Goal: Task Accomplishment & Management: Use online tool/utility

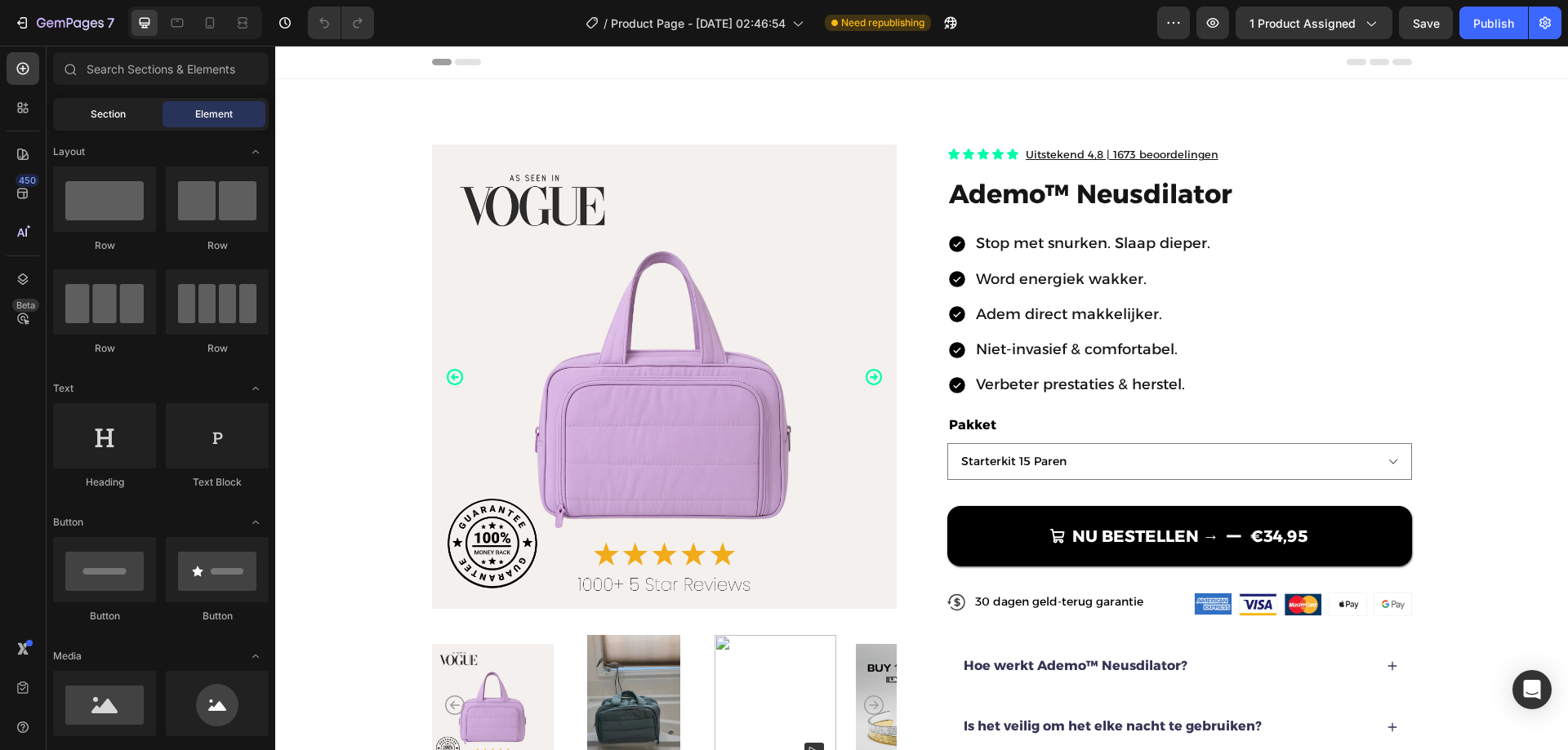
click at [108, 110] on span "Section" at bounding box center [108, 114] width 35 height 15
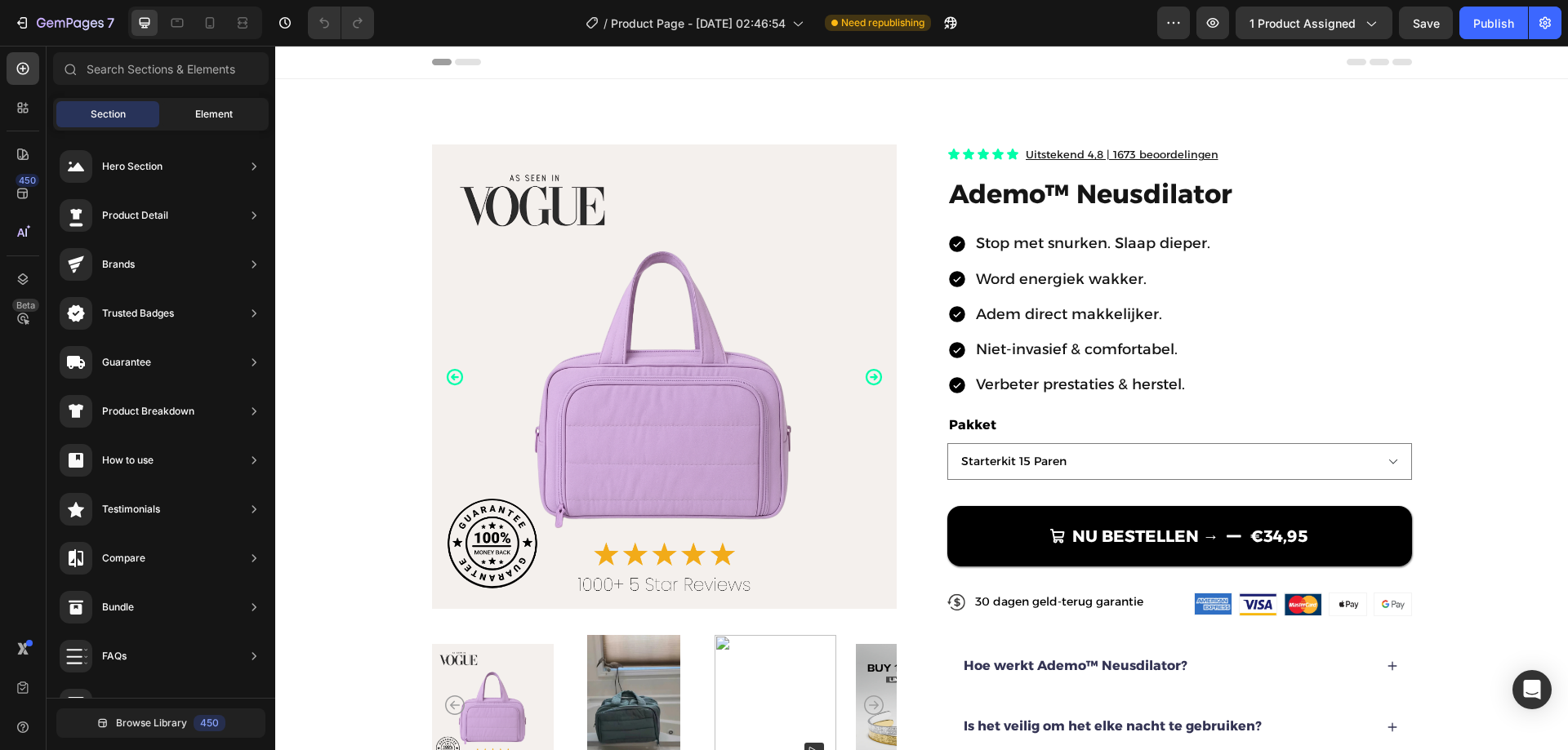
click at [208, 110] on span "Element" at bounding box center [213, 114] width 38 height 15
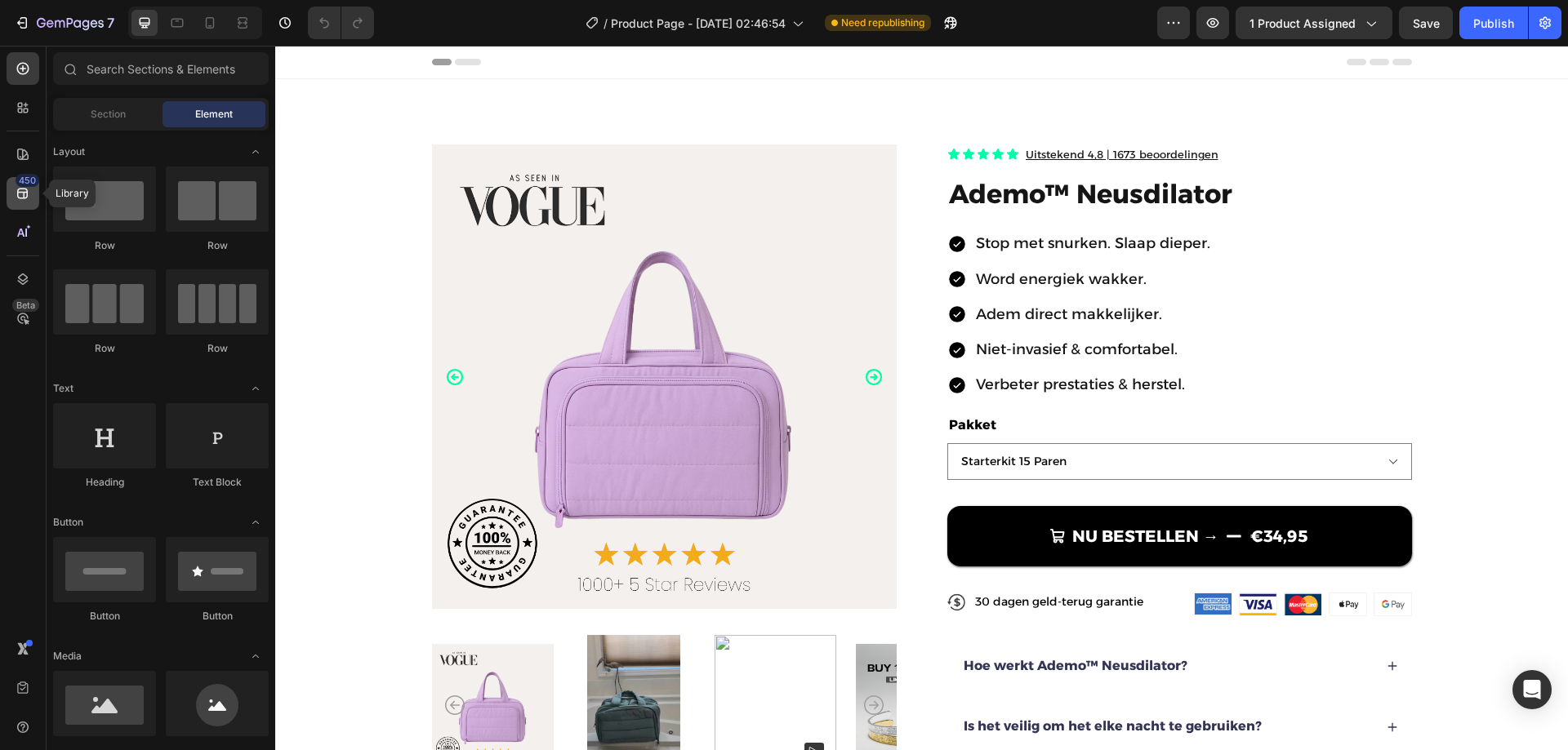
click at [20, 203] on div "450" at bounding box center [22, 193] width 32 height 32
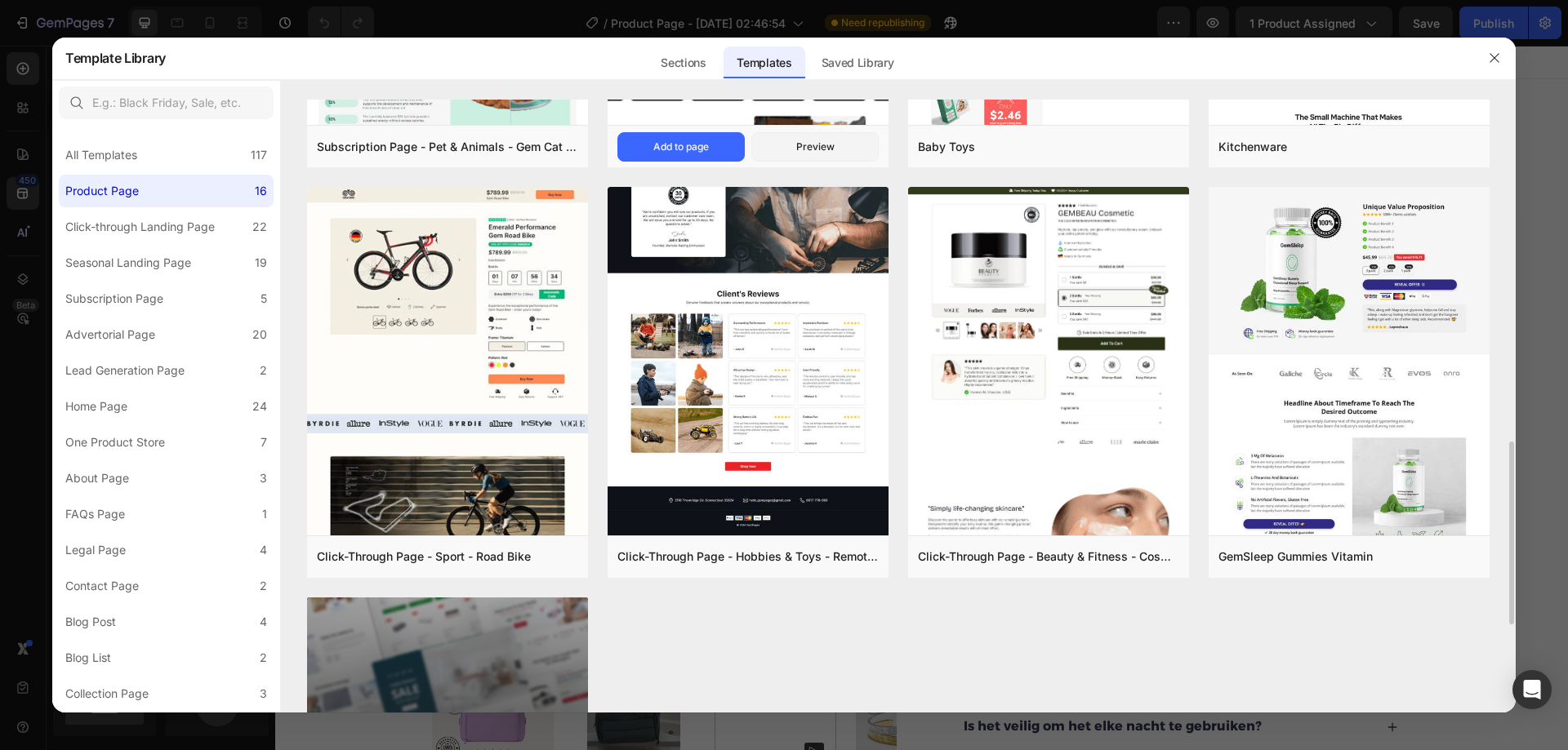
scroll to position [1225, 0]
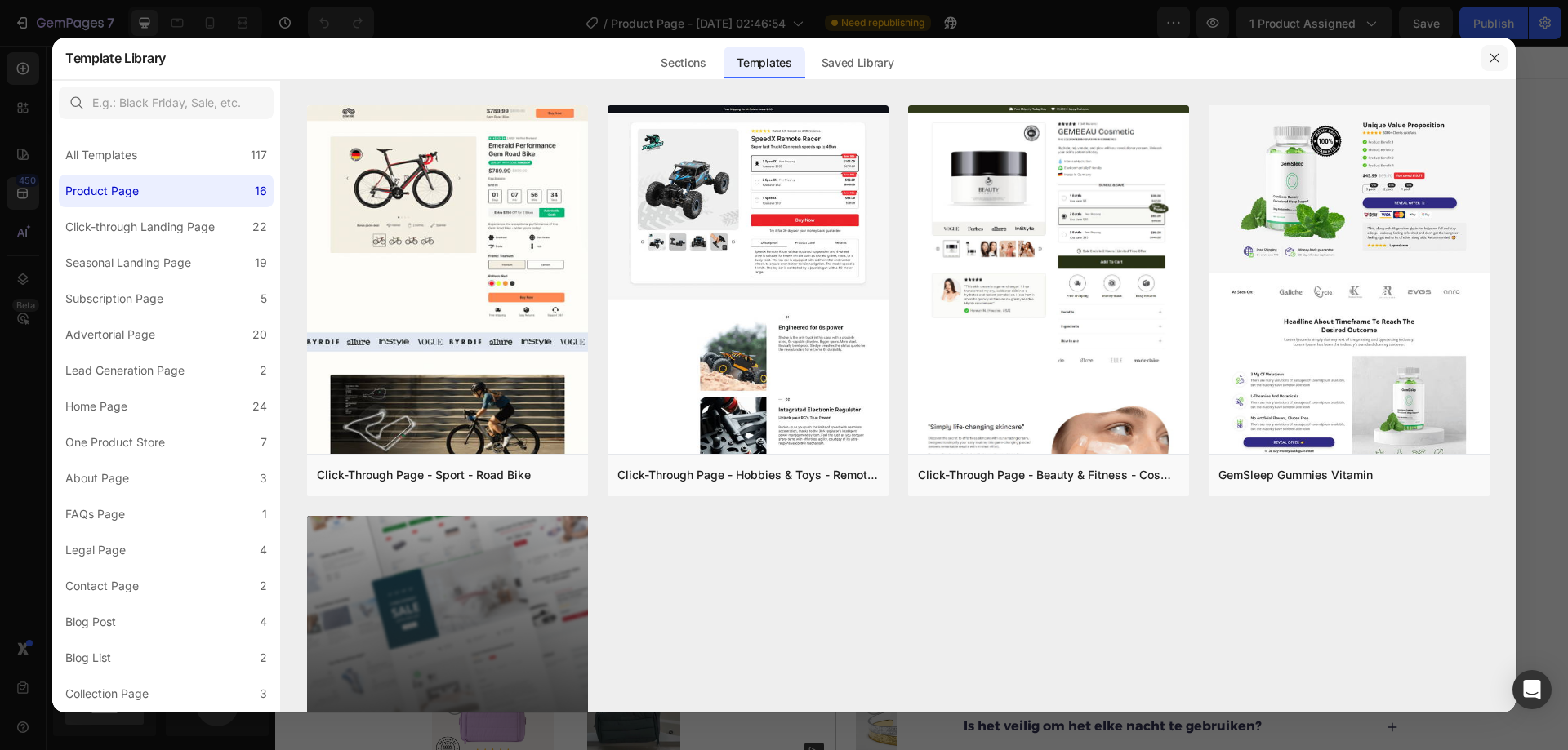
drag, startPoint x: 1502, startPoint y: 52, endPoint x: 1212, endPoint y: 17, distance: 292.1
click at [1502, 52] on button "button" at bounding box center [1495, 58] width 26 height 26
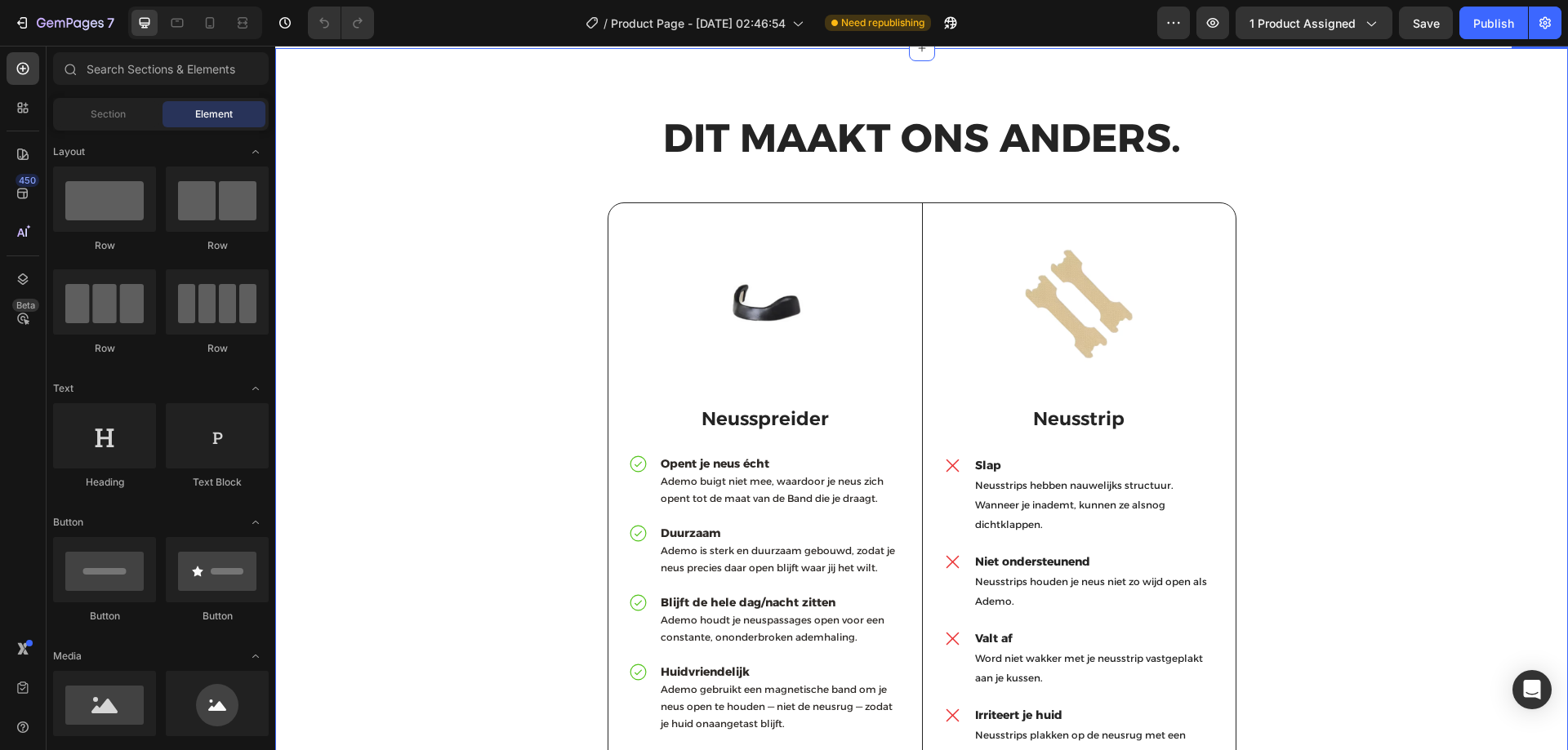
scroll to position [4653, 0]
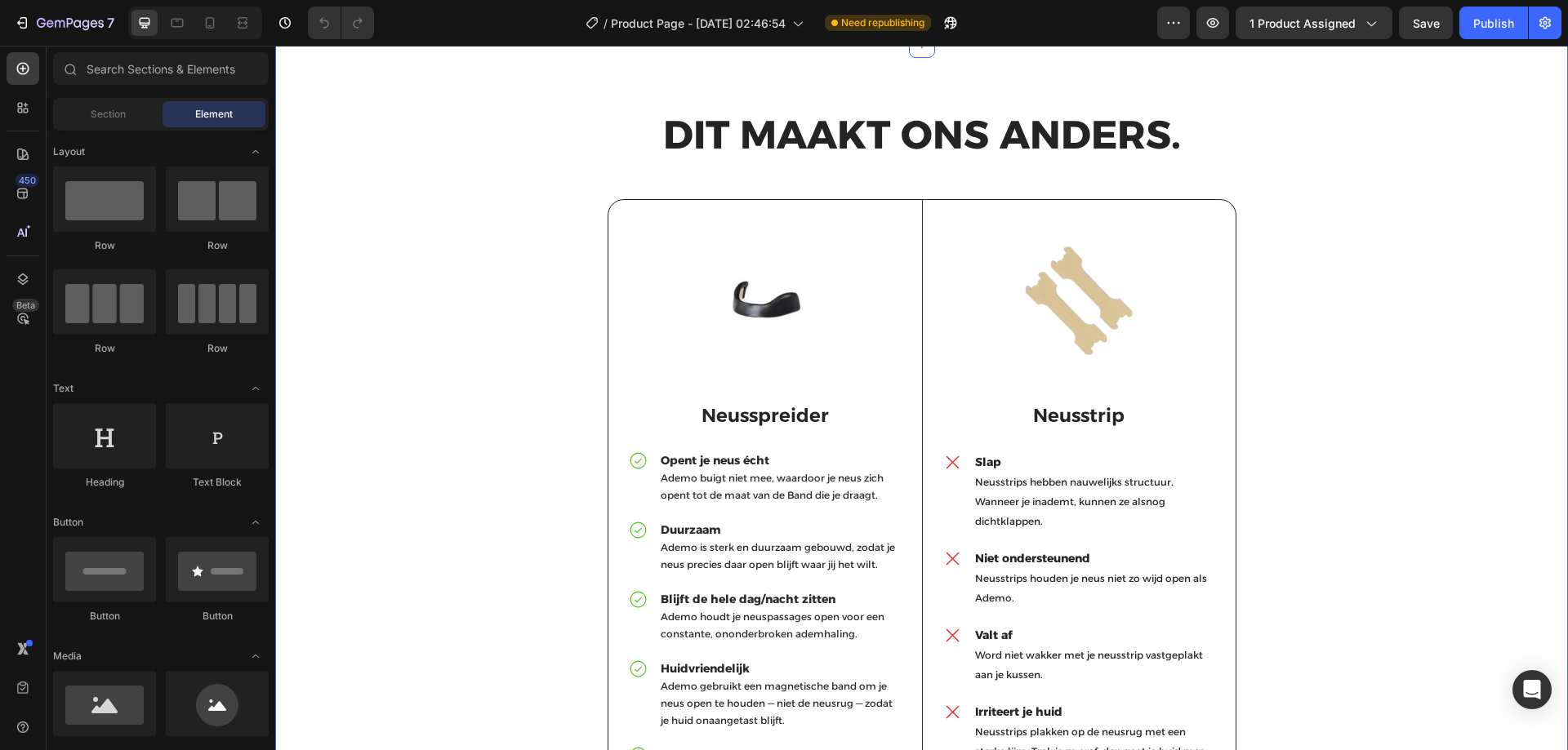
click at [1434, 184] on div "DIT MAAKT ONS ANDERS. Heading Image Neusspreider Text Block Opent je neus écht …" at bounding box center [922, 509] width 1268 height 797
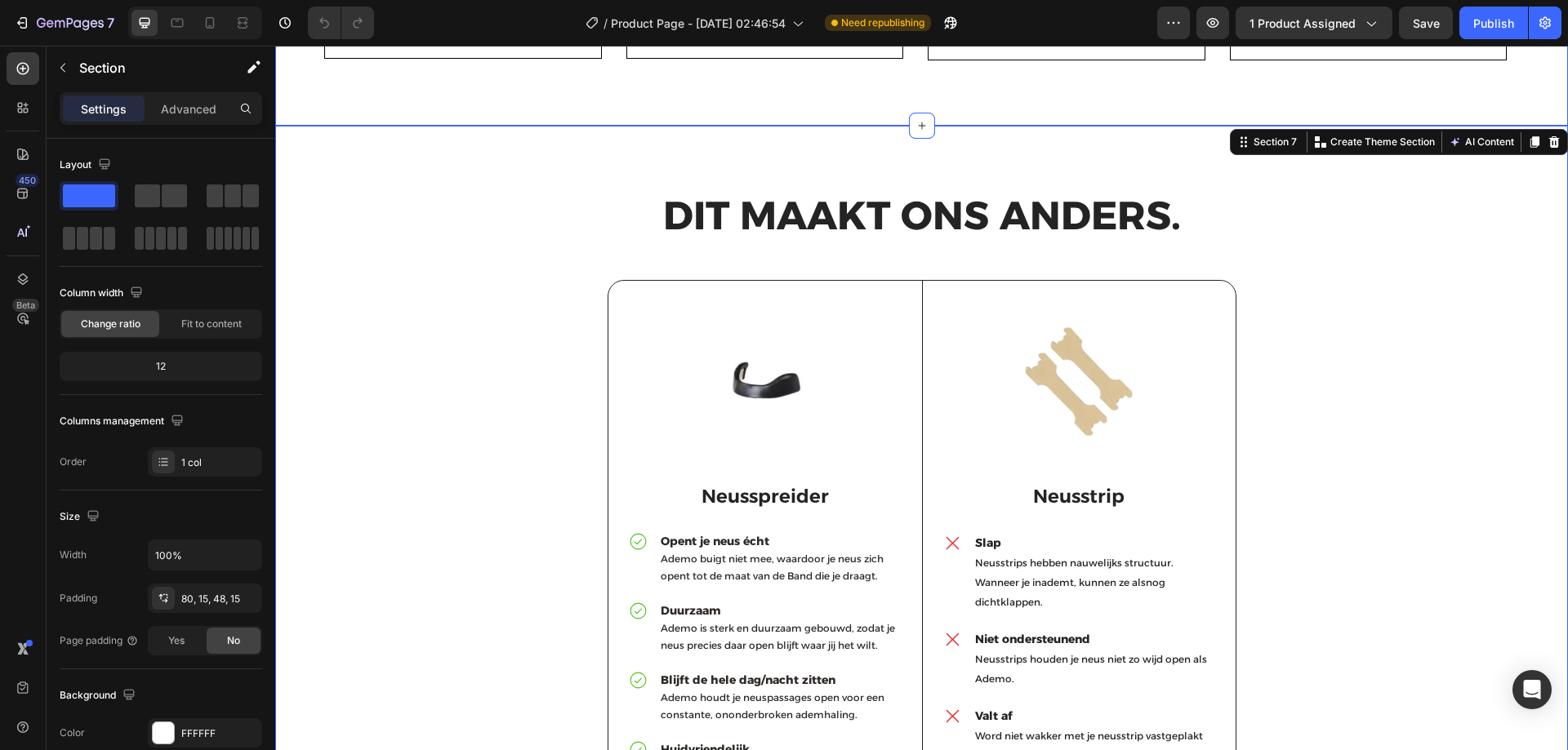
scroll to position [4572, 0]
click at [1548, 142] on icon at bounding box center [1554, 142] width 13 height 13
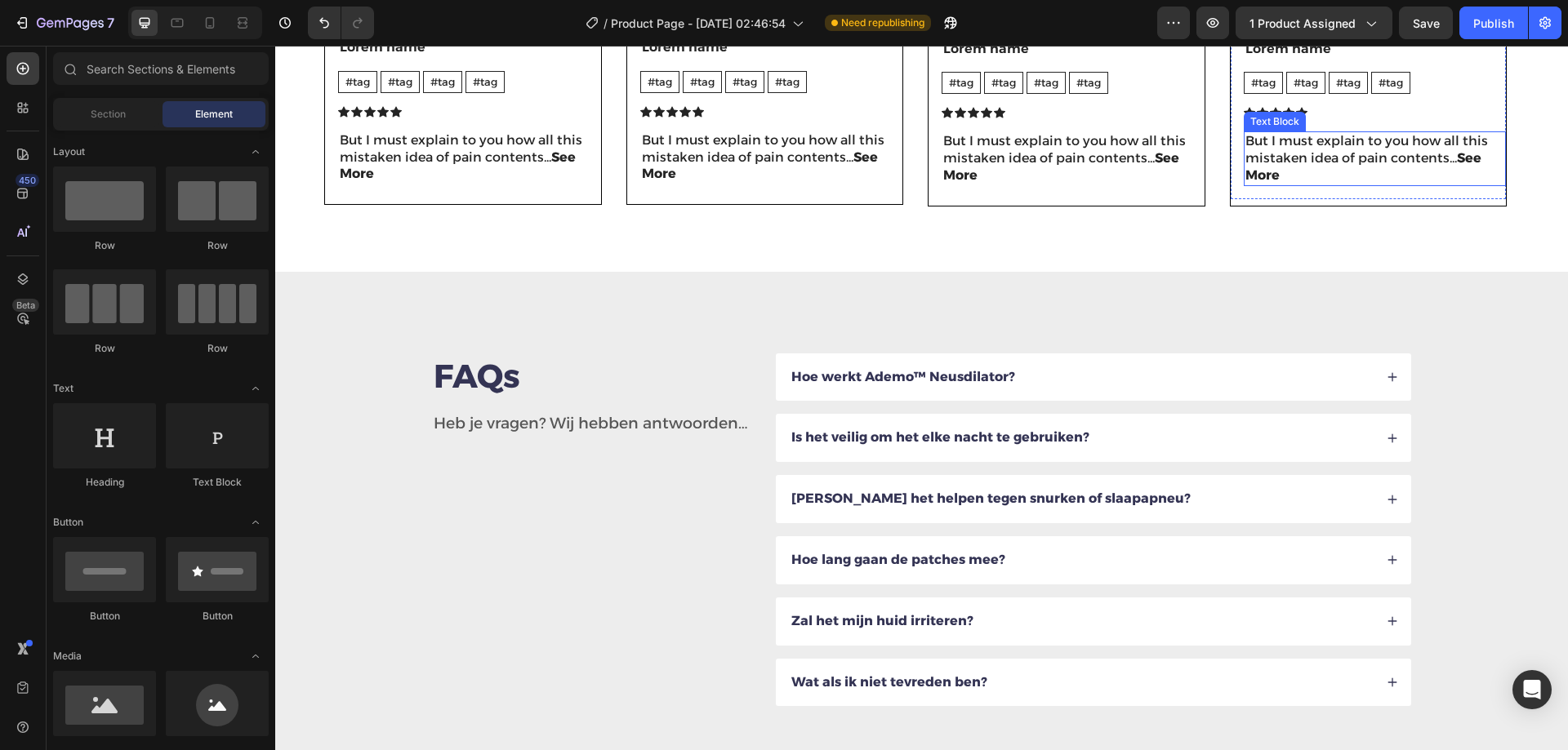
scroll to position [4408, 0]
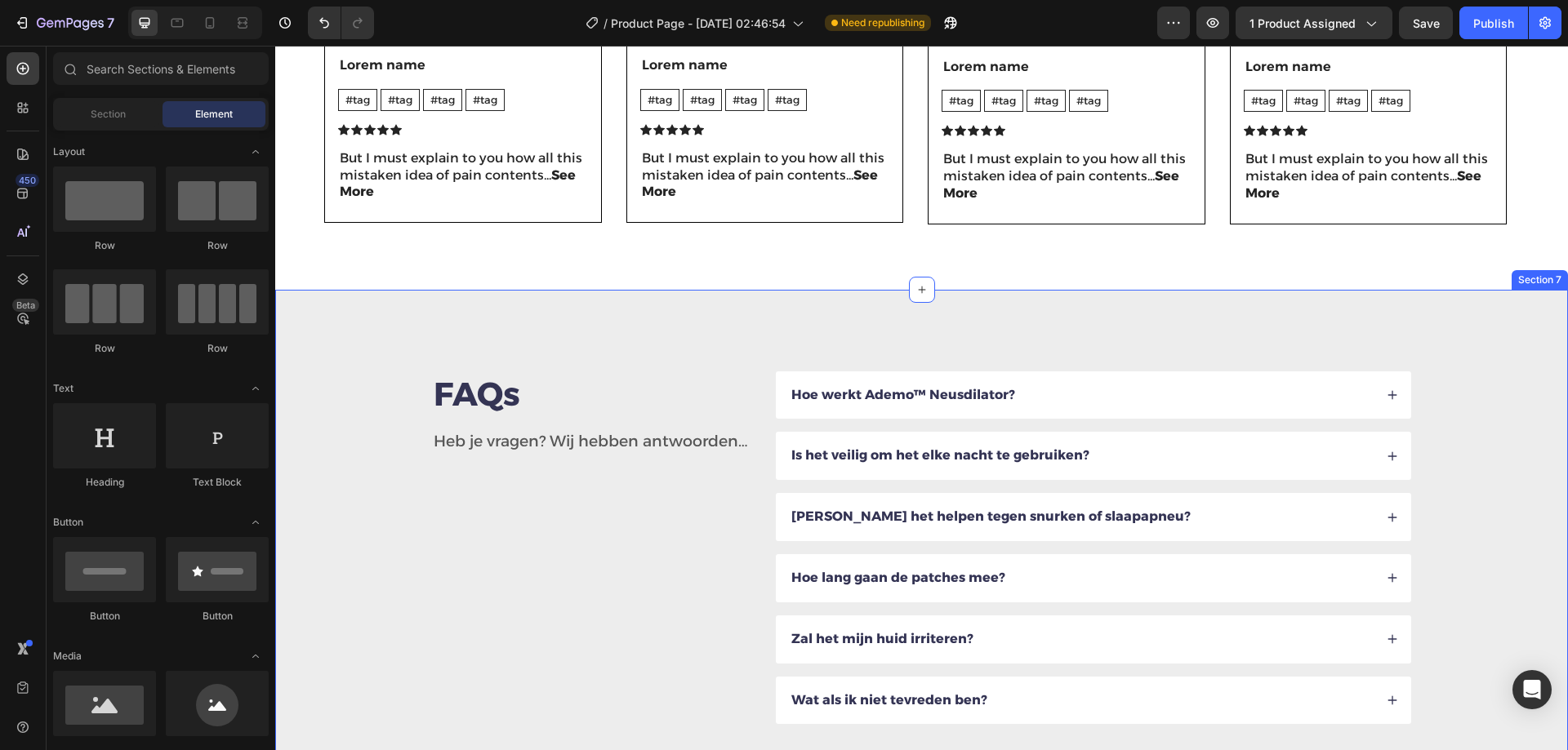
click at [1411, 316] on div "FAQs Heading Heb je vragen? Wij hebben antwoorden… Text Block Hoe werkt Ademo™ …" at bounding box center [922, 548] width 1293 height 517
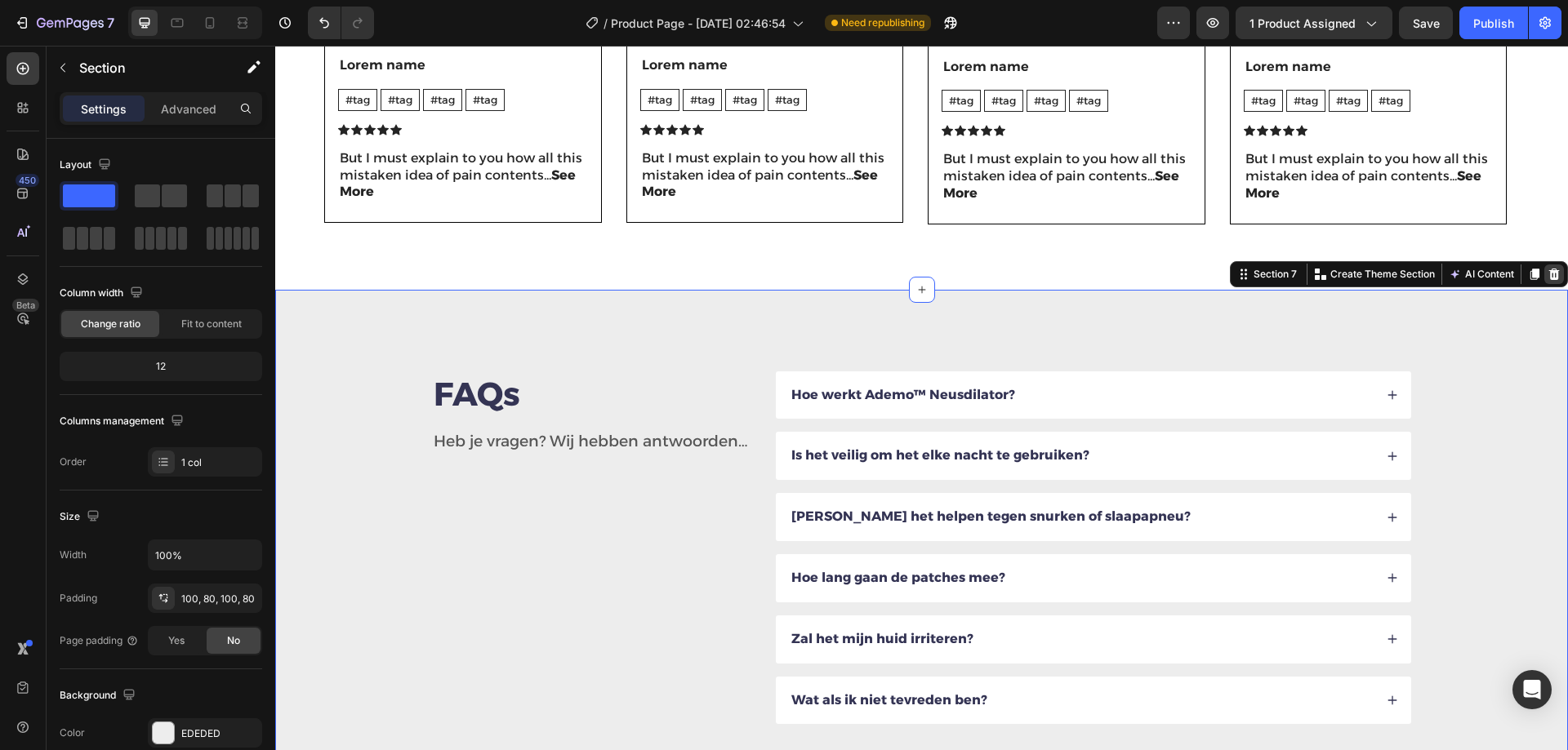
click at [1550, 272] on icon at bounding box center [1555, 274] width 10 height 11
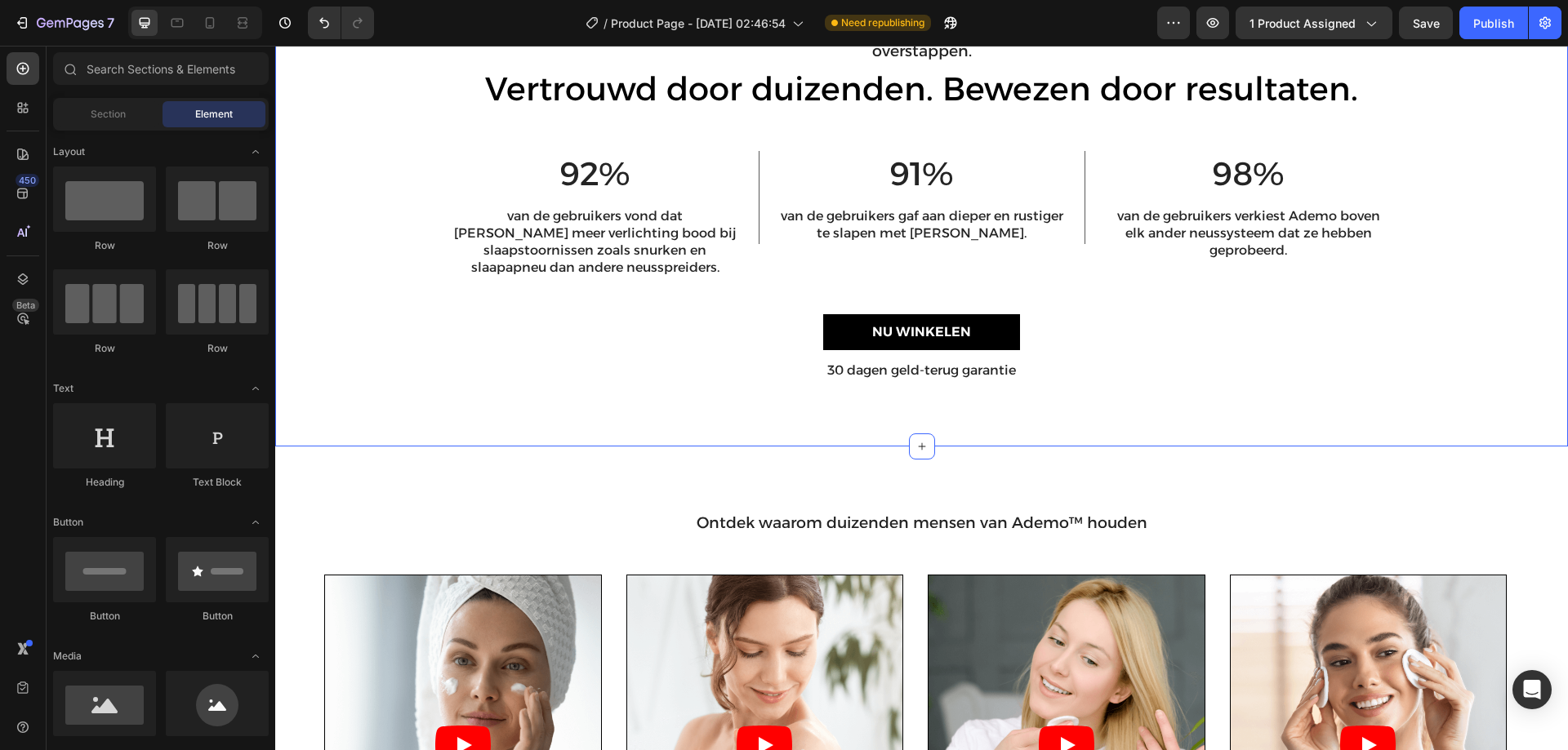
click at [1432, 233] on div "Onafhankelijke gebruikersstudies bevestigen de levensveranderende voordelen van…" at bounding box center [922, 213] width 1268 height 388
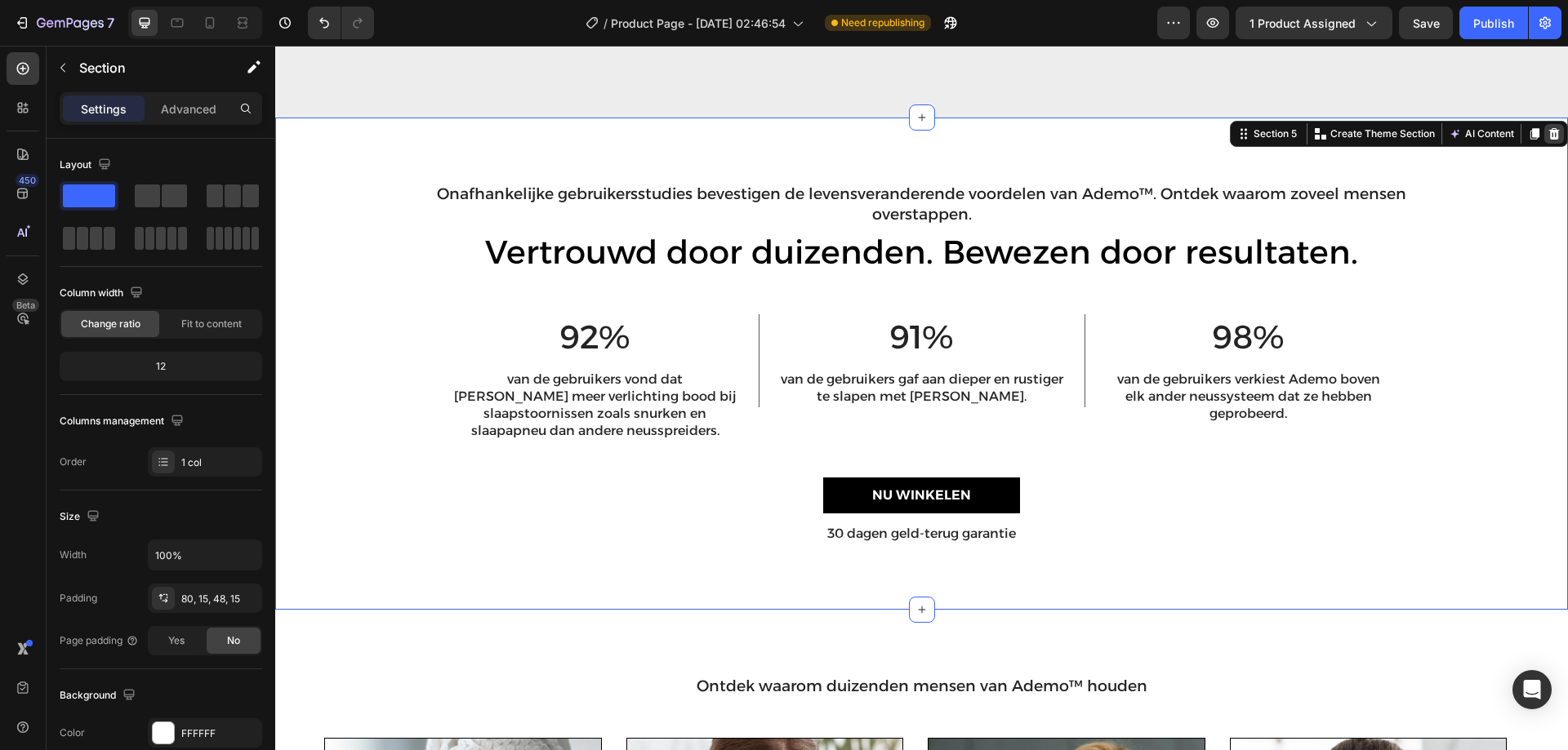
click at [1548, 135] on icon at bounding box center [1554, 134] width 13 height 13
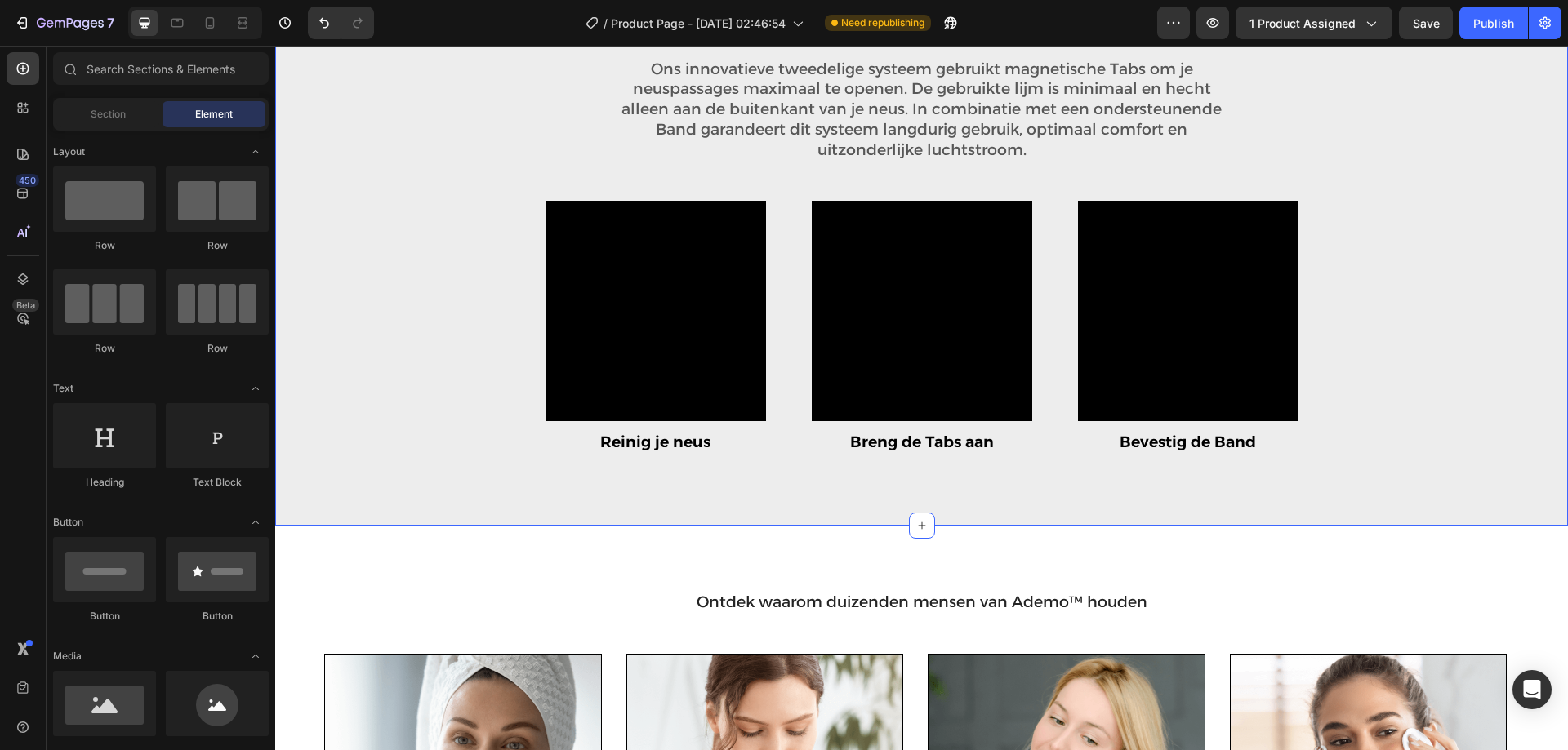
click at [1446, 199] on div "Drie eenvoudige stappen Heading Ons innovatieve tweedelige systeem gebruikt mag…" at bounding box center [922, 248] width 1268 height 484
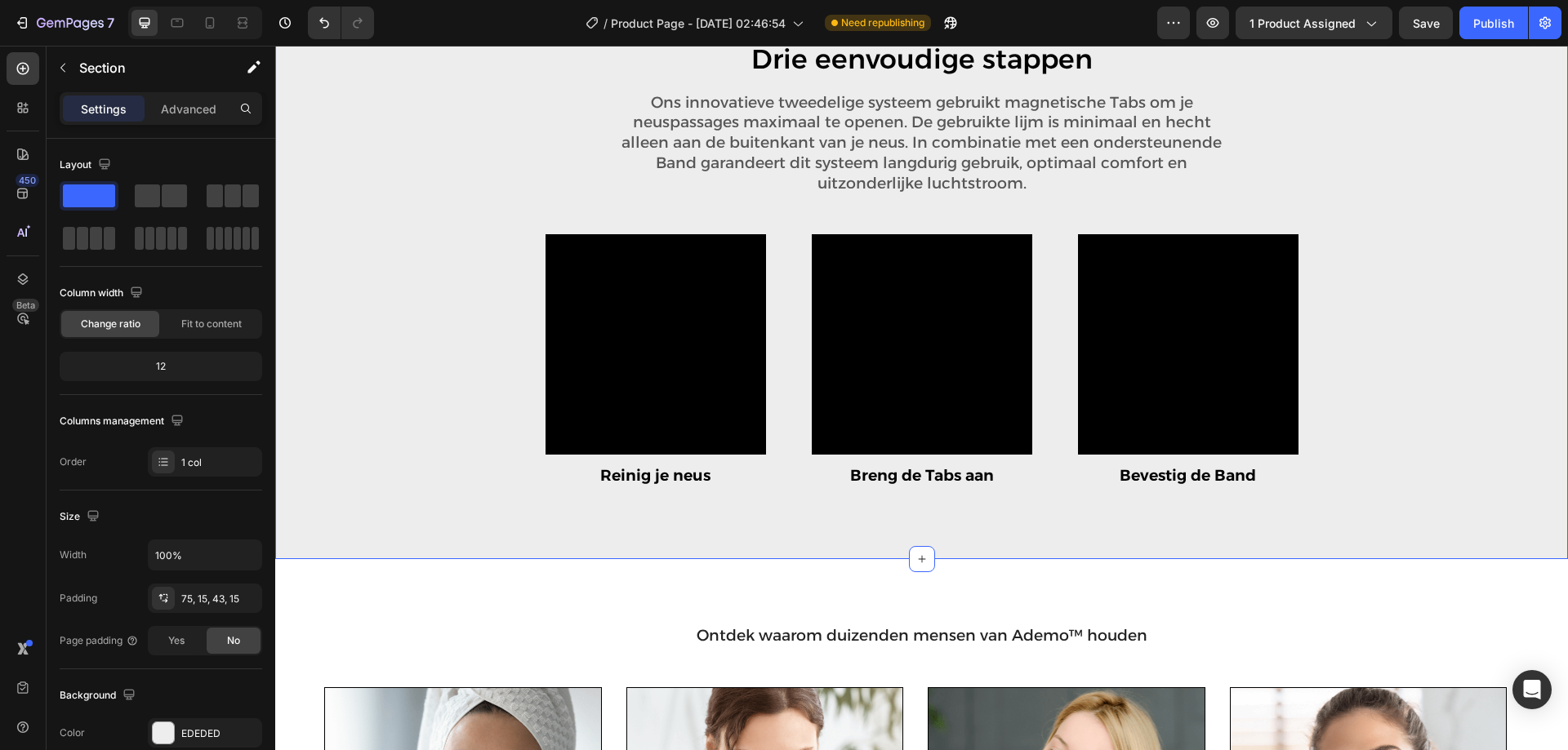
scroll to position [2469, 0]
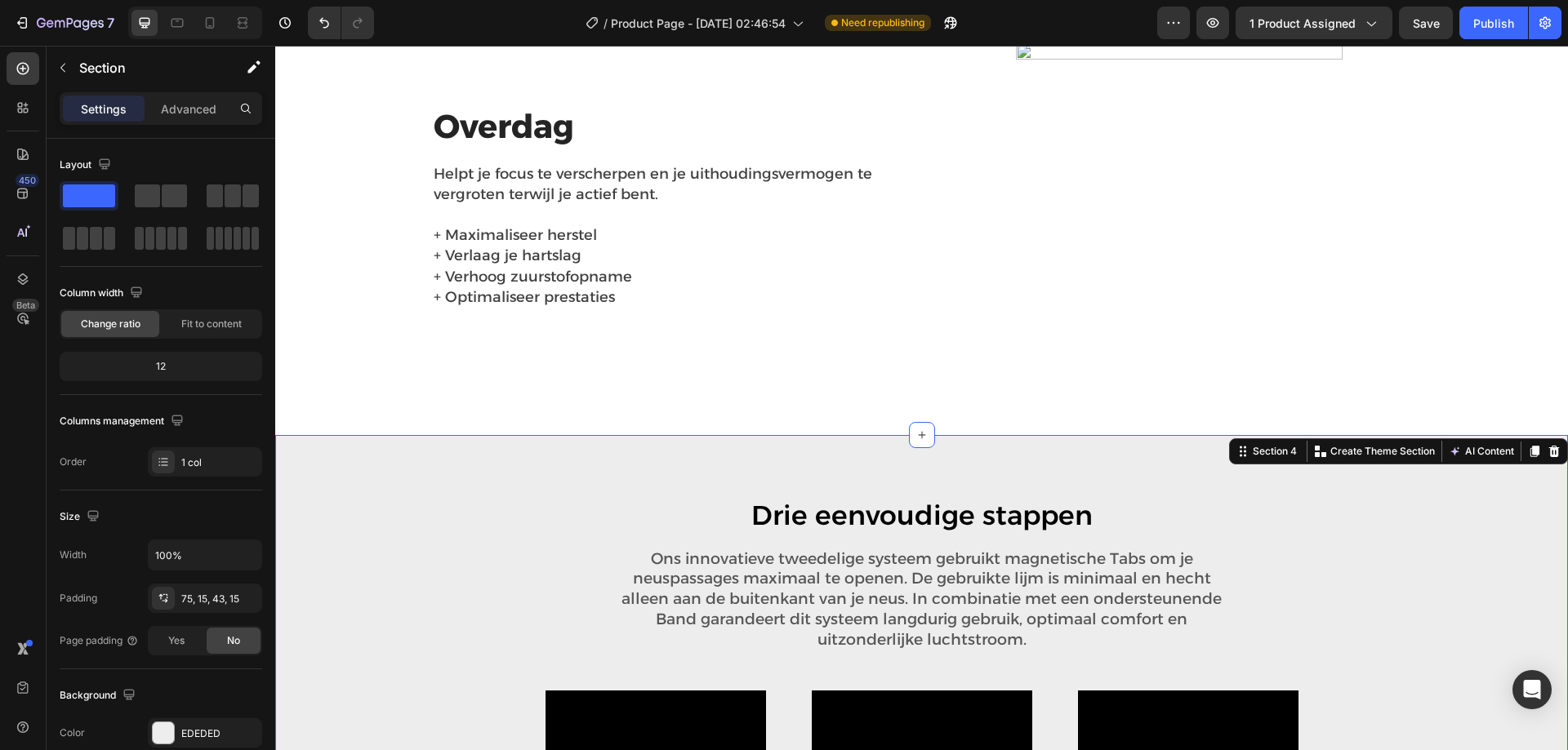
drag, startPoint x: 1547, startPoint y: 448, endPoint x: 1478, endPoint y: 233, distance: 225.8
click at [1548, 447] on icon at bounding box center [1554, 451] width 13 height 13
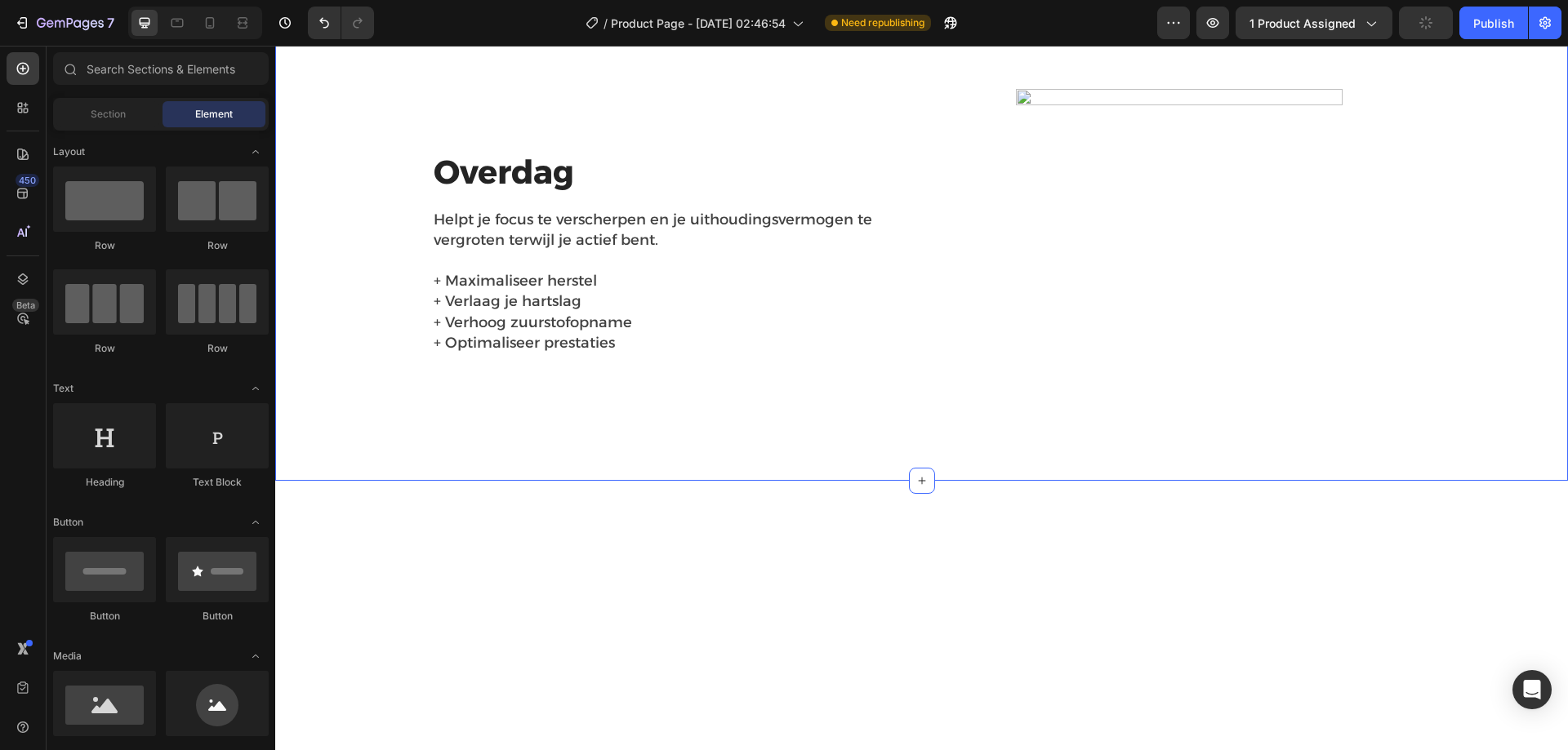
scroll to position [1897, 0]
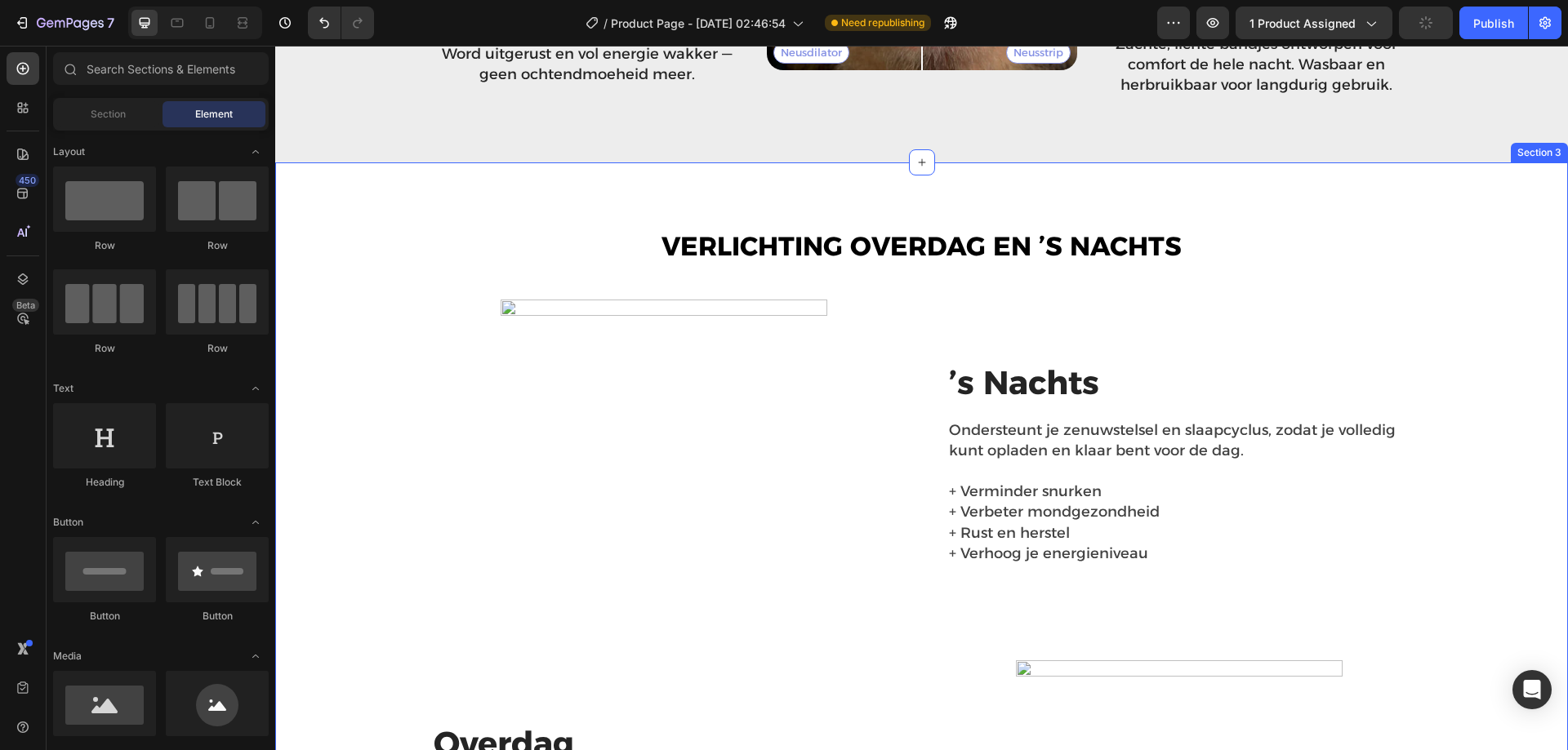
click at [1471, 250] on div "Verlichting overdag en ’s nachts Heading Image ’s Nachts Heading Ondersteunt je…" at bounding box center [922, 608] width 1268 height 760
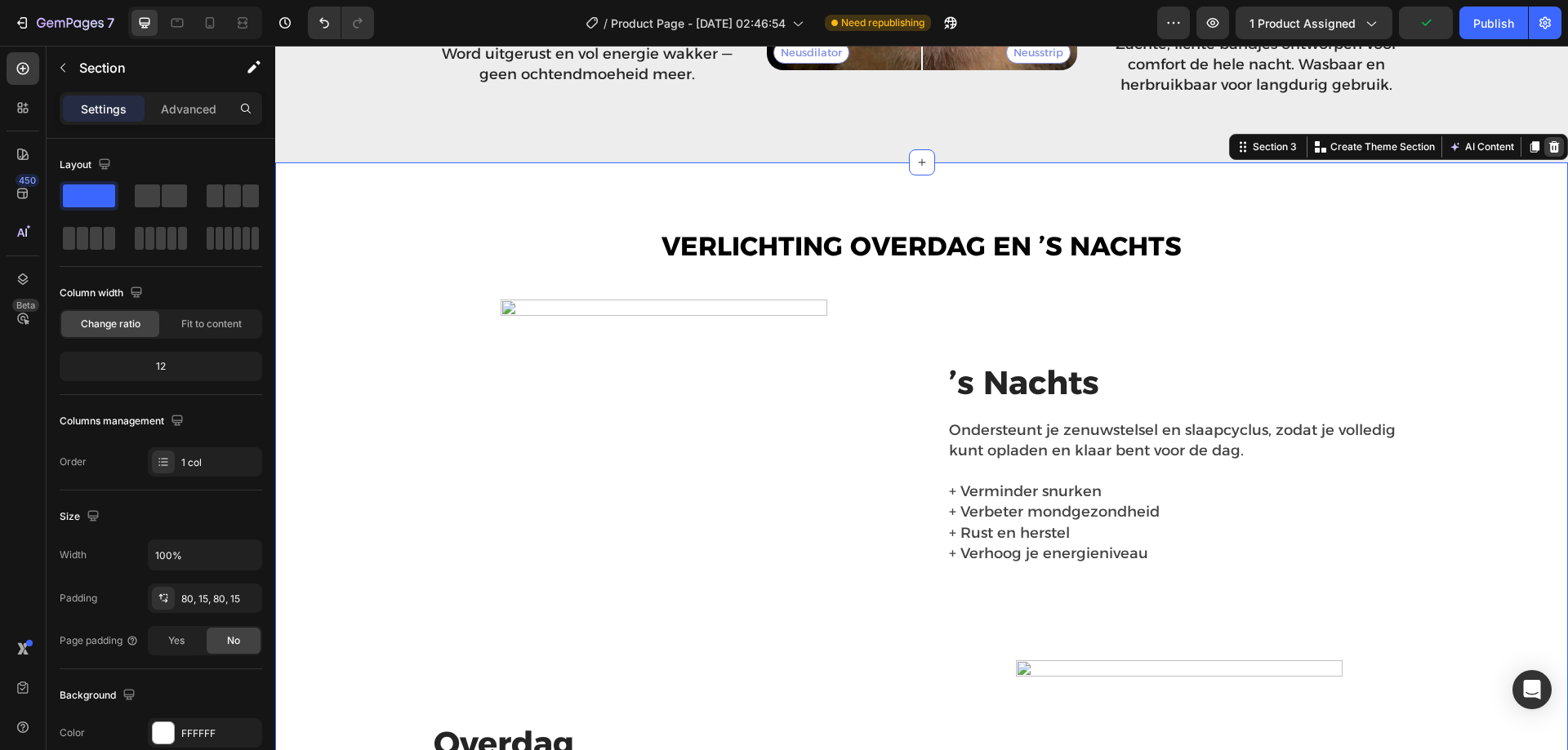
click at [1544, 137] on div at bounding box center [1554, 147] width 19 height 19
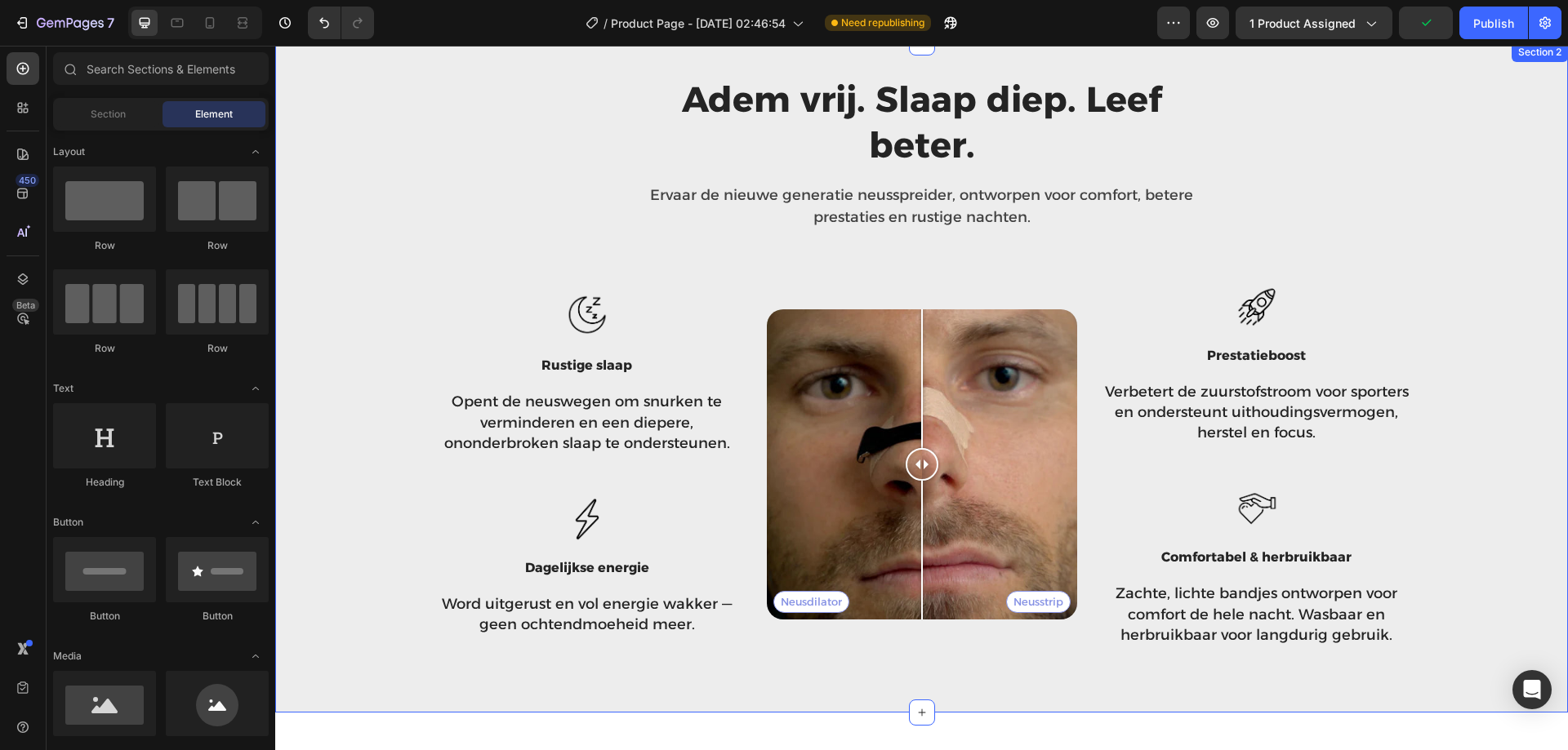
click at [1481, 188] on div "Adem vrij. Slaap diep. Leef beter. Heading Ervaar de nieuwe generatie neussprei…" at bounding box center [922, 361] width 1268 height 573
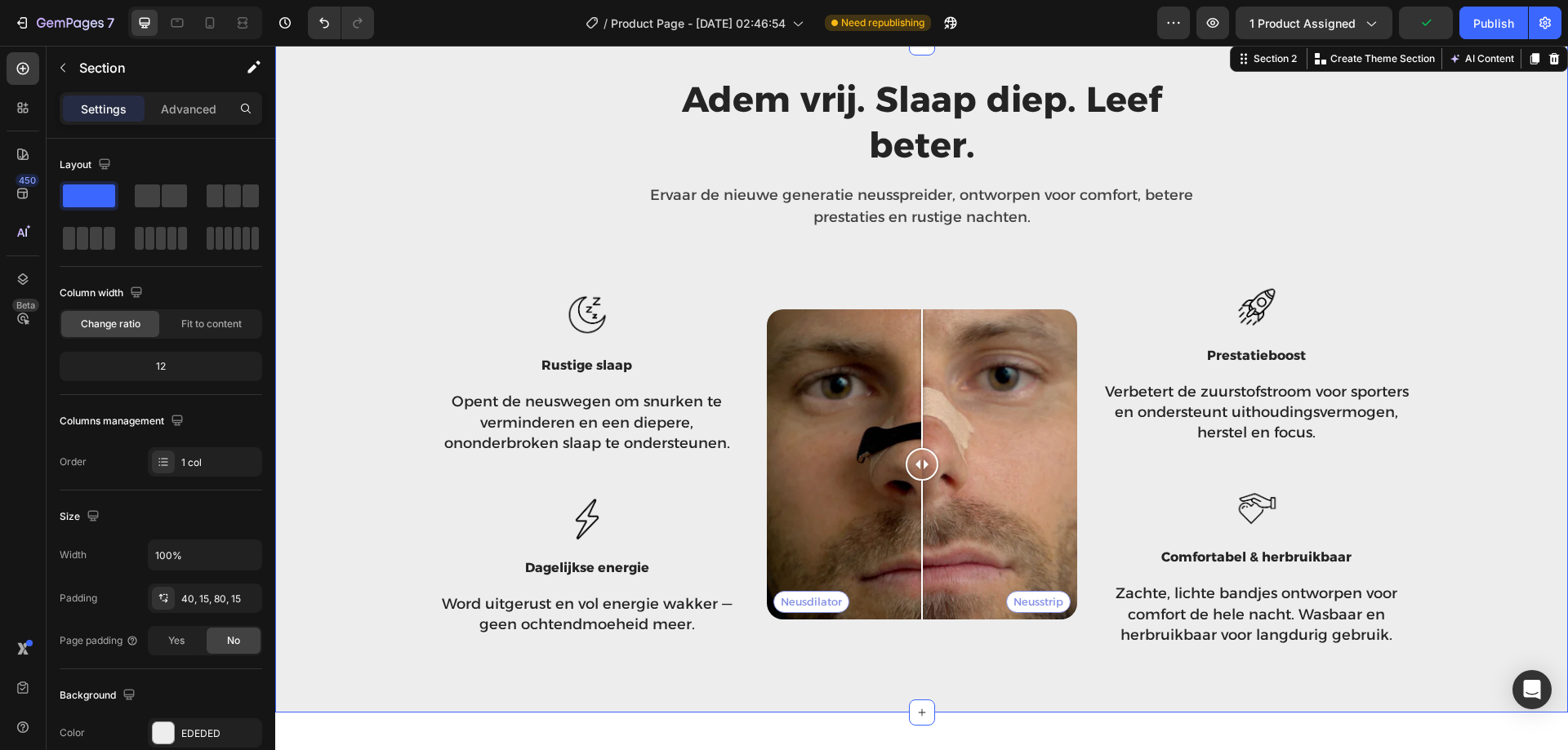
scroll to position [1244, 0]
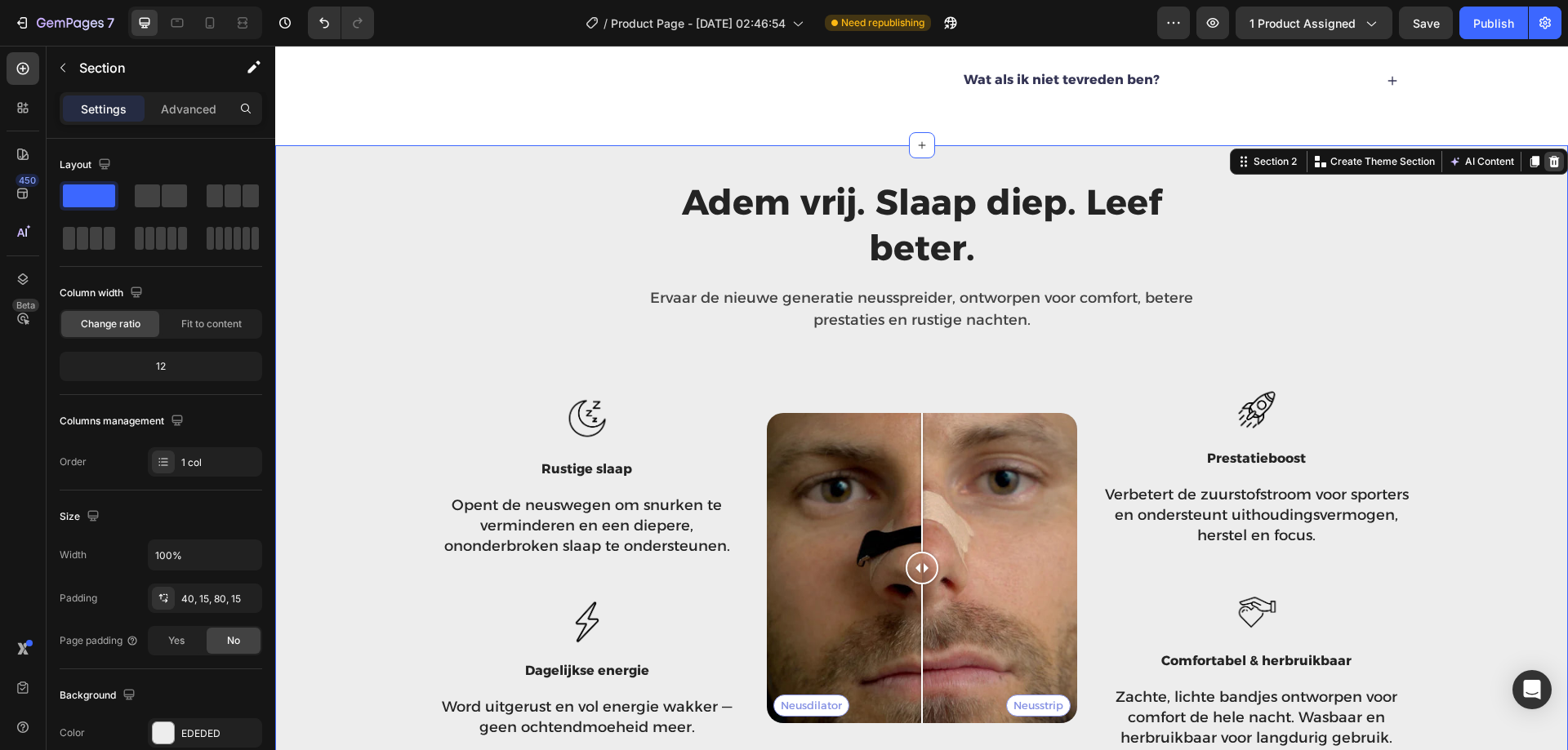
click at [1548, 156] on icon at bounding box center [1554, 161] width 13 height 13
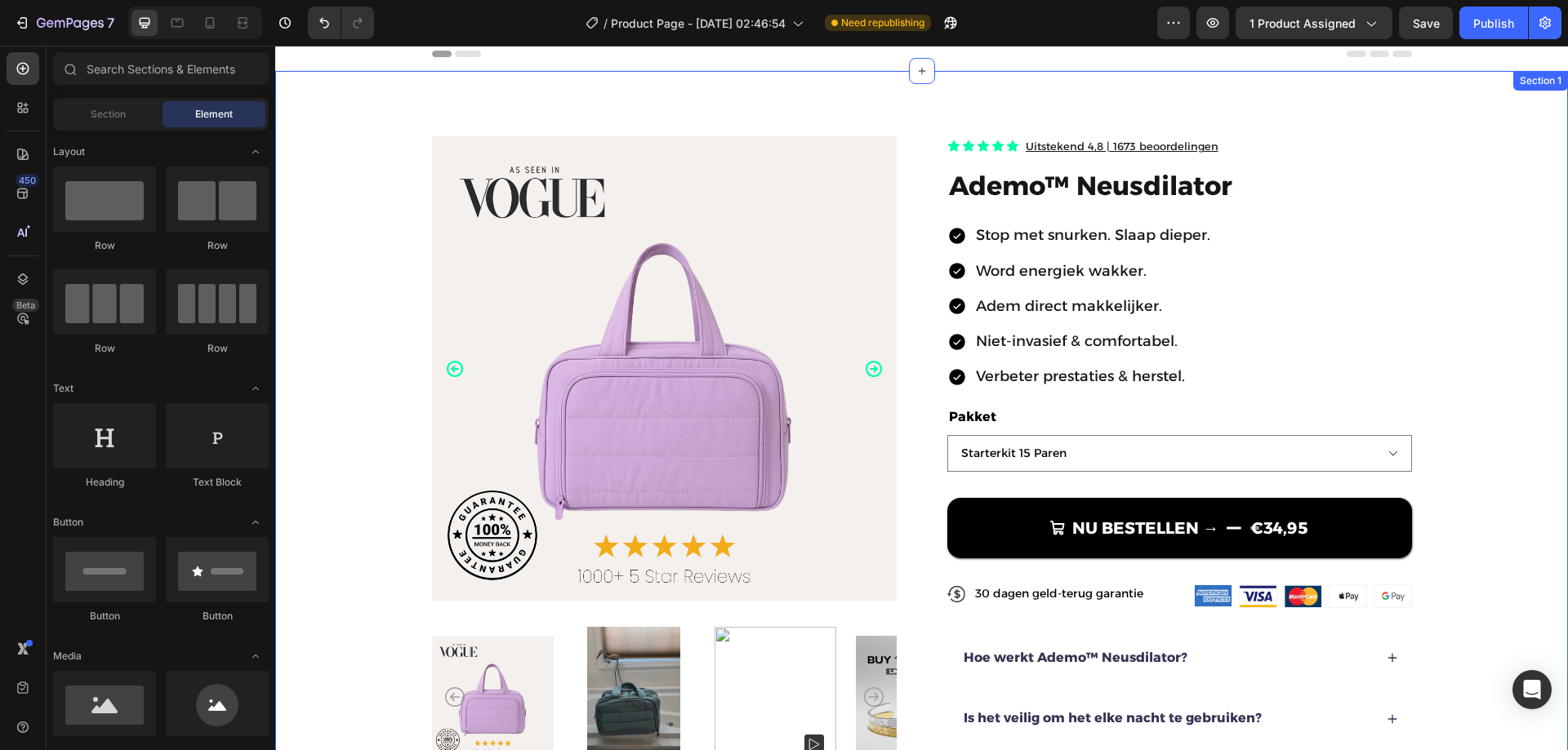
scroll to position [0, 0]
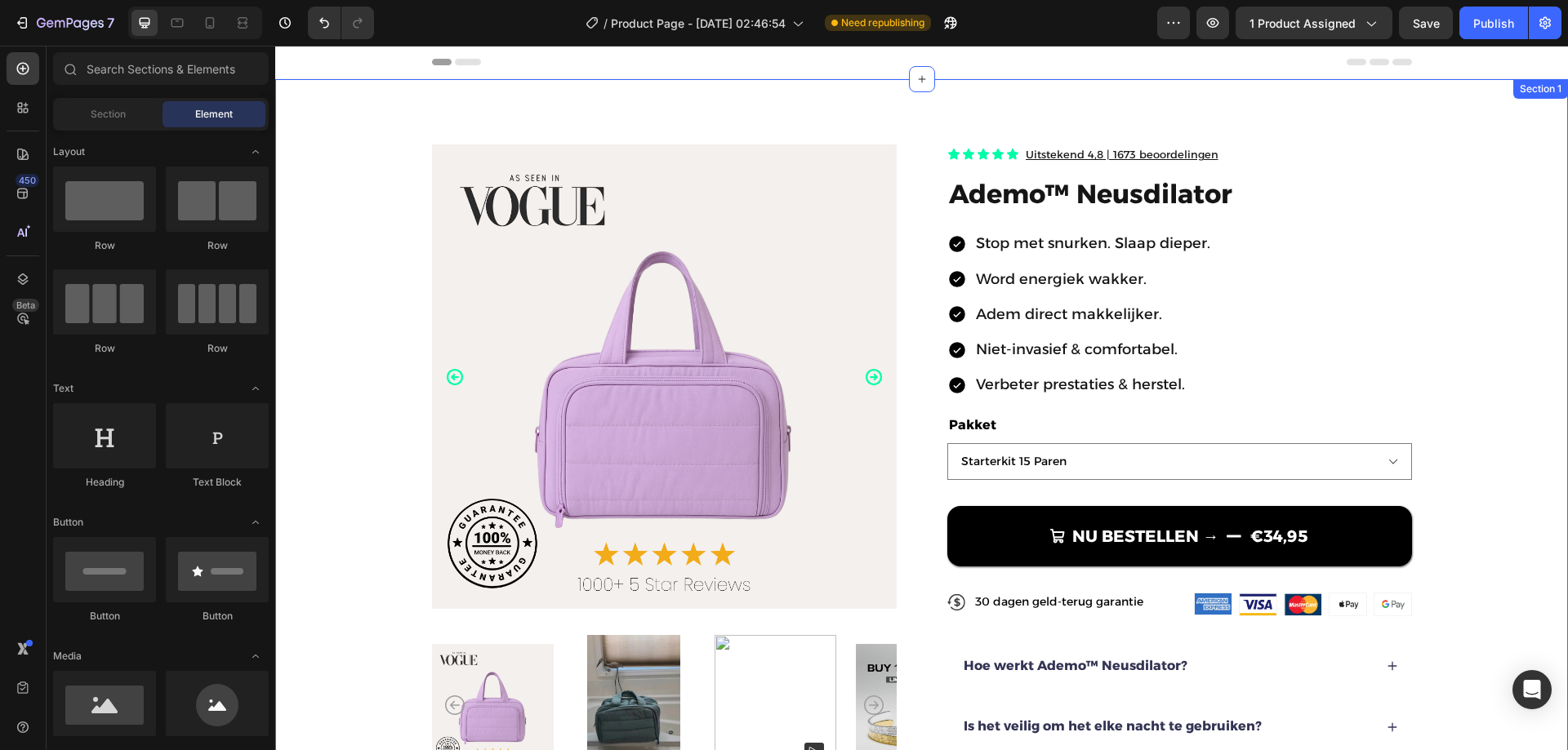
click at [1478, 144] on div "Product Images Icon Icon Icon Icon Icon Icon List Uitstekend 4,8 | 1673 beoorde…" at bounding box center [921, 747] width 1162 height 1205
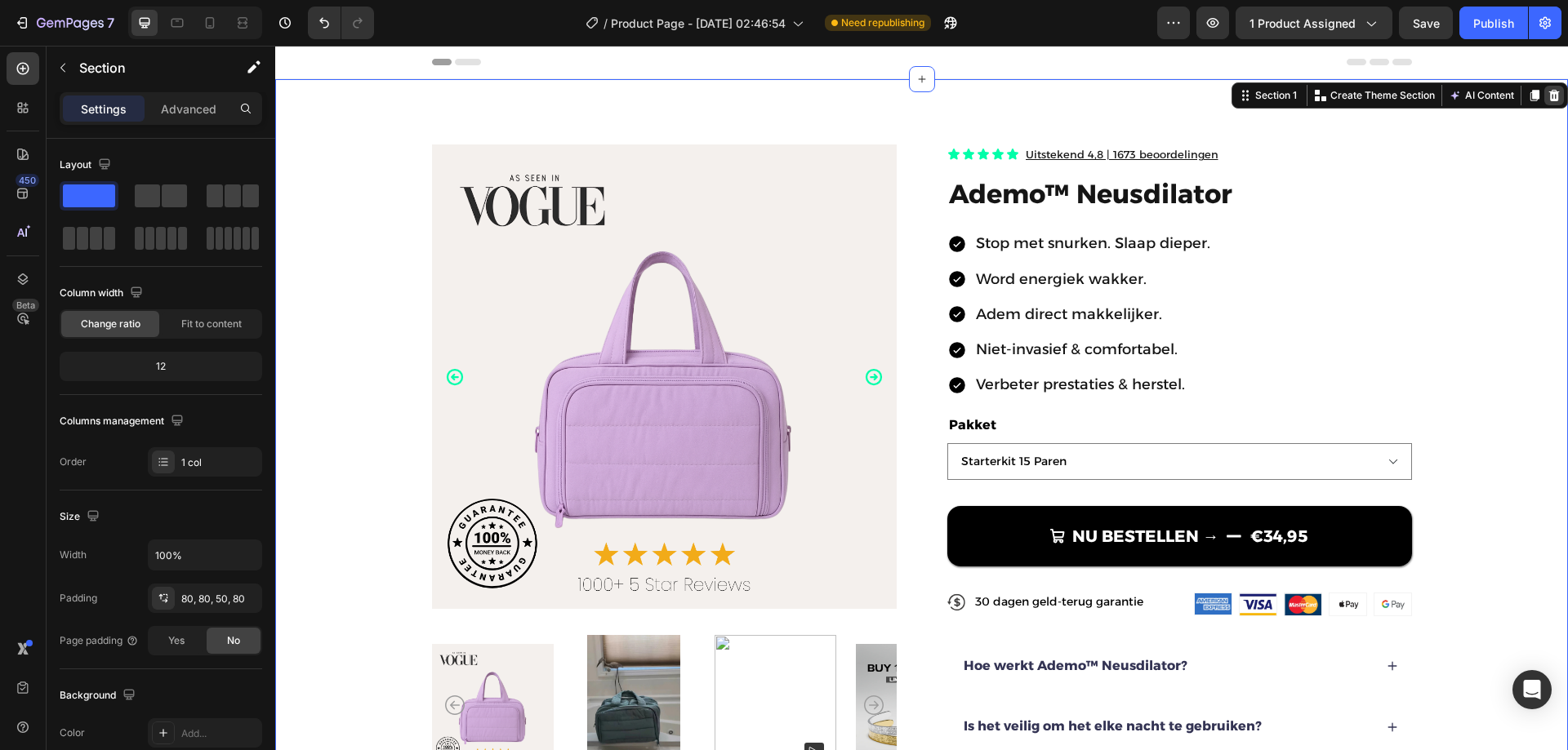
click at [1548, 91] on icon at bounding box center [1554, 95] width 13 height 13
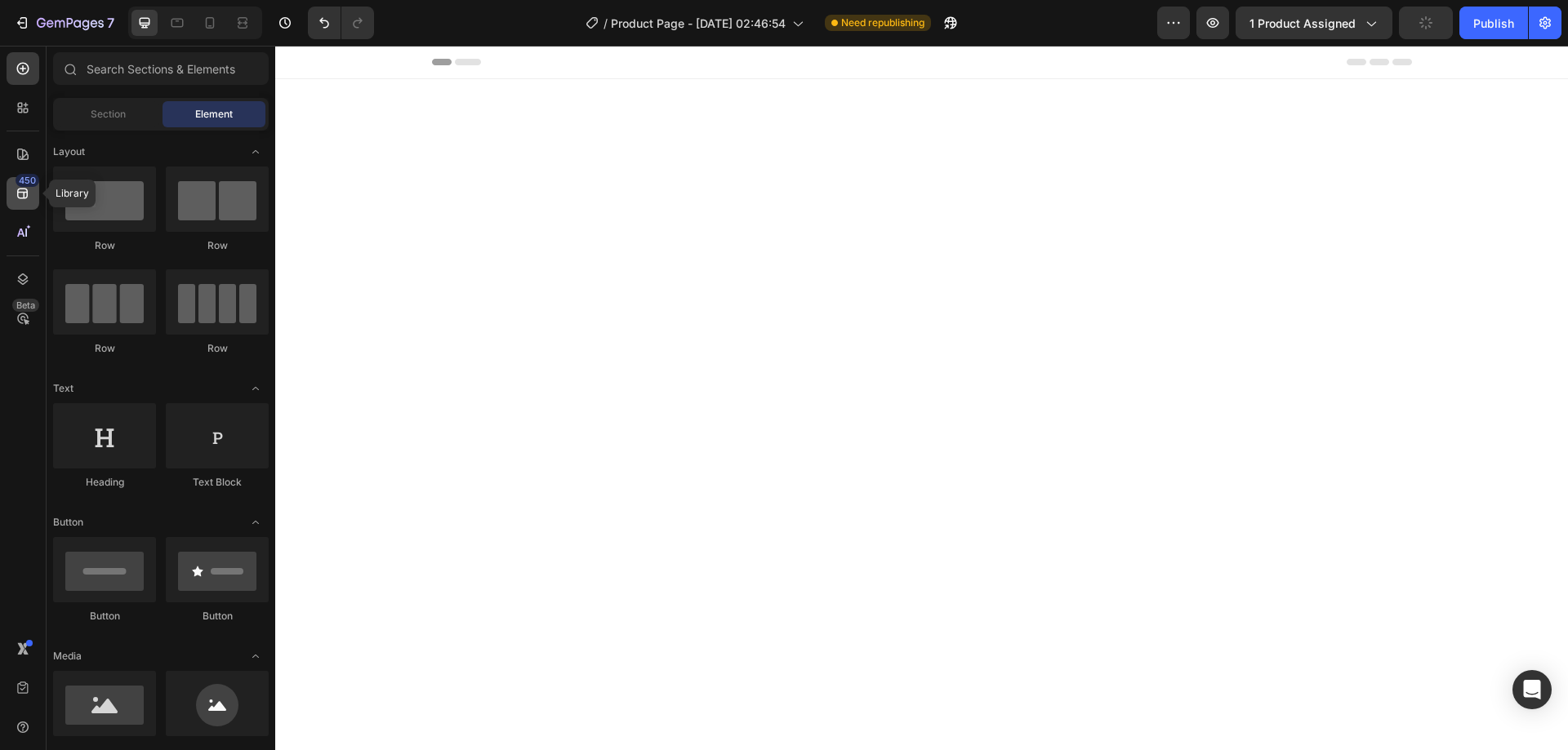
click at [23, 184] on div "450" at bounding box center [27, 180] width 24 height 13
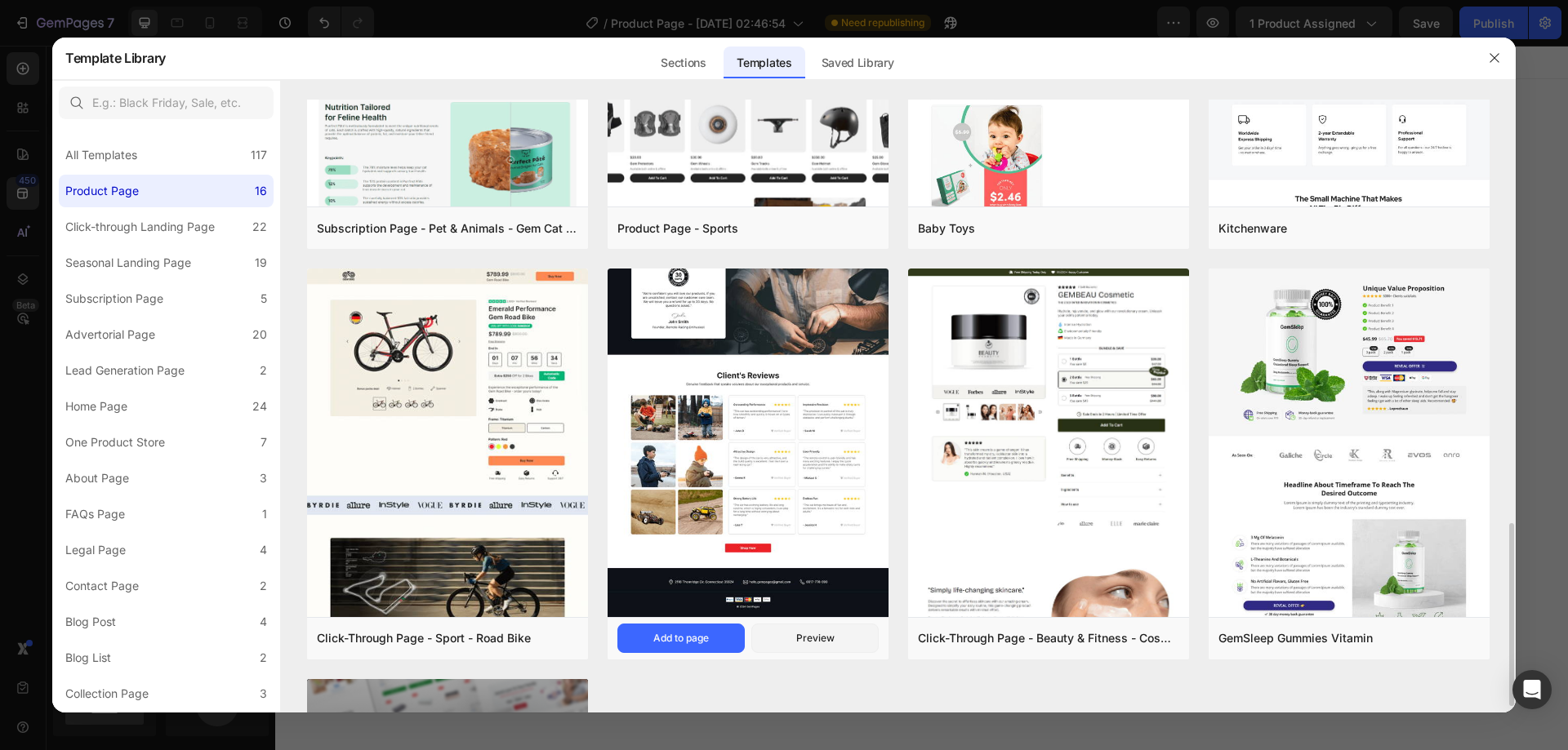
scroll to position [1143, 0]
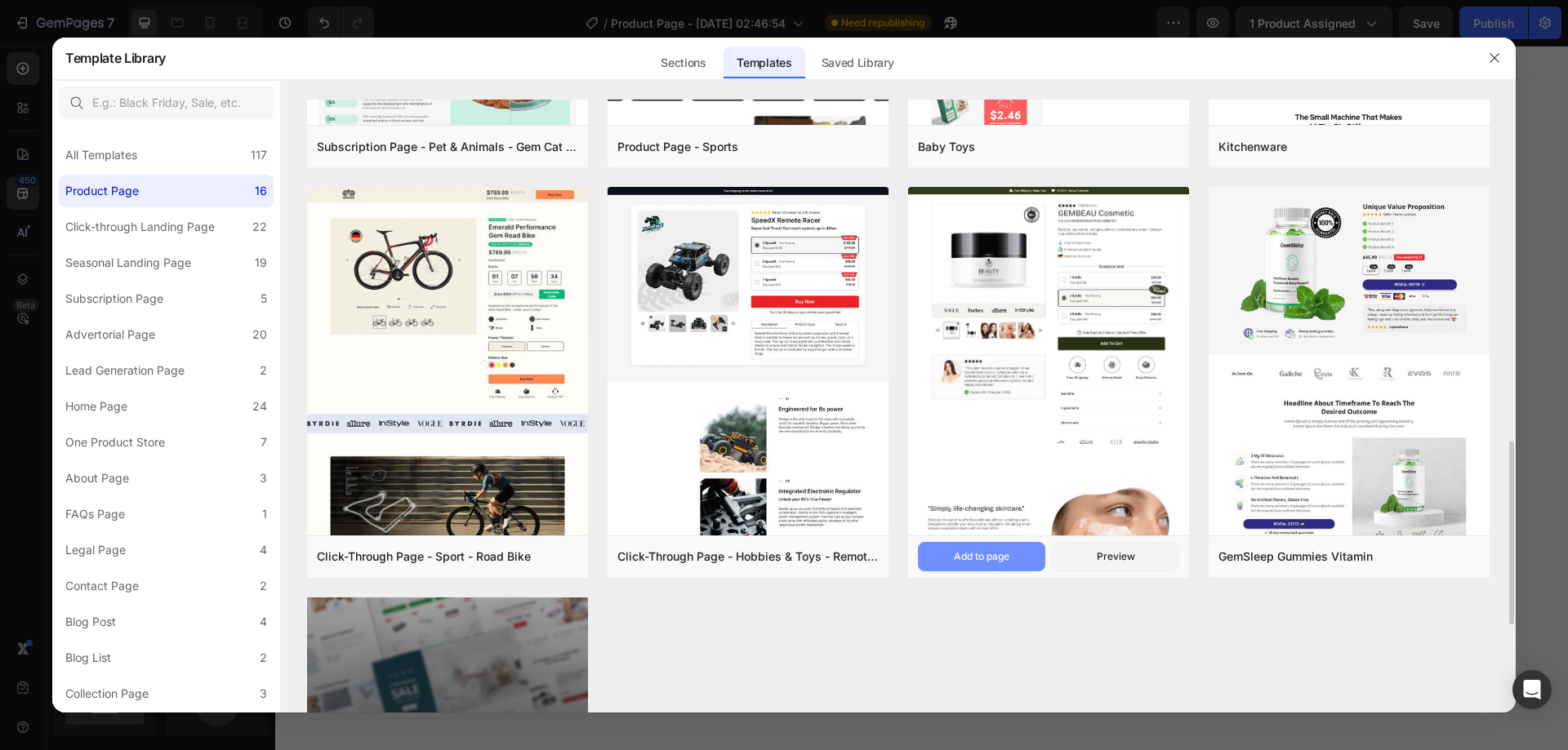
click at [1007, 551] on div "Add to page" at bounding box center [982, 557] width 56 height 15
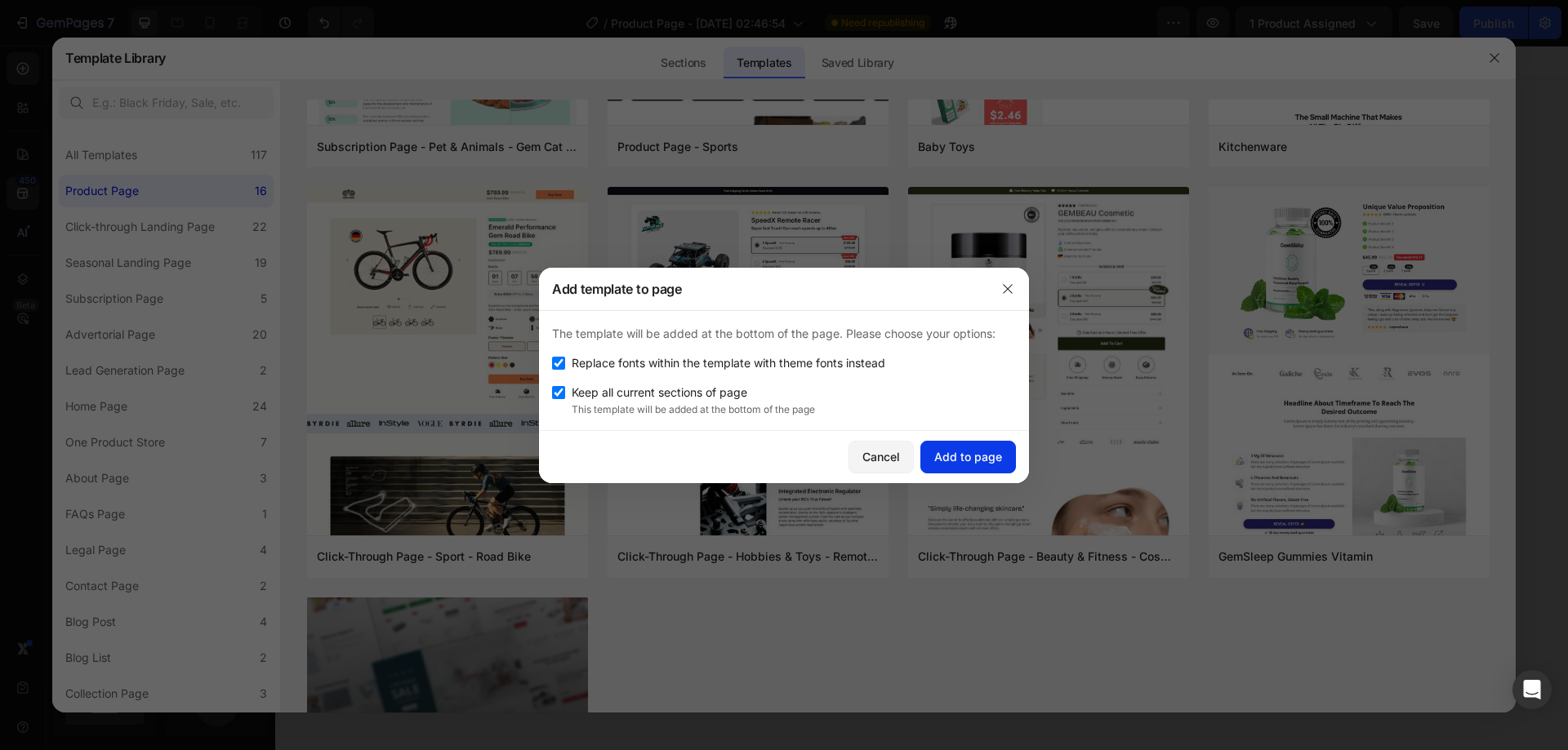
click at [969, 453] on div "Add to page" at bounding box center [968, 457] width 68 height 17
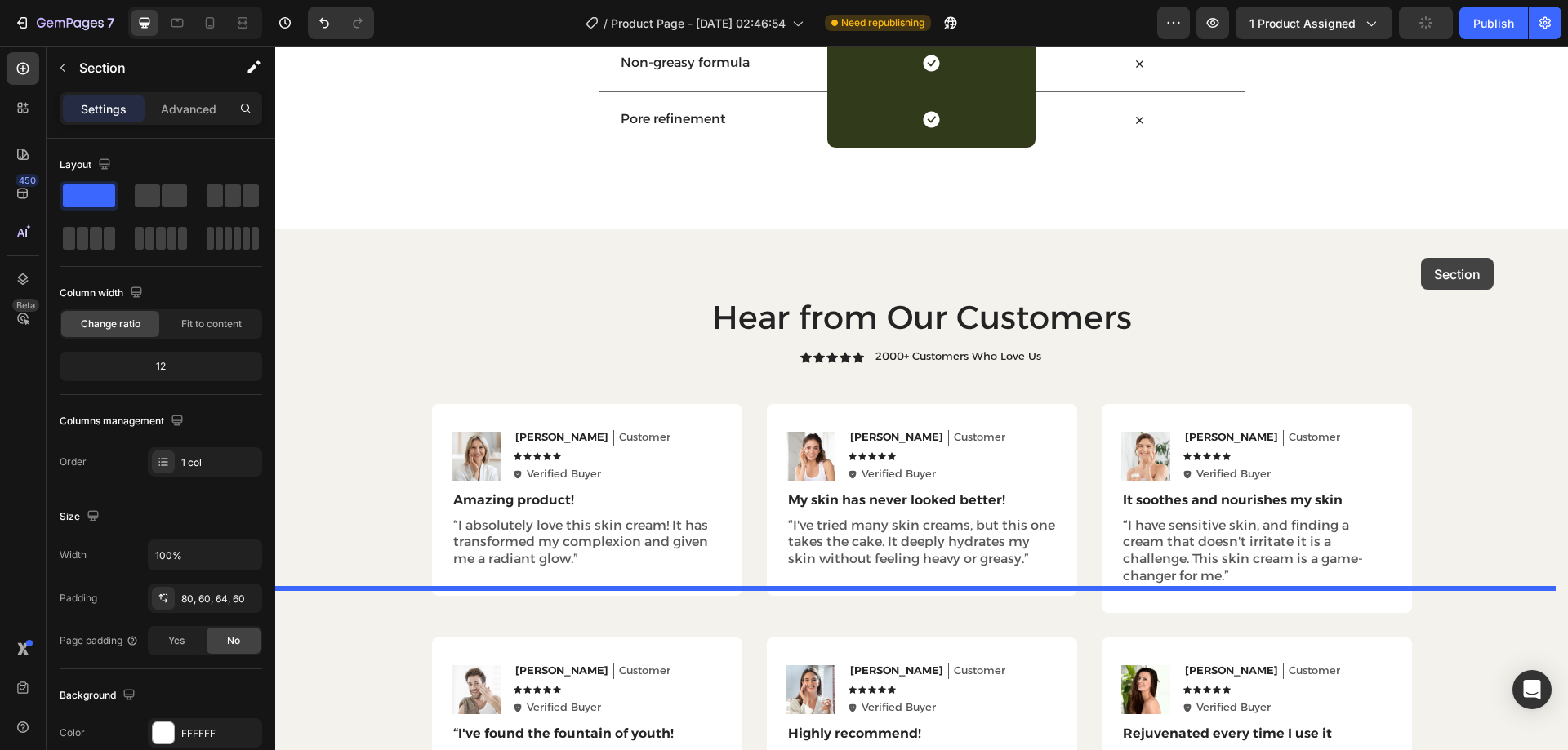
scroll to position [4490, 0]
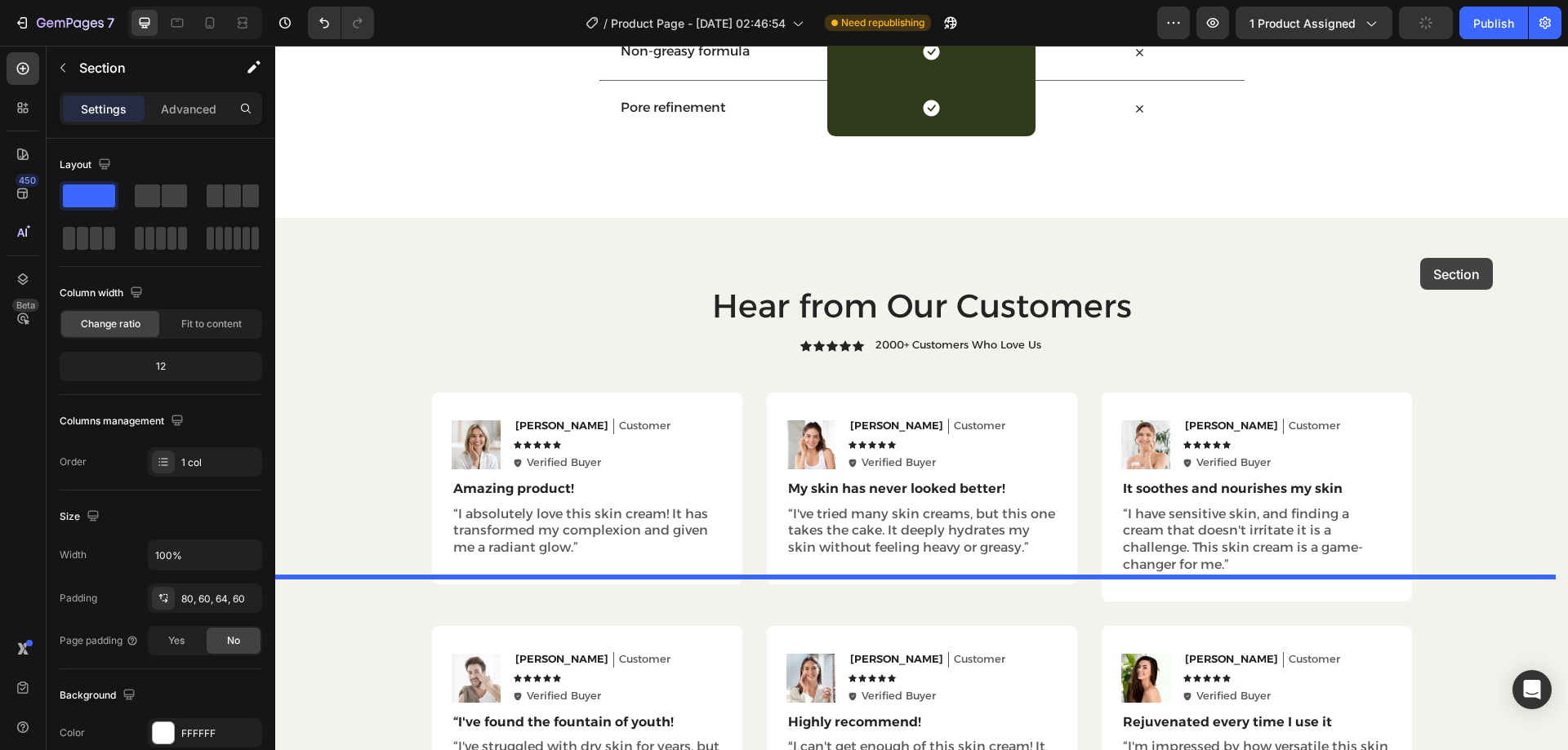
drag, startPoint x: 1425, startPoint y: 118, endPoint x: 840, endPoint y: 280, distance: 607.0
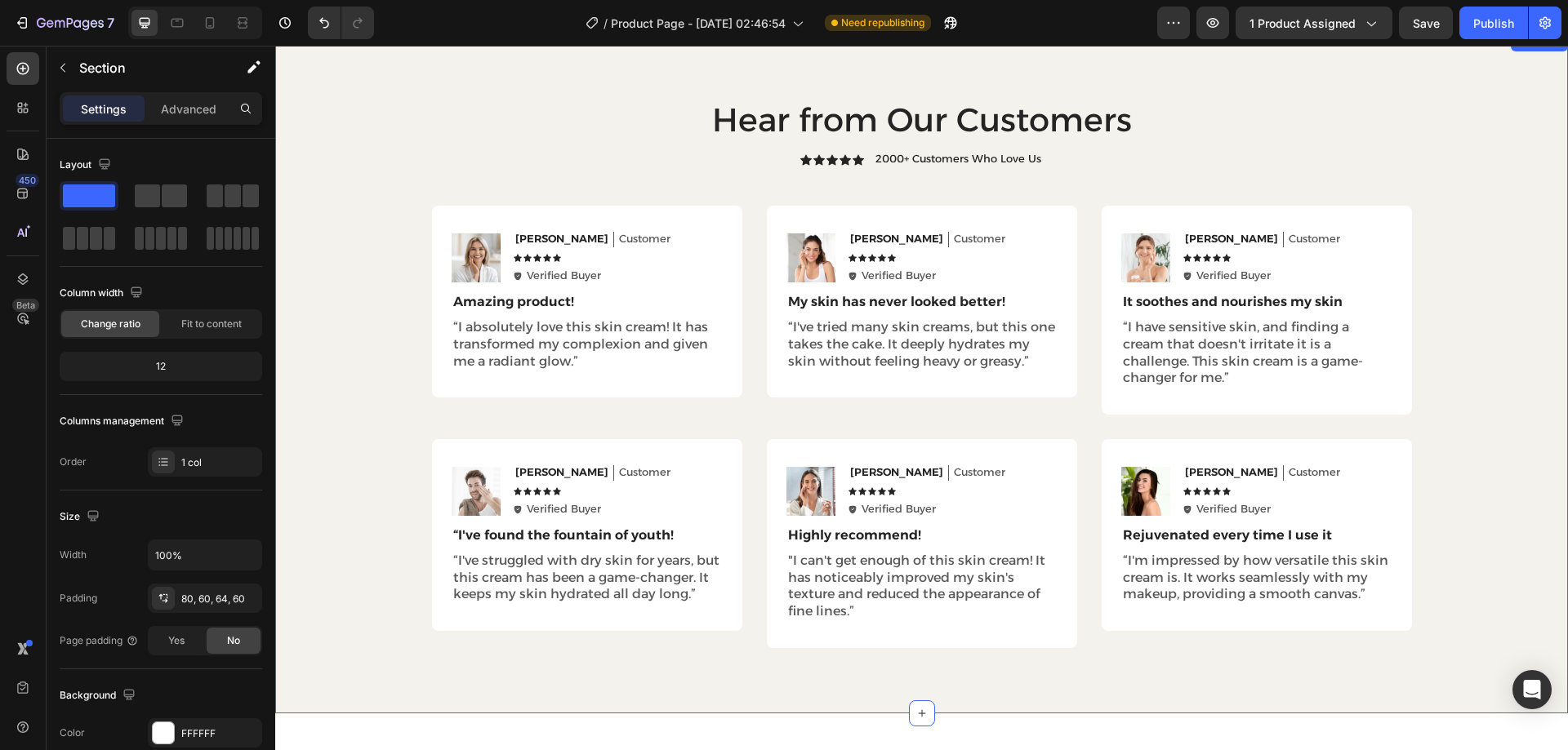
scroll to position [3712, 0]
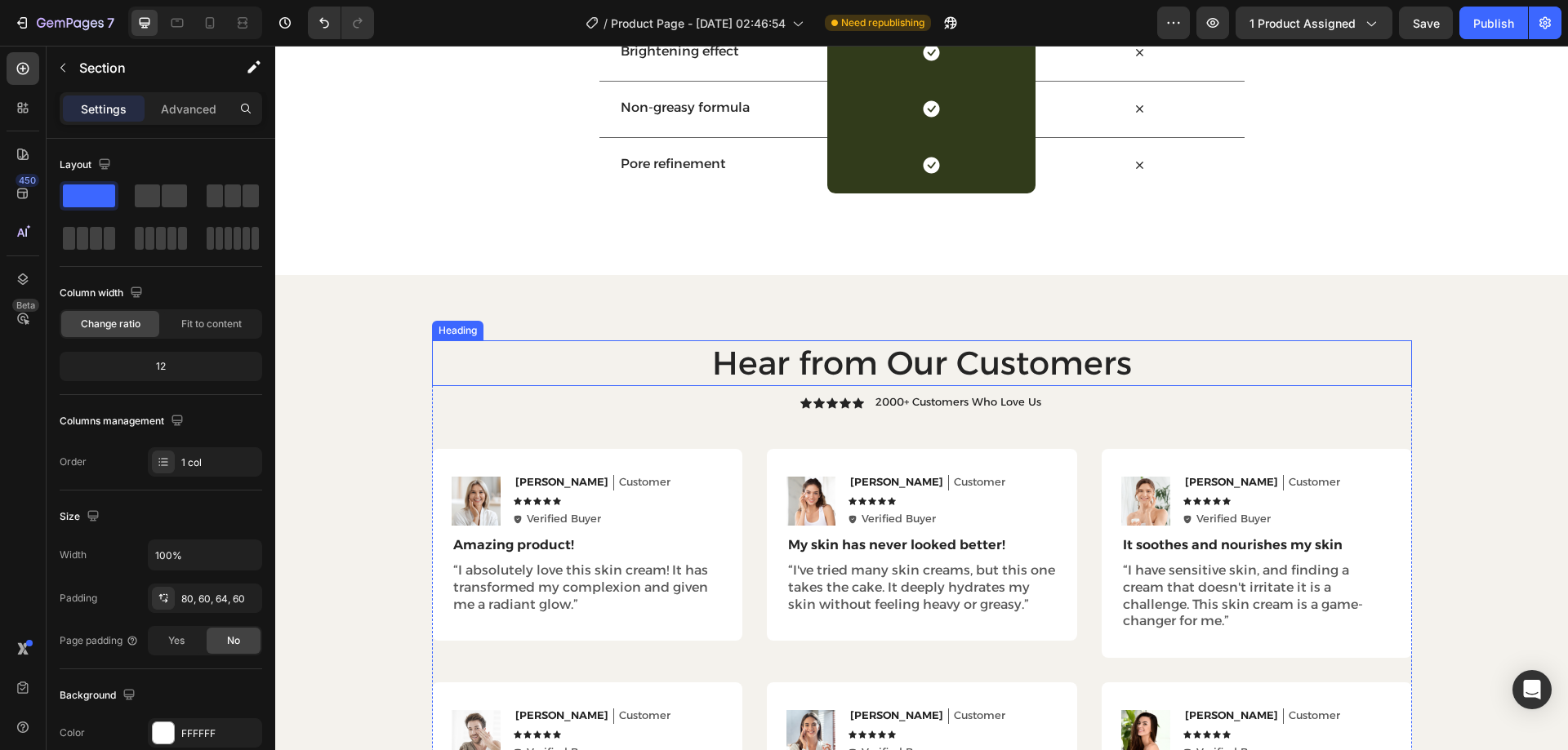
click at [1293, 319] on div "Hear from Our Customers Heading Icon Icon Icon Icon Icon Icon List 2000+ Custom…" at bounding box center [922, 616] width 1293 height 682
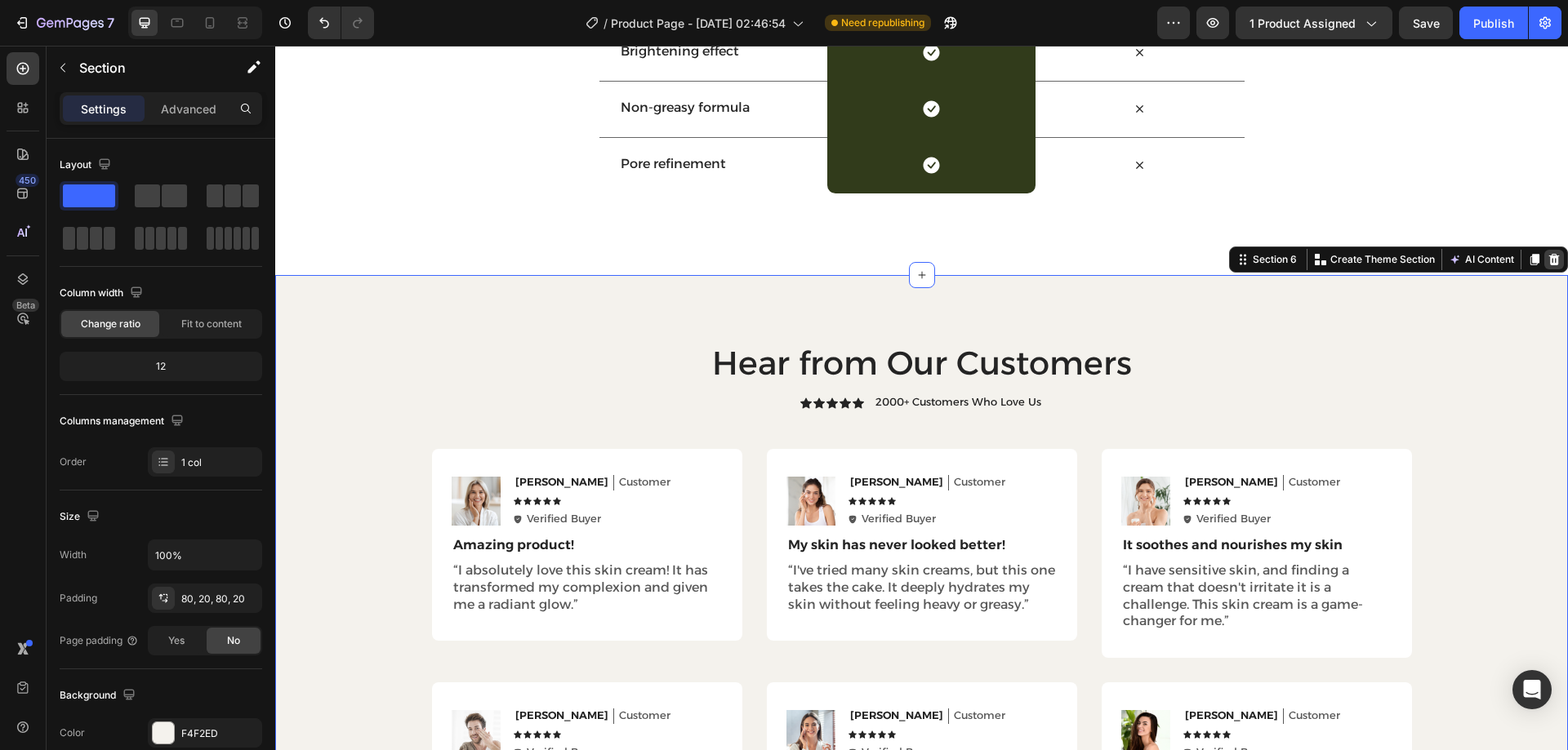
click at [1550, 257] on icon at bounding box center [1555, 259] width 10 height 11
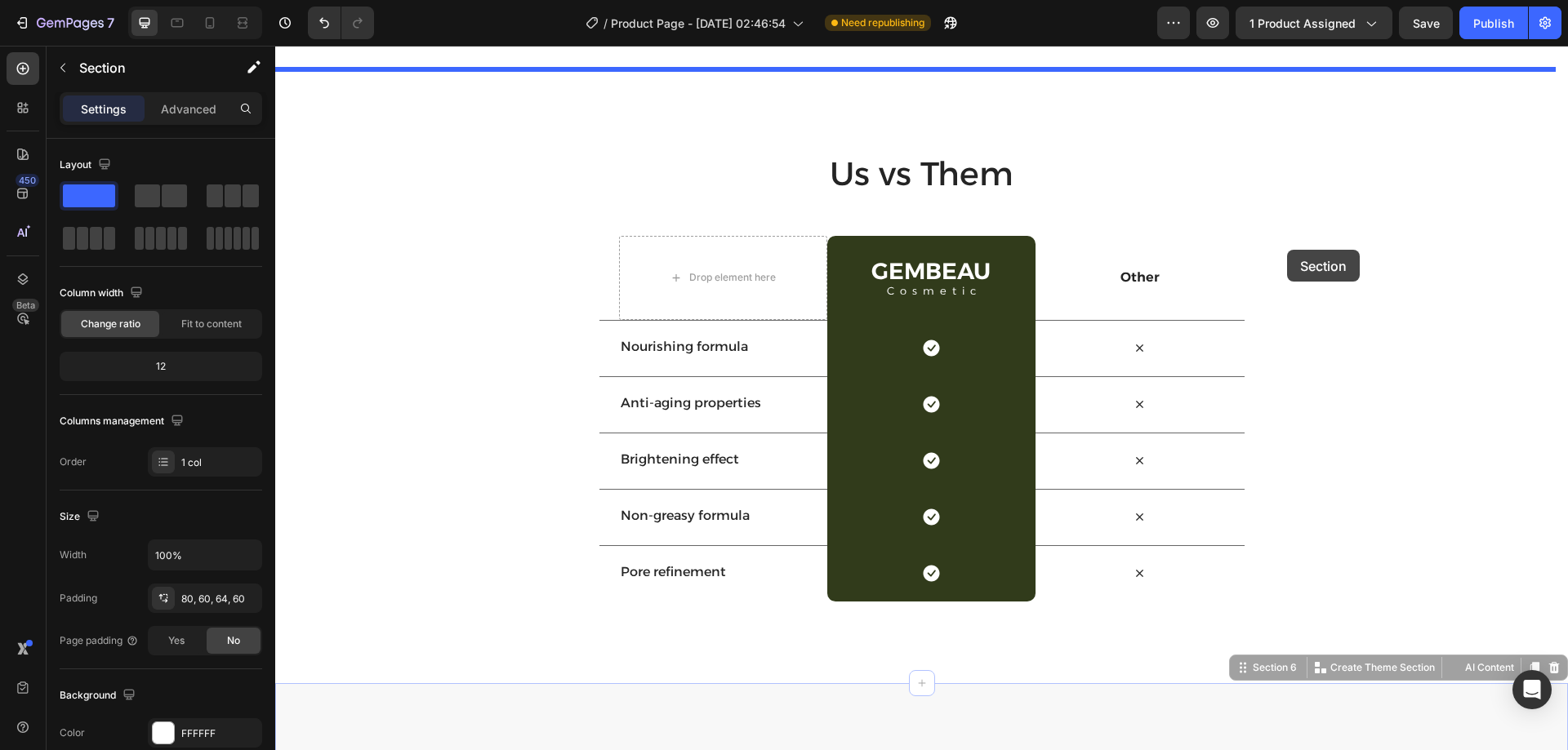
scroll to position [3141, 0]
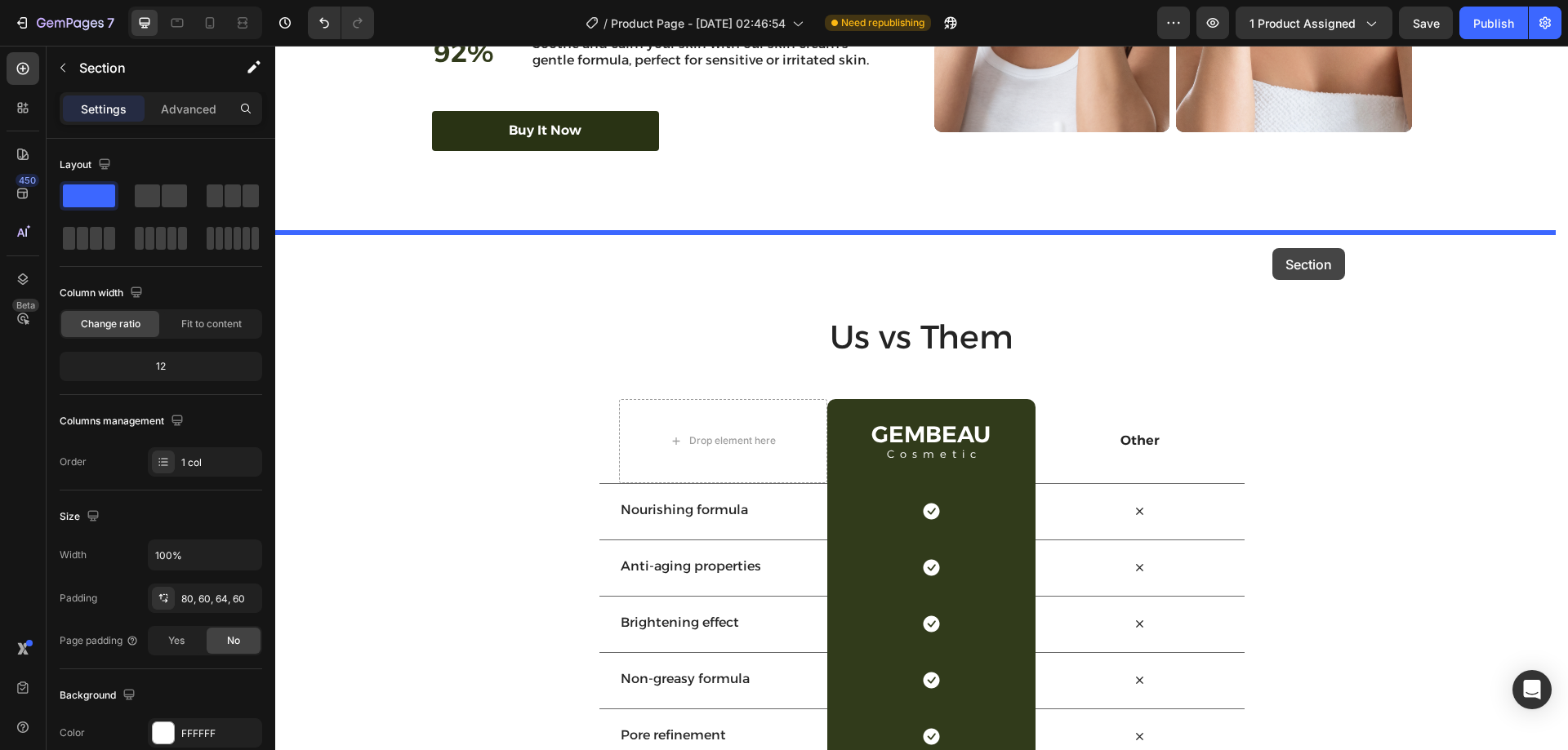
drag, startPoint x: 1247, startPoint y: 258, endPoint x: 1272, endPoint y: 248, distance: 26.9
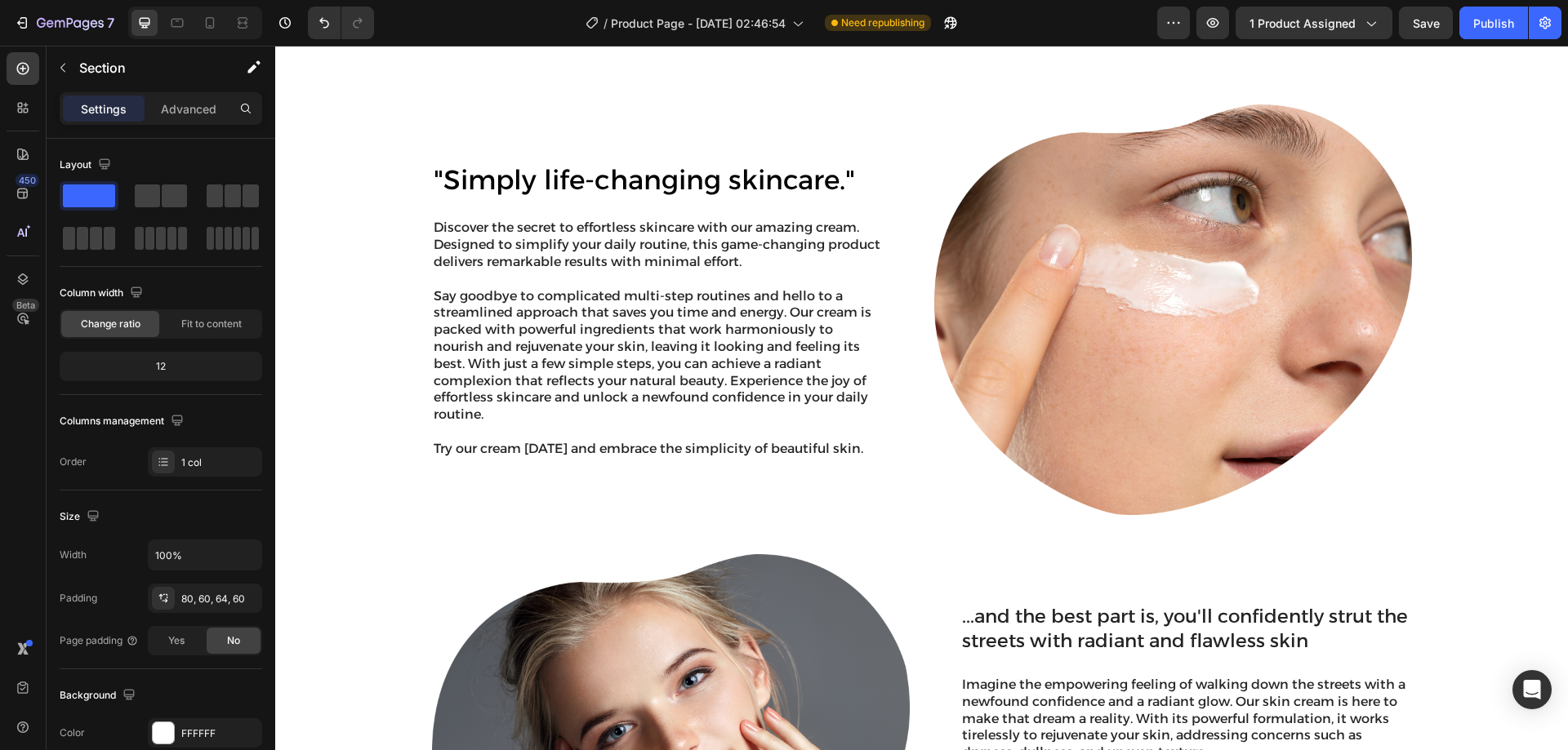
scroll to position [0, 0]
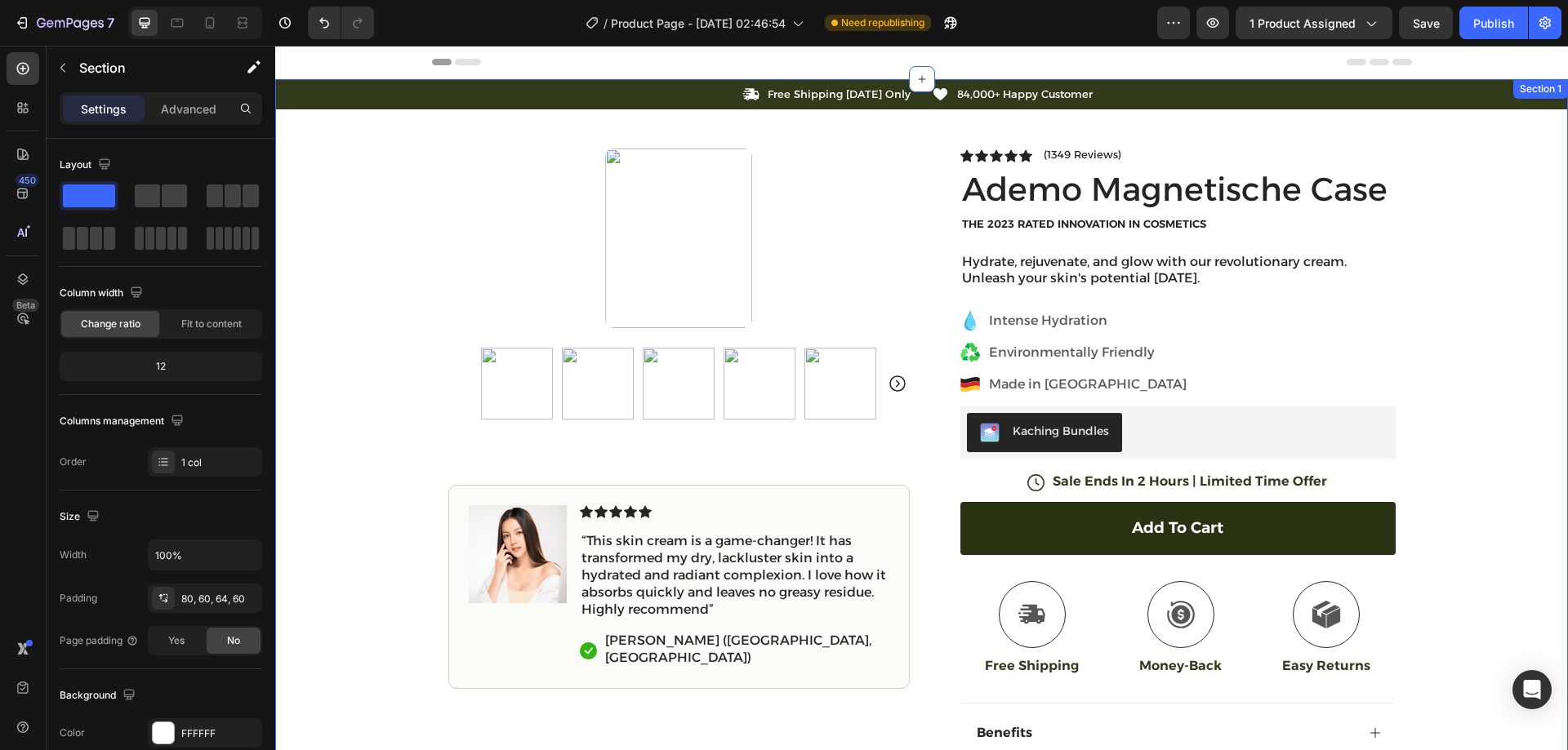
click at [1468, 199] on div "Icon Free Shipping Today Only Text Block Row Icon 84,000+ Happy Customer Text B…" at bounding box center [922, 495] width 1293 height 831
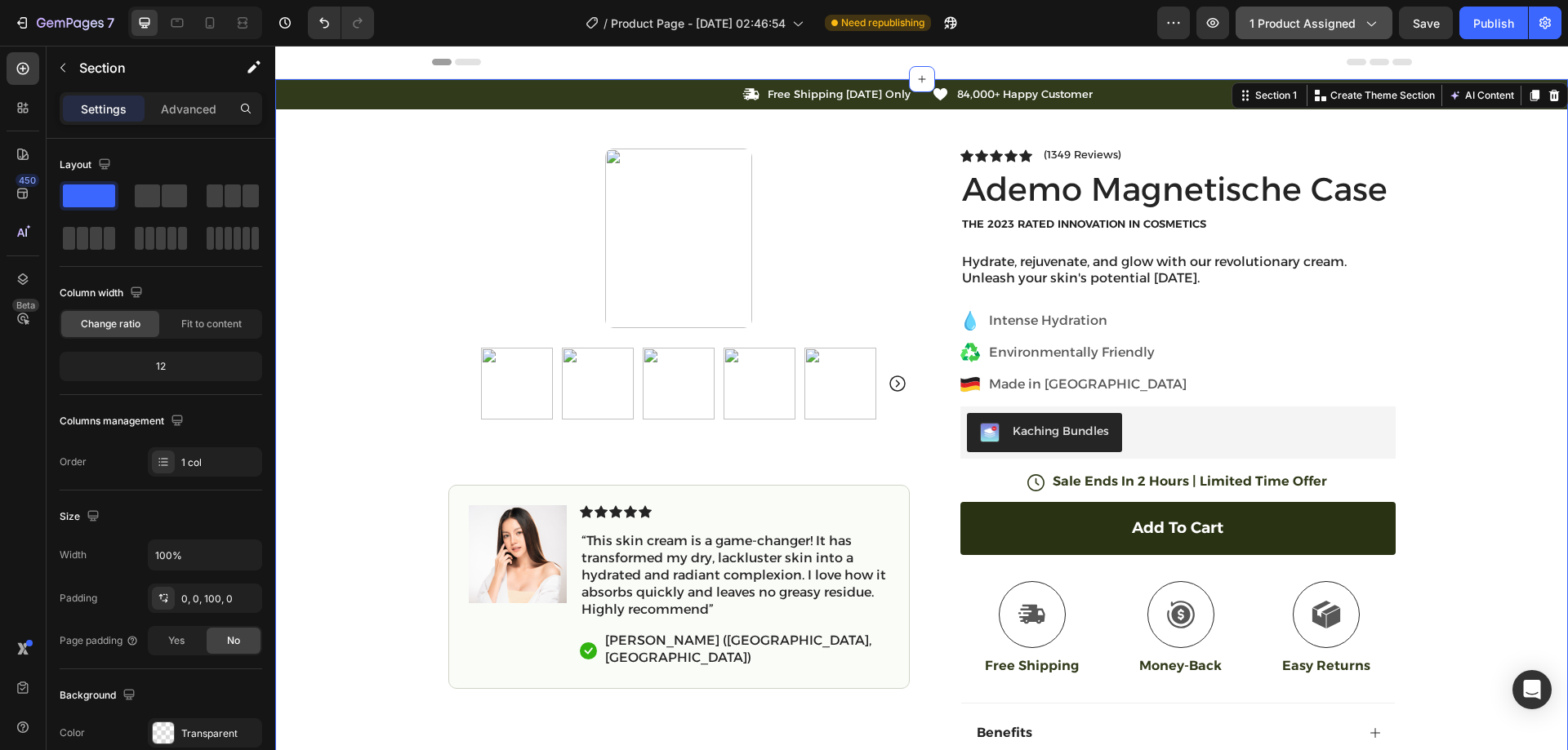
click at [1300, 10] on button "1 product assigned" at bounding box center [1314, 22] width 157 height 32
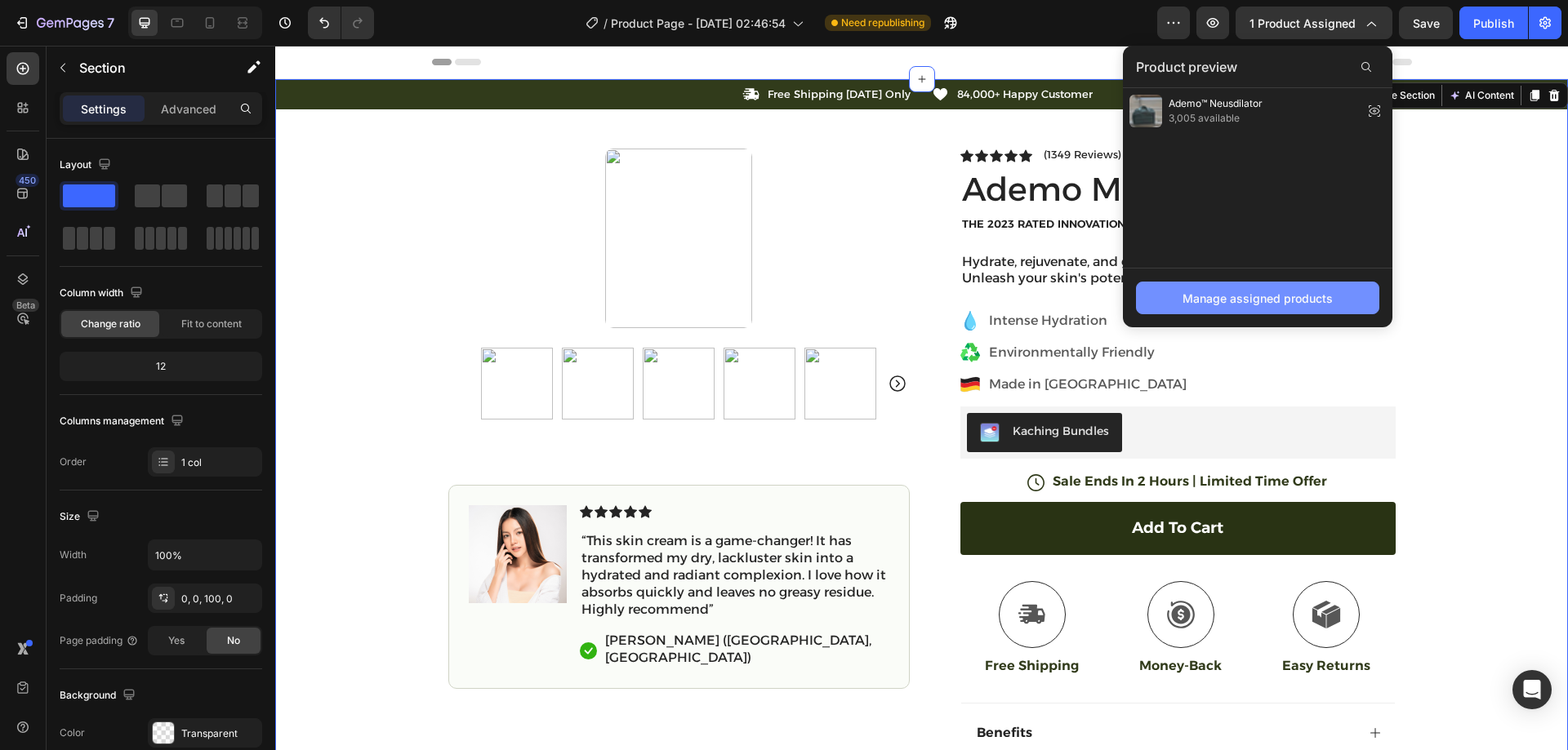
click at [1245, 292] on div "Manage assigned products" at bounding box center [1258, 299] width 150 height 17
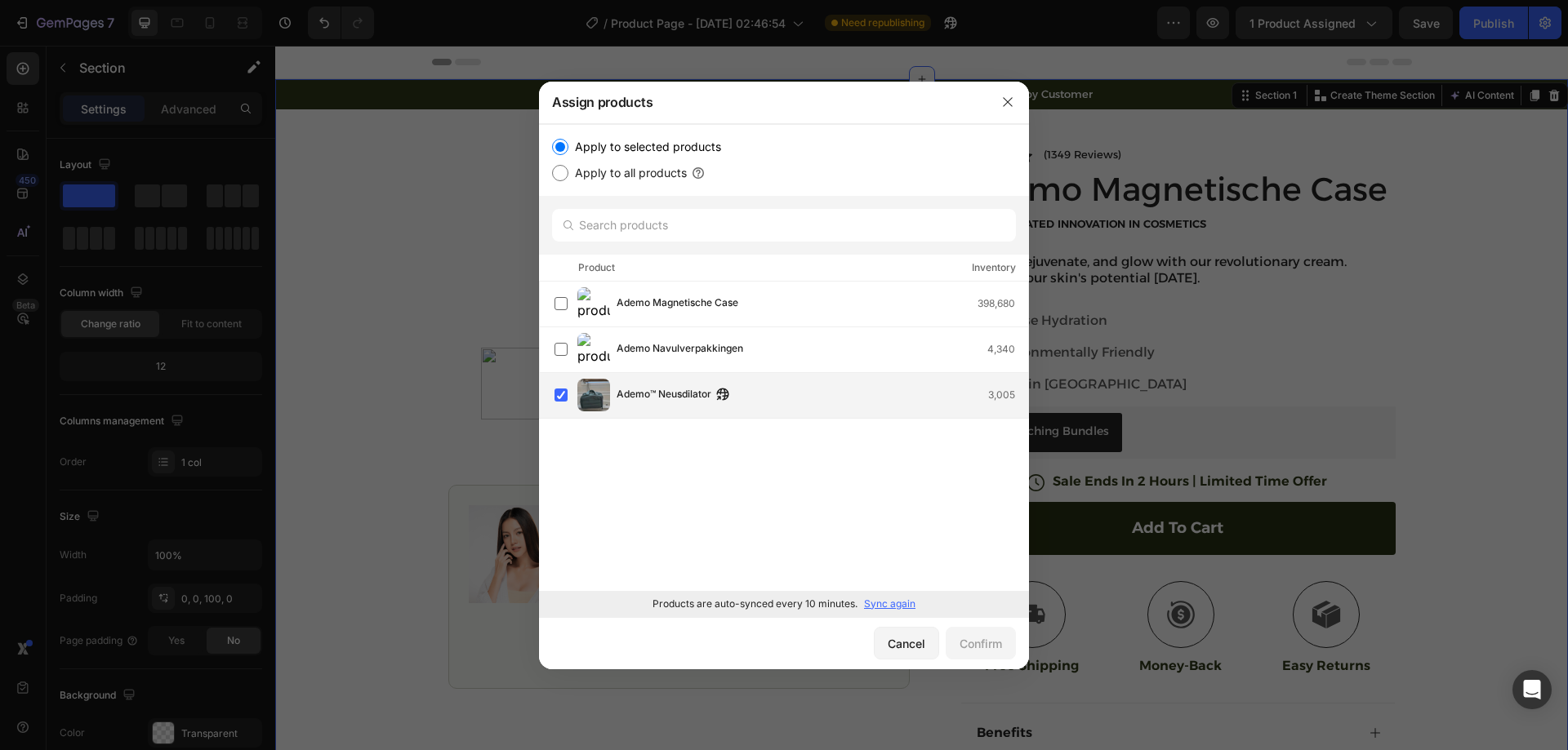
click at [637, 398] on span "Ademo™ Neusdilator" at bounding box center [664, 395] width 94 height 18
click at [966, 639] on div "Confirm" at bounding box center [980, 644] width 43 height 17
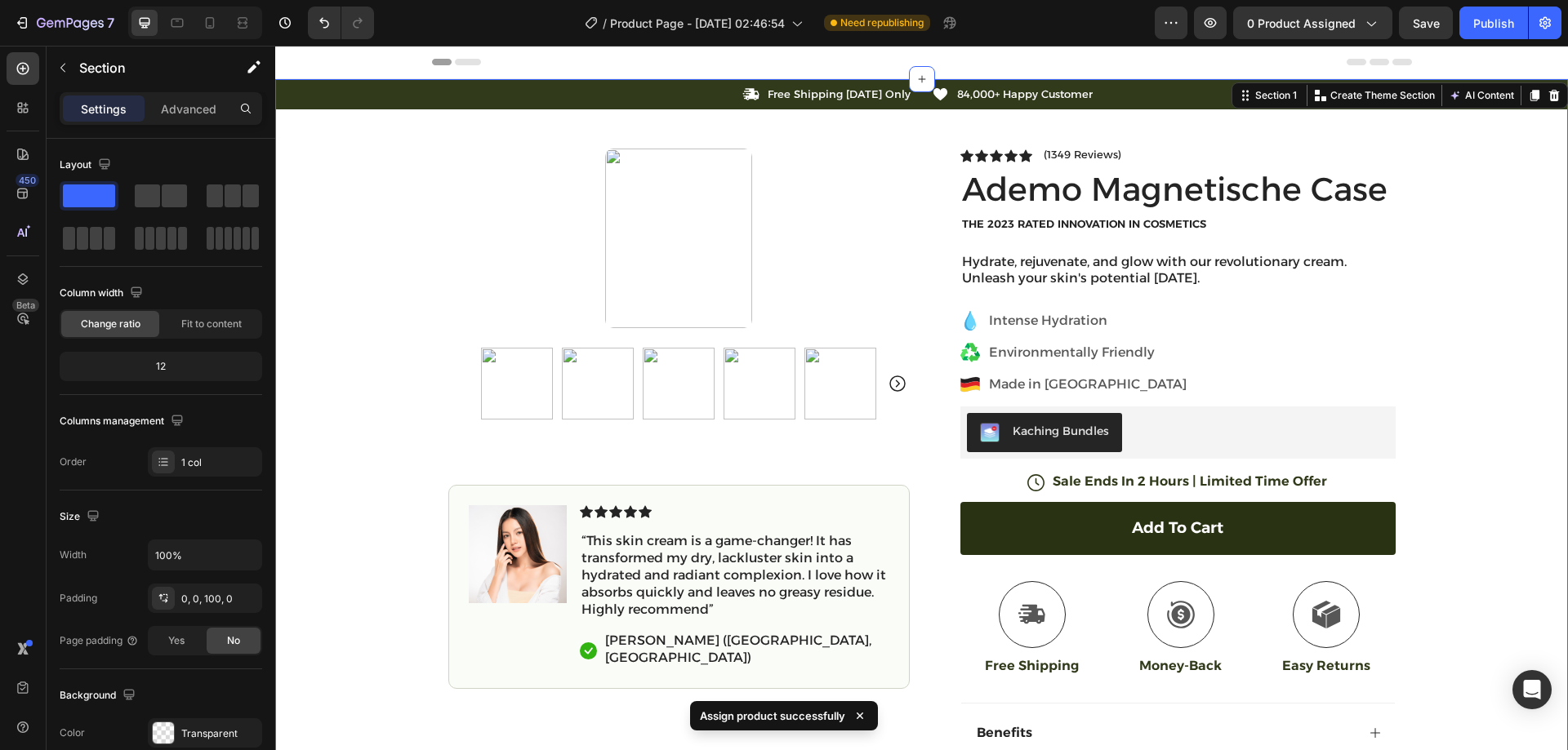
click at [1314, 5] on div "7 / Product Page - Aug 20, 02:46:54 Need republishing Preview 0 product assigne…" at bounding box center [784, 23] width 1568 height 46
click at [1307, 24] on span "0 product assigned" at bounding box center [1301, 24] width 108 height 17
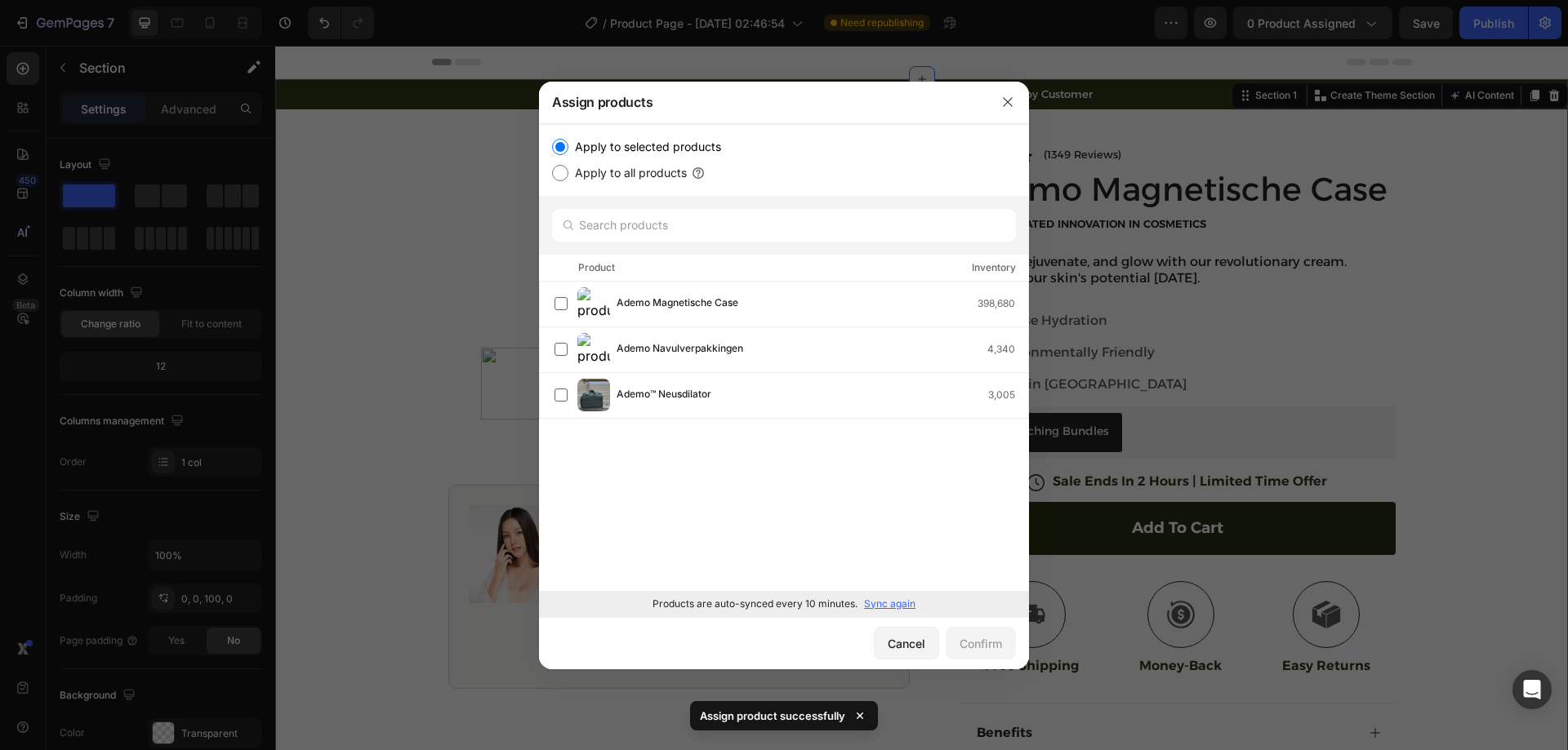
click at [899, 612] on div "Products are auto-synced every 10 minutes. Sync again" at bounding box center [784, 604] width 490 height 26
click at [899, 608] on p "Sync again" at bounding box center [889, 604] width 52 height 15
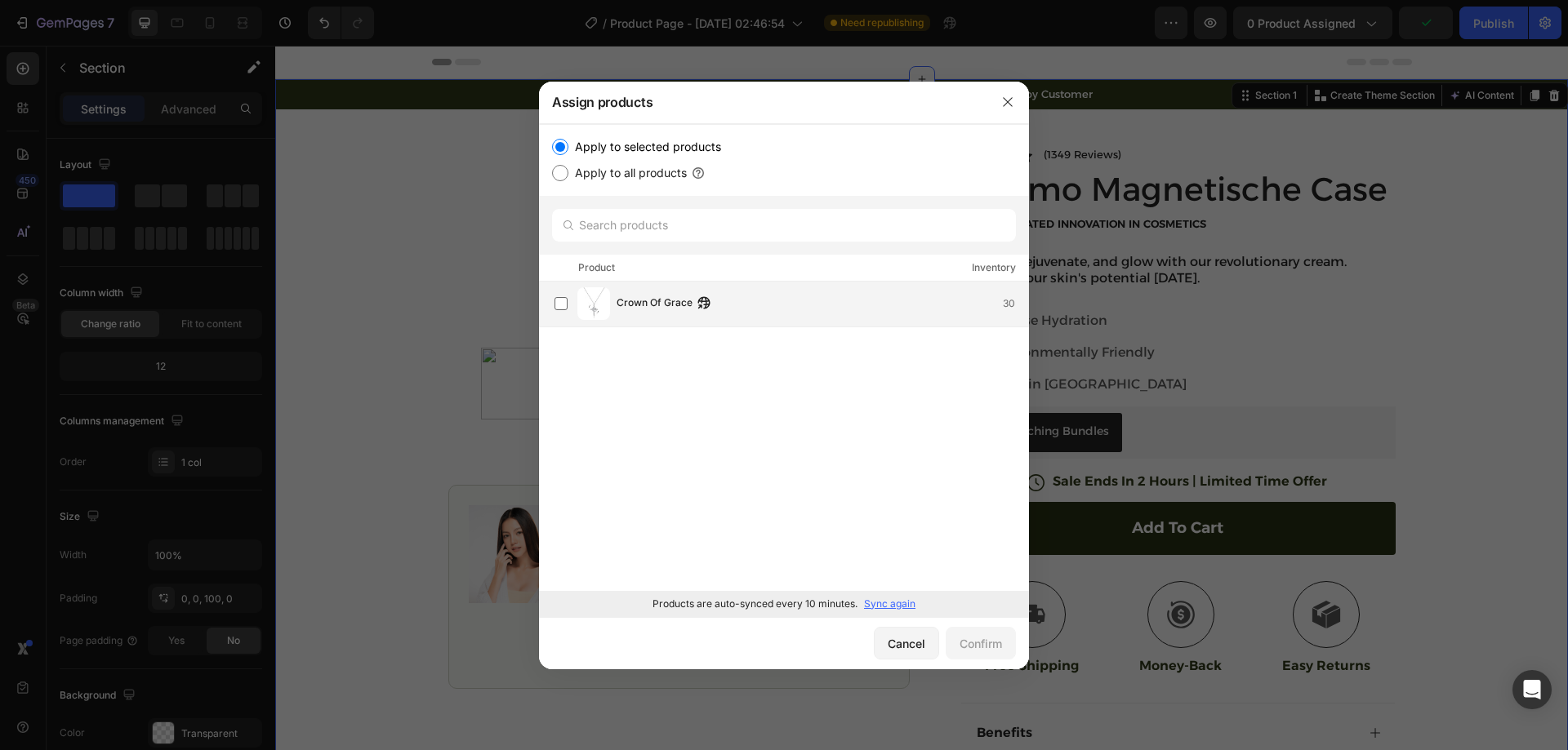
click at [719, 308] on div "Crown Of Grace 30" at bounding box center [822, 303] width 412 height 18
click at [980, 648] on div "Confirm" at bounding box center [980, 644] width 43 height 17
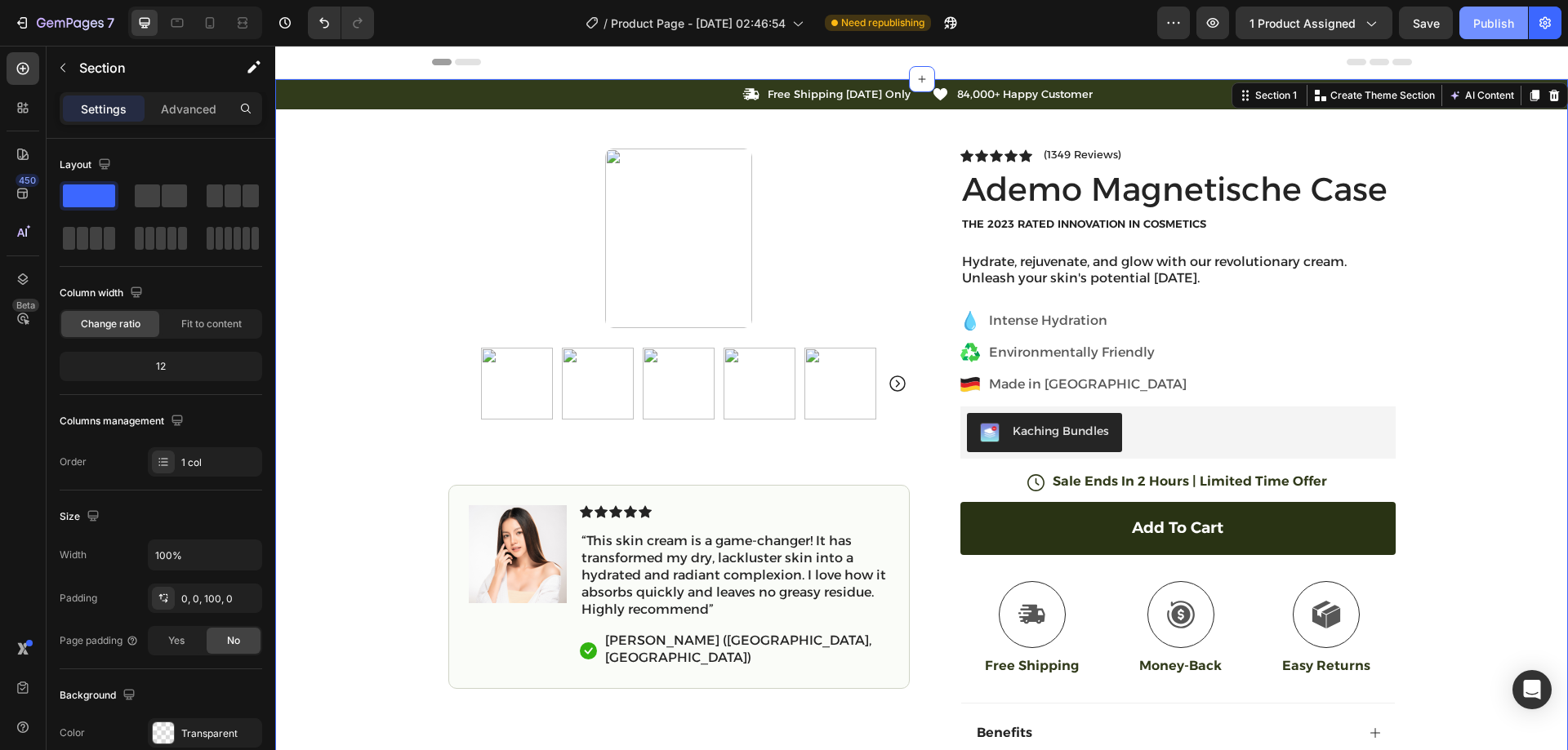
click at [1505, 20] on div "Publish" at bounding box center [1494, 24] width 41 height 17
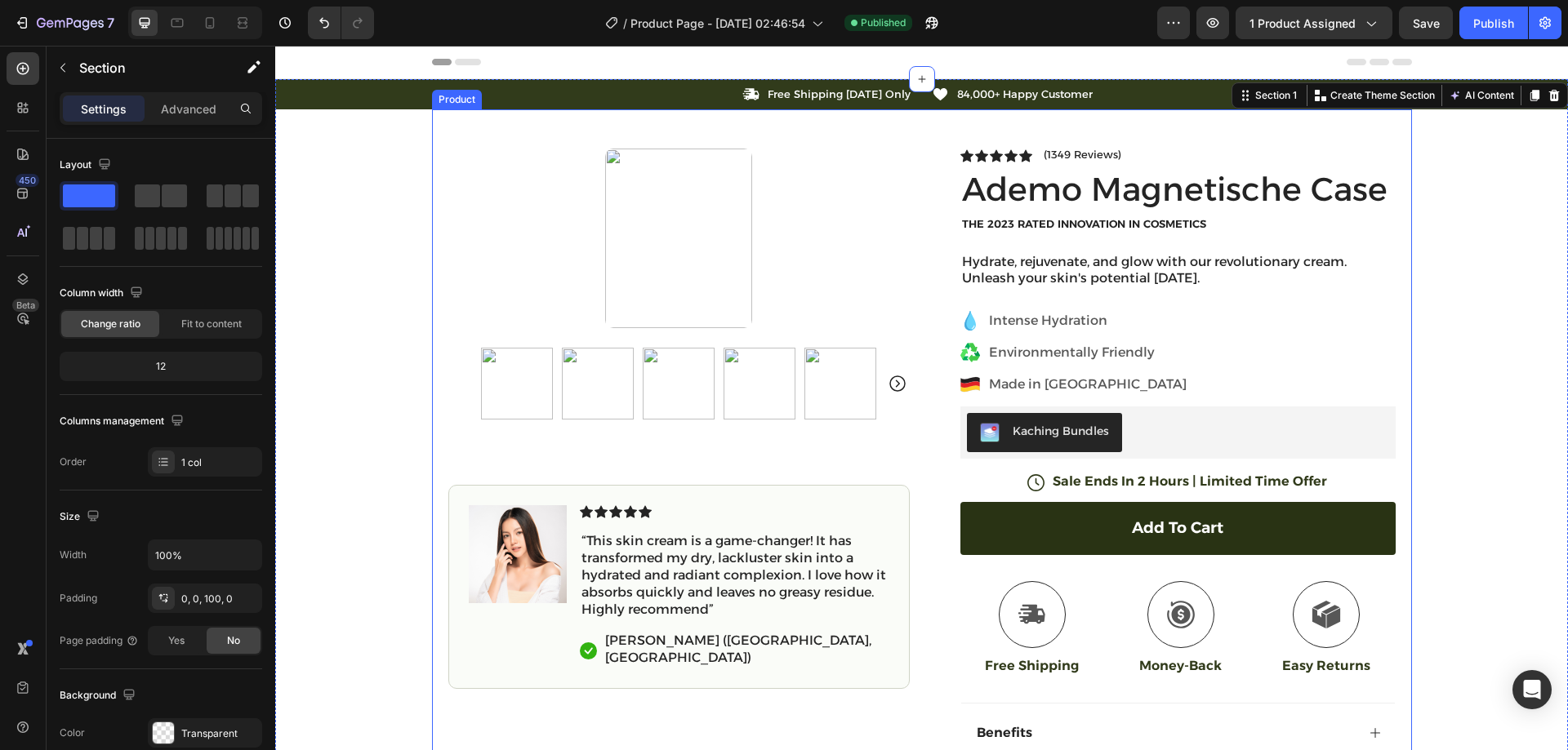
click at [916, 210] on div "Product Images Image Icon Icon Icon Icon Icon Icon List “This skin cream is a g…" at bounding box center [922, 510] width 980 height 801
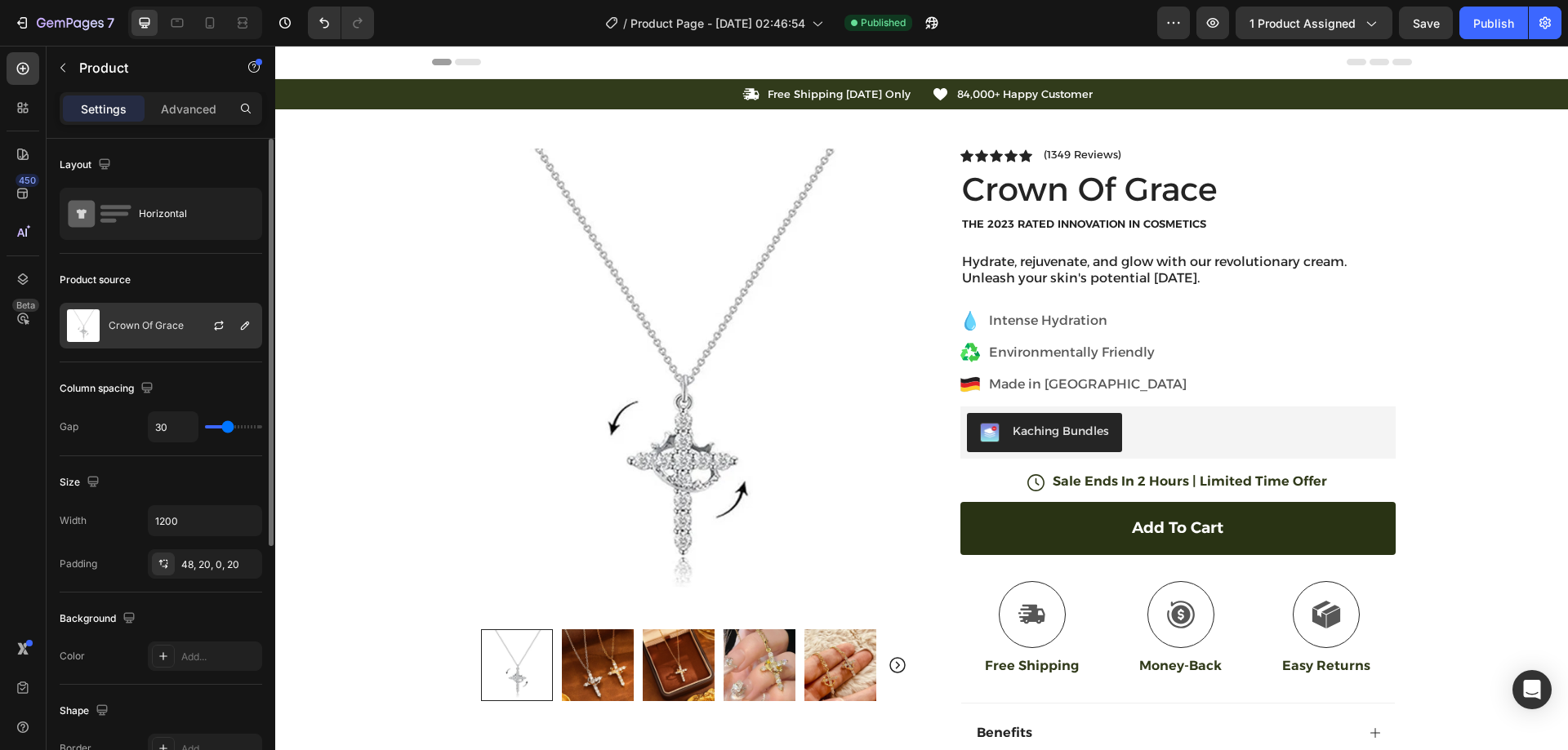
click at [189, 316] on div "Crown Of Grace" at bounding box center [161, 325] width 203 height 45
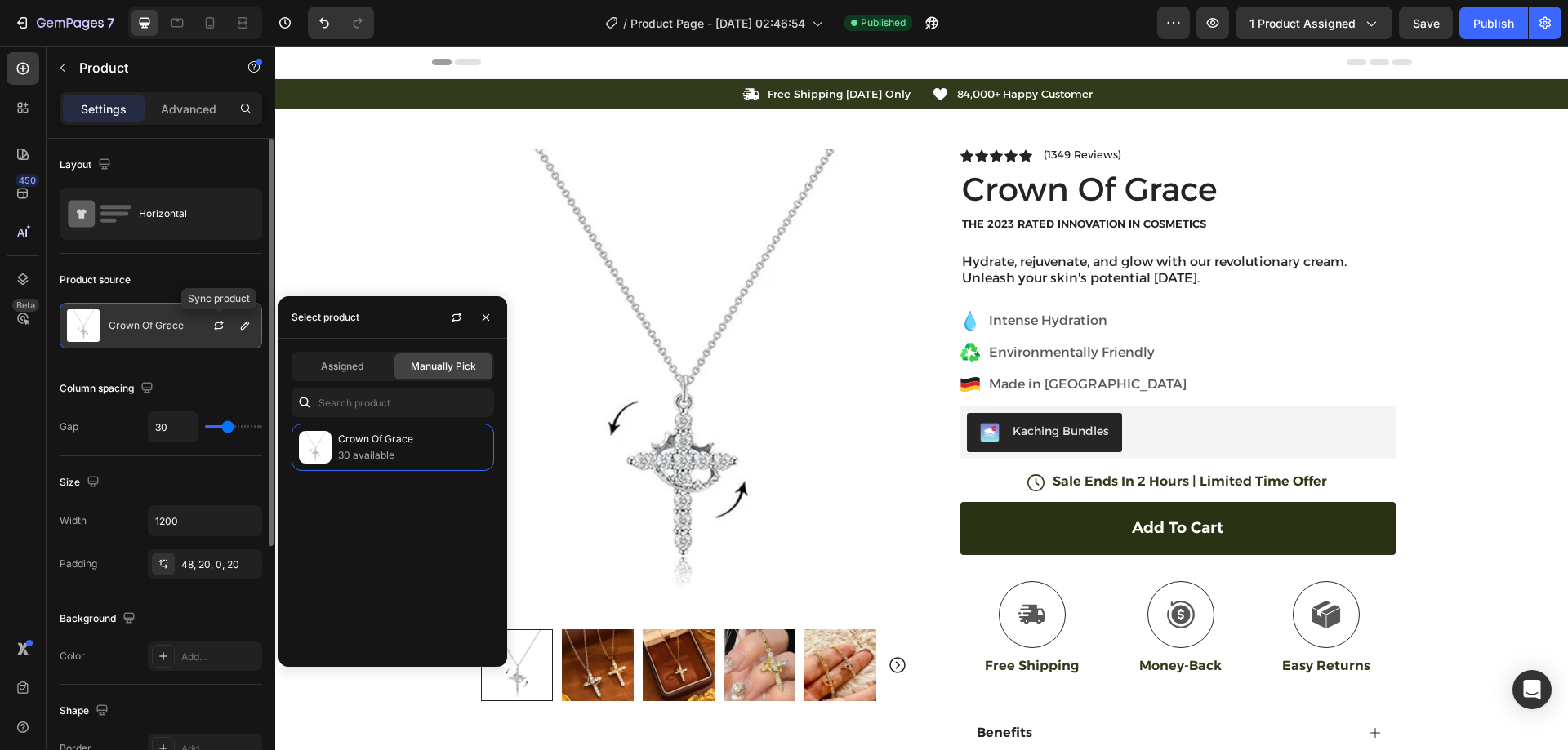
click at [206, 320] on div at bounding box center [226, 325] width 72 height 44
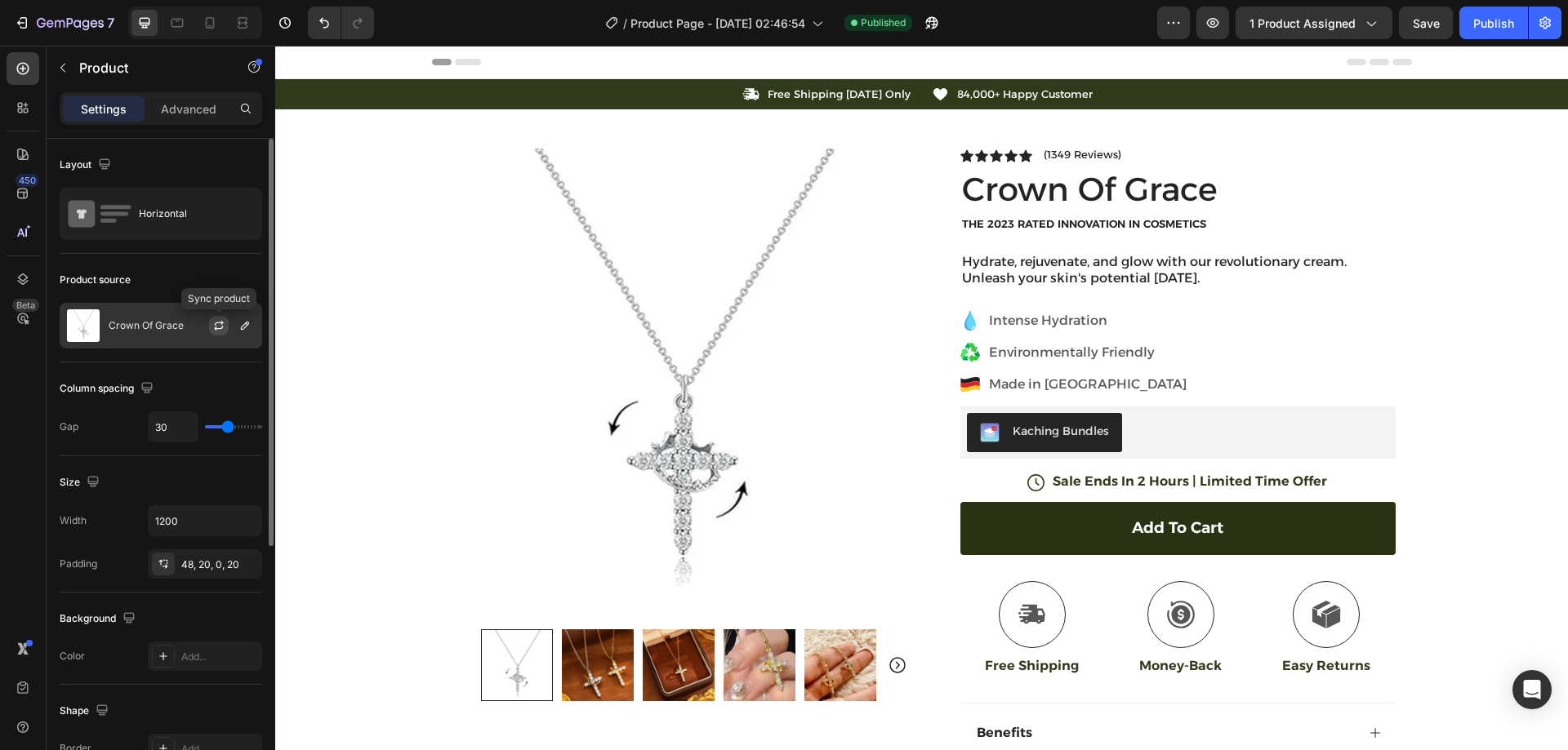
click at [216, 323] on icon "button" at bounding box center [220, 323] width 9 height 5
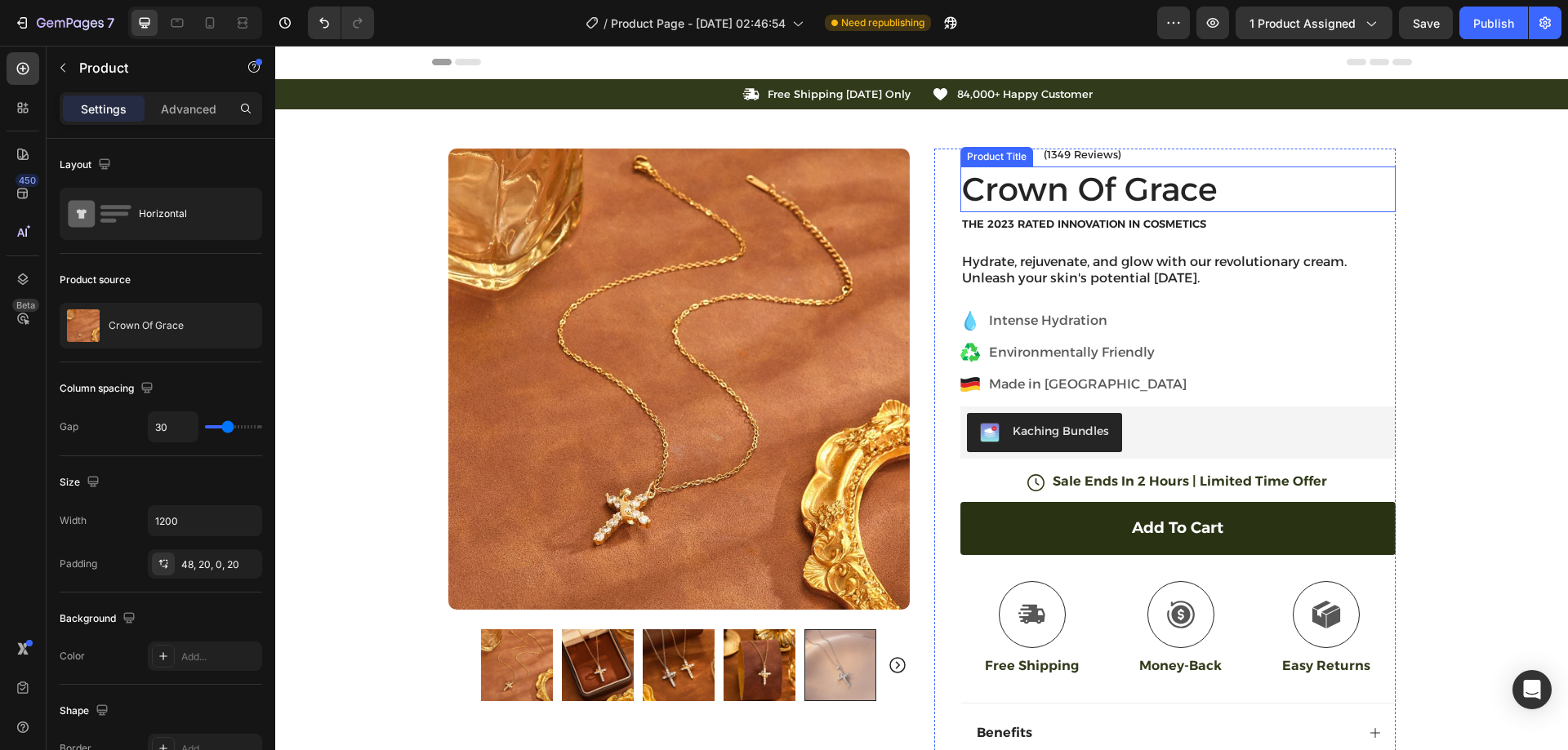
click at [1109, 172] on h1 "Crown Of Grace" at bounding box center [1178, 190] width 436 height 45
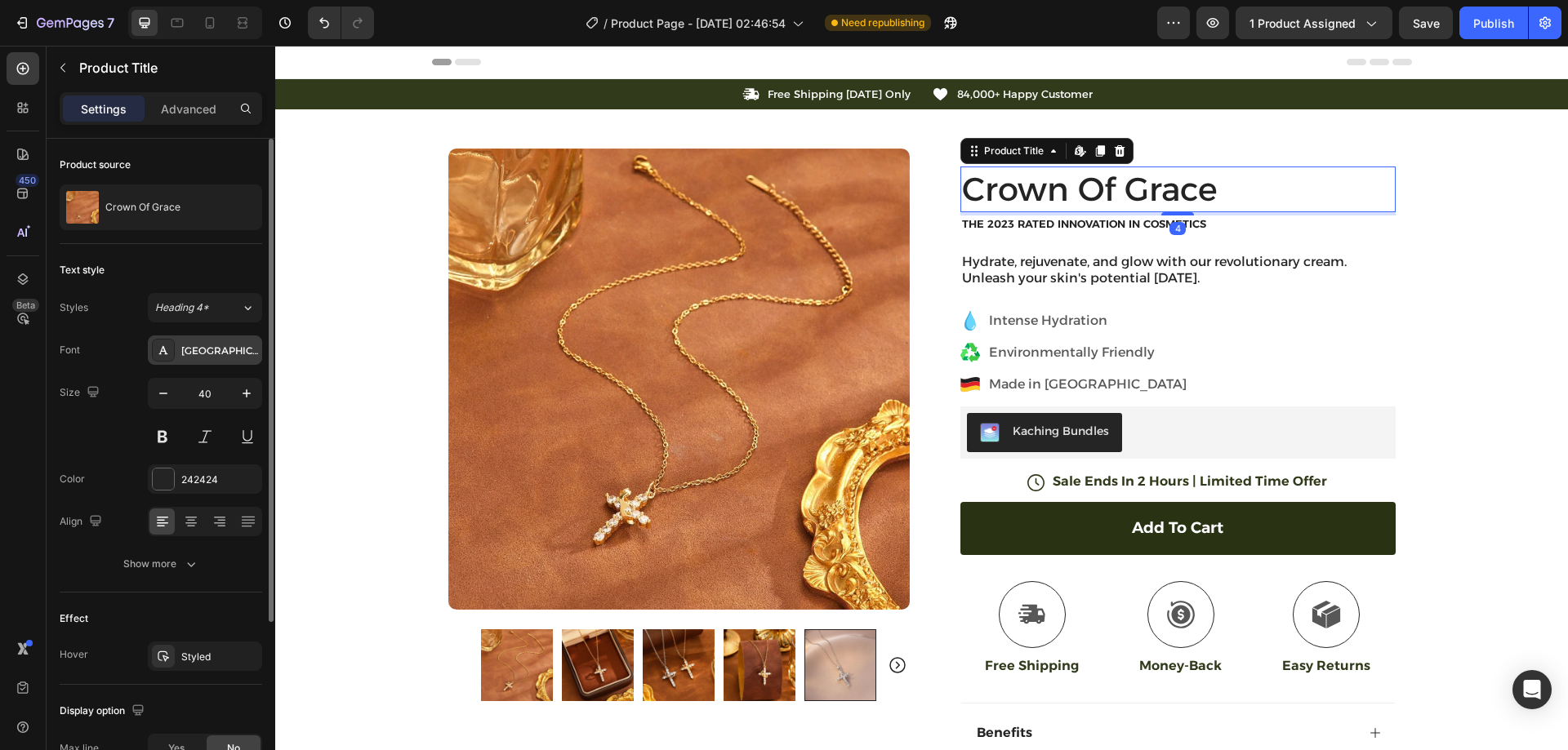
click at [217, 342] on div "[GEOGRAPHIC_DATA]" at bounding box center [205, 351] width 115 height 30
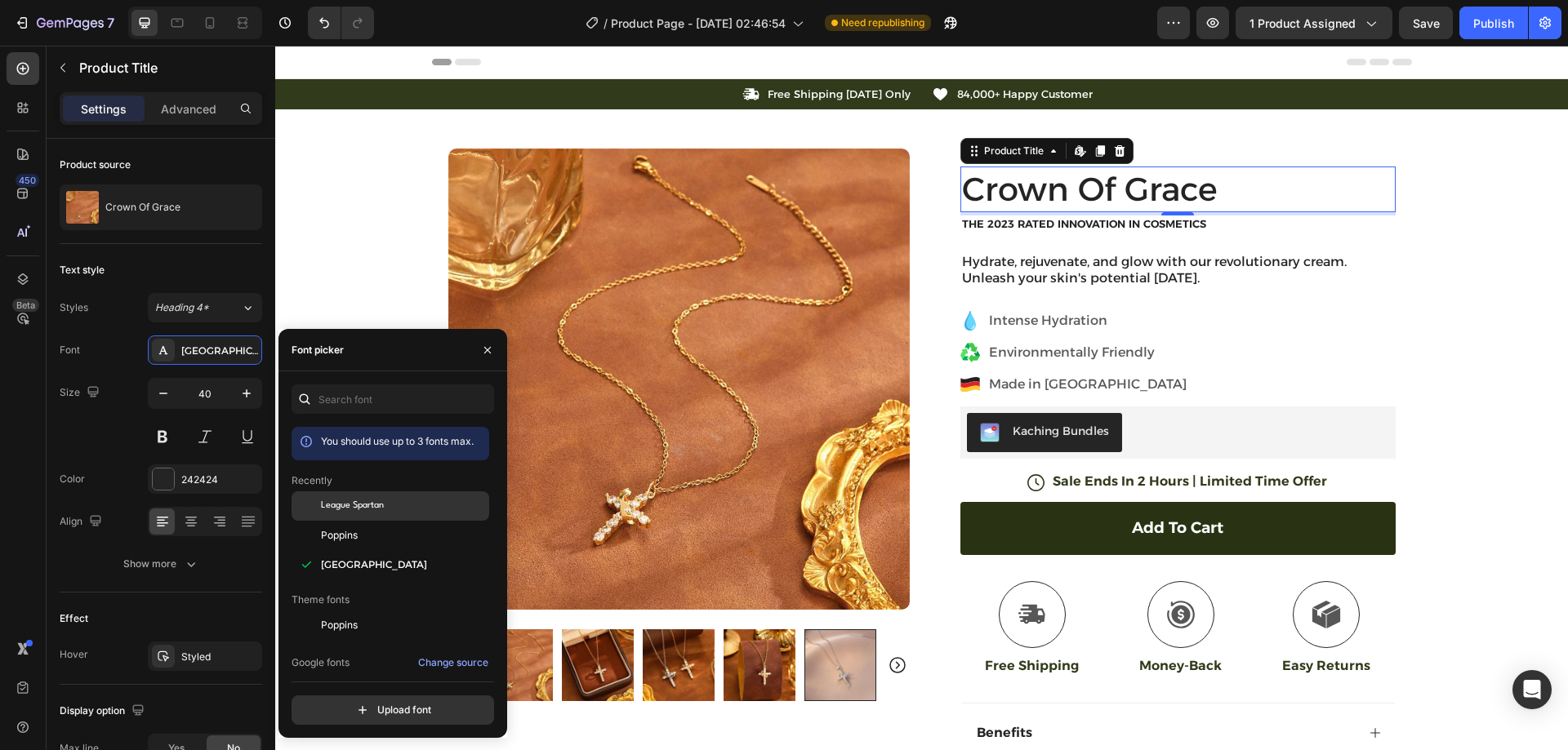
click at [368, 507] on span "League Spartan" at bounding box center [352, 506] width 63 height 15
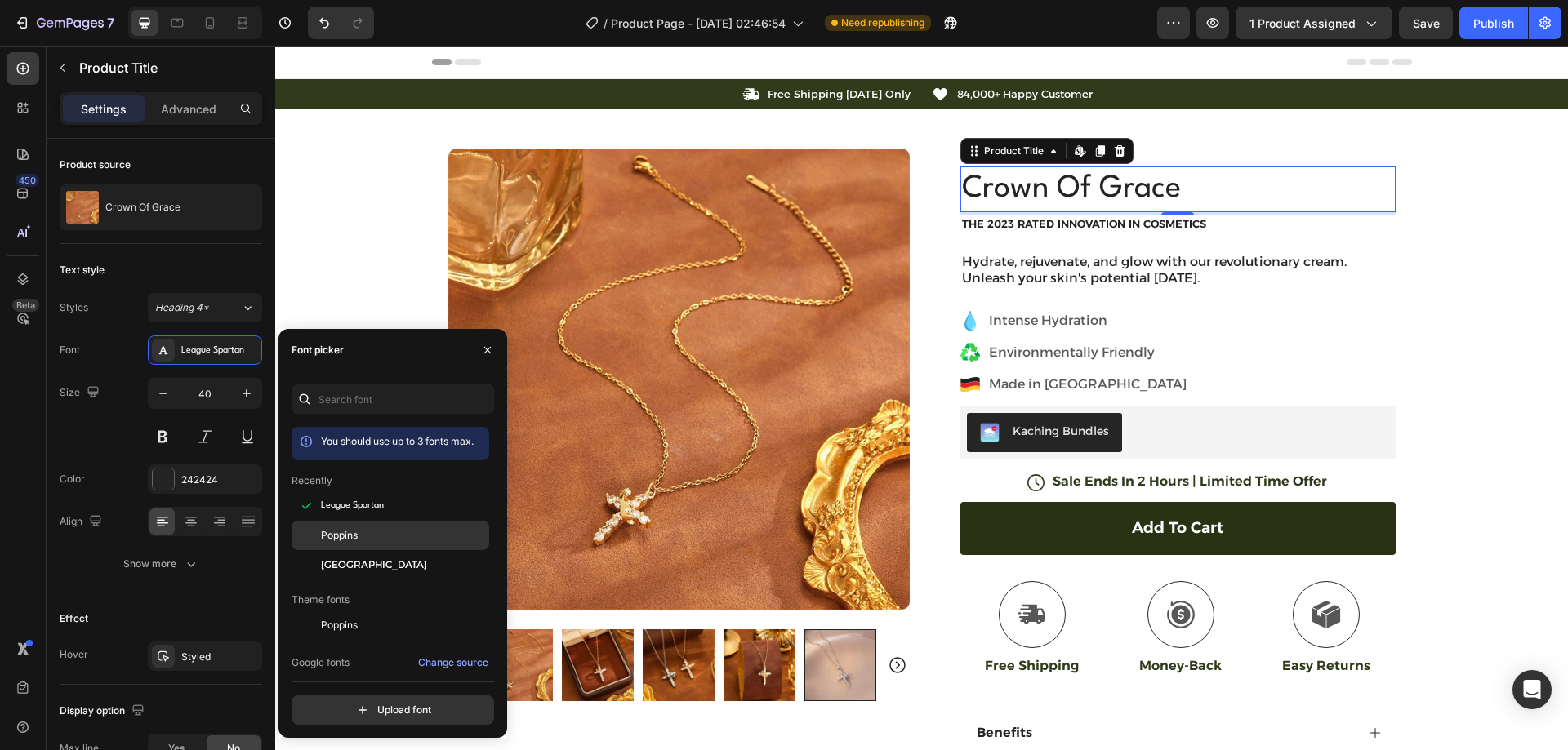
click at [353, 538] on span "Poppins" at bounding box center [339, 535] width 37 height 15
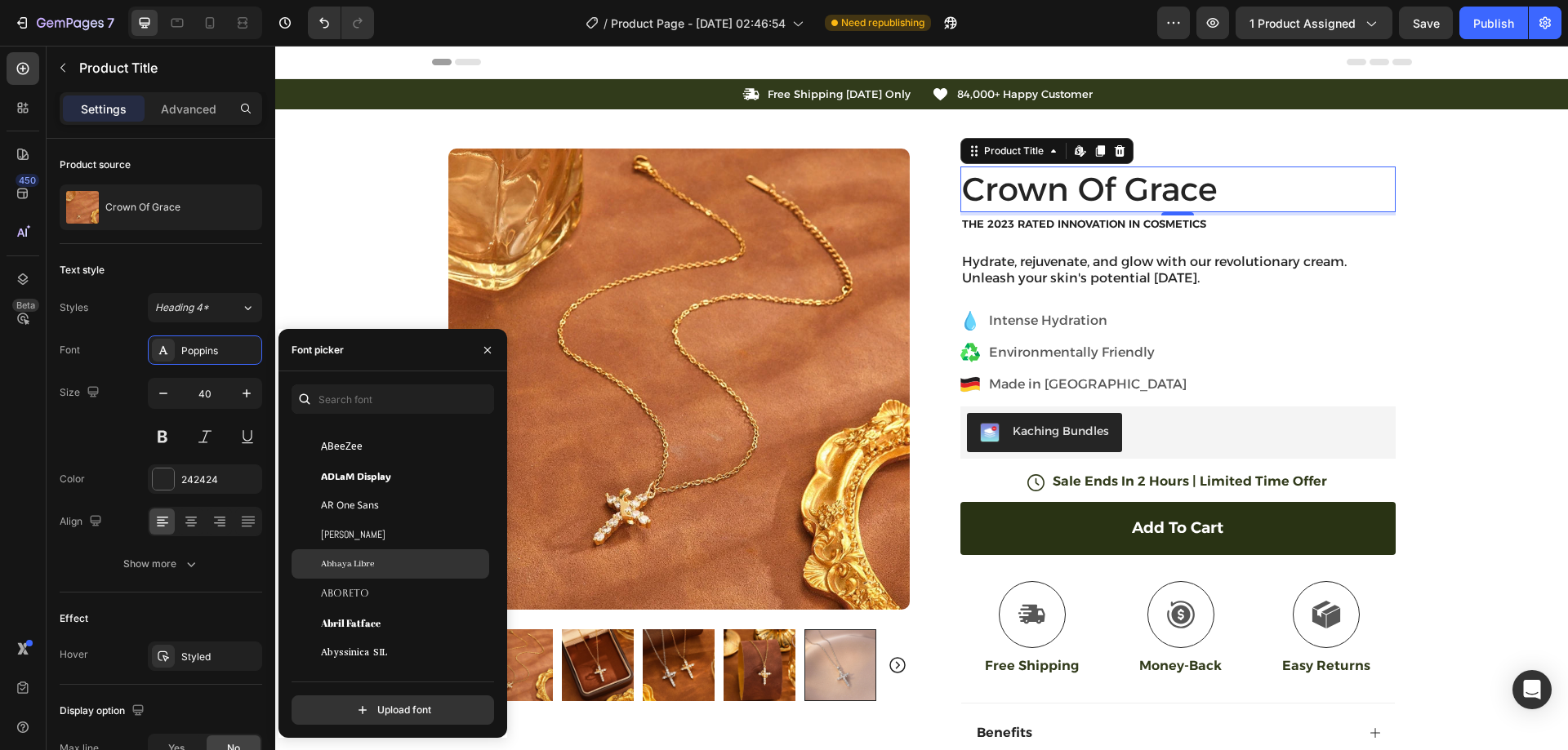
scroll to position [245, 0]
click at [380, 597] on div "Aboreto" at bounding box center [403, 593] width 165 height 15
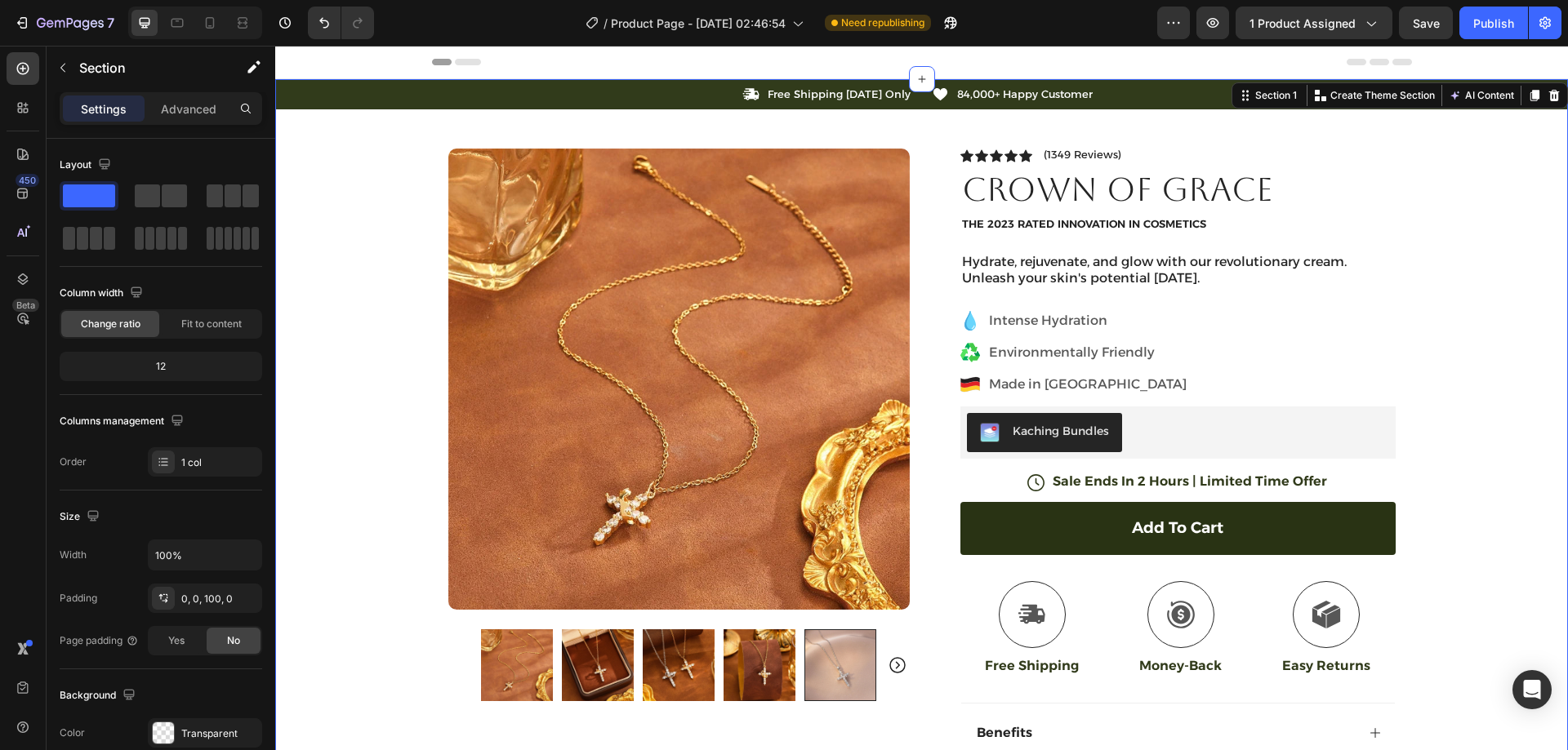
click at [1422, 214] on div "Icon Free Shipping Today Only Text Block Row Icon 84,000+ Happy Customer Text B…" at bounding box center [922, 525] width 1293 height 892
click at [1090, 220] on p "The 2023 Rated Innovation in Cosmetics" at bounding box center [1178, 224] width 432 height 14
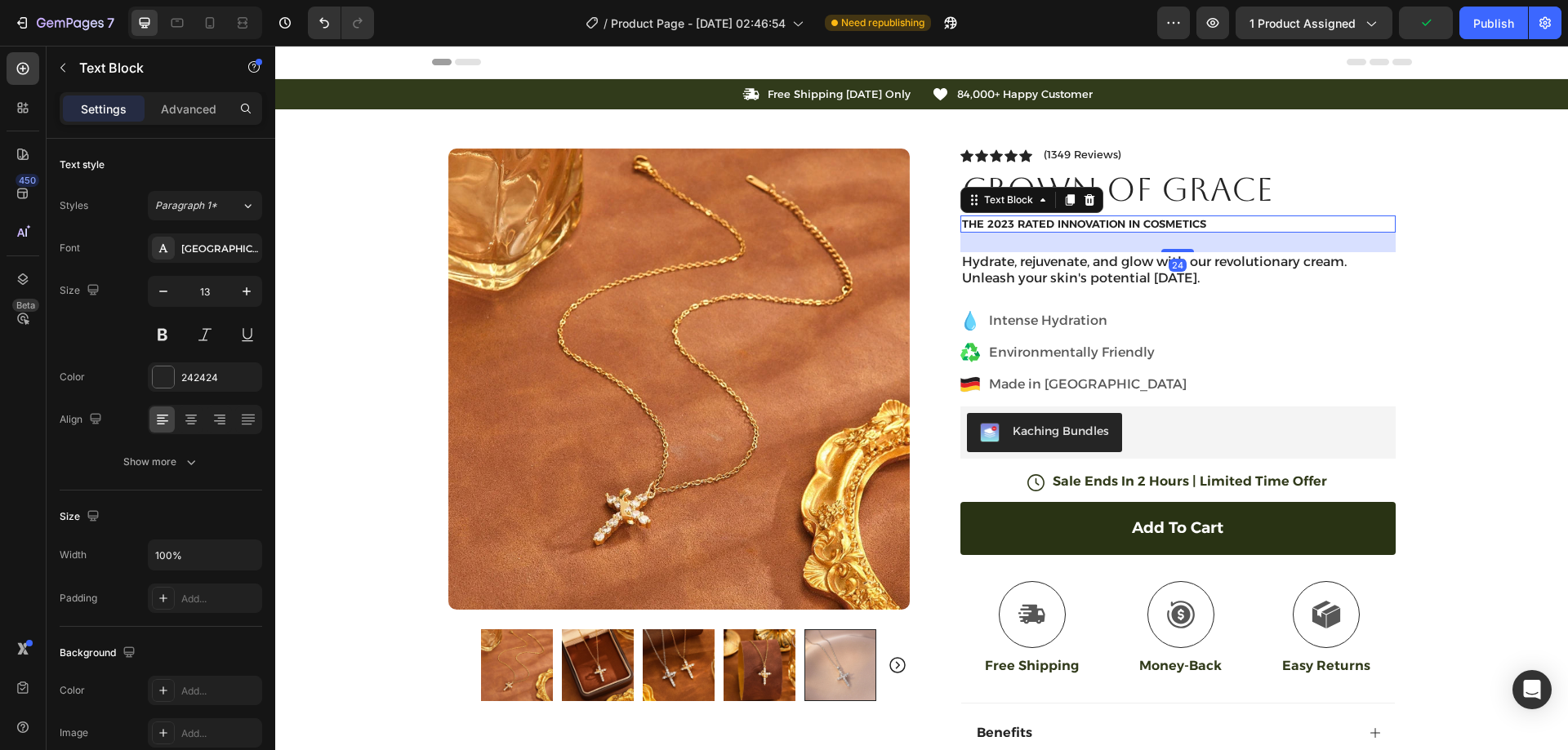
click at [1090, 220] on p "The 2023 Rated Innovation in Cosmetics" at bounding box center [1178, 224] width 432 height 14
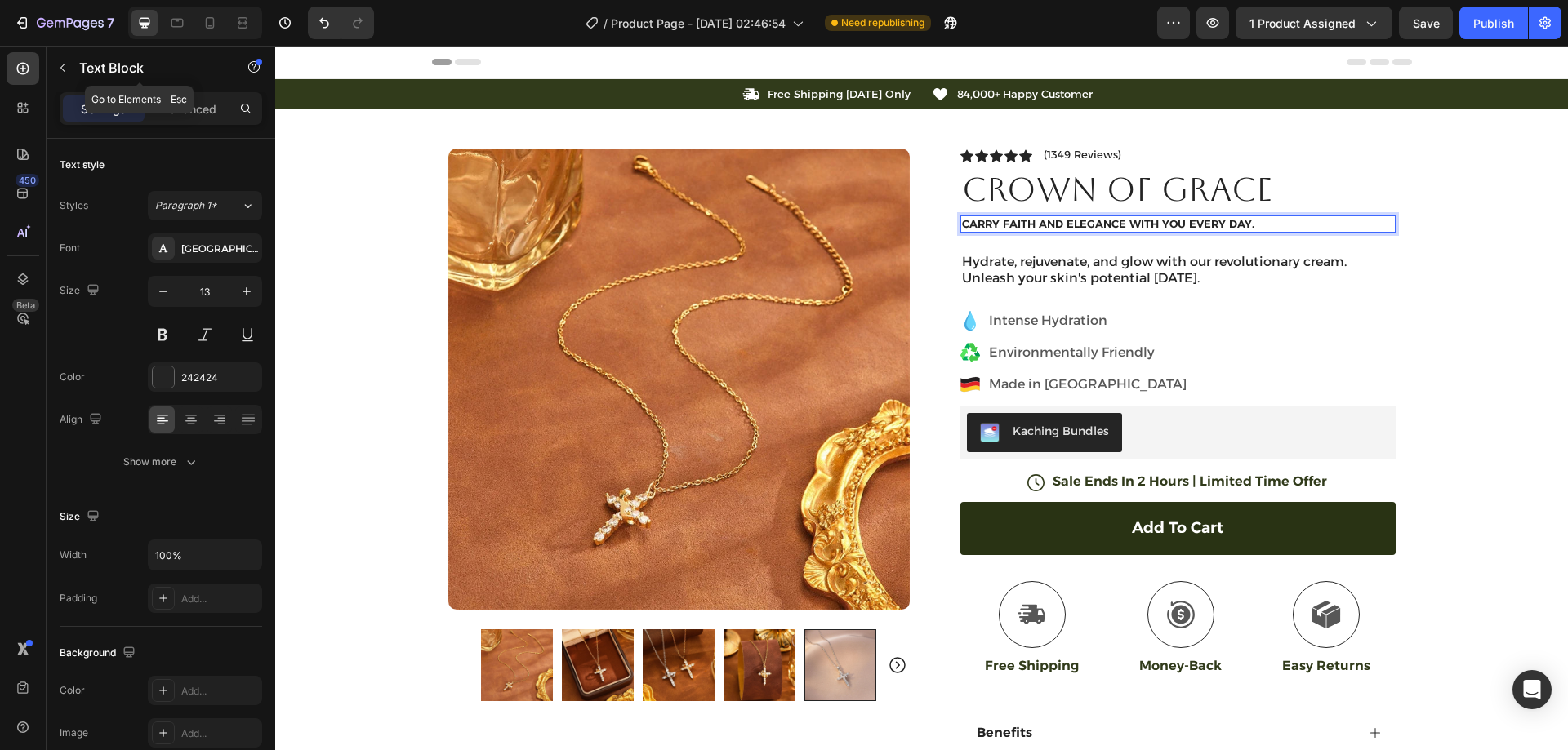
click at [43, 71] on div "450 Beta" at bounding box center [23, 398] width 46 height 705
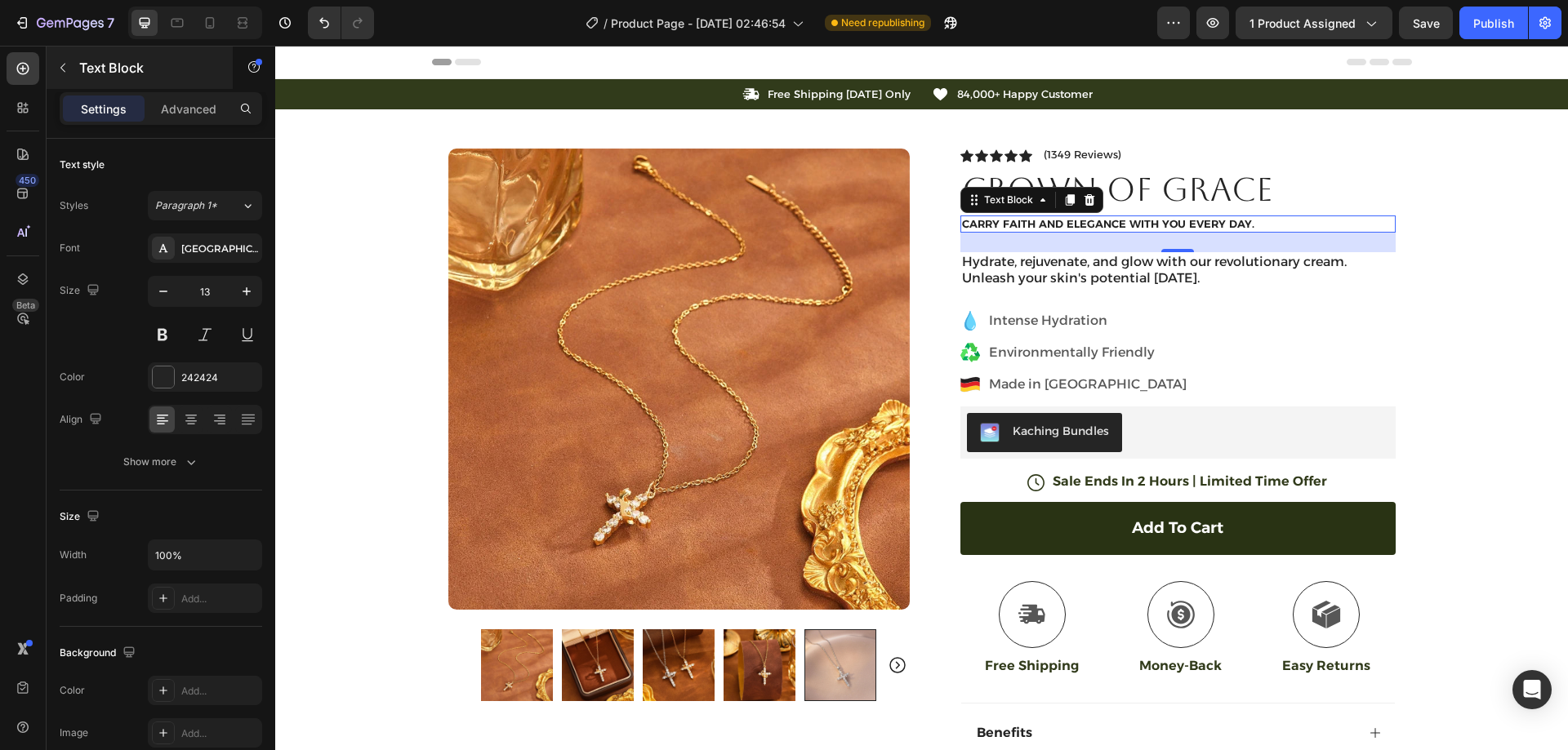
click at [61, 66] on icon "button" at bounding box center [62, 67] width 13 height 13
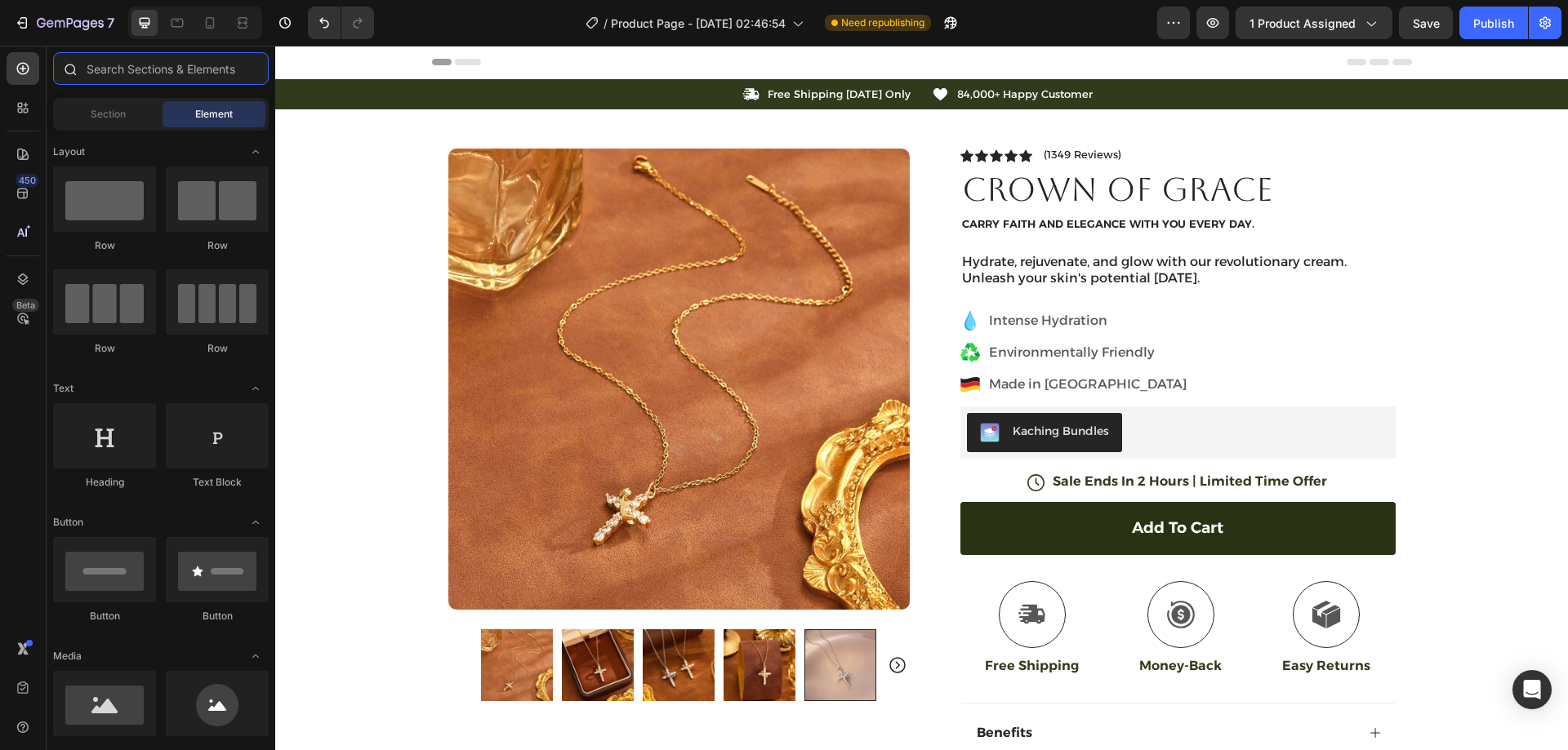
click at [137, 73] on input "text" at bounding box center [161, 68] width 216 height 32
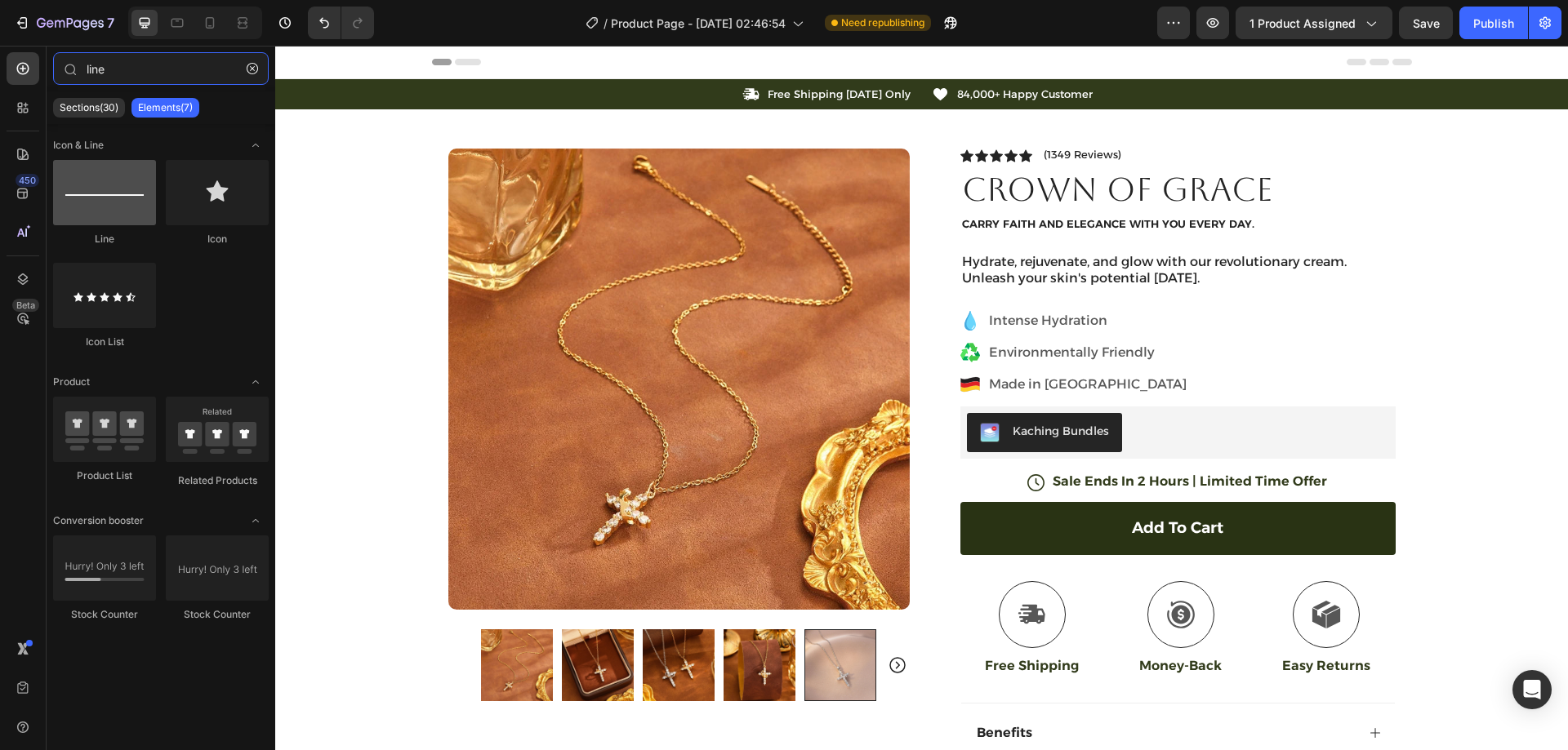
type input "line"
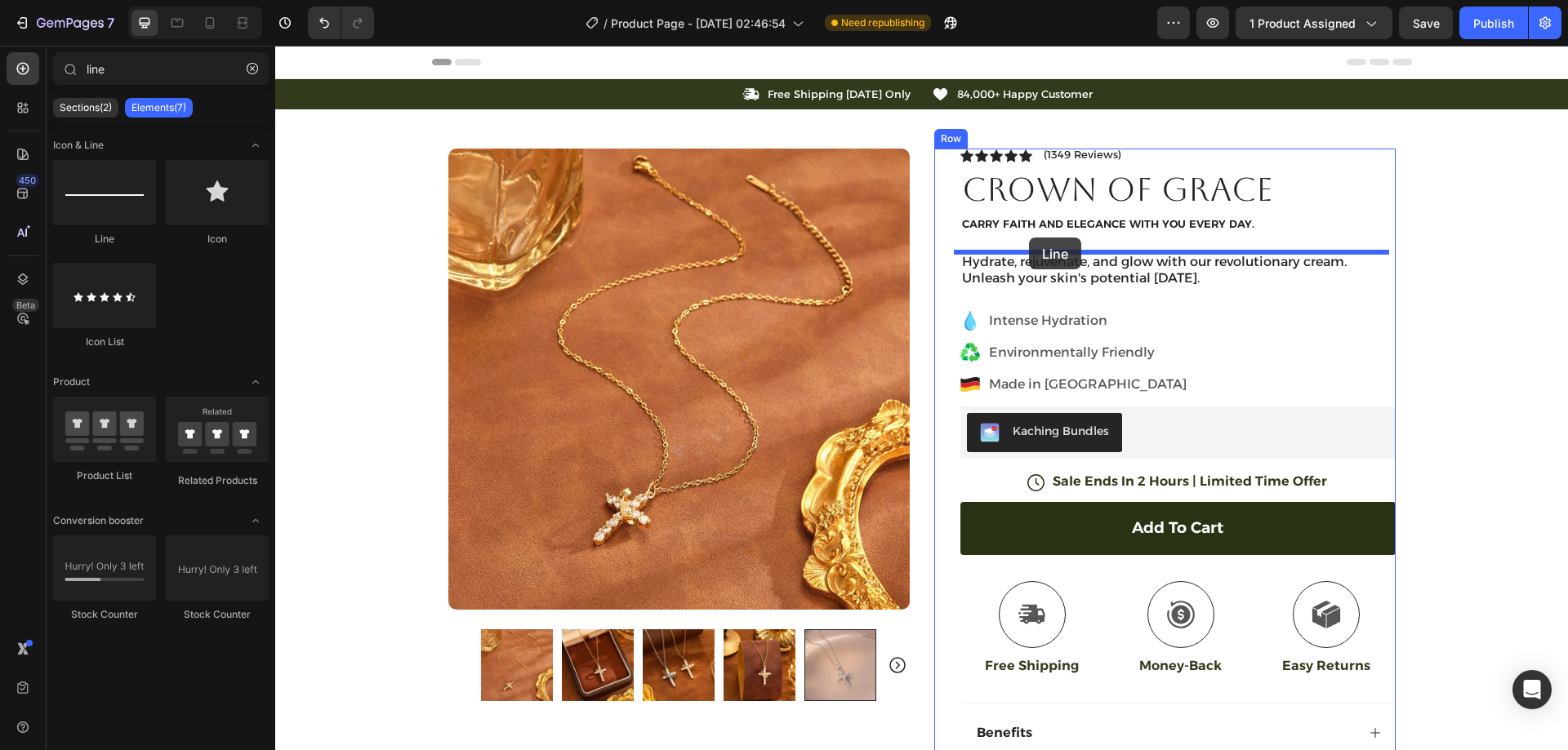
drag, startPoint x: 365, startPoint y: 244, endPoint x: 1029, endPoint y: 238, distance: 664.0
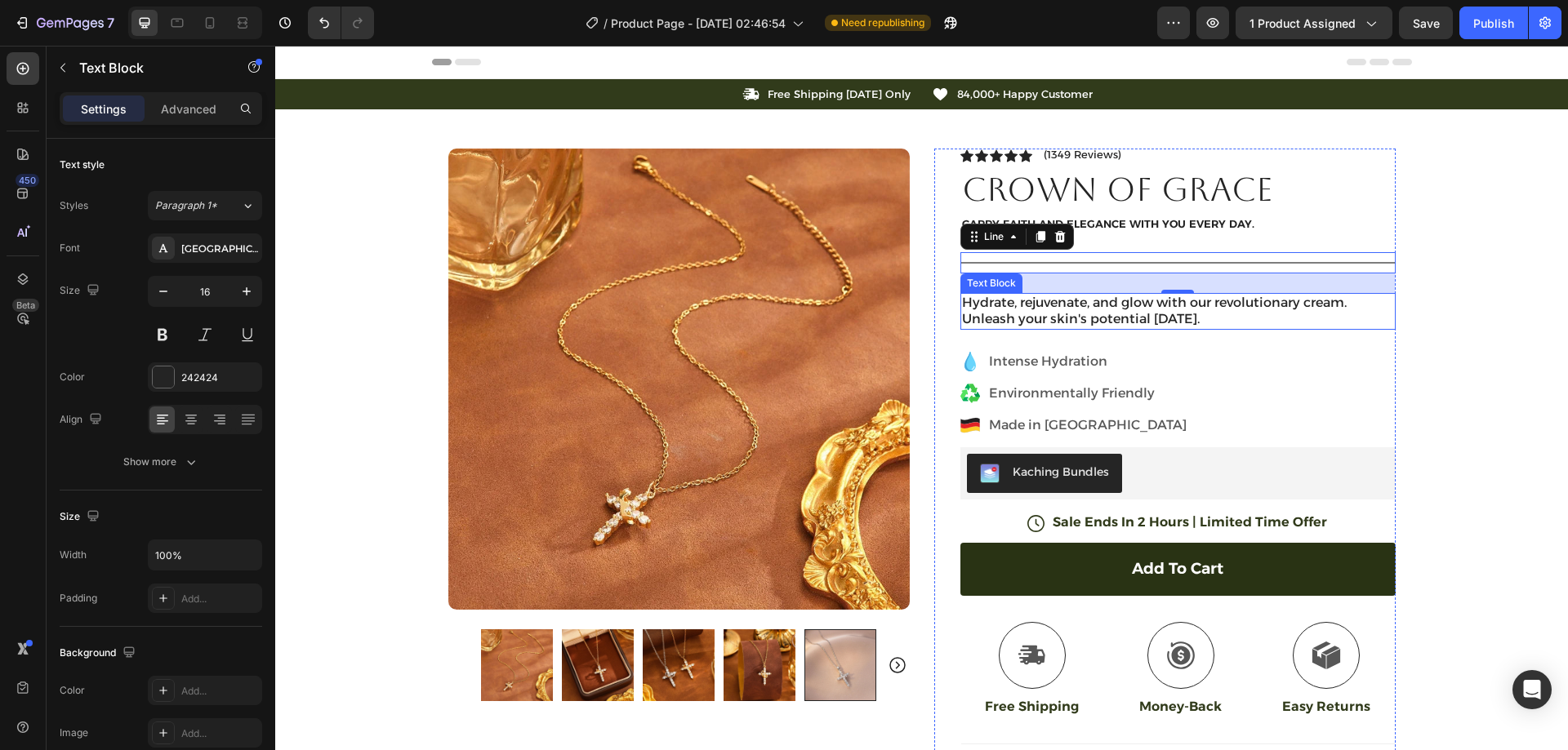
click at [1084, 316] on p "Hydrate, rejuvenate, and glow with our revolutionary cream. Unleash your skin's…" at bounding box center [1178, 311] width 432 height 34
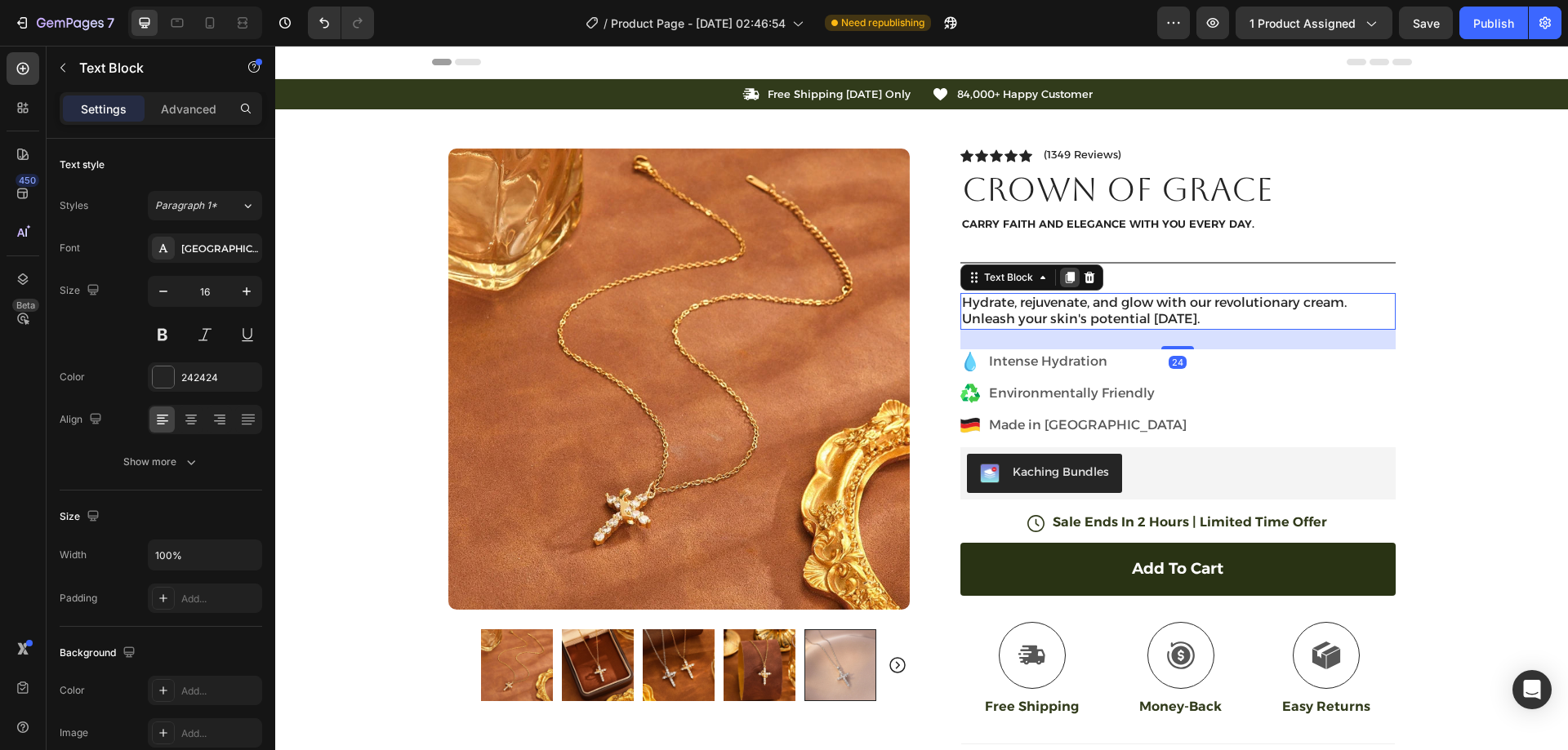
click at [1066, 278] on icon at bounding box center [1070, 277] width 9 height 11
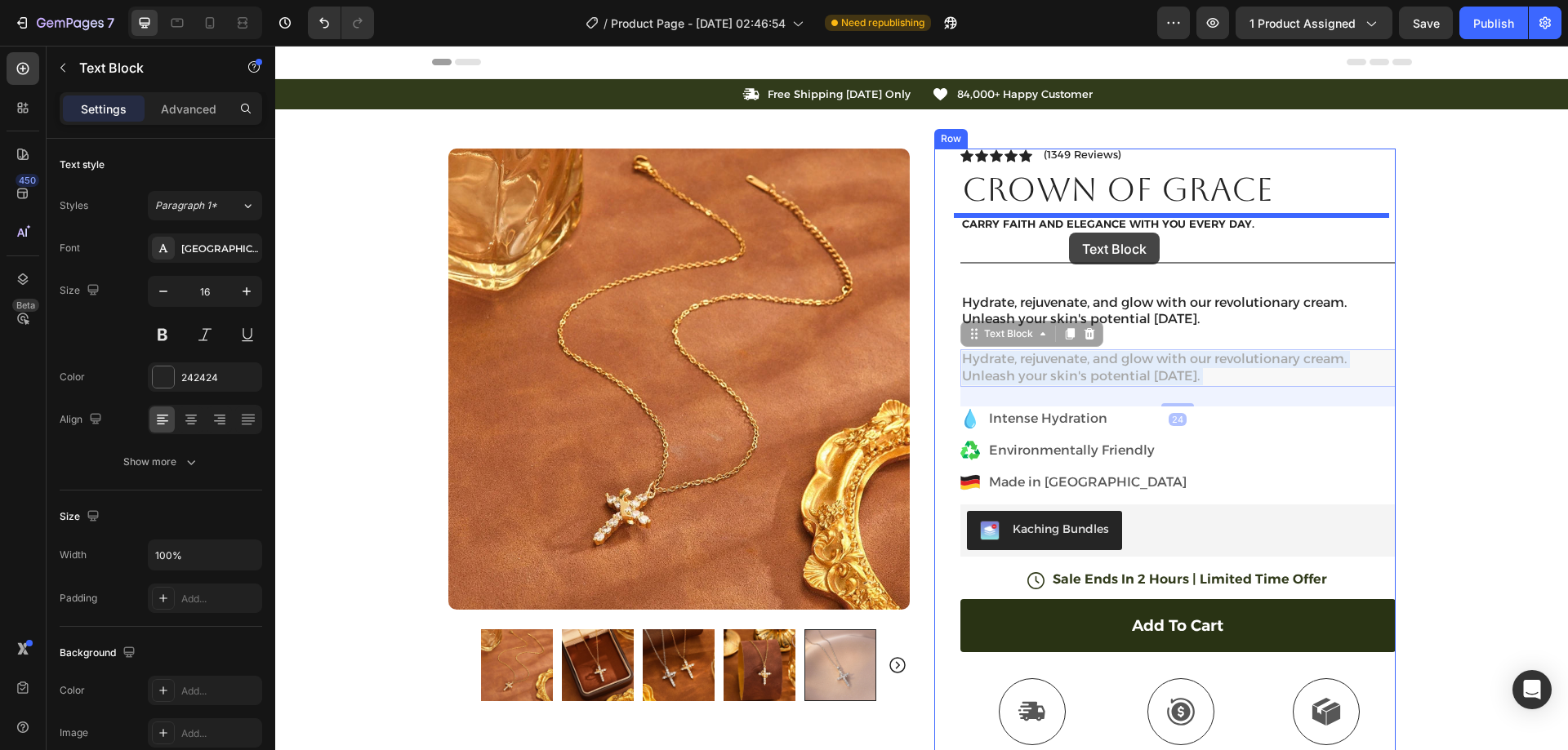
drag, startPoint x: 1057, startPoint y: 367, endPoint x: 1069, endPoint y: 232, distance: 135.5
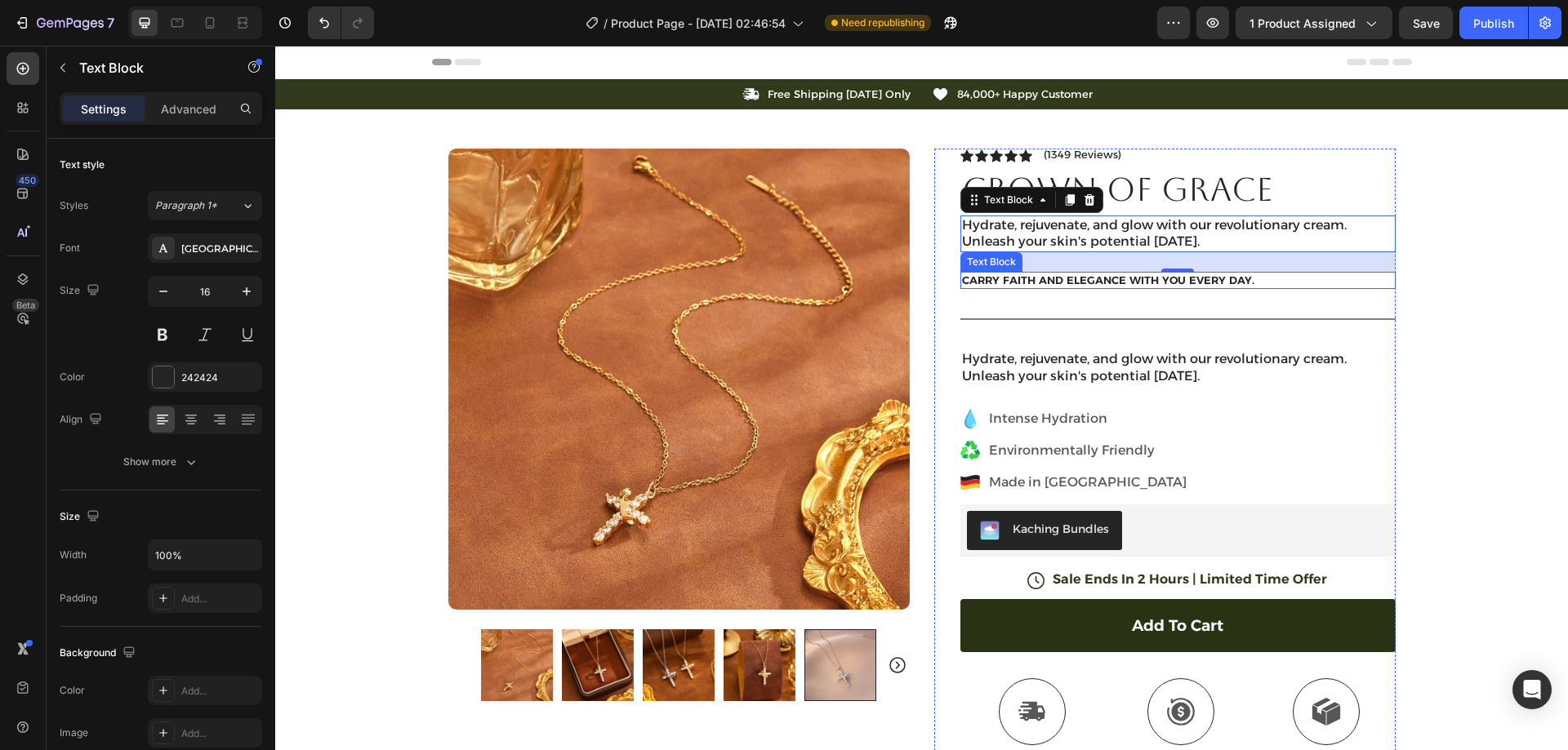
click at [1119, 279] on p "Carry Faith and elegance with you every day." at bounding box center [1178, 281] width 432 height 14
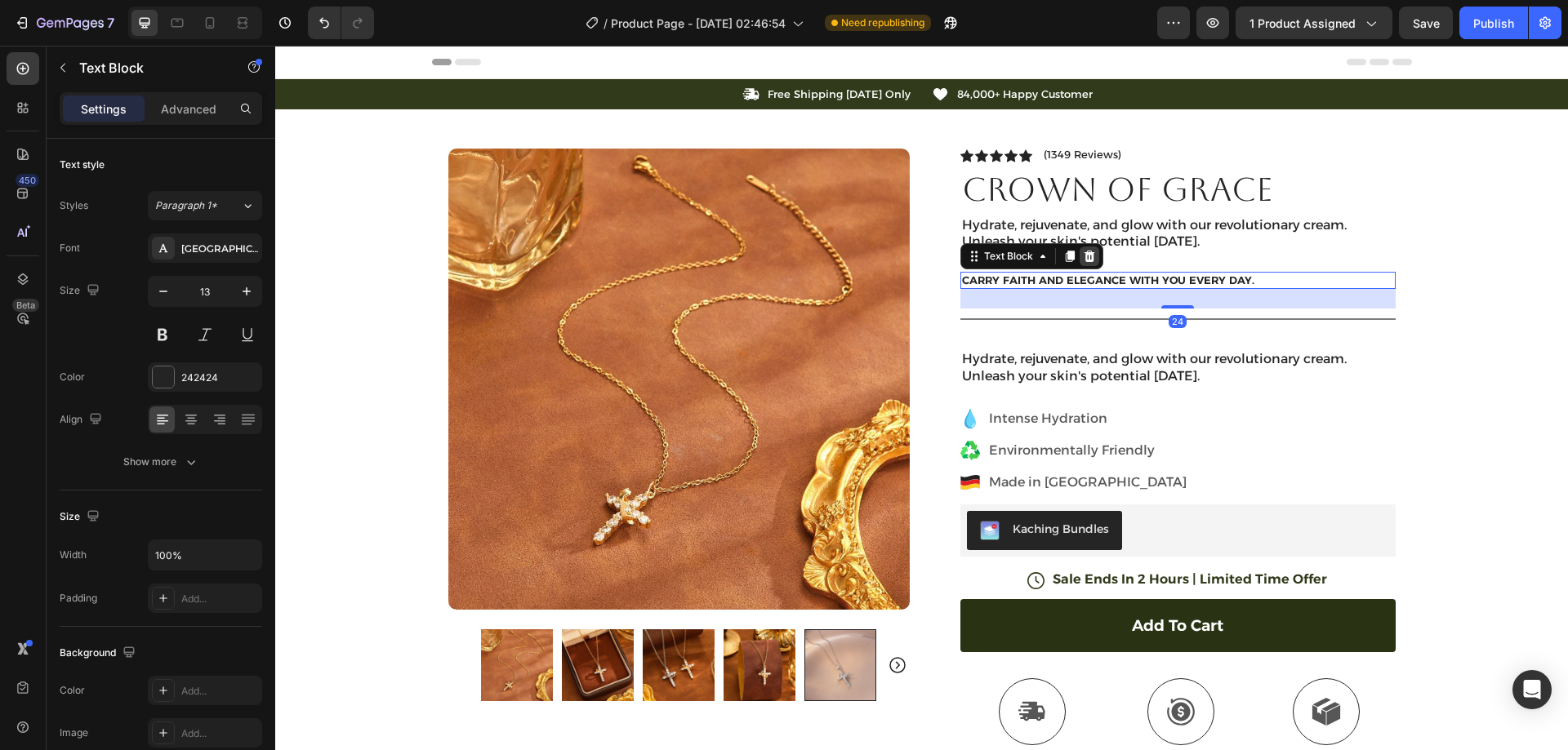
click at [1084, 256] on icon at bounding box center [1089, 256] width 10 height 11
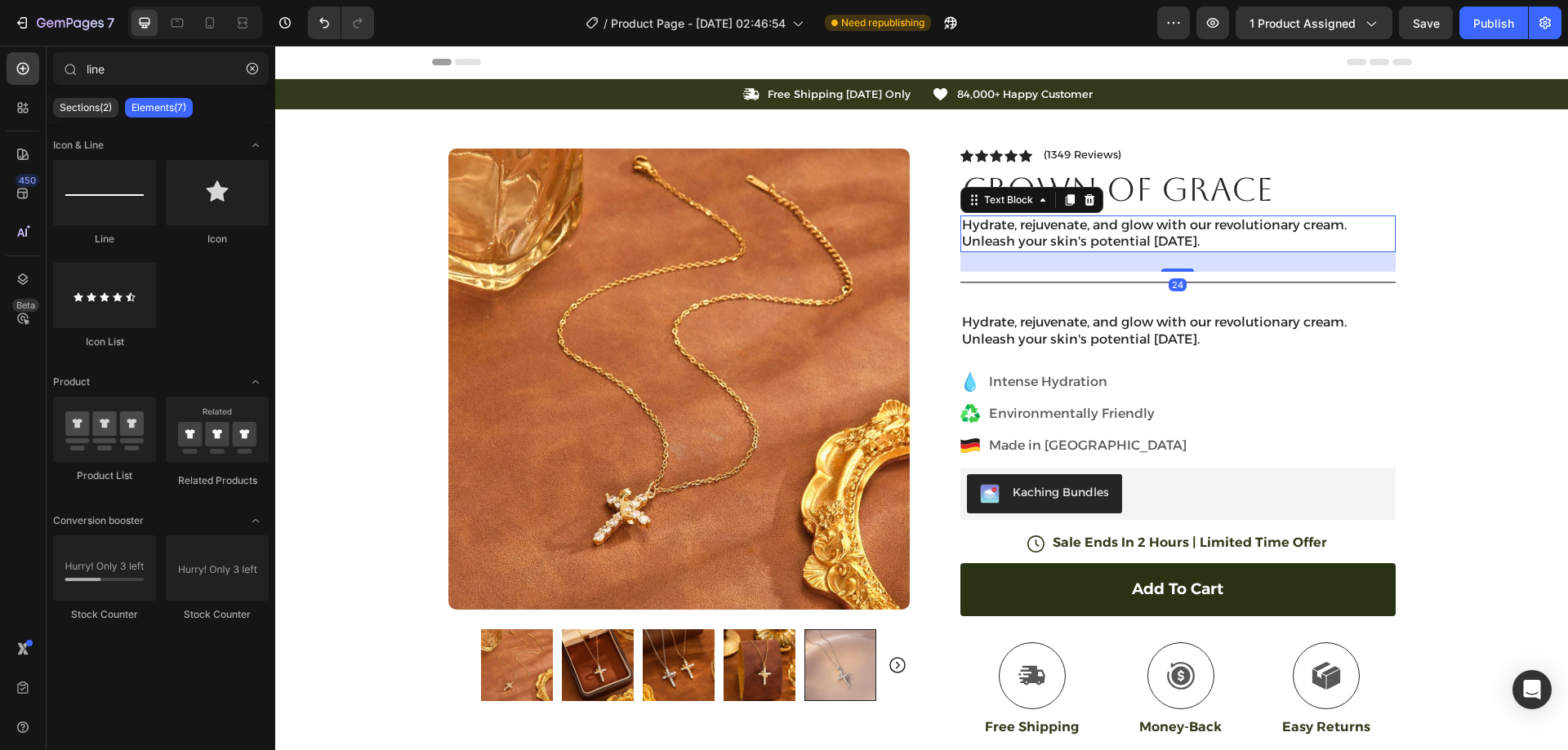
click at [1205, 240] on p "Hydrate, rejuvenate, and glow with our revolutionary cream. Unleash your skin's…" at bounding box center [1178, 233] width 432 height 34
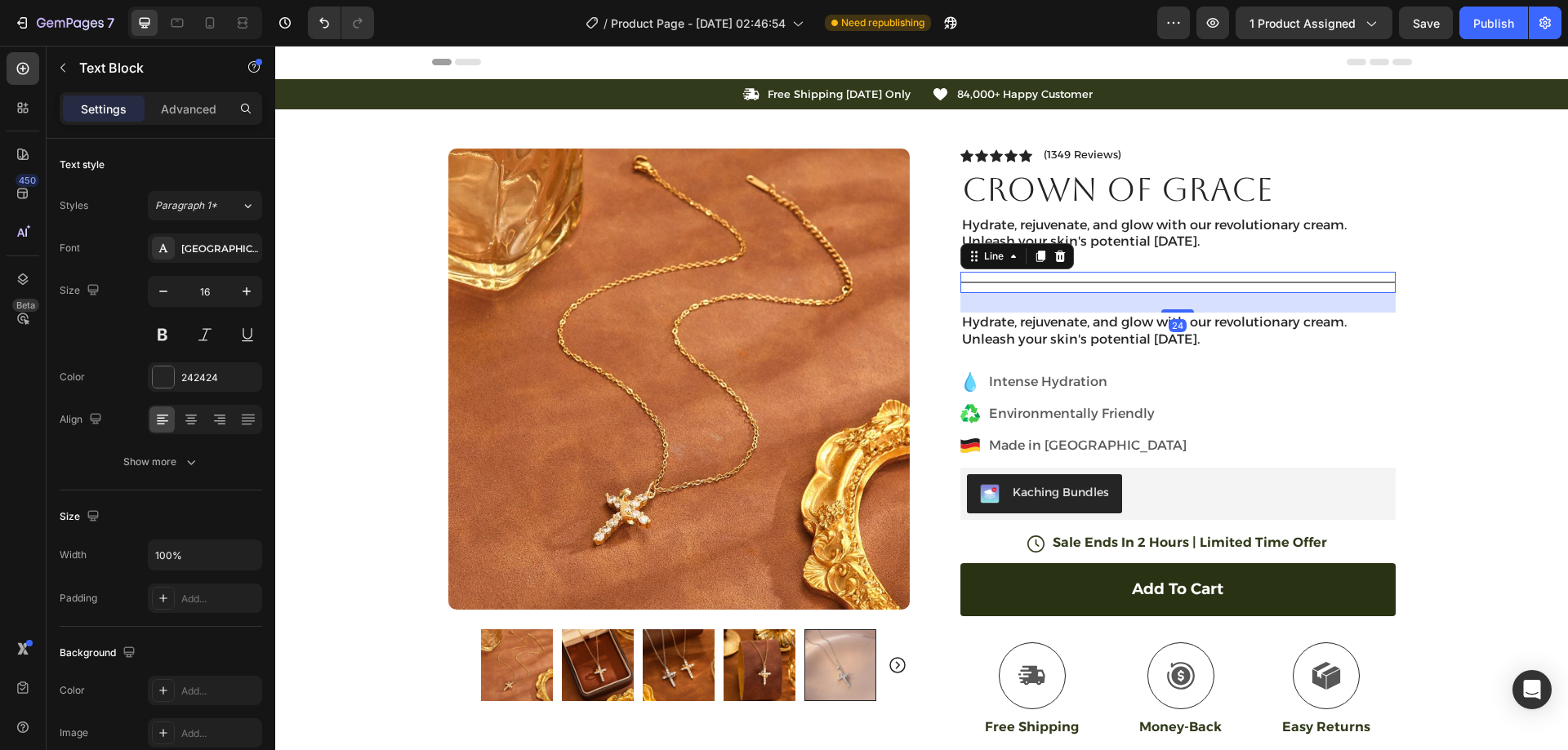
click at [1106, 286] on div "Title Line 24" at bounding box center [1178, 282] width 436 height 21
click at [1219, 233] on p "Hydrate, rejuvenate, and glow with our revolutionary cream. Unleash your skin's…" at bounding box center [1178, 233] width 432 height 34
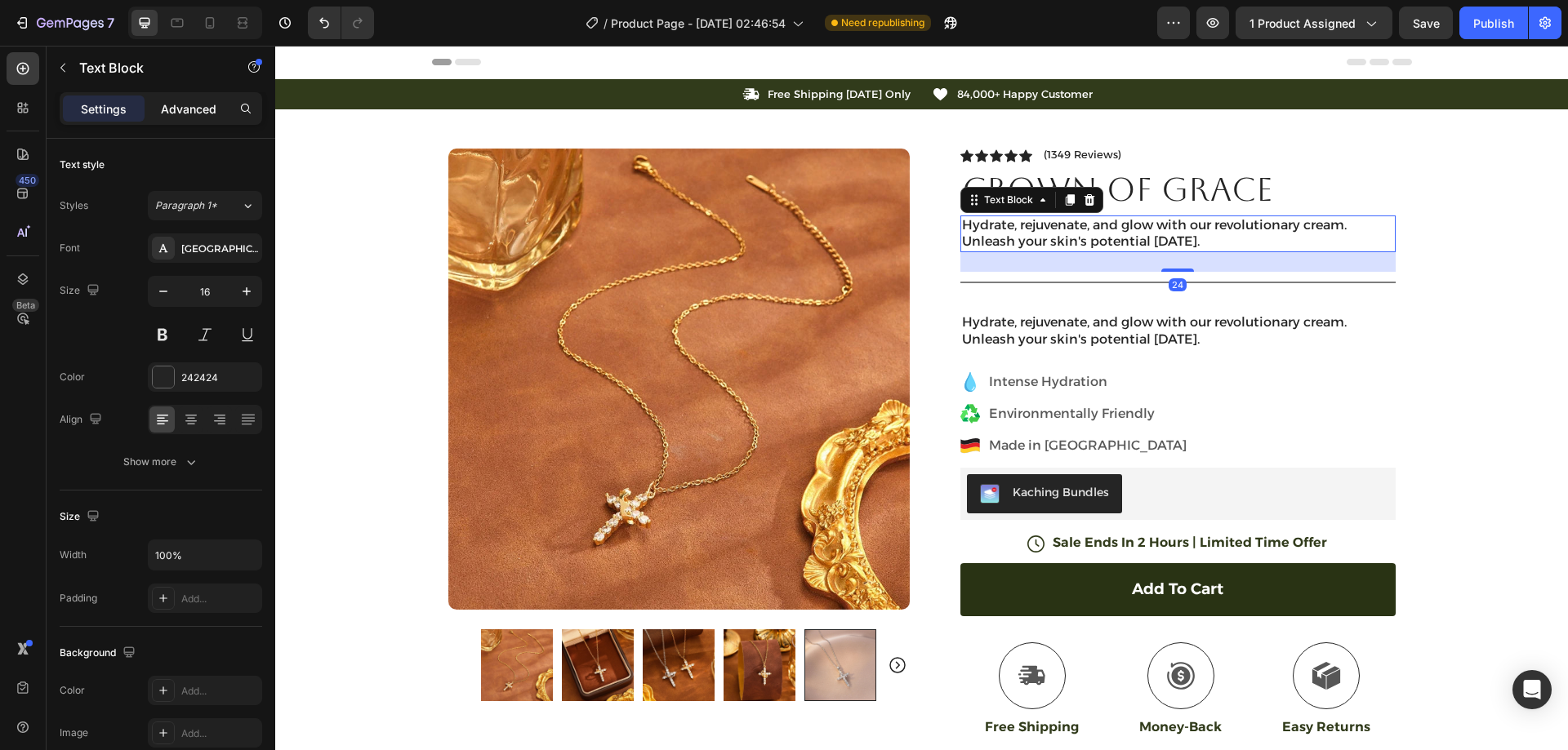
click at [189, 108] on p "Advanced" at bounding box center [189, 109] width 56 height 17
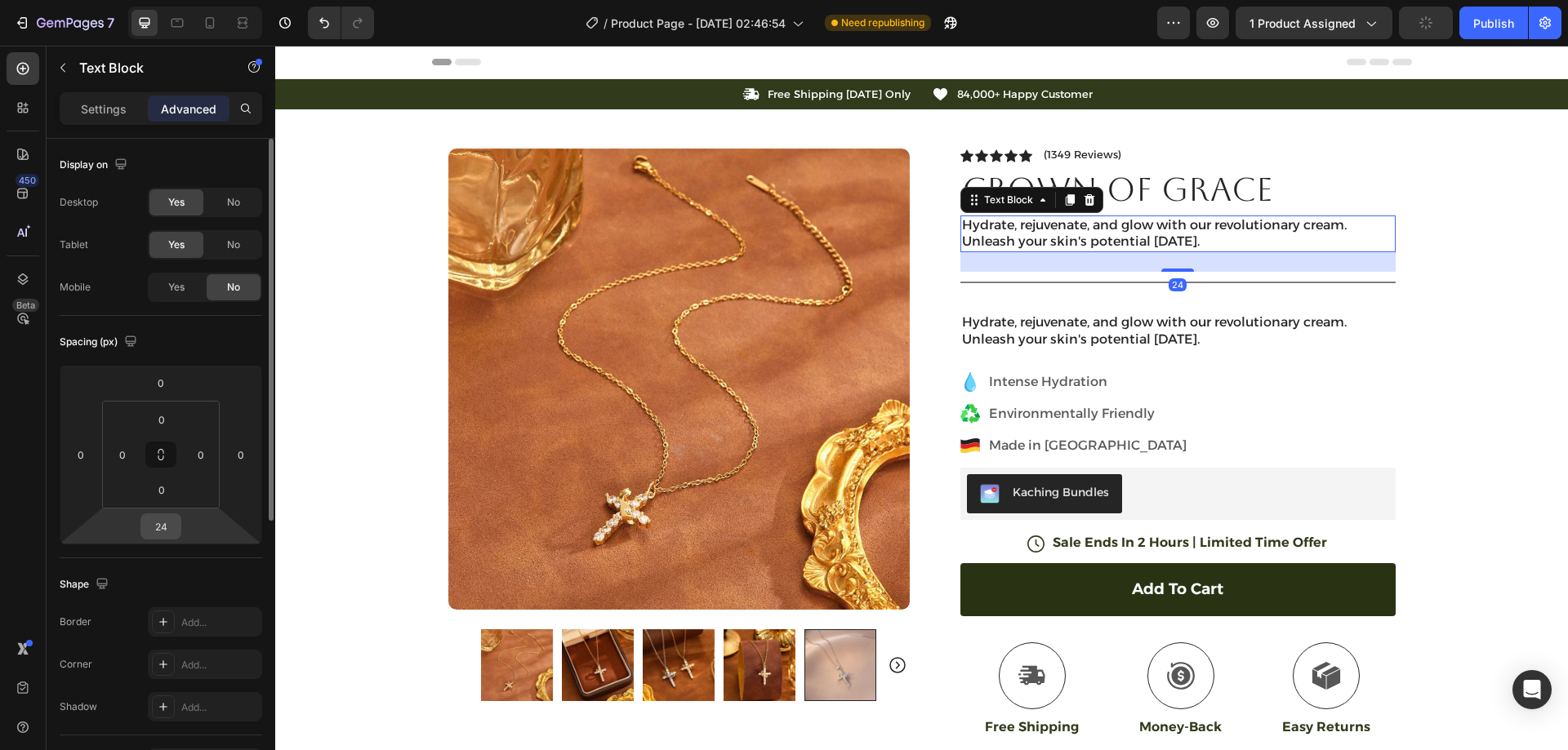
drag, startPoint x: 162, startPoint y: 520, endPoint x: 264, endPoint y: 517, distance: 102.0
click at [162, 521] on input "24" at bounding box center [160, 526] width 32 height 24
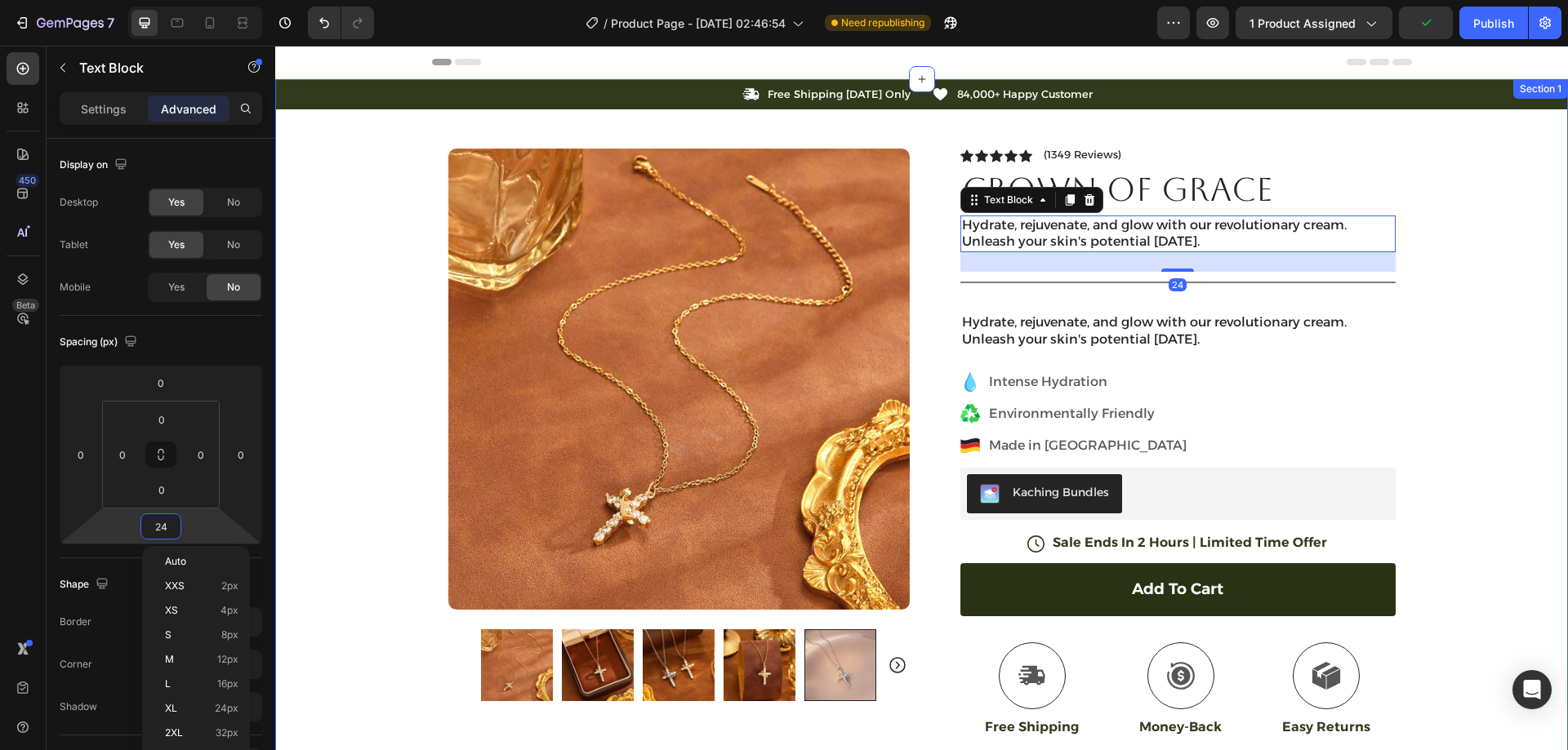
type input "0"
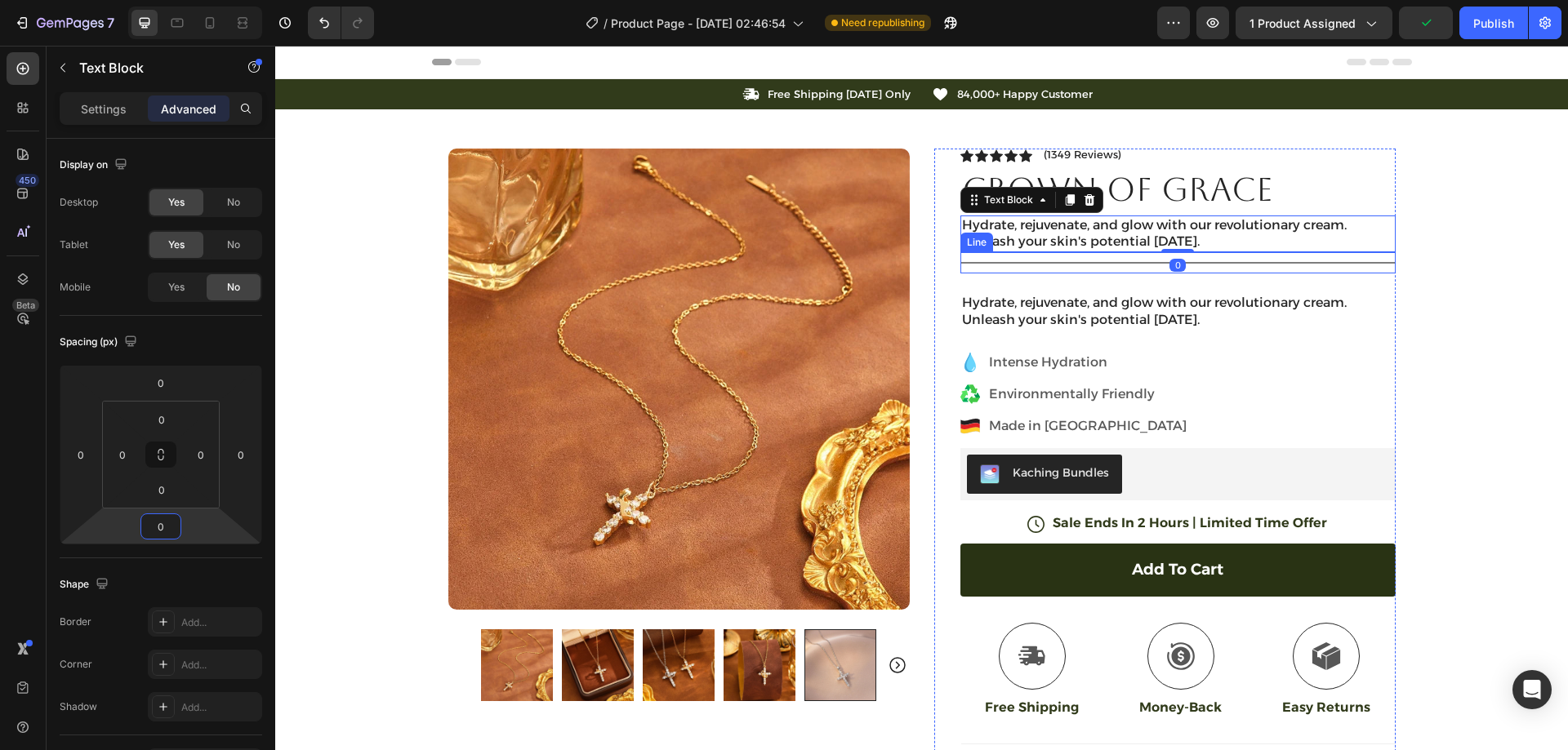
click at [1432, 246] on div "Icon Free Shipping Today Only Text Block Row Icon 84,000+ Happy Customer Text B…" at bounding box center [922, 525] width 1293 height 892
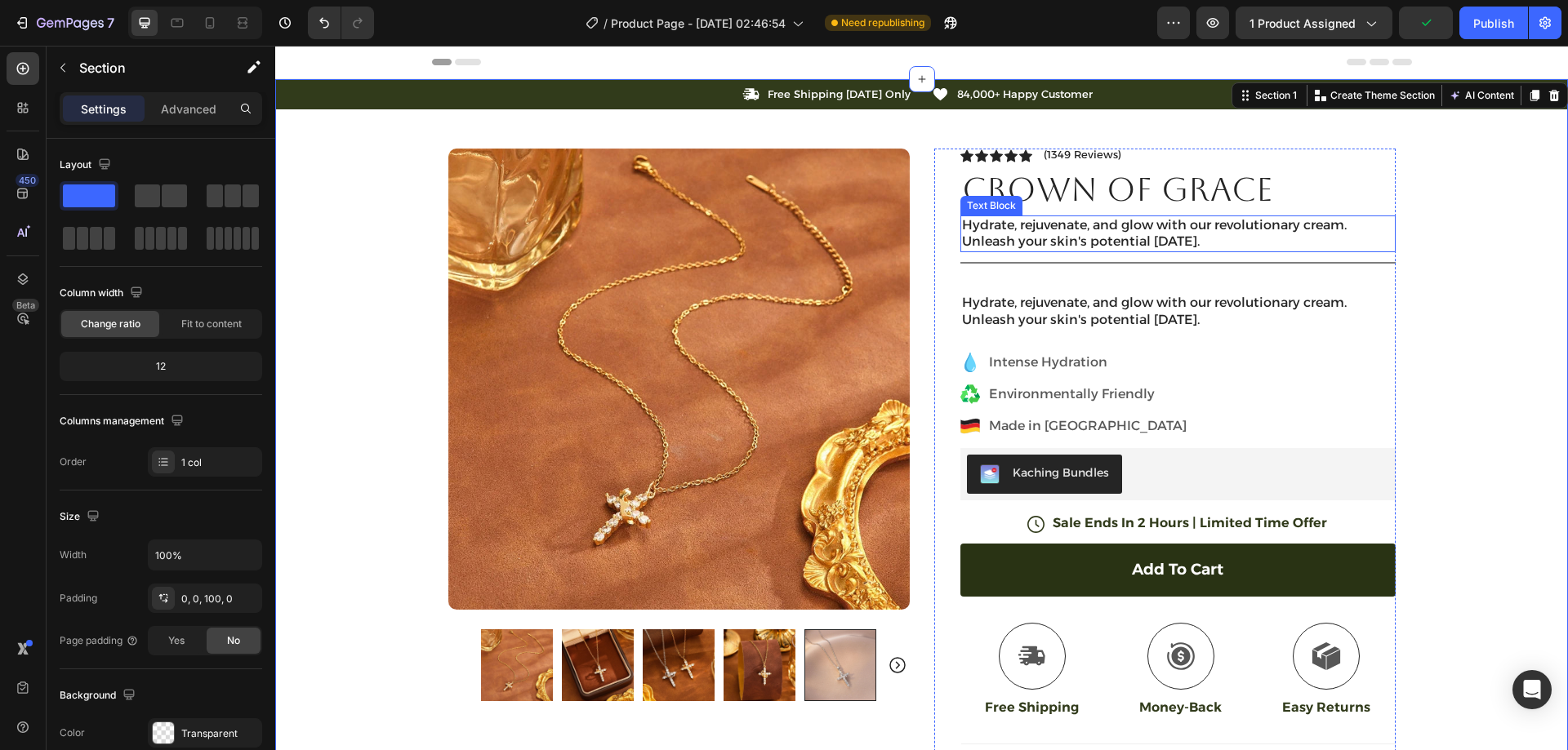
click at [1273, 237] on p "Hydrate, rejuvenate, and glow with our revolutionary cream. Unleash your skin's…" at bounding box center [1178, 233] width 432 height 34
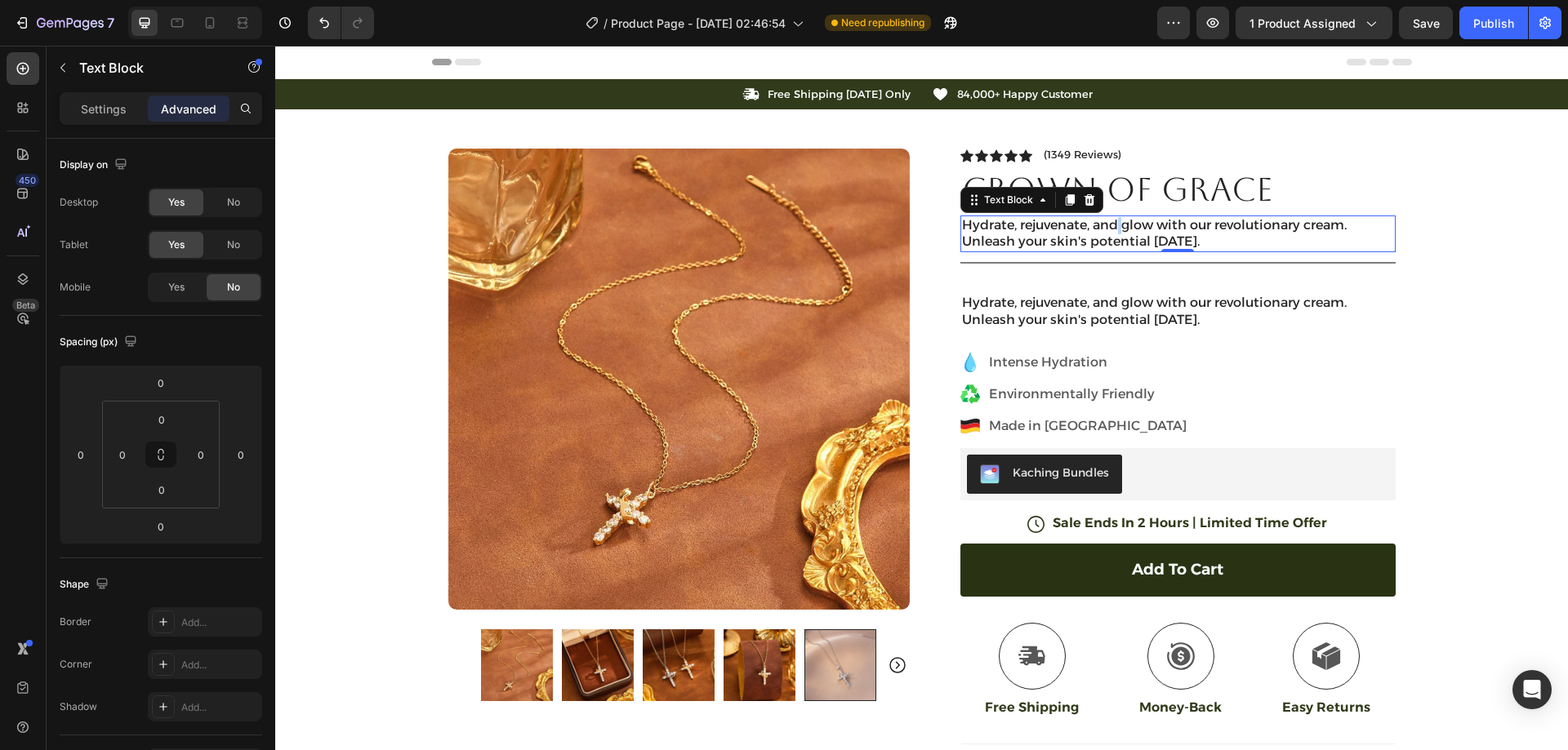
click at [1112, 227] on p "Hydrate, rejuvenate, and glow with our revolutionary cream. Unleash your skin's…" at bounding box center [1178, 233] width 432 height 34
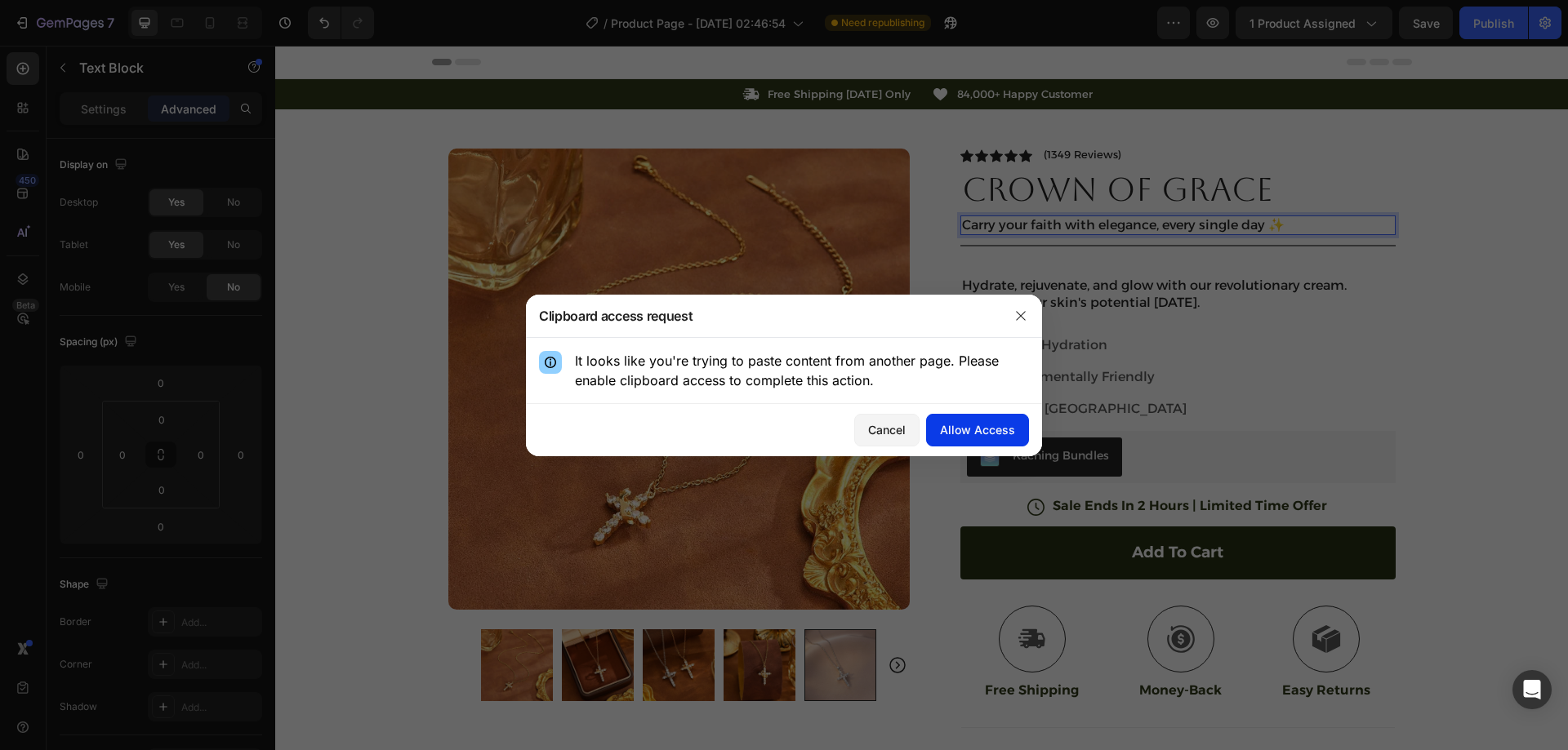
click at [961, 430] on div "Allow Access" at bounding box center [978, 430] width 75 height 17
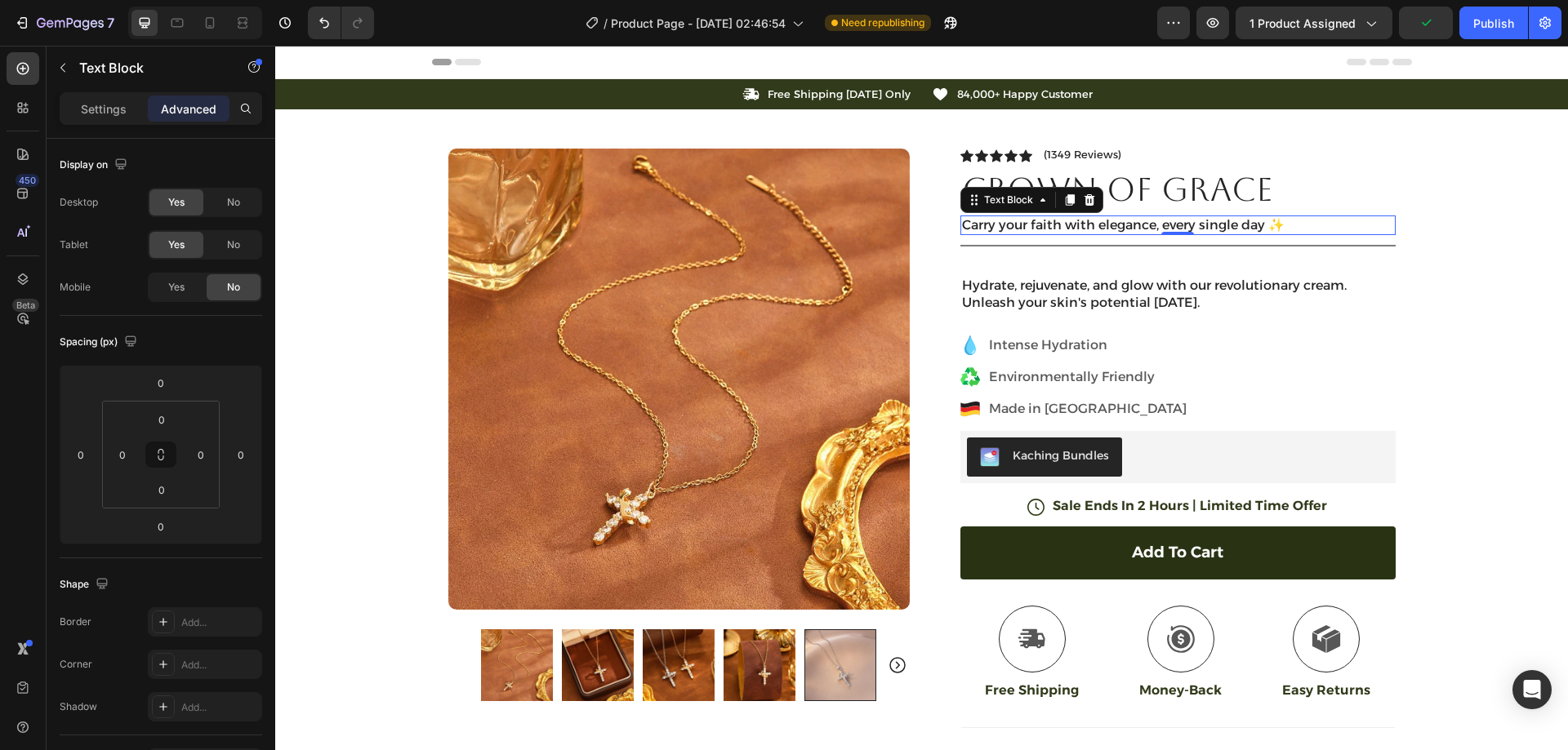
click at [1316, 224] on p "Carry your faith with elegance, every single day ✨" at bounding box center [1178, 226] width 432 height 17
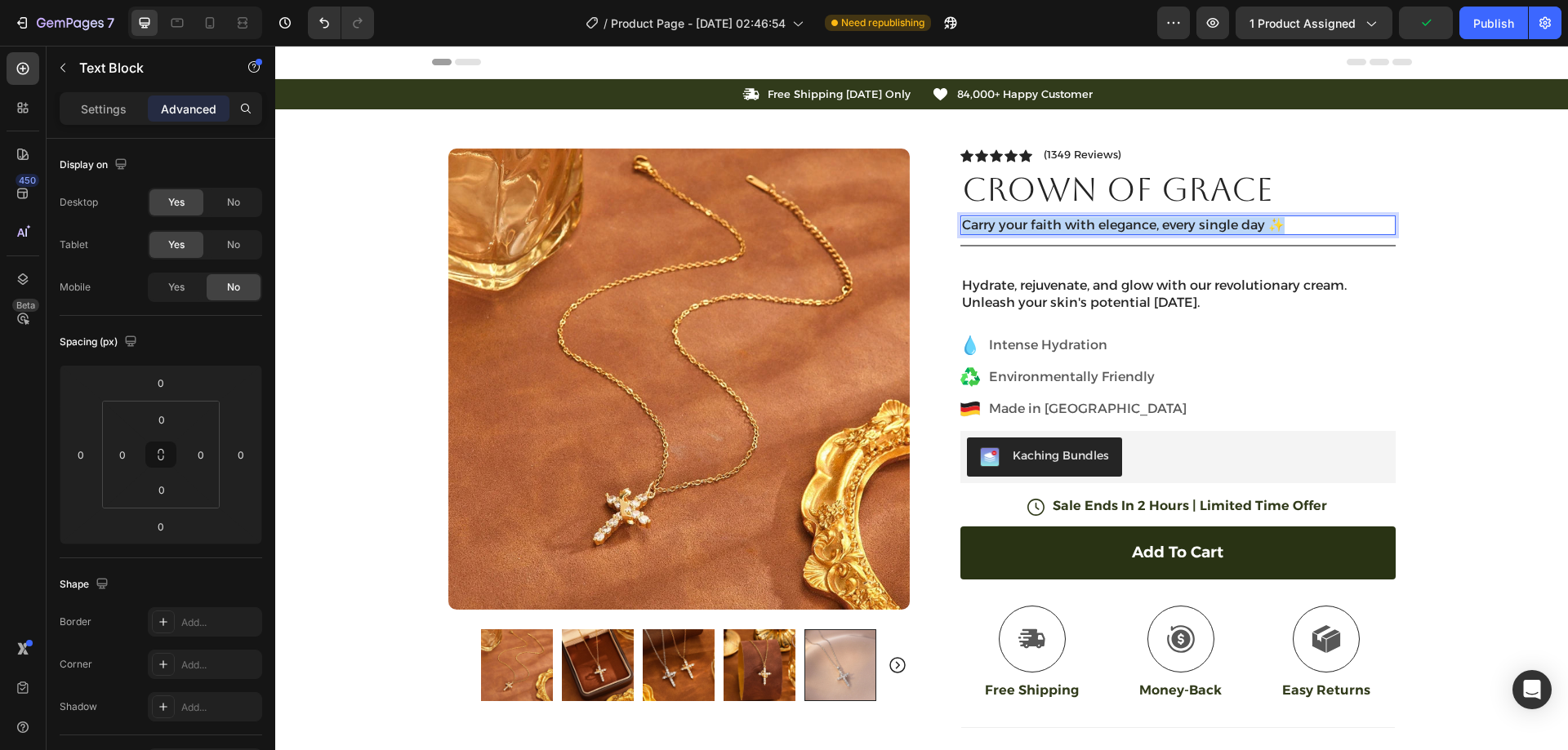
drag, startPoint x: 1316, startPoint y: 224, endPoint x: 859, endPoint y: 241, distance: 457.3
click at [860, 241] on div "Product Images Image Icon Icon Icon Icon Icon Icon List “This skin cream is a g…" at bounding box center [922, 539] width 980 height 861
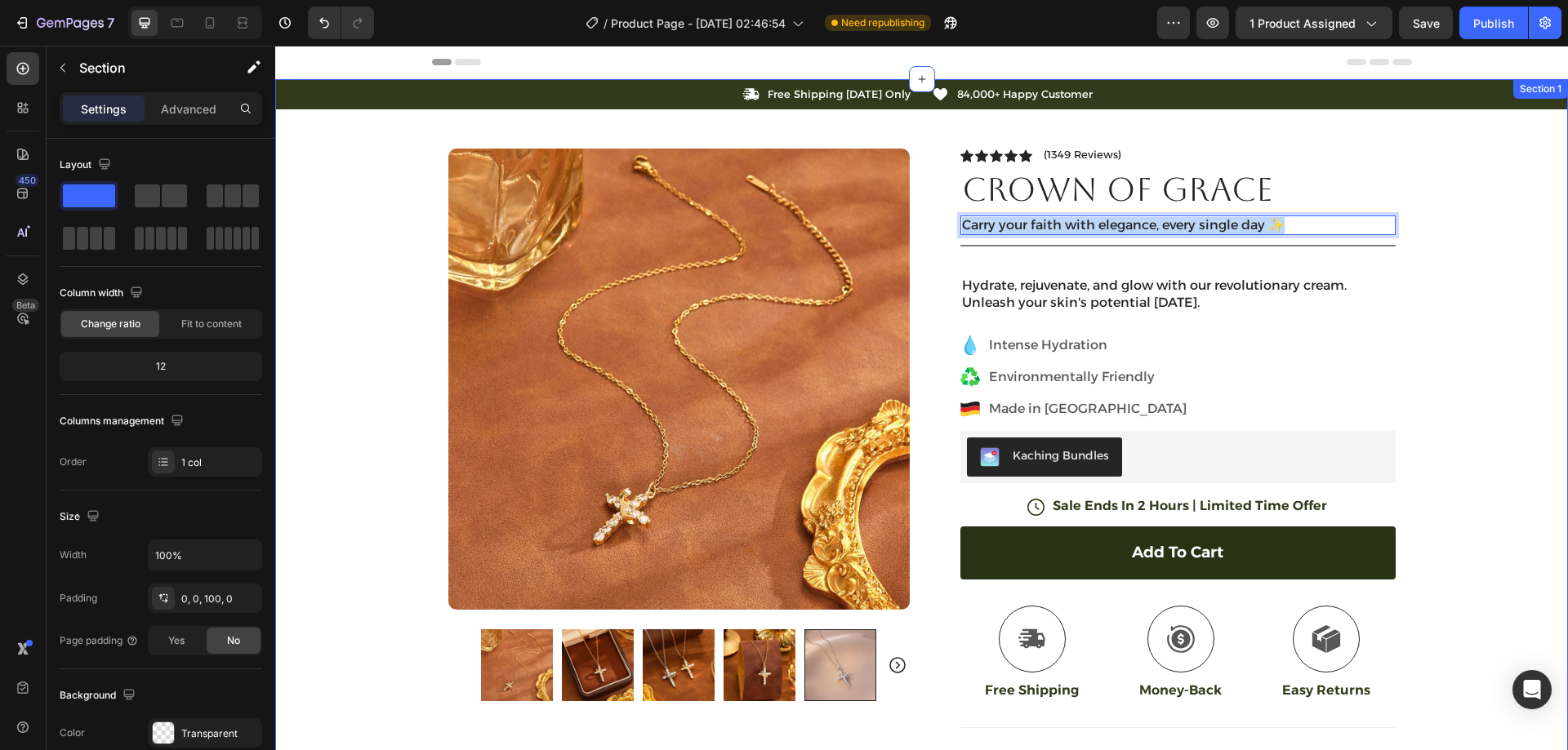
click at [1428, 241] on div "Icon Free Shipping Today Only Text Block Row Icon 84,000+ Happy Customer Text B…" at bounding box center [922, 525] width 1293 height 892
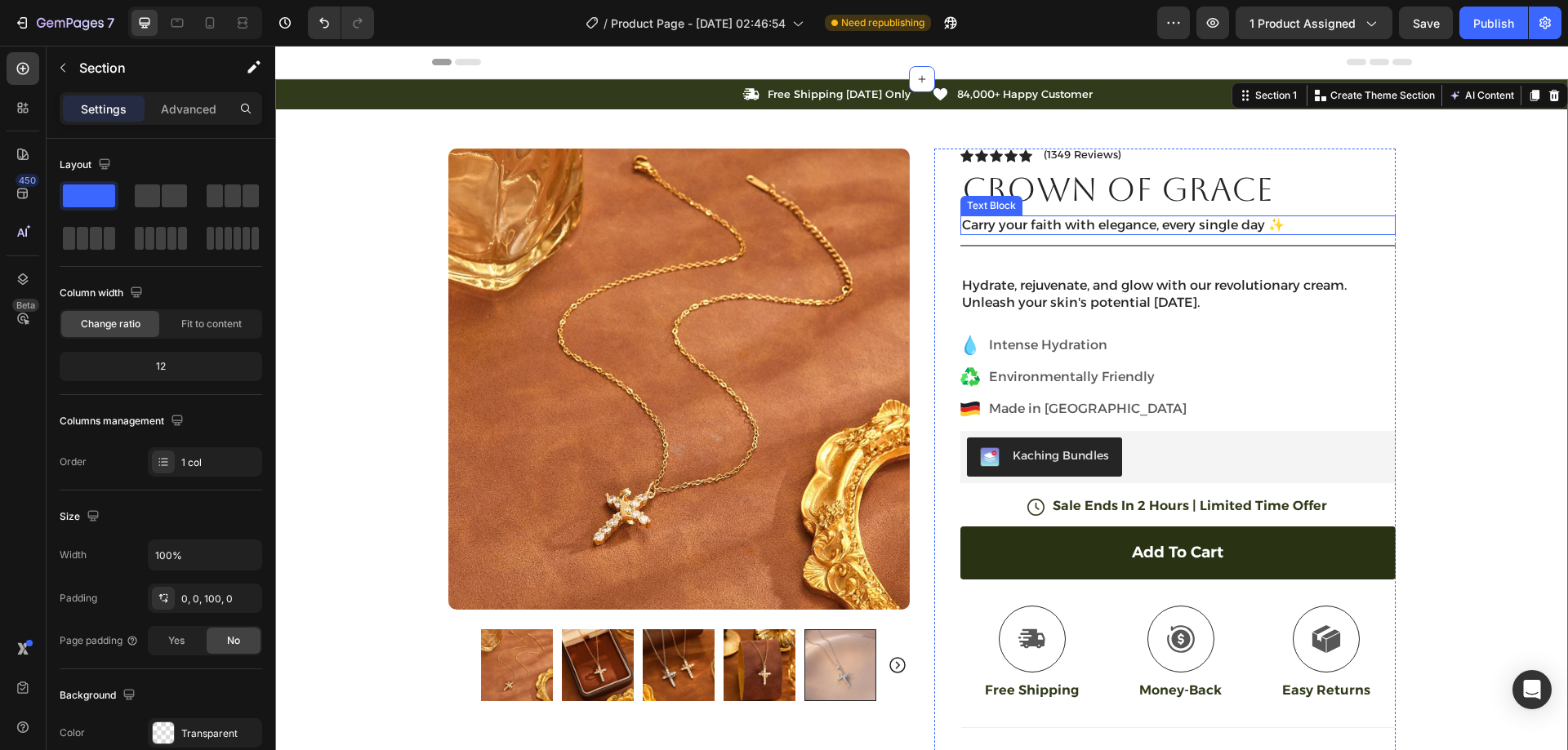
click at [1346, 227] on p "Carry your faith with elegance, every single day ✨" at bounding box center [1178, 226] width 432 height 17
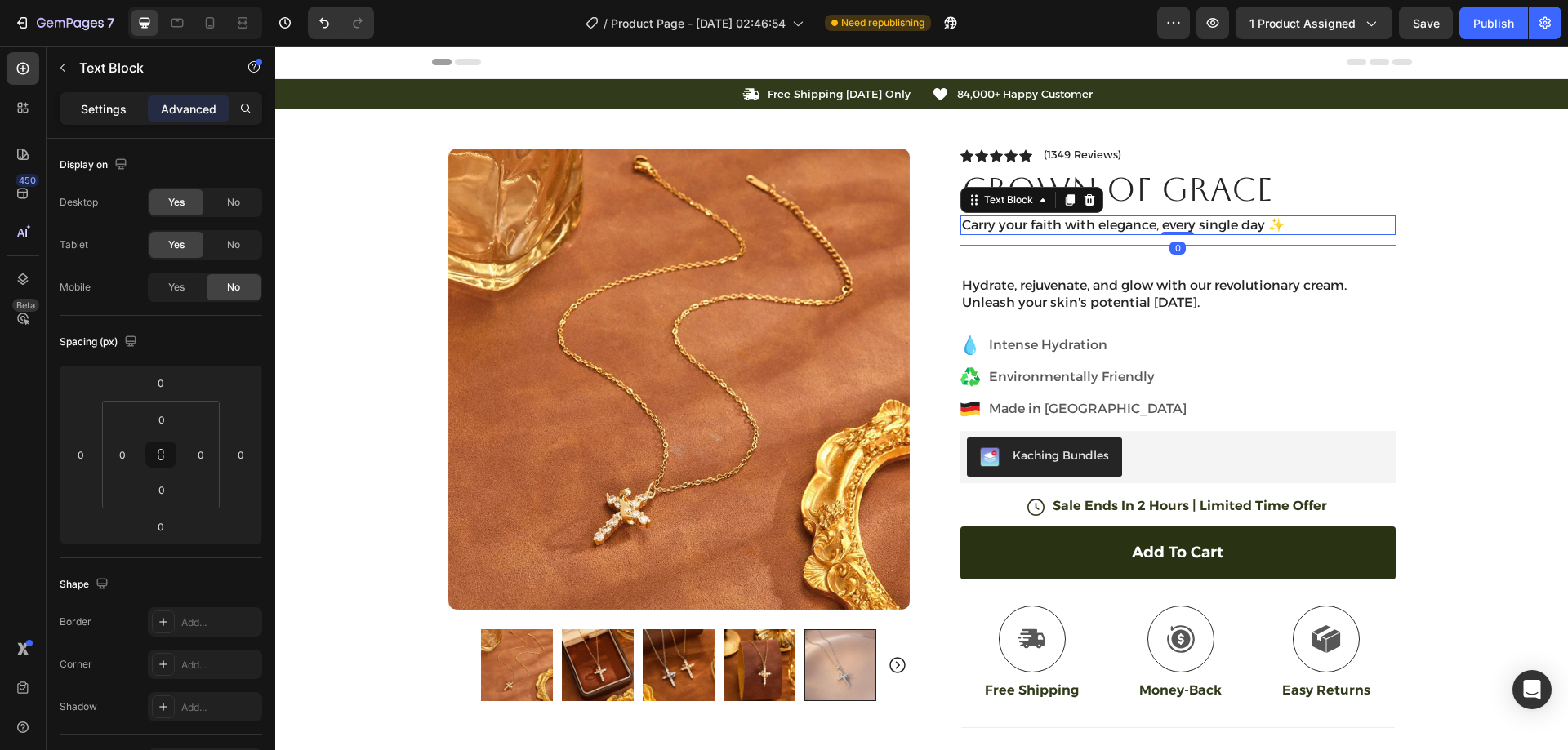
click at [120, 98] on div "Settings" at bounding box center [103, 108] width 81 height 26
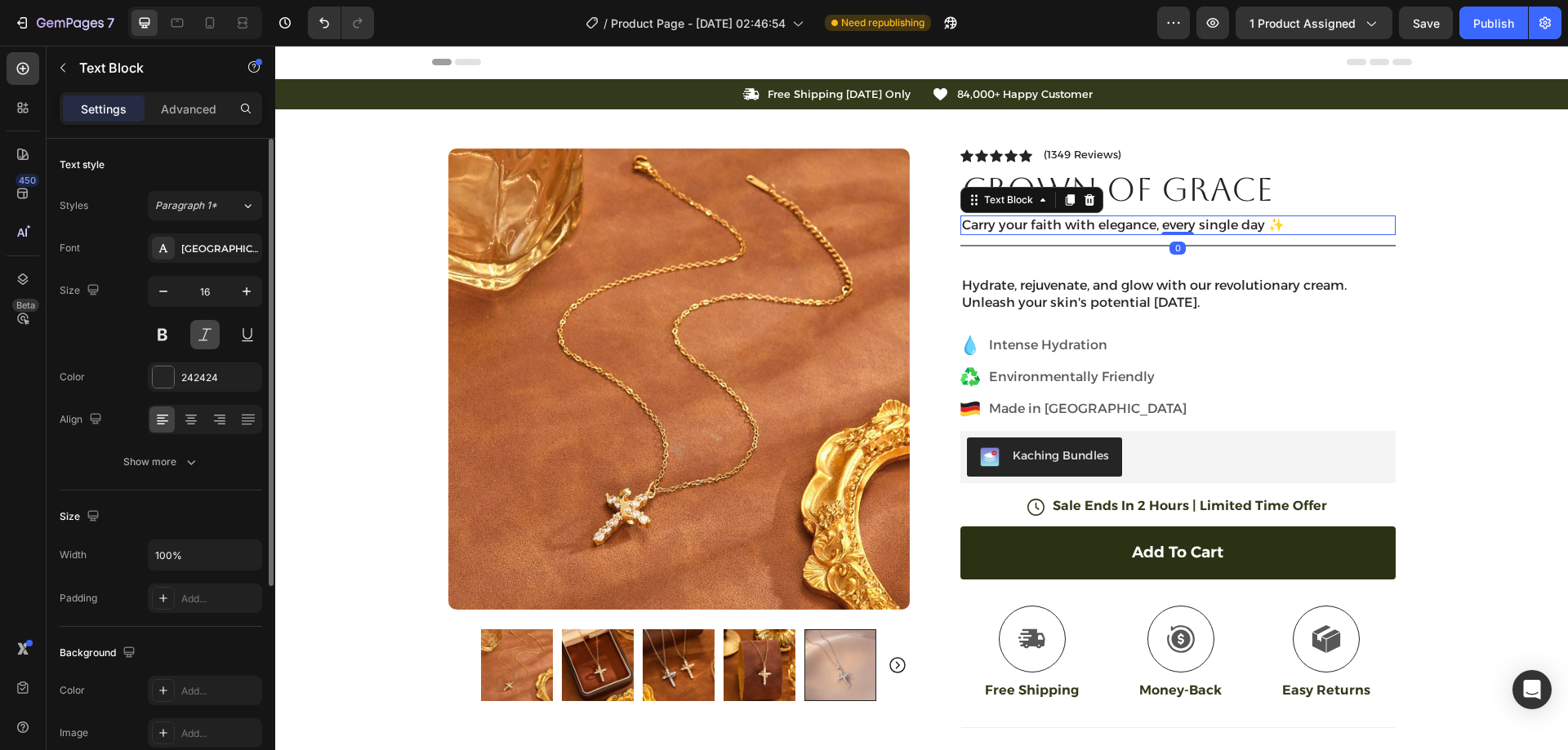
drag, startPoint x: 200, startPoint y: 330, endPoint x: 533, endPoint y: 277, distance: 337.2
click at [200, 330] on button at bounding box center [206, 335] width 30 height 30
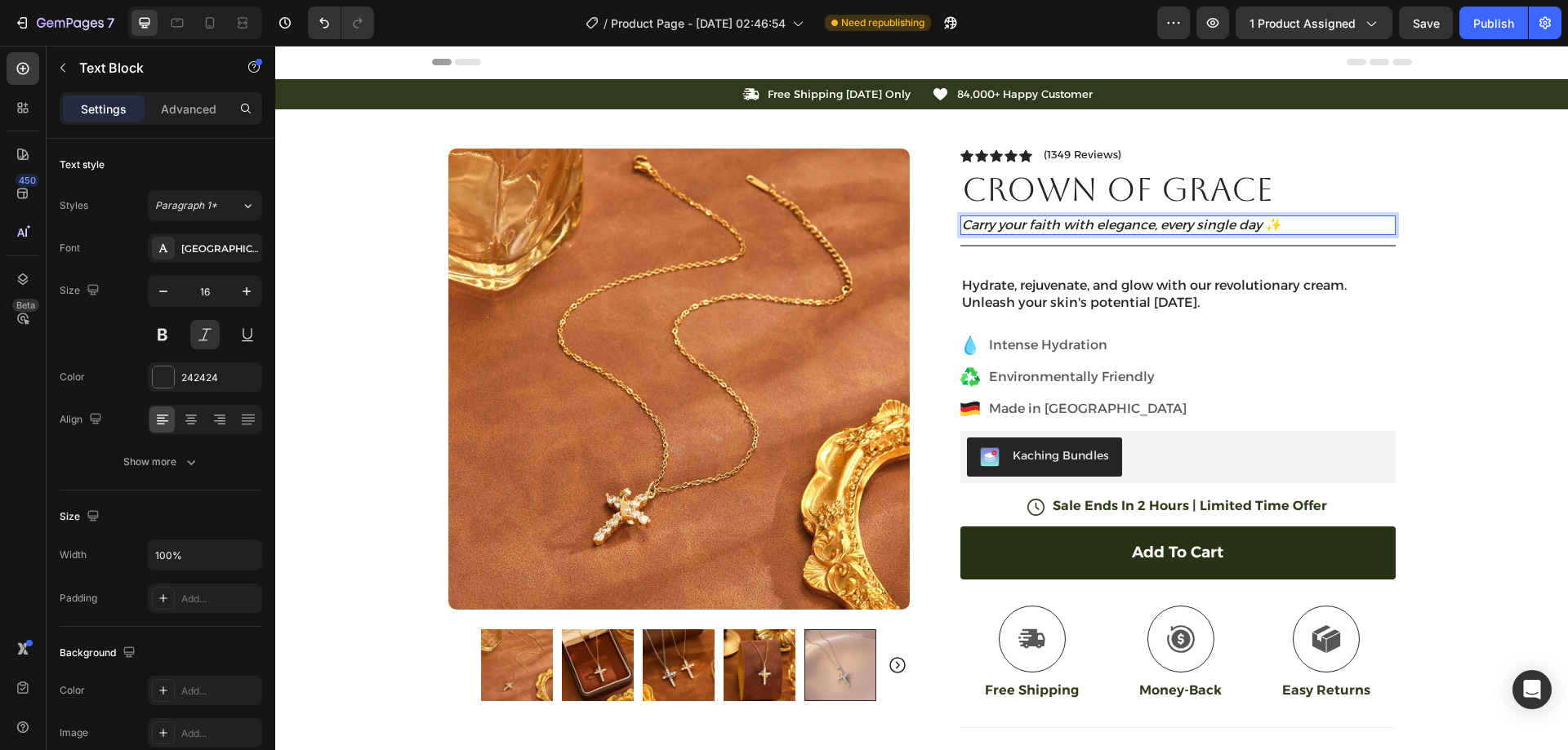
click at [1277, 226] on p "Carry your faith with elegance, every single day ✨" at bounding box center [1178, 226] width 432 height 17
click at [1279, 225] on p "Carry your faith with elegance, every single day ✨" at bounding box center [1178, 226] width 432 height 17
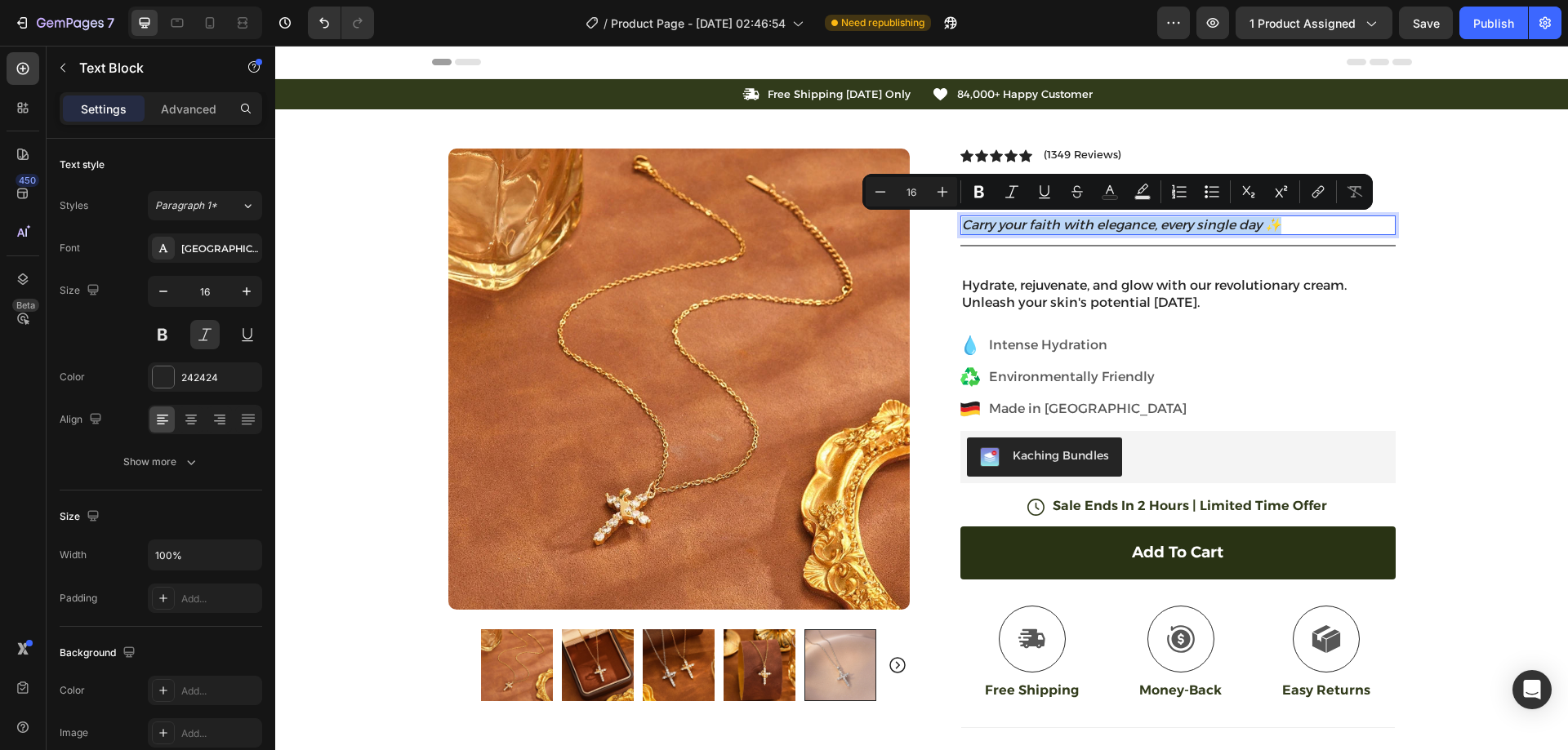
click at [1300, 223] on p "Carry your faith with elegance, every single day ✨" at bounding box center [1178, 226] width 432 height 17
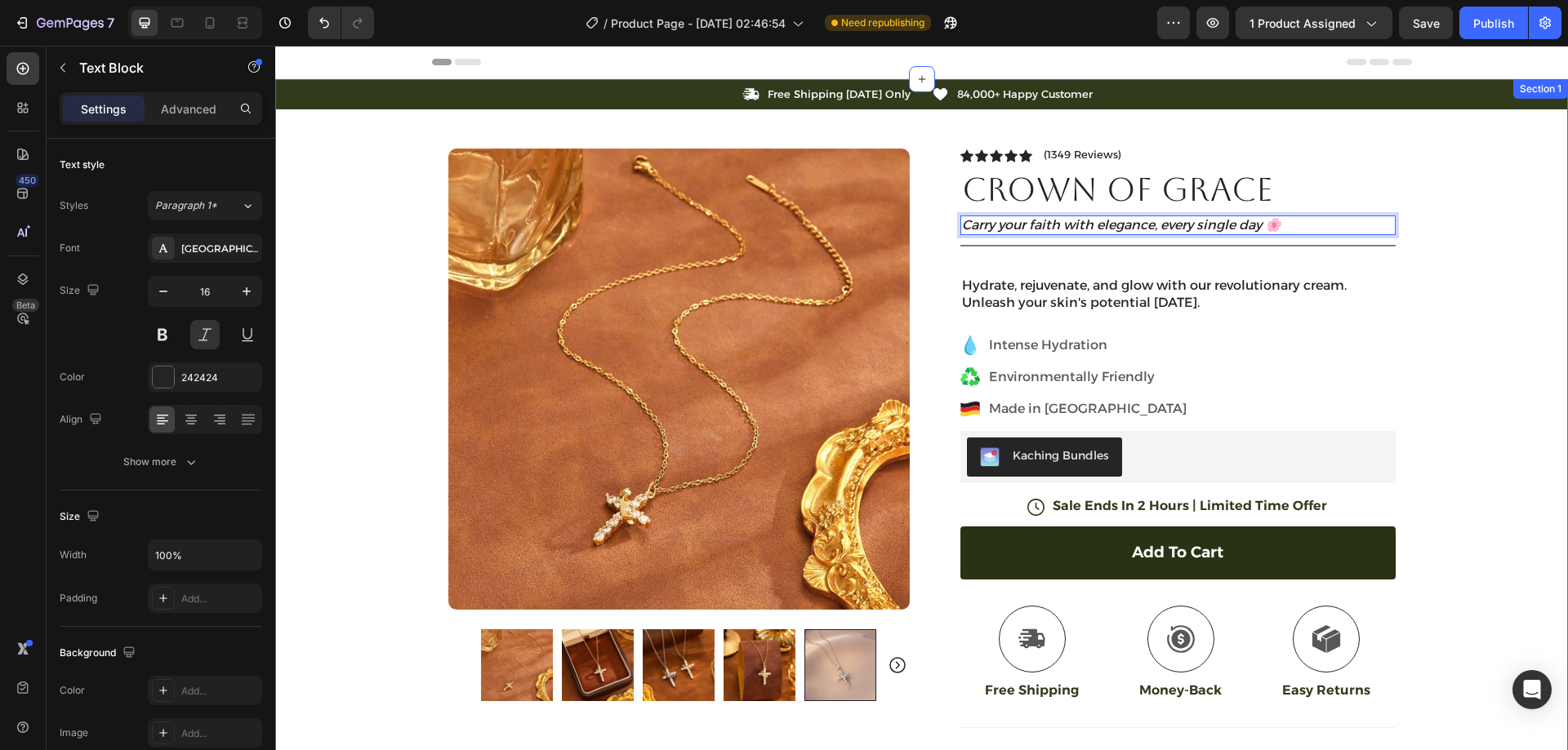
click at [1485, 197] on div "Icon Free Shipping Today Only Text Block Row Icon 84,000+ Happy Customer Text B…" at bounding box center [922, 525] width 1293 height 892
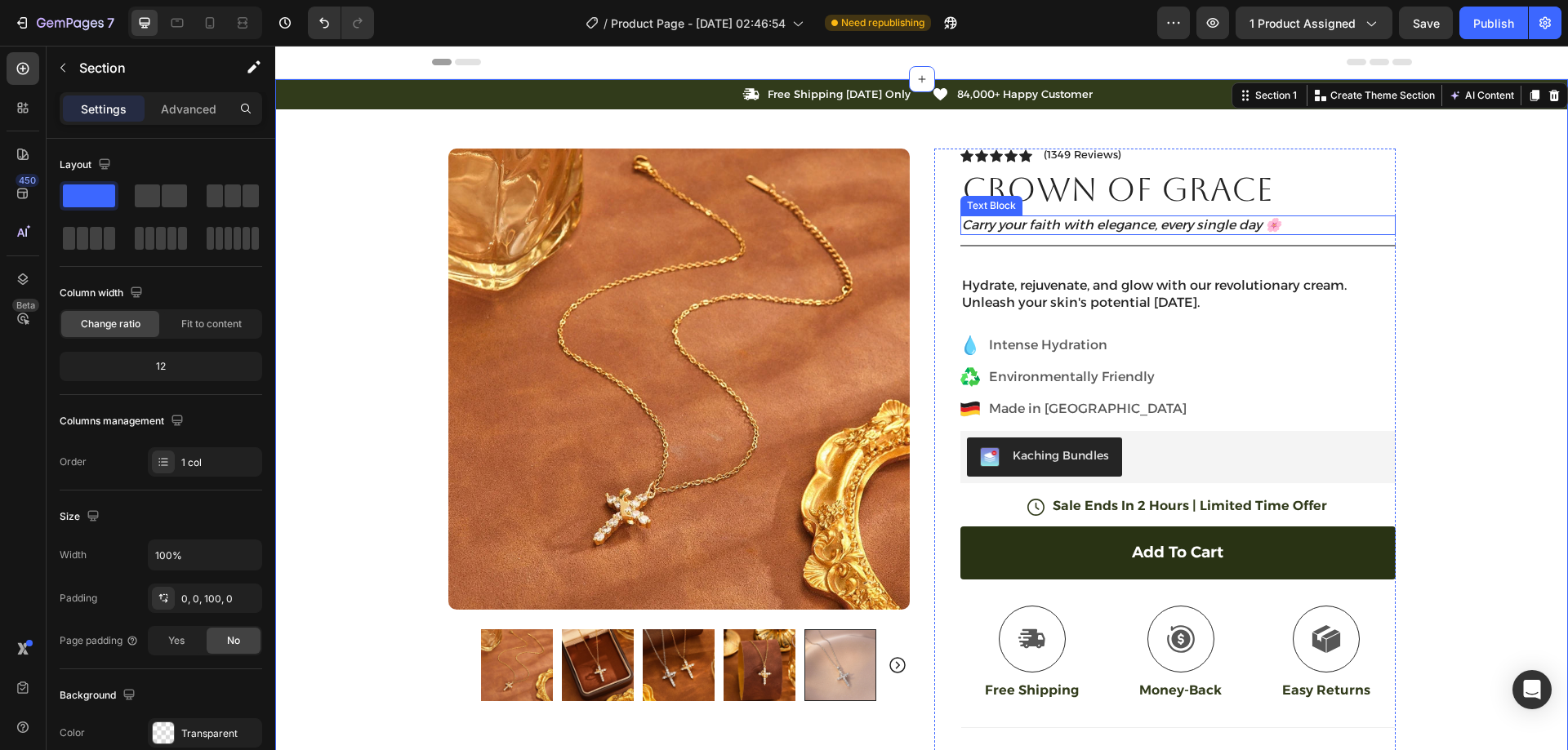
click at [1302, 221] on p "Carry your faith with elegance, every single day 🌸" at bounding box center [1178, 226] width 432 height 17
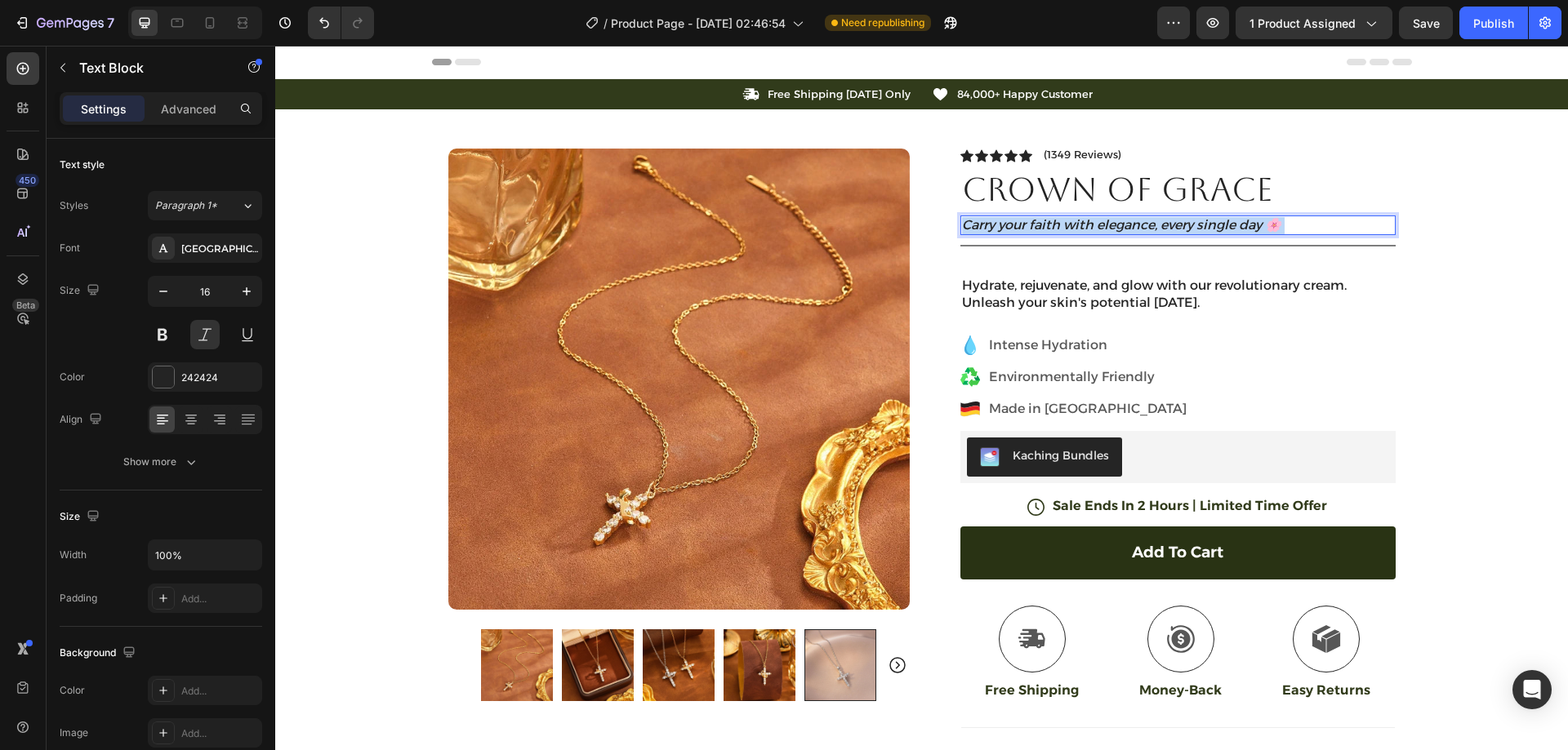
drag, startPoint x: 1286, startPoint y: 226, endPoint x: 1266, endPoint y: 226, distance: 20.0
click at [1266, 226] on p "Carry your faith with elegance, every single day 🌸" at bounding box center [1178, 226] width 432 height 17
click at [1282, 224] on p "Carry your faith with elegance, every single day 🌸" at bounding box center [1178, 226] width 432 height 17
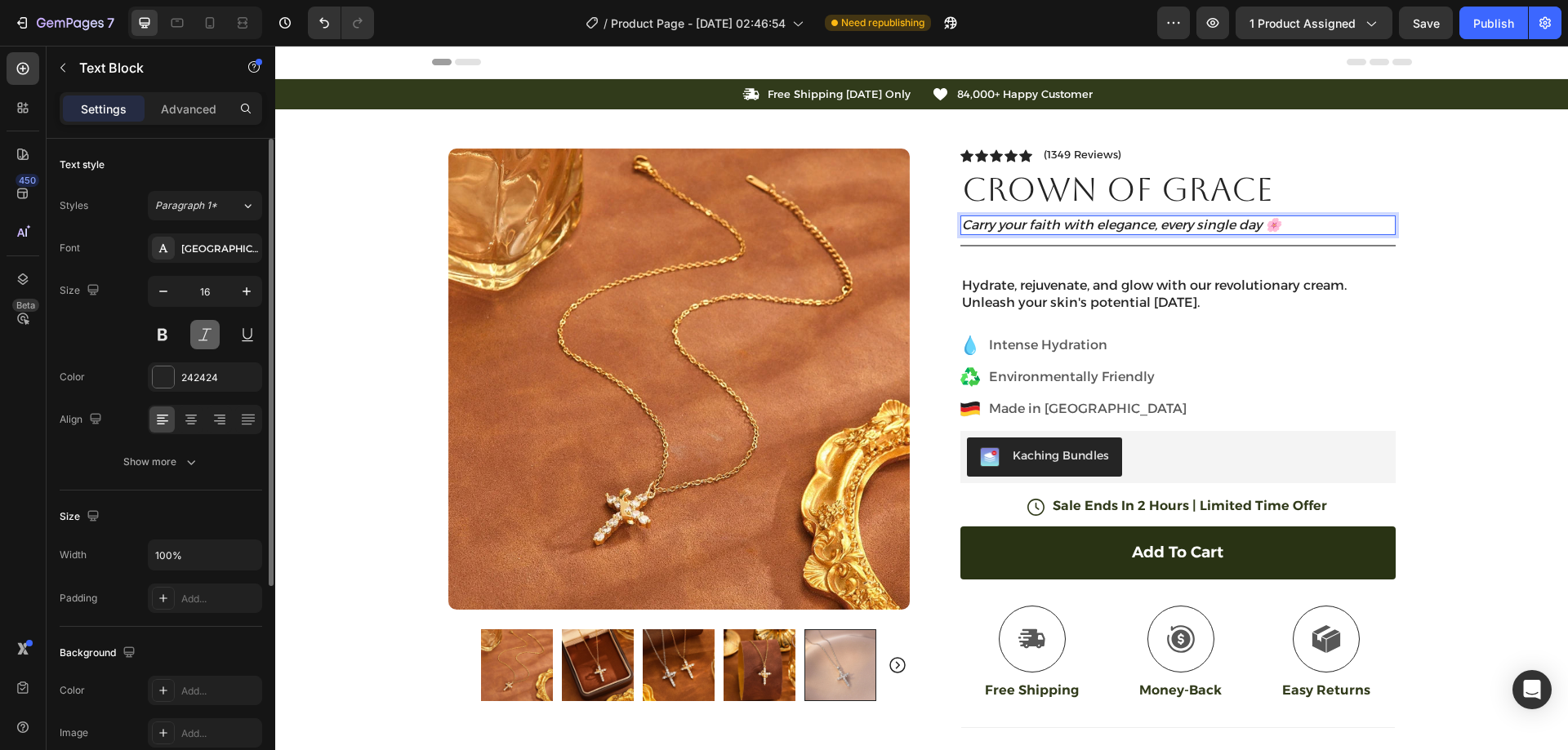
click at [205, 330] on button at bounding box center [206, 335] width 30 height 30
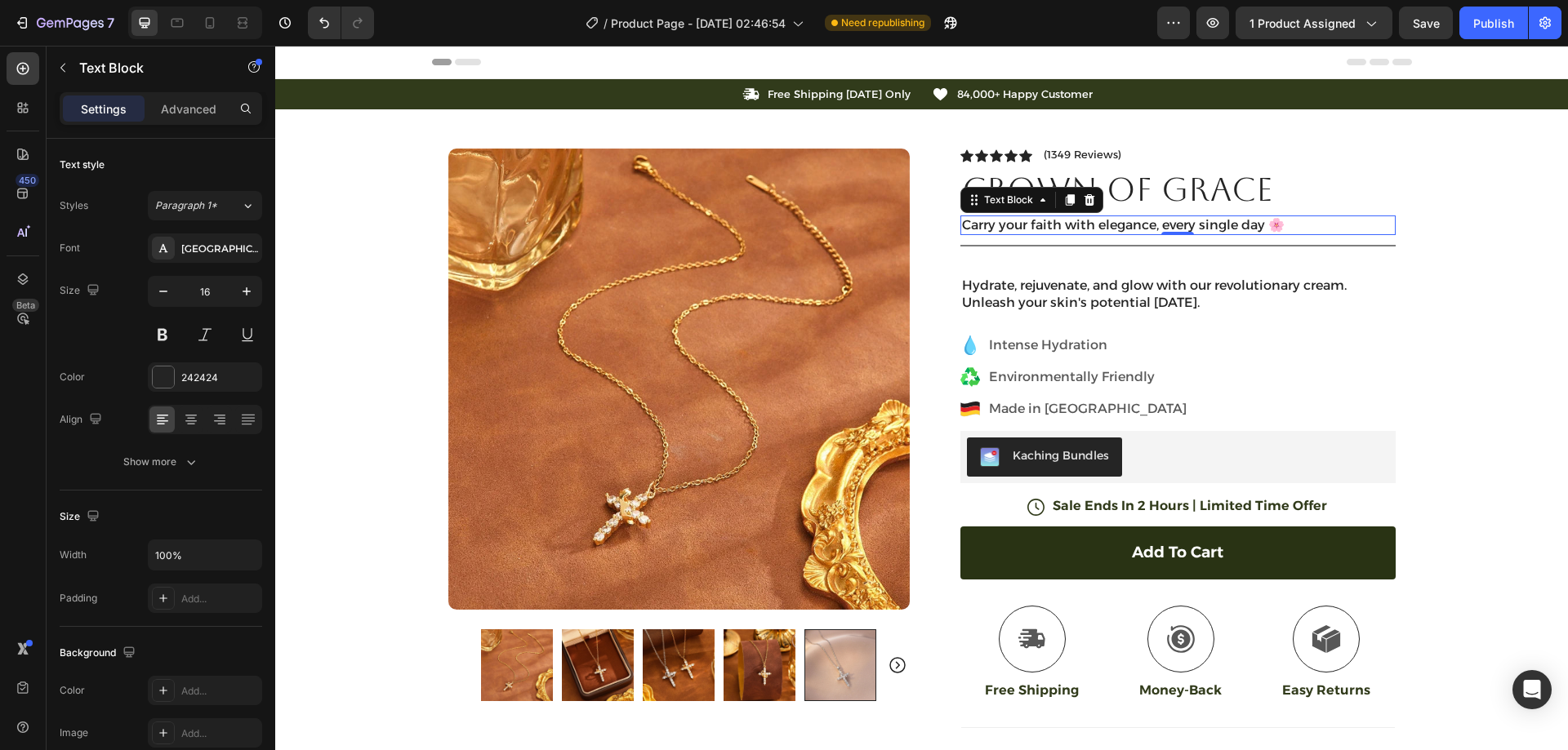
click at [1255, 226] on p "Carry your faith with elegance, every single day 🌸" at bounding box center [1178, 226] width 432 height 17
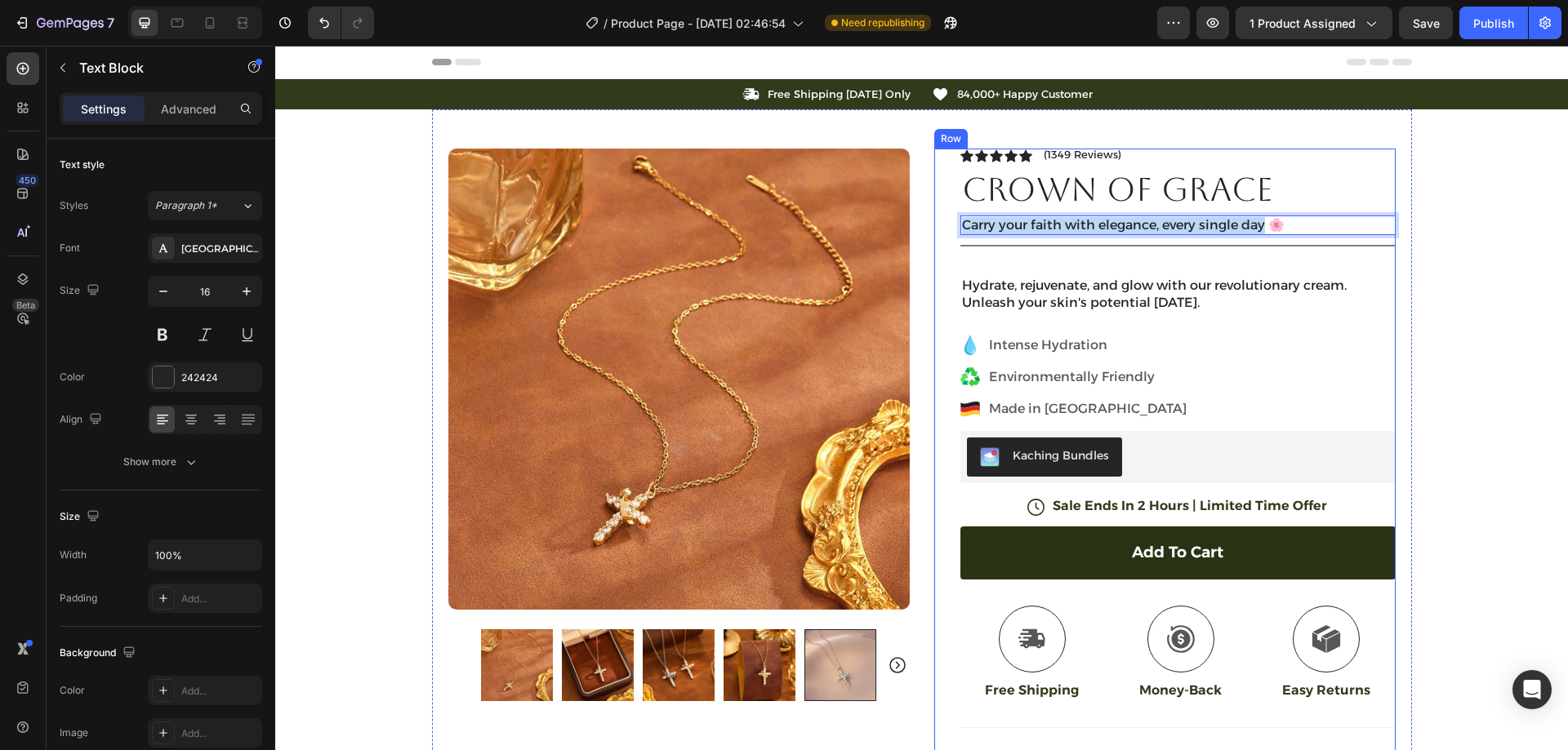
drag, startPoint x: 1258, startPoint y: 226, endPoint x: 930, endPoint y: 236, distance: 328.2
click at [934, 236] on div "Icon Icon Icon Icon Icon Icon List (1349 Reviews) Text Block Row Crown Of Grace…" at bounding box center [1165, 541] width 462 height 786
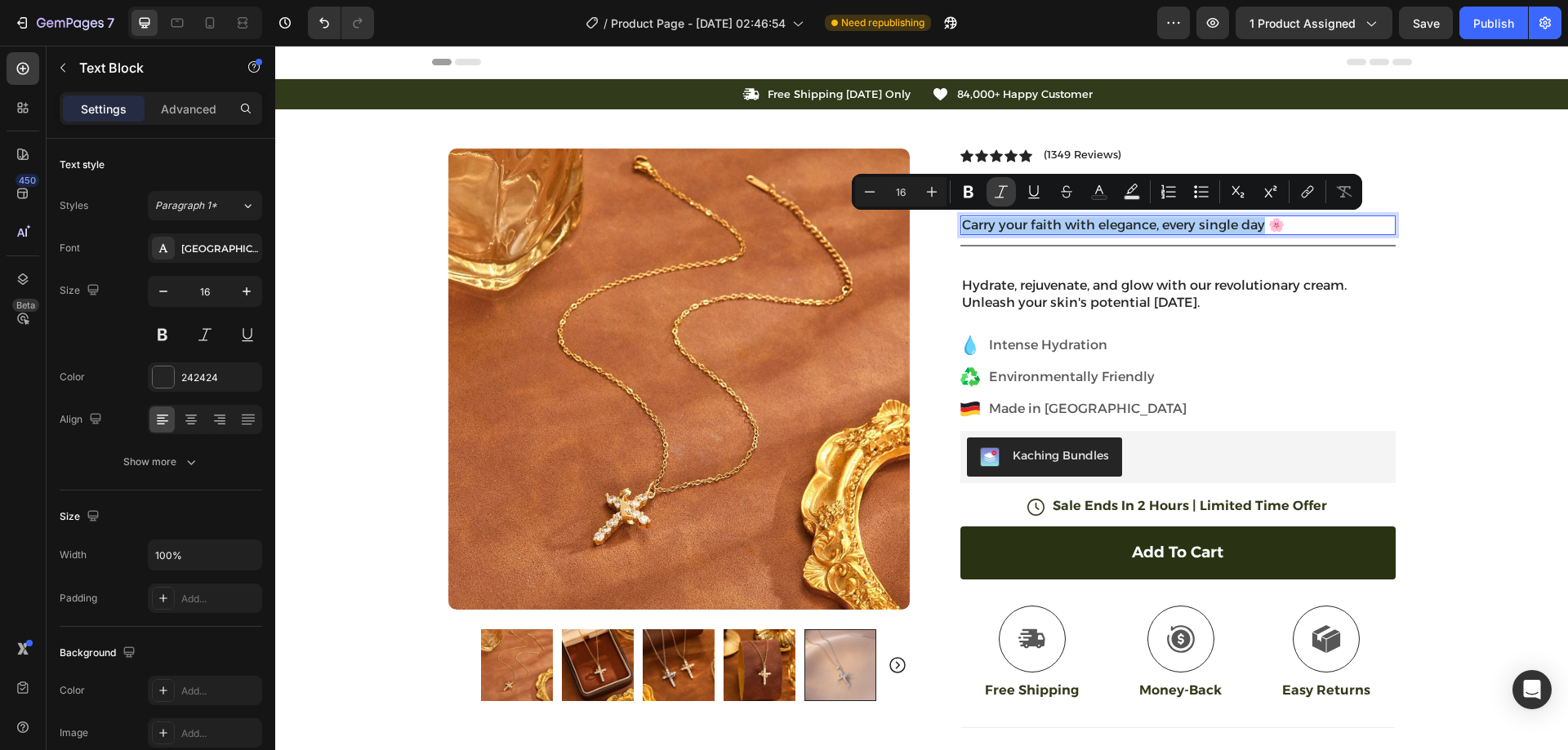
drag, startPoint x: 1005, startPoint y: 195, endPoint x: 983, endPoint y: 200, distance: 22.6
click at [1005, 195] on icon "Editor contextual toolbar" at bounding box center [1001, 191] width 17 height 17
click at [1481, 255] on div "Icon Free Shipping Today Only Text Block Row Icon 84,000+ Happy Customer Text B…" at bounding box center [922, 525] width 1293 height 892
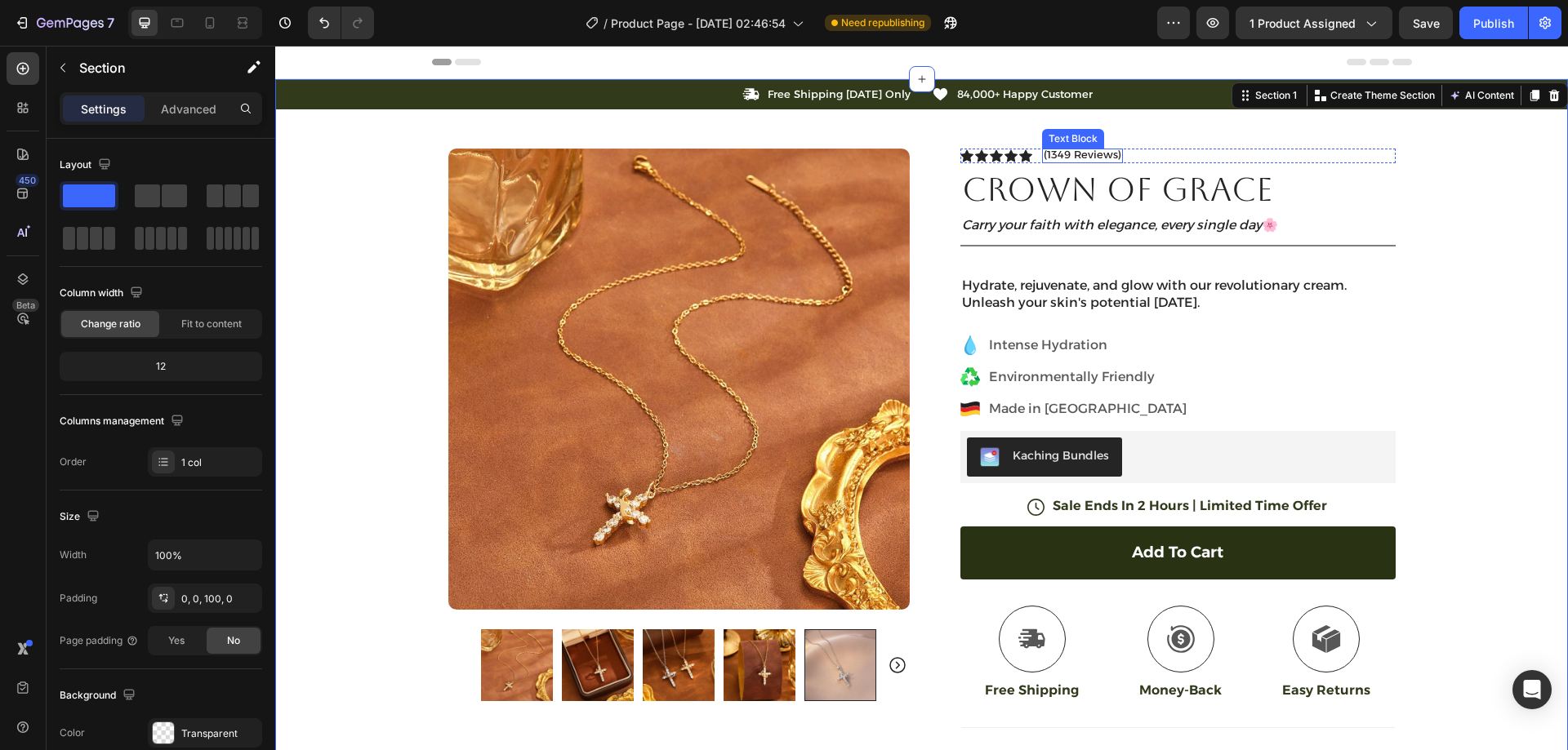
click at [1082, 155] on p "(1349 Reviews)" at bounding box center [1083, 155] width 78 height 13
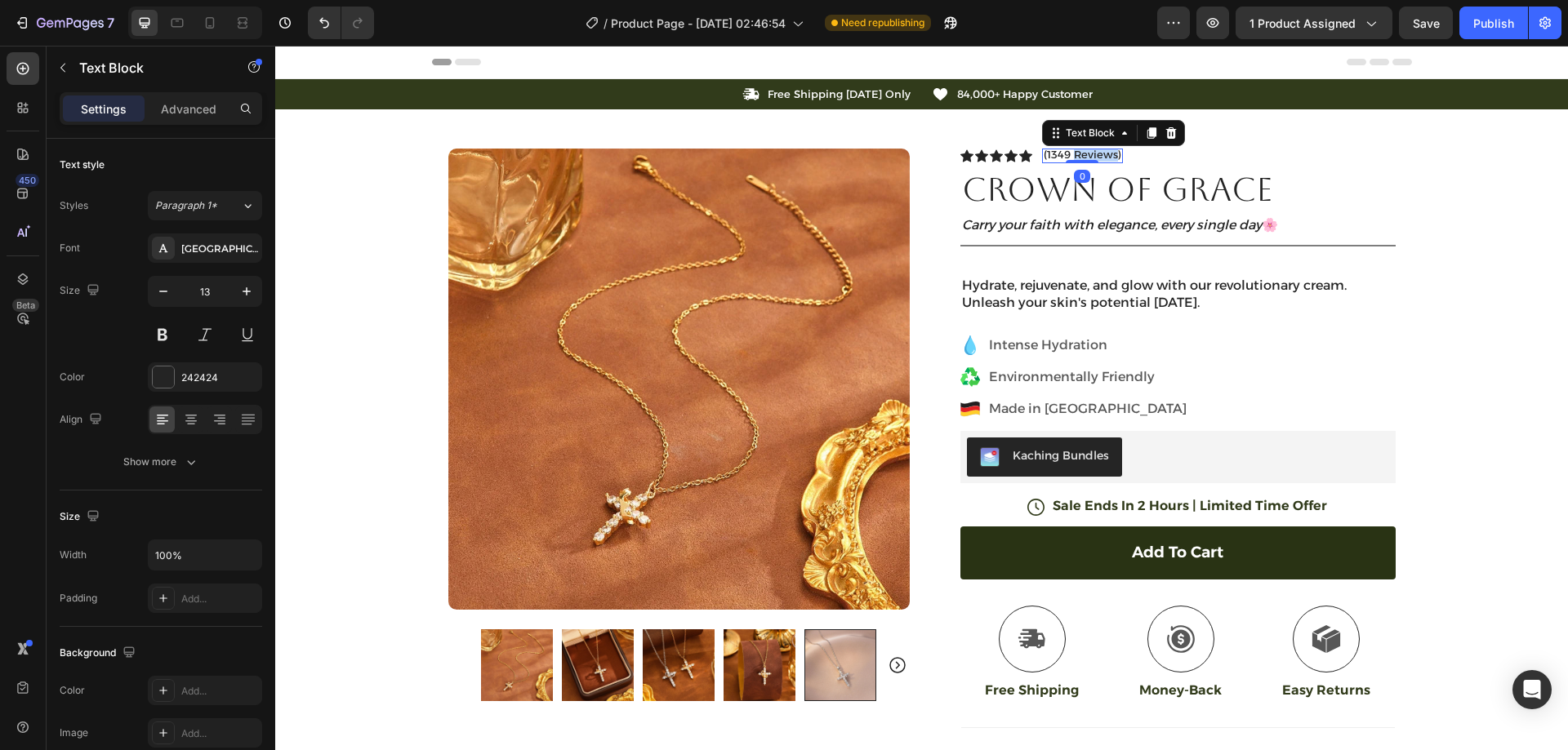
click at [1082, 155] on p "(1349 Reviews)" at bounding box center [1083, 155] width 78 height 13
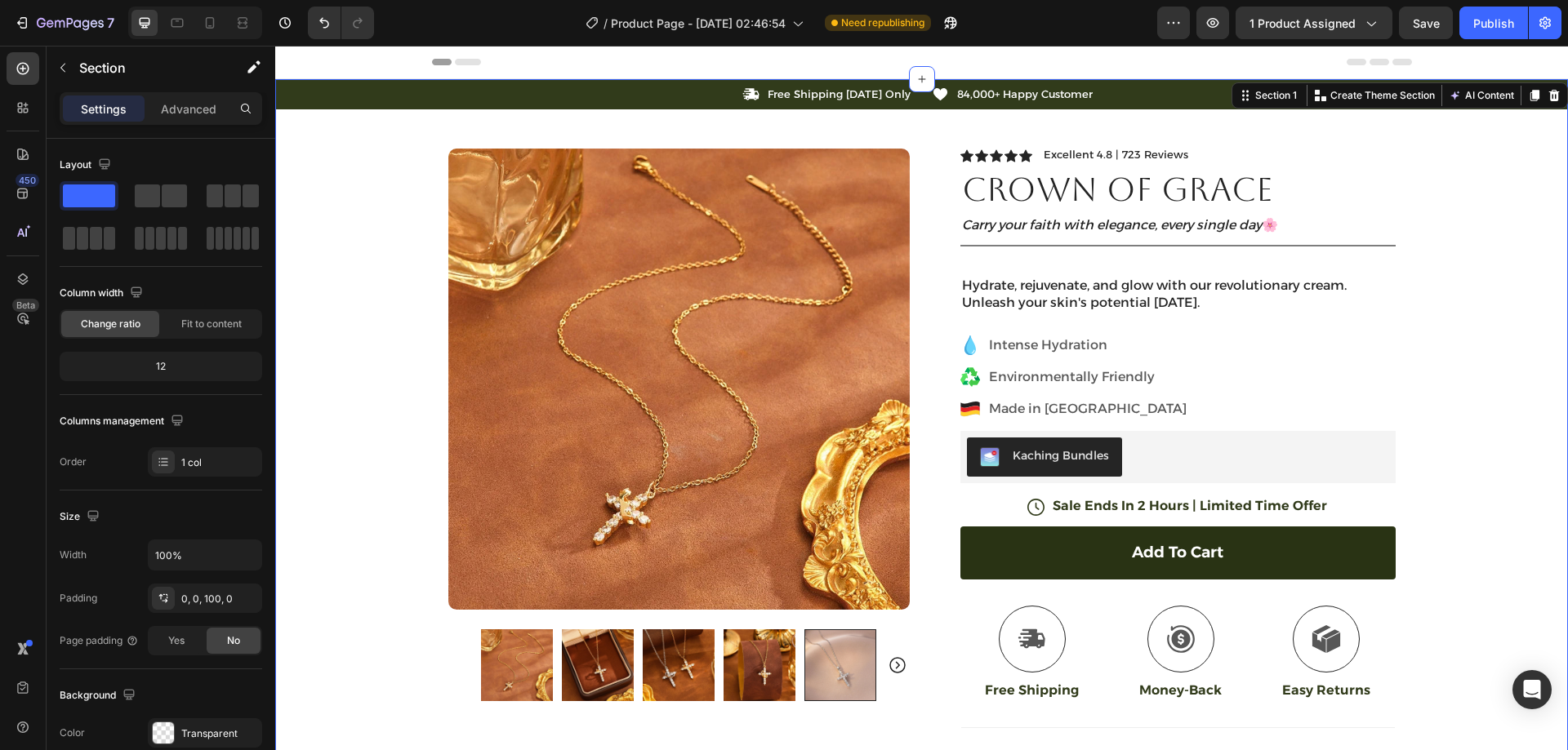
click at [1477, 142] on div "Icon Free Shipping Today Only Text Block Row Icon 84,000+ Happy Customer Text B…" at bounding box center [922, 525] width 1293 height 892
click at [1129, 304] on p "Hydrate, rejuvenate, and glow with our revolutionary cream. Unleash your skin's…" at bounding box center [1178, 295] width 432 height 34
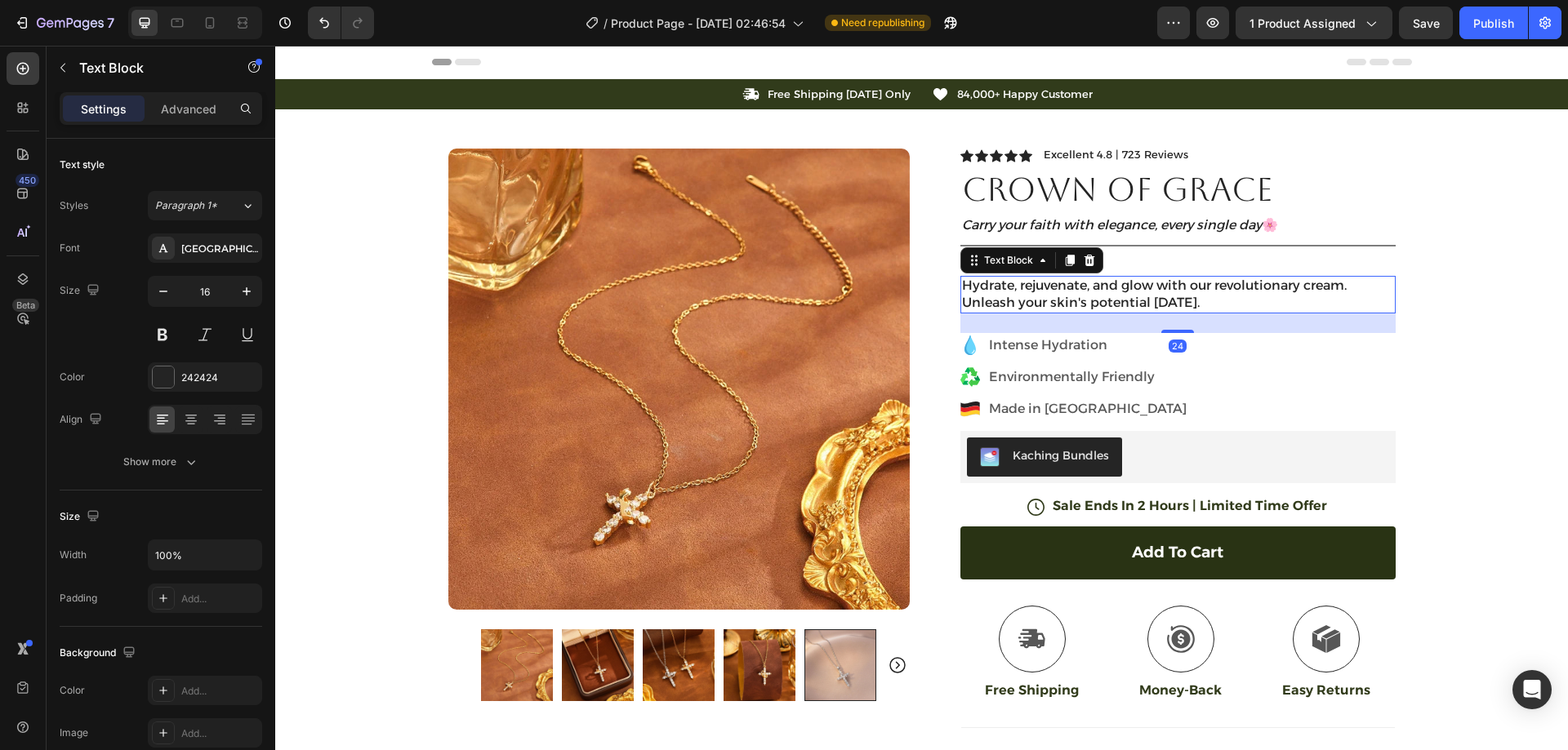
click at [1129, 304] on p "Hydrate, rejuvenate, and glow with our revolutionary cream. Unleash your skin's…" at bounding box center [1178, 295] width 432 height 34
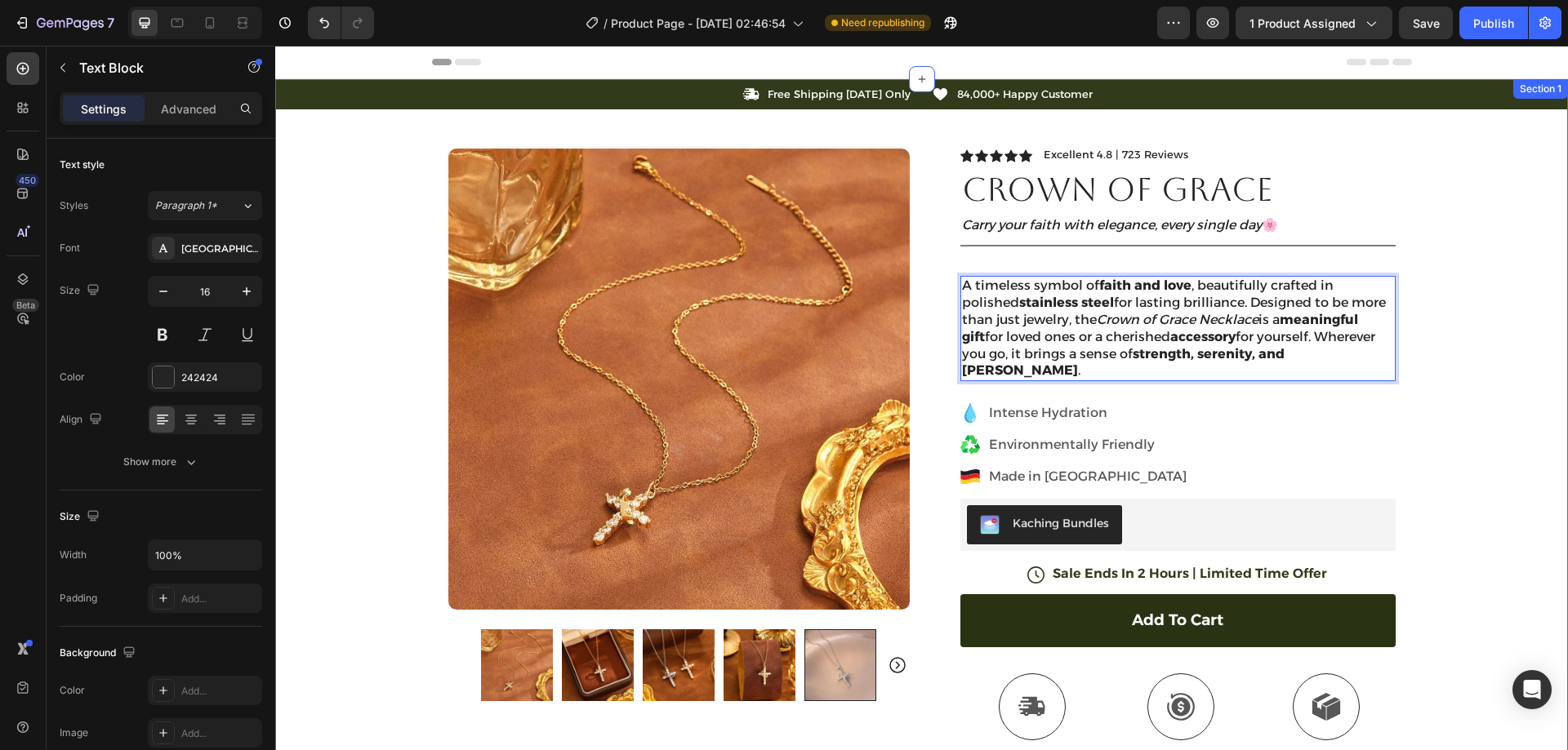
click at [1441, 299] on div "Icon Free Shipping Today Only Text Block Row Icon 84,000+ Happy Customer Text B…" at bounding box center [922, 541] width 1293 height 923
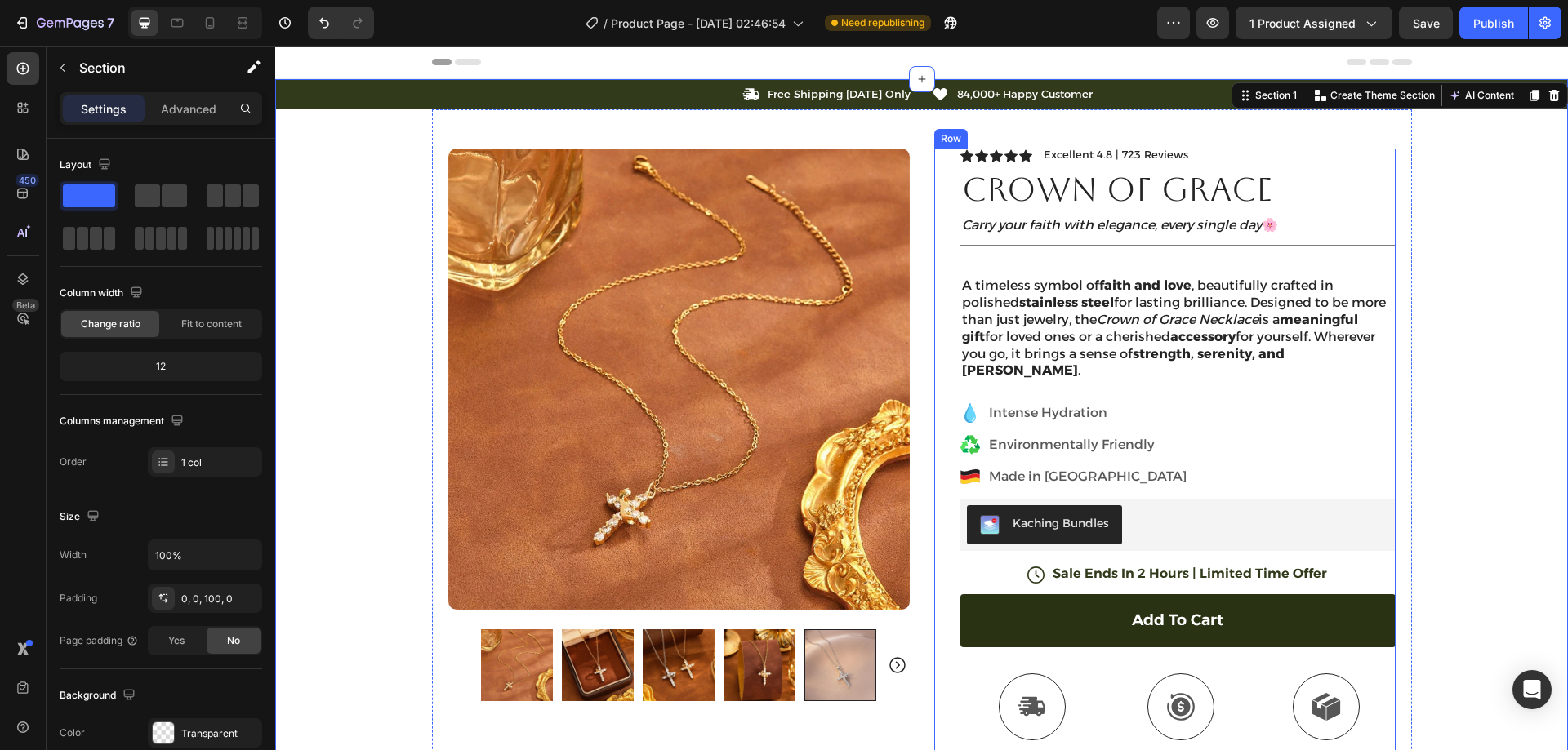
click at [1220, 295] on p "A timeless symbol of faith and love , beautifully crafted in polished stainless…" at bounding box center [1178, 329] width 432 height 102
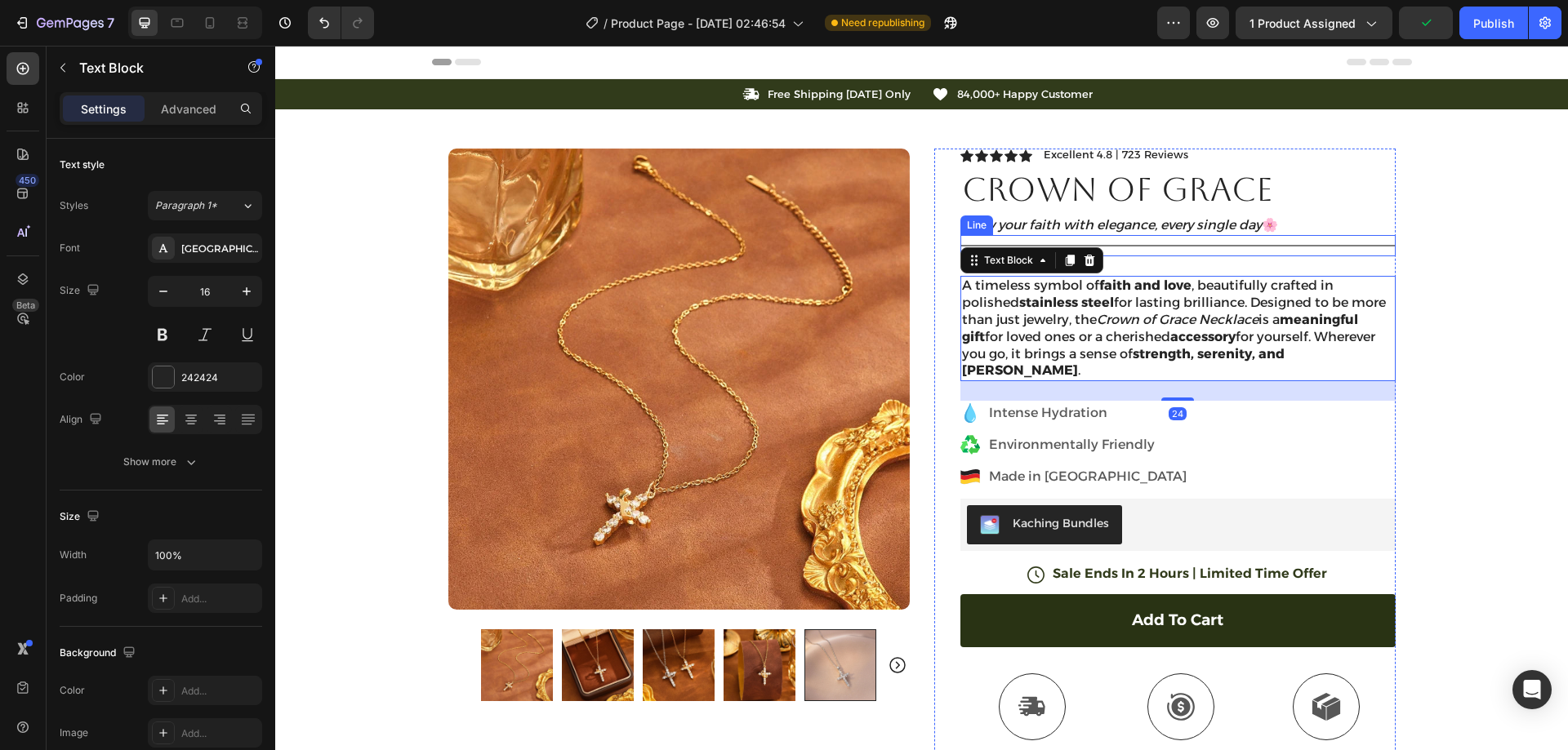
click at [1322, 243] on div "Title Line" at bounding box center [1178, 246] width 436 height 21
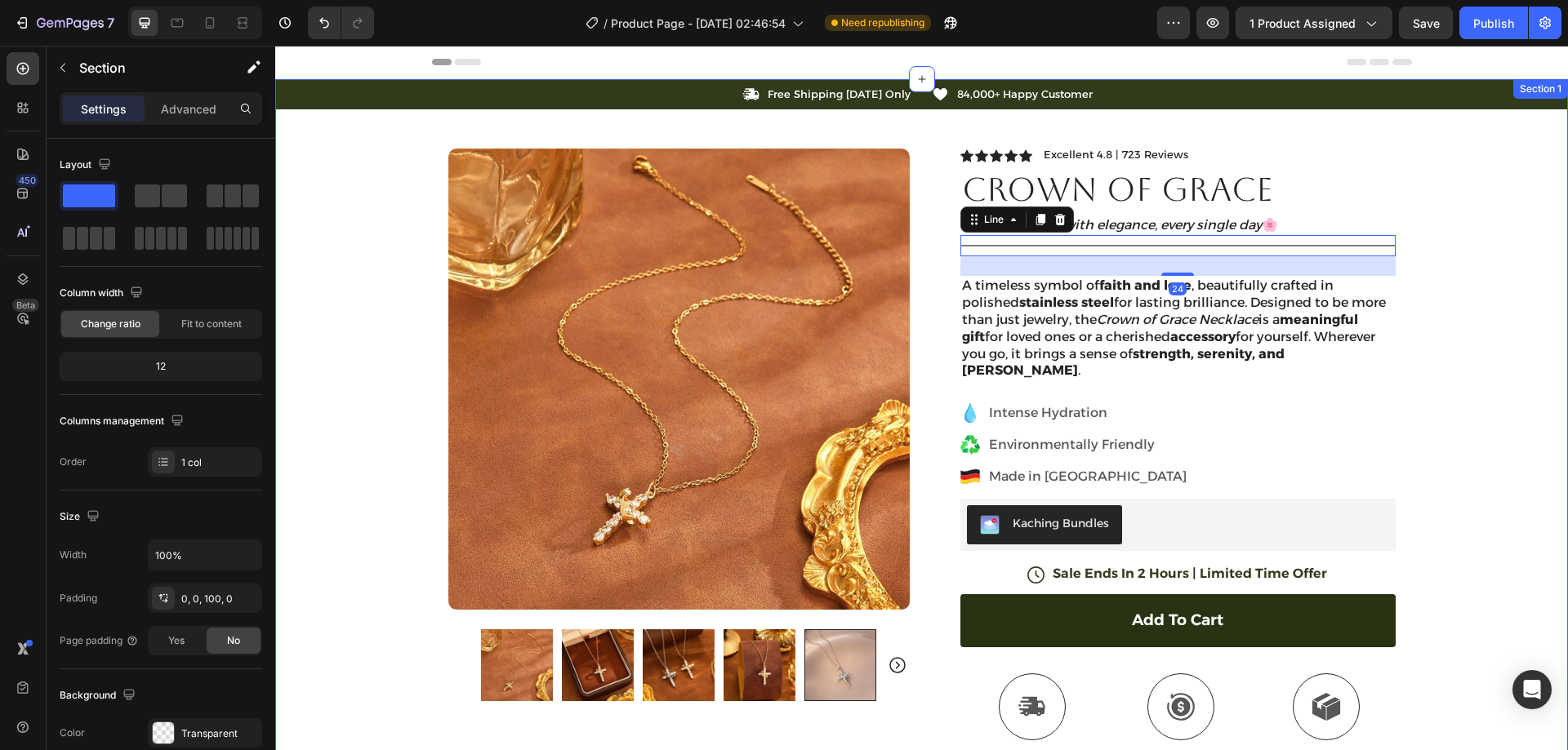
click at [1474, 233] on div "Icon Free Shipping Today Only Text Block Row Icon 84,000+ Happy Customer Text B…" at bounding box center [922, 541] width 1293 height 923
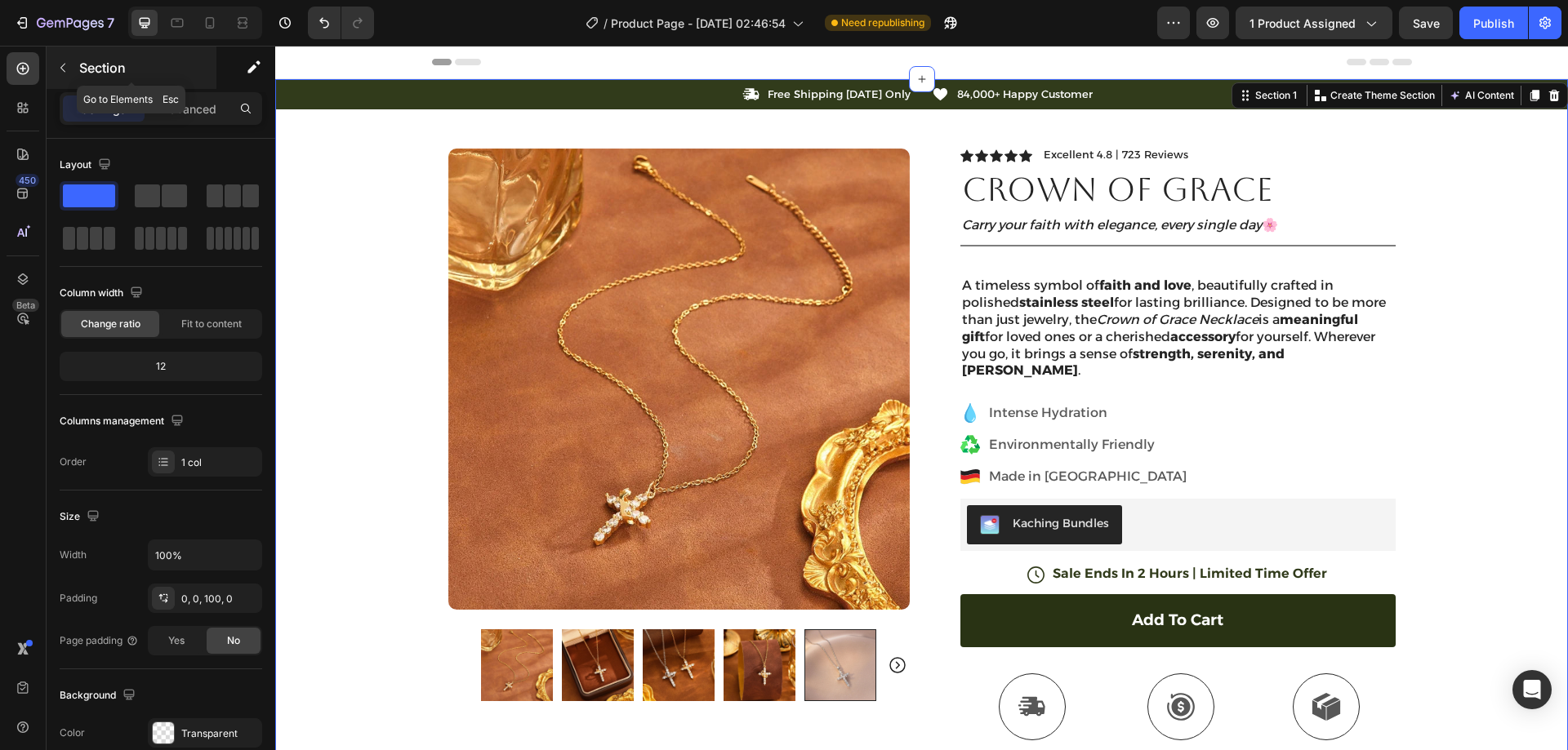
click at [68, 62] on icon "button" at bounding box center [62, 67] width 13 height 13
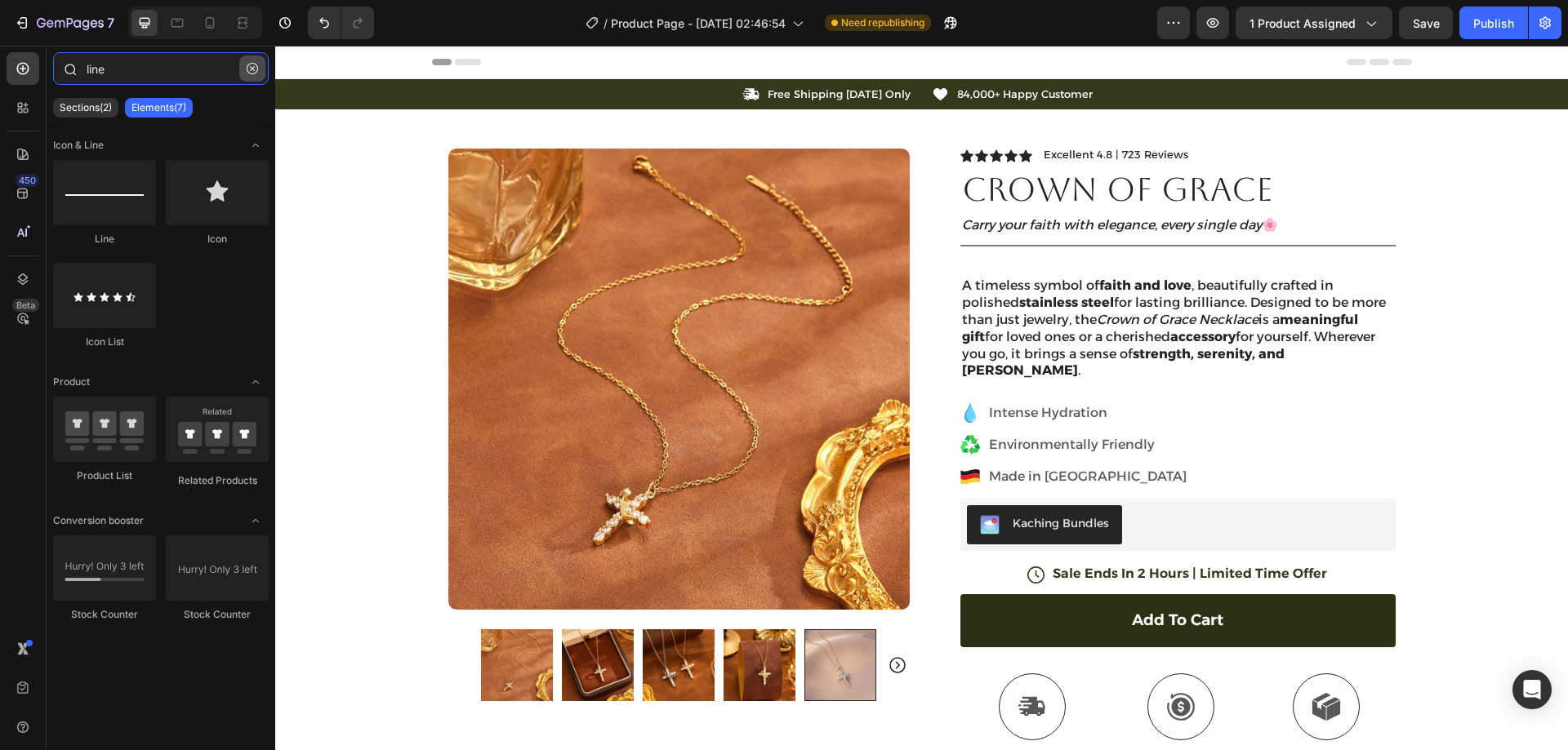
drag, startPoint x: 173, startPoint y: 76, endPoint x: 244, endPoint y: 69, distance: 71.3
click at [176, 76] on input "line" at bounding box center [161, 68] width 216 height 32
drag, startPoint x: 251, startPoint y: 69, endPoint x: 215, endPoint y: 71, distance: 36.1
click at [250, 69] on icon "button" at bounding box center [252, 68] width 11 height 11
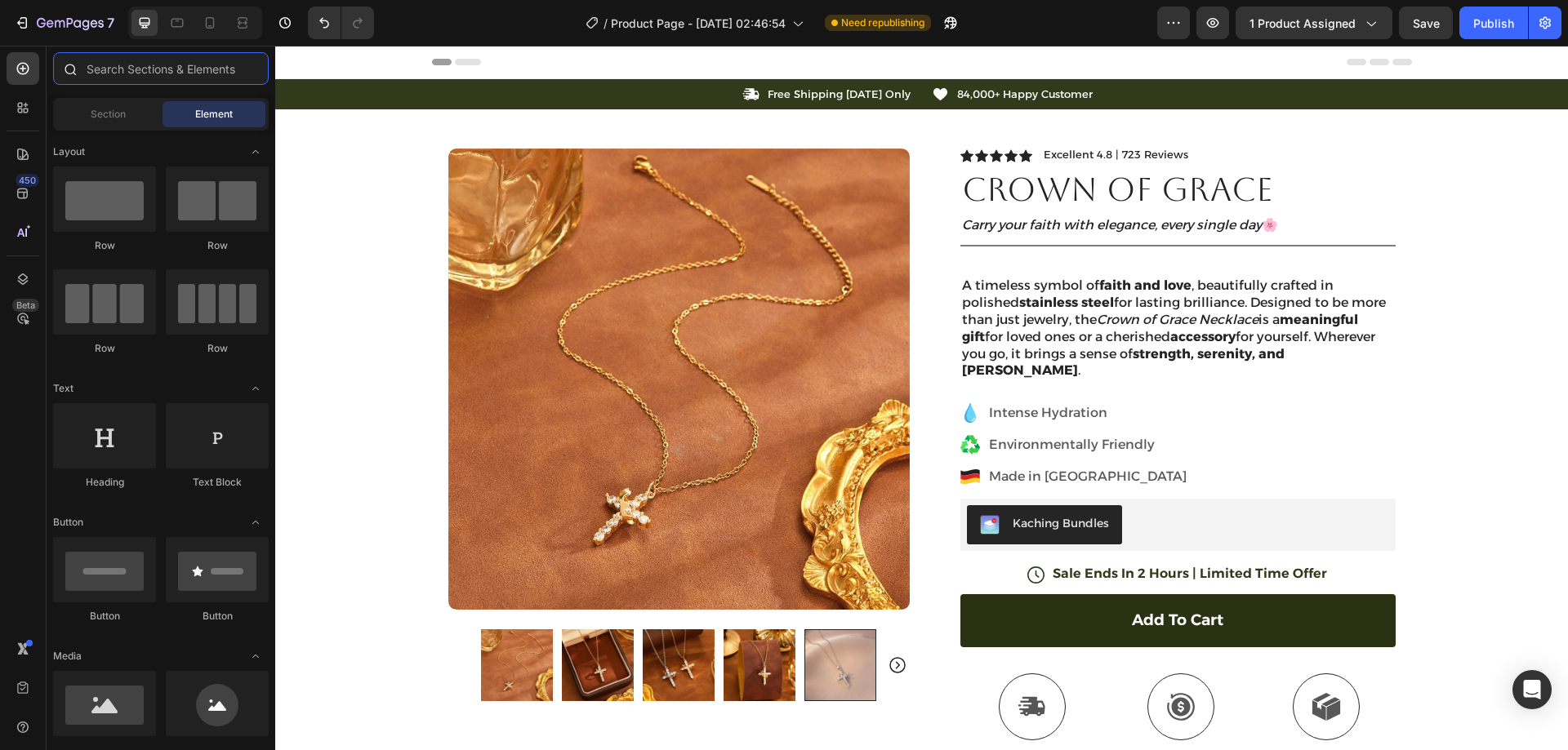
click at [201, 71] on input "text" at bounding box center [161, 68] width 216 height 32
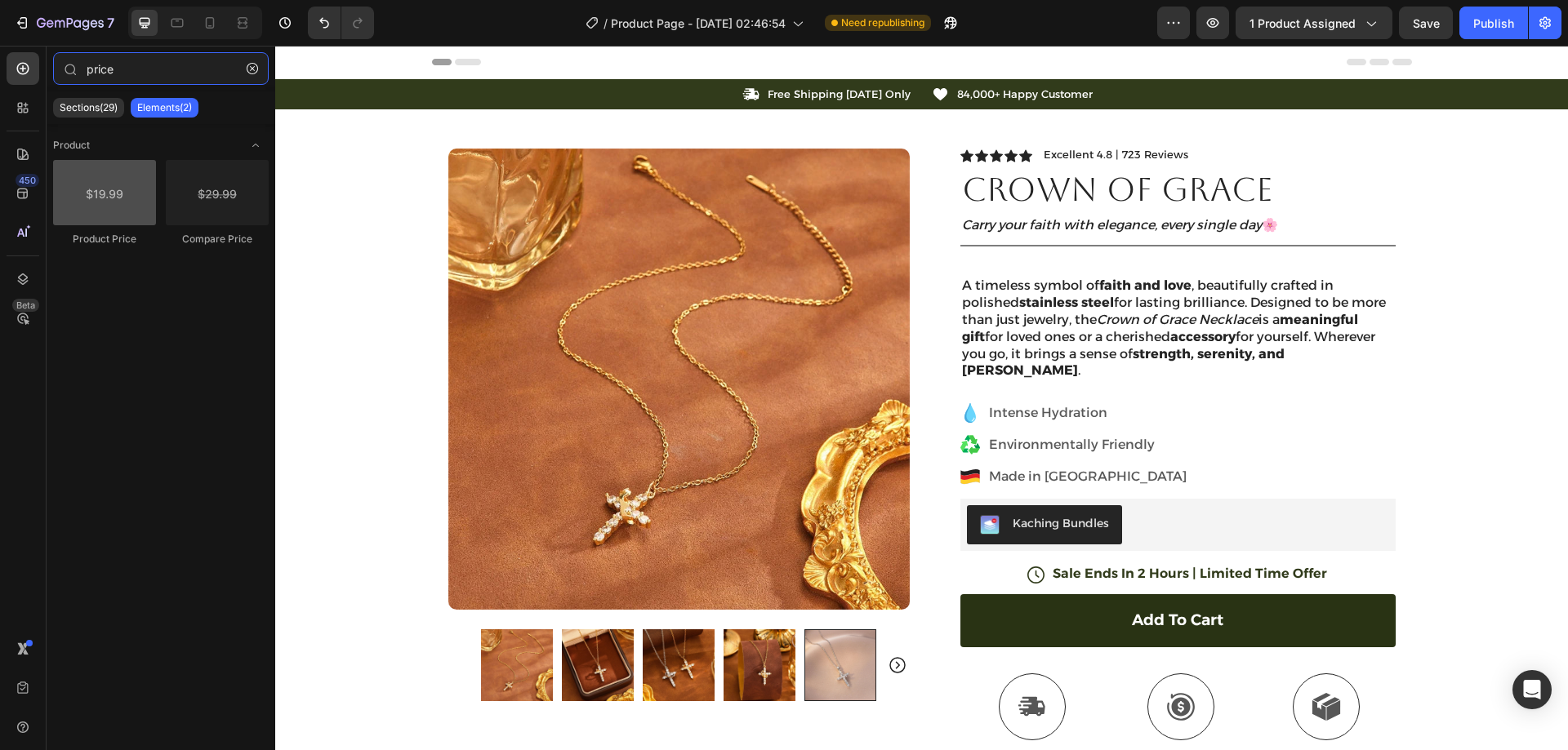
type input "price"
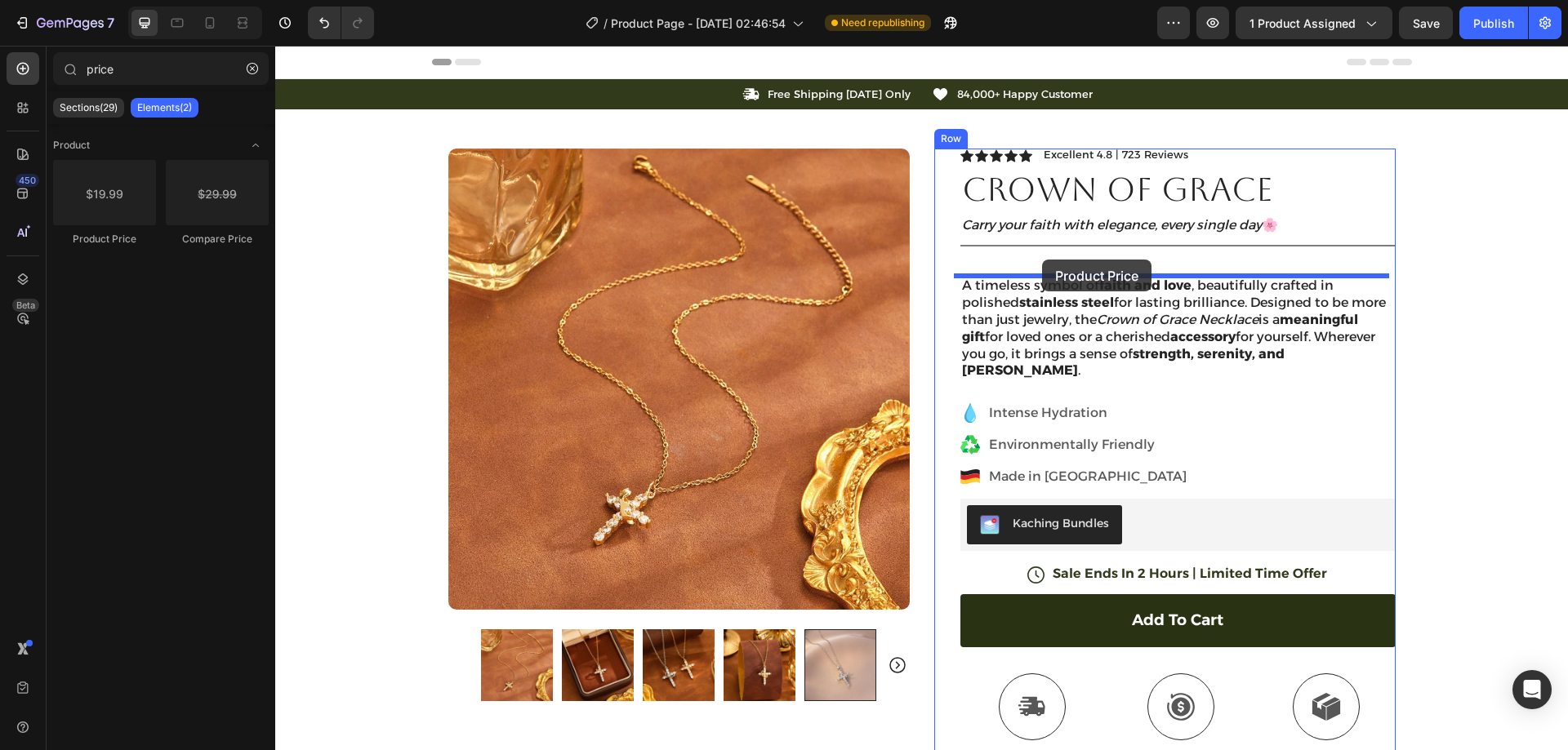
drag, startPoint x: 419, startPoint y: 265, endPoint x: 1042, endPoint y: 260, distance: 623.0
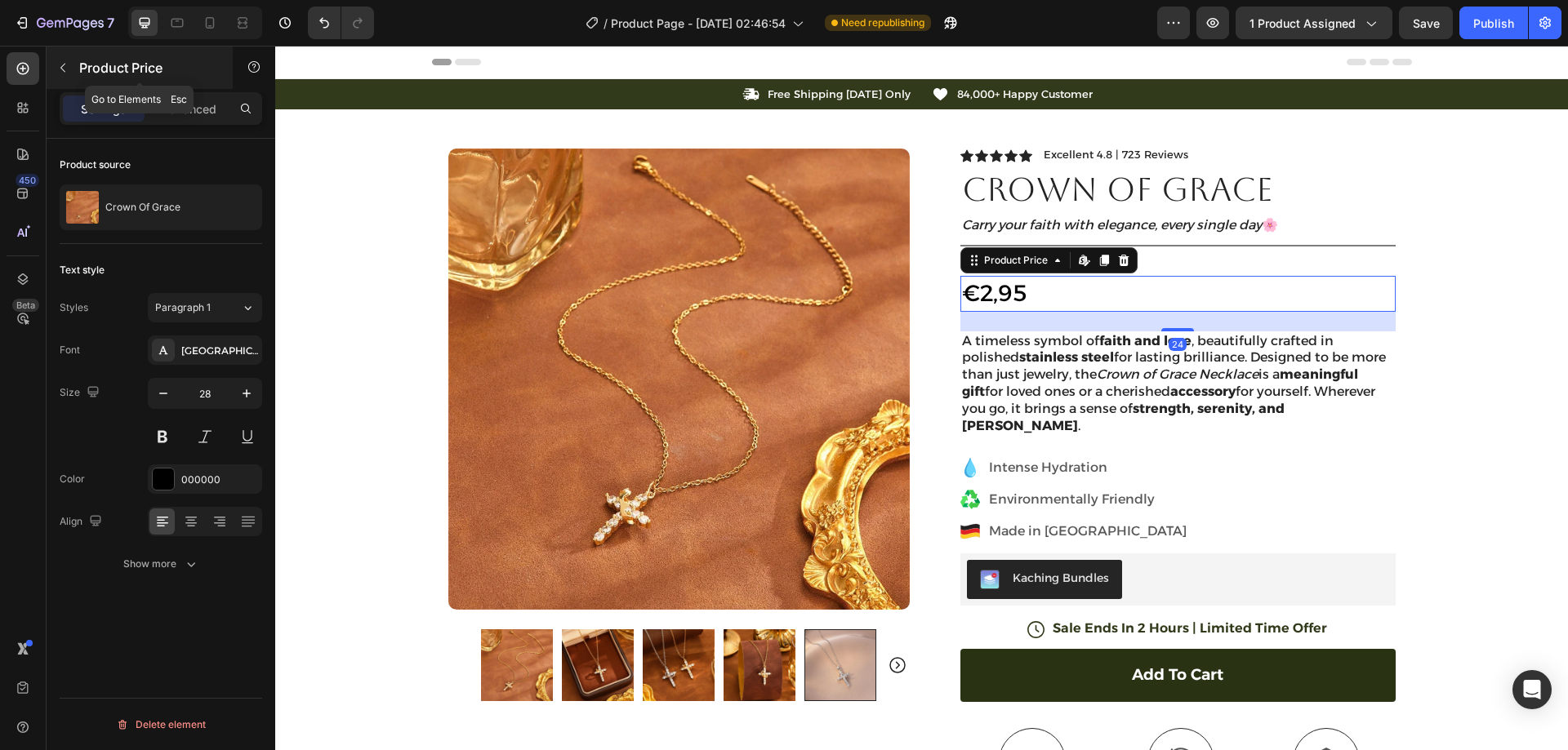
click at [68, 67] on icon "button" at bounding box center [62, 67] width 13 height 13
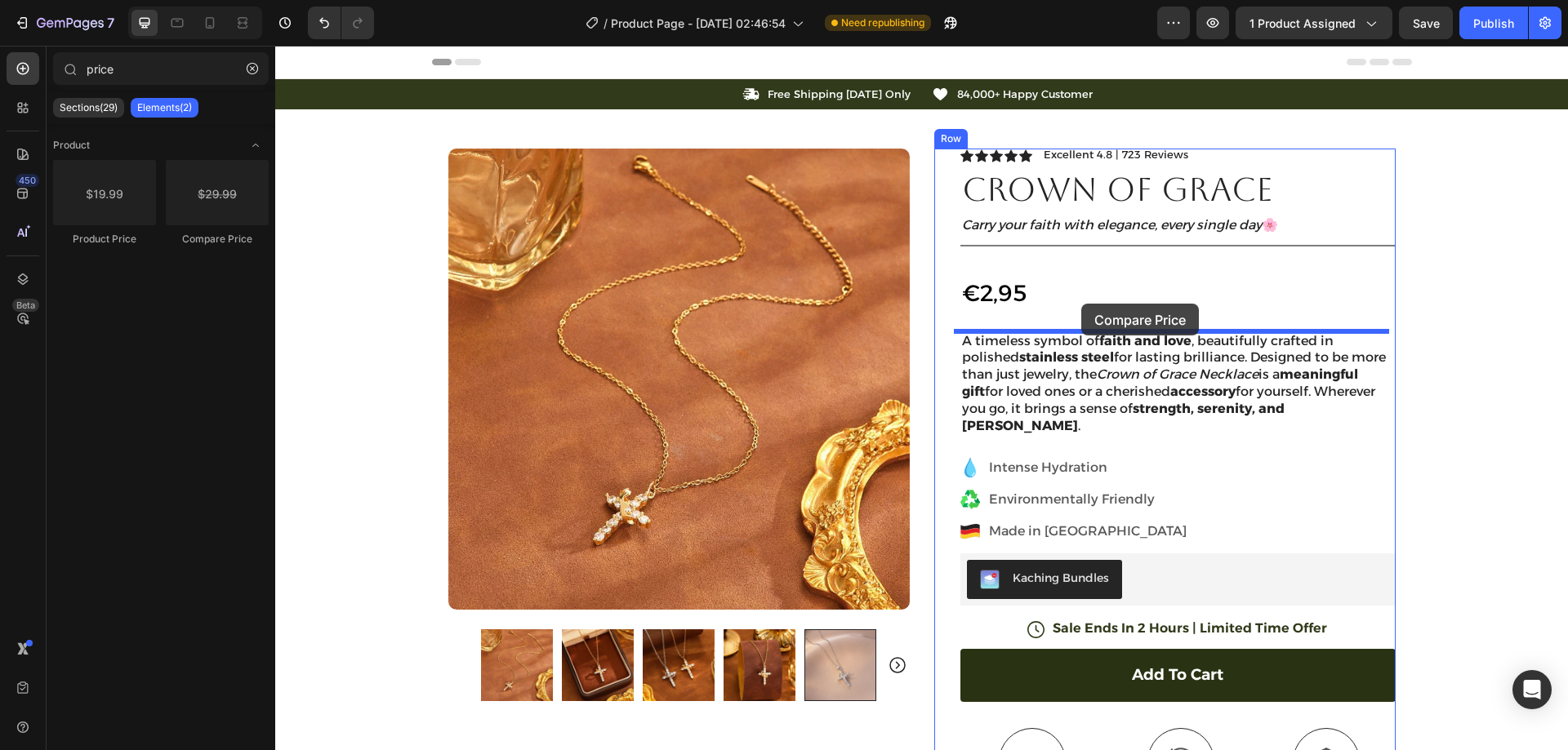
drag, startPoint x: 546, startPoint y: 260, endPoint x: 1082, endPoint y: 303, distance: 537.7
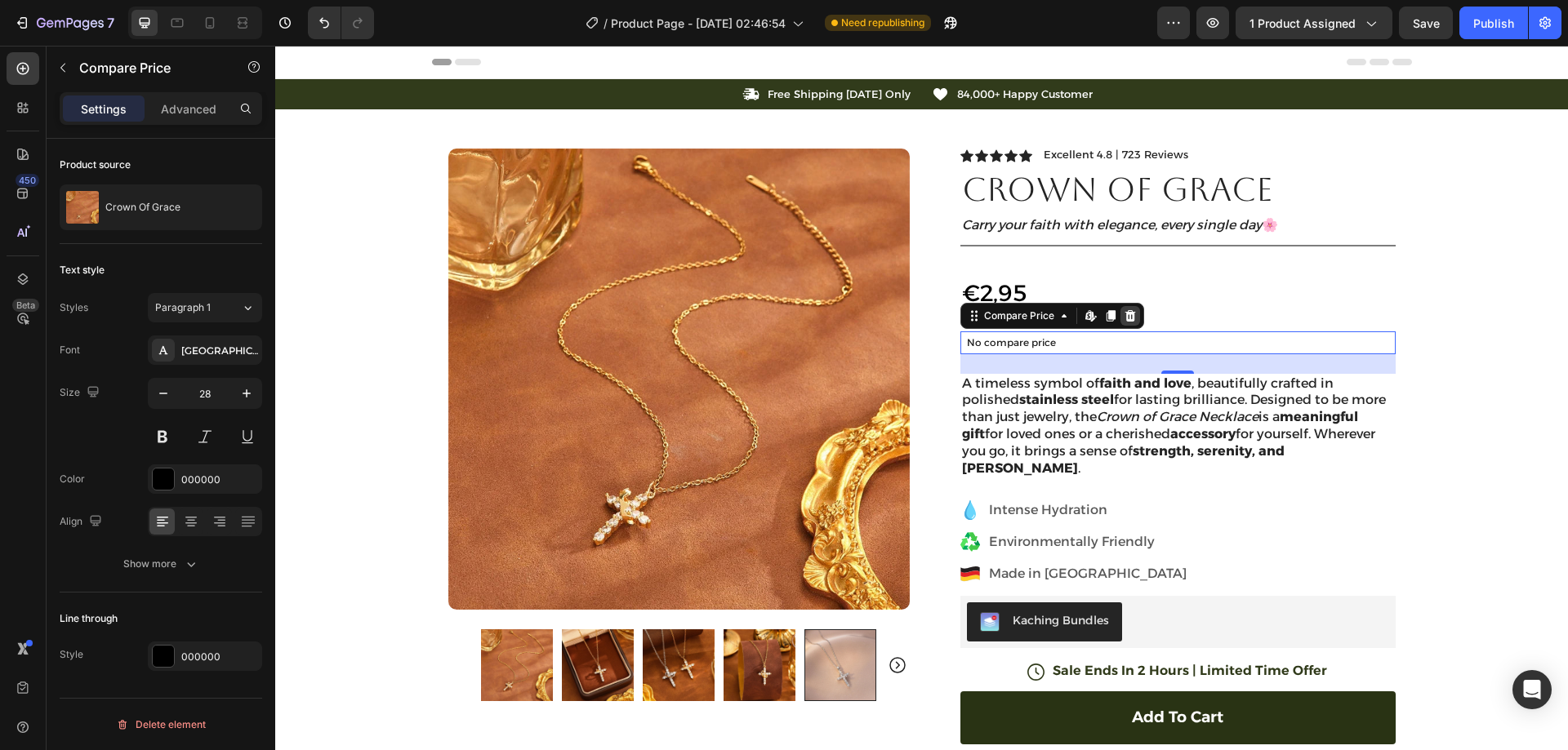
click at [1121, 323] on div at bounding box center [1130, 316] width 19 height 19
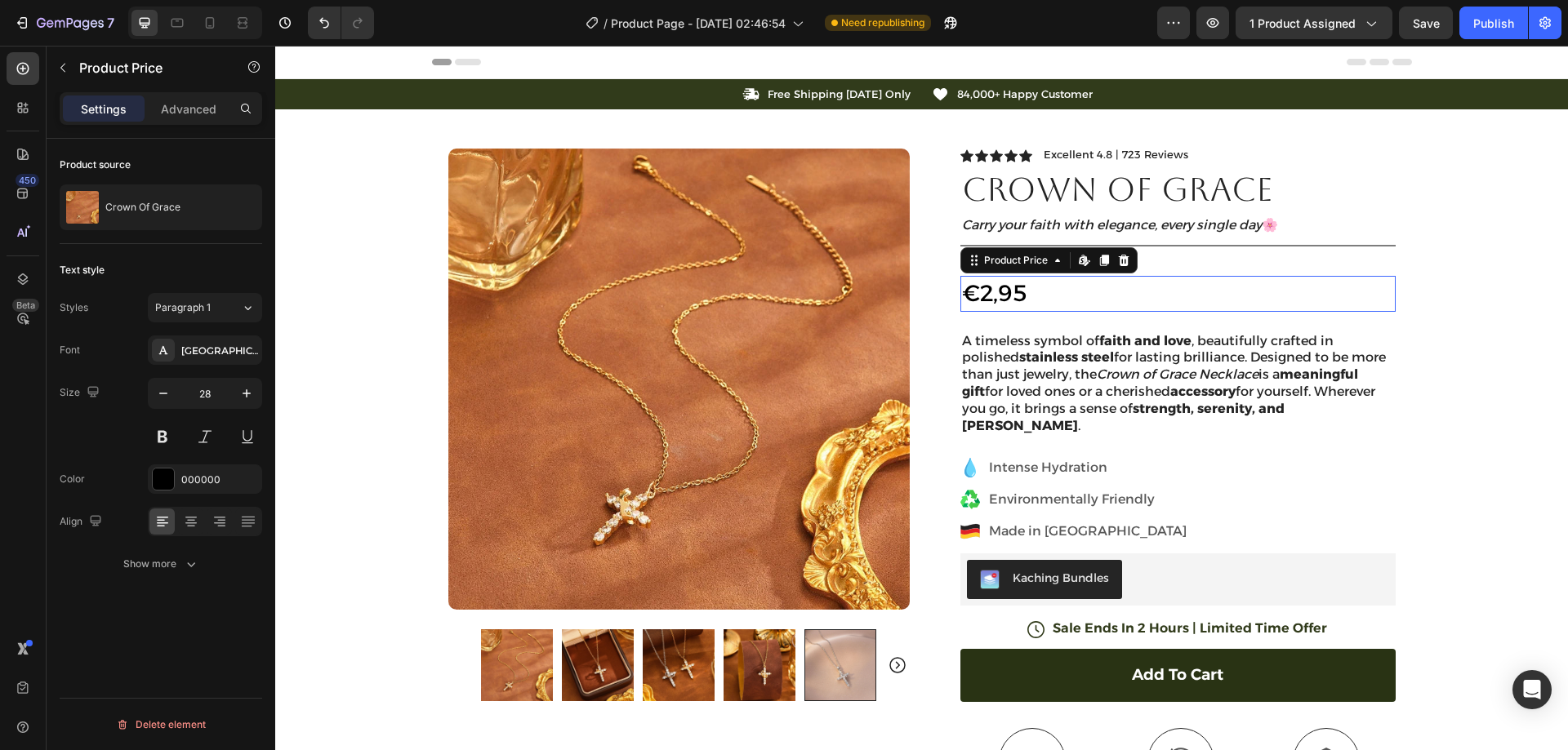
click at [1007, 291] on div "€2,95" at bounding box center [1178, 294] width 436 height 35
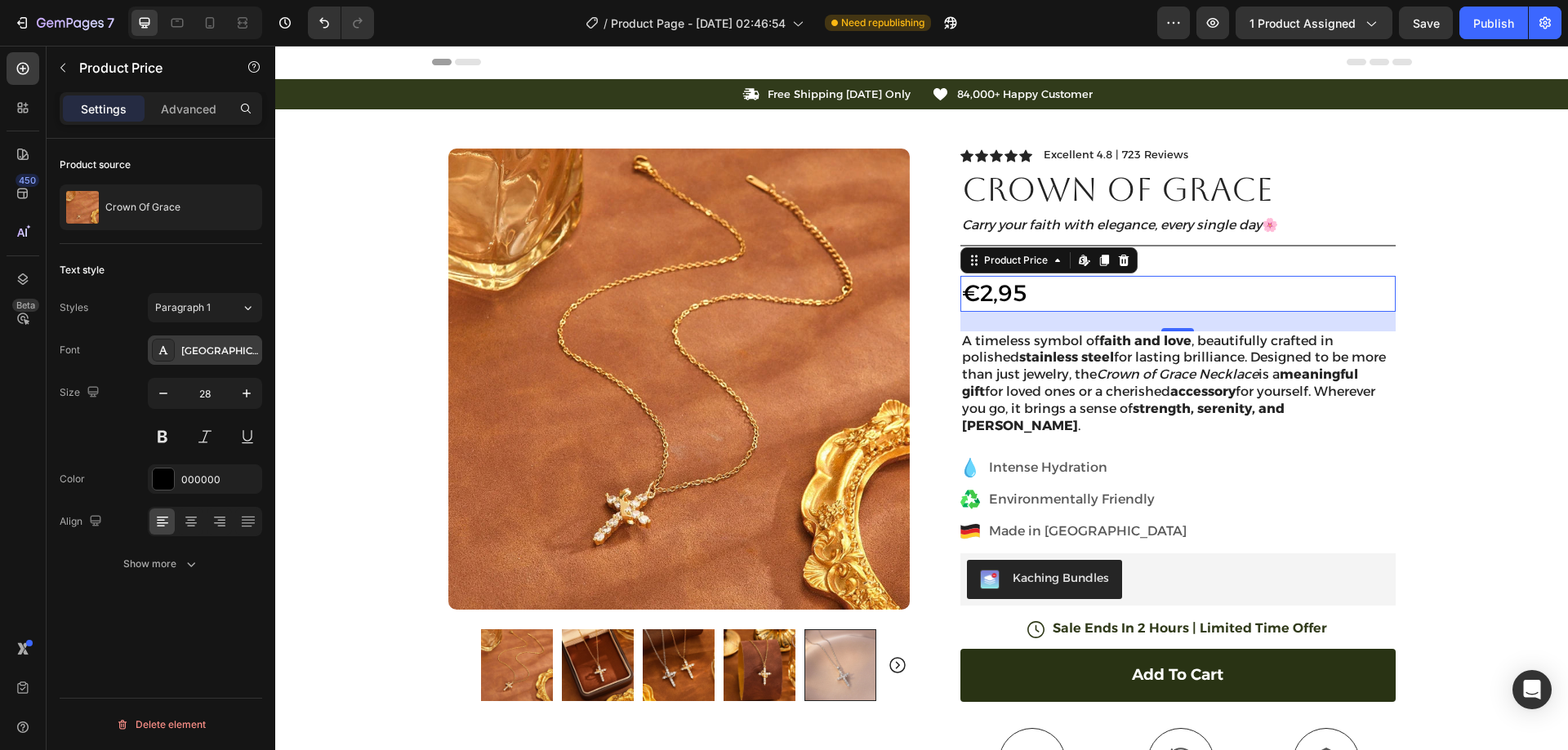
click at [204, 337] on div "[GEOGRAPHIC_DATA]" at bounding box center [205, 351] width 115 height 30
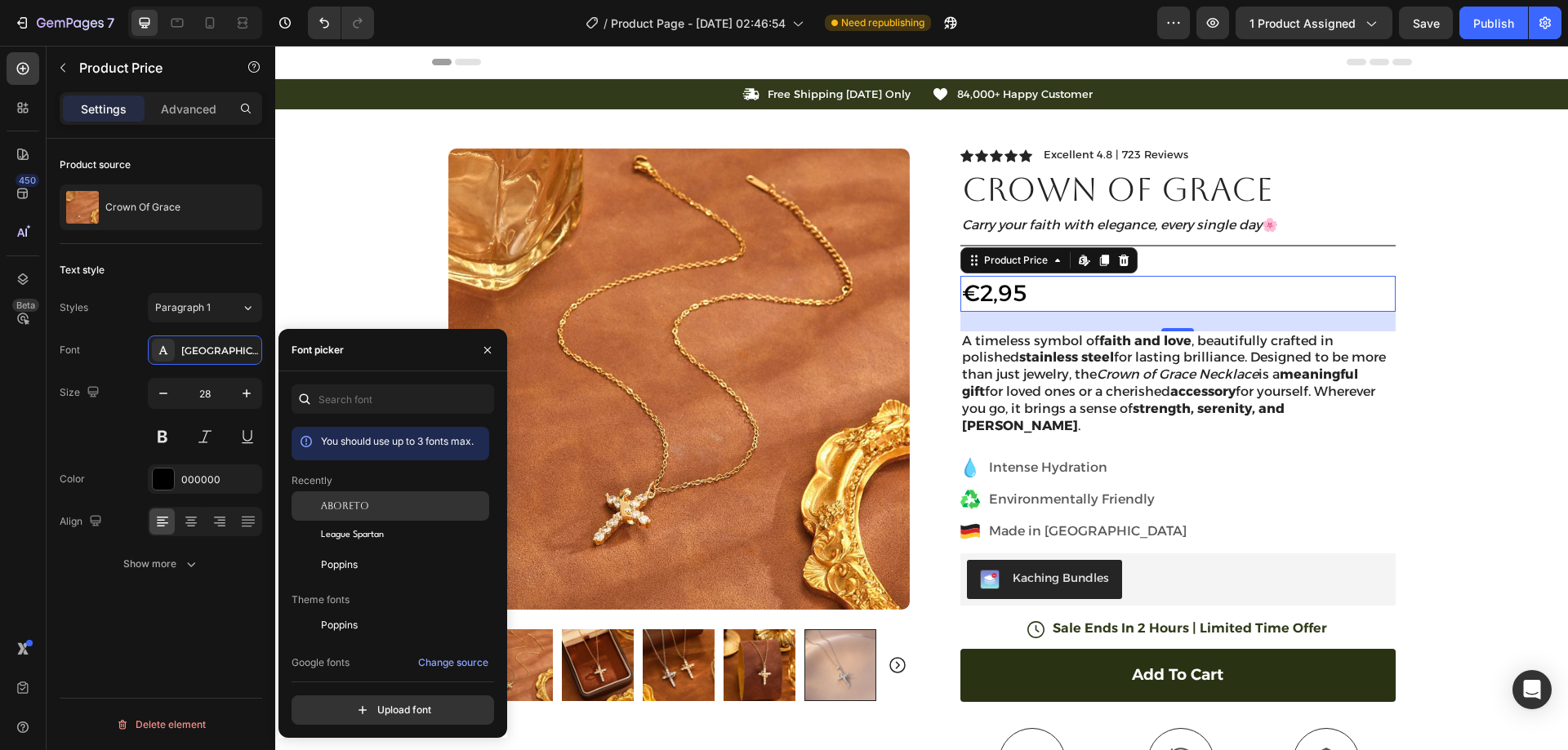
click at [378, 611] on div "Aboreto" at bounding box center [390, 626] width 198 height 30
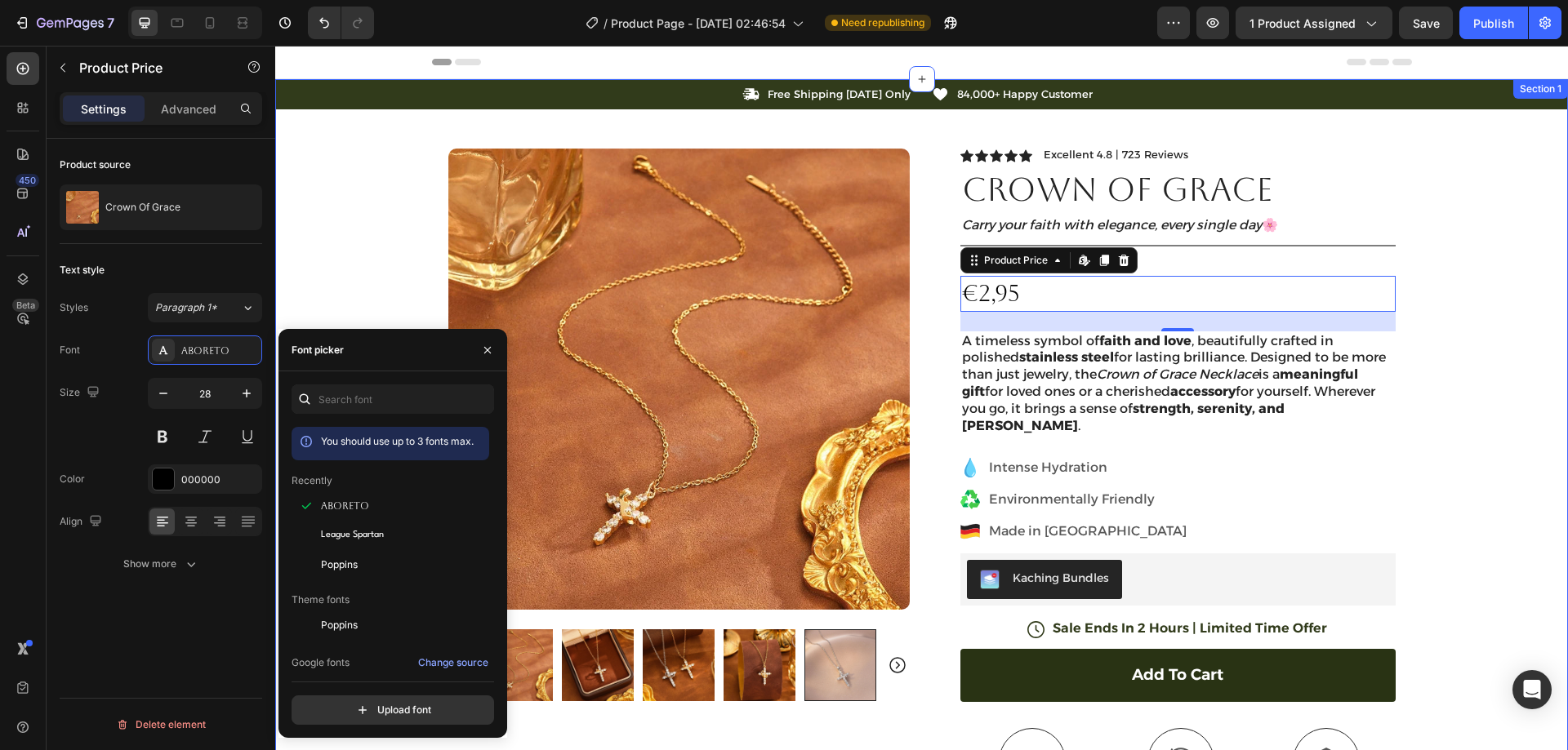
click at [1440, 305] on div "Icon Free Shipping Today Only Text Block Row Icon 84,000+ Happy Customer Text B…" at bounding box center [922, 568] width 1293 height 978
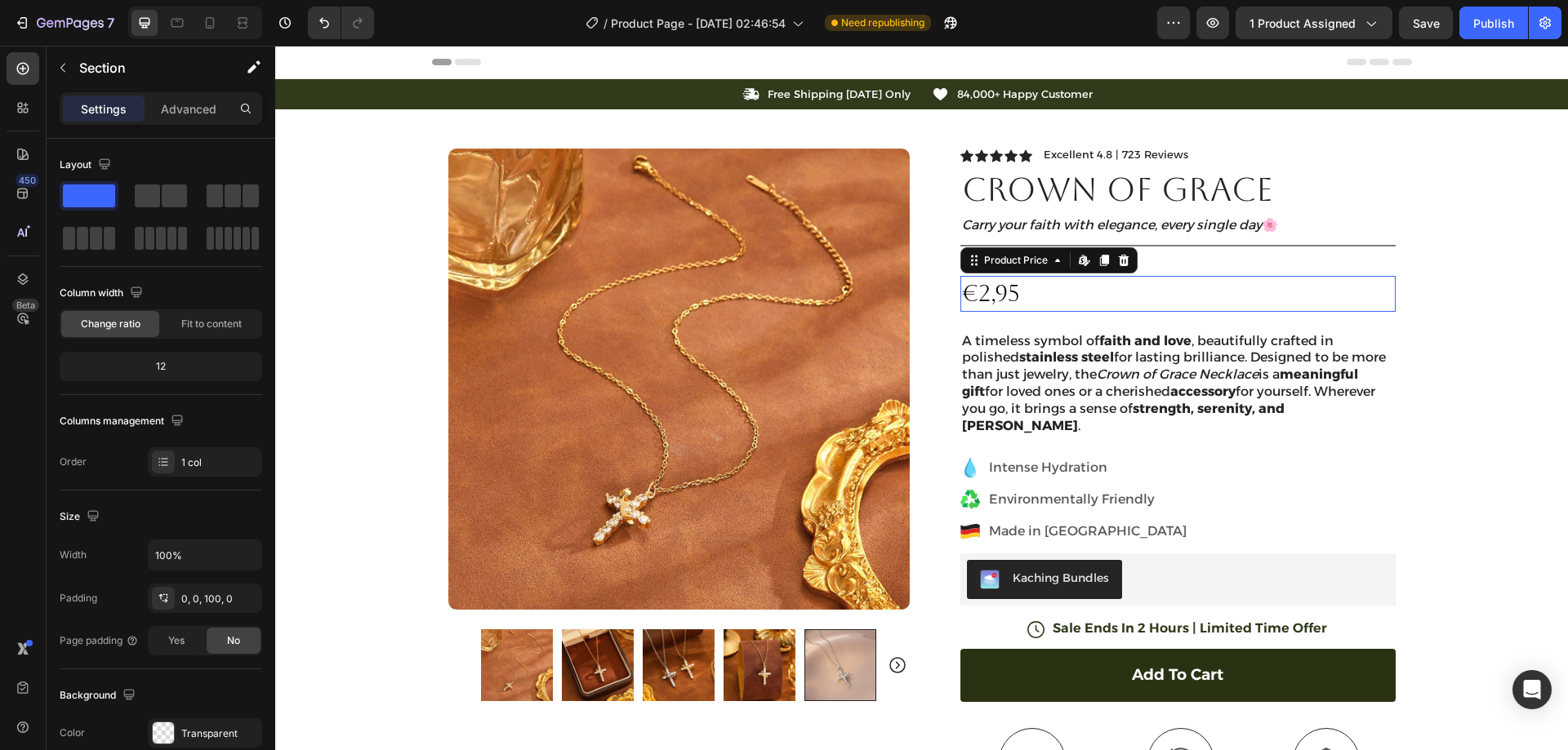
click at [1000, 291] on div "€2,95" at bounding box center [1178, 294] width 436 height 35
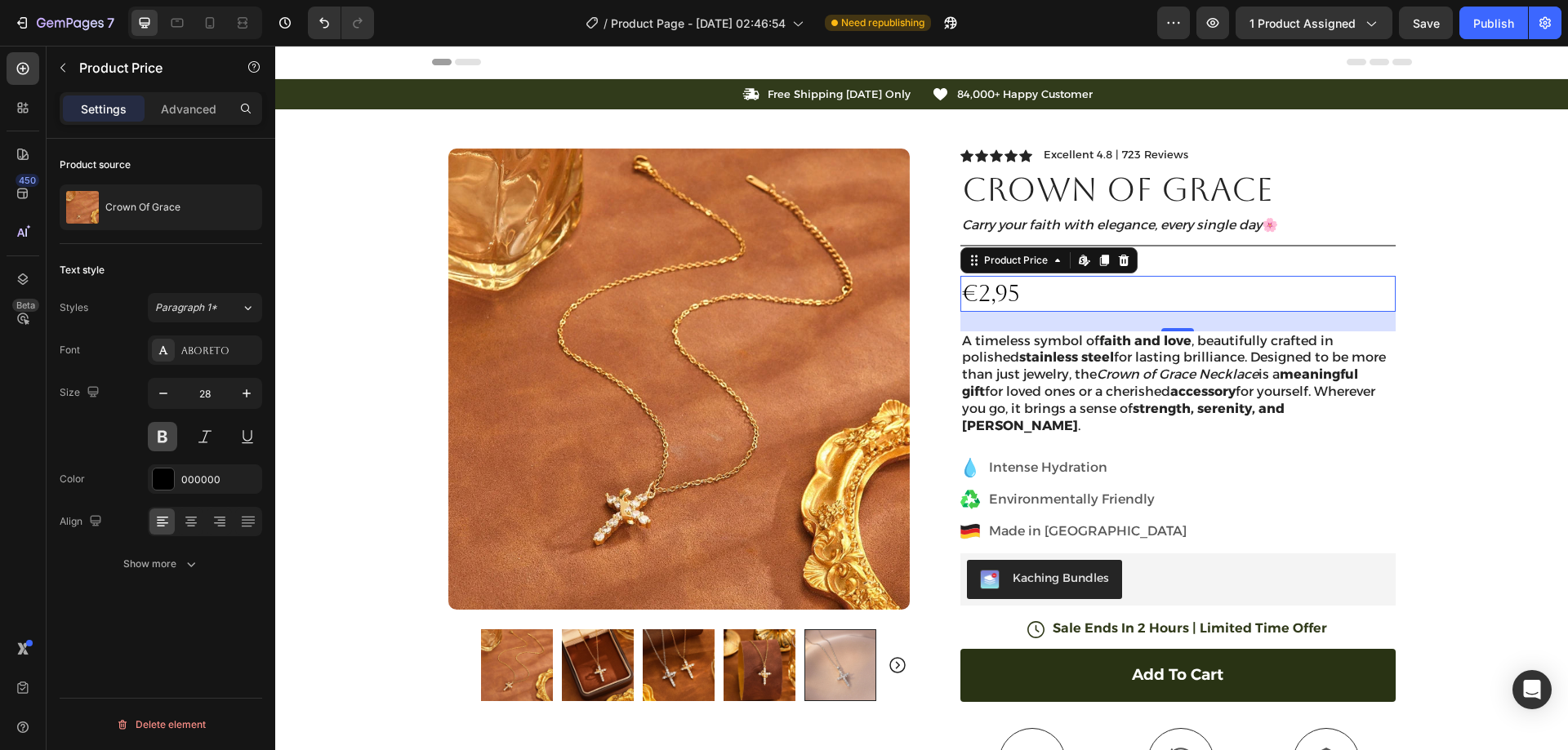
click at [167, 439] on button at bounding box center [163, 437] width 30 height 30
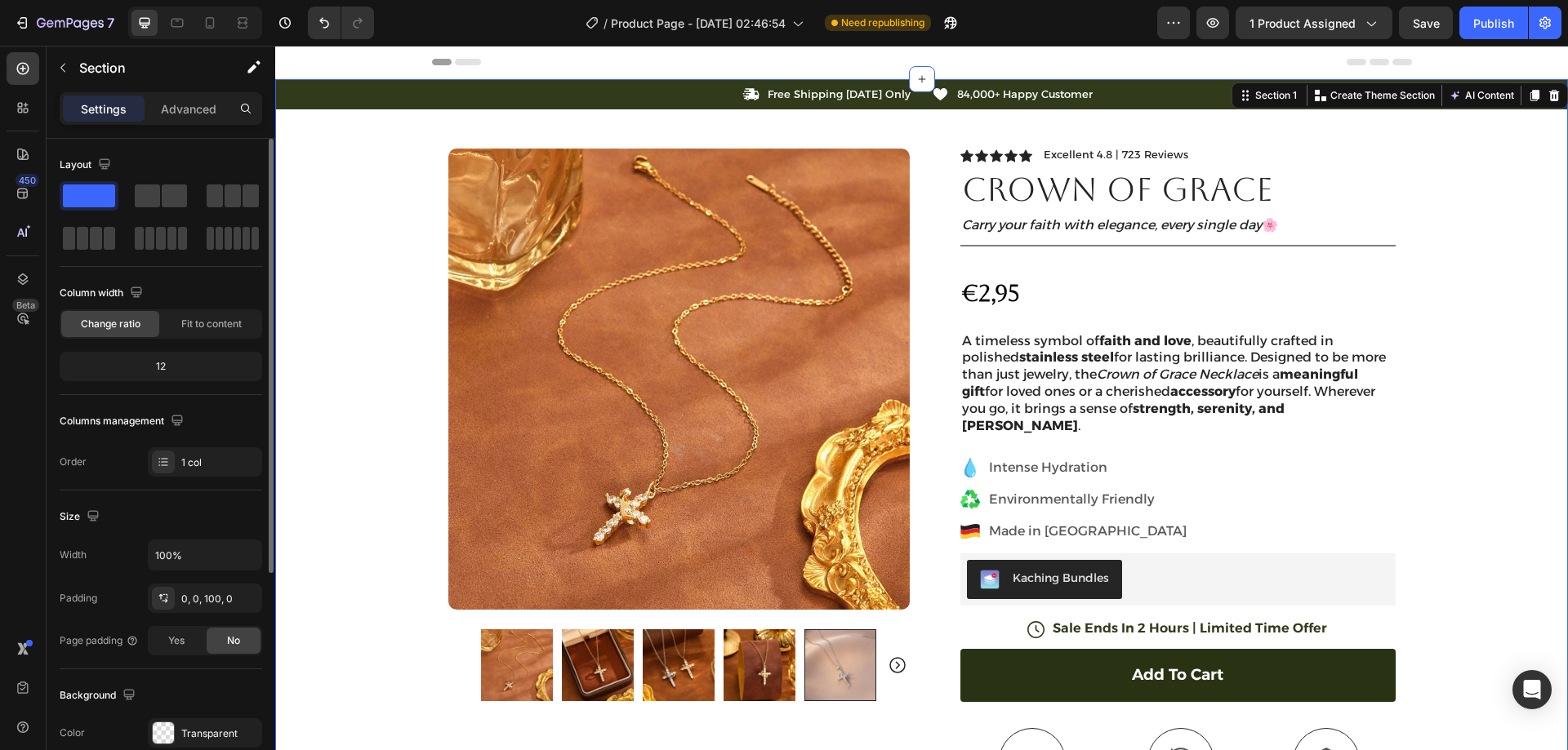
click at [1468, 252] on div "Icon Free Shipping Today Only Text Block Row Icon 84,000+ Happy Customer Text B…" at bounding box center [922, 568] width 1293 height 978
click at [924, 228] on div "Product Images Image Icon Icon Icon Icon Icon Icon List “This skin cream is a g…" at bounding box center [922, 583] width 980 height 948
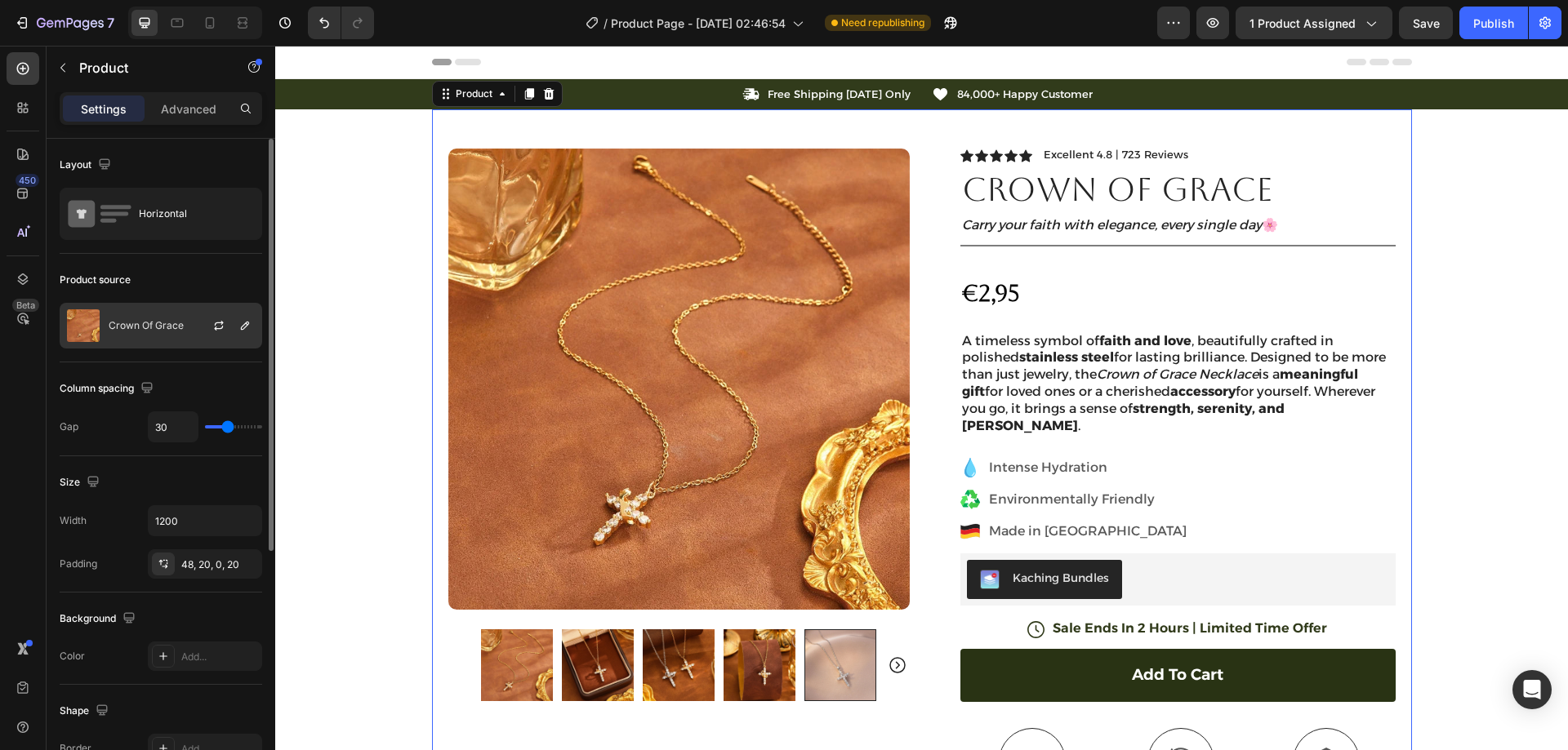
drag, startPoint x: 148, startPoint y: 319, endPoint x: 228, endPoint y: 332, distance: 81.0
click at [154, 320] on div "Crown Of Grace" at bounding box center [161, 325] width 203 height 45
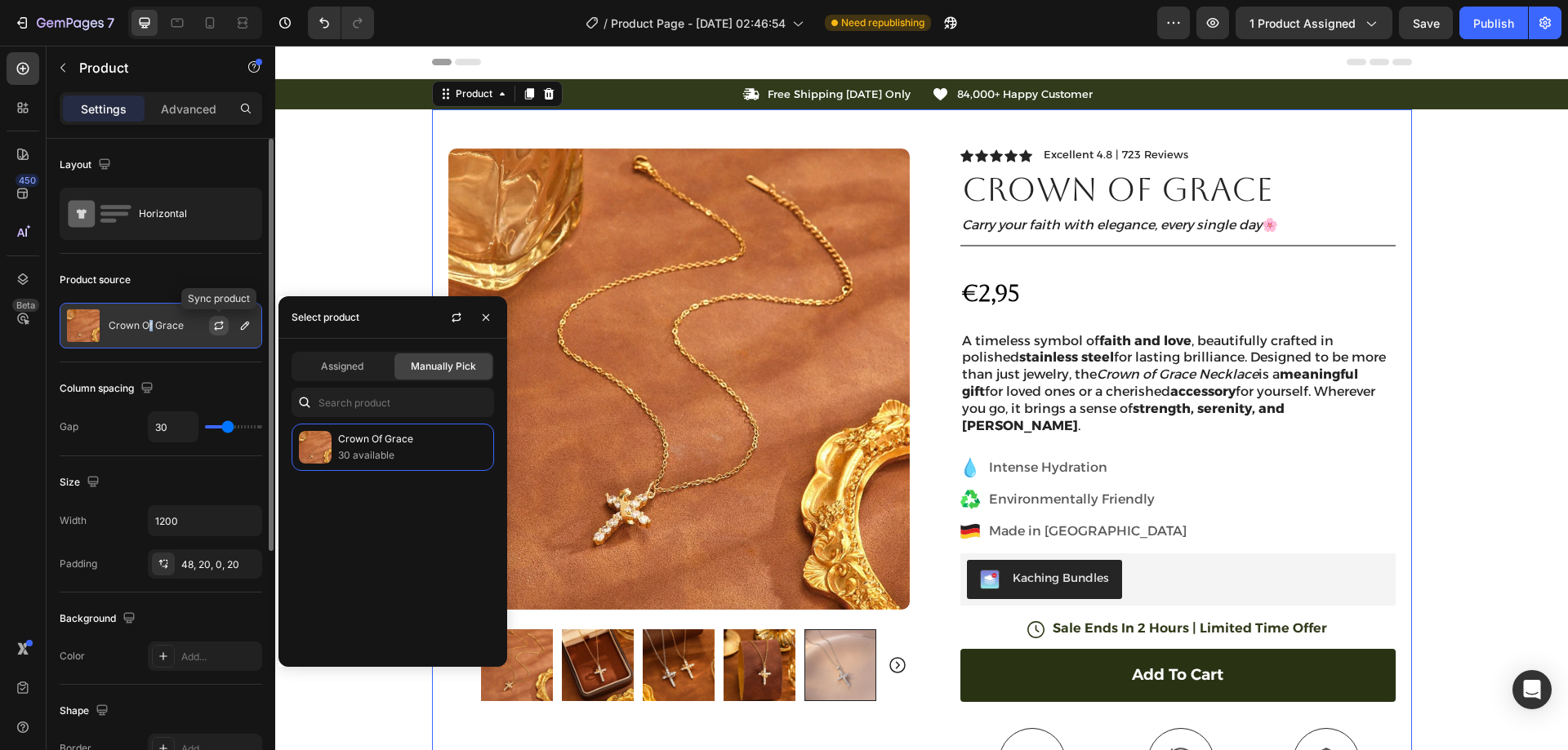
click at [227, 328] on button "button" at bounding box center [219, 325] width 19 height 19
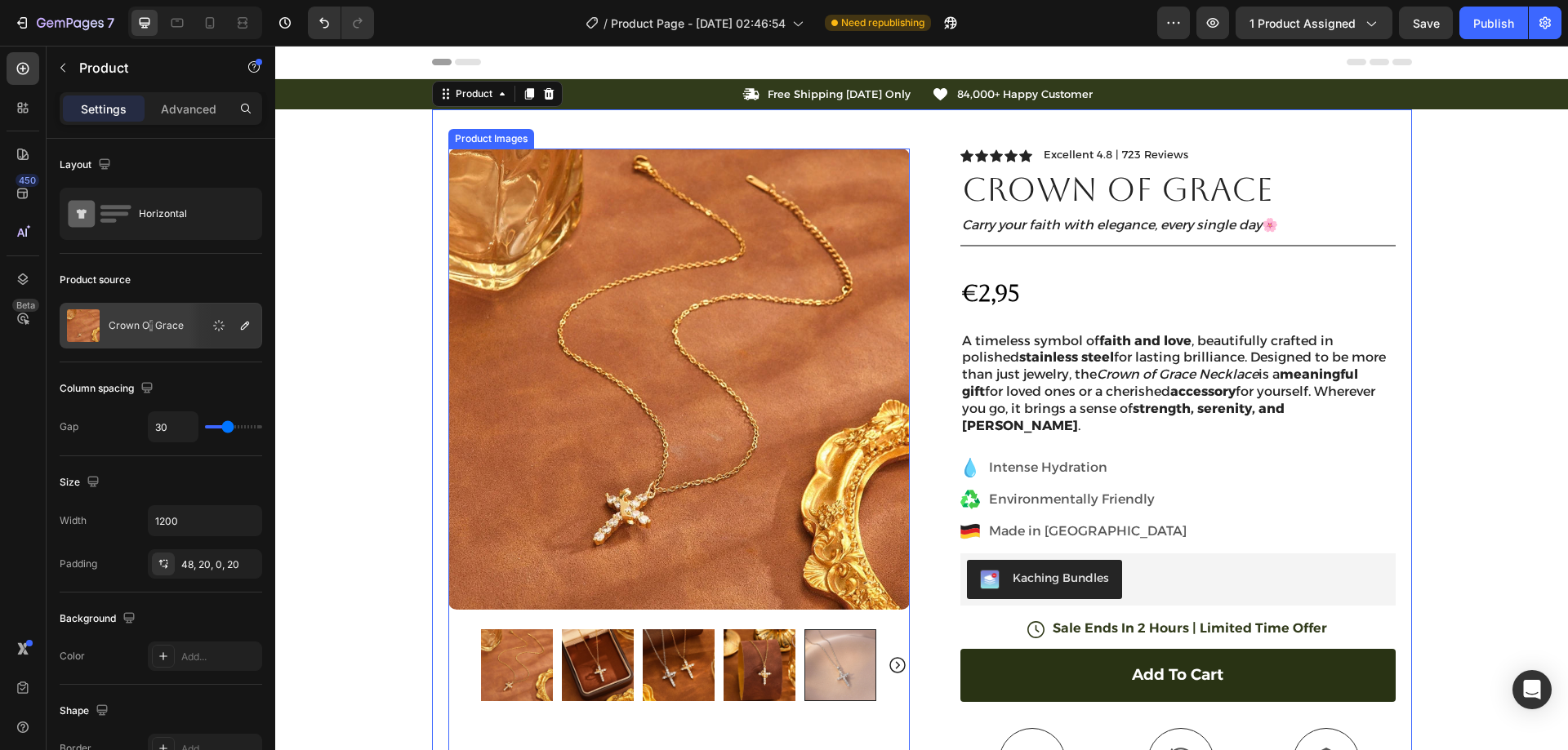
click at [686, 248] on img at bounding box center [679, 379] width 462 height 462
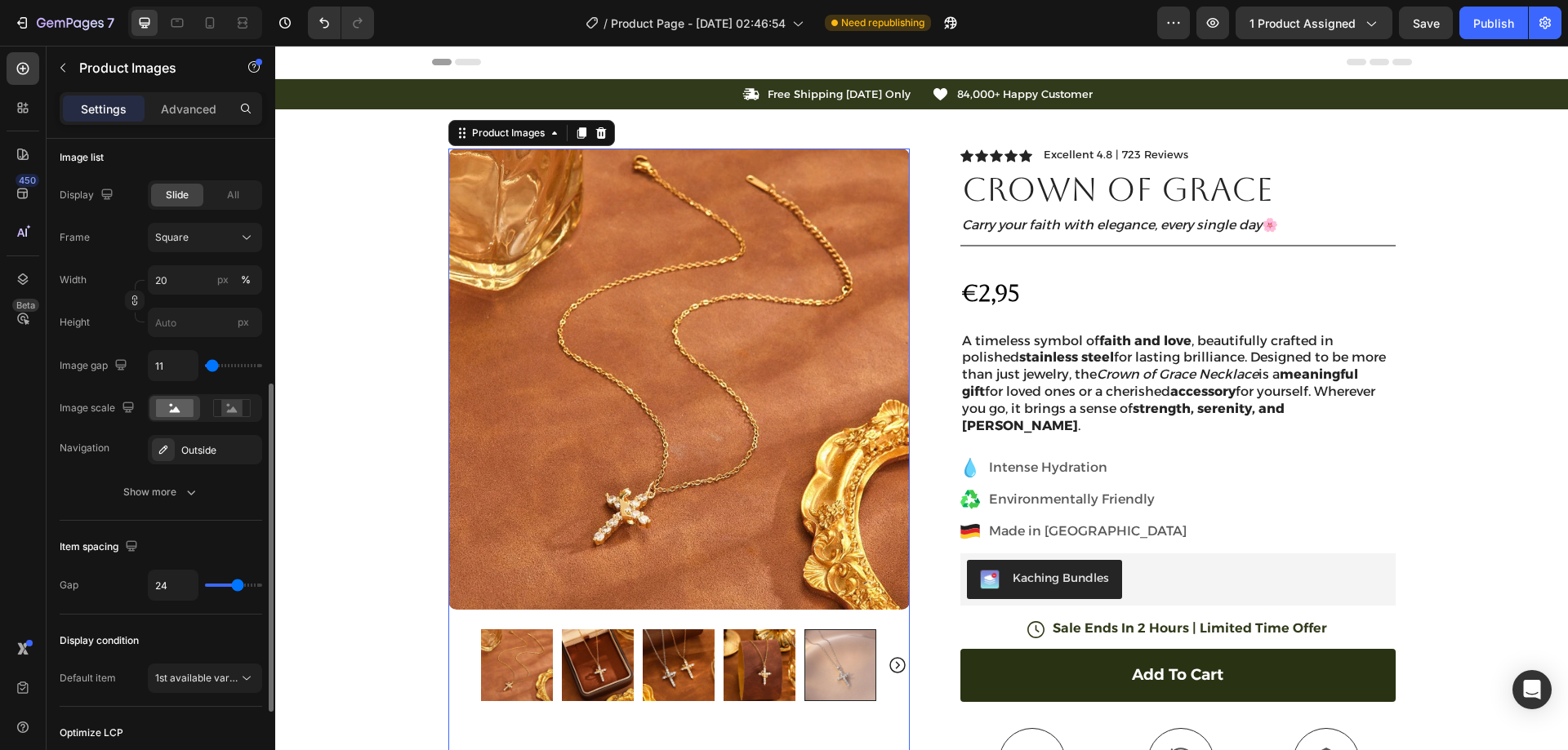
scroll to position [408, 0]
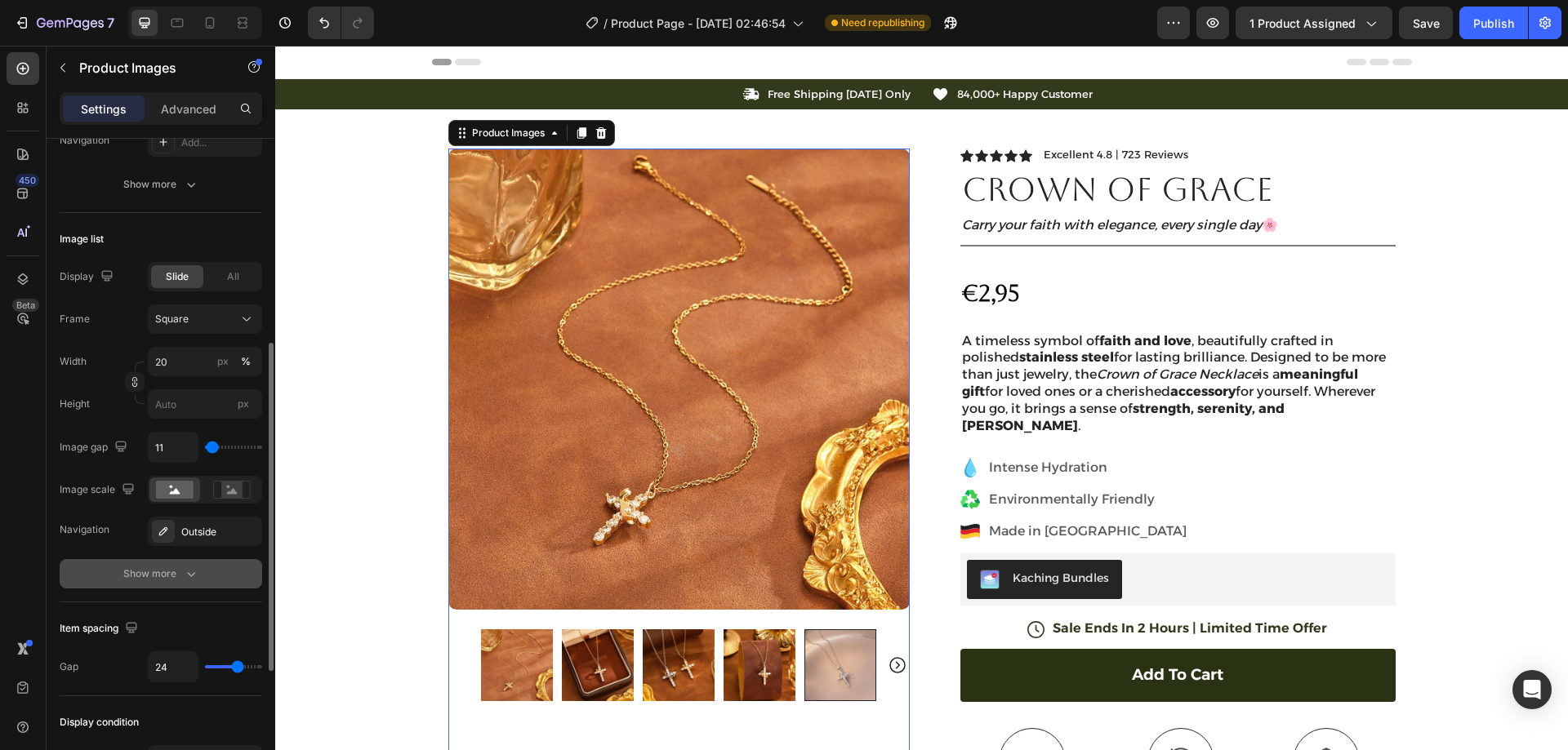
drag, startPoint x: 175, startPoint y: 578, endPoint x: 246, endPoint y: 493, distance: 110.8
click at [175, 577] on div "Show more" at bounding box center [161, 573] width 76 height 17
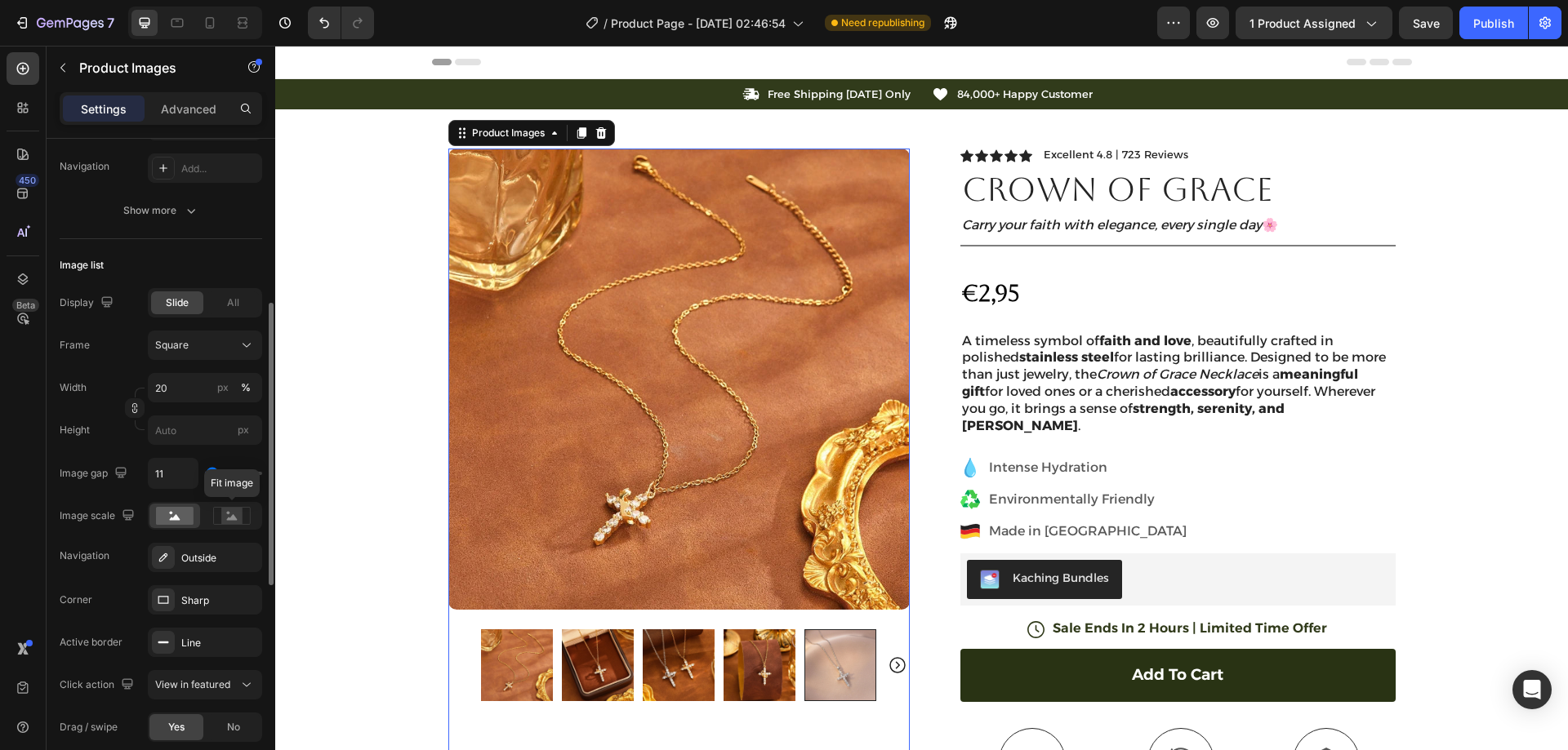
scroll to position [56, 0]
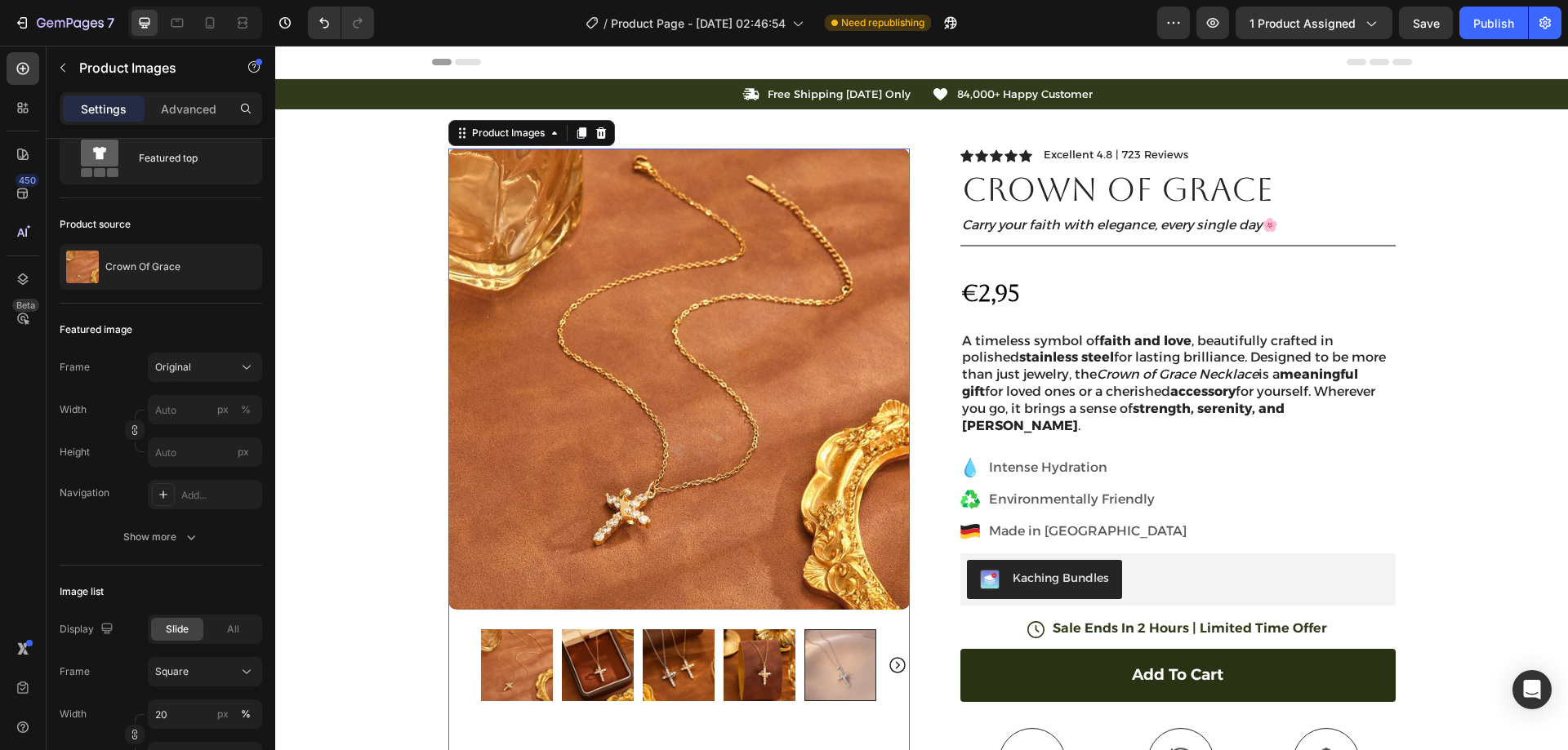
click at [625, 312] on img at bounding box center [679, 379] width 462 height 462
click at [196, 115] on p "Advanced" at bounding box center [189, 109] width 56 height 17
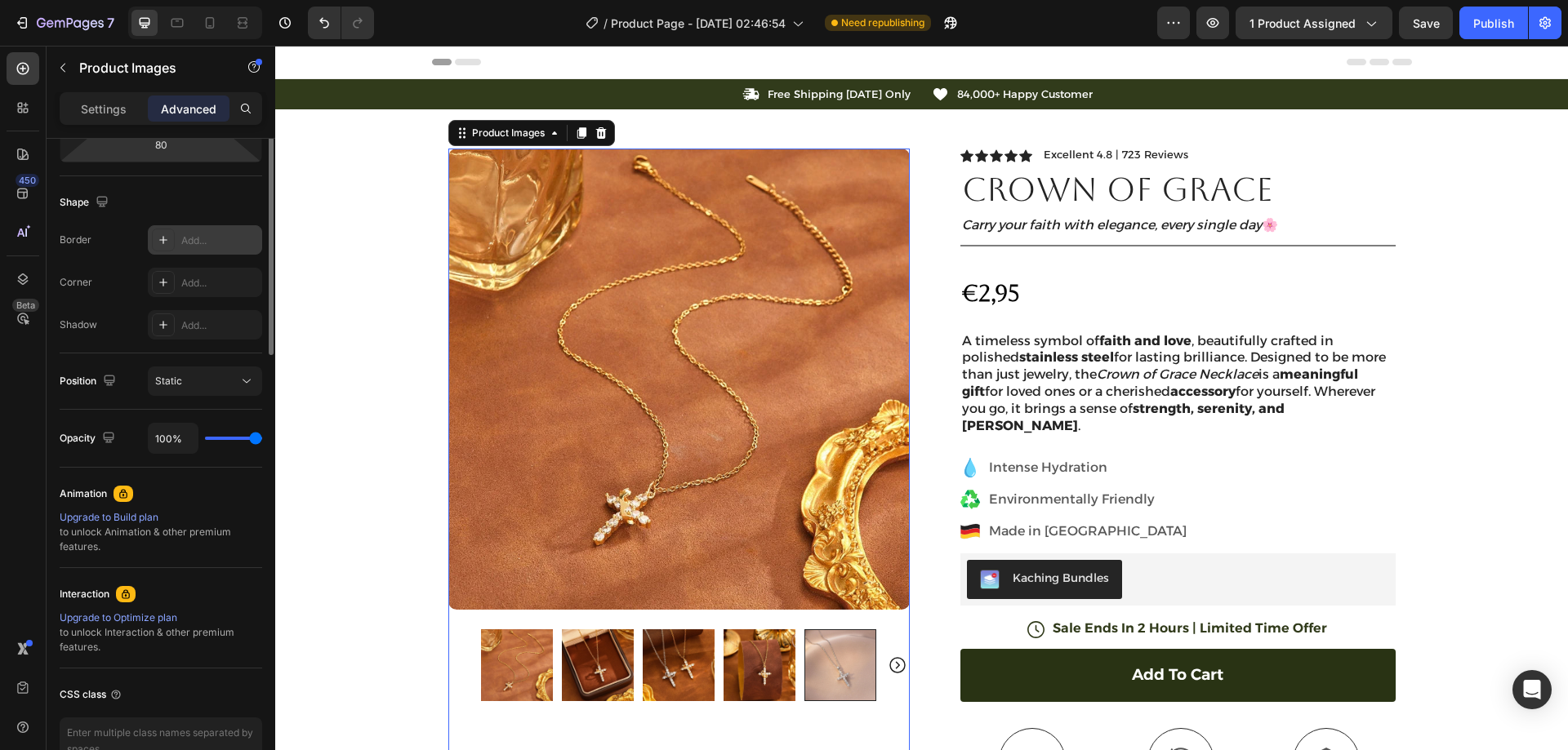
scroll to position [0, 0]
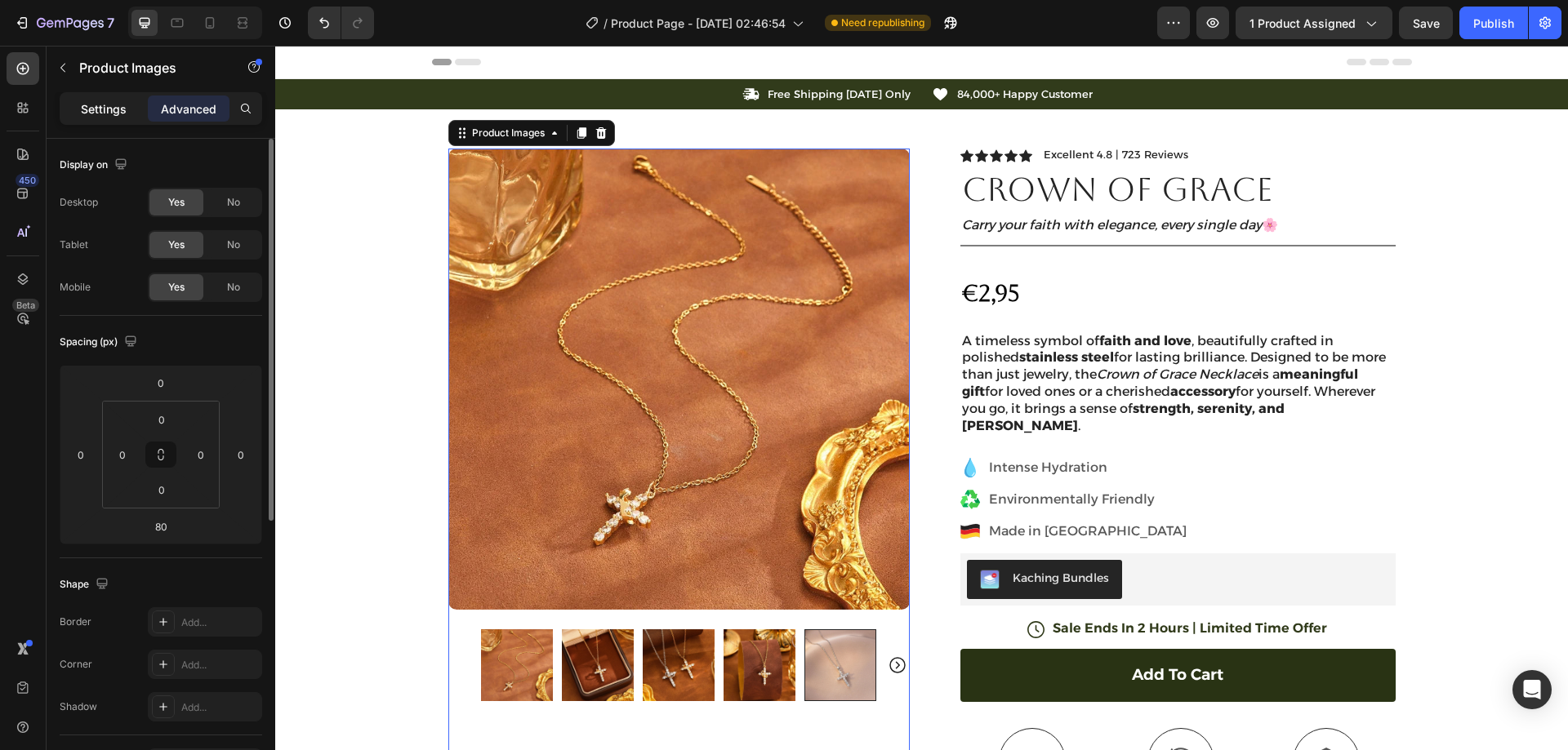
click at [103, 115] on p "Settings" at bounding box center [103, 109] width 45 height 17
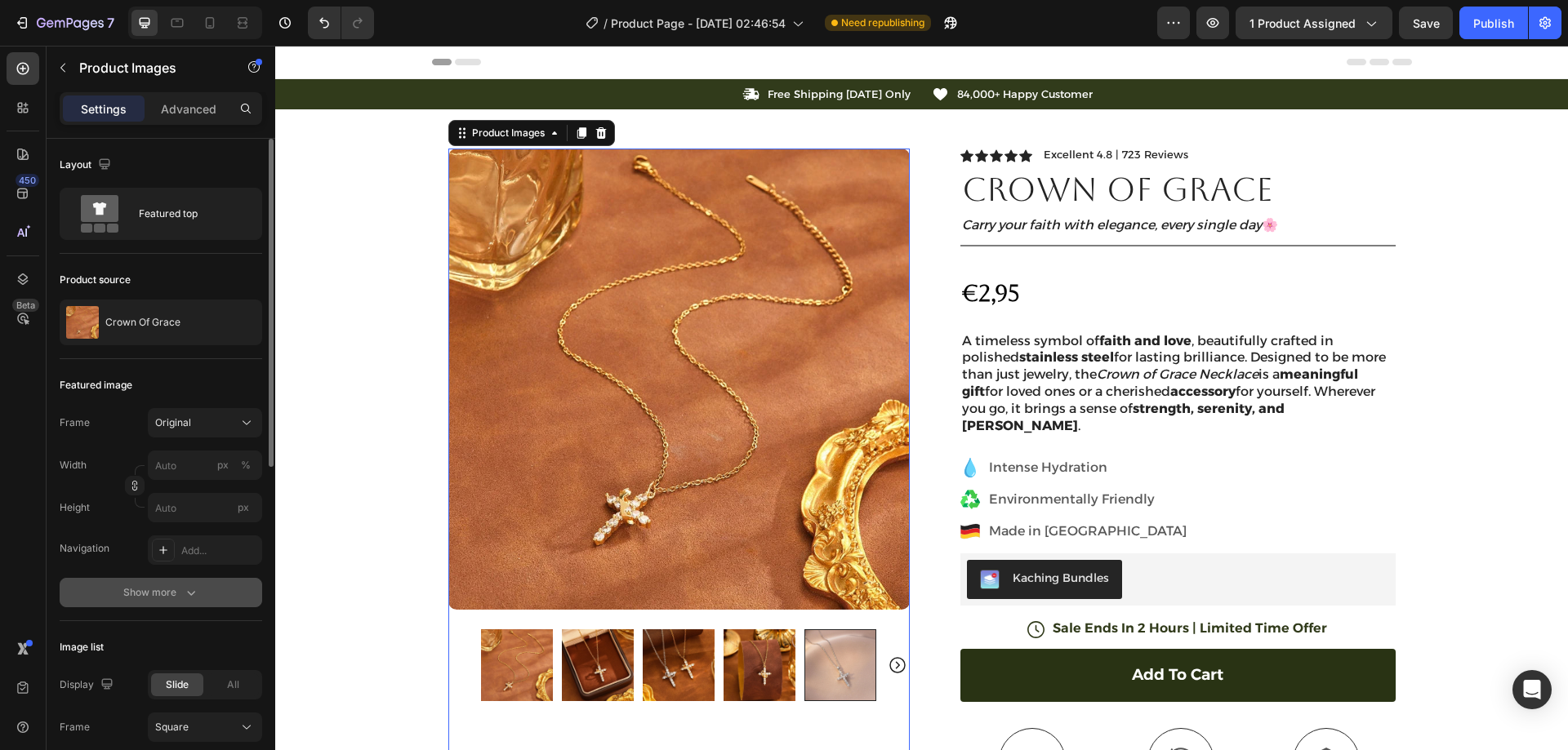
click at [165, 579] on button "Show more" at bounding box center [161, 593] width 203 height 30
click at [249, 594] on icon "button" at bounding box center [245, 593] width 13 height 13
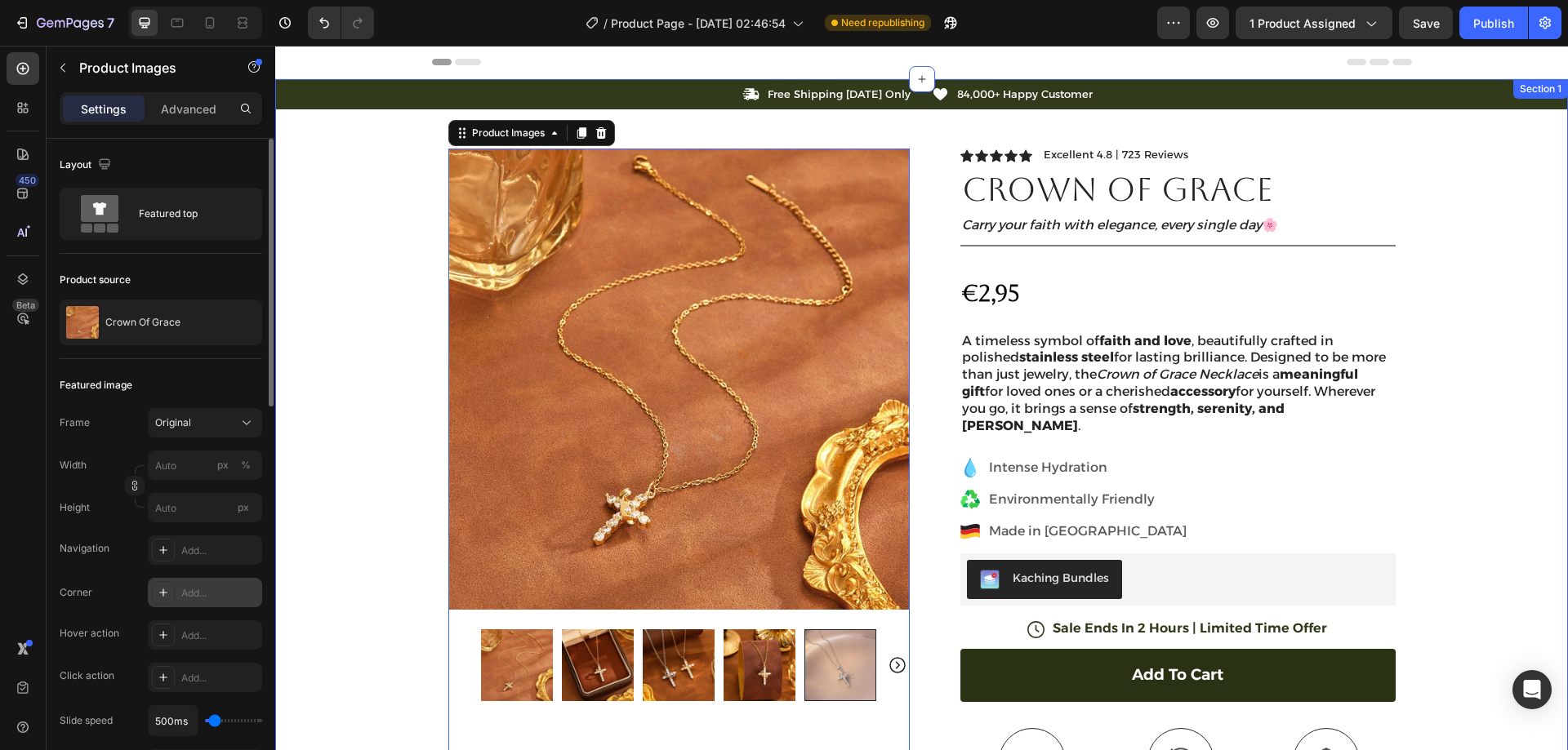
click at [1443, 246] on div "Icon Free Shipping Today Only Text Block Row Icon 84,000+ Happy Customer Text B…" at bounding box center [922, 568] width 1293 height 978
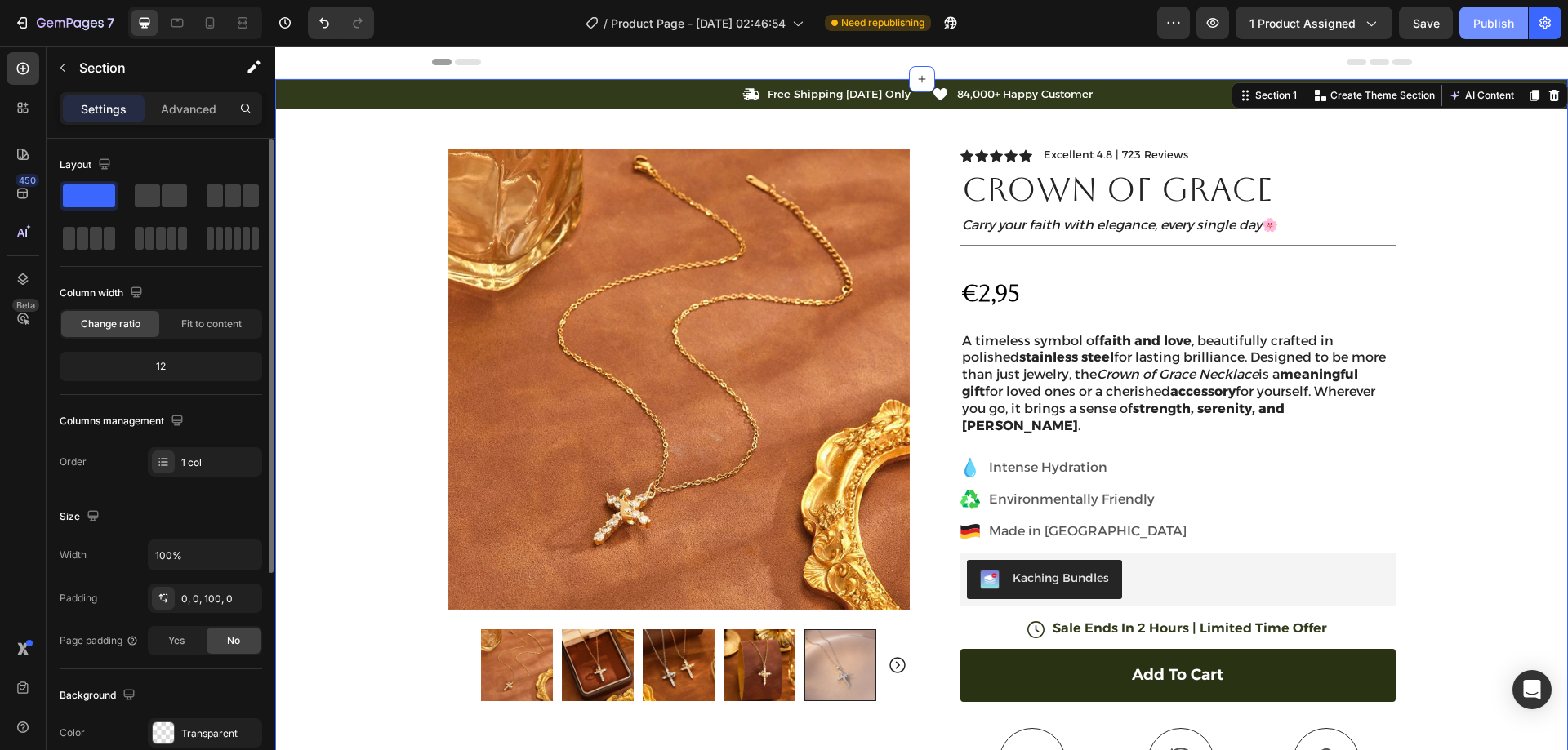
click at [1512, 16] on div "Publish" at bounding box center [1494, 24] width 41 height 17
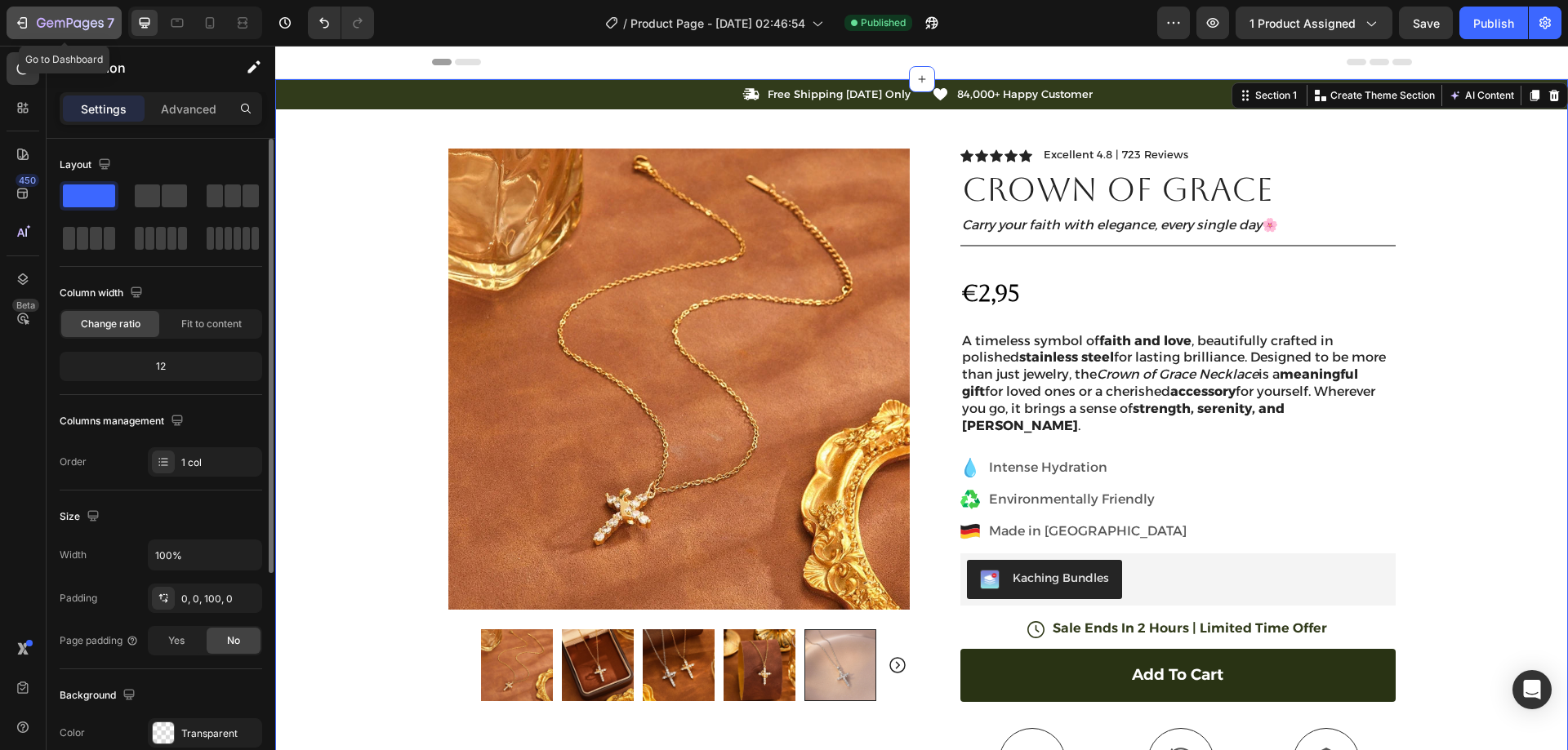
click at [34, 17] on div "7" at bounding box center [64, 23] width 101 height 19
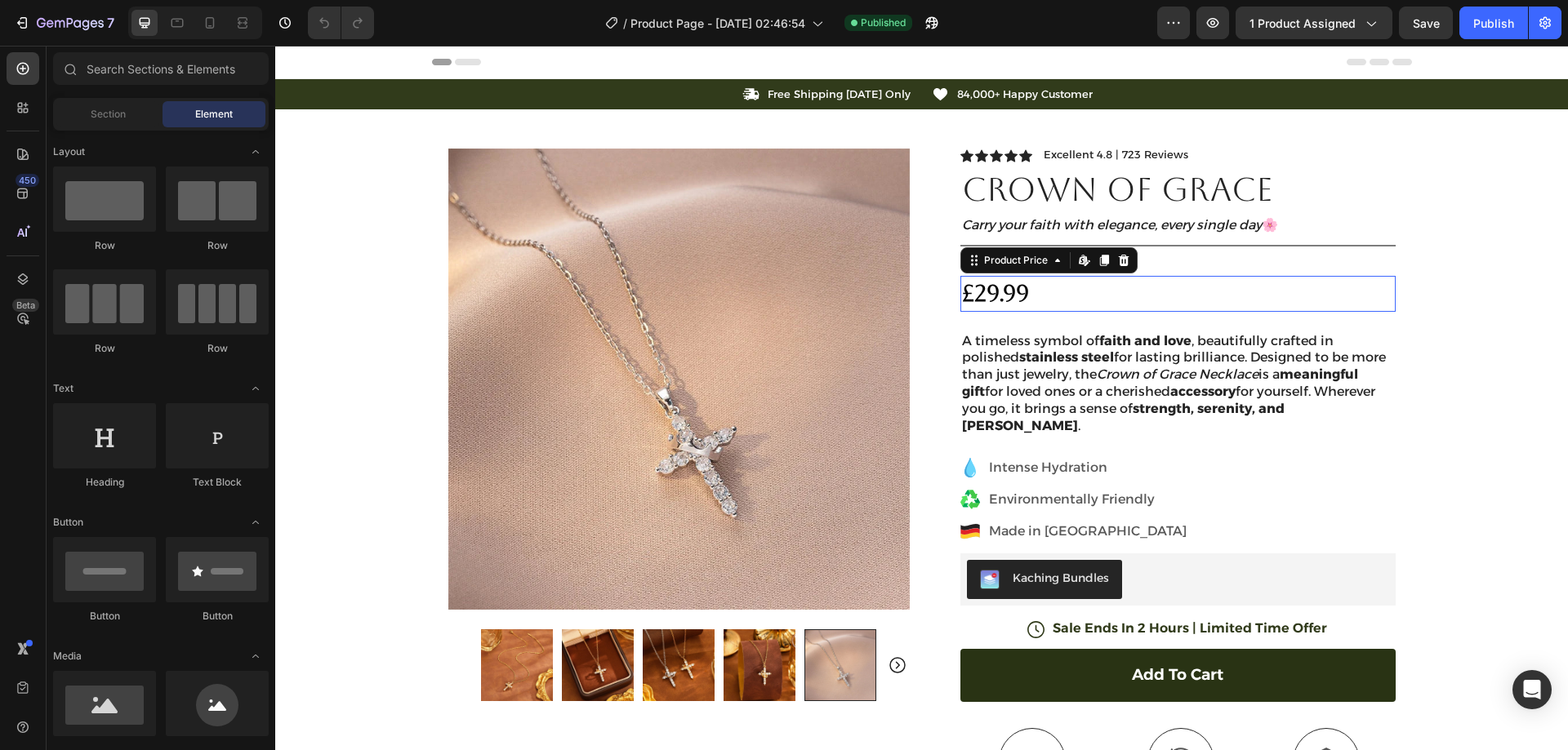
click at [1028, 297] on div "£29.99" at bounding box center [1178, 294] width 436 height 35
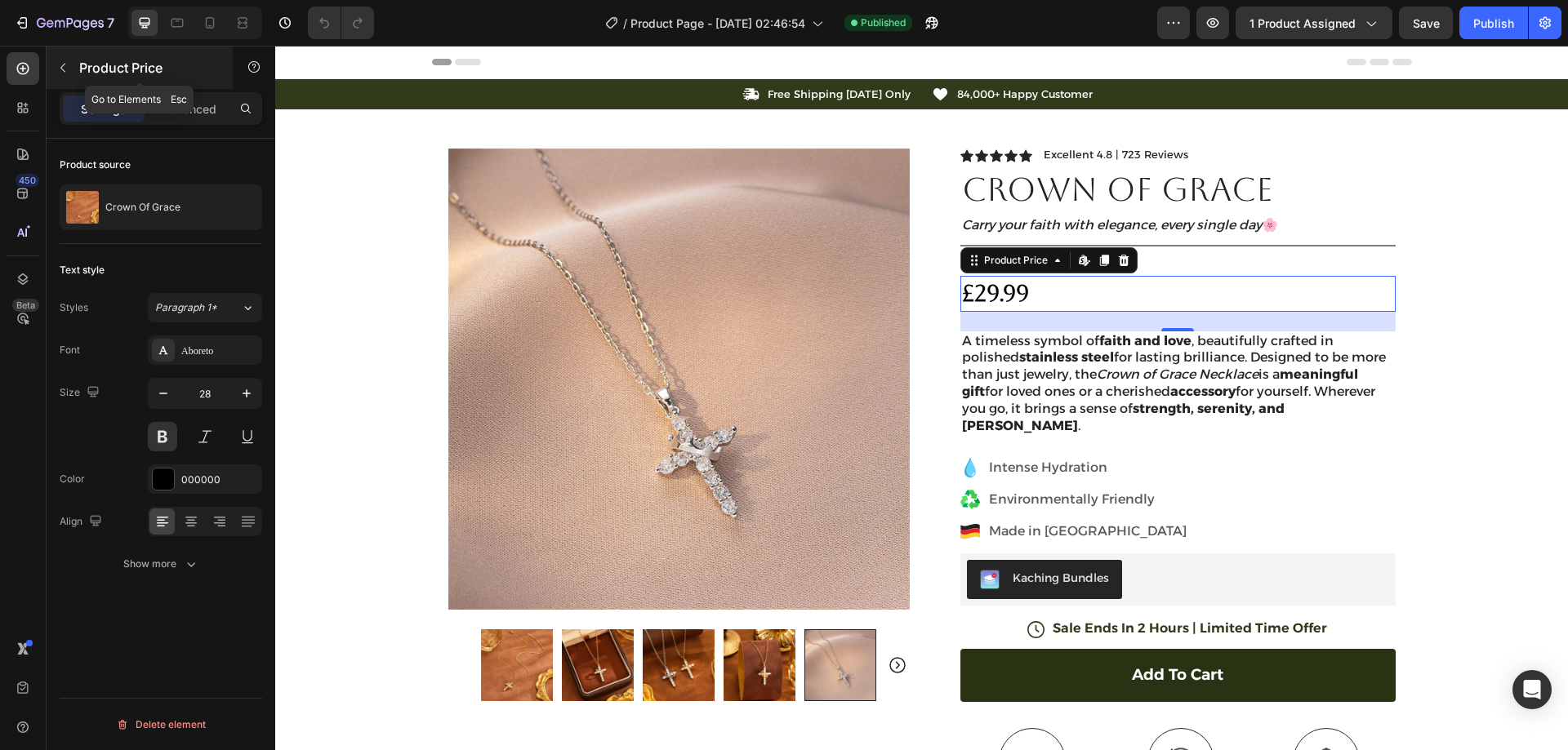
click at [53, 66] on button "button" at bounding box center [63, 68] width 26 height 26
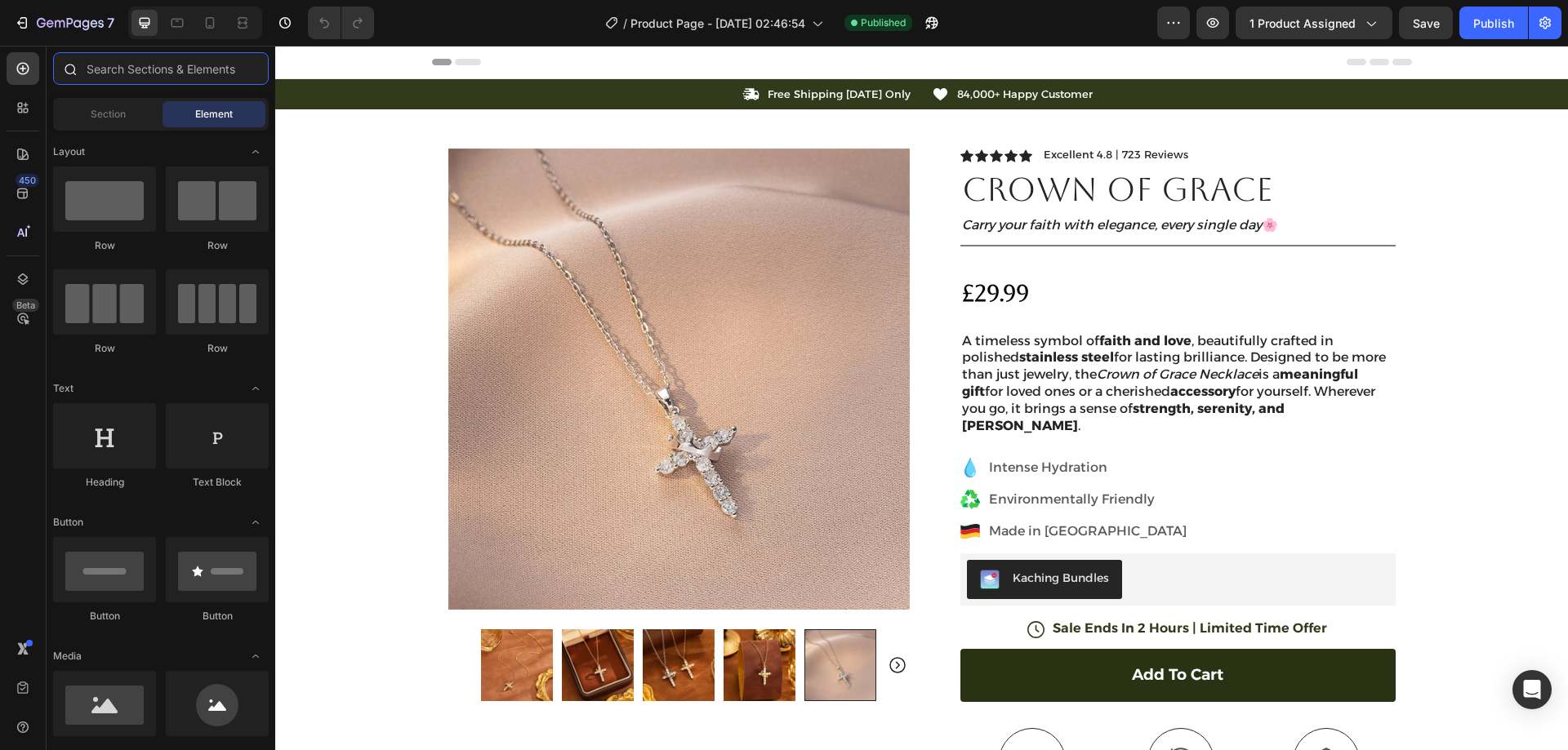
click at [164, 68] on input "text" at bounding box center [161, 68] width 216 height 32
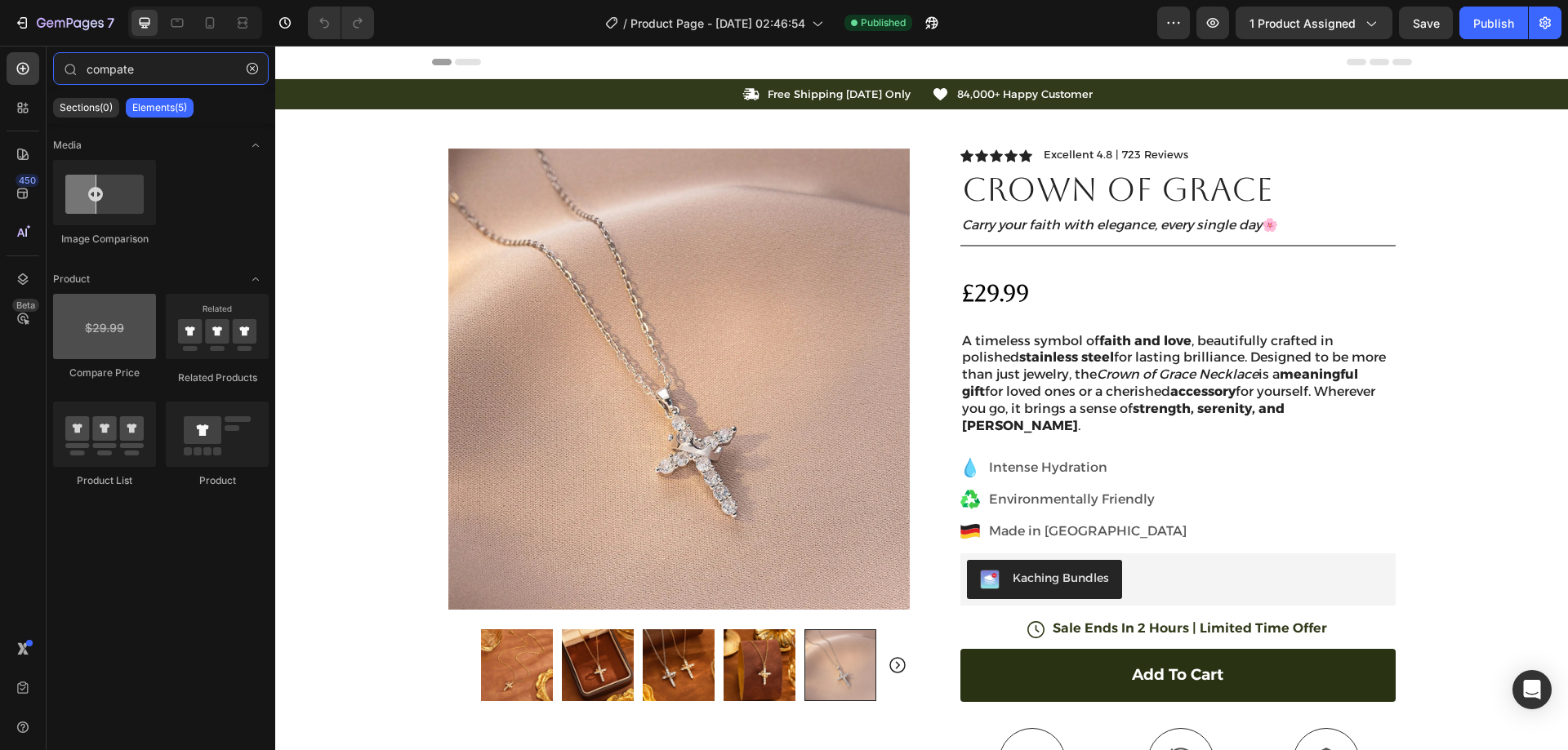
type input "compate"
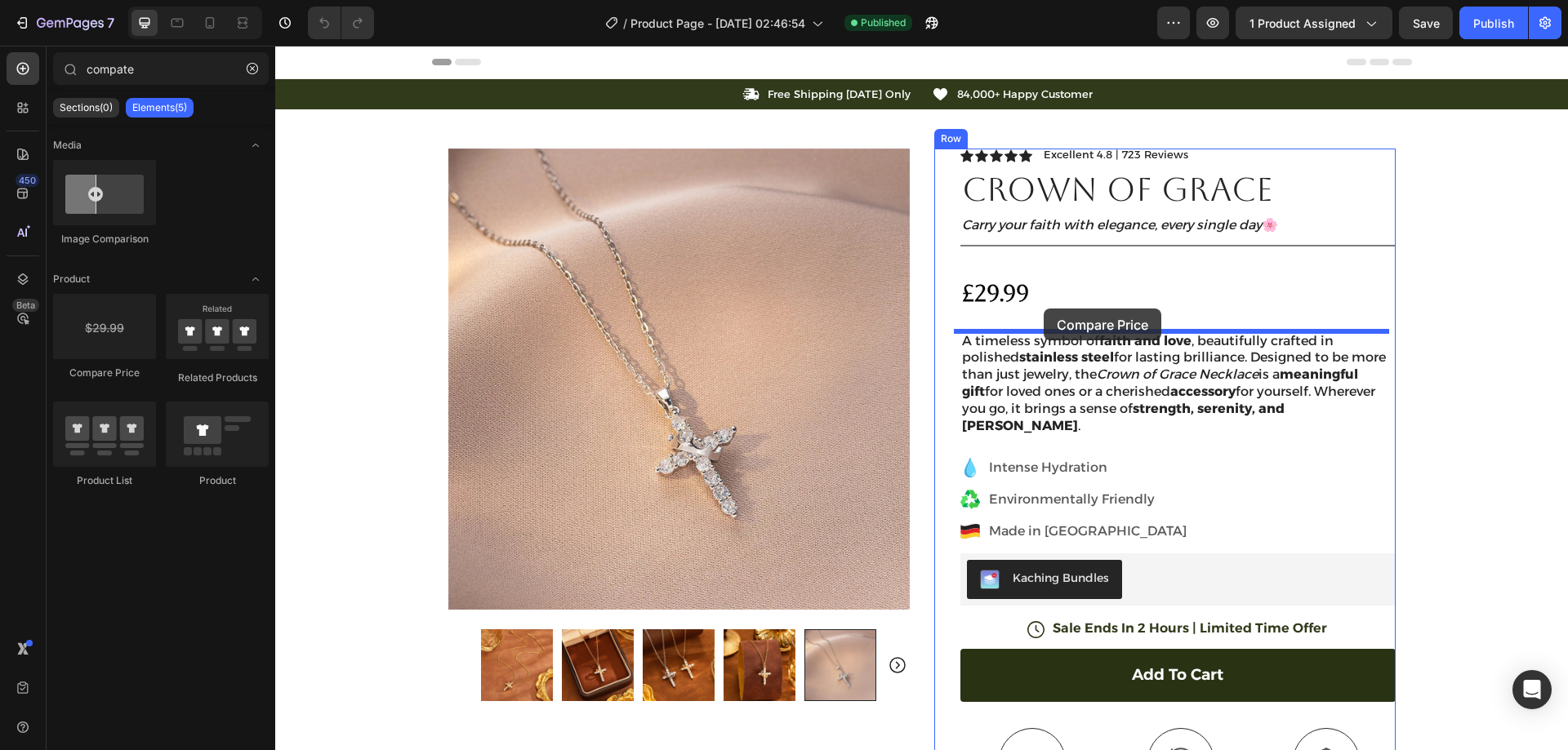
drag, startPoint x: 379, startPoint y: 373, endPoint x: 1044, endPoint y: 309, distance: 668.1
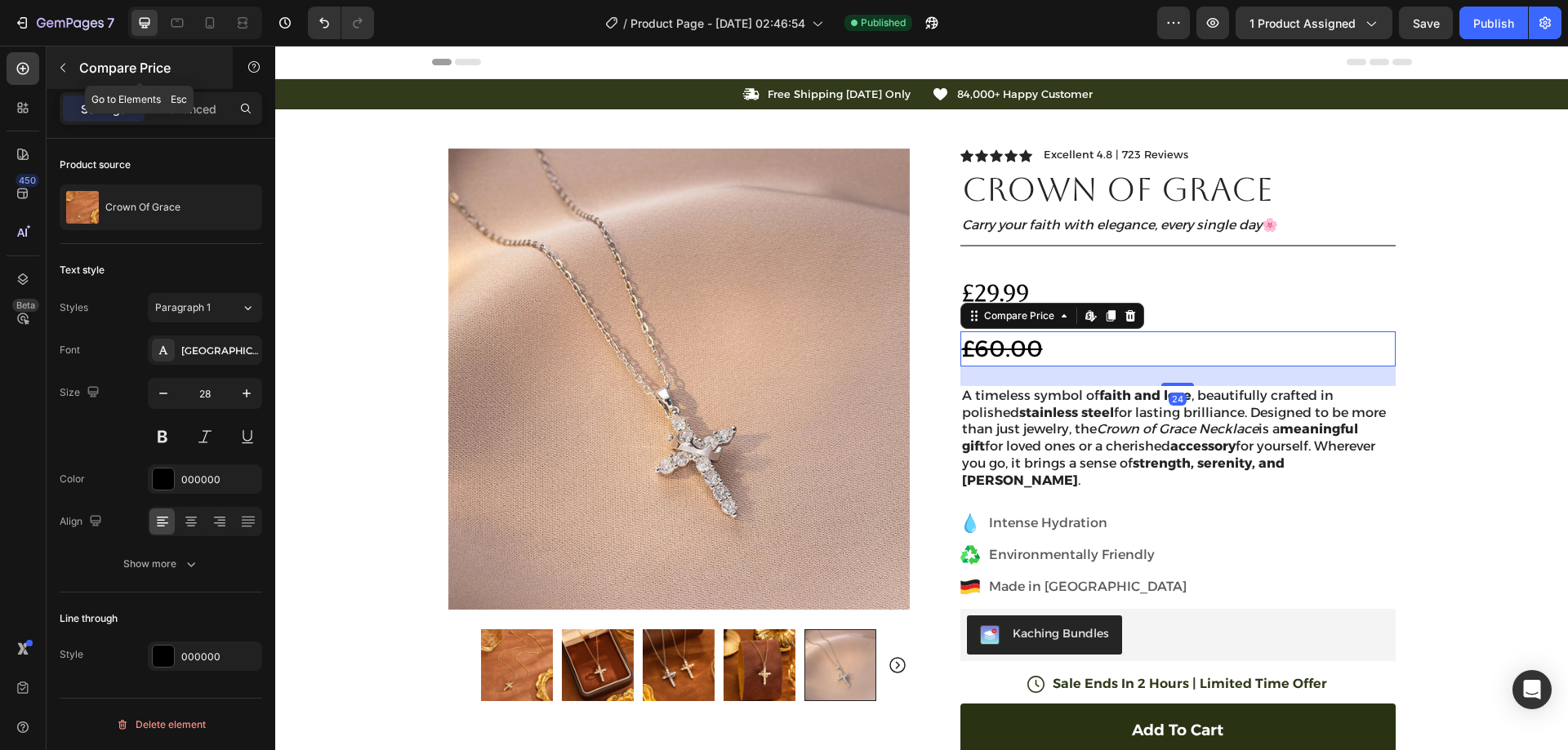
click at [67, 62] on icon "button" at bounding box center [62, 67] width 13 height 13
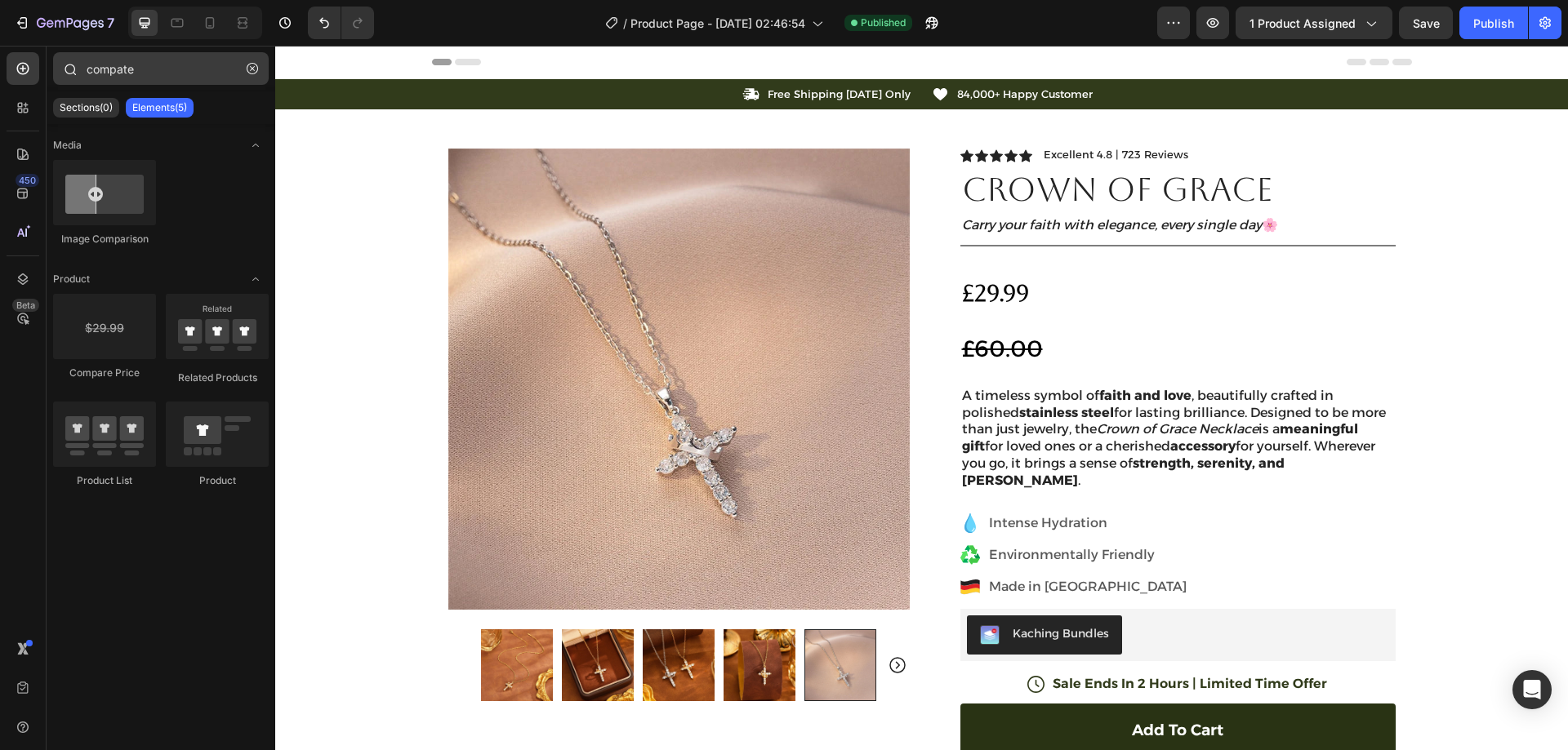
drag, startPoint x: 240, startPoint y: 74, endPoint x: 247, endPoint y: 70, distance: 8.1
click at [241, 73] on button "button" at bounding box center [253, 69] width 26 height 26
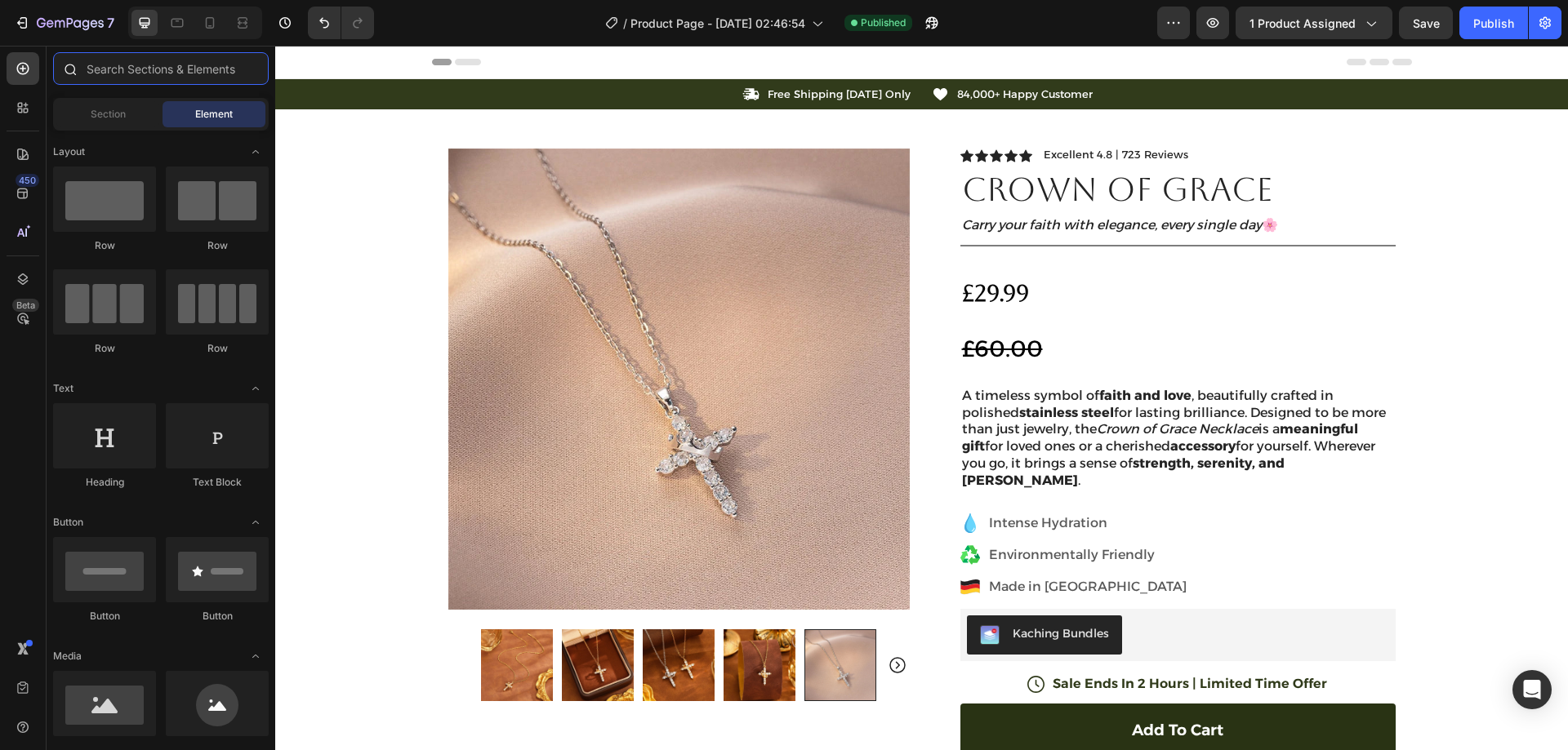
click at [247, 70] on input "text" at bounding box center [161, 68] width 216 height 32
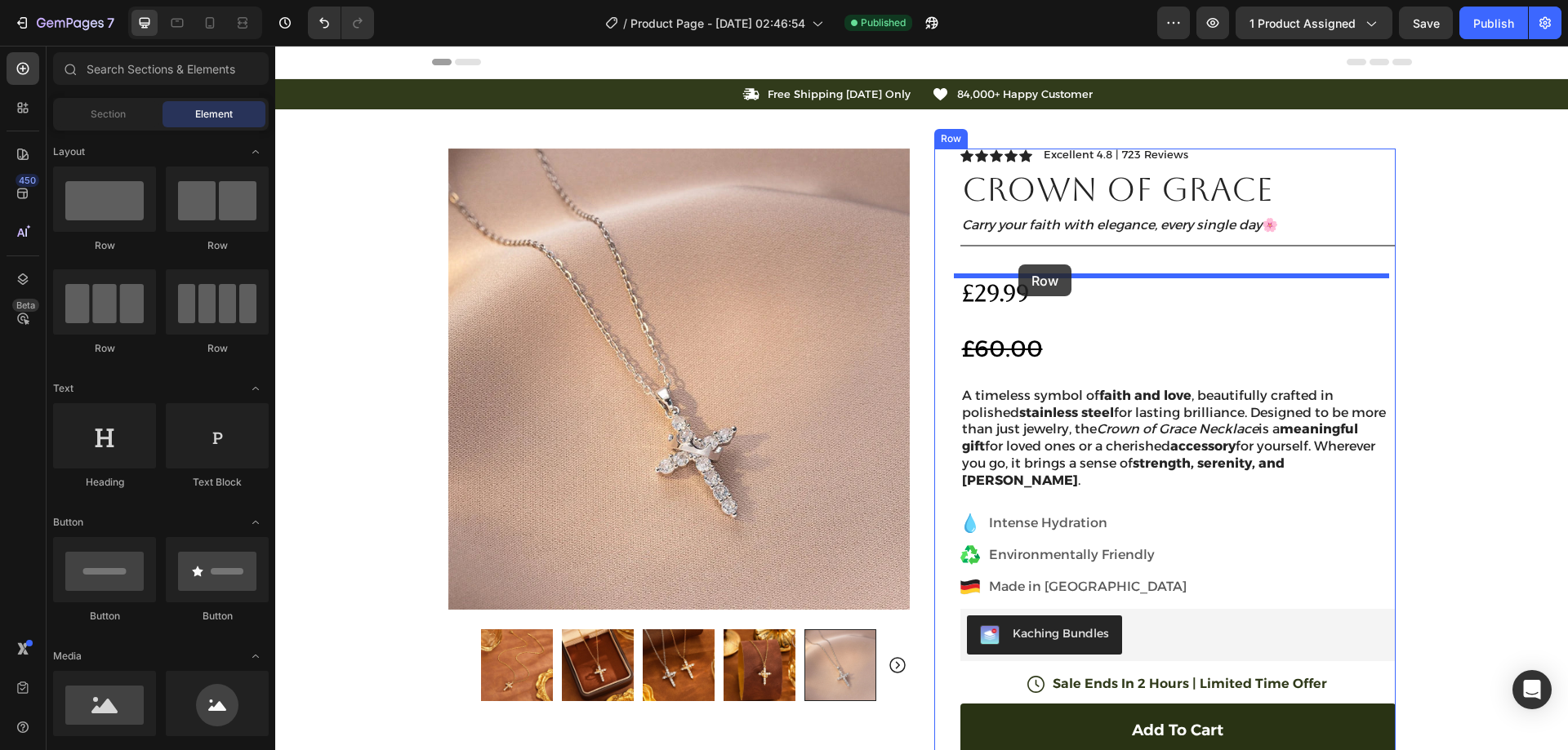
drag, startPoint x: 486, startPoint y: 244, endPoint x: 1019, endPoint y: 265, distance: 533.4
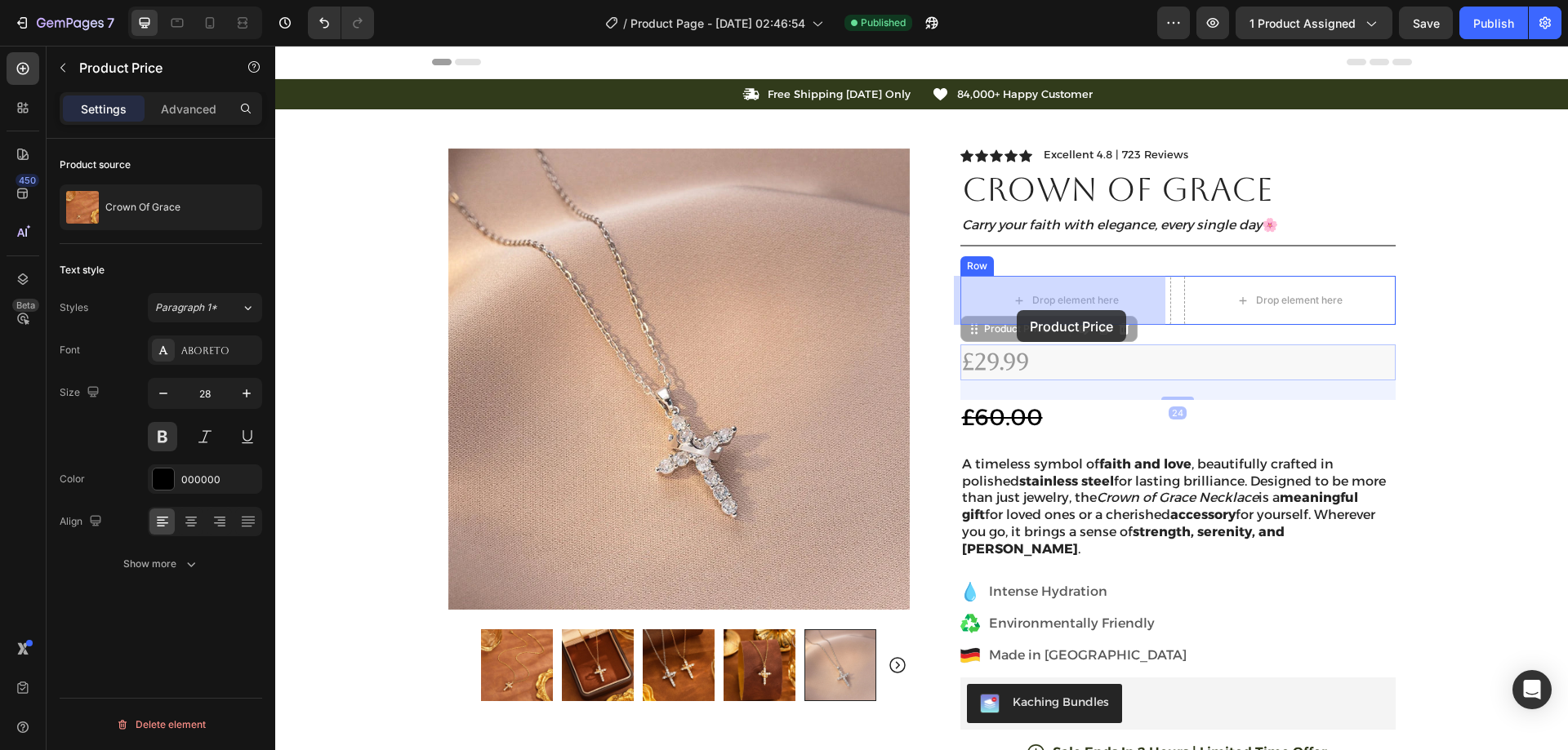
drag, startPoint x: 1018, startPoint y: 366, endPoint x: 1020, endPoint y: 313, distance: 53.0
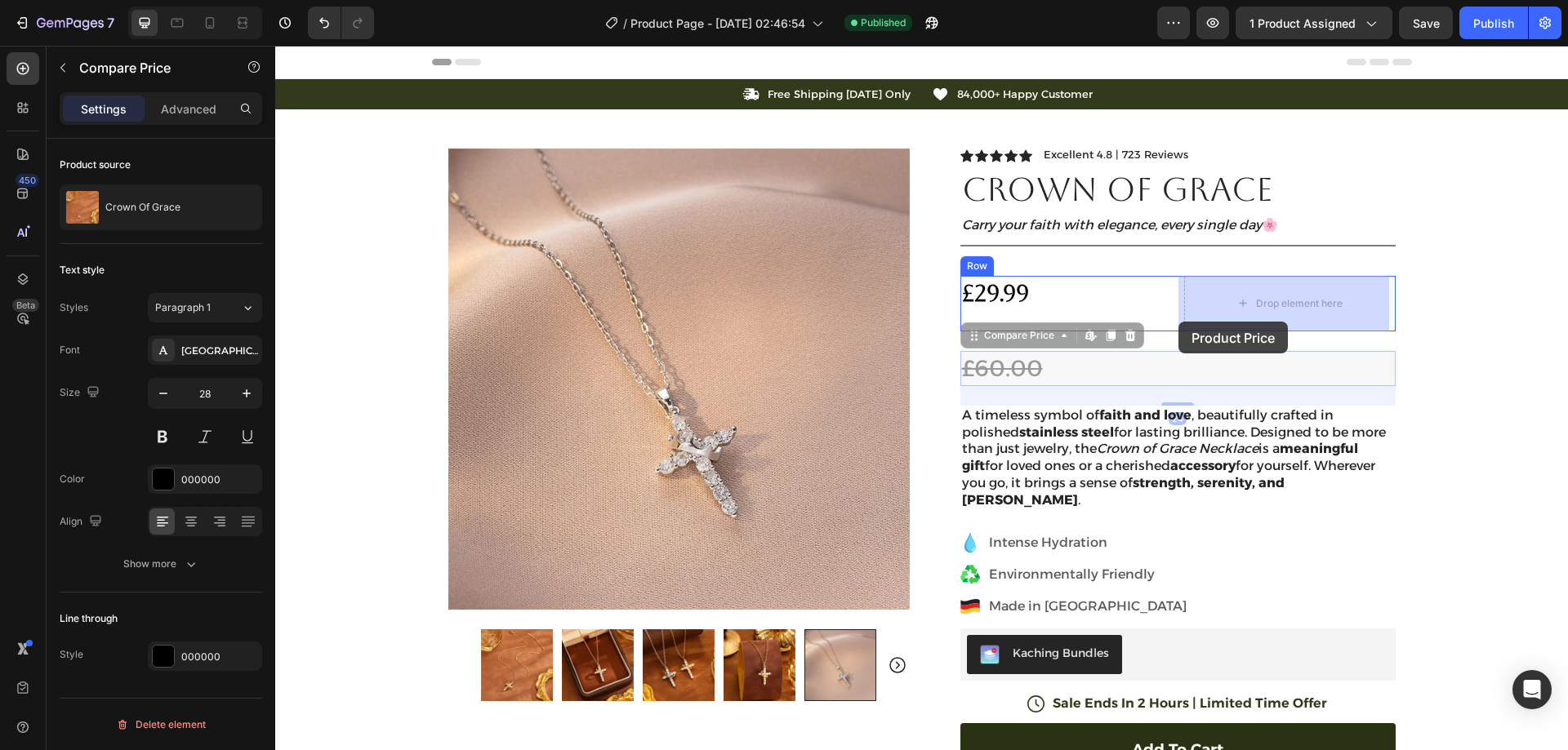
drag, startPoint x: 1004, startPoint y: 367, endPoint x: 1198, endPoint y: 315, distance: 200.8
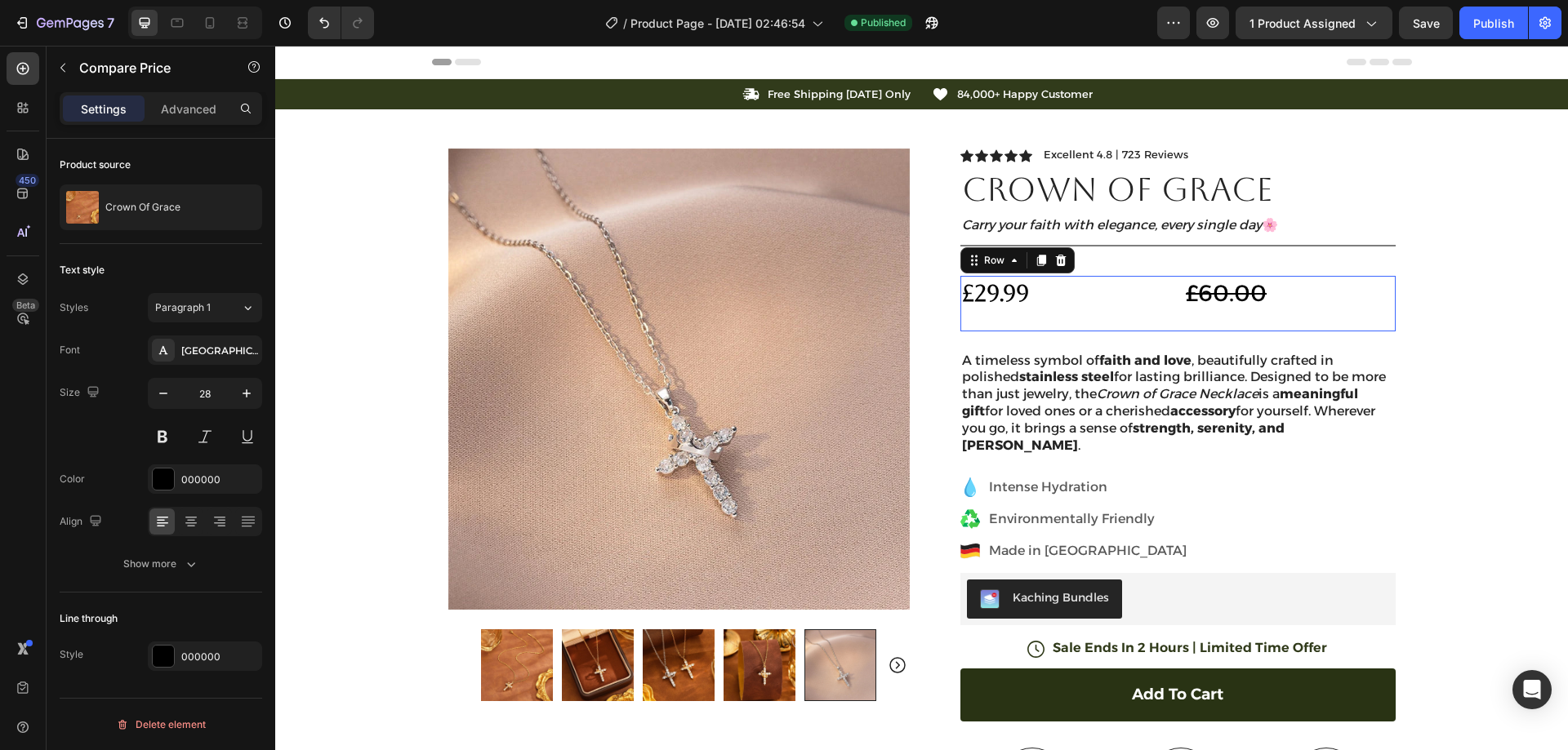
click at [1168, 310] on div "£29.99 Product Price Product Price £60.00 Compare Price Compare Price Row 0" at bounding box center [1178, 303] width 436 height 55
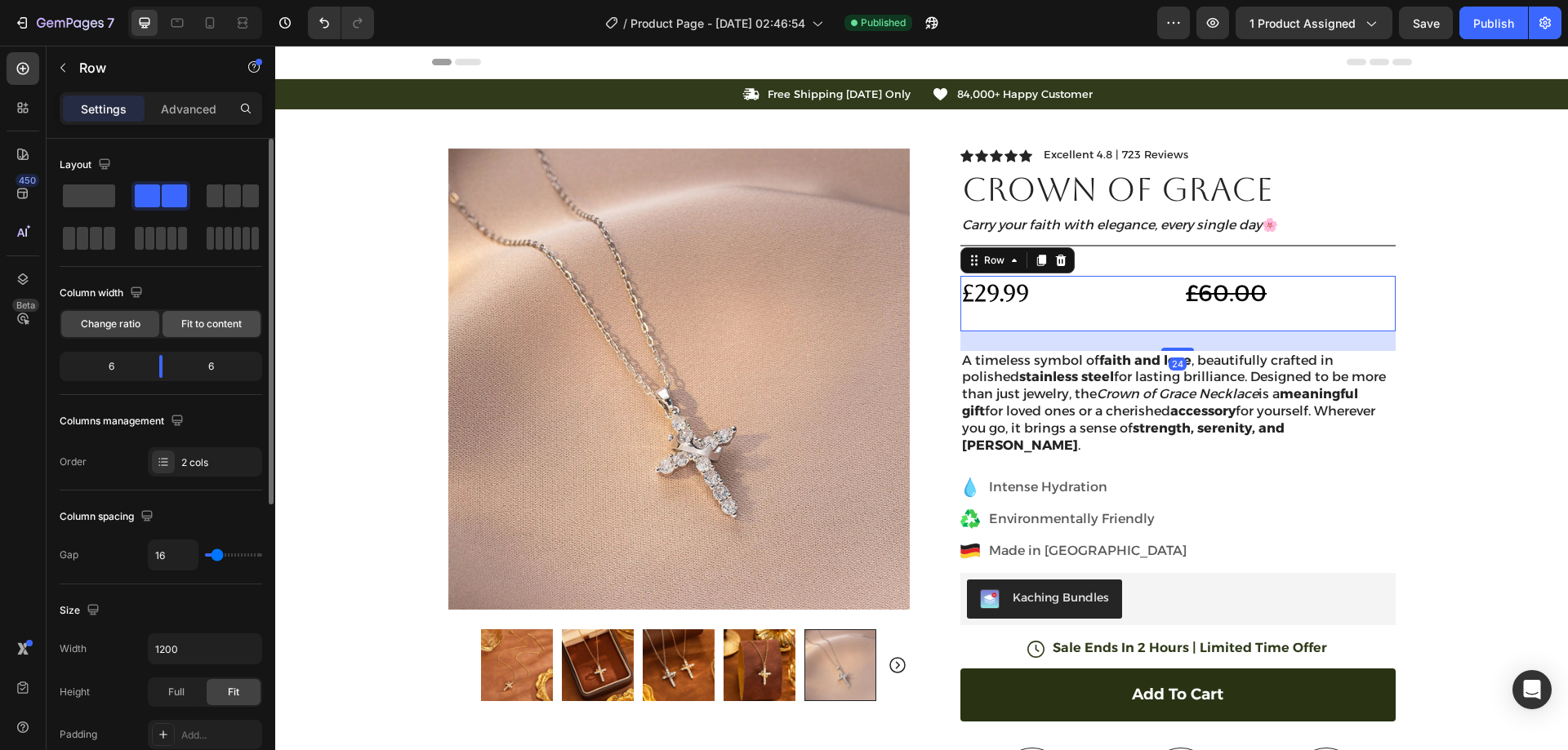
click at [238, 316] on div "Fit to content" at bounding box center [212, 324] width 98 height 26
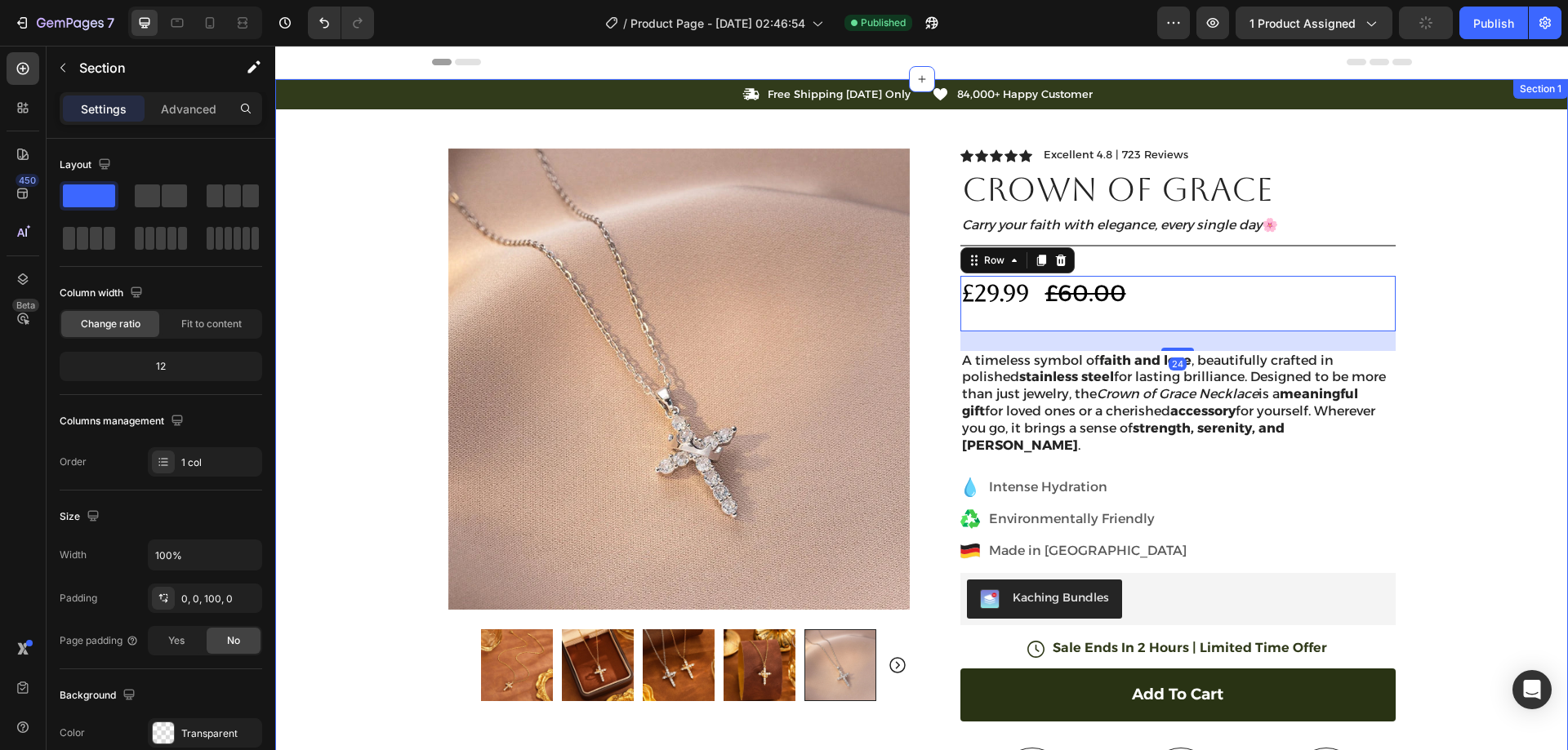
click at [1513, 267] on div "Icon Free Shipping [DATE] Only Text Block Row Icon 84,000+ Happy Customer Text …" at bounding box center [922, 578] width 1293 height 997
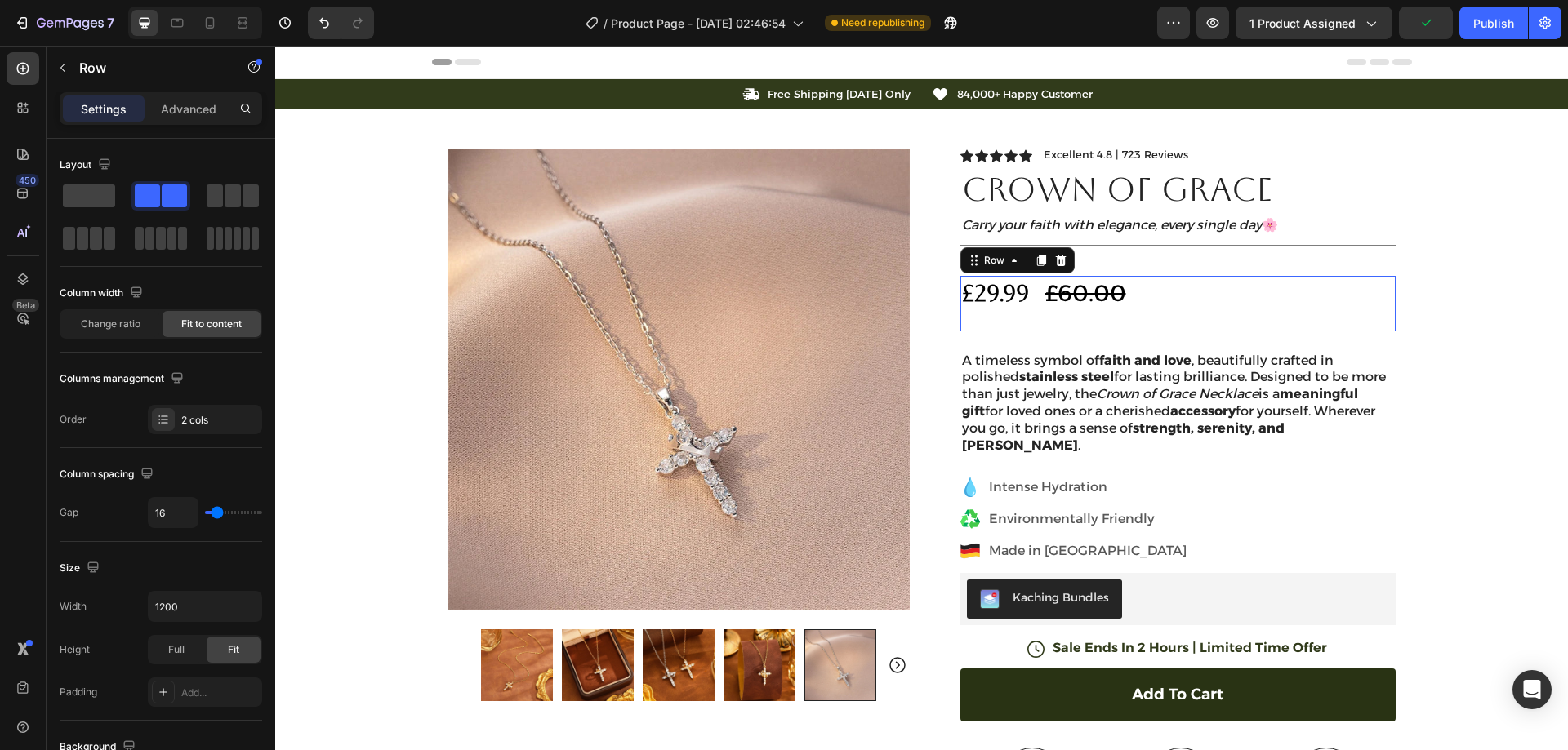
click at [1140, 290] on div "£29.99 Product Price Product Price £60.00 Compare Price Compare Price Row 0" at bounding box center [1178, 303] width 436 height 55
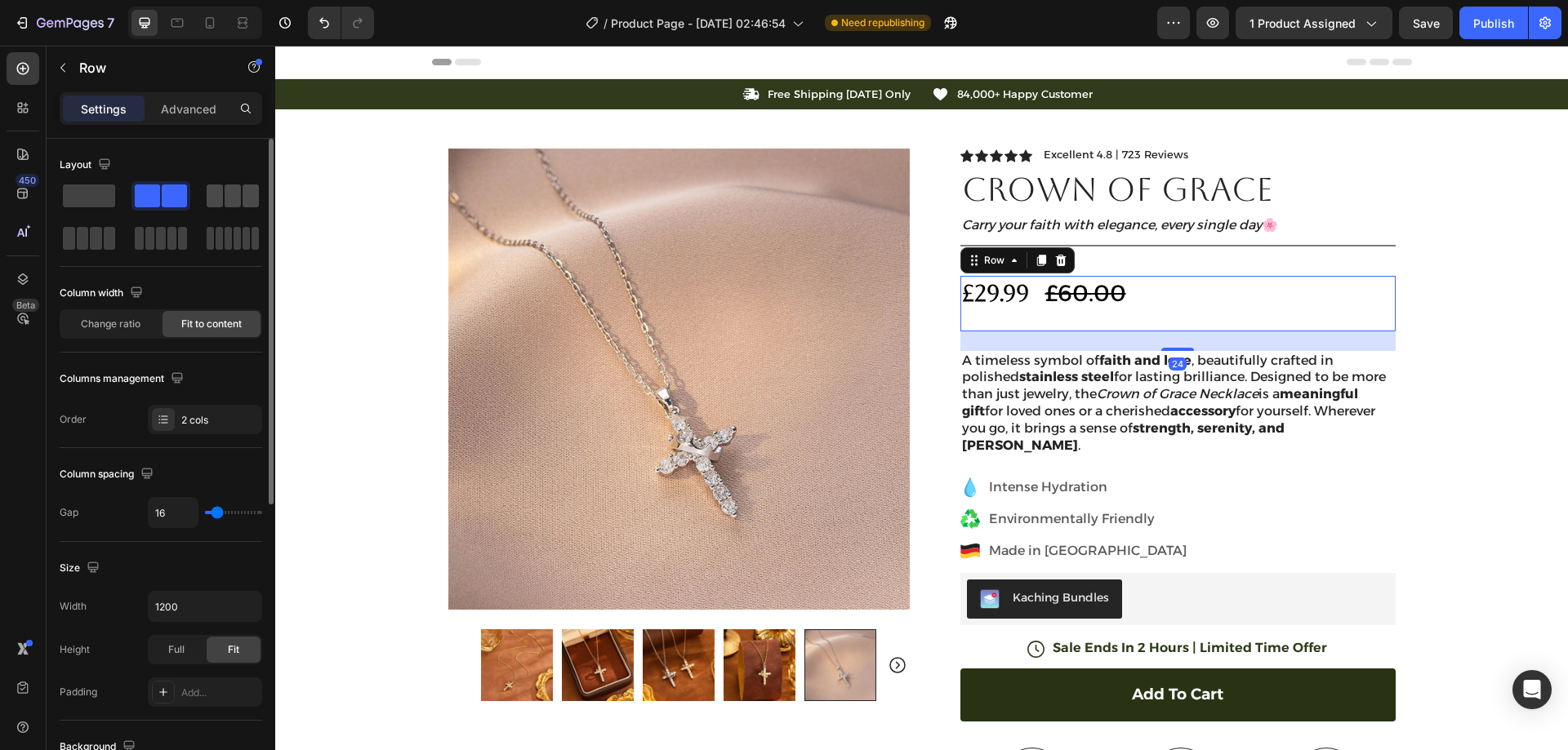
click at [242, 188] on span at bounding box center [250, 196] width 17 height 23
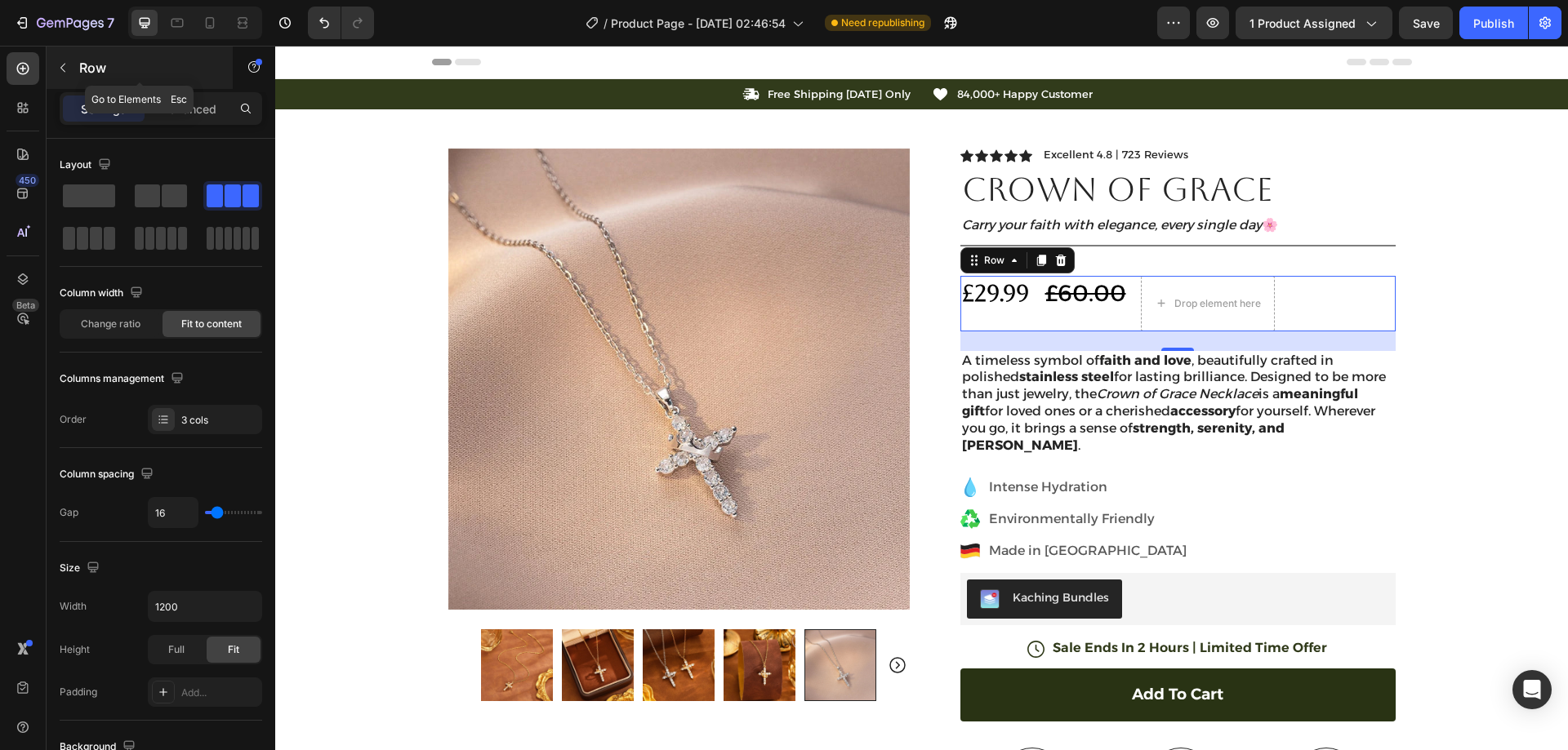
click at [66, 68] on icon "button" at bounding box center [62, 67] width 13 height 13
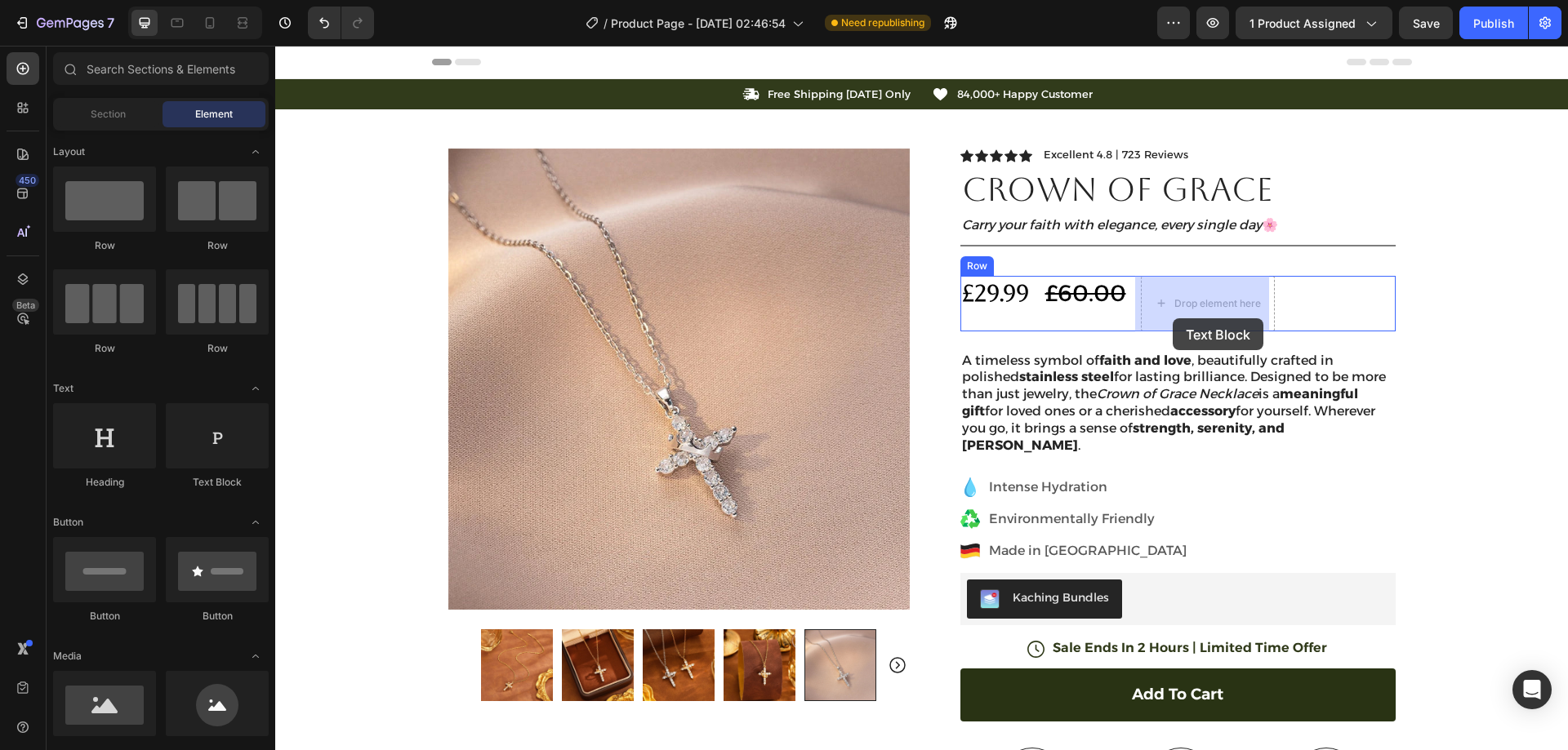
drag, startPoint x: 540, startPoint y: 501, endPoint x: 1171, endPoint y: 318, distance: 657.0
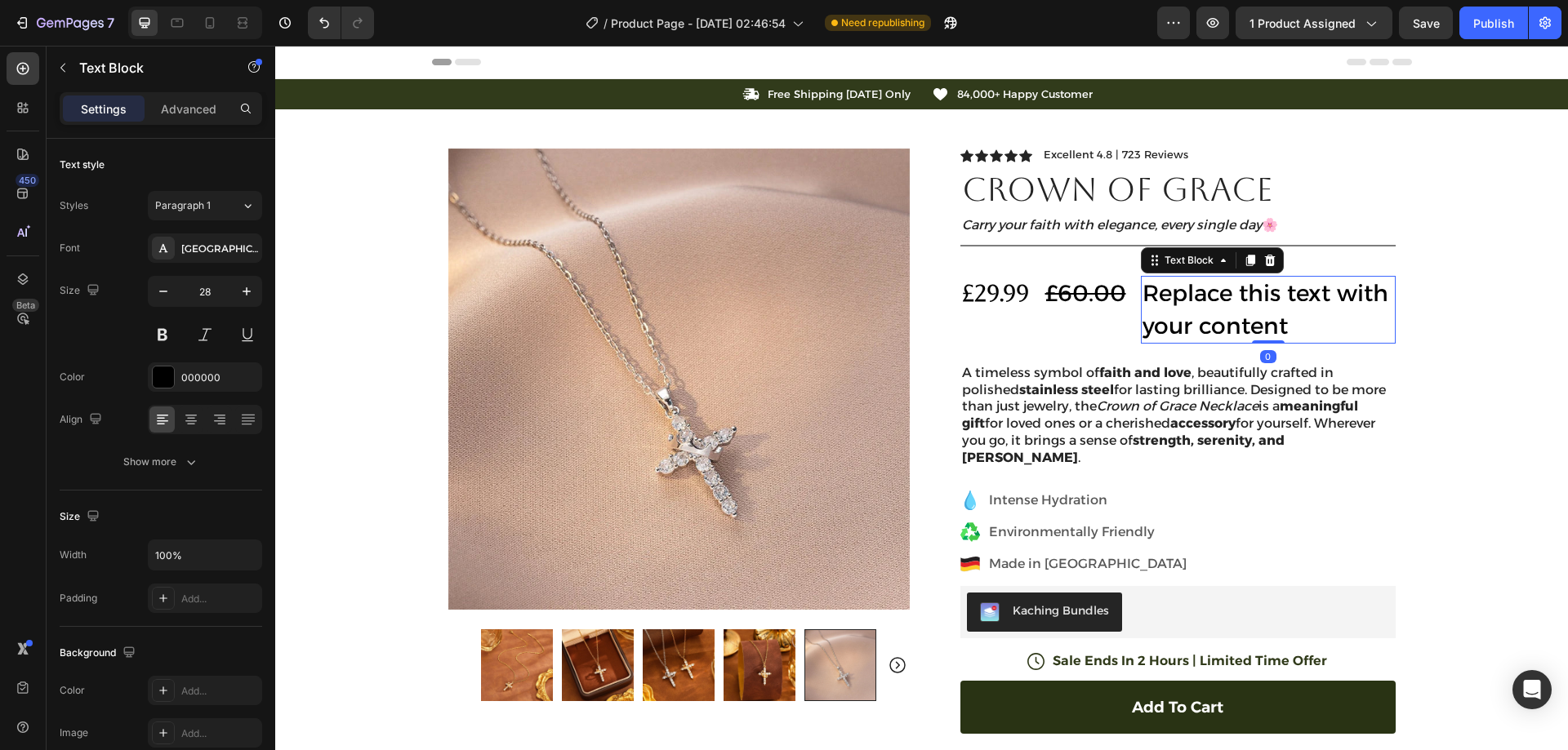
click at [1244, 315] on div "Replace this text with your content" at bounding box center [1268, 309] width 254 height 67
click at [1244, 315] on p "Replace this text with your content" at bounding box center [1269, 309] width 252 height 64
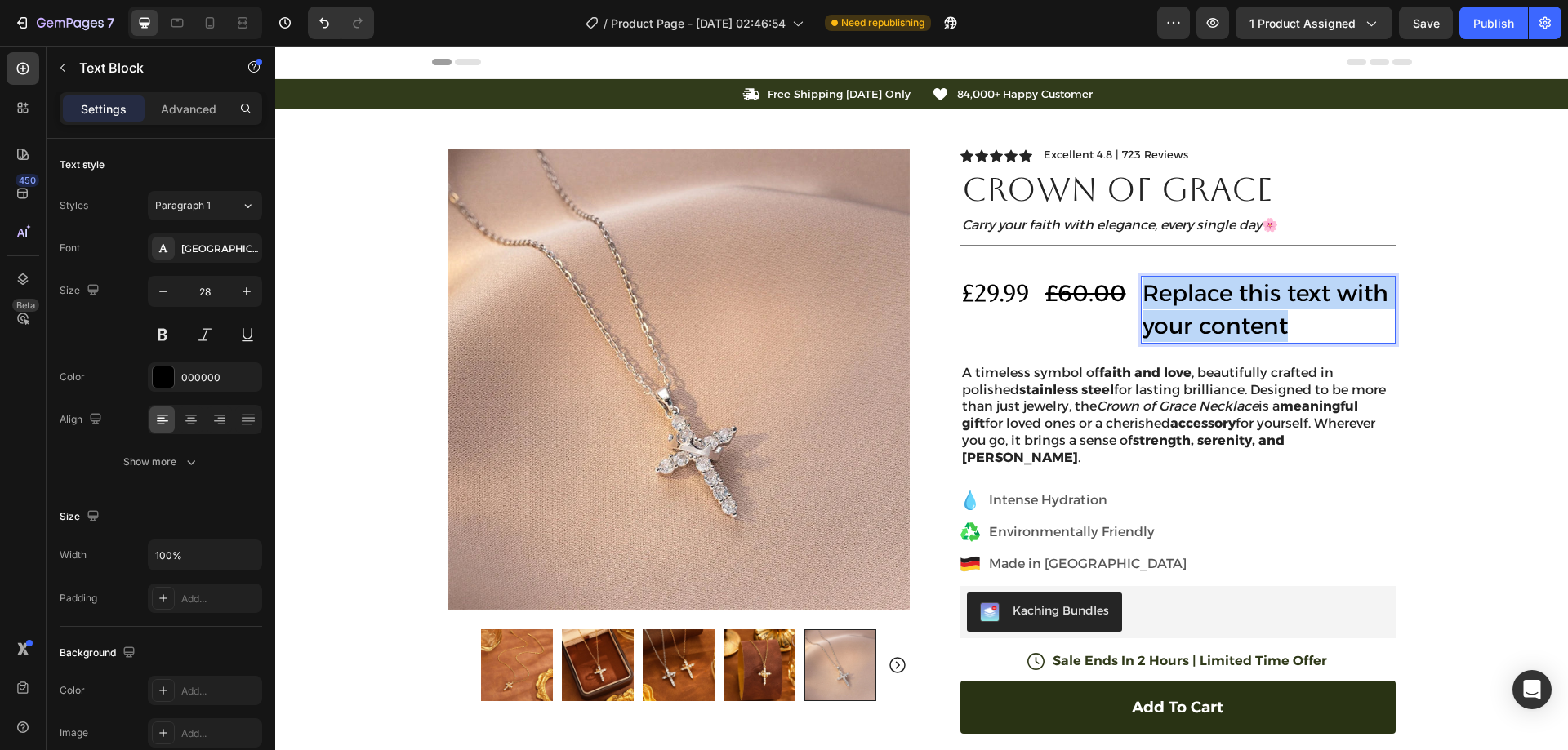
click at [1244, 315] on p "Replace this text with your content" at bounding box center [1269, 309] width 252 height 64
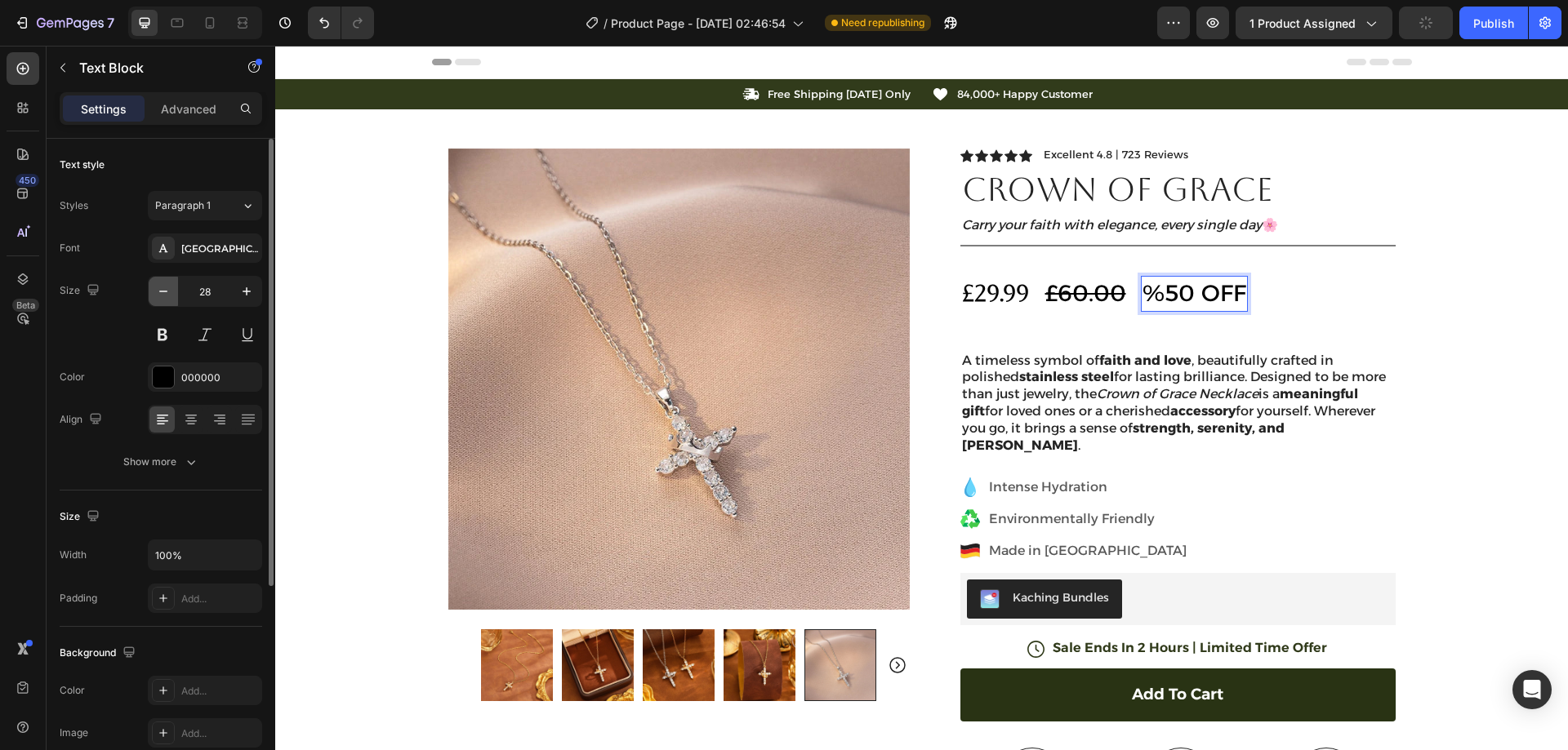
click at [169, 292] on icon "button" at bounding box center [163, 291] width 17 height 17
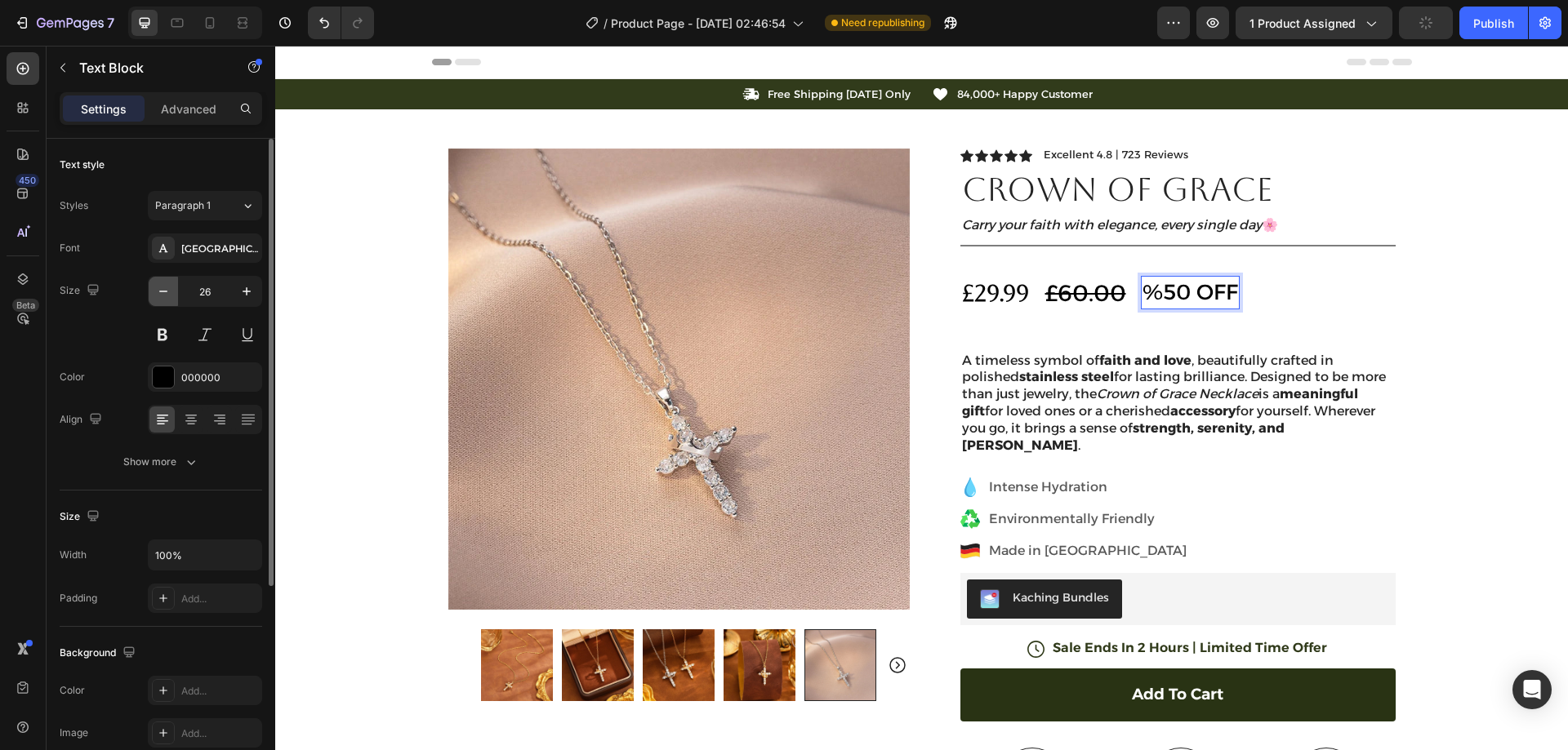
click at [169, 292] on icon "button" at bounding box center [163, 291] width 17 height 17
click at [206, 282] on input "24" at bounding box center [206, 292] width 54 height 30
type input "14"
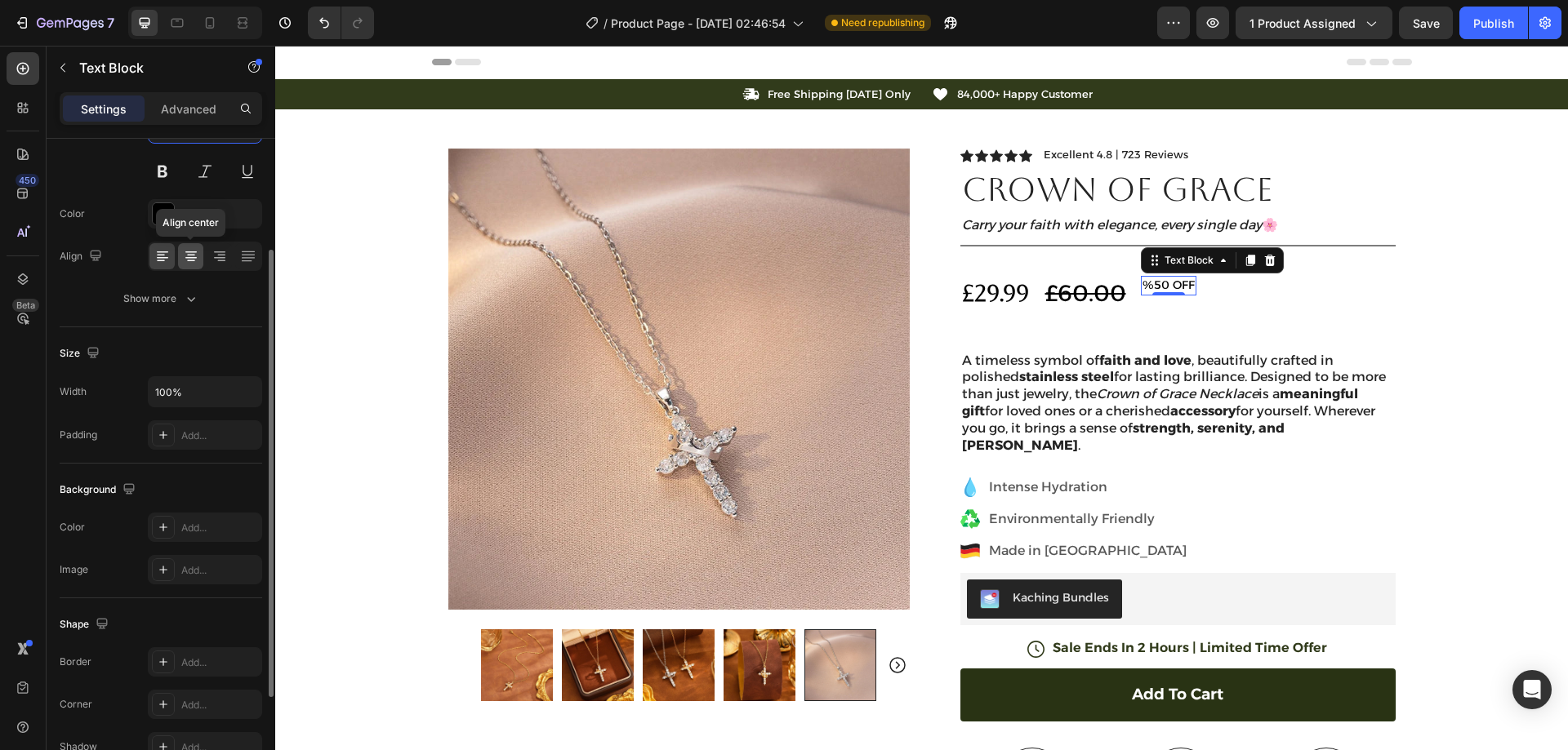
click at [195, 255] on icon at bounding box center [191, 256] width 17 height 17
click at [175, 254] on div at bounding box center [205, 256] width 115 height 30
drag, startPoint x: 147, startPoint y: 252, endPoint x: 194, endPoint y: 294, distance: 63.0
click at [148, 253] on div "[PERSON_NAME] left" at bounding box center [161, 256] width 203 height 30
click at [149, 258] on div at bounding box center [205, 256] width 115 height 30
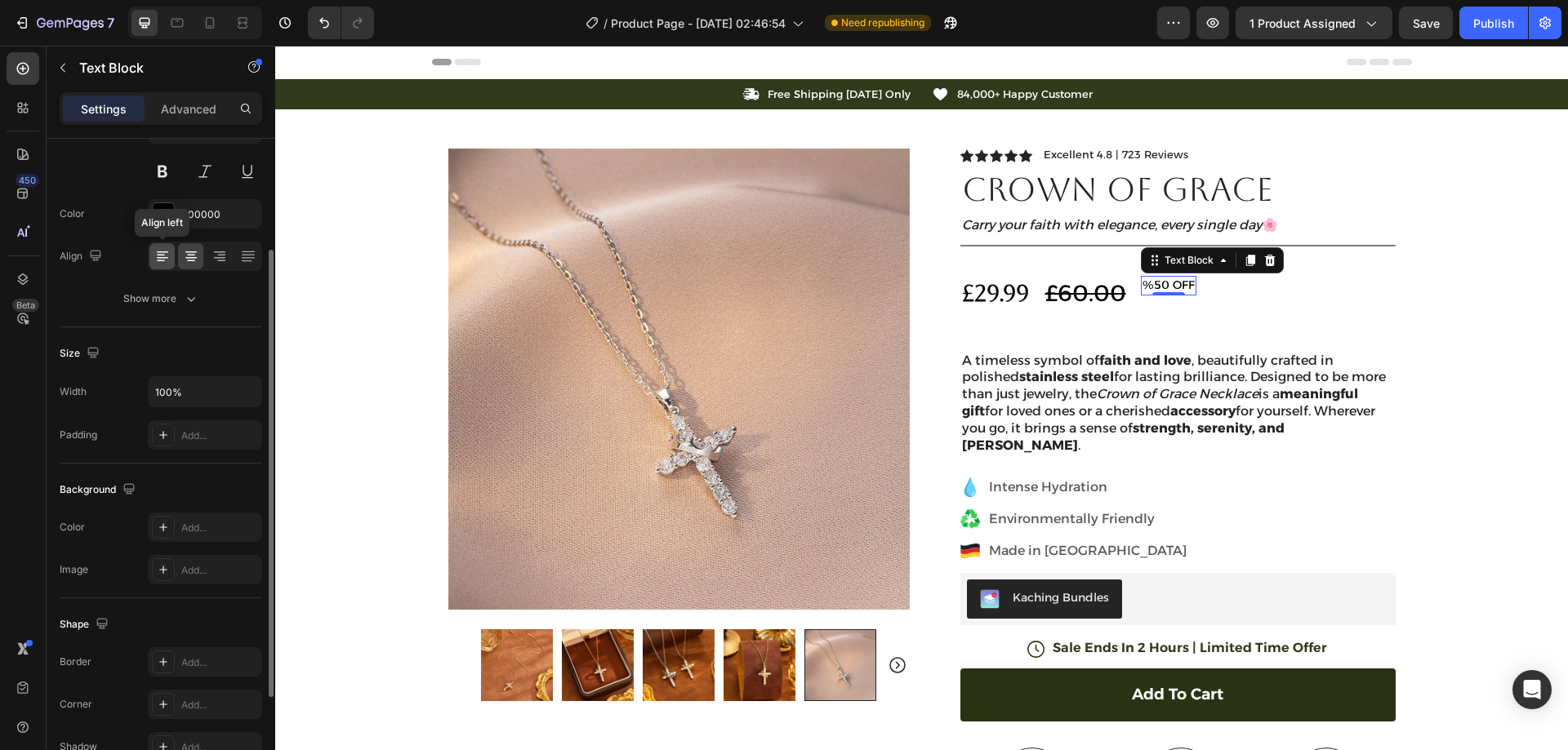
click at [152, 258] on div at bounding box center [162, 256] width 25 height 26
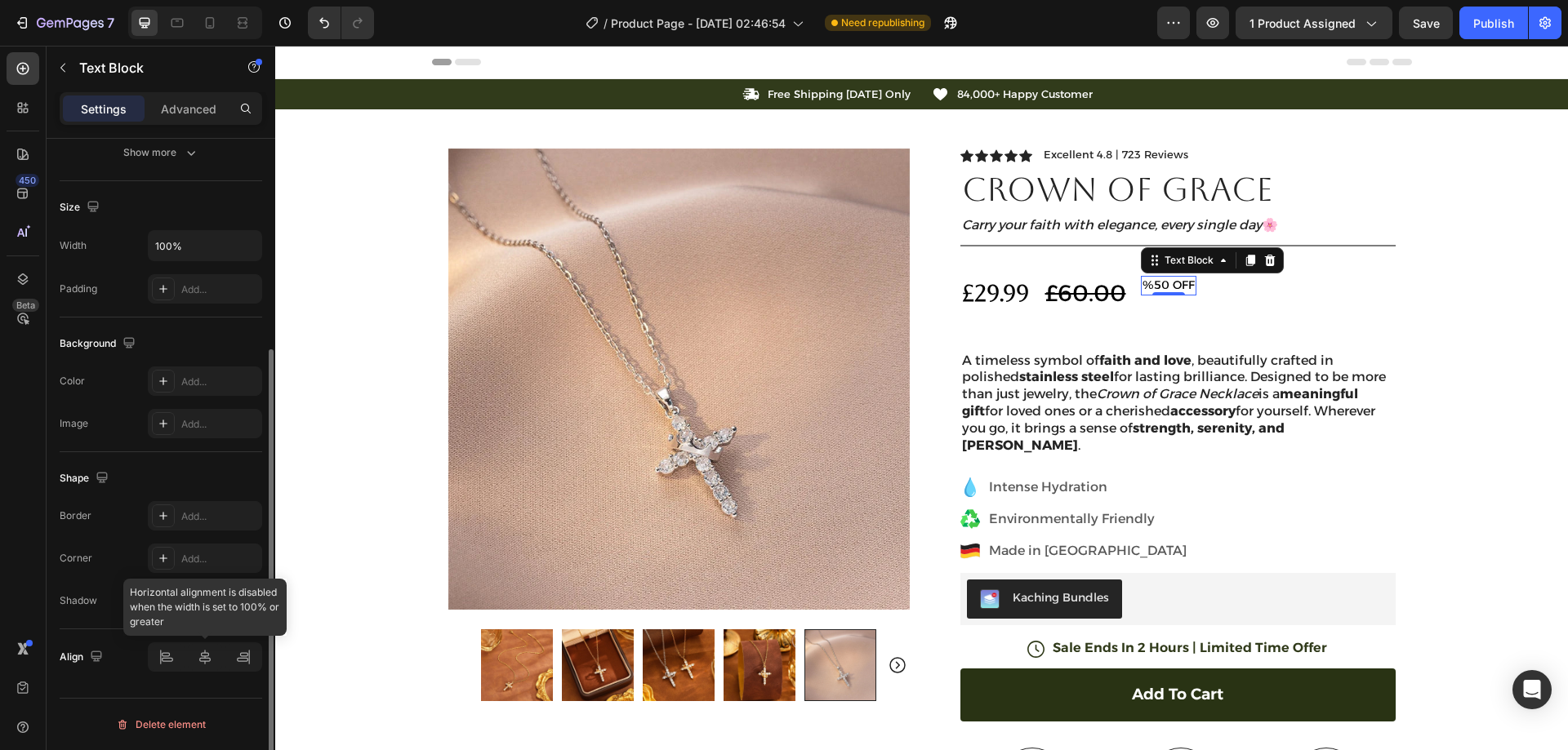
click at [167, 663] on div at bounding box center [205, 657] width 115 height 30
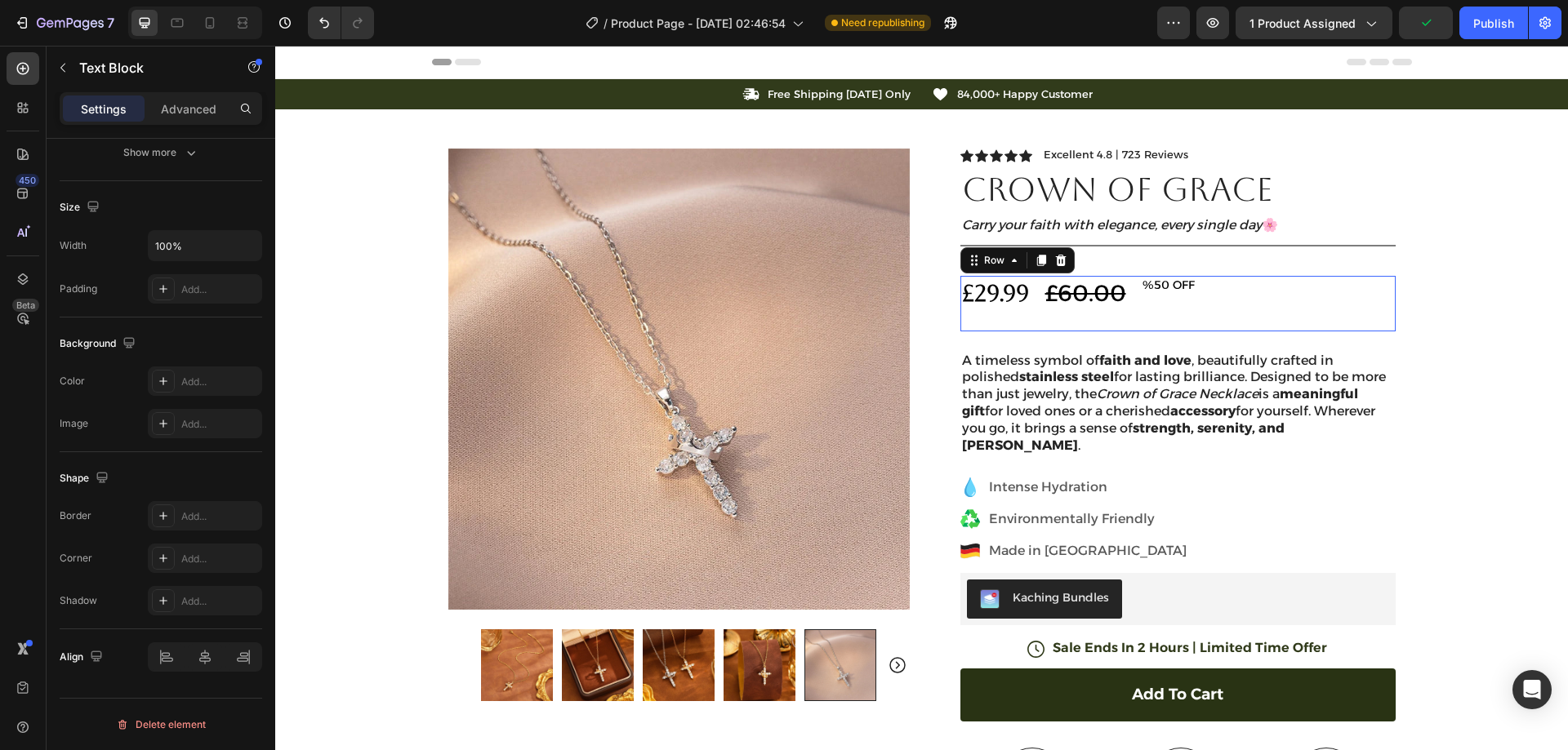
click at [1209, 285] on div "£29.99 Product Price Product Price £60.00 Compare Price Compare Price %50 OFF T…" at bounding box center [1178, 303] width 436 height 55
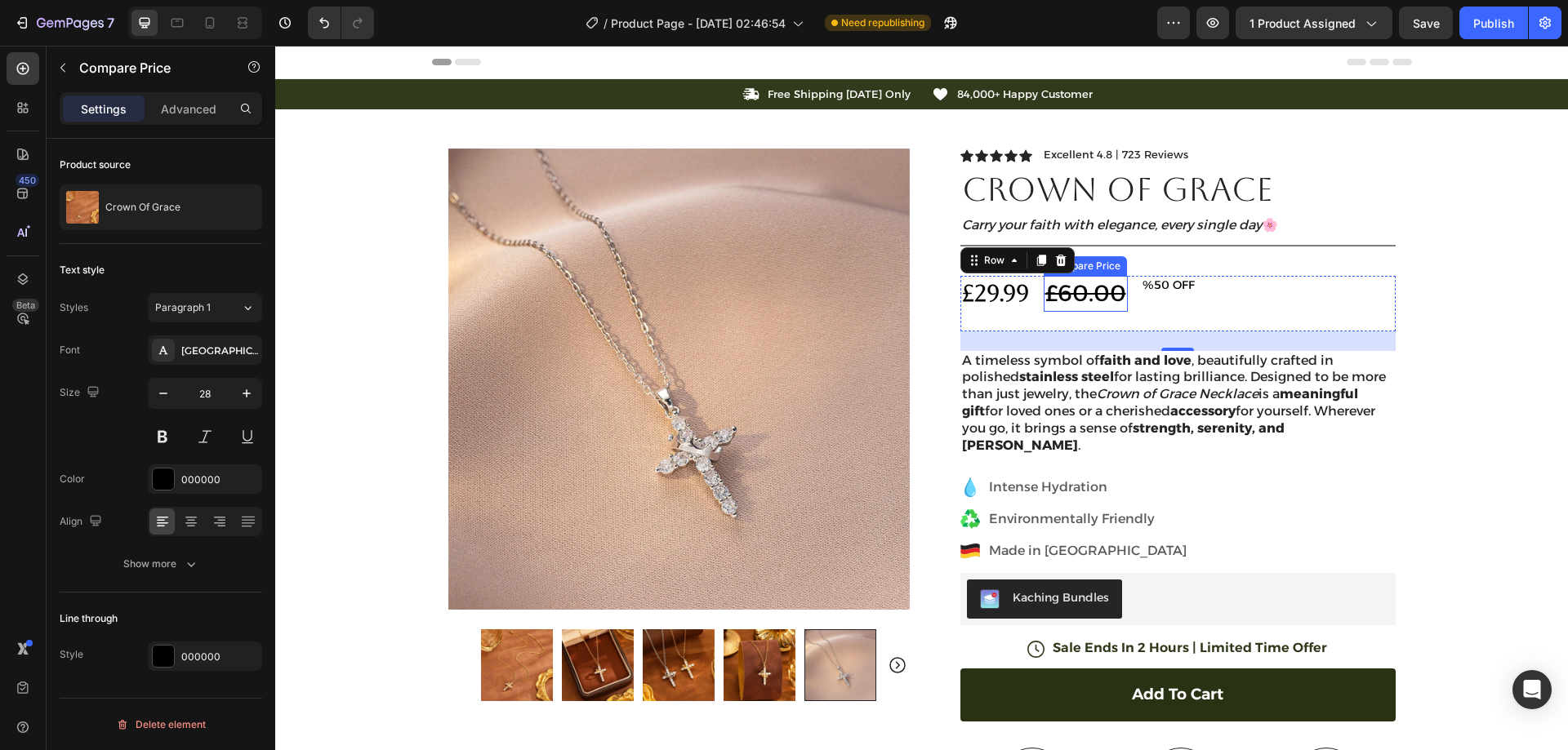
click at [1094, 289] on div "£60.00" at bounding box center [1086, 294] width 84 height 35
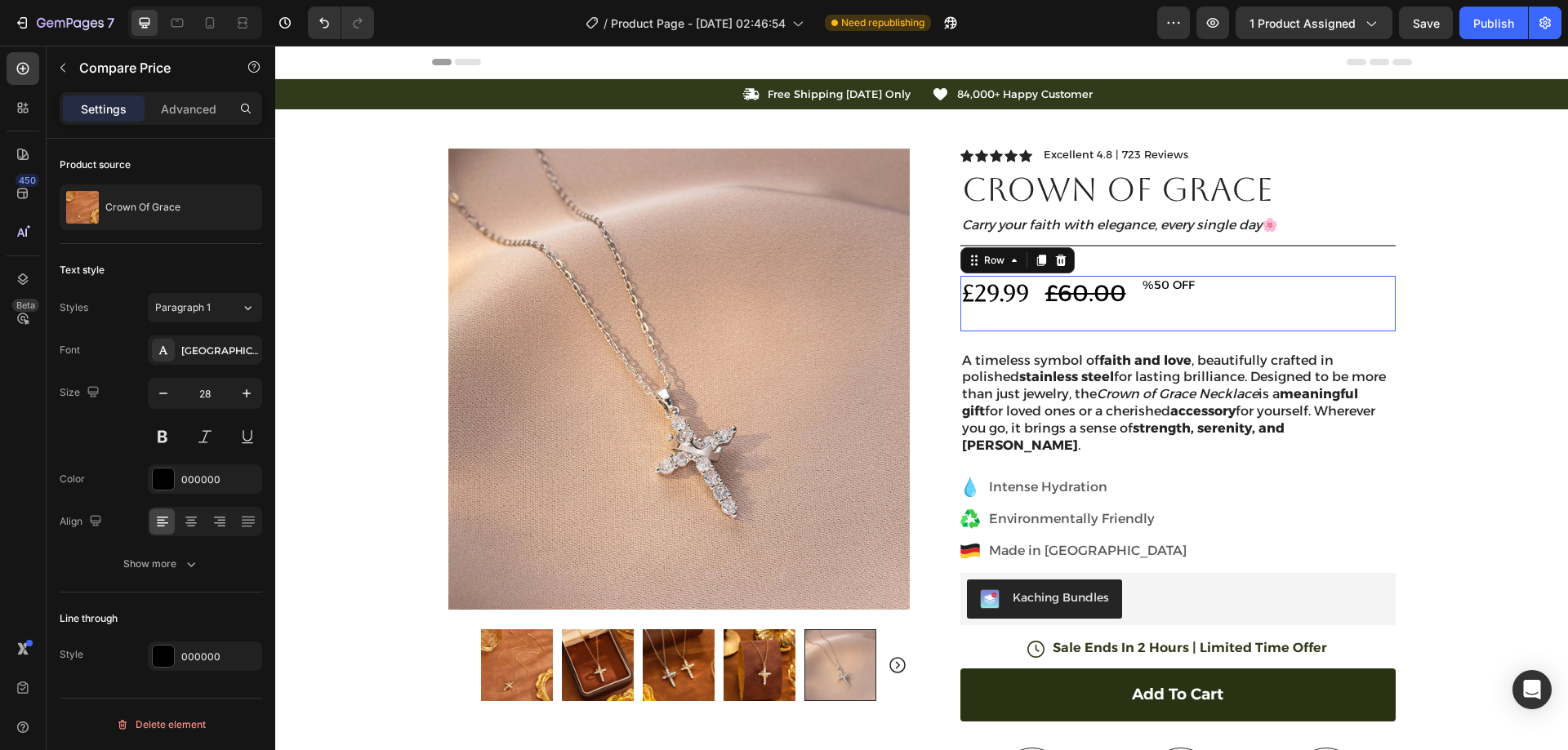
click at [1132, 295] on div "£29.99 Product Price Product Price £60.00 Compare Price Compare Price %50 OFF T…" at bounding box center [1178, 303] width 436 height 55
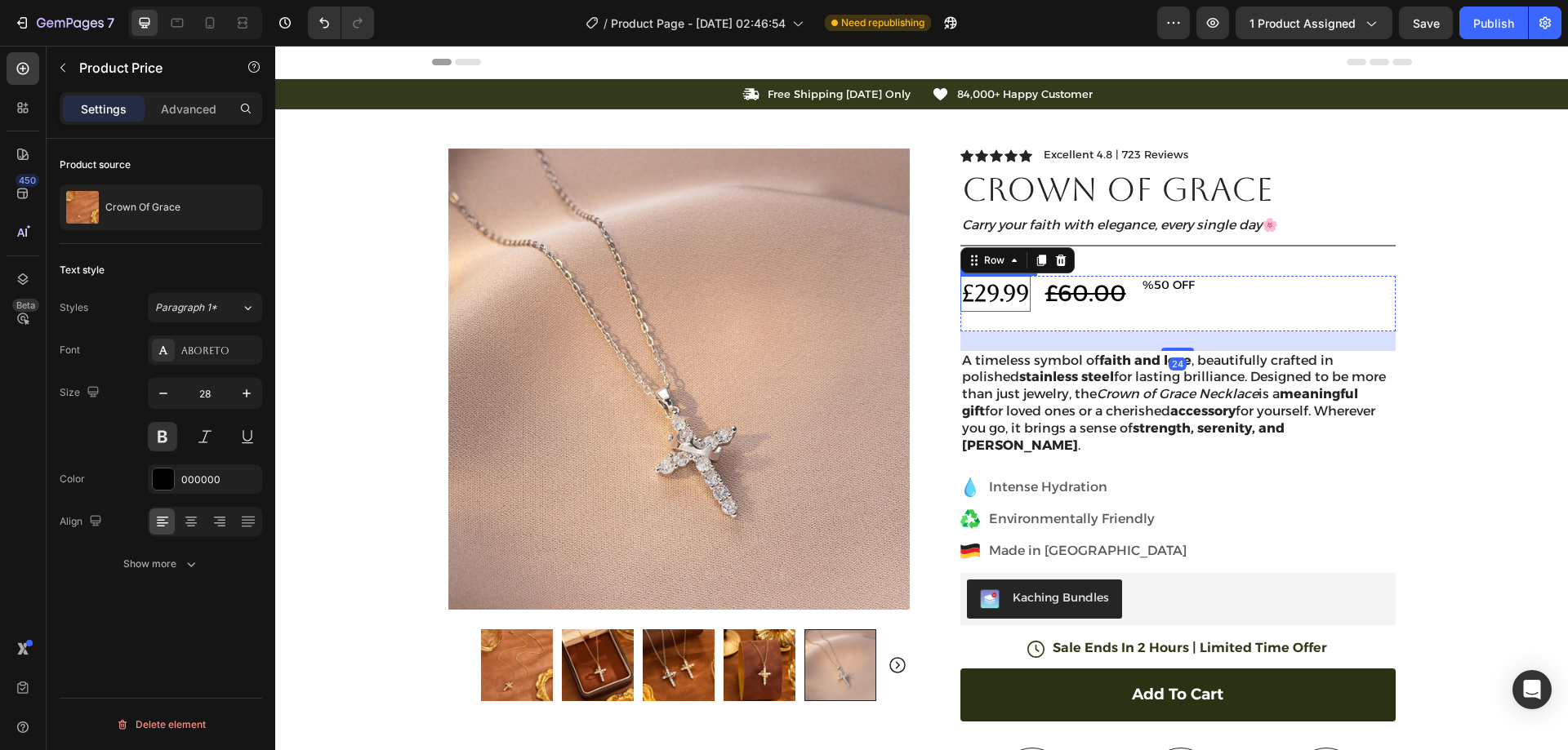
click at [985, 295] on div "£29.99" at bounding box center [995, 294] width 70 height 35
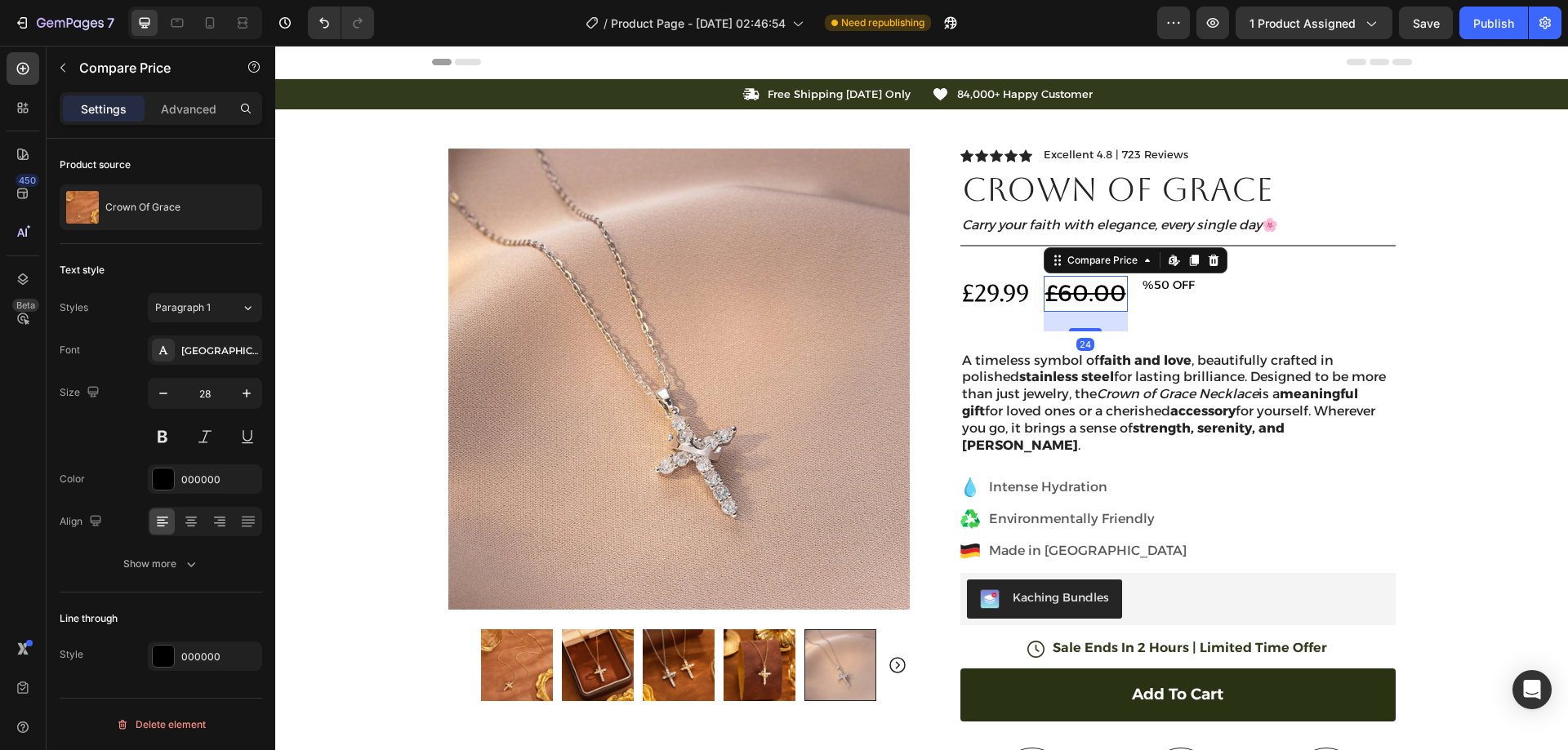
click at [1077, 301] on div "£60.00" at bounding box center [1086, 294] width 84 height 35
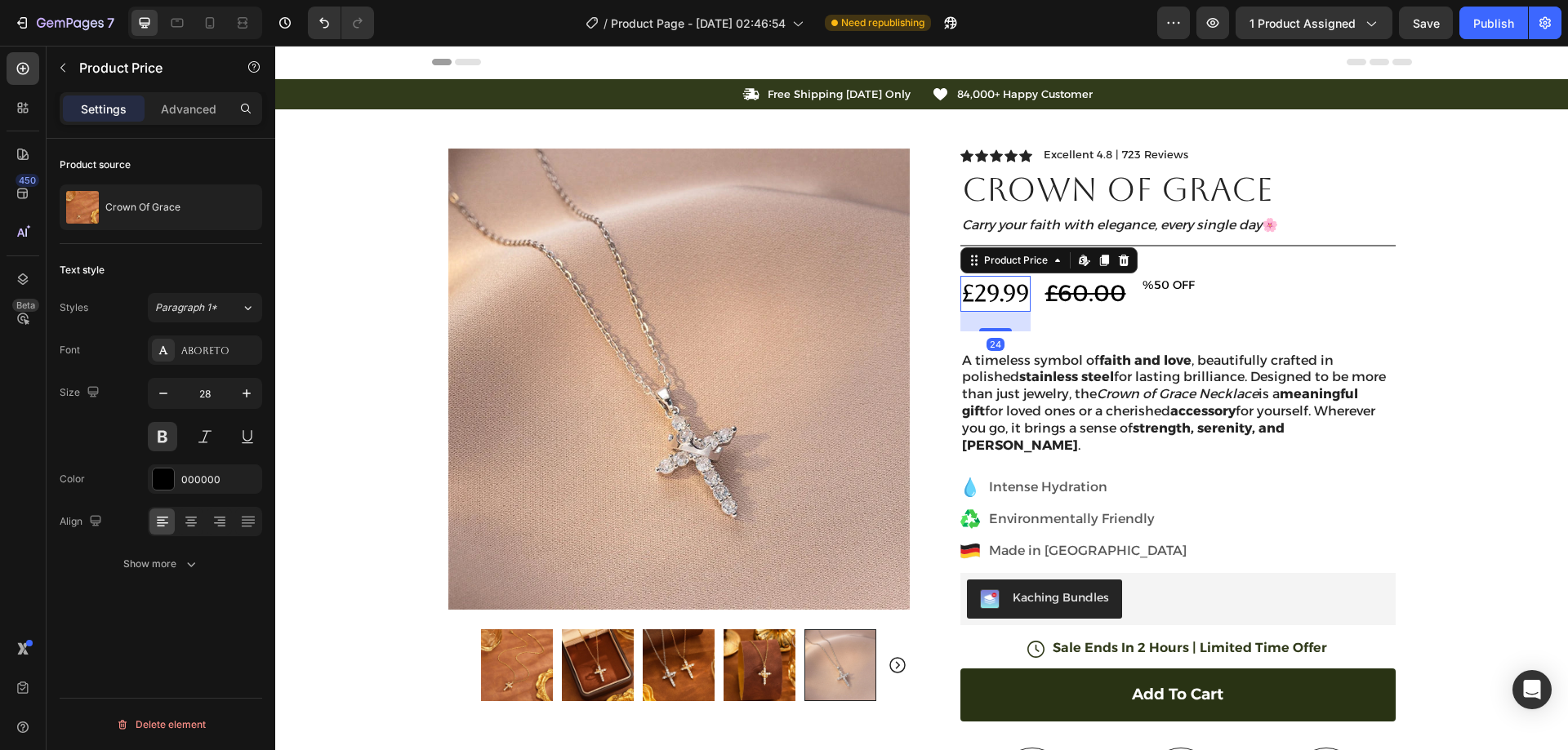
click at [983, 291] on div "£29.99" at bounding box center [995, 294] width 70 height 35
drag, startPoint x: 137, startPoint y: 552, endPoint x: 226, endPoint y: 517, distance: 95.6
click at [138, 552] on button "Show more" at bounding box center [161, 565] width 203 height 30
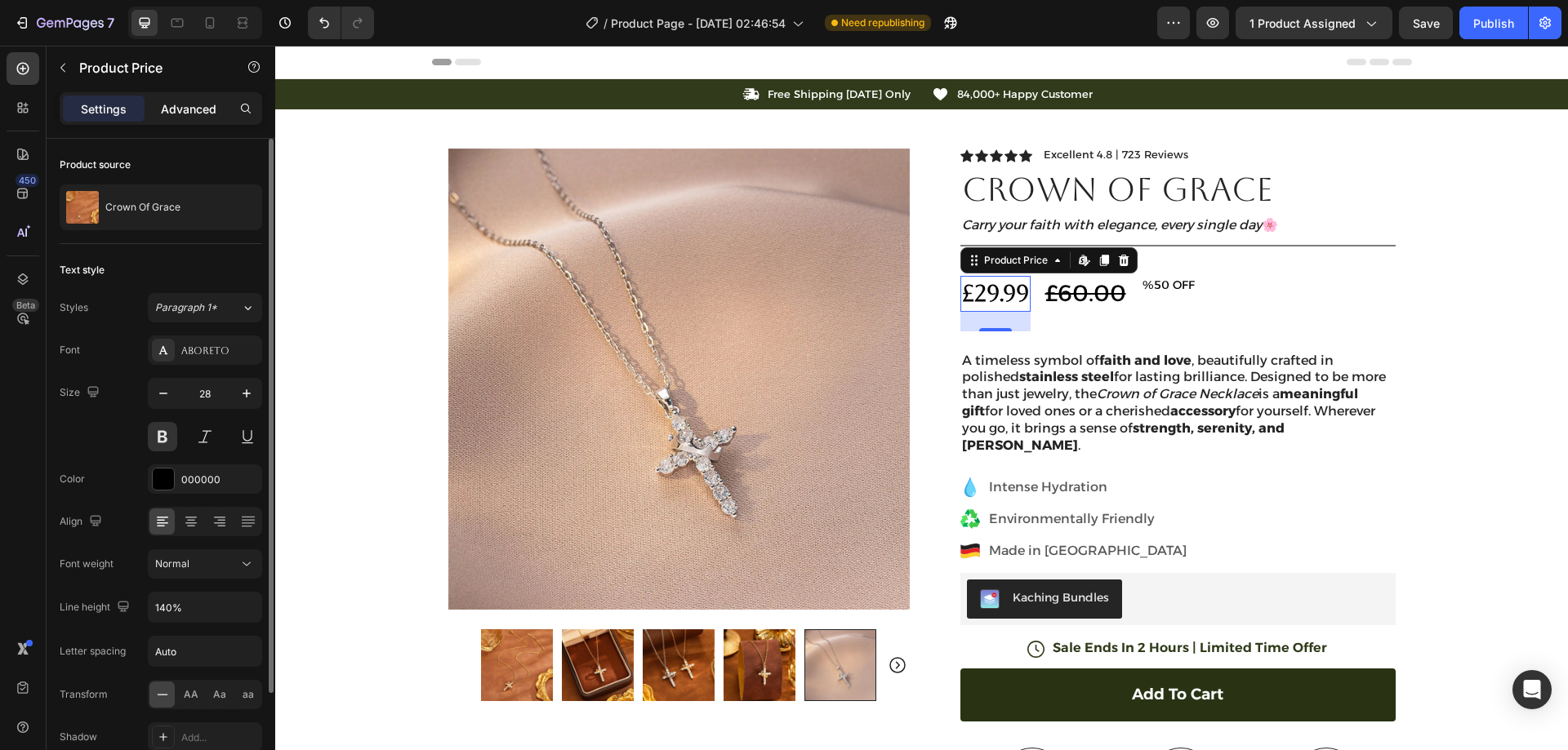
click at [185, 119] on div "Advanced" at bounding box center [188, 108] width 81 height 26
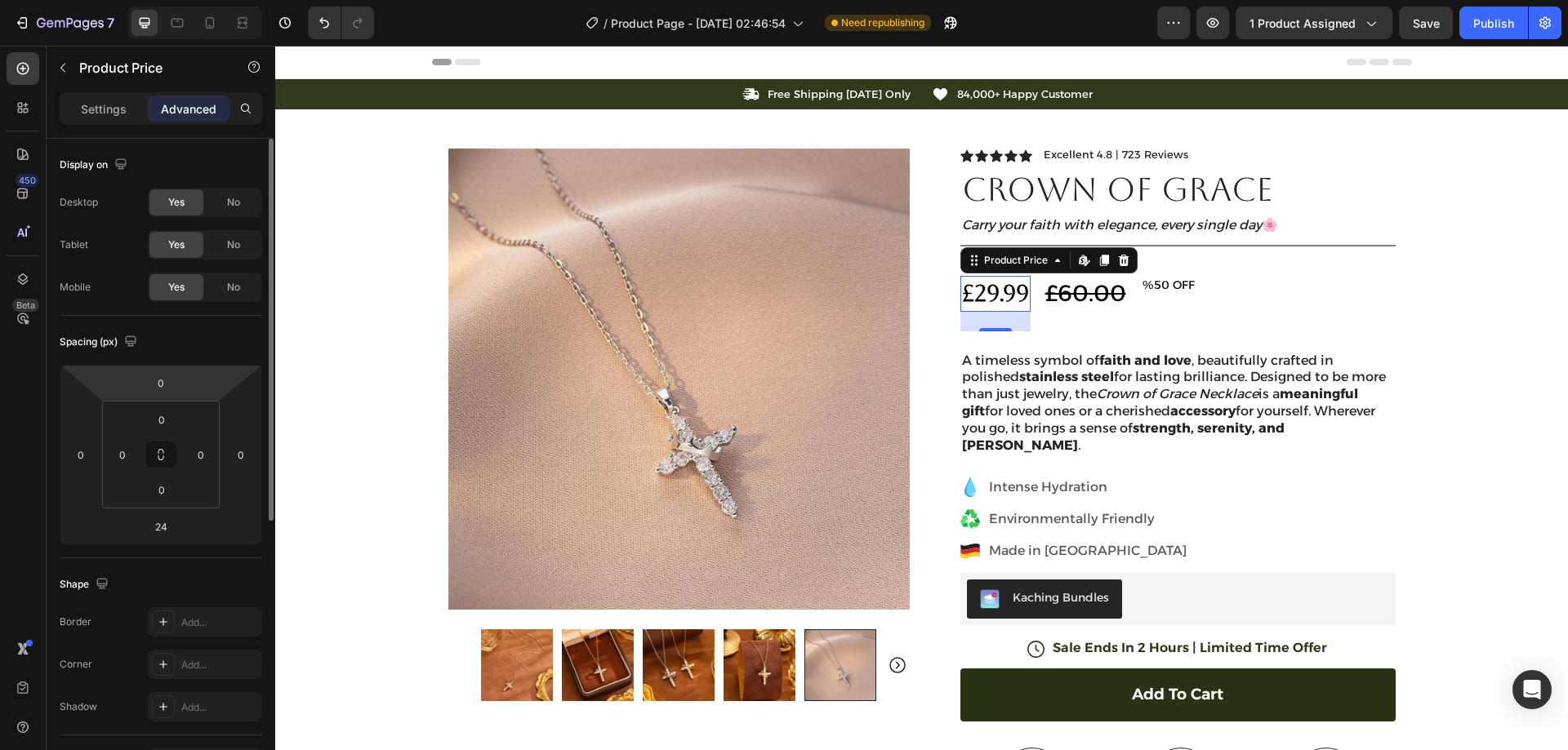
click at [108, 92] on div "Product Price" at bounding box center [139, 68] width 186 height 46
click at [107, 98] on div "Settings" at bounding box center [103, 108] width 81 height 26
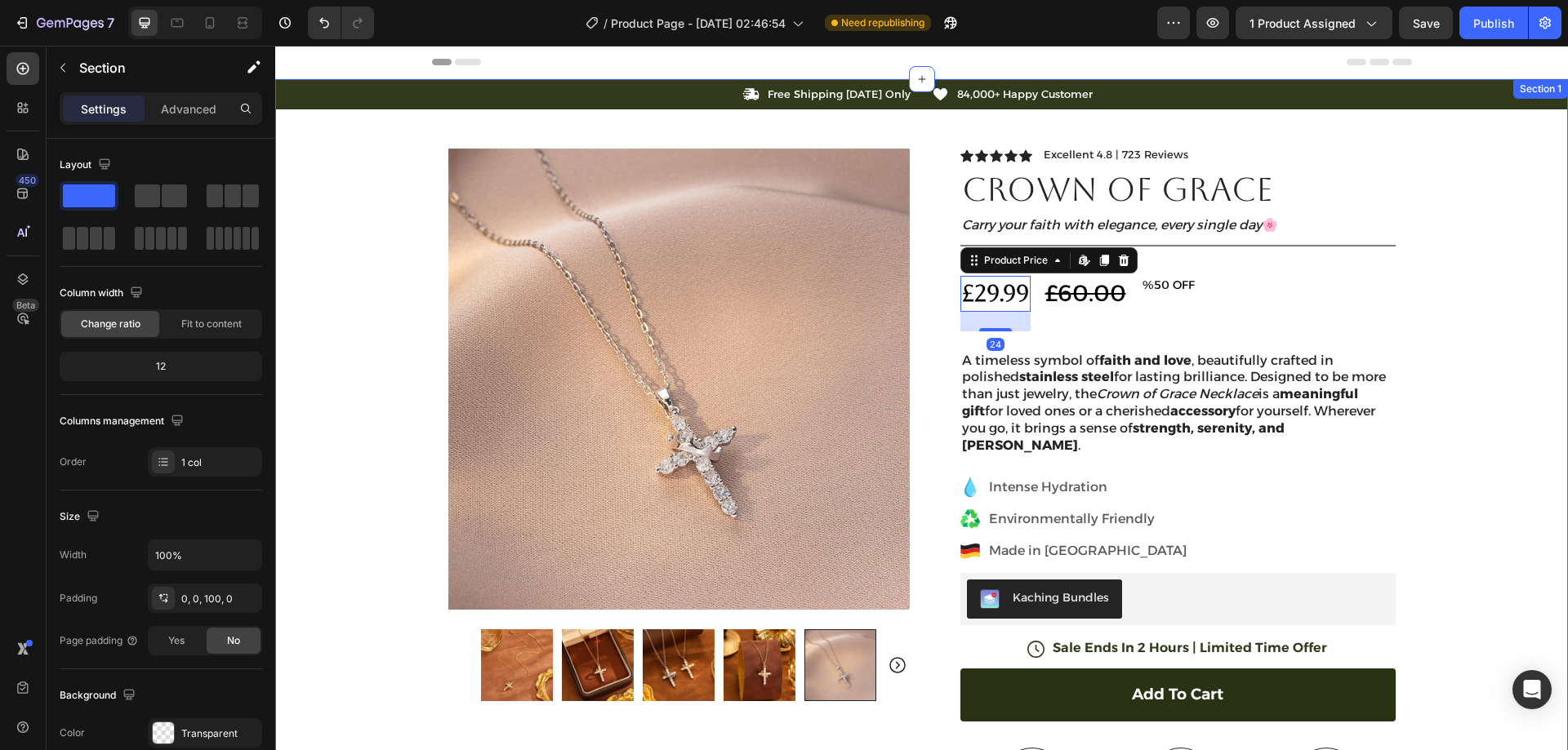
click at [1433, 195] on div "Icon Free Shipping [DATE] Only Text Block Row Icon 84,000+ Happy Customer Text …" at bounding box center [922, 578] width 1293 height 997
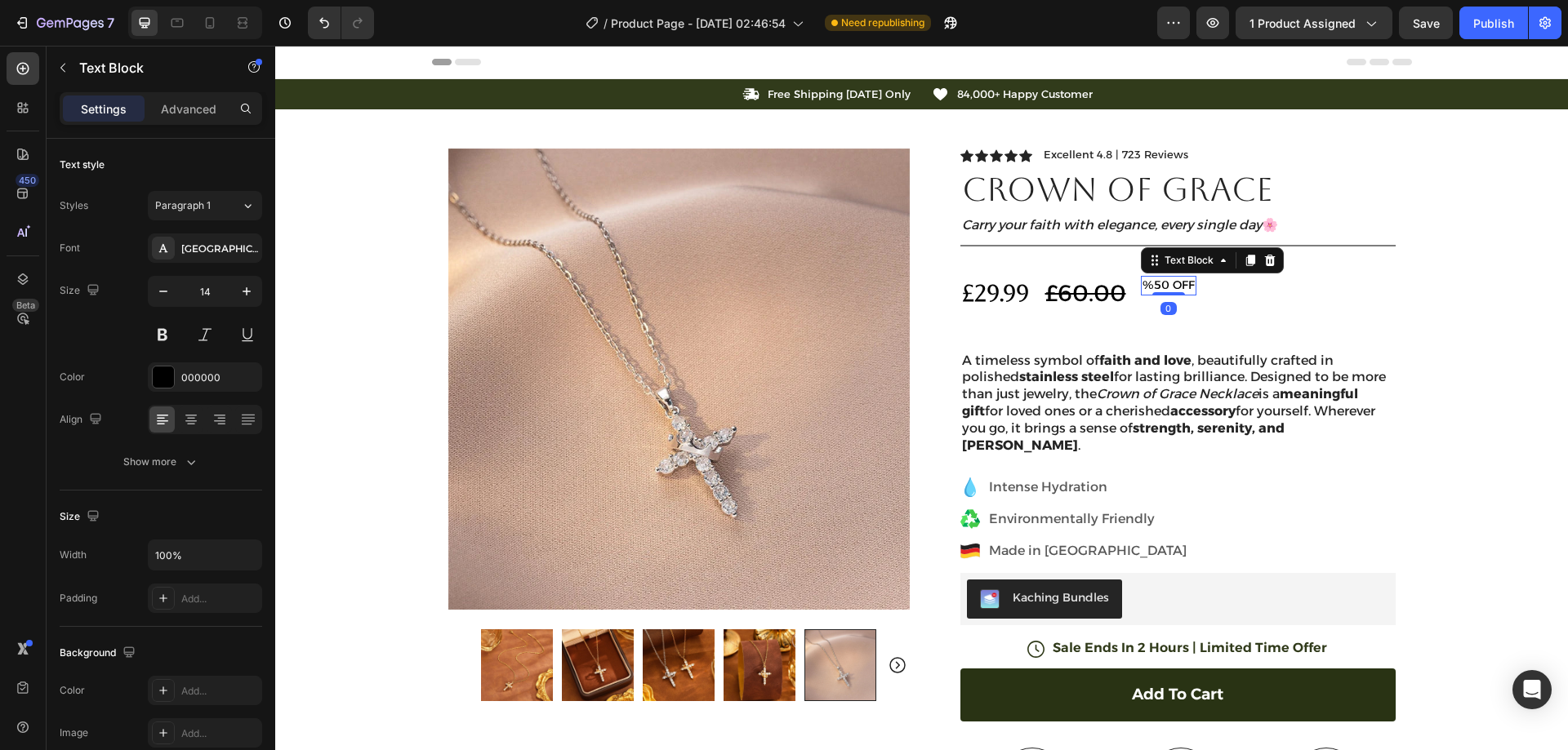
click at [1166, 281] on p "%50 OFF" at bounding box center [1169, 286] width 52 height 17
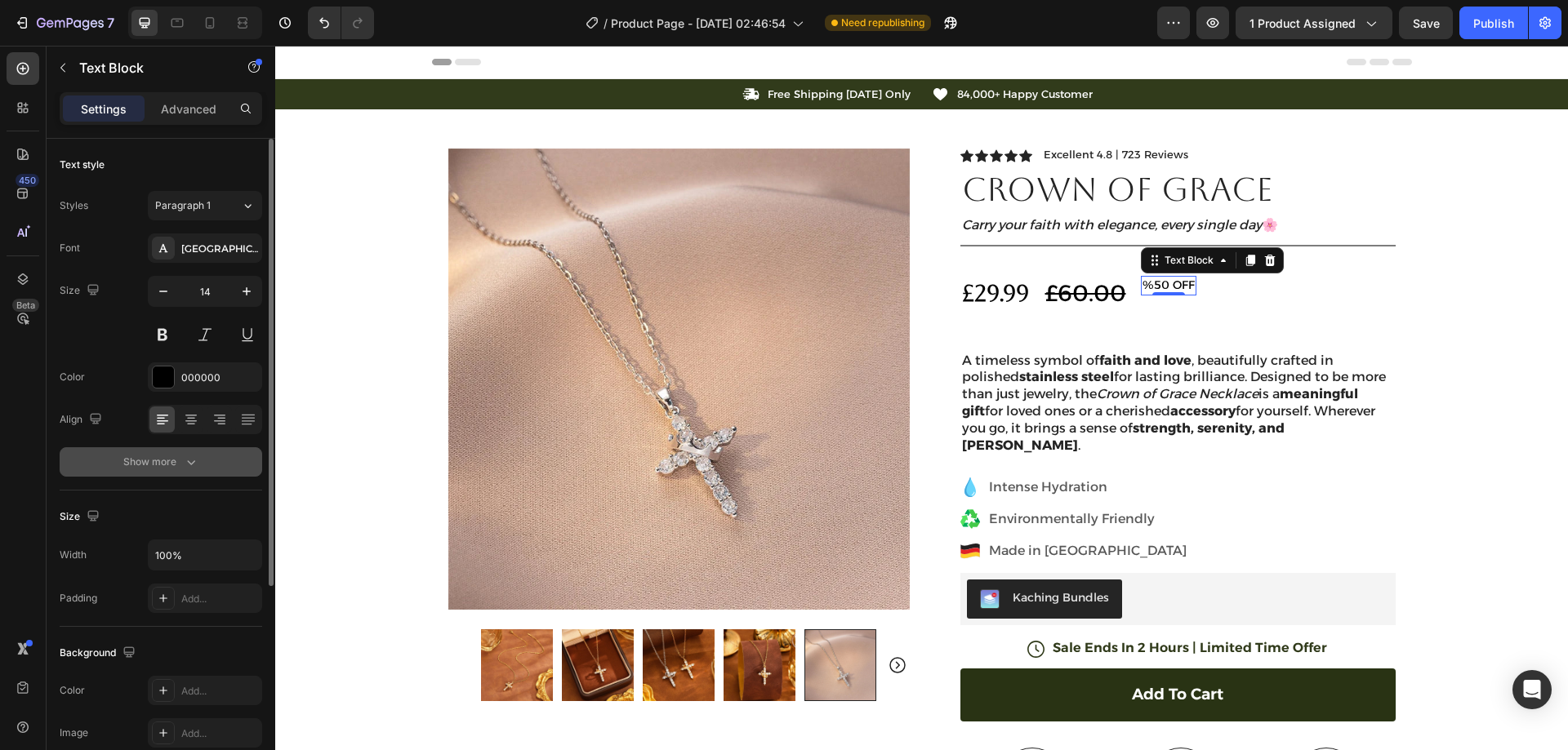
click at [192, 466] on icon "button" at bounding box center [191, 462] width 17 height 17
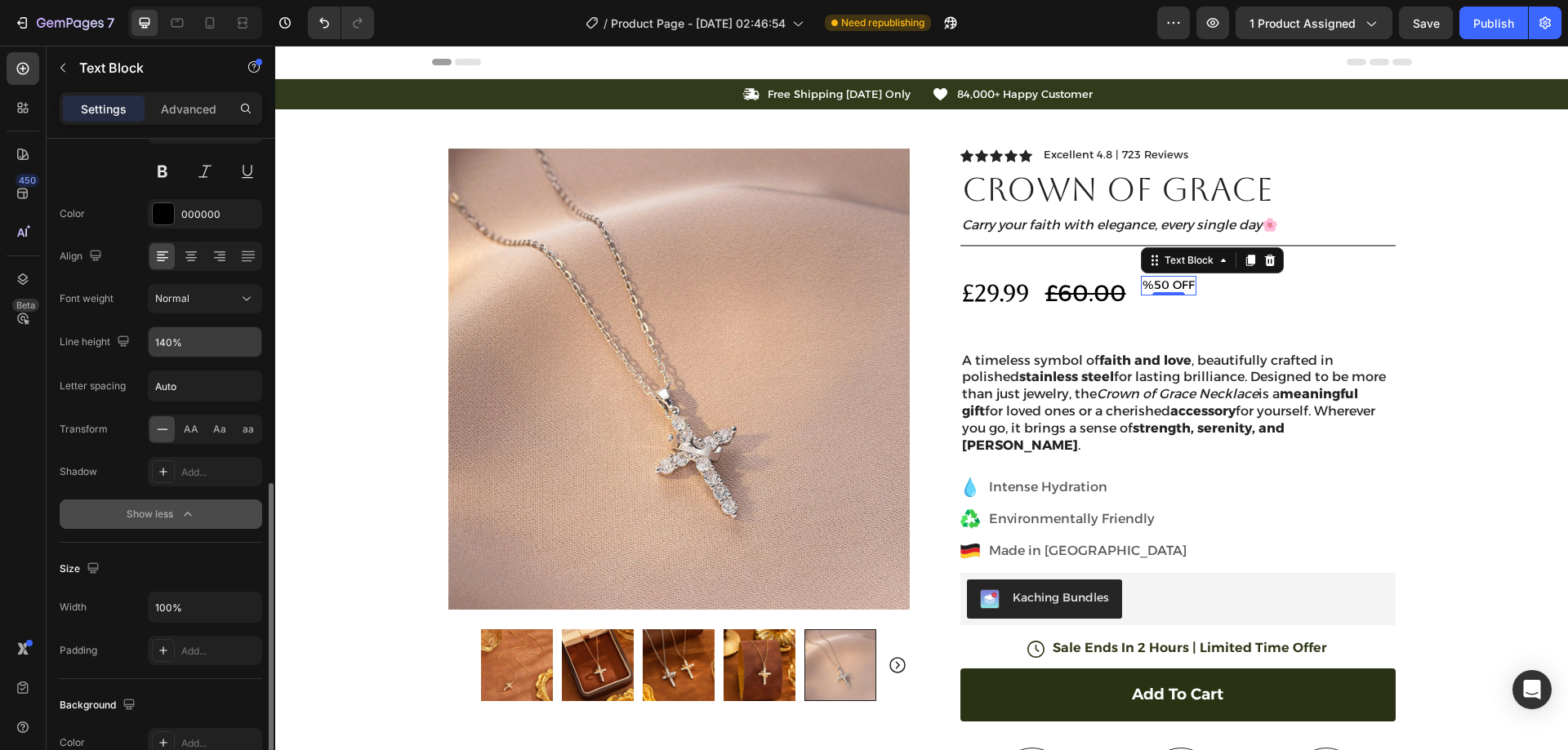
scroll to position [327, 0]
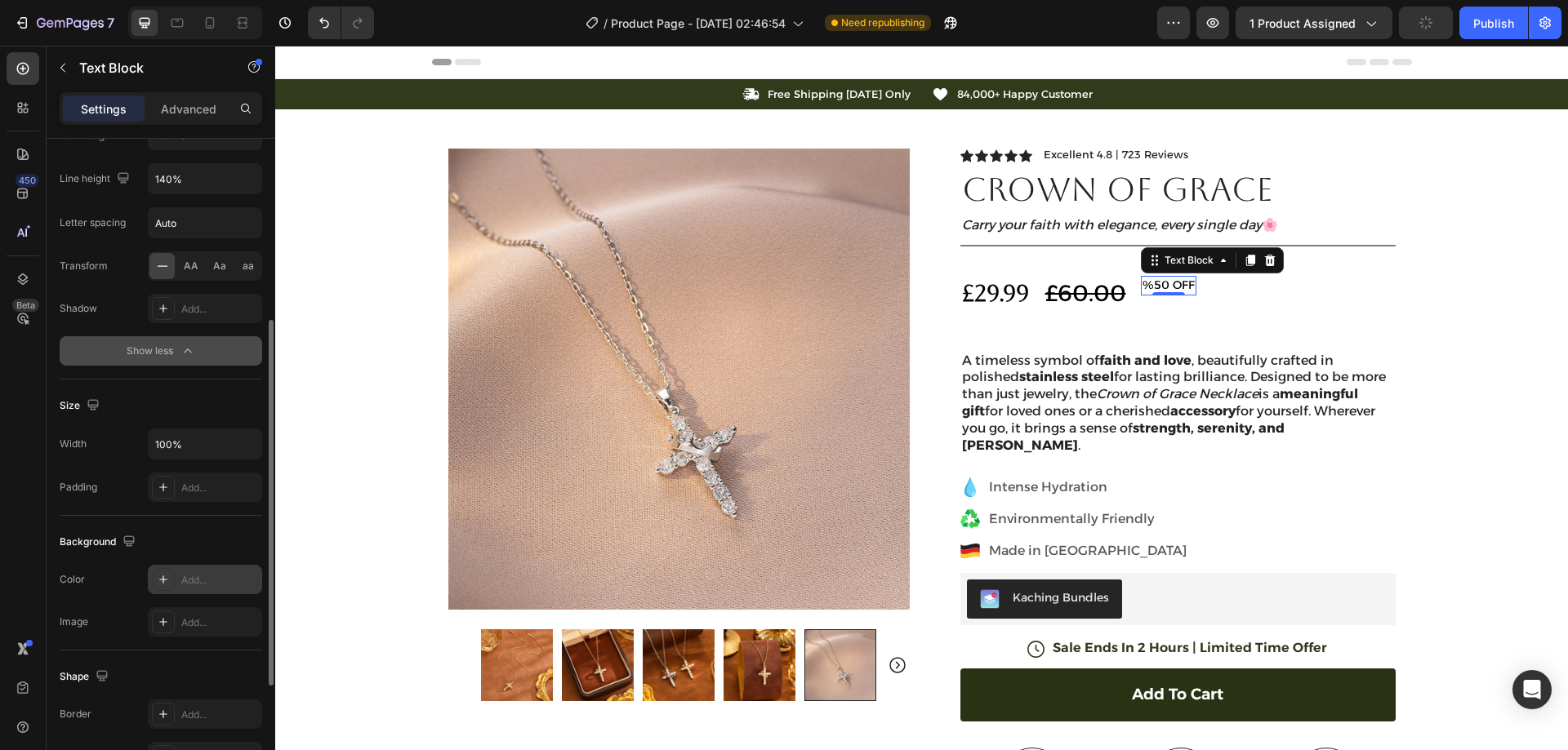
click at [214, 579] on div "Add..." at bounding box center [220, 580] width 77 height 15
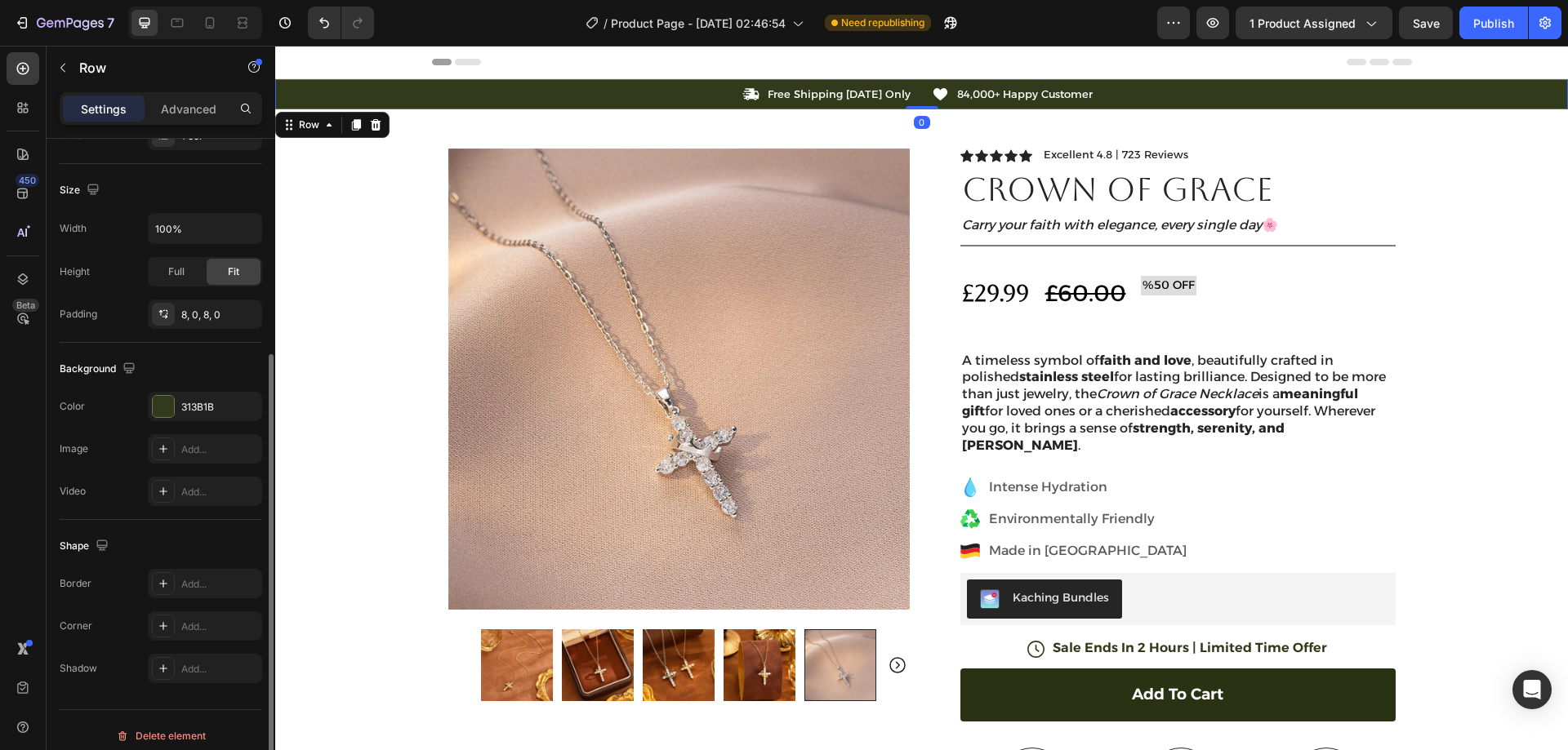
click at [351, 94] on div "Icon Free Shipping [DATE] Only Text Block Row Icon 84,000+ Happy Customer Text …" at bounding box center [922, 94] width 1293 height 17
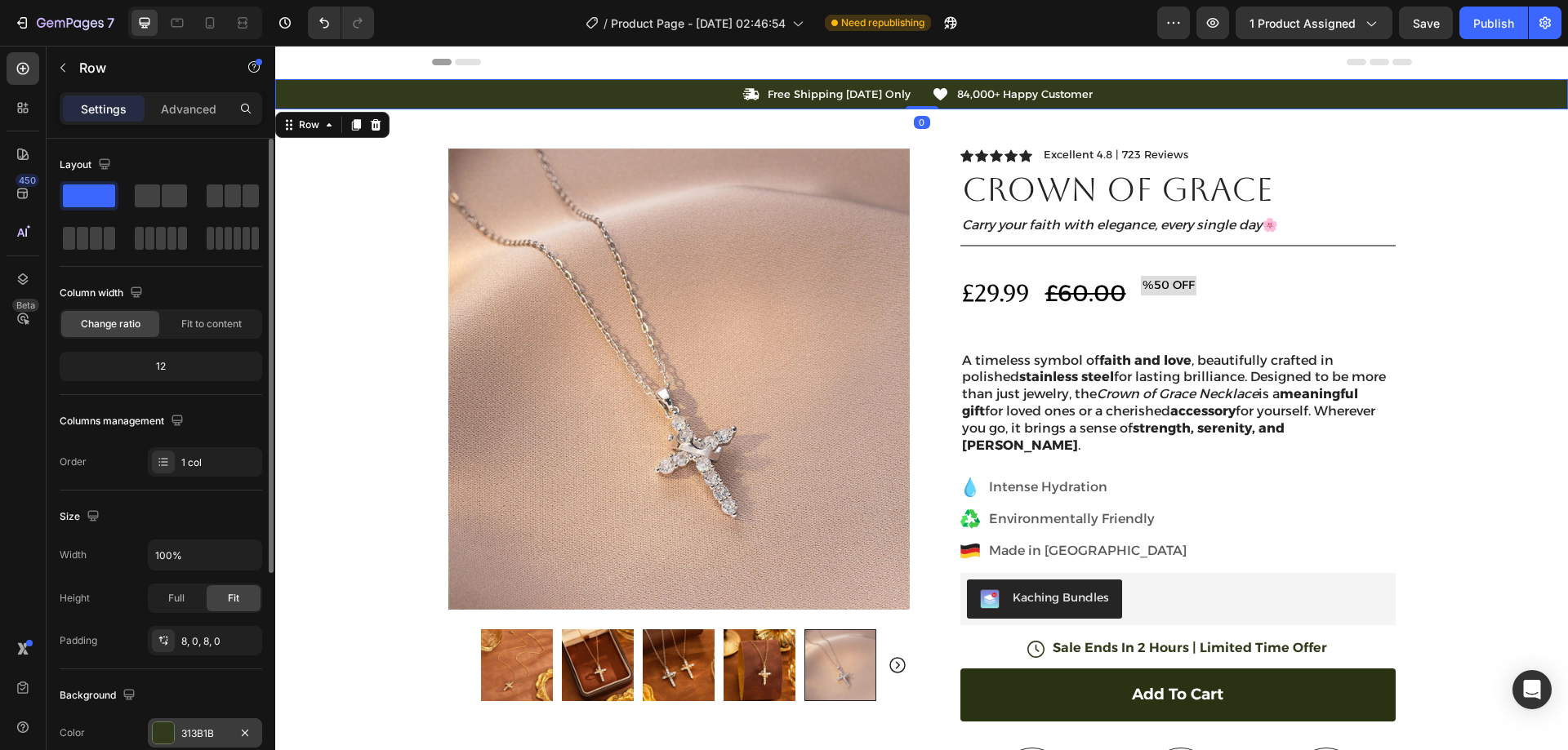
click at [213, 726] on div "313B1B" at bounding box center [205, 733] width 47 height 15
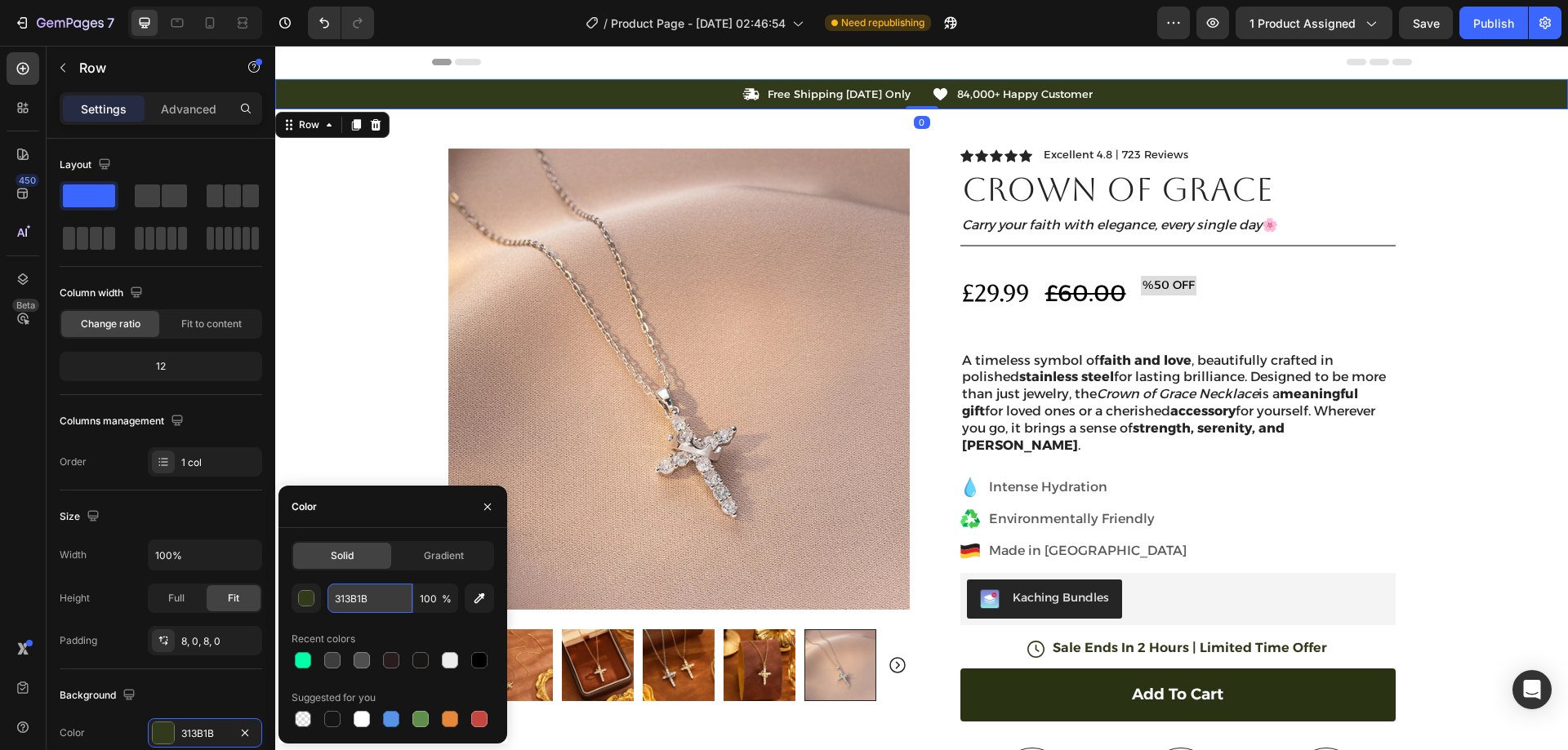
click at [370, 594] on input "313B1B" at bounding box center [370, 599] width 85 height 30
click at [1151, 280] on p "%50 OFF" at bounding box center [1169, 286] width 52 height 17
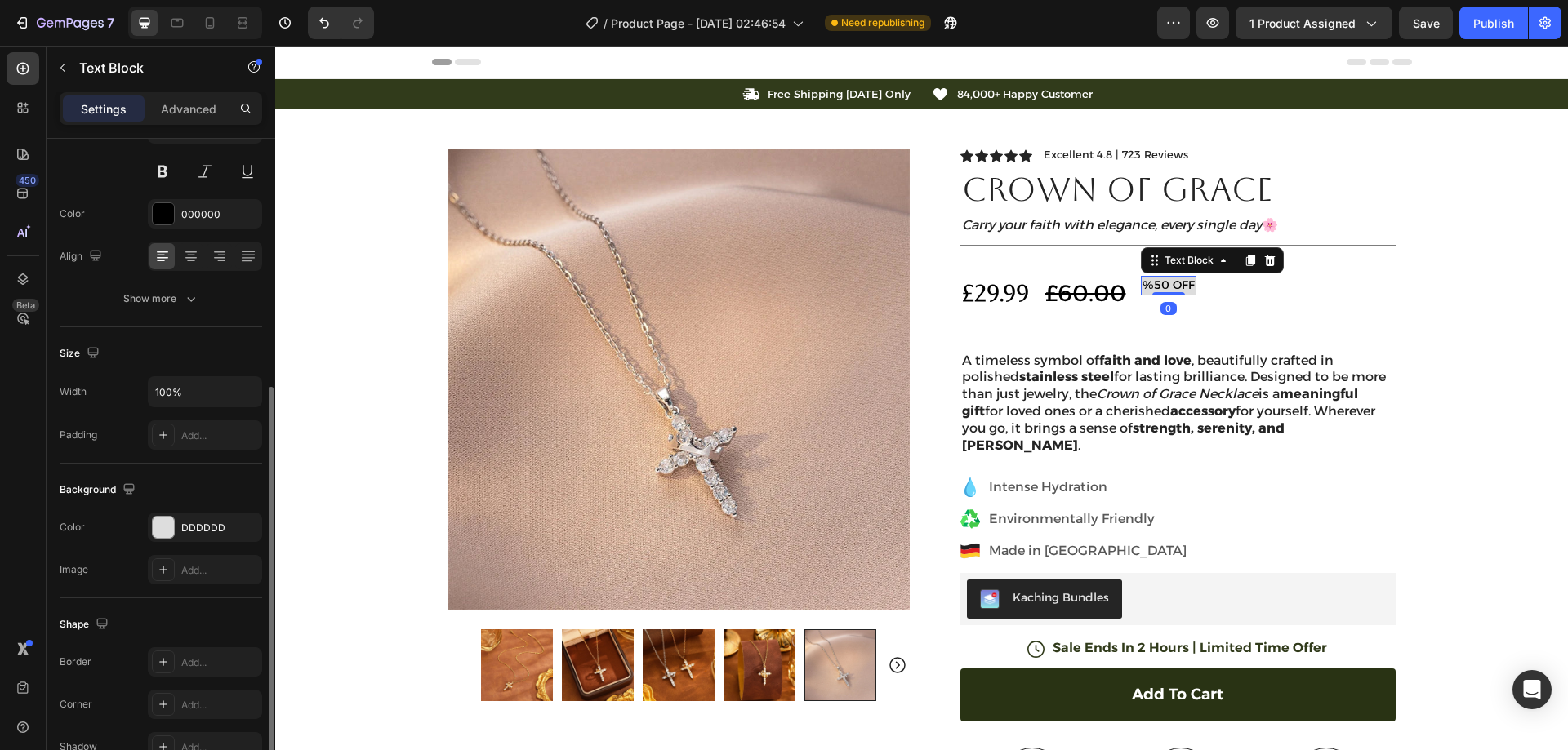
scroll to position [245, 0]
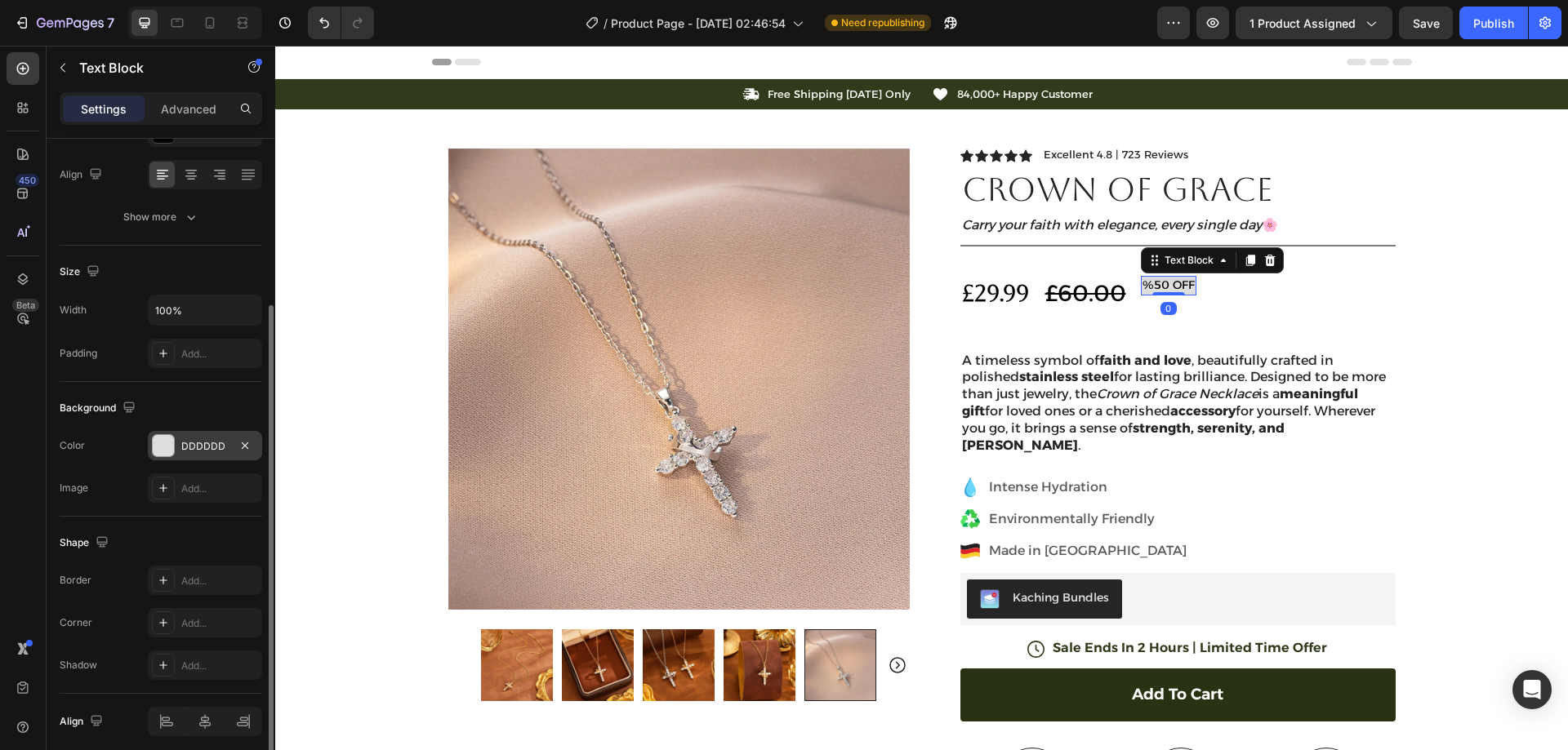
click at [198, 440] on div "DDDDDD" at bounding box center [205, 446] width 47 height 15
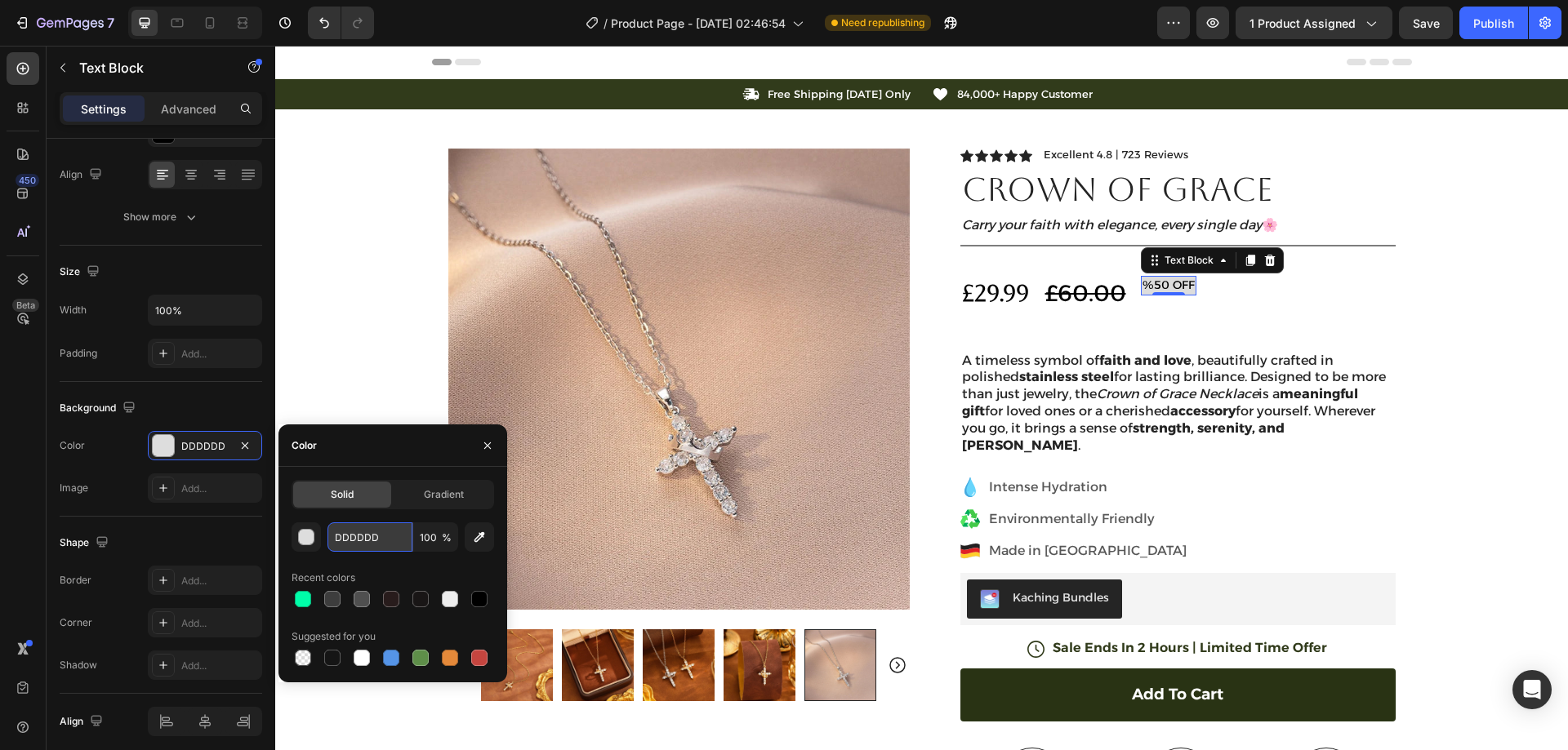
click at [397, 549] on input "DDDDDD" at bounding box center [370, 538] width 85 height 30
paste input "313B1B"
type input "313B1B"
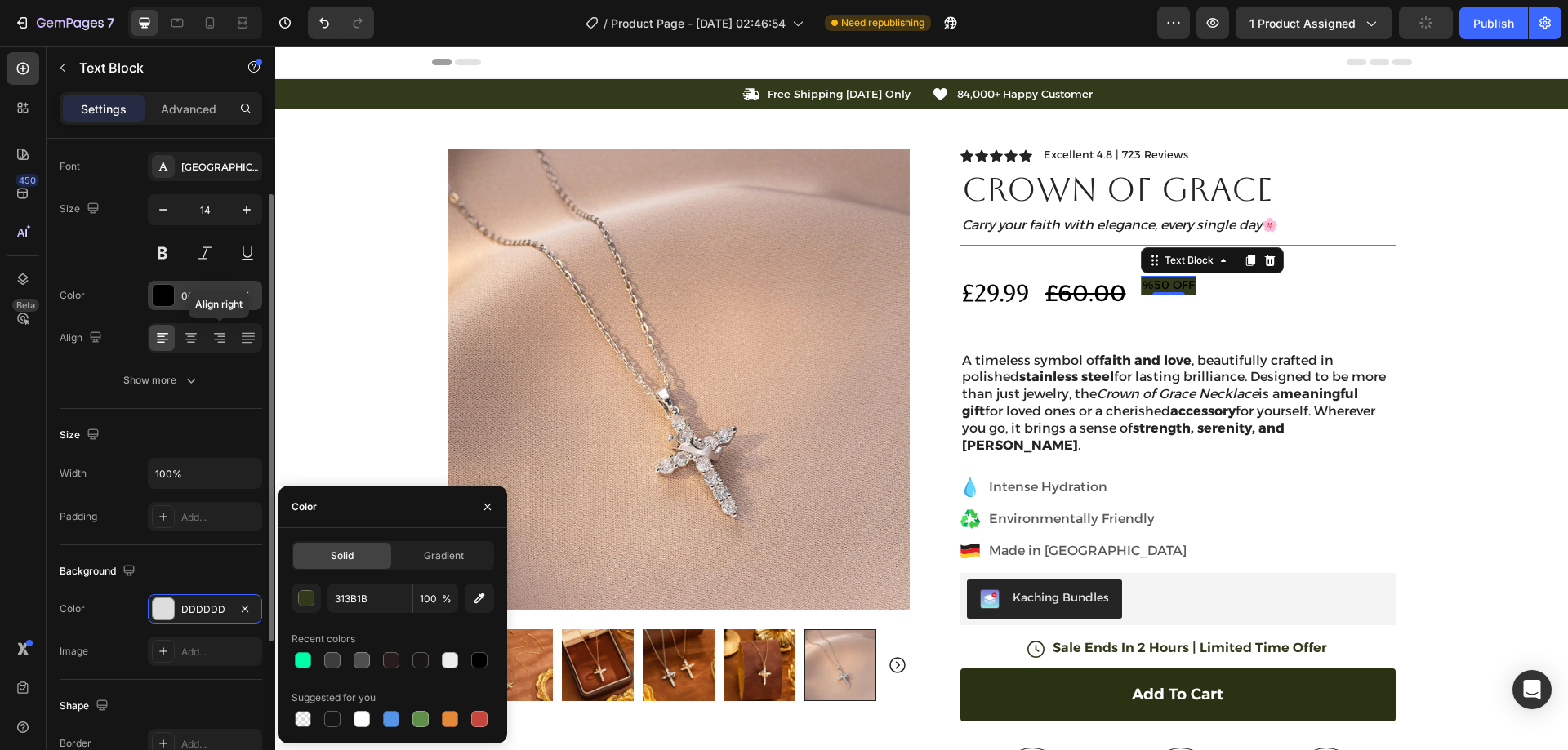
click at [208, 305] on div "000000" at bounding box center [205, 295] width 115 height 30
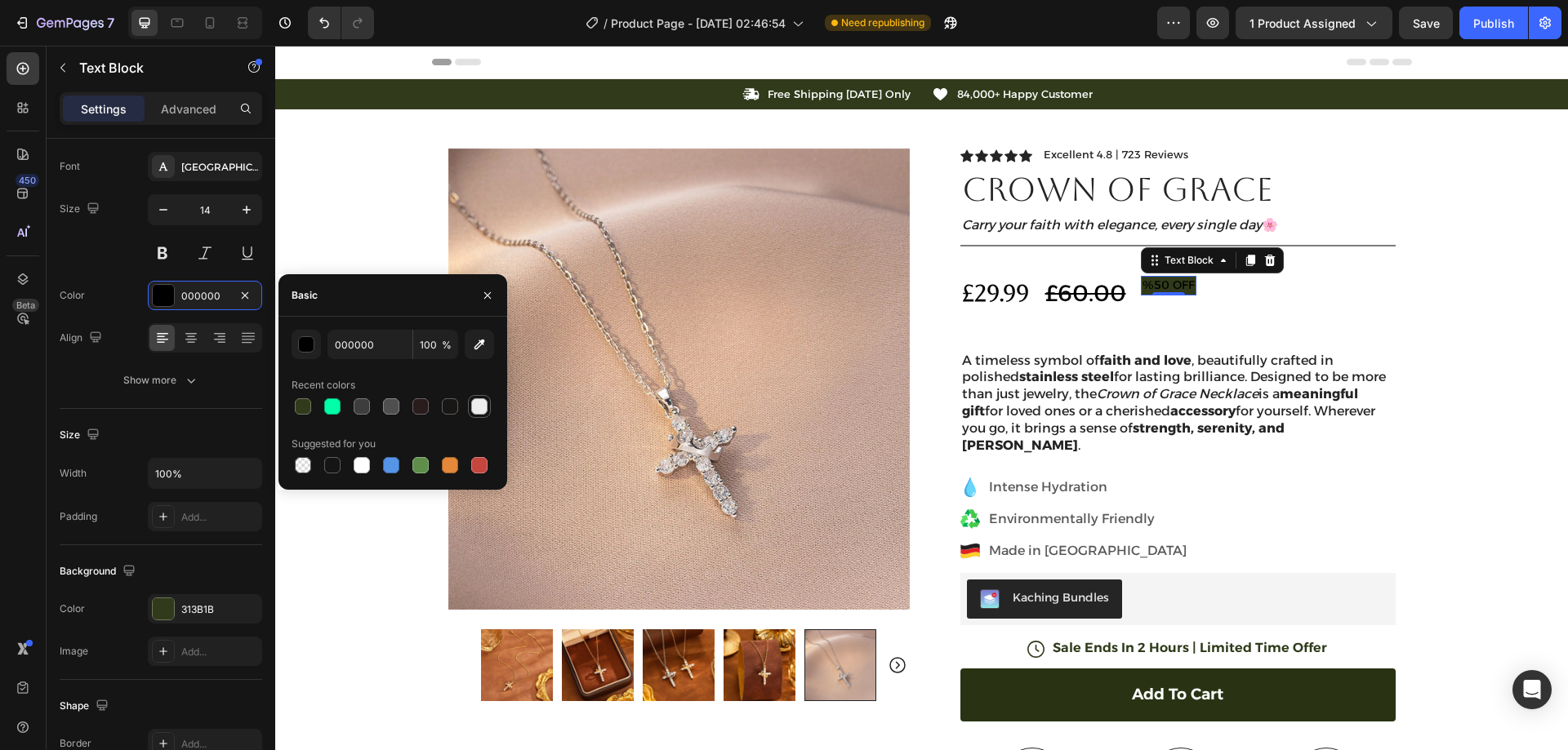
click at [482, 402] on div at bounding box center [479, 406] width 17 height 17
type input "EDEDED"
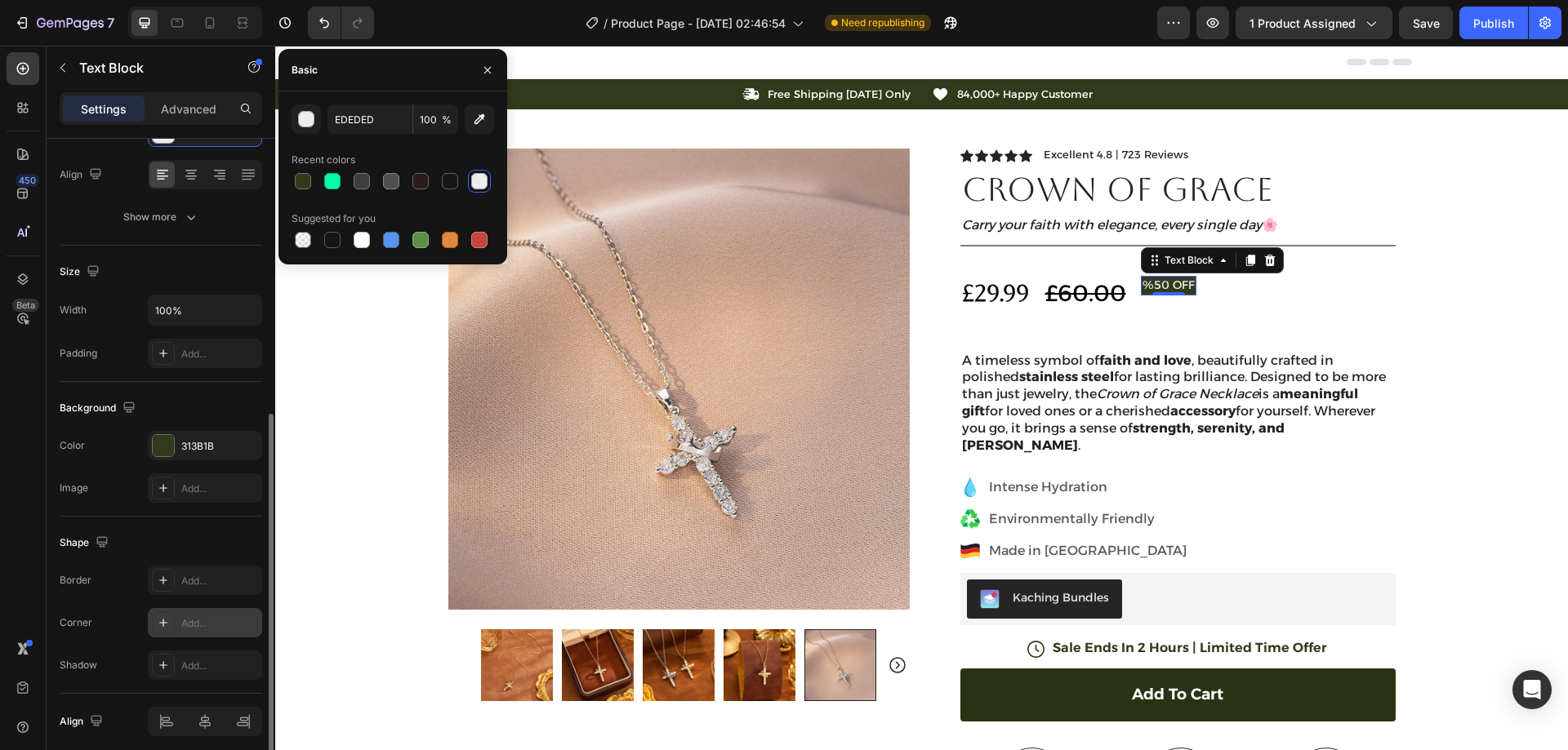
scroll to position [309, 0]
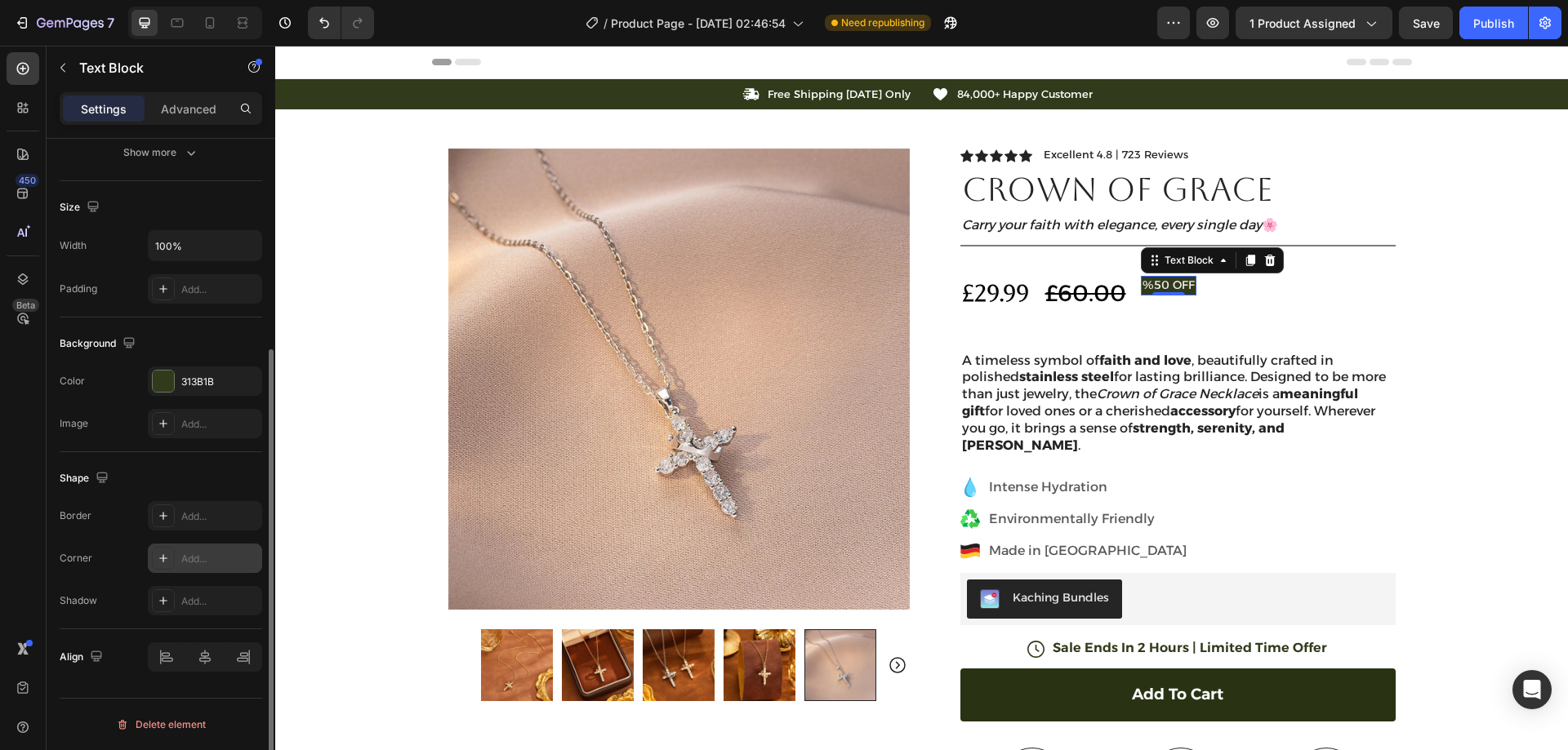
click at [208, 558] on div "Add..." at bounding box center [220, 559] width 77 height 15
click at [194, 241] on input "100%" at bounding box center [205, 246] width 113 height 30
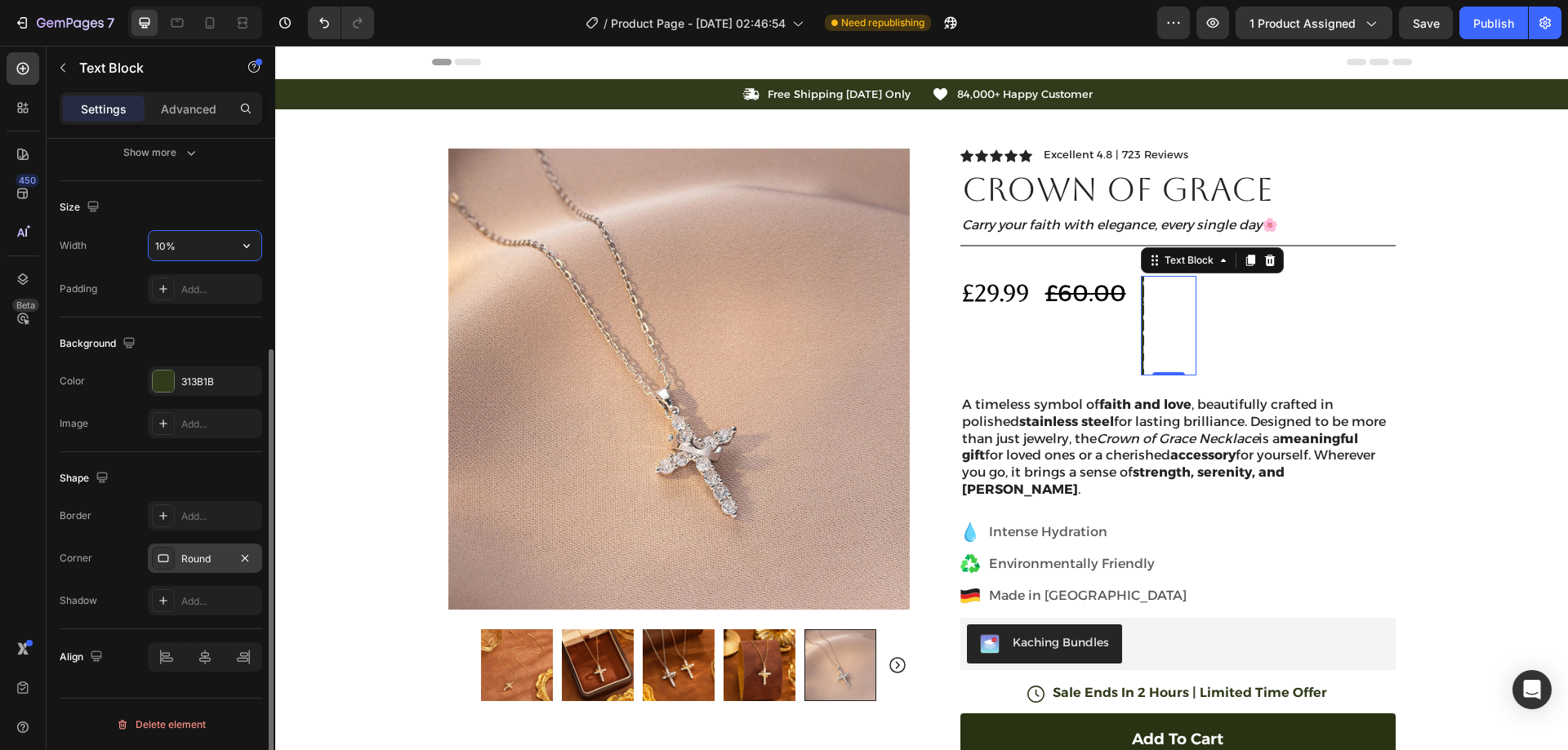
type input "100%"
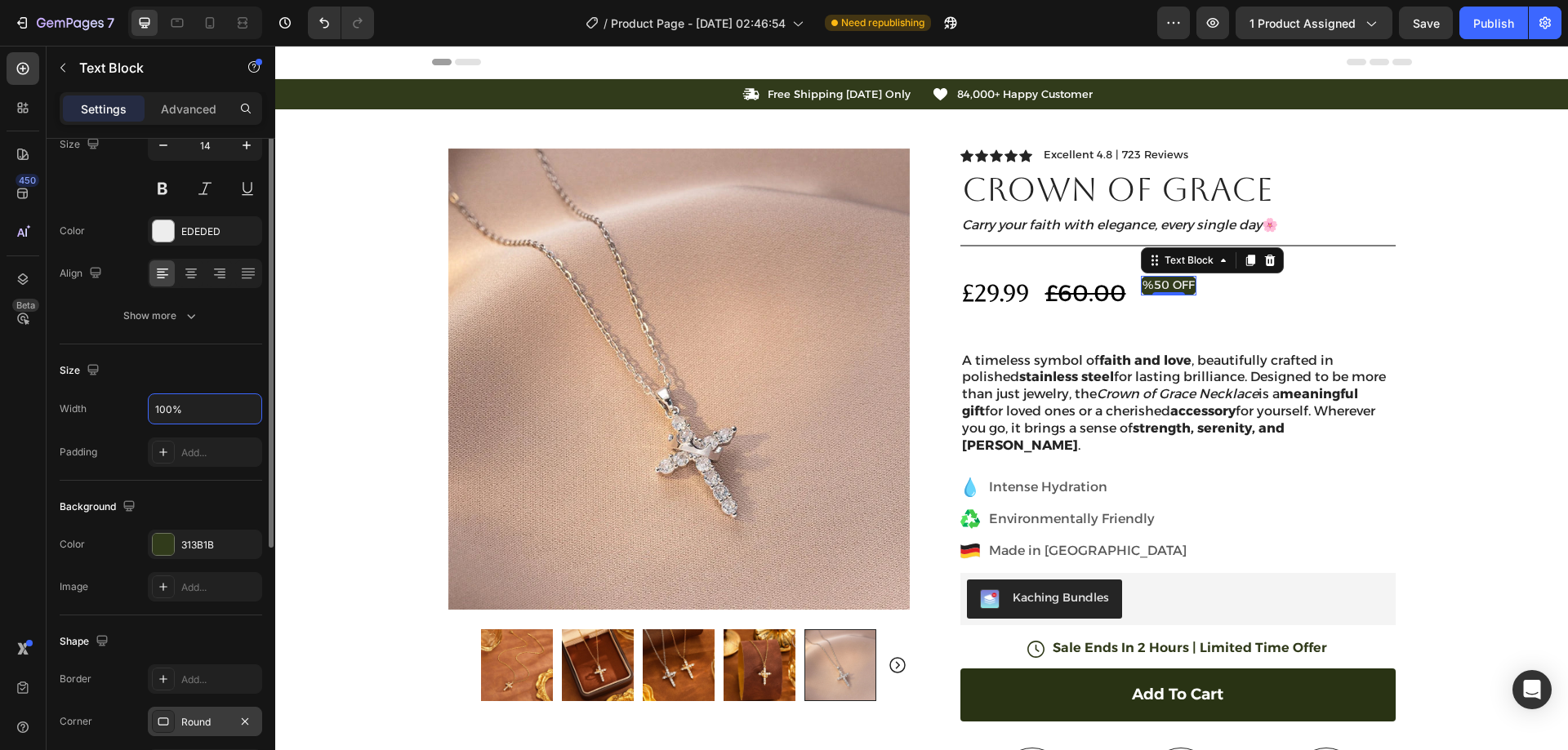
scroll to position [0, 0]
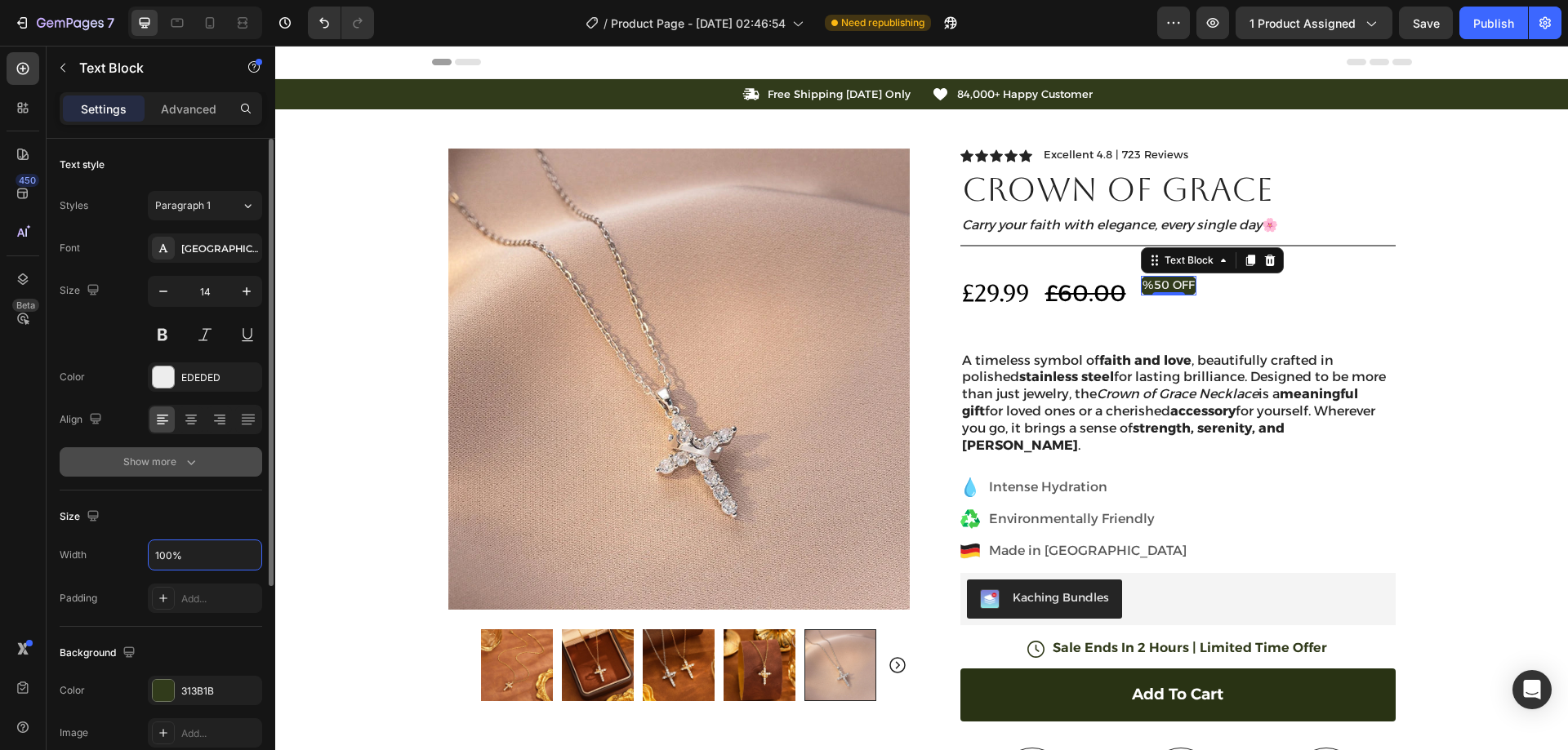
click at [167, 460] on div "Show more" at bounding box center [161, 462] width 76 height 17
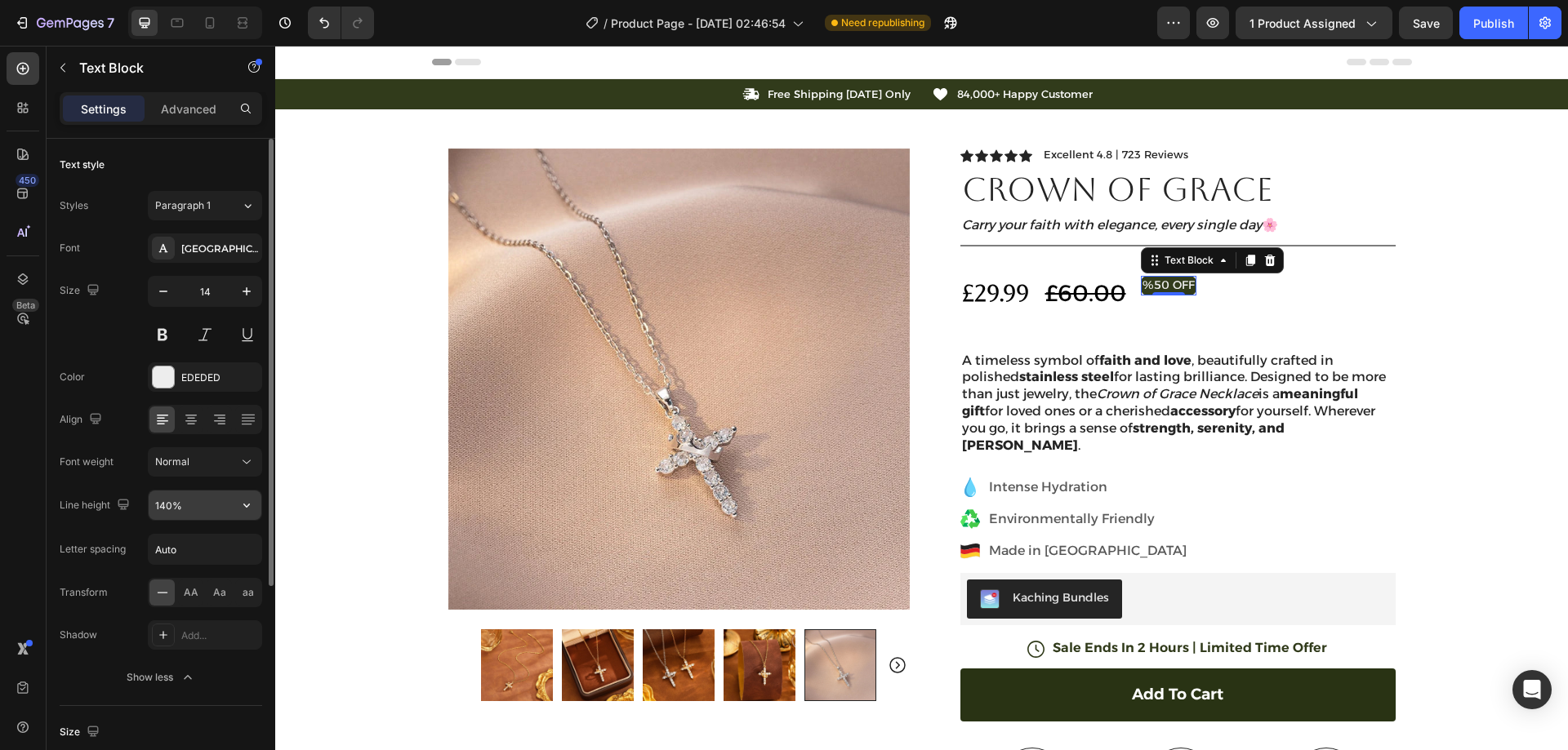
click at [189, 508] on input "140%" at bounding box center [205, 505] width 113 height 30
click at [240, 505] on button "button" at bounding box center [247, 505] width 30 height 30
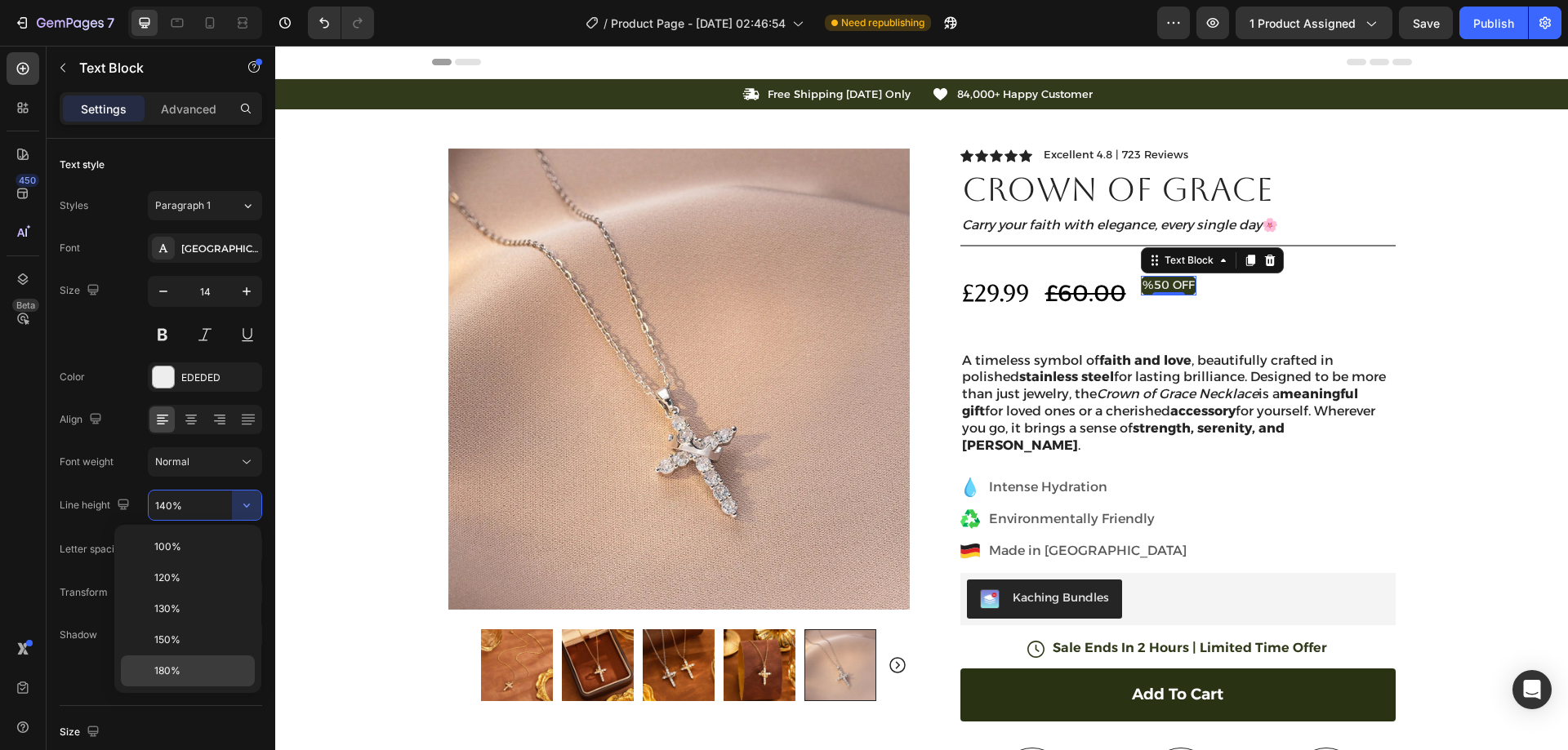
click at [171, 667] on span "180%" at bounding box center [168, 670] width 26 height 15
type input "180%"
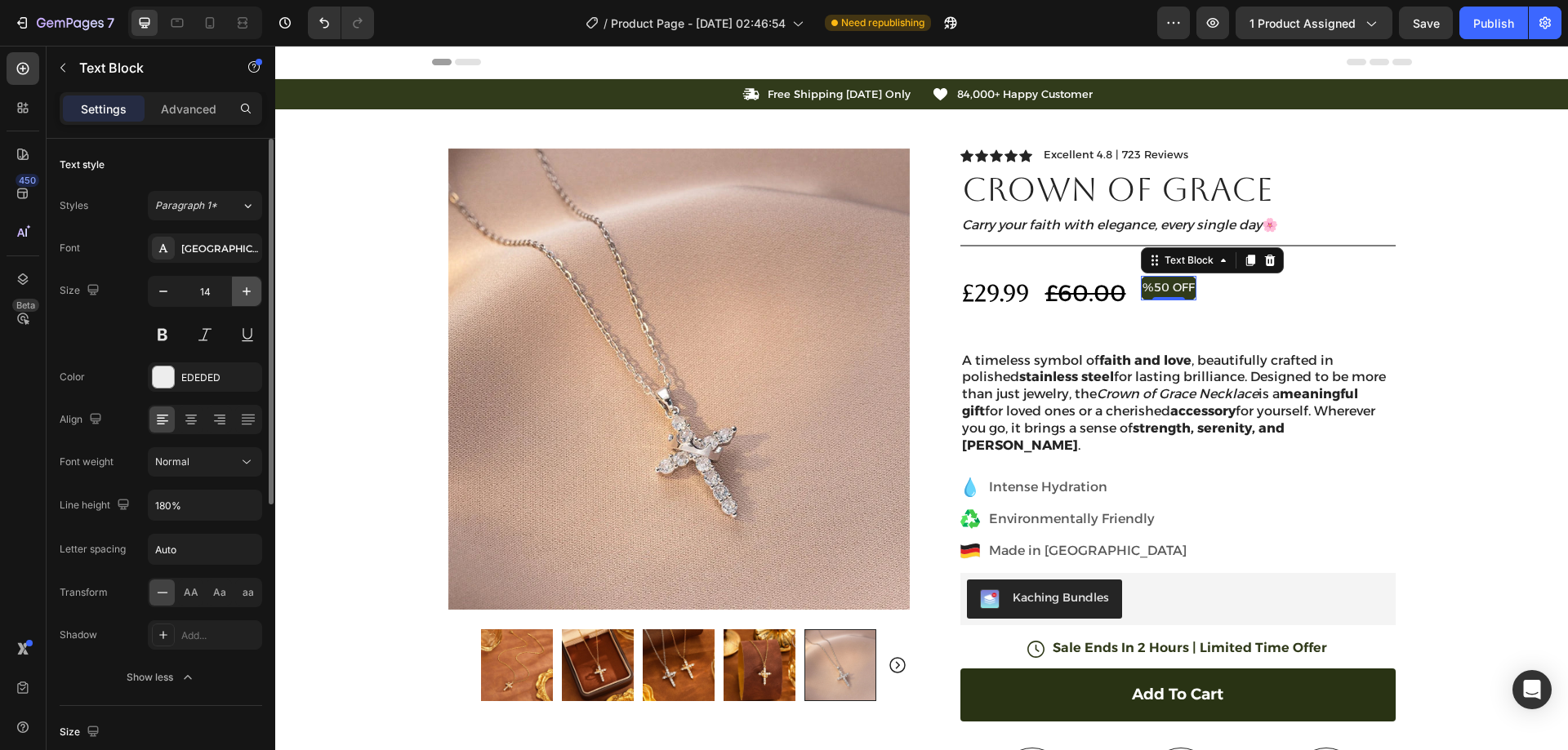
click at [252, 288] on icon "button" at bounding box center [247, 291] width 17 height 17
type input "16"
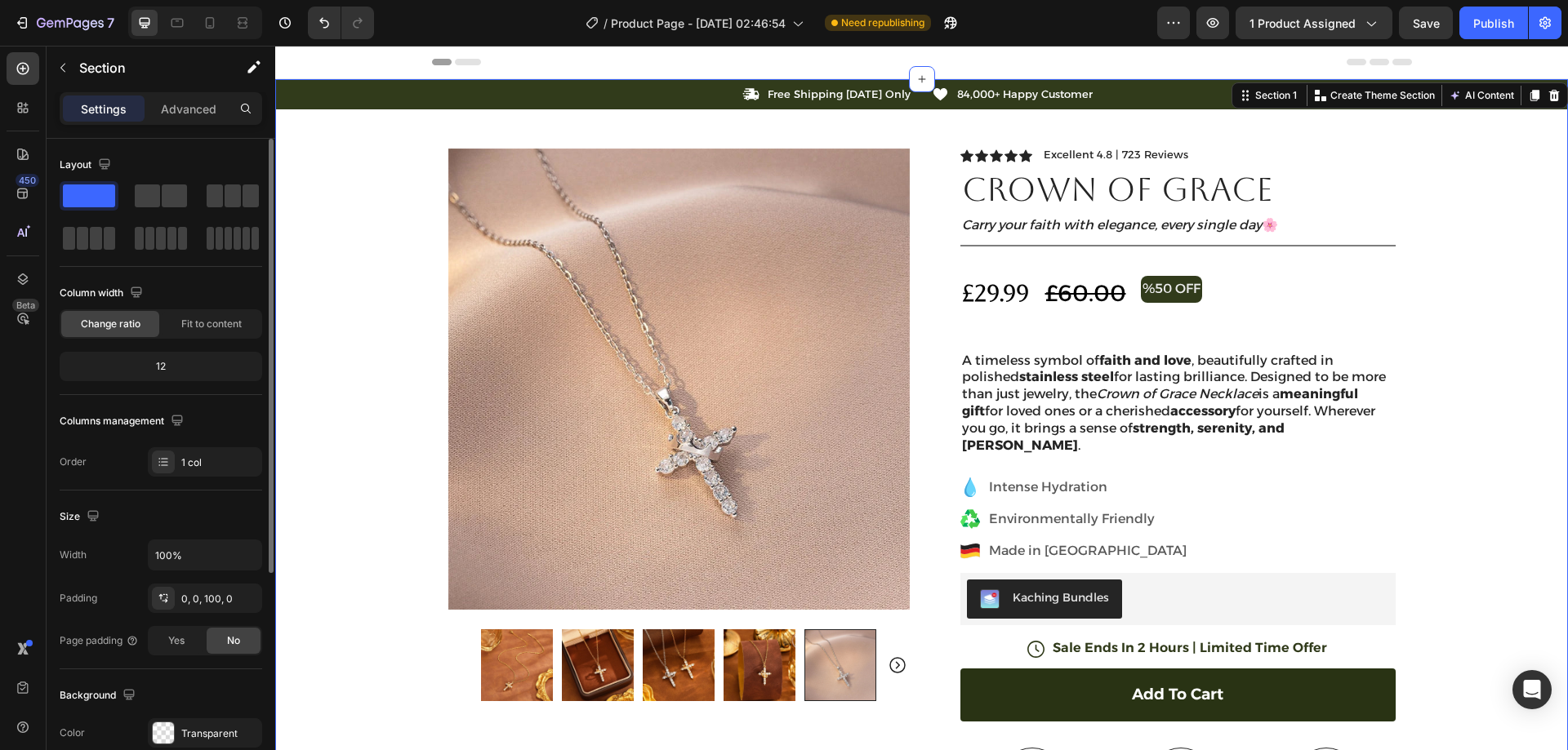
click at [1418, 264] on div "Icon Free Shipping [DATE] Only Text Block Row Icon 84,000+ Happy Customer Text …" at bounding box center [922, 578] width 1293 height 997
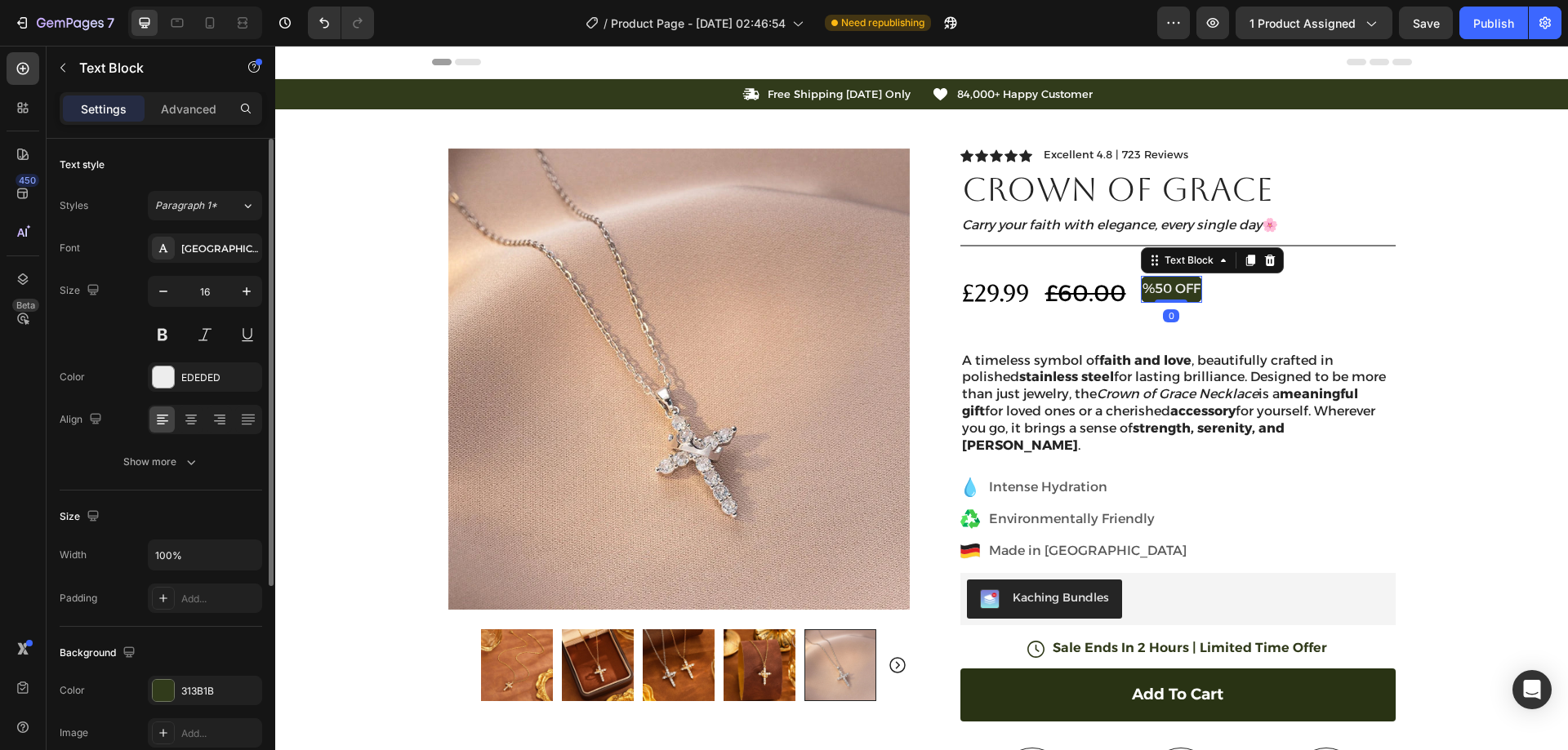
click at [1174, 291] on p "%50 OFF" at bounding box center [1172, 289] width 58 height 24
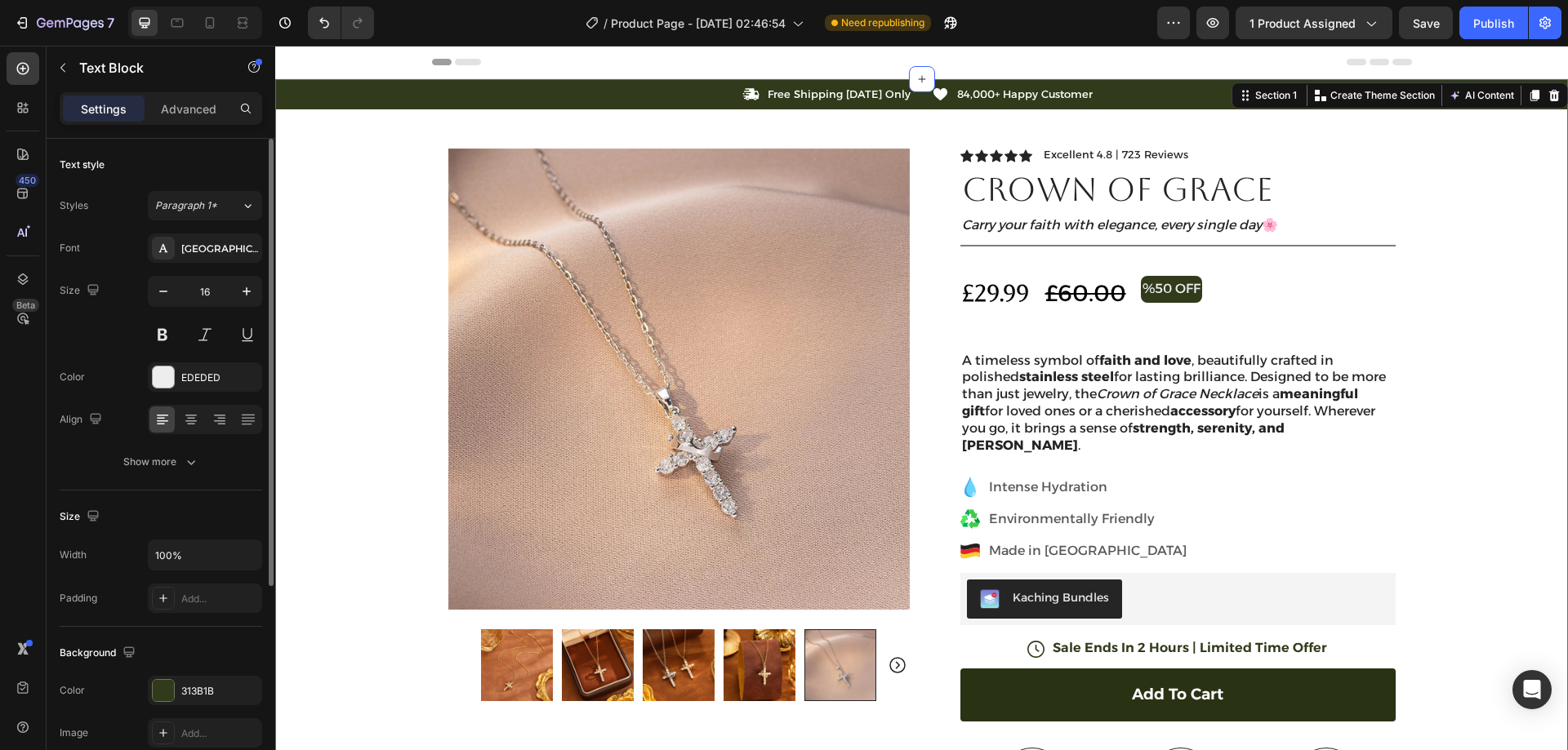
click at [1460, 271] on div "Icon Free Shipping [DATE] Only Text Block Row Icon 84,000+ Happy Customer Text …" at bounding box center [922, 578] width 1293 height 997
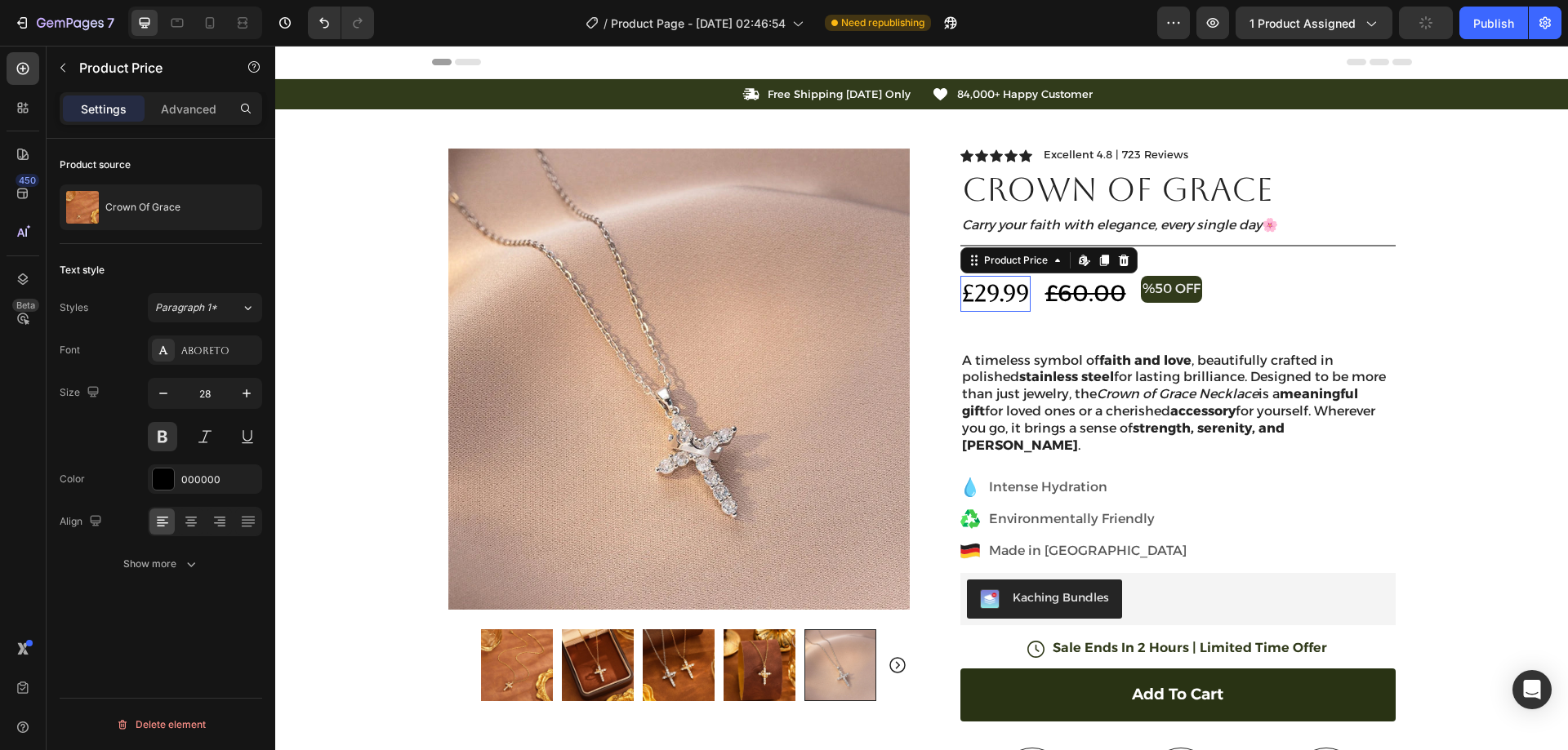
click at [976, 290] on div "£29.99" at bounding box center [995, 294] width 70 height 35
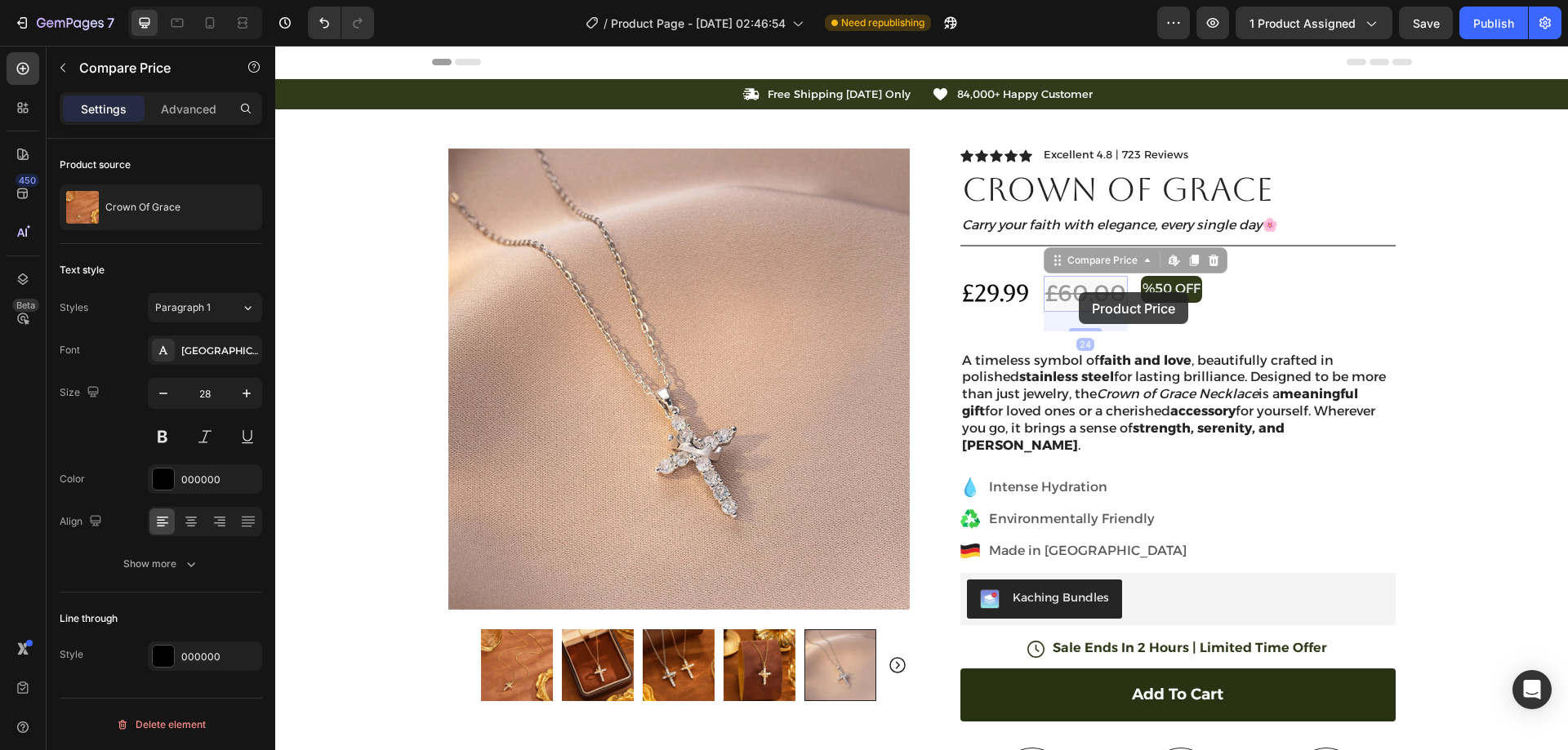
drag, startPoint x: 1083, startPoint y: 283, endPoint x: 1079, endPoint y: 292, distance: 9.8
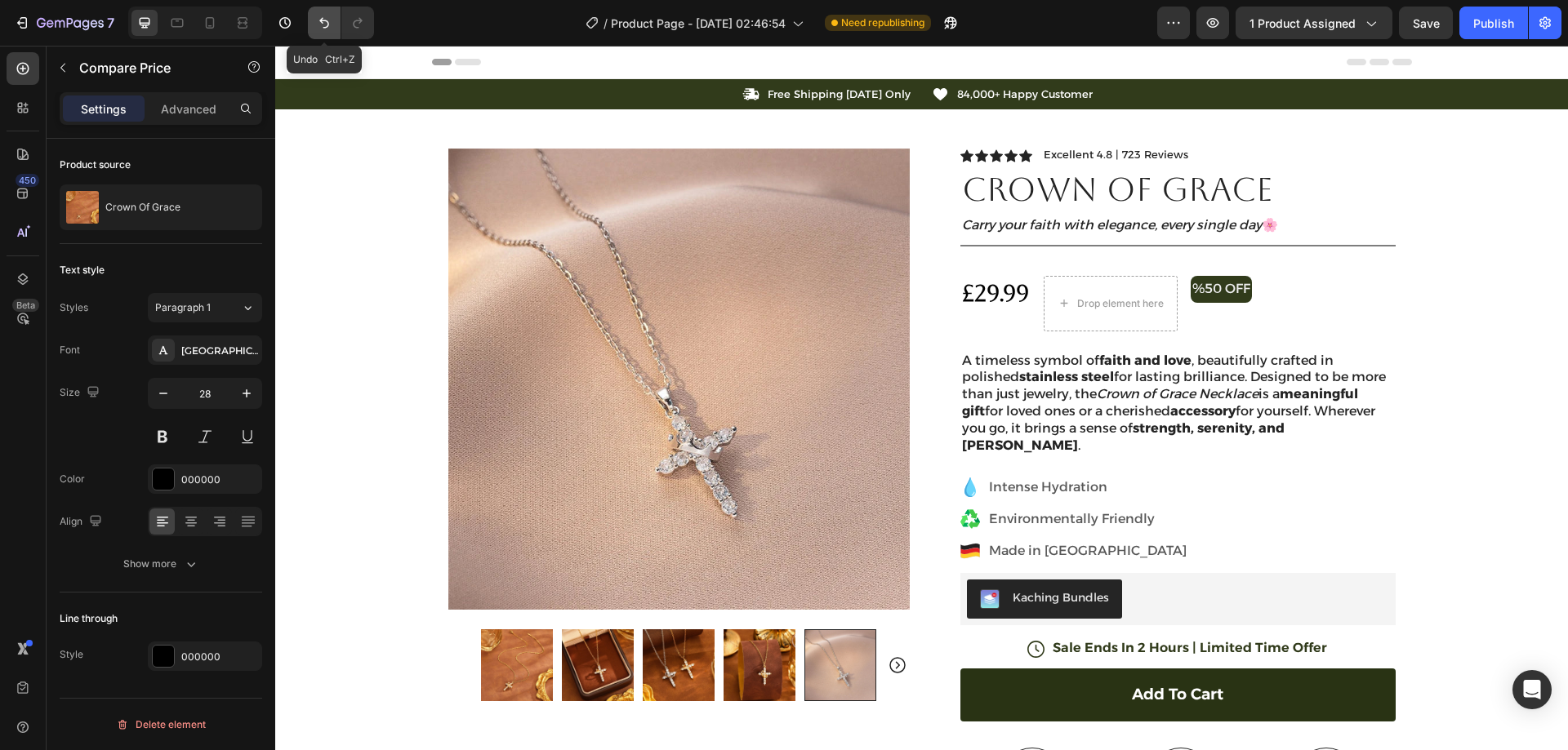
click at [331, 31] on icon "Undo/Redo" at bounding box center [324, 23] width 17 height 17
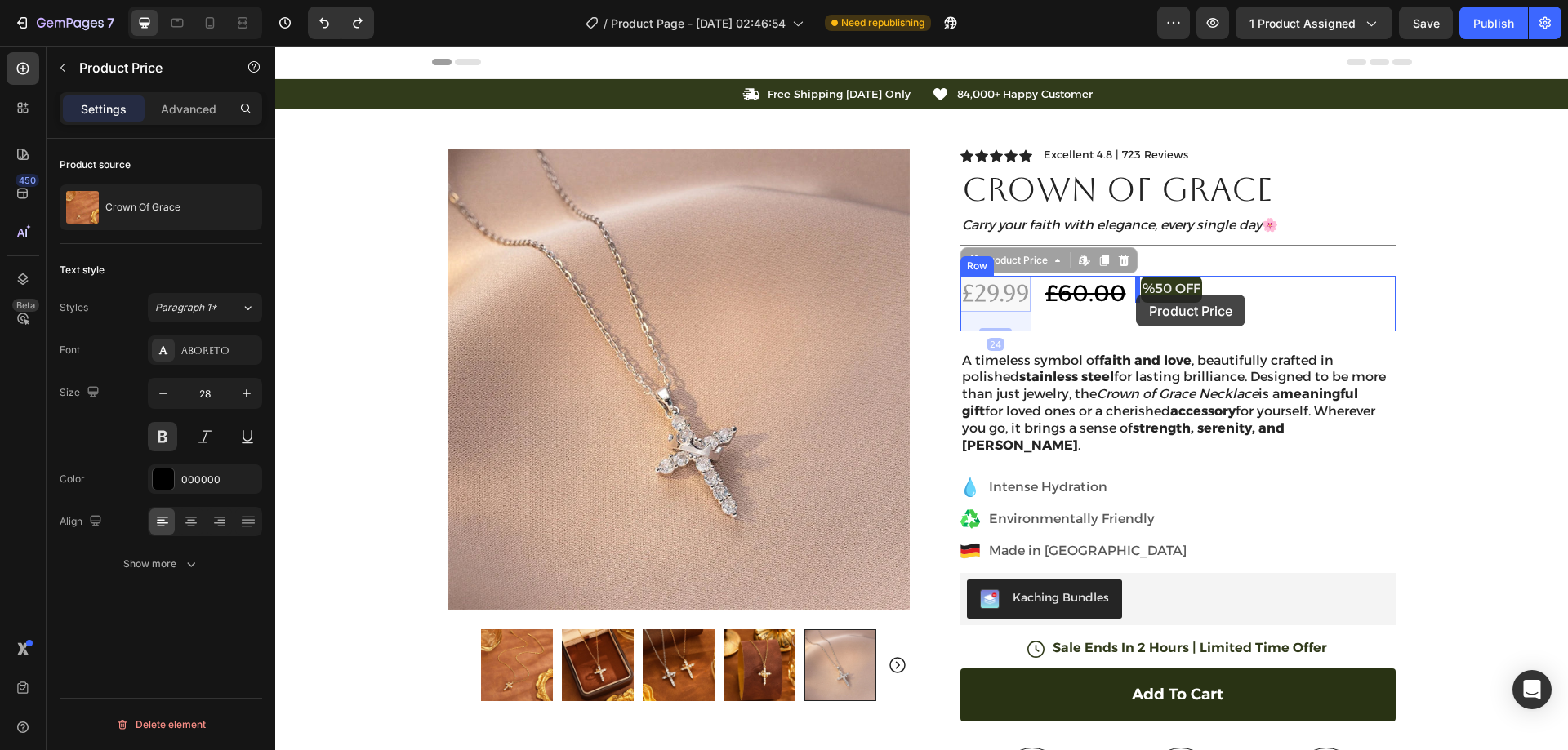
drag, startPoint x: 986, startPoint y: 298, endPoint x: 1136, endPoint y: 295, distance: 150.0
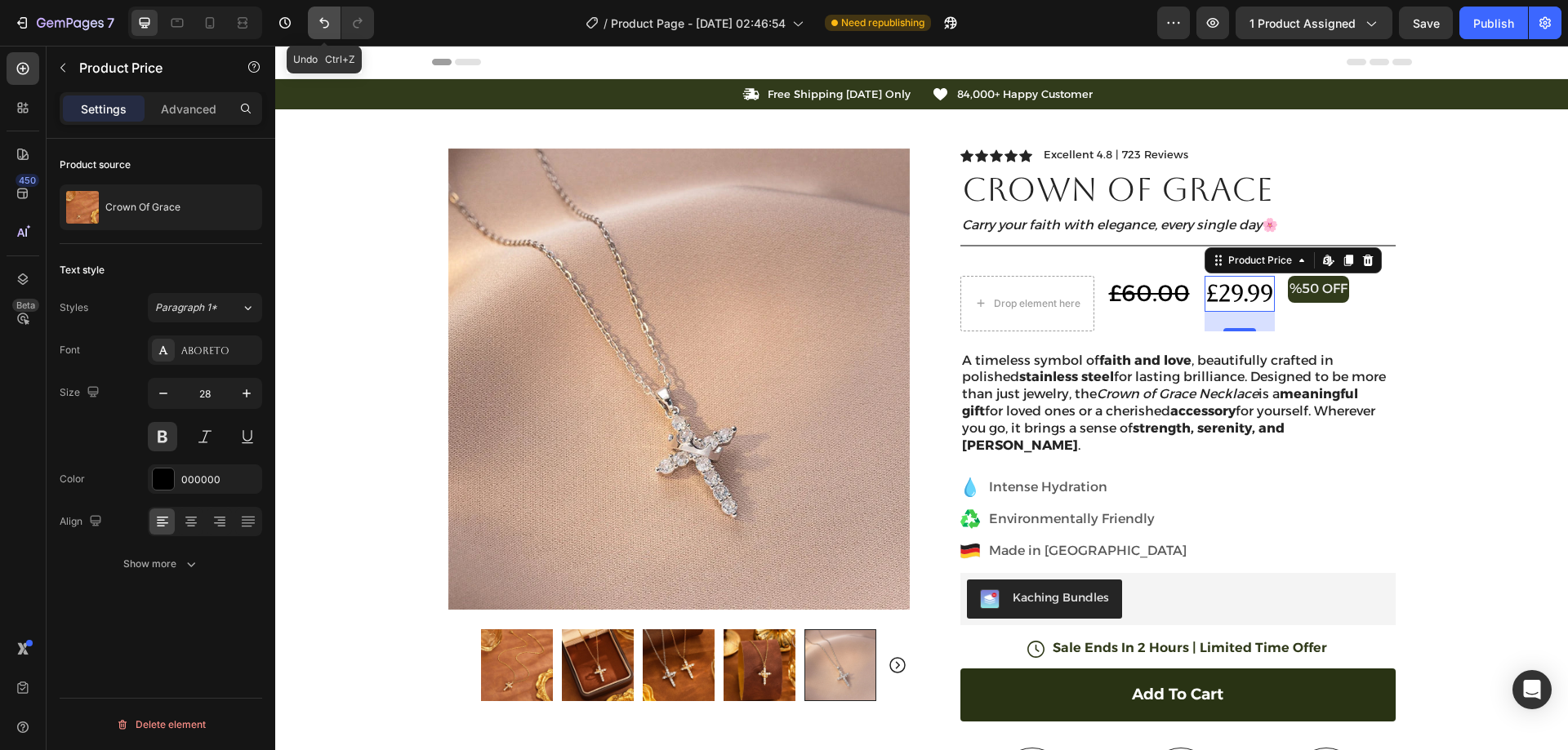
click at [310, 24] on button "Undo/Redo" at bounding box center [324, 22] width 32 height 32
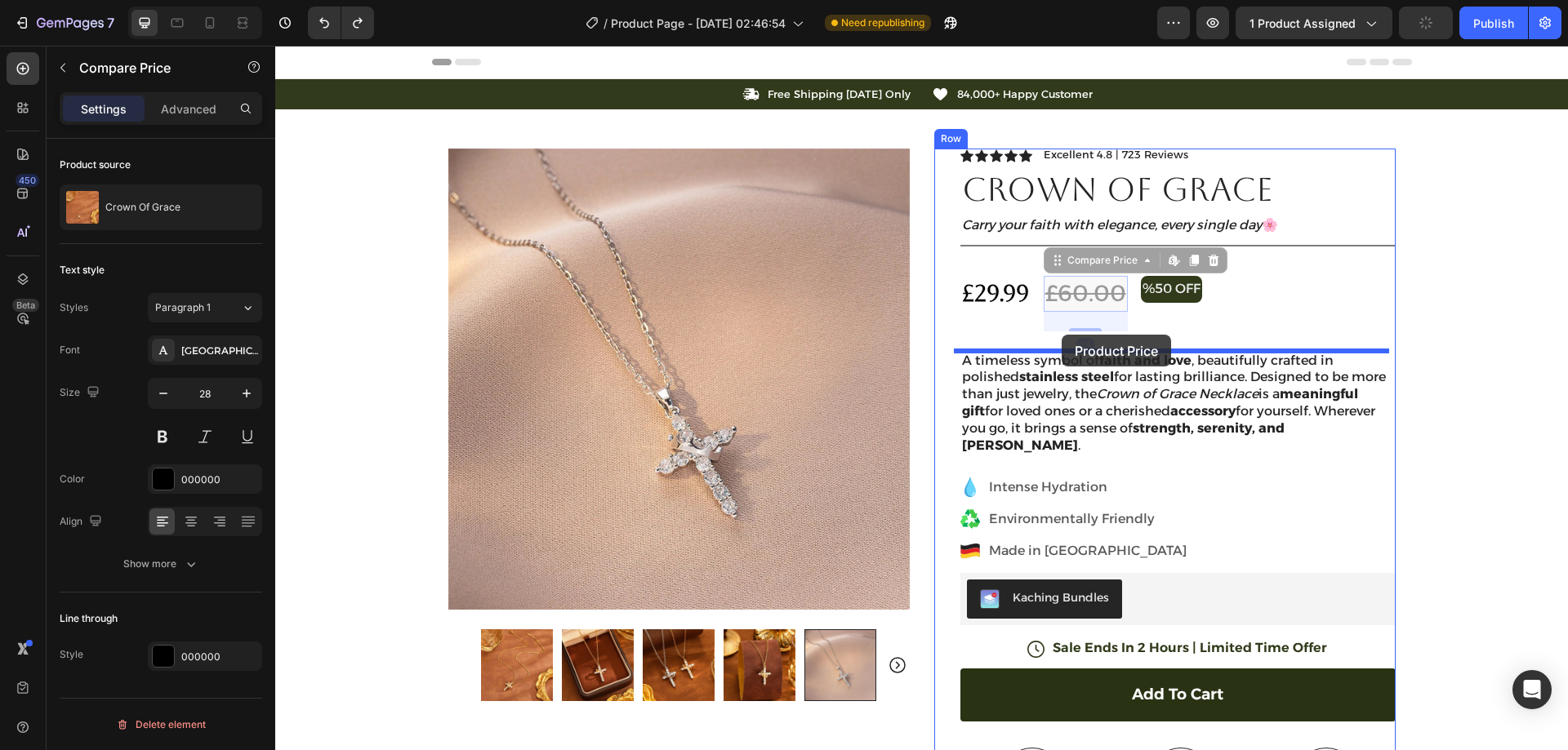
drag, startPoint x: 1077, startPoint y: 291, endPoint x: 1062, endPoint y: 335, distance: 46.5
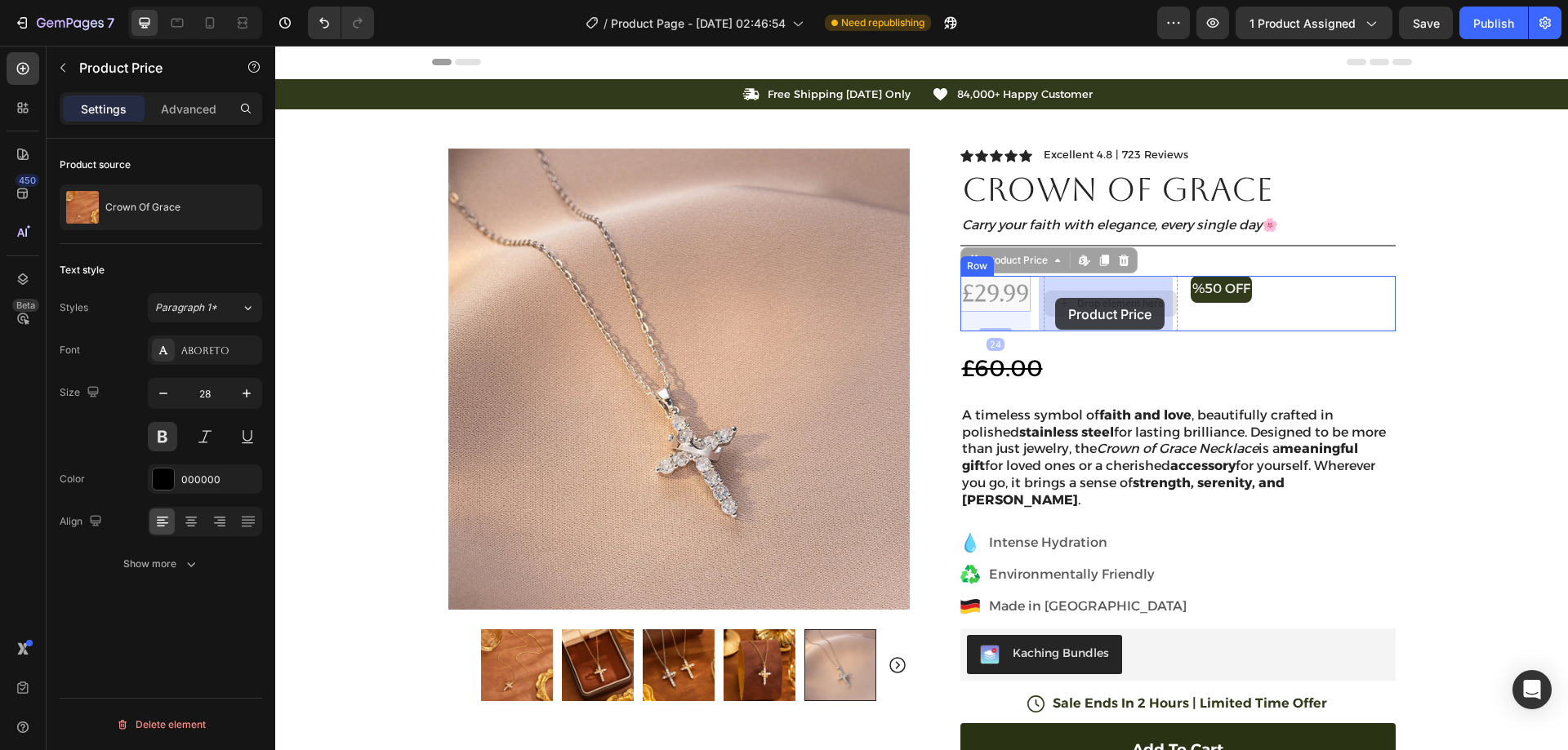
drag, startPoint x: 985, startPoint y: 290, endPoint x: 1050, endPoint y: 297, distance: 65.4
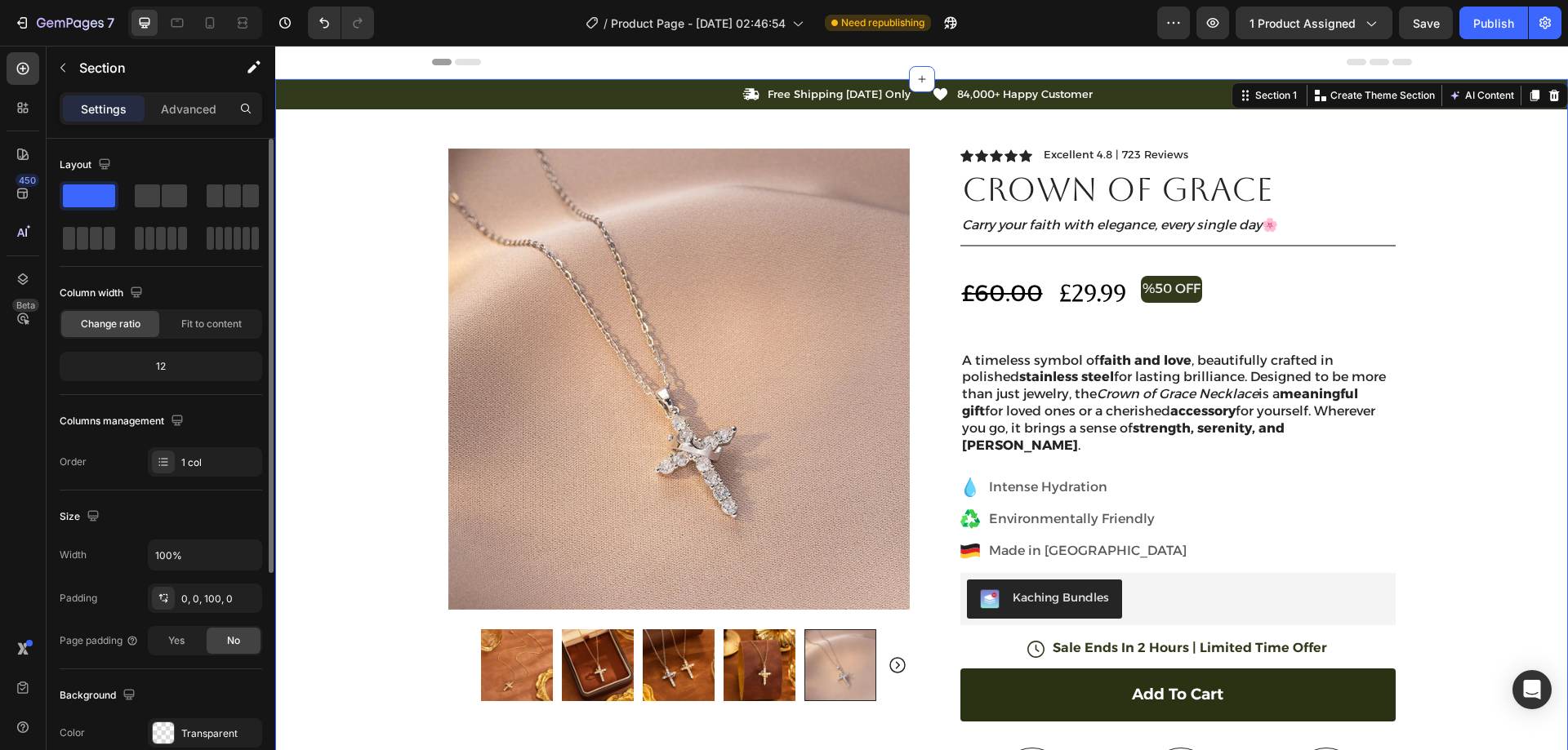
click at [1421, 269] on div "Icon Free Shipping [DATE] Only Text Block Row Icon 84,000+ Happy Customer Text …" at bounding box center [922, 578] width 1293 height 997
click at [1237, 290] on div "£60.00 Compare Price Compare Price £29.99 Product Price Product Price %50 OFF T…" at bounding box center [1178, 303] width 436 height 55
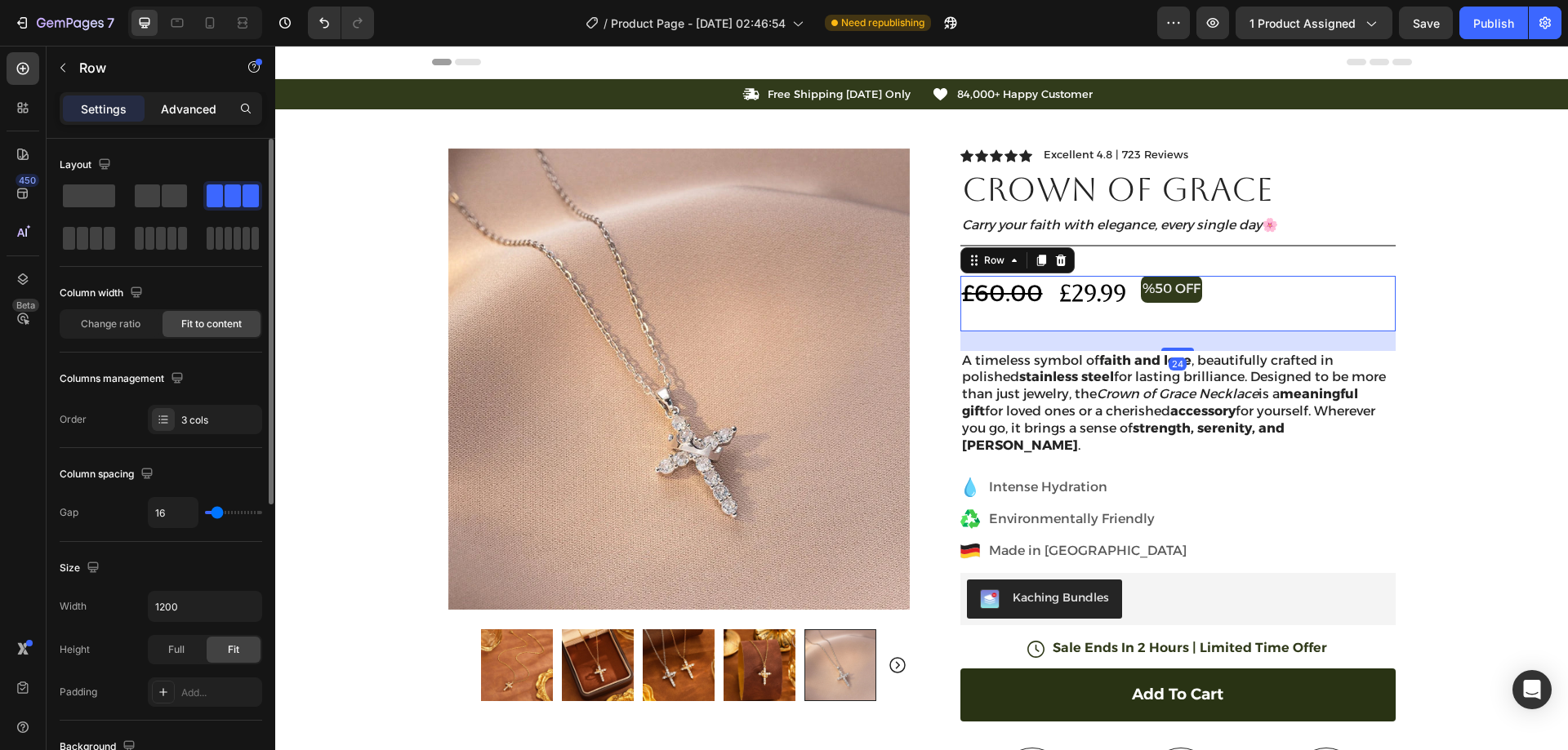
click at [212, 104] on p "Advanced" at bounding box center [189, 109] width 56 height 17
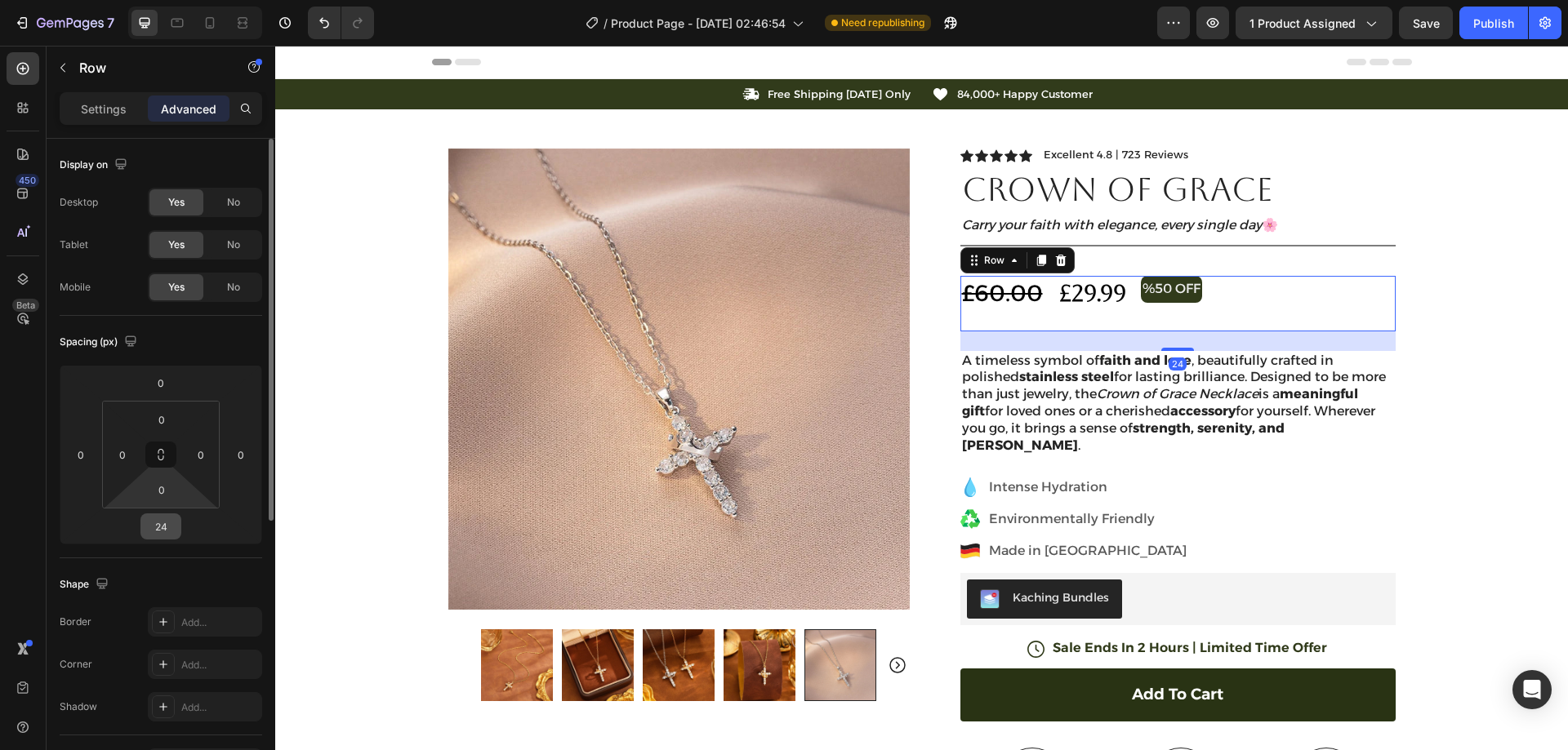
click at [167, 522] on input "24" at bounding box center [160, 526] width 32 height 24
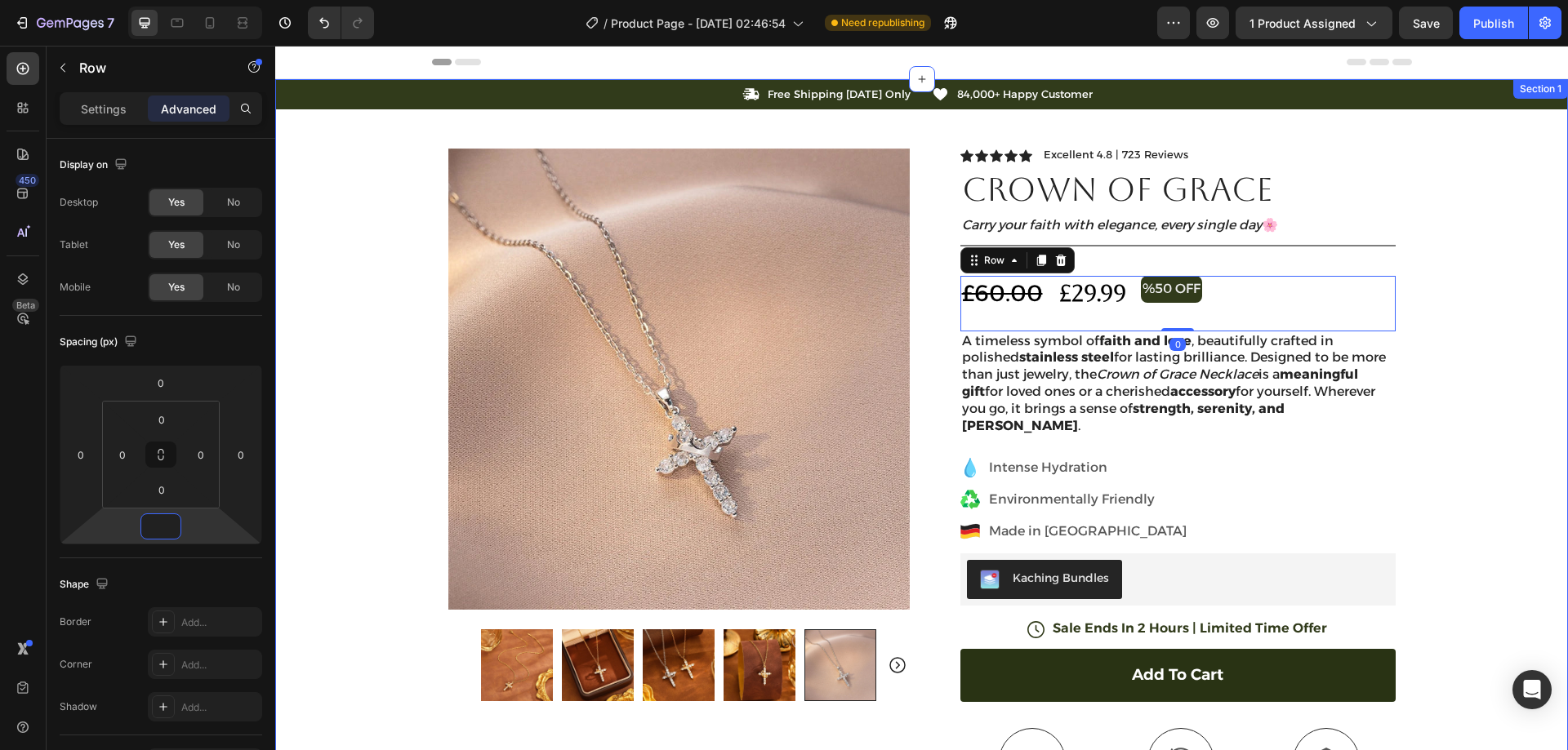
click at [1448, 284] on div "Icon Free Shipping [DATE] Only Text Block Row Icon 84,000+ Happy Customer Text …" at bounding box center [922, 568] width 1293 height 978
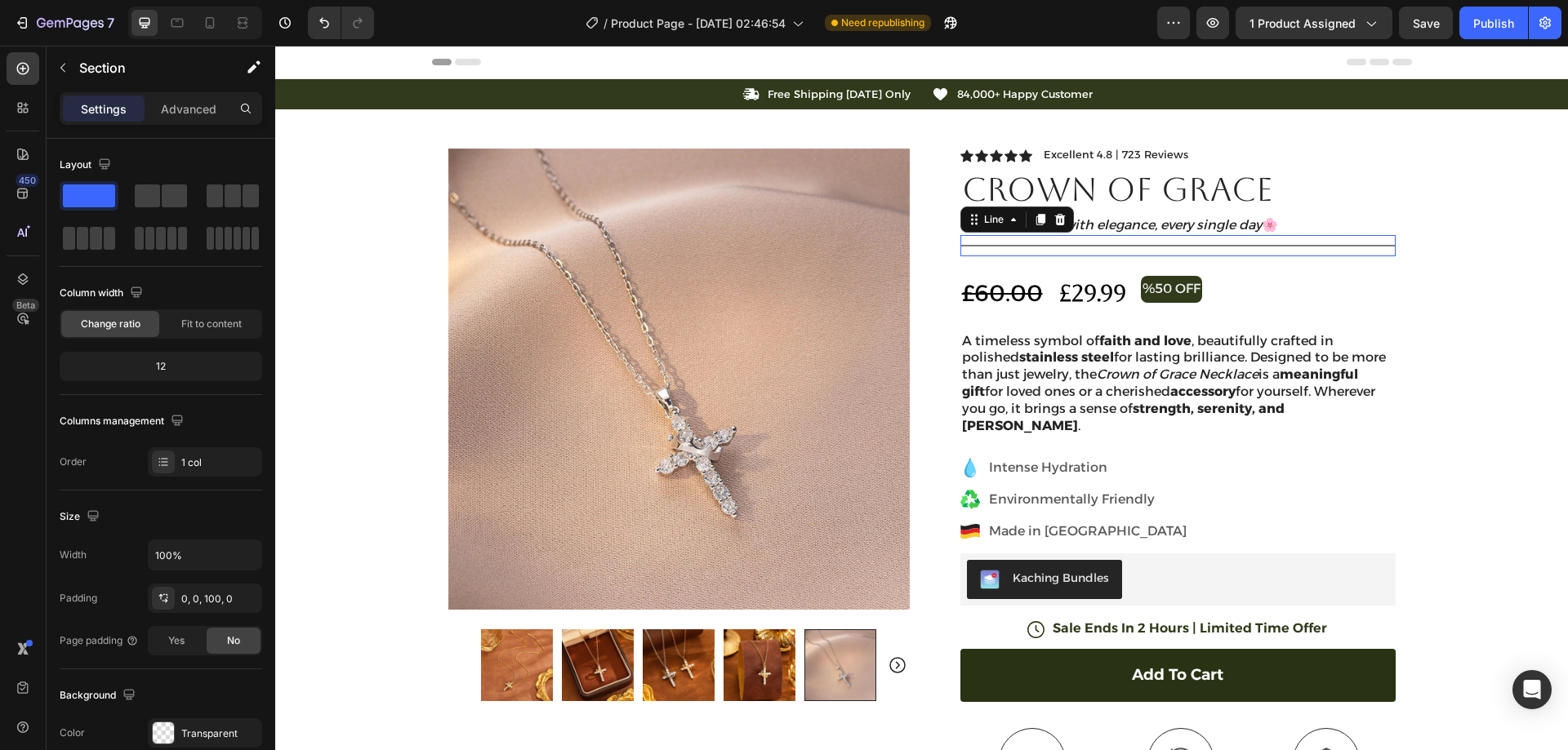
click at [1186, 250] on div "Title Line 0" at bounding box center [1178, 246] width 436 height 21
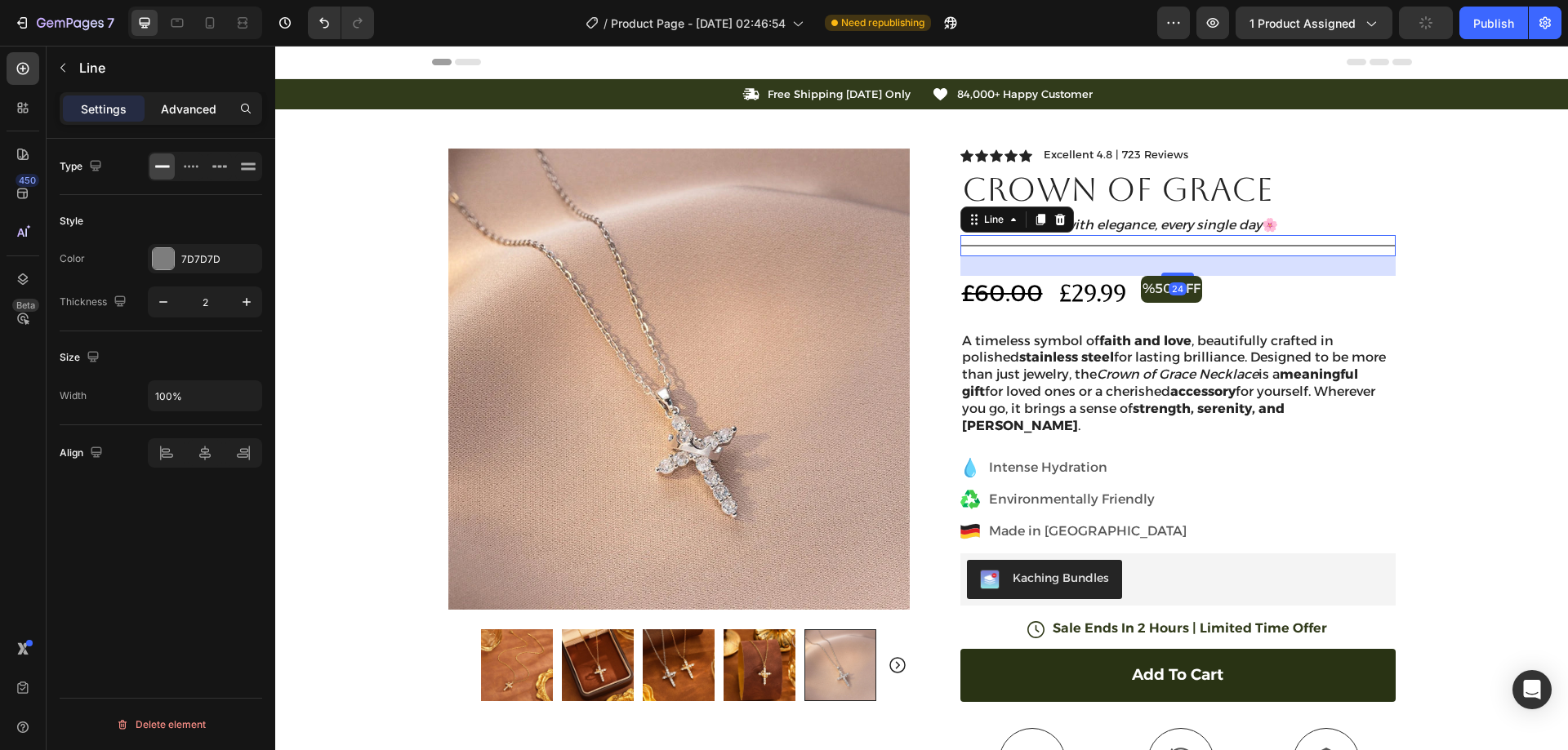
click at [201, 105] on p "Advanced" at bounding box center [189, 109] width 56 height 17
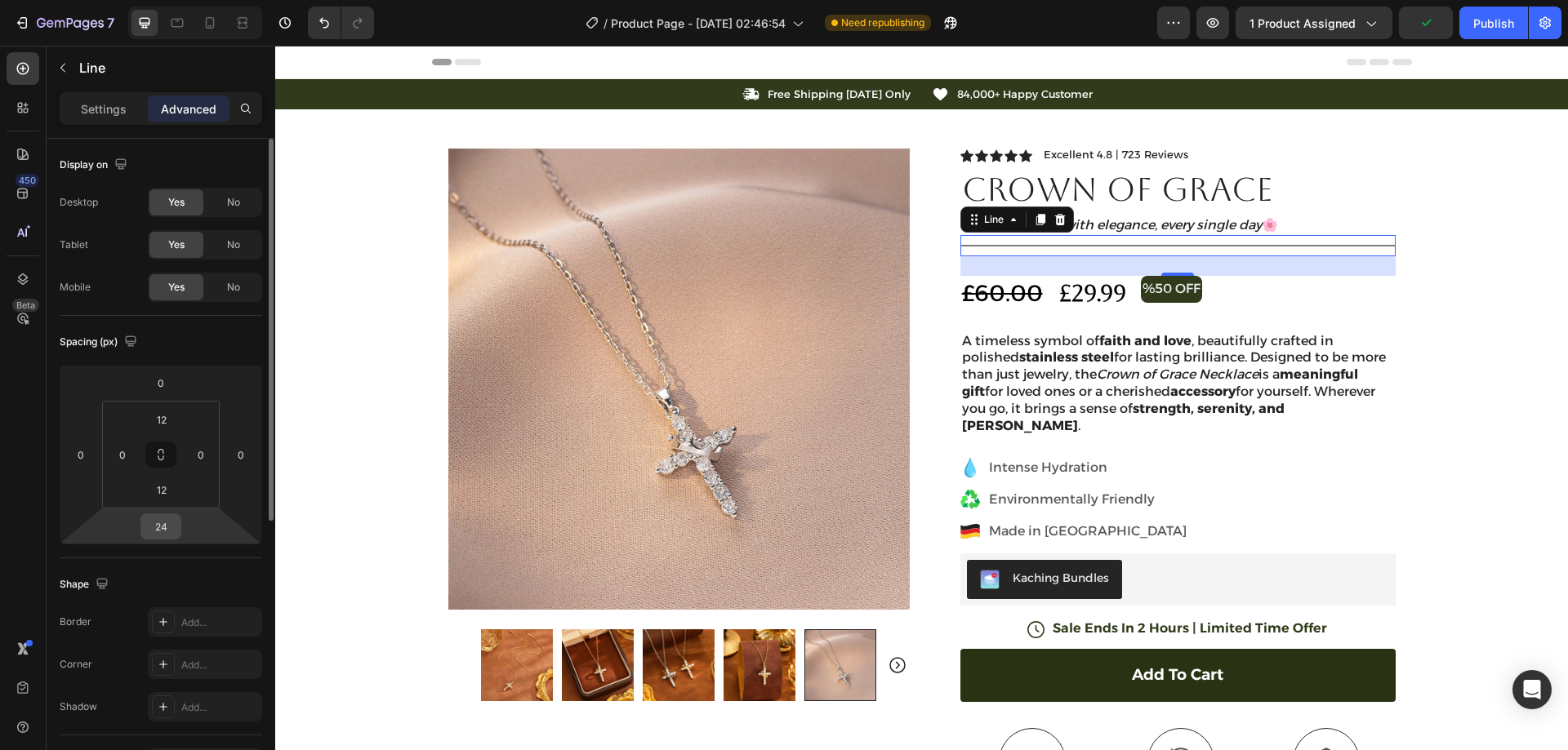
drag, startPoint x: 161, startPoint y: 525, endPoint x: 186, endPoint y: 531, distance: 25.7
click at [162, 525] on input "24" at bounding box center [160, 526] width 32 height 24
type input "0"
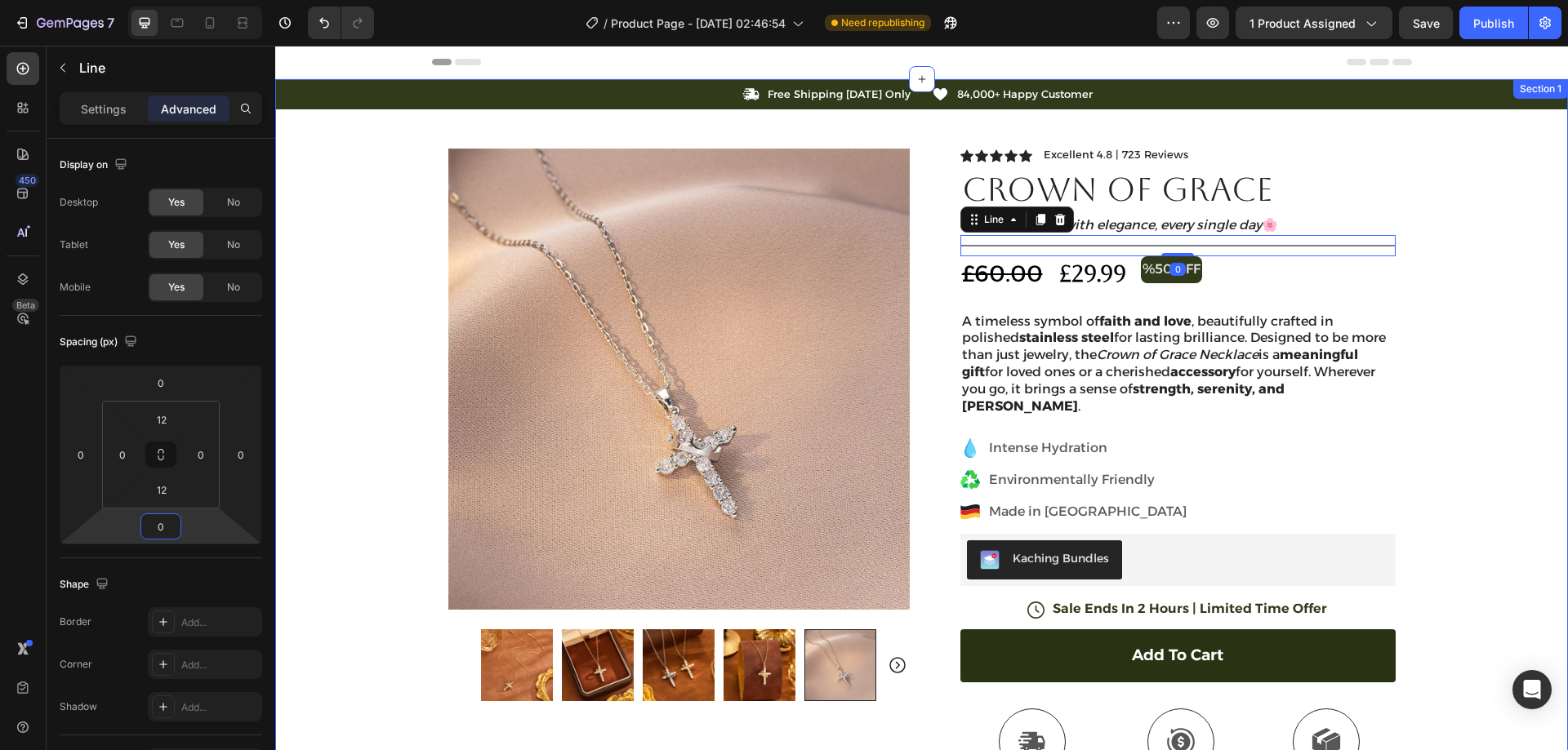
click at [1449, 228] on div "Icon Free Shipping [DATE] Only Text Block Row Icon 84,000+ Happy Customer Text …" at bounding box center [922, 559] width 1293 height 958
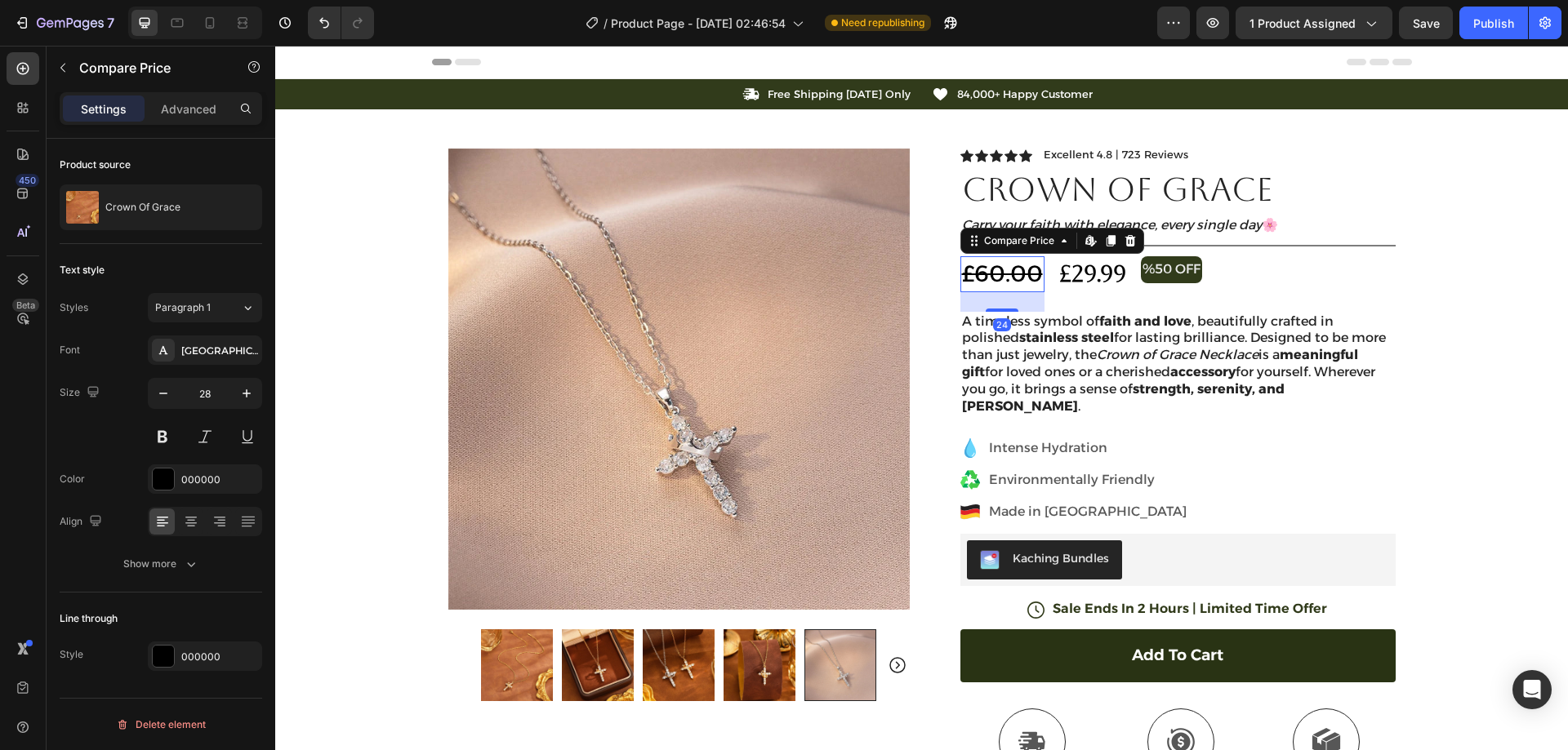
click at [1009, 271] on div "£60.00" at bounding box center [1002, 274] width 84 height 35
click at [201, 485] on div "000000" at bounding box center [205, 480] width 47 height 15
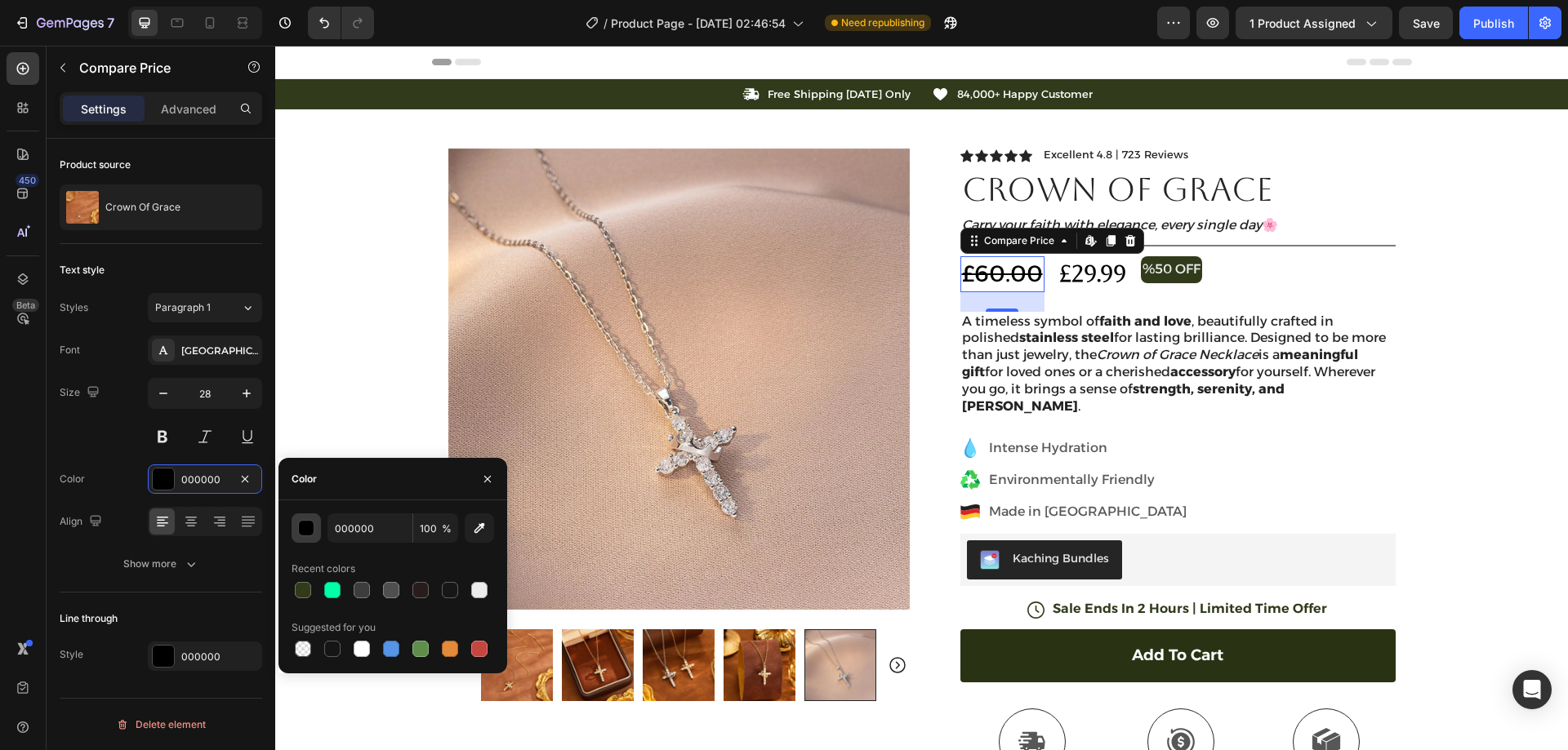
click at [310, 524] on div "button" at bounding box center [307, 529] width 17 height 17
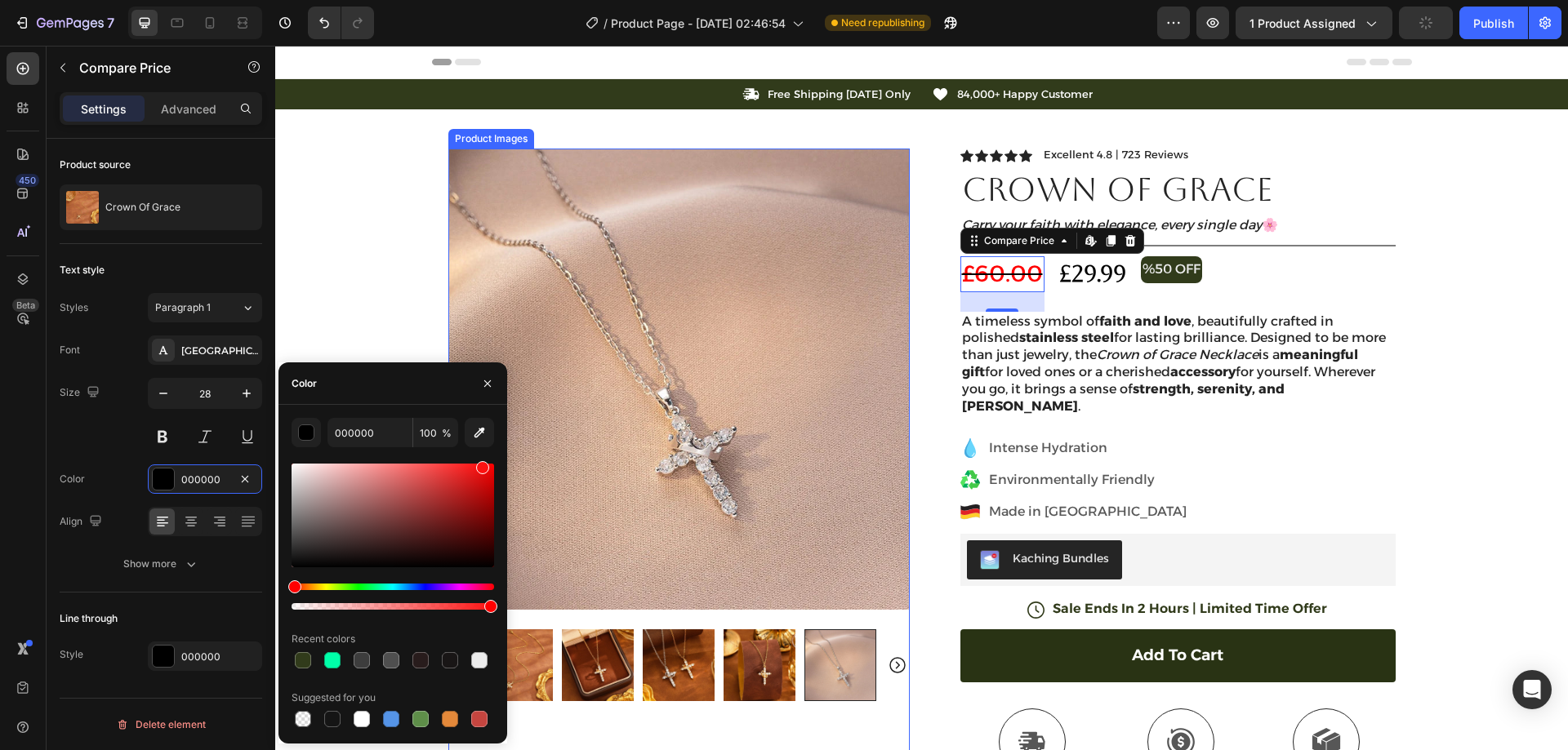
drag, startPoint x: 757, startPoint y: 510, endPoint x: 603, endPoint y: 408, distance: 184.7
type input "FF0000"
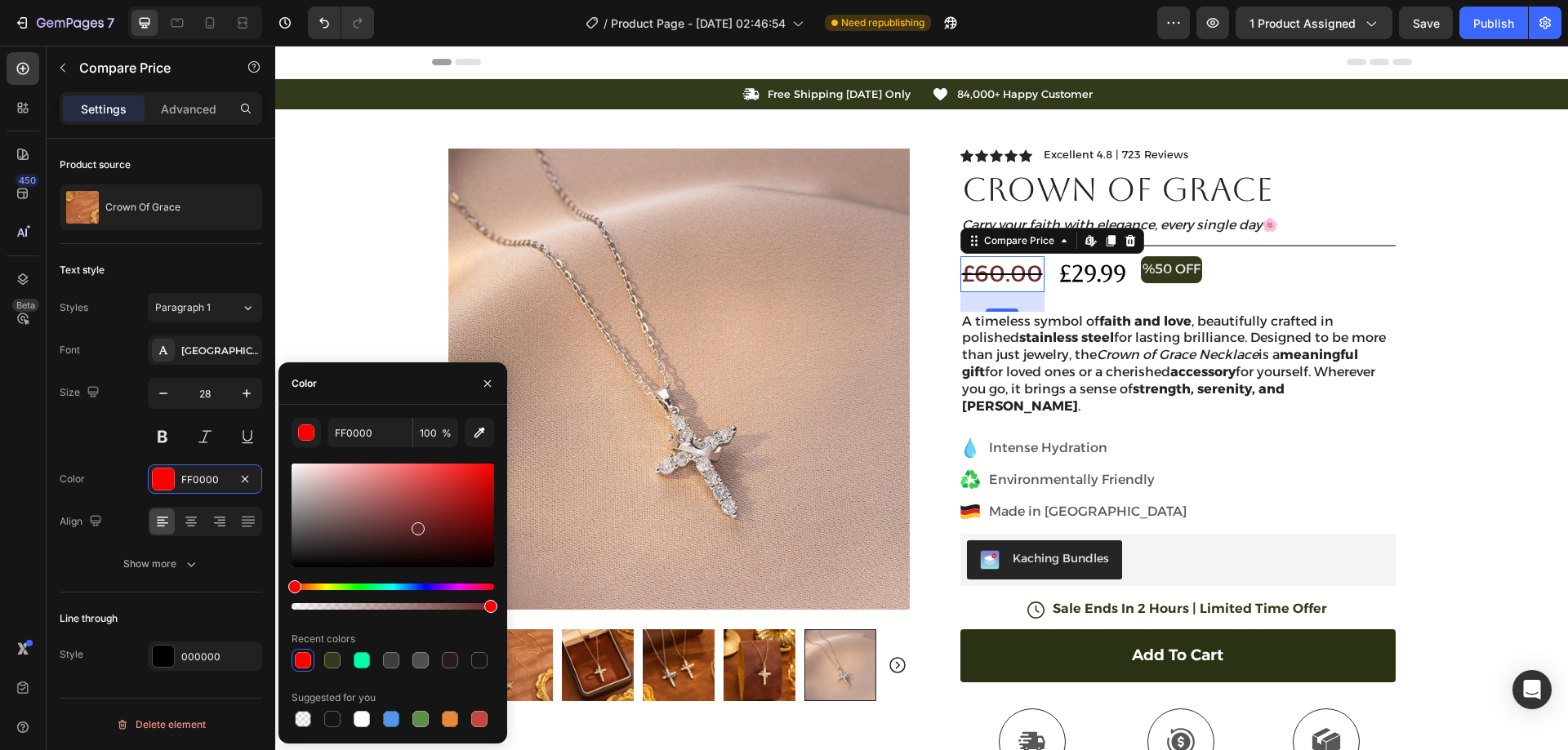
drag, startPoint x: 437, startPoint y: 506, endPoint x: 394, endPoint y: 516, distance: 44.1
click at [394, 516] on div at bounding box center [393, 515] width 203 height 104
type input "993D3D"
drag, startPoint x: 395, startPoint y: 517, endPoint x: 414, endPoint y: 504, distance: 23.0
click at [414, 504] on div at bounding box center [415, 507] width 13 height 13
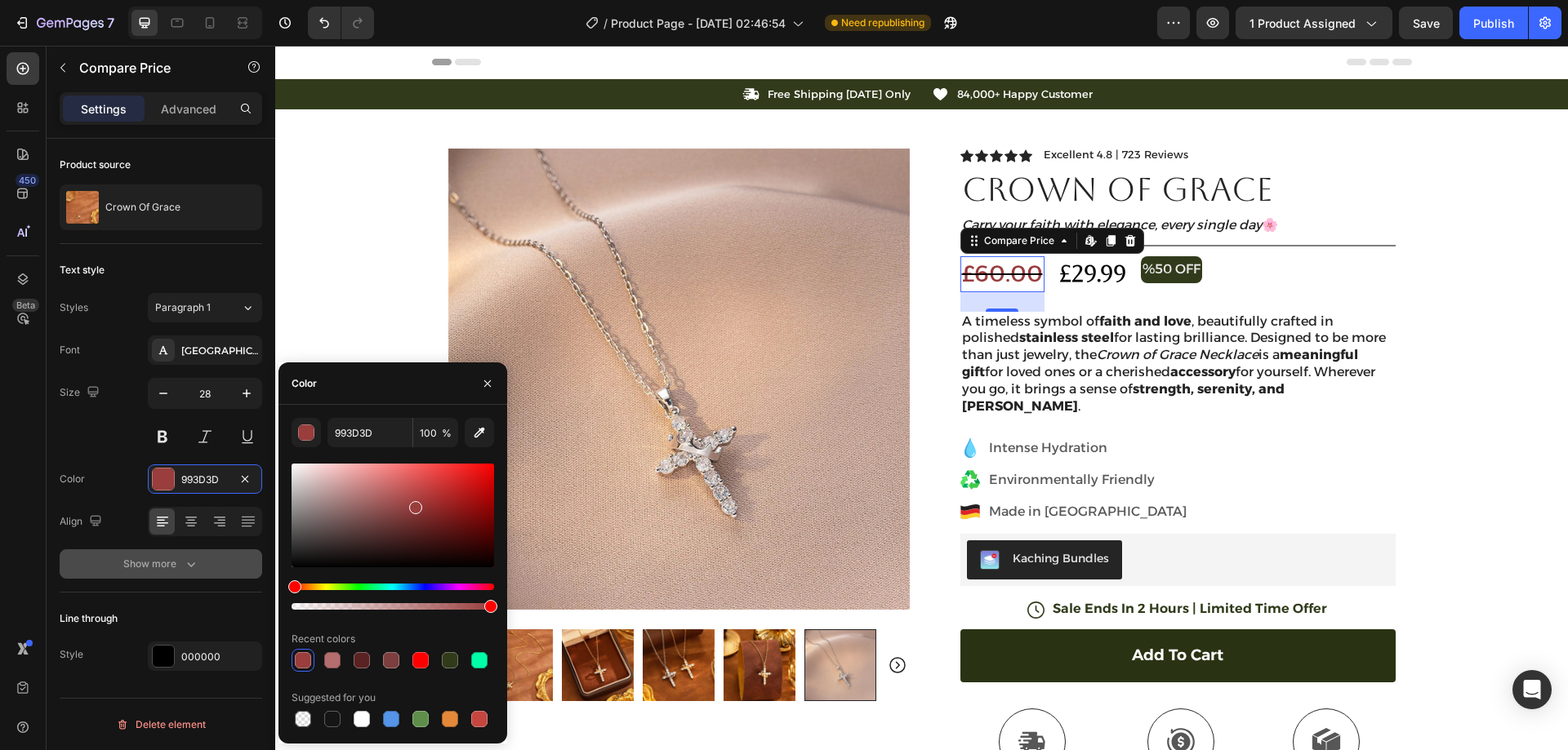
click at [171, 561] on div "Show more" at bounding box center [161, 564] width 76 height 17
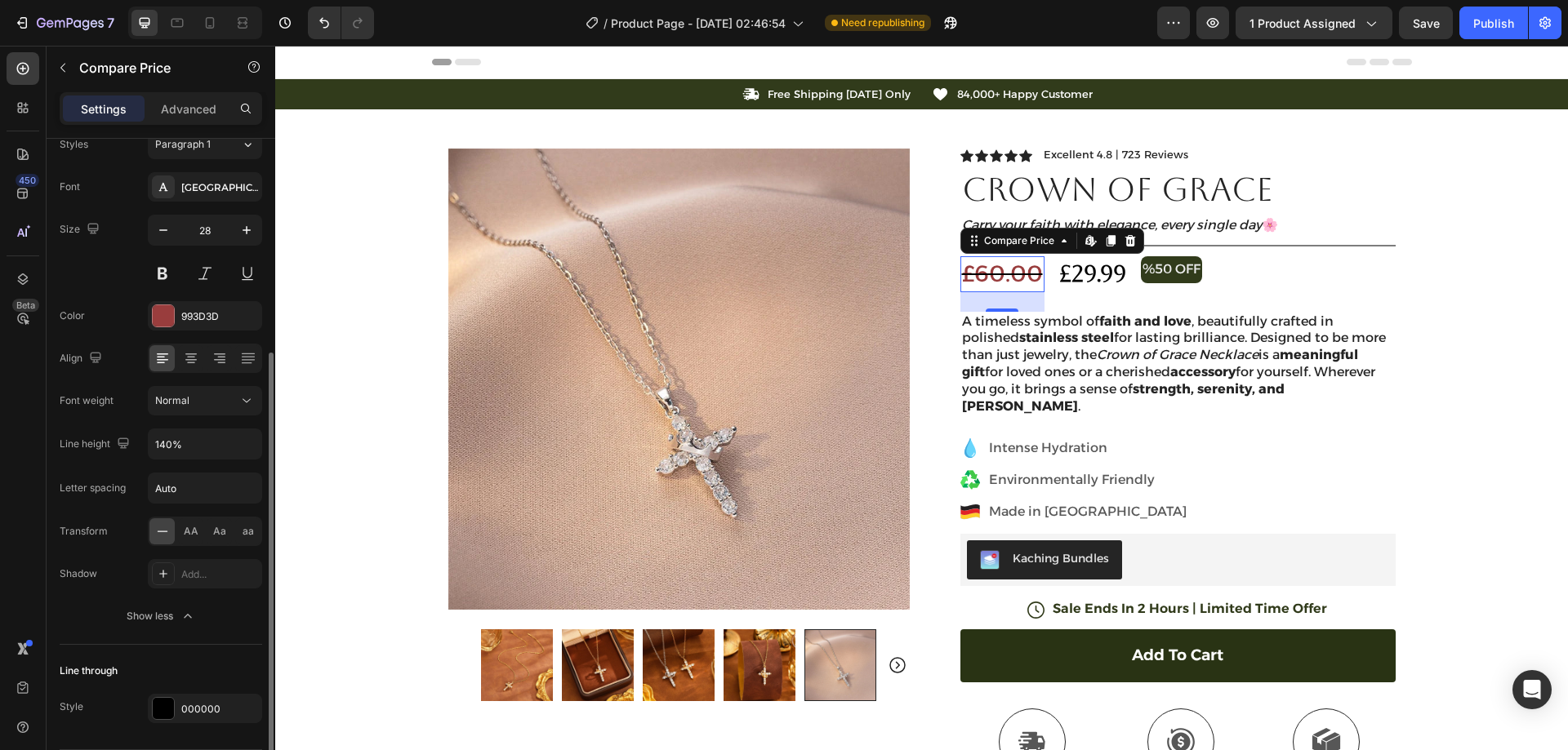
scroll to position [215, 0]
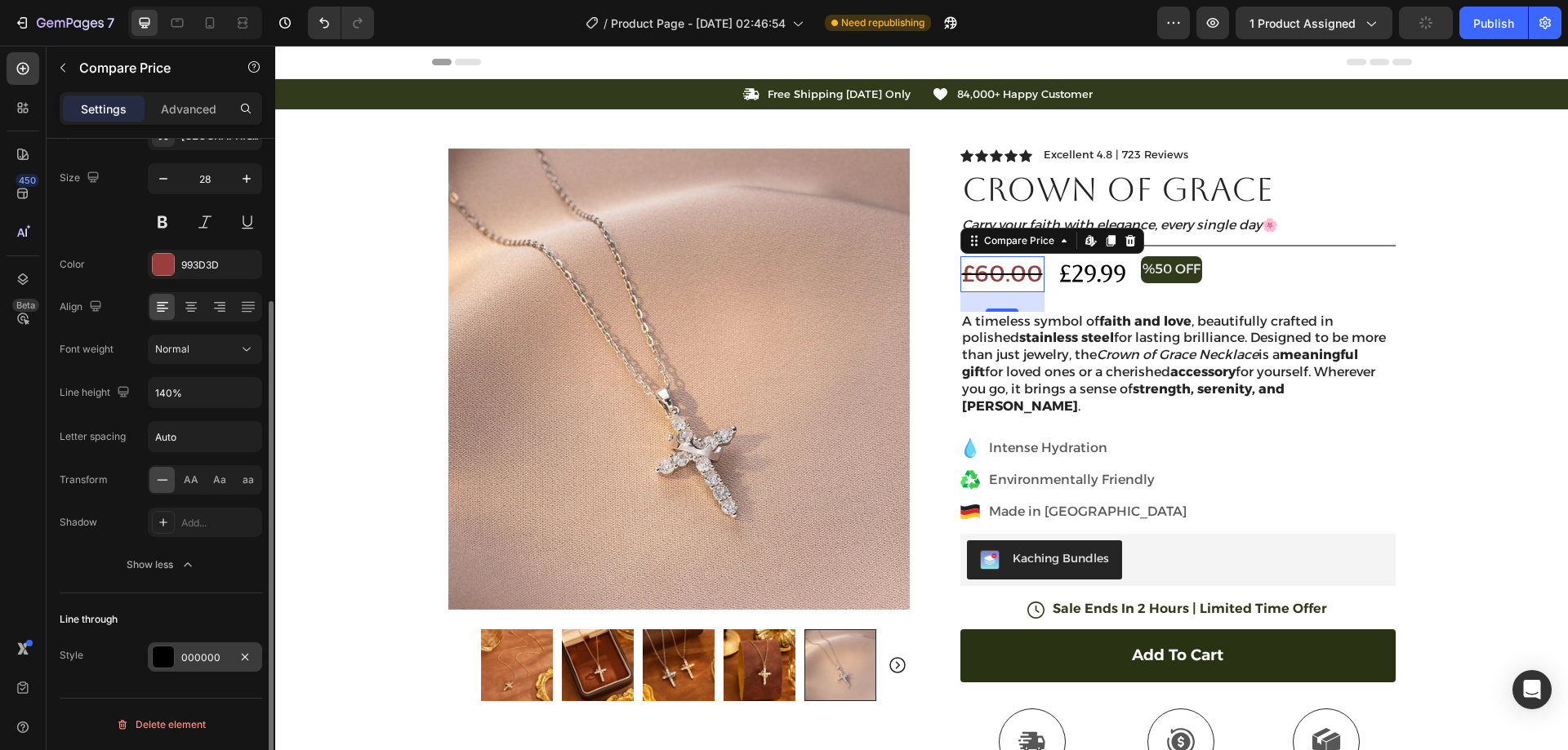
click at [203, 652] on div "000000" at bounding box center [205, 657] width 47 height 15
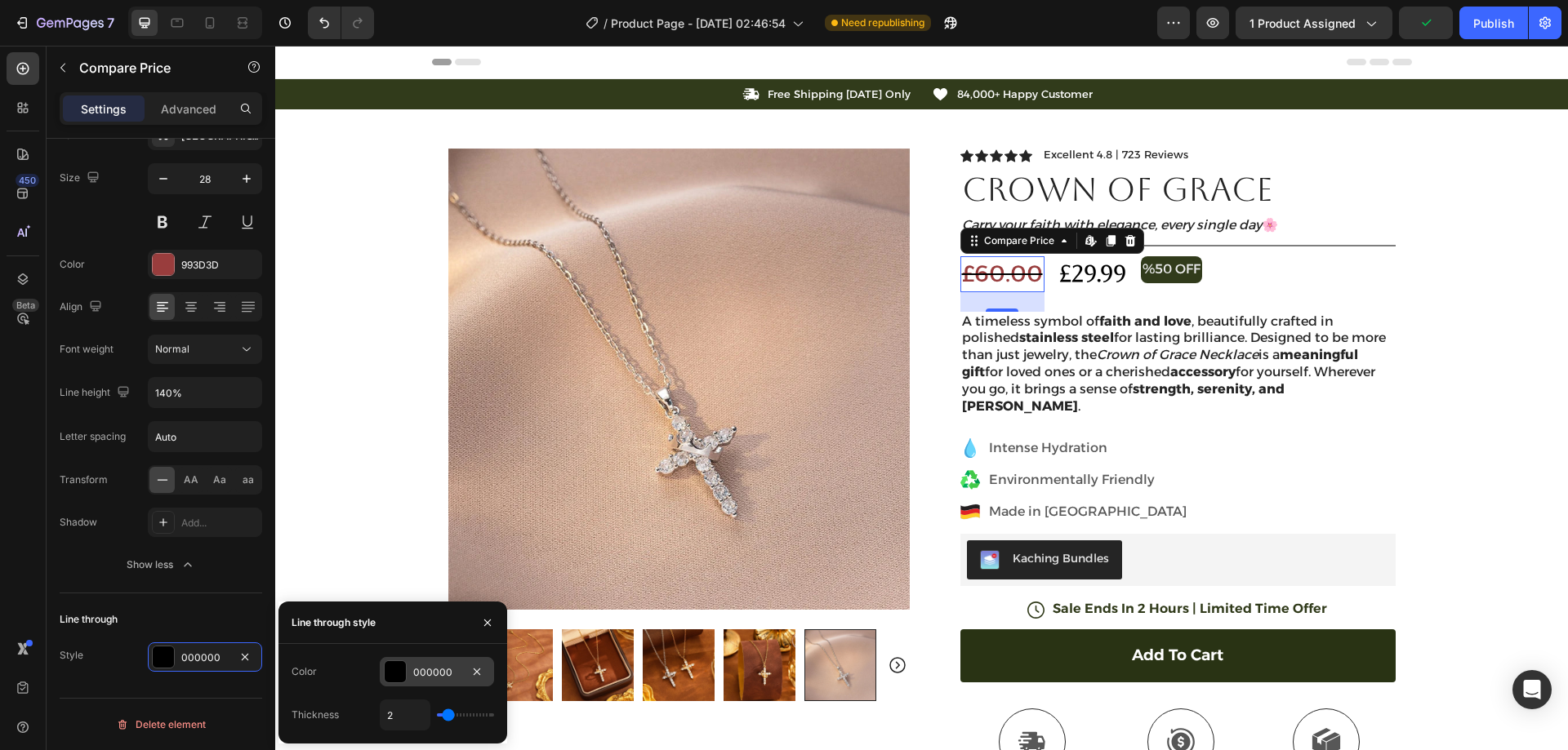
click at [389, 664] on div at bounding box center [395, 671] width 21 height 21
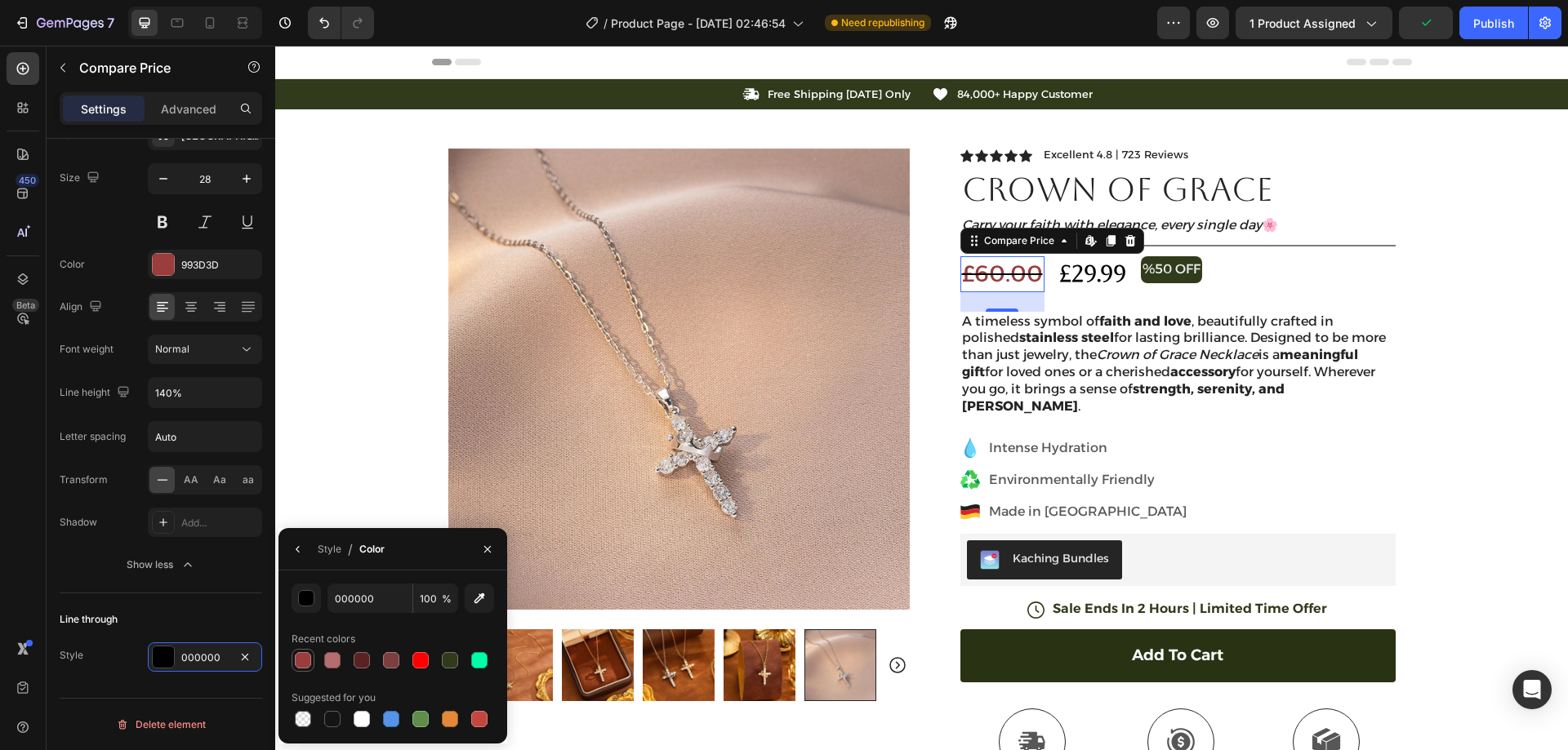
click at [307, 662] on div at bounding box center [303, 660] width 17 height 17
type input "993D3D"
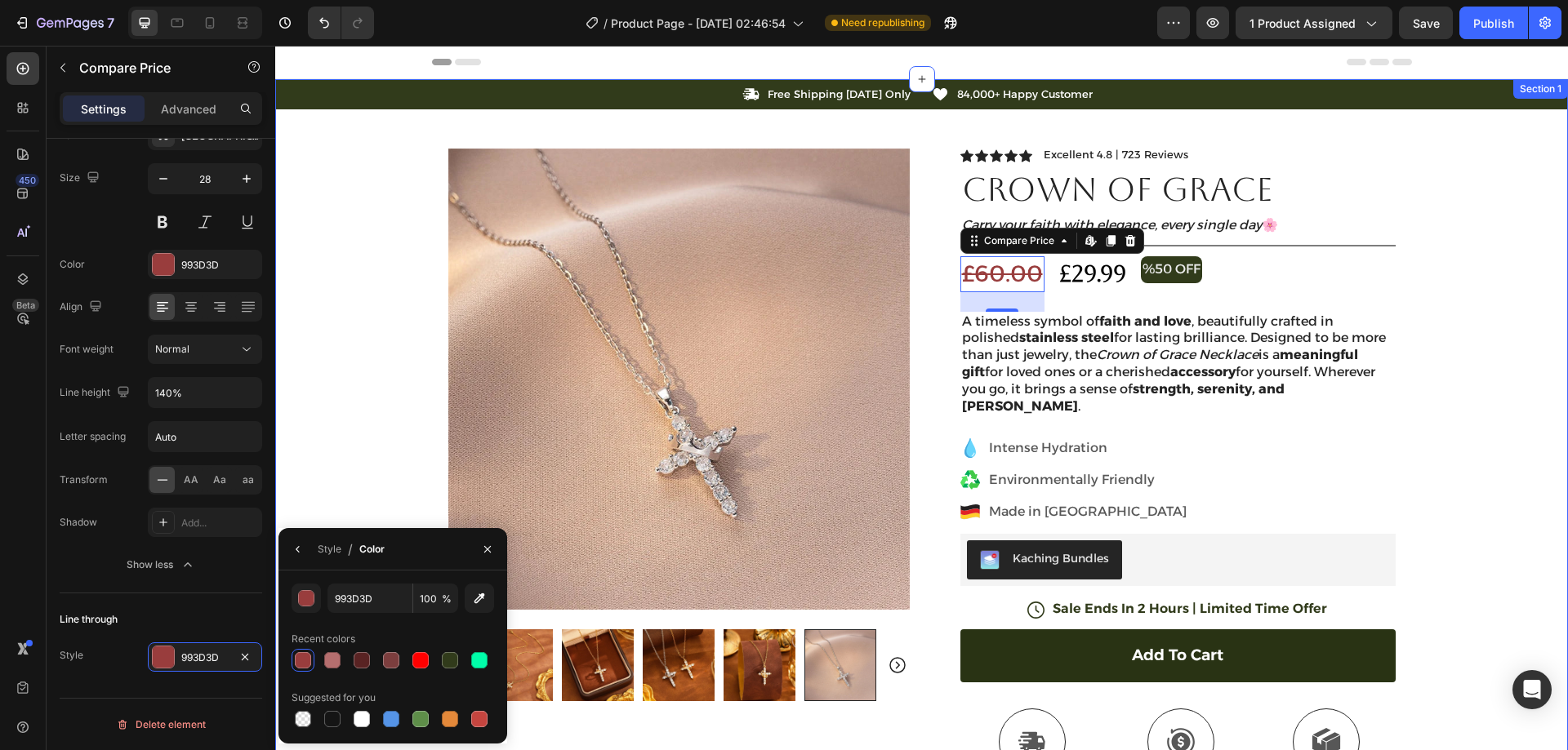
click at [1508, 235] on div "Icon Free Shipping [DATE] Only Text Block Row Icon 84,000+ Happy Customer Text …" at bounding box center [922, 559] width 1293 height 958
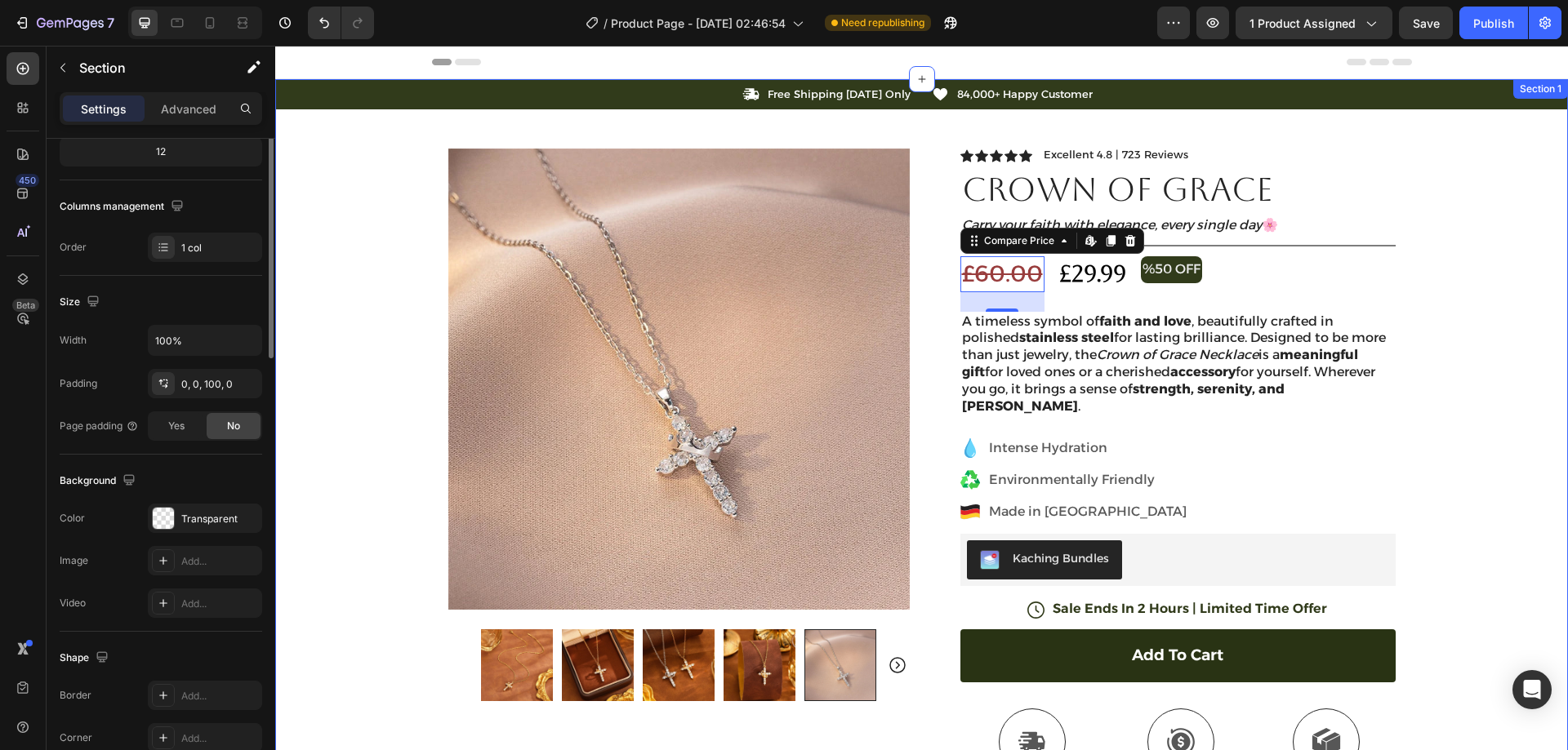
scroll to position [0, 0]
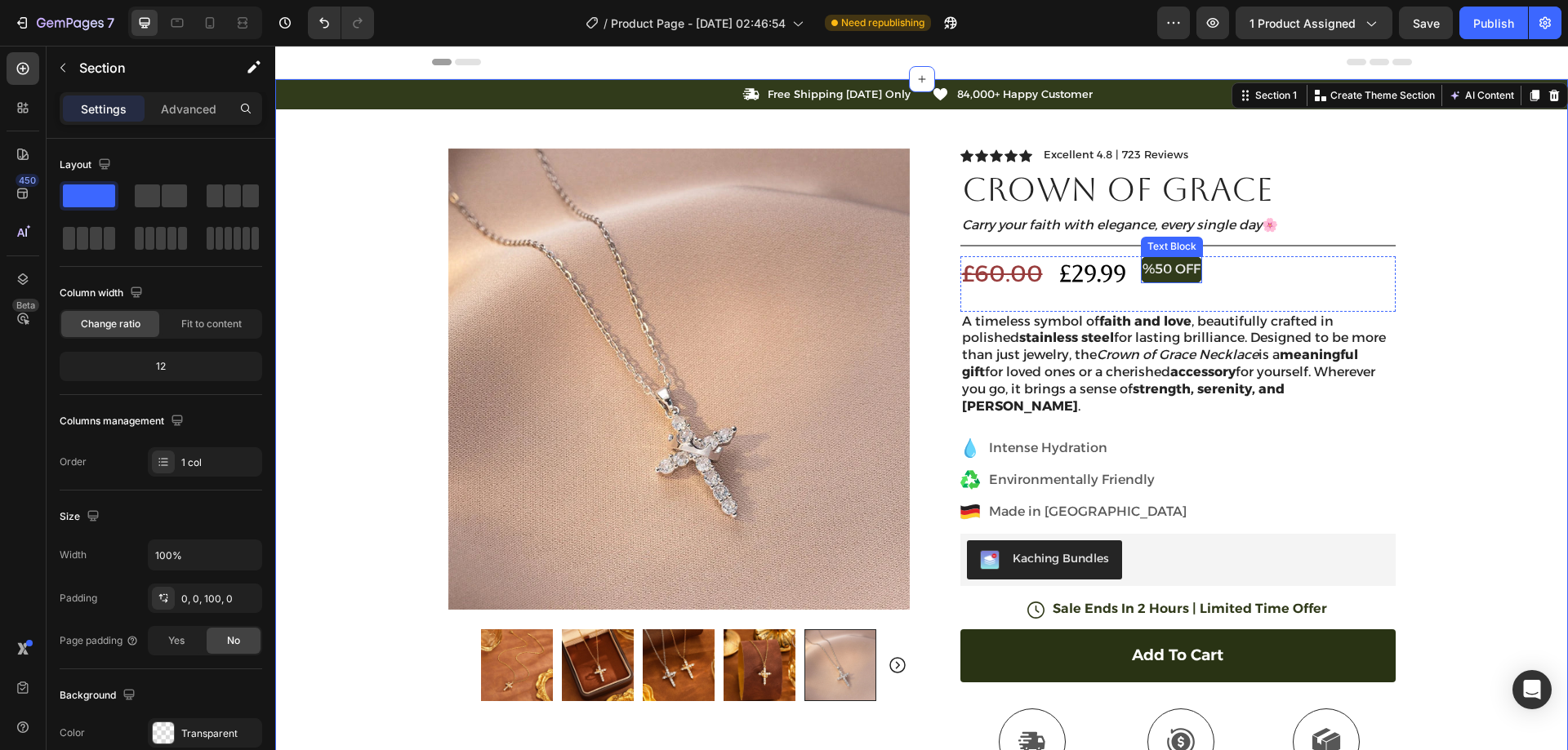
click at [1180, 273] on p "%50 OFF" at bounding box center [1172, 269] width 58 height 24
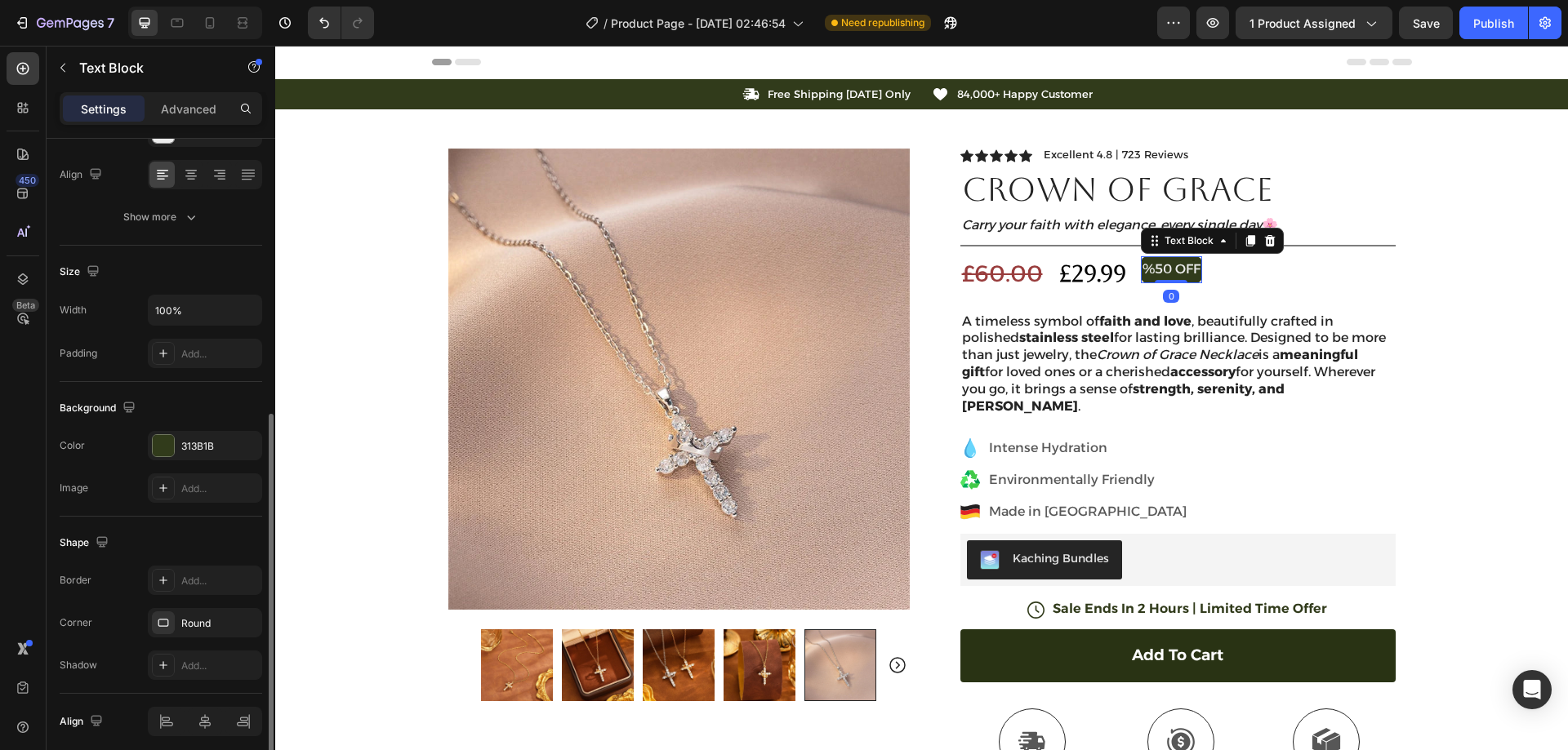
scroll to position [309, 0]
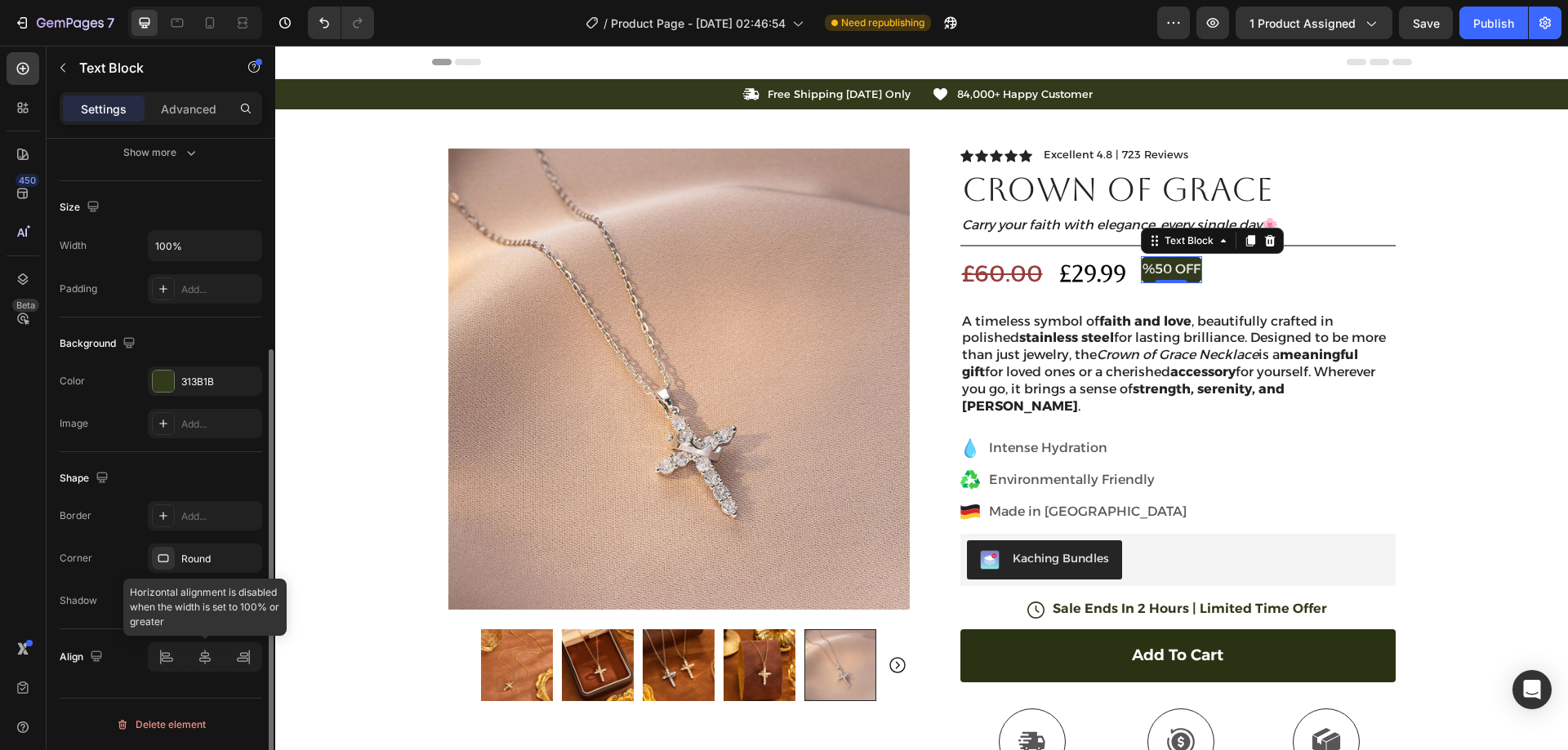
click at [213, 666] on div at bounding box center [205, 657] width 115 height 30
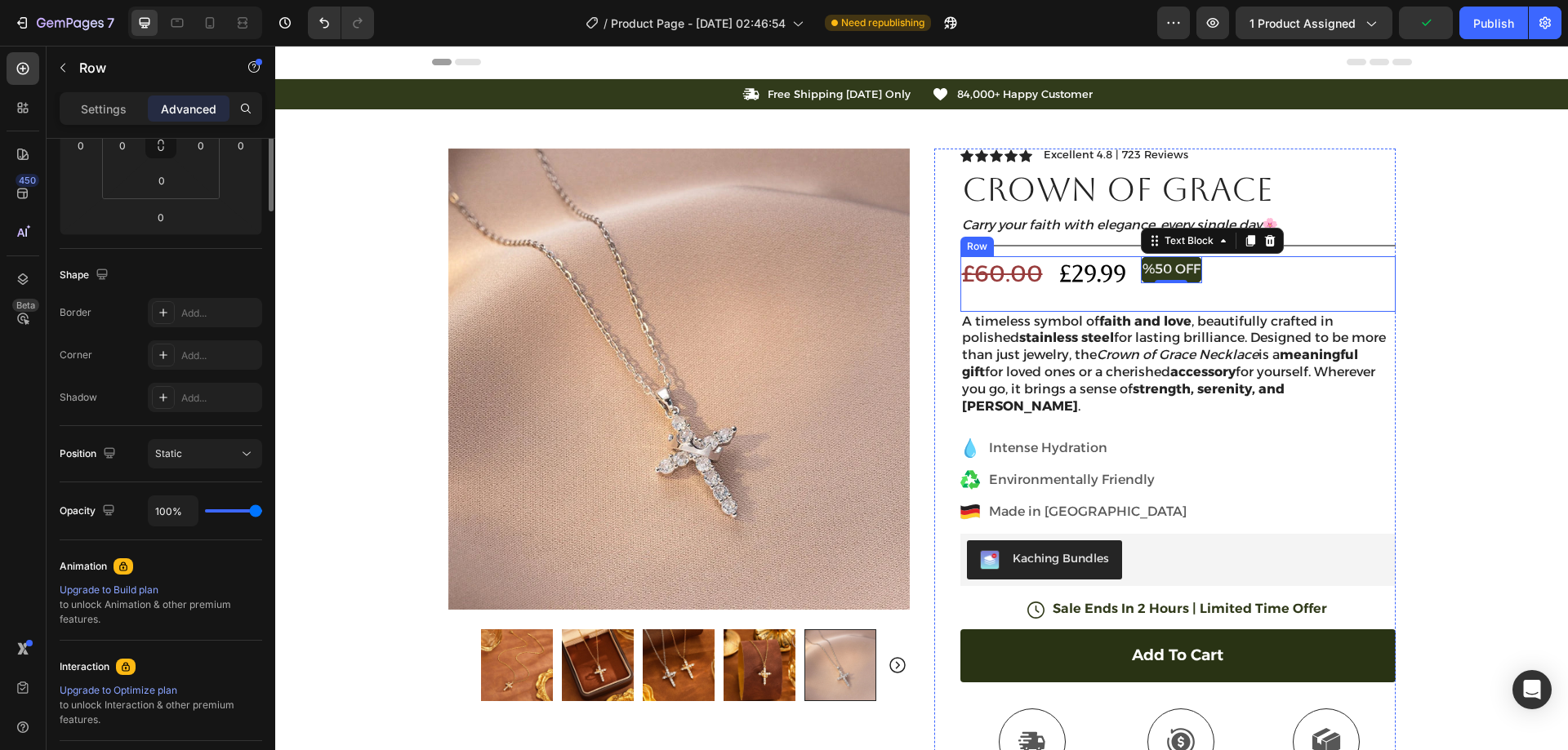
click at [1226, 268] on div "£60.00 Compare Price Compare Price £29.99 Product Price Product Price %50 OFF T…" at bounding box center [1178, 283] width 436 height 55
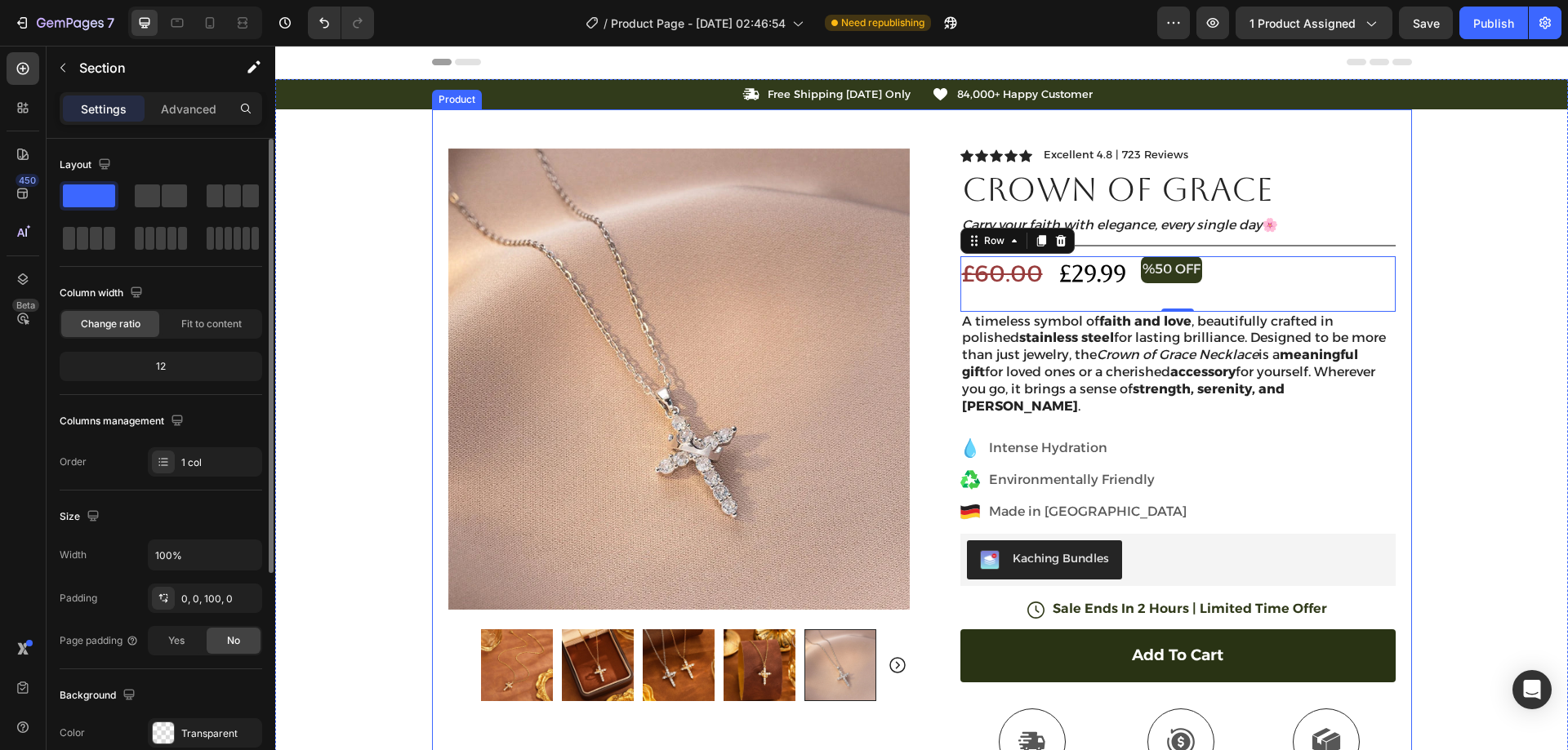
click at [1441, 221] on div "Icon Free Shipping [DATE] Only Text Block Row Icon 84,000+ Happy Customer Text …" at bounding box center [922, 559] width 1293 height 958
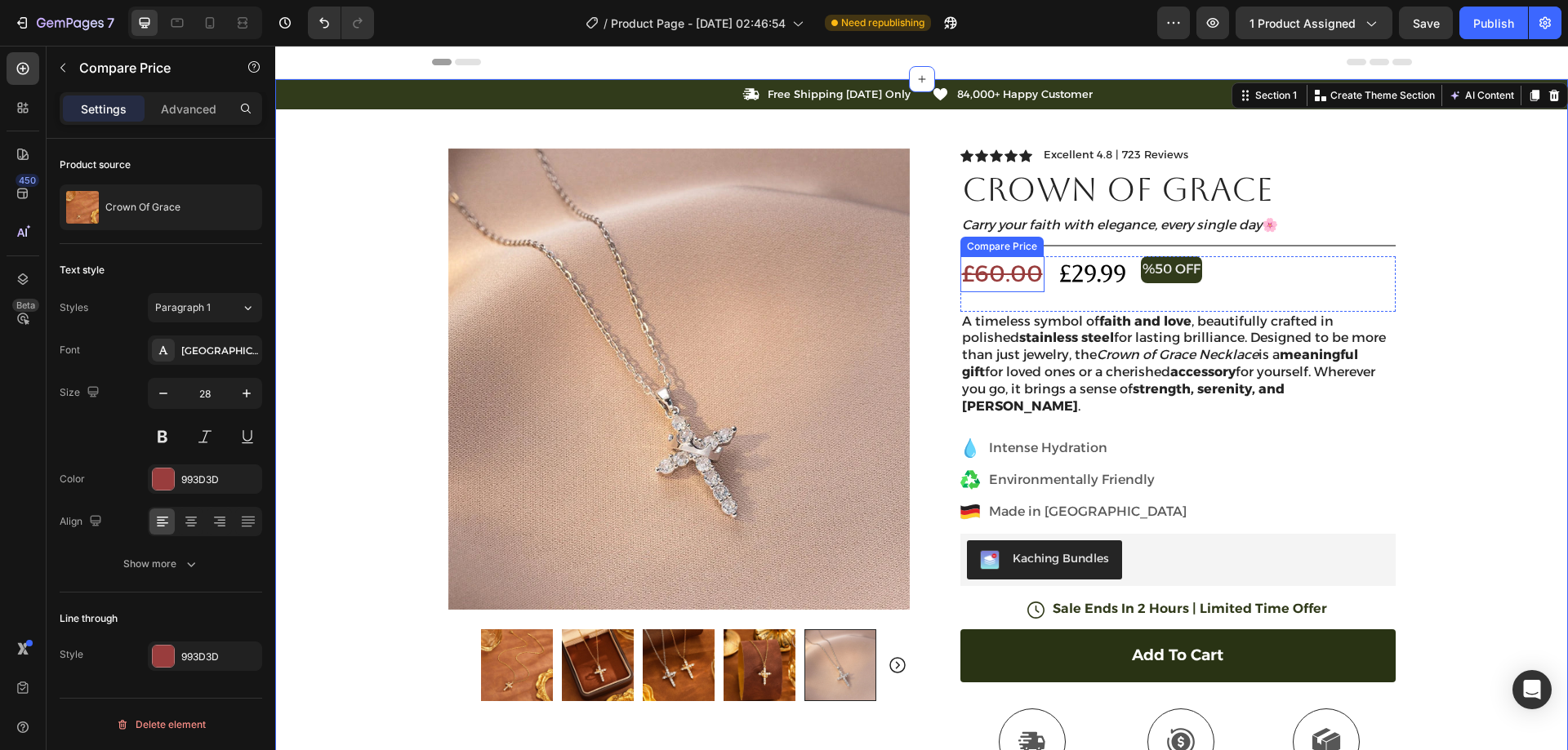
click at [1017, 272] on div "£60.00" at bounding box center [1002, 274] width 84 height 35
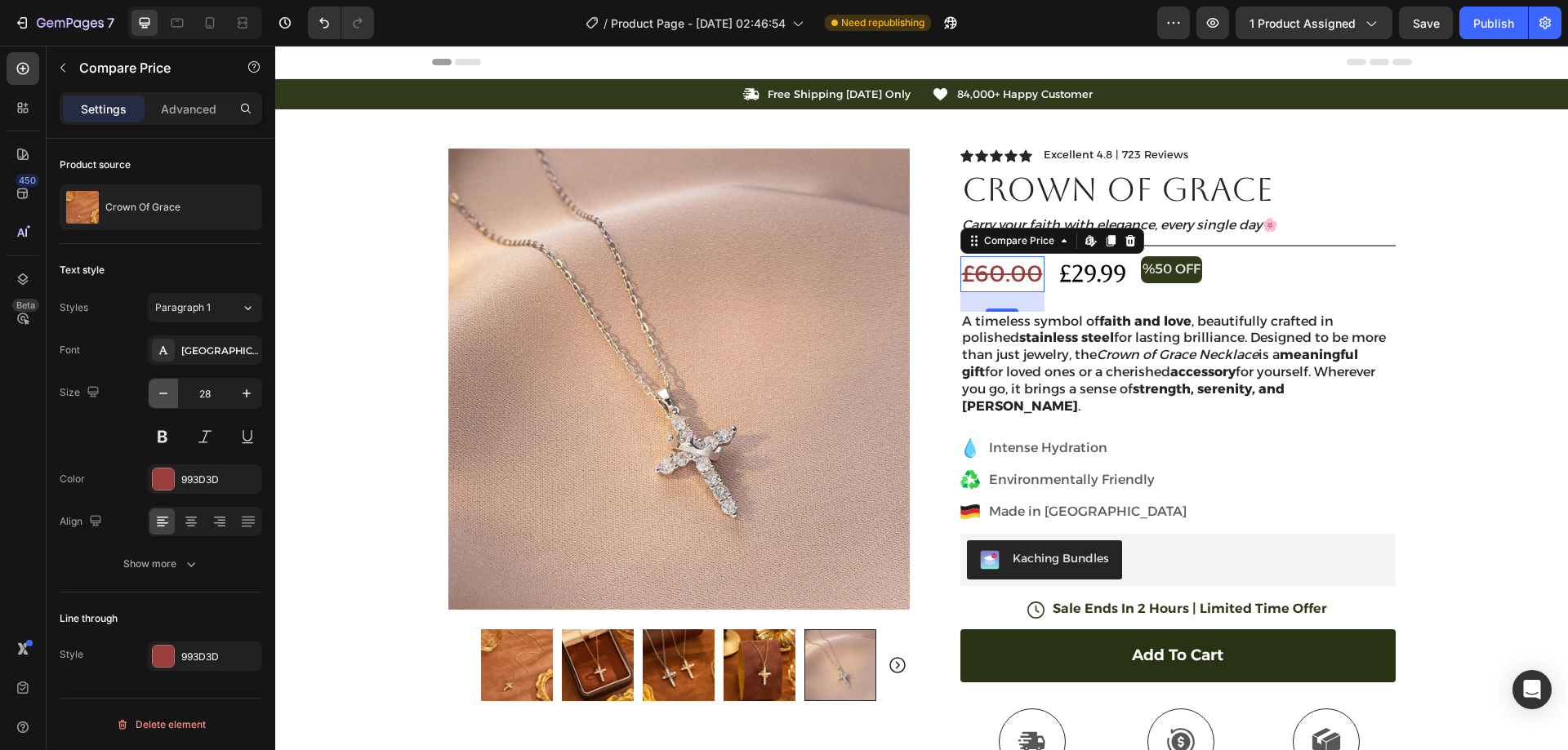
click at [163, 399] on icon "button" at bounding box center [163, 393] width 17 height 17
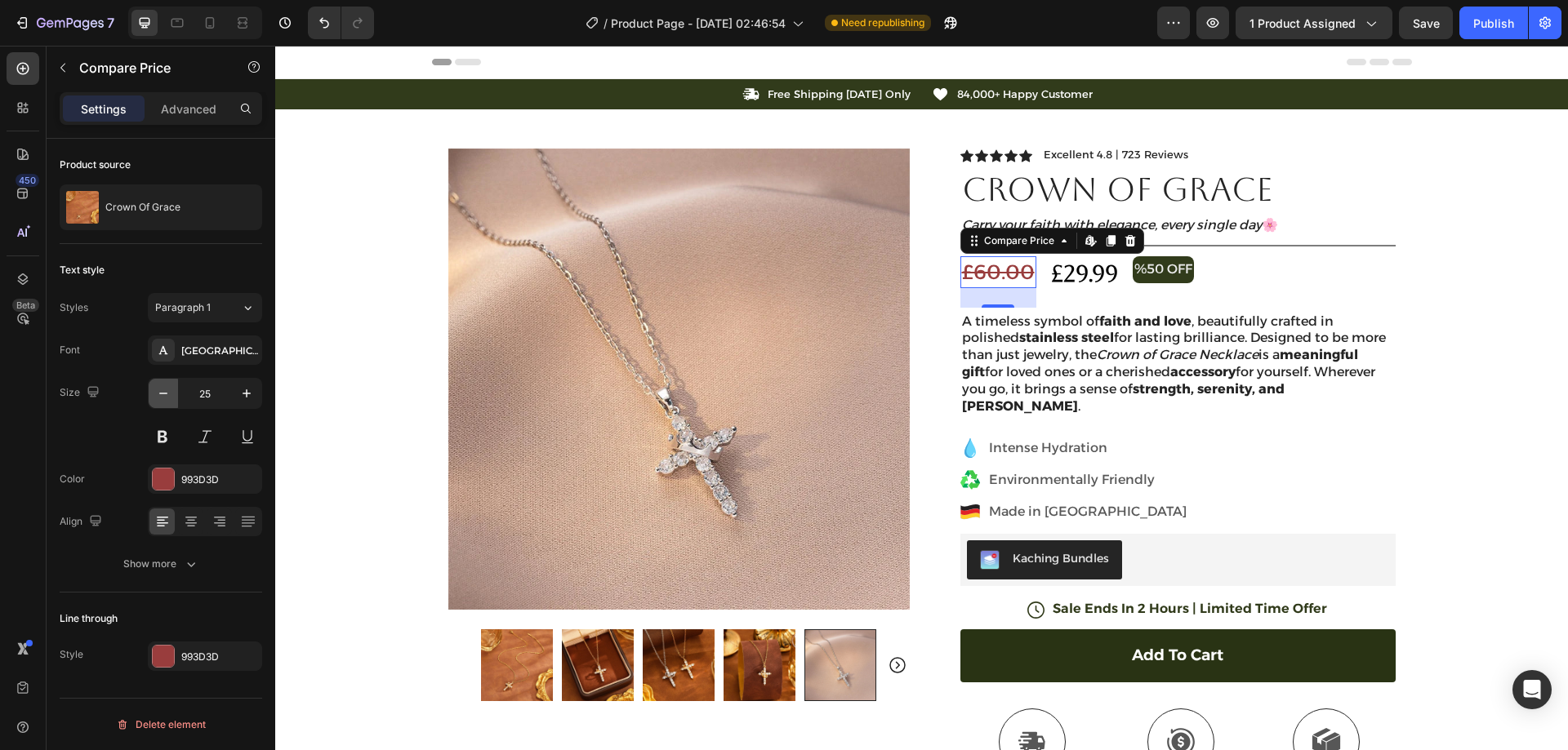
click at [163, 398] on icon "button" at bounding box center [163, 393] width 17 height 17
type input "24"
click at [1046, 270] on div "£29.99" at bounding box center [1080, 274] width 70 height 35
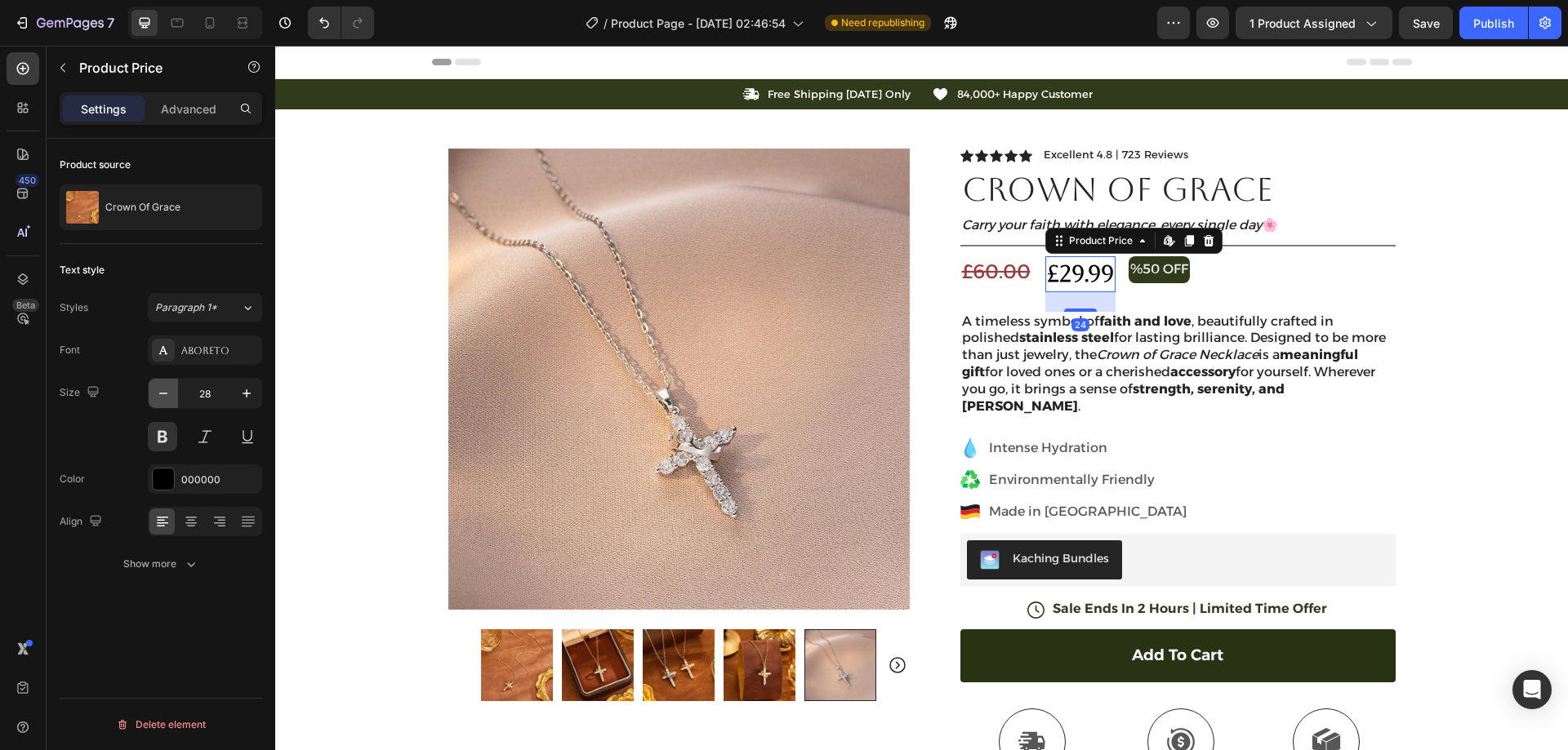
click at [165, 388] on icon "button" at bounding box center [163, 393] width 17 height 17
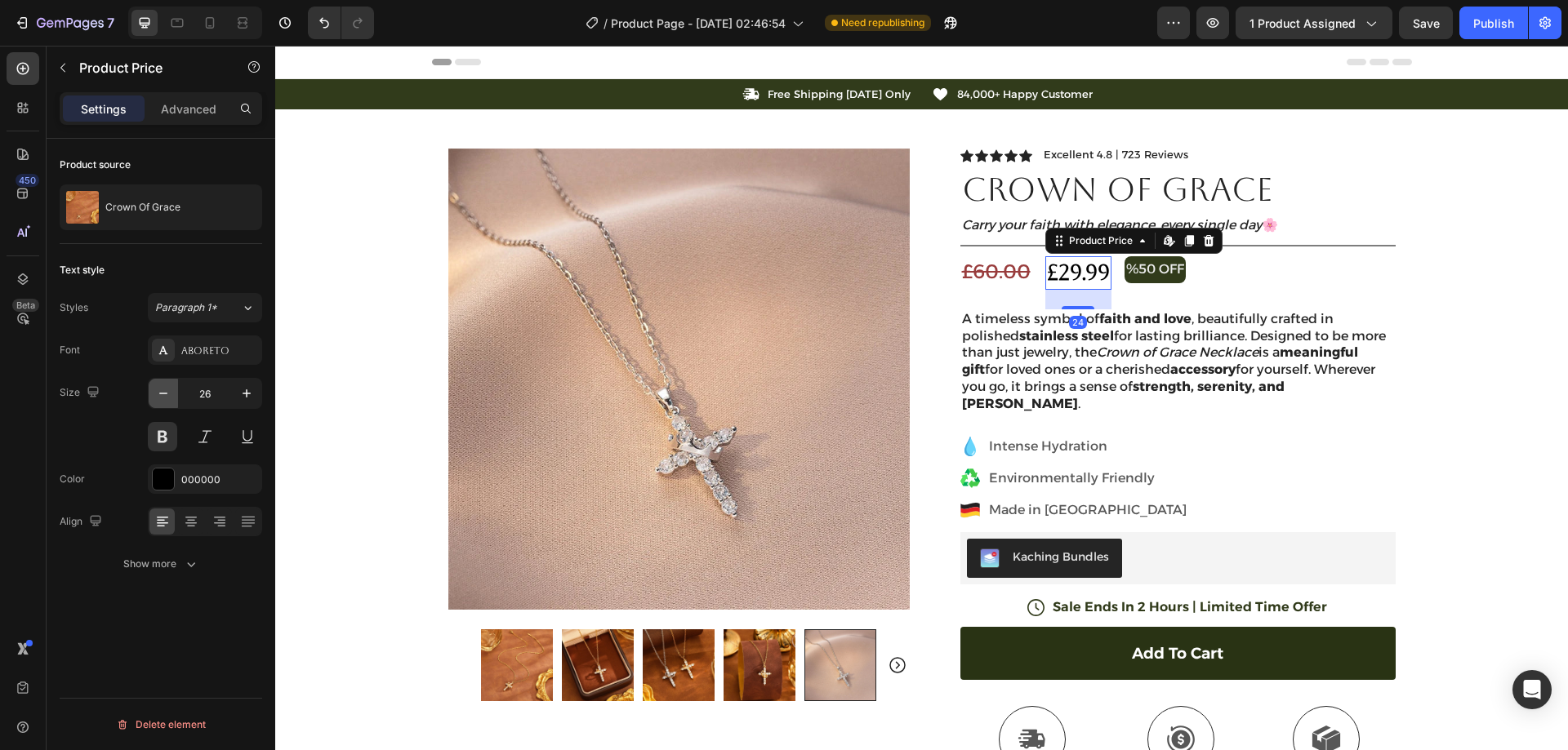
click at [165, 388] on icon "button" at bounding box center [163, 393] width 17 height 17
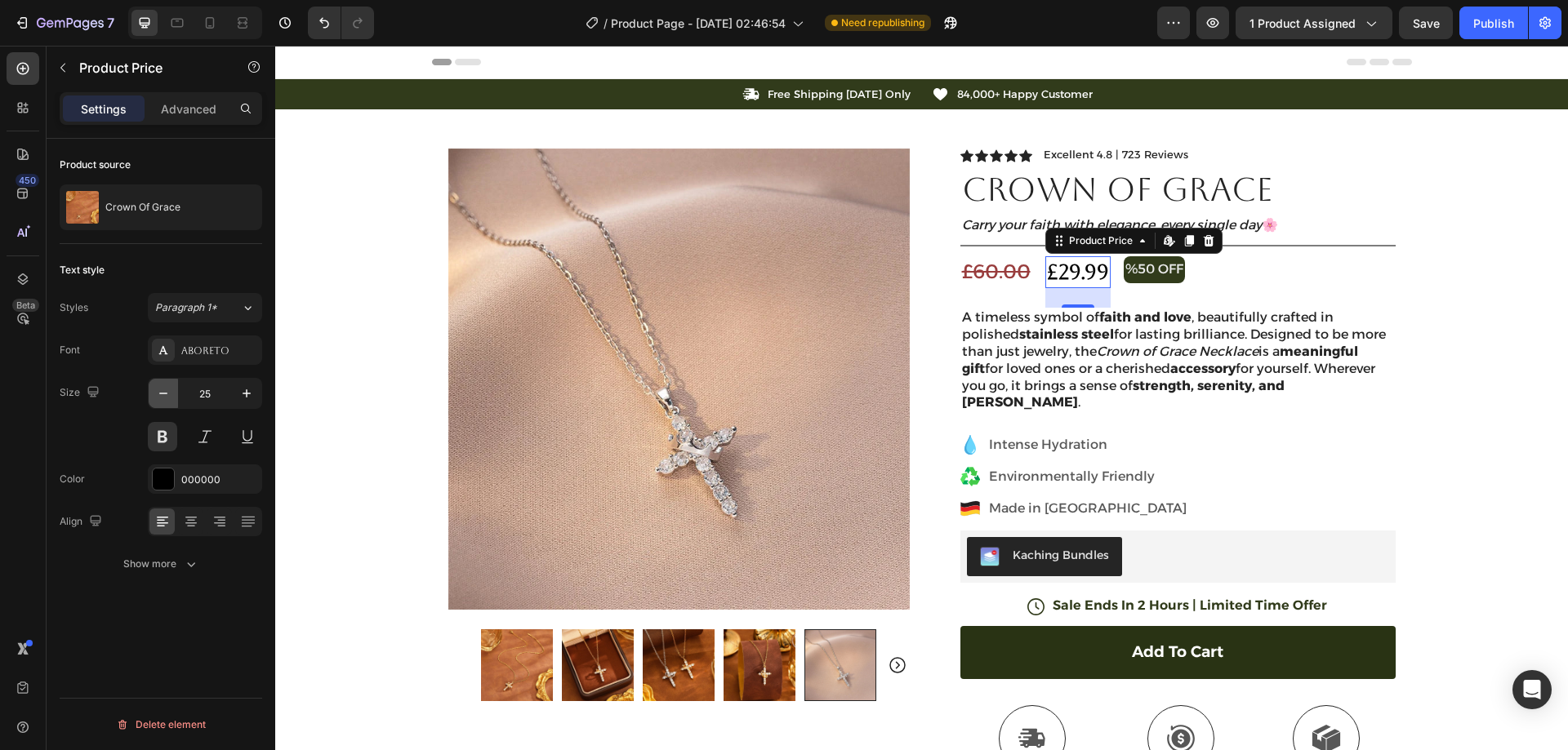
click at [165, 388] on icon "button" at bounding box center [163, 393] width 17 height 17
type input "24"
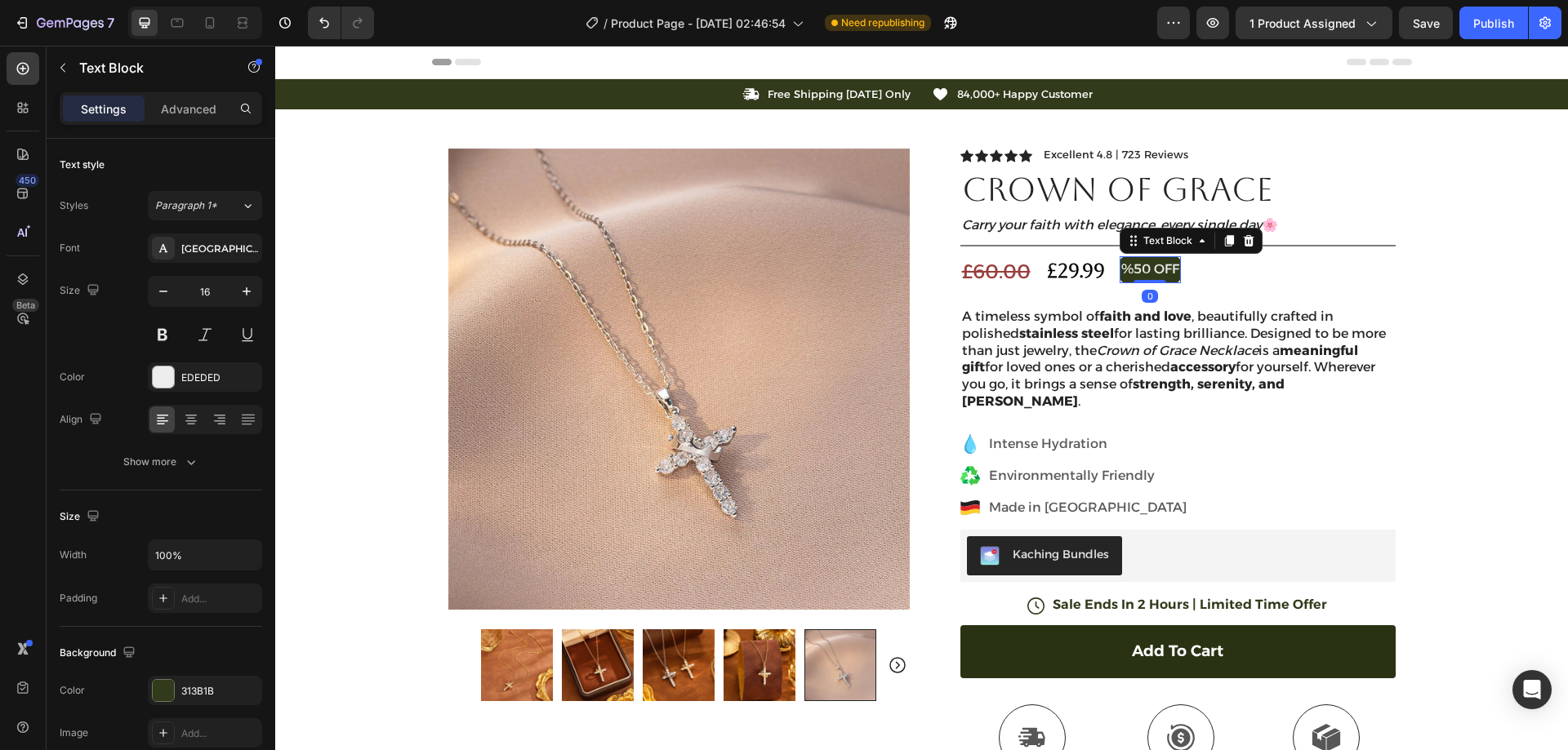
click at [1146, 275] on p "%50 OFF" at bounding box center [1150, 269] width 58 height 24
click at [156, 295] on icon "button" at bounding box center [163, 291] width 17 height 17
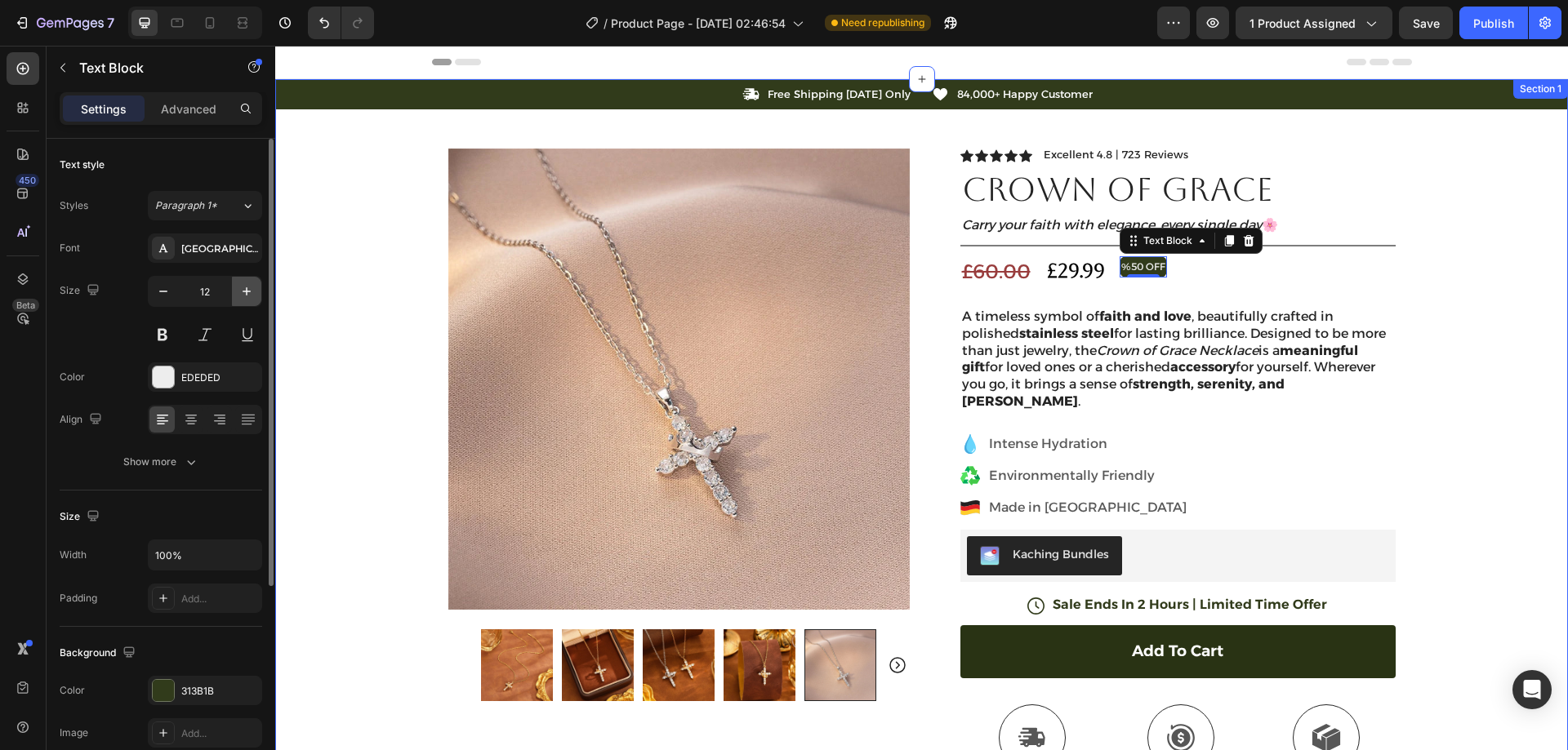
click at [247, 285] on icon "button" at bounding box center [247, 291] width 17 height 17
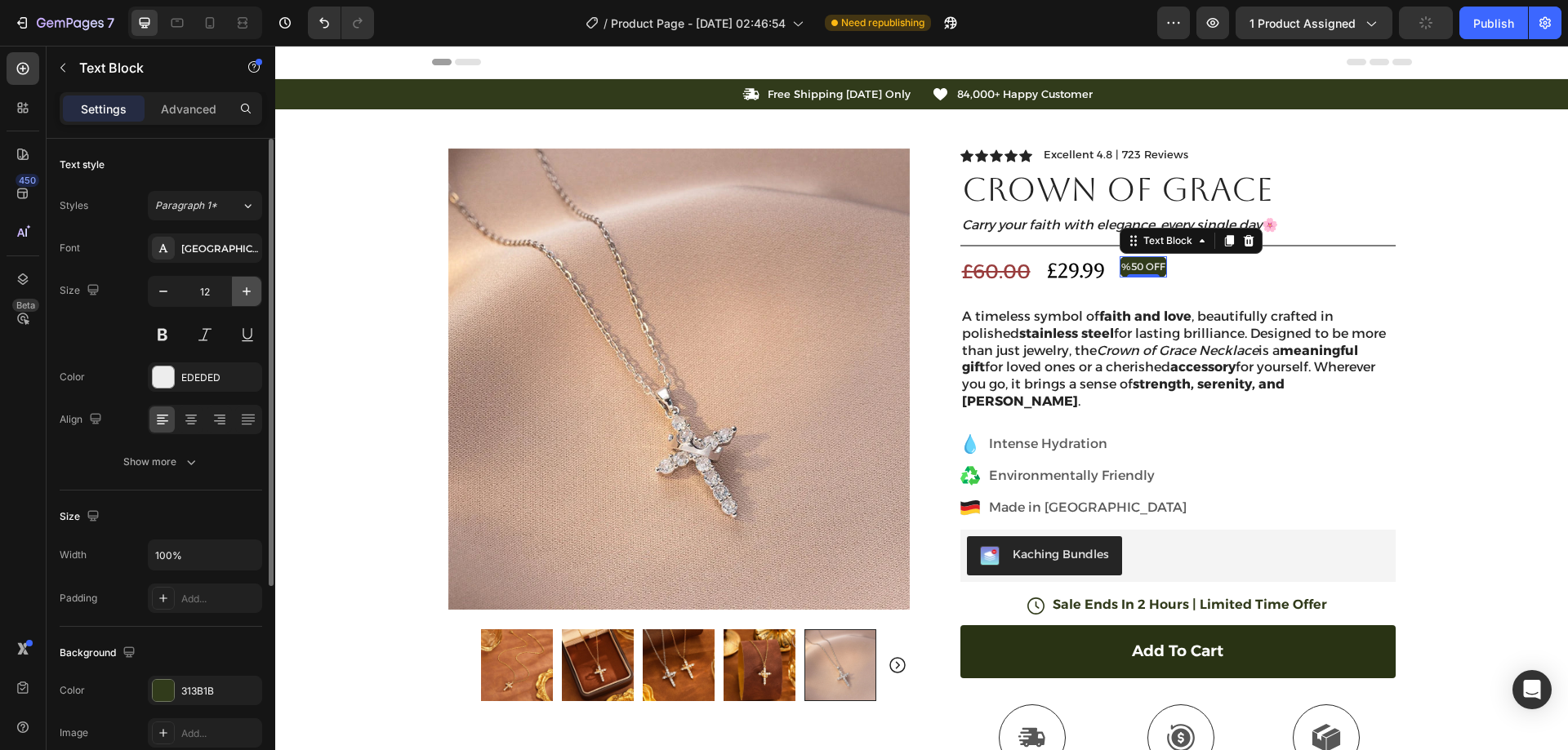
click at [248, 285] on icon "button" at bounding box center [247, 291] width 17 height 17
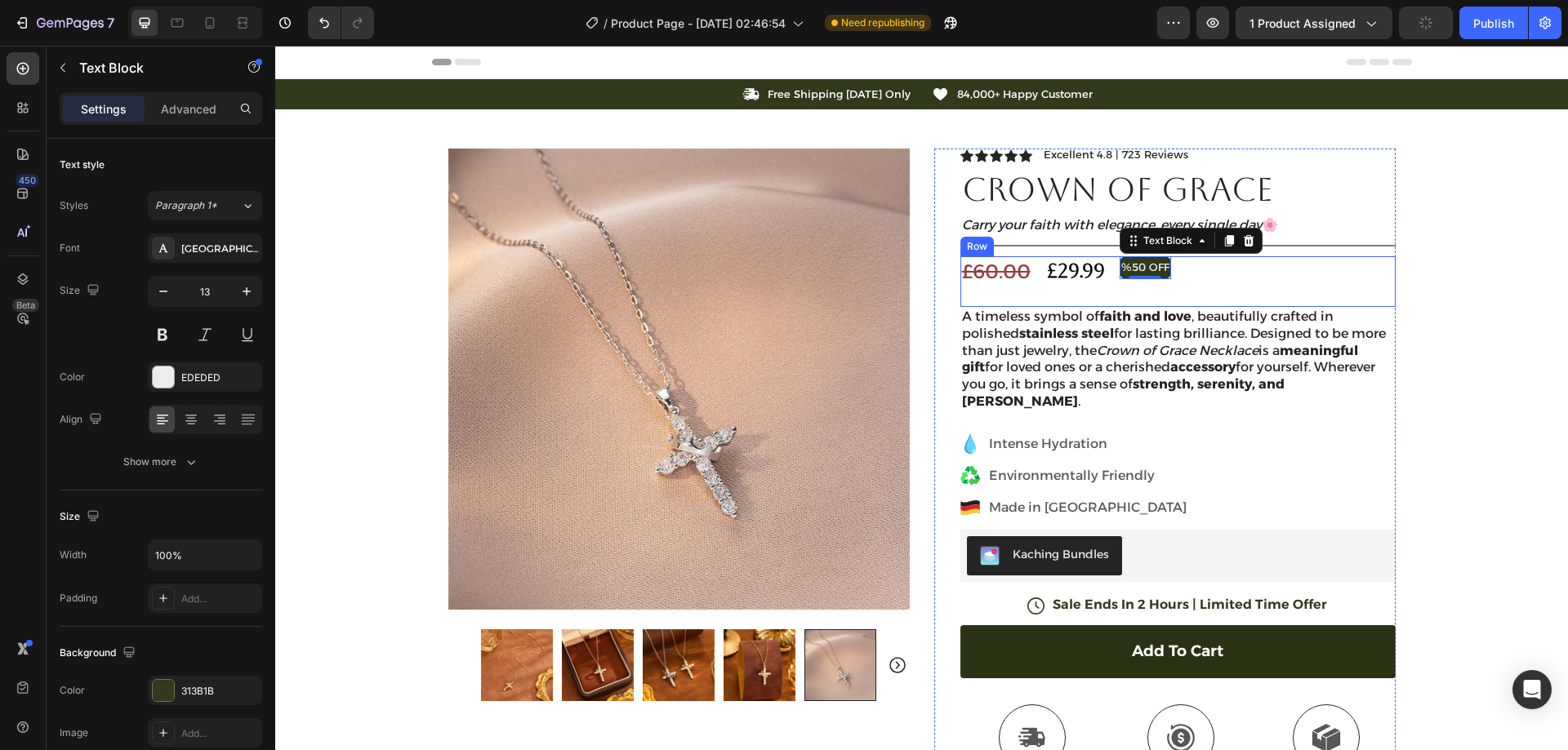
type input "14"
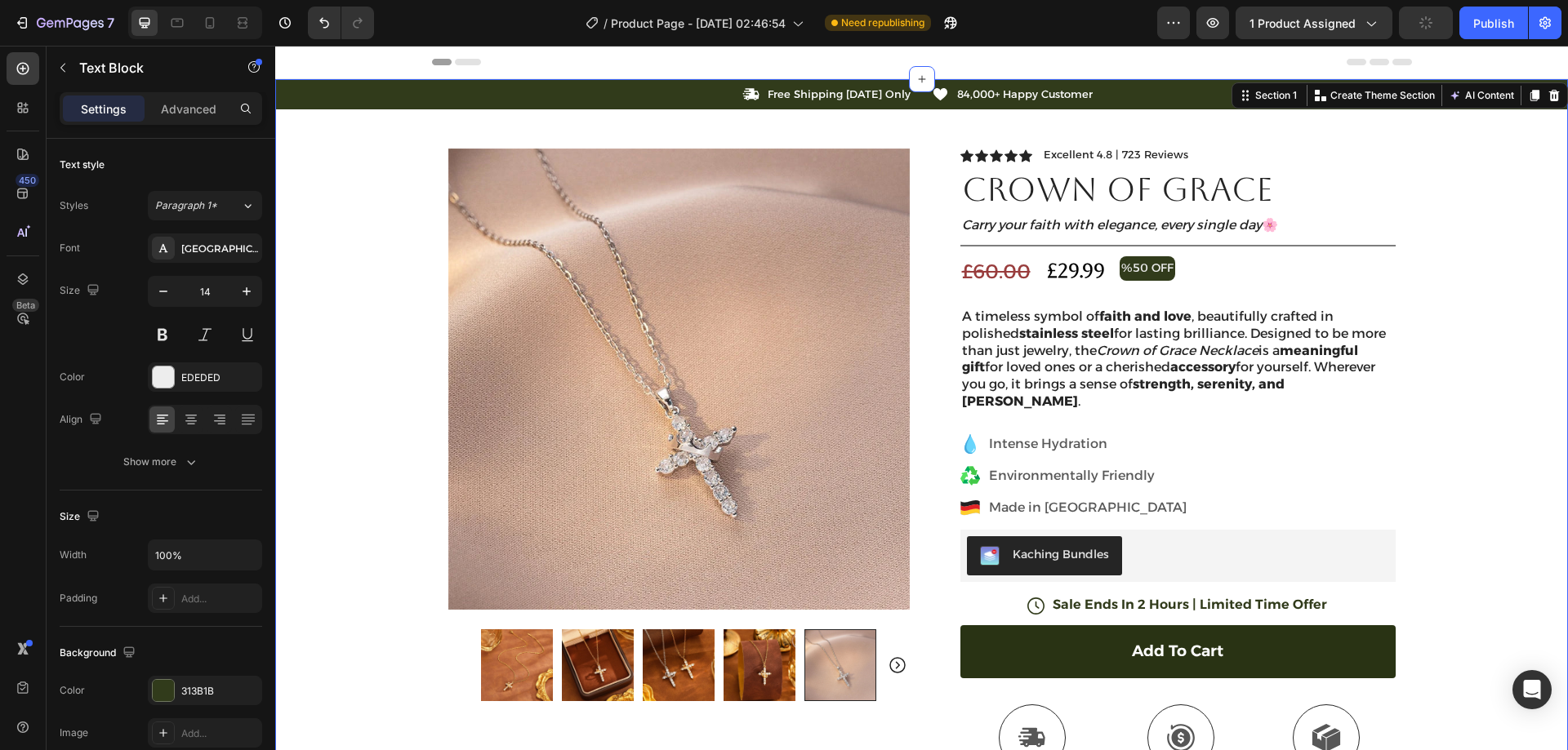
click at [1457, 253] on div "Icon Free Shipping Today Only Text Block Row Icon 84,000+ Happy Customer Text B…" at bounding box center [922, 557] width 1293 height 955
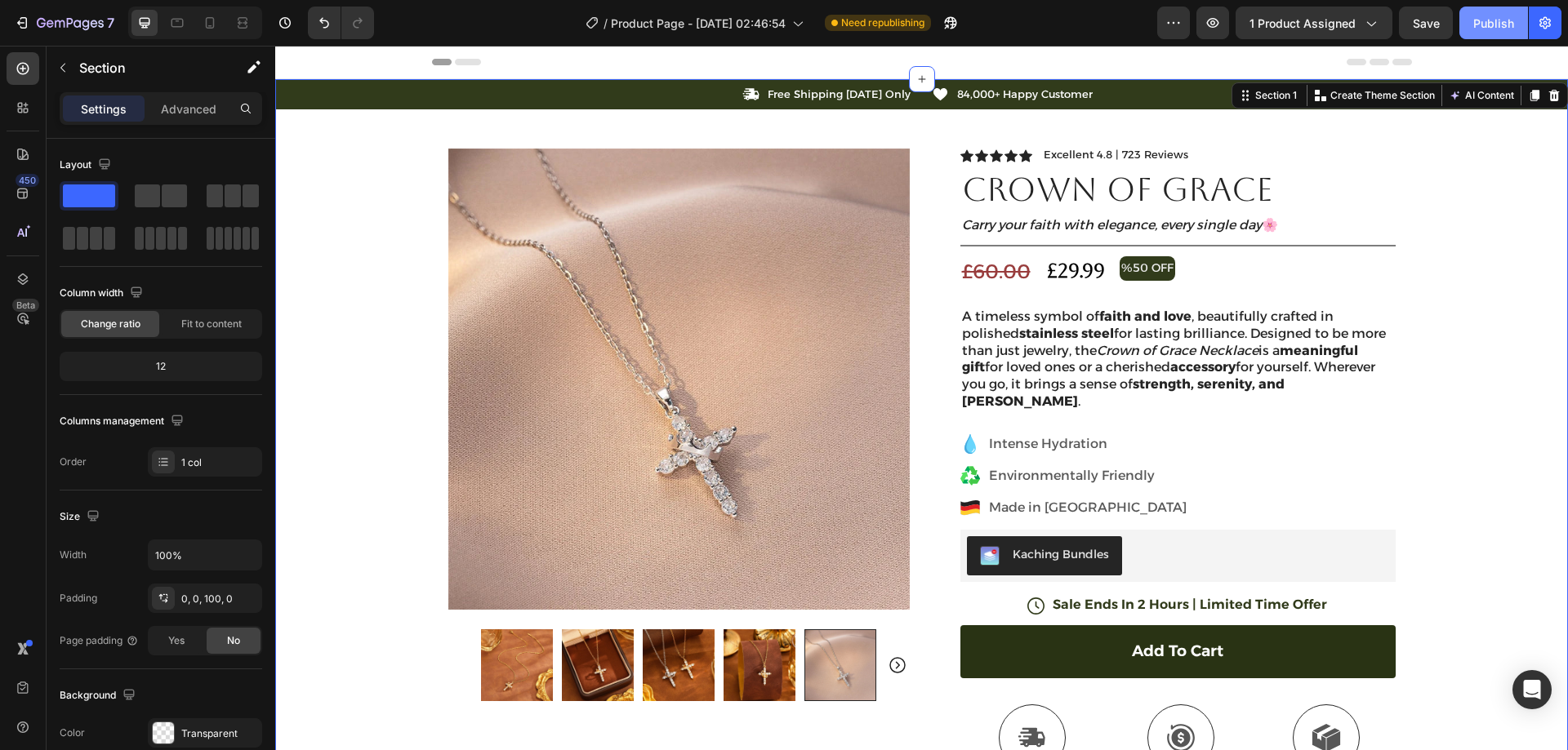
click at [1480, 18] on div "Publish" at bounding box center [1494, 24] width 41 height 17
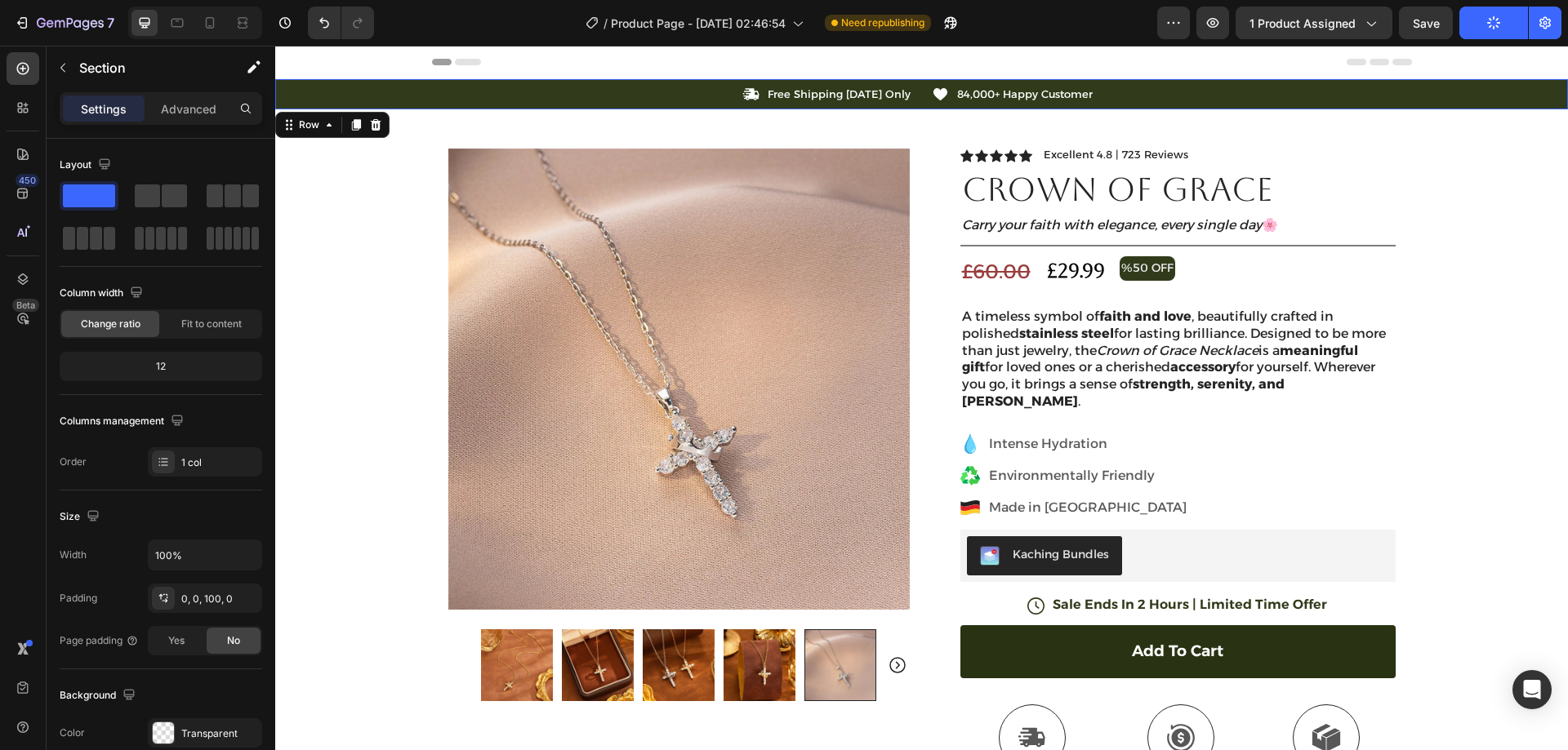
click at [376, 94] on div "Icon Free Shipping Today Only Text Block Row Icon 84,000+ Happy Customer Text B…" at bounding box center [922, 94] width 1293 height 17
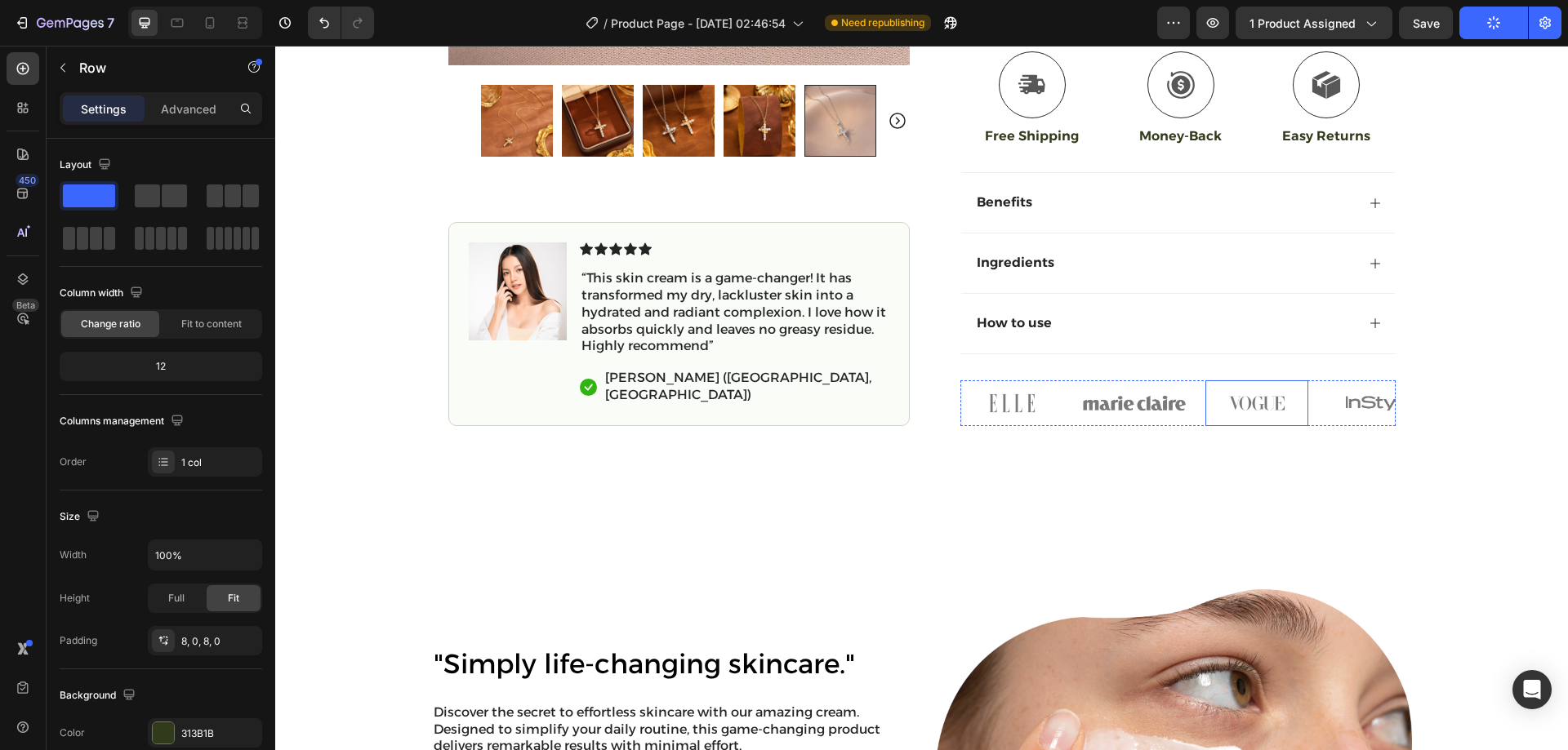
scroll to position [572, 0]
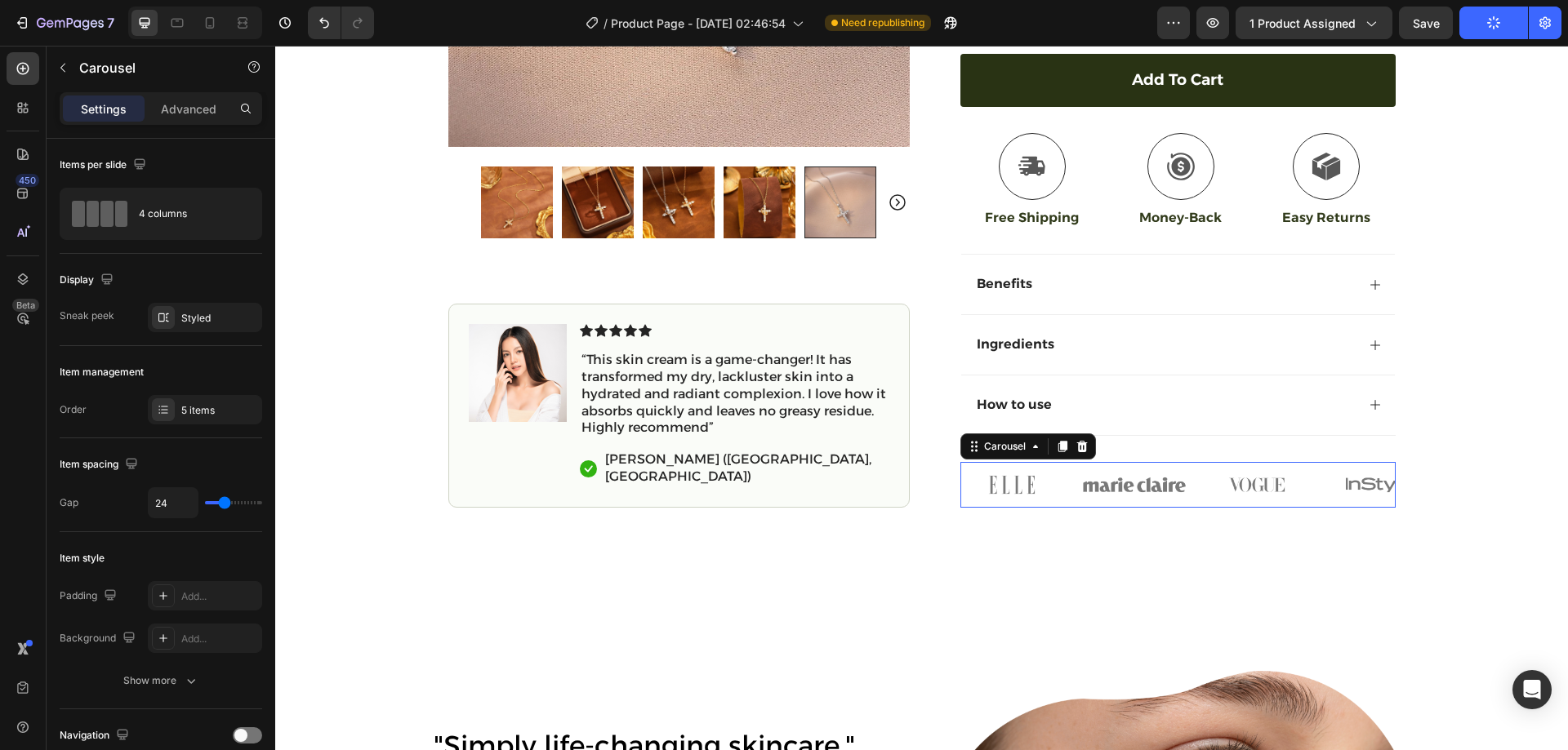
click at [1058, 464] on div "Image Image Image Image Image" at bounding box center [1178, 485] width 436 height 45
click at [1078, 441] on icon at bounding box center [1082, 446] width 10 height 11
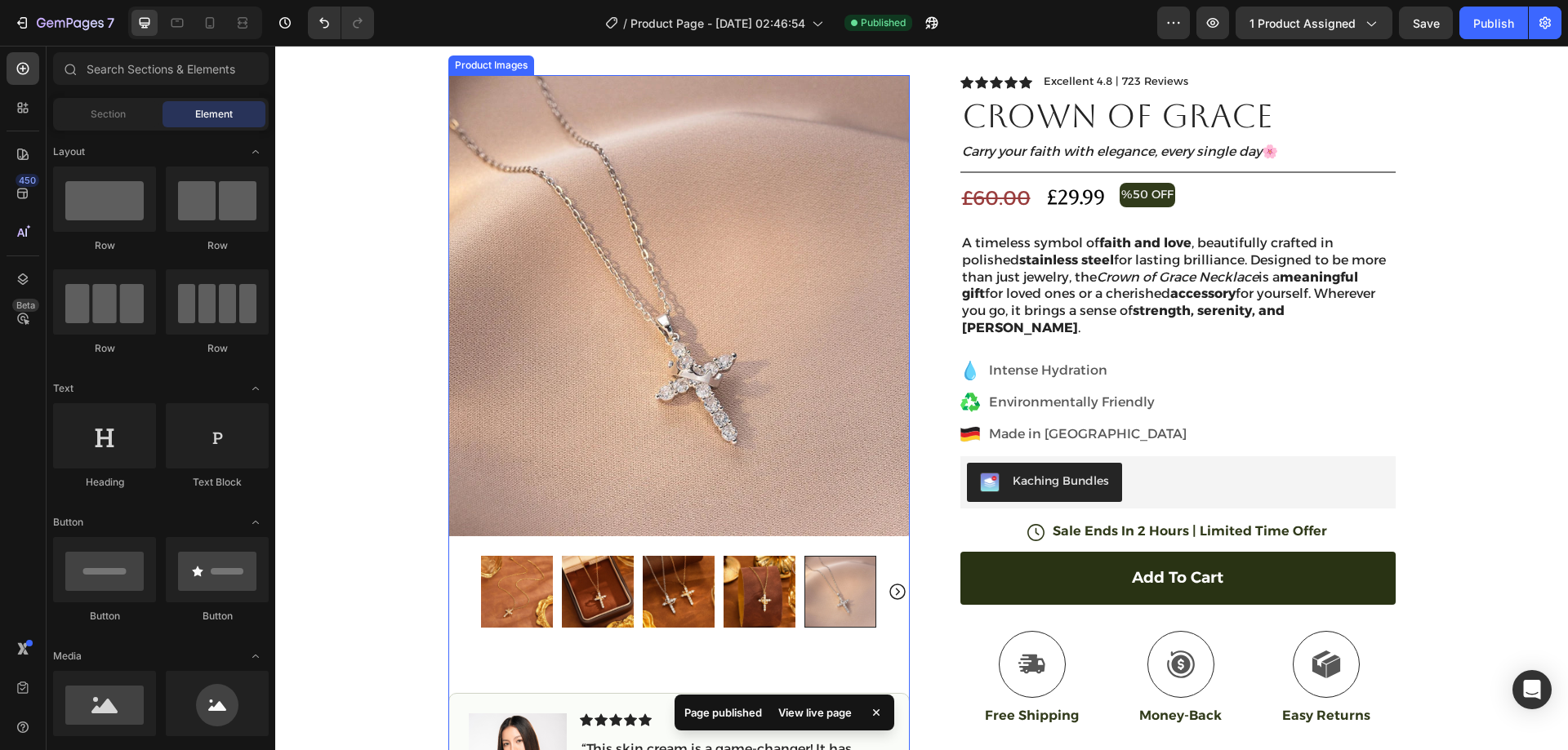
scroll to position [163, 0]
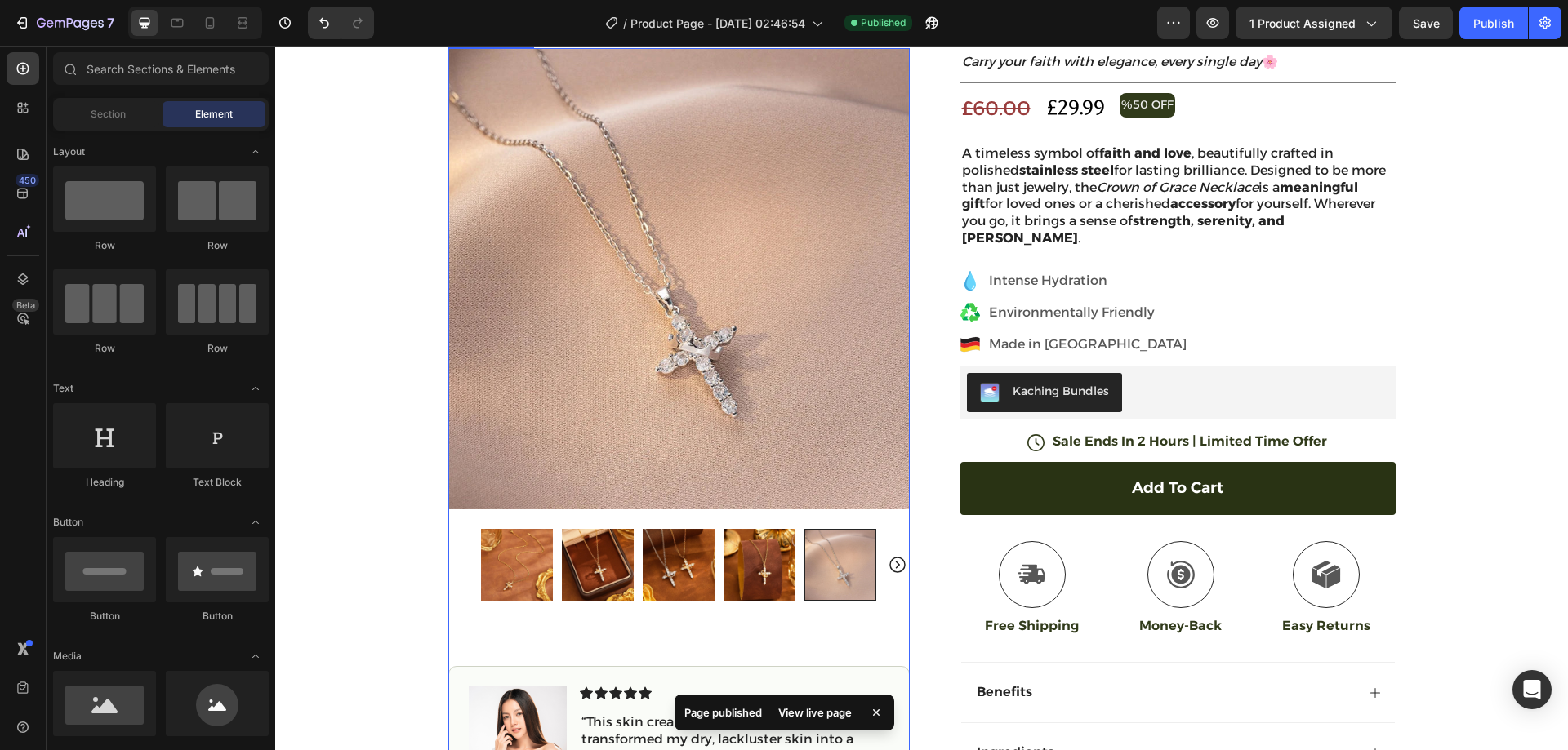
click at [507, 560] on img at bounding box center [517, 565] width 72 height 72
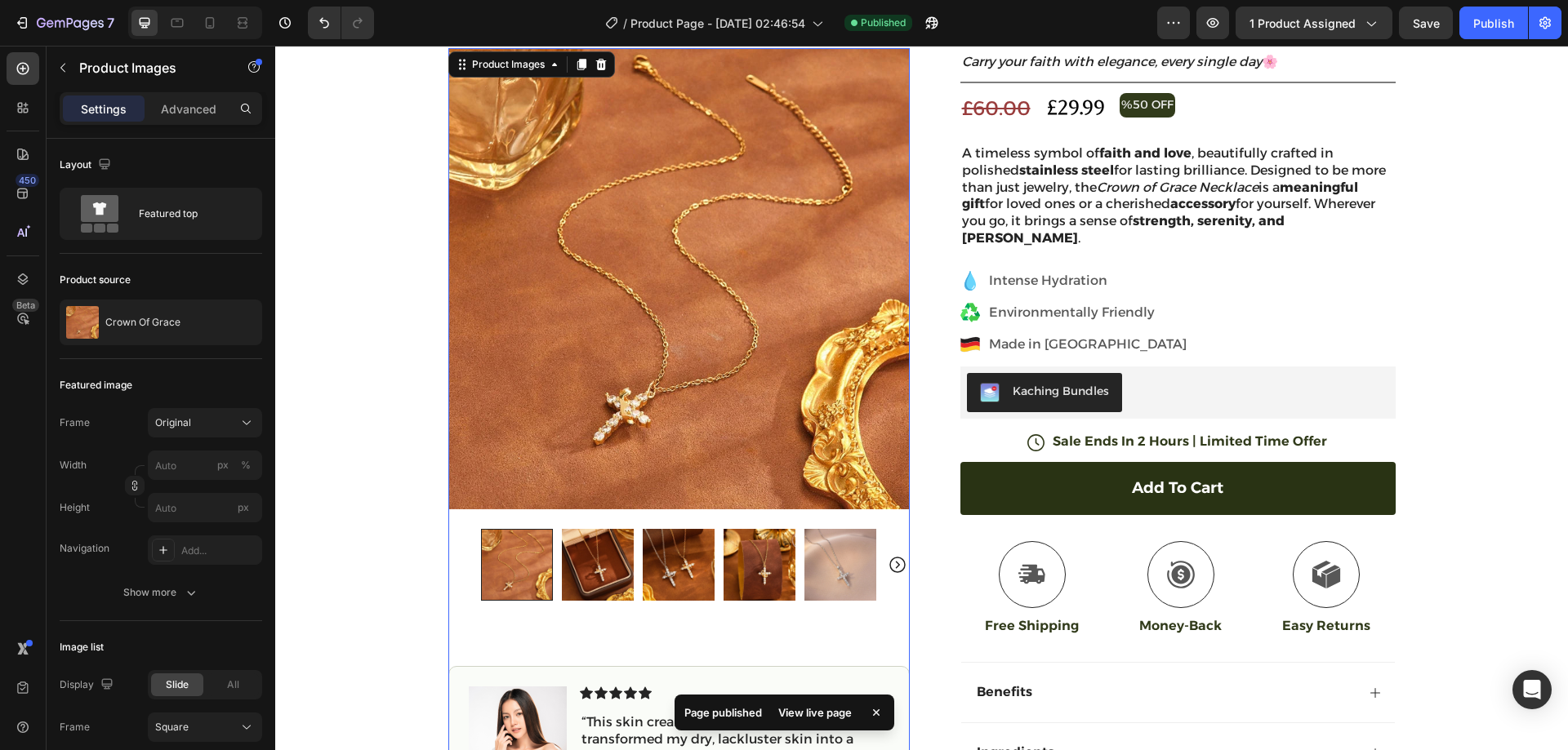
scroll to position [0, 0]
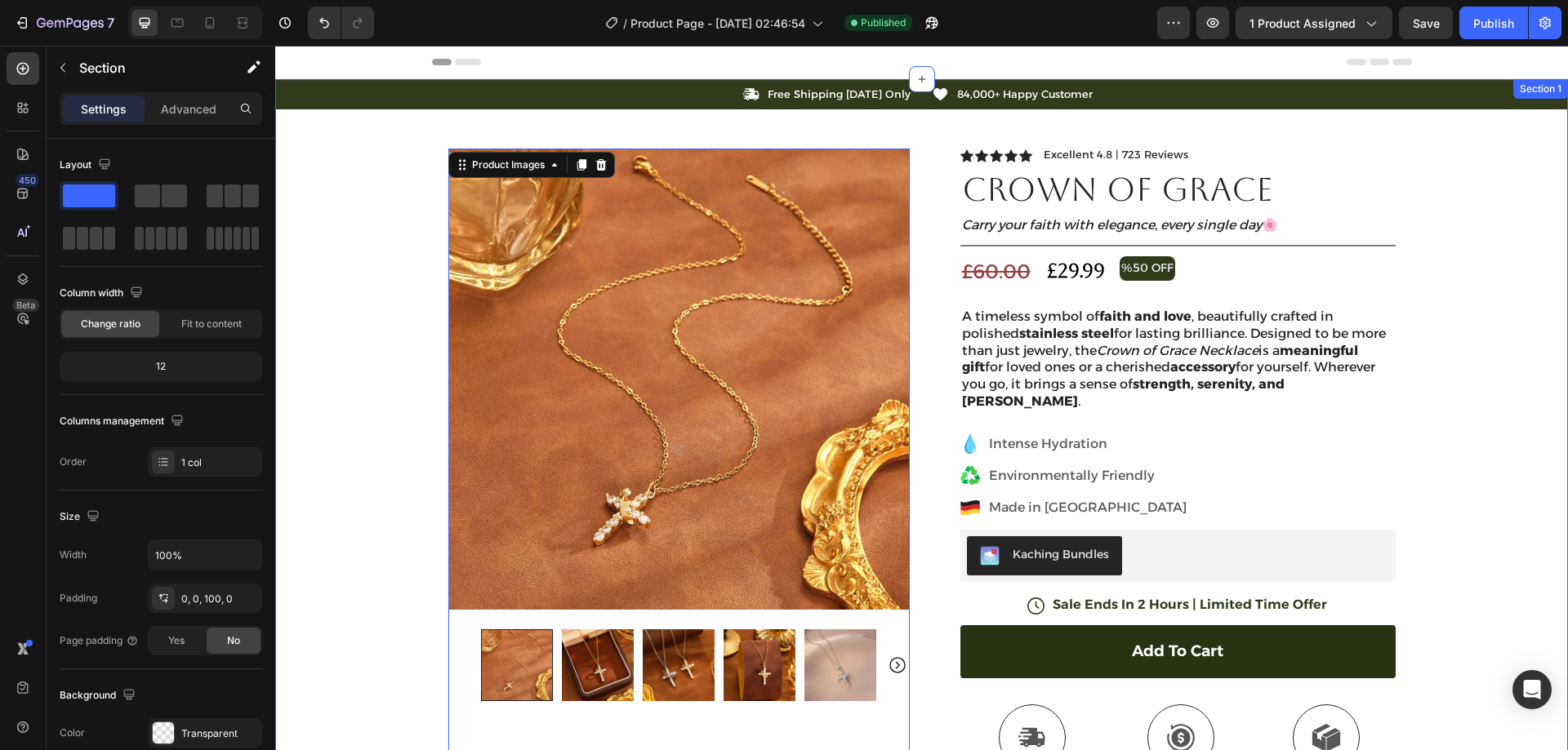
click at [1431, 248] on div "Icon Free Shipping Today Only Text Block Row Icon 84,000+ Happy Customer Text B…" at bounding box center [922, 557] width 1293 height 955
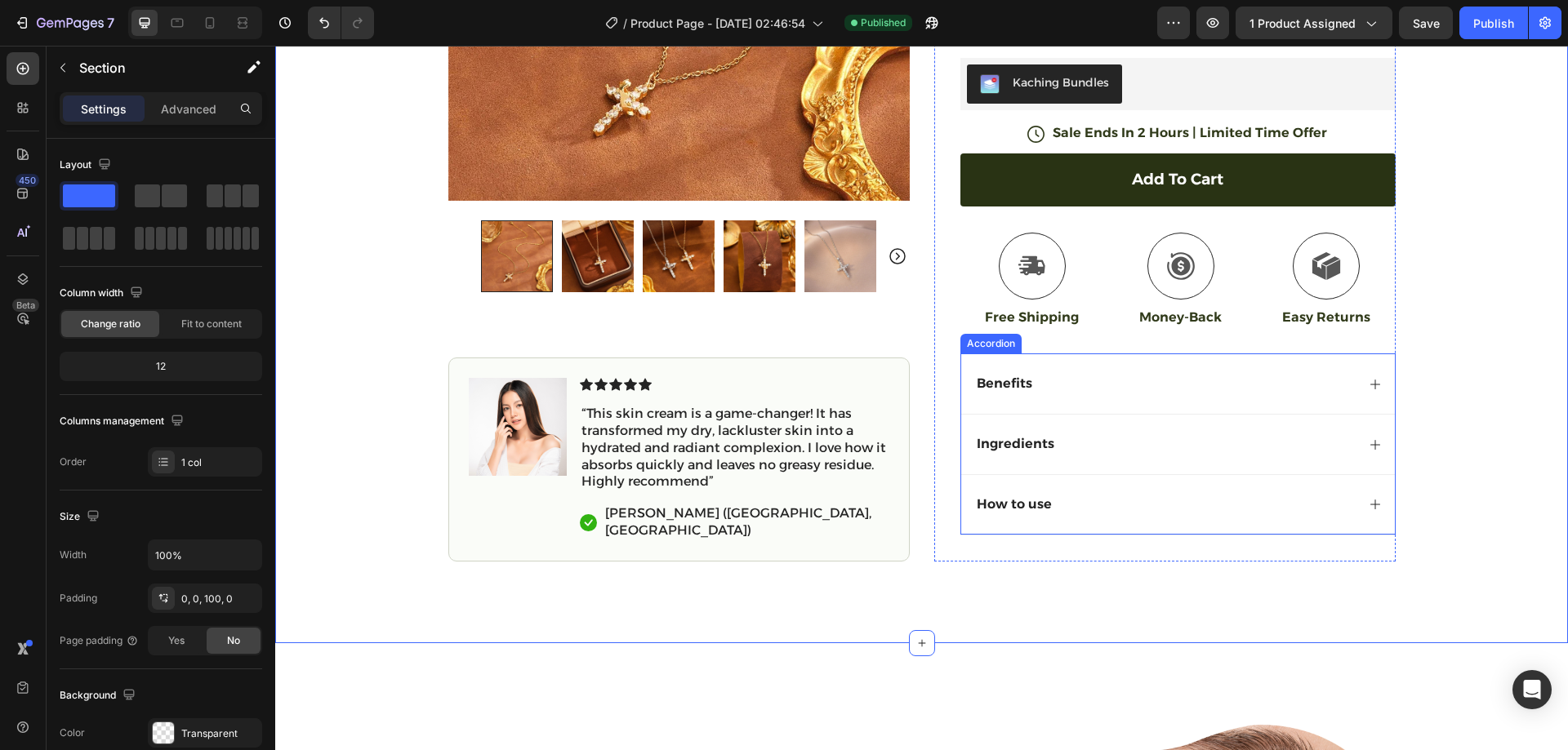
scroll to position [490, 0]
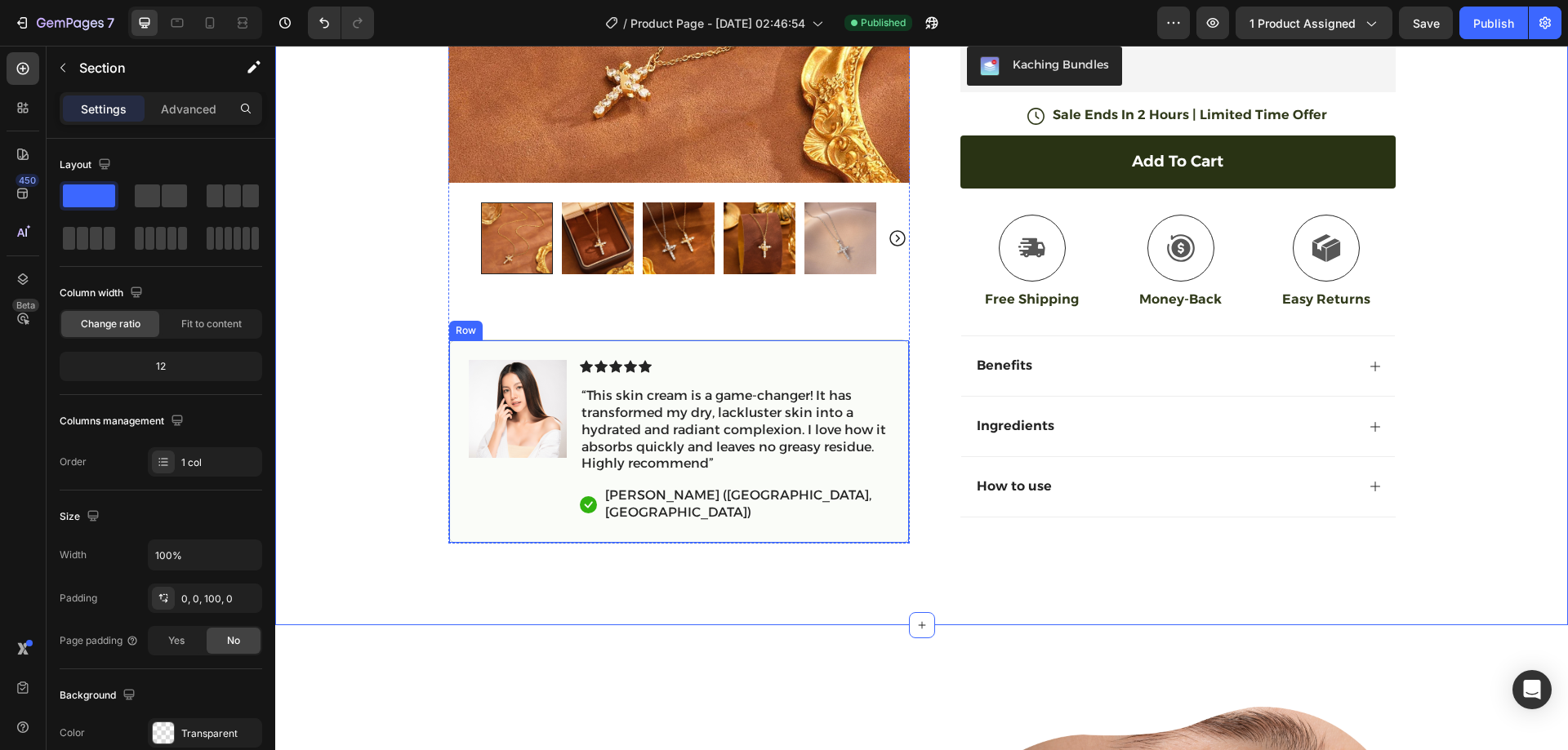
click at [840, 352] on div "Image Icon Icon Icon Icon Icon Icon List “This skin cream is a game-changer! It…" at bounding box center [679, 441] width 462 height 204
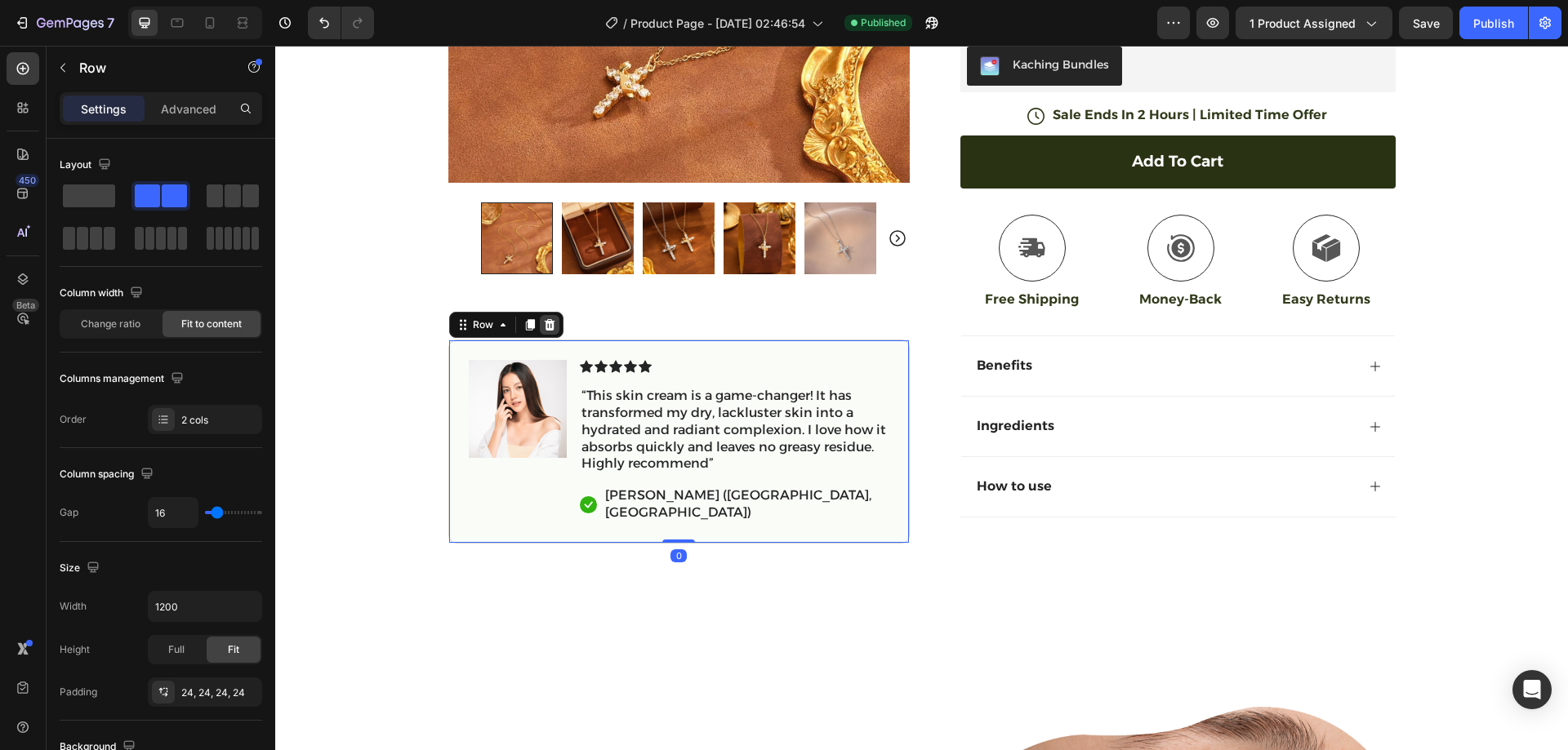
drag, startPoint x: 541, startPoint y: 323, endPoint x: 1010, endPoint y: 353, distance: 470.0
click at [544, 323] on icon at bounding box center [549, 324] width 10 height 11
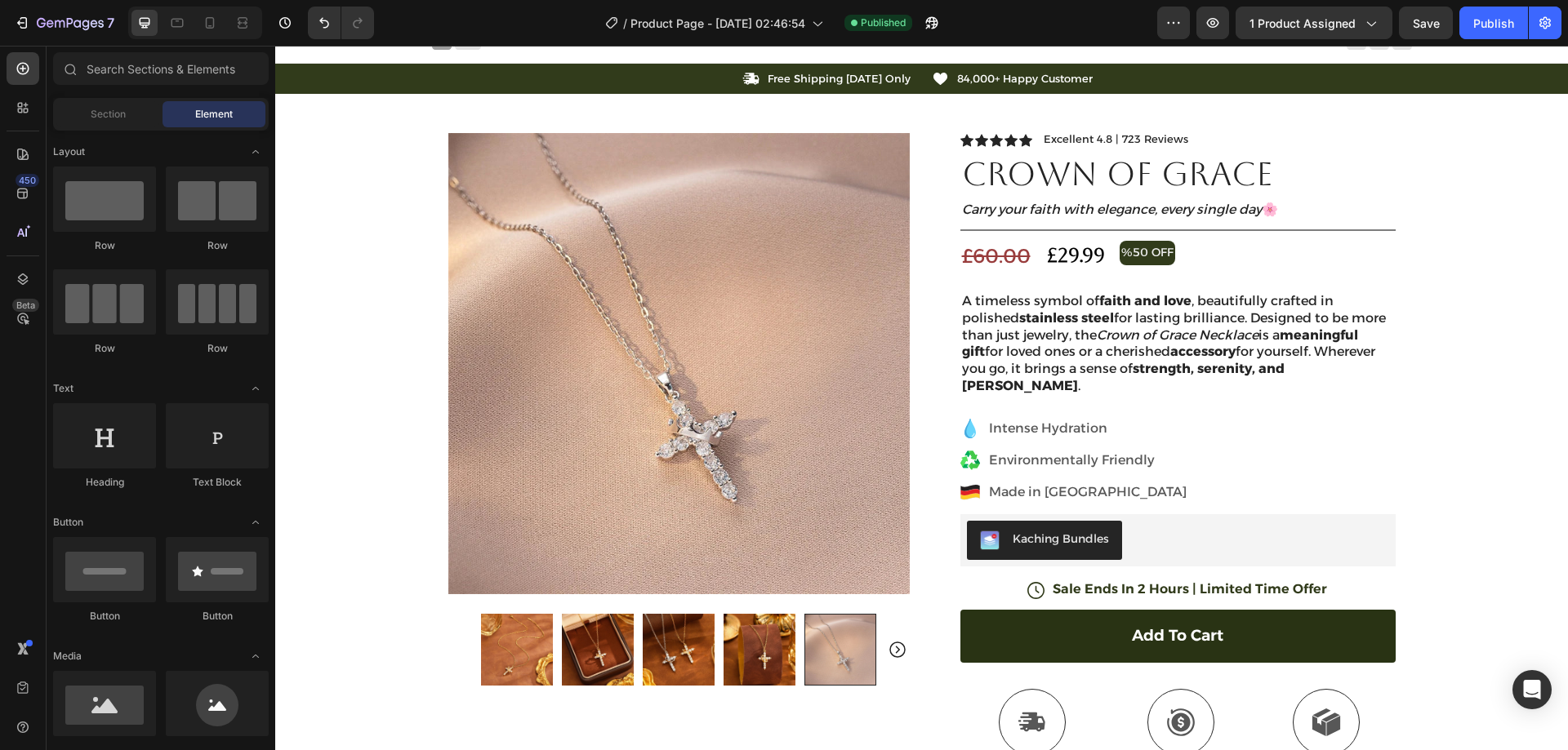
scroll to position [0, 0]
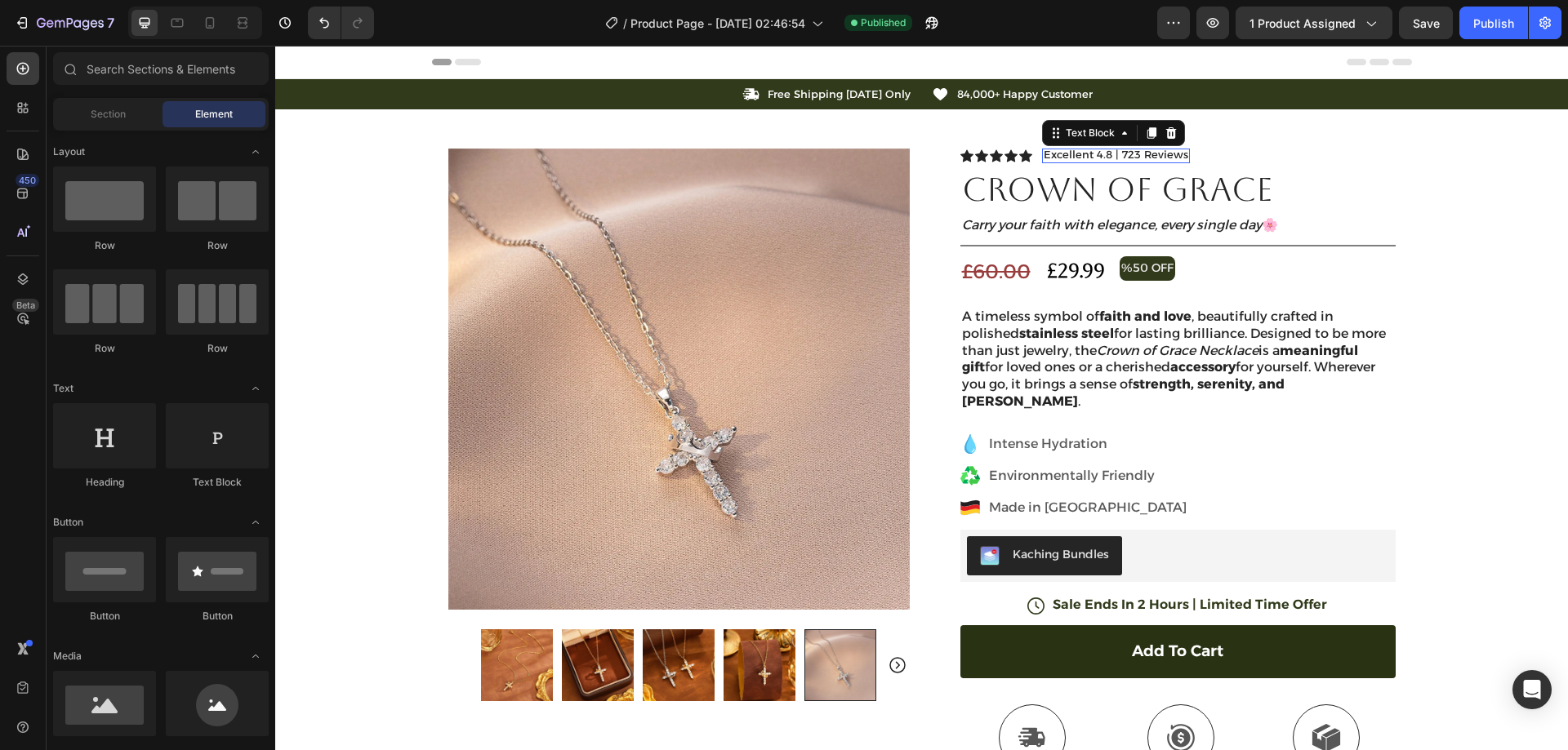
click at [1124, 155] on p "Excellent 4.8 | 723 Reviews" at bounding box center [1116, 155] width 144 height 13
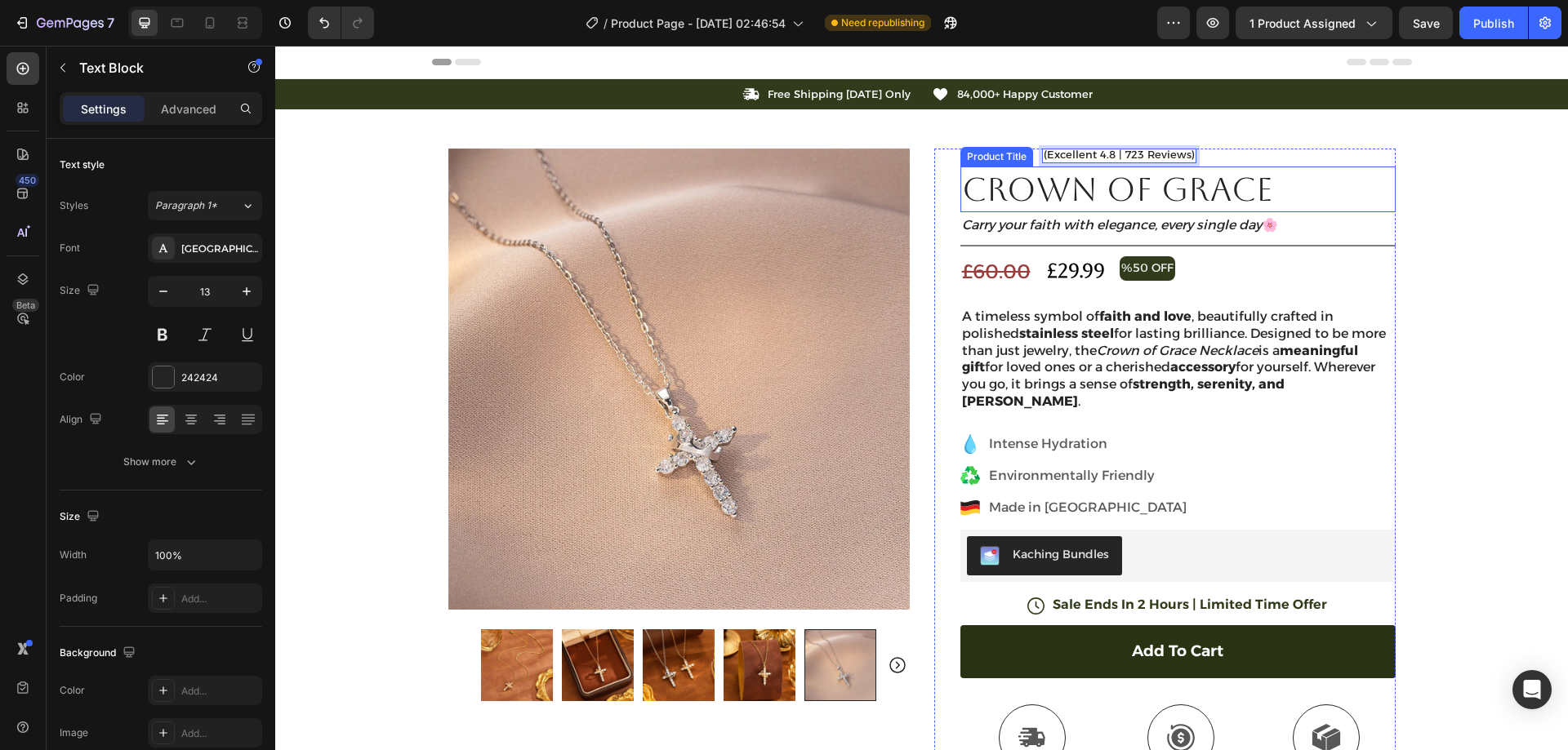
click at [1375, 191] on h1 "Crown Of Grace" at bounding box center [1178, 190] width 436 height 45
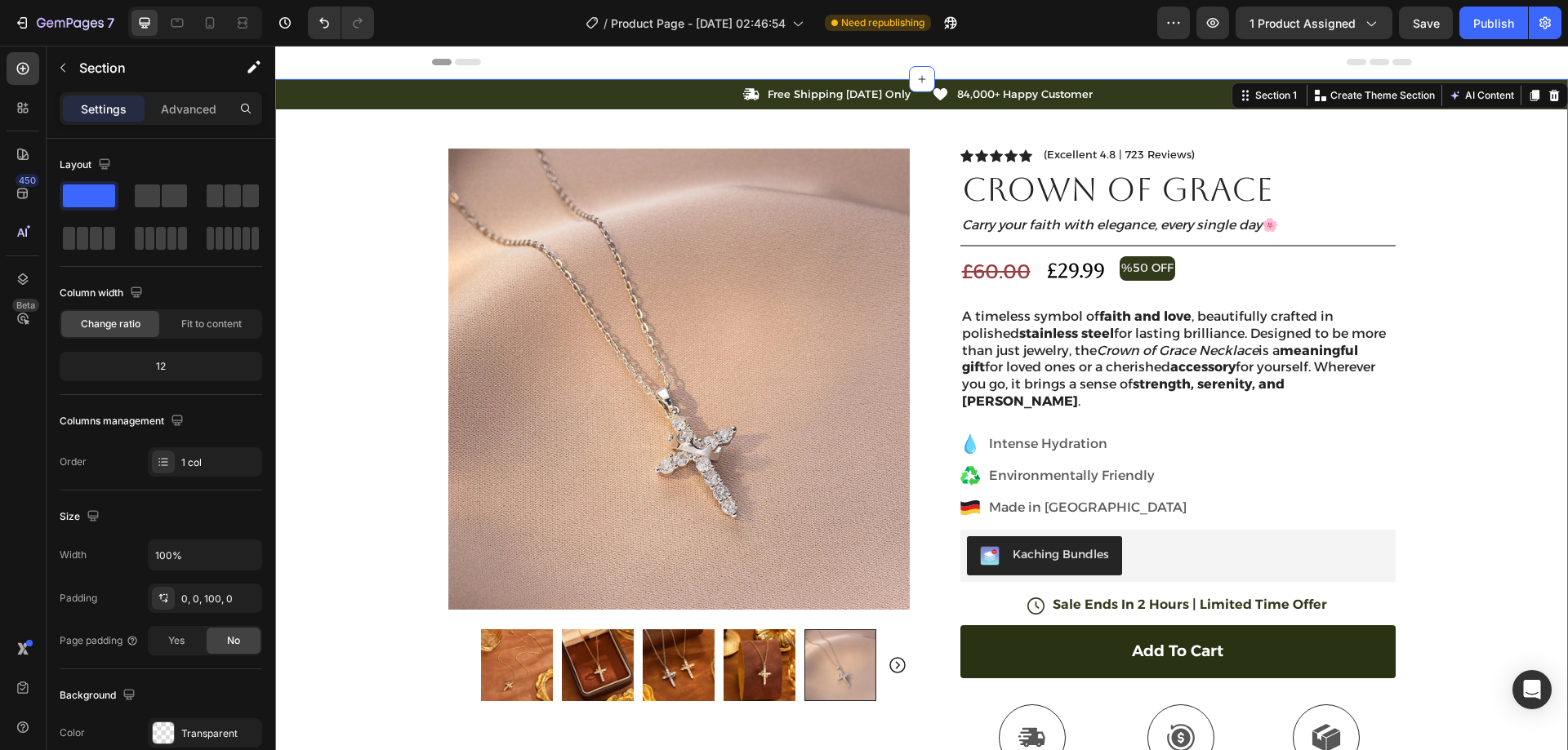
click at [1471, 212] on div "Icon Free Shipping Today Only Text Block Row Icon 84,000+ Happy Customer Text B…" at bounding box center [922, 557] width 1293 height 955
click at [1149, 153] on p "(Excellent 4.8 | 723 Reviews)" at bounding box center [1119, 155] width 151 height 13
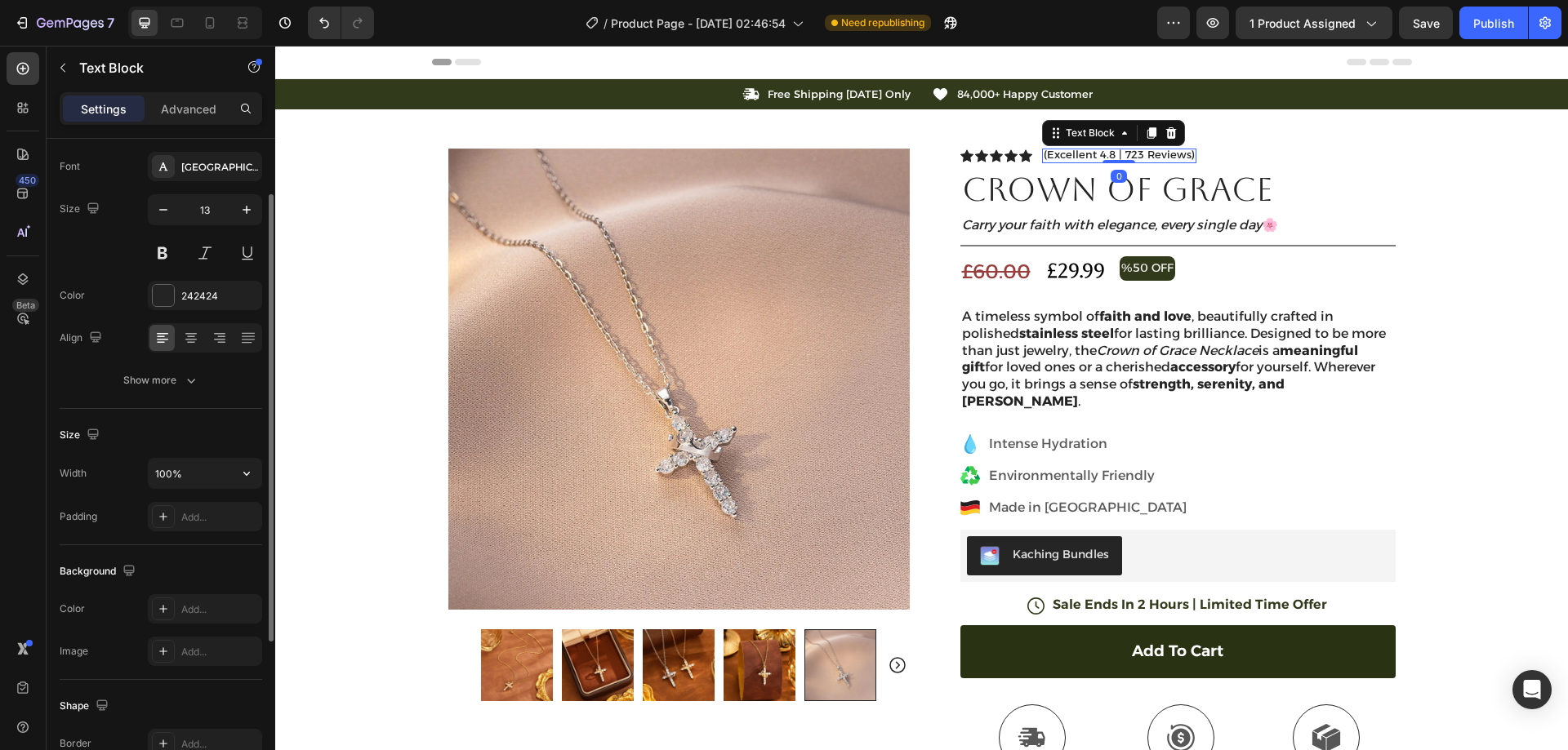
scroll to position [163, 0]
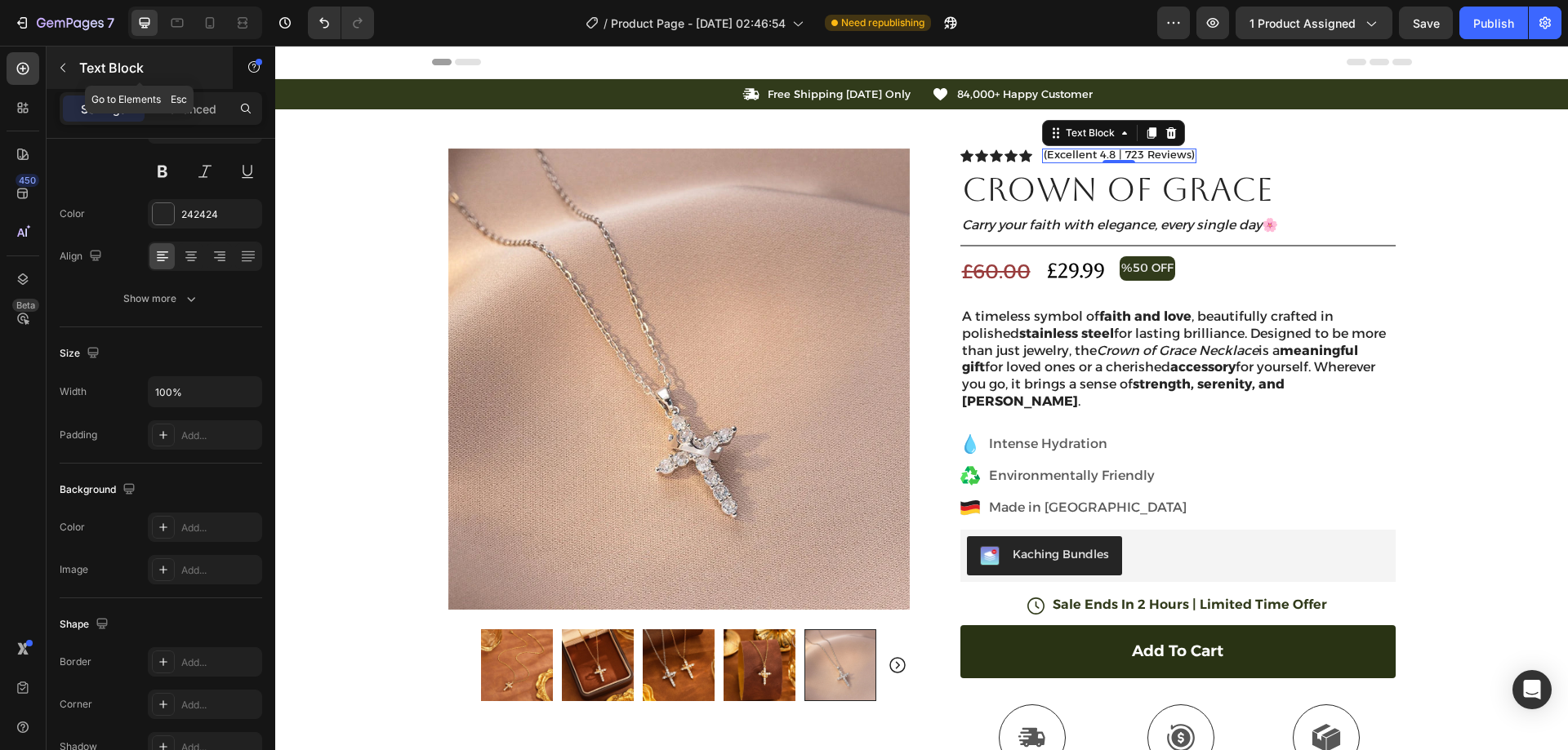
click at [68, 68] on icon "button" at bounding box center [62, 67] width 13 height 13
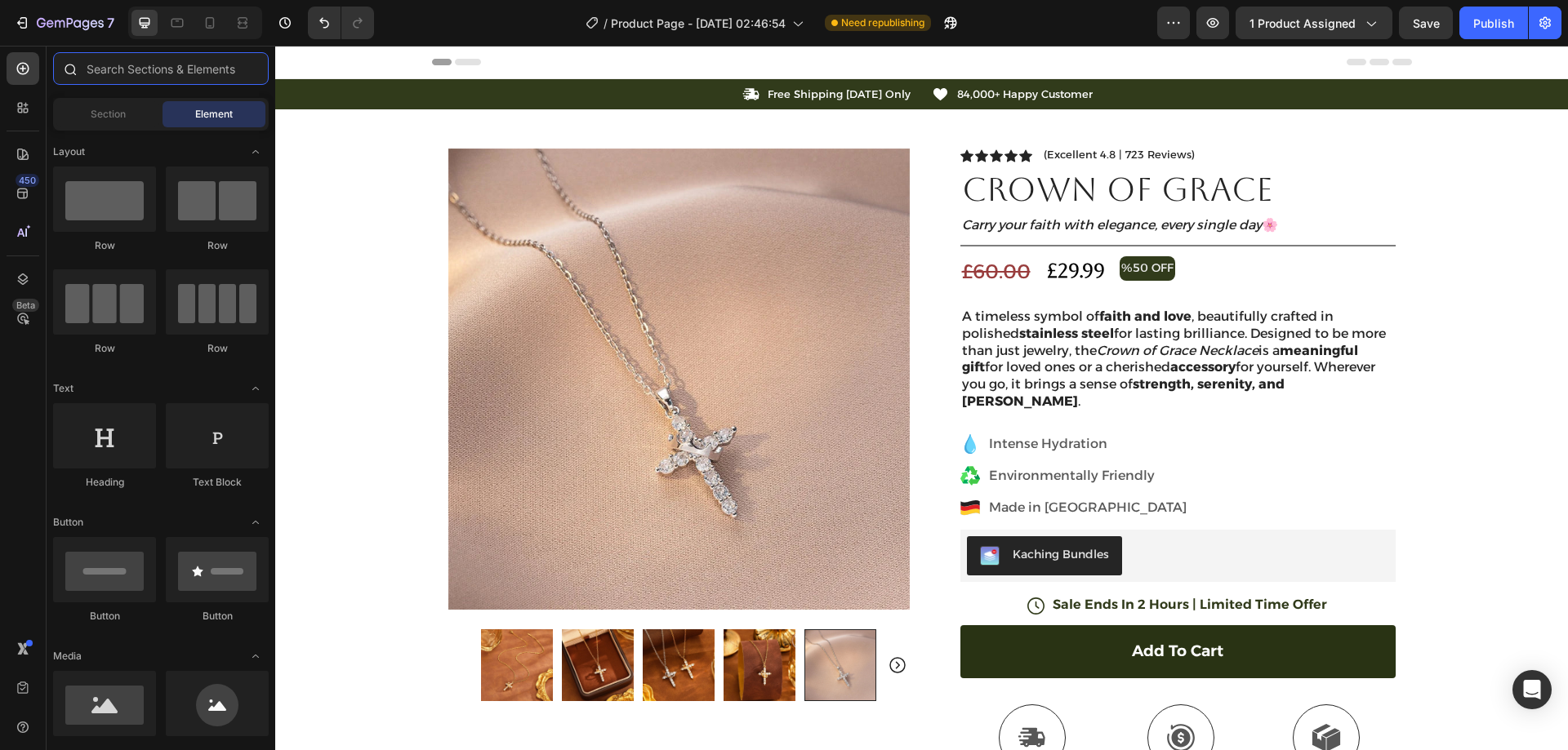
click at [150, 82] on input "text" at bounding box center [161, 68] width 216 height 32
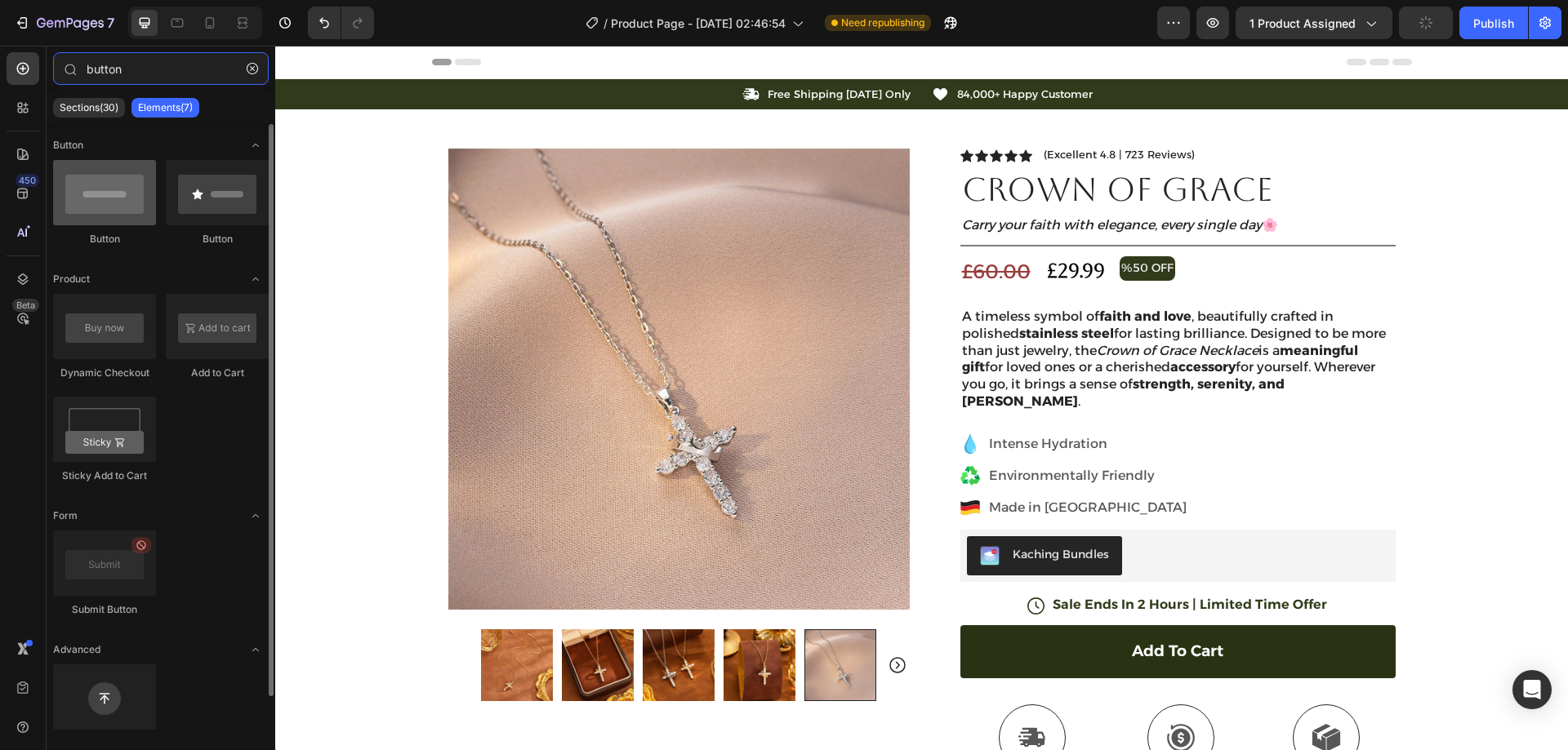
type input "button"
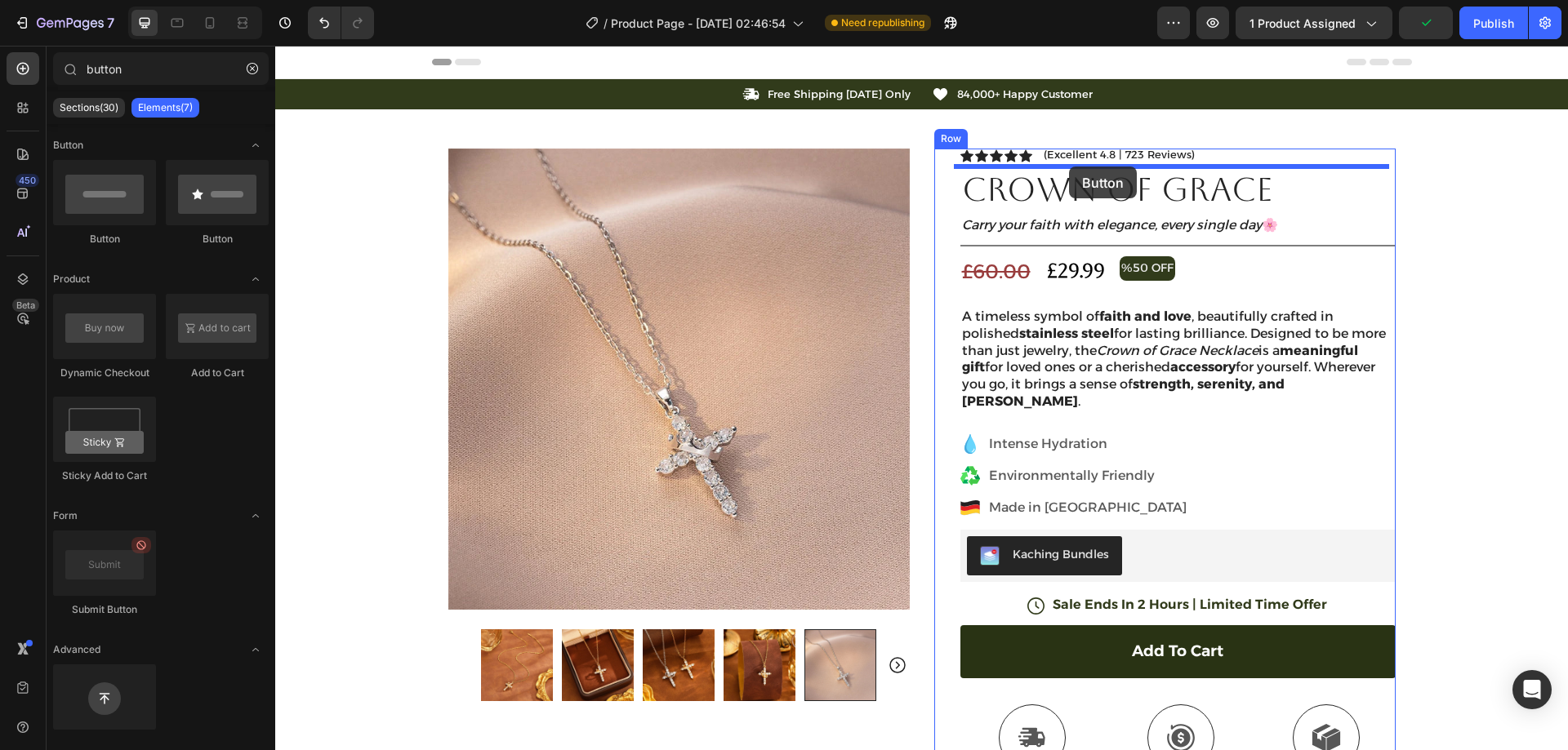
drag, startPoint x: 427, startPoint y: 269, endPoint x: 1070, endPoint y: 167, distance: 651.0
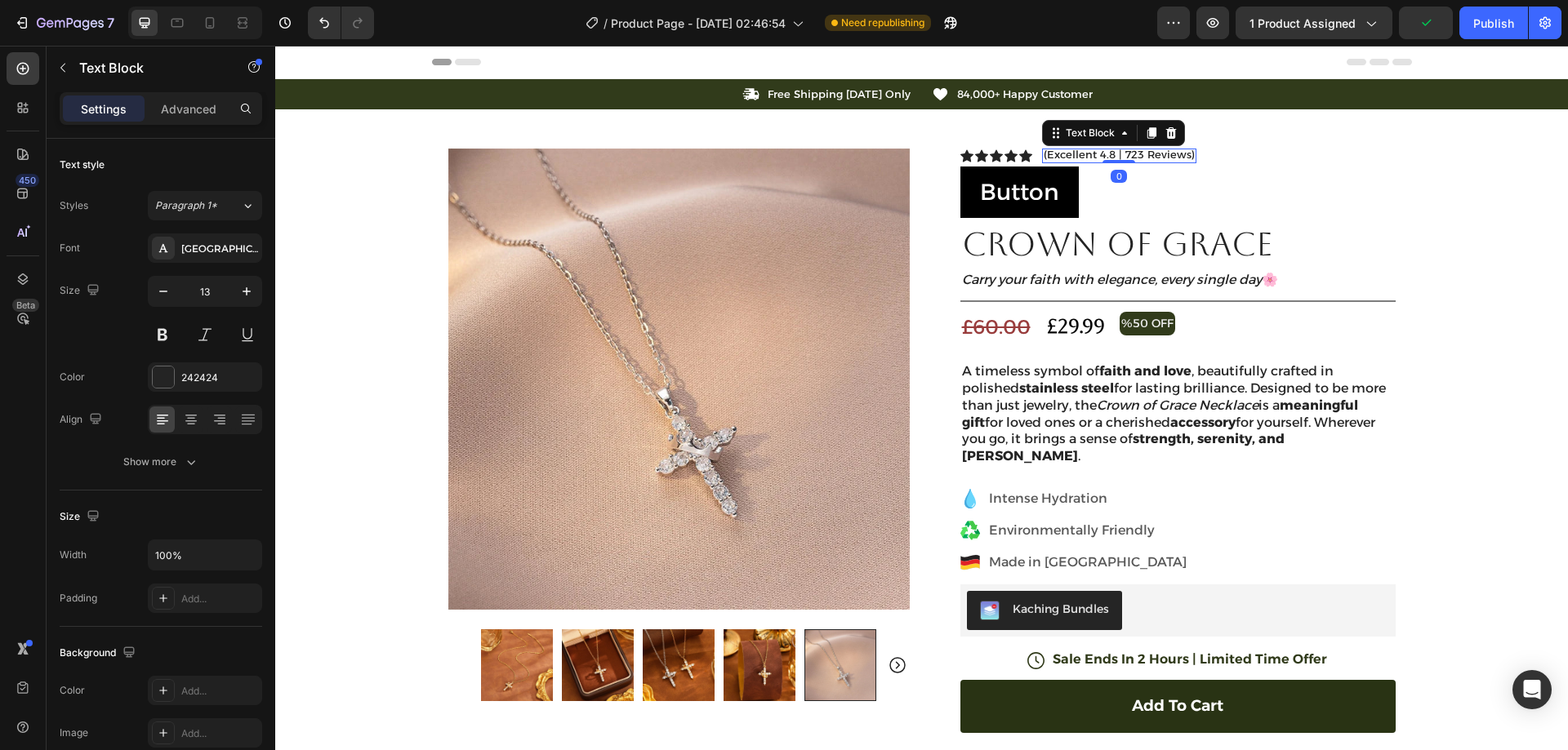
click at [1132, 150] on p "(Excellent 4.8 | 723 Reviews)" at bounding box center [1119, 155] width 151 height 13
copy p "(Excellent 4.8 | 723 Reviews)"
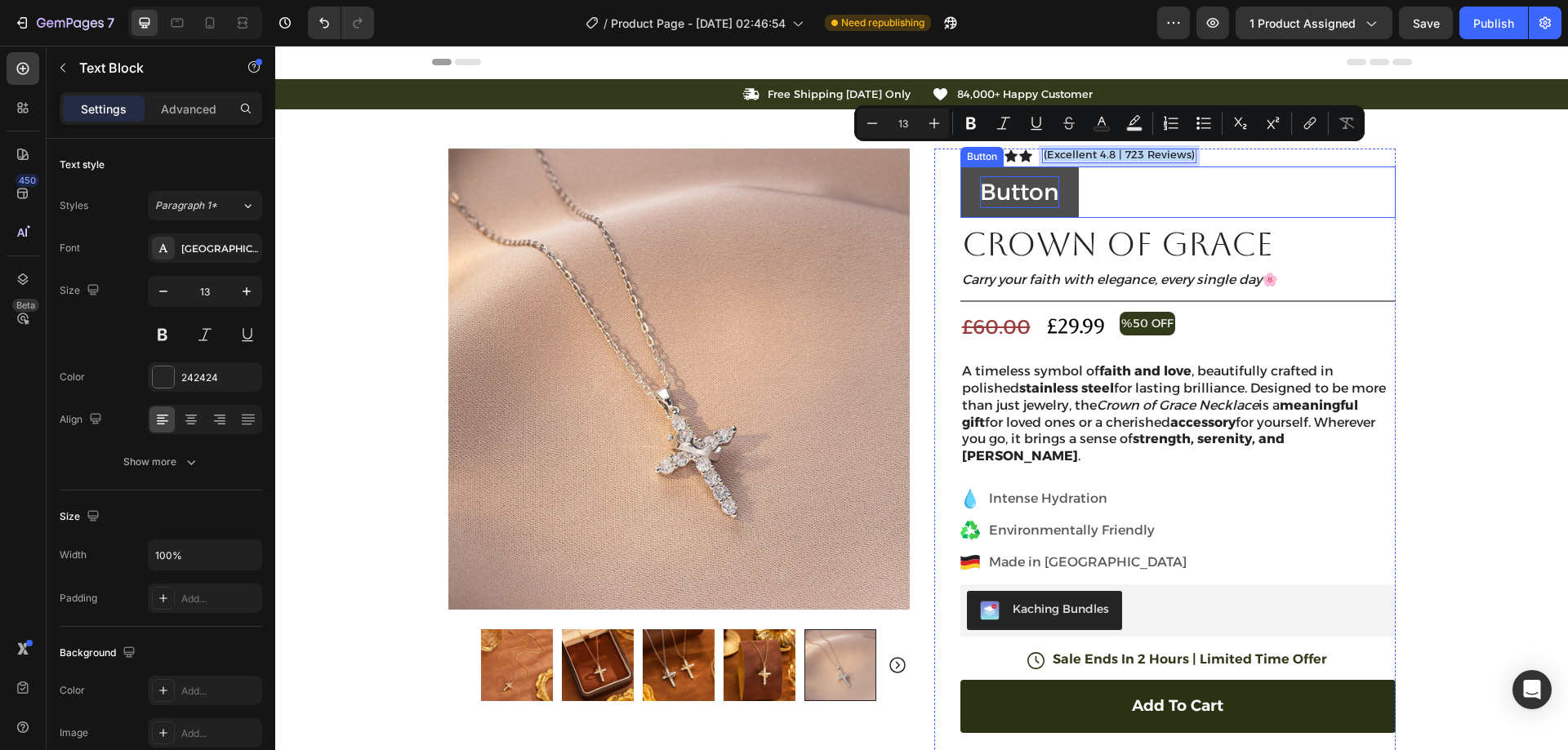
click at [1007, 195] on p "Button" at bounding box center [1020, 192] width 80 height 31
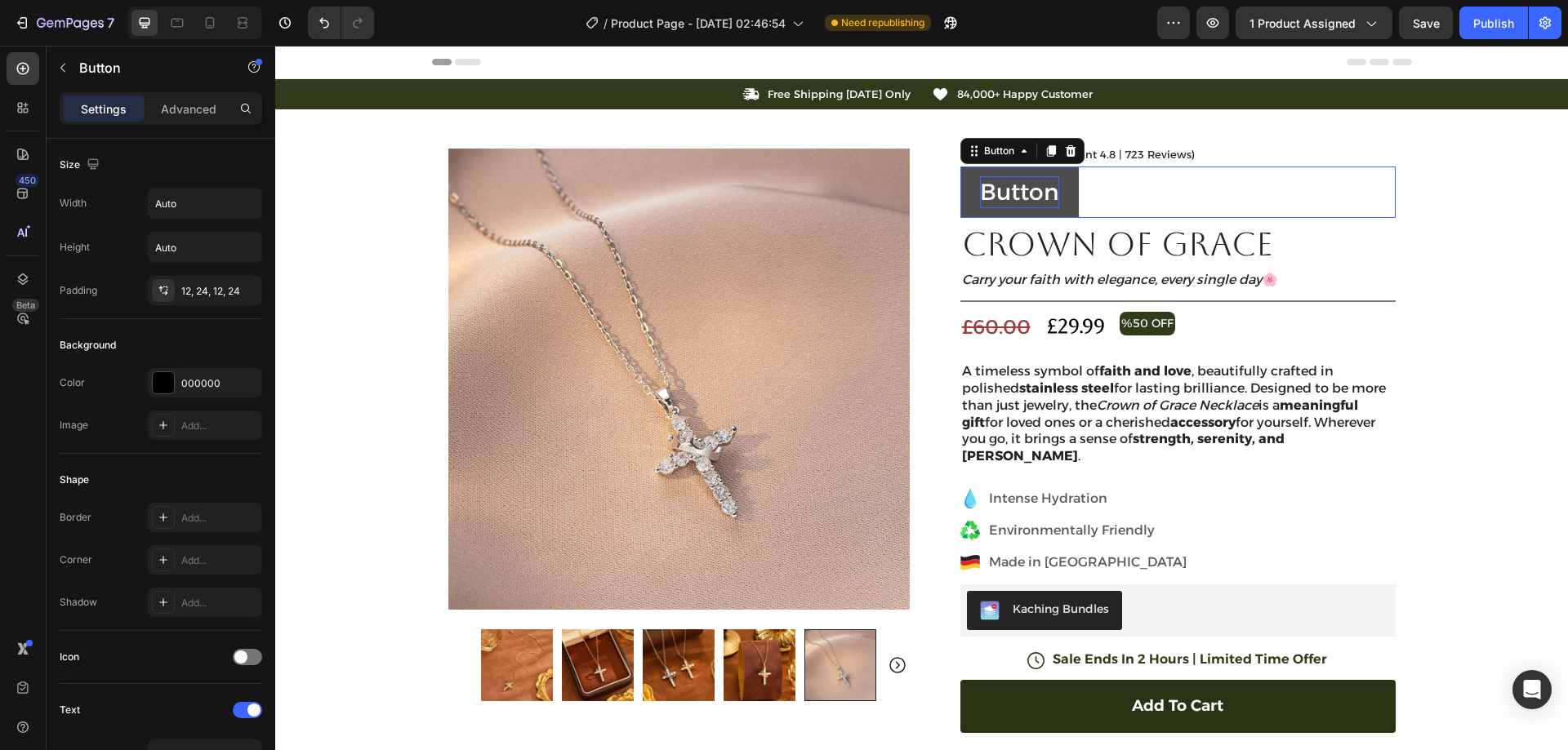
click at [1010, 191] on p "Button" at bounding box center [1020, 192] width 80 height 31
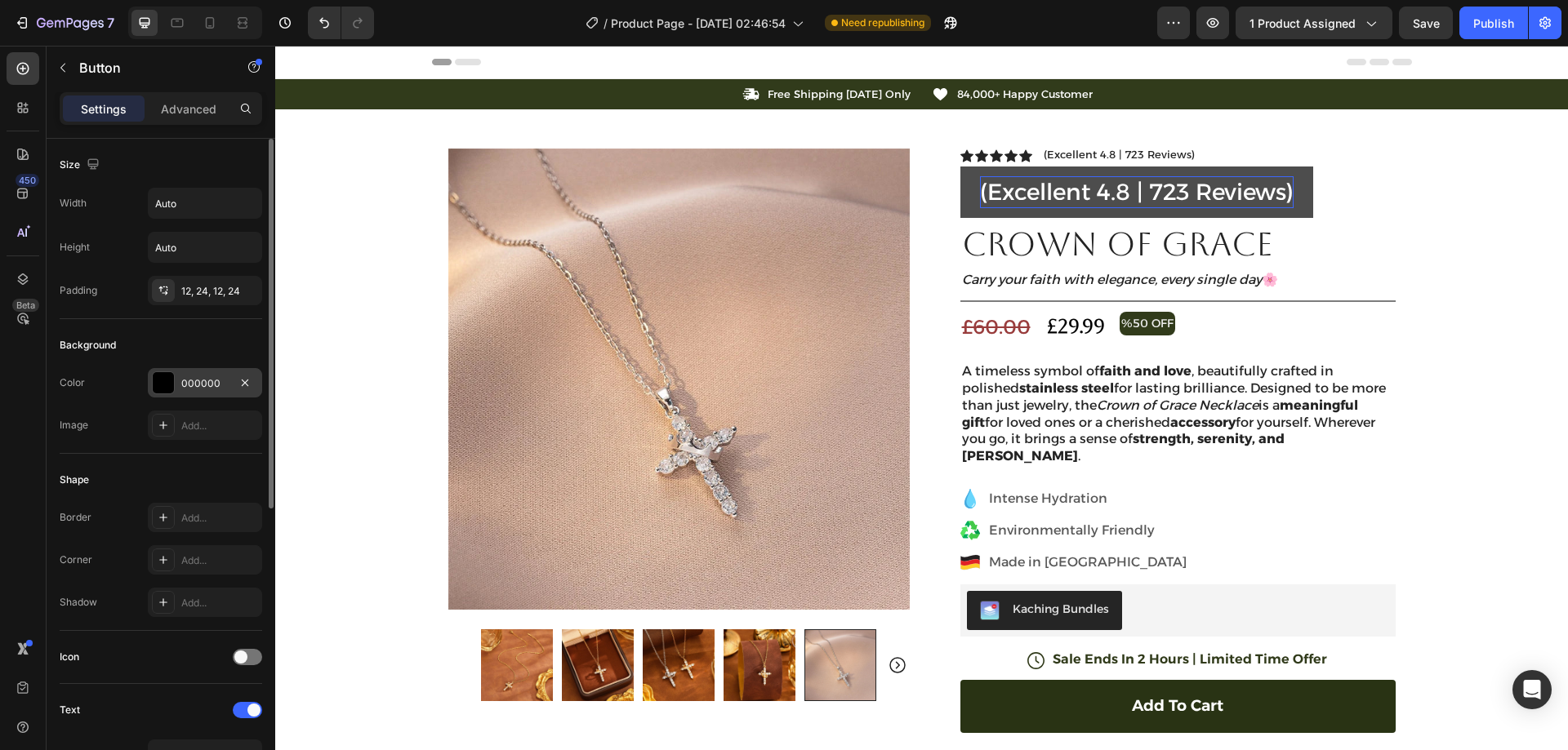
click at [193, 386] on div "000000" at bounding box center [205, 384] width 47 height 15
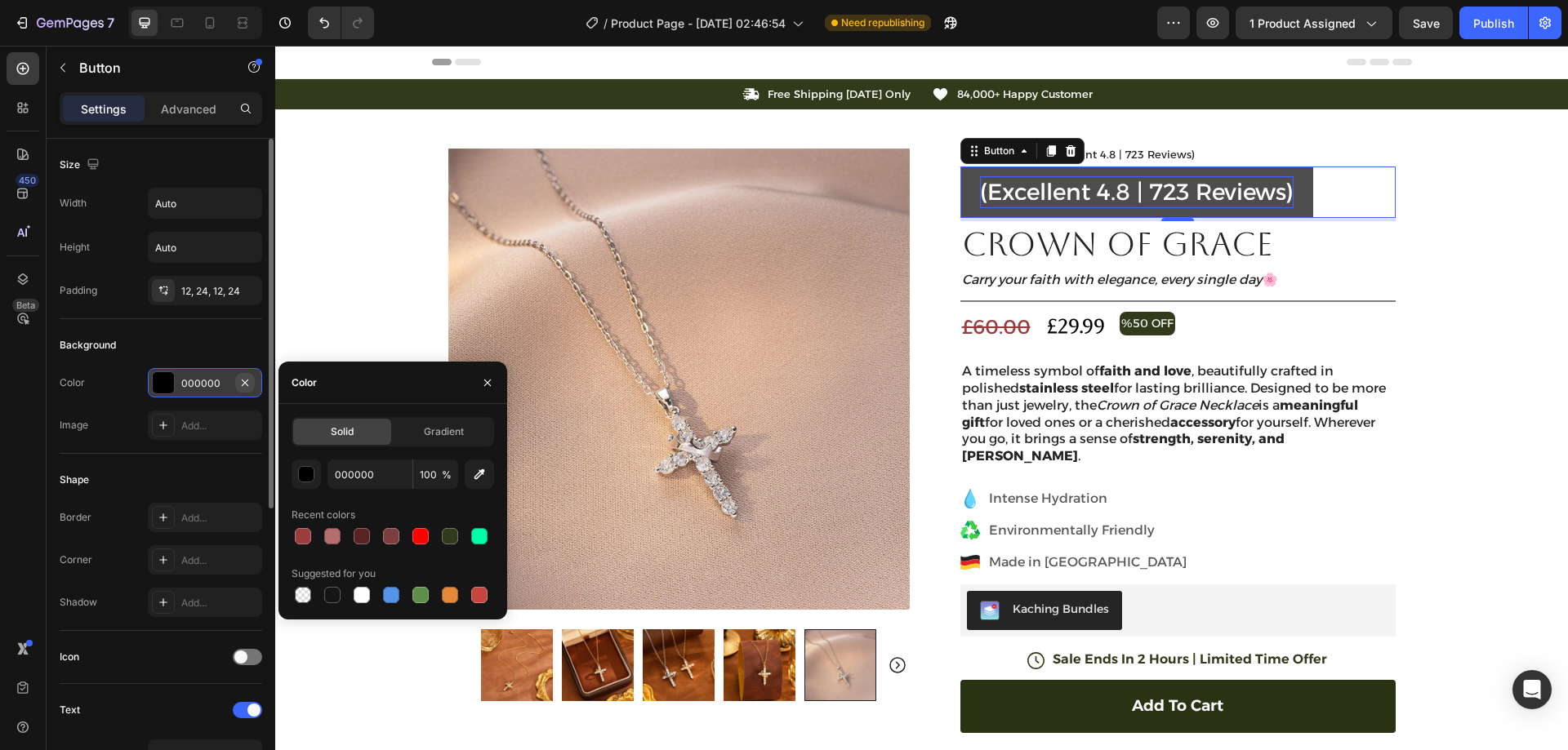
click at [254, 383] on button "button" at bounding box center [245, 383] width 19 height 19
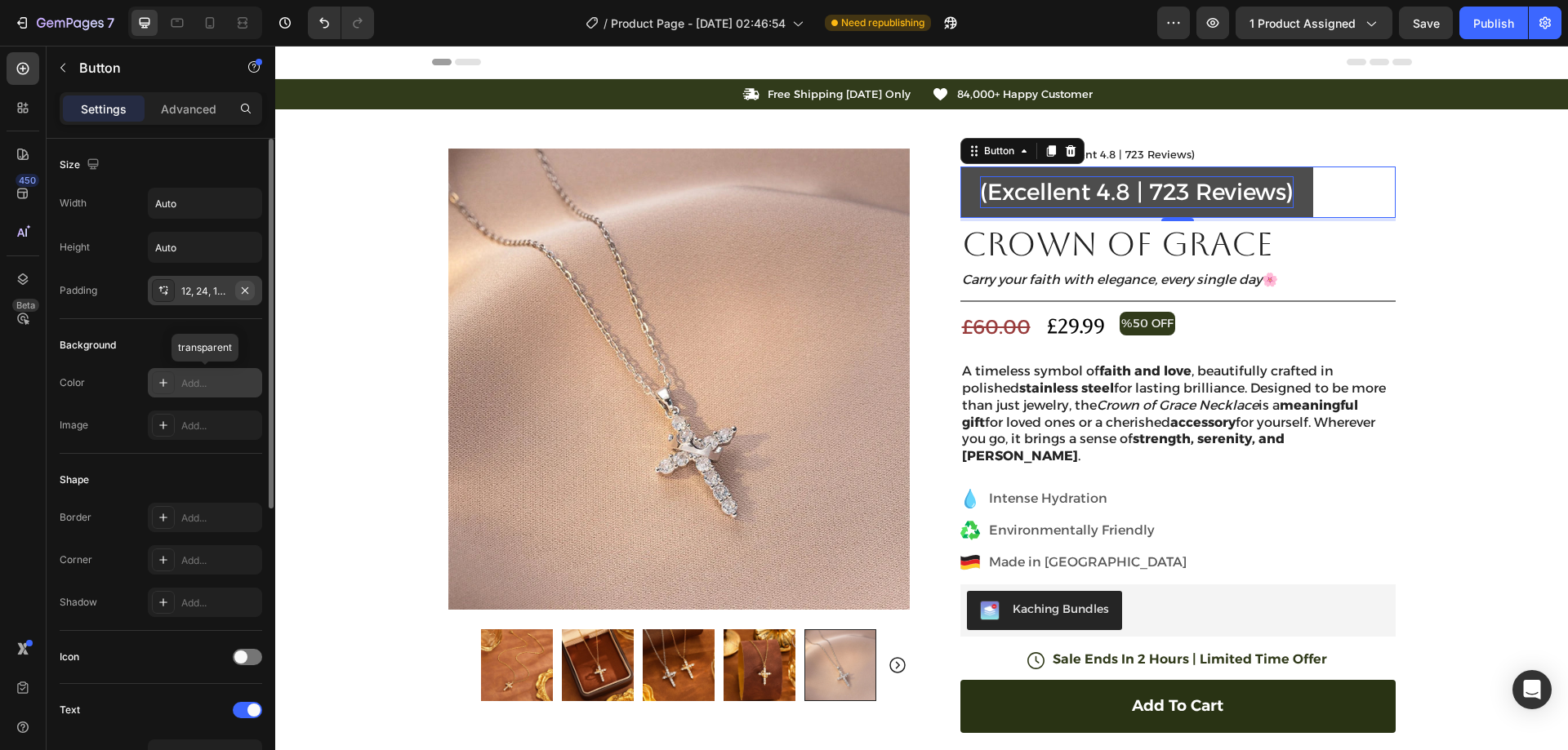
click at [247, 290] on icon "button" at bounding box center [245, 290] width 13 height 13
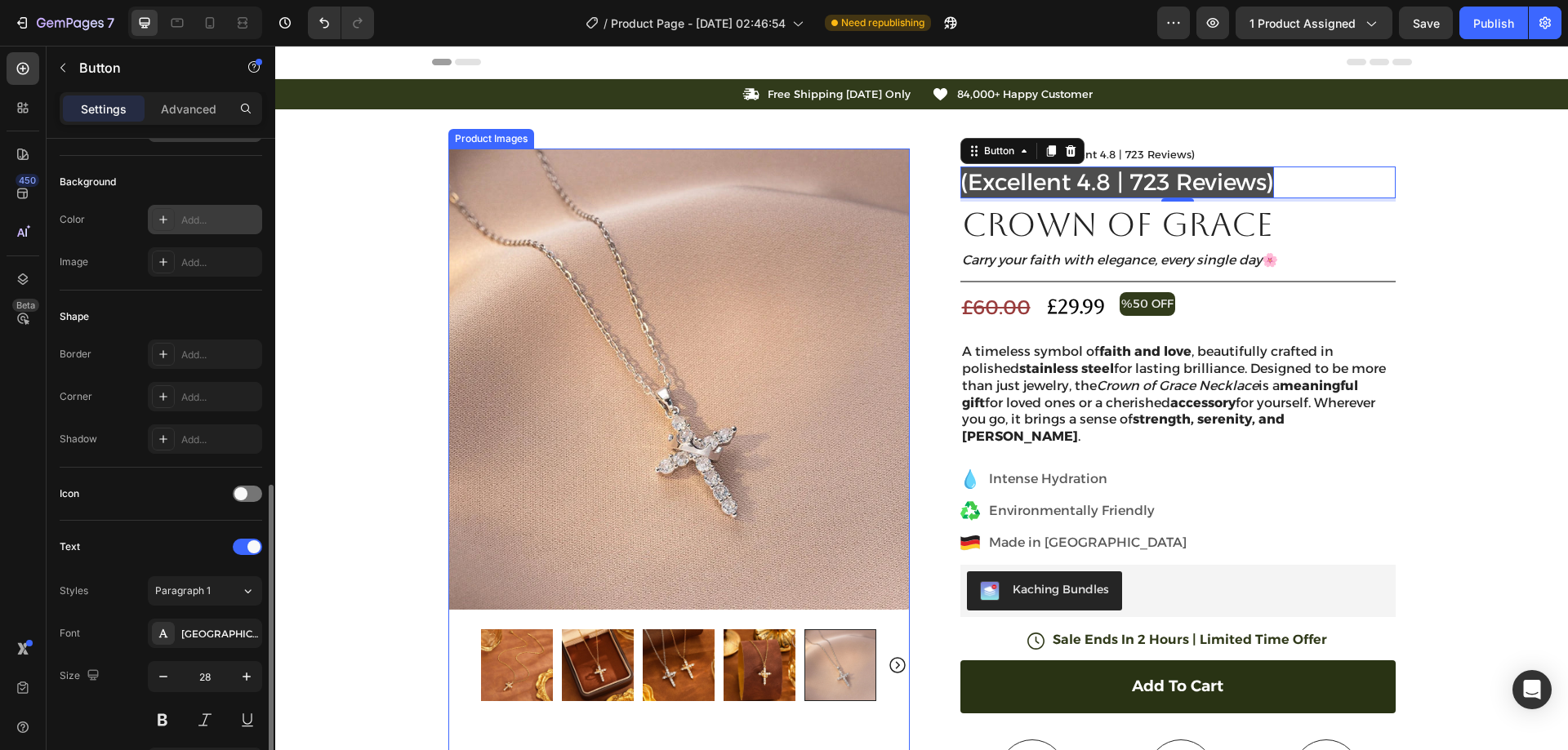
scroll to position [408, 0]
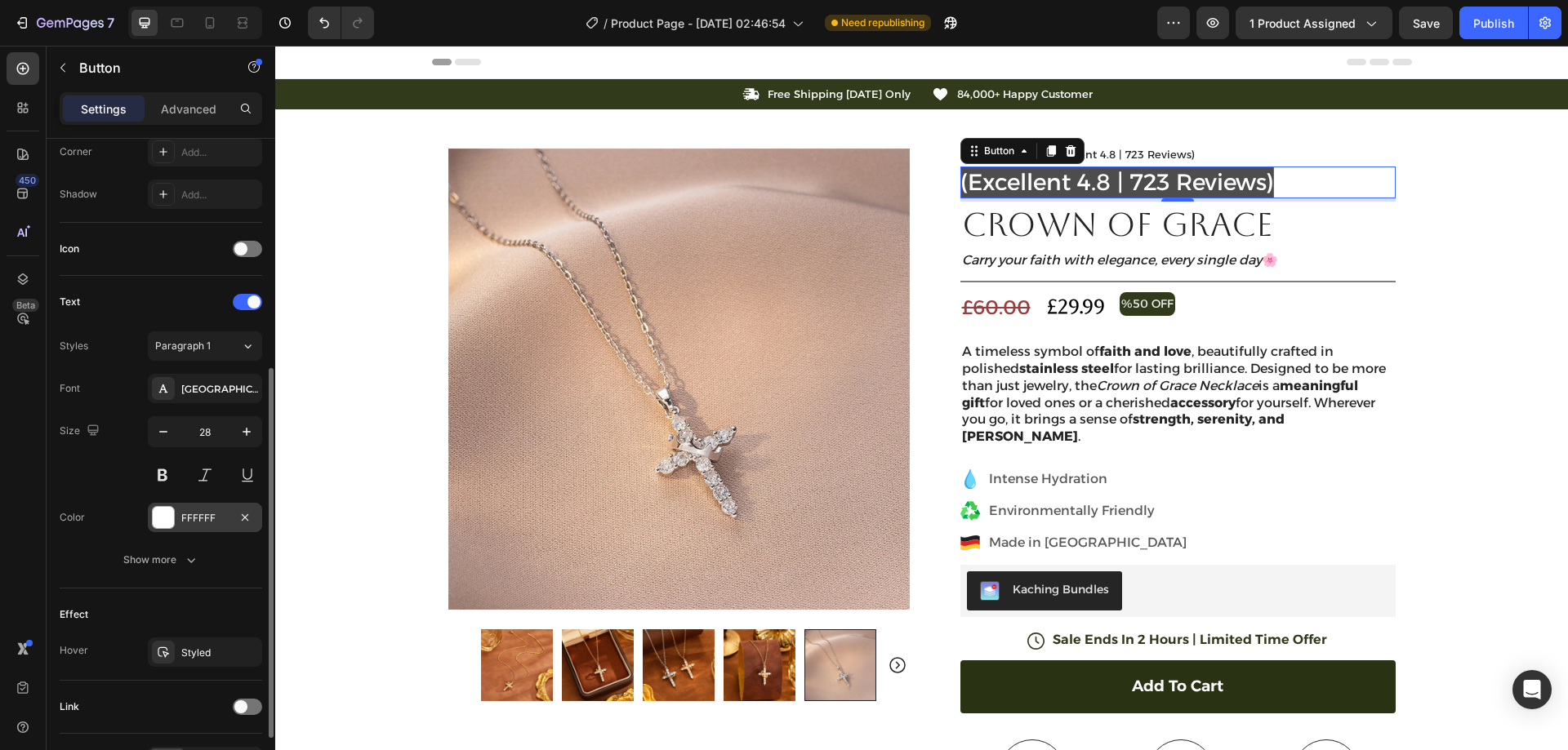
click at [178, 510] on div "FFFFFF" at bounding box center [205, 517] width 115 height 30
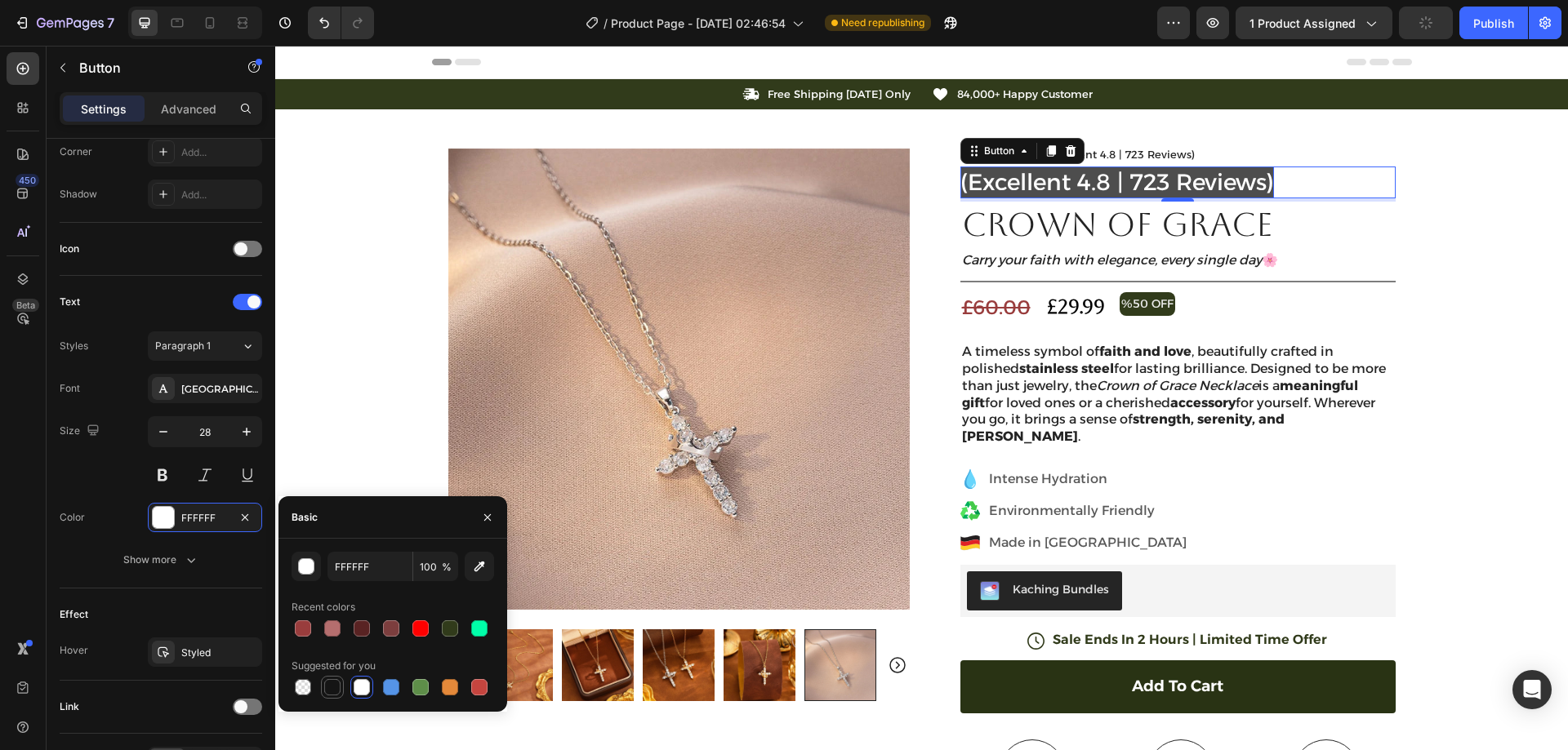
click at [336, 686] on div at bounding box center [332, 687] width 17 height 17
type input "151515"
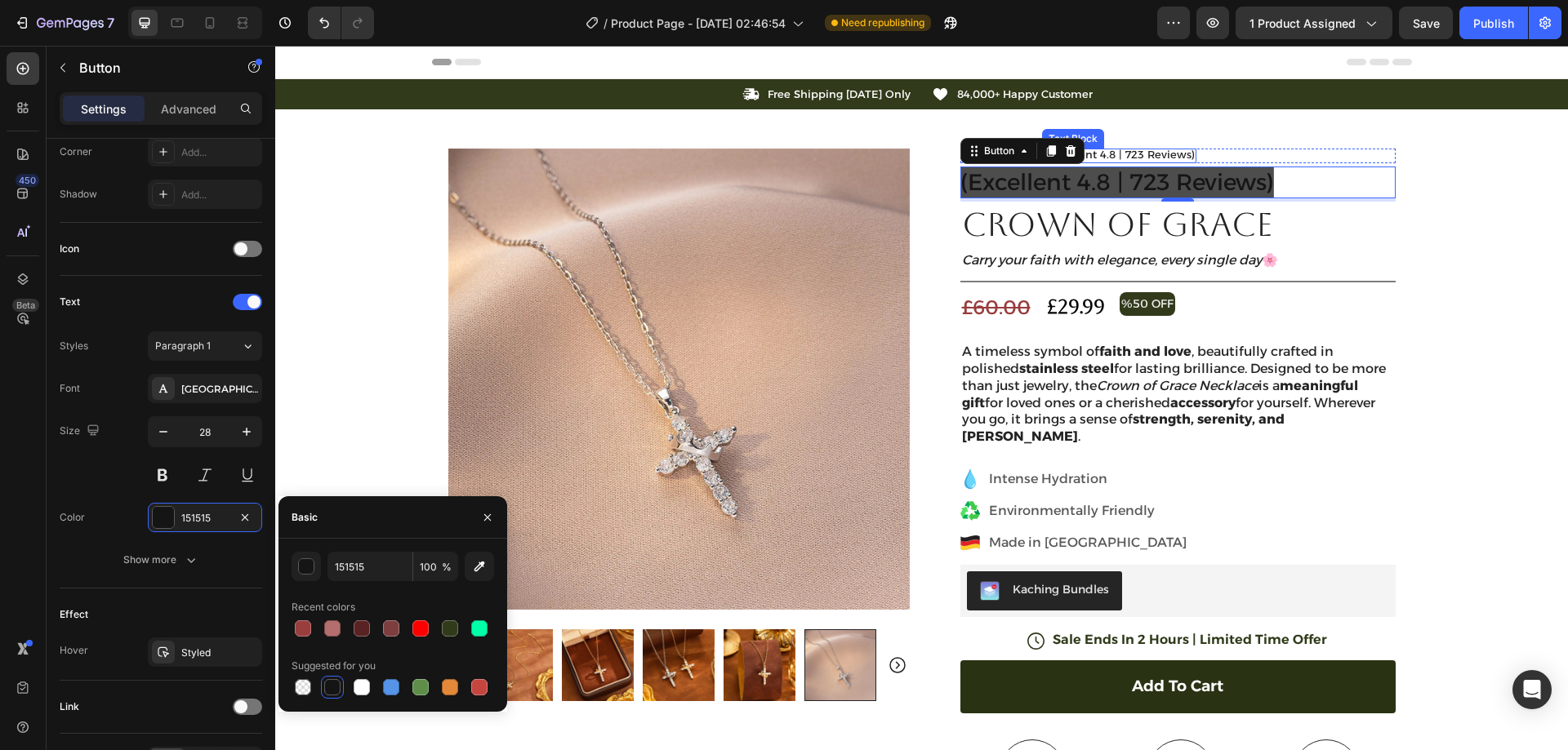
scroll to position [0, 0]
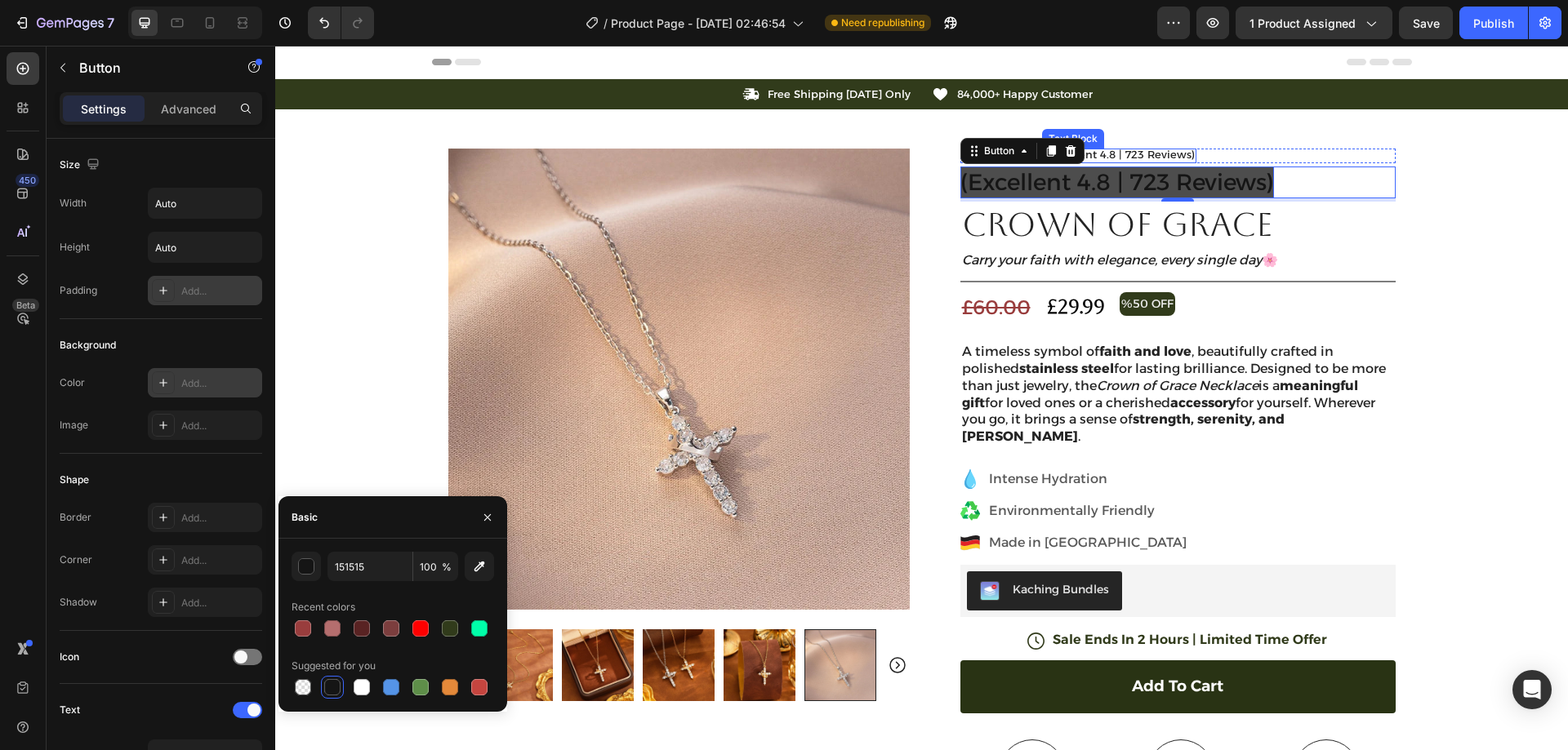
click at [1171, 154] on p "(Excellent 4.8 | 723 Reviews)" at bounding box center [1119, 155] width 151 height 13
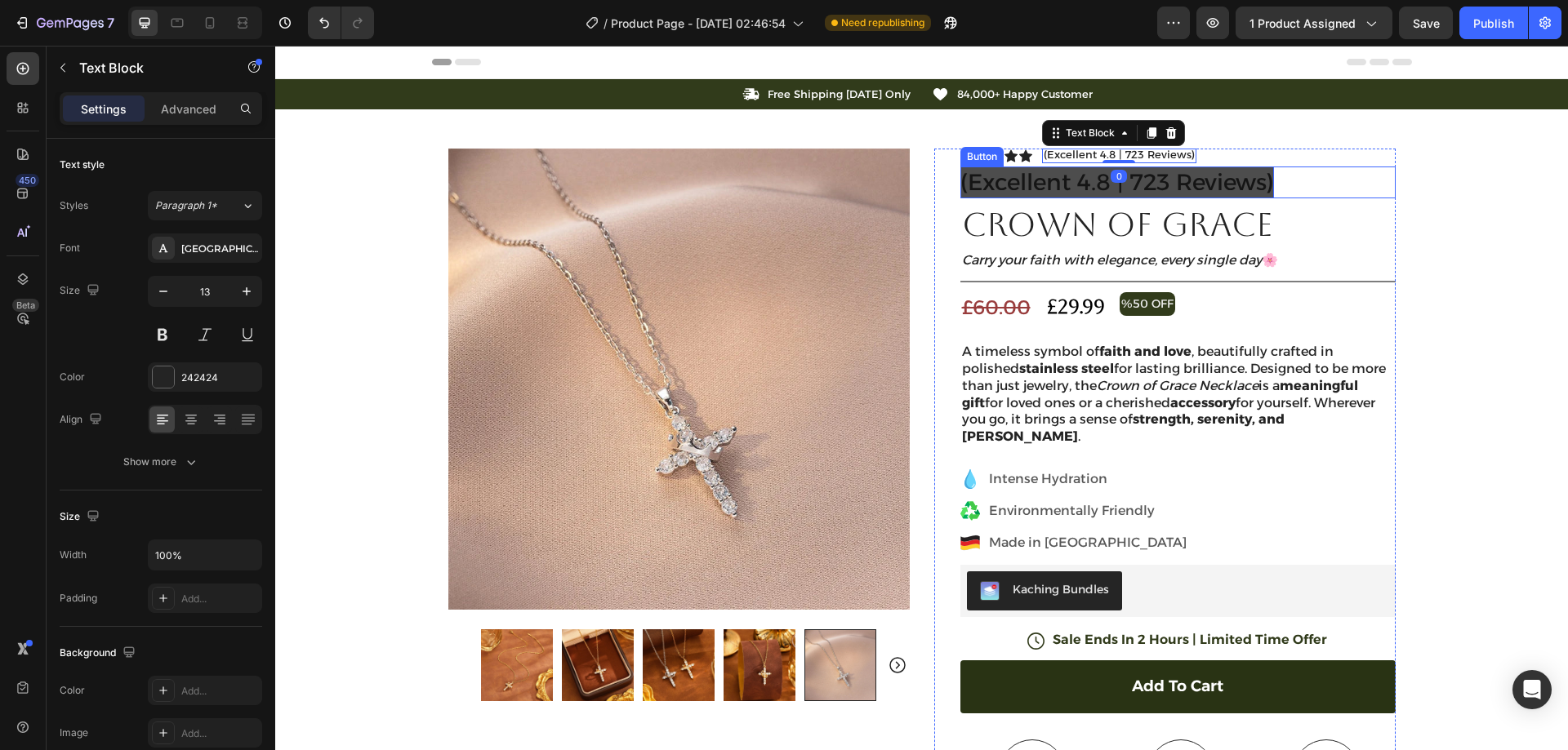
click at [1191, 179] on p "(Excellent 4.8 | 723 Reviews)" at bounding box center [1117, 183] width 314 height 31
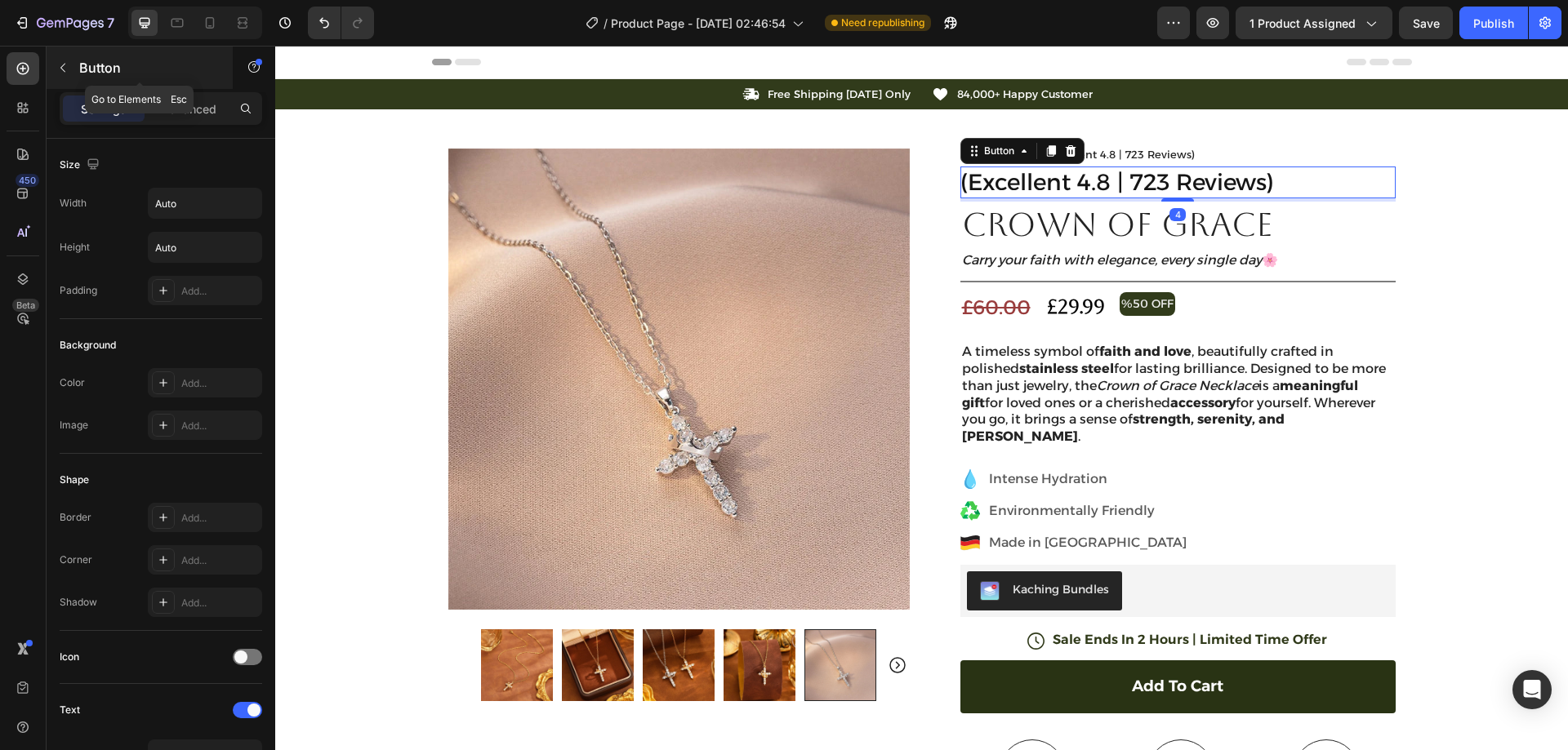
click at [82, 71] on p "Button" at bounding box center [149, 67] width 139 height 19
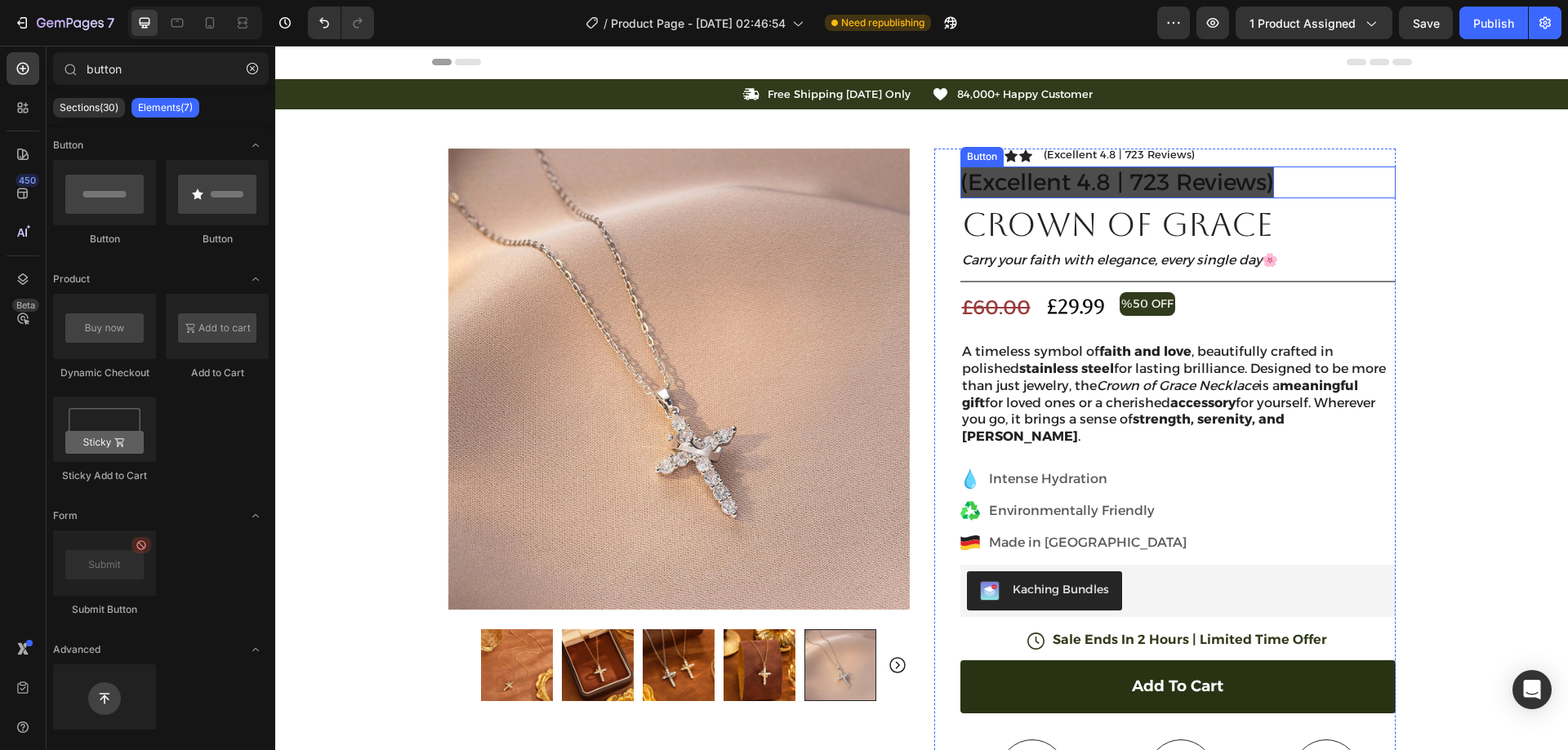
click at [1046, 180] on p "(Excellent 4.8 | 723 Reviews)" at bounding box center [1117, 183] width 314 height 31
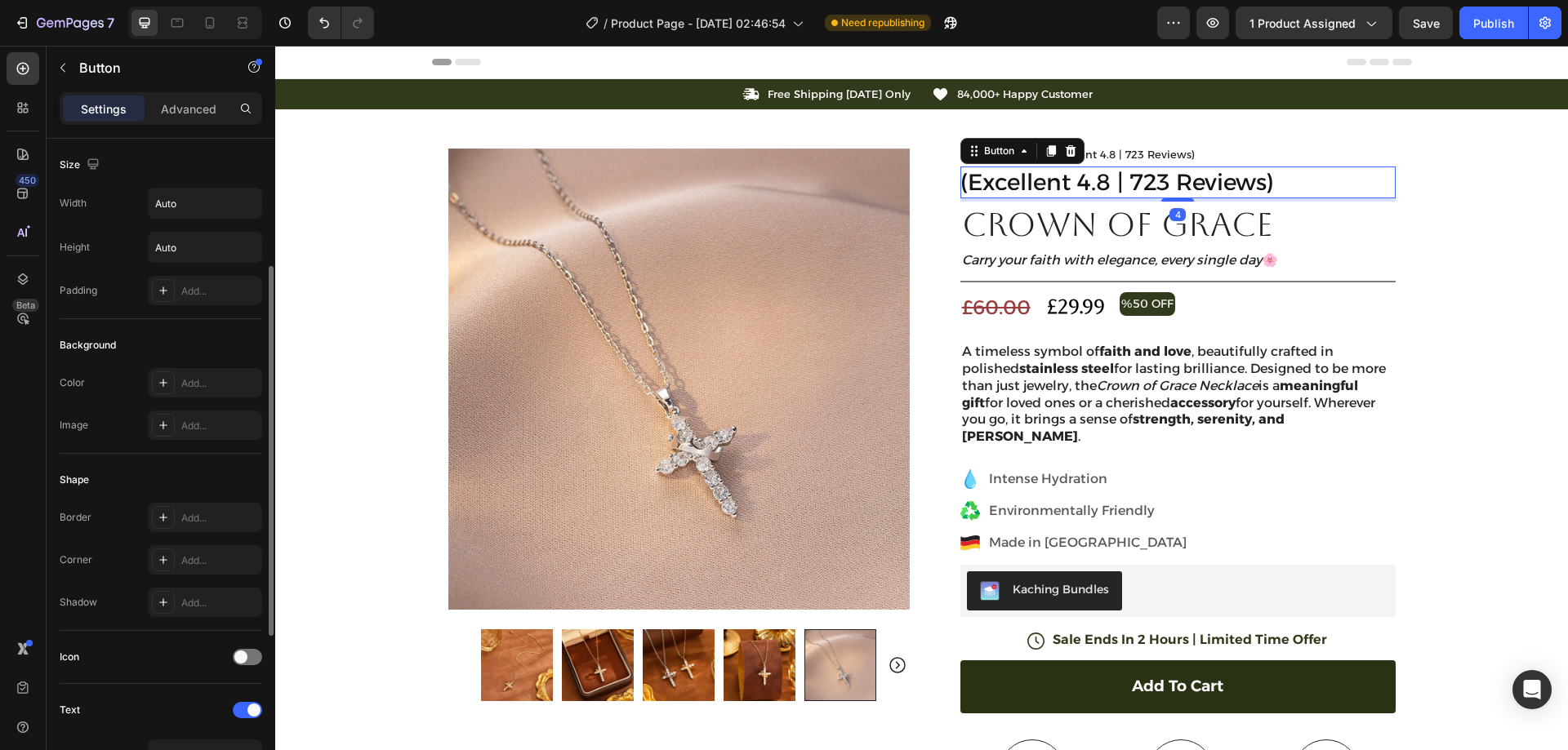
scroll to position [327, 0]
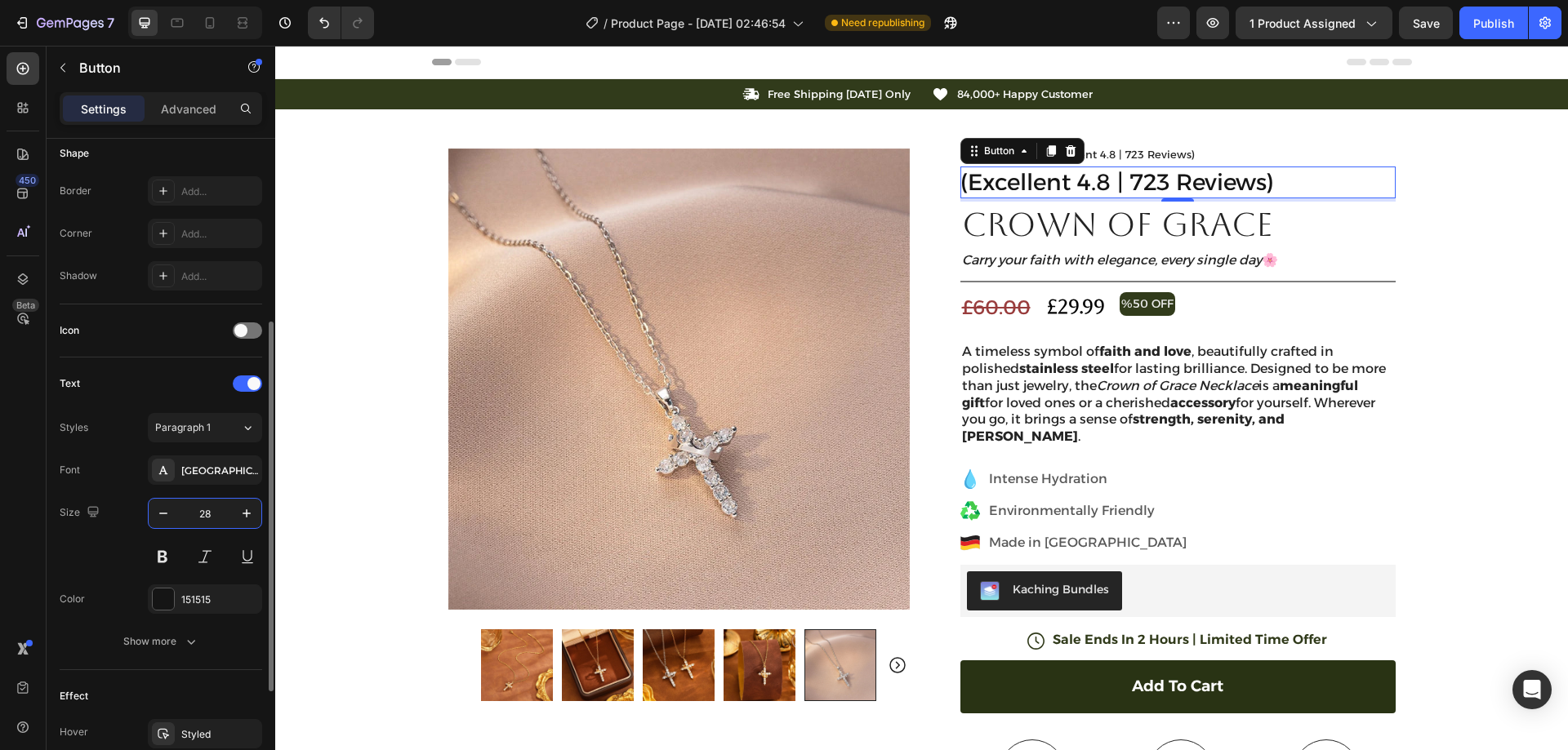
click at [213, 507] on input "28" at bounding box center [206, 514] width 54 height 30
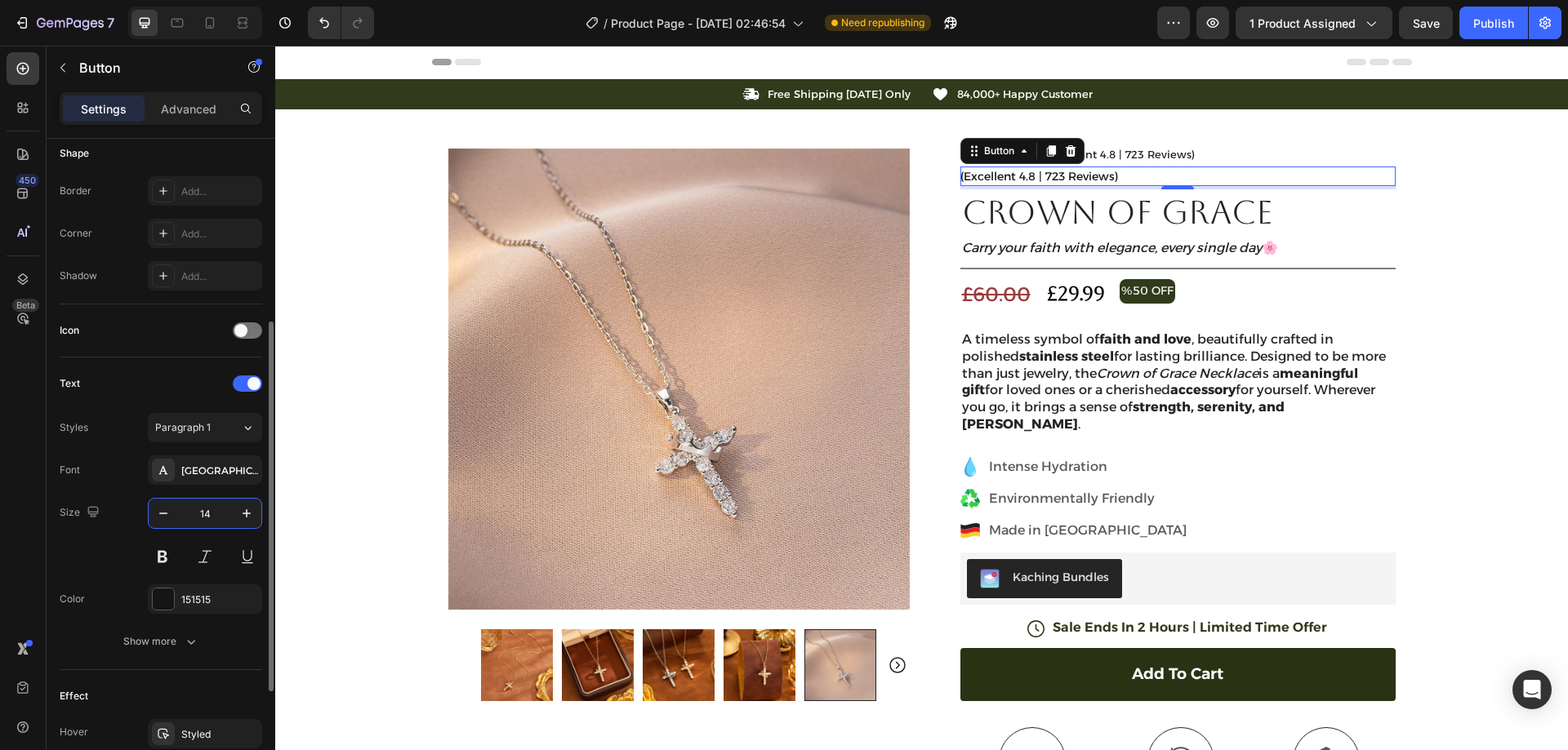
scroll to position [490, 0]
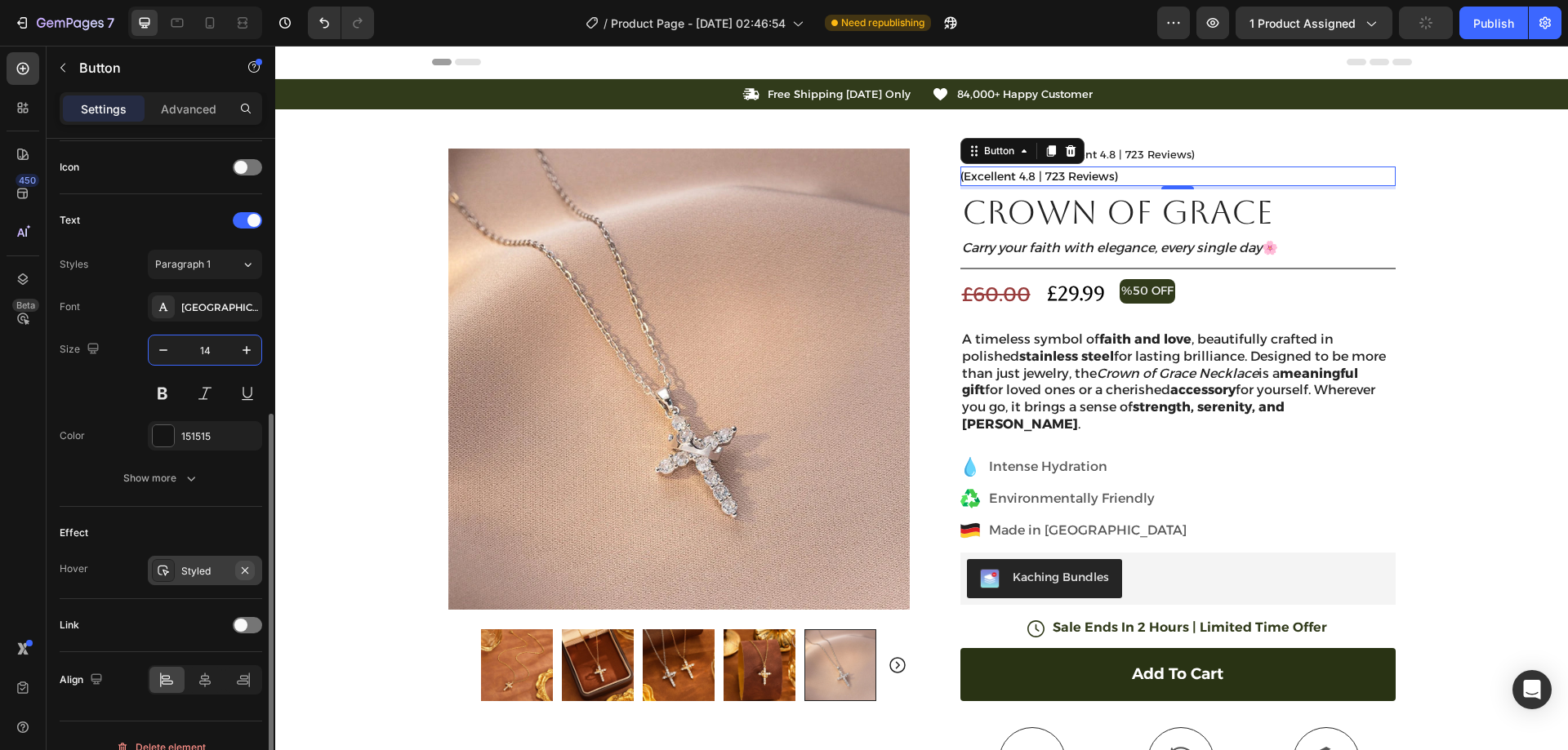
type input "14"
click at [242, 568] on icon "button" at bounding box center [244, 569] width 6 height 6
click at [1187, 155] on div "Icon Icon Icon Icon Icon Icon List (Excellent 4.8 | 723 Reviews) Text Block Row" at bounding box center [1178, 156] width 436 height 15
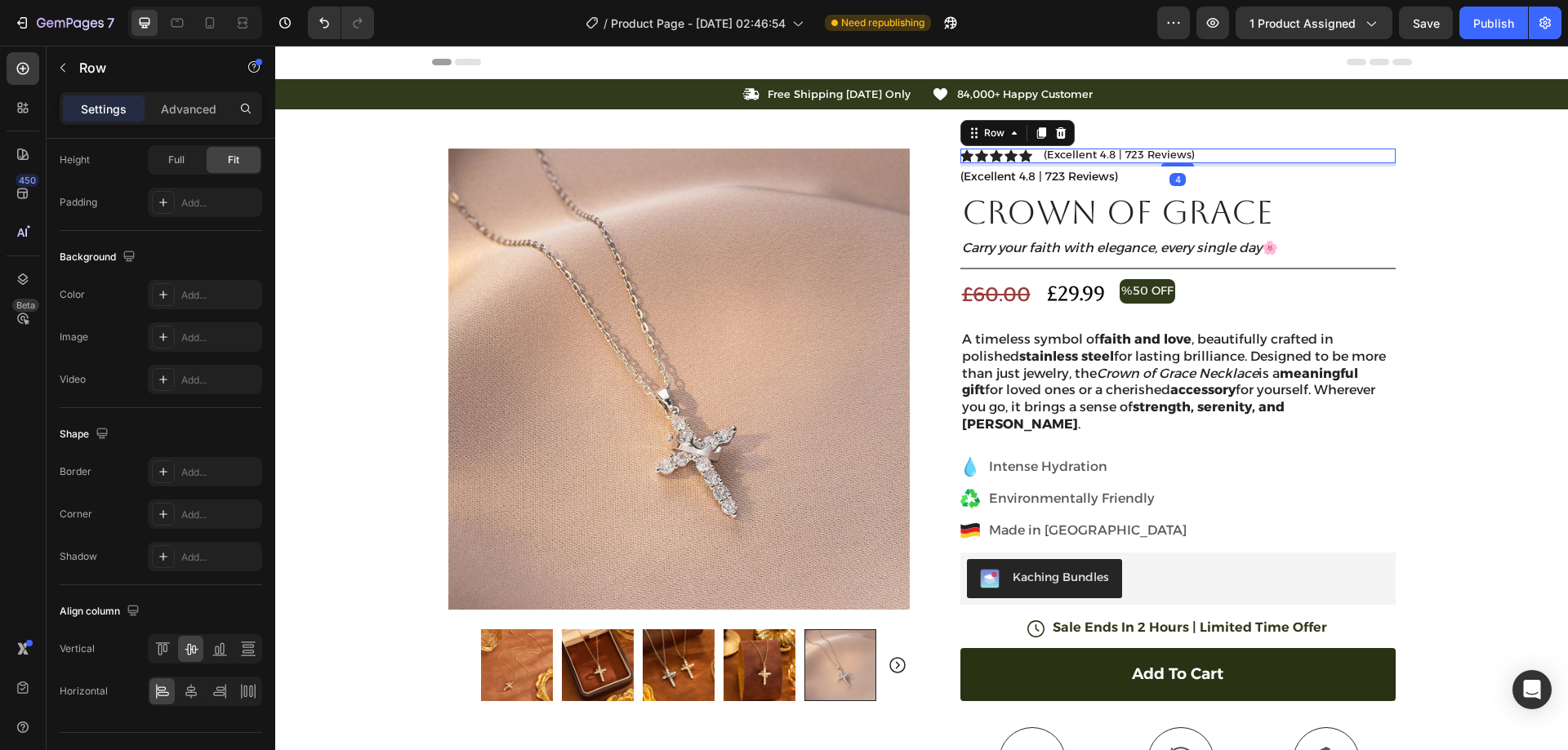
scroll to position [0, 0]
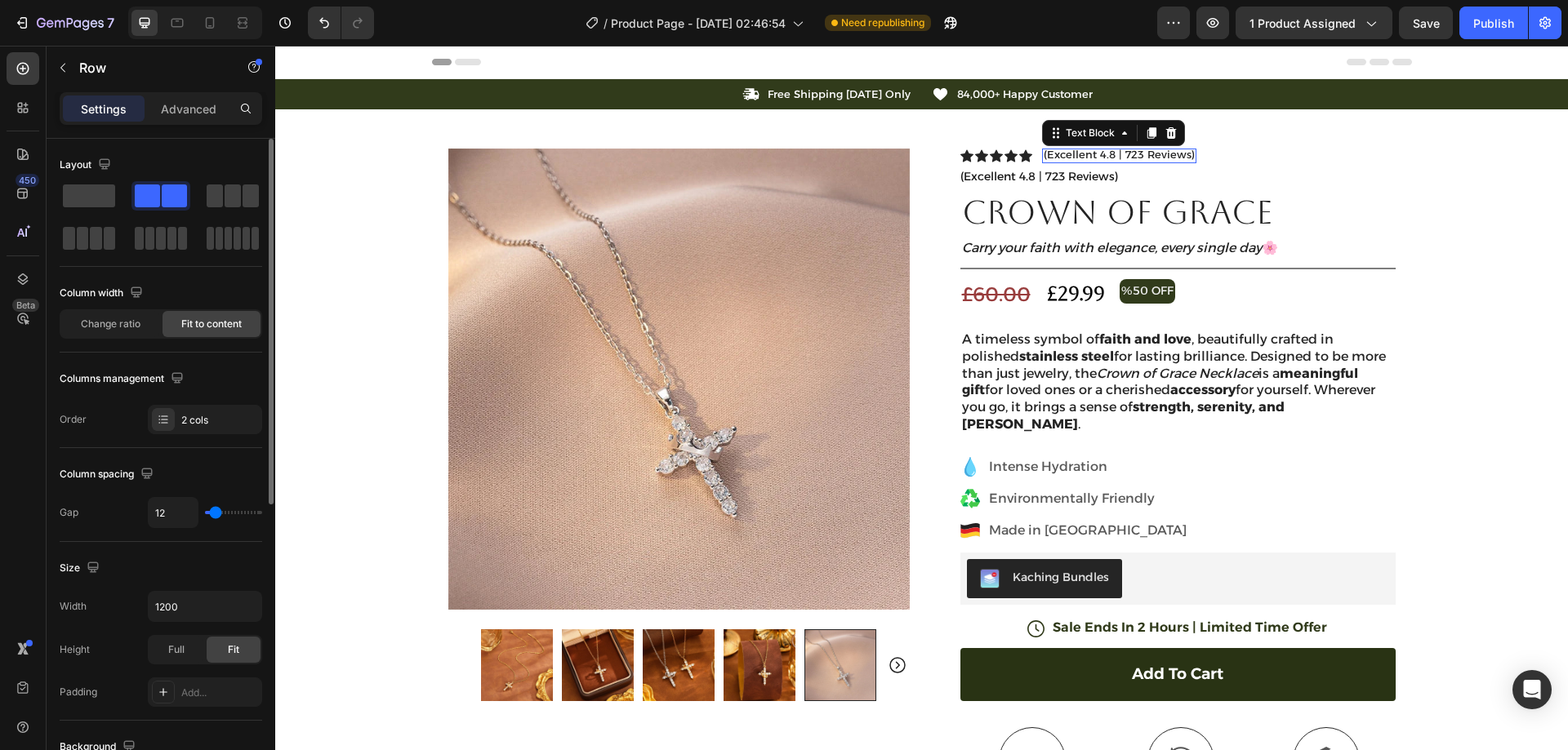
click at [1070, 155] on p "(Excellent 4.8 | 723 Reviews)" at bounding box center [1119, 155] width 151 height 13
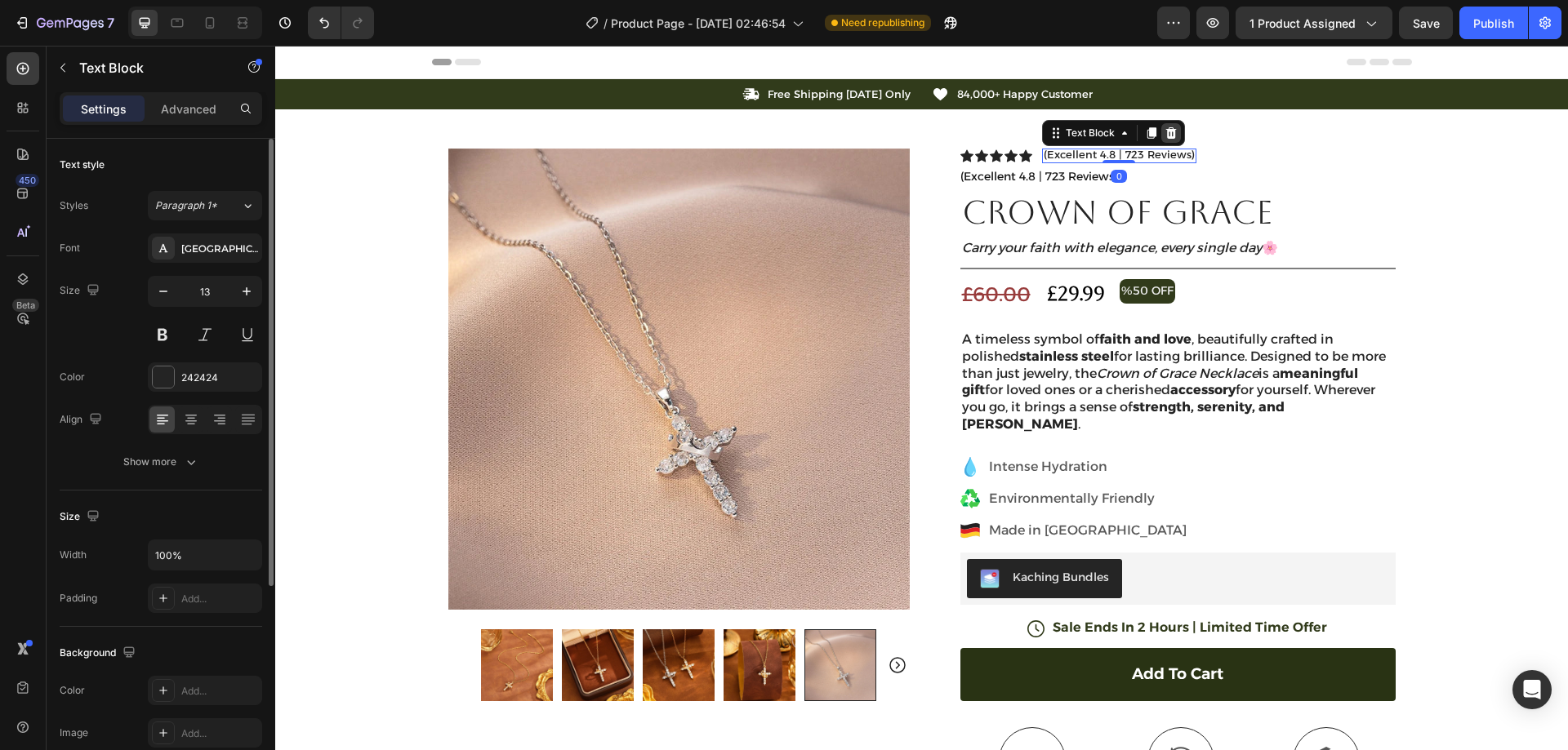
click at [1166, 130] on icon at bounding box center [1171, 133] width 10 height 11
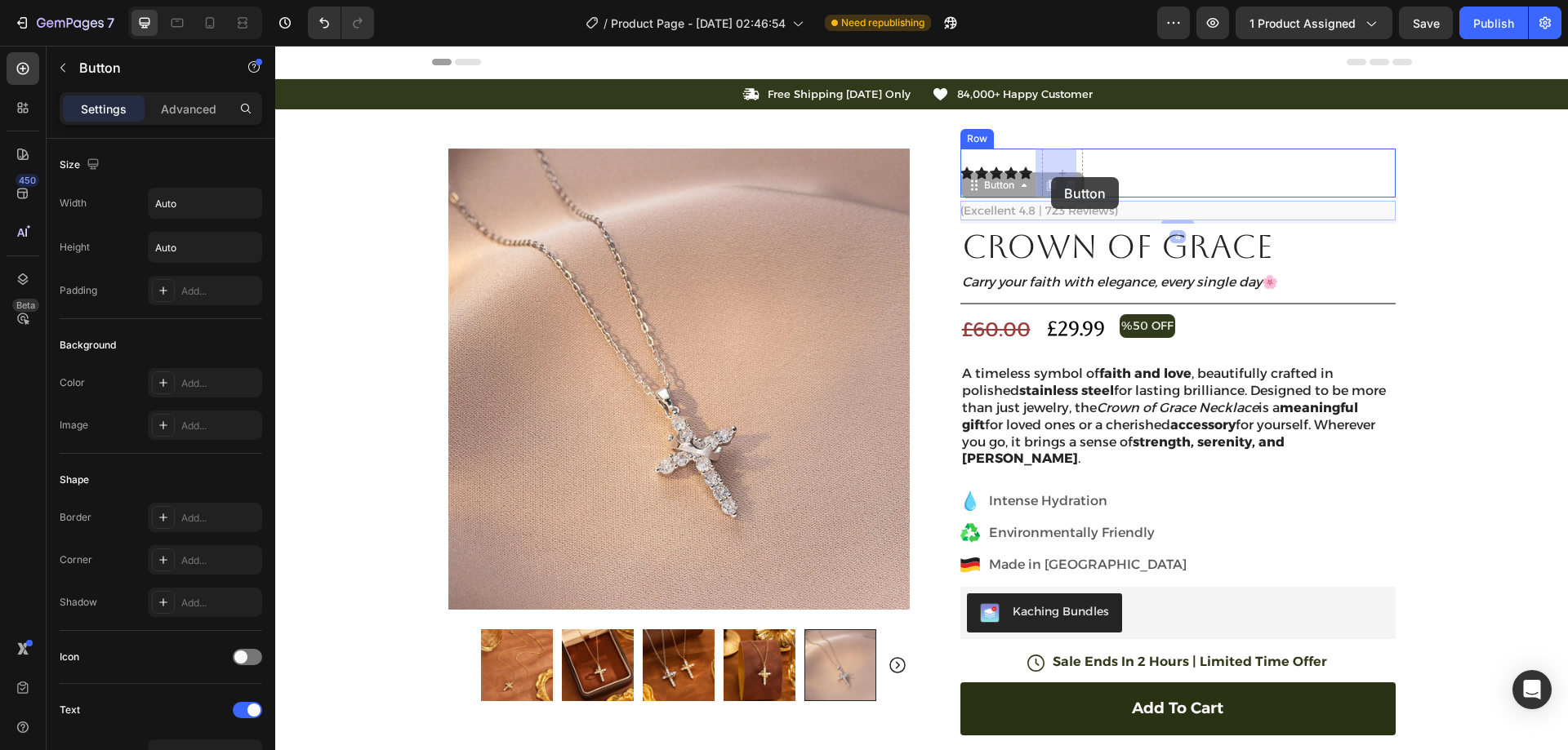
drag, startPoint x: 997, startPoint y: 211, endPoint x: 1051, endPoint y: 177, distance: 63.8
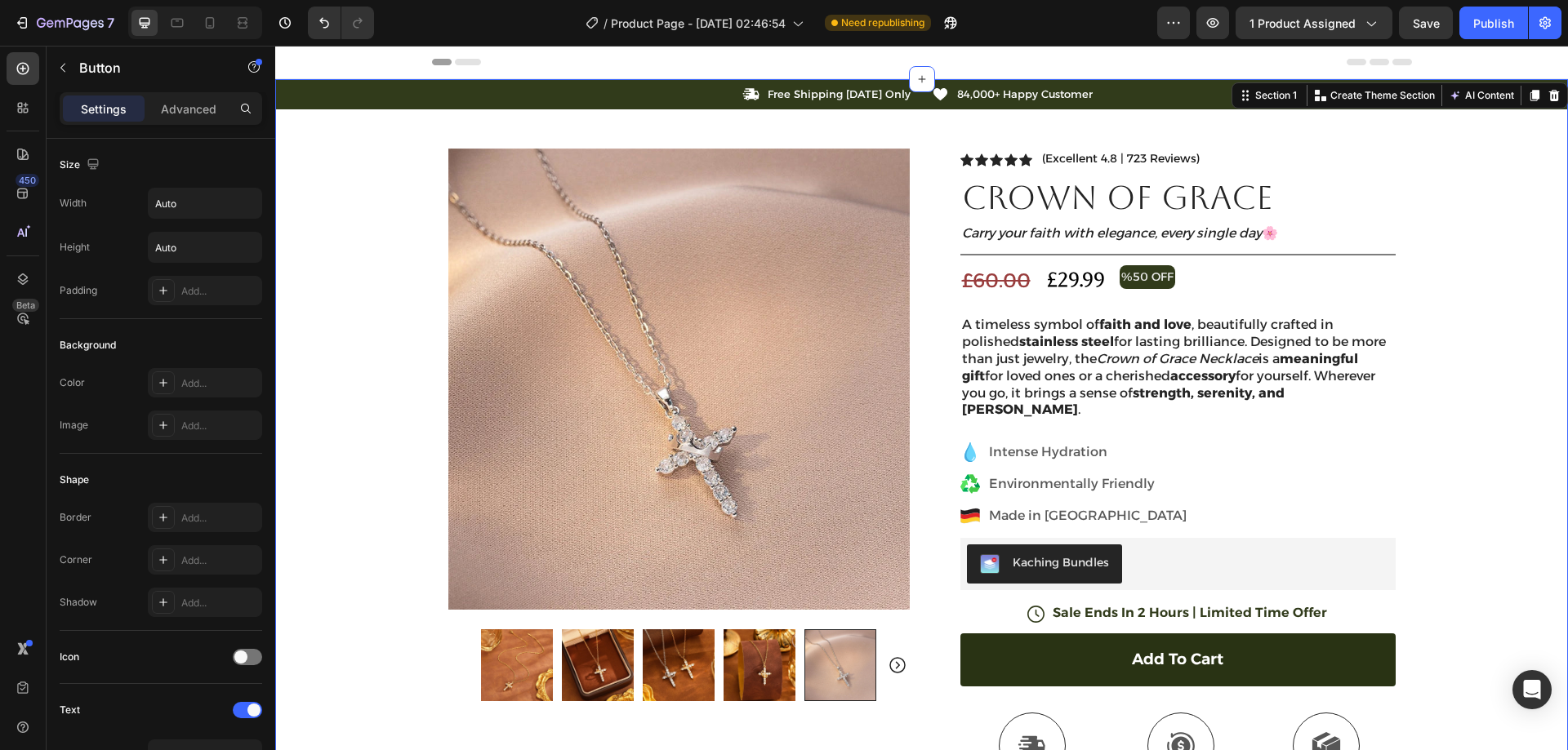
click at [1471, 210] on div "Icon Free Shipping Today Only Text Block Row Icon 84,000+ Happy Customer Text B…" at bounding box center [922, 560] width 1293 height 962
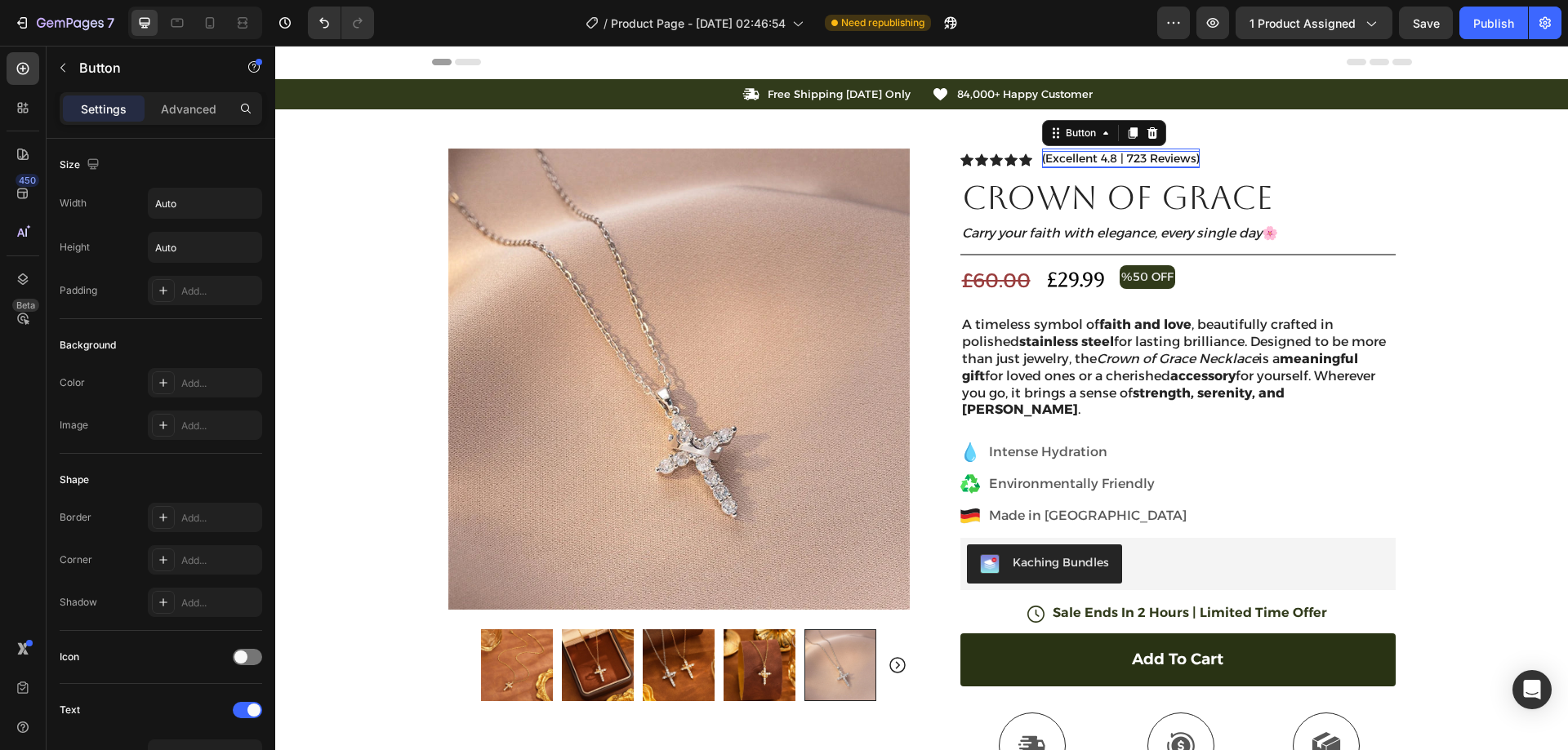
click at [1125, 156] on p "(Excellent 4.8 | 723 Reviews)" at bounding box center [1121, 159] width 157 height 17
click at [1154, 156] on p "(Excellent 4.8 | 723 Reviews)" at bounding box center [1121, 159] width 157 height 17
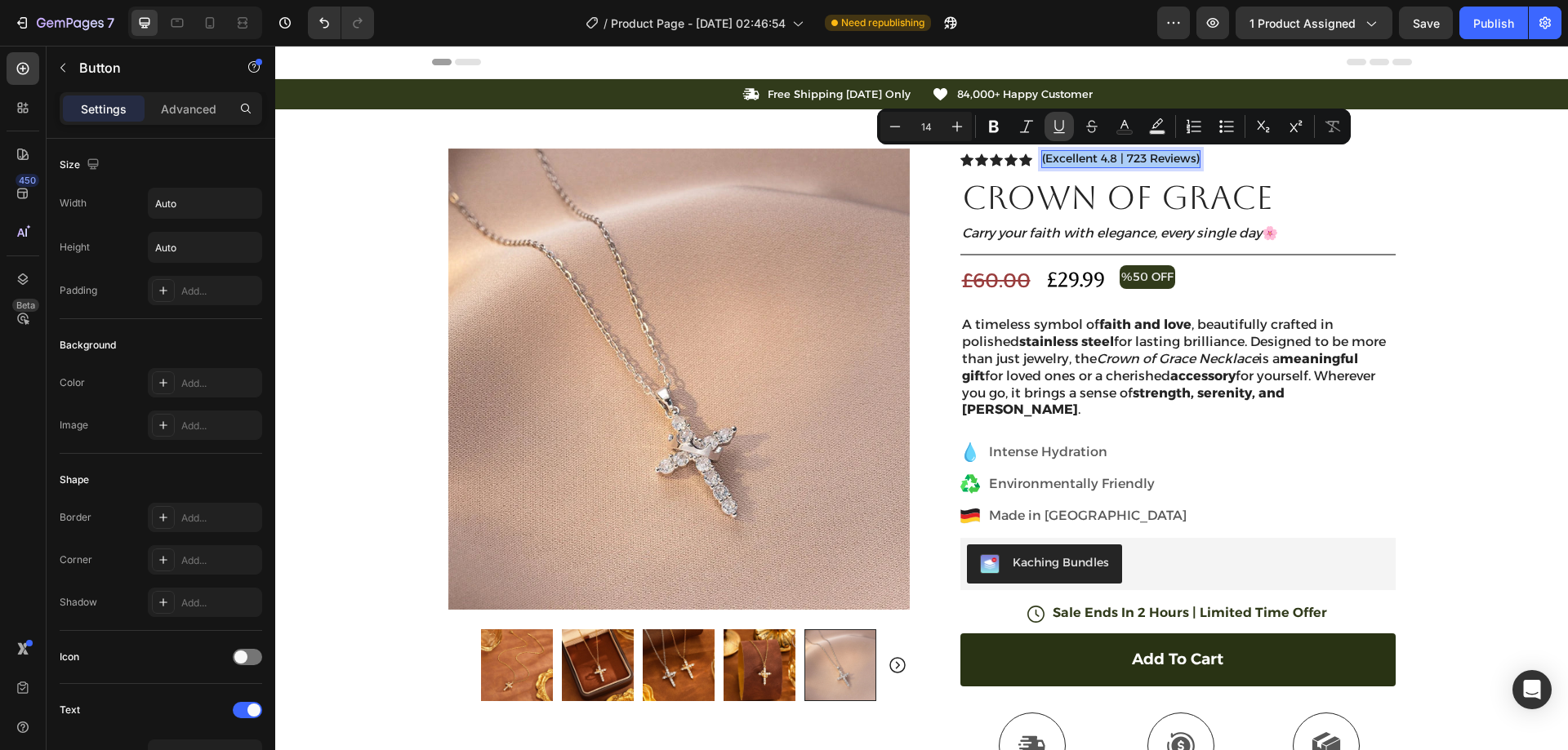
click at [1063, 123] on icon "Editor contextual toolbar" at bounding box center [1059, 125] width 9 height 11
click at [1457, 184] on div "Icon Free Shipping Today Only Text Block Row Icon 84,000+ Happy Customer Text B…" at bounding box center [922, 560] width 1293 height 962
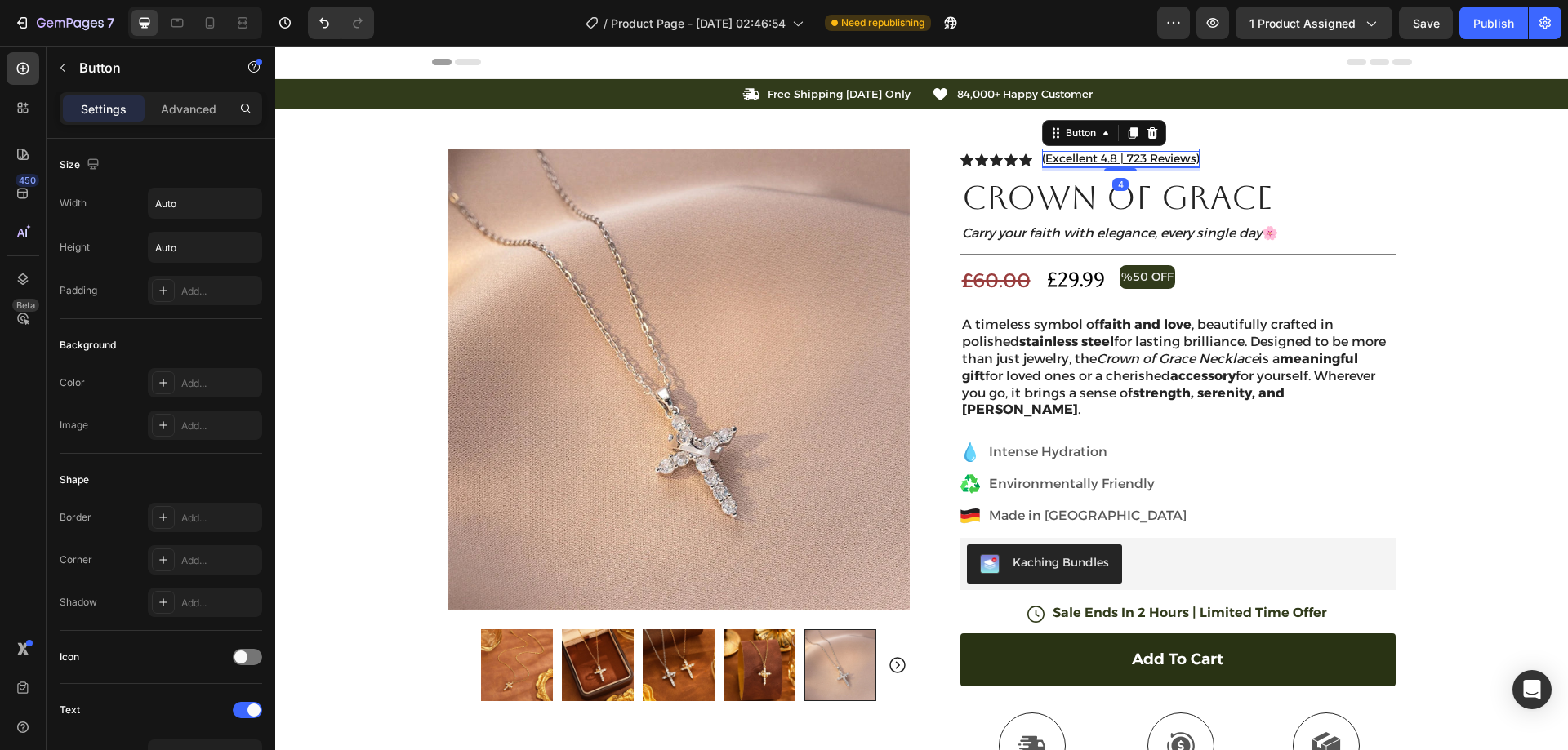
click at [1107, 153] on u "(Excellent 4.8 | 723 Reviews)" at bounding box center [1121, 158] width 157 height 15
click at [1135, 160] on u "(Excellent 4.8 | 723 Reviews)" at bounding box center [1121, 158] width 157 height 15
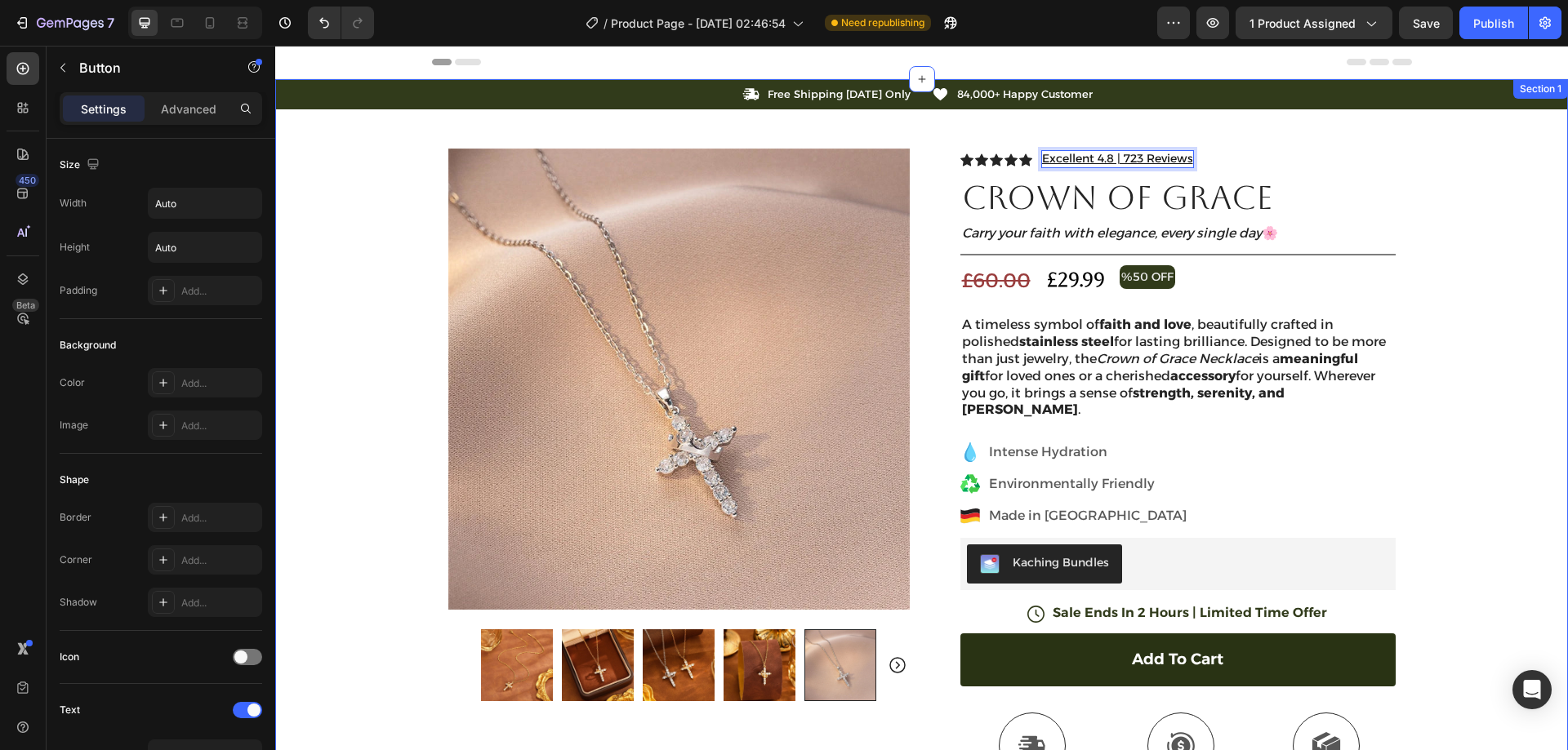
click at [1465, 175] on div "Icon Free Shipping Today Only Text Block Row Icon 84,000+ Happy Customer Text B…" at bounding box center [922, 560] width 1293 height 962
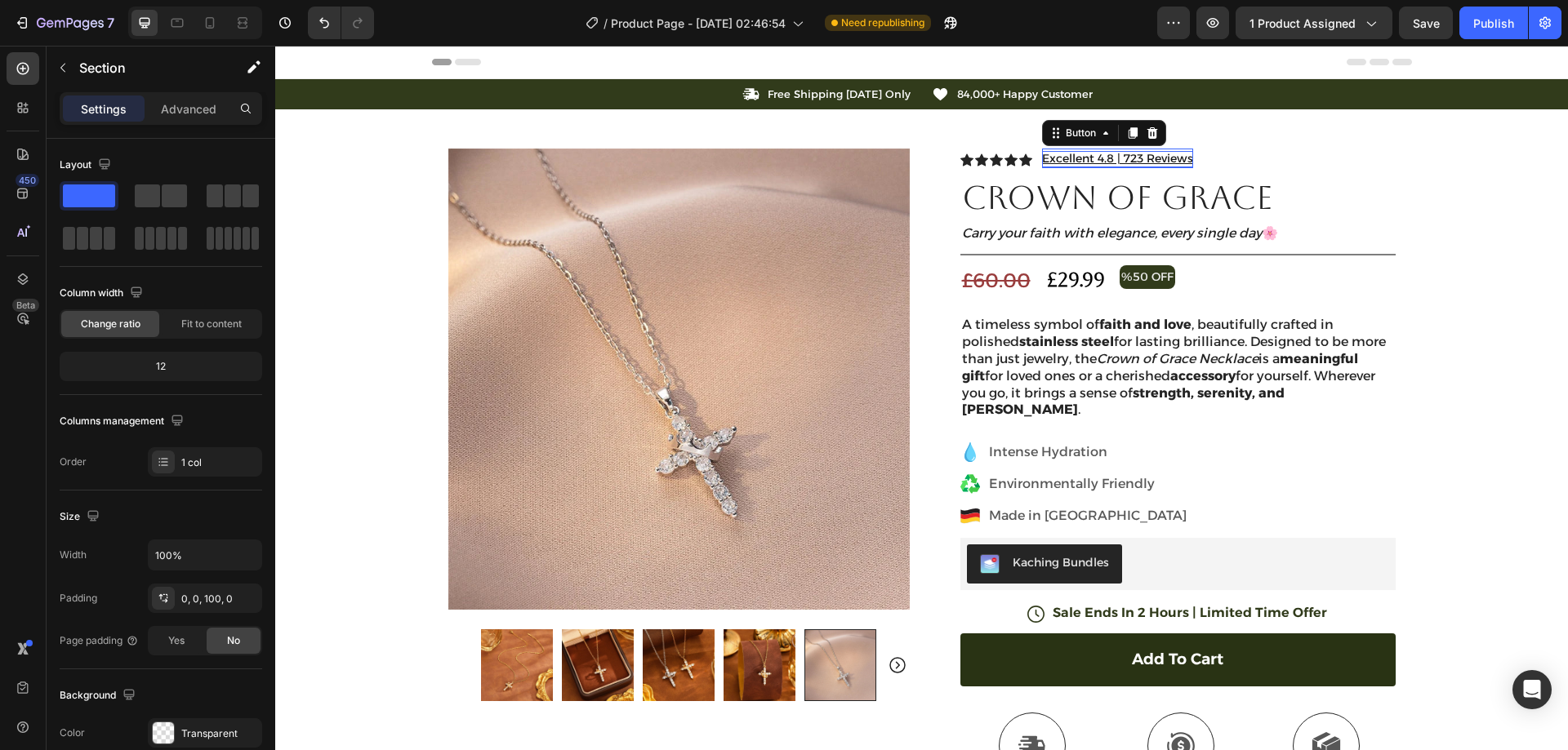
click at [1141, 156] on u "Excellent 4.8 | 723 Reviews" at bounding box center [1118, 158] width 151 height 15
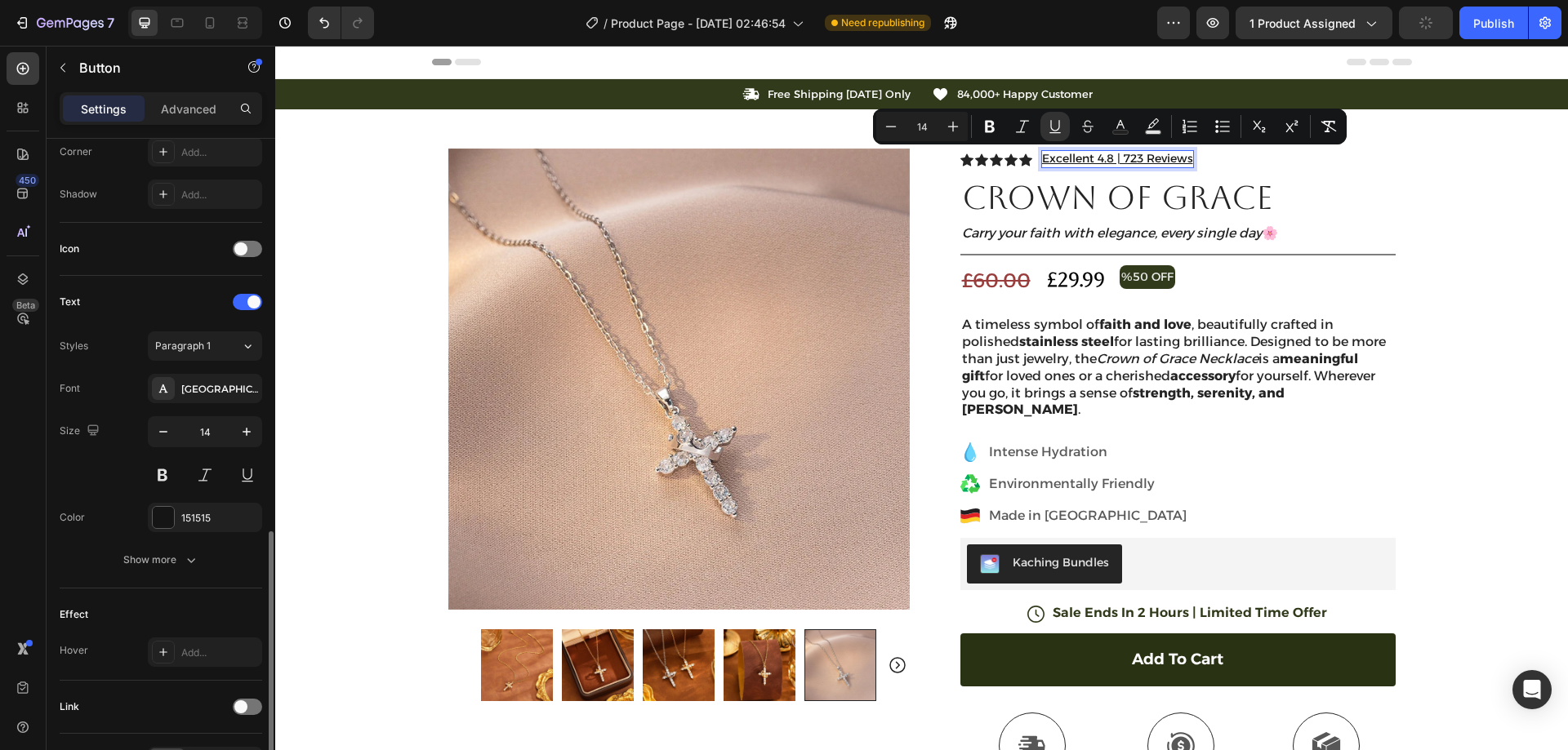
scroll to position [513, 0]
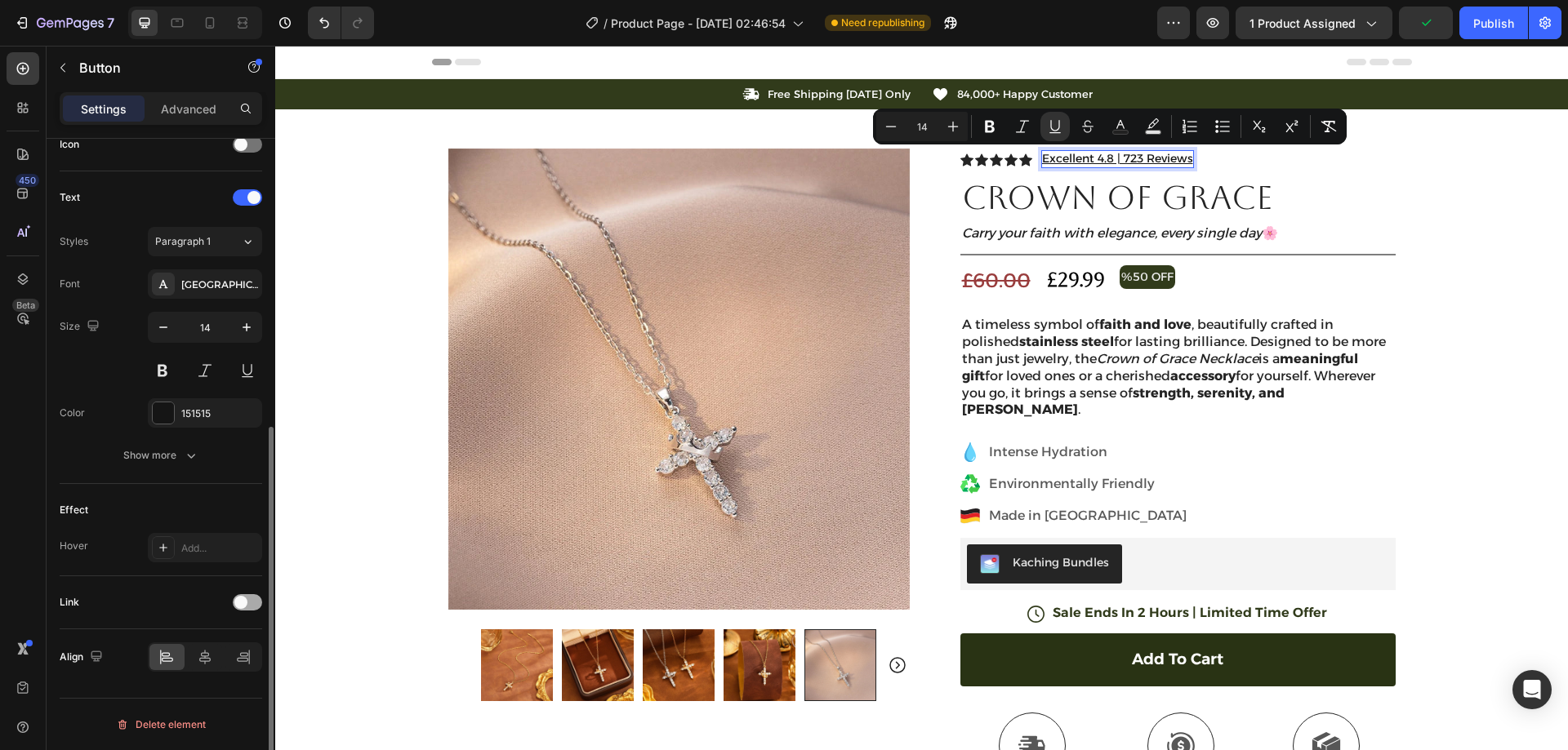
click at [247, 594] on div at bounding box center [247, 602] width 30 height 17
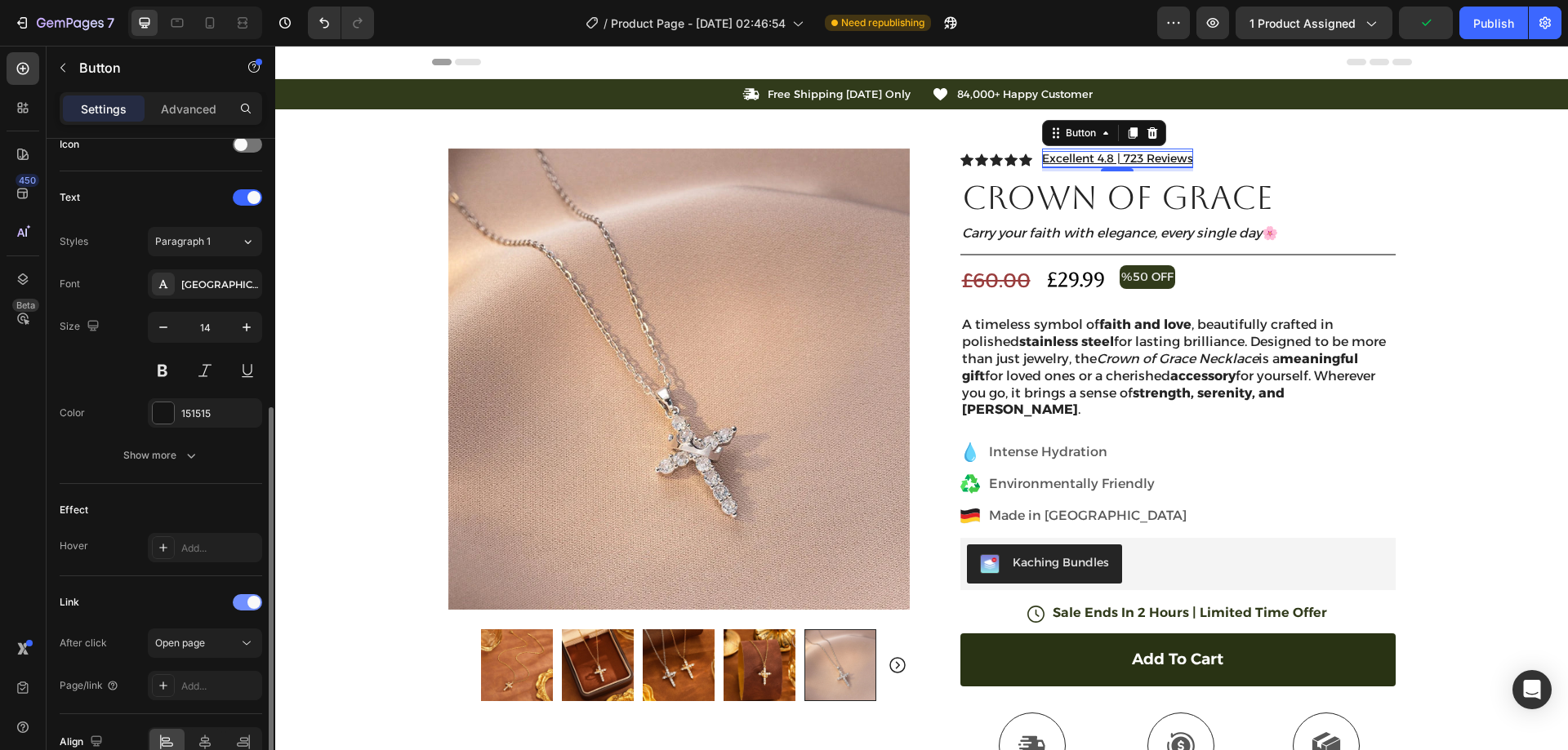
scroll to position [598, 0]
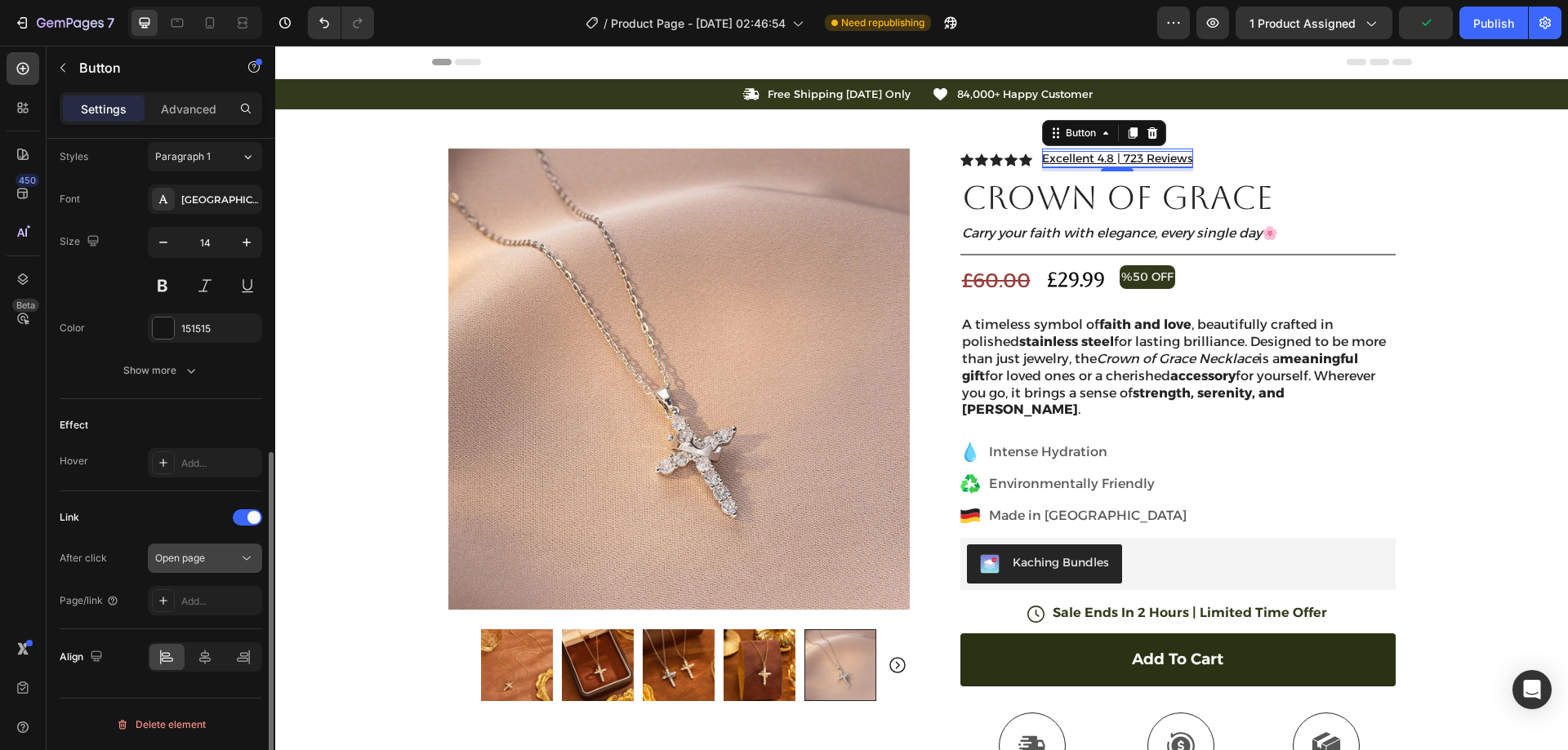
click at [225, 544] on button "Open page" at bounding box center [205, 559] width 115 height 30
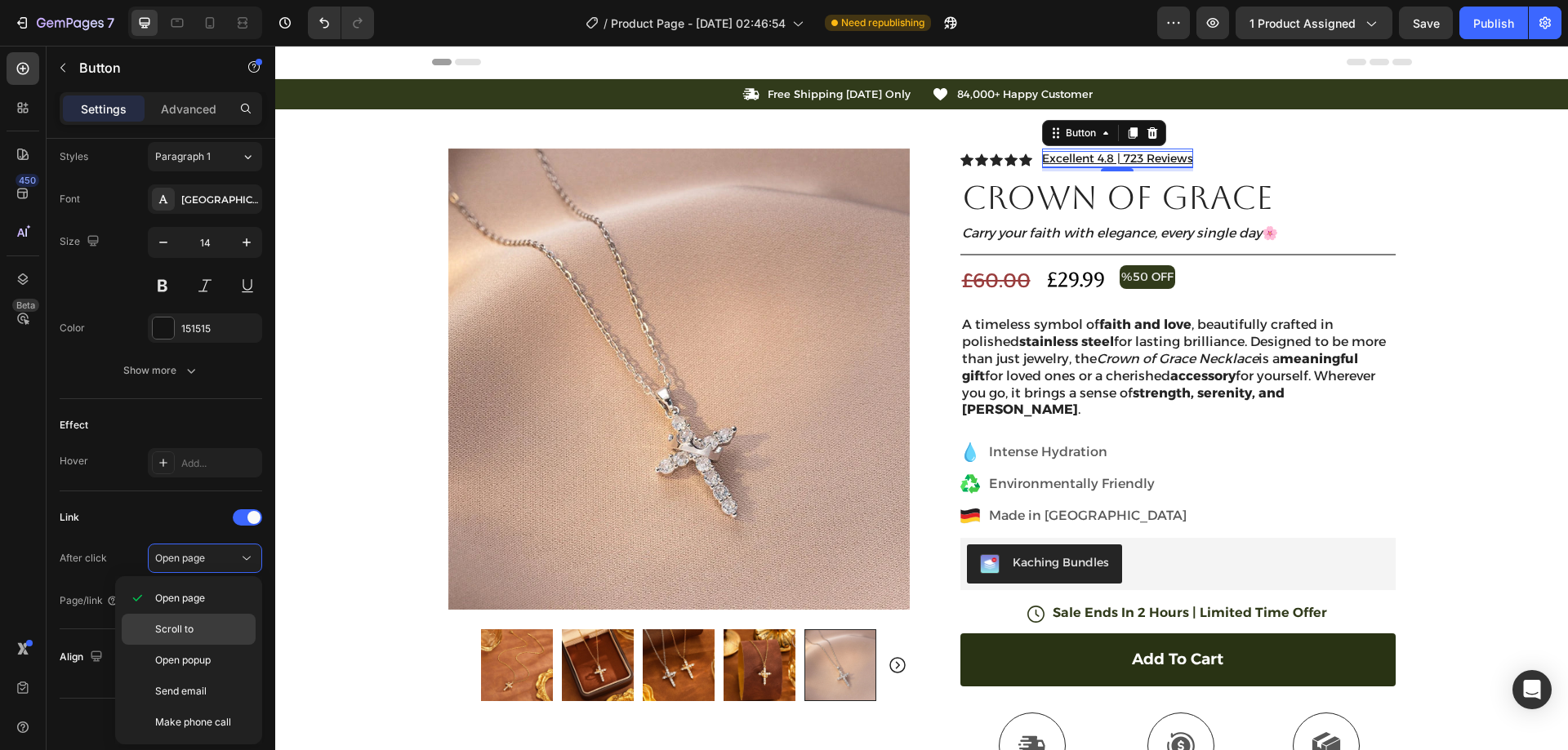
click at [192, 645] on div "Scroll to" at bounding box center [188, 660] width 134 height 31
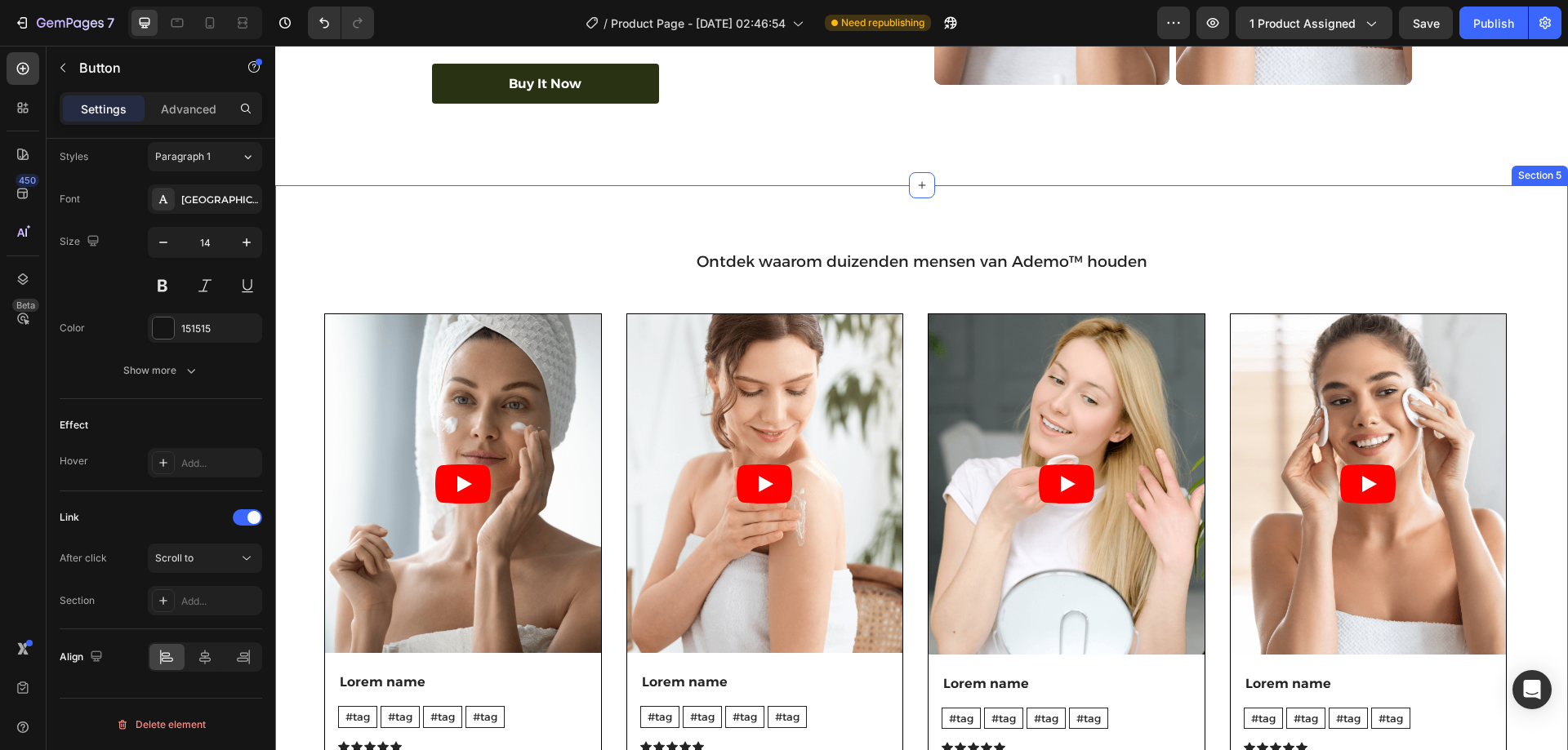
scroll to position [3021, 0]
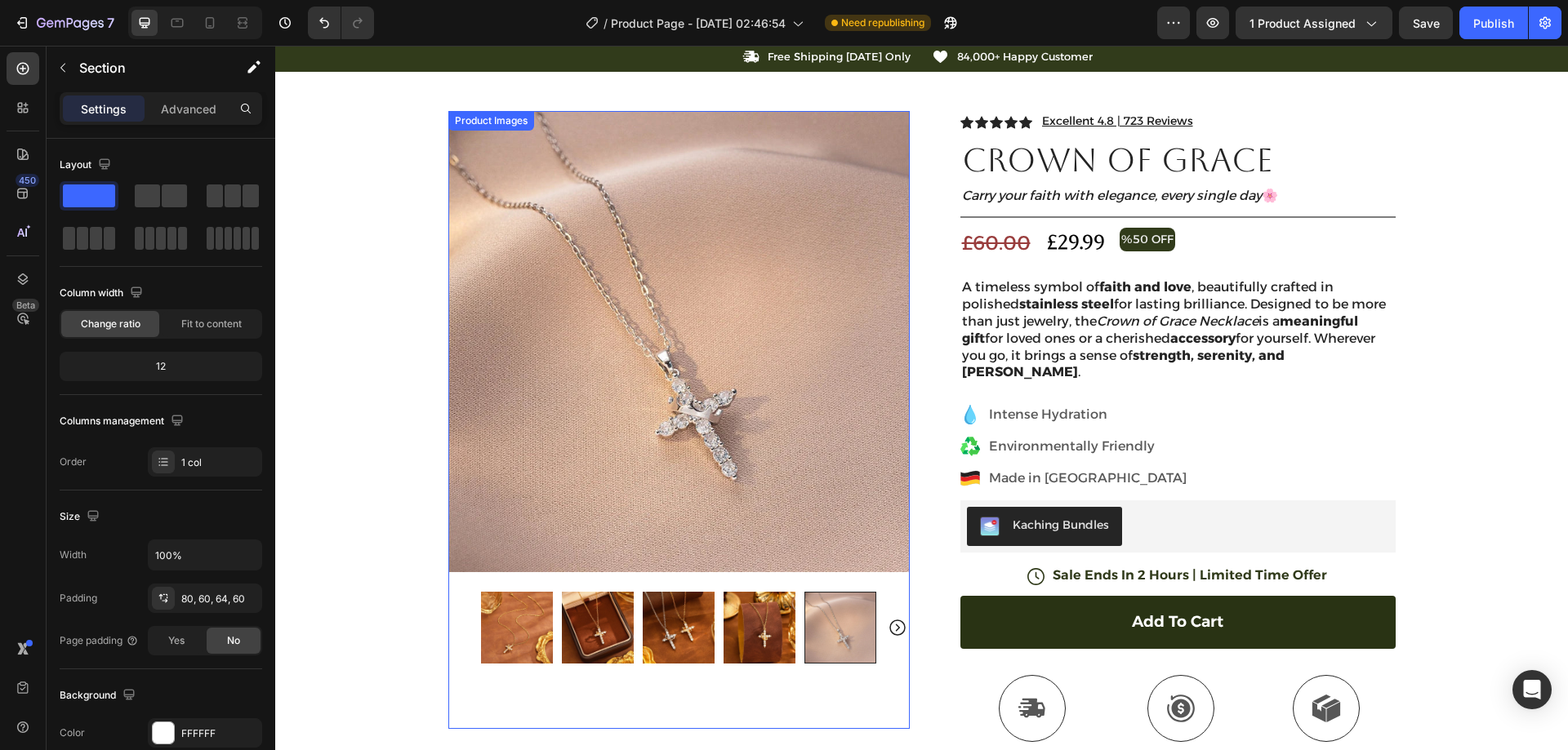
scroll to position [0, 0]
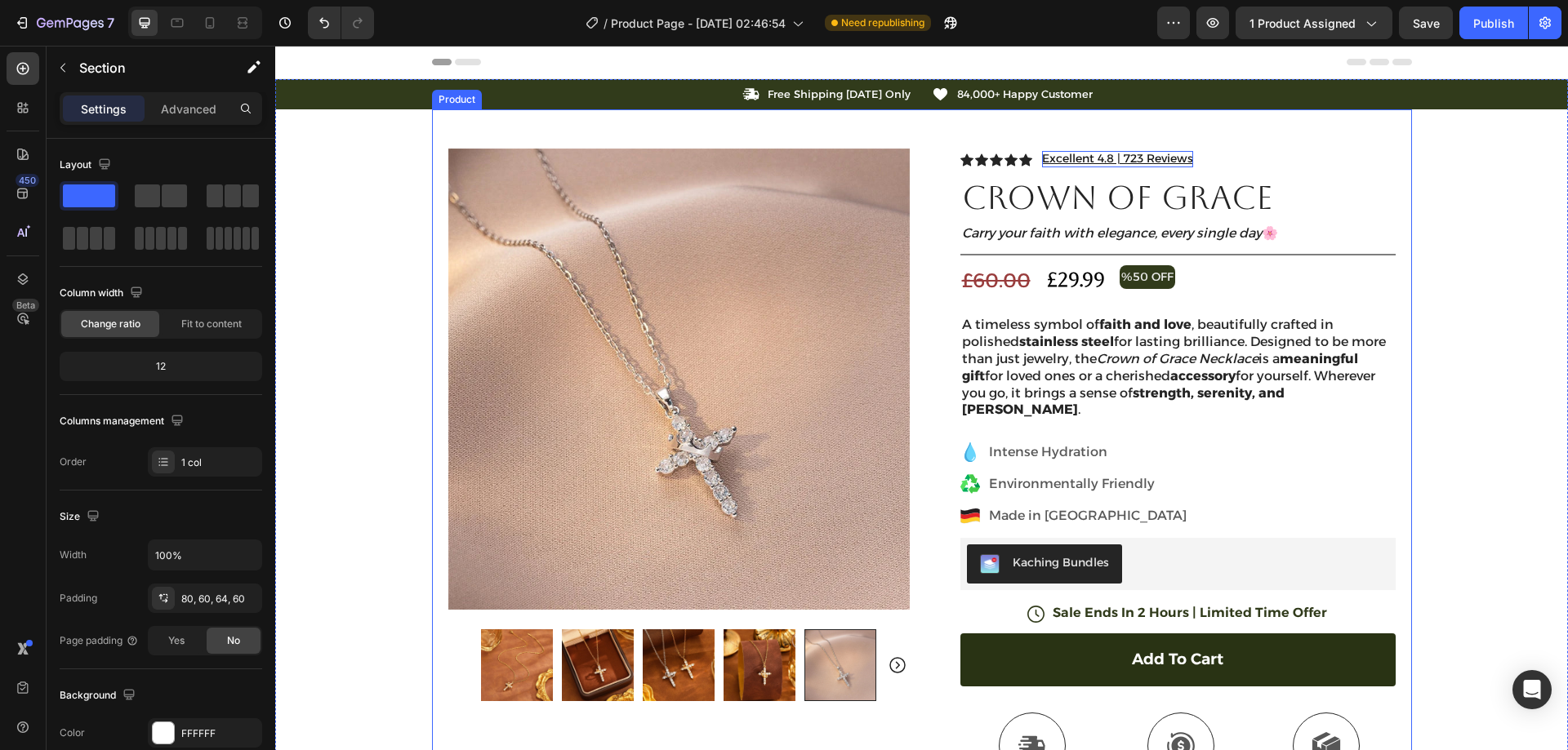
click at [1092, 162] on u "Excellent 4.8 | 723 Reviews" at bounding box center [1118, 158] width 151 height 15
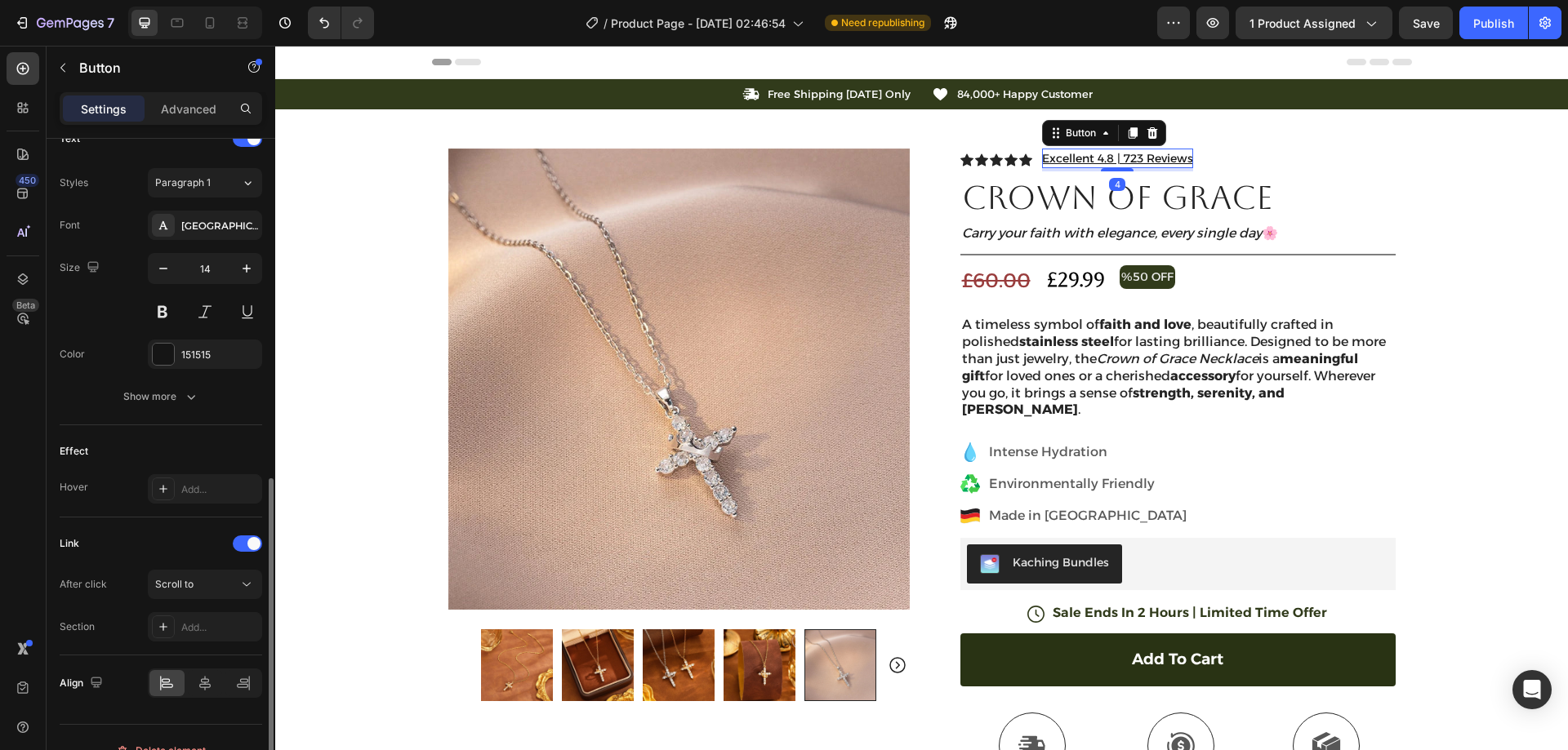
scroll to position [598, 0]
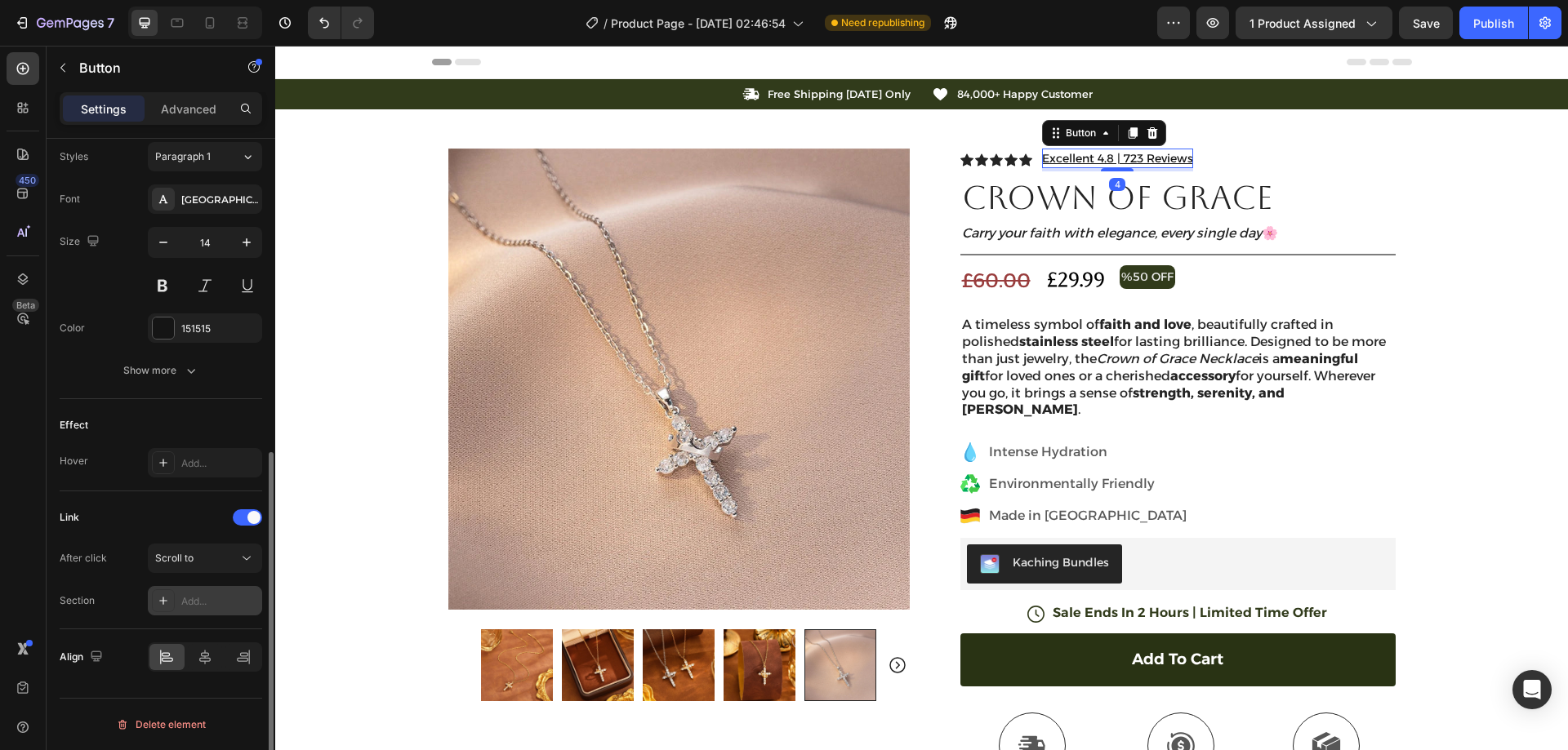
click at [204, 598] on div "Add..." at bounding box center [220, 601] width 77 height 15
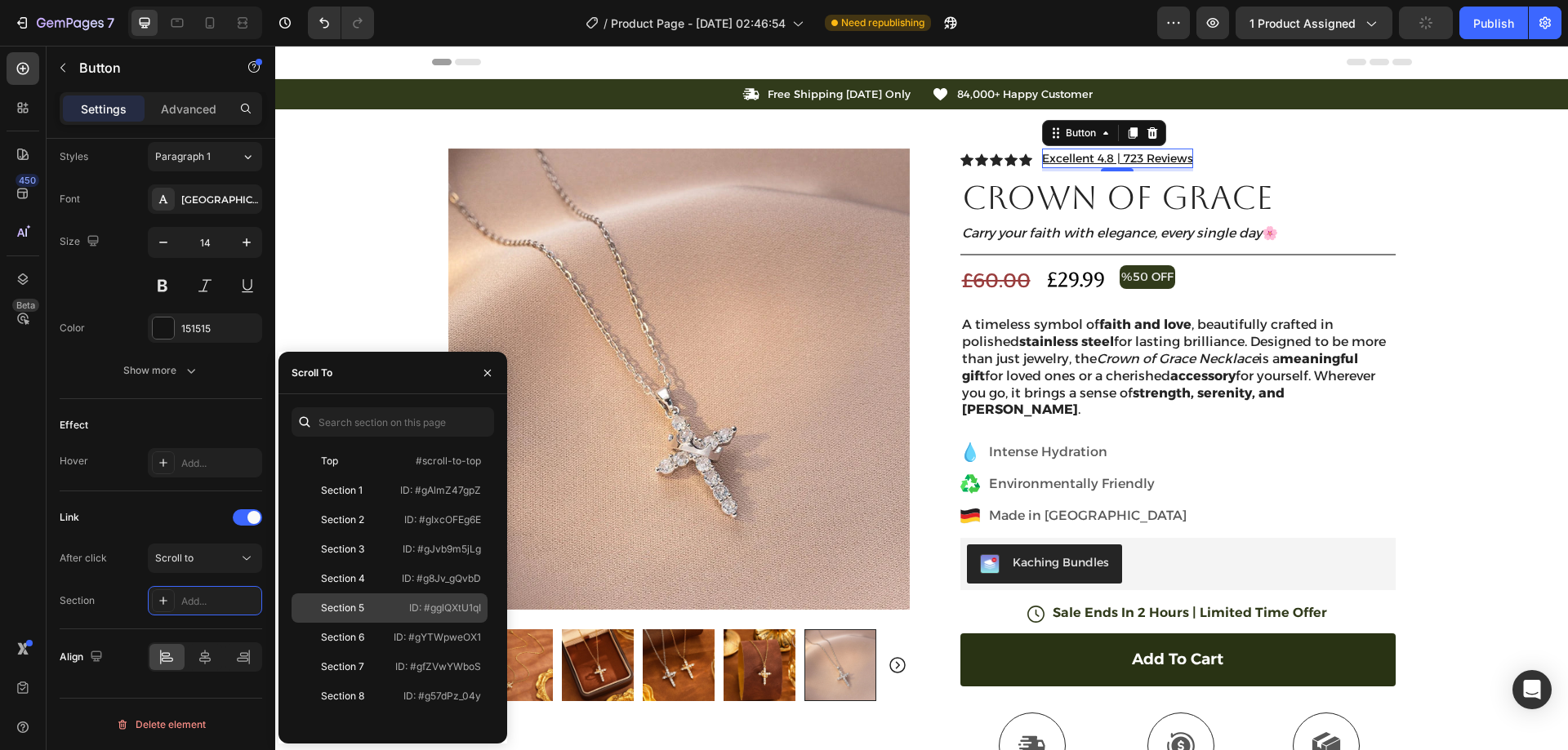
click at [375, 623] on div "Section 5 ID: #gglQXtU1qI" at bounding box center [389, 638] width 196 height 30
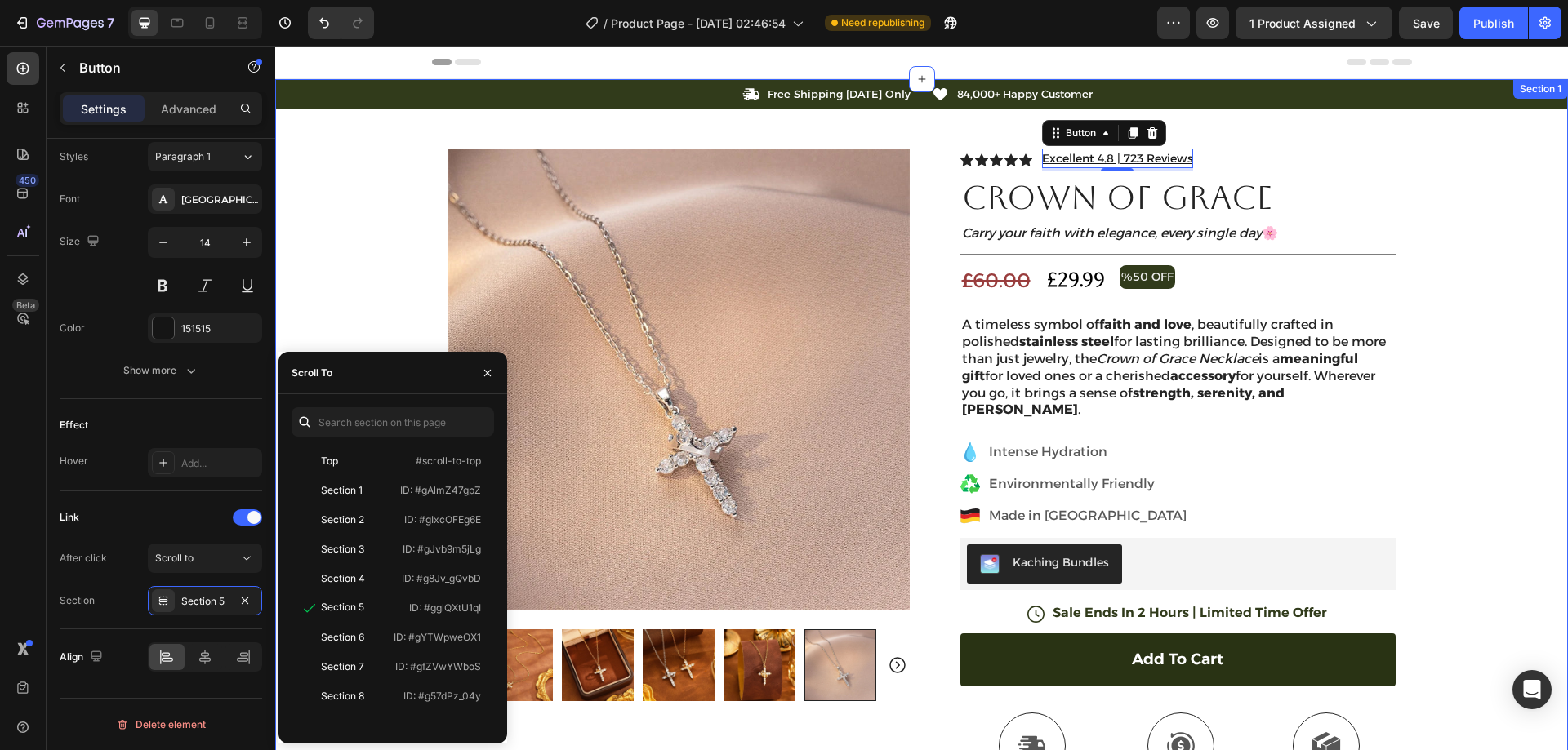
click at [1474, 177] on div "Icon Free Shipping Today Only Text Block Row Icon 84,000+ Happy Customer Text B…" at bounding box center [922, 560] width 1293 height 962
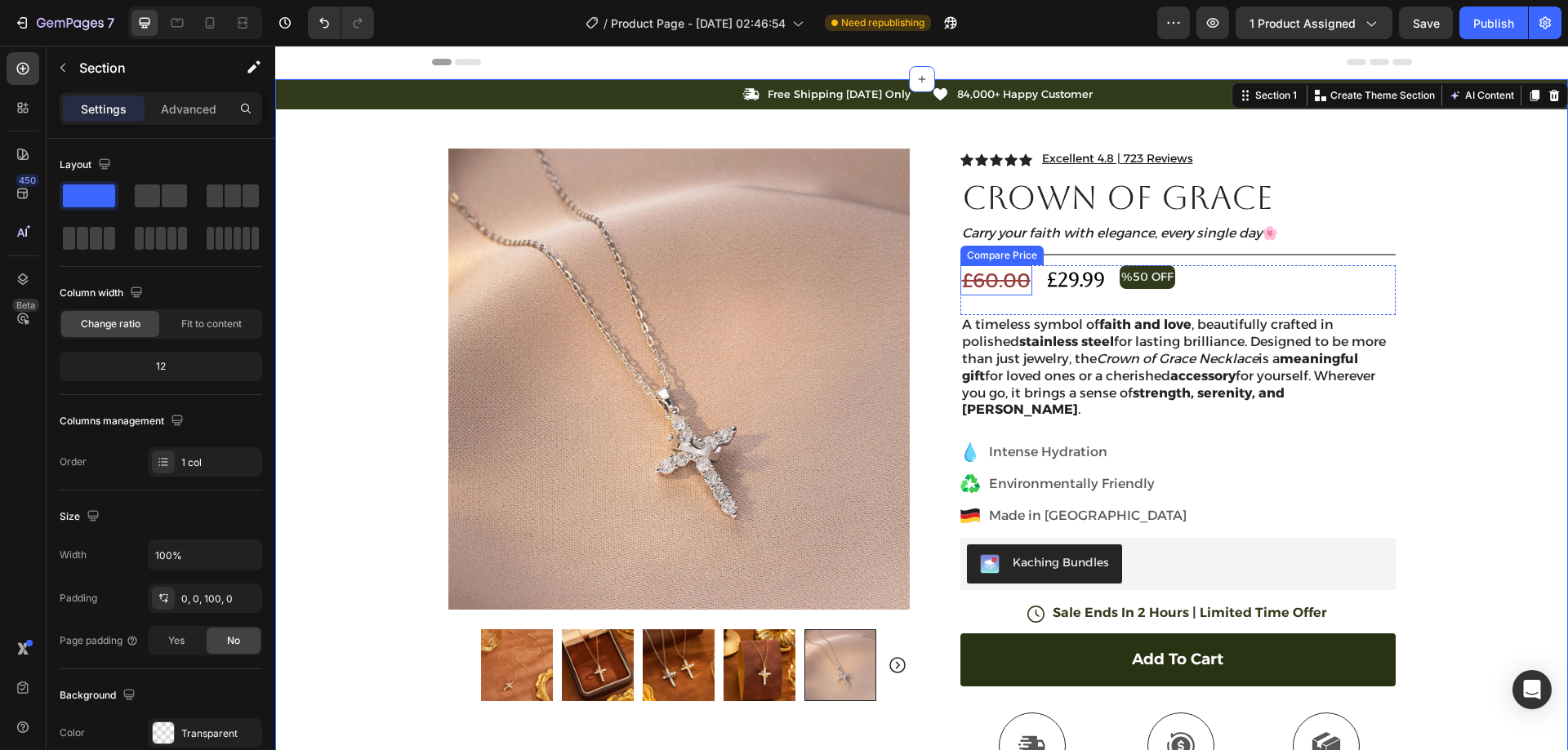
click at [999, 278] on div "£60.00" at bounding box center [996, 281] width 72 height 31
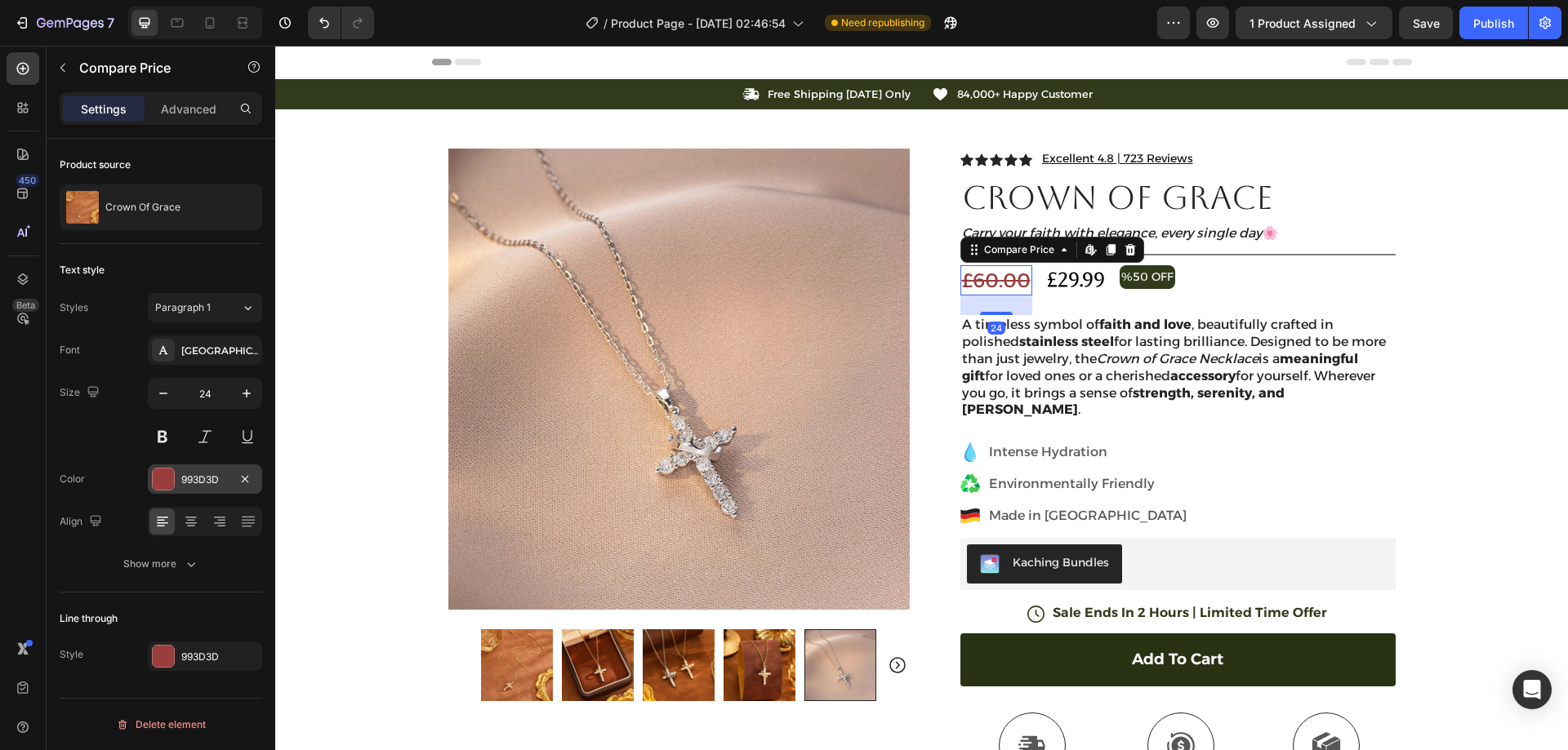
click at [203, 477] on div "993D3D" at bounding box center [205, 480] width 47 height 15
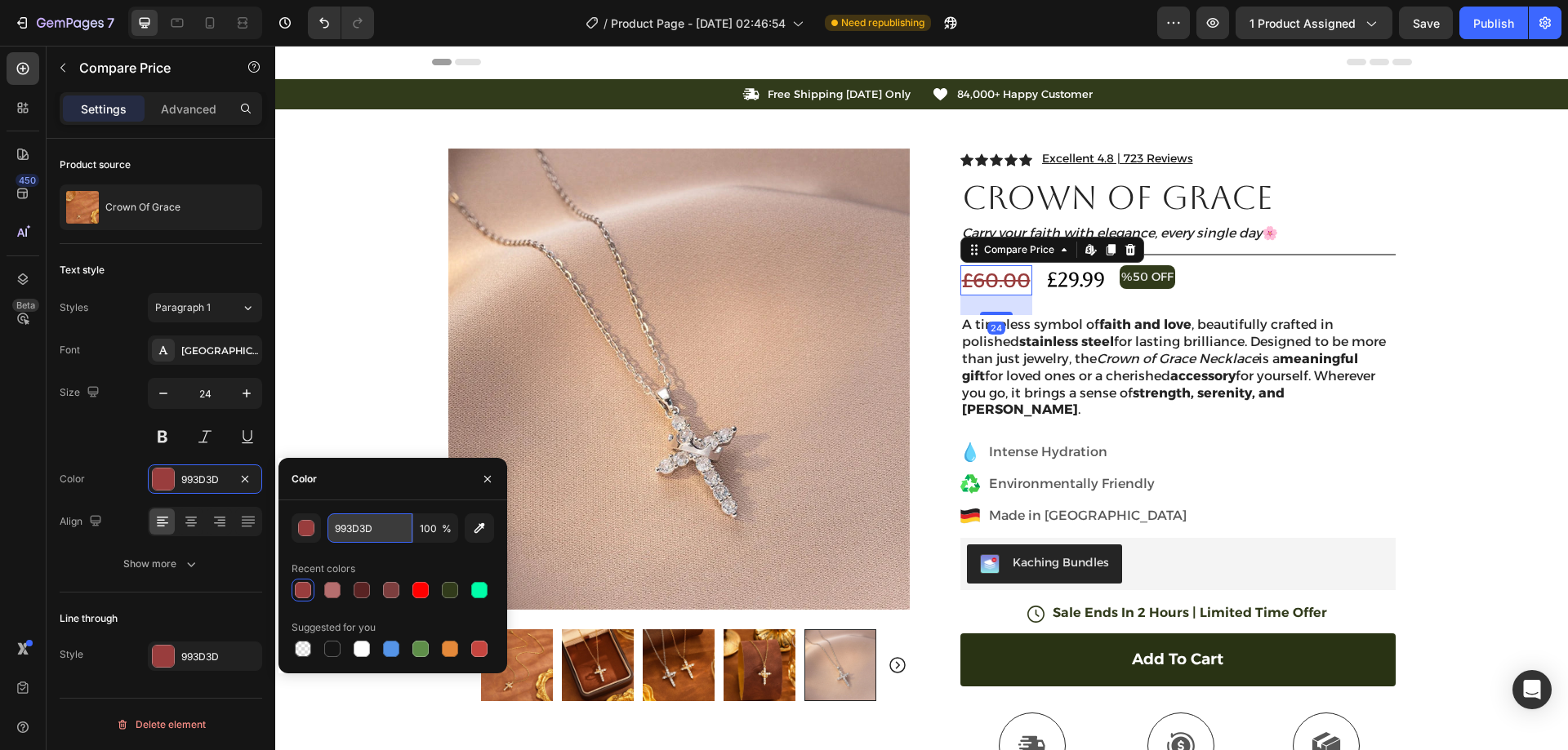
paste input "#a96969"
type input "#a96969"
click at [199, 663] on div "993D3D" at bounding box center [205, 656] width 47 height 15
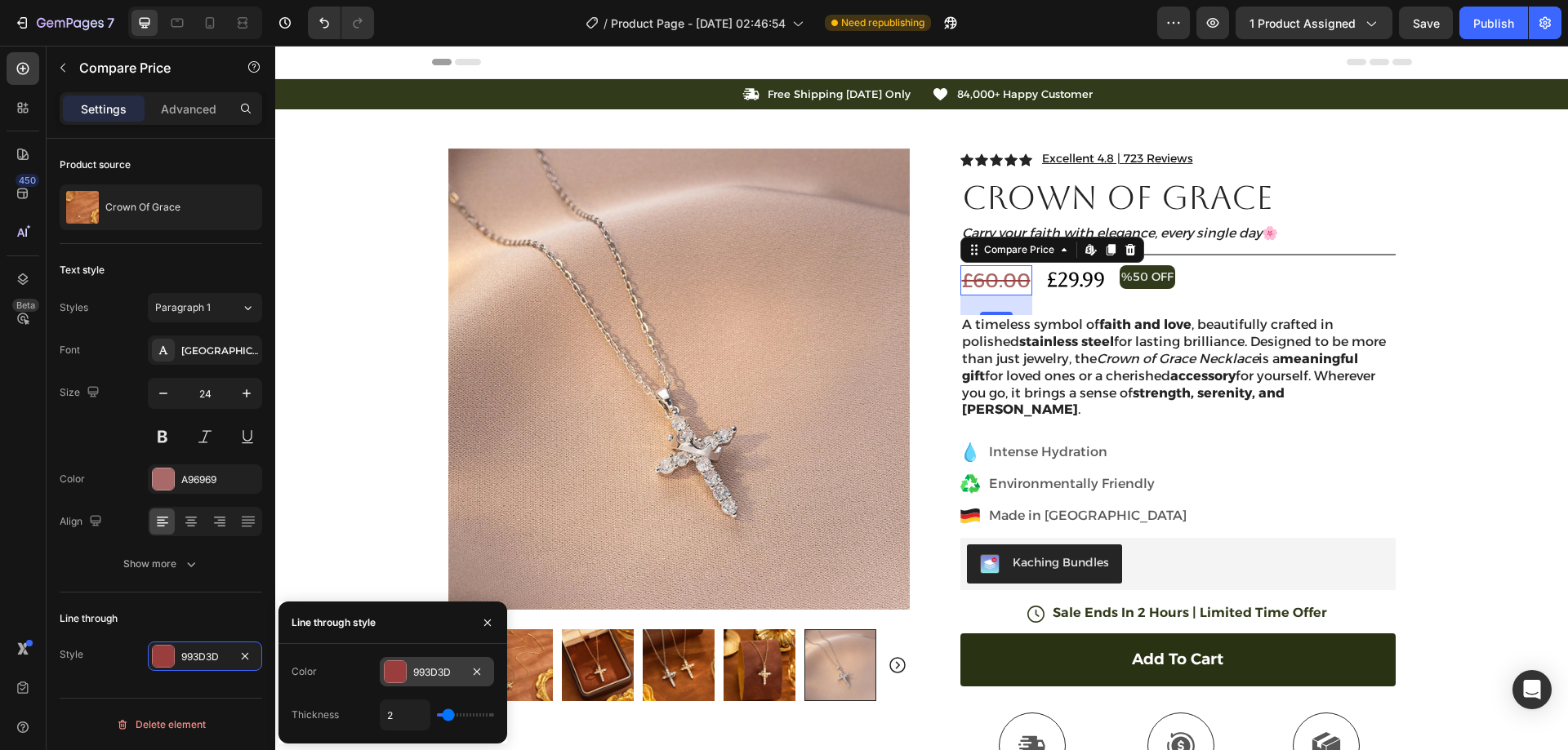
click at [429, 669] on div "993D3D" at bounding box center [437, 672] width 47 height 15
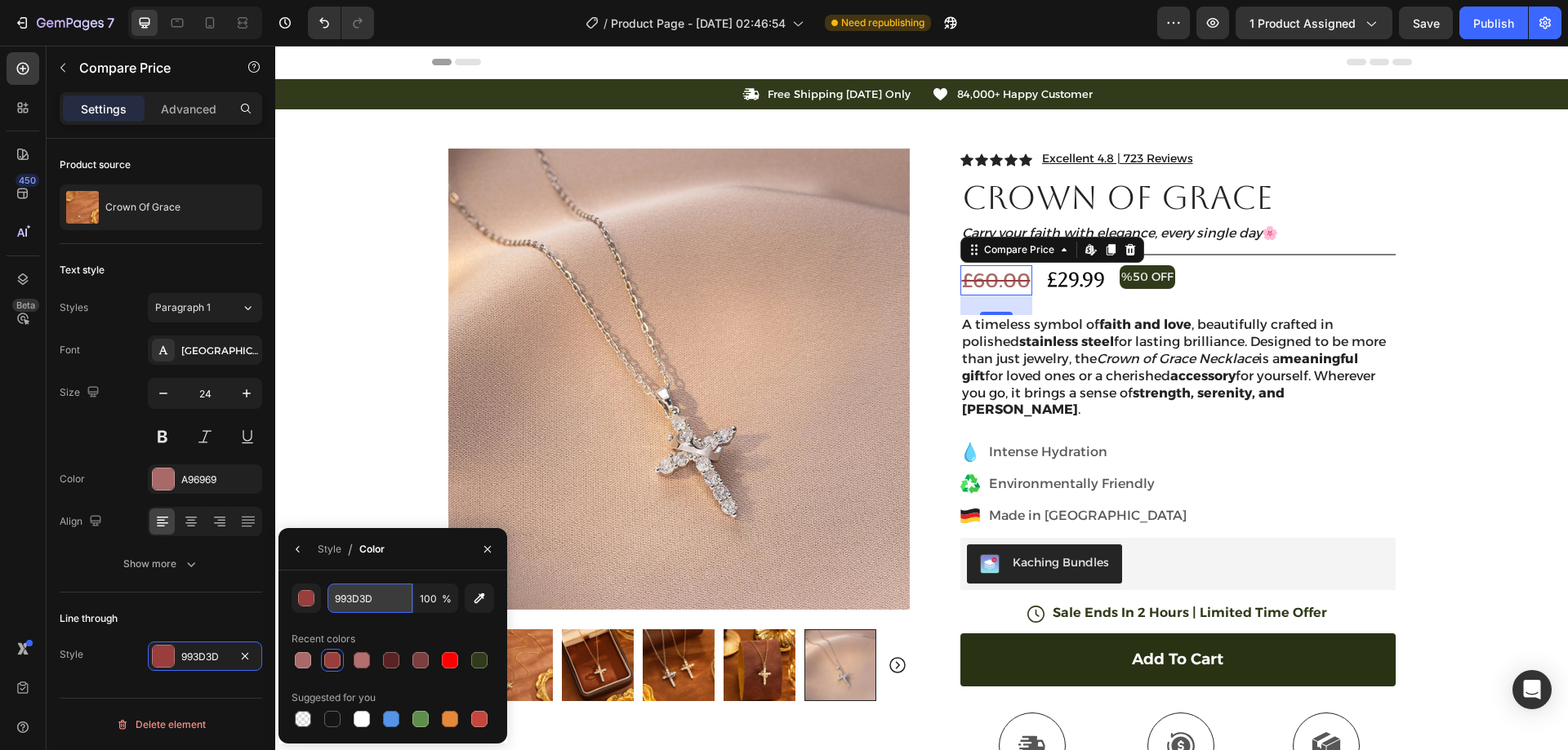
click at [0, 0] on input "993D3D" at bounding box center [0, 0] width 0 height 0
paste input "#a96969"
type input "#a96969"
click at [0, 0] on input "#a96969" at bounding box center [0, 0] width 0 height 0
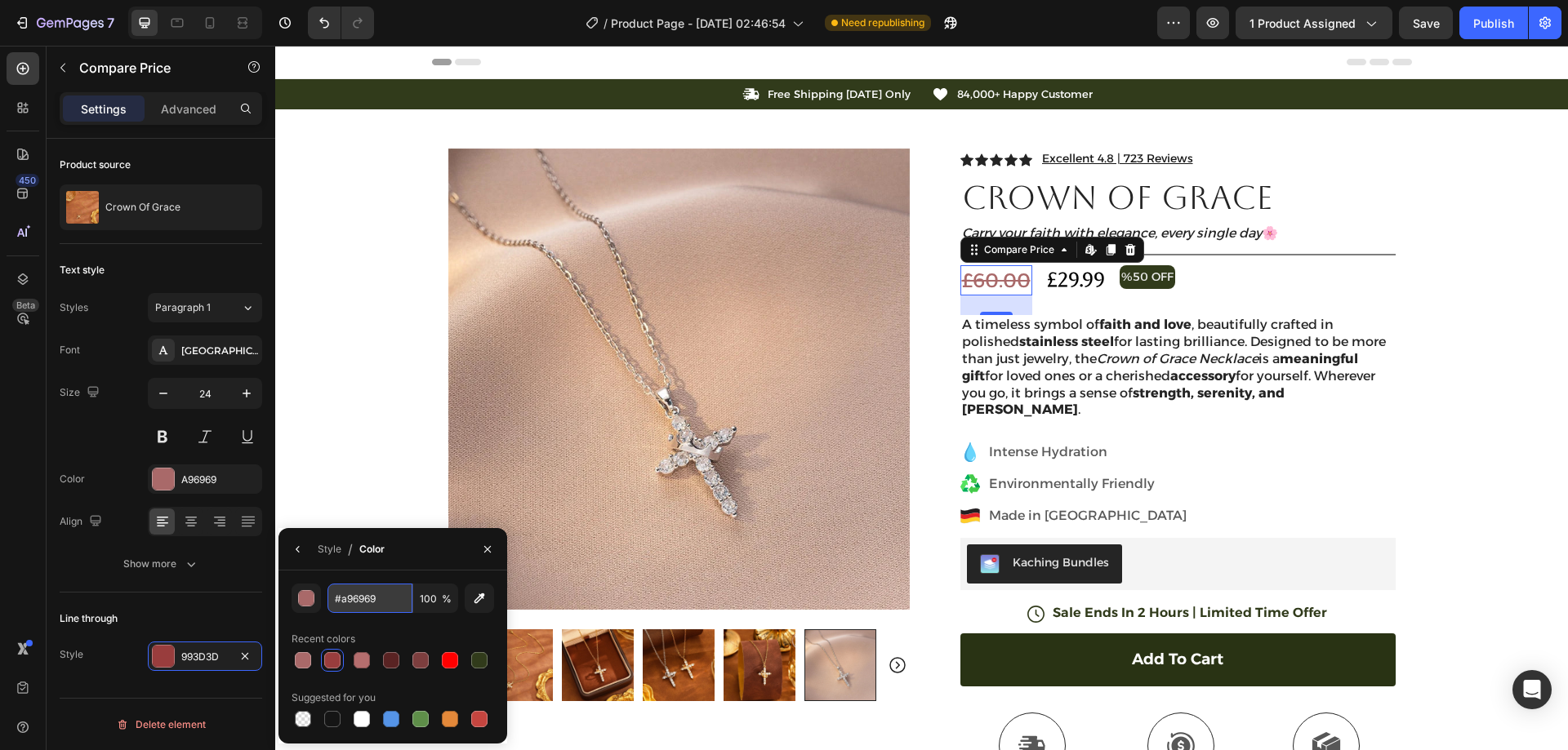
click at [0, 0] on input "#a96969" at bounding box center [0, 0] width 0 height 0
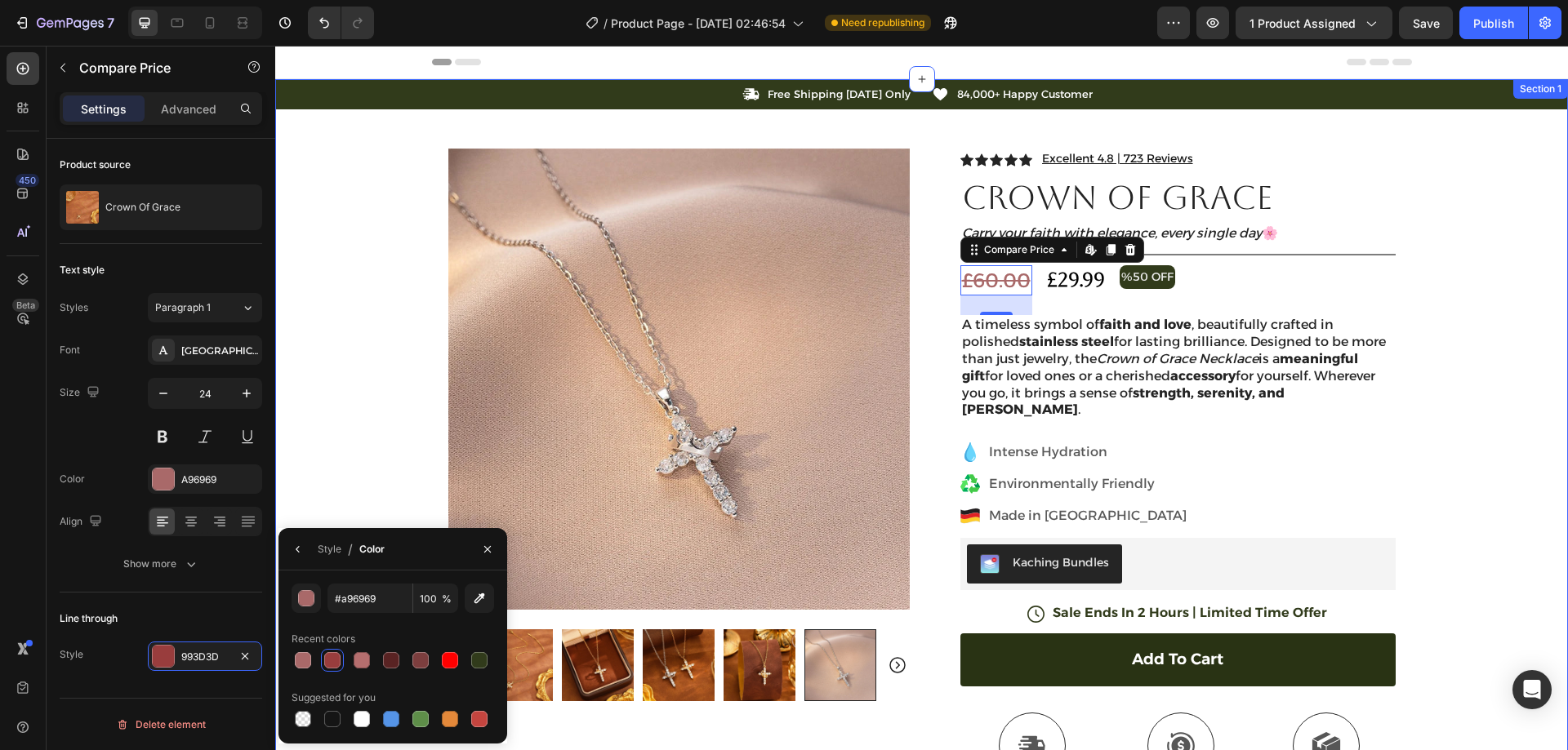
click at [432, 401] on div "Product Images Row Icon Icon Icon Icon Icon Icon List Excellent 4.8 | 723 Revie…" at bounding box center [922, 575] width 980 height 933
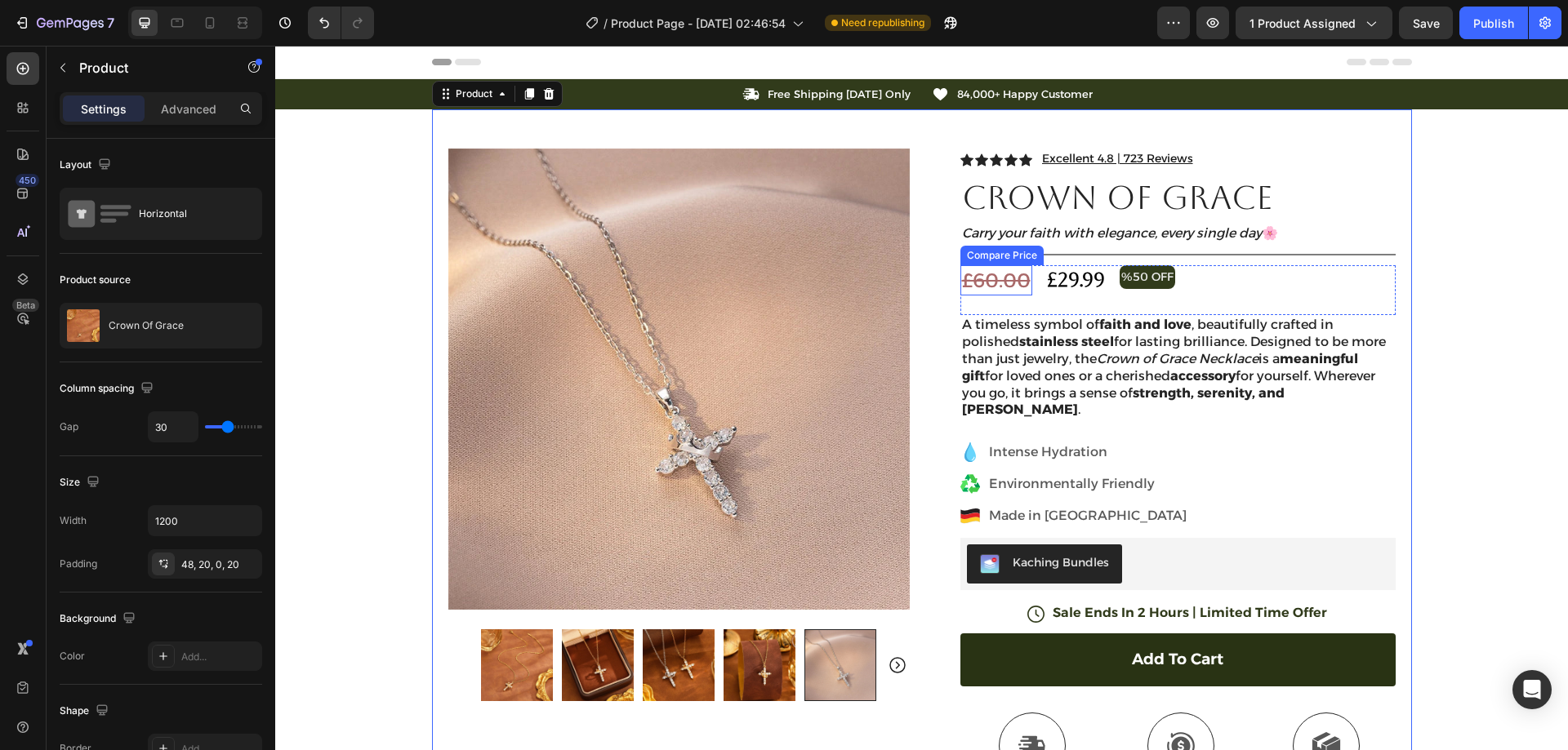
click at [983, 272] on div "£60.00" at bounding box center [996, 281] width 72 height 31
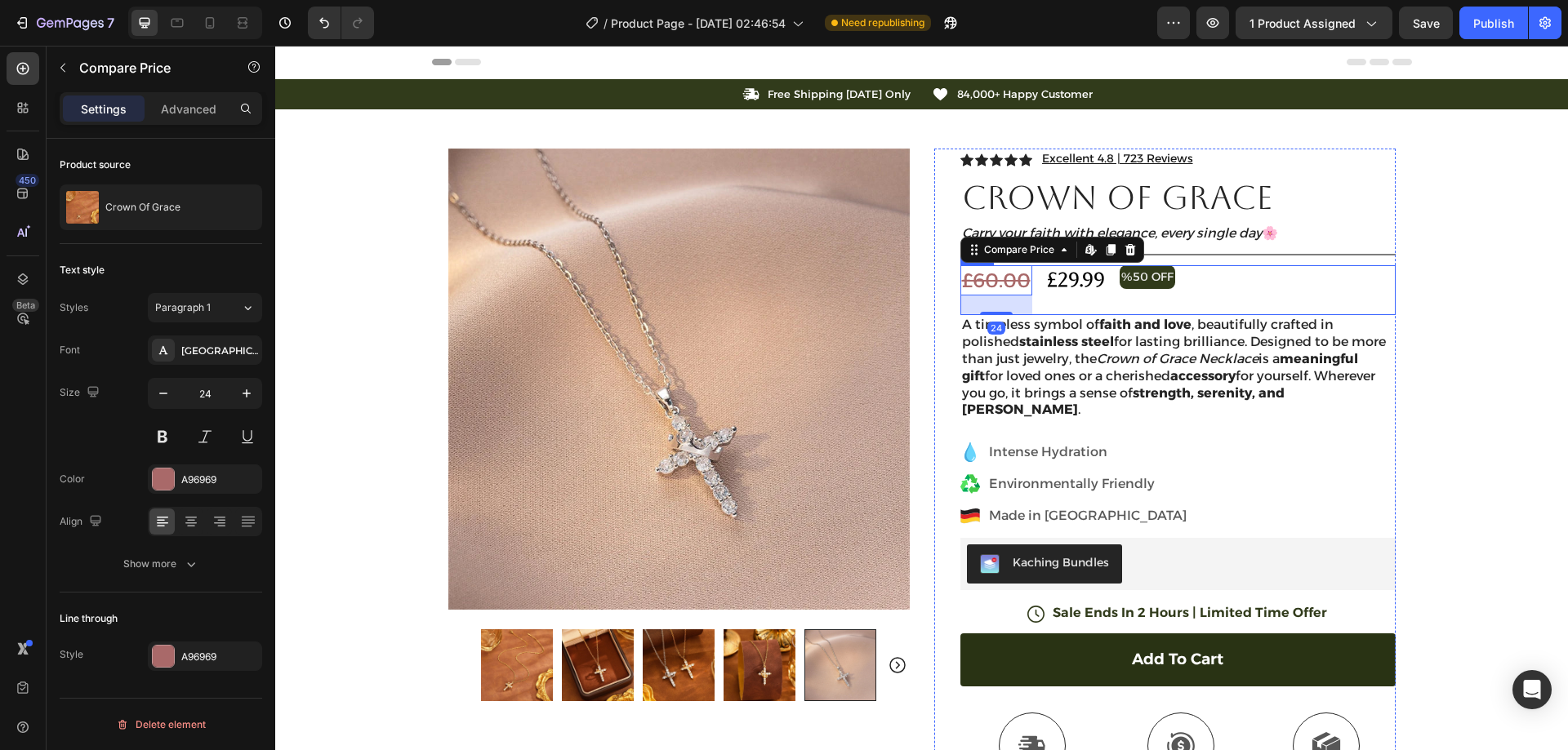
drag, startPoint x: 1382, startPoint y: 276, endPoint x: 1360, endPoint y: 286, distance: 24.2
click at [1382, 277] on div "£60.00 Compare Price Edit content in Shopify 24 Compare Price Edit content in S…" at bounding box center [1178, 291] width 436 height 51
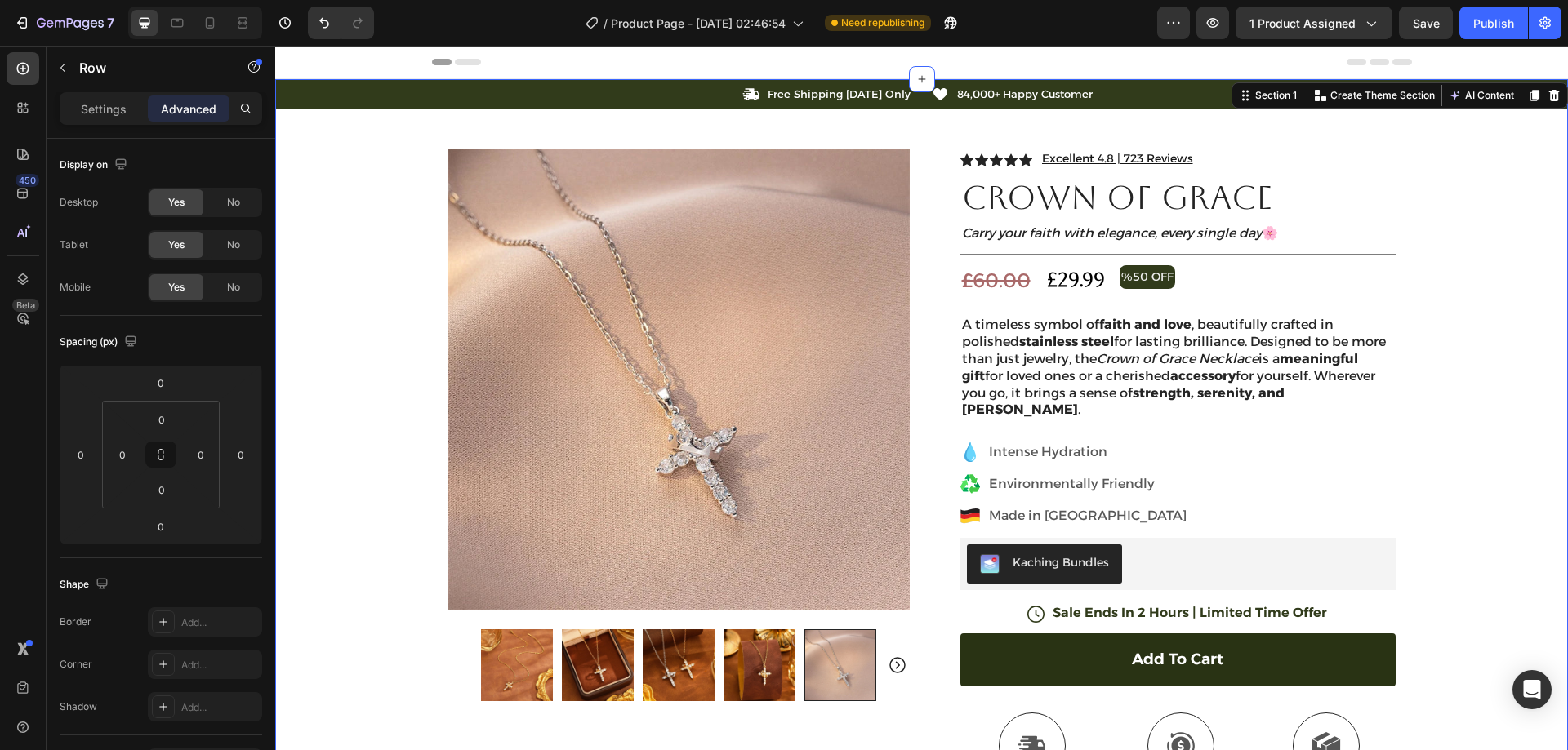
drag, startPoint x: 1493, startPoint y: 277, endPoint x: 1214, endPoint y: 285, distance: 279.1
click at [1490, 277] on div "Icon Free Shipping Today Only Text Block Row Icon 84,000+ Happy Customer Text B…" at bounding box center [922, 560] width 1293 height 962
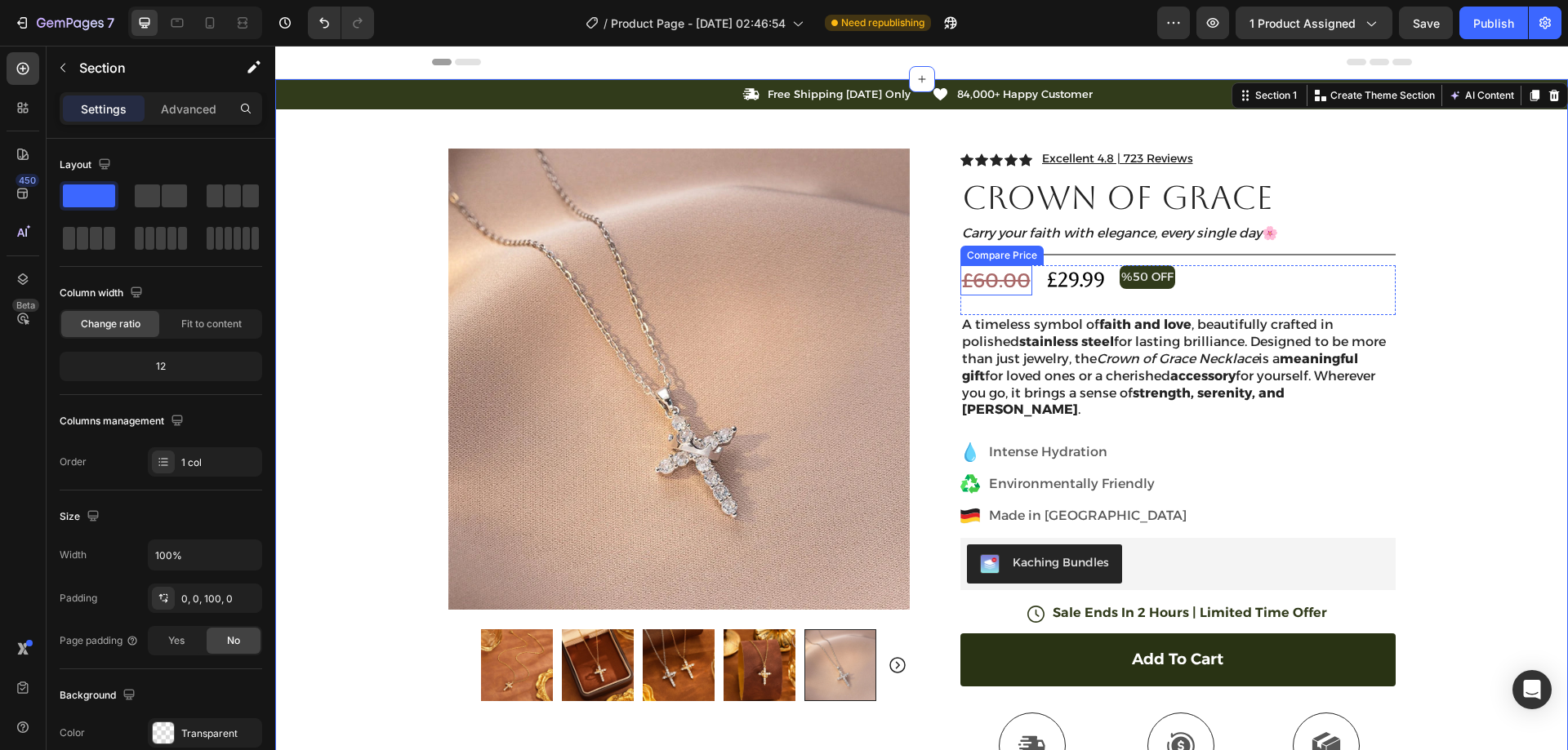
click at [1000, 276] on div "£60.00" at bounding box center [996, 281] width 72 height 31
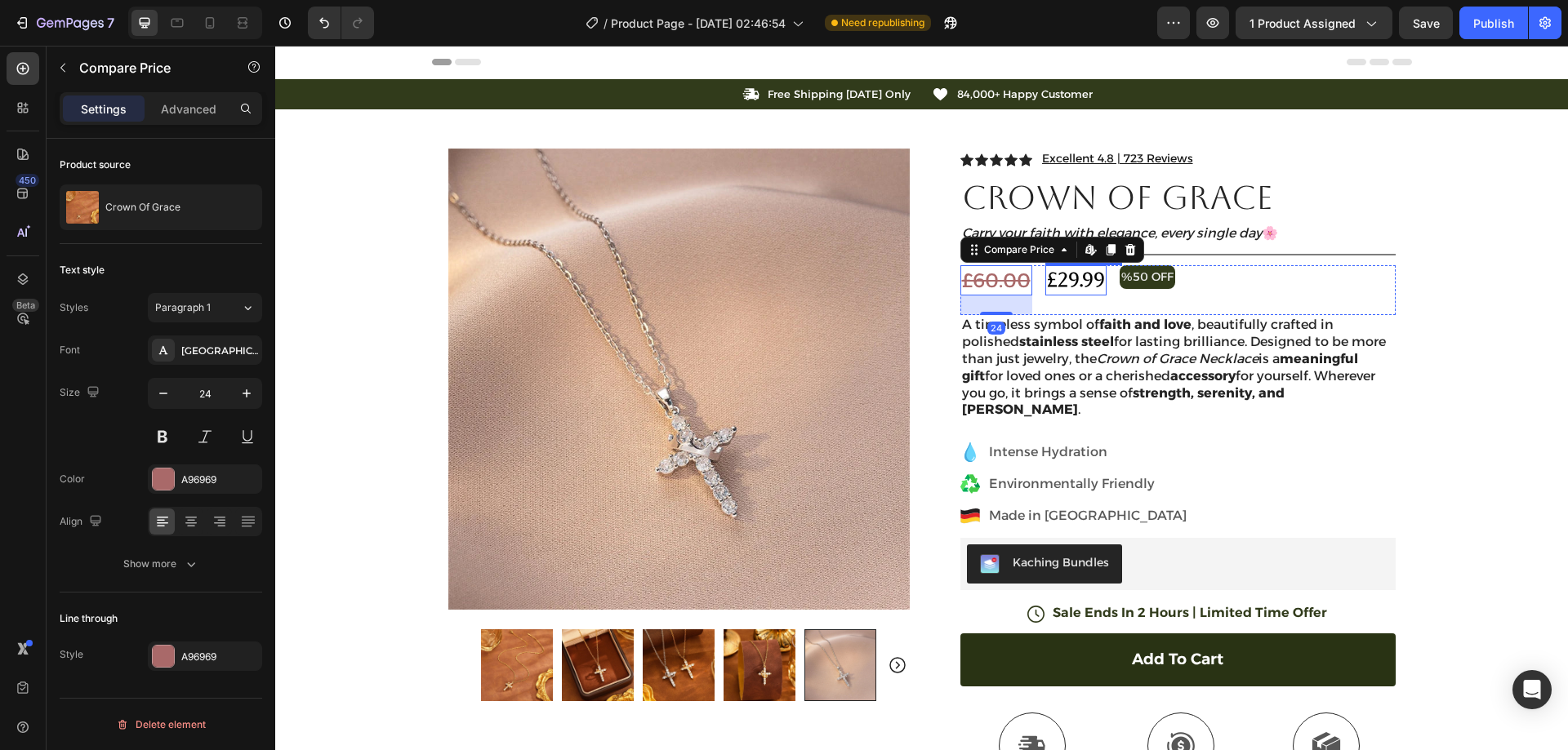
click at [1049, 276] on div "£29.99" at bounding box center [1076, 281] width 61 height 31
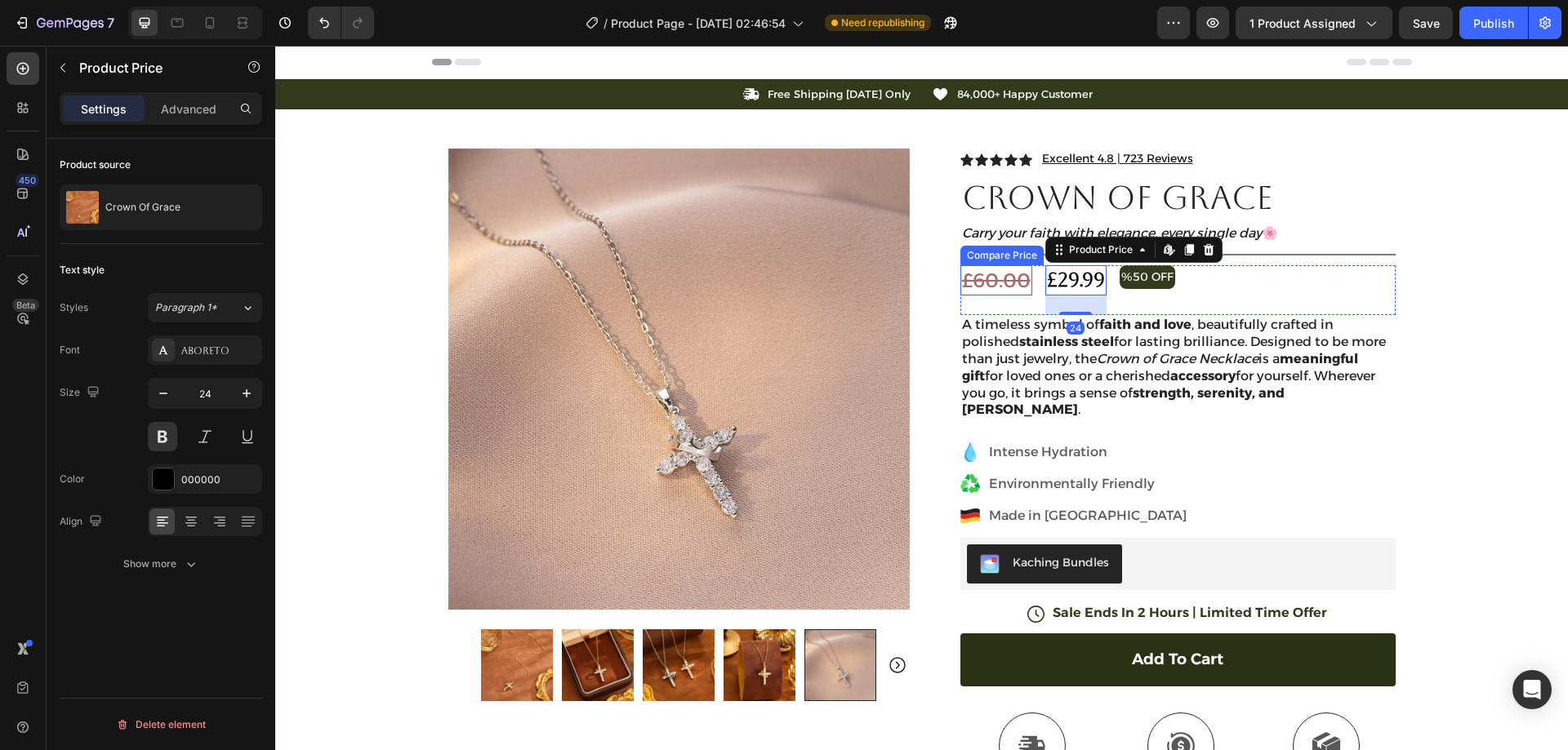
click at [1012, 280] on div "£60.00" at bounding box center [996, 281] width 72 height 31
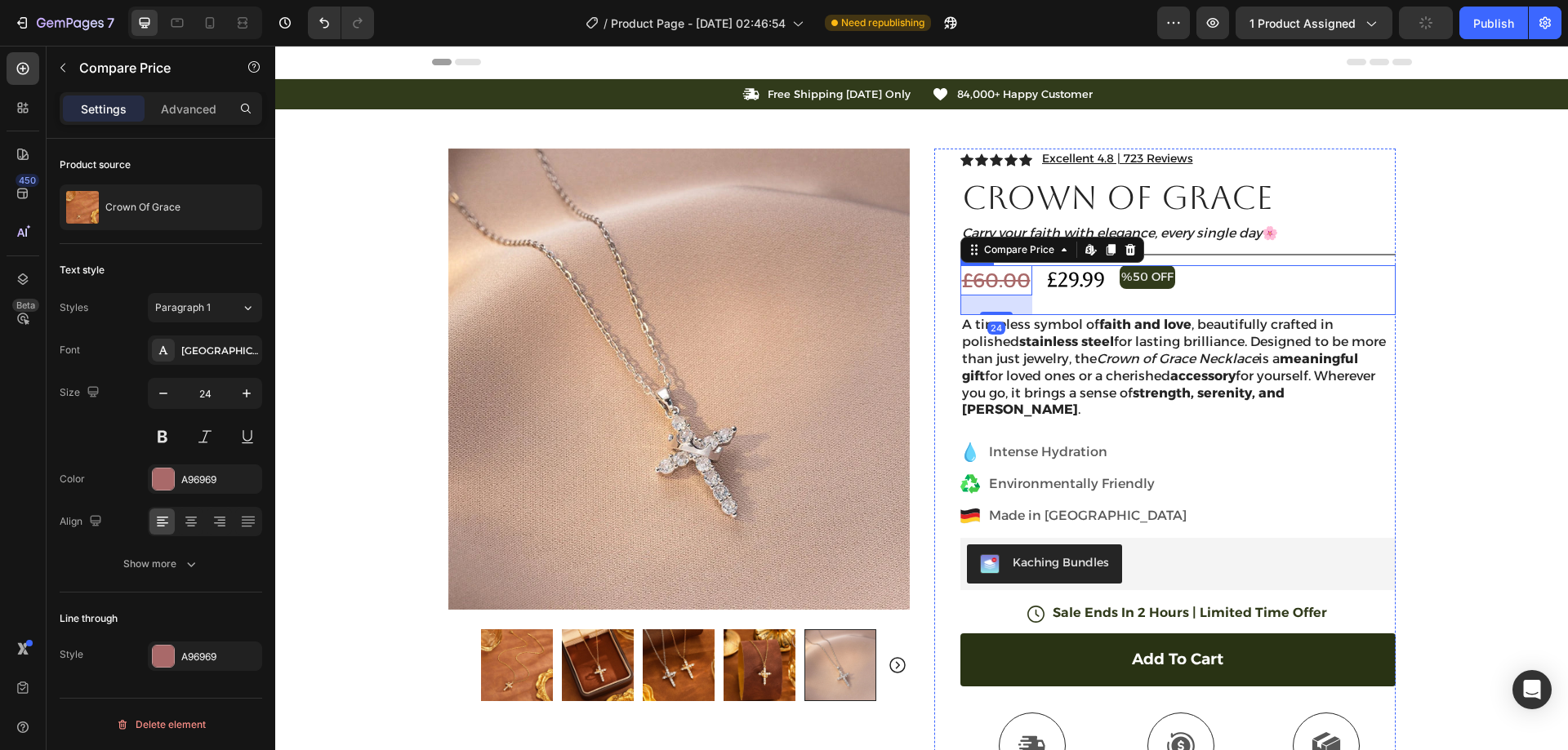
click at [1206, 276] on div "£60.00 Compare Price Edit content in Shopify 24 Compare Price Edit content in S…" at bounding box center [1178, 291] width 436 height 51
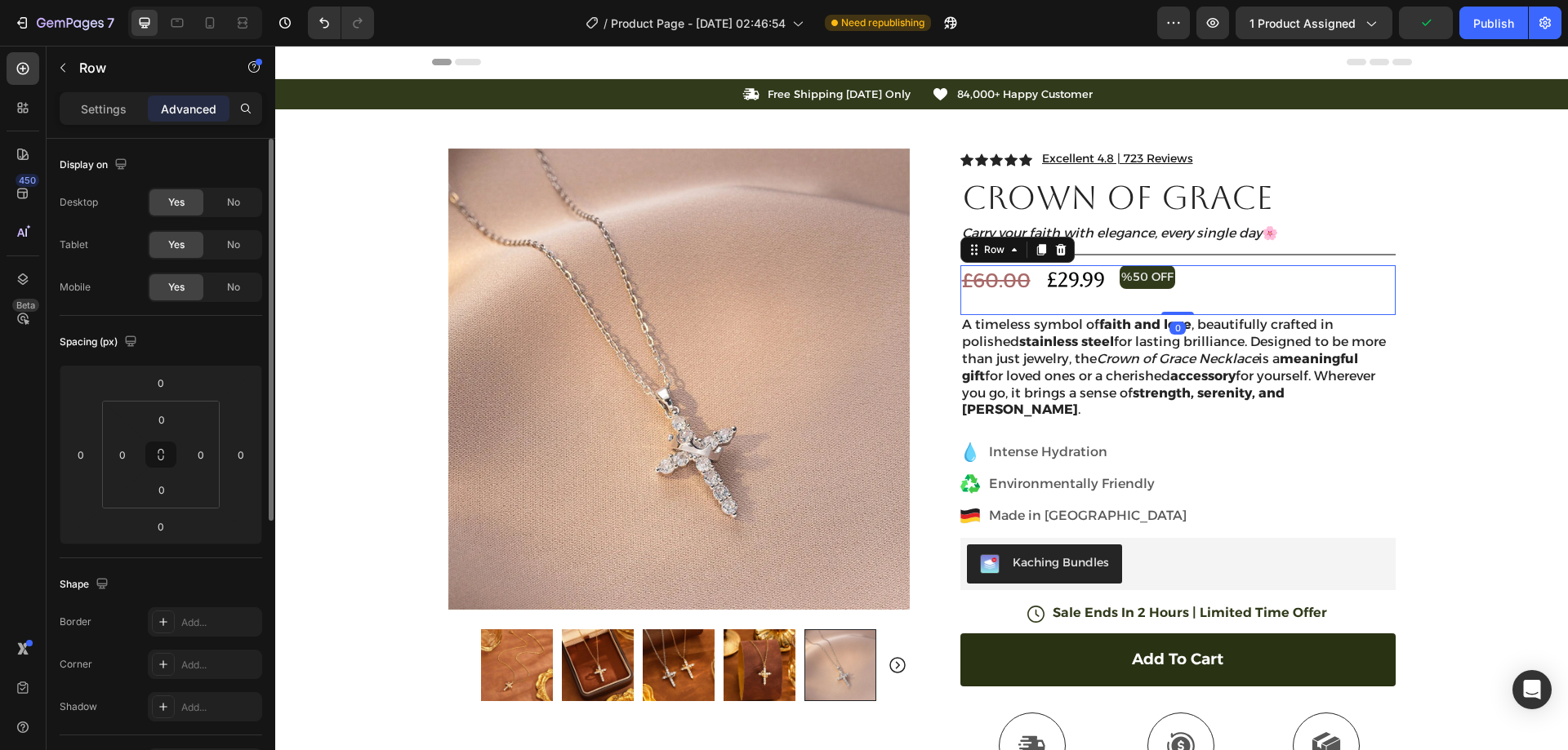
click at [105, 117] on div "Settings" at bounding box center [103, 108] width 81 height 26
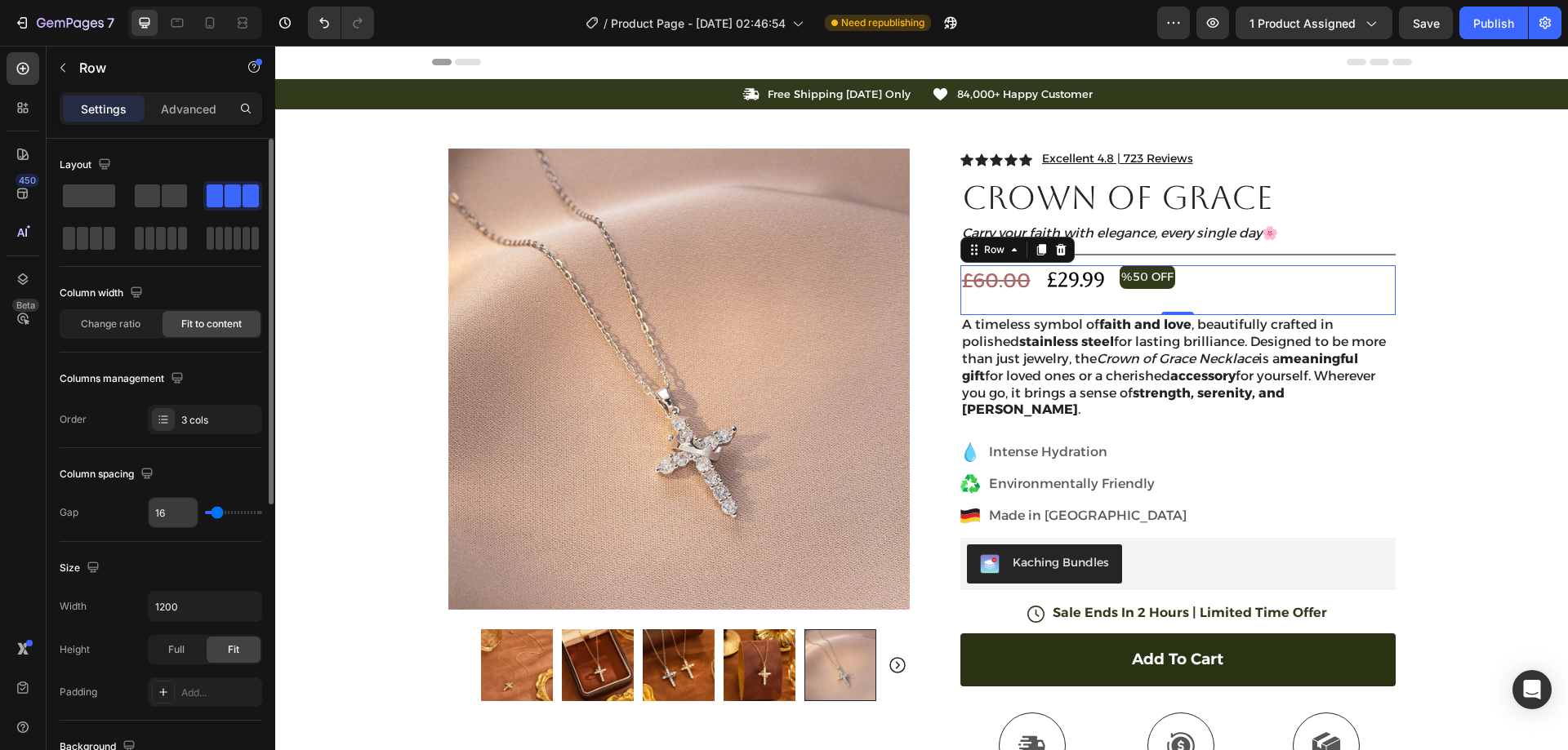
click at [172, 502] on input "16" at bounding box center [173, 513] width 49 height 30
type input "1"
type input "12"
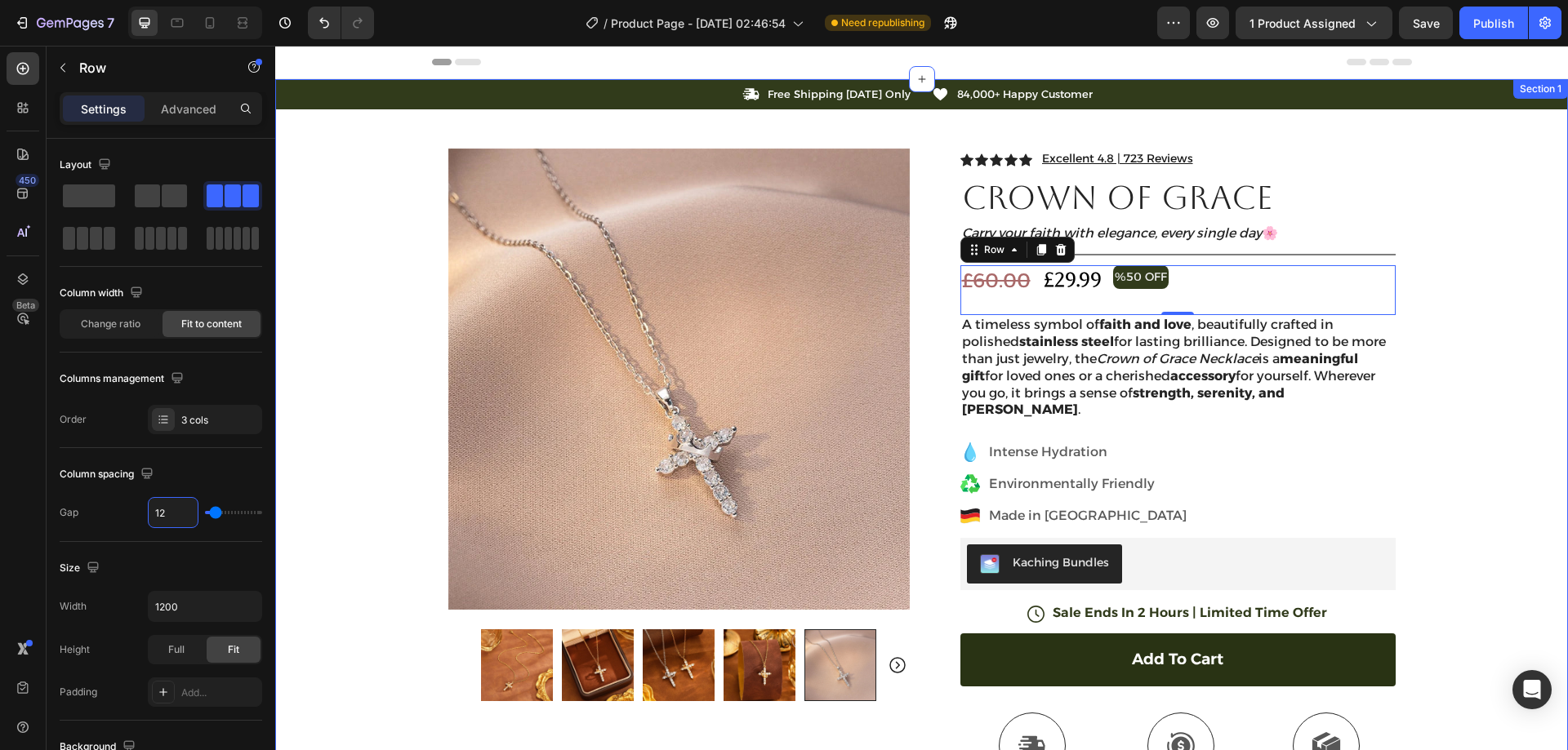
type input "1"
type input "0"
type input "8"
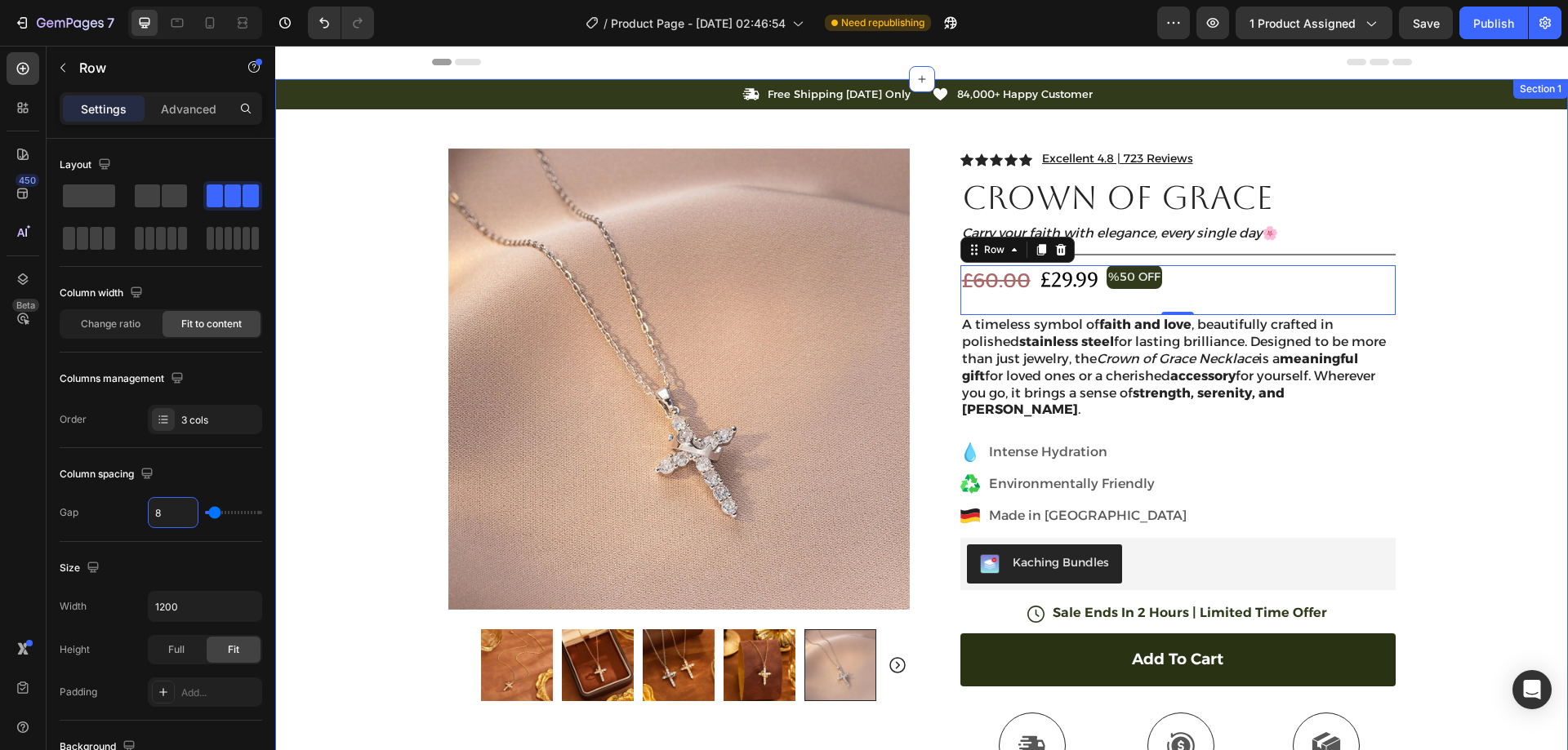
type input "0"
type input "8"
click at [1470, 204] on div "Icon Free Shipping Today Only Text Block Row Icon 84,000+ Happy Customer Text B…" at bounding box center [922, 560] width 1293 height 962
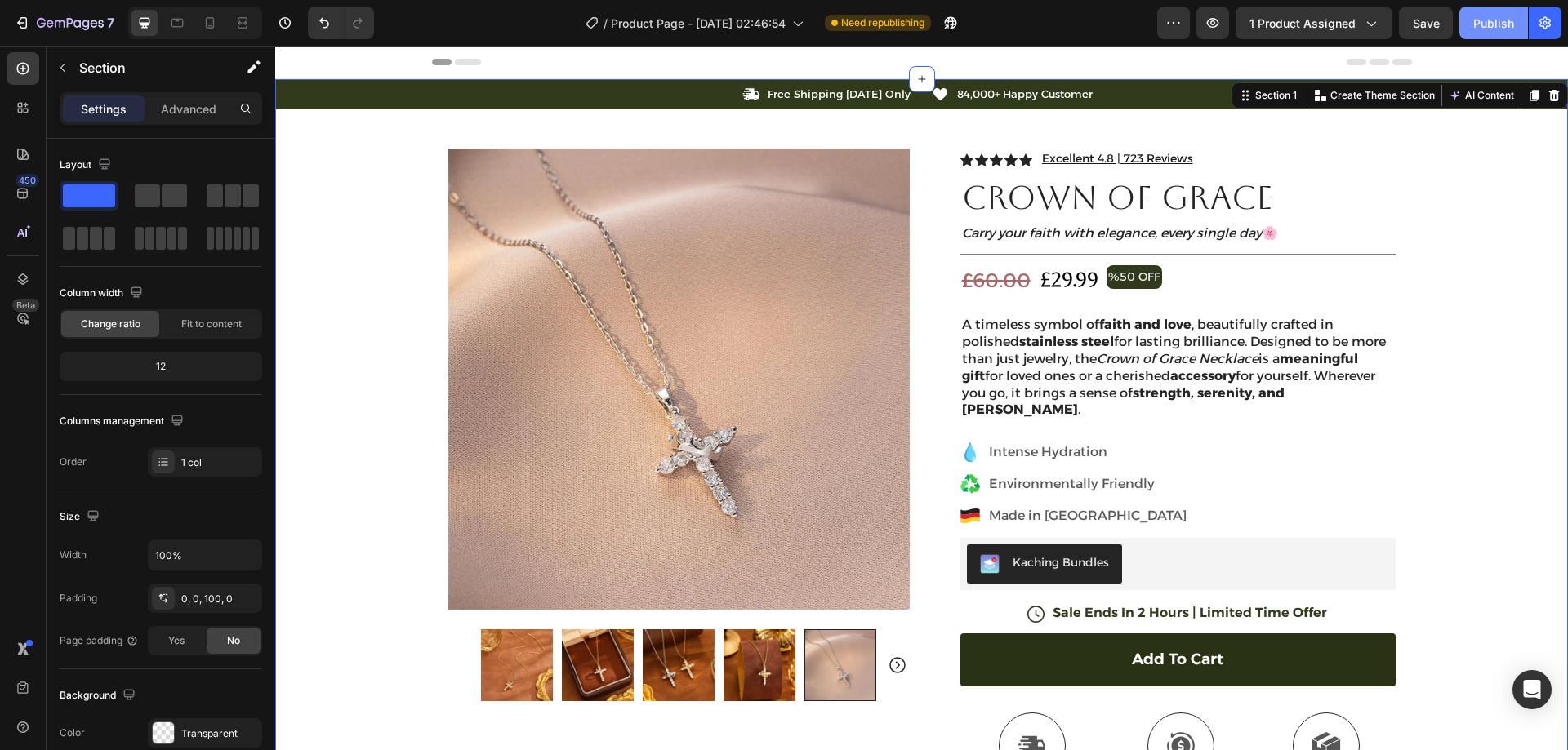
click at [1491, 29] on div "Publish" at bounding box center [1494, 24] width 41 height 17
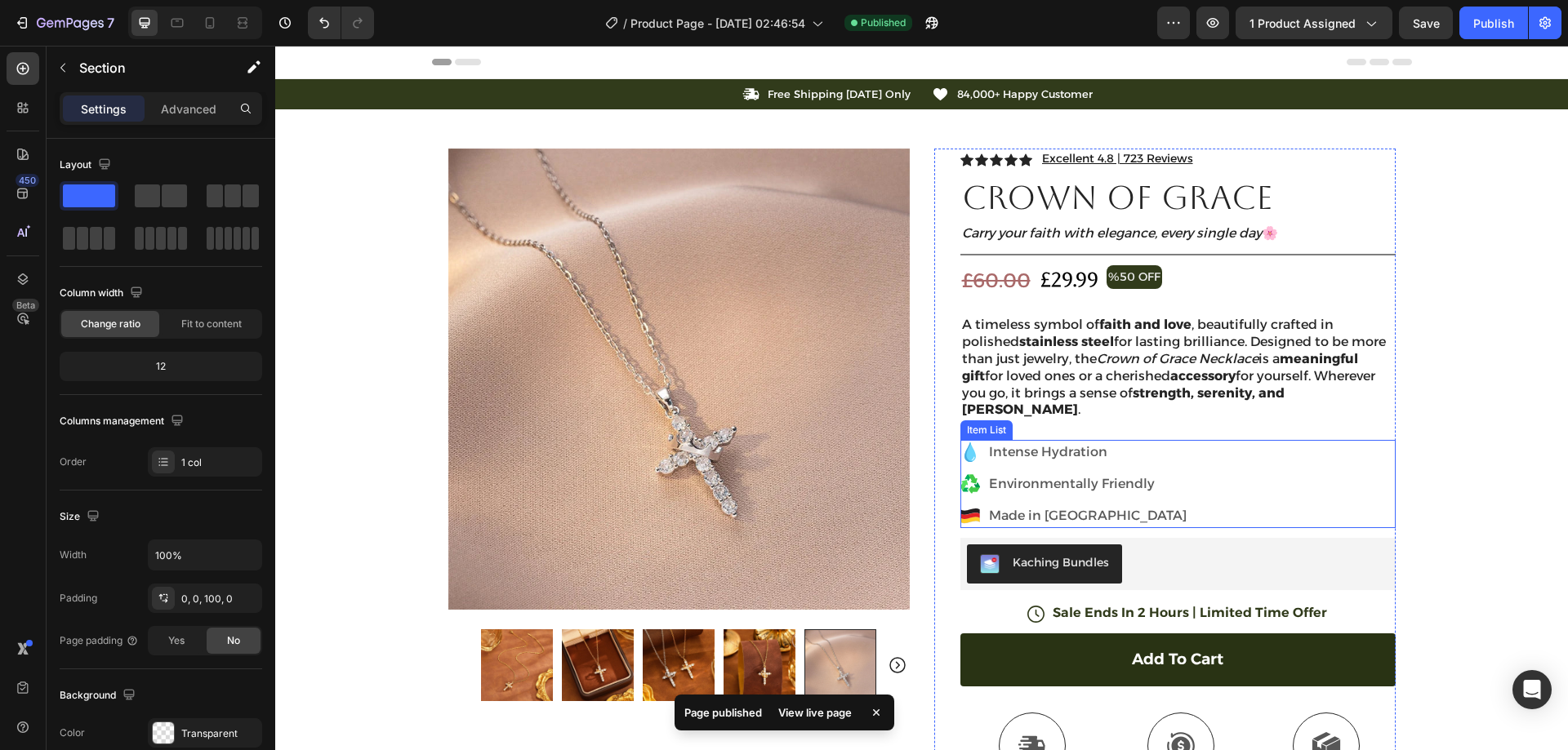
click at [1195, 476] on div "Intense Hydration Environmentally Friendly Made in Germany" at bounding box center [1178, 483] width 436 height 88
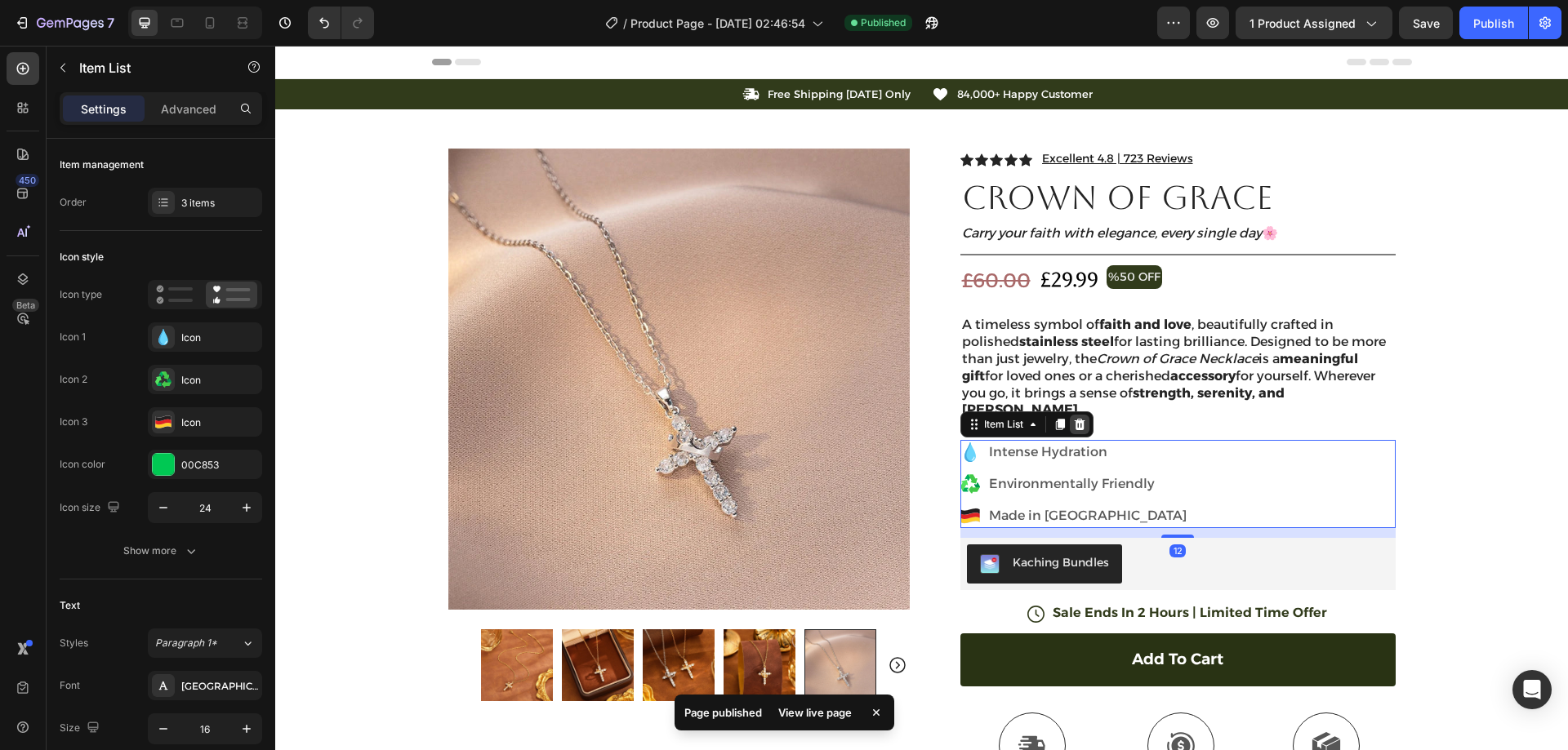
click at [1082, 414] on div at bounding box center [1079, 424] width 19 height 19
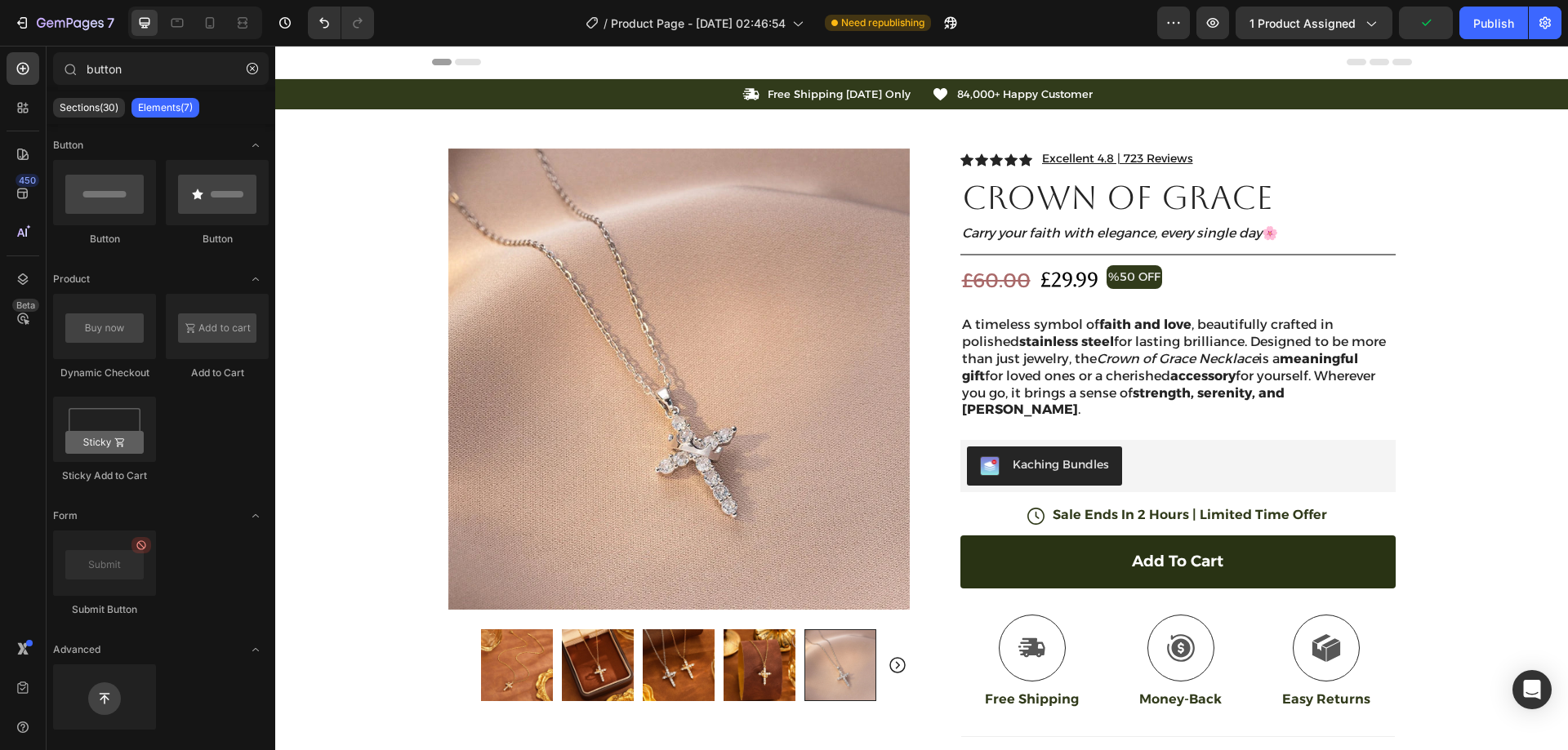
drag, startPoint x: 246, startPoint y: 65, endPoint x: 150, endPoint y: 96, distance: 100.9
click at [245, 65] on button "button" at bounding box center [253, 69] width 26 height 26
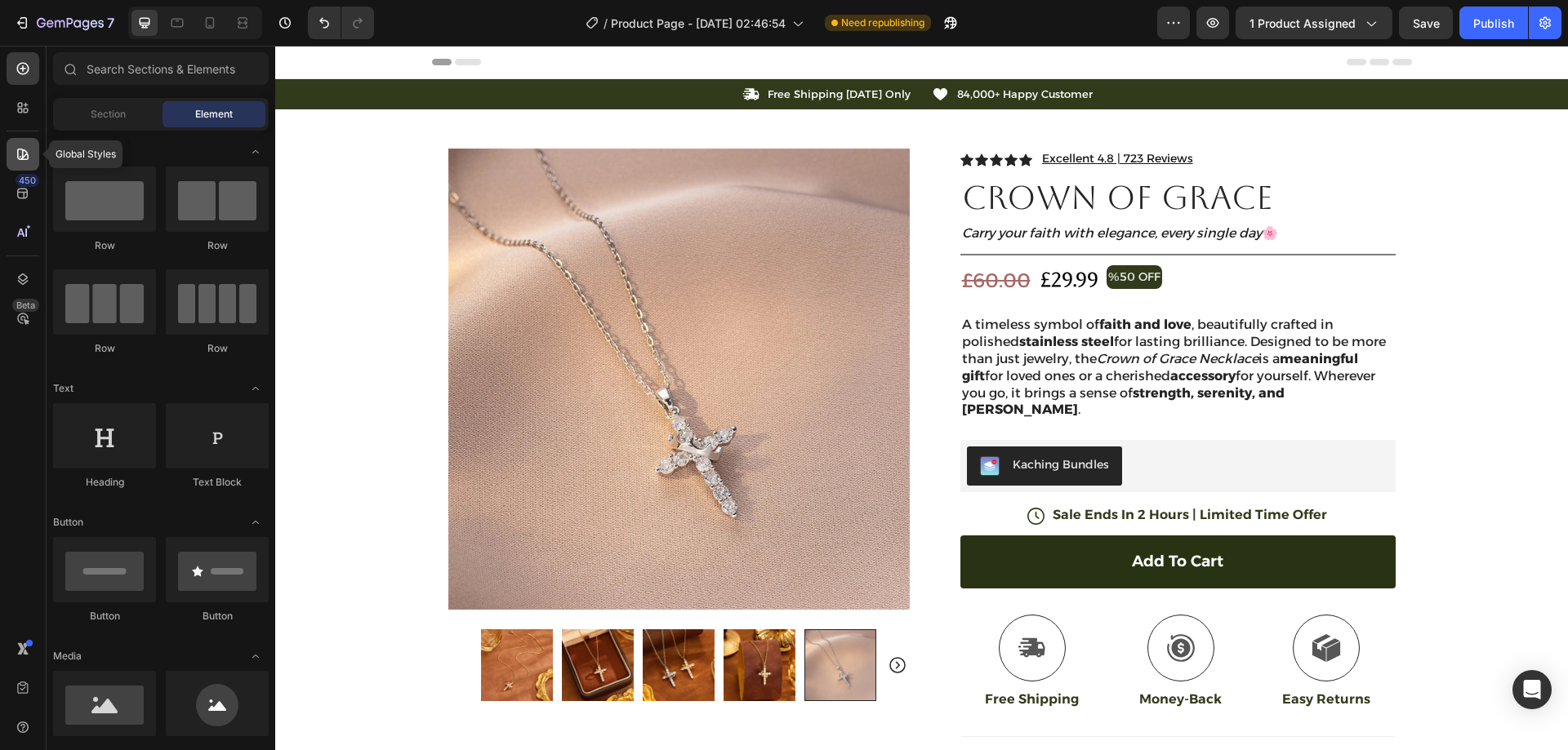
click at [17, 153] on icon at bounding box center [23, 154] width 11 height 11
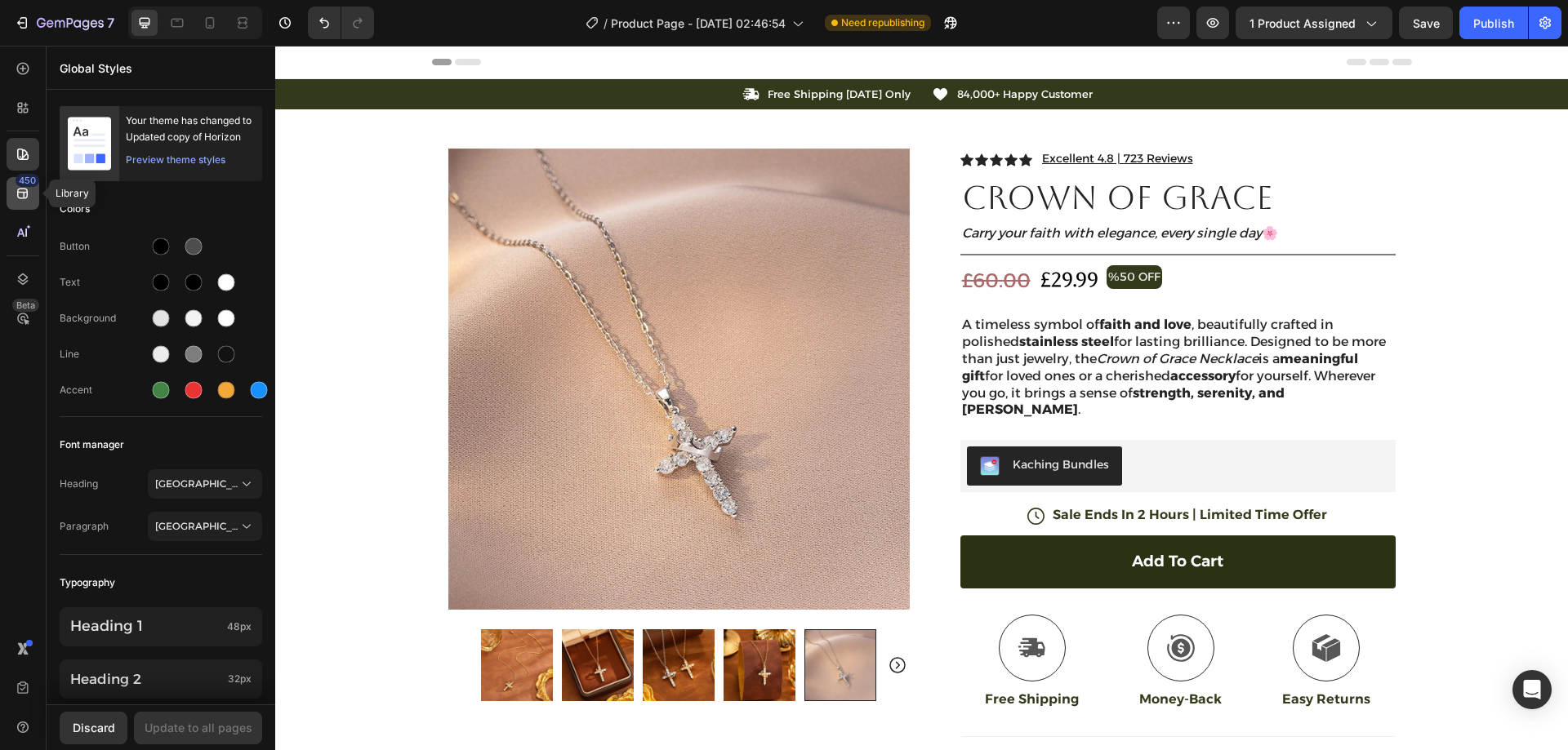
click at [24, 182] on div "450" at bounding box center [27, 180] width 24 height 13
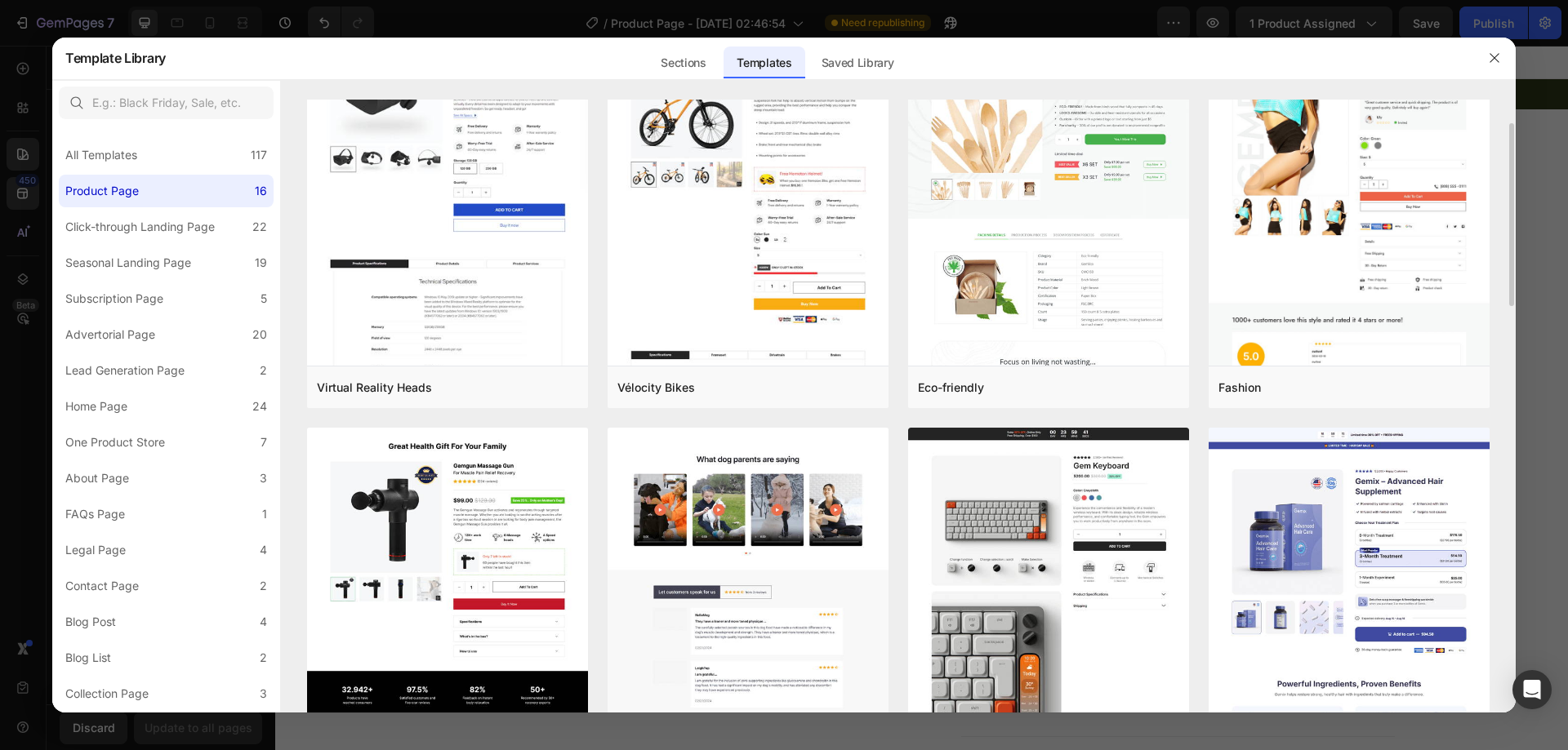
scroll to position [245, 0]
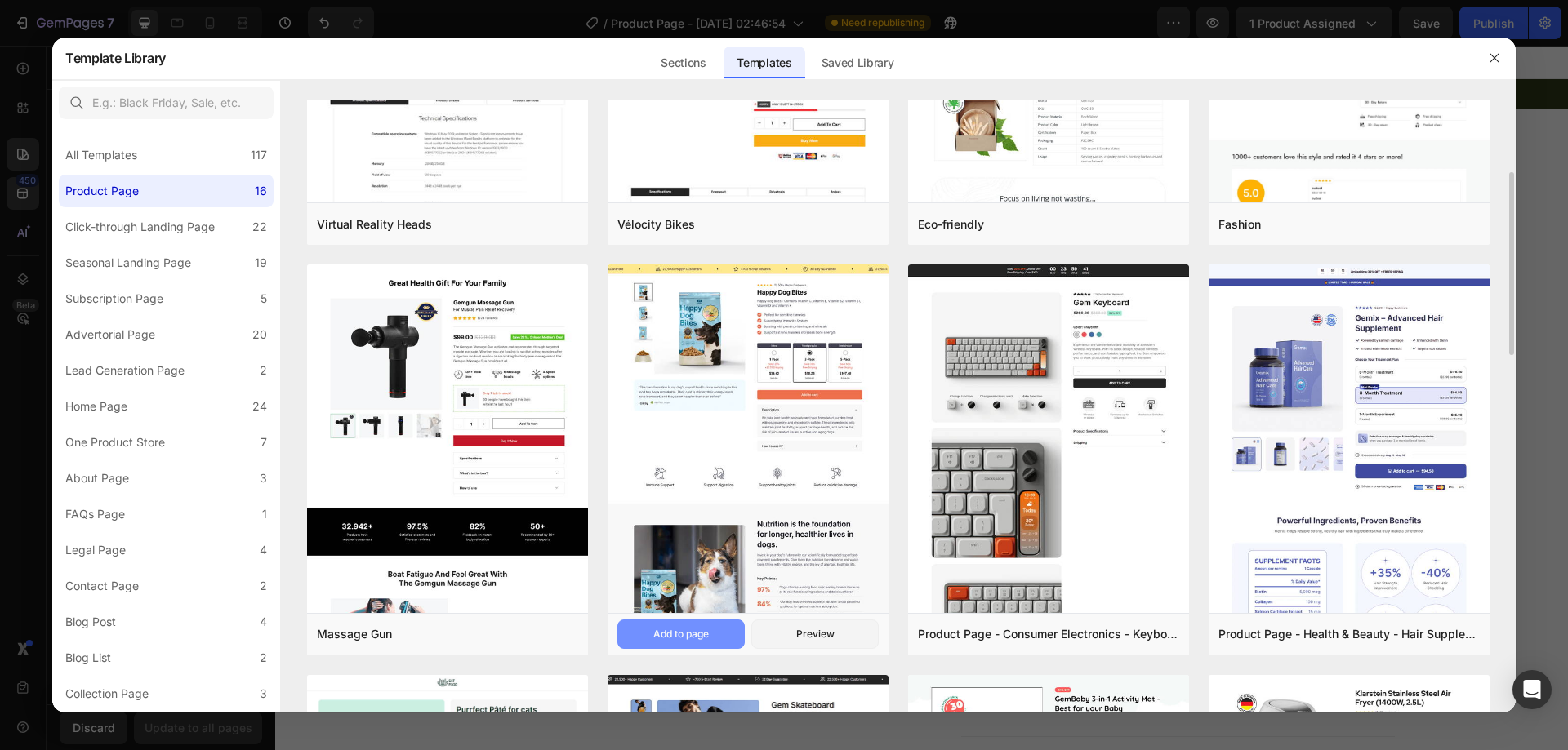
click at [716, 624] on button "Add to page" at bounding box center [681, 635] width 128 height 30
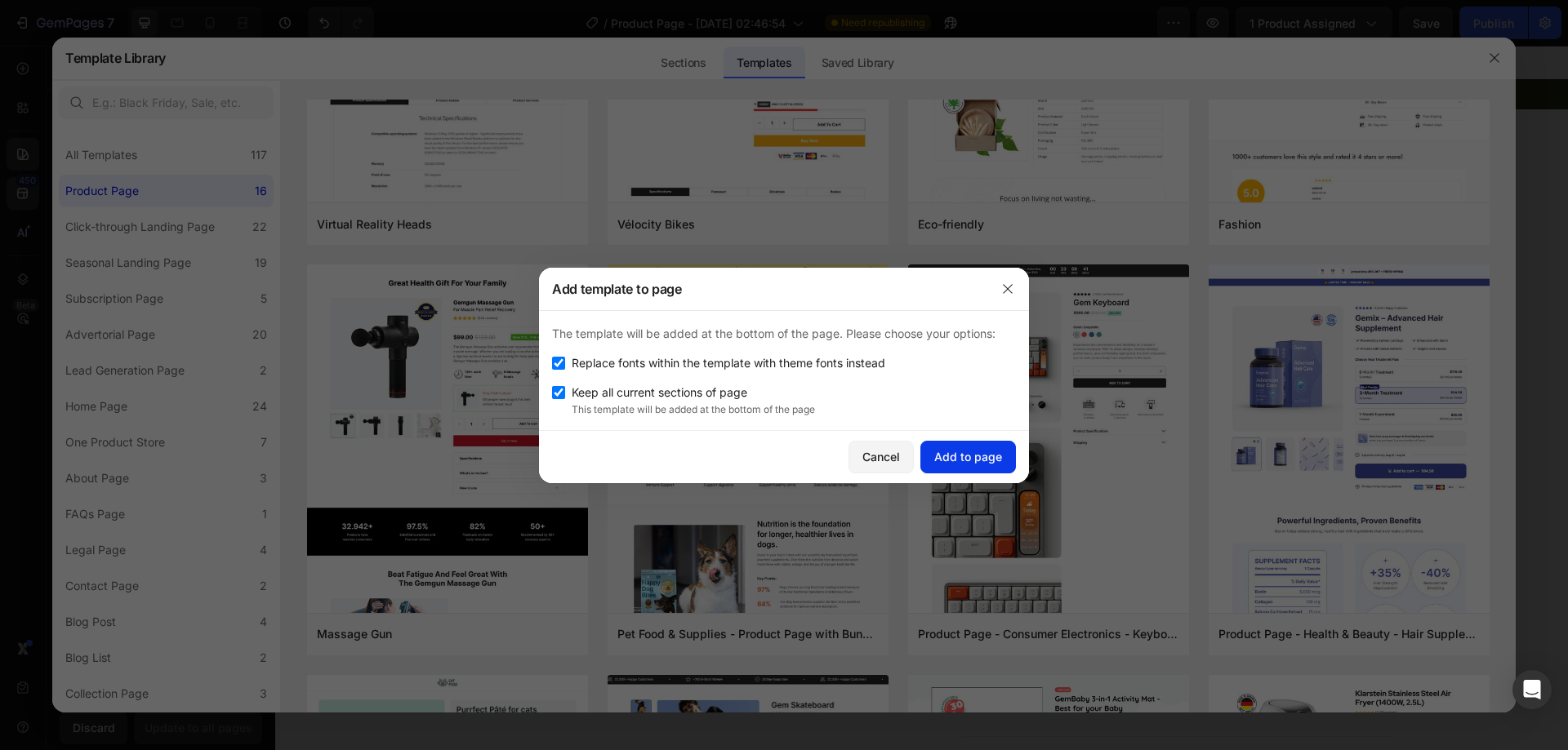
click at [958, 451] on div "Add to page" at bounding box center [968, 457] width 68 height 17
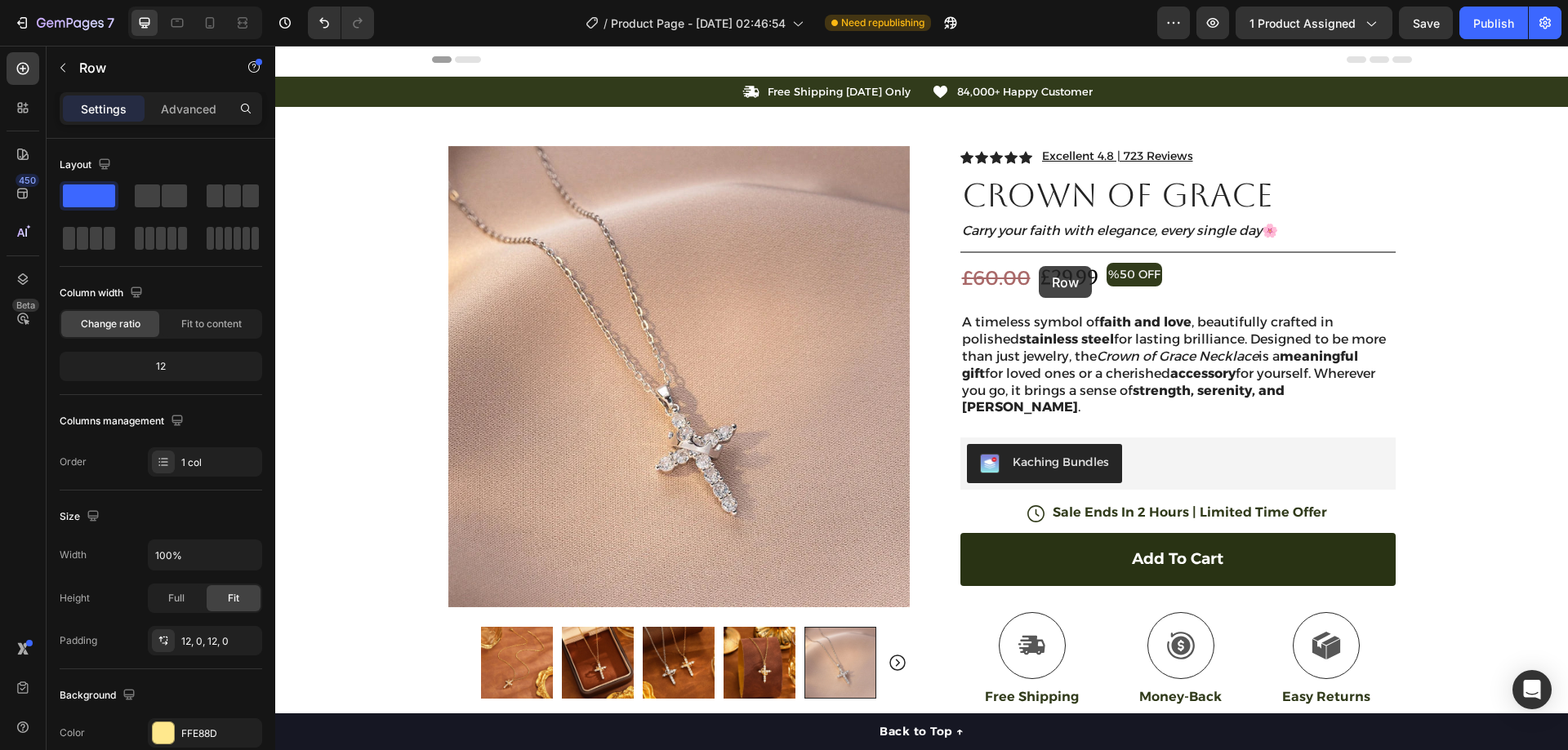
scroll to position [0, 0]
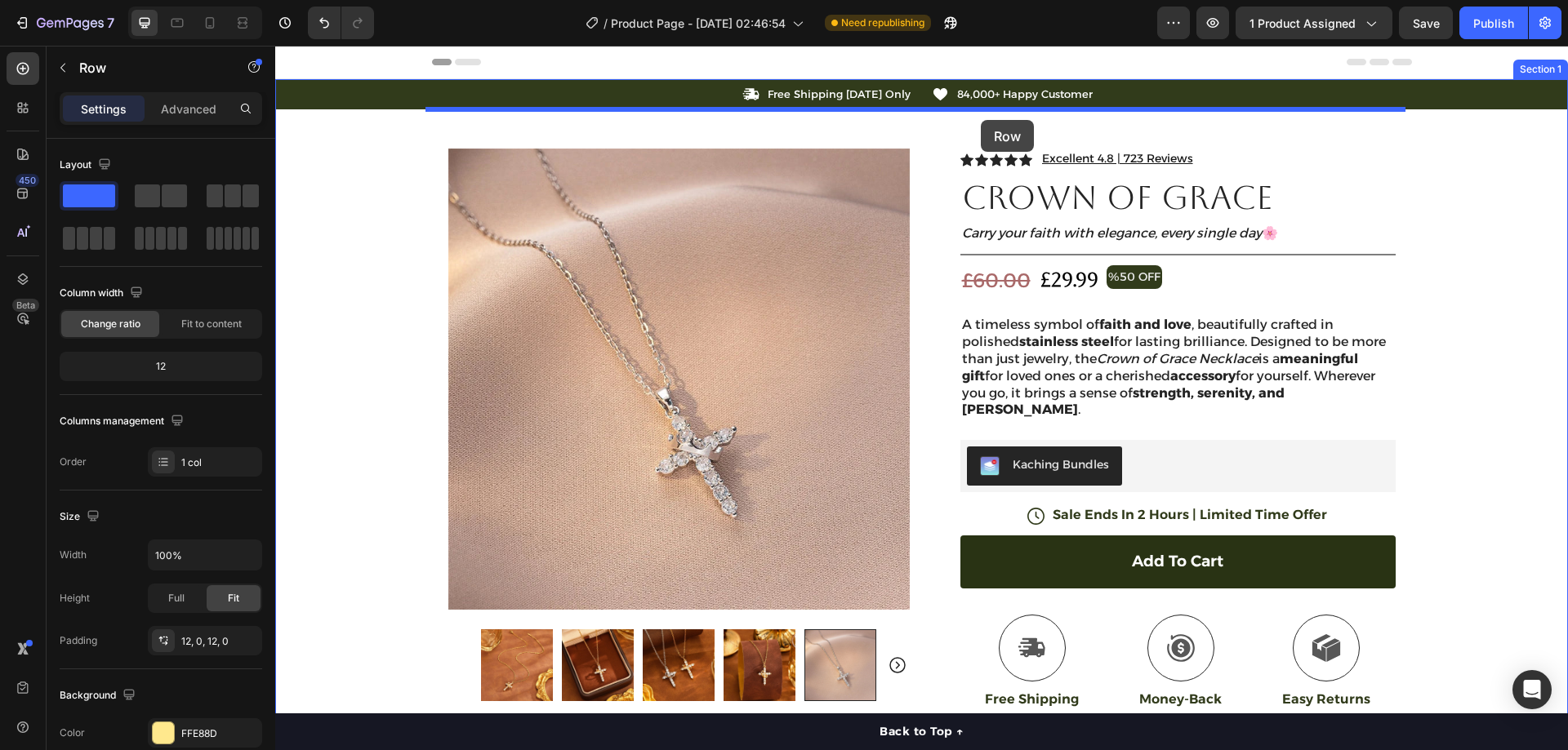
drag, startPoint x: 559, startPoint y: 337, endPoint x: 981, endPoint y: 118, distance: 475.4
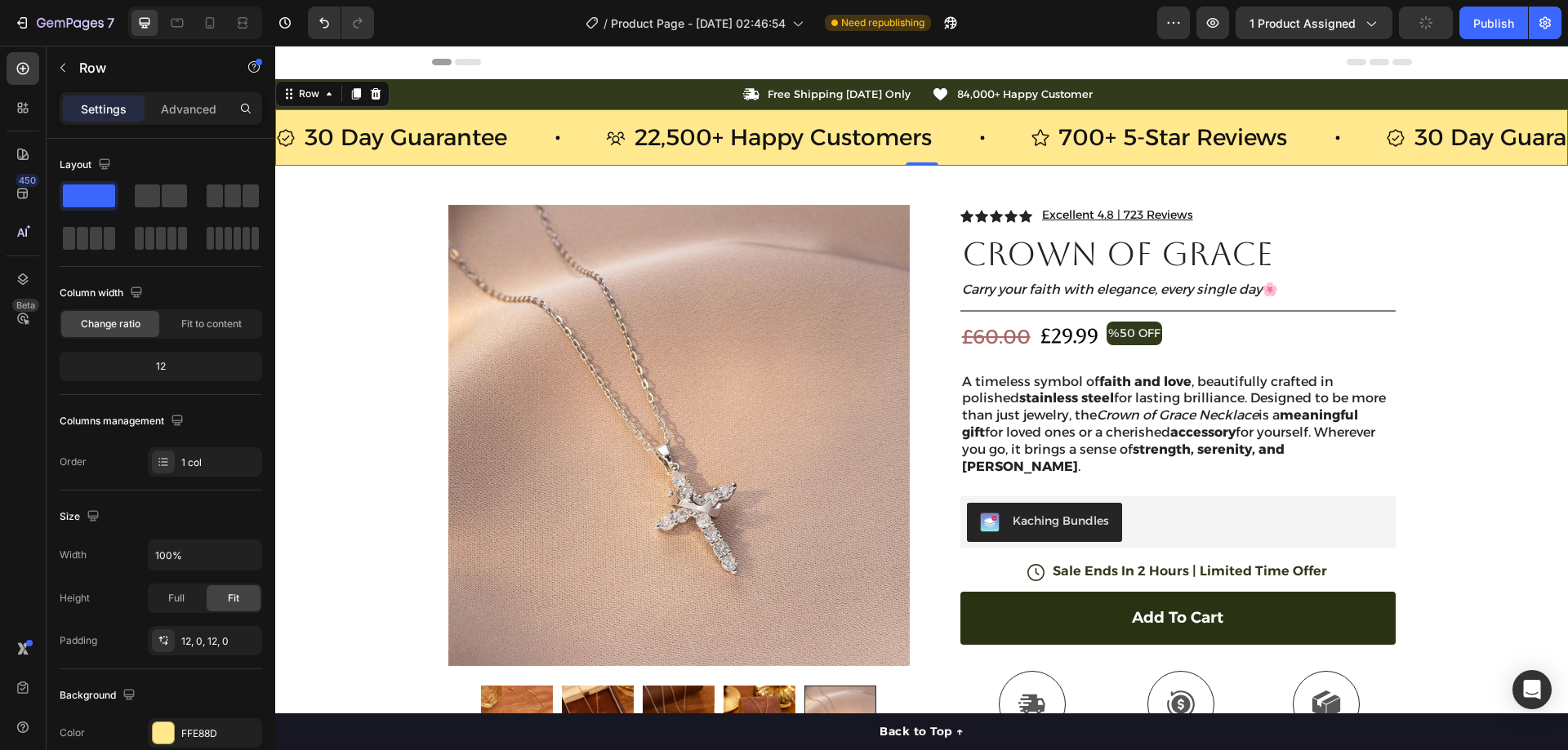
click at [973, 117] on div "30 Day Guarantee Item List 22,500+ Happy Customers Item List 700+ 5-Star Review…" at bounding box center [922, 137] width 1293 height 56
click at [684, 139] on p "22,500+ Happy Customers" at bounding box center [784, 137] width 297 height 31
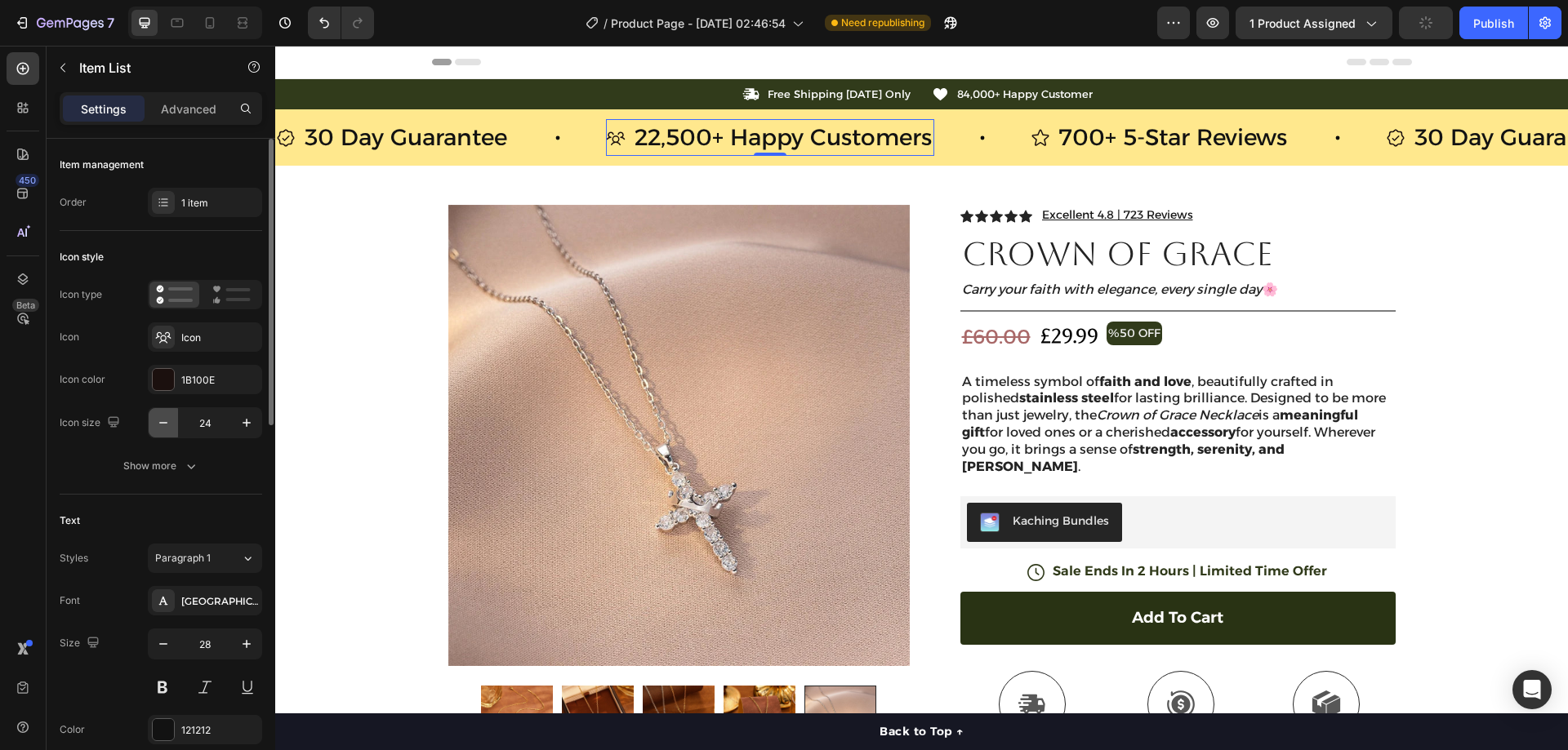
click at [159, 416] on icon "button" at bounding box center [163, 422] width 17 height 17
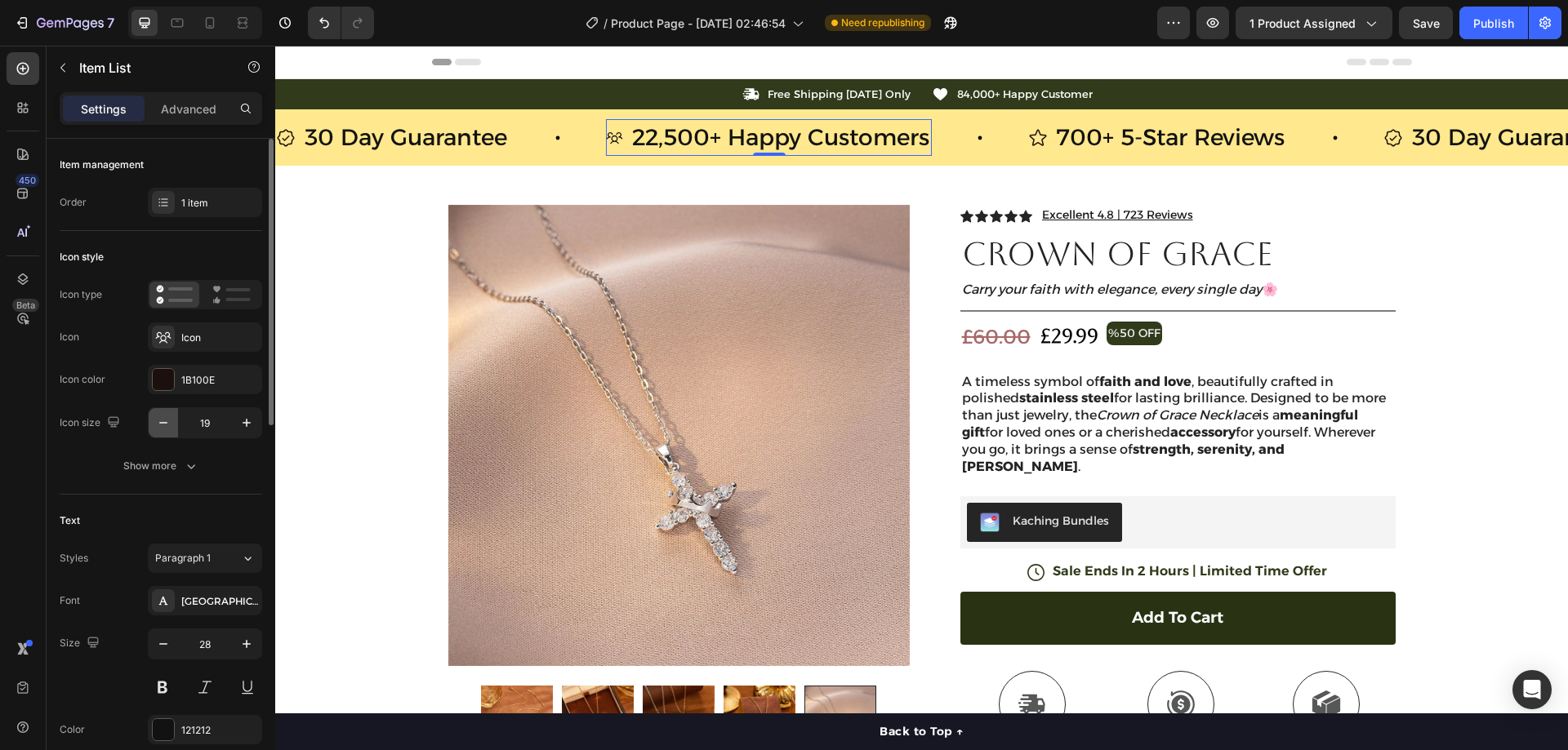
click at [159, 416] on icon "button" at bounding box center [163, 422] width 17 height 17
click at [245, 421] on icon "button" at bounding box center [247, 422] width 17 height 17
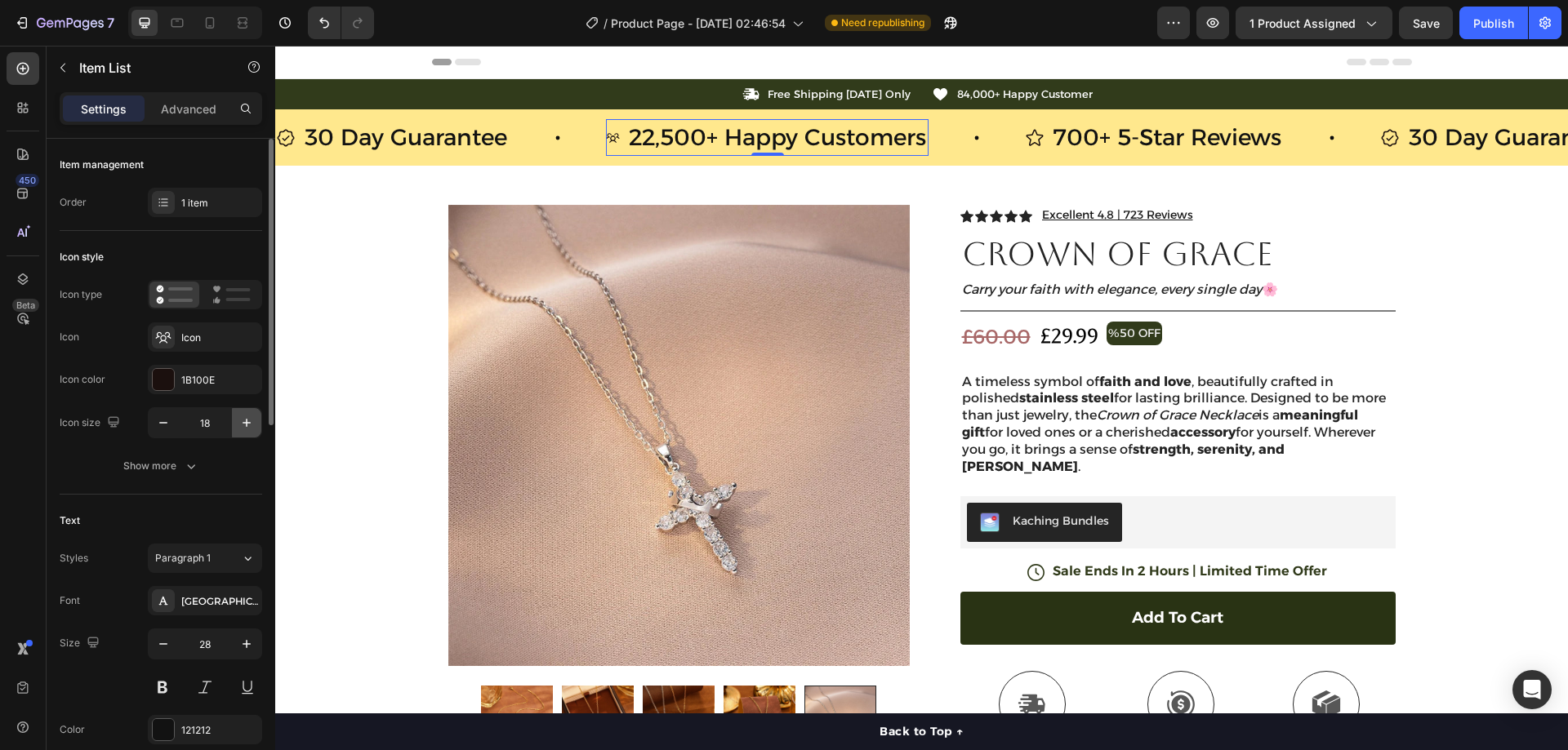
click at [245, 421] on icon "button" at bounding box center [247, 422] width 17 height 17
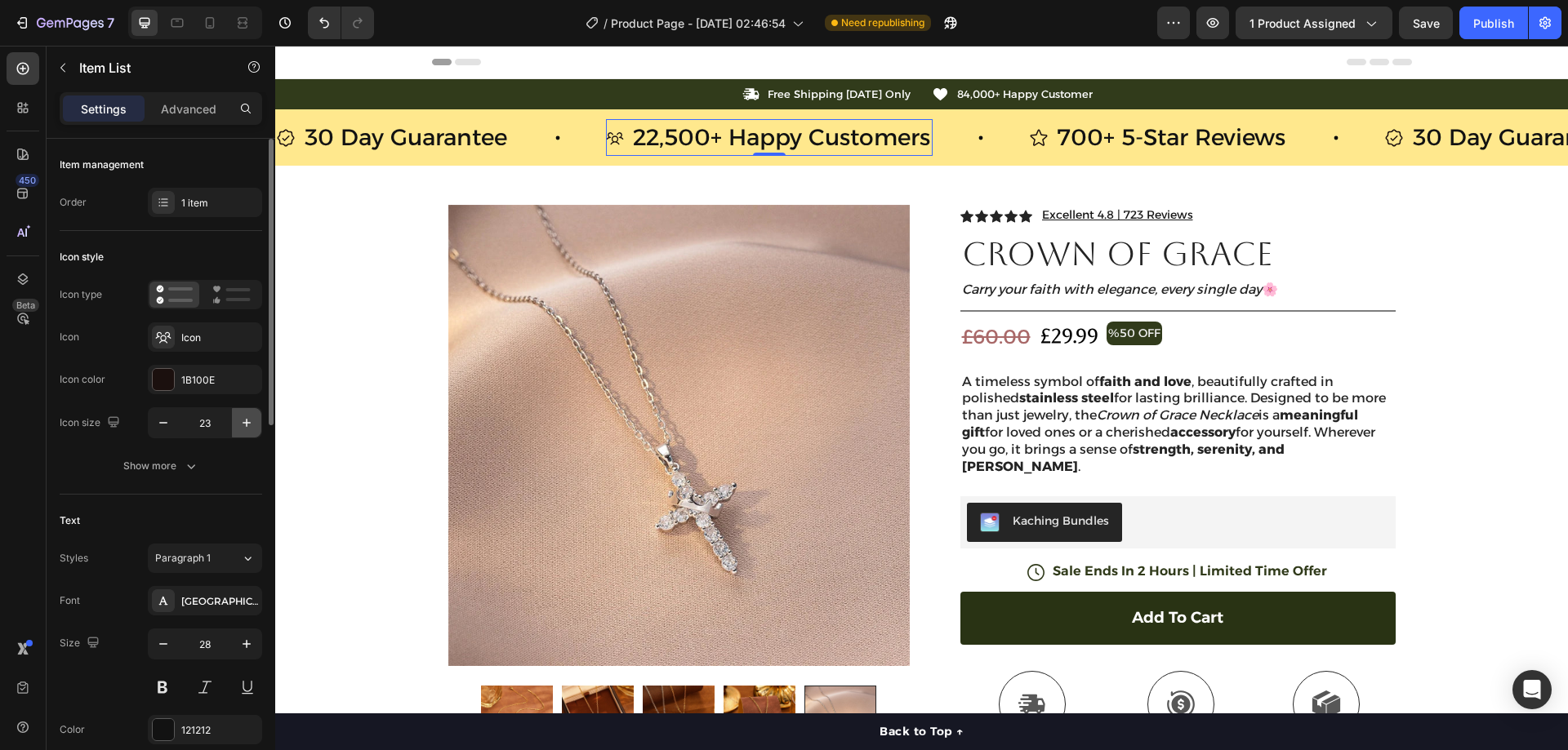
click at [245, 421] on icon "button" at bounding box center [247, 422] width 17 height 17
type input "24"
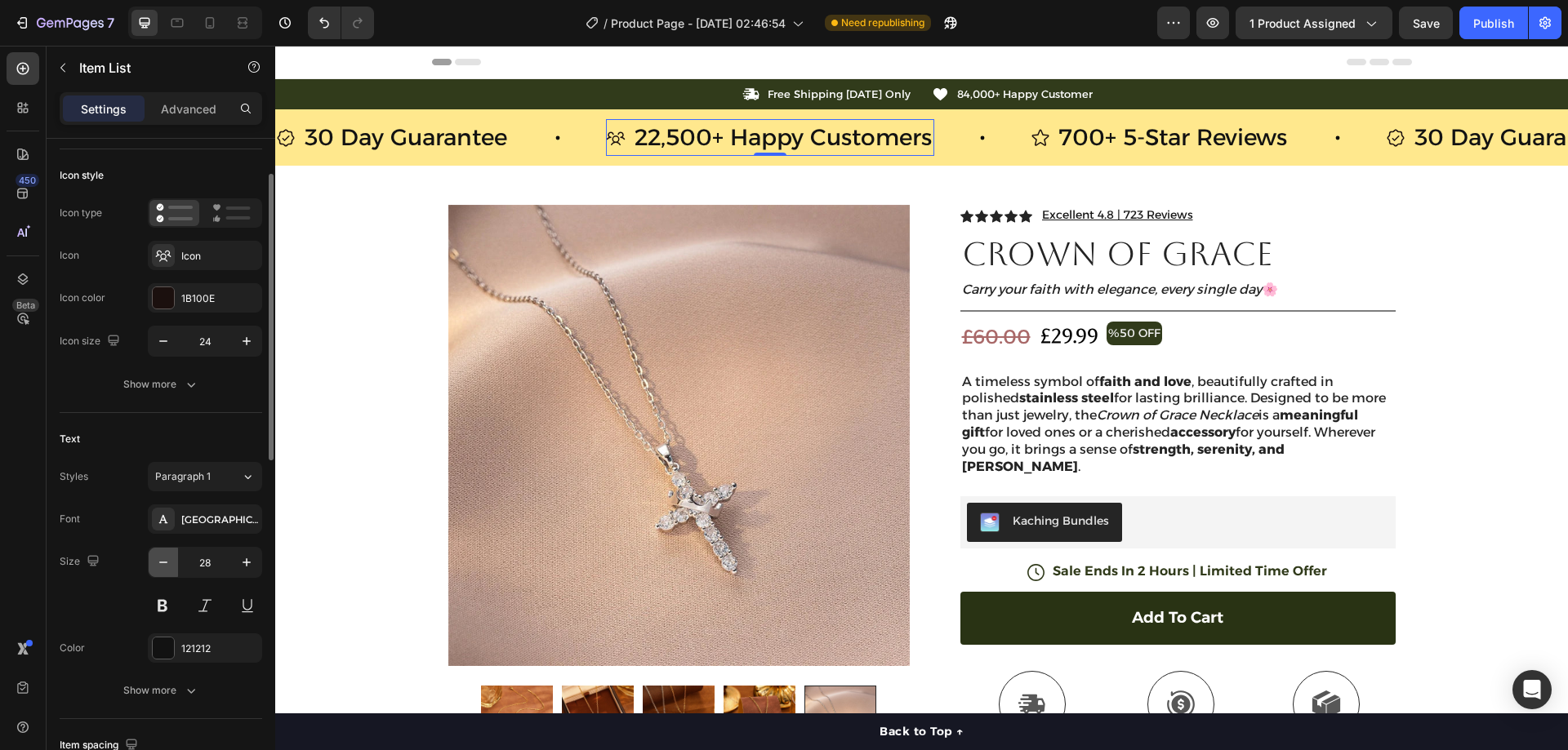
click at [167, 562] on icon "button" at bounding box center [163, 562] width 17 height 17
click at [205, 559] on input "27" at bounding box center [206, 563] width 54 height 30
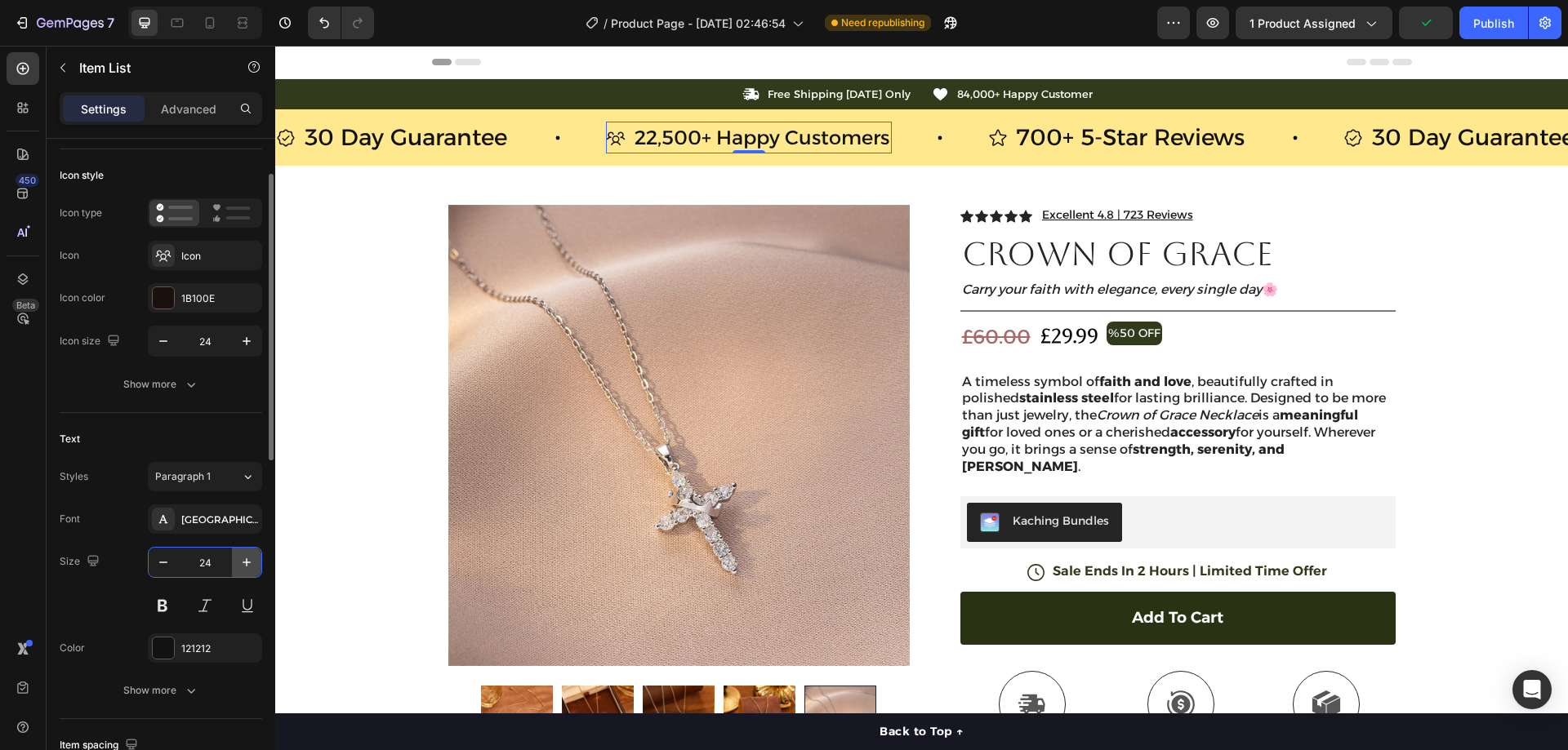
type input "2"
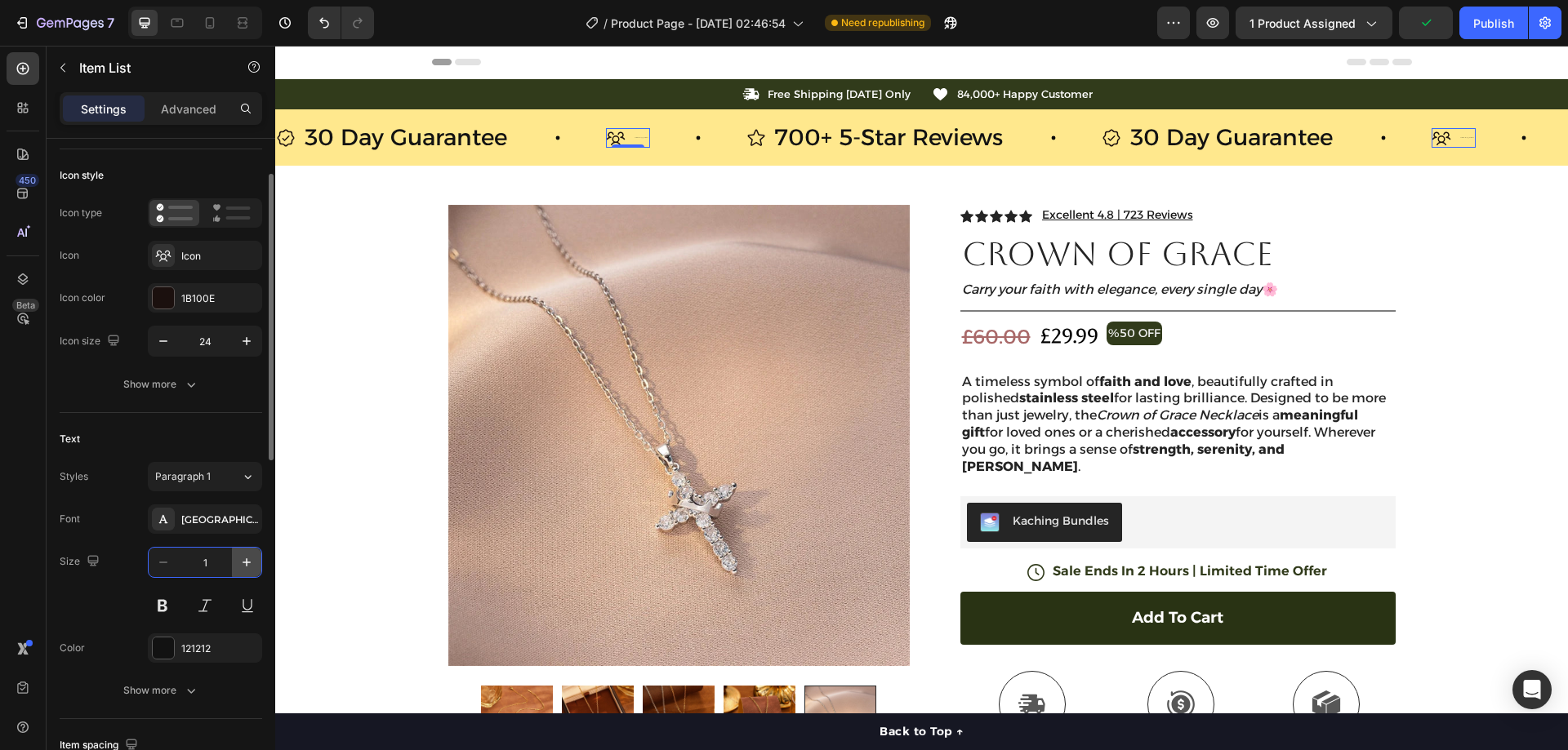
type input "18"
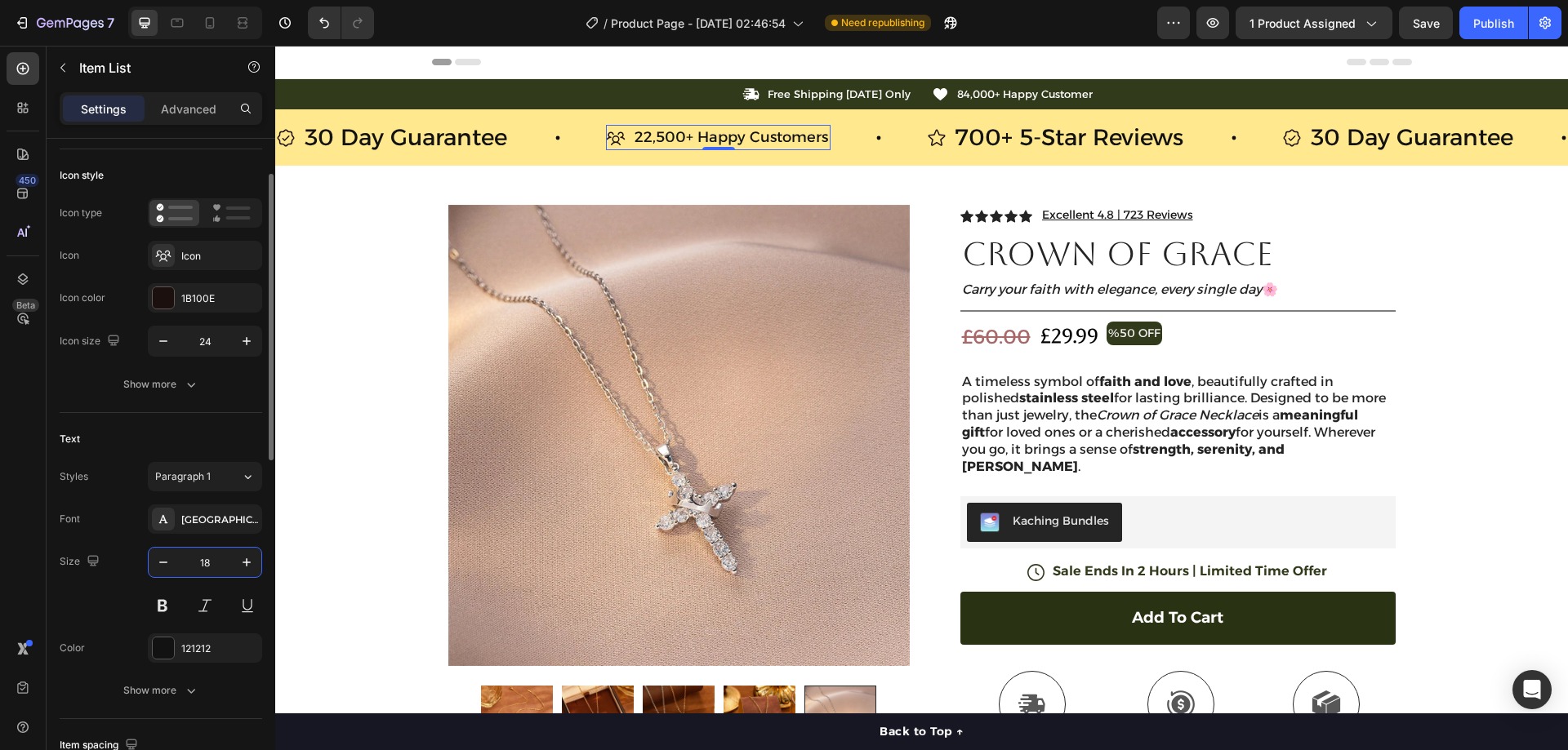
click at [218, 564] on input "18" at bounding box center [206, 563] width 54 height 30
click at [998, 128] on p "700+ 5-Star Reviews" at bounding box center [1070, 137] width 228 height 31
click at [220, 562] on input "28" at bounding box center [206, 563] width 54 height 30
paste input "1"
type input "18"
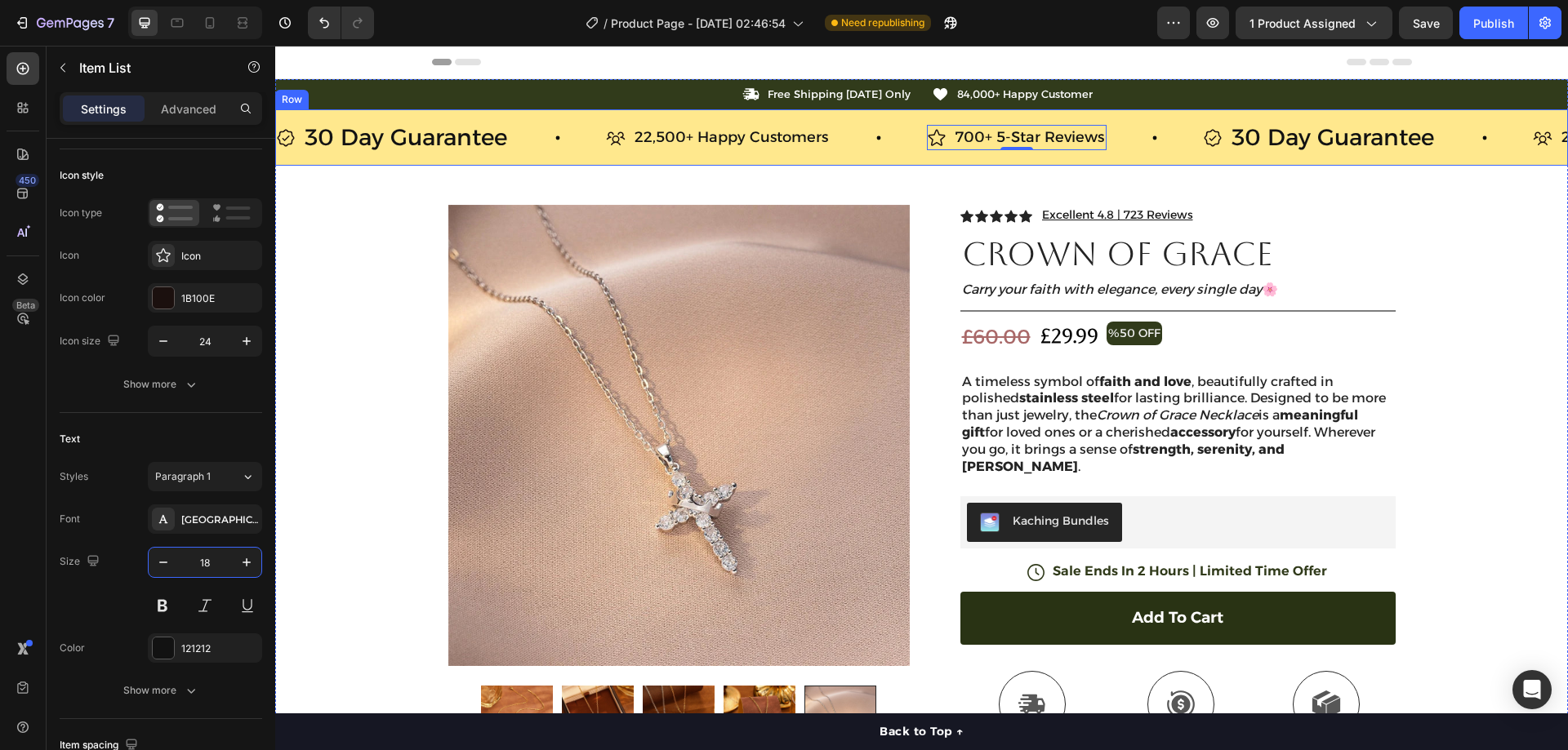
drag, startPoint x: 1246, startPoint y: 125, endPoint x: 798, endPoint y: 302, distance: 481.7
click at [1247, 125] on p "30 Day Guarantee" at bounding box center [1333, 137] width 203 height 31
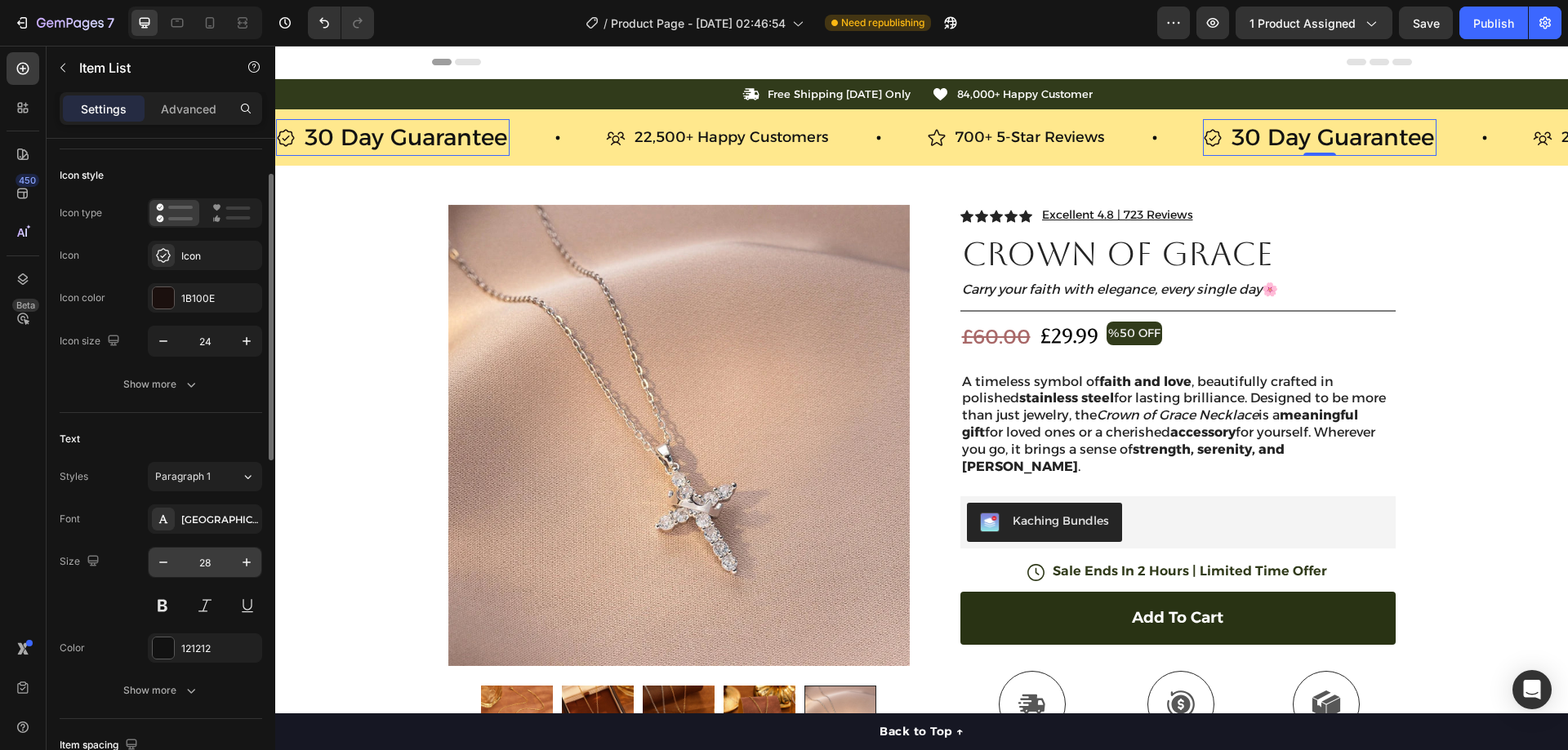
click at [214, 564] on input "28" at bounding box center [206, 563] width 54 height 30
paste input "1"
type input "18"
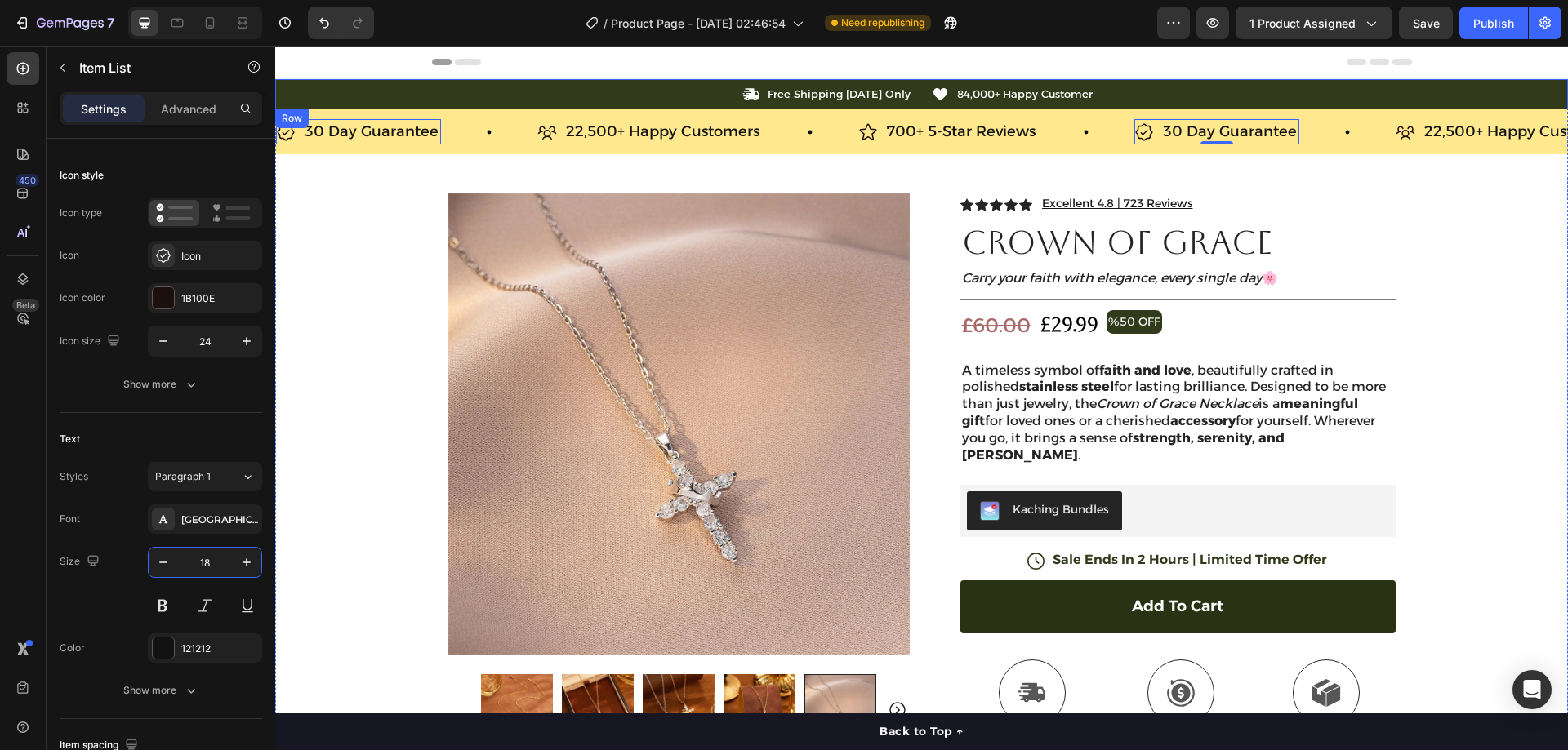
click at [402, 90] on div "Icon Free Shipping Today Only Text Block Row Icon 84,000+ Happy Customer Text B…" at bounding box center [922, 94] width 1293 height 17
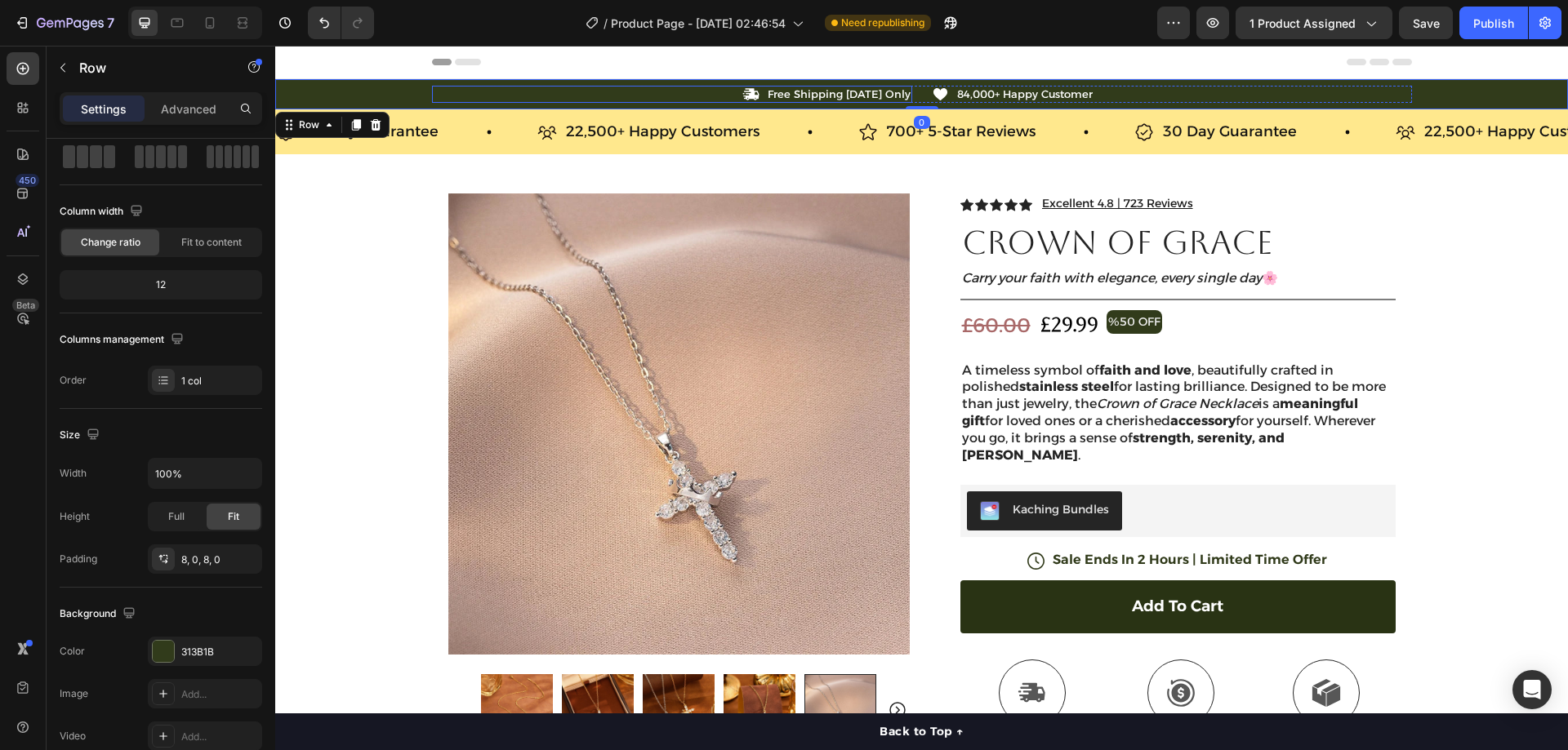
scroll to position [0, 0]
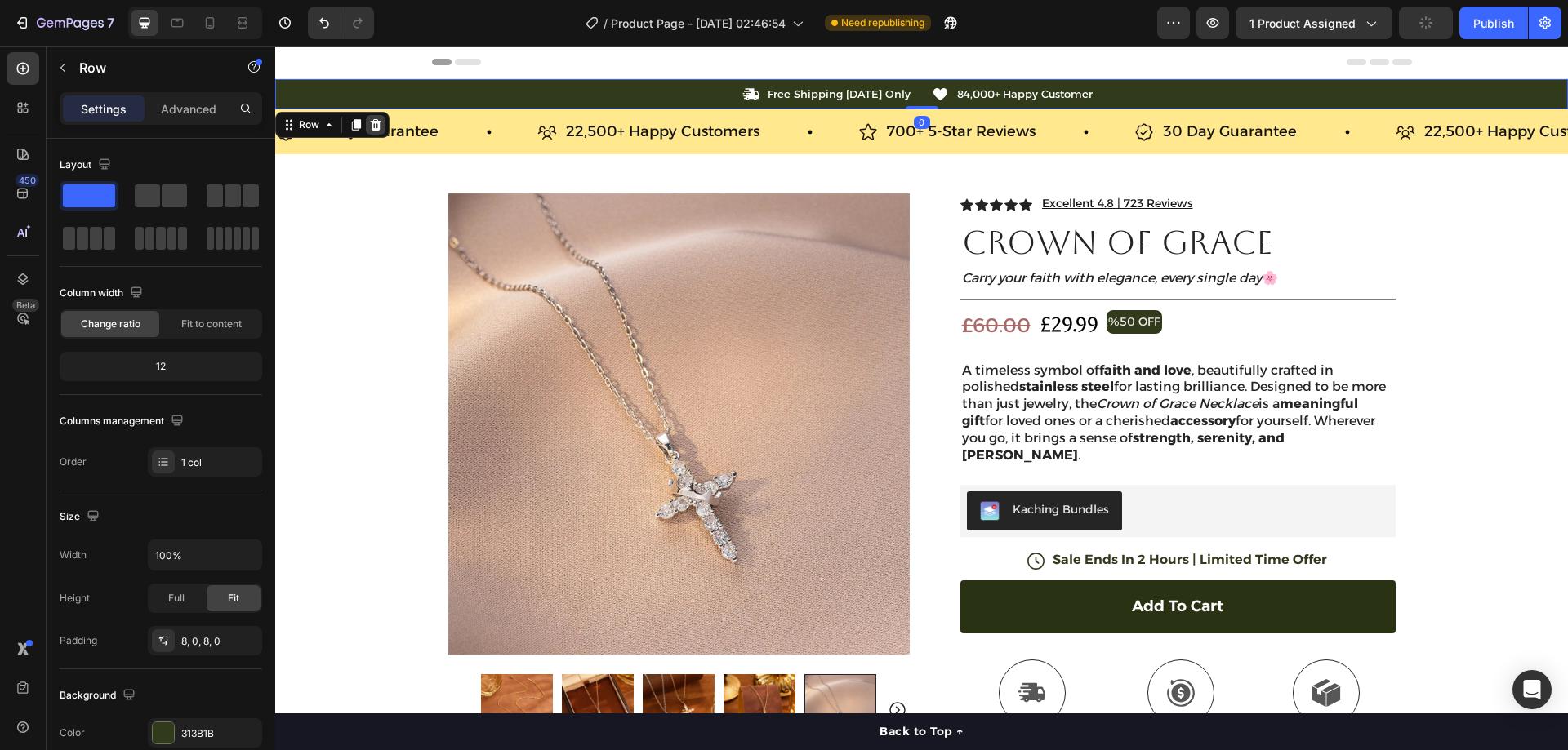
click at [379, 123] on icon at bounding box center [376, 124] width 10 height 11
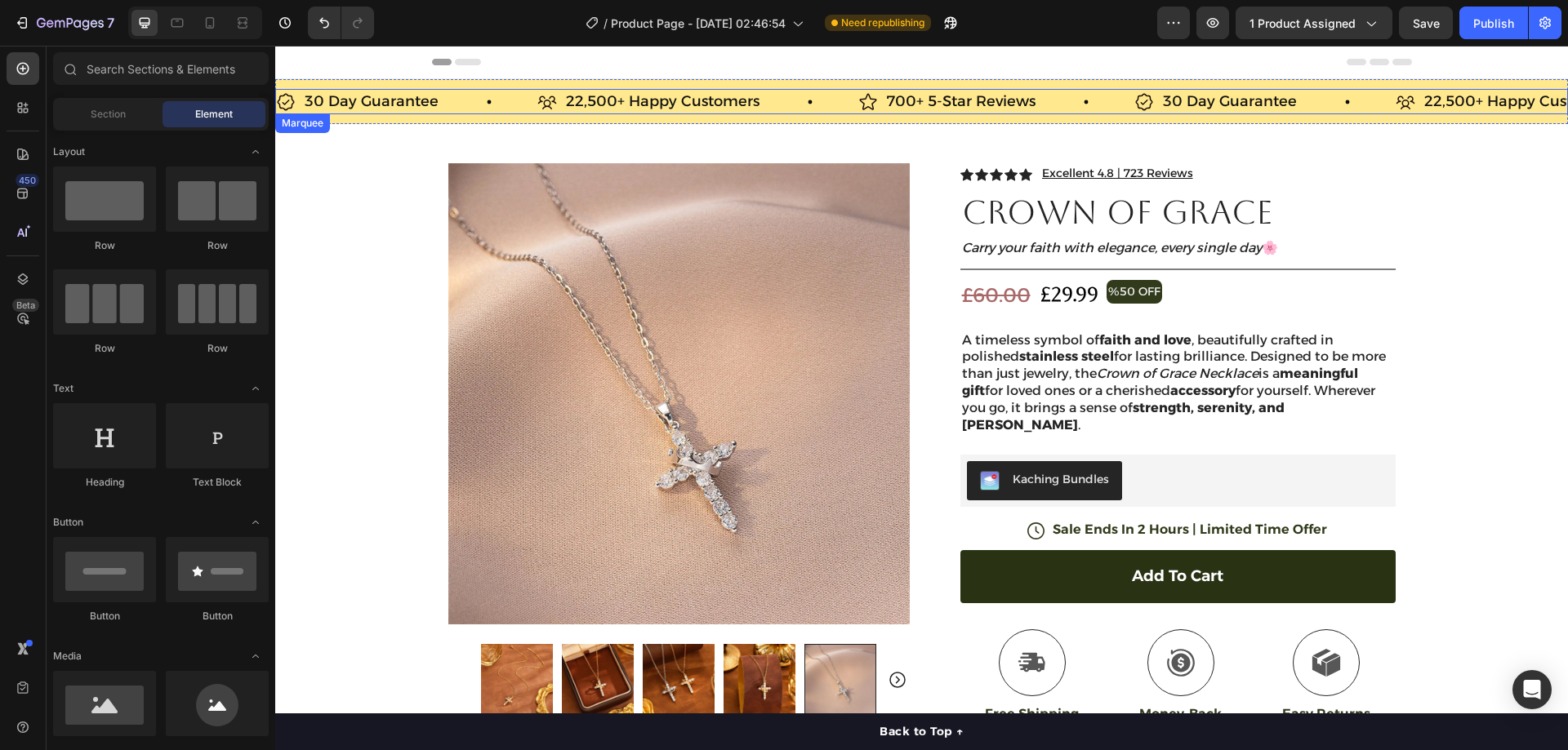
click at [456, 113] on div "30 Day Guarantee Item List" at bounding box center [407, 101] width 261 height 25
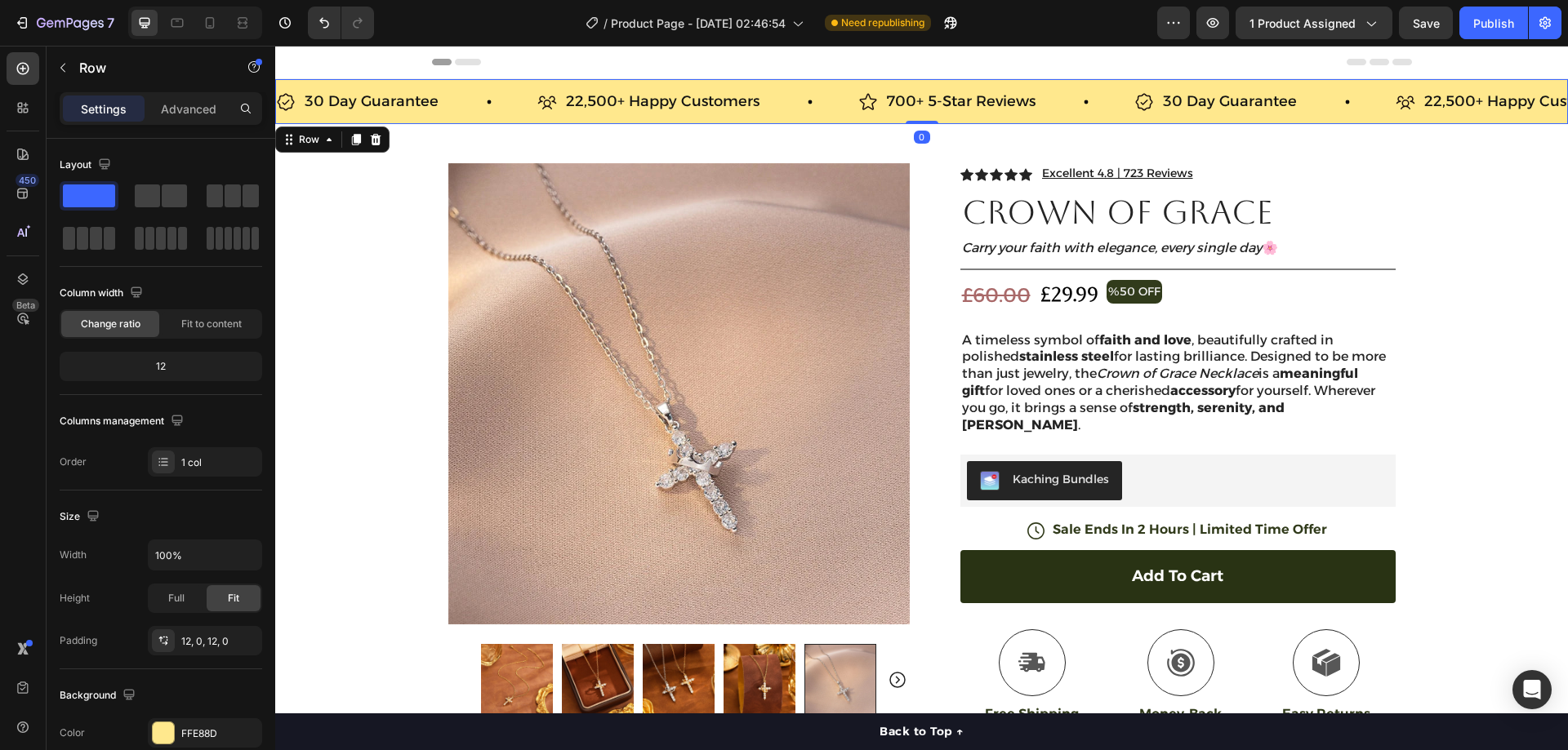
click at [451, 117] on div "30 Day Guarantee Item List 22,500+ Happy Customers Item List 700+ 5-Star Review…" at bounding box center [922, 101] width 1293 height 45
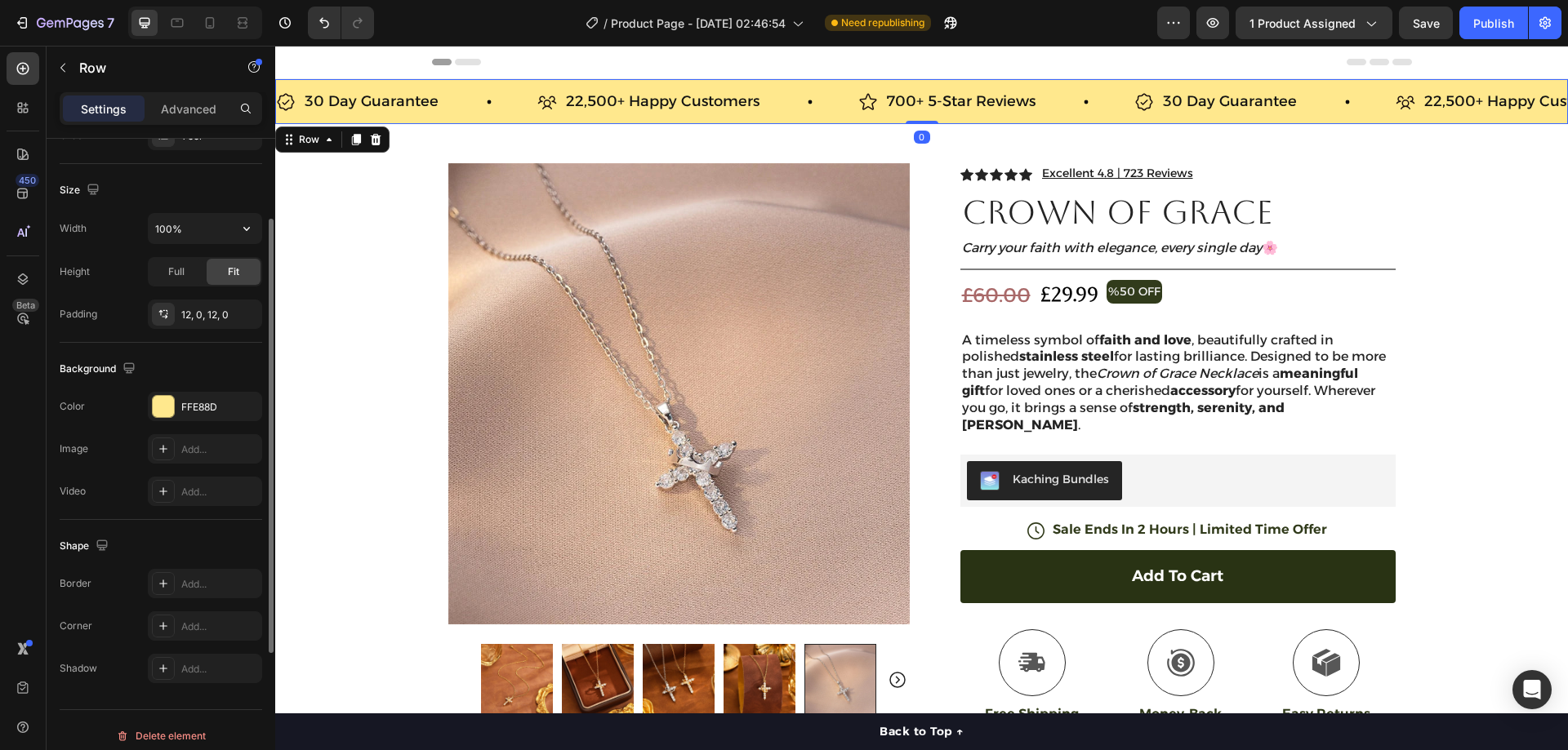
scroll to position [338, 0]
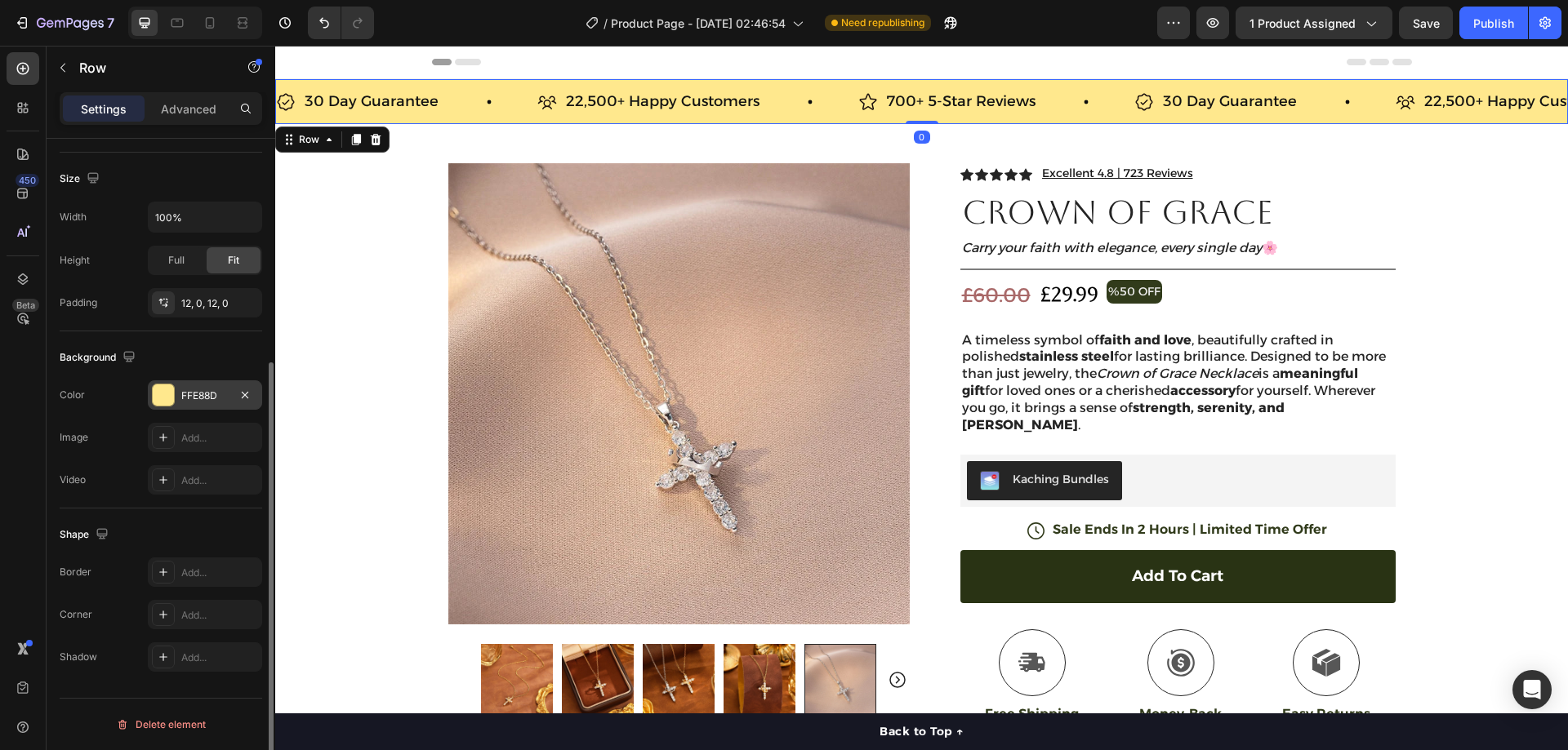
click at [193, 393] on div "FFE88D" at bounding box center [205, 396] width 47 height 15
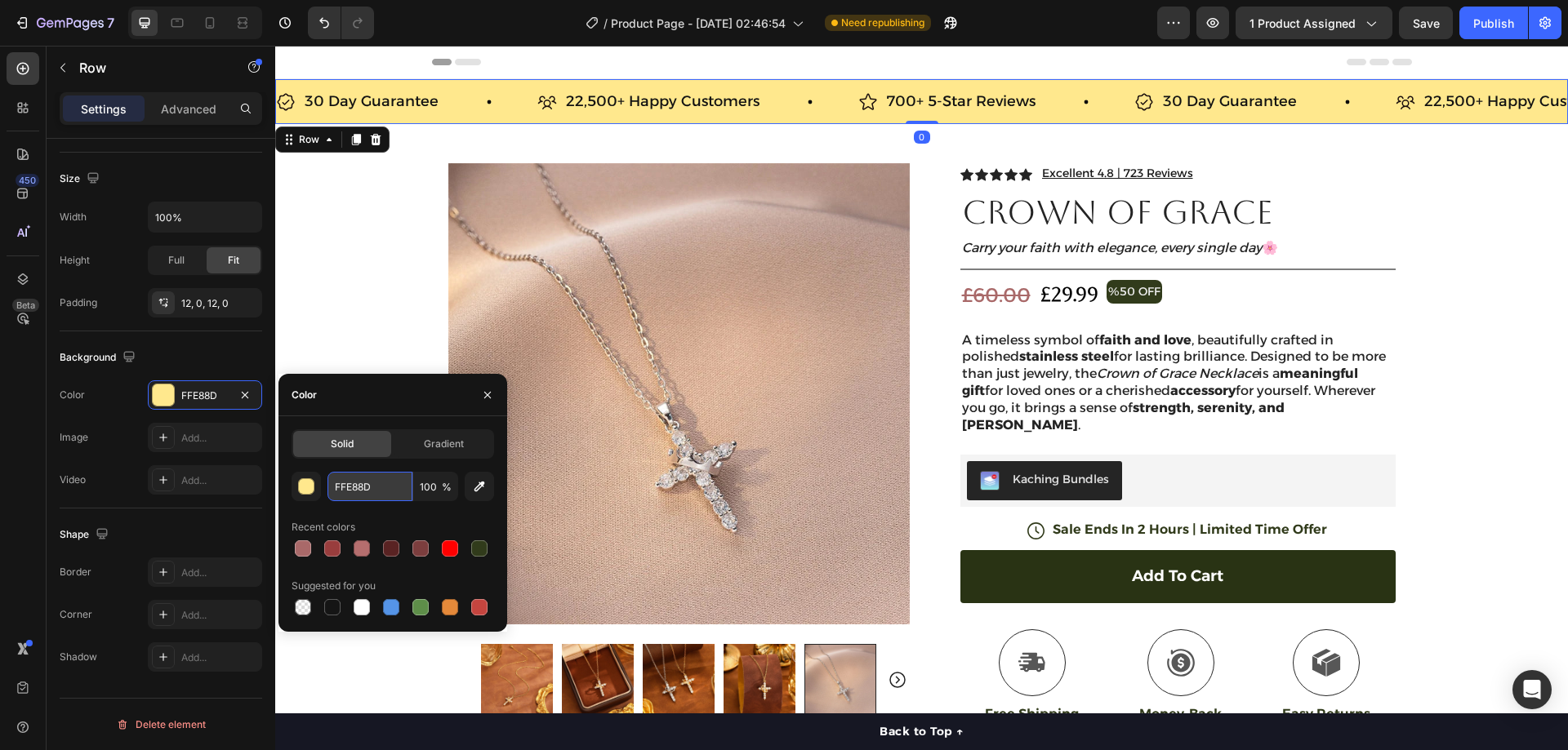
click at [367, 481] on input "FFE88D" at bounding box center [370, 487] width 85 height 30
paste input "#e5dfcc"
type input "#e5dfcc"
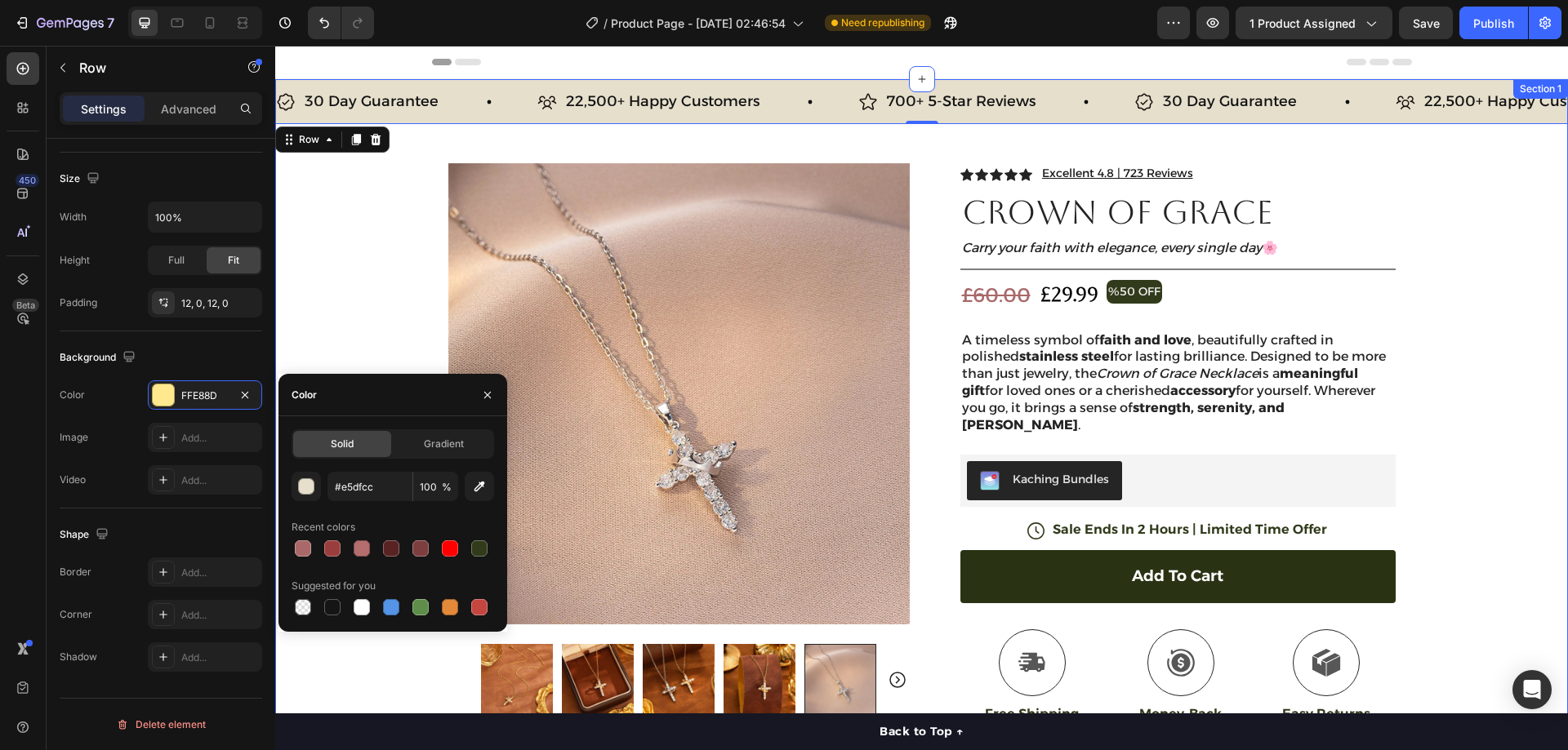
click at [354, 258] on div "30 Day Guarantee Item List 22,500+ Happy Customers Item List 700+ 5-Star Review…" at bounding box center [922, 519] width 1293 height 879
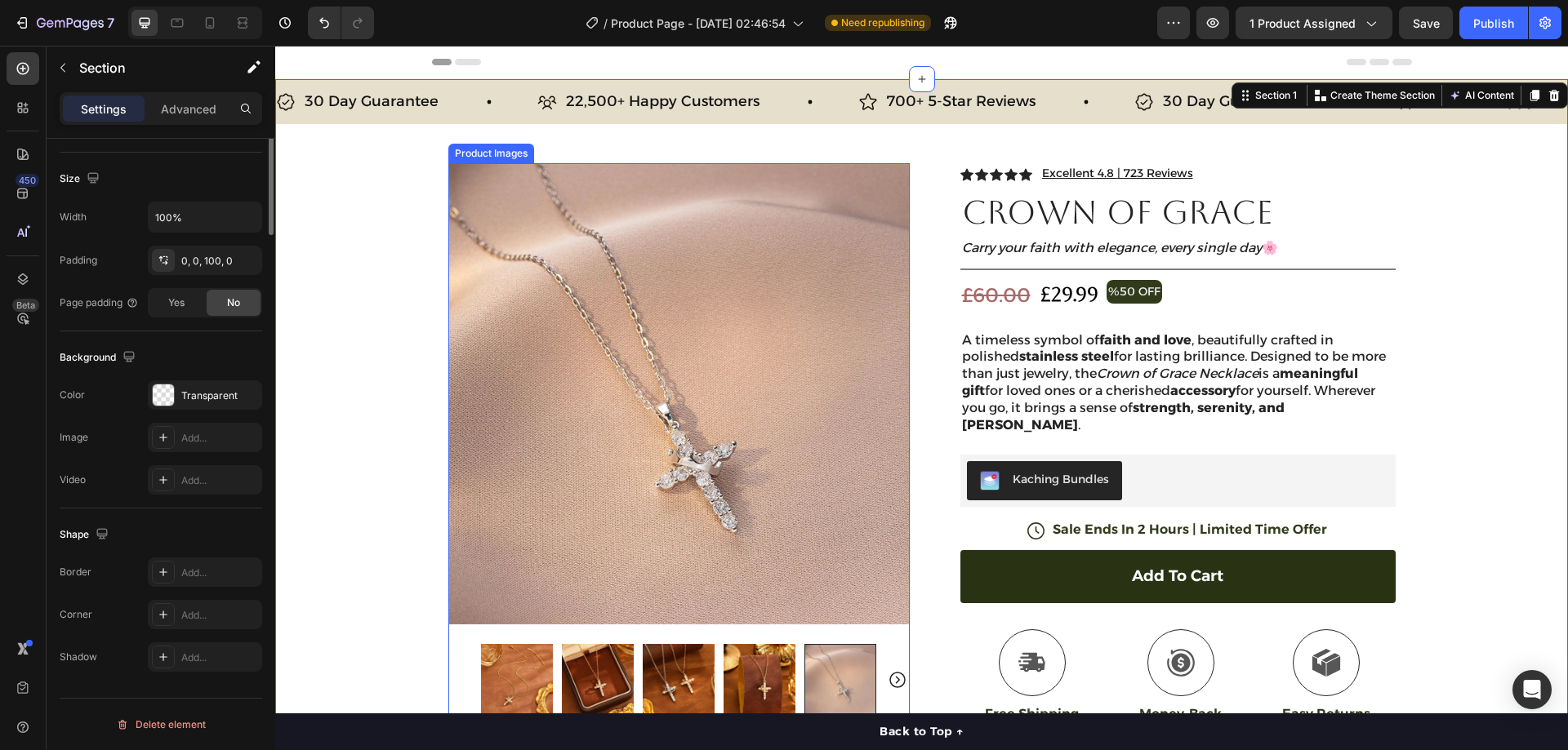
scroll to position [0, 0]
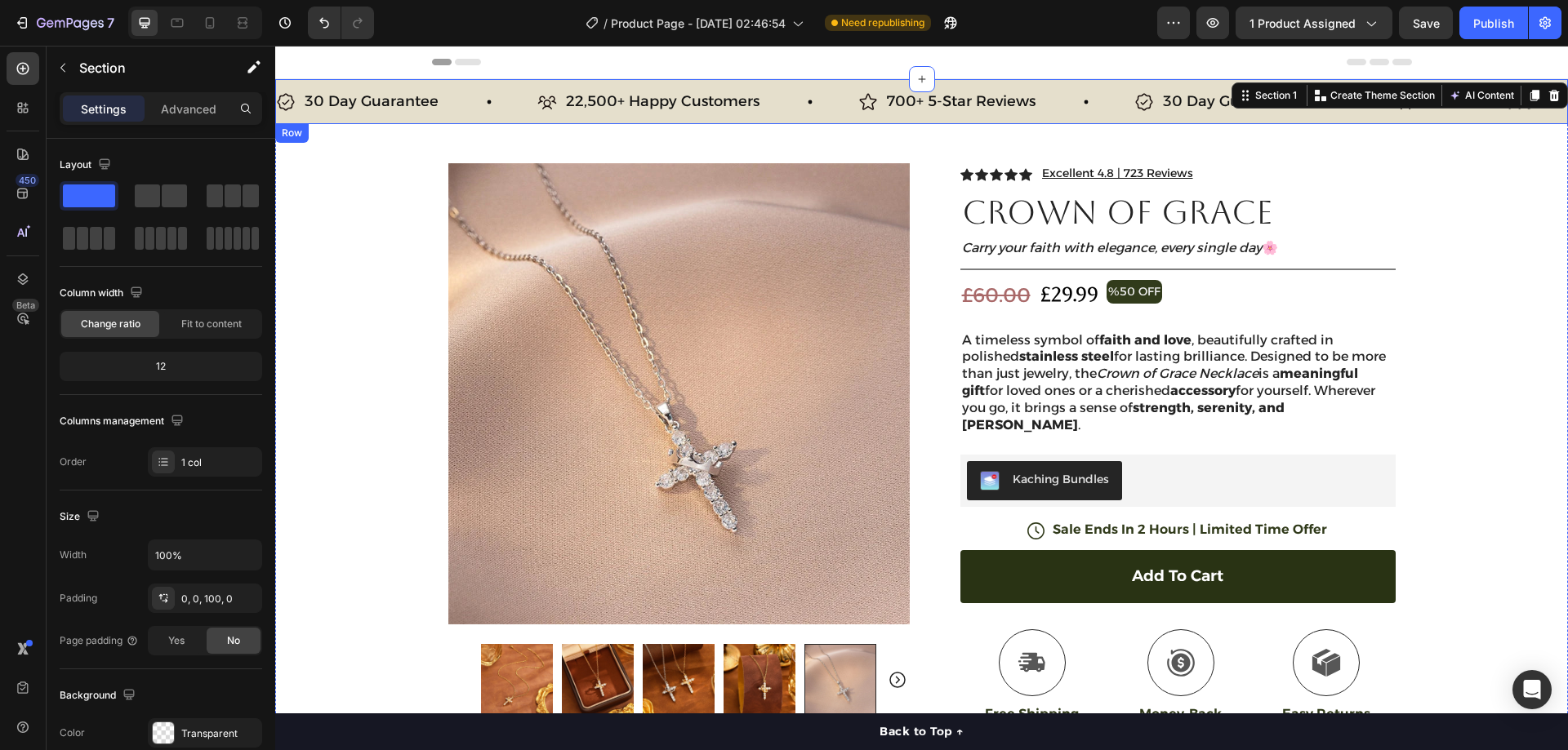
click at [826, 115] on div "30 Day Guarantee Item List 22,500+ Happy Customers Item List 700+ 5-Star Review…" at bounding box center [922, 101] width 1293 height 45
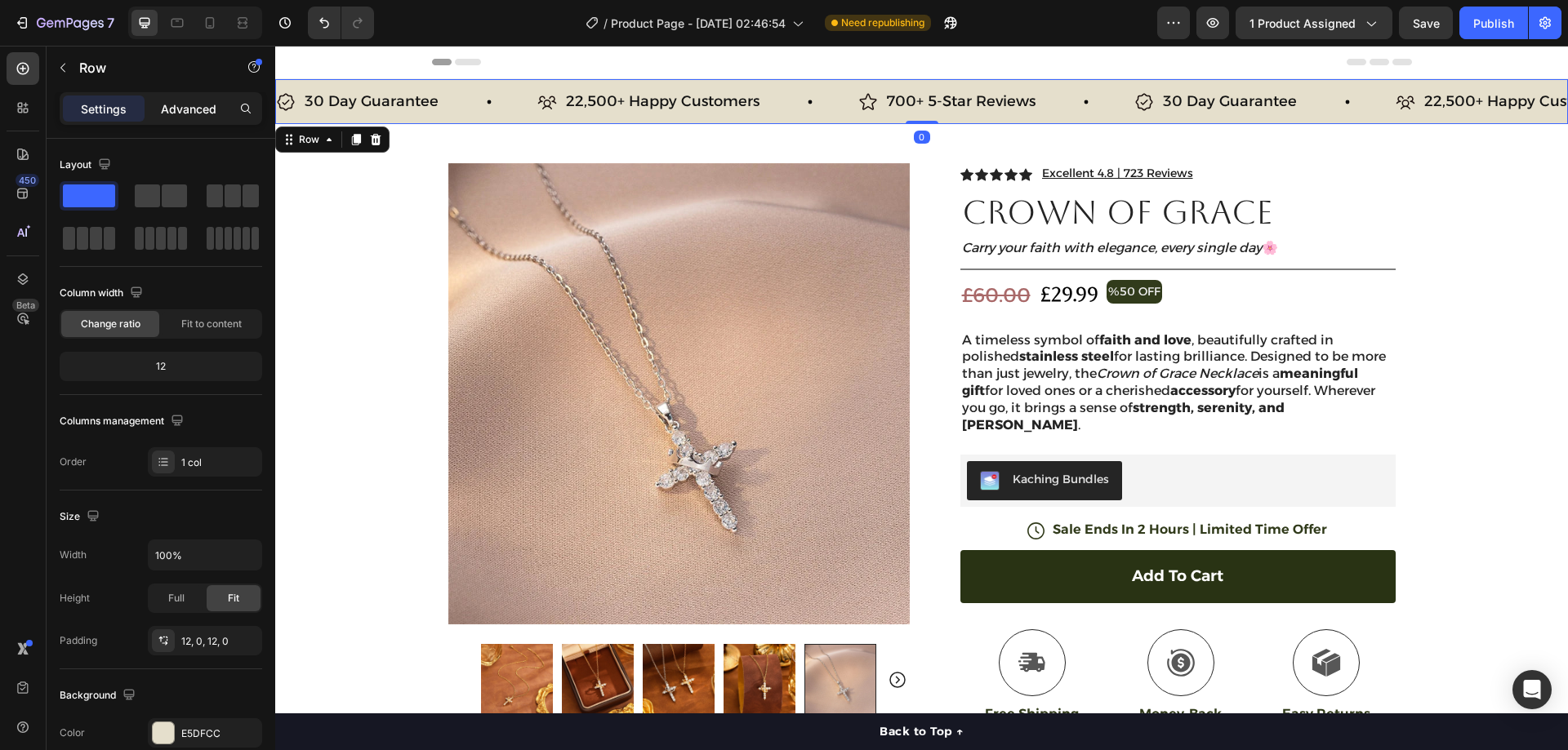
click at [192, 104] on p "Advanced" at bounding box center [189, 109] width 56 height 17
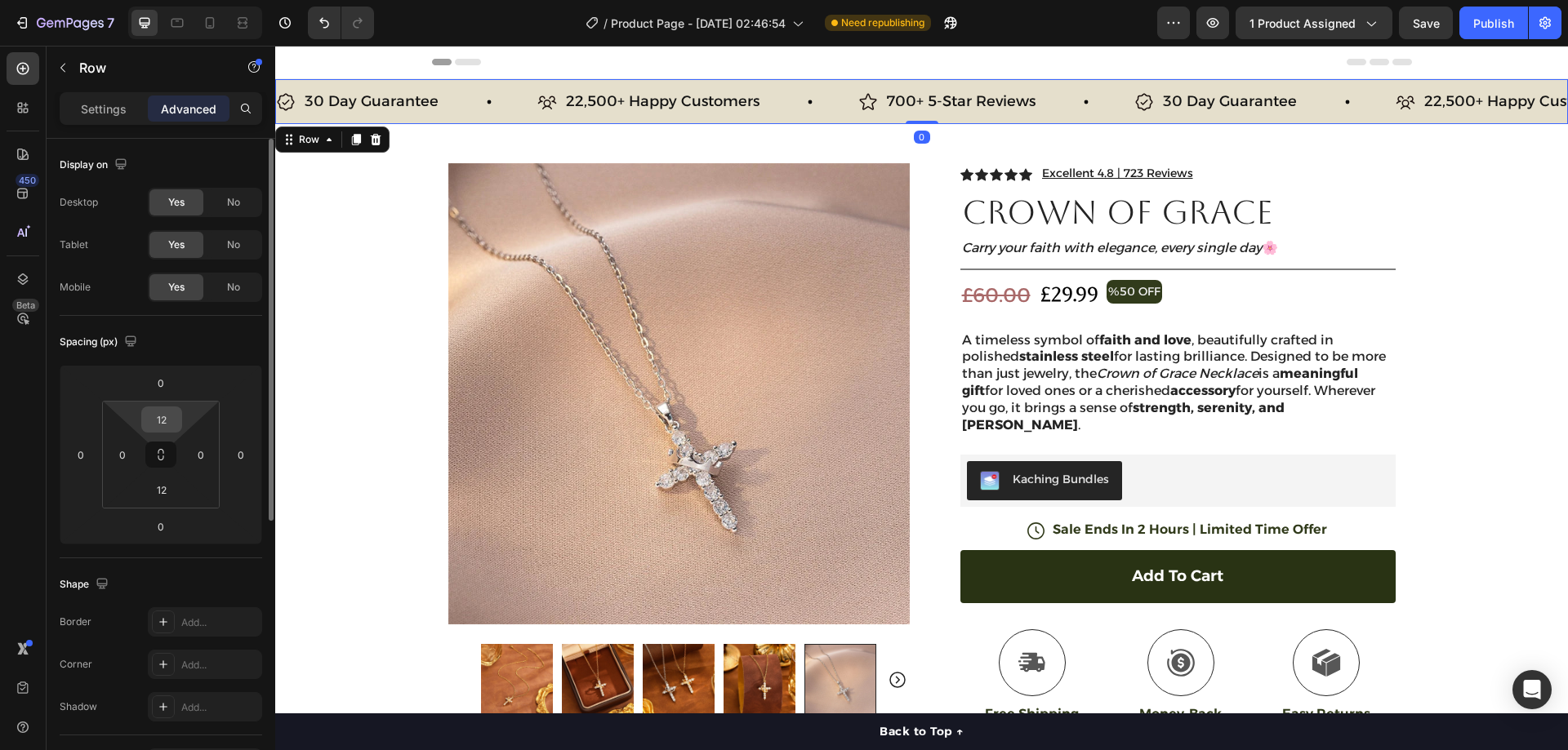
click at [169, 414] on input "12" at bounding box center [161, 420] width 32 height 24
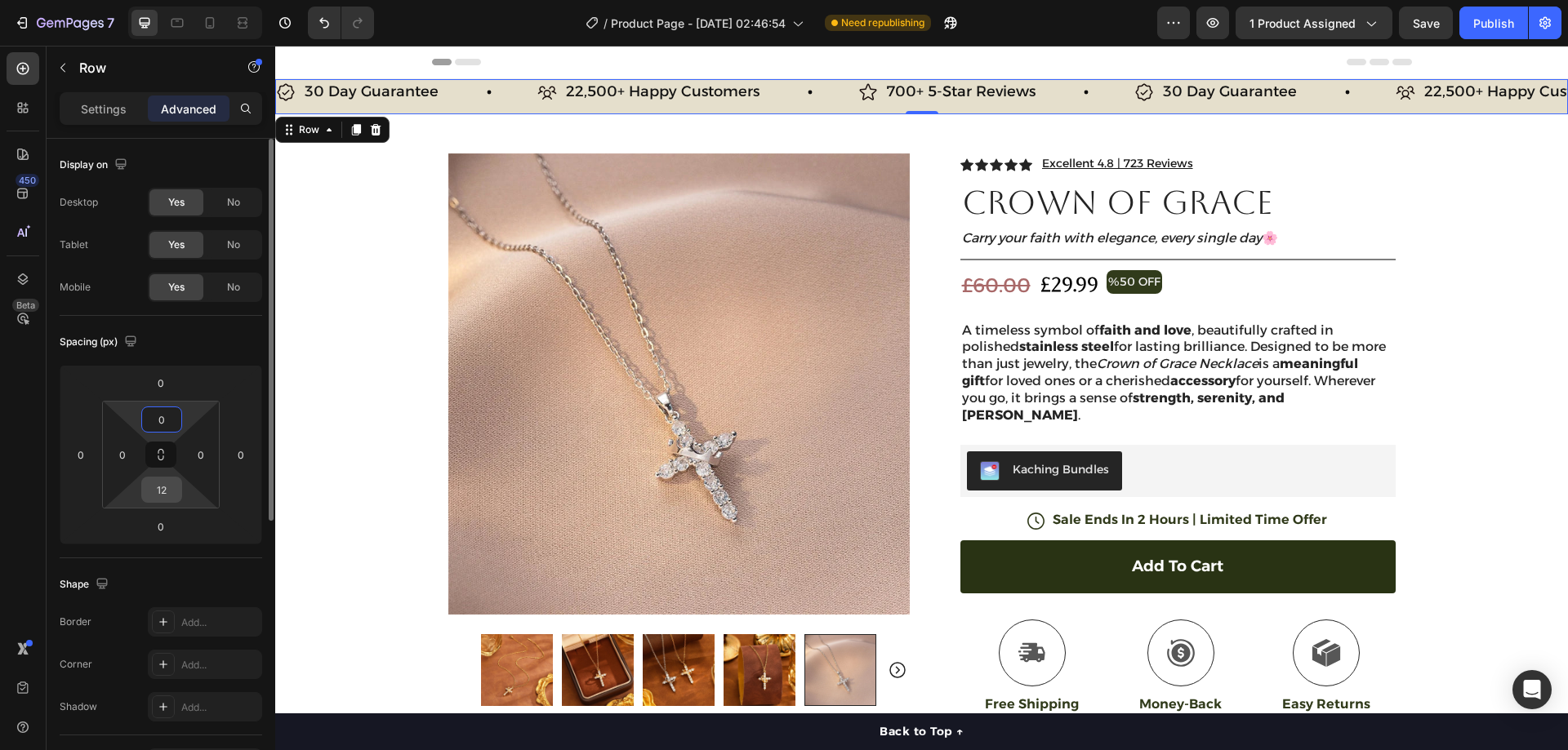
type input "0"
click at [157, 497] on input "12" at bounding box center [161, 490] width 32 height 24
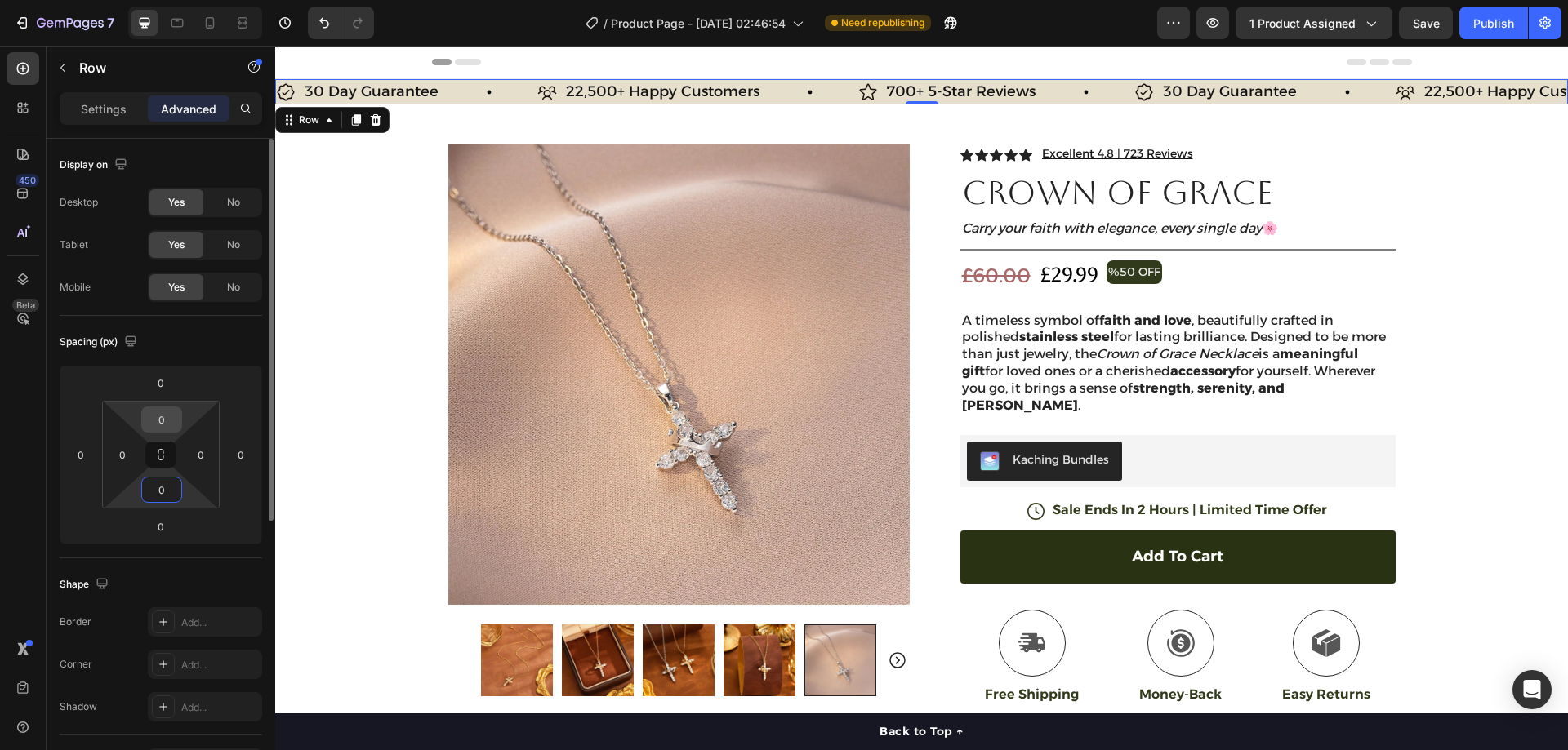
type input "0"
click at [157, 416] on input "0" at bounding box center [161, 420] width 32 height 24
click at [165, 416] on input "0" at bounding box center [161, 420] width 32 height 24
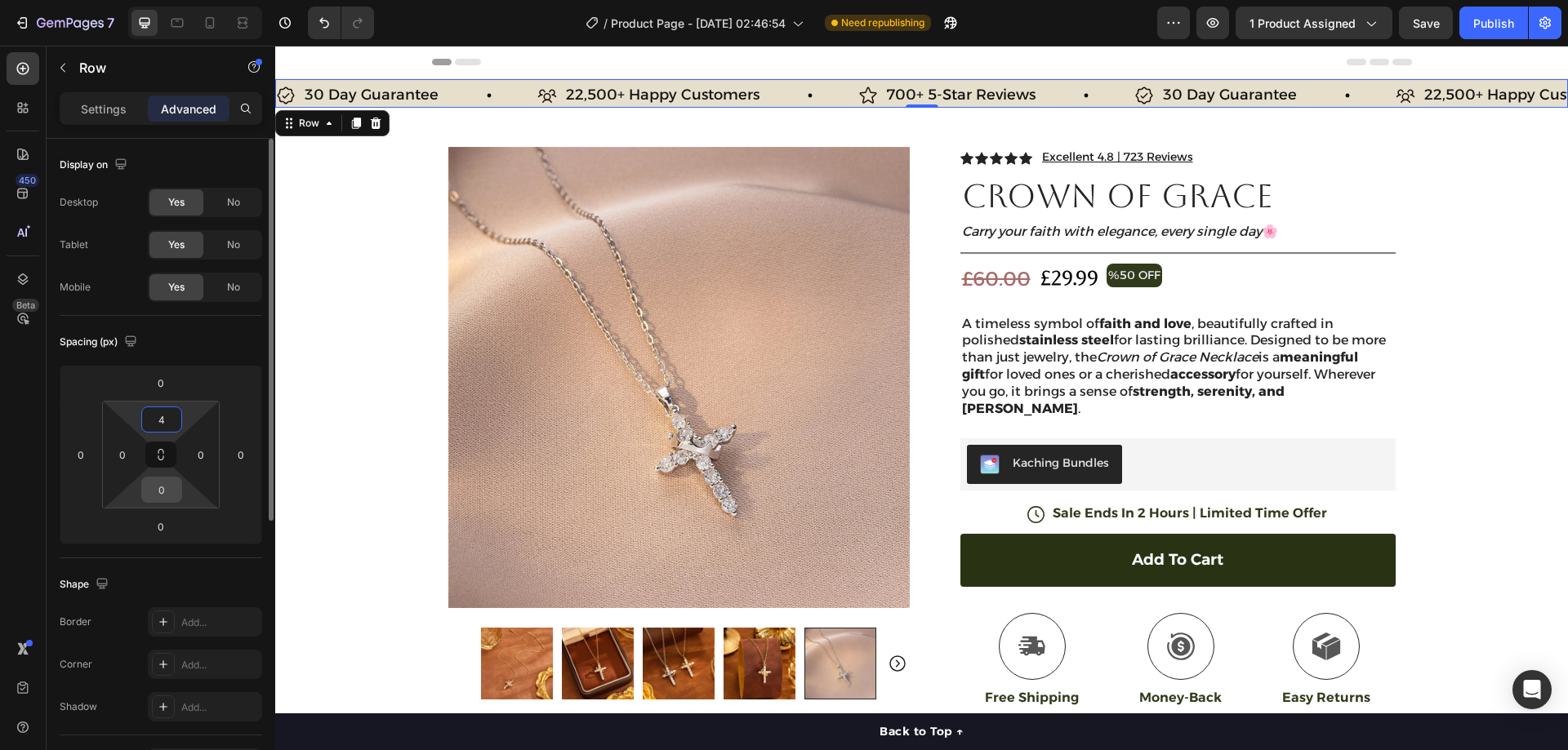
type input "4"
click at [165, 490] on input "0" at bounding box center [161, 490] width 32 height 24
click at [164, 490] on input "0" at bounding box center [161, 490] width 32 height 24
type input "4"
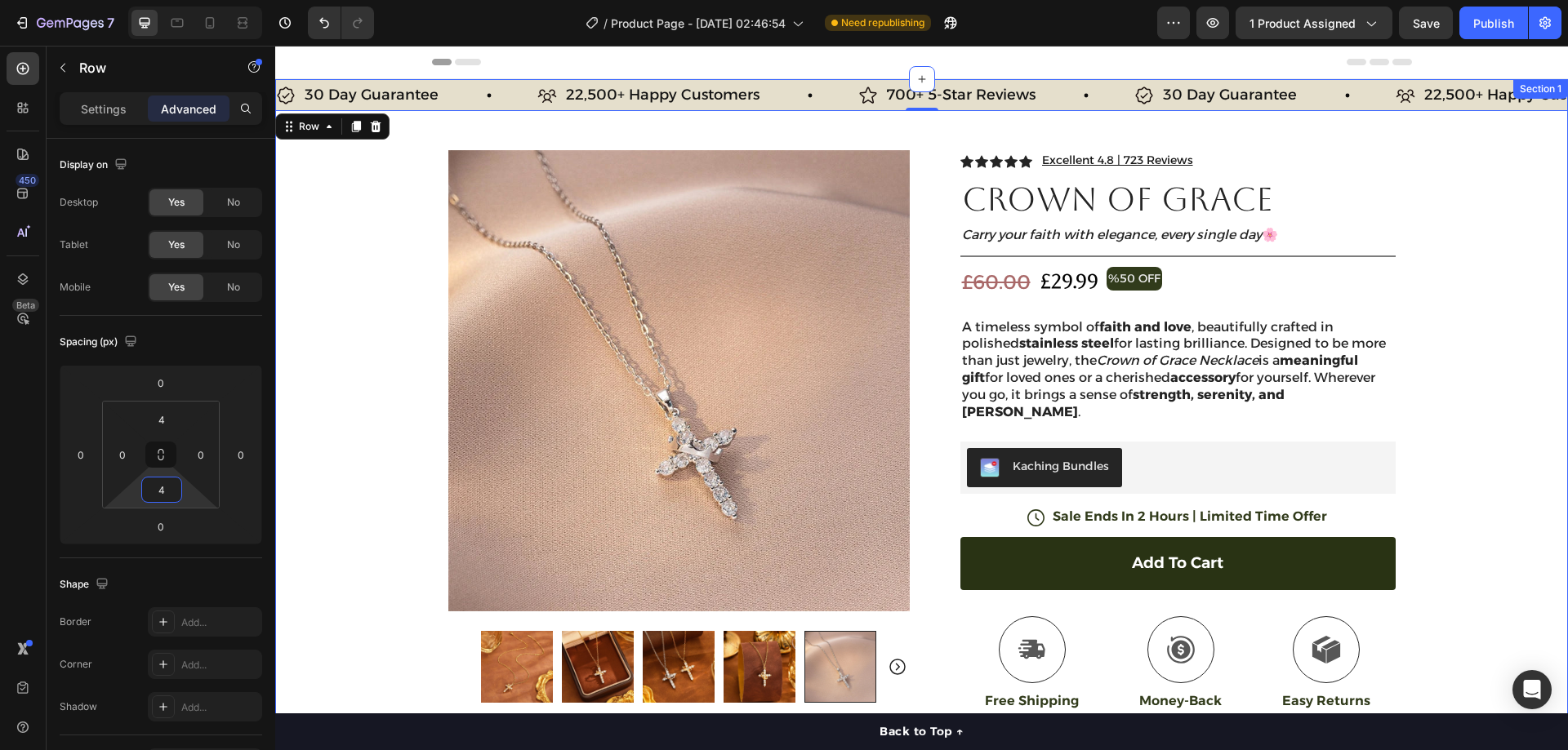
click at [387, 316] on div "30 Day Guarantee Item List 22,500+ Happy Customers Item List 700+ 5-Star Review…" at bounding box center [922, 512] width 1293 height 866
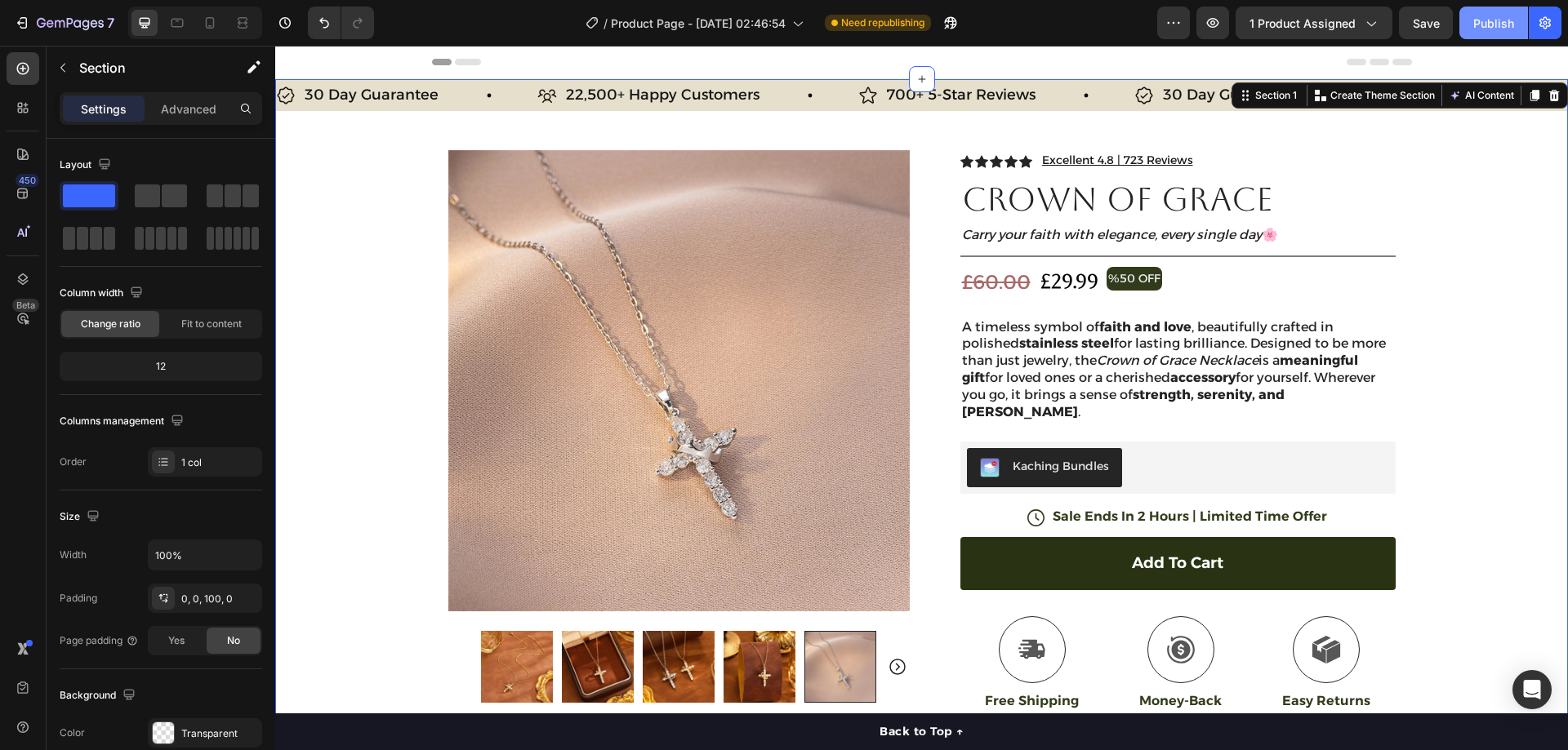
click at [1473, 27] on button "Publish" at bounding box center [1494, 22] width 68 height 32
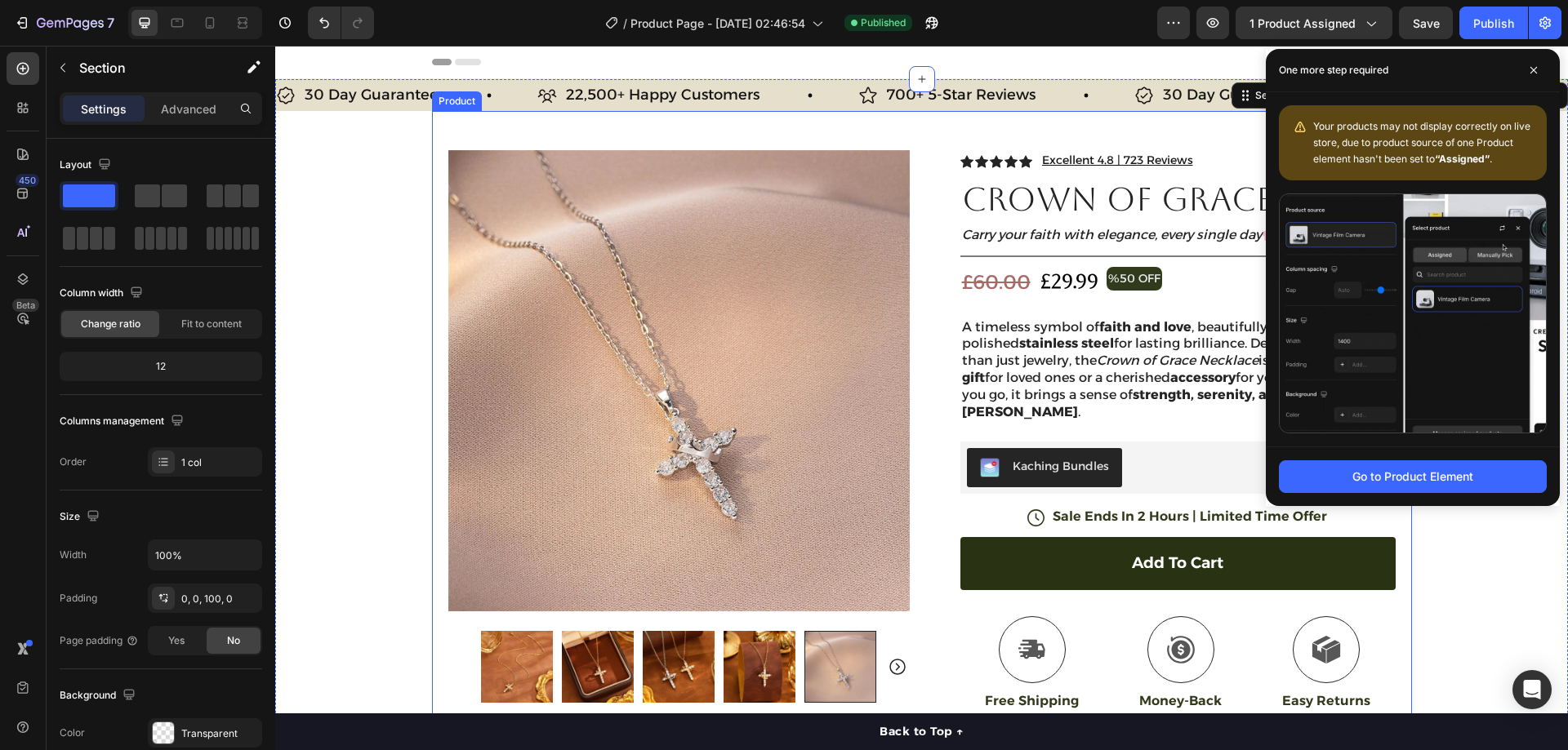
click at [916, 226] on div "Product Images Row Icon Icon Icon Icon Icon Icon List Excellent 4.8 | 723 Revie…" at bounding box center [922, 528] width 980 height 834
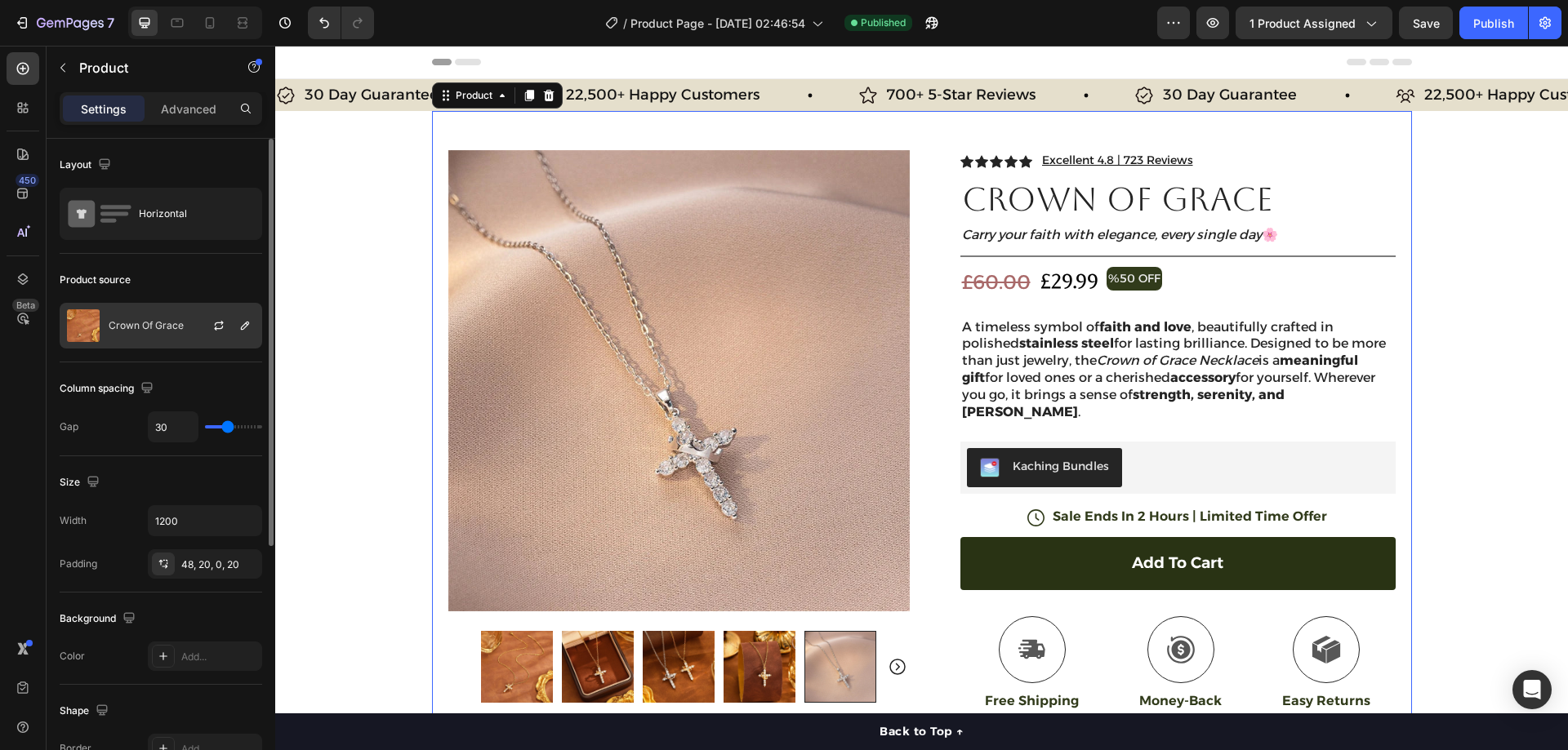
click at [178, 336] on div "Crown Of Grace" at bounding box center [161, 325] width 203 height 45
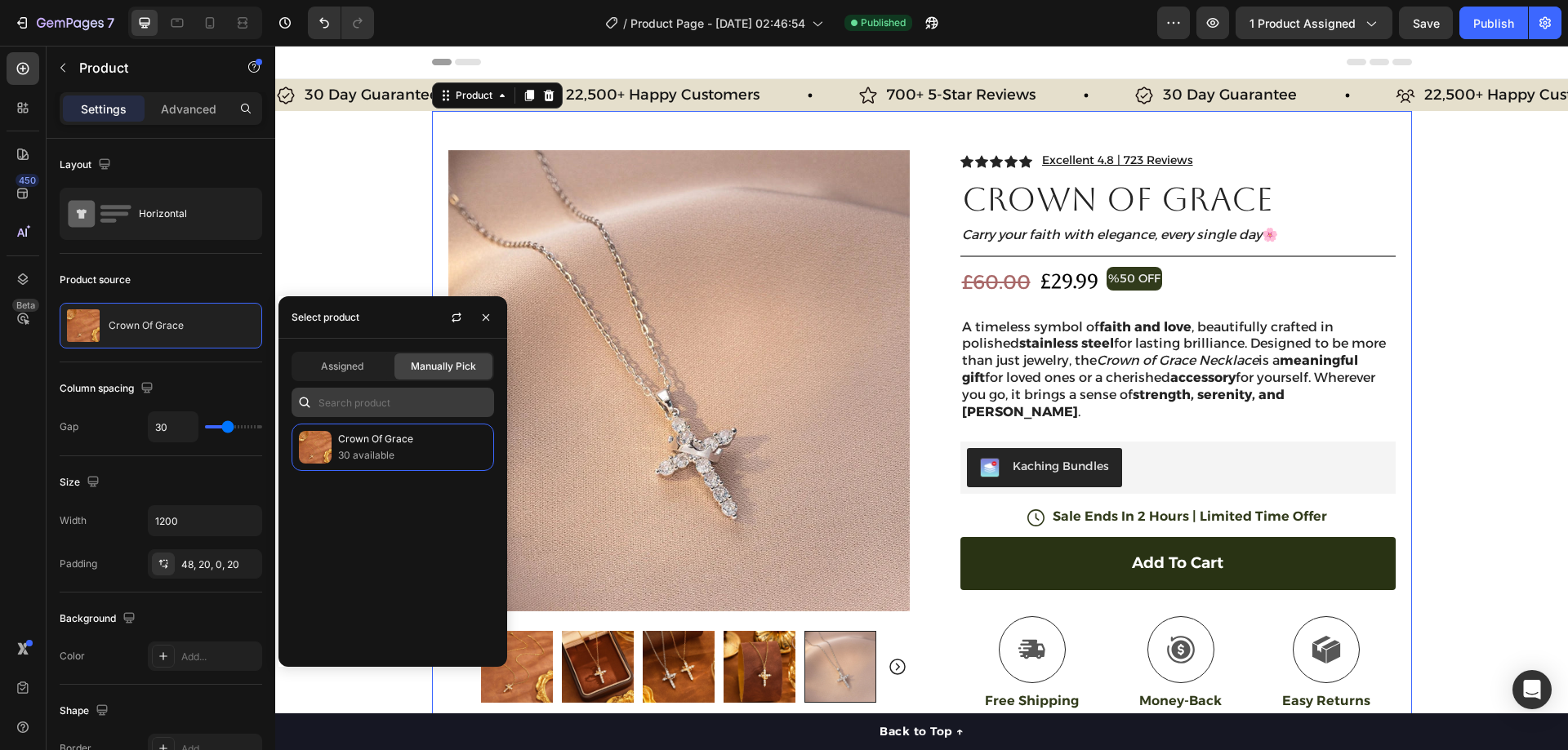
drag, startPoint x: 353, startPoint y: 364, endPoint x: 377, endPoint y: 402, distance: 44.9
click at [353, 363] on span "Assigned" at bounding box center [342, 366] width 43 height 15
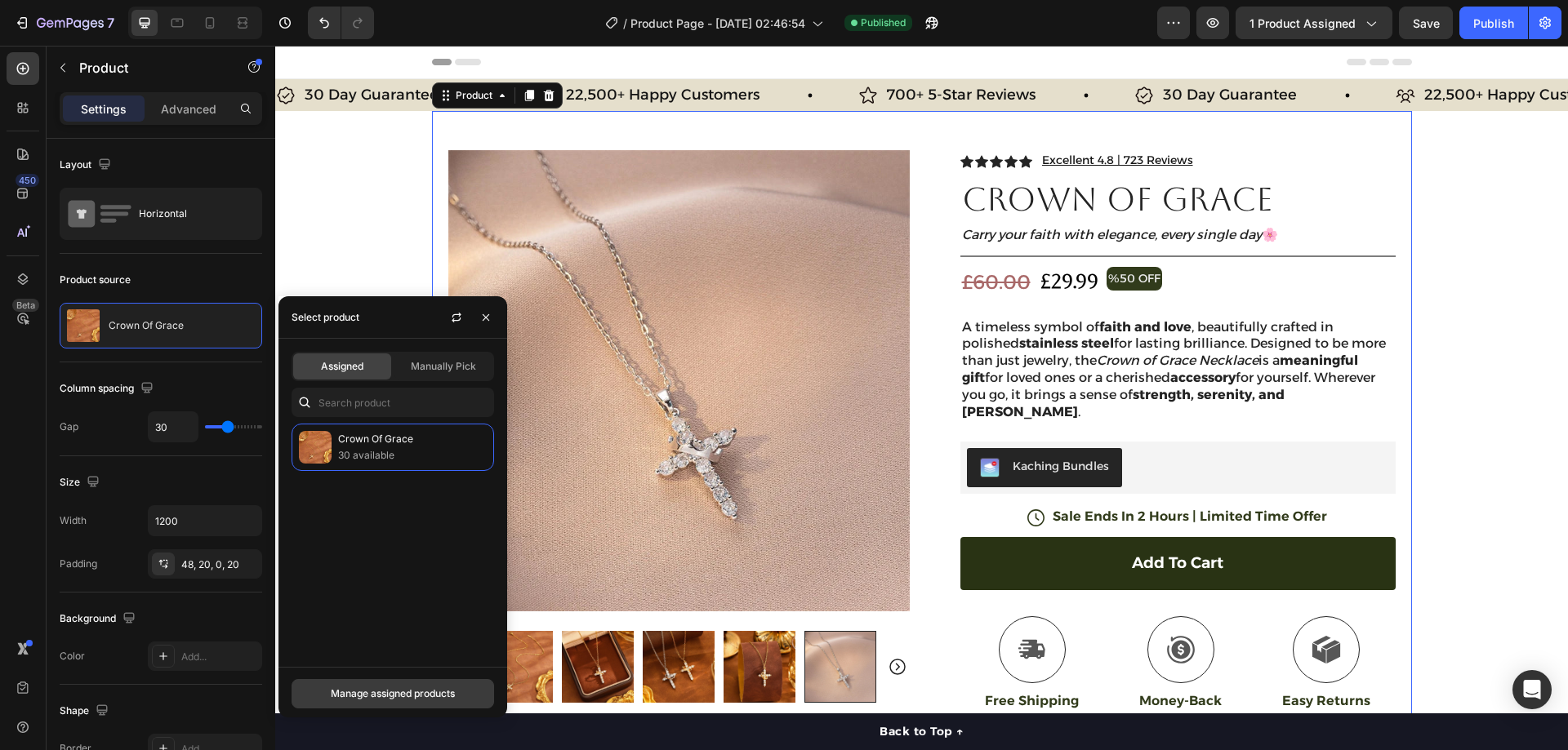
click at [413, 696] on div "Manage assigned products" at bounding box center [393, 693] width 124 height 15
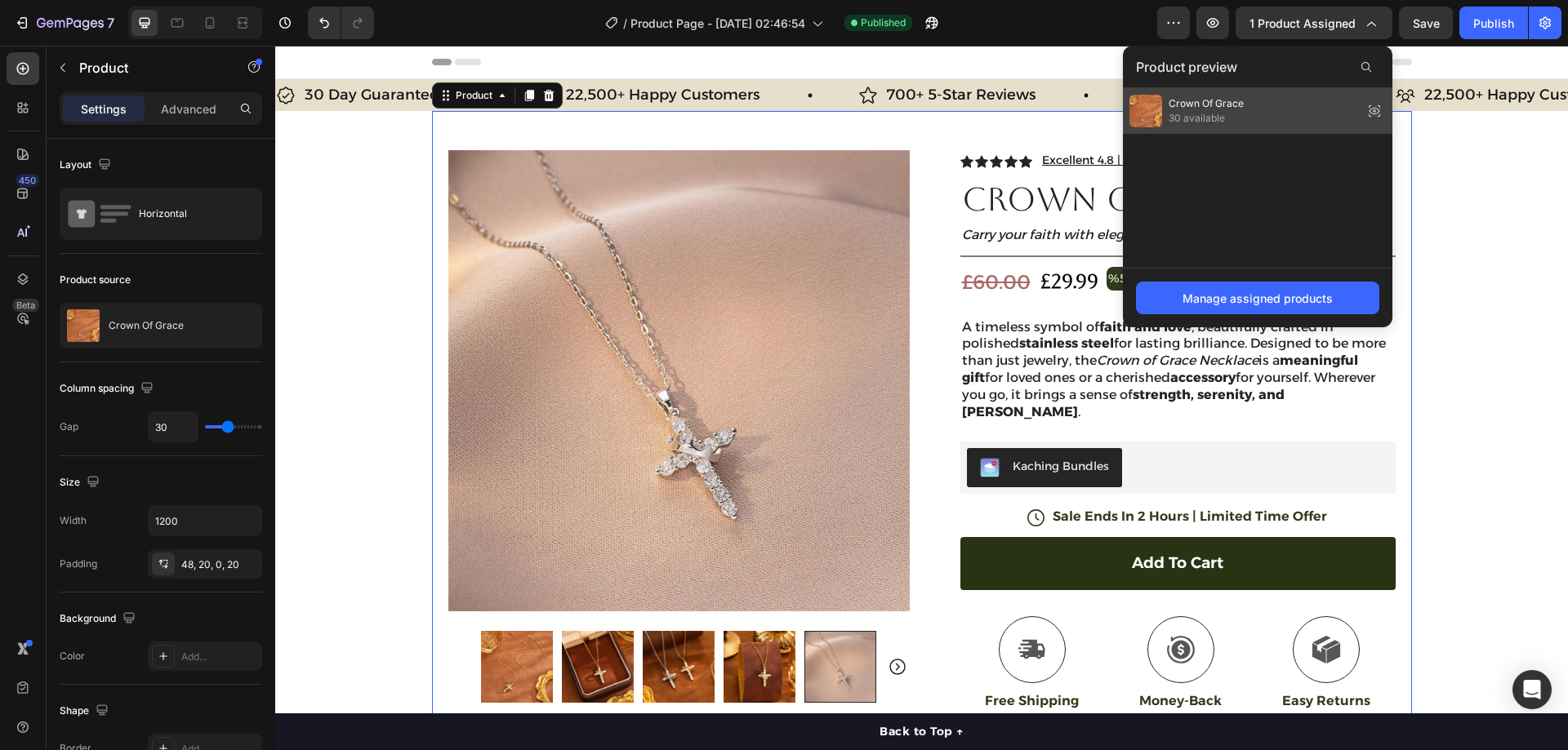
drag, startPoint x: 1241, startPoint y: 104, endPoint x: 955, endPoint y: 149, distance: 289.5
click at [1241, 104] on span "Crown Of Grace" at bounding box center [1206, 103] width 75 height 15
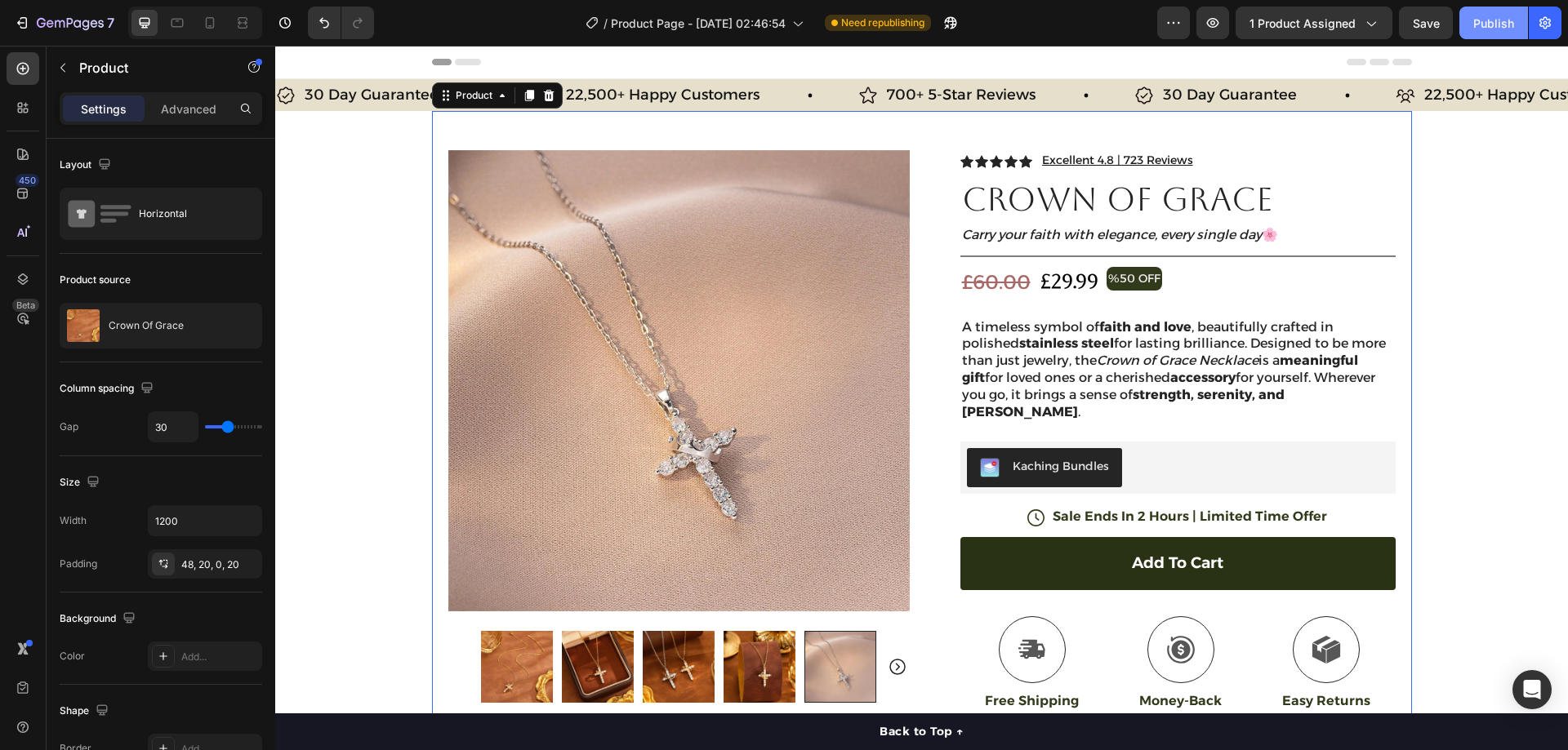
click at [1496, 17] on div "Publish" at bounding box center [1494, 24] width 41 height 17
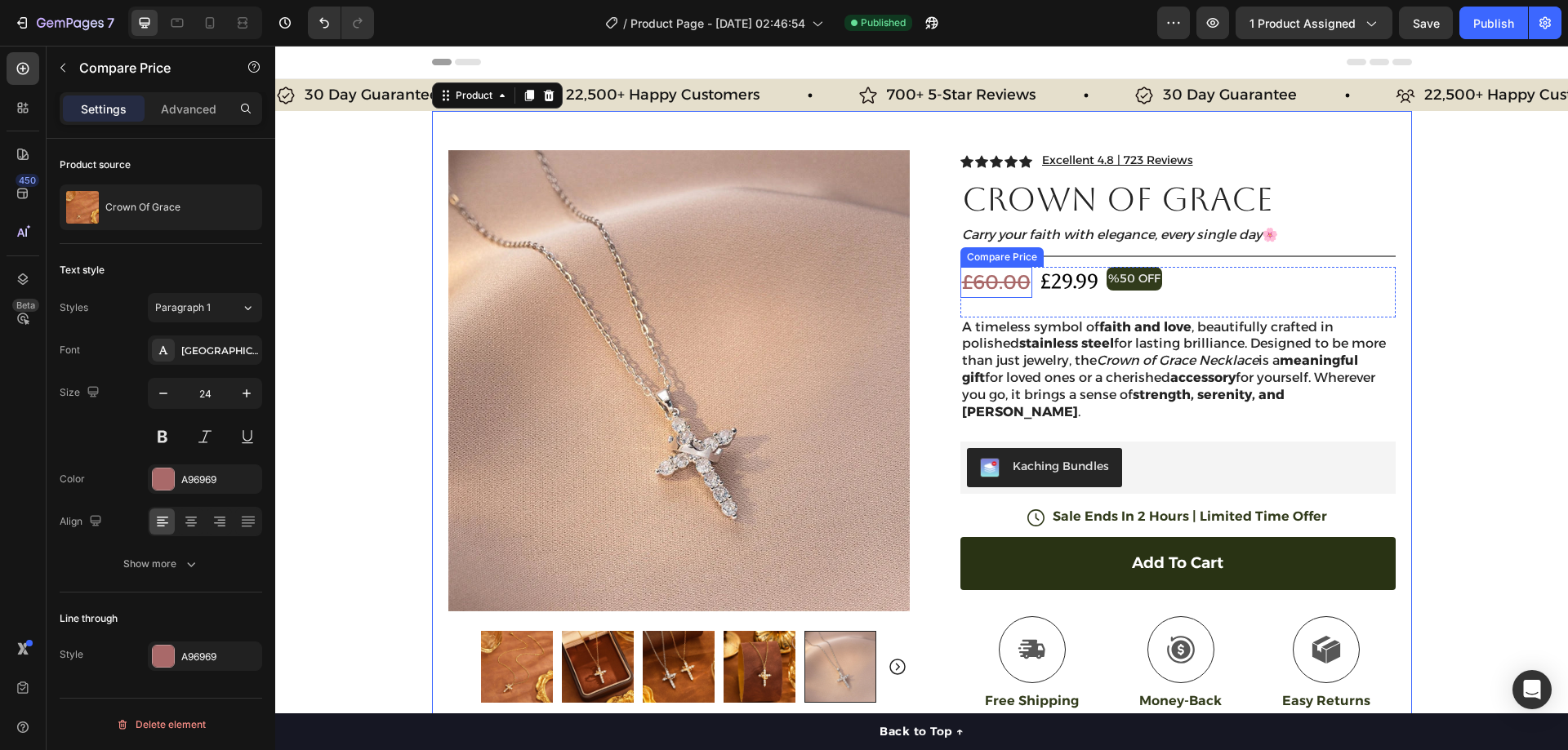
click at [998, 278] on div "£60.00" at bounding box center [996, 281] width 72 height 31
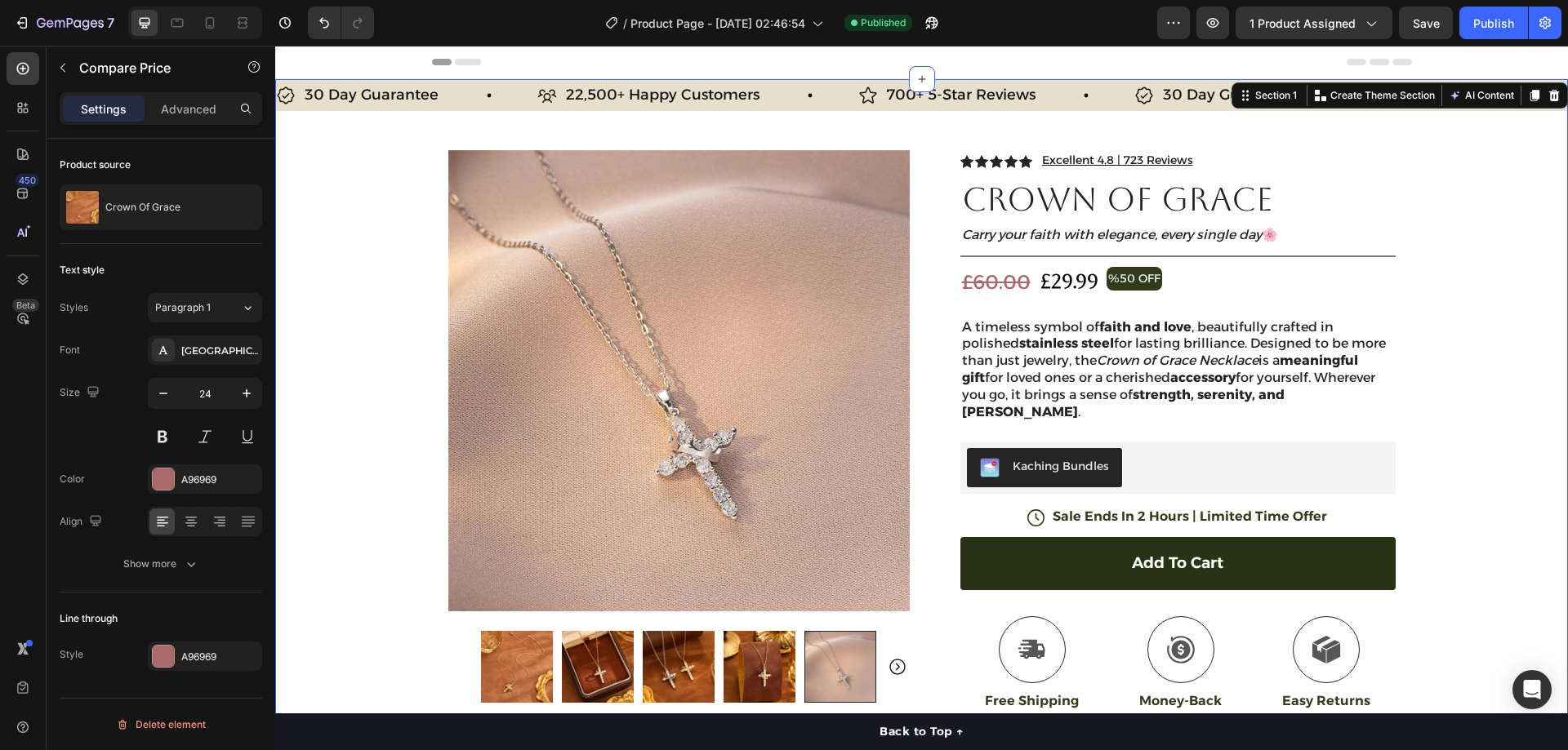
click at [1446, 268] on div "30 Day Guarantee Item List 22,500+ Happy Customers Item List 700+ 5-Star Review…" at bounding box center [922, 512] width 1293 height 866
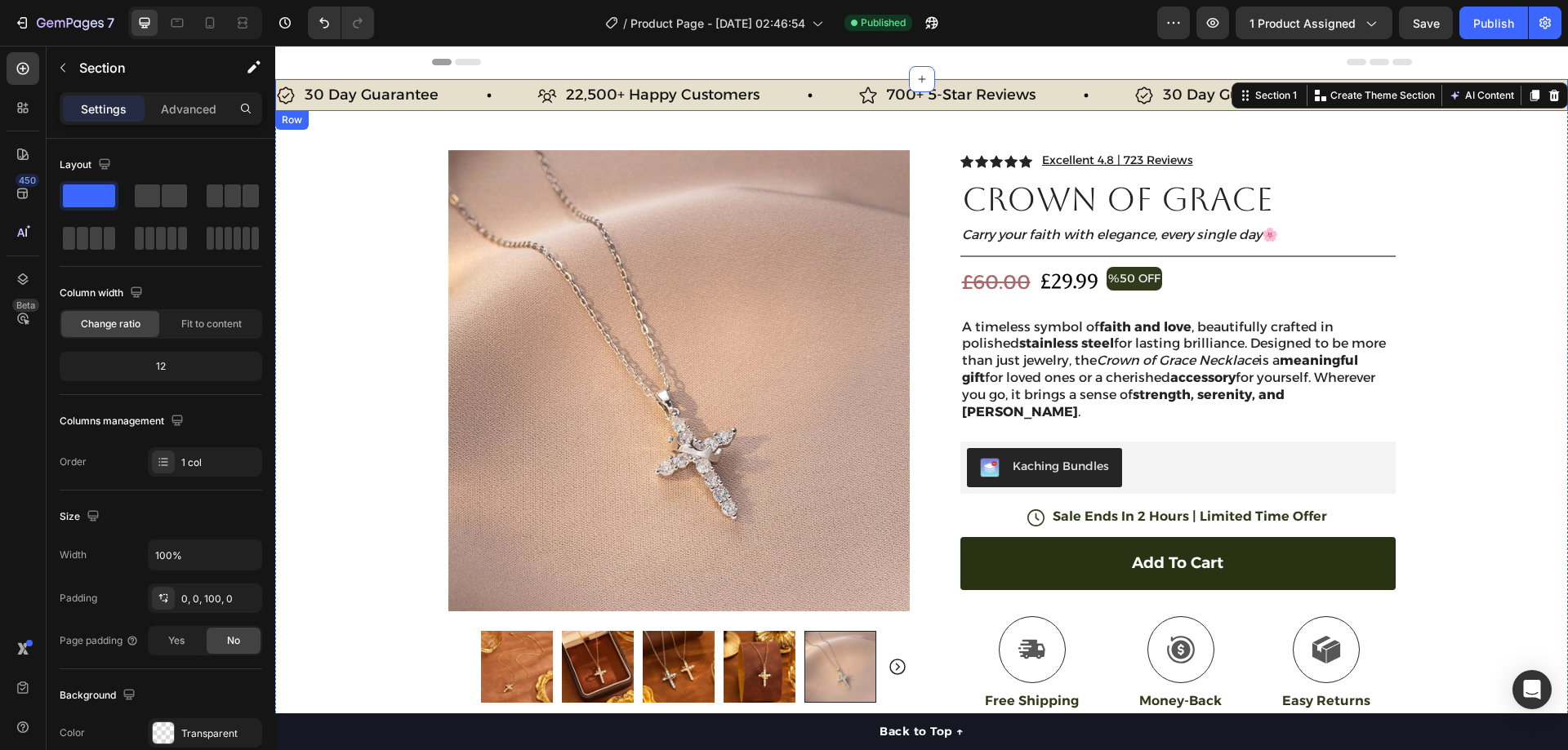
click at [588, 90] on p "22,500+ Happy Customers" at bounding box center [662, 94] width 193 height 20
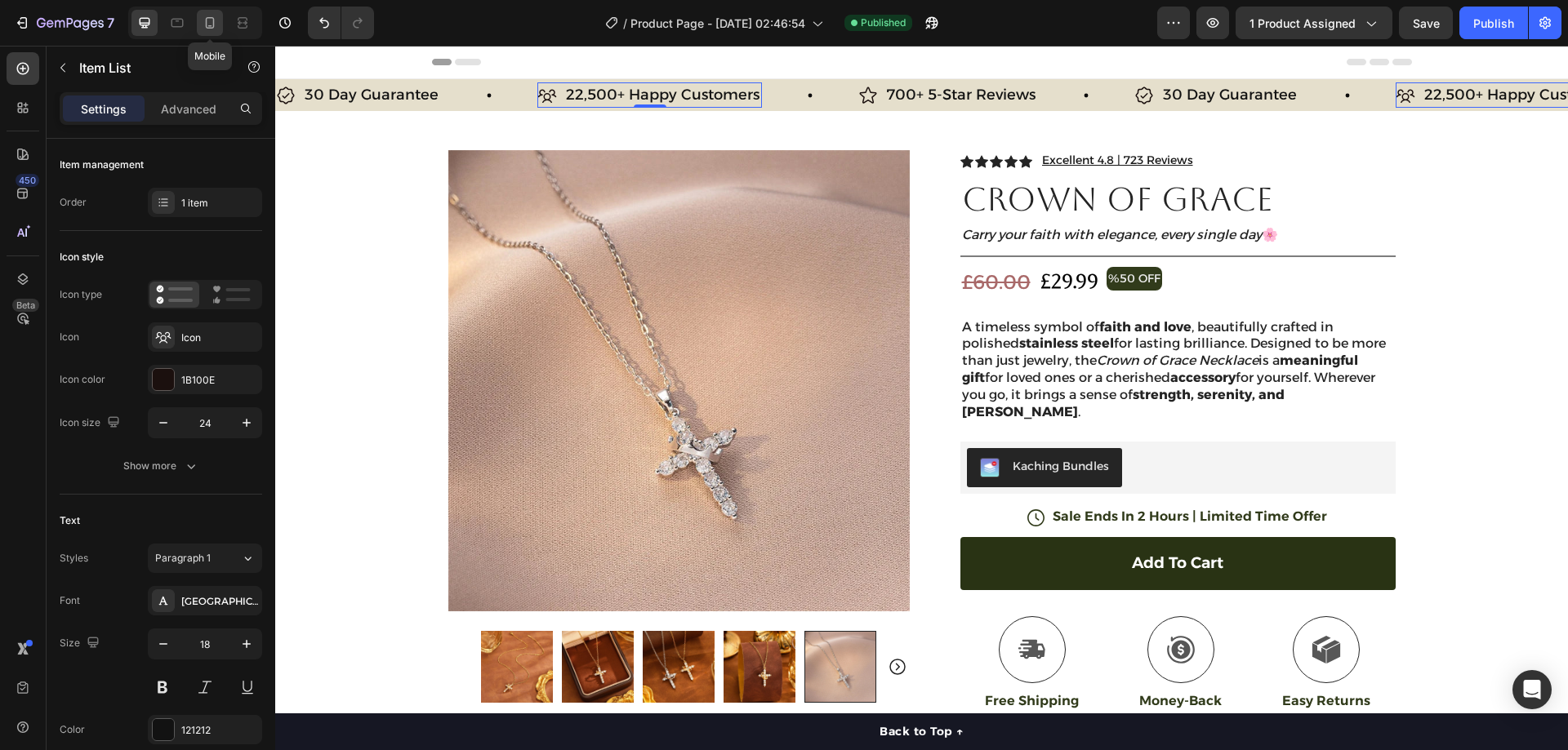
click at [216, 22] on icon at bounding box center [210, 23] width 17 height 17
type input "16"
type input "21"
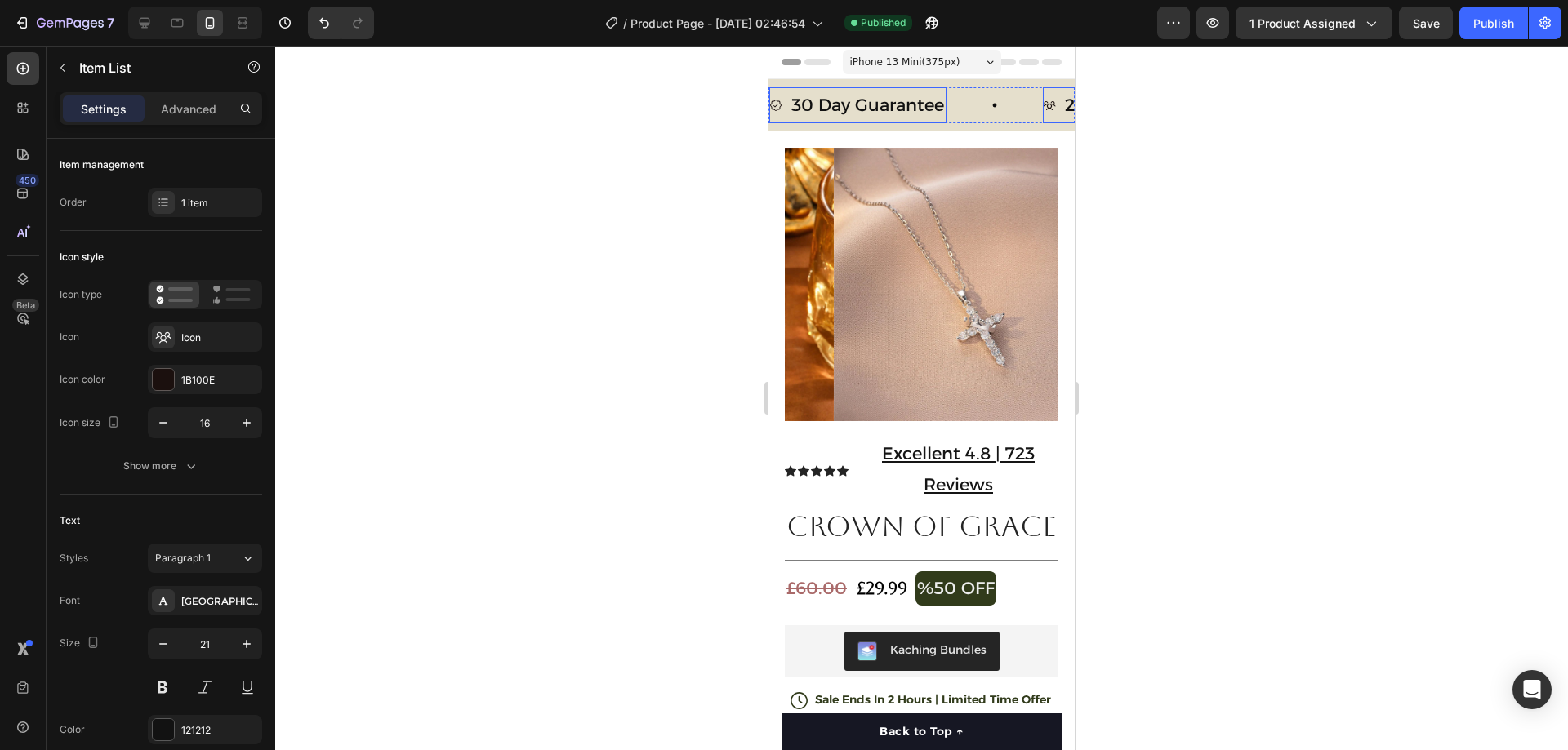
click at [851, 105] on p "30 Day Guarantee" at bounding box center [868, 105] width 153 height 31
click at [161, 419] on icon "button" at bounding box center [163, 422] width 17 height 17
click at [243, 427] on icon "button" at bounding box center [247, 422] width 17 height 17
type input "16"
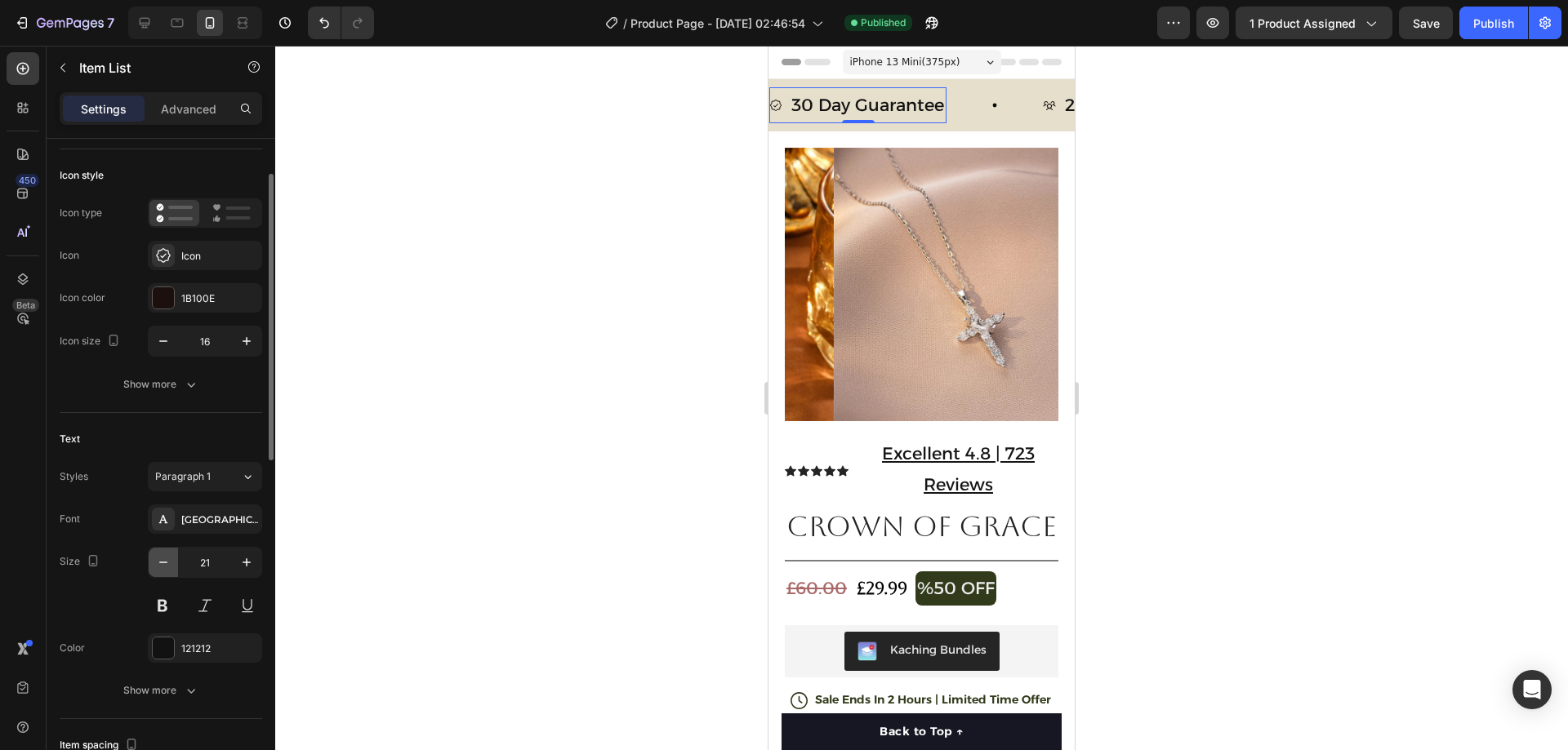
click at [161, 558] on icon "button" at bounding box center [163, 562] width 17 height 17
click at [237, 562] on button "button" at bounding box center [247, 563] width 30 height 30
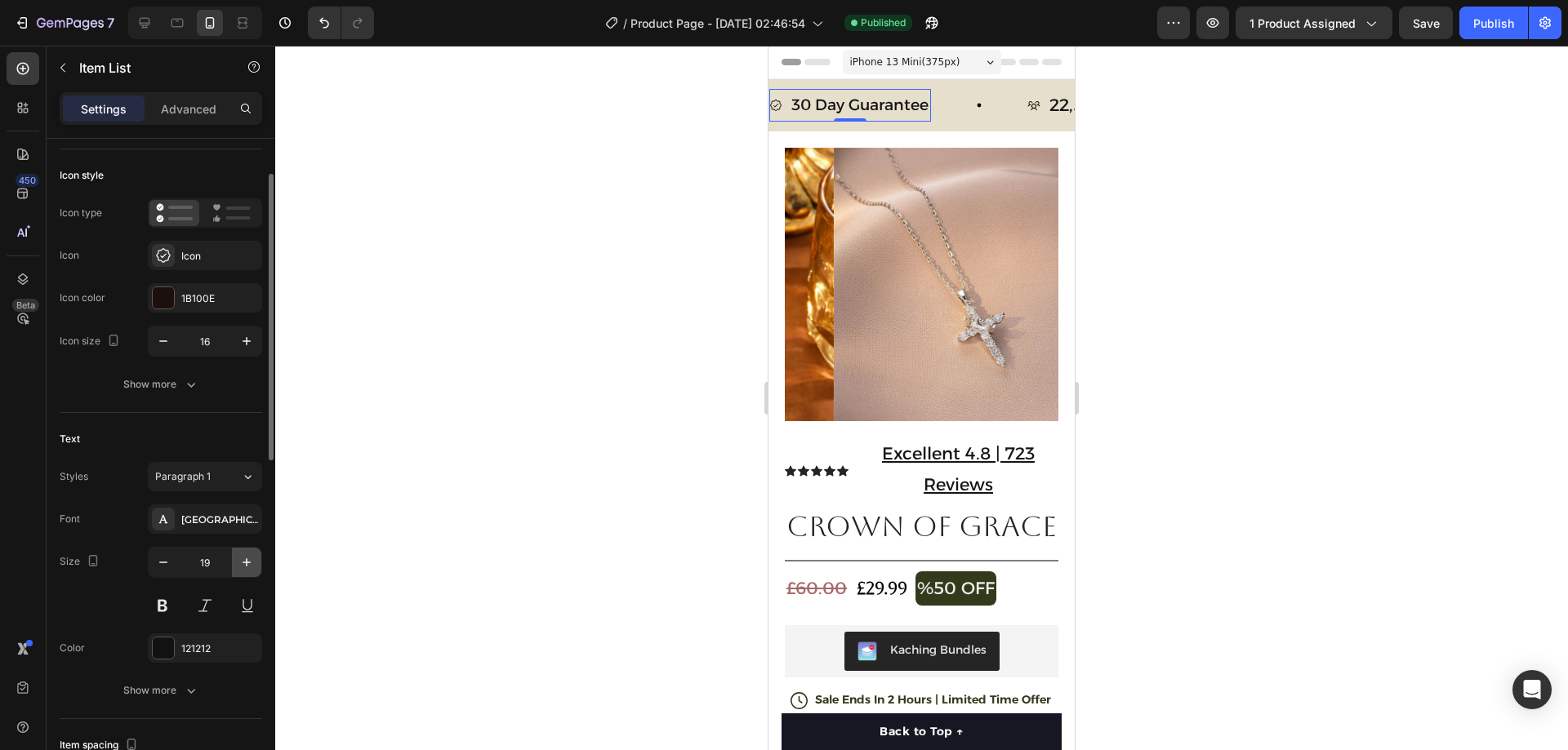
click at [237, 562] on button "button" at bounding box center [247, 563] width 30 height 30
type input "21"
click at [964, 126] on div "30 Day Guarantee Item List 0 22,500+ Happy Customers Item List 700+ 5-Star Revi…" at bounding box center [922, 106] width 306 height 52
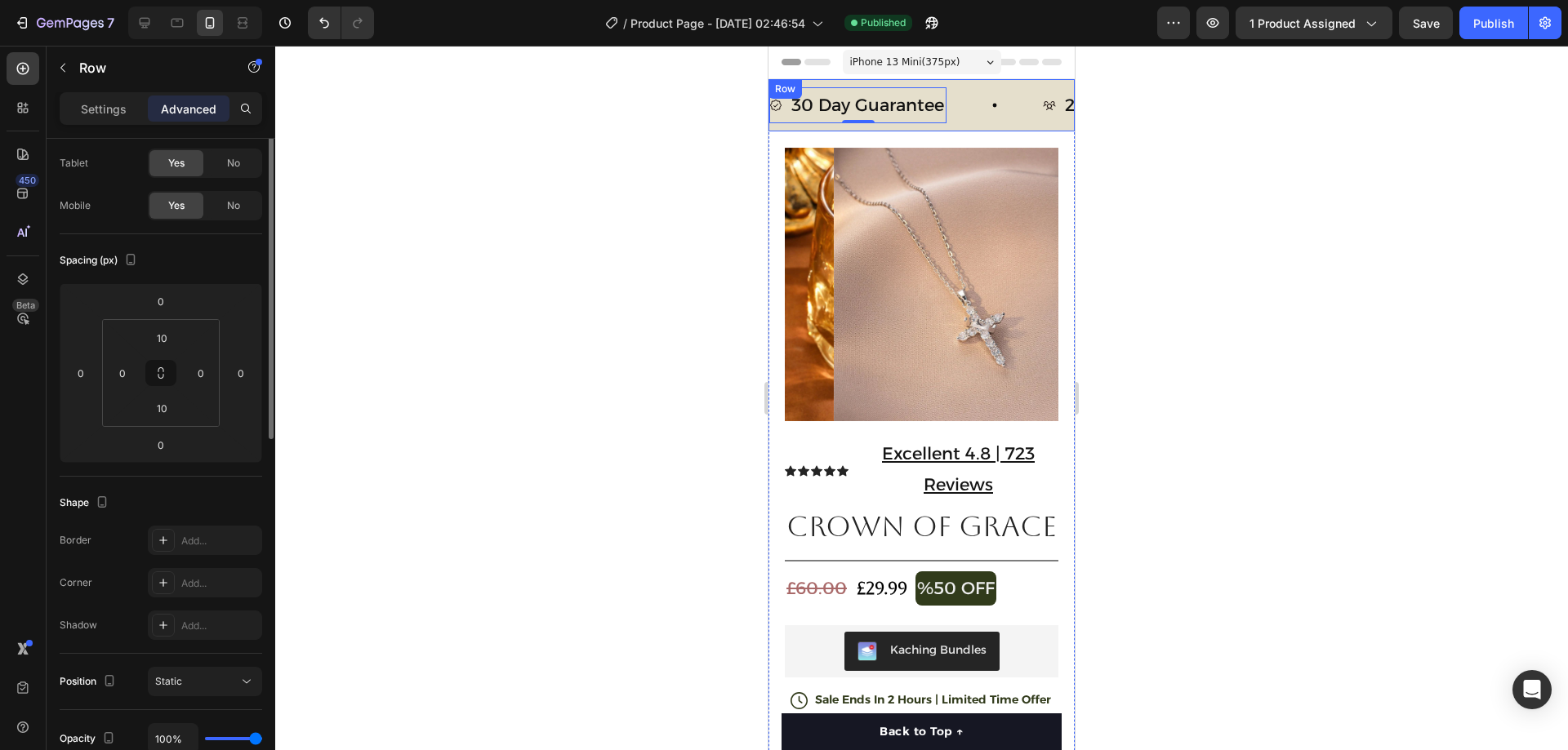
scroll to position [0, 0]
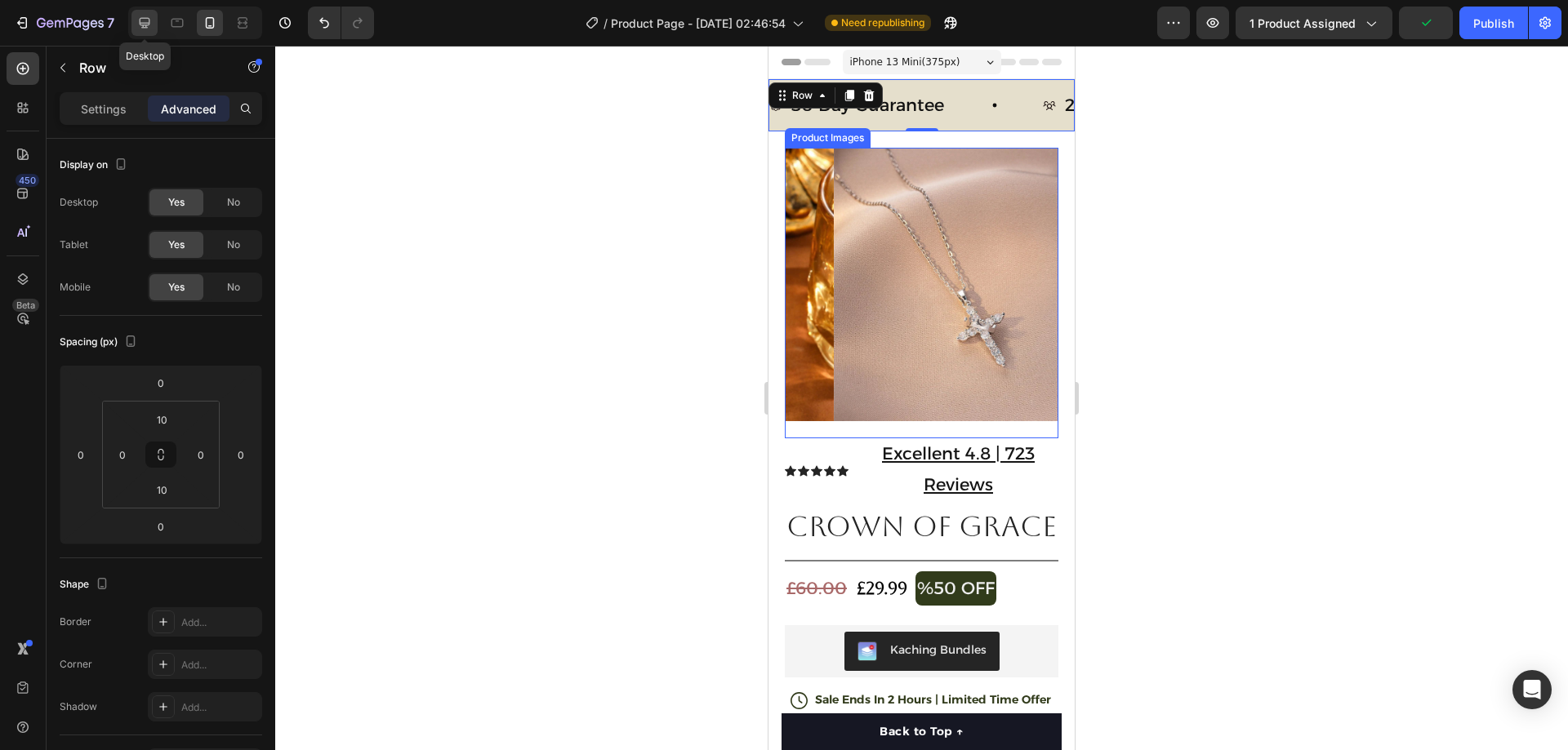
click at [155, 22] on div at bounding box center [144, 23] width 26 height 26
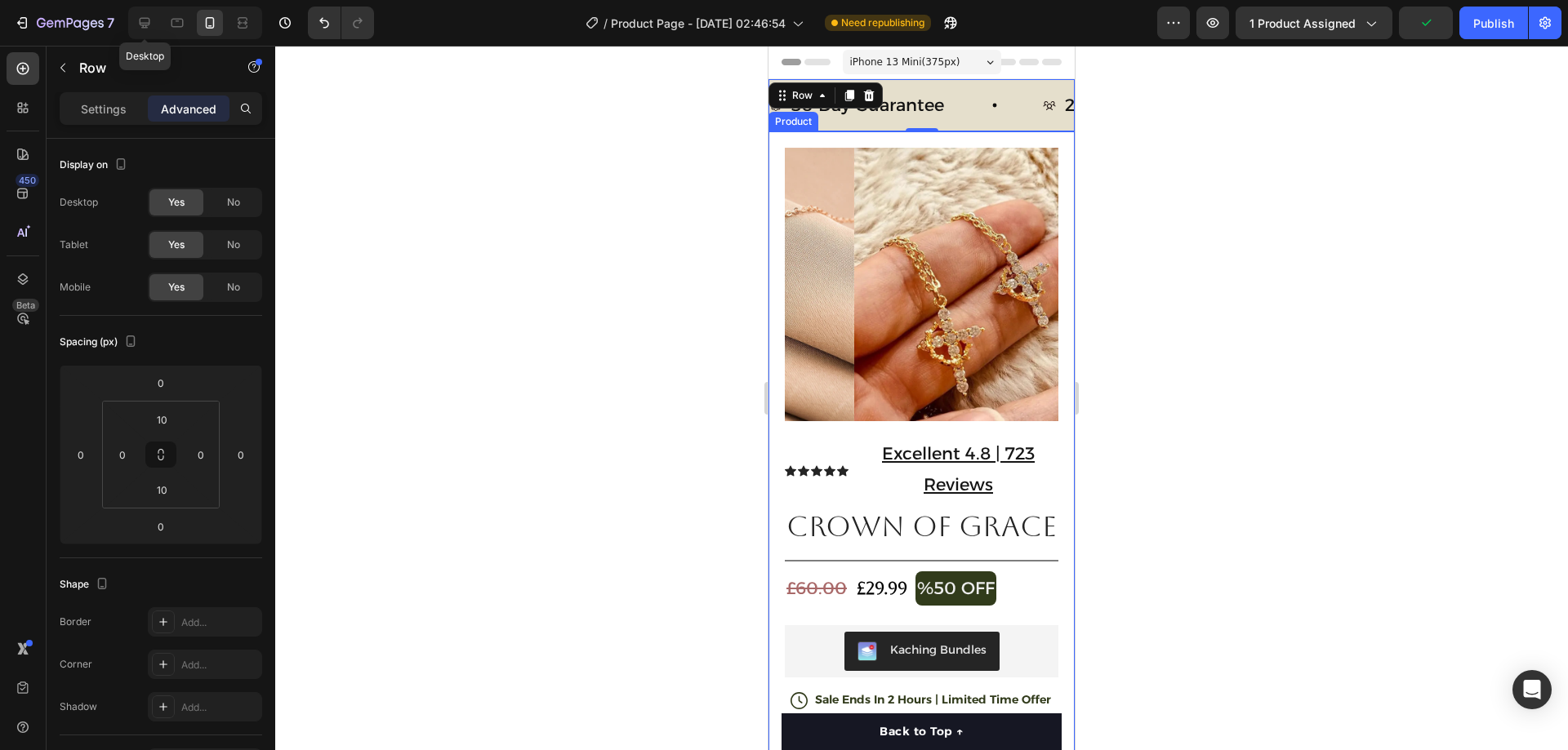
type input "4"
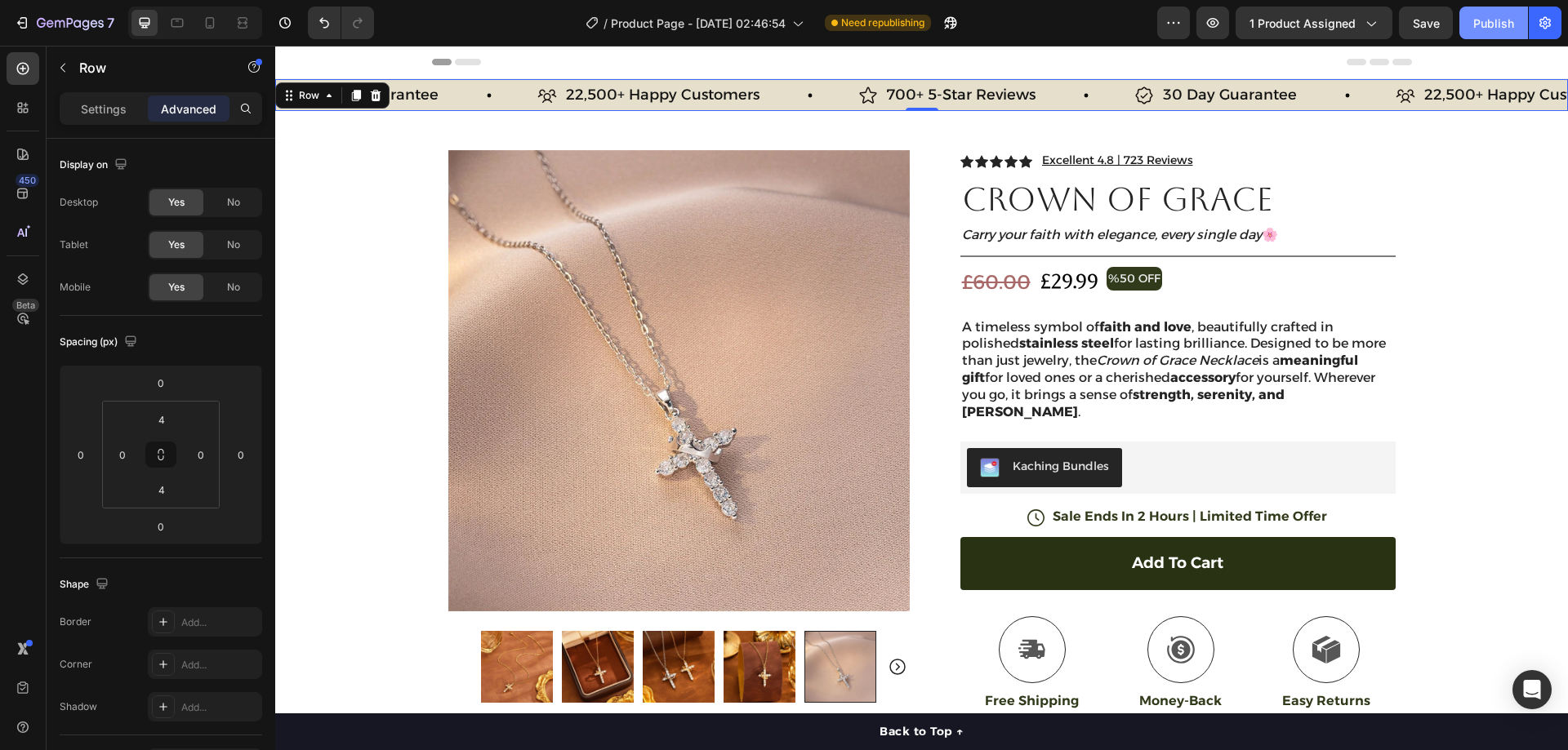
drag, startPoint x: 1481, startPoint y: 18, endPoint x: 868, endPoint y: 43, distance: 613.5
click at [1481, 18] on div "Publish" at bounding box center [1494, 24] width 41 height 17
click at [814, 93] on div "22,500+ Happy Customers Item List" at bounding box center [698, 94] width 321 height 25
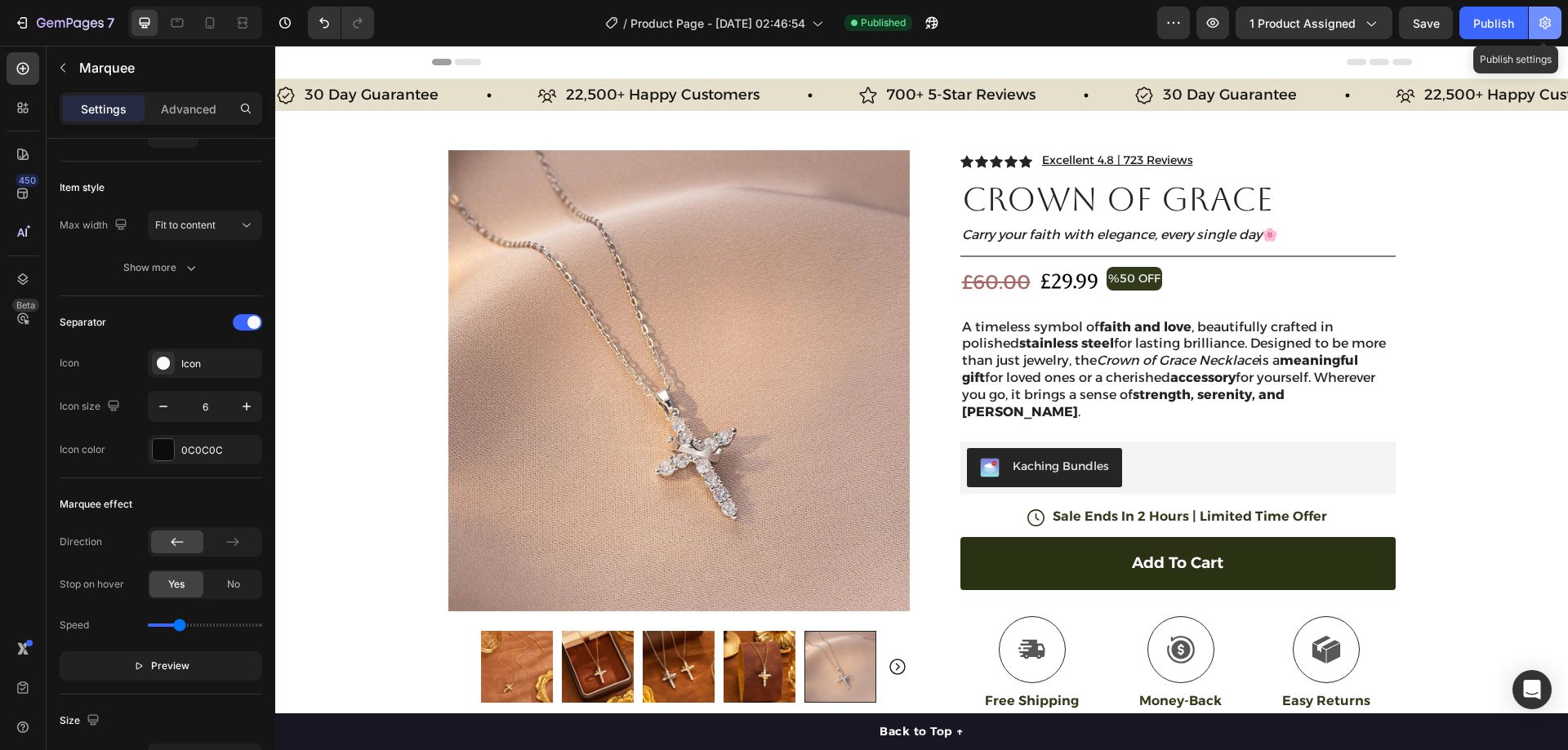
click at [1533, 17] on button "button" at bounding box center [1544, 22] width 32 height 32
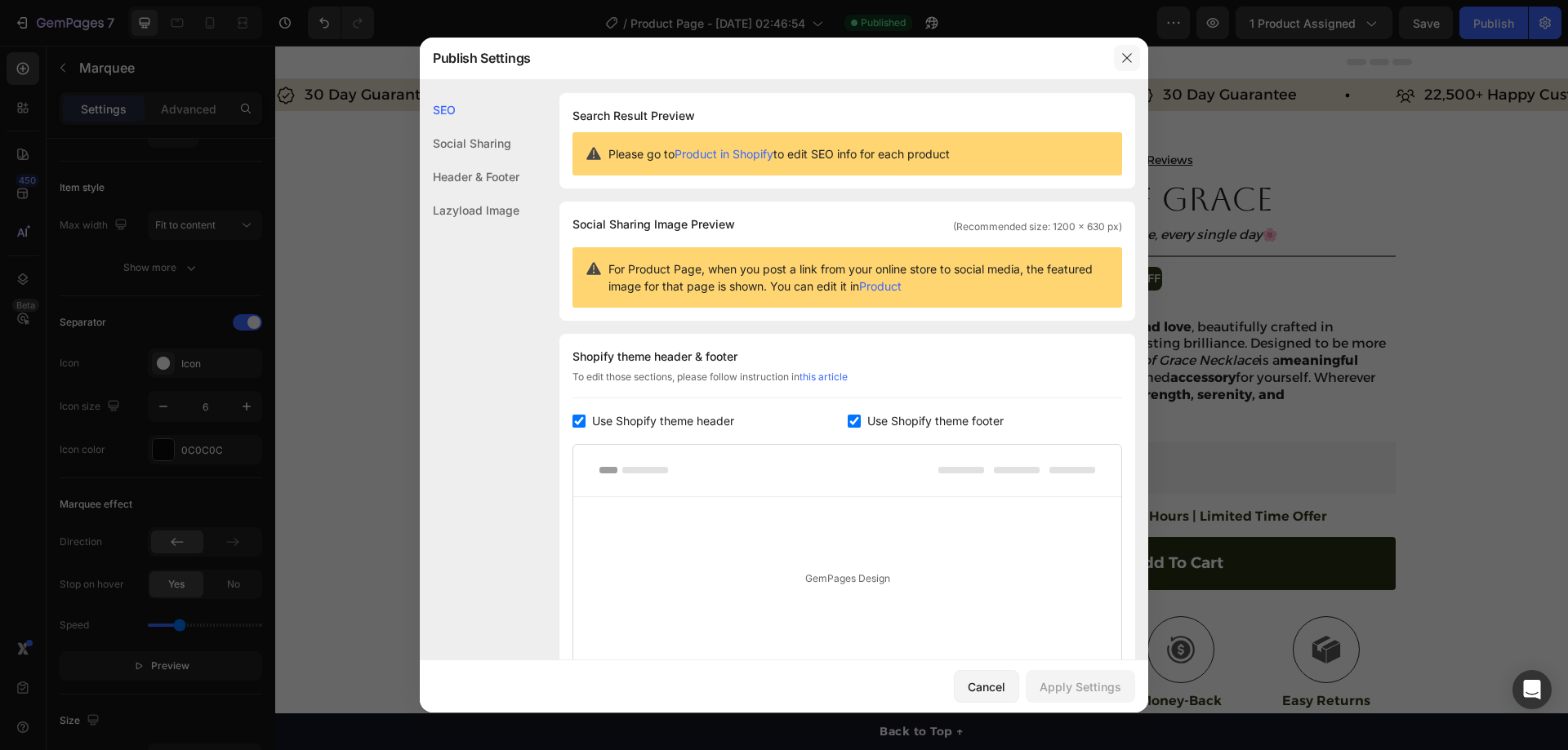
drag, startPoint x: 1123, startPoint y: 52, endPoint x: 853, endPoint y: 52, distance: 270.0
click at [1123, 52] on icon "button" at bounding box center [1126, 58] width 13 height 13
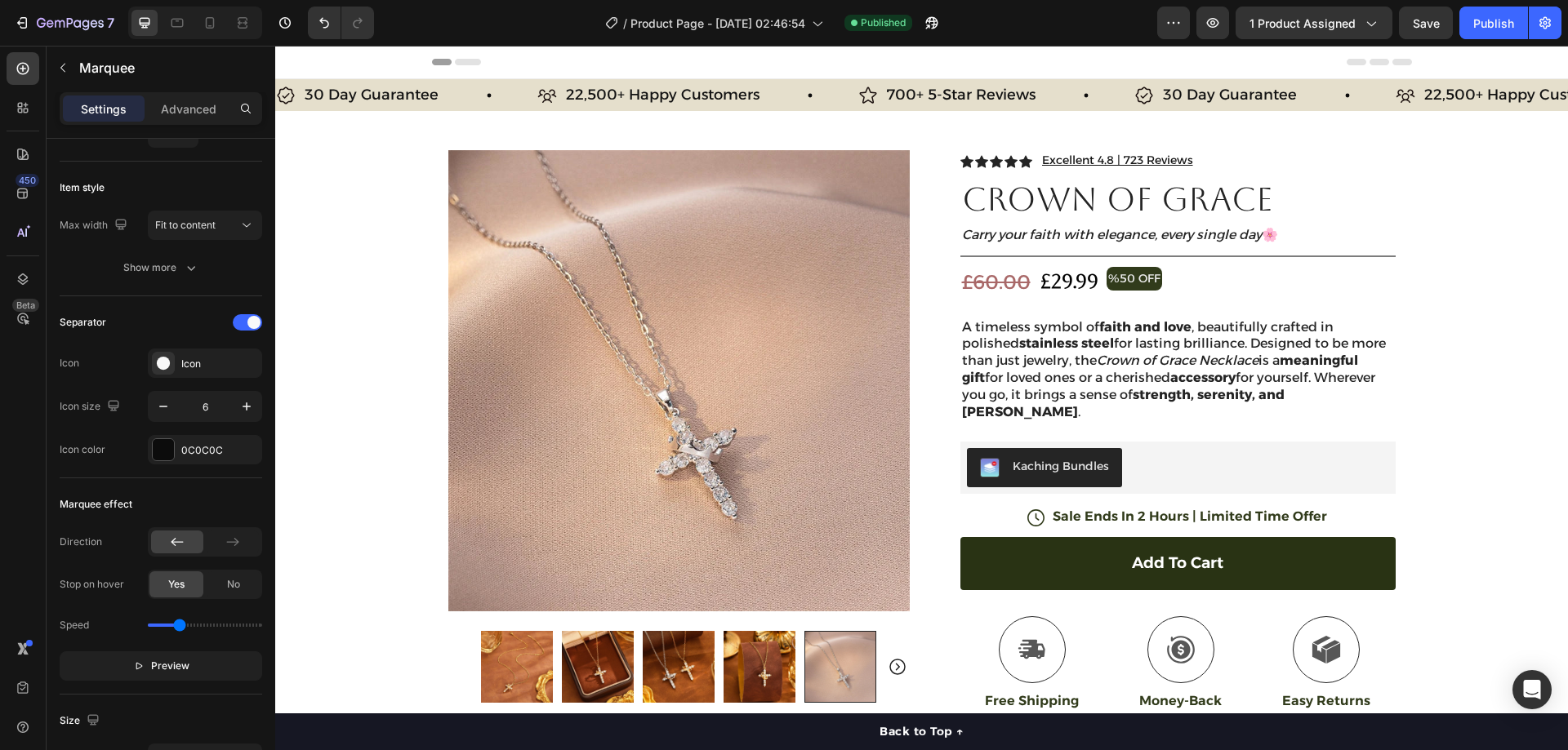
click at [515, 93] on div "30 Day Guarantee Item List" at bounding box center [407, 94] width 261 height 25
click at [456, 103] on div "30 Day Guarantee Item List" at bounding box center [407, 94] width 261 height 25
click at [470, 83] on div "30 Day Guarantee Item List" at bounding box center [407, 94] width 261 height 25
click at [412, 98] on p "30 Day Guarantee" at bounding box center [371, 94] width 134 height 20
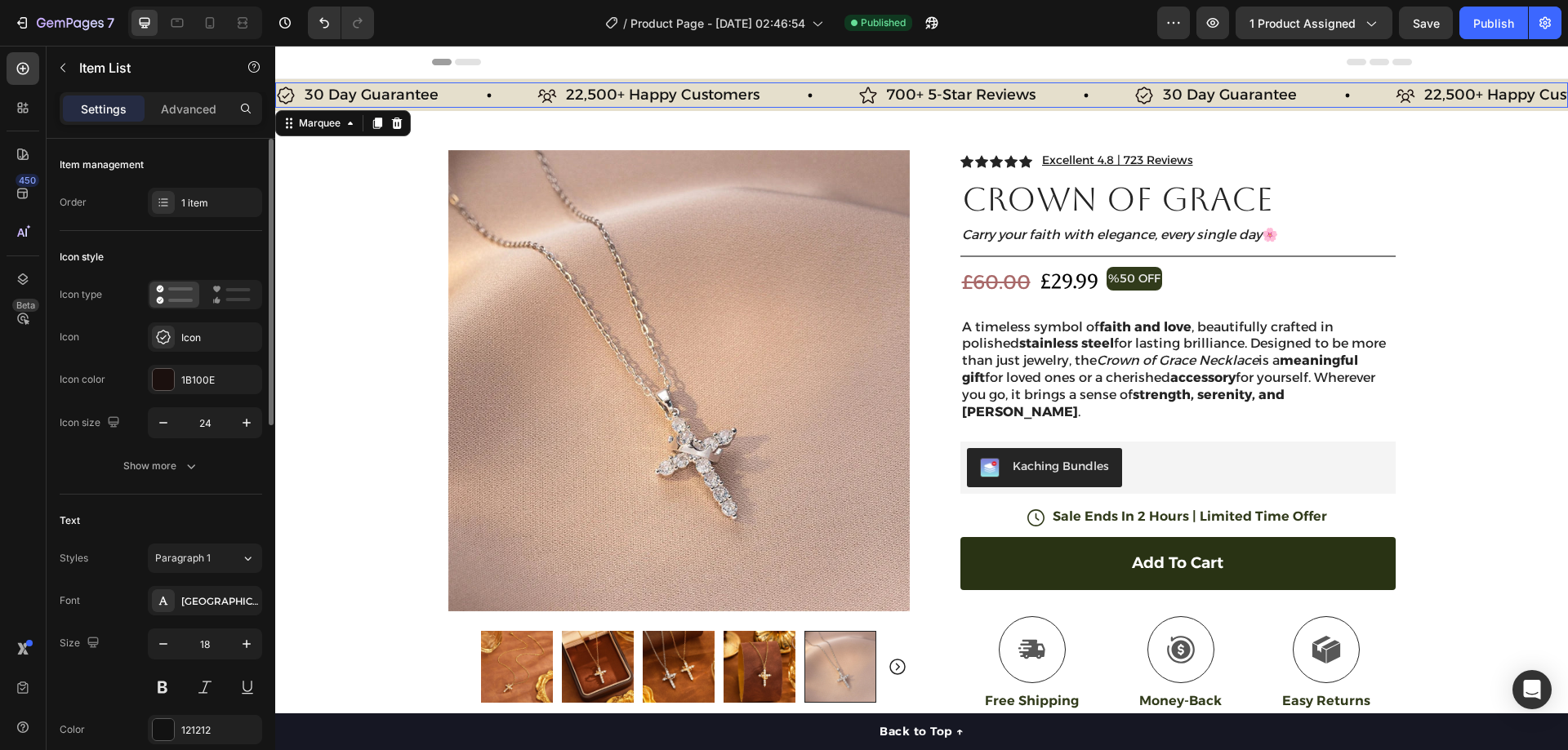
click at [454, 108] on div "30 Day Guarantee Item List" at bounding box center [407, 94] width 261 height 25
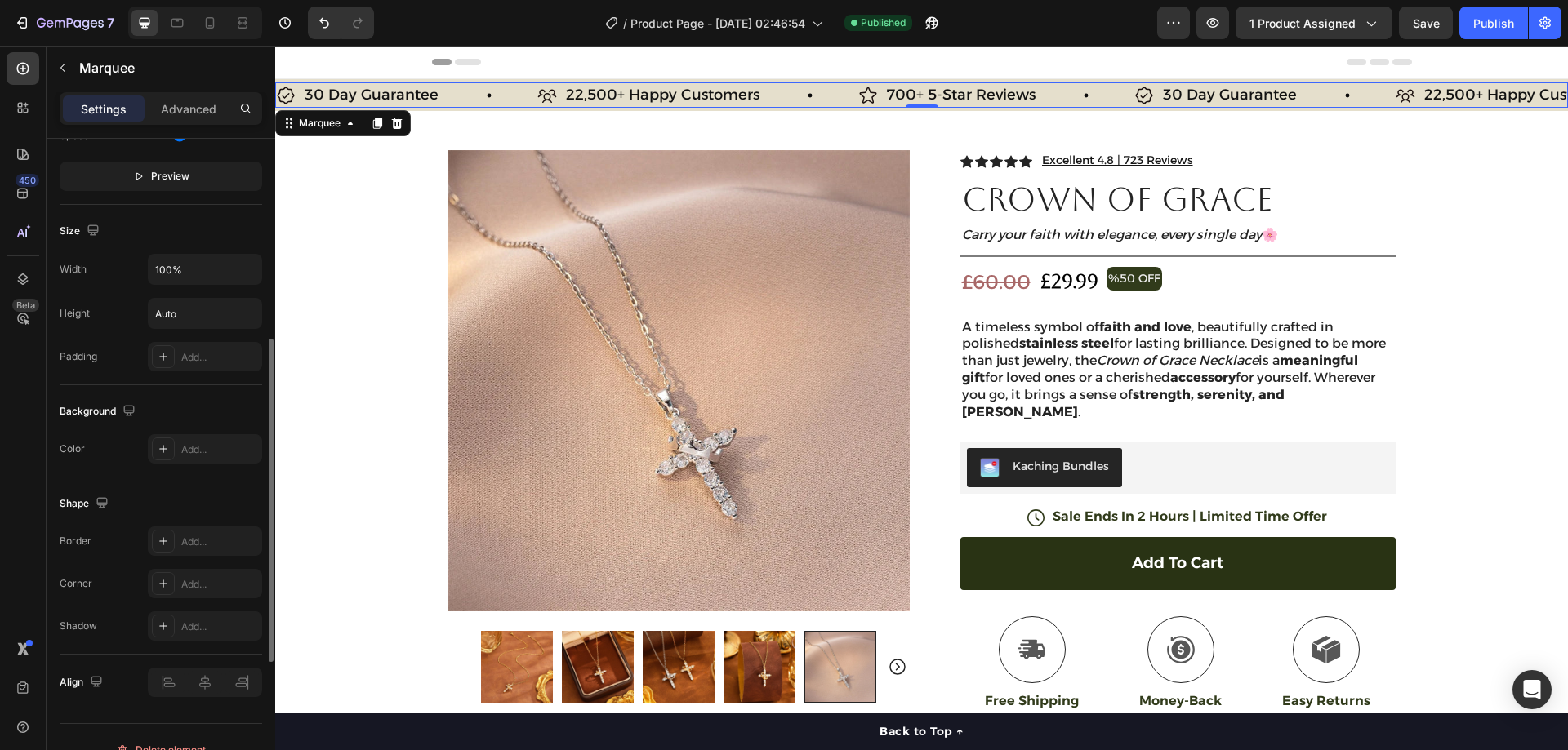
scroll to position [490, 0]
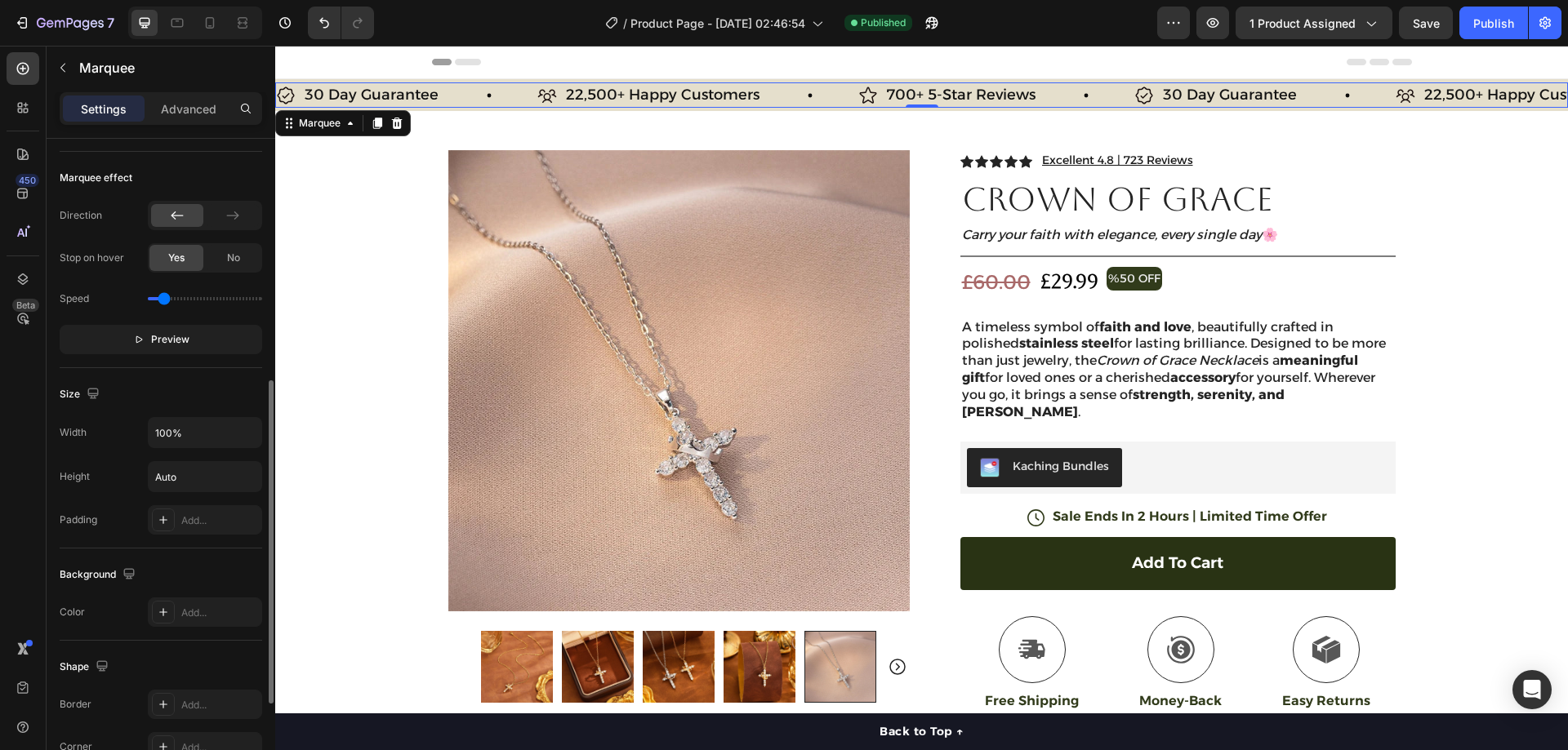
drag, startPoint x: 175, startPoint y: 301, endPoint x: 164, endPoint y: 298, distance: 11.4
type input "0.4"
click at [164, 298] on input "range" at bounding box center [205, 299] width 115 height 3
click at [1479, 26] on div "Publish" at bounding box center [1494, 24] width 41 height 17
click at [649, 93] on p "22,500+ Happy Customers" at bounding box center [656, 94] width 193 height 20
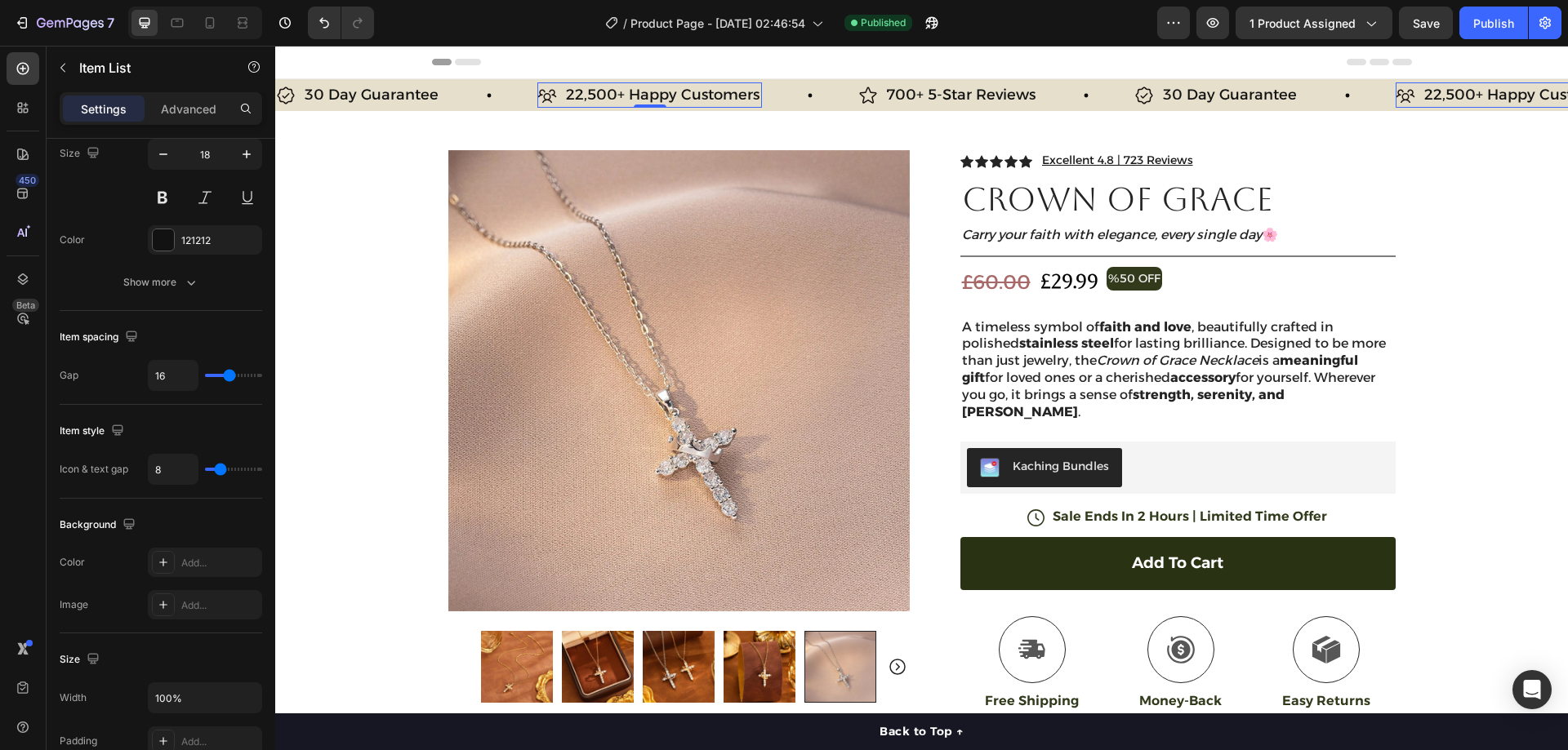
scroll to position [0, 0]
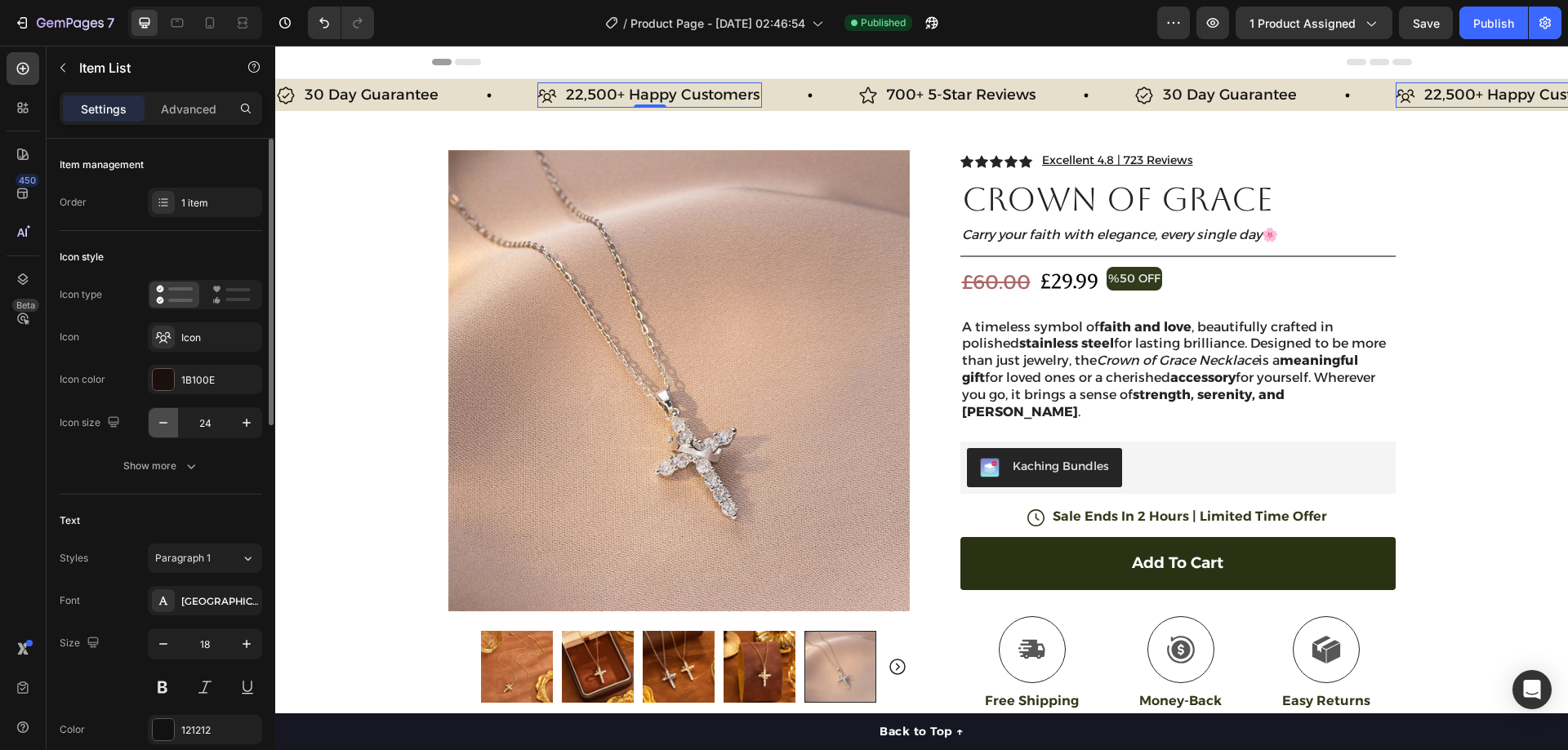
click at [171, 419] on button "button" at bounding box center [164, 423] width 30 height 30
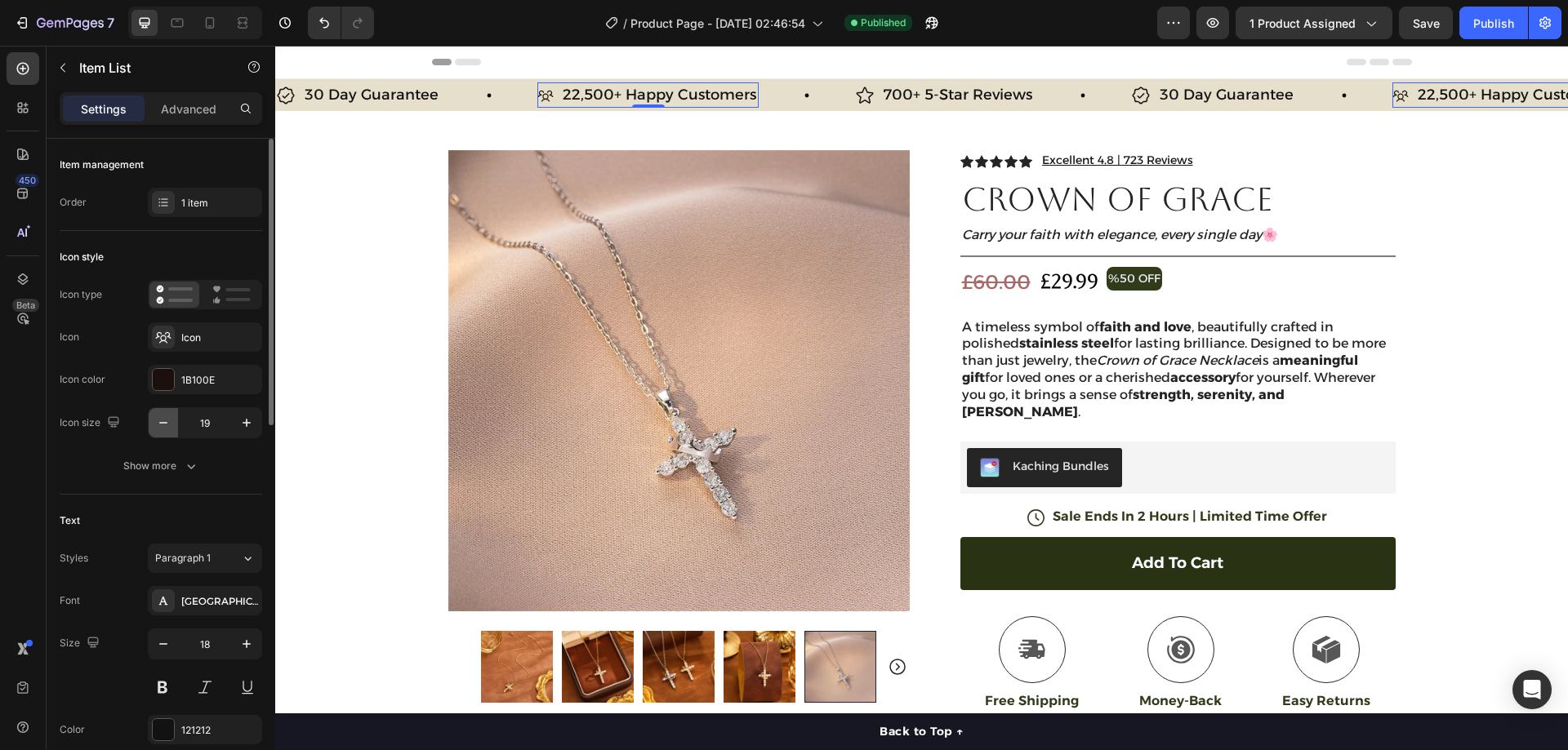
click at [171, 420] on button "button" at bounding box center [164, 423] width 30 height 30
click at [250, 416] on icon "button" at bounding box center [247, 422] width 17 height 17
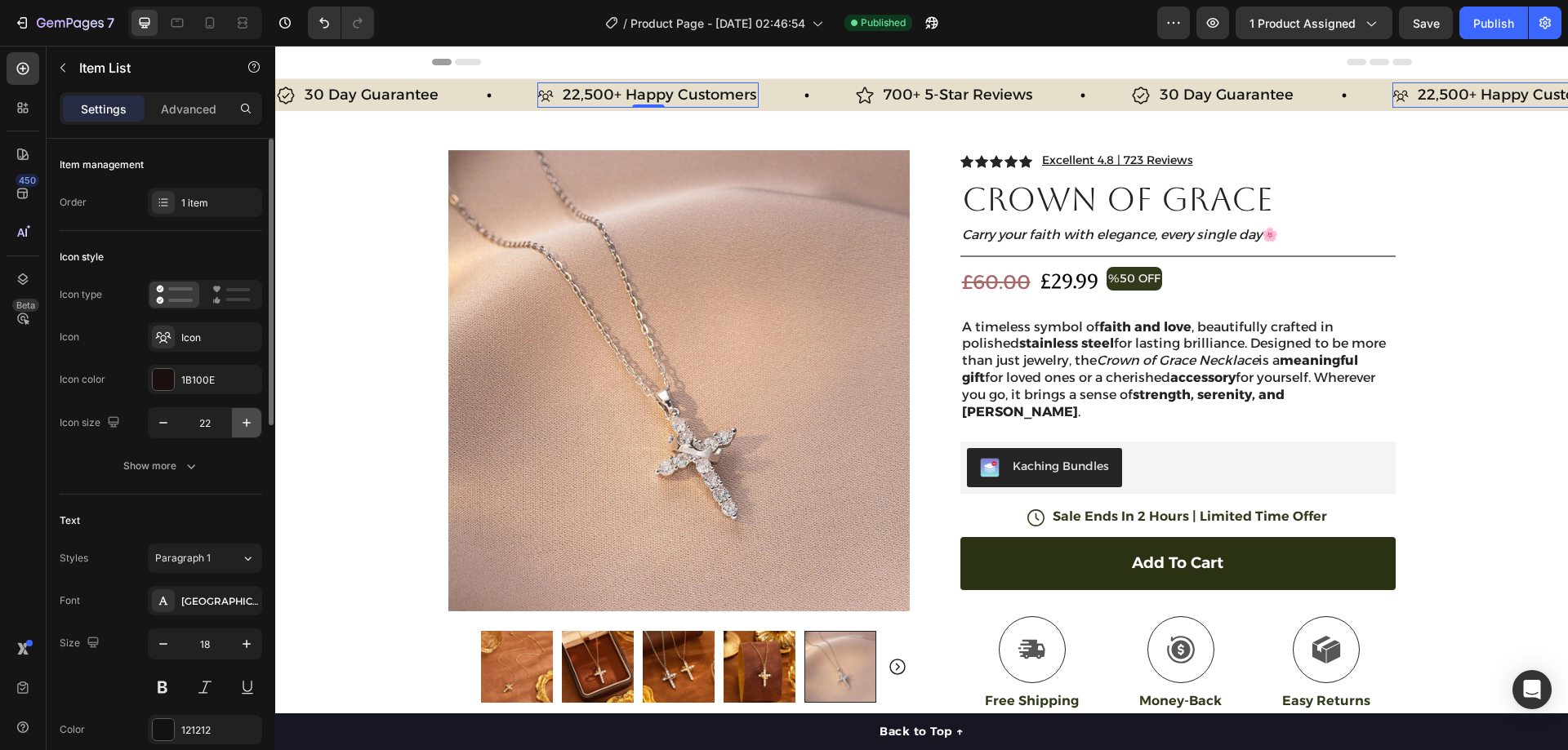
click at [250, 416] on icon "button" at bounding box center [247, 422] width 17 height 17
type input "24"
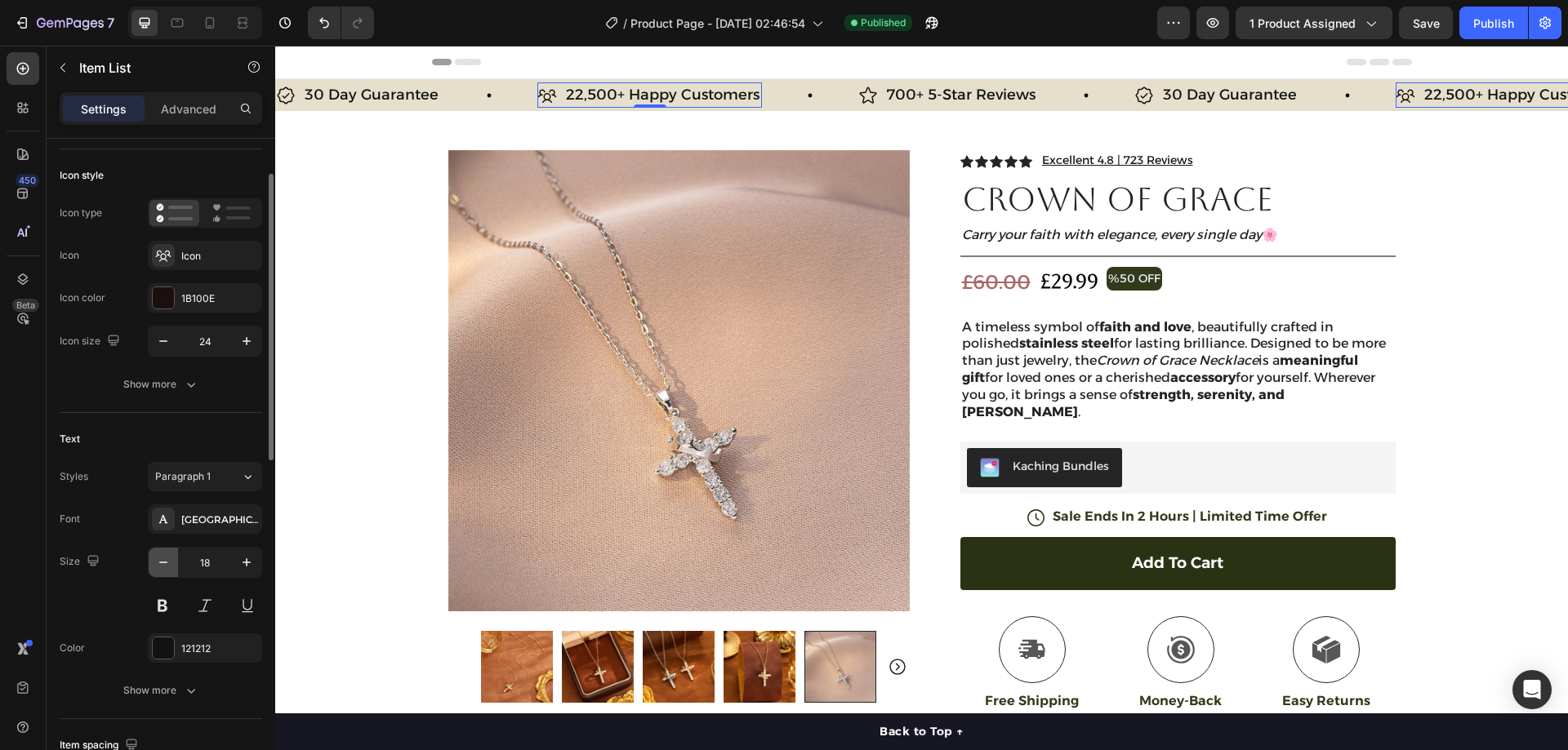
click at [158, 559] on icon "button" at bounding box center [163, 562] width 17 height 17
type input "16"
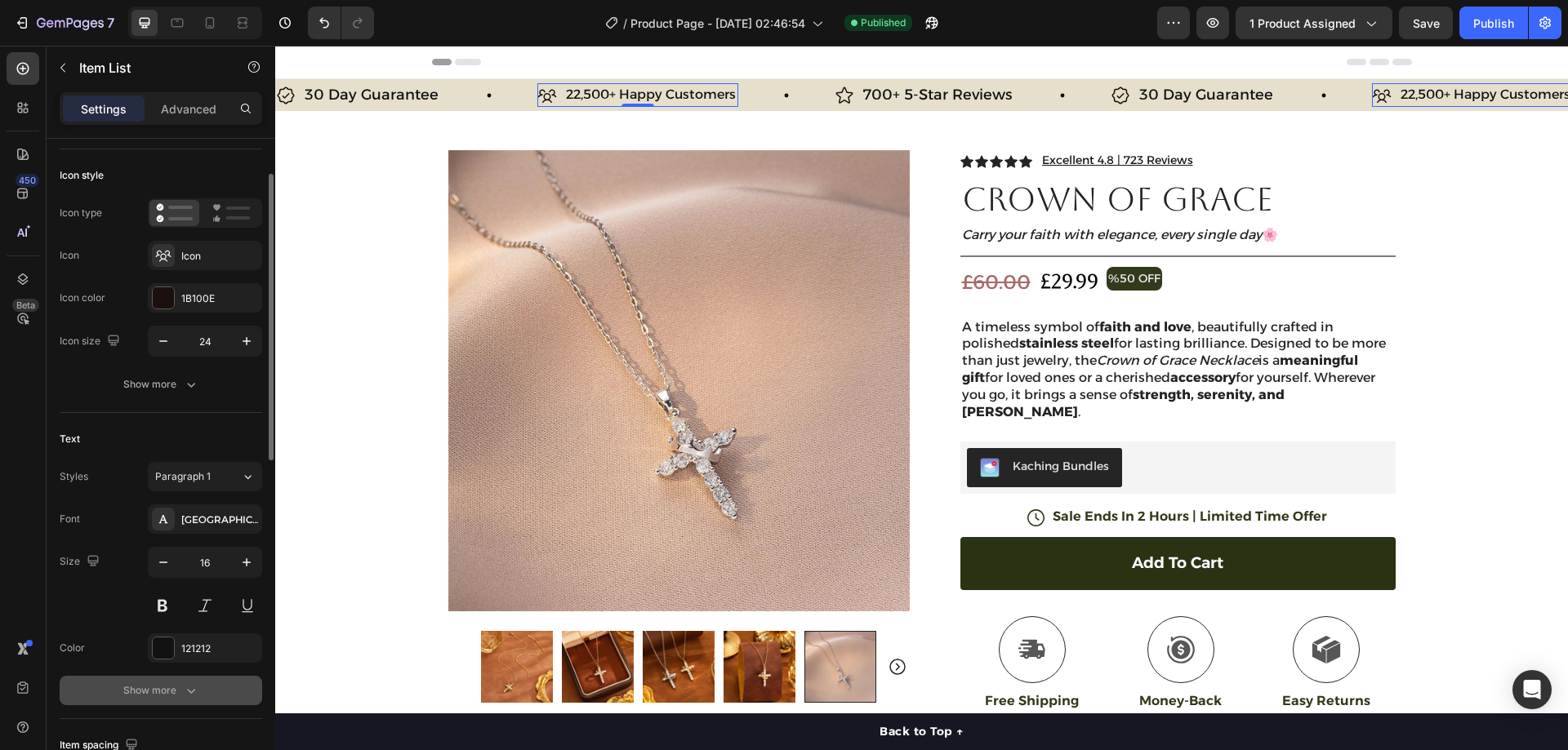
click at [167, 691] on div "Show more" at bounding box center [161, 691] width 76 height 17
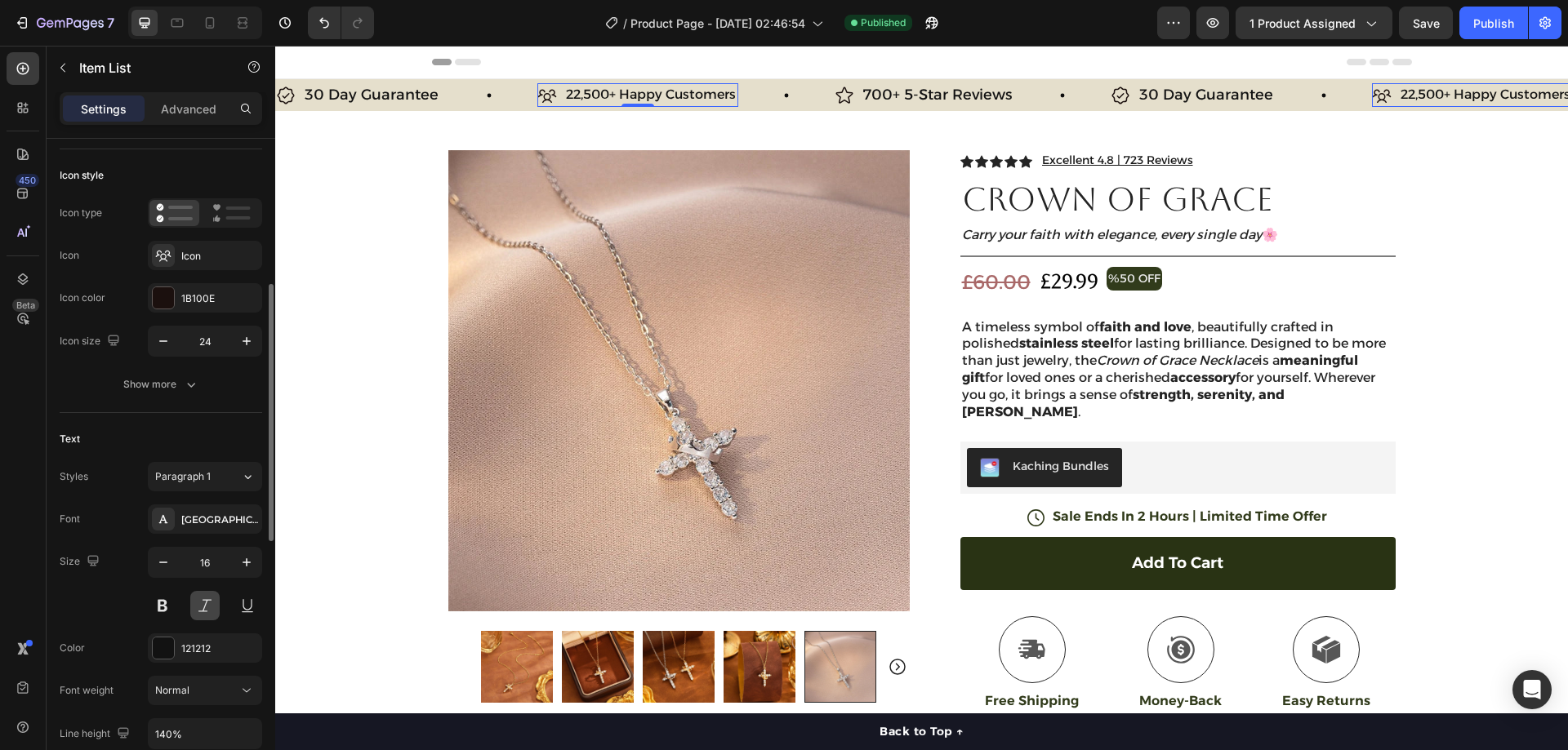
scroll to position [163, 0]
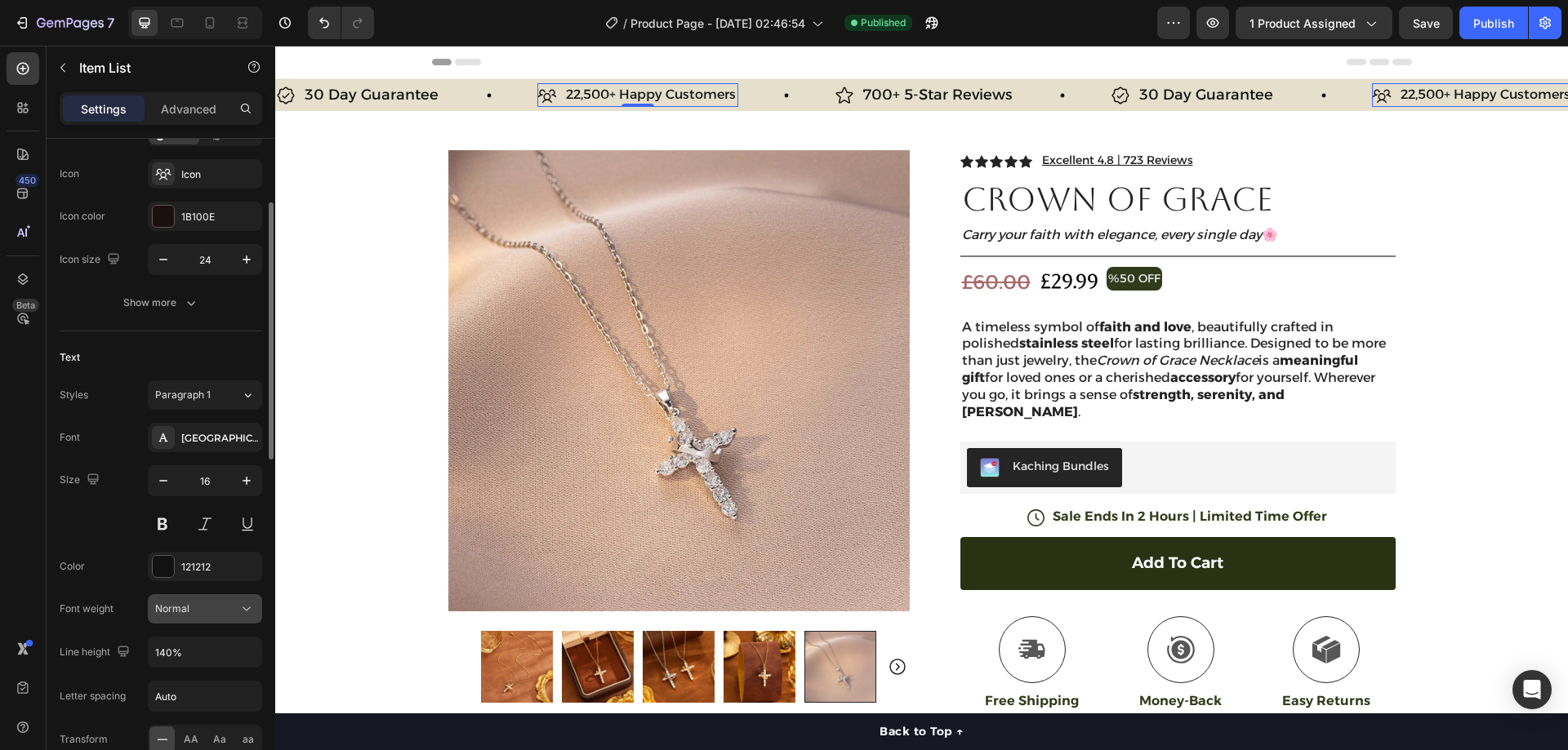
click at [206, 612] on div "Normal" at bounding box center [196, 608] width 83 height 15
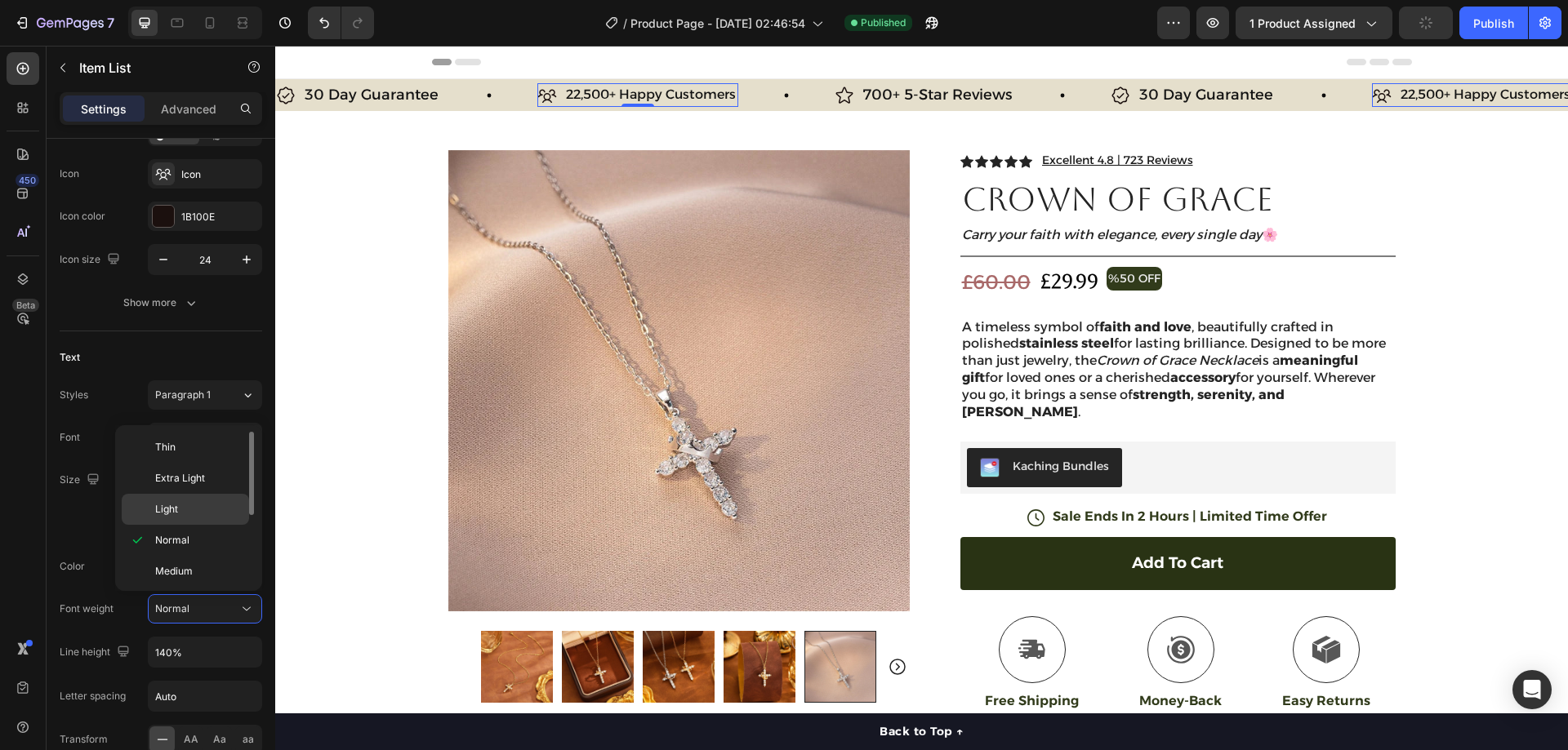
click at [198, 499] on div "Light" at bounding box center [185, 509] width 128 height 31
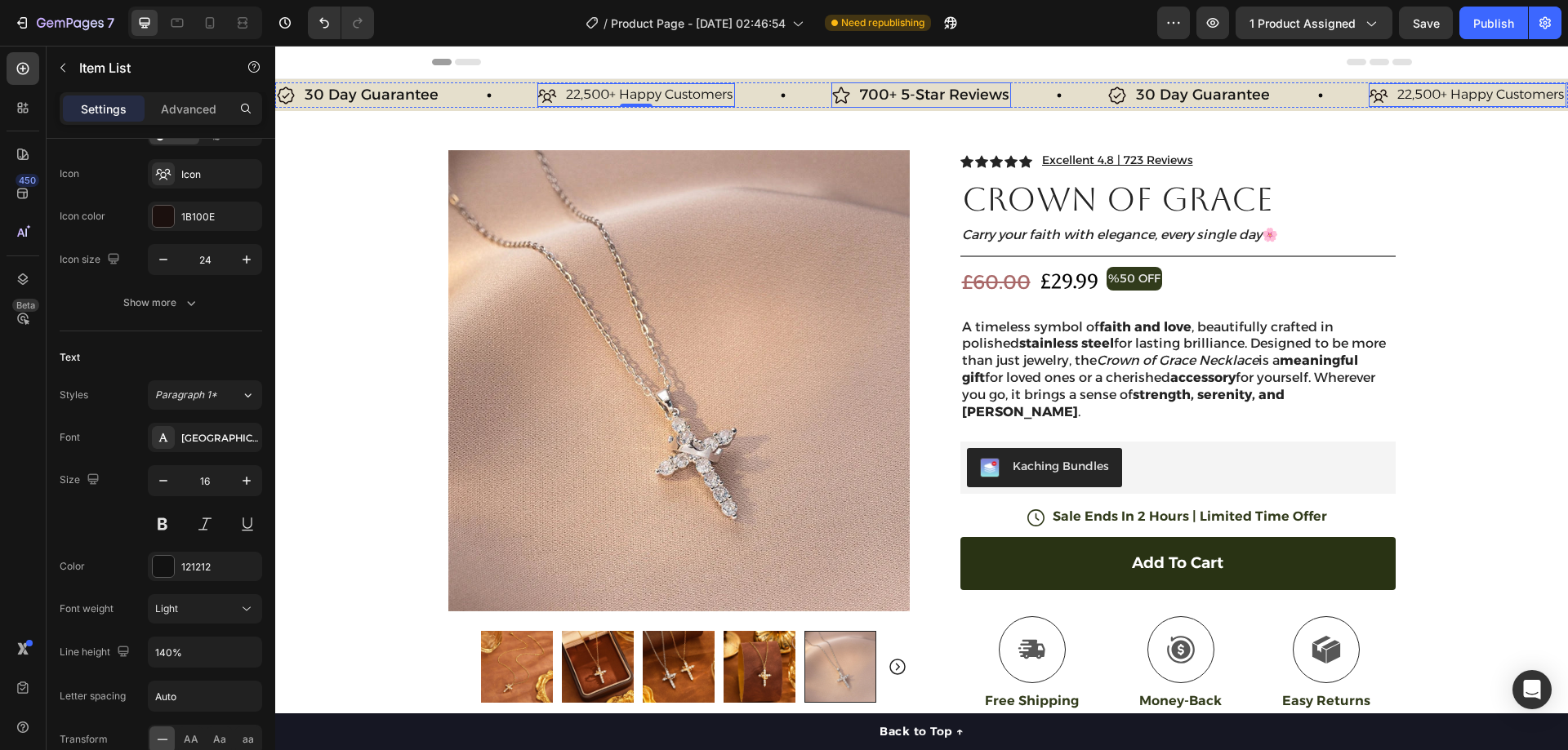
click at [887, 89] on p "700+ 5-Star Reviews" at bounding box center [932, 94] width 149 height 20
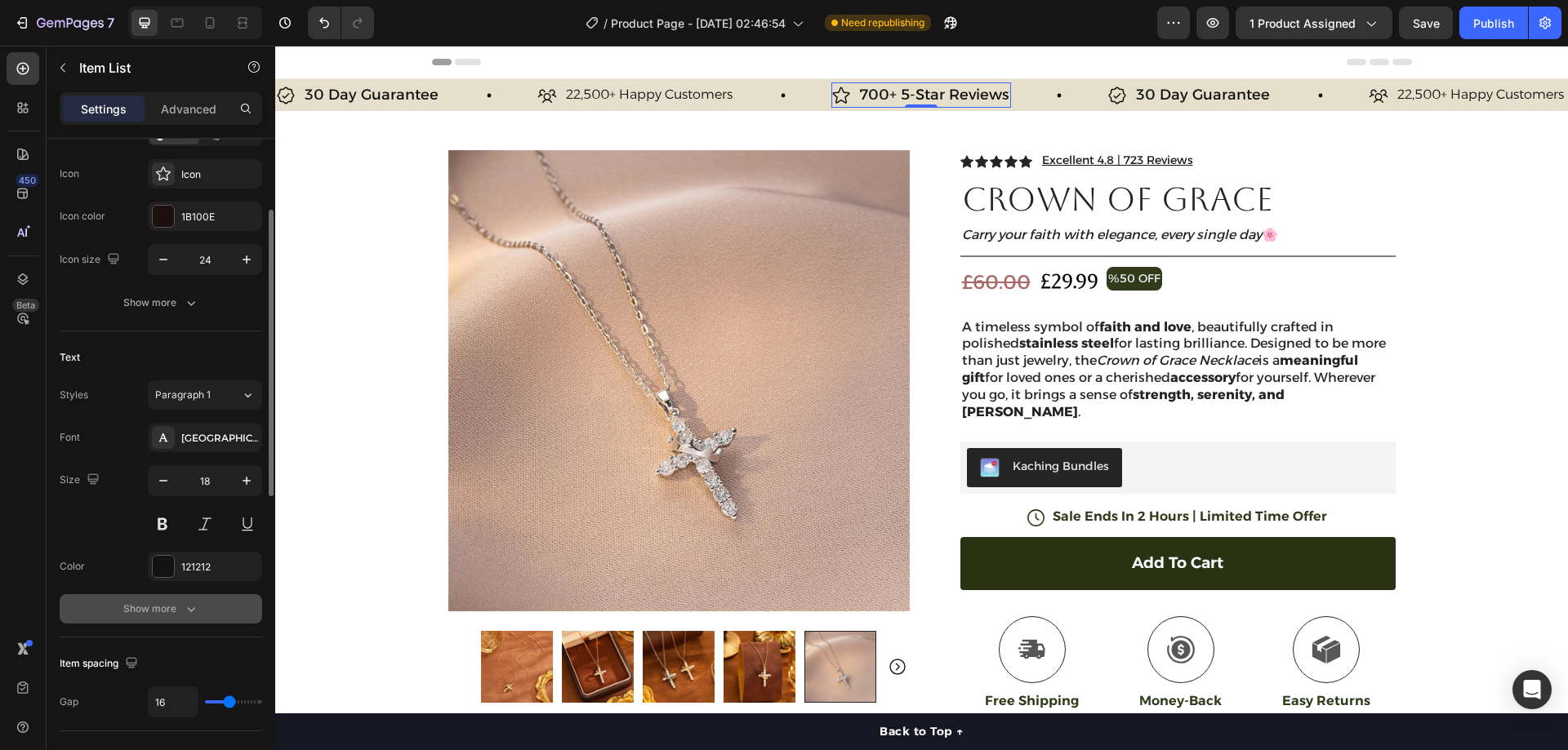
click at [193, 615] on icon "button" at bounding box center [191, 608] width 17 height 17
click at [211, 603] on div "Normal" at bounding box center [196, 608] width 83 height 15
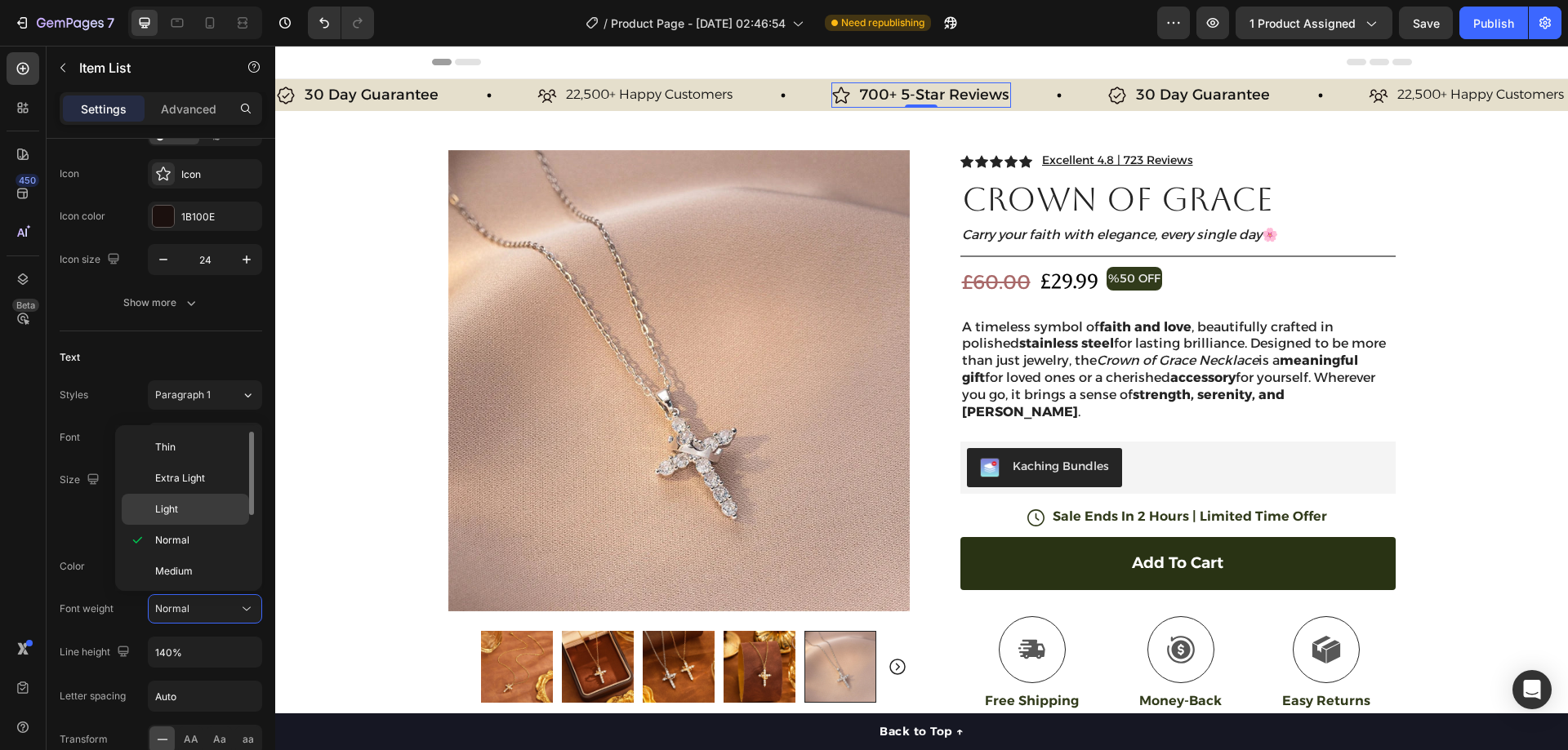
click at [213, 519] on div "Light" at bounding box center [185, 509] width 128 height 31
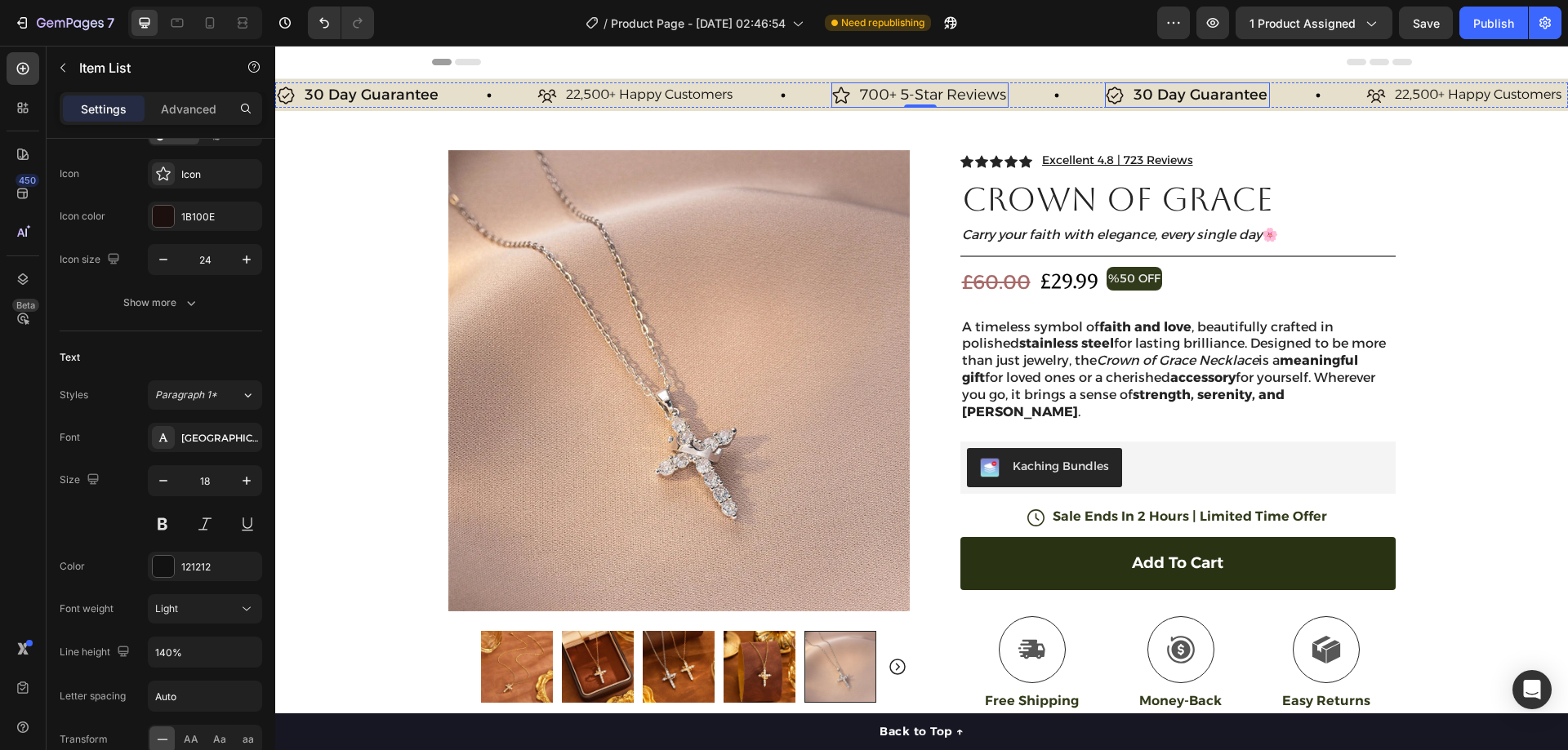
click at [1159, 89] on p "30 Day Guarantee" at bounding box center [1198, 94] width 134 height 20
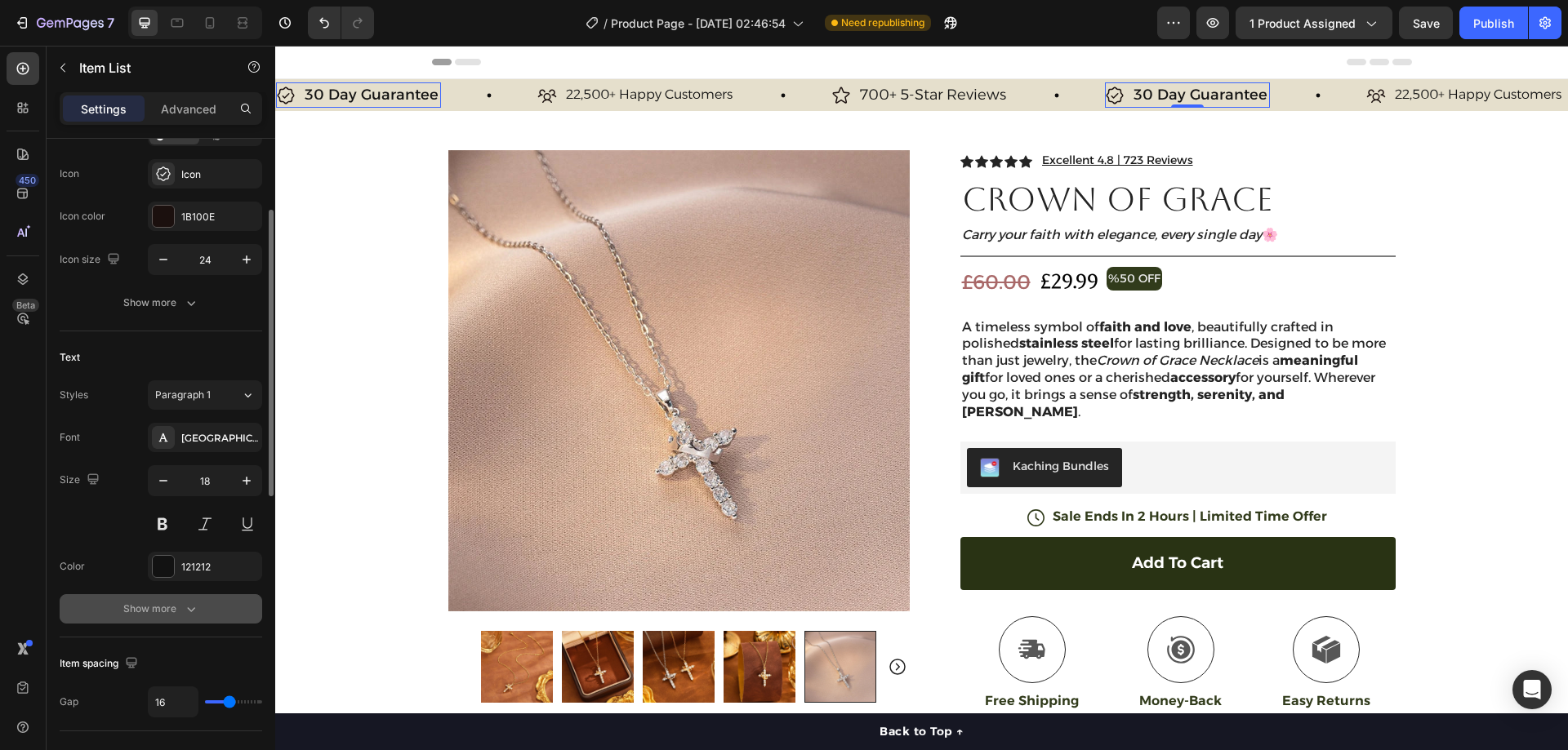
click at [193, 607] on icon "button" at bounding box center [191, 608] width 17 height 17
click at [211, 605] on div "Normal" at bounding box center [196, 608] width 83 height 15
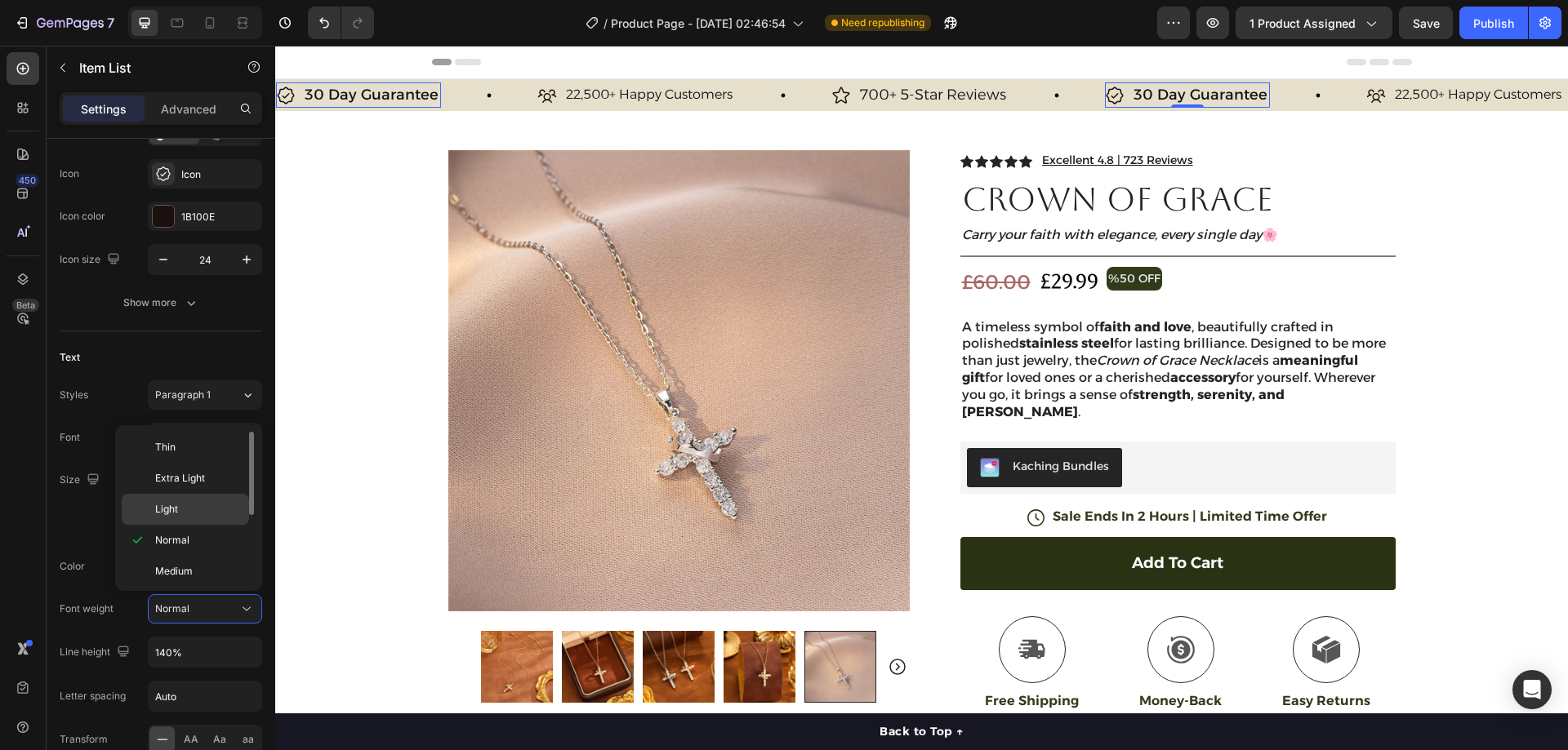
click at [204, 514] on p "Light" at bounding box center [198, 509] width 87 height 15
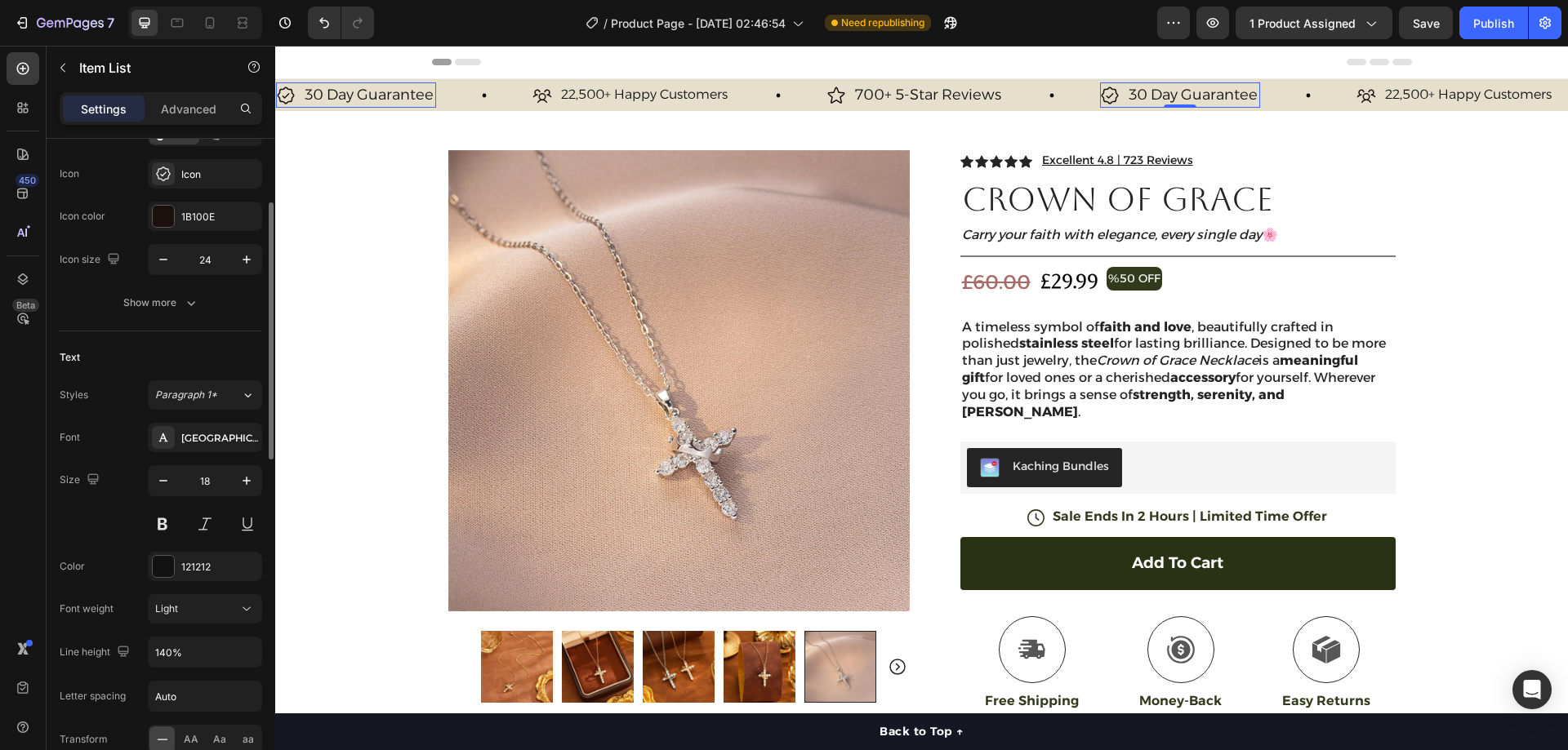
scroll to position [0, 0]
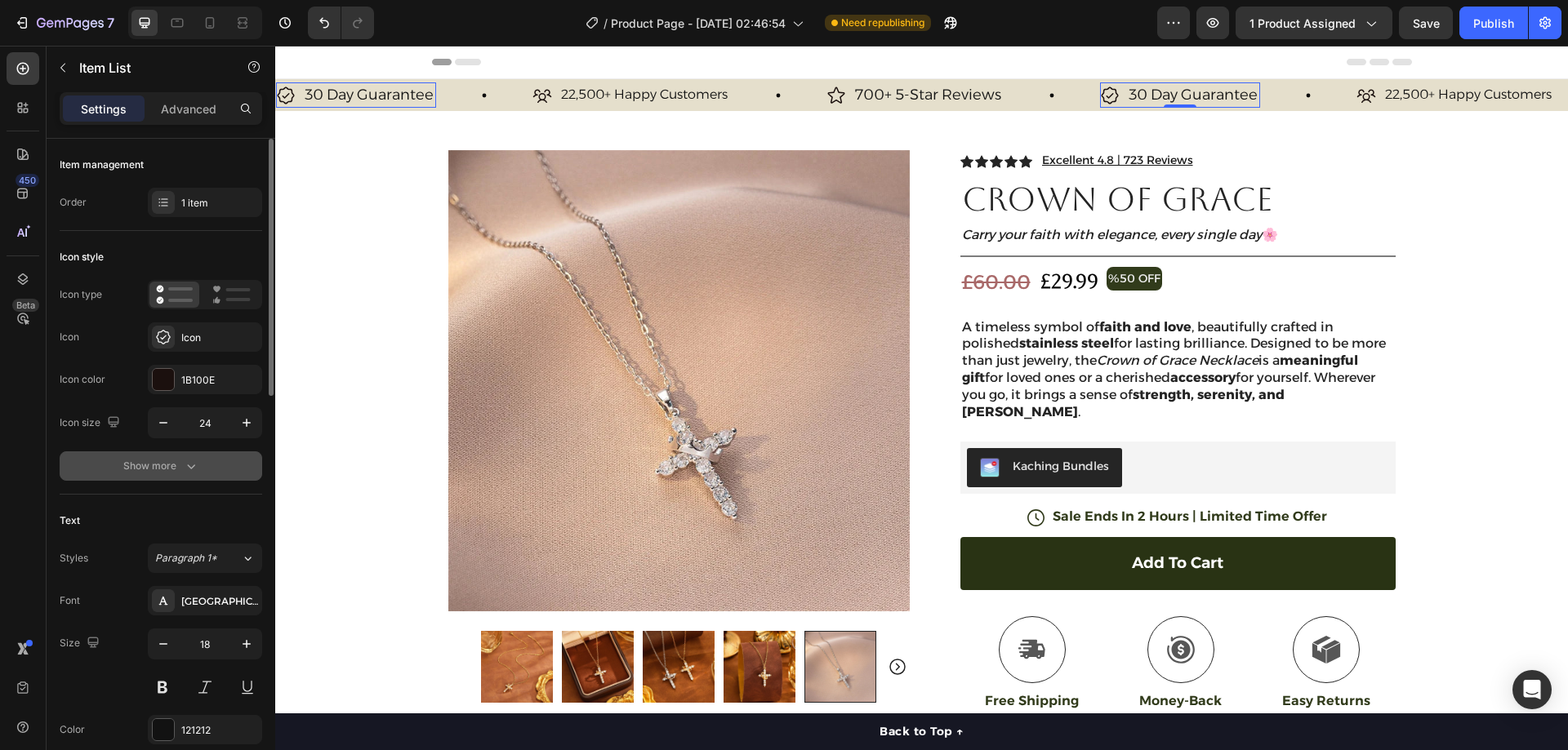
click at [197, 468] on icon "button" at bounding box center [191, 466] width 17 height 17
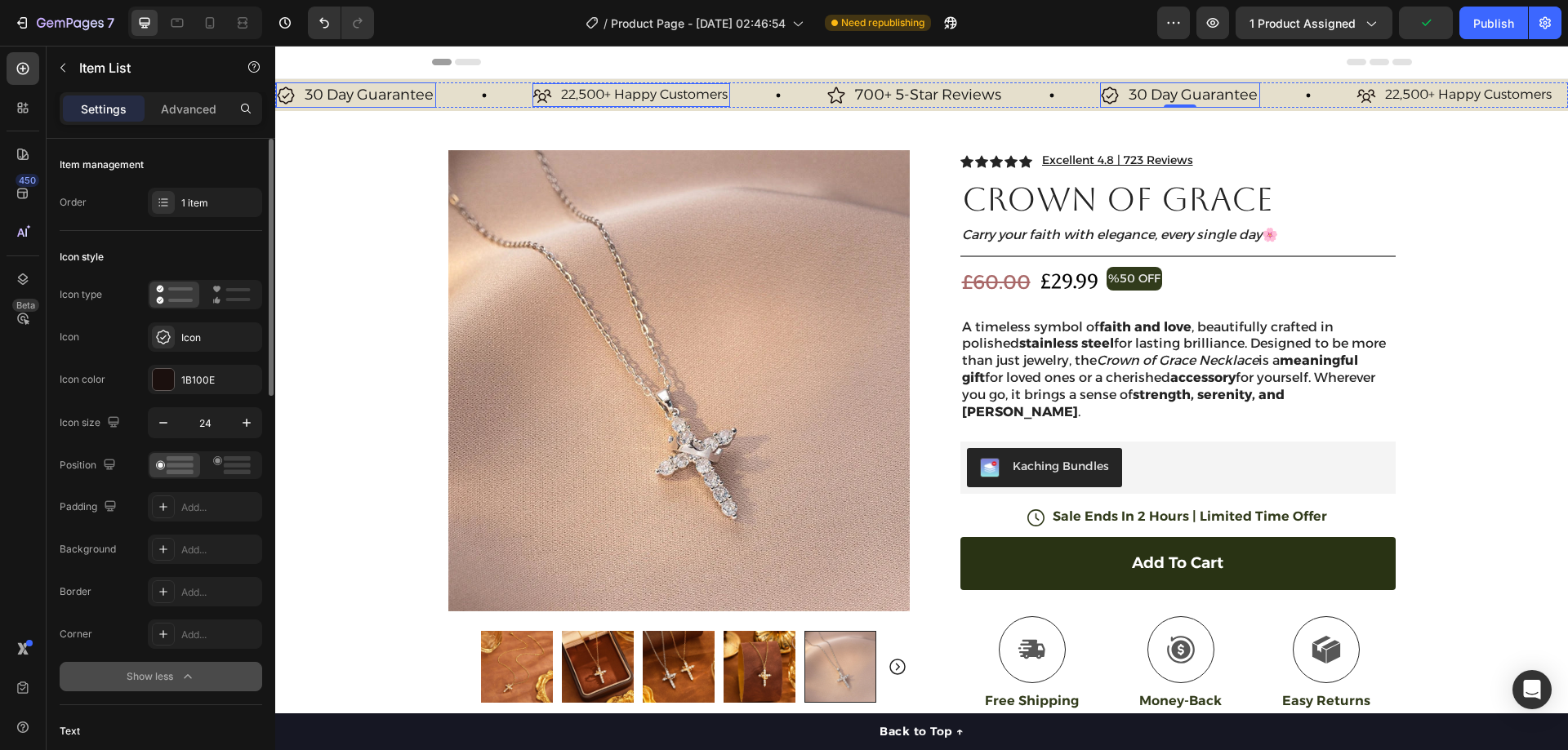
click at [549, 90] on icon at bounding box center [541, 95] width 19 height 19
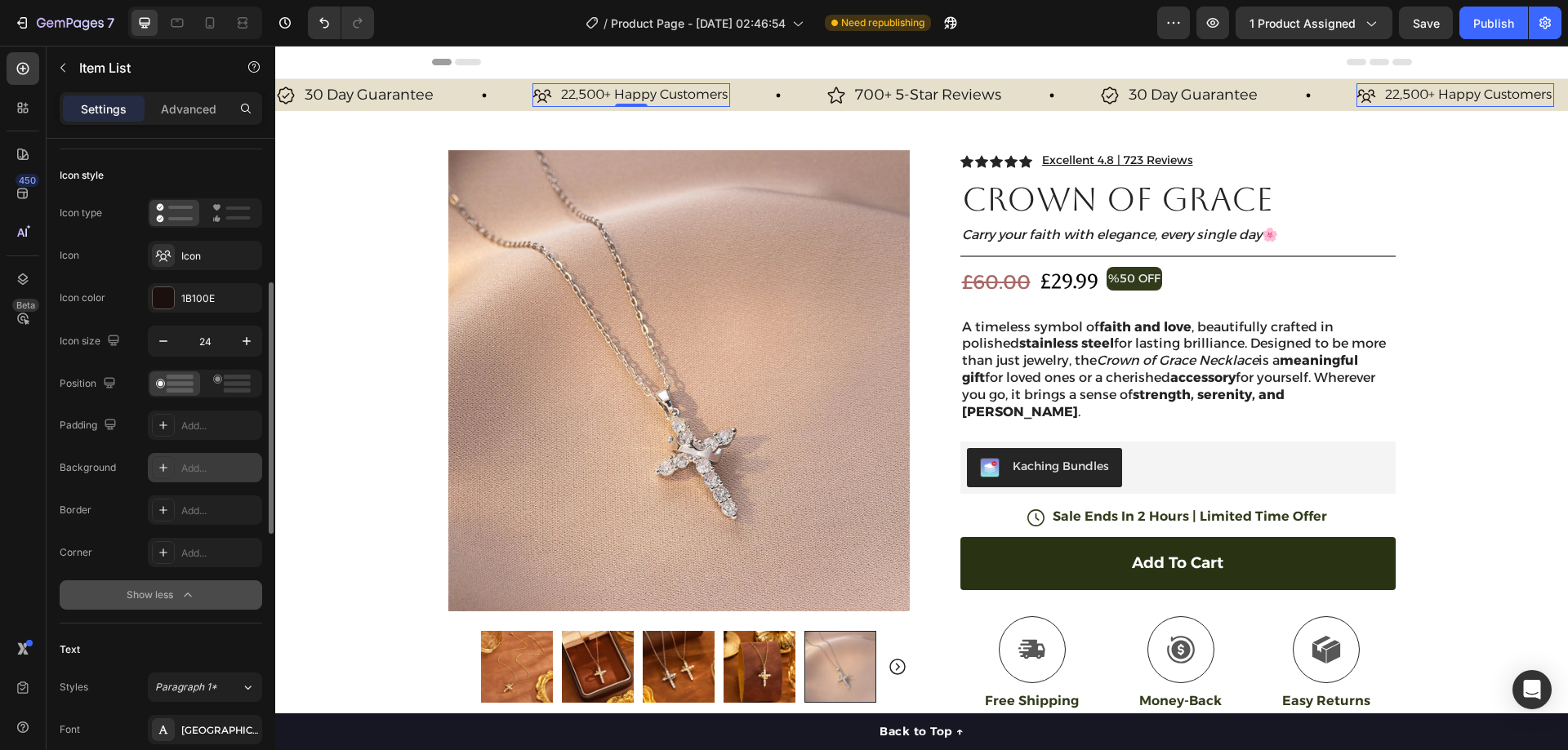
scroll to position [163, 0]
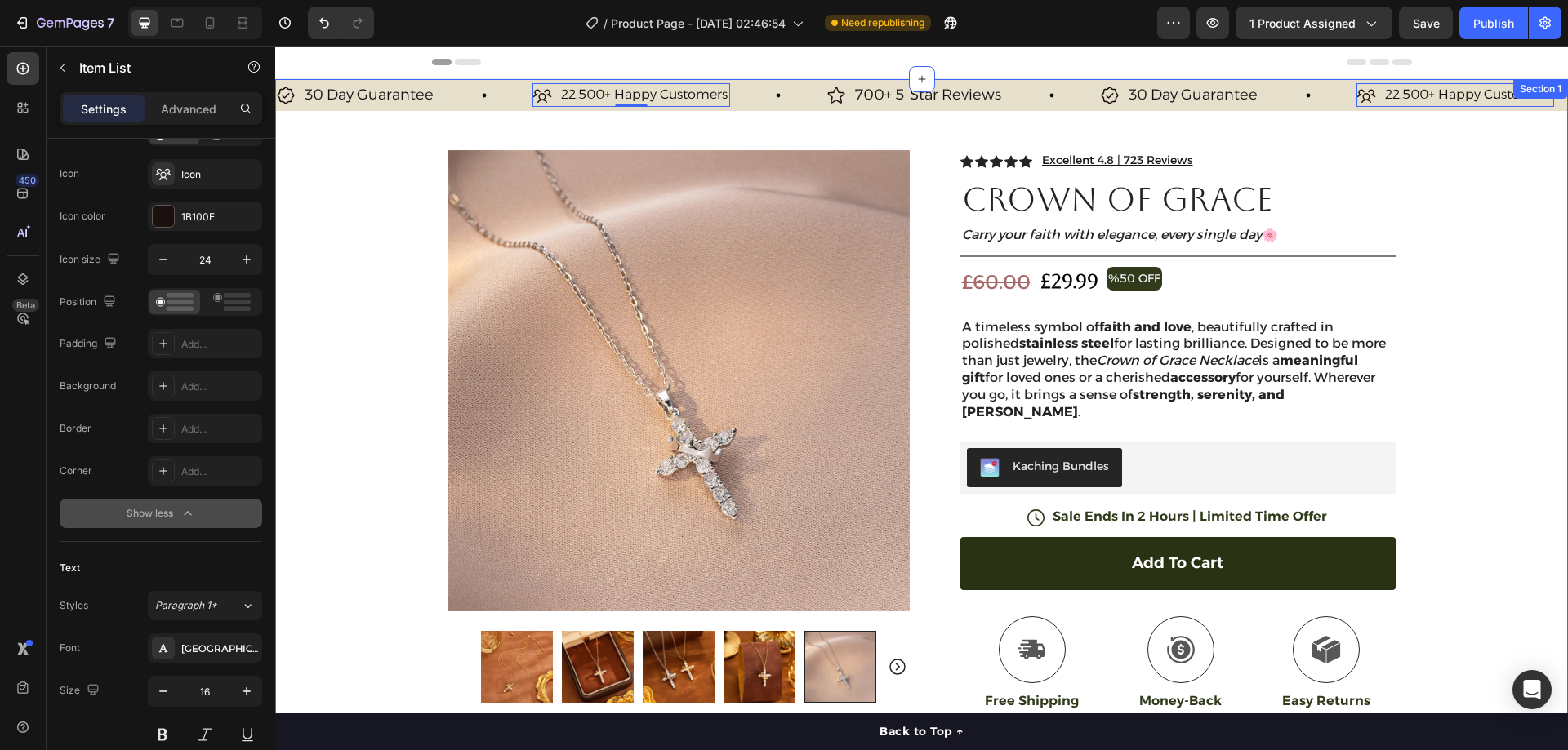
drag, startPoint x: 1459, startPoint y: 142, endPoint x: 1267, endPoint y: 125, distance: 192.8
click at [1453, 140] on div "30 Day Guarantee Item List 22,500+ Happy Customers Item List 0 700+ 5-Star Revi…" at bounding box center [922, 512] width 1293 height 866
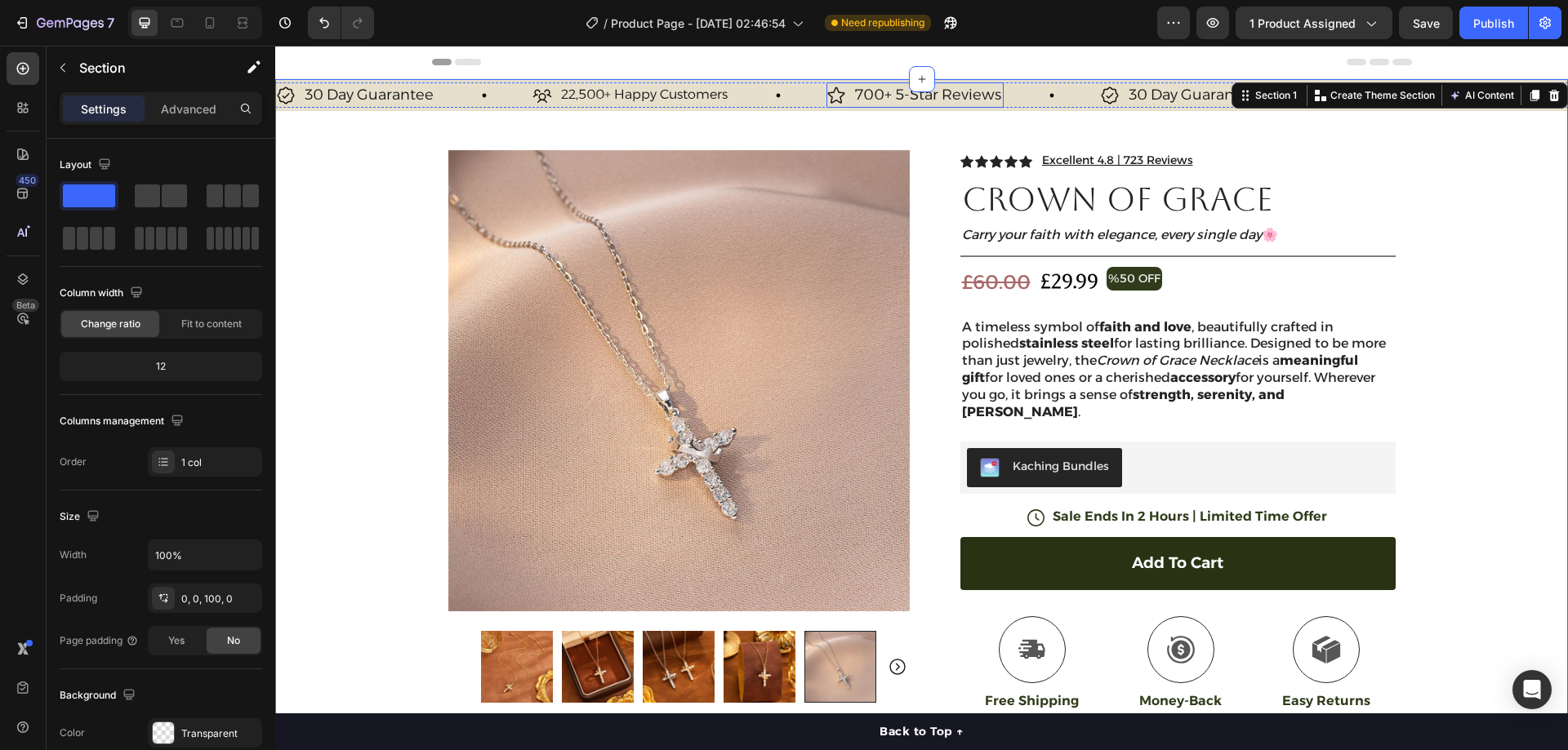
click at [875, 92] on p "700+ 5-Star Reviews" at bounding box center [927, 94] width 146 height 20
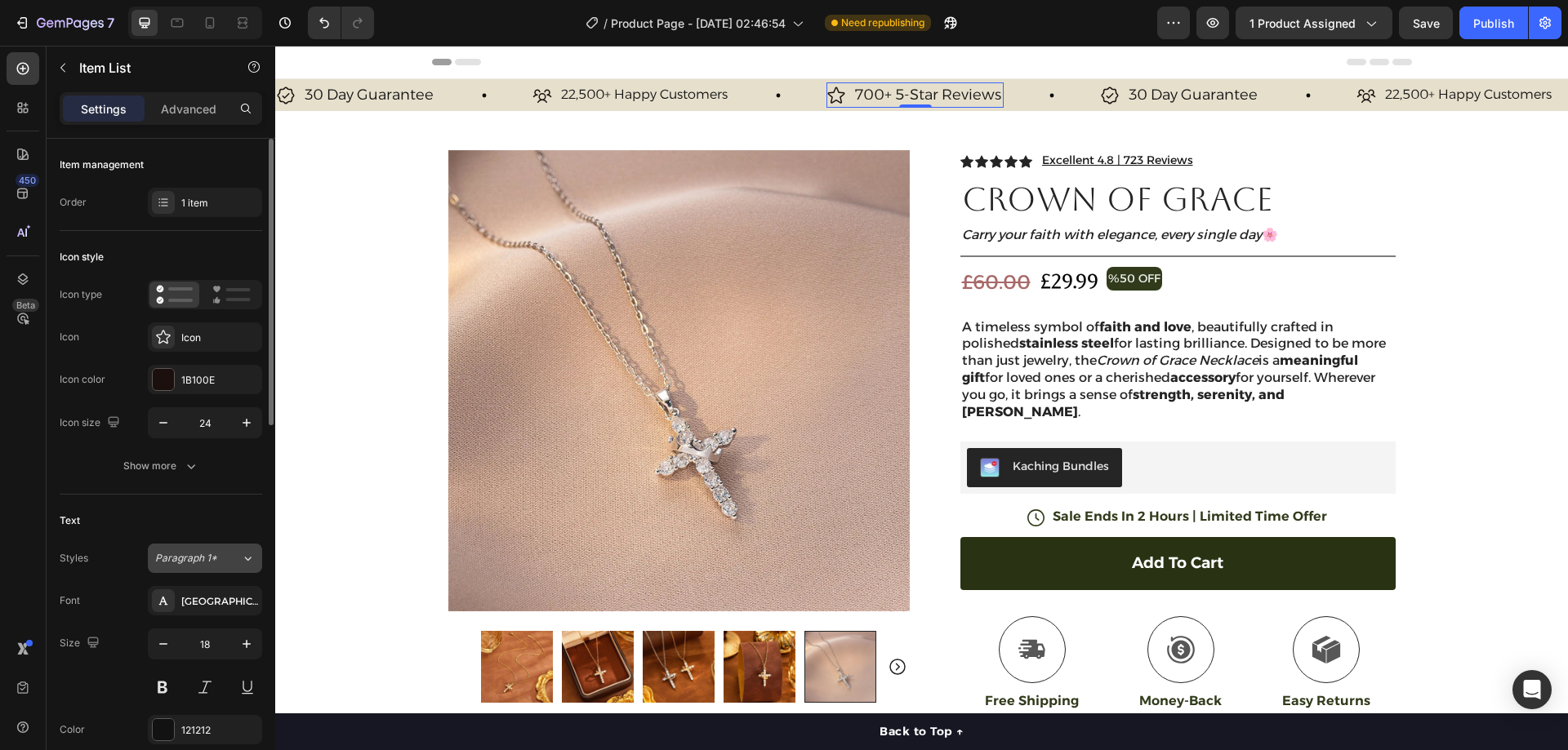
scroll to position [81, 0]
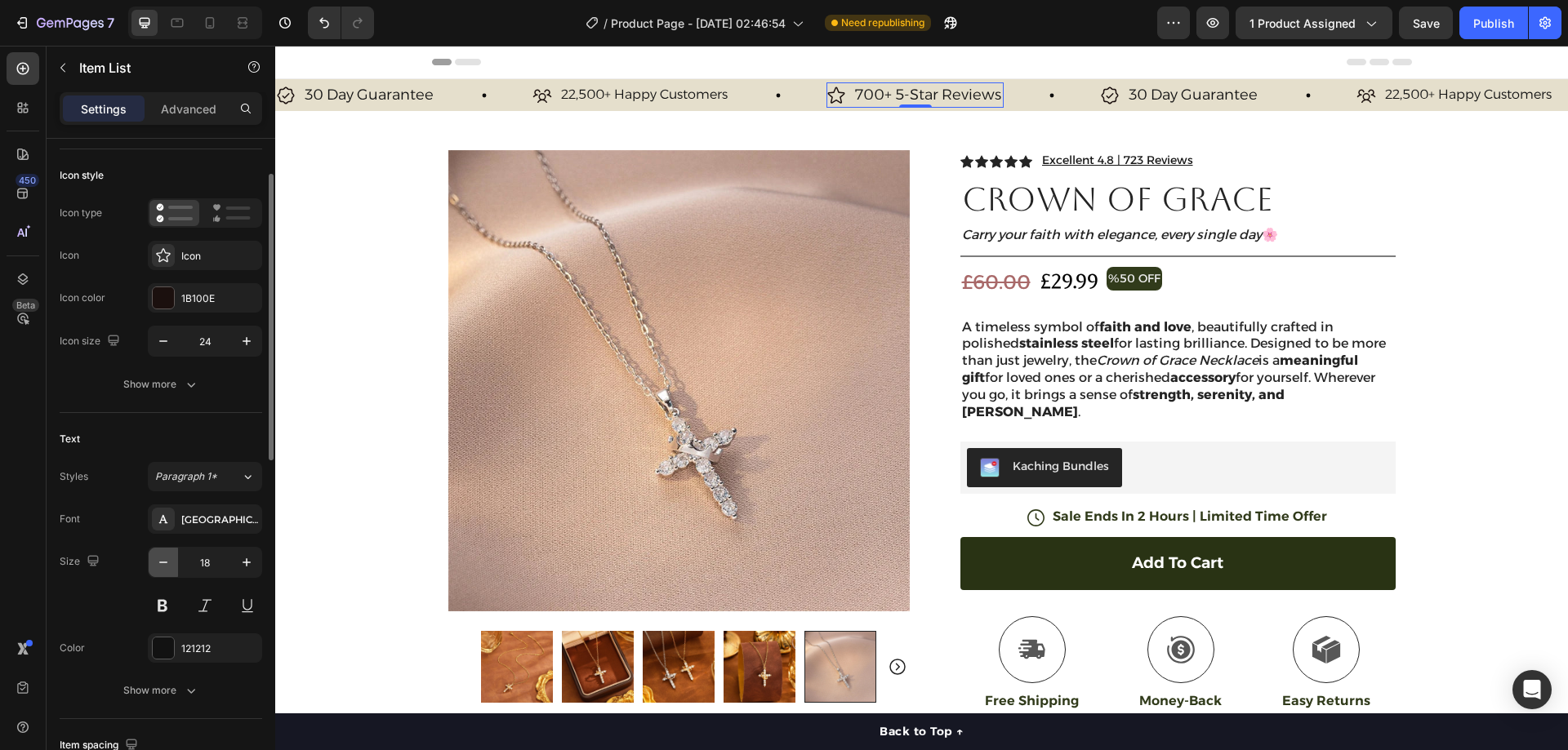
click at [162, 566] on icon "button" at bounding box center [163, 562] width 17 height 17
type input "16"
click at [650, 91] on p "22,500+ Happy Customers" at bounding box center [643, 94] width 167 height 18
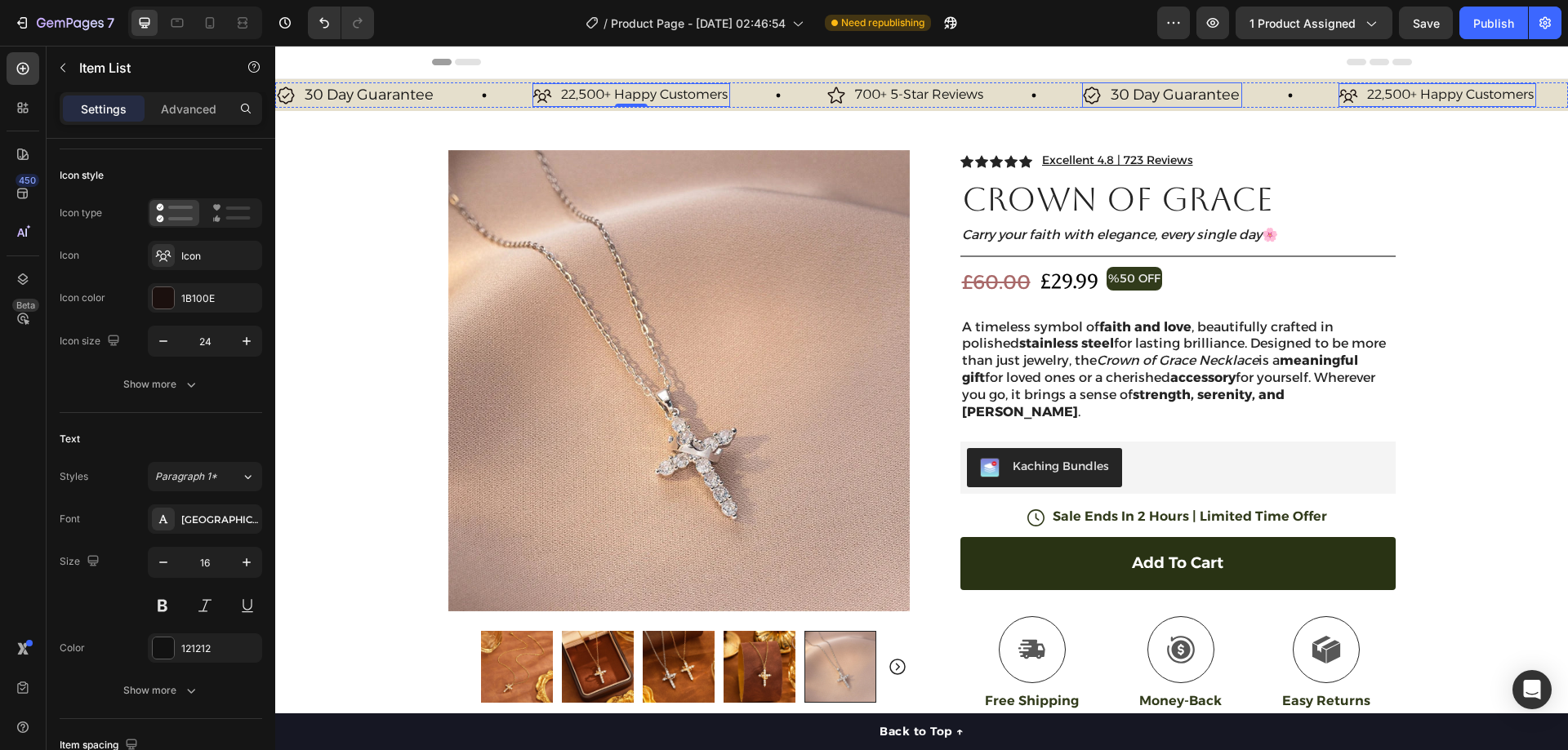
click at [1146, 87] on p "30 Day Guarantee" at bounding box center [1174, 94] width 129 height 20
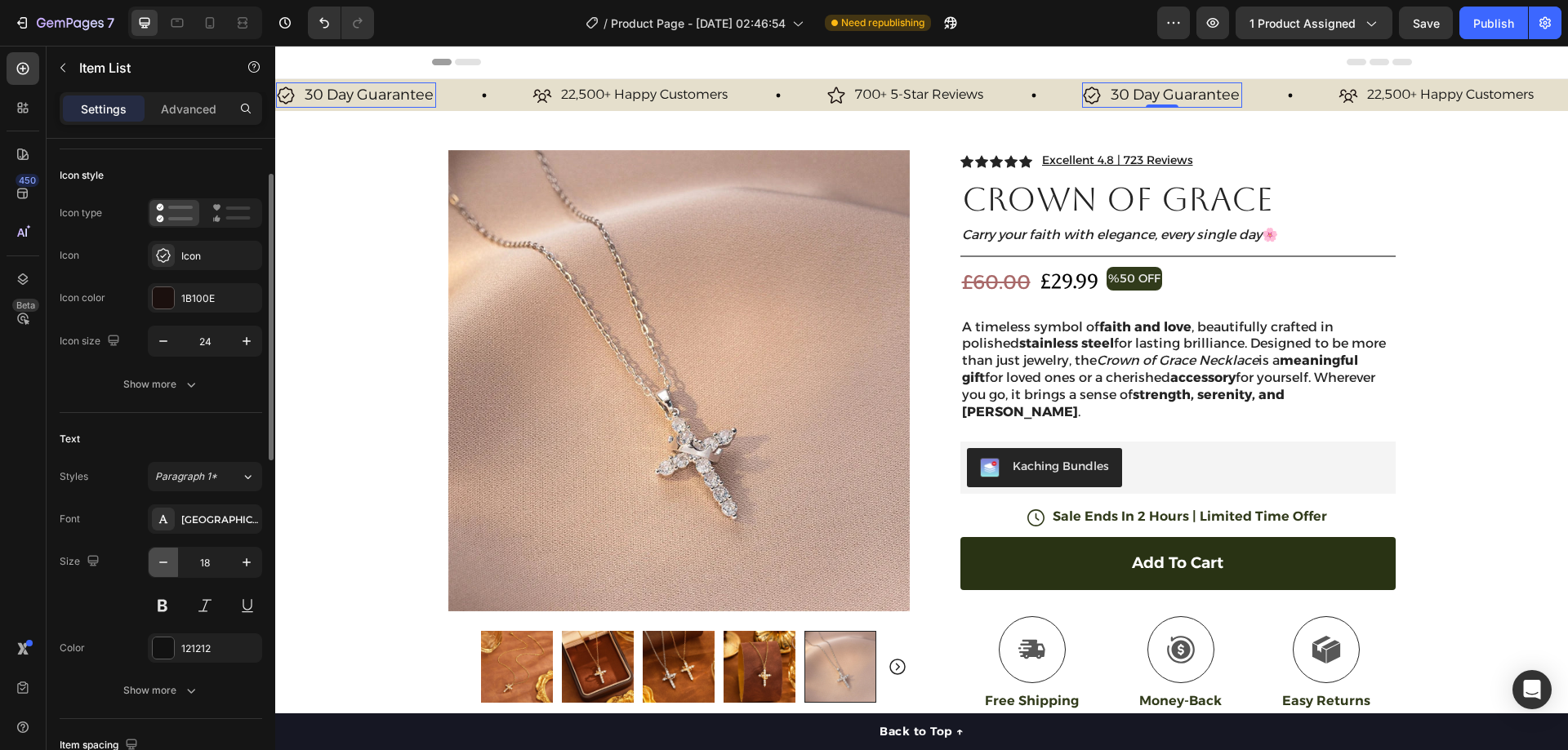
click at [161, 566] on icon "button" at bounding box center [163, 562] width 17 height 17
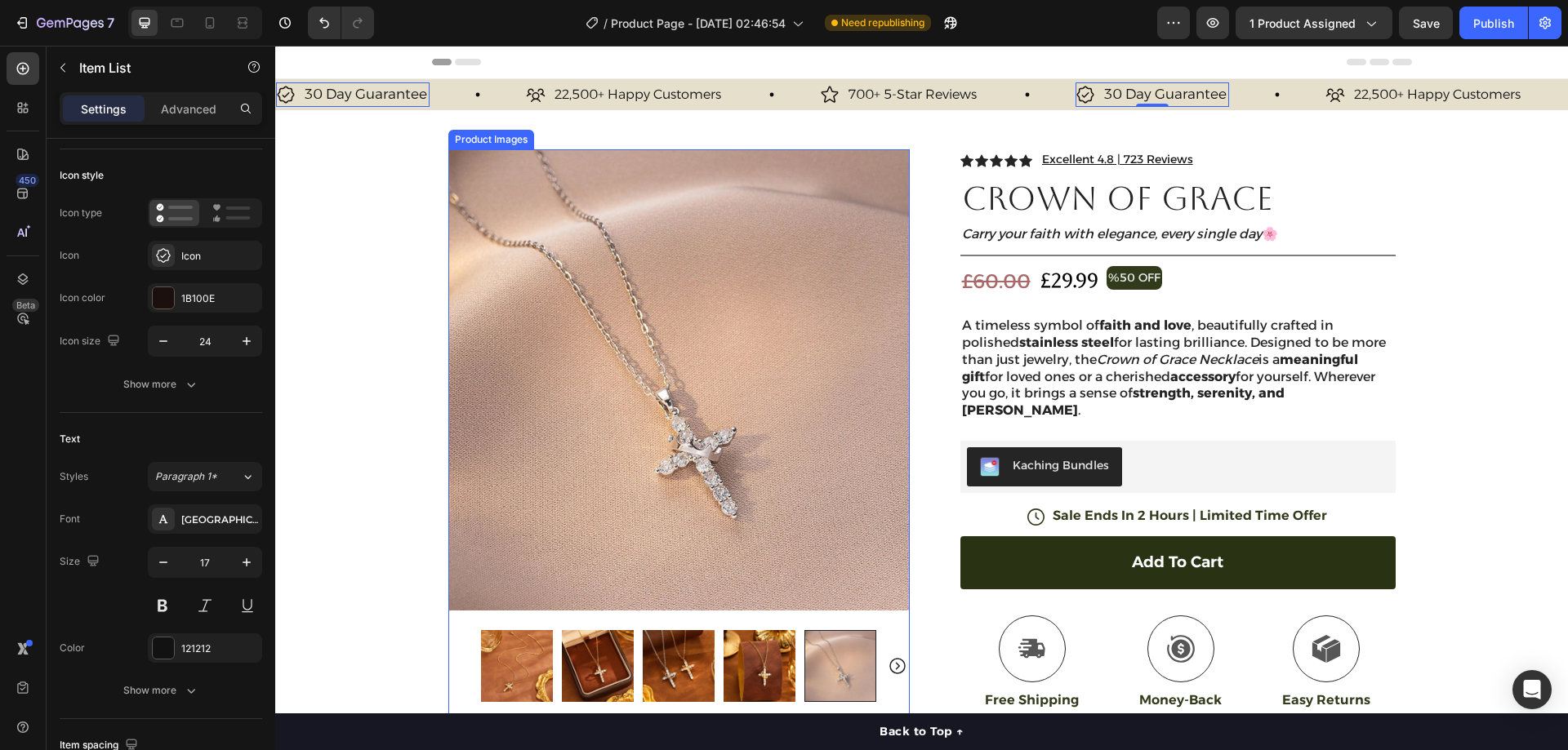
type input "16"
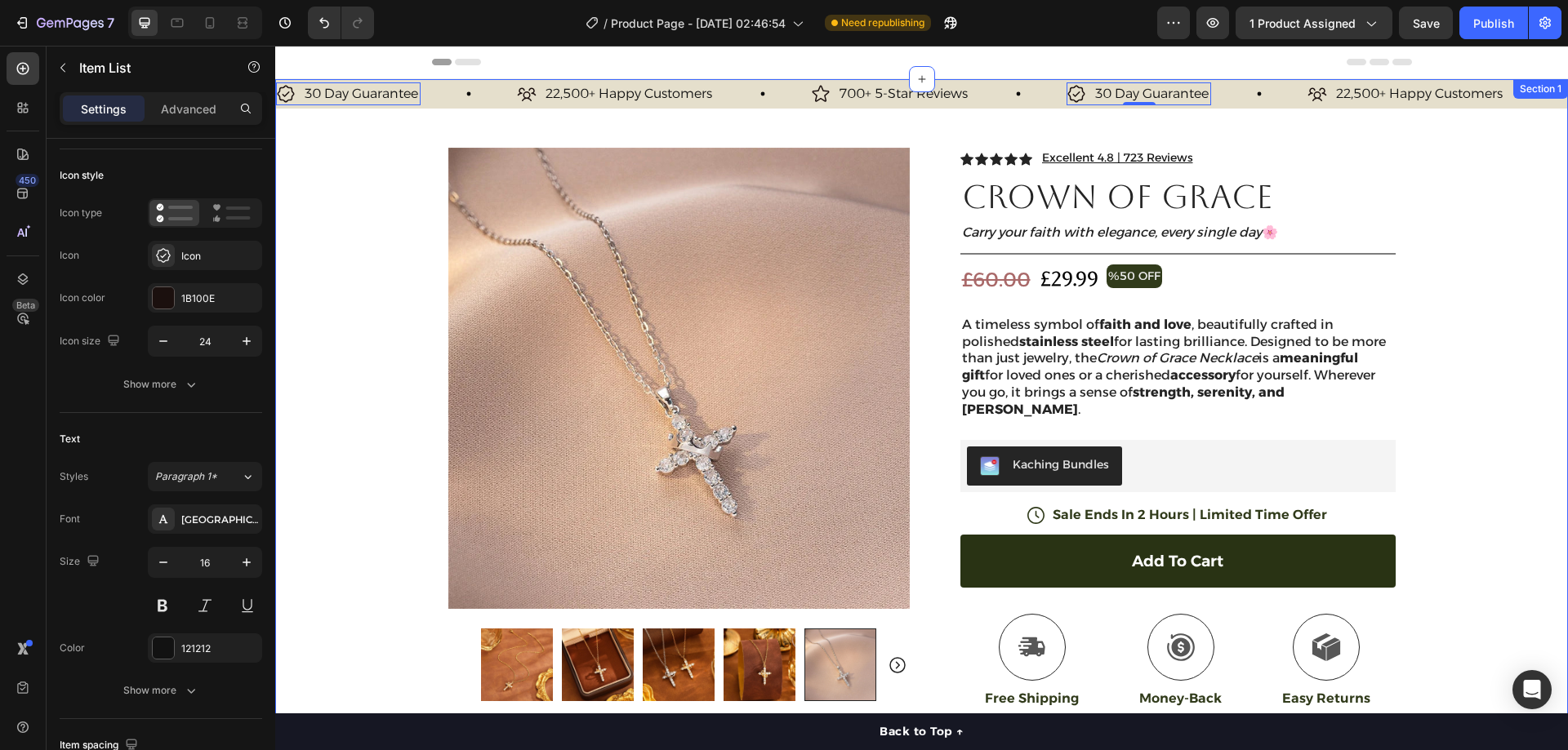
drag, startPoint x: 1456, startPoint y: 167, endPoint x: 1449, endPoint y: 111, distance: 56.4
click at [1453, 160] on div "30 Day Guarantee Item List 0 22,500+ Happy Customers Item List 700+ 5-Star Revi…" at bounding box center [922, 511] width 1293 height 865
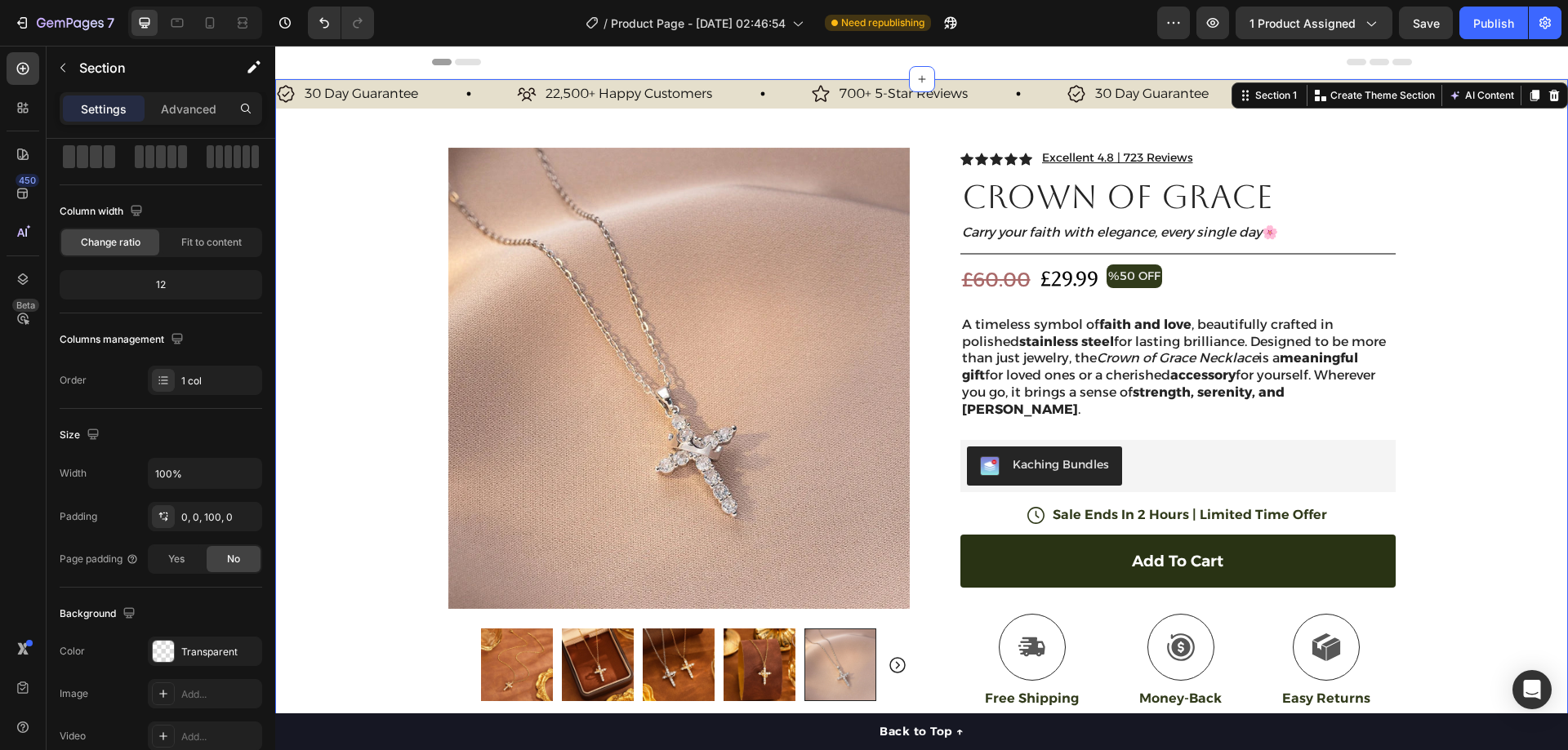
scroll to position [0, 0]
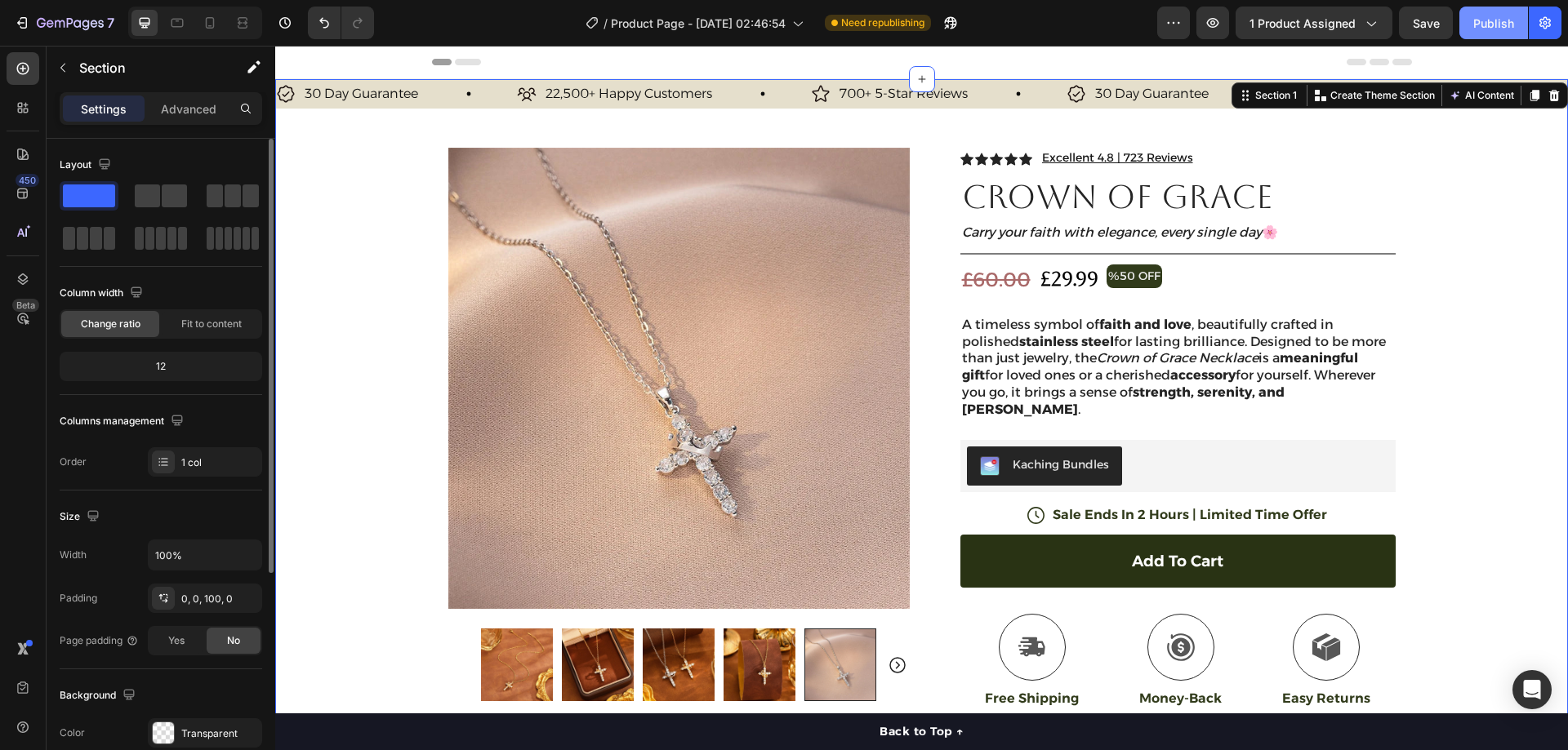
click at [1498, 17] on div "Publish" at bounding box center [1494, 24] width 41 height 17
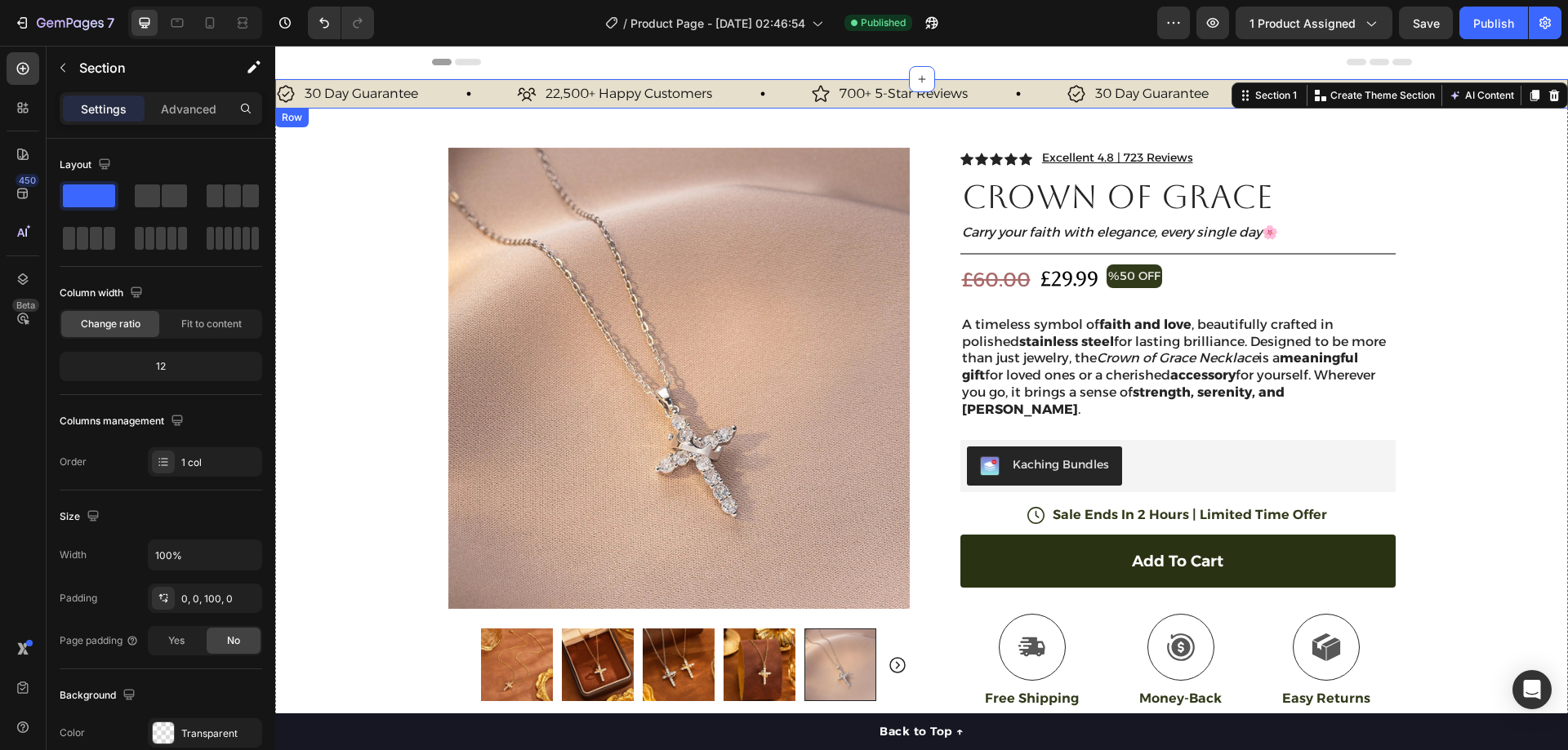
click at [451, 106] on div "30 Day Guarantee Item List 22,500+ Happy Customers Item List 700+ 5-Star Review…" at bounding box center [922, 94] width 1293 height 30
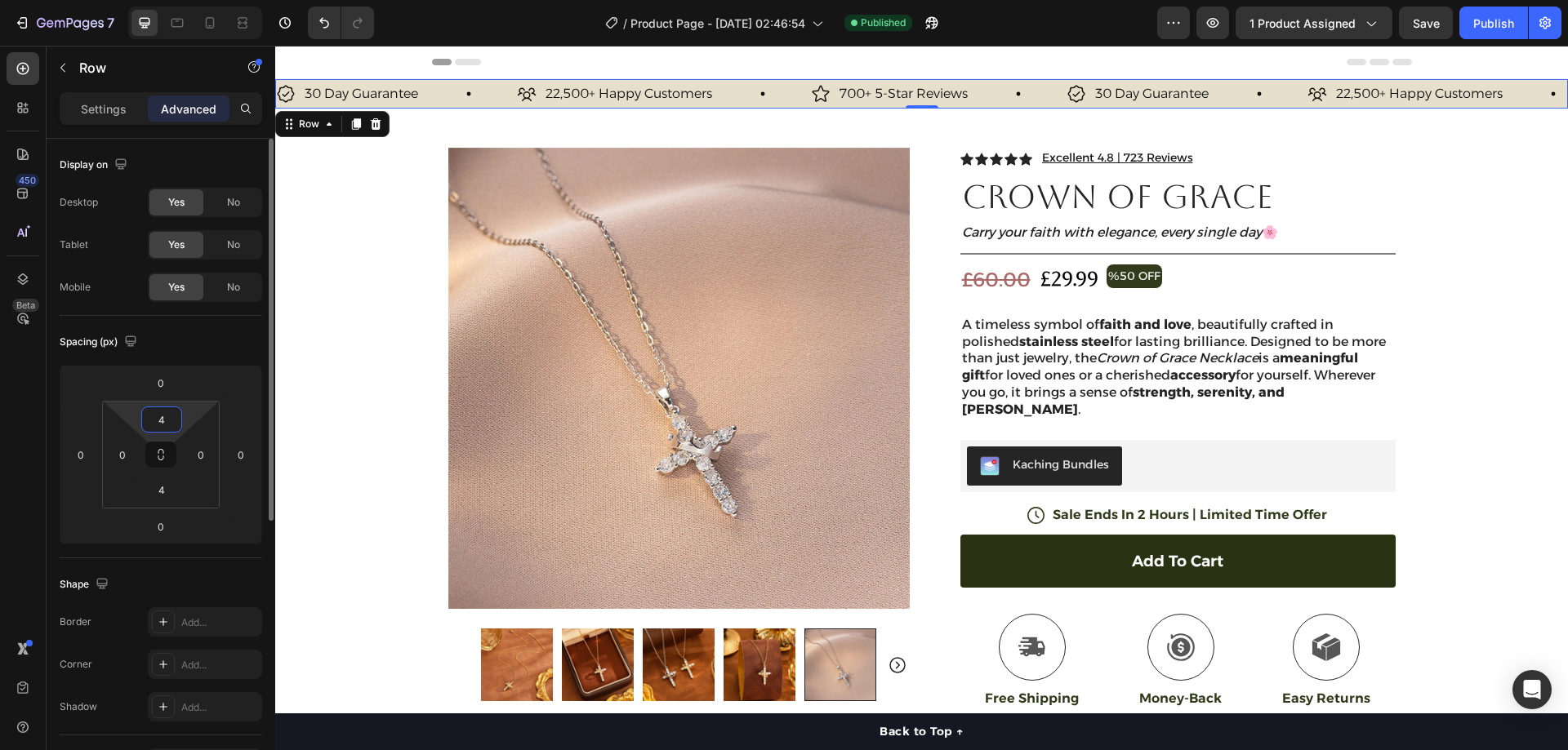
click at [159, 414] on input "4" at bounding box center [161, 420] width 32 height 24
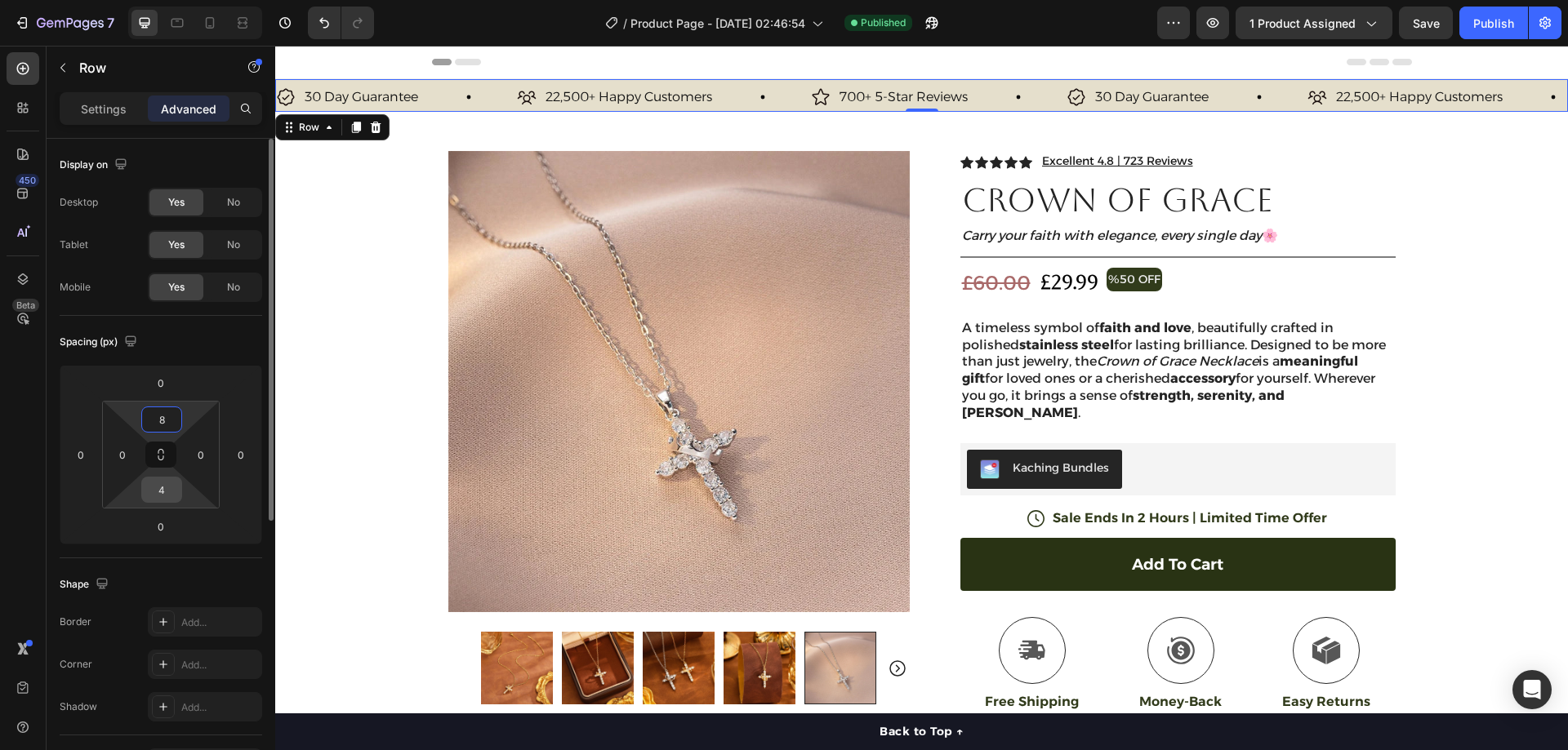
type input "8"
click at [163, 501] on input "4" at bounding box center [161, 490] width 32 height 24
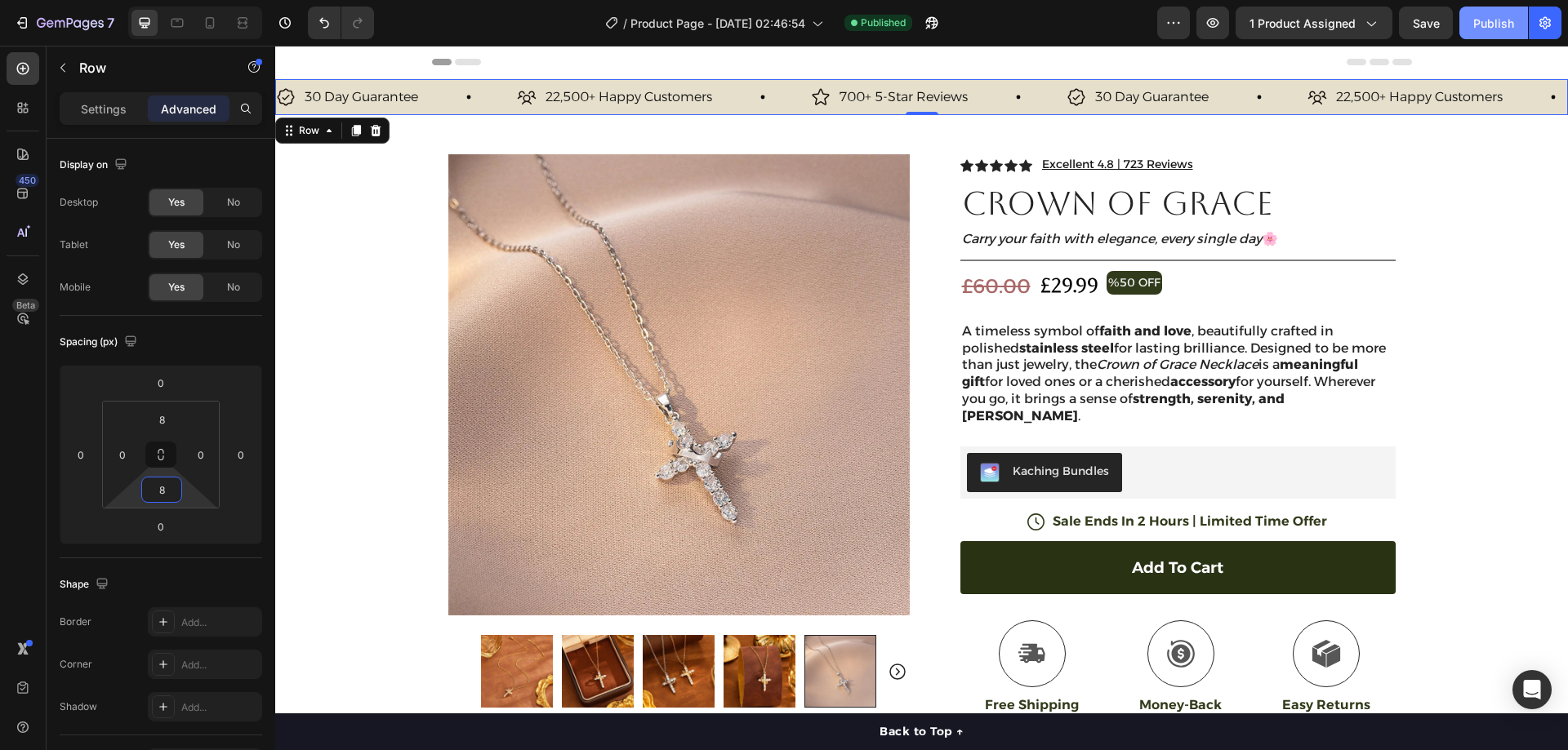
type input "8"
click at [1485, 24] on div "Publish" at bounding box center [1494, 24] width 41 height 17
click at [215, 18] on icon at bounding box center [210, 23] width 17 height 17
type input "10"
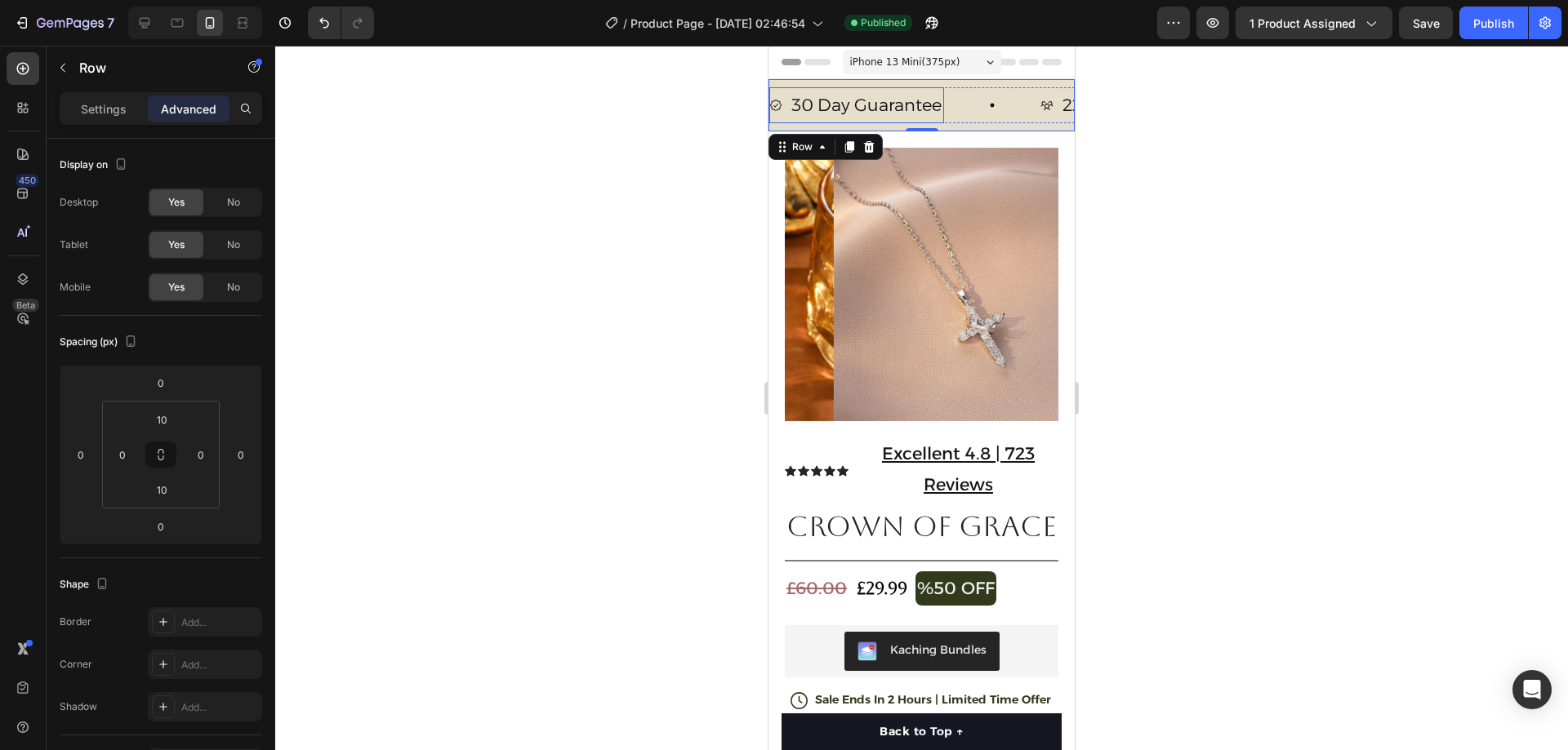
click at [877, 101] on p "30 Day Guarantee" at bounding box center [866, 105] width 150 height 31
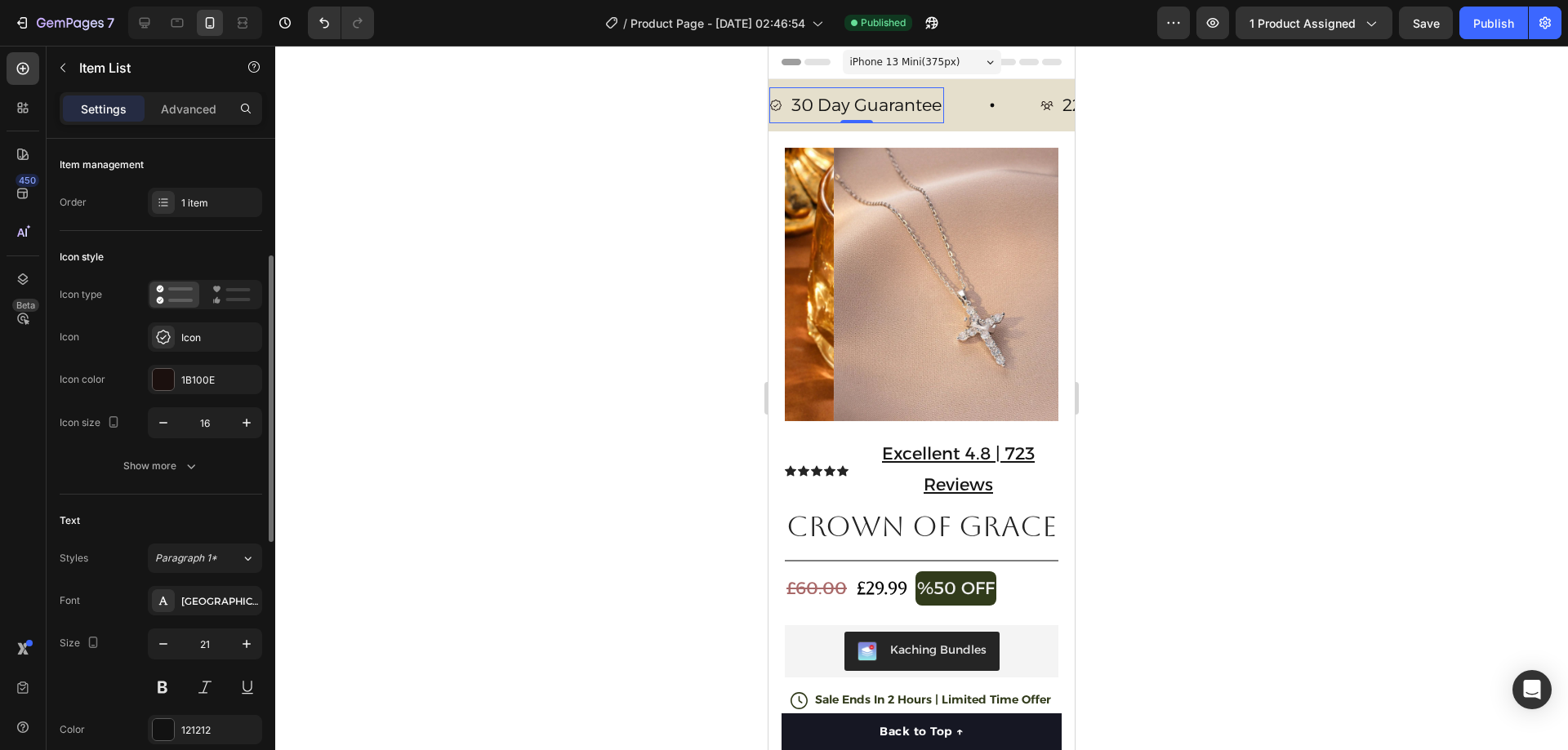
scroll to position [81, 0]
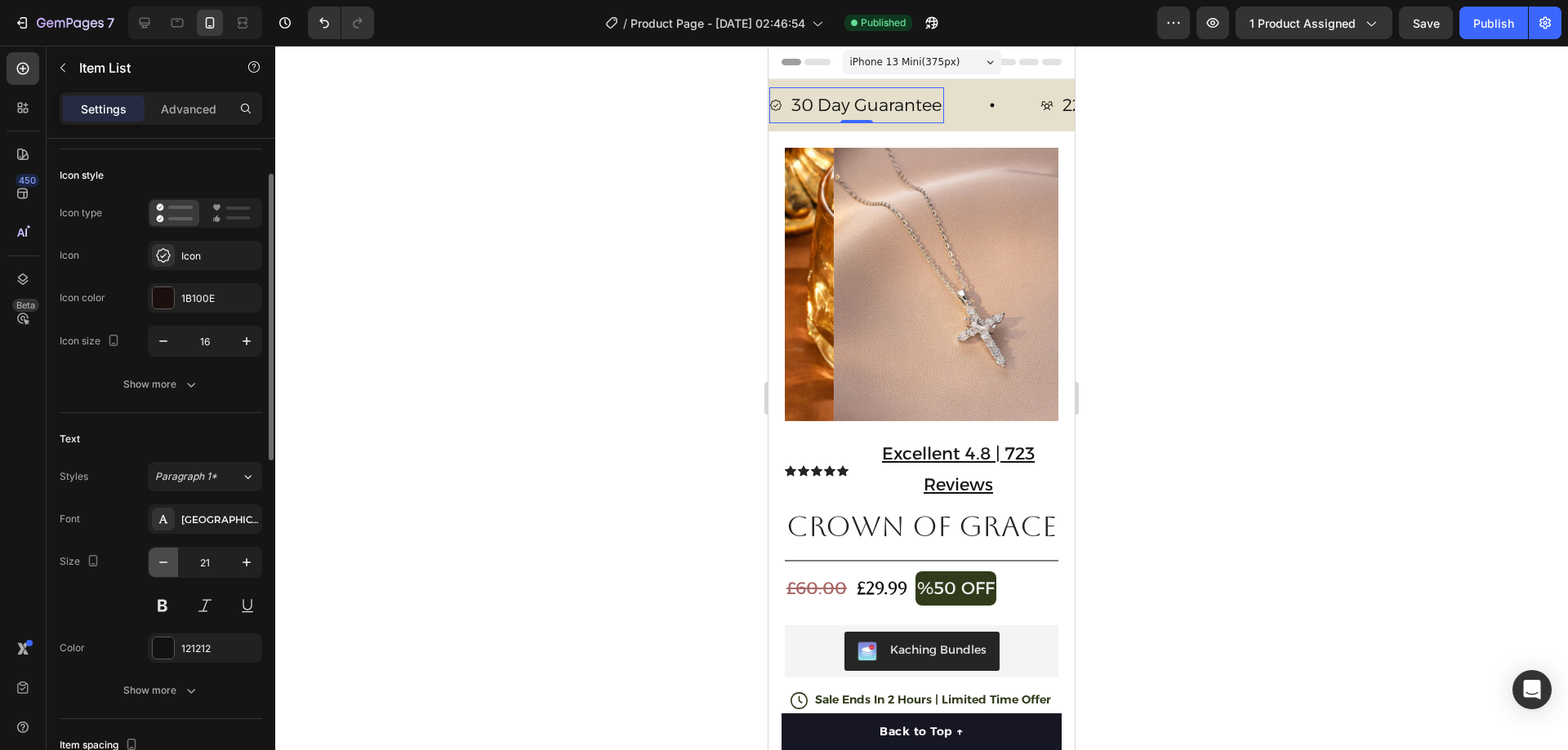
click at [169, 560] on icon "button" at bounding box center [163, 562] width 17 height 17
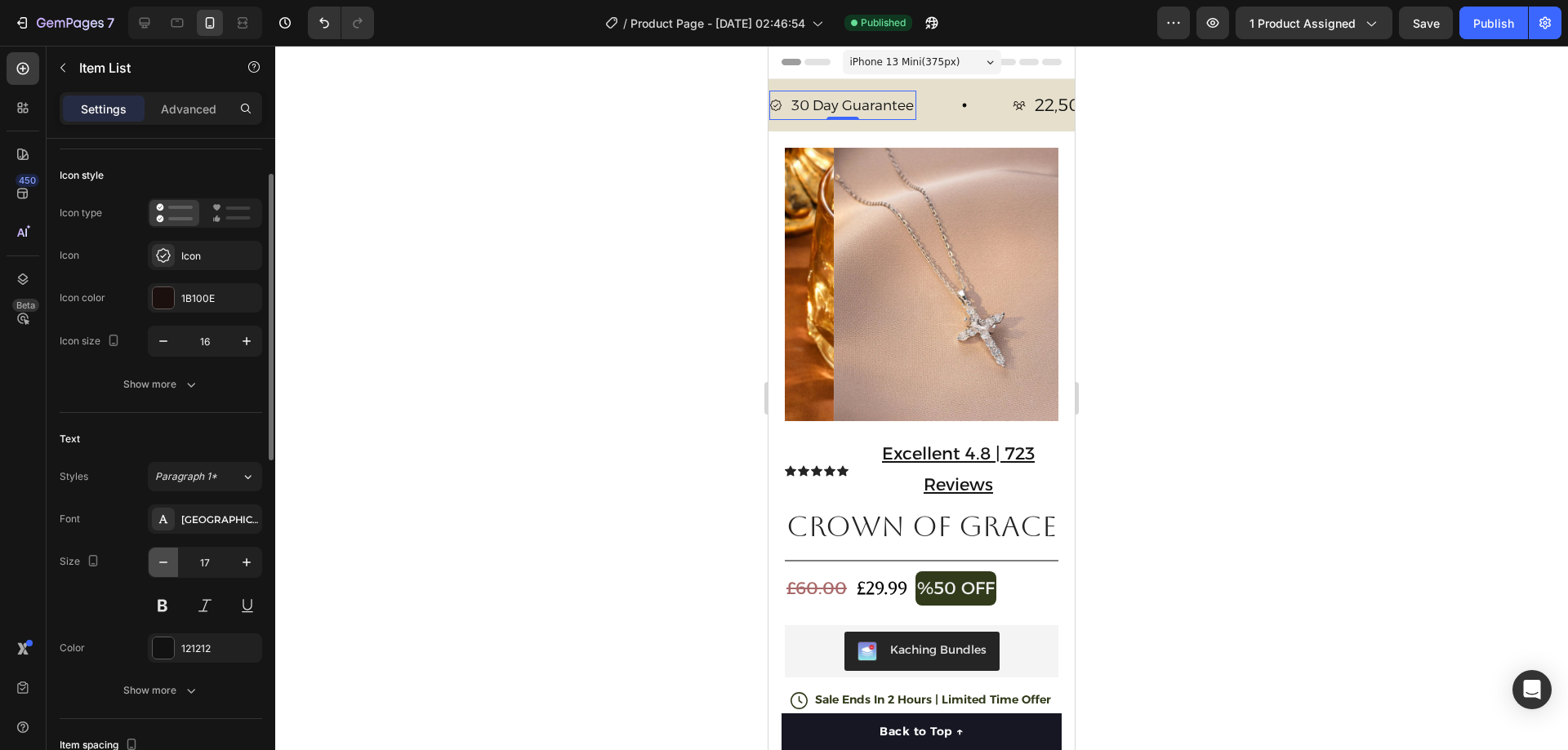
click at [169, 560] on icon "button" at bounding box center [163, 562] width 17 height 17
click at [251, 560] on icon "button" at bounding box center [247, 562] width 17 height 17
type input "16"
click at [1036, 107] on p "22,500+ Happy Customers" at bounding box center [1135, 105] width 221 height 31
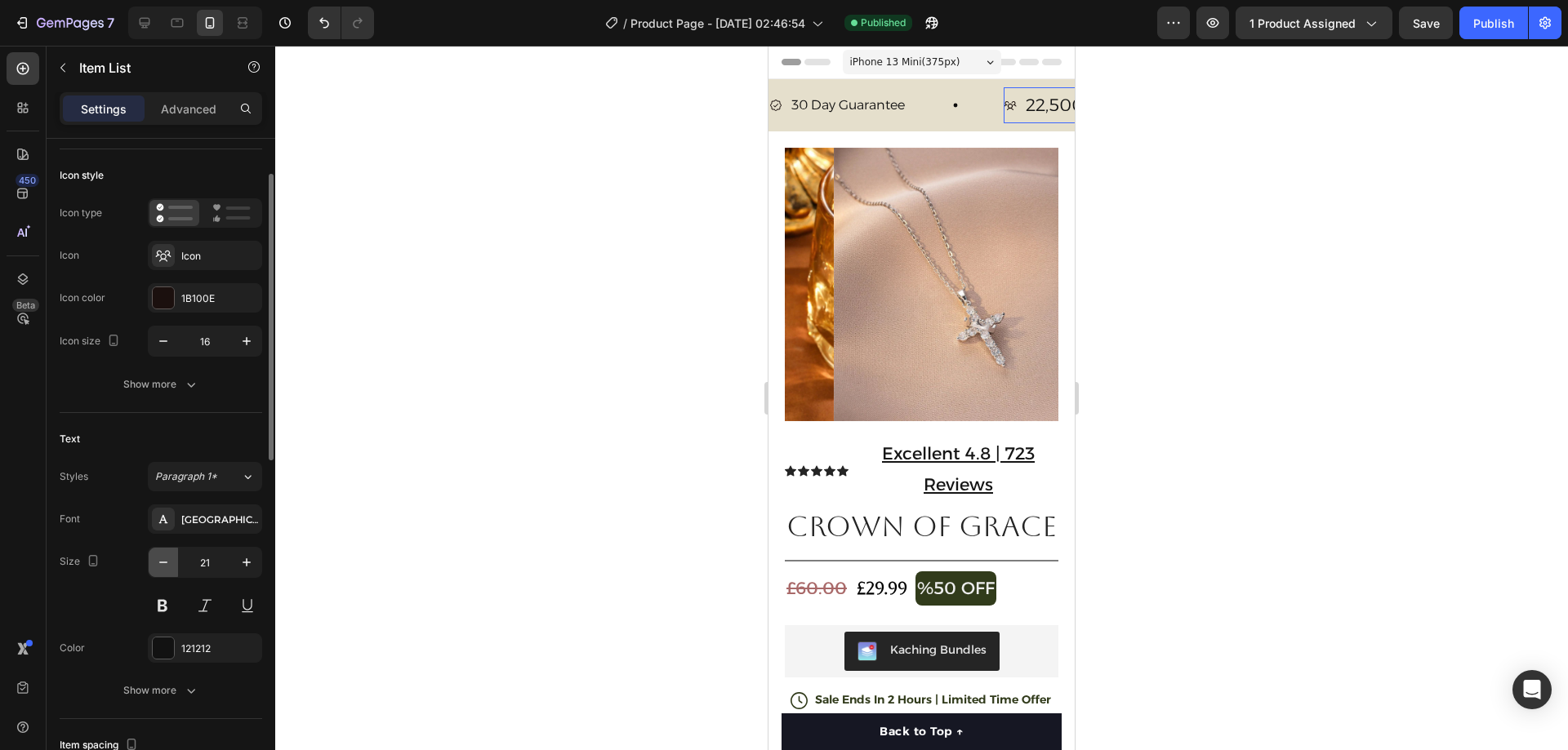
click at [157, 559] on icon "button" at bounding box center [163, 562] width 17 height 17
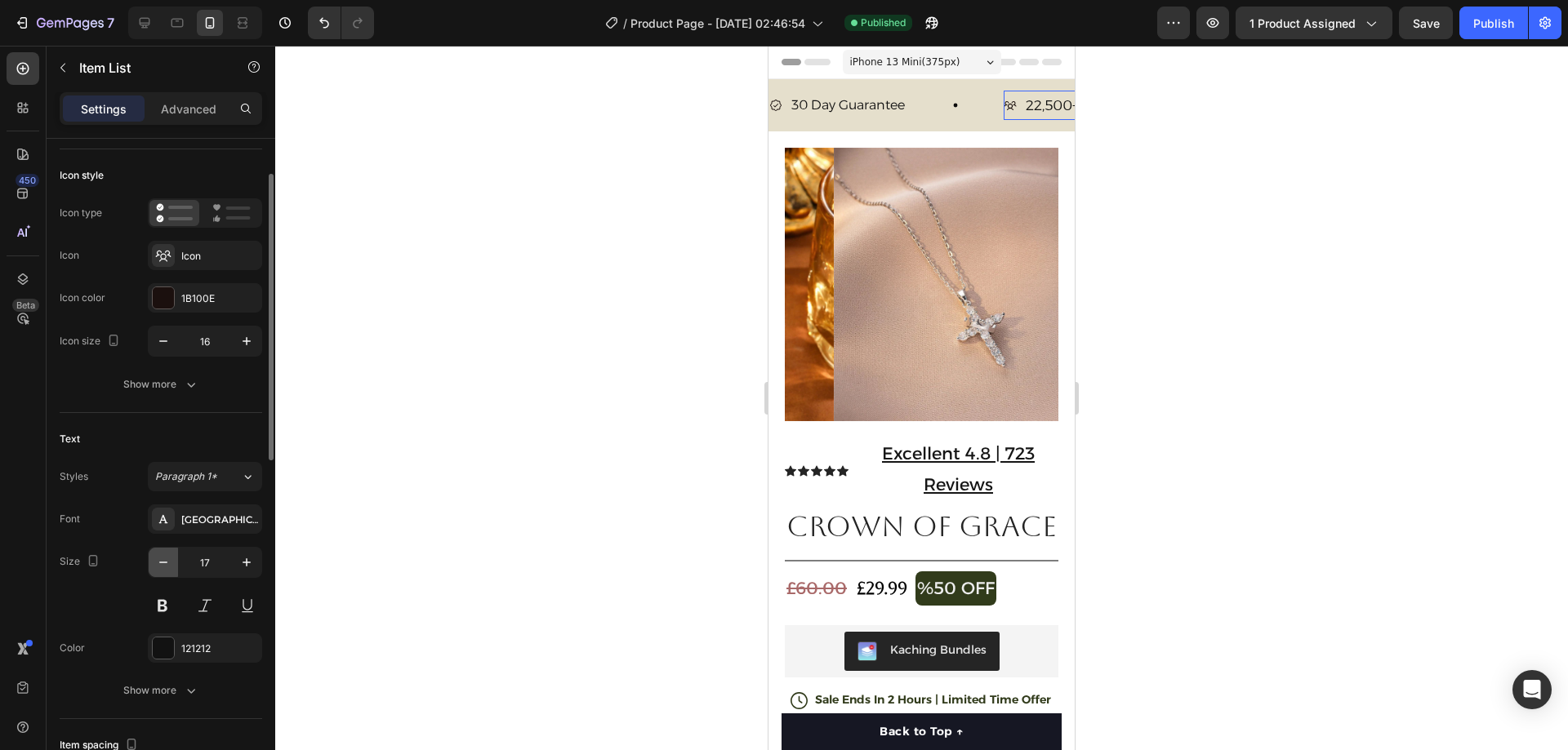
click at [157, 559] on icon "button" at bounding box center [163, 562] width 17 height 17
type input "16"
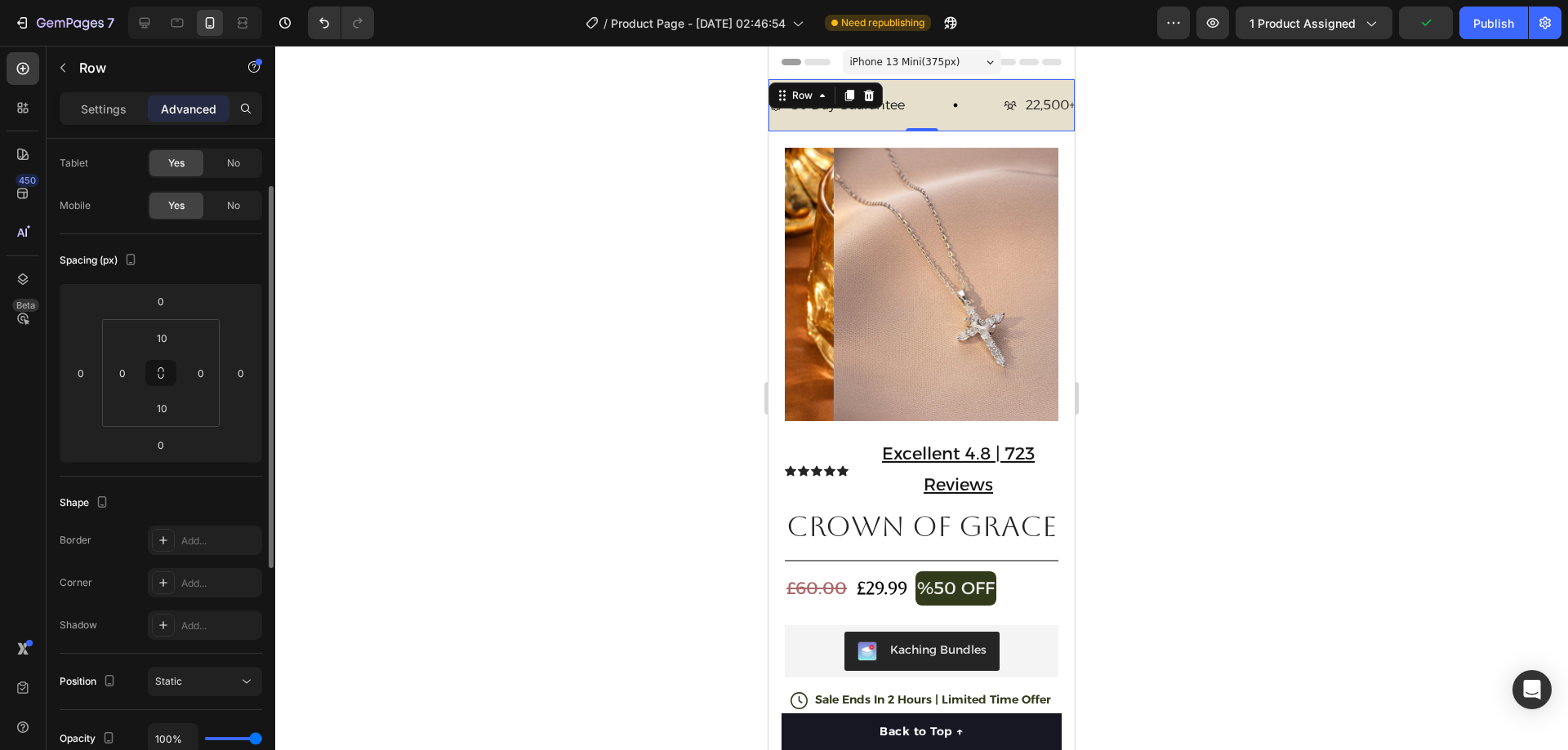
click at [934, 125] on div "30 Day Guarantee Item List 22,500+ Happy Customers Item List 700+ 5-Star Review…" at bounding box center [922, 106] width 306 height 52
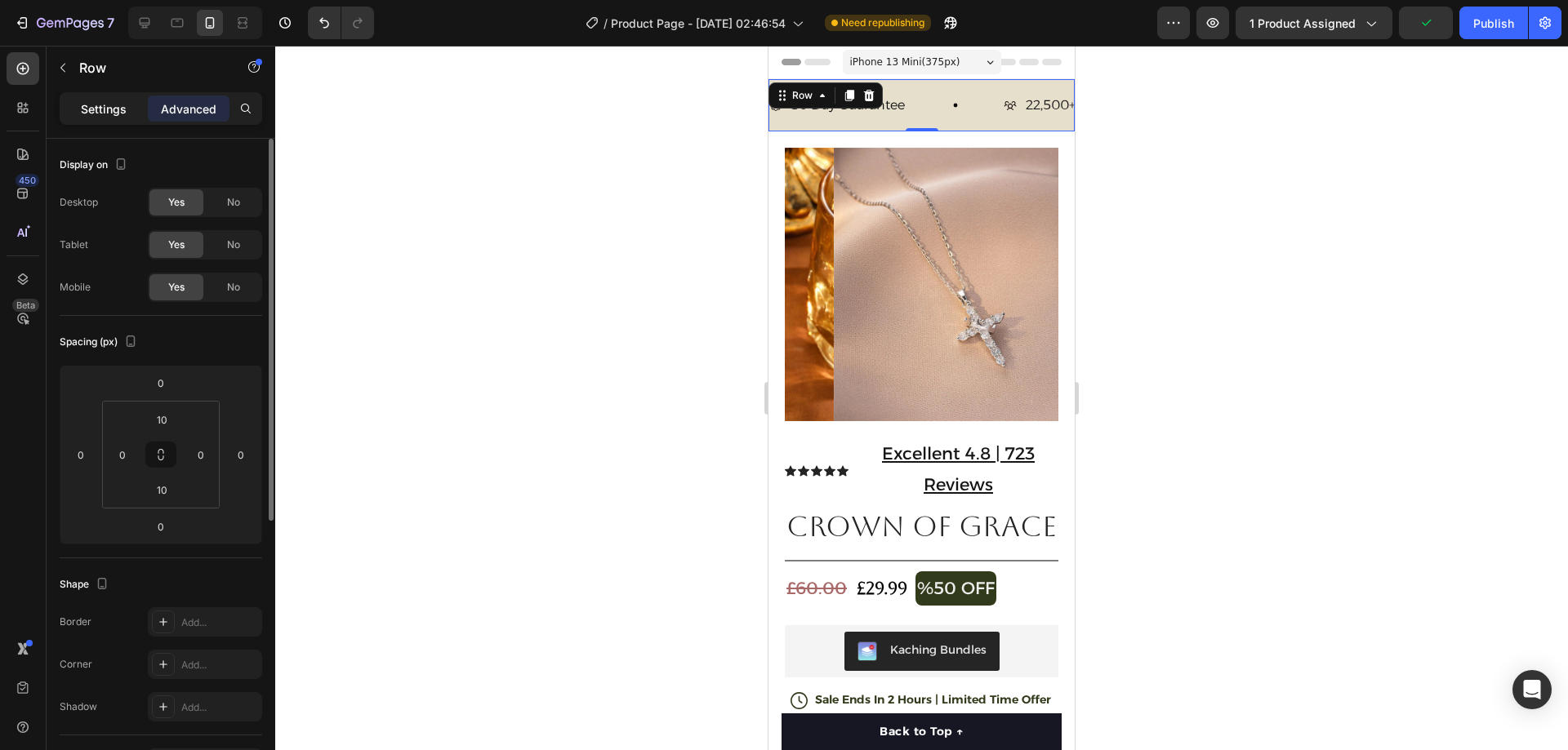
click at [116, 115] on p "Settings" at bounding box center [103, 109] width 45 height 17
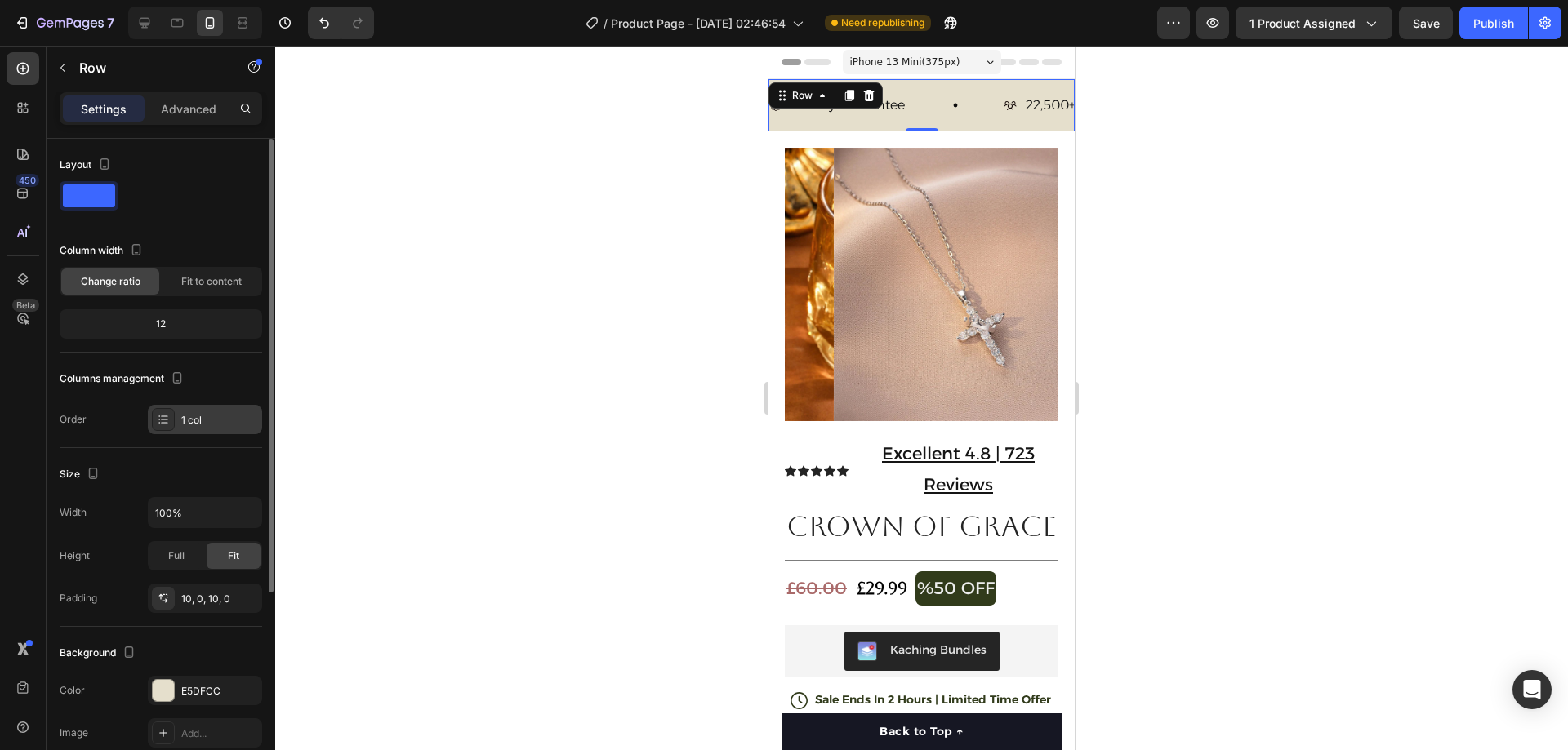
click at [207, 420] on div "1 col" at bounding box center [220, 420] width 77 height 15
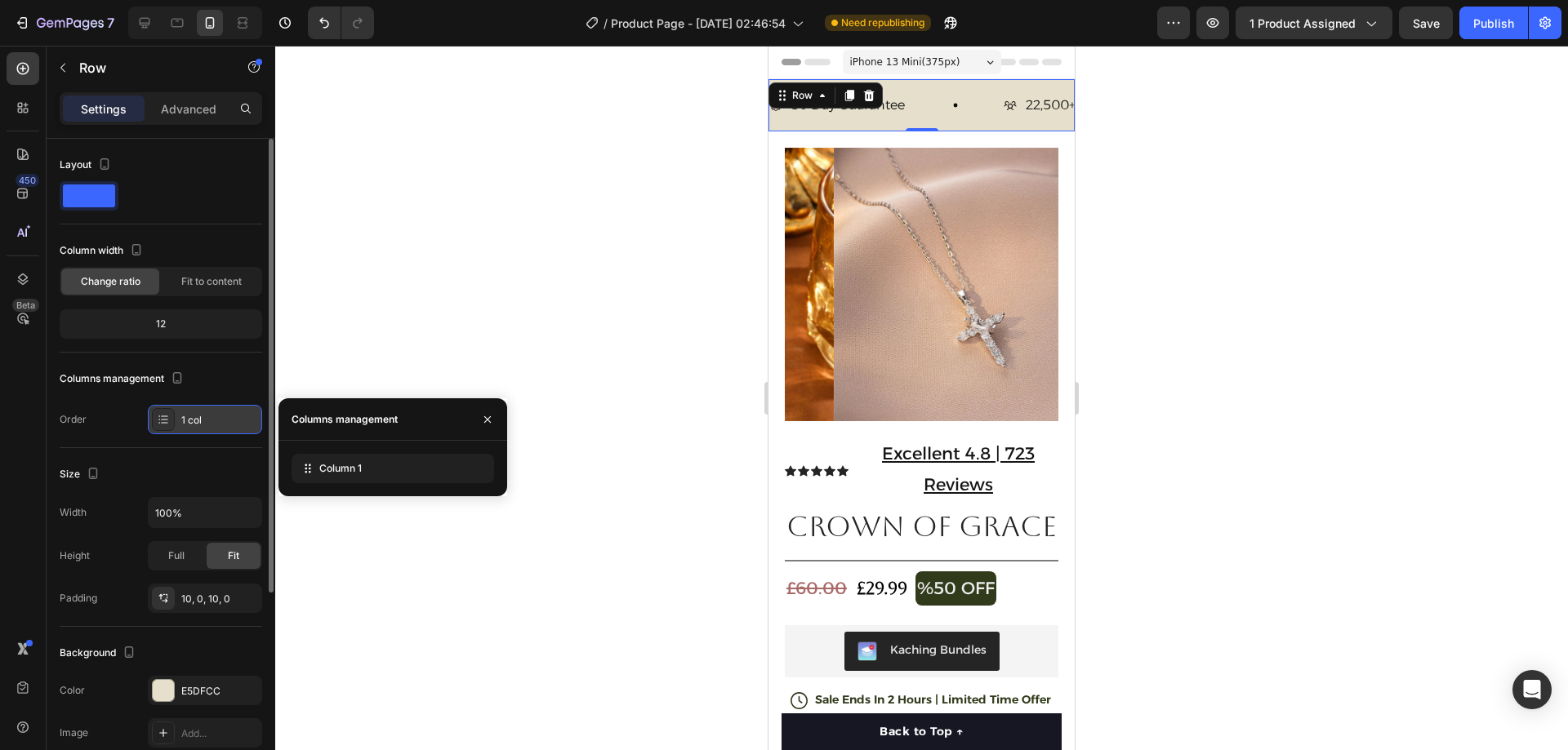
click at [207, 420] on div "1 col" at bounding box center [220, 420] width 77 height 15
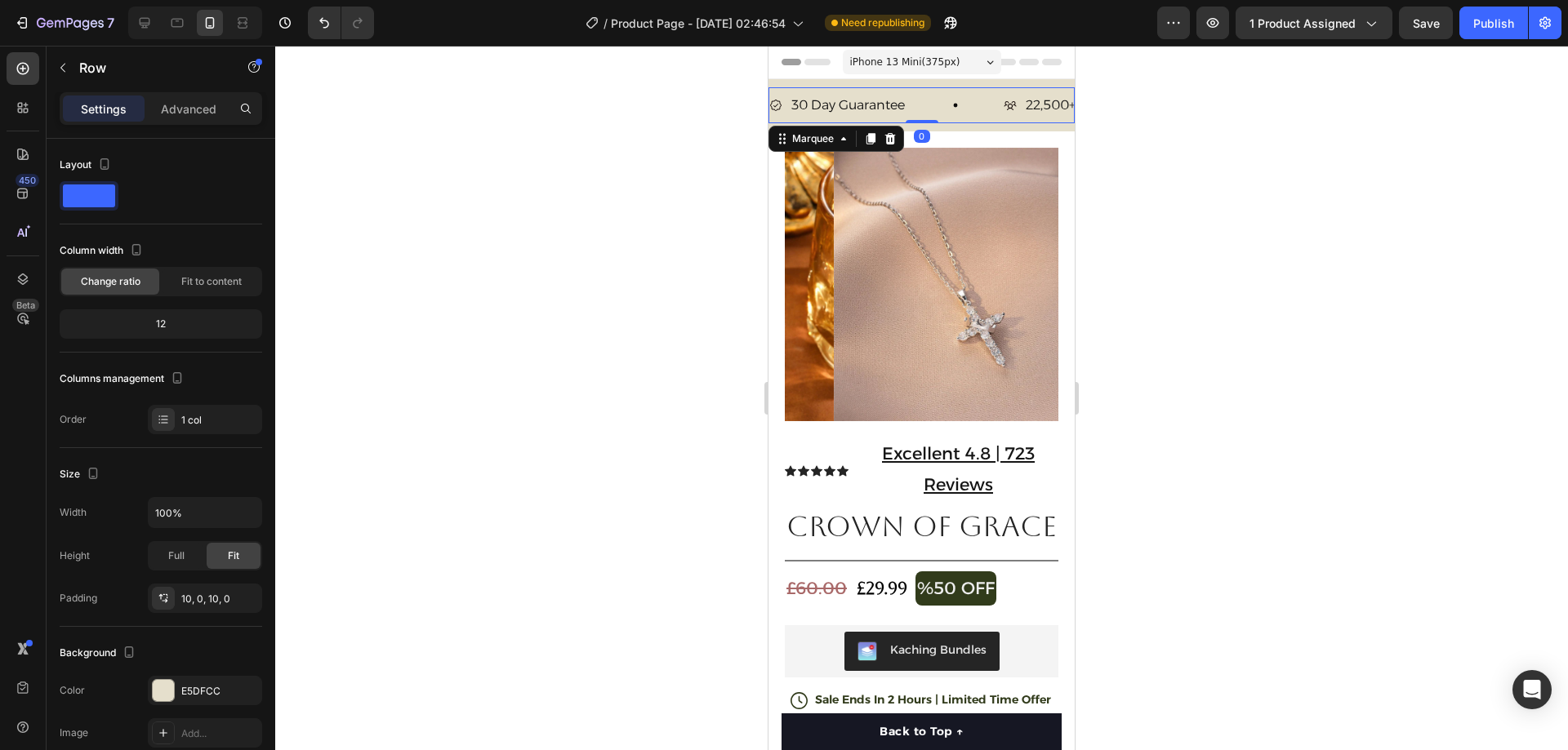
click at [962, 102] on div "30 Day Guarantee Item List" at bounding box center [887, 106] width 234 height 29
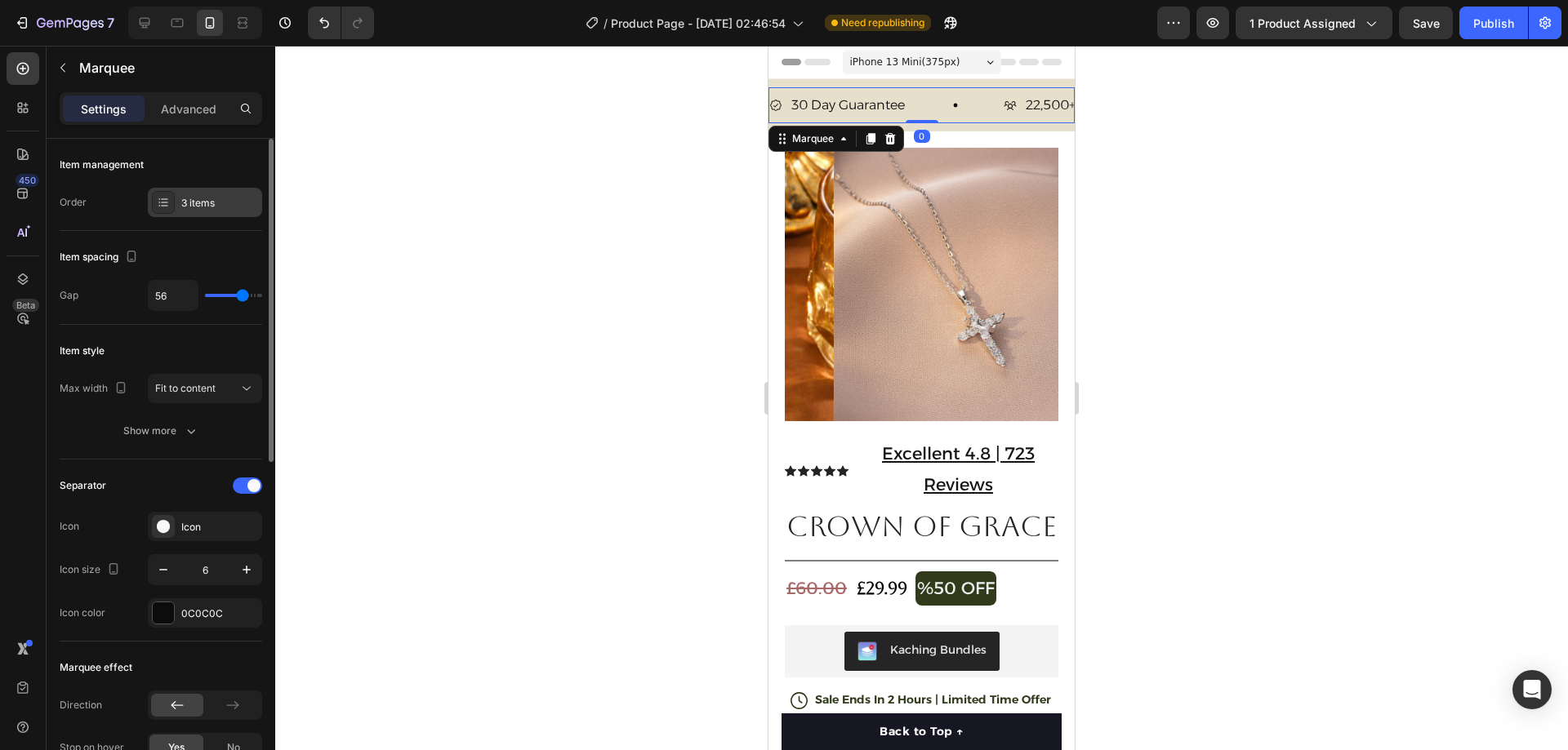
click at [204, 198] on div "3 items" at bounding box center [220, 203] width 77 height 15
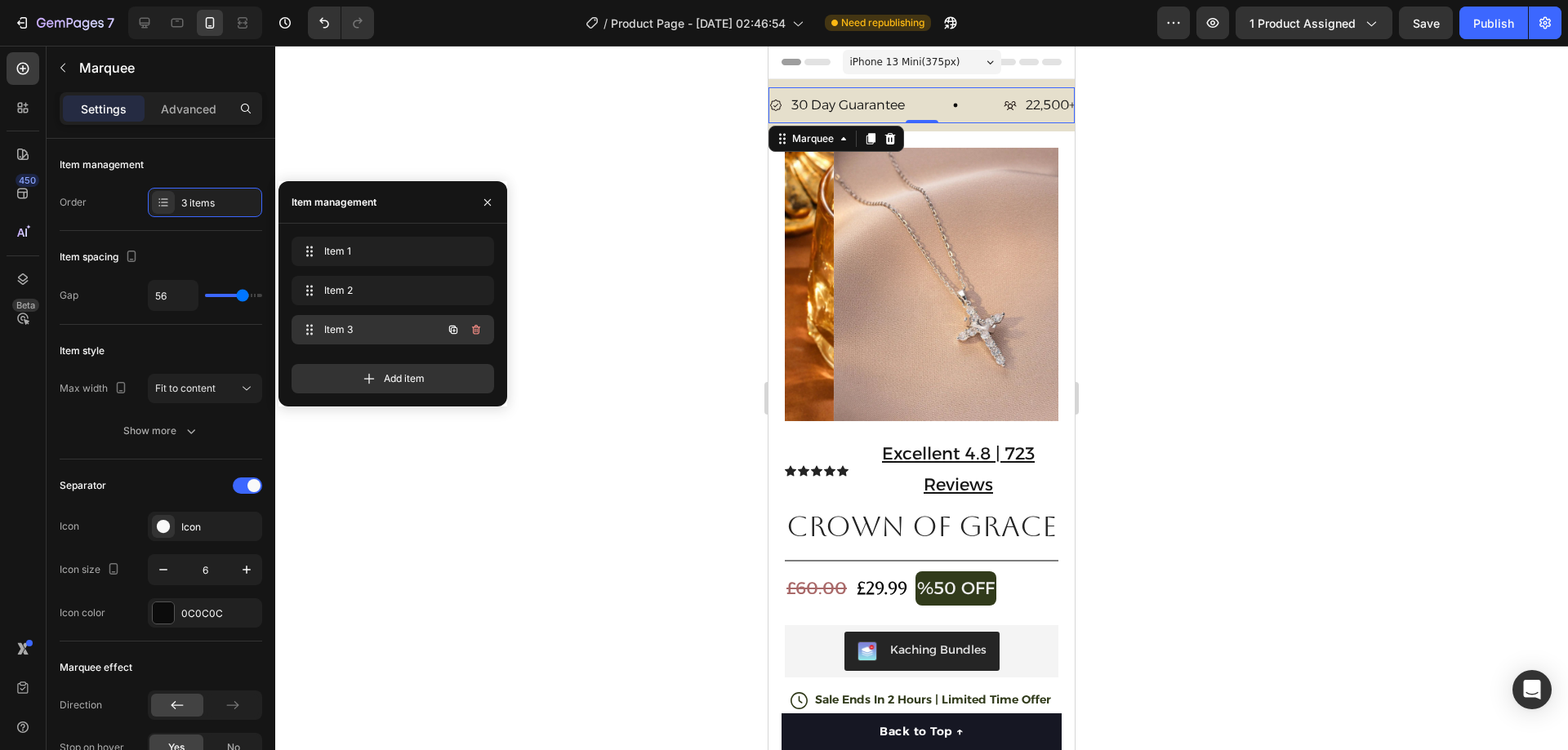
click at [356, 323] on span "Item 3" at bounding box center [371, 330] width 93 height 15
click at [930, 105] on p "700+ 5-Star Reviews" at bounding box center [923, 105] width 169 height 31
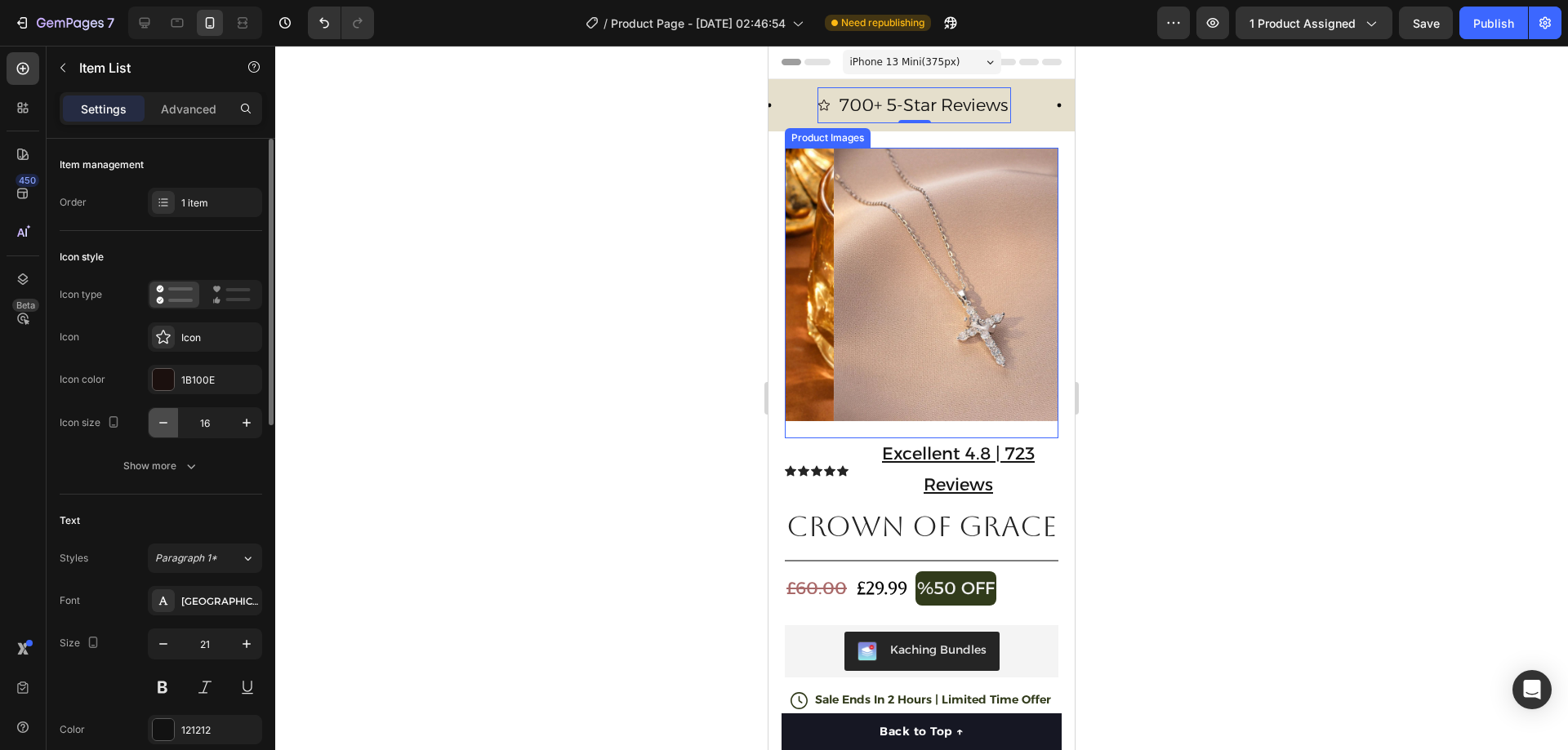
click at [163, 427] on icon "button" at bounding box center [163, 422] width 17 height 17
drag, startPoint x: 242, startPoint y: 423, endPoint x: 213, endPoint y: 469, distance: 54.4
click at [241, 423] on icon "button" at bounding box center [247, 422] width 17 height 17
type input "16"
click at [159, 636] on icon "button" at bounding box center [163, 644] width 17 height 17
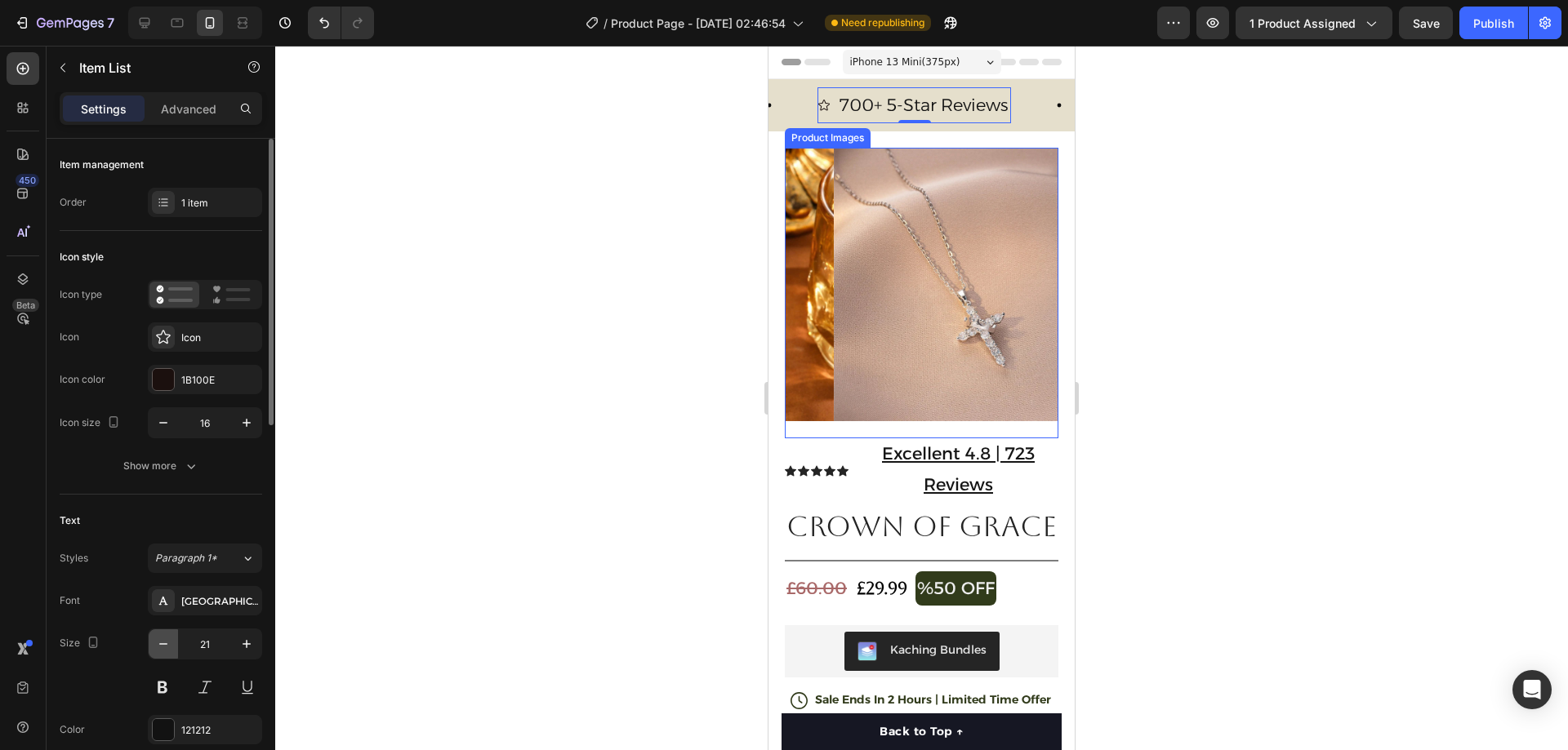
click at [159, 636] on icon "button" at bounding box center [163, 644] width 17 height 17
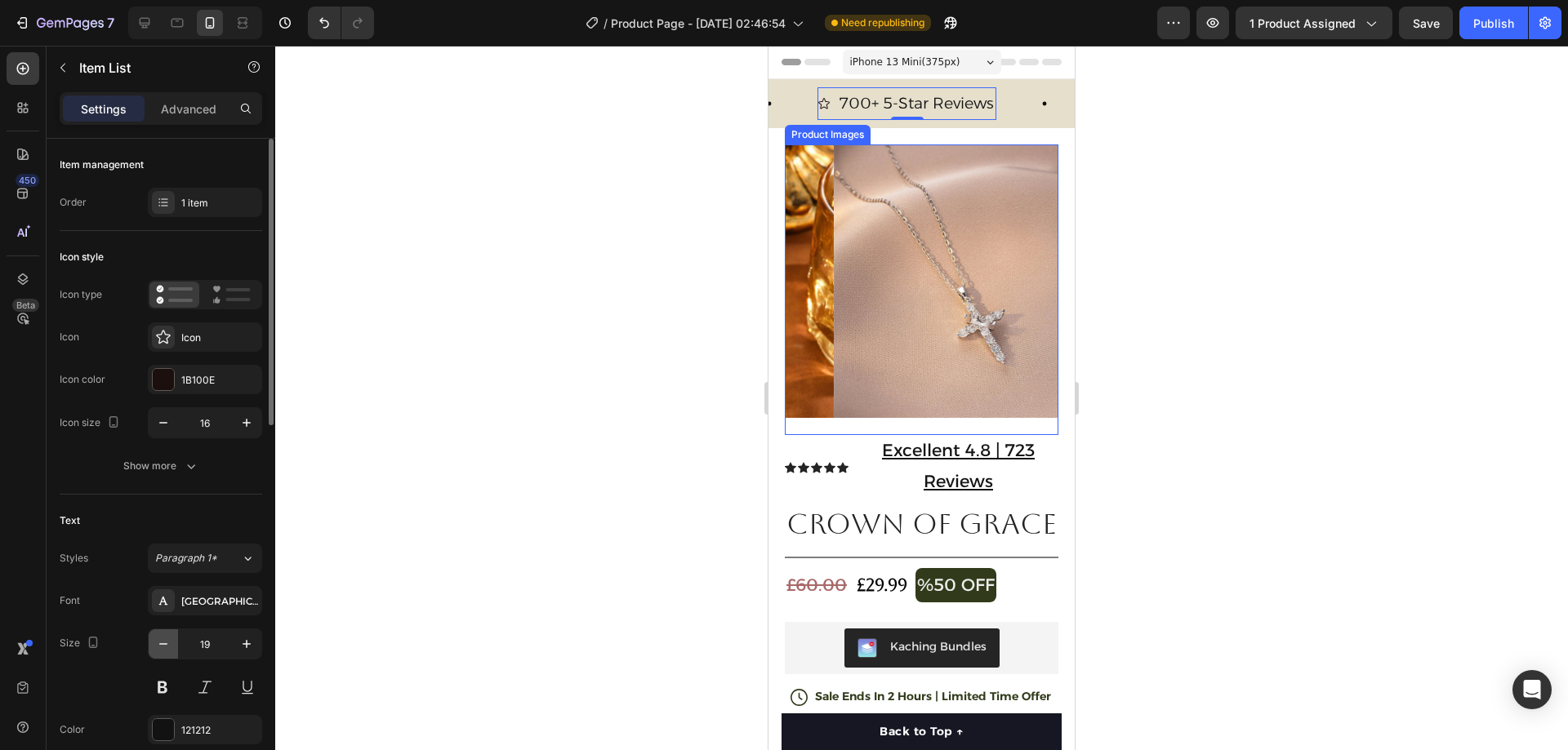
click at [159, 636] on icon "button" at bounding box center [163, 644] width 17 height 17
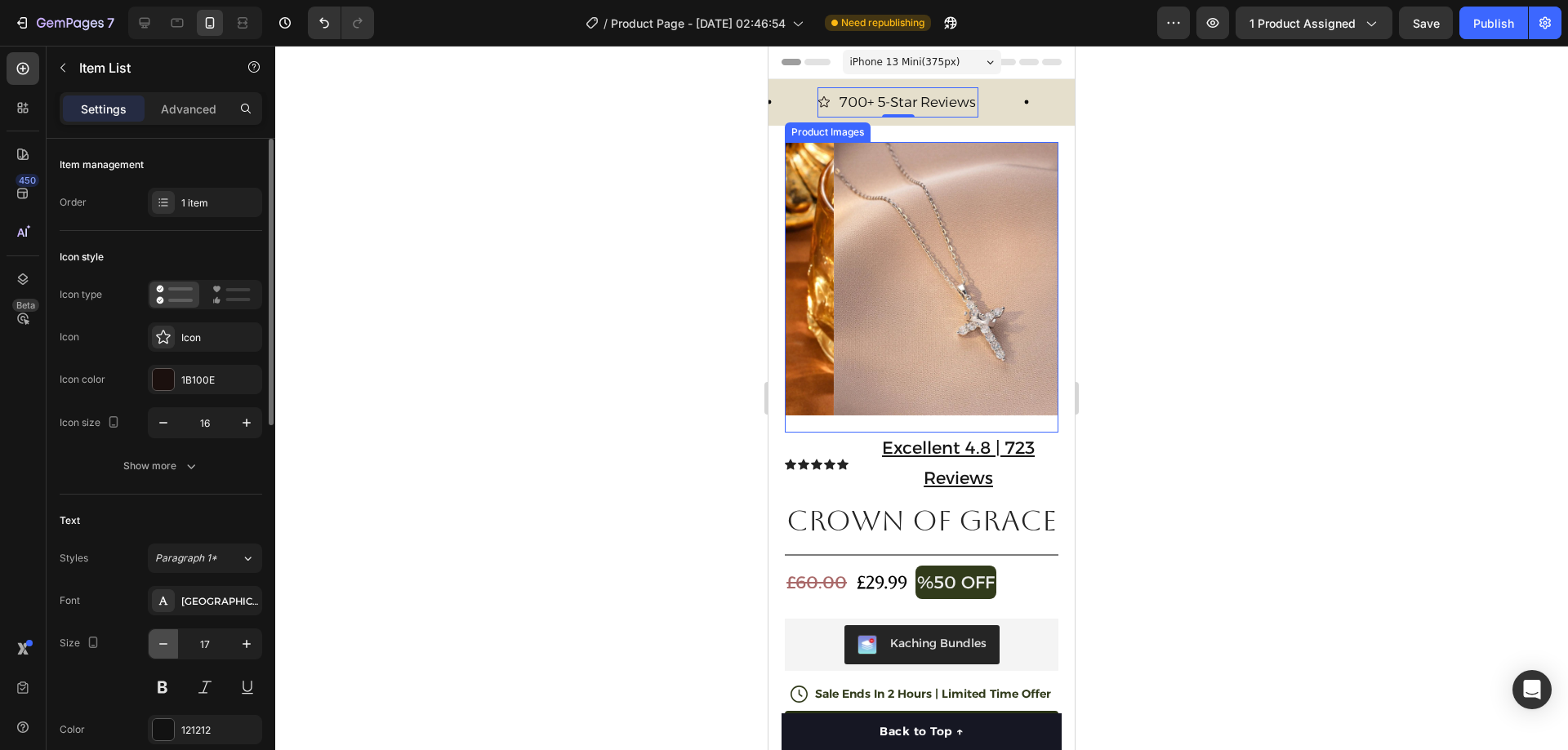
type input "16"
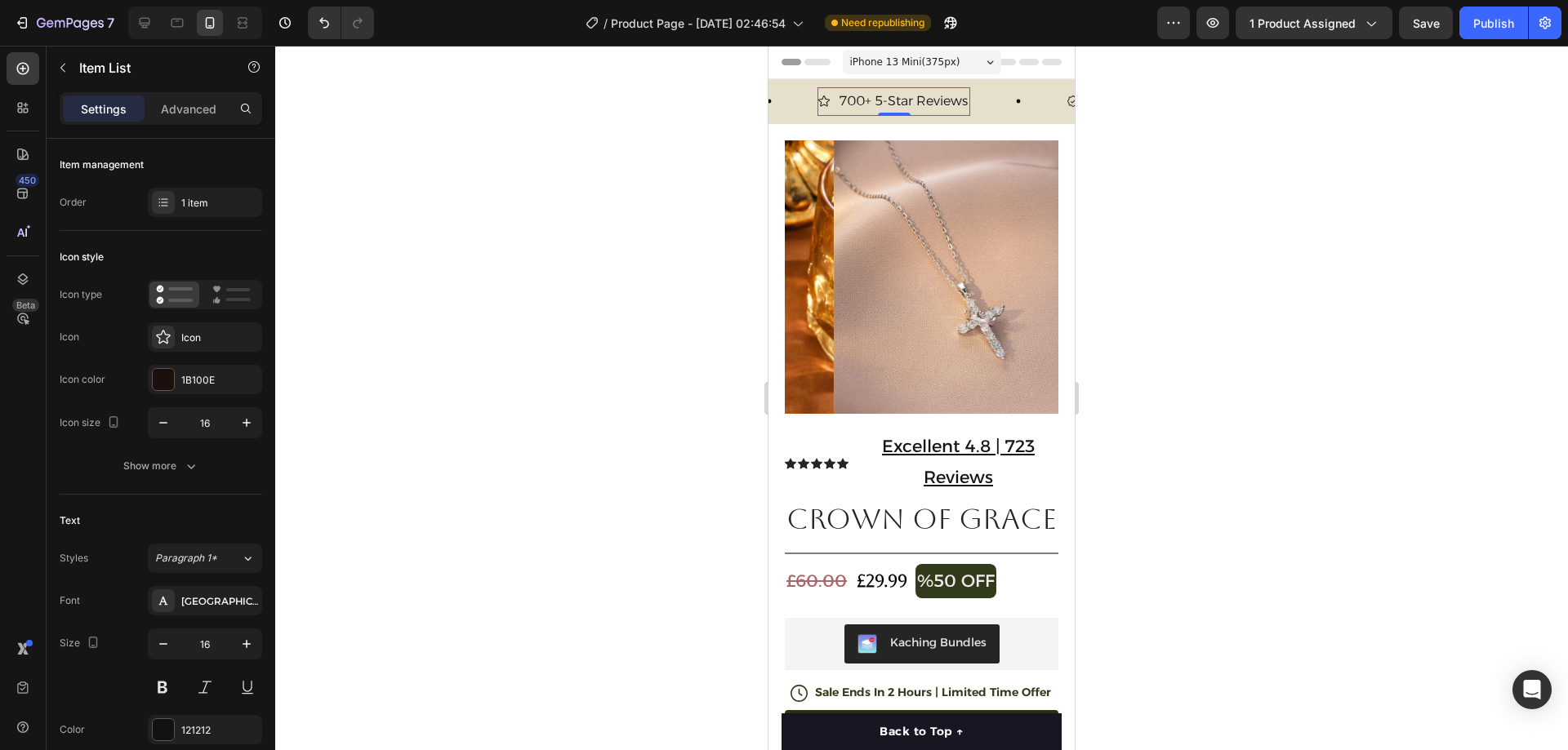
click at [1220, 153] on div at bounding box center [922, 398] width 1293 height 705
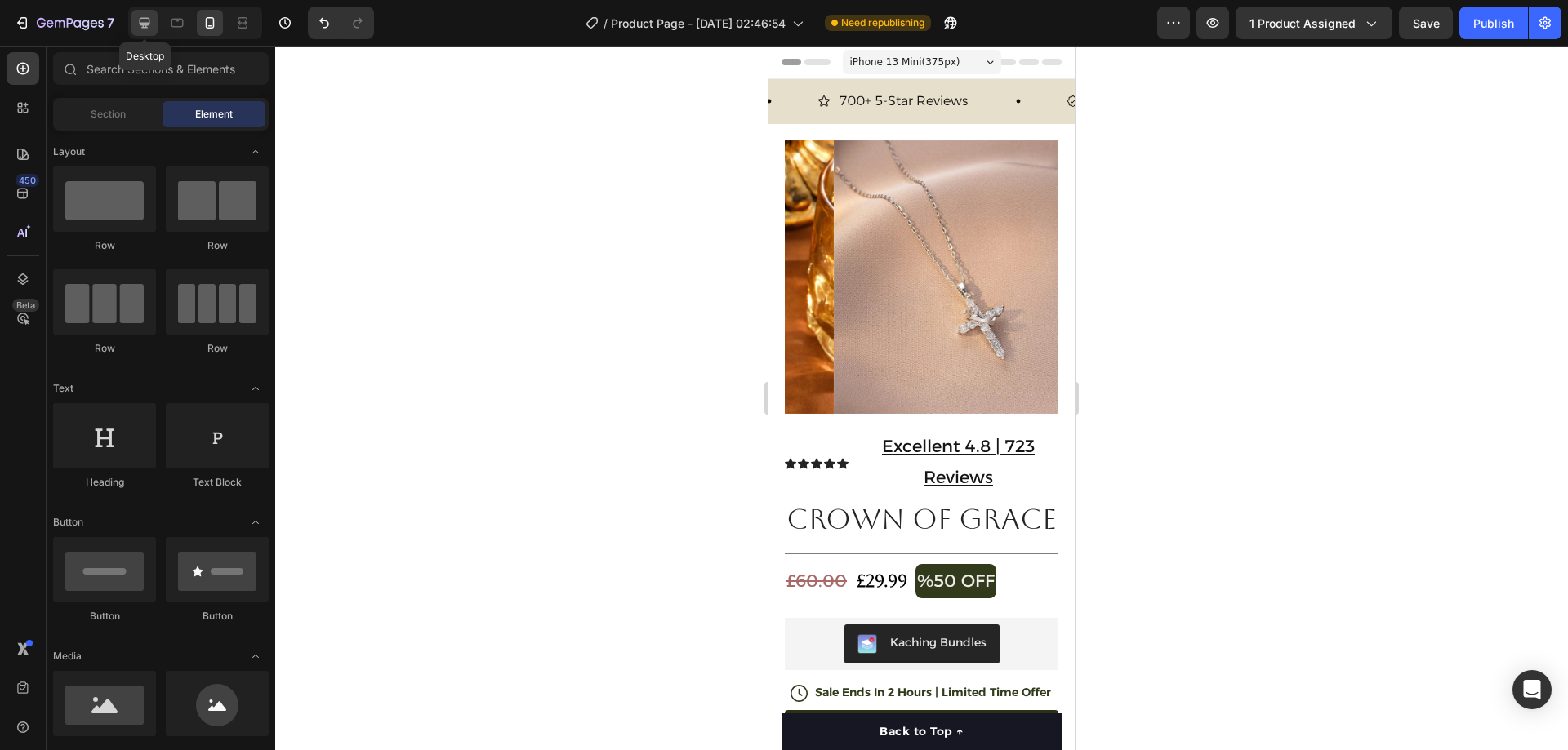
click at [149, 15] on icon at bounding box center [144, 23] width 17 height 17
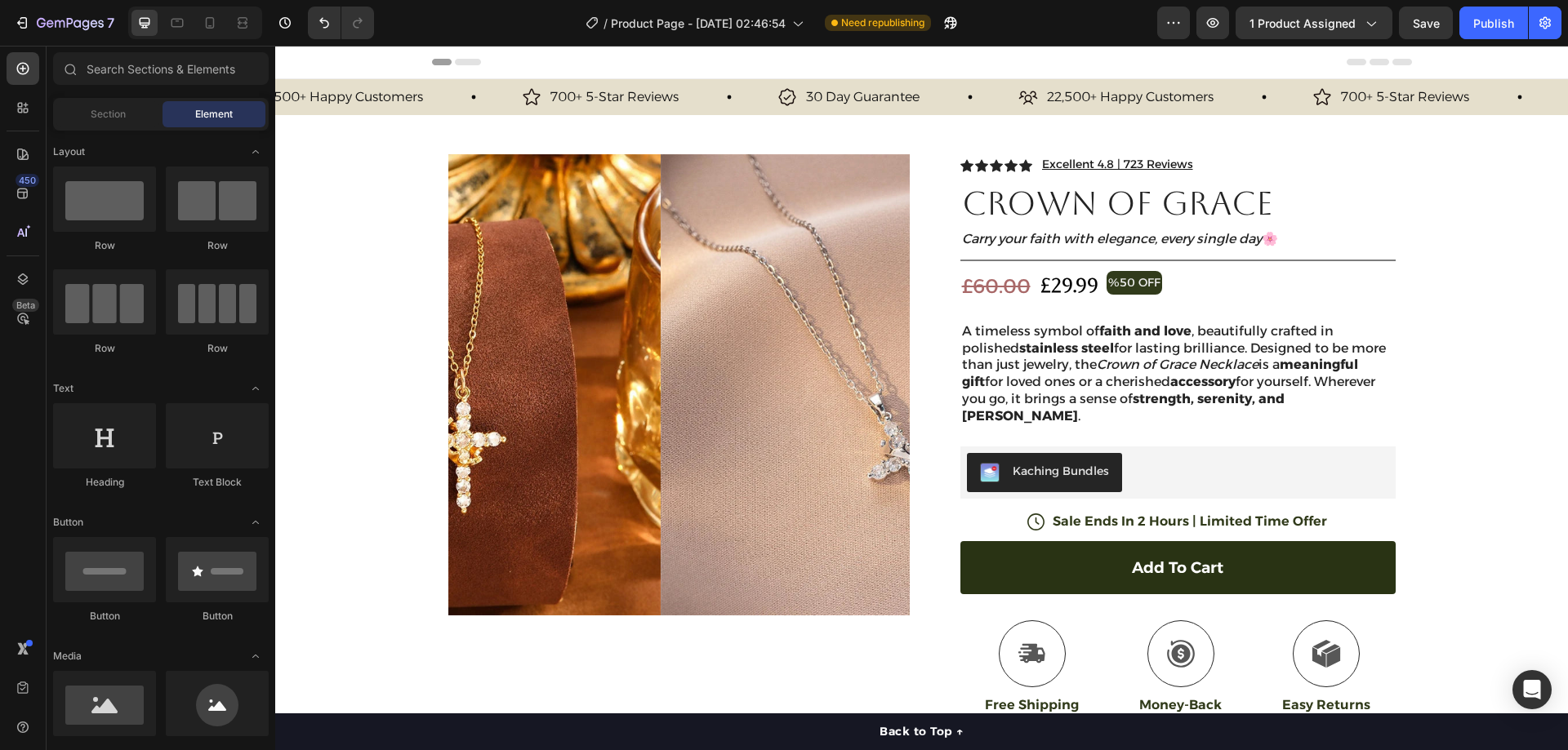
scroll to position [0, 305]
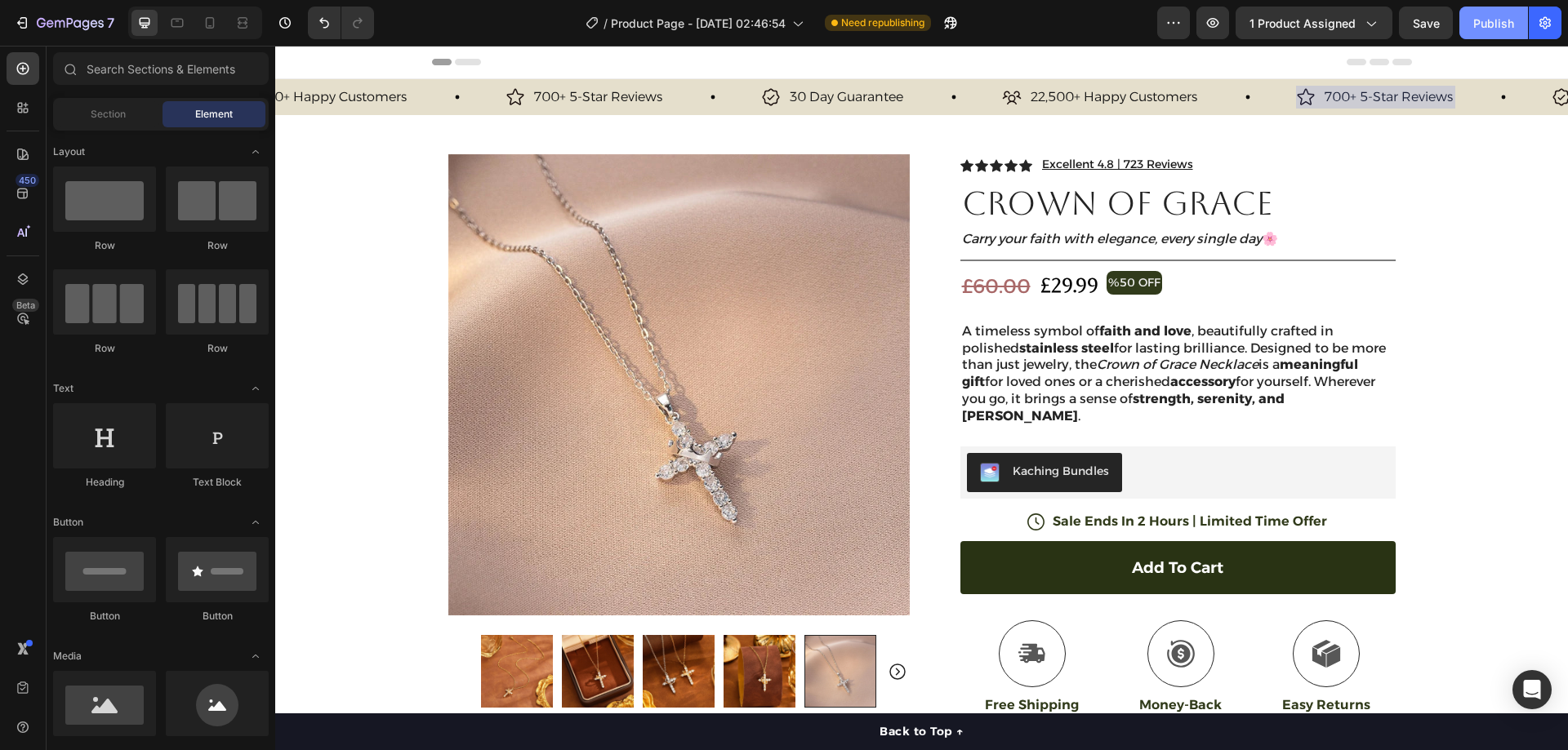
click at [1490, 17] on div "Publish" at bounding box center [1494, 24] width 41 height 17
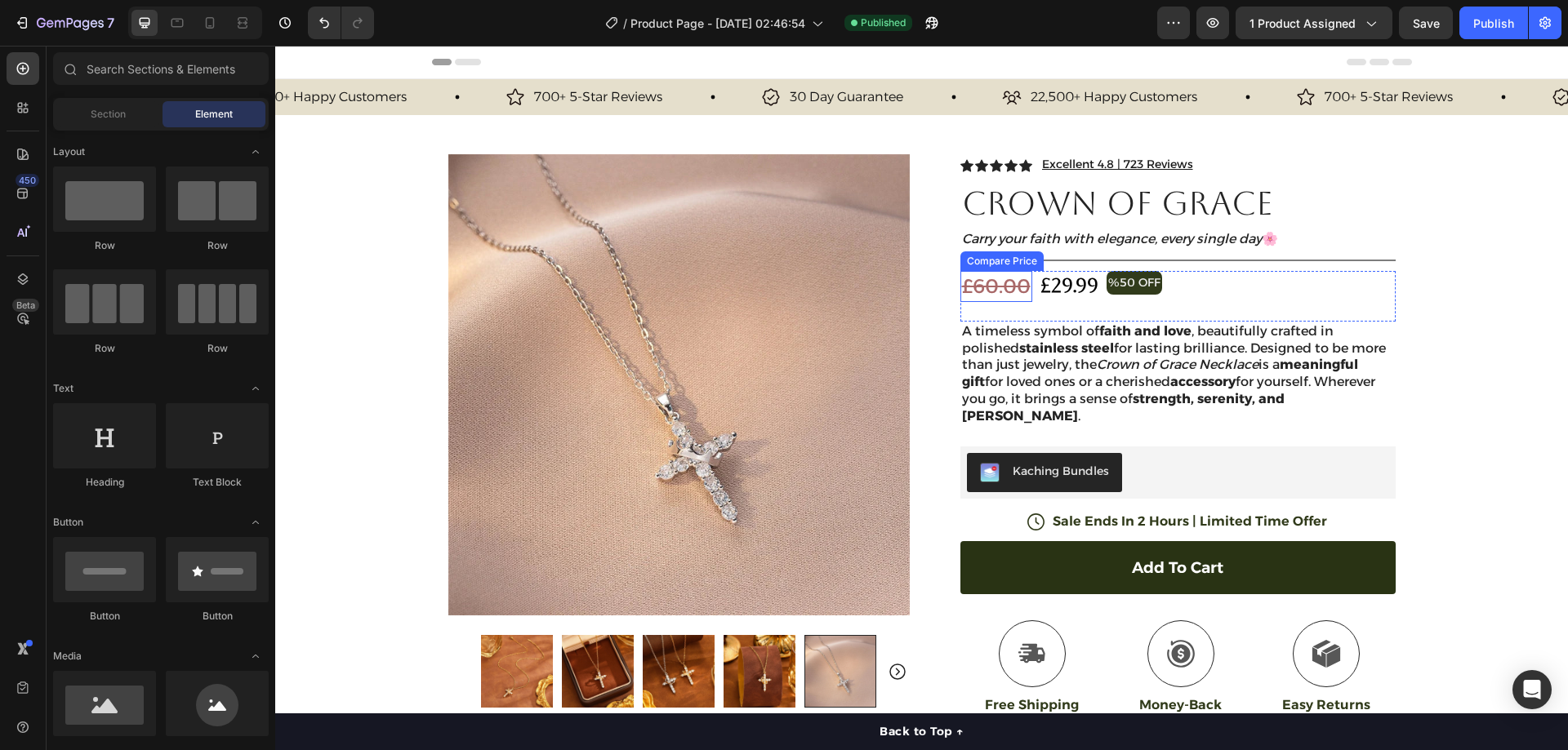
click at [995, 278] on div "£60.00" at bounding box center [996, 286] width 72 height 31
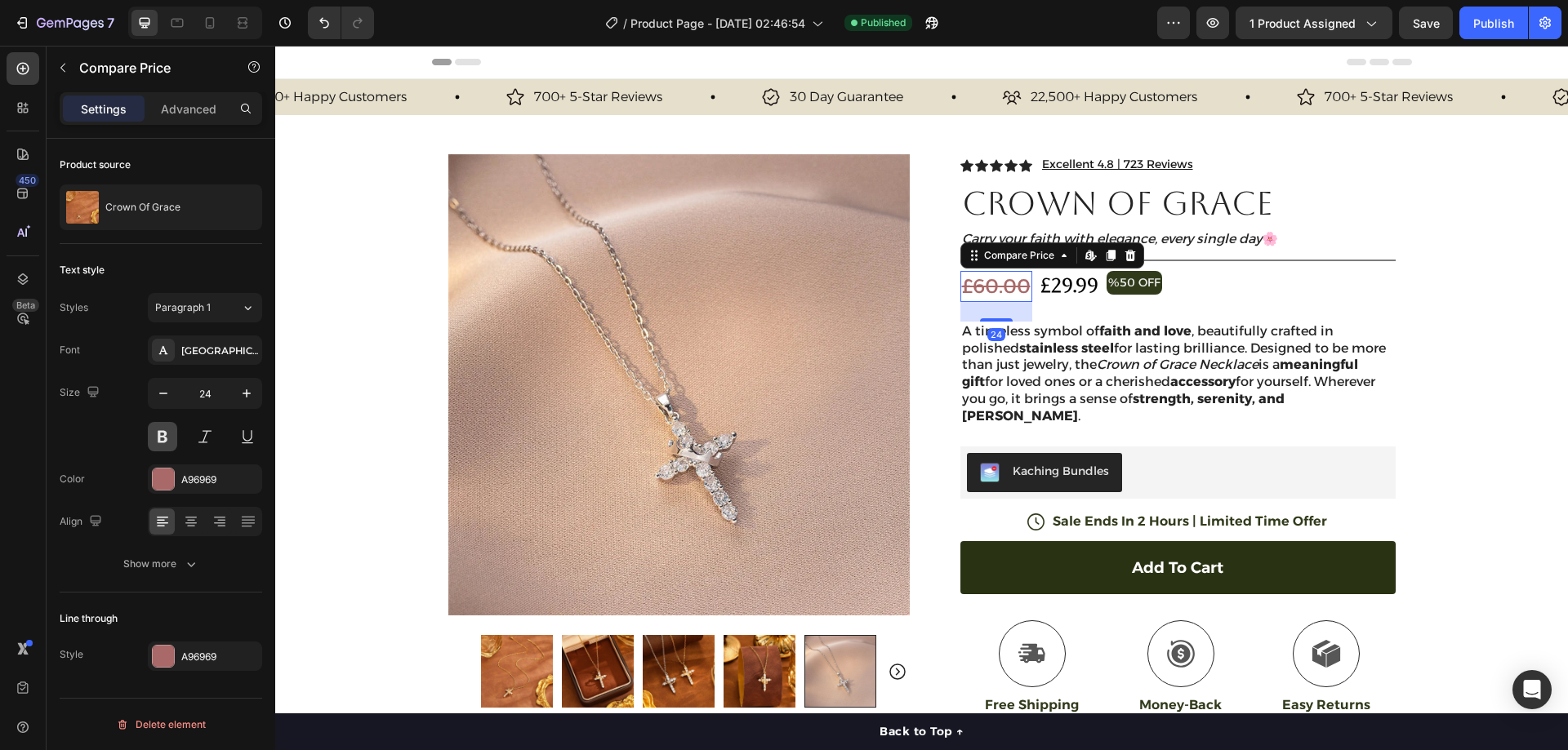
click at [170, 430] on button at bounding box center [163, 437] width 30 height 30
click at [178, 556] on button "Show more" at bounding box center [161, 565] width 203 height 30
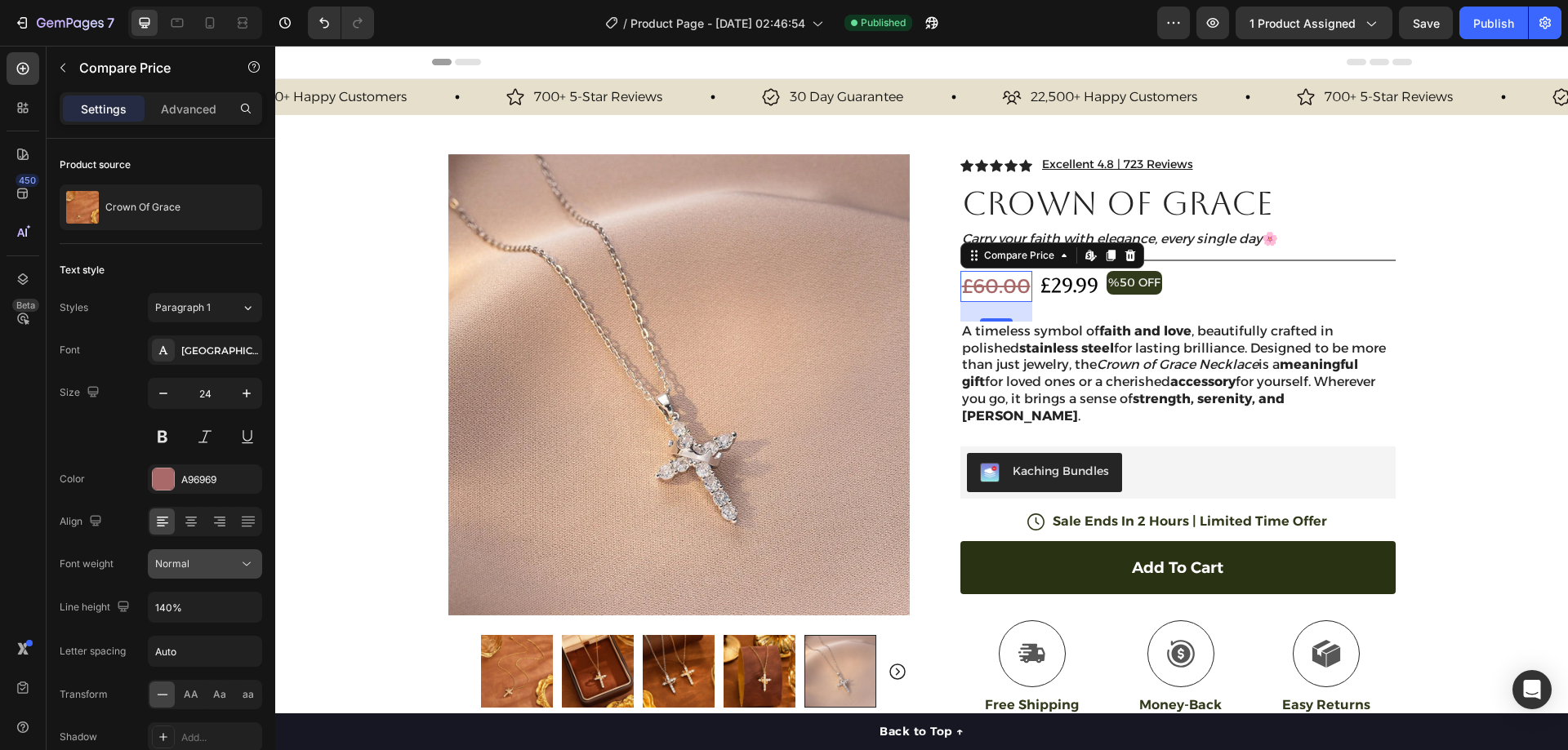
click at [192, 576] on button "Normal" at bounding box center [205, 565] width 115 height 30
click at [172, 658] on div "Light" at bounding box center [185, 665] width 128 height 31
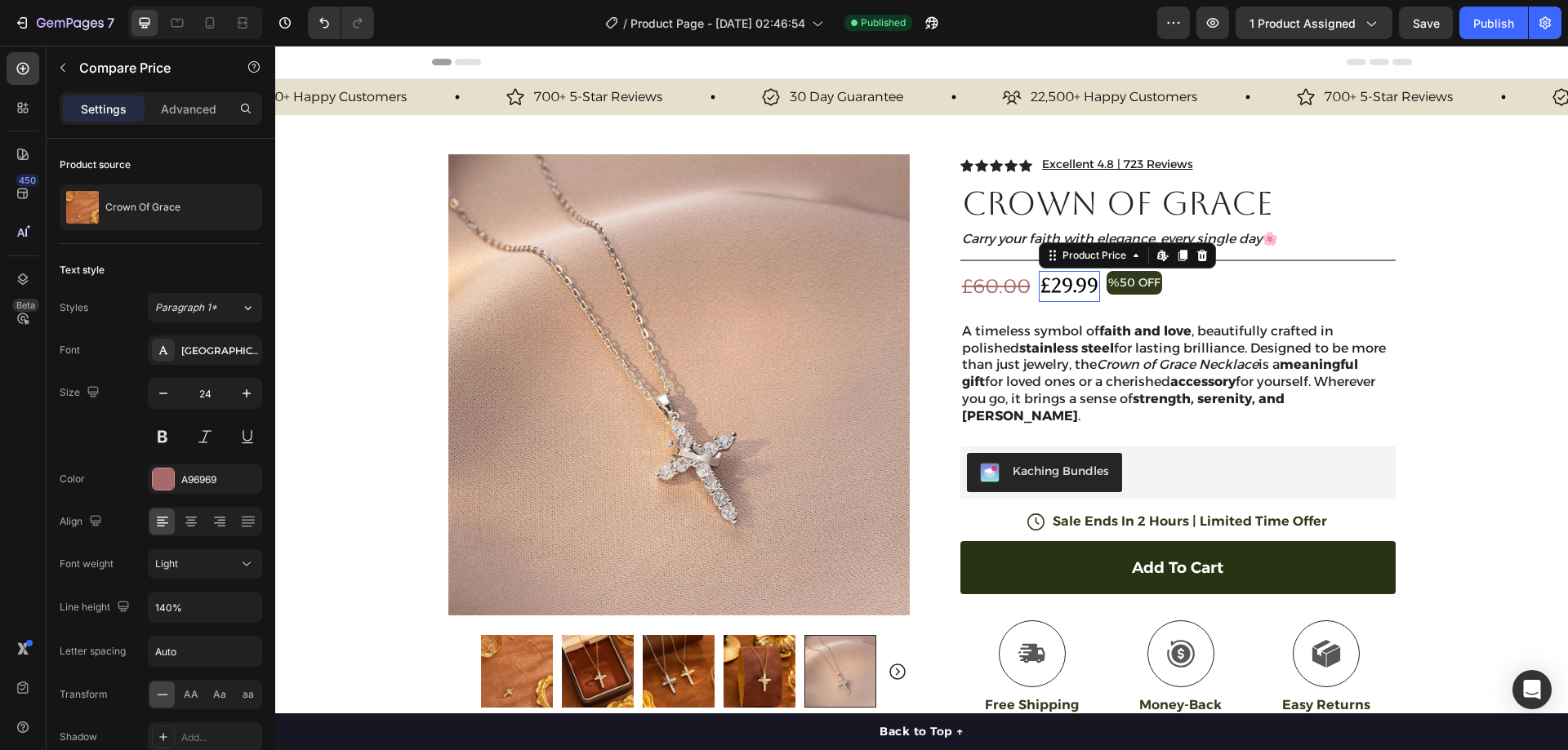
click at [1067, 289] on div "£29.99" at bounding box center [1070, 286] width 61 height 31
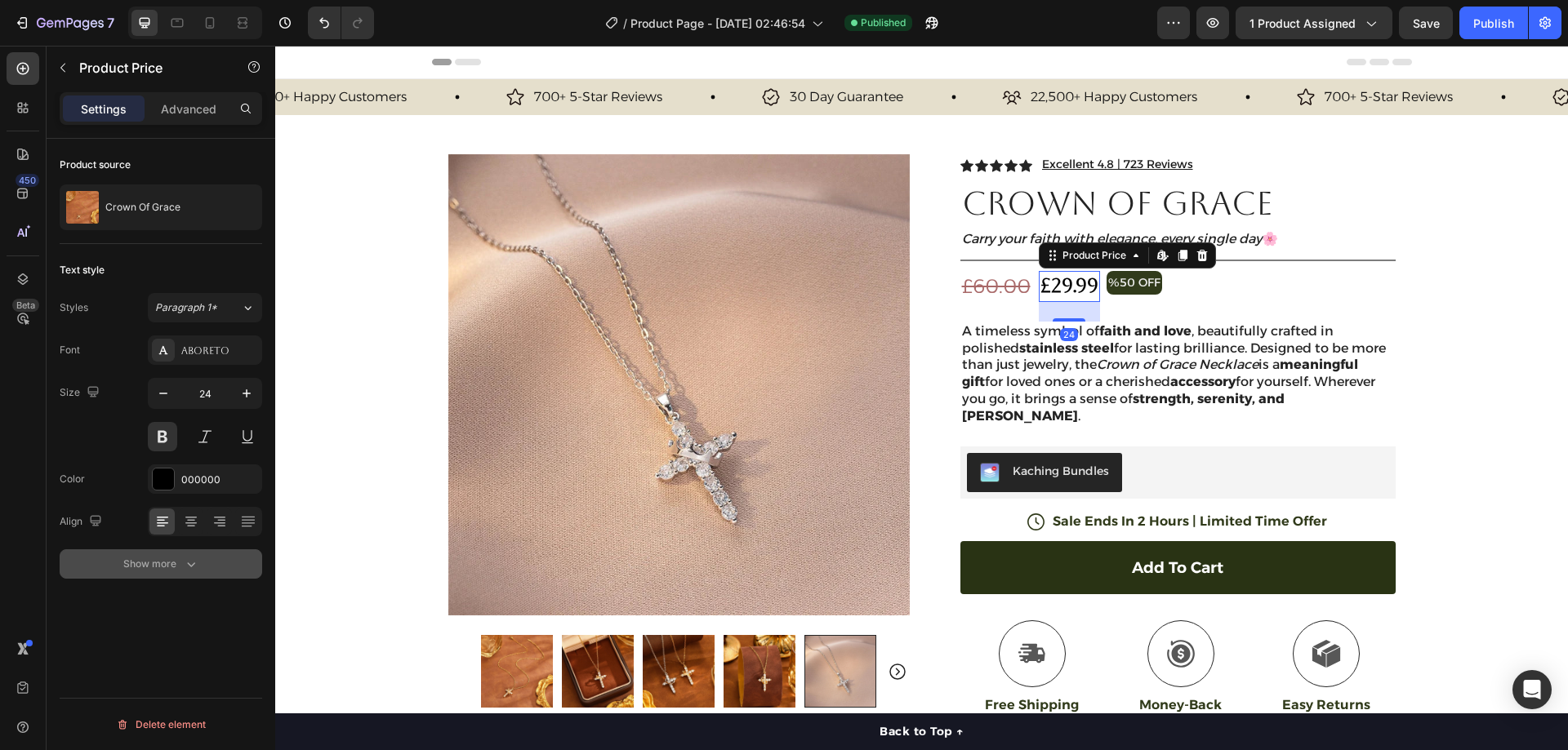
click at [172, 574] on button "Show more" at bounding box center [161, 565] width 203 height 30
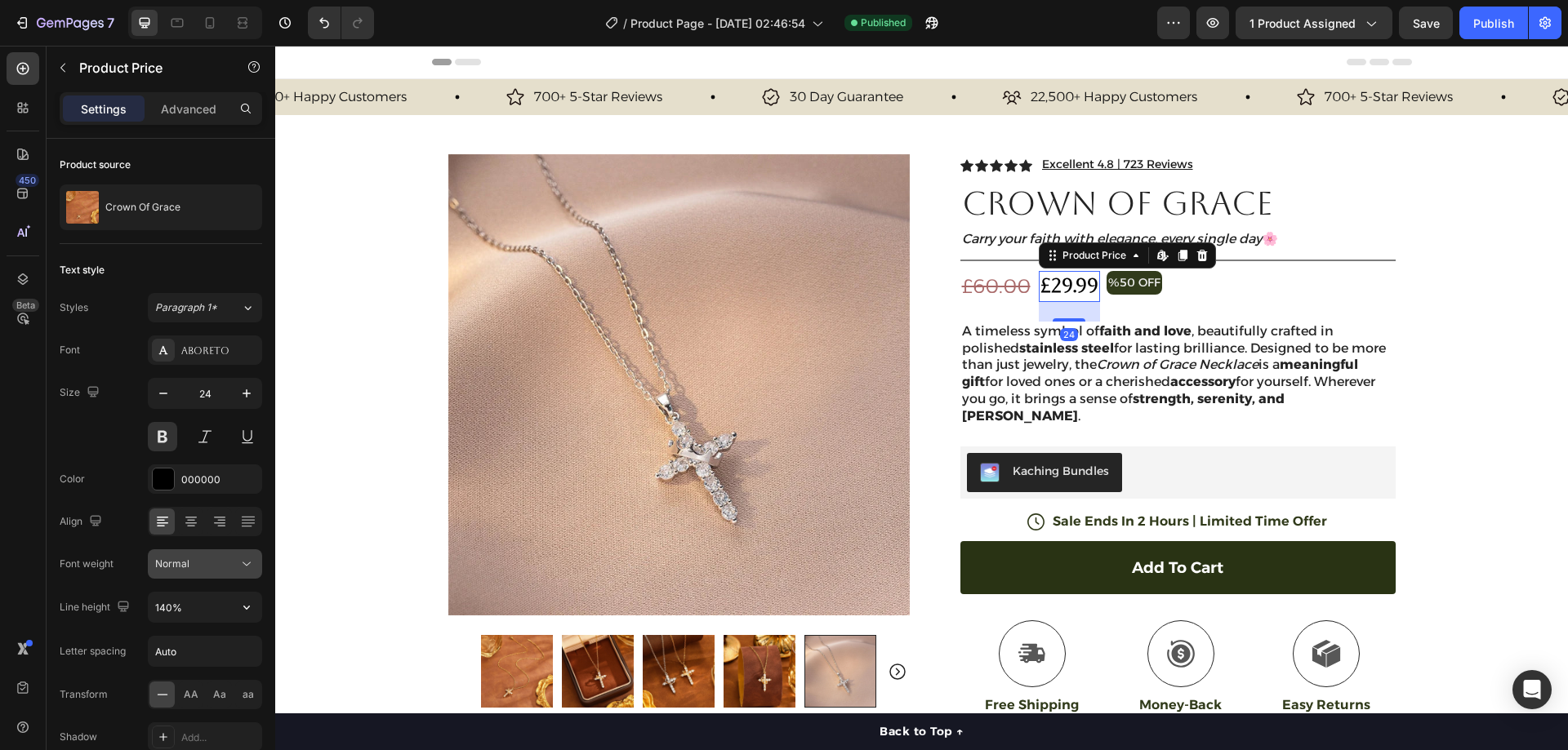
click at [197, 573] on button "Normal" at bounding box center [205, 565] width 115 height 30
click at [194, 564] on div "Normal" at bounding box center [196, 564] width 83 height 15
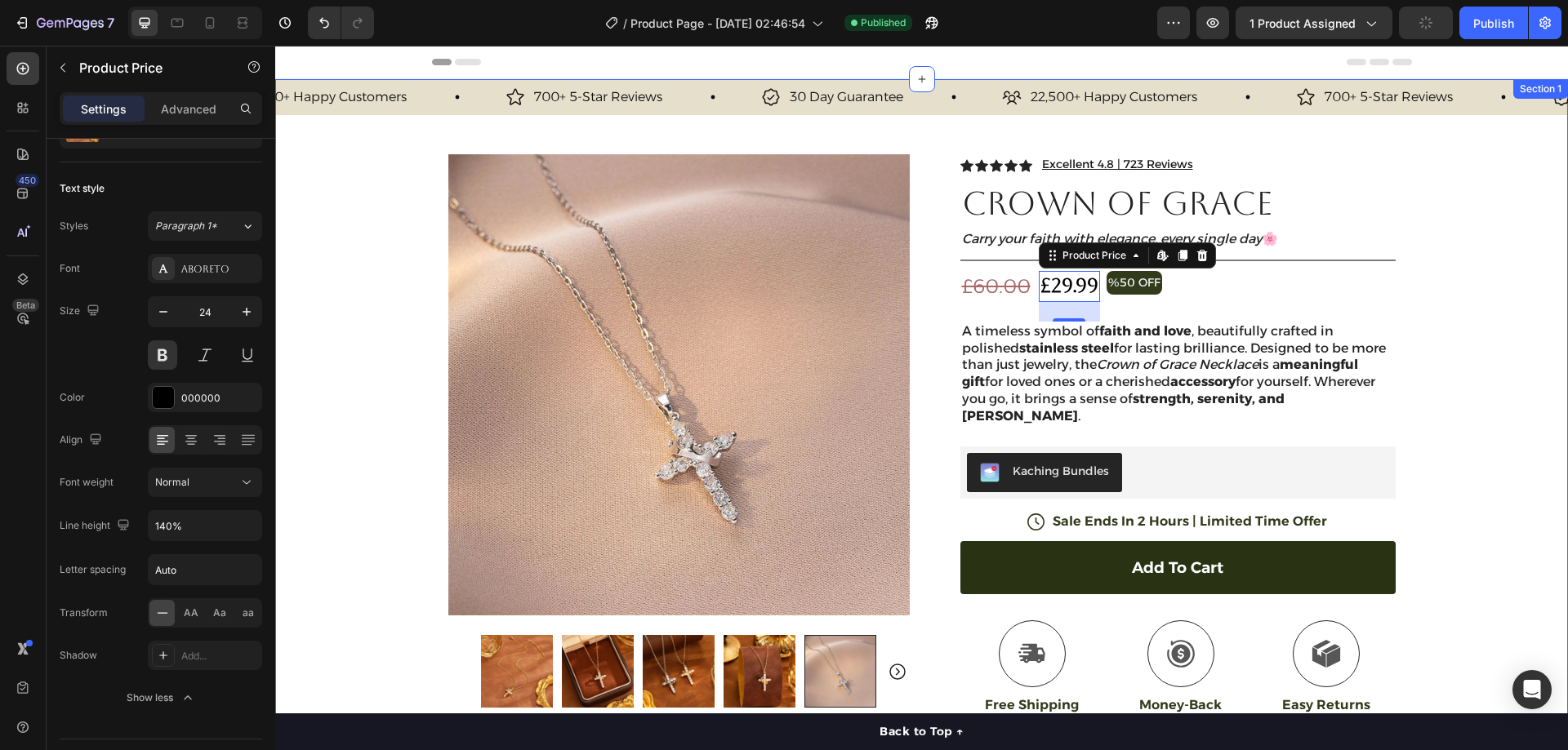
click at [1475, 300] on div "30 Day Guarantee Item List 22,500+ Happy Customers Item List 700+ 5-Star Review…" at bounding box center [922, 515] width 1293 height 872
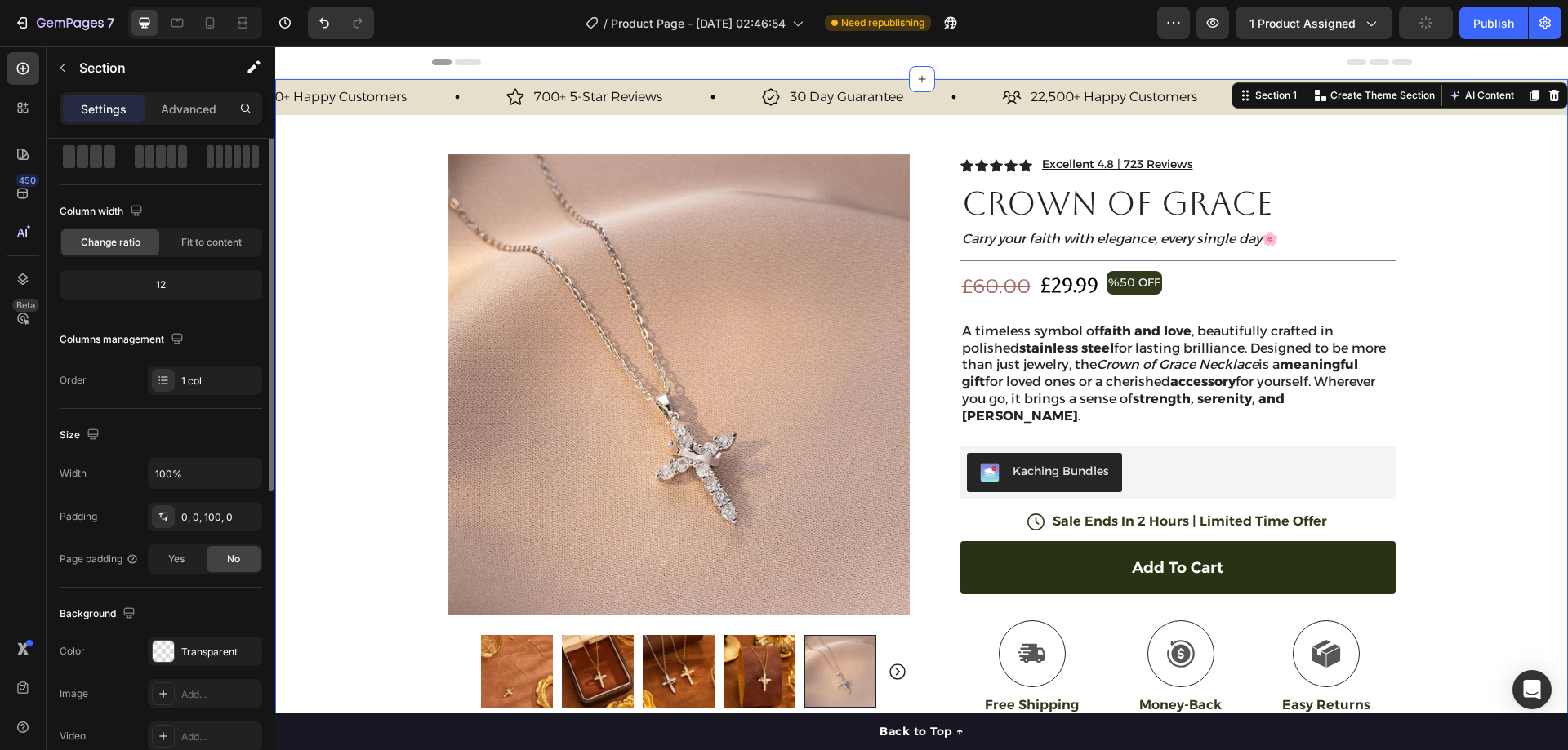
scroll to position [0, 0]
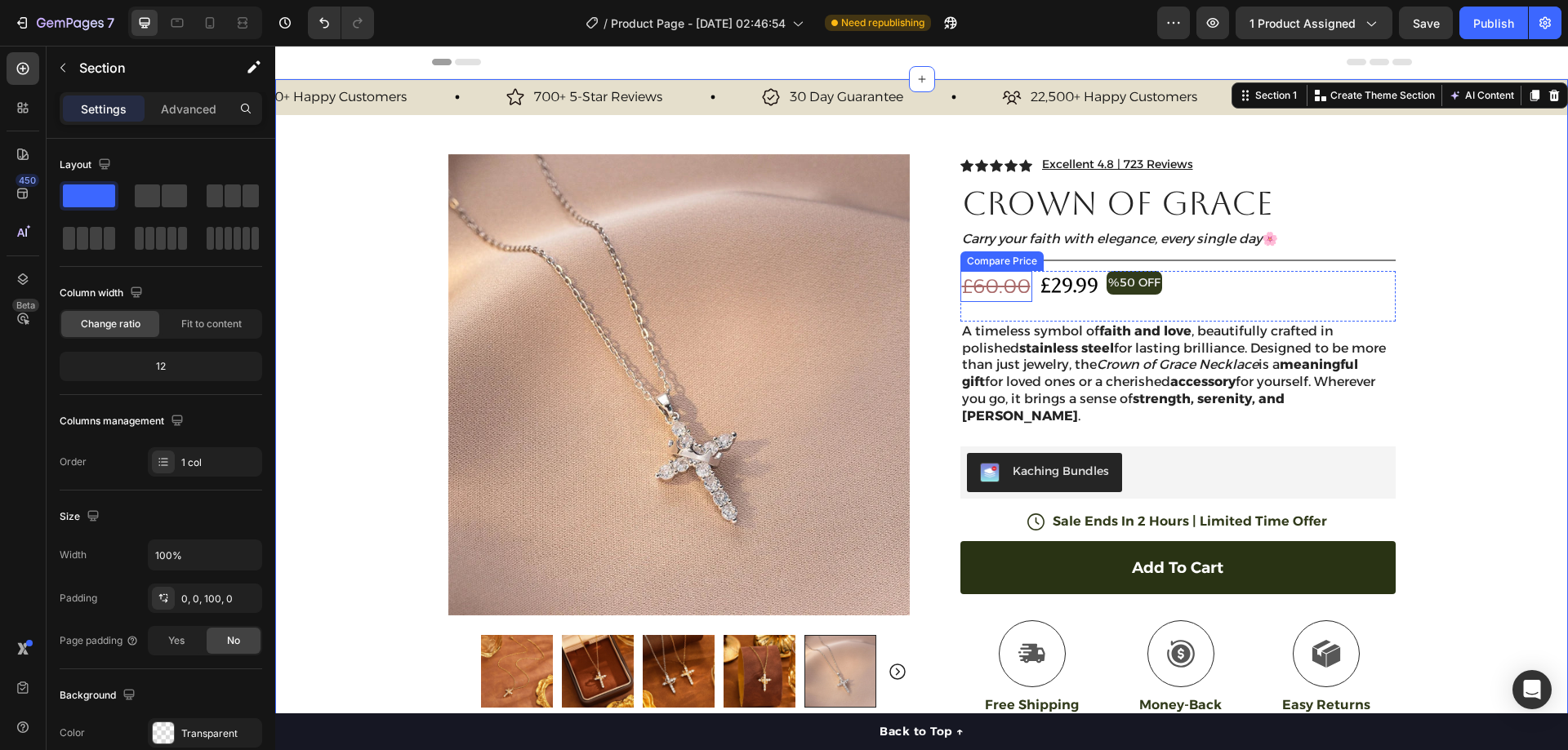
click at [1014, 282] on div "£60.00" at bounding box center [996, 286] width 72 height 31
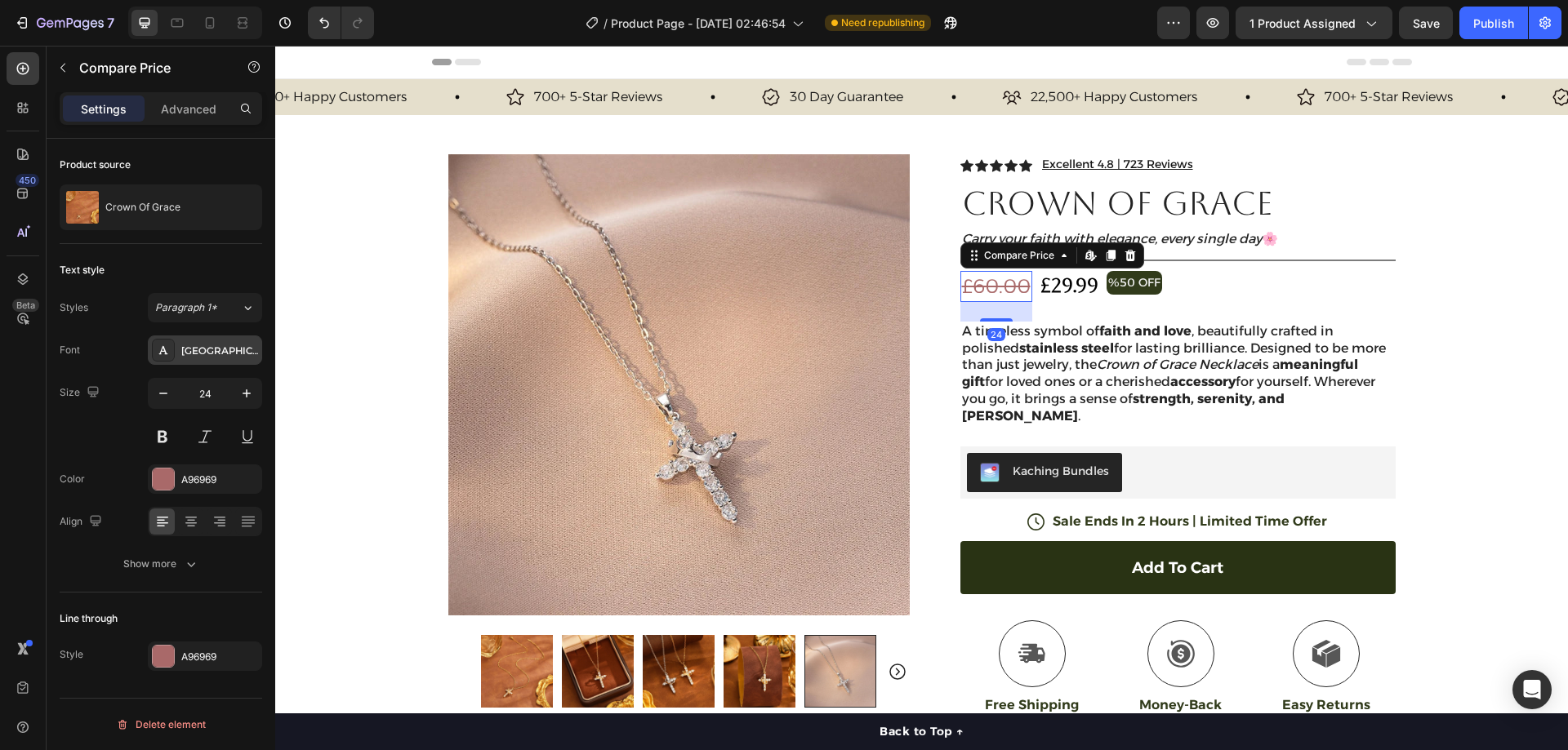
click at [241, 349] on div "[GEOGRAPHIC_DATA]" at bounding box center [220, 351] width 77 height 15
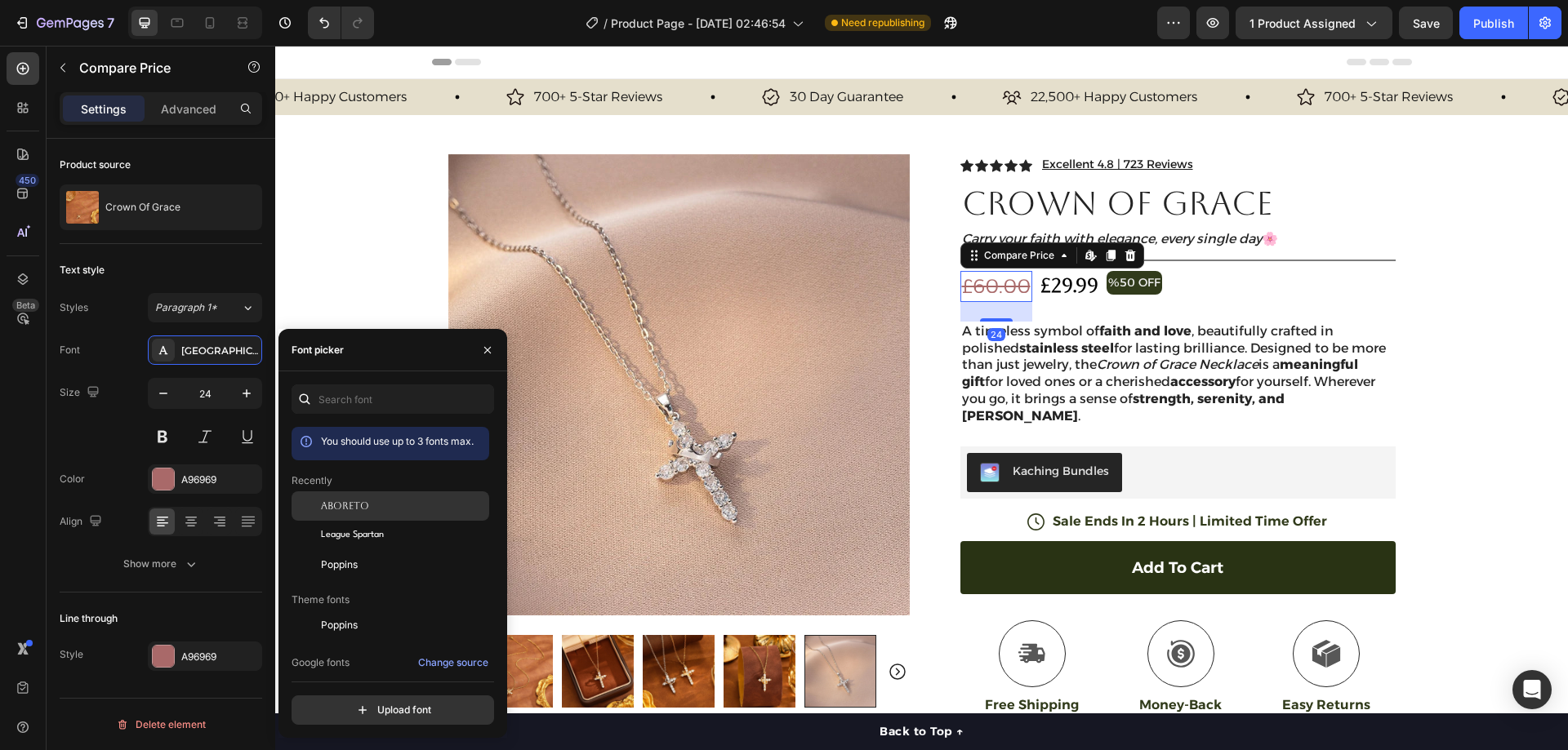
click at [375, 507] on div "Aboreto" at bounding box center [403, 506] width 165 height 15
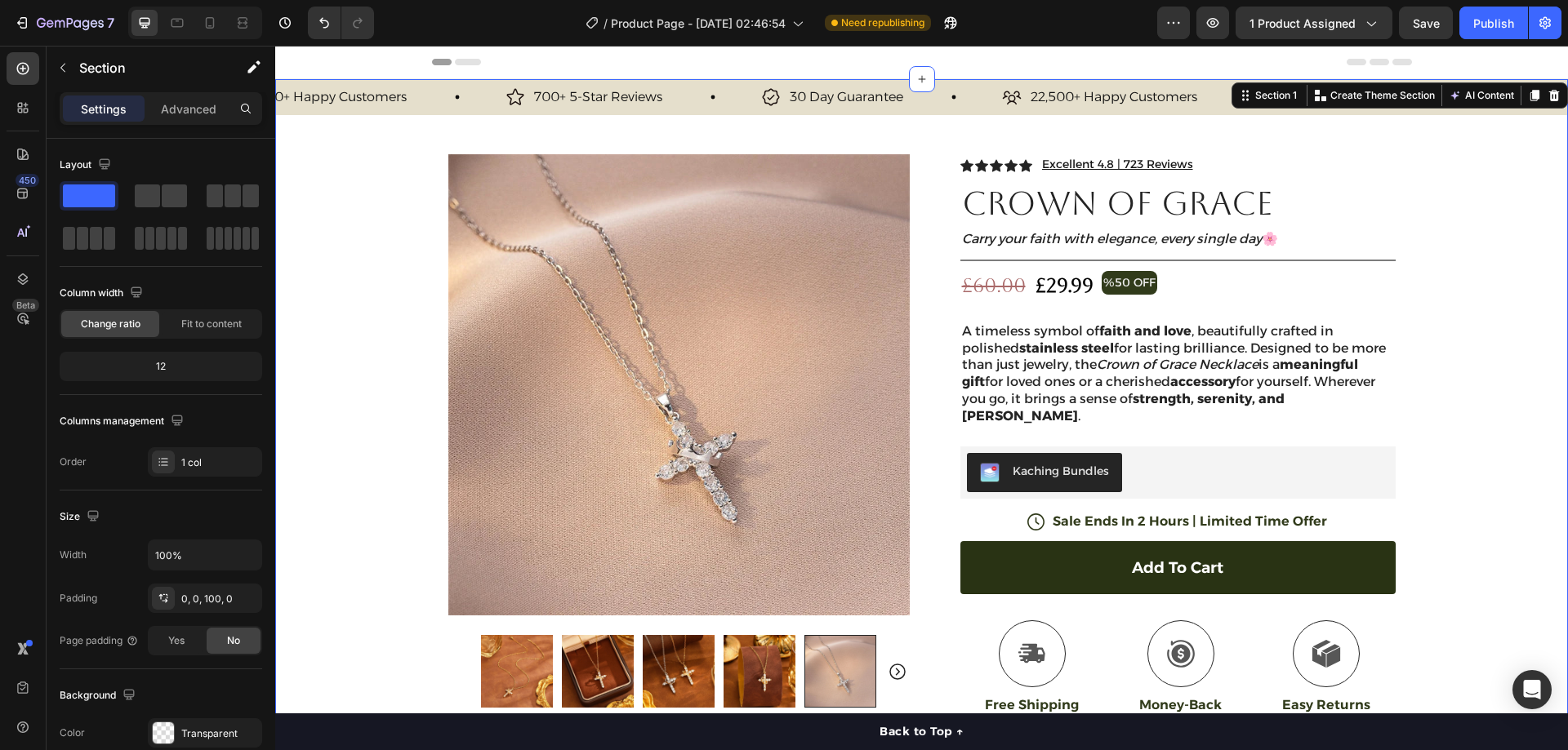
click at [1453, 209] on div "30 Day Guarantee Item List 22,500+ Happy Customers Item List 700+ 5-Star Review…" at bounding box center [922, 515] width 1293 height 872
click at [995, 285] on div "£60.00" at bounding box center [993, 286] width 67 height 31
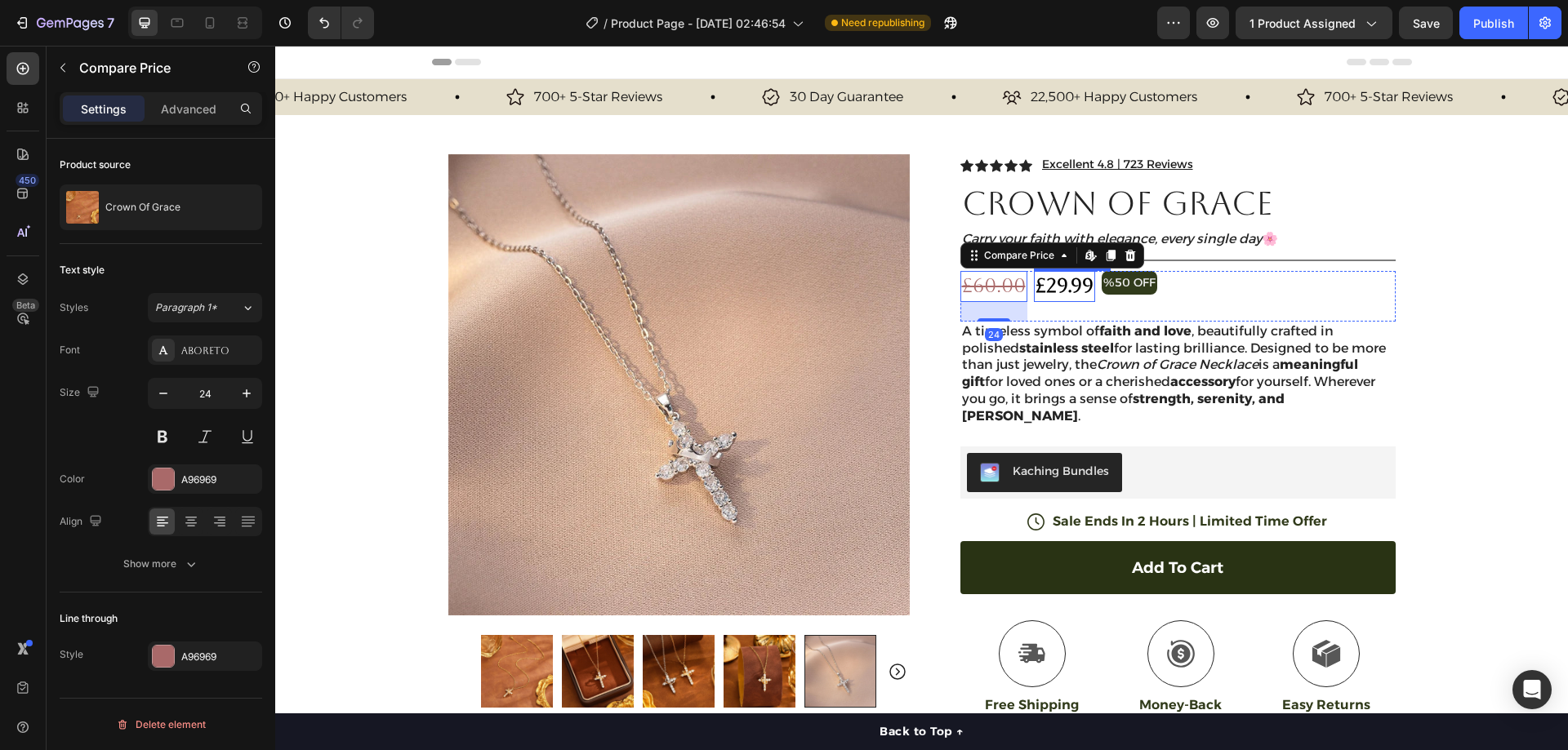
click at [1059, 283] on div "£29.99" at bounding box center [1064, 286] width 61 height 31
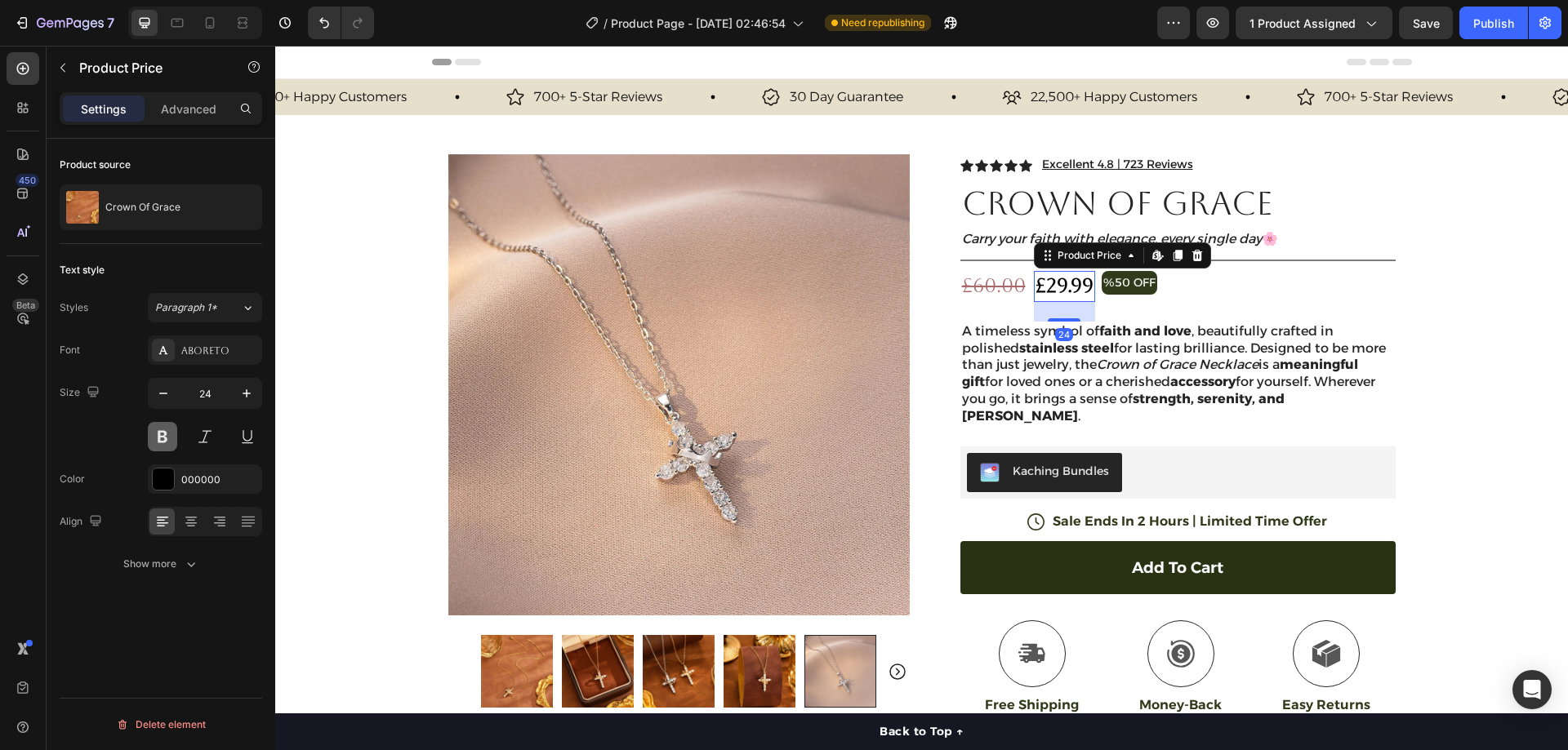
click at [170, 434] on button at bounding box center [163, 437] width 30 height 30
click at [160, 436] on button at bounding box center [163, 437] width 30 height 30
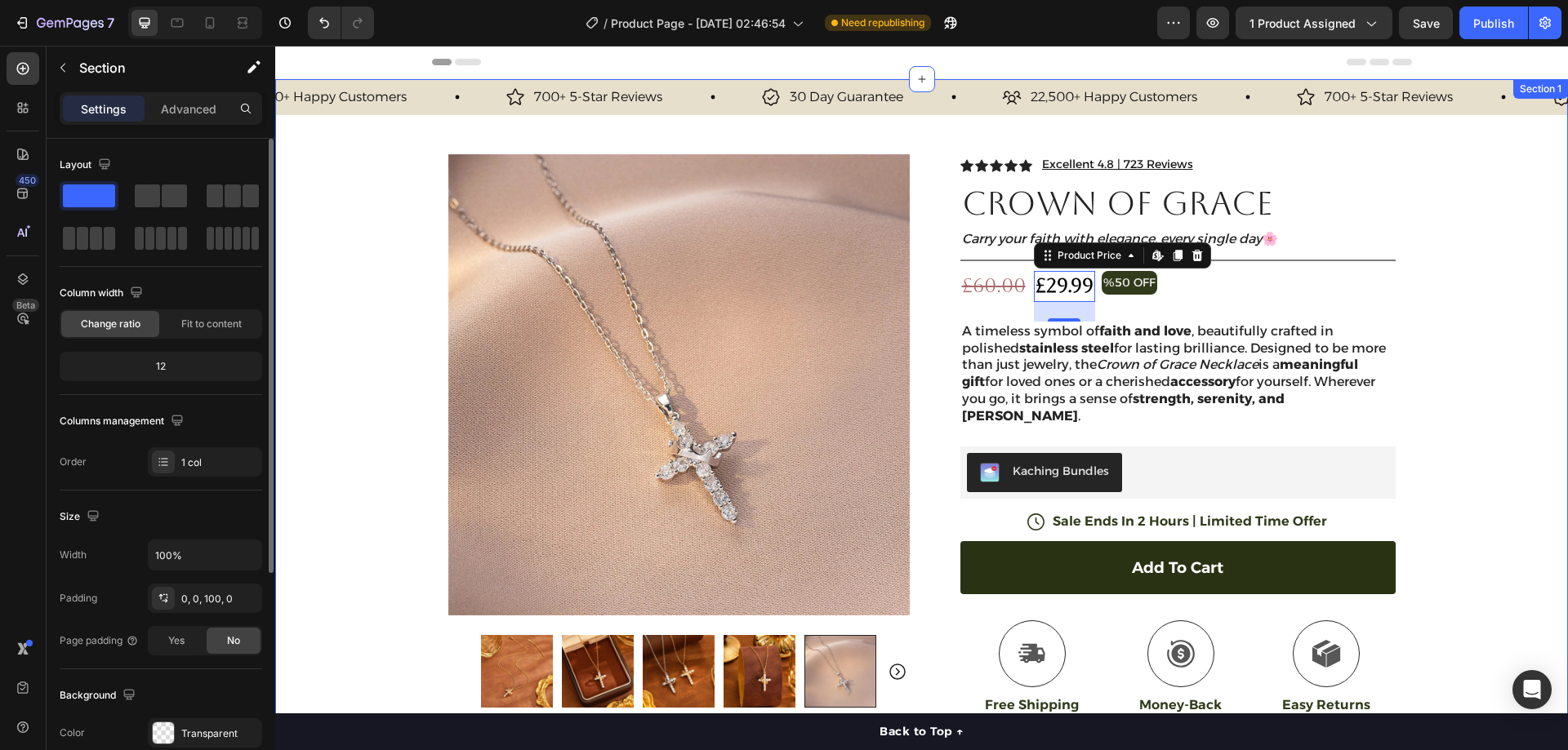
click at [1503, 240] on div "30 Day Guarantee Item List 22,500+ Happy Customers Item List 700+ 5-Star Review…" at bounding box center [922, 515] width 1293 height 872
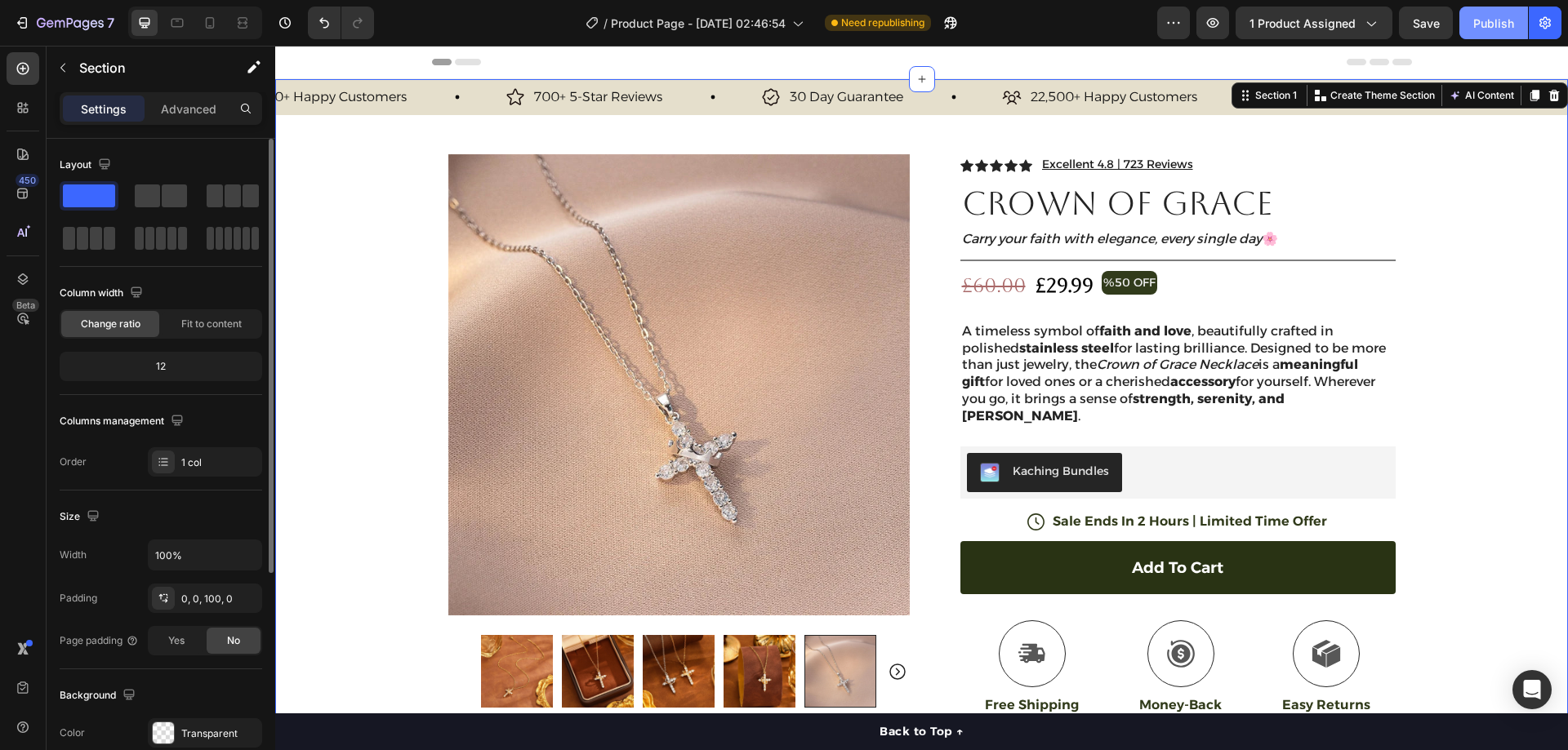
click at [1482, 35] on button "Publish" at bounding box center [1494, 22] width 68 height 32
click at [216, 23] on icon at bounding box center [210, 23] width 17 height 17
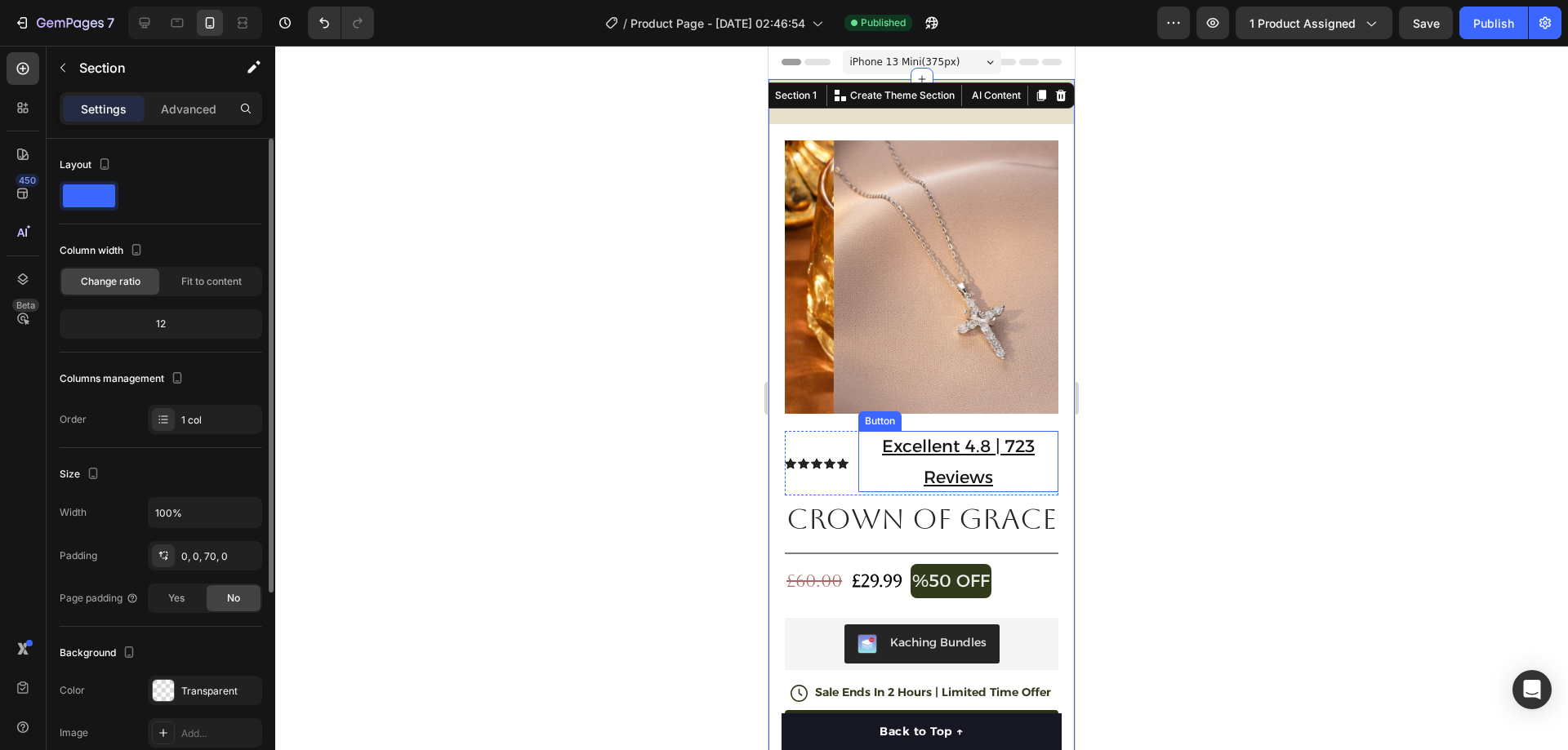
scroll to position [81, 0]
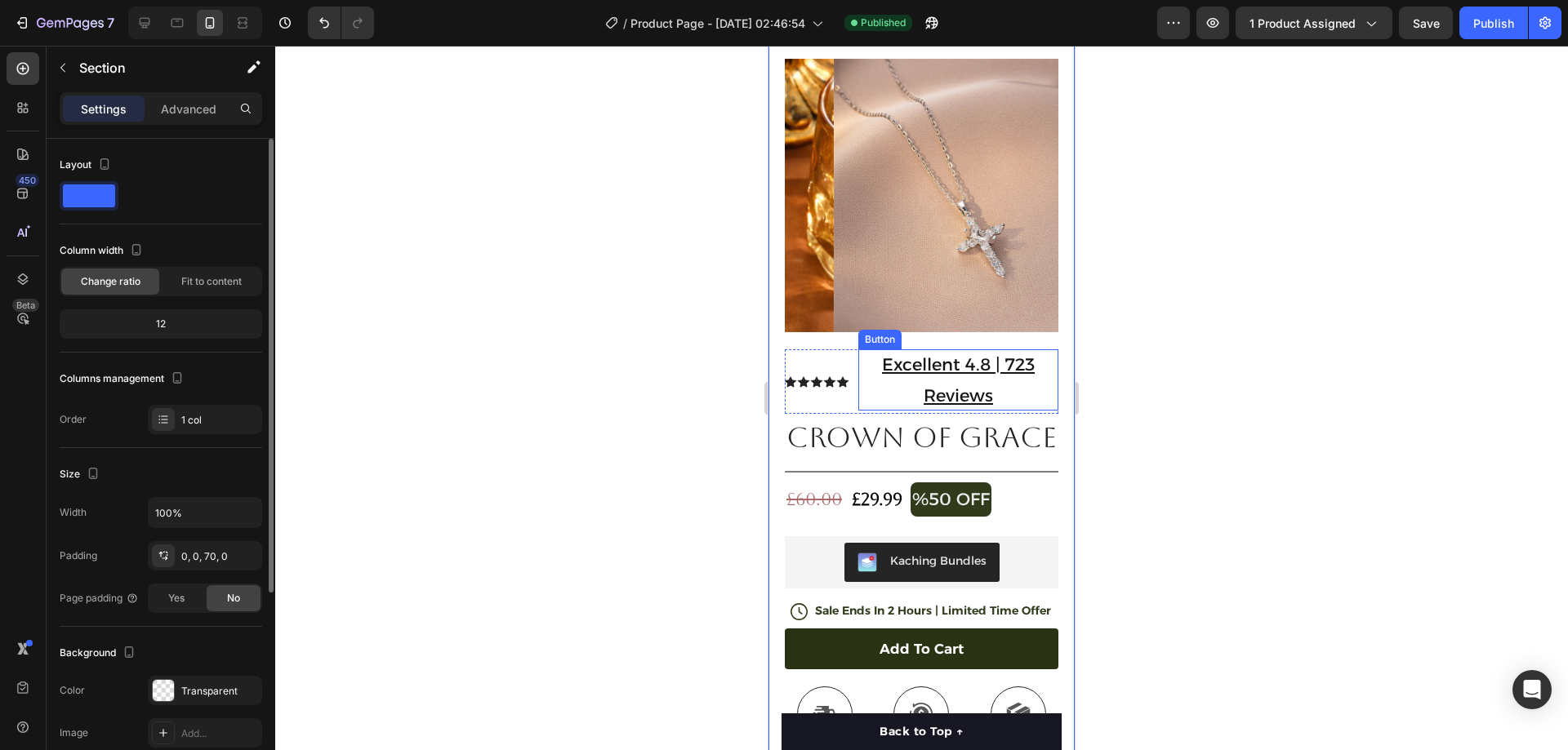
click at [1018, 372] on p "Excellent 4.8 | 723 Reviews" at bounding box center [958, 380] width 200 height 62
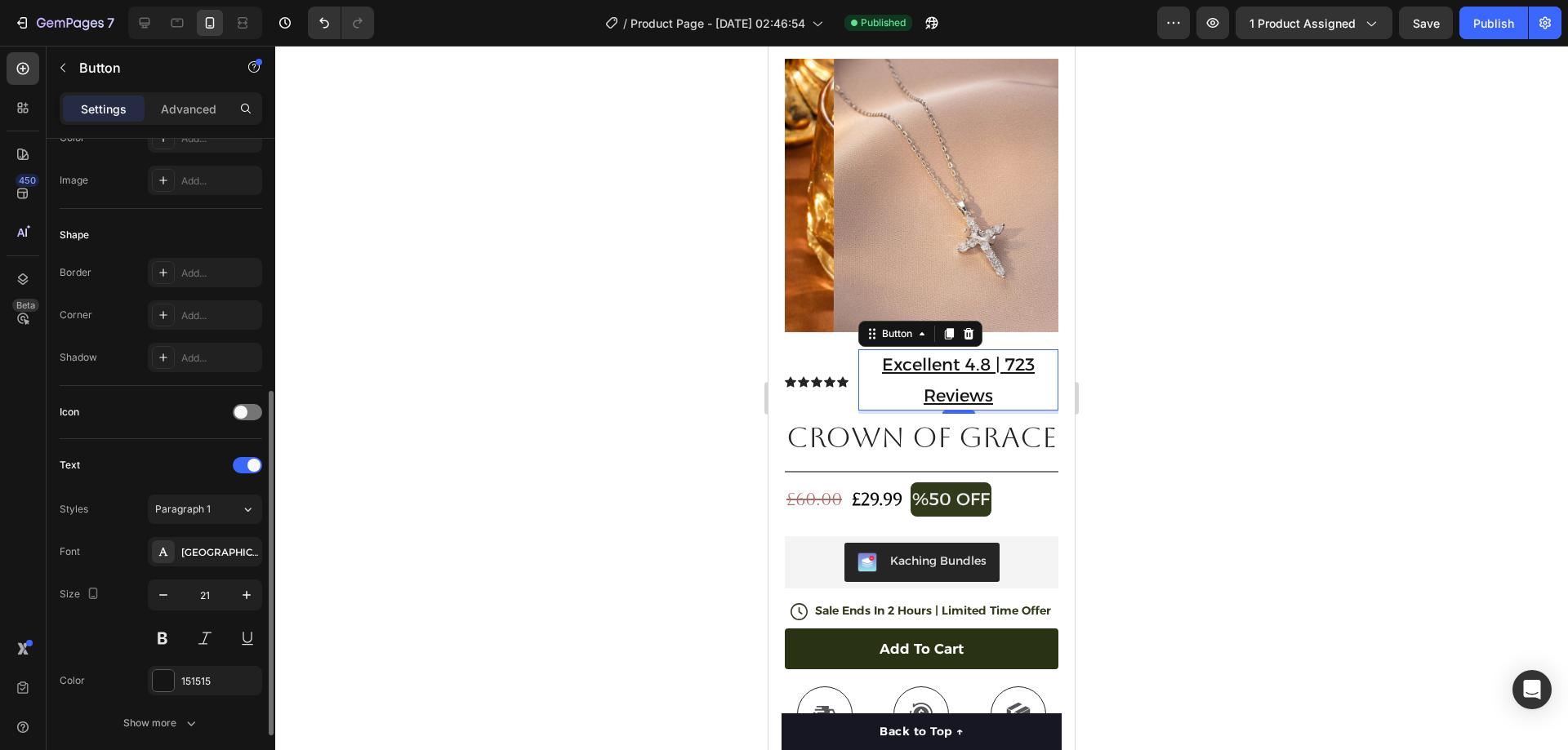
scroll to position [327, 0]
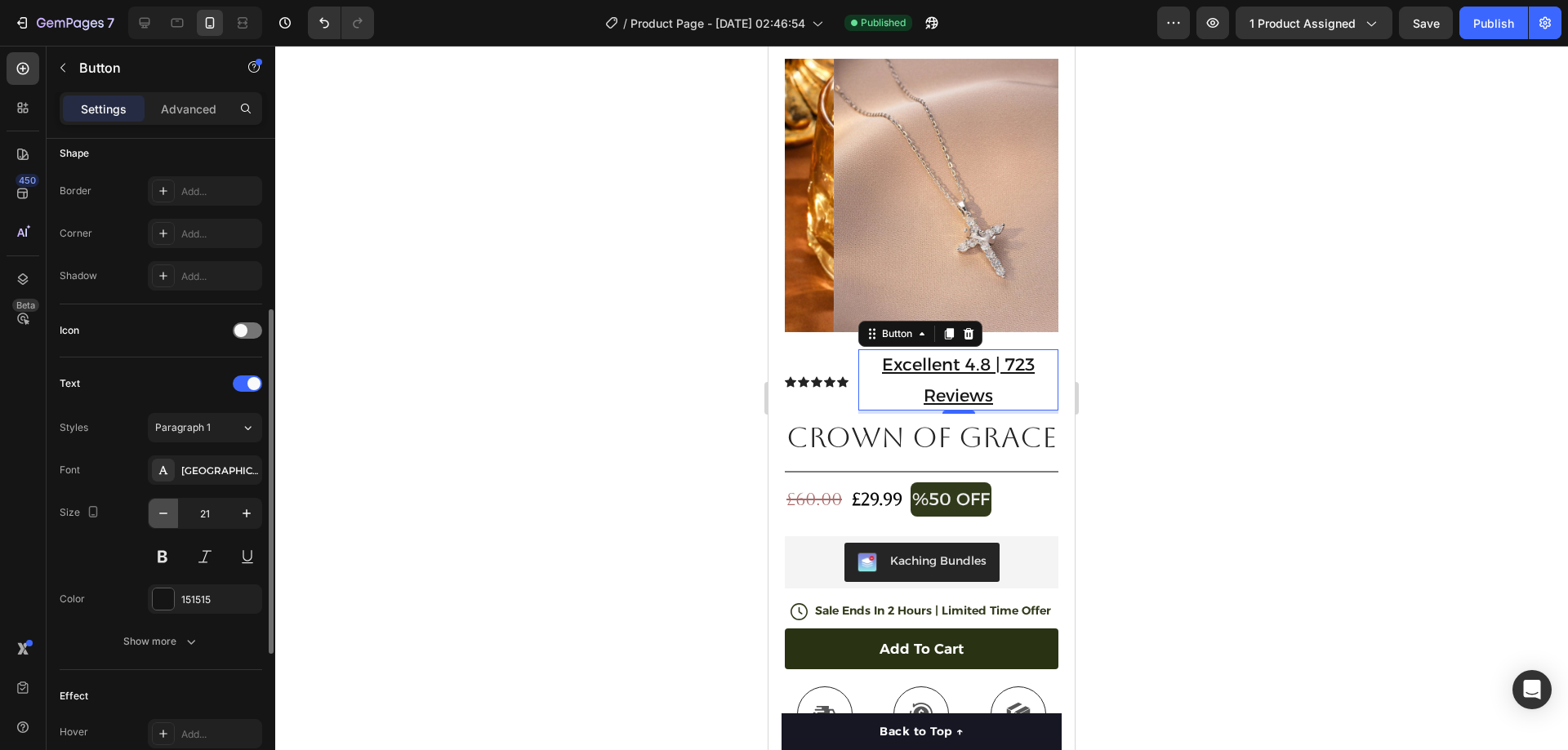
click at [155, 513] on icon "button" at bounding box center [163, 513] width 17 height 17
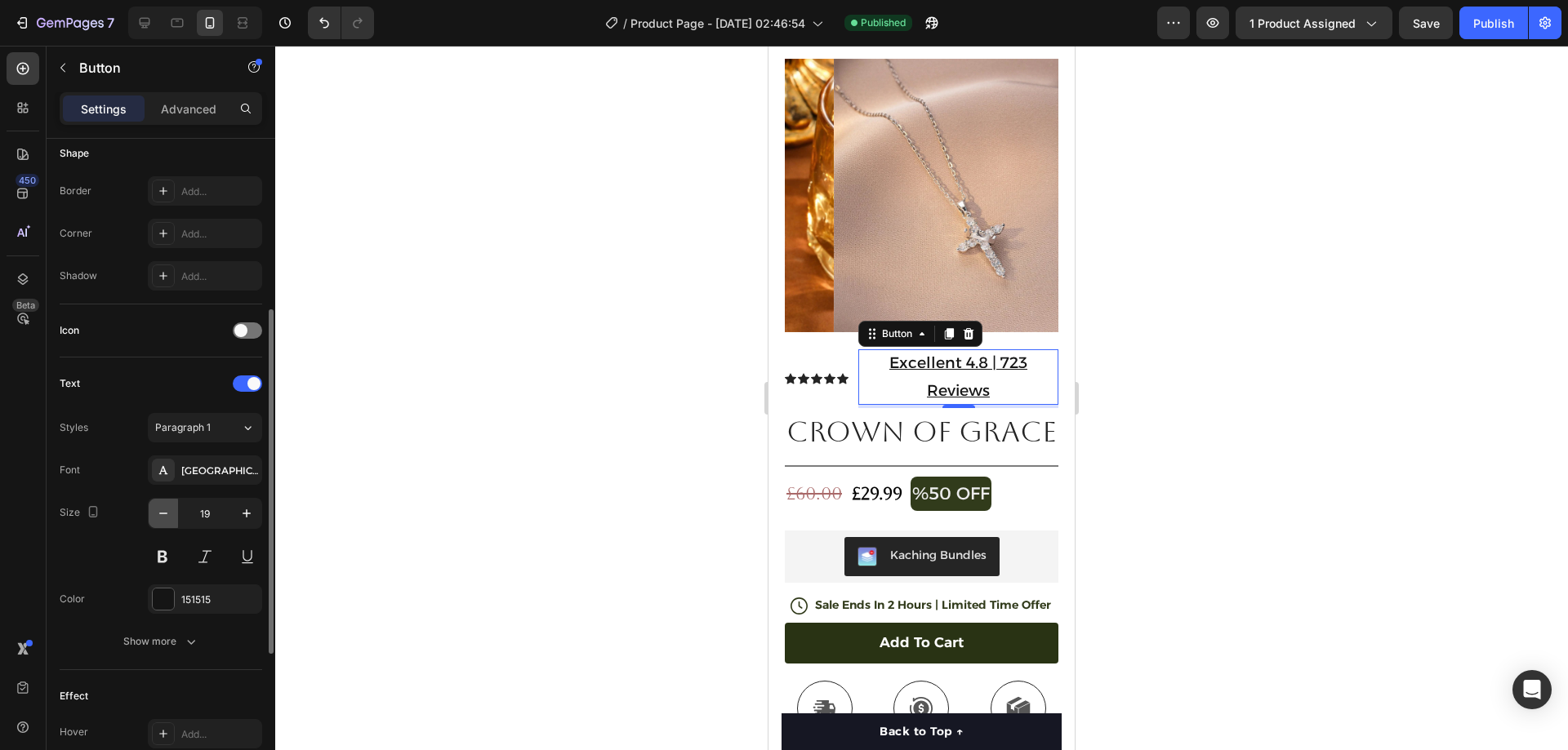
click at [157, 513] on icon "button" at bounding box center [163, 513] width 17 height 17
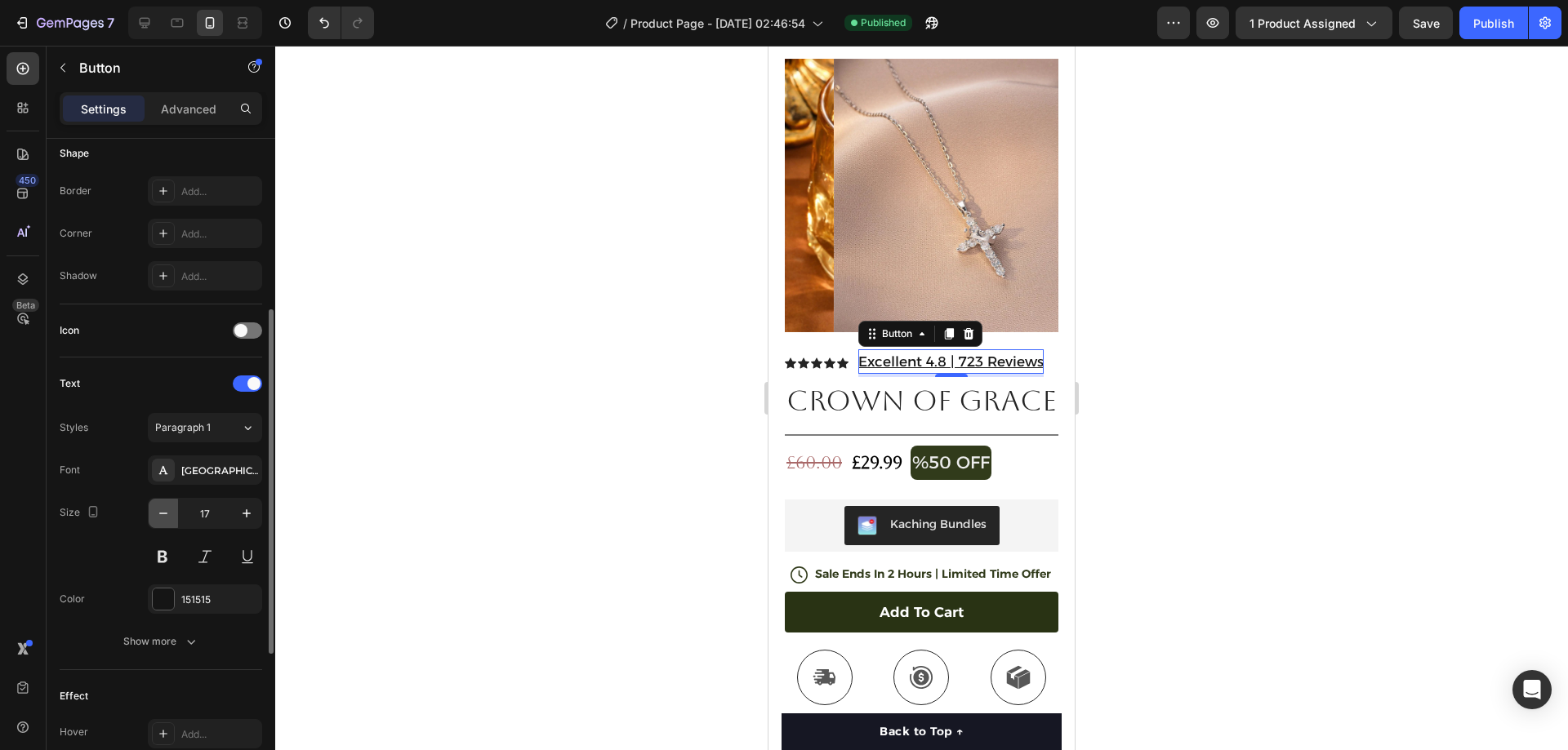
click at [157, 513] on icon "button" at bounding box center [163, 513] width 17 height 17
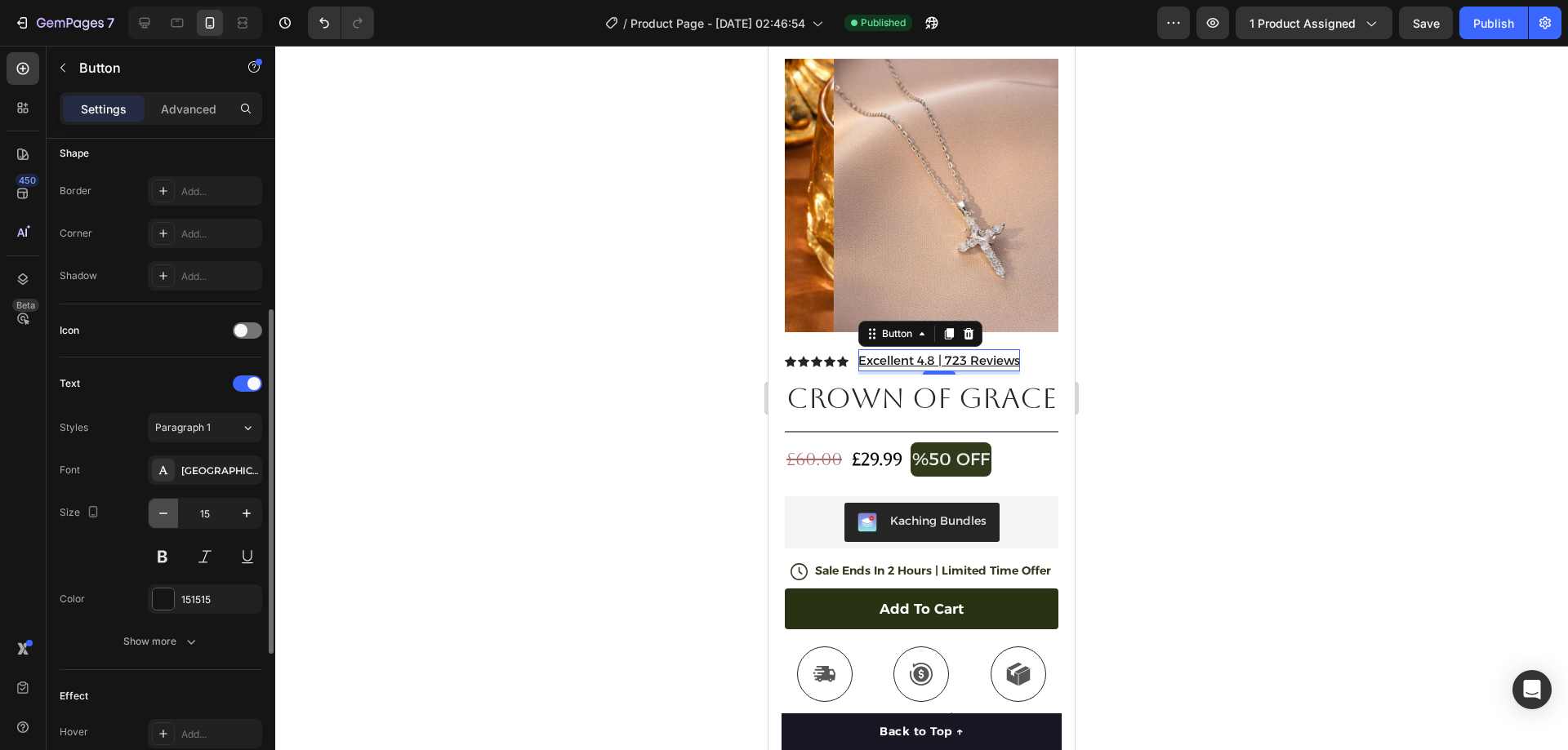
click at [157, 513] on icon "button" at bounding box center [163, 513] width 17 height 17
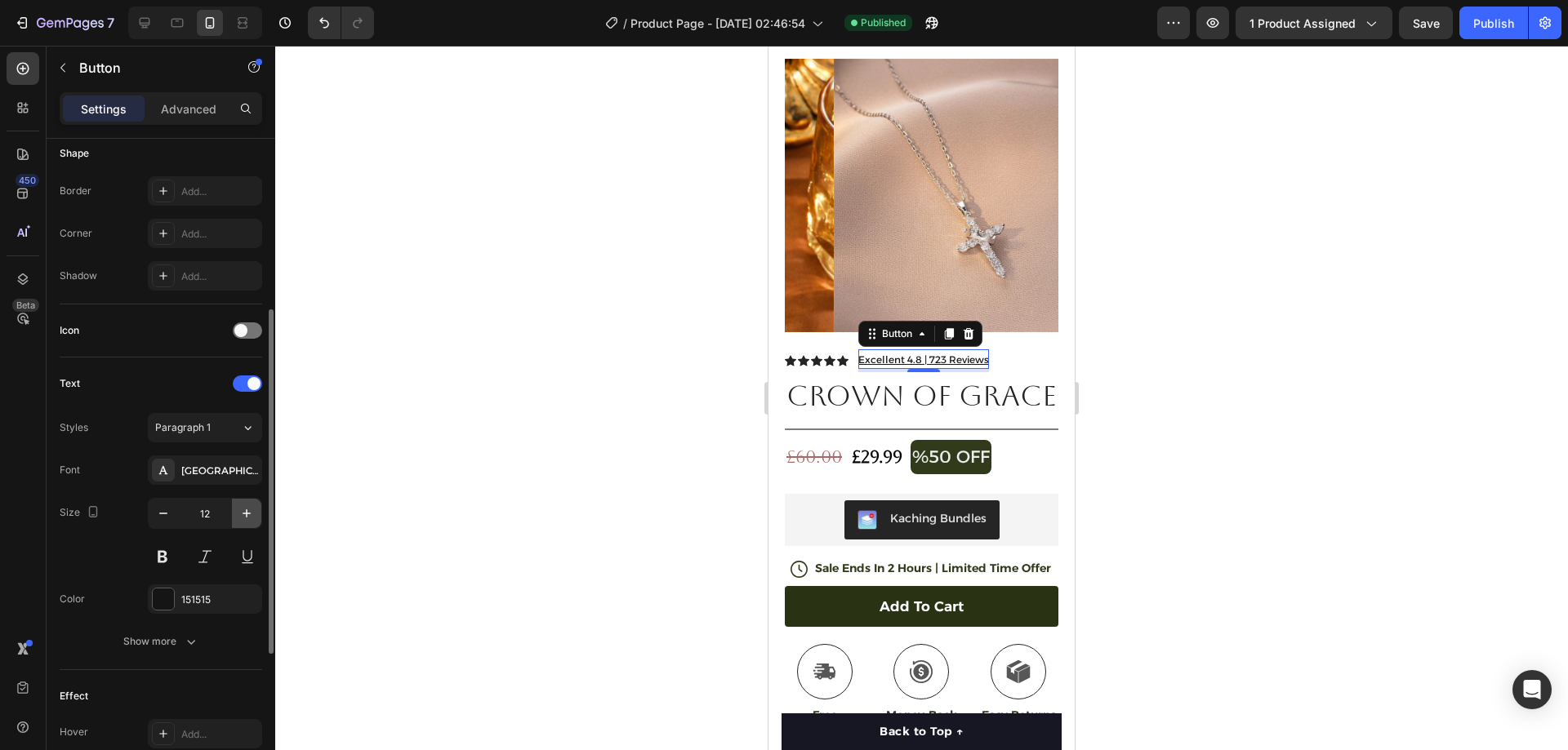
click at [239, 512] on icon "button" at bounding box center [247, 513] width 17 height 17
type input "13"
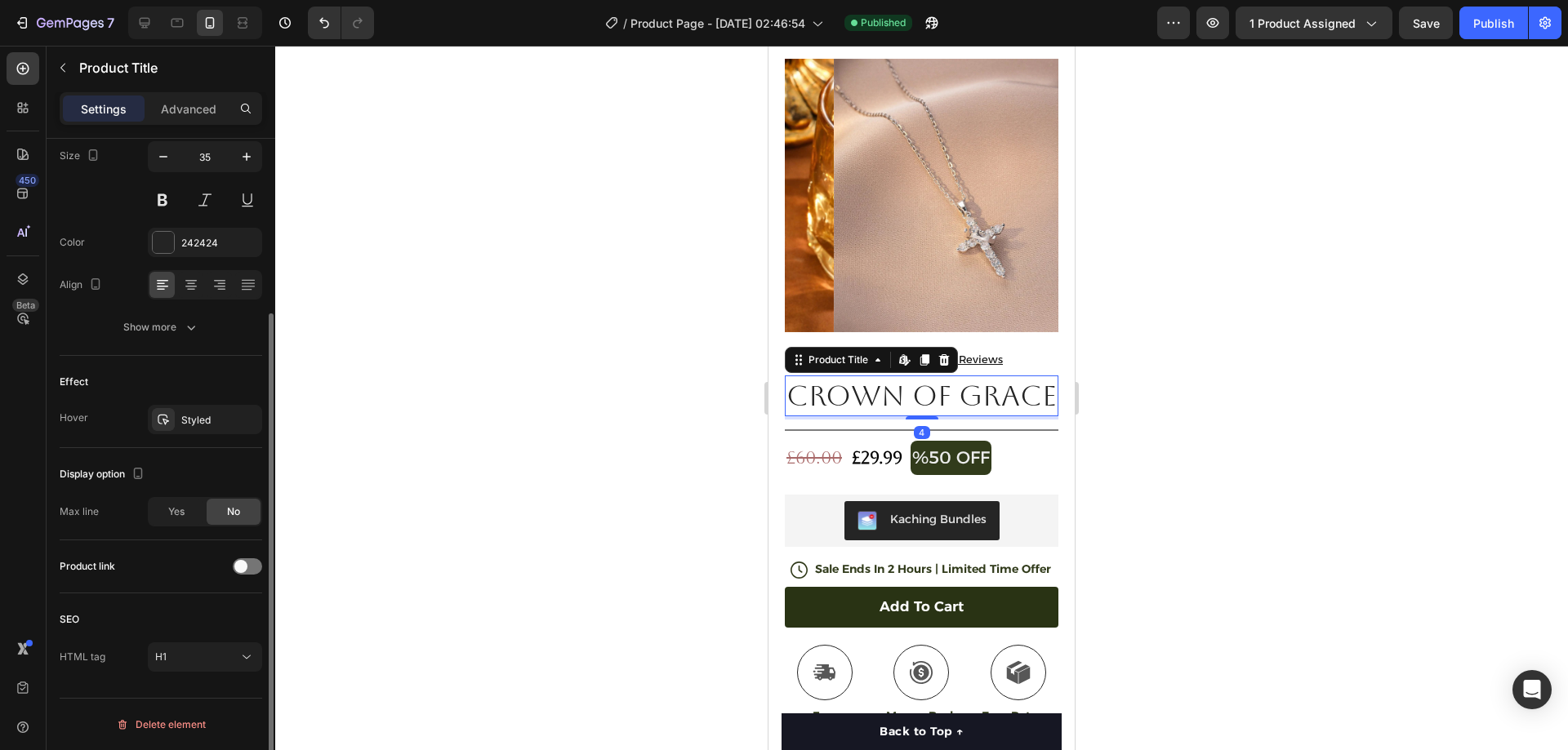
click at [881, 392] on h1 "Crown Of Grace" at bounding box center [922, 396] width 274 height 41
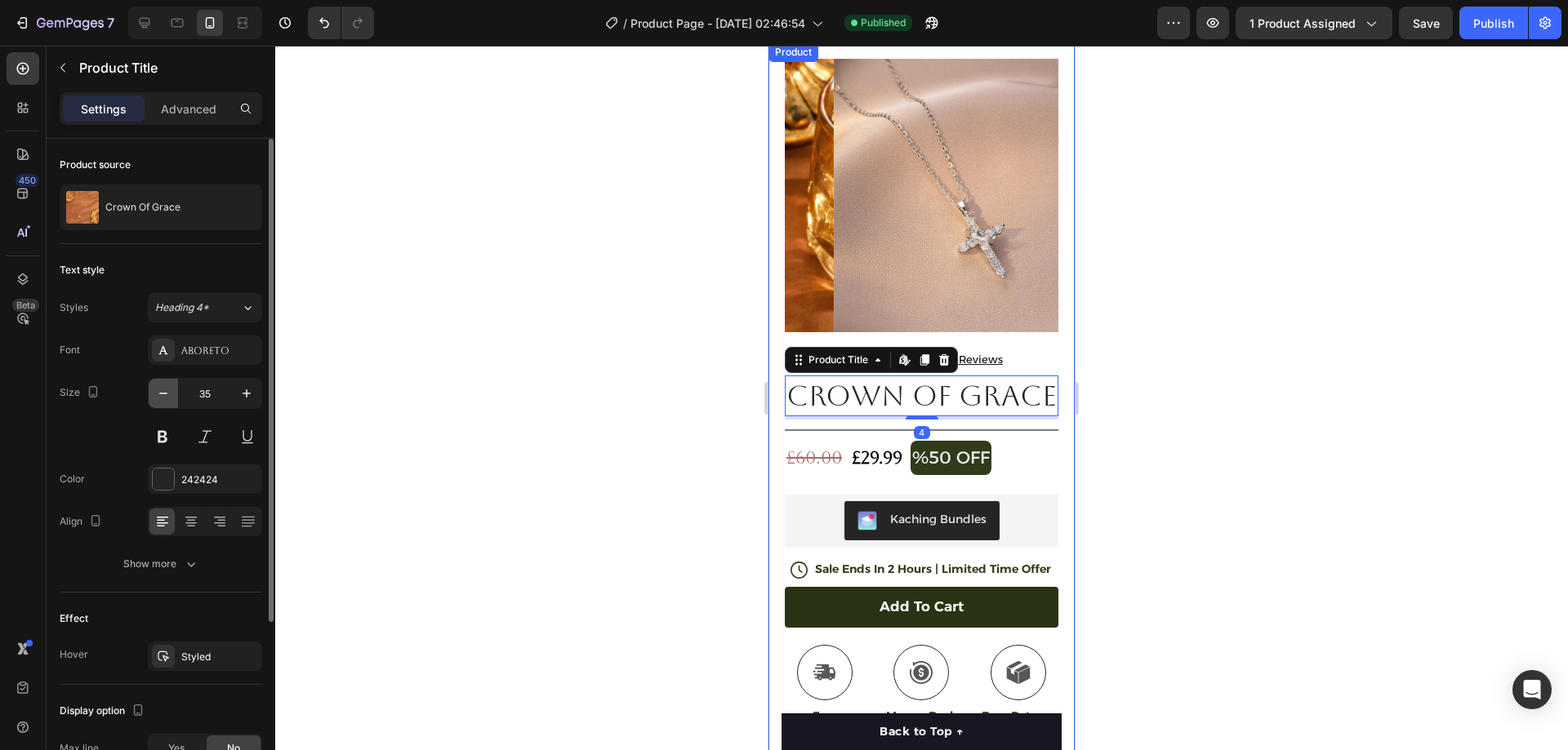
click at [161, 379] on button "button" at bounding box center [164, 393] width 30 height 30
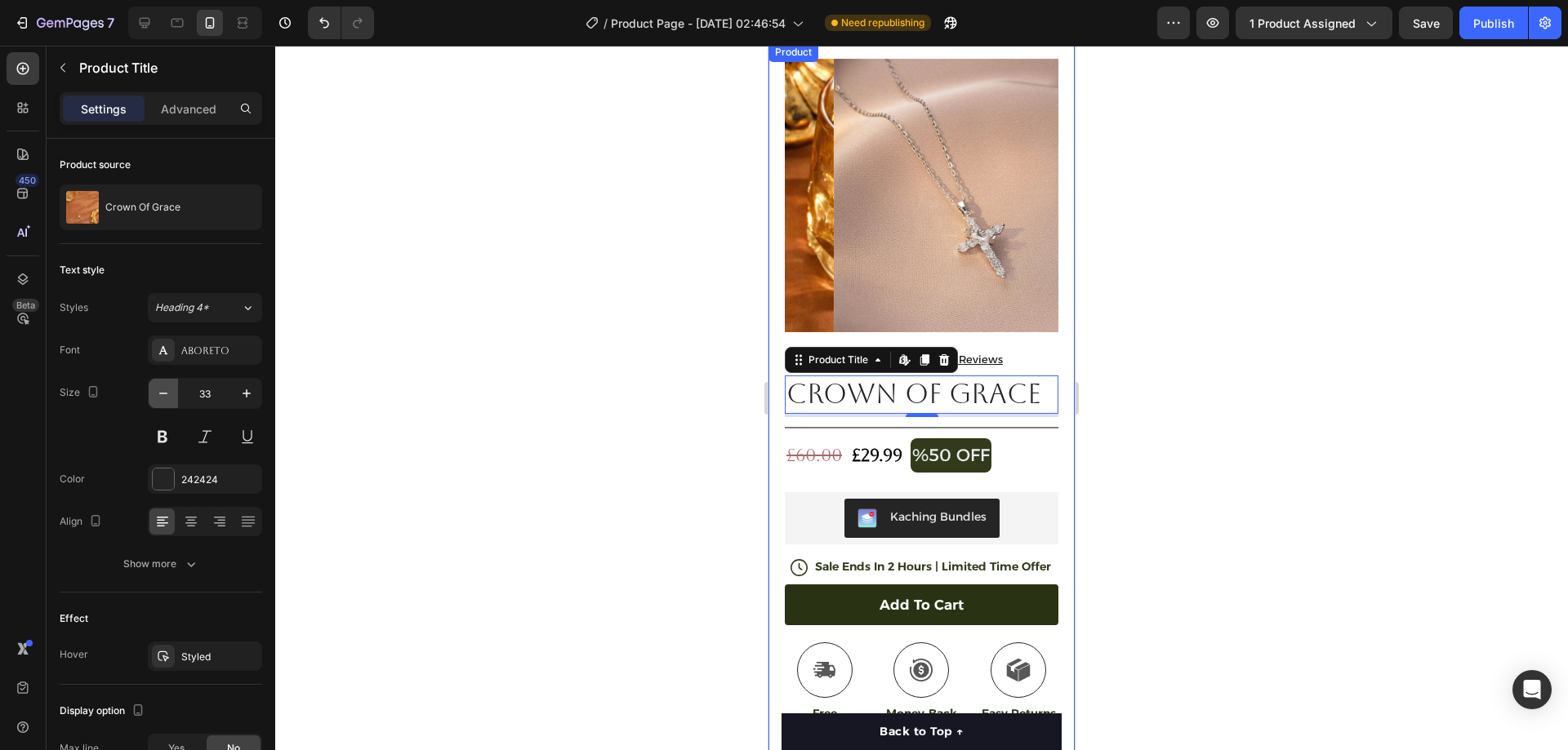
click at [161, 381] on button "button" at bounding box center [164, 393] width 30 height 30
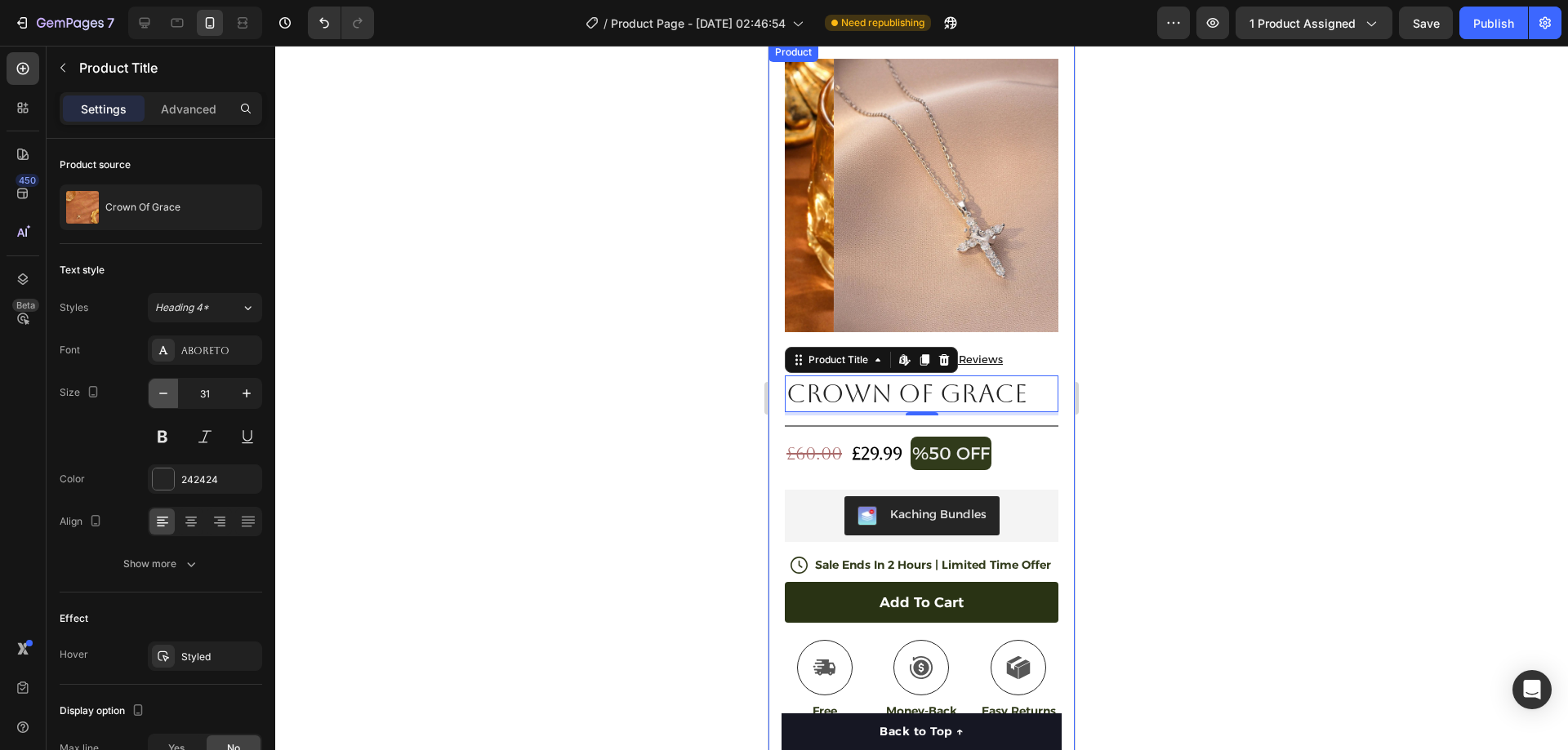
click at [161, 381] on button "button" at bounding box center [164, 393] width 30 height 30
click at [161, 382] on button "button" at bounding box center [164, 393] width 30 height 30
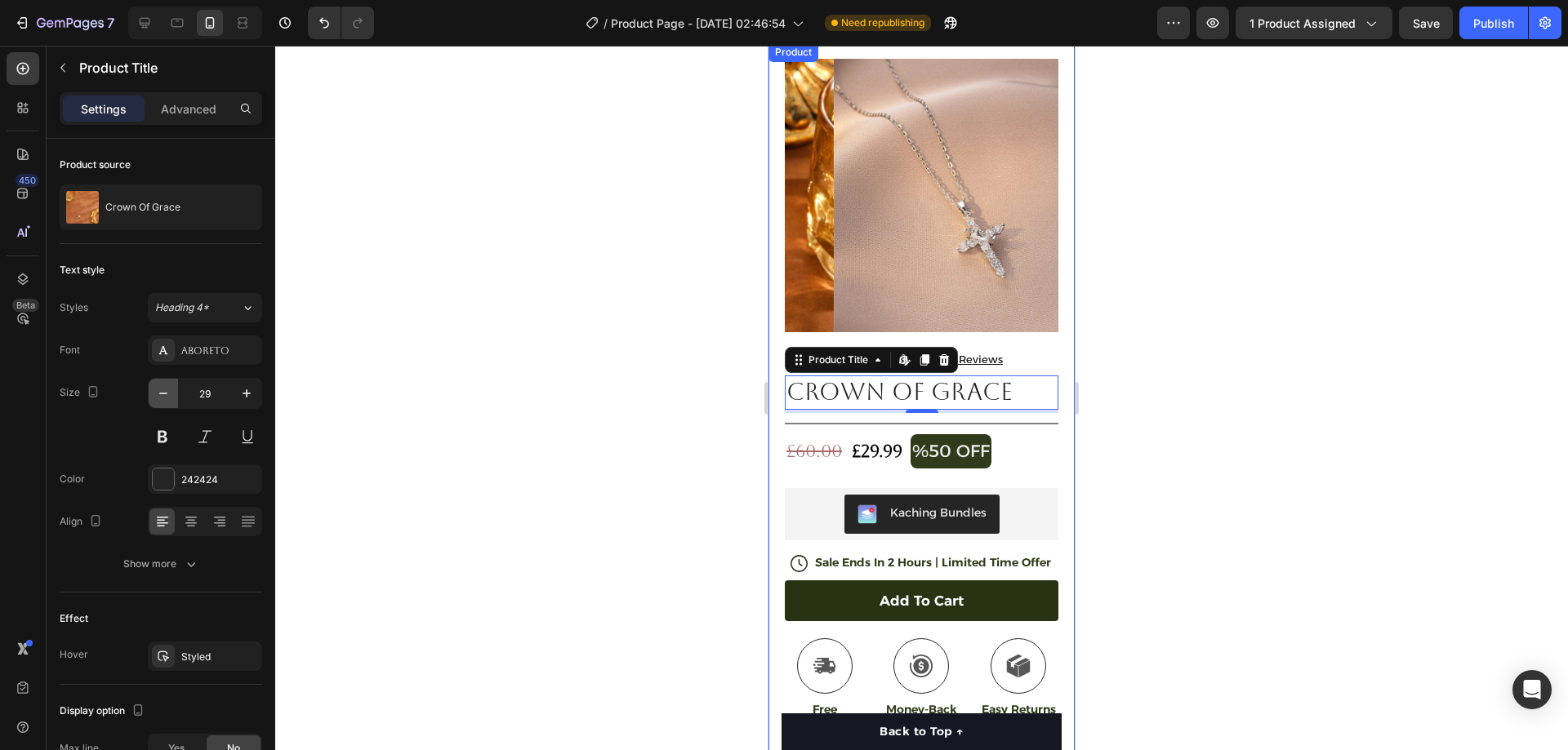
click at [161, 382] on button "button" at bounding box center [164, 393] width 30 height 30
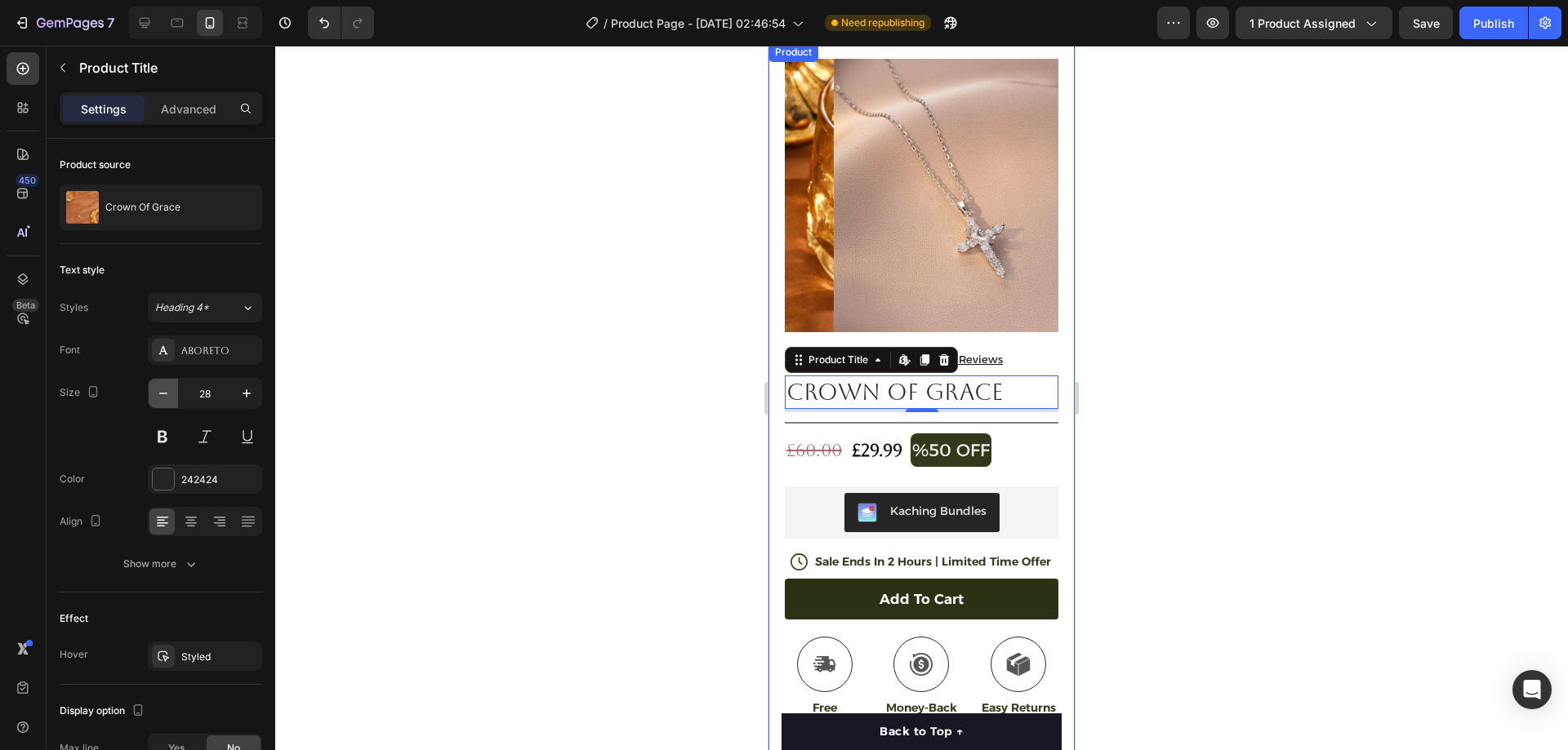
type input "27"
click at [1321, 279] on div at bounding box center [922, 398] width 1293 height 705
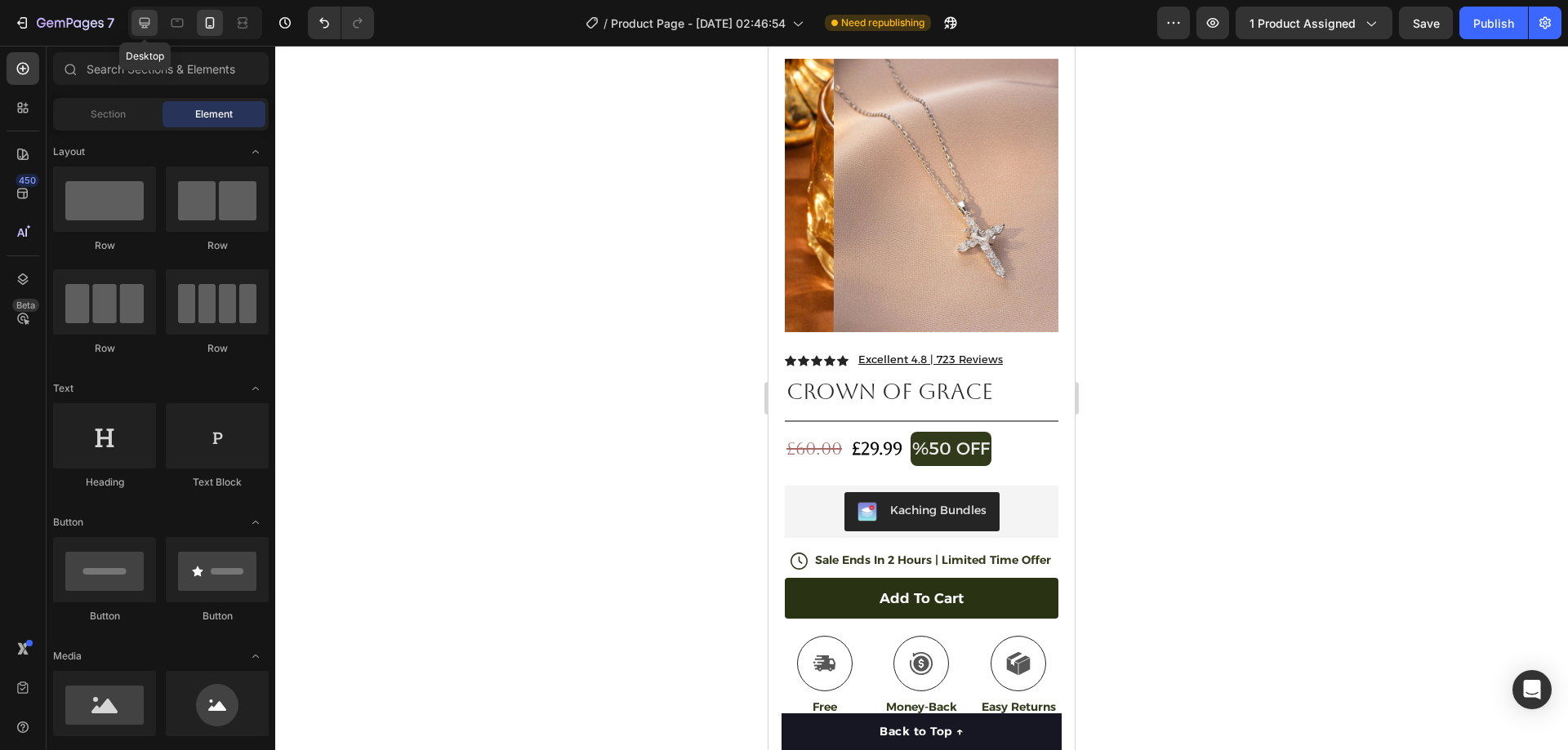
click at [144, 32] on div at bounding box center [144, 23] width 26 height 26
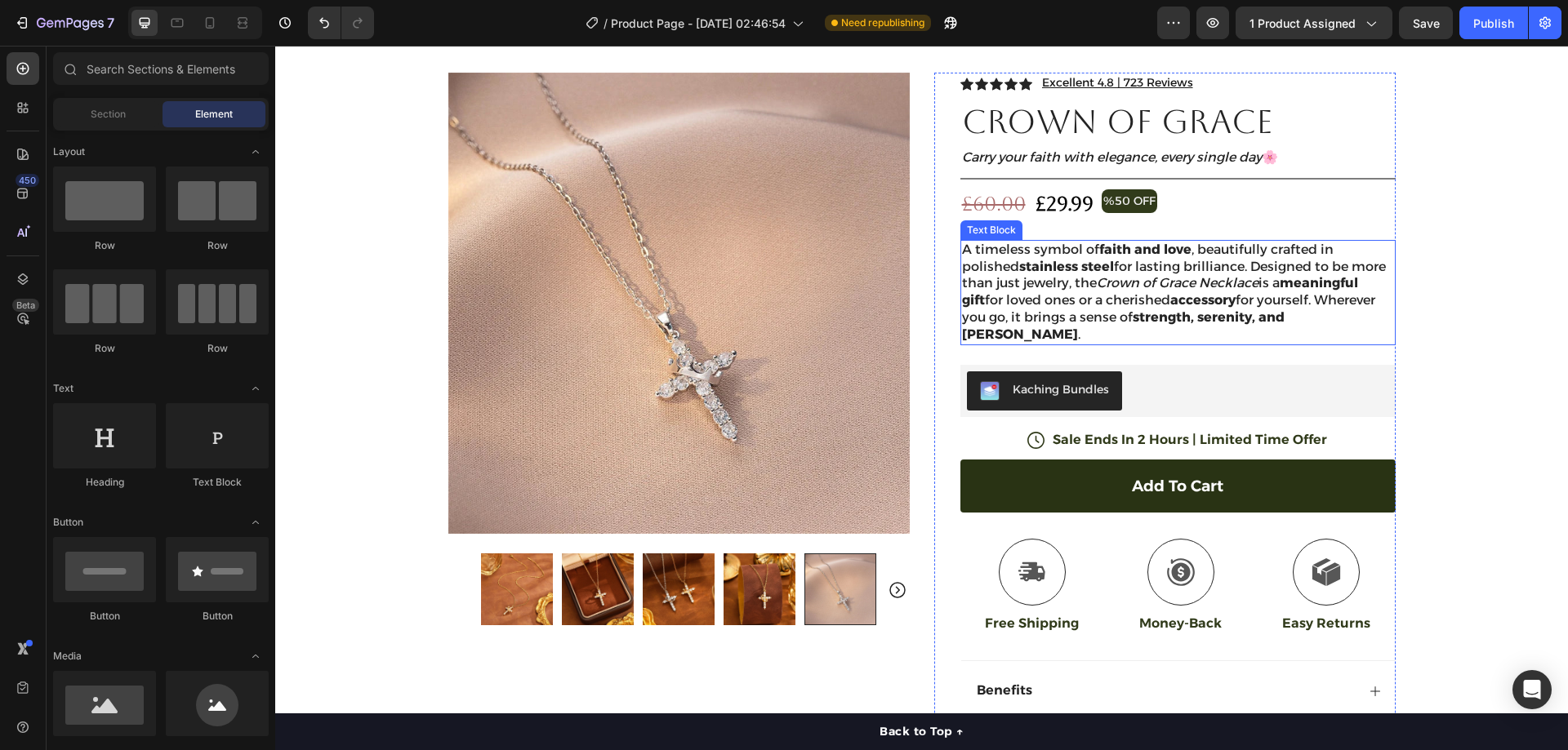
click at [1059, 266] on p "A timeless symbol of faith and love , beautifully crafted in polished stainless…" at bounding box center [1178, 292] width 432 height 102
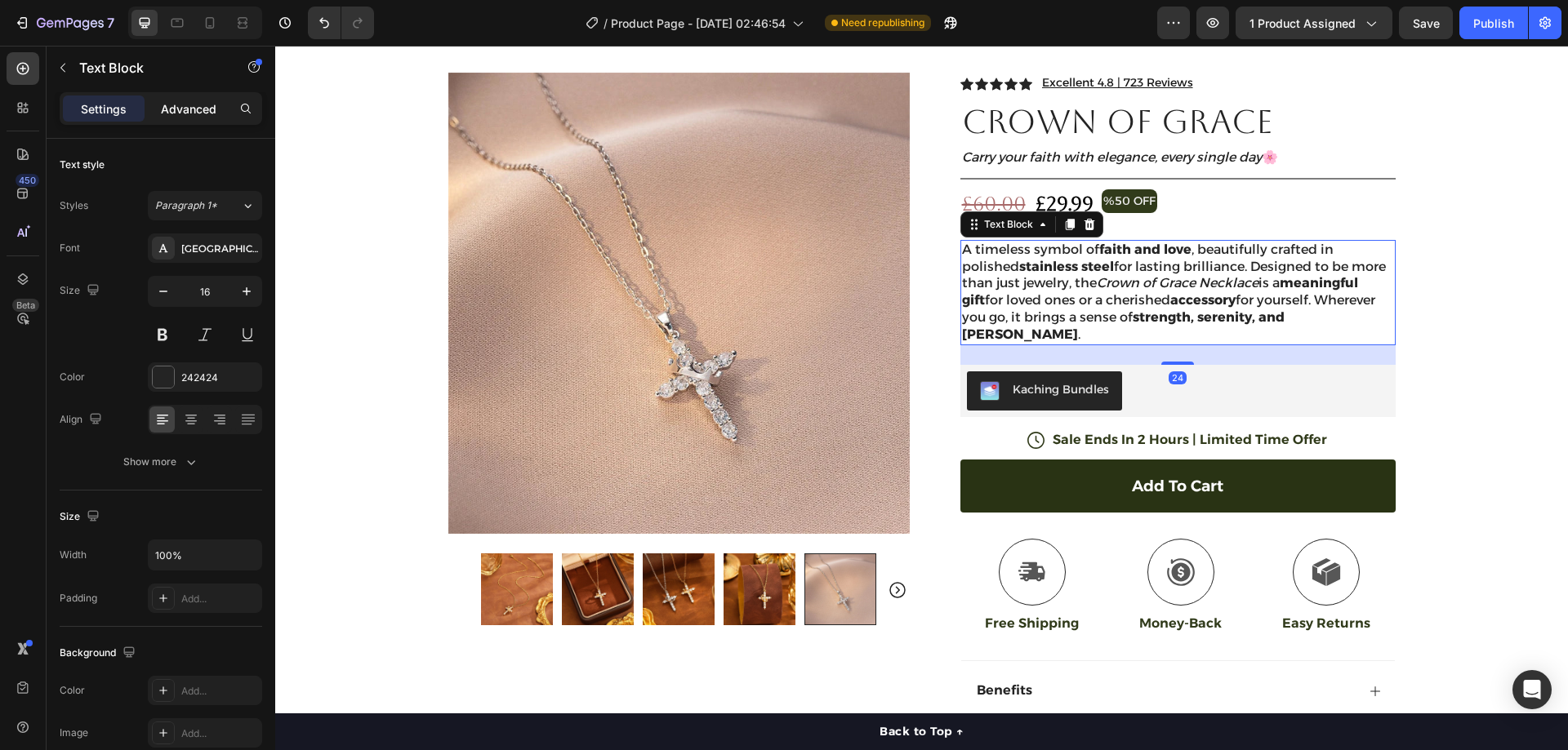
click at [168, 111] on p "Advanced" at bounding box center [189, 109] width 56 height 17
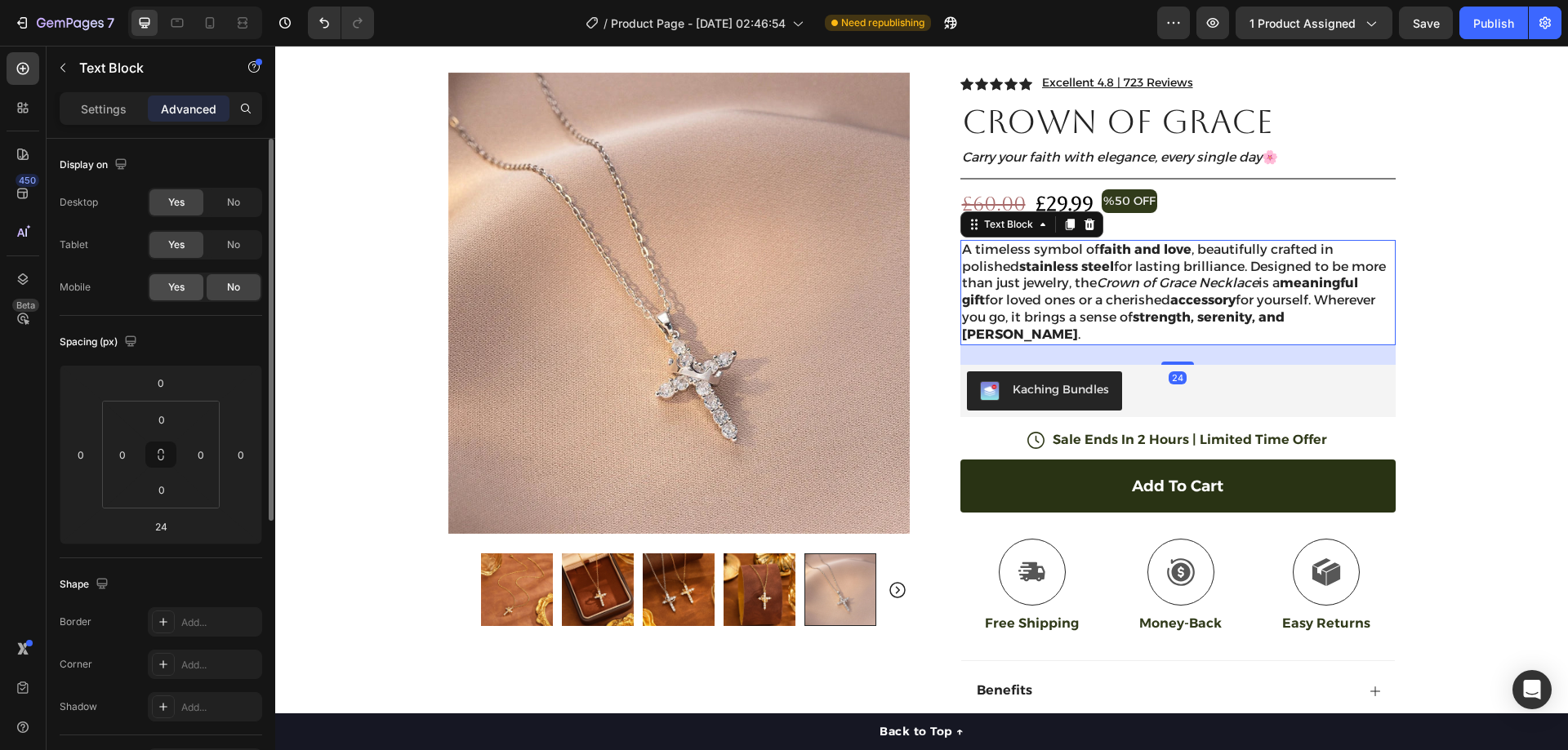
click at [174, 285] on span "Yes" at bounding box center [176, 287] width 17 height 15
click at [99, 104] on p "Settings" at bounding box center [103, 109] width 45 height 17
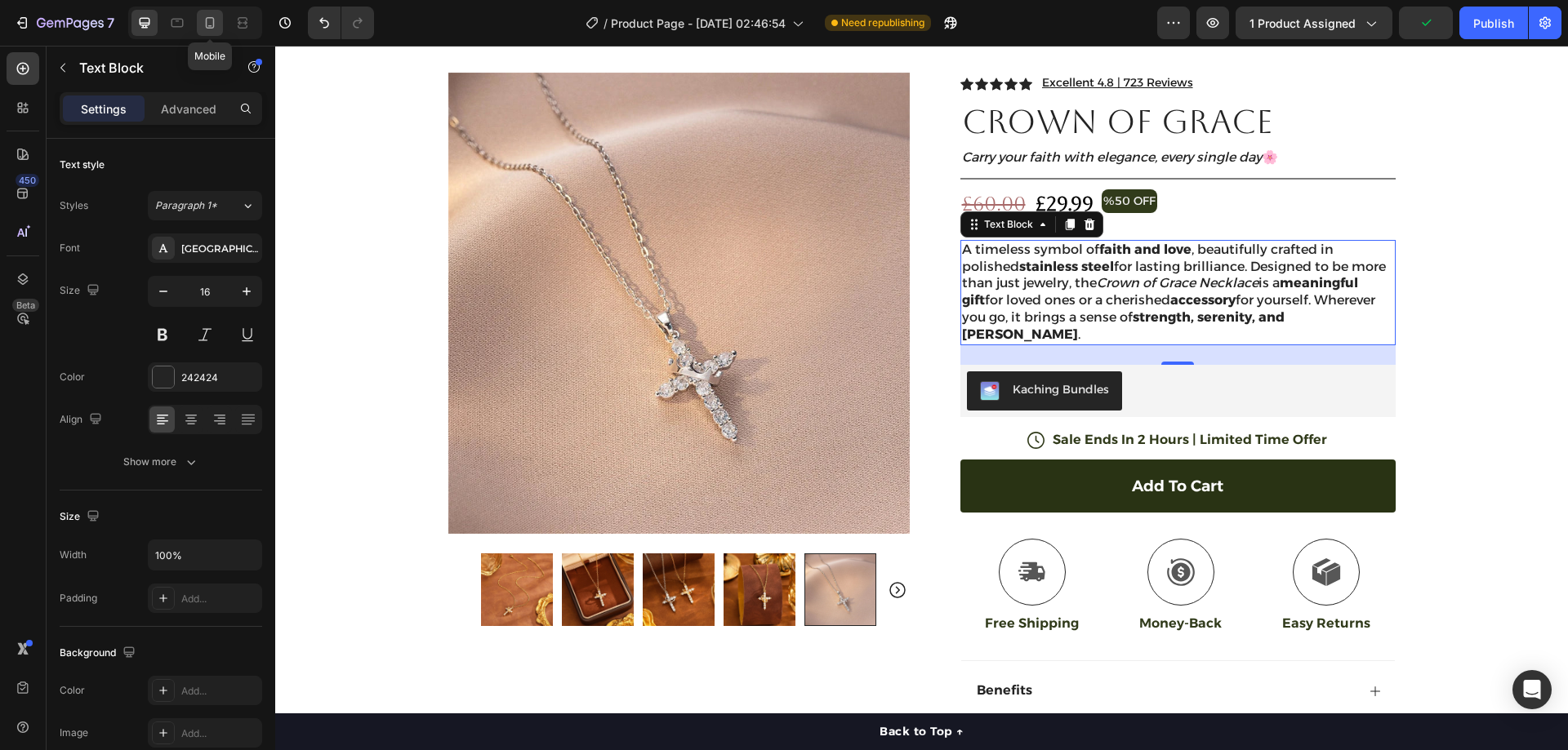
click at [216, 25] on icon at bounding box center [210, 23] width 17 height 17
type input "14"
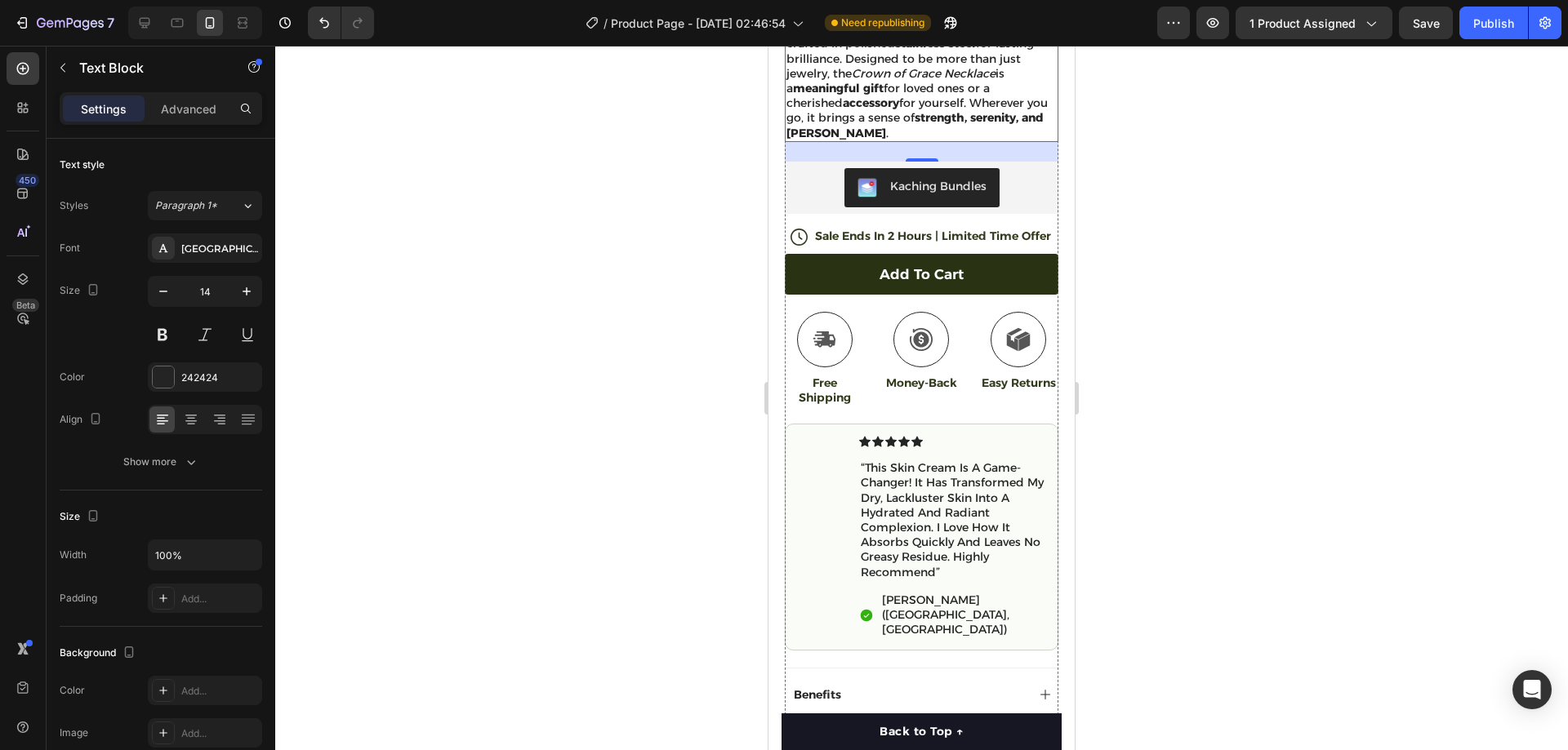
scroll to position [736, 0]
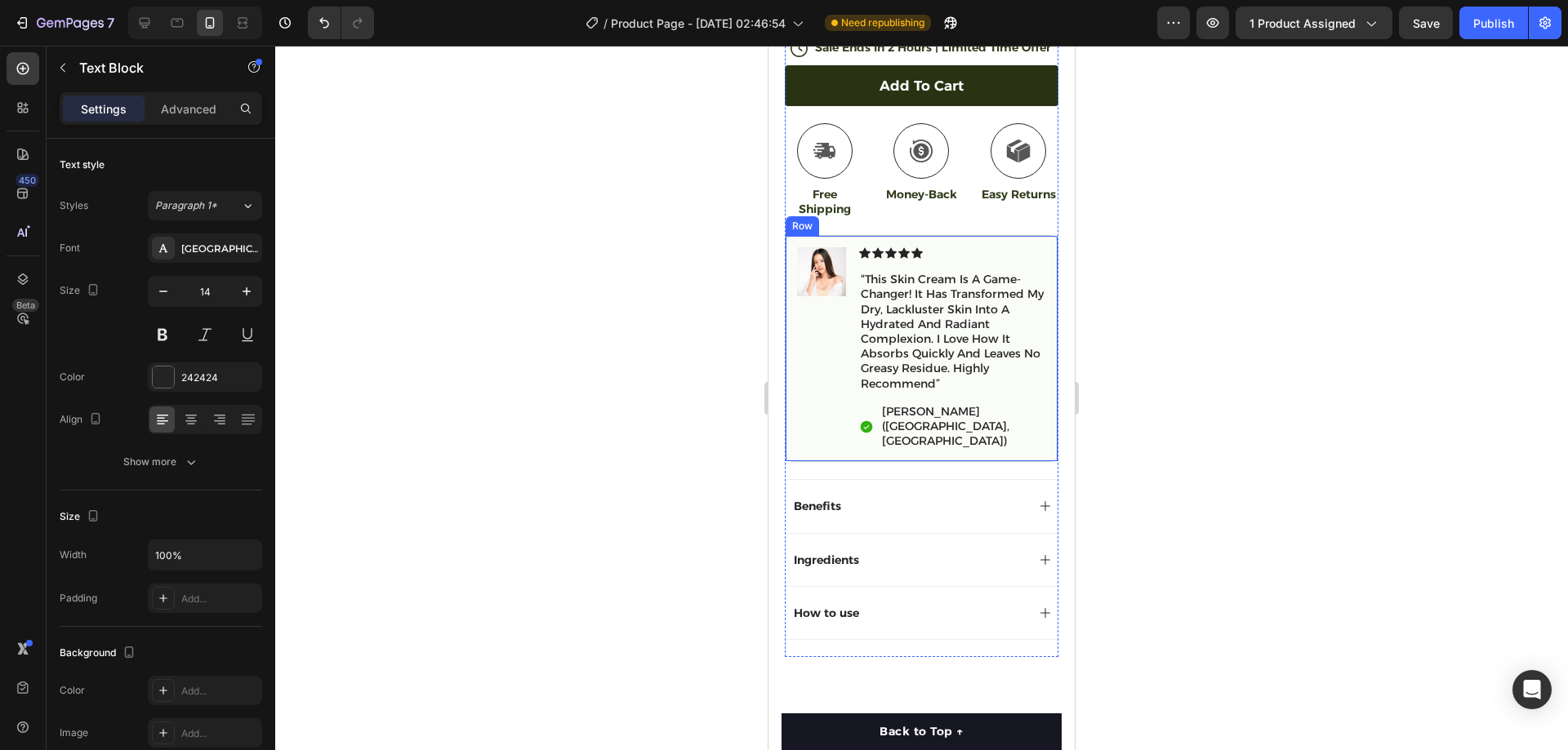
click at [978, 247] on div "Image Icon Icon Icon Icon Icon Icon List “this skin cream is a game-changer! ıt…" at bounding box center [922, 349] width 274 height 227
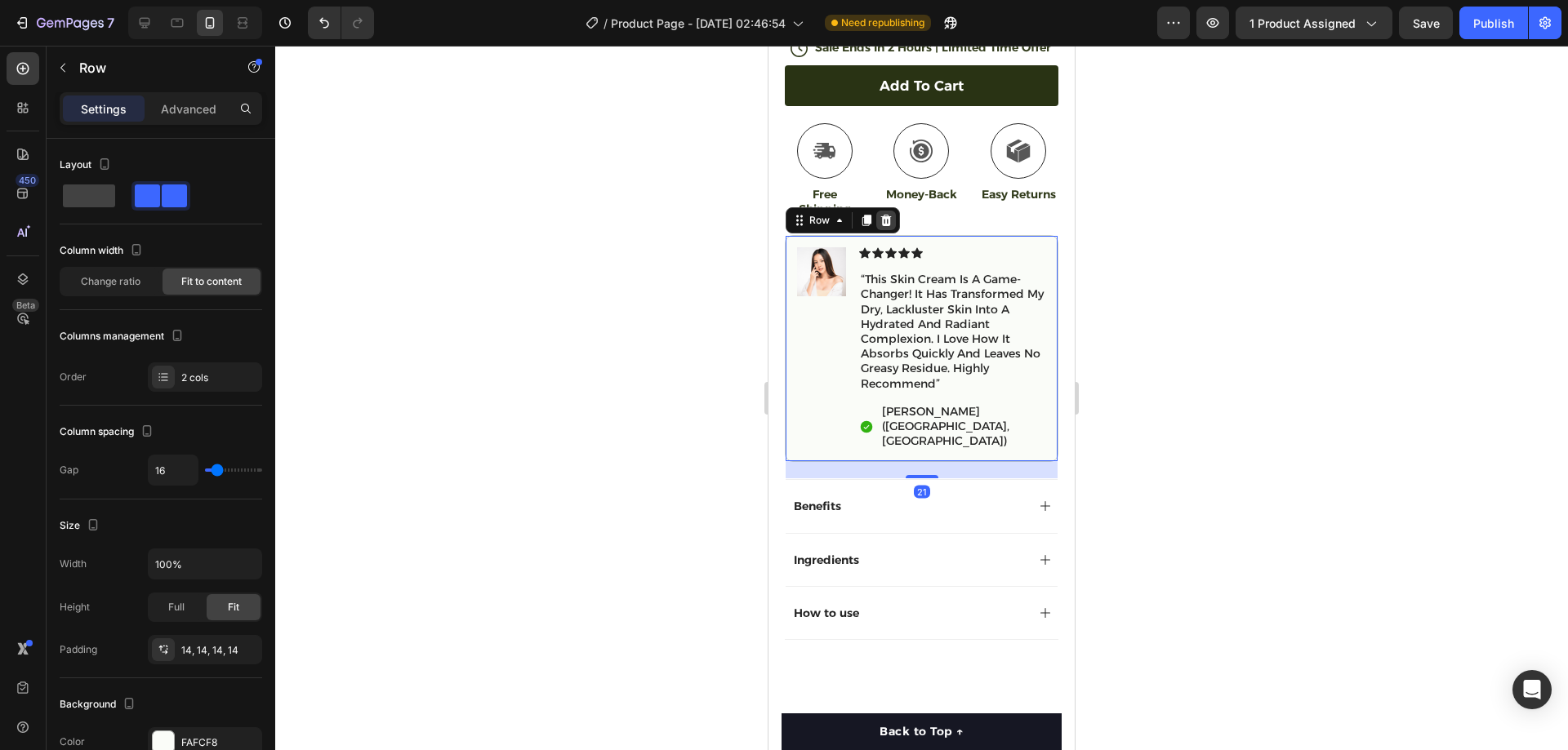
click at [888, 224] on icon at bounding box center [886, 220] width 13 height 13
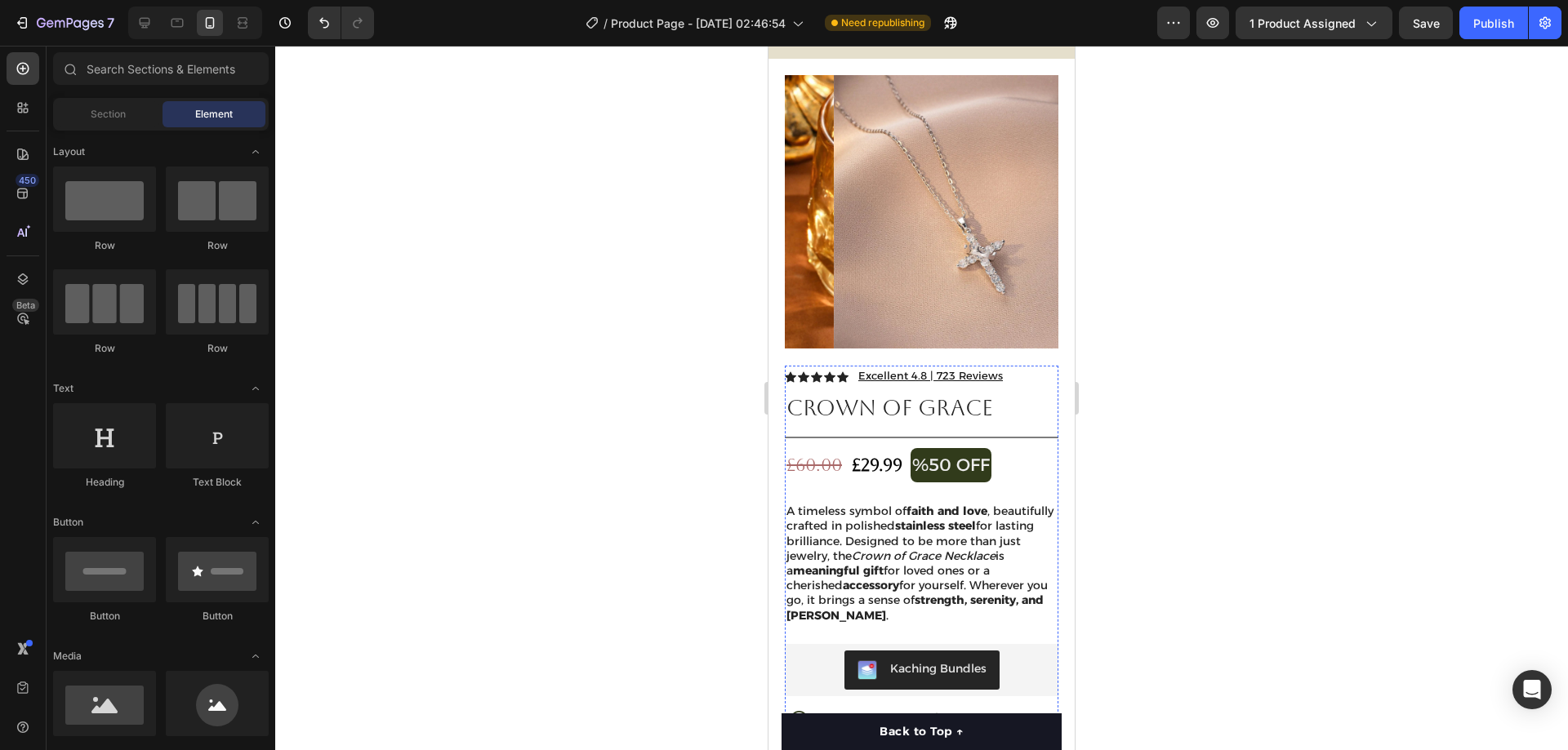
scroll to position [0, 0]
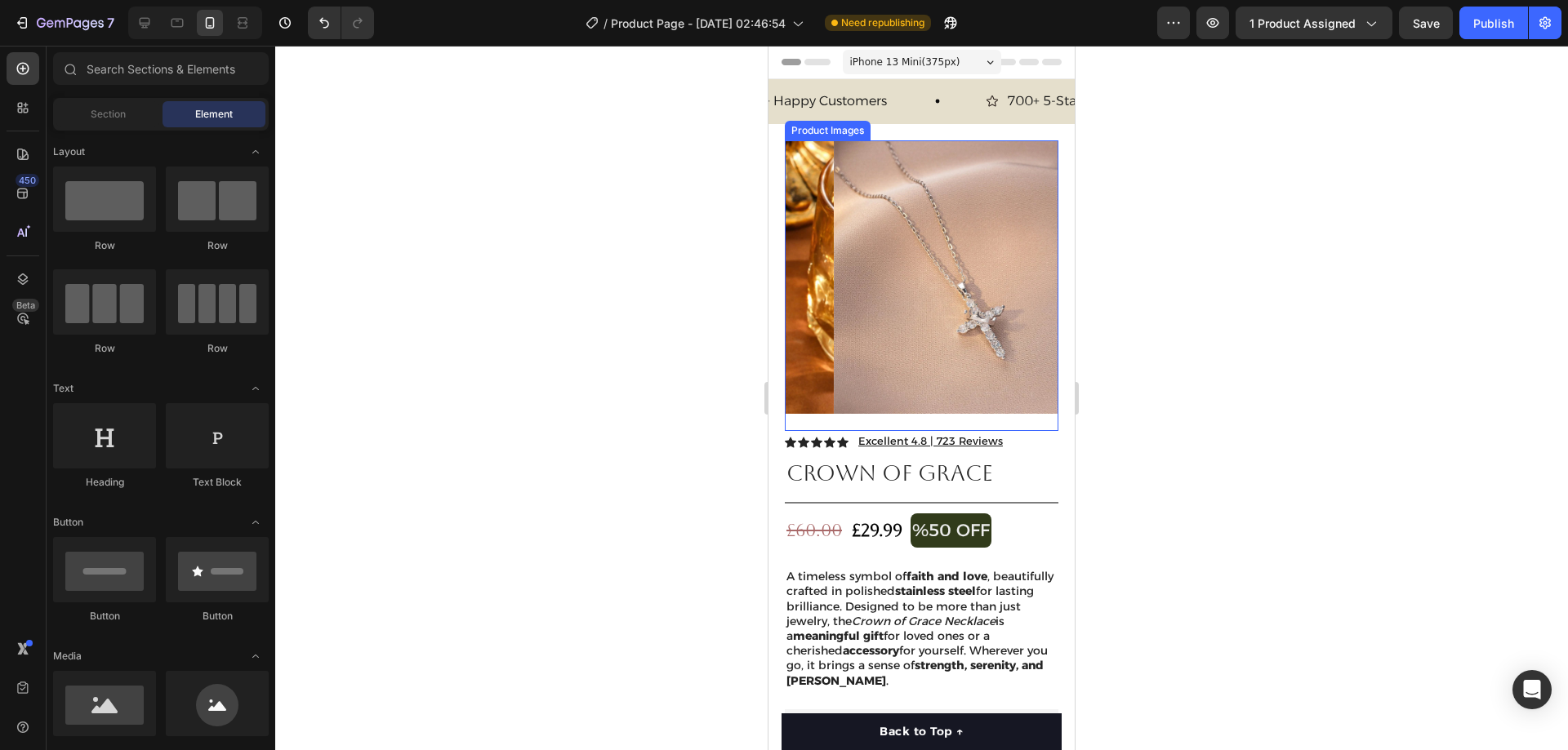
click at [874, 226] on img at bounding box center [971, 277] width 274 height 274
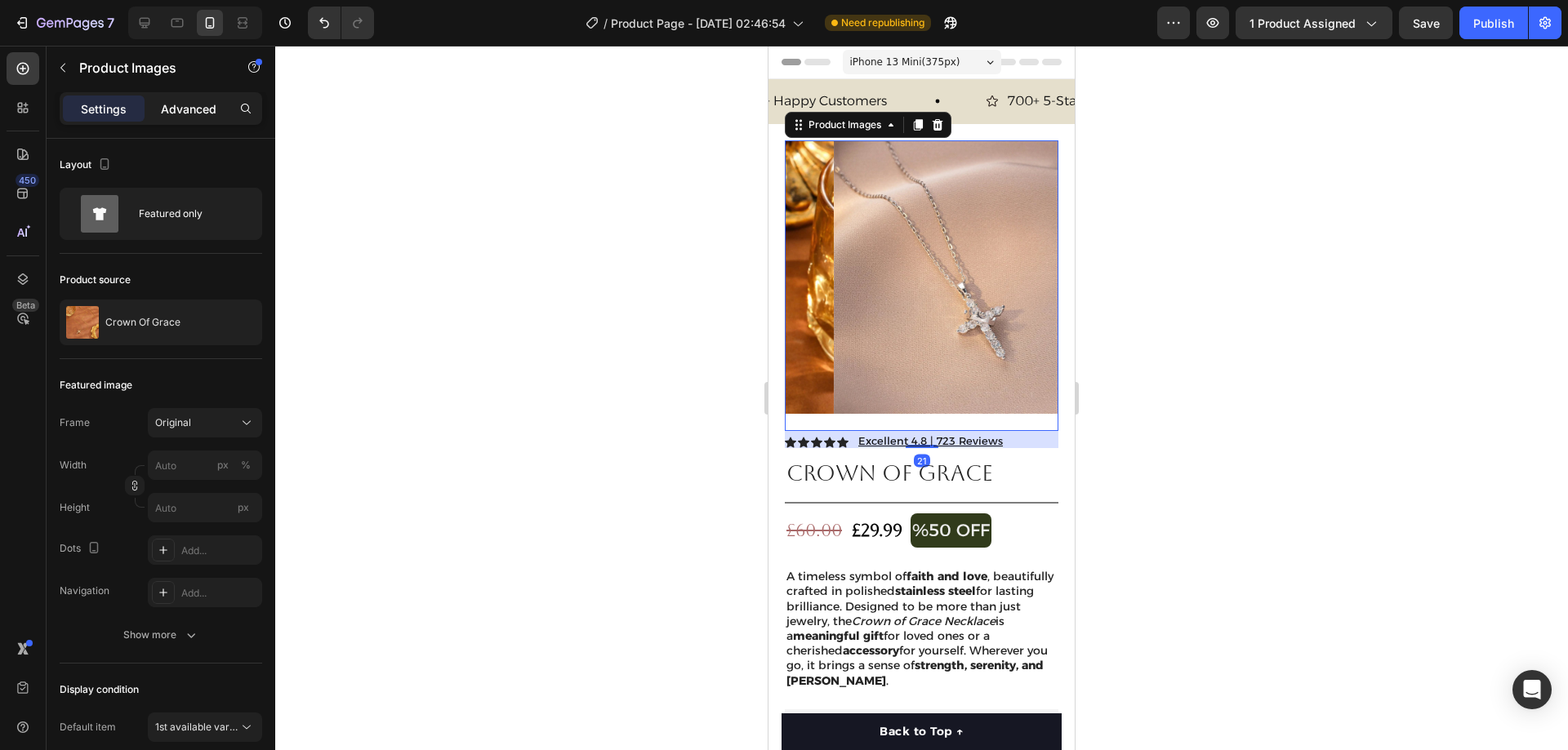
click at [194, 111] on p "Advanced" at bounding box center [189, 109] width 56 height 17
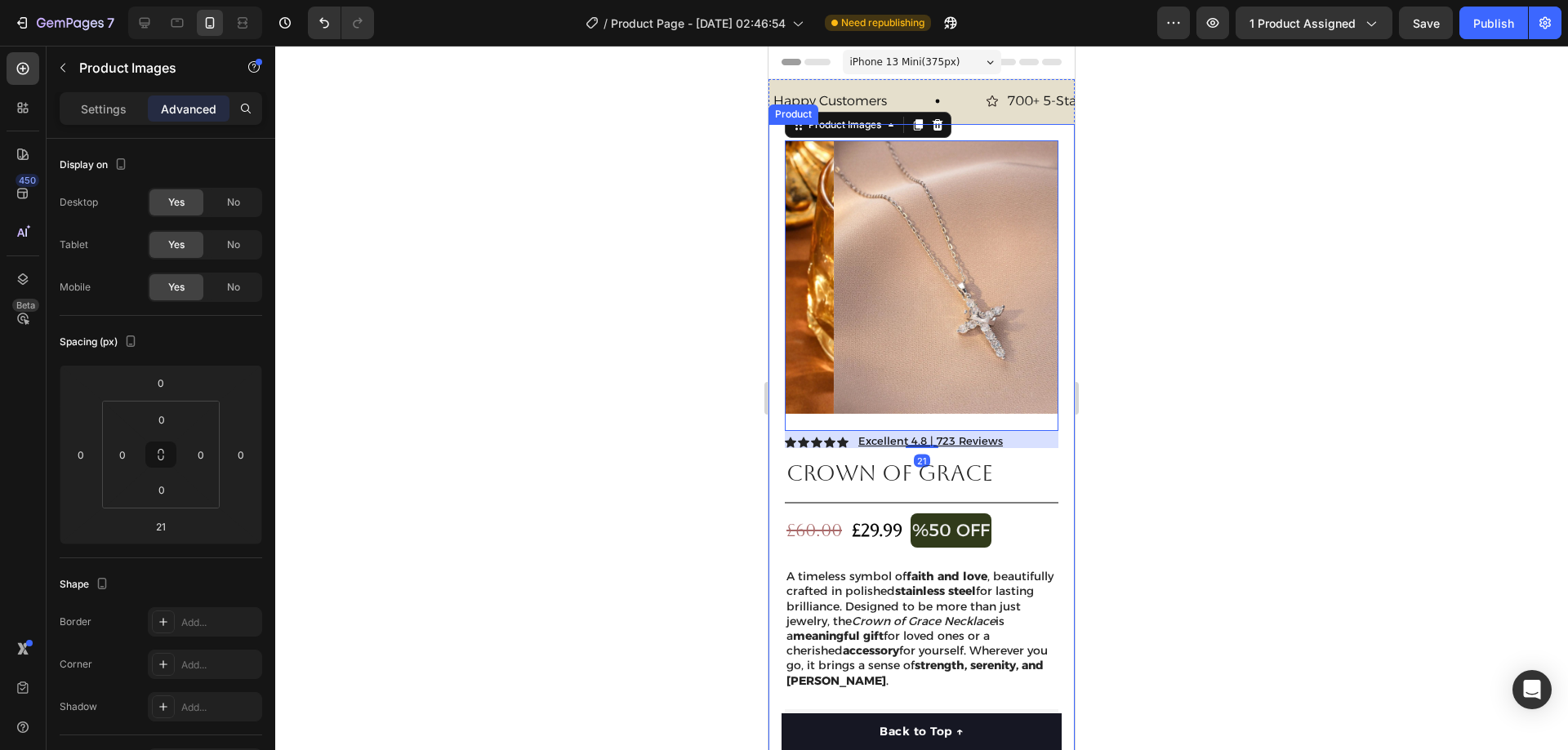
click at [775, 222] on div "Product Images 21 Row Icon Icon Icon Icon Icon Icon List Excellent 4.8 | 723 Re…" at bounding box center [922, 636] width 306 height 1025
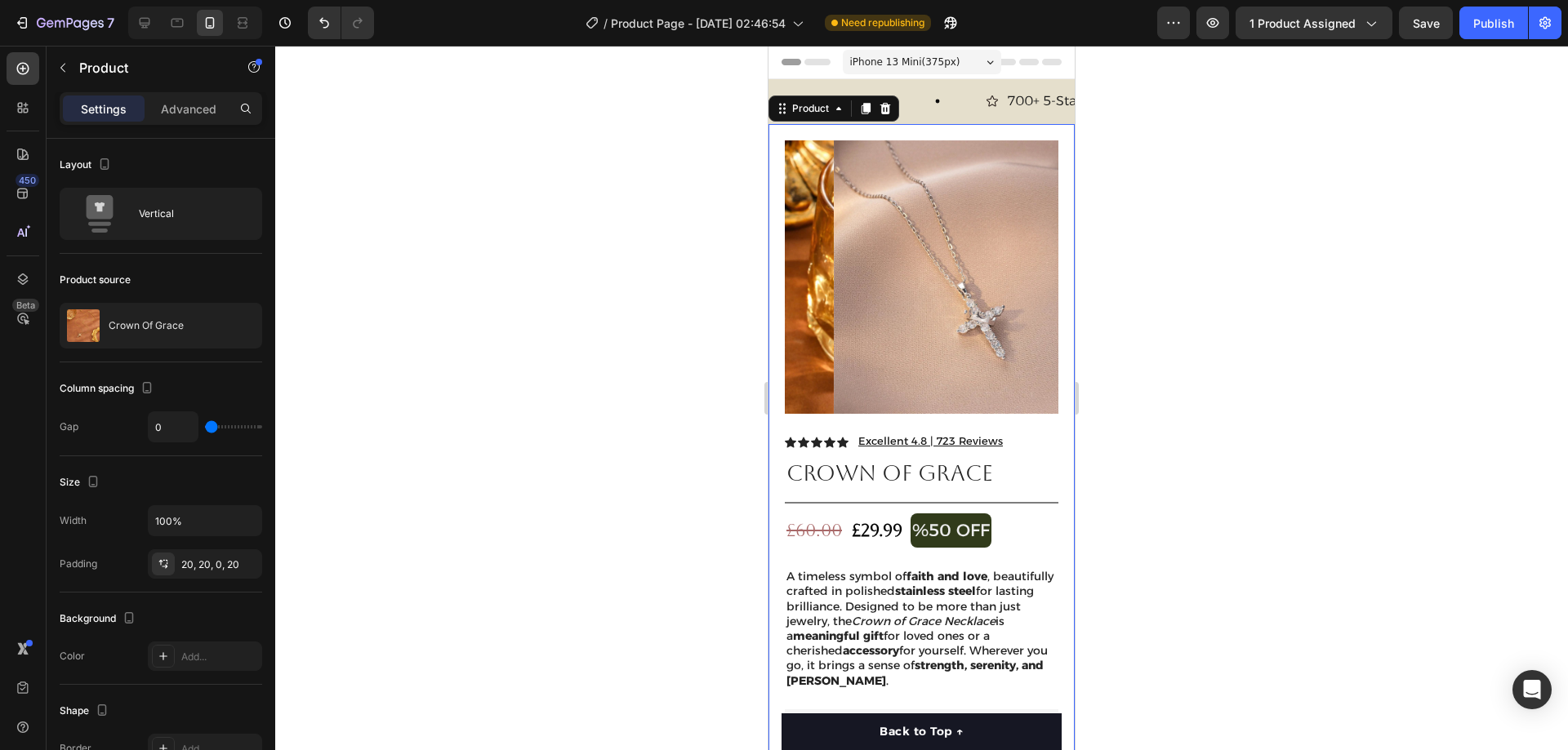
click at [206, 112] on p "Advanced" at bounding box center [189, 109] width 56 height 17
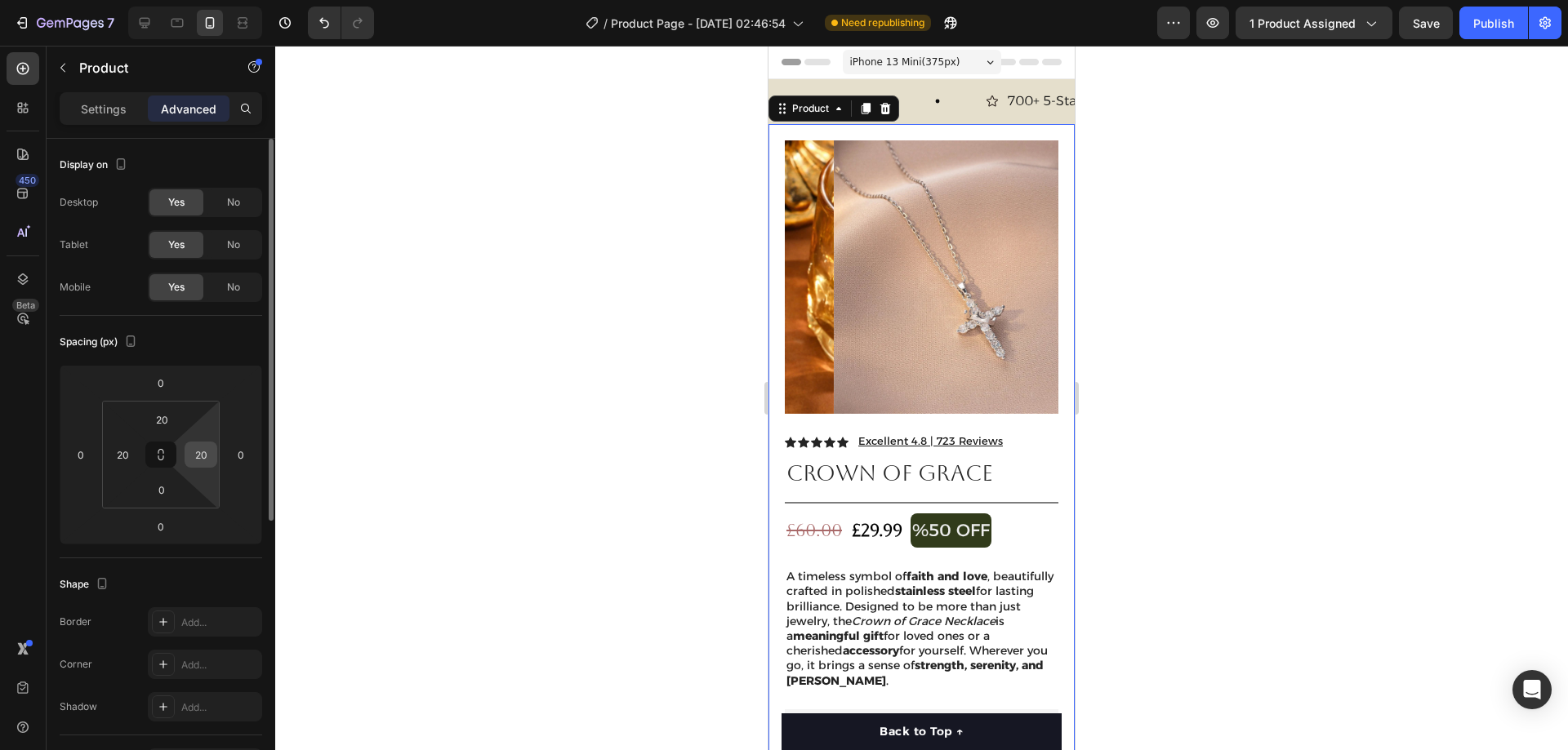
click at [207, 462] on input "20" at bounding box center [201, 455] width 24 height 24
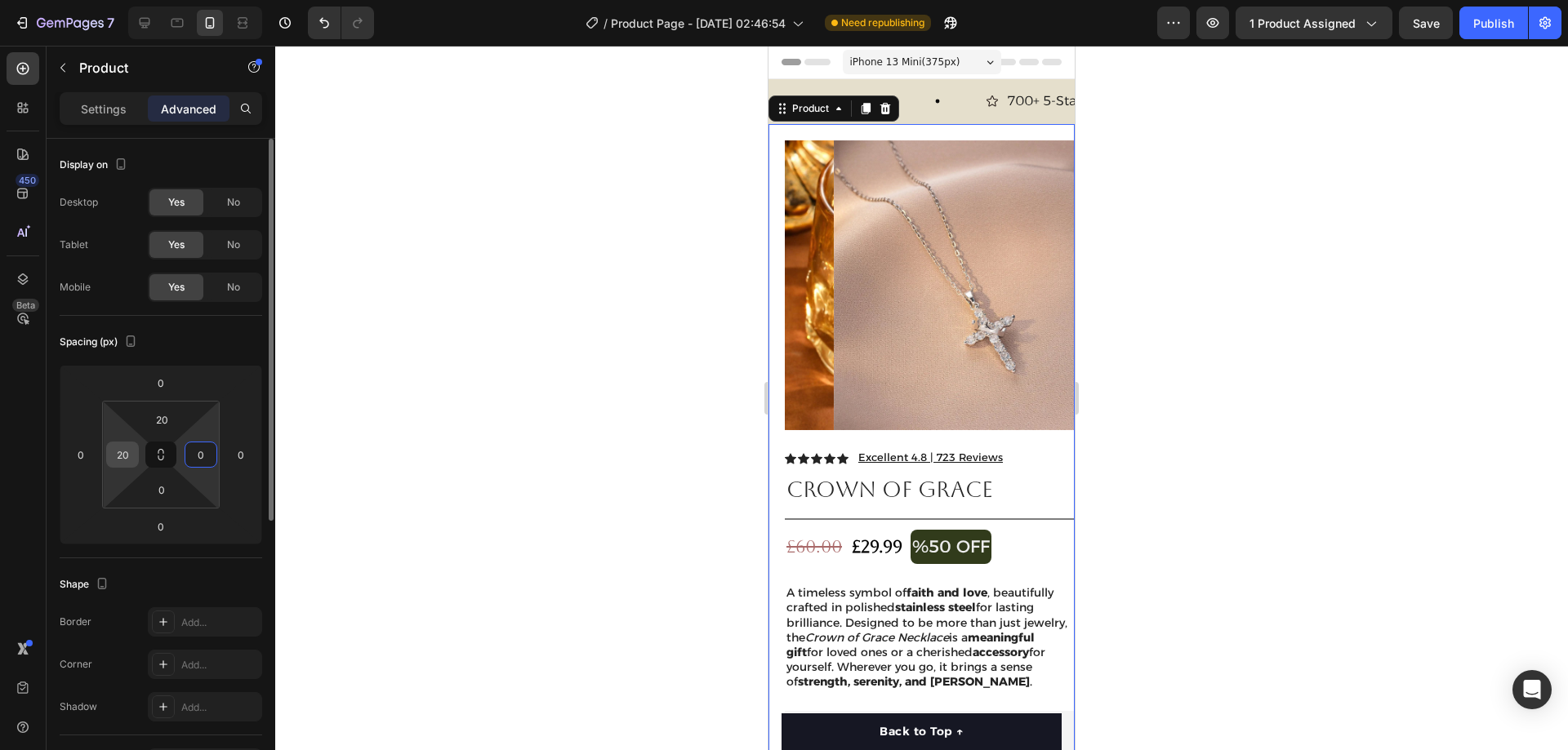
type input "0"
click at [122, 455] on input "20" at bounding box center [122, 455] width 24 height 24
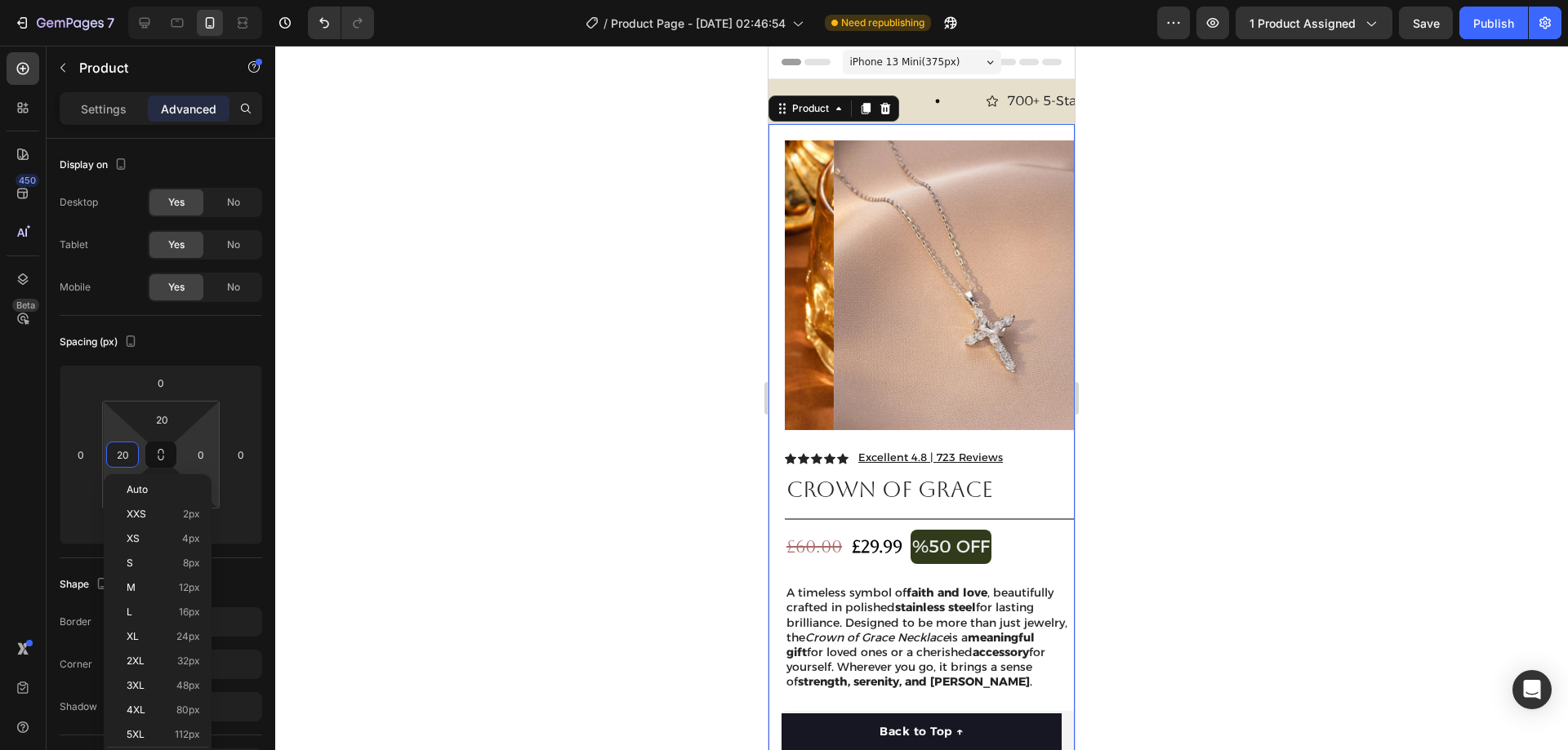
type input "0"
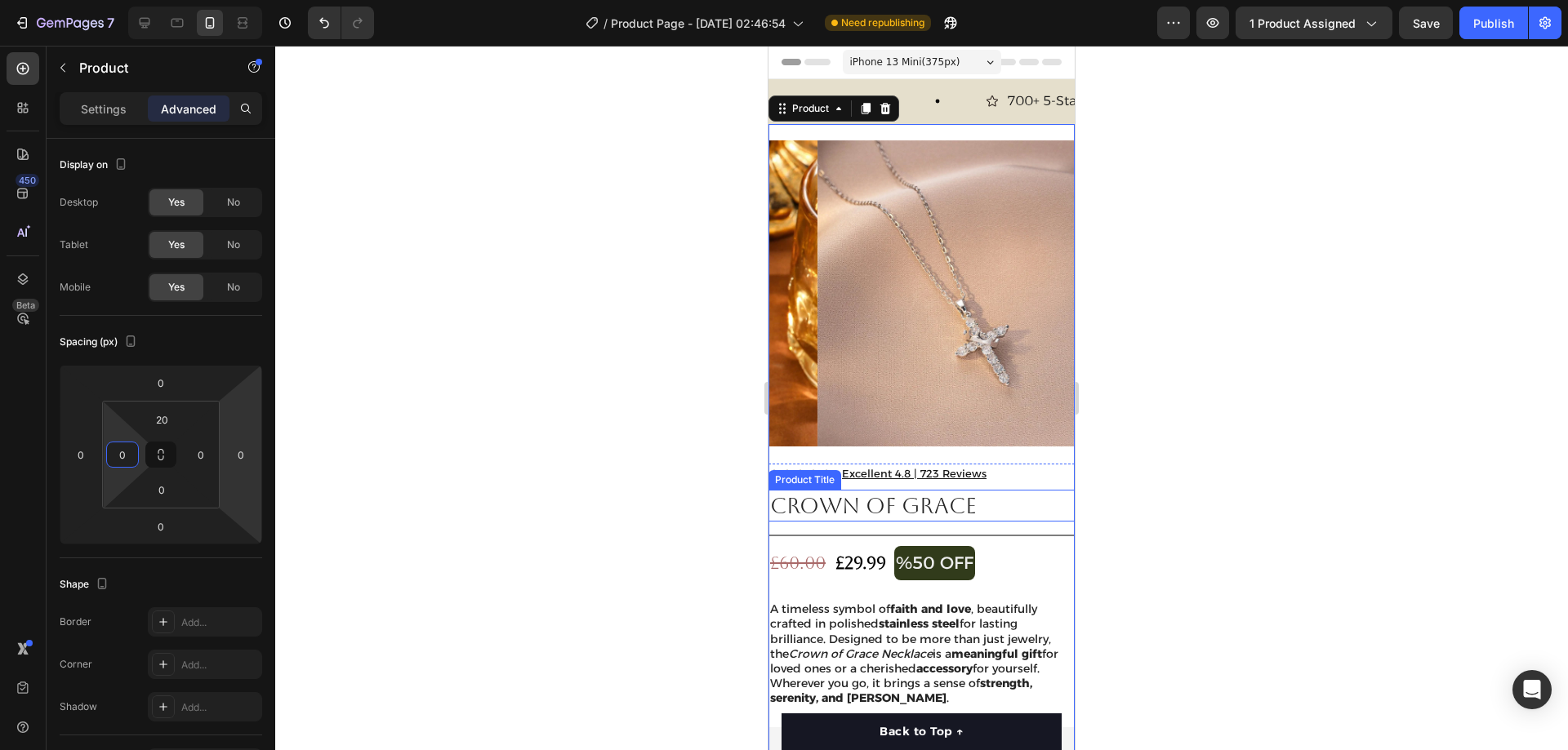
click at [1015, 493] on h1 "Crown Of Grace" at bounding box center [922, 505] width 306 height 31
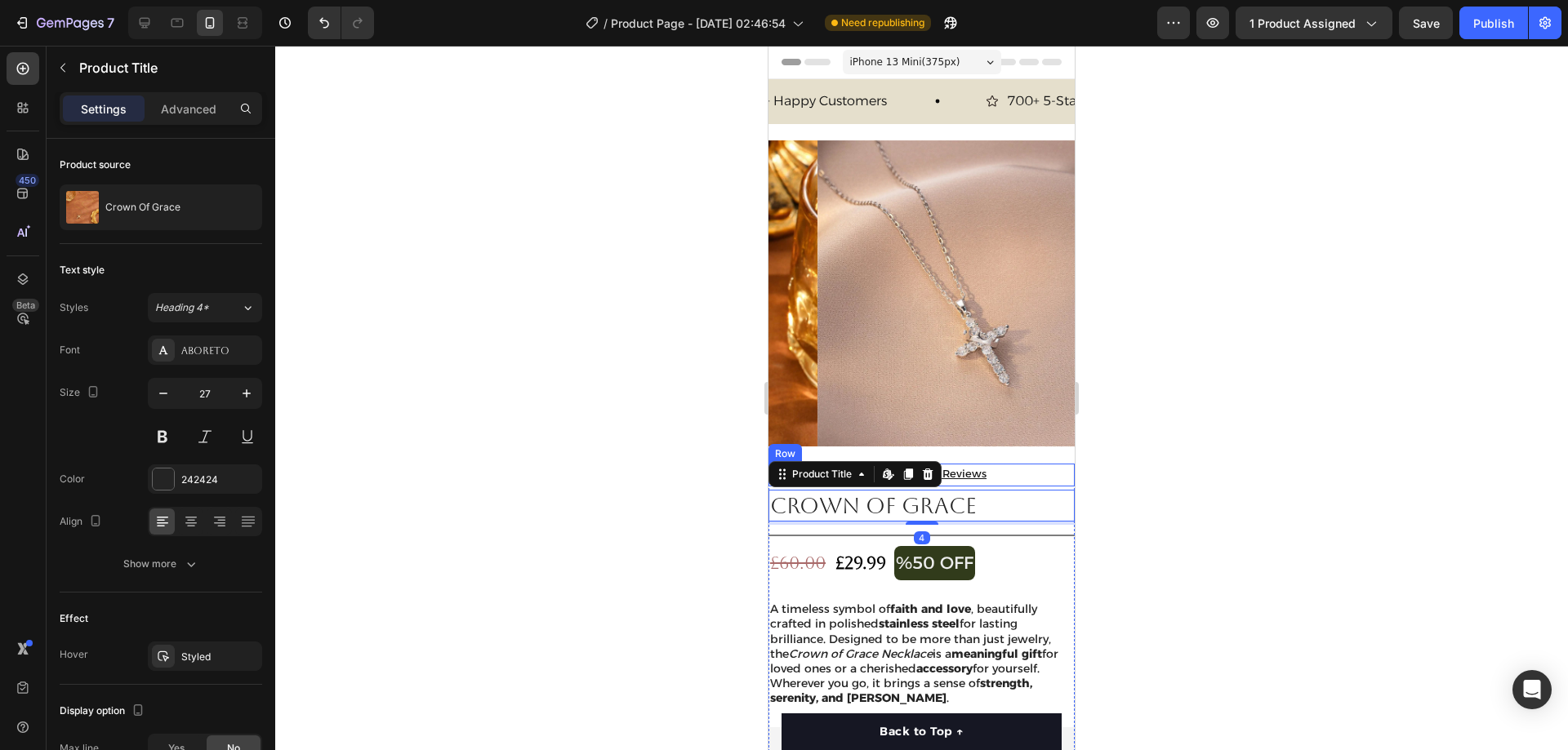
click at [1020, 463] on div "Icon Icon Icon Icon Icon Icon List Excellent 4.8 | 723 Reviews Button Row" at bounding box center [922, 475] width 306 height 23
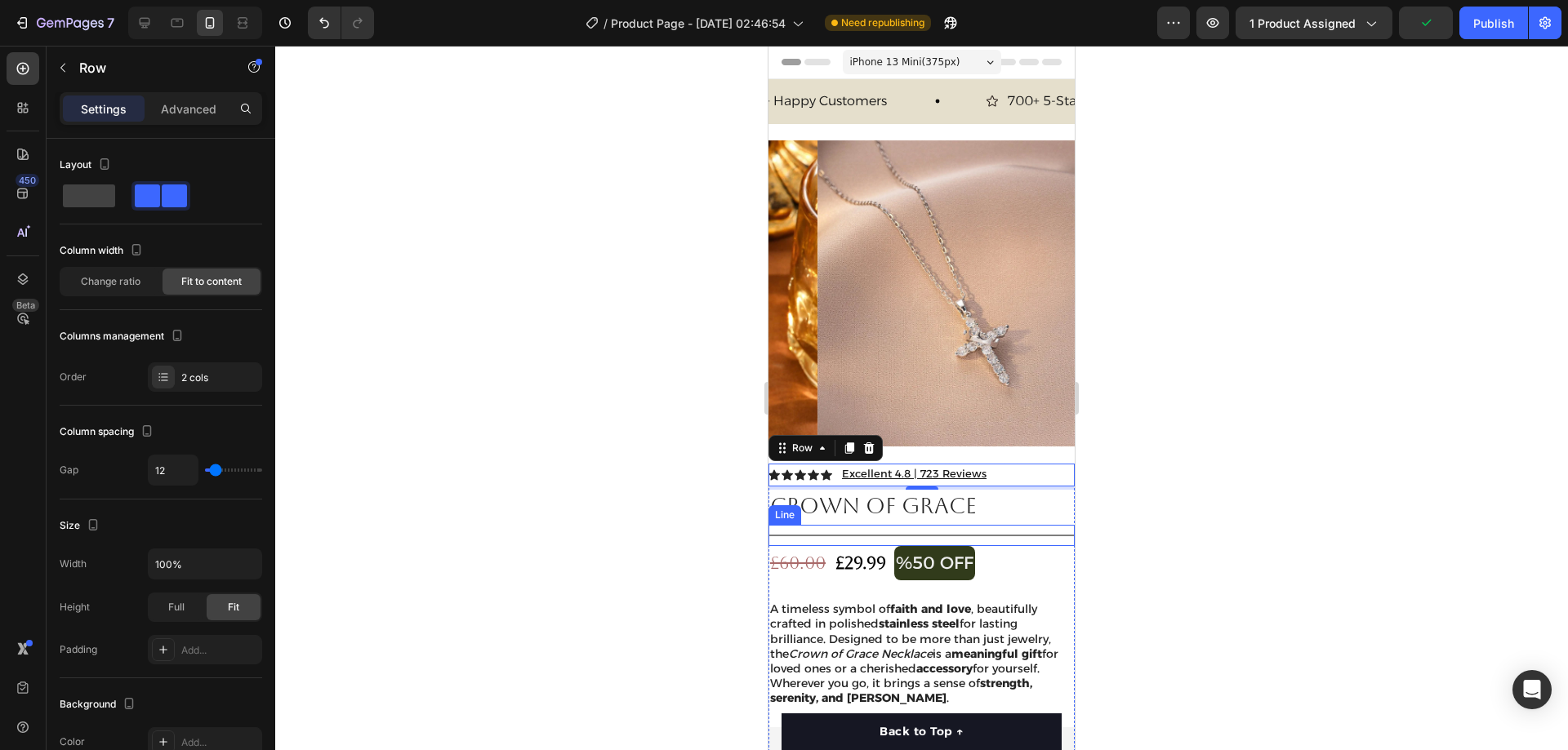
click at [1032, 528] on div "Title Line" at bounding box center [922, 536] width 306 height 21
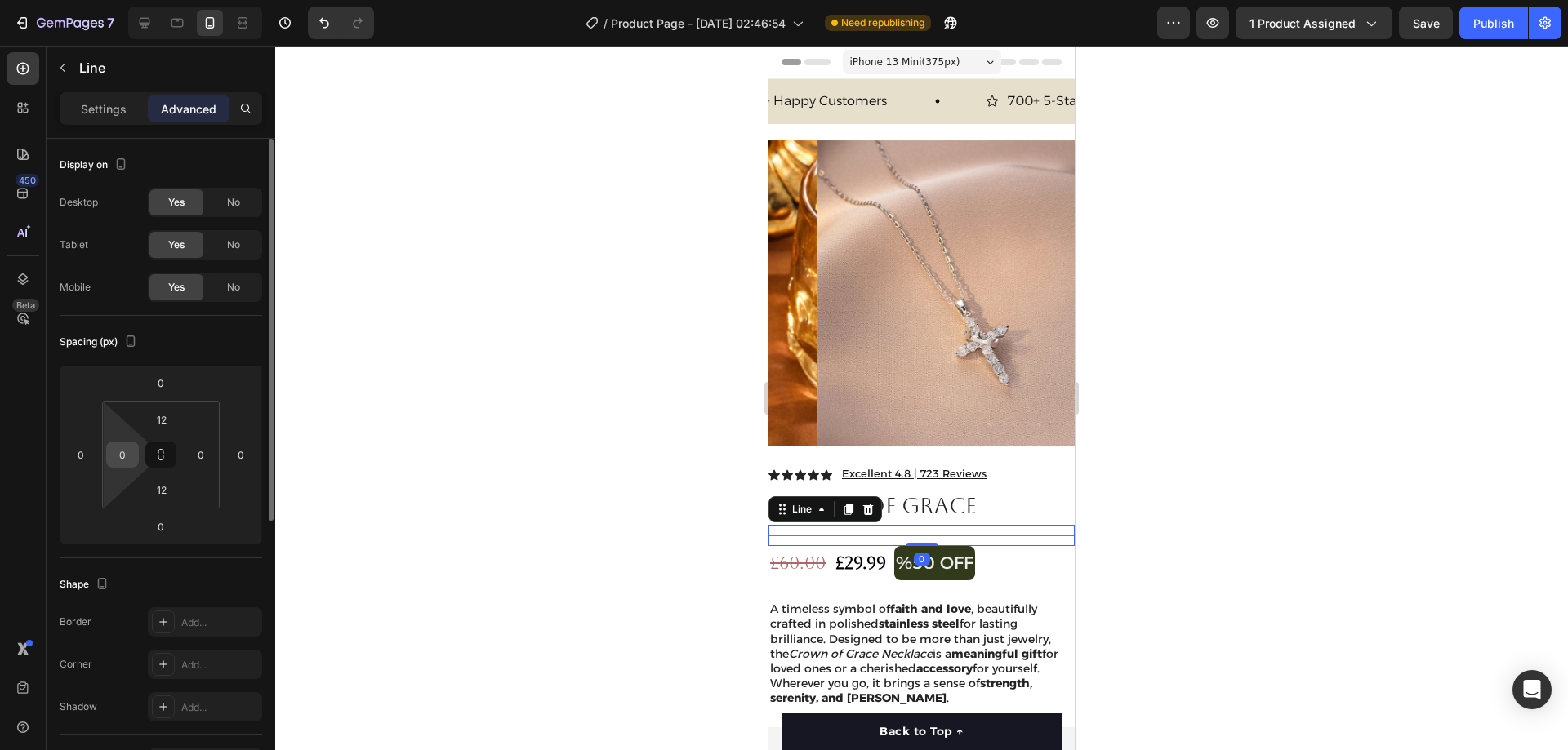
click at [126, 453] on input "0" at bounding box center [122, 455] width 24 height 24
type input "20"
click at [204, 453] on input "0" at bounding box center [201, 455] width 24 height 24
type input "20"
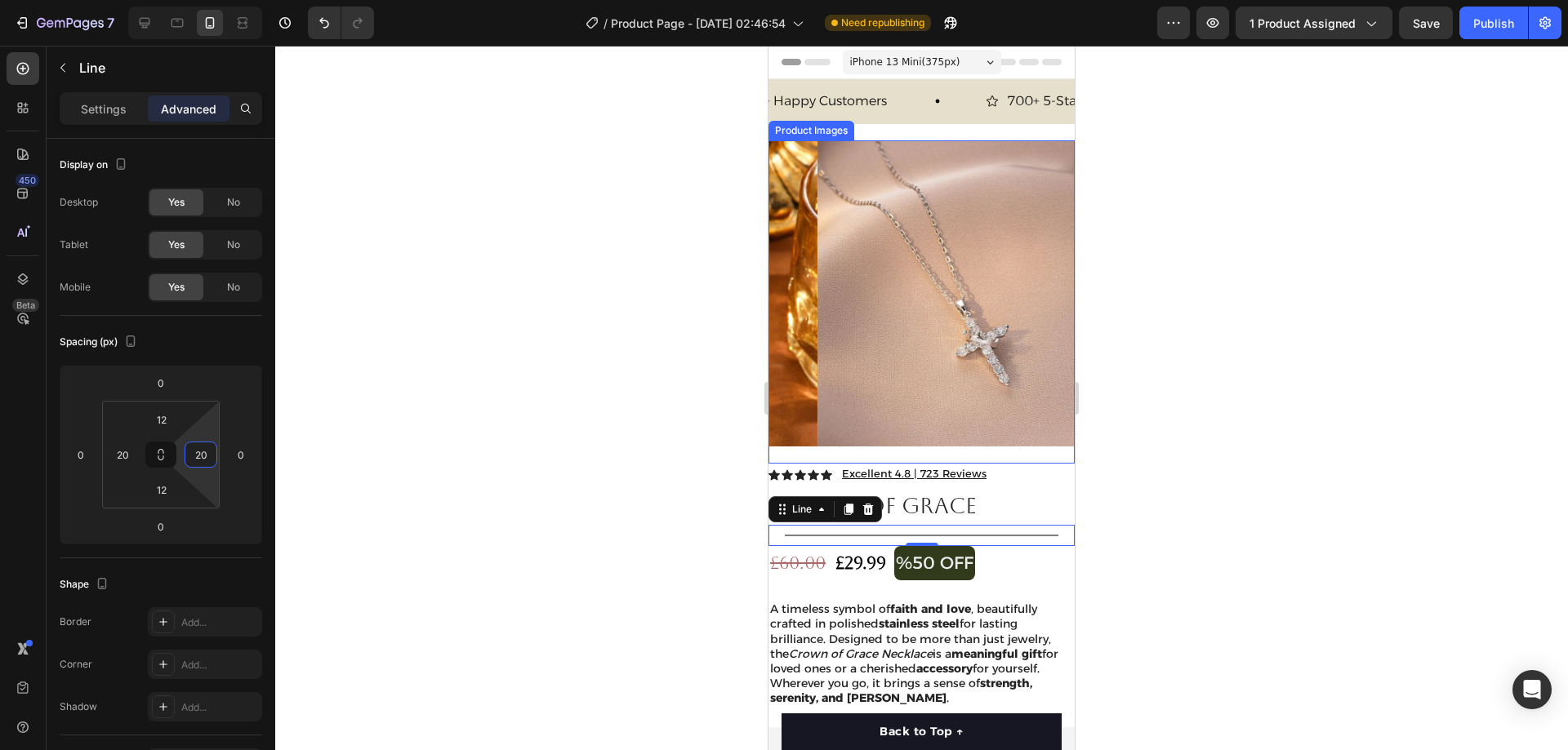
click at [1048, 250] on img at bounding box center [971, 294] width 306 height 306
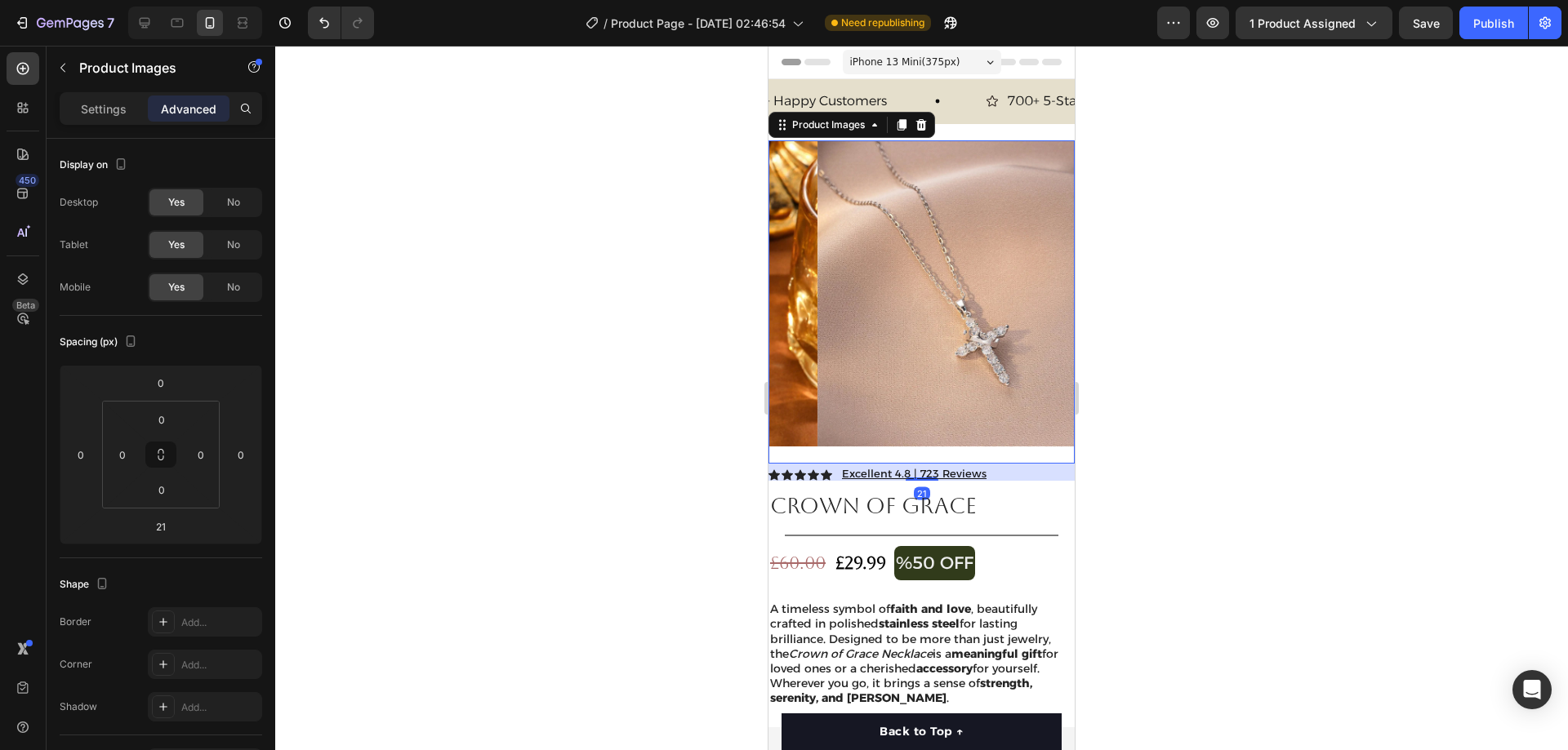
click at [1185, 239] on div at bounding box center [922, 398] width 1293 height 705
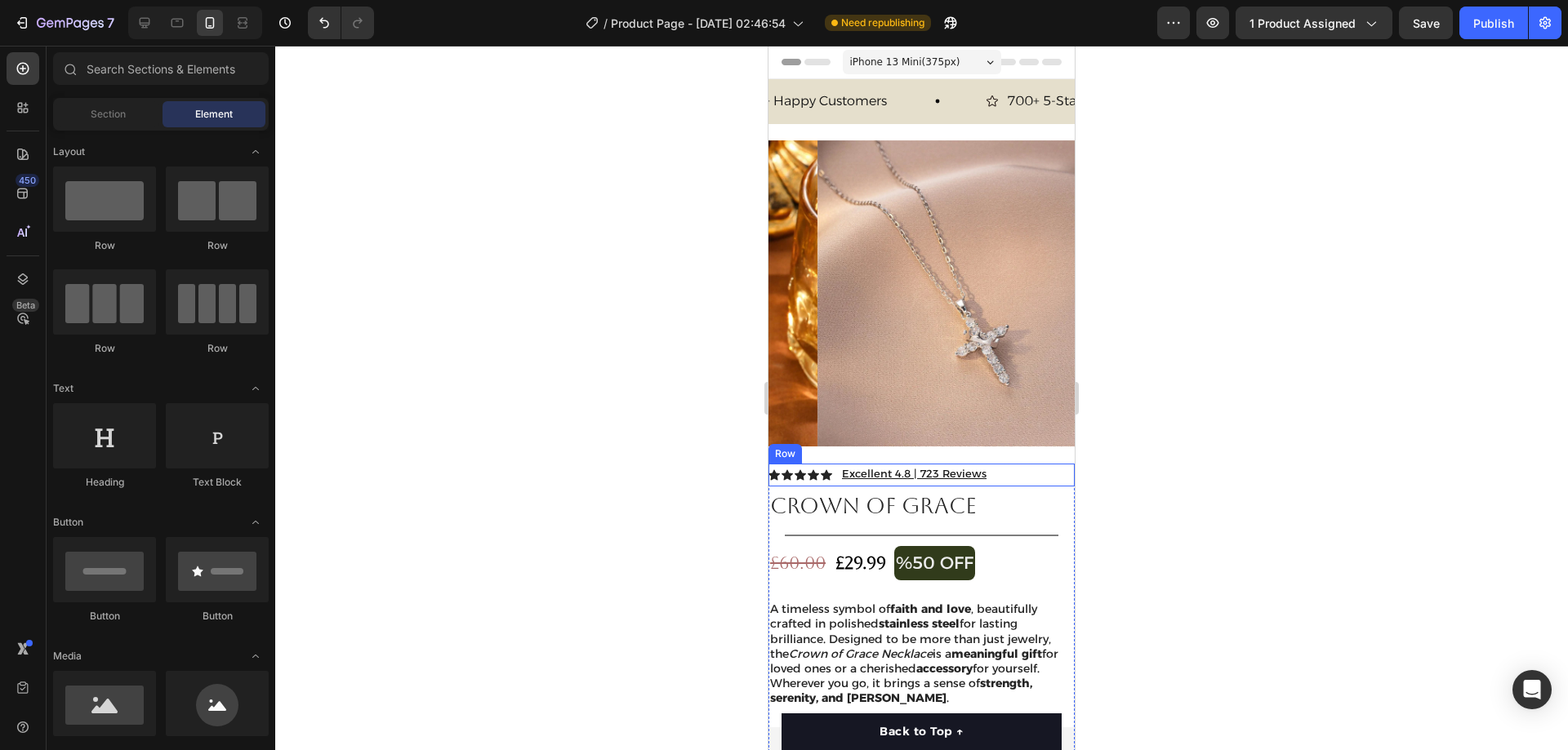
click at [1000, 463] on div "Icon Icon Icon Icon Icon Icon List Excellent 4.8 | 723 Reviews Button Row" at bounding box center [922, 475] width 306 height 23
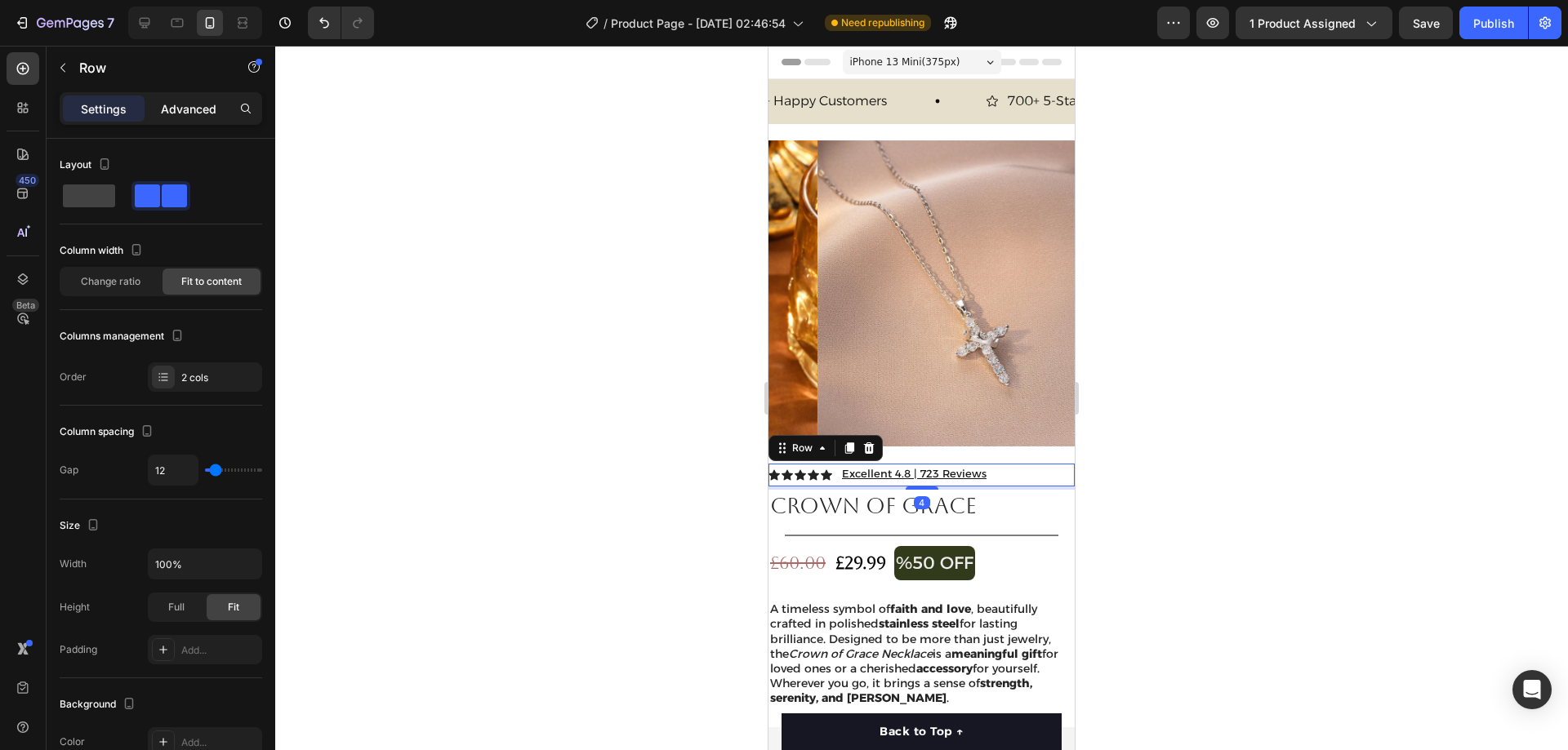
click at [201, 116] on p "Advanced" at bounding box center [189, 109] width 56 height 17
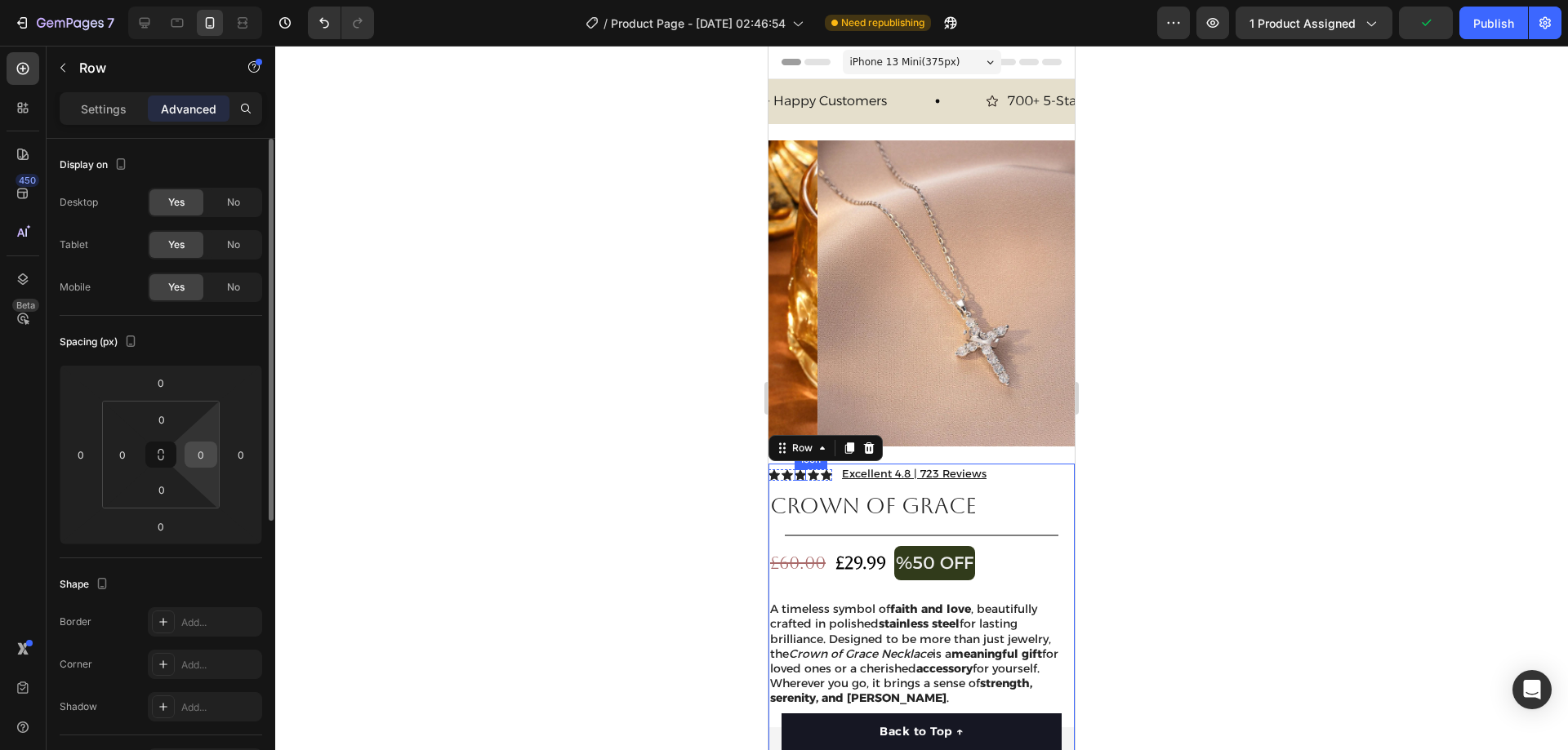
click at [206, 454] on input "0" at bounding box center [201, 455] width 24 height 24
type input "20"
click at [121, 454] on input "0" at bounding box center [122, 455] width 24 height 24
type input "20"
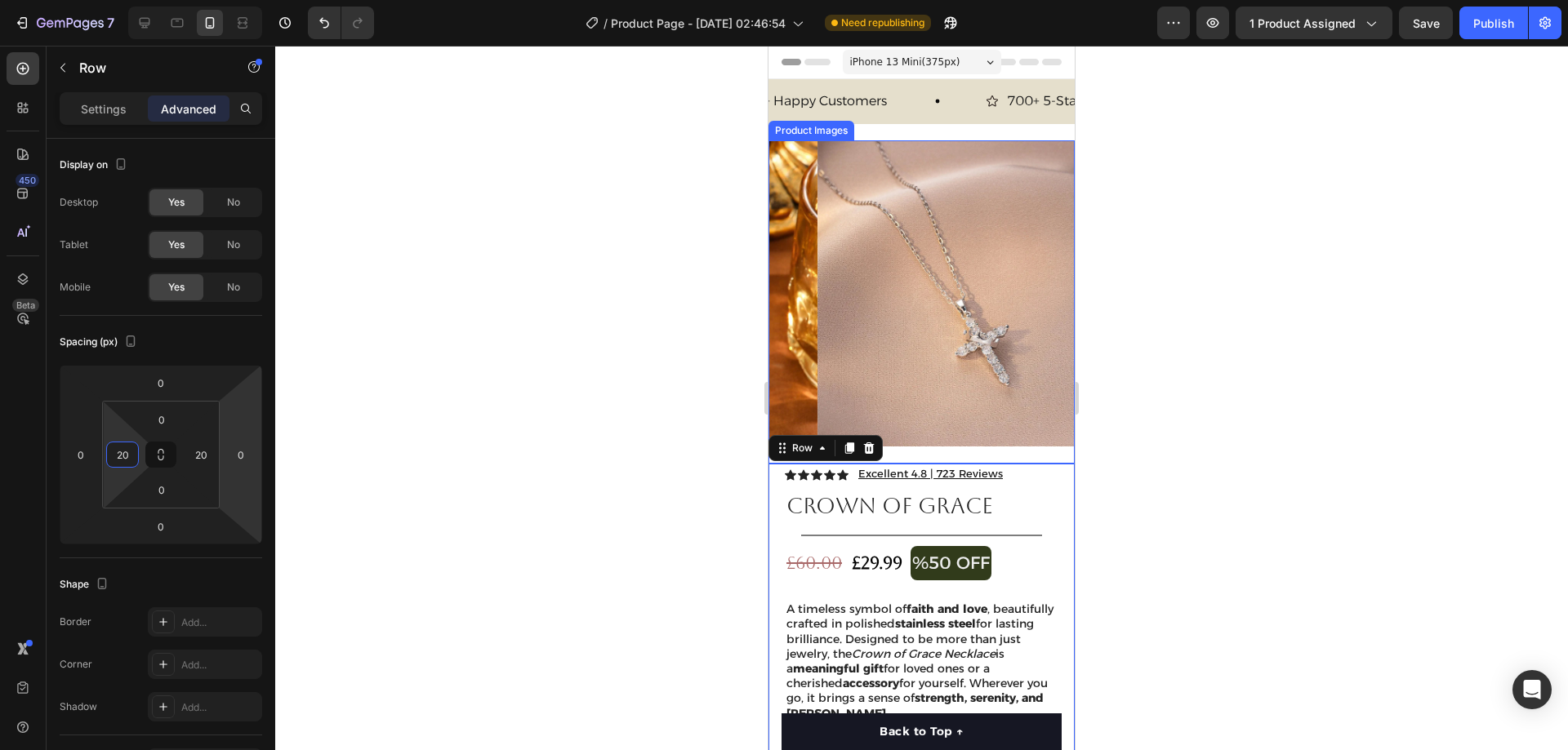
click at [1215, 311] on div at bounding box center [922, 398] width 1293 height 705
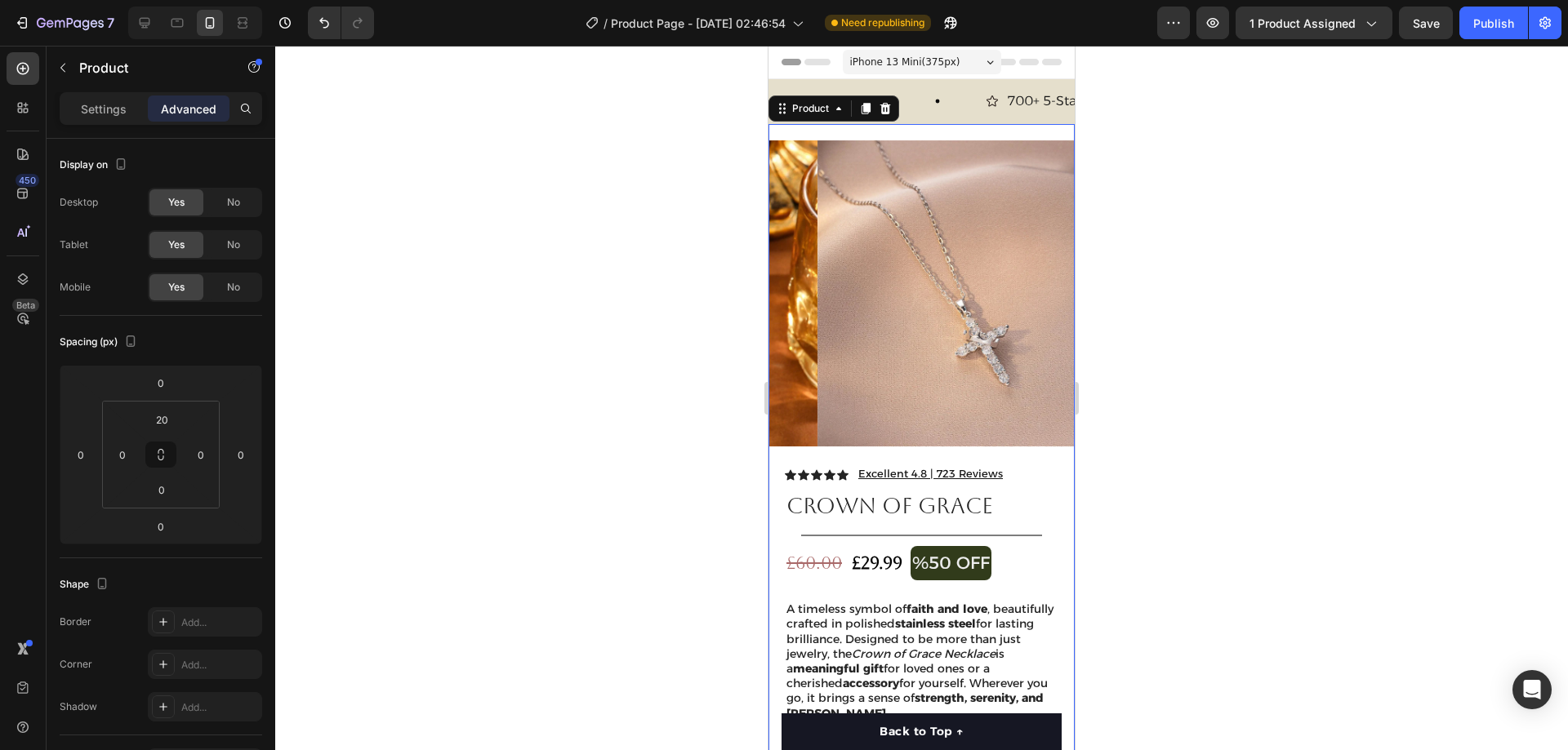
click at [896, 131] on div "Product Images Row Icon Icon Icon Icon Icon Icon List Excellent 4.8 | 723 Revie…" at bounding box center [922, 653] width 306 height 1058
click at [171, 415] on input "20" at bounding box center [161, 420] width 32 height 24
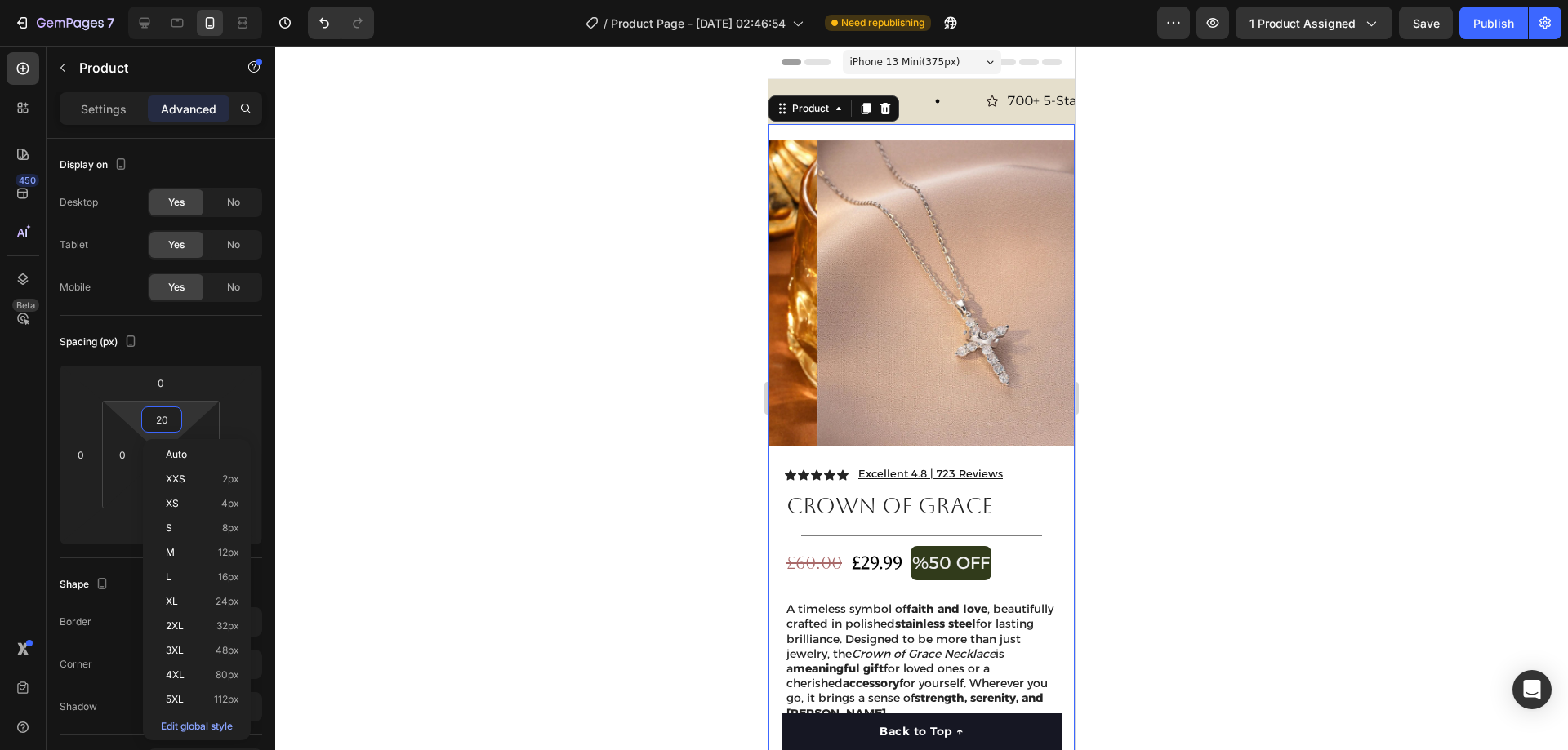
type input "0"
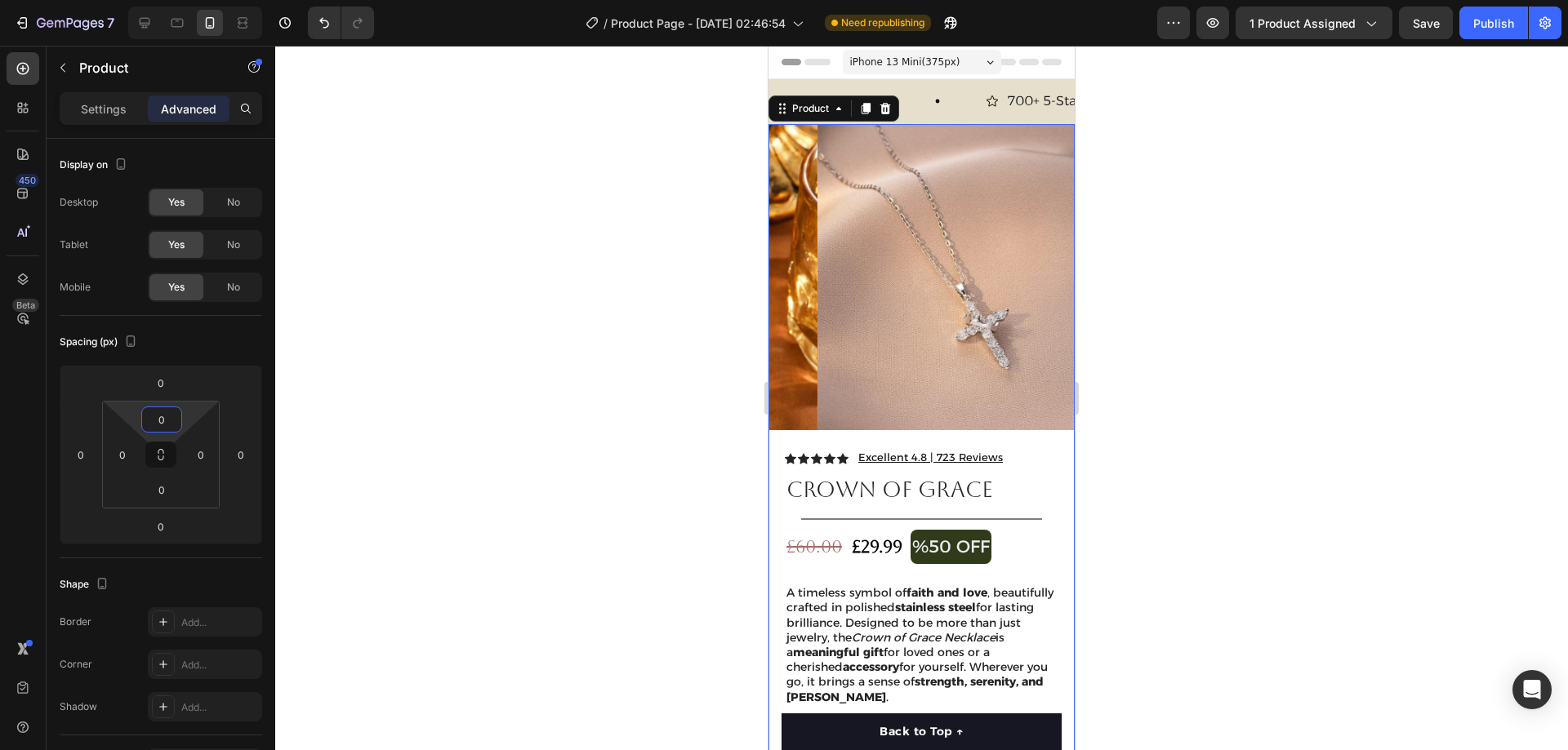
click at [1388, 276] on div at bounding box center [922, 398] width 1293 height 705
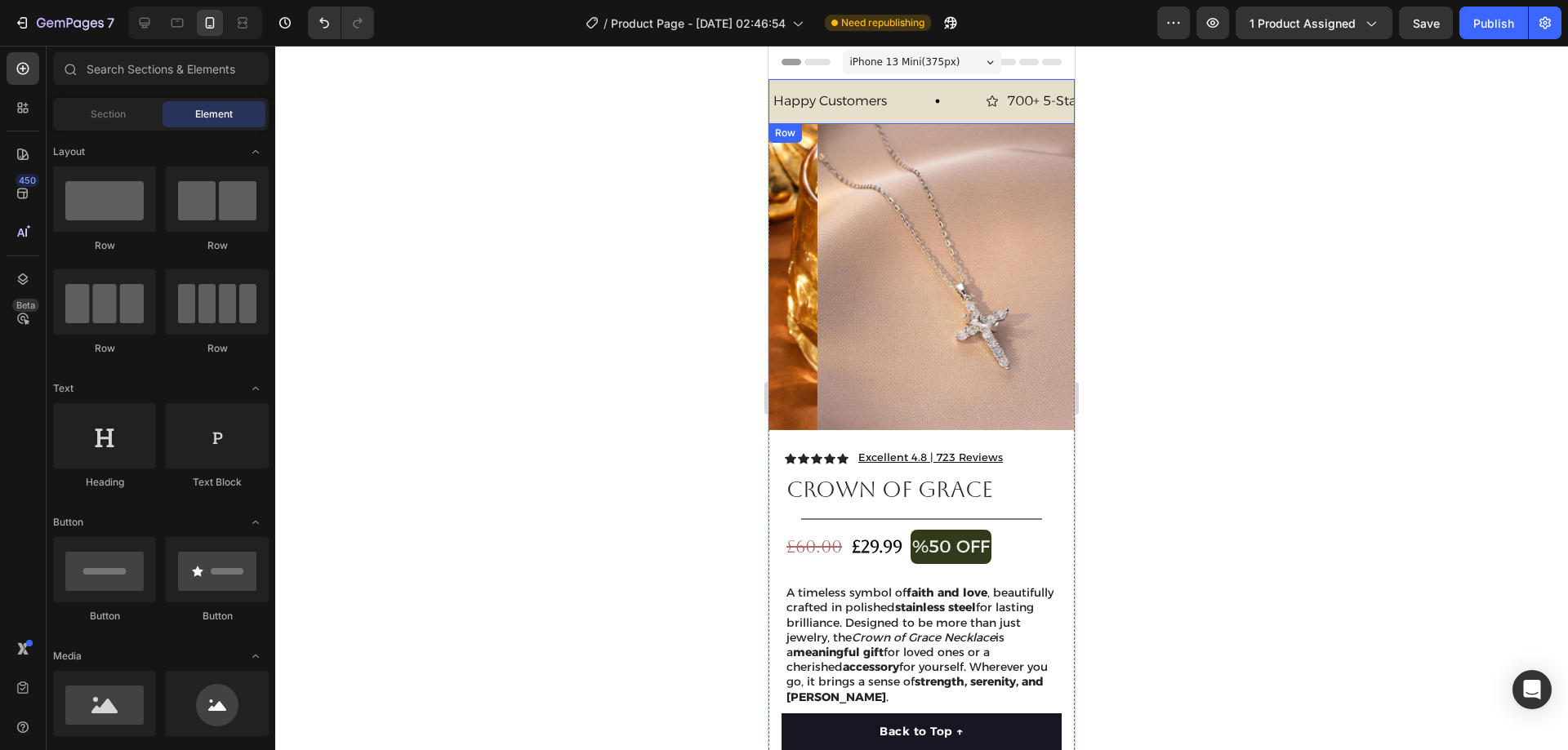
click at [943, 117] on div "30 Day Guarantee Item List 22,500+ Happy Customers Item List 700+ 5-Star Review…" at bounding box center [922, 101] width 306 height 45
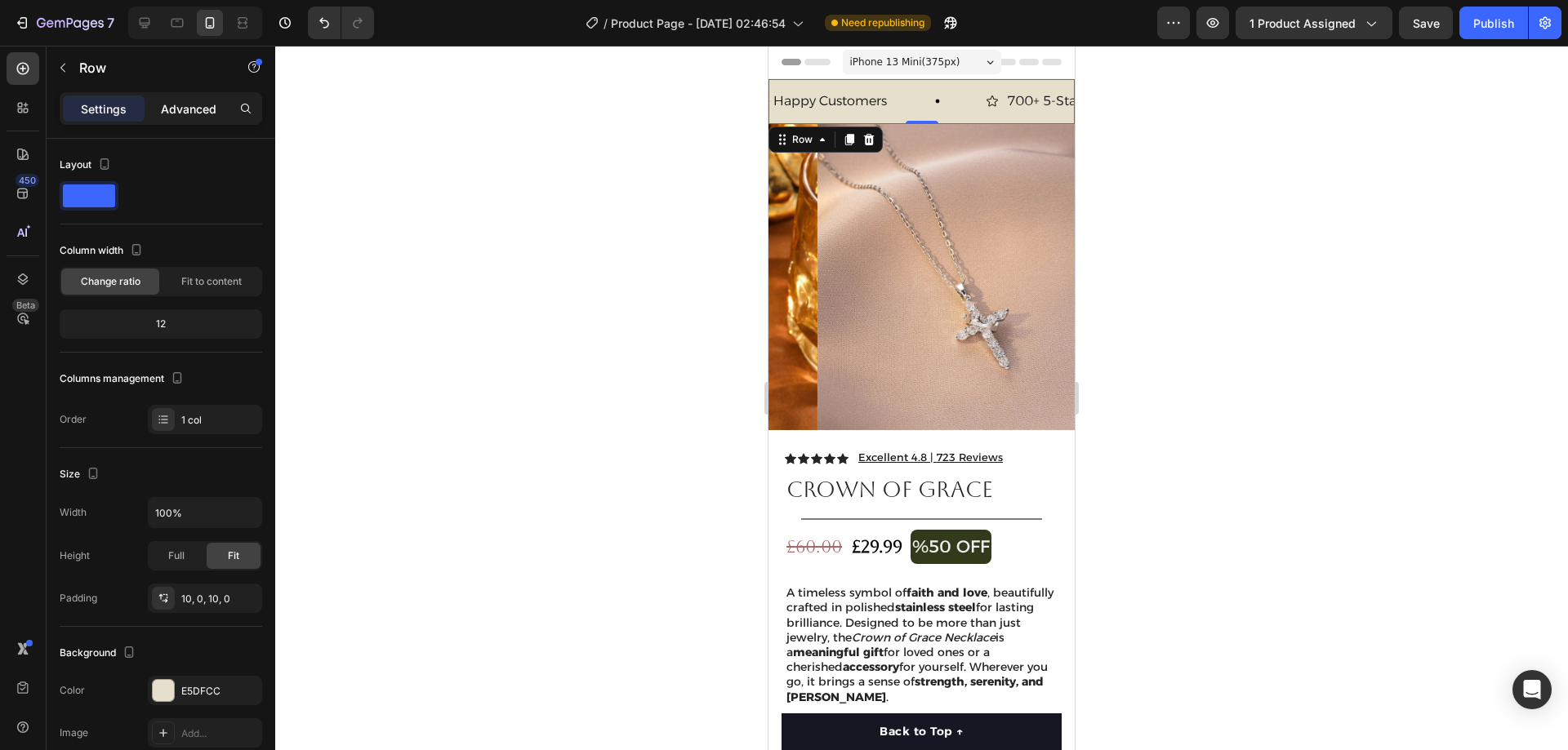
click at [186, 115] on p "Advanced" at bounding box center [189, 109] width 56 height 17
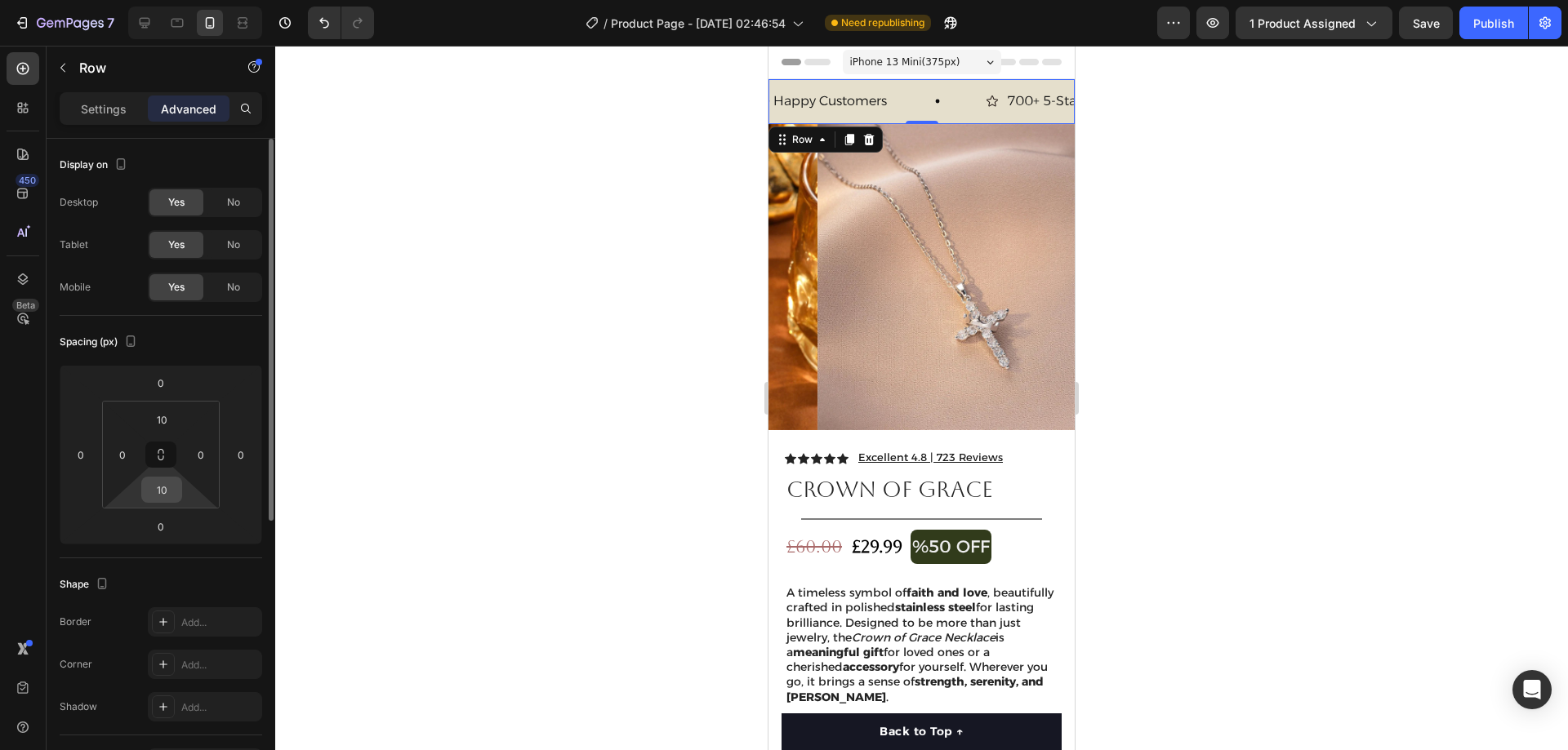
click at [167, 490] on input "10" at bounding box center [161, 490] width 32 height 24
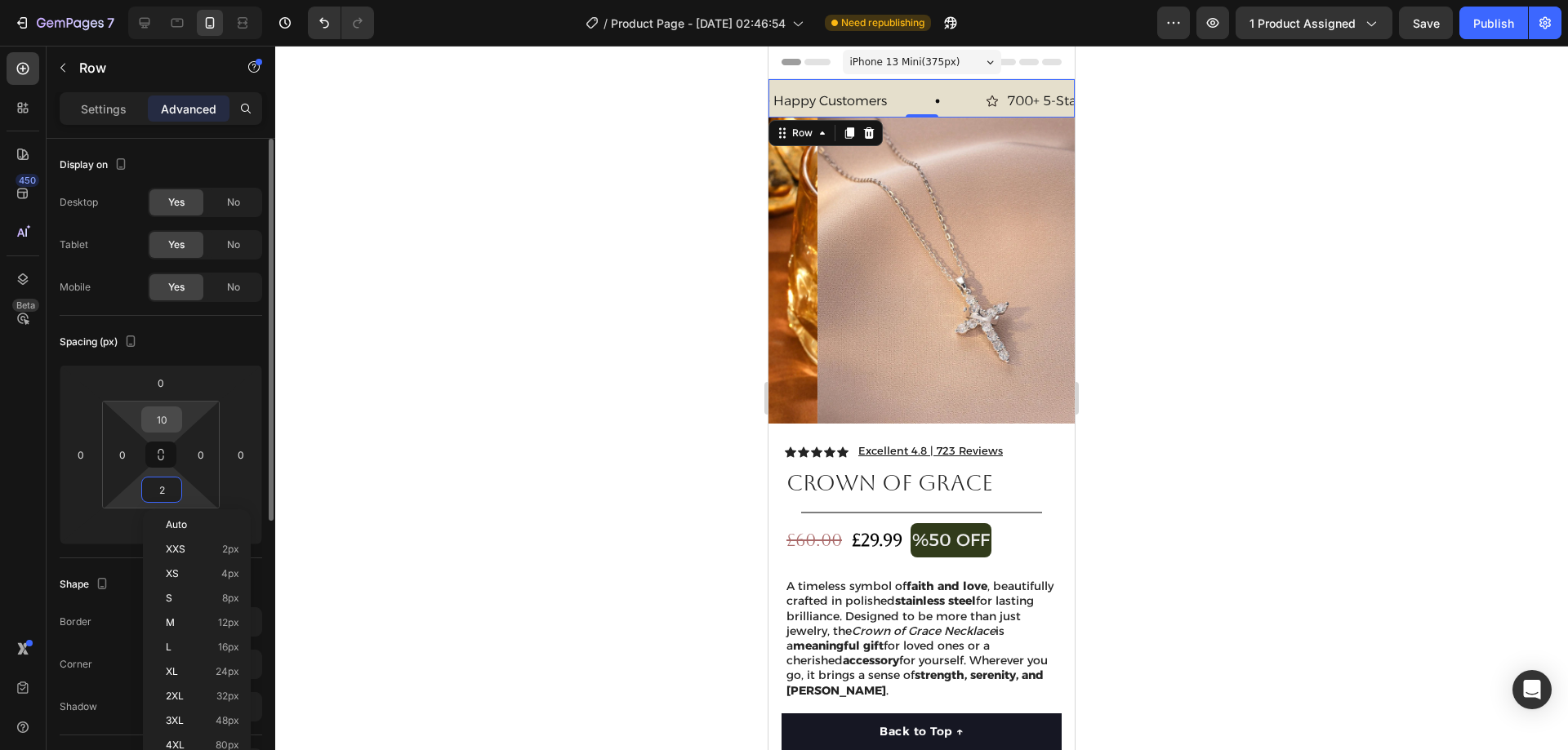
type input "2"
click at [163, 418] on input "10" at bounding box center [161, 420] width 32 height 24
type input "2"
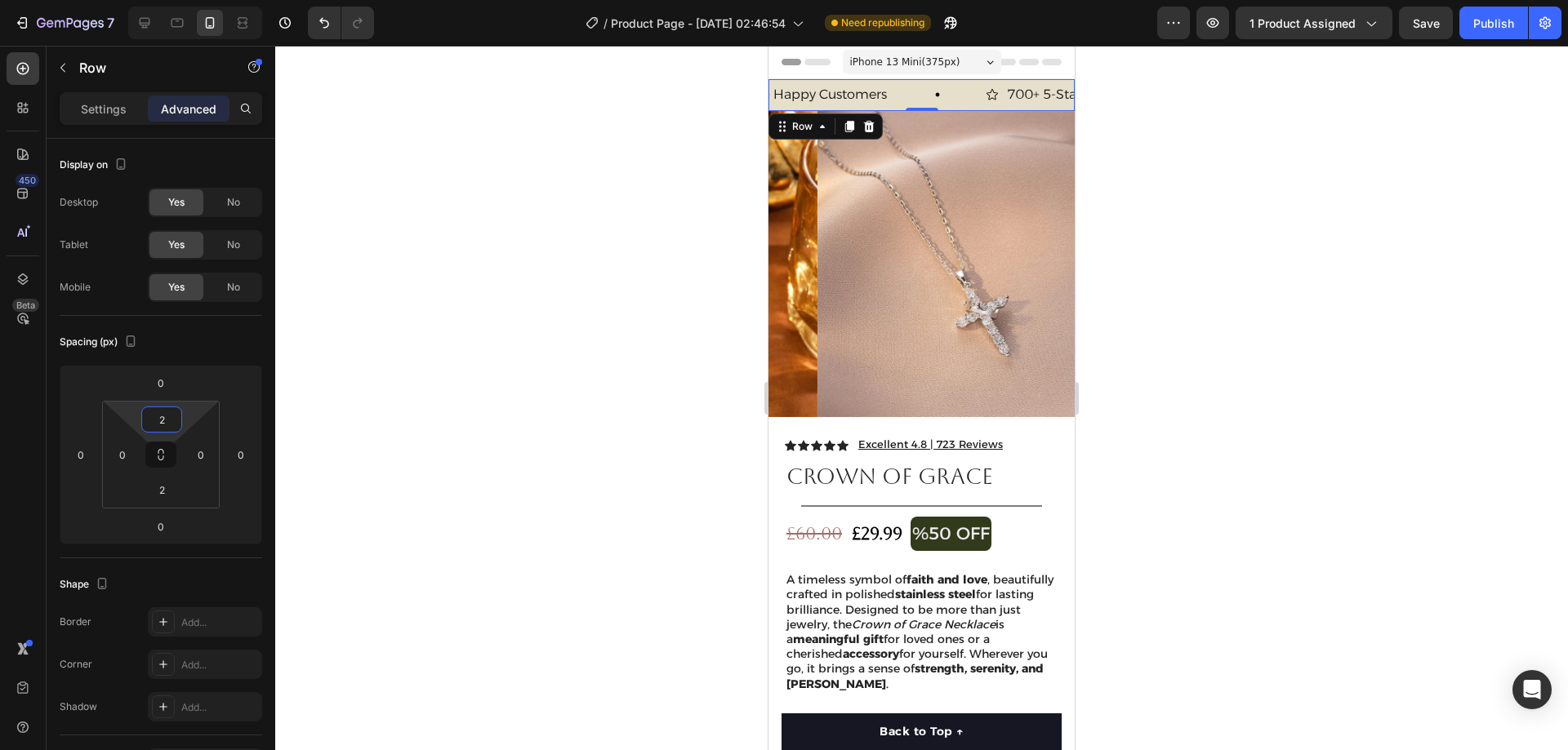
click at [1254, 155] on div at bounding box center [922, 398] width 1293 height 705
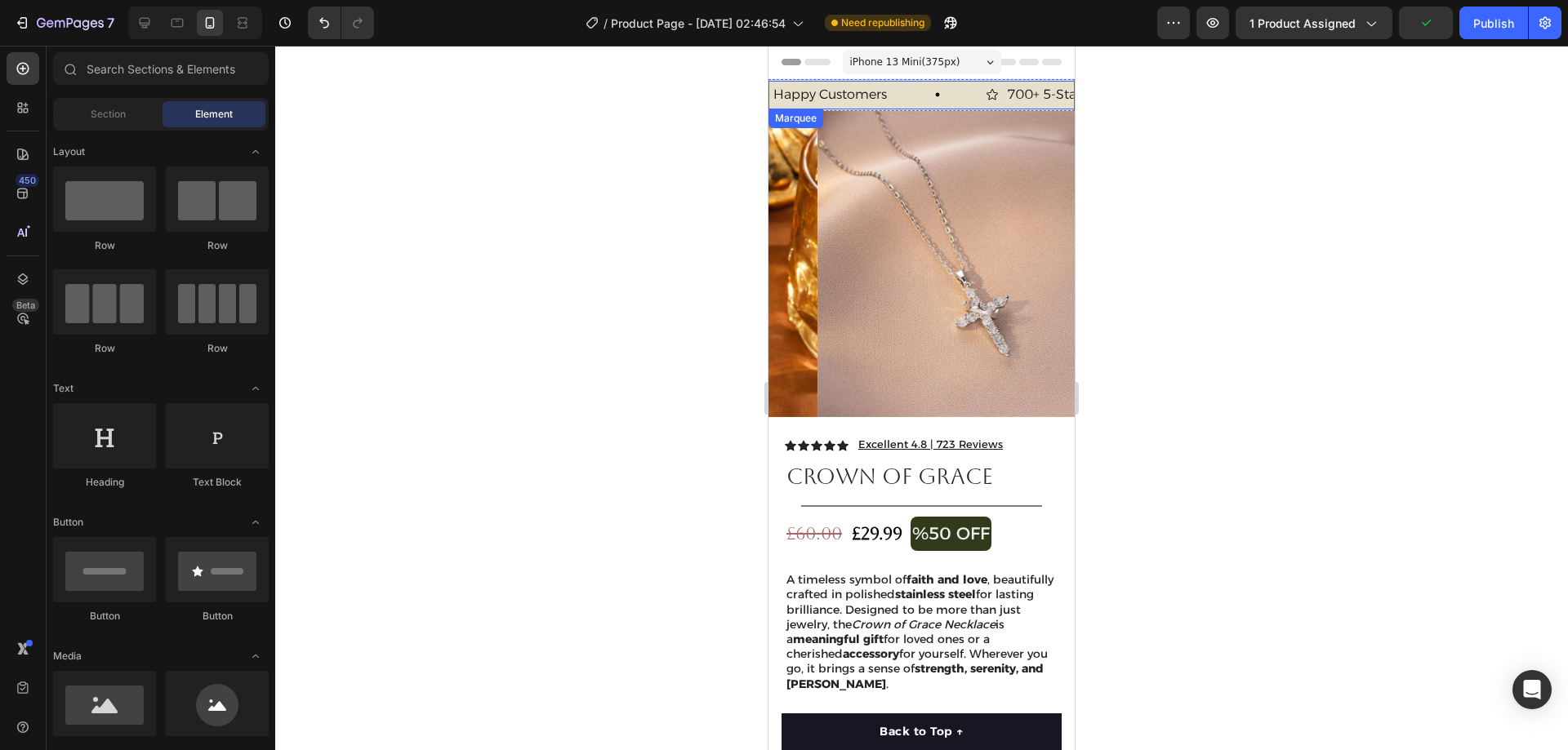
click at [919, 106] on div "30 Day Guarantee Item List 22,500+ Happy Customers Item List 700+ 5-Star Review…" at bounding box center [922, 94] width 306 height 29
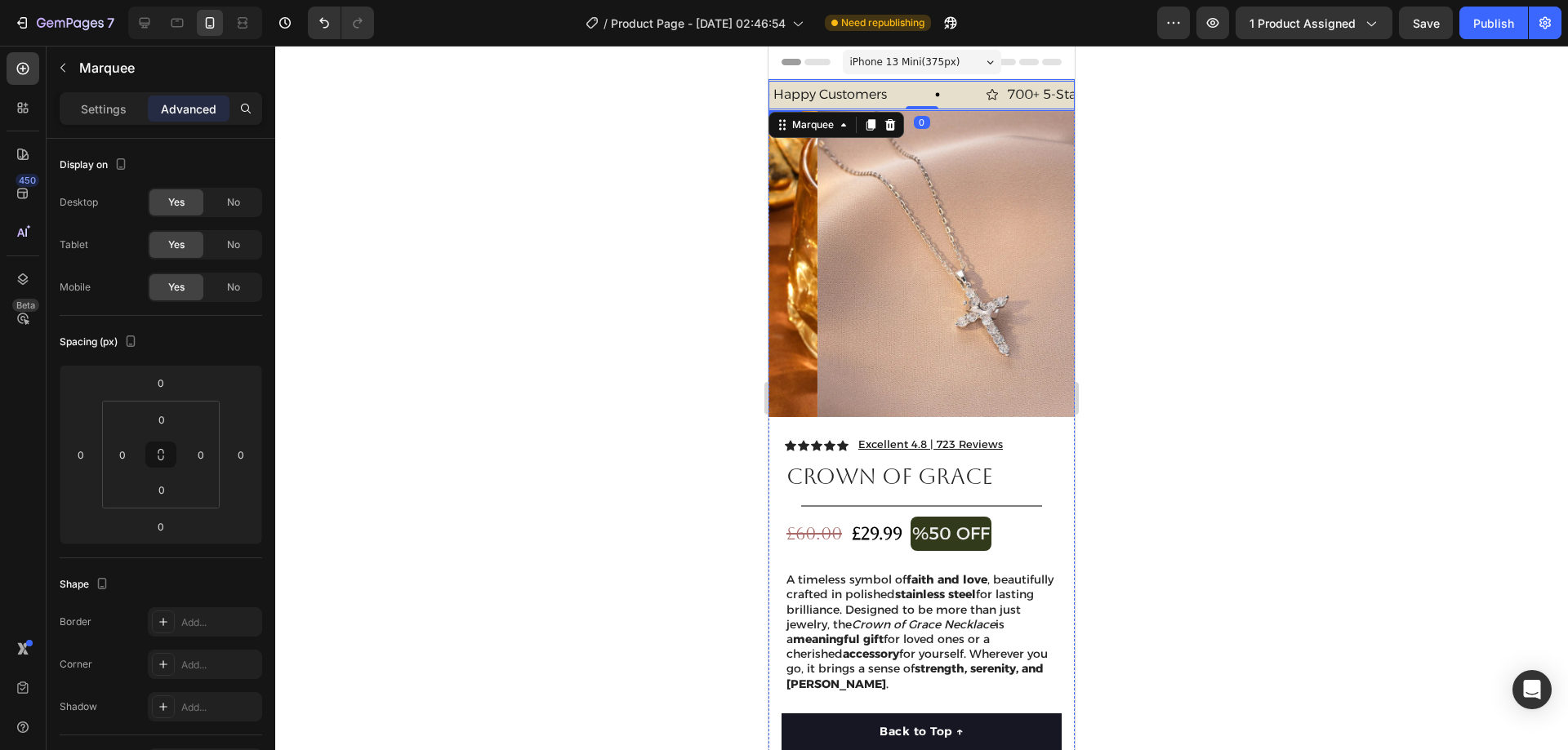
click at [949, 109] on div "30 Day Guarantee Item List 22,500+ Happy Customers Item List 700+ 5-Star Review…" at bounding box center [922, 95] width 306 height 31
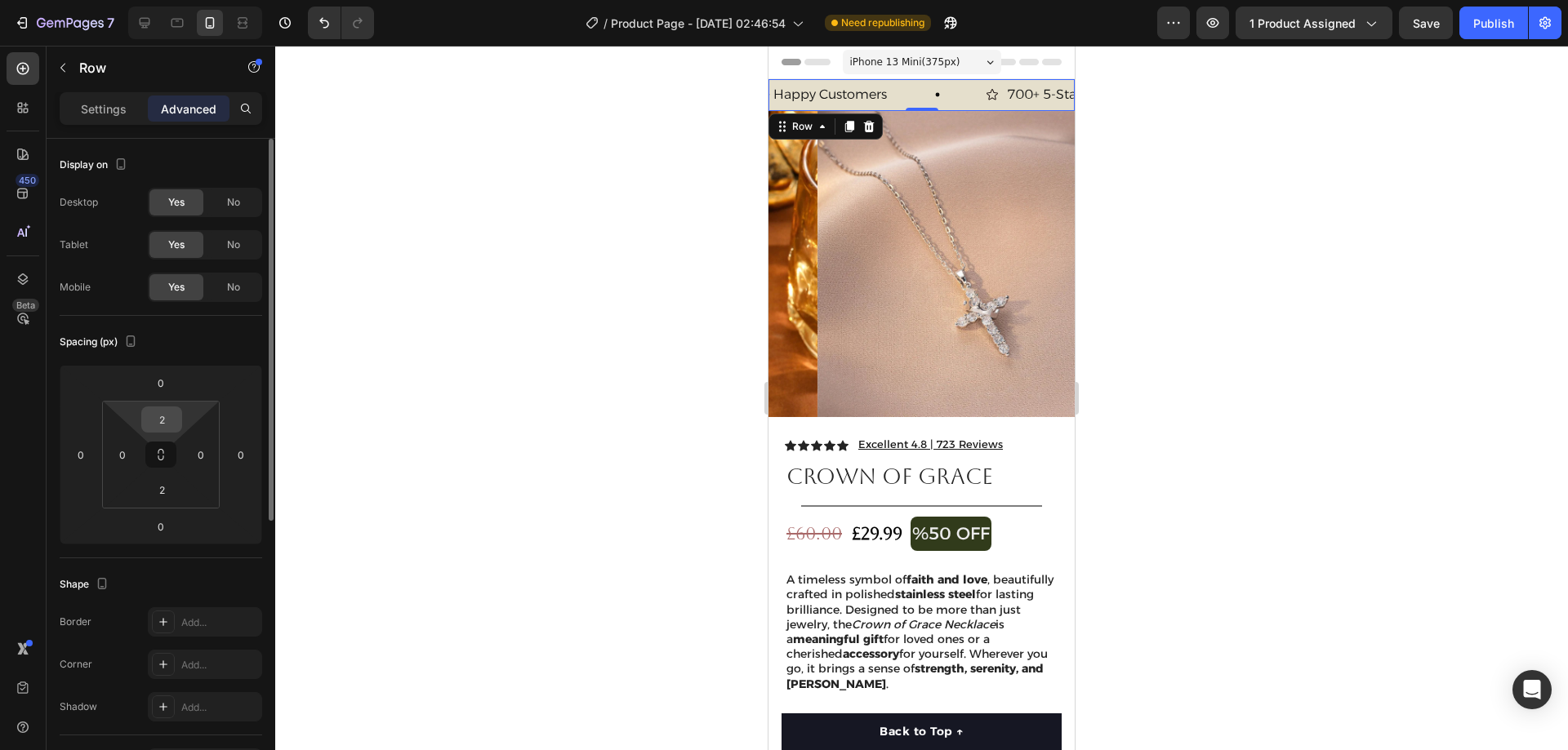
click at [167, 418] on input "2" at bounding box center [161, 420] width 32 height 24
type input "4"
click at [160, 489] on input "2" at bounding box center [161, 490] width 32 height 24
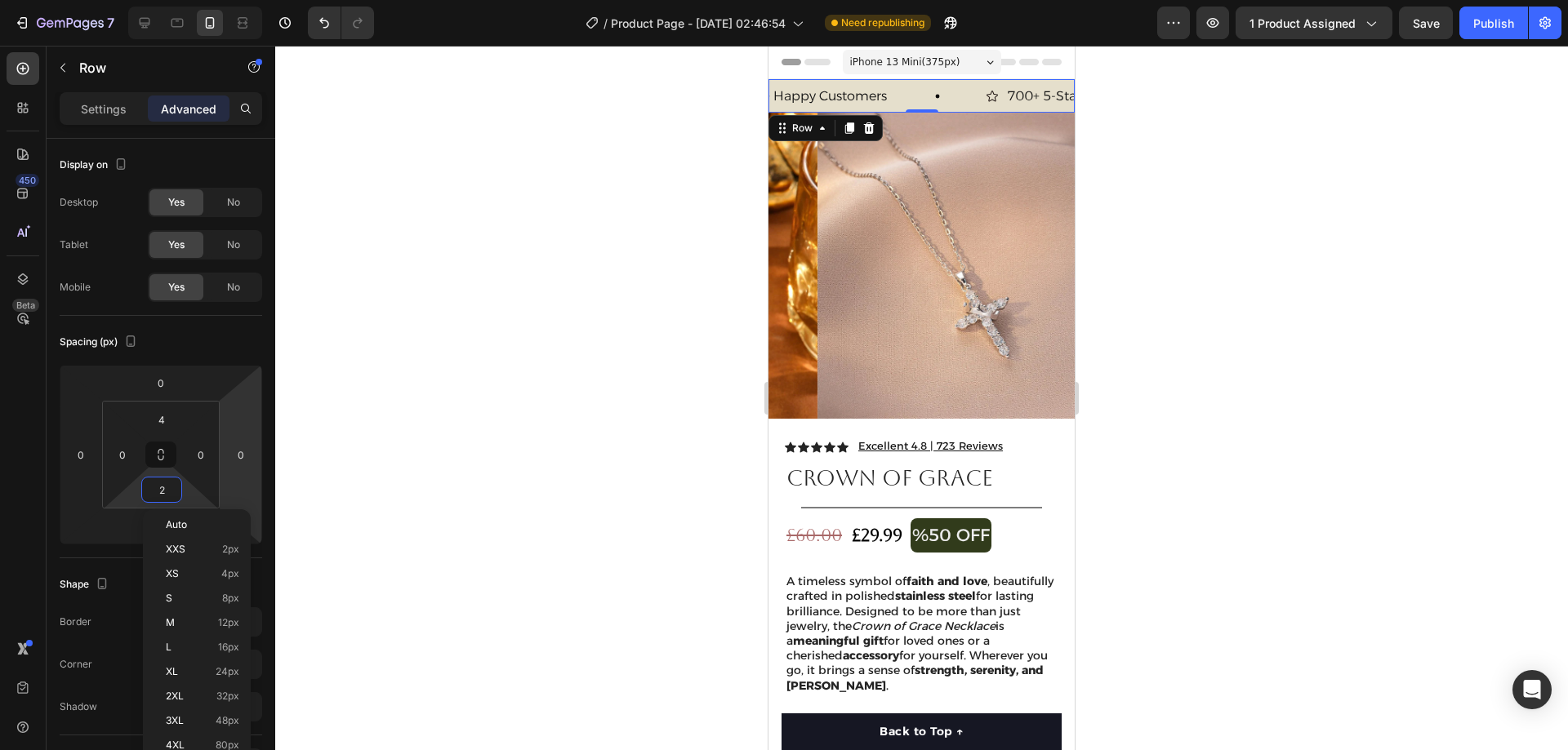
type input "4"
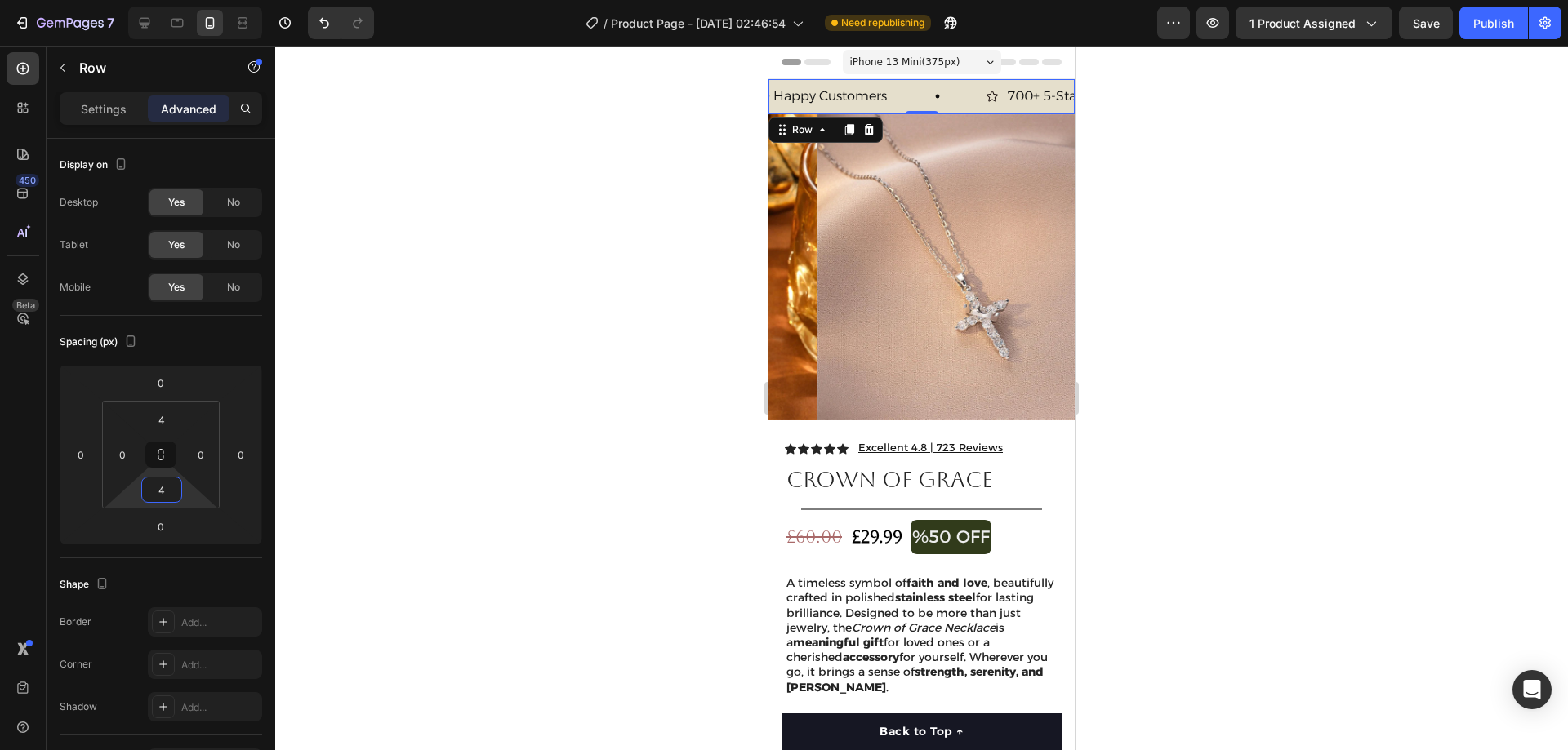
click at [1362, 223] on div at bounding box center [922, 398] width 1293 height 705
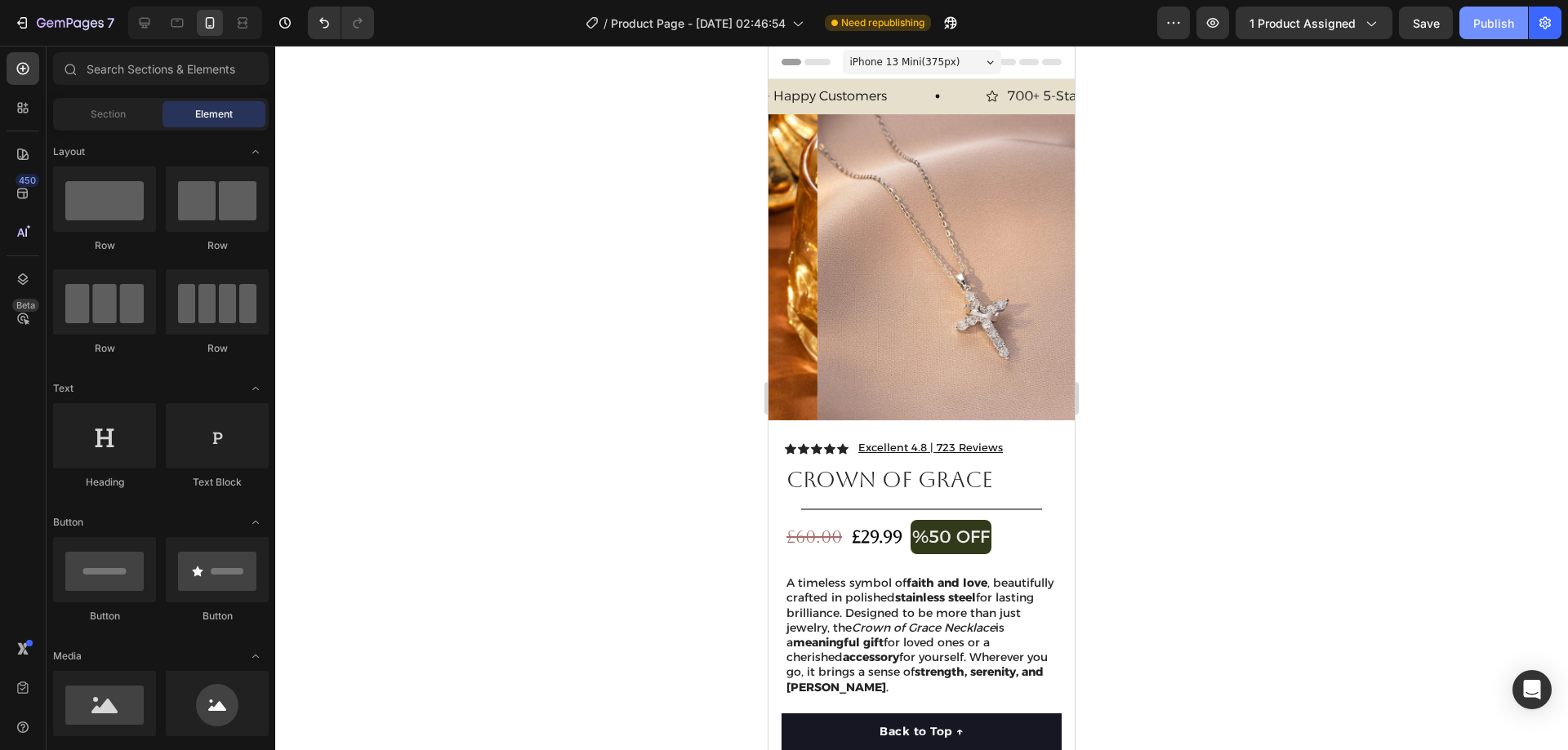
click at [1508, 21] on div "Publish" at bounding box center [1494, 24] width 41 height 17
click at [150, 23] on icon at bounding box center [144, 23] width 17 height 17
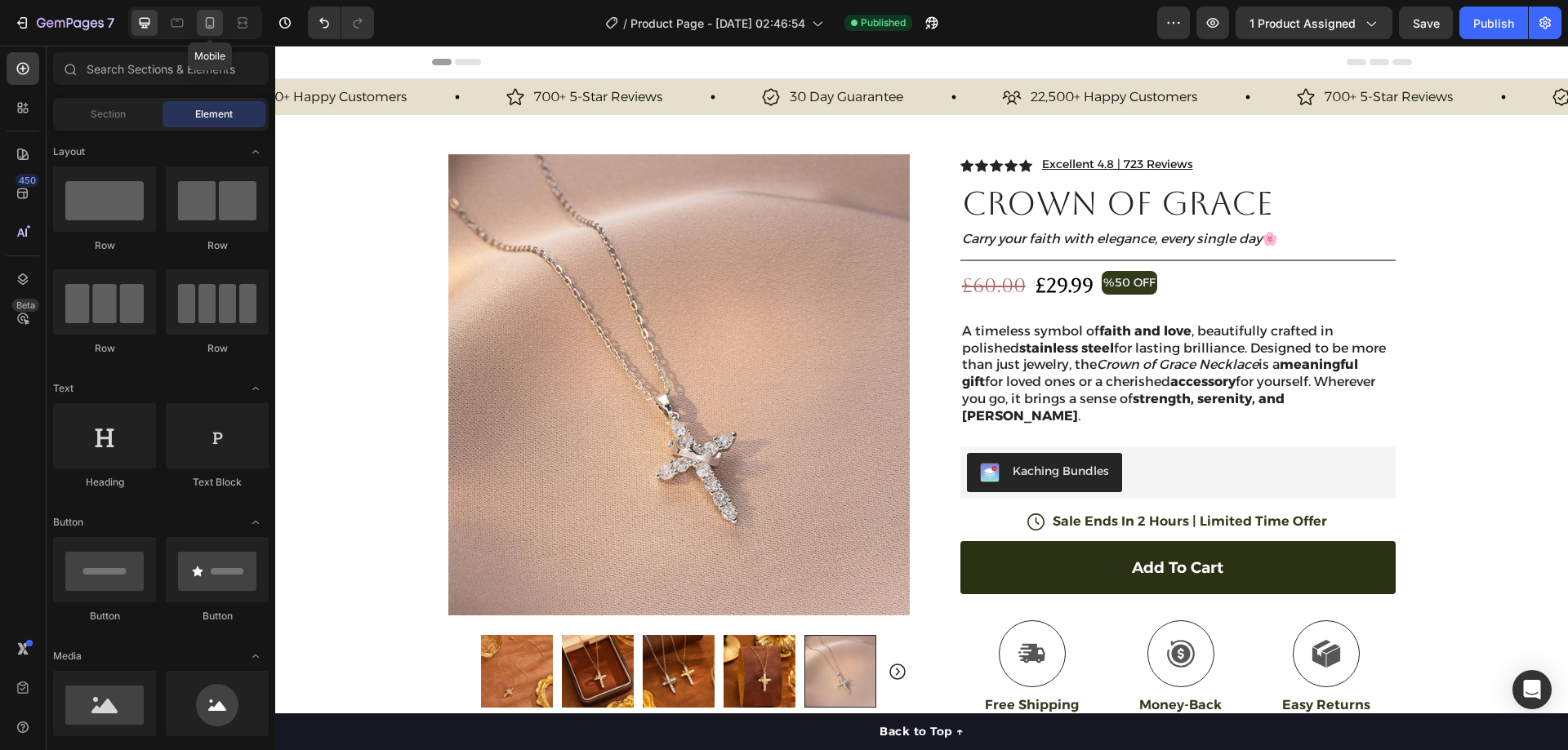
click at [215, 21] on icon at bounding box center [210, 23] width 17 height 17
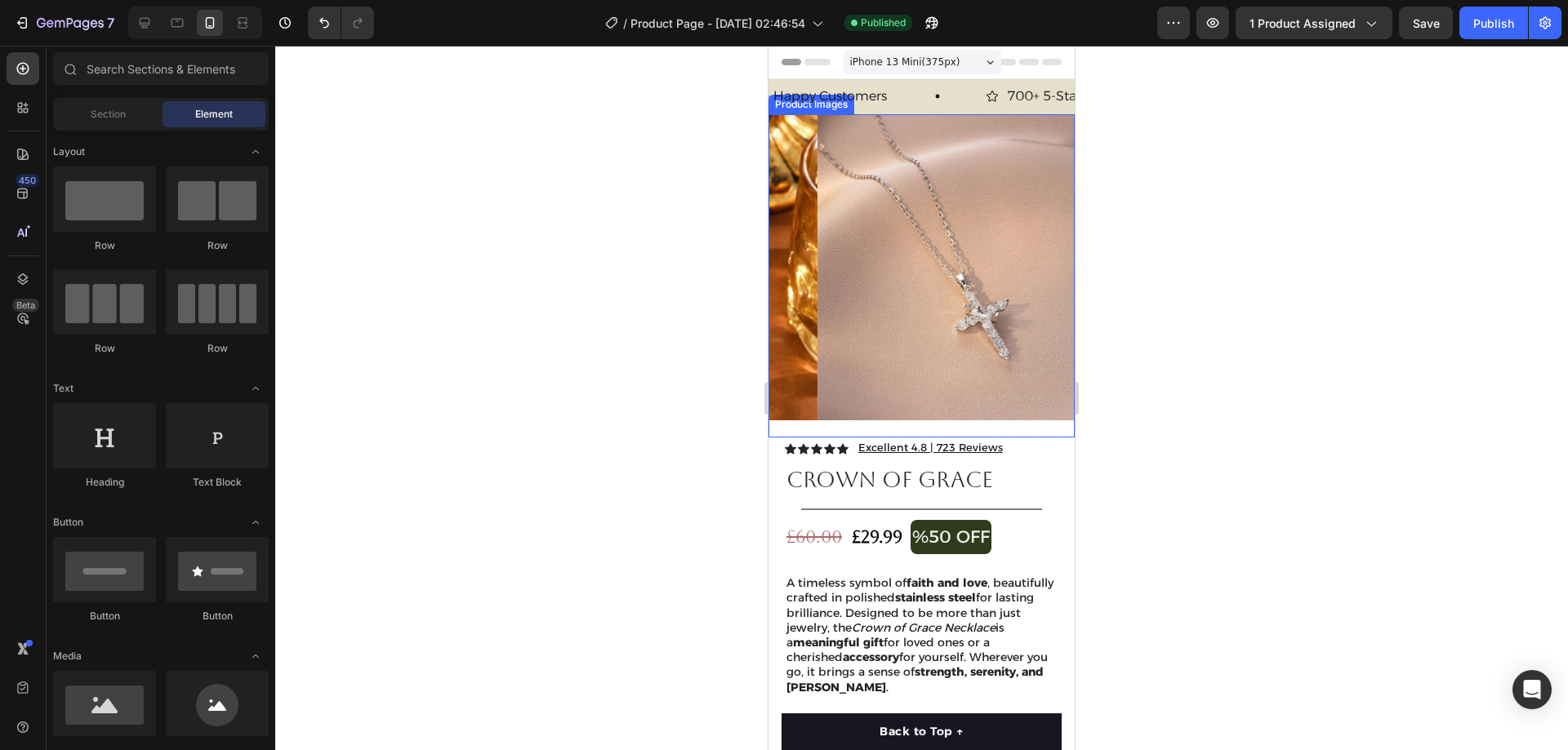
click at [985, 229] on img at bounding box center [971, 267] width 306 height 306
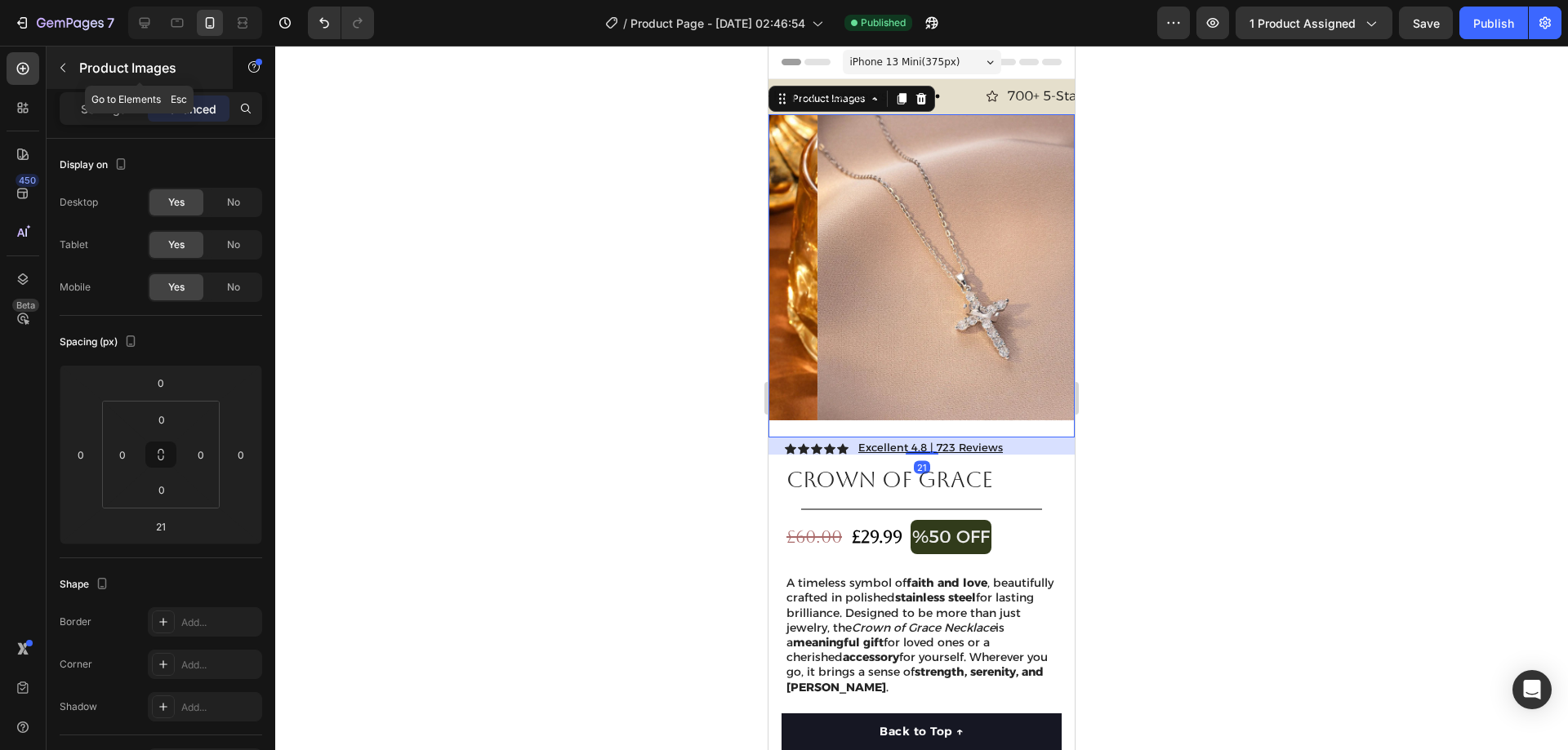
click at [68, 73] on icon "button" at bounding box center [62, 67] width 13 height 13
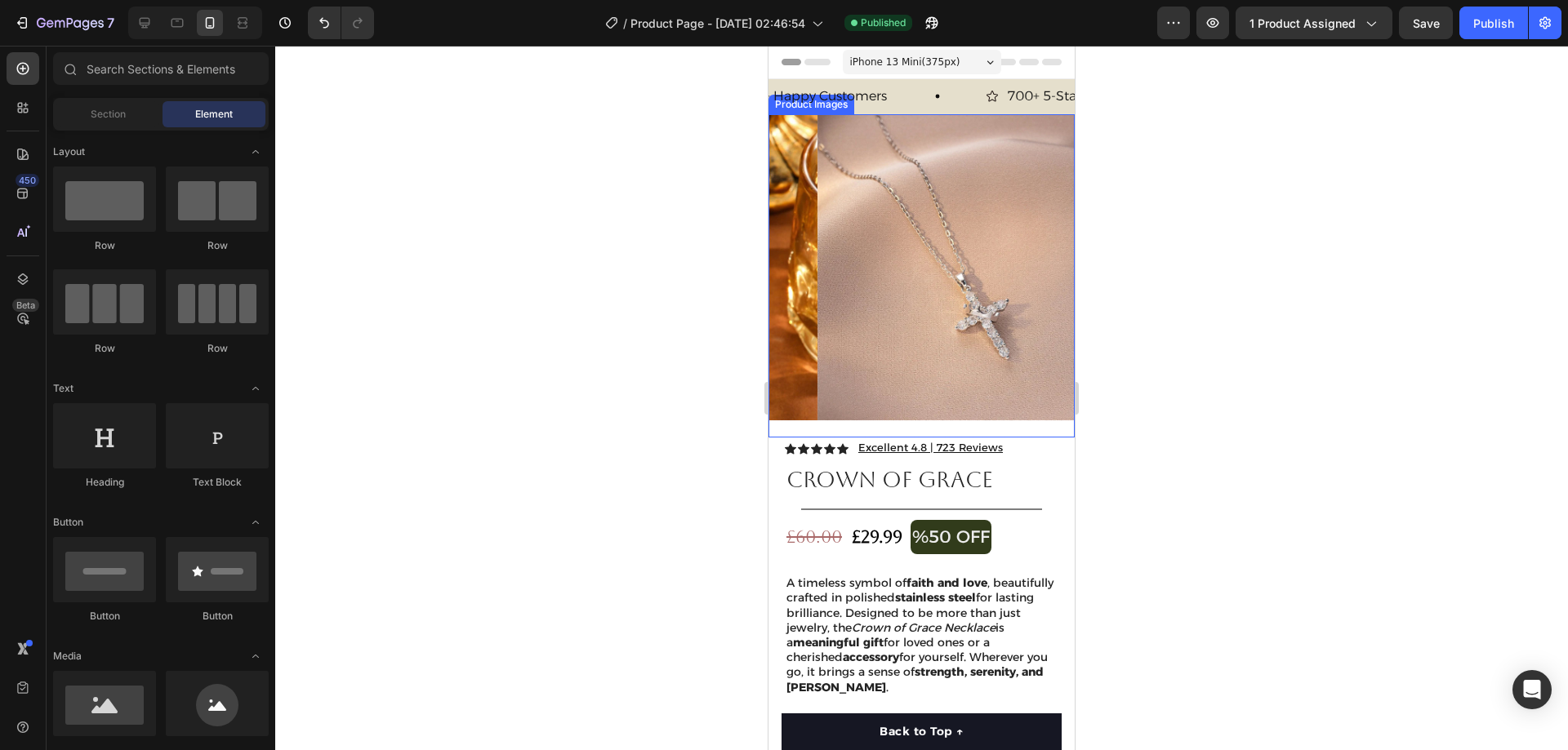
click at [908, 199] on img at bounding box center [971, 267] width 306 height 306
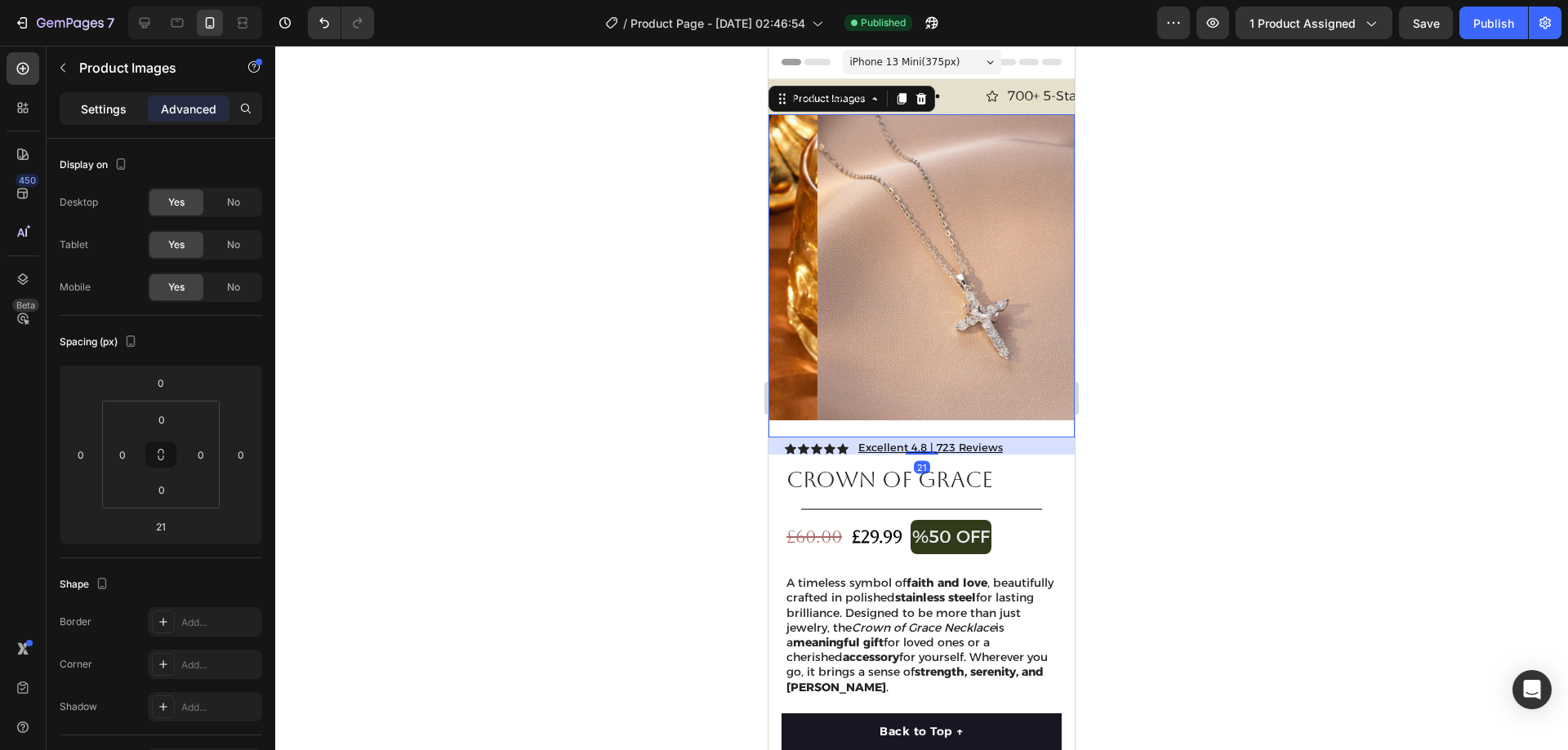
click at [114, 117] on p "Settings" at bounding box center [103, 109] width 45 height 17
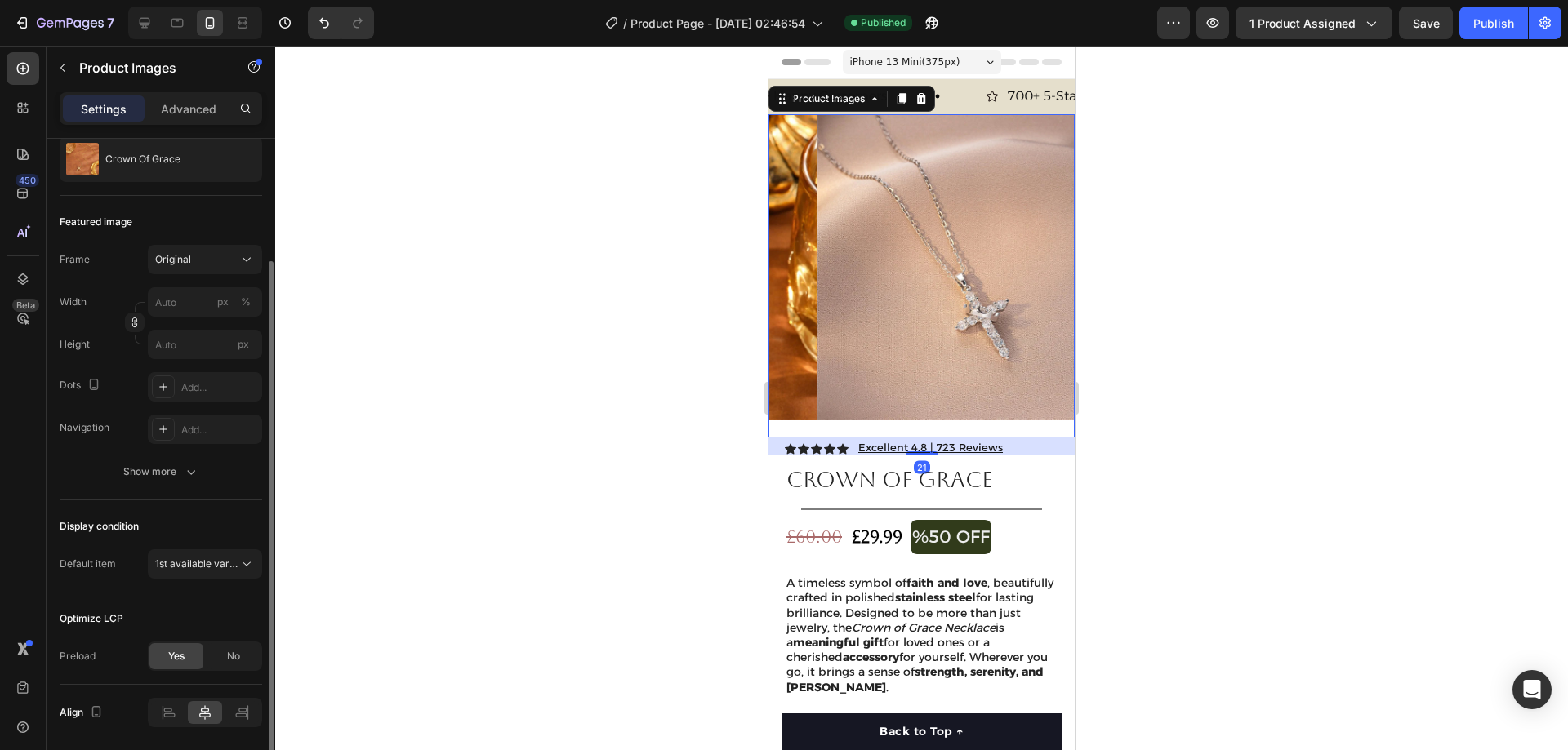
scroll to position [219, 0]
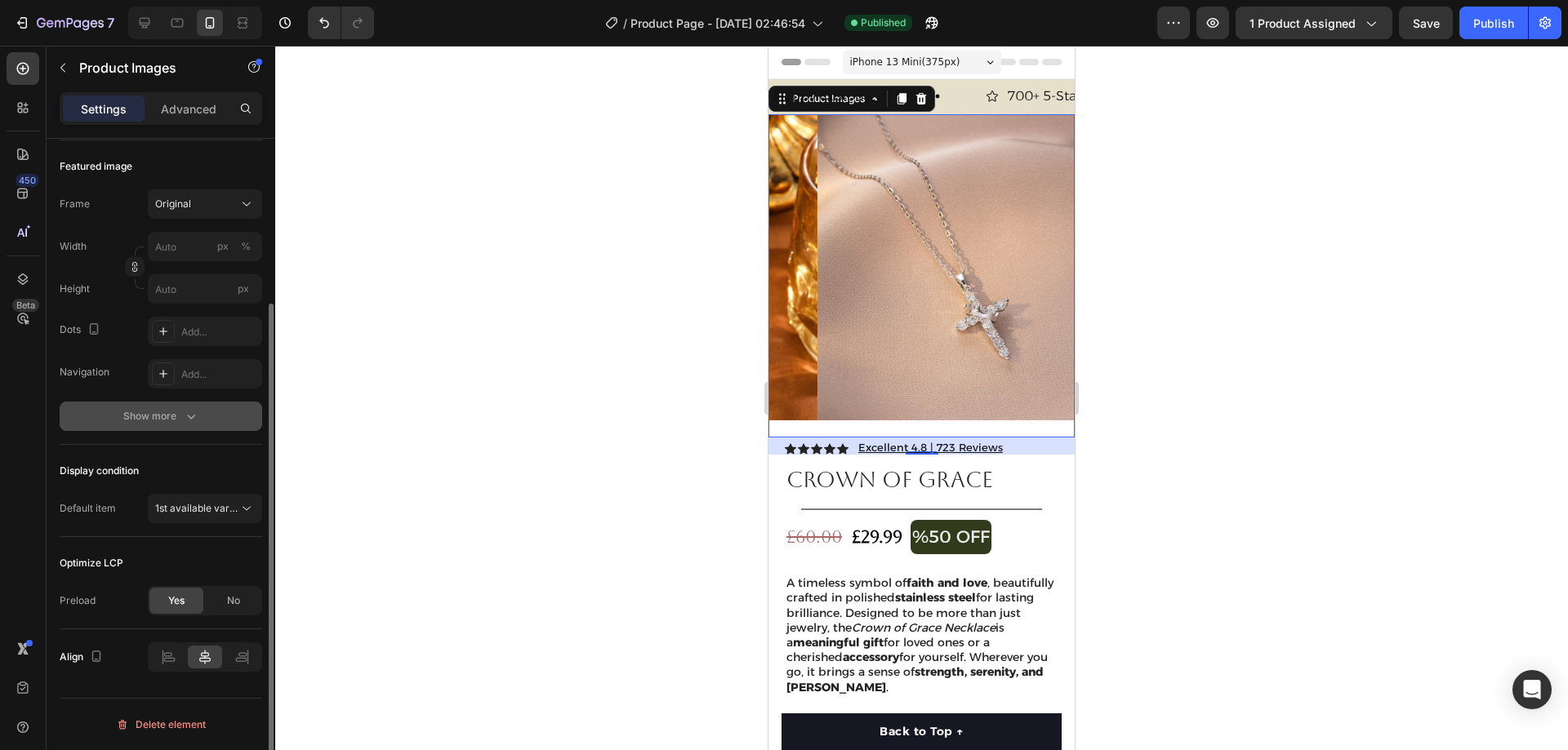
click at [165, 418] on div "Show more" at bounding box center [161, 416] width 76 height 17
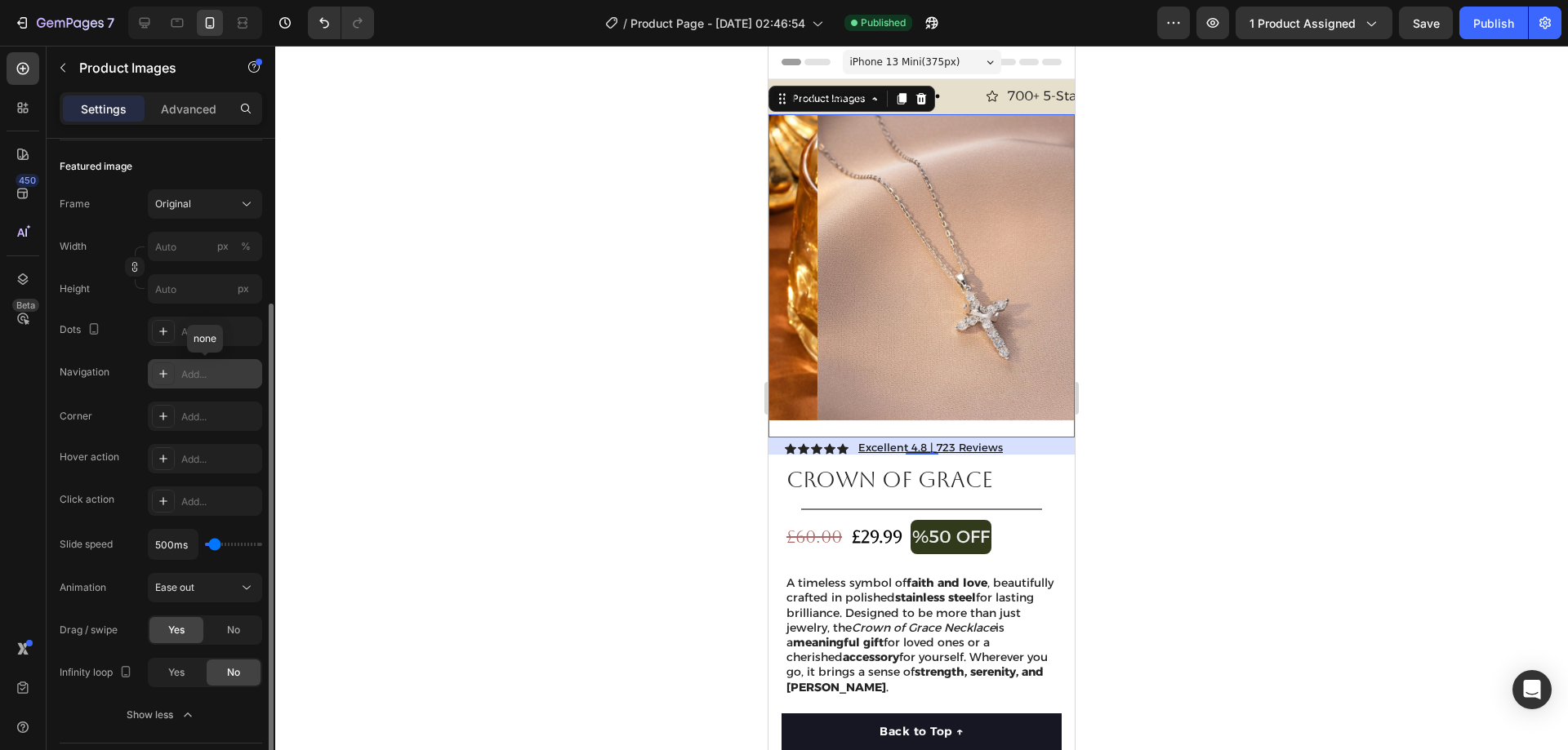
click at [192, 374] on div "Add..." at bounding box center [220, 374] width 77 height 15
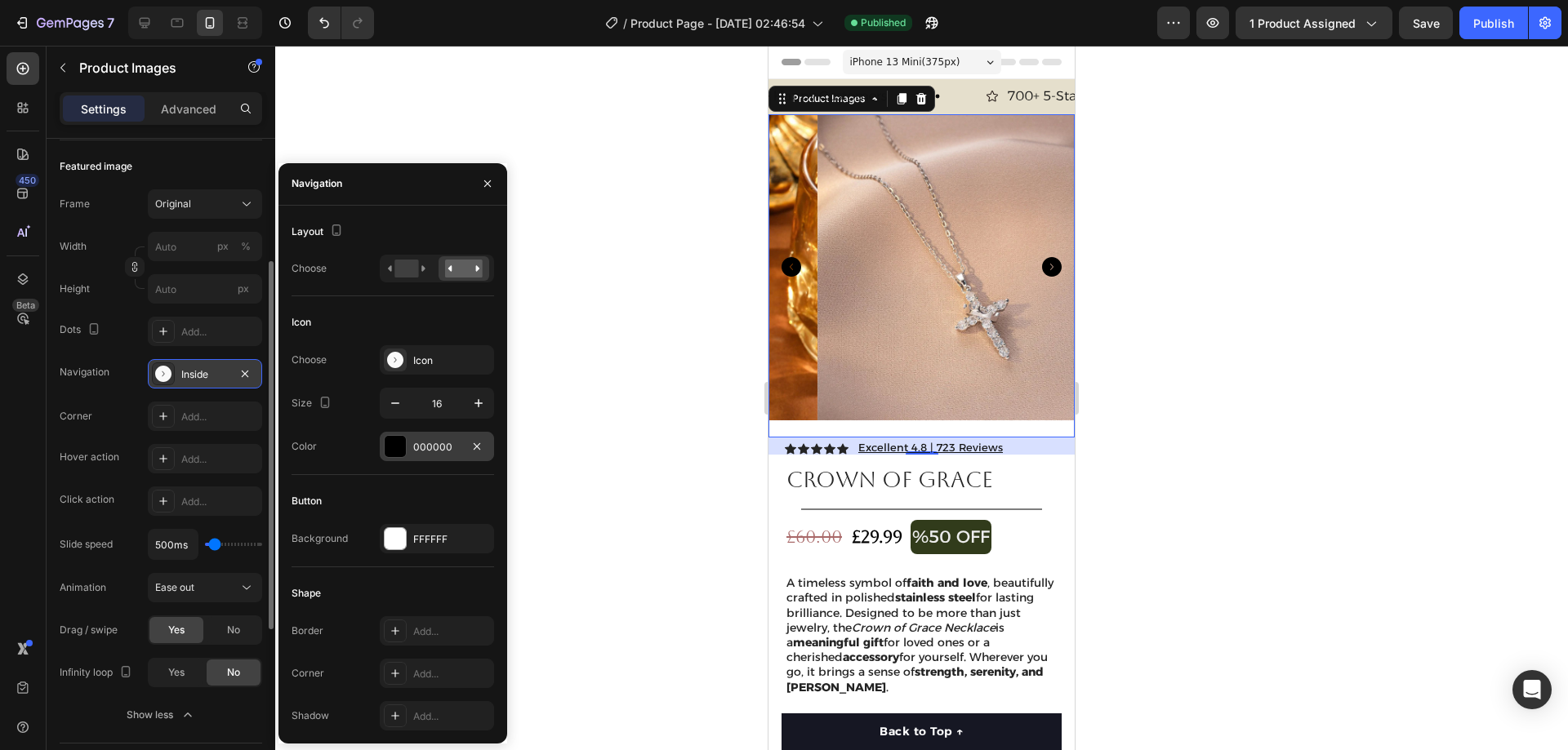
click at [432, 441] on div "000000" at bounding box center [437, 447] width 47 height 15
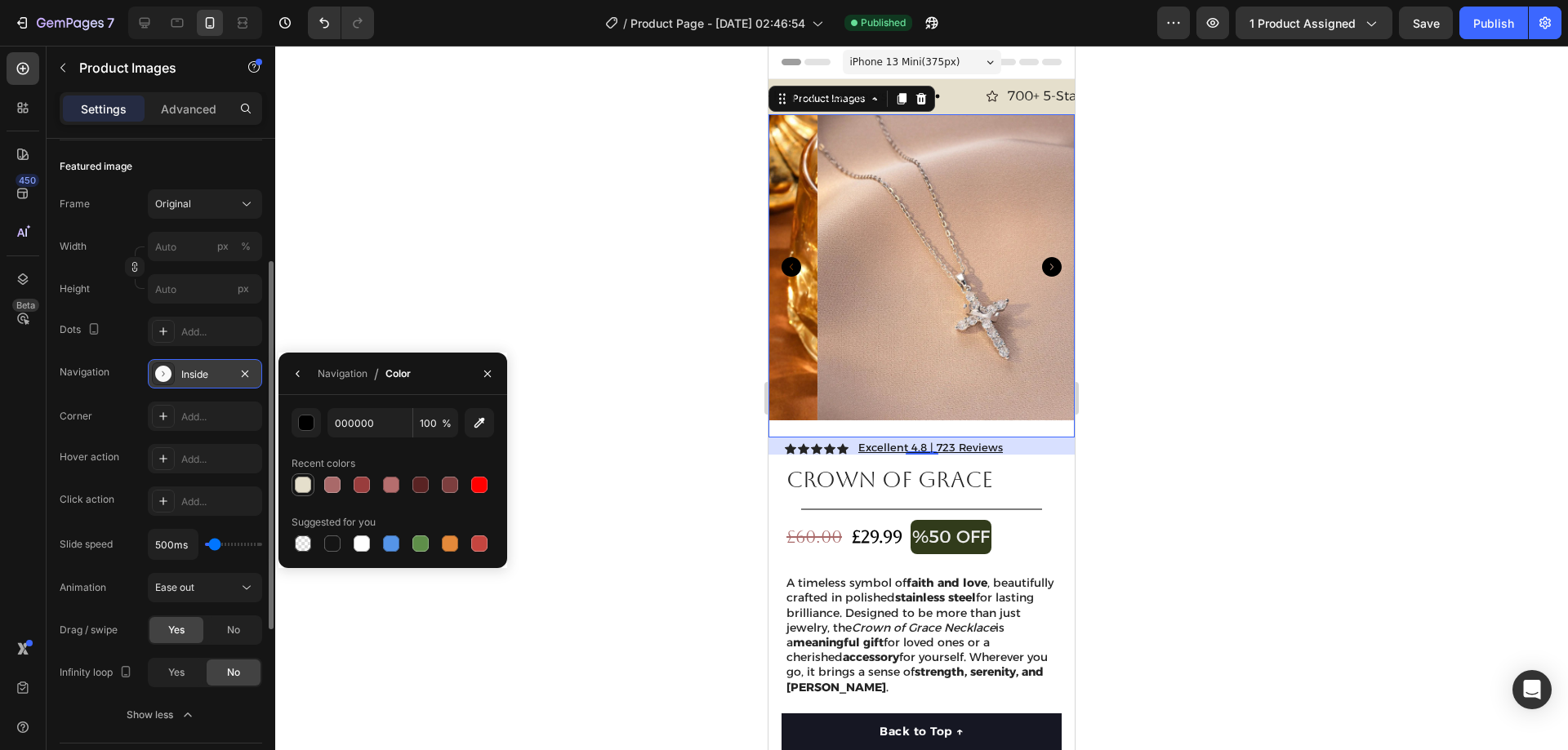
click at [304, 488] on div at bounding box center [303, 484] width 17 height 17
type input "E5DFCC"
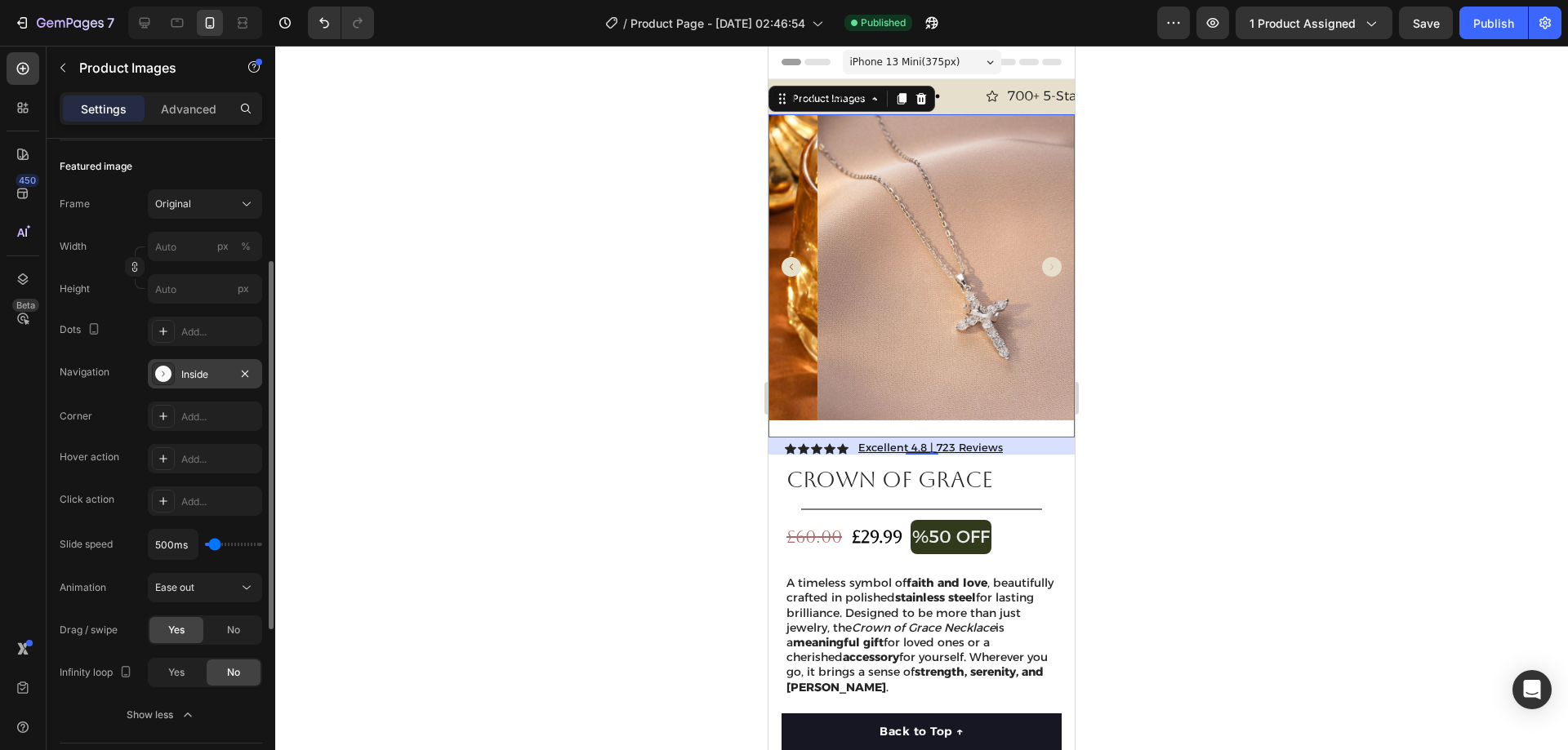
click at [1265, 219] on div at bounding box center [922, 398] width 1293 height 705
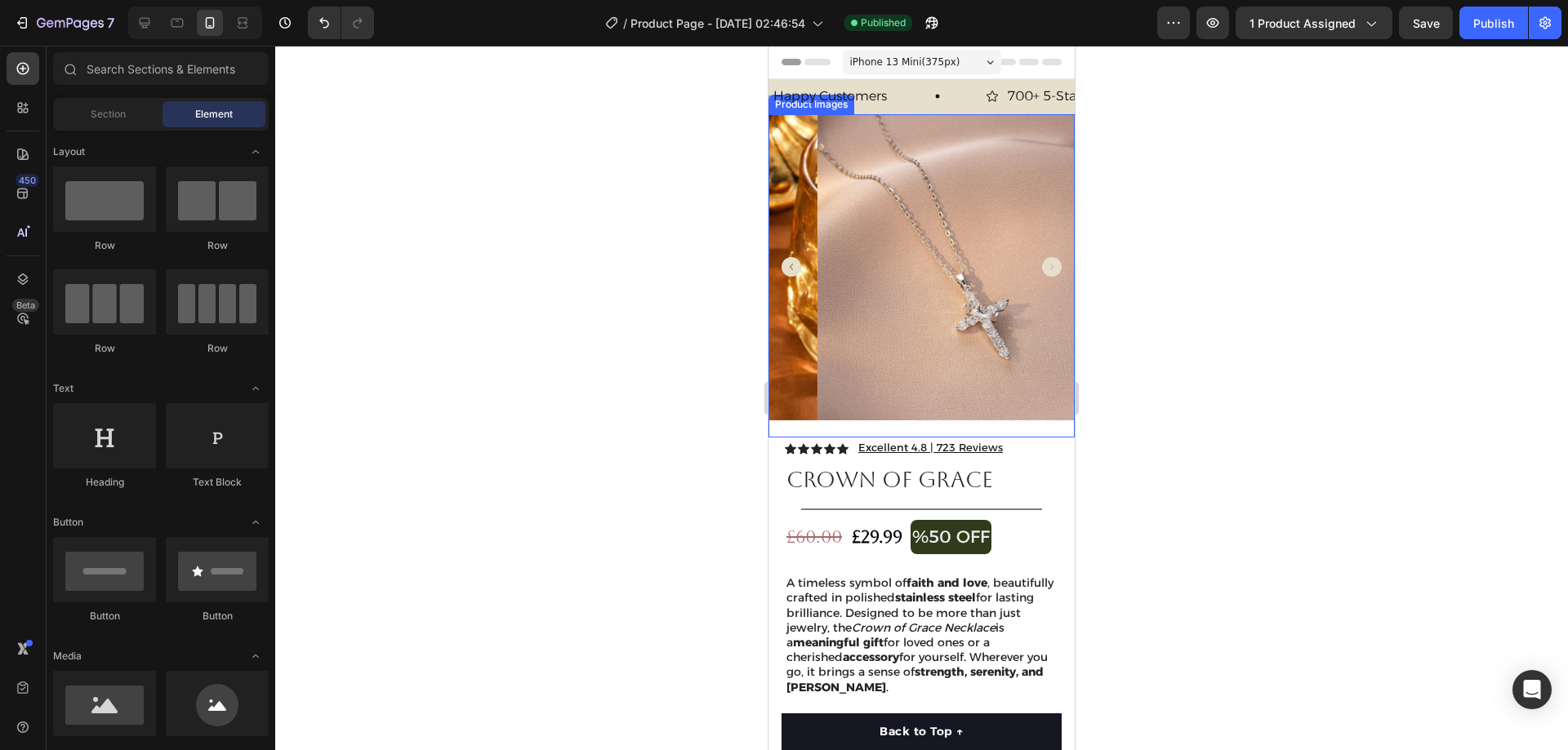
scroll to position [245, 0]
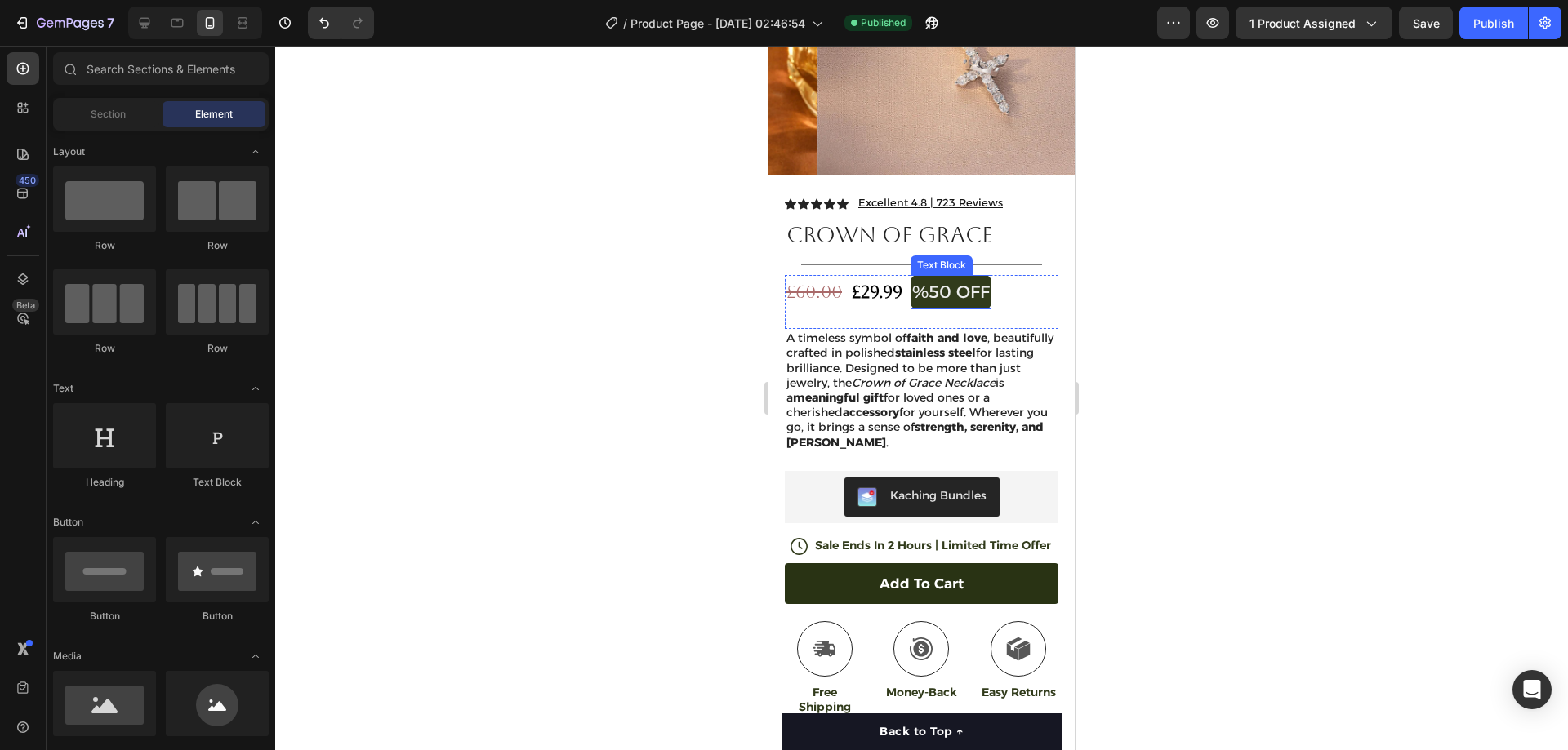
click at [990, 277] on p "%50 OFF" at bounding box center [951, 292] width 78 height 31
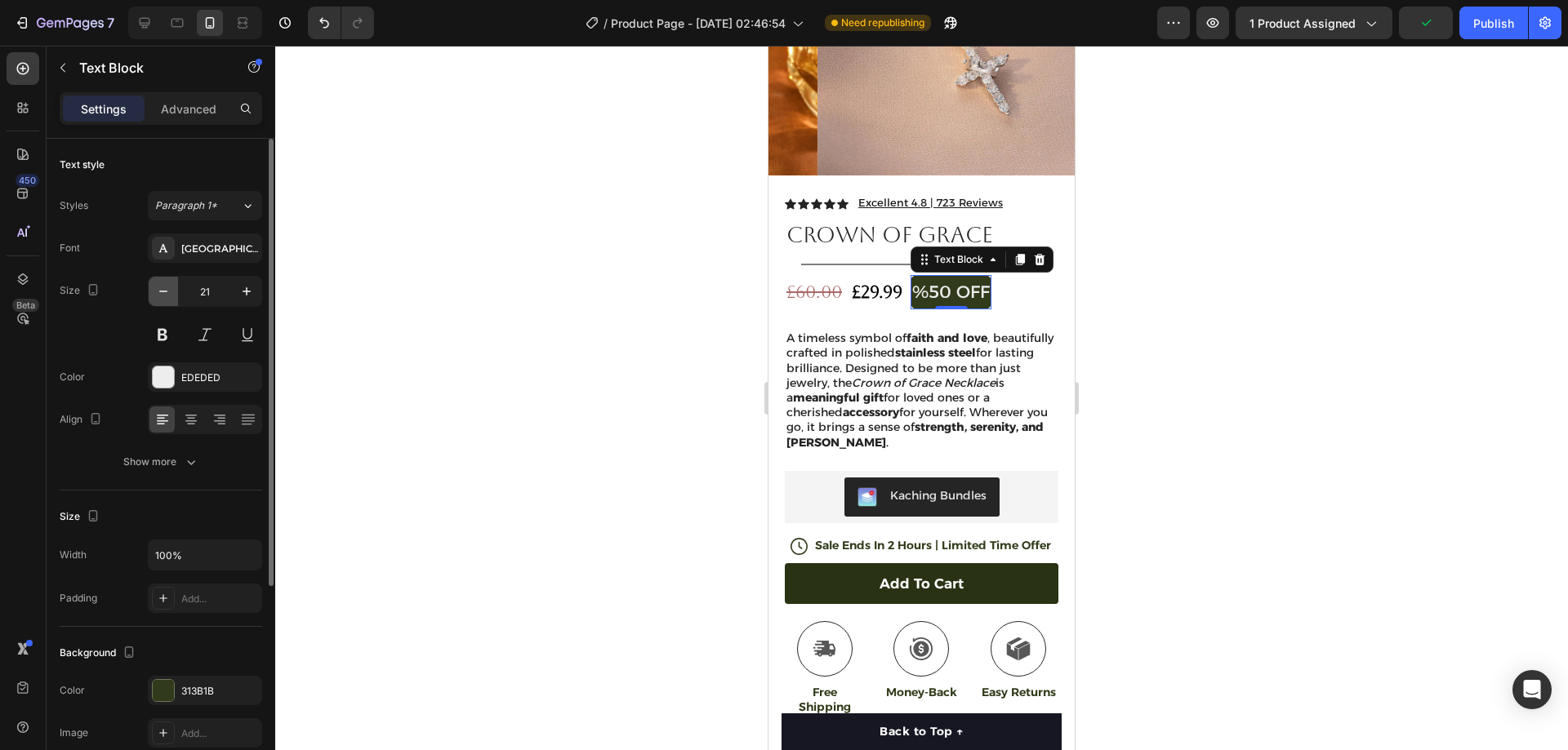
click at [167, 288] on icon "button" at bounding box center [163, 291] width 17 height 17
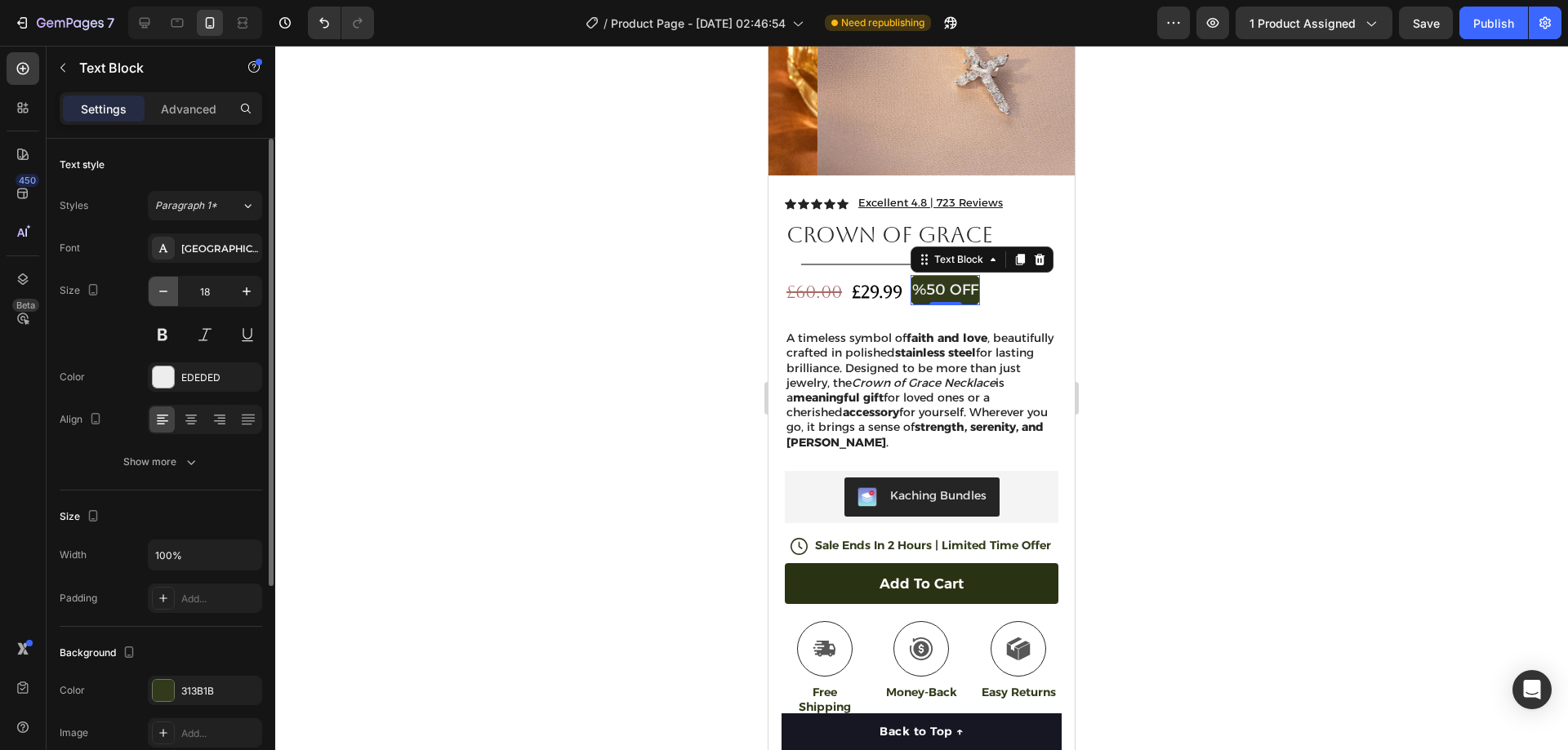
click at [167, 288] on icon "button" at bounding box center [163, 291] width 17 height 17
click at [253, 293] on icon "button" at bounding box center [247, 291] width 17 height 17
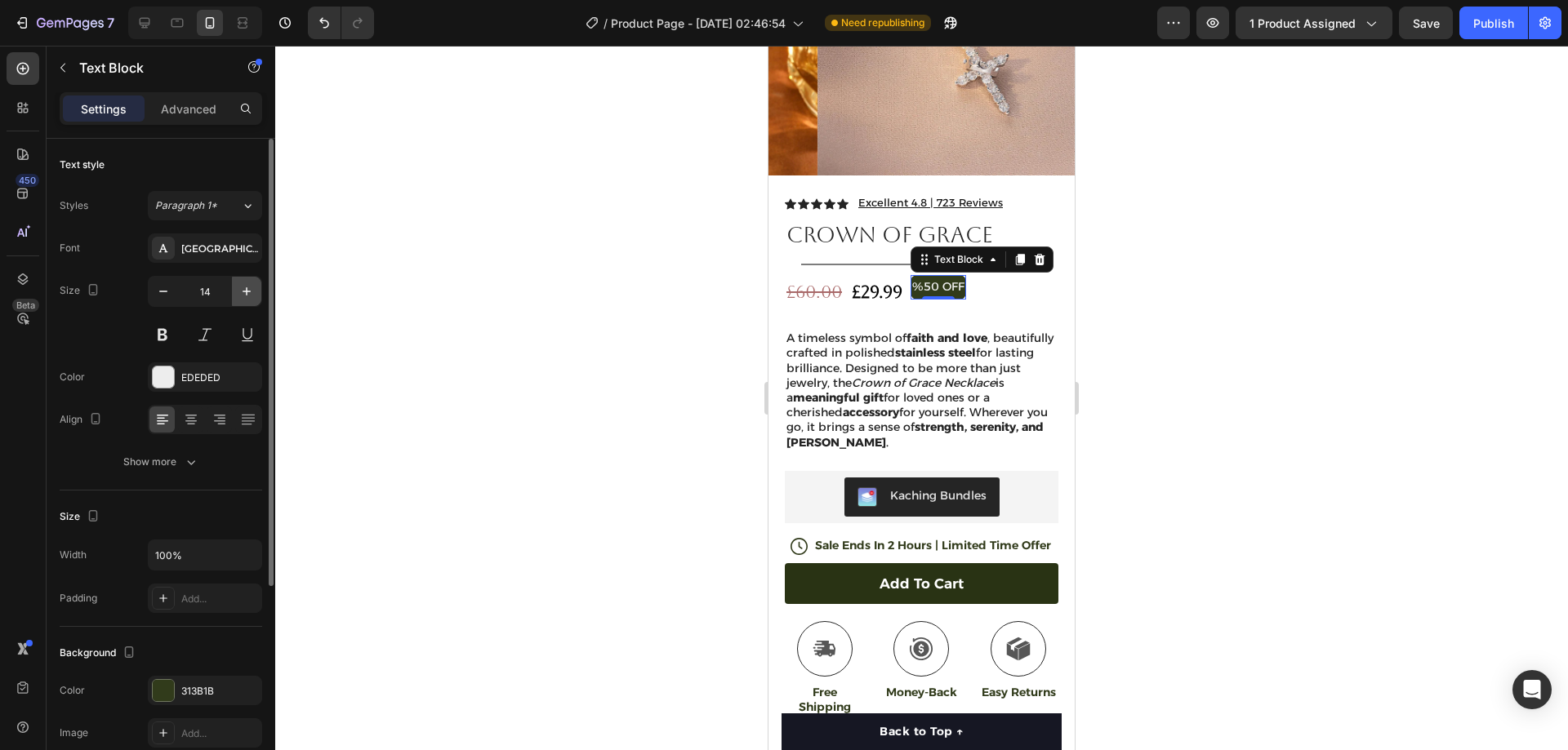
click at [253, 293] on icon "button" at bounding box center [247, 291] width 17 height 17
type input "16"
click at [1131, 270] on div at bounding box center [922, 398] width 1293 height 705
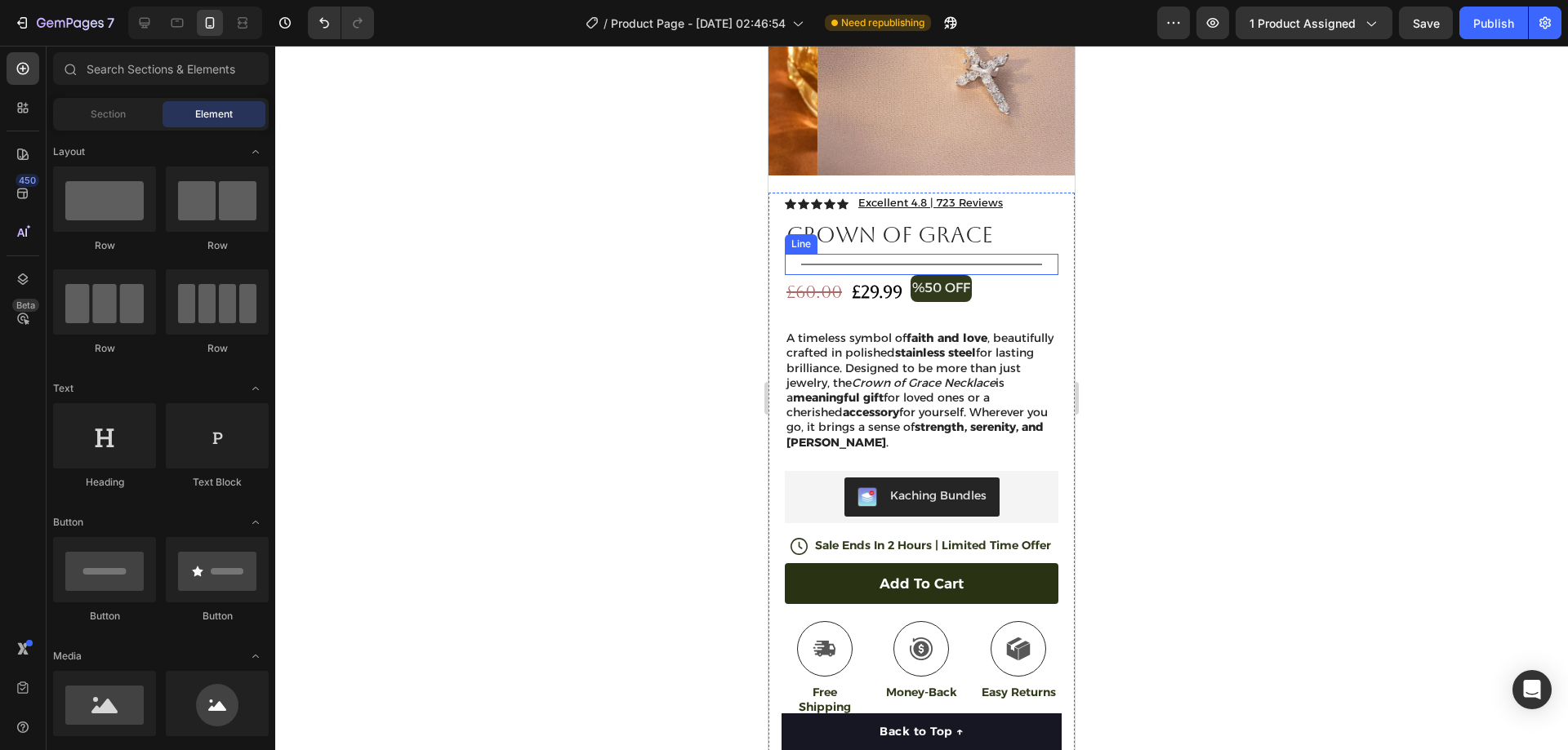
click at [861, 264] on div at bounding box center [922, 265] width 241 height 2
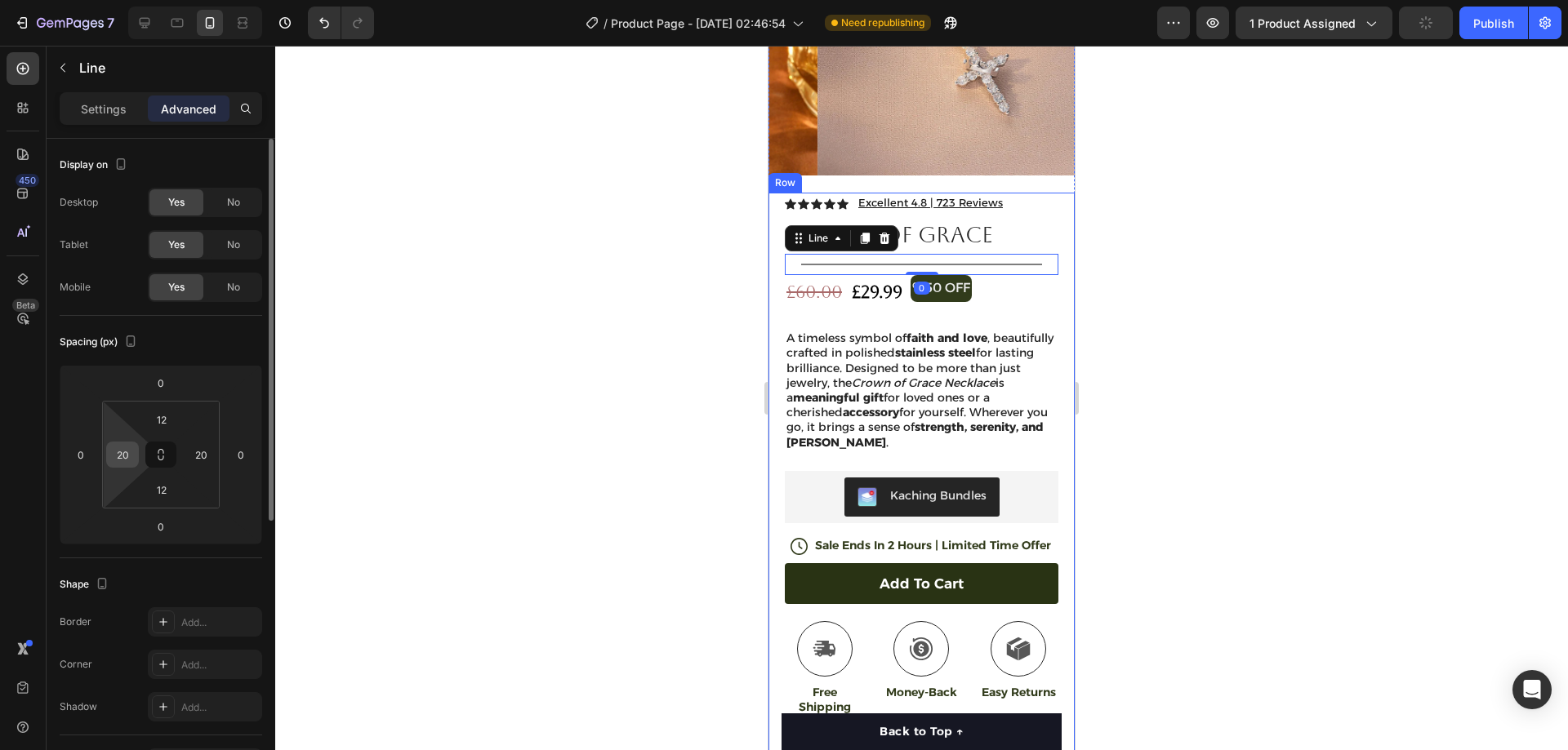
click at [129, 455] on input "20" at bounding box center [122, 455] width 24 height 24
type input "0"
click at [193, 456] on input "20" at bounding box center [201, 455] width 24 height 24
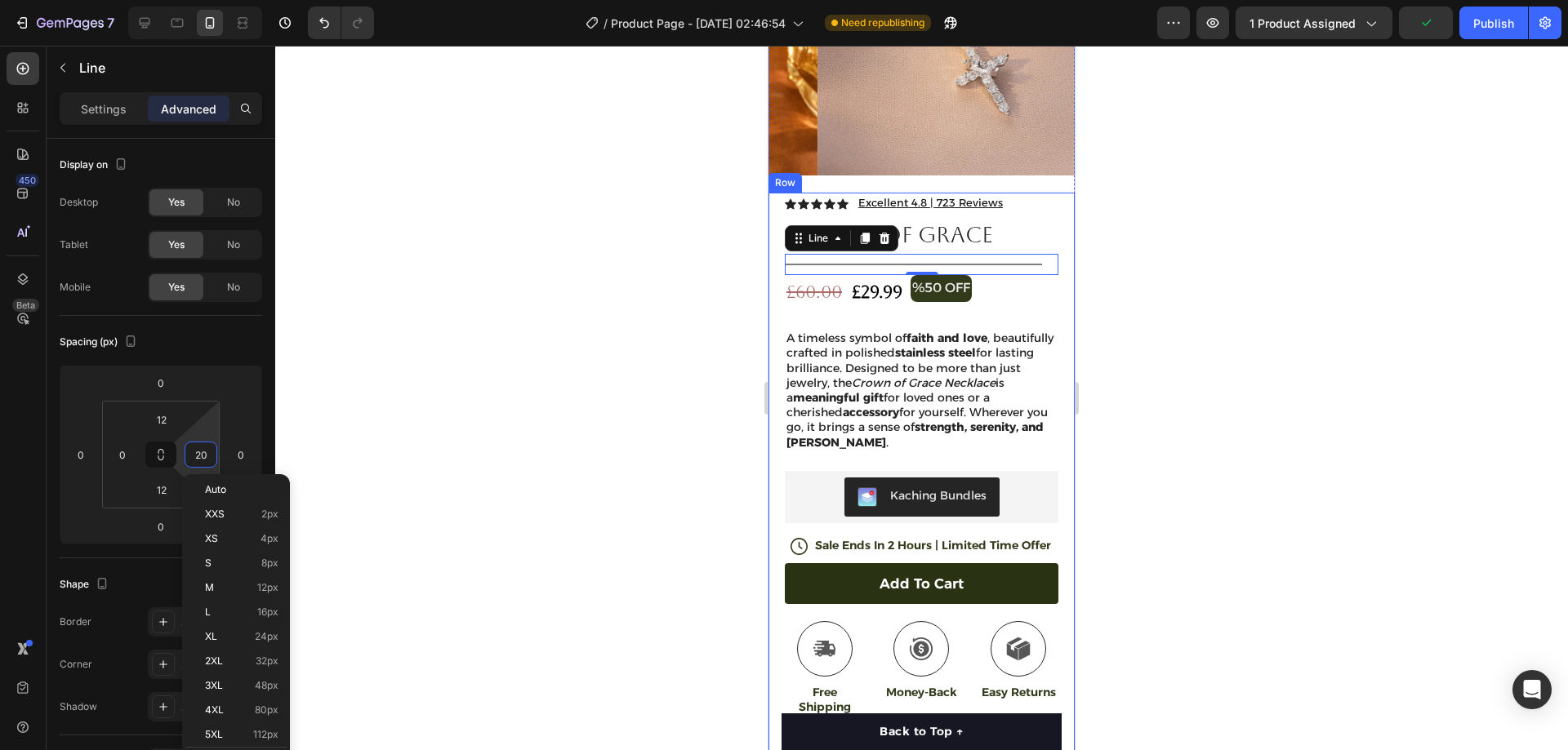
type input "0"
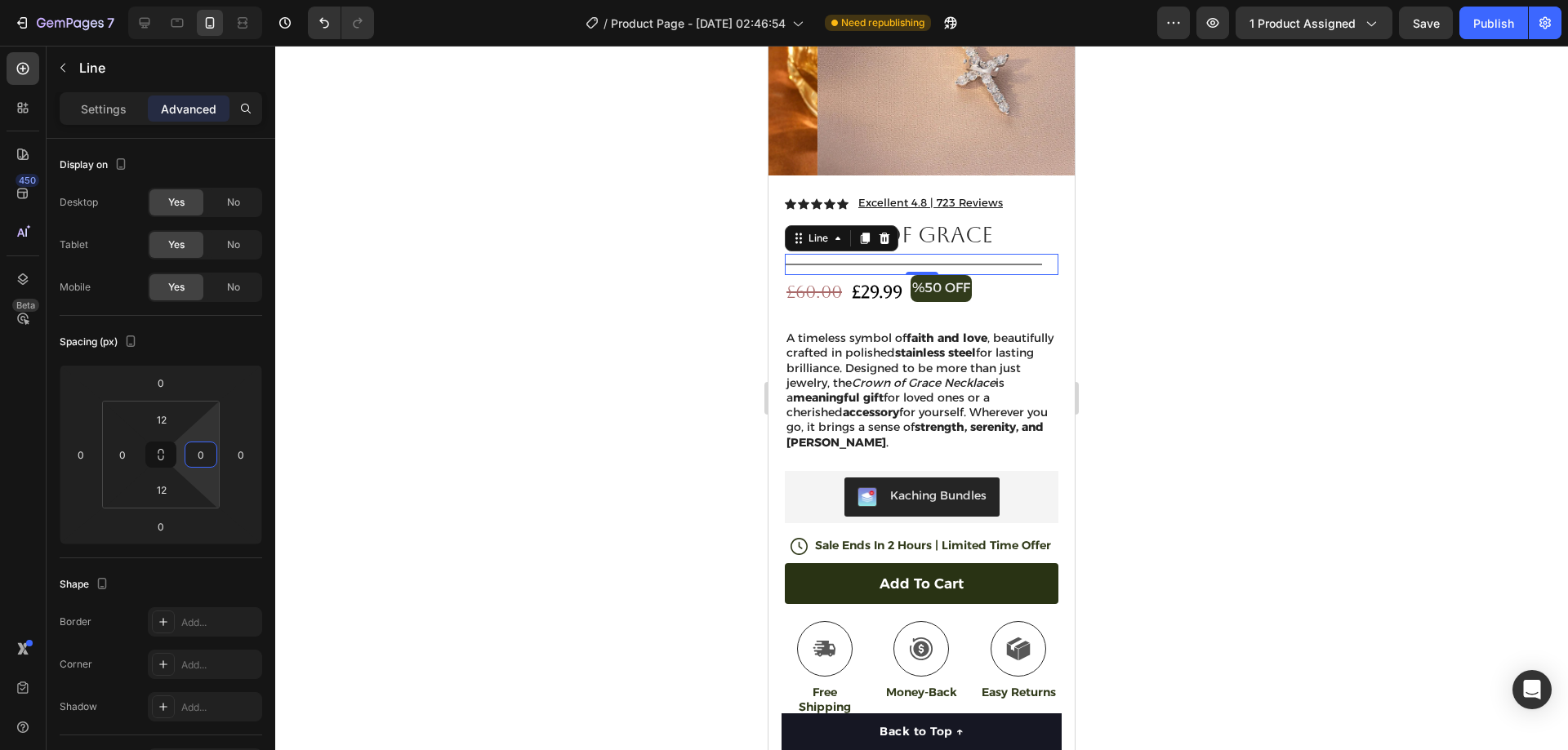
click at [1309, 287] on div at bounding box center [922, 398] width 1293 height 705
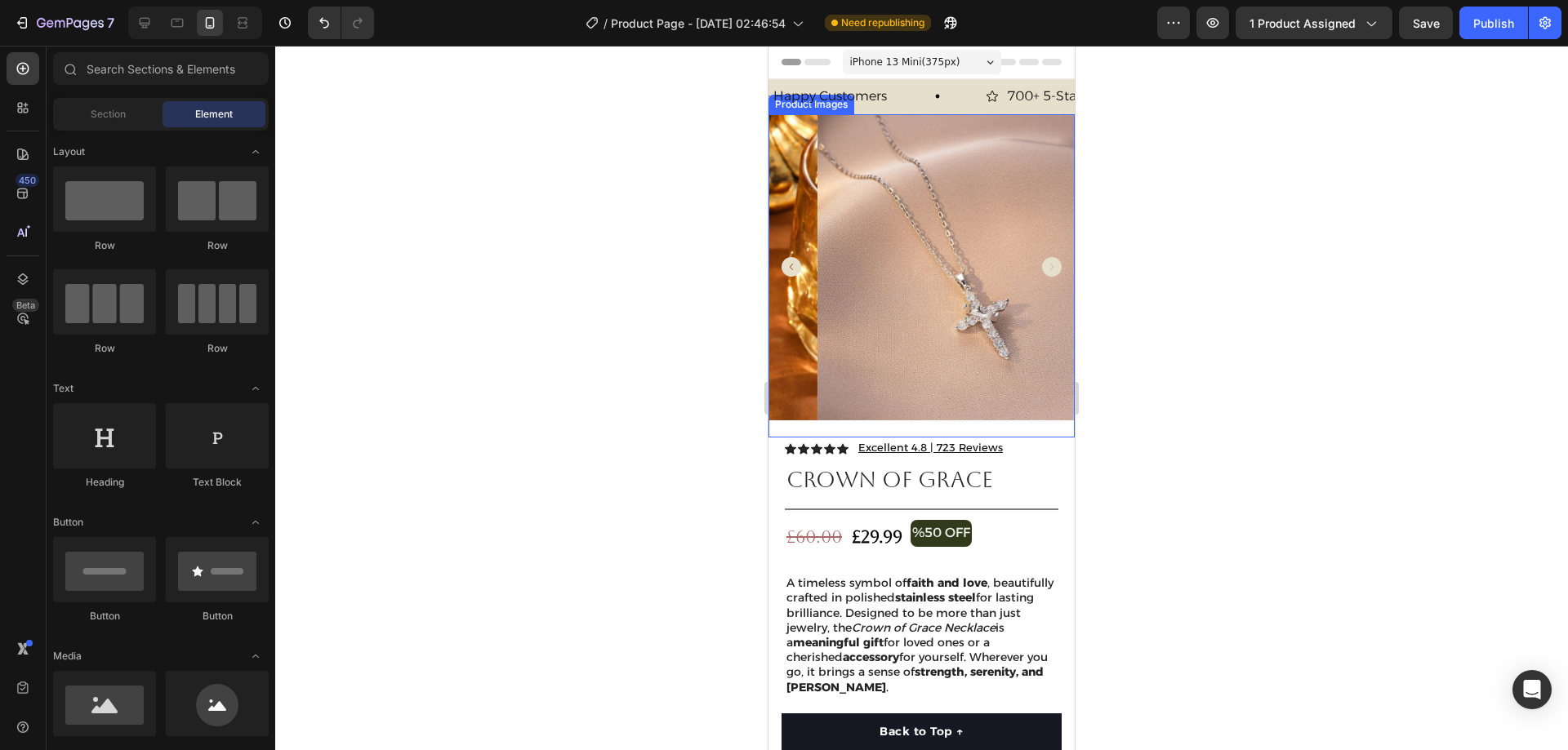
scroll to position [81, 0]
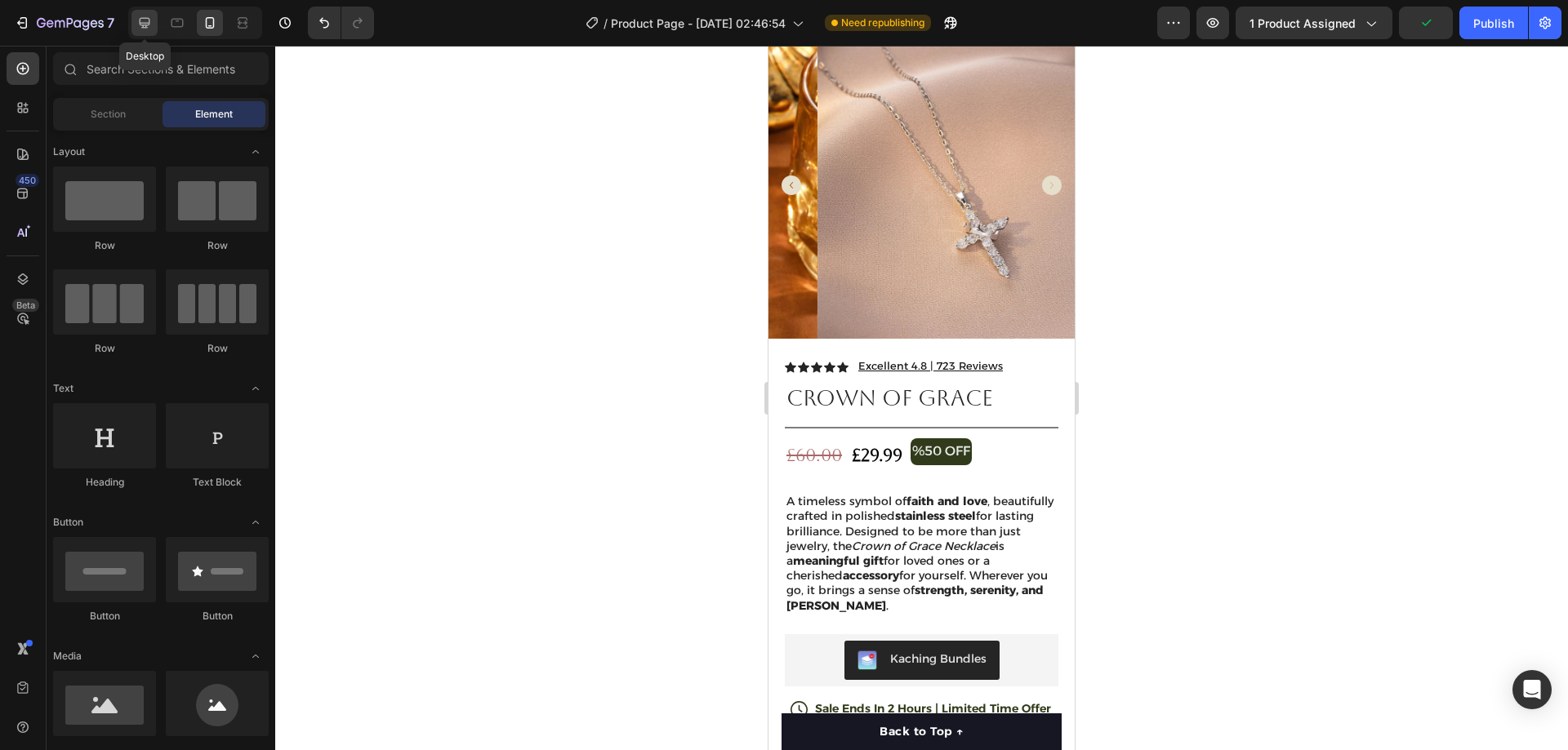
click at [153, 13] on div at bounding box center [144, 23] width 26 height 26
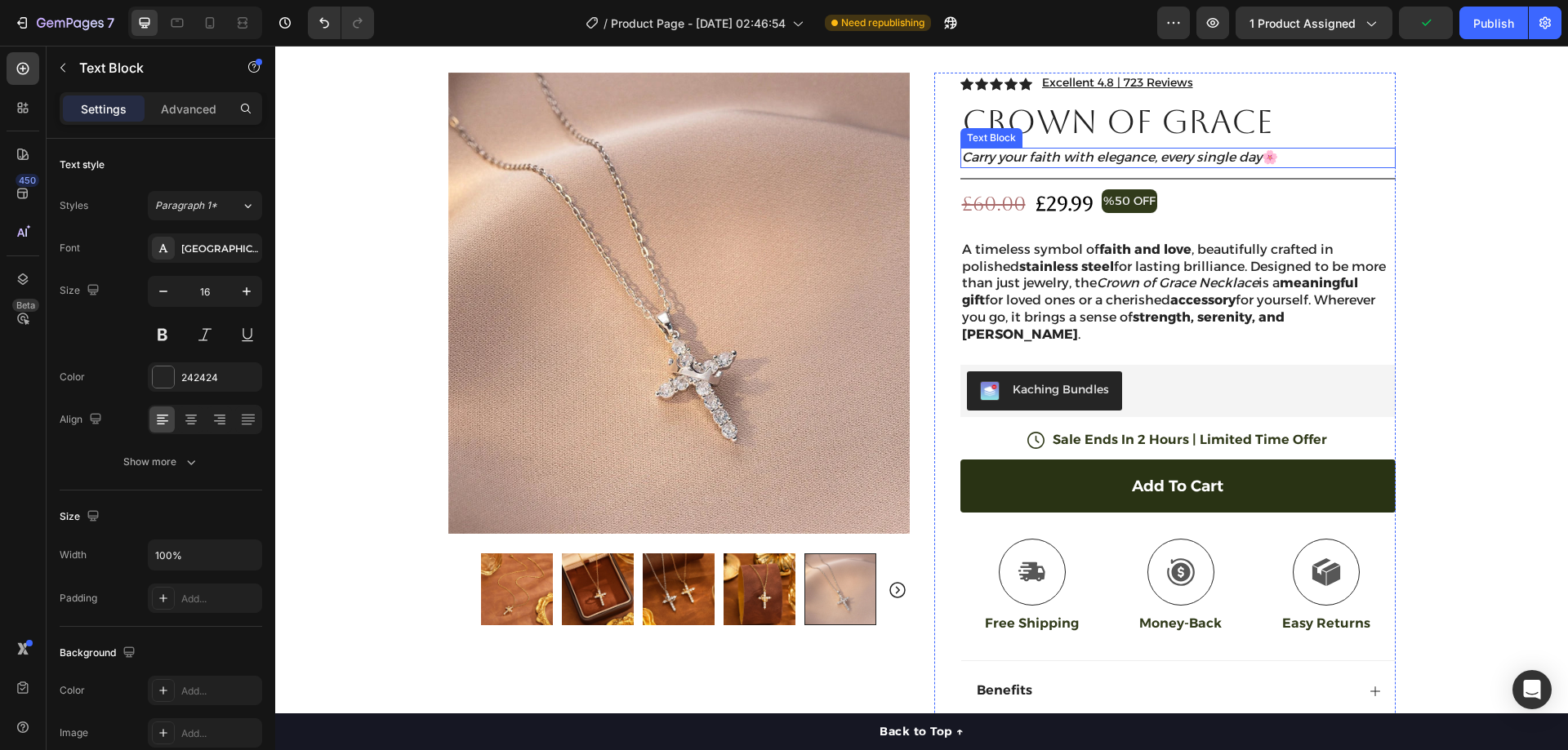
click at [1115, 154] on icon "Carry your faith with elegance, every single day" at bounding box center [1112, 157] width 300 height 16
click at [172, 109] on p "Advanced" at bounding box center [189, 109] width 56 height 17
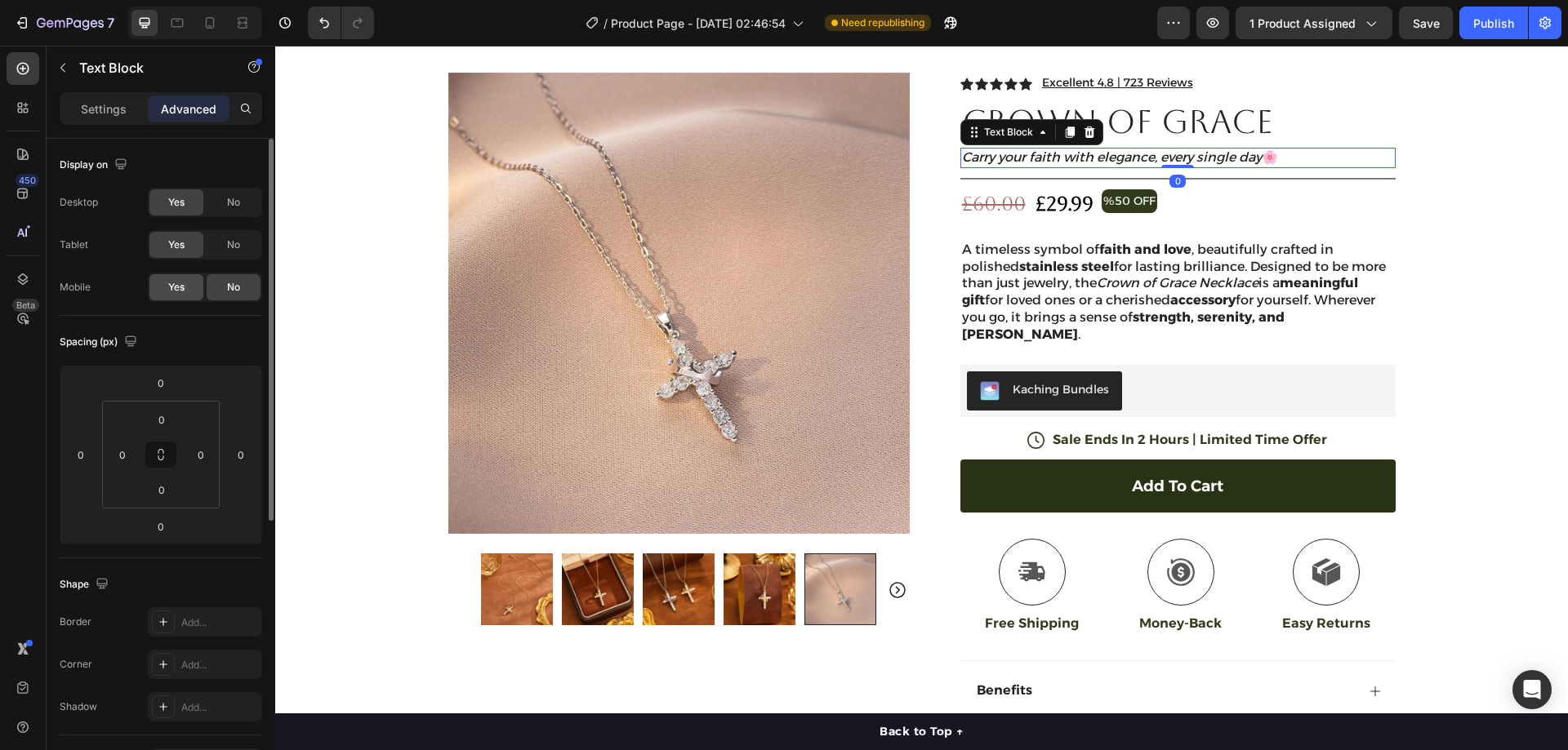
click at [177, 282] on span "Yes" at bounding box center [176, 287] width 17 height 15
click at [206, 25] on icon at bounding box center [210, 23] width 9 height 11
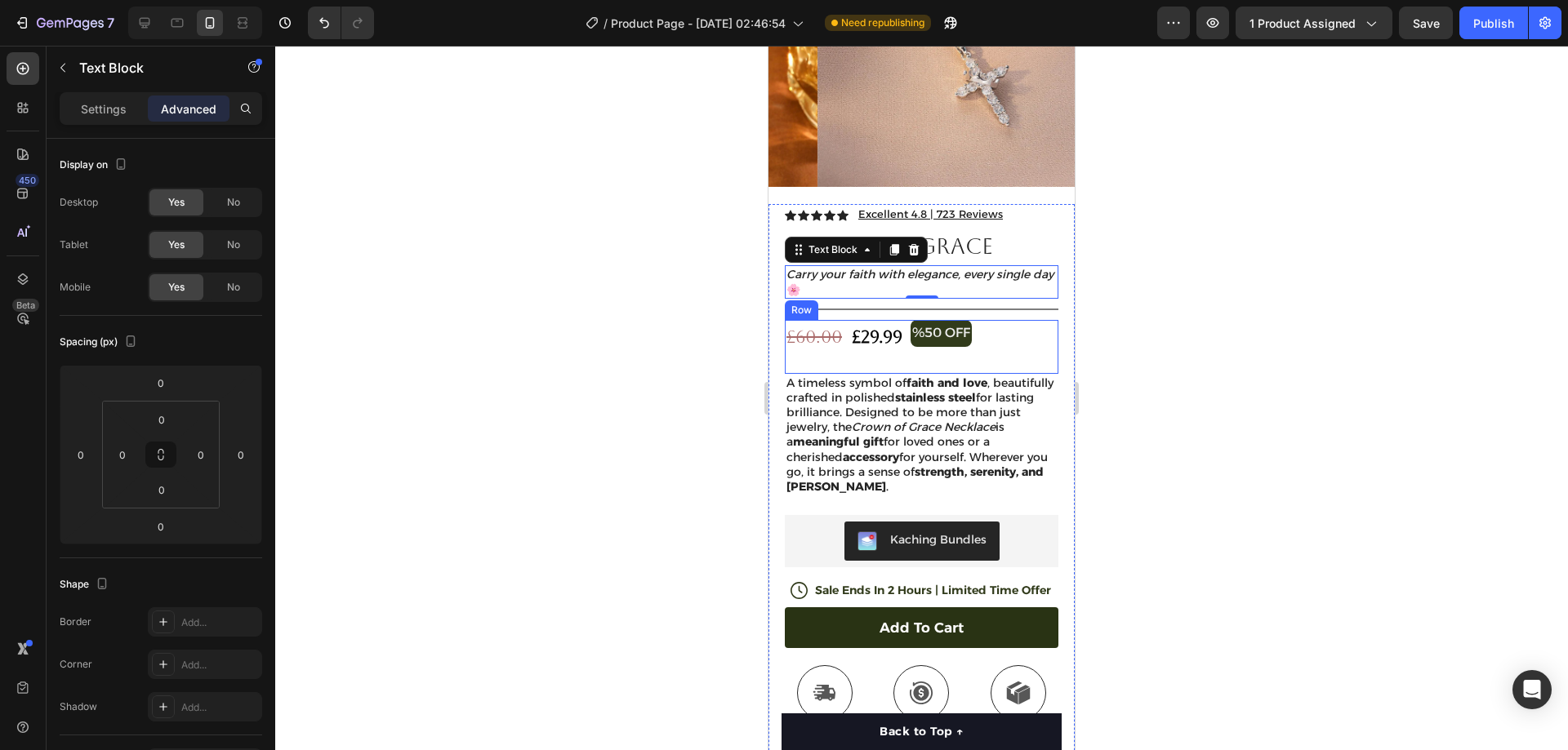
scroll to position [211, 0]
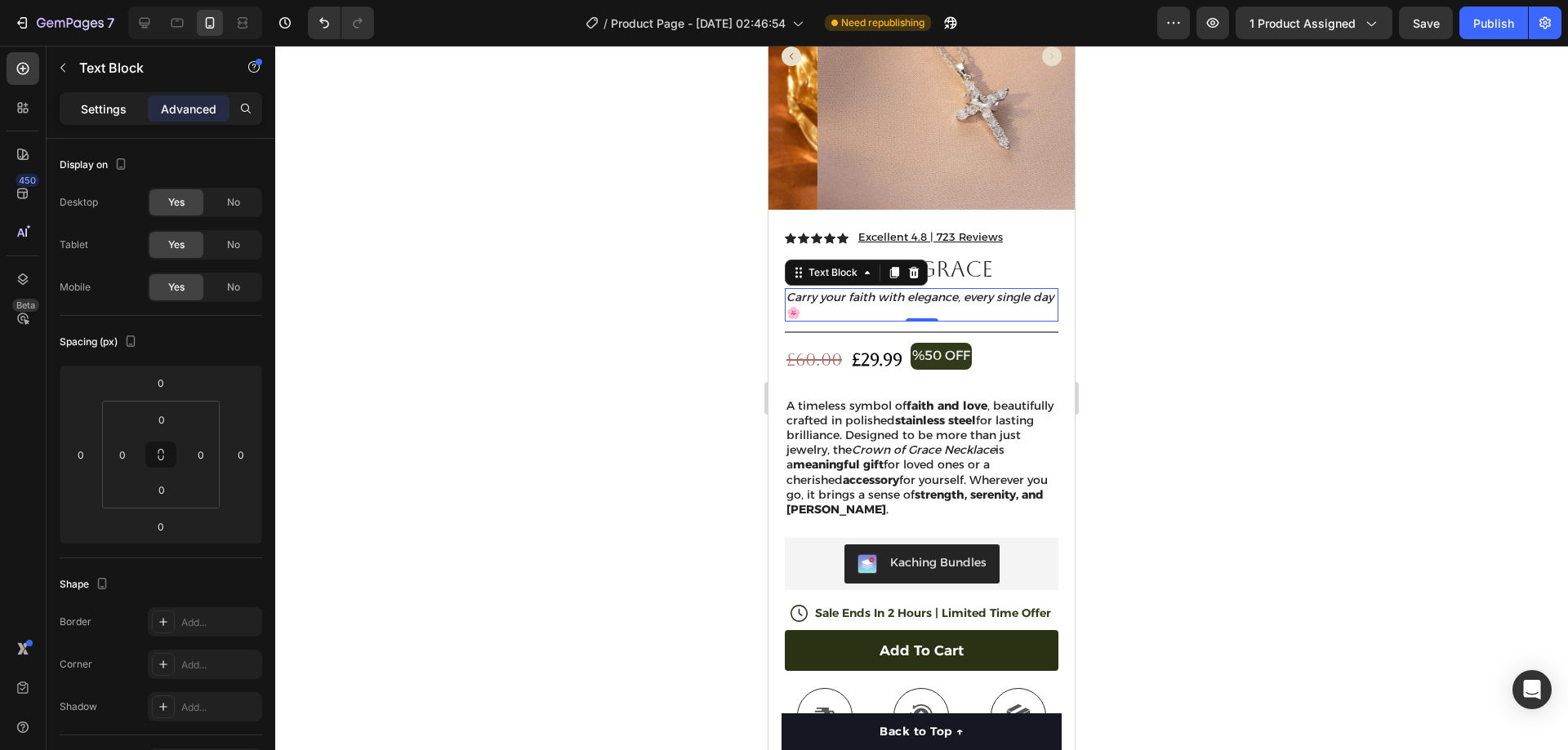
click at [106, 108] on p "Settings" at bounding box center [103, 109] width 45 height 17
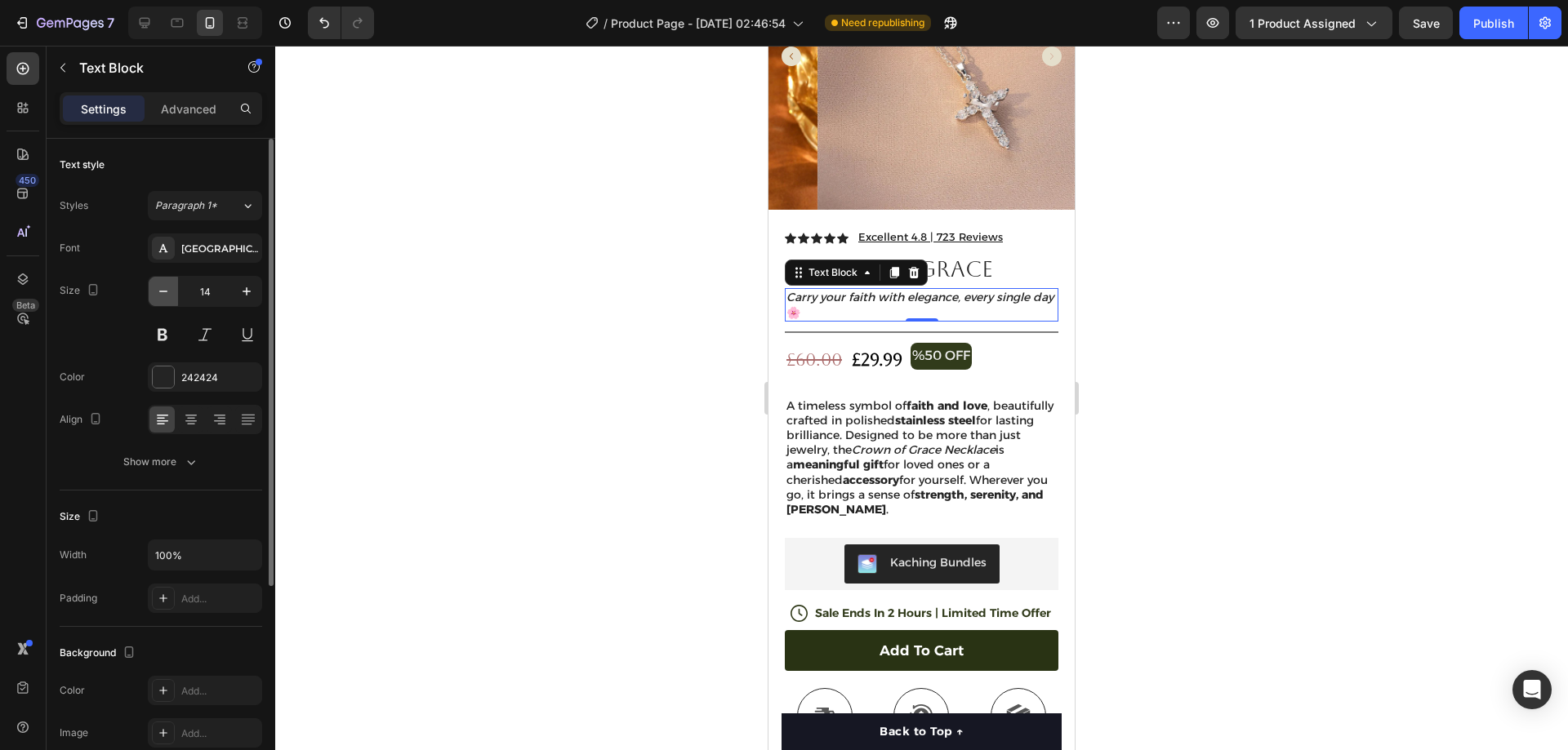
click at [157, 293] on icon "button" at bounding box center [163, 291] width 17 height 17
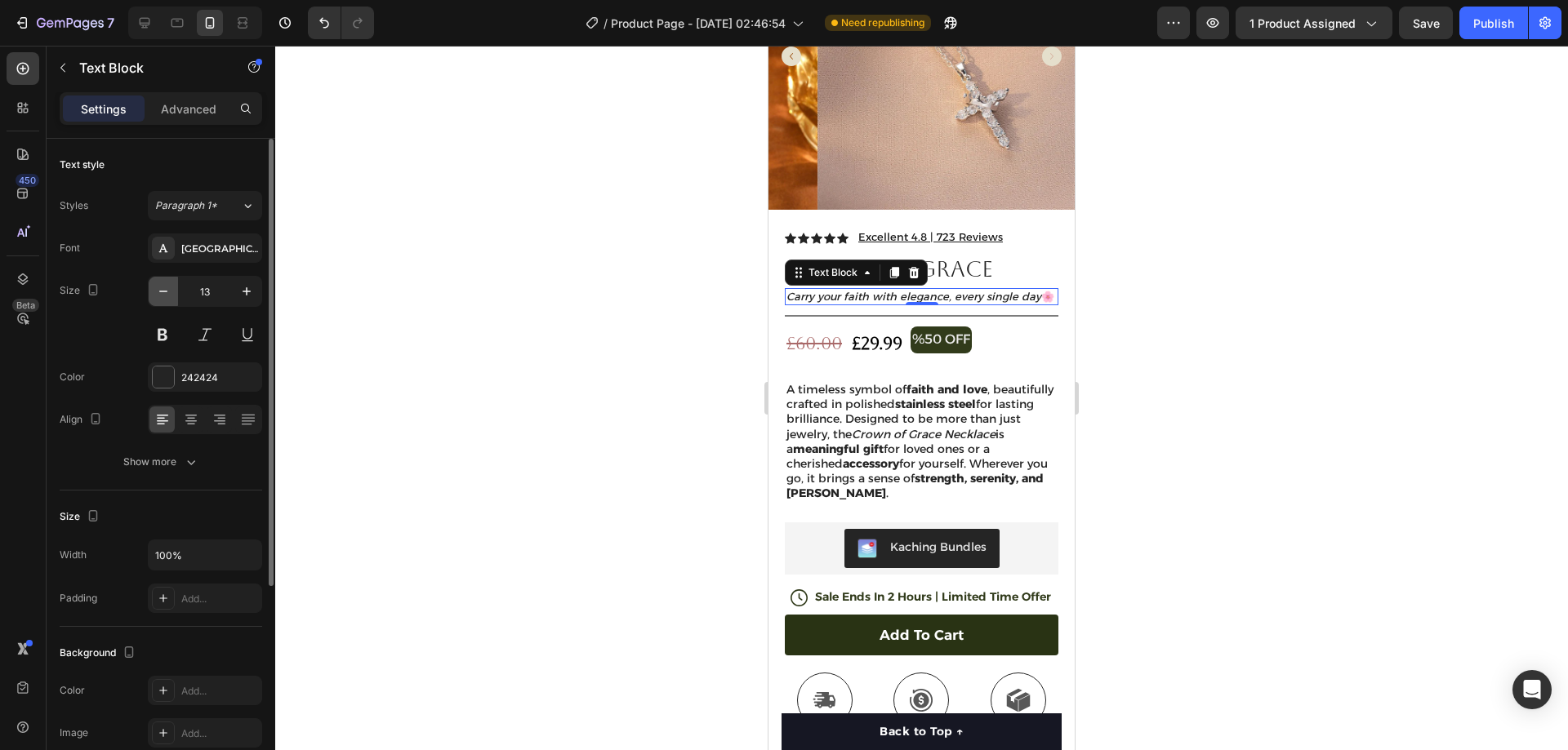
click at [157, 293] on icon "button" at bounding box center [163, 291] width 17 height 17
type input "11"
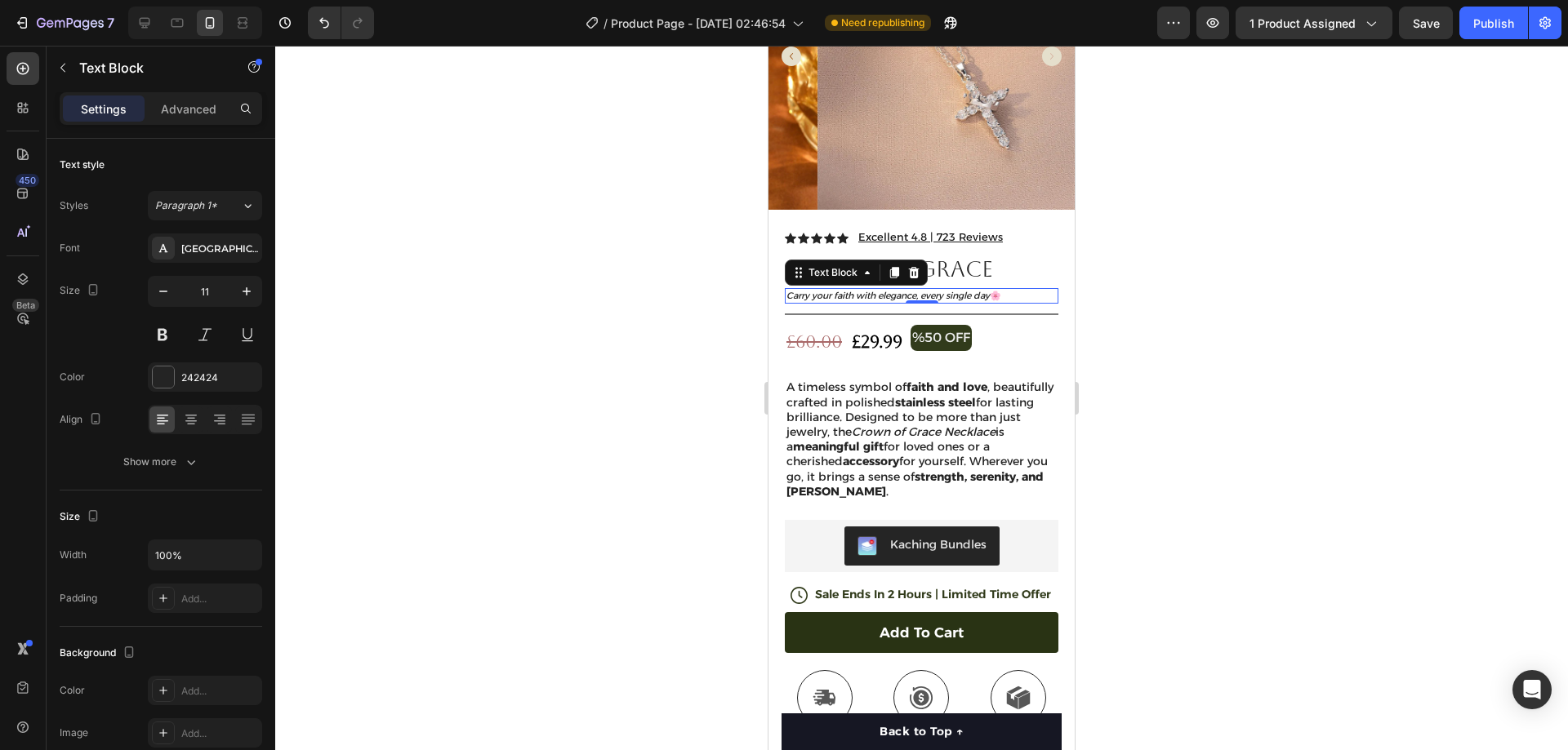
click at [1174, 248] on div at bounding box center [922, 398] width 1293 height 705
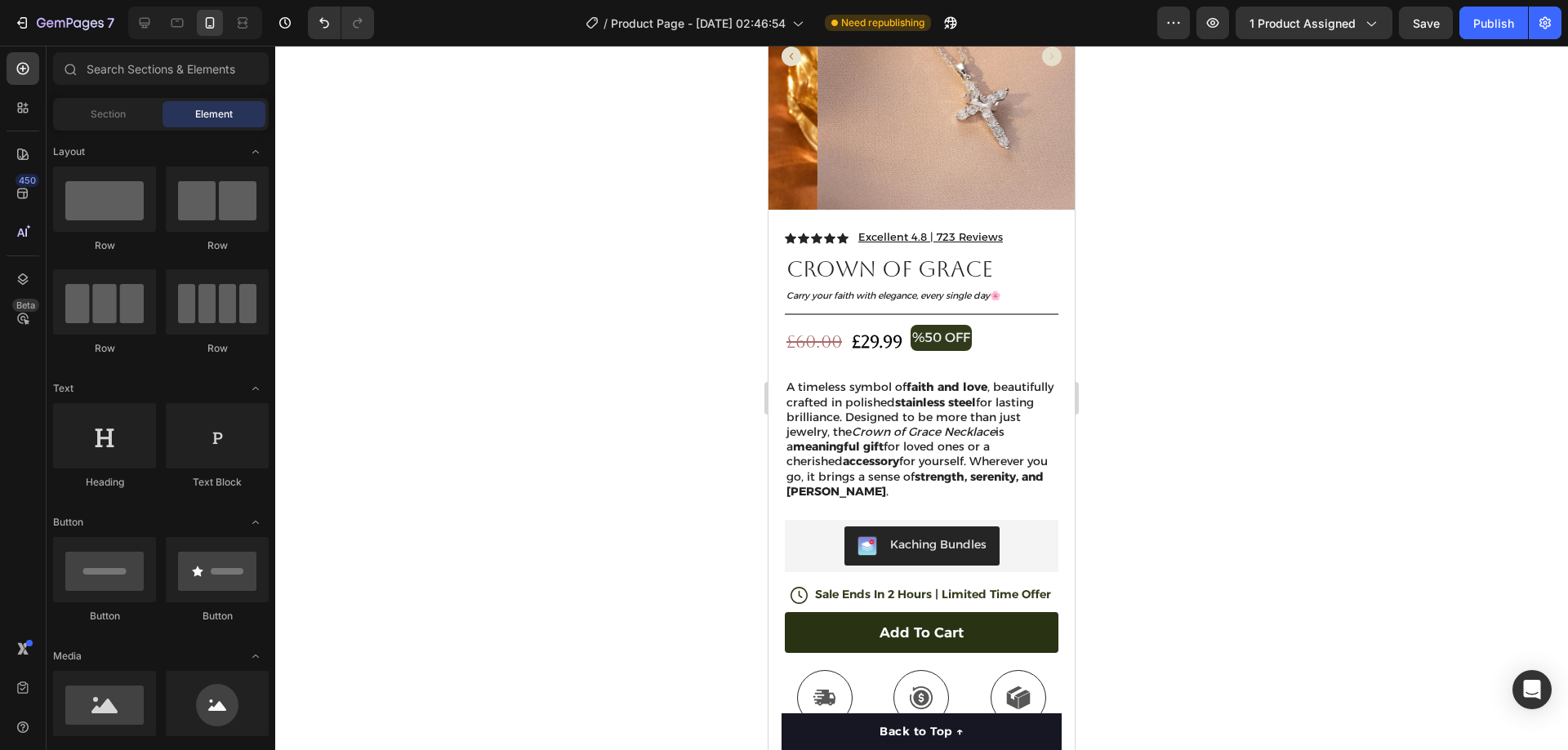
drag, startPoint x: 1484, startPoint y: 27, endPoint x: 1376, endPoint y: 89, distance: 124.5
click at [1485, 27] on div "Publish" at bounding box center [1494, 24] width 41 height 17
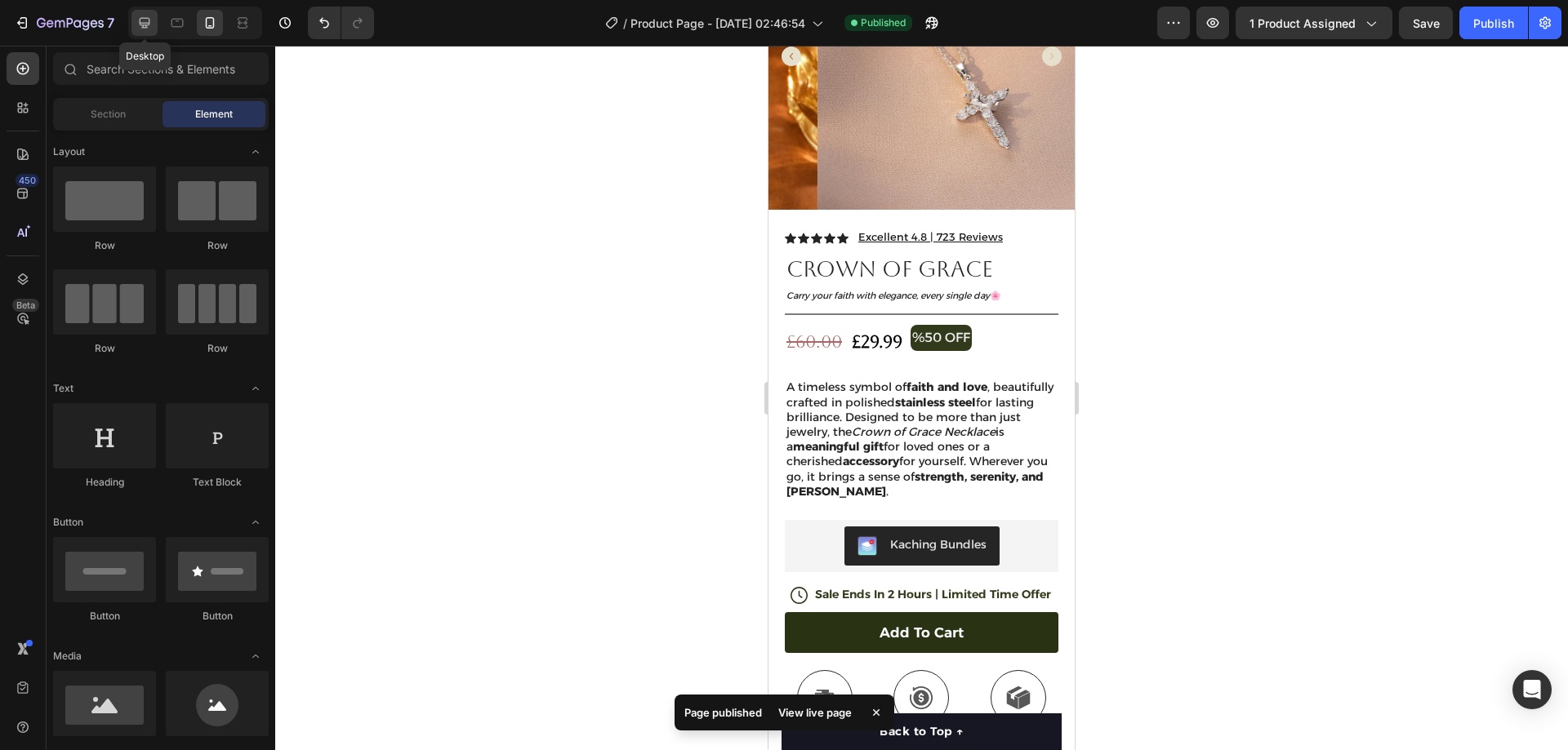
click at [150, 18] on icon at bounding box center [144, 23] width 17 height 17
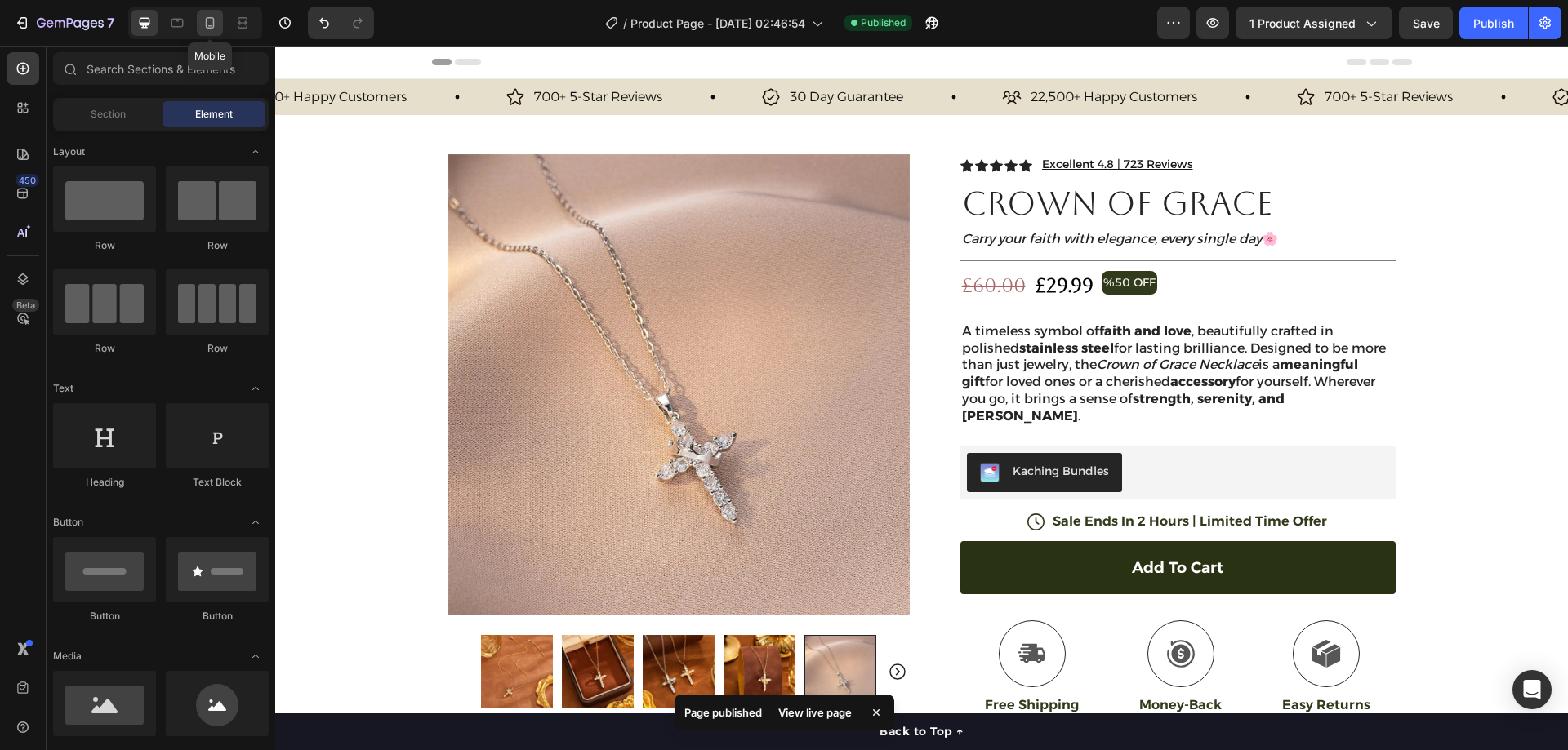
click at [206, 18] on icon at bounding box center [210, 23] width 9 height 11
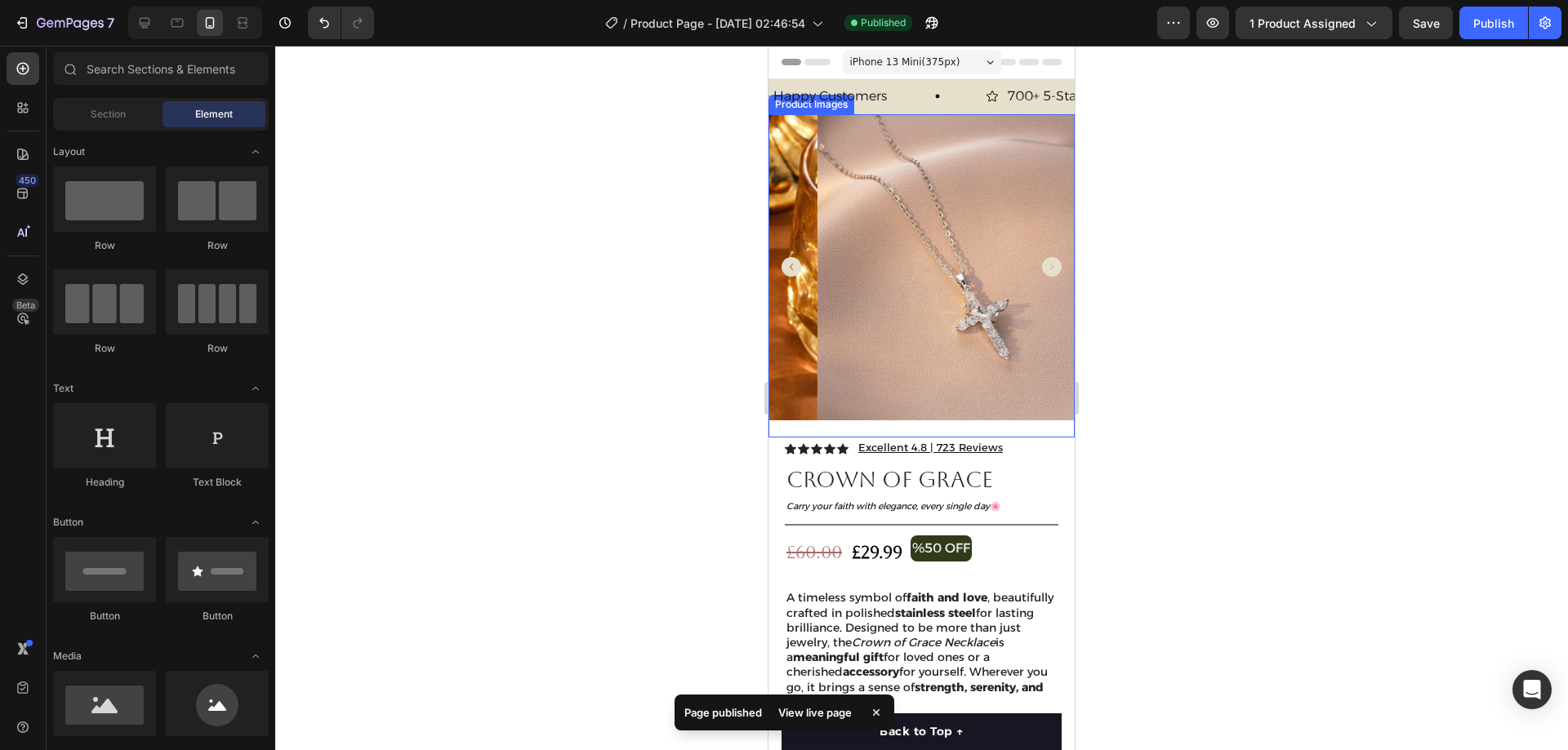
scroll to position [163, 0]
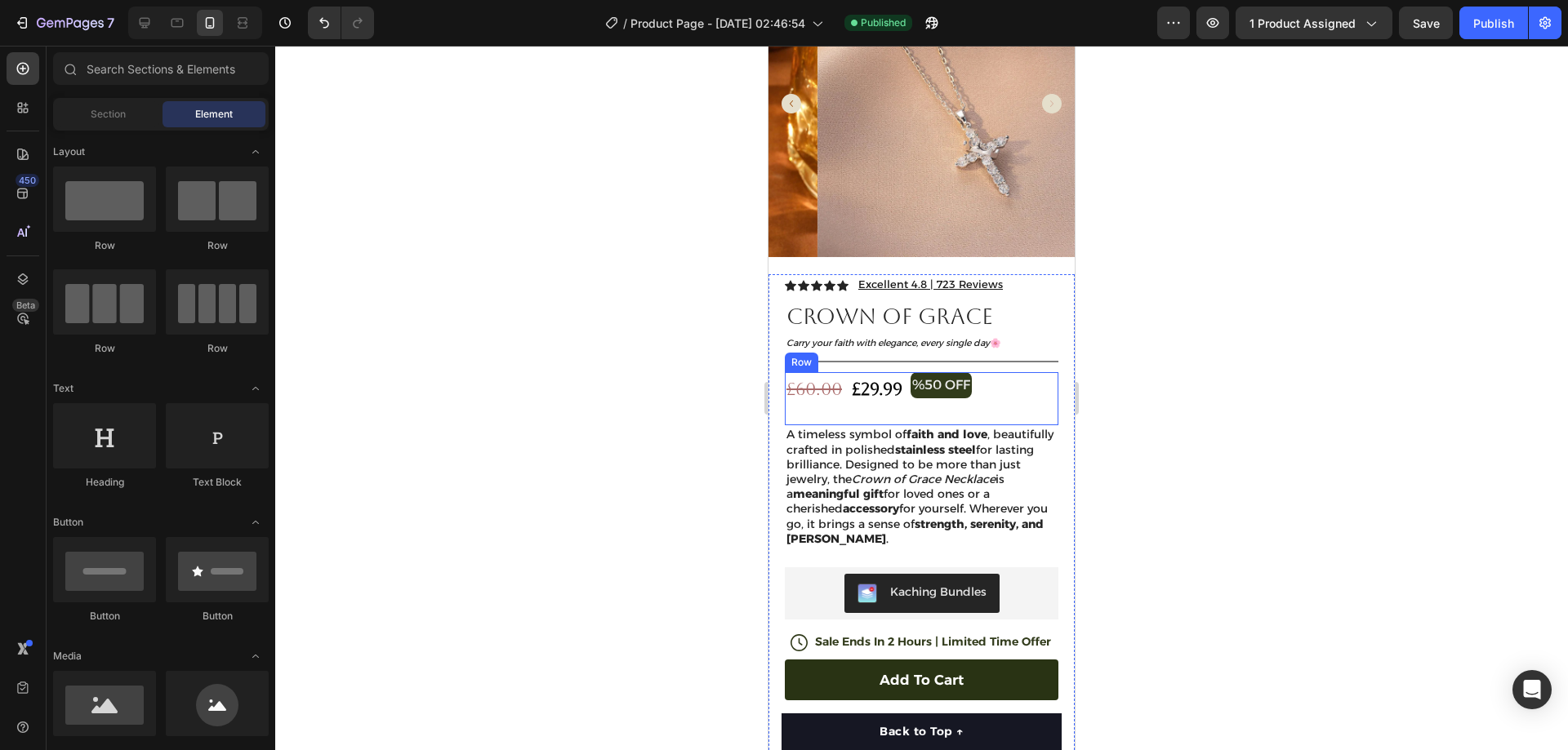
click at [1007, 381] on div "£60.00 Compare Price Compare Price £29.99 Product Price Product Price %50 OFF T…" at bounding box center [922, 399] width 274 height 54
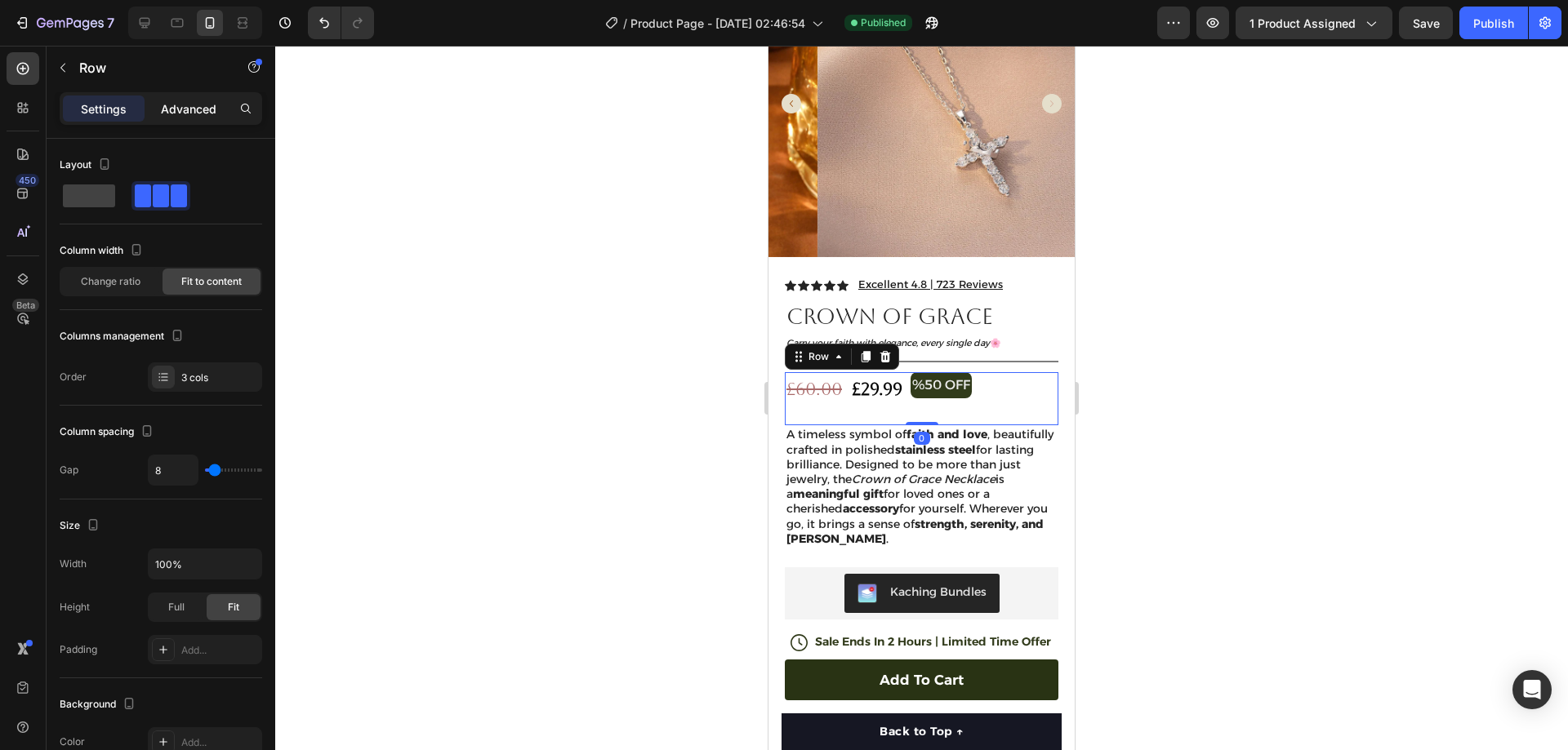
click at [192, 115] on p "Advanced" at bounding box center [189, 109] width 56 height 17
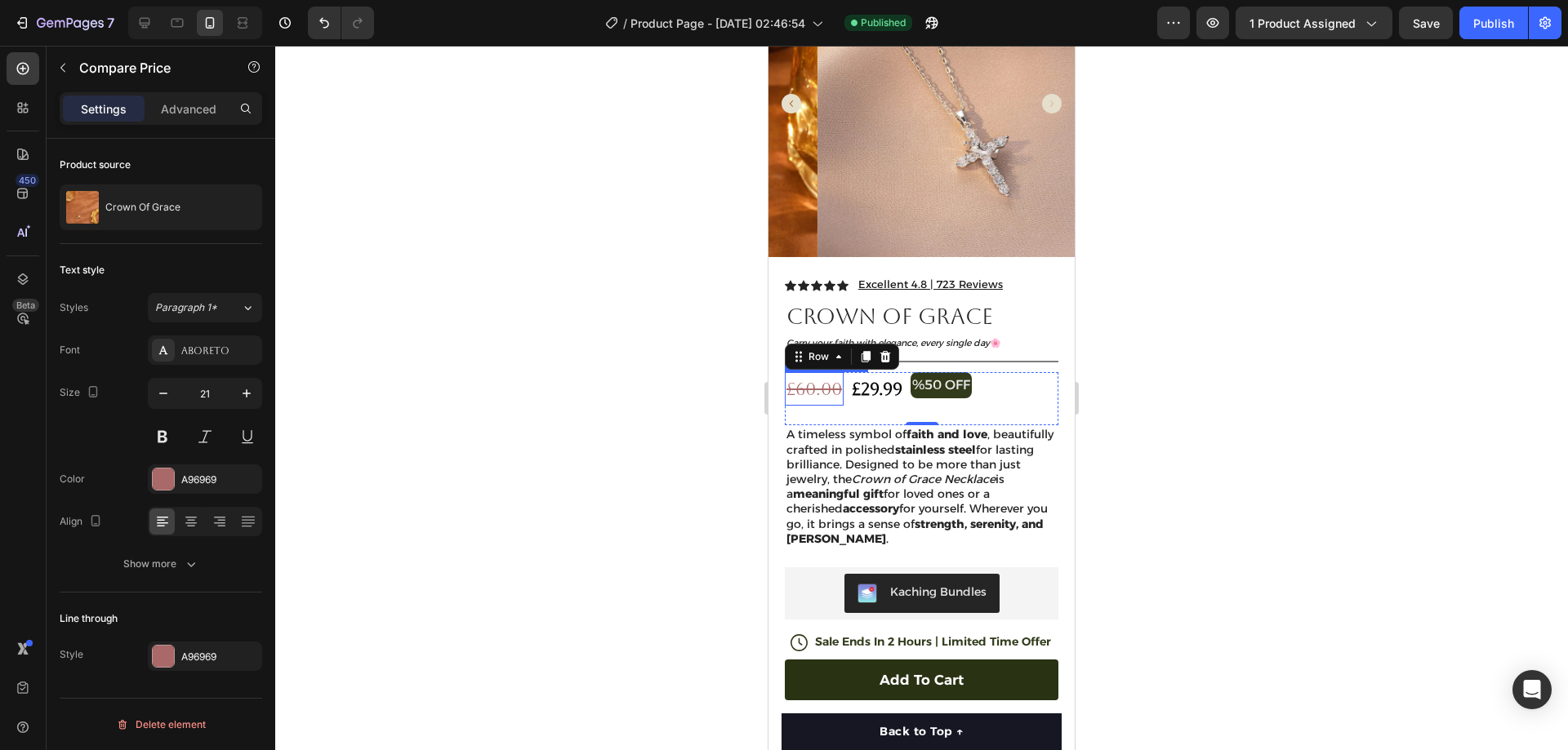
click at [833, 378] on div "£60.00" at bounding box center [814, 389] width 59 height 34
click at [209, 114] on p "Advanced" at bounding box center [189, 109] width 56 height 17
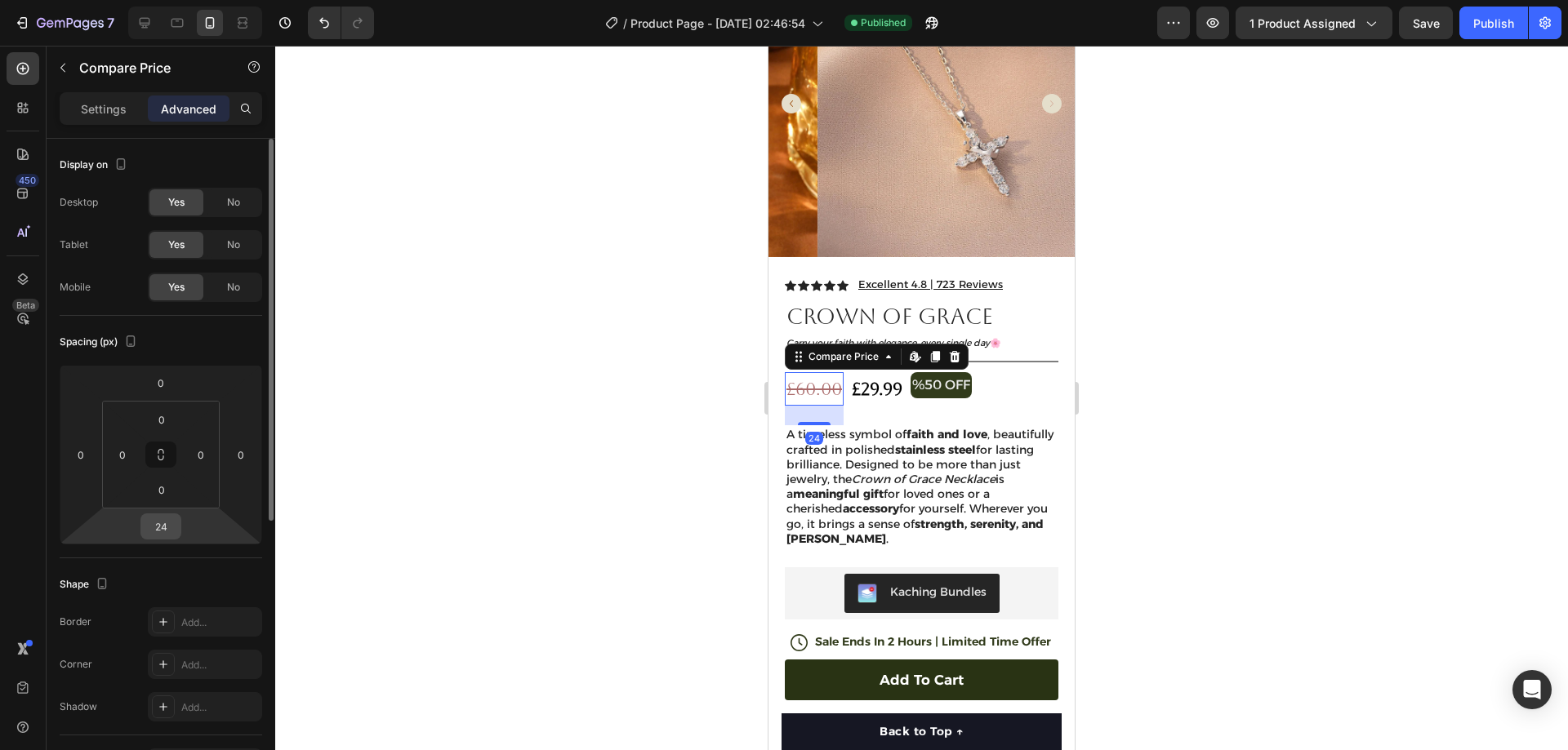
click at [171, 520] on input "24" at bounding box center [160, 526] width 32 height 24
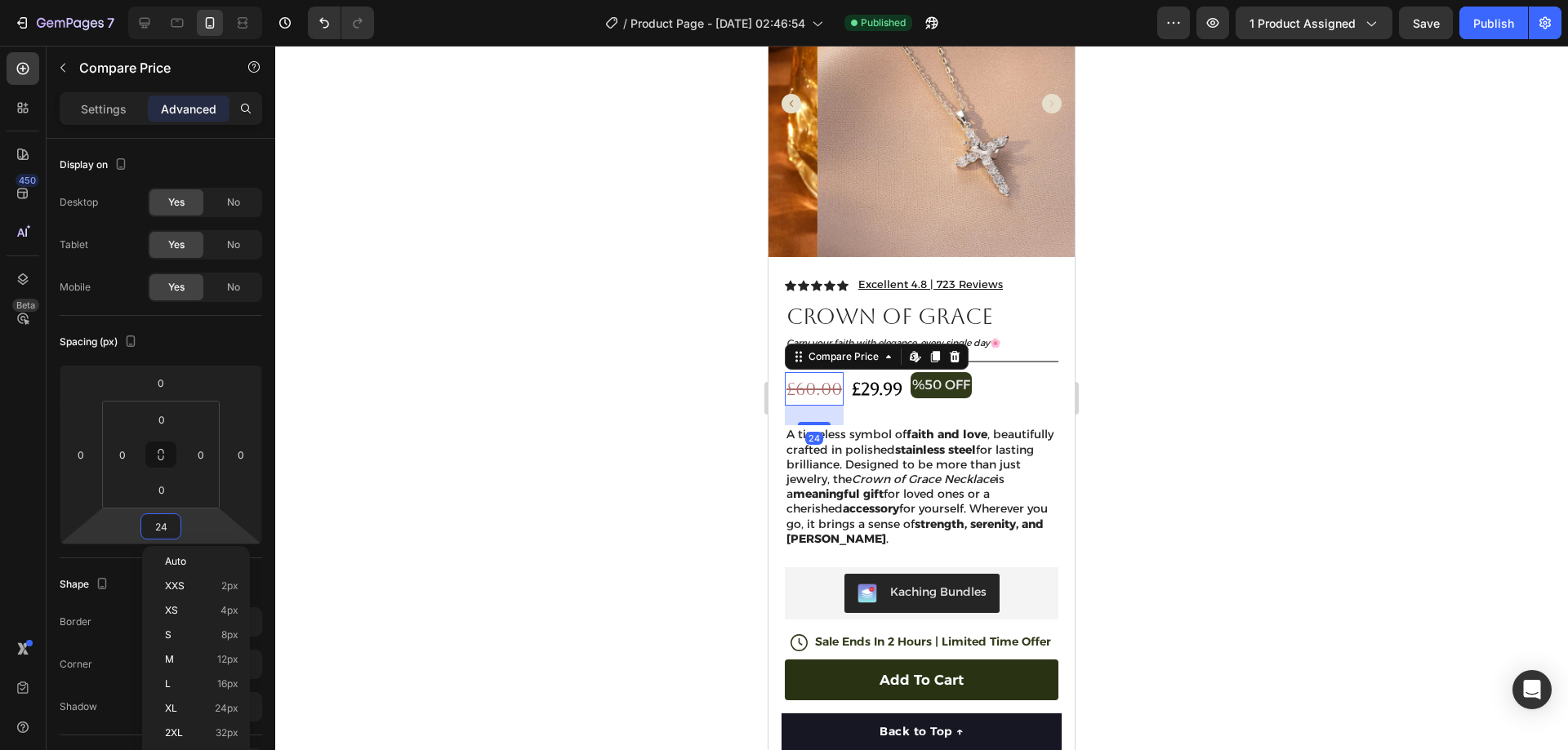
type input "0"
click at [871, 372] on div "£29.99" at bounding box center [877, 389] width 54 height 34
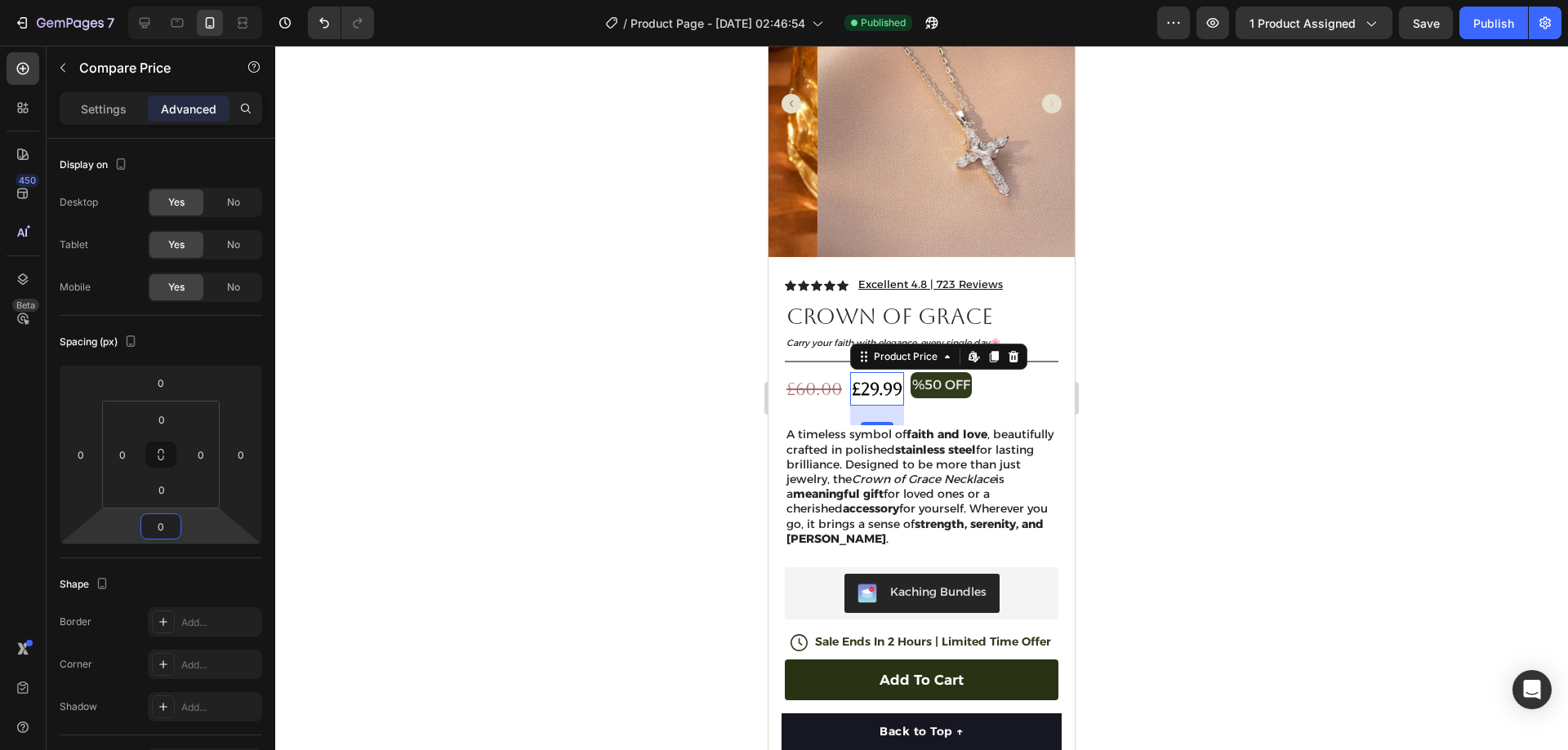
scroll to position [219, 0]
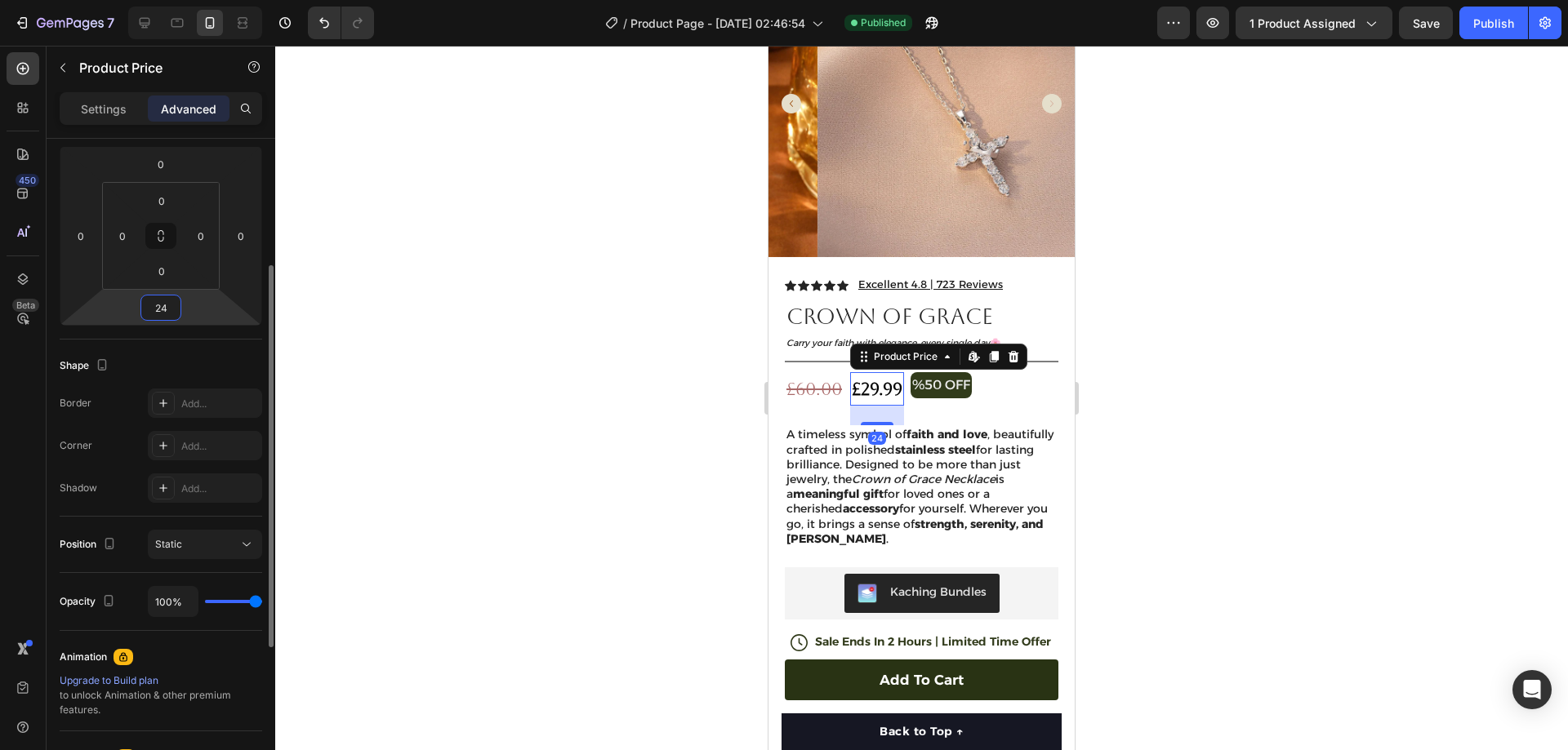
click at [168, 304] on input "24" at bounding box center [160, 308] width 32 height 24
type input "0"
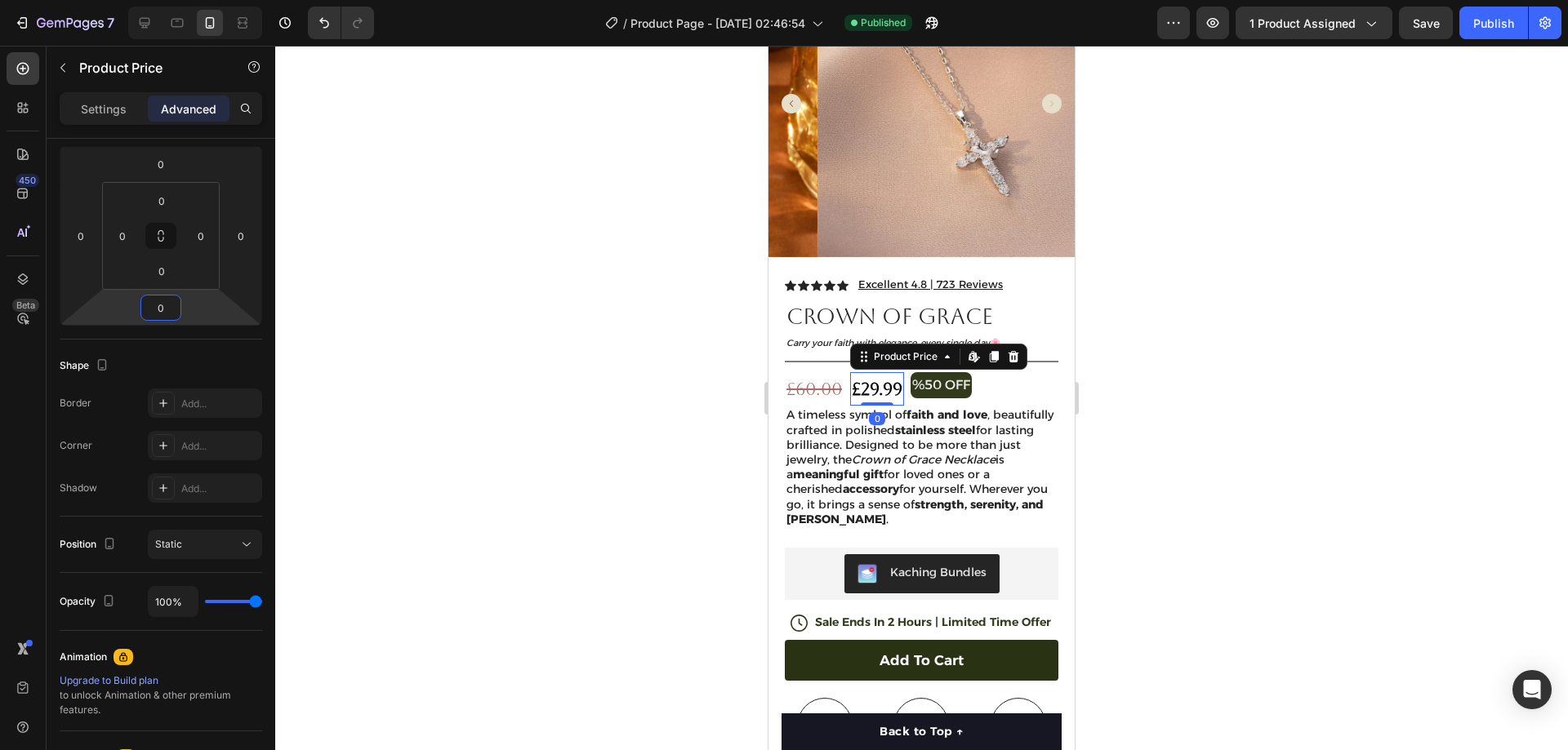
click at [1177, 324] on div at bounding box center [922, 398] width 1293 height 705
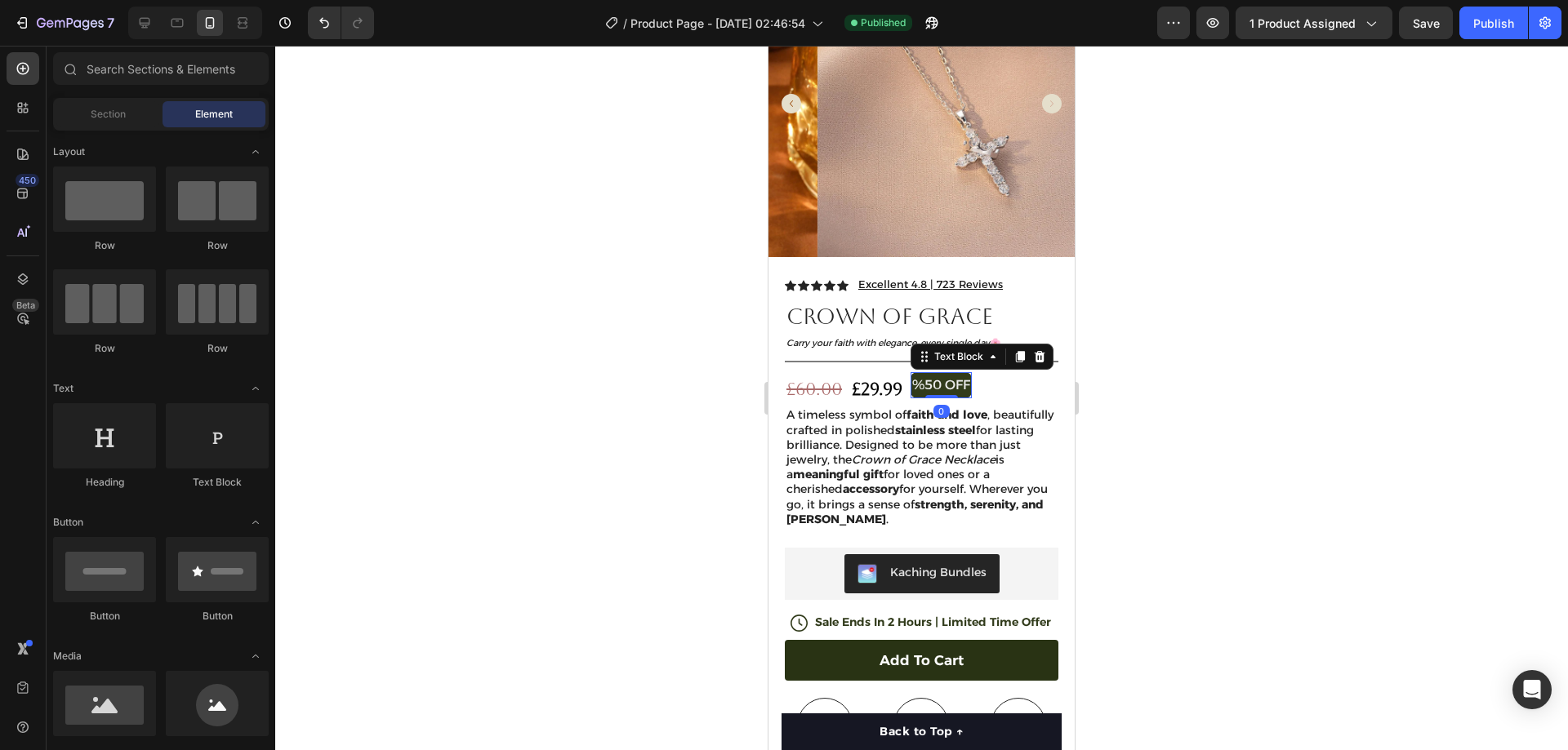
click at [970, 374] on p "%50 OFF" at bounding box center [941, 385] width 58 height 24
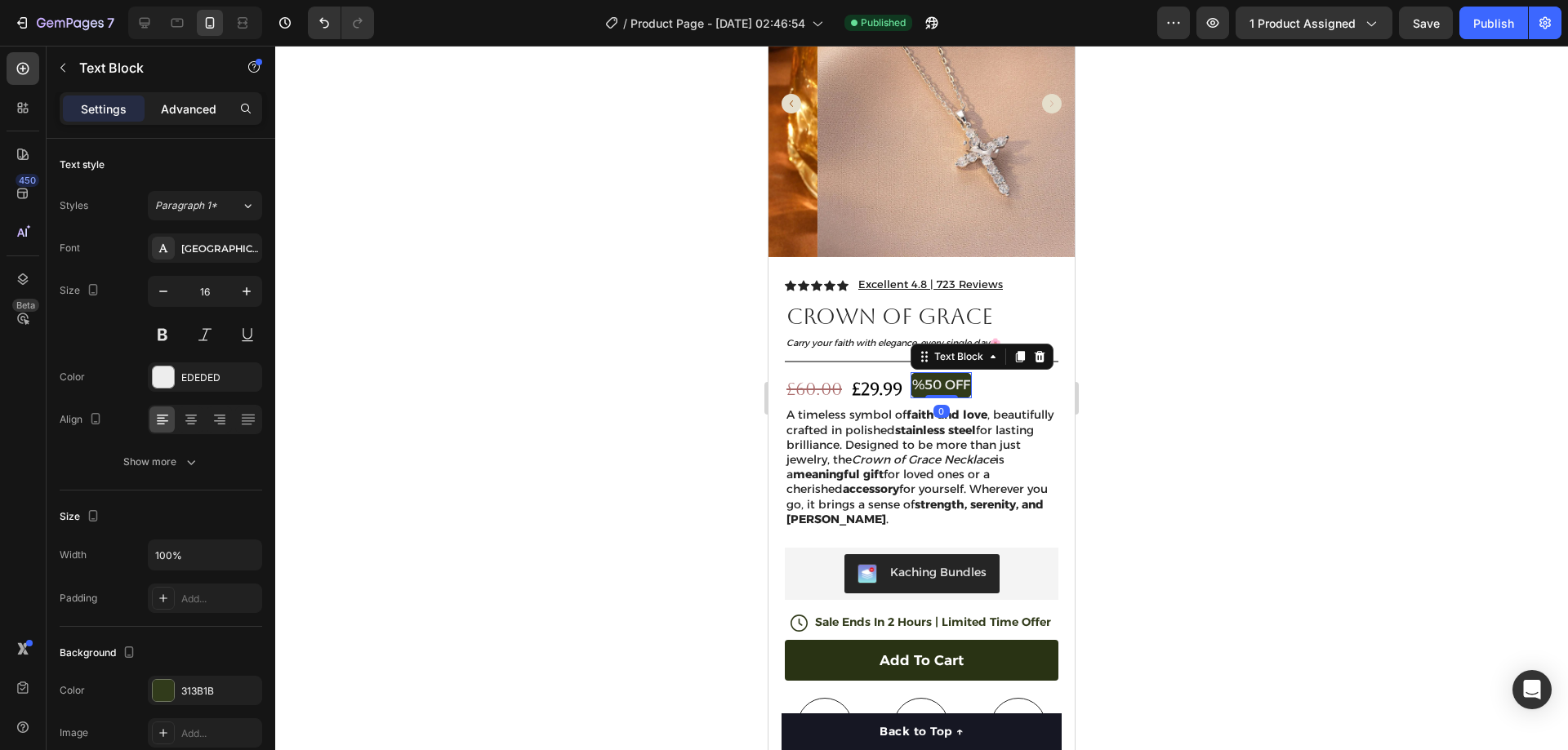
click at [192, 117] on p "Advanced" at bounding box center [189, 109] width 56 height 17
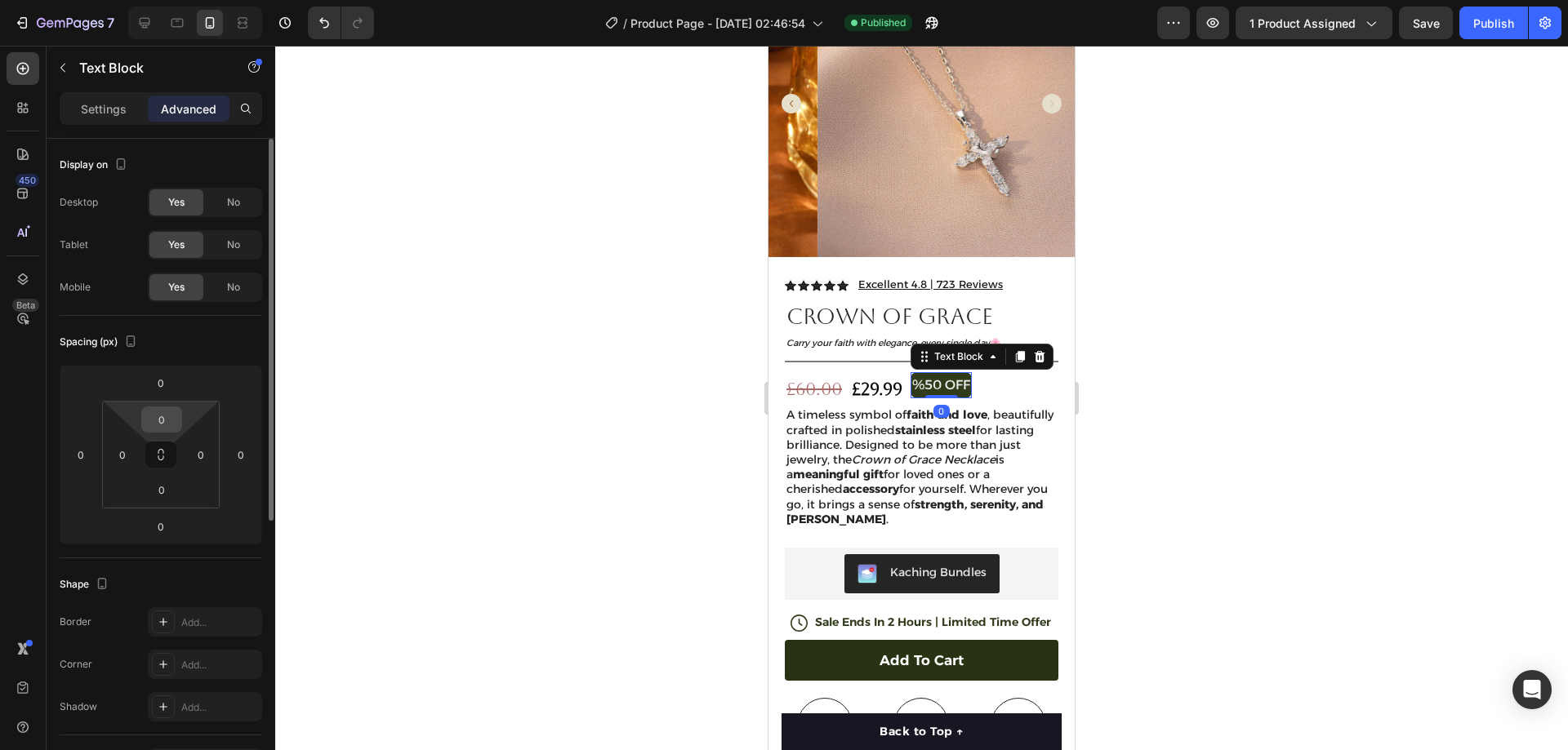
click at [165, 428] on input "0" at bounding box center [161, 420] width 32 height 24
click at [167, 417] on input "0" at bounding box center [161, 420] width 32 height 24
drag, startPoint x: 172, startPoint y: 416, endPoint x: 143, endPoint y: 423, distance: 29.8
click at [146, 423] on input "0" at bounding box center [161, 420] width 32 height 24
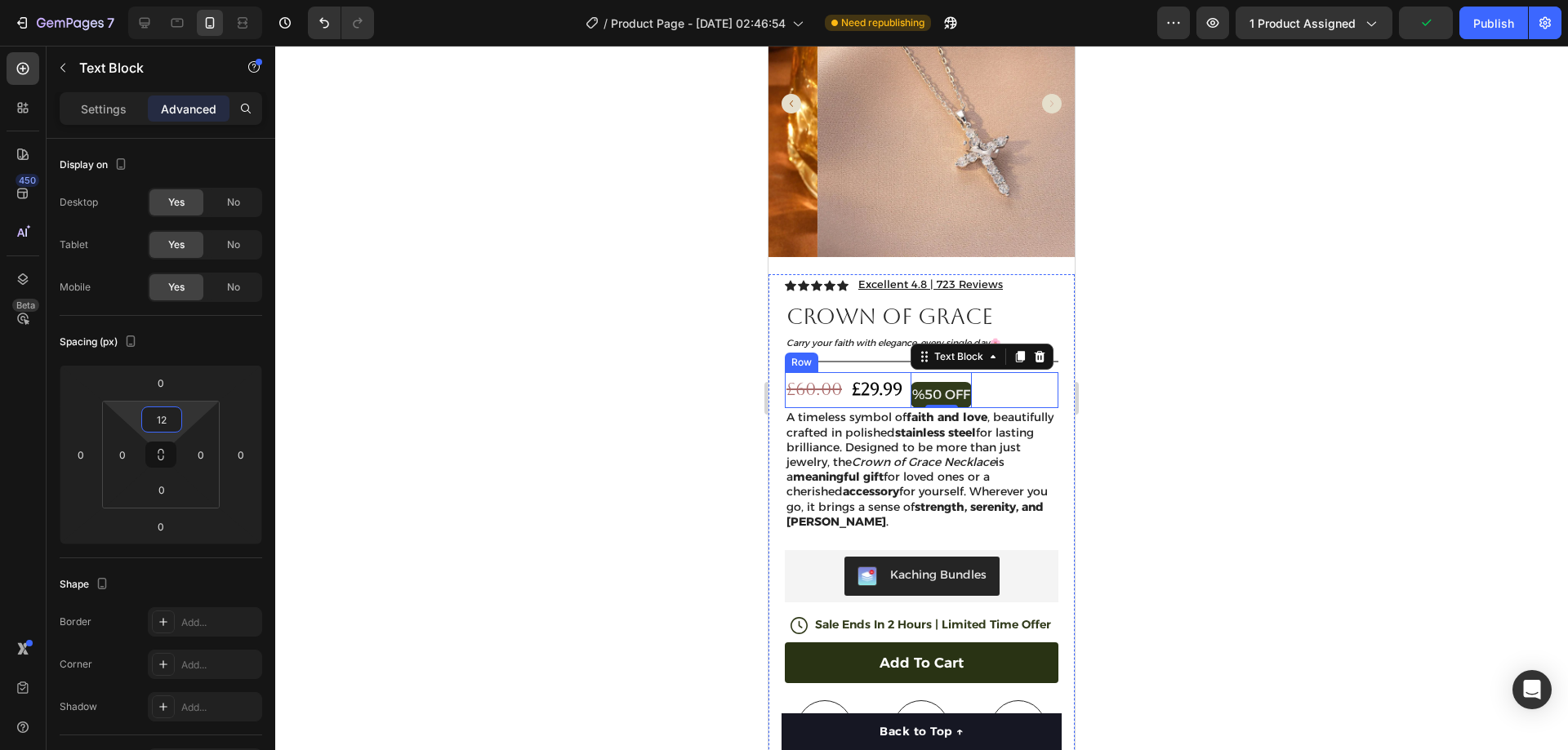
type input "1"
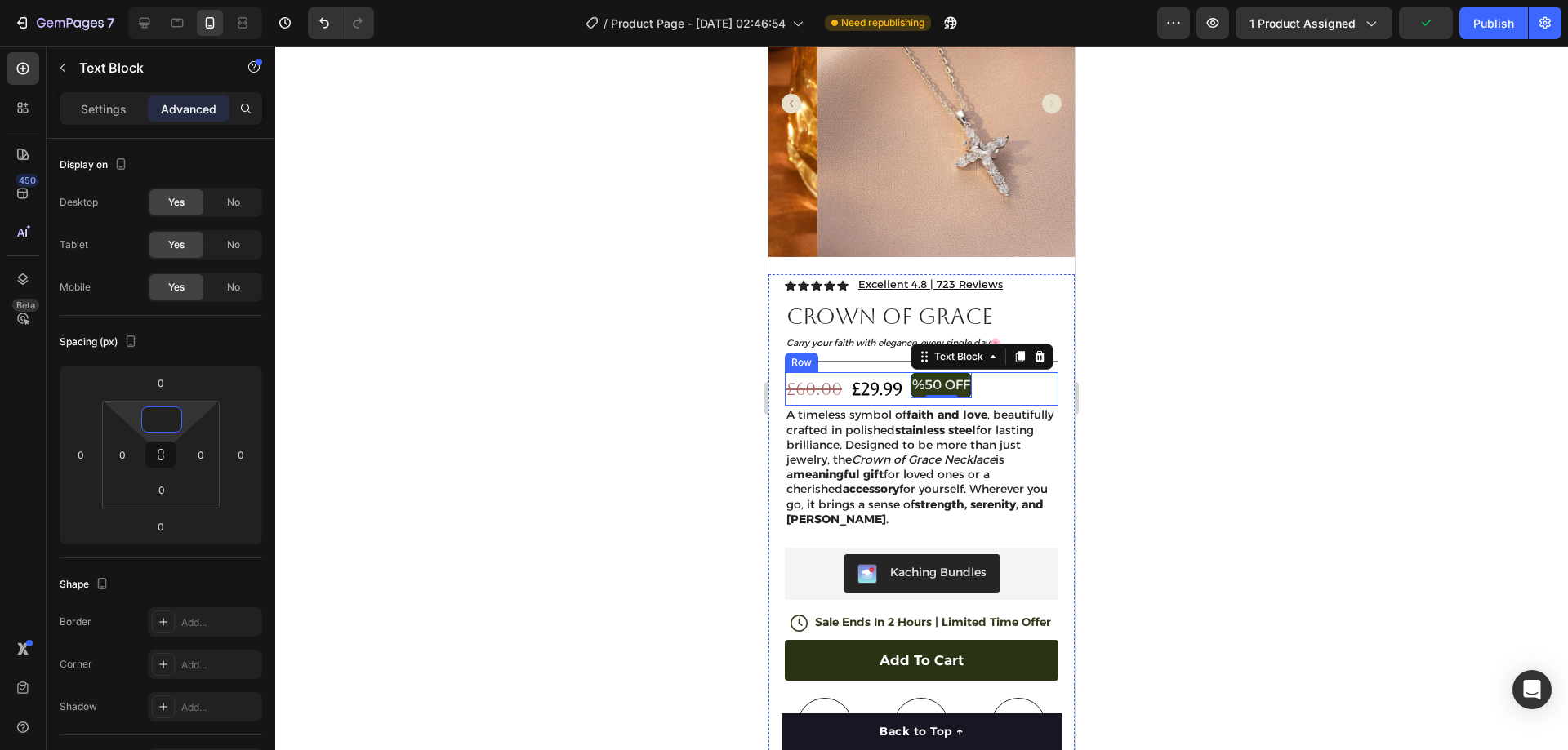
type input "4"
click at [1415, 278] on div at bounding box center [922, 398] width 1293 height 705
click at [945, 377] on p "%50 OFF" at bounding box center [941, 388] width 58 height 24
click at [101, 107] on p "Settings" at bounding box center [103, 109] width 45 height 17
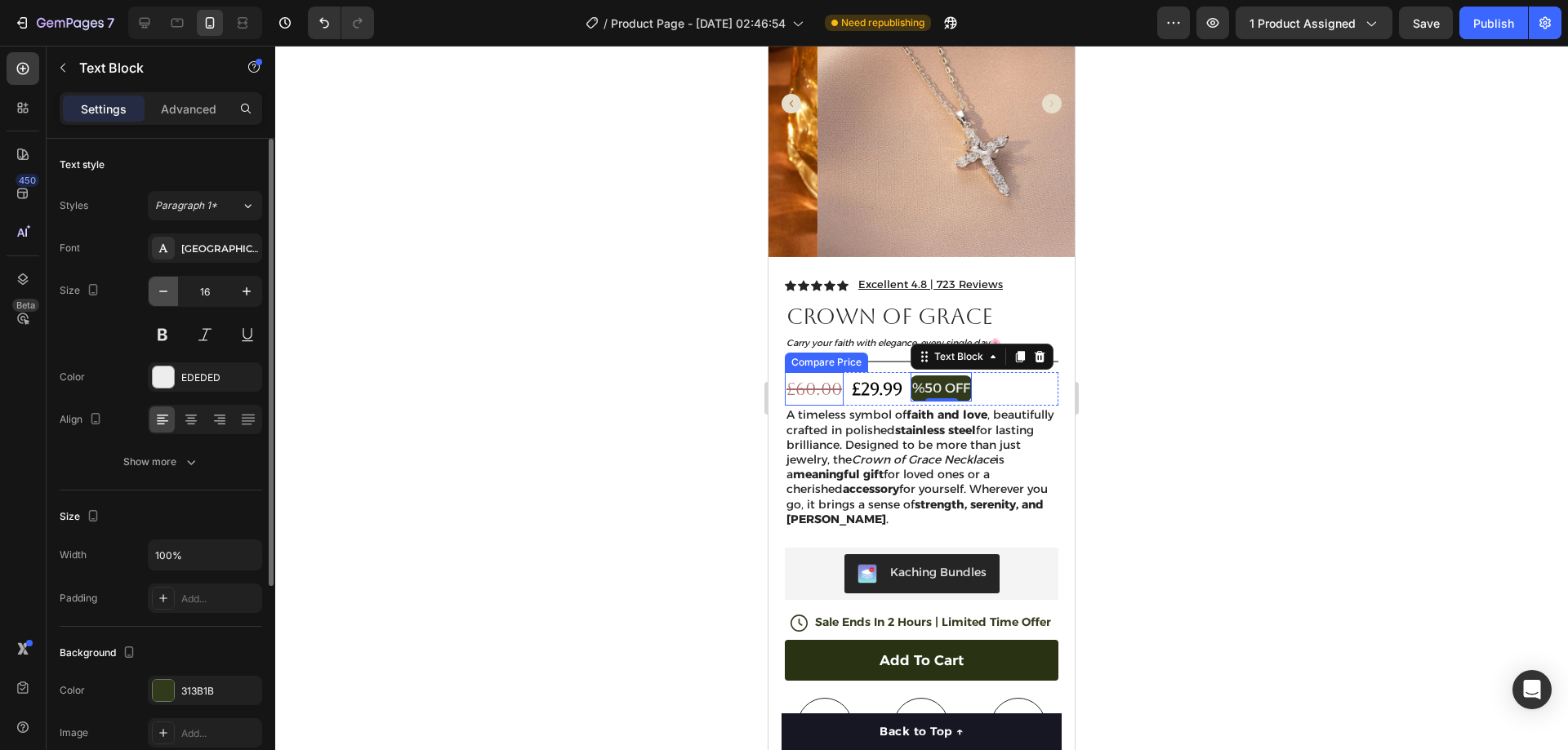
click at [167, 288] on icon "button" at bounding box center [163, 291] width 17 height 17
type input "14"
click at [1275, 212] on div at bounding box center [922, 398] width 1293 height 705
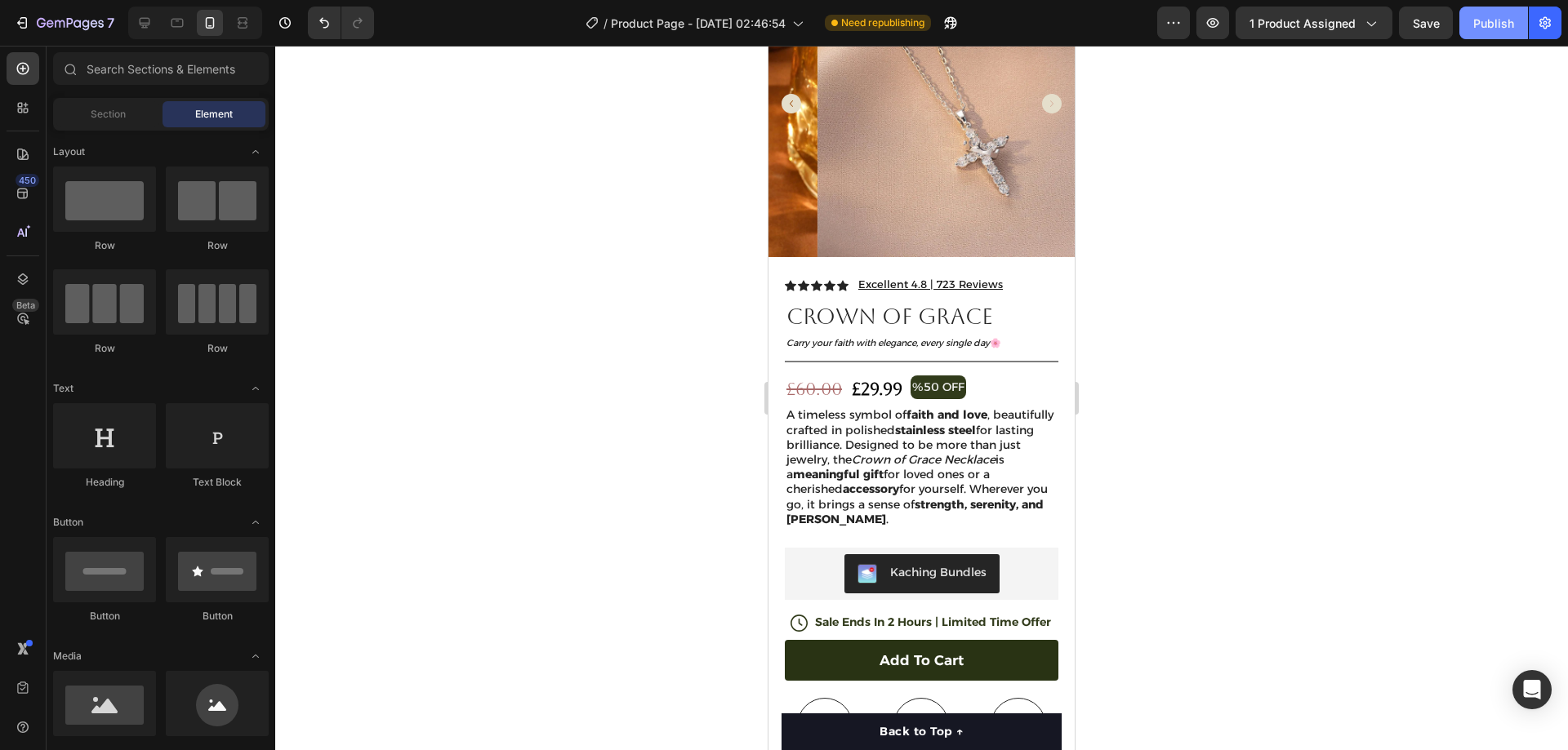
click at [1488, 18] on div "Publish" at bounding box center [1494, 24] width 41 height 17
click at [150, 14] on div at bounding box center [144, 23] width 26 height 26
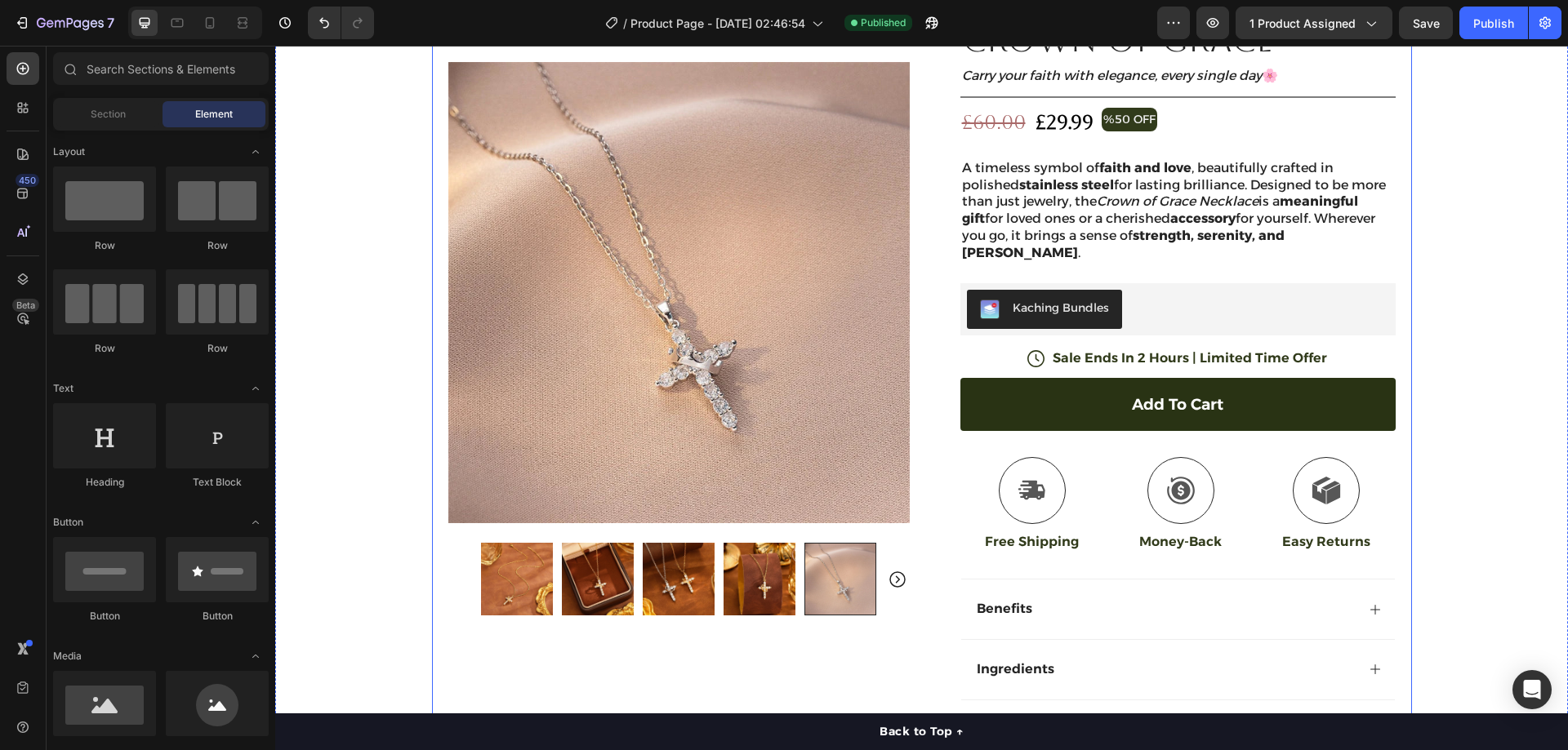
scroll to position [327, 0]
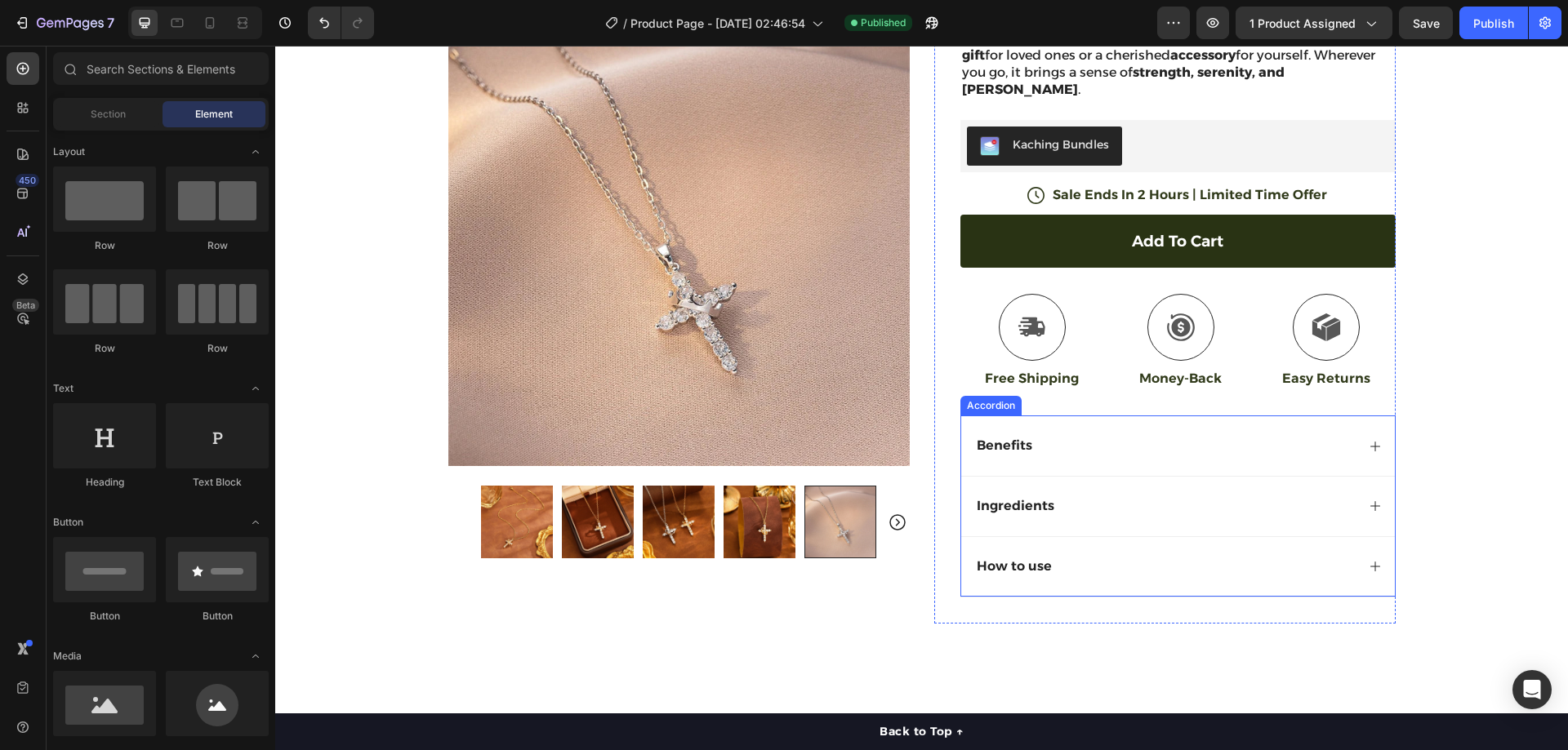
click at [1008, 438] on p "Benefits" at bounding box center [1005, 447] width 56 height 17
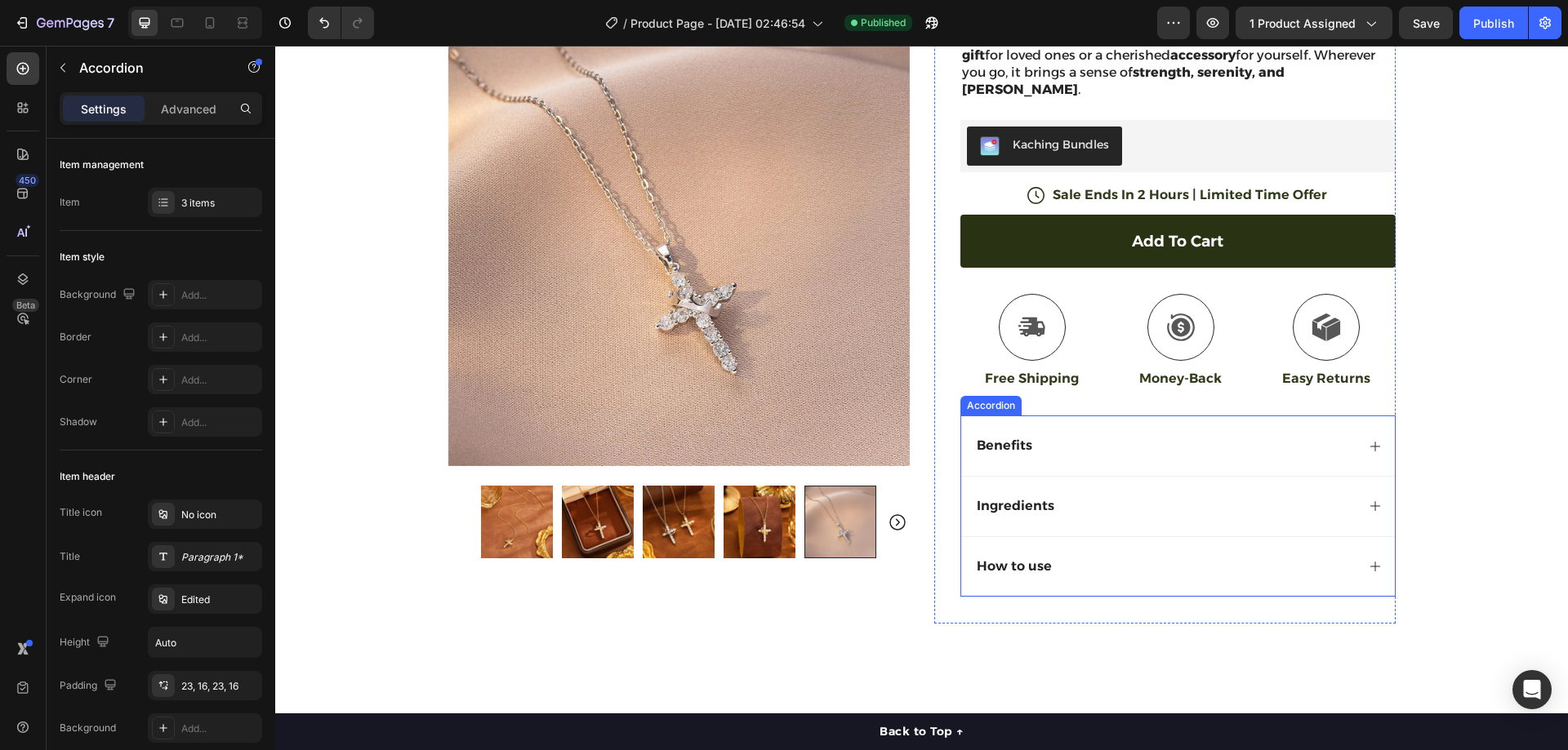
click at [1008, 438] on p "Benefits" at bounding box center [1005, 447] width 56 height 17
click at [1119, 435] on div "Product Details" at bounding box center [1165, 446] width 381 height 22
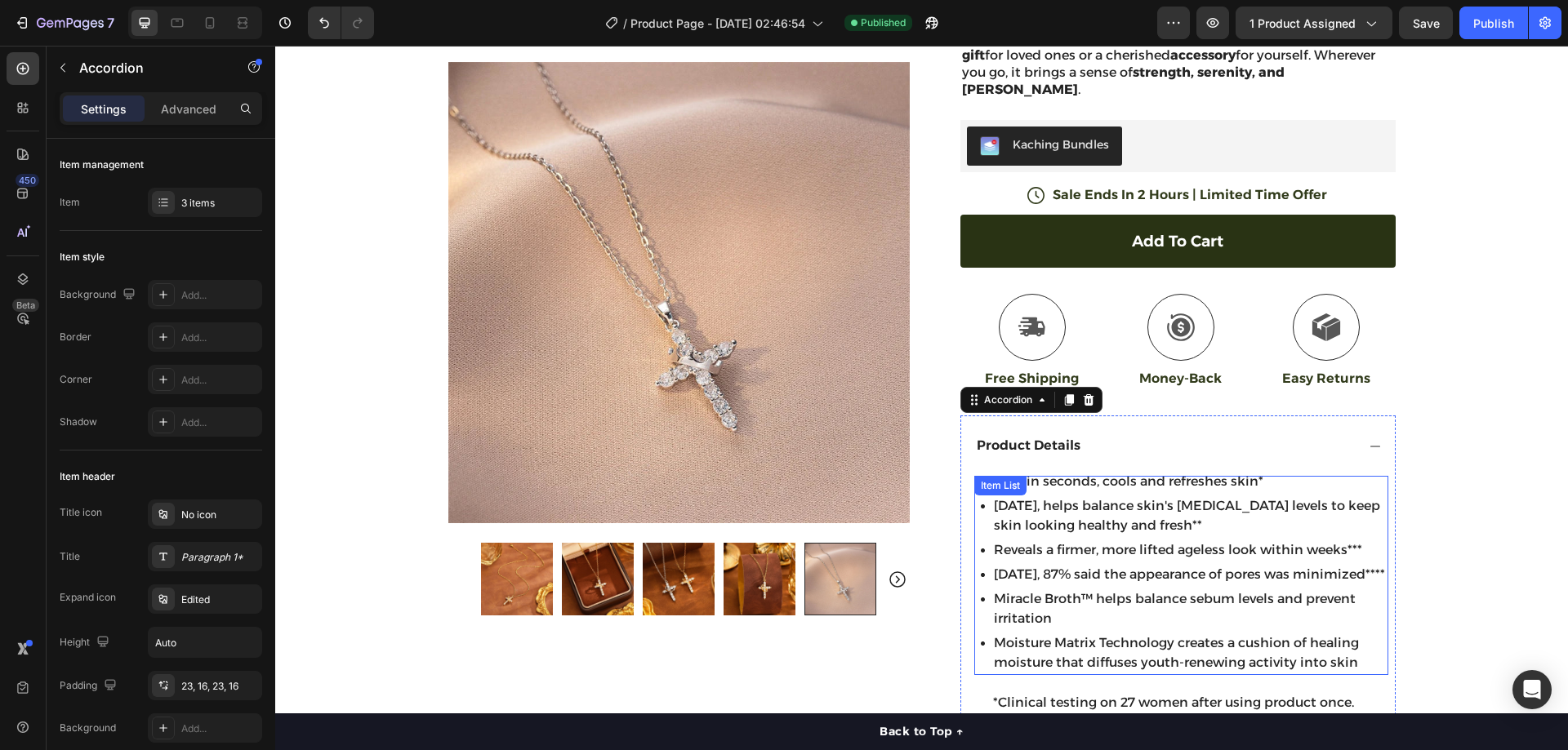
click at [1091, 498] on p "In 2 weeks, helps balance skin's sebum levels to keep skin looking healthy and …" at bounding box center [1190, 516] width 392 height 39
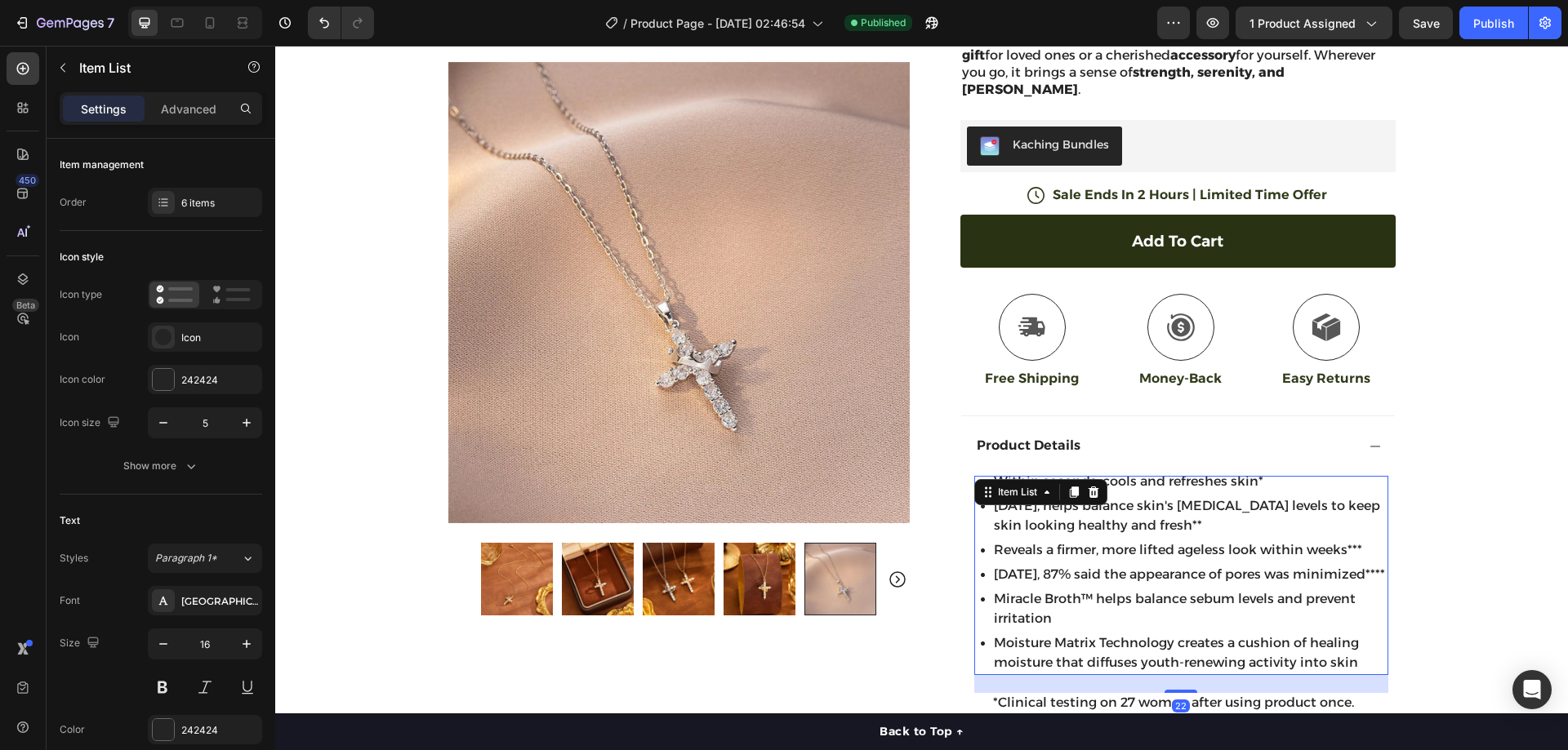
click at [1282, 472] on p "Within seconds, cools and refreshes skin*" at bounding box center [1190, 482] width 392 height 19
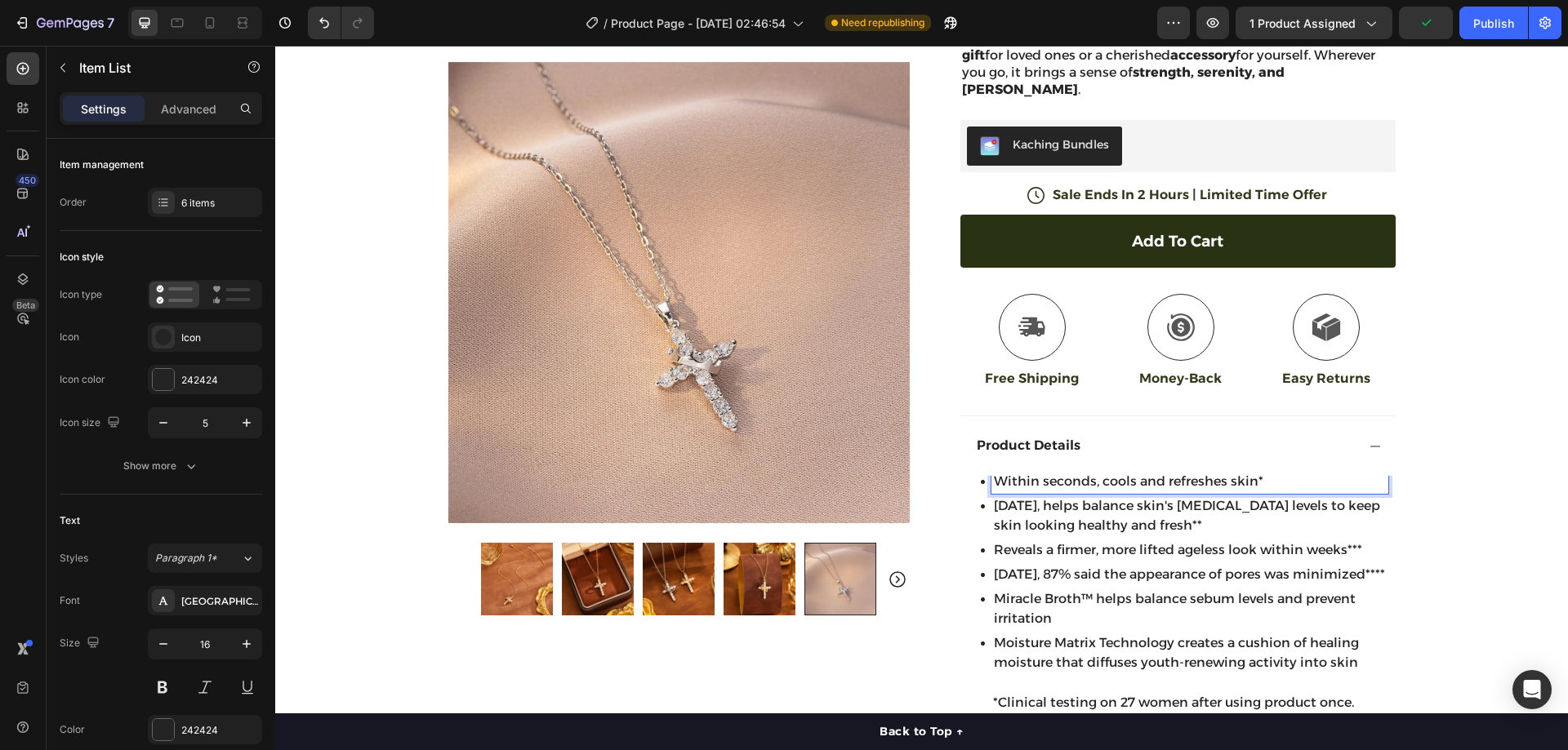
click at [1101, 517] on p "In 2 weeks, helps balance skin's sebum levels to keep skin looking healthy and …" at bounding box center [1190, 516] width 392 height 39
click at [1244, 472] on p "Within seconds, cools and refreshes skin*" at bounding box center [1190, 482] width 392 height 19
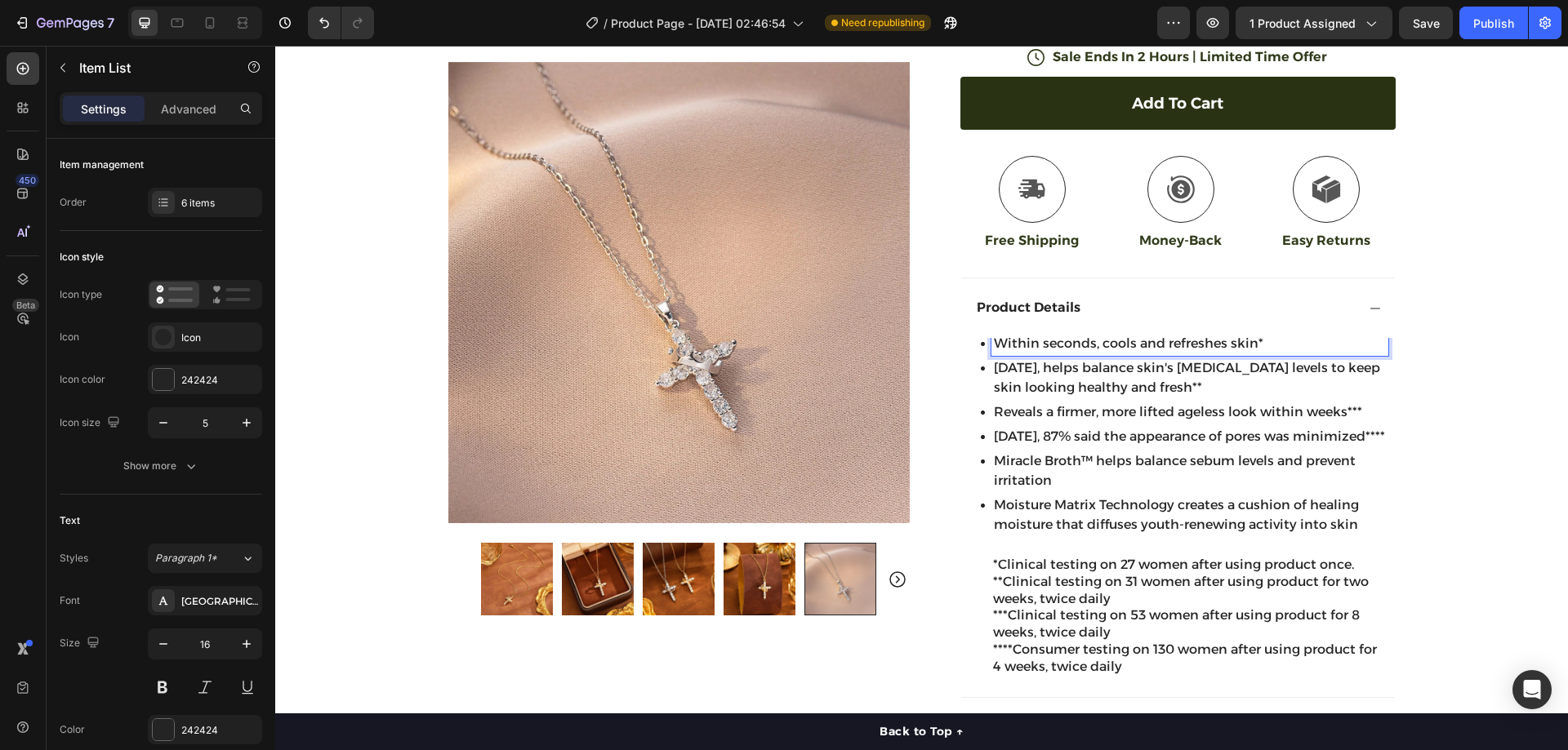
scroll to position [490, 0]
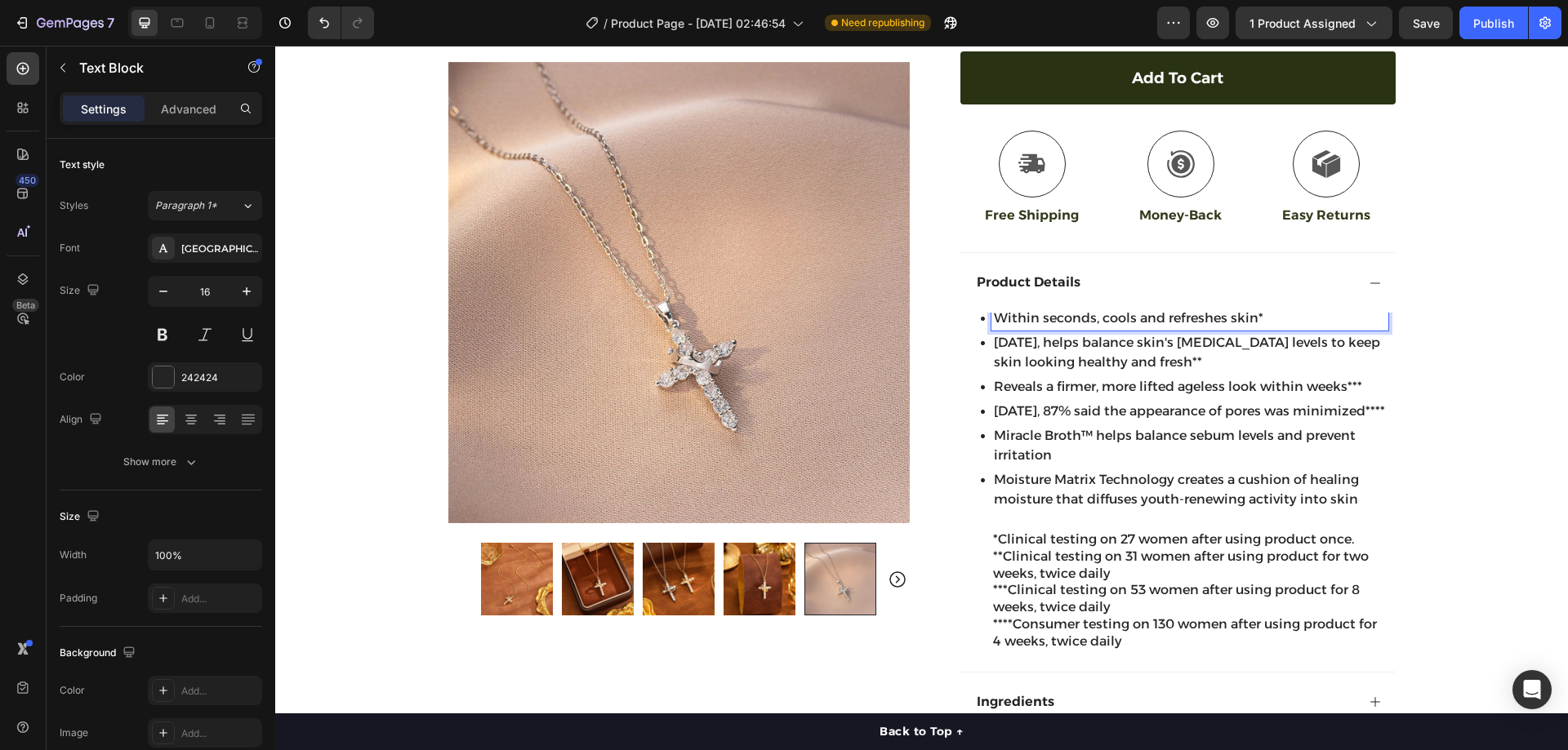
click at [1084, 559] on p "*Clinical testing on 27 women after using product once. **Clinical testing on 3…" at bounding box center [1190, 557] width 394 height 51
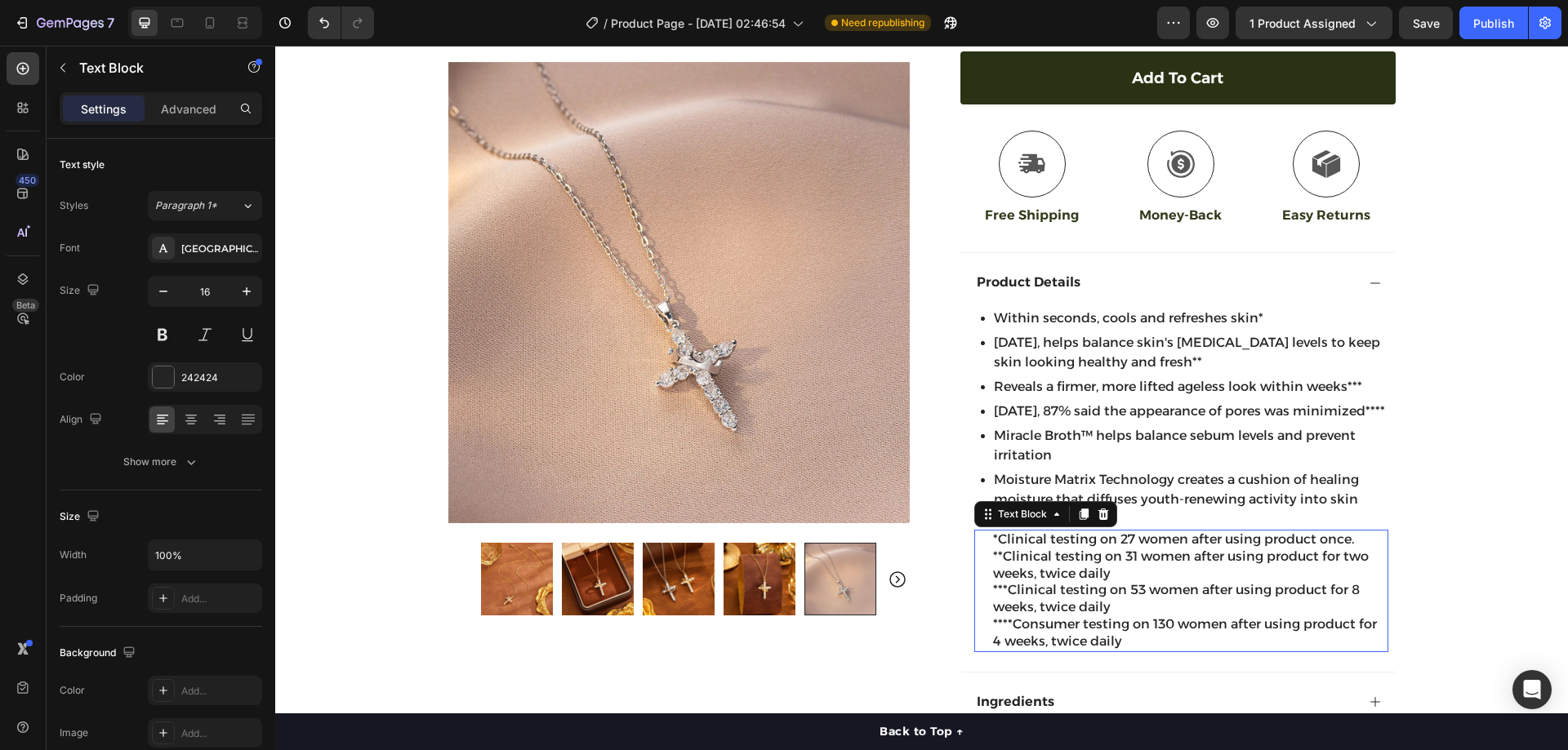
click at [1084, 559] on p "*Clinical testing on 27 women after using product once. **Clinical testing on 3…" at bounding box center [1190, 557] width 394 height 51
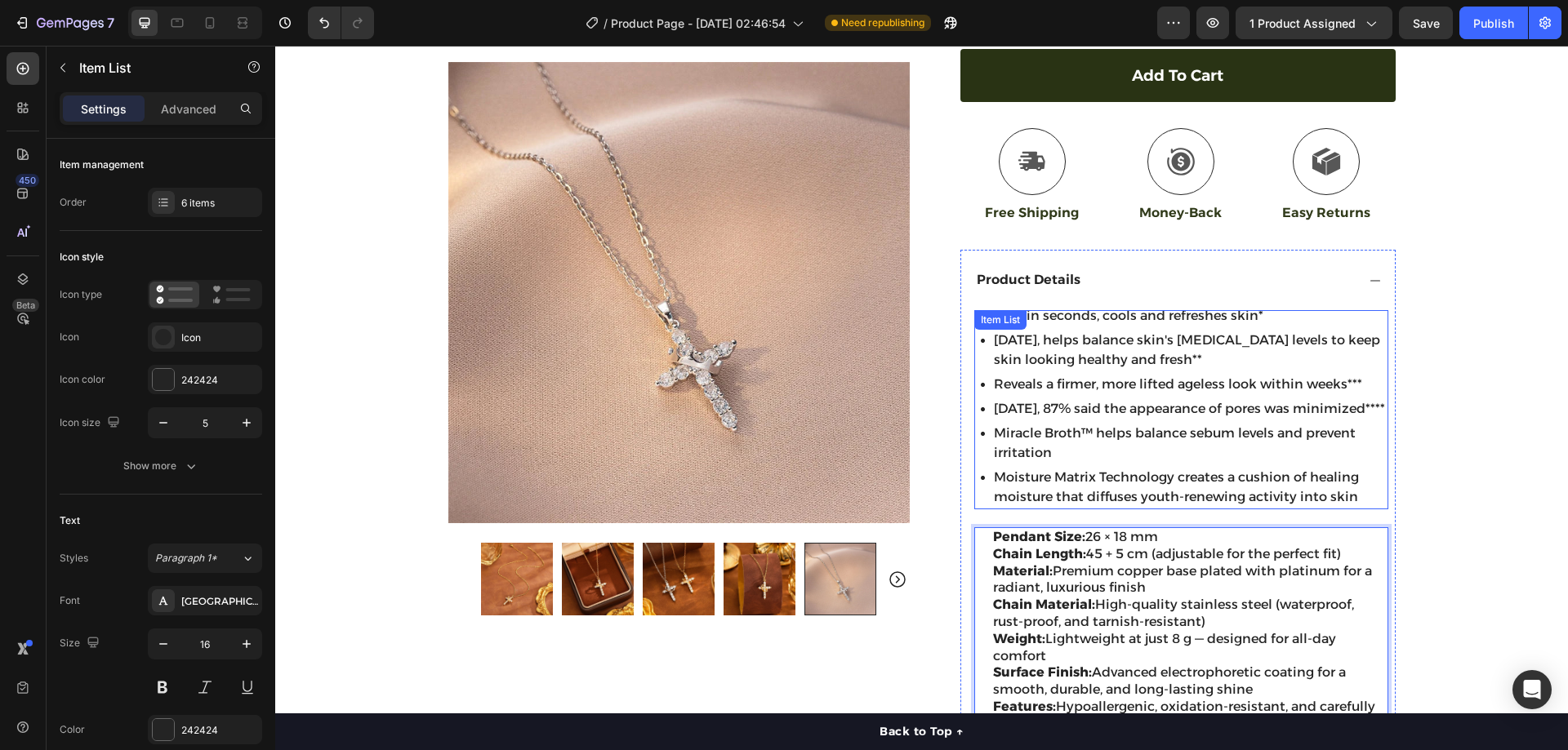
click at [974, 337] on div "Within seconds, cools and refreshes skin* In 2 weeks, helps balance skin's sebu…" at bounding box center [1181, 406] width 415 height 205
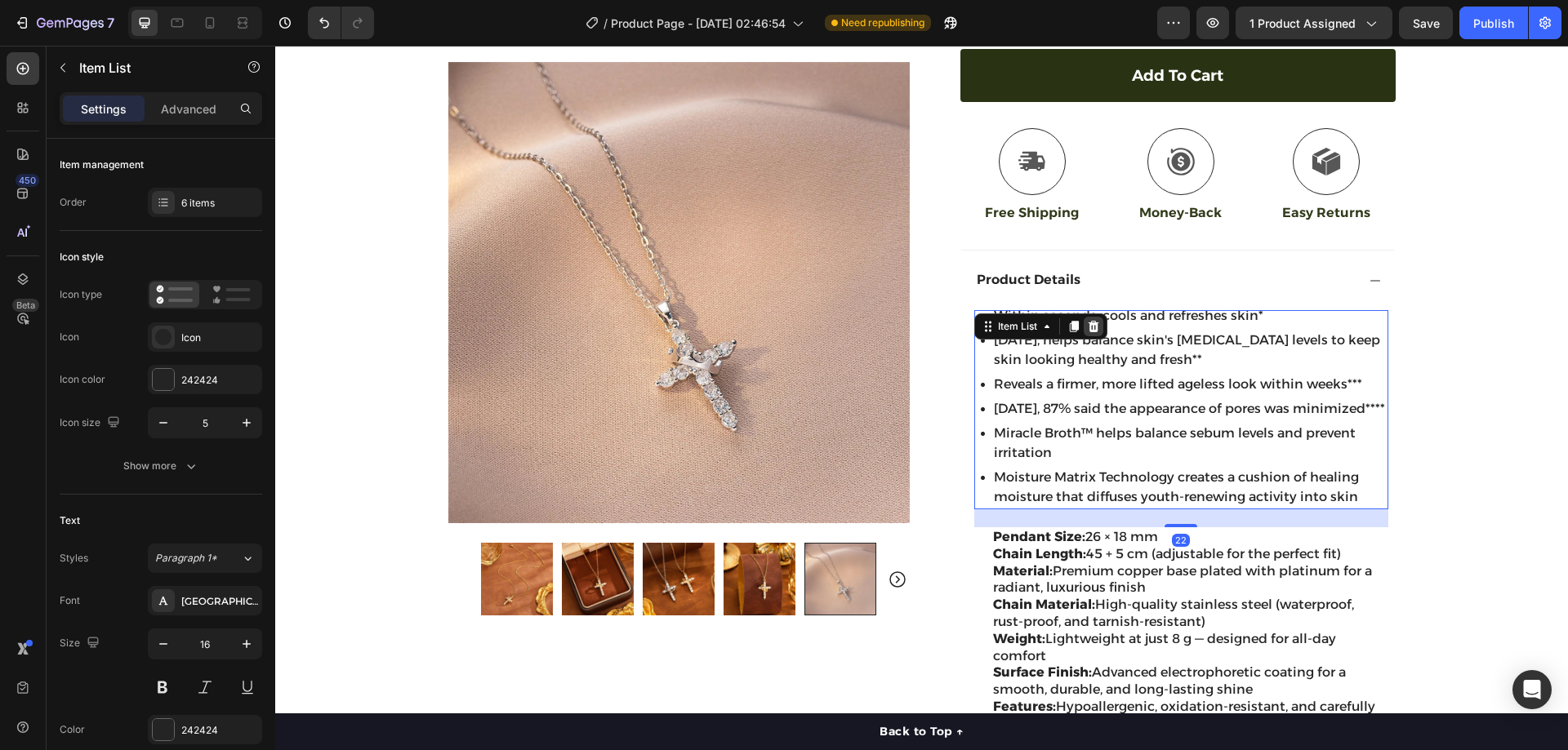
click at [1094, 320] on icon at bounding box center [1093, 326] width 13 height 13
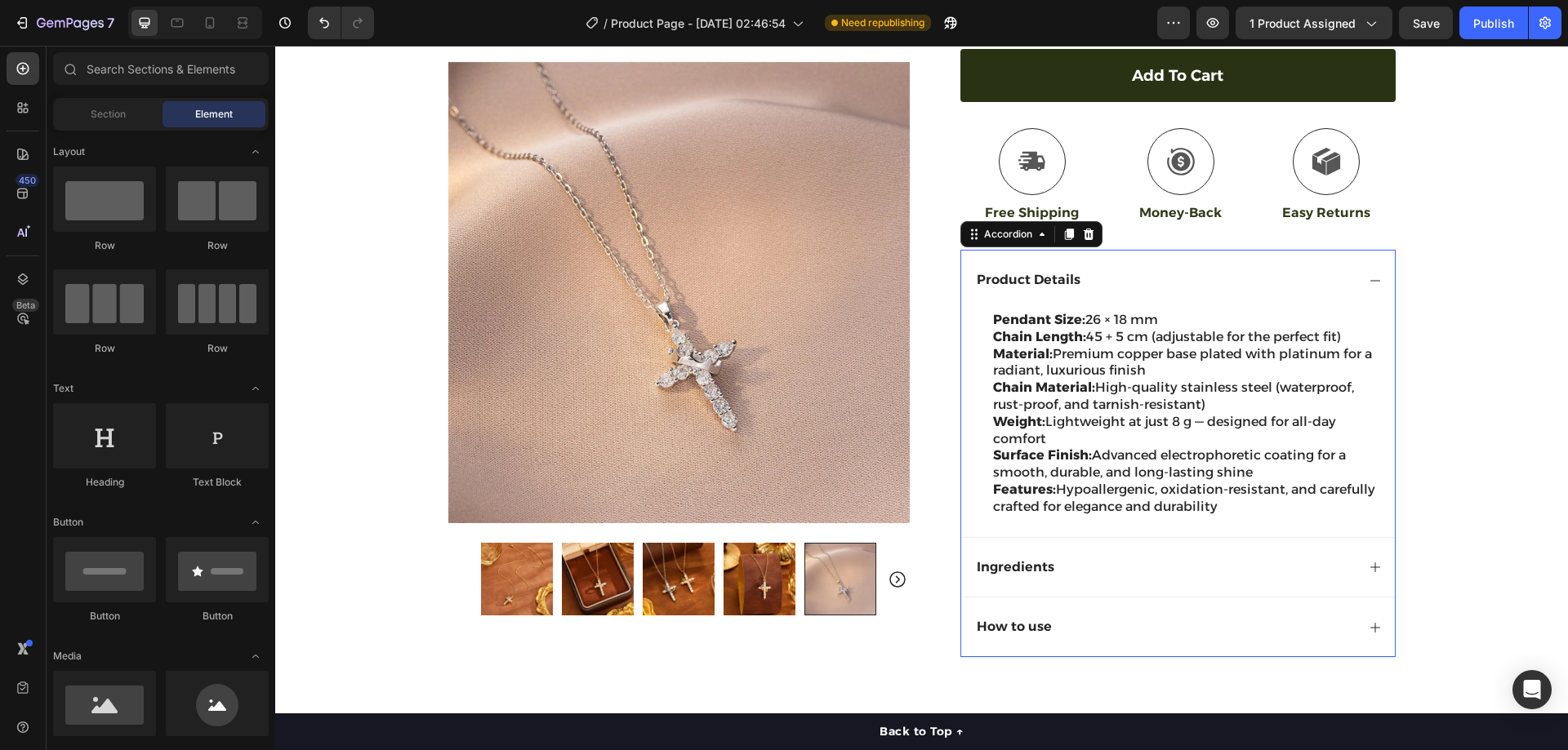
click at [1370, 274] on icon at bounding box center [1375, 281] width 13 height 13
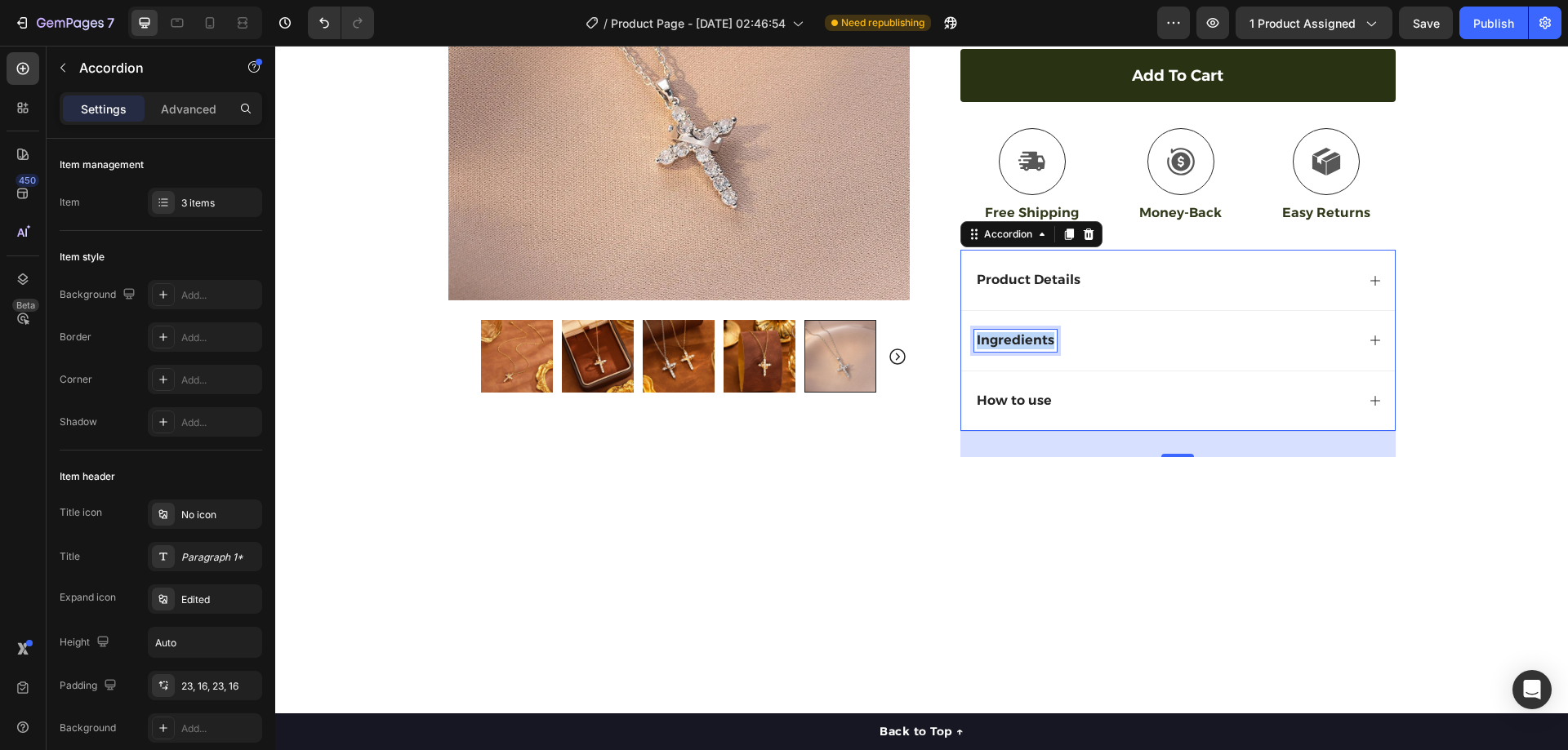
click at [1018, 332] on p "Ingredients" at bounding box center [1015, 341] width 78 height 17
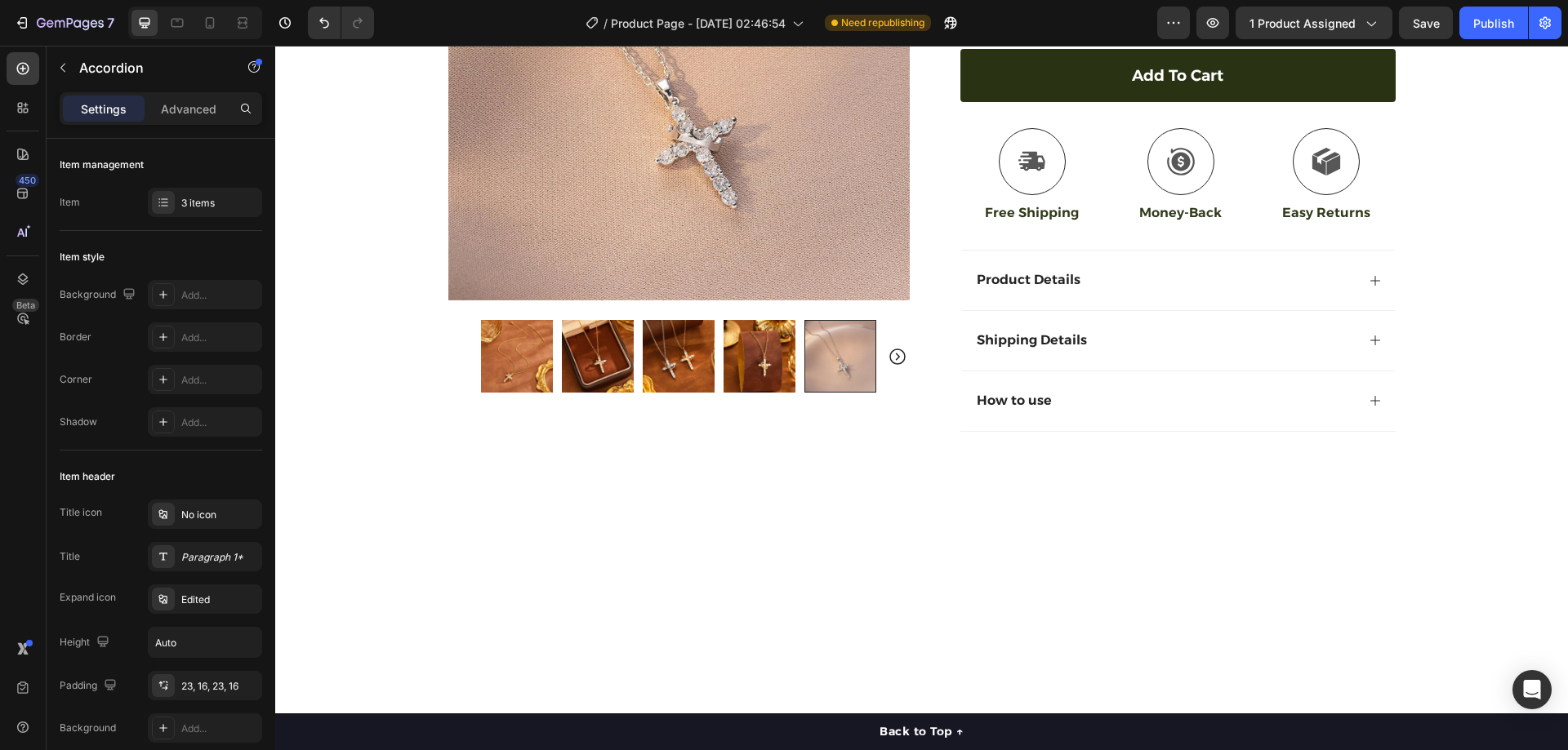
click at [1155, 335] on div "Shipping Details" at bounding box center [1178, 340] width 434 height 60
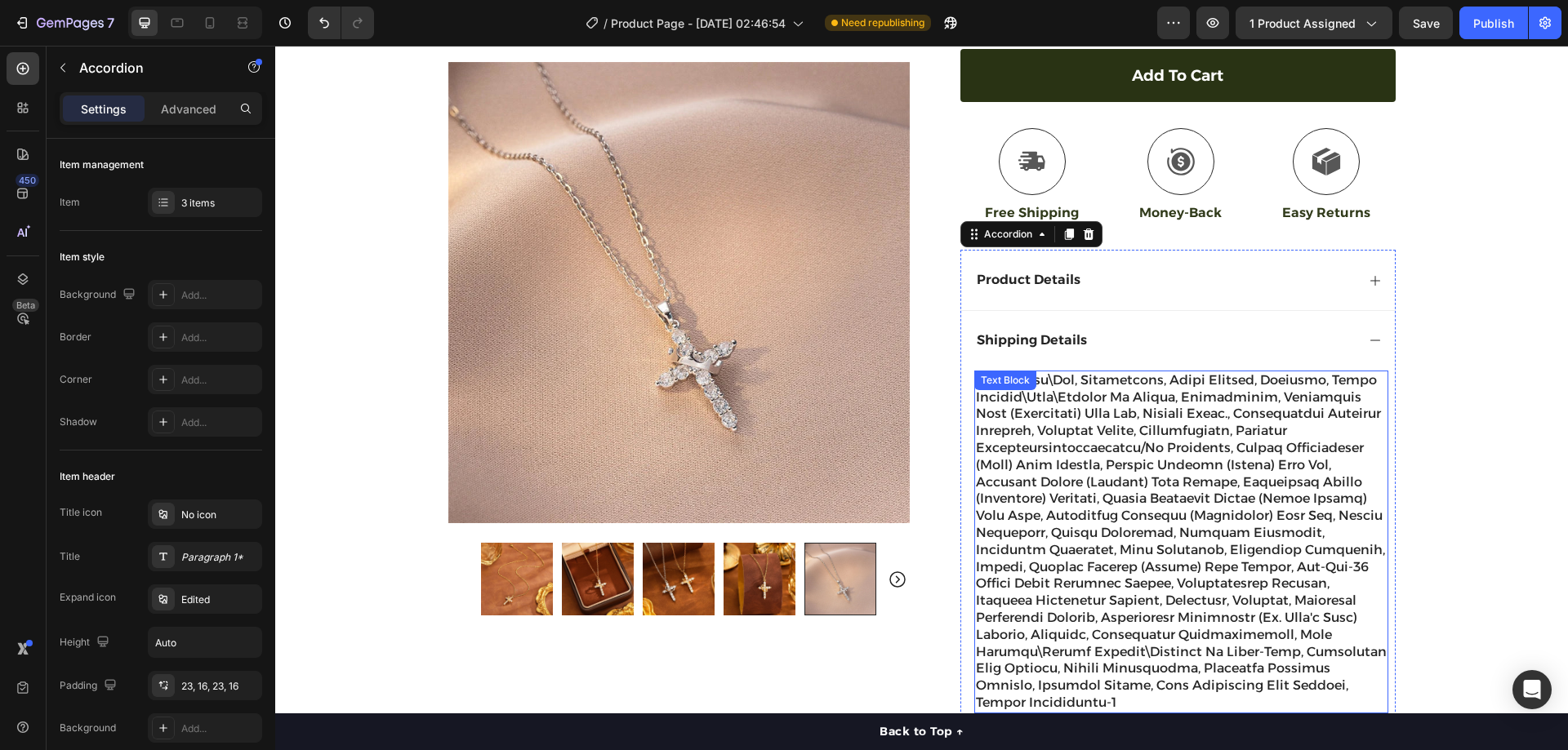
click at [1113, 390] on p at bounding box center [1181, 542] width 411 height 340
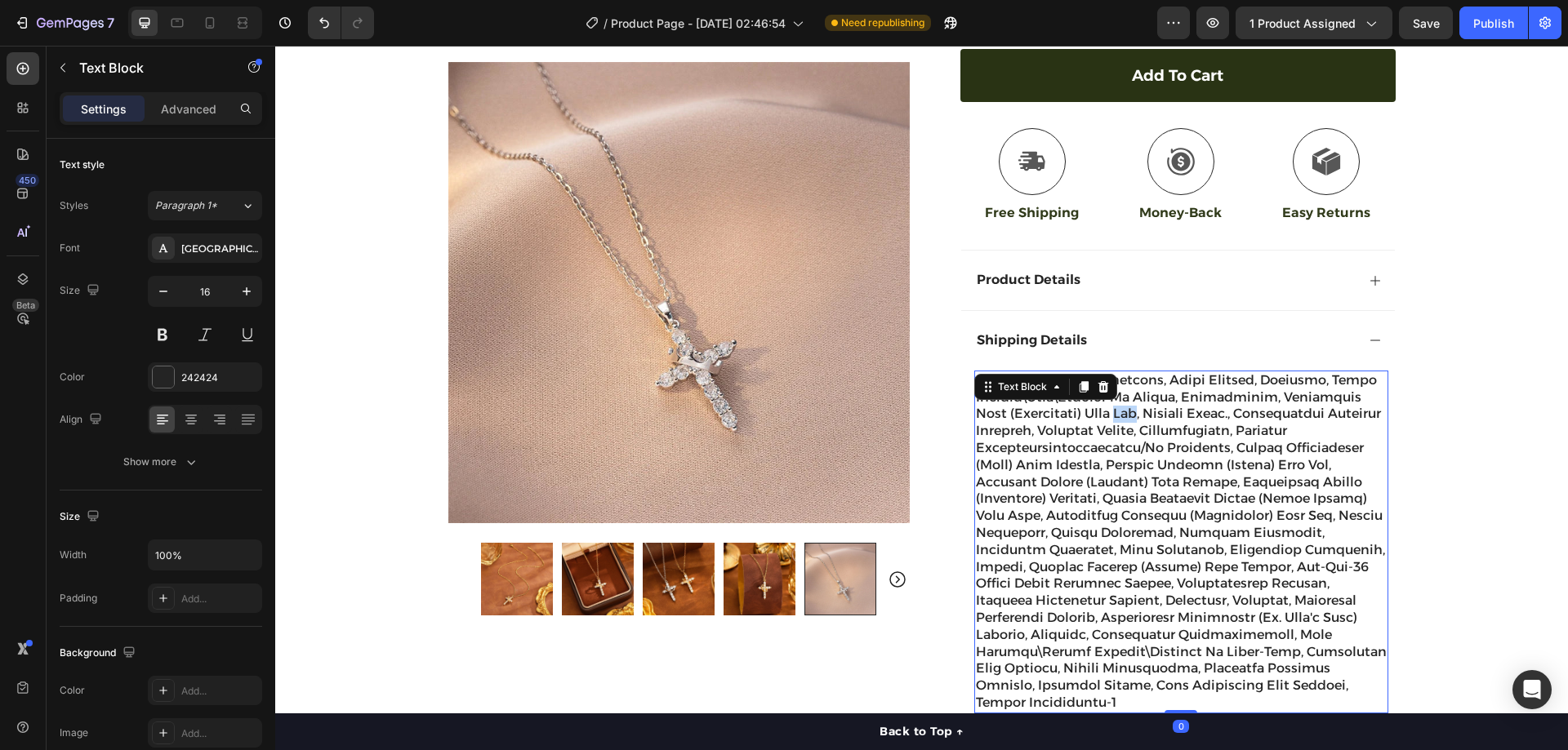
click at [1113, 390] on p "Rich Text Editor. Editing area: main" at bounding box center [1181, 542] width 411 height 340
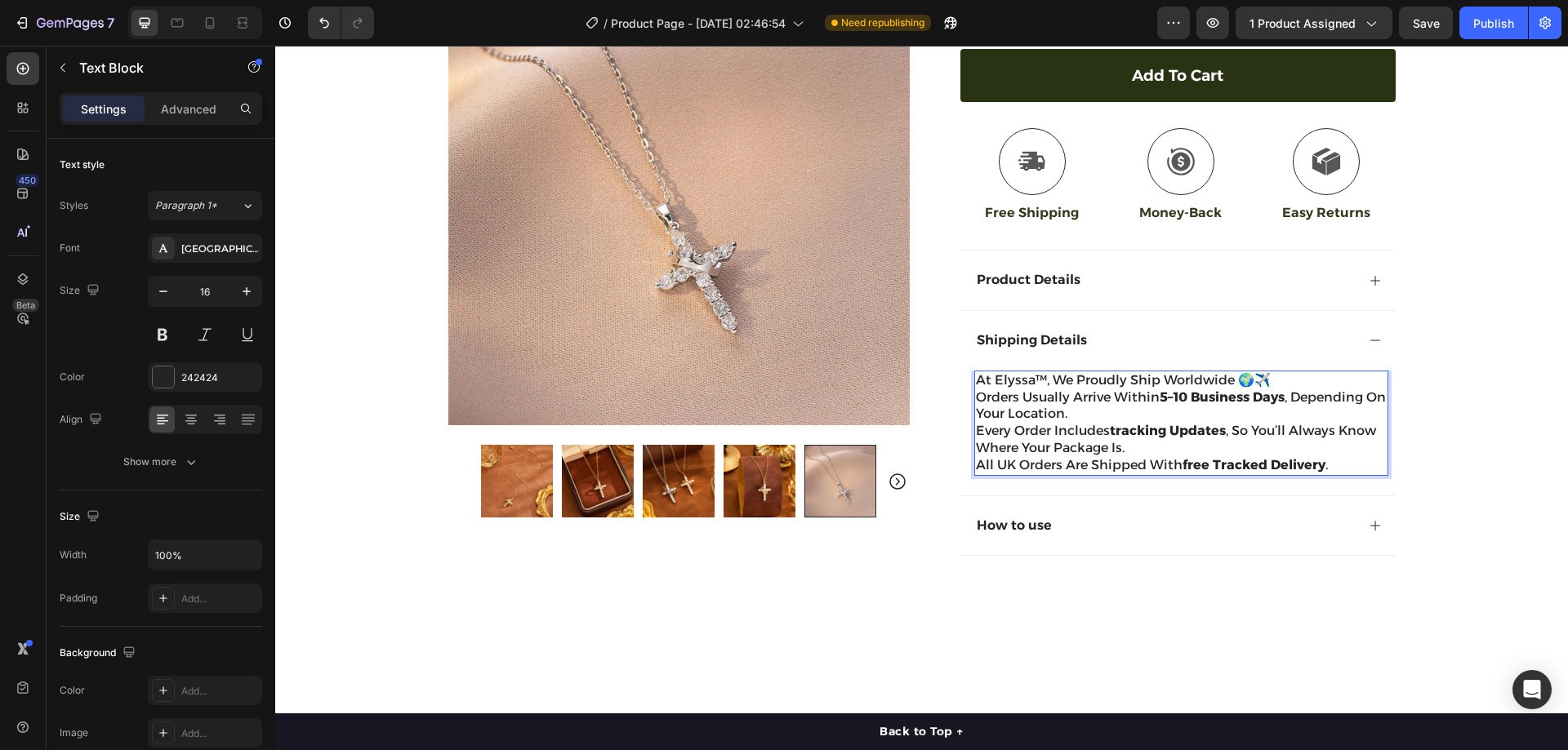
click at [1302, 372] on p "At Elyssa™, we proudly ship worldwide 🌍✈️" at bounding box center [1181, 381] width 411 height 17
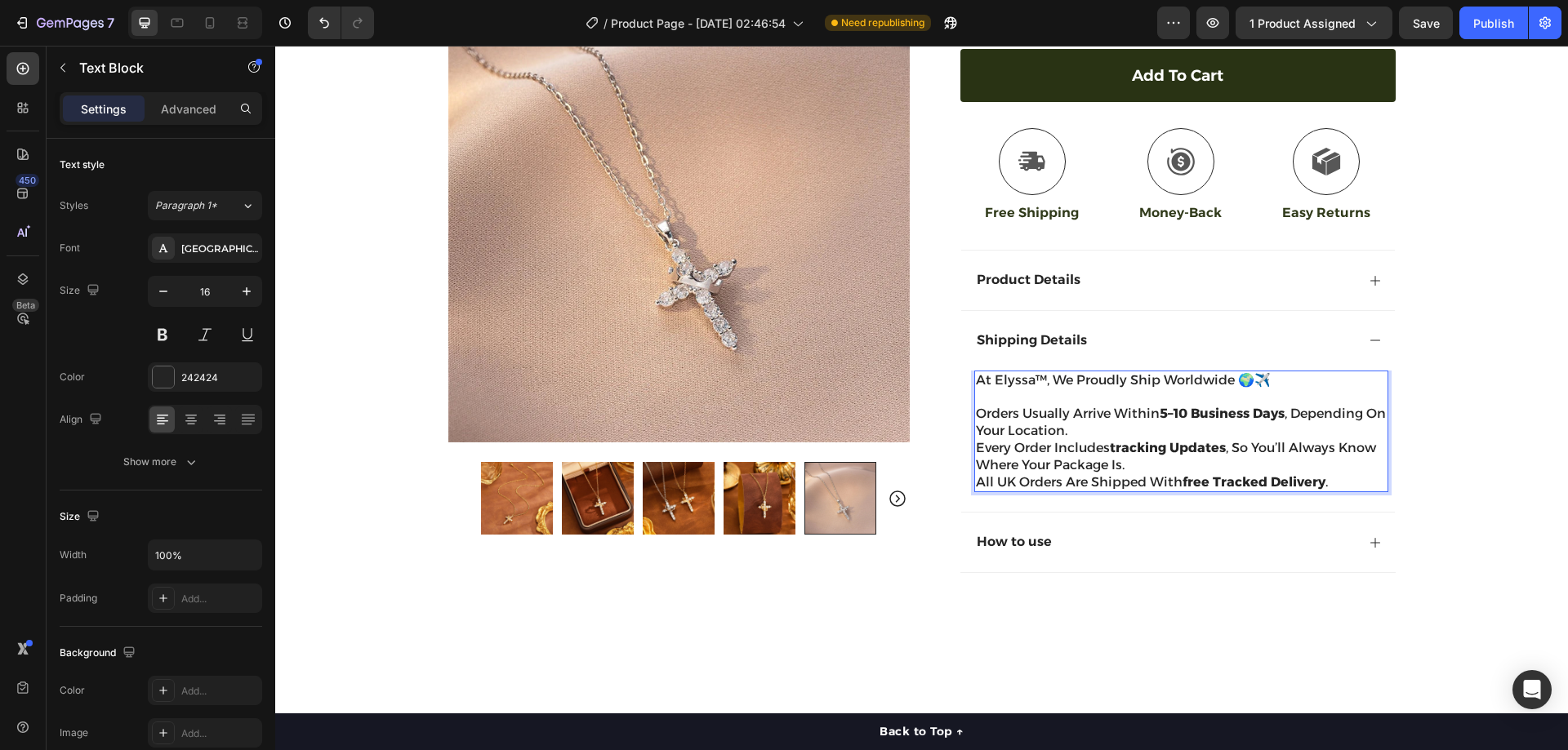
click at [1137, 412] on p "Orders usually arrive within 5–10 business days , depending on your location." at bounding box center [1181, 422] width 411 height 34
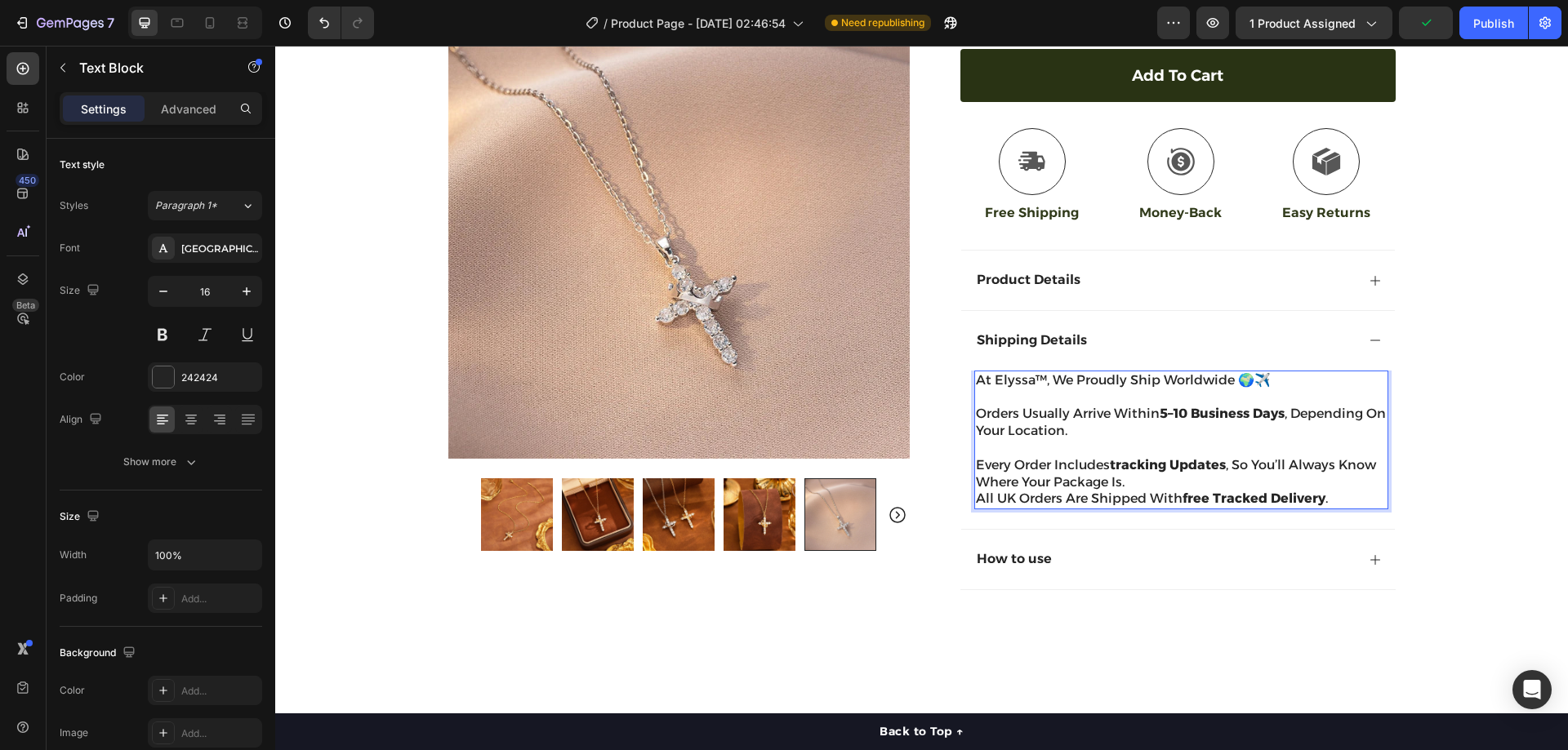
click at [1148, 464] on p "Every order includes tracking updates , so you’ll always know where your packag…" at bounding box center [1181, 474] width 411 height 34
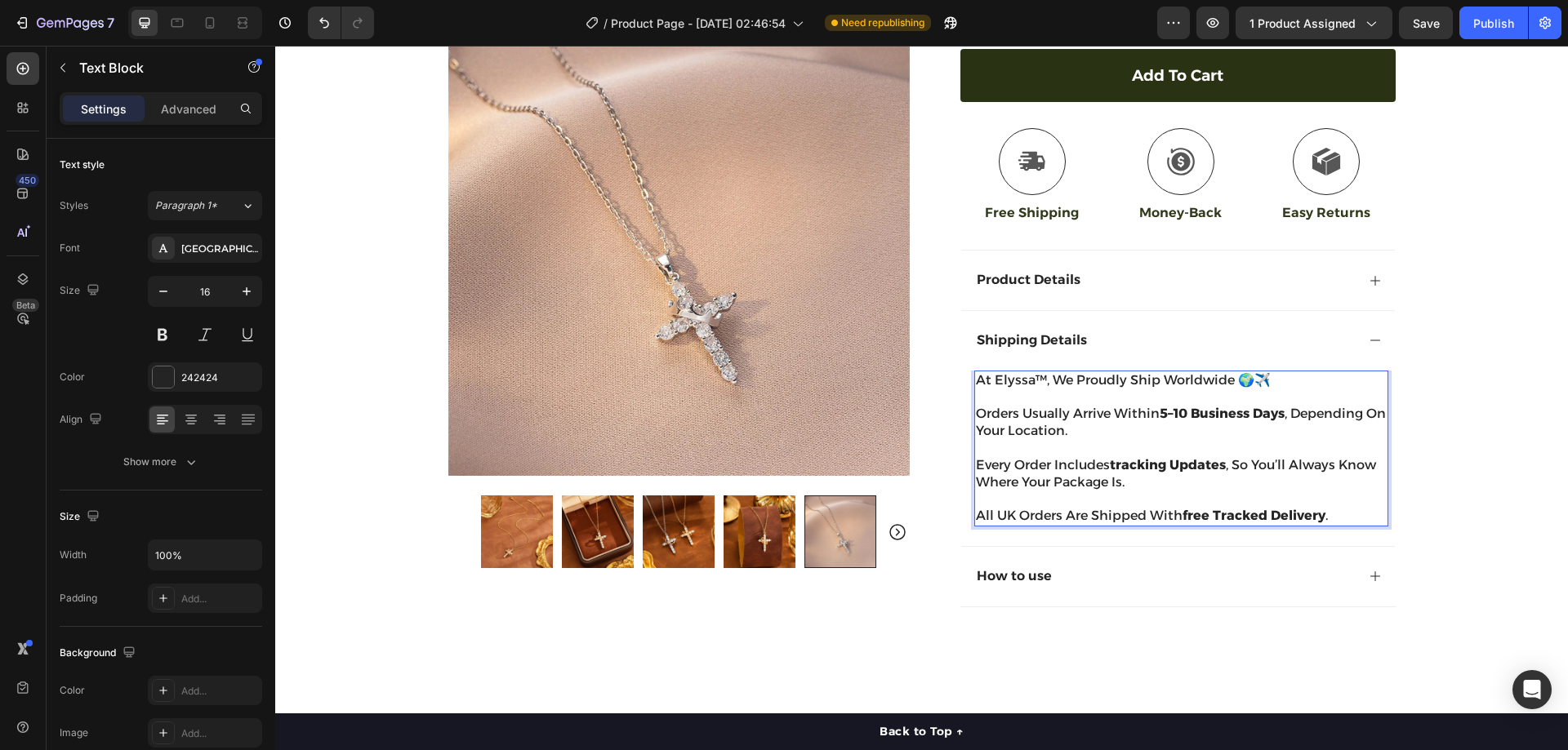
click at [1031, 407] on p "Orders usually arrive within 5–10 business days , depending on your location." at bounding box center [1181, 431] width 411 height 51
click at [190, 456] on icon "button" at bounding box center [191, 462] width 17 height 17
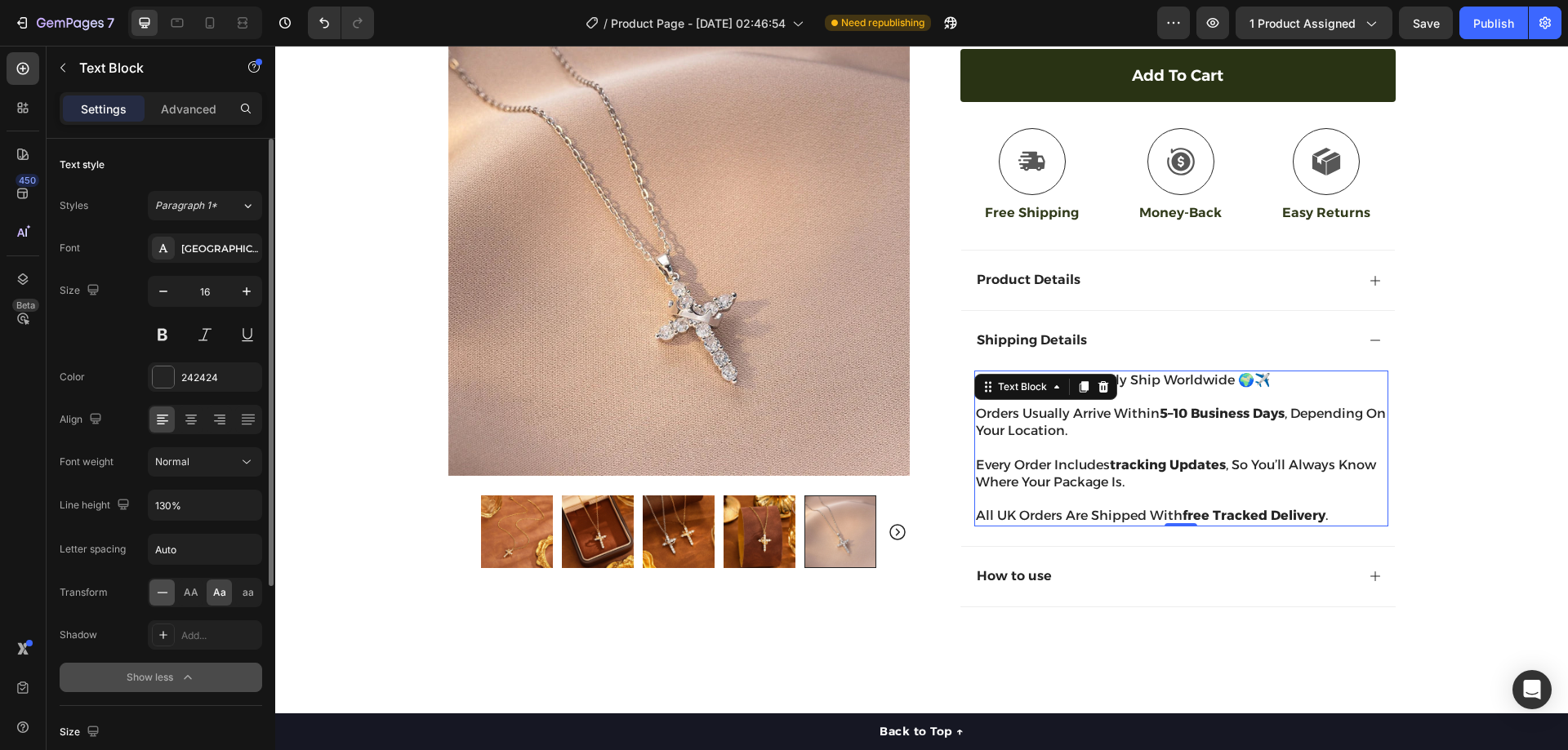
click at [170, 593] on icon at bounding box center [163, 593] width 17 height 17
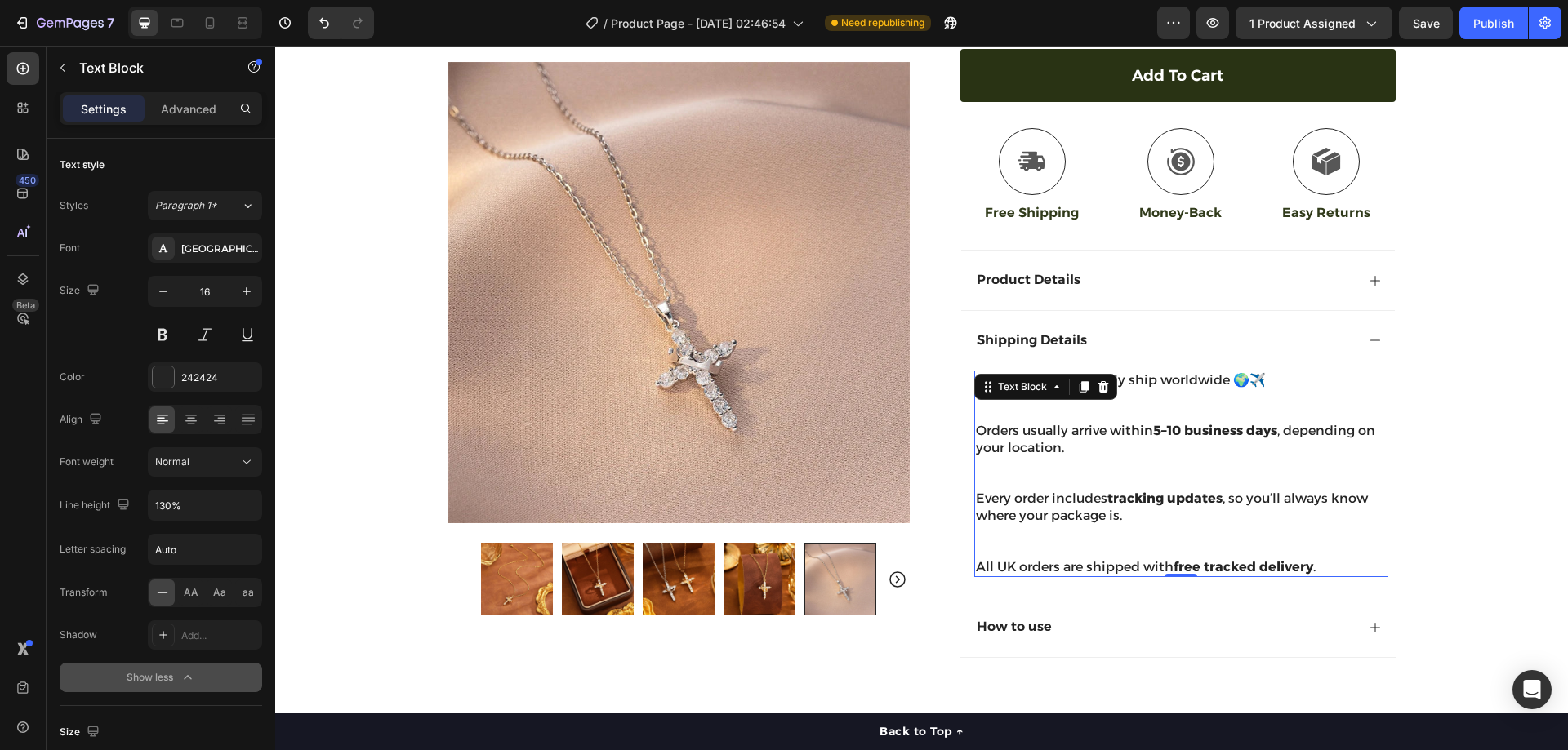
click at [1143, 451] on p "Orders usually arrive within 5–10 business days , depending on your location." at bounding box center [1181, 457] width 411 height 68
click at [1047, 462] on p "Orders usually arrive within 5–10 business days , depending on your location. ⁠…" at bounding box center [1181, 457] width 411 height 68
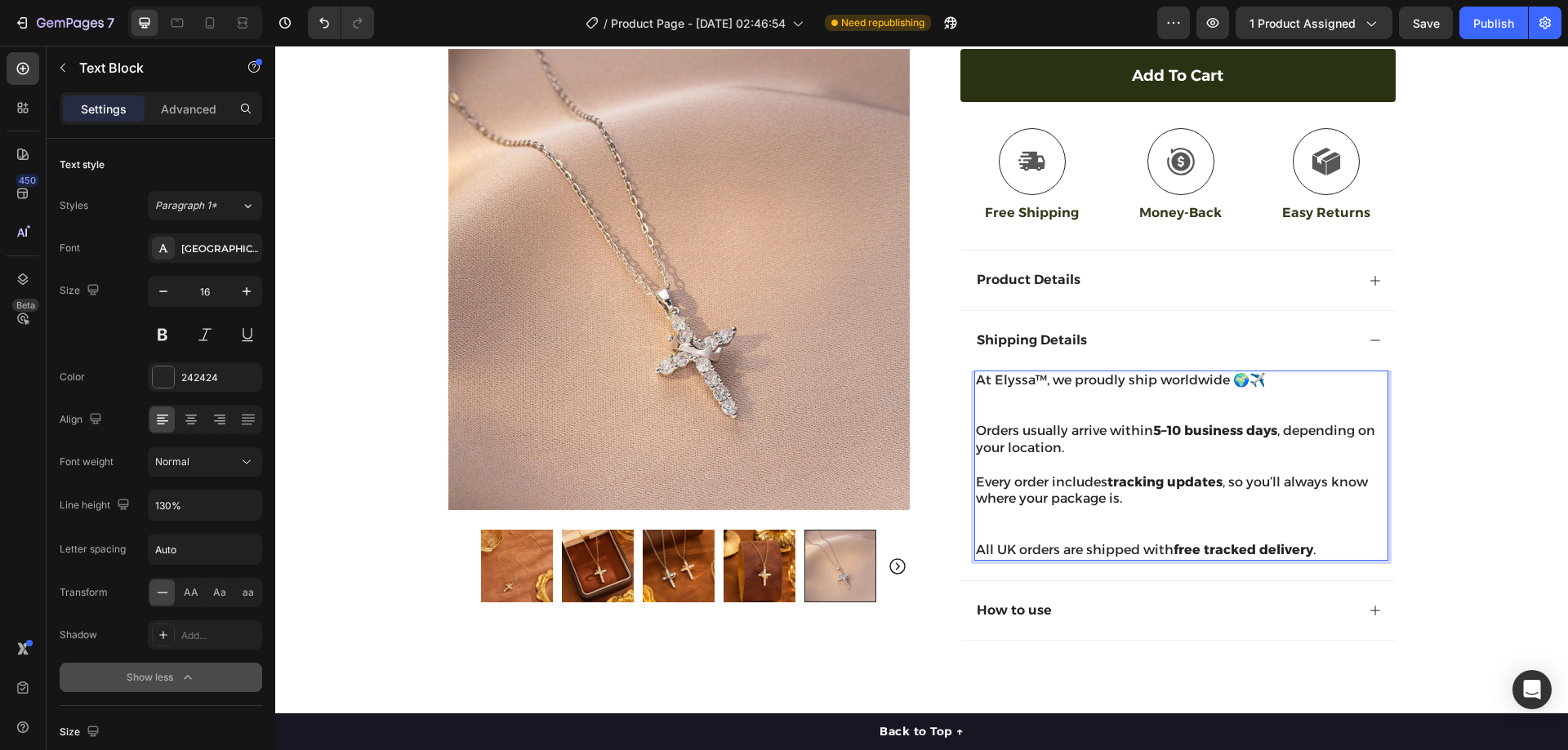
click at [1013, 399] on p "At Elyssa™, we proudly ship worldwide 🌍✈️" at bounding box center [1181, 398] width 411 height 51
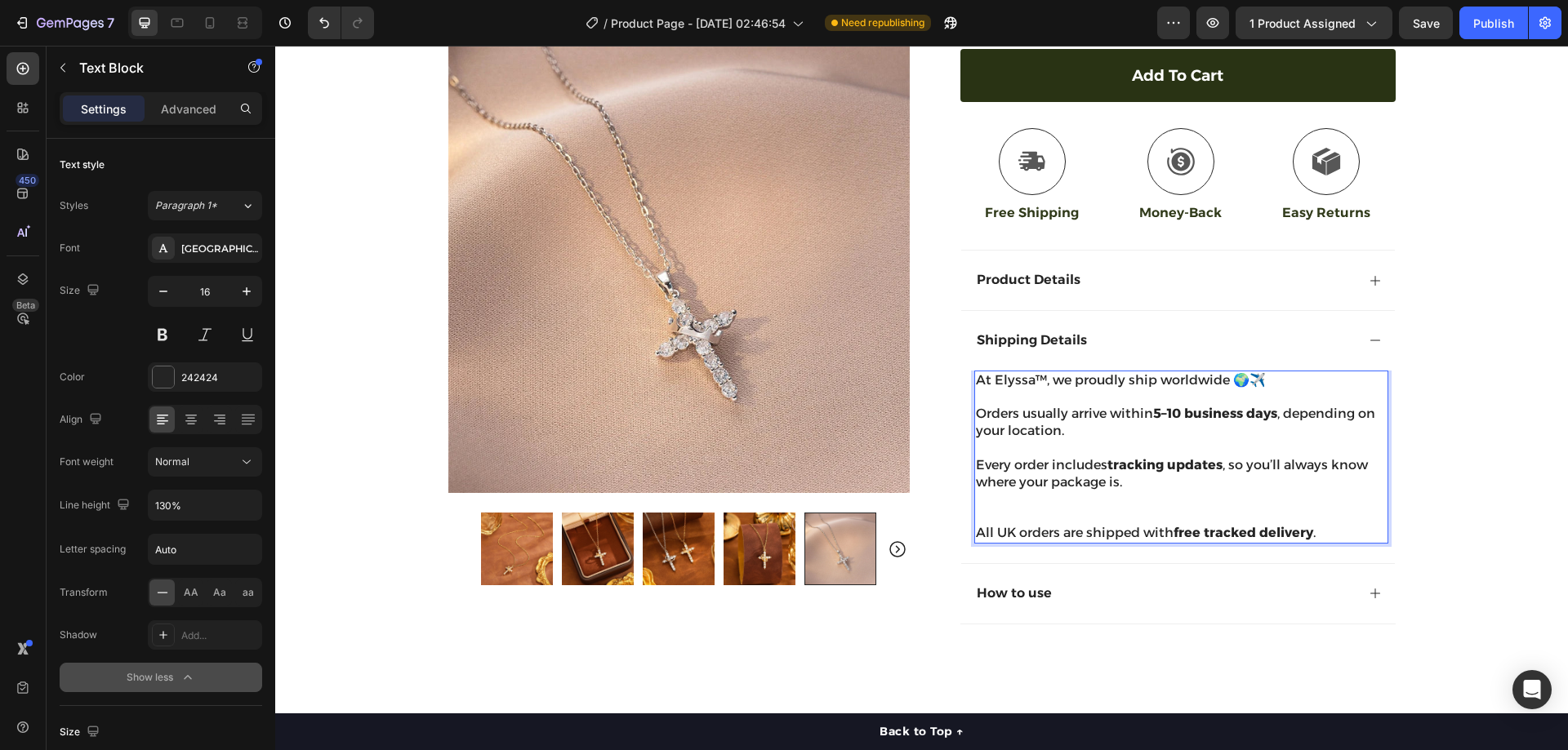
click at [1007, 483] on p "Every order includes tracking updates , so you’ll always know where your packag…" at bounding box center [1181, 491] width 411 height 68
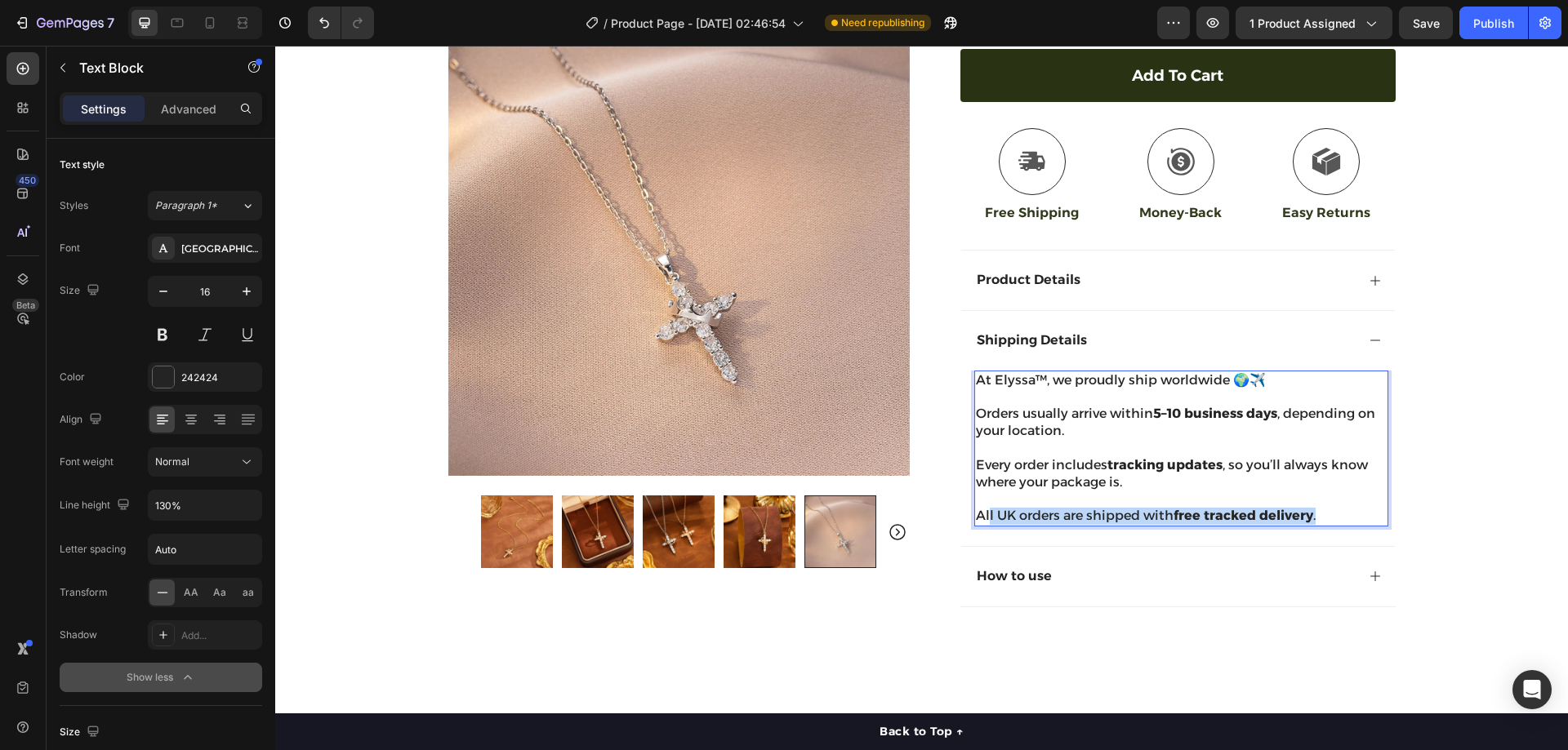
drag, startPoint x: 1319, startPoint y: 494, endPoint x: 983, endPoint y: 490, distance: 336.0
click at [983, 508] on p "All UK orders are shipped with free tracked delivery ." at bounding box center [1181, 517] width 411 height 17
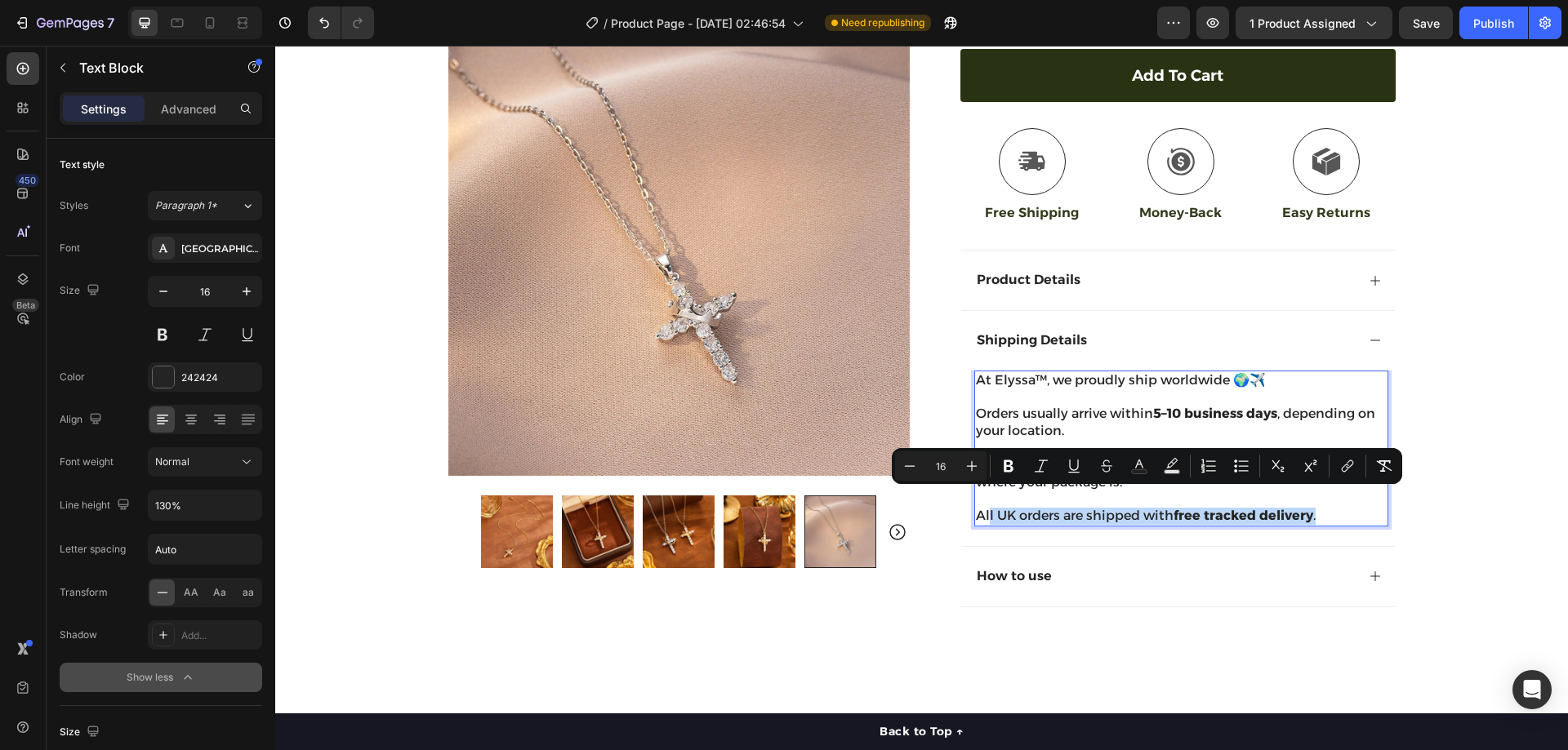
click at [1326, 508] on p "All UK orders are shipped with free tracked delivery ." at bounding box center [1181, 517] width 411 height 17
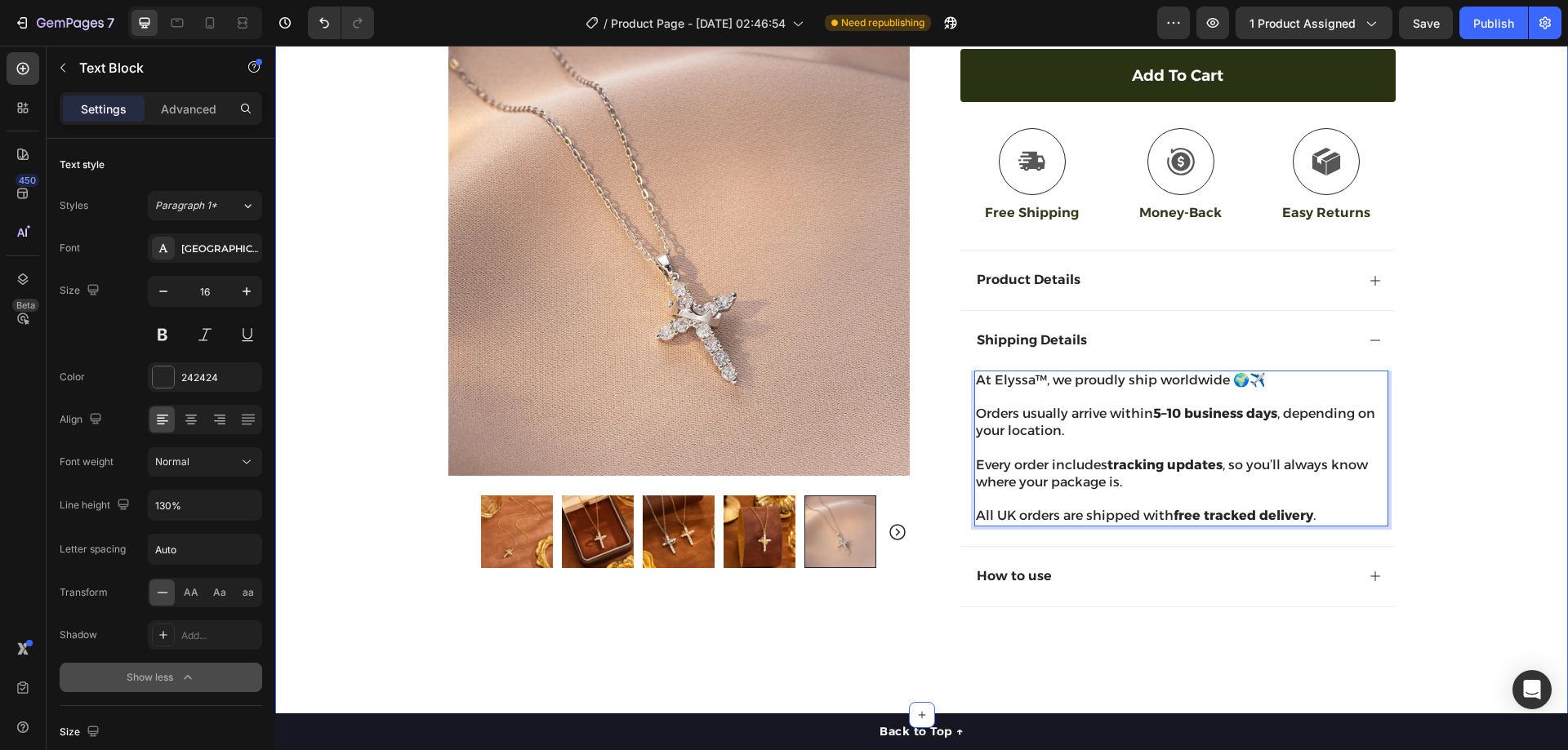
click at [1453, 390] on div "30 Day Guarantee Item List 22,500+ Happy Customers Item List 700+ 5-Star Review…" at bounding box center [922, 109] width 1293 height 1046
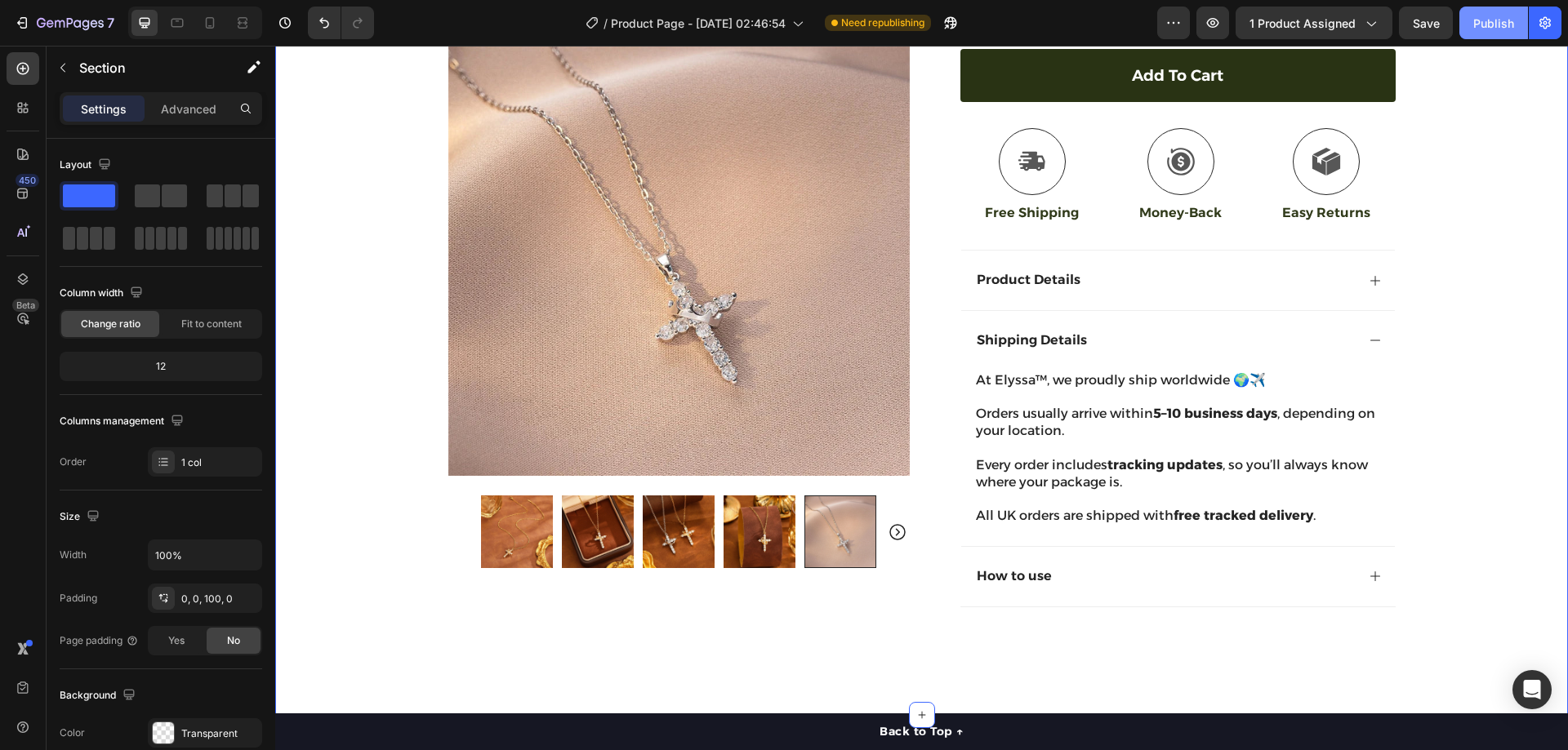
click at [1515, 23] on button "Publish" at bounding box center [1494, 22] width 68 height 32
click at [1018, 568] on p "How to use" at bounding box center [1014, 577] width 75 height 17
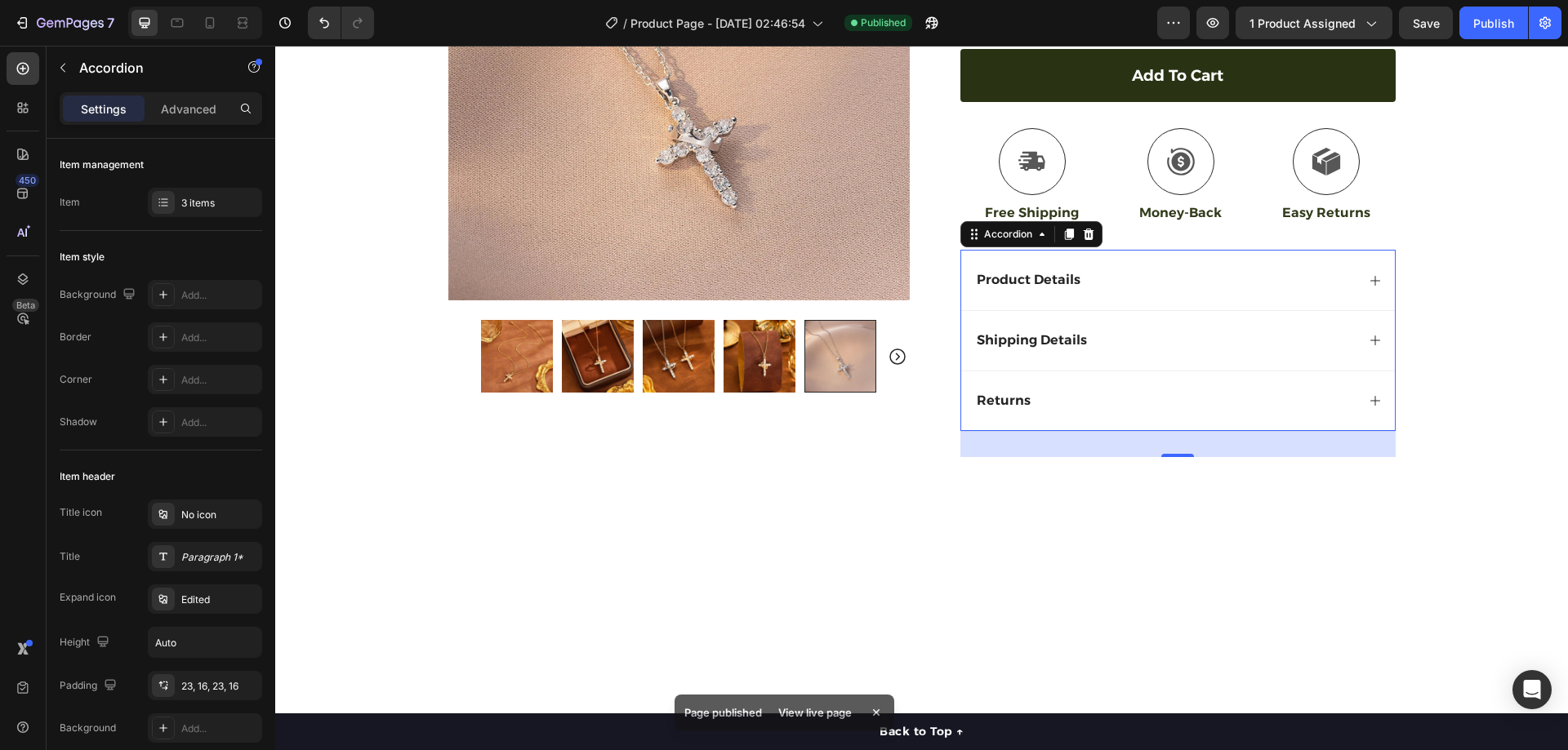
scroll to position [316, 0]
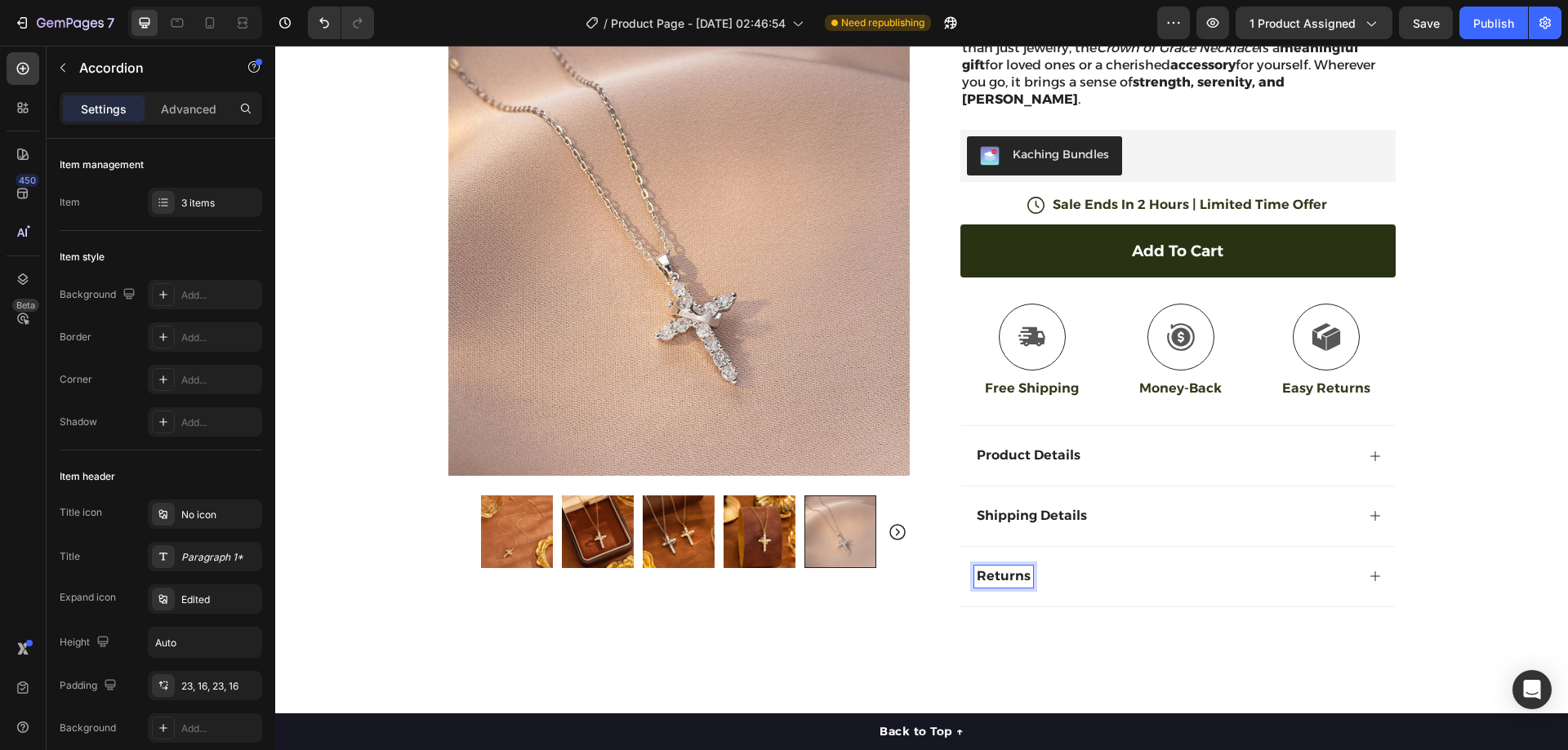
click at [1080, 566] on div "Returns" at bounding box center [1165, 576] width 381 height 22
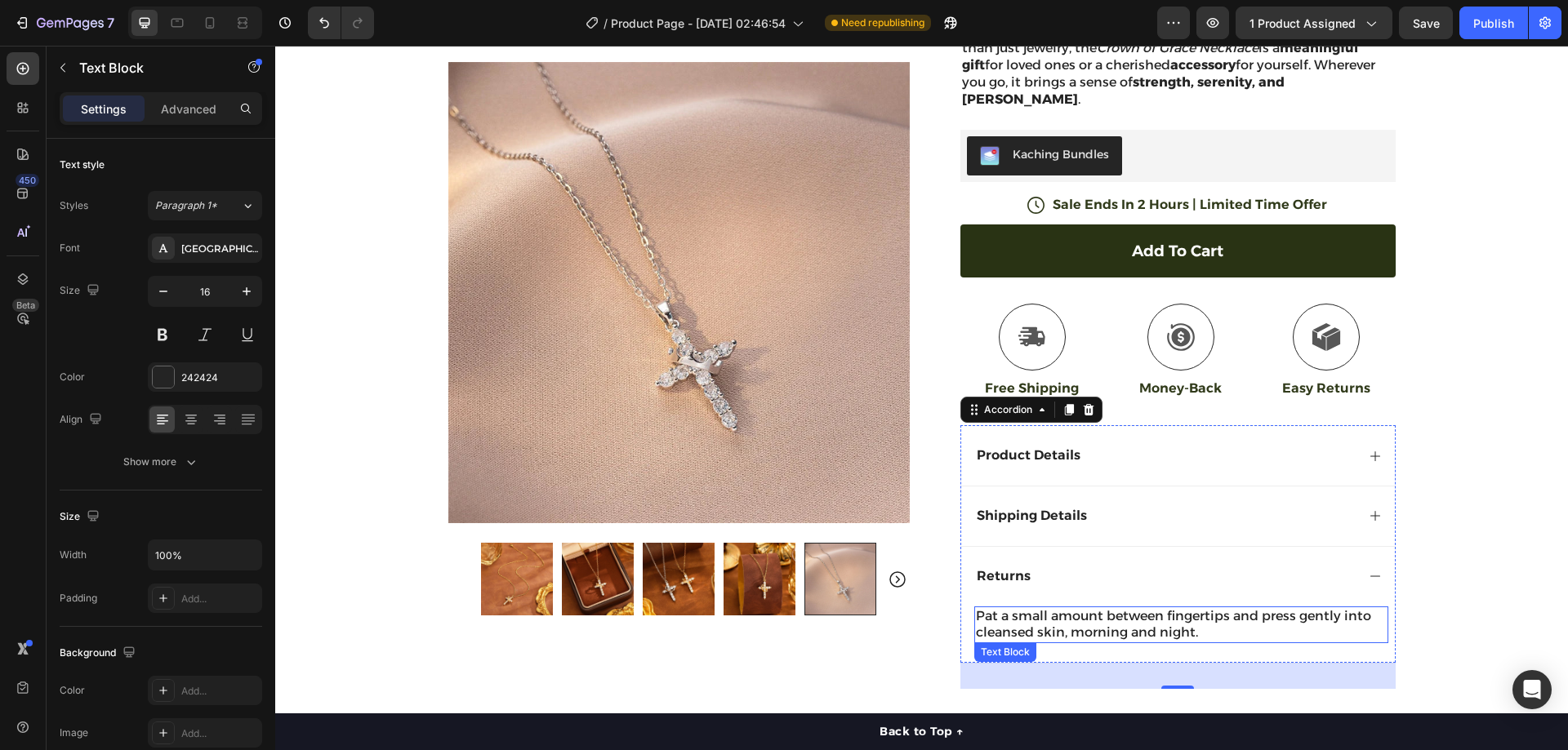
click at [1138, 608] on p "Pat a small amount between fingertips and press gently into cleansed skin, morn…" at bounding box center [1181, 625] width 411 height 34
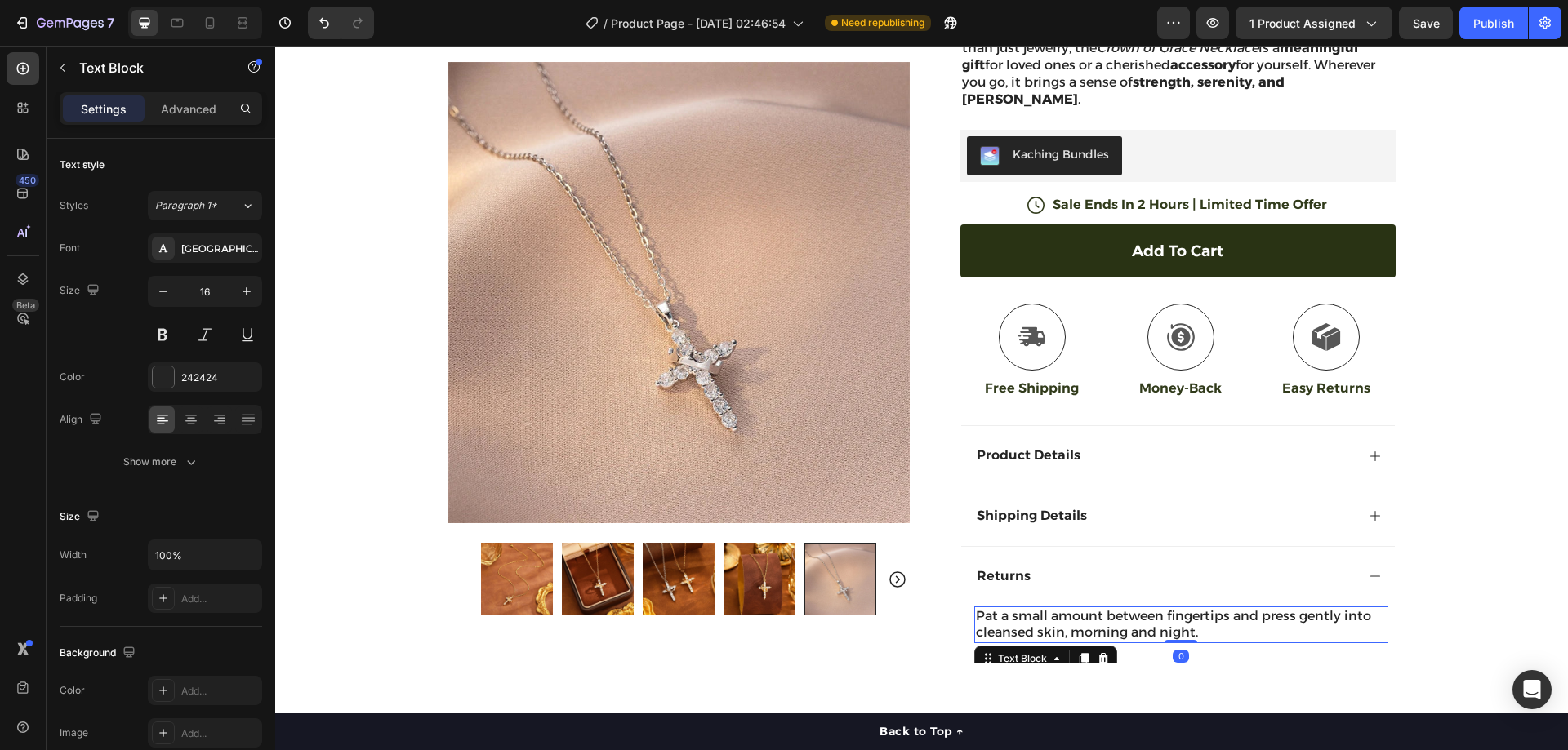
click at [1138, 608] on p "Pat a small amount between fingertips and press gently into cleansed skin, morn…" at bounding box center [1181, 625] width 411 height 34
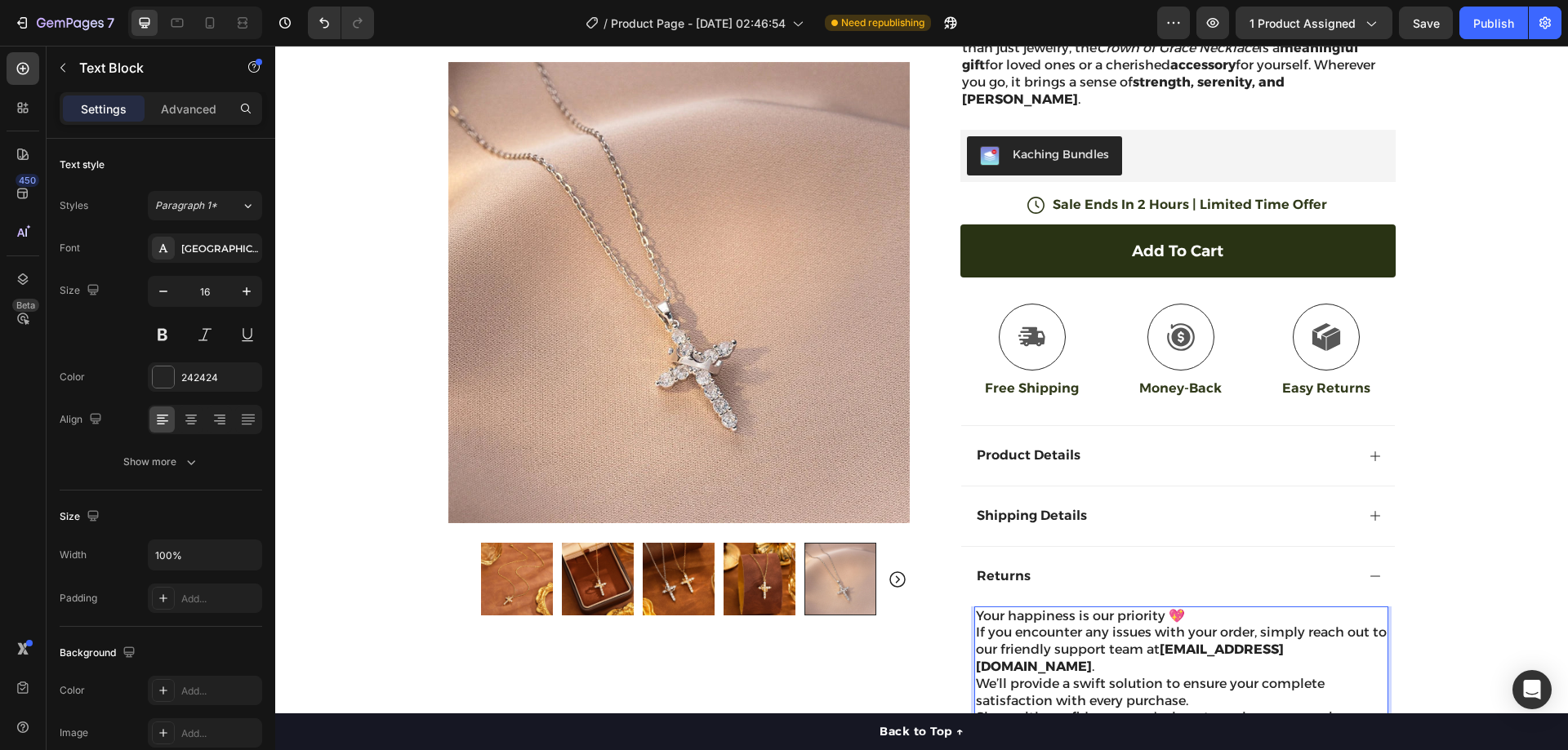
click at [1188, 608] on p "Your happiness is our priority 💖" at bounding box center [1181, 617] width 411 height 17
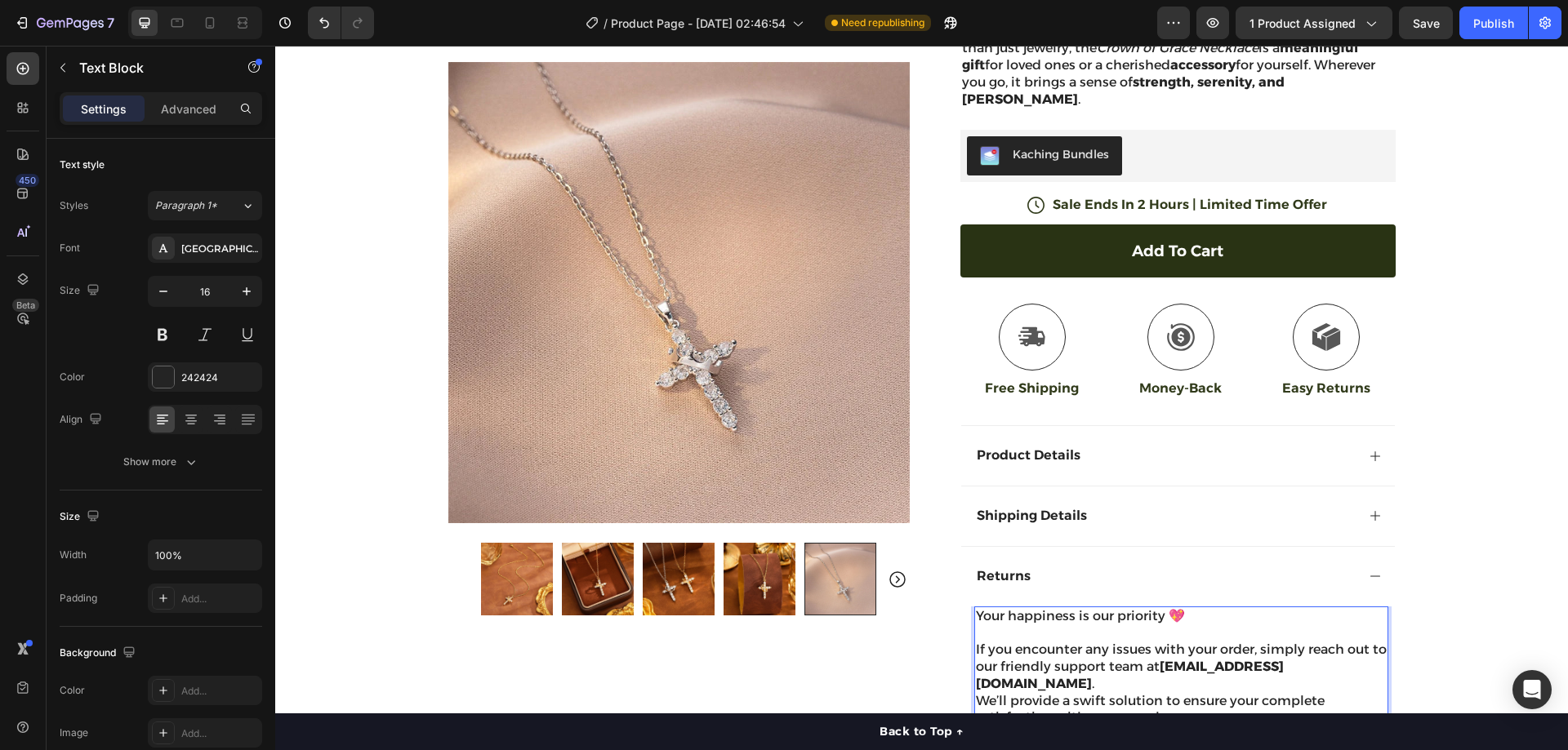
scroll to position [399, 0]
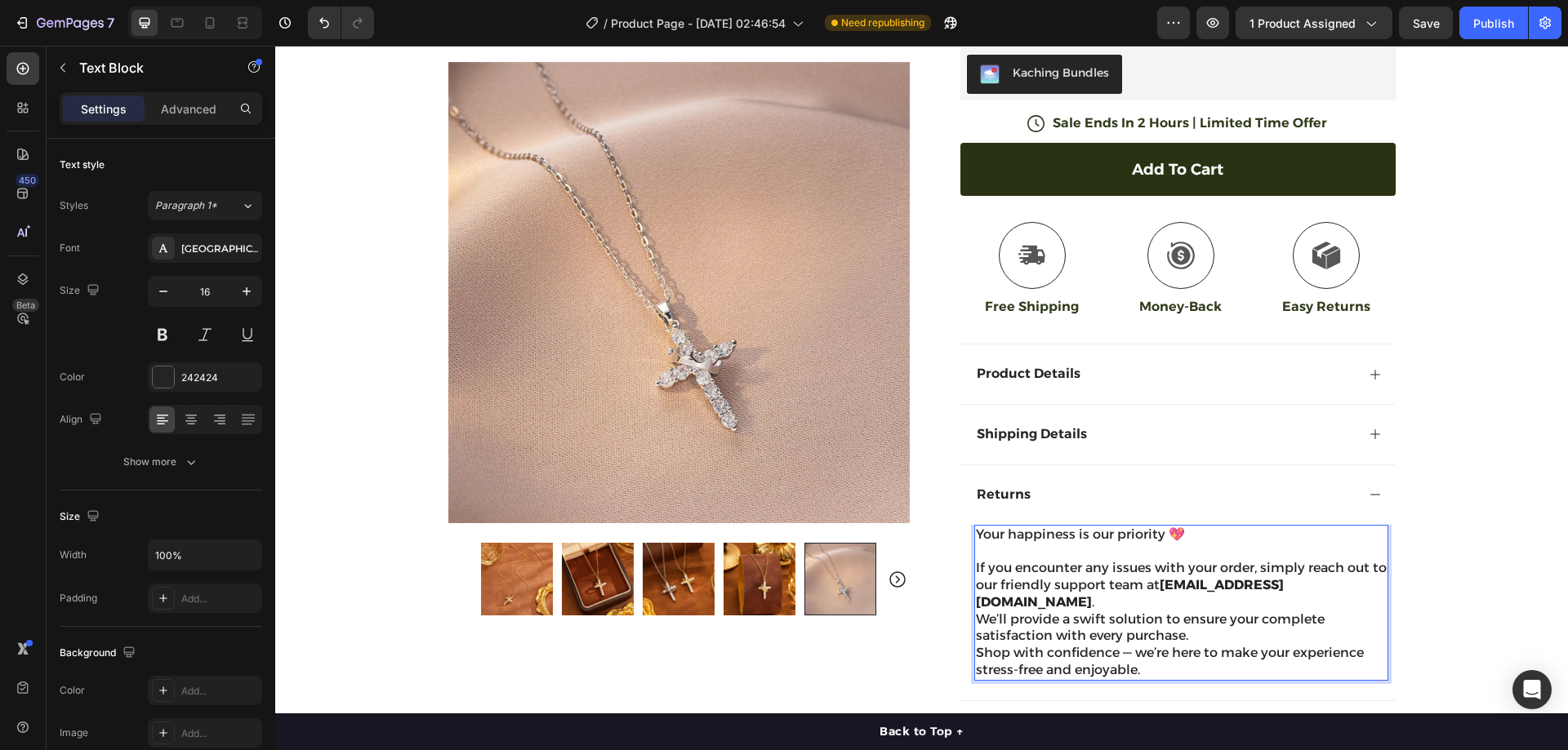
click at [1312, 573] on p "If you encounter any issues with your order, simply reach out to our friendly s…" at bounding box center [1181, 586] width 411 height 51
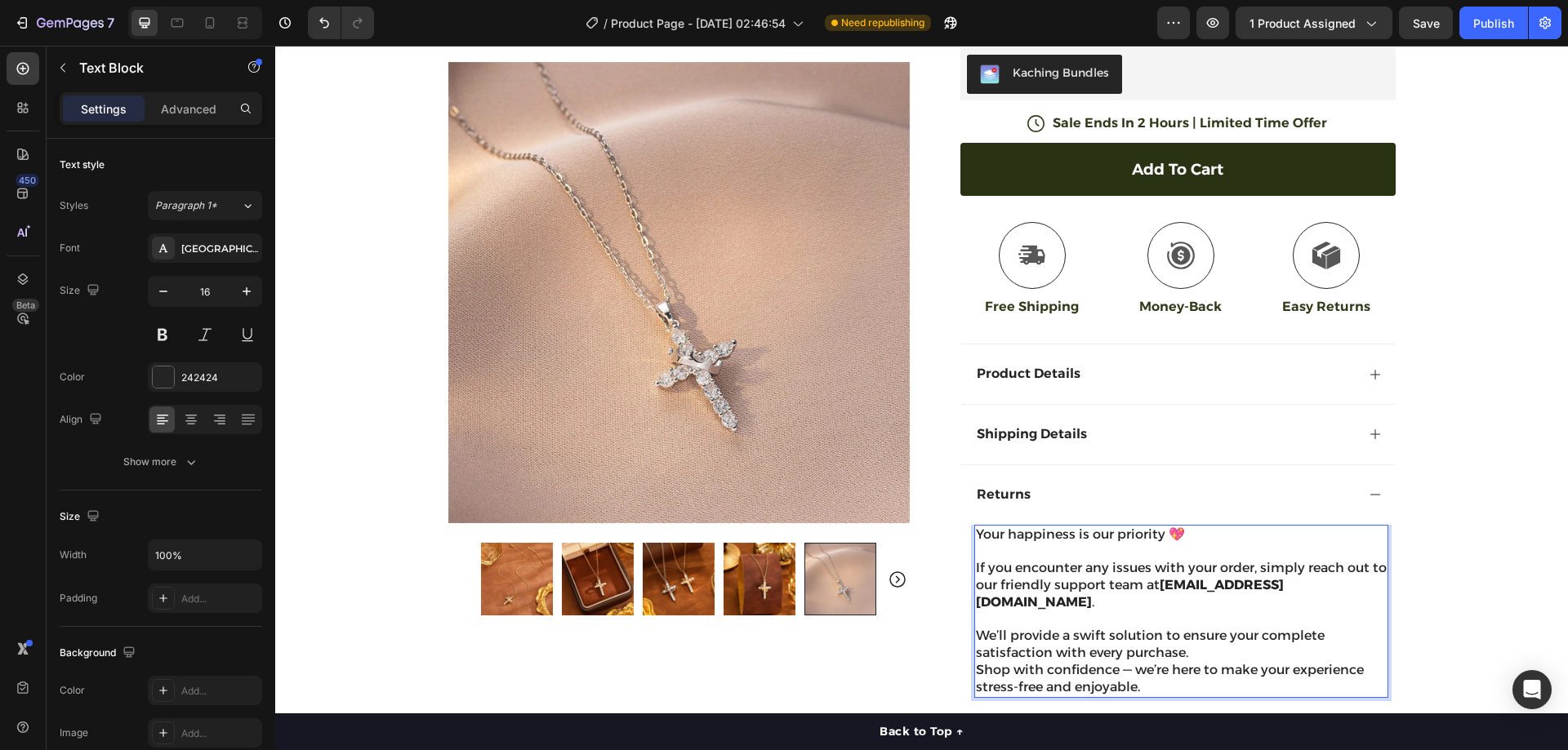
click at [1218, 628] on p "We’ll provide a swift solution to ensure your complete satisfaction with every …" at bounding box center [1181, 644] width 411 height 34
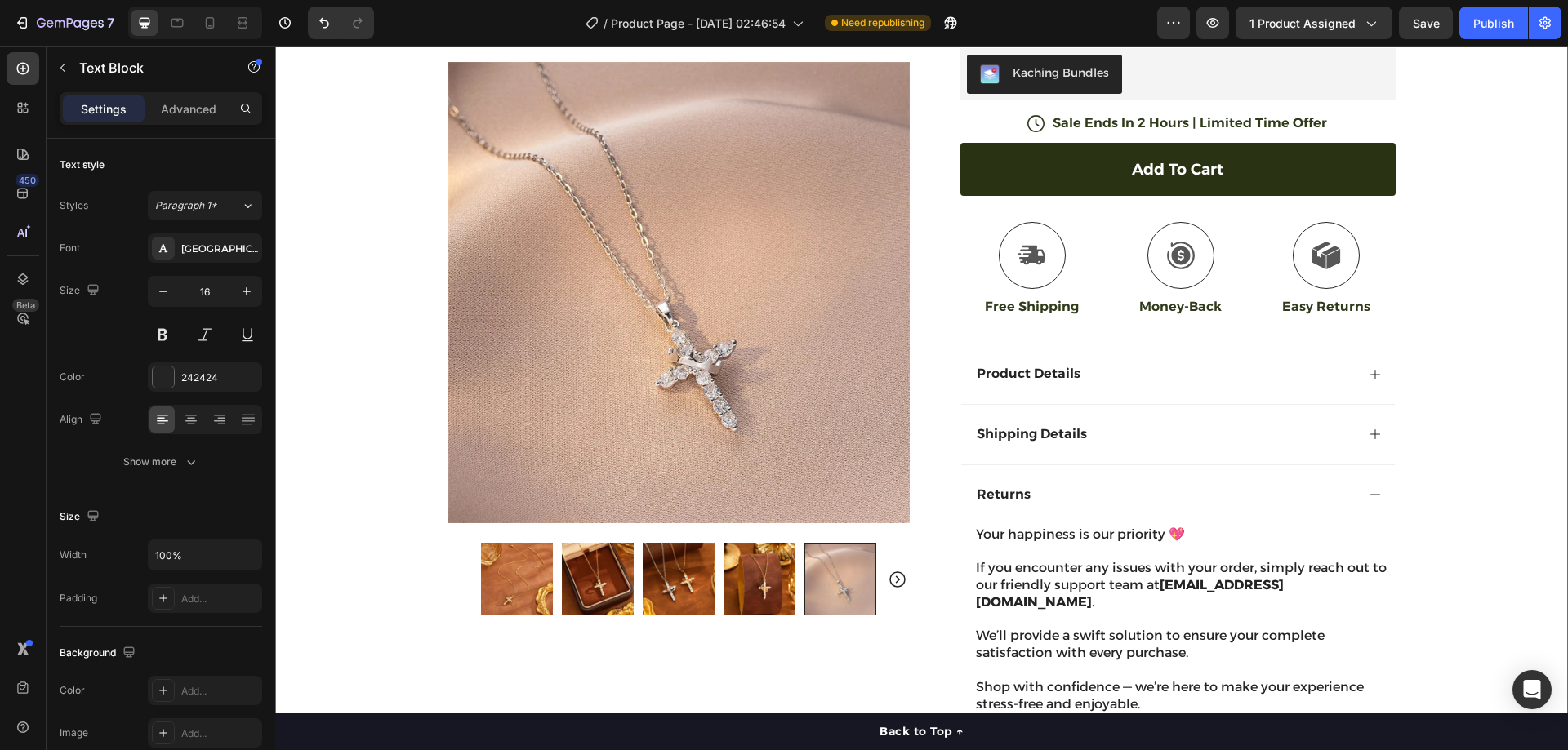
click at [1425, 540] on div "30 Day Guarantee Item List 22,500+ Happy Customers Item List 700+ 5-Star Review…" at bounding box center [922, 221] width 1293 height 1080
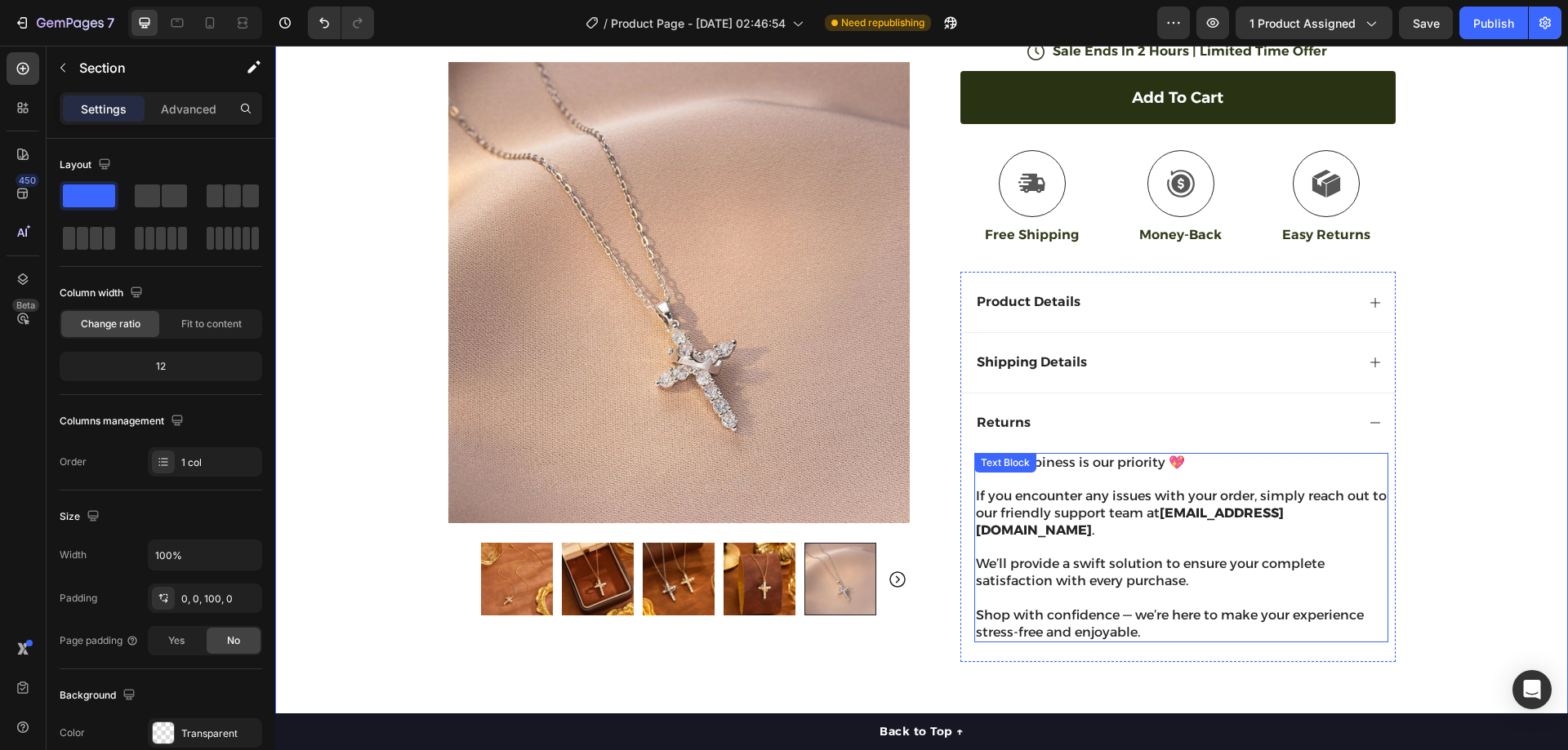
scroll to position [480, 0]
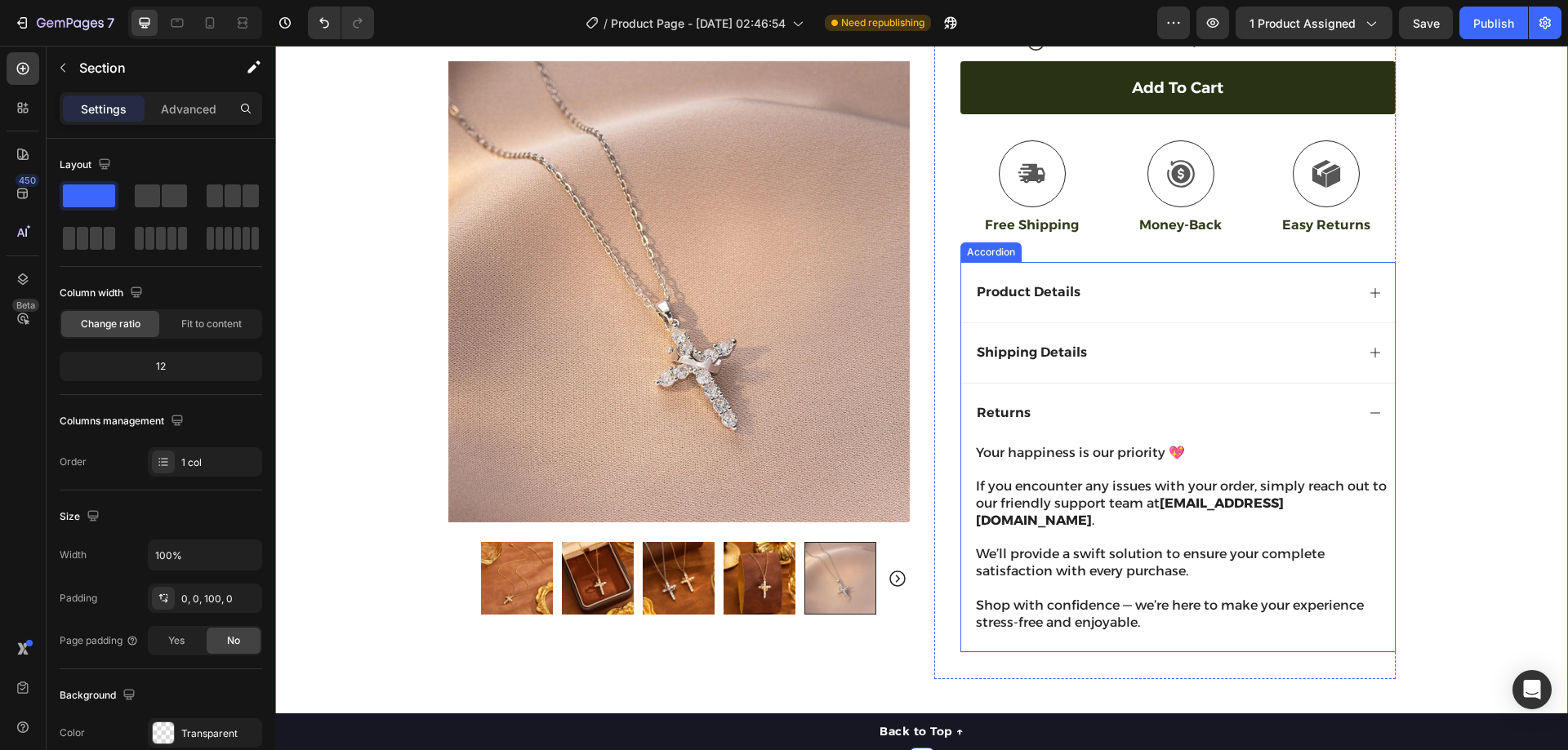
click at [1267, 342] on div "Shipping Details" at bounding box center [1165, 352] width 381 height 22
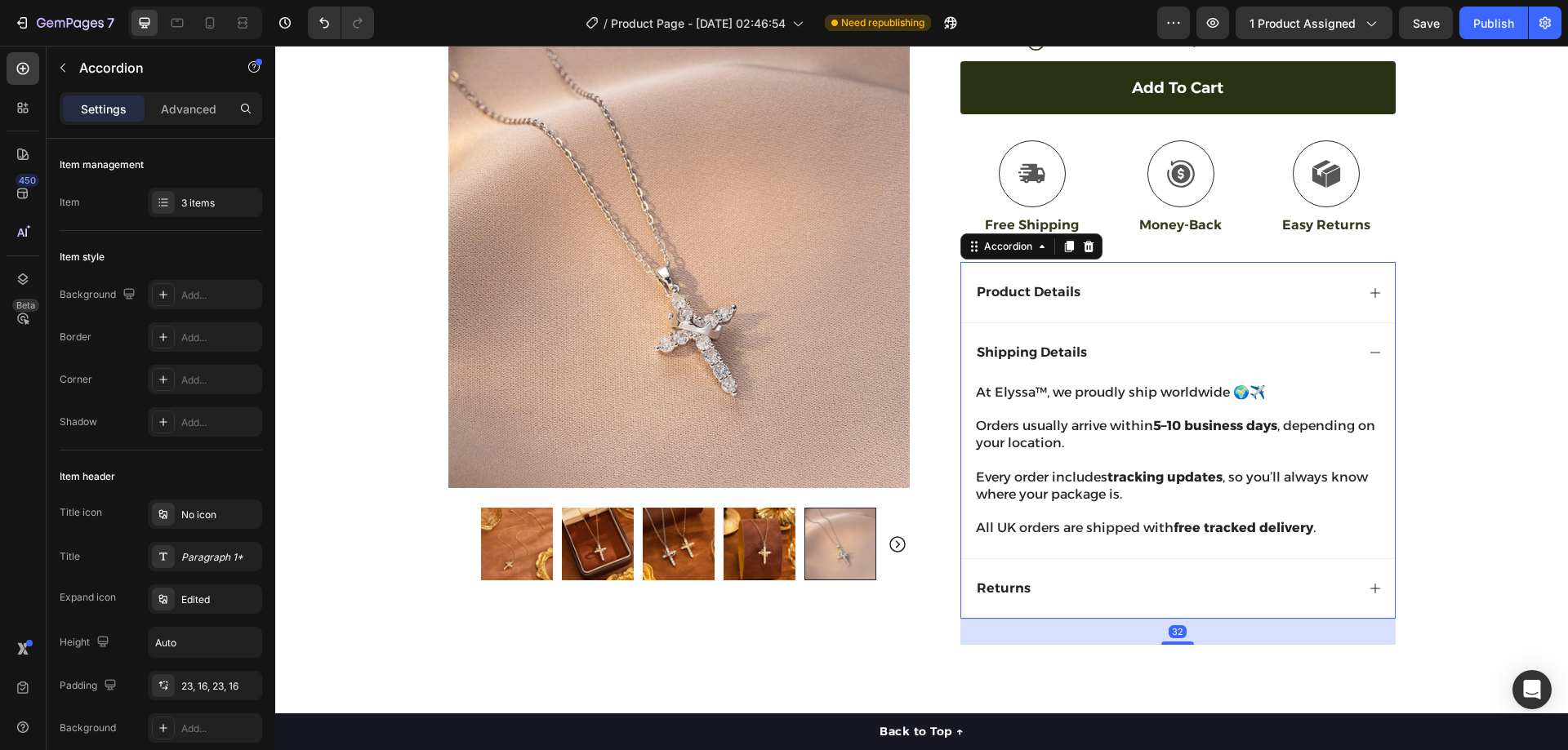
click at [1267, 342] on div "Shipping Details" at bounding box center [1165, 352] width 381 height 22
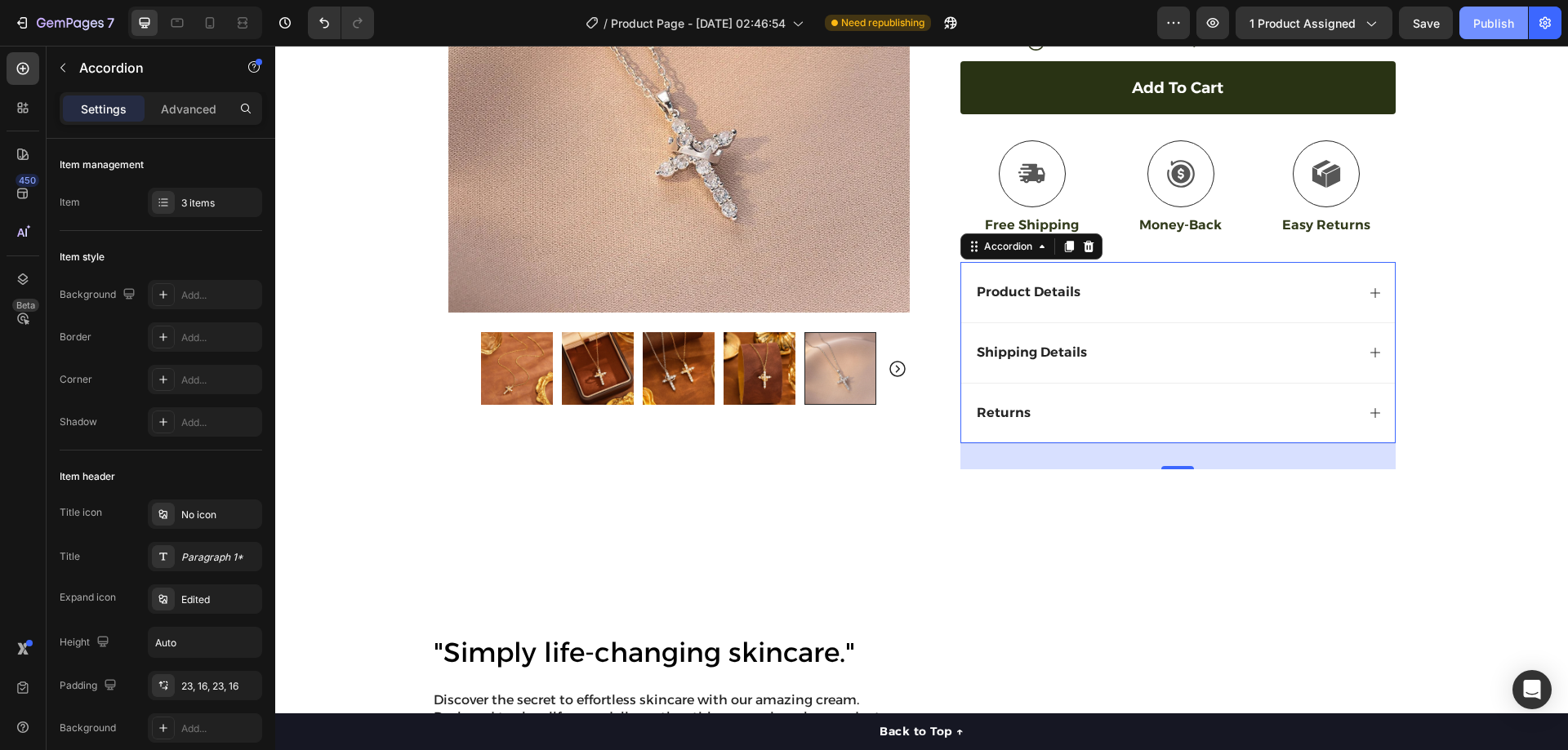
click at [1490, 24] on div "Publish" at bounding box center [1494, 24] width 41 height 17
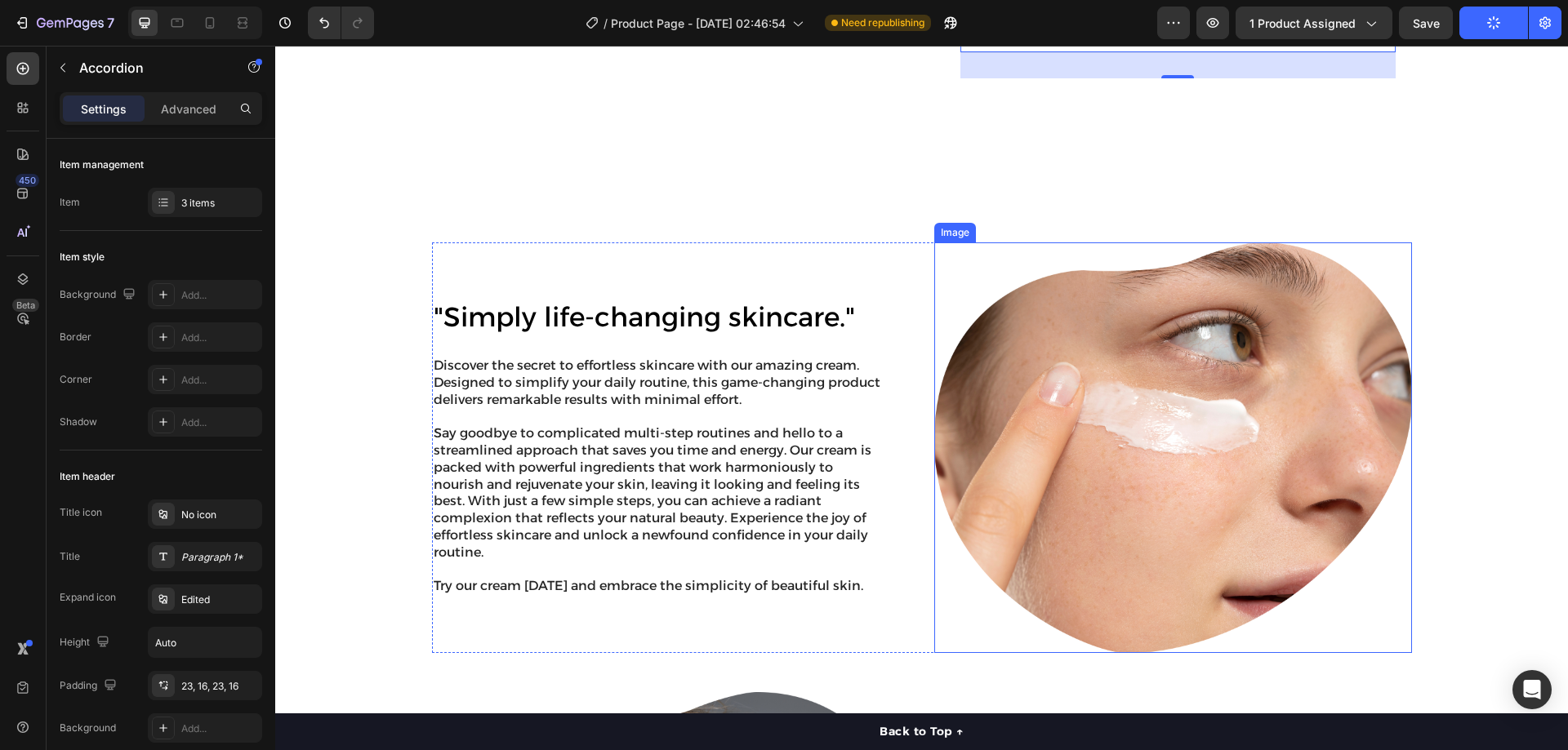
scroll to position [898, 0]
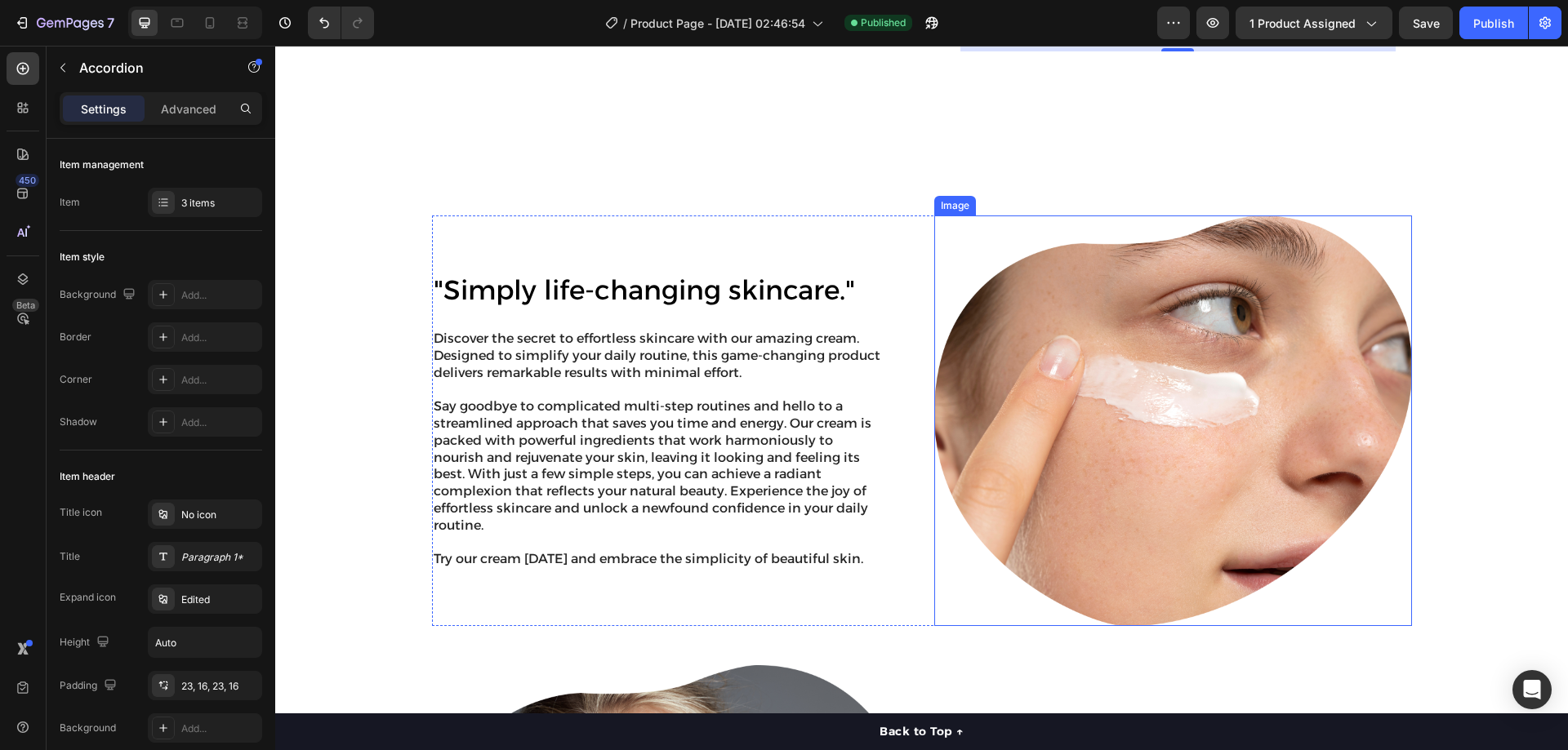
drag, startPoint x: 993, startPoint y: 359, endPoint x: 979, endPoint y: 358, distance: 14.0
click at [993, 358] on img at bounding box center [1173, 421] width 477 height 411
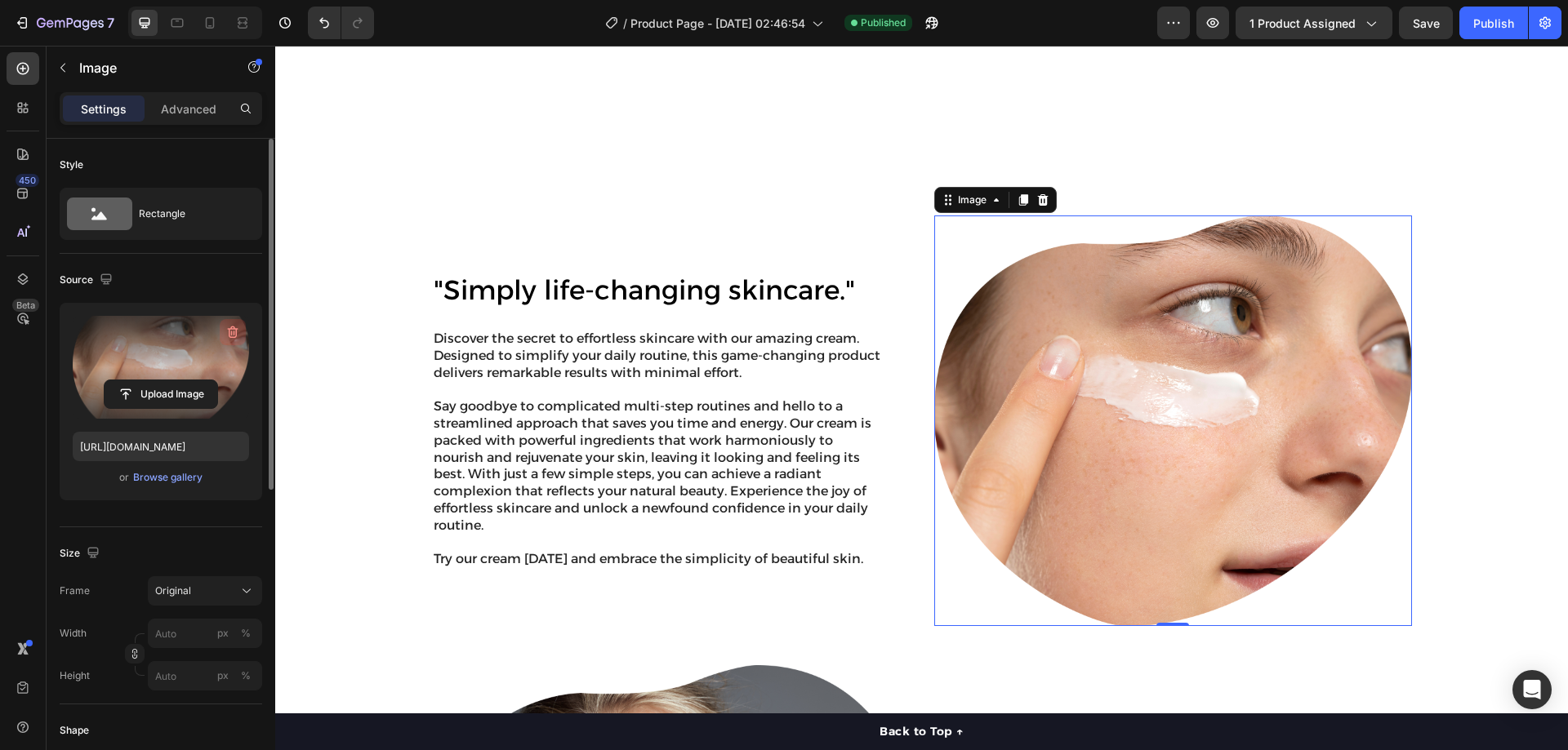
click at [232, 335] on icon "button" at bounding box center [232, 333] width 2 height 5
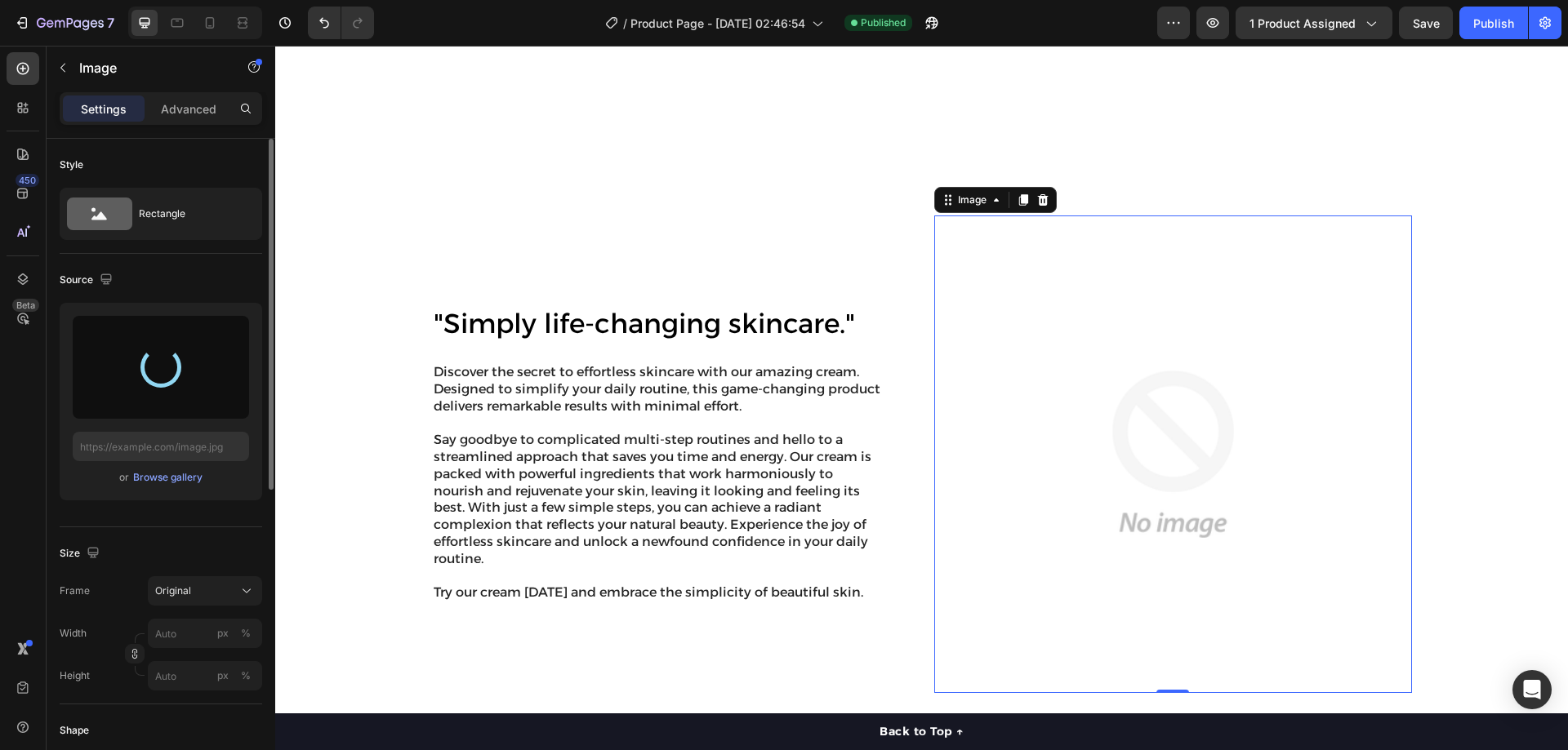
type input "https://cdn.shopify.com/s/files/1/0983/9565/2435/files/gempages_580694838337339…"
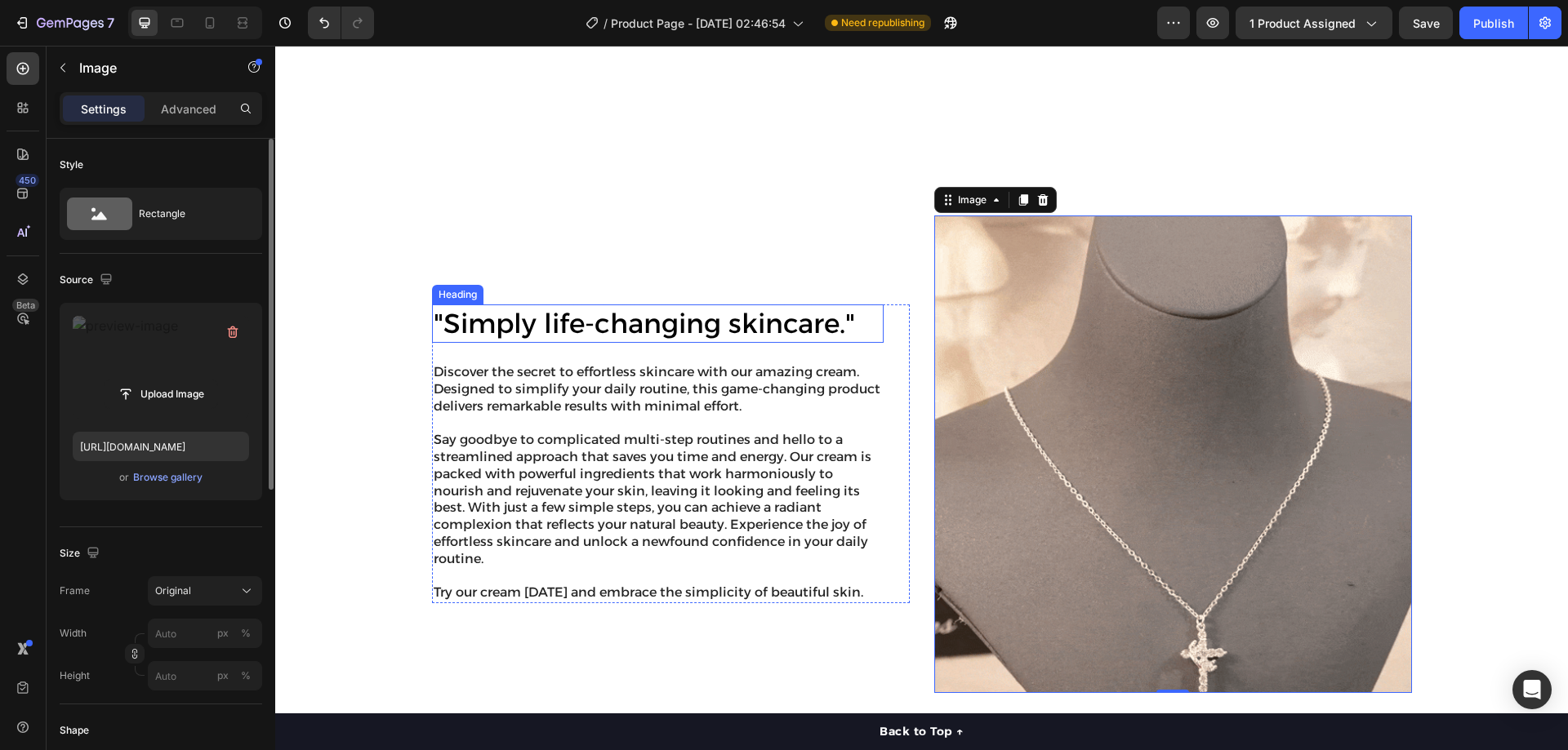
click at [653, 316] on h2 ""Simply life-changing skincare."" at bounding box center [658, 323] width 451 height 38
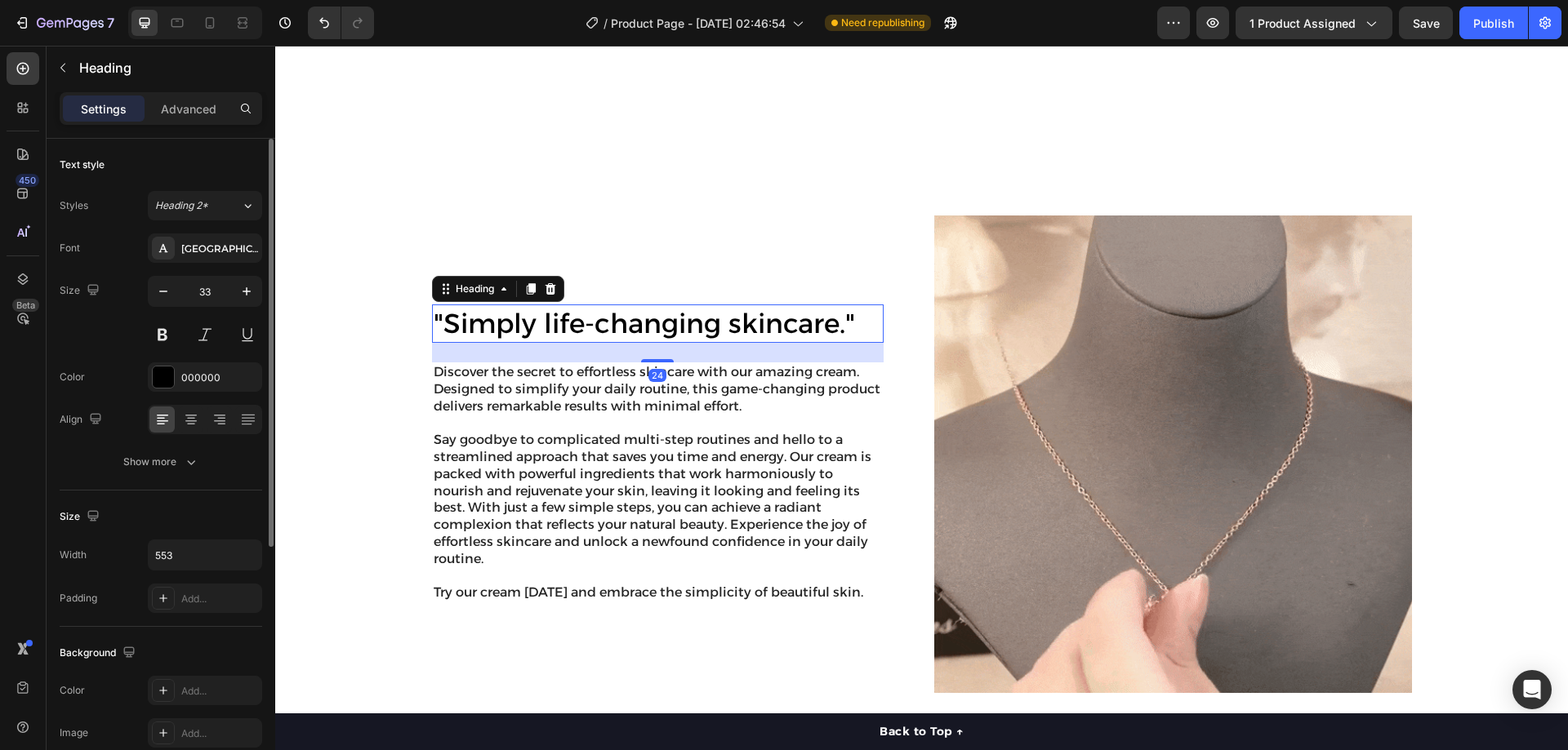
click at [653, 316] on h2 ""Simply life-changing skincare."" at bounding box center [658, 323] width 451 height 38
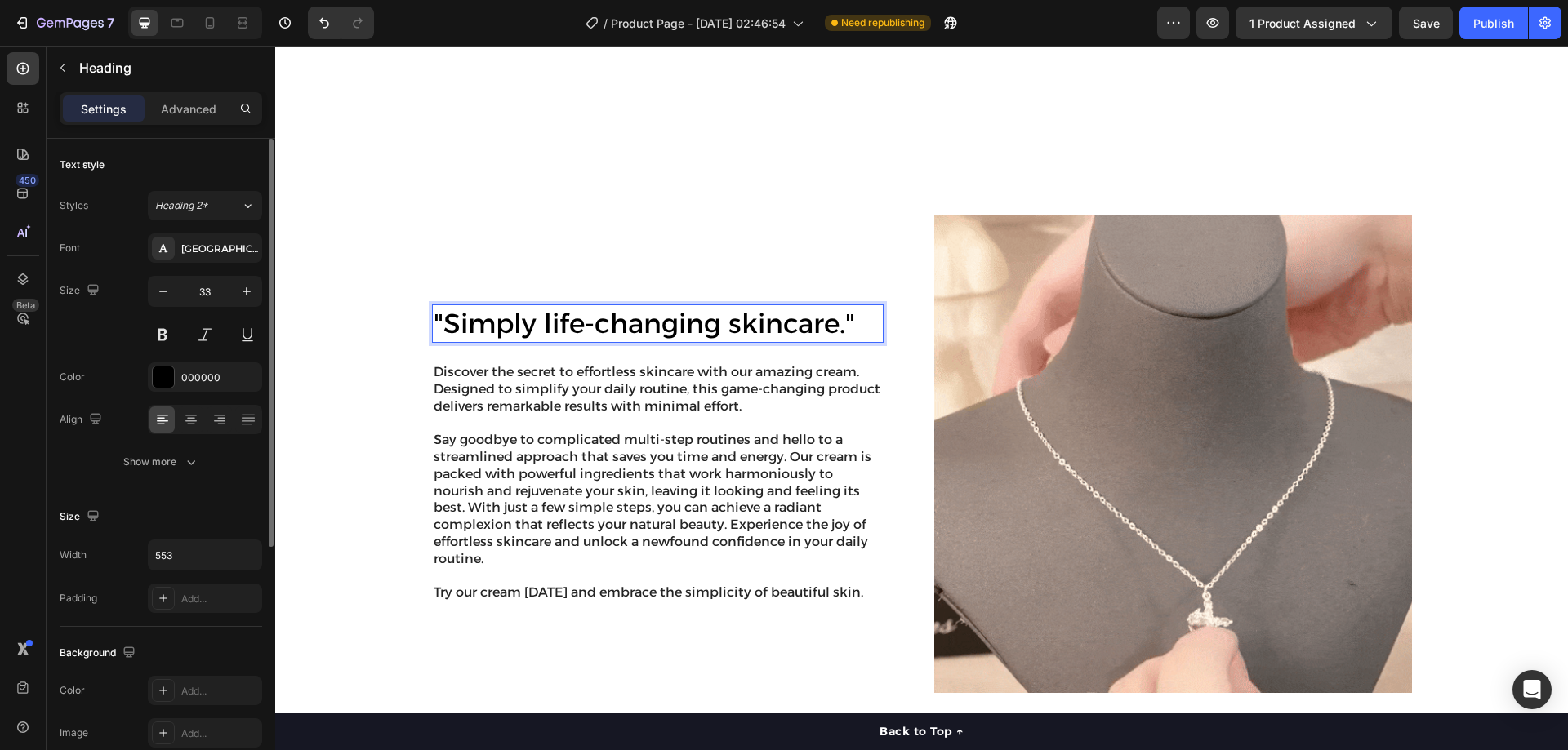
scroll to position [881, 0]
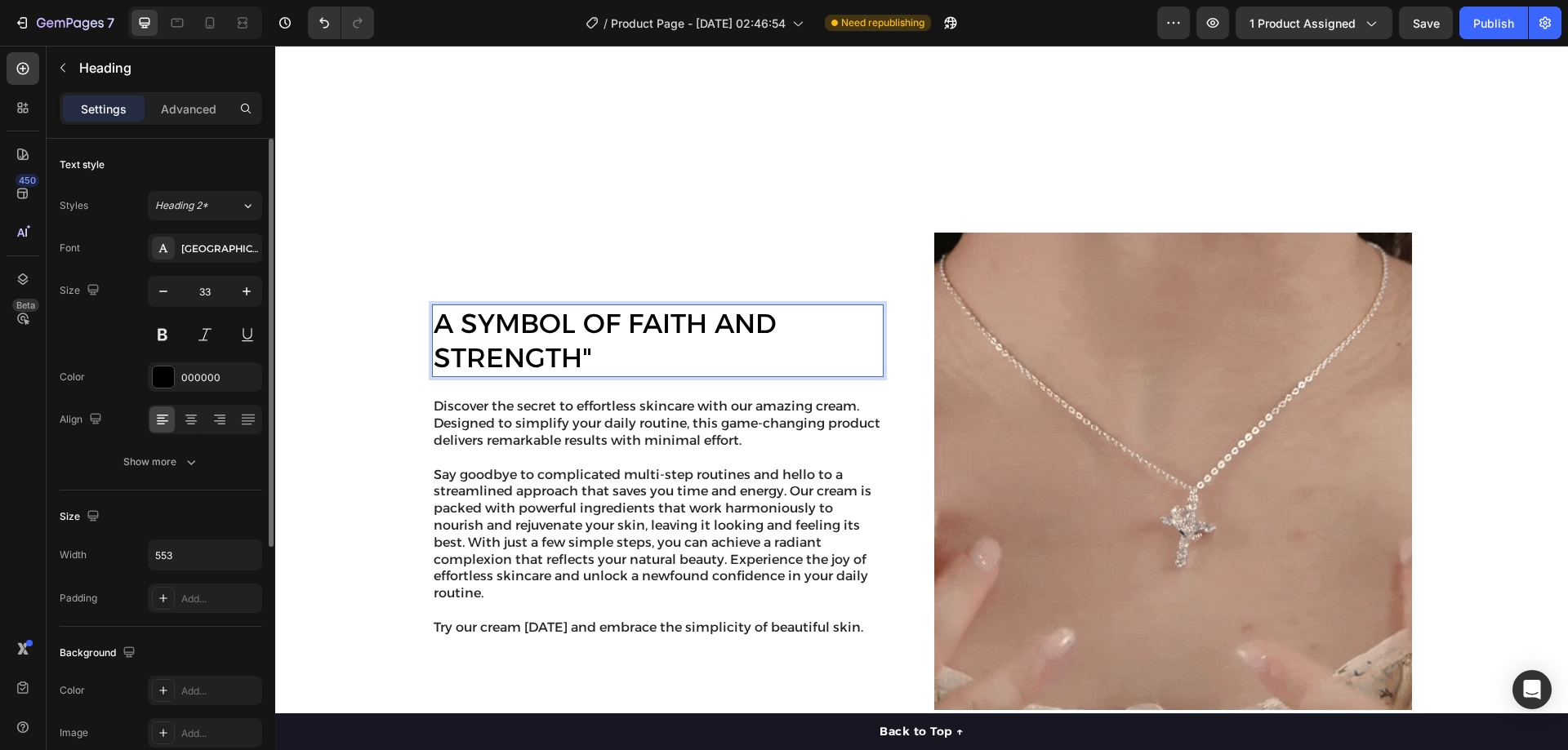
click at [435, 306] on p "A SYMBOL OF FAITH AND STRENGTH"" at bounding box center [658, 341] width 449 height 70
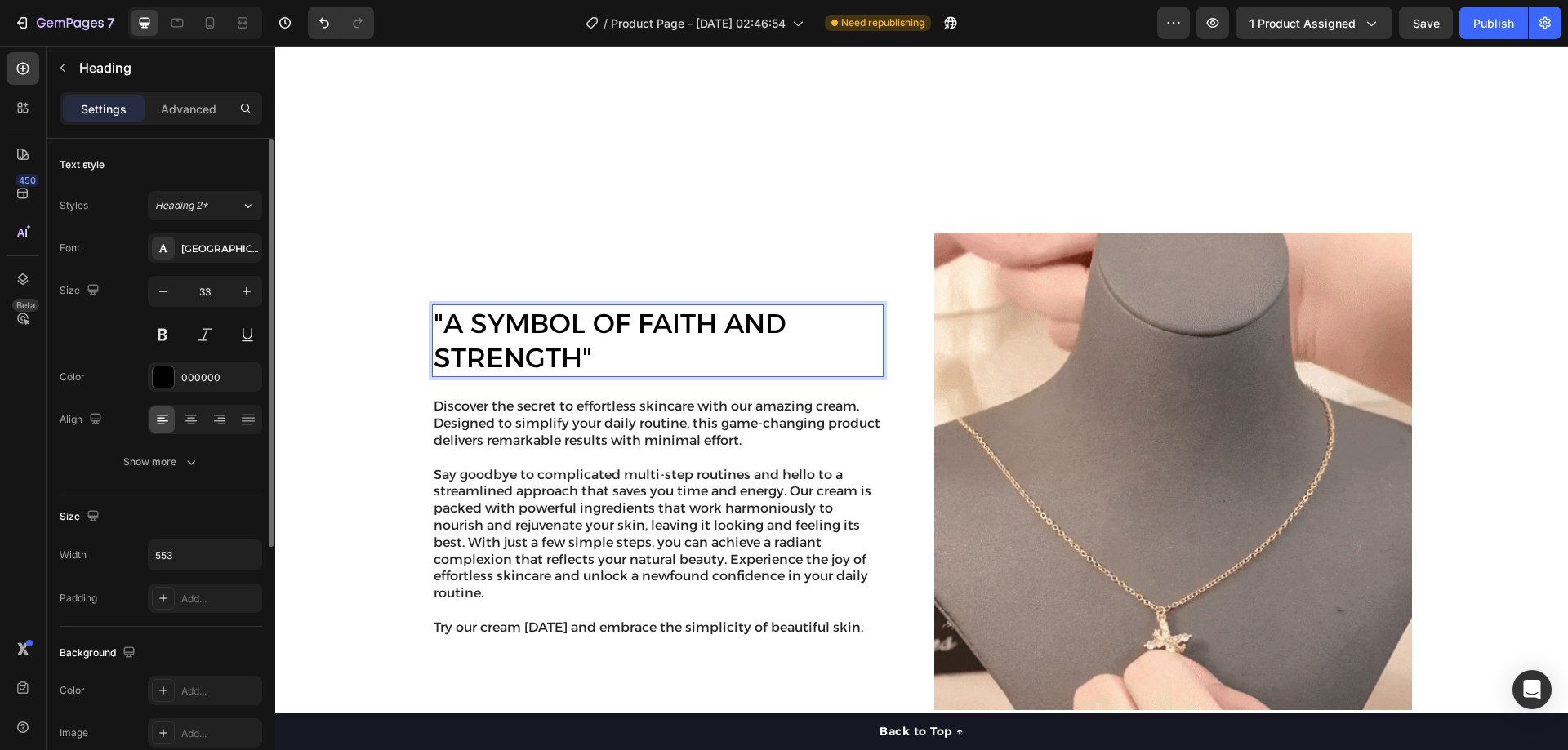
click at [615, 333] on p ""A SYMBOL OF FAITH AND STRENGTH"" at bounding box center [658, 341] width 449 height 70
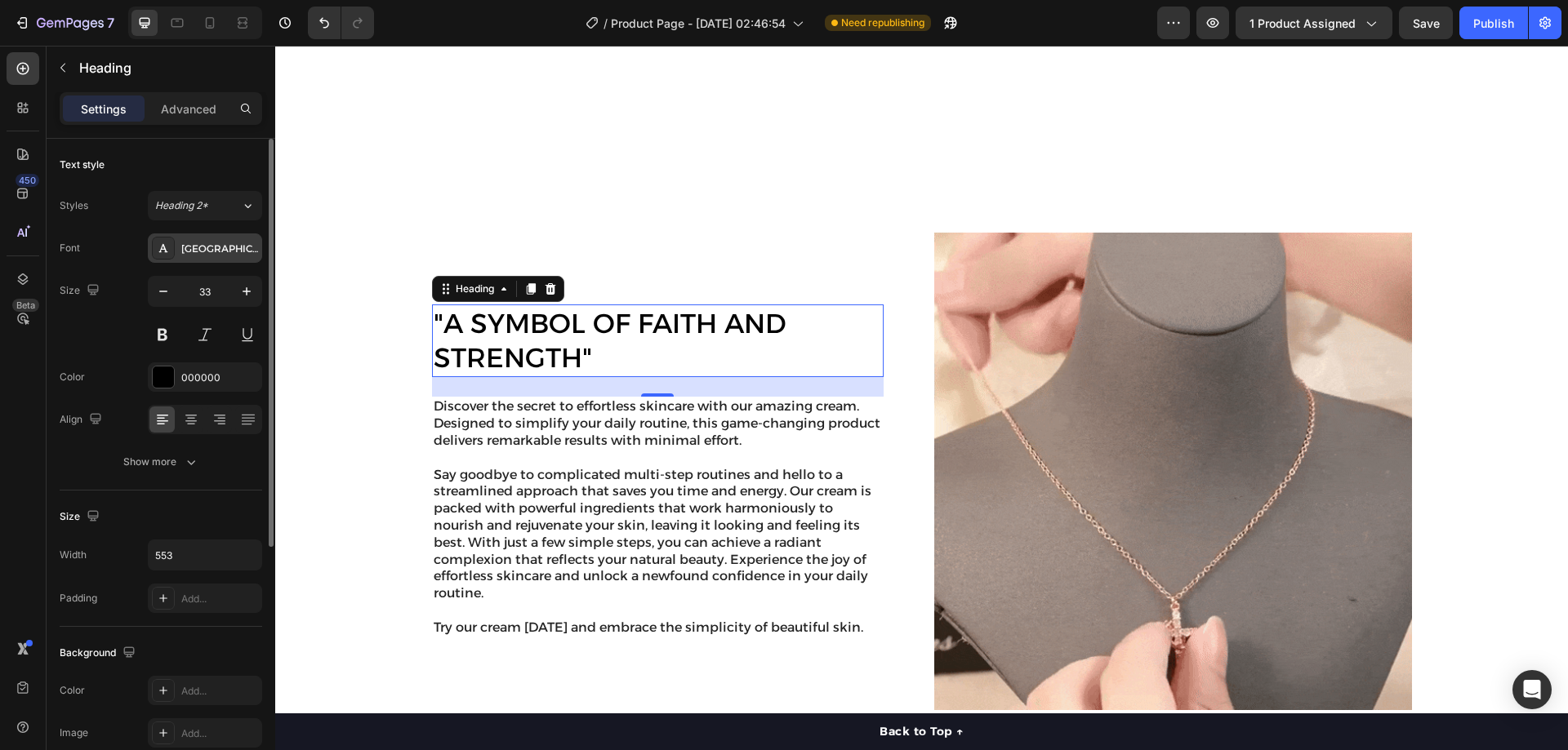
click at [227, 255] on div "[GEOGRAPHIC_DATA]" at bounding box center [220, 248] width 77 height 15
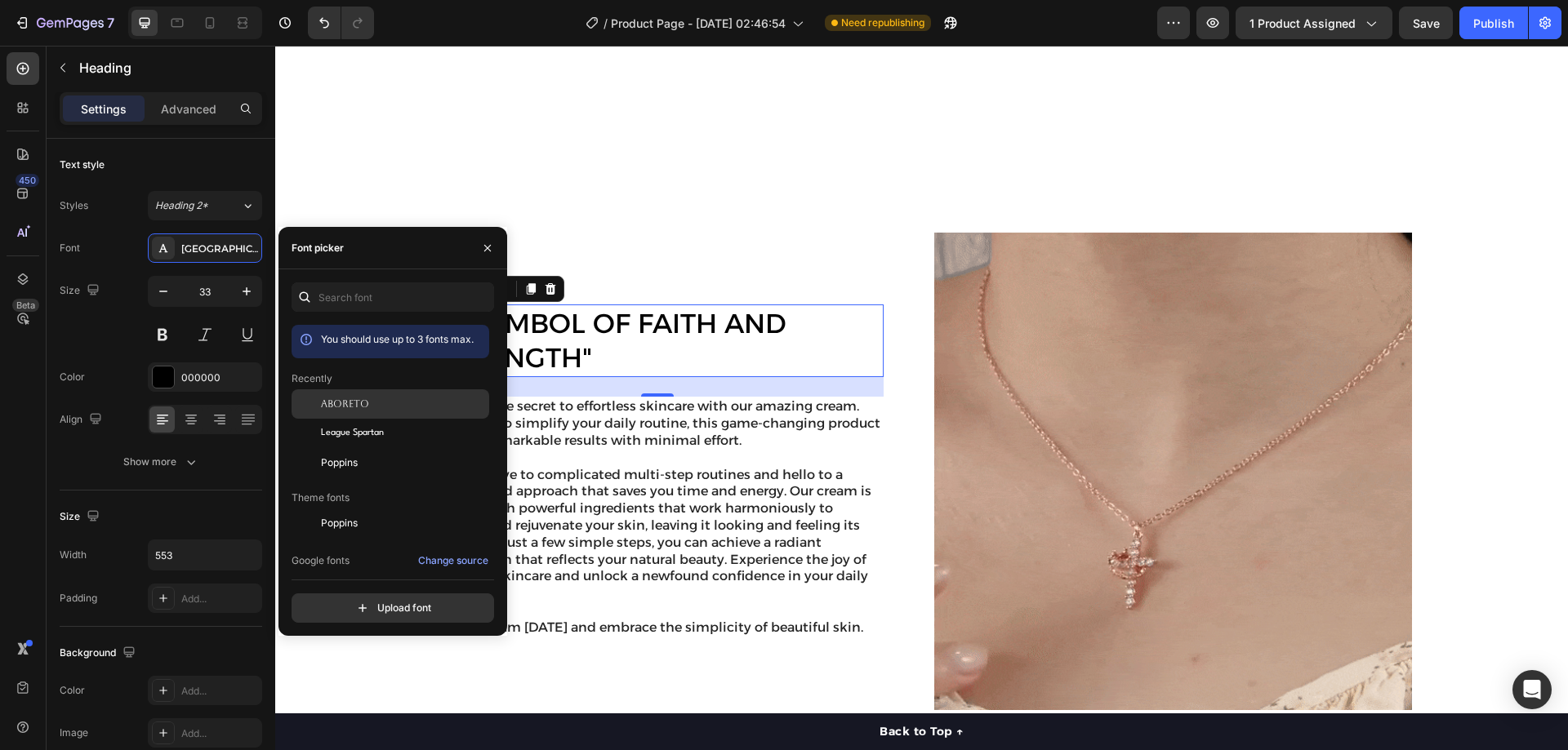
click at [365, 404] on span "Aboreto" at bounding box center [345, 404] width 48 height 15
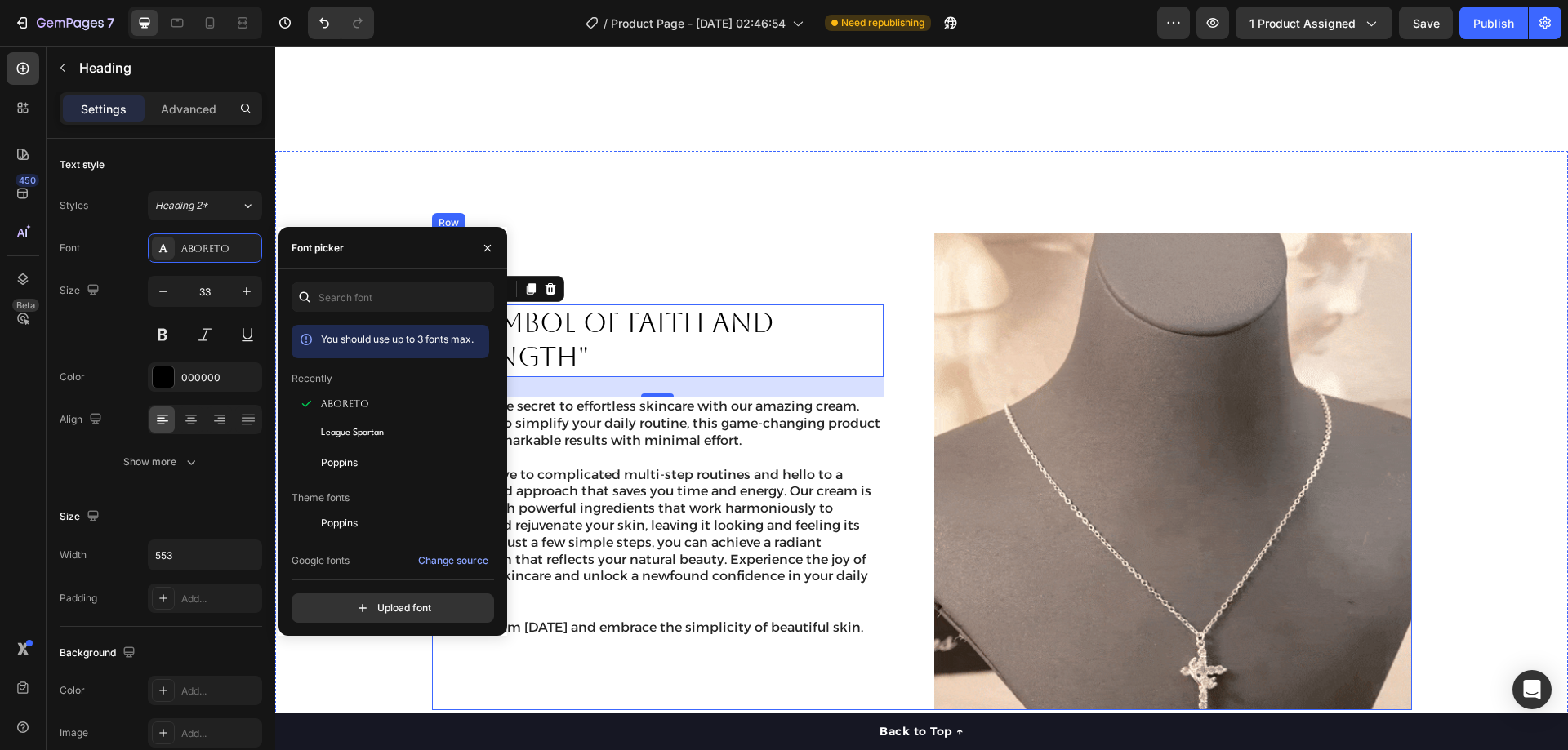
click at [798, 233] on div ""A SYMBOL OF FAITH AND STRENGTH" Heading 24 Discover the secret to effortless s…" at bounding box center [671, 471] width 477 height 477
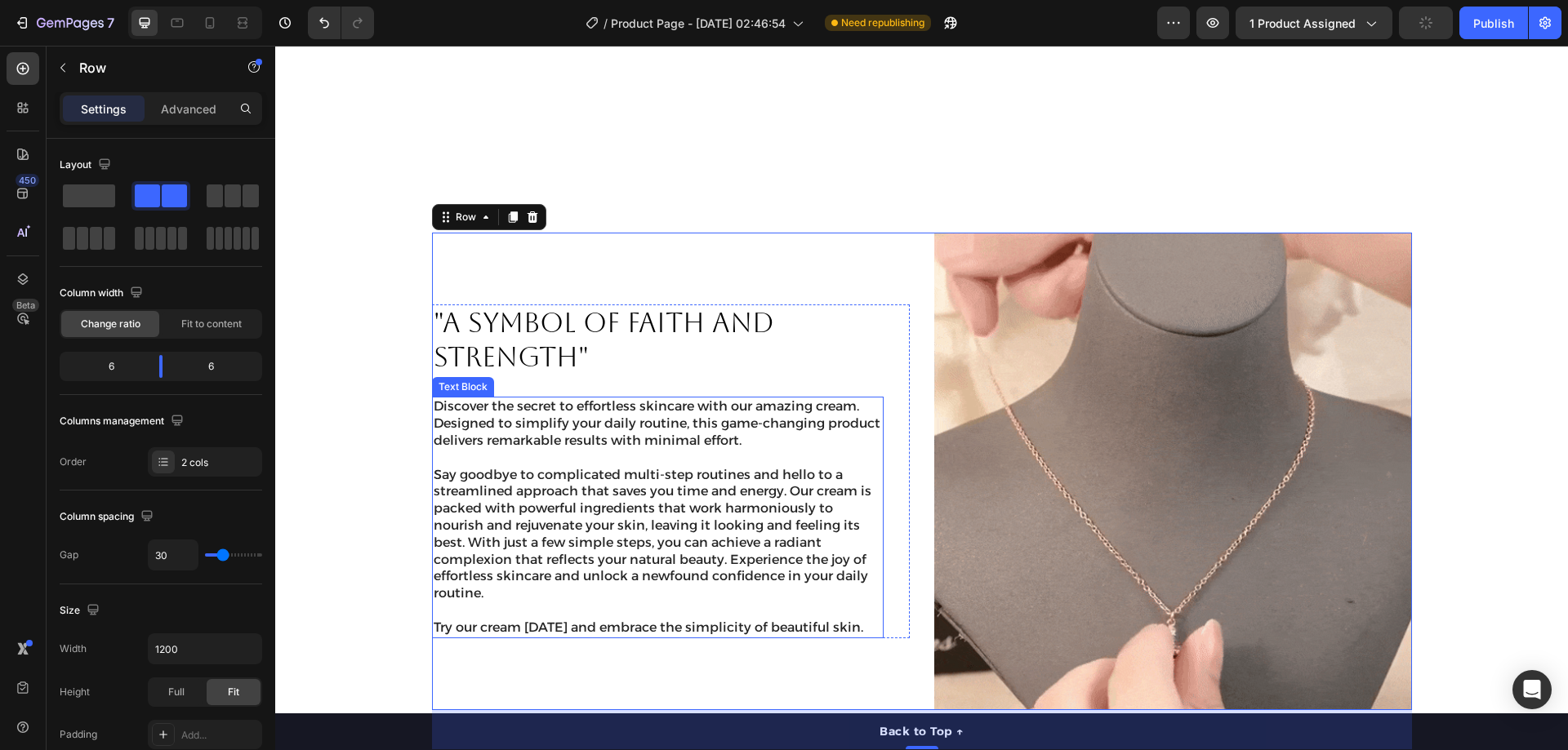
click at [719, 450] on p at bounding box center [658, 459] width 449 height 17
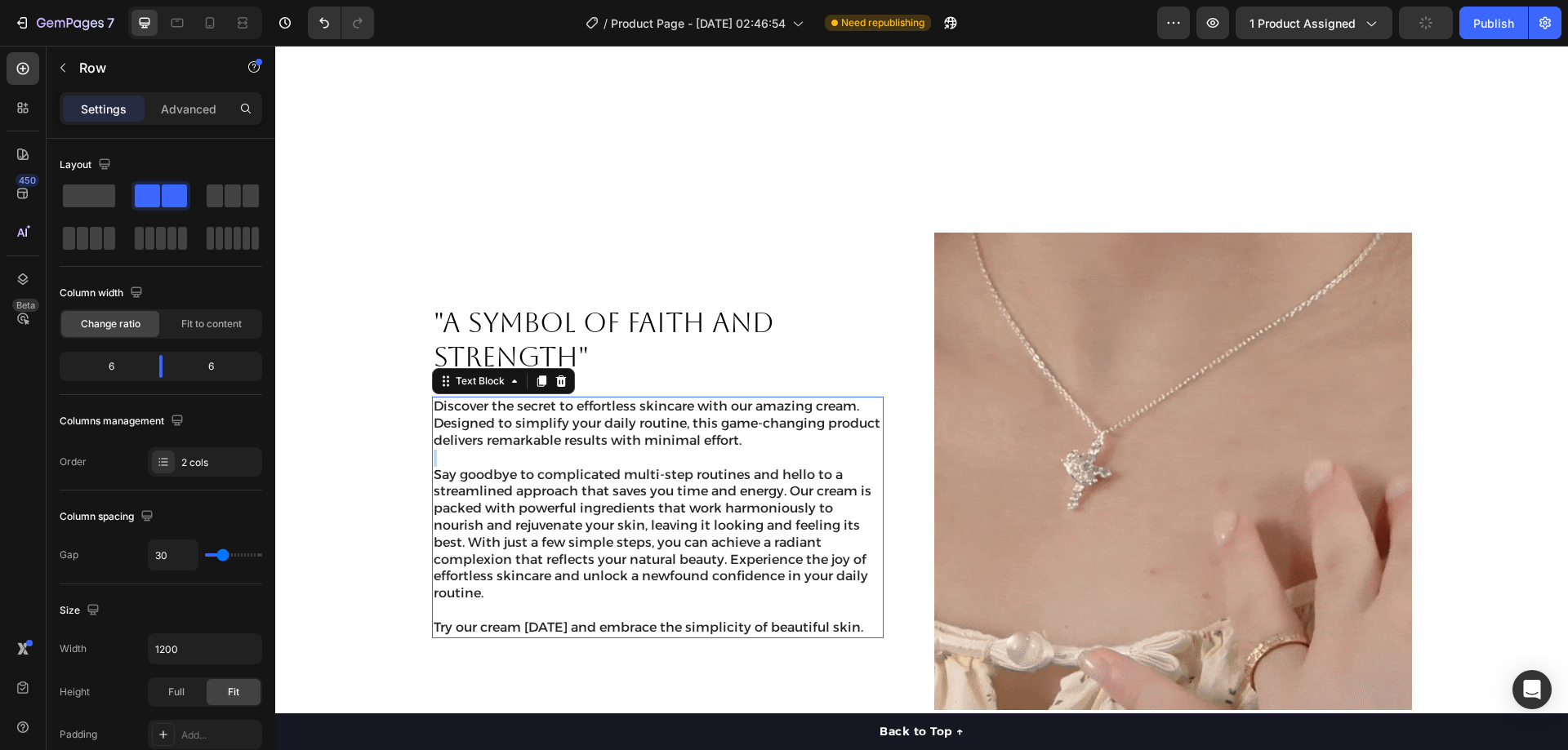
click at [719, 450] on p "Rich Text Editor. Editing area: main" at bounding box center [658, 459] width 449 height 17
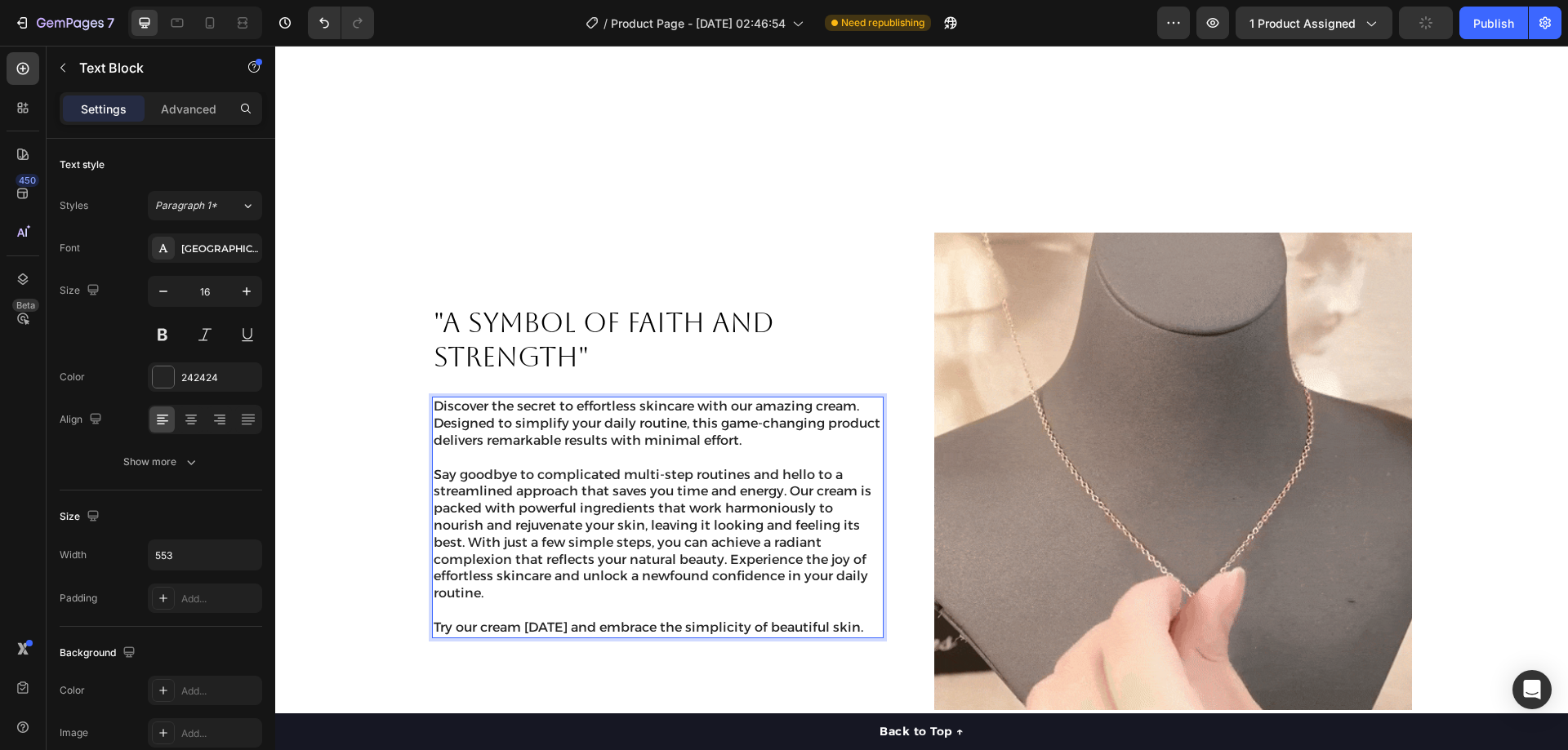
scroll to position [948, 0]
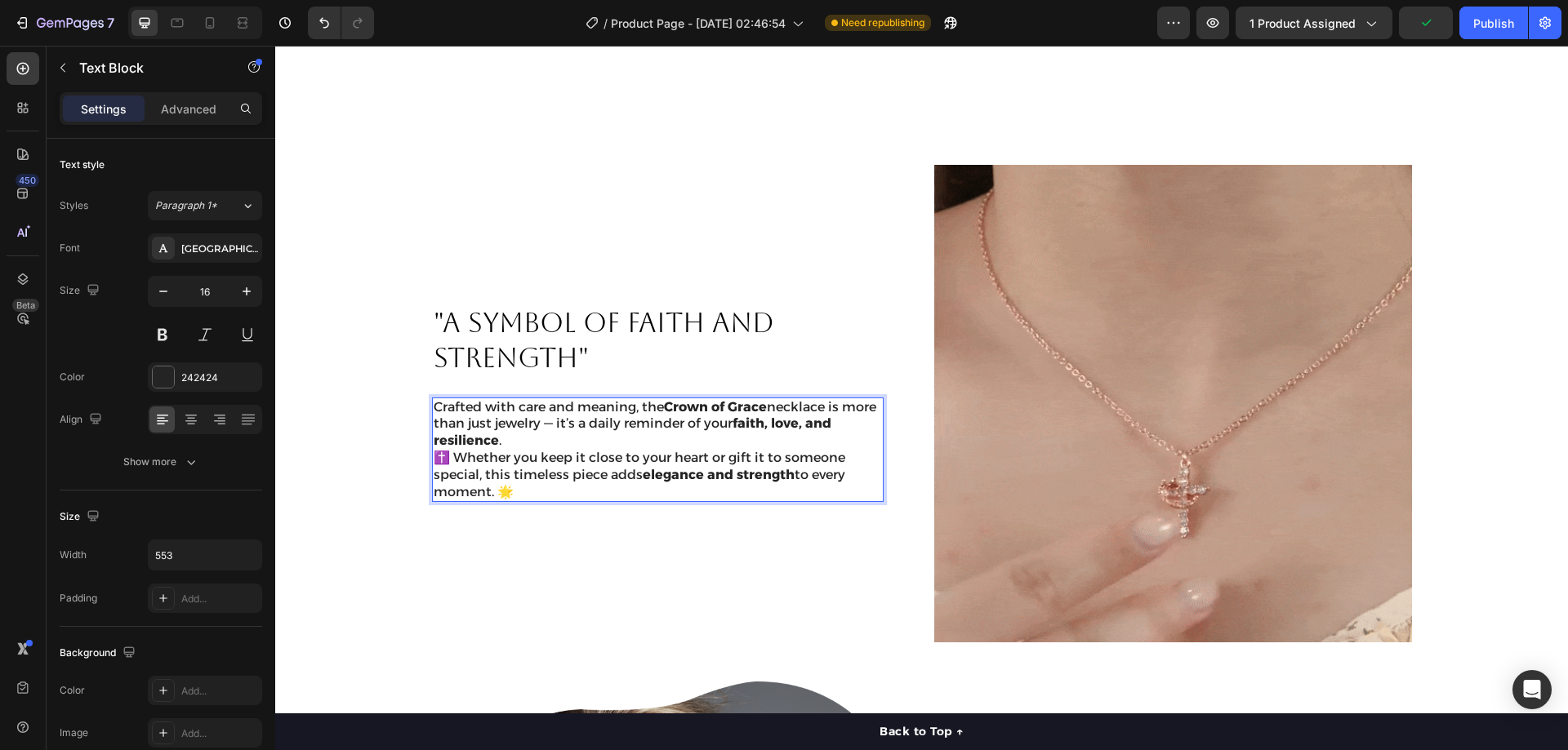
click at [540, 423] on p "Crafted with care and meaning, the Crown of Grace necklace is more than just je…" at bounding box center [658, 425] width 449 height 51
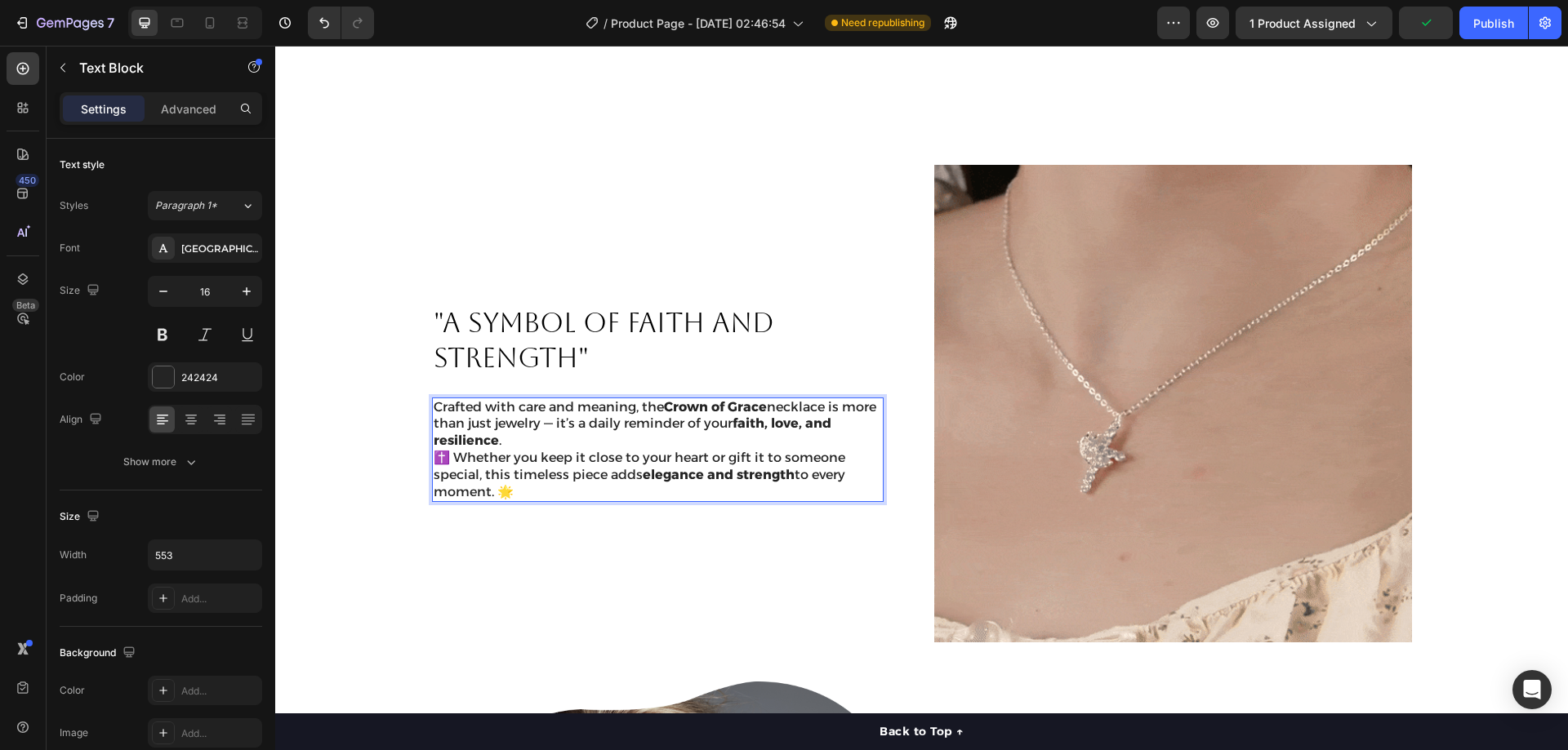
scroll to position [940, 0]
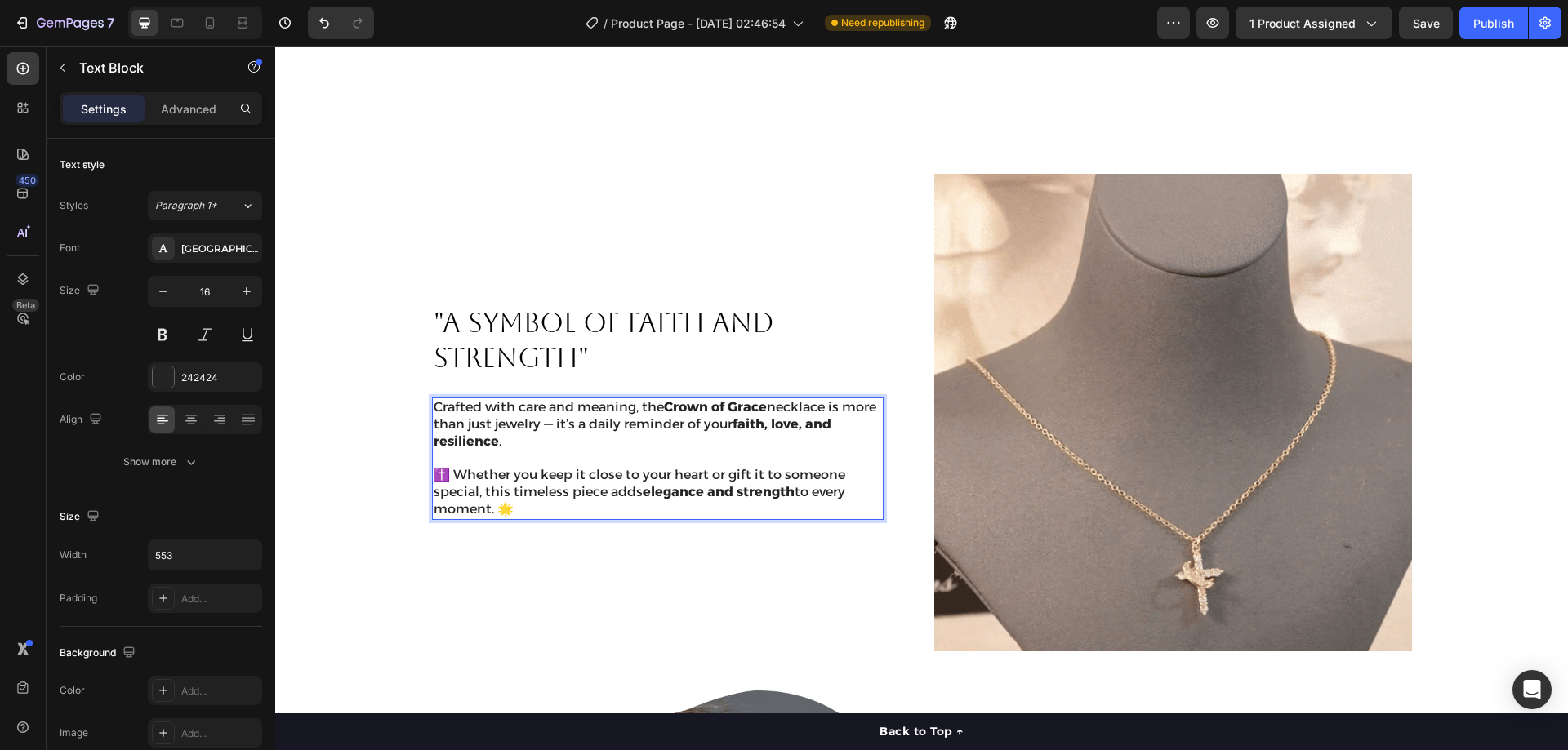
click at [451, 467] on p "✝️ Whether you keep it close to your heart or gift it to someone special, this …" at bounding box center [658, 492] width 449 height 51
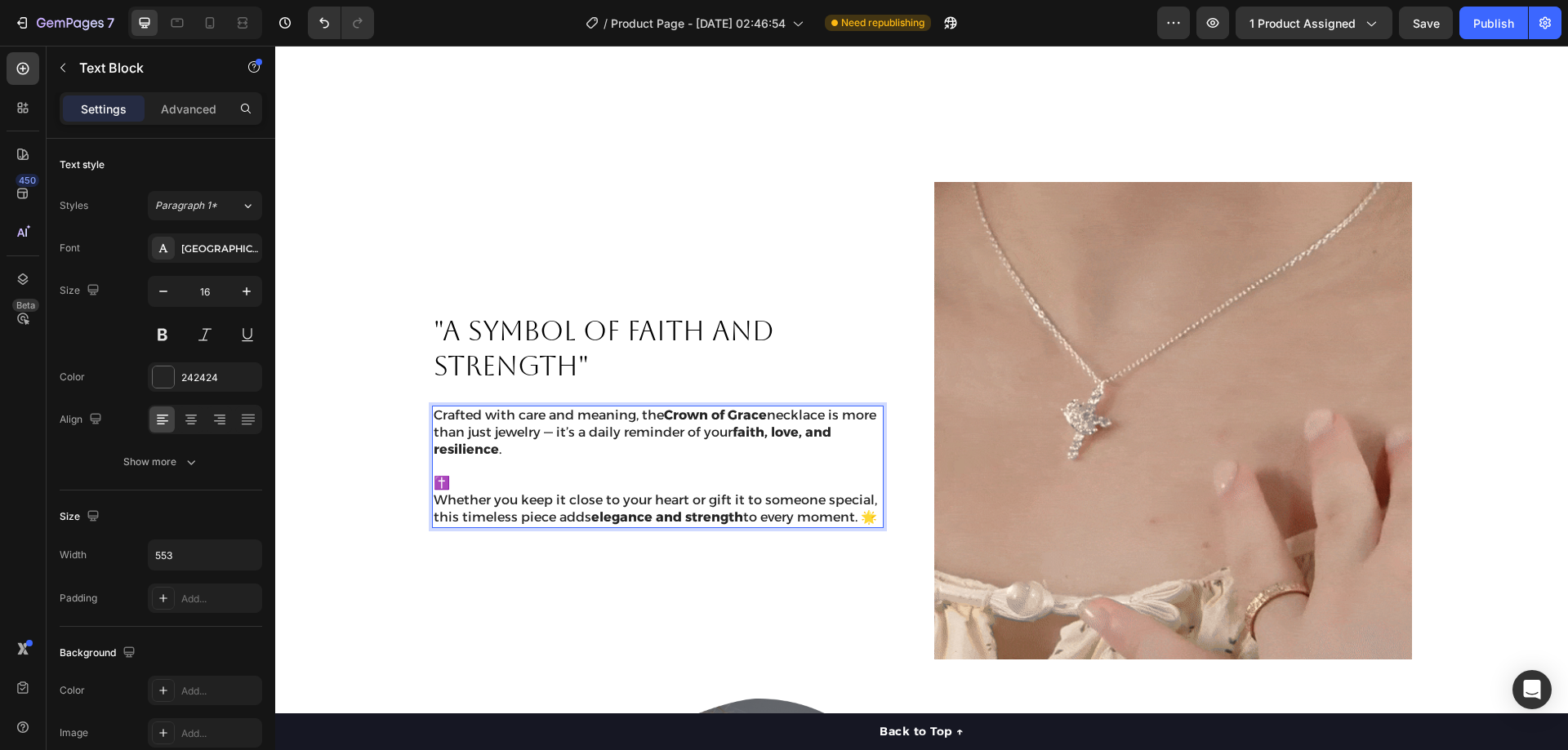
scroll to position [923, 0]
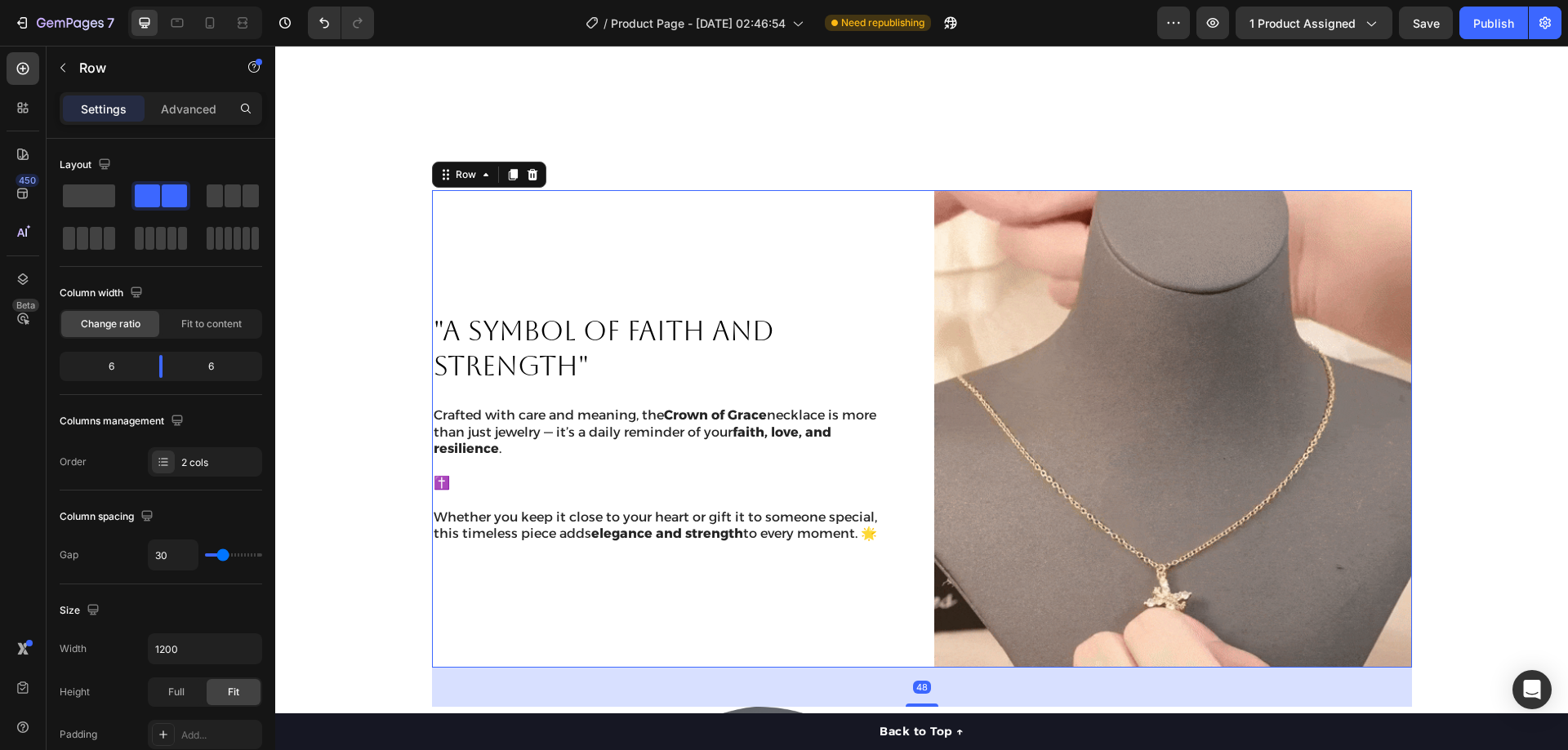
click at [631, 223] on div ""A SYMBOL OF FAITH AND STRENGTH" Heading Crafted with care and meaning, the Cro…" at bounding box center [671, 429] width 477 height 477
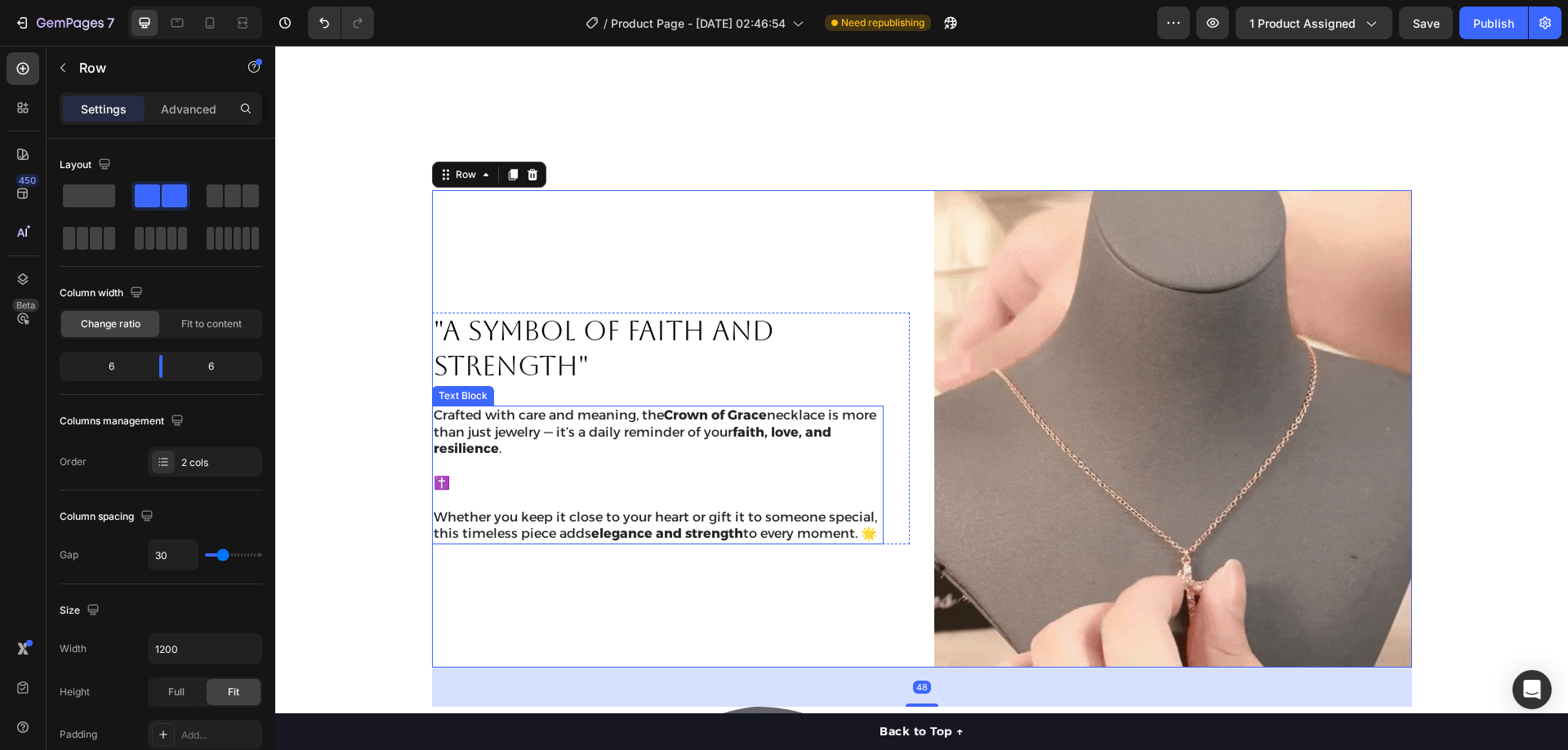
click at [463, 448] on p "Crafted with care and meaning, the Crown of Grace necklace is more than just je…" at bounding box center [658, 441] width 449 height 68
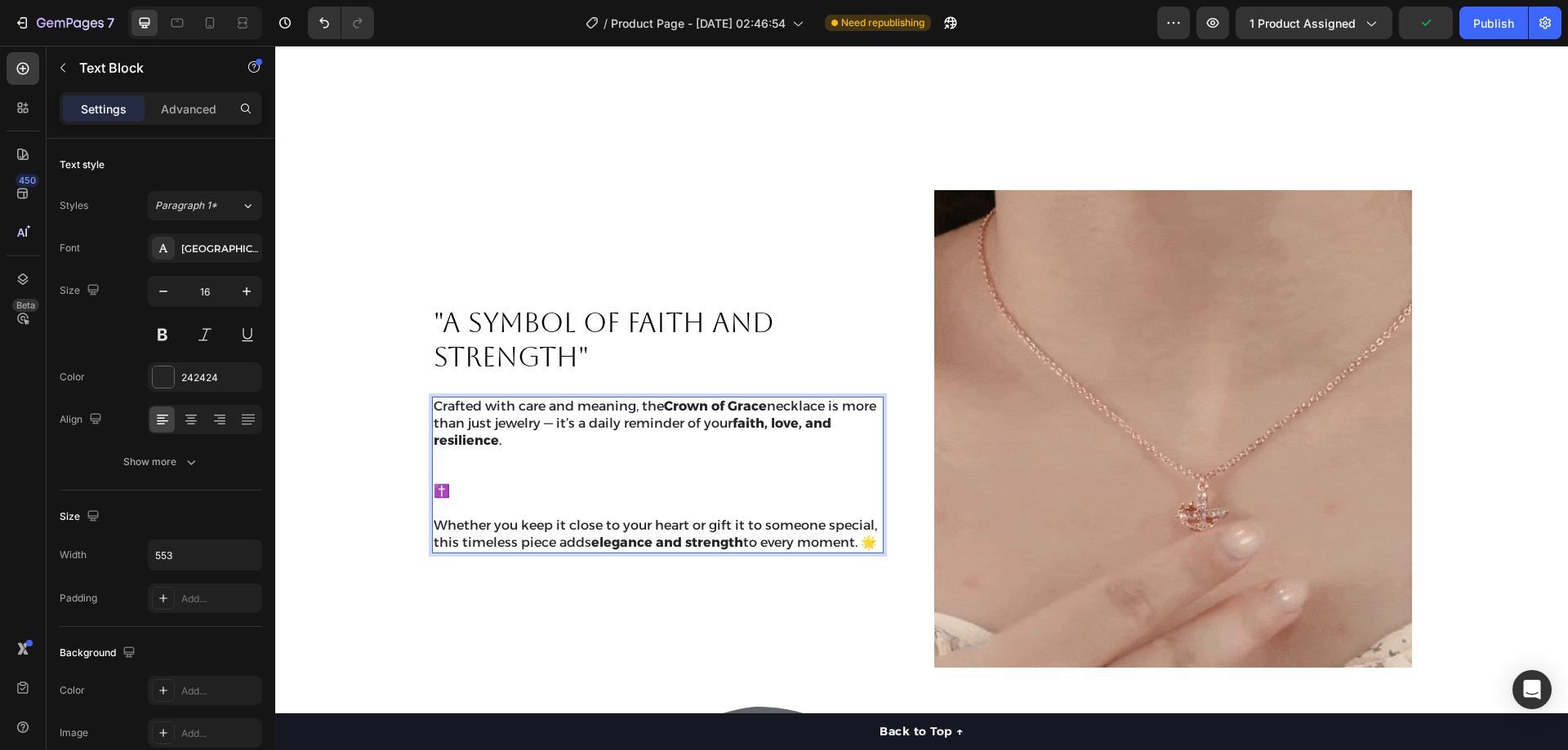
drag, startPoint x: 459, startPoint y: 463, endPoint x: 434, endPoint y: 464, distance: 25.0
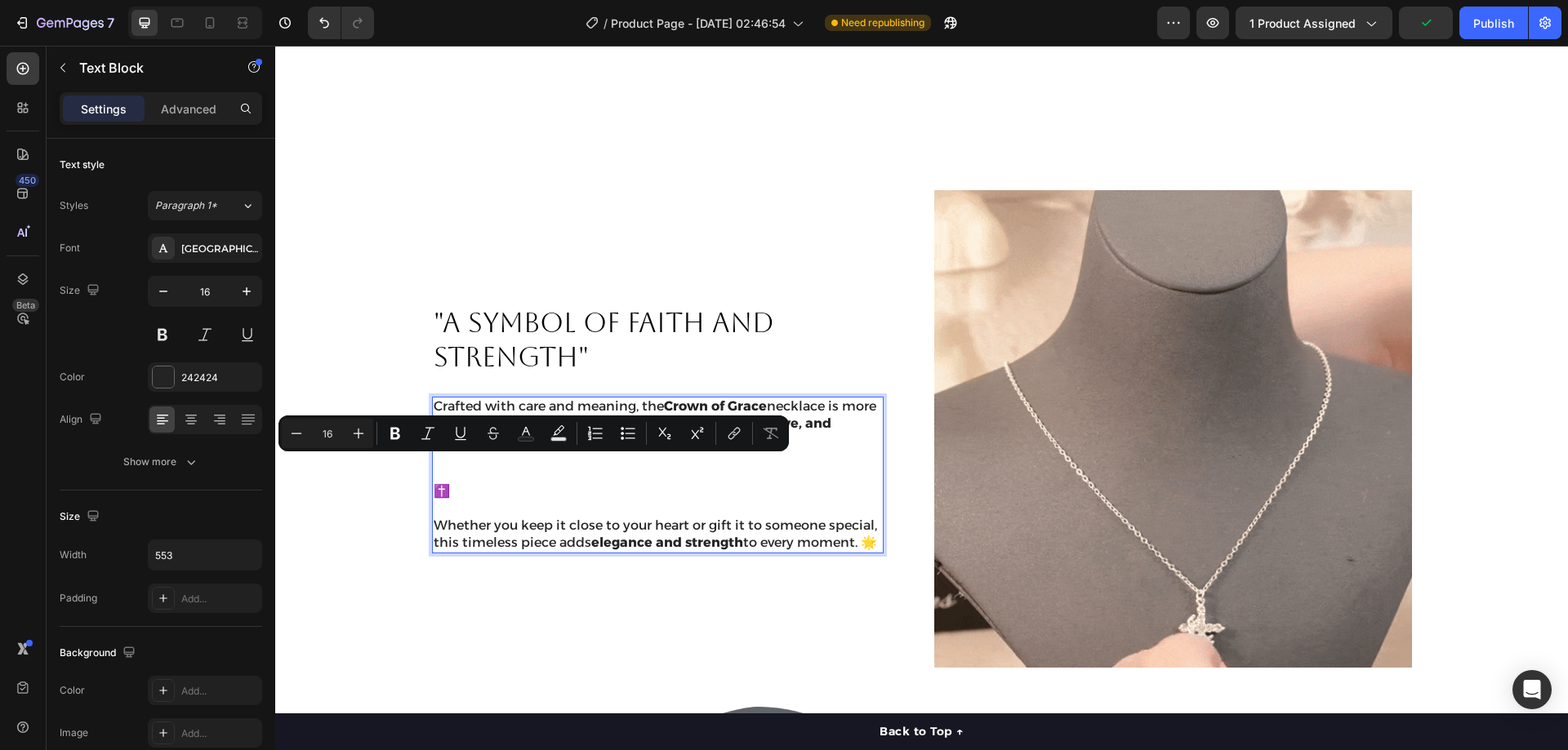
drag, startPoint x: 455, startPoint y: 531, endPoint x: 427, endPoint y: 534, distance: 28.2
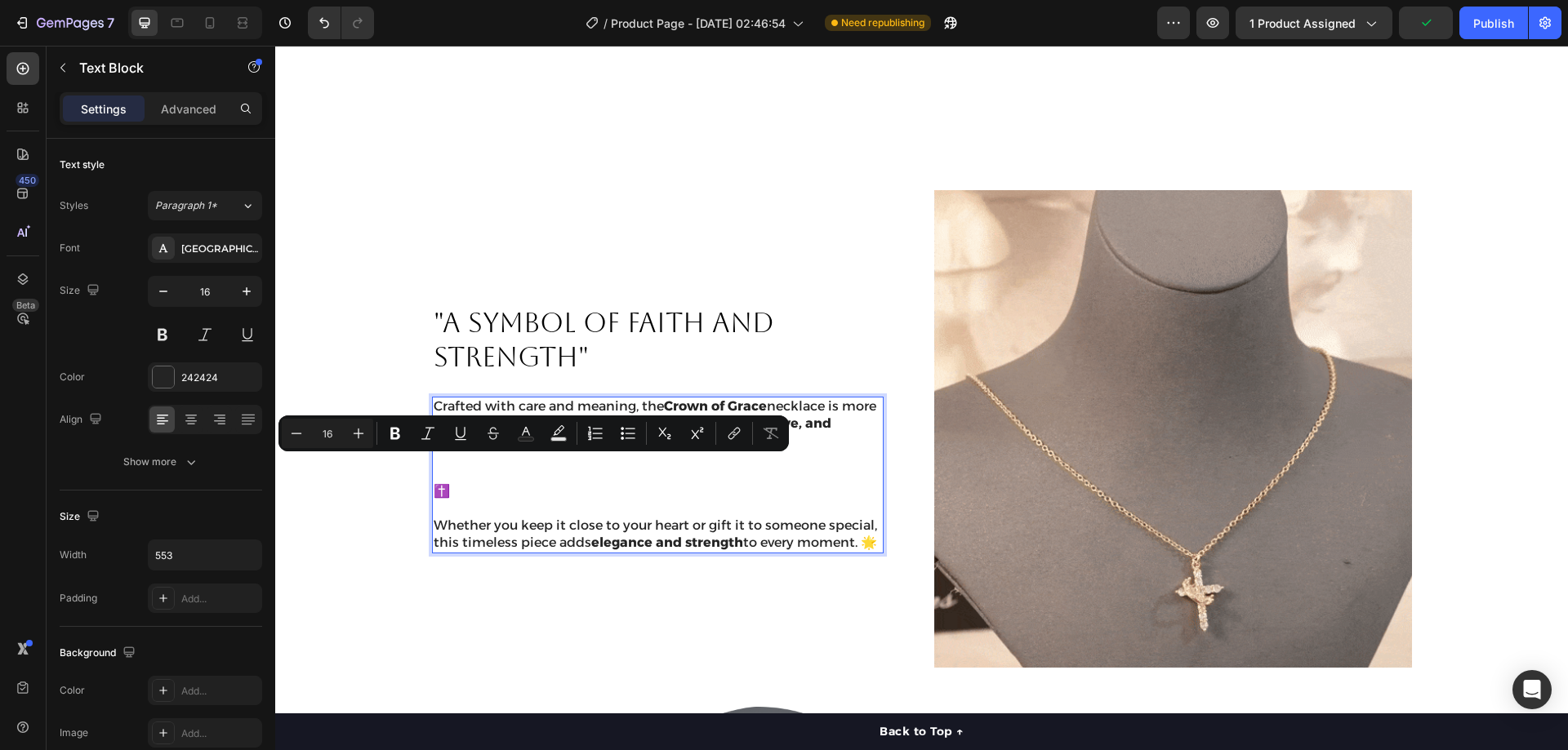
click at [434, 534] on p "✝️ Whether you keep it close to your heart or gift it to someone special, this …" at bounding box center [658, 517] width 449 height 68
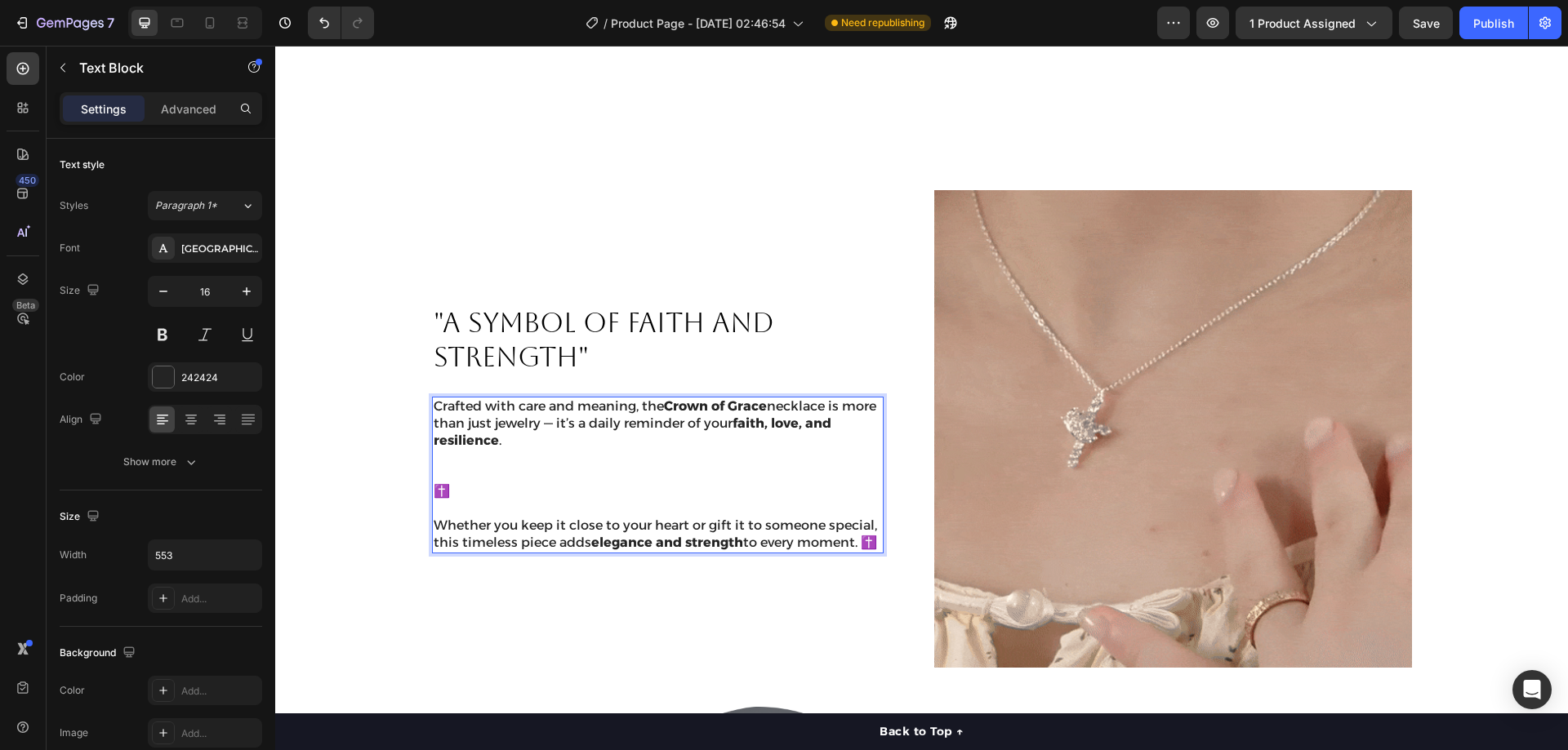
click at [445, 451] on p "Crafted with care and meaning, the Crown of Grace necklace is more than just je…" at bounding box center [658, 441] width 449 height 85
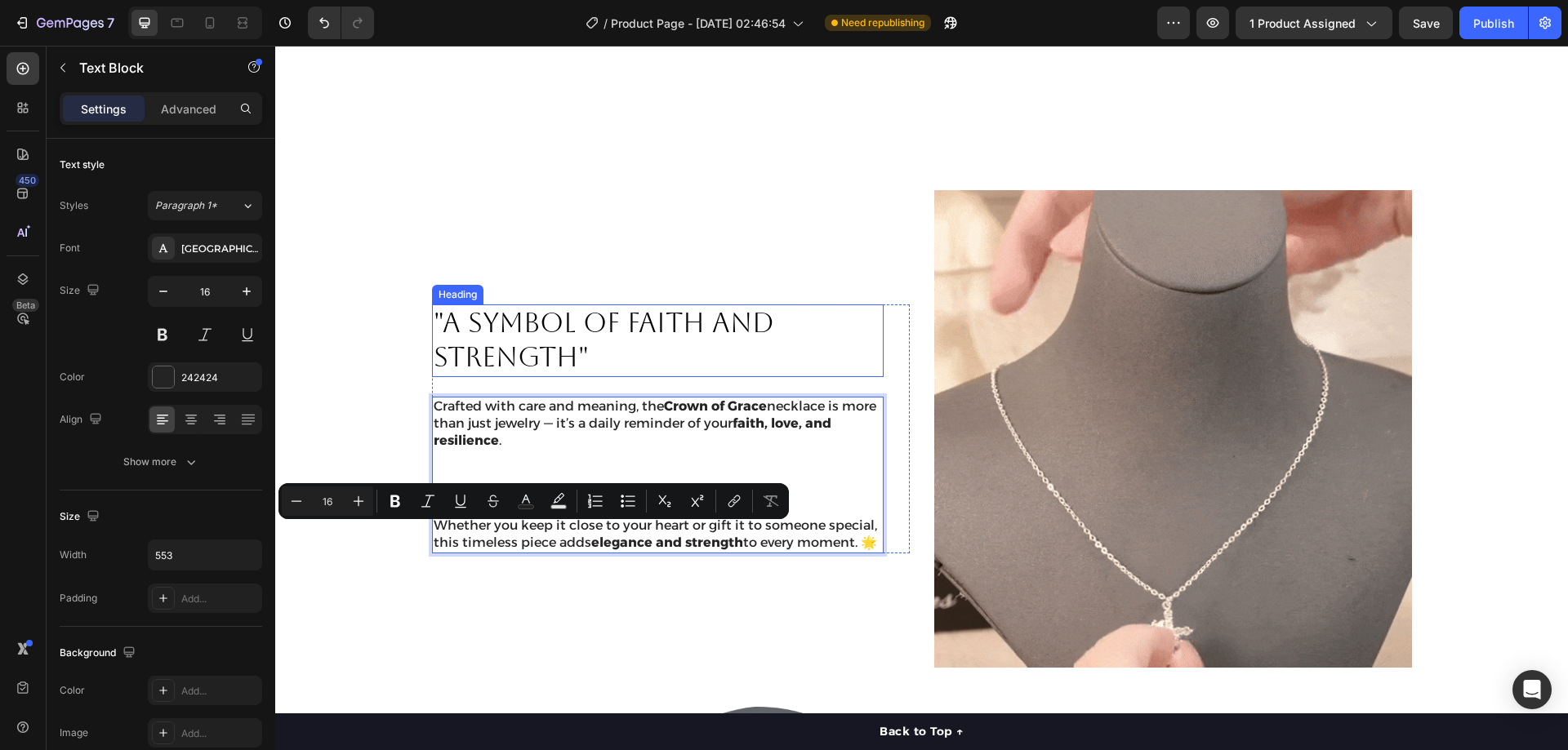
click at [851, 306] on p ""A SYMBOL OF FAITH AND STRENGTH"" at bounding box center [658, 341] width 449 height 70
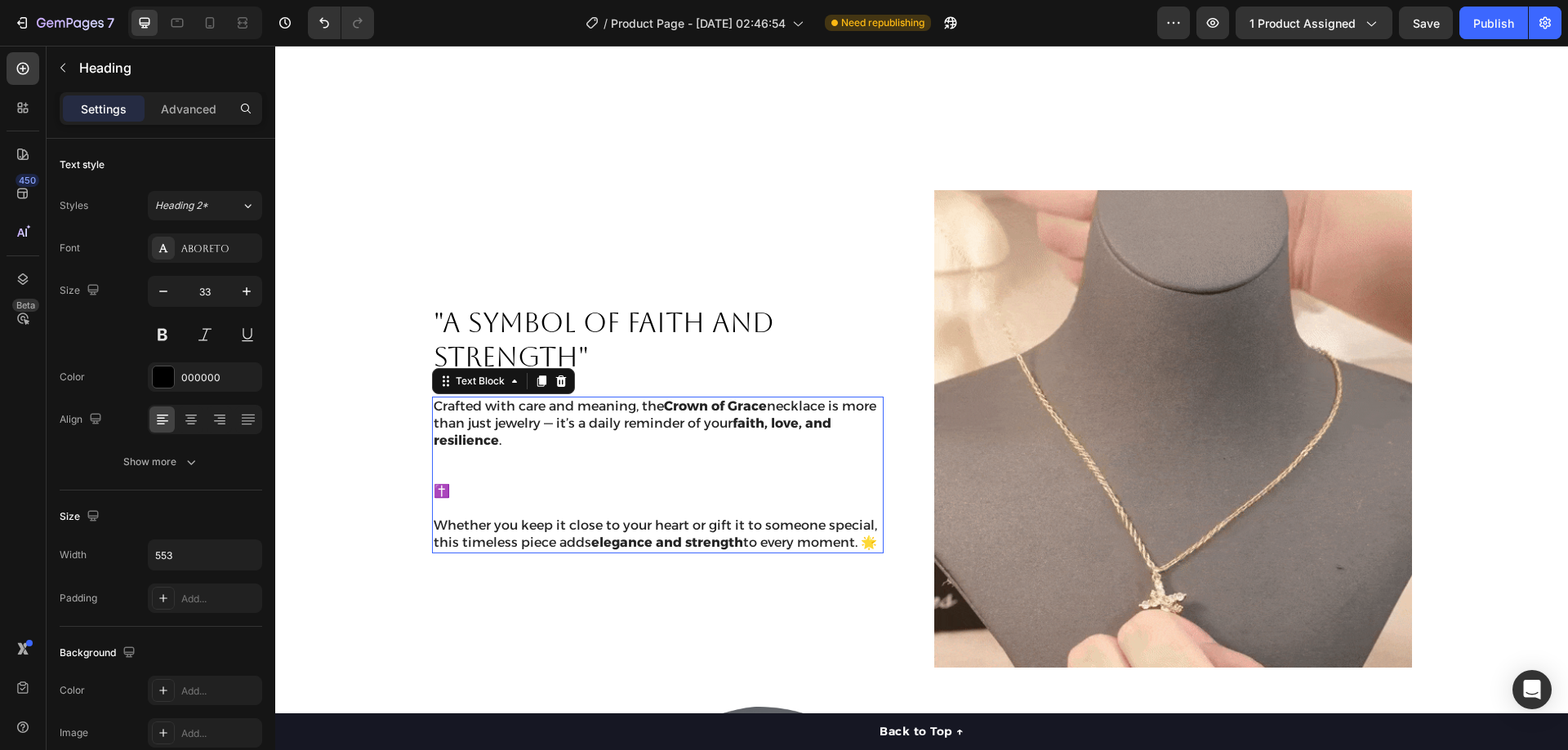
click at [601, 443] on p "Crafted with care and meaning, the Crown of Grace necklace is more than just je…" at bounding box center [658, 441] width 449 height 85
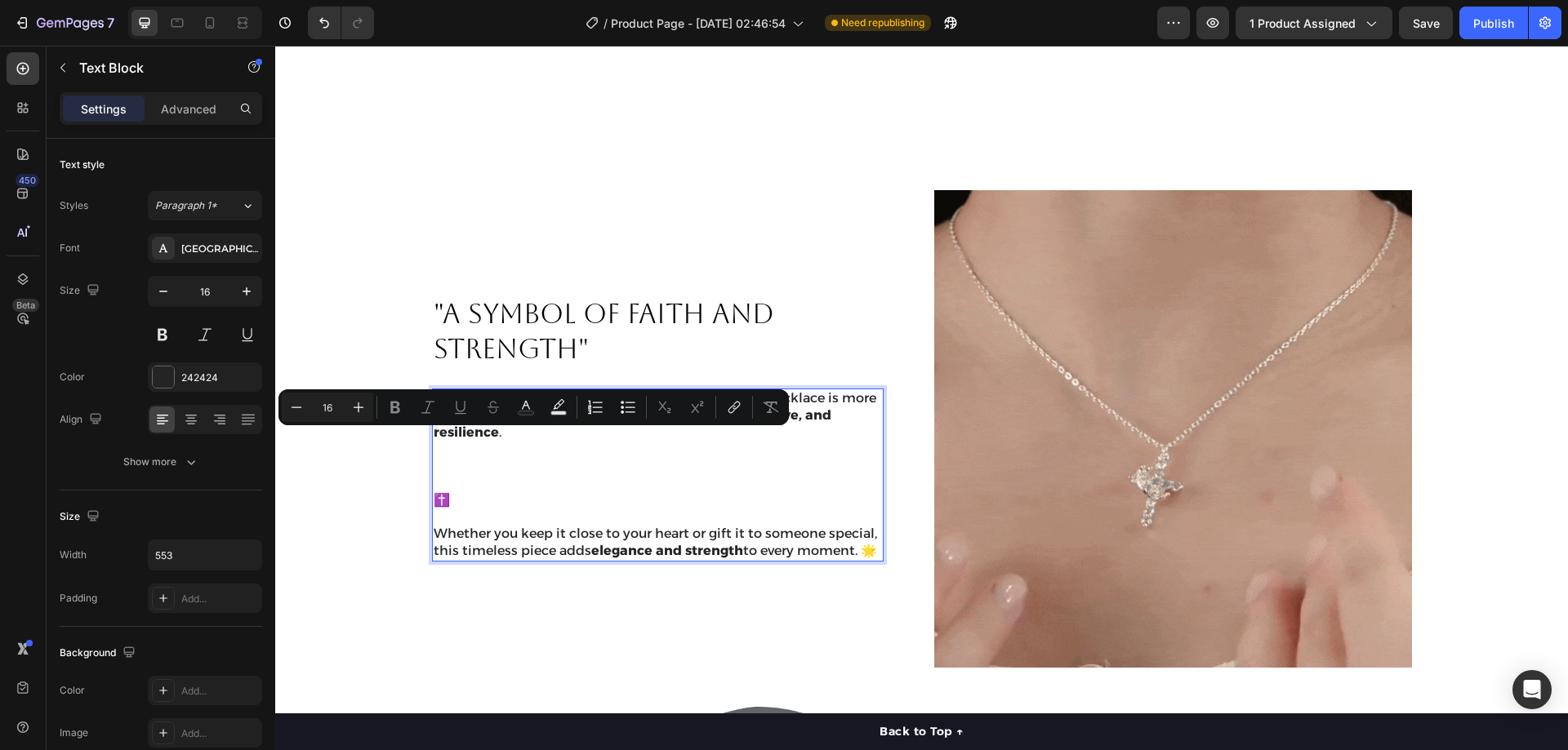
click at [532, 446] on p "Crafted with care and meaning, the Crown of Grace necklace is more than just je…" at bounding box center [658, 441] width 449 height 102
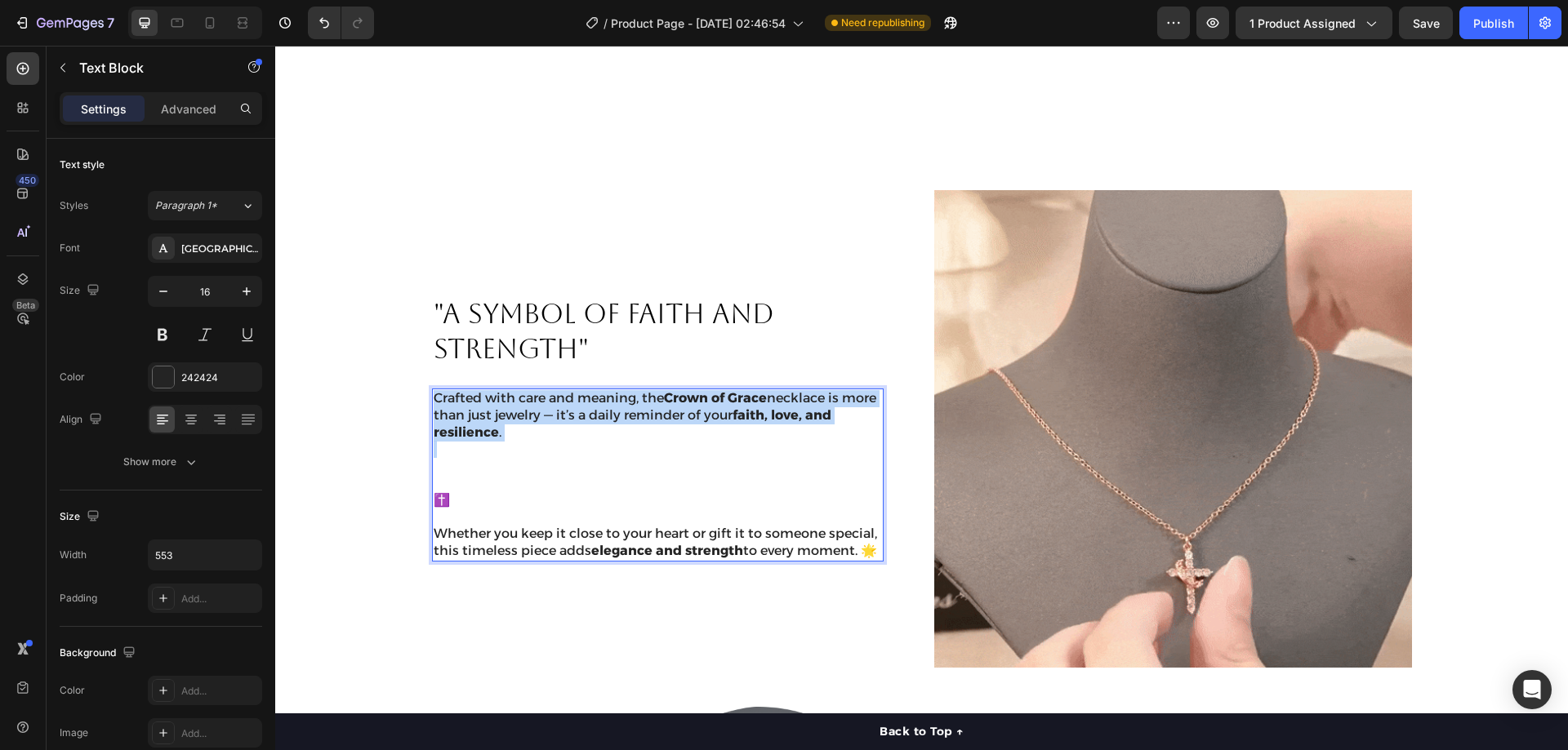
drag, startPoint x: 489, startPoint y: 431, endPoint x: 437, endPoint y: 389, distance: 66.8
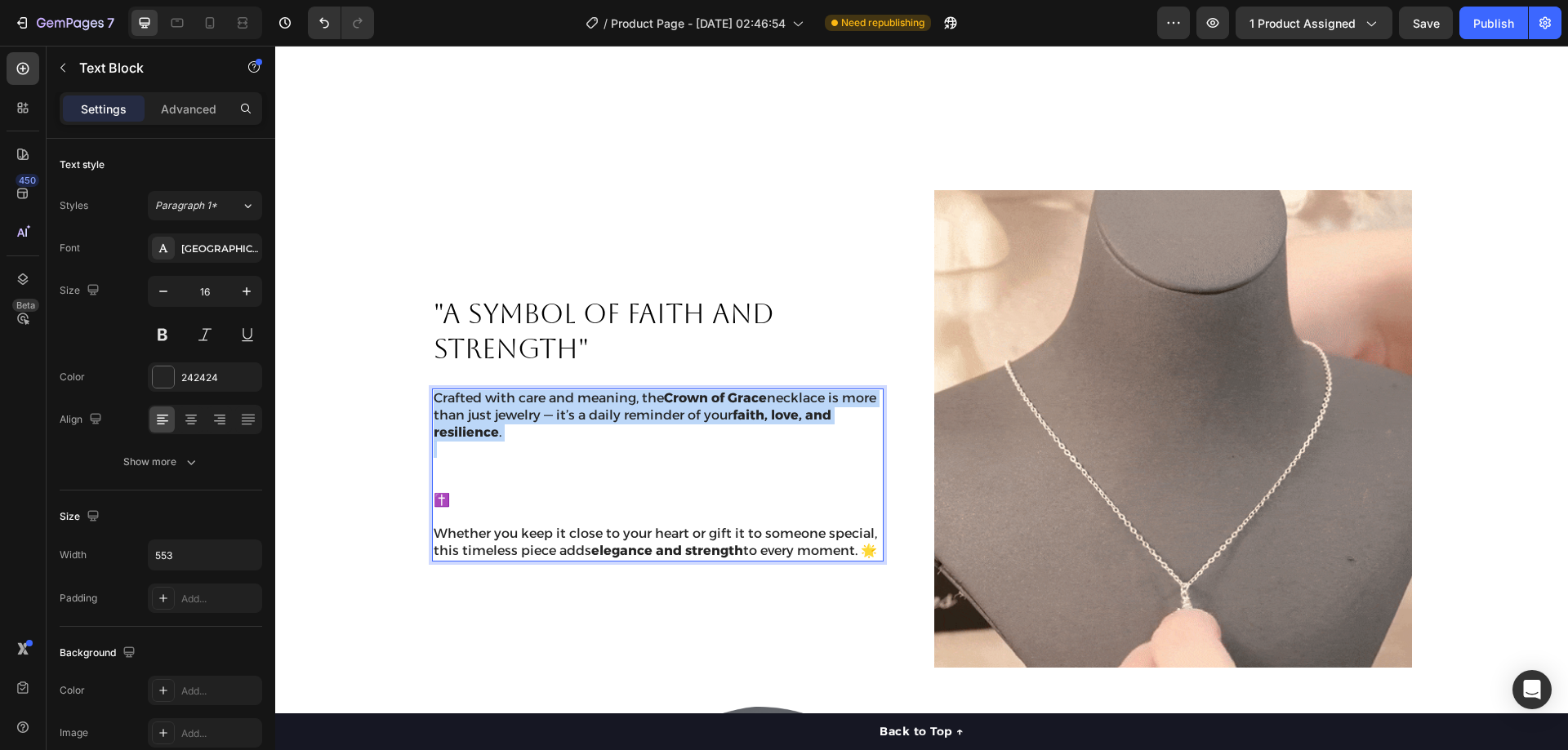
click at [432, 389] on div "Crafted with care and meaning, the Crown of Grace necklace is more than just je…" at bounding box center [658, 476] width 451 height 173
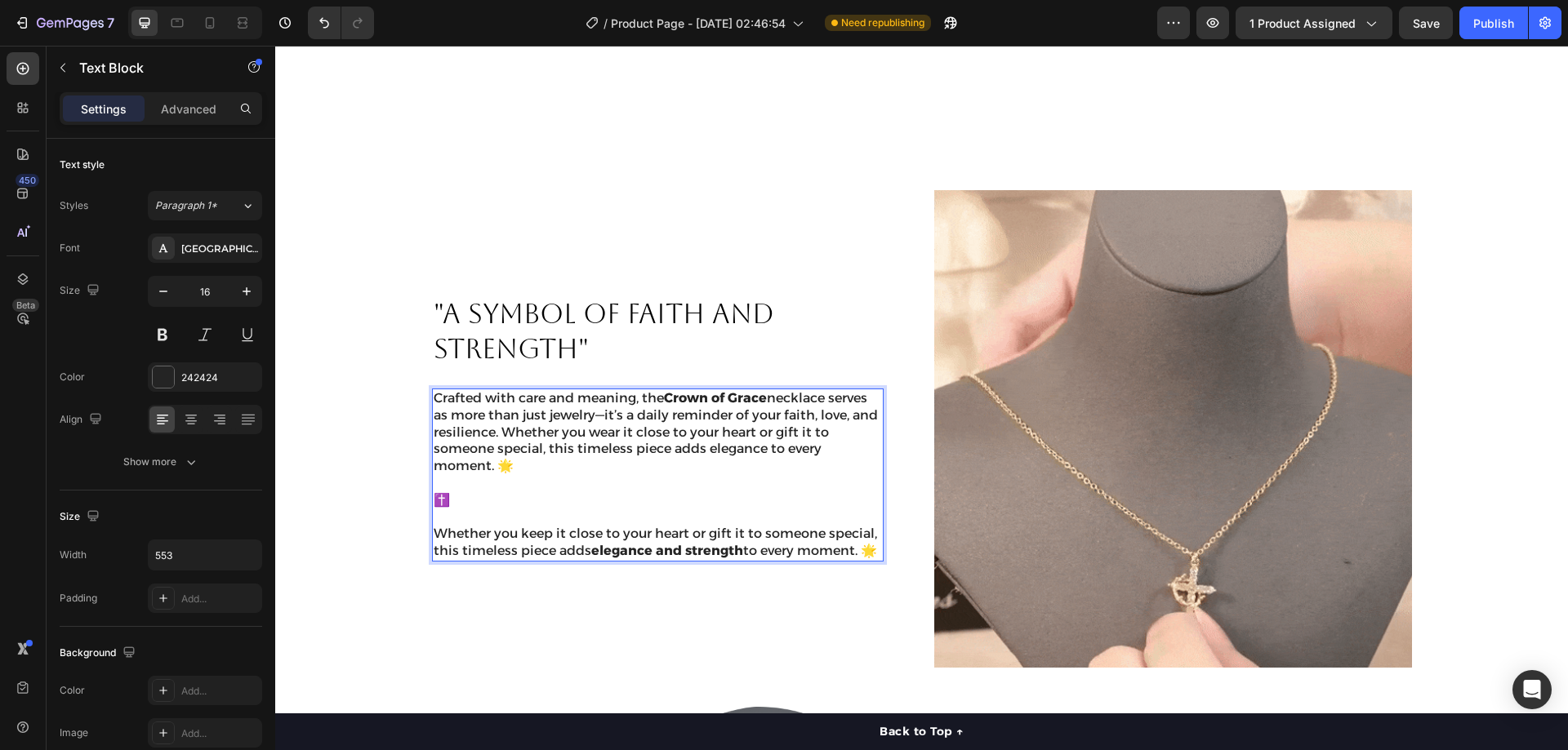
drag, startPoint x: 460, startPoint y: 473, endPoint x: 429, endPoint y: 475, distance: 31.1
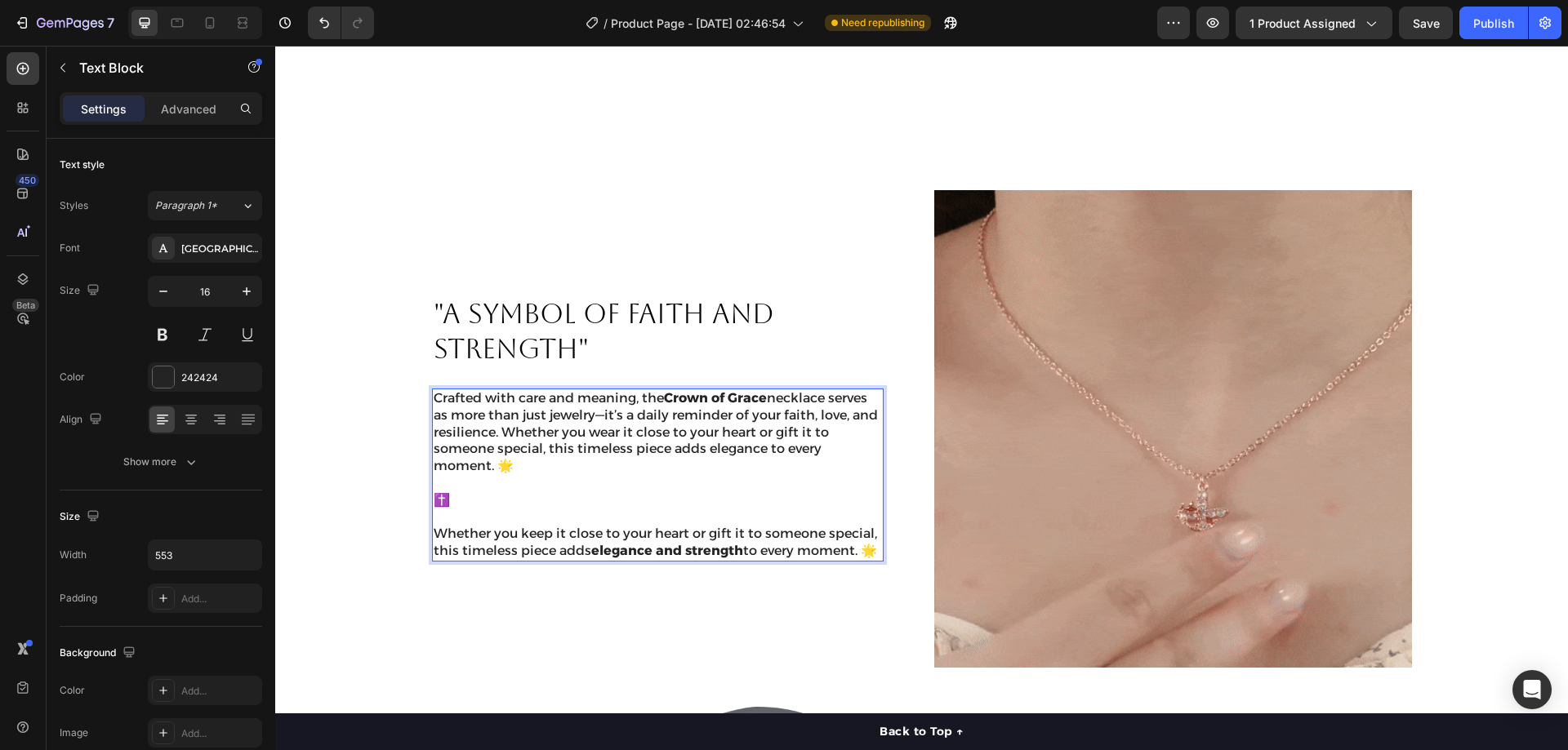
click at [434, 492] on p "✝️ Whether you keep it close to your heart or gift it to someone special, this …" at bounding box center [658, 526] width 449 height 68
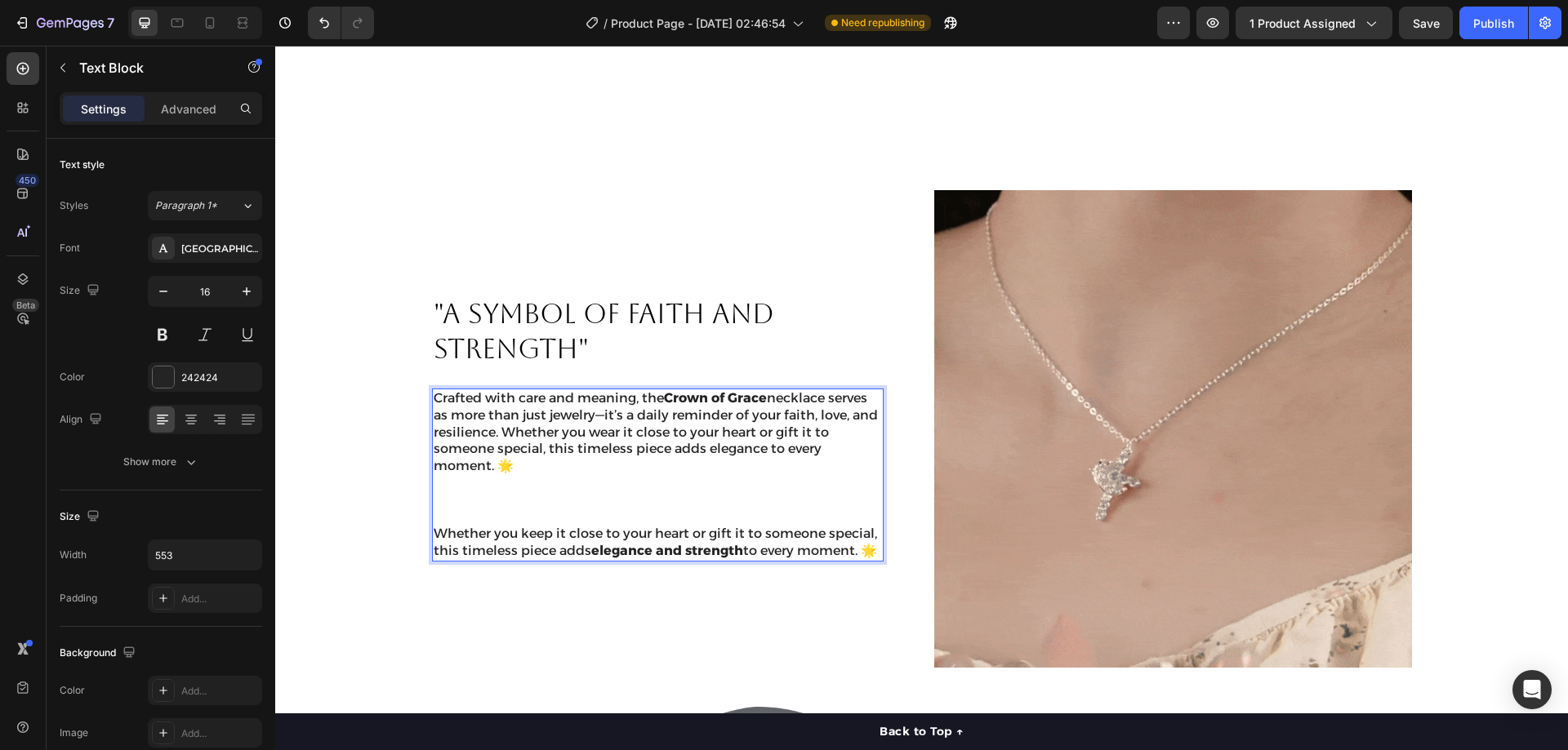
drag, startPoint x: 511, startPoint y: 439, endPoint x: 494, endPoint y: 439, distance: 17.0
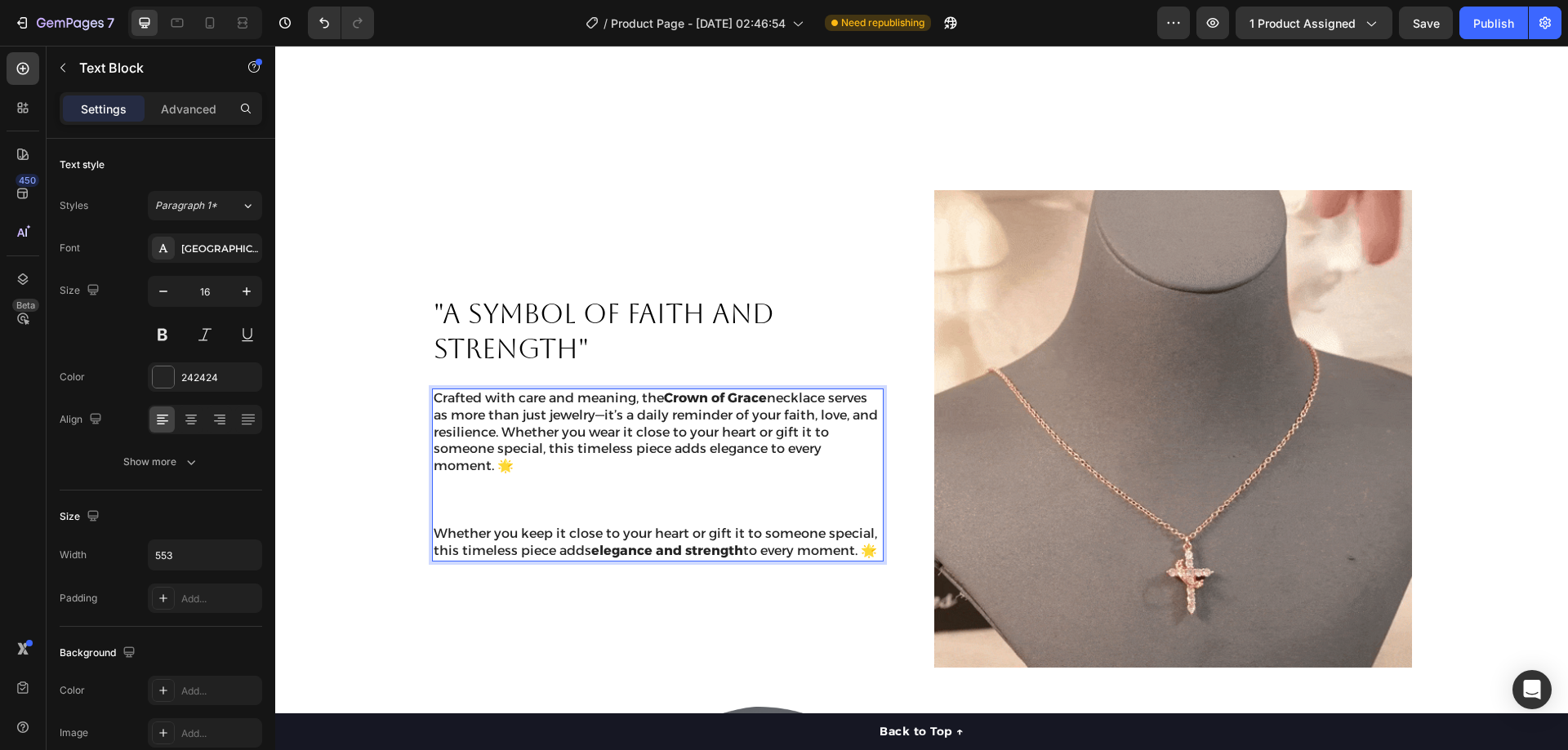
click at [494, 439] on p "Crafted with care and meaning, the Crown of Grace necklace serves as more than …" at bounding box center [658, 441] width 449 height 102
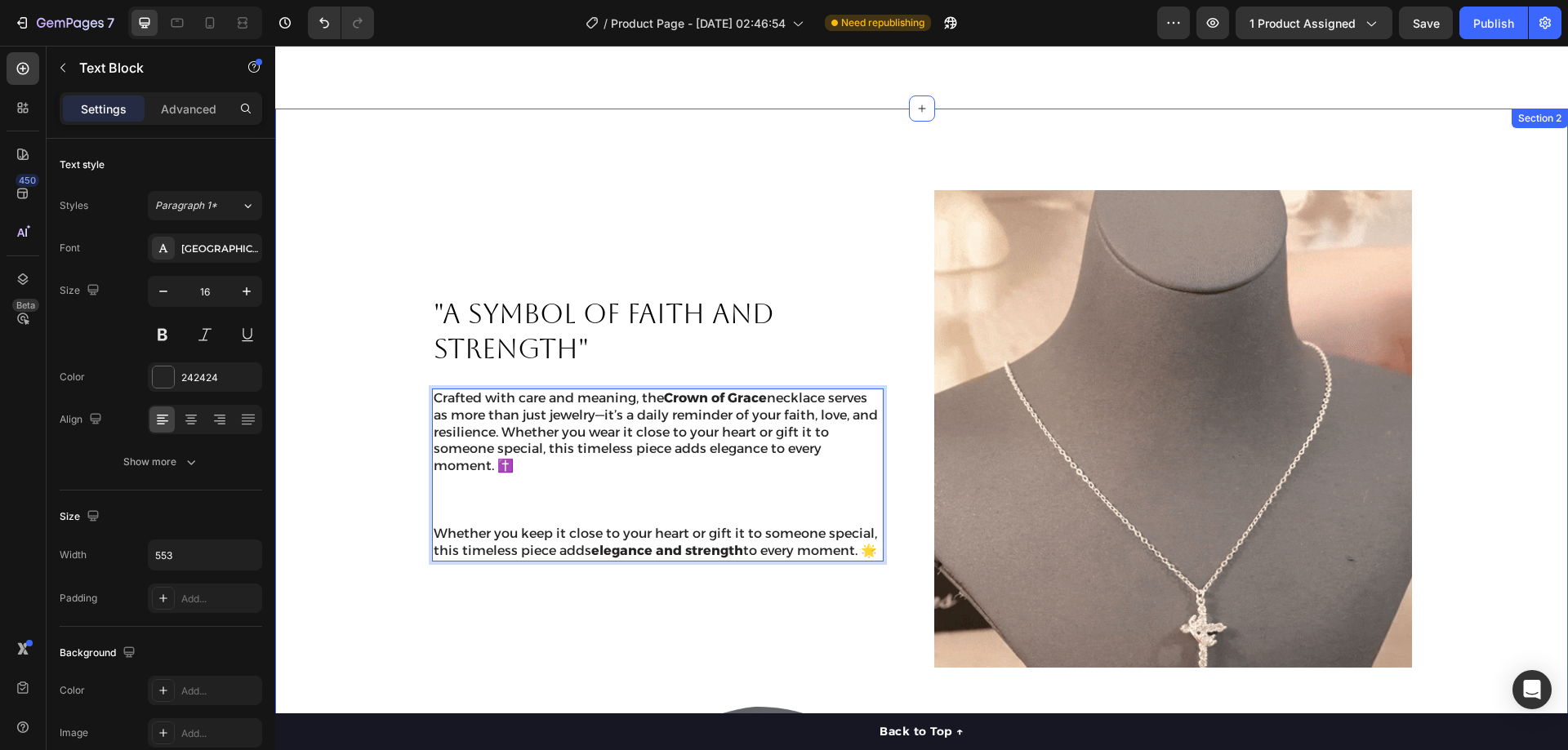
drag, startPoint x: 468, startPoint y: 536, endPoint x: 417, endPoint y: 511, distance: 56.8
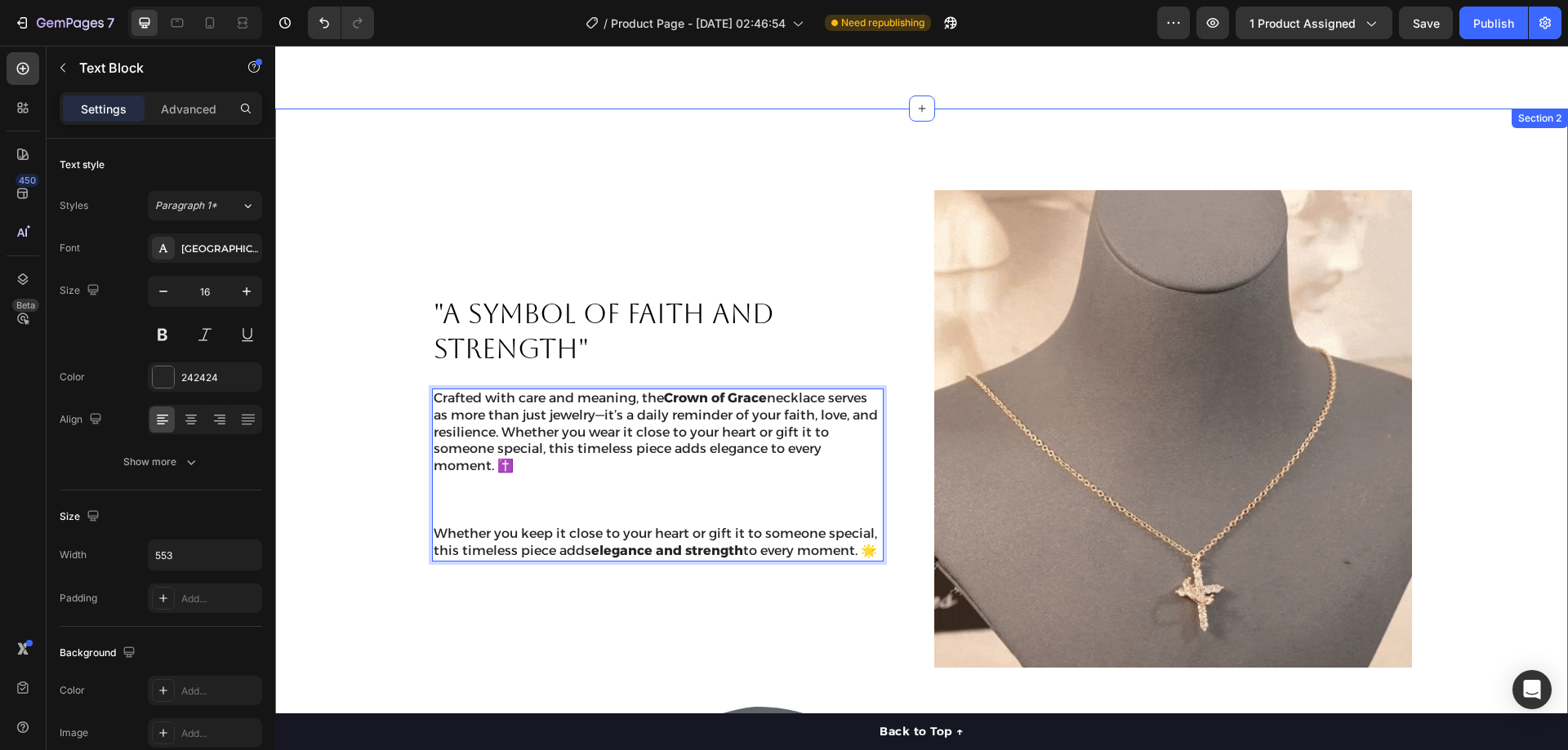
click at [417, 511] on div ""A SYMBOL OF FAITH AND STRENGTH" Heading Crafted with care and meaning, the Cro…" at bounding box center [921, 654] width 1260 height 927
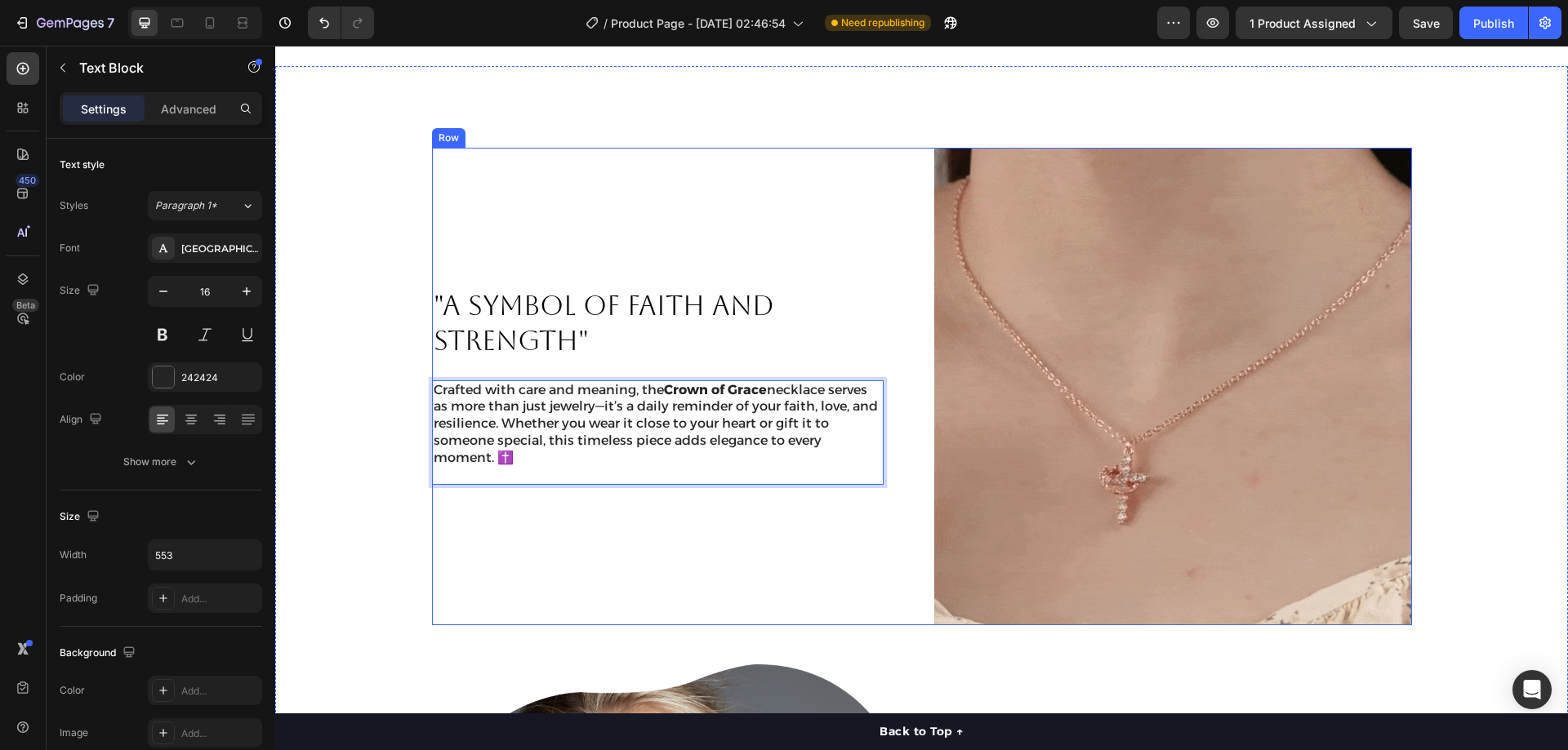
scroll to position [974, 0]
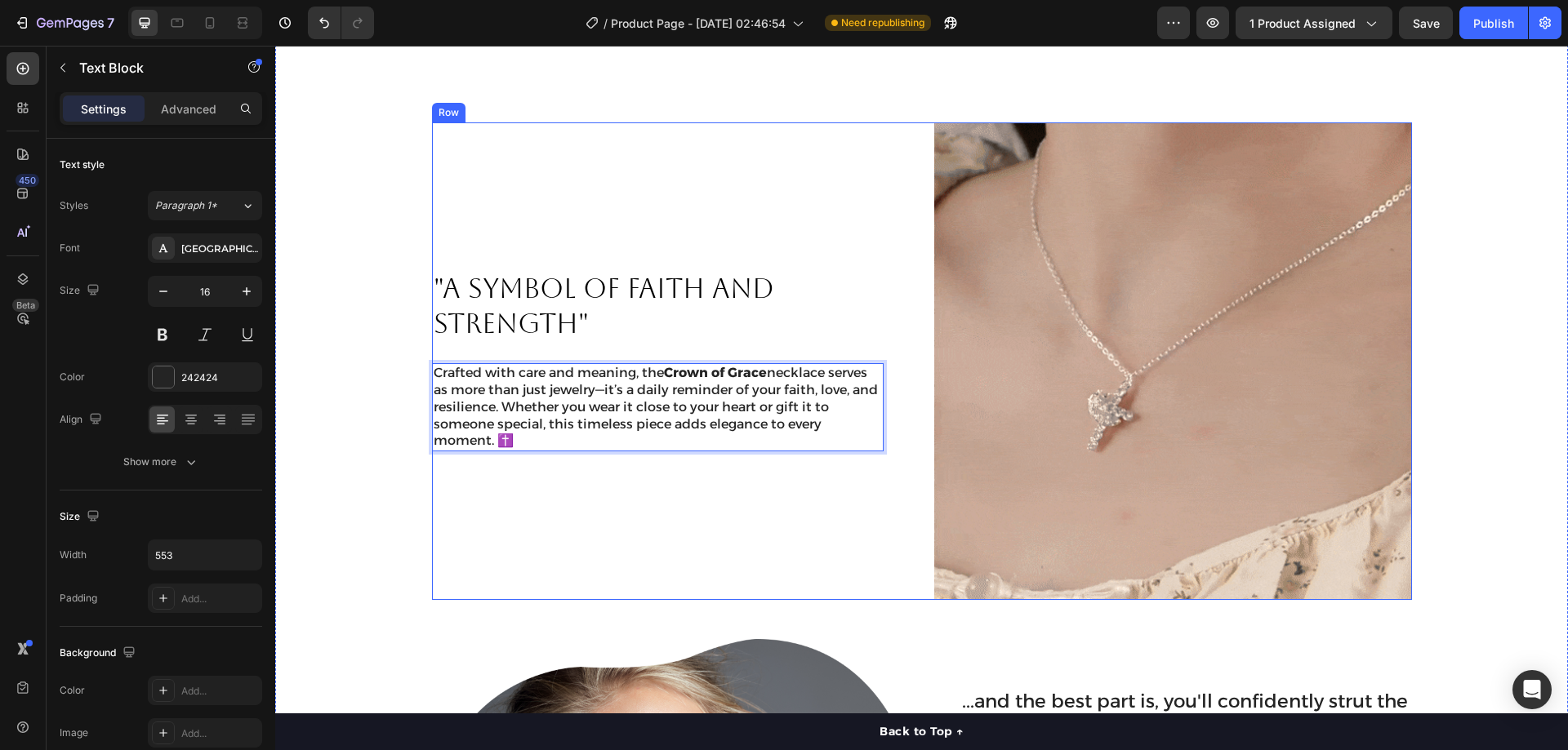
click at [561, 511] on div ""A SYMBOL OF FAITH AND STRENGTH" Heading Crafted with care and meaning, the Cro…" at bounding box center [671, 361] width 477 height 477
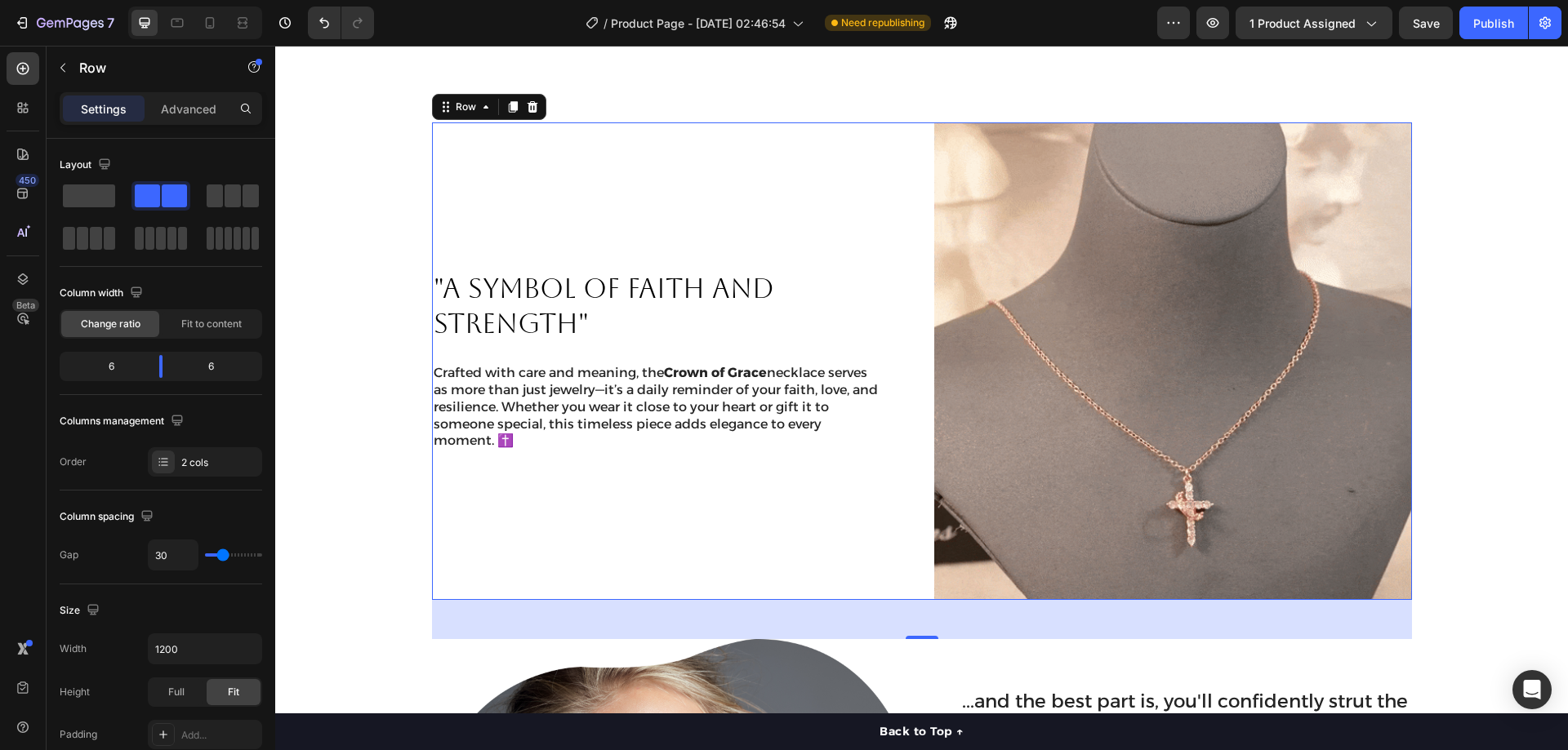
click at [826, 170] on div ""A SYMBOL OF FAITH AND STRENGTH" Heading Crafted with care and meaning, the Cro…" at bounding box center [671, 361] width 477 height 477
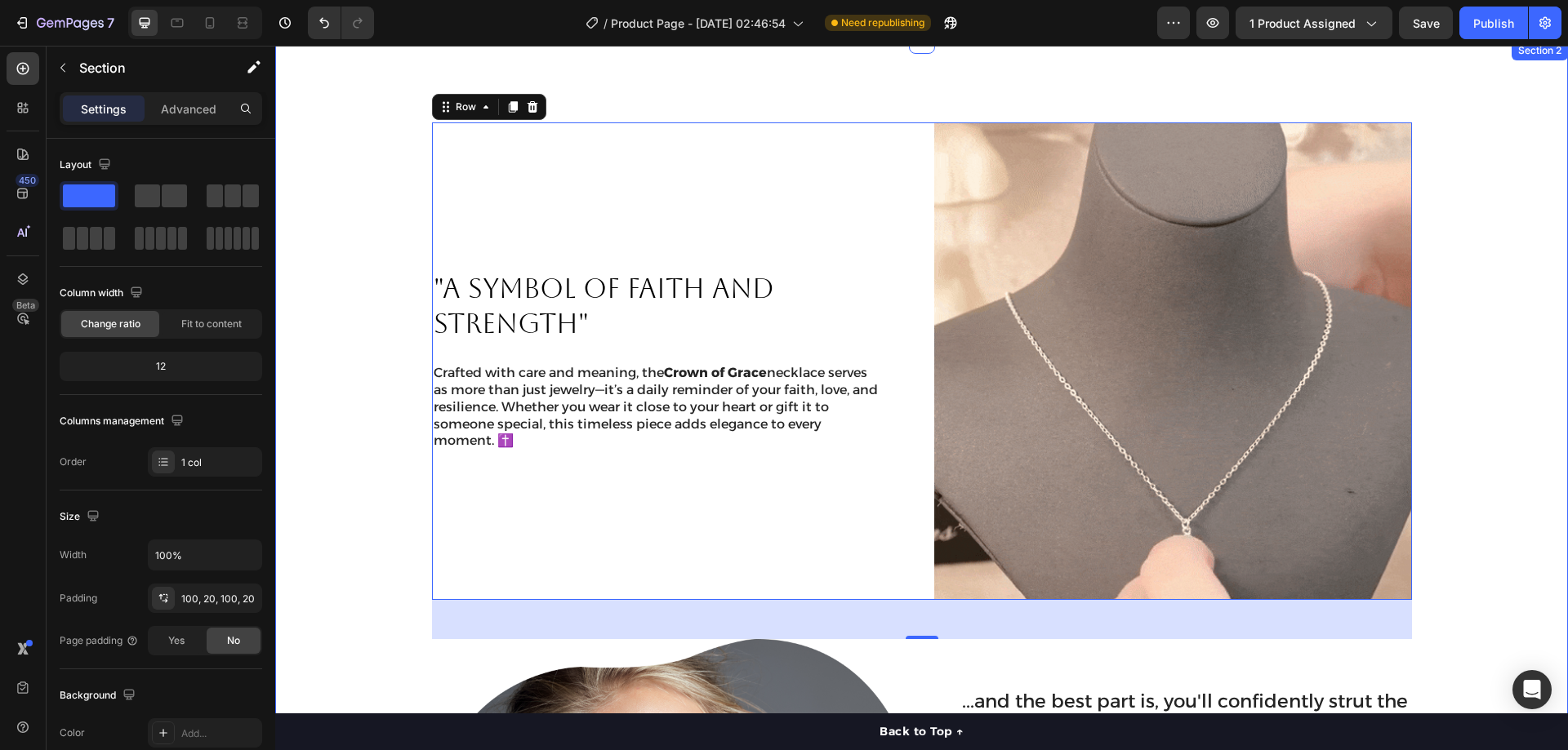
click at [387, 328] on div ""A SYMBOL OF FAITH AND STRENGTH" Heading Crafted with care and meaning, the Cro…" at bounding box center [921, 586] width 1260 height 927
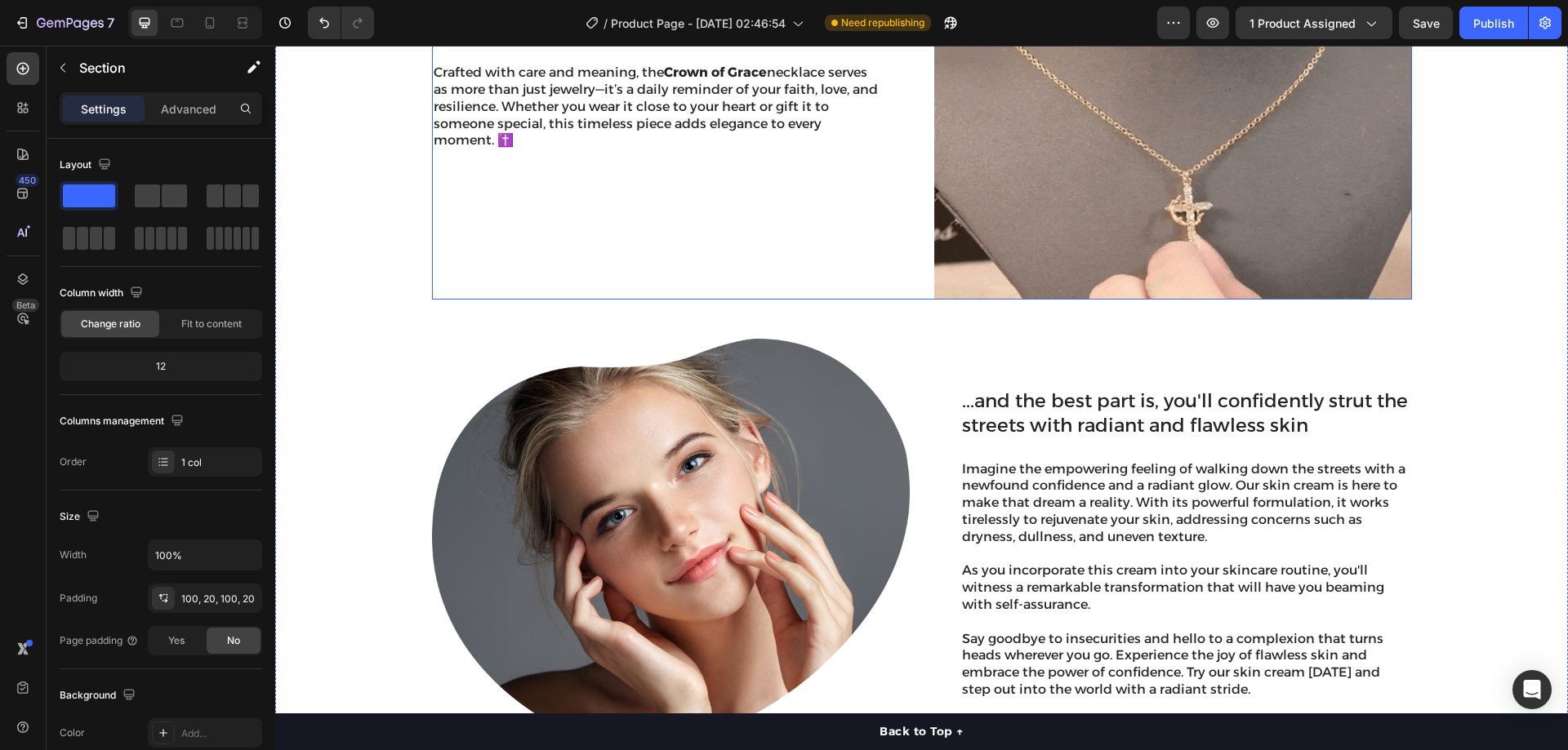
scroll to position [1219, 0]
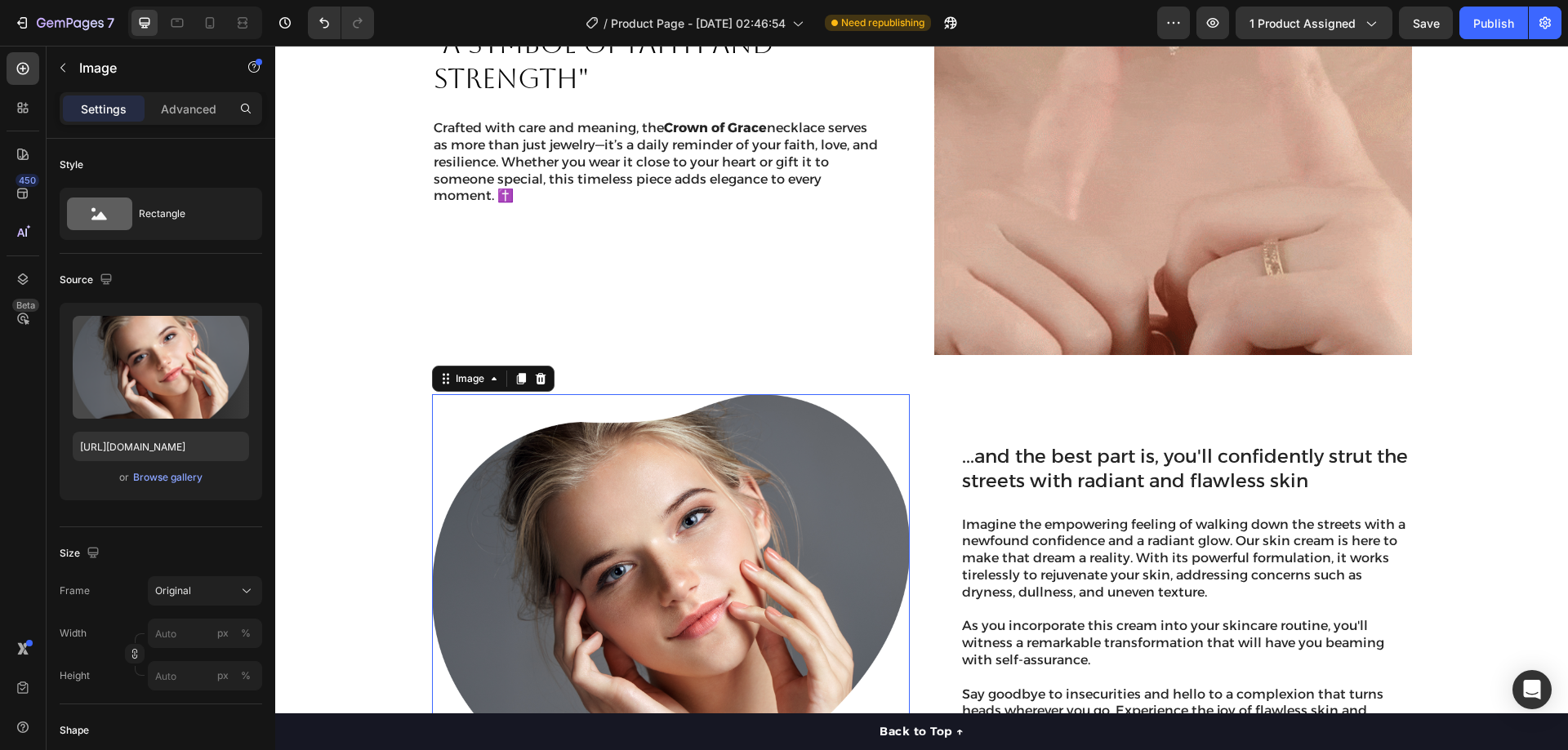
click at [680, 442] on img at bounding box center [671, 600] width 477 height 411
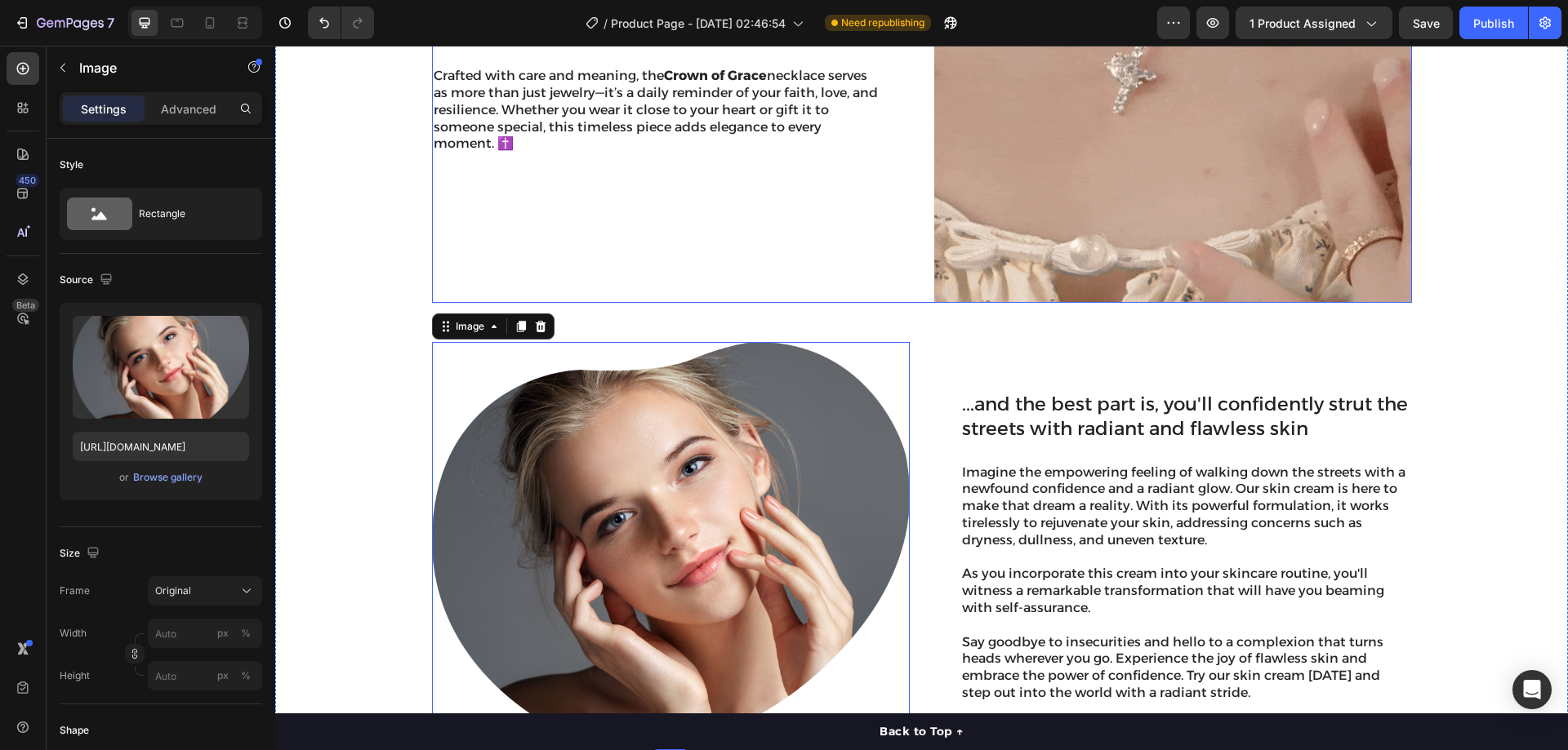
scroll to position [1382, 0]
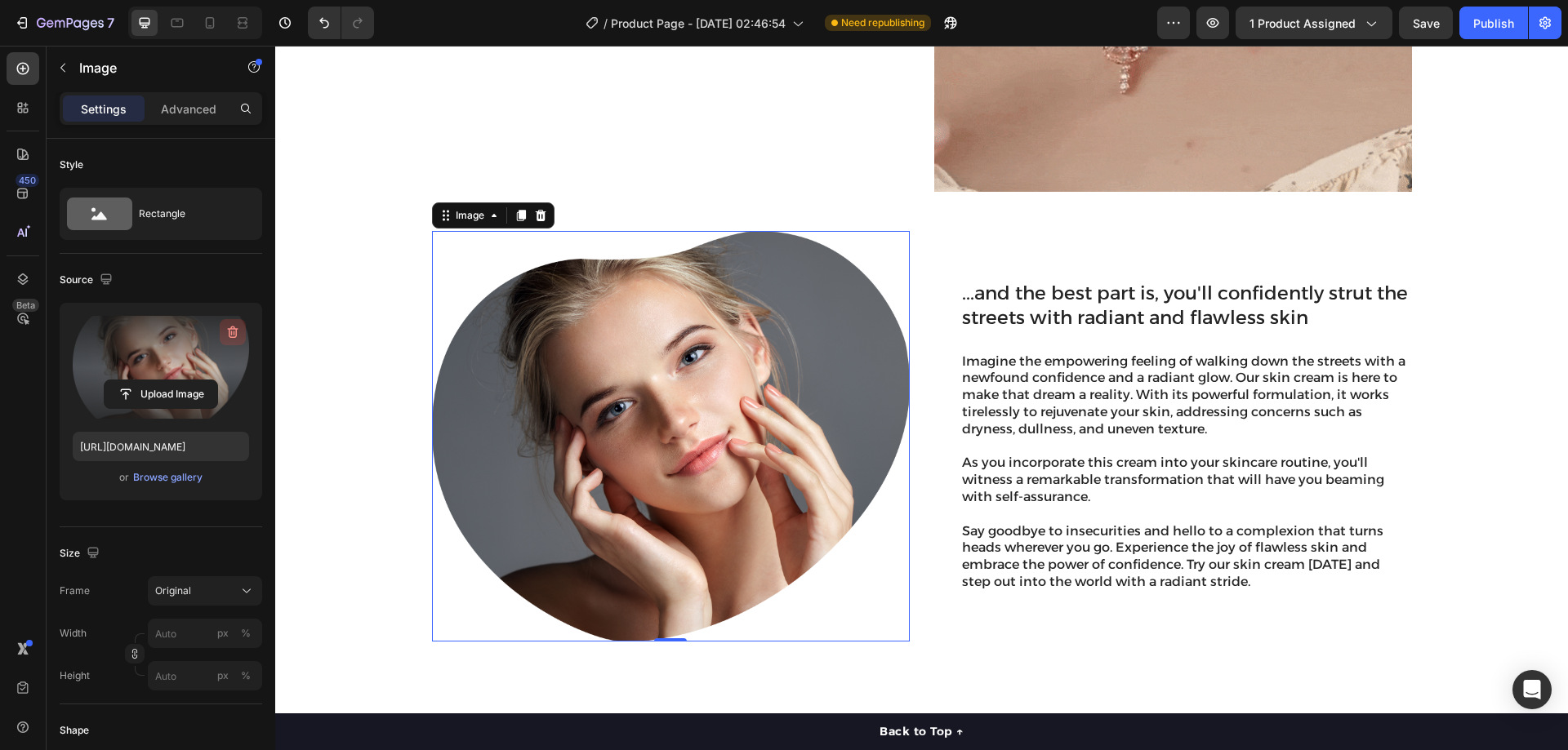
click at [237, 326] on icon "button" at bounding box center [233, 332] width 17 height 17
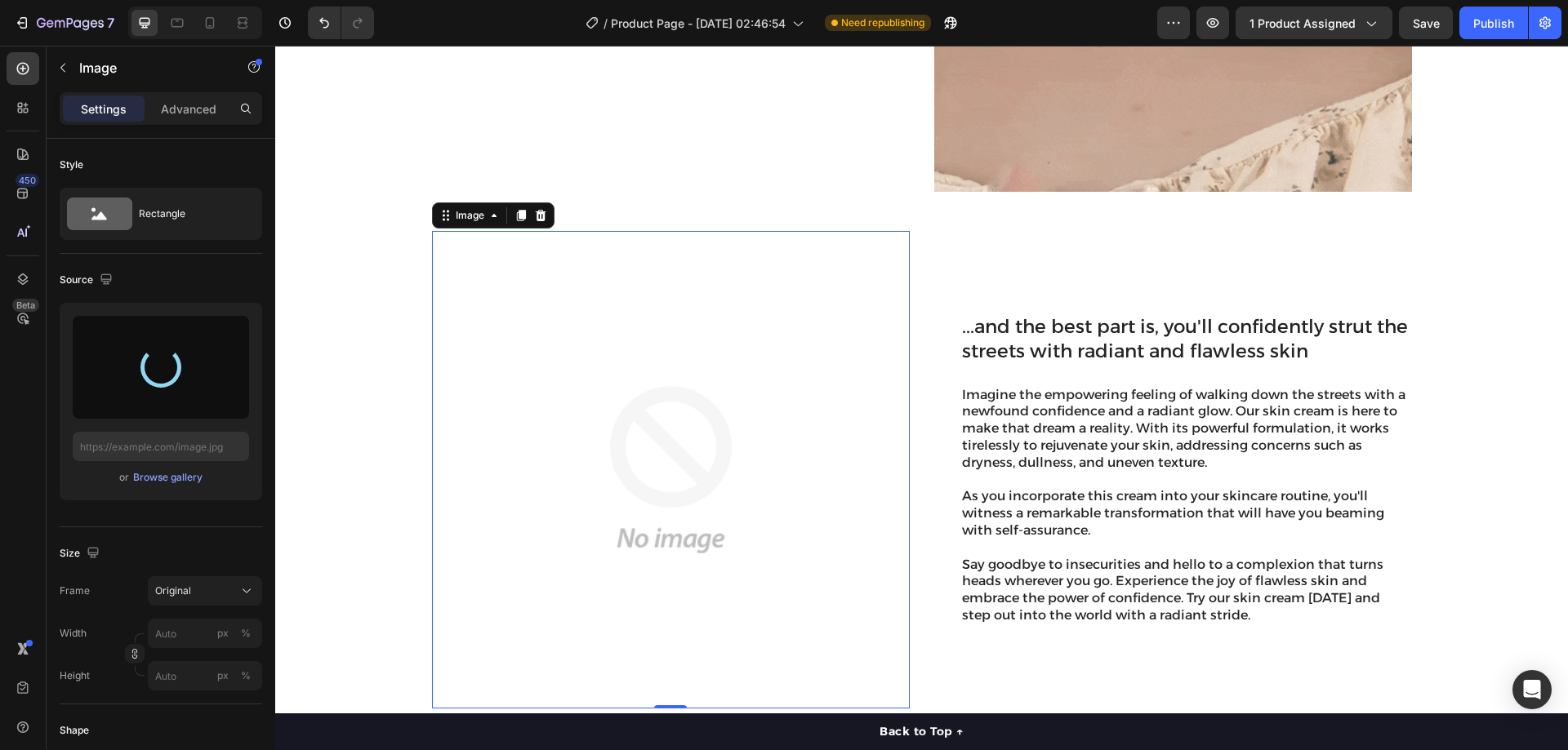
type input "https://cdn.shopify.com/s/files/1/0983/9565/2435/files/gempages_580694838337339…"
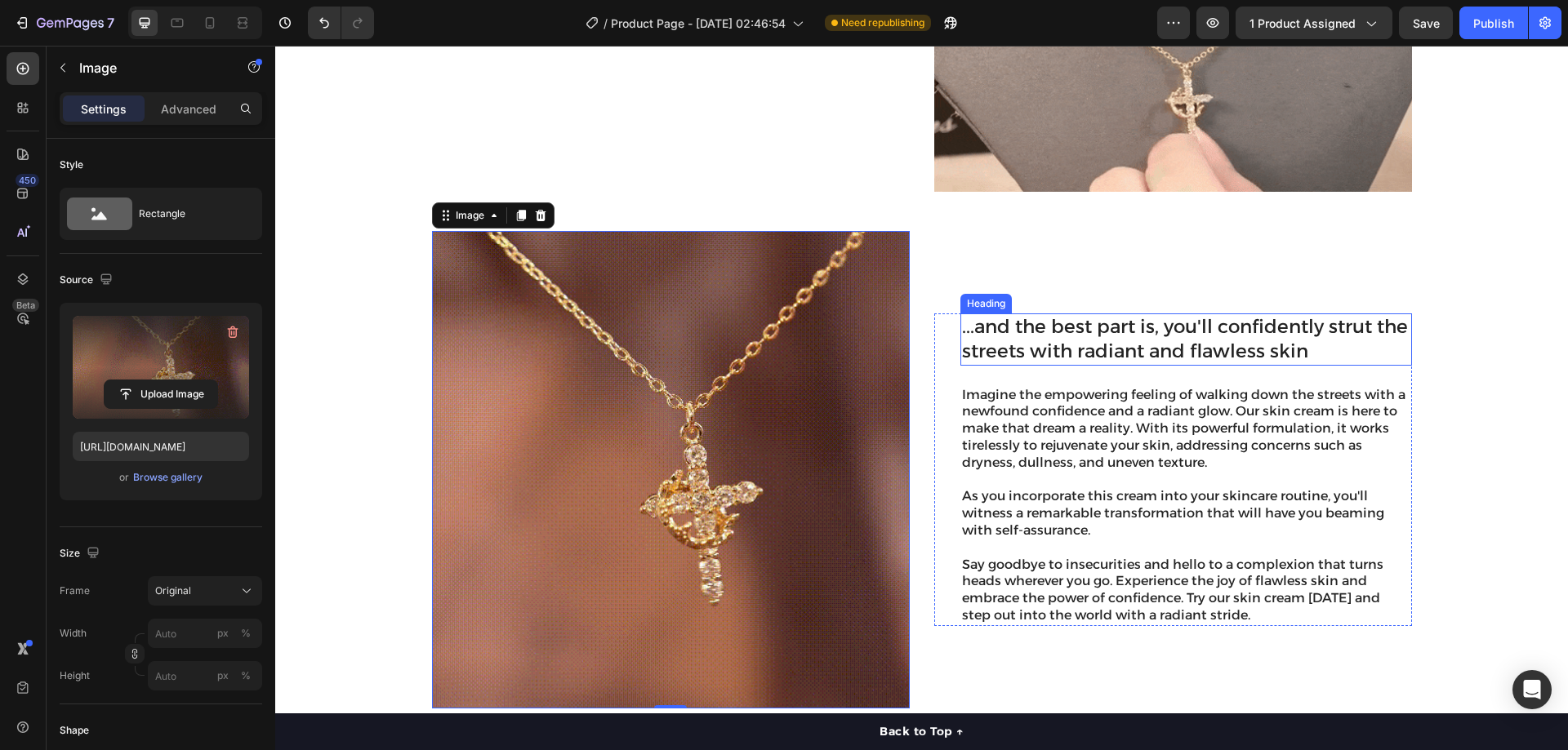
click at [1038, 330] on h2 "...and the best part is, you'll confidently strut the streets with radiant and …" at bounding box center [1186, 340] width 451 height 52
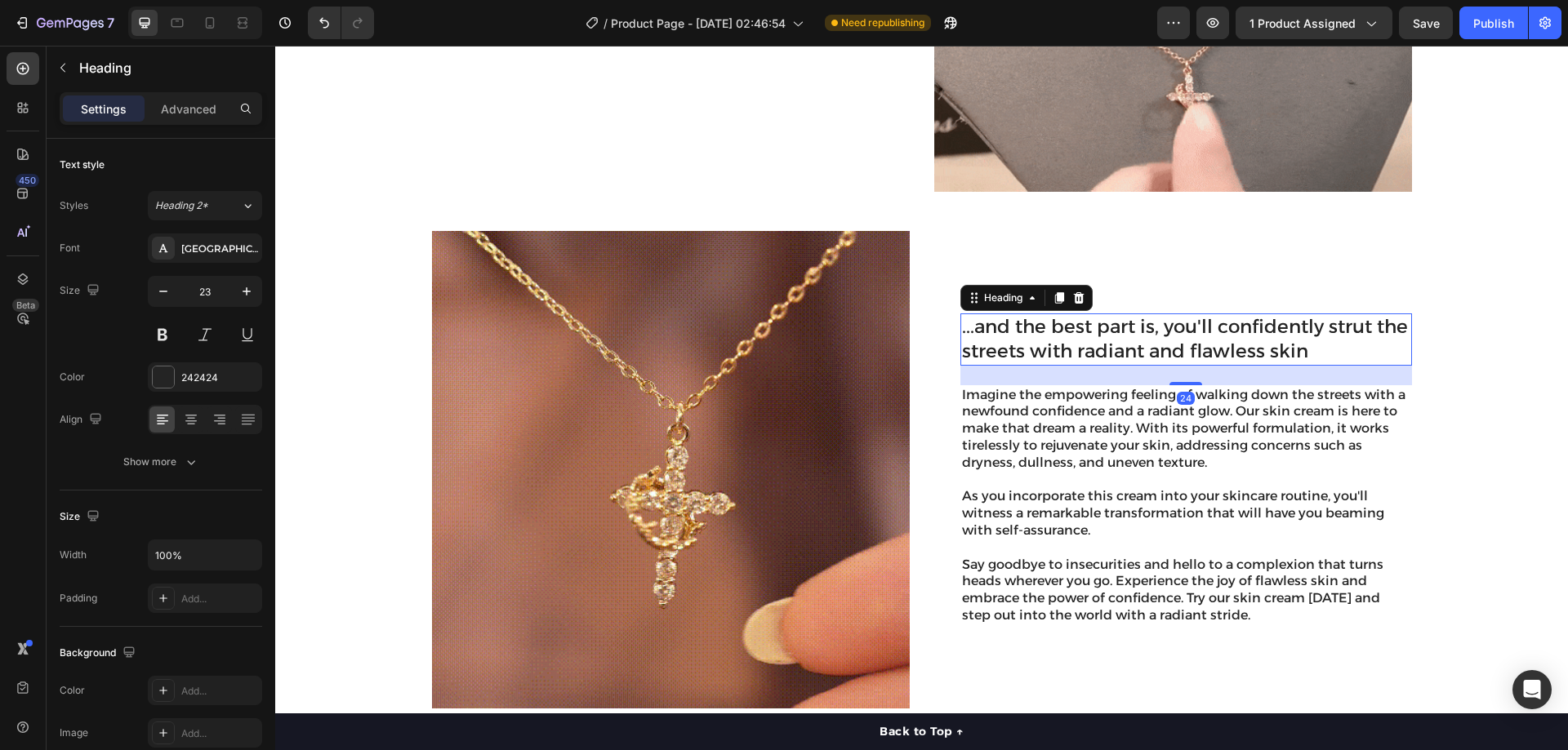
click at [1038, 330] on h2 "...and the best part is, you'll confidently strut the streets with radiant and …" at bounding box center [1186, 340] width 451 height 52
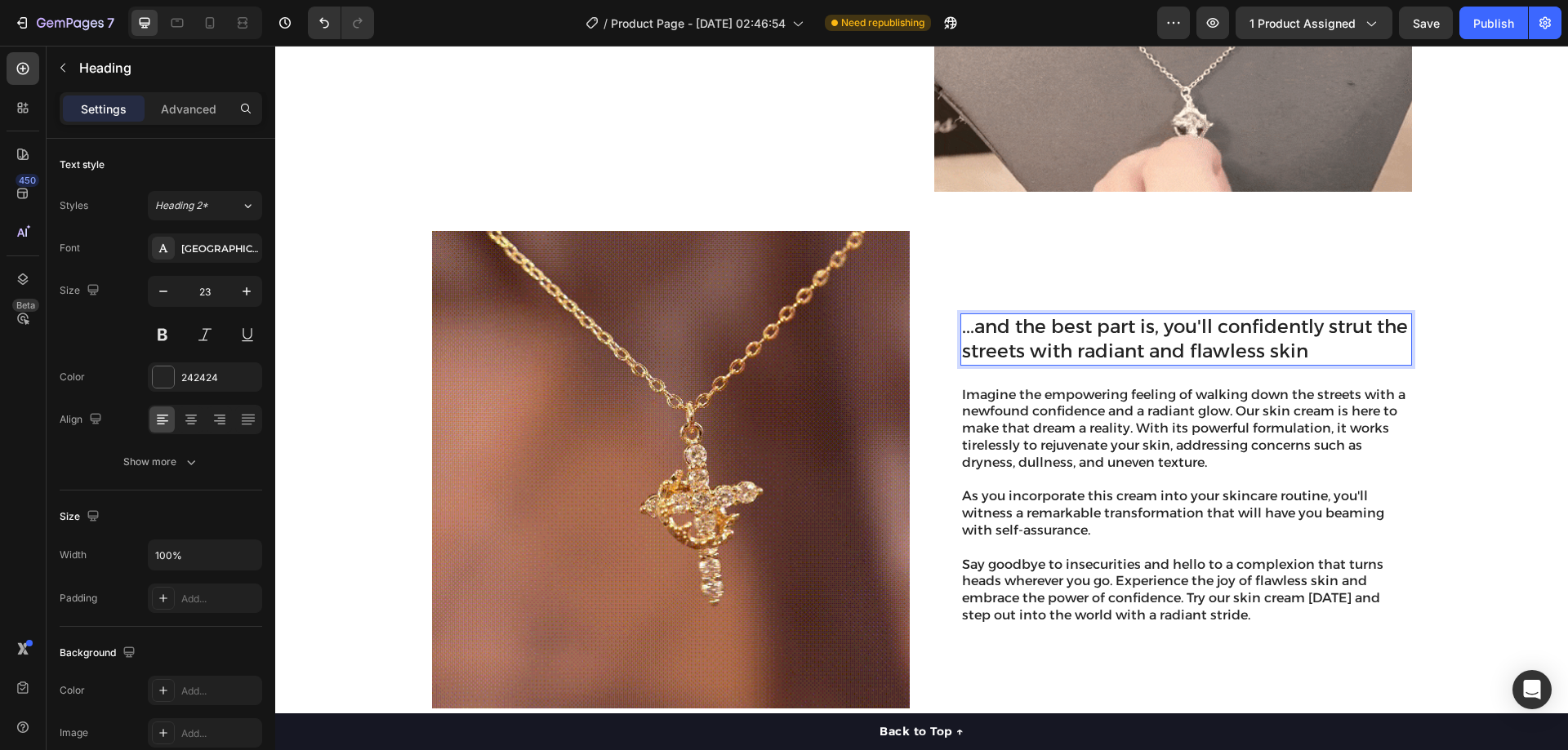
scroll to position [1394, 0]
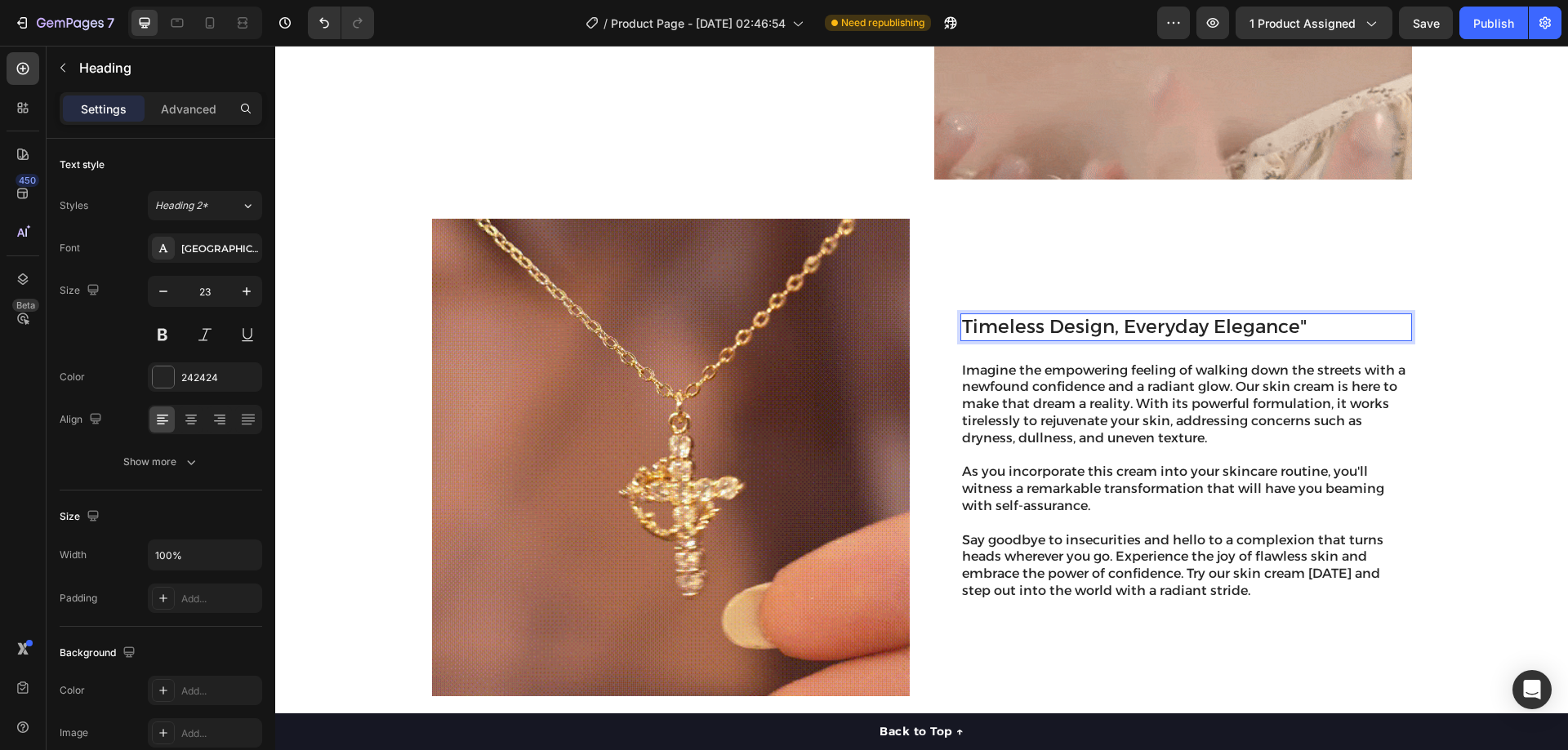
click at [962, 326] on p "Timeless Design, Everyday Elegance"" at bounding box center [1186, 328] width 449 height 24
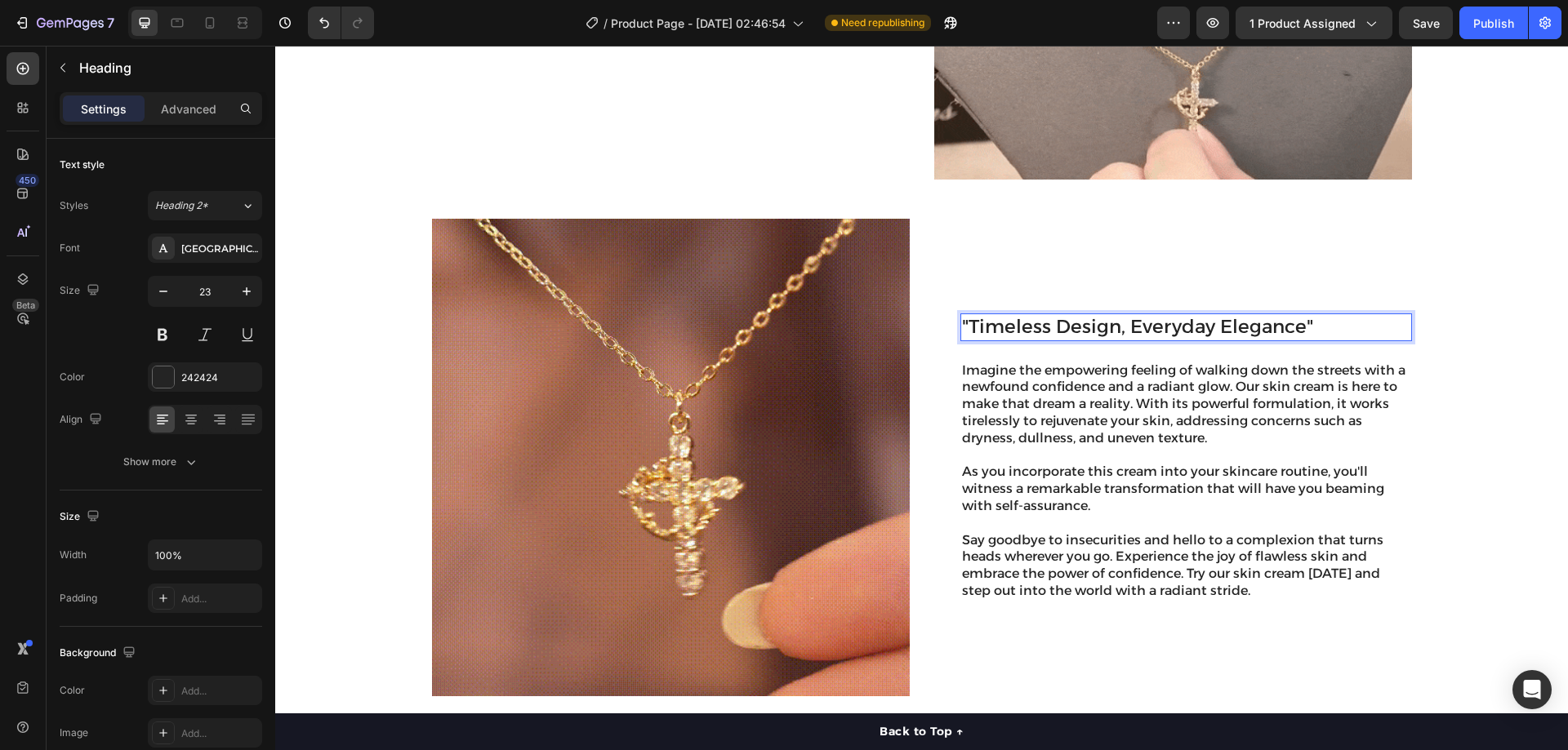
click at [1090, 331] on p ""Timeless Design, Everyday Elegance"" at bounding box center [1186, 328] width 449 height 24
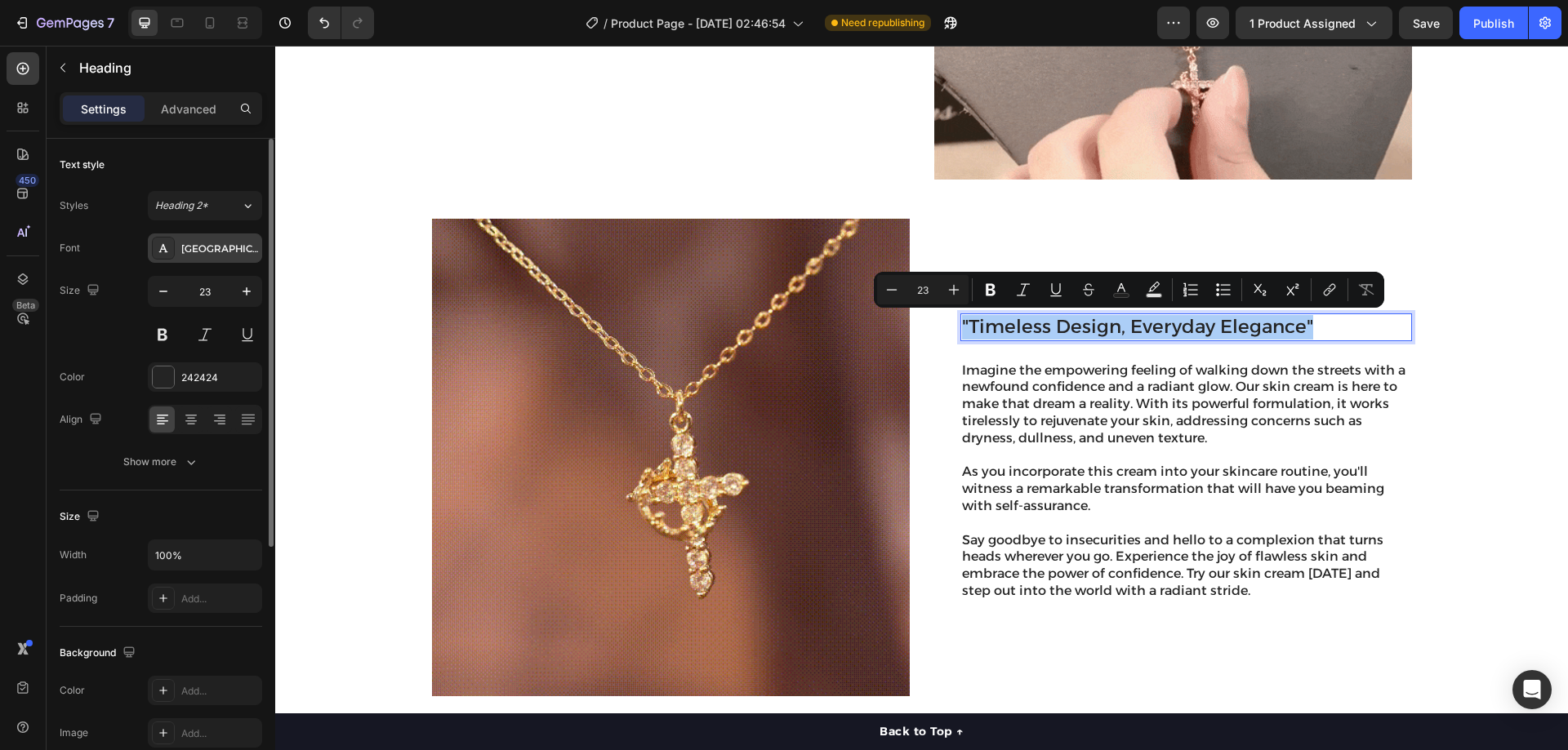
click at [212, 253] on div "Alexandria" at bounding box center [220, 248] width 77 height 15
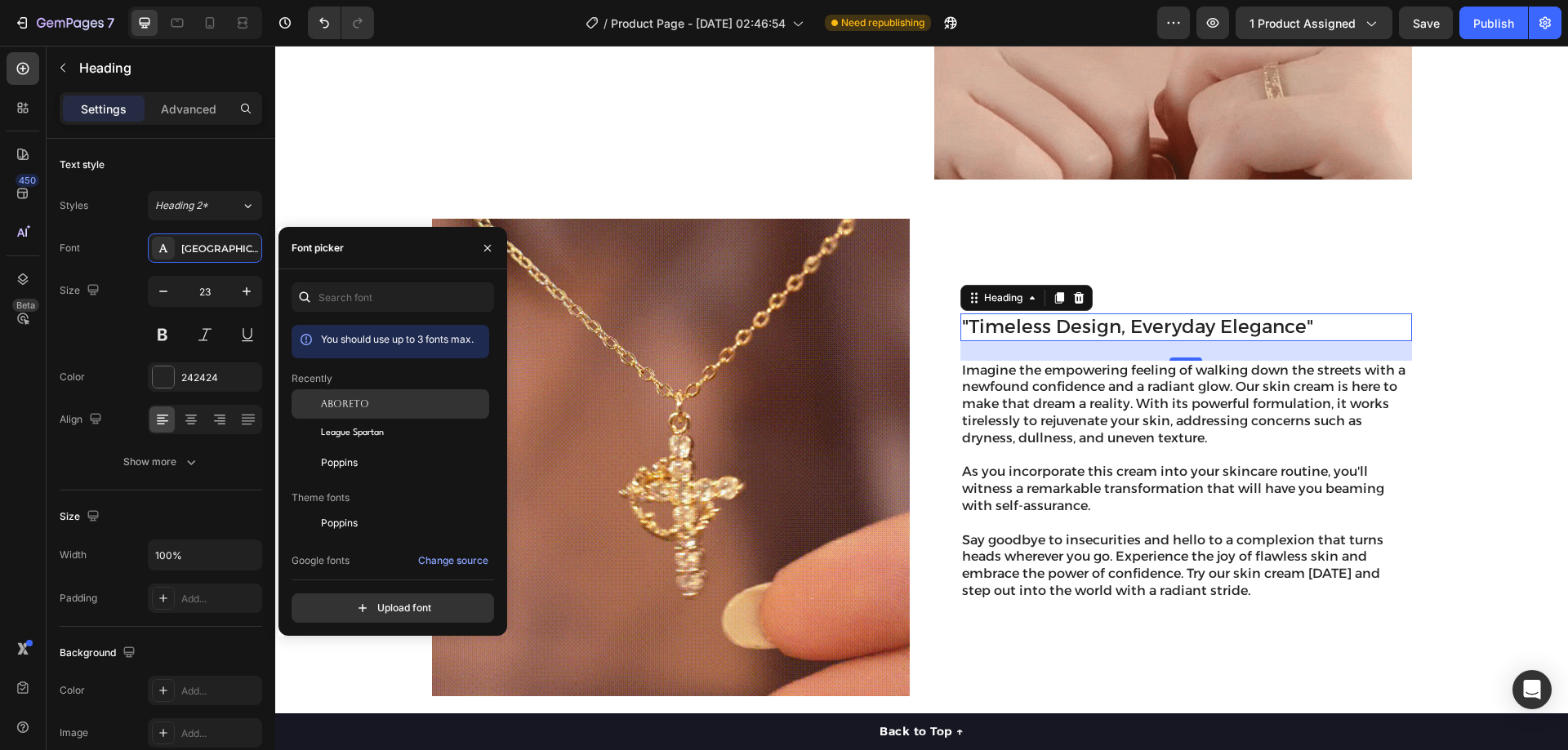
click at [374, 509] on div "Aboreto" at bounding box center [390, 524] width 198 height 30
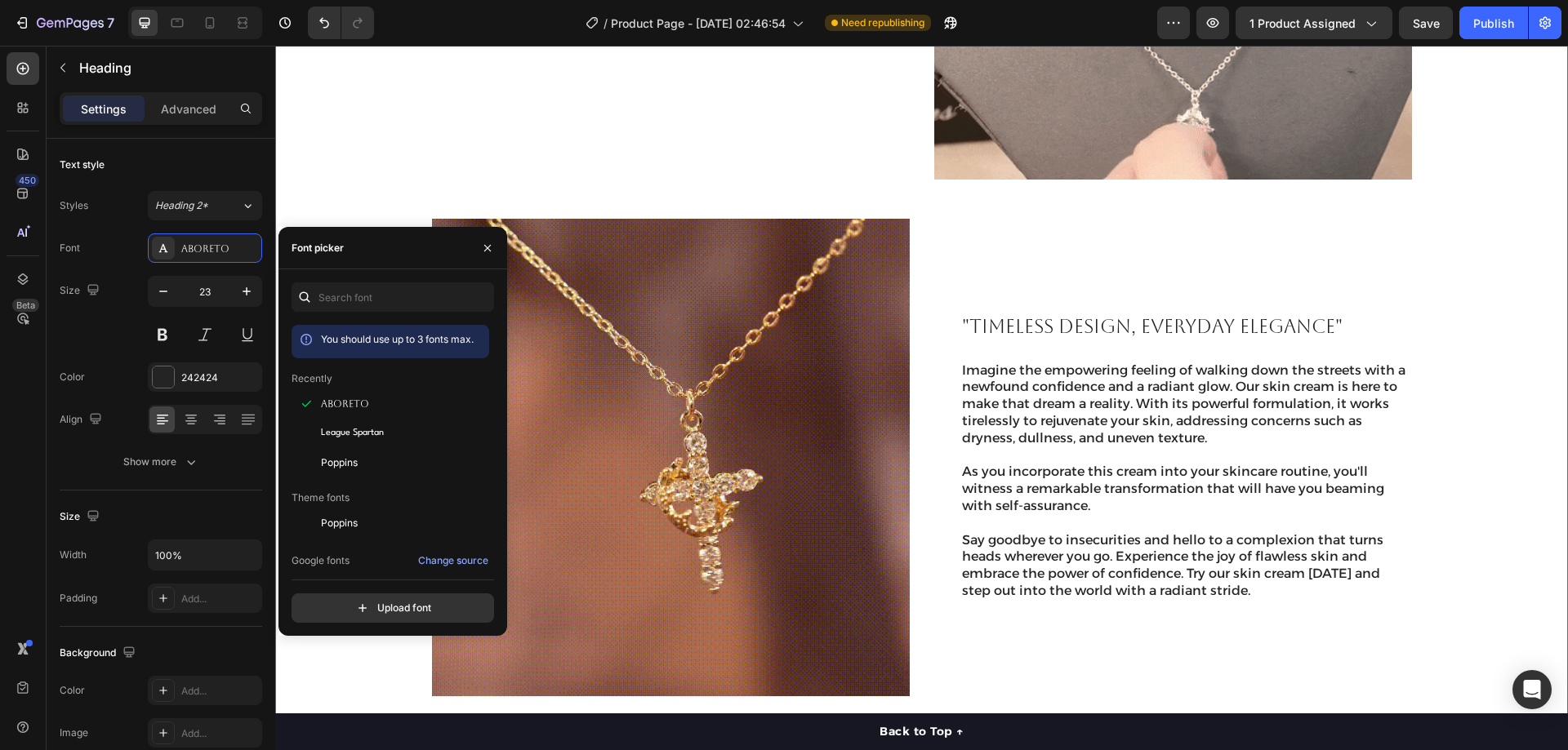
click at [1472, 246] on div ""A SYMBOL OF FAITH AND STRENGTH" Heading Crafted with care and meaning, the Cro…" at bounding box center [921, 199] width 1260 height 995
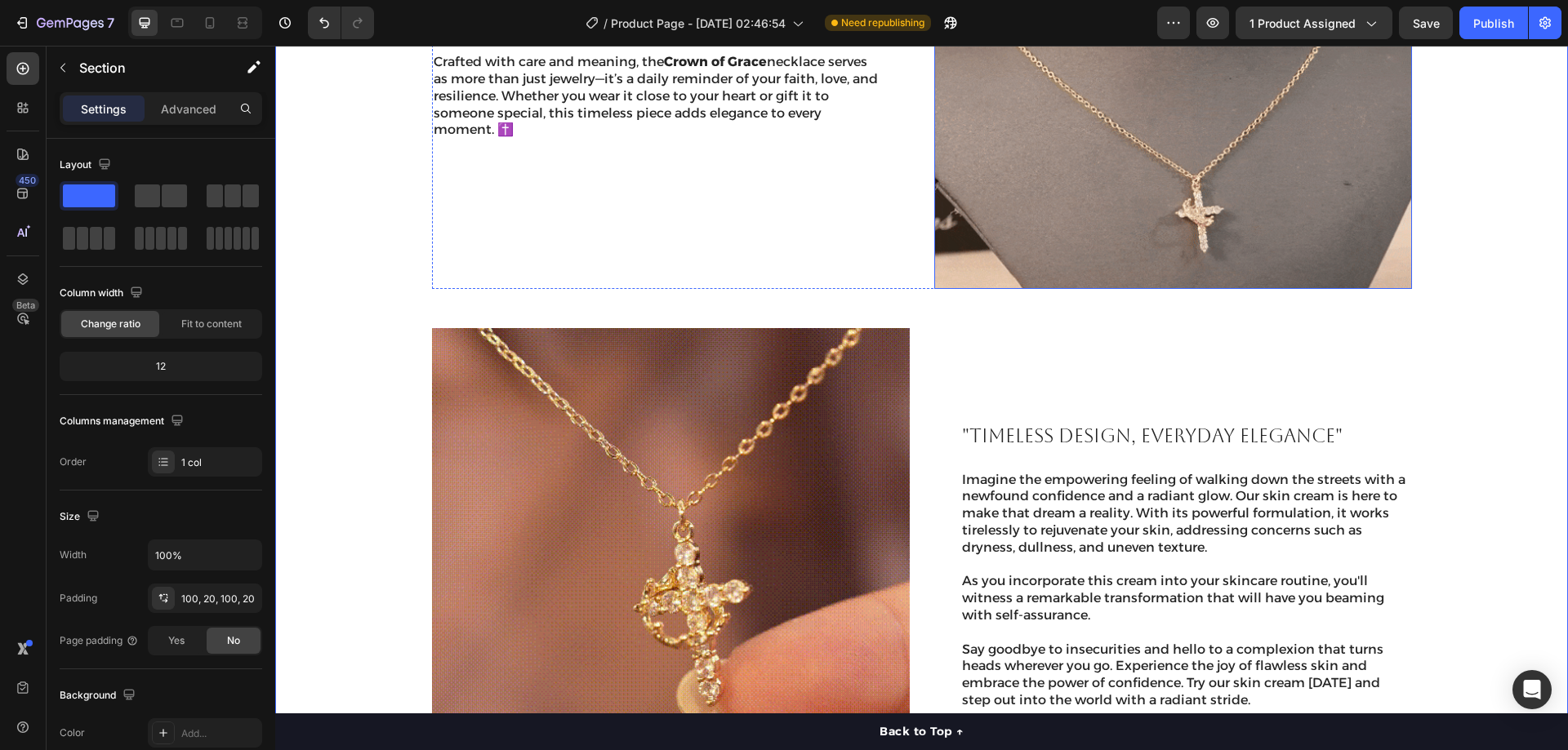
scroll to position [1313, 0]
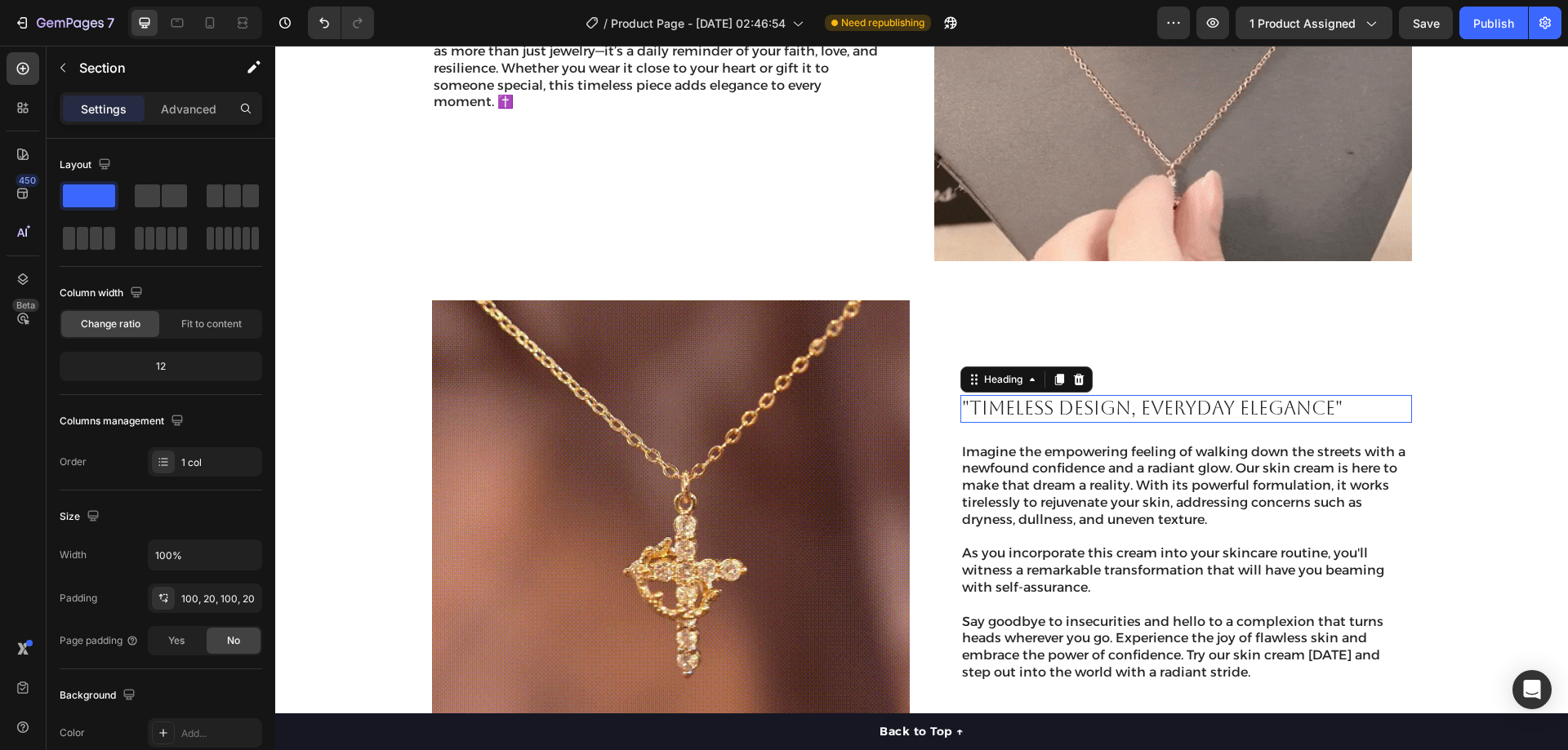
click at [1132, 401] on p ""Timeless Design, Everyday Elegance"" at bounding box center [1186, 409] width 449 height 24
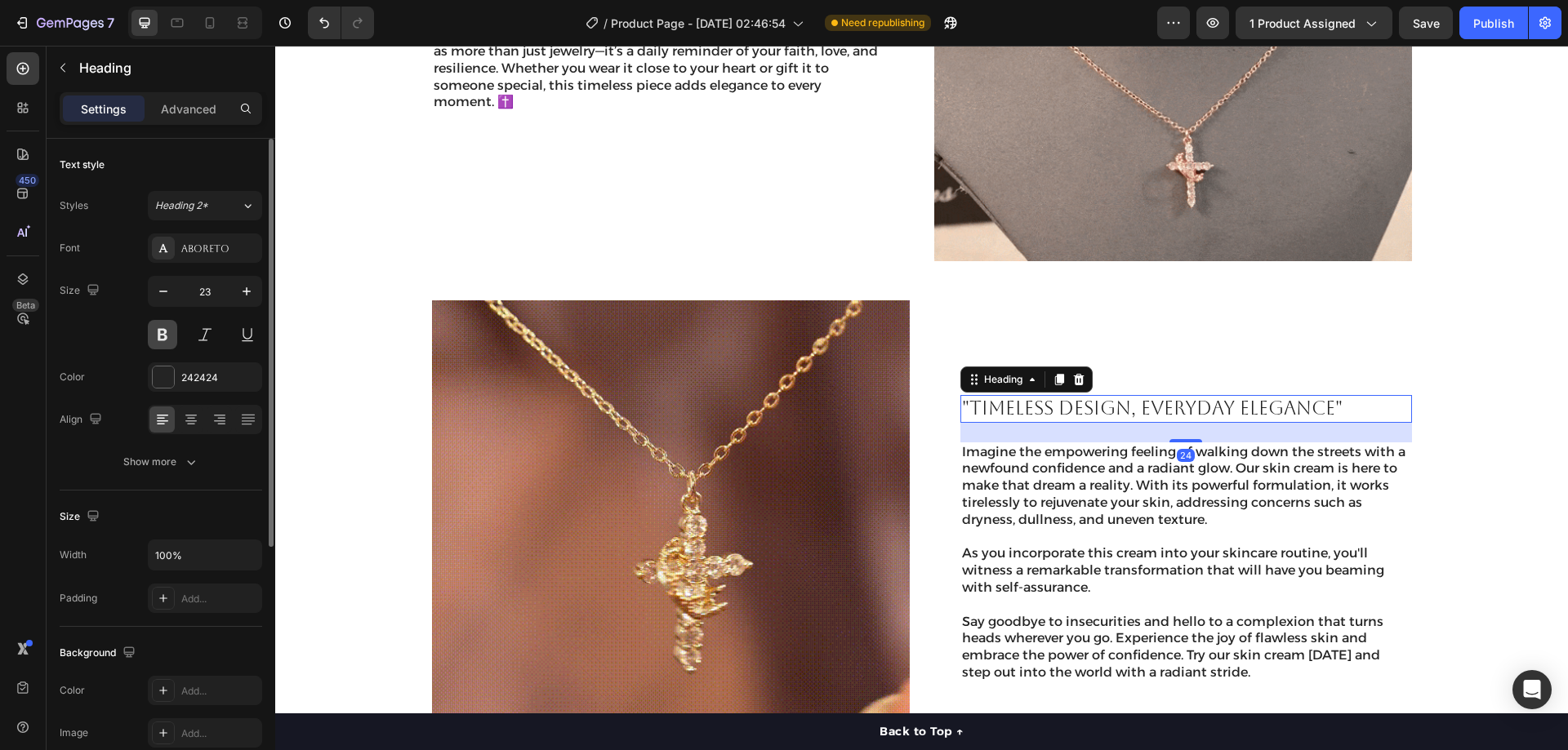
click at [164, 334] on button at bounding box center [163, 335] width 30 height 30
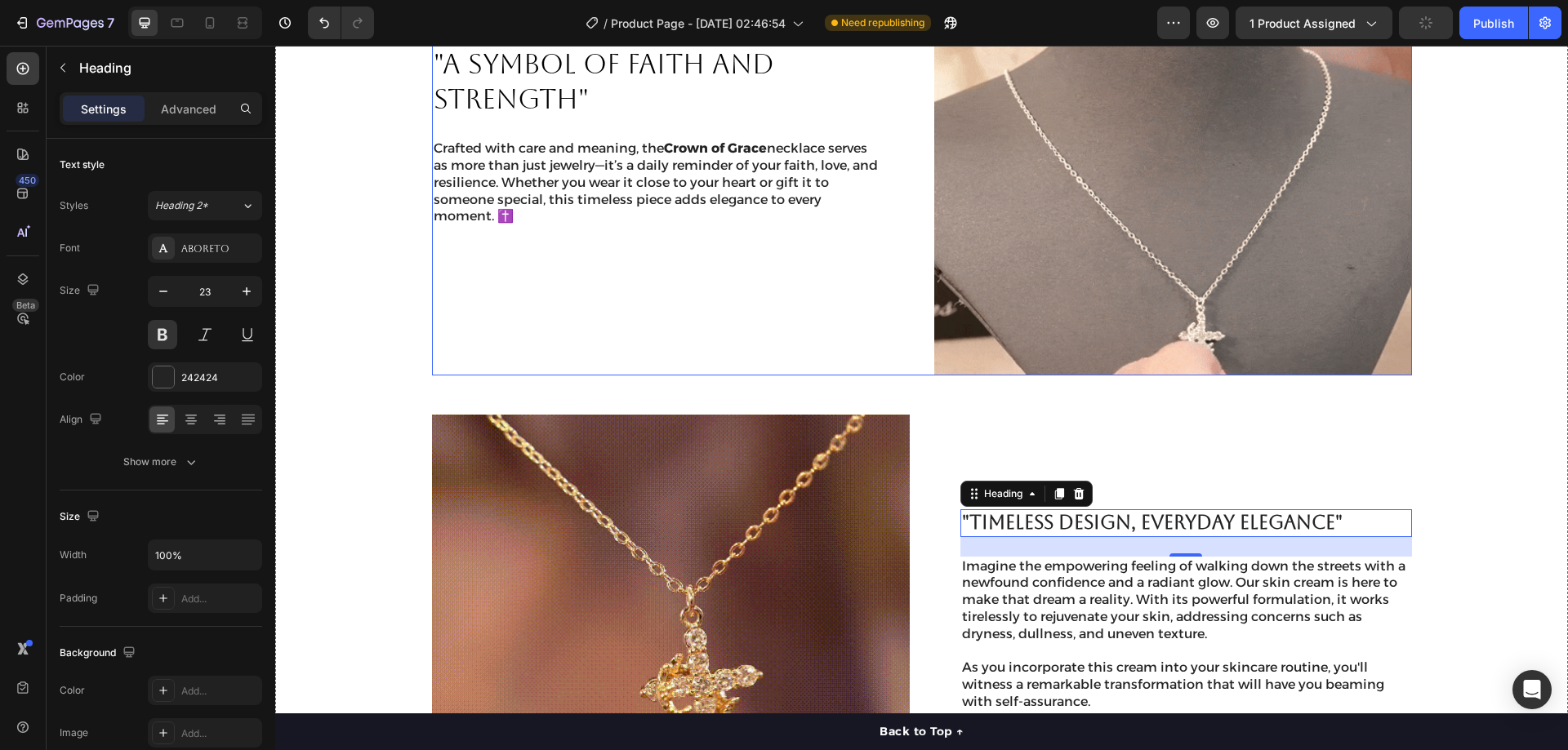
scroll to position [986, 0]
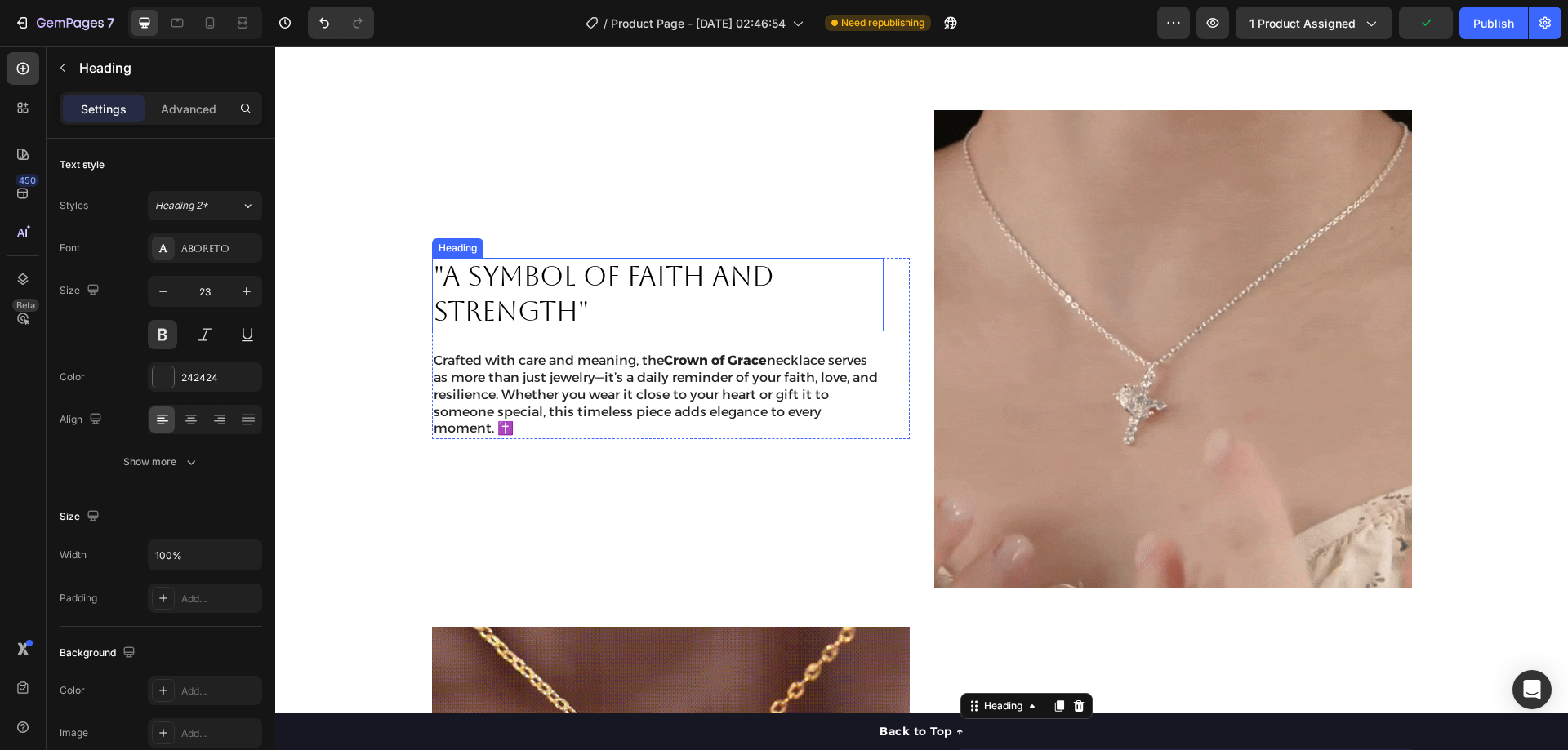
click at [518, 296] on p ""A SYMBOL OF FAITH AND STRENGTH"" at bounding box center [658, 295] width 449 height 70
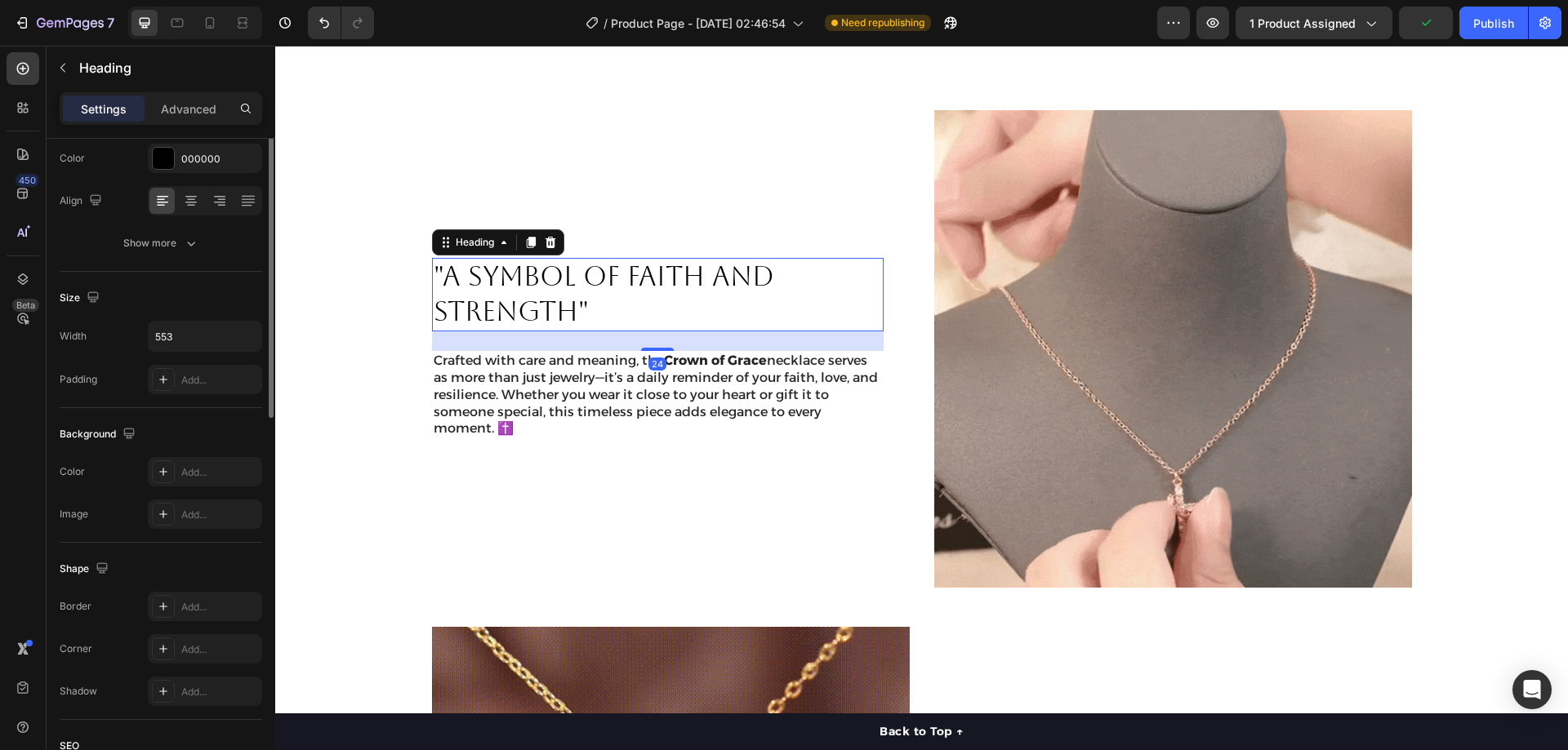
scroll to position [0, 0]
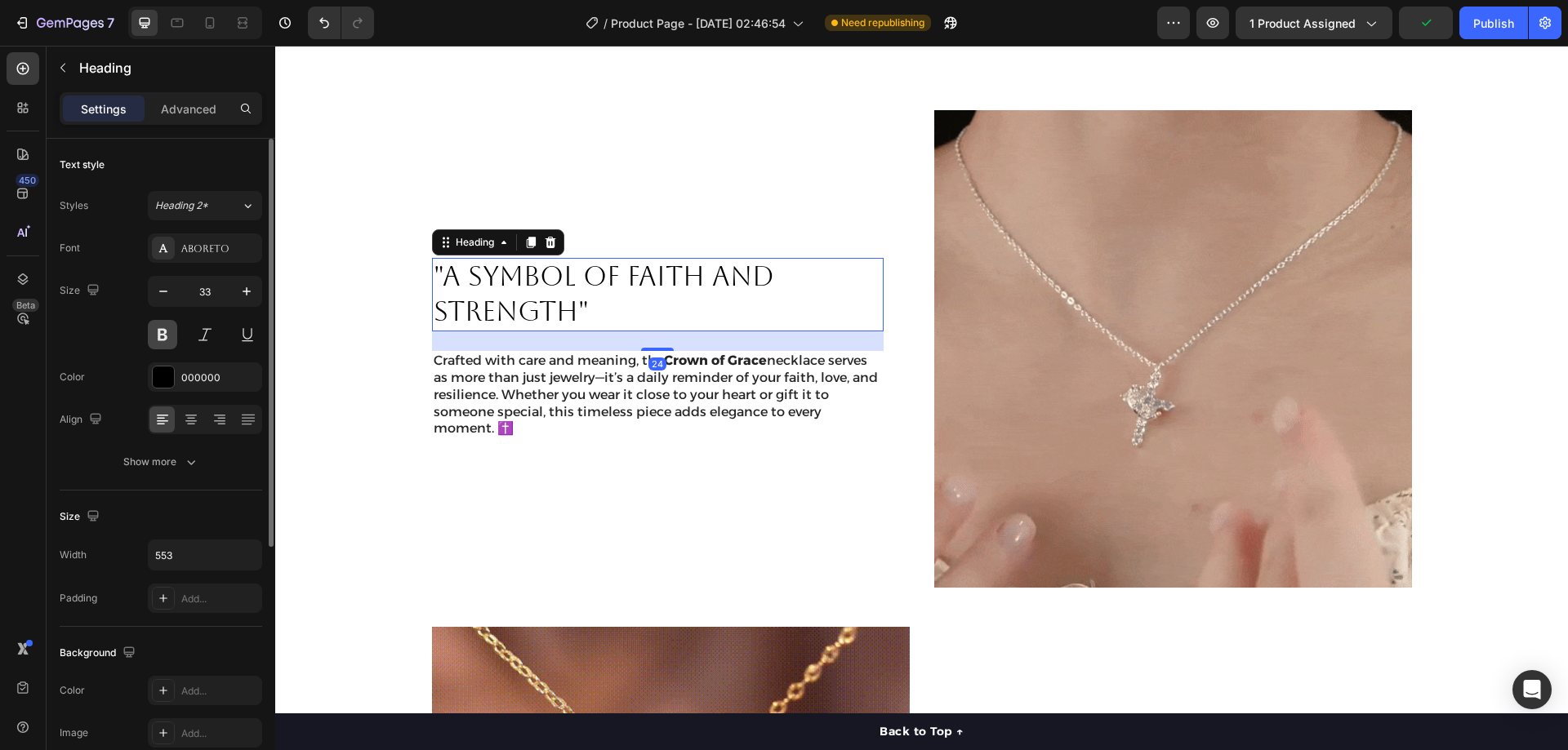
click at [171, 335] on button at bounding box center [163, 335] width 30 height 30
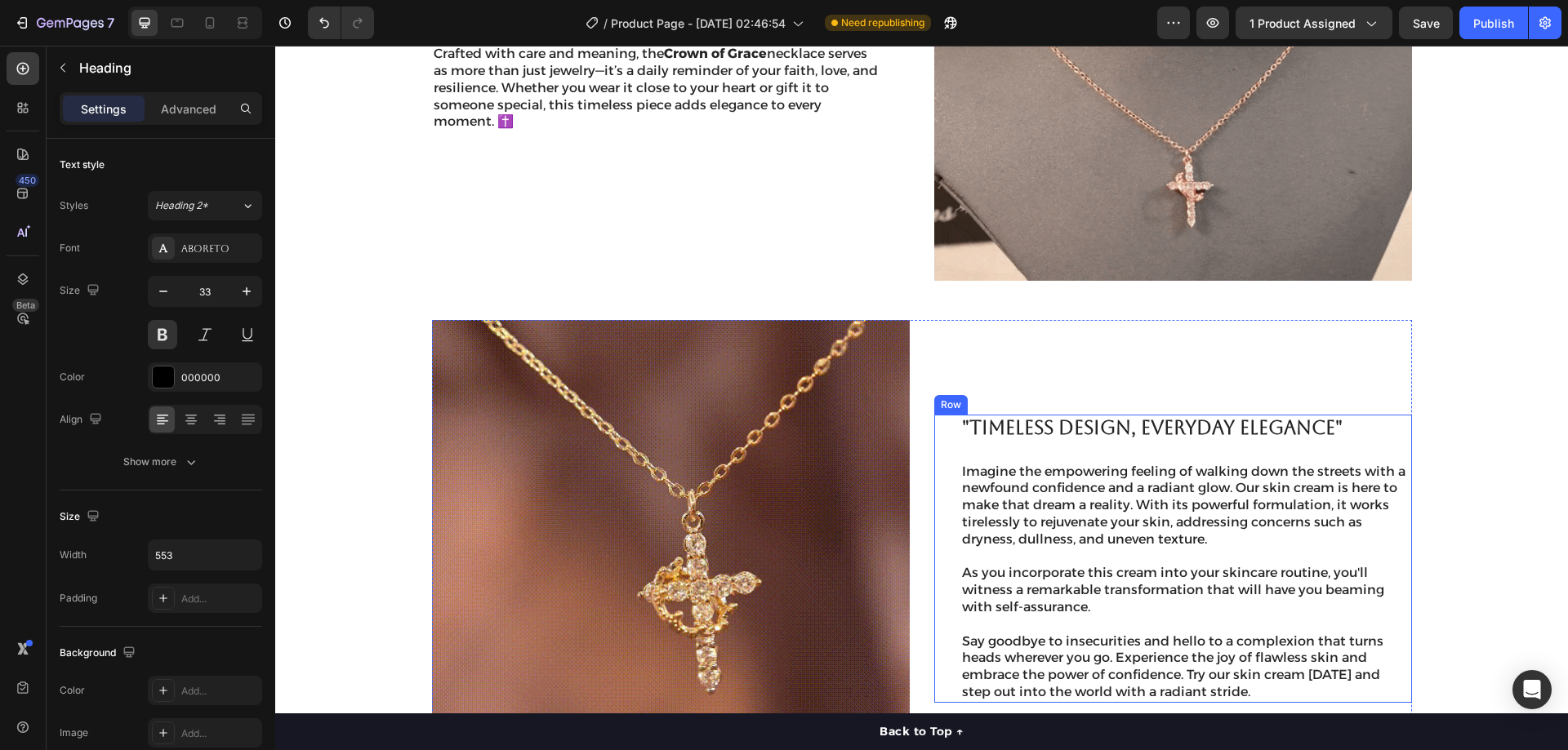
scroll to position [1476, 0]
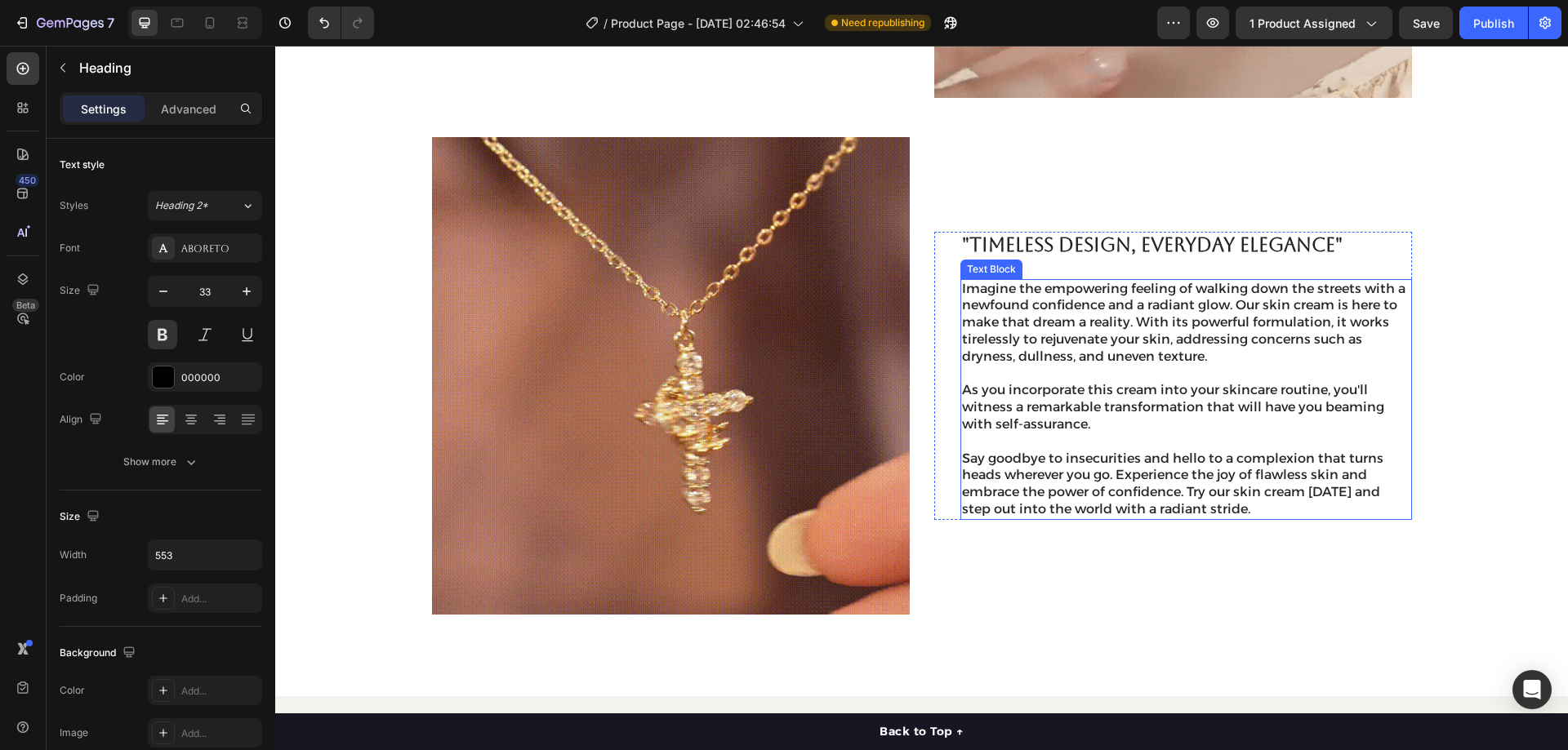
click at [1093, 384] on p "As you incorporate this cream into your skincare routine, you'll witness a rema…" at bounding box center [1186, 407] width 449 height 51
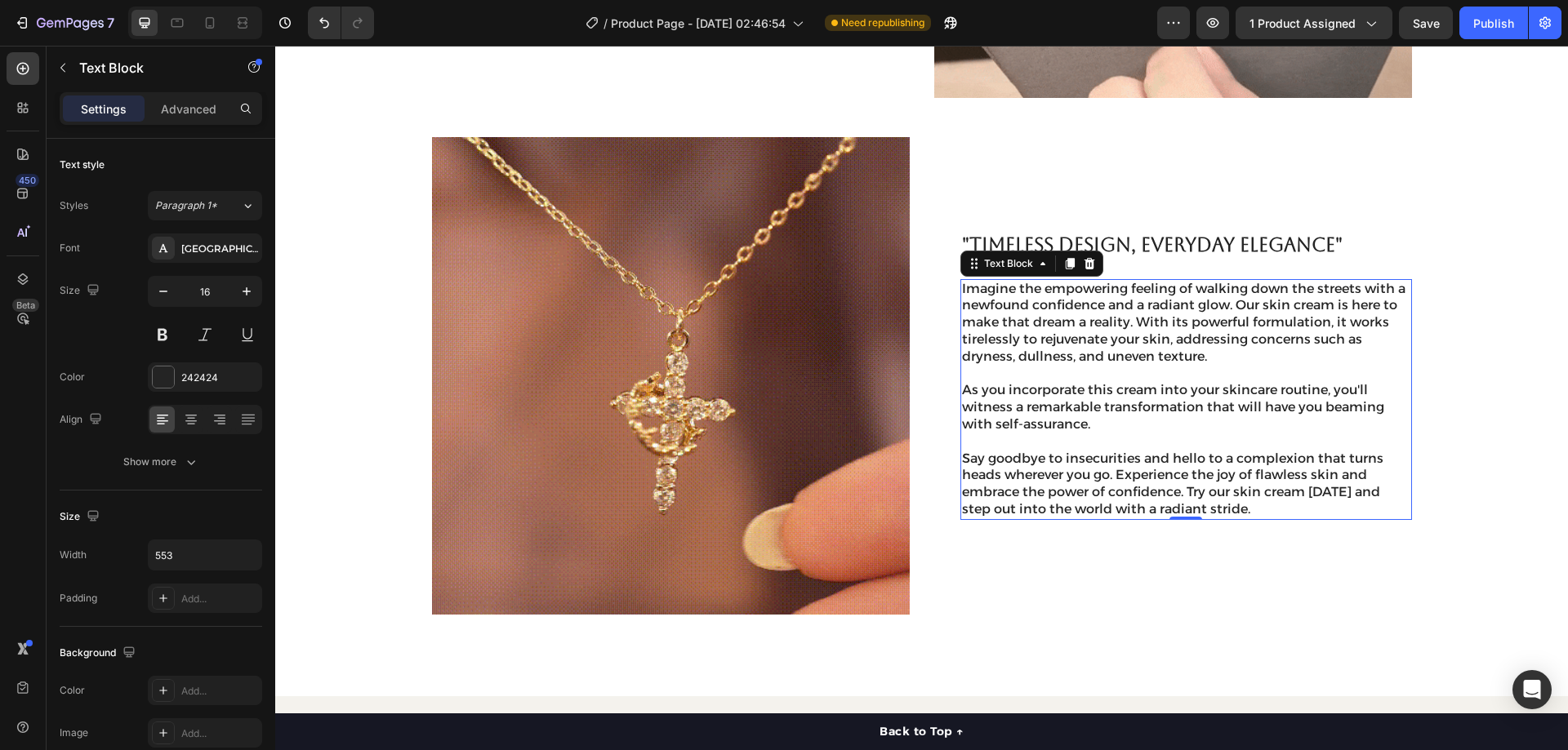
click at [1078, 416] on p "As you incorporate this cream into your skincare routine, you'll witness a rema…" at bounding box center [1186, 407] width 449 height 51
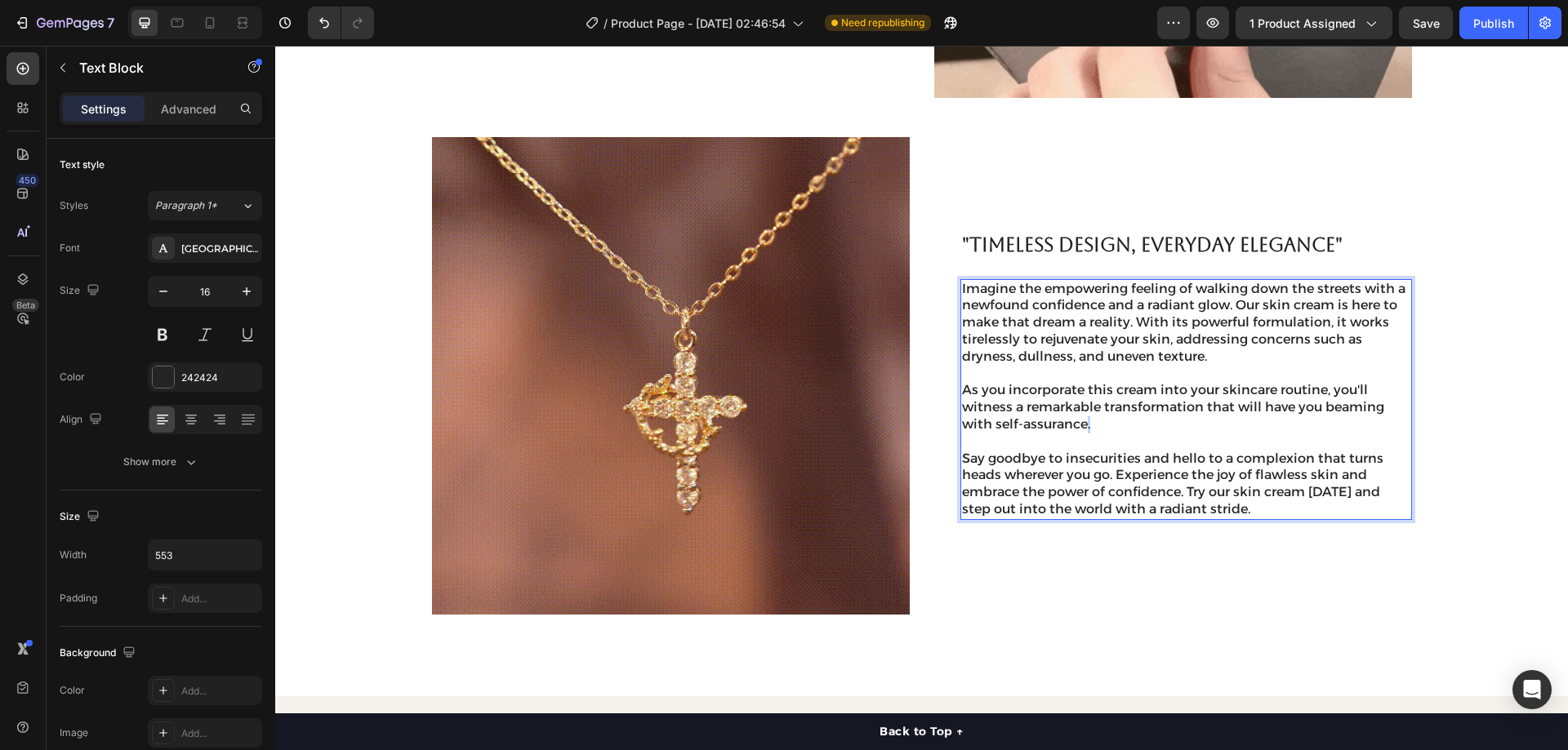
click at [1078, 416] on p "As you incorporate this cream into your skincare routine, you'll witness a rema…" at bounding box center [1186, 407] width 449 height 51
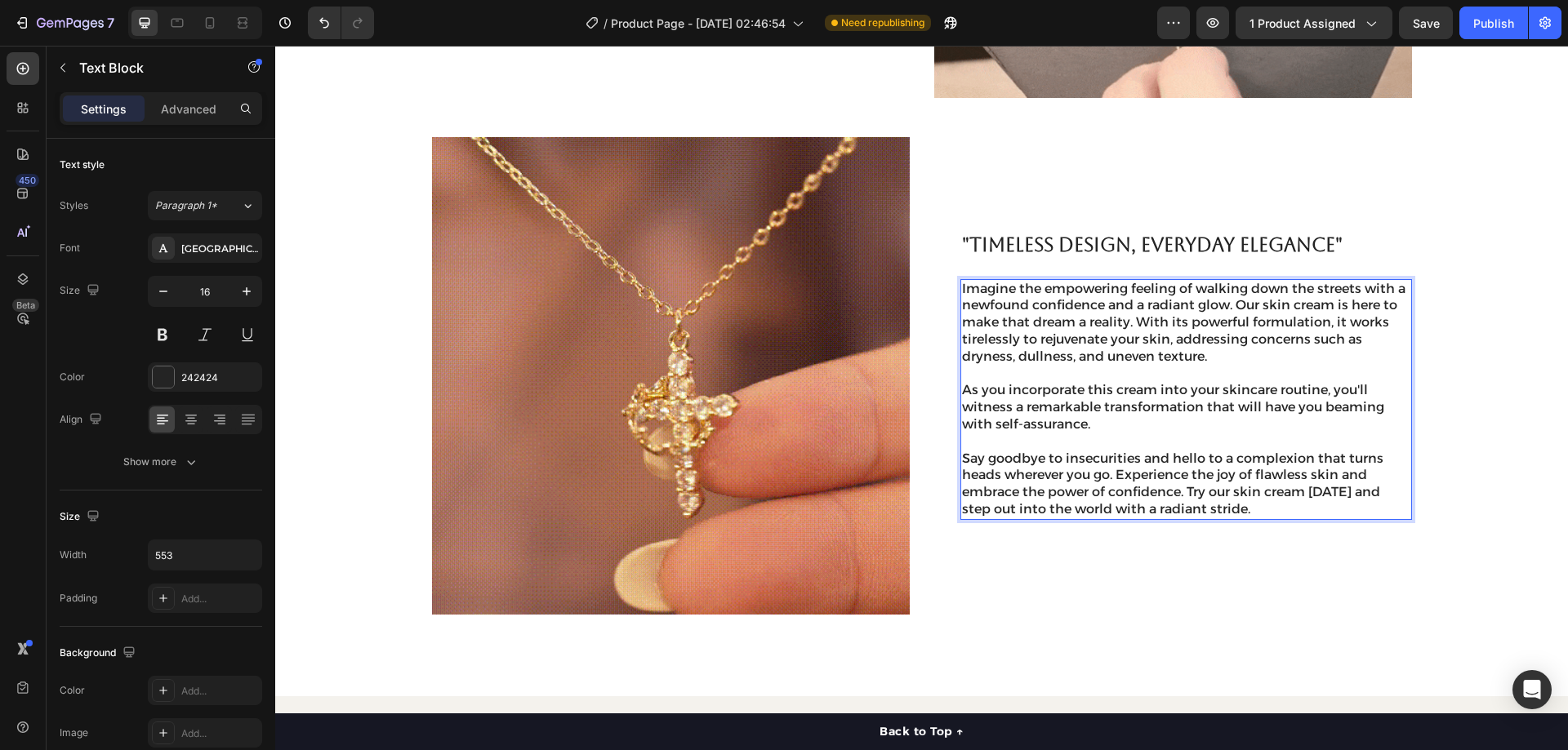
scroll to position [1561, 0]
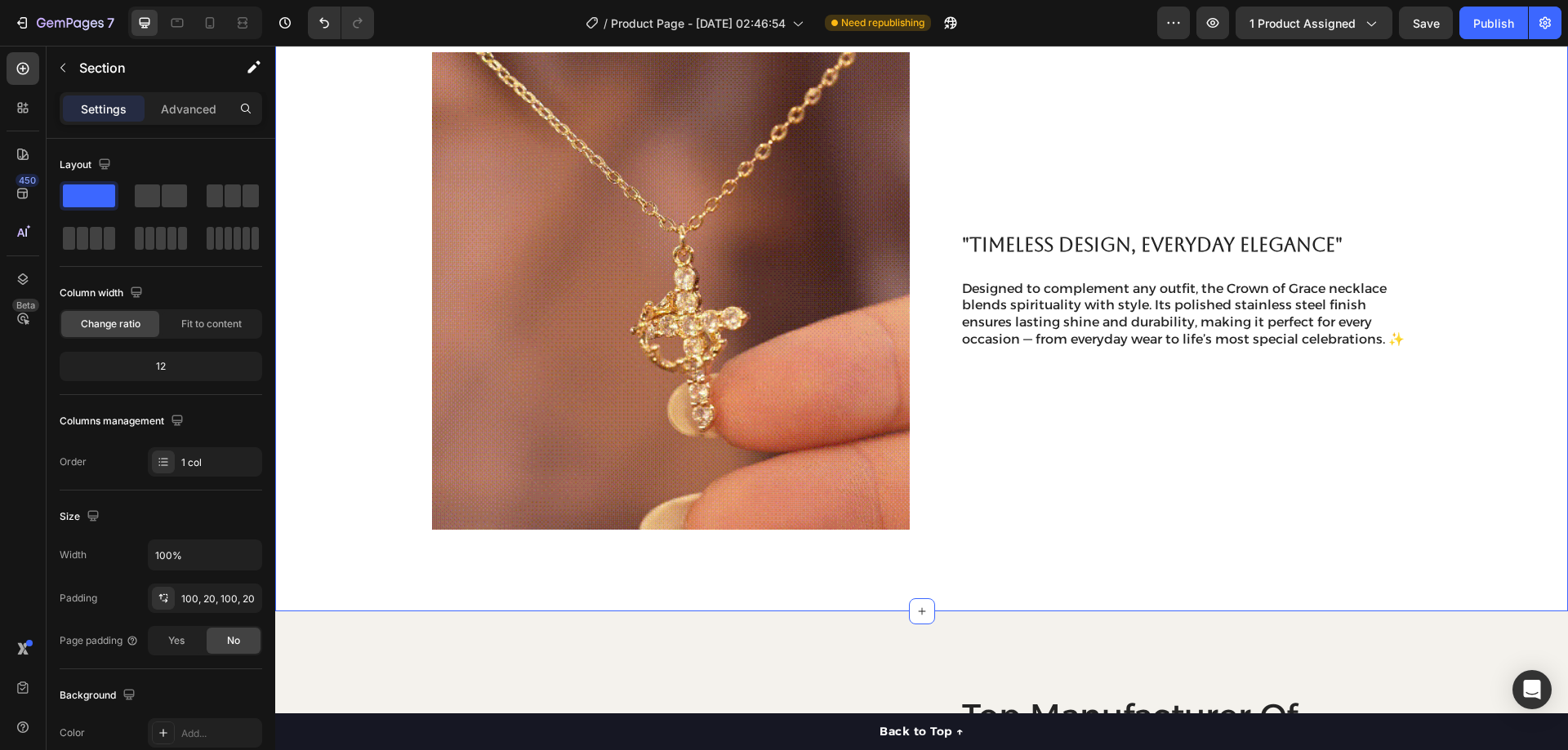
click at [1485, 278] on div ""A SYMBOL OF FAITH AND STRENGTH" Heading Crafted with care and meaning, the Cro…" at bounding box center [921, 33] width 1260 height 995
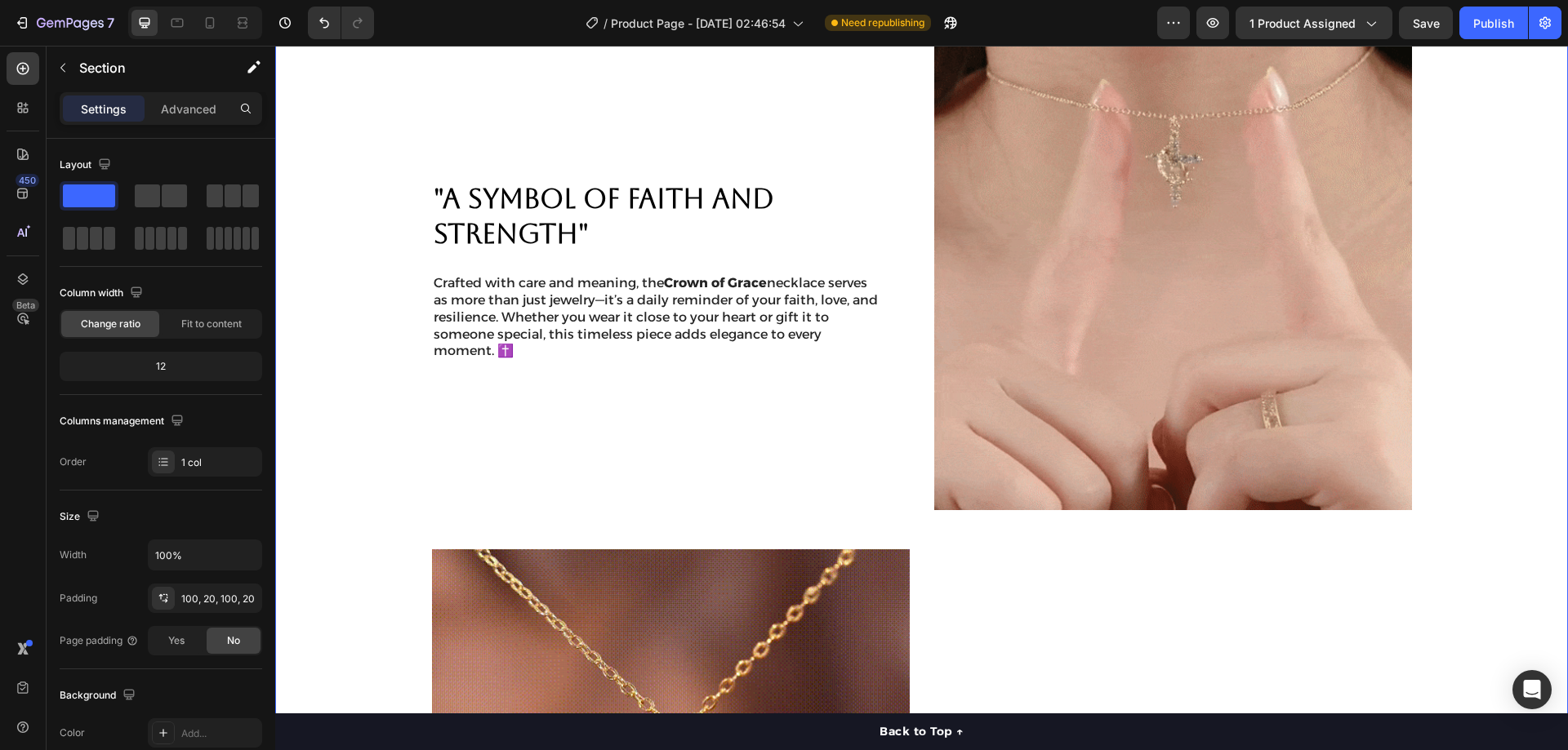
scroll to position [1153, 0]
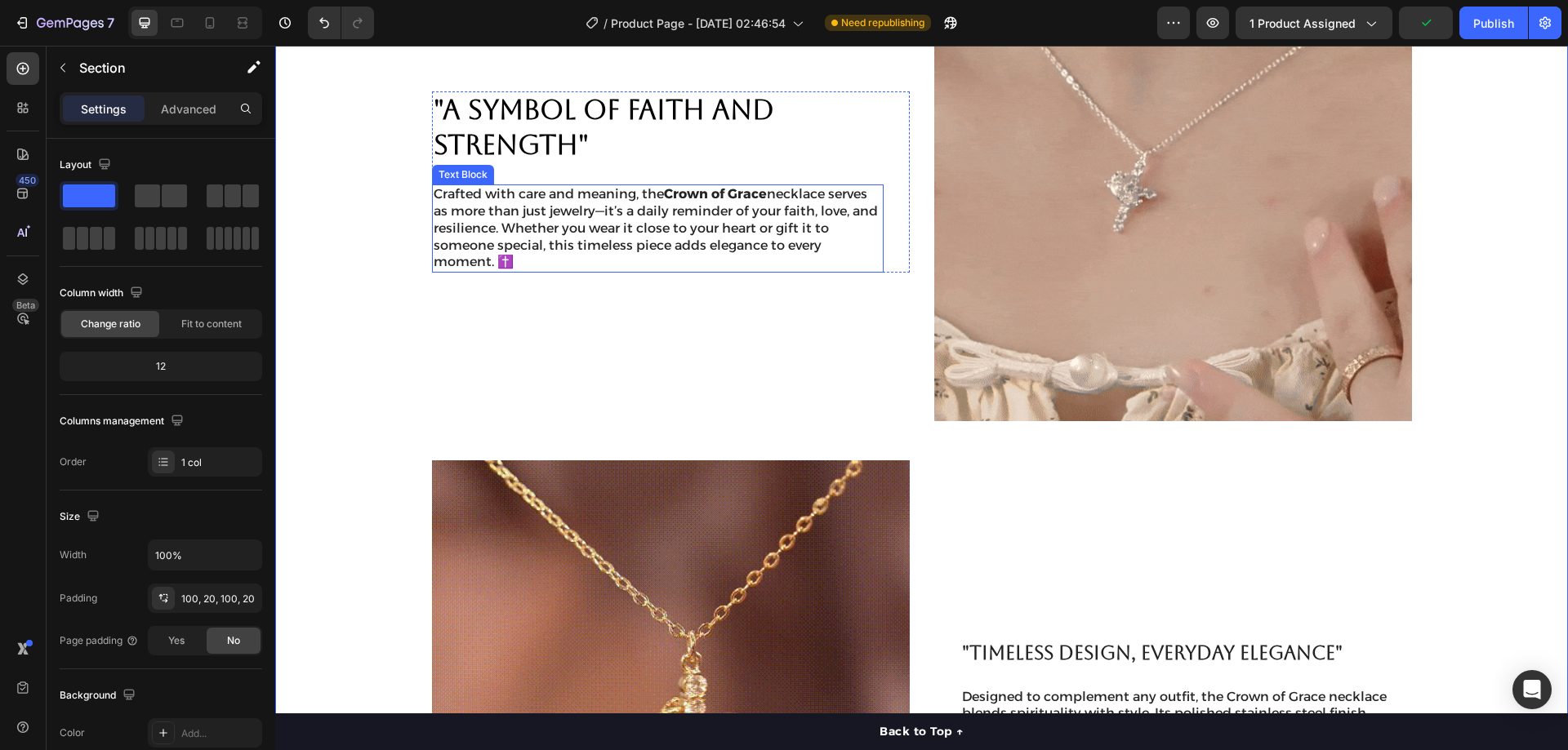
click at [738, 219] on p "Crafted with care and meaning, the Crown of Grace necklace serves as more than …" at bounding box center [658, 228] width 449 height 85
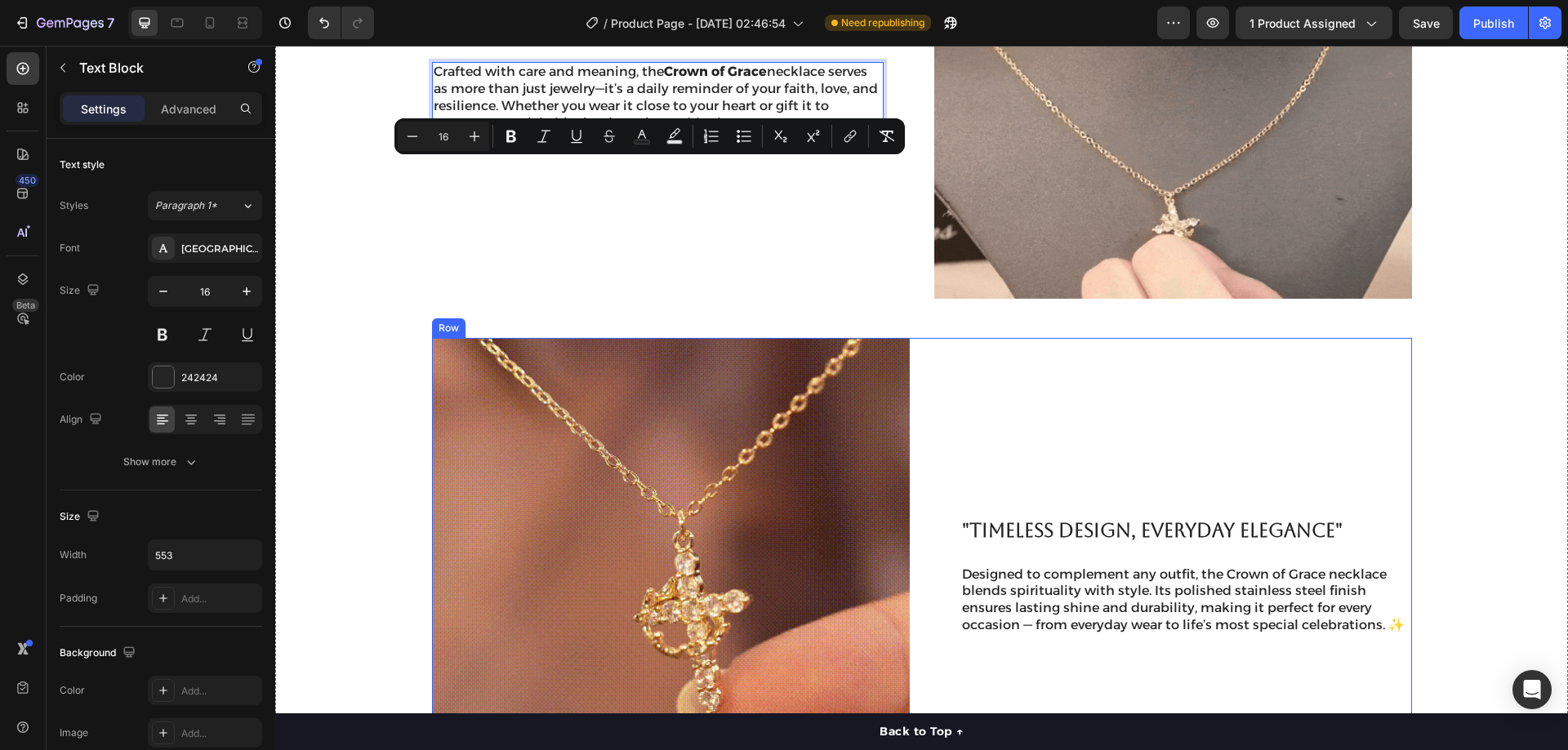
scroll to position [1398, 0]
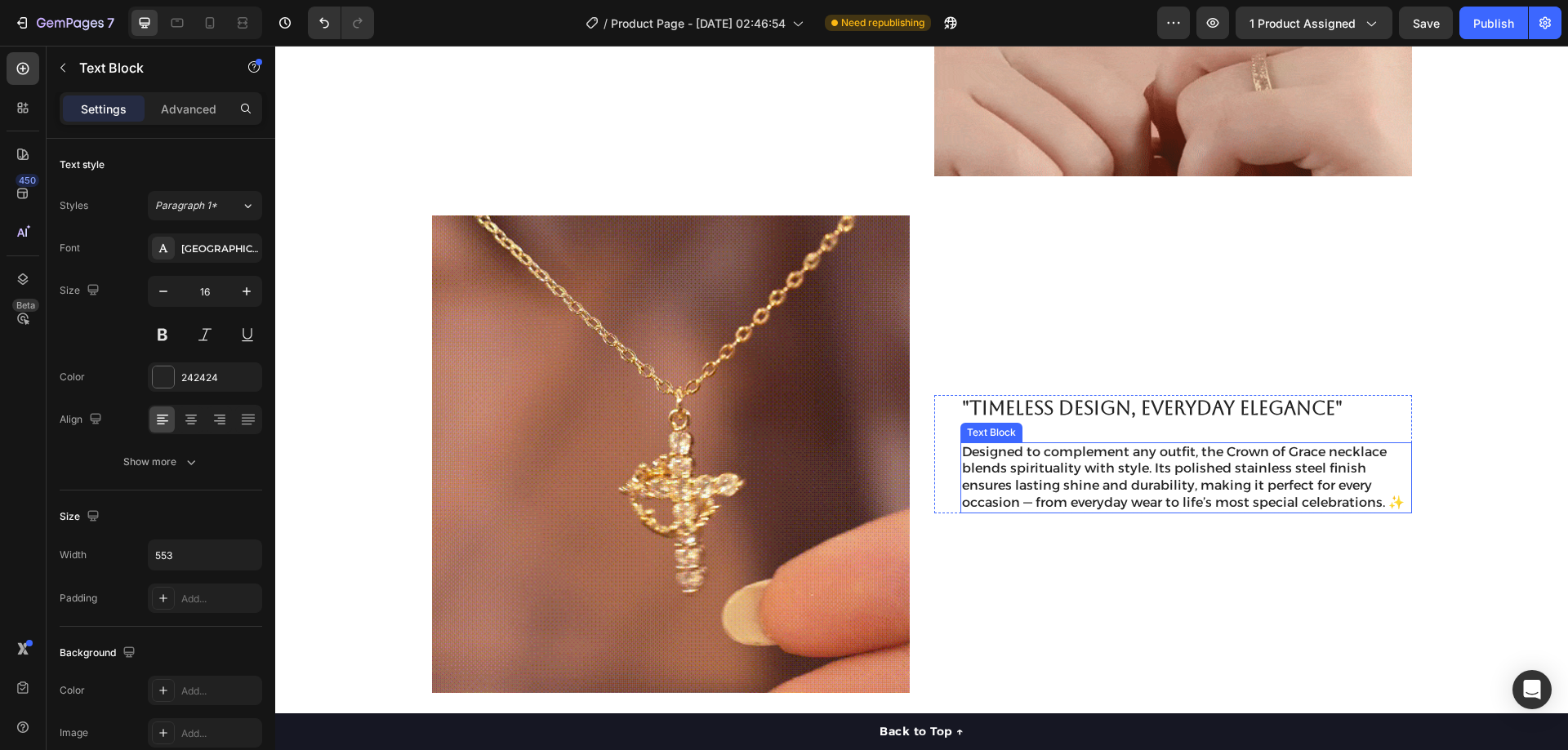
click at [1055, 490] on p "Designed to complement any outfit, the Crown of Grace necklace blends spiritual…" at bounding box center [1186, 478] width 449 height 68
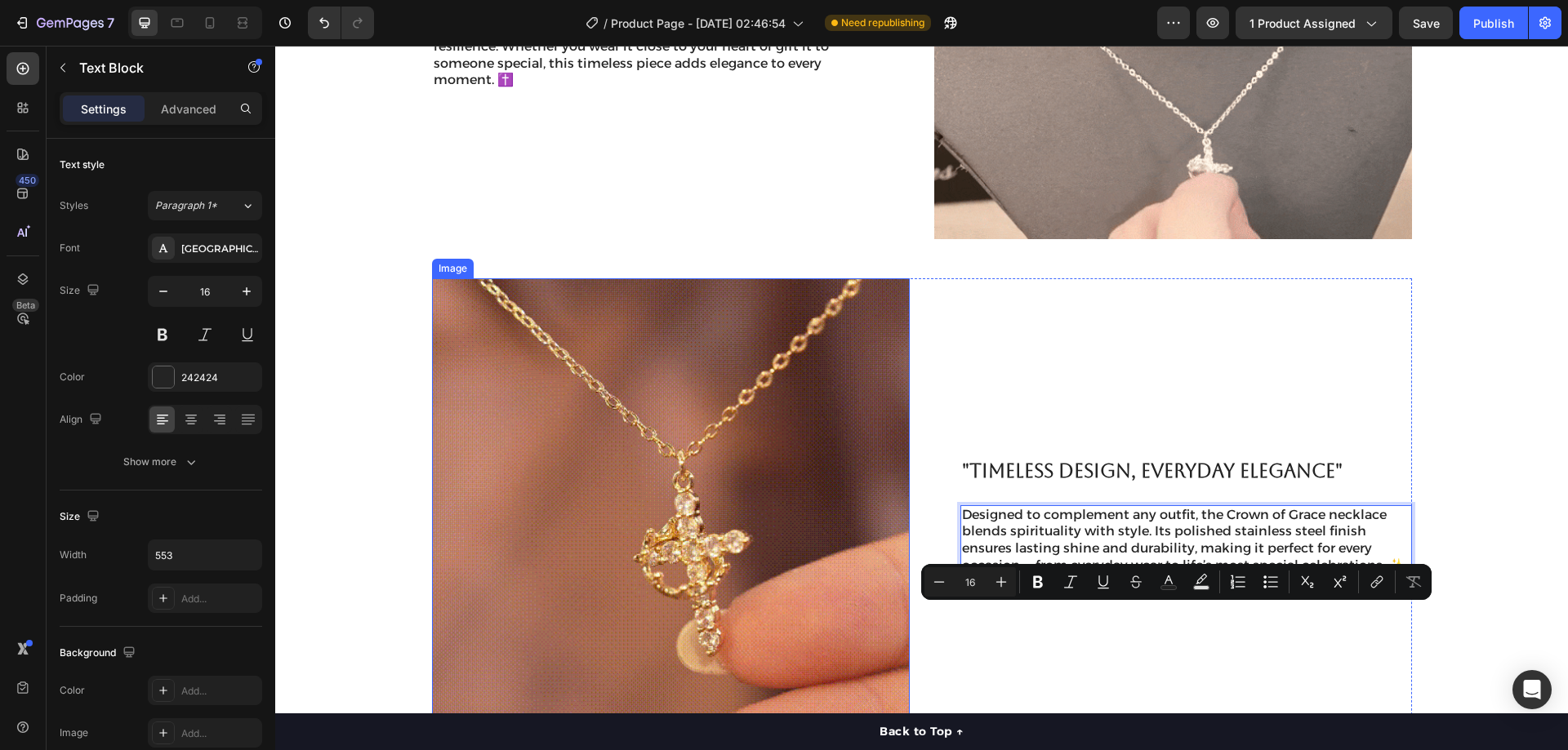
scroll to position [1234, 0]
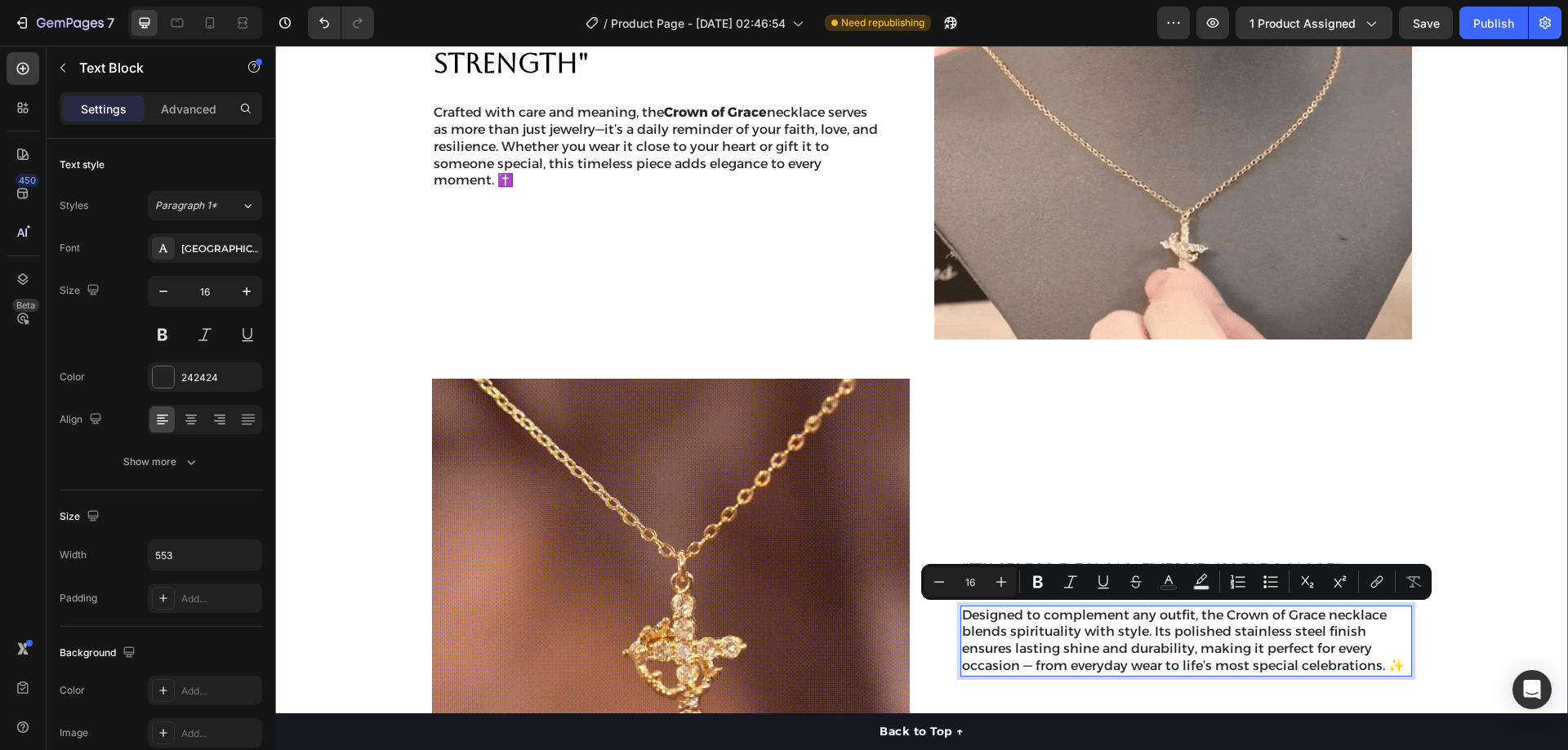
click at [1453, 310] on div ""A SYMBOL OF FAITH AND STRENGTH" Heading Crafted with care and meaning, the Cro…" at bounding box center [921, 359] width 1260 height 995
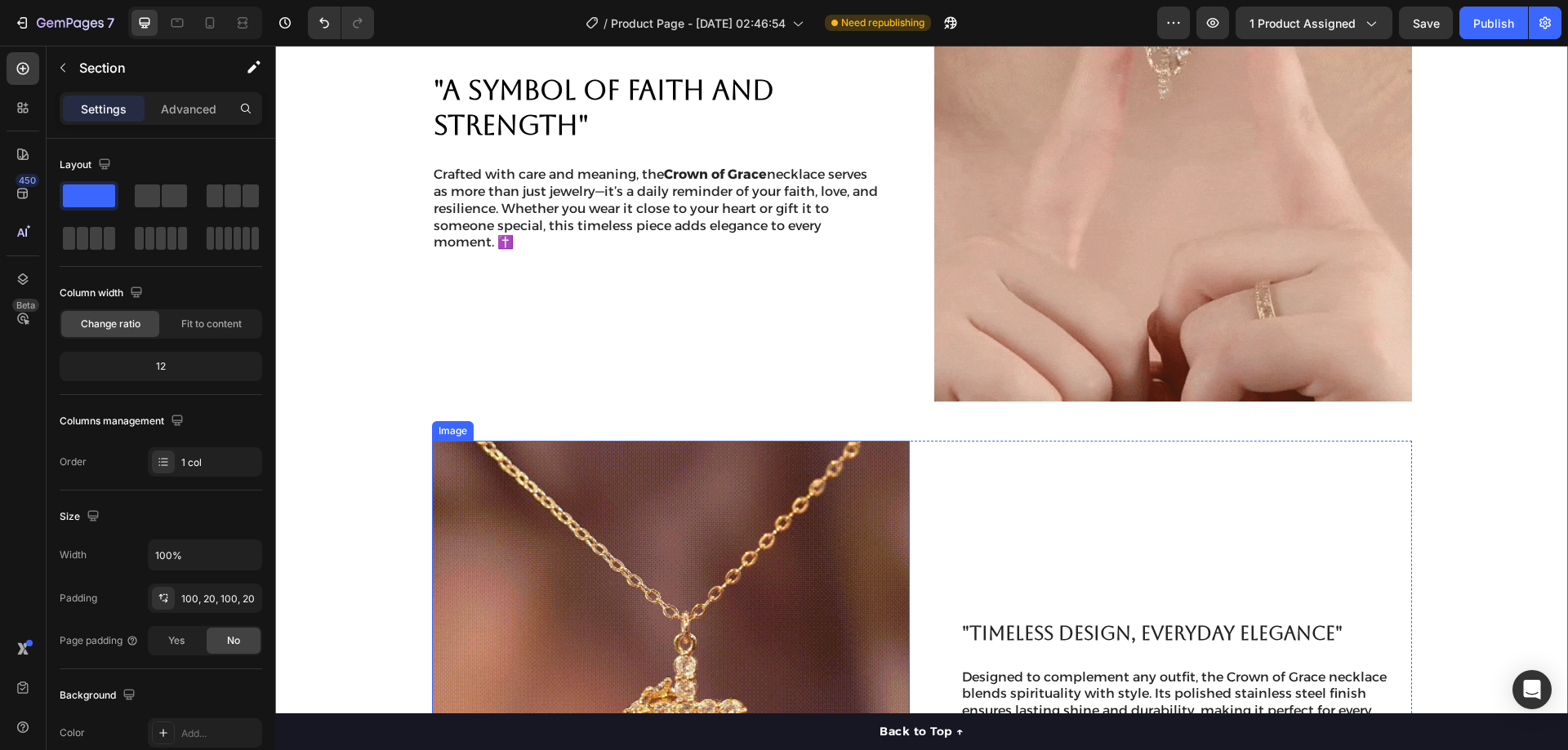
scroll to position [1153, 0]
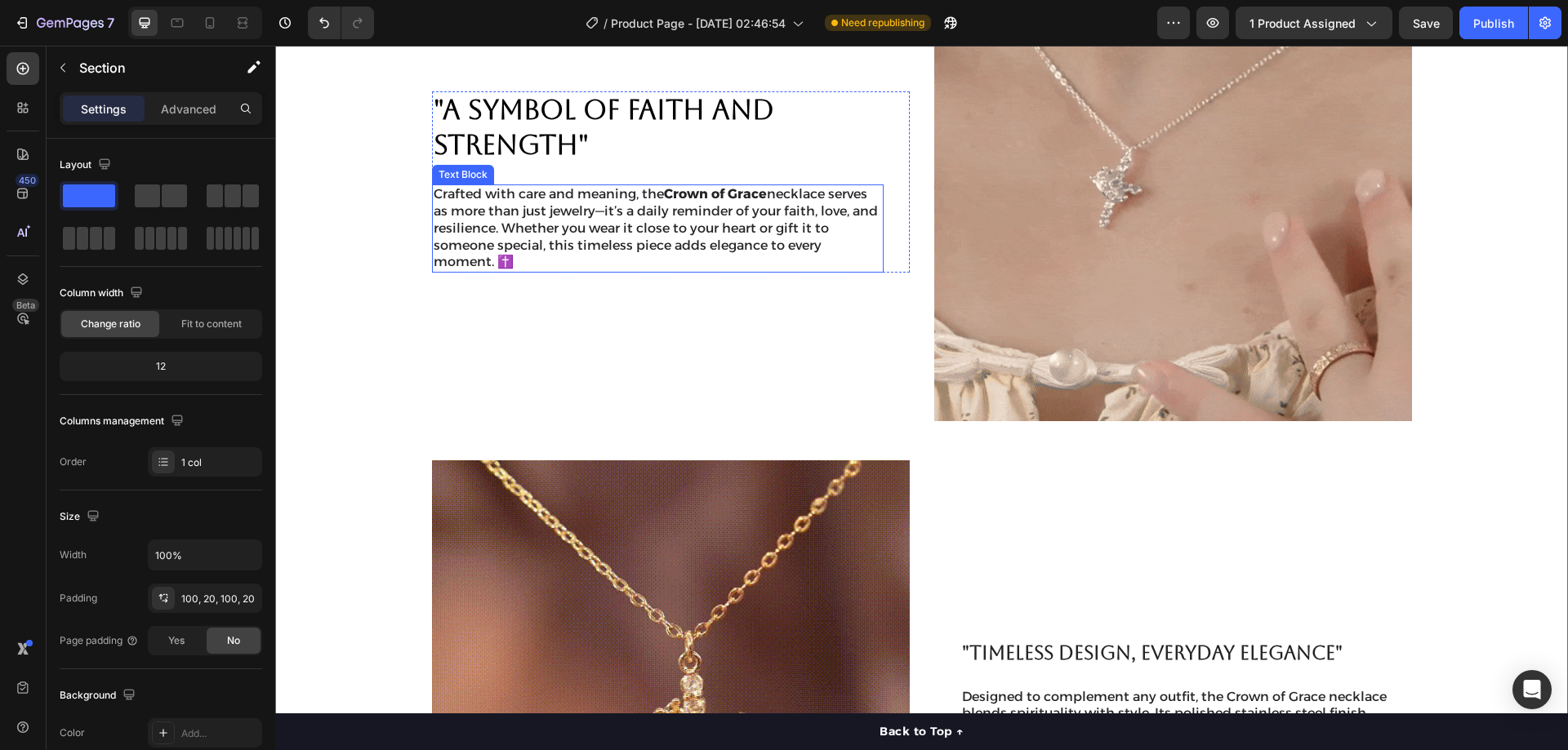
click at [626, 234] on p "Crafted with care and meaning, the Crown of Grace necklace serves as more than …" at bounding box center [658, 228] width 449 height 85
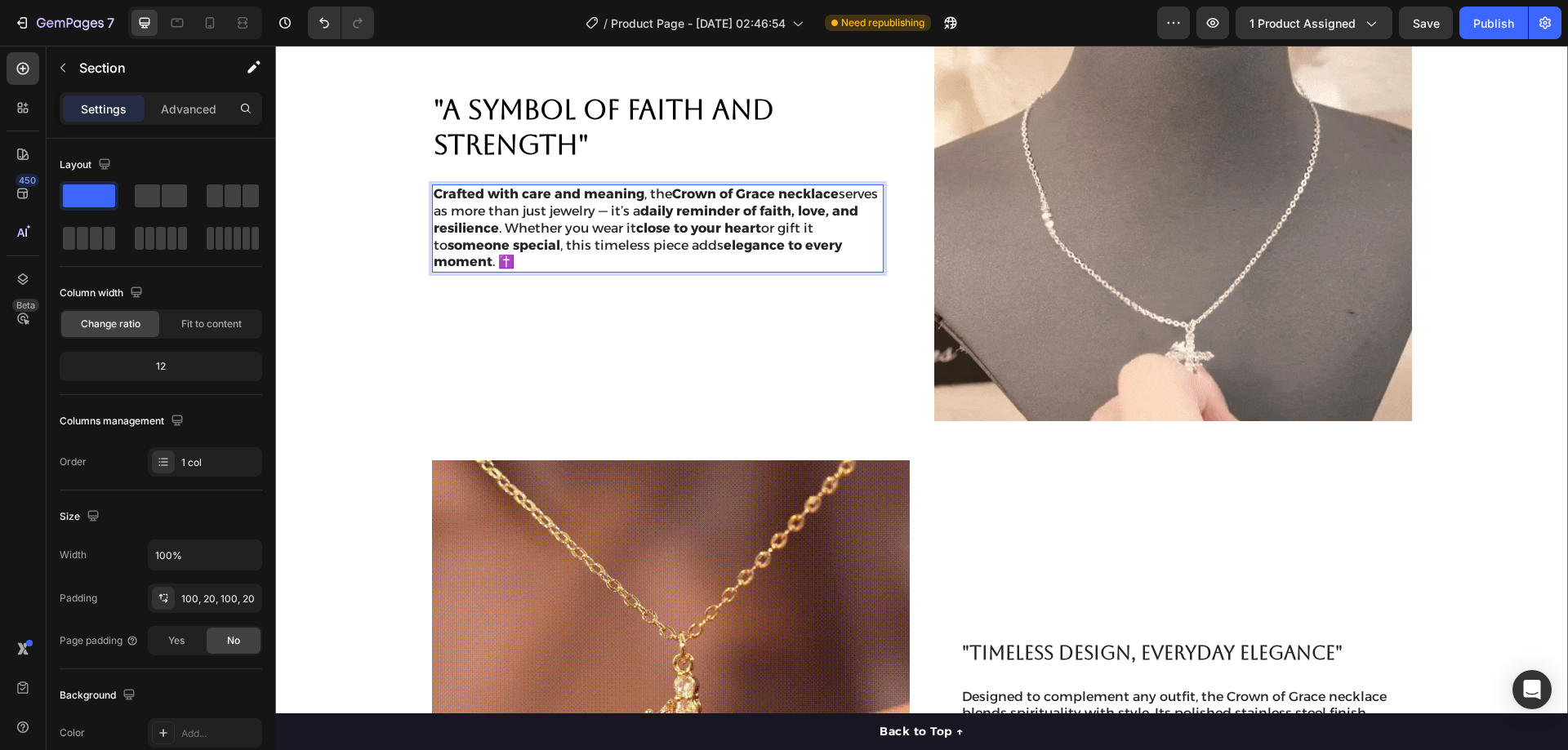
click at [1474, 240] on div ""A SYMBOL OF FAITH AND STRENGTH" Heading Crafted with care and meaning , the Cr…" at bounding box center [921, 441] width 1260 height 995
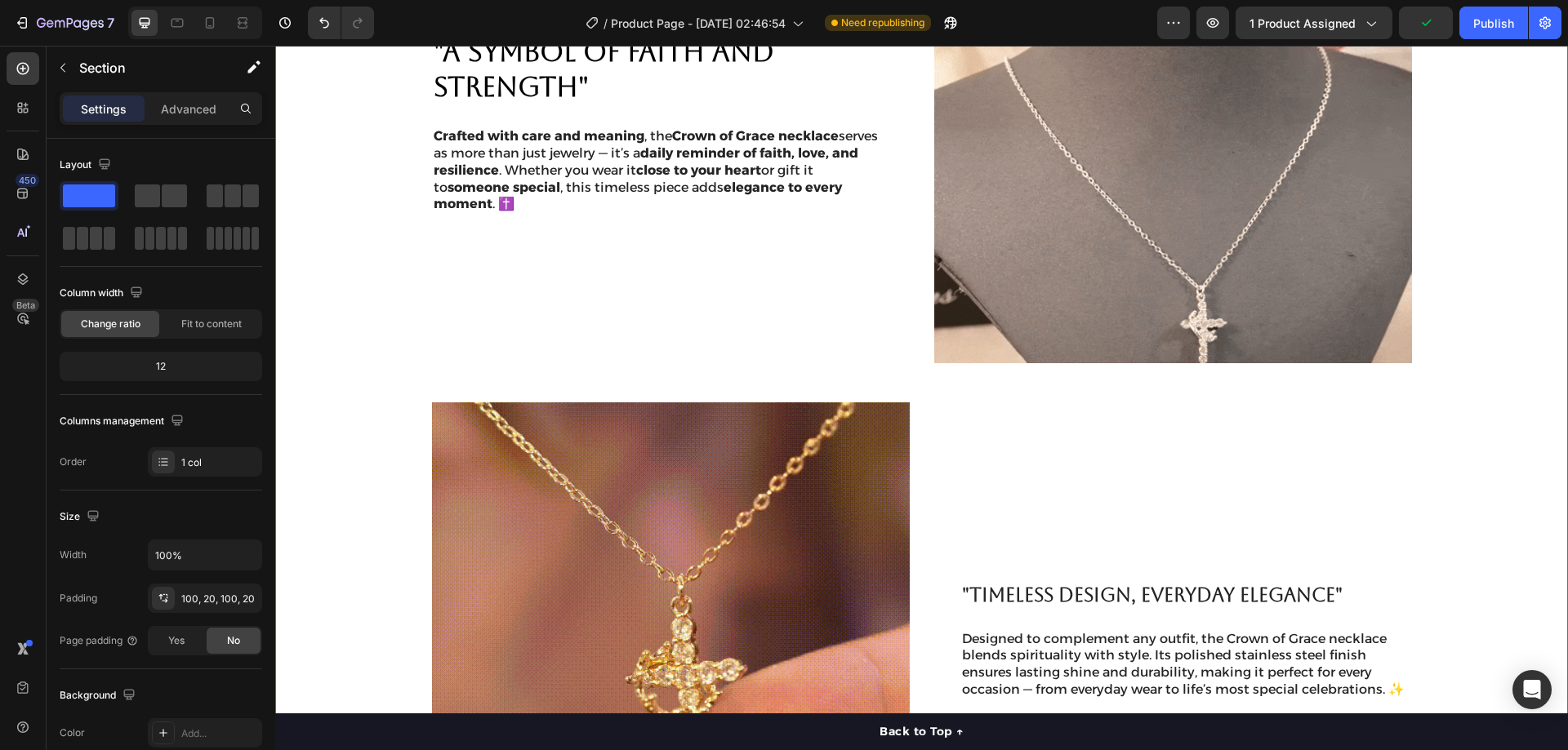
scroll to position [1234, 0]
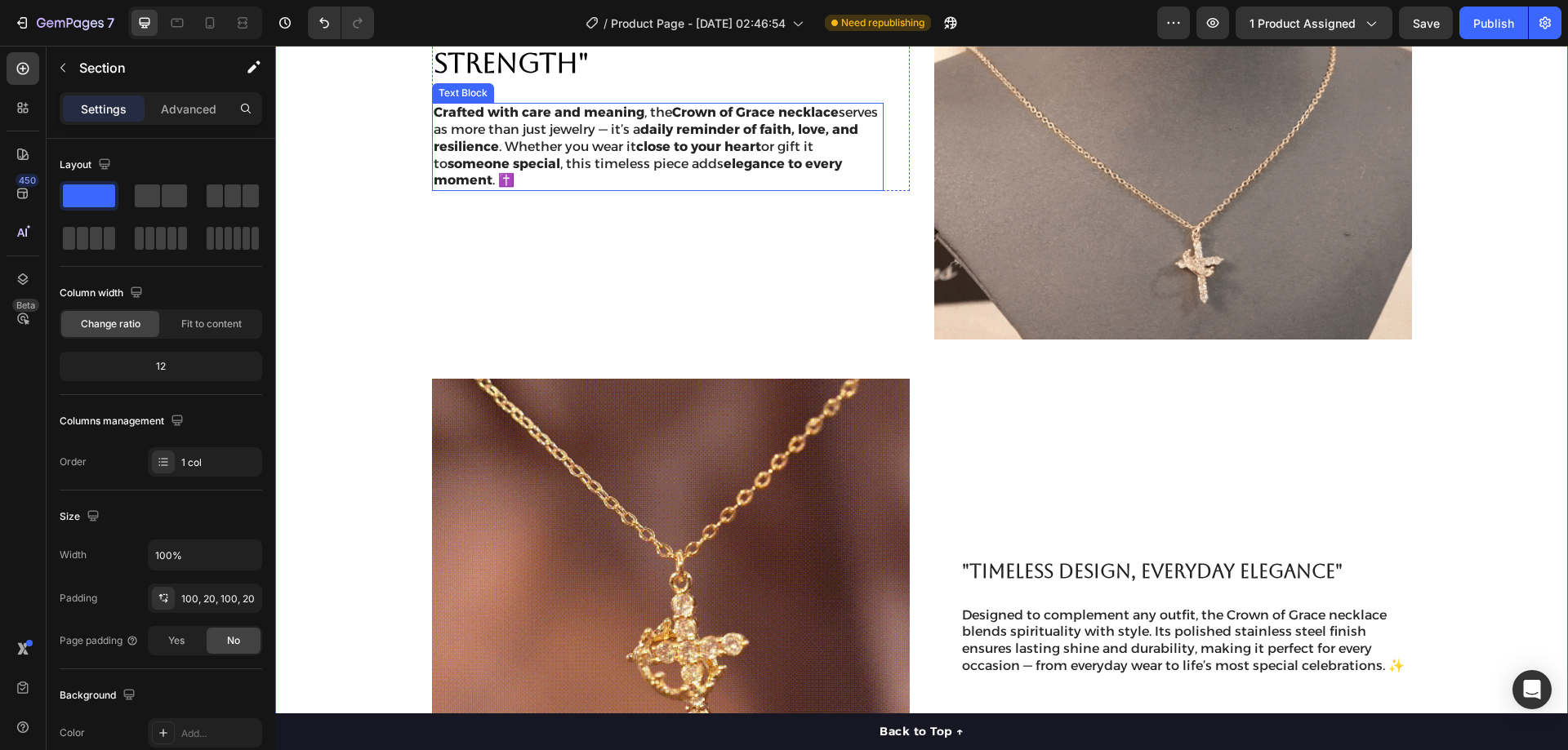
click at [657, 161] on p "Crafted with care and meaning , the Crown of Grace necklace serves as more than…" at bounding box center [658, 147] width 449 height 85
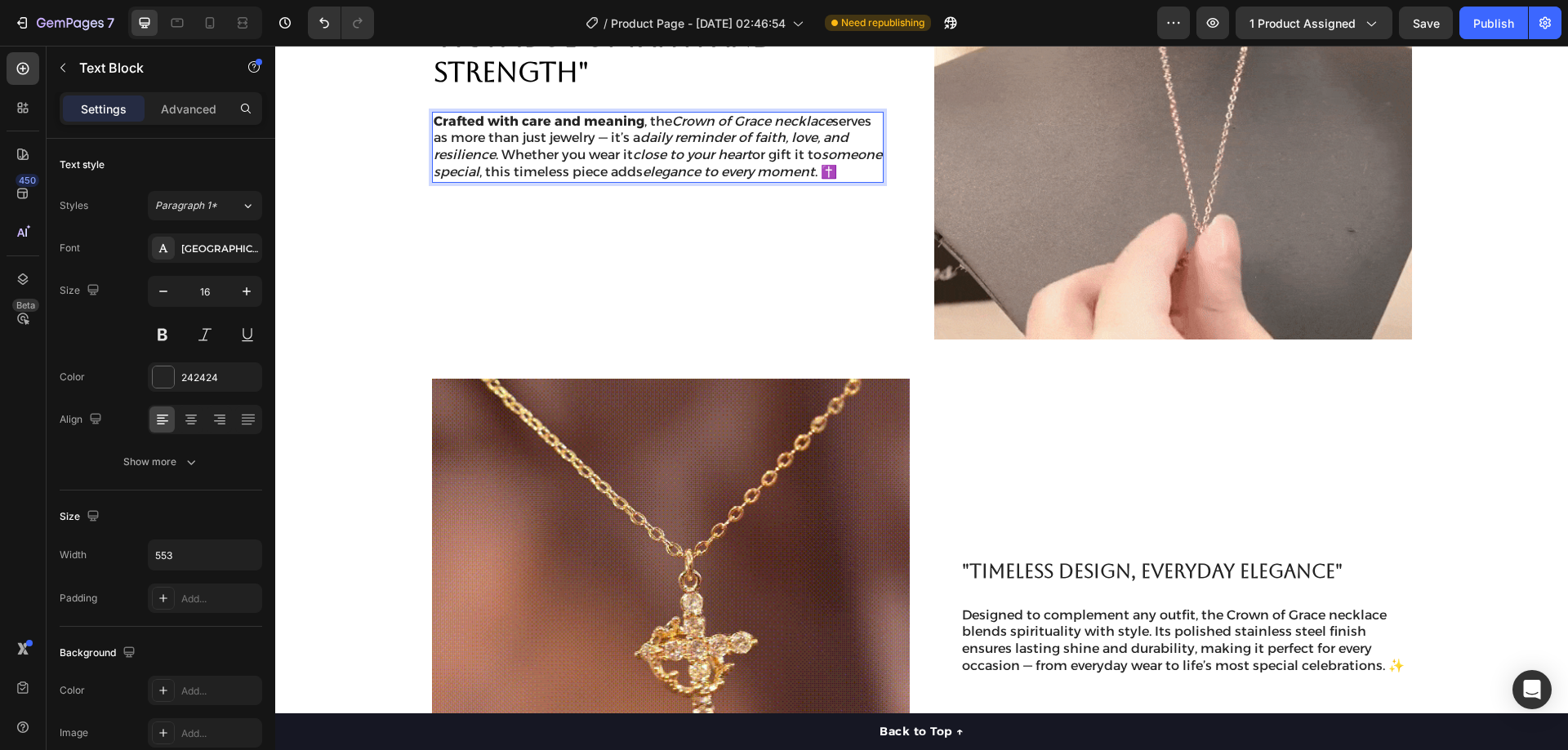
click at [635, 114] on strong "Crafted with care and meaning" at bounding box center [539, 122] width 211 height 16
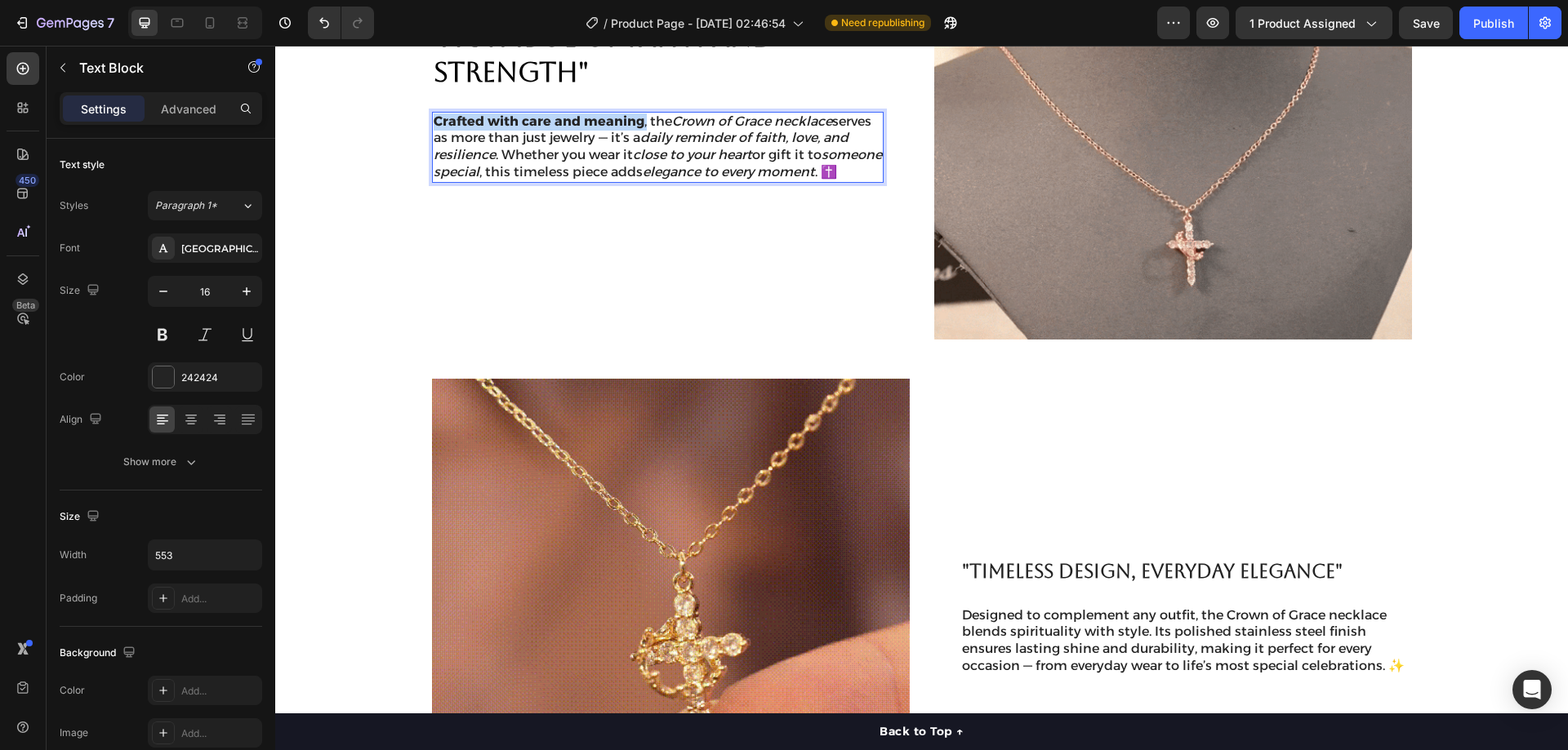
drag, startPoint x: 635, startPoint y: 113, endPoint x: 449, endPoint y: 117, distance: 186.0
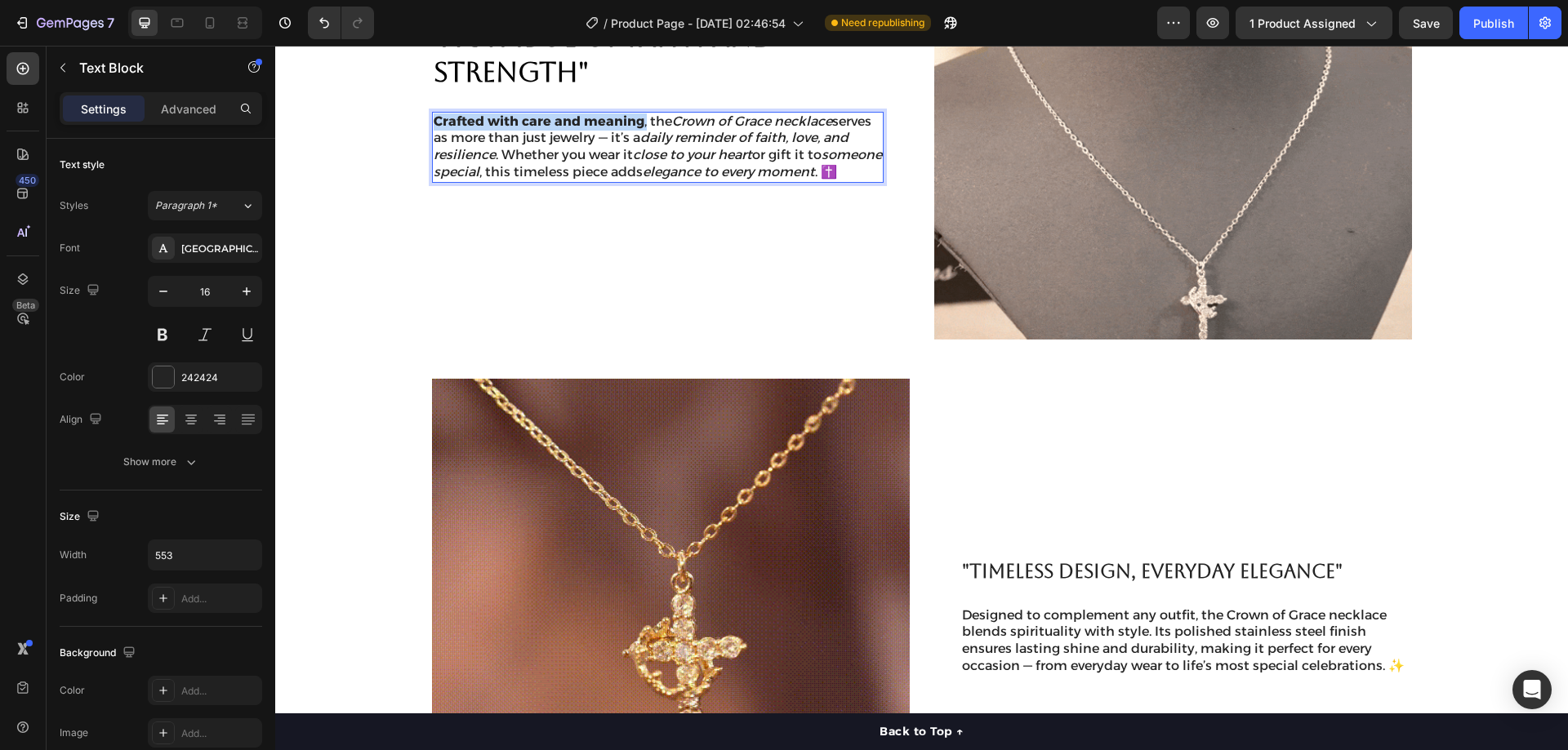
click at [449, 117] on strong "Crafted with care and meaning" at bounding box center [539, 122] width 211 height 16
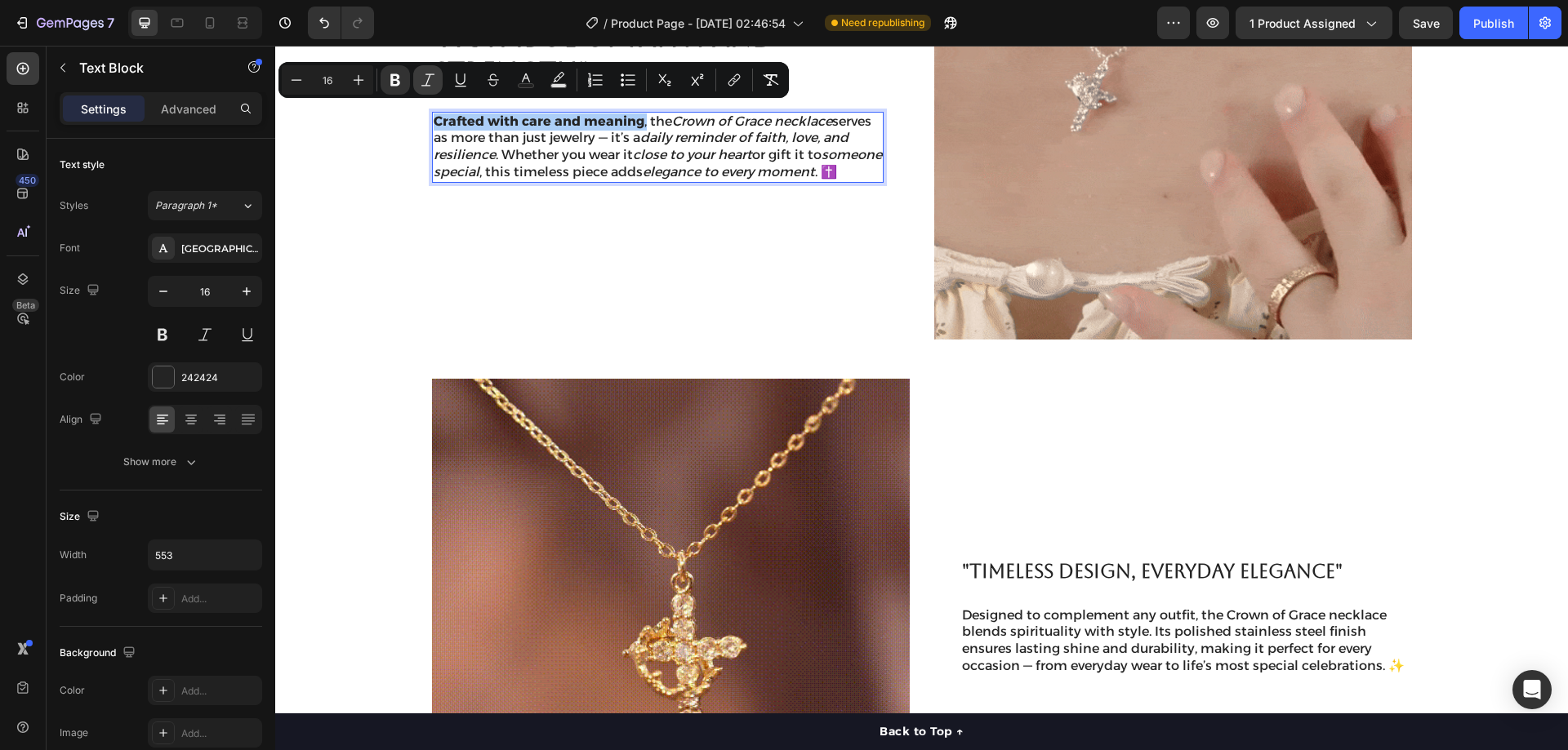
drag, startPoint x: 401, startPoint y: 80, endPoint x: 428, endPoint y: 79, distance: 27.0
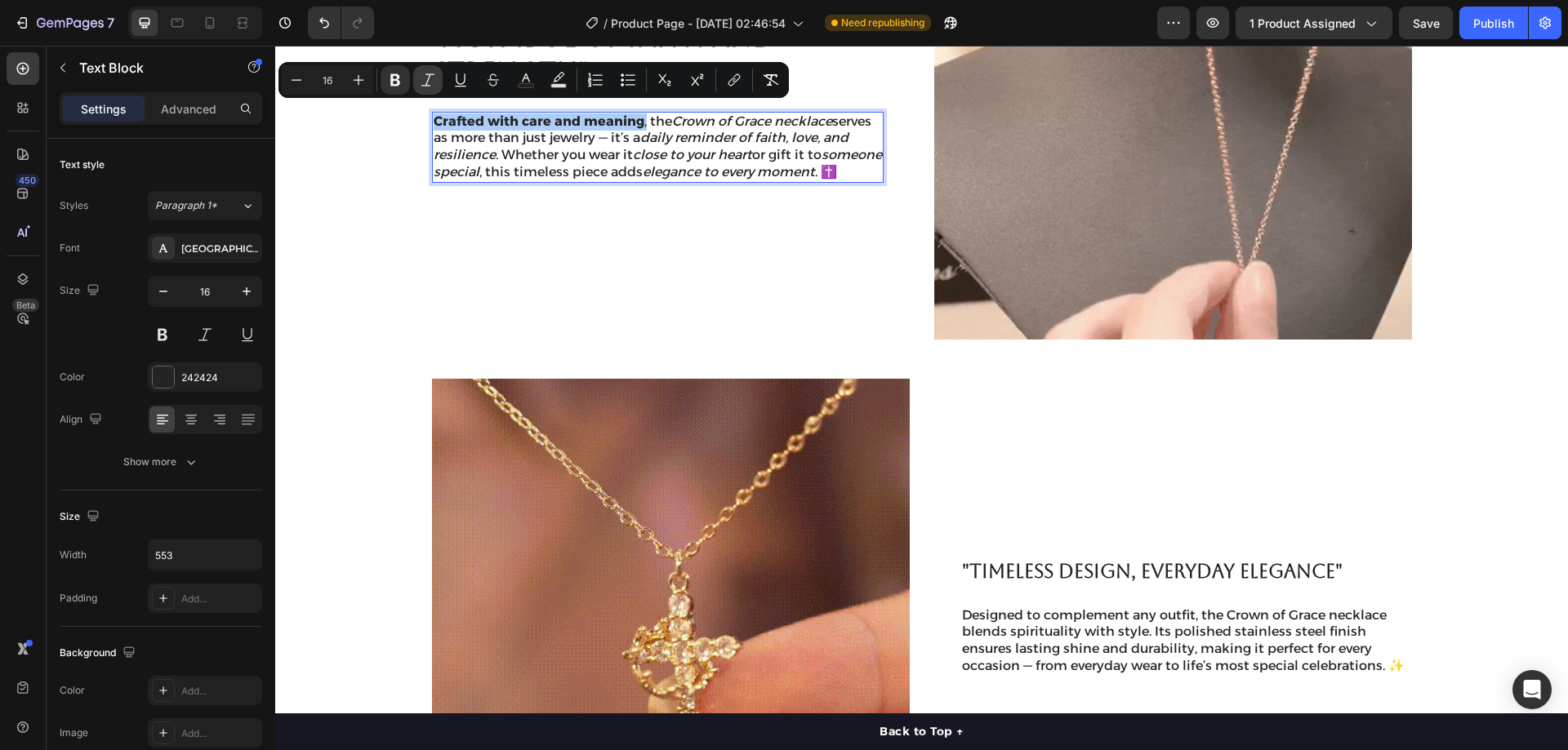
click at [401, 80] on icon "Editor contextual toolbar" at bounding box center [395, 80] width 17 height 17
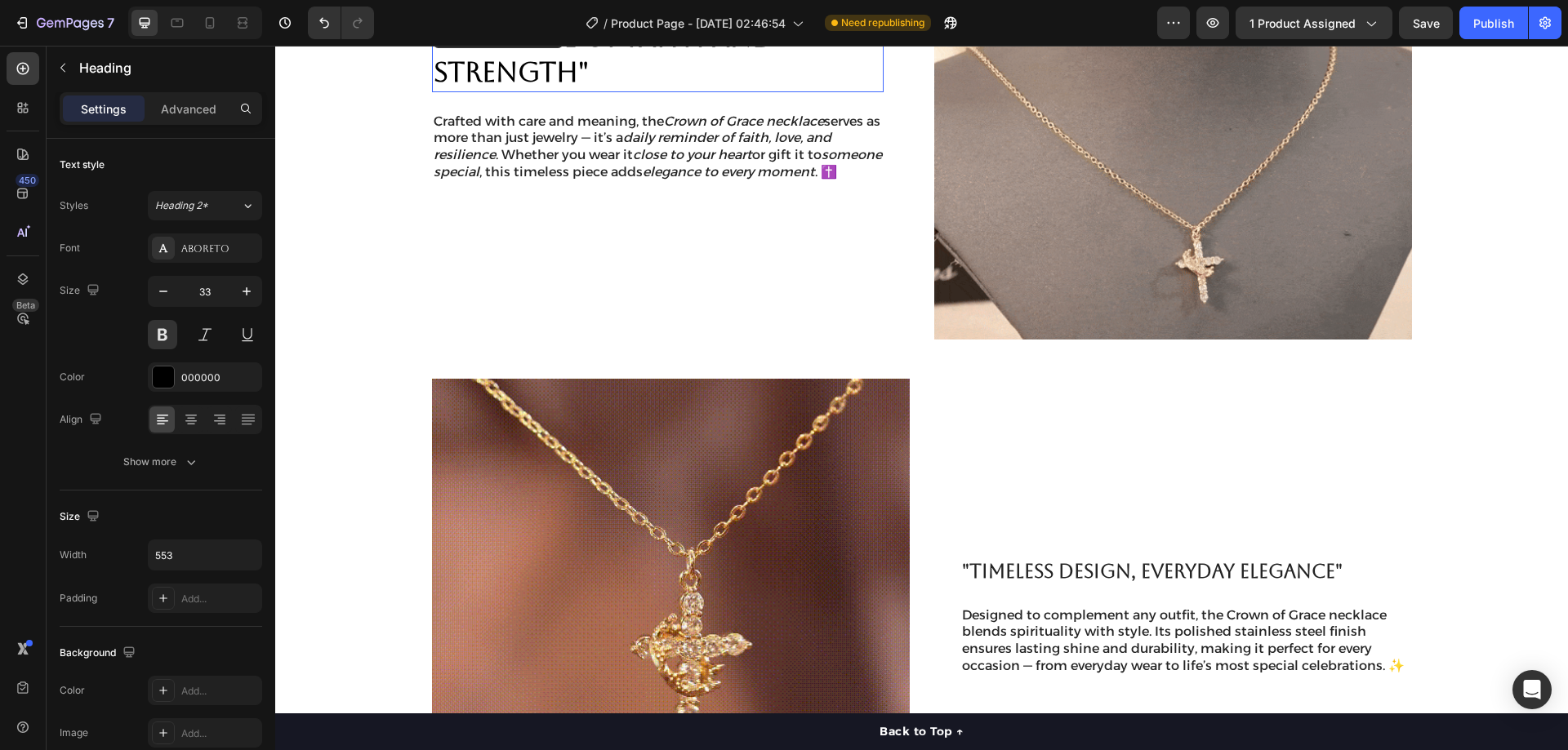
click at [434, 79] on p ""A SYMBOL OF FAITH AND STRENGTH"" at bounding box center [658, 55] width 449 height 70
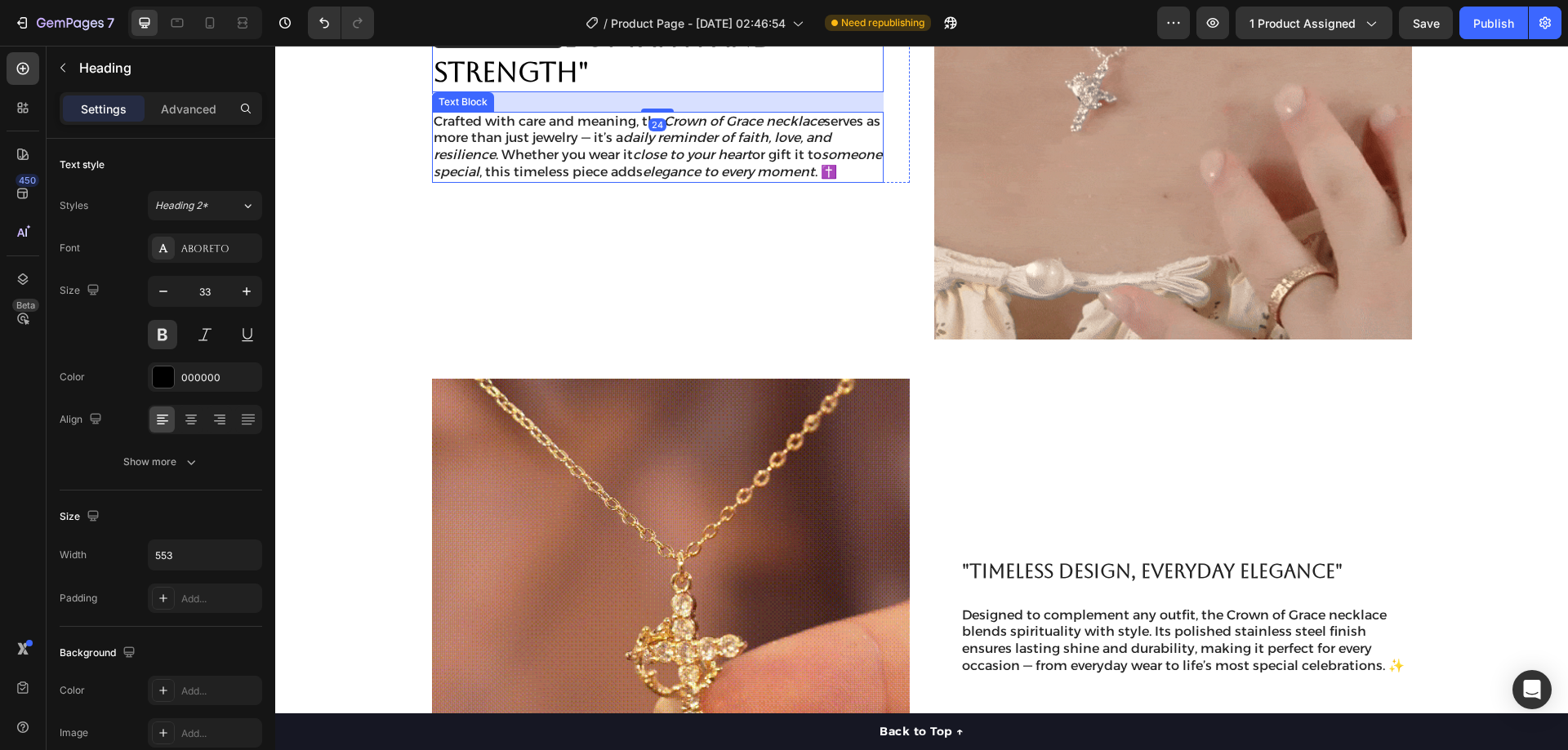
click at [587, 114] on p "Crafted with care and meaning, the Crown of Grace necklace serves as more than …" at bounding box center [658, 148] width 449 height 68
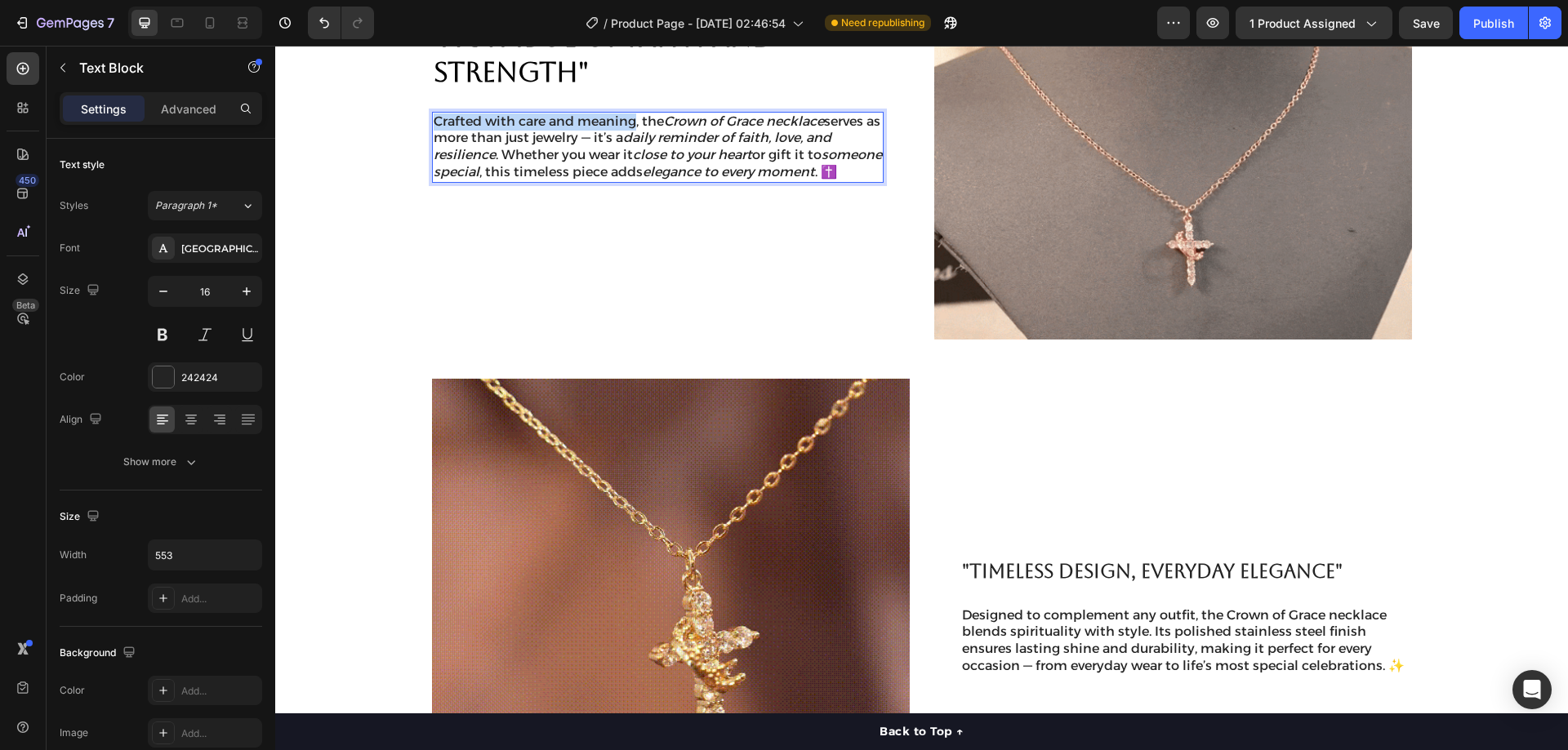
drag, startPoint x: 627, startPoint y: 110, endPoint x: 427, endPoint y: 112, distance: 200.0
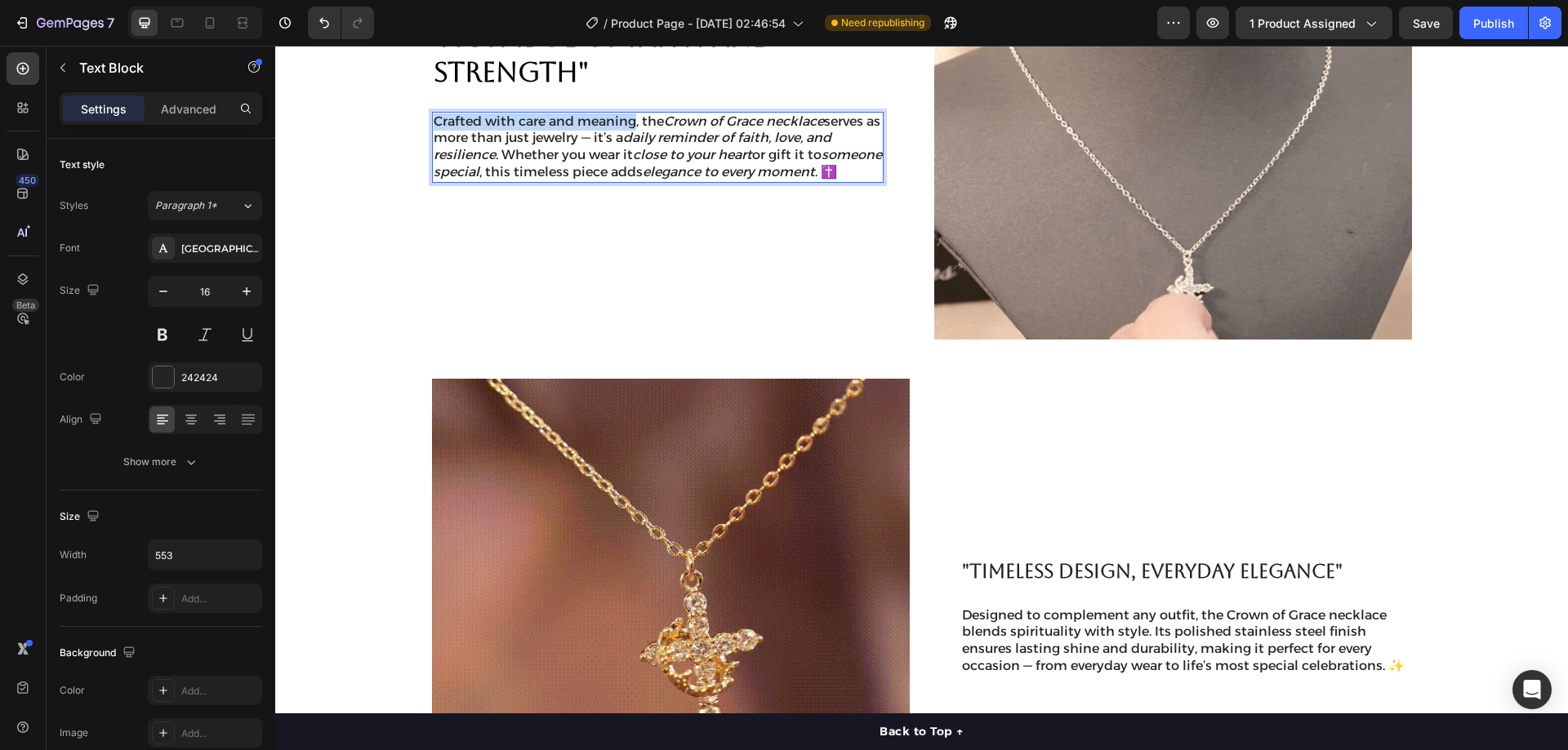
click at [434, 114] on p "Crafted with care and meaning, the Crown of Grace necklace serves as more than …" at bounding box center [658, 148] width 449 height 68
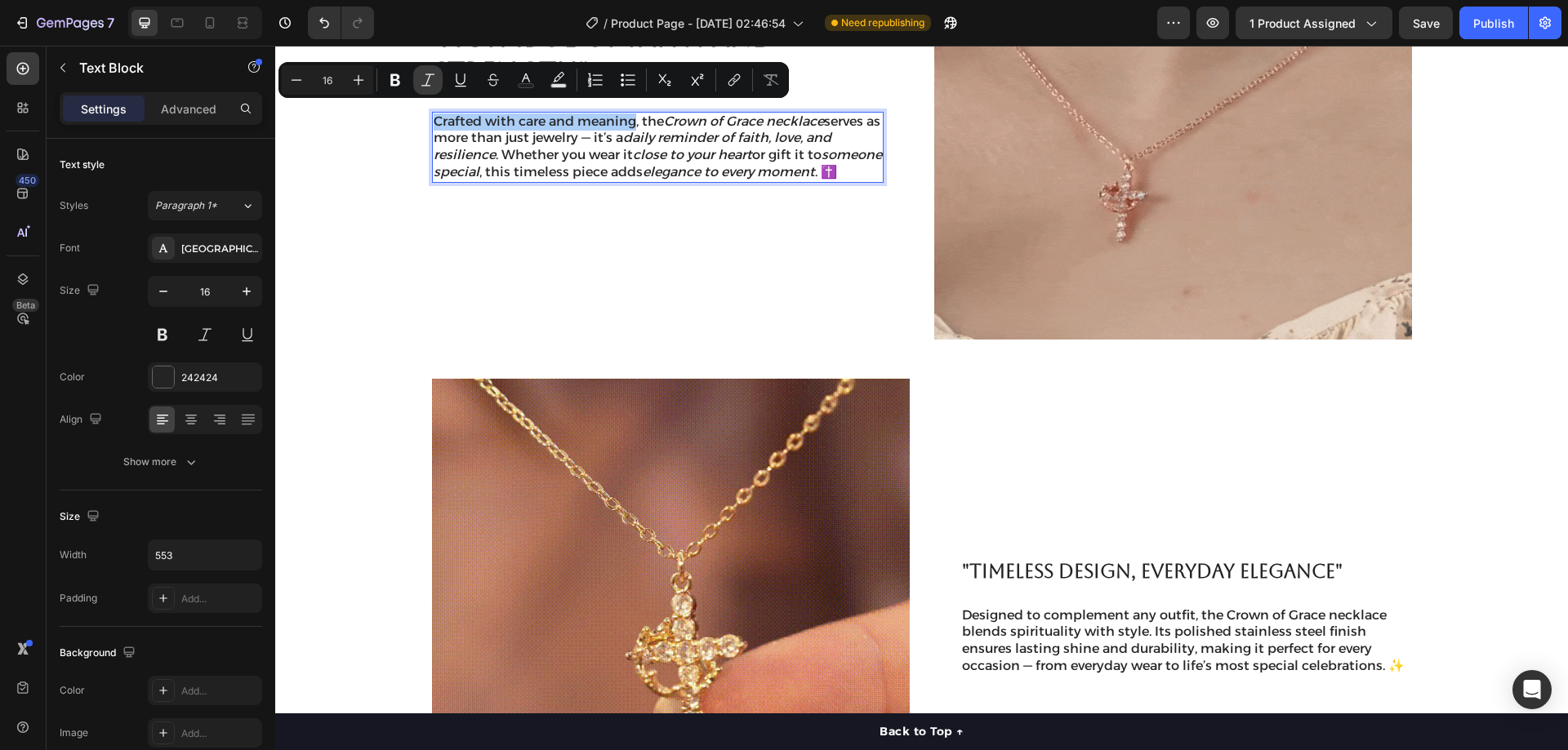
click at [429, 82] on icon "Editor contextual toolbar" at bounding box center [428, 80] width 17 height 17
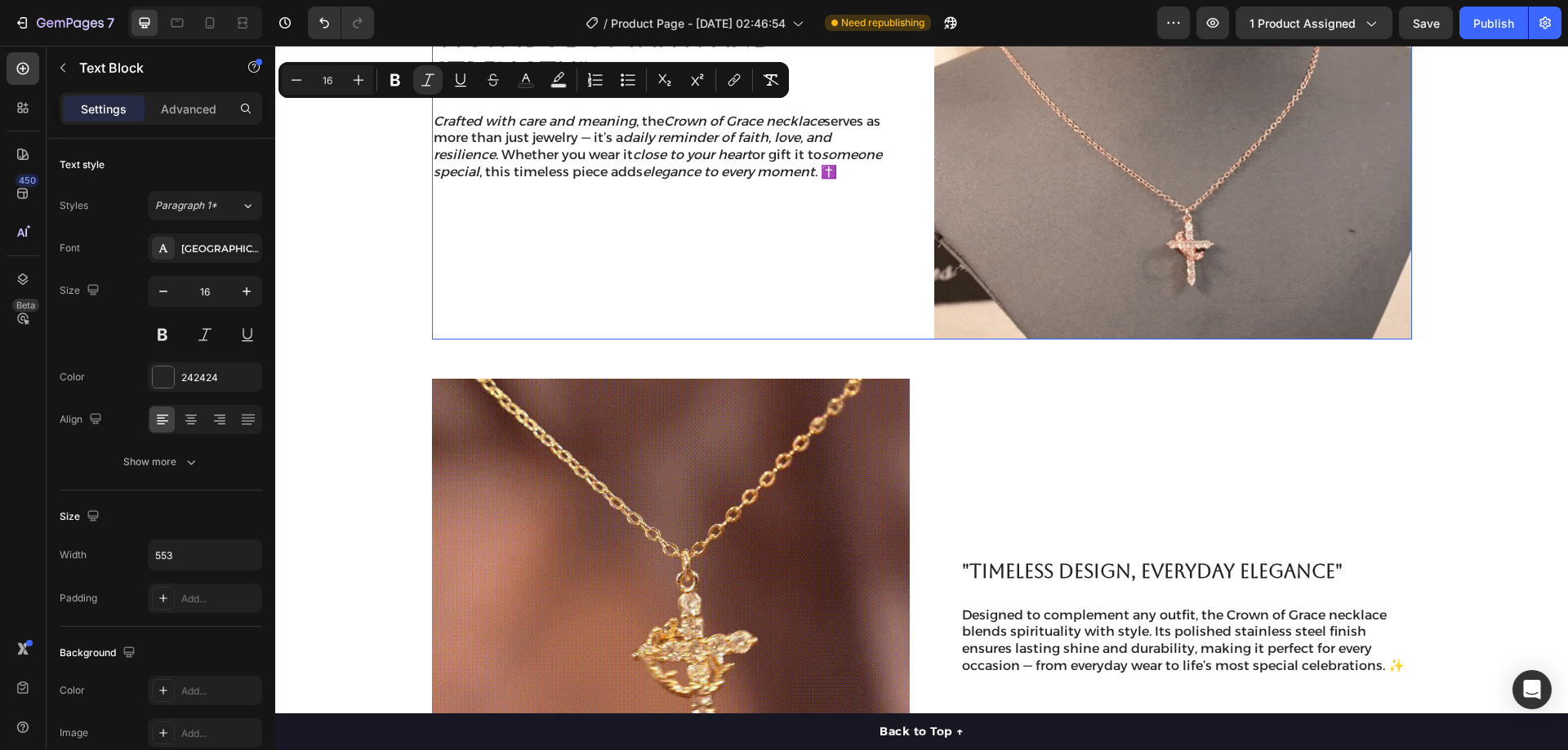
click at [646, 205] on div ""A SYMBOL OF FAITH AND STRENGTH" Heading Crafted with care and meaning , the Cr…" at bounding box center [671, 101] width 477 height 477
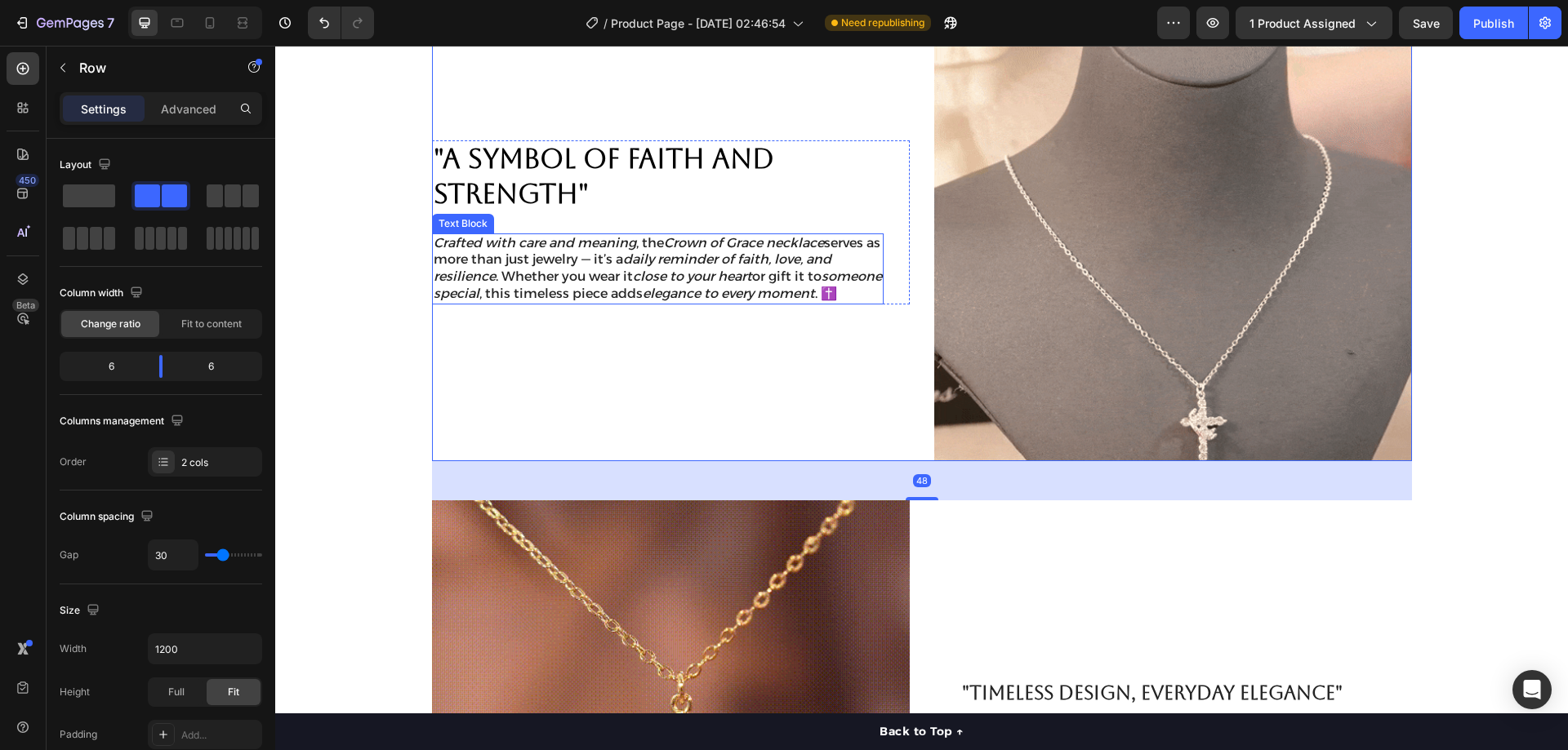
scroll to position [990, 0]
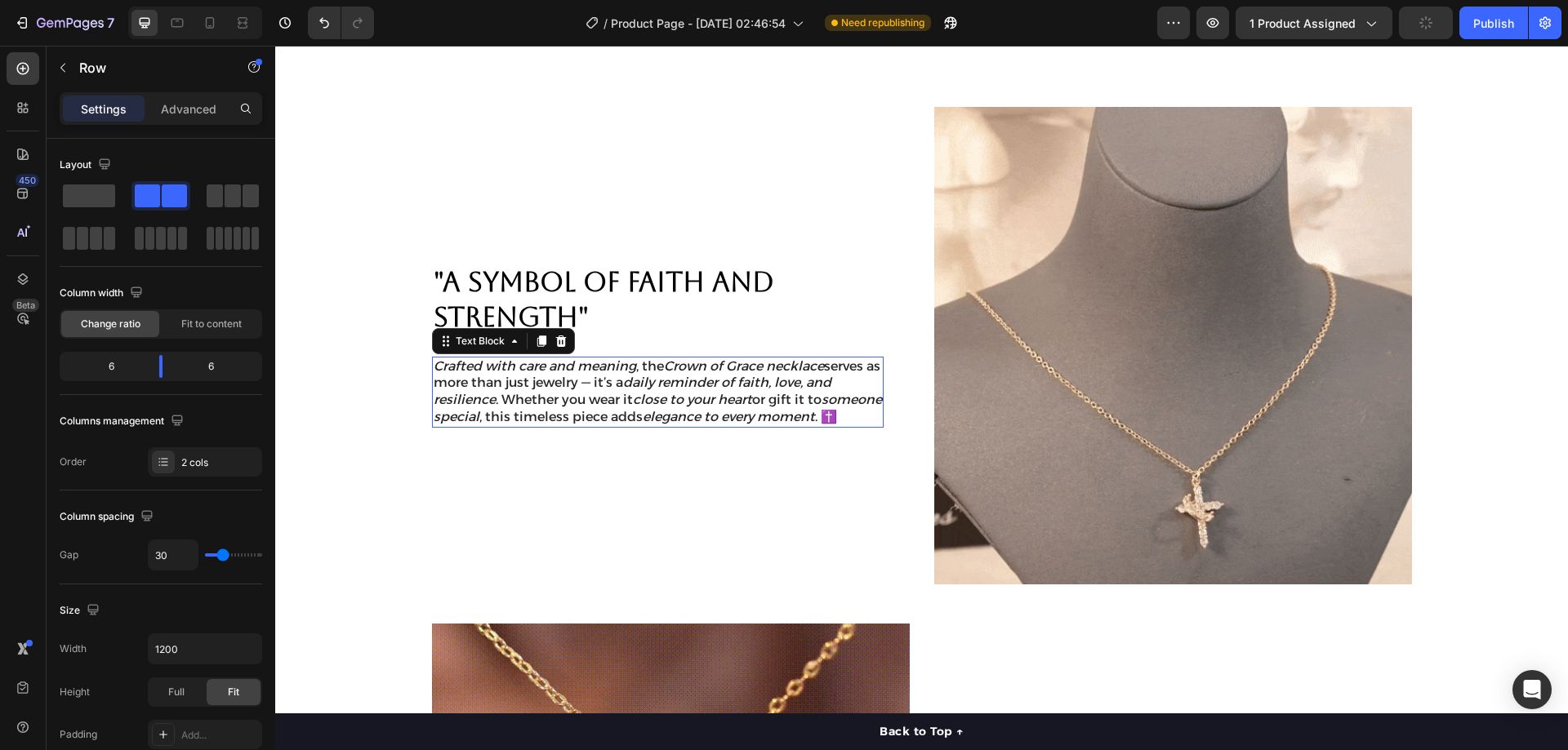
click at [748, 392] on icon "close to your heart" at bounding box center [693, 399] width 119 height 16
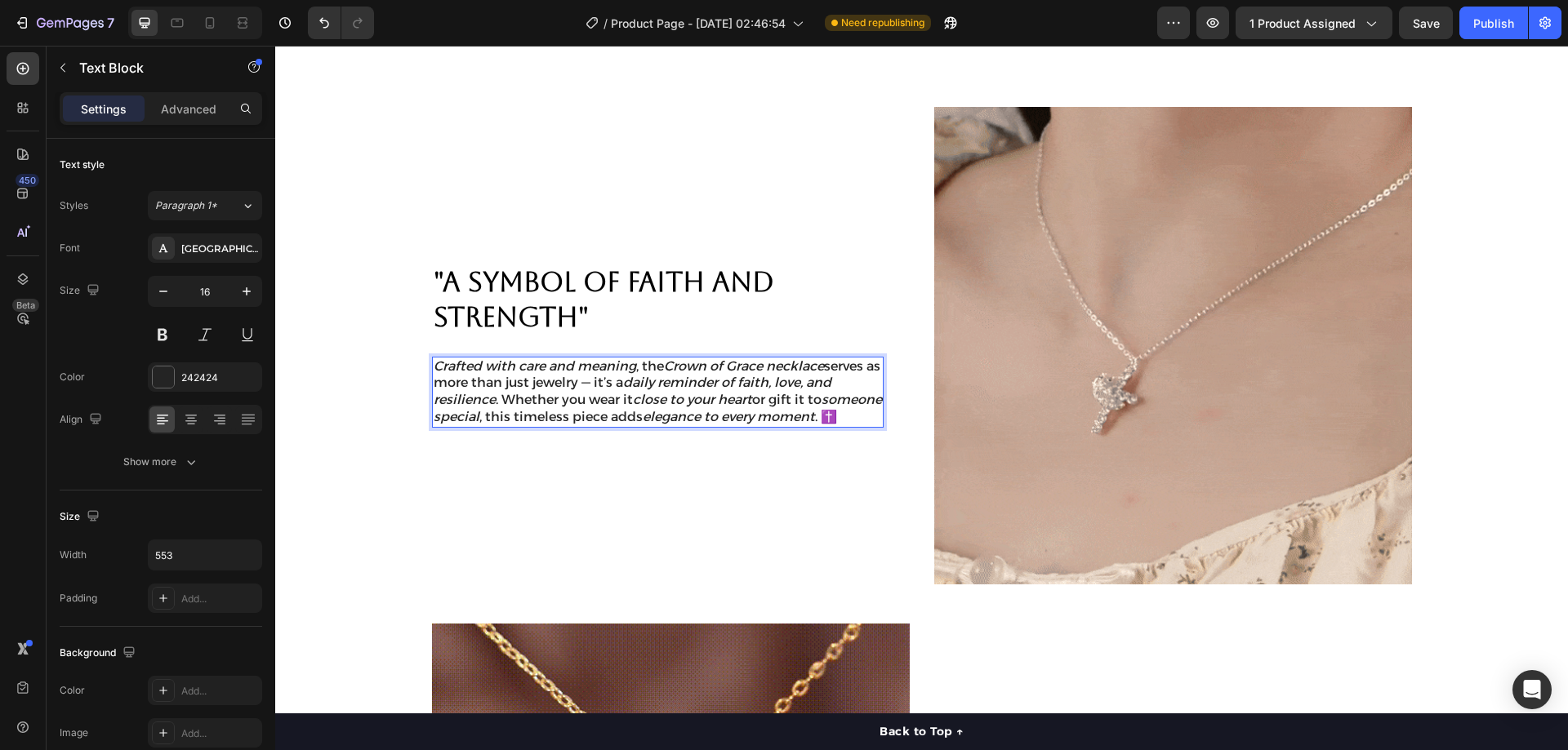
click at [646, 392] on icon "close to your heart" at bounding box center [693, 399] width 119 height 16
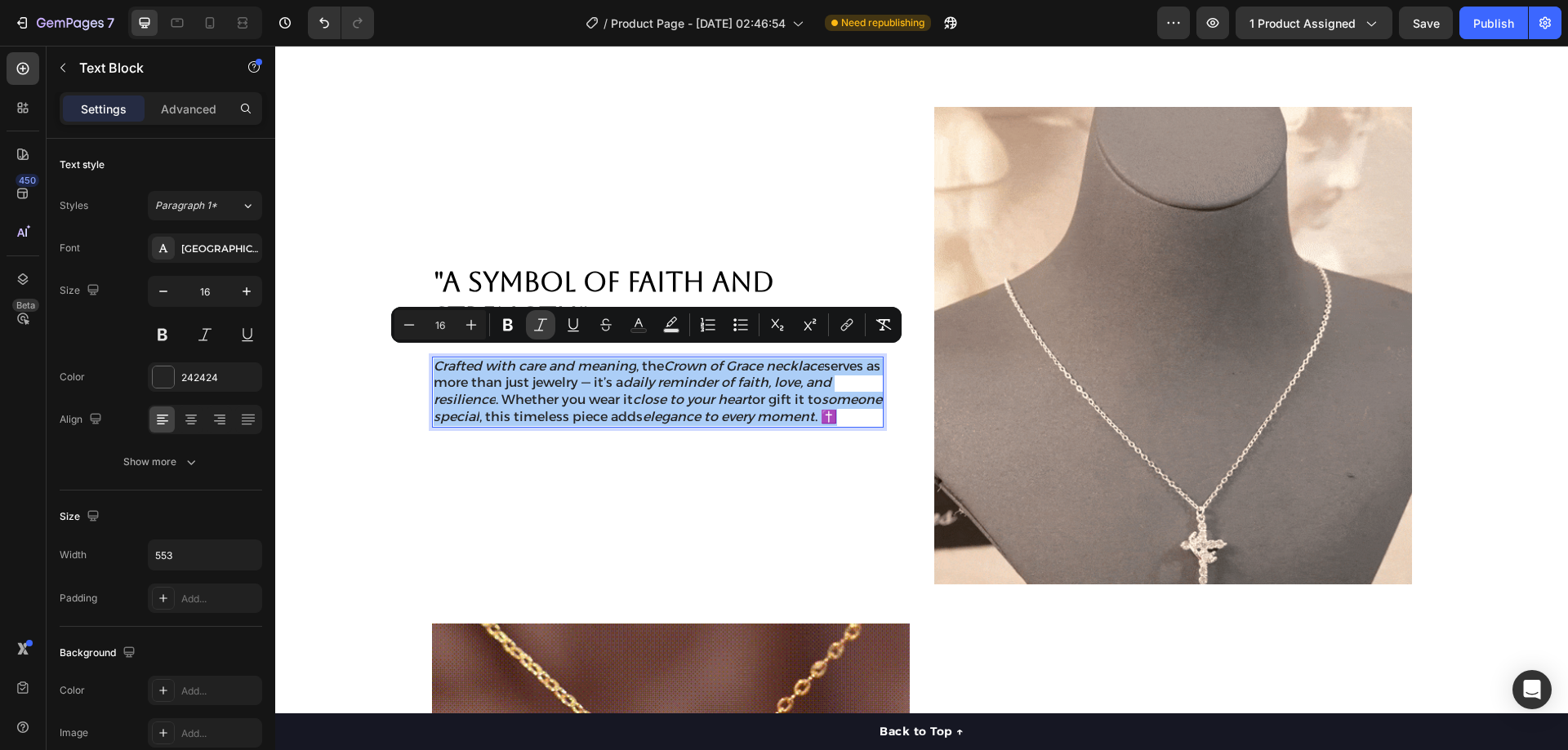
click at [538, 325] on icon "Editor contextual toolbar" at bounding box center [540, 324] width 17 height 17
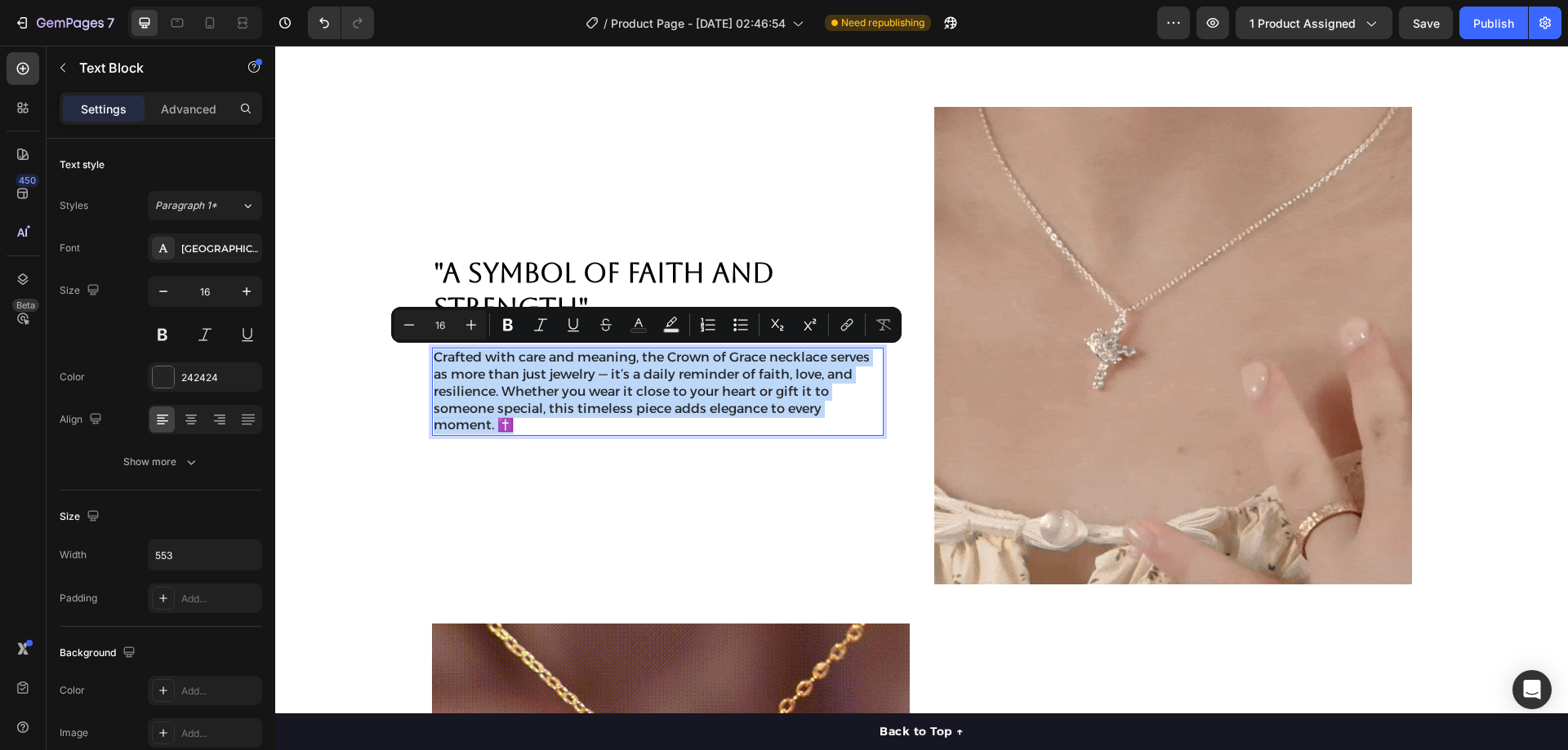
click at [579, 385] on p "Crafted with care and meaning, the Crown of Grace necklace serves as more than …" at bounding box center [658, 392] width 449 height 85
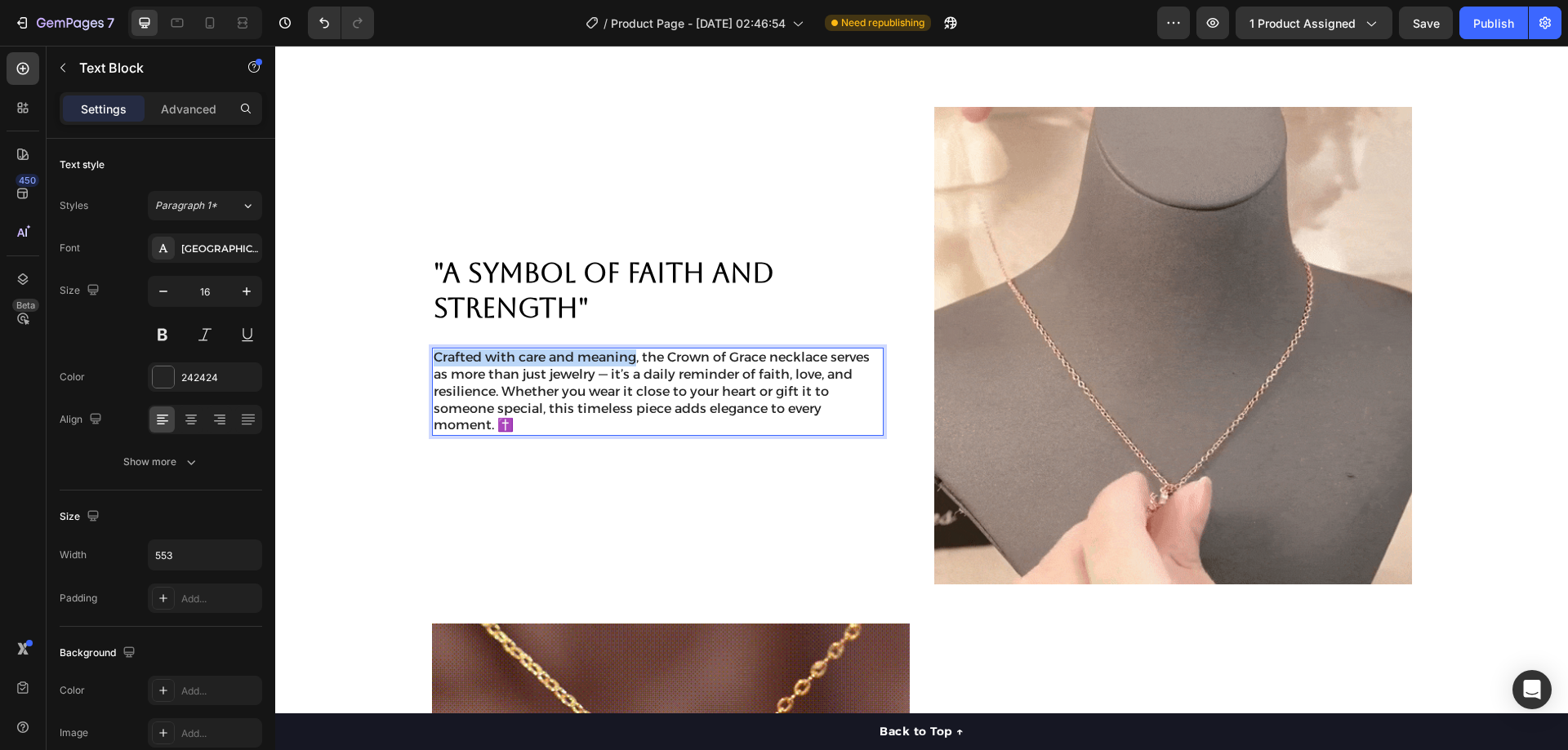
drag, startPoint x: 628, startPoint y: 358, endPoint x: 428, endPoint y: 352, distance: 200.1
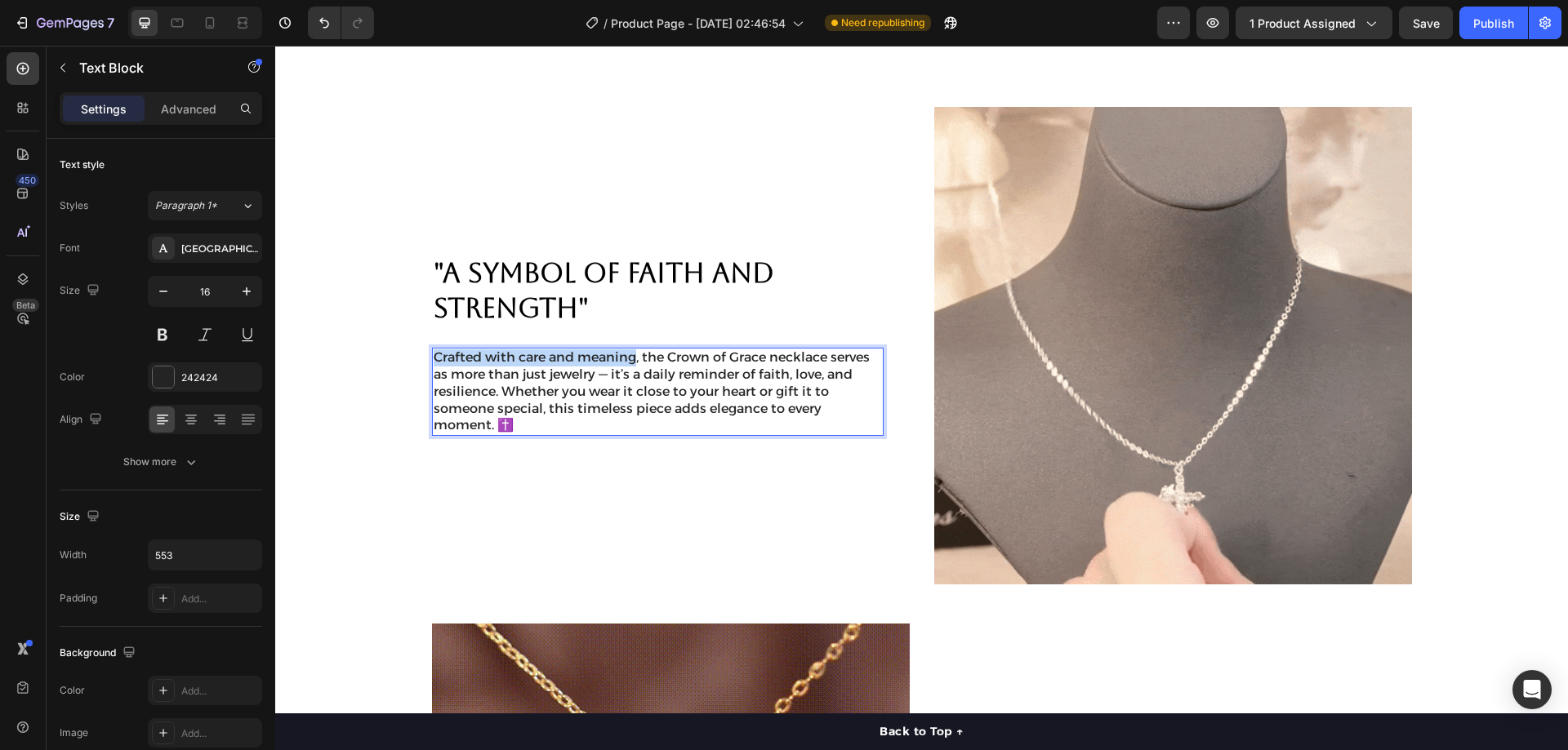
click at [434, 352] on p "Crafted with care and meaning, the Crown of Grace necklace serves as more than …" at bounding box center [658, 392] width 449 height 85
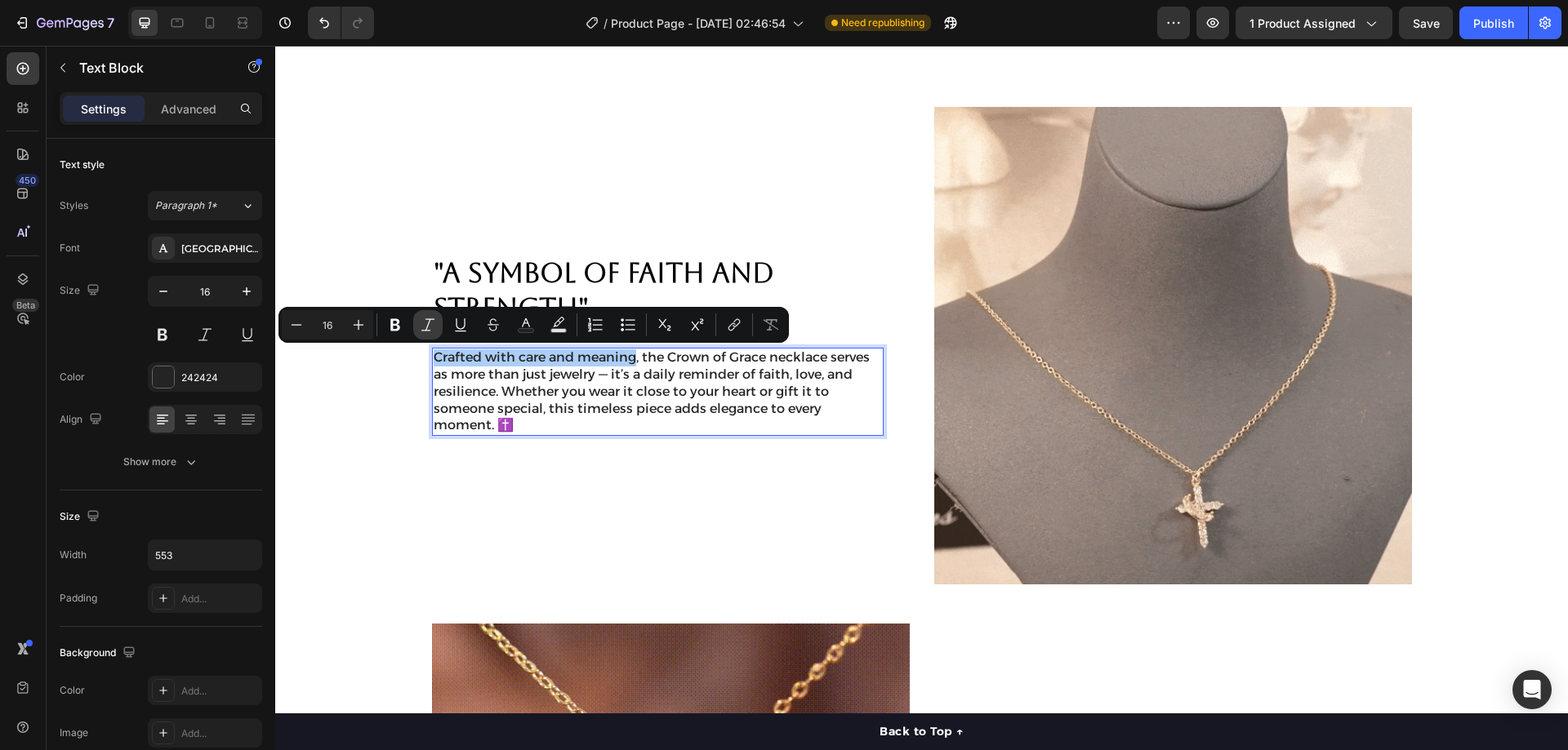
click at [433, 319] on icon "Editor contextual toolbar" at bounding box center [428, 324] width 13 height 12
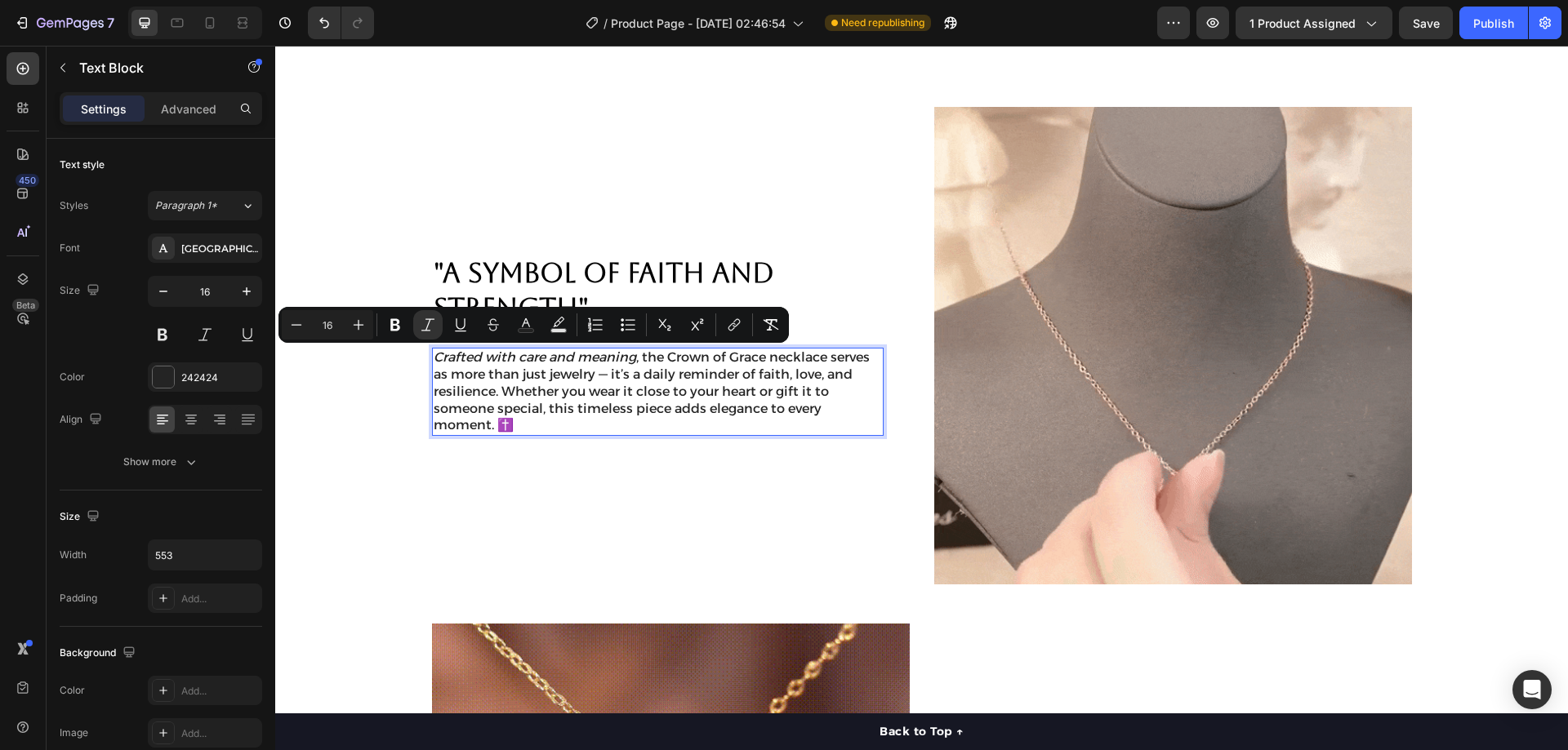
click at [727, 414] on p "Crafted with care and meaning , the Crown of Grace necklace serves as more than…" at bounding box center [658, 392] width 449 height 85
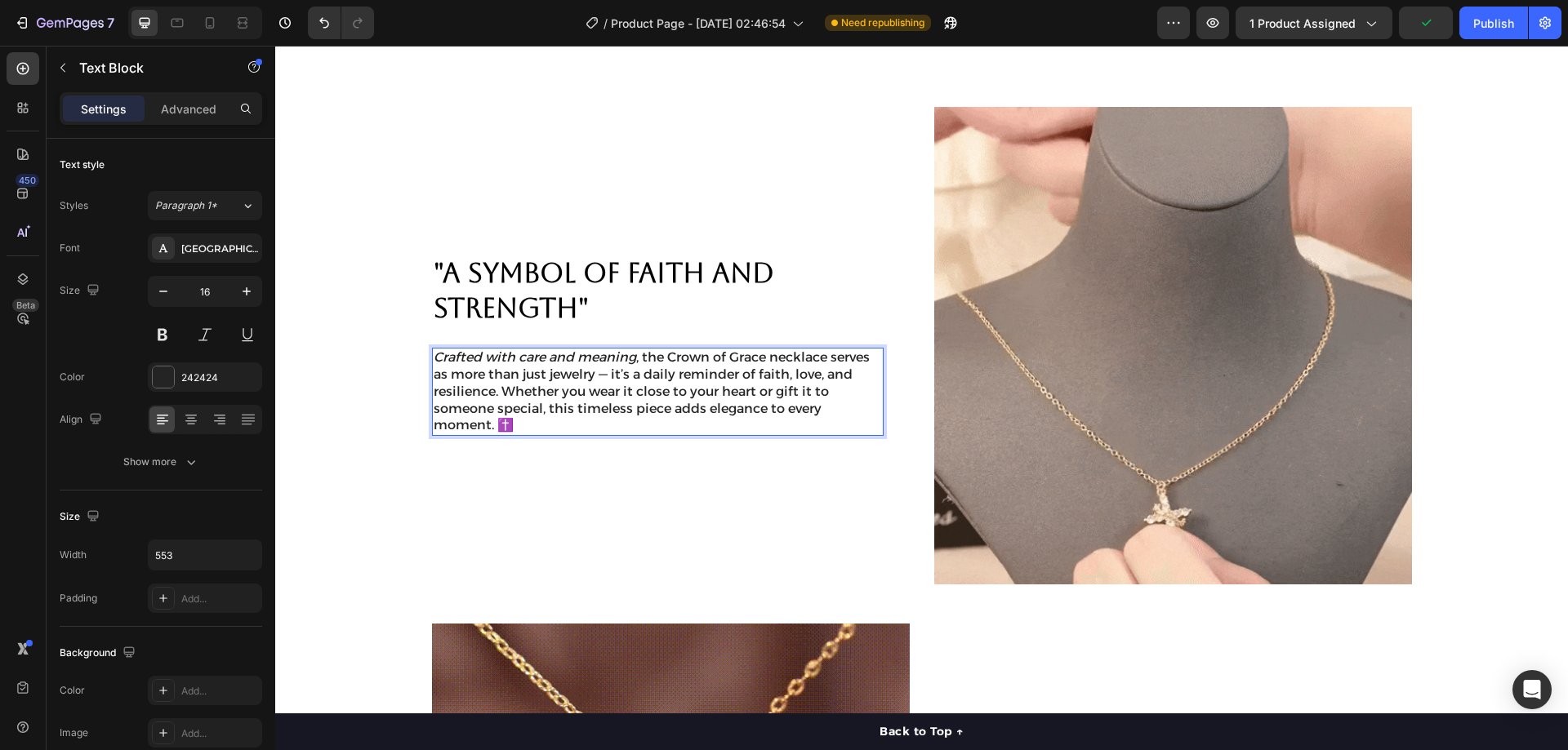
click at [550, 391] on p "Crafted with care and meaning , the Crown of Grace necklace serves as more than…" at bounding box center [658, 392] width 449 height 85
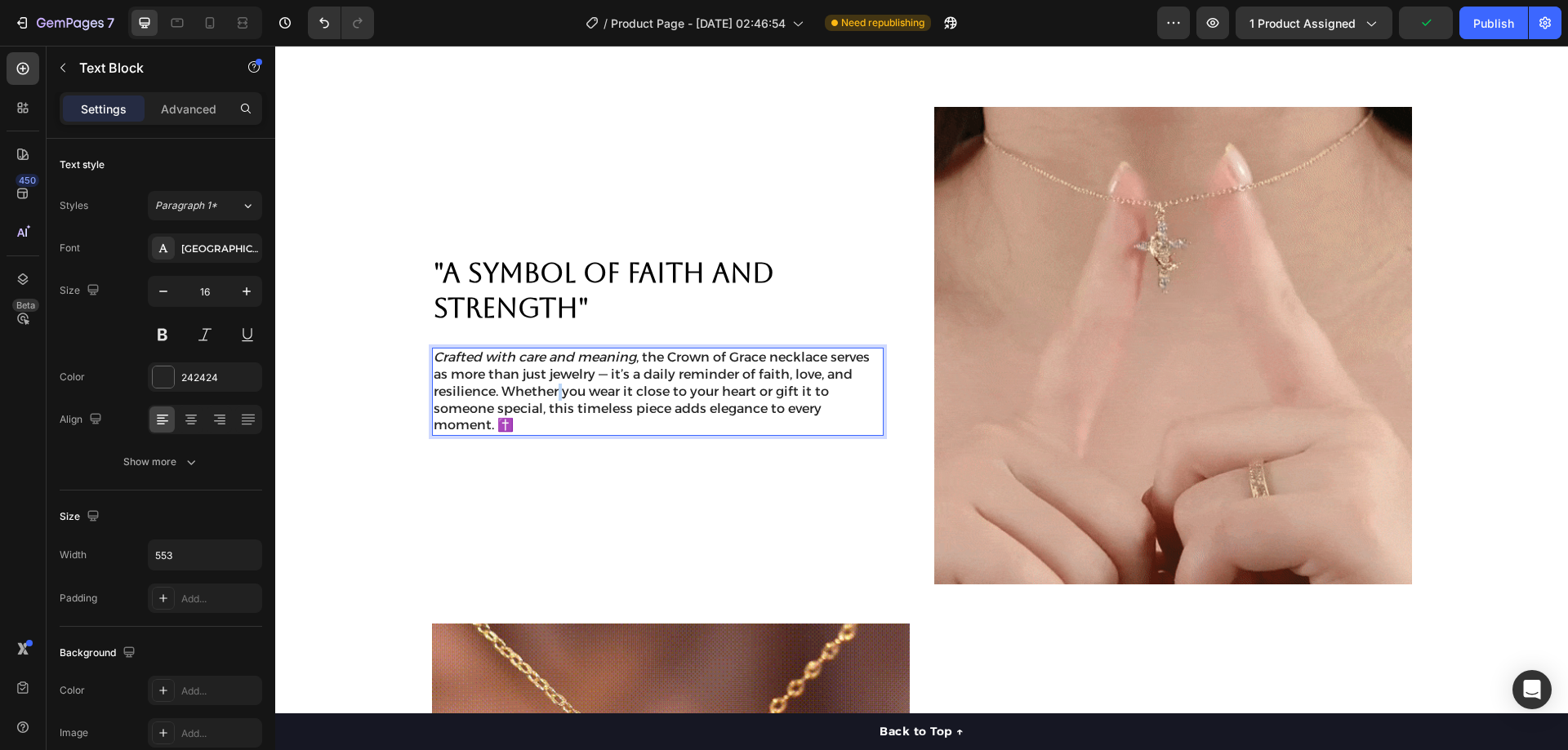
click at [550, 391] on p "Crafted with care and meaning , the Crown of Grace necklace serves as more than…" at bounding box center [658, 392] width 449 height 85
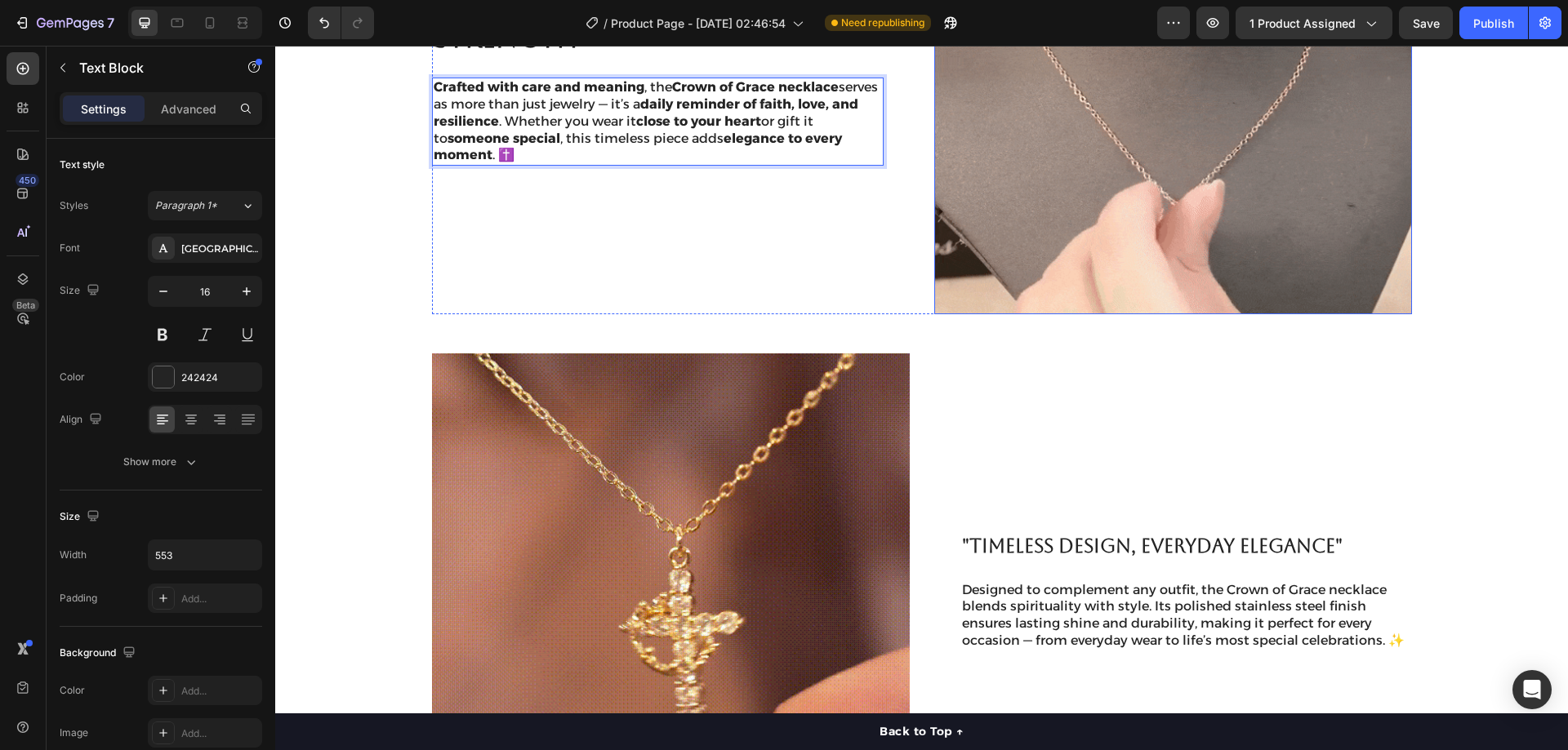
scroll to position [1316, 0]
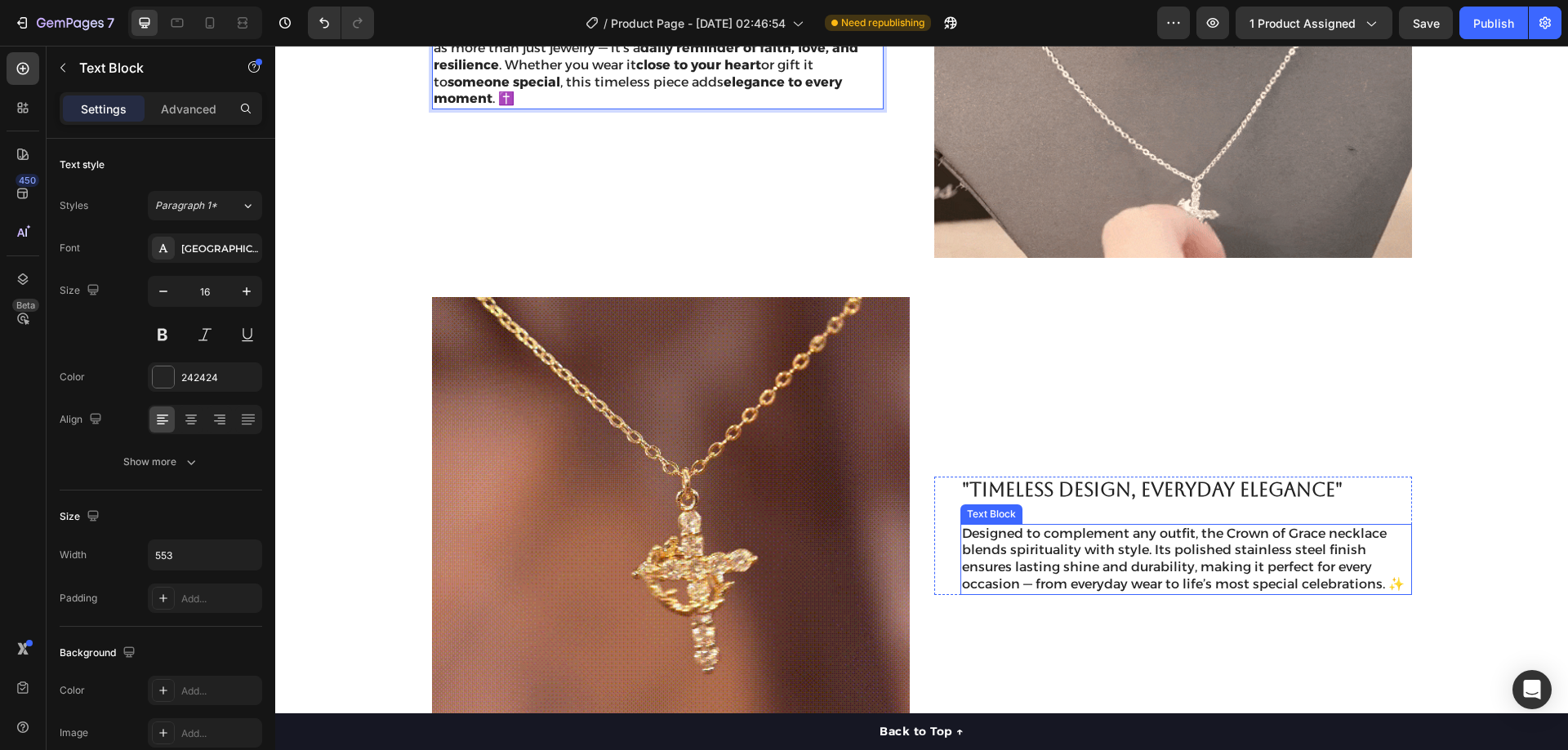
click at [1094, 552] on p "Designed to complement any outfit, the Crown of Grace necklace blends spiritual…" at bounding box center [1186, 559] width 449 height 68
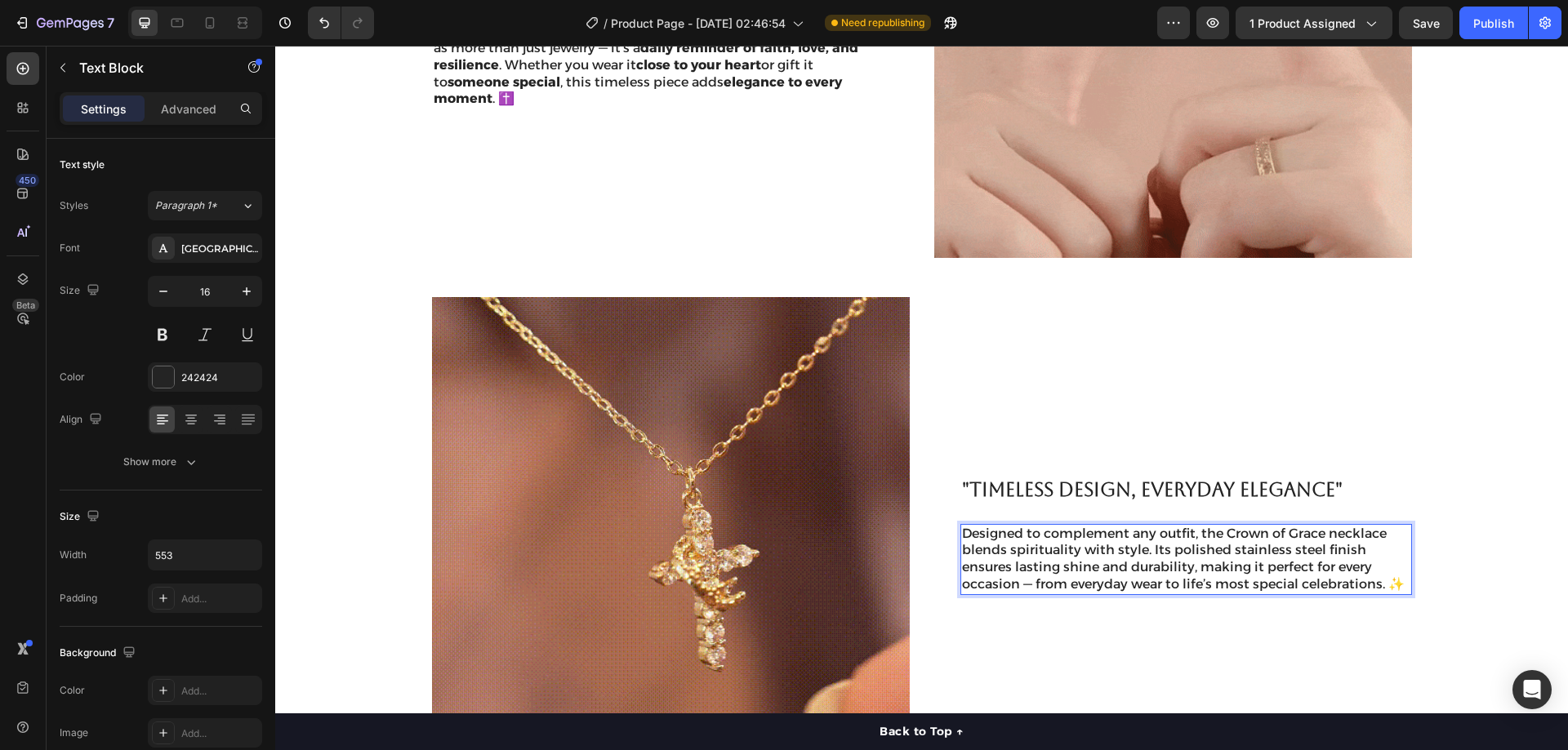
scroll to position [1307, 0]
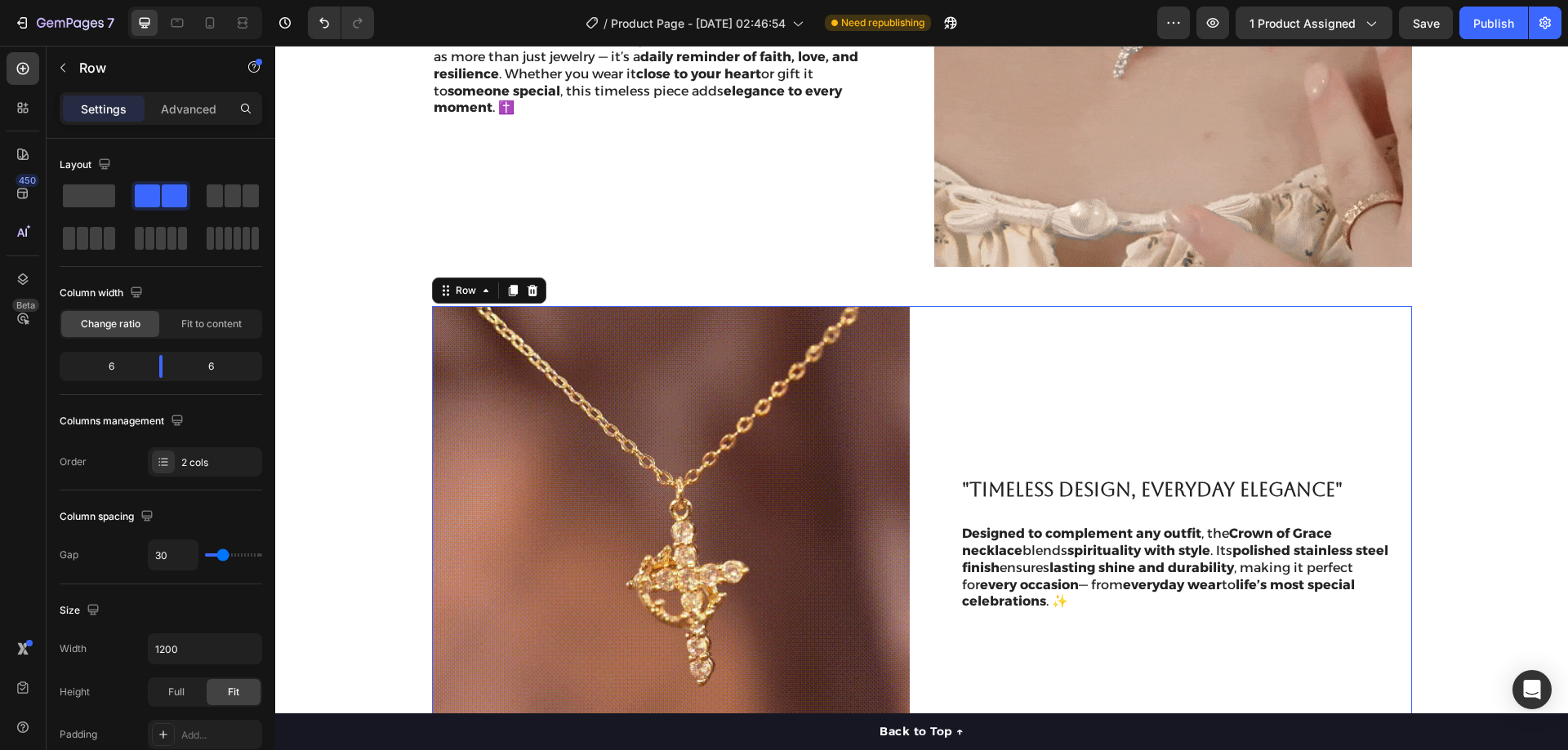
click at [1336, 399] on div ""Timeless Design, Everyday Elegance" Heading Designed to complement any outfit …" at bounding box center [1173, 545] width 477 height 477
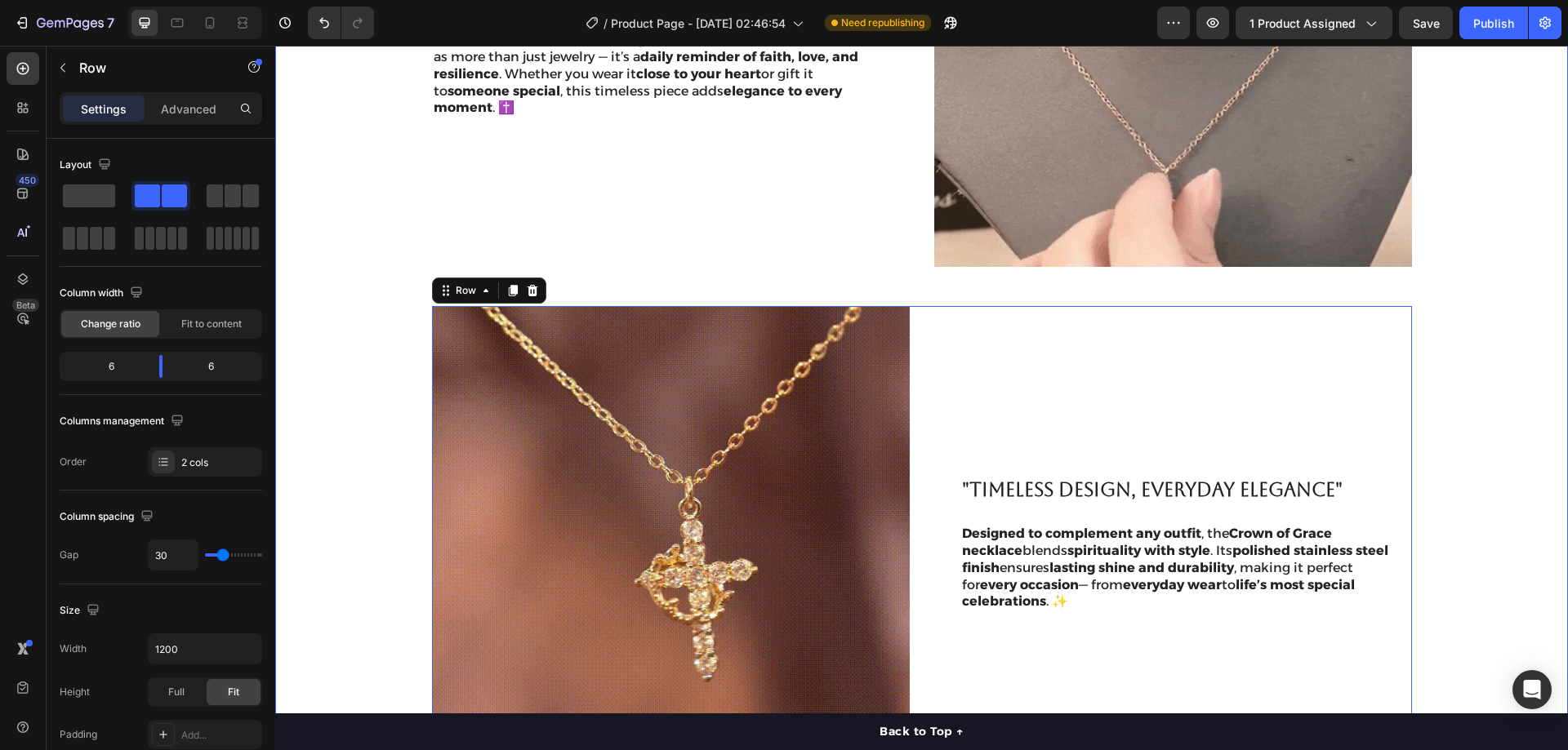
click at [1432, 371] on div ""A SYMBOL OF FAITH AND STRENGTH" Heading Crafted with care and meaning , the Cr…" at bounding box center [921, 287] width 1260 height 995
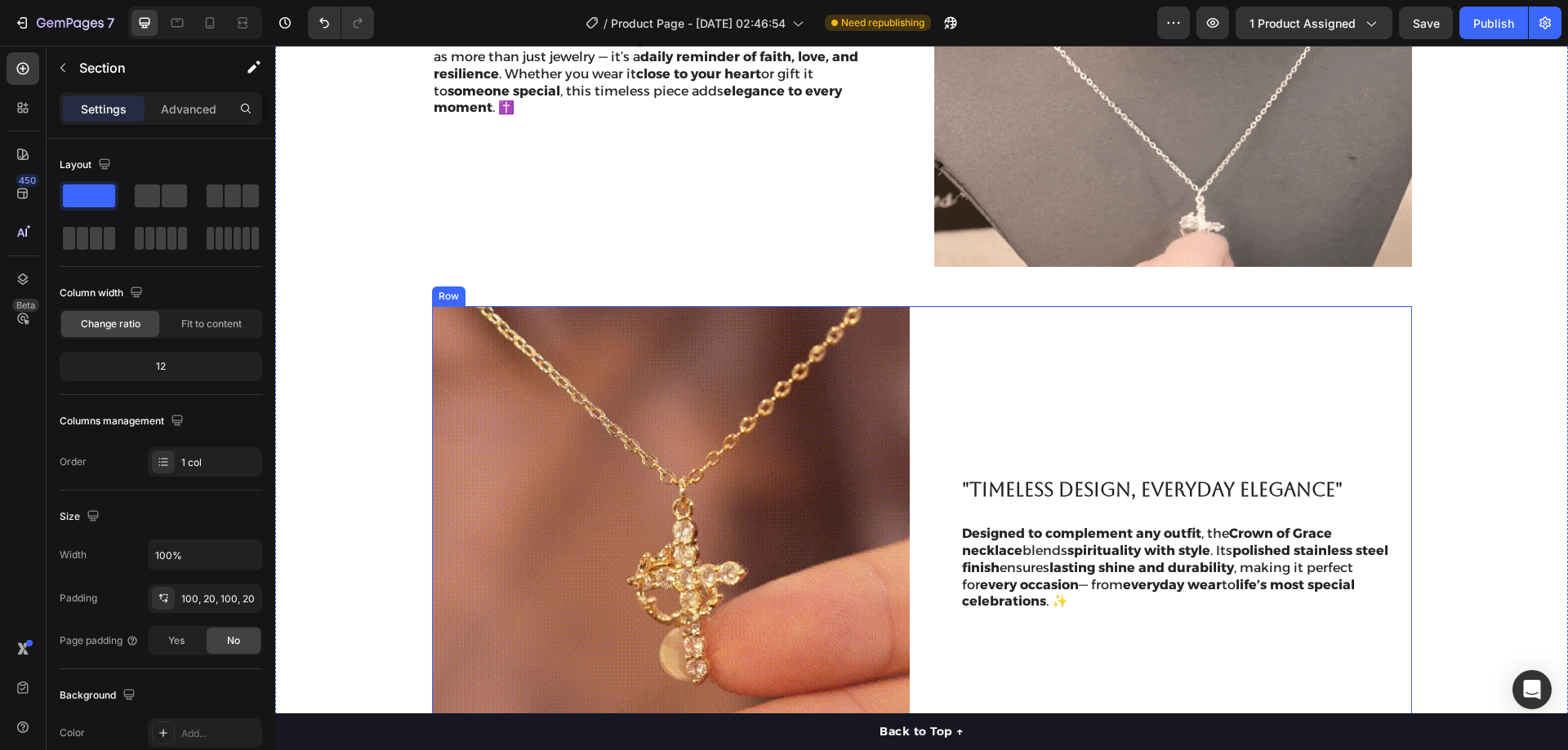
scroll to position [1389, 0]
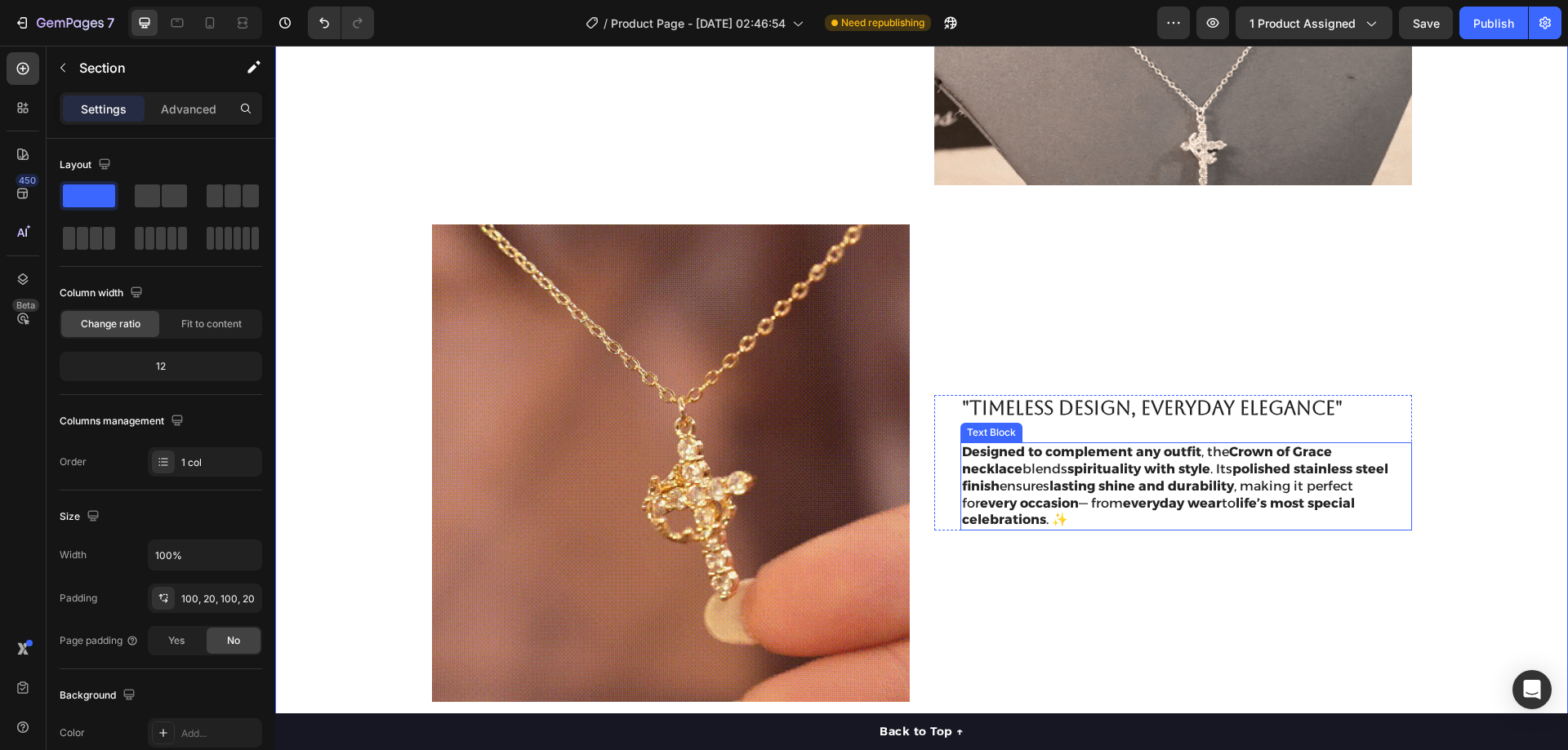
click at [1279, 473] on strong "polished stainless steel finish" at bounding box center [1175, 477] width 427 height 32
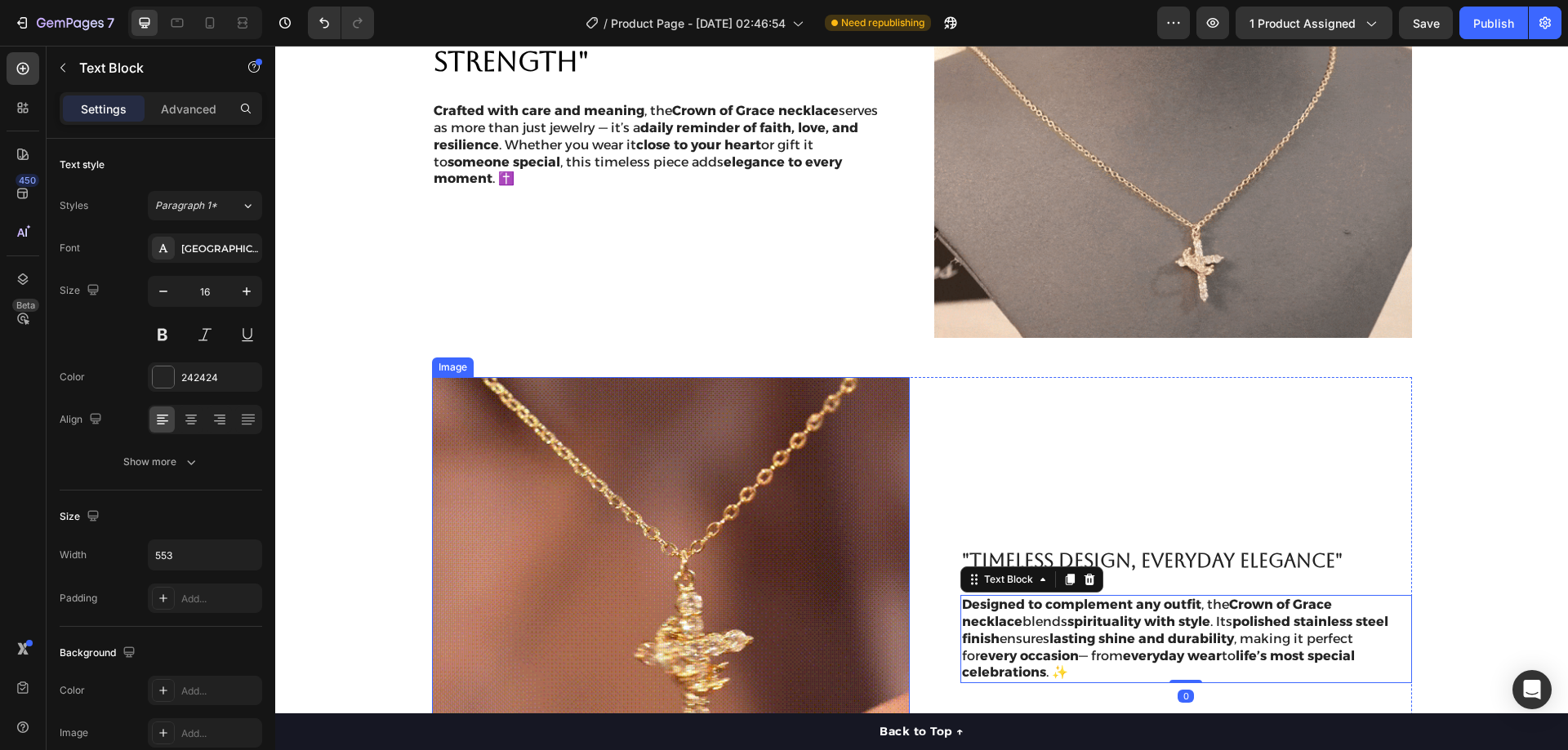
scroll to position [1062, 0]
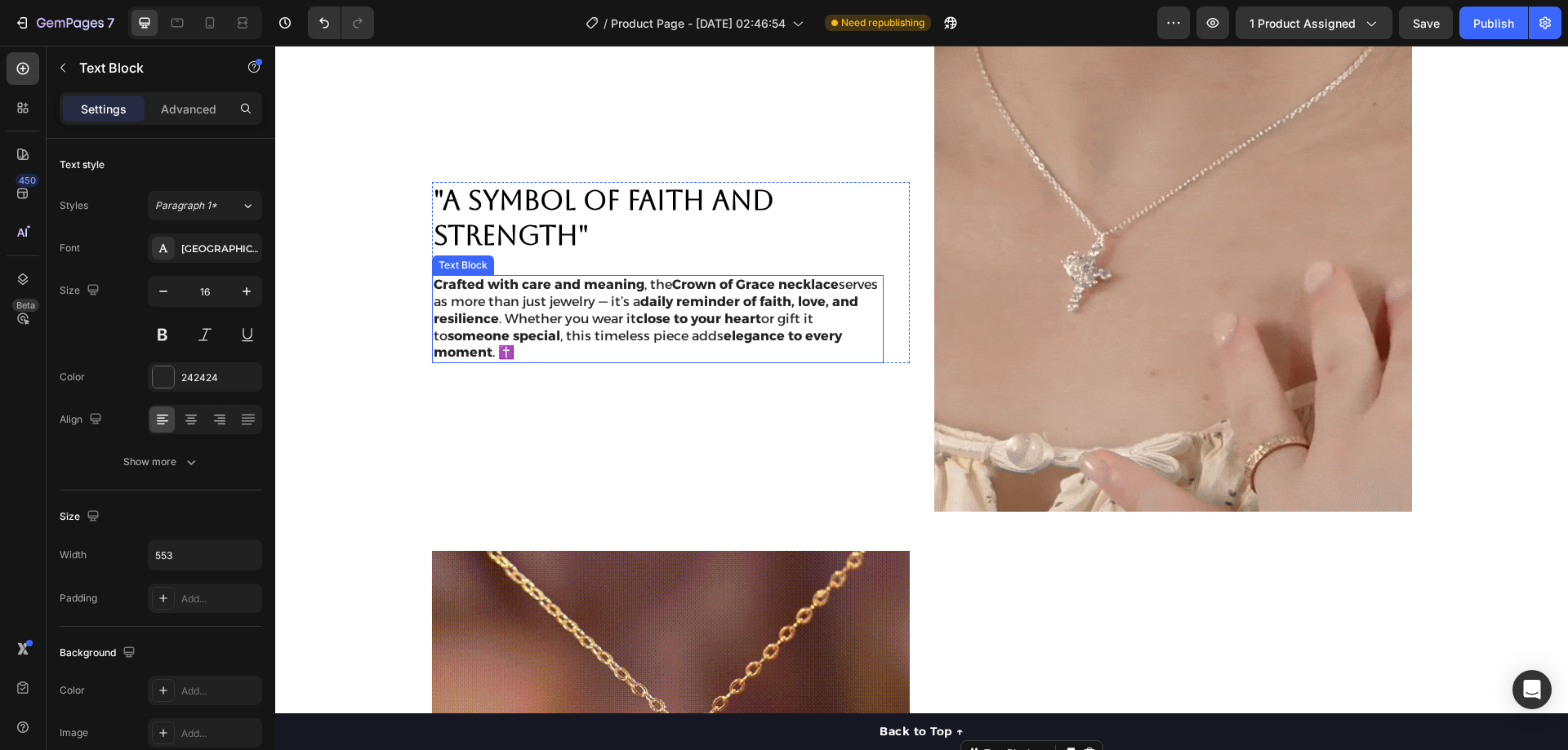
click at [611, 330] on p "Crafted with care and meaning , the Crown of Grace necklace serves as more than…" at bounding box center [658, 319] width 449 height 85
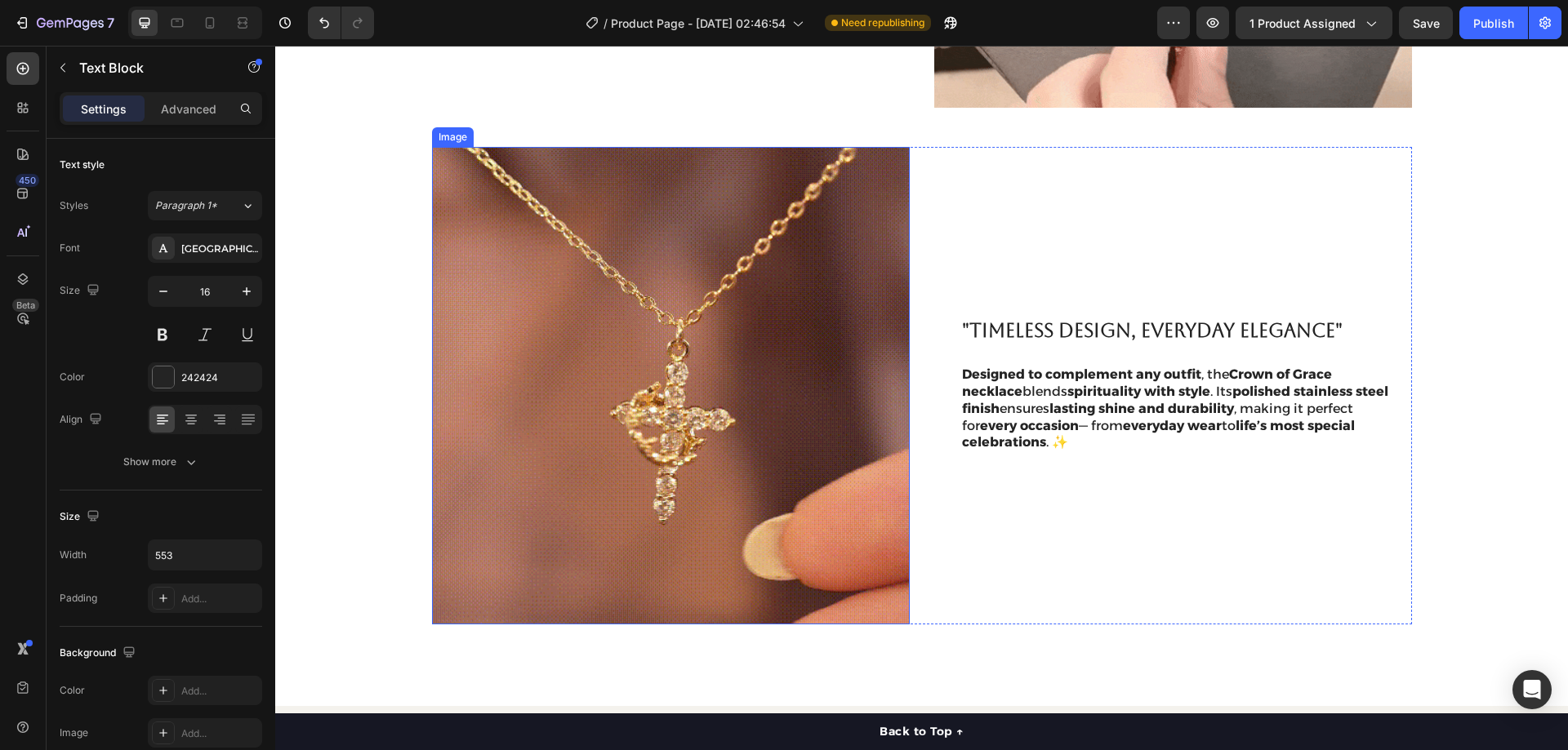
scroll to position [1470, 0]
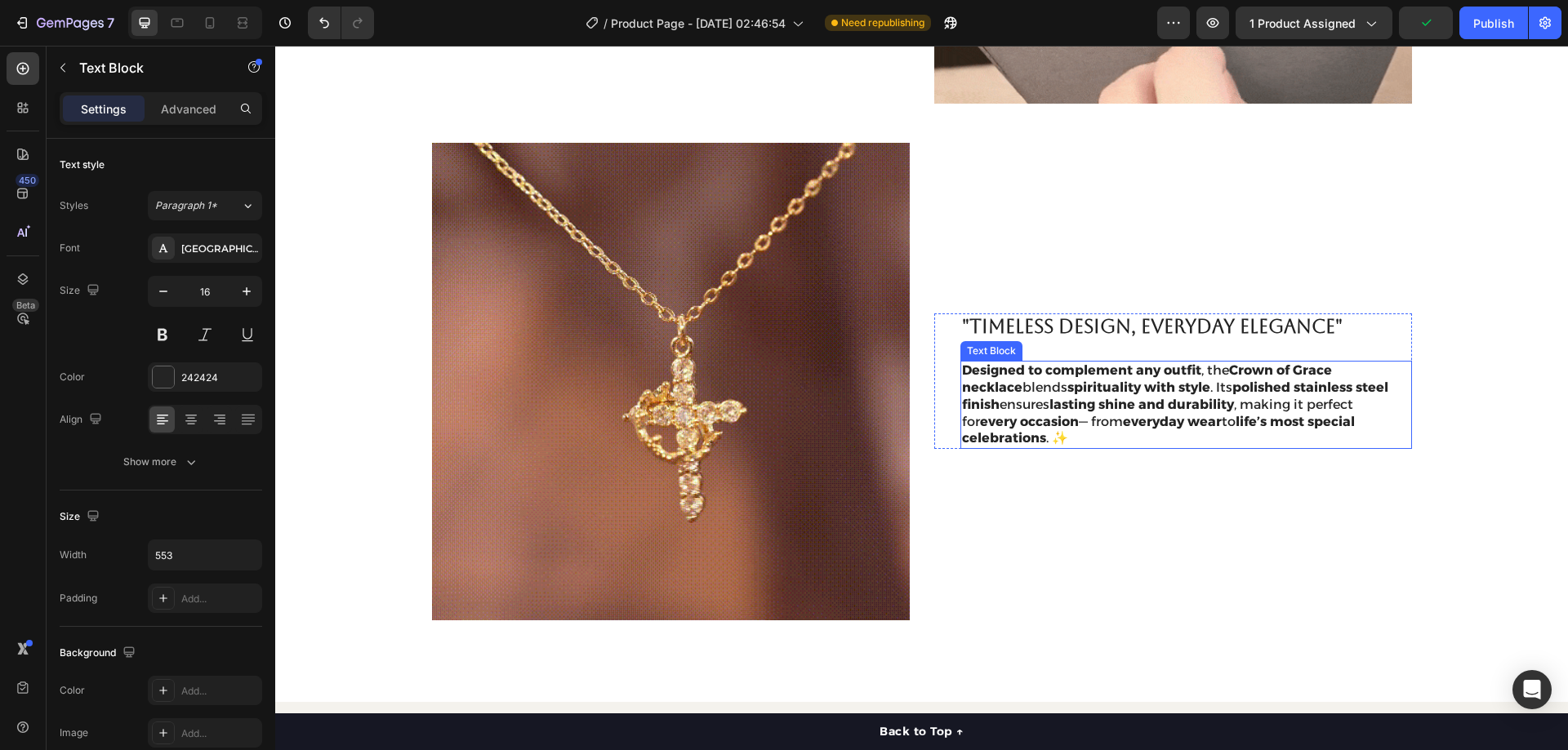
click at [997, 378] on p "Designed to complement any outfit , the Crown of Grace necklace blends spiritua…" at bounding box center [1186, 405] width 449 height 85
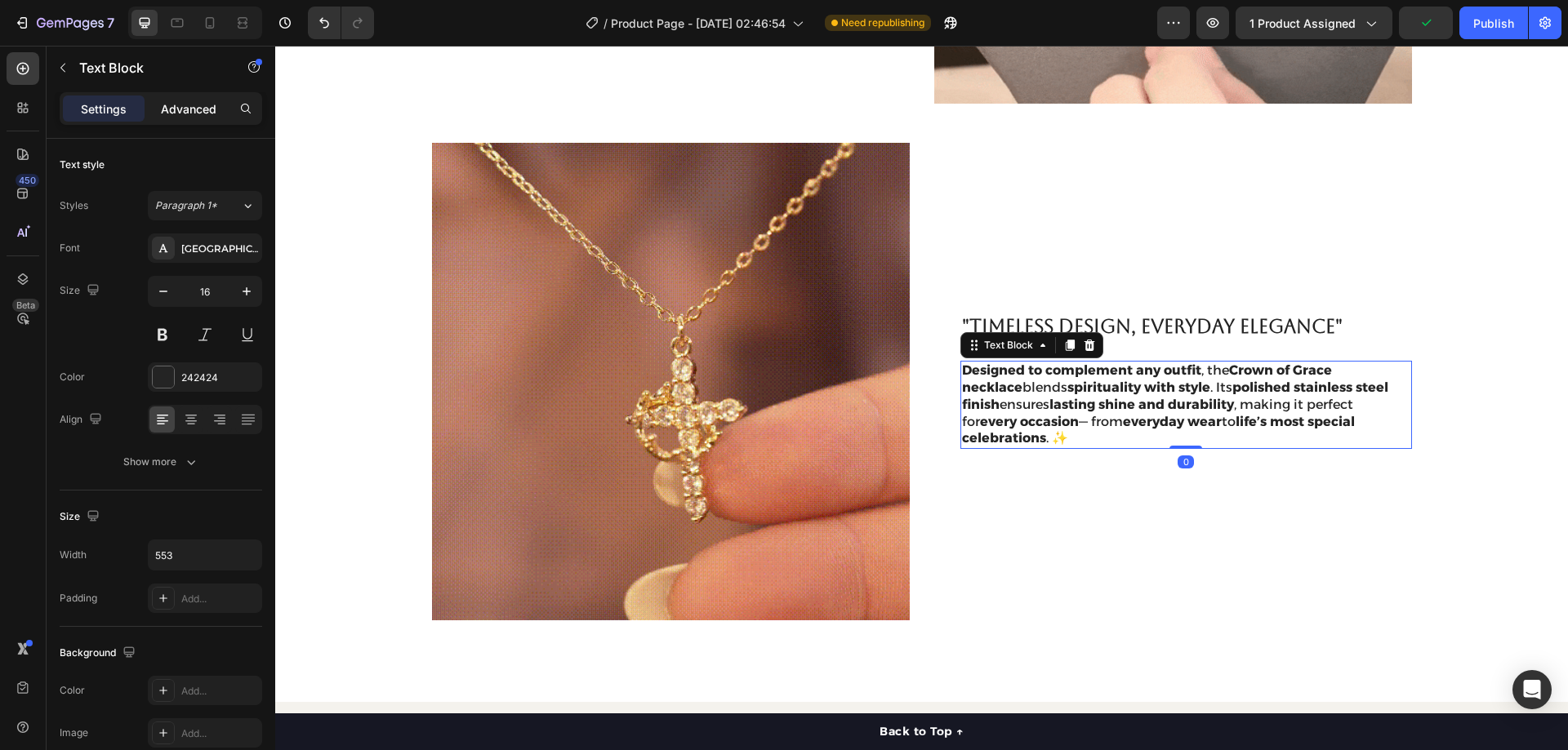
click at [184, 102] on p "Advanced" at bounding box center [189, 109] width 56 height 17
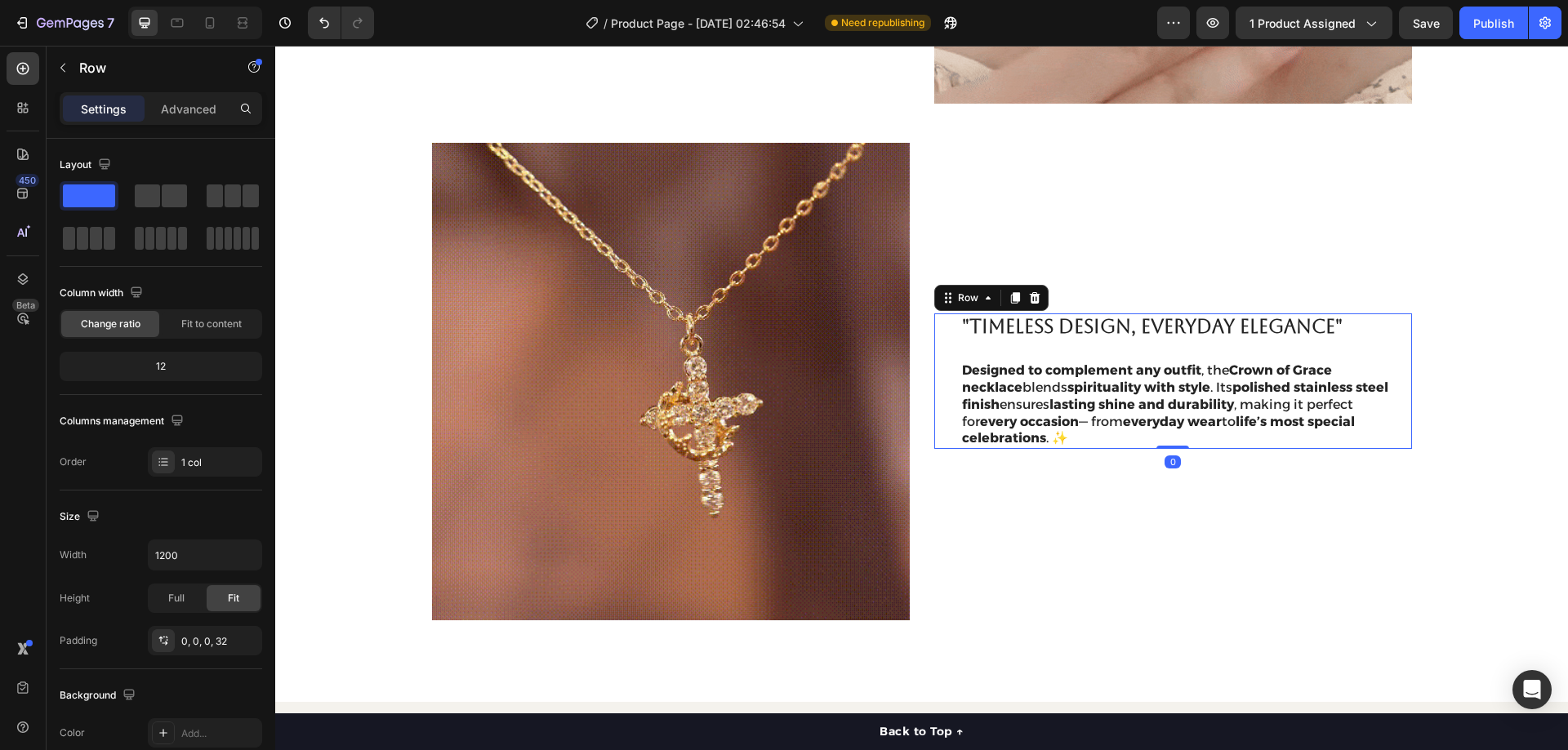
click at [940, 375] on div ""Timeless Design, Everyday Elegance" Heading Designed to complement any outfit …" at bounding box center [1173, 381] width 477 height 135
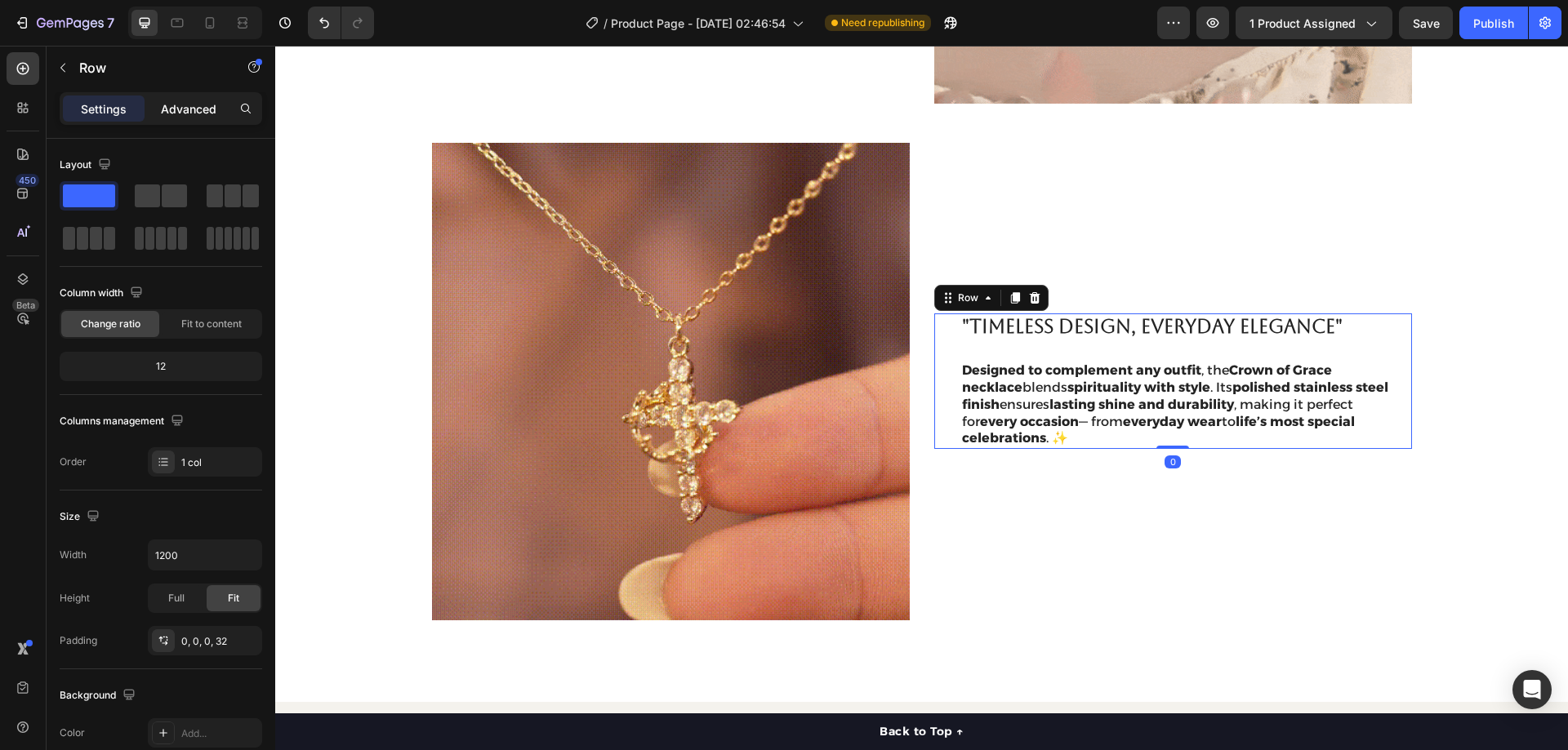
click at [193, 107] on p "Advanced" at bounding box center [189, 109] width 56 height 17
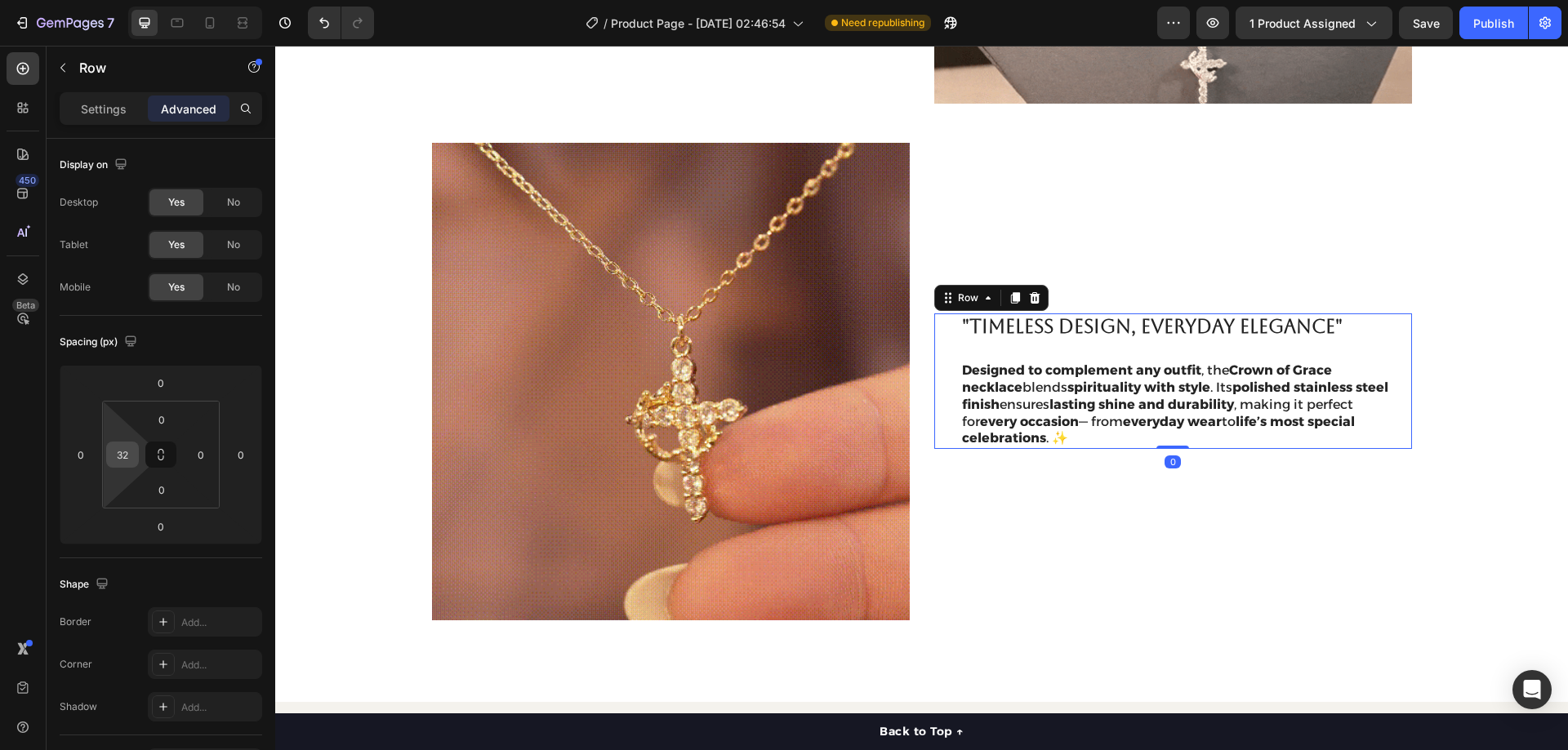
click at [125, 454] on input "32" at bounding box center [122, 455] width 24 height 24
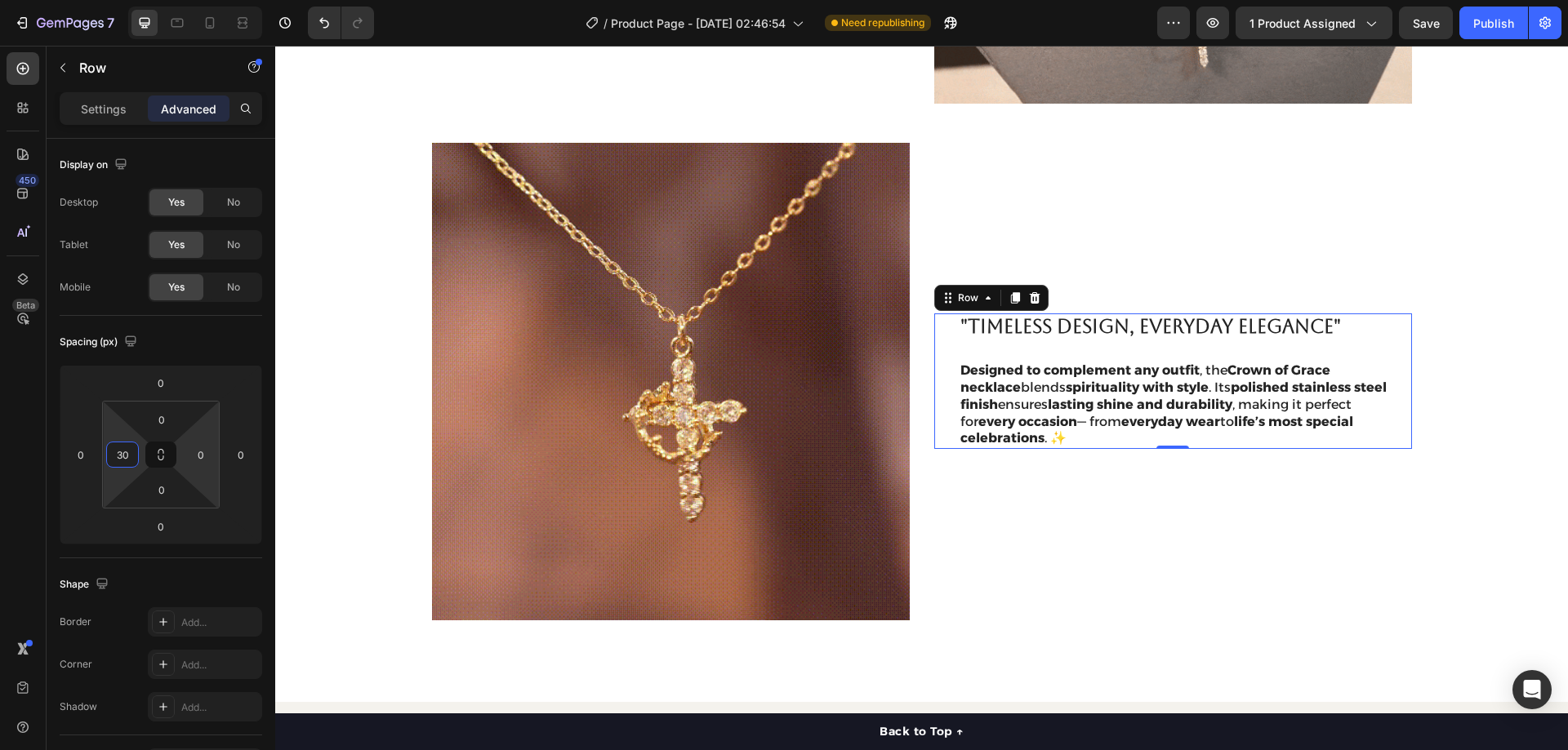
type input "3"
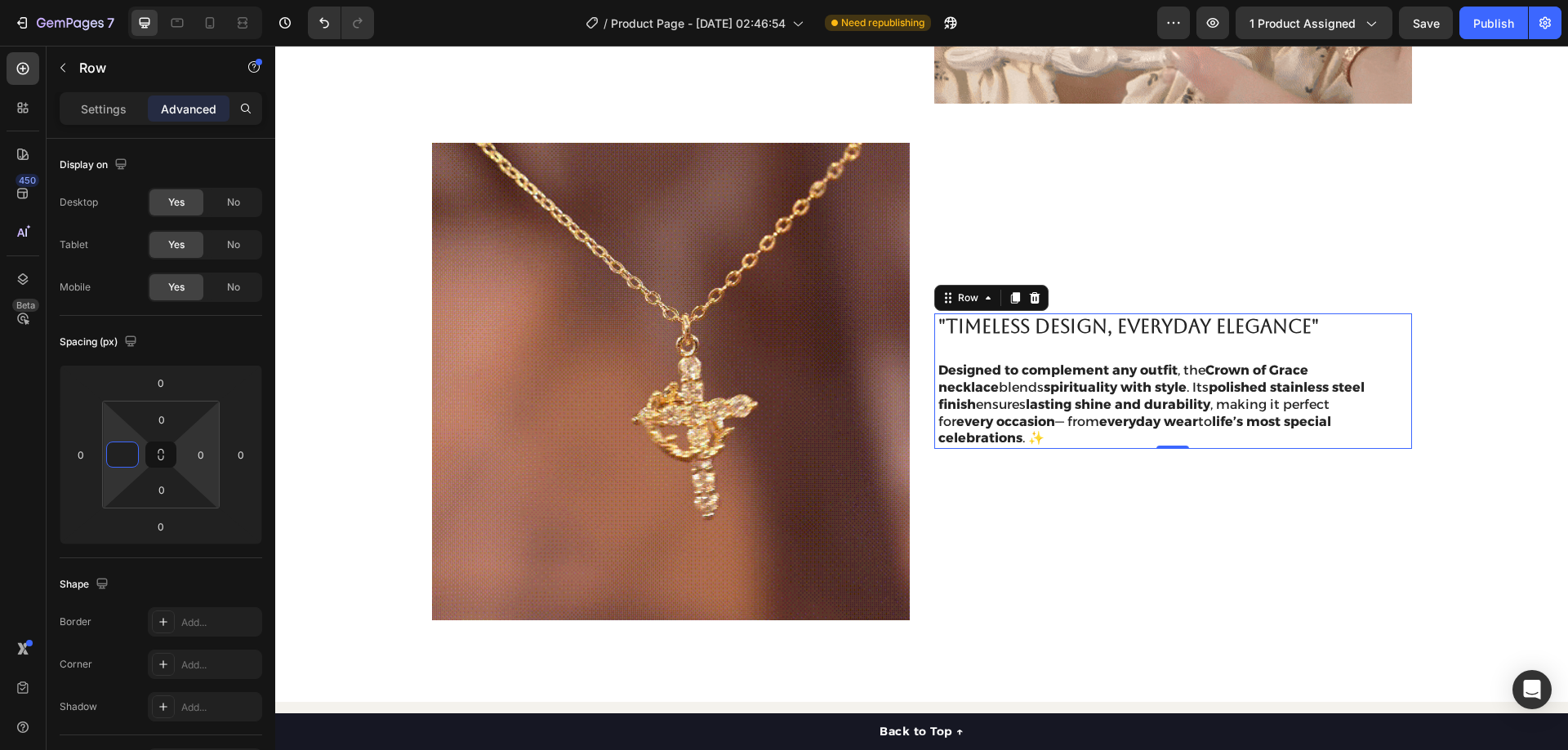
type input "0"
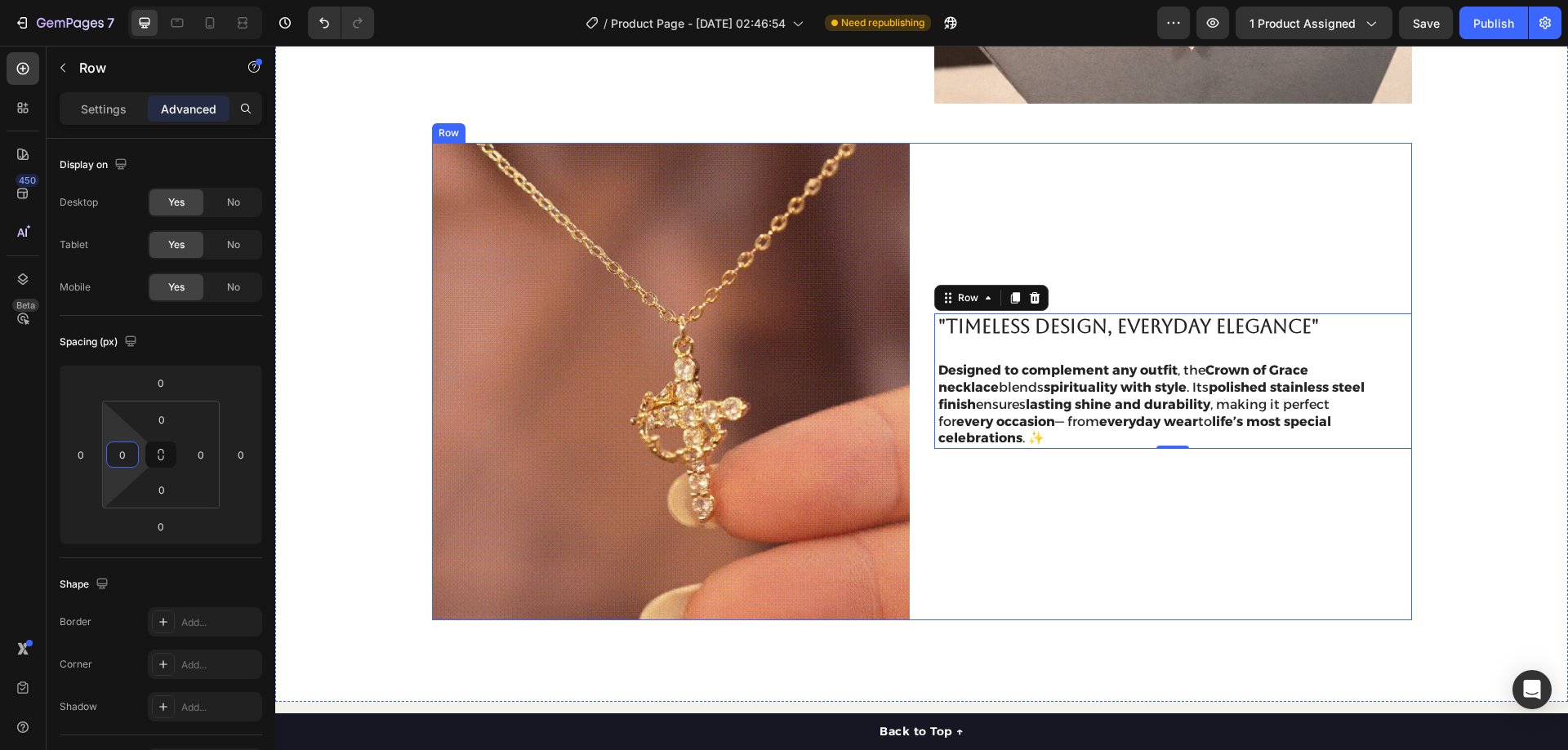
click at [1202, 241] on div ""Timeless Design, Everyday Elegance" Heading Designed to complement any outfit …" at bounding box center [1173, 381] width 477 height 477
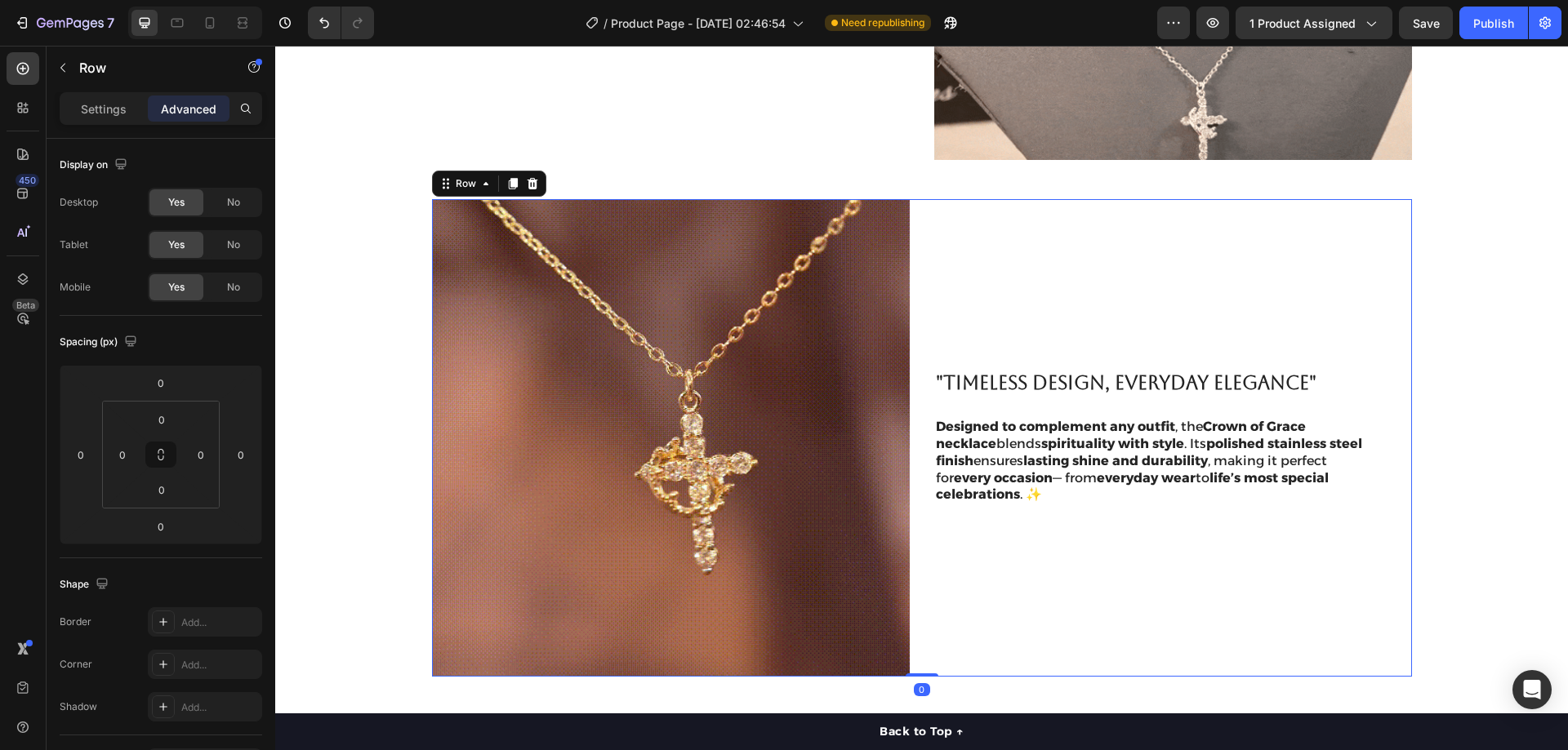
scroll to position [1389, 0]
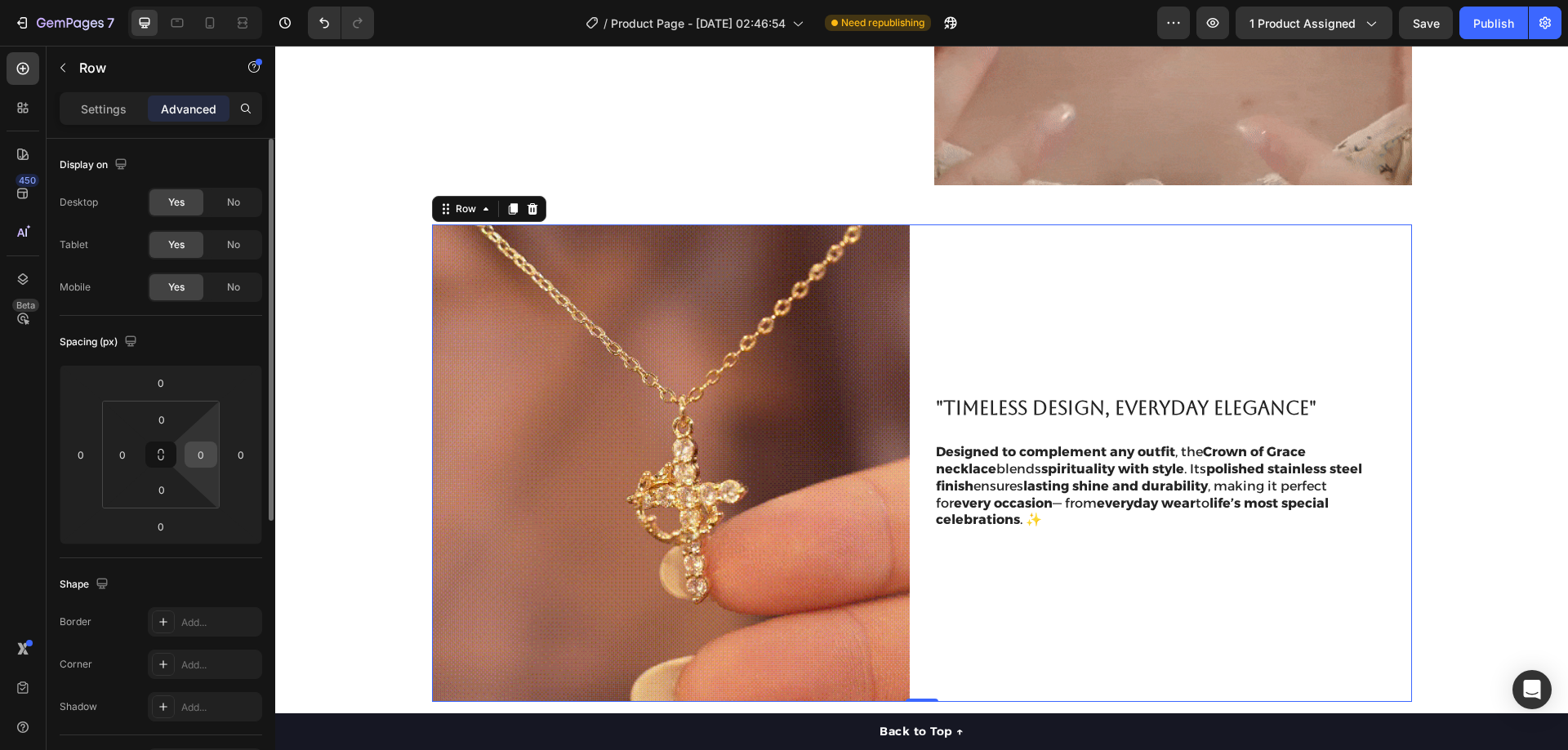
click at [199, 449] on input "0" at bounding box center [201, 455] width 24 height 24
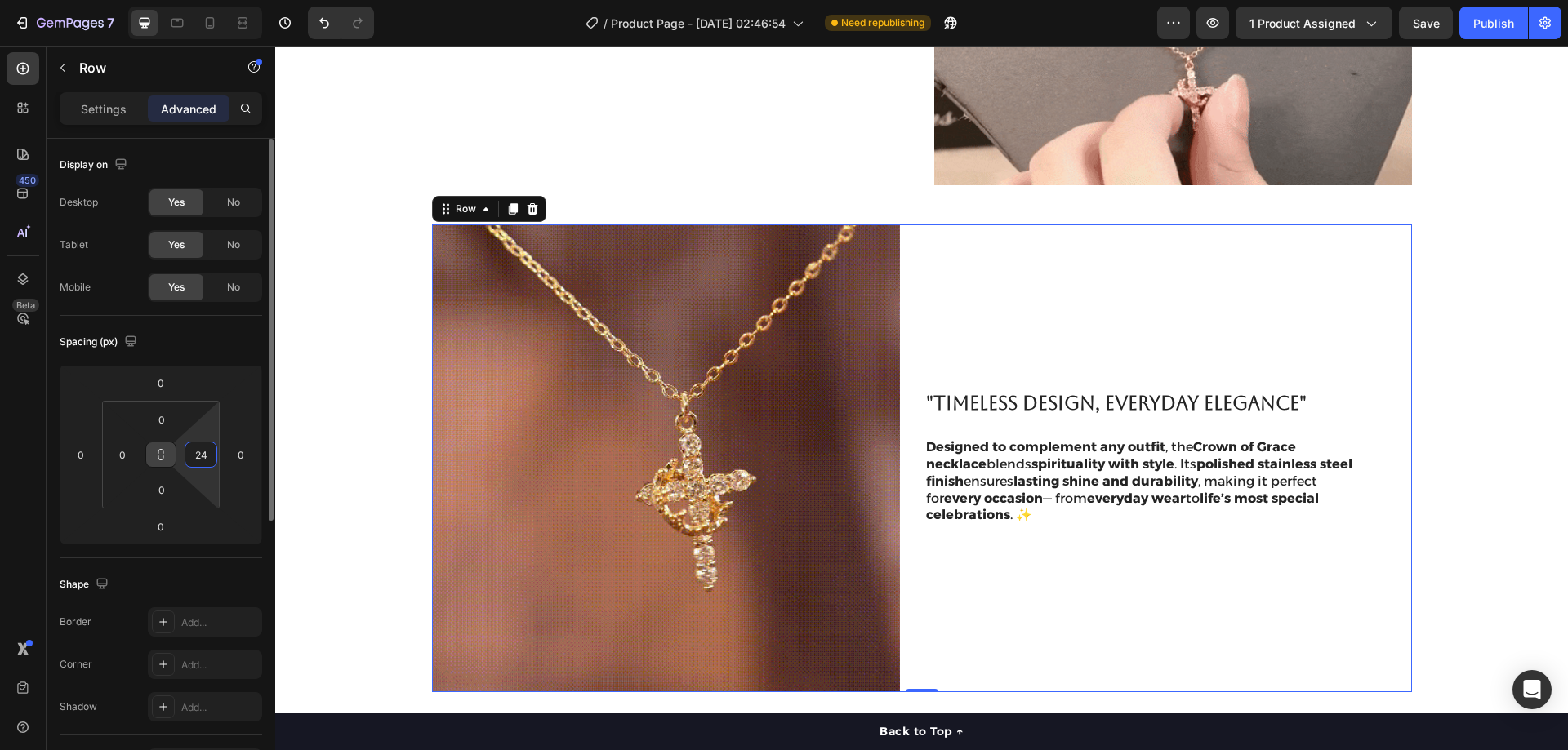
drag, startPoint x: 194, startPoint y: 455, endPoint x: 168, endPoint y: 459, distance: 26.3
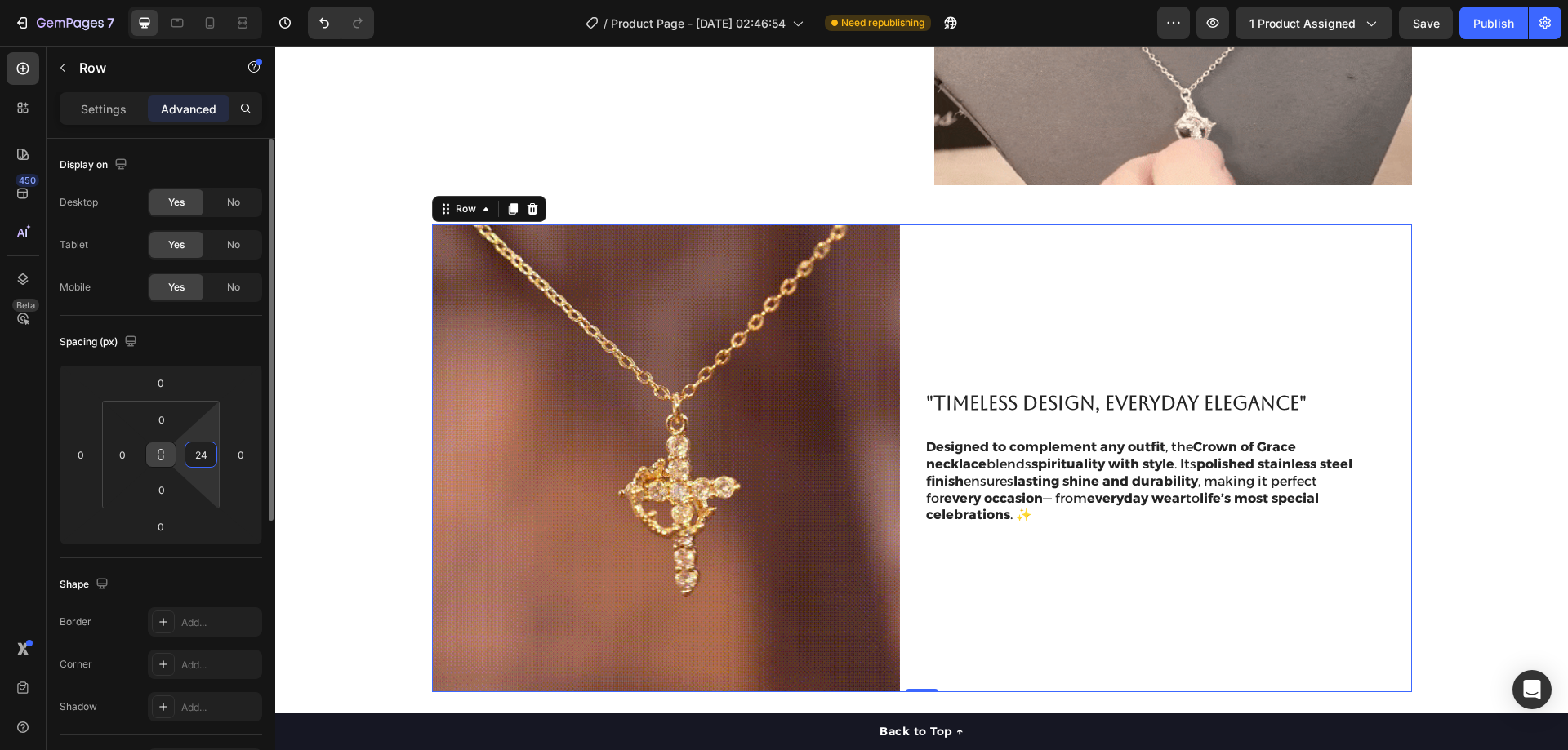
click at [168, 460] on div "0 0 0 24" at bounding box center [161, 455] width 117 height 108
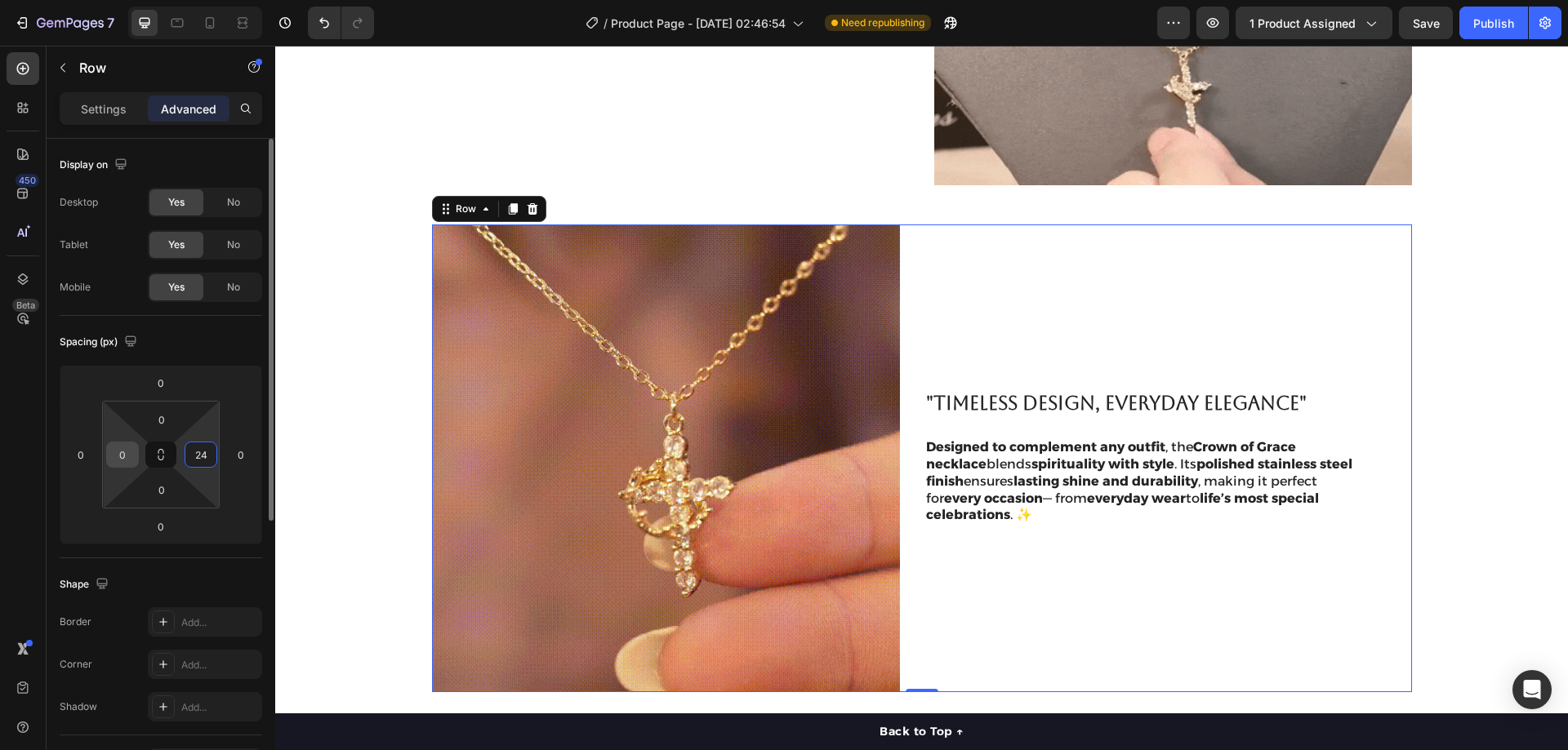
type input "24"
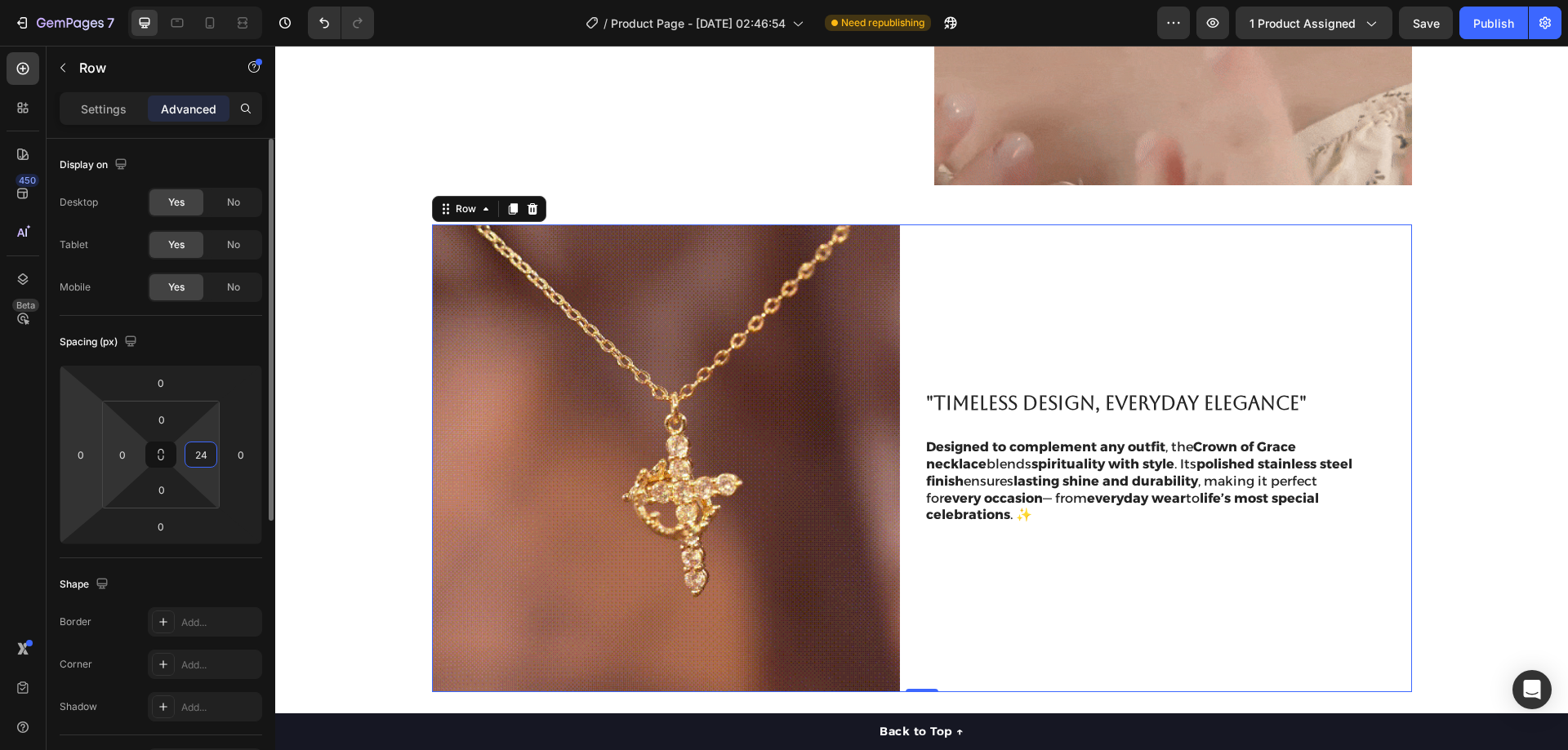
drag, startPoint x: 132, startPoint y: 452, endPoint x: 100, endPoint y: 452, distance: 32.0
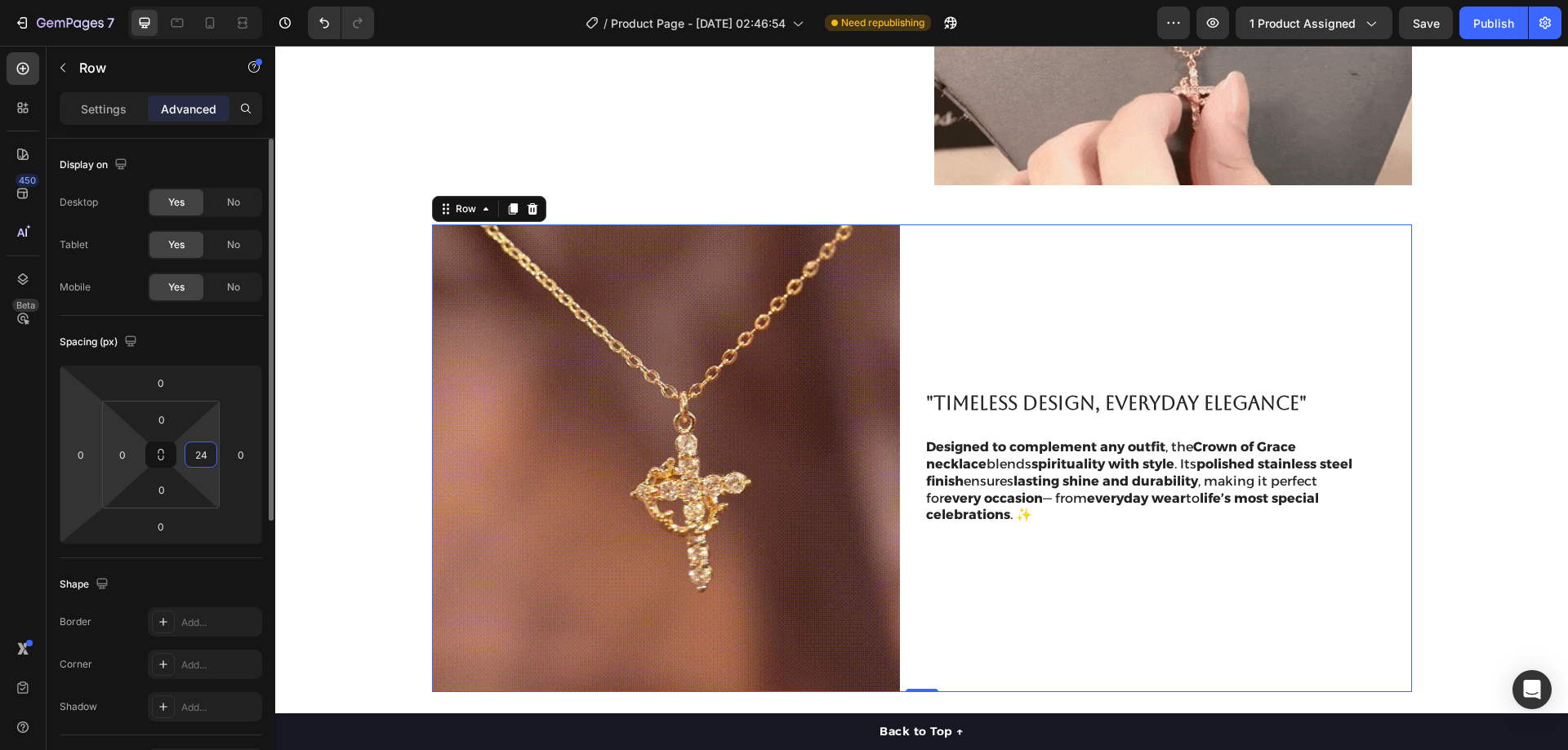
click at [101, 452] on div "0 0 0 0 0 0 0 24" at bounding box center [161, 454] width 203 height 179
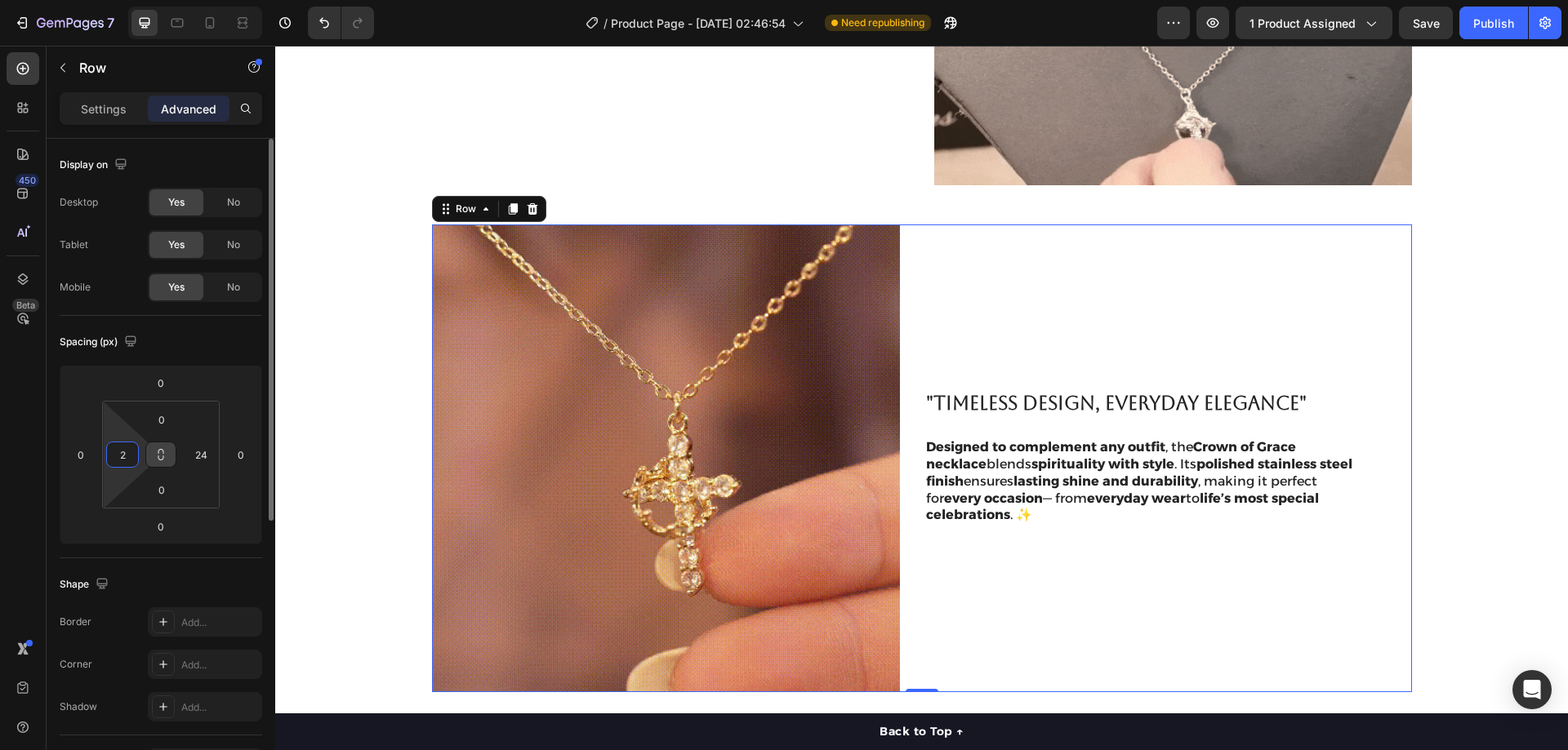
type input "24"
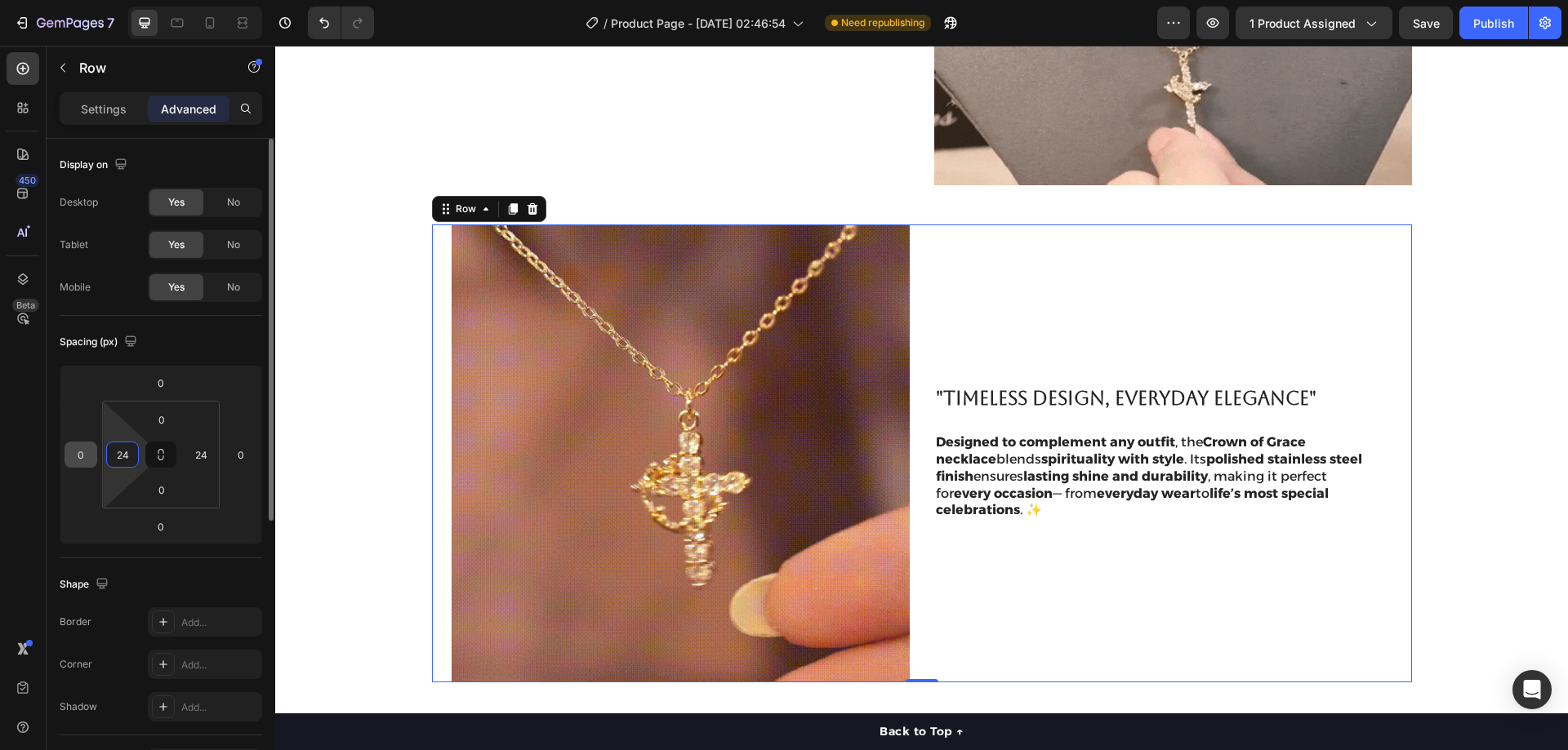
drag, startPoint x: 131, startPoint y: 455, endPoint x: 94, endPoint y: 456, distance: 37.0
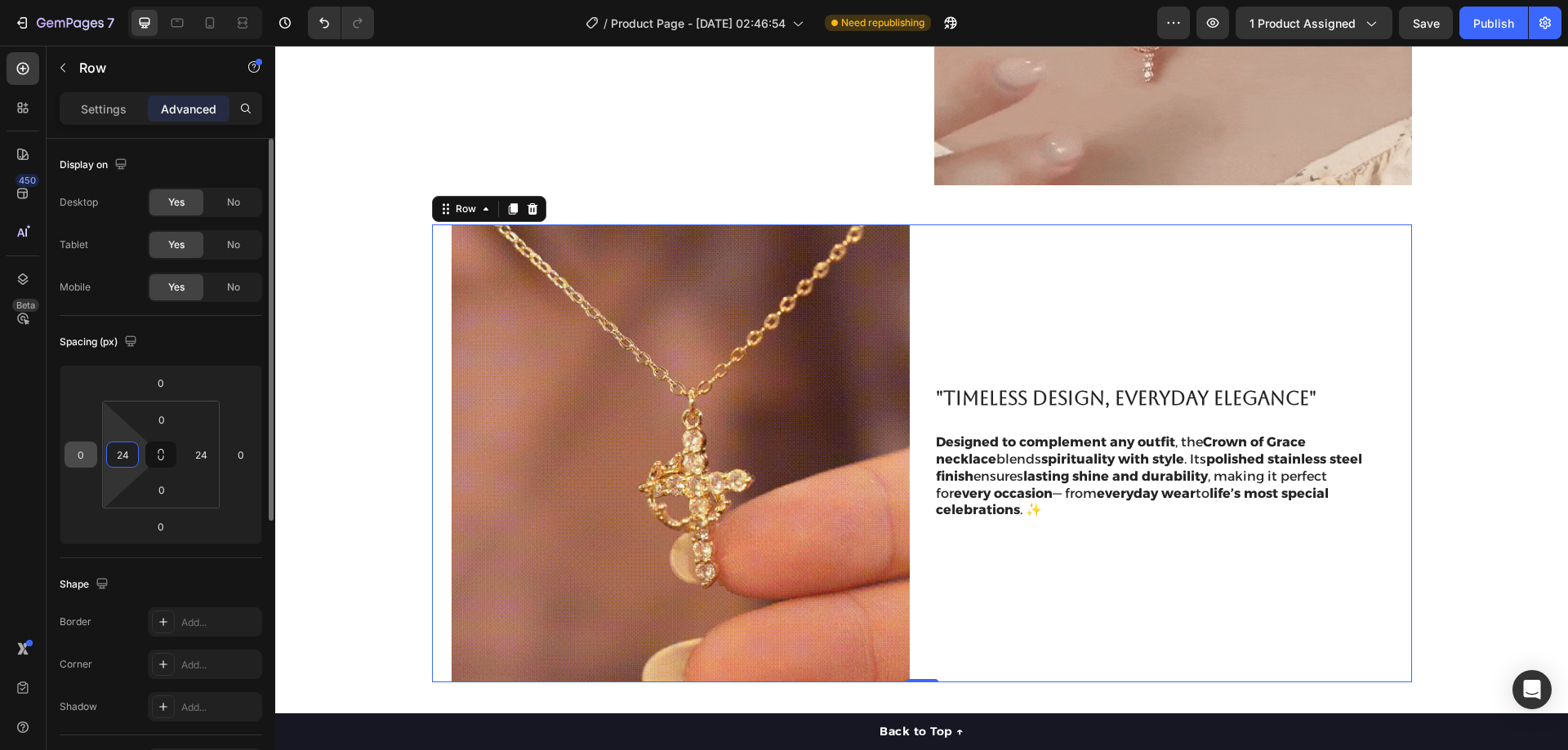
click at [94, 456] on div "0 0 0 0 0 24 0 24" at bounding box center [161, 454] width 203 height 179
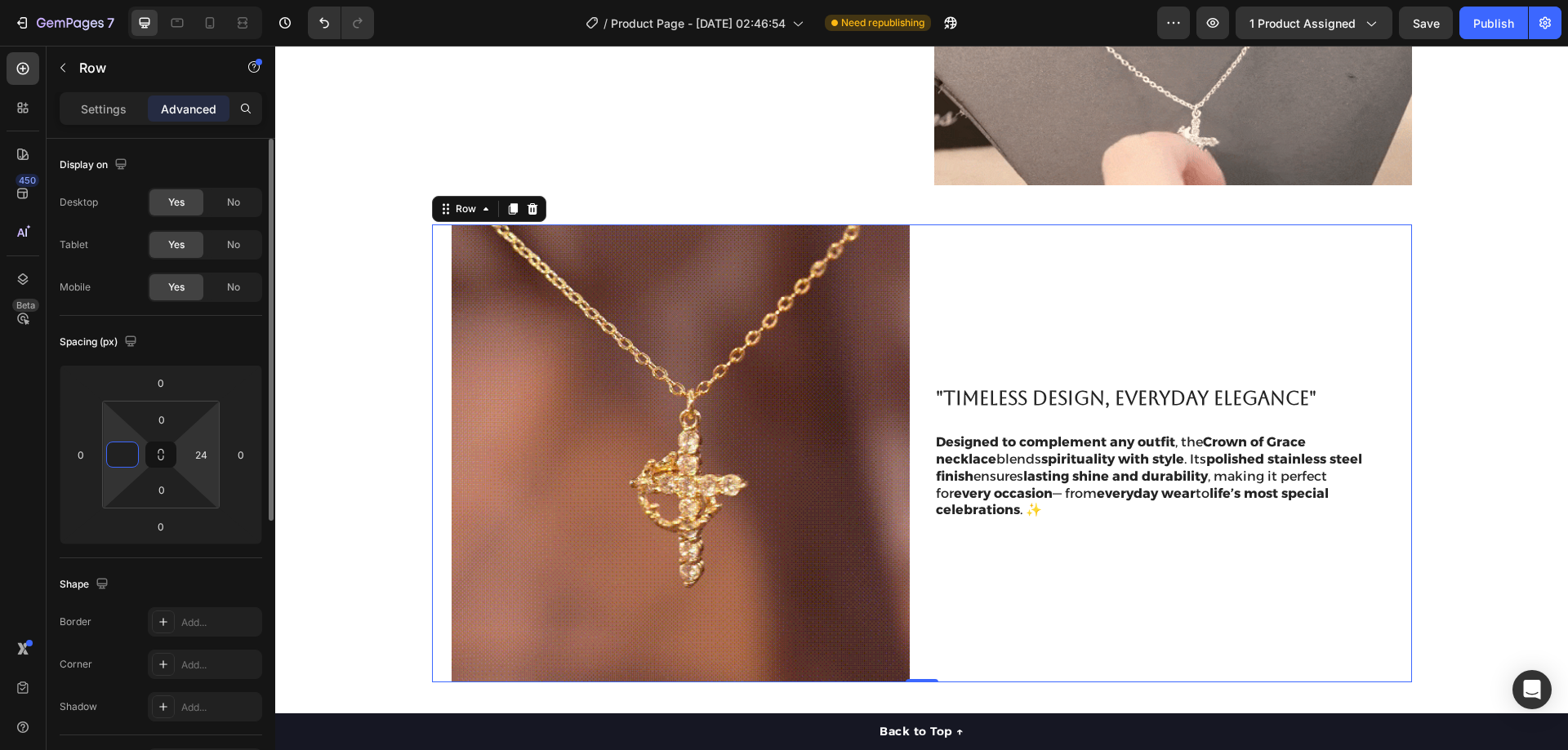
click at [179, 460] on div "0 0 24" at bounding box center [161, 455] width 117 height 108
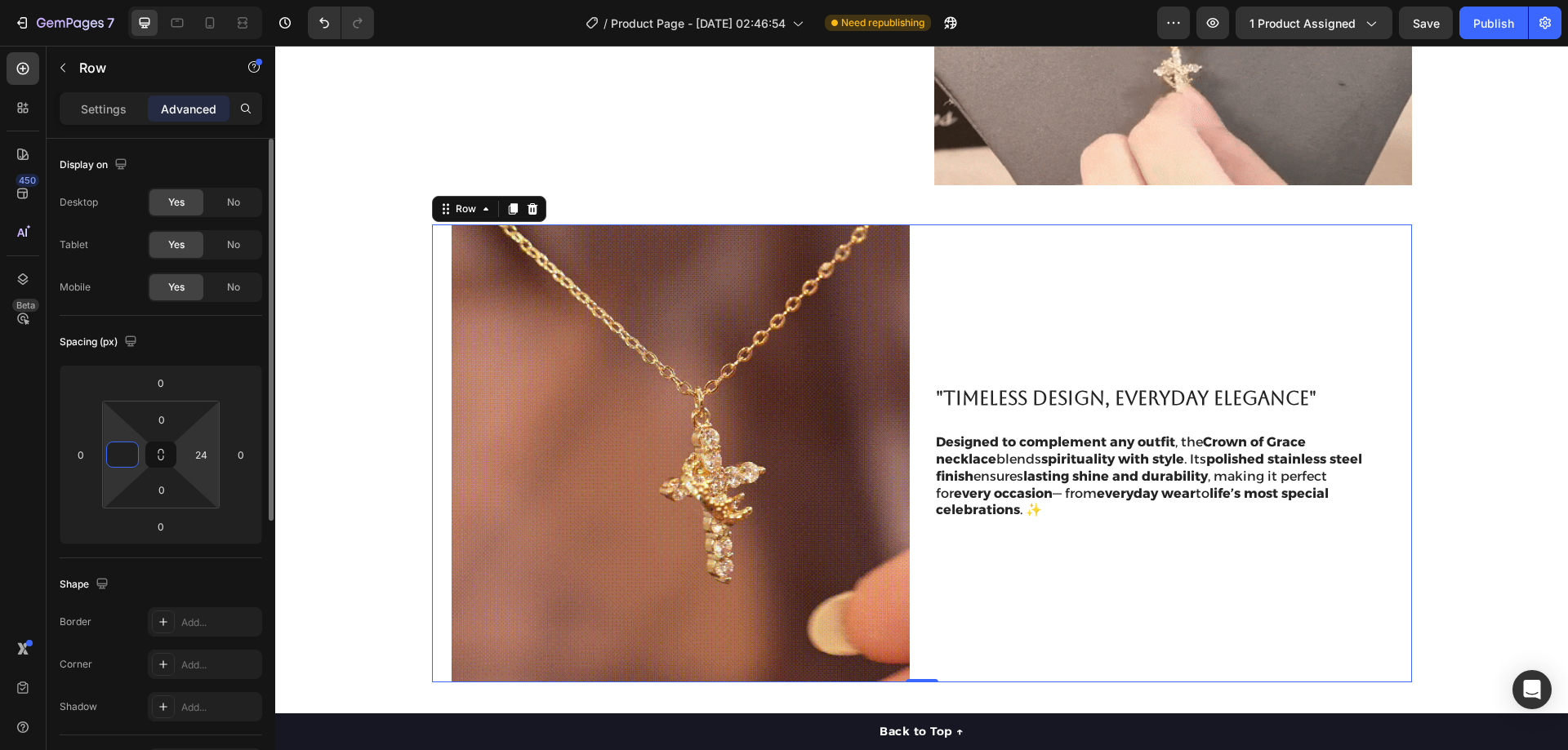
type input "0"
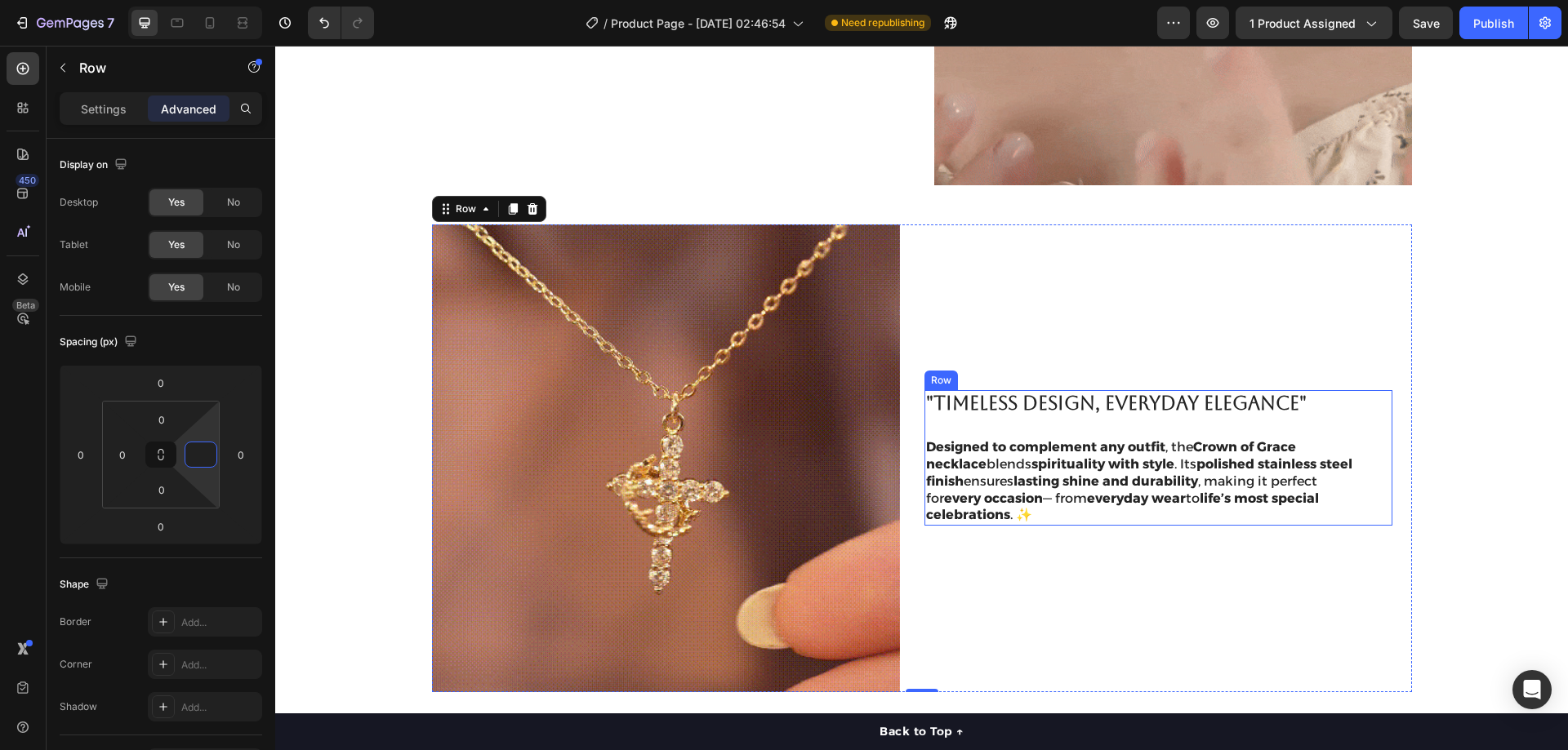
click at [994, 427] on div ""Timeless Design, Everyday Elegance" Heading Designed to complement any outfit …" at bounding box center [1158, 457] width 468 height 135
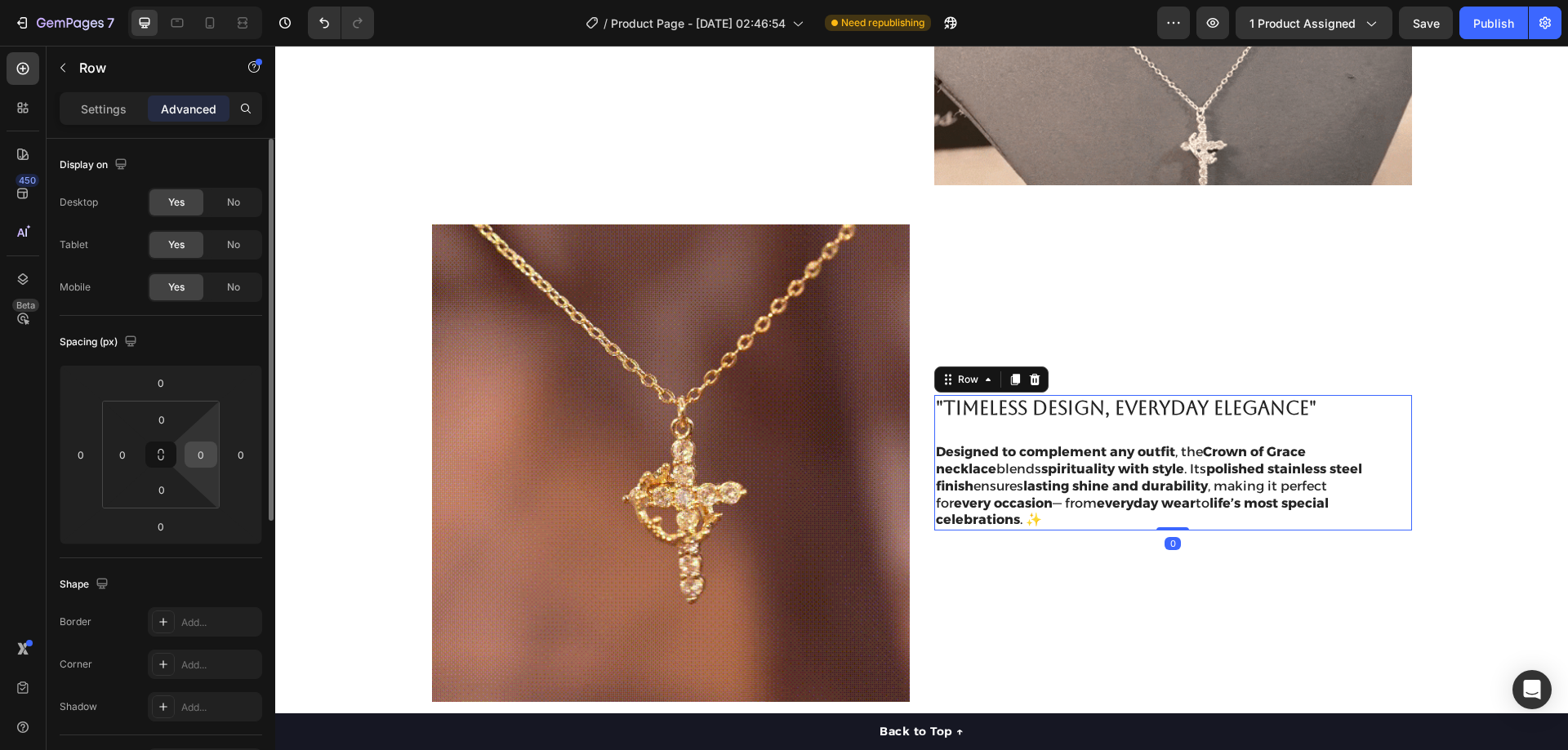
click at [203, 452] on input "0" at bounding box center [201, 455] width 24 height 24
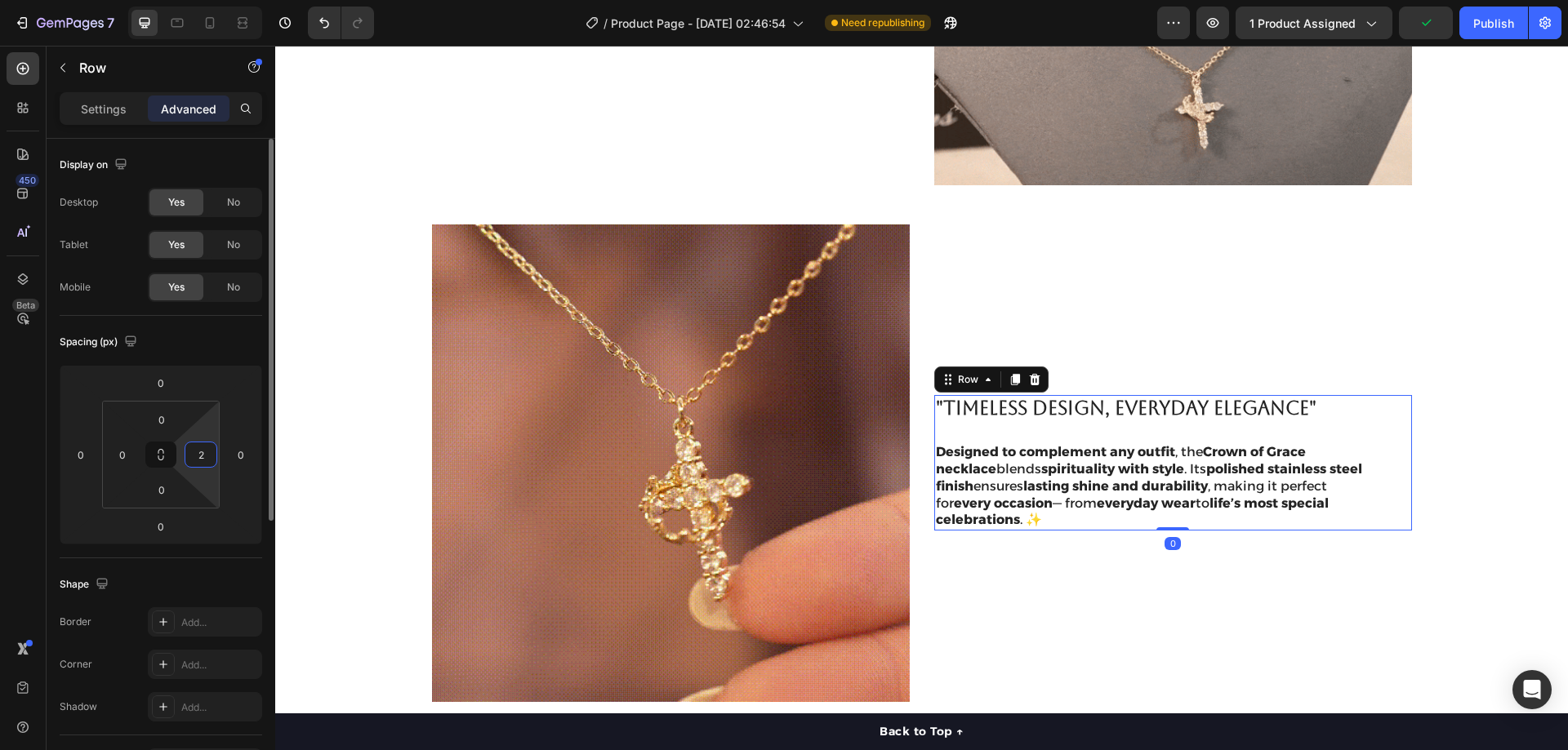
type input "24"
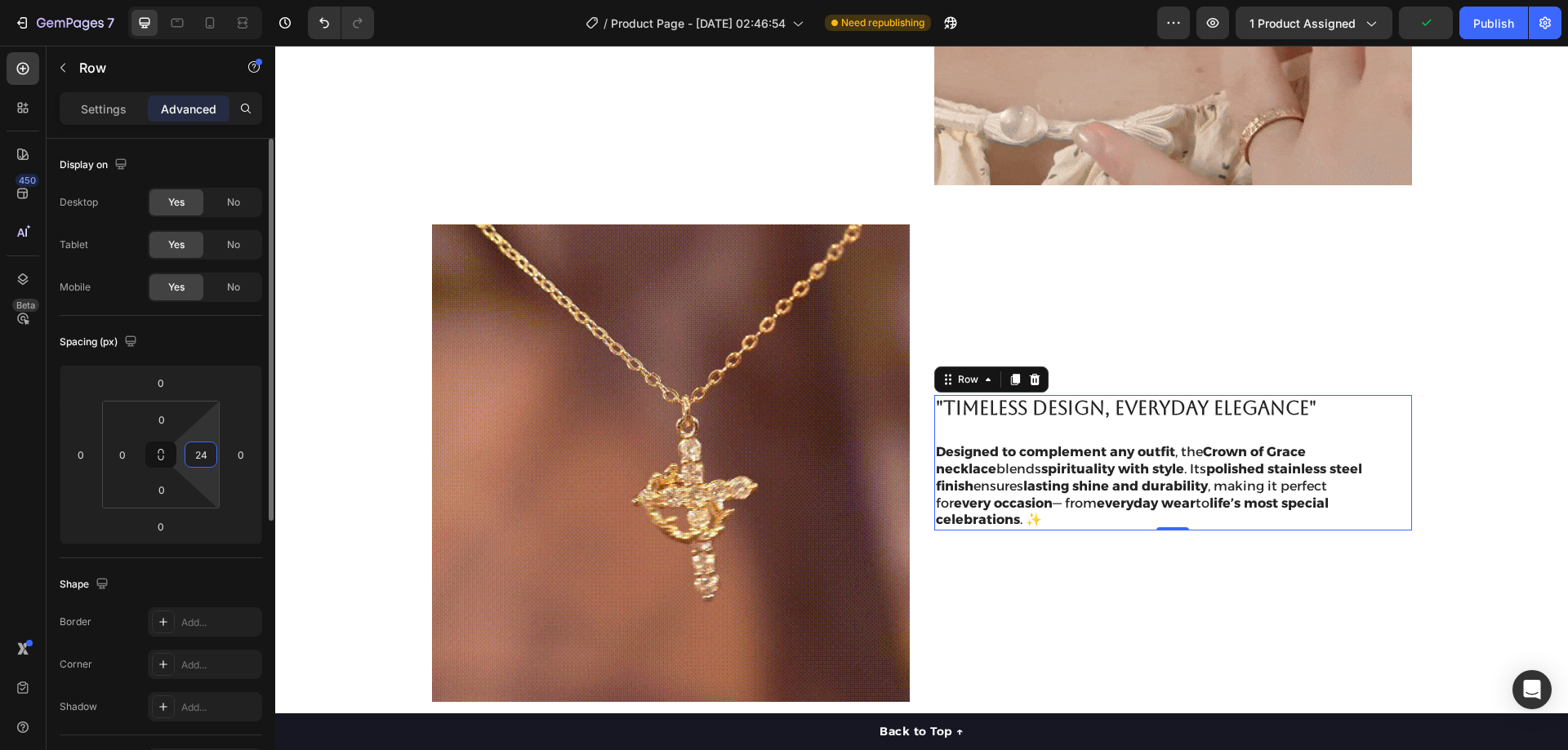
drag, startPoint x: 213, startPoint y: 451, endPoint x: 192, endPoint y: 451, distance: 21.0
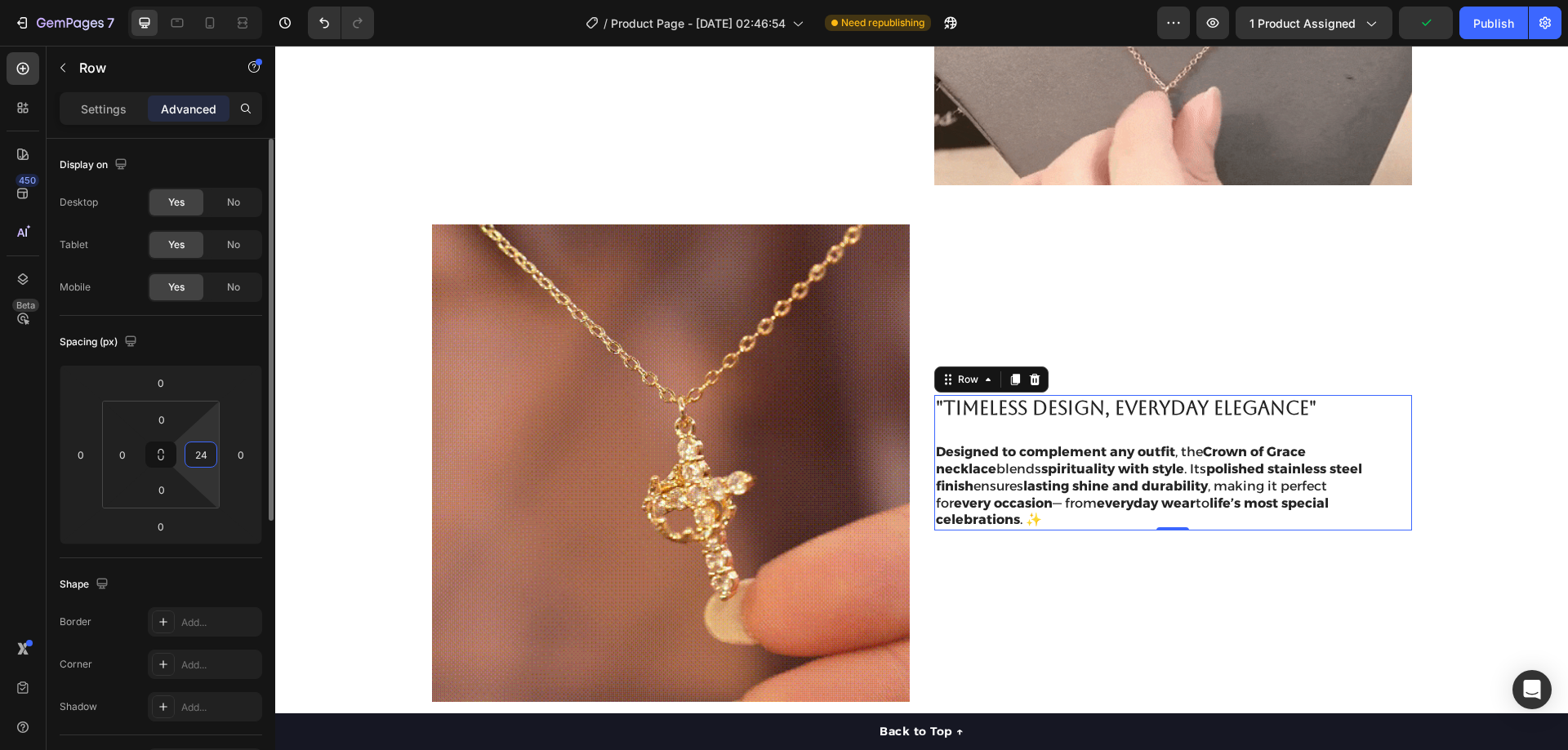
click at [194, 451] on input "24" at bounding box center [201, 455] width 24 height 24
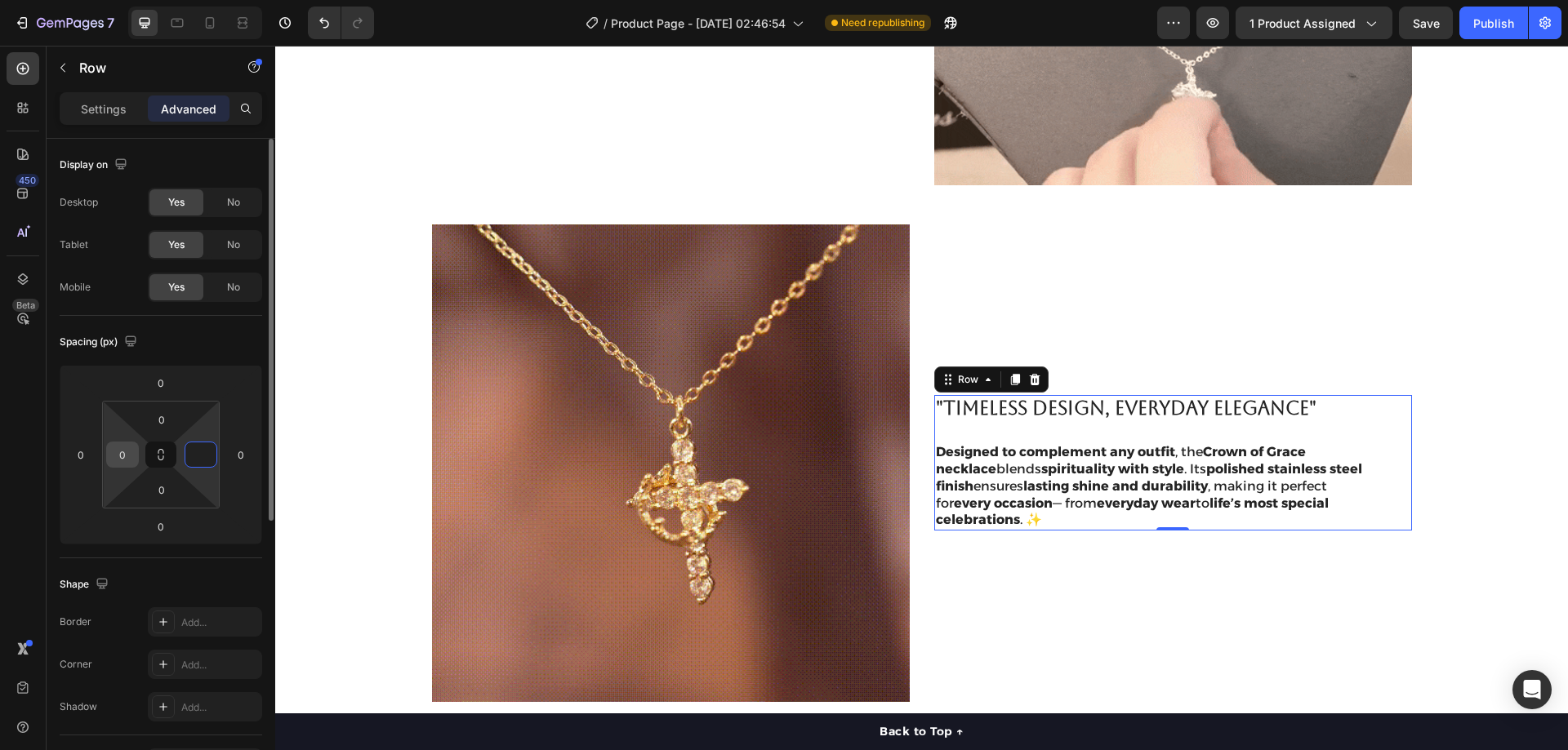
click at [136, 448] on div "0" at bounding box center [122, 455] width 32 height 26
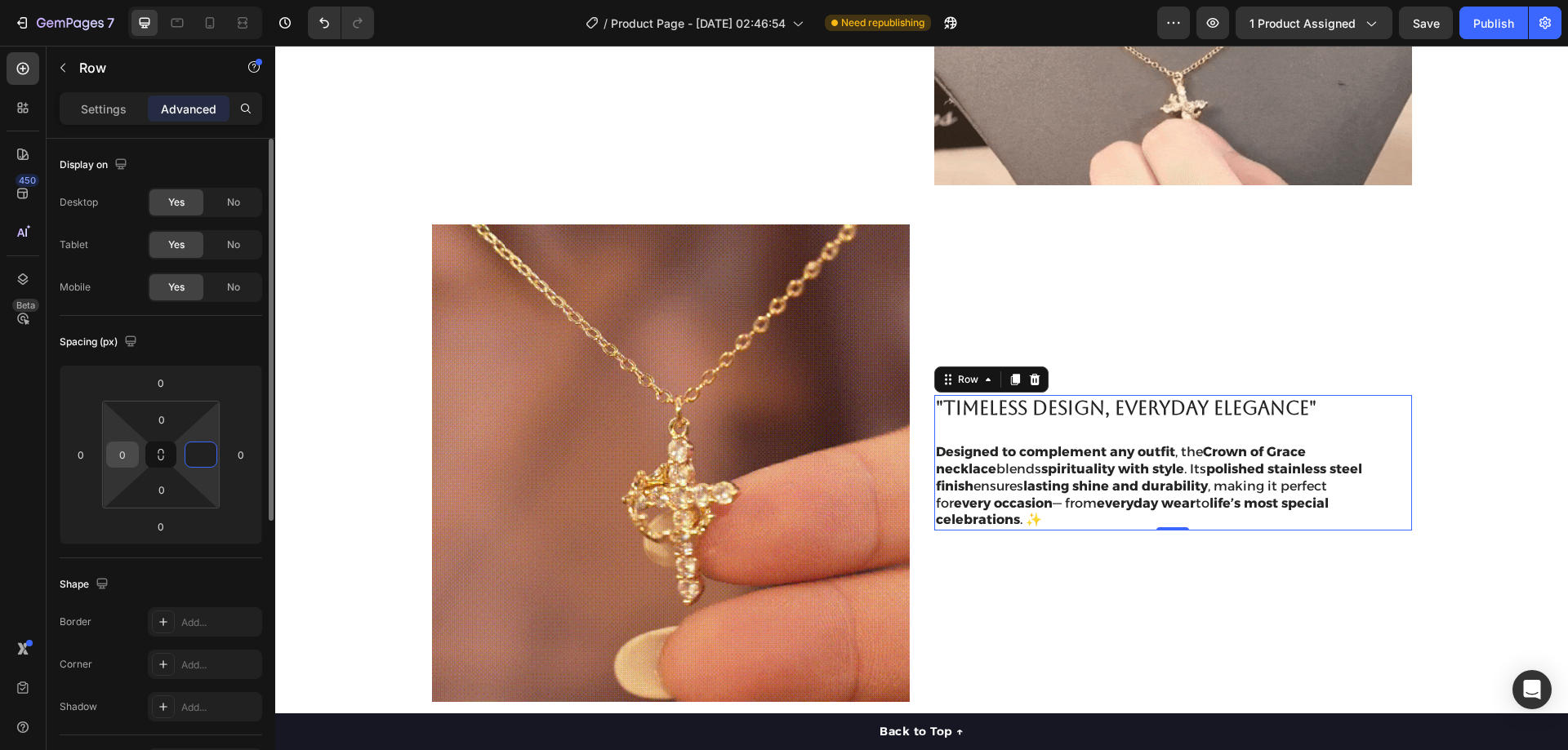
type input "0"
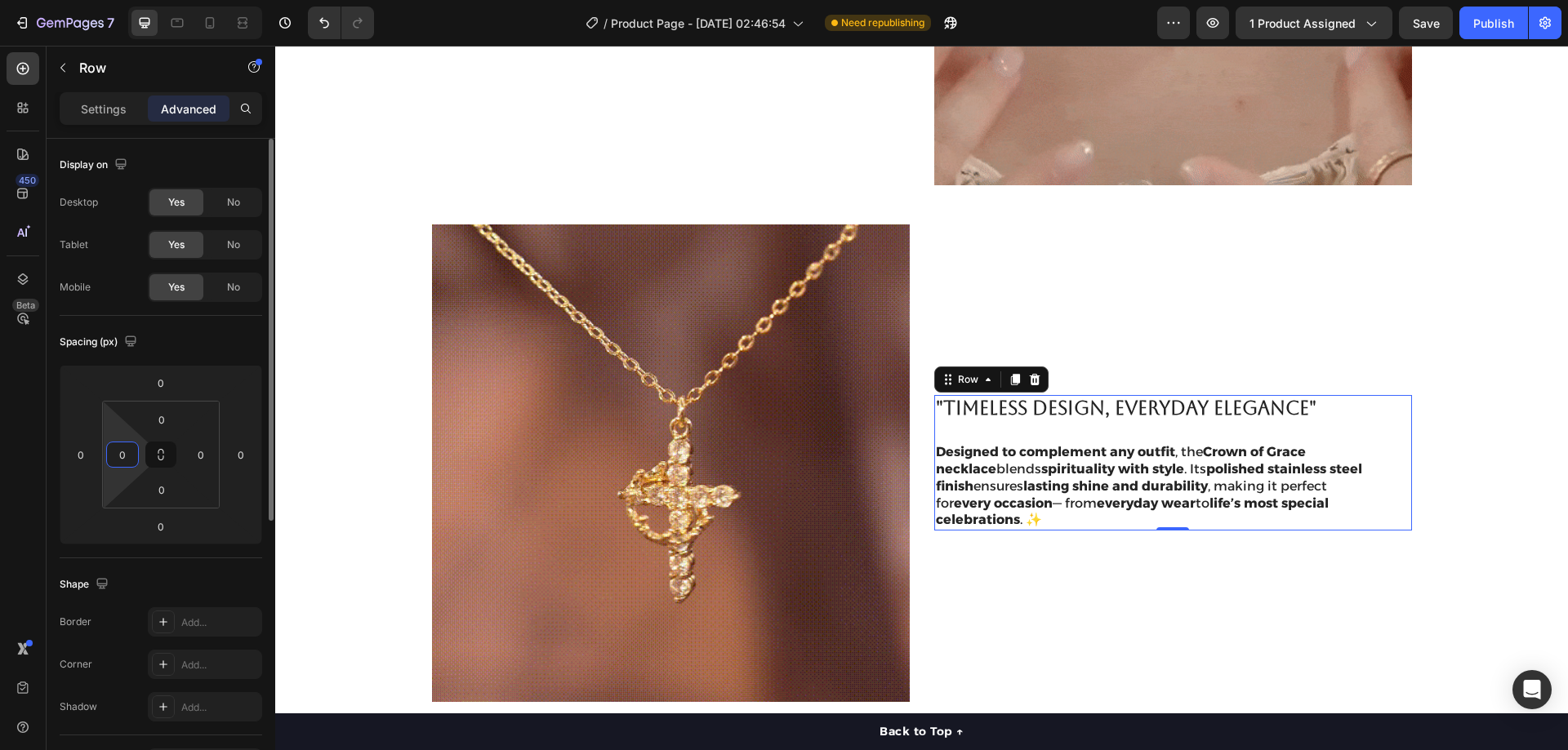
click at [129, 450] on input "0" at bounding box center [122, 455] width 24 height 24
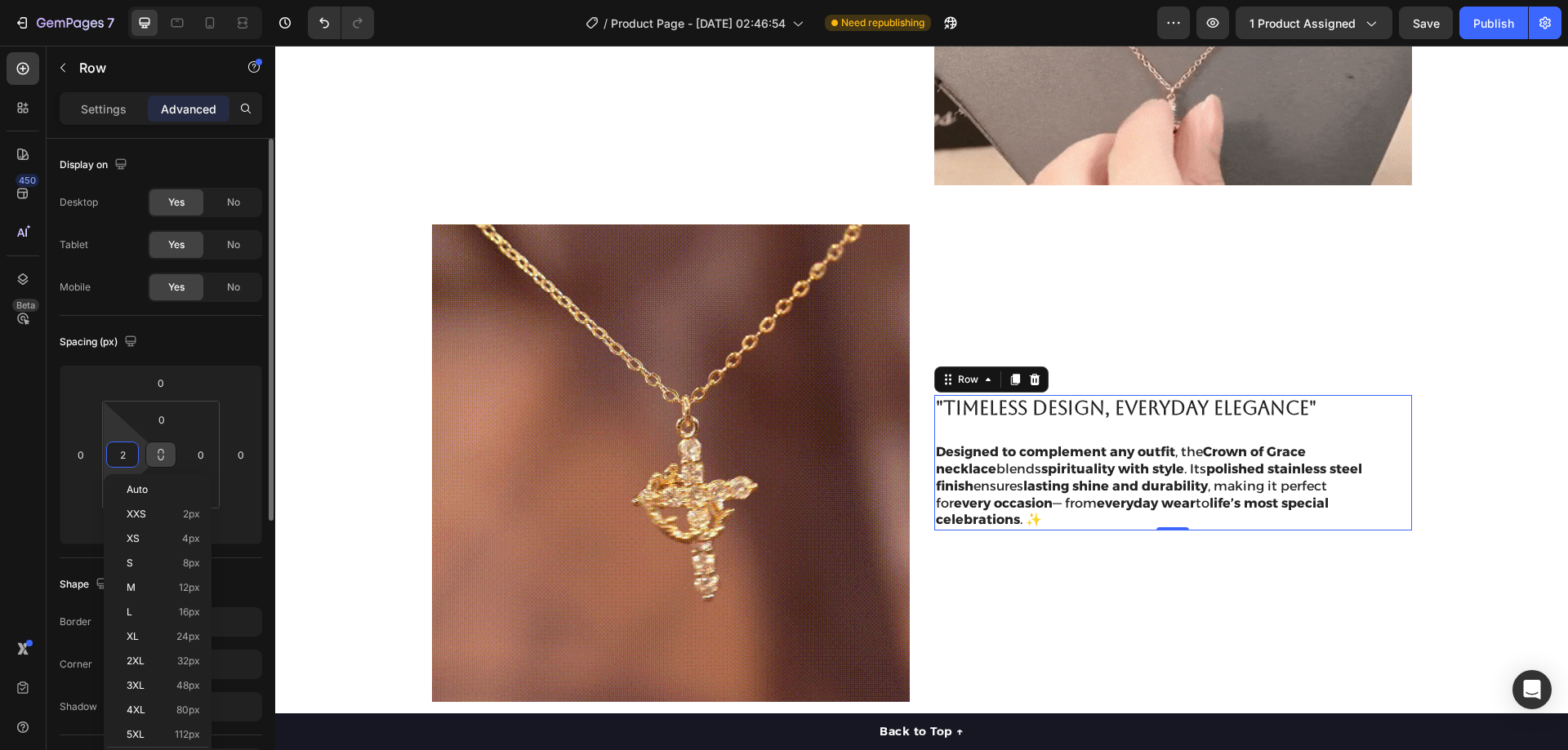
type input "24"
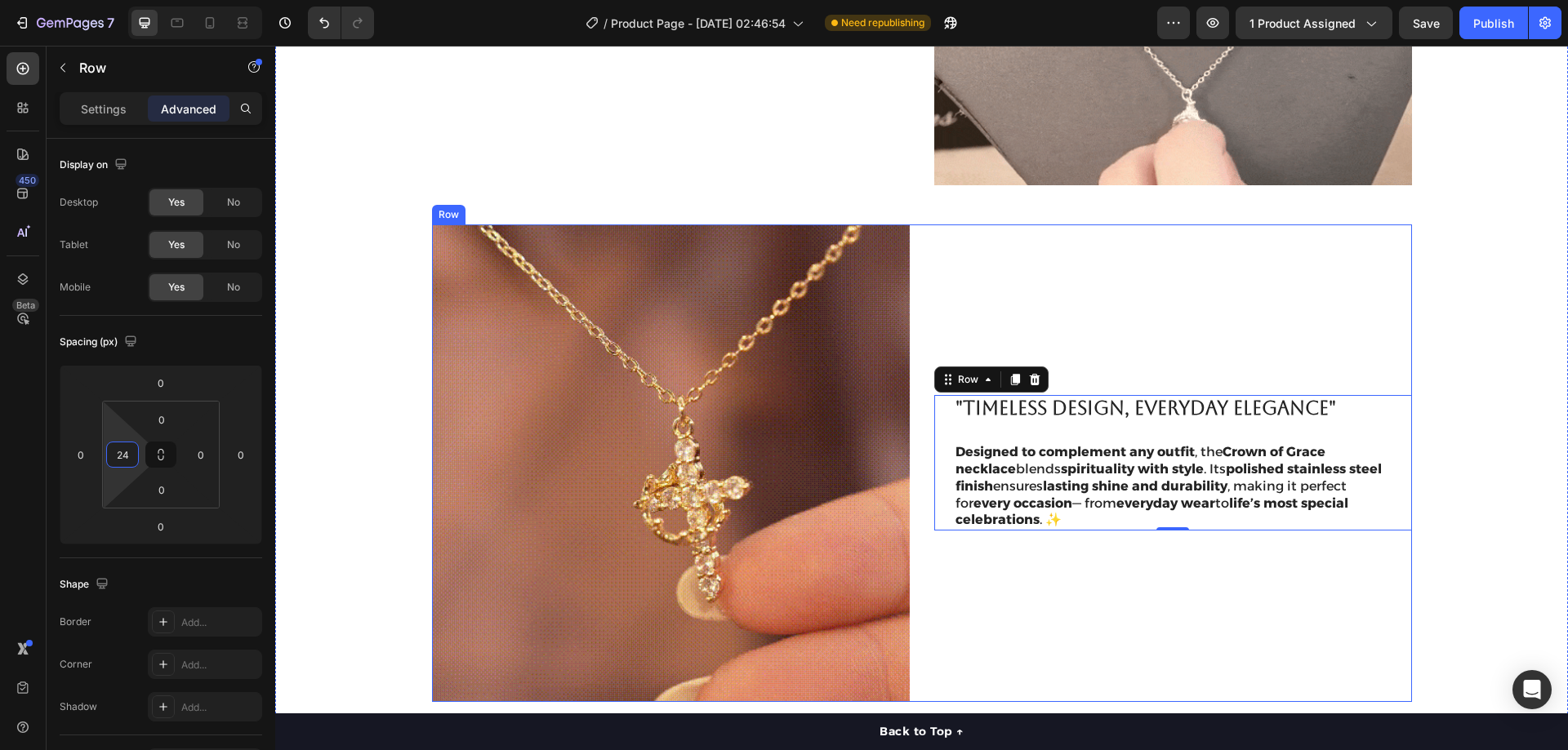
click at [1403, 370] on div ""Timeless Design, Everyday Elegance" Heading Designed to complement any outfit …" at bounding box center [1173, 463] width 477 height 477
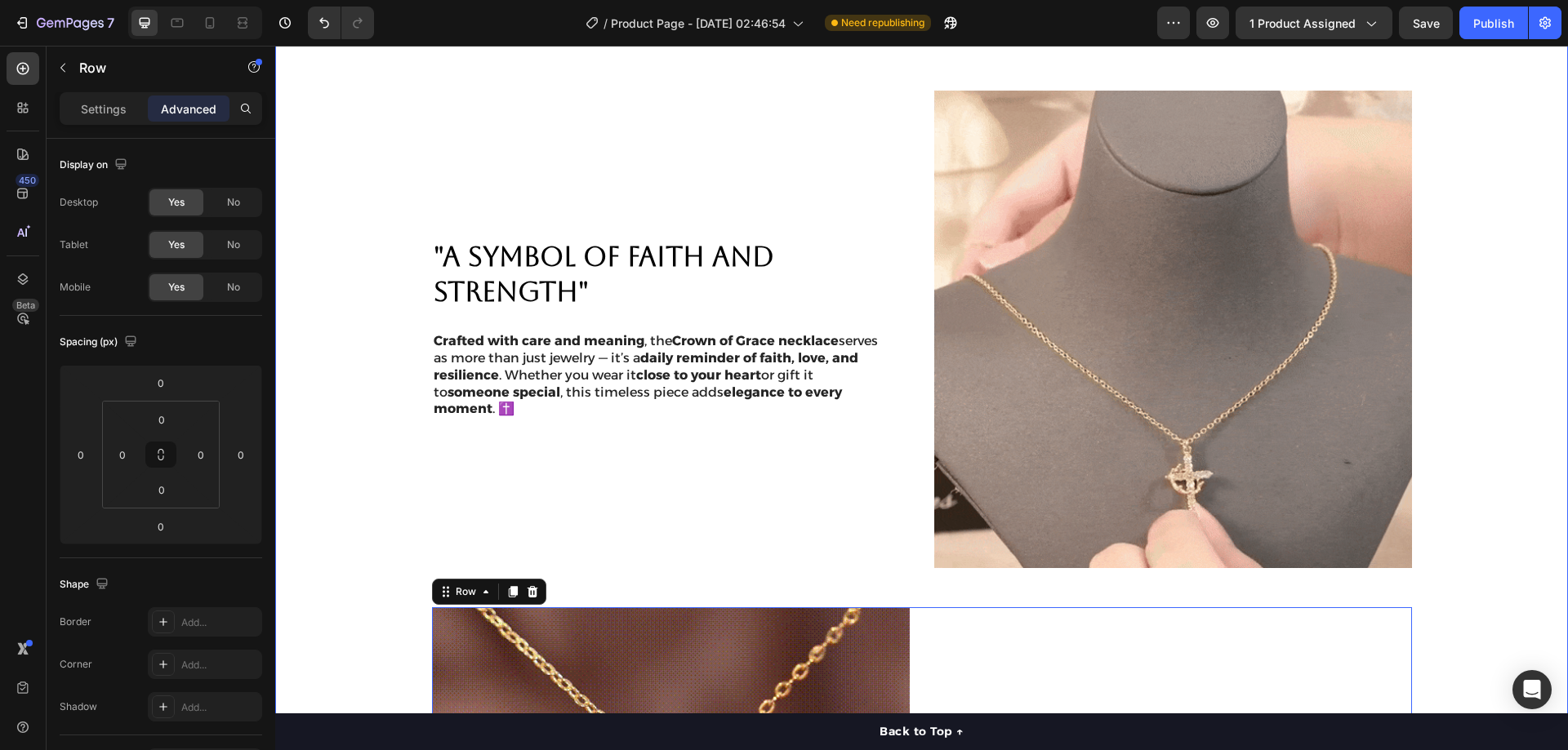
scroll to position [981, 0]
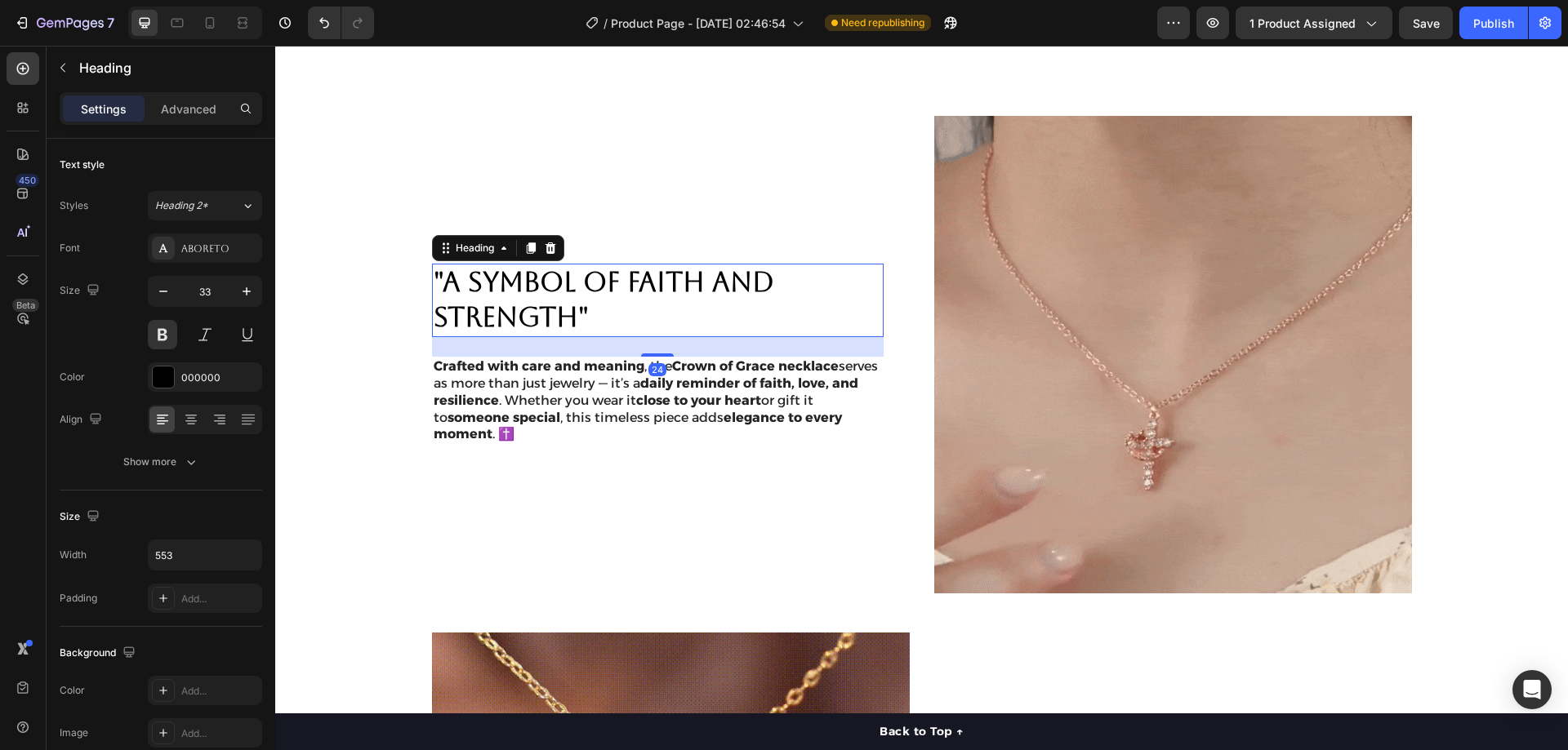
click at [773, 313] on p ""A SYMBOL OF FAITH AND STRENGTH"" at bounding box center [658, 301] width 449 height 70
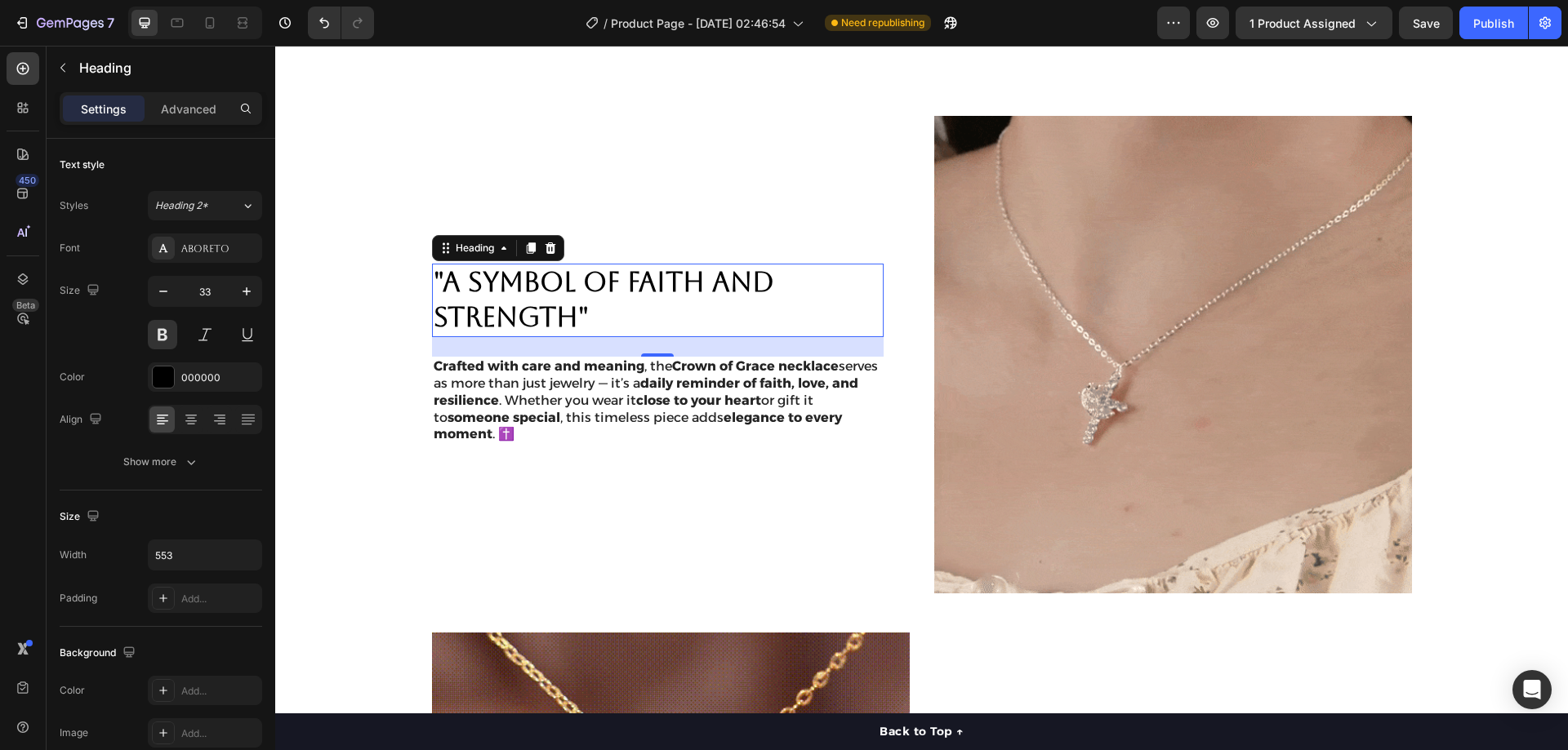
click at [825, 351] on div "24" at bounding box center [658, 347] width 451 height 19
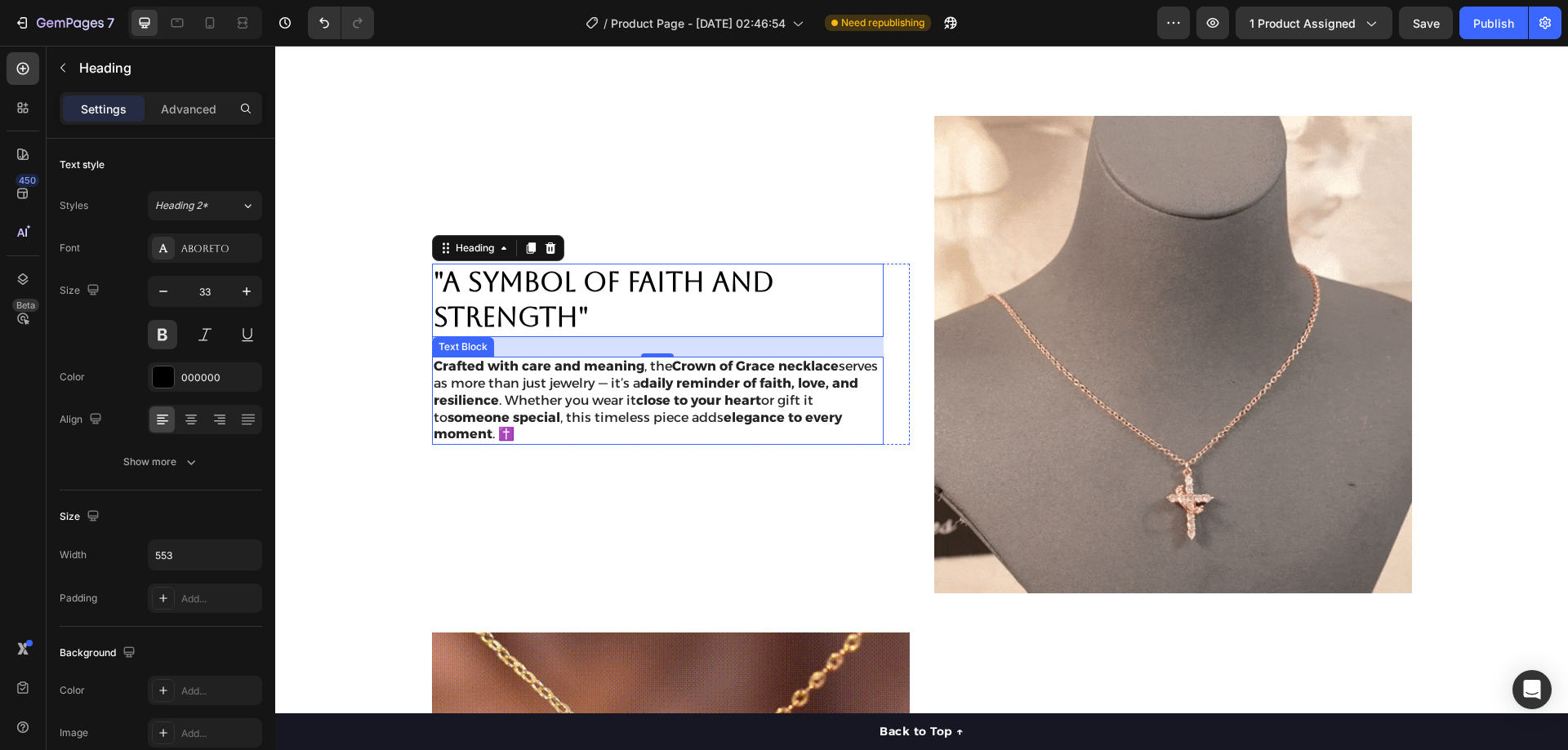
click at [592, 436] on p "Crafted with care and meaning , the Crown of Grace necklace serves as more than…" at bounding box center [658, 400] width 449 height 85
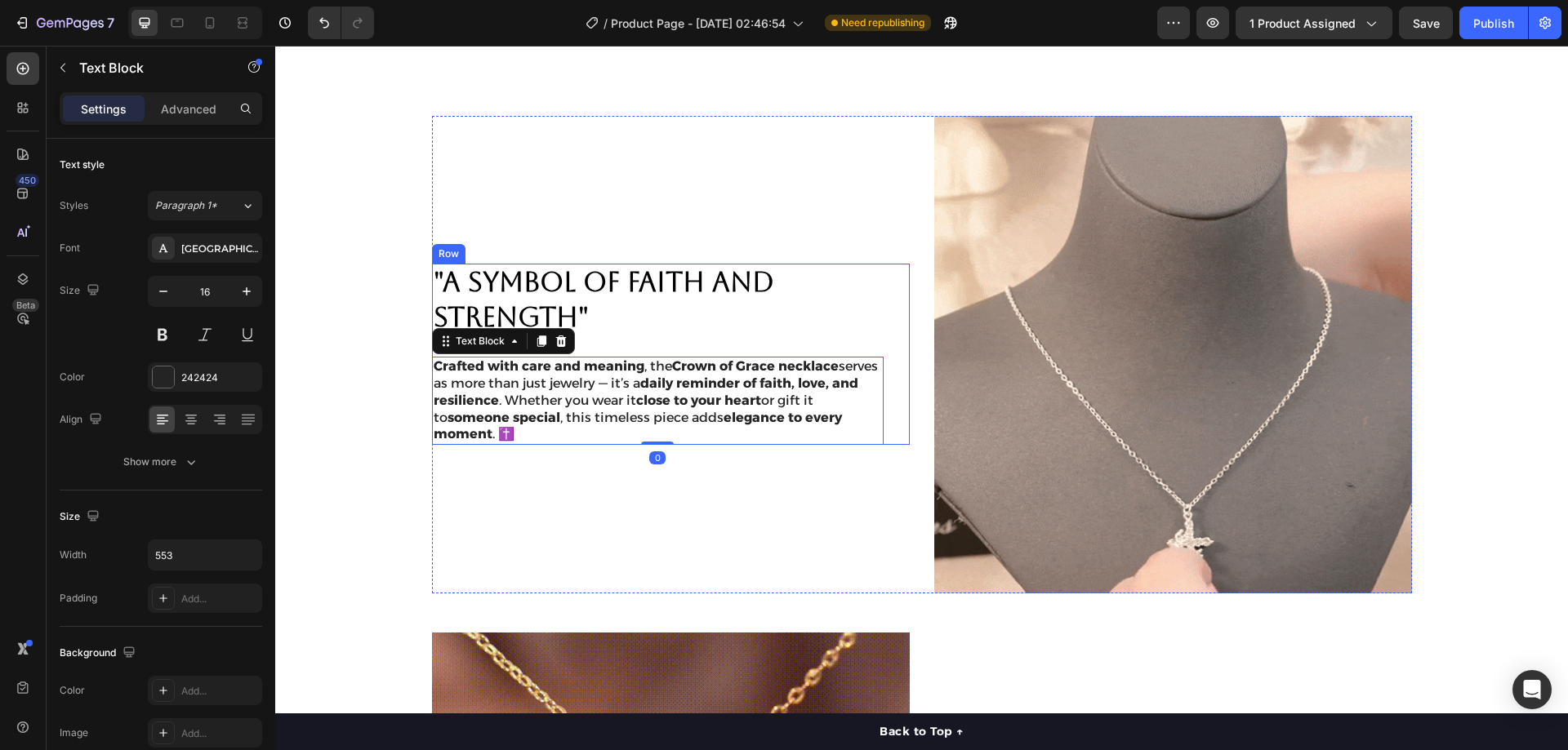
click at [890, 358] on div ""A SYMBOL OF FAITH AND STRENGTH" Heading Crafted with care and meaning , the Cr…" at bounding box center [671, 354] width 477 height 181
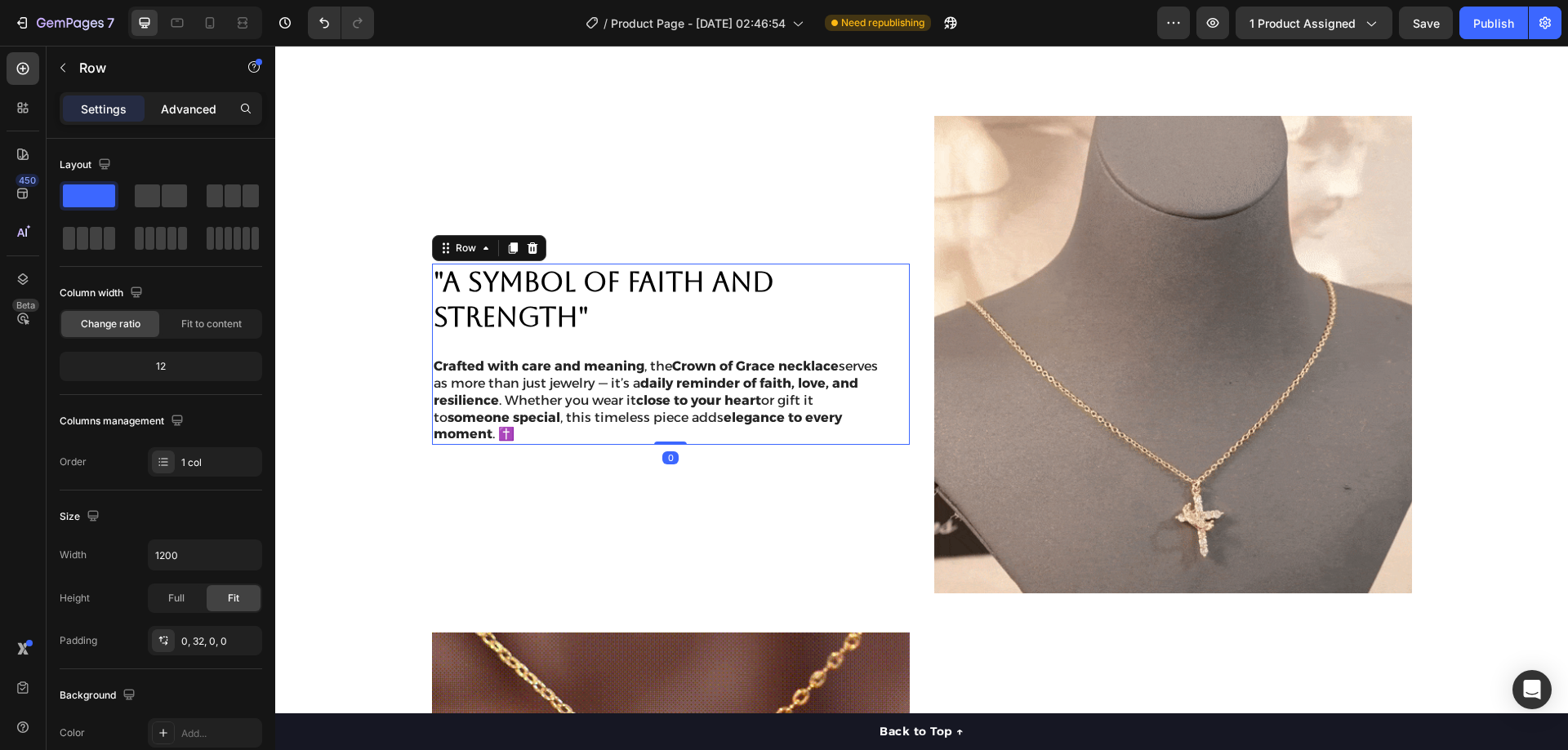
click at [199, 114] on p "Advanced" at bounding box center [189, 109] width 56 height 17
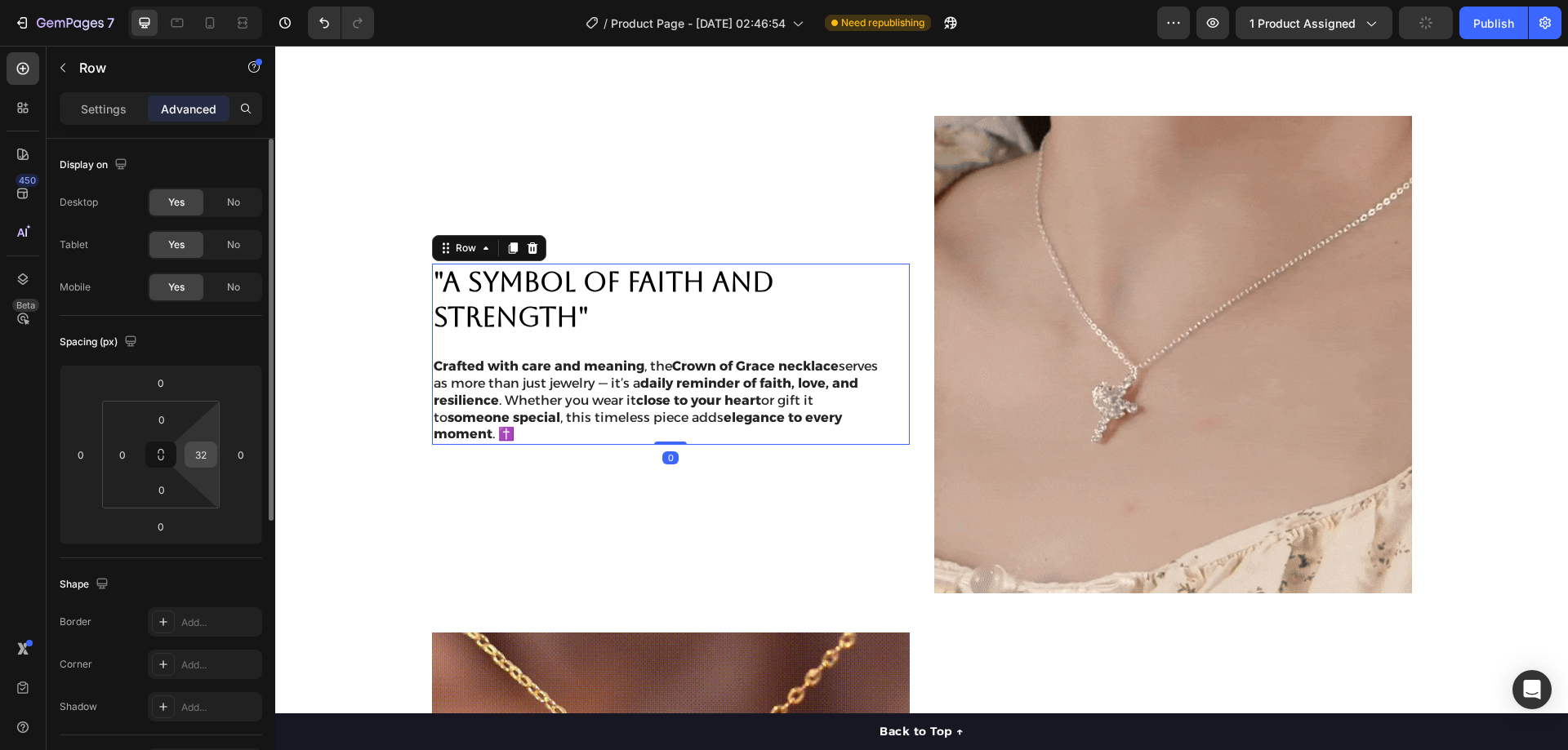
click at [204, 454] on input "32" at bounding box center [201, 455] width 24 height 24
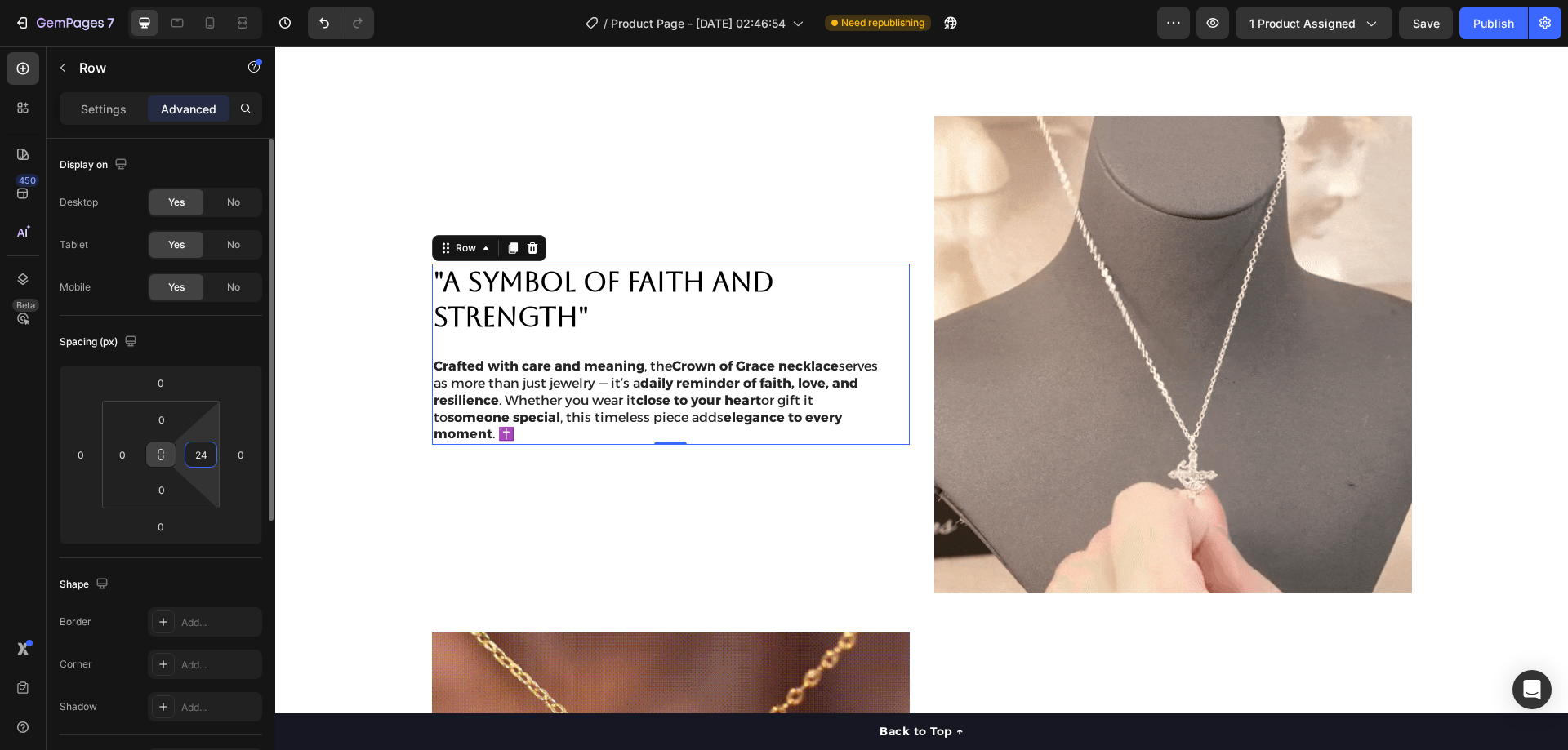
drag, startPoint x: 210, startPoint y: 452, endPoint x: 173, endPoint y: 452, distance: 37.0
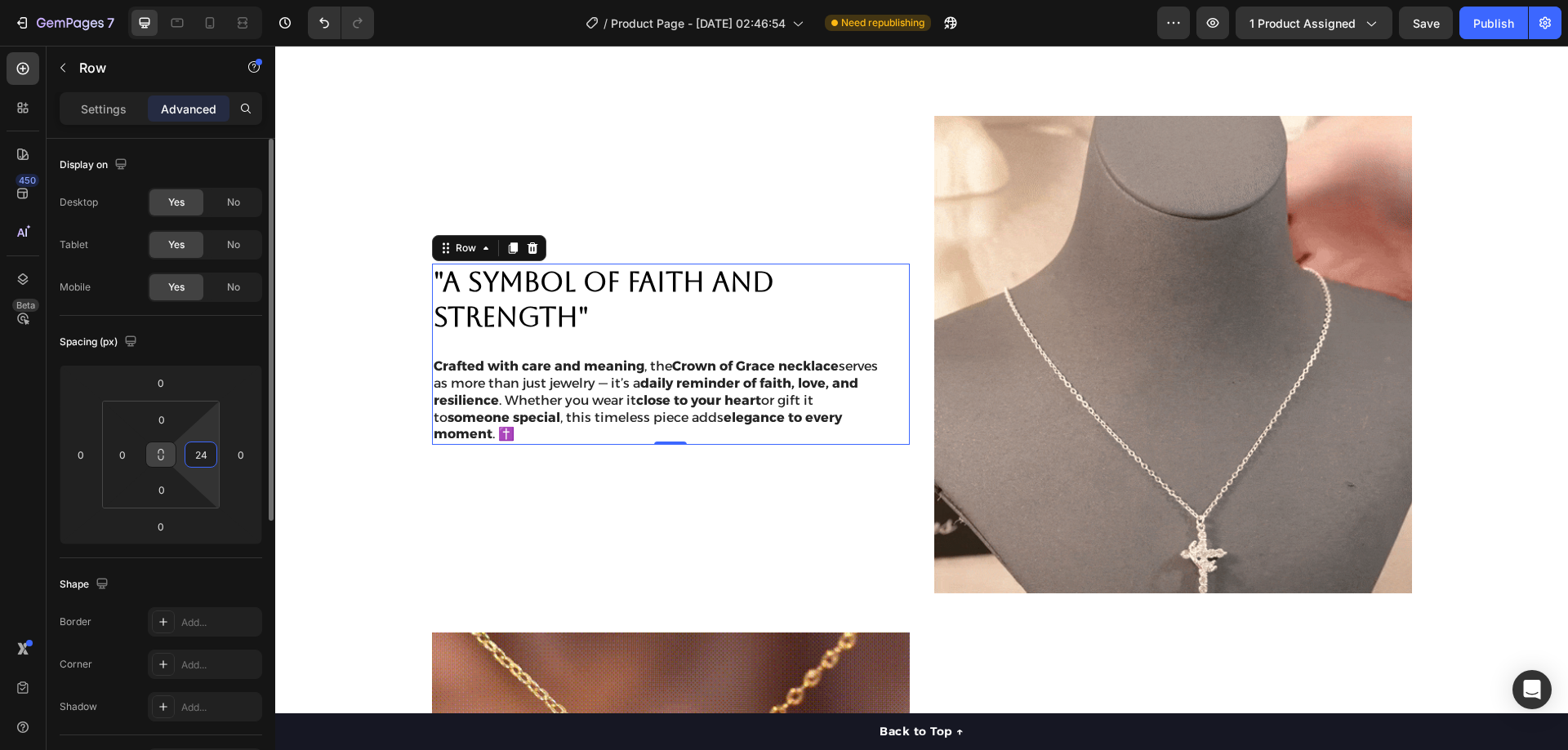
click at [174, 452] on div "0 0 0 24" at bounding box center [161, 455] width 117 height 108
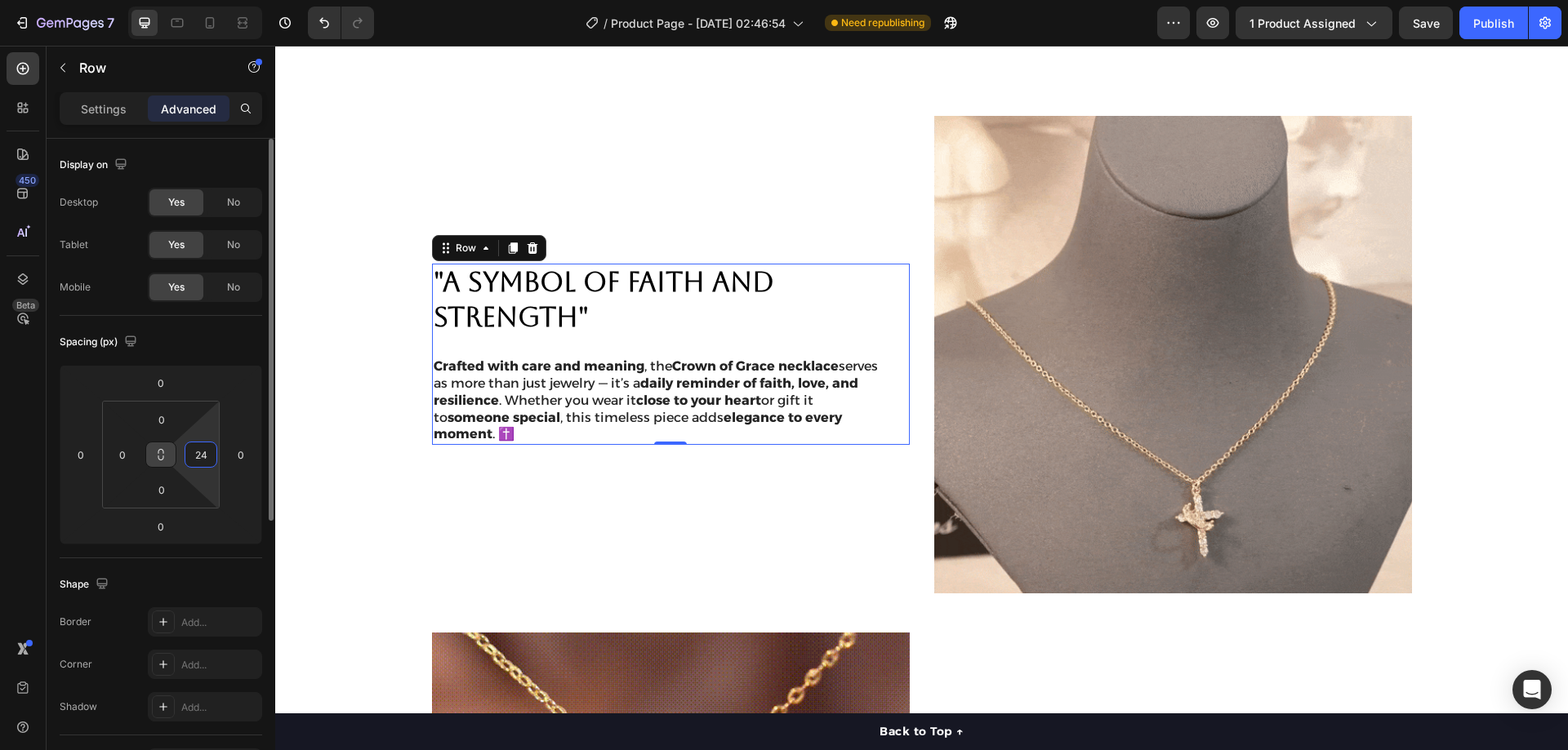
type input "0"
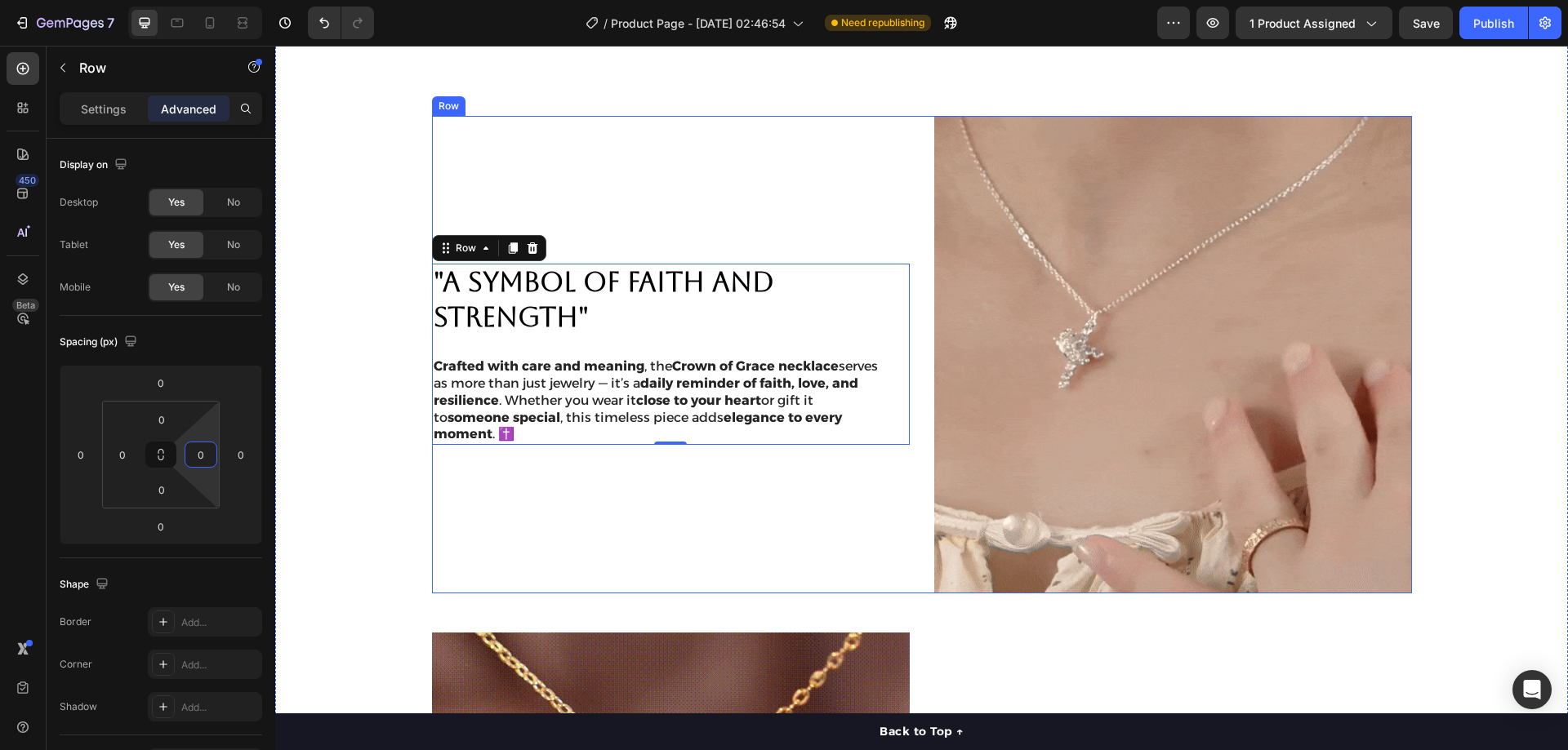
click at [781, 152] on div ""A SYMBOL OF FAITH AND STRENGTH" Heading Crafted with care and meaning , the Cr…" at bounding box center [671, 355] width 477 height 477
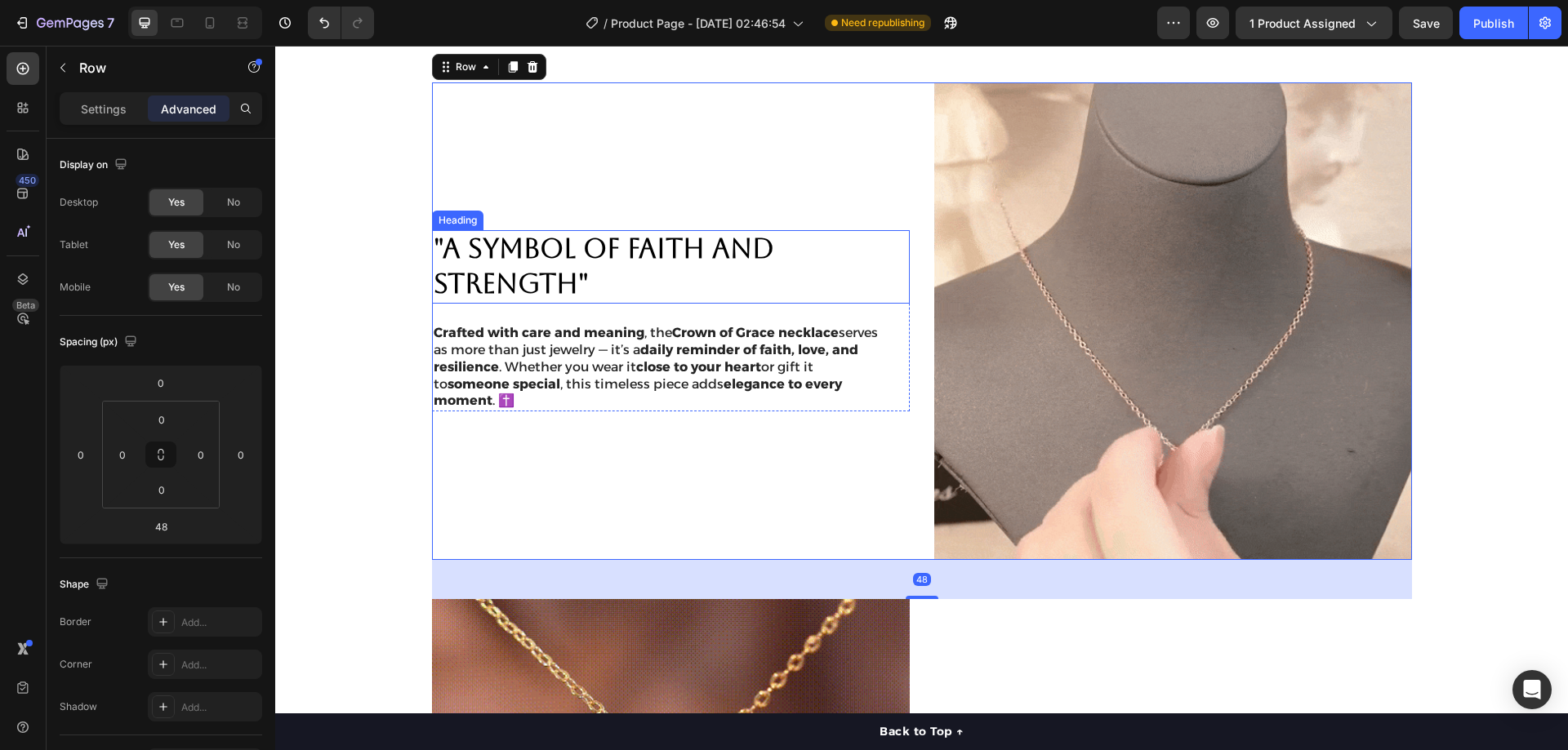
scroll to position [1143, 0]
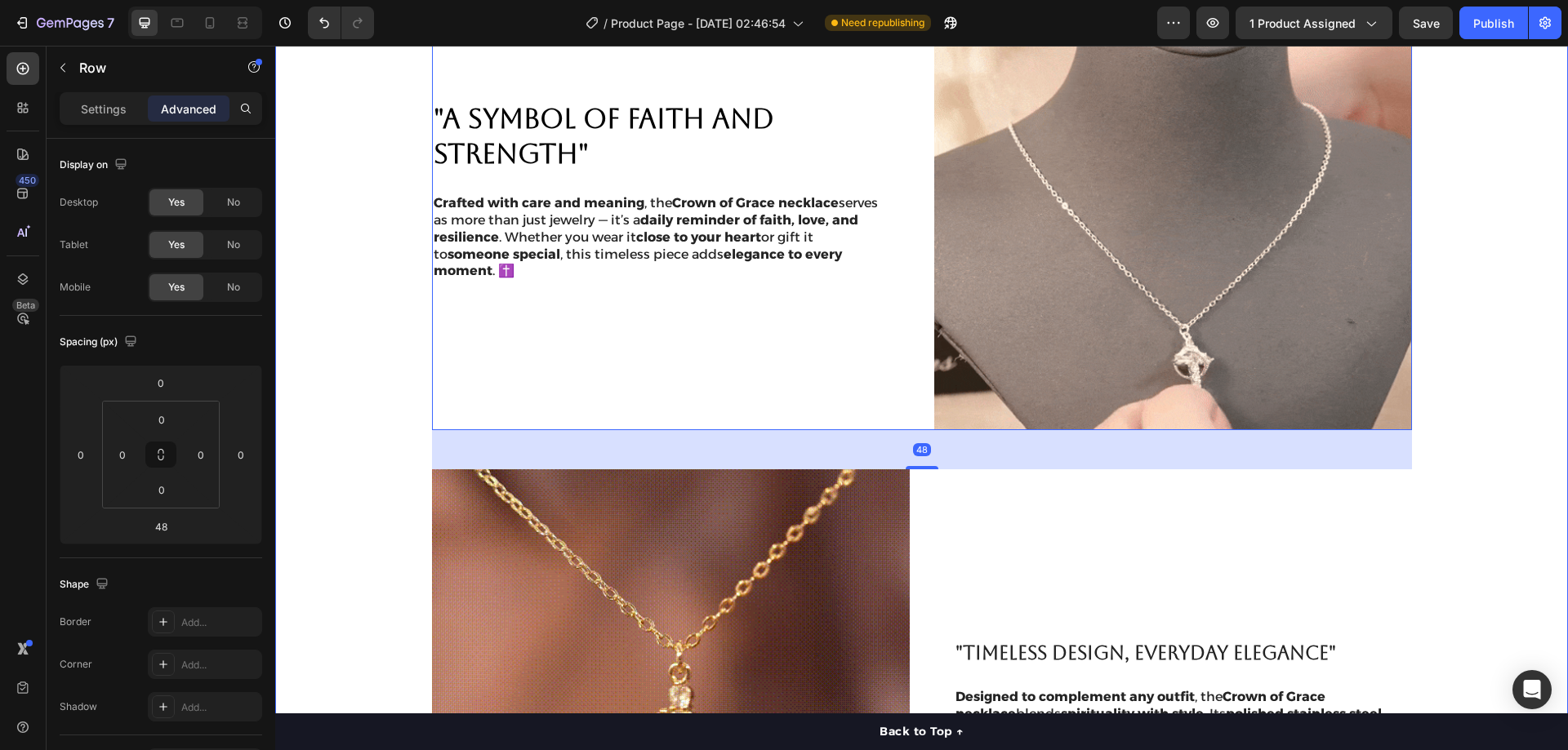
click at [376, 283] on div ""A SYMBOL OF FAITH AND STRENGTH" Heading Crafted with care and meaning , the Cr…" at bounding box center [921, 450] width 1260 height 995
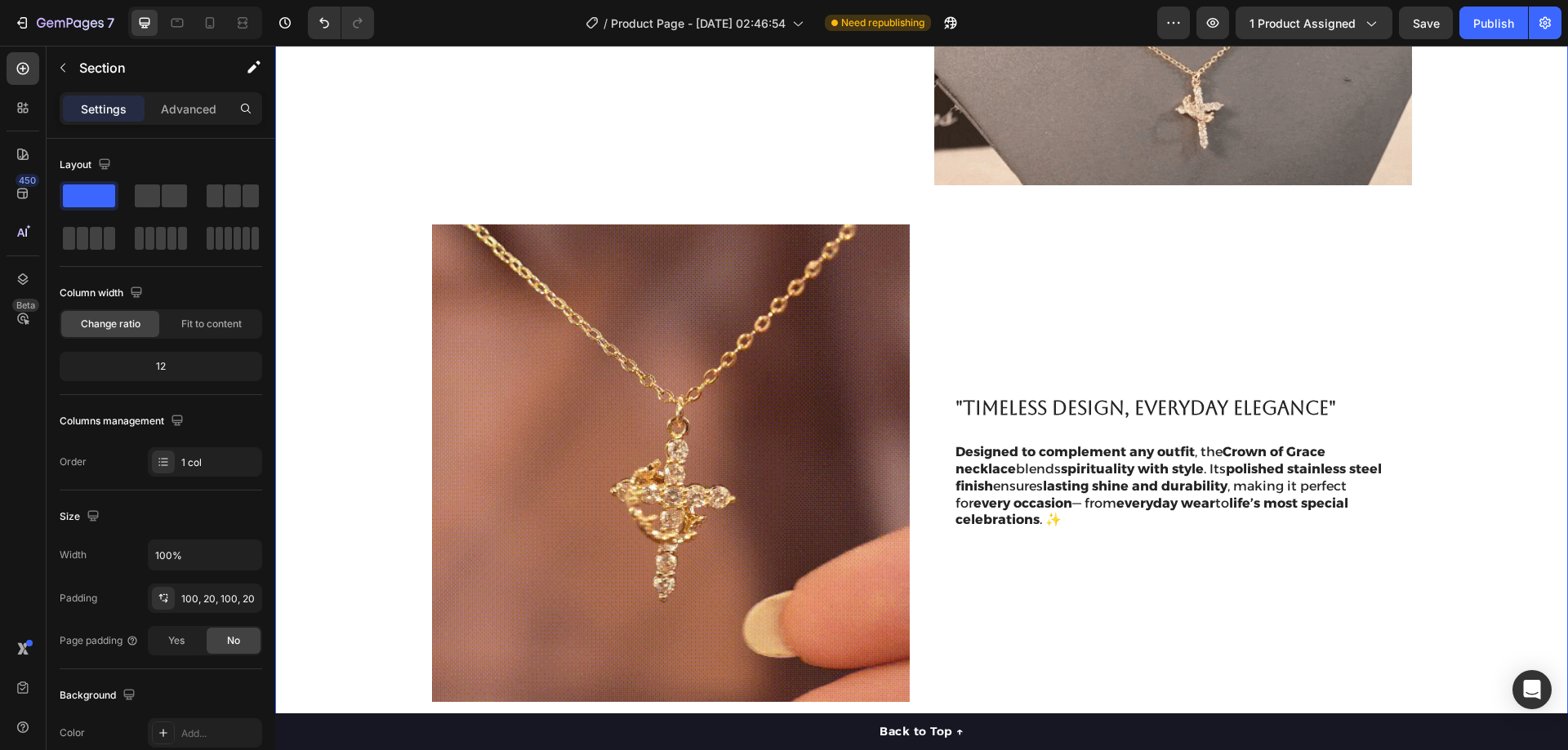
scroll to position [1470, 0]
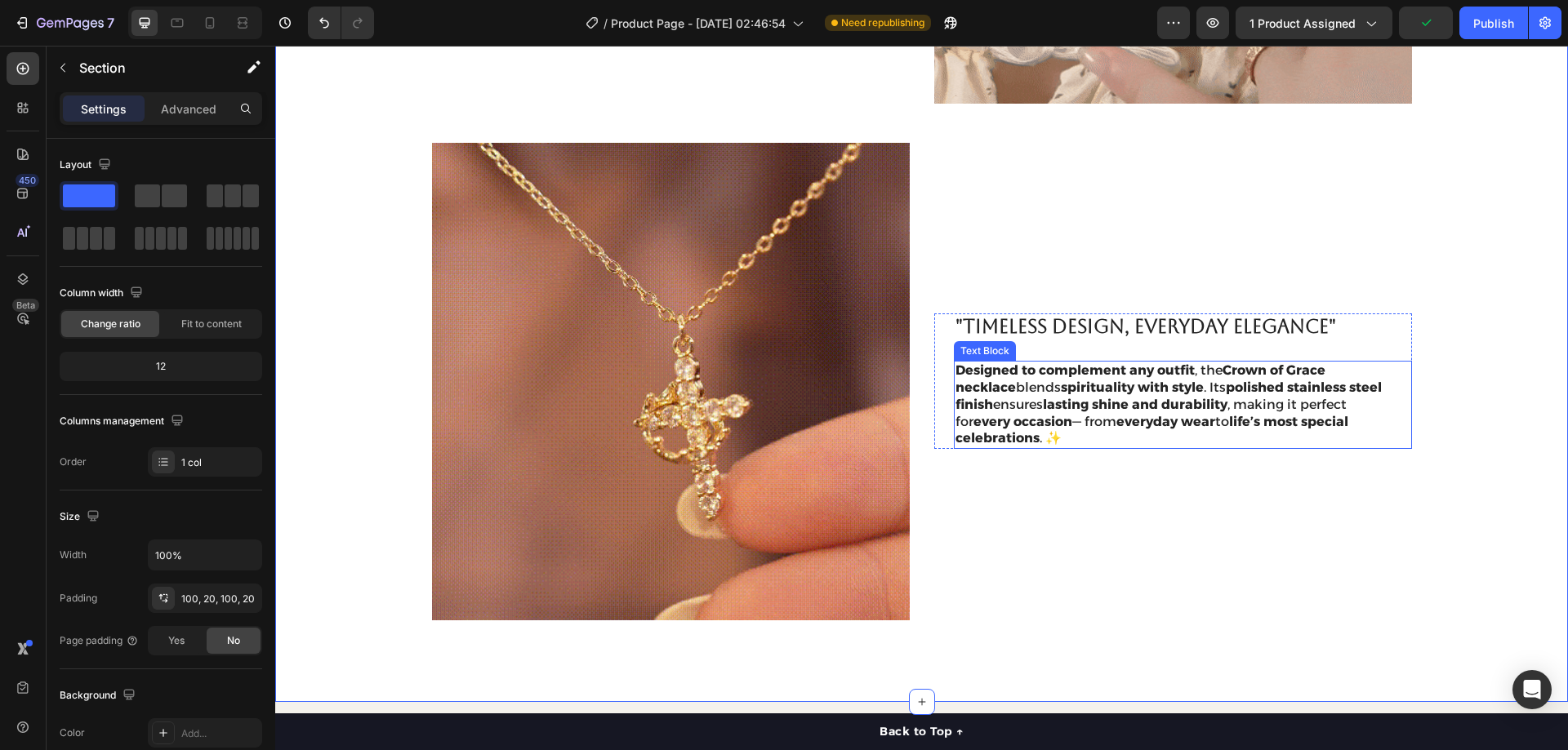
click at [1328, 389] on strong "polished stainless steel finish" at bounding box center [1169, 395] width 427 height 32
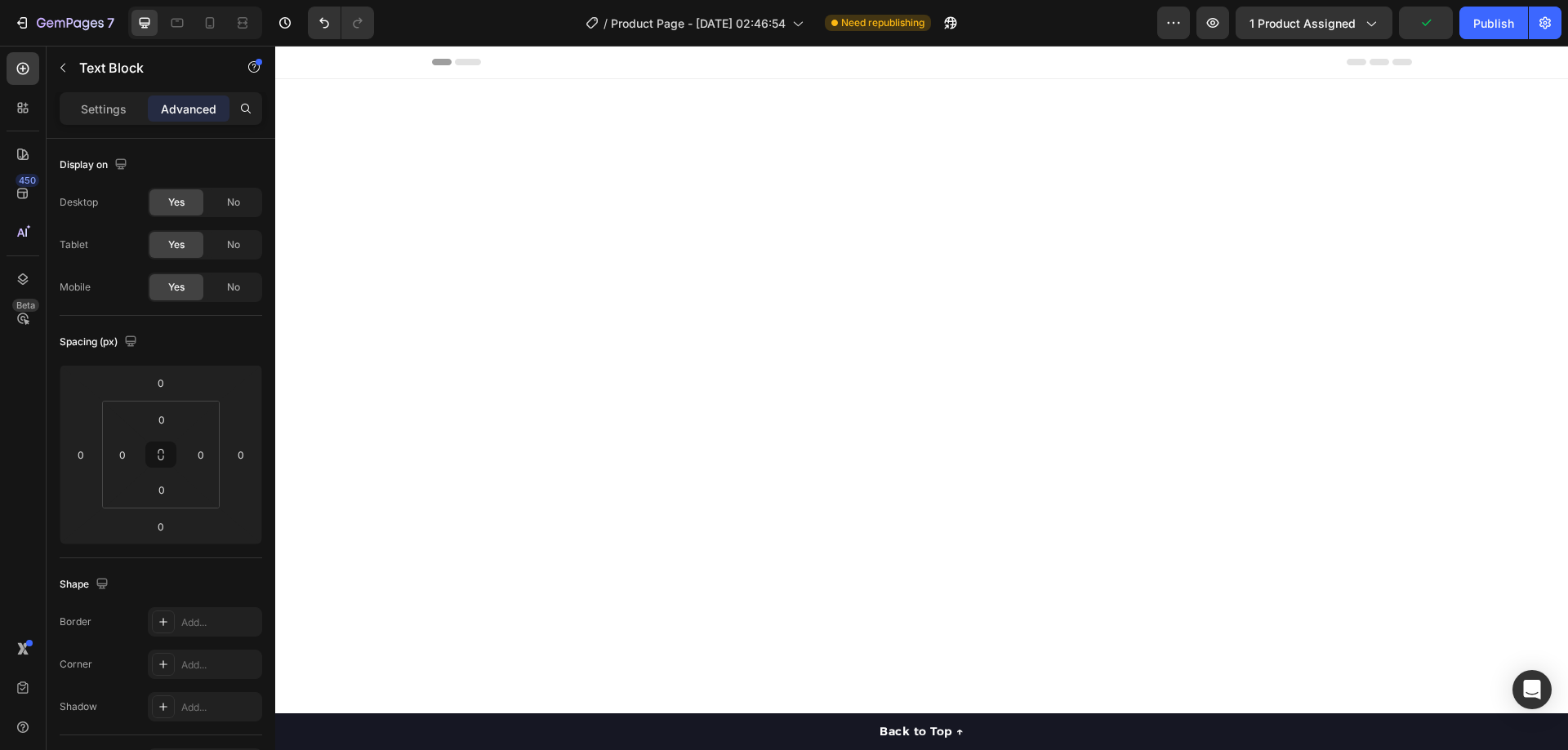
scroll to position [1470, 0]
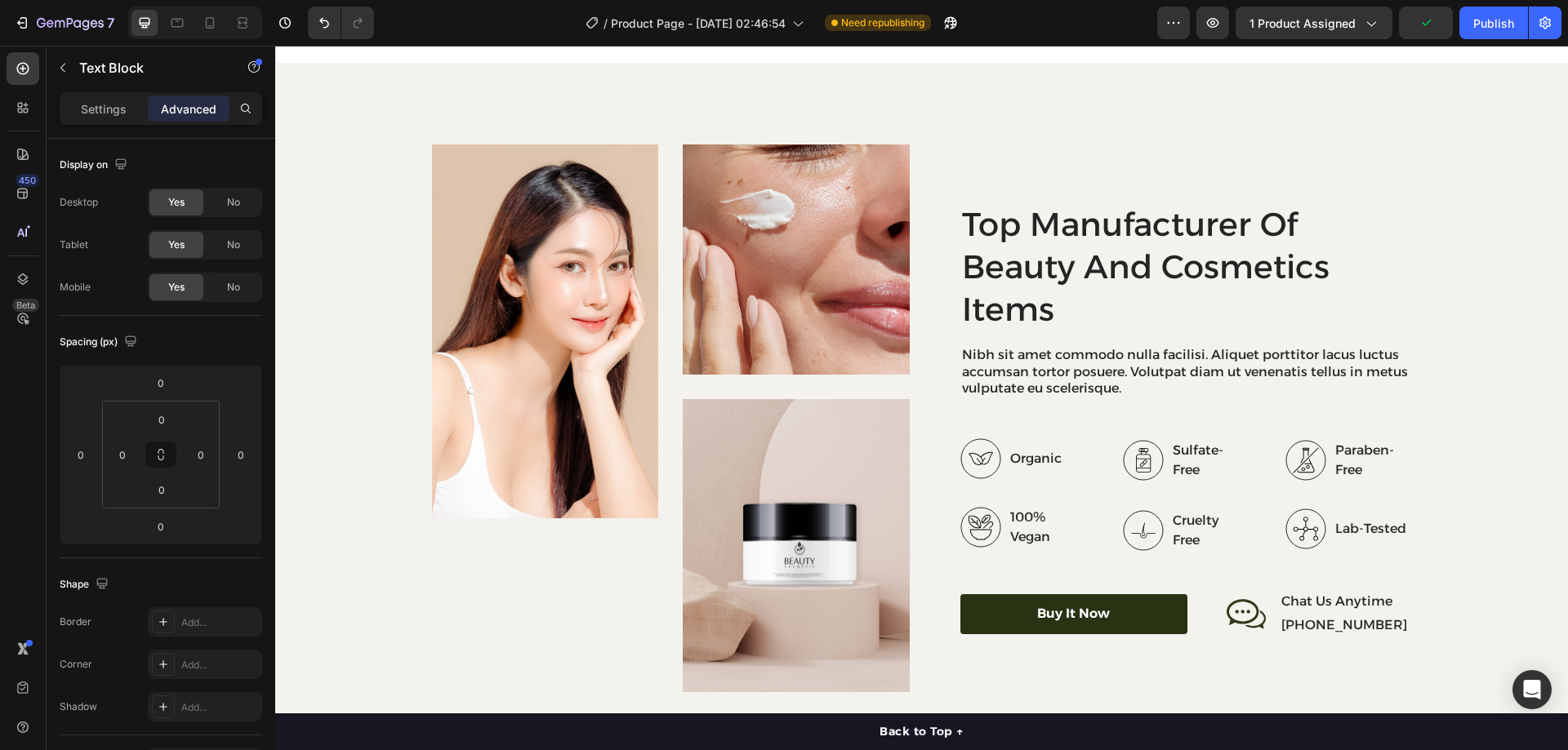
click at [100, 94] on div "Settings Advanced" at bounding box center [161, 108] width 203 height 32
click at [100, 102] on p "Settings" at bounding box center [103, 109] width 45 height 17
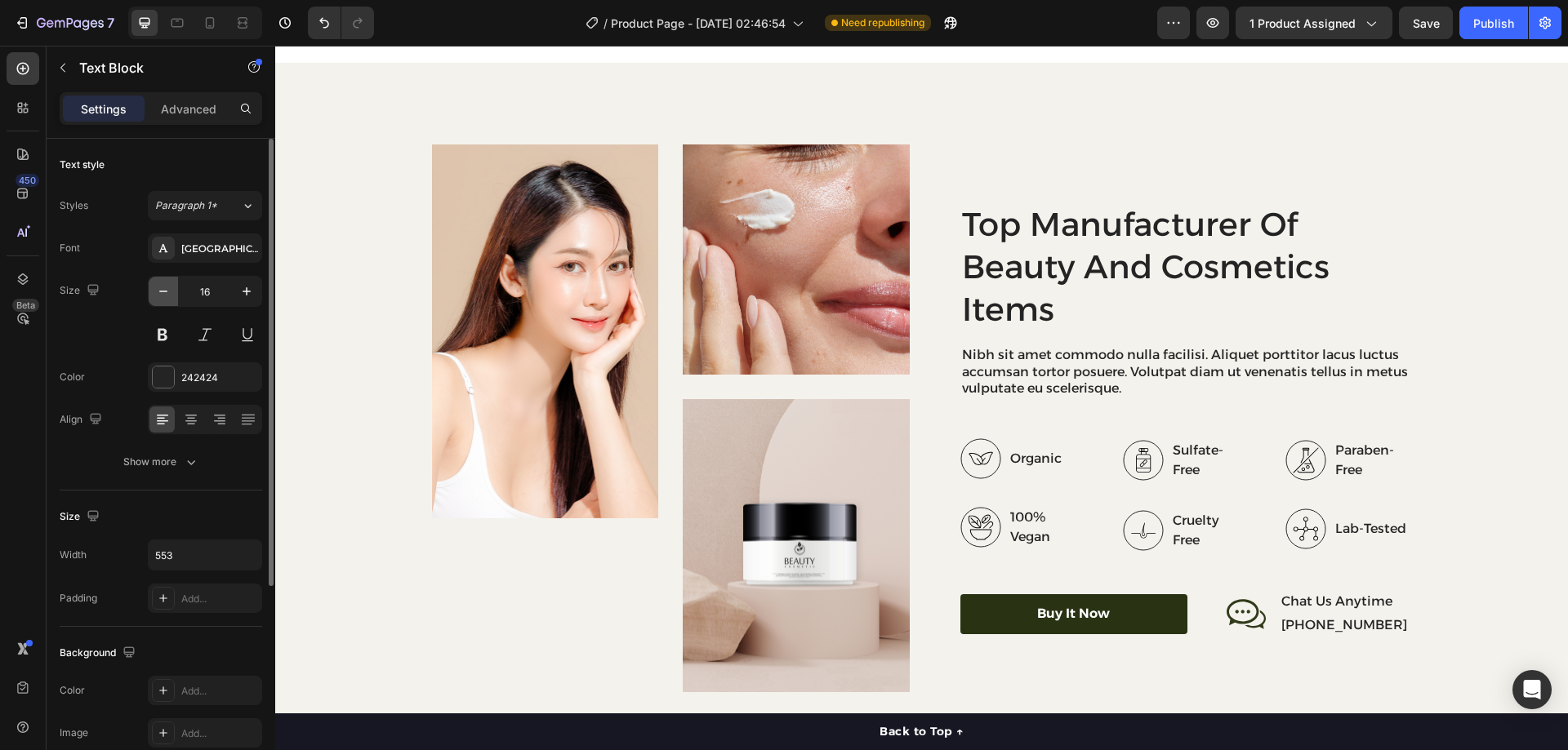
click at [158, 288] on icon "button" at bounding box center [163, 291] width 17 height 17
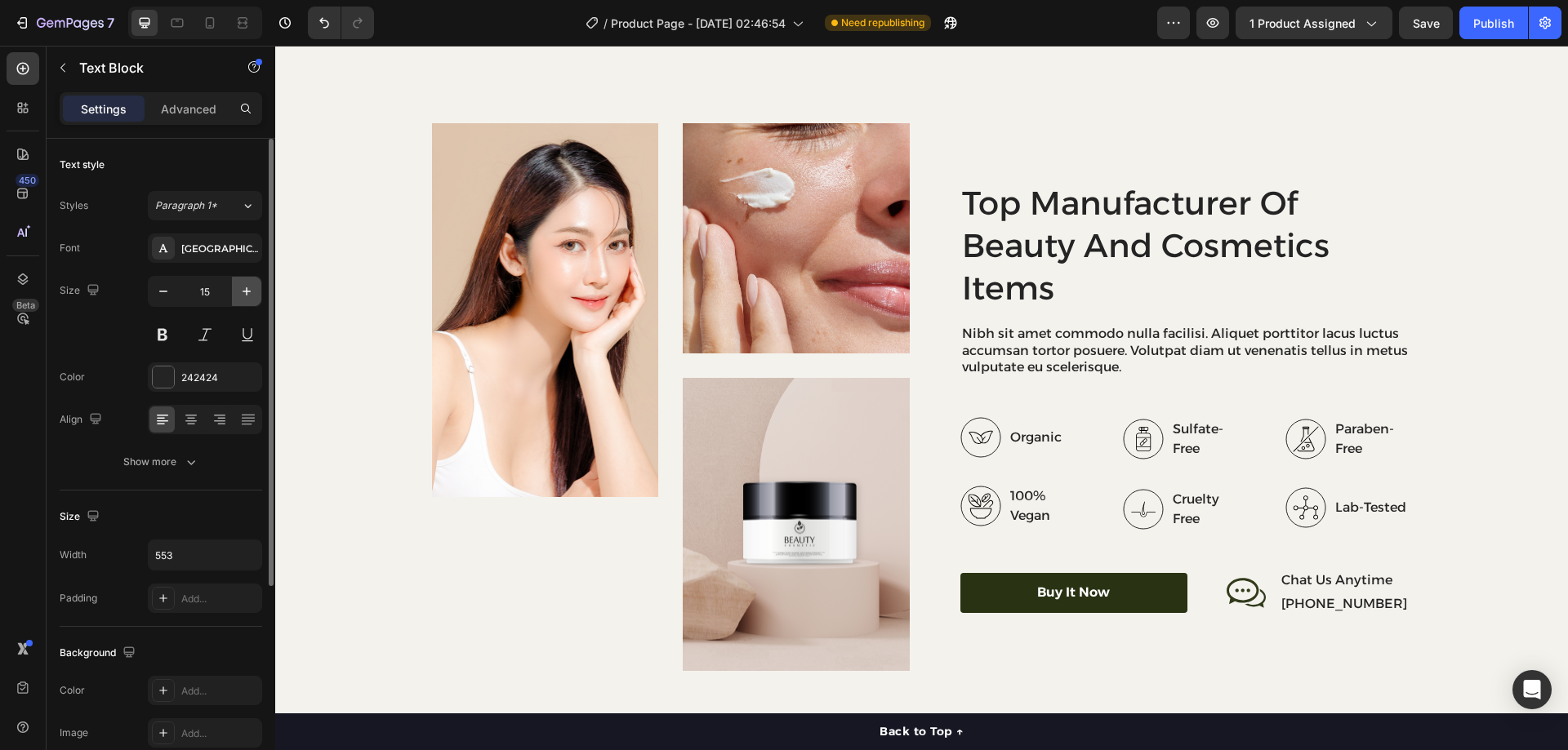
click at [240, 290] on icon "button" at bounding box center [247, 291] width 17 height 17
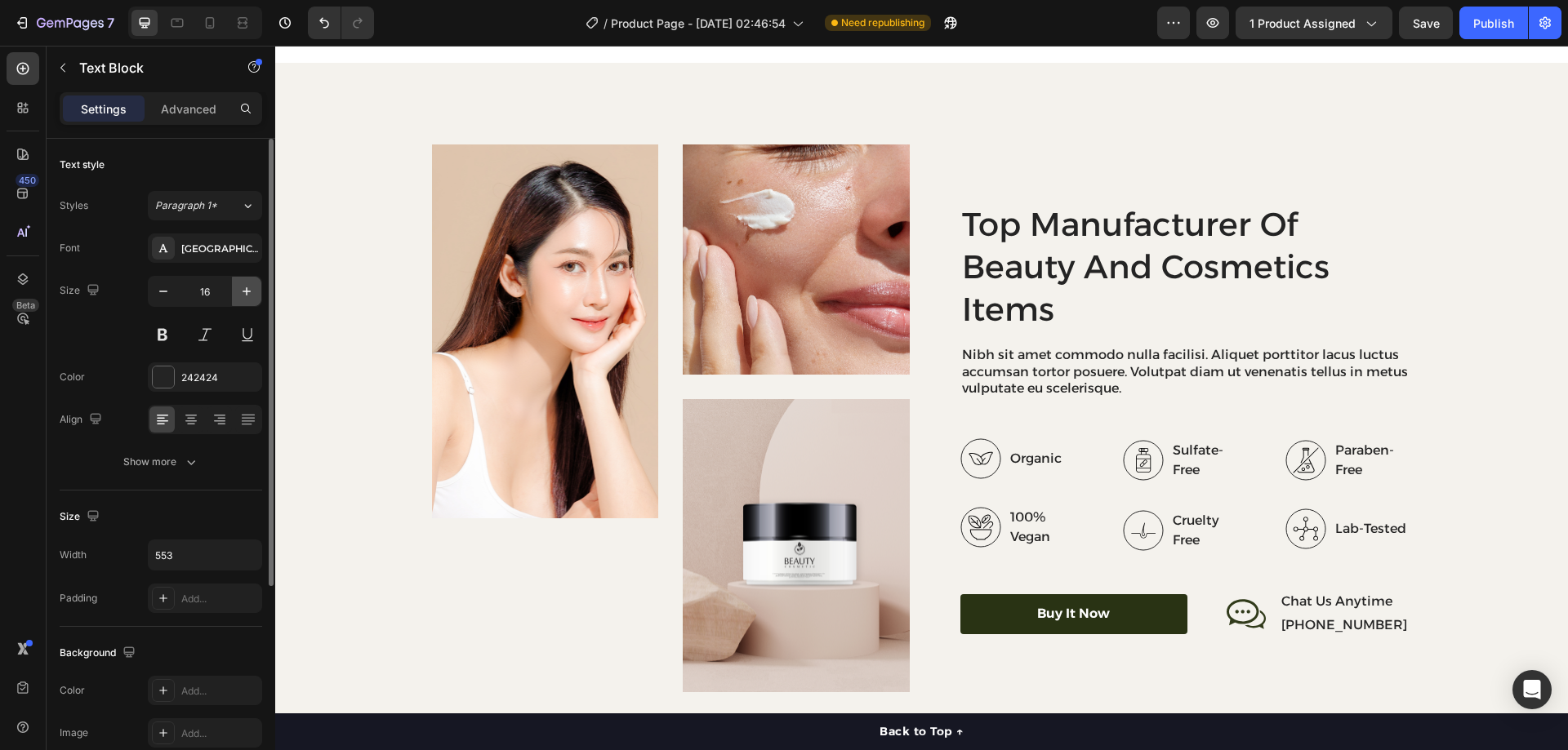
click at [240, 290] on icon "button" at bounding box center [247, 291] width 17 height 17
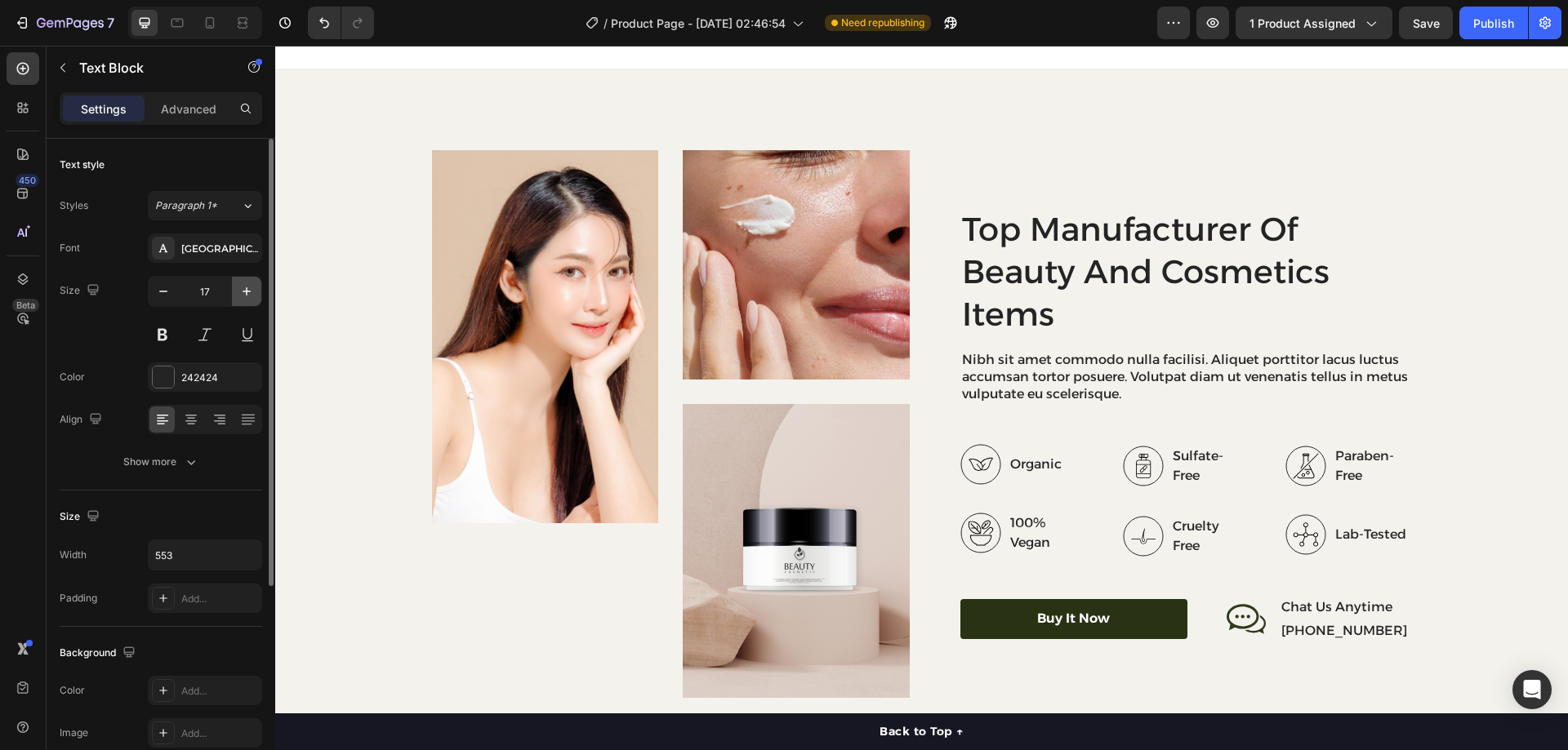
click at [240, 290] on icon "button" at bounding box center [247, 291] width 17 height 17
type input "18"
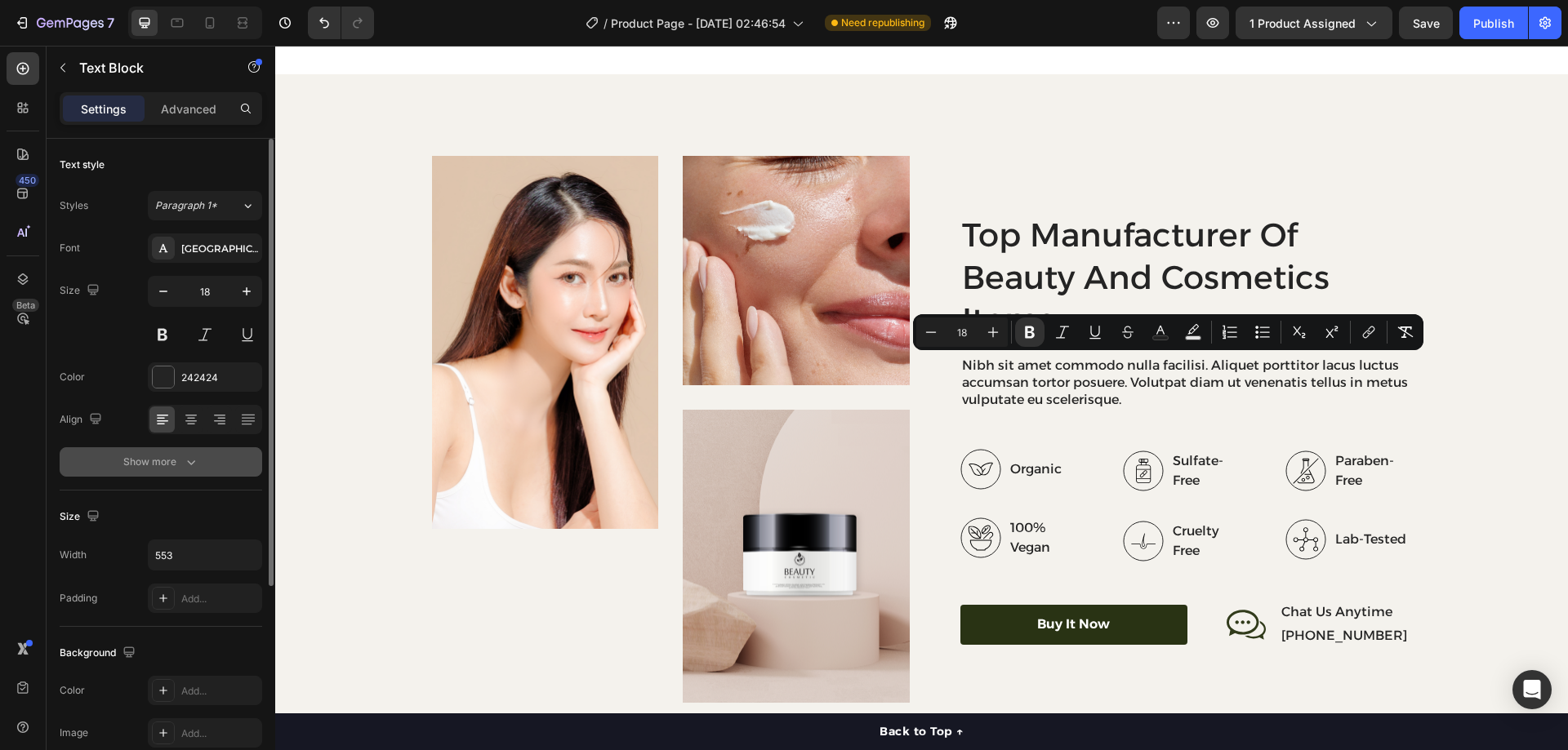
click at [192, 455] on icon "button" at bounding box center [191, 462] width 17 height 17
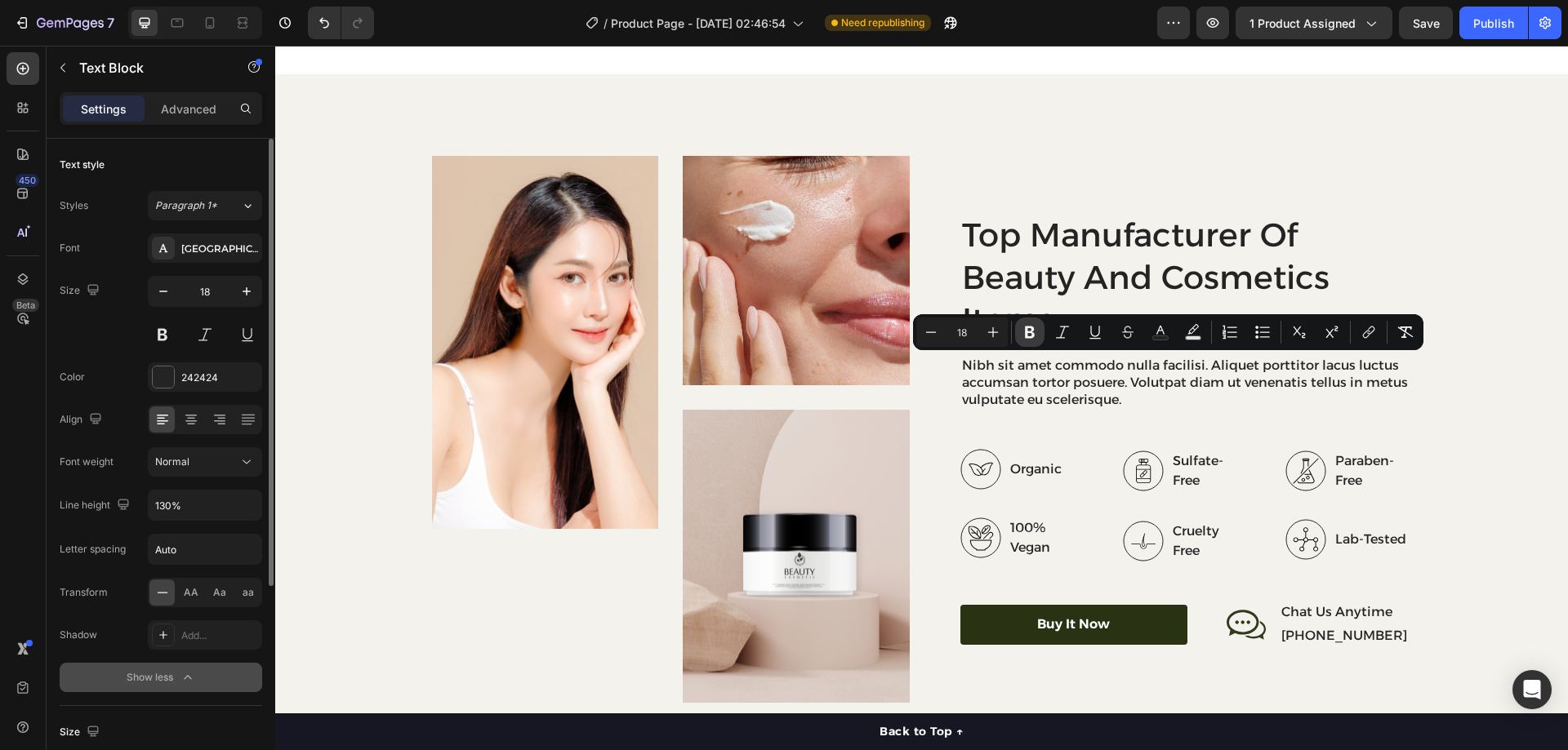
click at [1023, 330] on icon "Editor contextual toolbar" at bounding box center [1029, 332] width 17 height 17
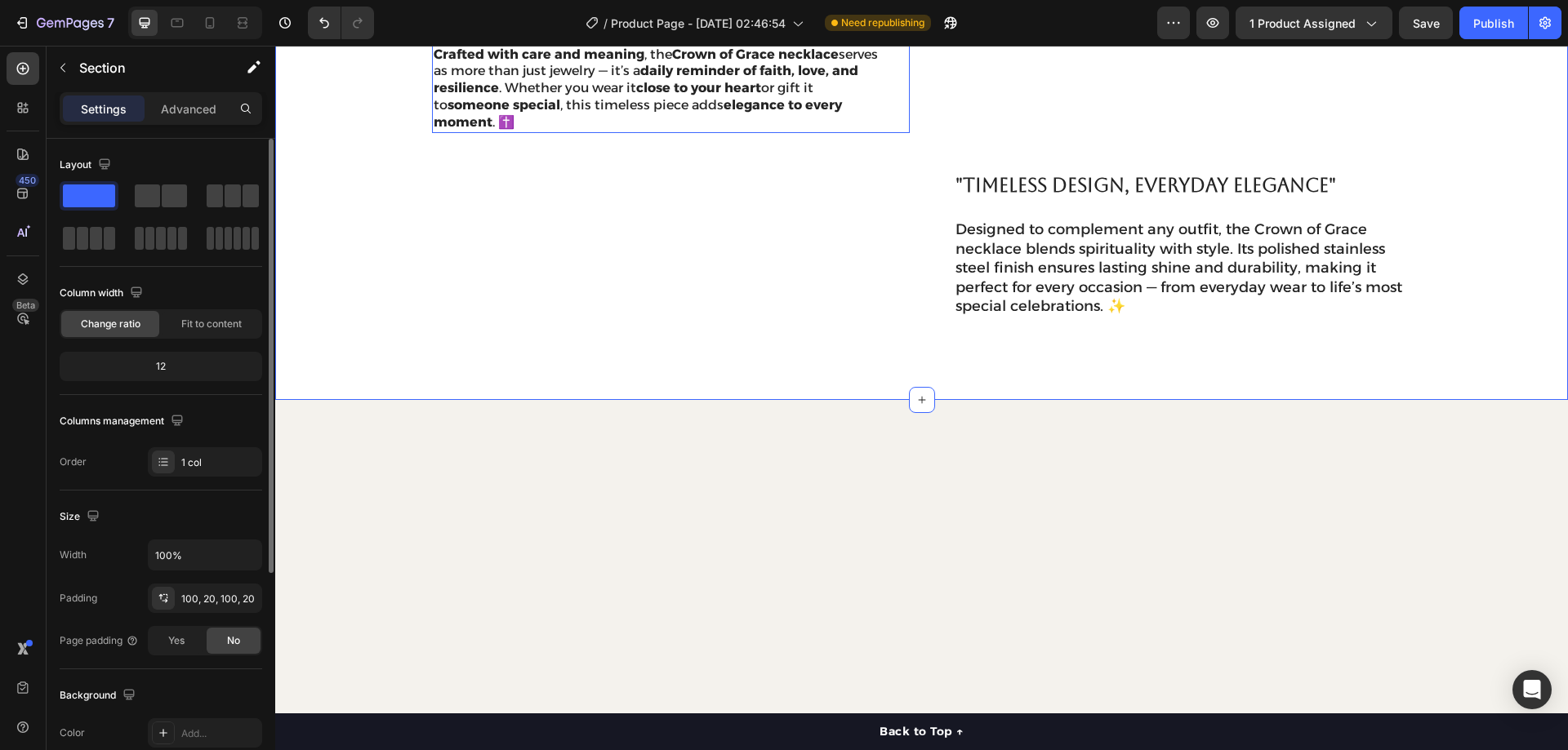
scroll to position [1143, 0]
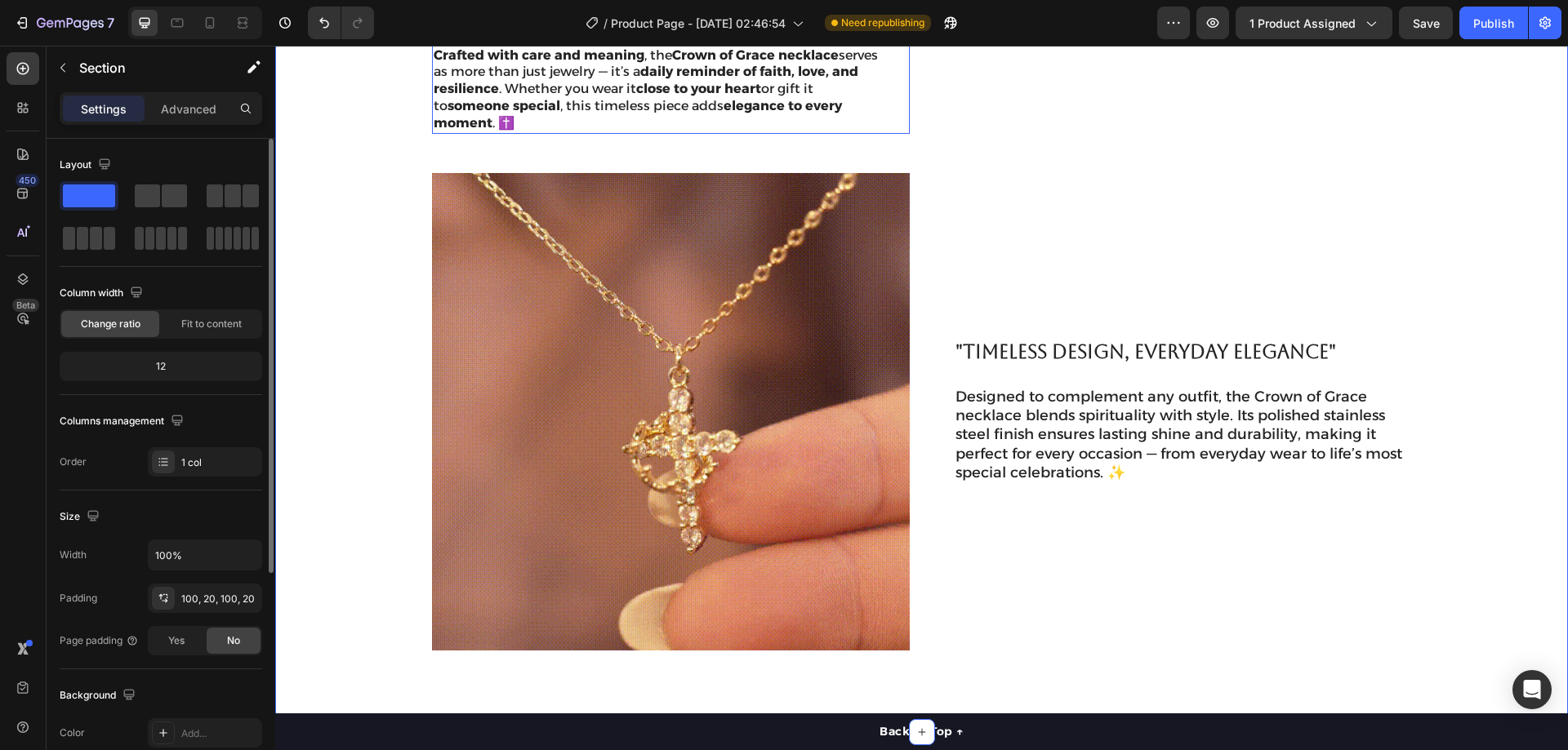
click at [598, 132] on p "Crafted with care and meaning , the Crown of Grace necklace serves as more than…" at bounding box center [658, 89] width 449 height 85
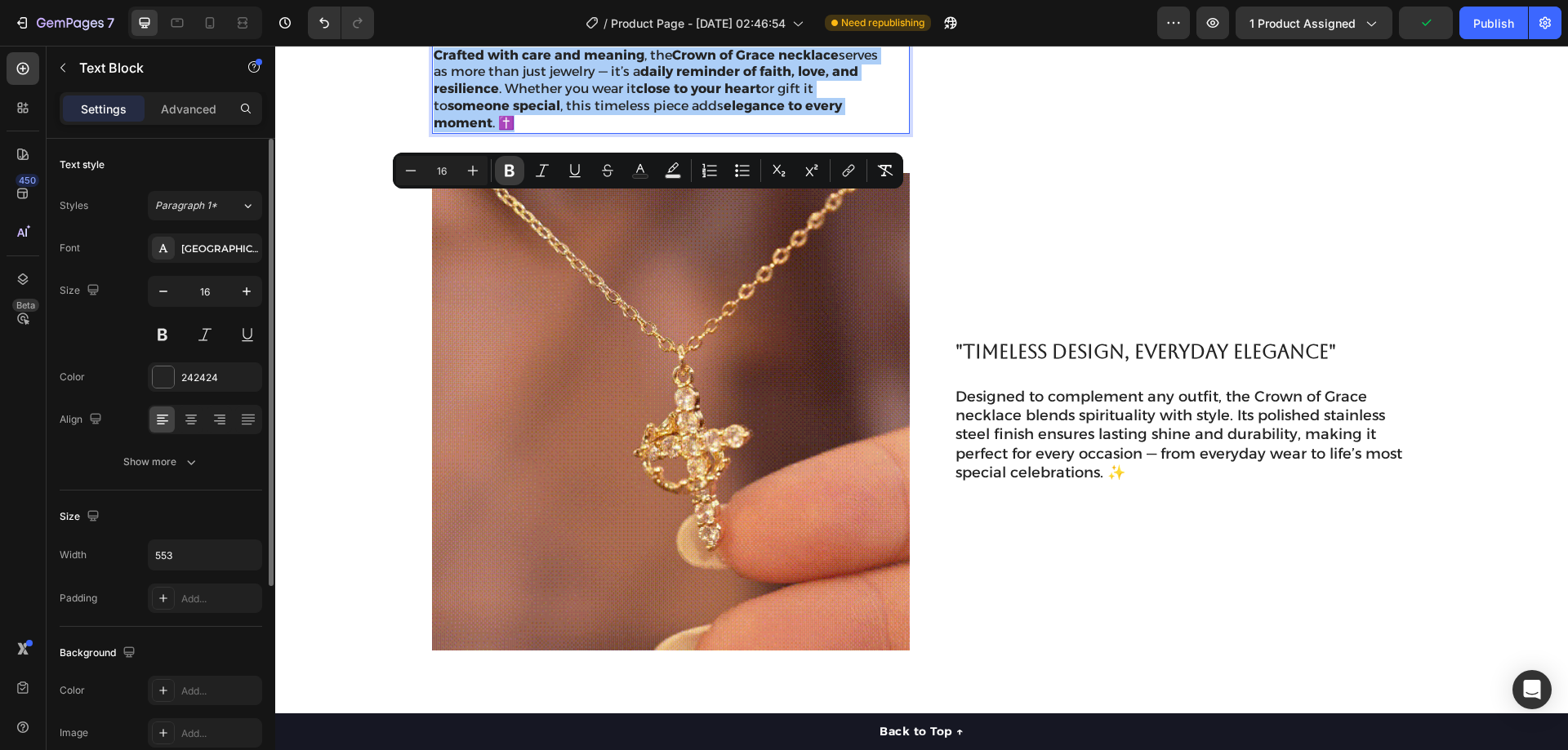
click at [505, 170] on icon "Editor contextual toolbar" at bounding box center [509, 170] width 17 height 17
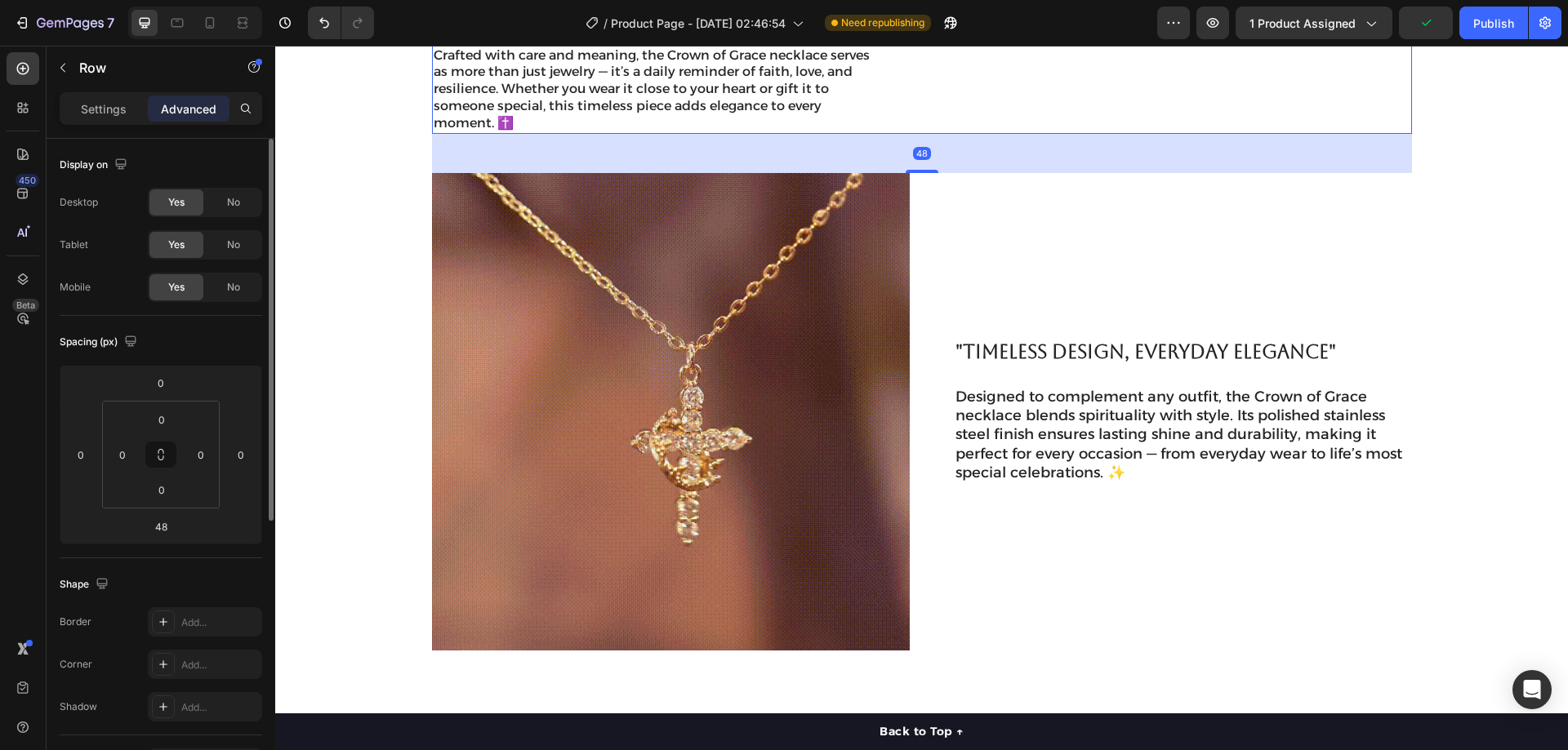
drag, startPoint x: 604, startPoint y: 316, endPoint x: 868, endPoint y: 324, distance: 264.1
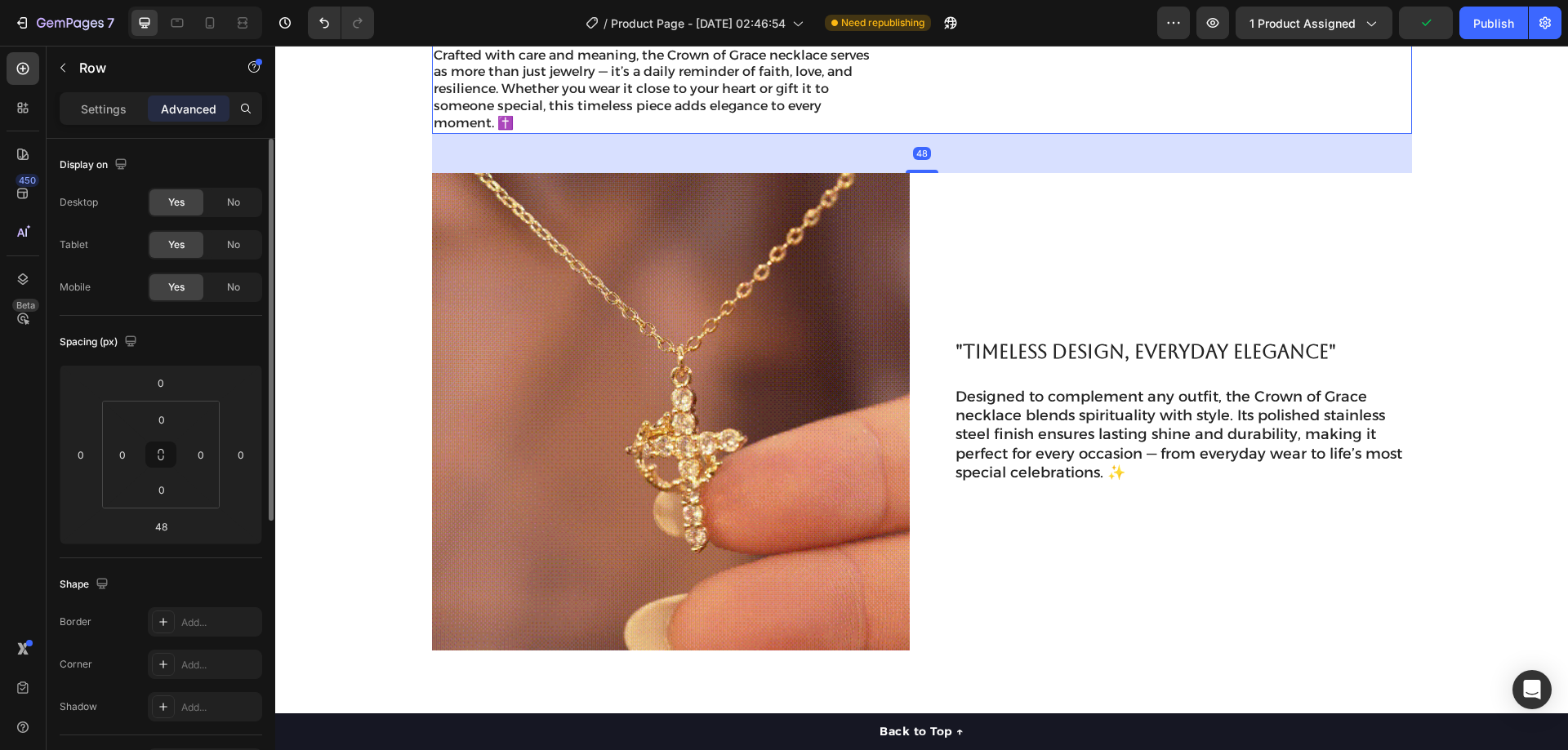
click at [606, 134] on div ""A SYMBOL OF FAITH AND STRENGTH" Heading Crafted with care and meaning, the Cro…" at bounding box center [671, 43] width 477 height 181
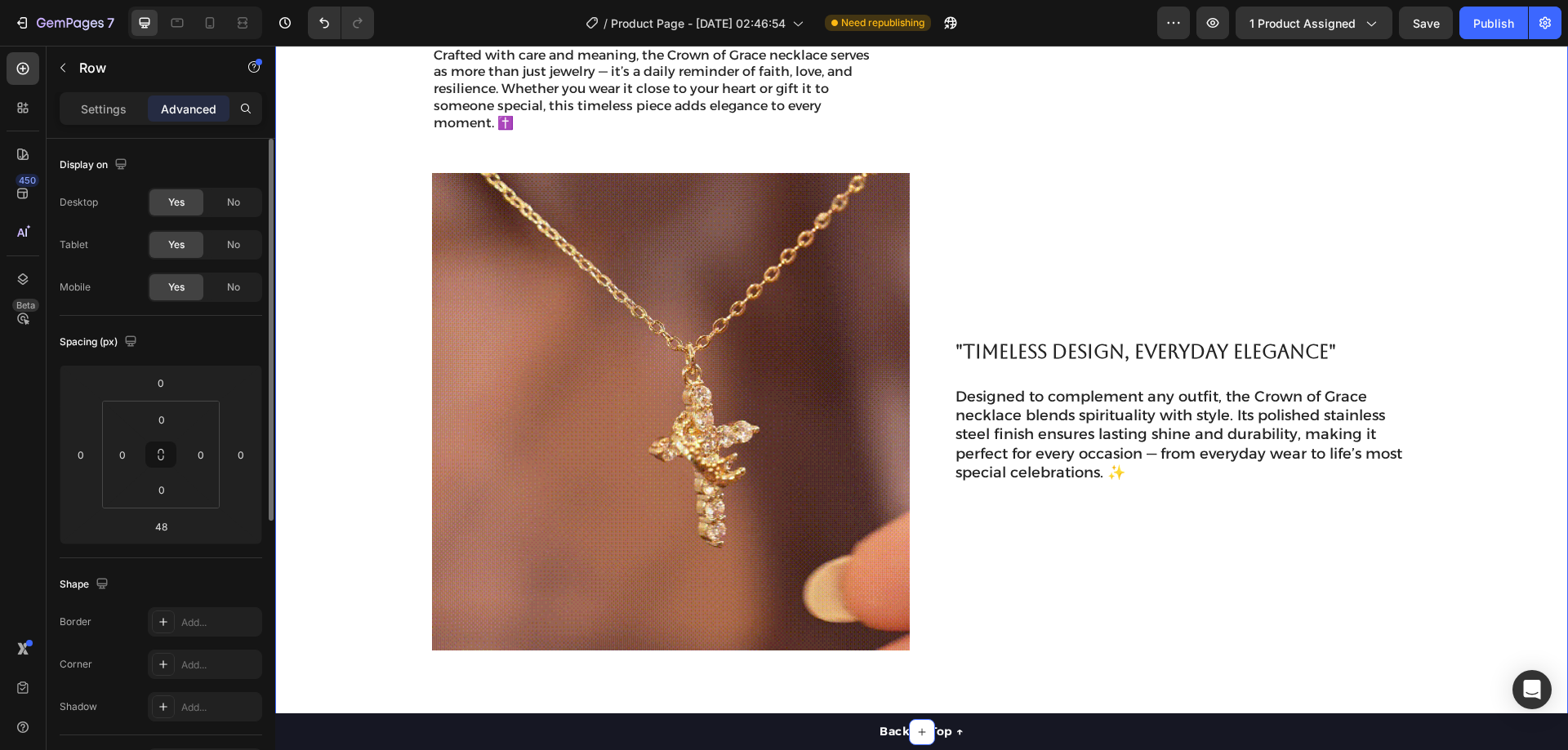
click at [1424, 242] on div ""A SYMBOL OF FAITH AND STRENGTH" Heading Crafted with care and meaning, the Cro…" at bounding box center [921, 302] width 1260 height 698
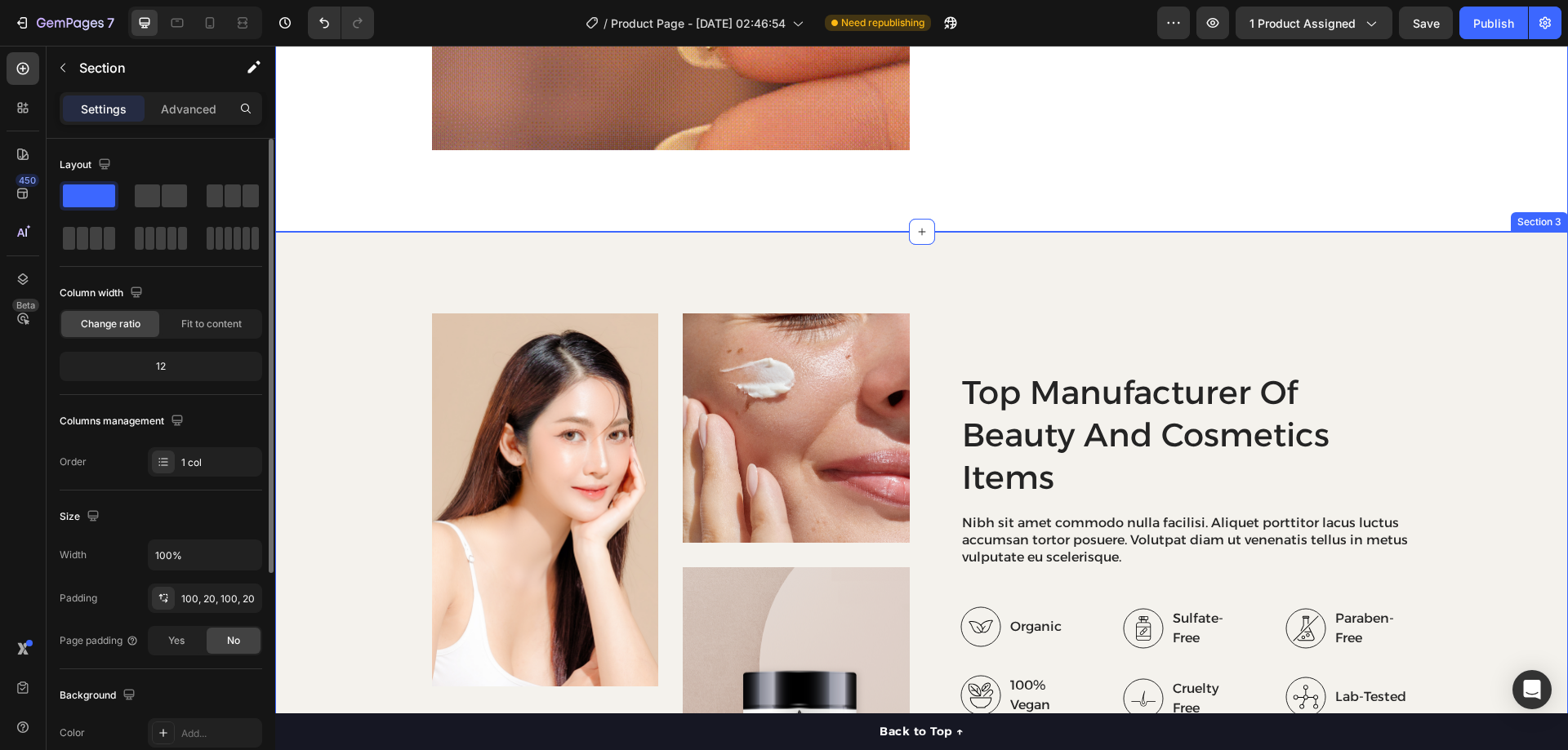
scroll to position [1552, 0]
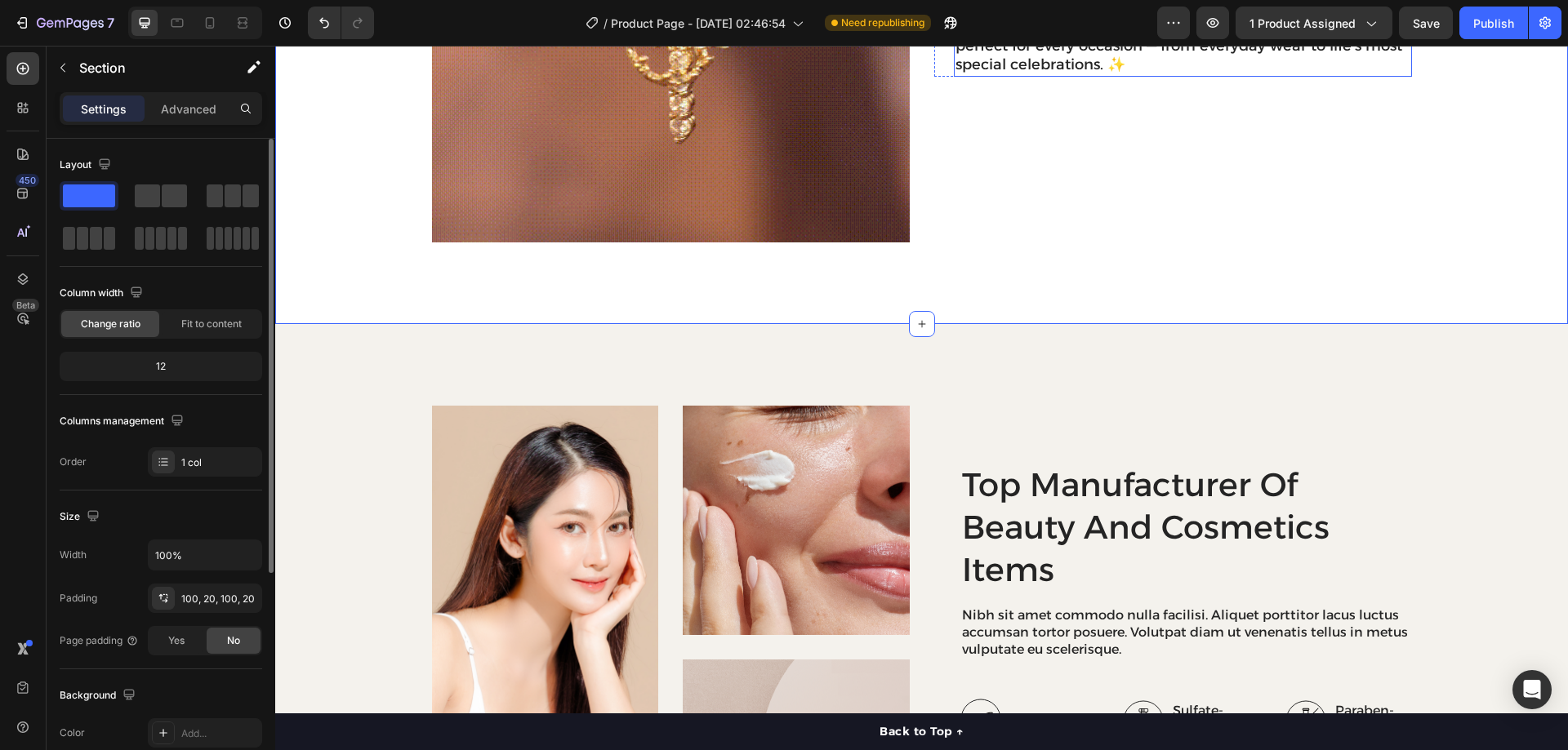
click at [1119, 75] on p "Designed to complement any outfit, the Crown of Grace necklace blends spiritual…" at bounding box center [1180, 27] width 449 height 95
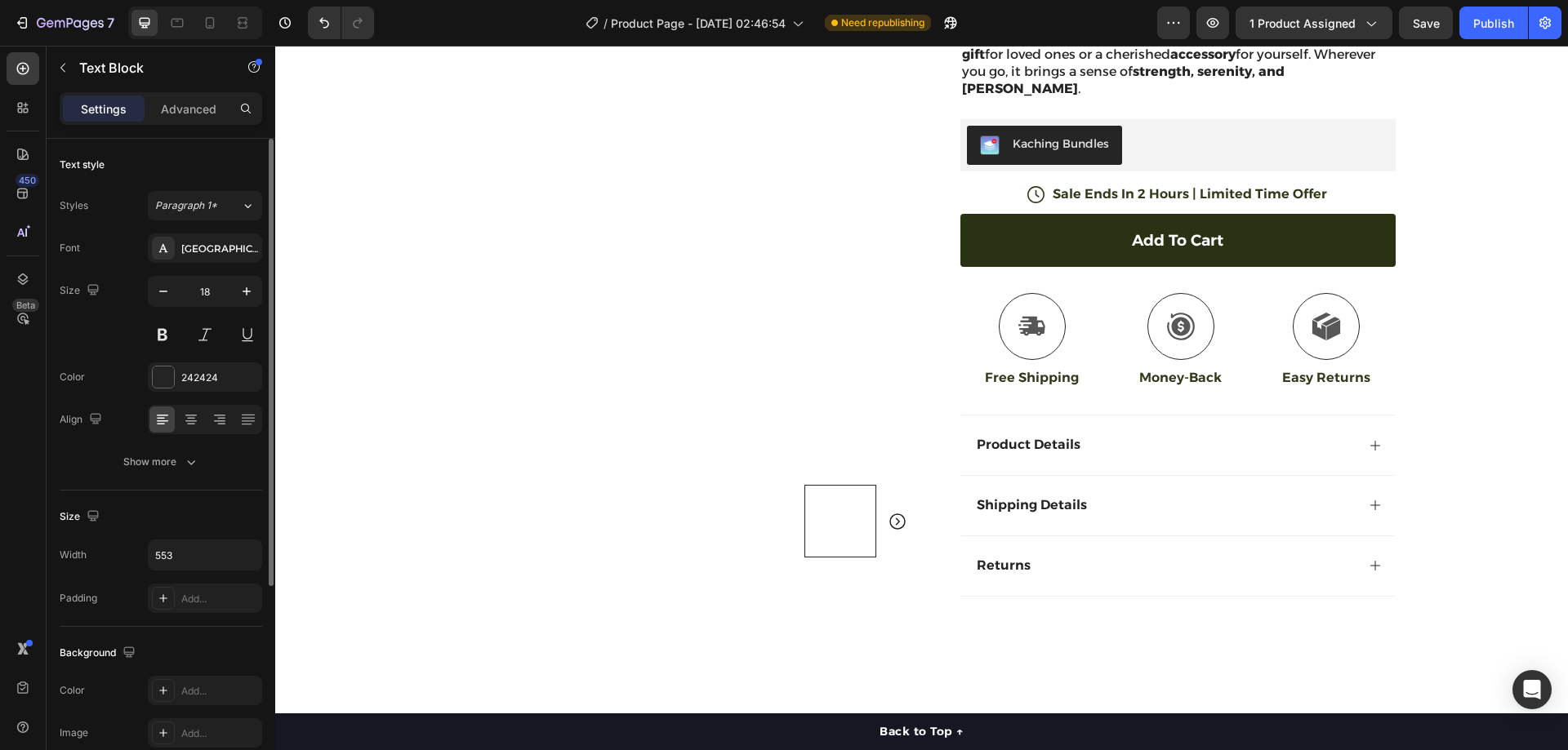
scroll to position [0, 0]
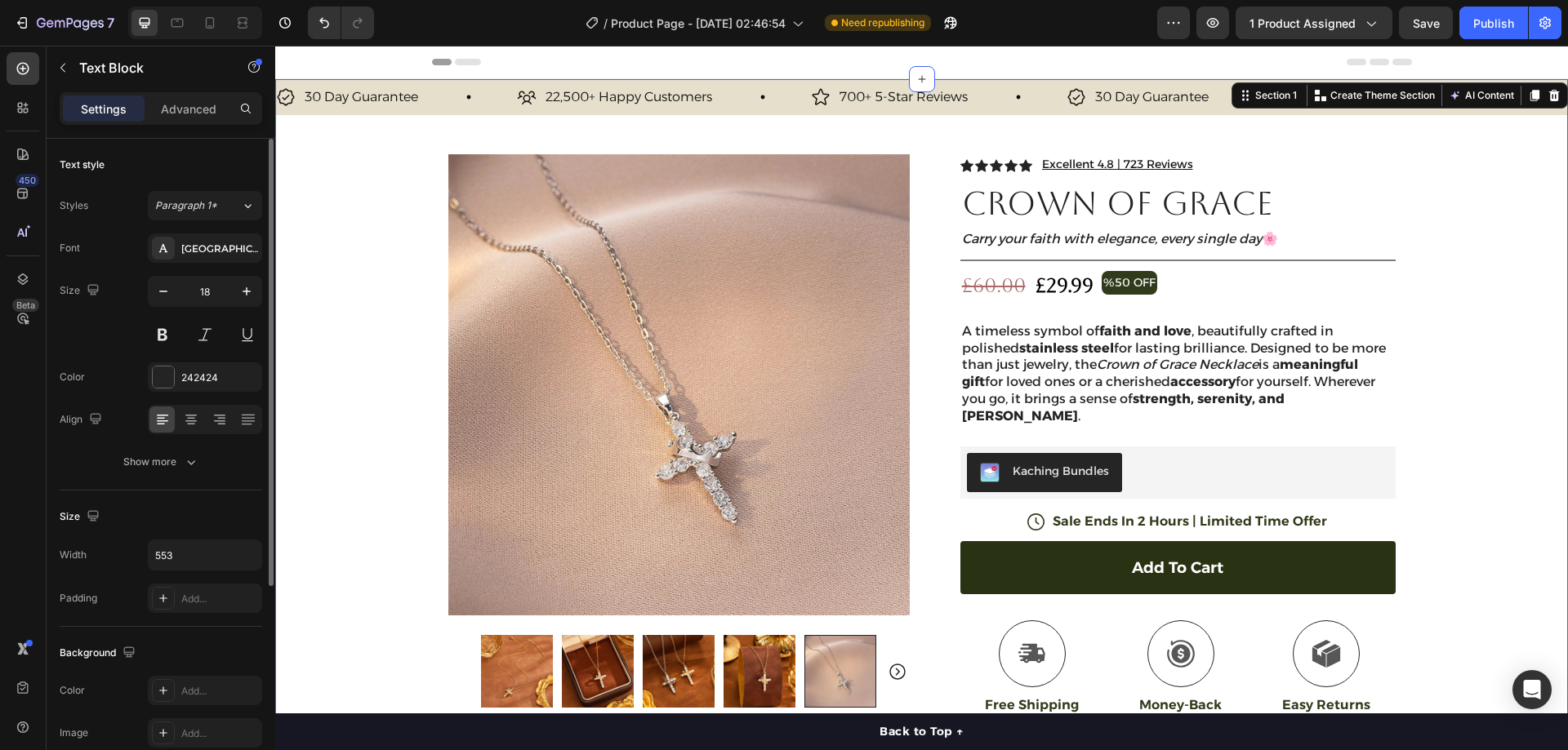
click at [372, 217] on div "30 Day Guarantee Item List 22,500+ Happy Customers Item List 700+ 5-Star Review…" at bounding box center [922, 515] width 1293 height 872
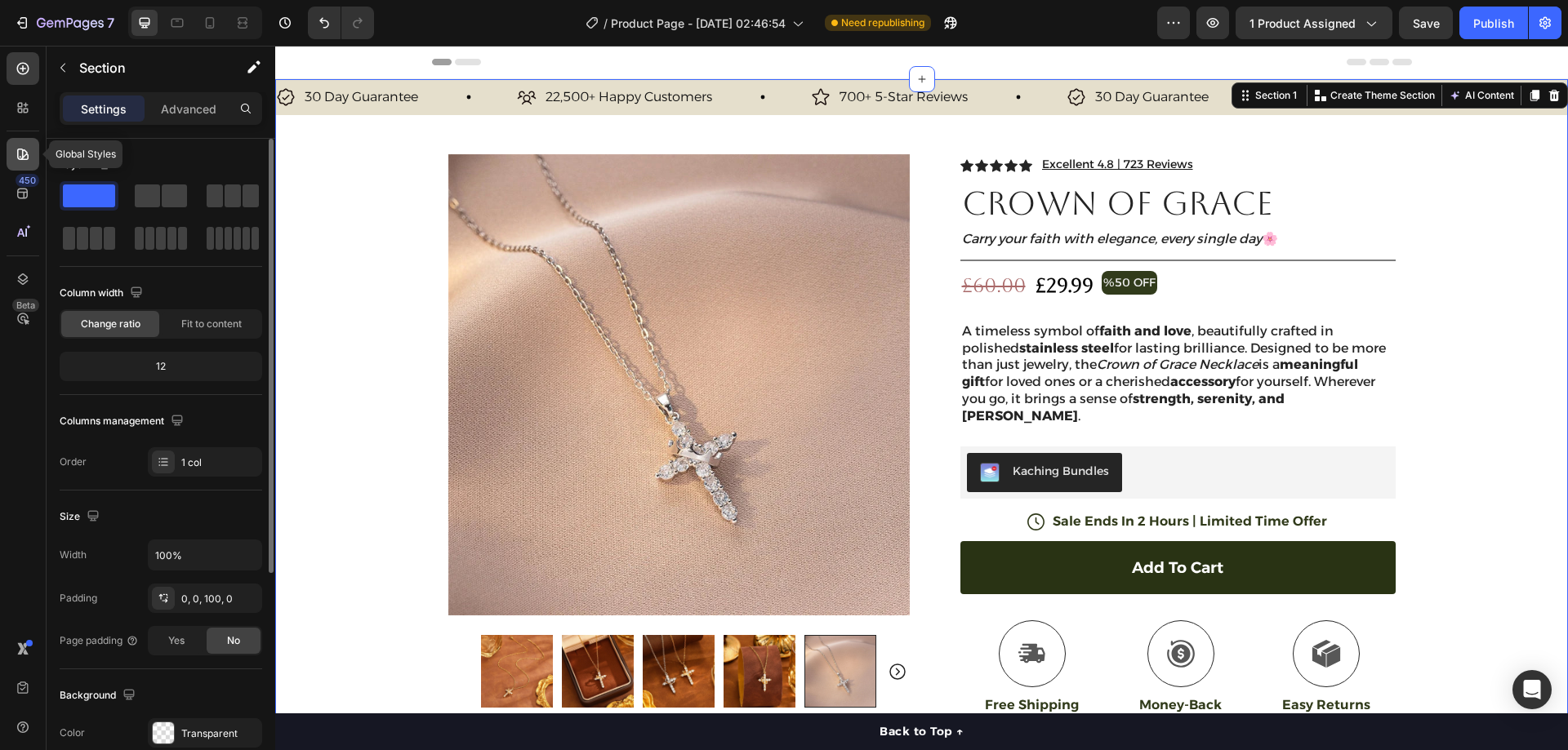
click at [31, 158] on icon at bounding box center [23, 154] width 17 height 17
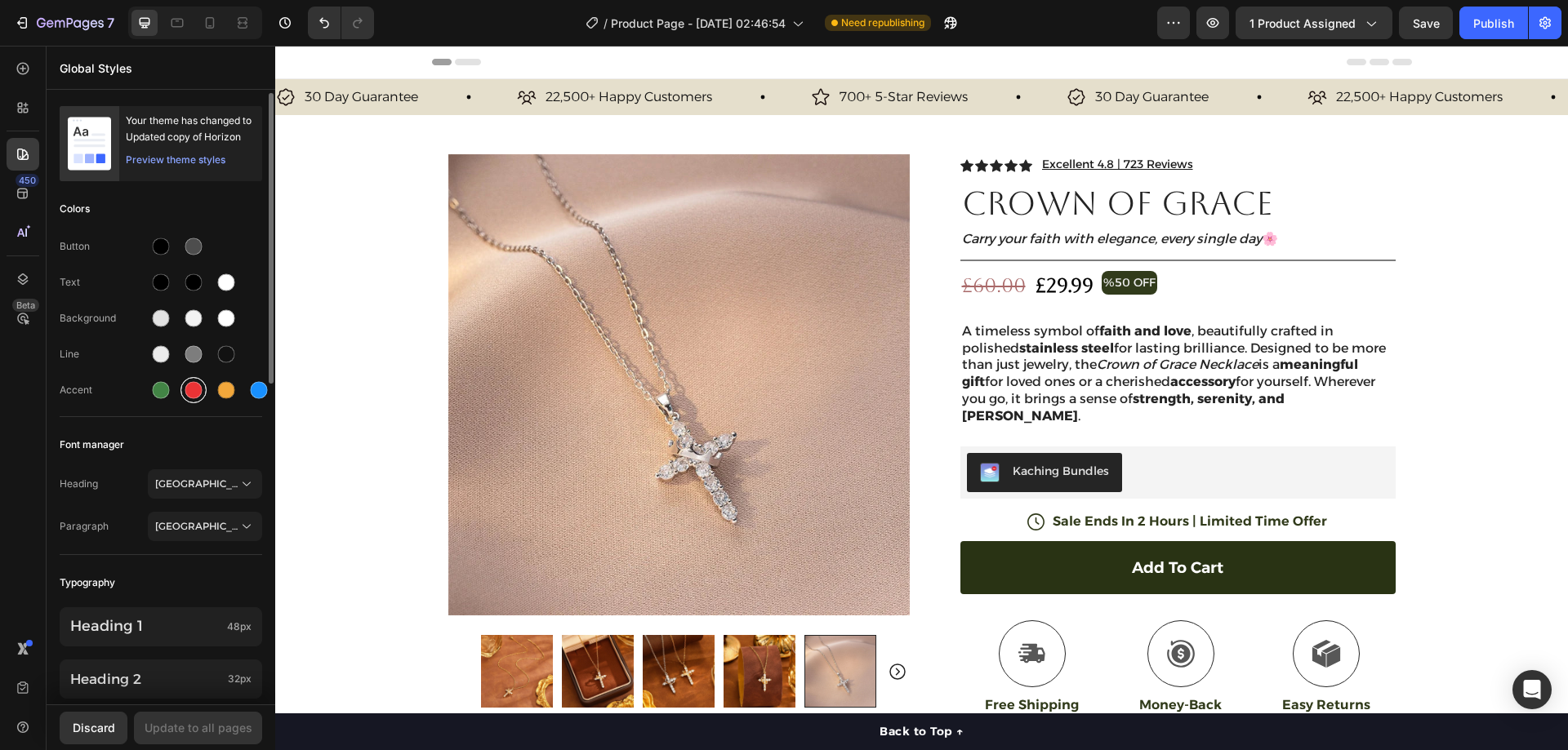
scroll to position [81, 0]
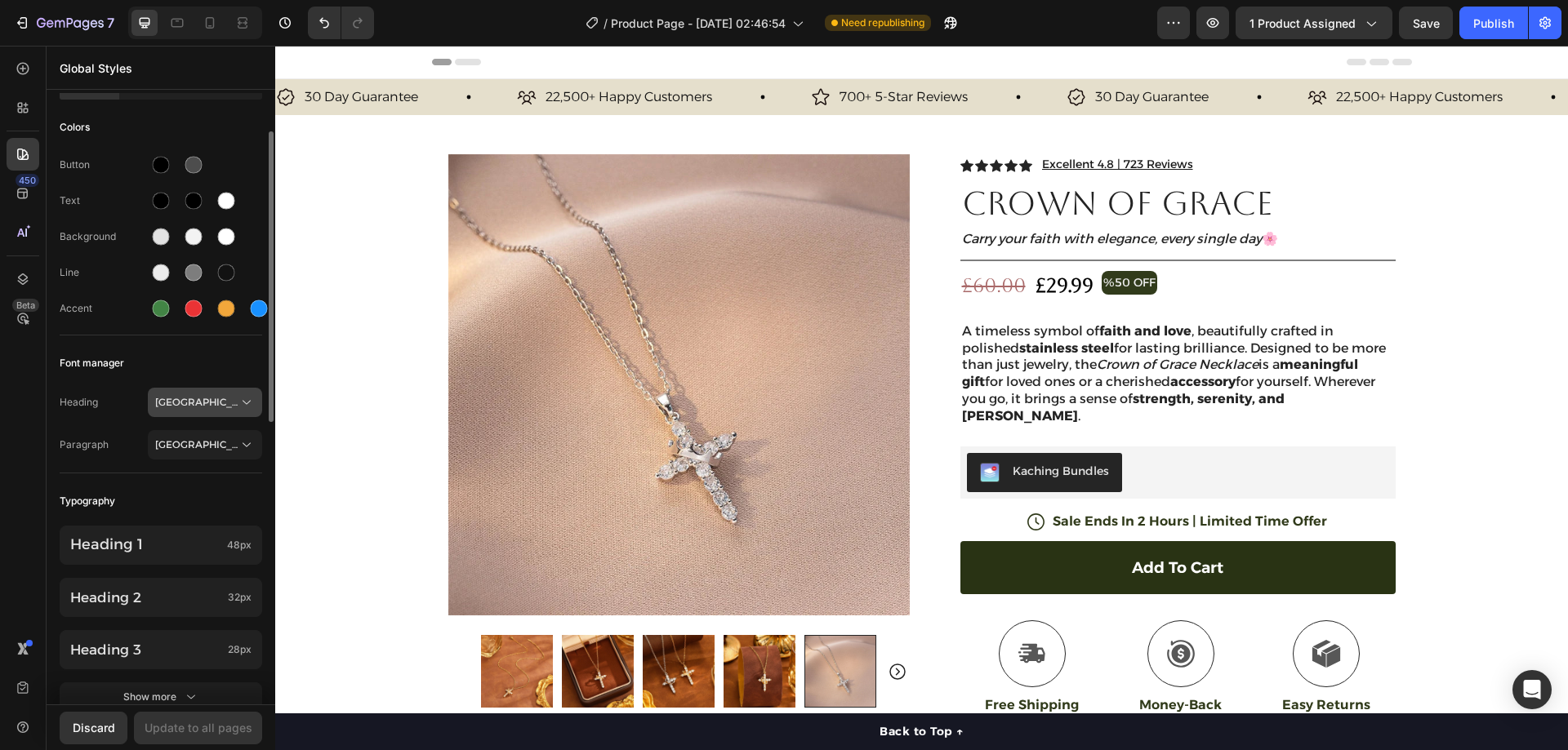
click at [195, 398] on span "[GEOGRAPHIC_DATA]" at bounding box center [196, 402] width 83 height 15
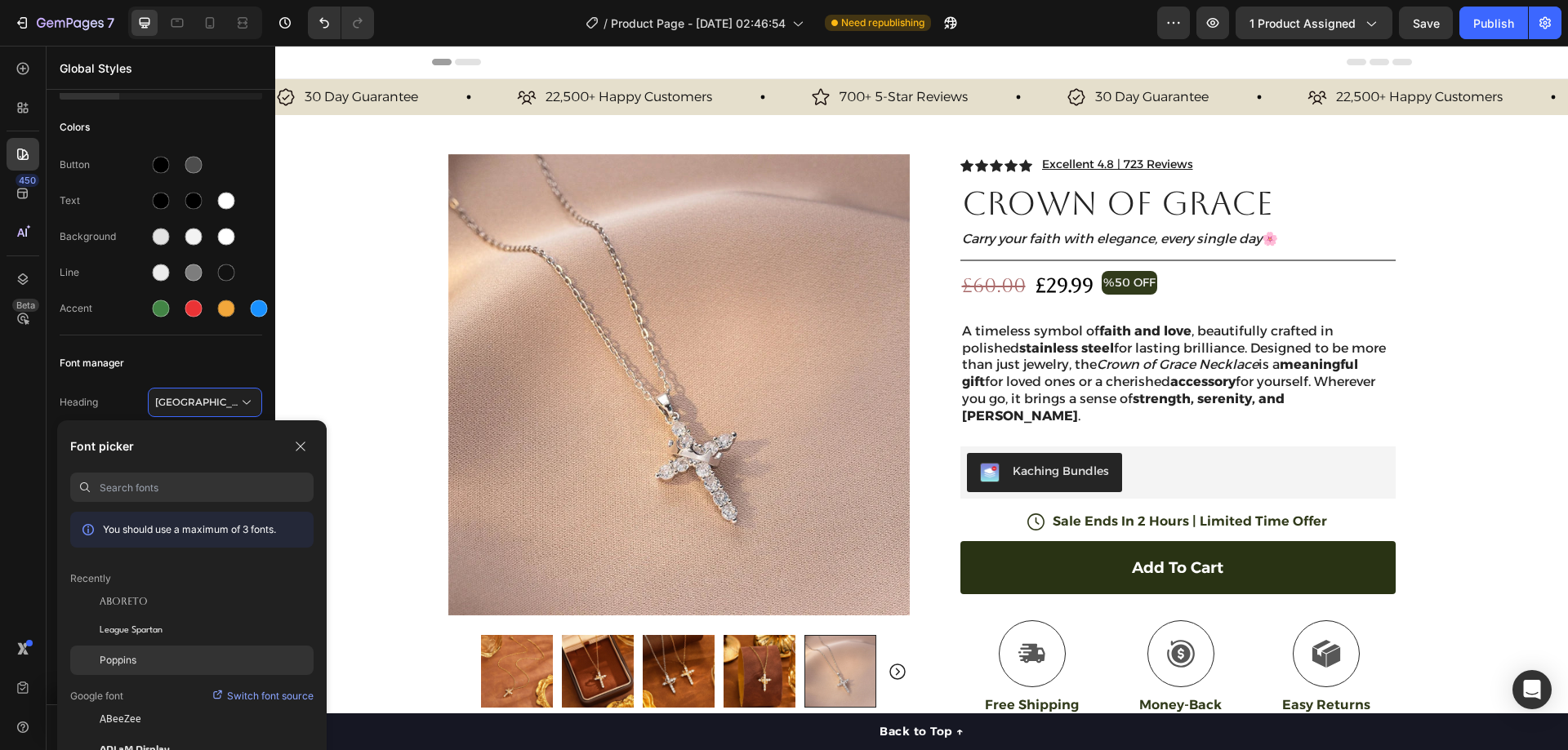
click at [149, 652] on div "Poppins" at bounding box center [192, 661] width 243 height 30
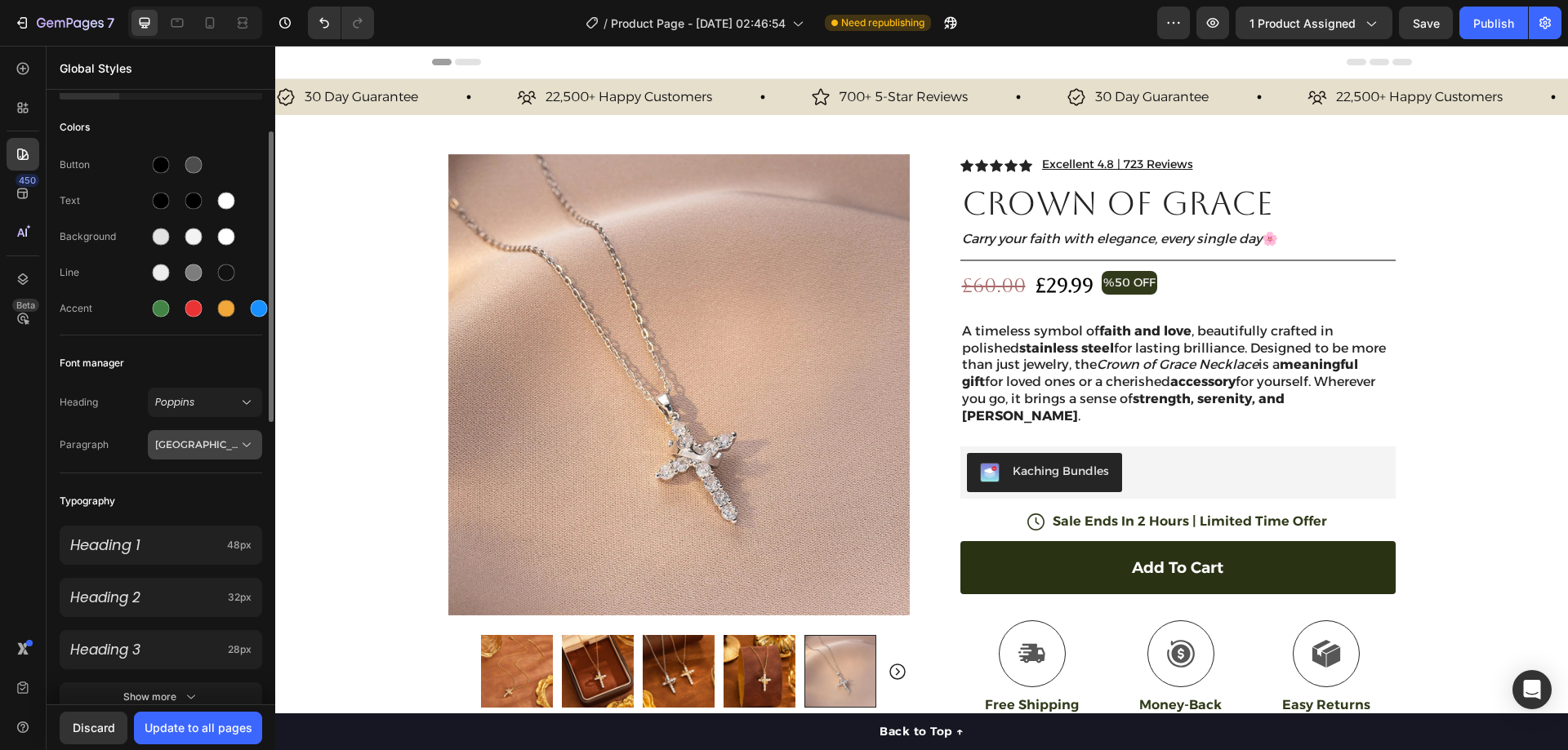
click at [195, 448] on span "[GEOGRAPHIC_DATA]" at bounding box center [196, 445] width 83 height 15
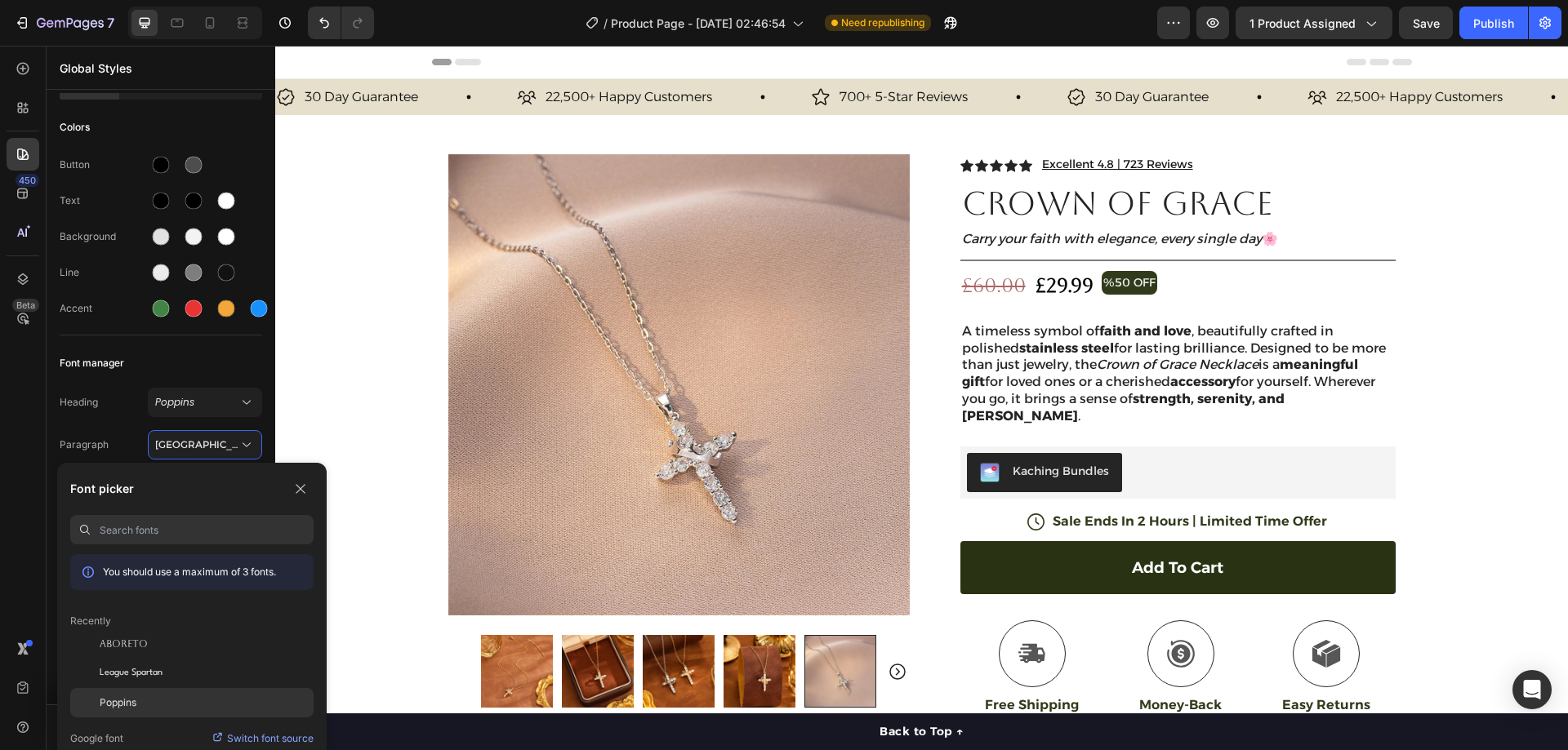
click at [150, 705] on div "Poppins" at bounding box center [206, 703] width 214 height 15
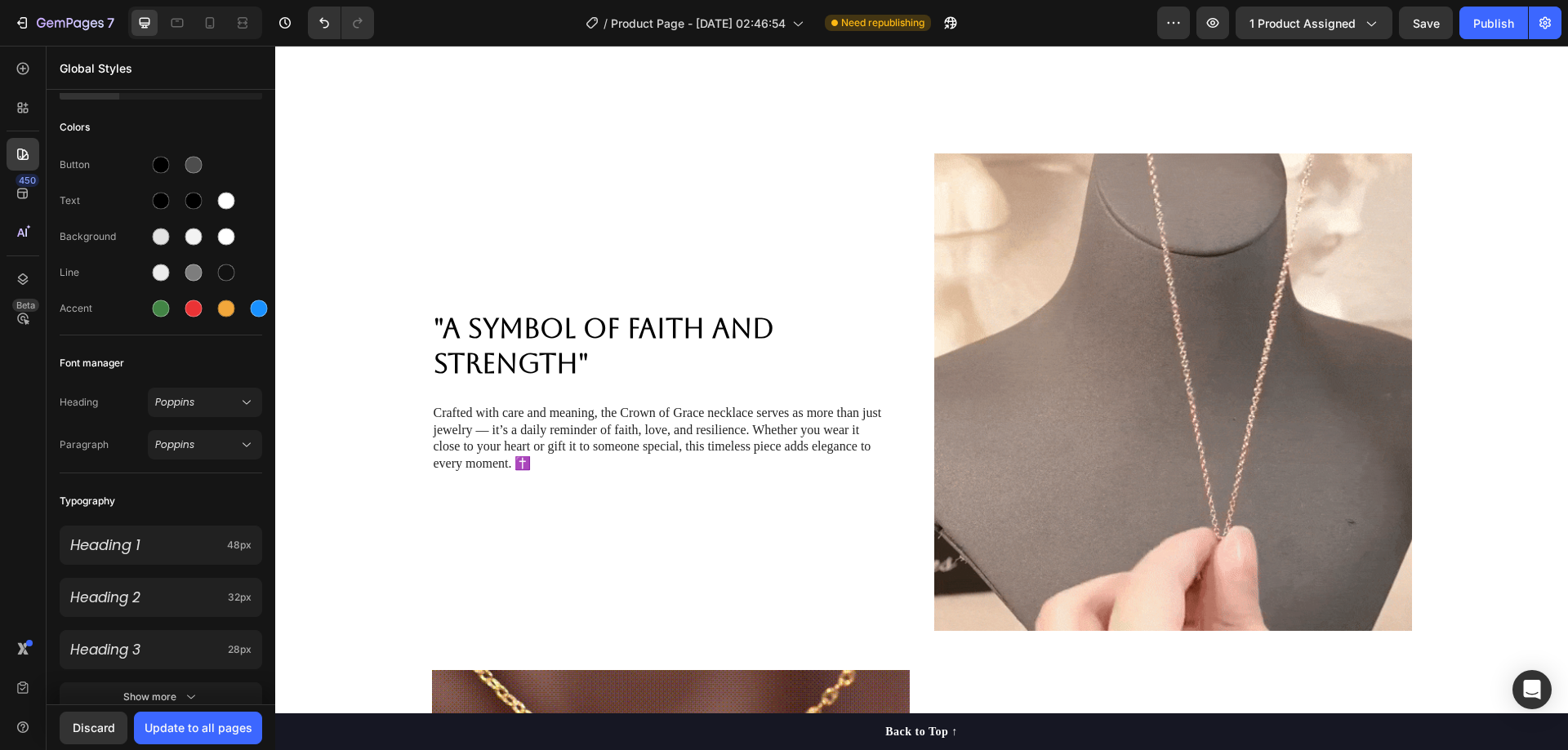
scroll to position [980, 0]
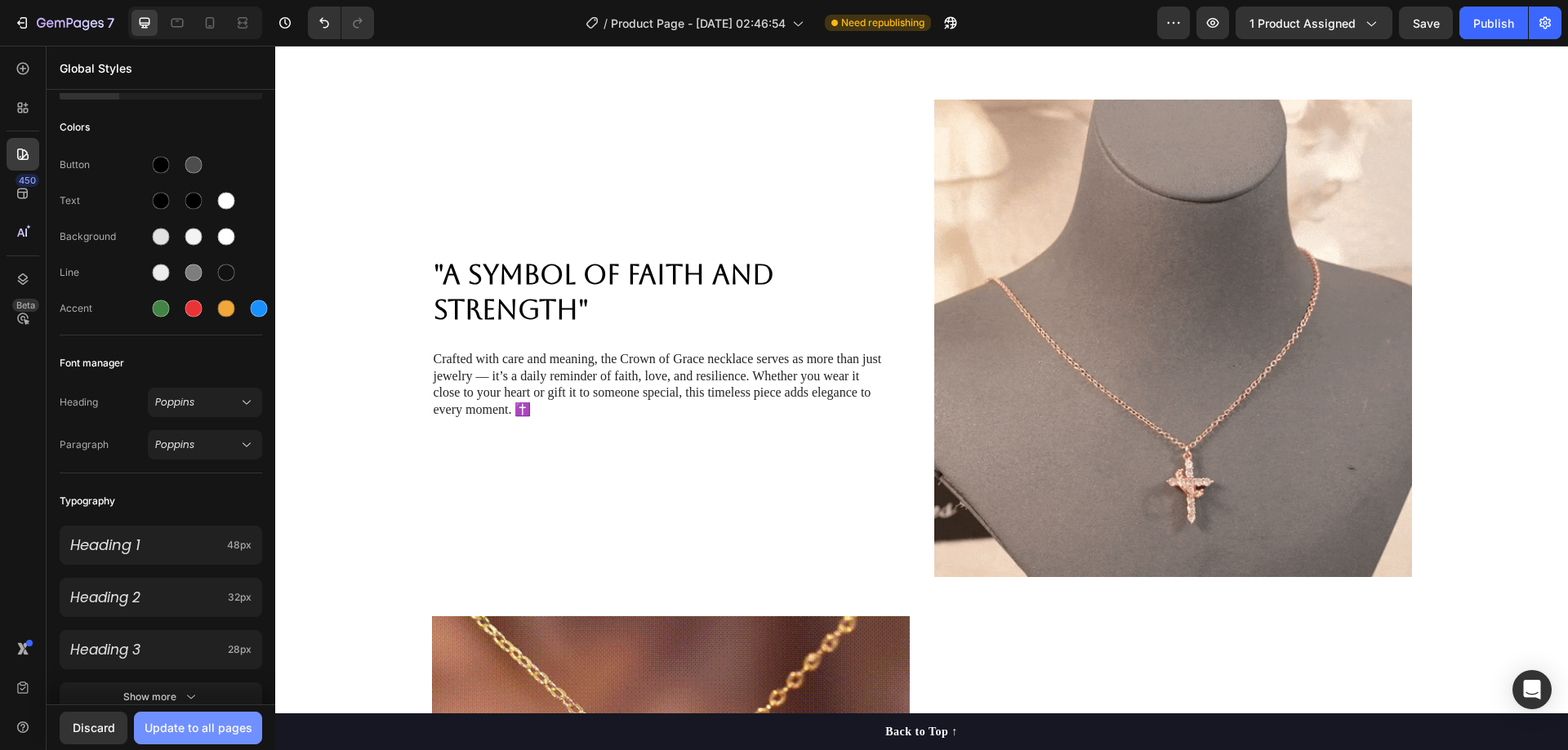
click at [204, 719] on div "Update to all pages" at bounding box center [198, 728] width 108 height 17
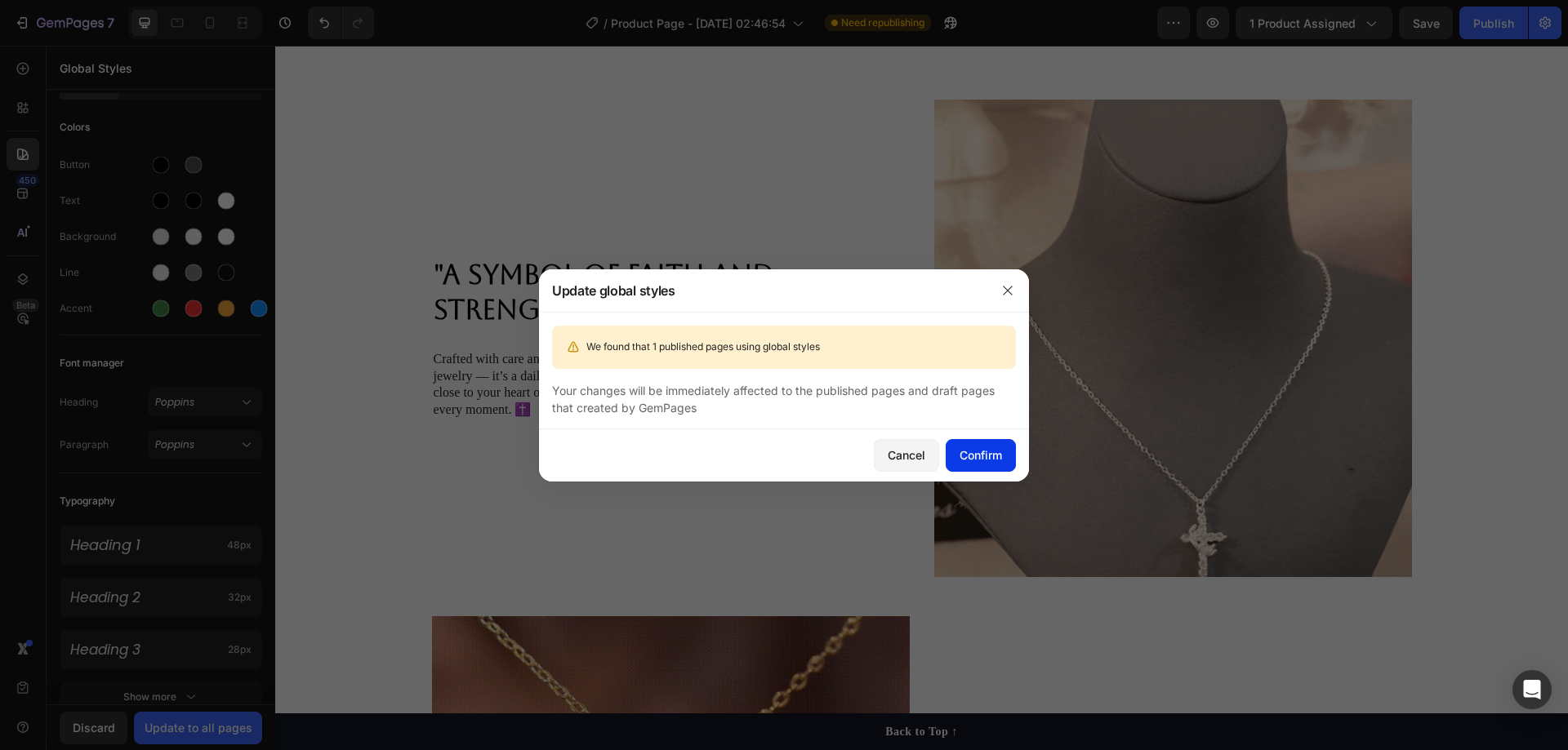
click at [962, 442] on button "Confirm" at bounding box center [981, 455] width 70 height 32
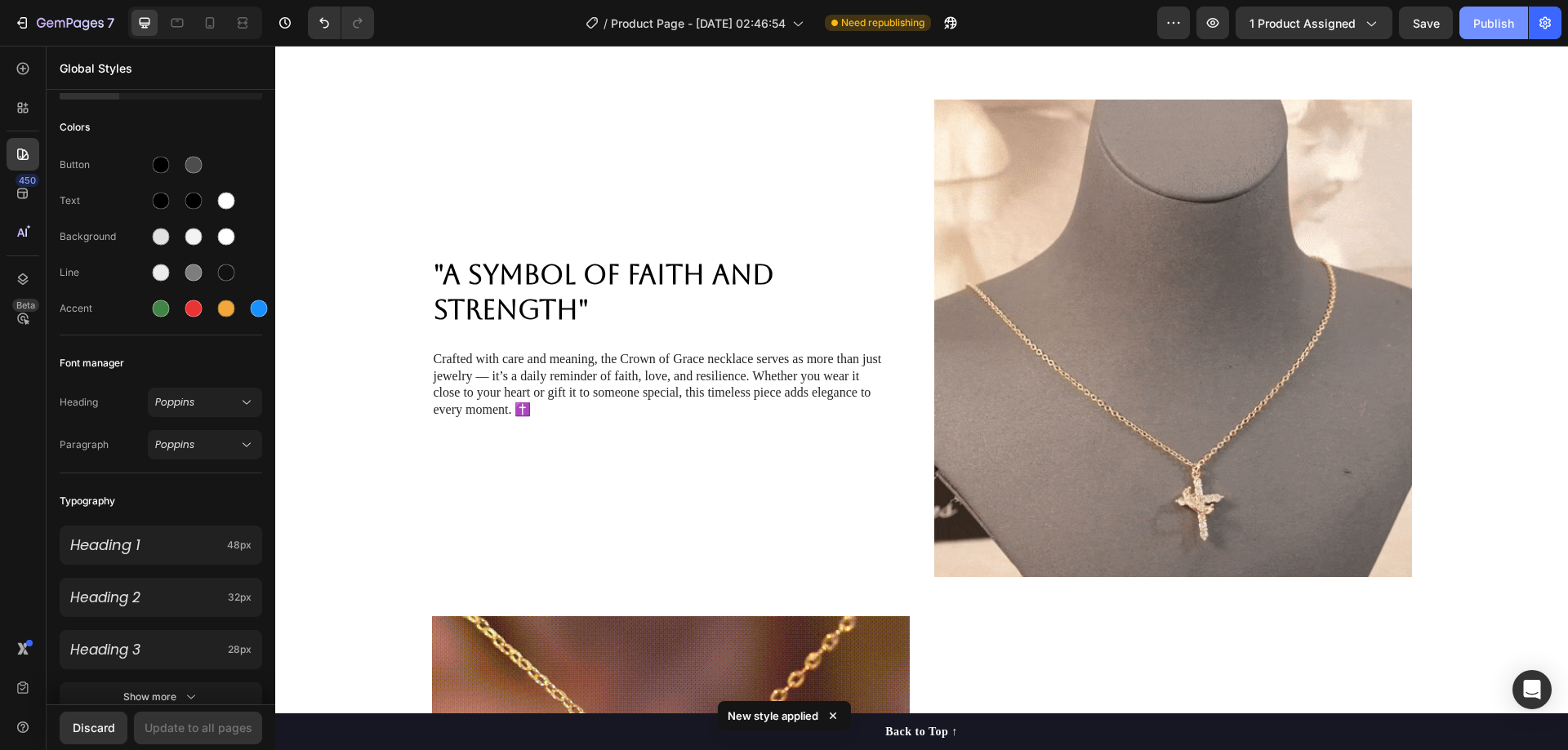
click at [1490, 18] on div "Publish" at bounding box center [1494, 24] width 41 height 17
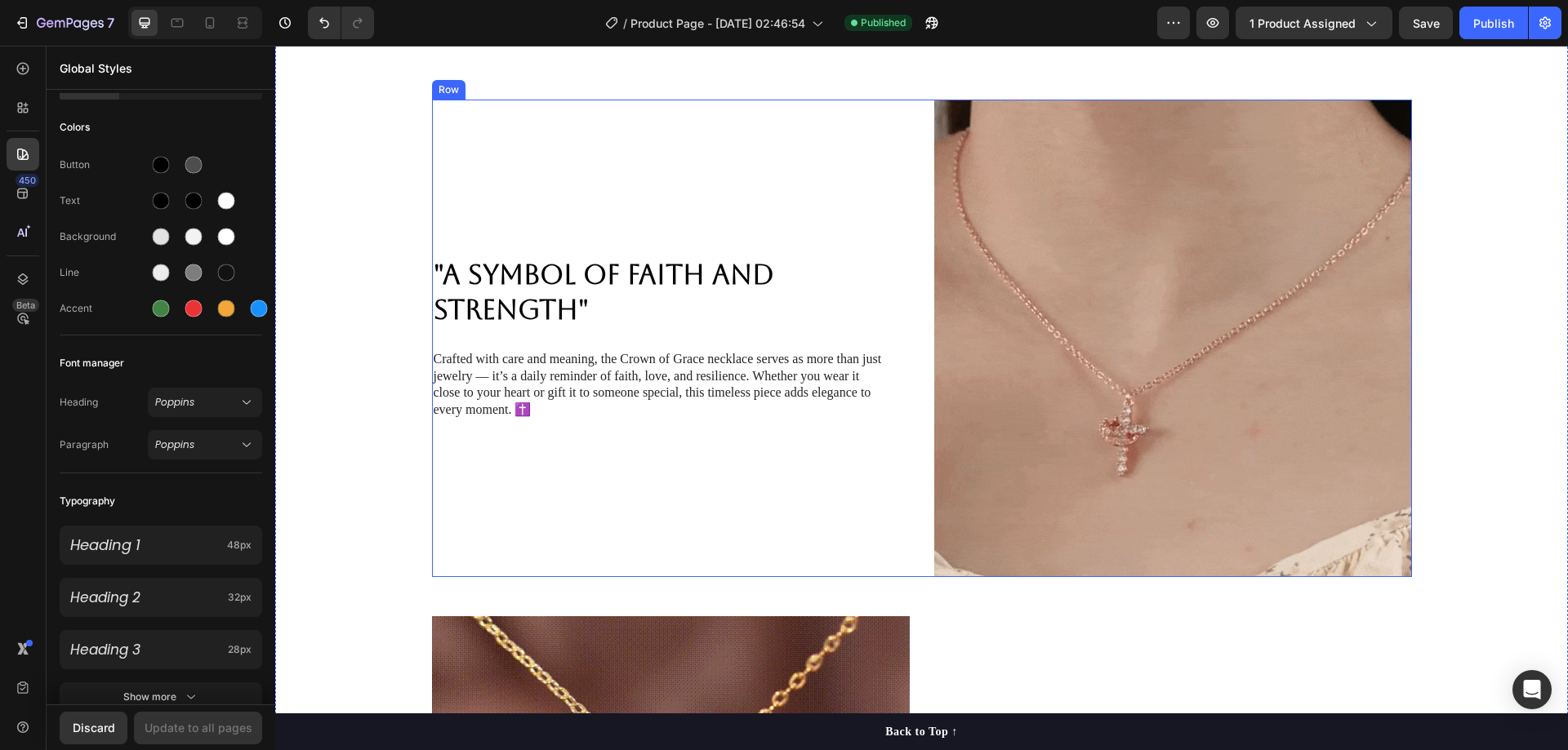
click at [1028, 198] on img at bounding box center [1173, 338] width 477 height 477
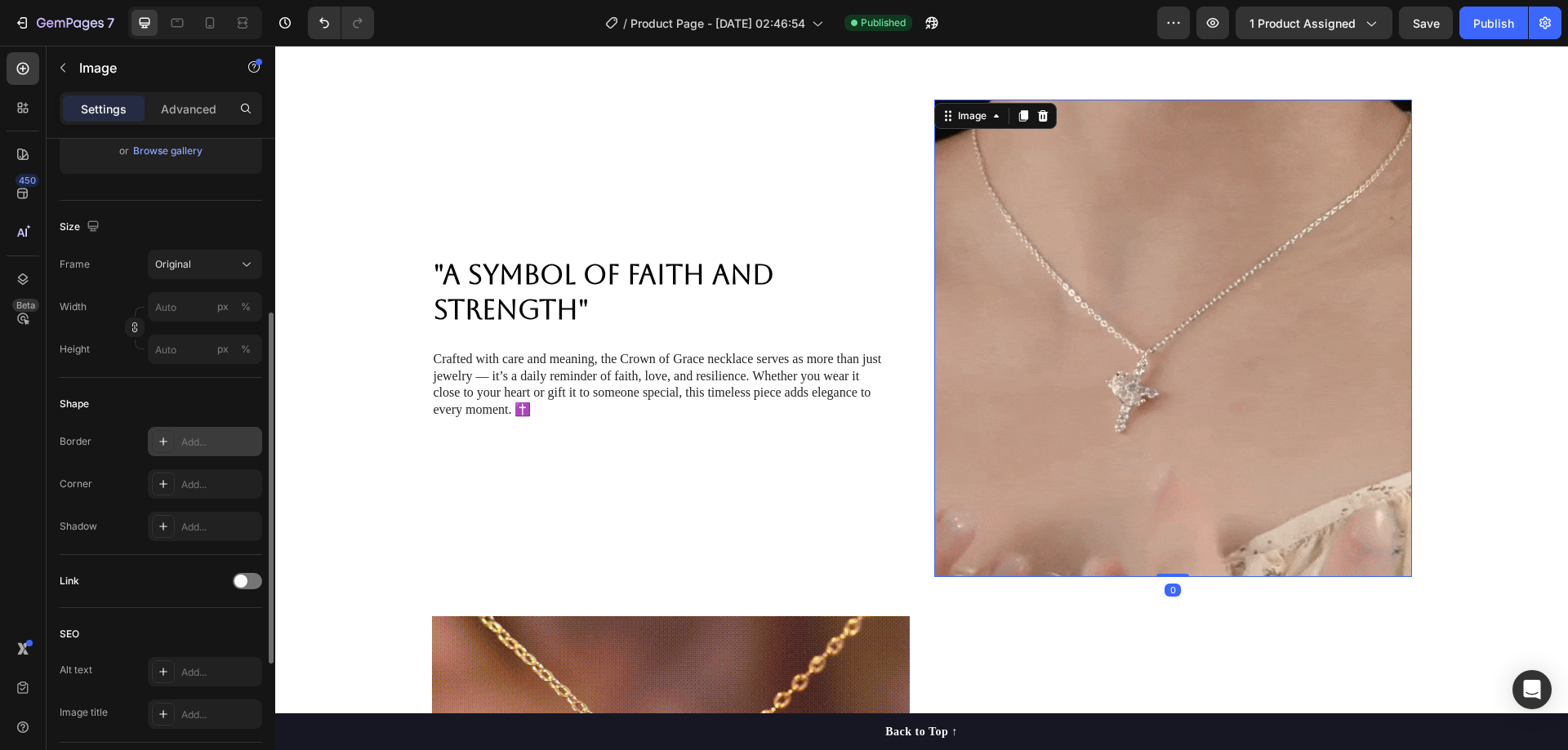
scroll to position [574, 0]
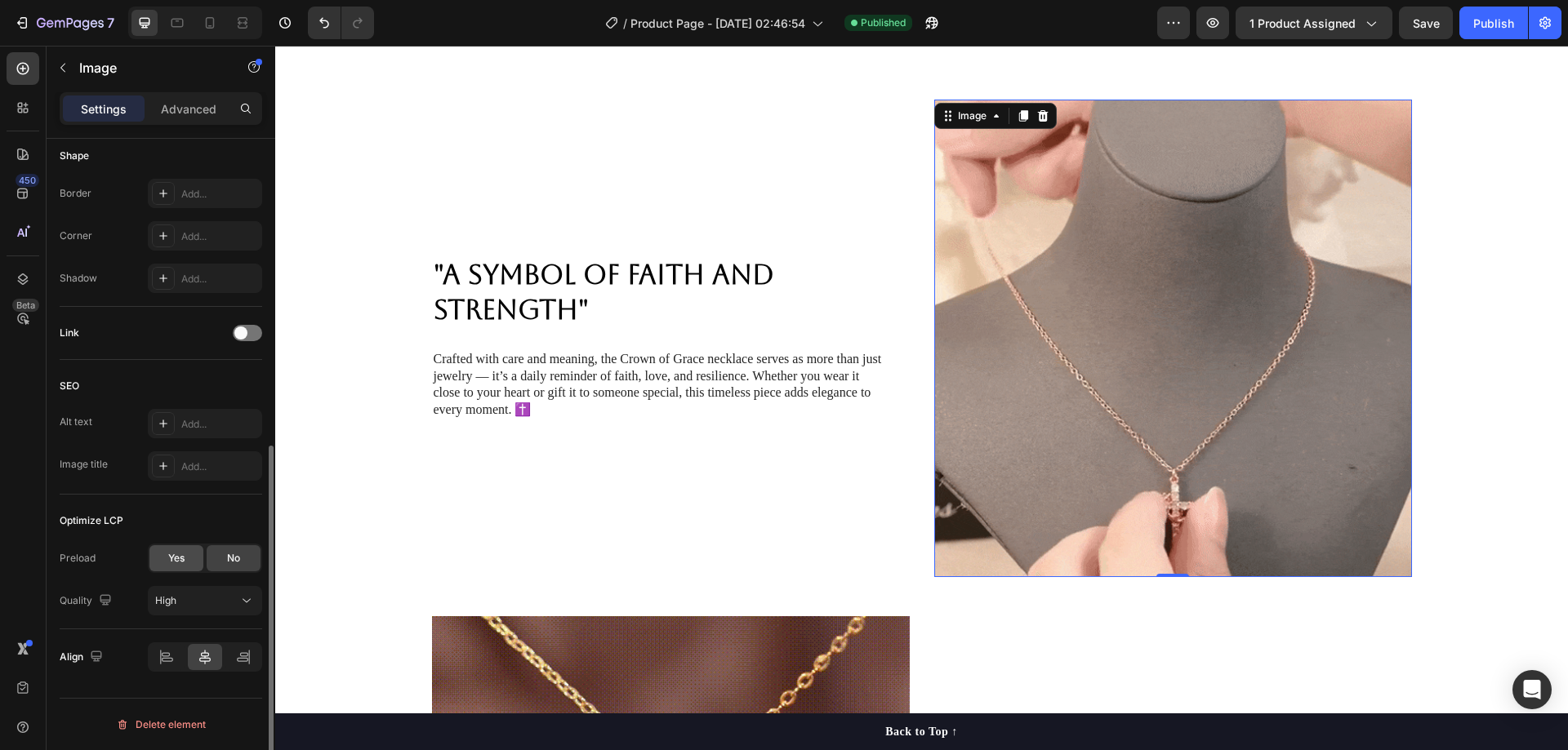
click at [183, 555] on span "Yes" at bounding box center [176, 558] width 17 height 15
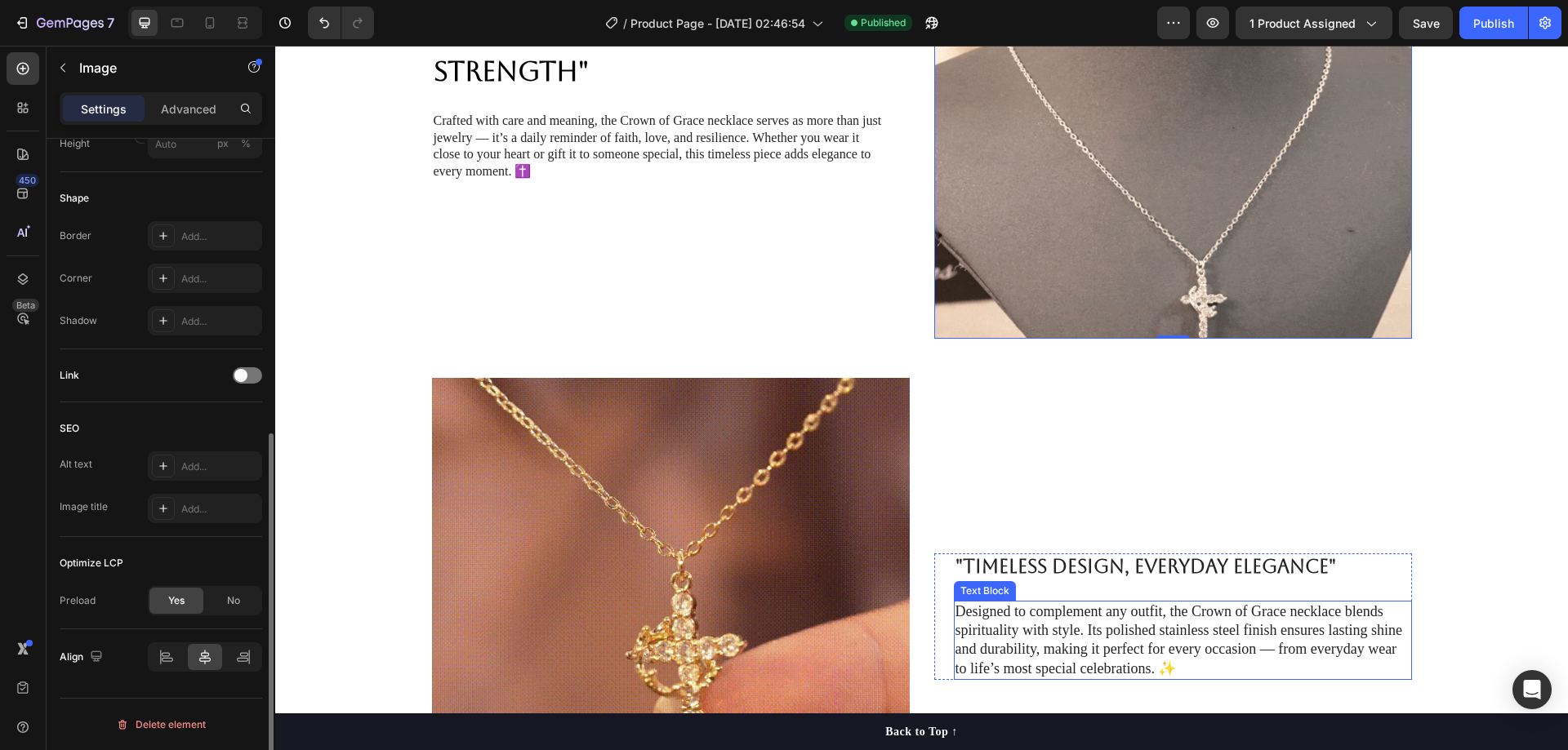
scroll to position [1469, 0]
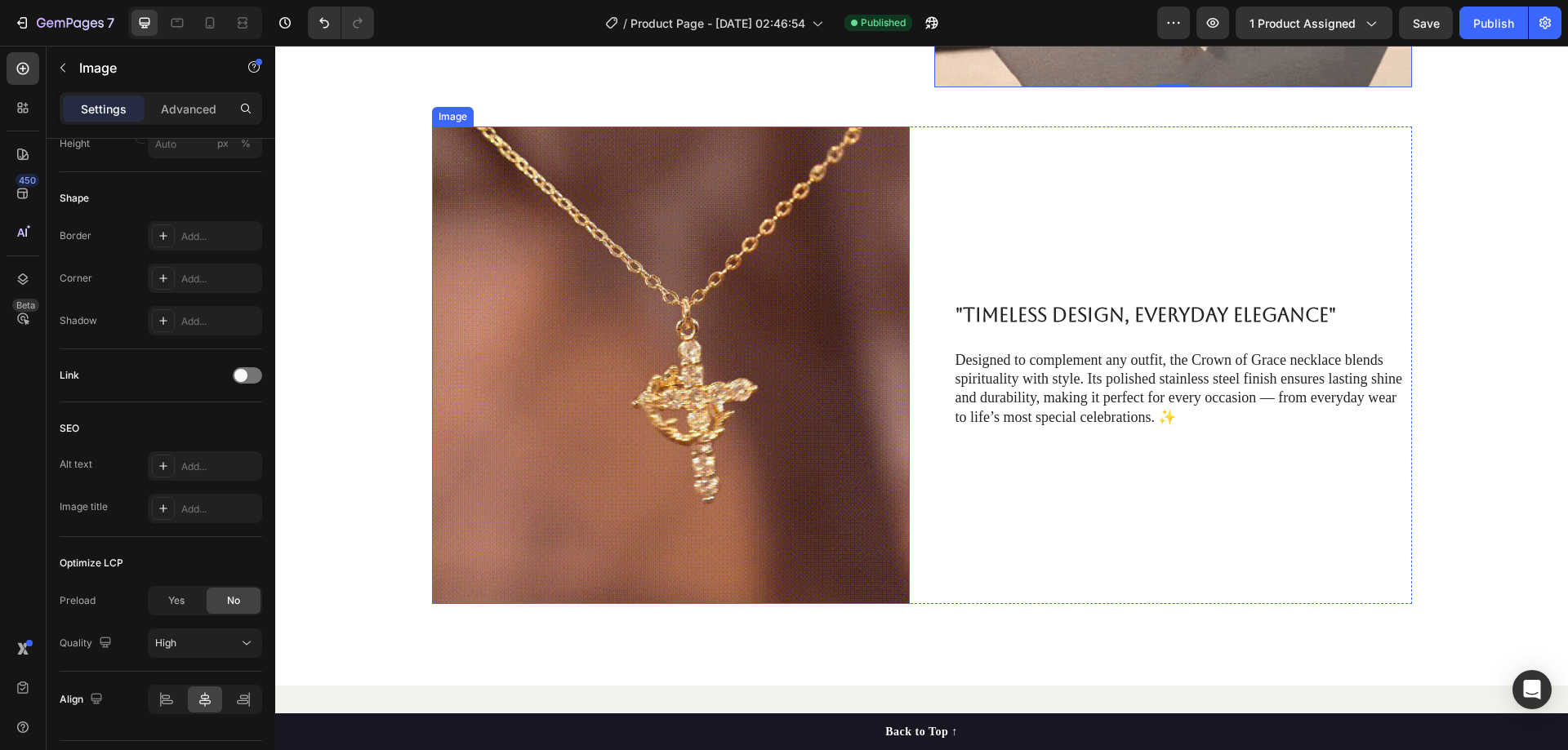
click at [808, 382] on img at bounding box center [671, 365] width 477 height 477
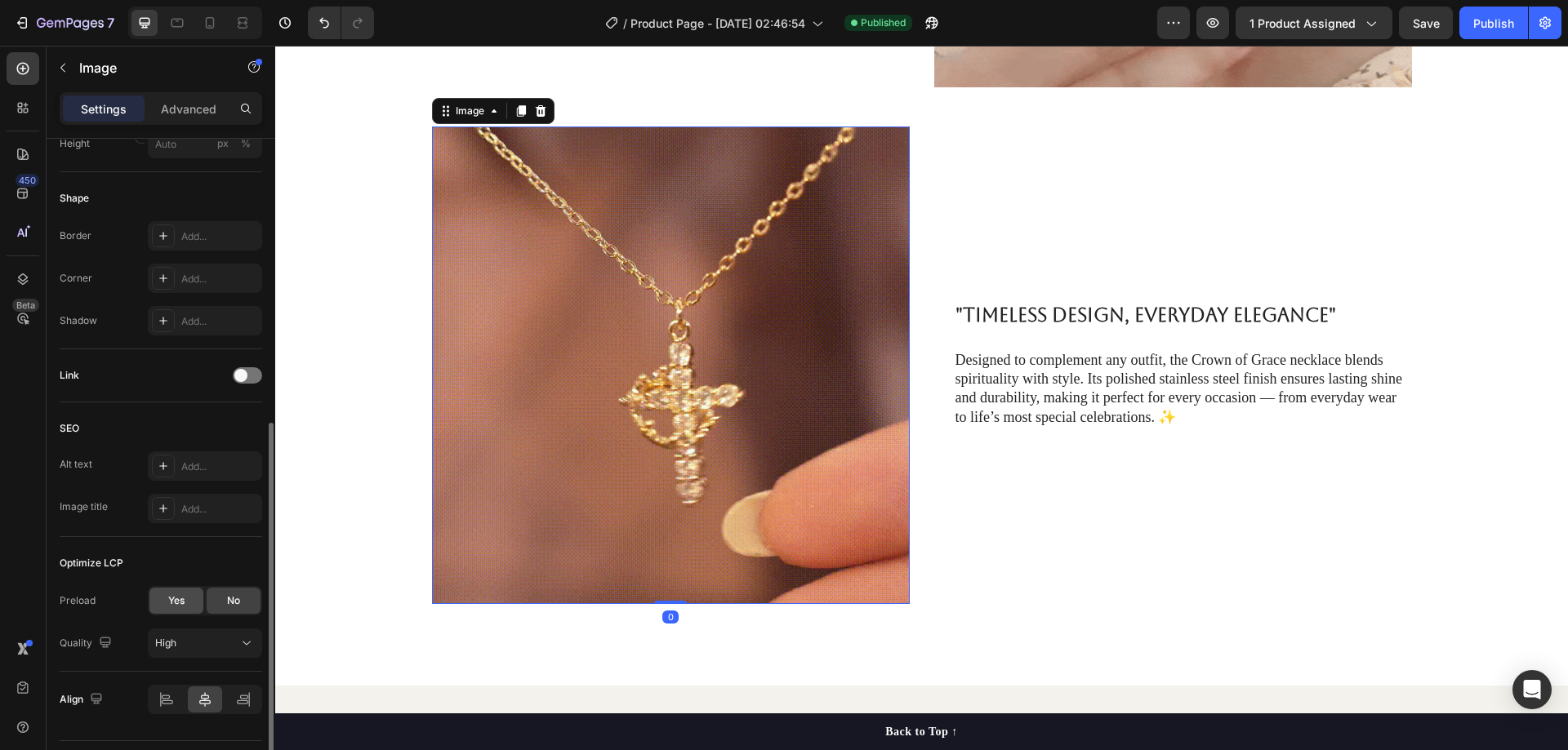
click at [172, 601] on span "Yes" at bounding box center [176, 601] width 17 height 15
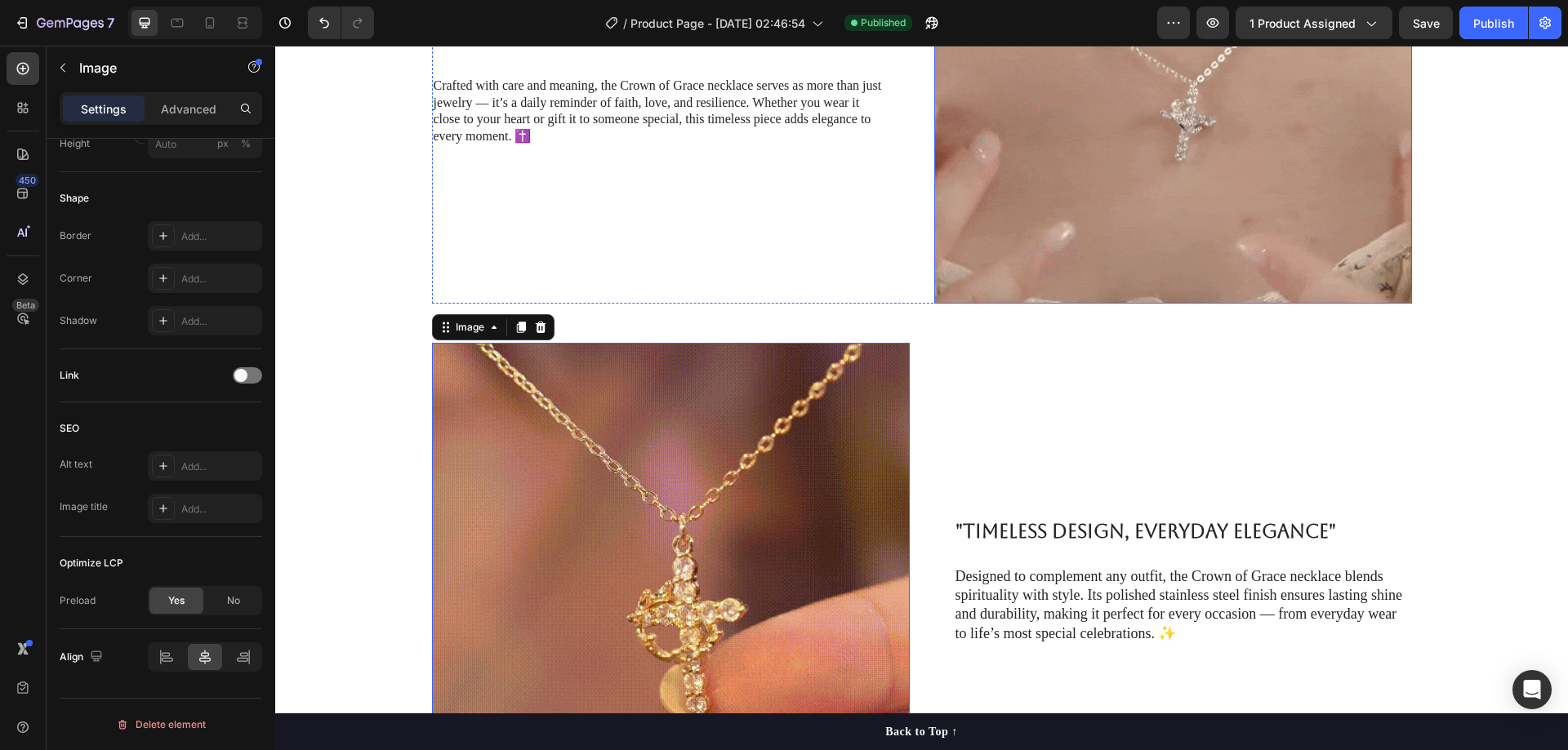
scroll to position [1061, 0]
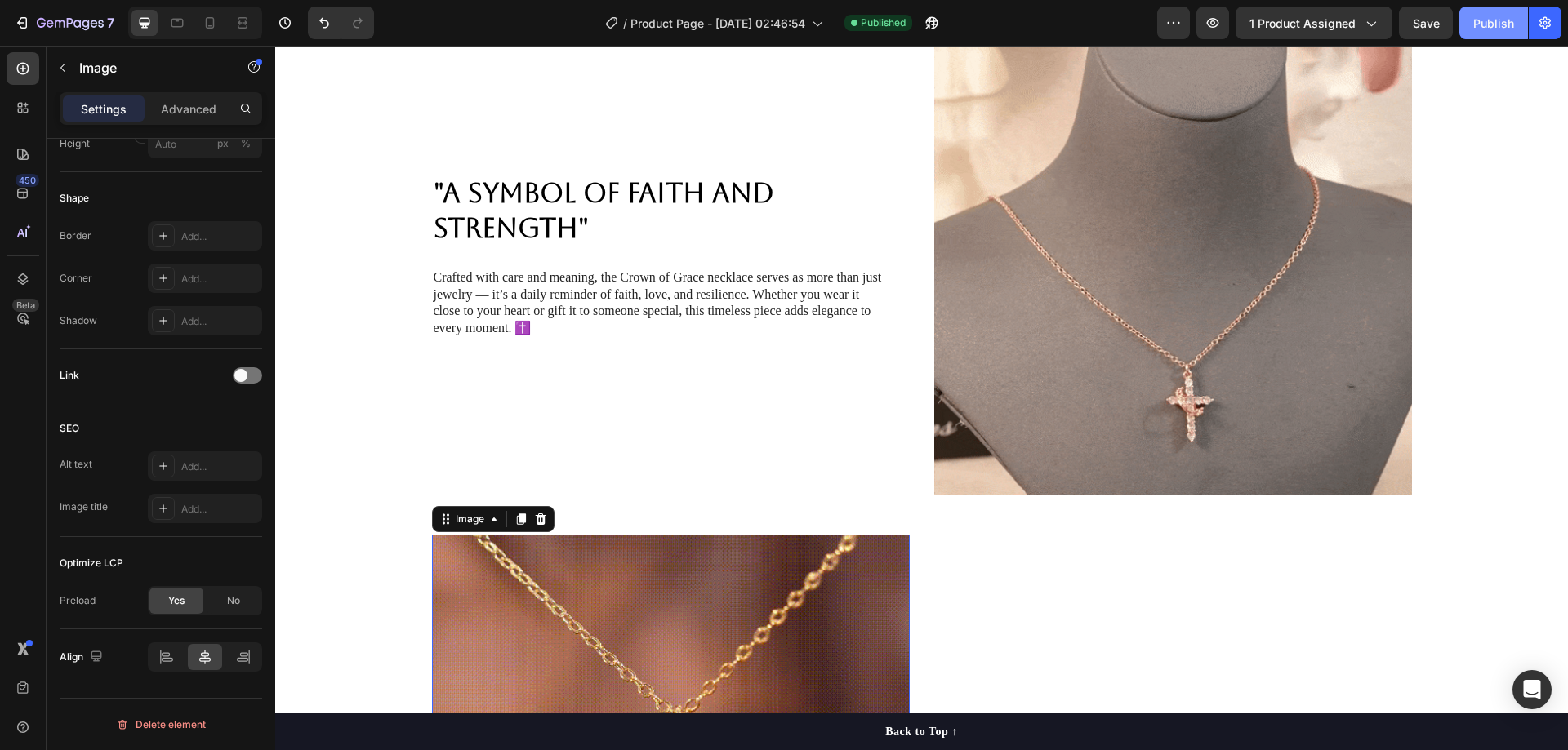
click at [1495, 22] on div "Publish" at bounding box center [1494, 24] width 41 height 17
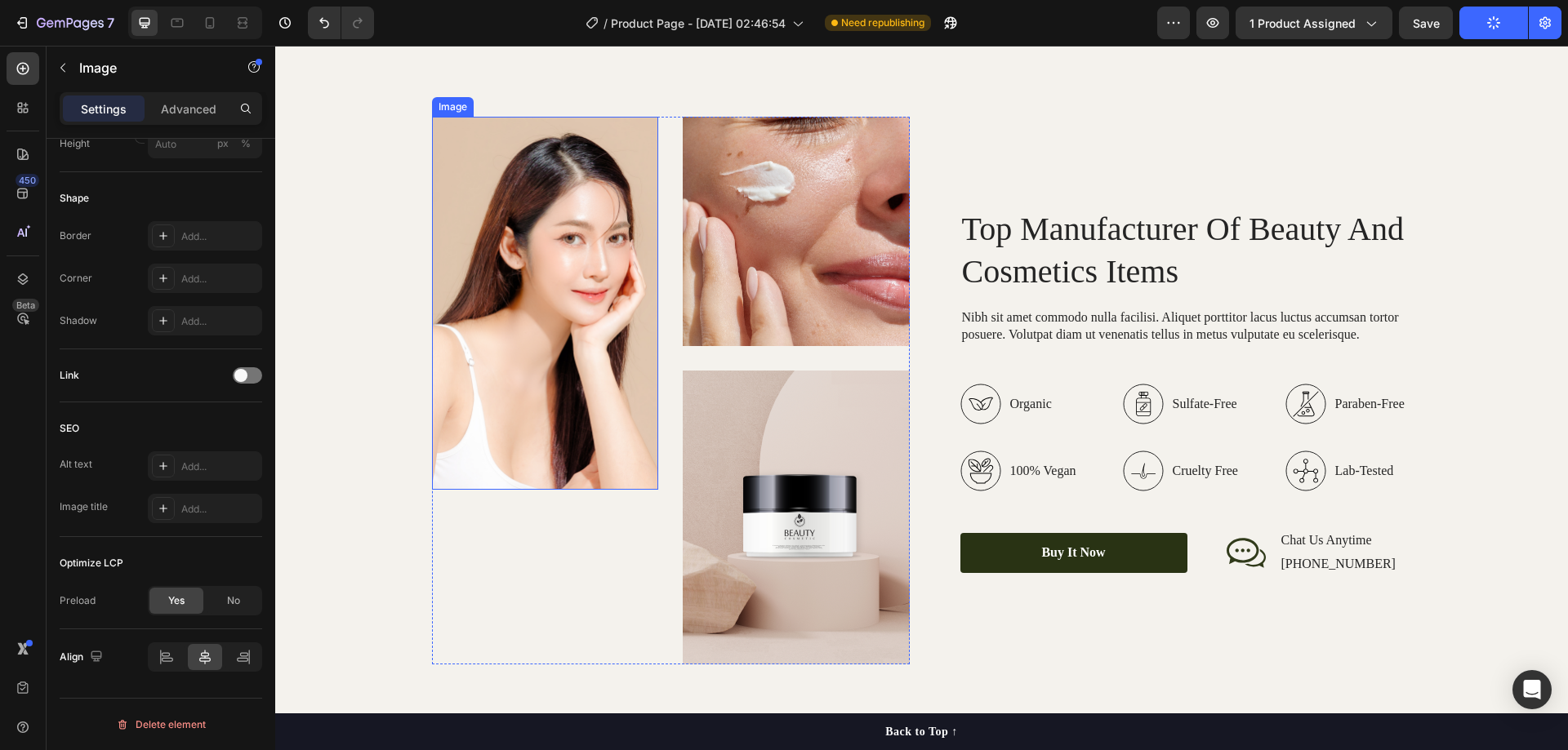
scroll to position [2122, 0]
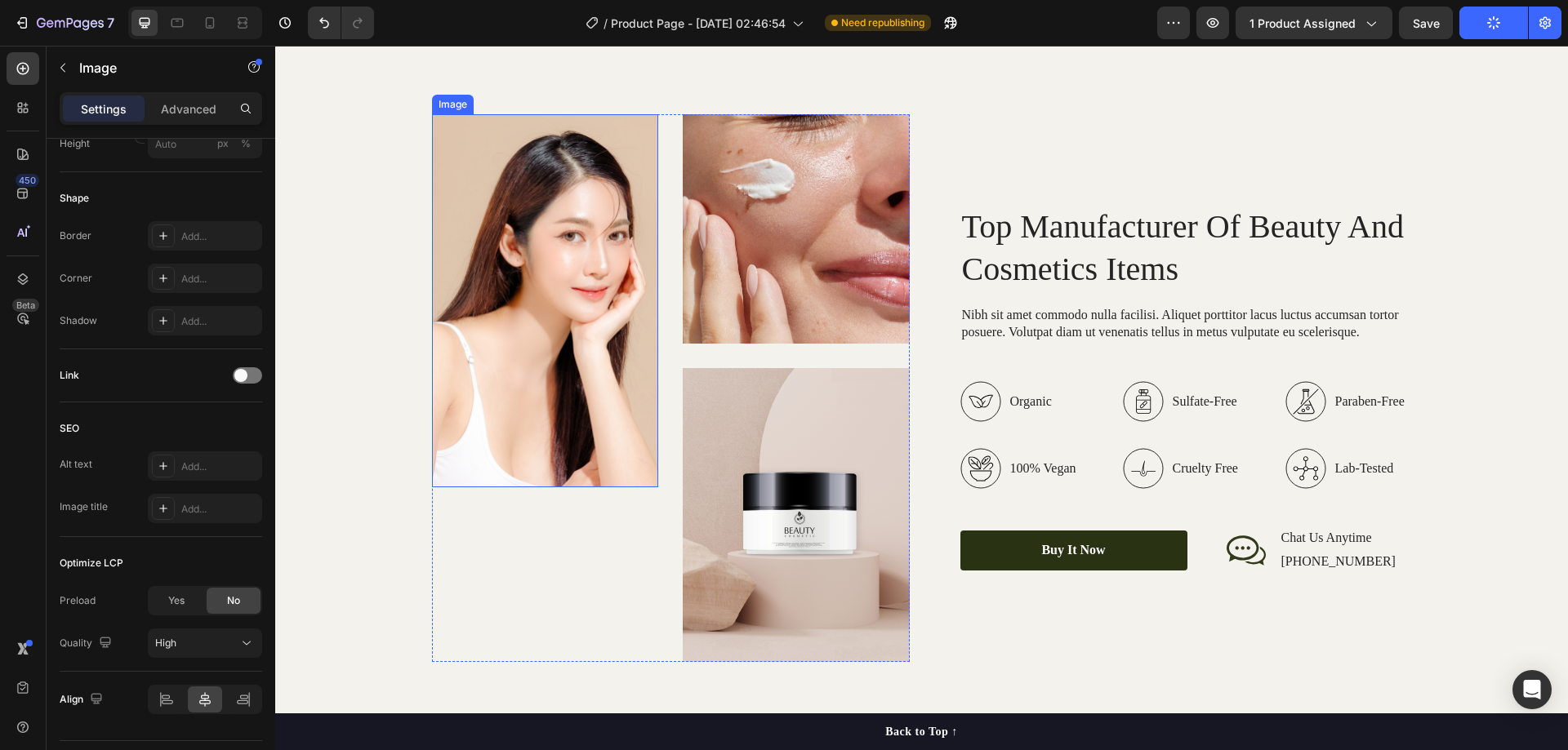
click at [611, 266] on img at bounding box center [546, 301] width 227 height 373
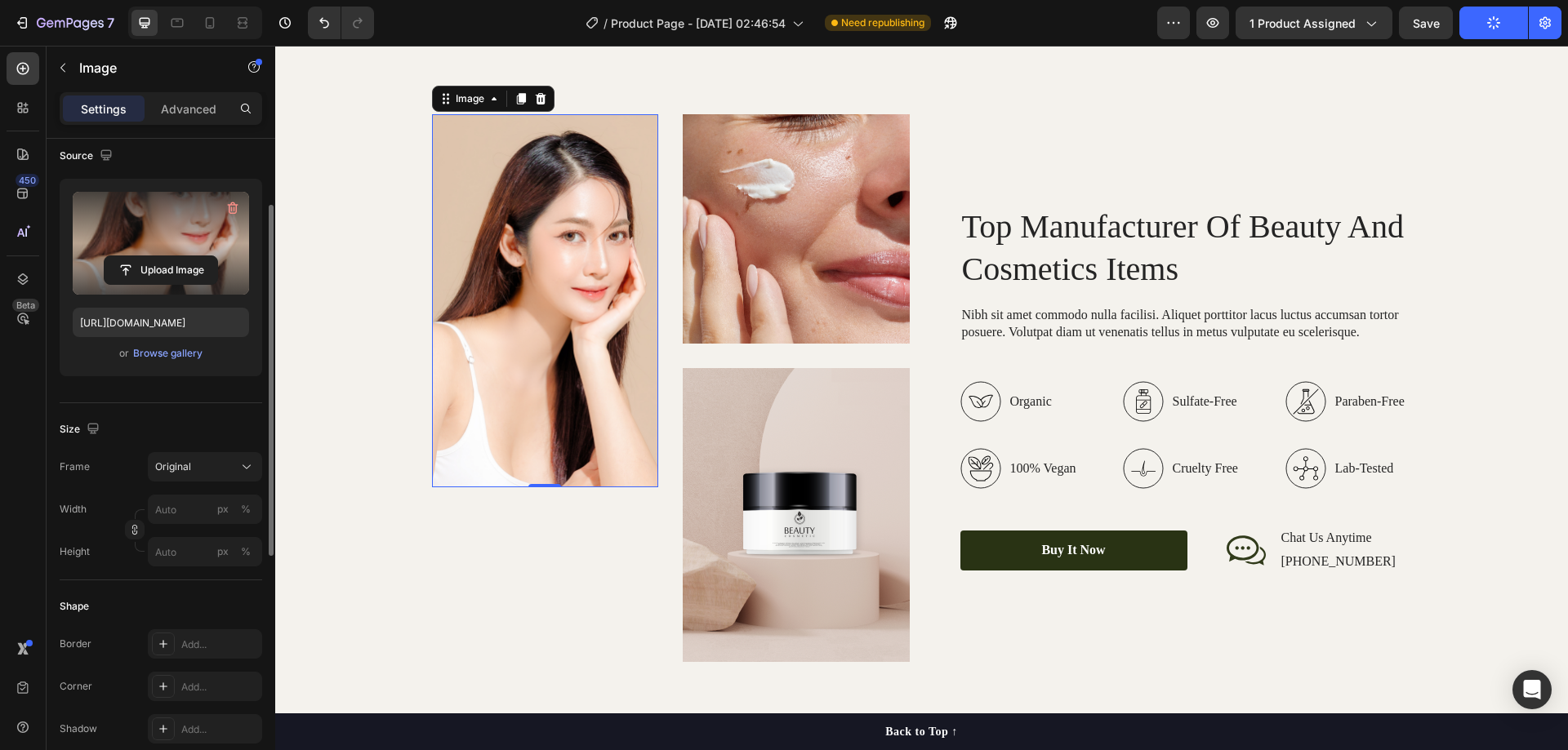
scroll to position [0, 0]
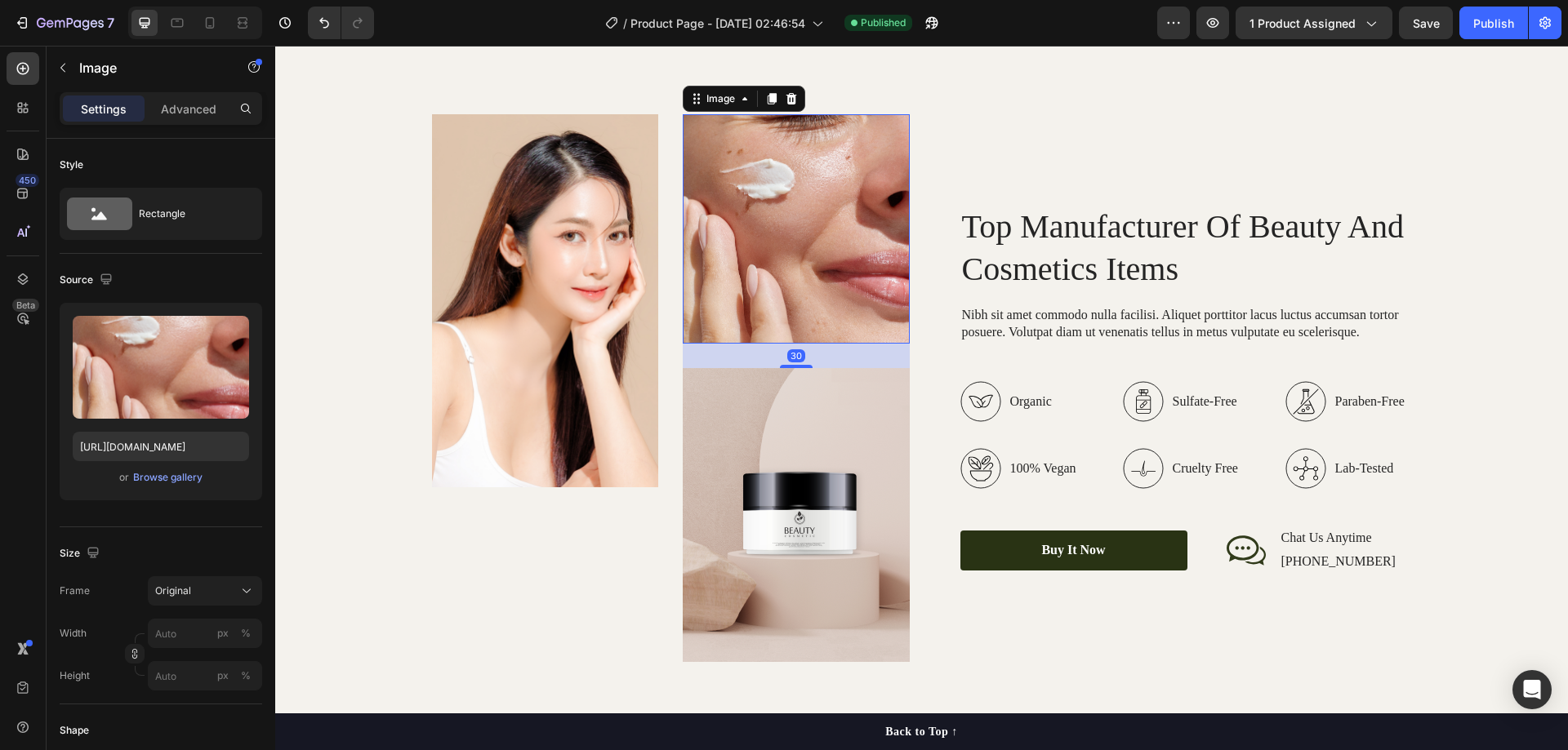
click at [727, 203] on img at bounding box center [797, 229] width 227 height 230
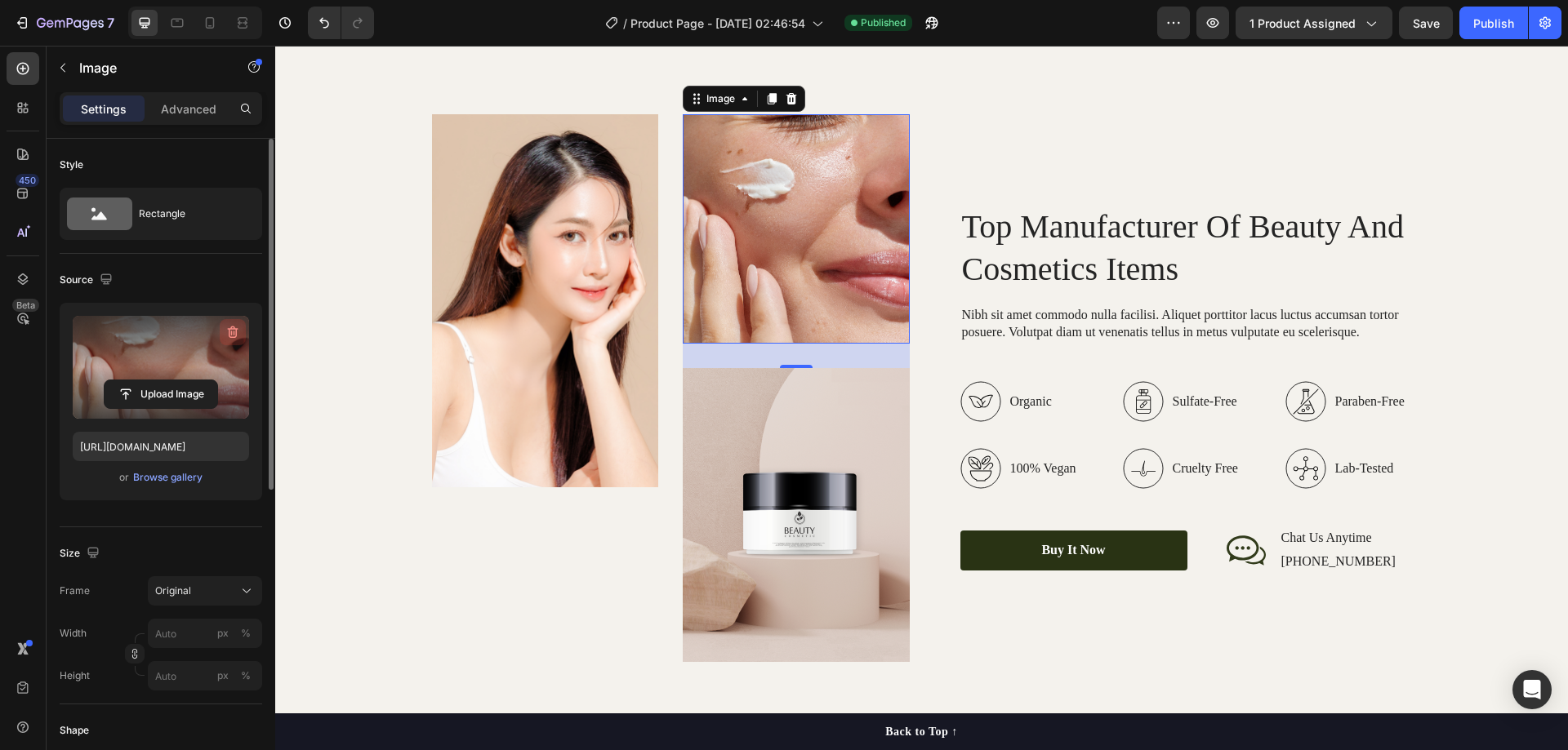
click at [234, 329] on icon "button" at bounding box center [233, 333] width 10 height 12
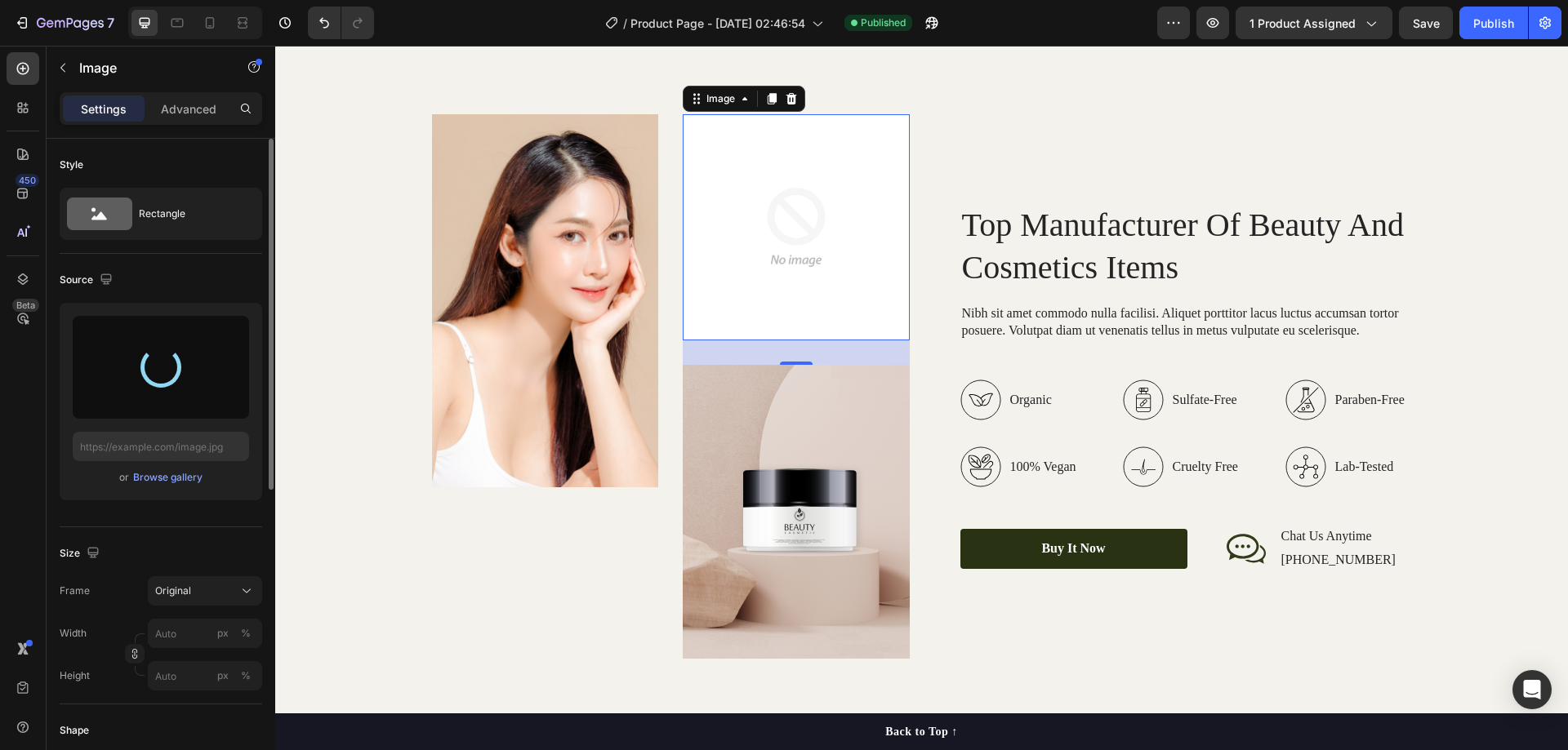
type input "https://cdn.shopify.com/s/files/1/0983/9565/2435/files/gempages_580694838337339…"
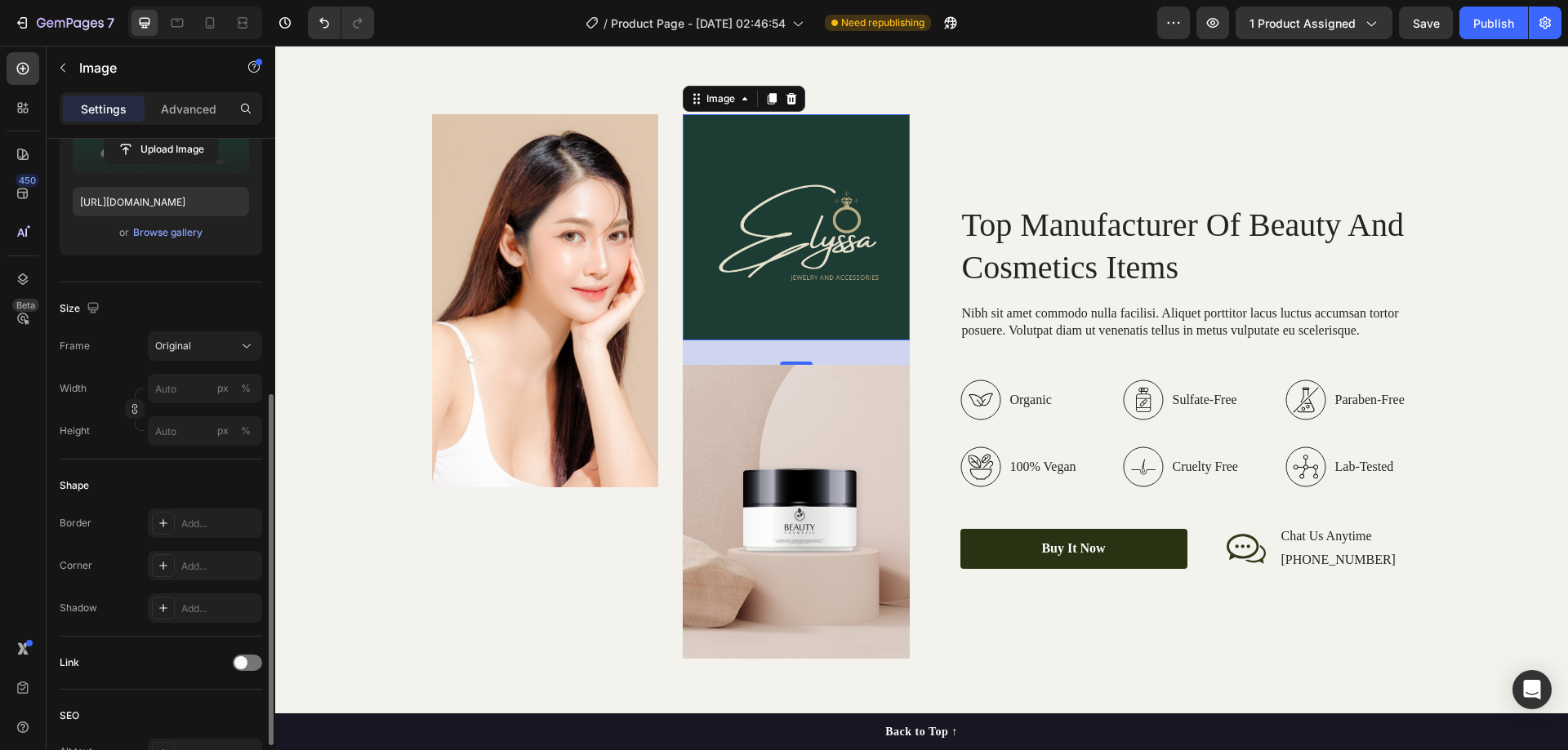
scroll to position [327, 0]
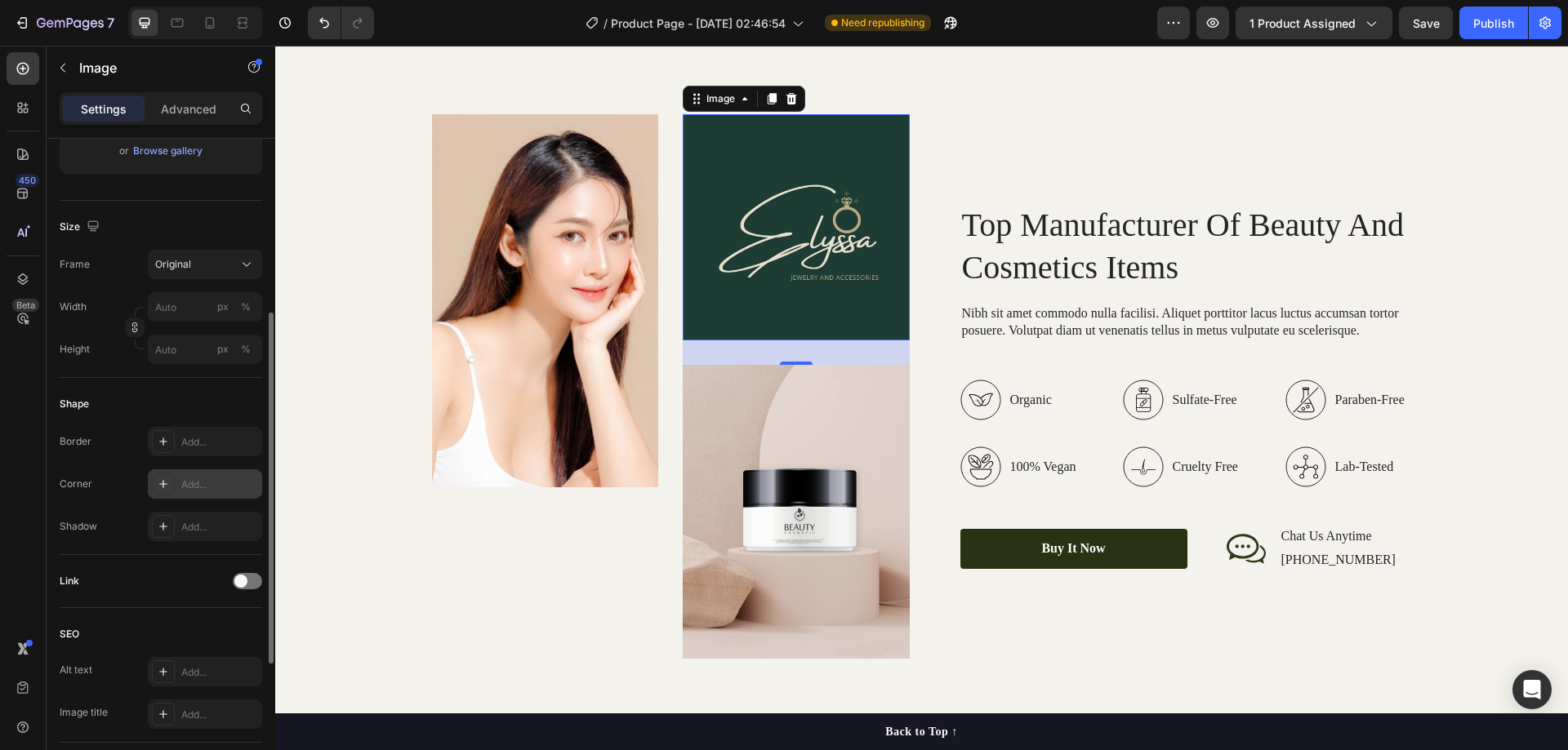
click at [195, 485] on div "Add..." at bounding box center [220, 484] width 77 height 15
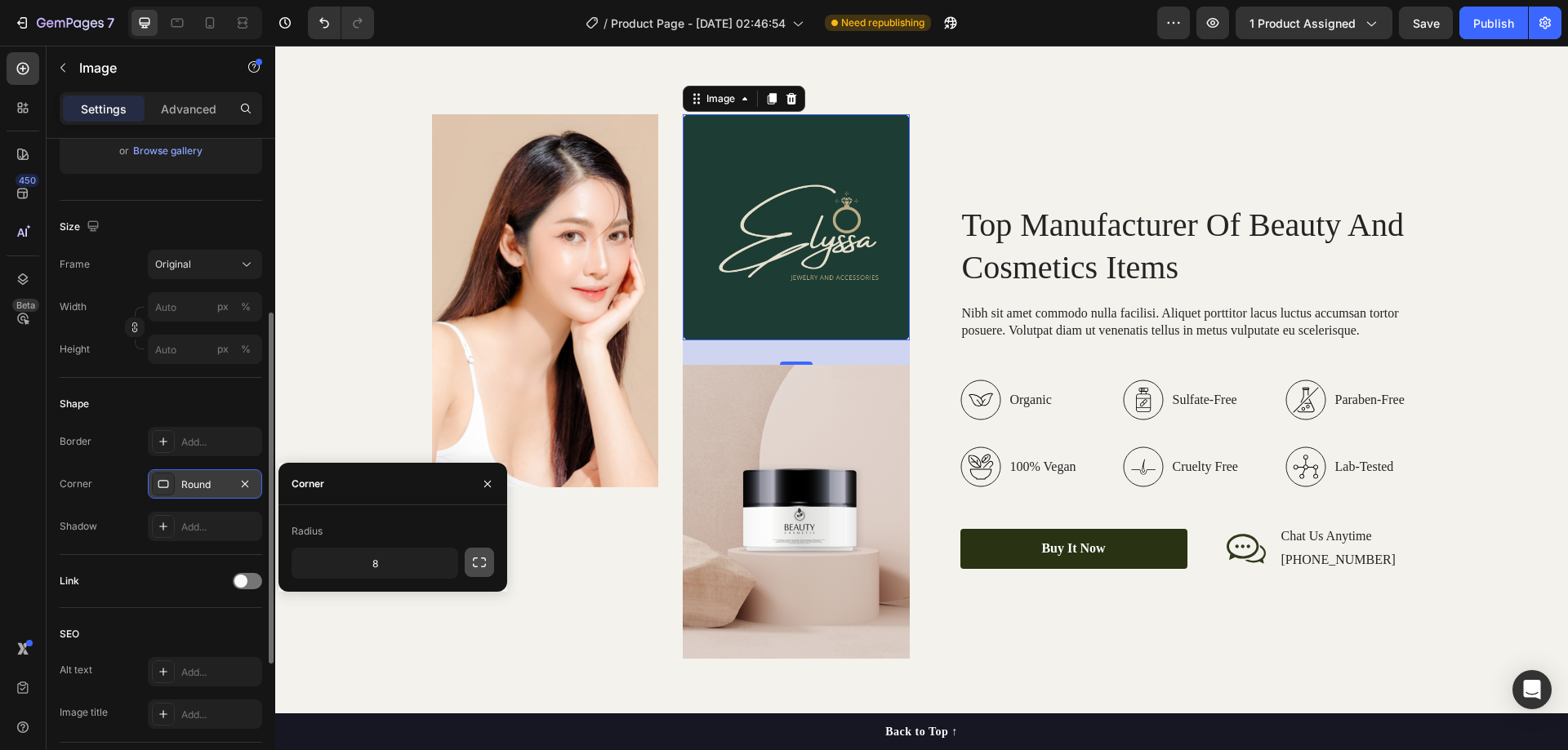
click at [484, 556] on icon "button" at bounding box center [479, 562] width 17 height 17
click at [430, 562] on input "8" at bounding box center [418, 564] width 79 height 30
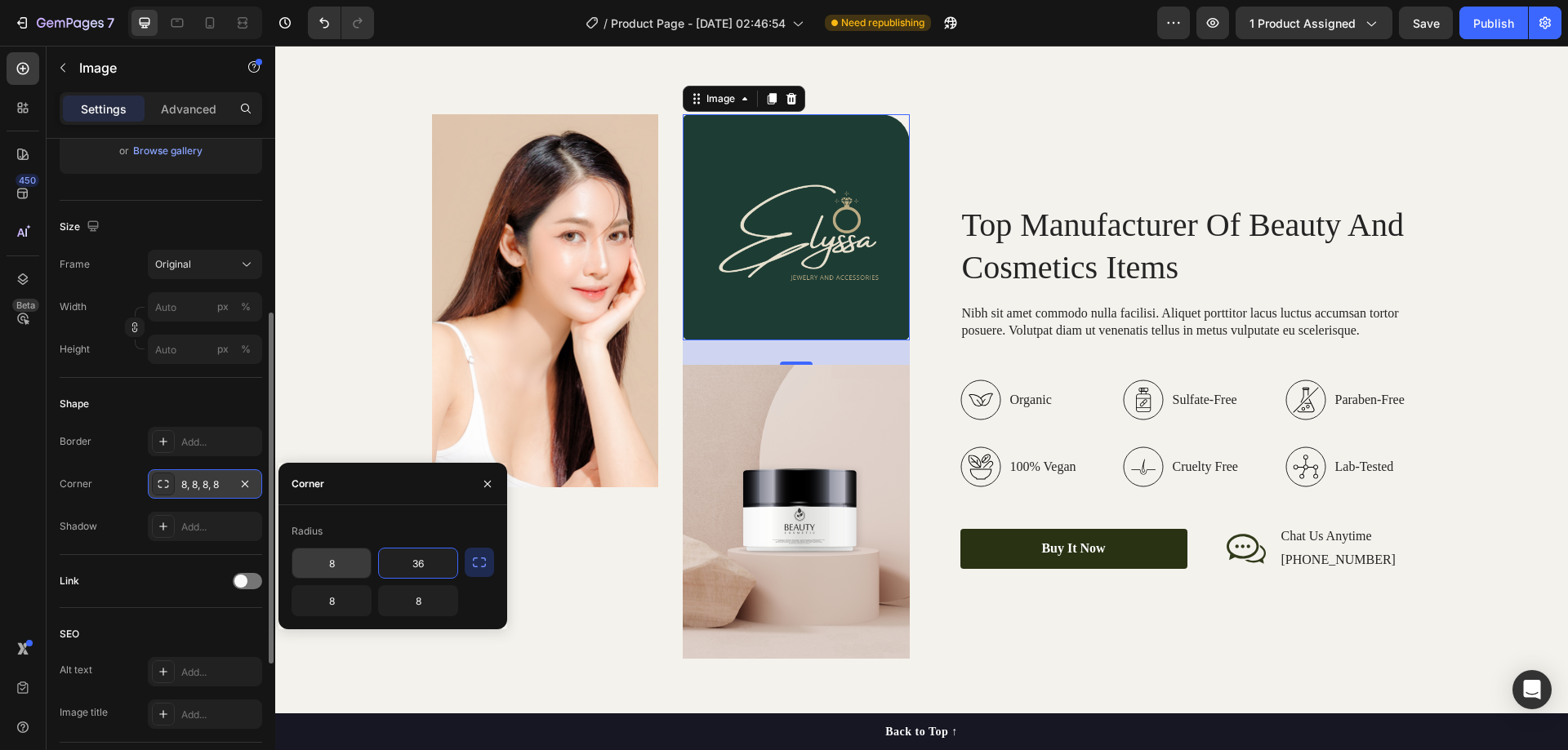
type input "36"
click at [346, 558] on input "8" at bounding box center [331, 564] width 79 height 30
type input "0"
click at [340, 600] on input "8" at bounding box center [331, 601] width 79 height 30
type input "0"
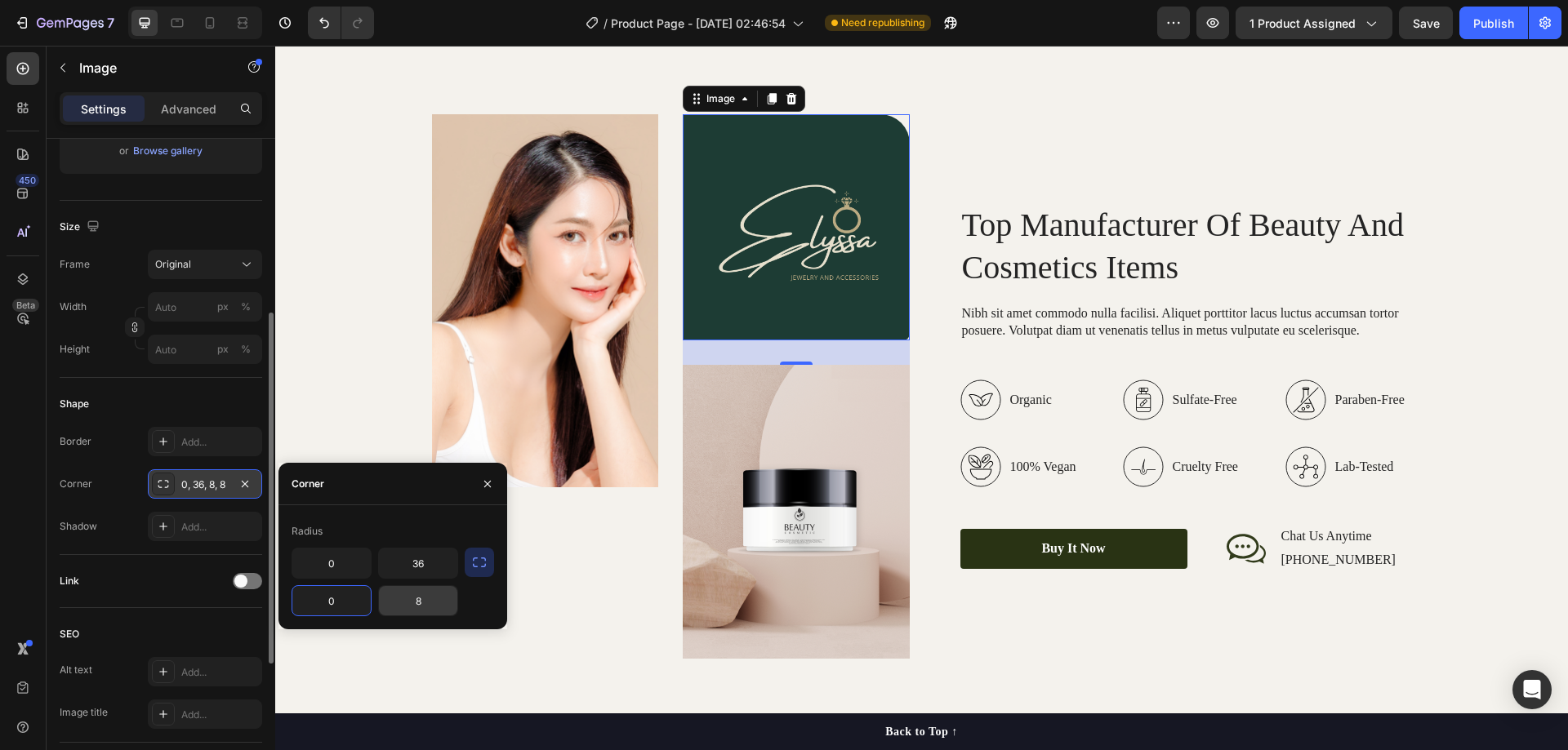
click at [426, 600] on input "8" at bounding box center [418, 601] width 79 height 30
type input "0"
click at [437, 562] on input "36" at bounding box center [418, 564] width 79 height 30
drag, startPoint x: 418, startPoint y: 555, endPoint x: 381, endPoint y: 557, distance: 37.1
click at [381, 557] on input "48" at bounding box center [418, 564] width 79 height 30
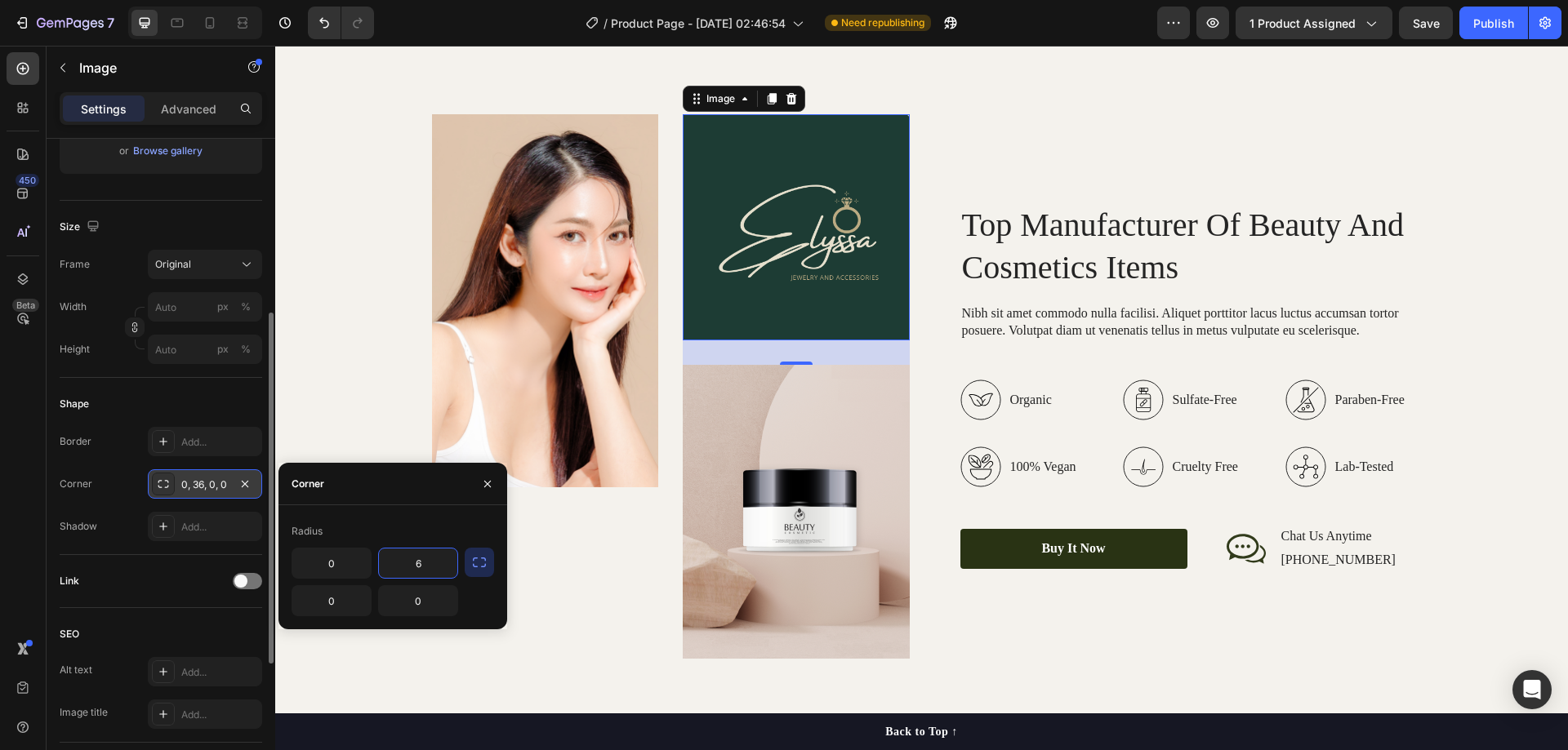
type input "64"
click at [1059, 115] on div "Top Manufacturer Of Beauty And Cosmetics Items Heading Nibh sit amet commodo nu…" at bounding box center [1173, 386] width 477 height 545
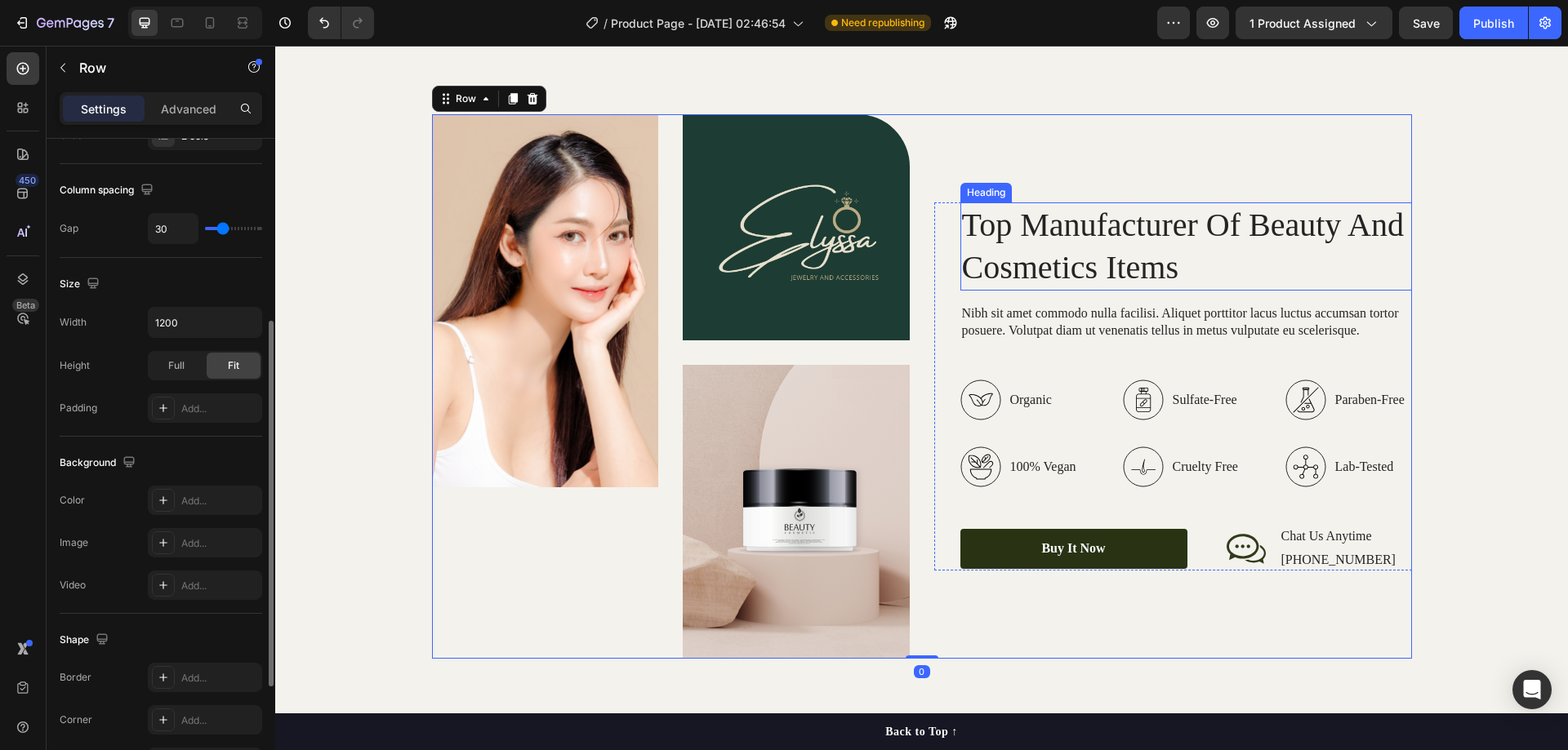
scroll to position [0, 0]
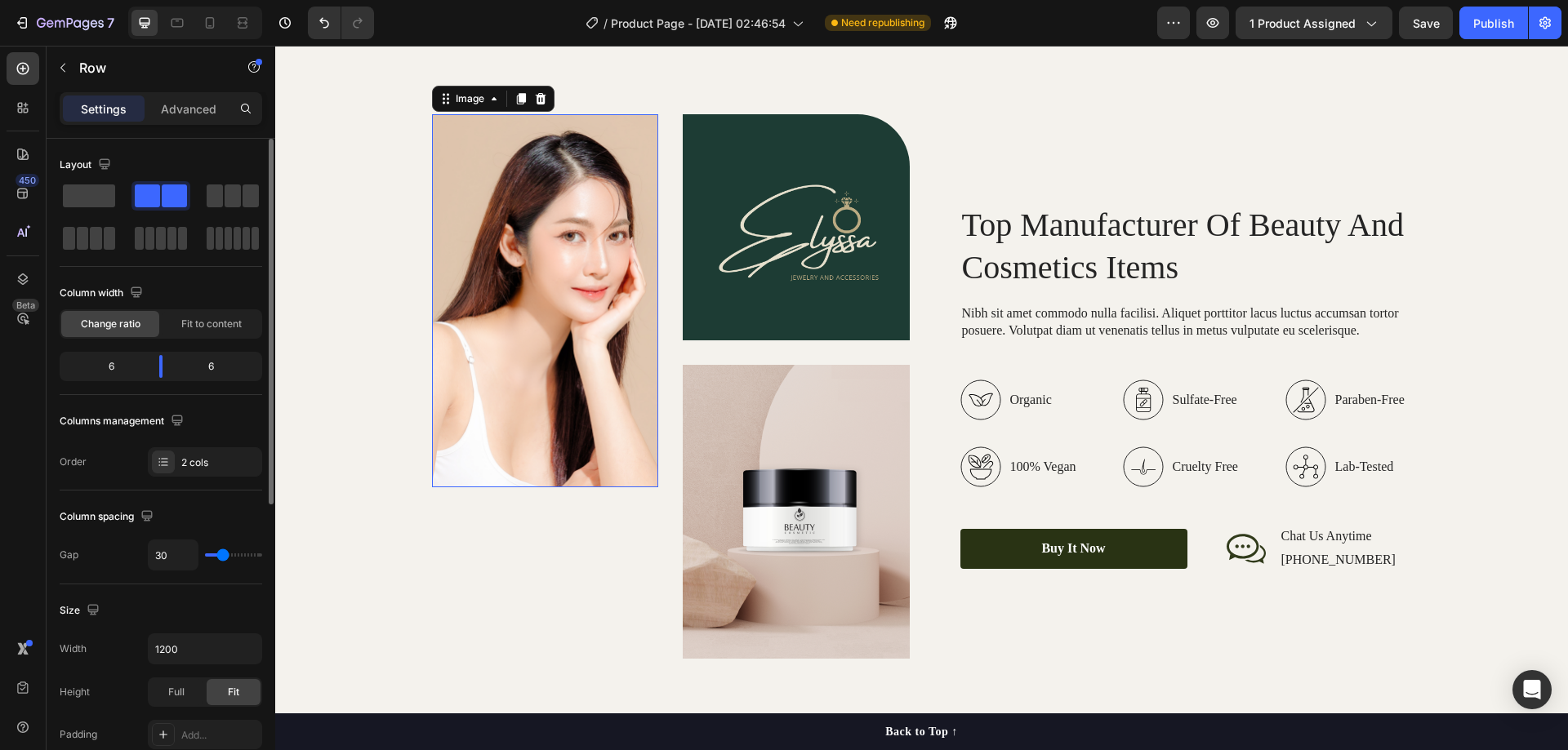
click at [504, 252] on img at bounding box center [546, 301] width 227 height 373
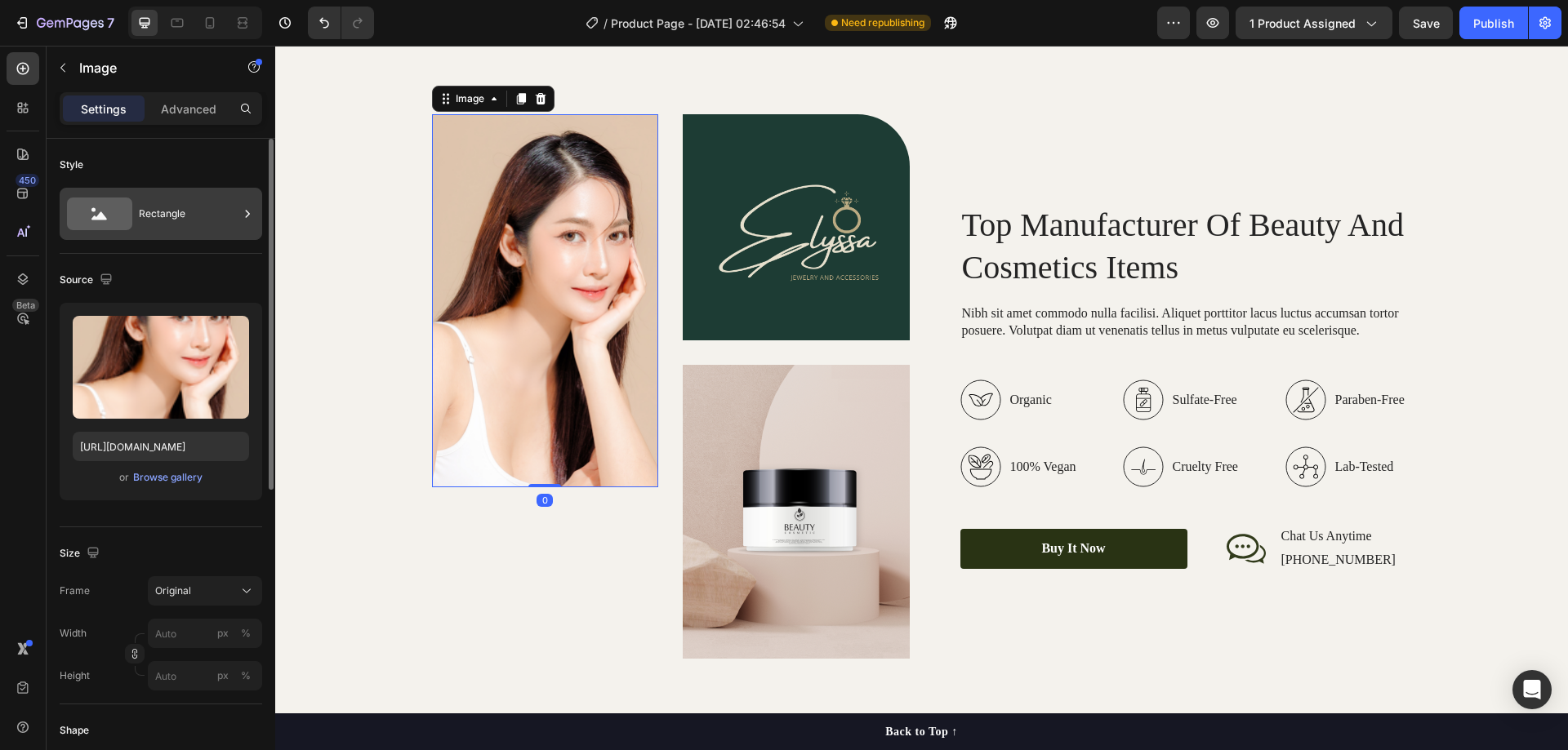
drag, startPoint x: 236, startPoint y: 328, endPoint x: 178, endPoint y: 203, distance: 137.8
click at [235, 328] on icon "button" at bounding box center [233, 332] width 17 height 17
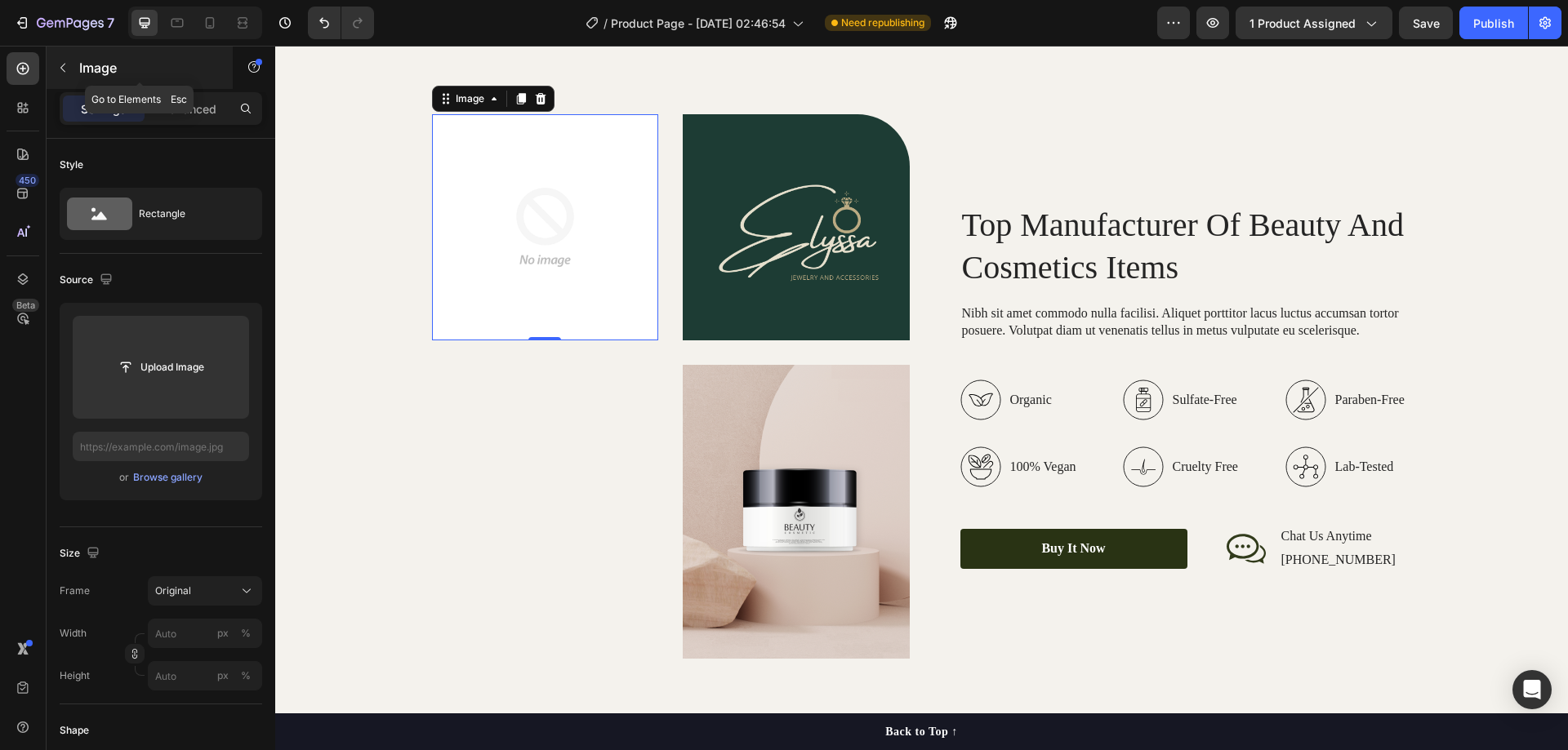
click at [56, 68] on button "button" at bounding box center [63, 68] width 26 height 26
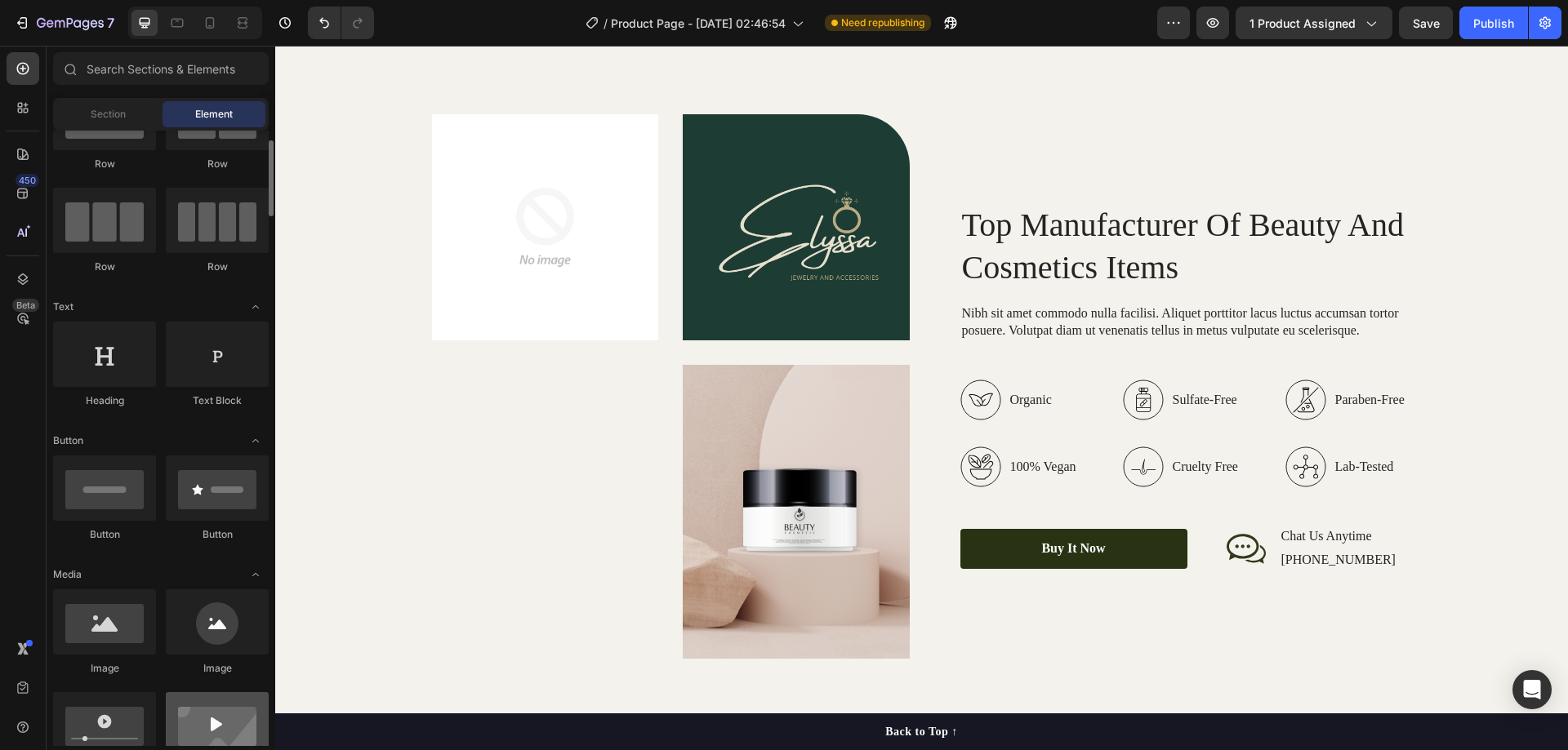
scroll to position [245, 0]
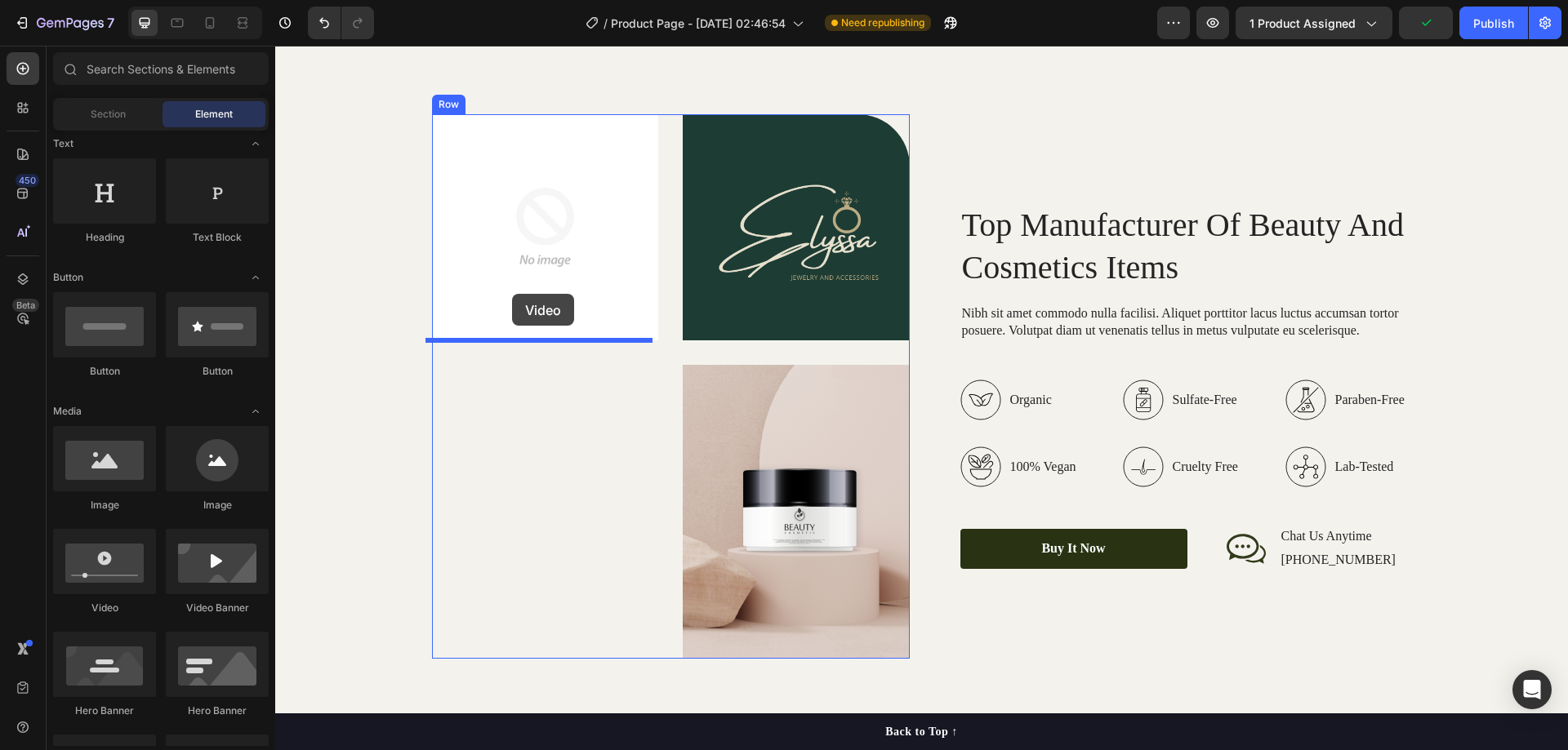
drag, startPoint x: 402, startPoint y: 615, endPoint x: 512, endPoint y: 294, distance: 339.3
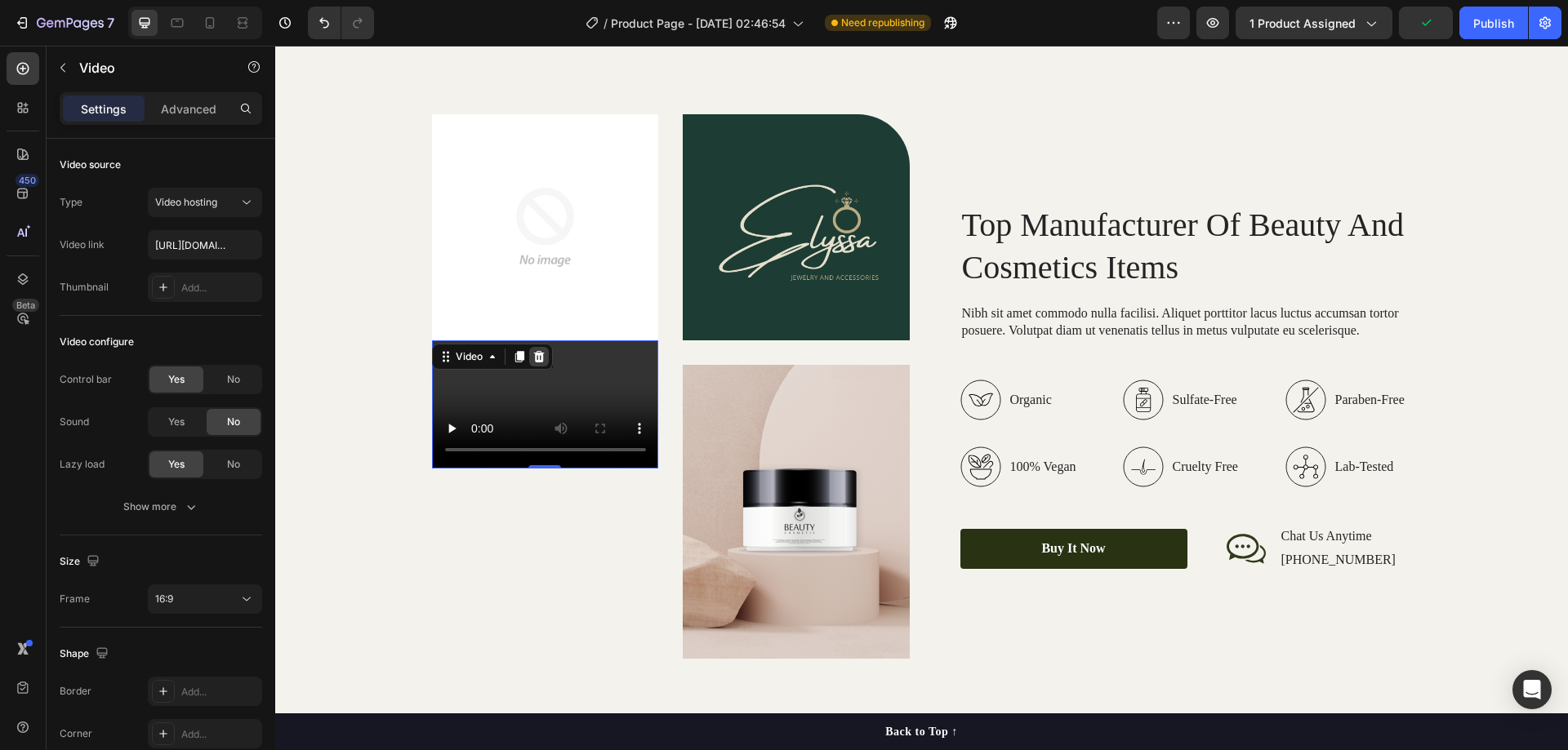
click at [533, 352] on icon at bounding box center [539, 357] width 13 height 13
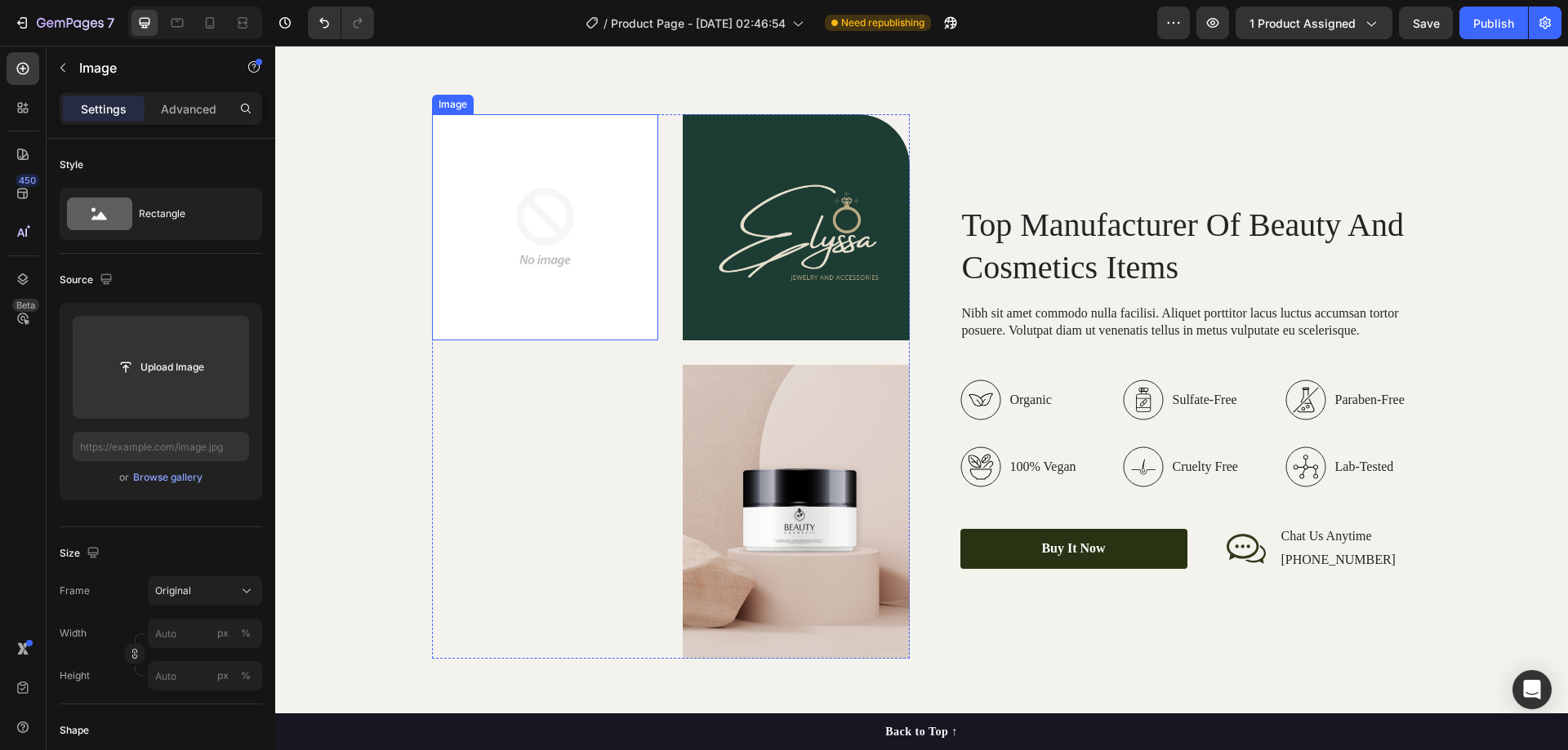
click at [512, 257] on img at bounding box center [546, 228] width 227 height 227
click at [536, 98] on icon at bounding box center [540, 99] width 13 height 13
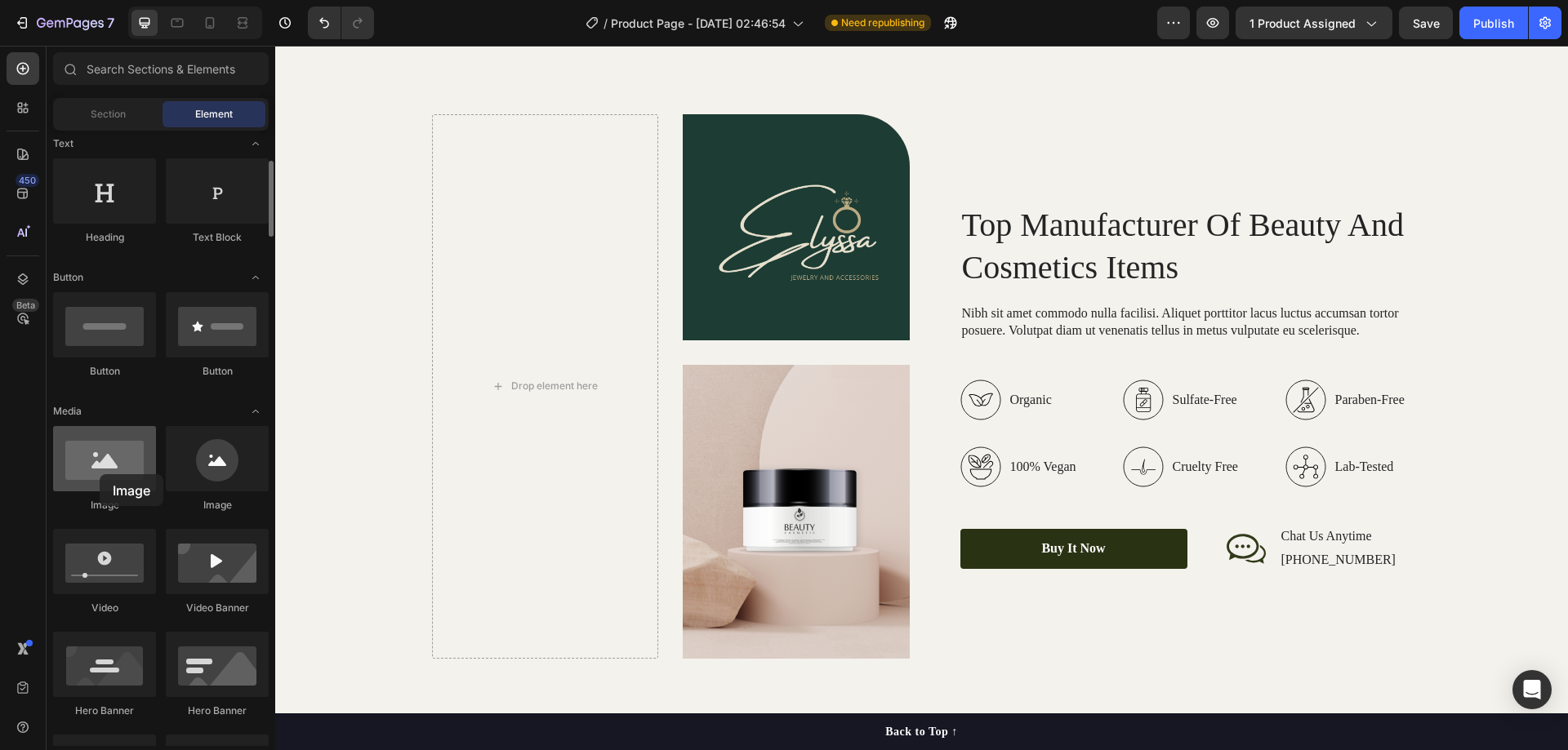
drag, startPoint x: 115, startPoint y: 464, endPoint x: 106, endPoint y: 476, distance: 15.0
click at [99, 475] on div at bounding box center [105, 459] width 103 height 66
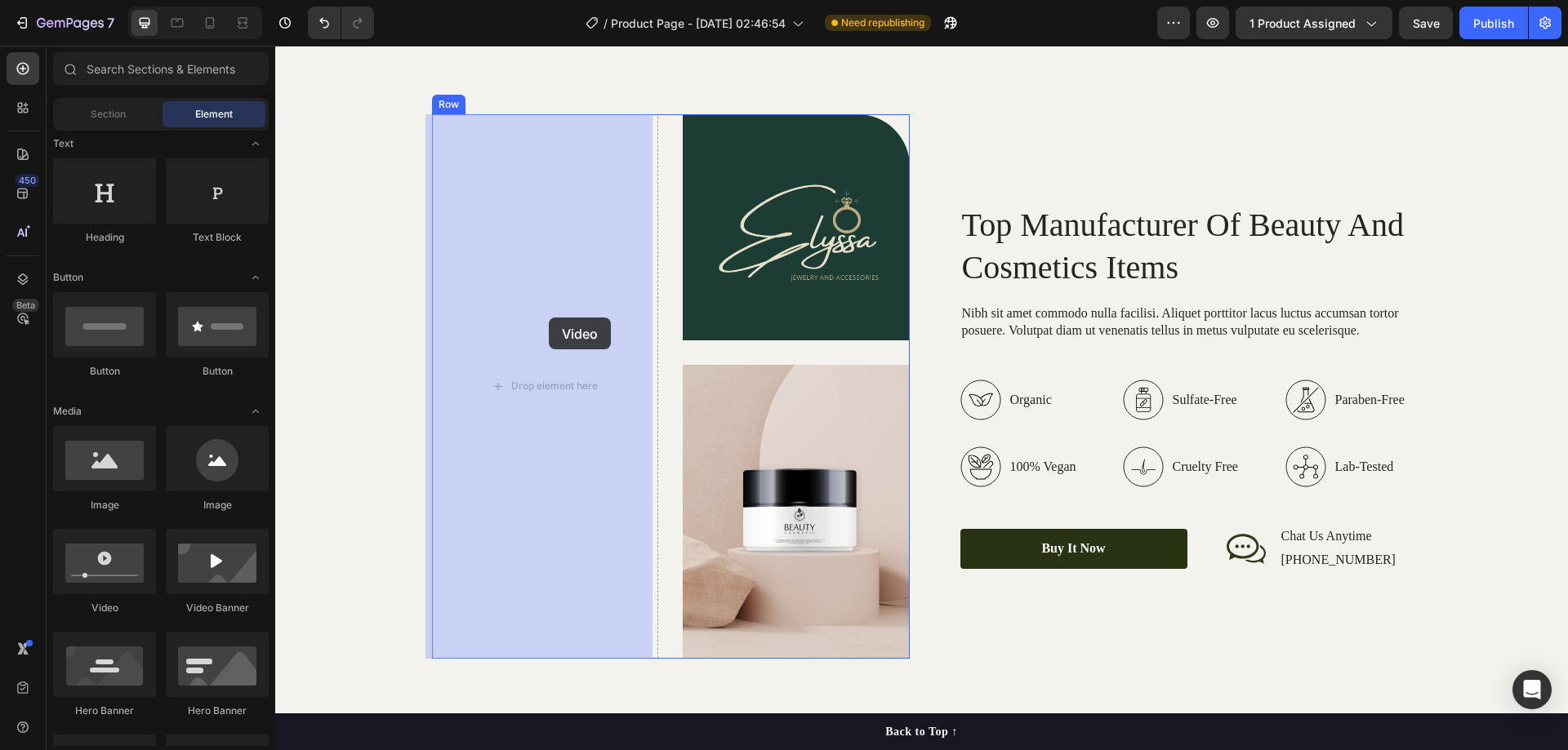
drag, startPoint x: 387, startPoint y: 598, endPoint x: 549, endPoint y: 317, distance: 324.4
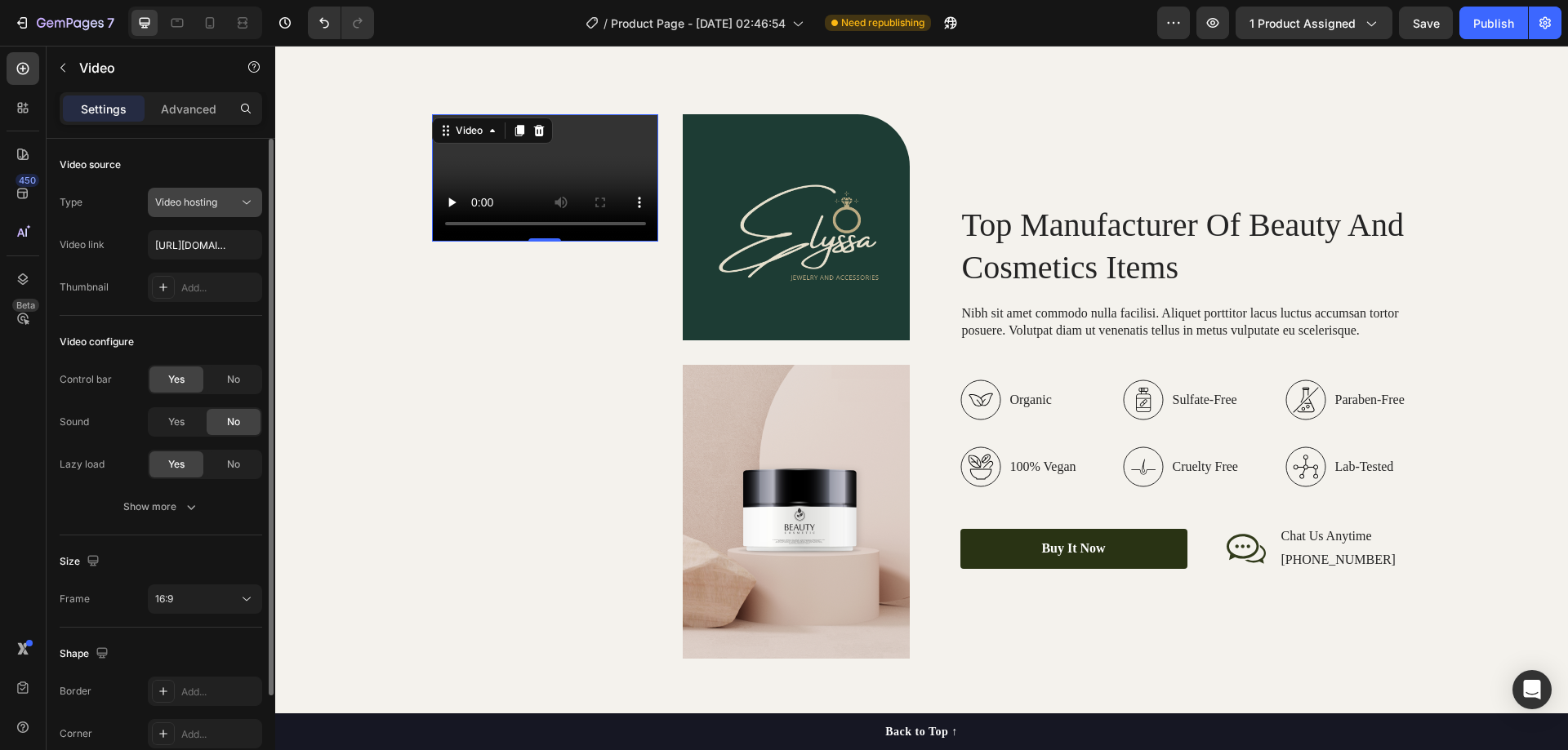
click at [213, 205] on span "Video hosting" at bounding box center [185, 202] width 62 height 12
click at [214, 205] on span "Video hosting" at bounding box center [185, 202] width 62 height 12
click at [207, 238] on input "https://cdn.shopify.com/videos/c/o/v/2cd3deb506b54b009063f7270ab5cf2e.mp4" at bounding box center [205, 245] width 115 height 30
paste input "e8c2e79945e849d7912bd1635f1ffe73"
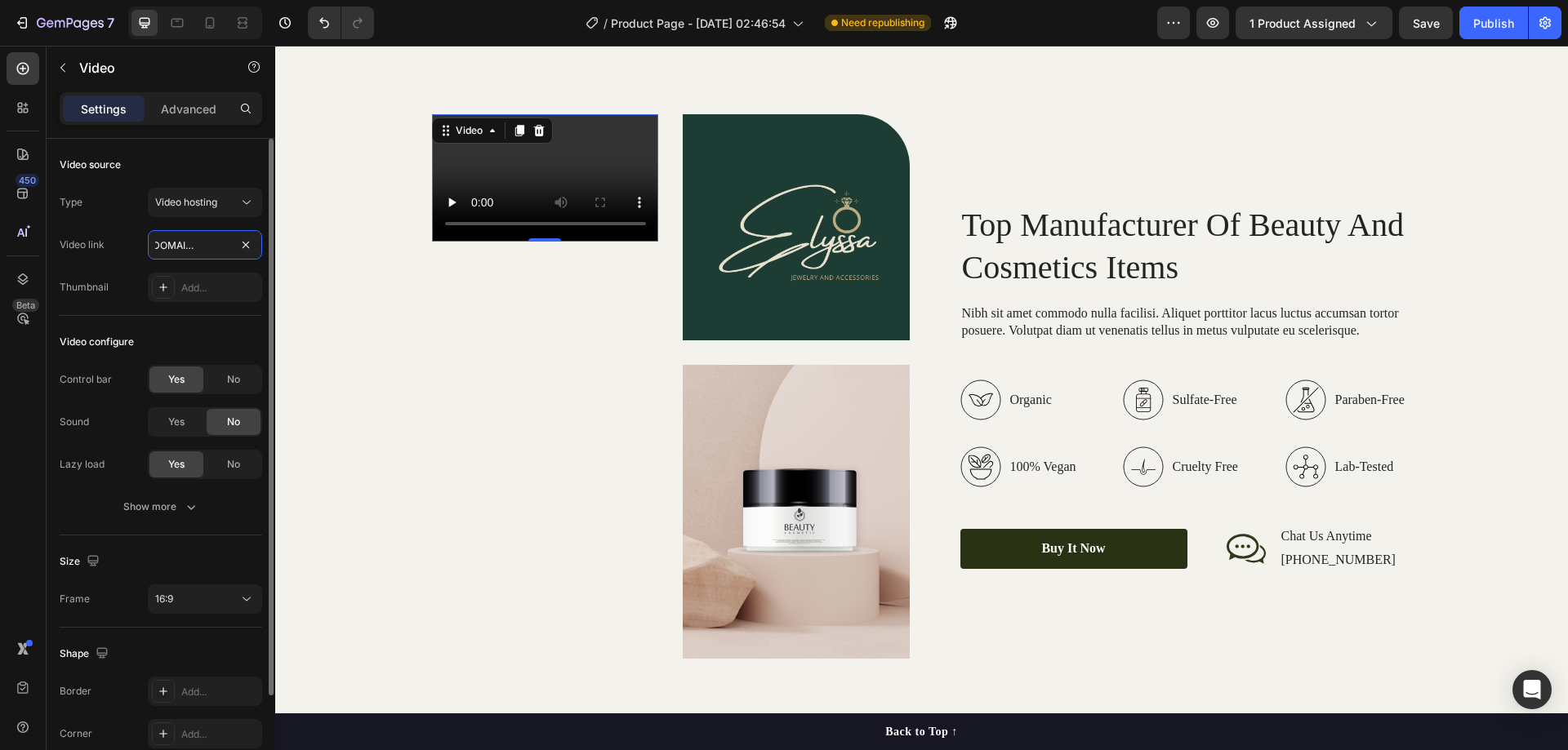
type input "https://cdn.shopify.com/videos/c/o/v/e8c2e79945e849d7912bd1635f1ffe73.mp4"
click at [234, 377] on span "No" at bounding box center [233, 379] width 13 height 15
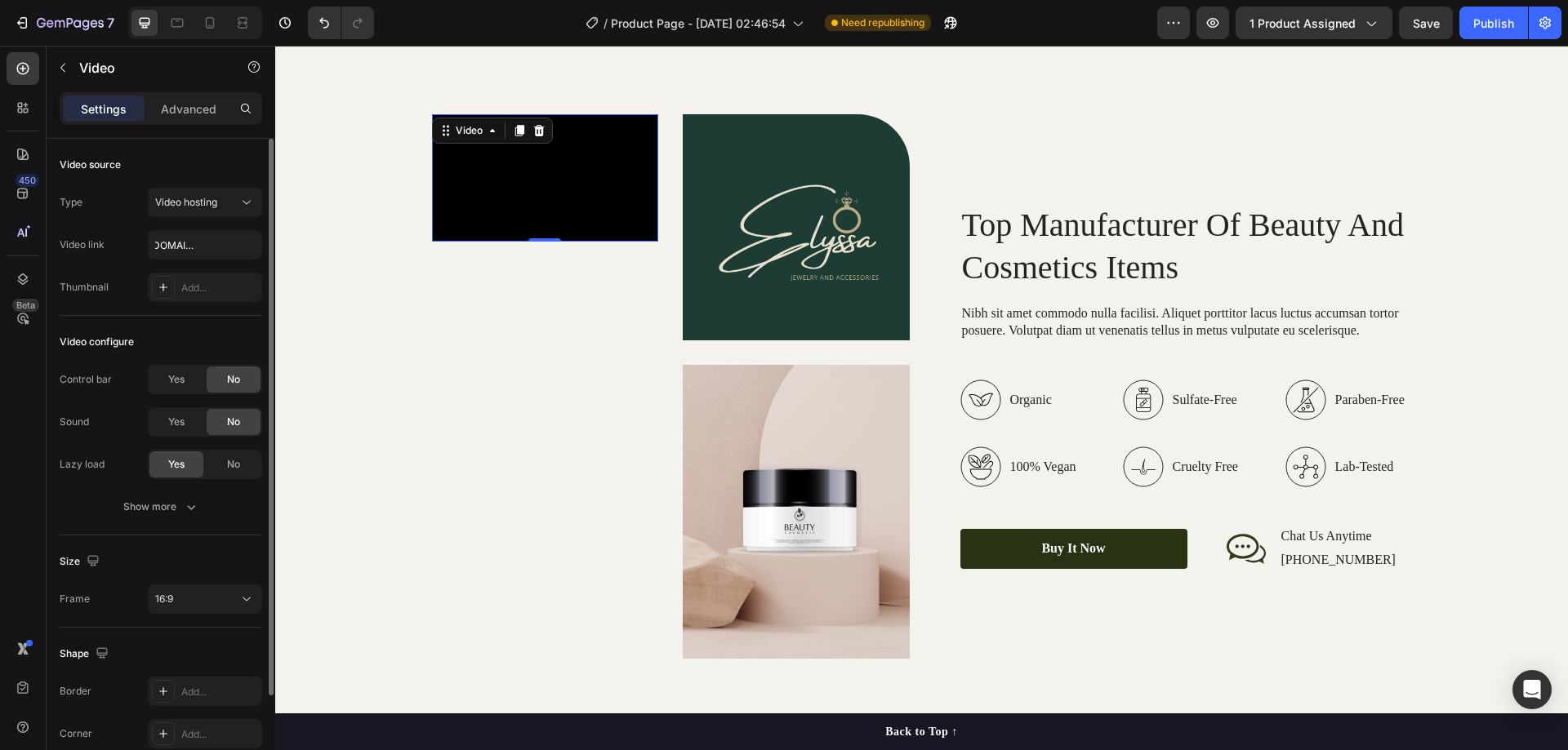
scroll to position [0, 0]
click at [171, 501] on div "Show more" at bounding box center [161, 507] width 76 height 17
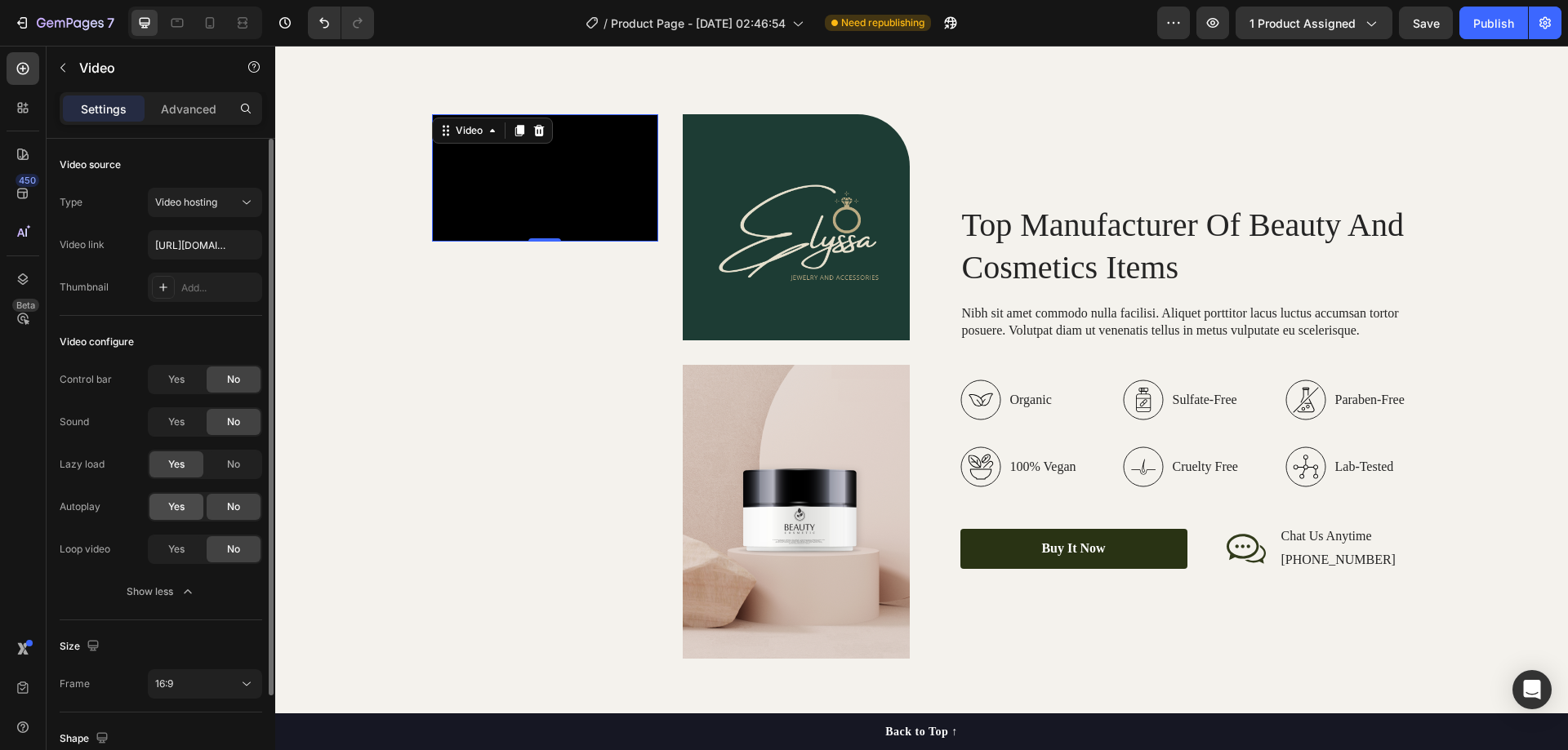
click at [176, 514] on div "Yes" at bounding box center [177, 507] width 54 height 26
click at [176, 549] on span "Yes" at bounding box center [176, 549] width 17 height 15
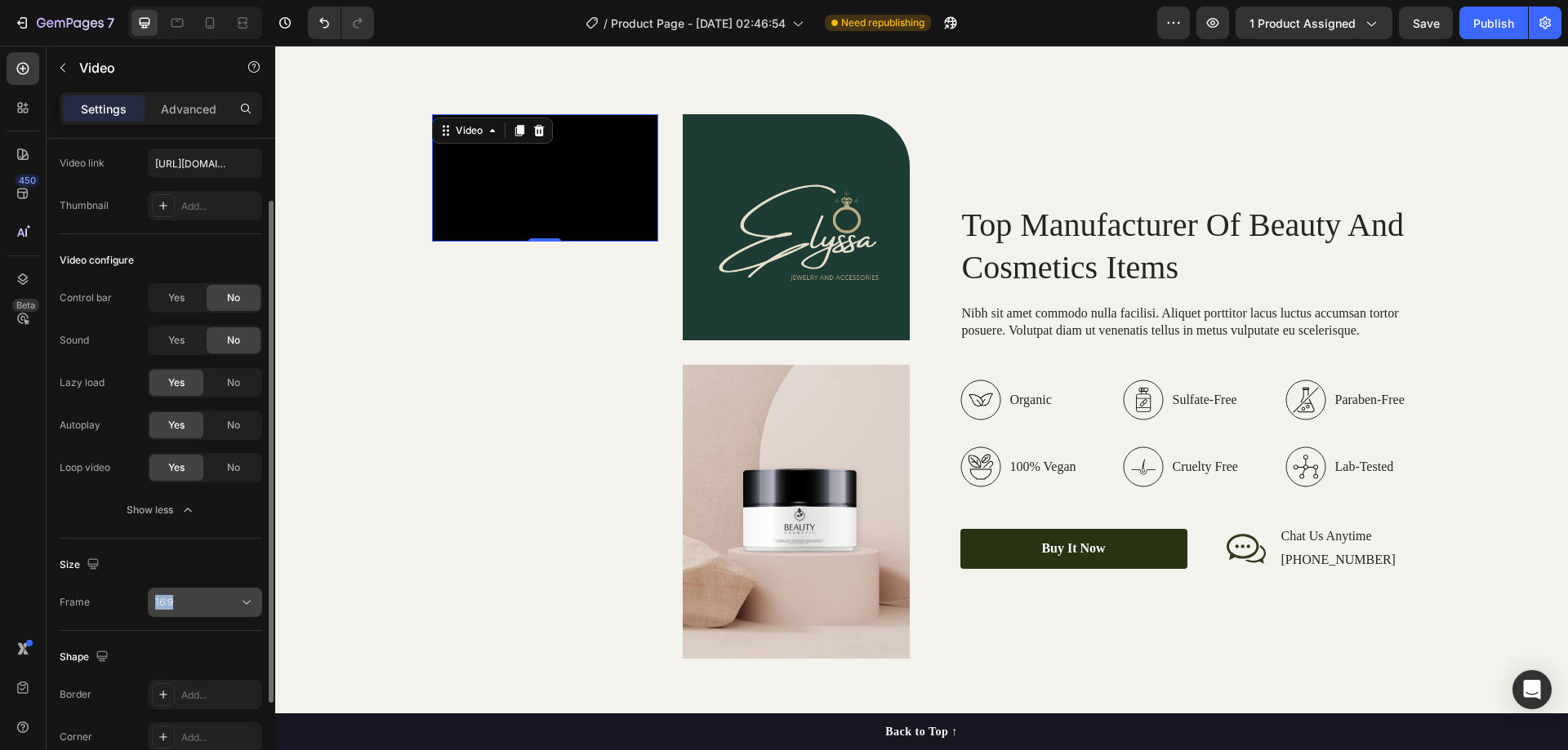
click at [195, 587] on div "Size Frame 16:9" at bounding box center [161, 585] width 203 height 93
click at [198, 596] on div "16:9" at bounding box center [196, 602] width 83 height 15
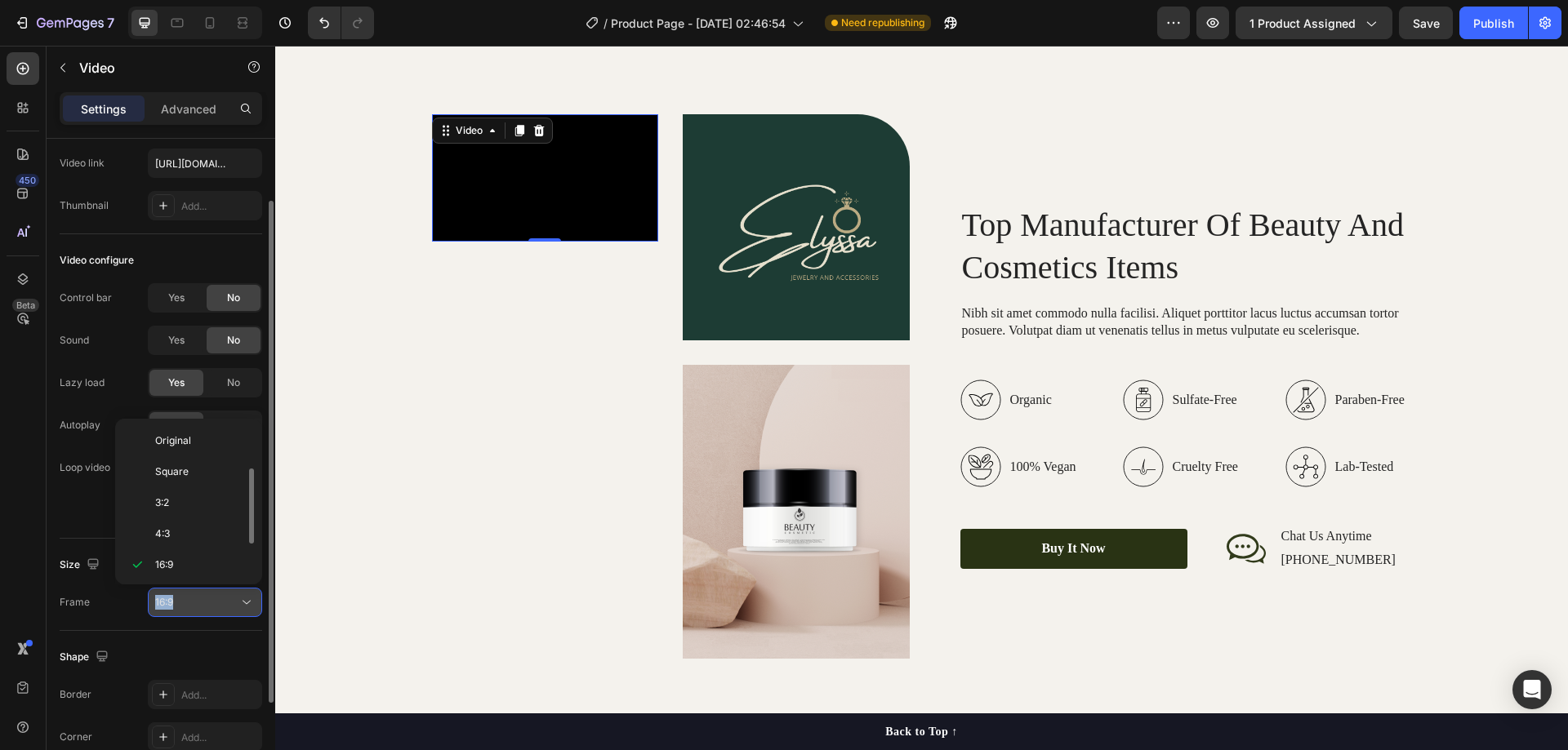
scroll to position [30, 0]
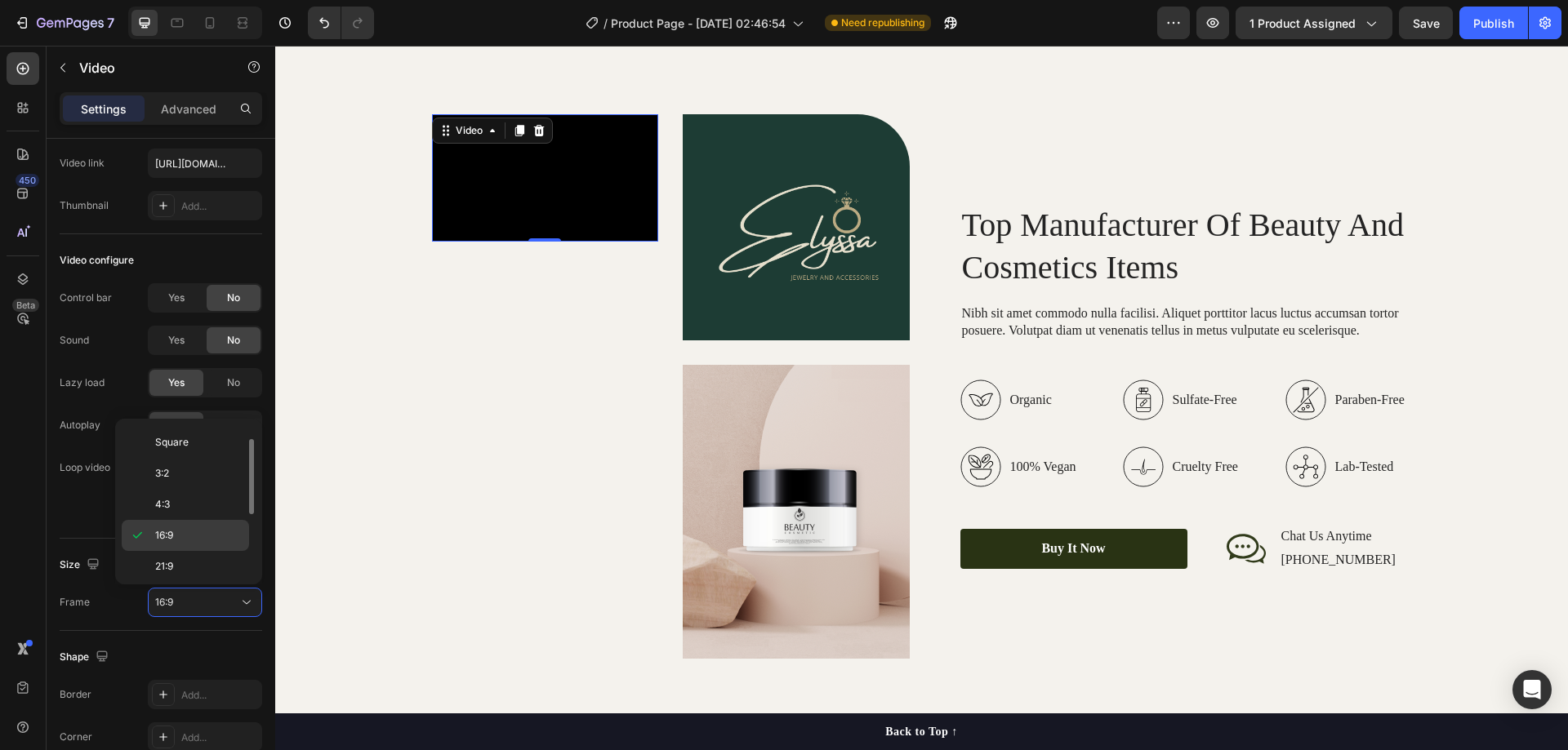
click at [171, 551] on div "16:9" at bounding box center [185, 566] width 128 height 31
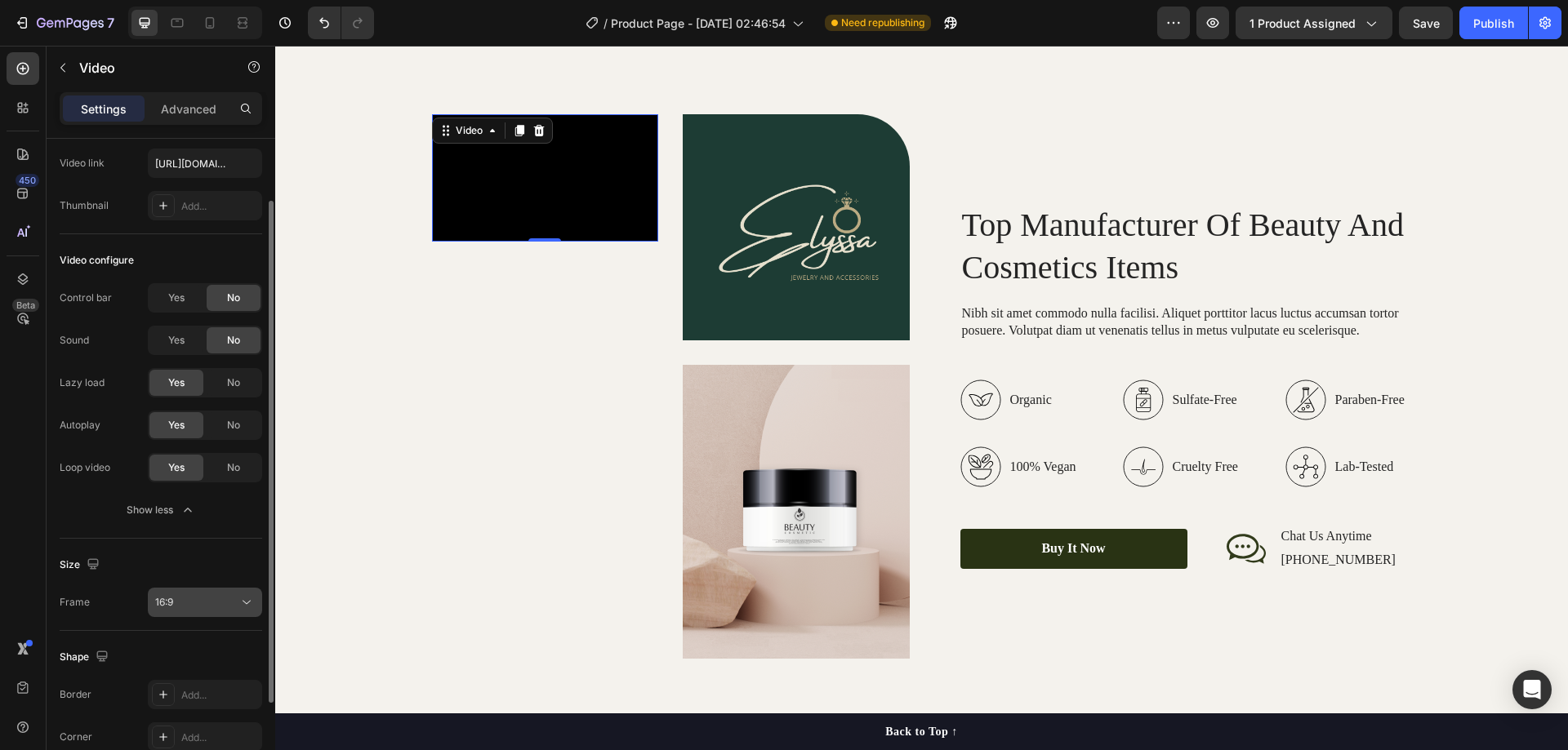
click at [194, 594] on div "16:9" at bounding box center [205, 602] width 100 height 17
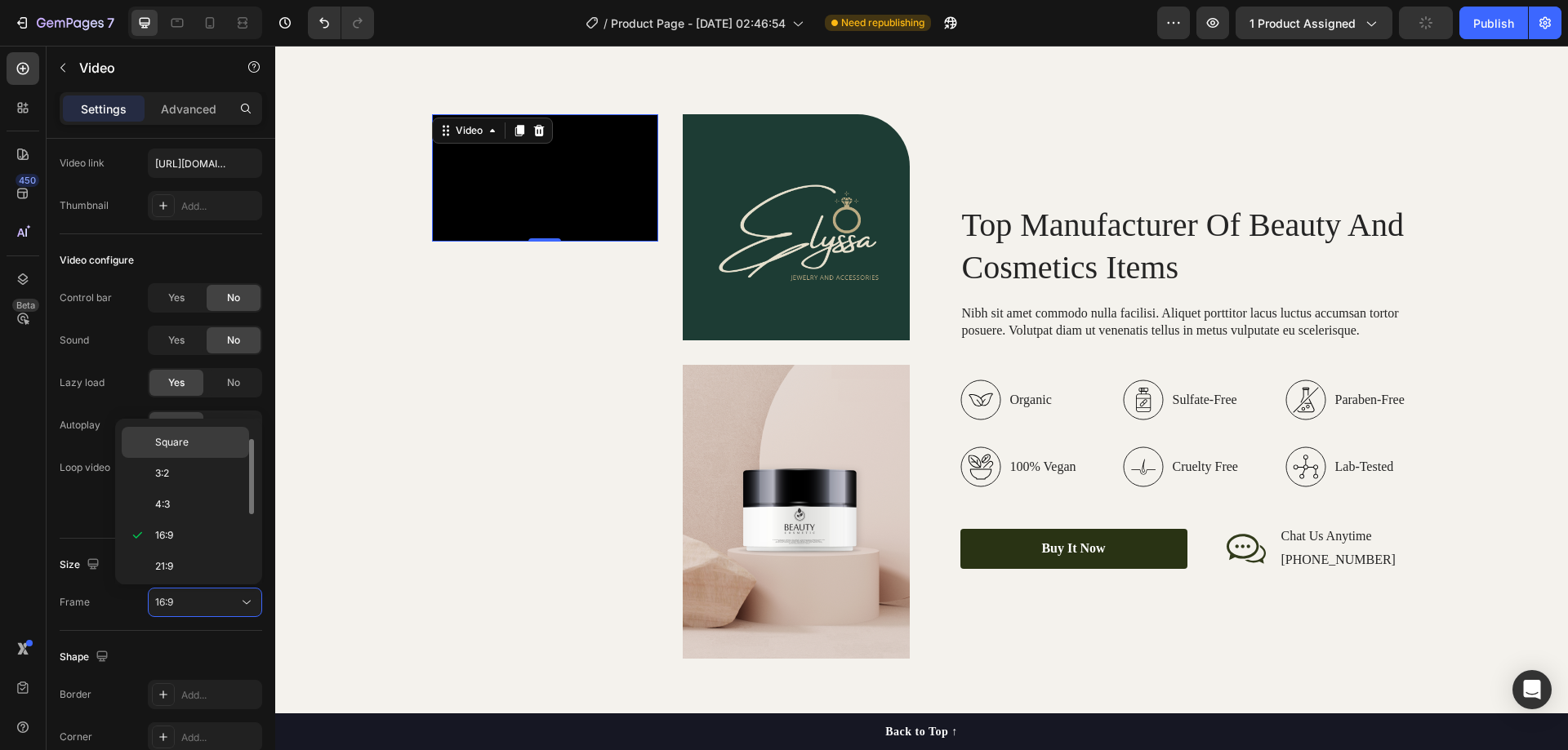
click at [182, 441] on span "Square" at bounding box center [171, 442] width 33 height 15
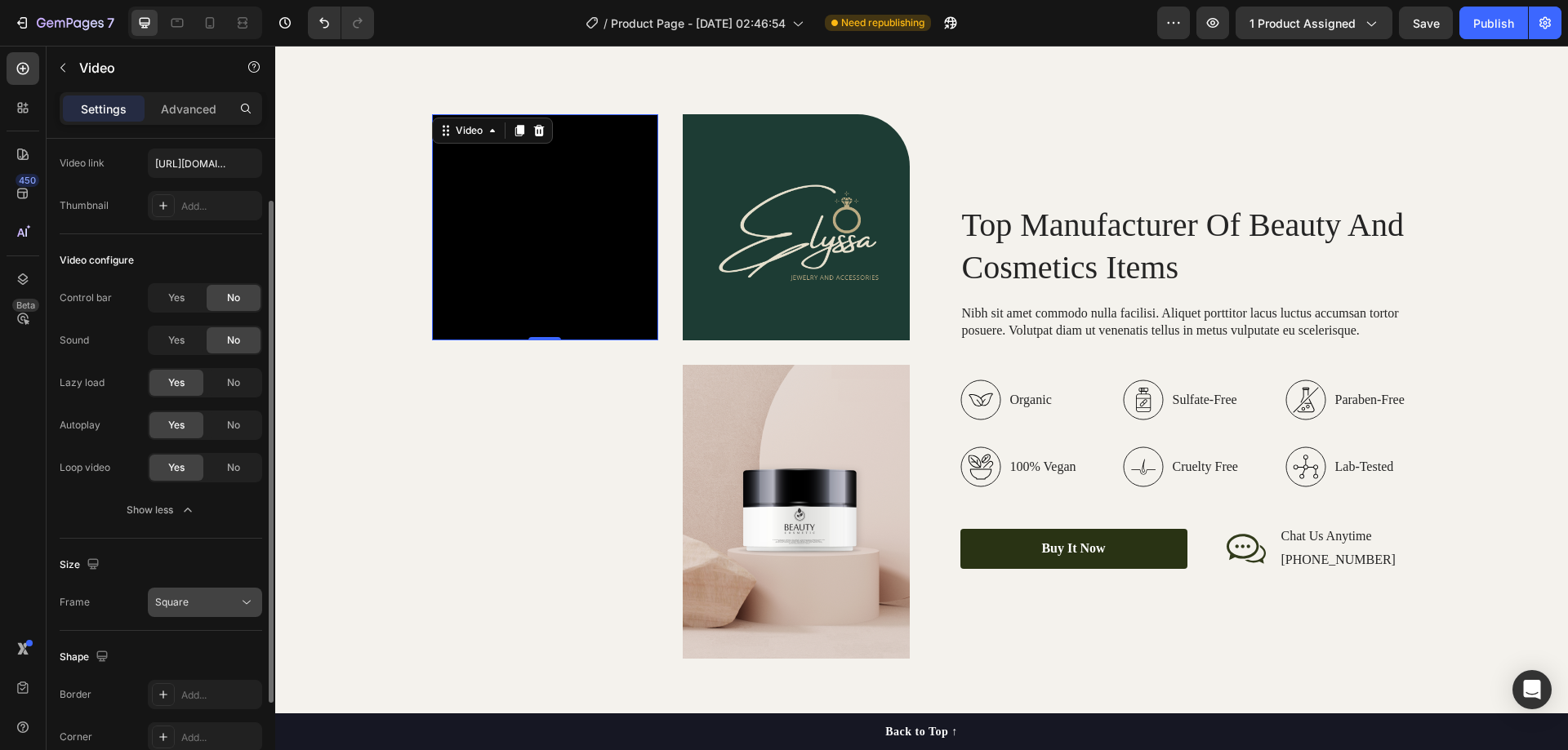
click at [201, 607] on div "Square" at bounding box center [196, 602] width 83 height 15
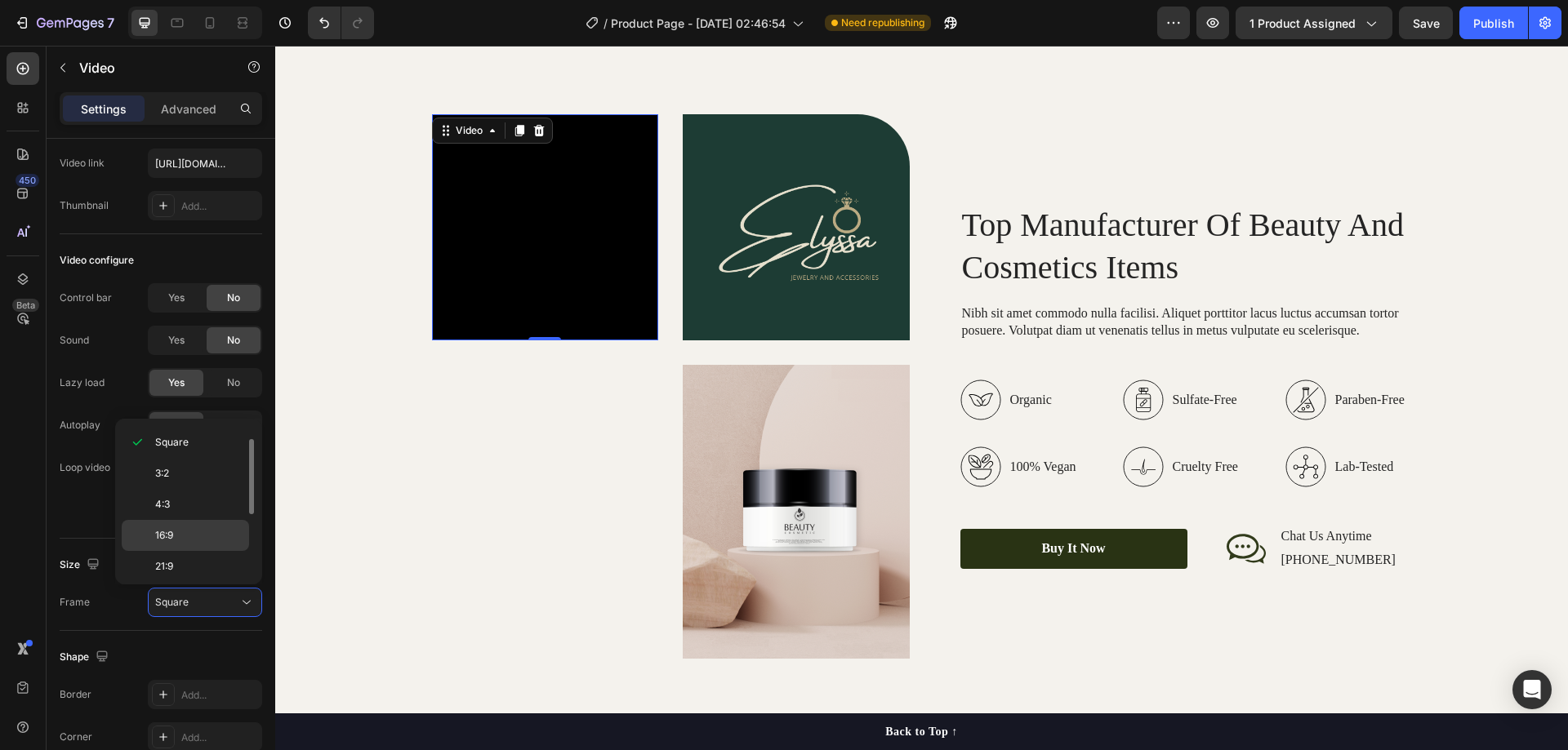
click at [192, 536] on p "16:9" at bounding box center [198, 535] width 87 height 15
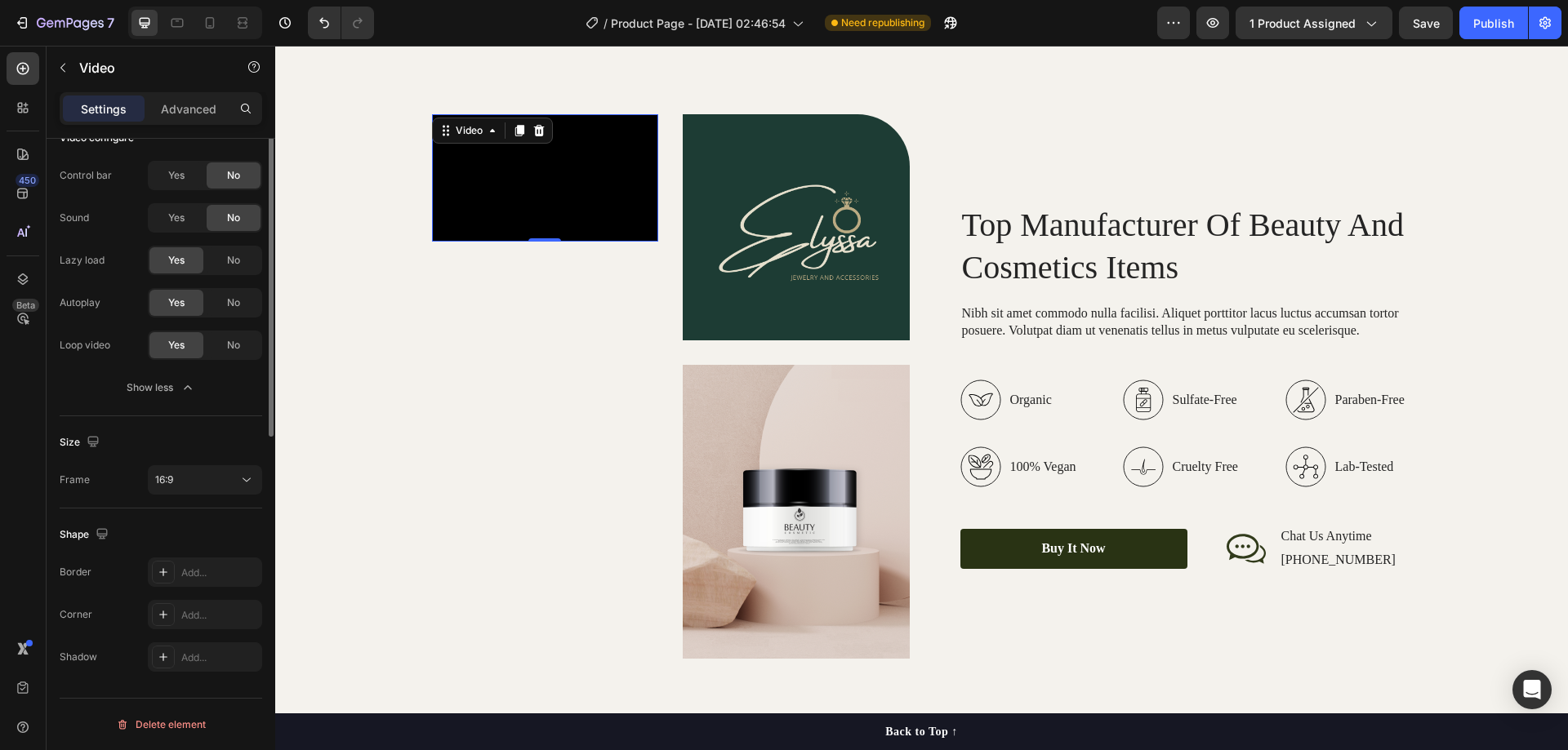
scroll to position [0, 0]
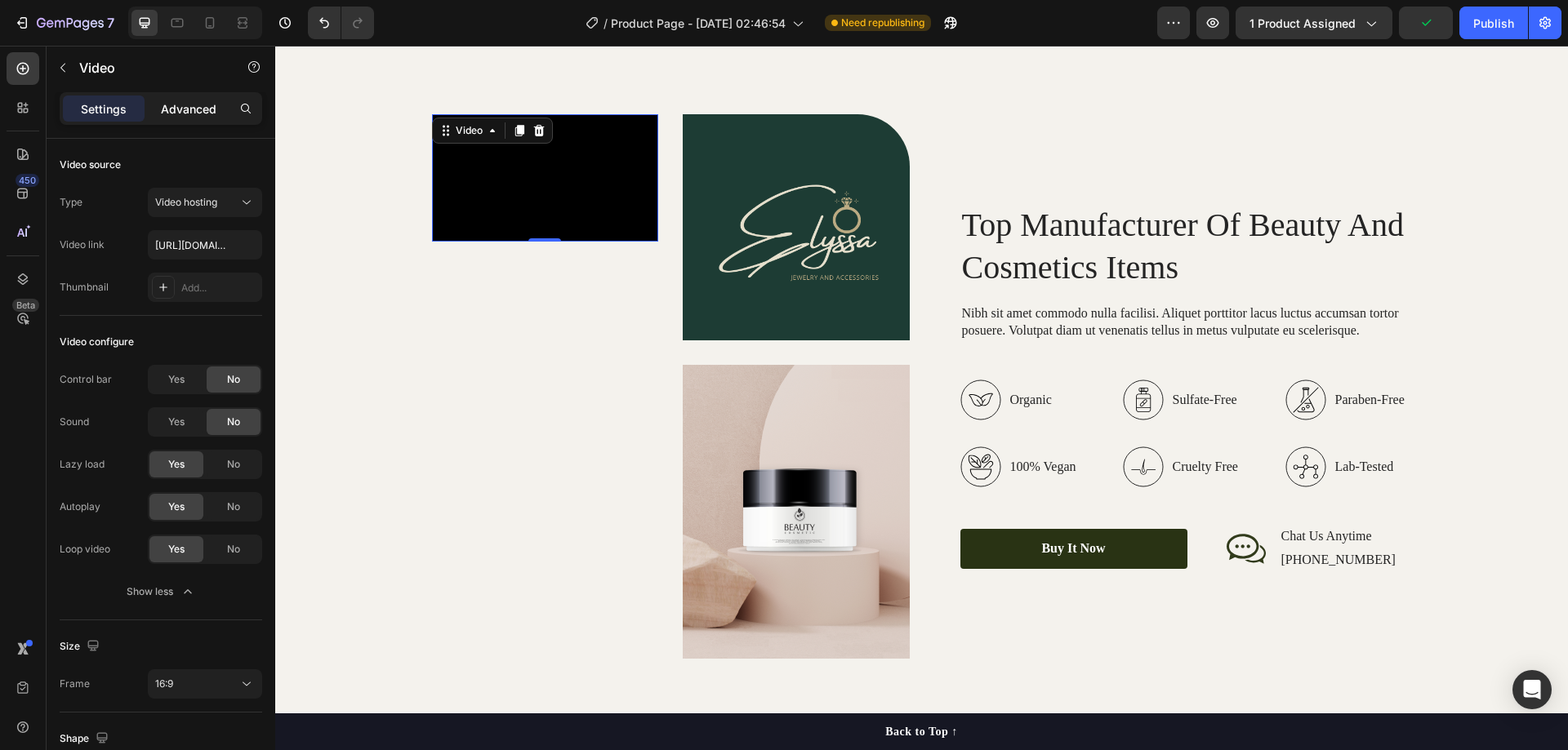
click at [171, 105] on p "Advanced" at bounding box center [189, 109] width 56 height 17
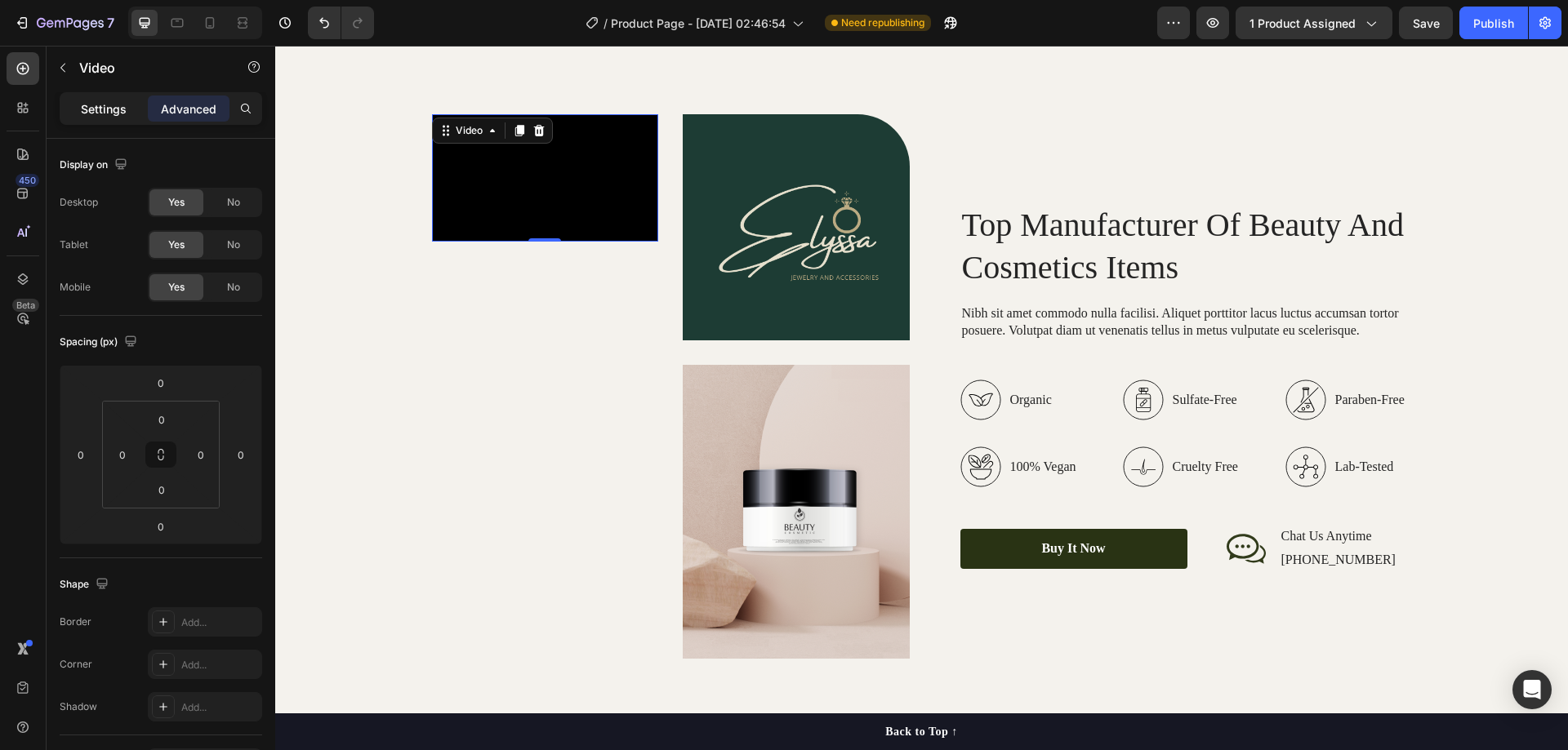
click at [109, 106] on p "Settings" at bounding box center [103, 109] width 45 height 17
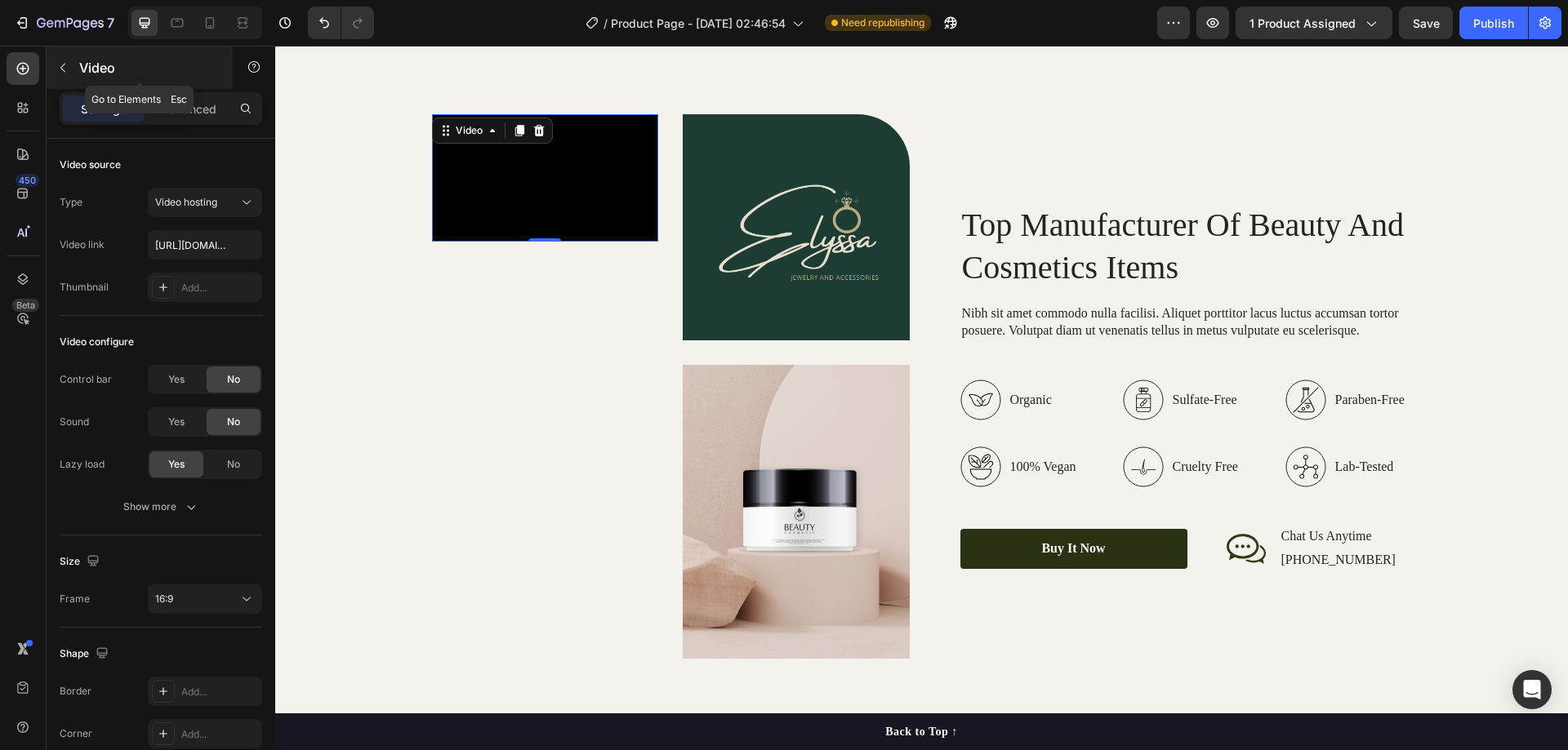
click at [62, 75] on button "button" at bounding box center [63, 68] width 26 height 26
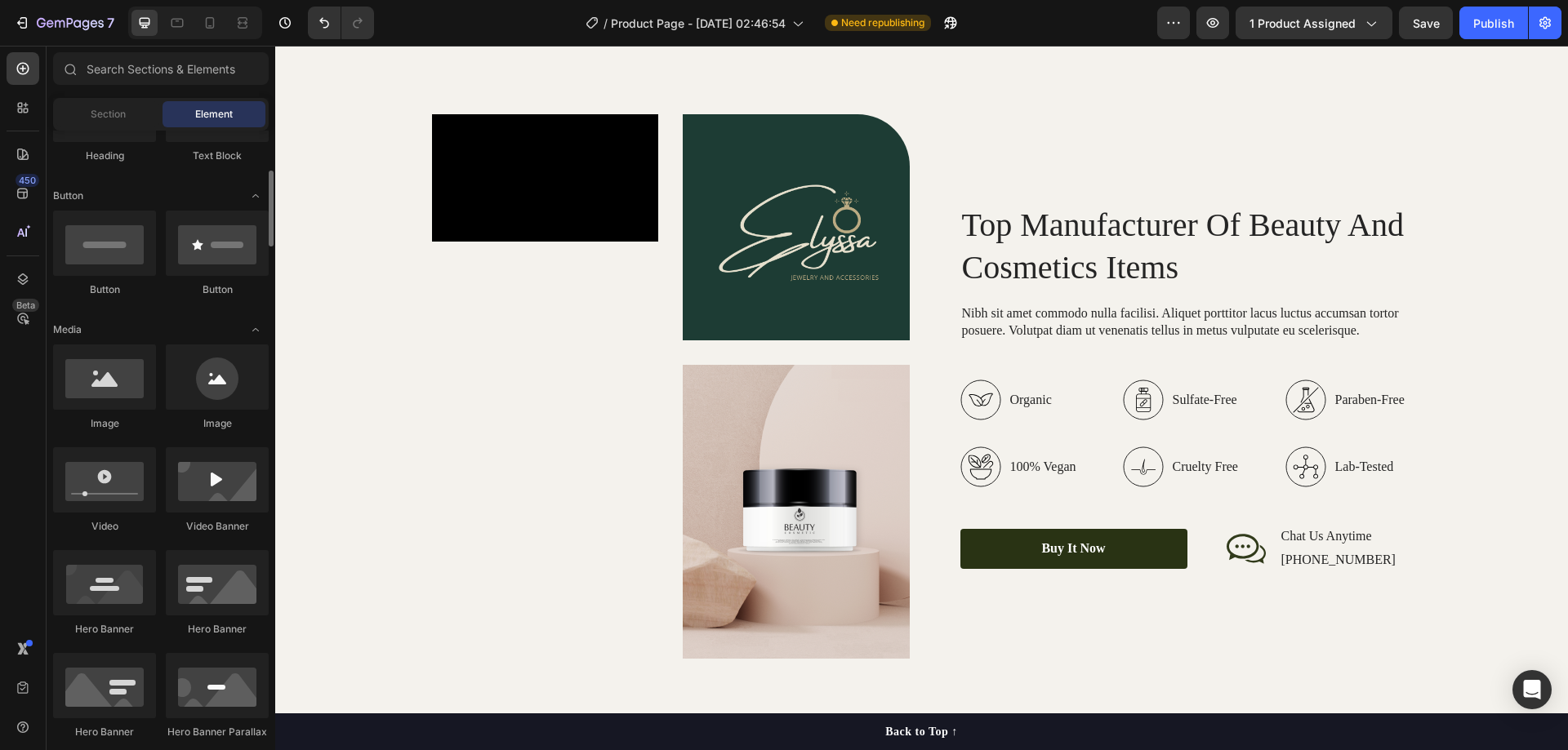
scroll to position [408, 0]
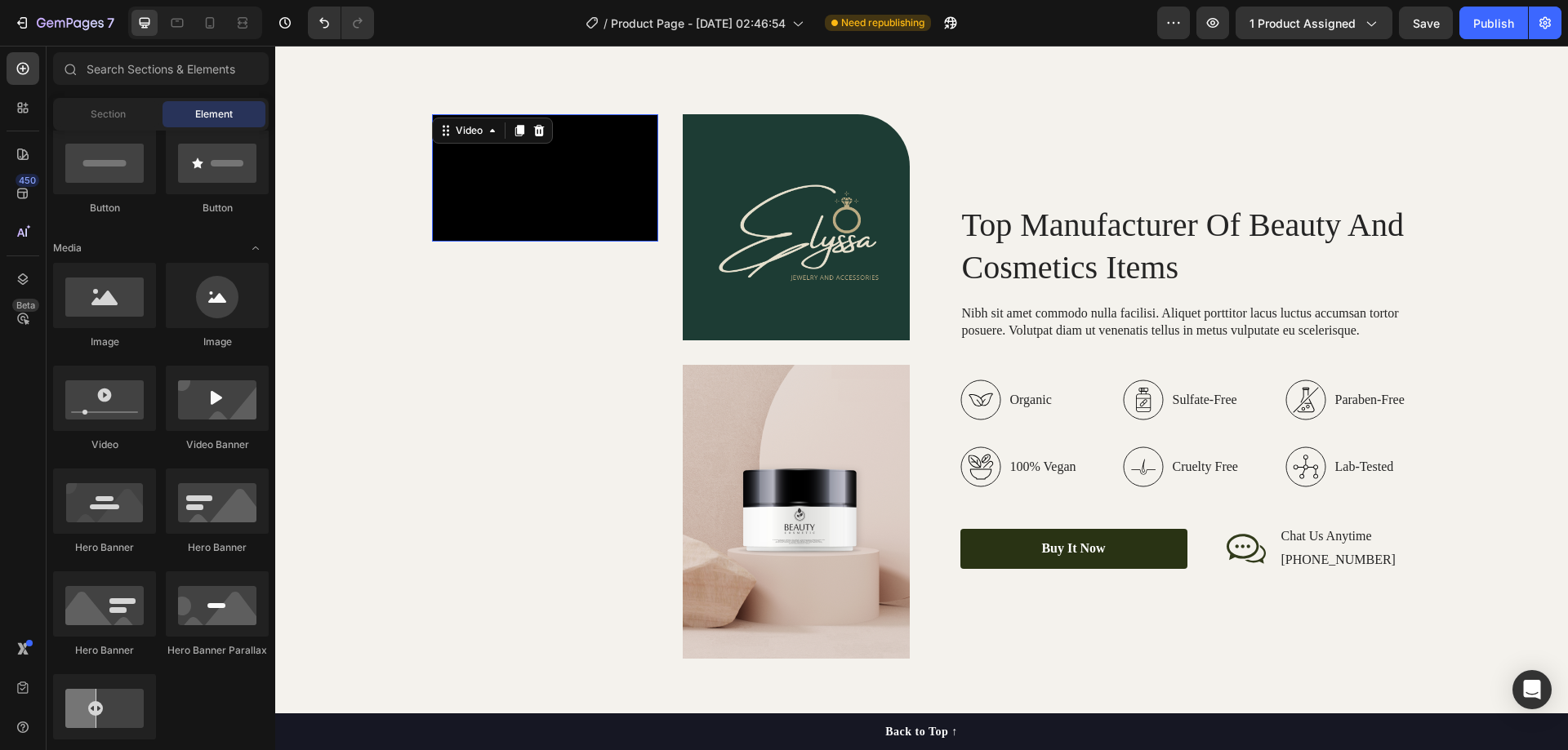
click at [544, 202] on video at bounding box center [546, 178] width 227 height 128
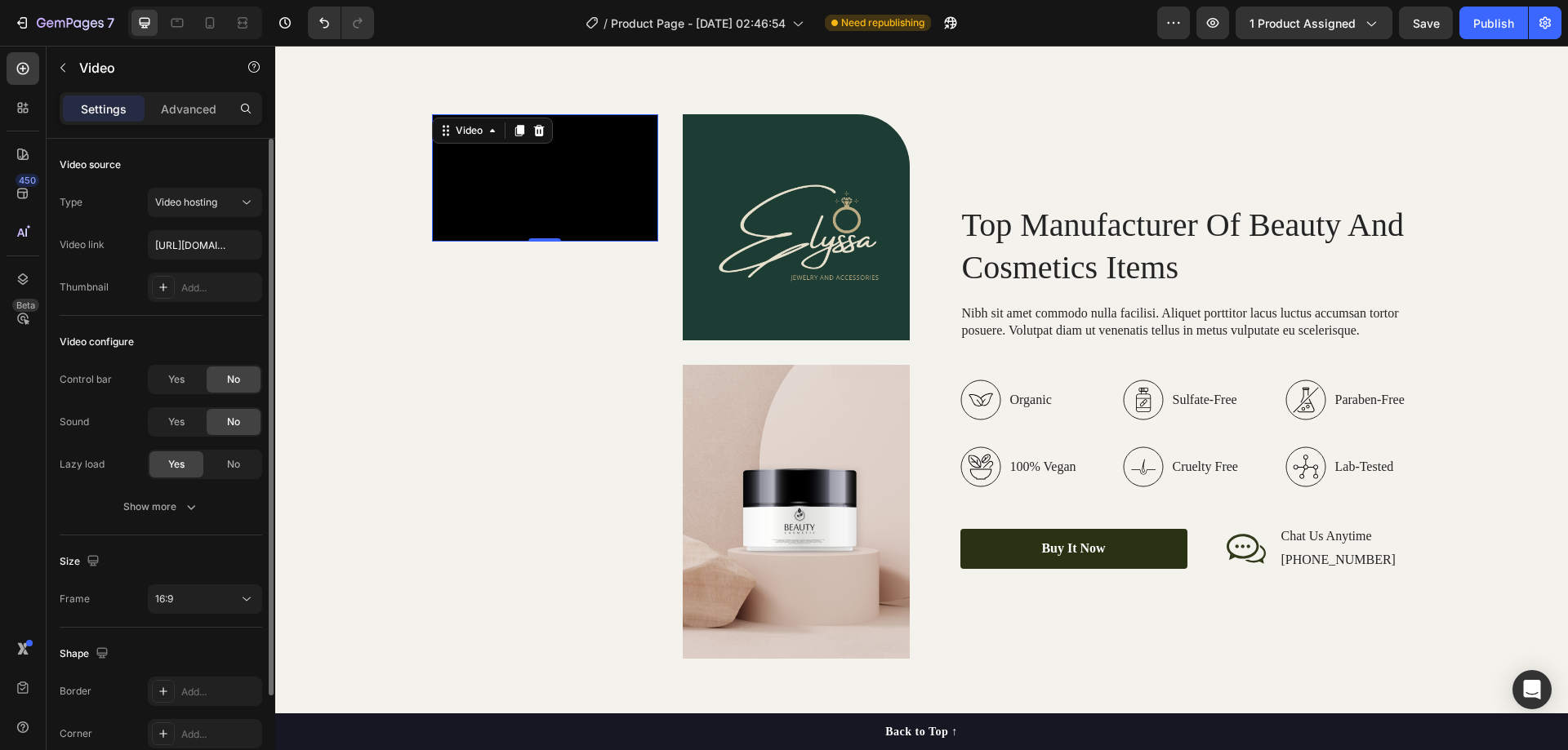
scroll to position [119, 0]
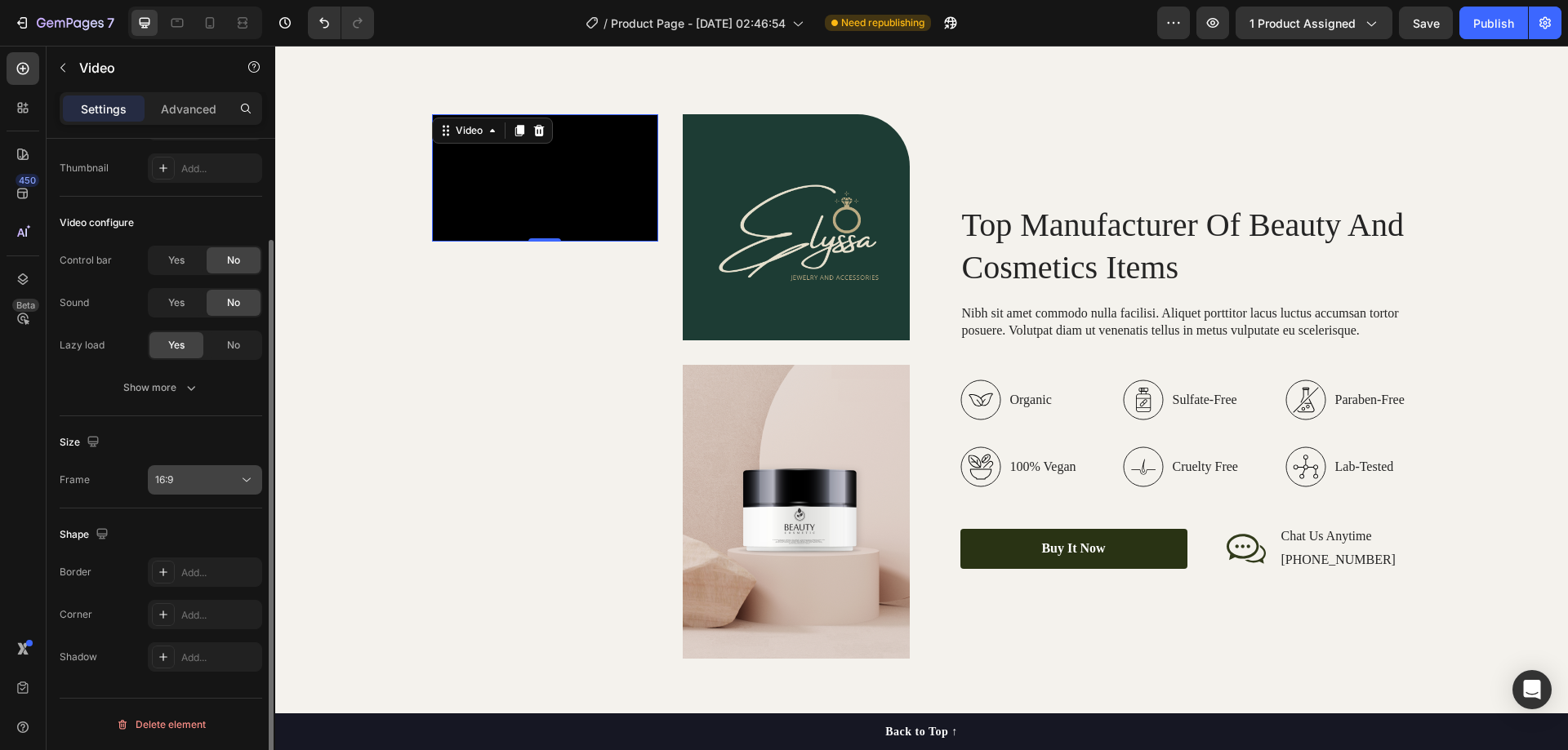
click at [208, 479] on div "16:9" at bounding box center [196, 480] width 83 height 15
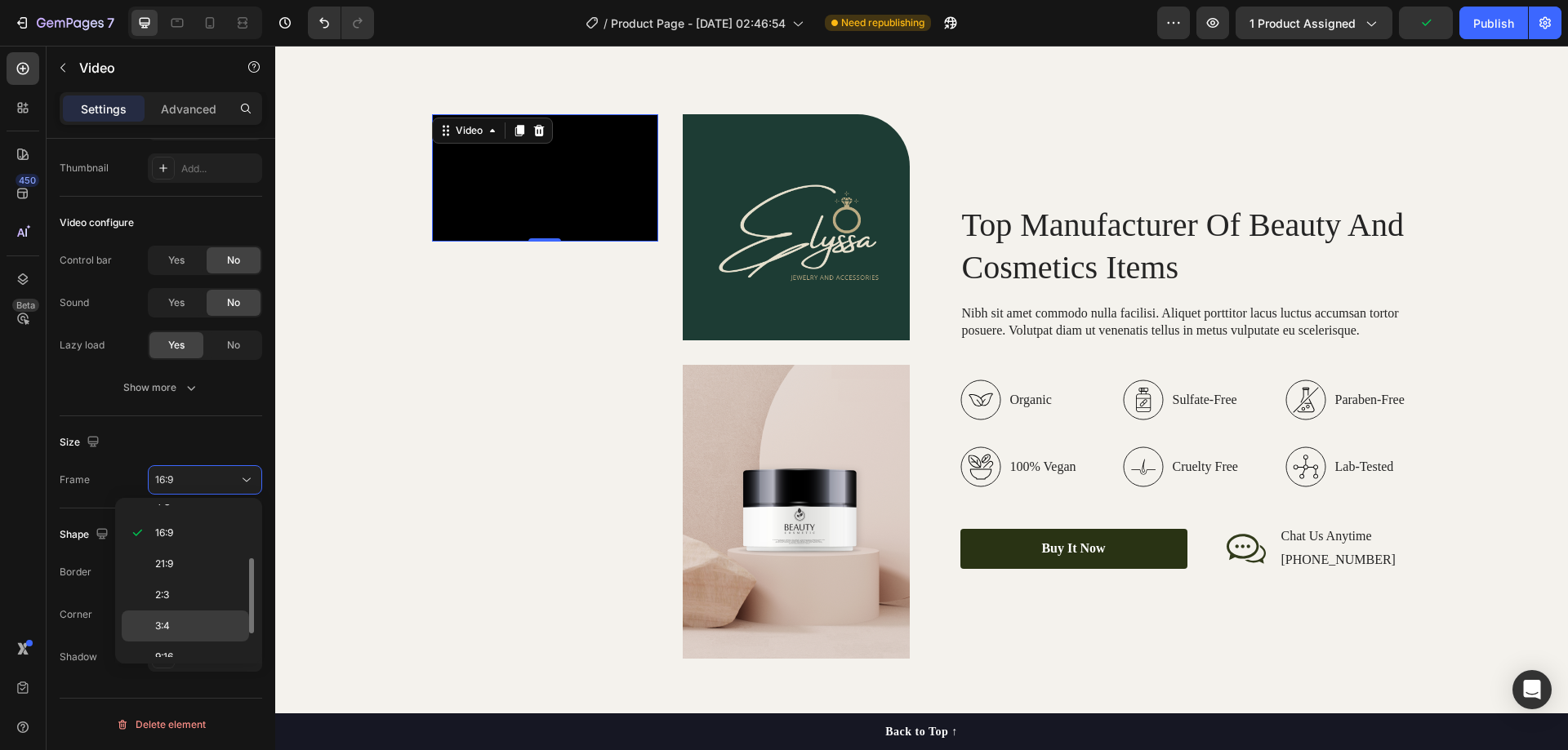
scroll to position [157, 0]
click at [178, 617] on p "9:16" at bounding box center [198, 610] width 87 height 15
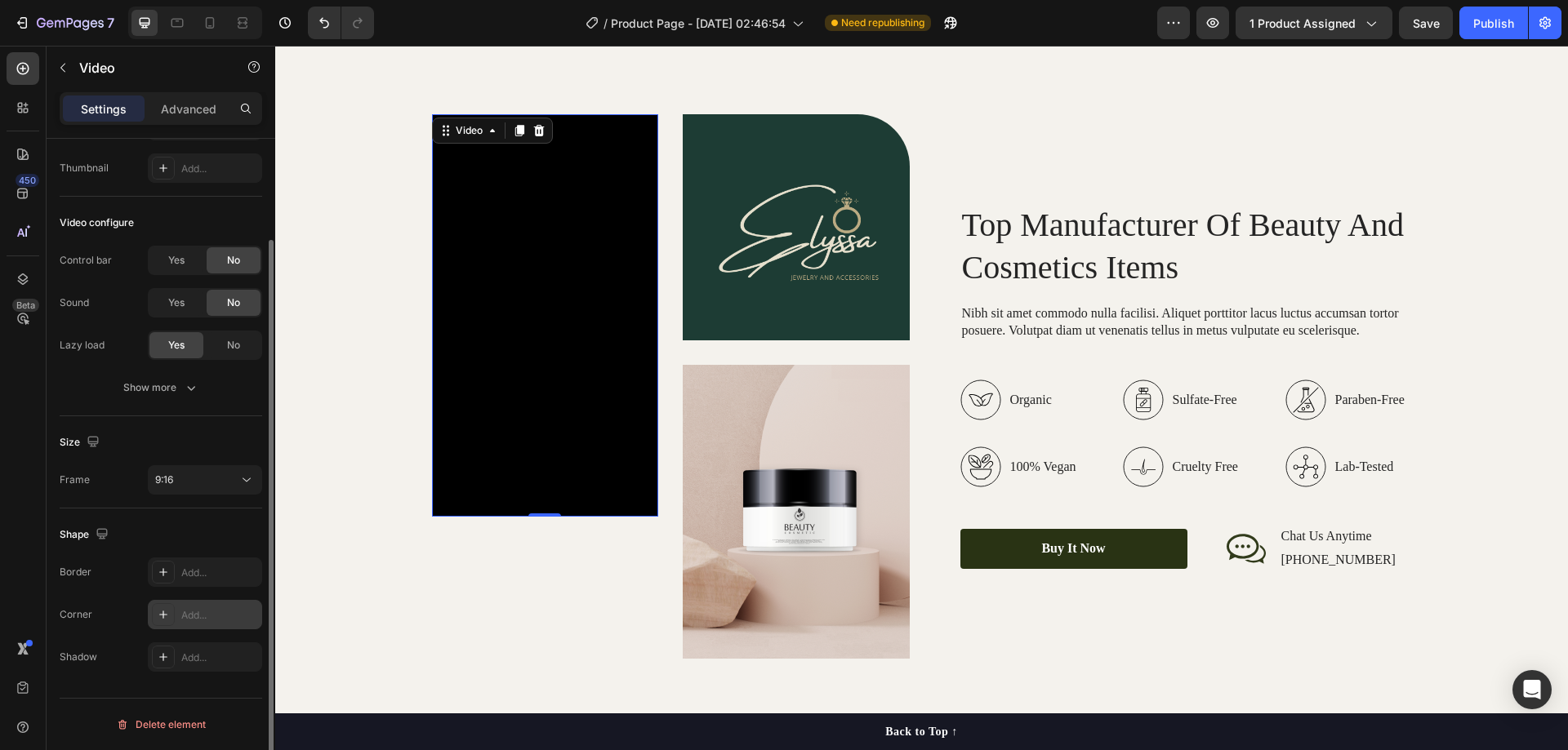
click at [192, 617] on div "Add..." at bounding box center [220, 615] width 77 height 15
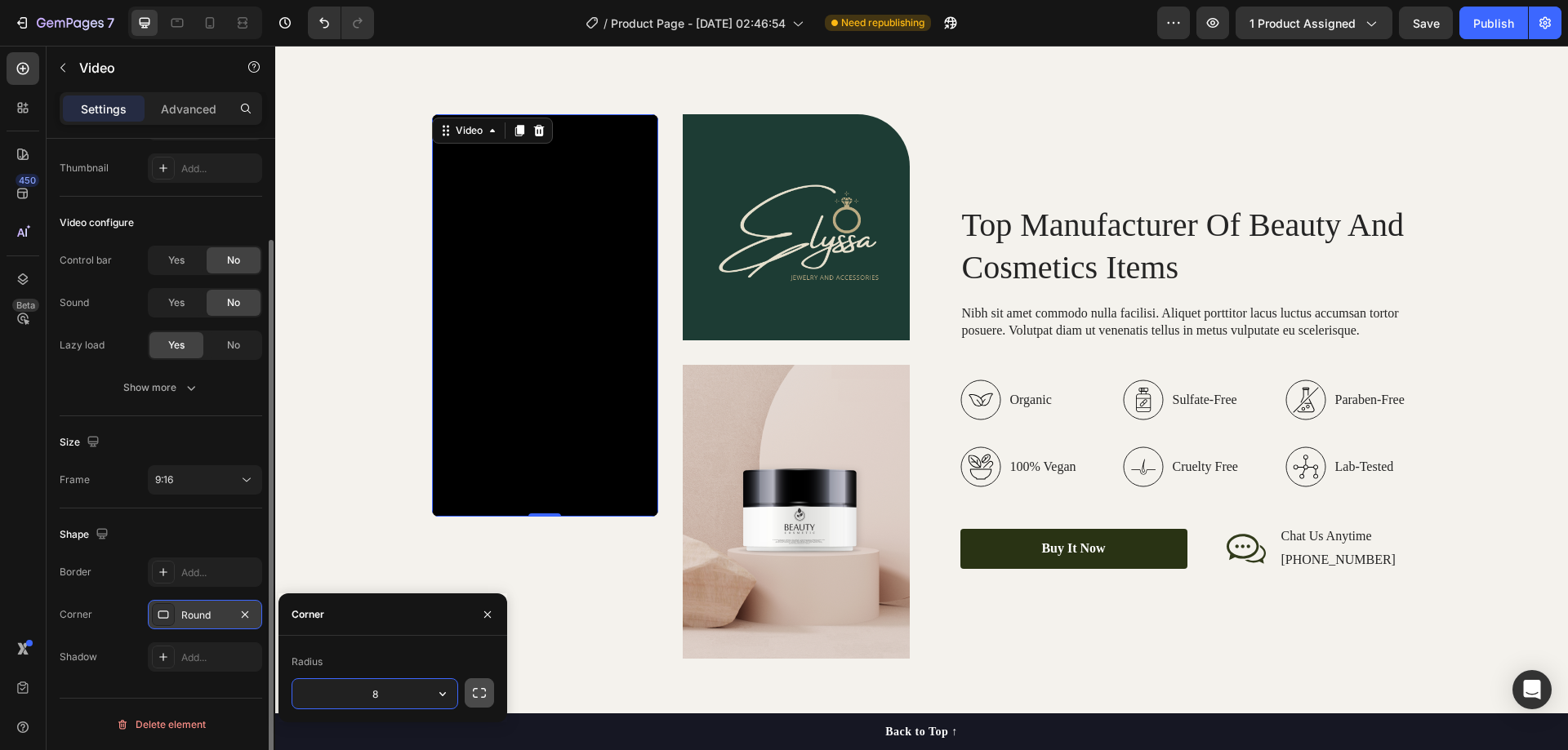
click at [484, 693] on icon "button" at bounding box center [479, 693] width 17 height 17
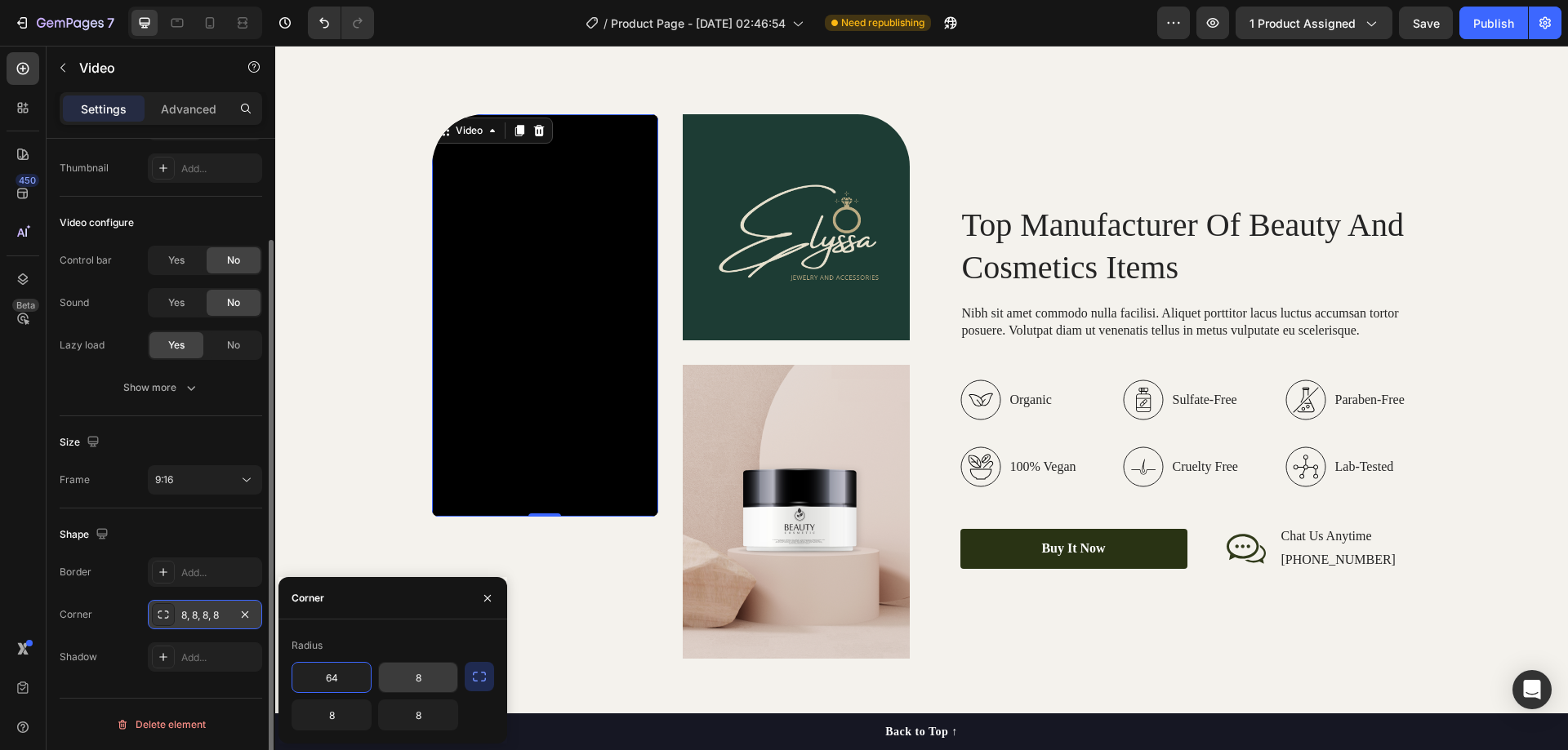
type input "64"
click at [426, 681] on input "8" at bounding box center [418, 677] width 79 height 30
type input "0"
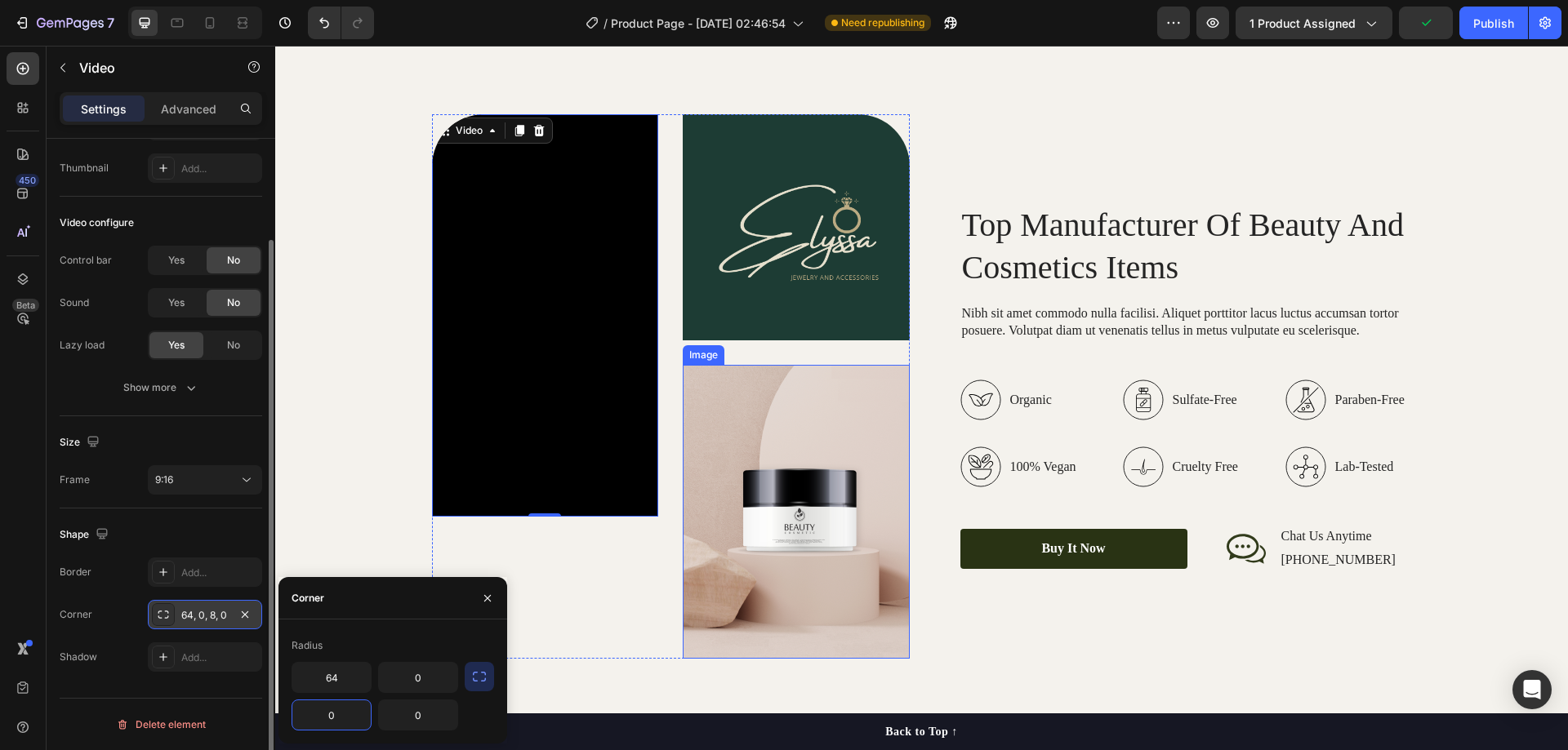
click at [713, 432] on img at bounding box center [797, 510] width 227 height 293
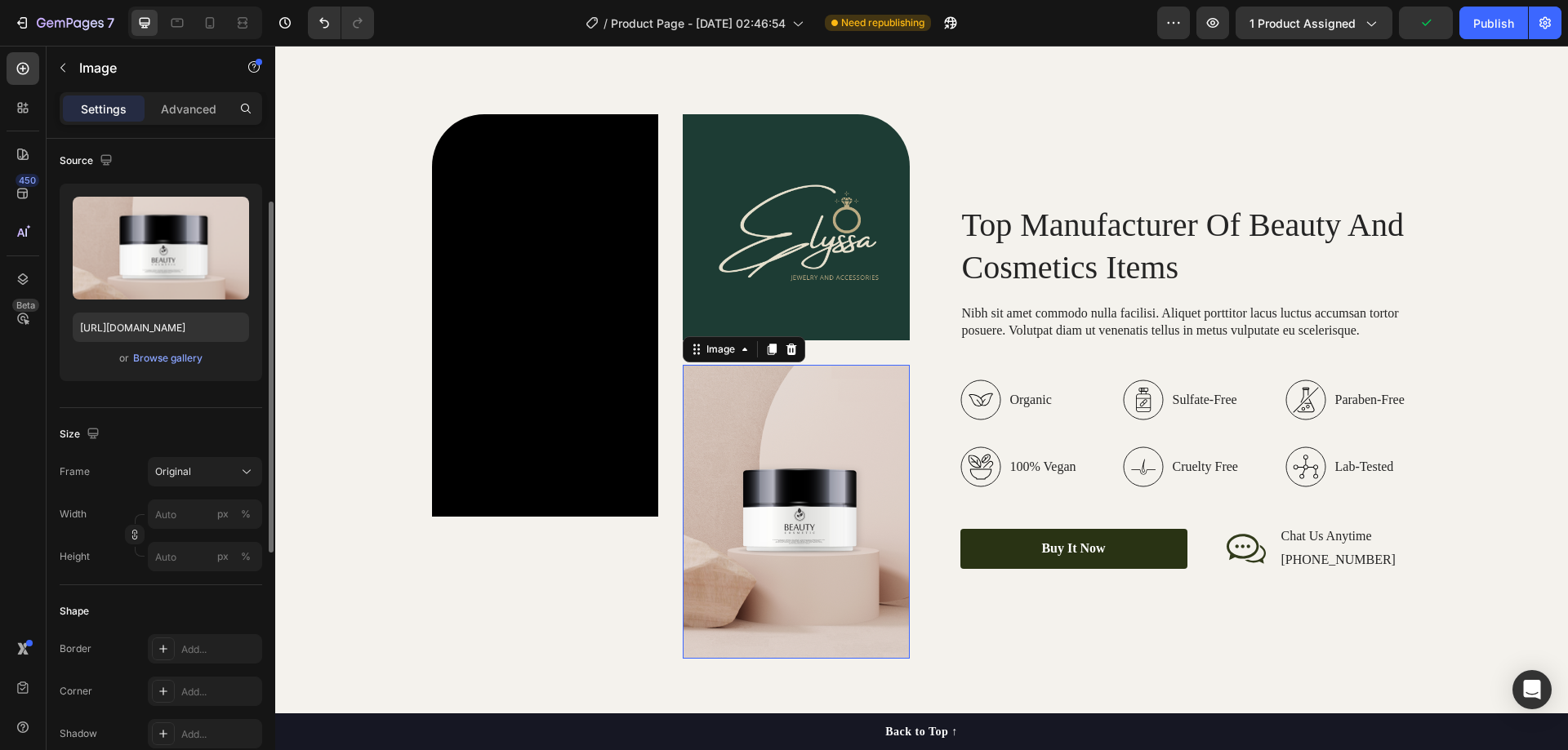
scroll to position [0, 0]
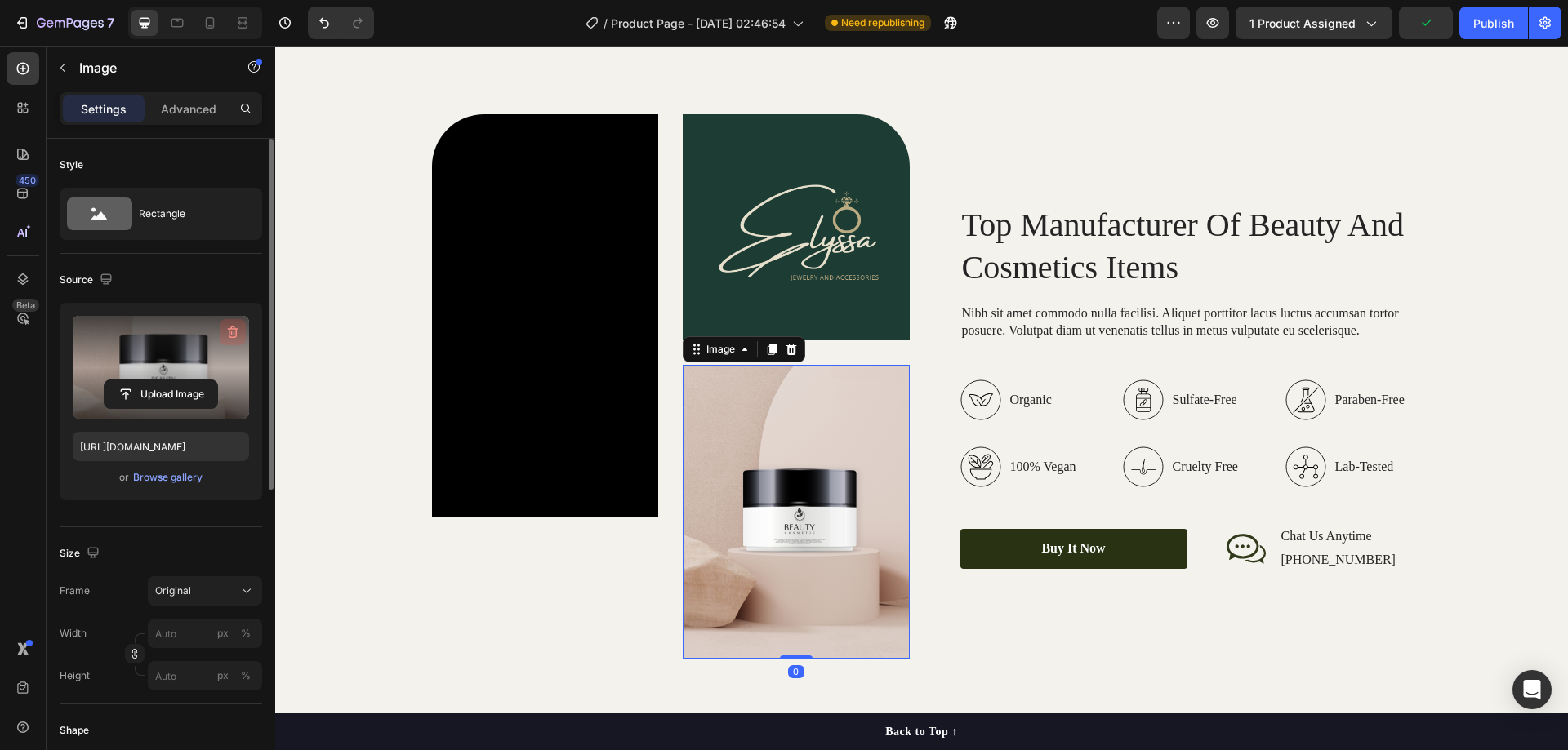
click at [233, 329] on icon "button" at bounding box center [233, 333] width 10 height 12
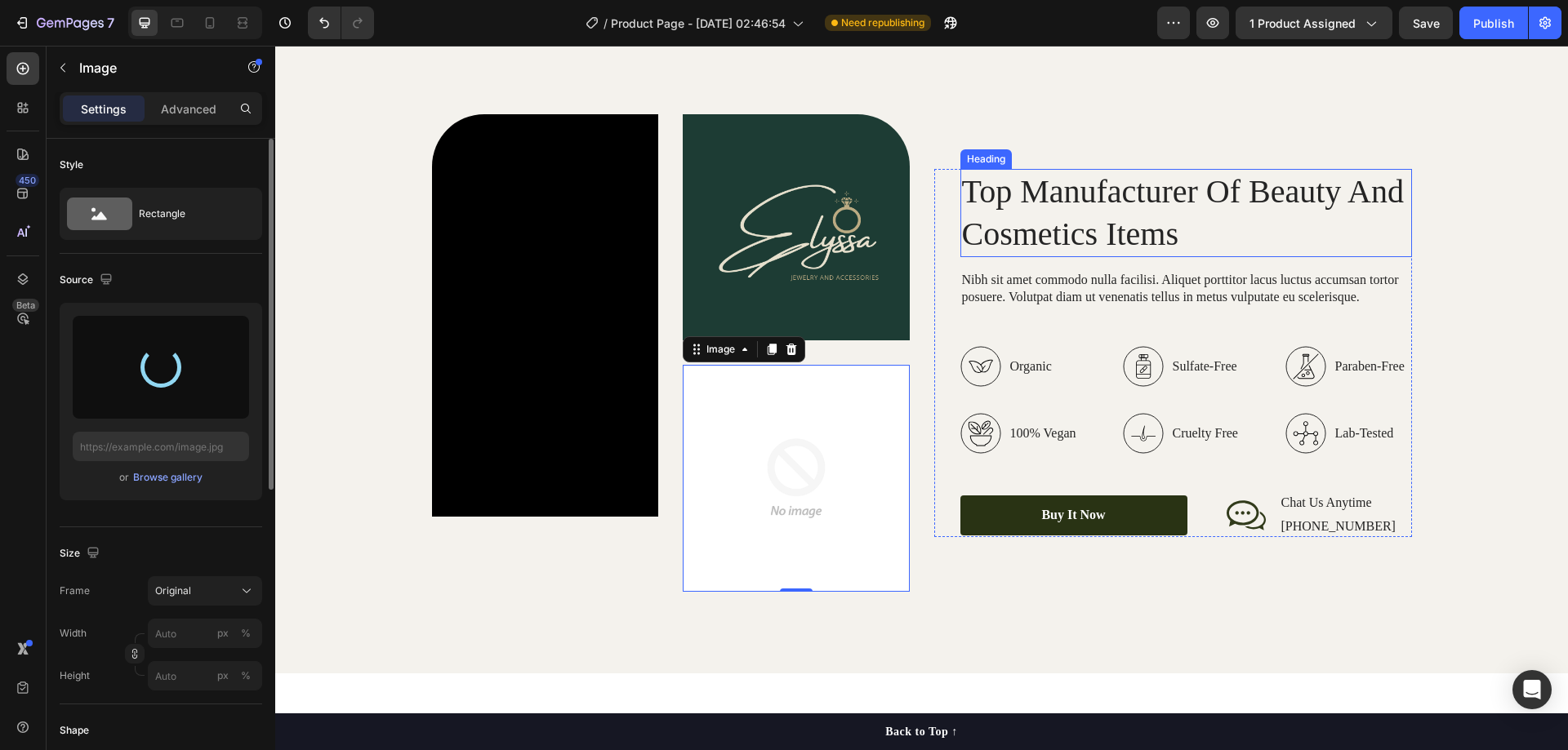
type input "https://cdn.shopify.com/s/files/1/0983/9565/2435/files/gempages_580694838337339…"
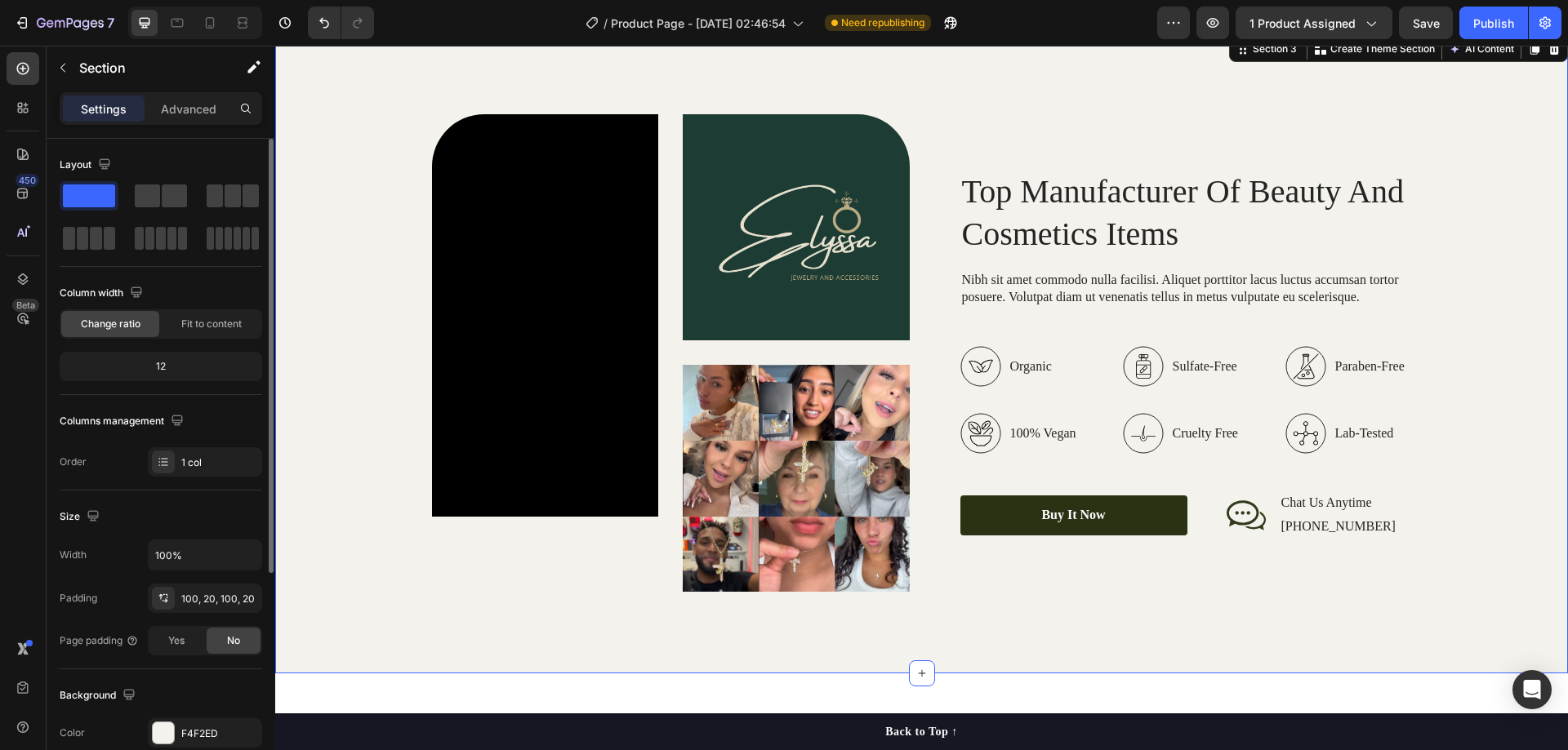
click at [1468, 192] on div "Video Image Image Row Top Manufacturer Of Beauty And Cosmetics Items Heading Ni…" at bounding box center [921, 353] width 1260 height 477
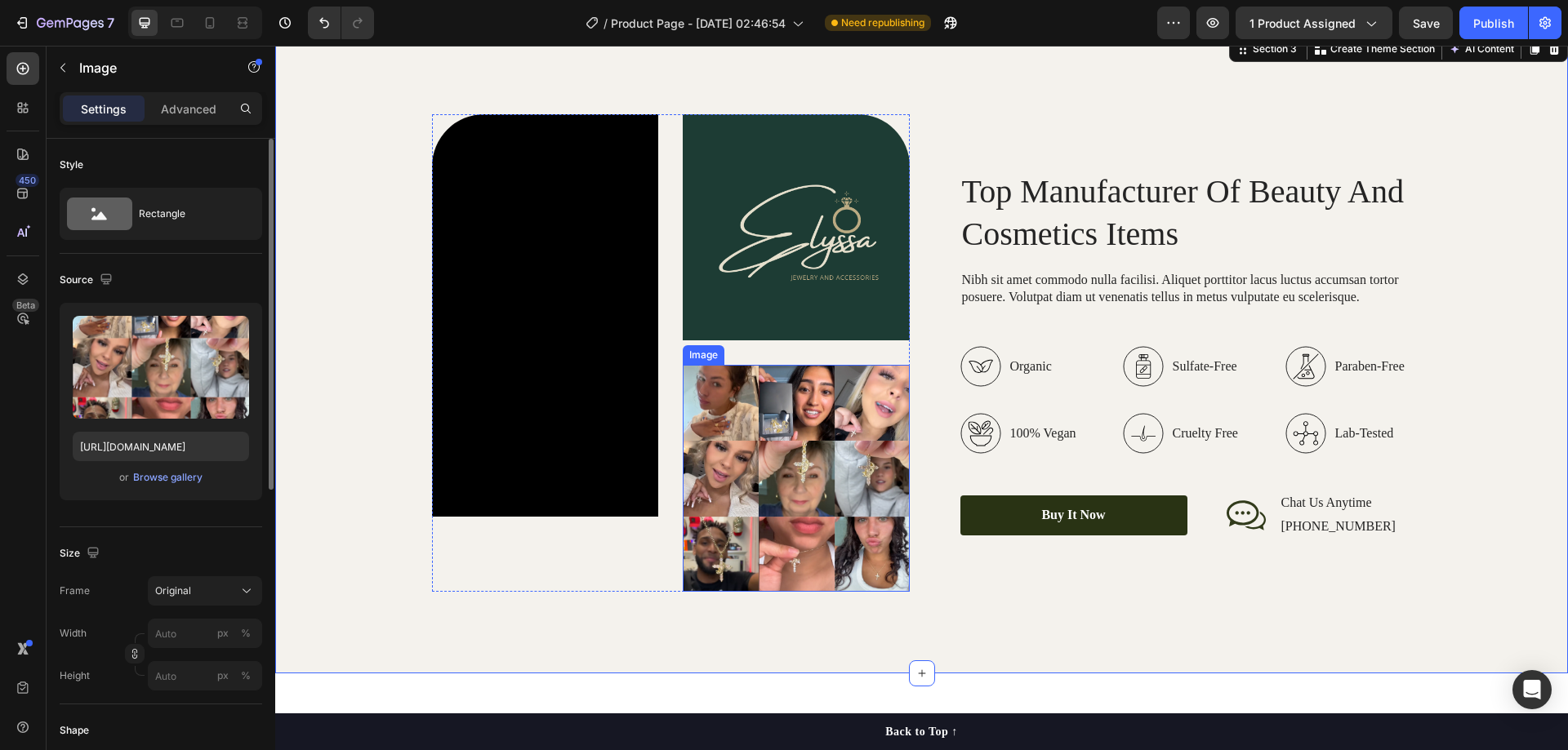
click at [855, 428] on img at bounding box center [797, 478] width 227 height 227
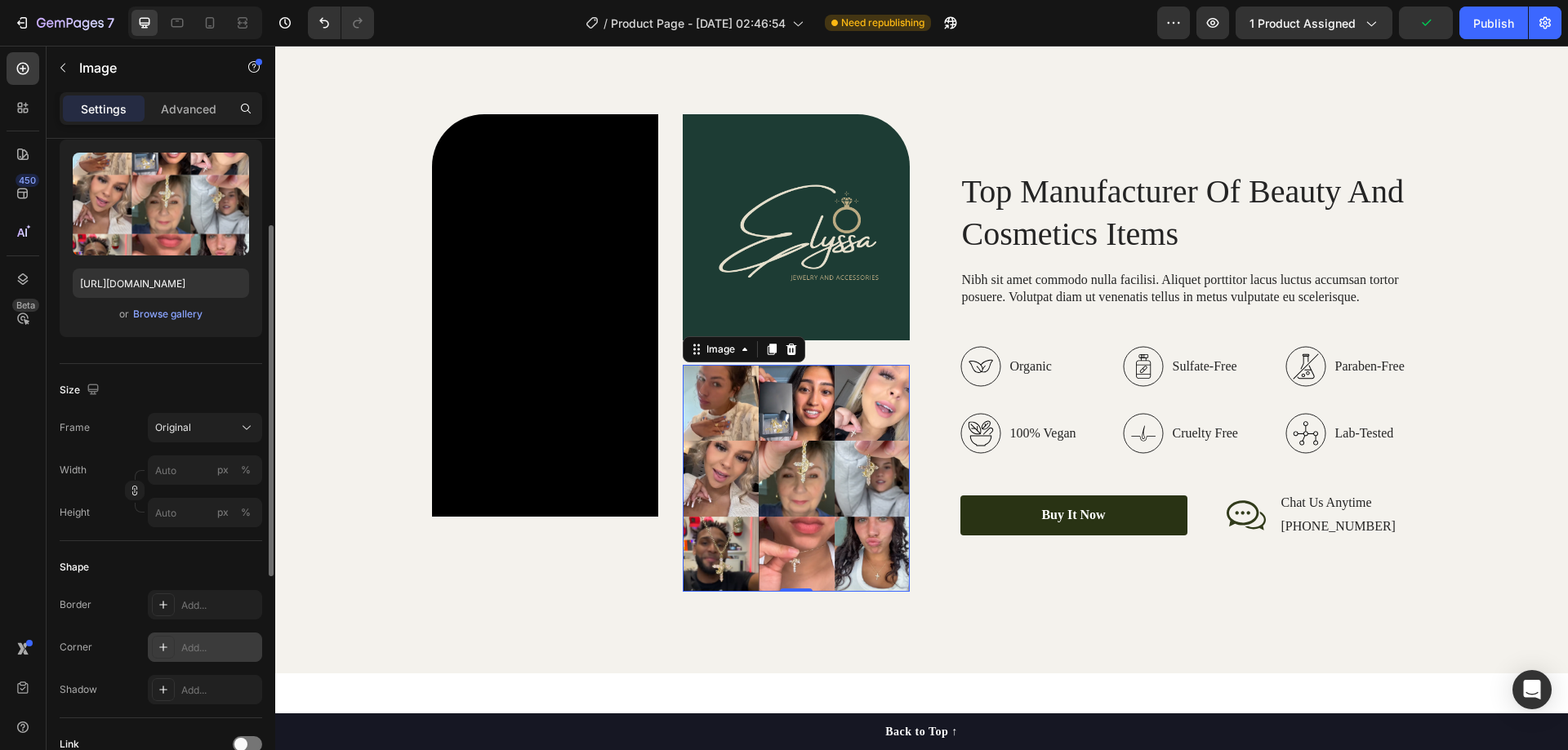
scroll to position [245, 0]
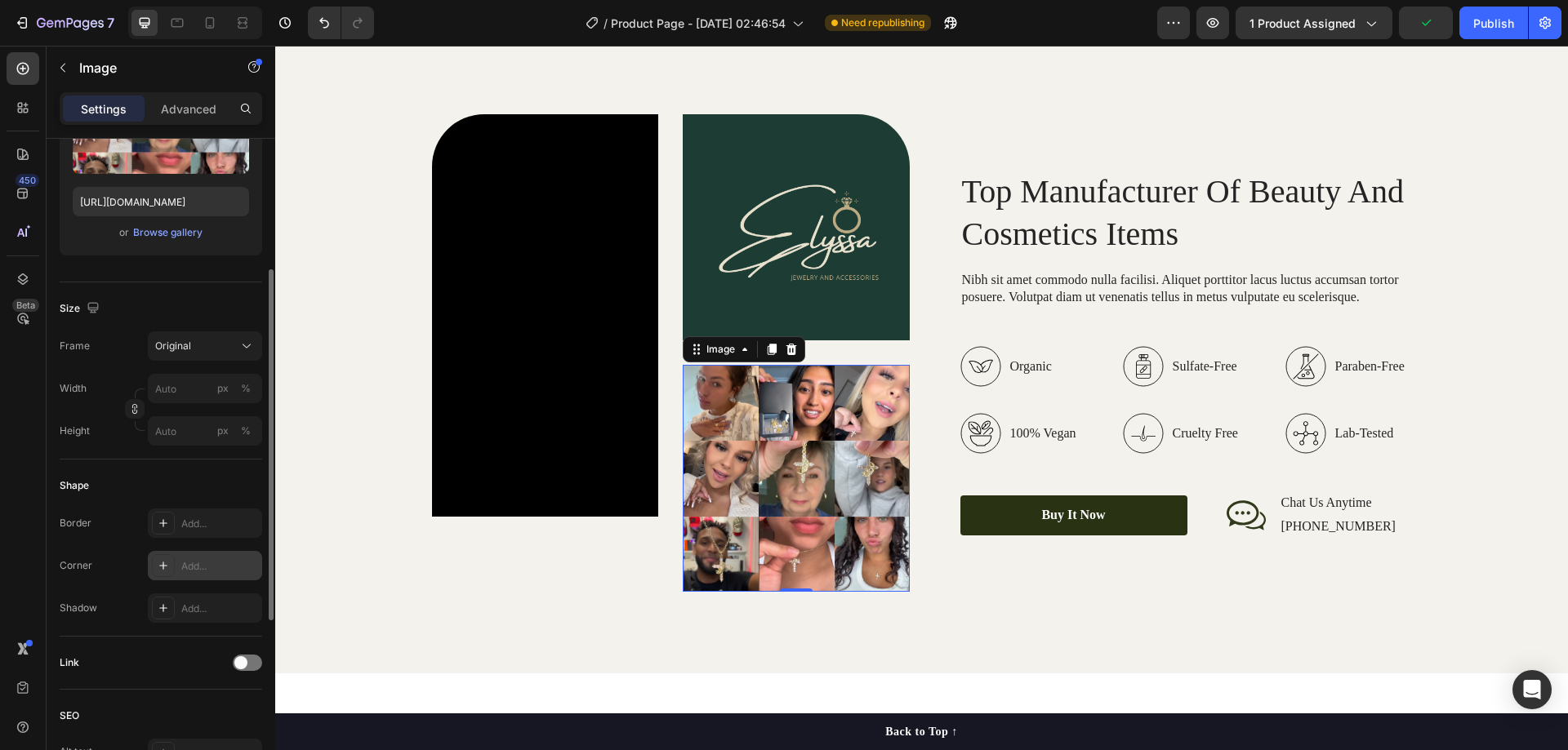
click at [191, 551] on div "Add..." at bounding box center [205, 566] width 115 height 30
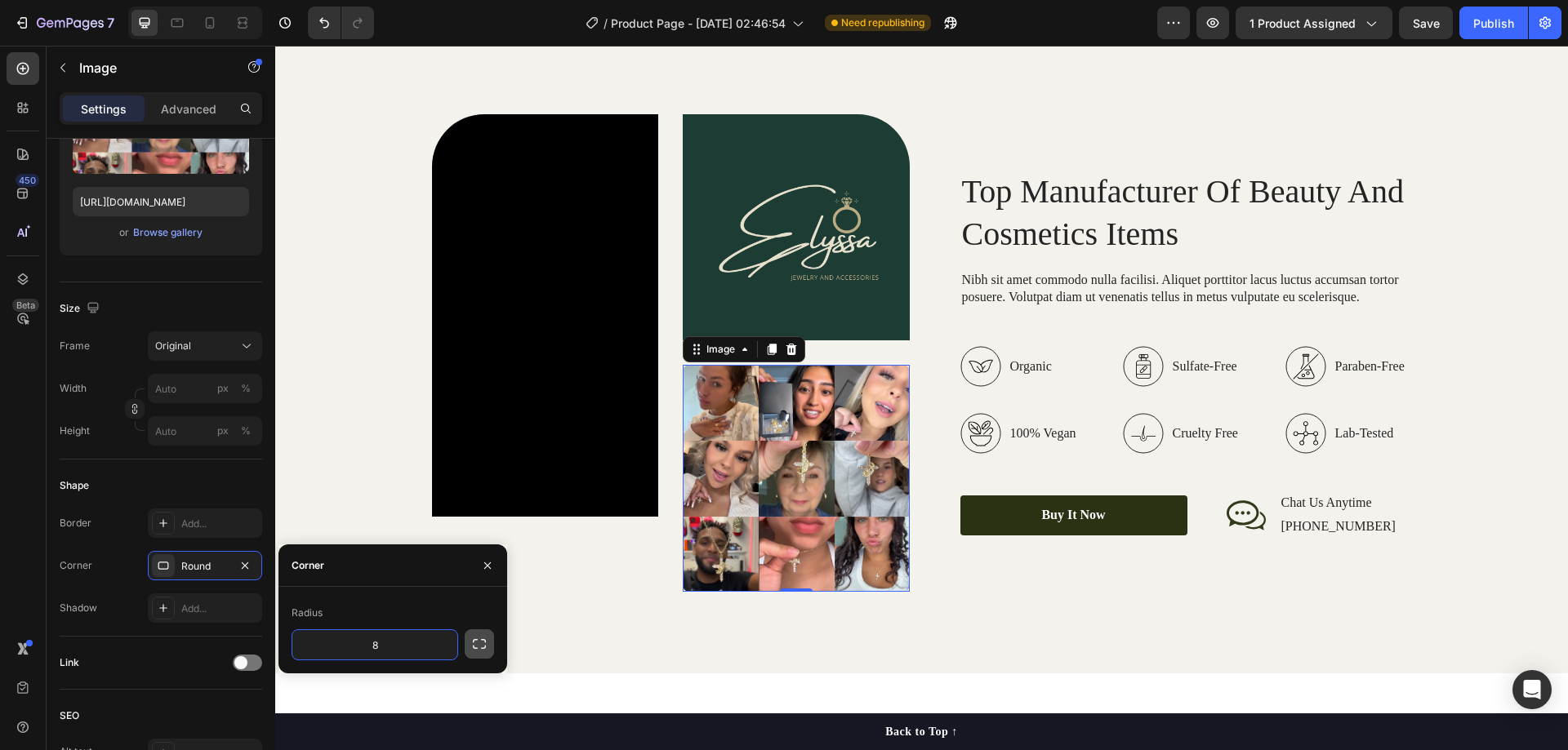
click at [475, 642] on icon "button" at bounding box center [479, 644] width 17 height 17
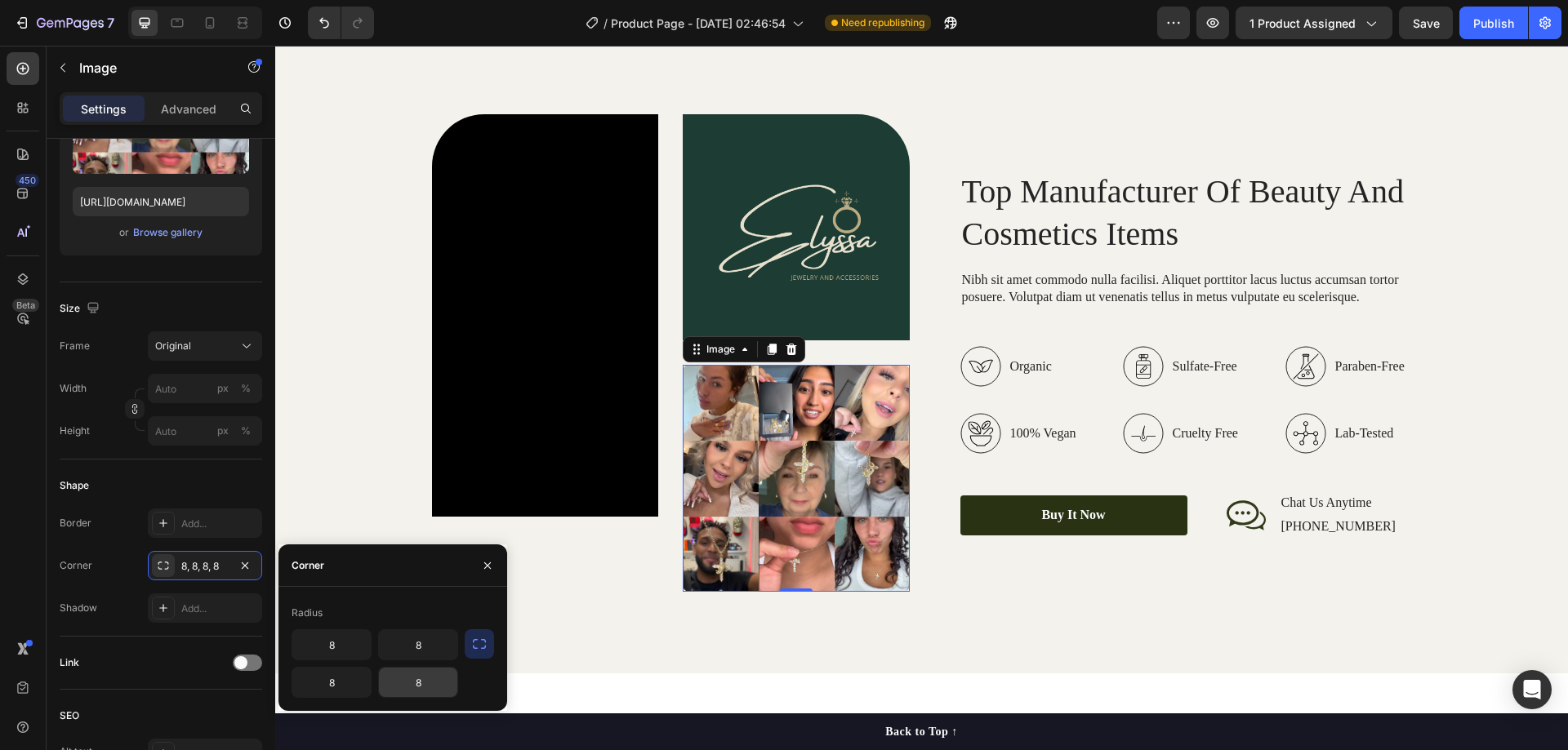
click at [432, 686] on input "8" at bounding box center [418, 683] width 79 height 30
type input "64"
click at [425, 642] on input "8" at bounding box center [418, 645] width 79 height 30
type input "0"
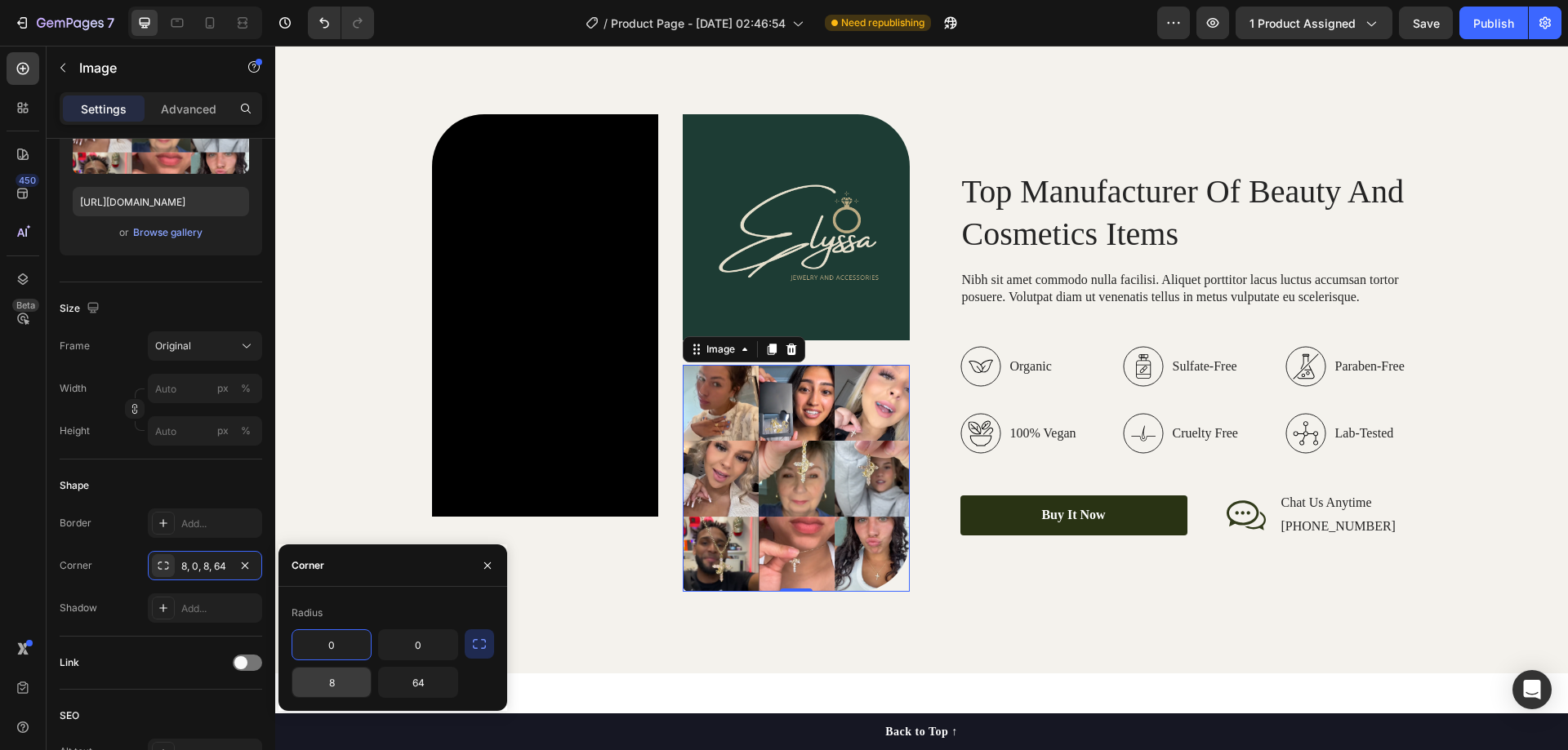
type input "0"
click at [387, 404] on div "Video Image Image 0 Row Top Manufacturer Of Beauty And Cosmetics Items Heading …" at bounding box center [921, 353] width 1260 height 477
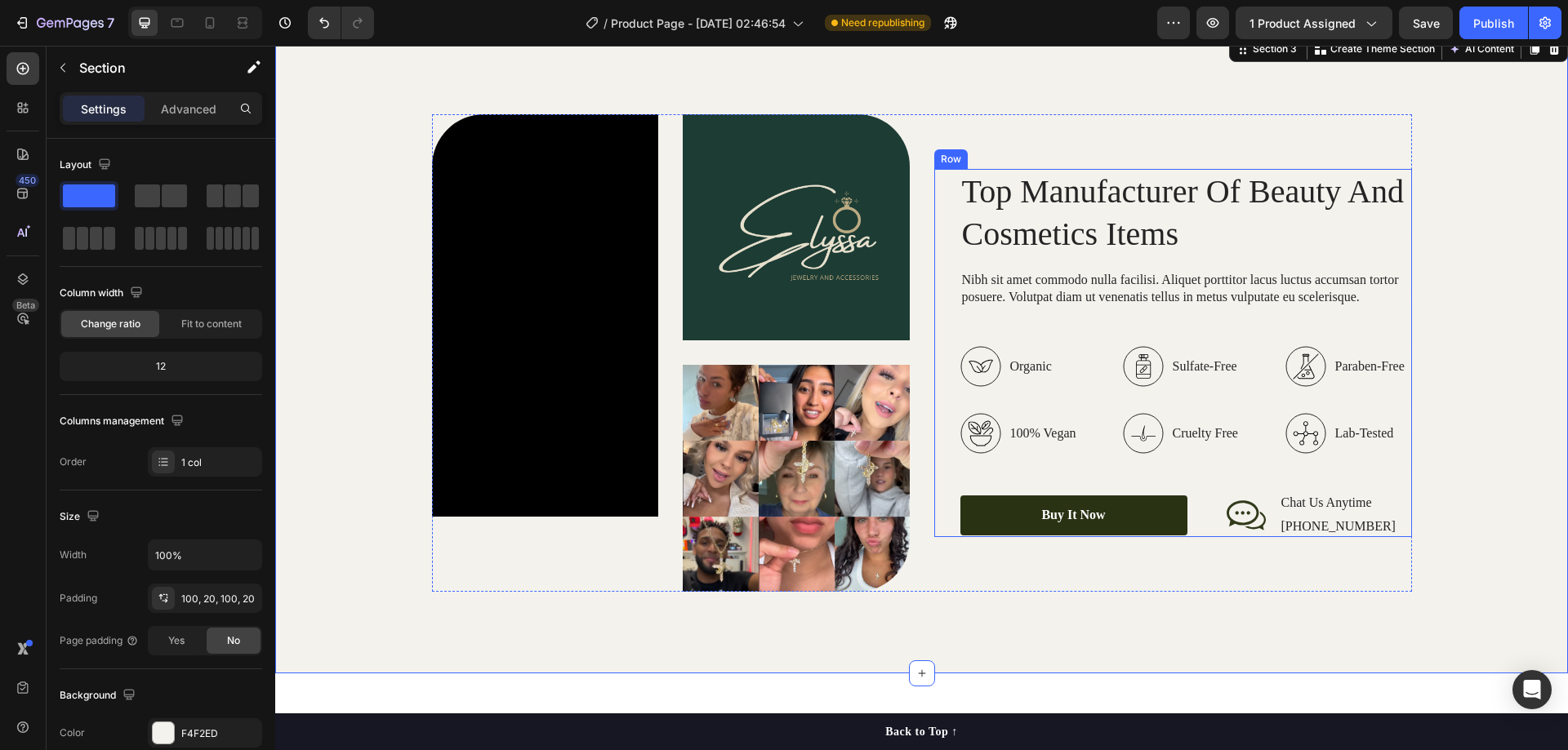
scroll to position [2041, 0]
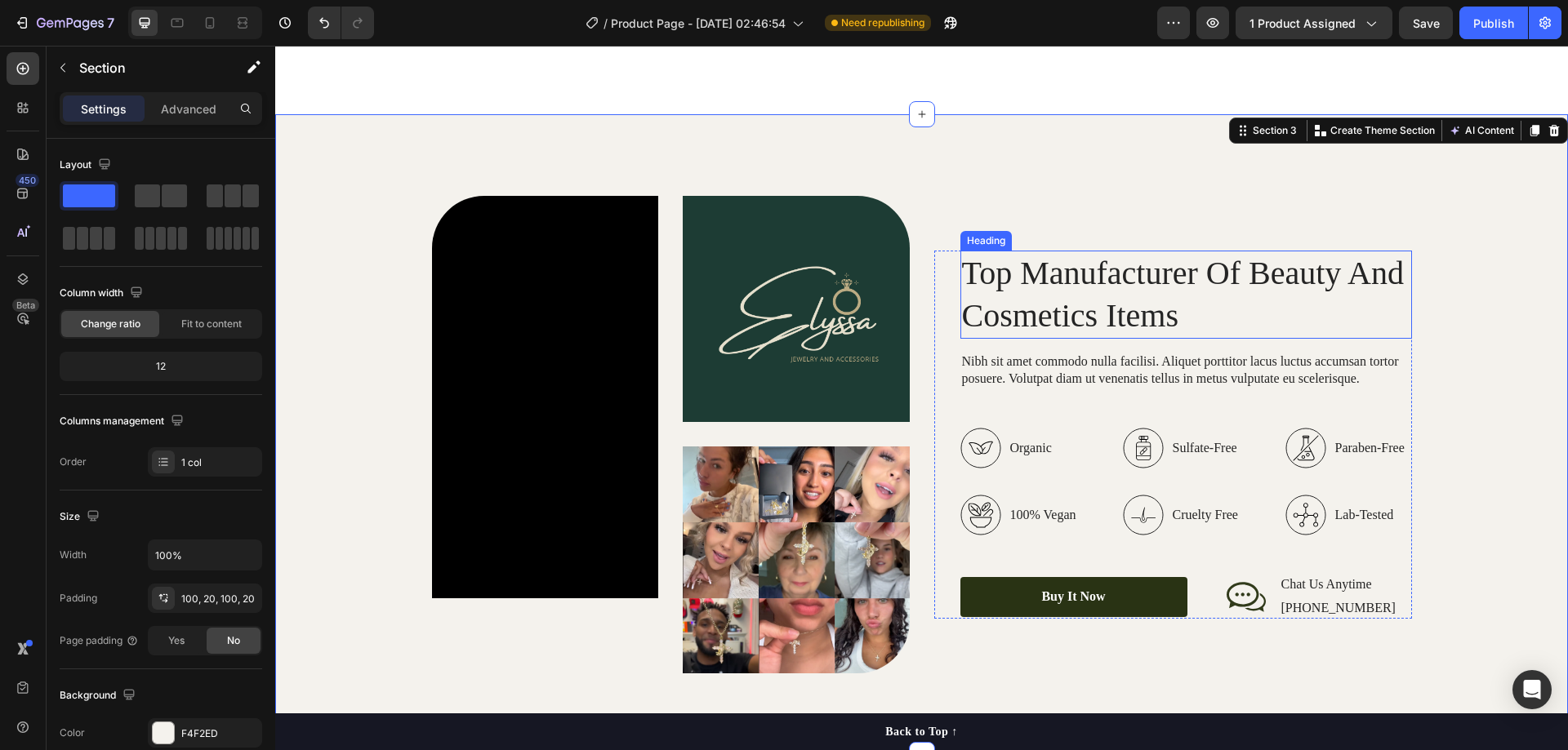
click at [1057, 285] on h2 "Top Manufacturer Of Beauty And Cosmetics Items" at bounding box center [1186, 295] width 451 height 88
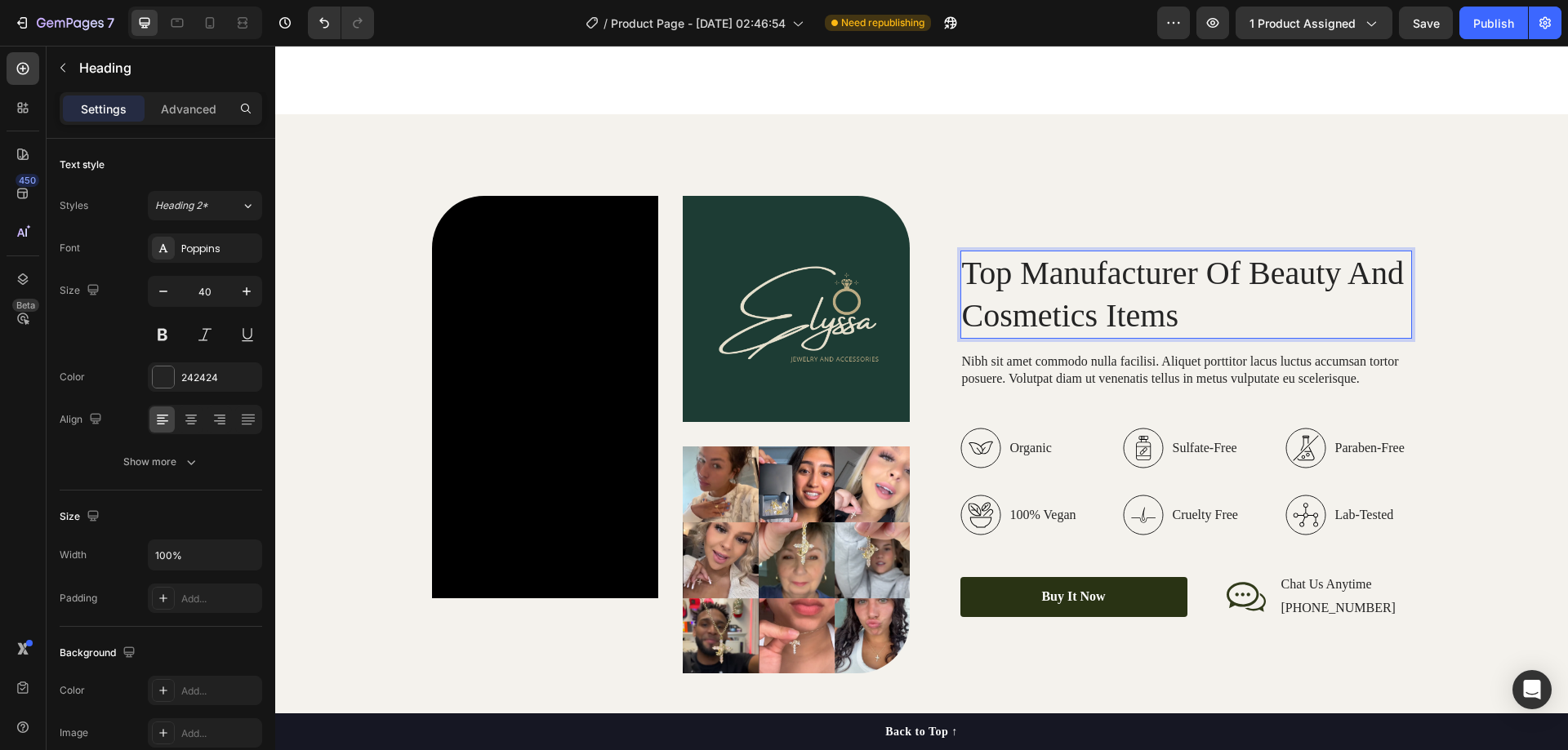
click at [1057, 285] on h2 "Top Manufacturer Of Beauty And Cosmetics Items" at bounding box center [1186, 295] width 451 height 88
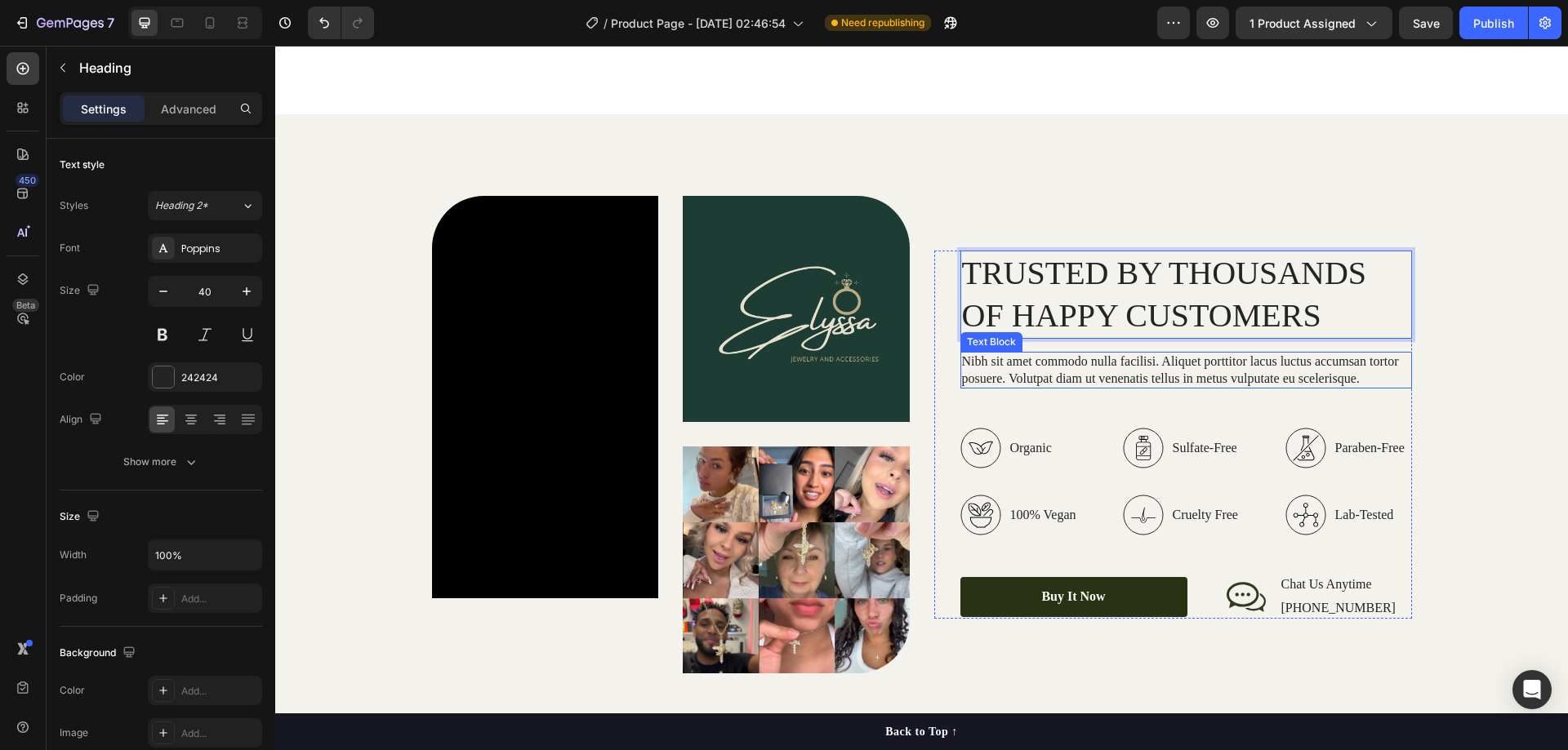
click at [1090, 371] on p "Nibh sit amet commodo nulla facilisi. Aliquet porttitor lacus luctus accumsan t…" at bounding box center [1186, 370] width 449 height 34
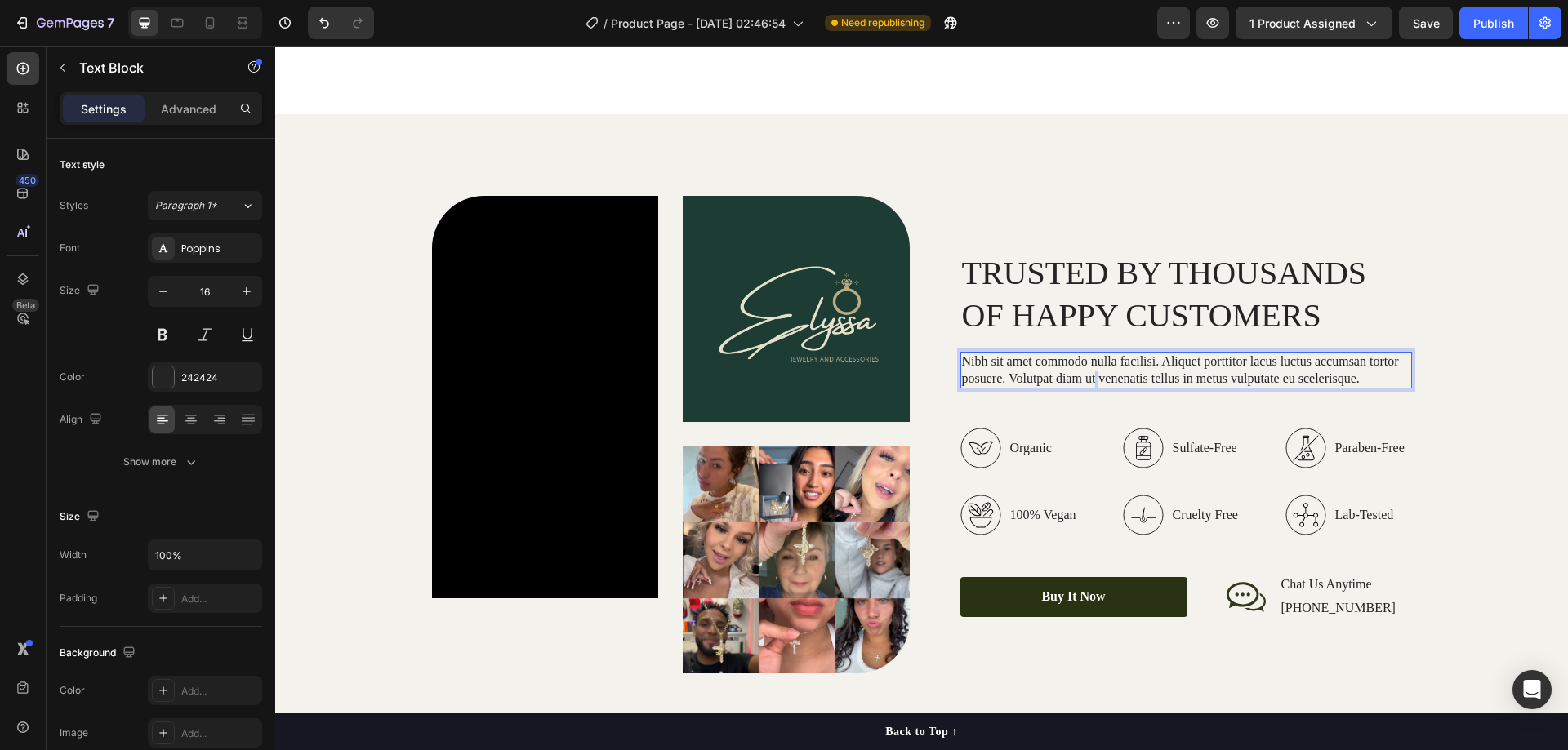
click at [1090, 371] on p "Nibh sit amet commodo nulla facilisi. Aliquet porttitor lacus luctus accumsan t…" at bounding box center [1186, 370] width 449 height 34
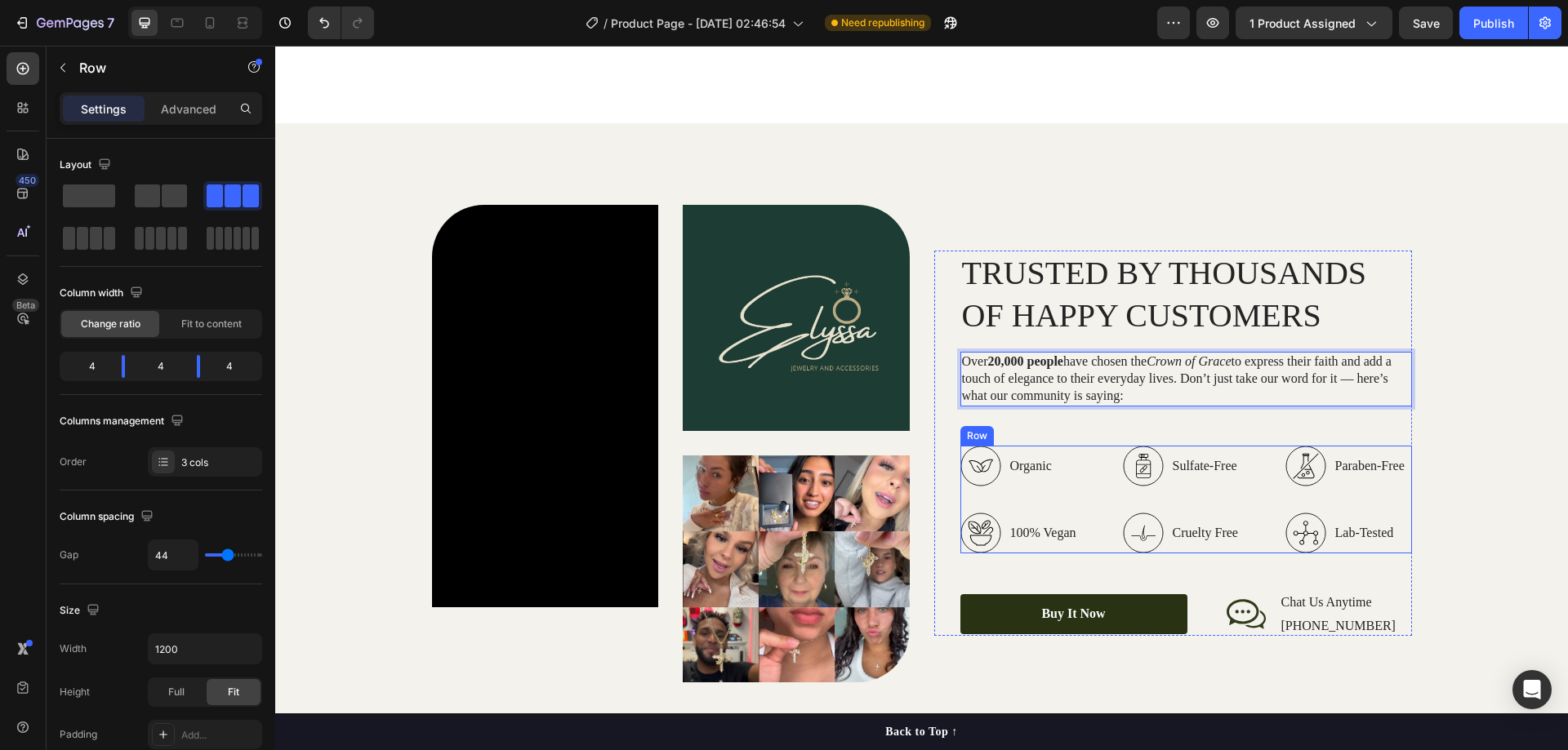
click at [1099, 476] on div "Organic 100% Vegan Item List Sulfate-Free Cruelty Free Item List Paraben-Free L…" at bounding box center [1186, 499] width 451 height 108
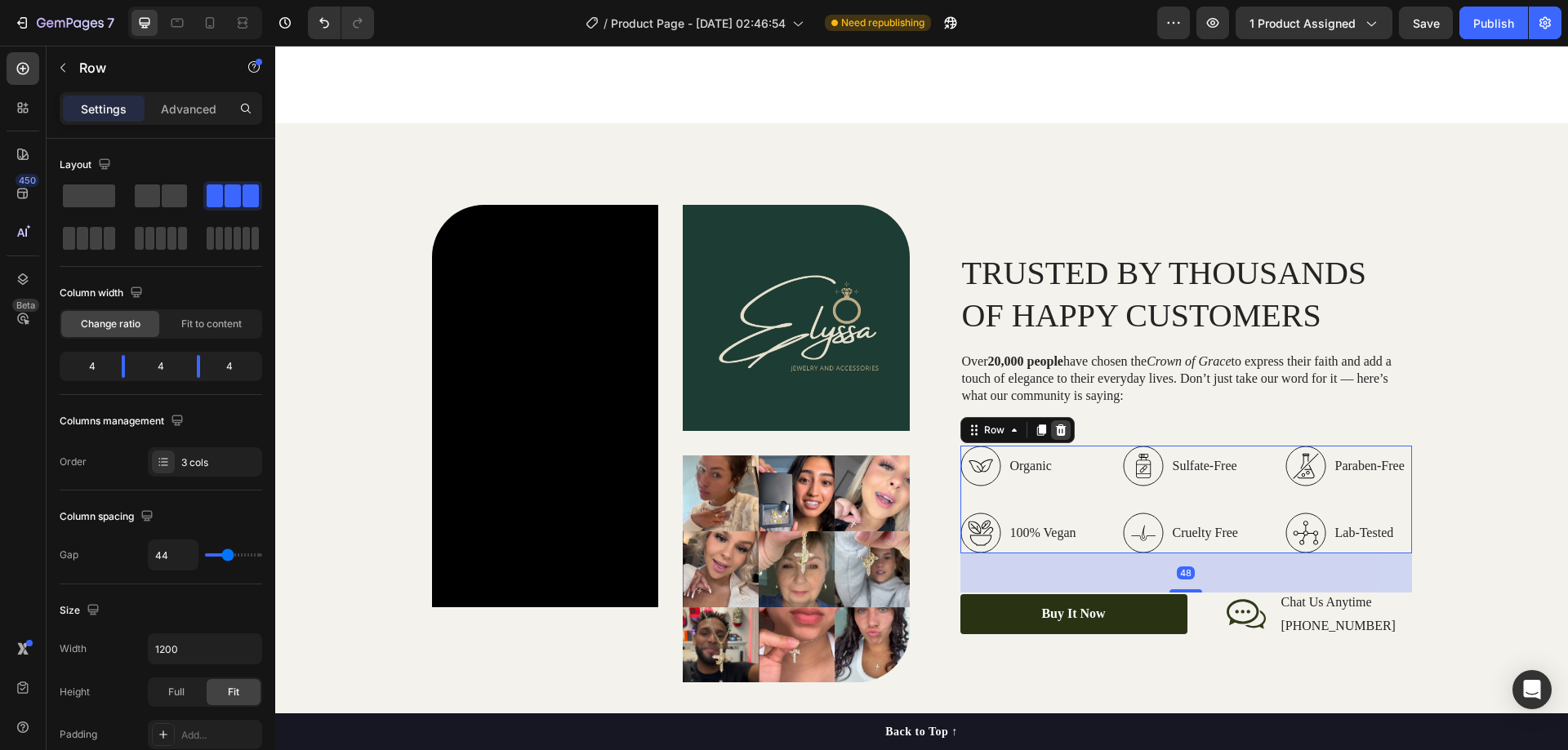
click at [1056, 432] on icon at bounding box center [1061, 430] width 10 height 11
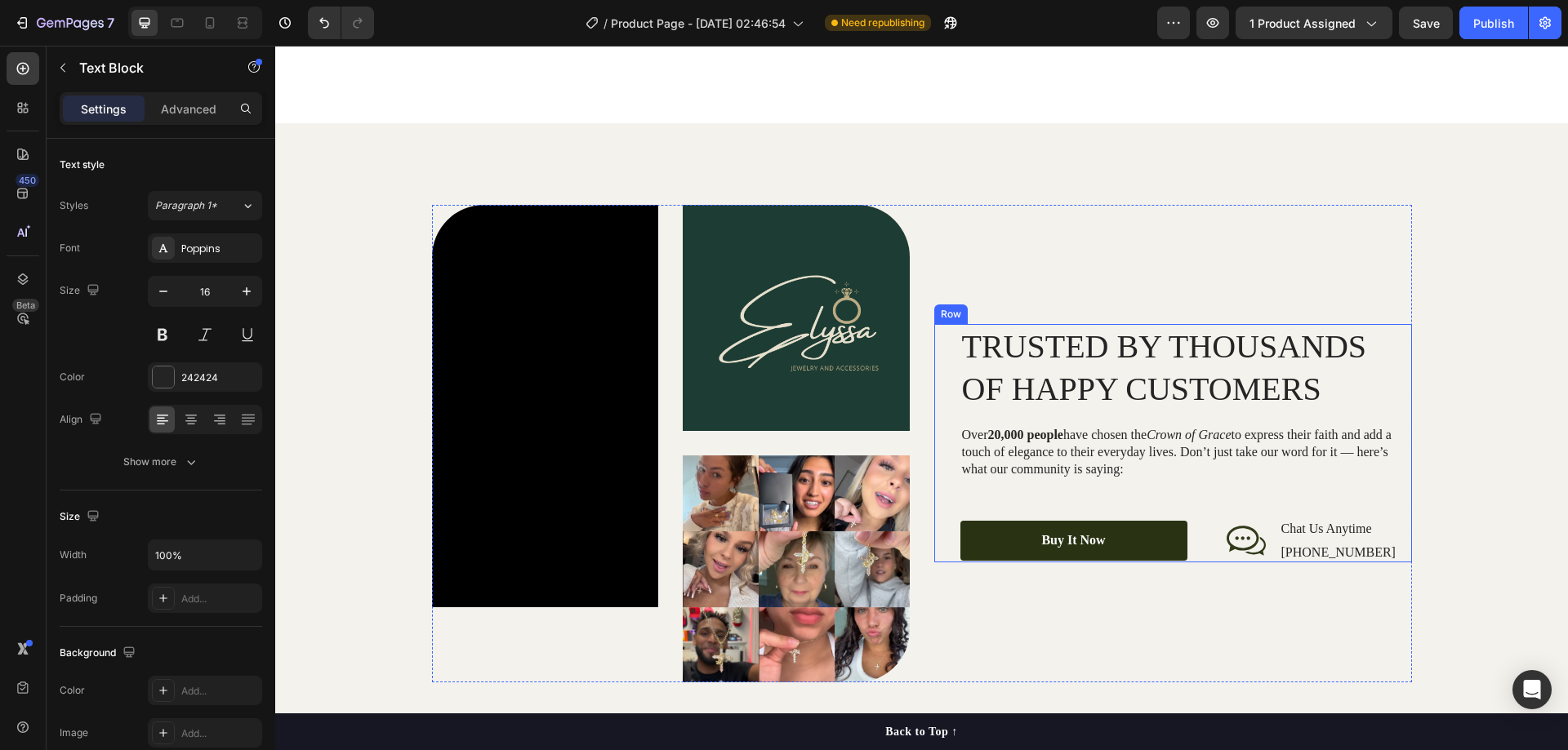
click at [1119, 440] on p "Over 20,000 people have chosen the Crown of Grace to express their faith and ad…" at bounding box center [1186, 452] width 449 height 51
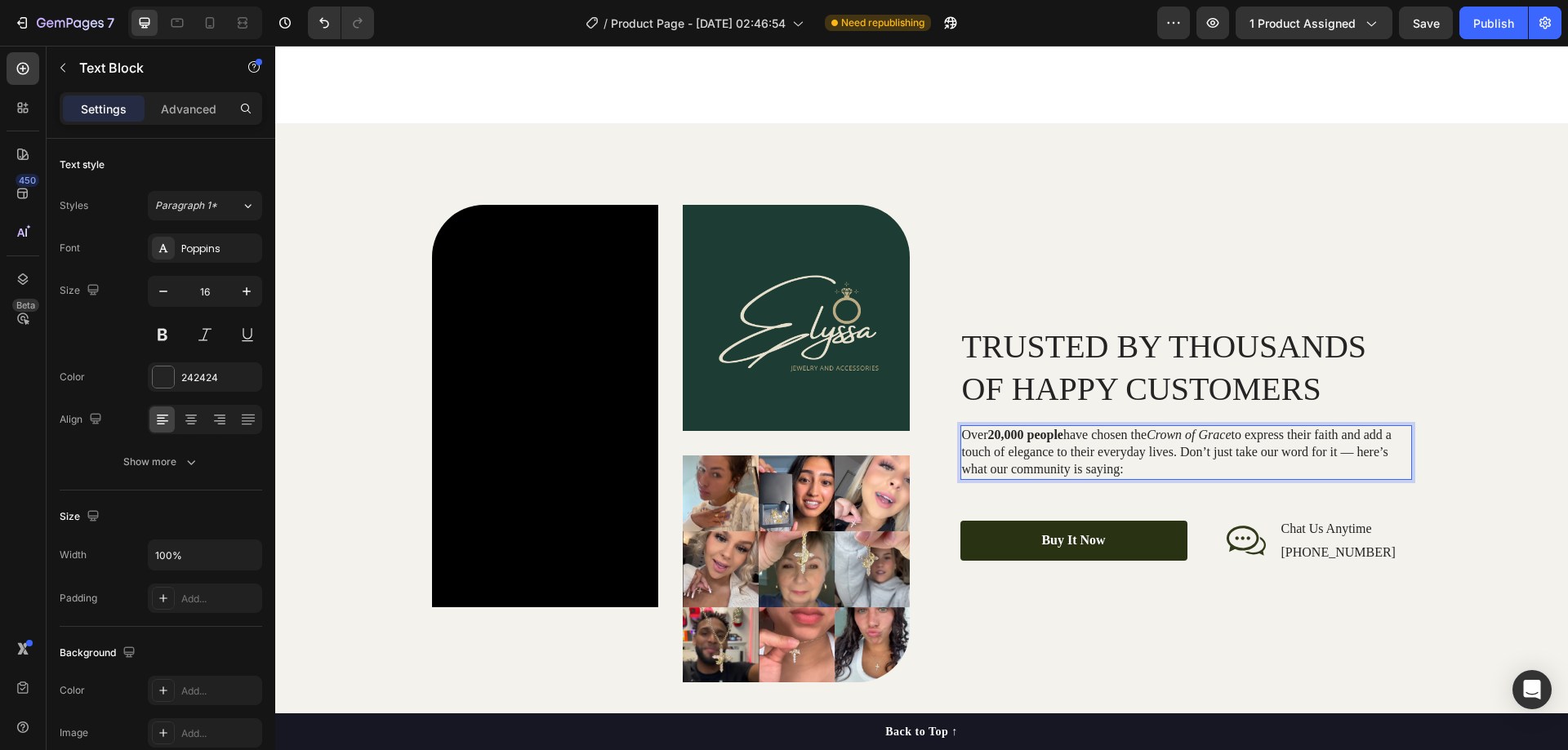
scroll to position [1982, 0]
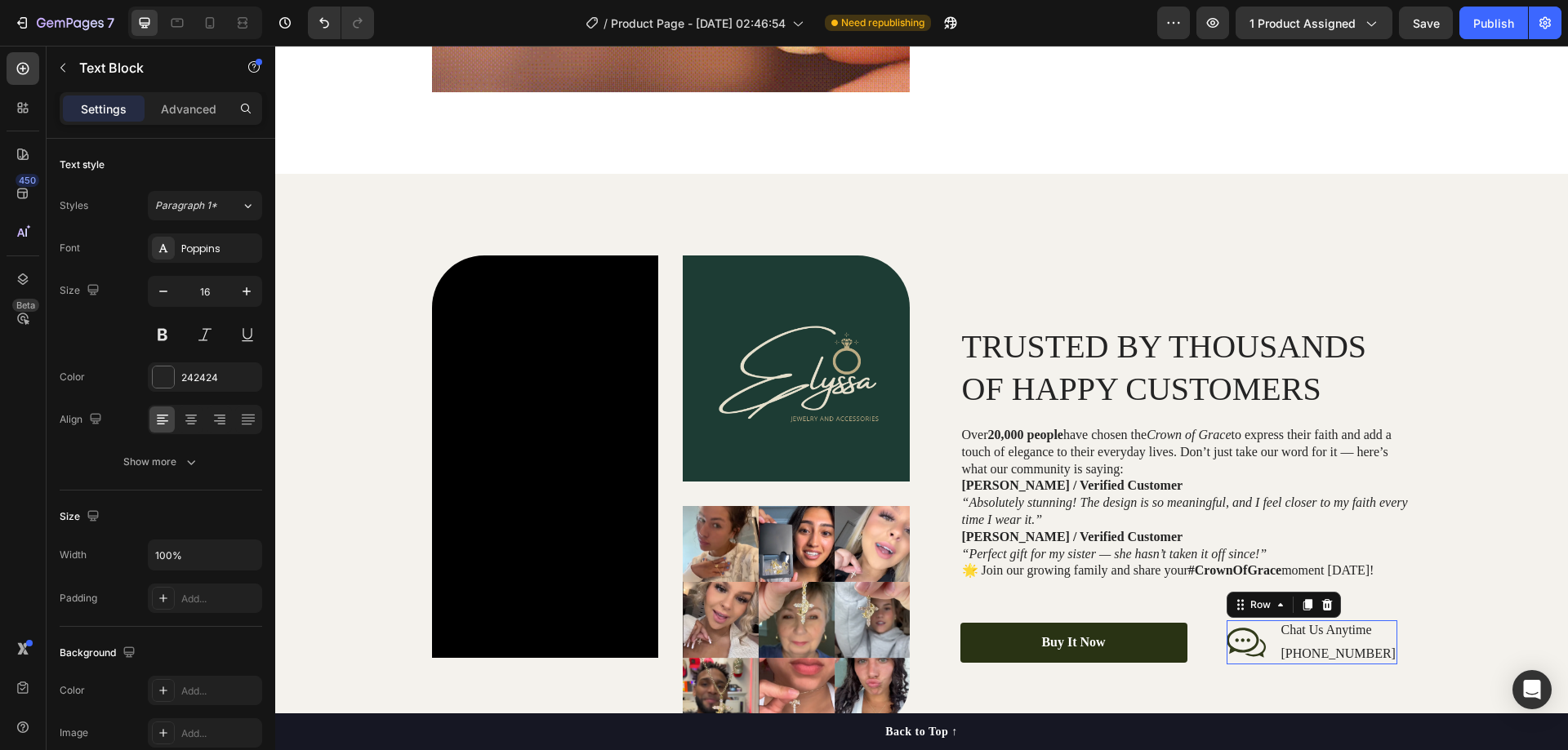
click at [1268, 636] on div "Icon Chat Us Anytime Text Block +00 123 456 789 Text Block Row 0" at bounding box center [1312, 642] width 171 height 44
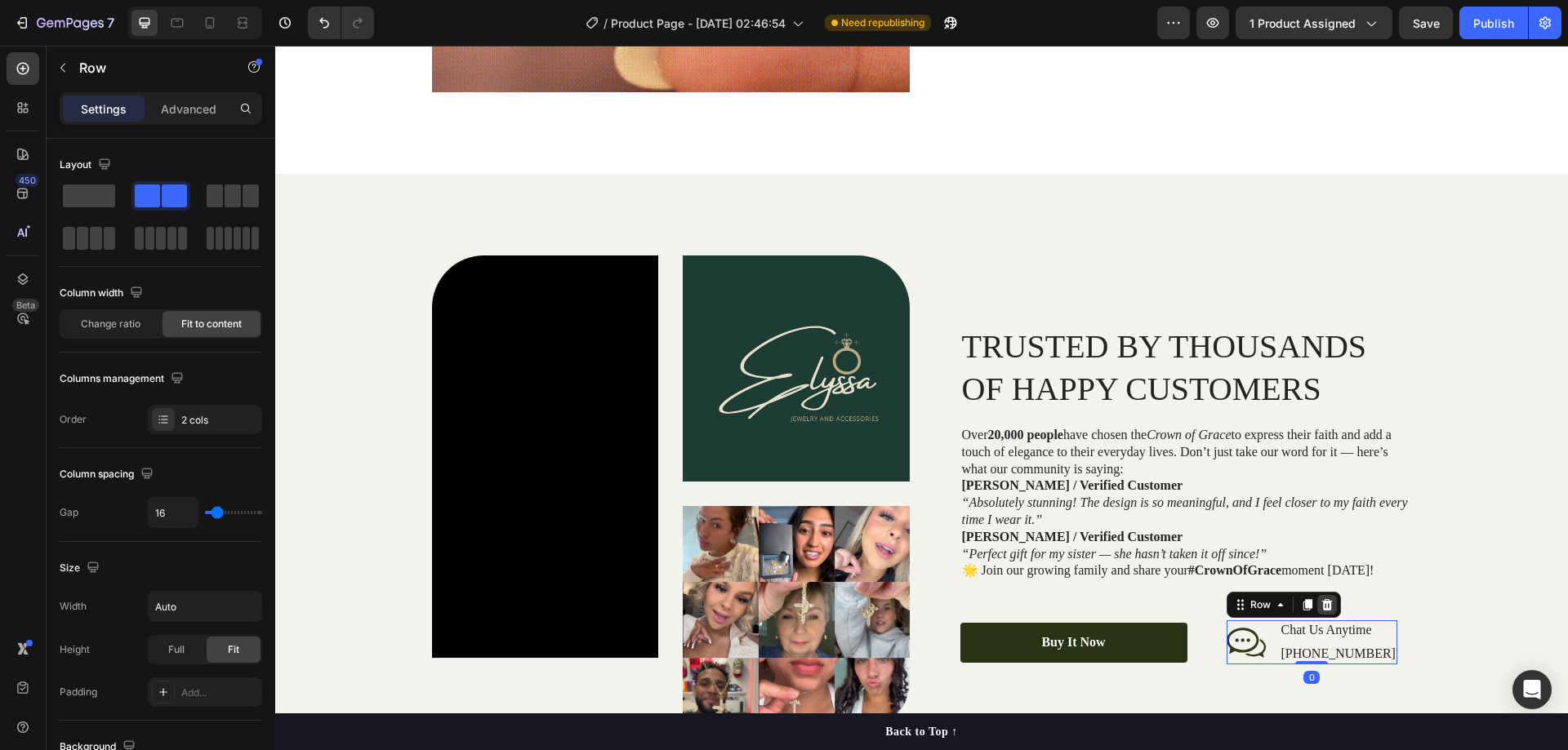
click at [1317, 612] on div at bounding box center [1327, 605] width 19 height 19
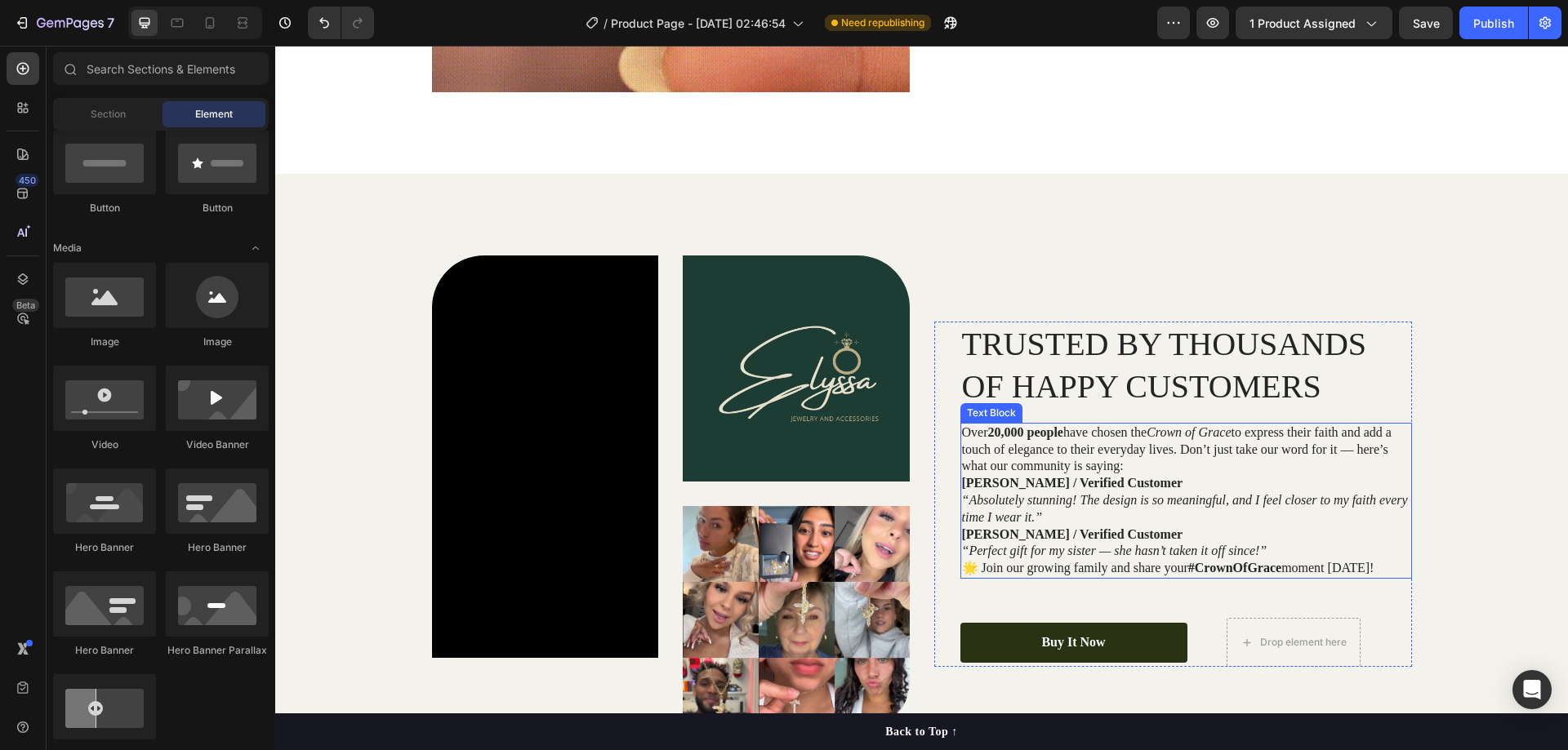
click at [1129, 469] on p "Over 20,000 people have chosen the Crown of Grace to express their faith and ad…" at bounding box center [1186, 450] width 449 height 51
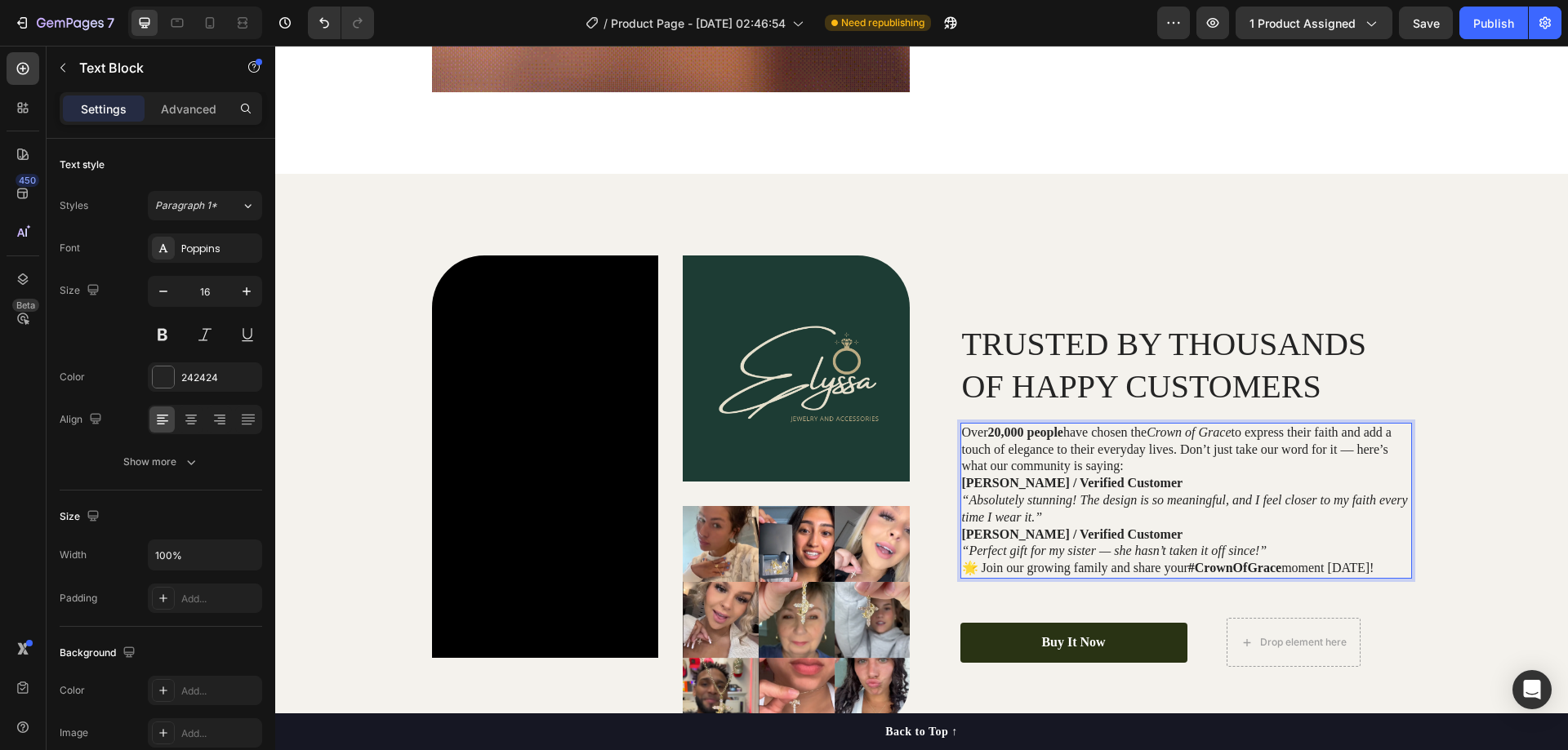
scroll to position [1972, 0]
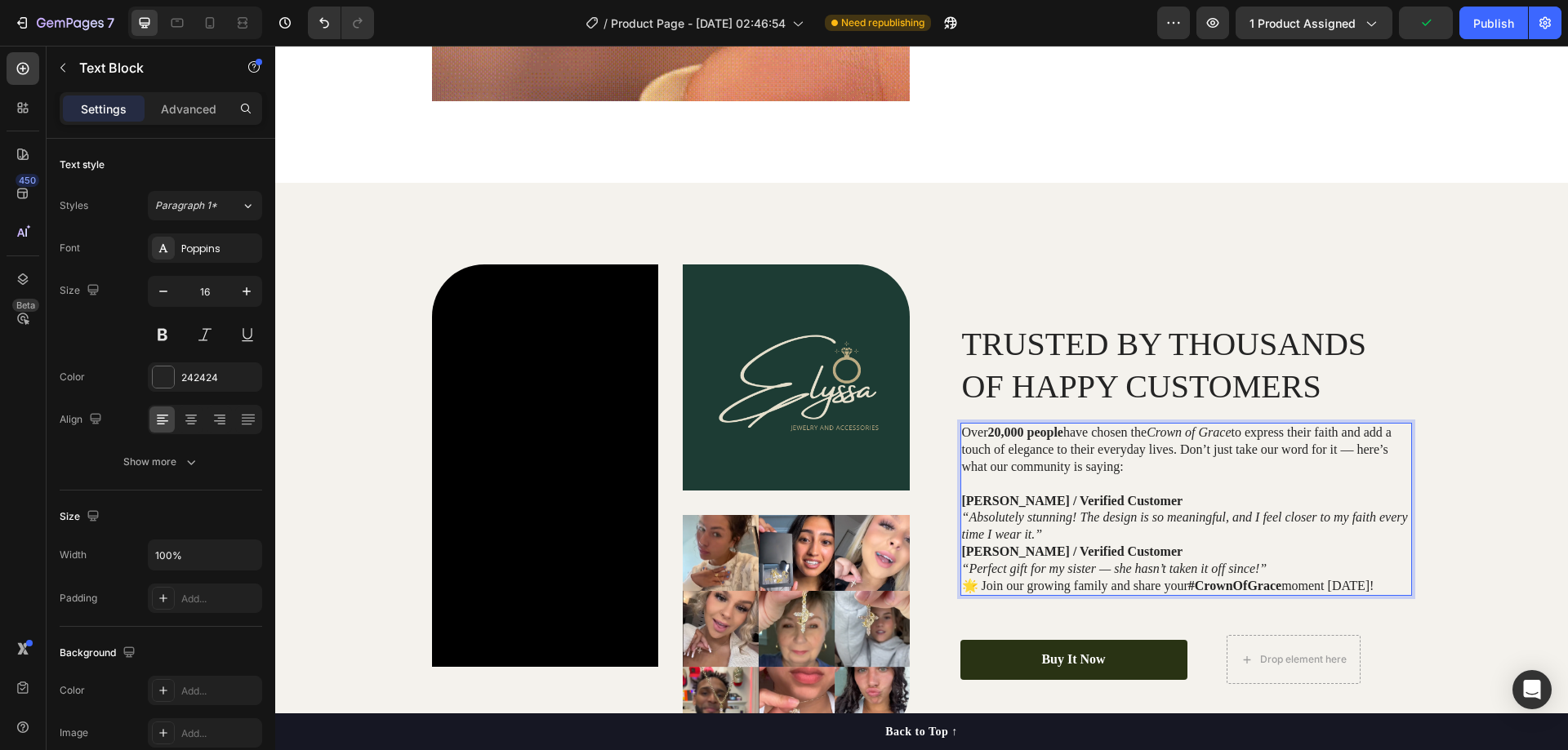
click at [1070, 537] on p "Sarah L. / Verified Customer “Absolutely stunning! The design is so meaningful,…" at bounding box center [1186, 518] width 449 height 51
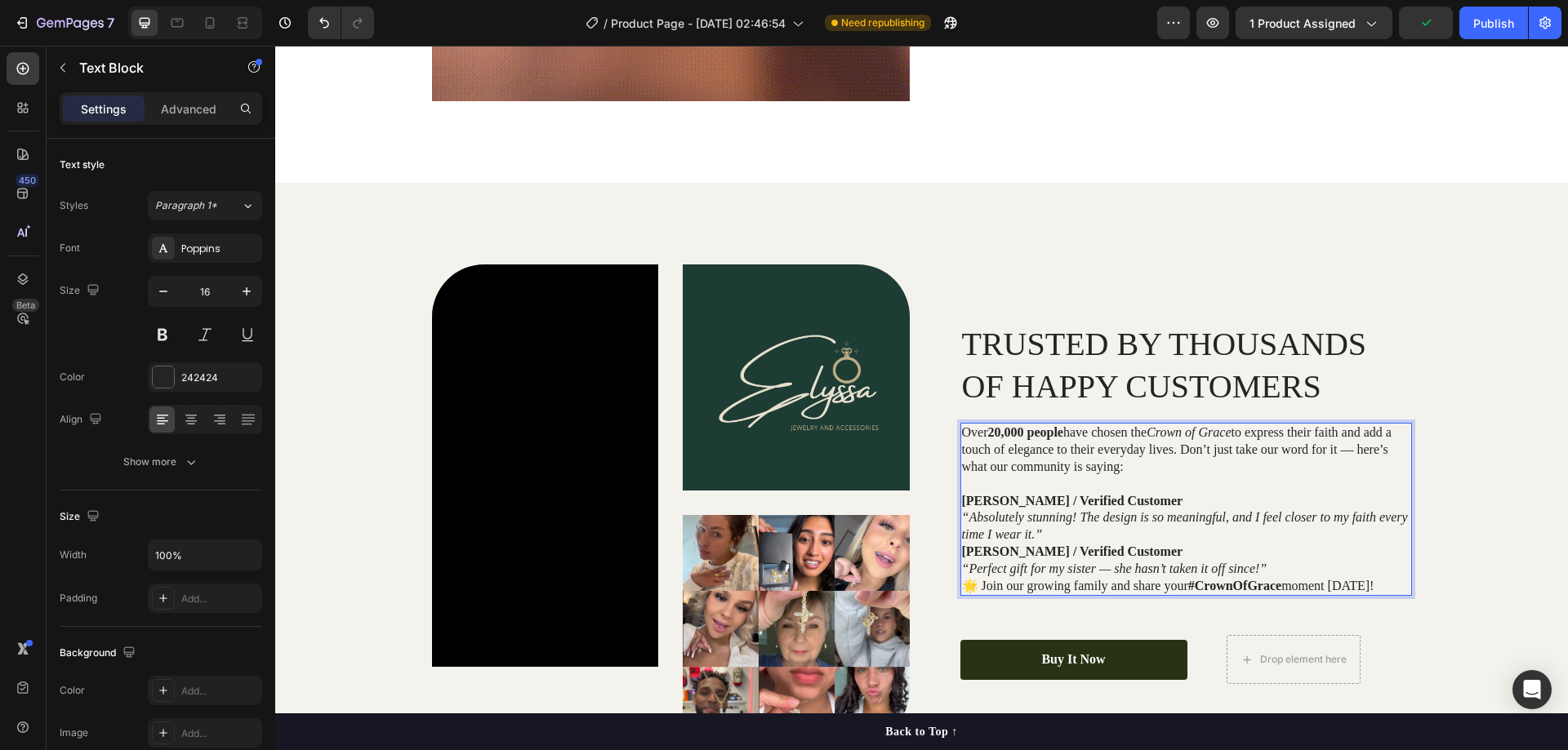
scroll to position [1964, 0]
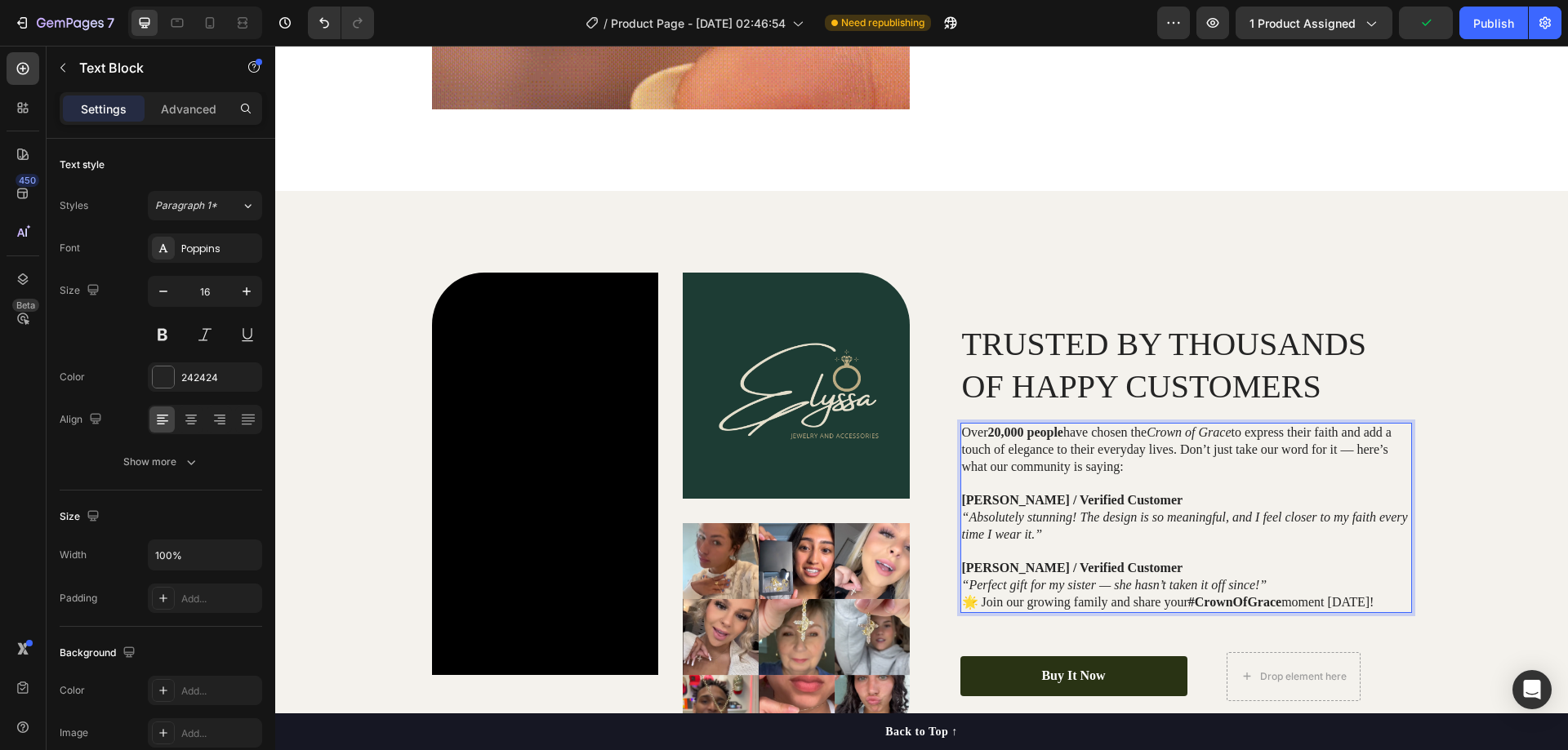
click at [1286, 585] on p "Emily R. / Verified Customer “Perfect gift for my sister — she hasn’t taken it …" at bounding box center [1186, 577] width 449 height 34
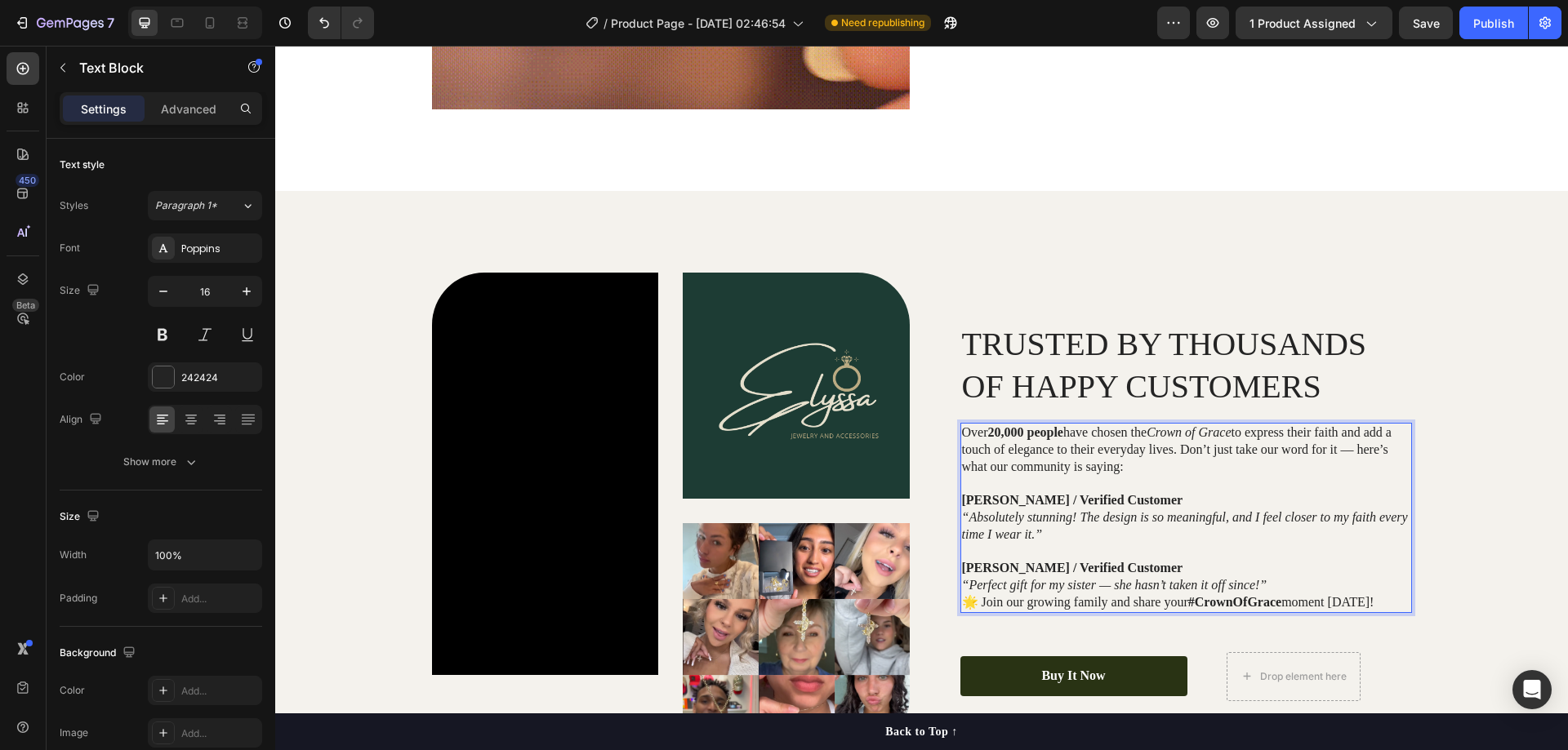
scroll to position [1956, 0]
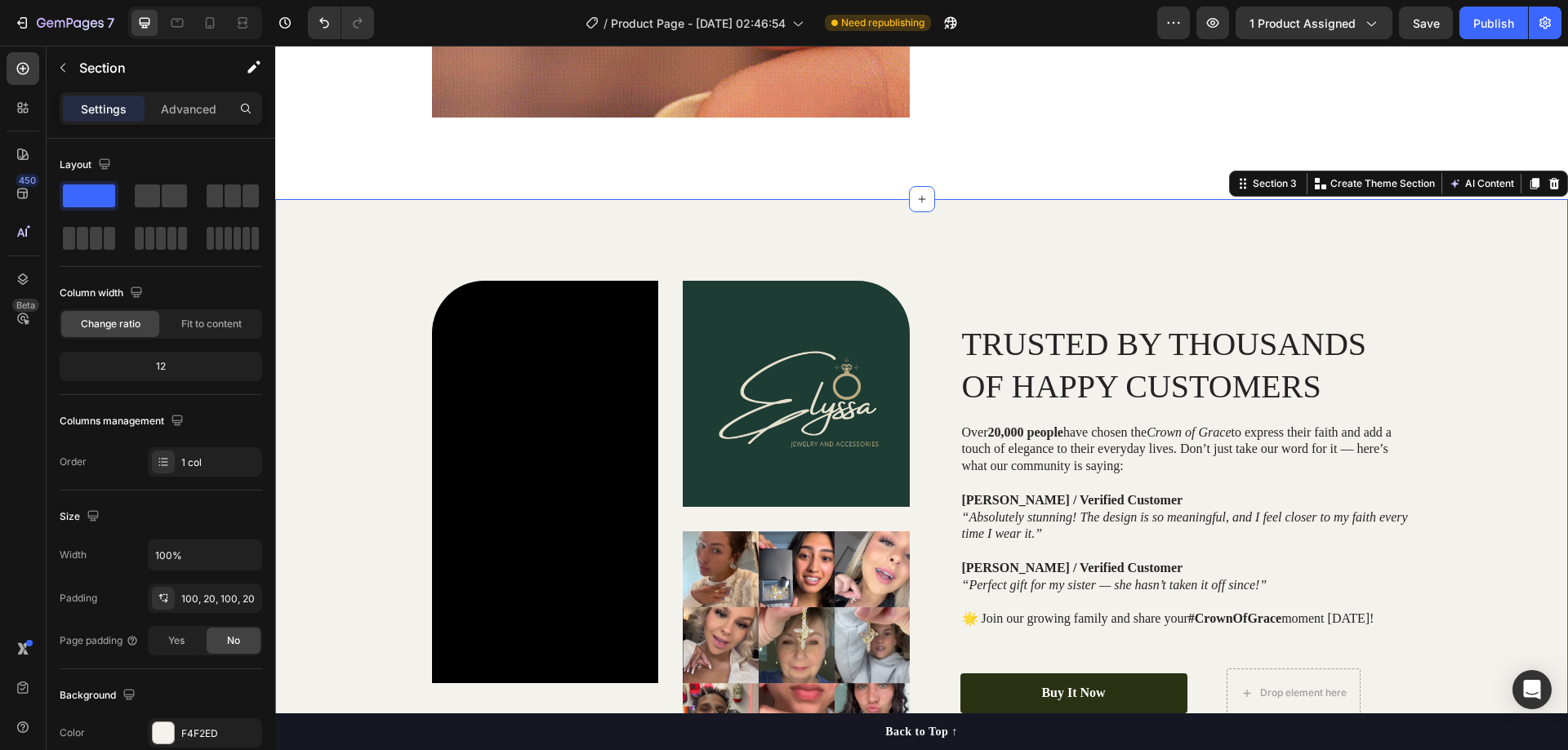
click at [1447, 385] on div "Video Image Image Row TRUSTED BY THOUSANDS OF HAPPY CUSTOMERS Heading Over 20,0…" at bounding box center [921, 519] width 1260 height 477
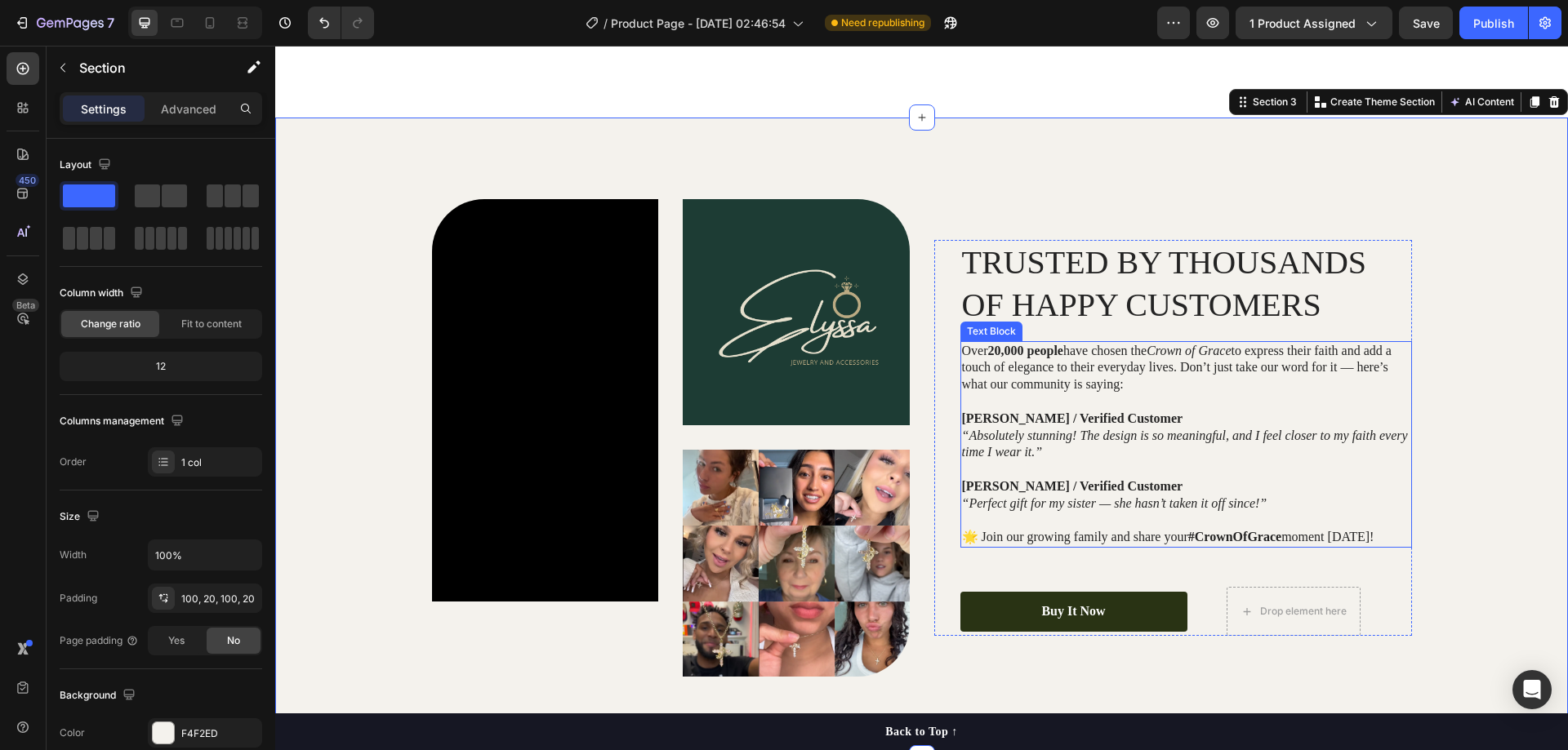
scroll to position [2120, 0]
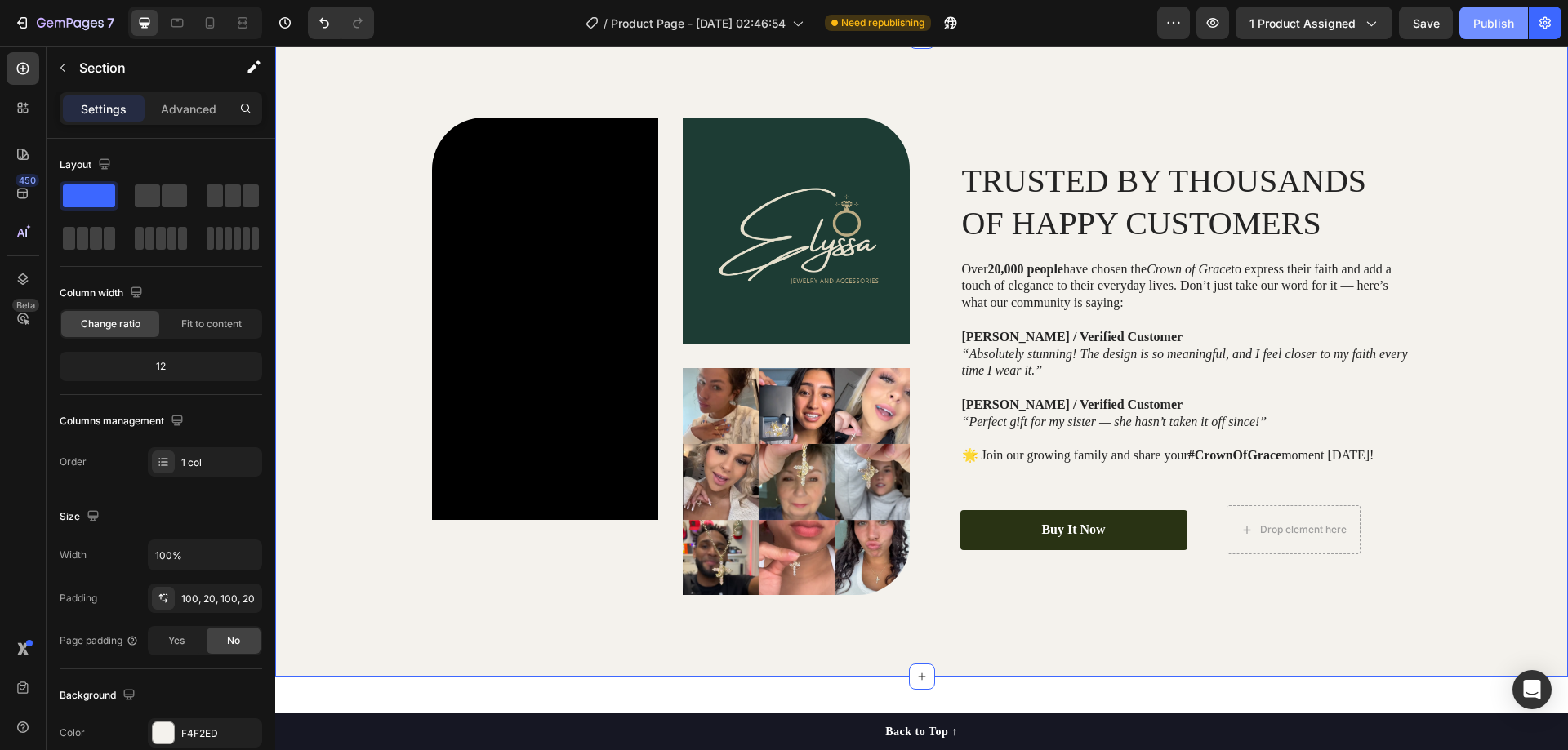
click at [1490, 26] on div "Publish" at bounding box center [1494, 24] width 41 height 17
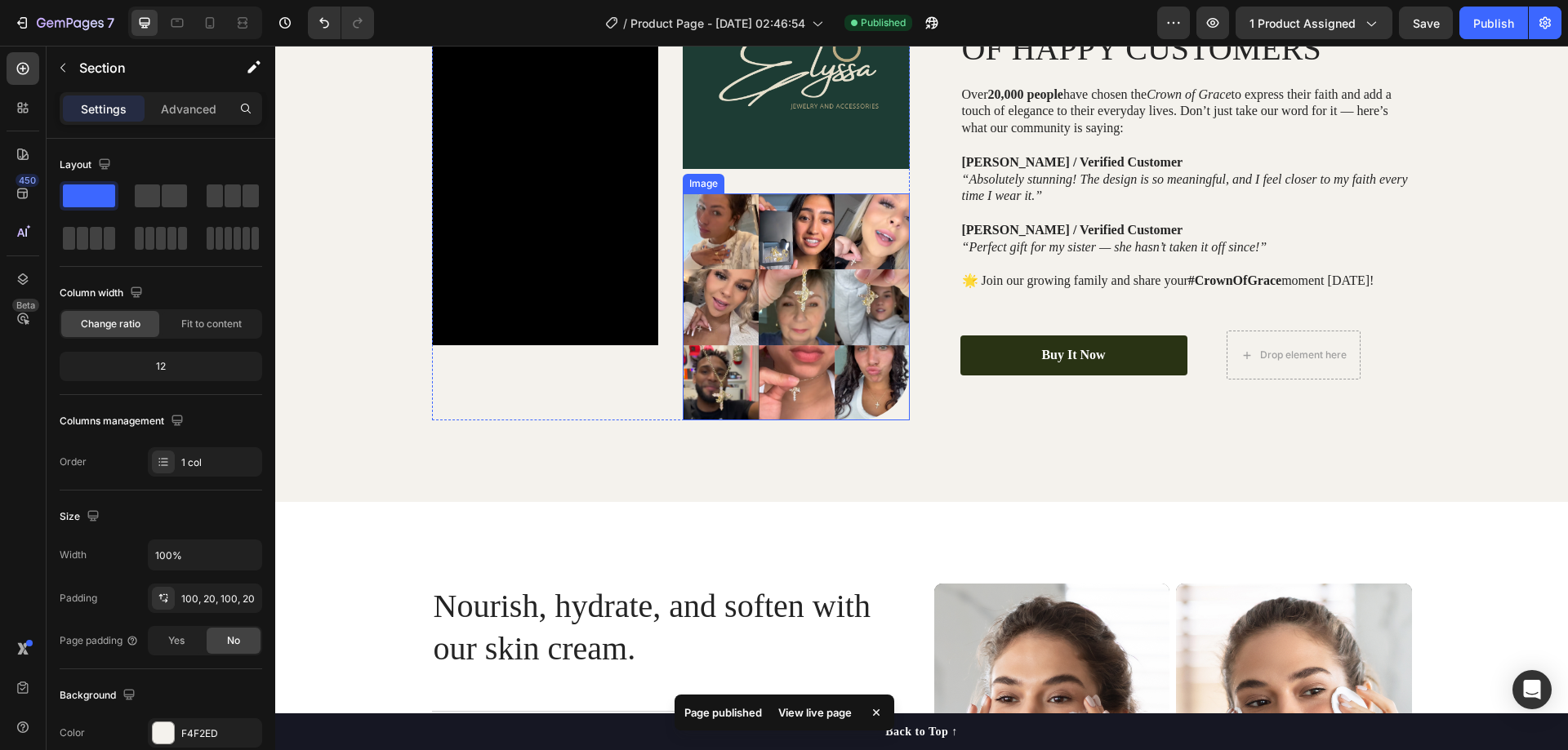
scroll to position [2446, 0]
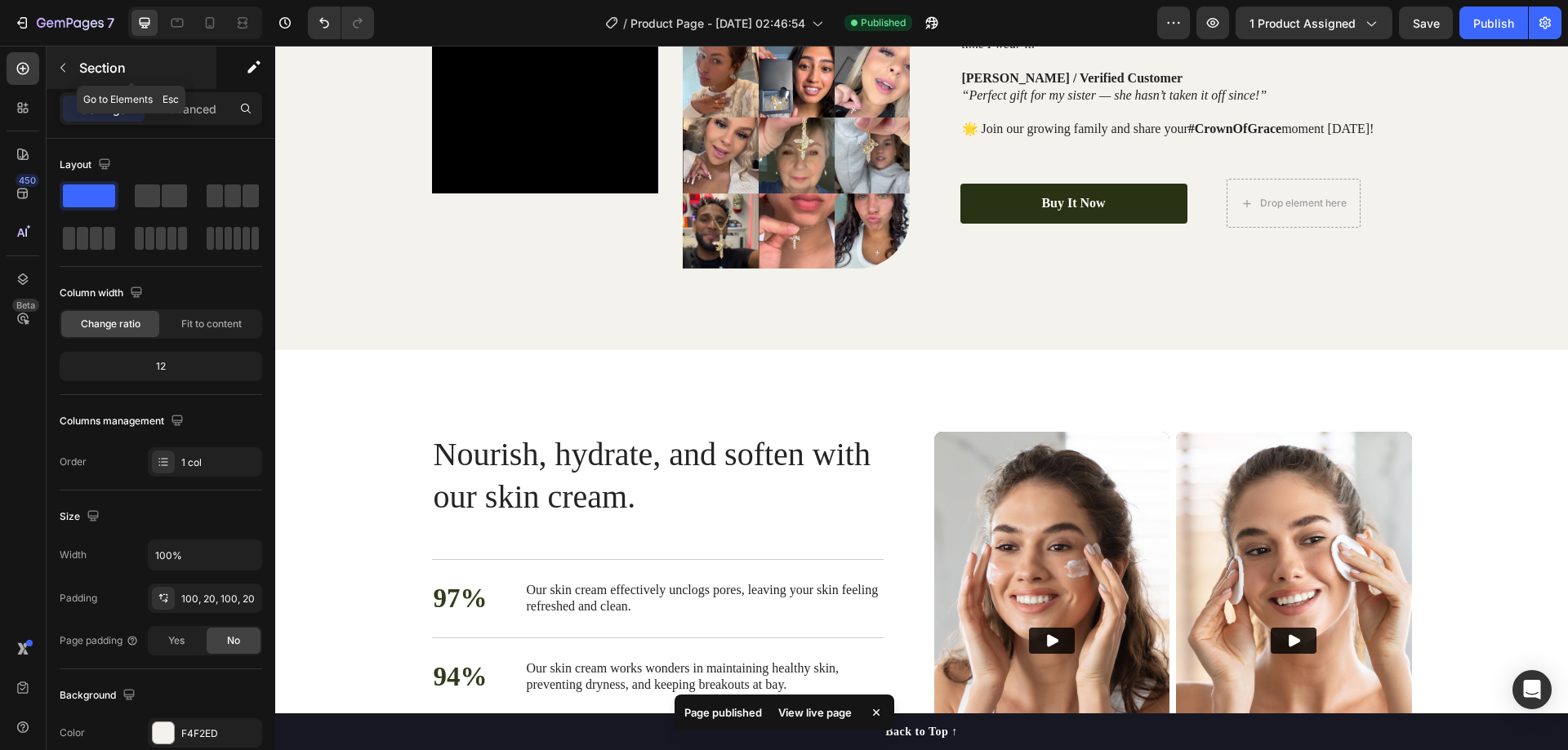
click at [60, 66] on icon "button" at bounding box center [62, 67] width 13 height 13
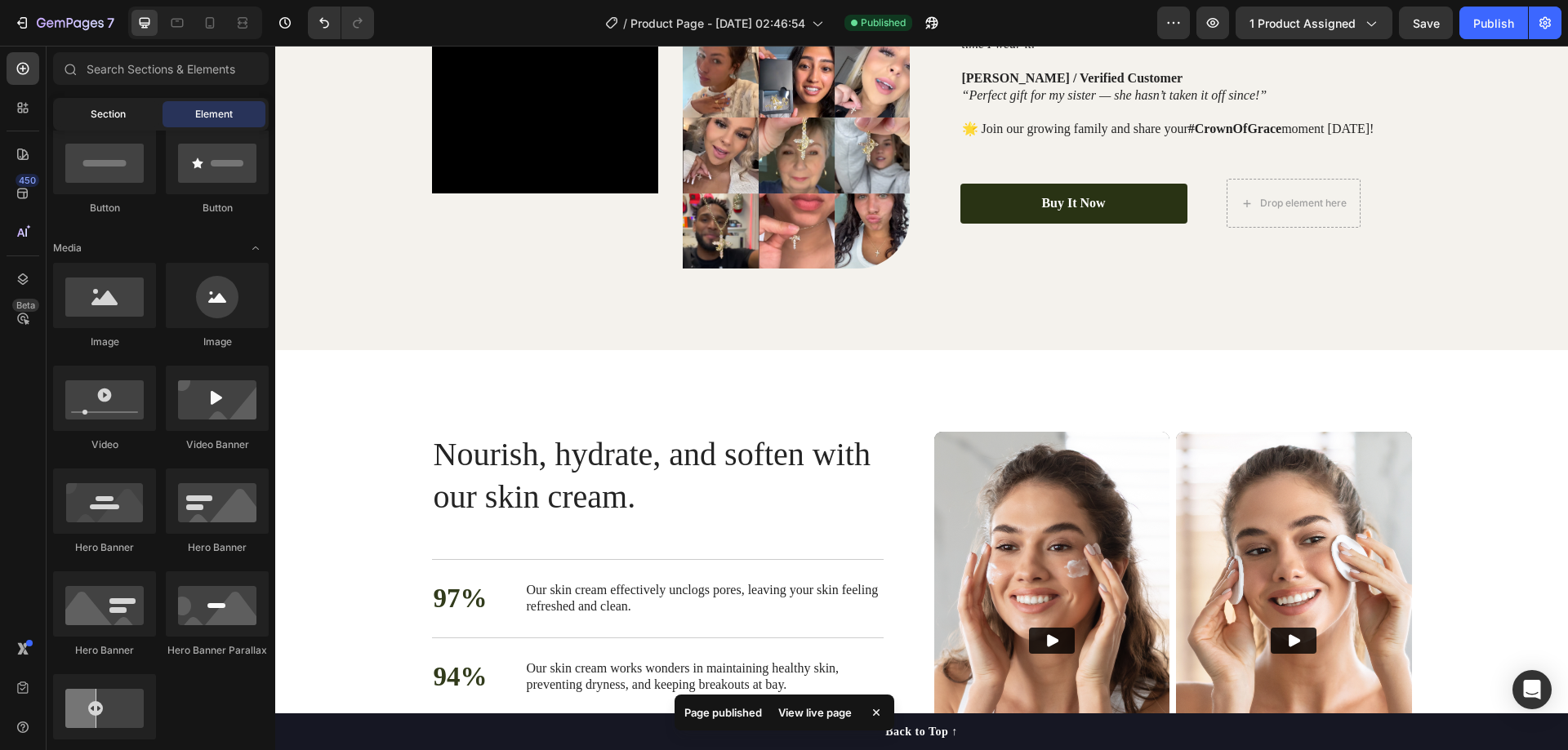
click at [108, 109] on span "Section" at bounding box center [108, 114] width 35 height 15
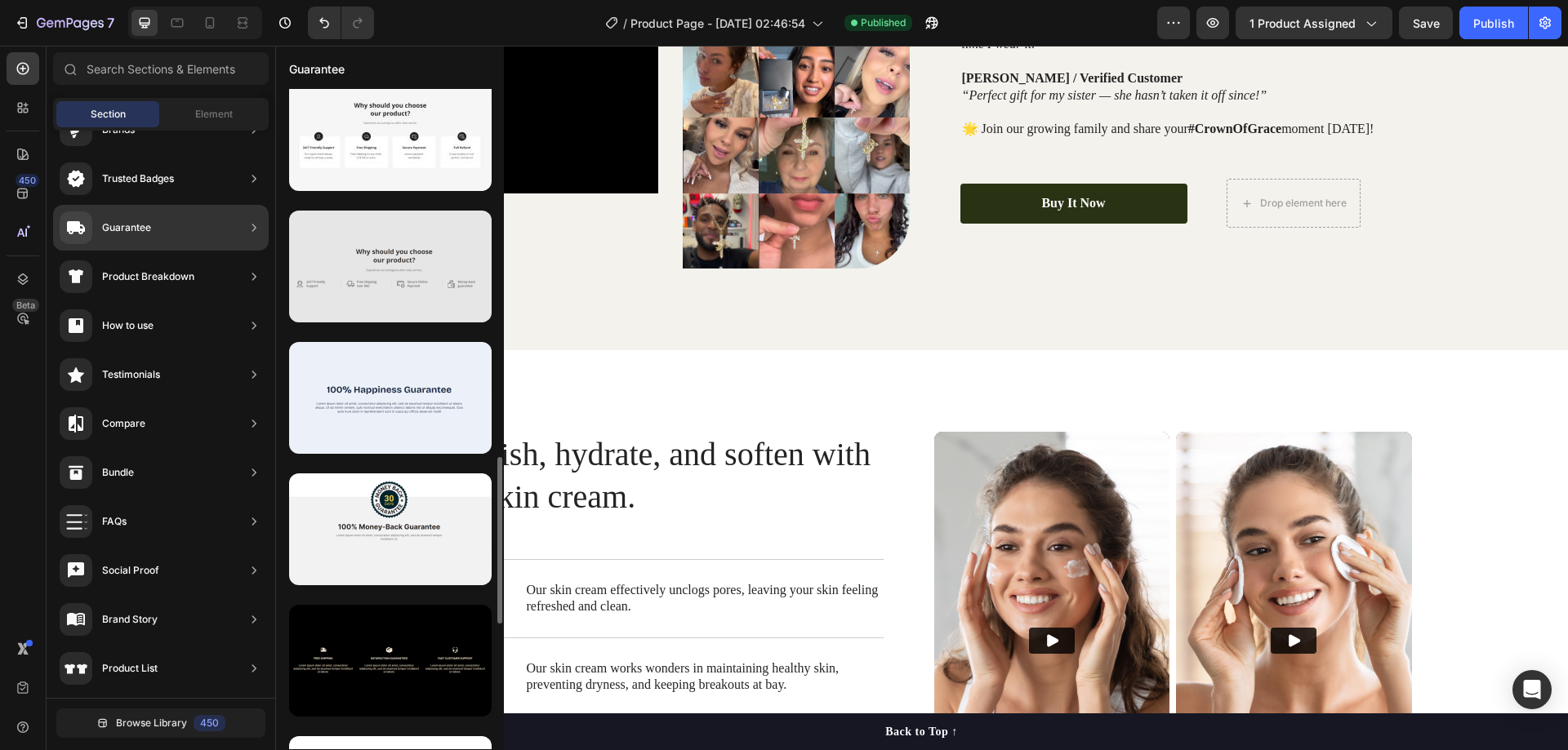
scroll to position [1542, 0]
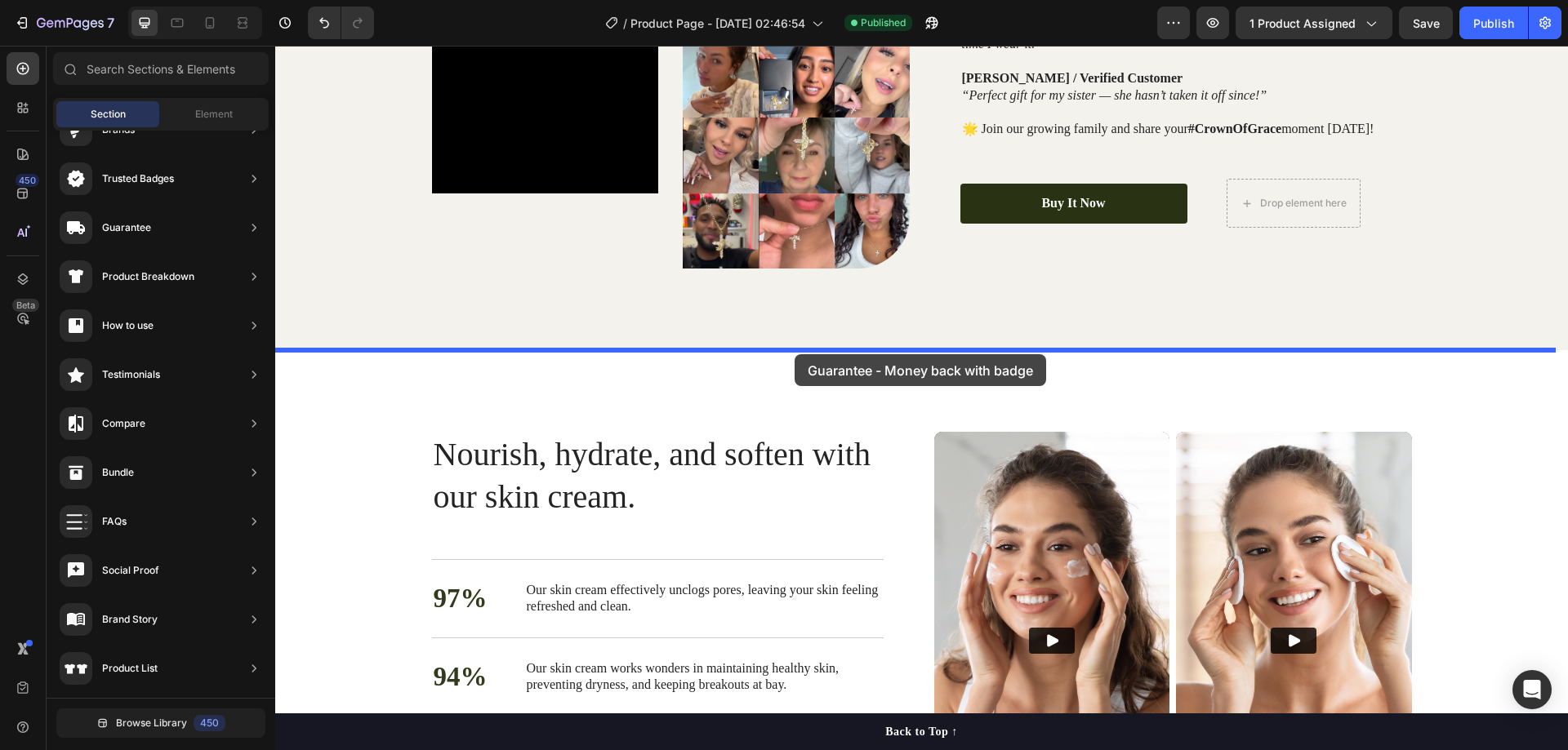
drag, startPoint x: 652, startPoint y: 497, endPoint x: 795, endPoint y: 354, distance: 202.2
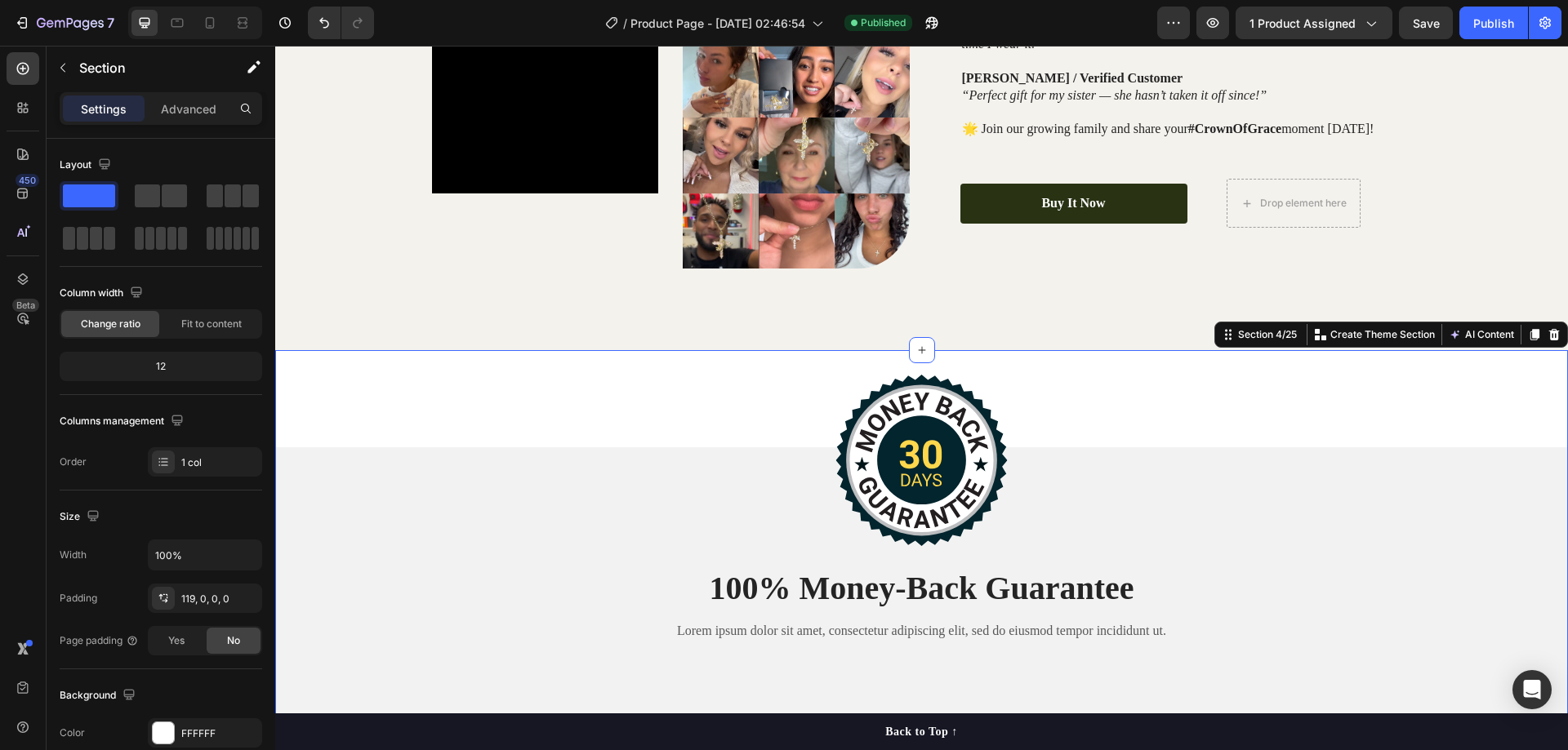
click at [352, 402] on div "Image 100% Money-Back Guarantee Heading Lorem ipsum dolor sit amet, consectetur…" at bounding box center [922, 561] width 1293 height 421
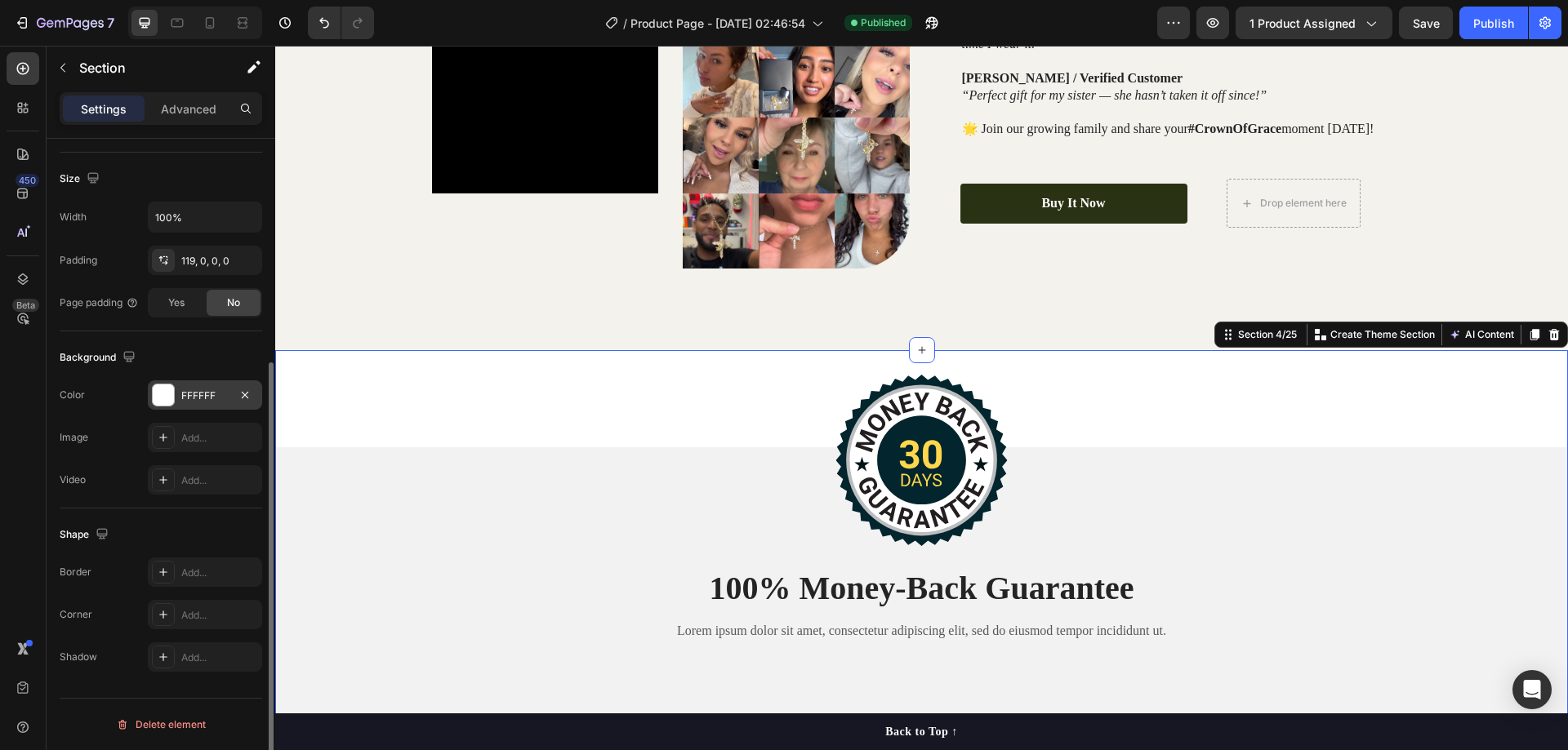
click at [186, 401] on div "FFFFFF" at bounding box center [205, 396] width 47 height 15
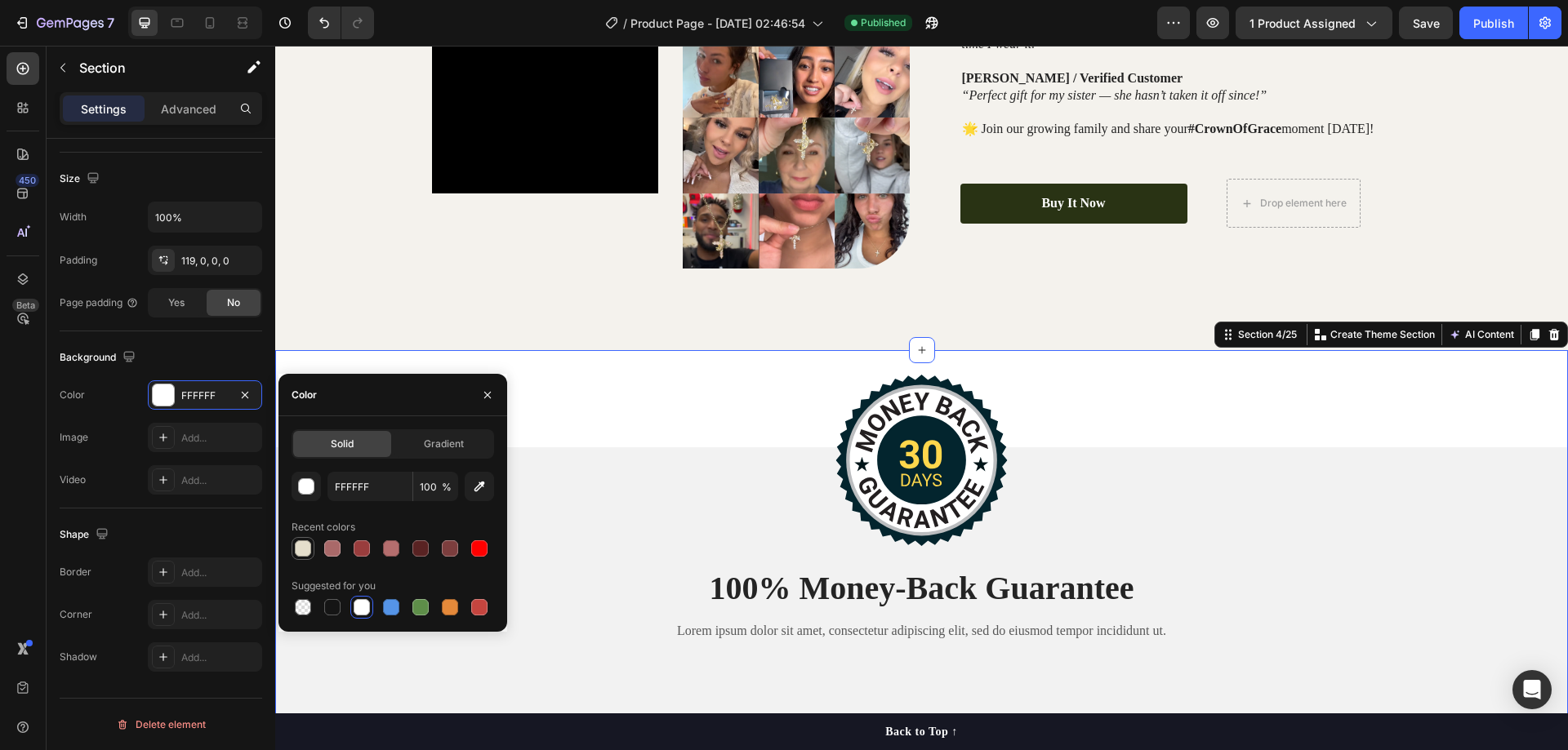
click at [303, 546] on div at bounding box center [303, 548] width 17 height 17
type input "E5DFCC"
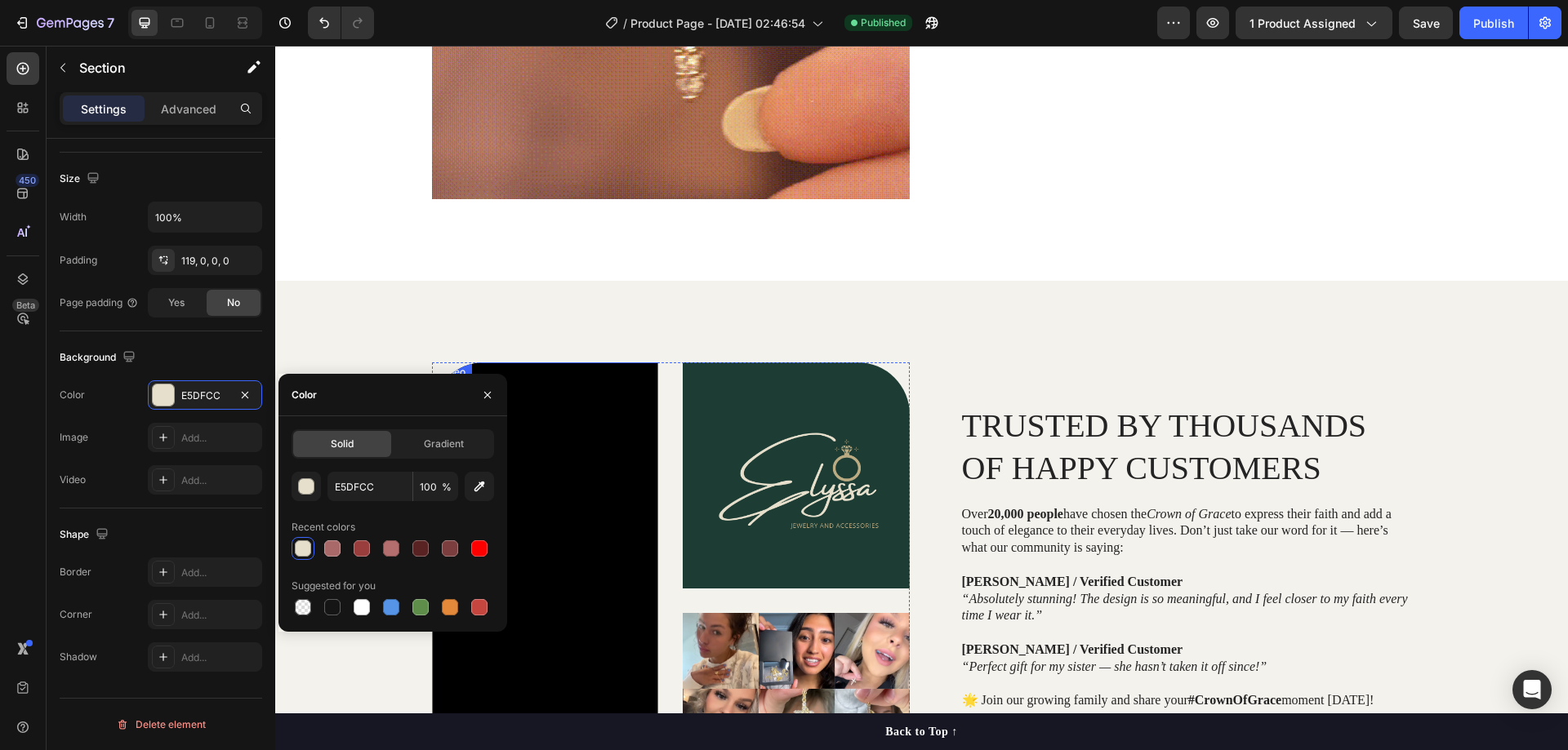
scroll to position [2365, 0]
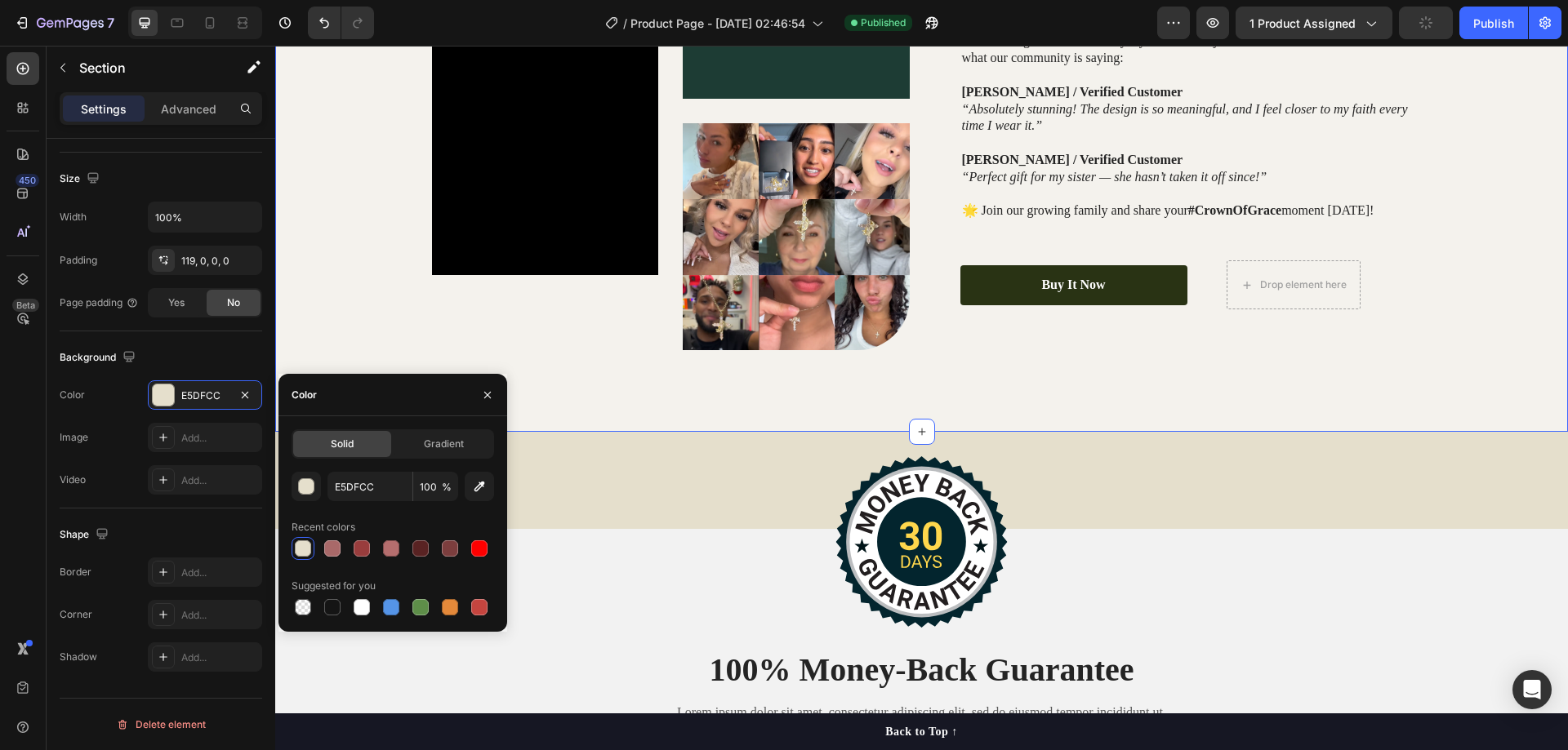
click at [369, 343] on div "Video Image Image Row TRUSTED BY THOUSANDS OF HAPPY CUSTOMERS Heading Over 20,0…" at bounding box center [921, 111] width 1260 height 477
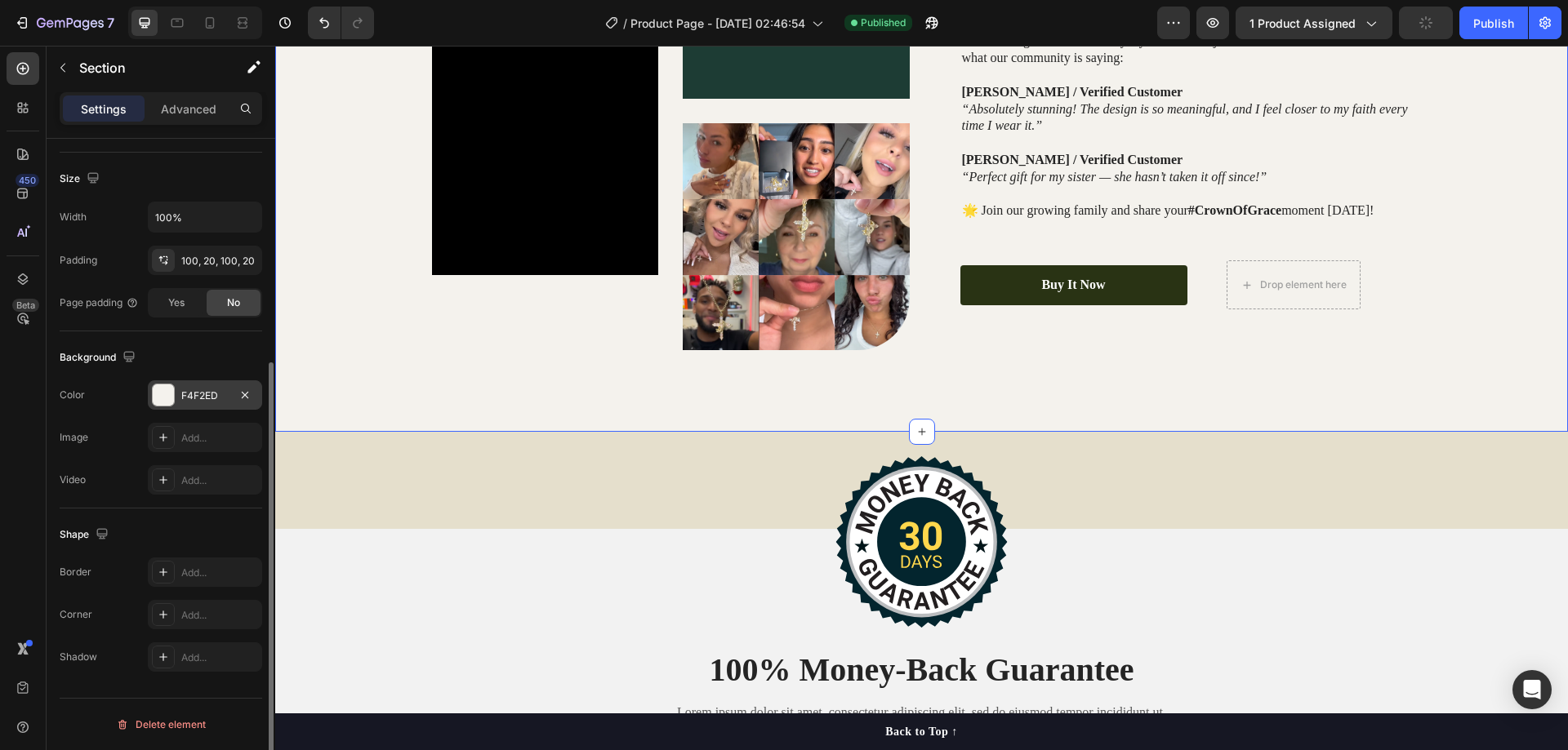
click at [215, 395] on div "F4F2ED" at bounding box center [205, 396] width 47 height 15
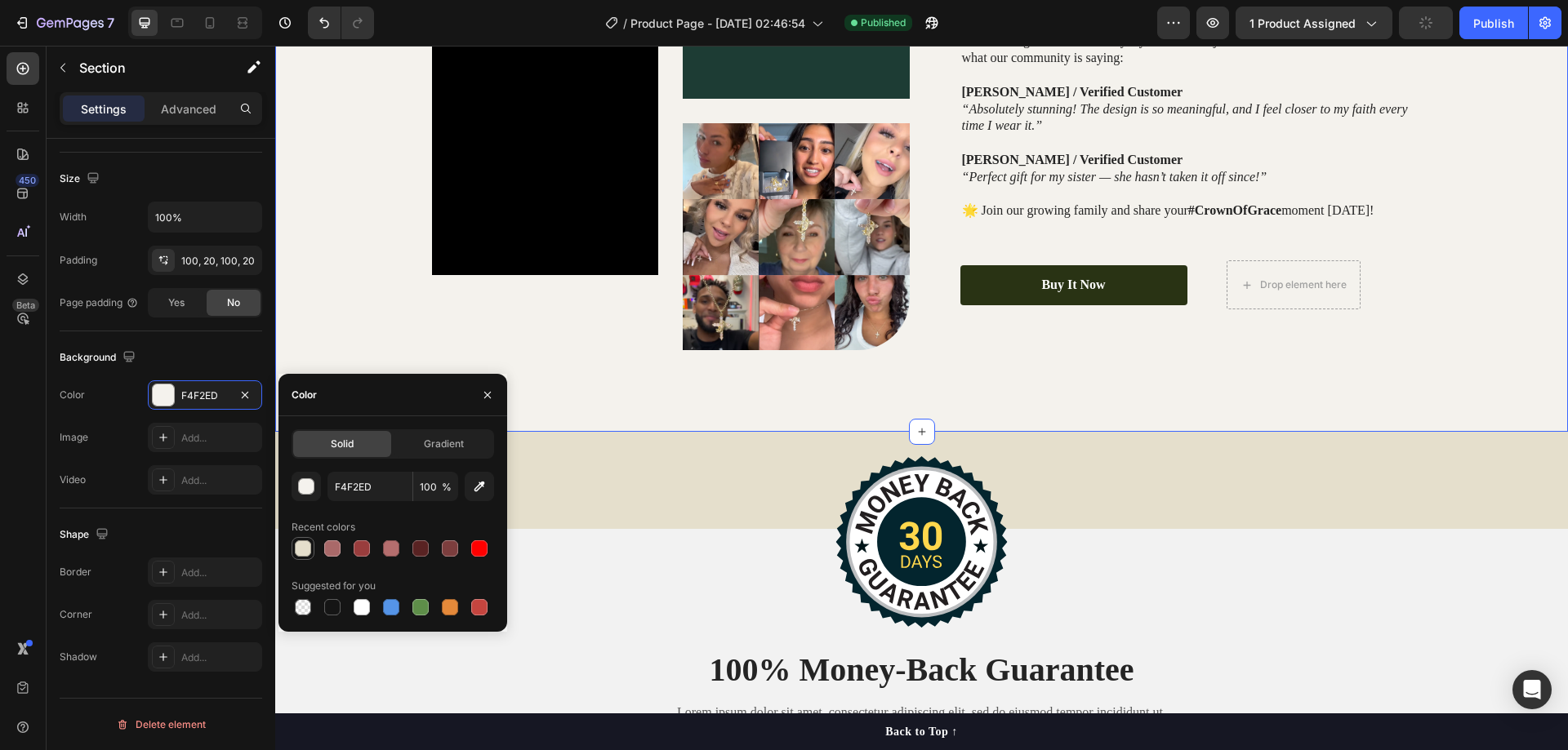
click at [310, 550] on div at bounding box center [303, 548] width 17 height 17
type input "E5DFCC"
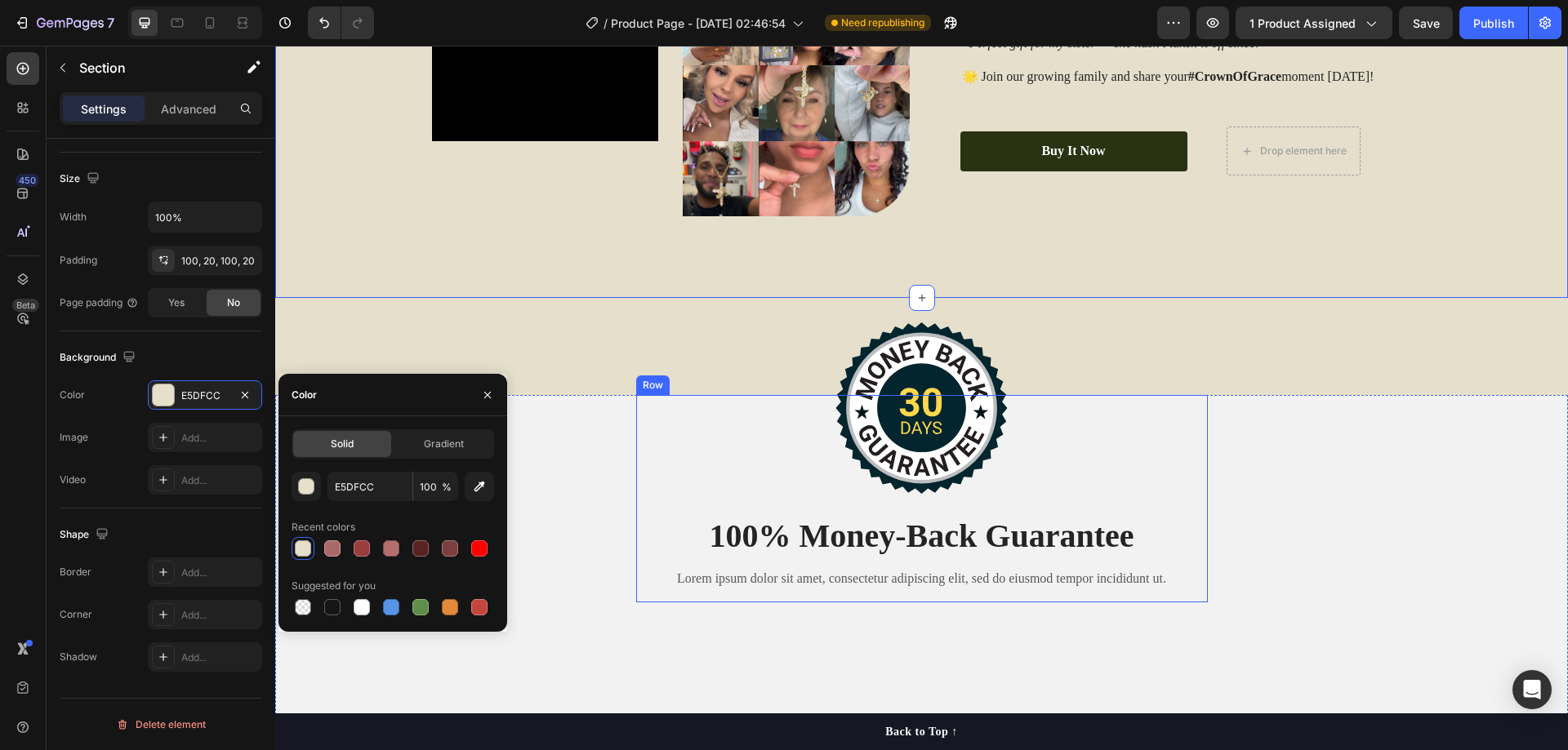
scroll to position [2527, 0]
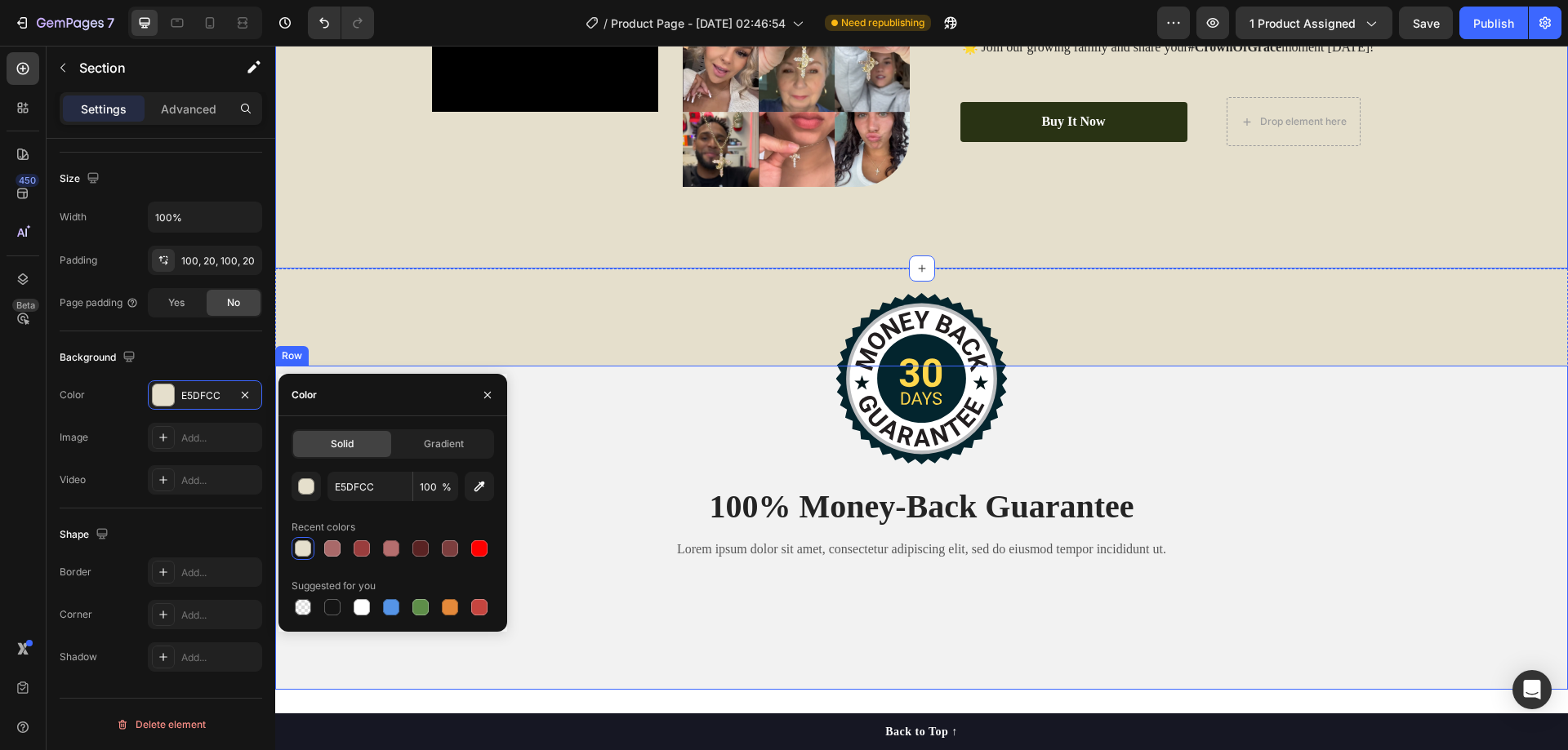
click at [602, 448] on div "Image 100% Money-Back Guarantee Heading Lorem ipsum dolor sit amet, consectetur…" at bounding box center [922, 476] width 1293 height 220
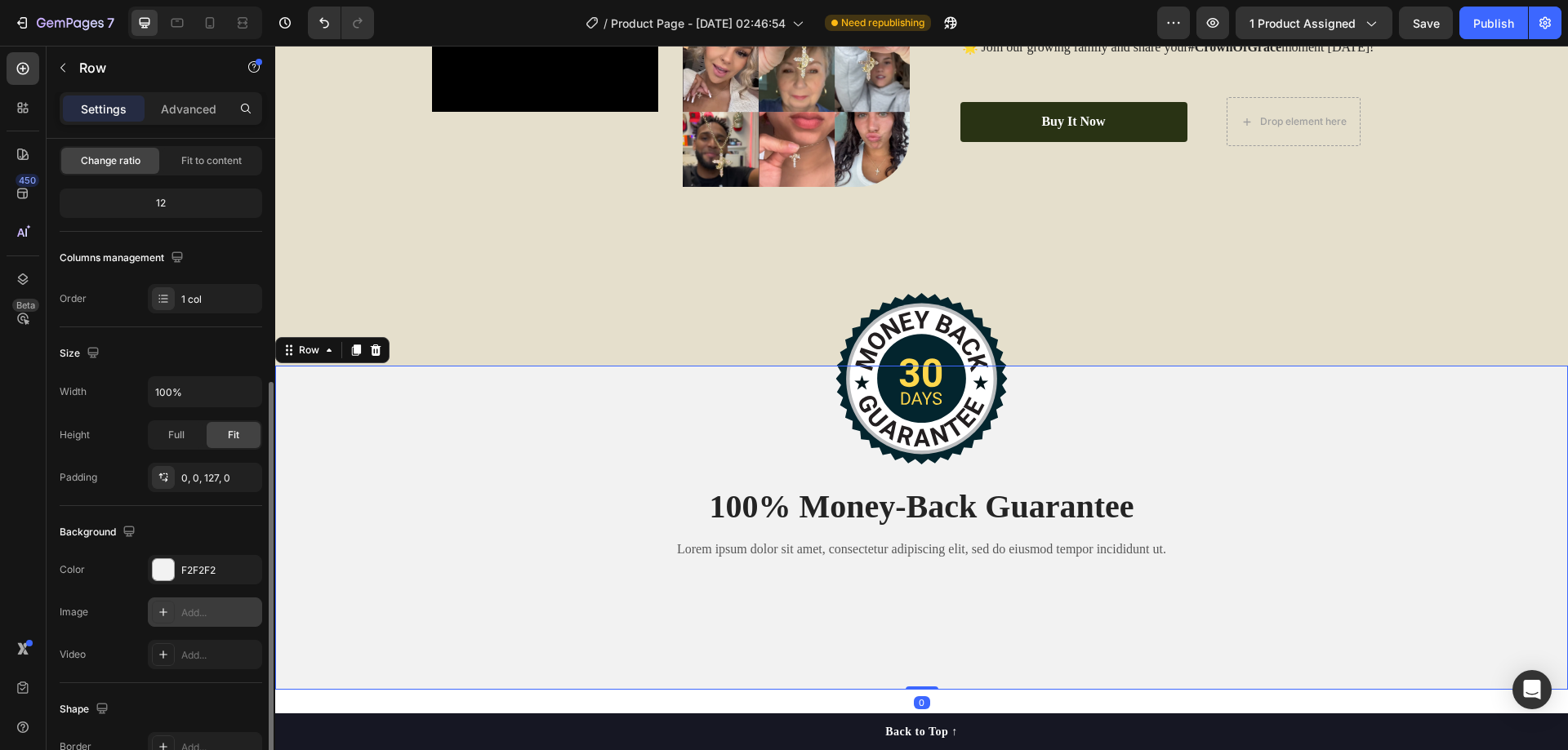
scroll to position [245, 0]
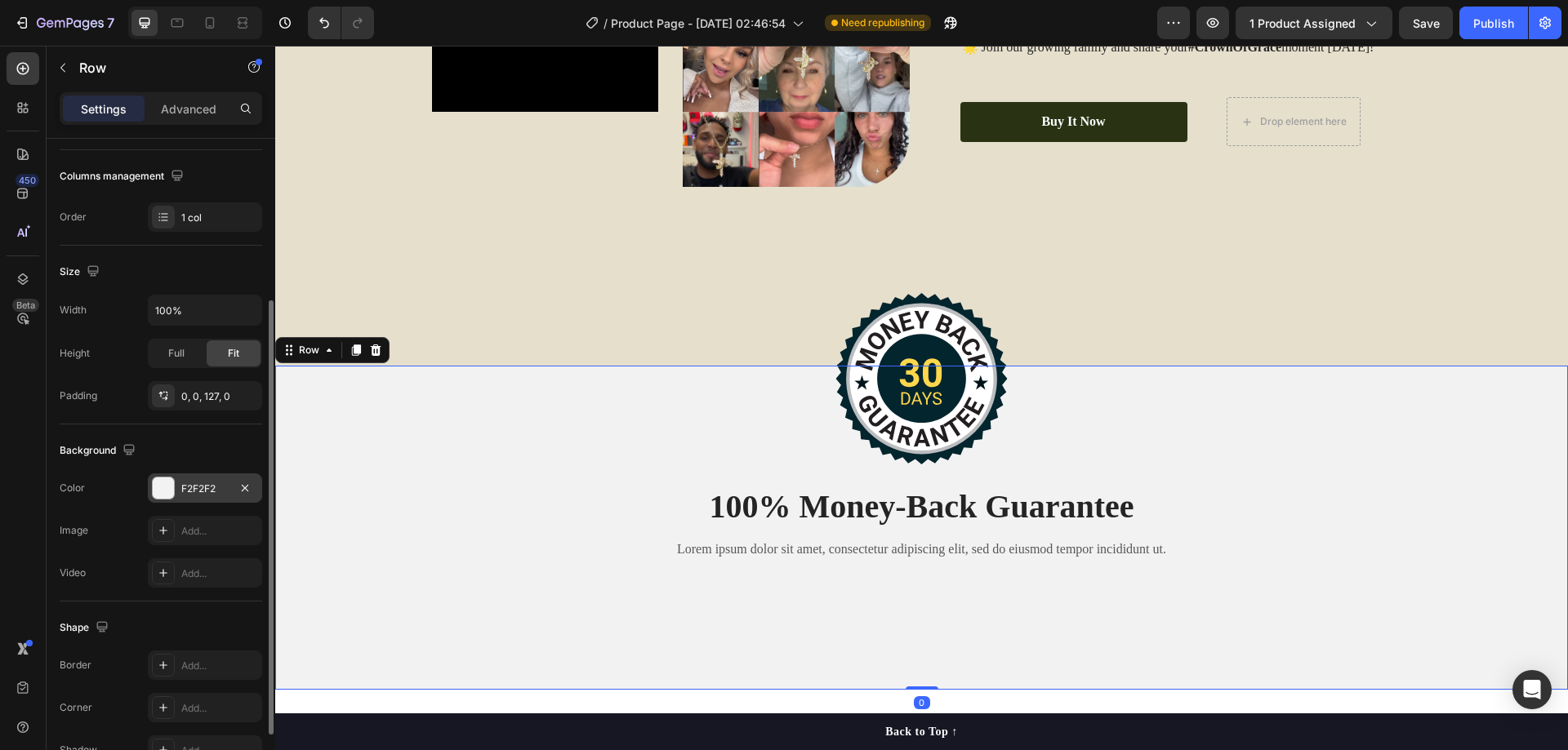
click at [206, 497] on div "F2F2F2" at bounding box center [205, 489] width 115 height 30
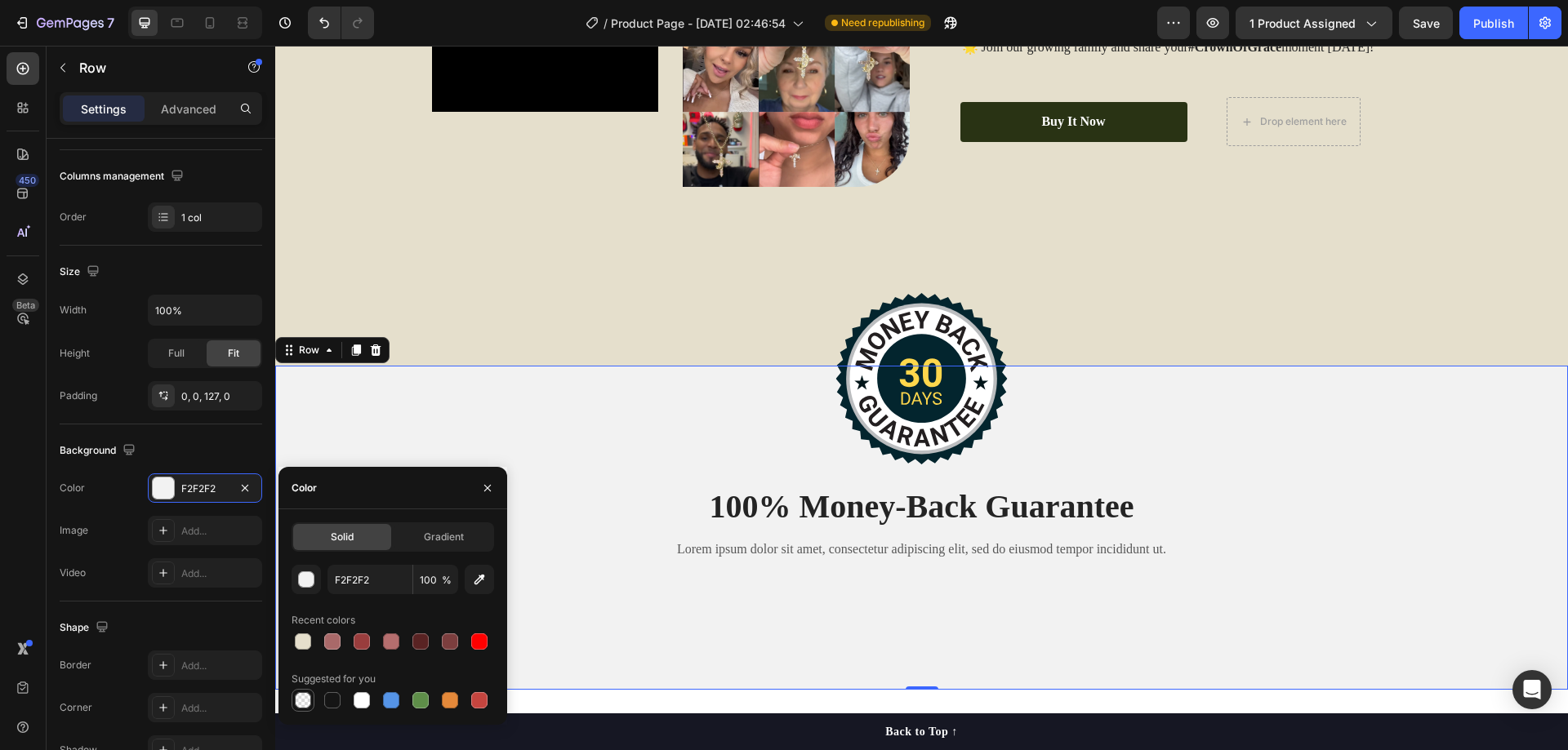
click at [303, 701] on div at bounding box center [303, 700] width 17 height 17
type input "000000"
type input "0"
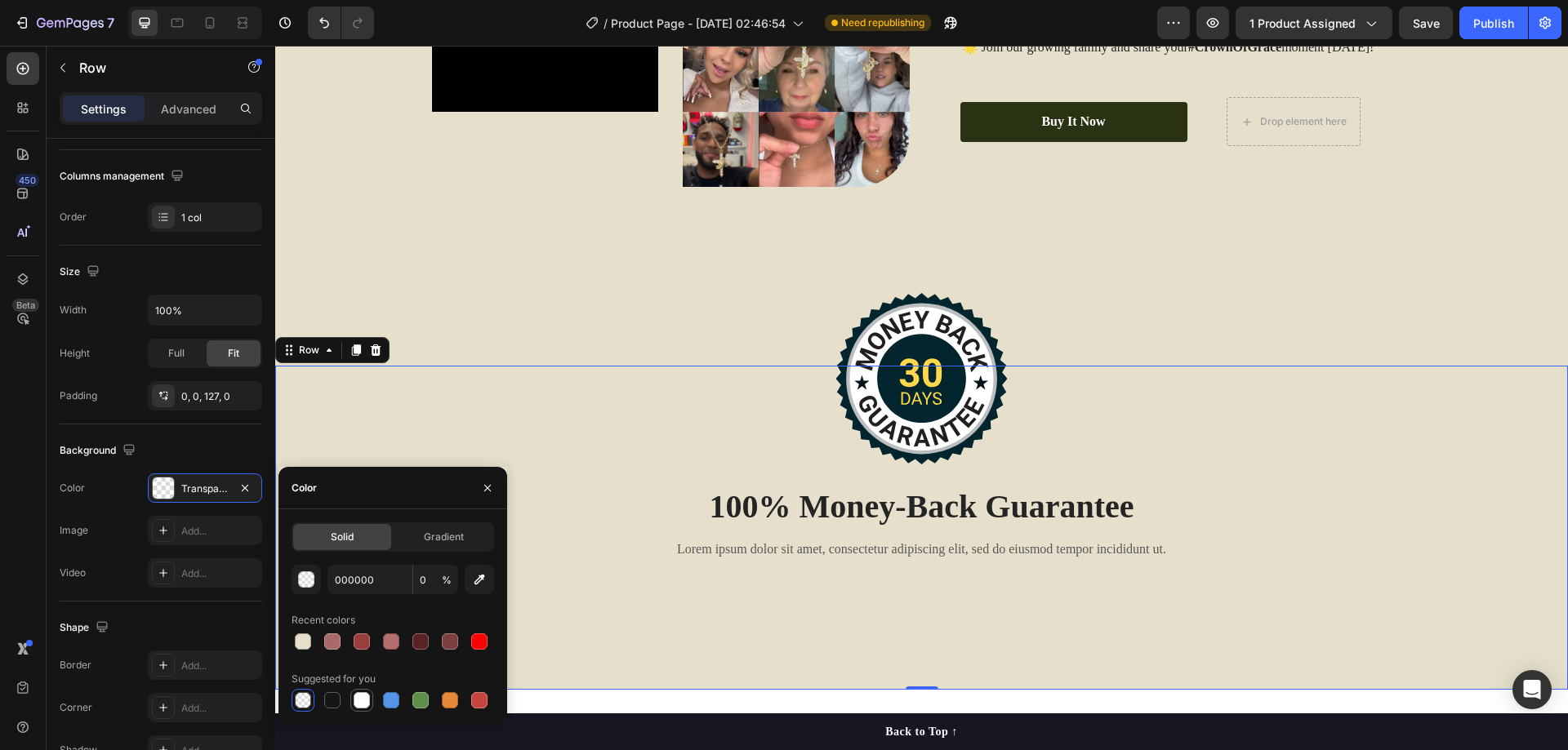
click at [363, 698] on div at bounding box center [361, 700] width 17 height 17
type input "FFFFFF"
type input "100"
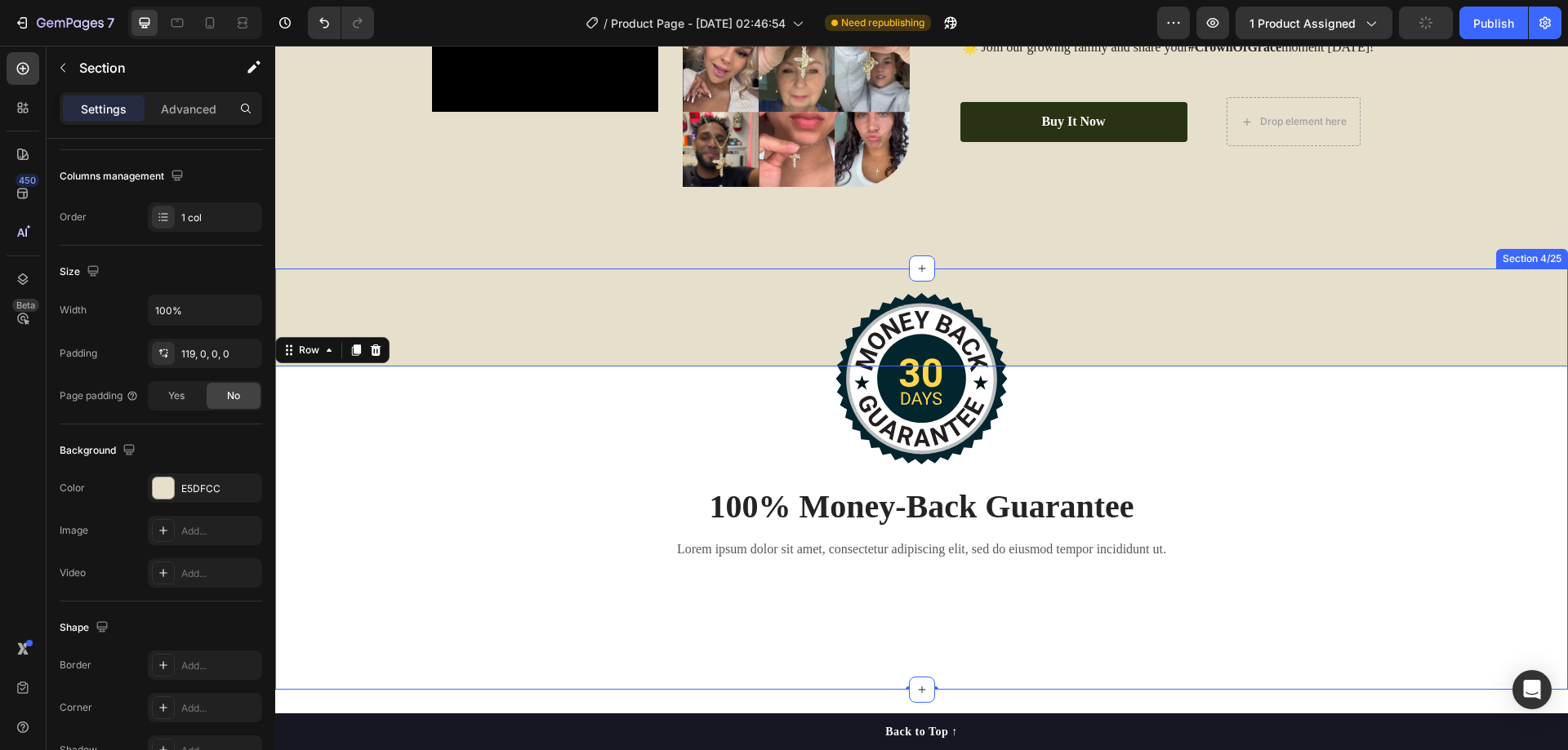
click at [436, 274] on div "Image 100% Money-Back Guarantee Heading Lorem ipsum dolor sit amet, consectetur…" at bounding box center [922, 479] width 1293 height 421
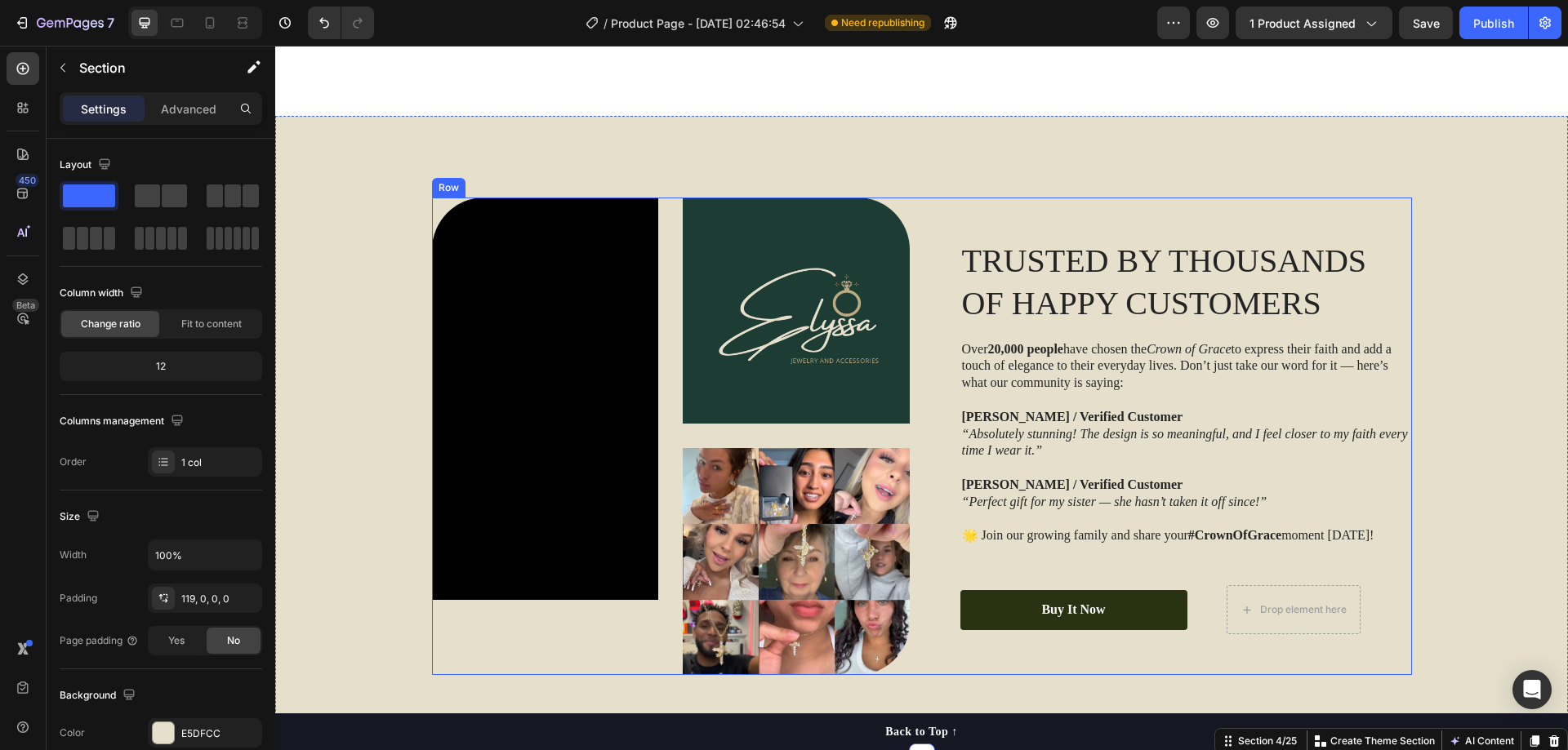
scroll to position [2038, 0]
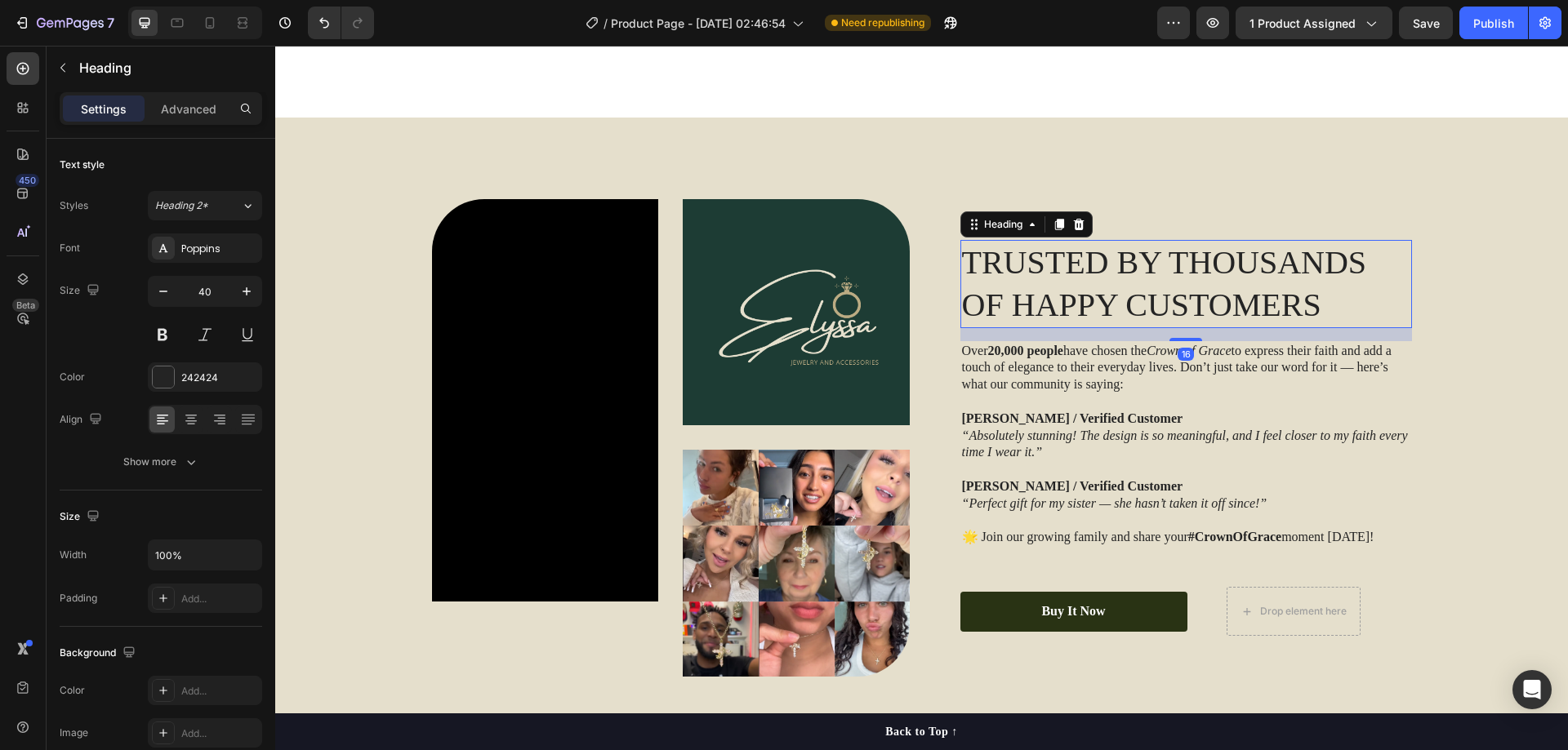
click at [1049, 267] on h2 "TRUSTED BY THOUSANDS OF HAPPY CUSTOMERS" at bounding box center [1186, 284] width 451 height 88
click at [173, 251] on div at bounding box center [164, 248] width 23 height 23
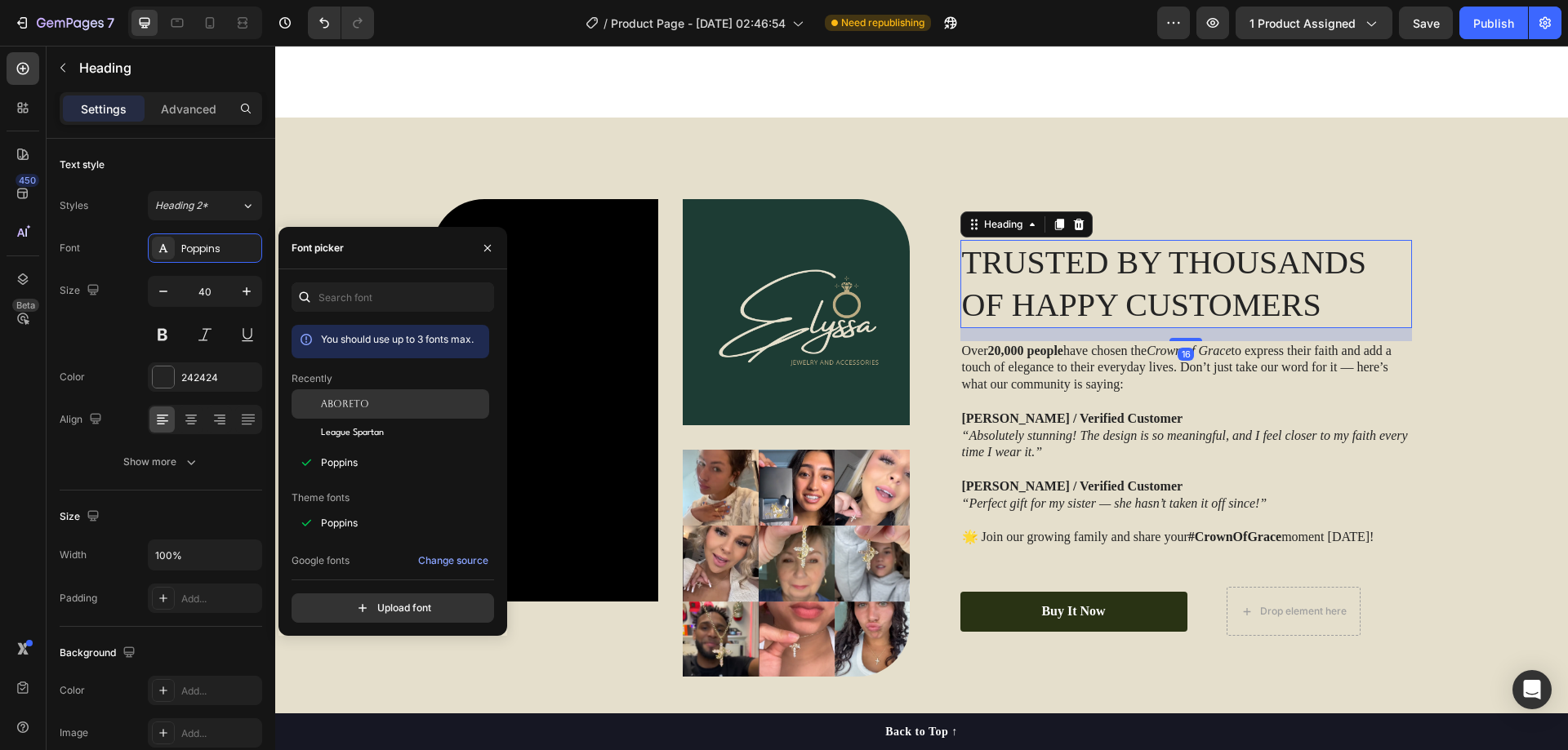
drag, startPoint x: 354, startPoint y: 413, endPoint x: 378, endPoint y: 279, distance: 136.1
click at [354, 509] on div "Aboreto" at bounding box center [390, 524] width 198 height 30
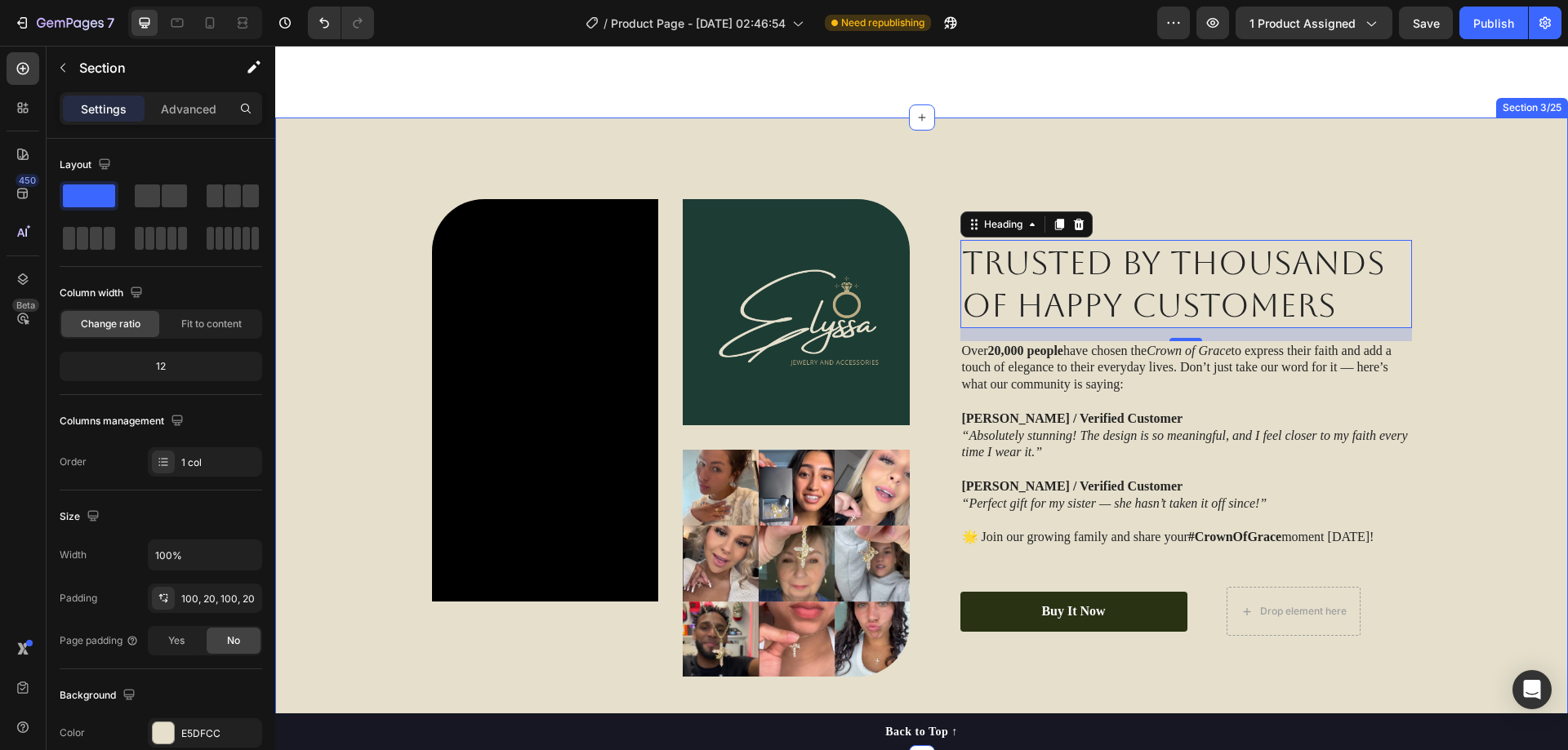
click at [1474, 178] on div "Video Image Image Row TRUSTED BY THOUSANDS OF HAPPY CUSTOMERS Heading 16 Over 2…" at bounding box center [922, 437] width 1293 height 641
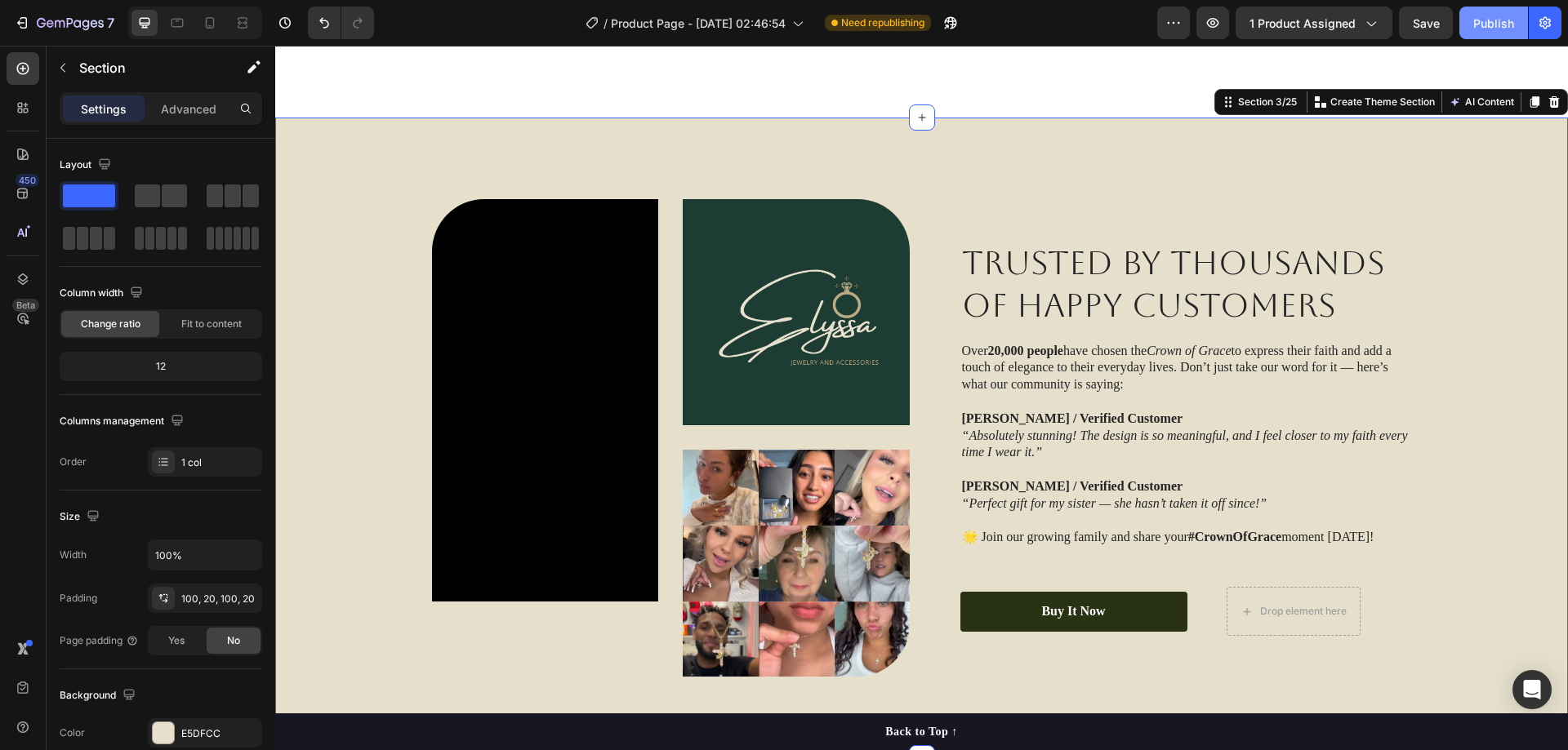
click at [1511, 13] on button "Publish" at bounding box center [1494, 22] width 68 height 32
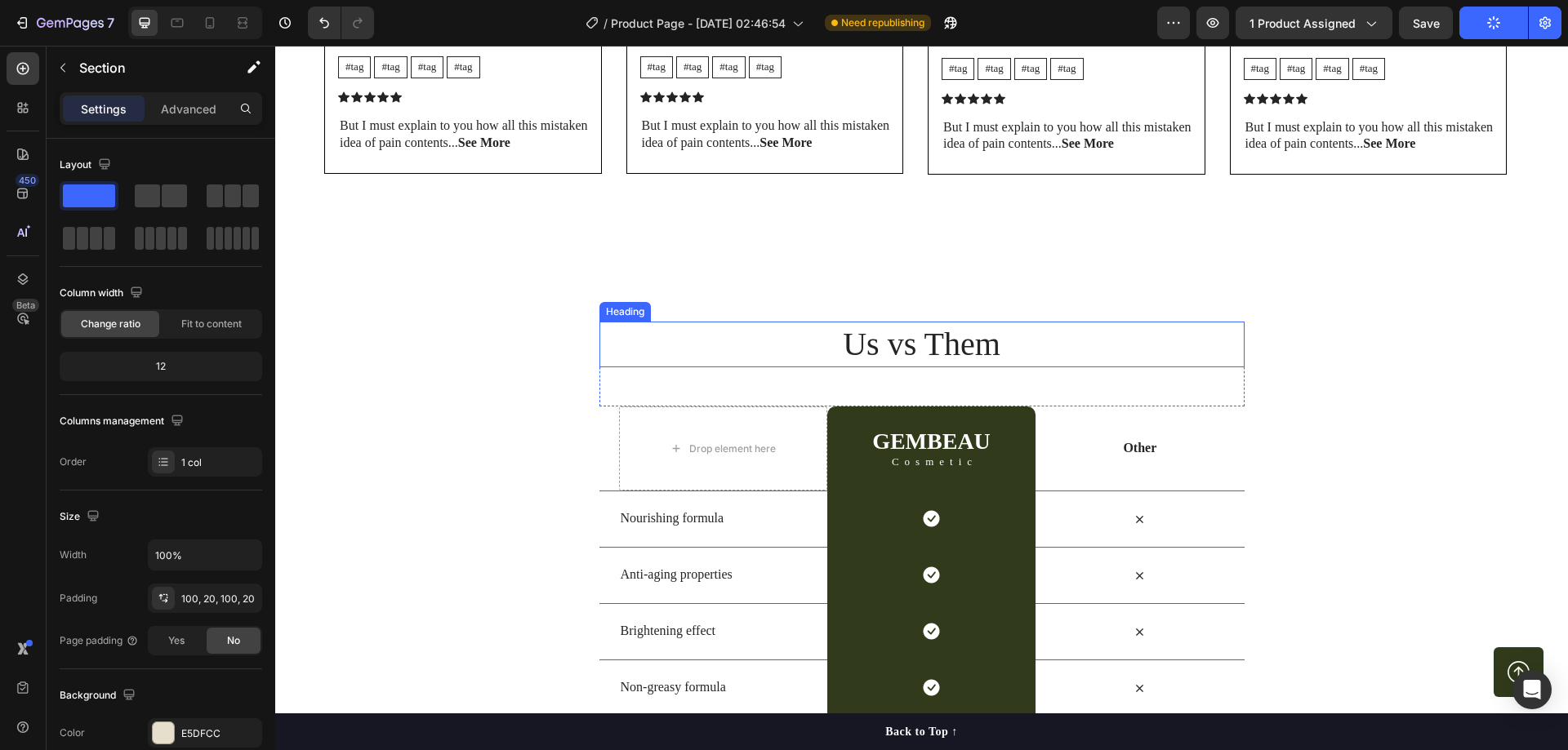
scroll to position [4406, 0]
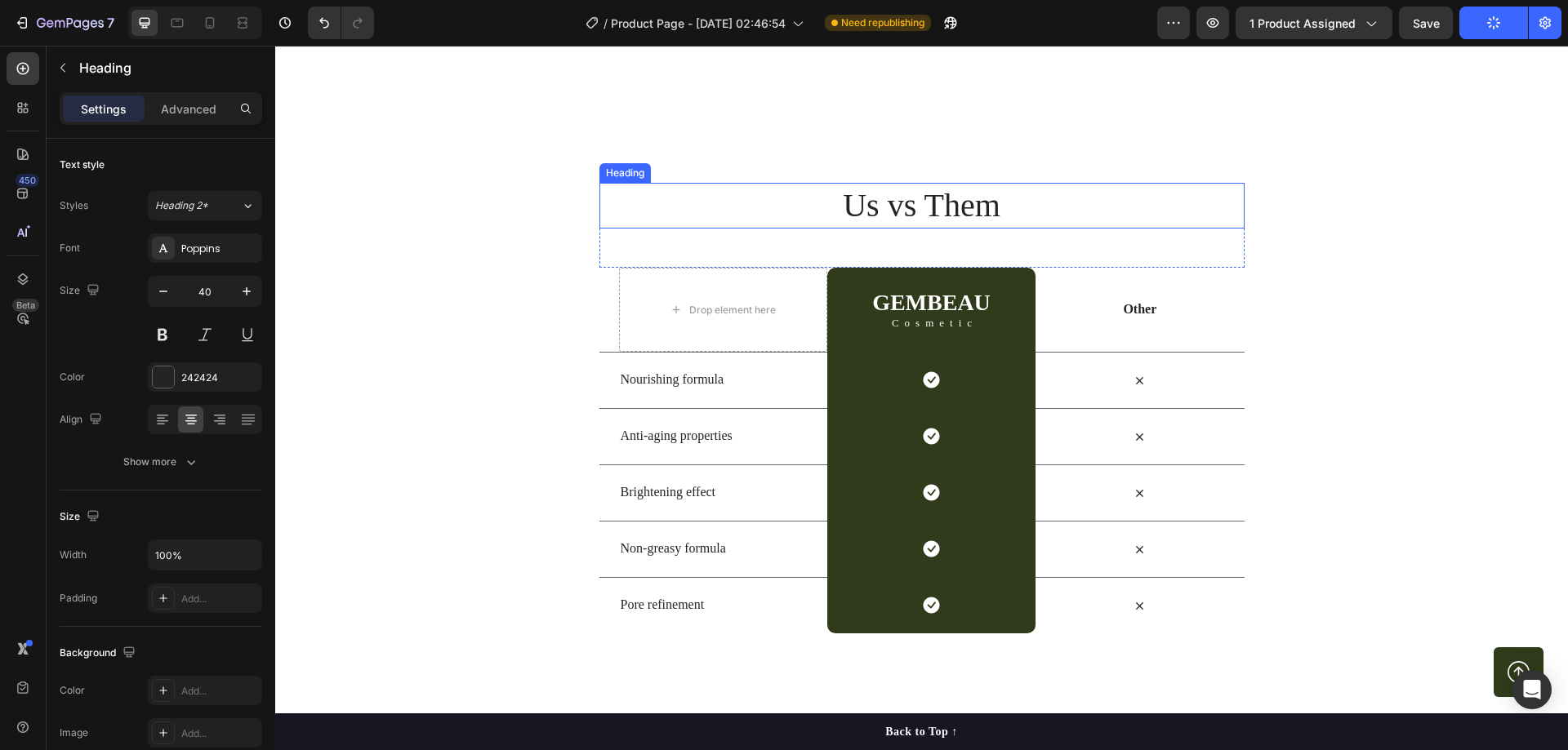
click at [895, 212] on h2 "Us vs Them" at bounding box center [923, 205] width 645 height 45
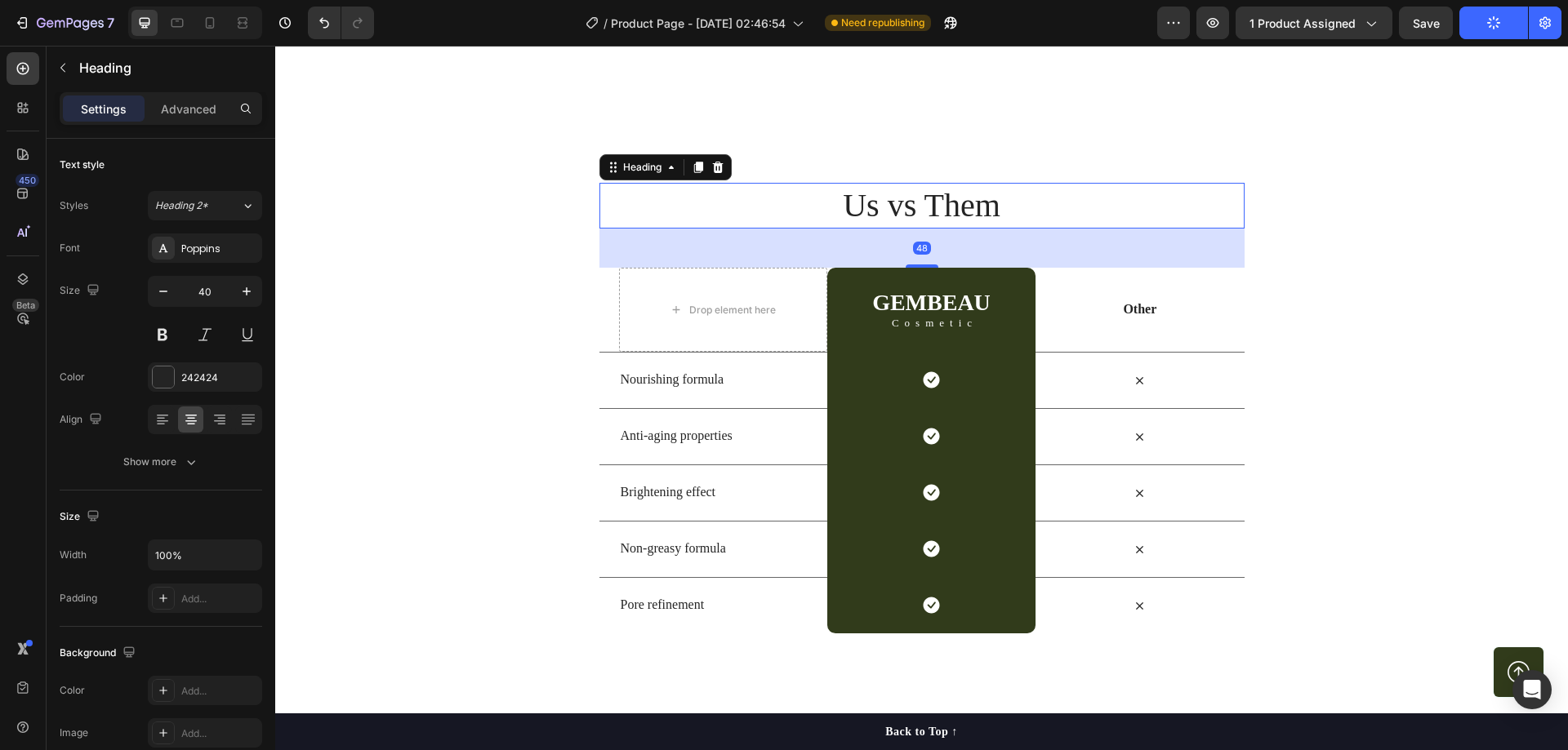
click at [895, 212] on h2 "Us vs Them" at bounding box center [923, 205] width 645 height 45
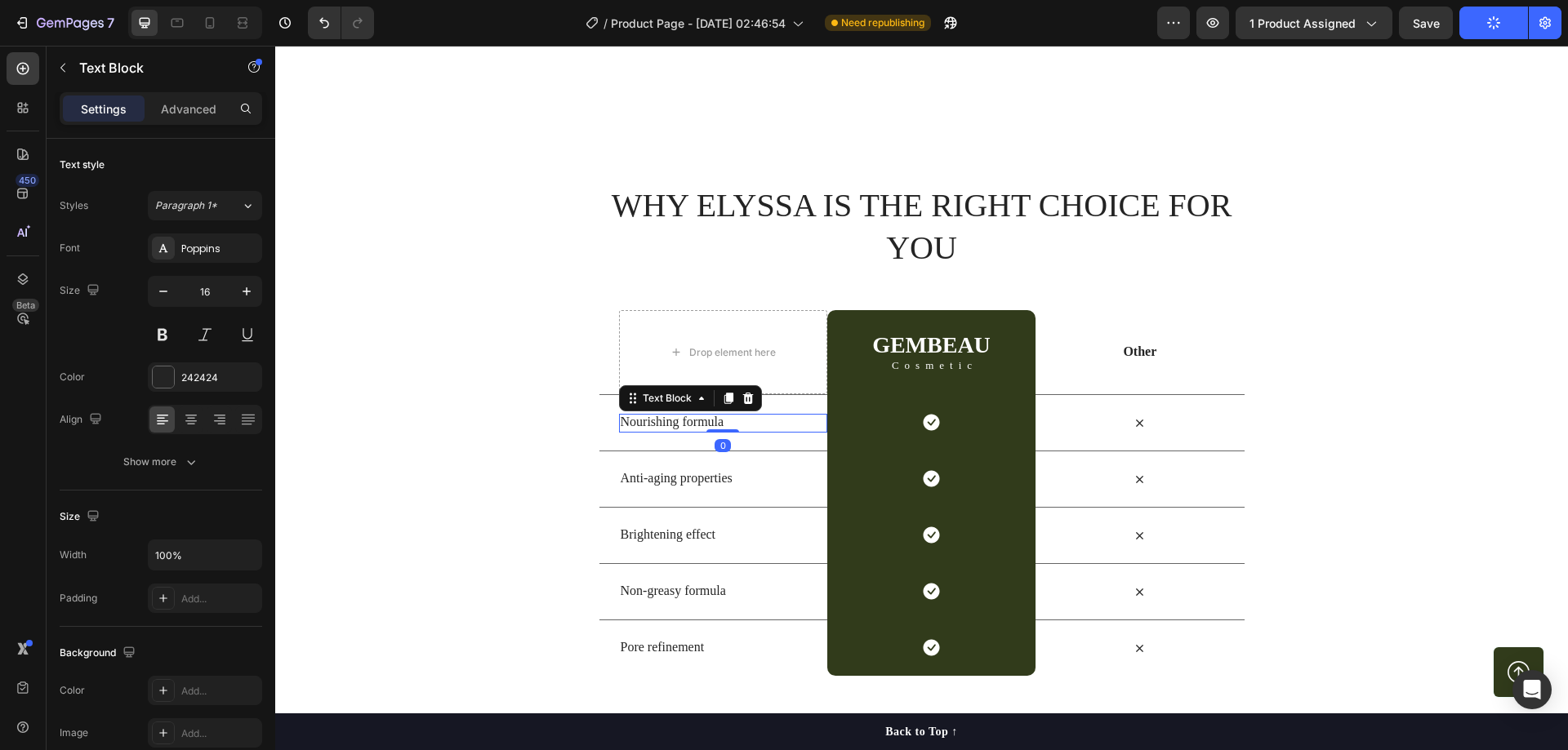
click at [667, 418] on p "Nourishing formula" at bounding box center [723, 423] width 205 height 17
click at [673, 476] on p "Anti-aging properties" at bounding box center [723, 479] width 205 height 17
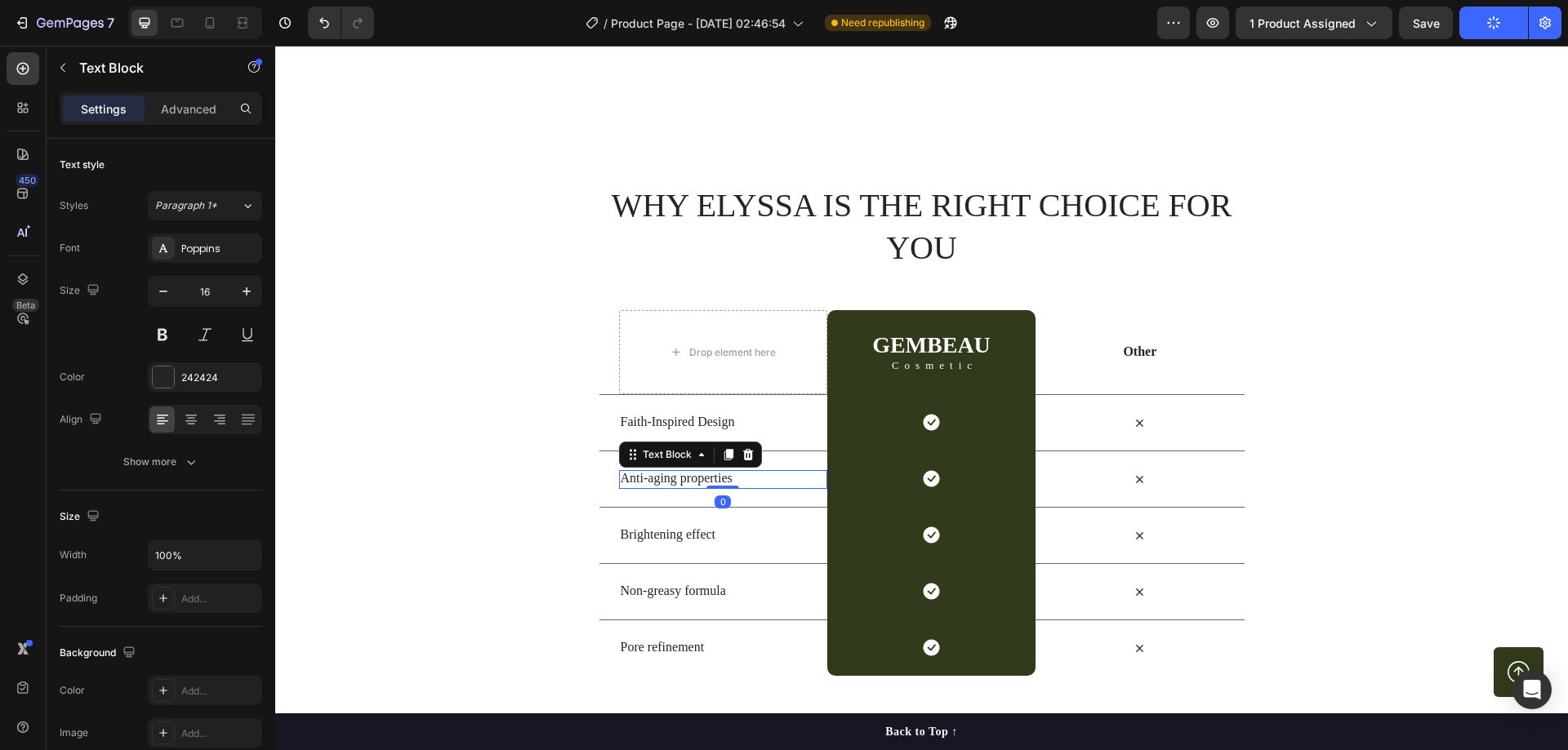
click at [673, 476] on p "Anti-aging properties" at bounding box center [723, 479] width 205 height 17
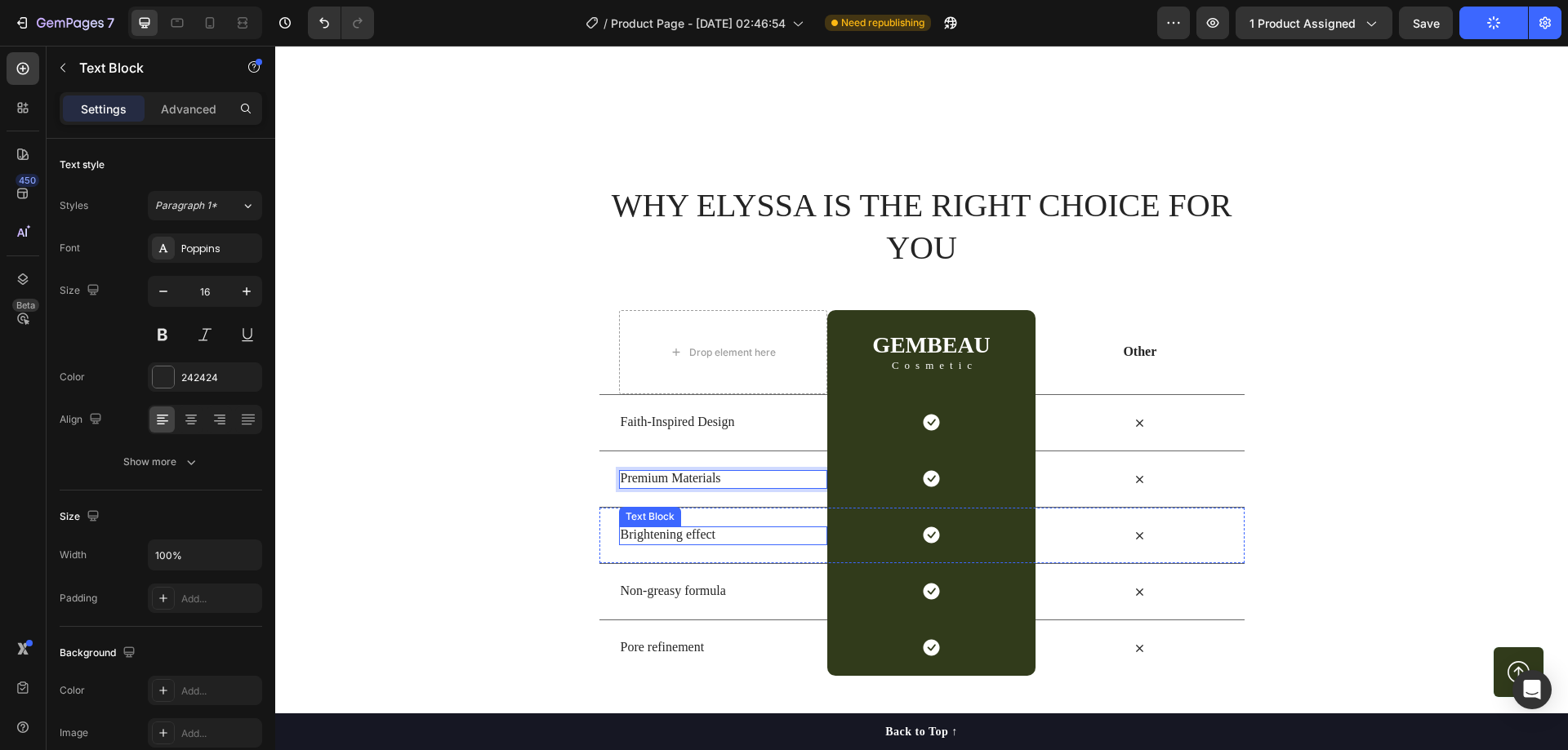
click at [677, 535] on p "Brightening effect" at bounding box center [723, 535] width 205 height 17
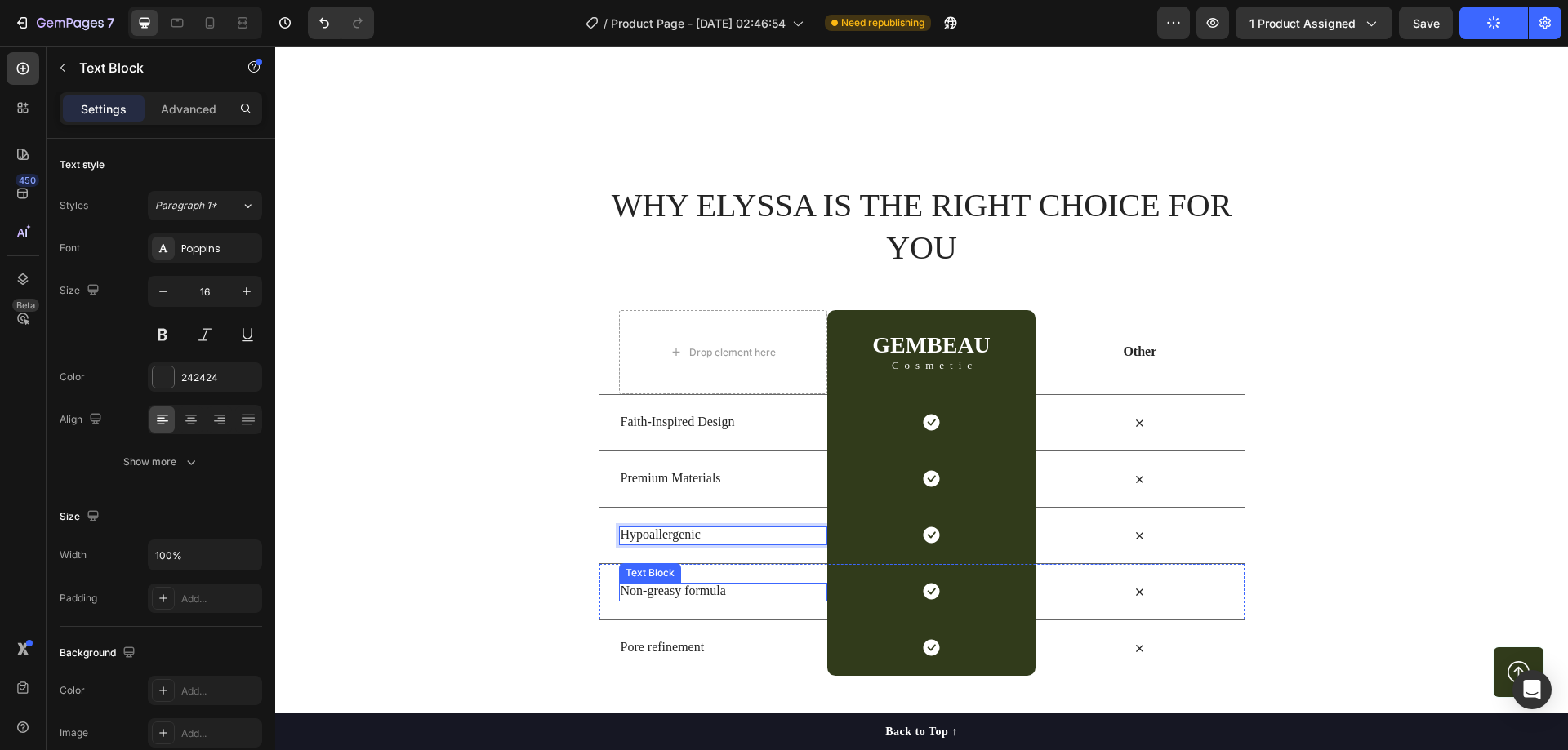
click at [674, 594] on p "Non-greasy formula" at bounding box center [723, 592] width 205 height 17
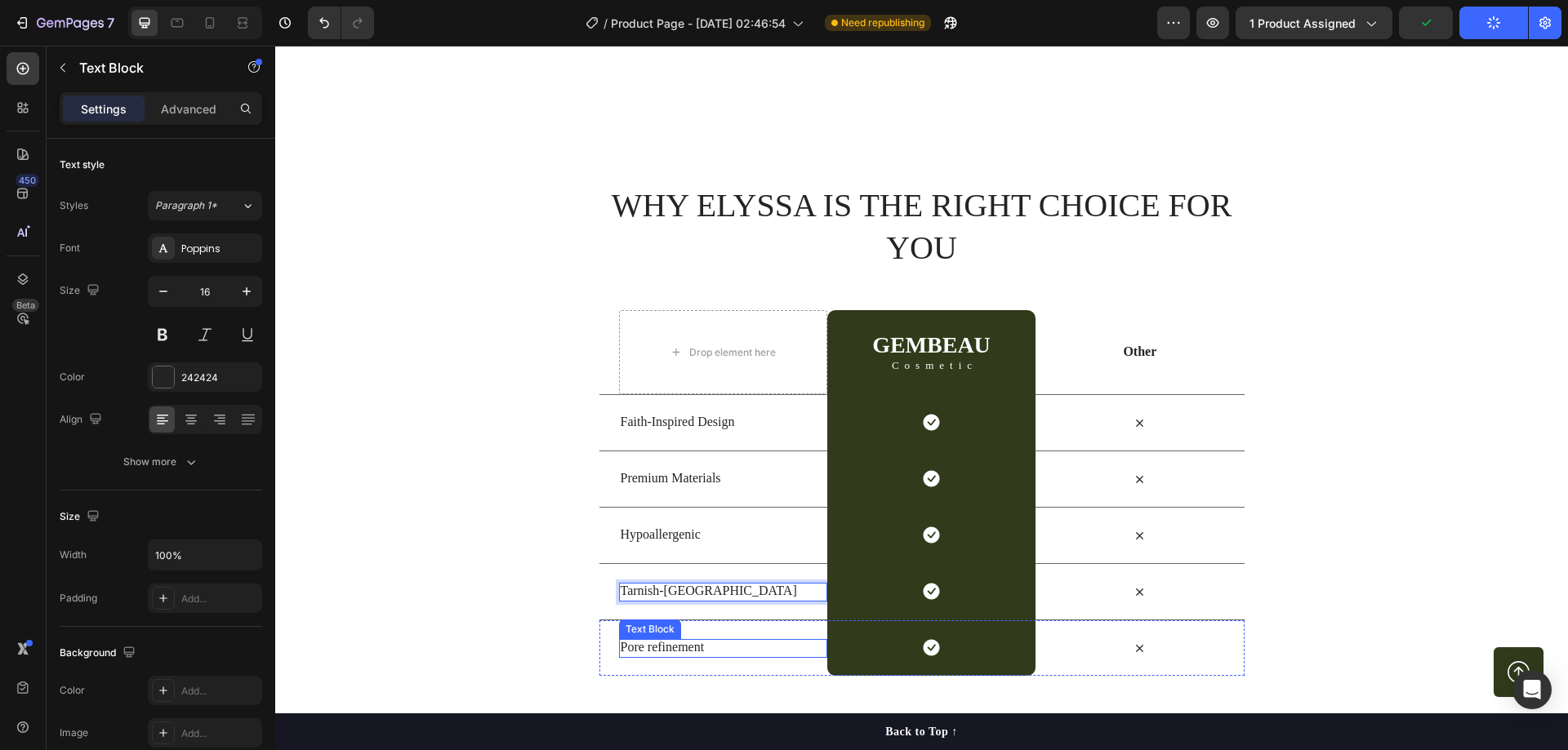
click at [665, 646] on p "Pore refinement" at bounding box center [723, 648] width 205 height 17
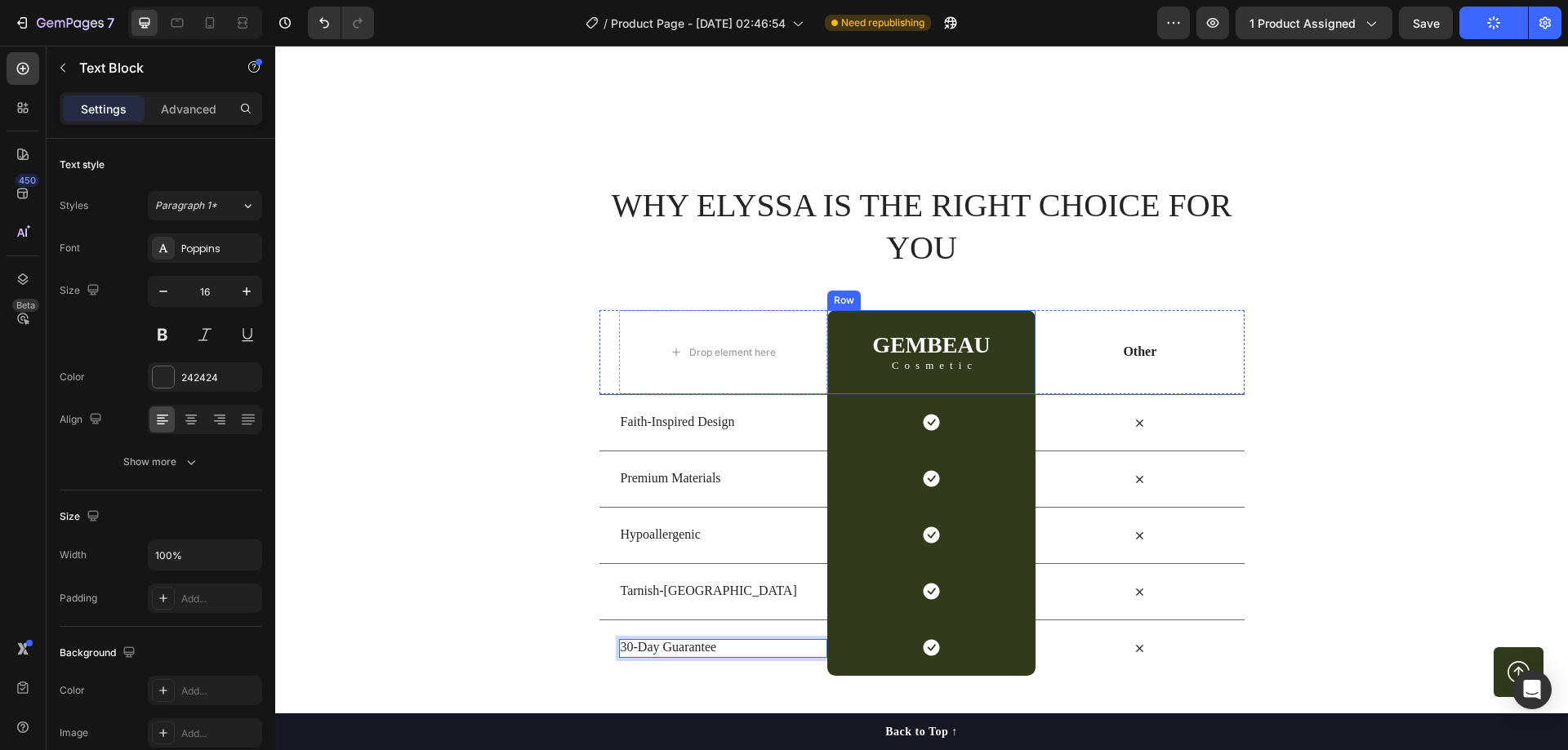
click at [853, 327] on div "GEMBEAU Heading Cosmetic Text Block Row" at bounding box center [931, 352] width 208 height 84
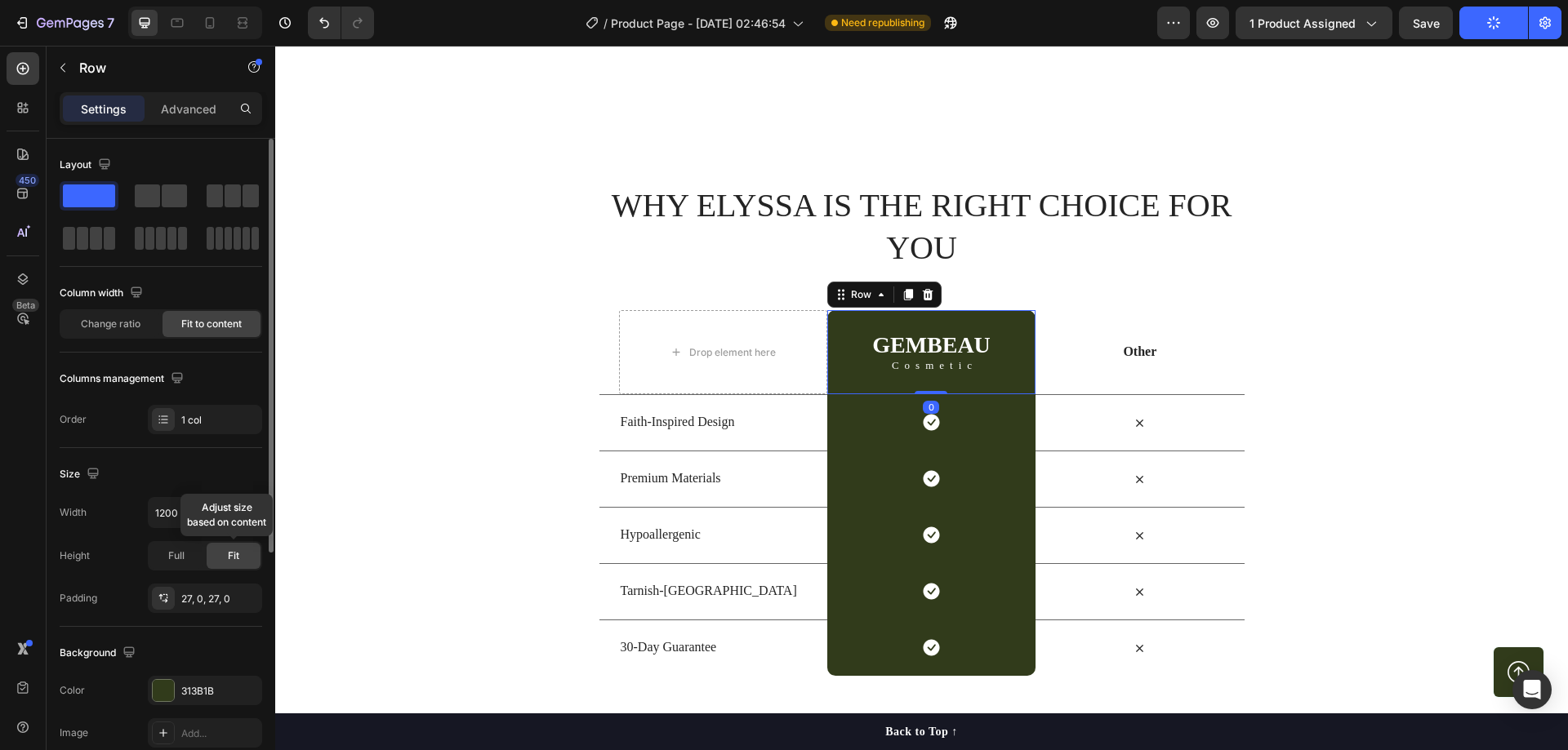
scroll to position [81, 0]
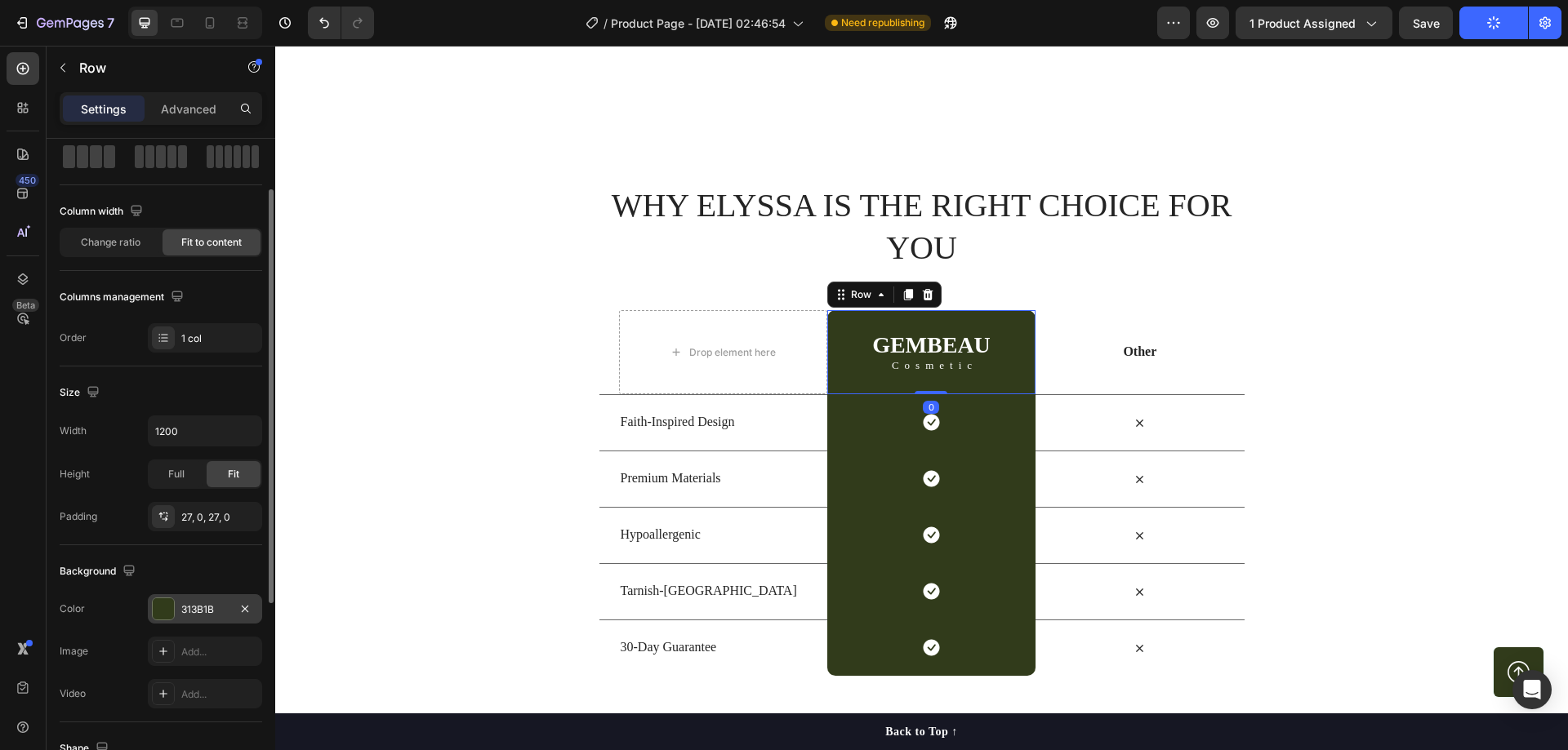
click at [199, 612] on div "313B1B" at bounding box center [205, 609] width 47 height 15
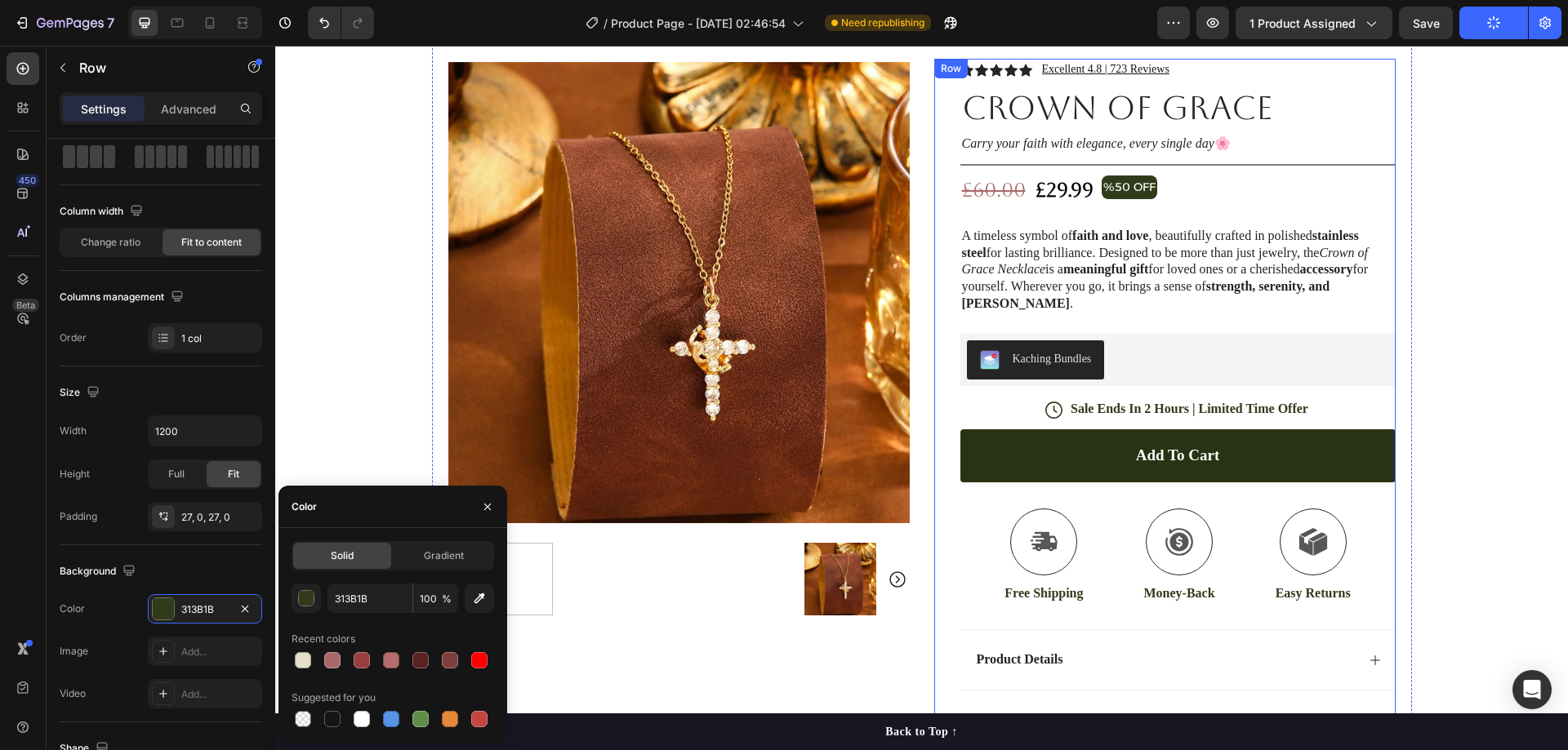
scroll to position [163, 0]
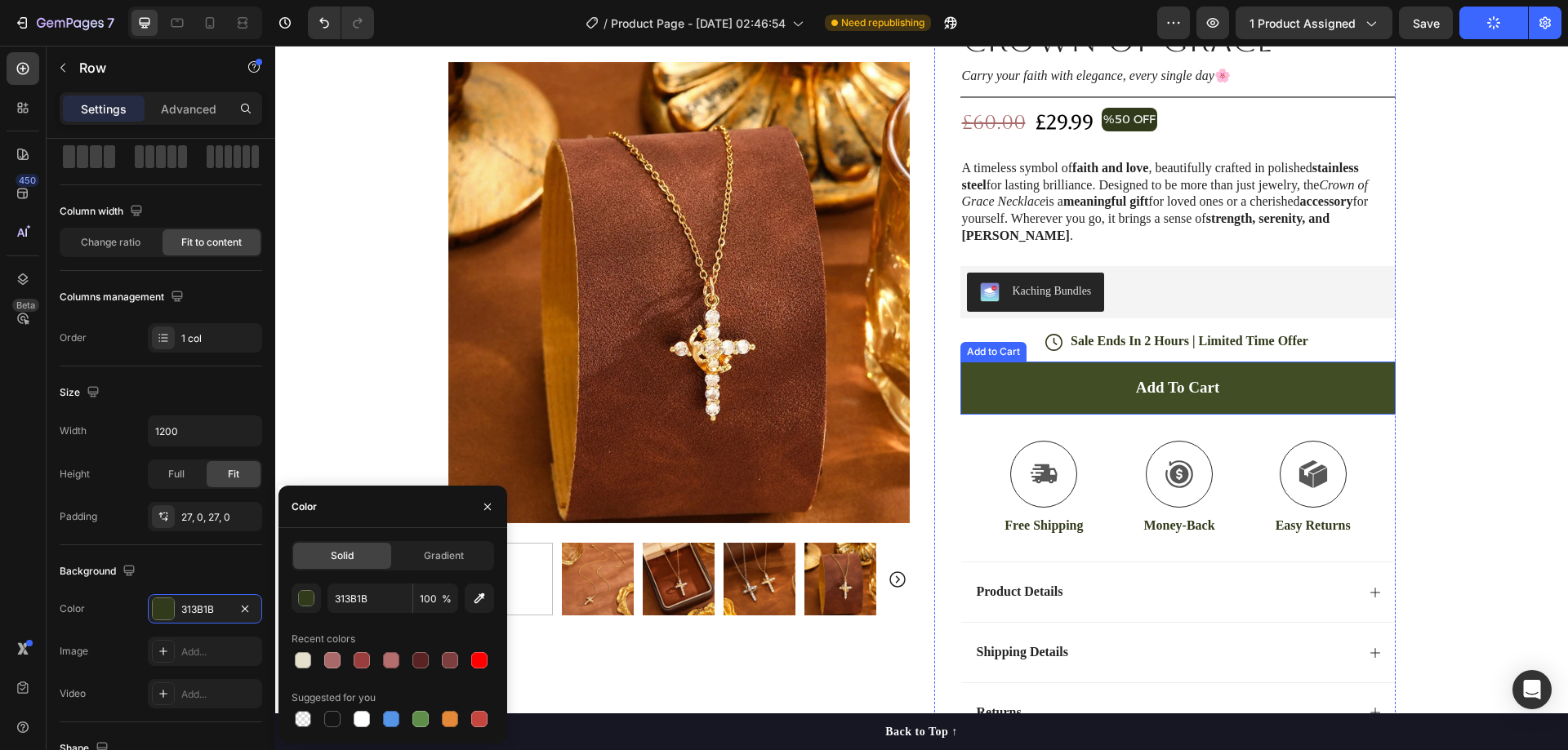
click at [984, 369] on button "Add to cart" at bounding box center [1178, 388] width 436 height 53
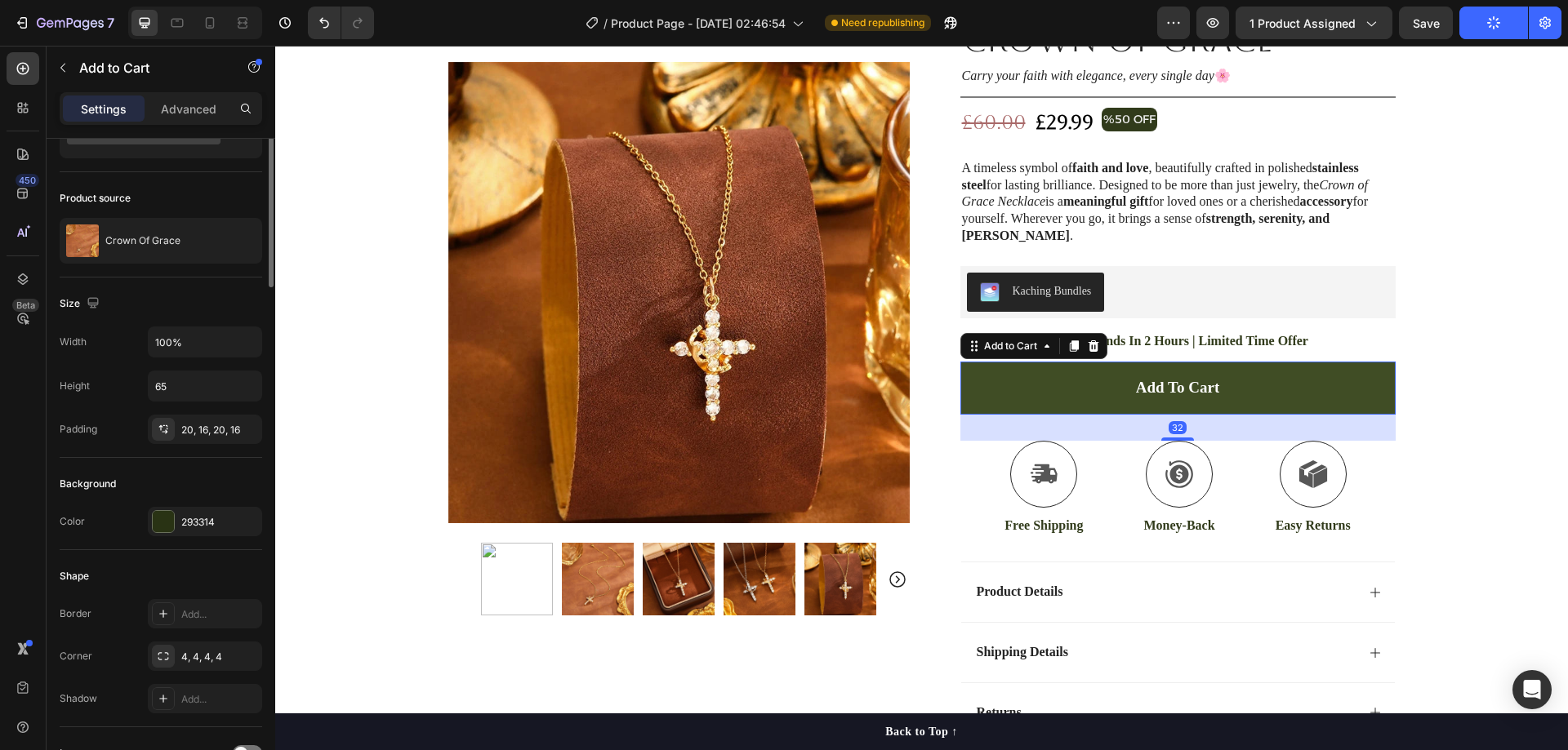
scroll to position [0, 0]
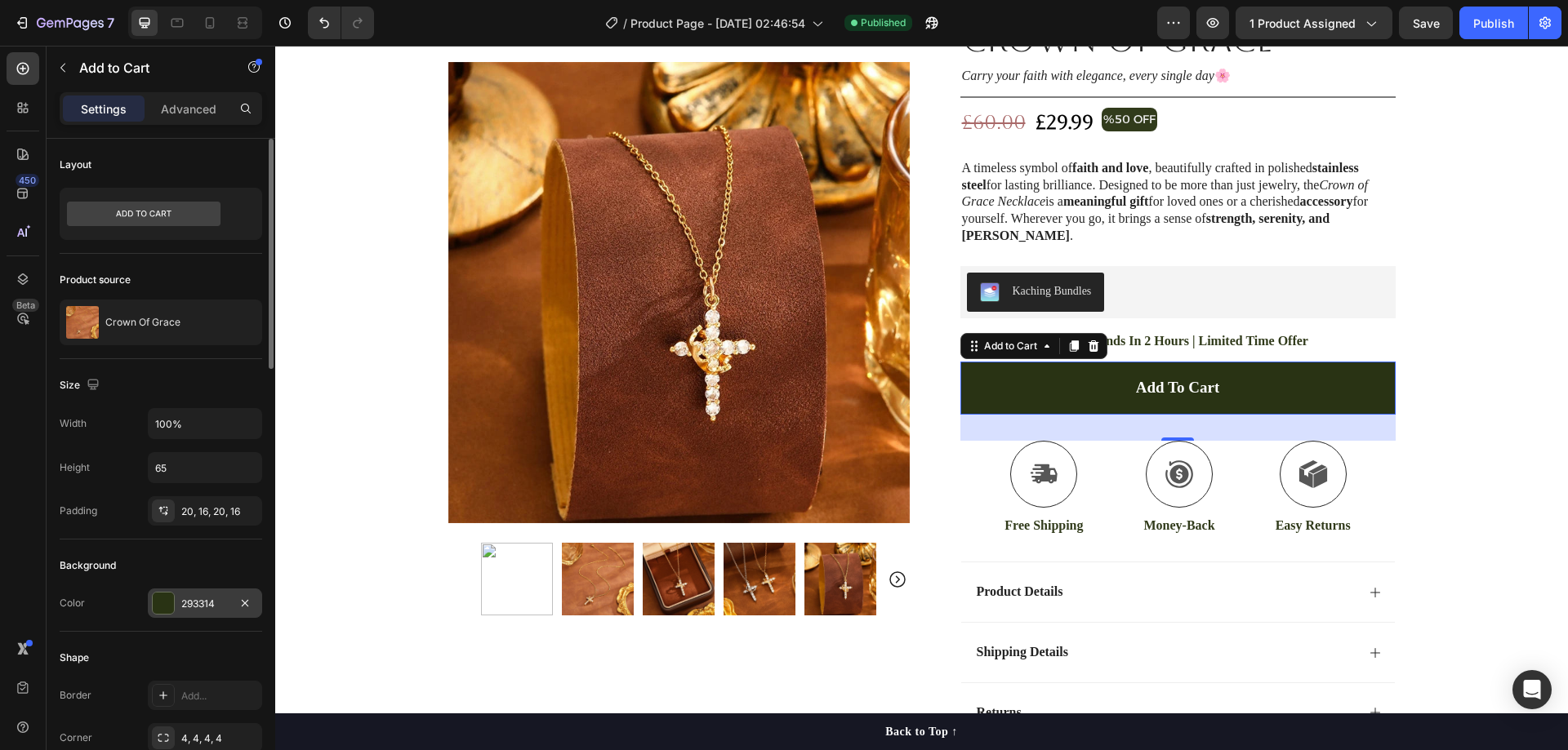
click at [198, 608] on div "293314" at bounding box center [205, 604] width 47 height 15
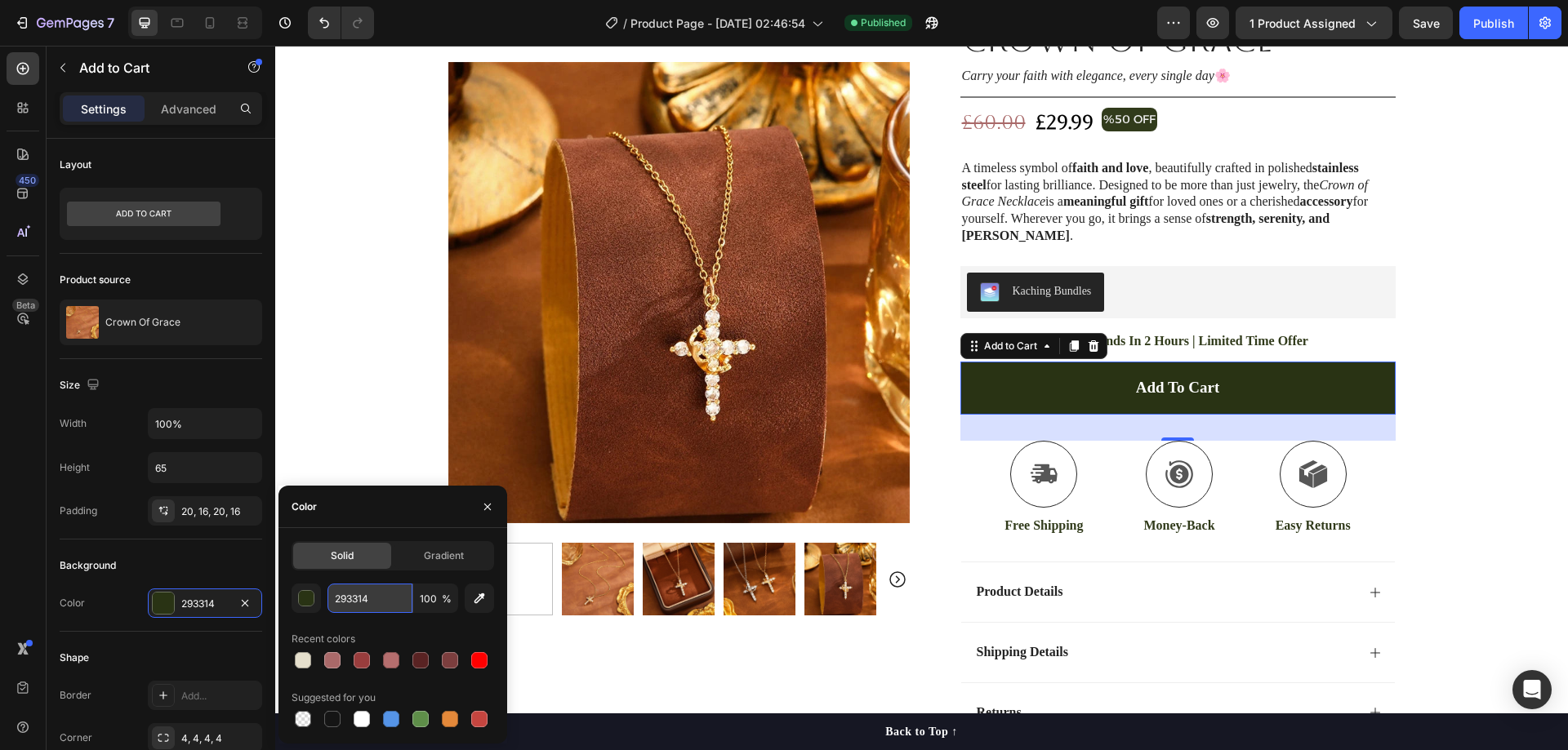
click at [372, 600] on input "293314" at bounding box center [370, 599] width 85 height 30
paste input "#1d3c3"
type input "#1d3c34"
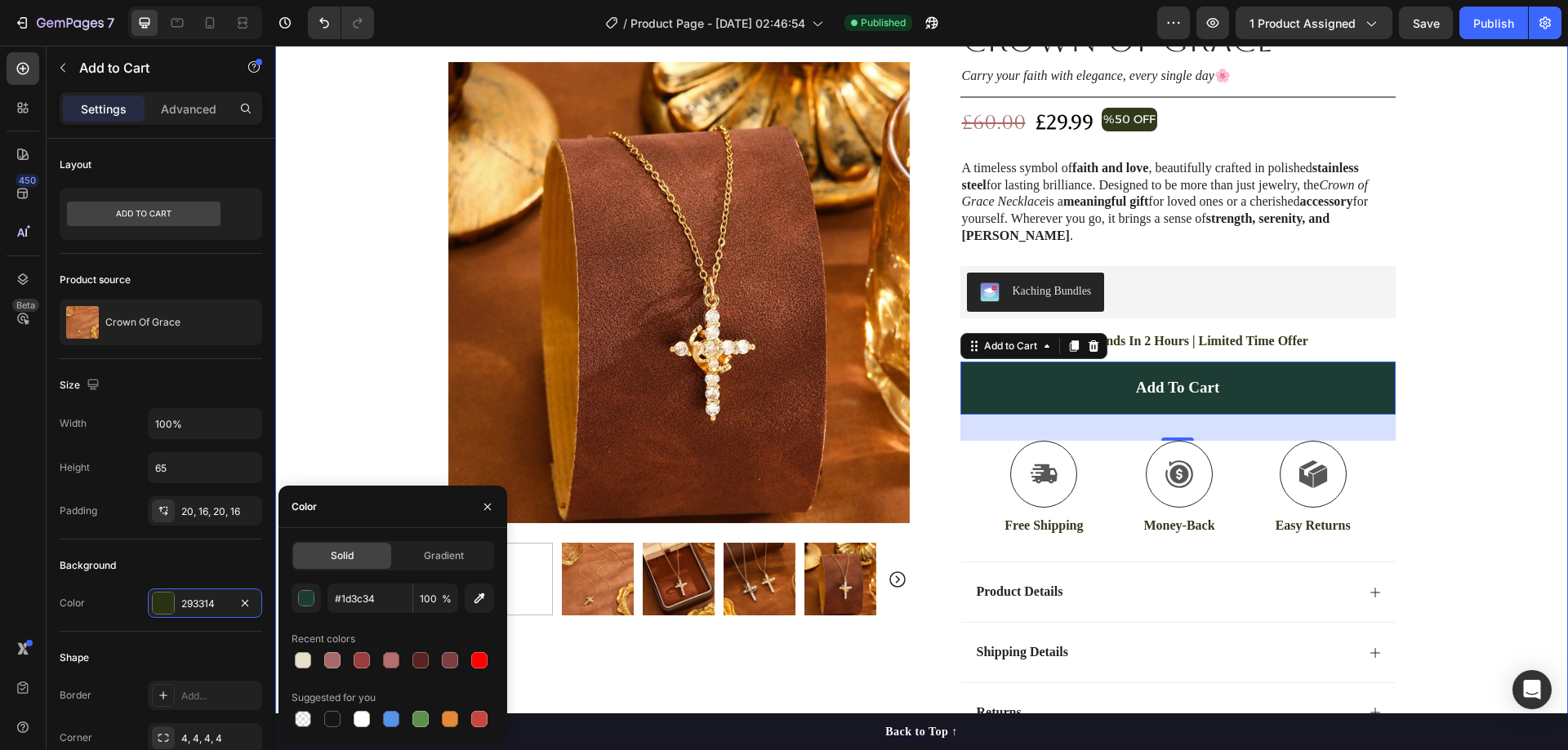
click at [1467, 311] on div "30 Day Guarantee Item List 22,500+ Happy Customers Item List 700+ 5-Star Review…" at bounding box center [922, 343] width 1293 height 854
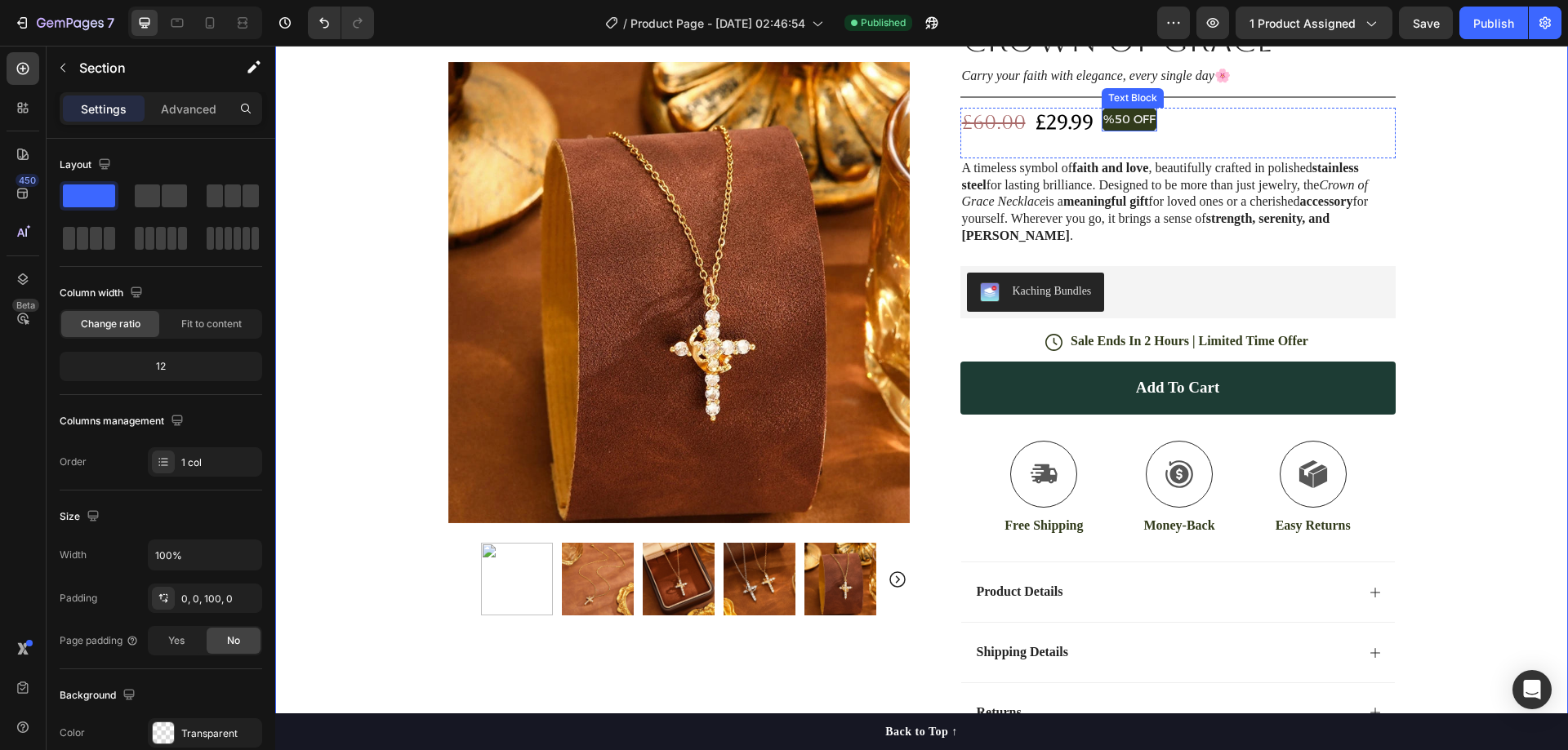
click at [1136, 127] on p "%50 OFF" at bounding box center [1130, 119] width 52 height 20
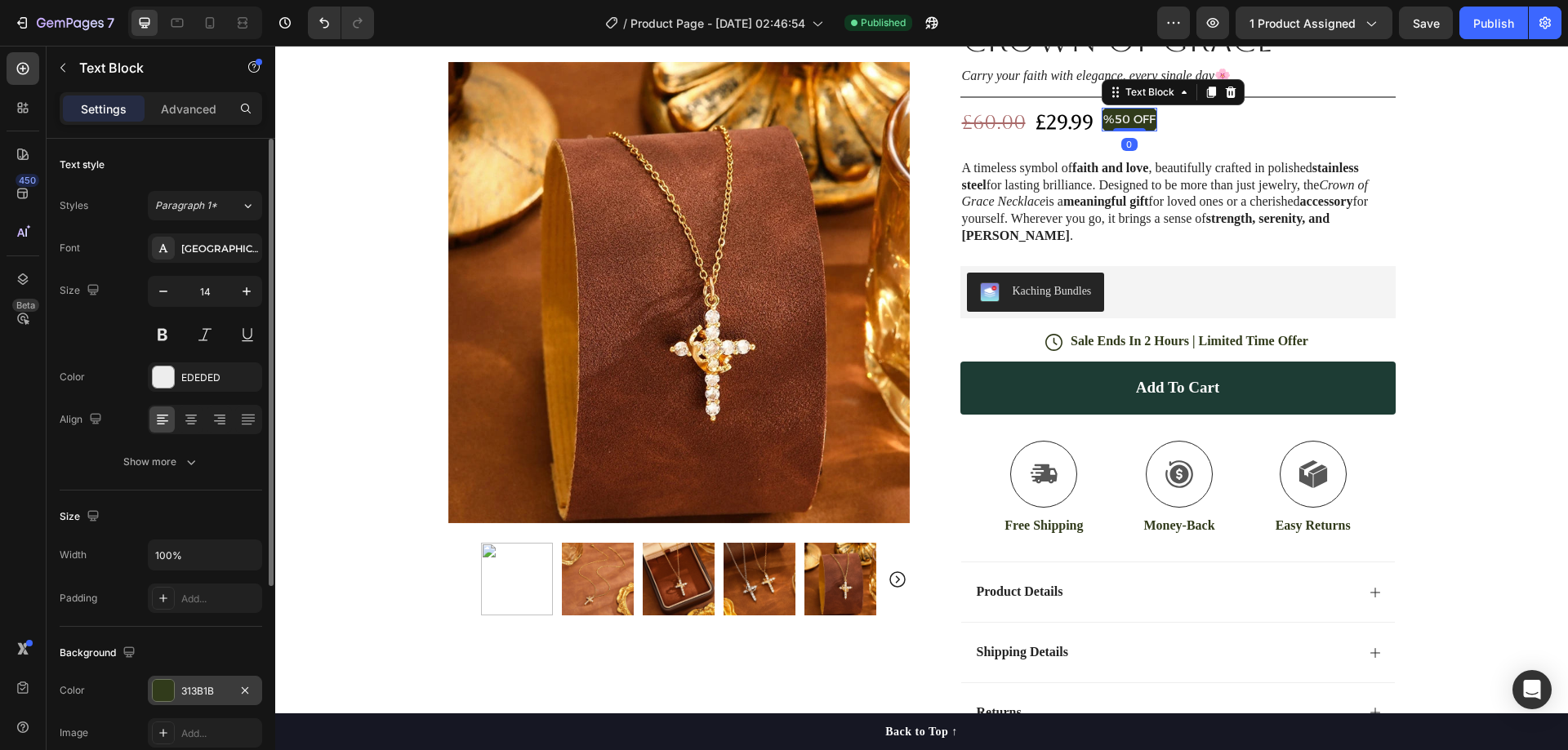
click at [203, 685] on div "313B1B" at bounding box center [205, 691] width 47 height 15
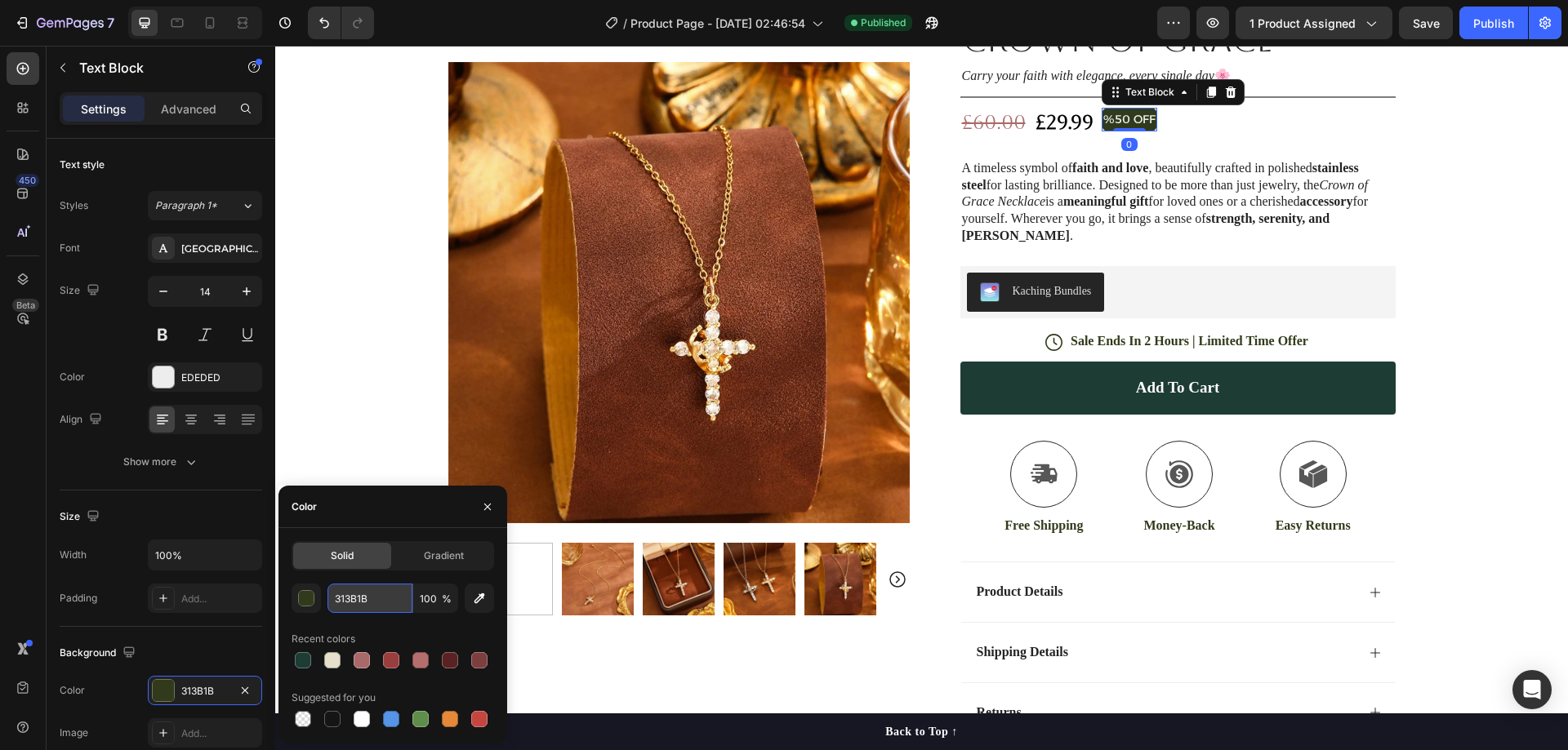
click at [377, 597] on input "313B1B" at bounding box center [370, 599] width 85 height 30
paste input "#1d3c34"
type input "#1d3c34"
click at [1511, 256] on div "30 Day Guarantee Item List 22,500+ Happy Customers Item List 700+ 5-Star Review…" at bounding box center [922, 343] width 1293 height 854
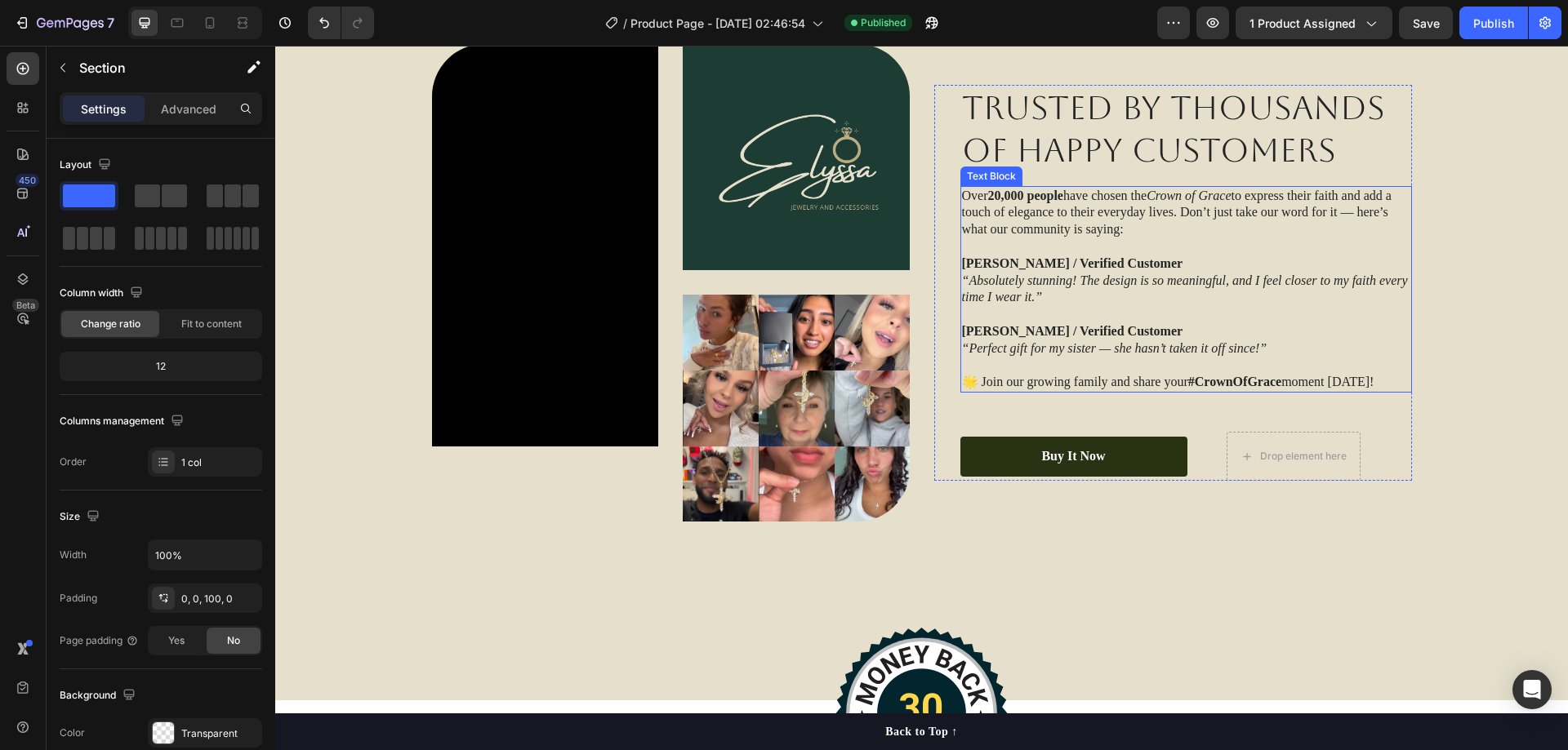
scroll to position [2205, 0]
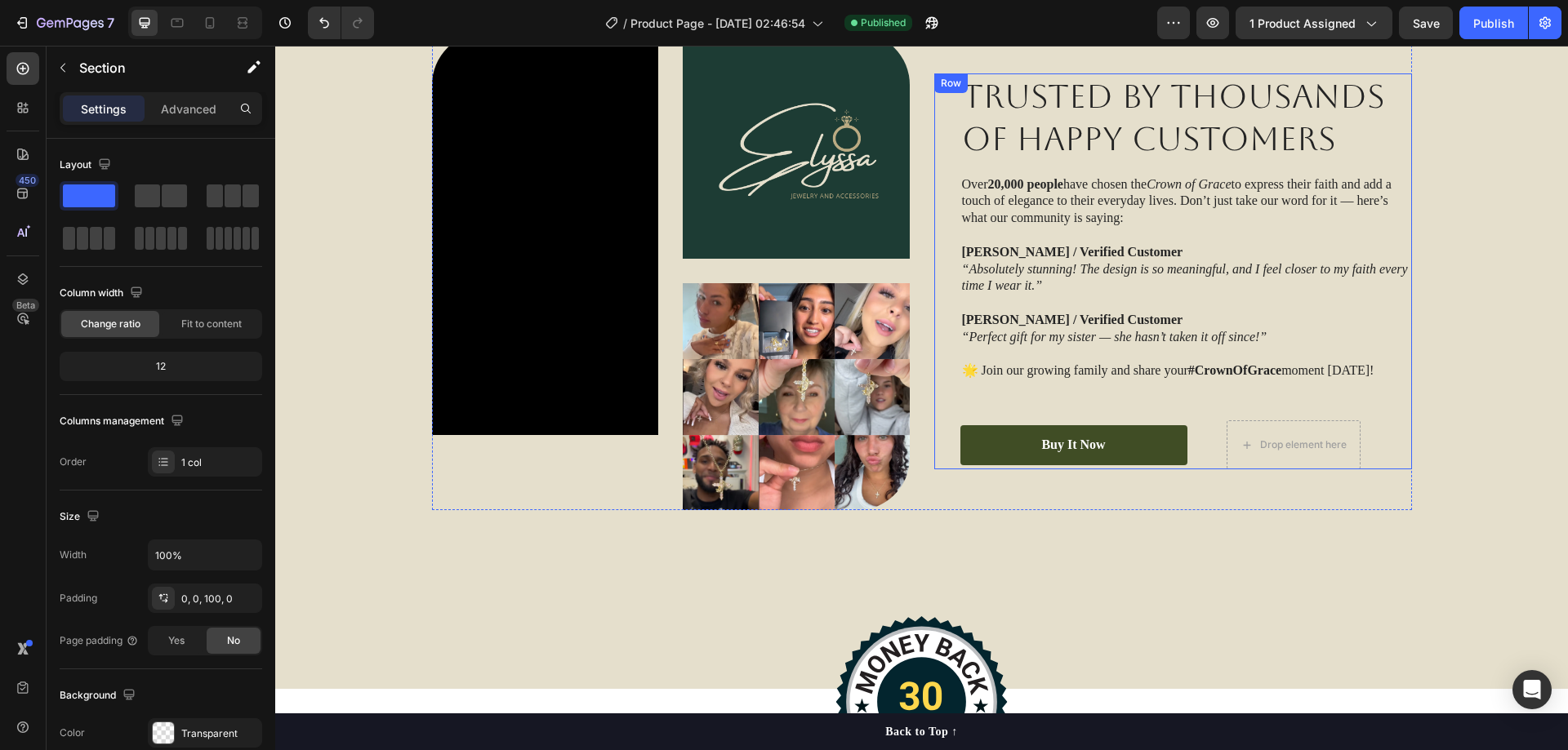
click at [1160, 445] on link "Buy It Now" at bounding box center [1074, 446] width 227 height 40
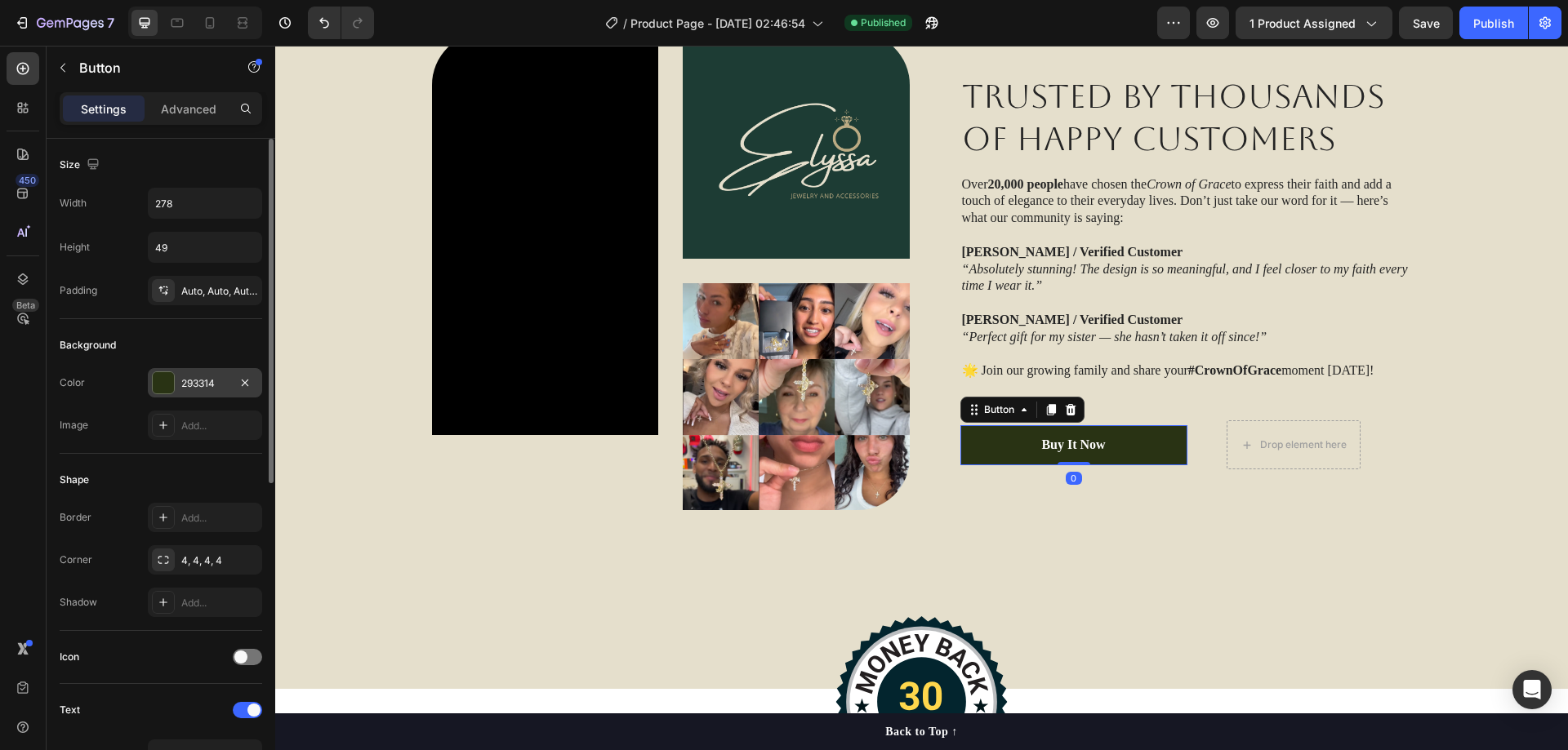
click at [204, 378] on div "293314" at bounding box center [205, 384] width 47 height 15
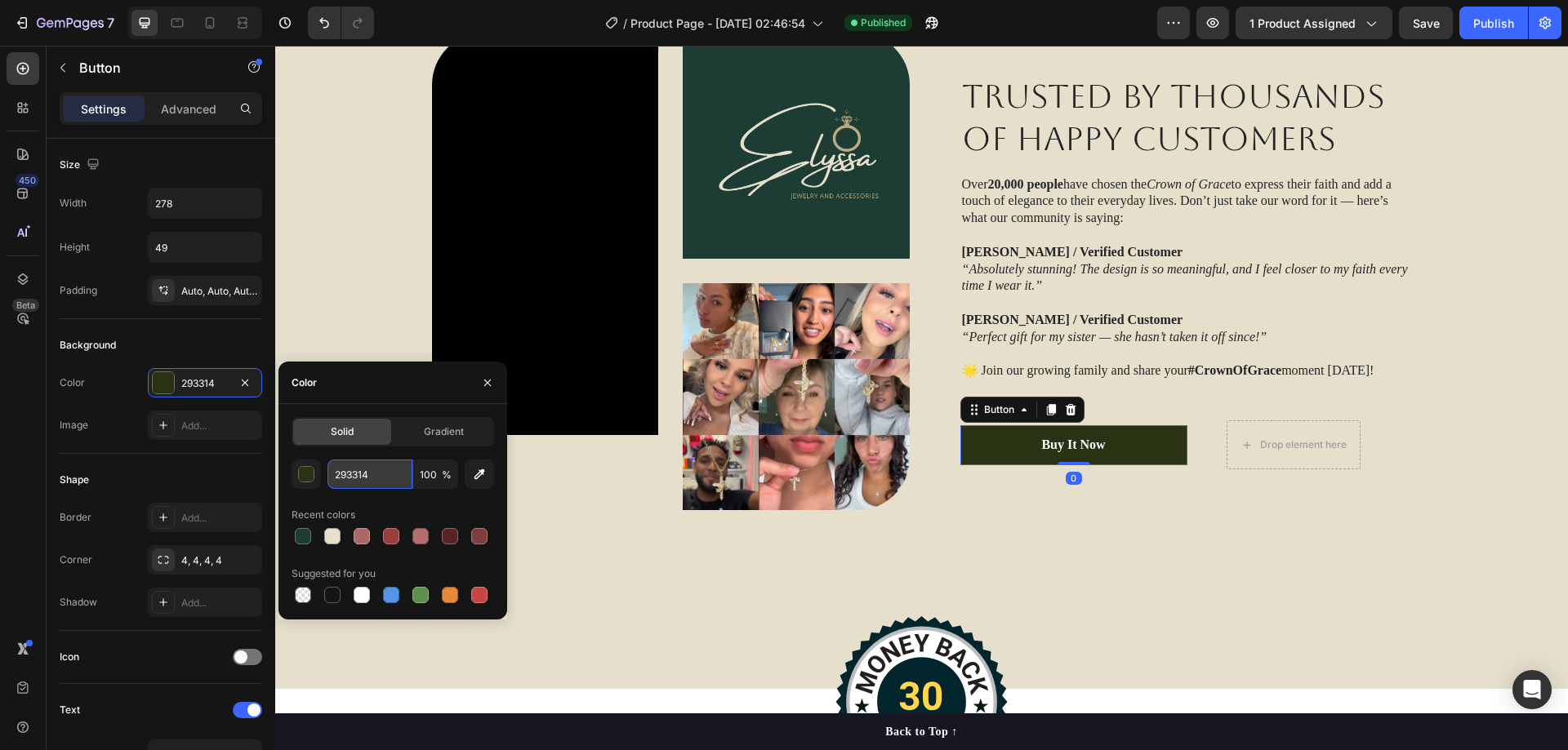
click at [376, 469] on input "293314" at bounding box center [370, 475] width 85 height 30
paste input "#1d3c3"
type input "#1d3c34"
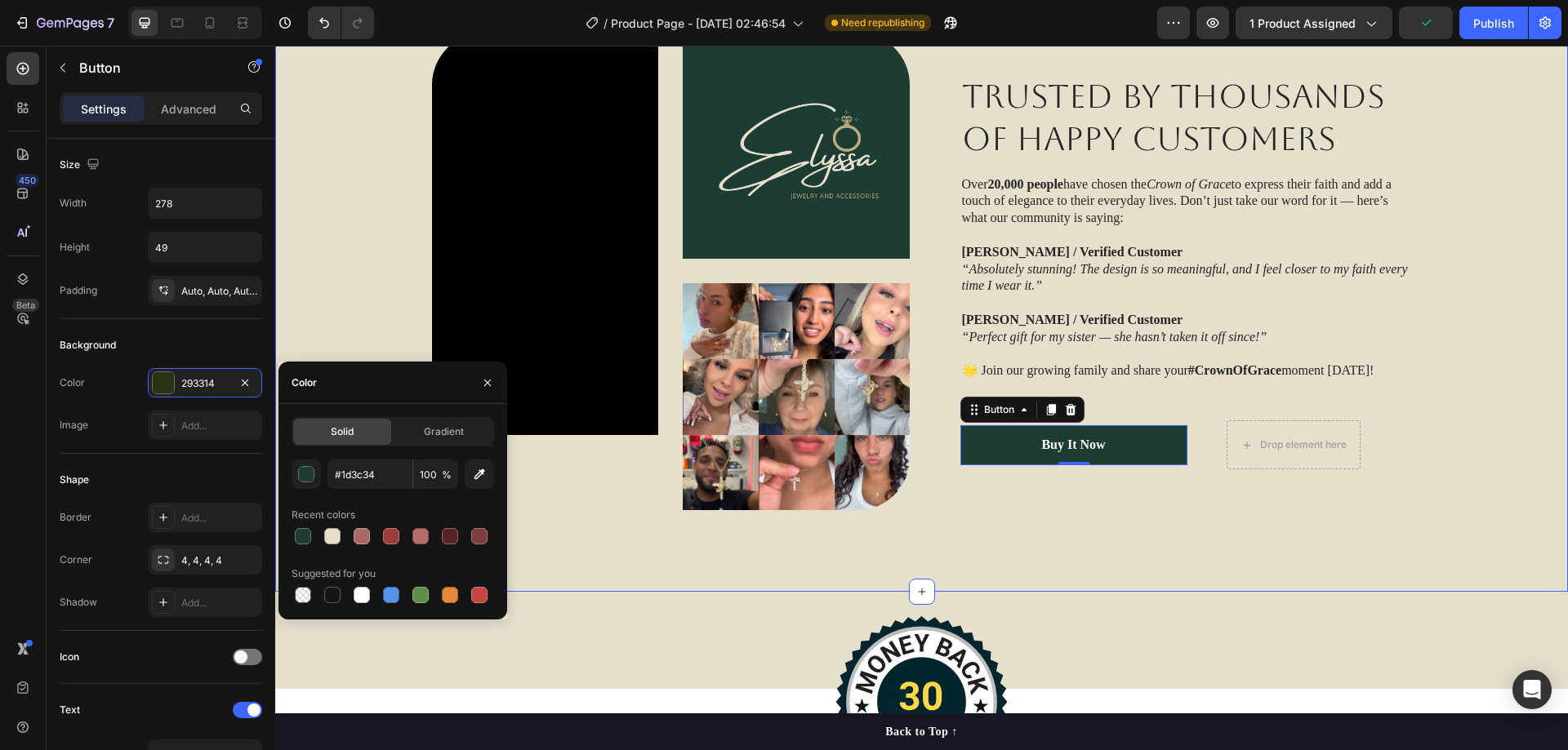
click at [1455, 359] on div "Video Image Image Row TRUSTED BY THOUSANDS OF HAPPY CUSTOMERS Heading Over 20,0…" at bounding box center [921, 271] width 1260 height 477
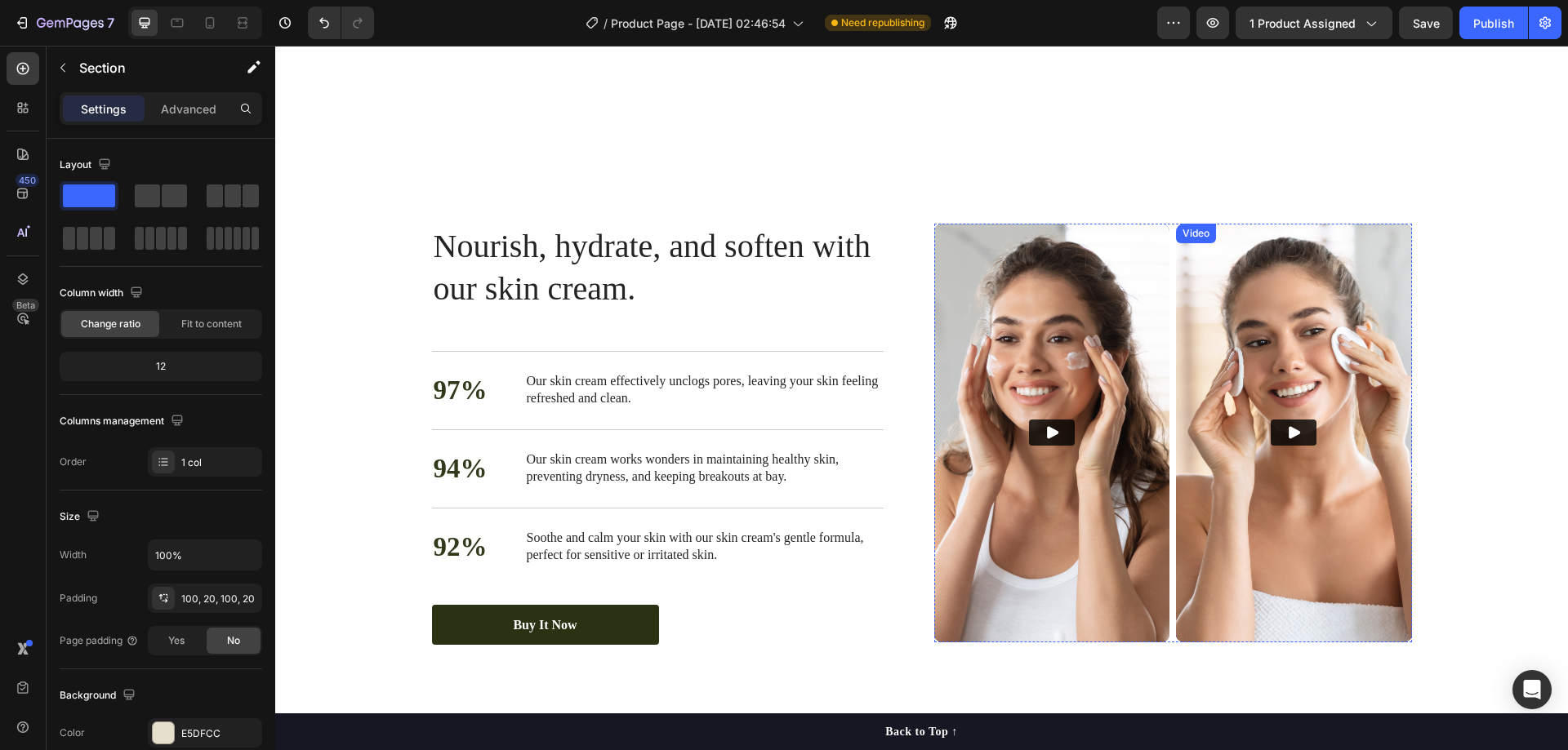
scroll to position [2939, 0]
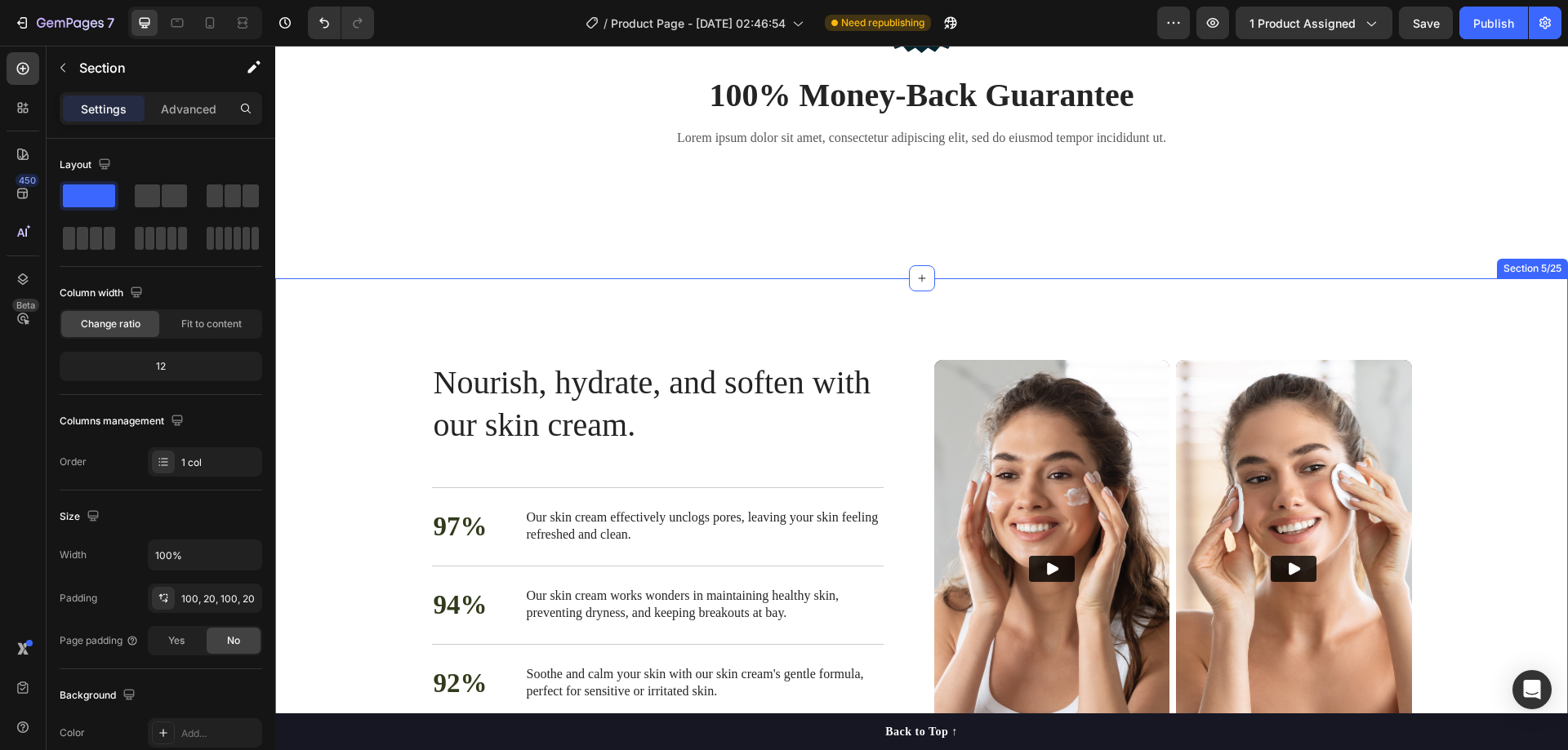
click at [1090, 304] on div "Nourish, hydrate, and soften with our skin cream. Heading Nourish, hydrate, and…" at bounding box center [922, 571] width 1293 height 586
click at [1548, 259] on icon at bounding box center [1554, 262] width 13 height 13
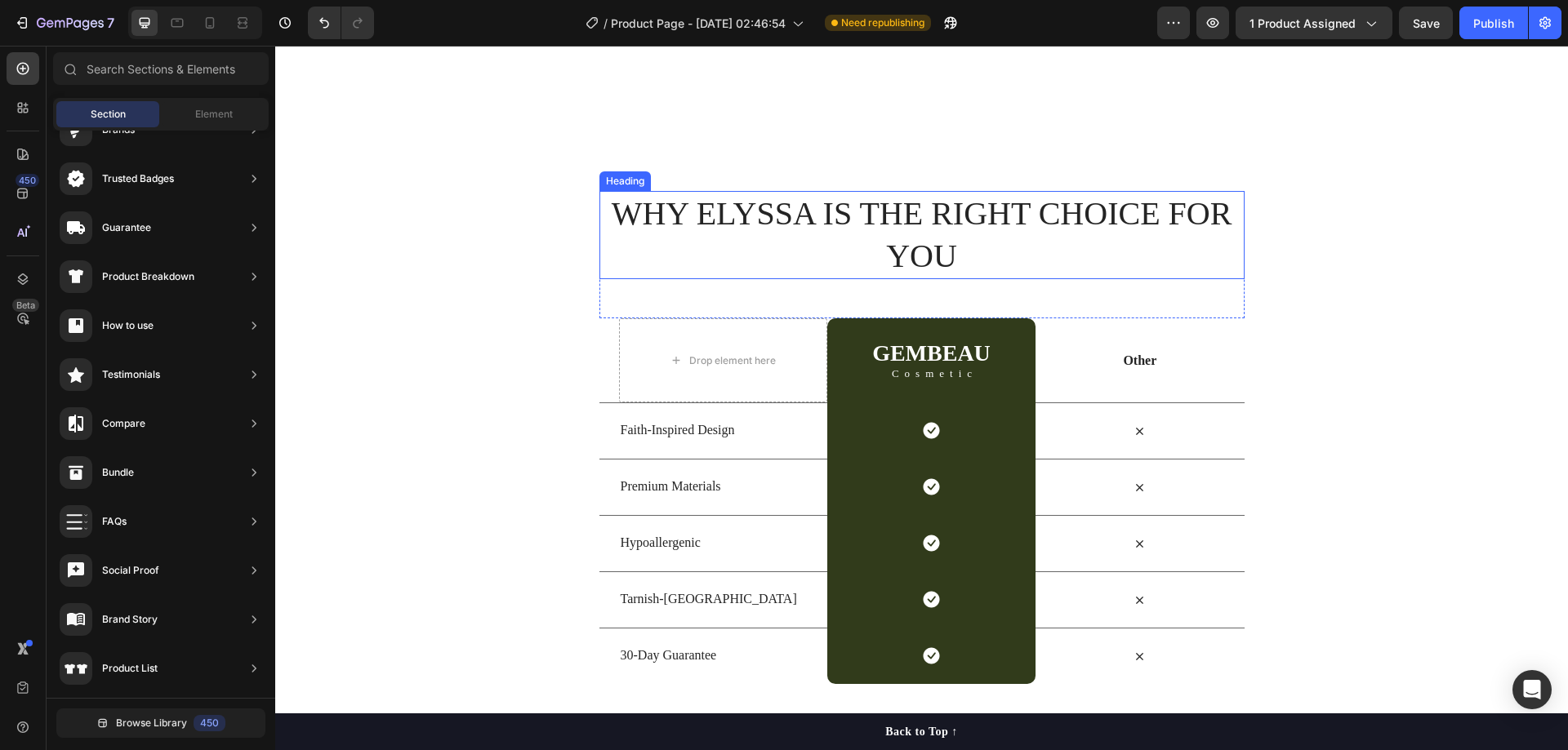
scroll to position [3837, 0]
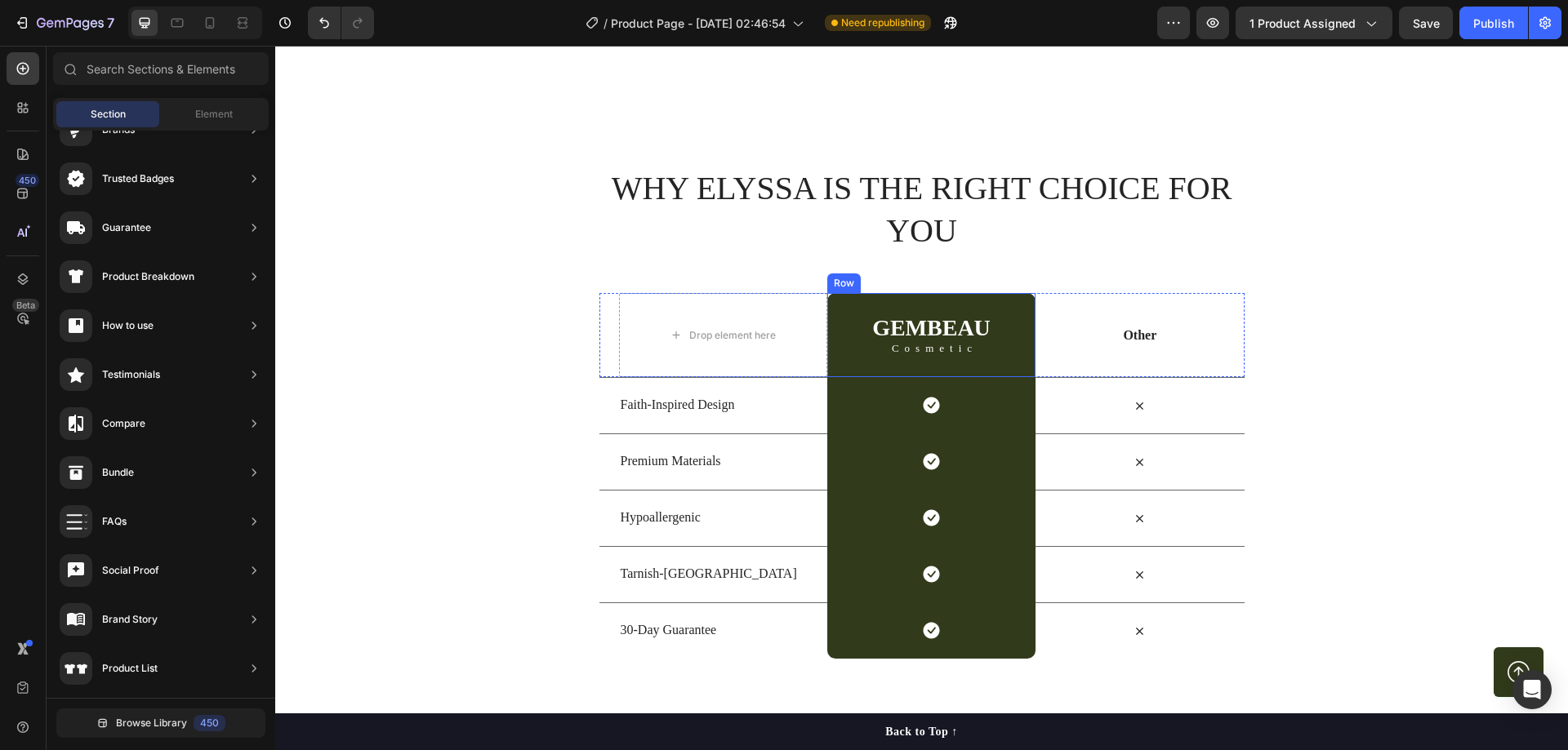
click at [847, 324] on div "GEMBEAU Heading Cosmetic Text Block Row" at bounding box center [931, 335] width 208 height 84
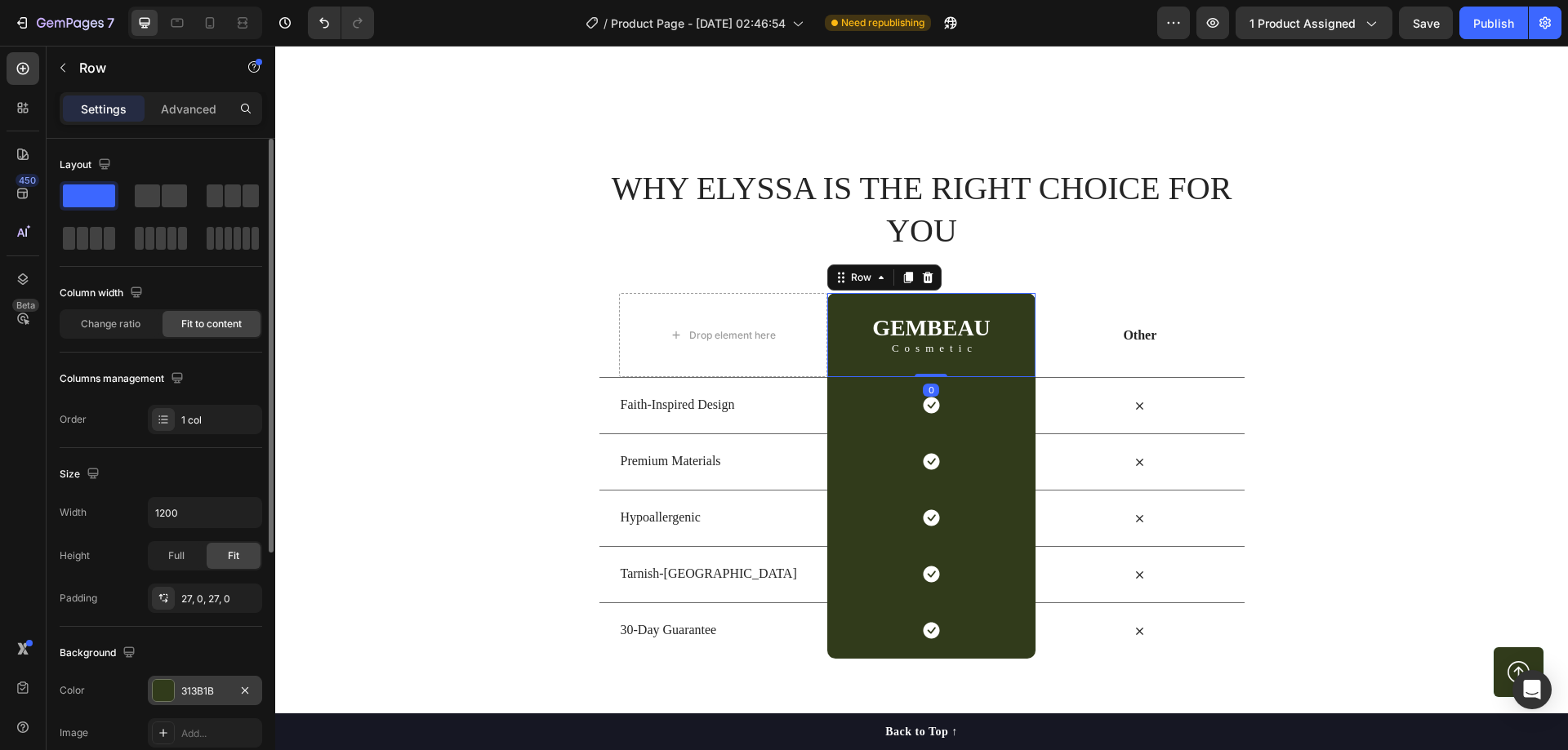
click at [188, 683] on div "313B1B" at bounding box center [205, 691] width 115 height 30
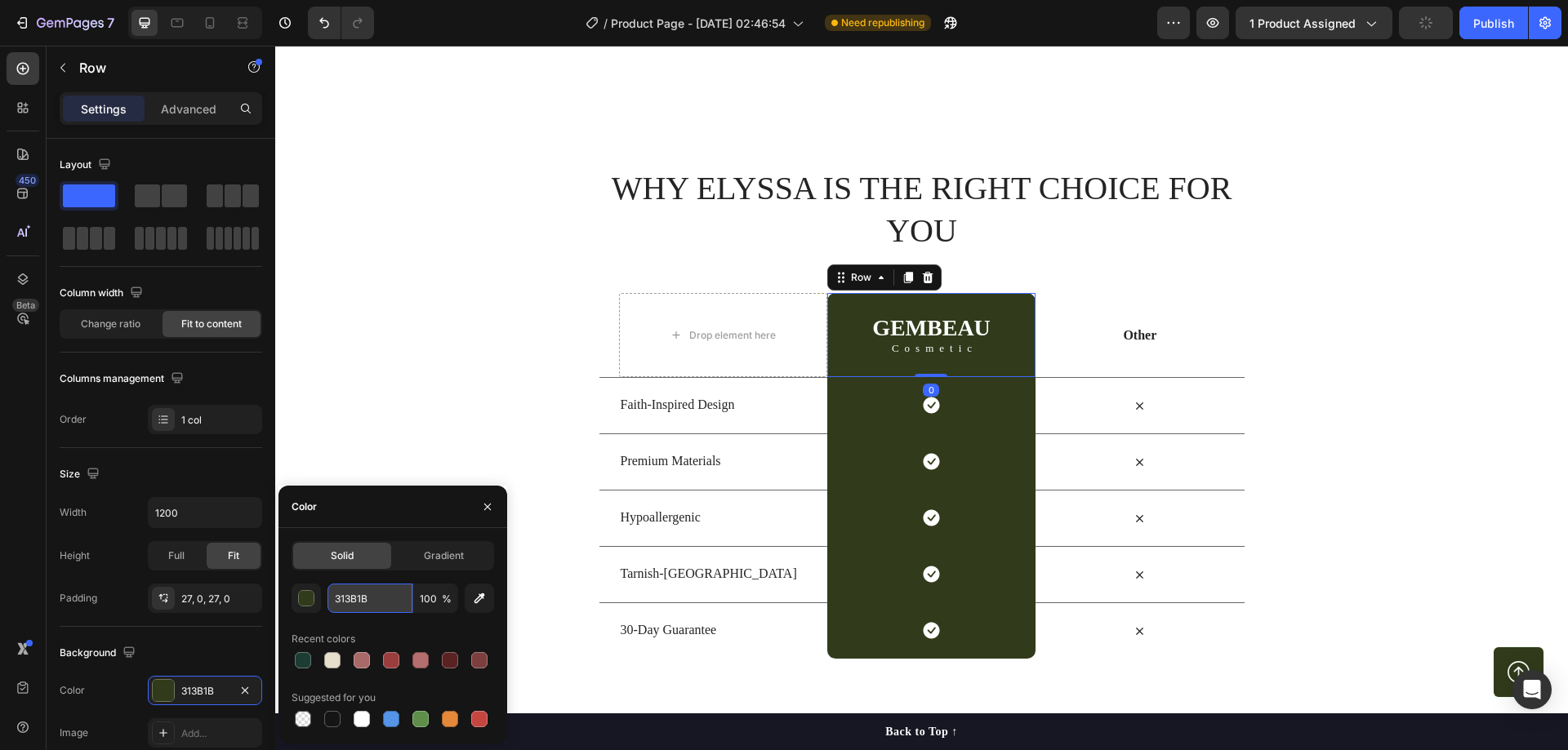
click at [364, 587] on input "313B1B" at bounding box center [370, 599] width 85 height 30
paste input "#1d3c34"
type input "#1d3c34"
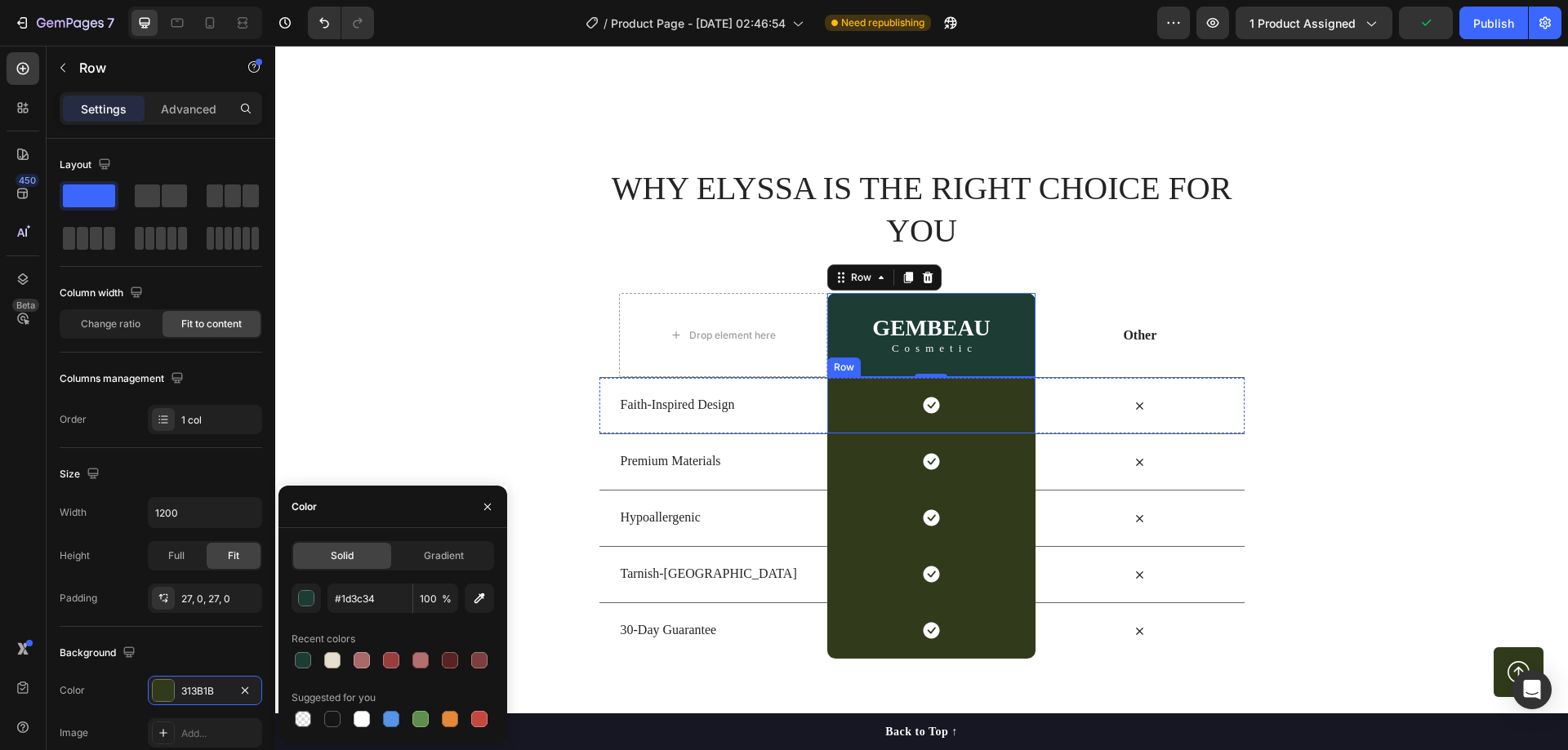
click at [845, 386] on div "Icon Row" at bounding box center [931, 405] width 208 height 56
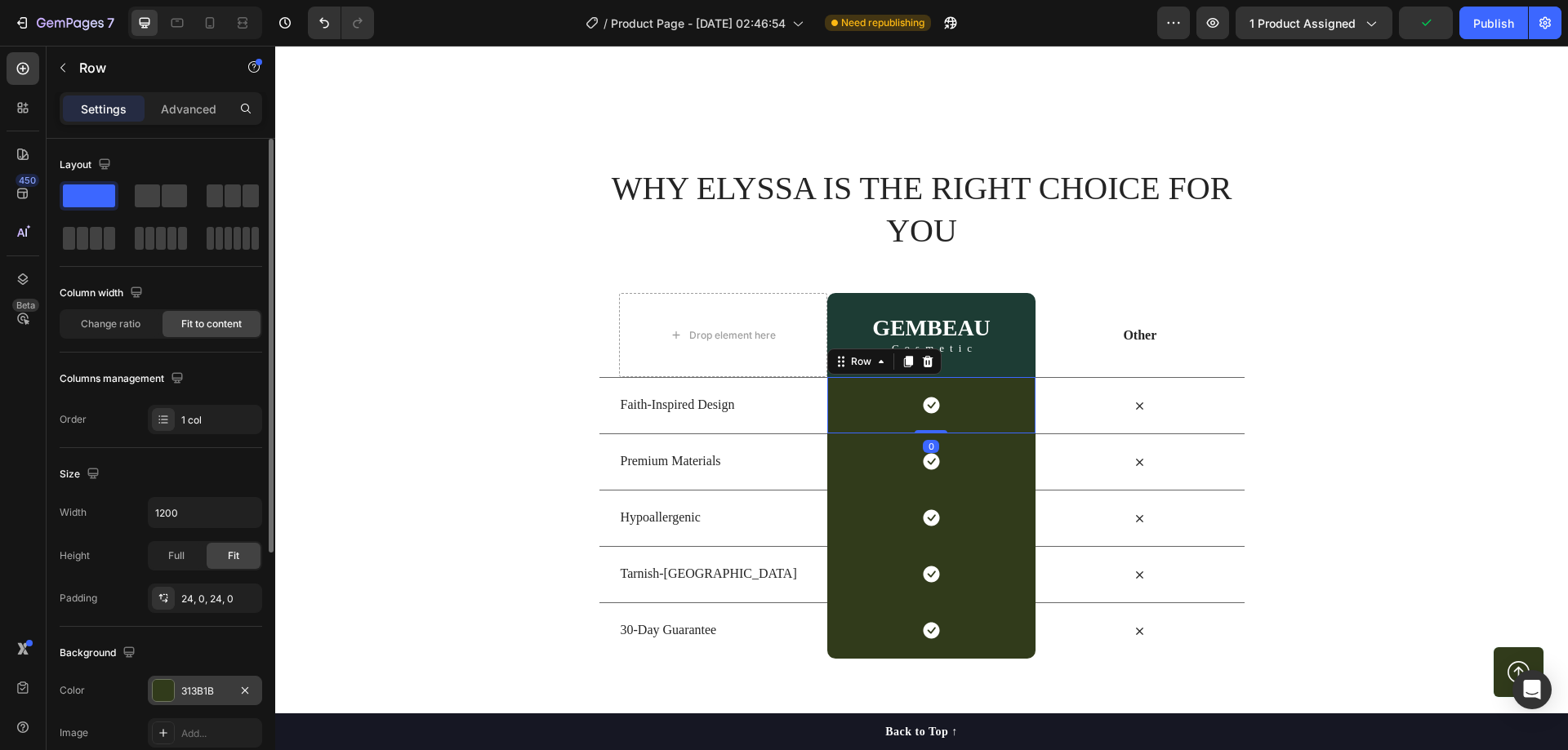
click at [220, 690] on div "313B1B" at bounding box center [205, 691] width 47 height 15
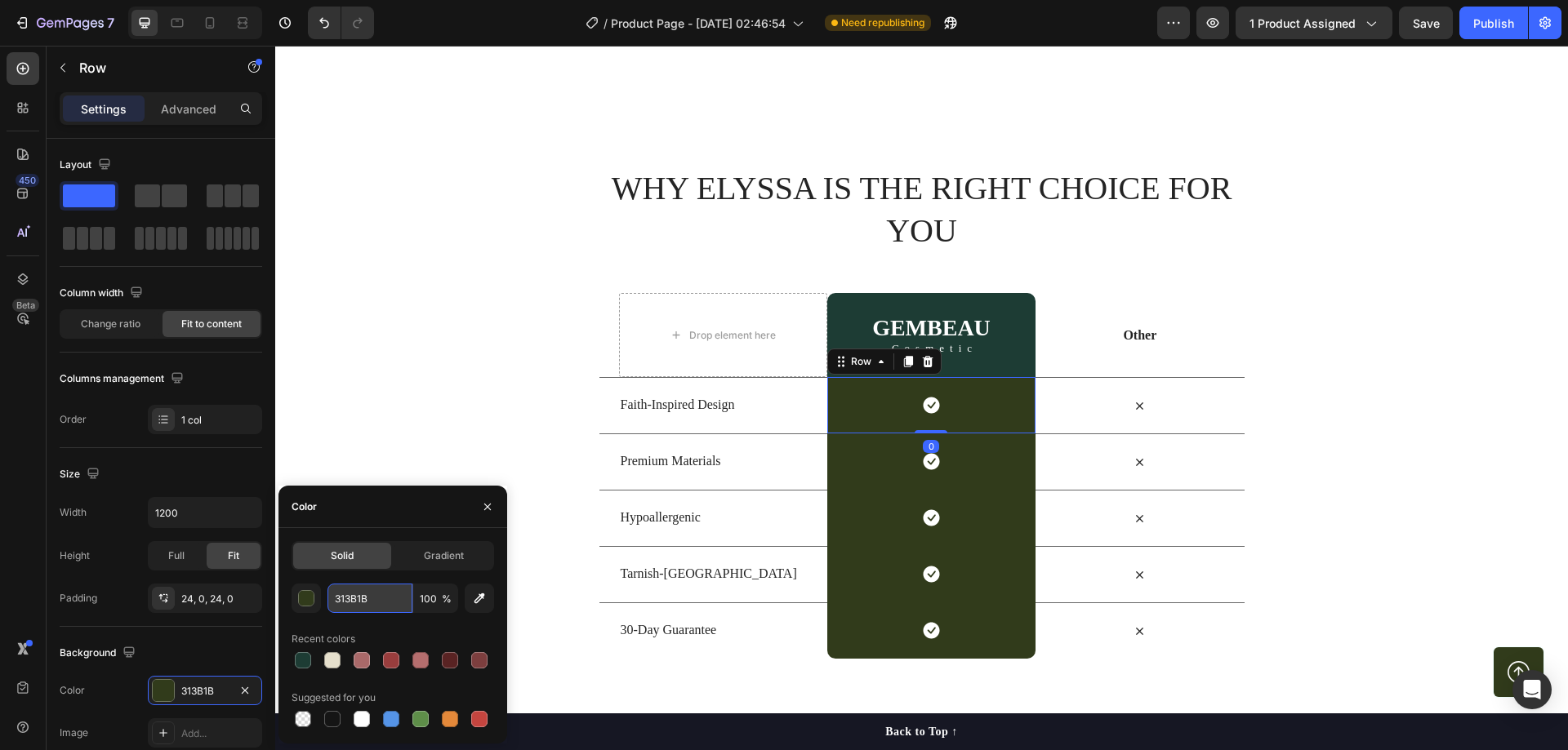
click at [380, 591] on input "313B1B" at bounding box center [370, 599] width 85 height 30
paste input "#1d3c34"
type input "#1d3c34"
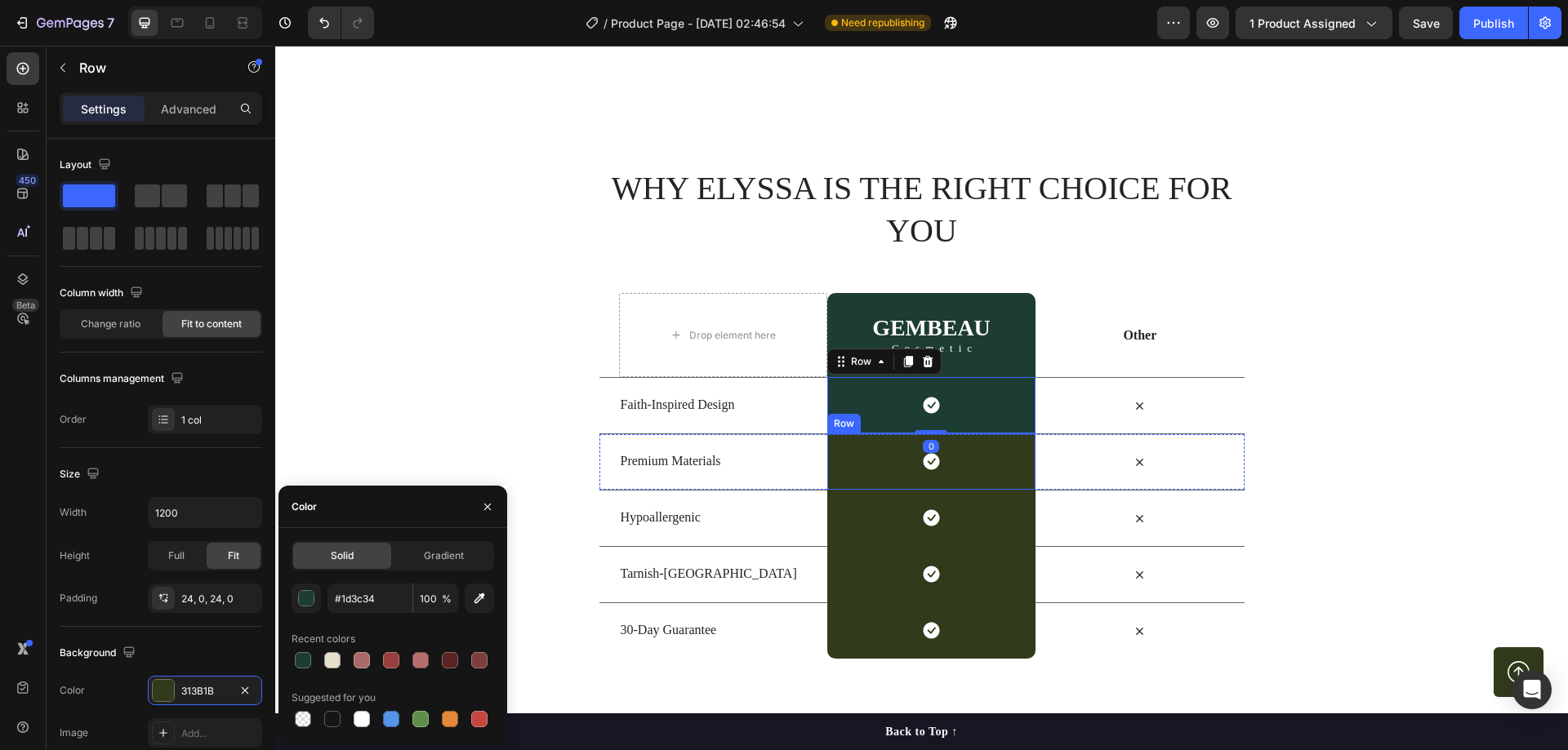
click at [857, 455] on div "Icon Row" at bounding box center [931, 462] width 208 height 56
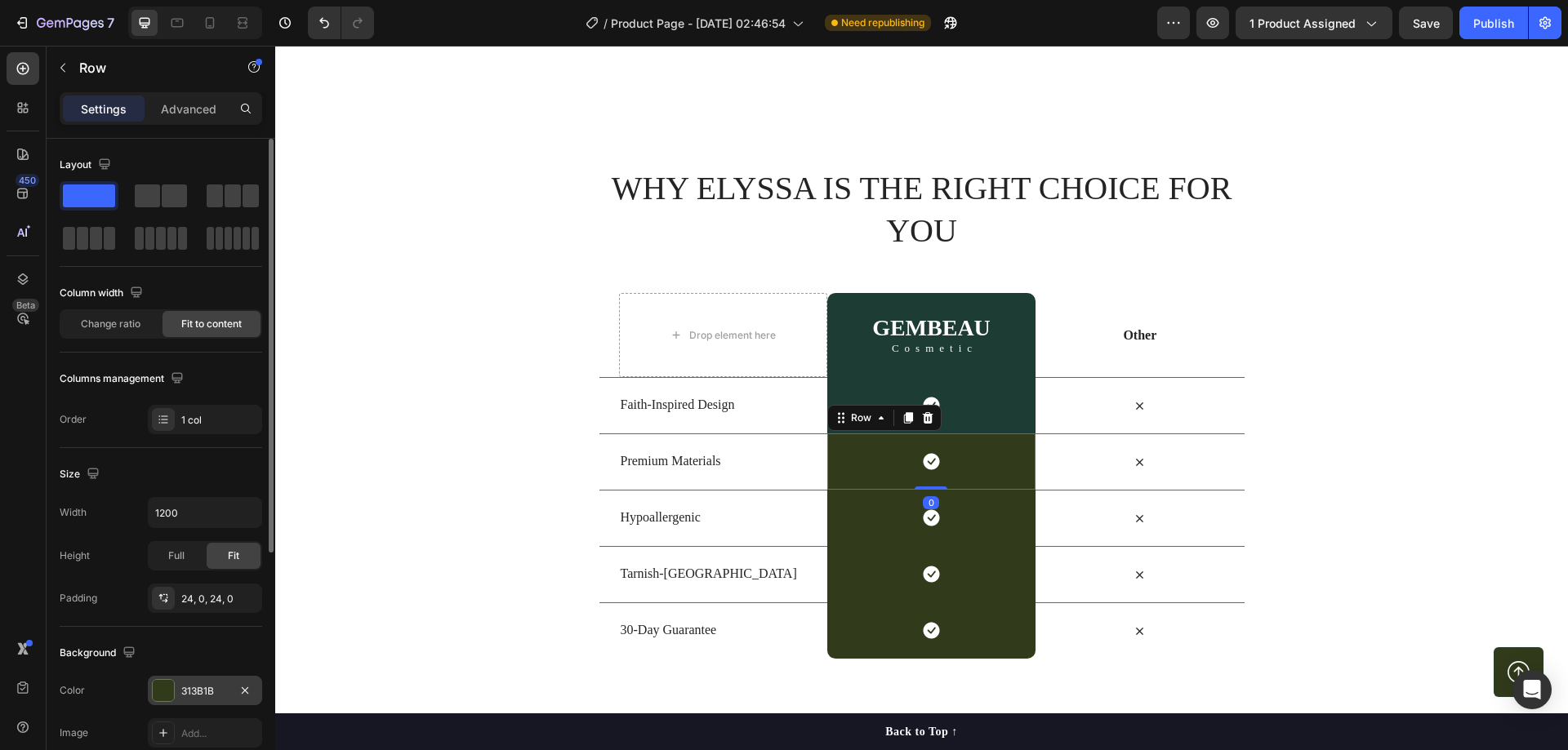
click at [206, 685] on div "313B1B" at bounding box center [205, 691] width 47 height 15
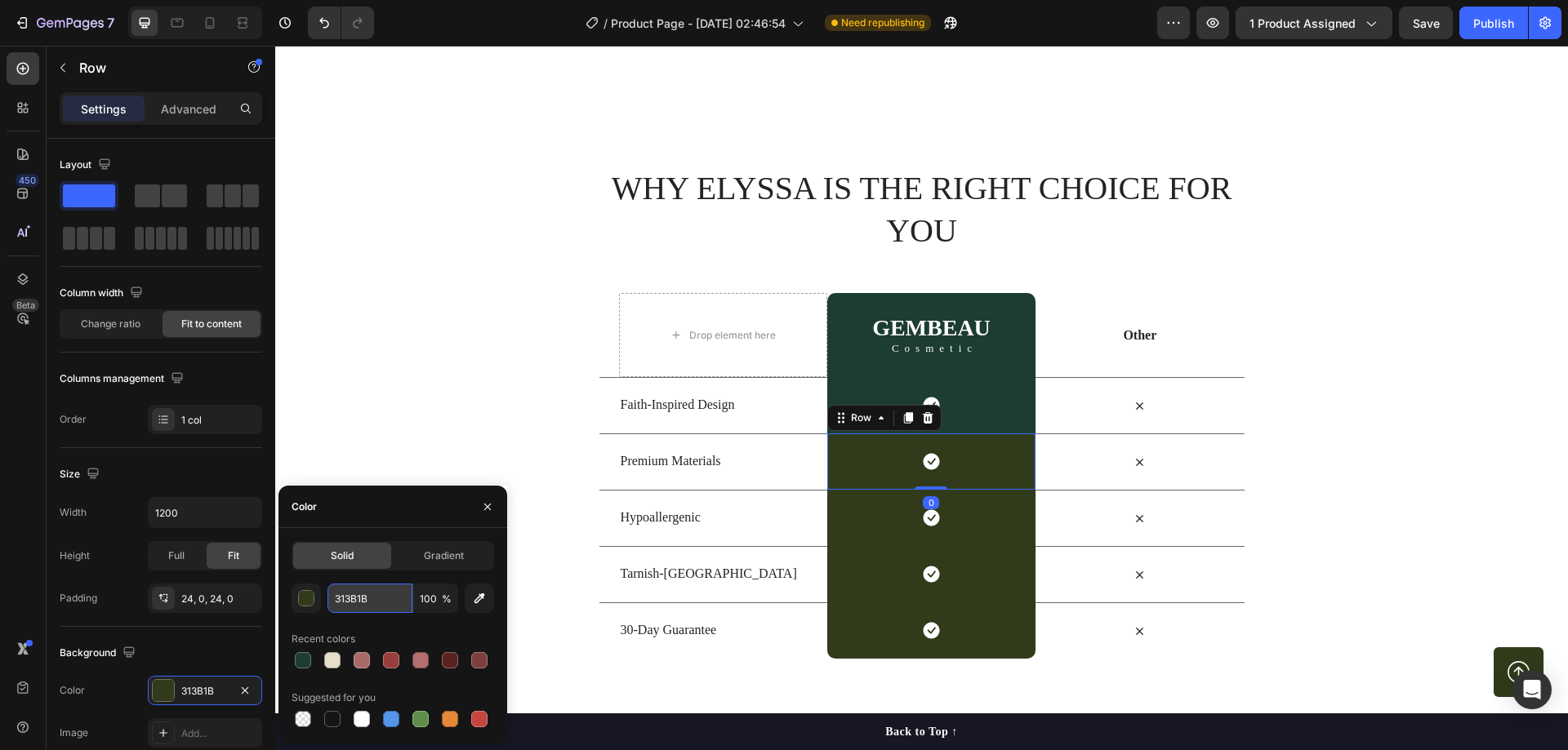
click at [371, 592] on input "313B1B" at bounding box center [370, 599] width 85 height 30
paste input "#1d3c34"
type input "#1d3c34"
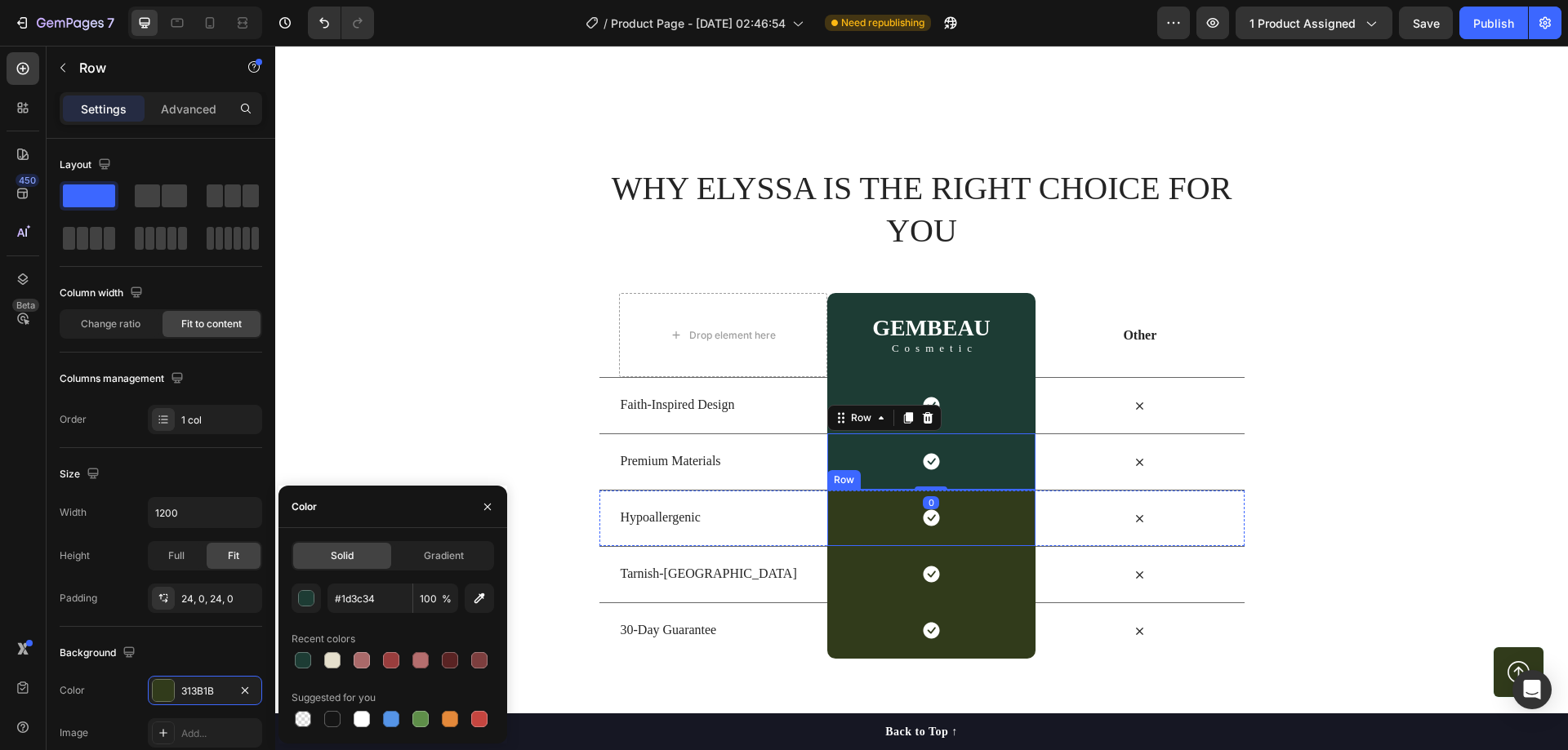
click at [852, 510] on div "Icon Row" at bounding box center [931, 517] width 208 height 56
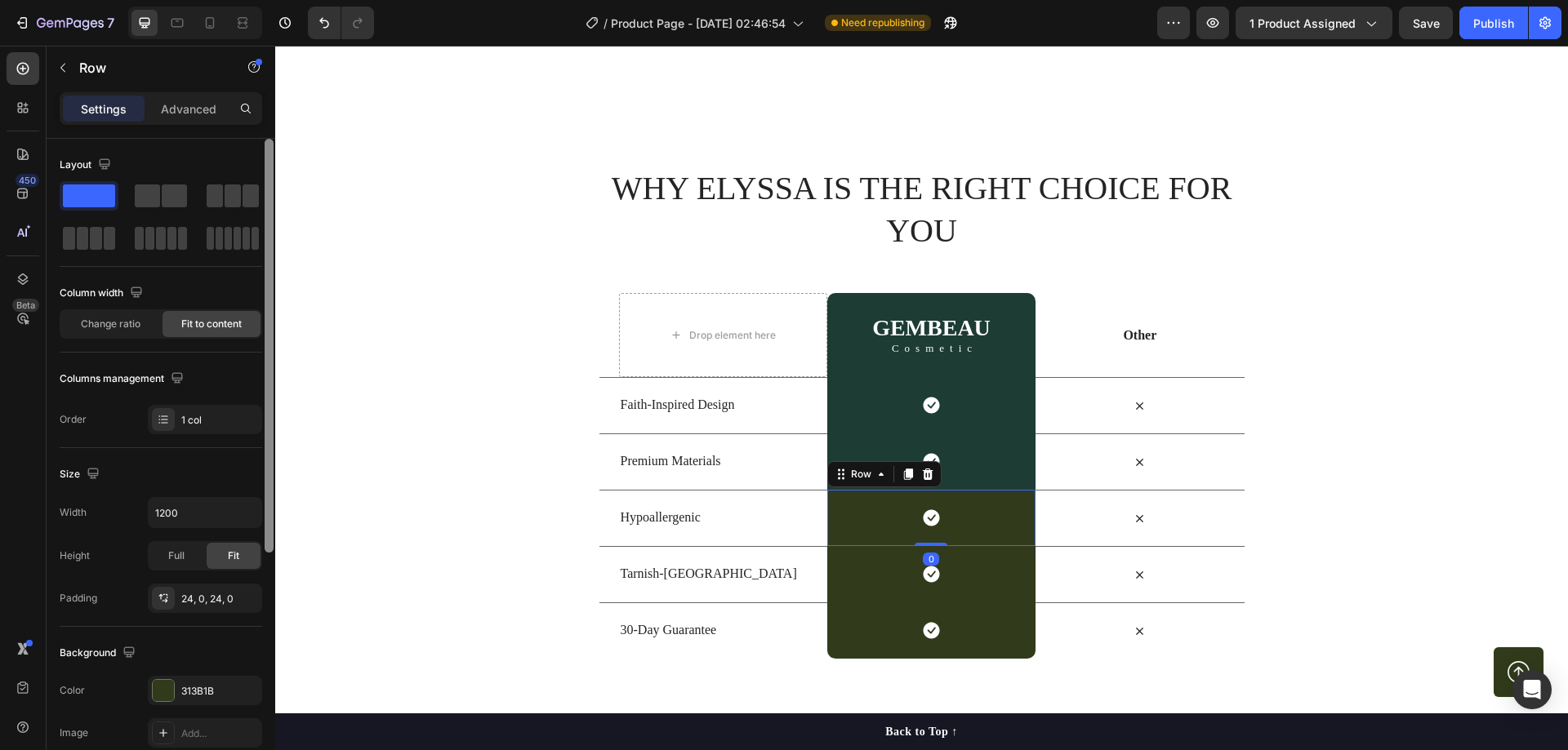
drag, startPoint x: 206, startPoint y: 684, endPoint x: 264, endPoint y: 655, distance: 64.8
click at [207, 685] on div "313B1B" at bounding box center [220, 691] width 77 height 15
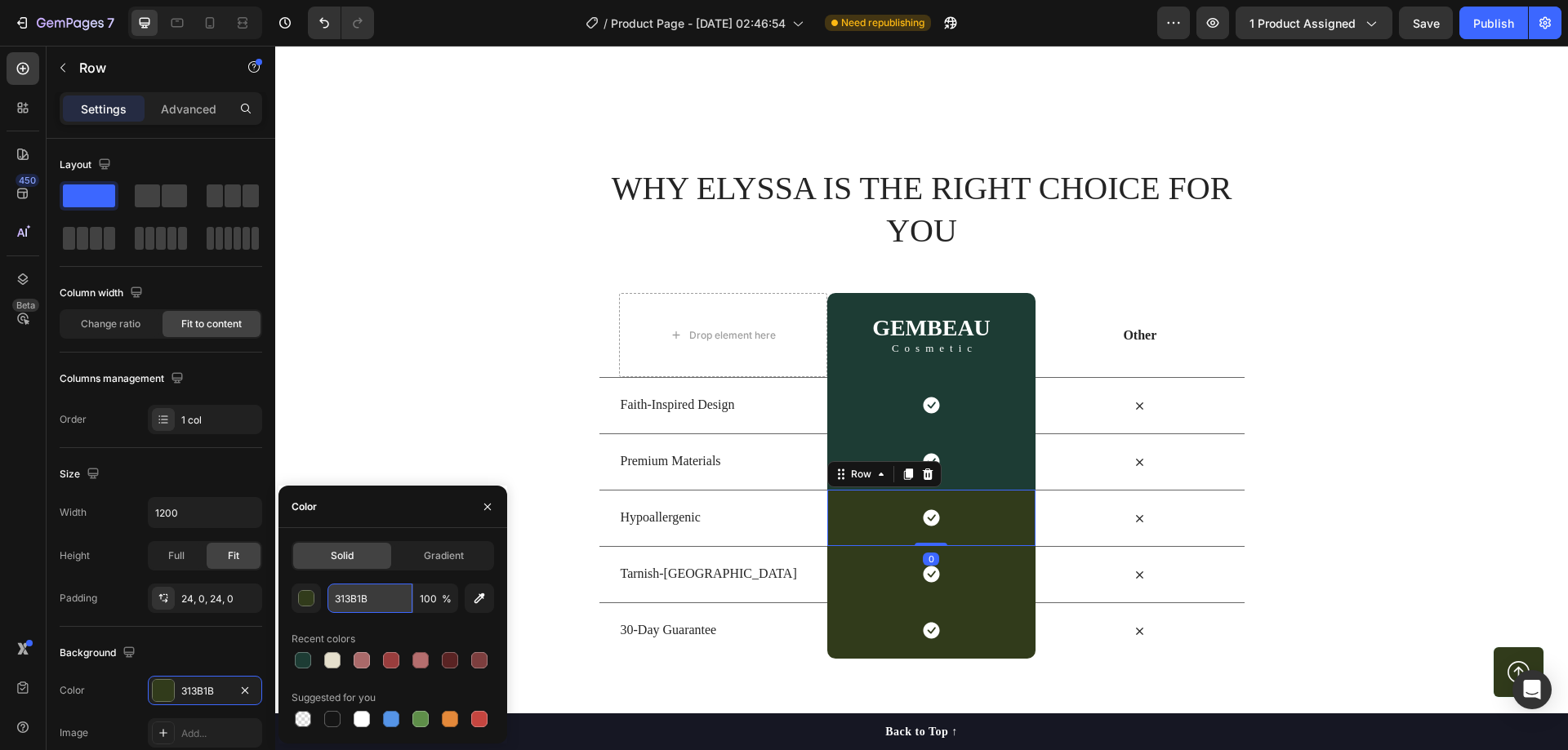
click at [373, 597] on input "313B1B" at bounding box center [370, 599] width 85 height 30
paste input "#1d3c34"
type input "#1d3c34"
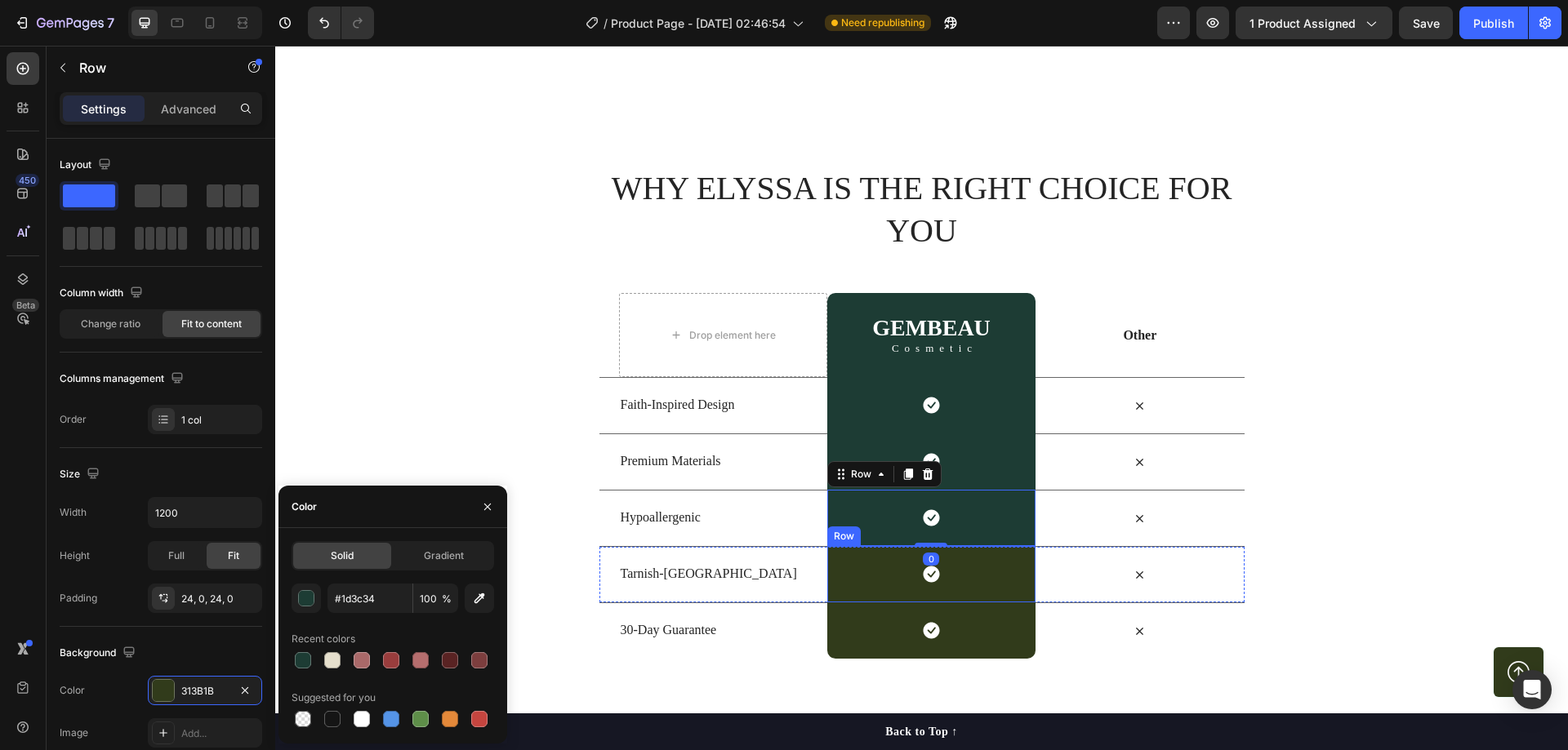
click at [852, 566] on div "Icon Row" at bounding box center [931, 574] width 208 height 56
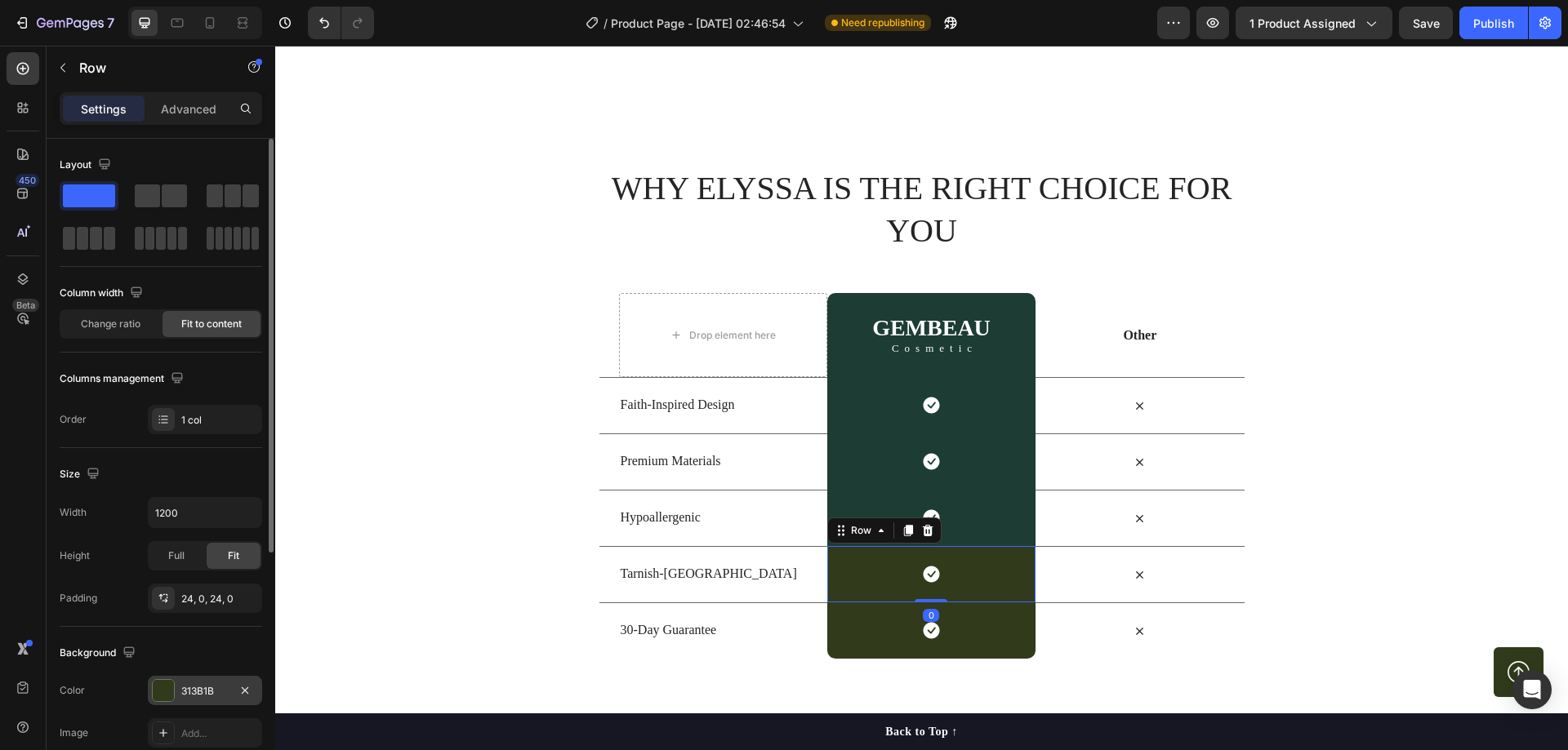
click at [198, 693] on div "313B1B" at bounding box center [205, 691] width 47 height 15
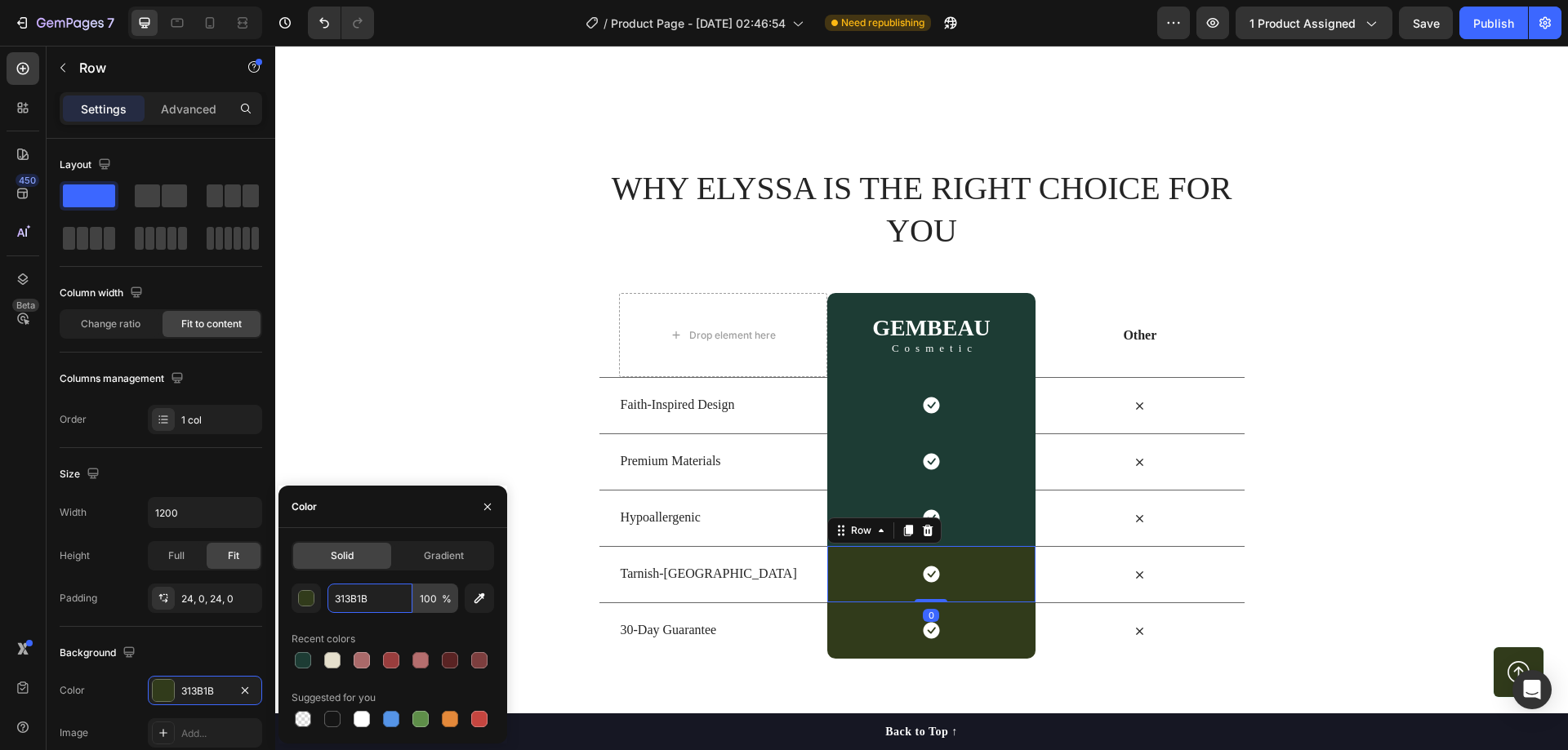
drag, startPoint x: 372, startPoint y: 602, endPoint x: 425, endPoint y: 608, distance: 53.3
click at [373, 602] on input "313B1B" at bounding box center [370, 599] width 85 height 30
paste input "#1d3c34"
type input "#1d3c34"
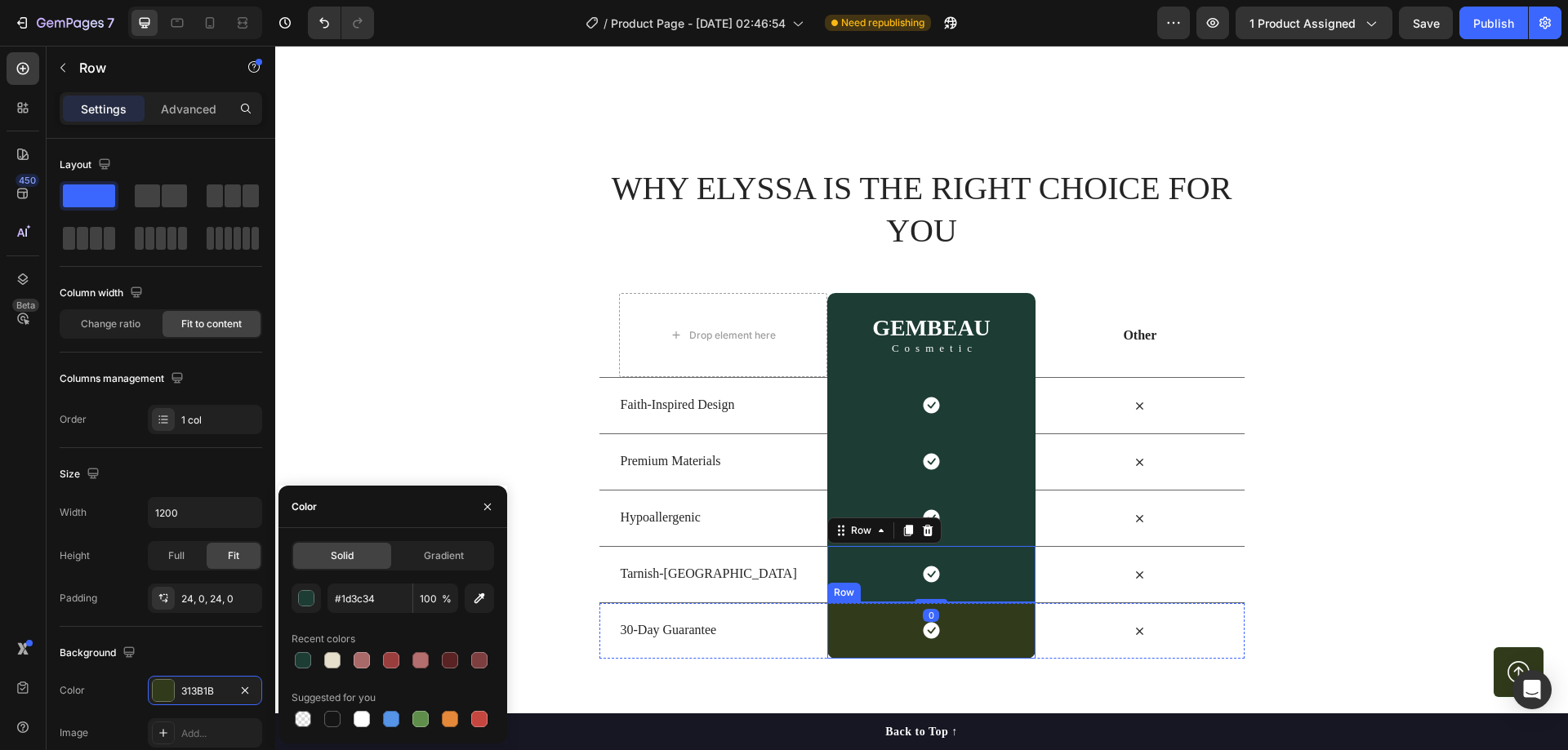
click at [860, 626] on div "Icon Row" at bounding box center [931, 630] width 208 height 56
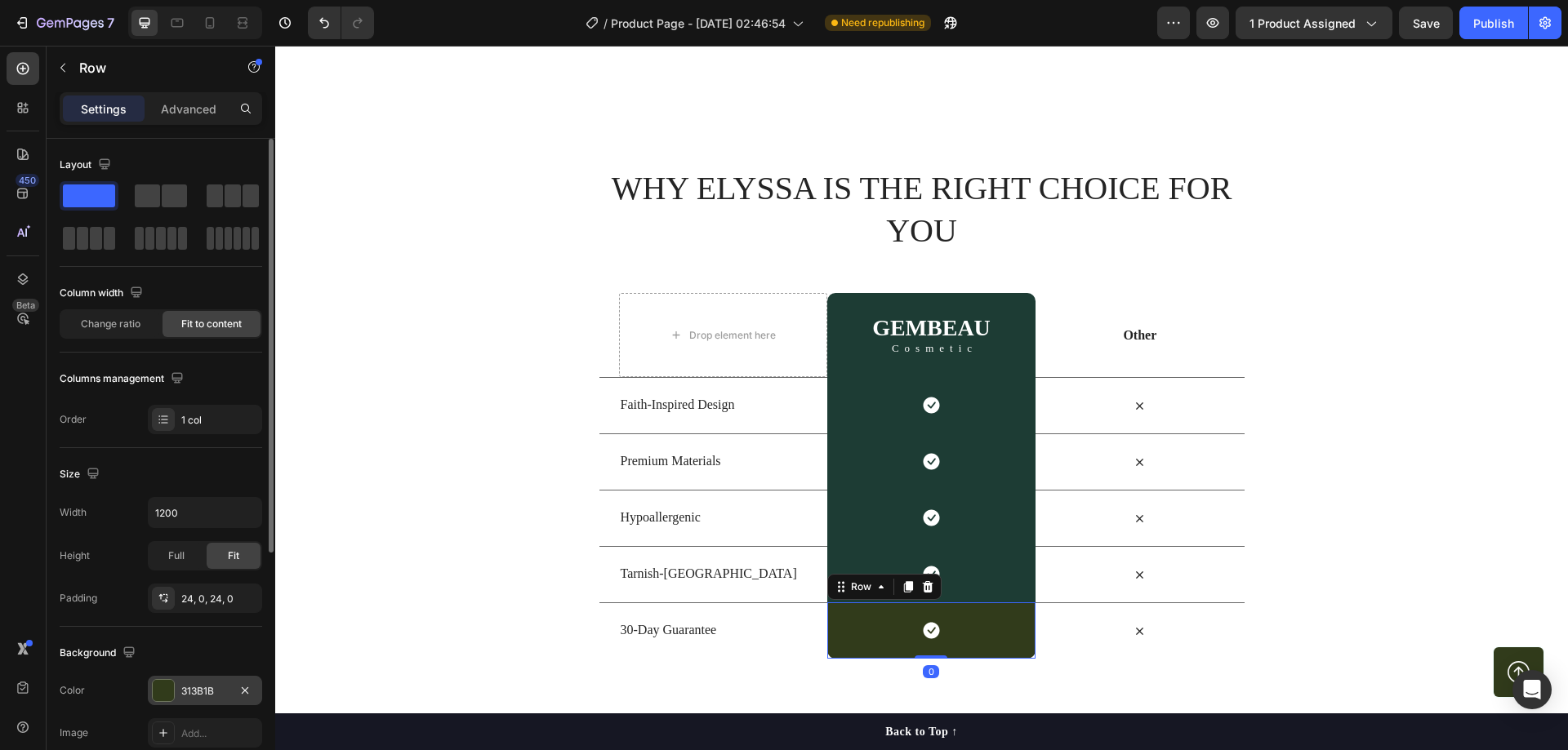
click at [215, 681] on div "313B1B" at bounding box center [205, 691] width 115 height 30
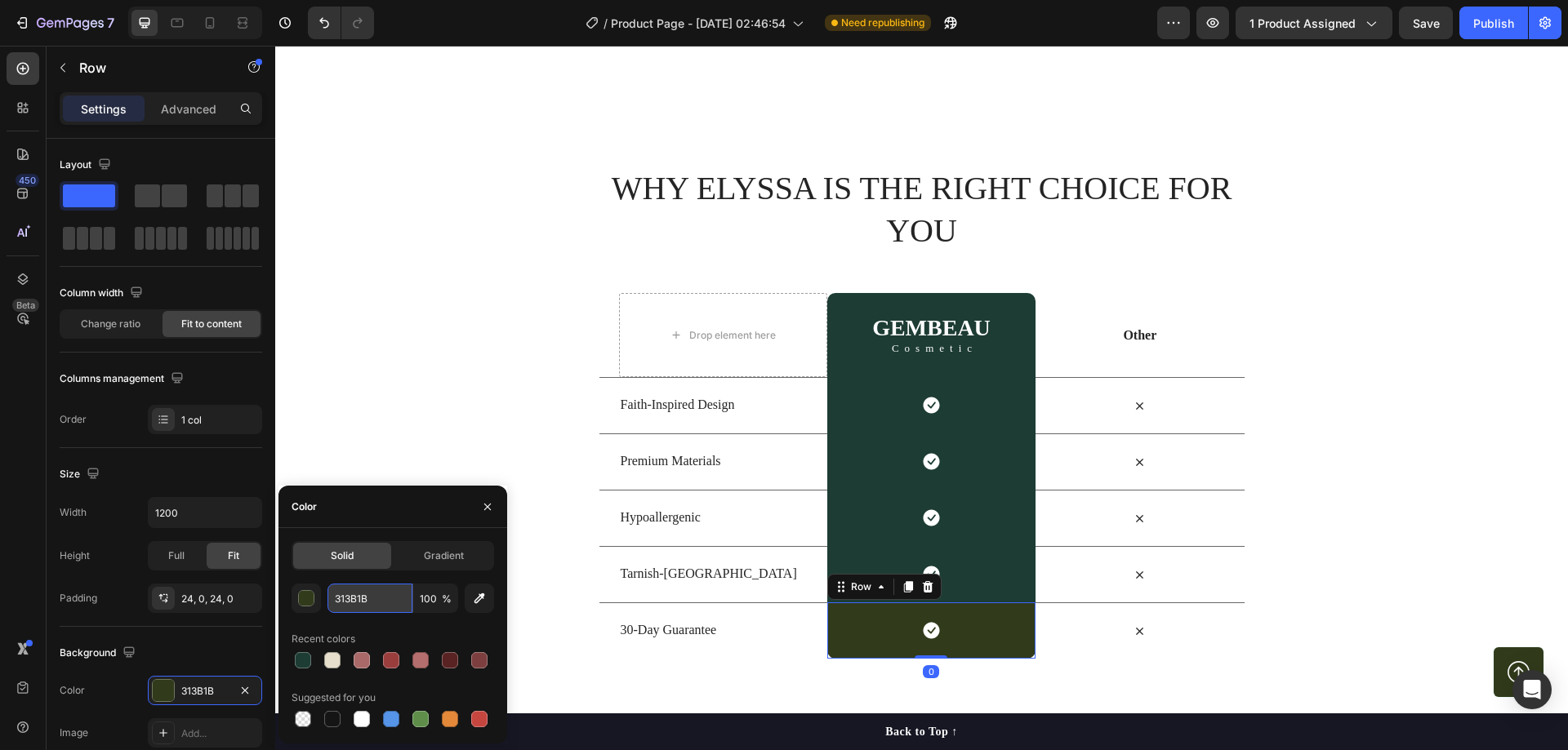
click at [369, 600] on input "313B1B" at bounding box center [370, 599] width 85 height 30
paste input "#1d3c34"
type input "#1d3c34"
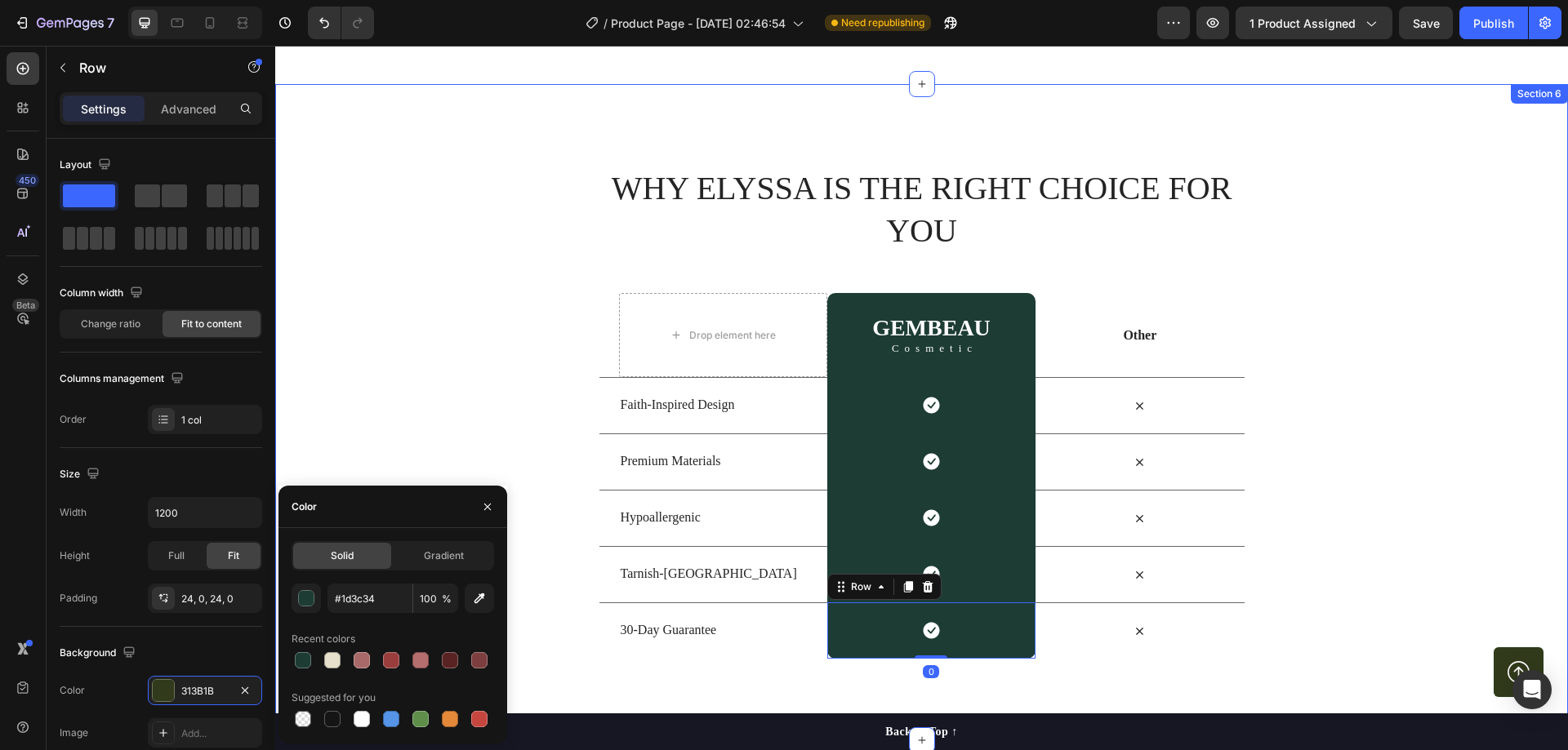
click at [1390, 344] on div "WHY ELYSSA IS THE RIGHT CHOICE FOR YOU Heading Row Drop element here GEMBEAU He…" at bounding box center [922, 413] width 1293 height 493
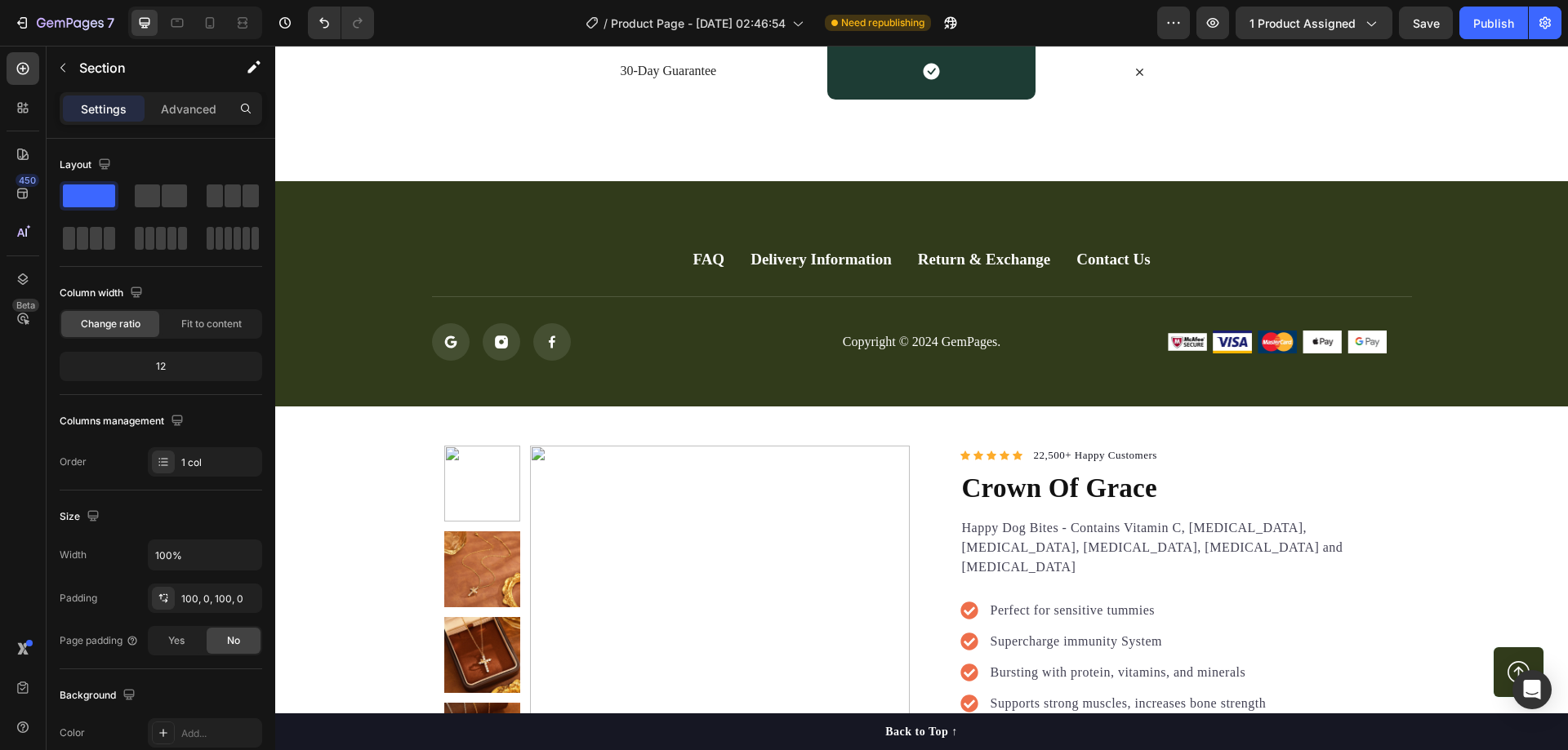
scroll to position [4408, 0]
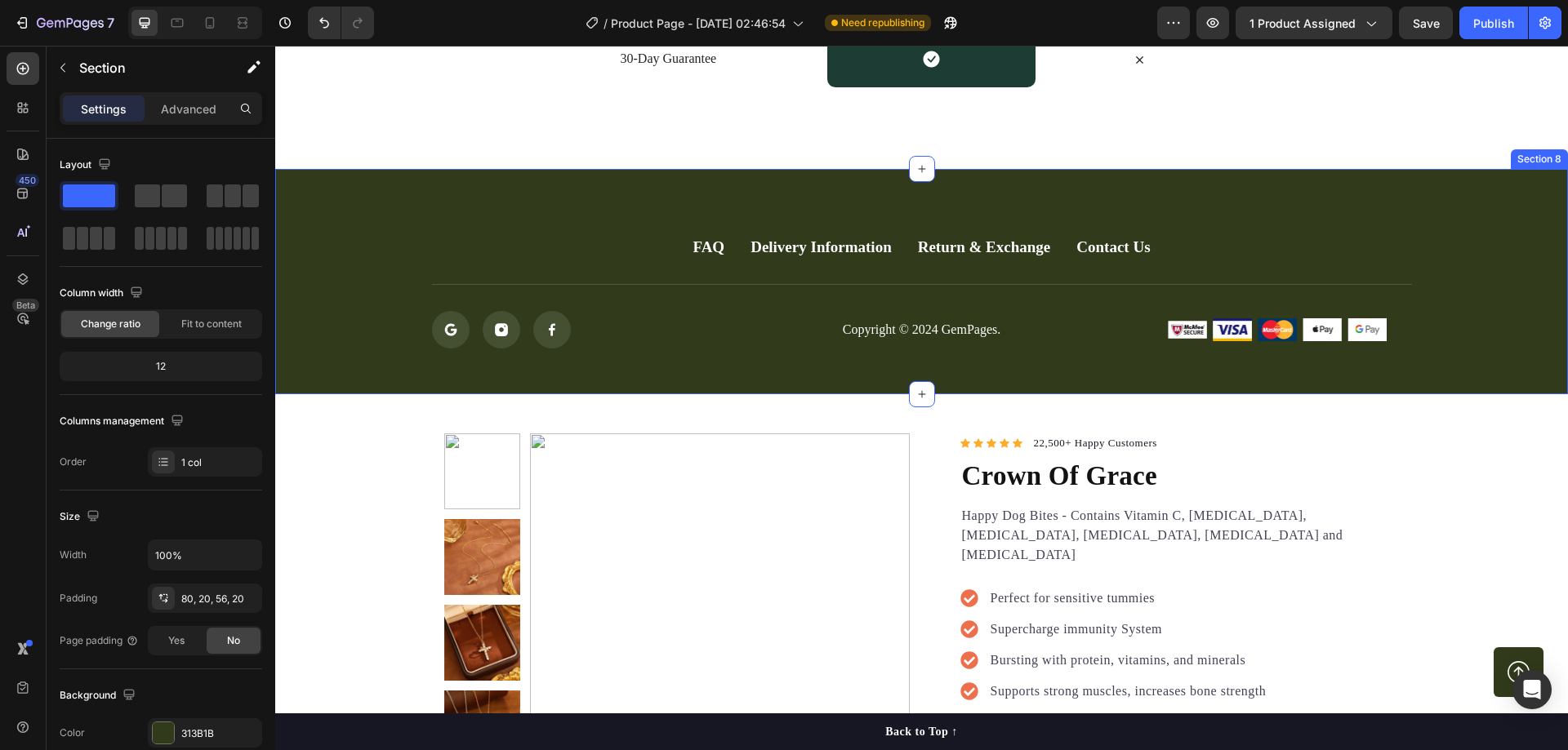
click at [1445, 252] on div "FAQ Button Delivery Information Button Return & Exchange Button Contact Us Butt…" at bounding box center [921, 291] width 1260 height 115
click at [1548, 156] on icon at bounding box center [1554, 153] width 13 height 13
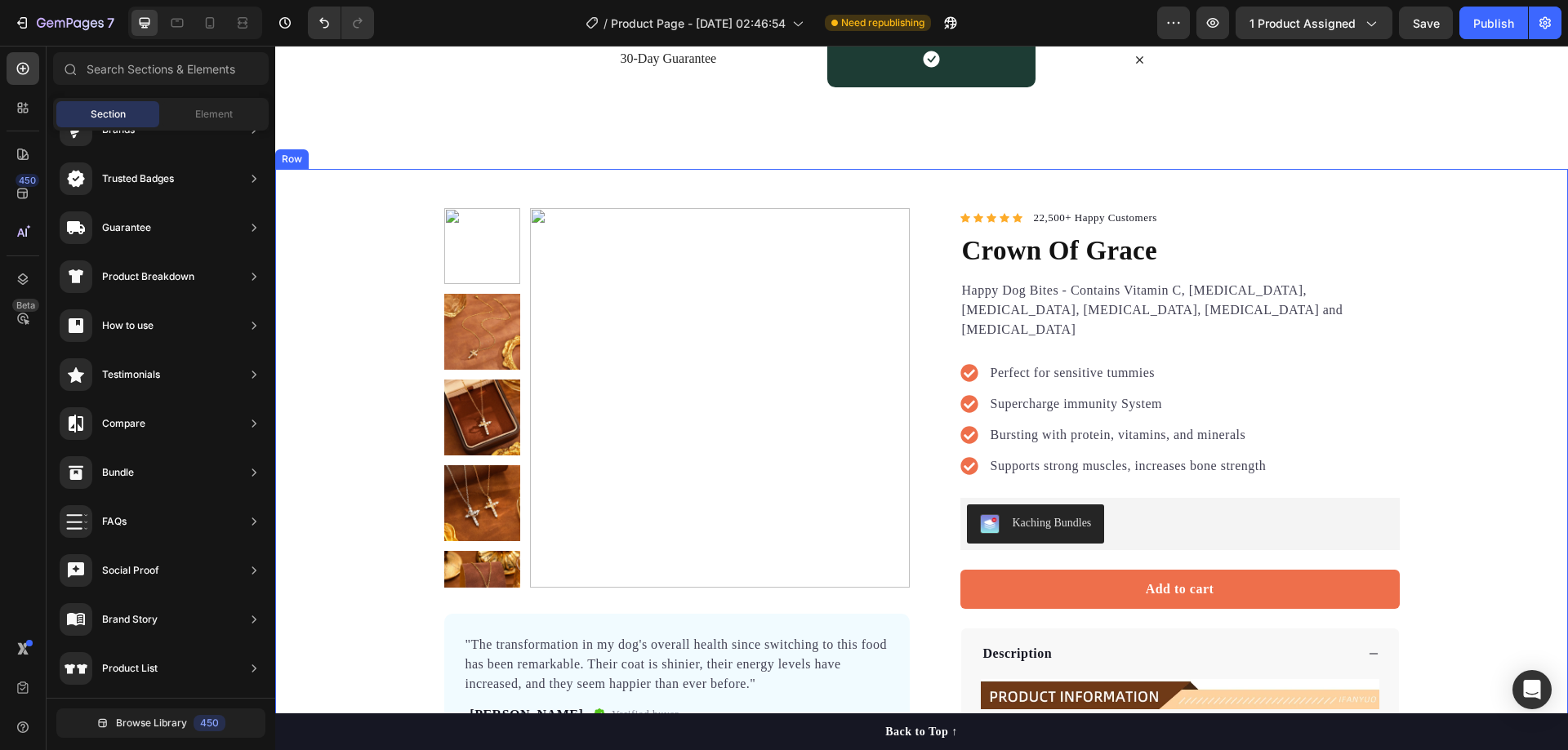
click at [1438, 260] on div "Product Images "The transformation in my dog's overall health since switching t…" at bounding box center [922, 615] width 1293 height 816
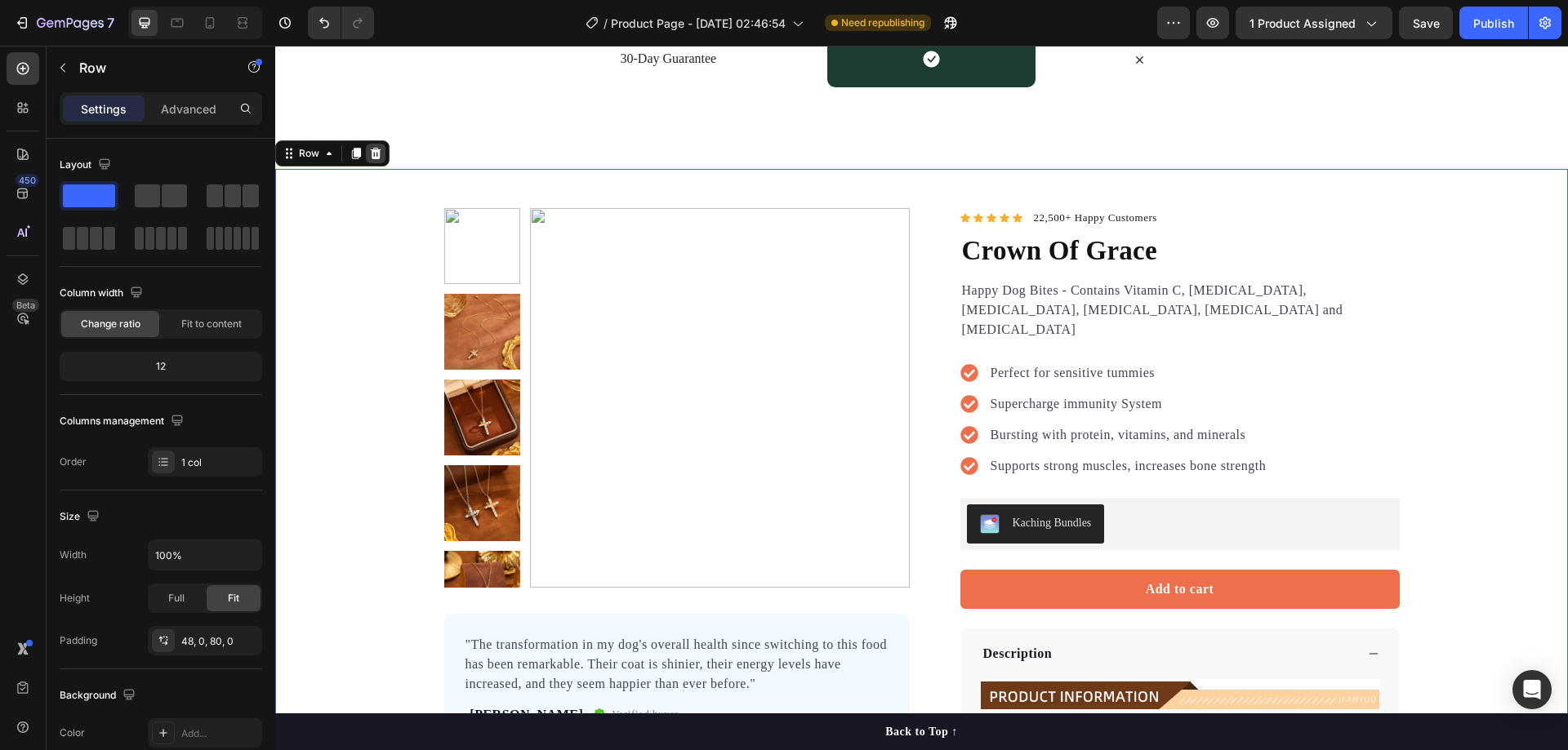
click at [372, 150] on icon at bounding box center [376, 153] width 10 height 11
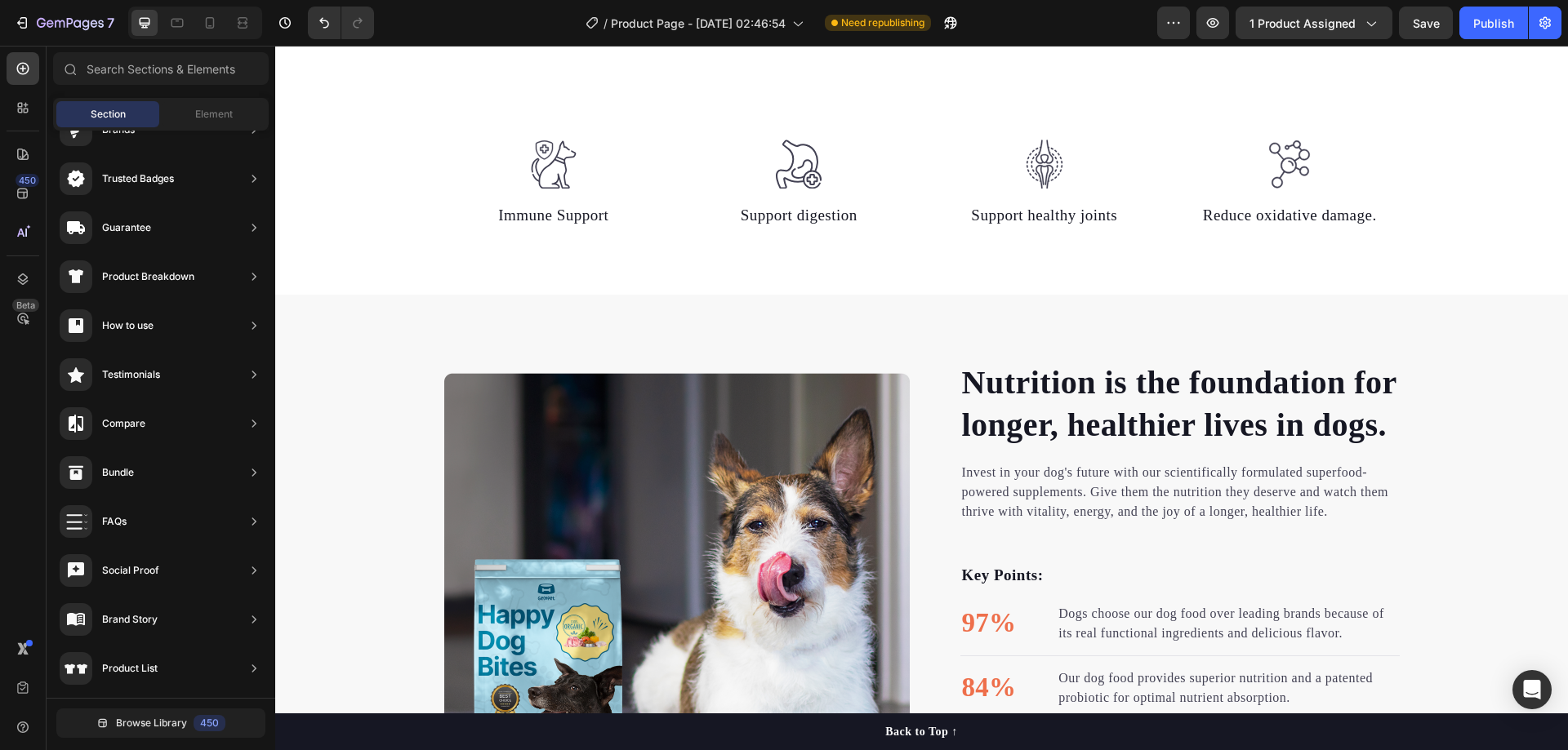
scroll to position [4327, 0]
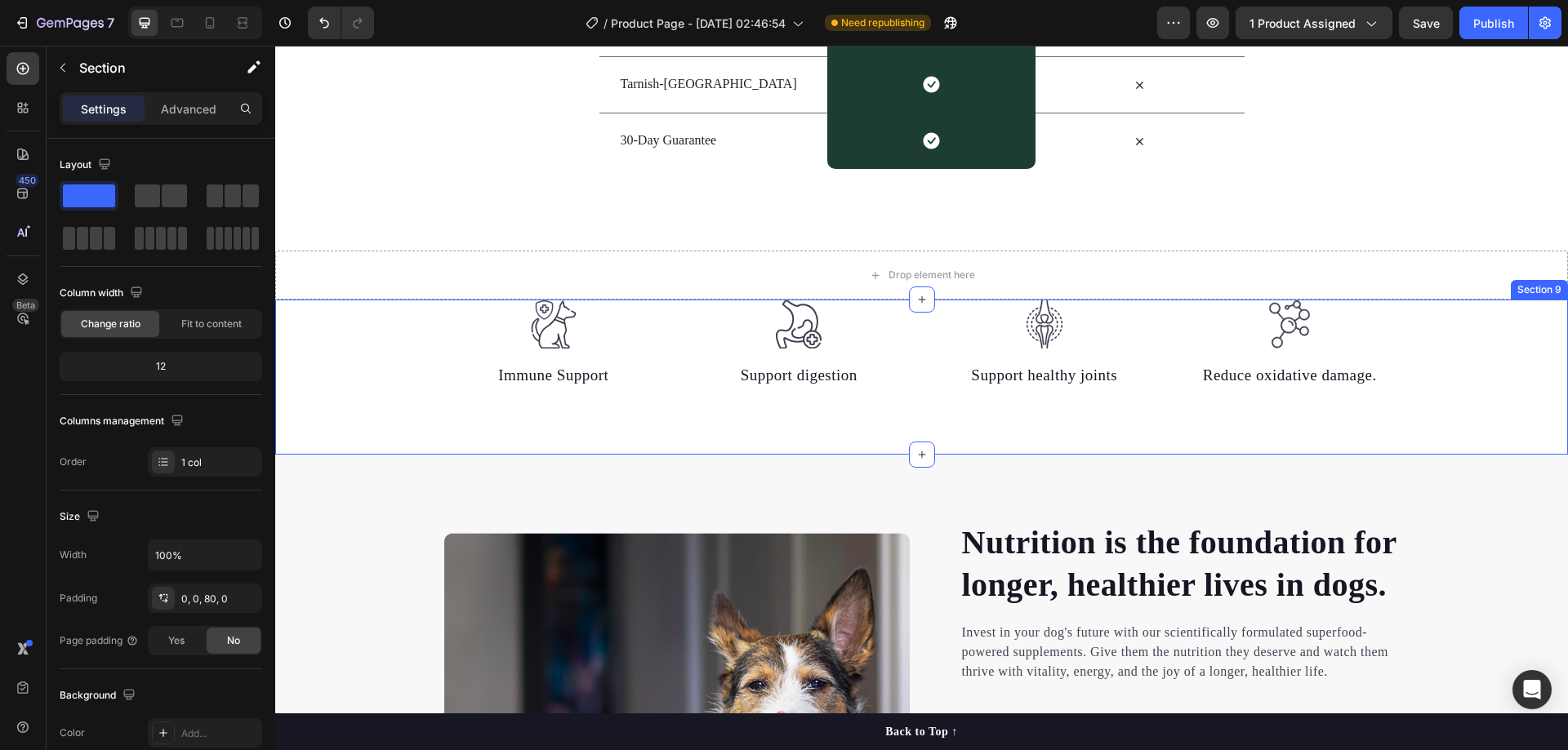
click at [385, 332] on div "Image Immune Support Text block Image Support digestion Text block Image Suppor…" at bounding box center [922, 344] width 1293 height 90
click at [1548, 284] on icon at bounding box center [1554, 284] width 13 height 13
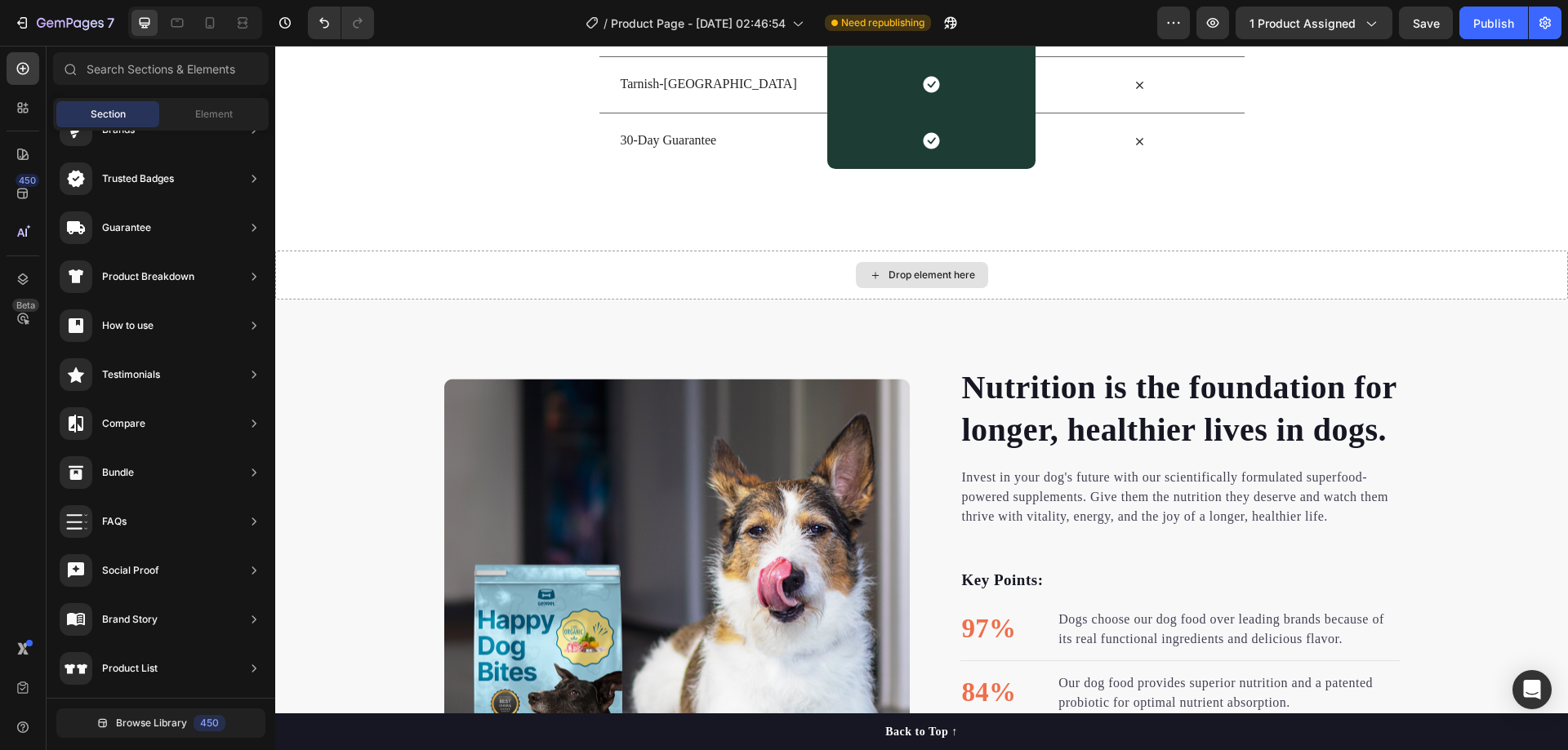
click at [1517, 339] on div "Nutrition is the foundation for longer, healthier lives in dogs. Heading Invest…" at bounding box center [922, 611] width 1293 height 623
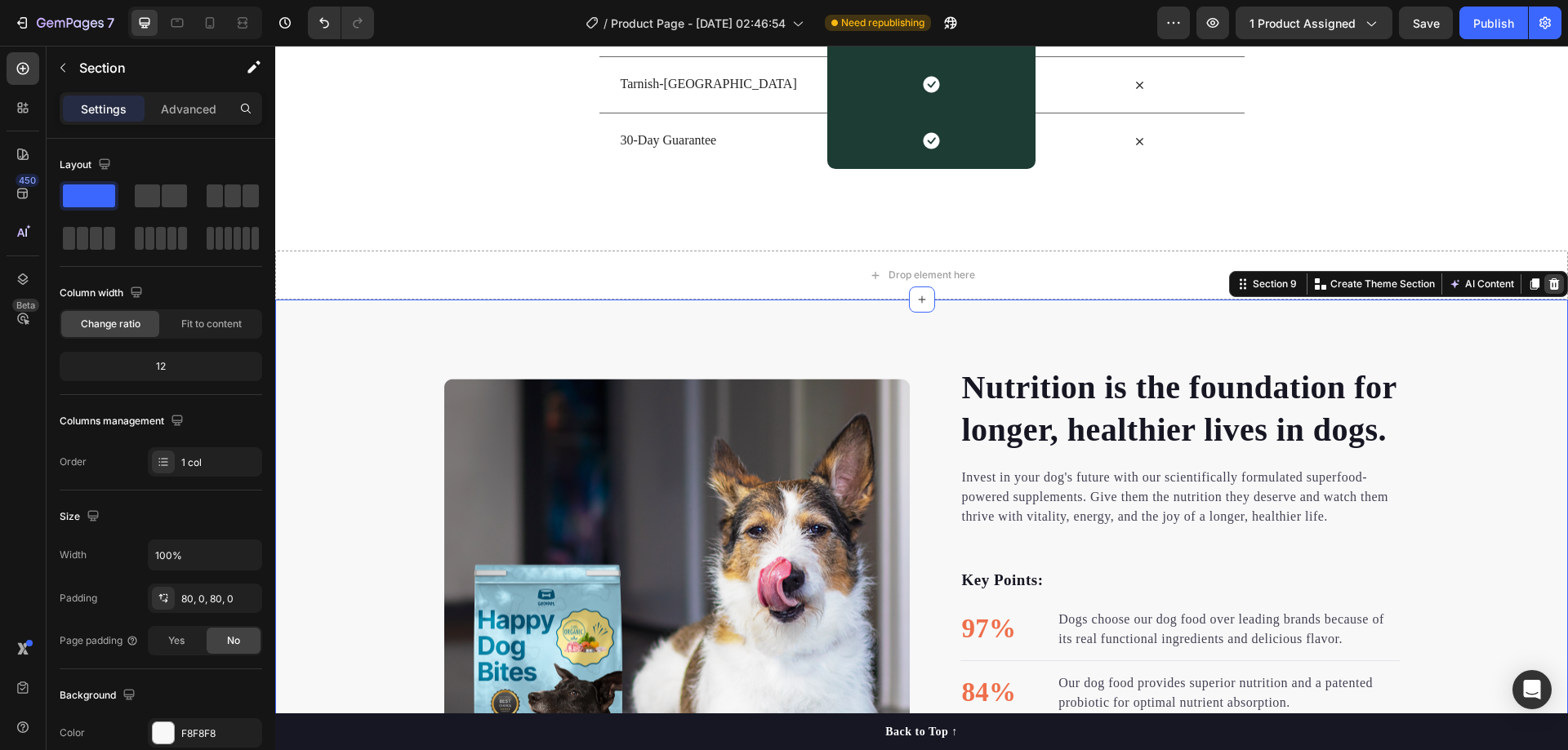
click at [1548, 283] on icon at bounding box center [1554, 284] width 13 height 13
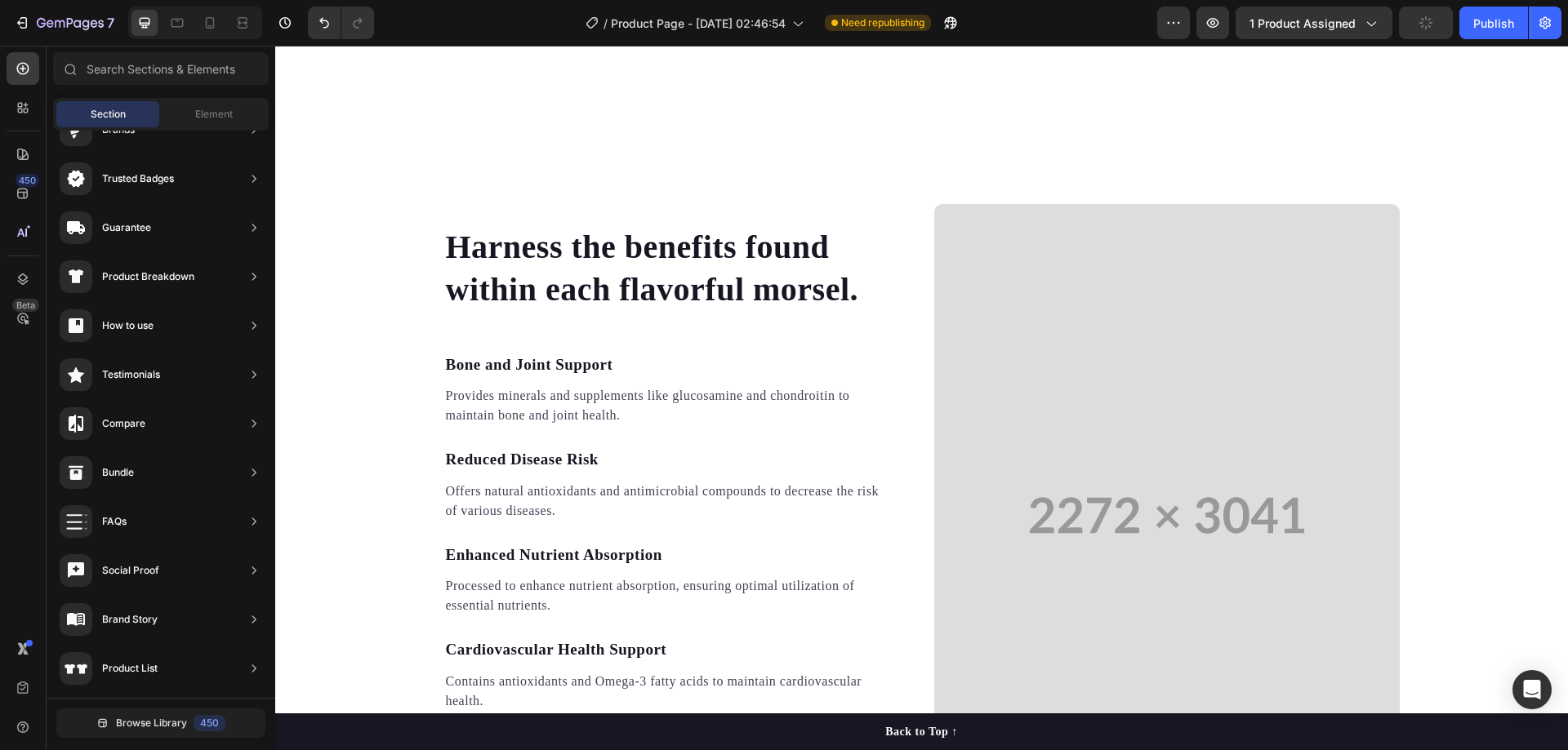
scroll to position [4407, 0]
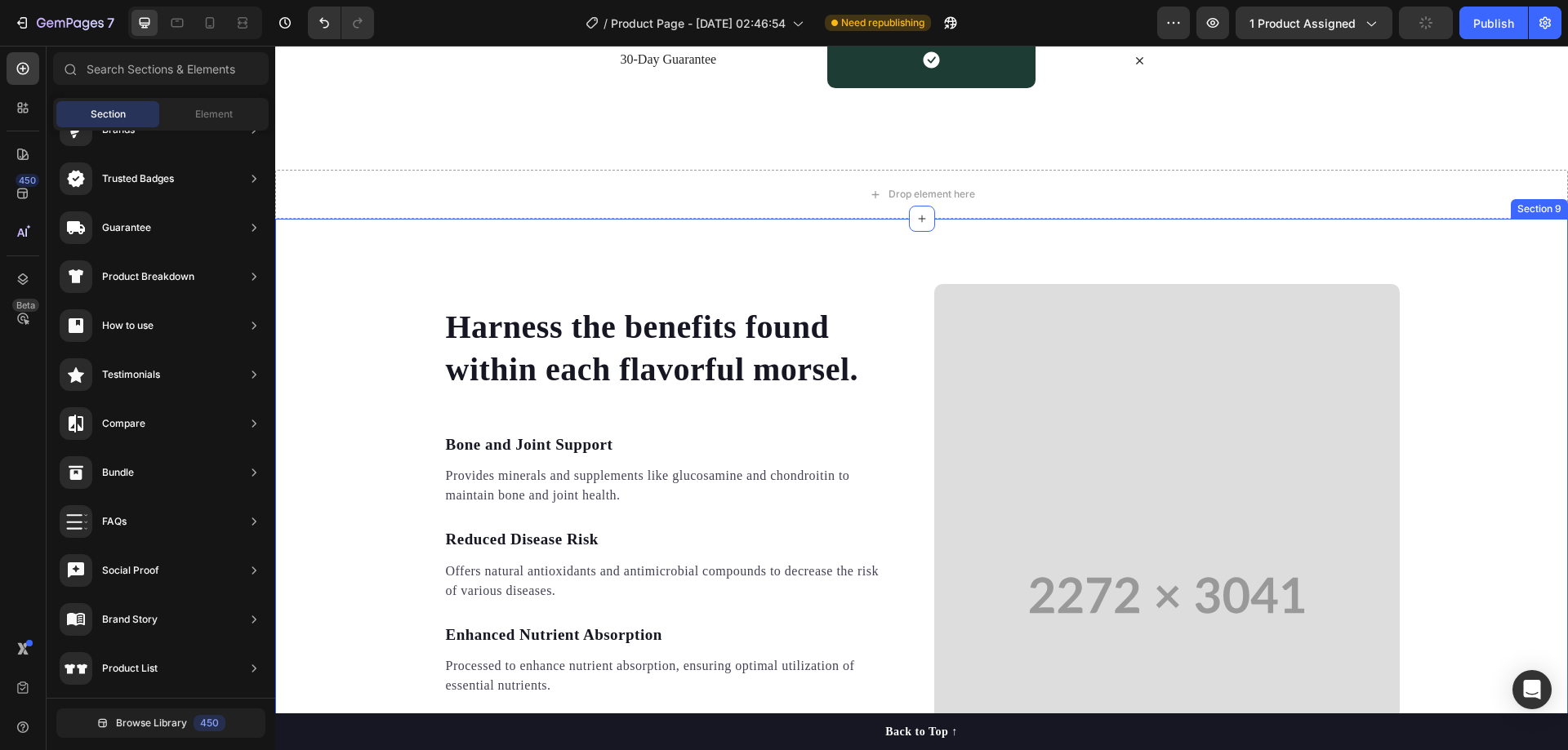
click at [1430, 314] on div "Harness the benefits found within each flavorful morsel. Heading Bone and Joint…" at bounding box center [922, 595] width 1293 height 623
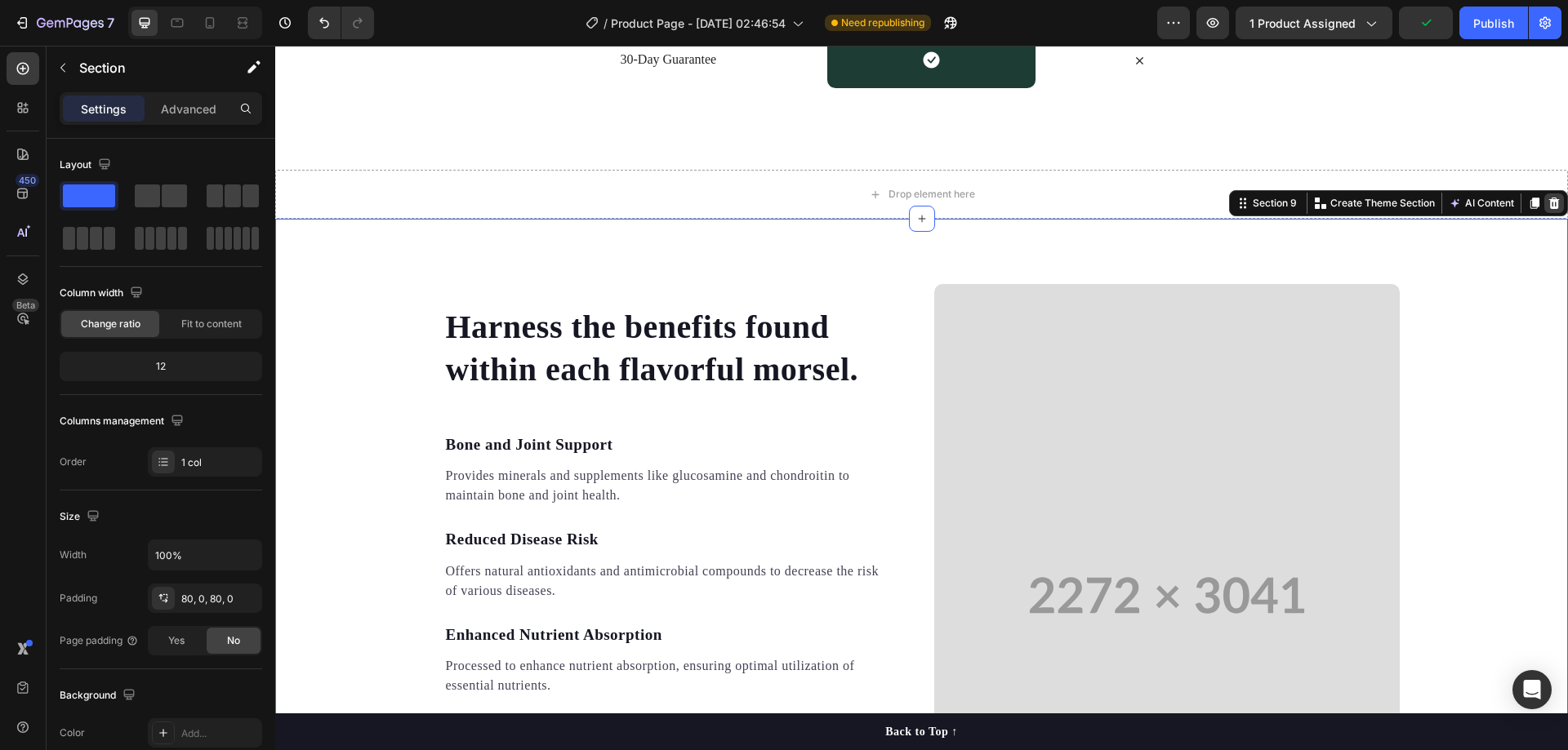
click at [1550, 206] on icon at bounding box center [1555, 203] width 10 height 11
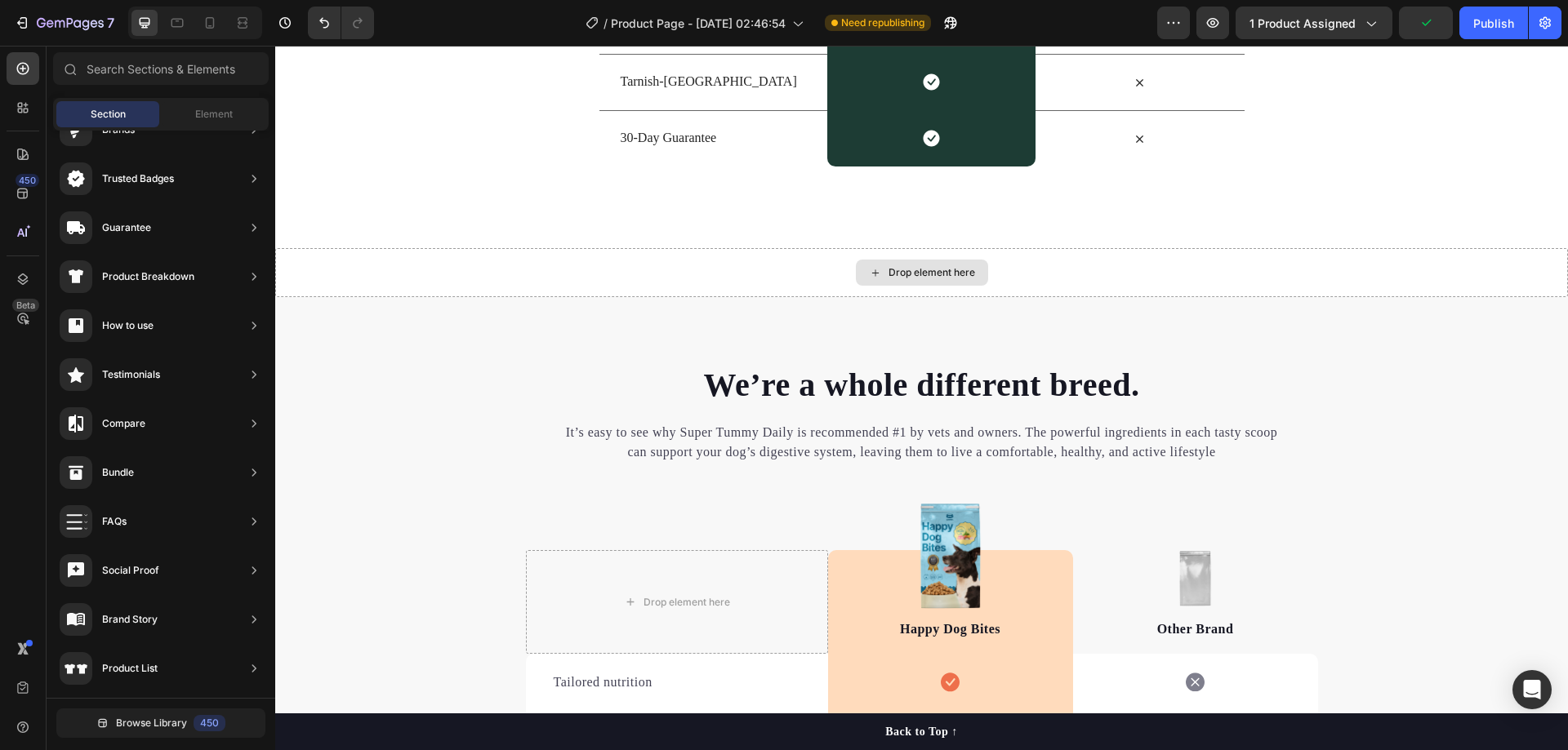
scroll to position [4326, 0]
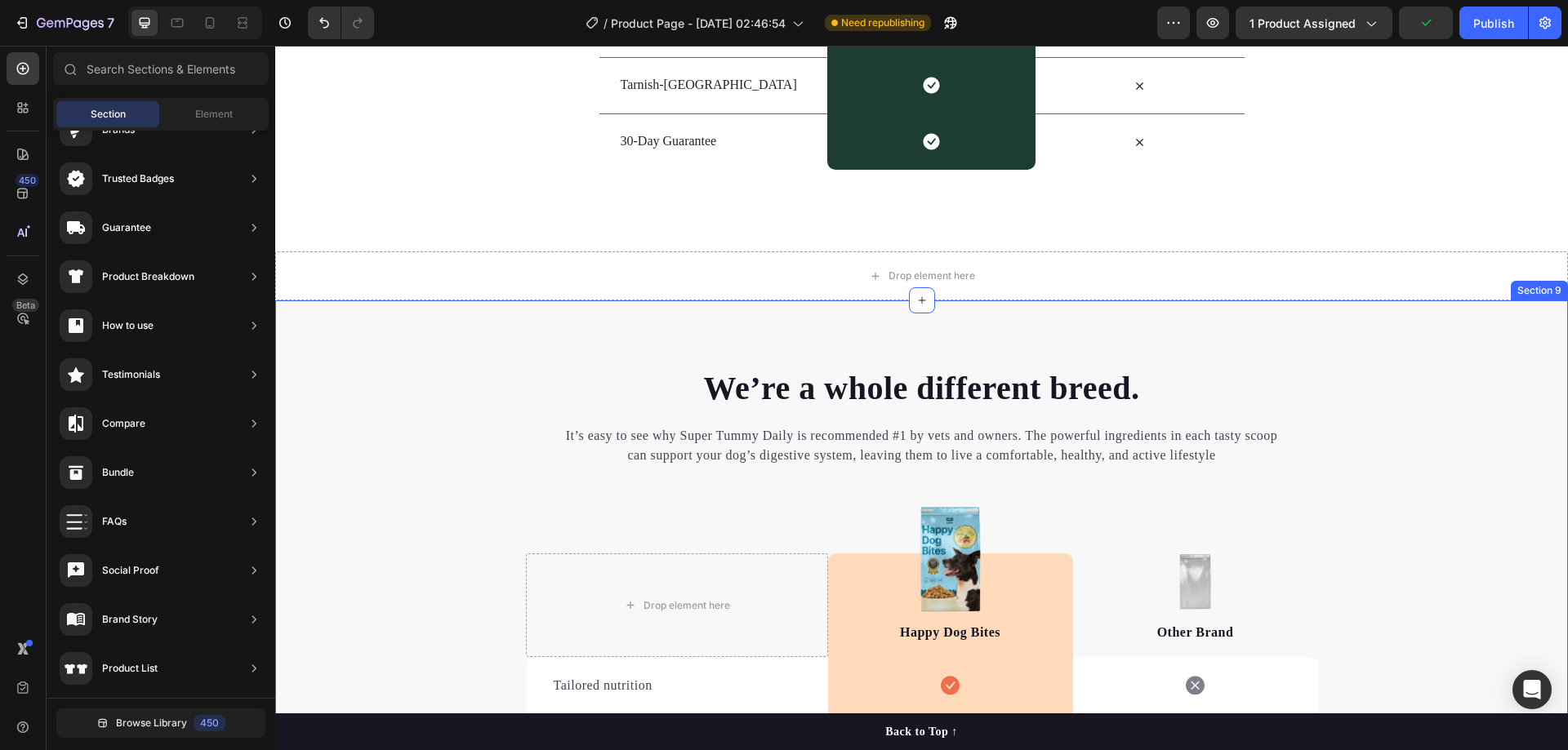
click at [1467, 320] on div "We’re a whole different breed. Heading It’s easy to see why Super Tummy Daily i…" at bounding box center [922, 740] width 1293 height 879
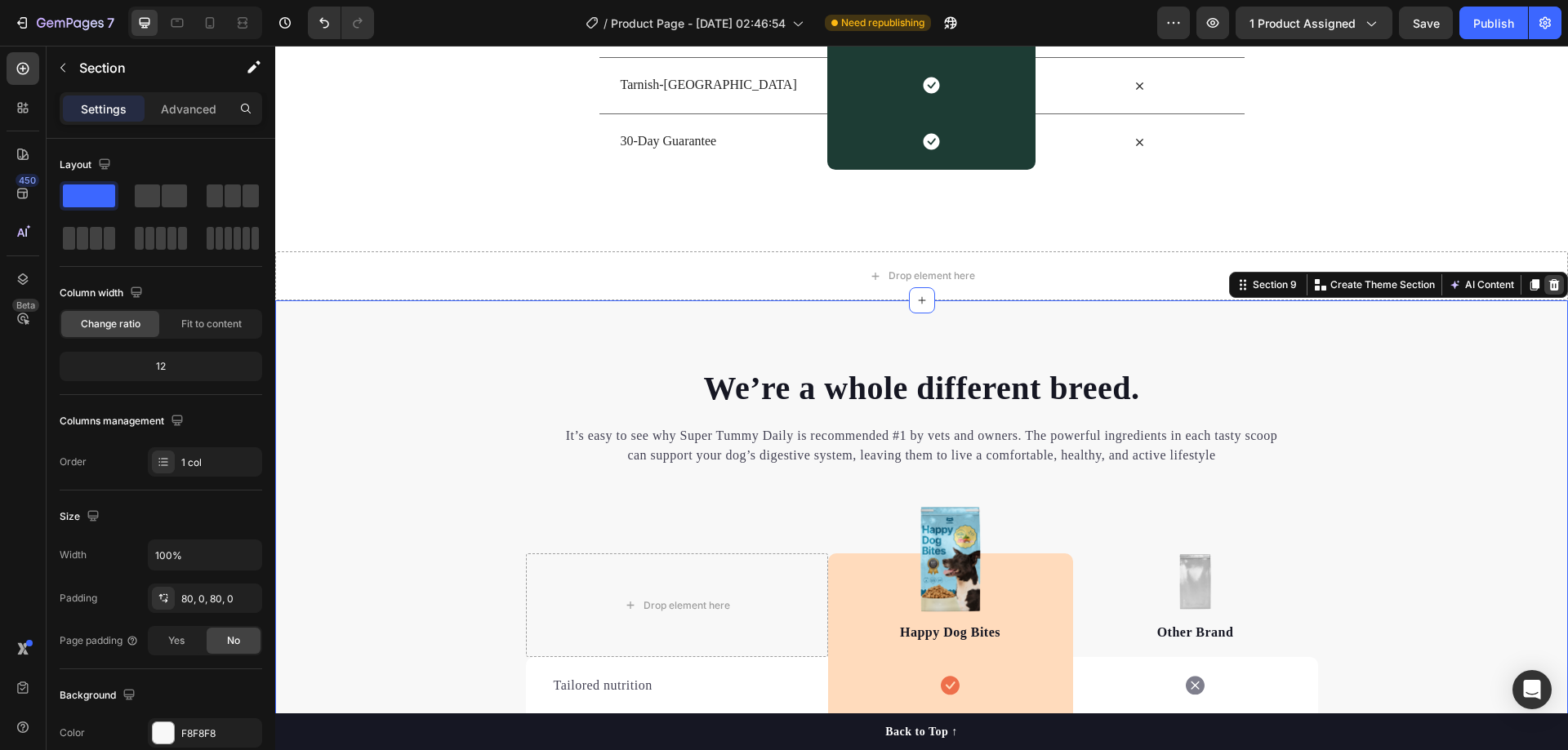
click at [1550, 283] on icon at bounding box center [1555, 284] width 10 height 11
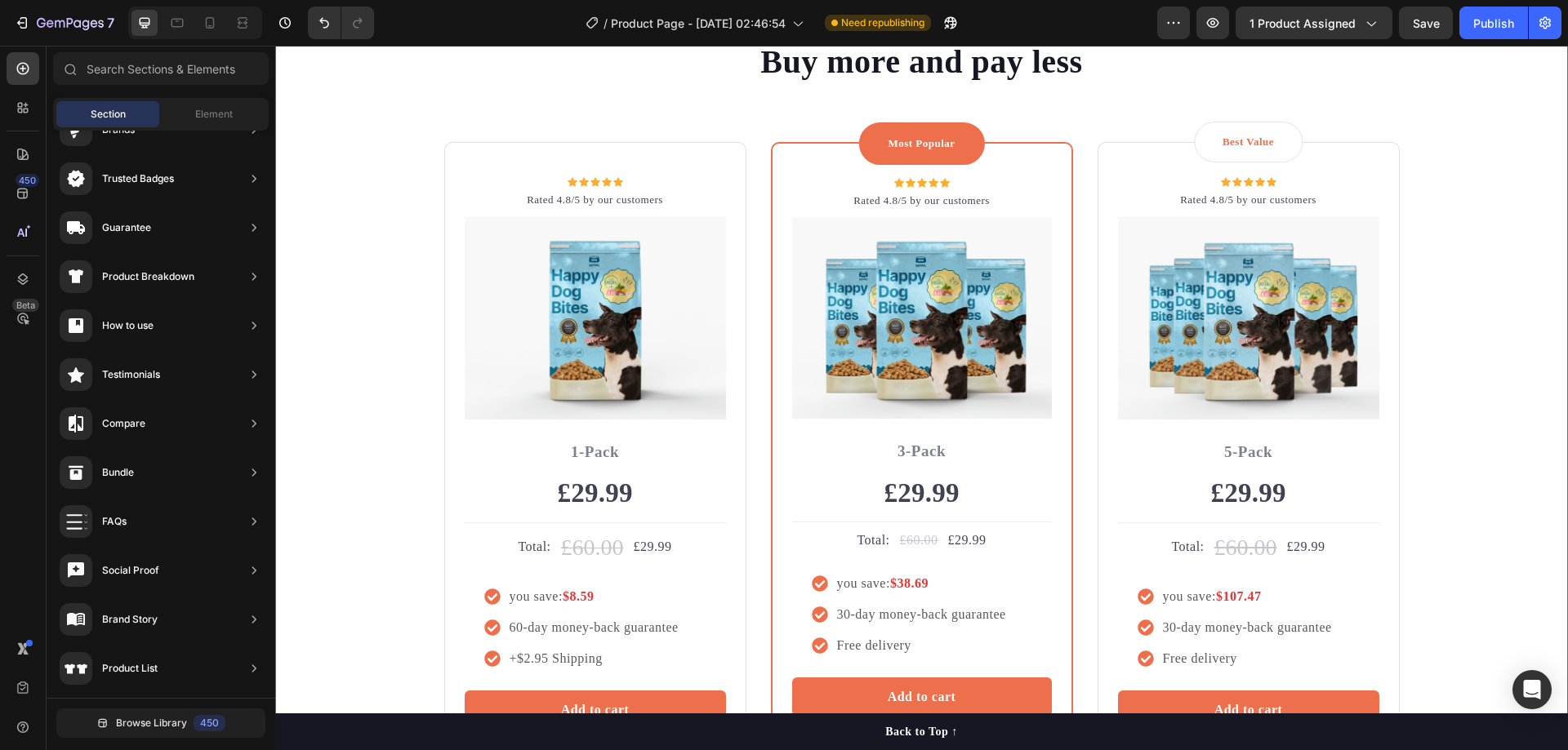
scroll to position [4407, 0]
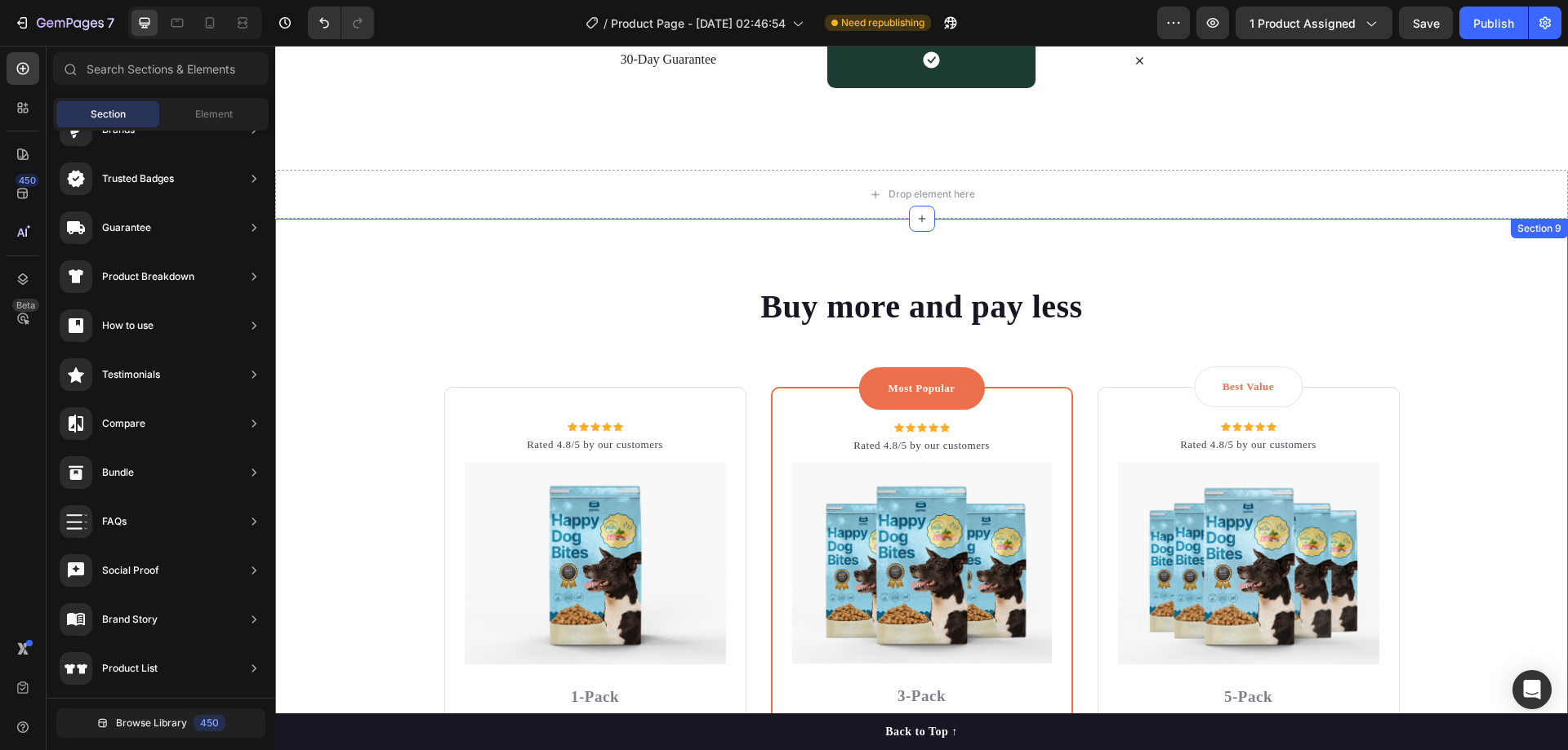
click at [1469, 323] on div "Buy more and pay less Heading Row Icon Icon Icon Icon Icon Icon List Hoz Rated …" at bounding box center [922, 657] width 1268 height 747
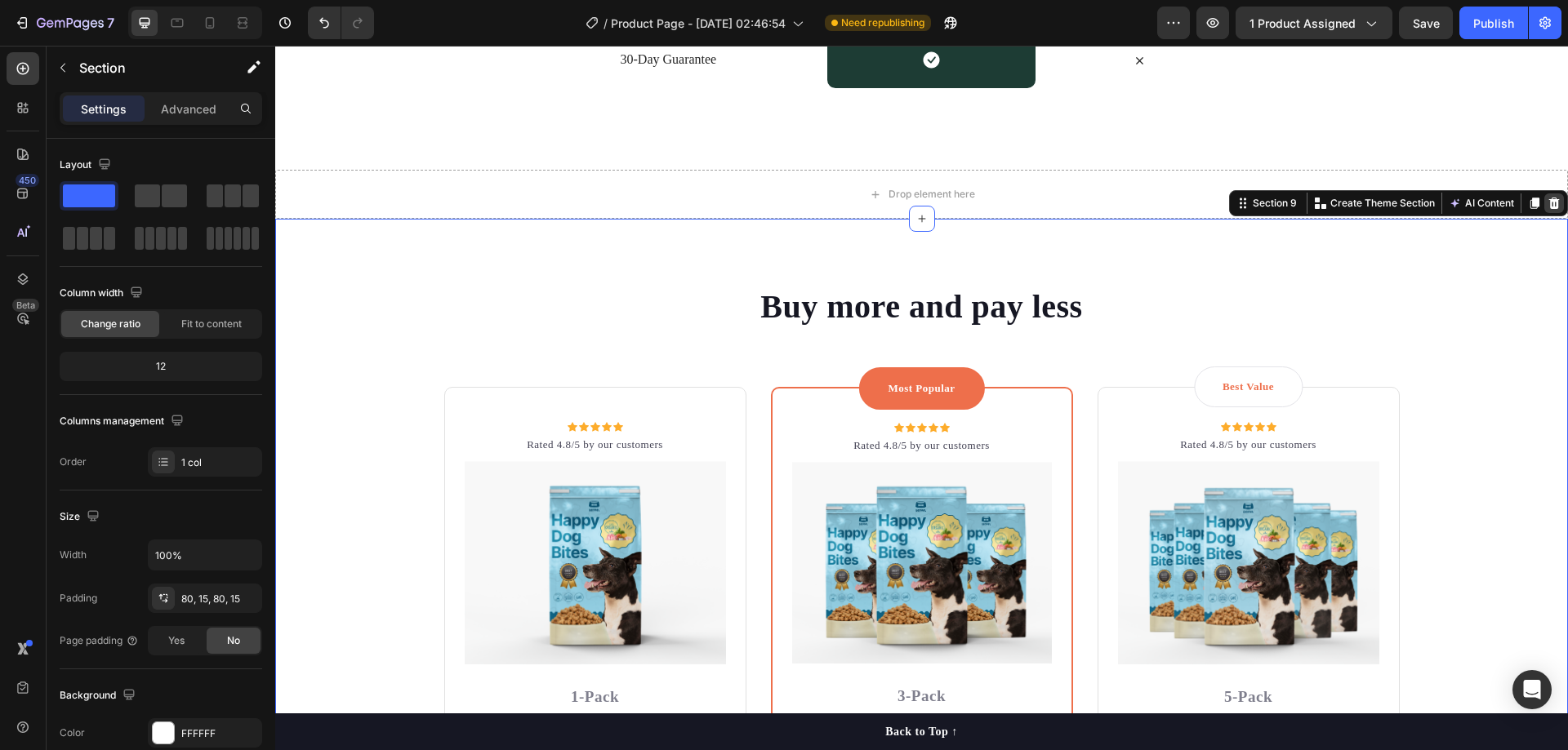
click at [1551, 203] on div at bounding box center [1554, 203] width 19 height 19
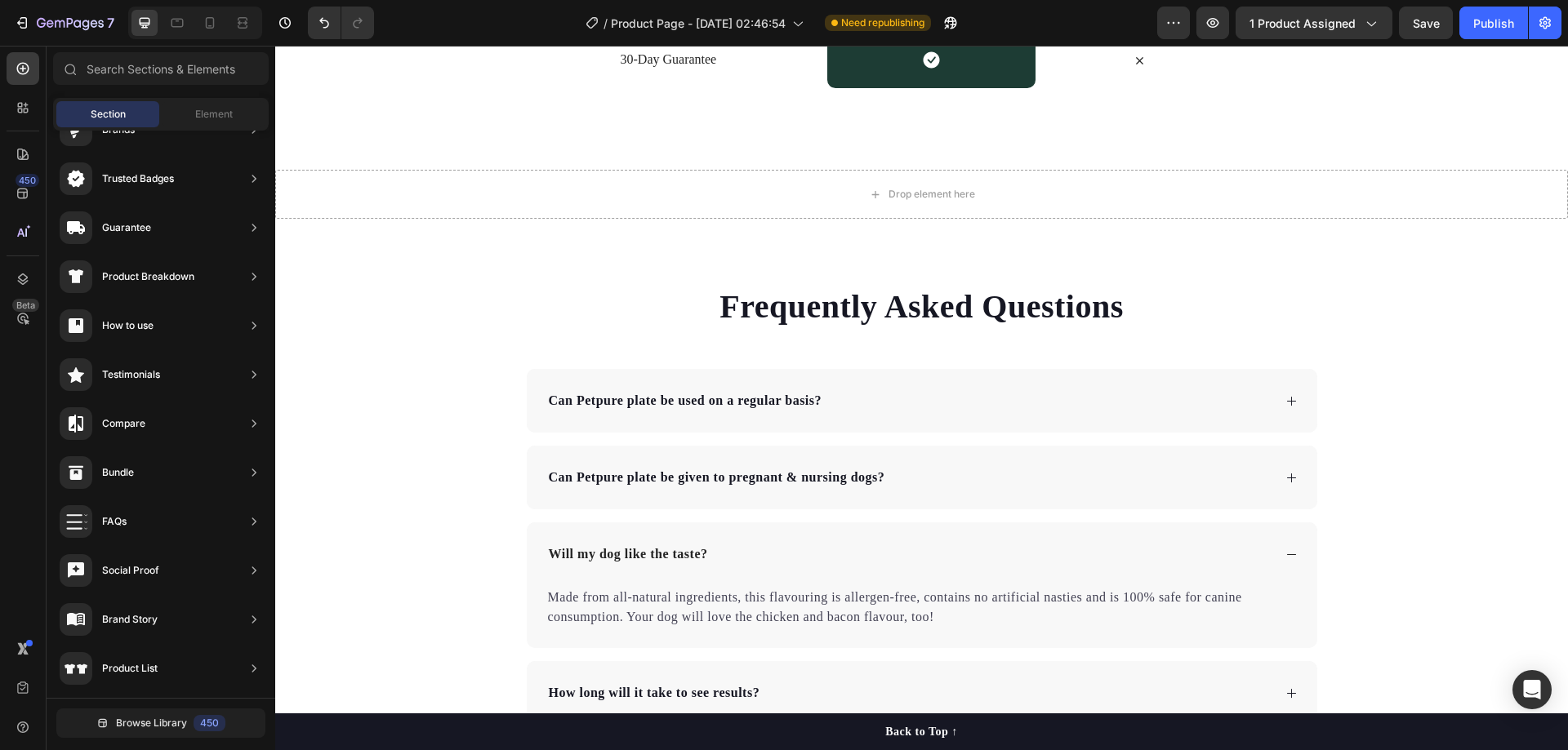
click at [1472, 297] on div "Frequently Asked Questions Heading Can Petpure plate be used on a regular basis…" at bounding box center [922, 581] width 1293 height 594
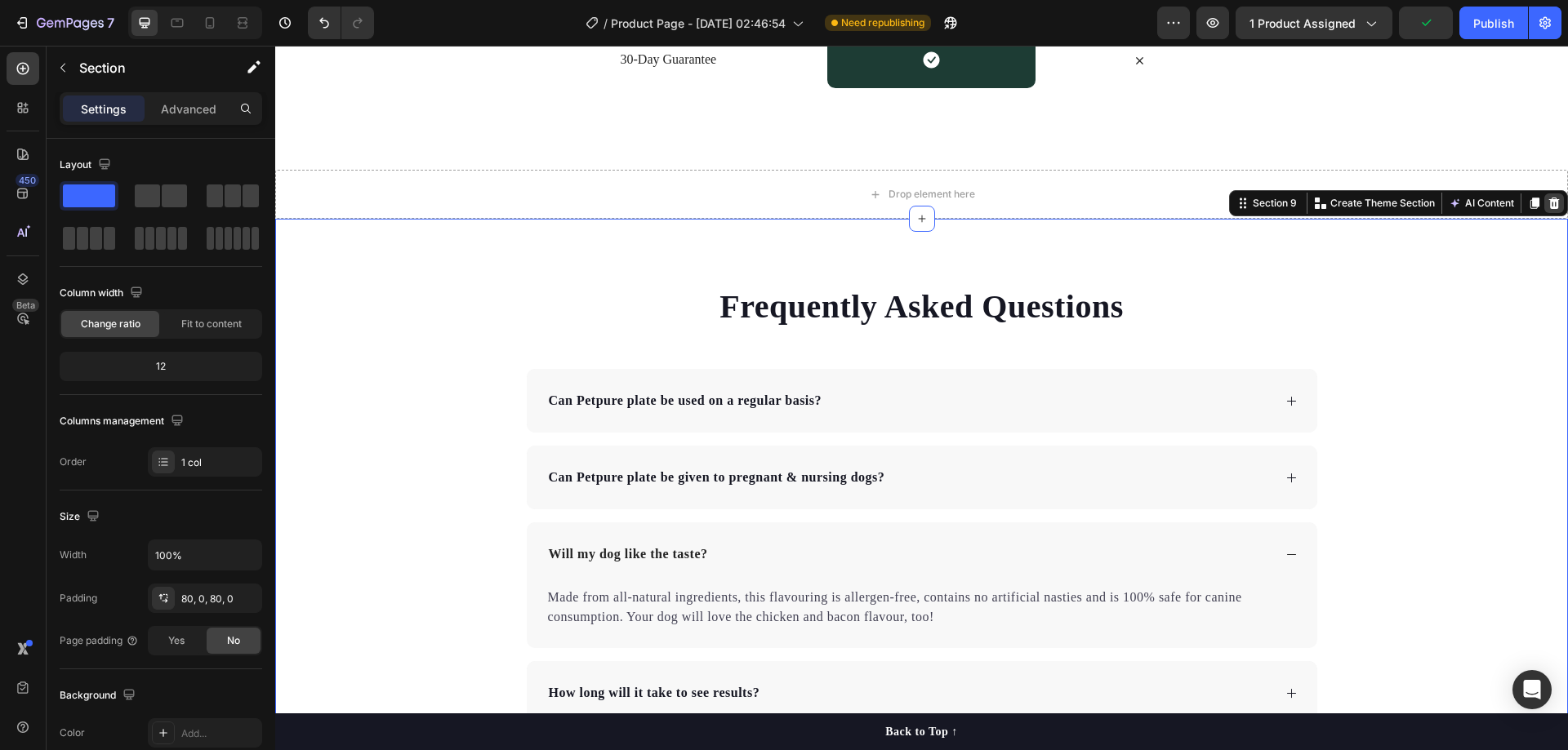
click at [1544, 212] on div at bounding box center [1554, 203] width 19 height 19
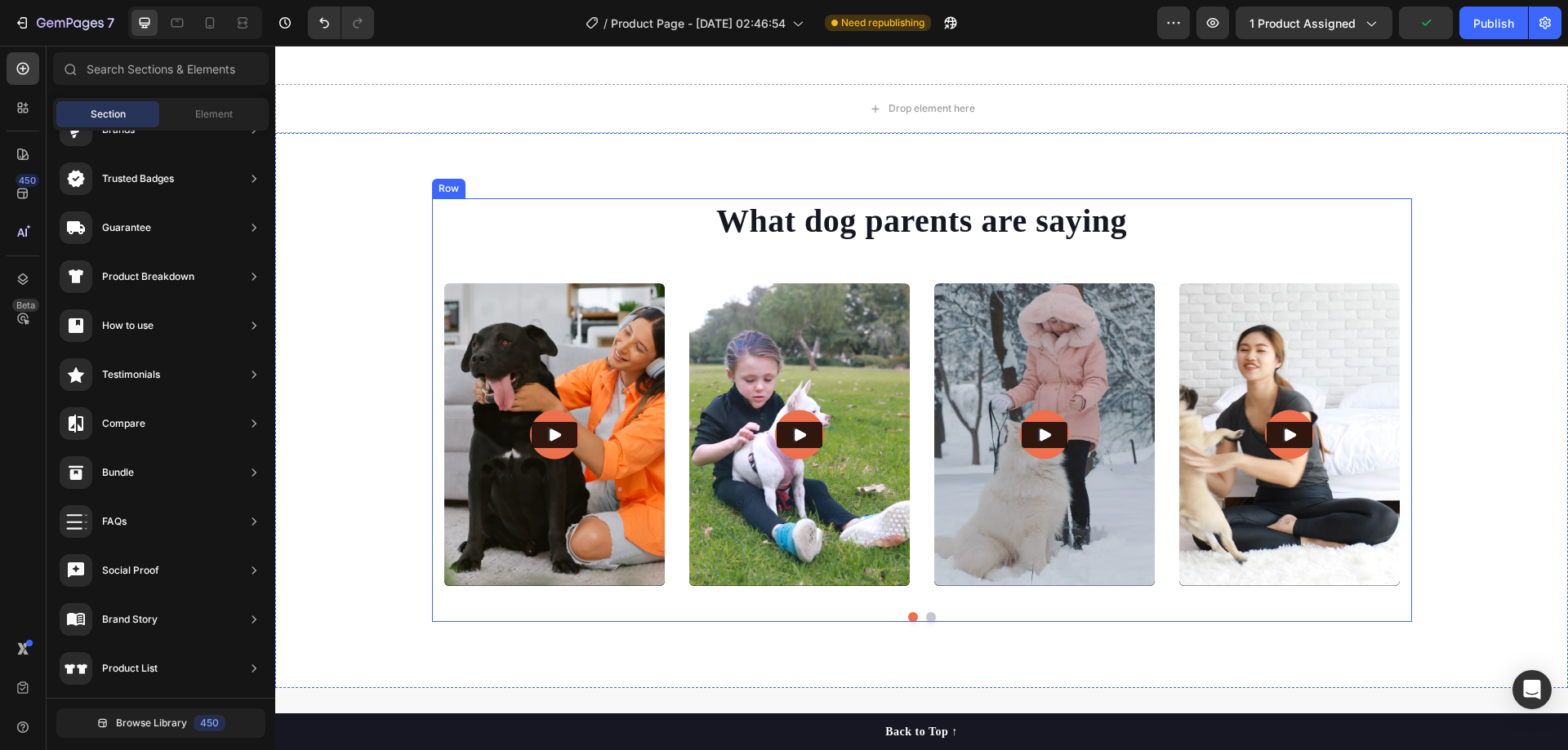
scroll to position [4490, 0]
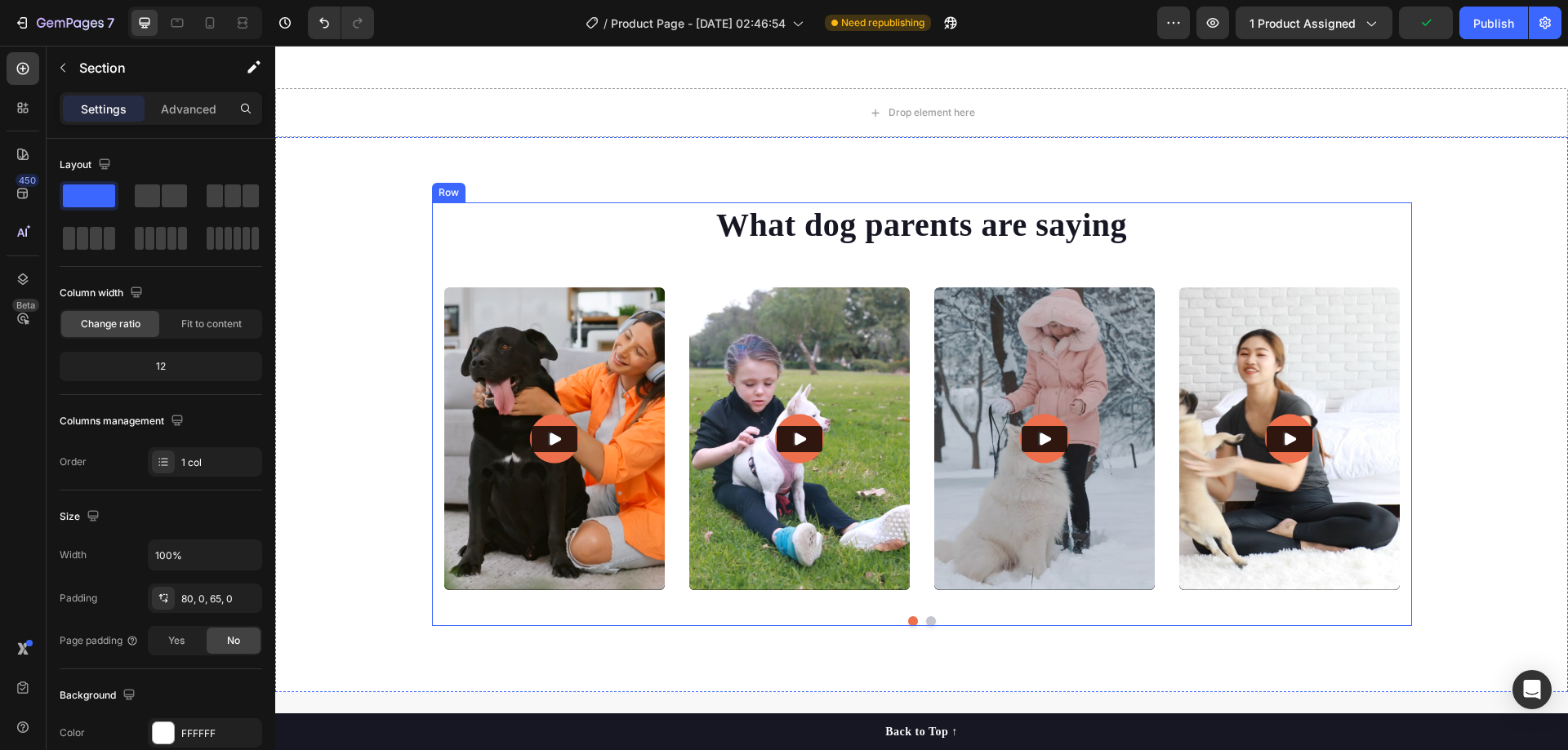
click at [1469, 228] on div "What dog parents are saying Heading Video Video Video Video Video Carousel Row" at bounding box center [922, 421] width 1293 height 437
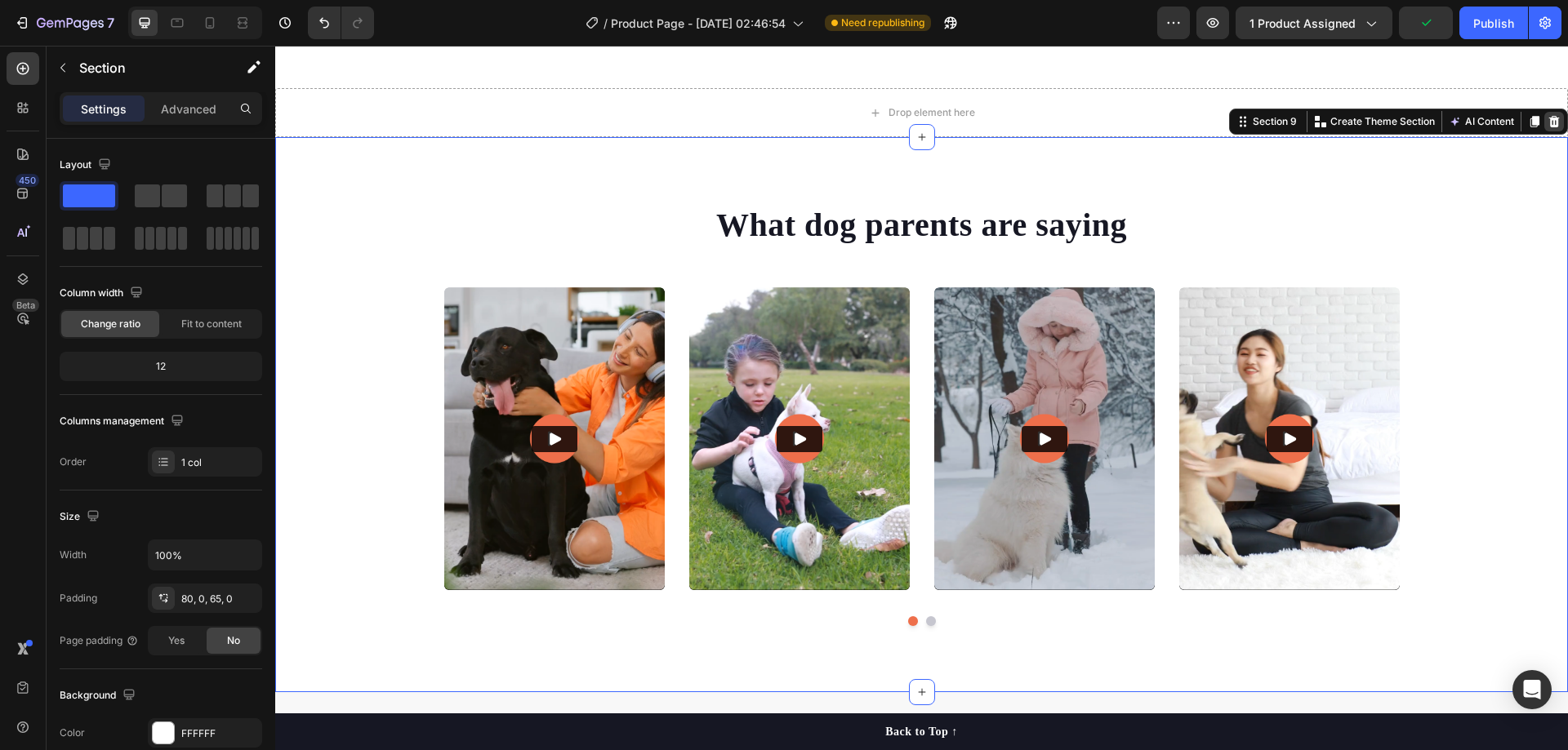
click at [1548, 124] on icon at bounding box center [1554, 122] width 13 height 13
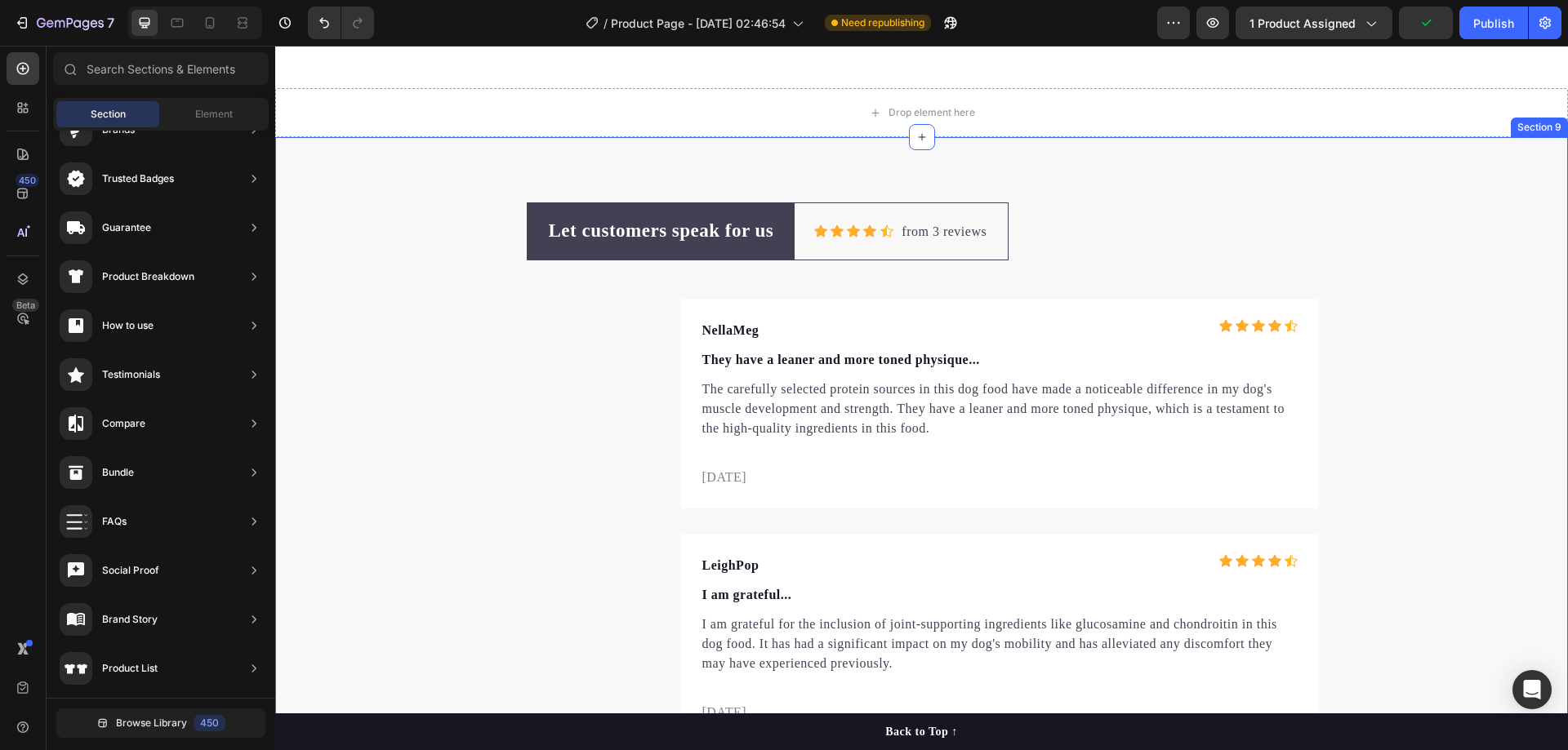
click at [1467, 198] on div "Let customers speak for us Text block Row Icon Icon Icon Icon Icon Icon List Ho…" at bounding box center [922, 591] width 1293 height 907
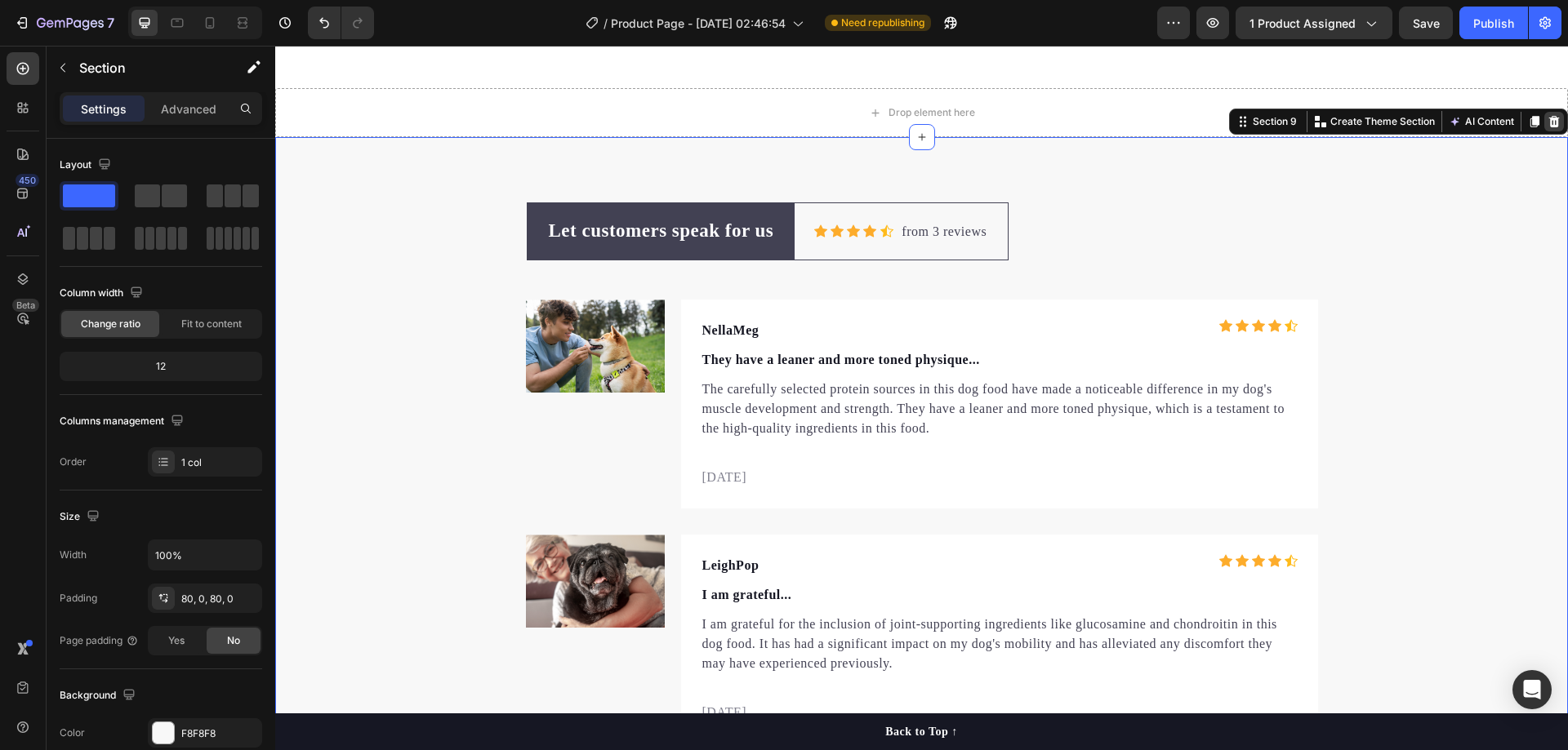
click at [1550, 124] on icon at bounding box center [1555, 122] width 10 height 11
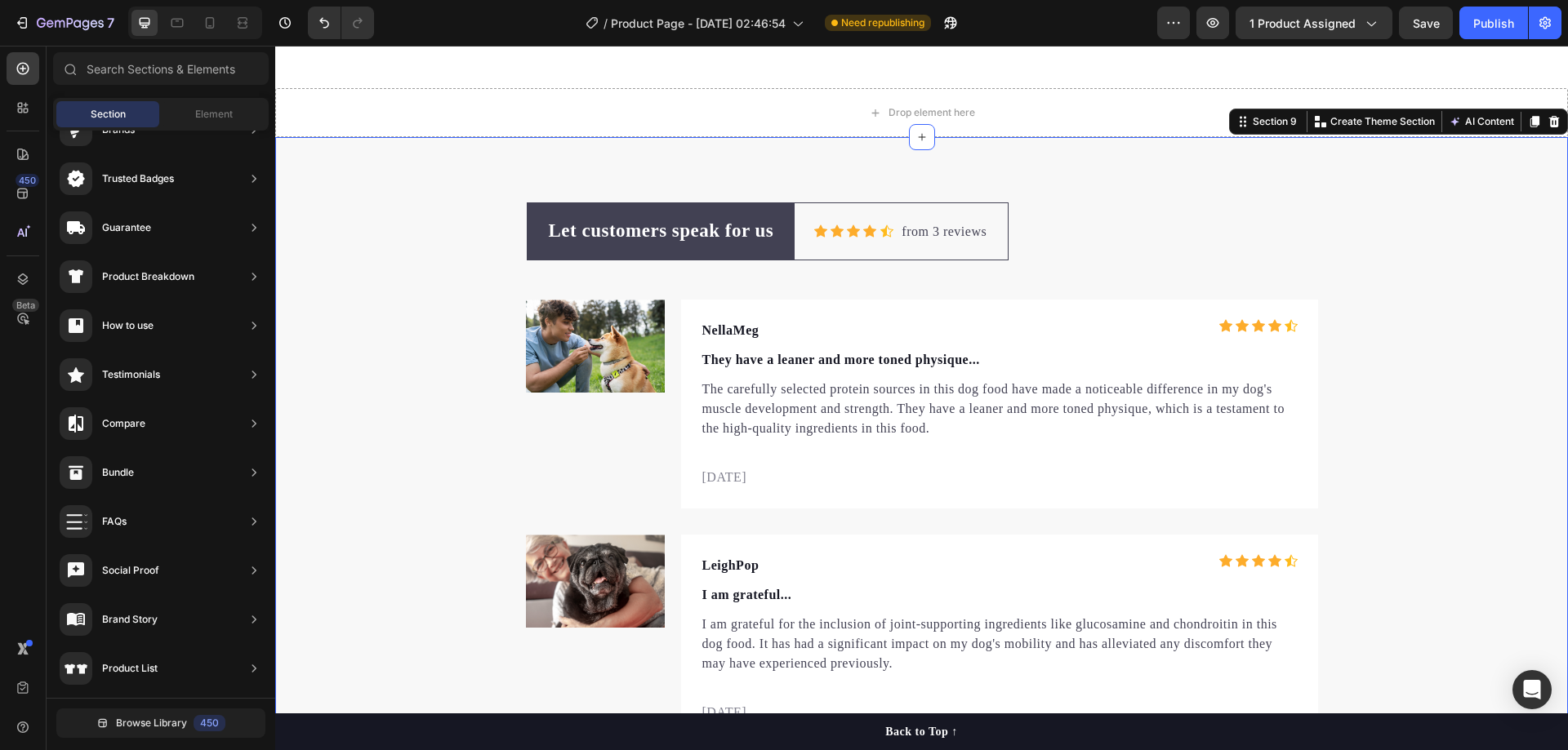
scroll to position [4460, 0]
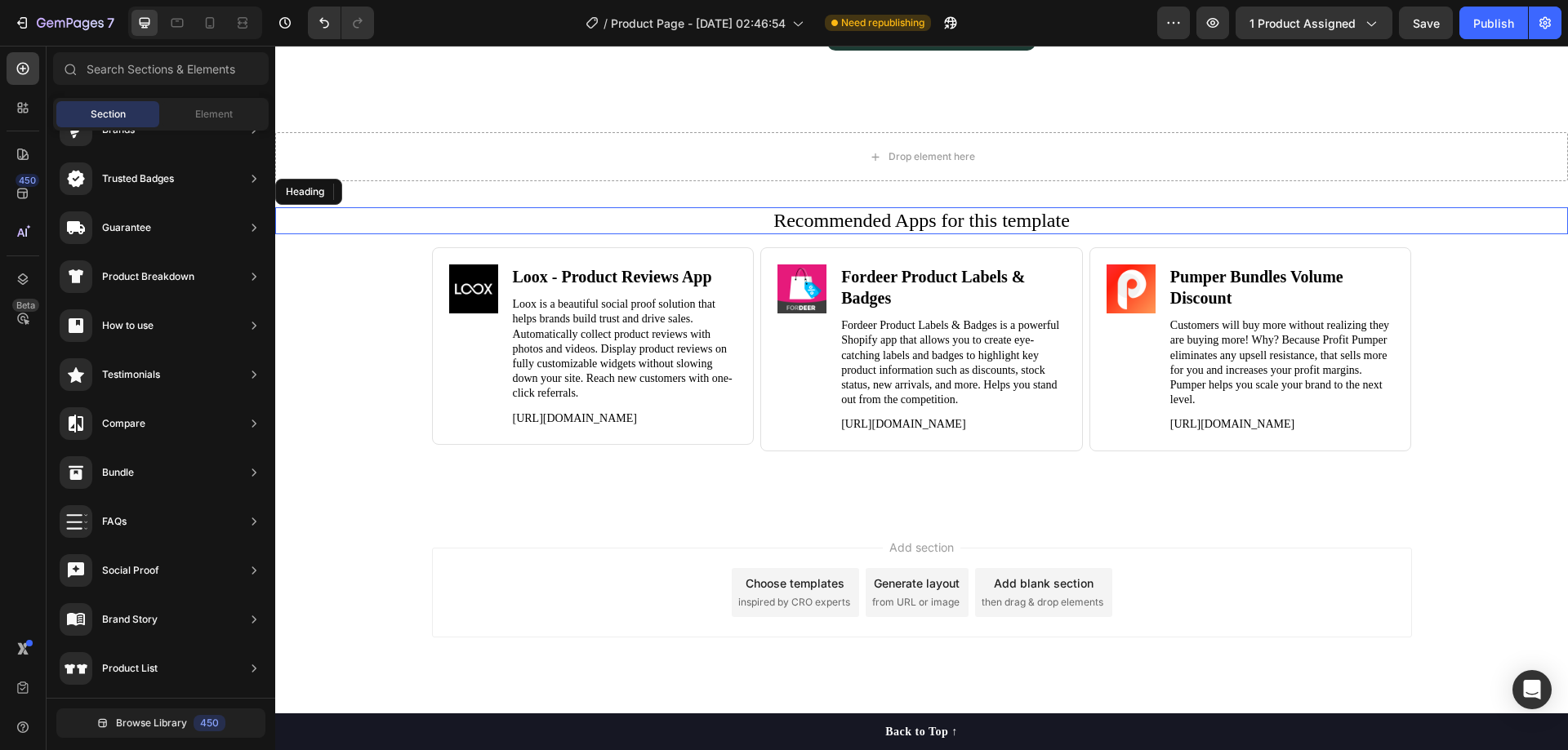
click at [1455, 207] on h2 "Recommended Apps for this template" at bounding box center [921, 220] width 1260 height 27
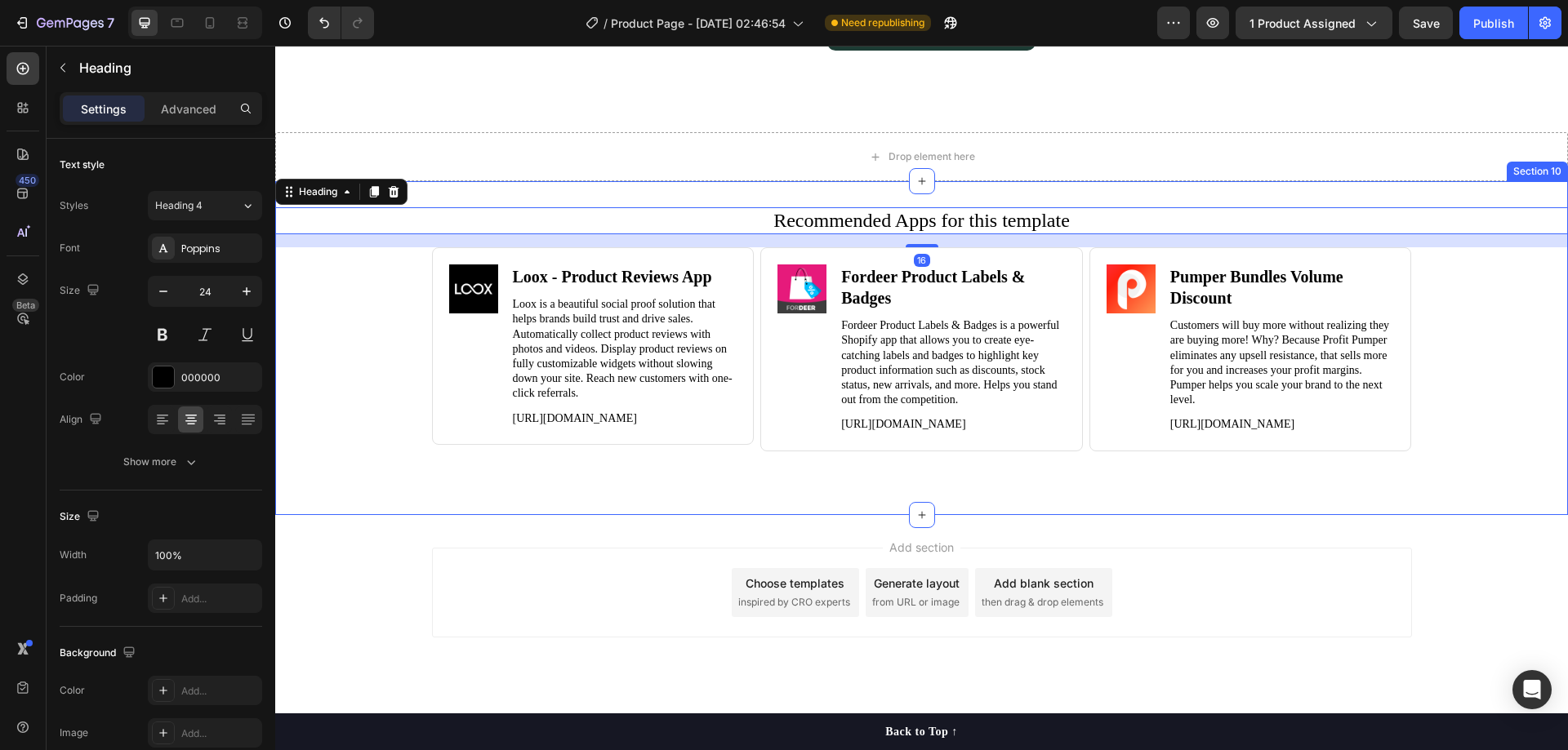
click at [1477, 264] on div "Recommended Apps for this template Heading 16 Image Loox ‑ Product Reviews App …" at bounding box center [922, 347] width 1293 height 281
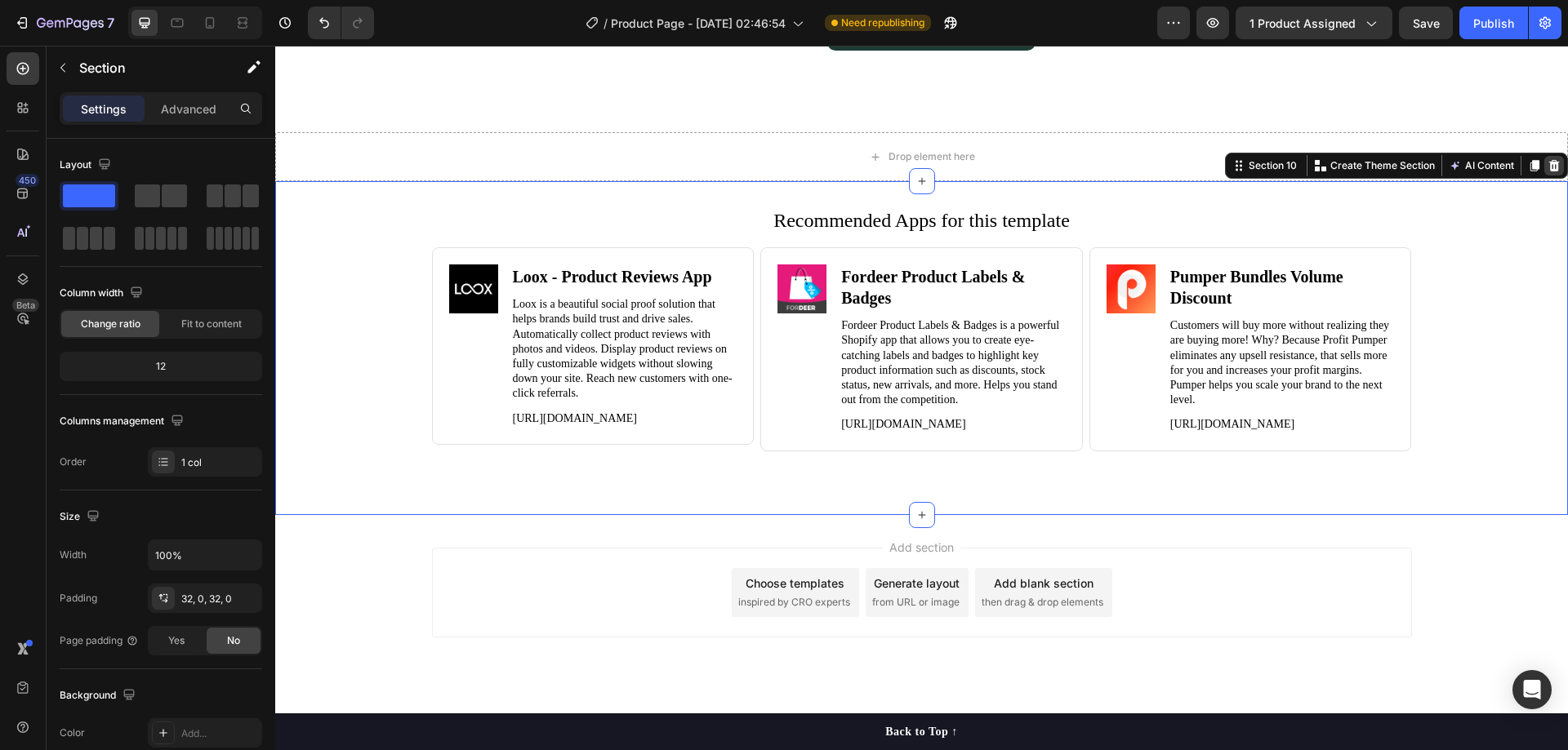
click at [1550, 160] on icon at bounding box center [1555, 165] width 10 height 11
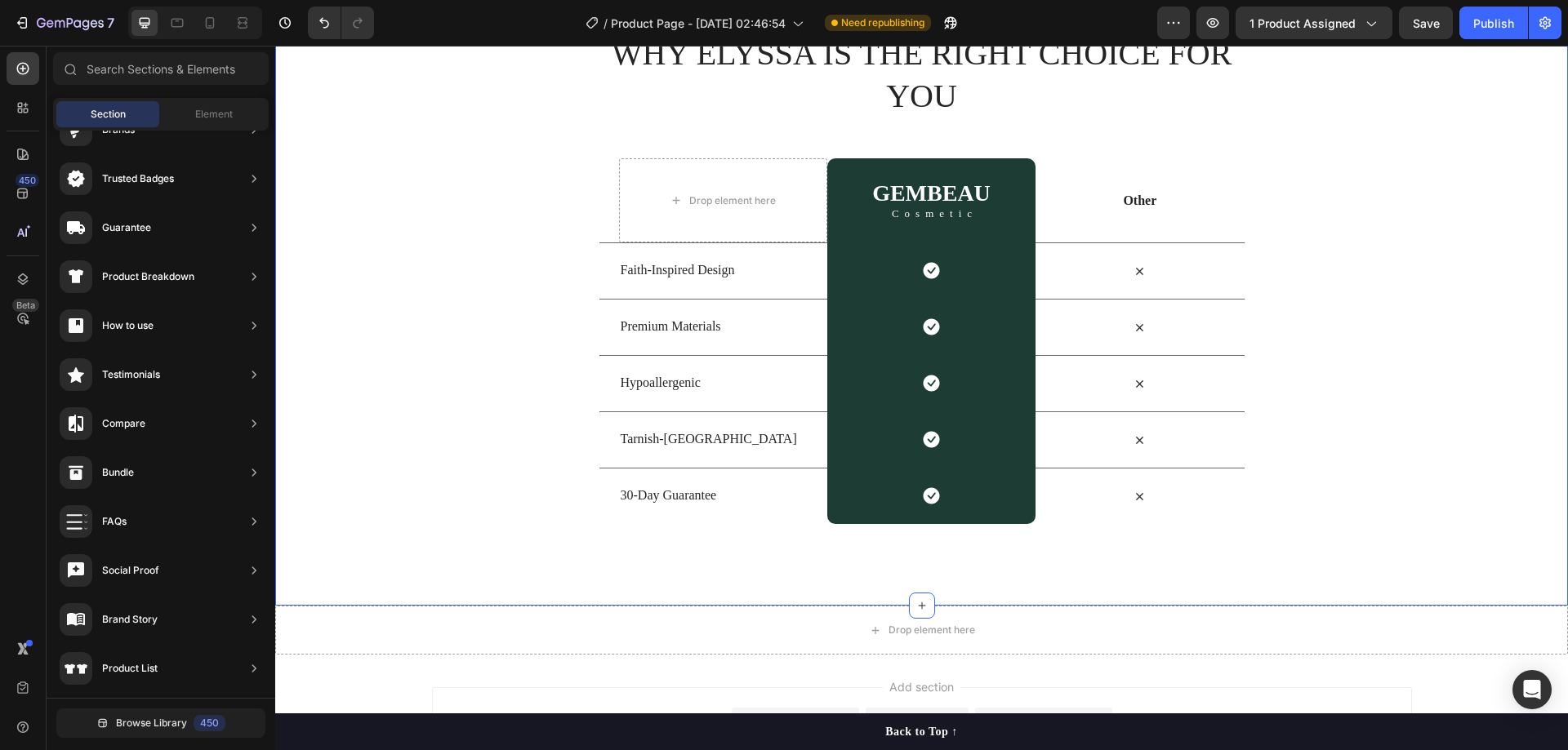
scroll to position [3948, 0]
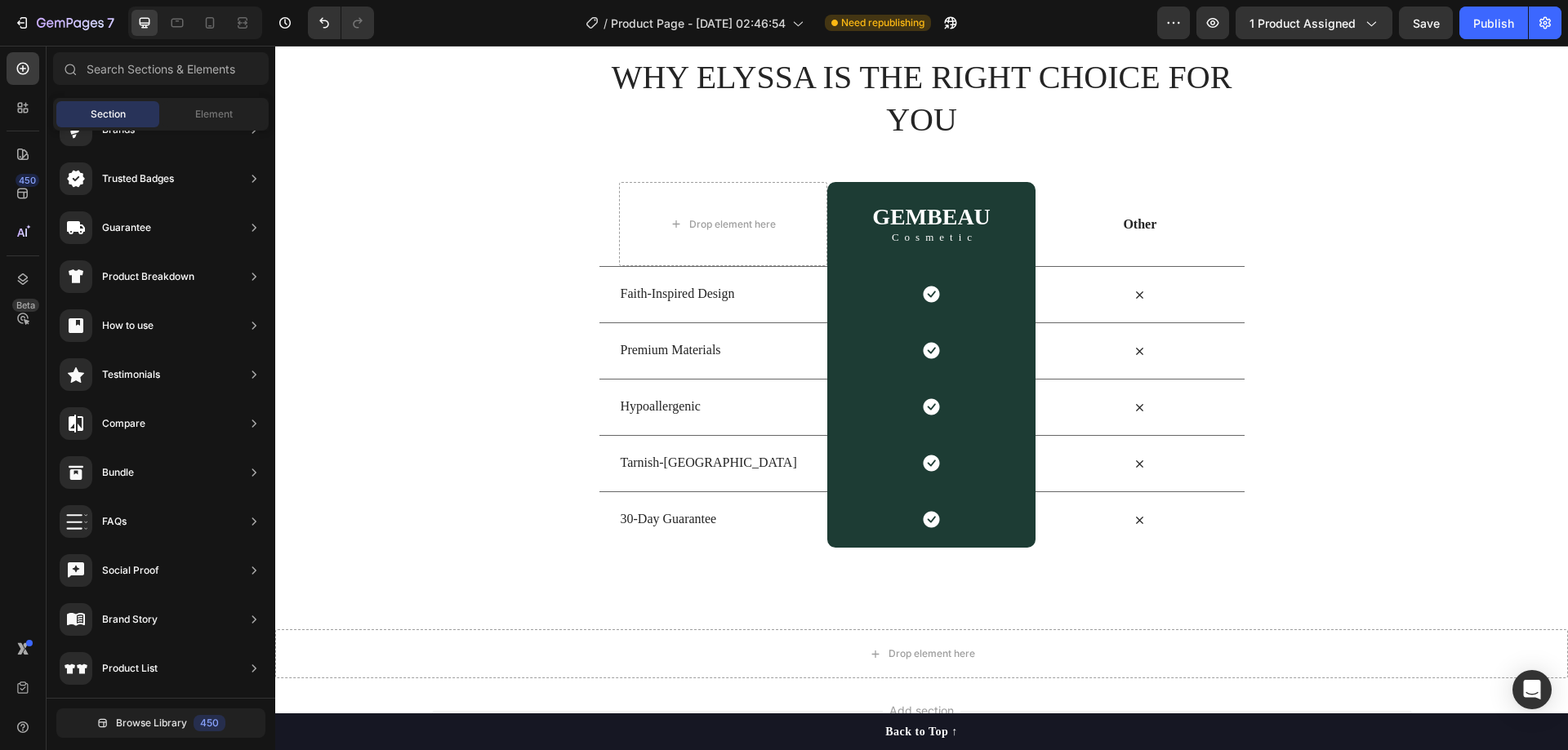
drag, startPoint x: 1504, startPoint y: 25, endPoint x: 1482, endPoint y: 45, distance: 29.7
click at [1503, 25] on div "Publish" at bounding box center [1494, 24] width 41 height 17
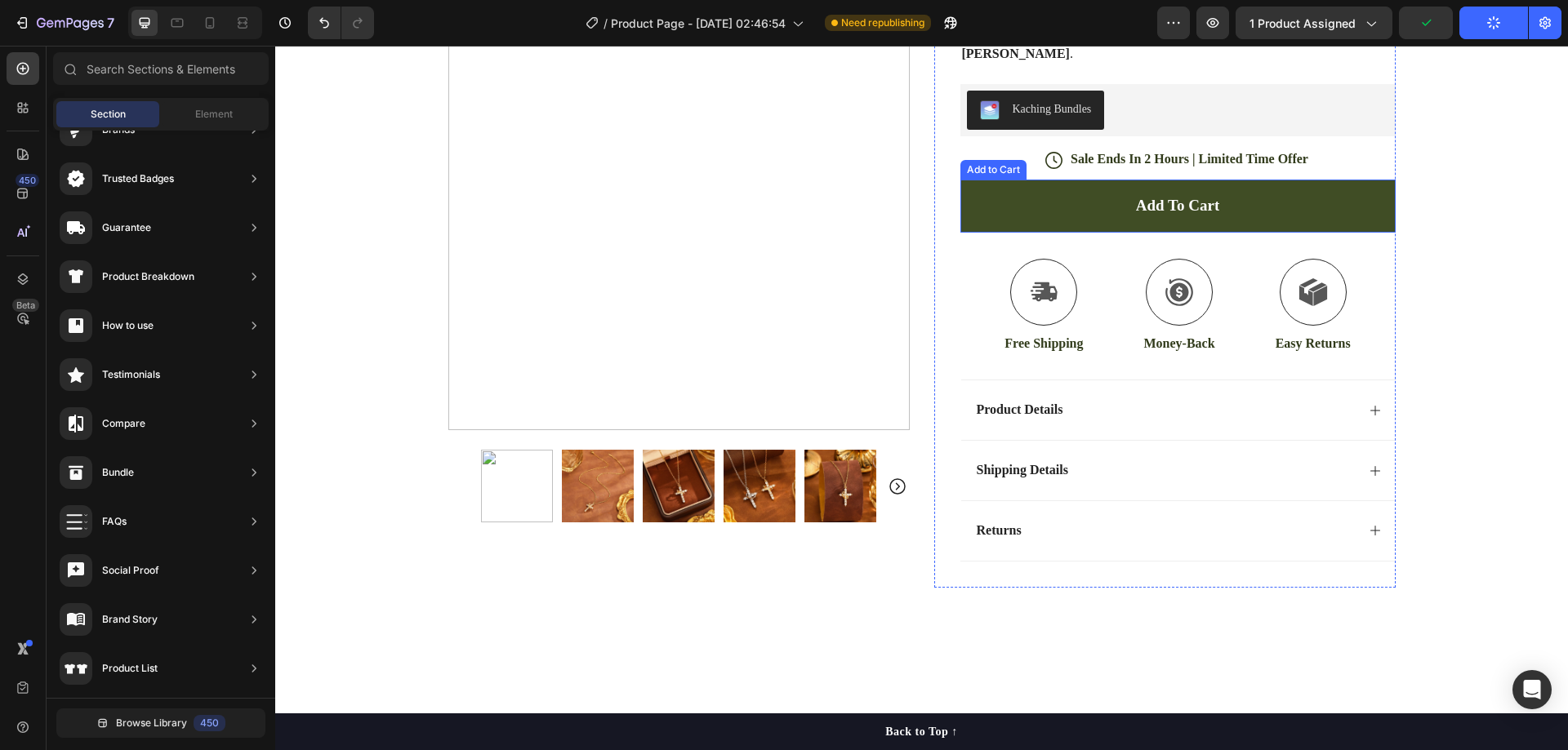
scroll to position [0, 0]
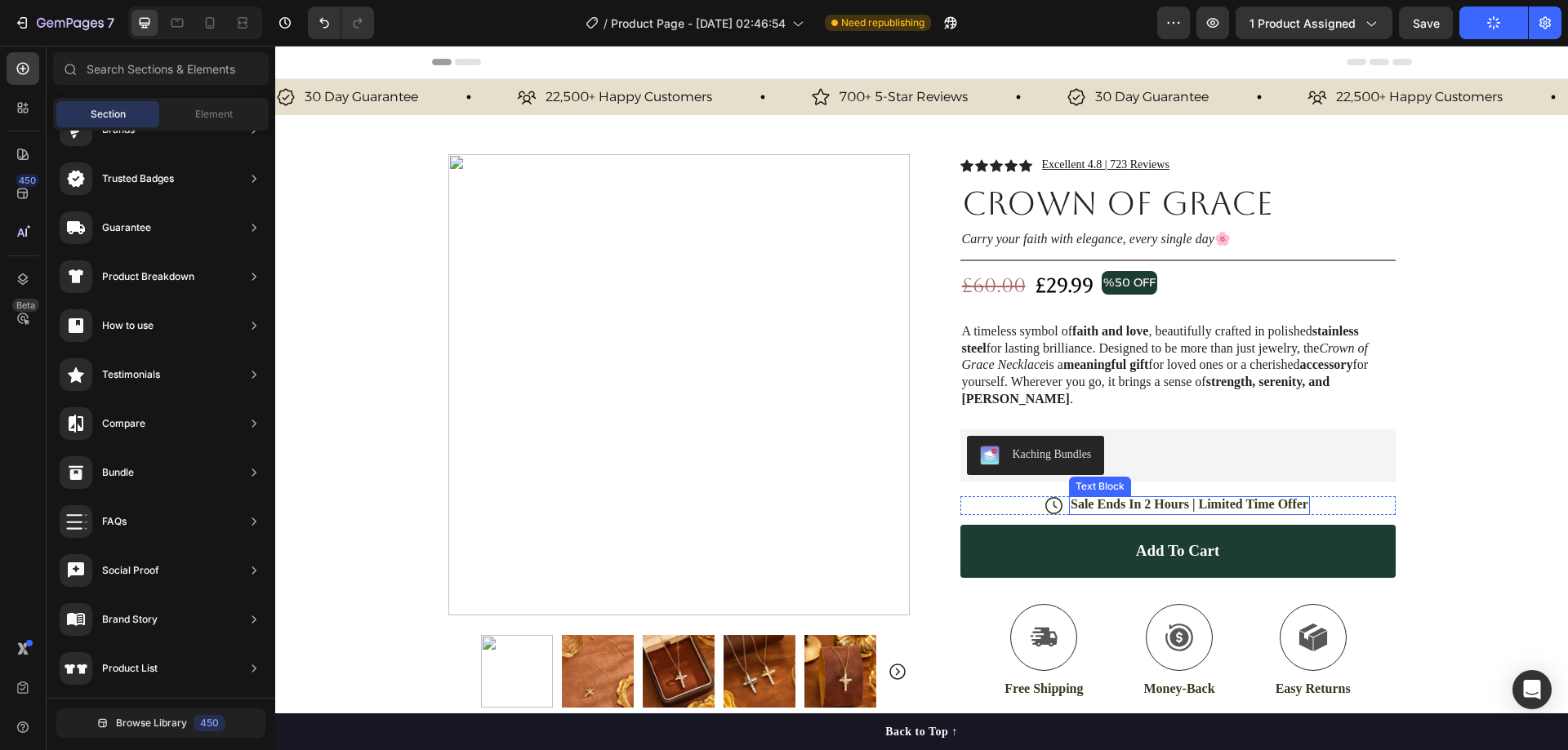
click at [1140, 497] on p "Sale Ends In 2 Hours | Limited Time Offer" at bounding box center [1189, 505] width 238 height 17
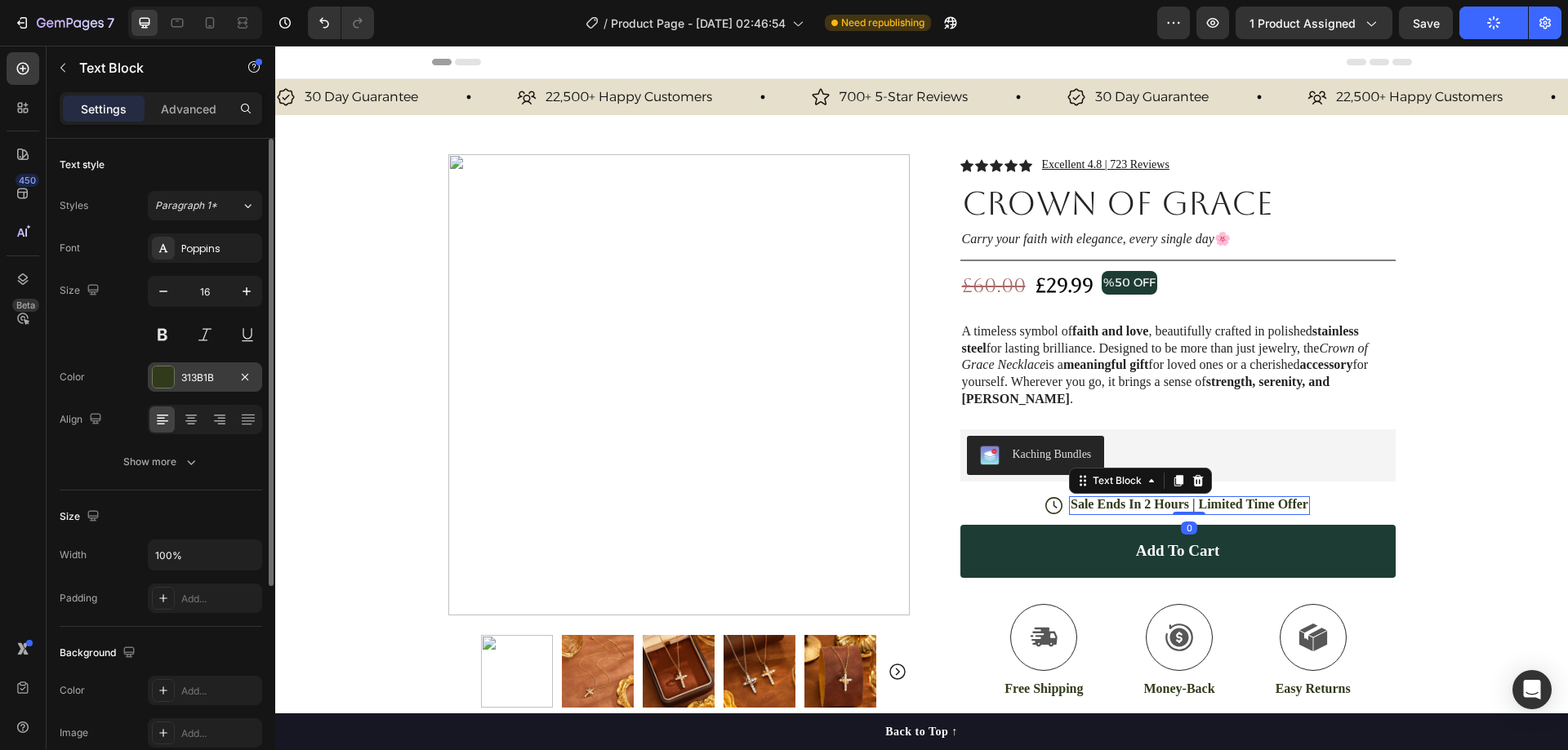
click at [205, 386] on div "313B1B" at bounding box center [205, 378] width 115 height 30
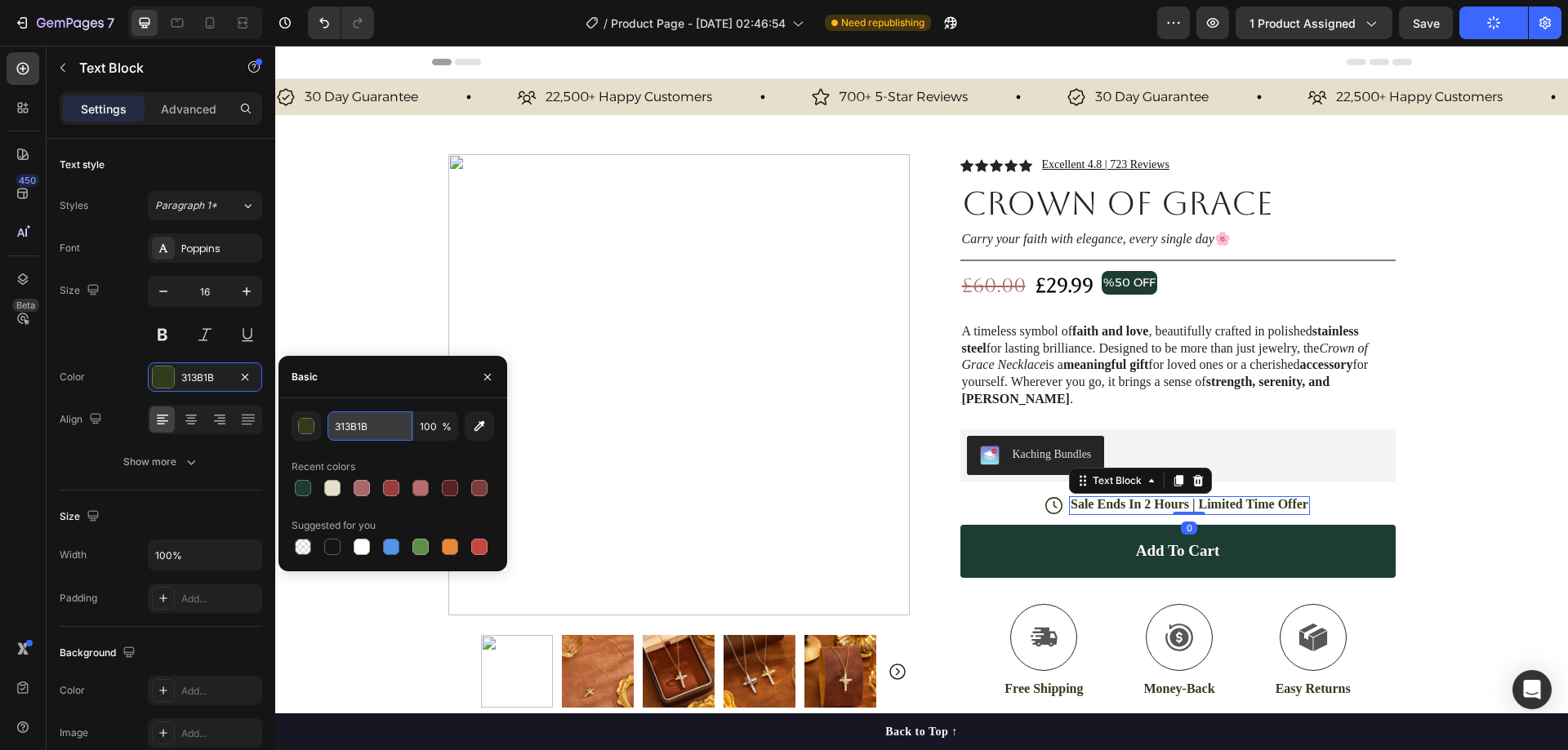
click at [364, 427] on input "313B1B" at bounding box center [370, 427] width 85 height 30
paste input "#1d3c34"
type input "#1d3c34"
click at [1046, 497] on icon at bounding box center [1054, 506] width 17 height 17
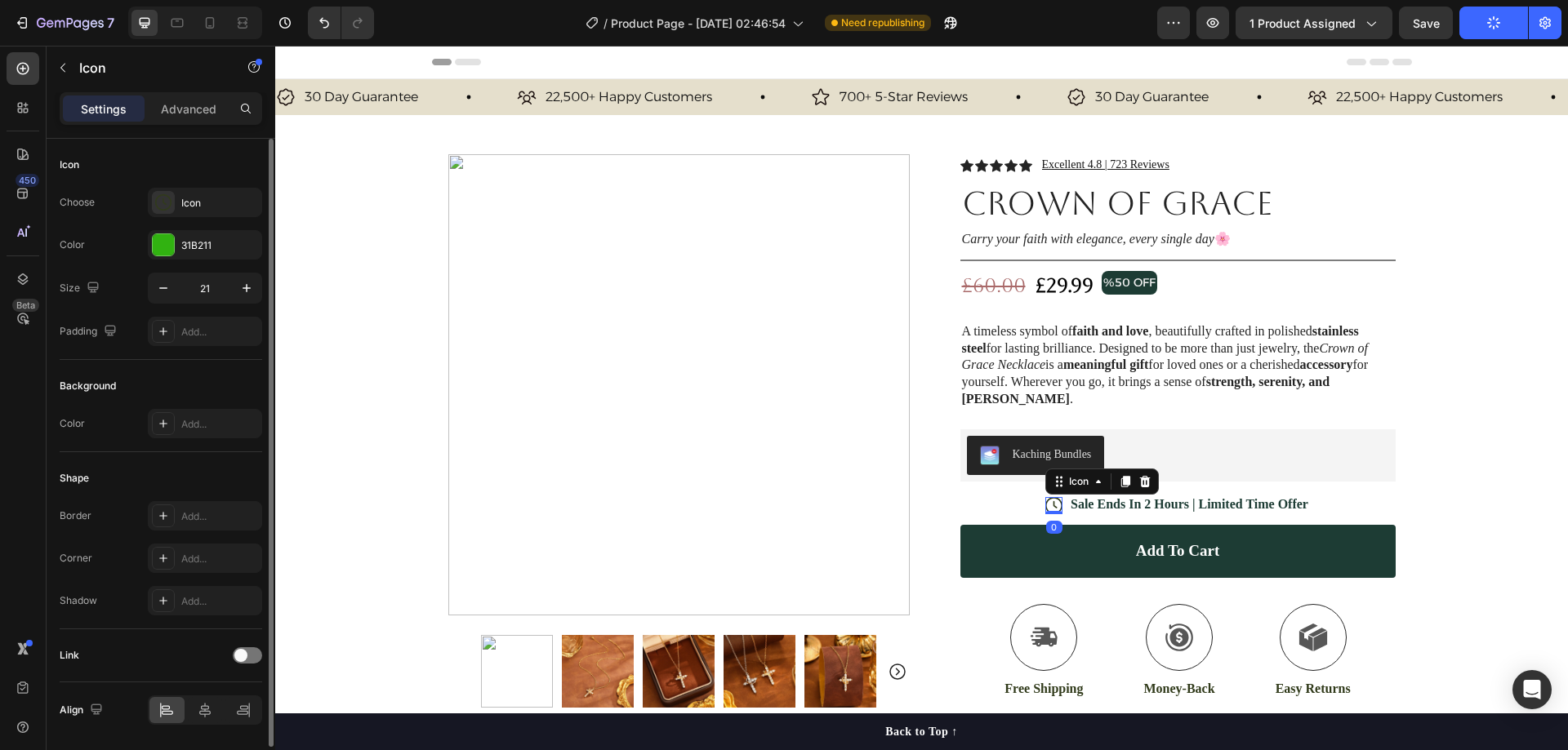
click at [214, 260] on div "Choose Icon Color 31B211 Size 21 Padding Add..." at bounding box center [161, 267] width 203 height 158
click at [216, 252] on div "31B211" at bounding box center [205, 246] width 47 height 15
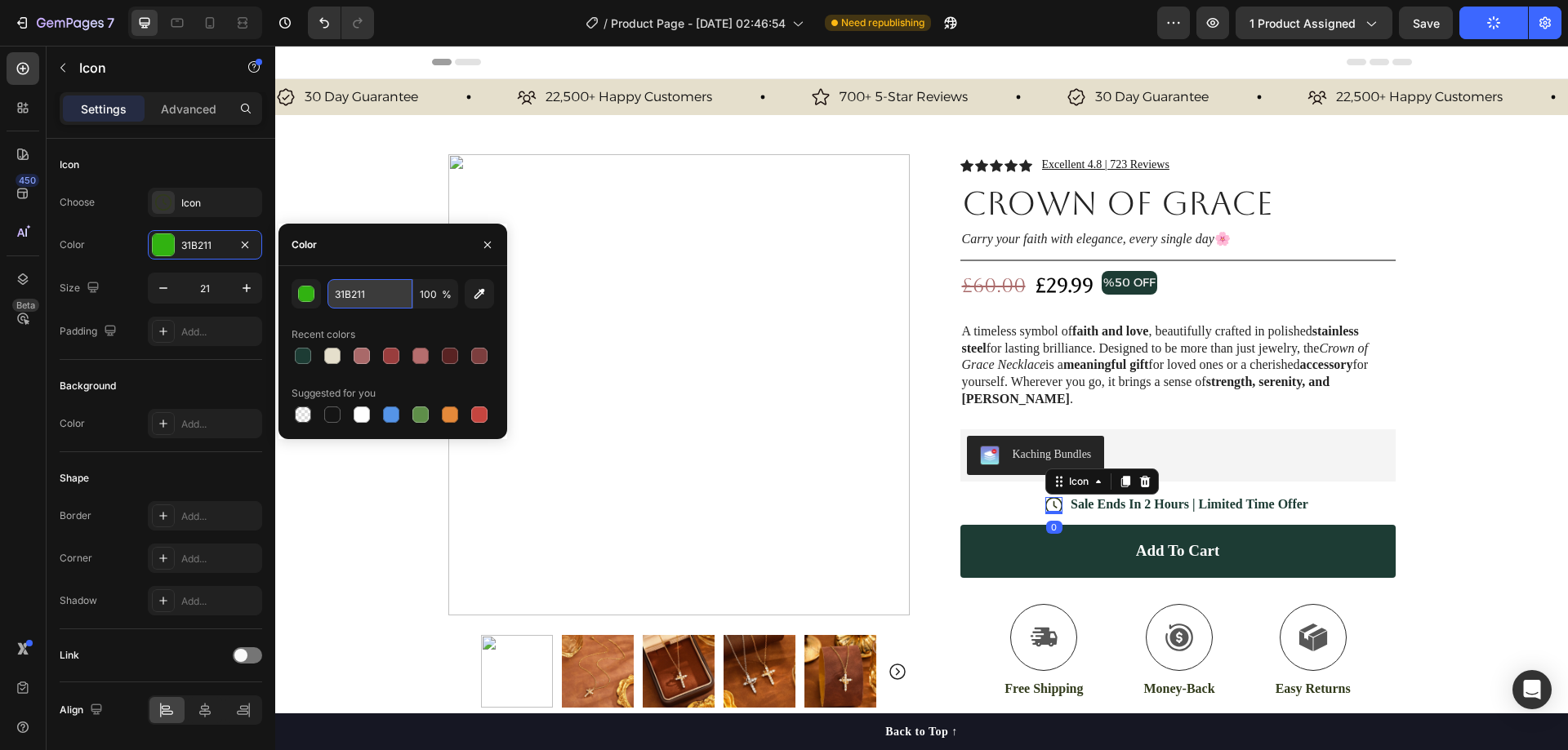
click at [359, 292] on input "31B211" at bounding box center [370, 294] width 85 height 30
paste input "#1d3c34"
type input "#1d3c34"
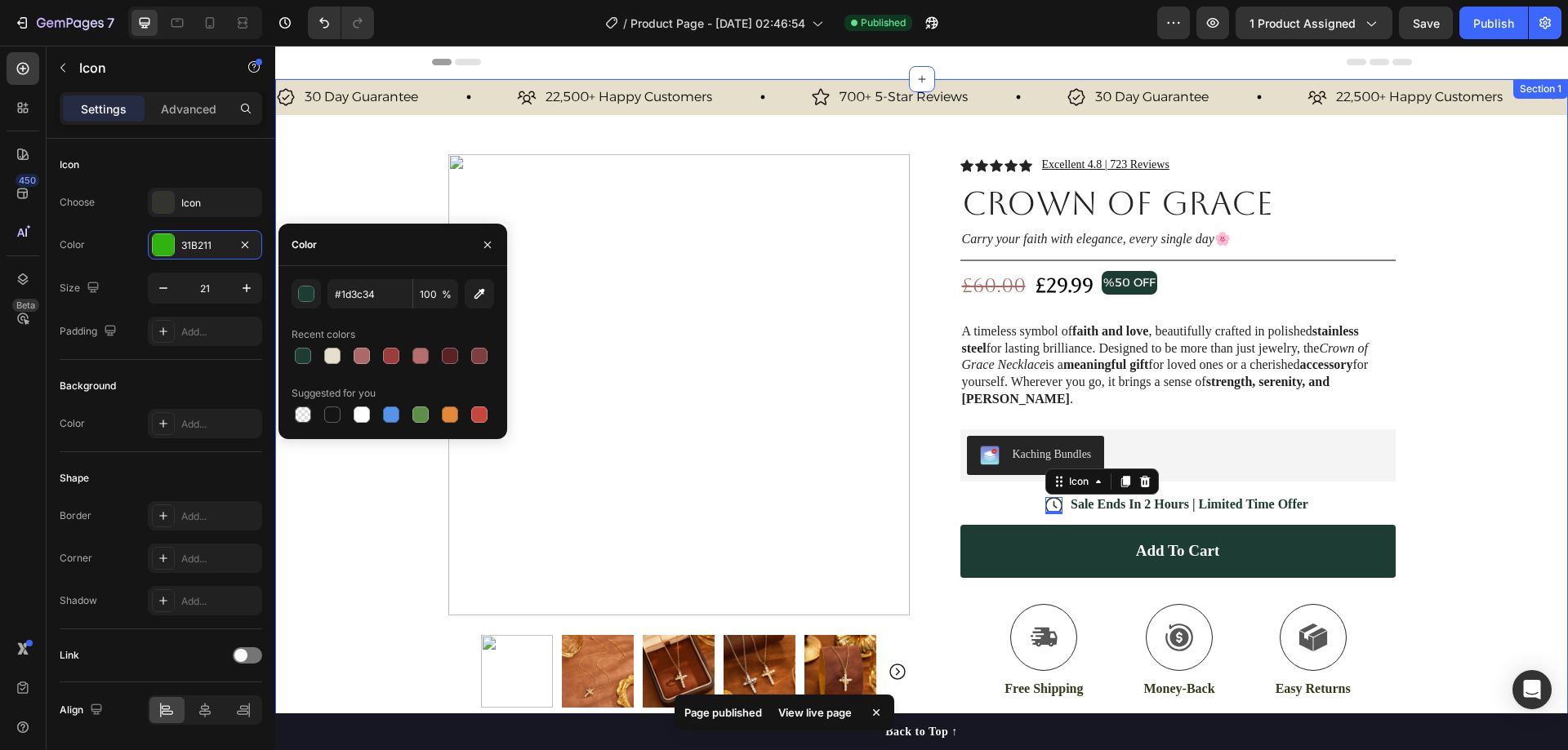
click at [1495, 268] on div "30 Day Guarantee Item List 22,500+ Happy Customers Item List 700+ 5-Star Review…" at bounding box center [922, 506] width 1293 height 854
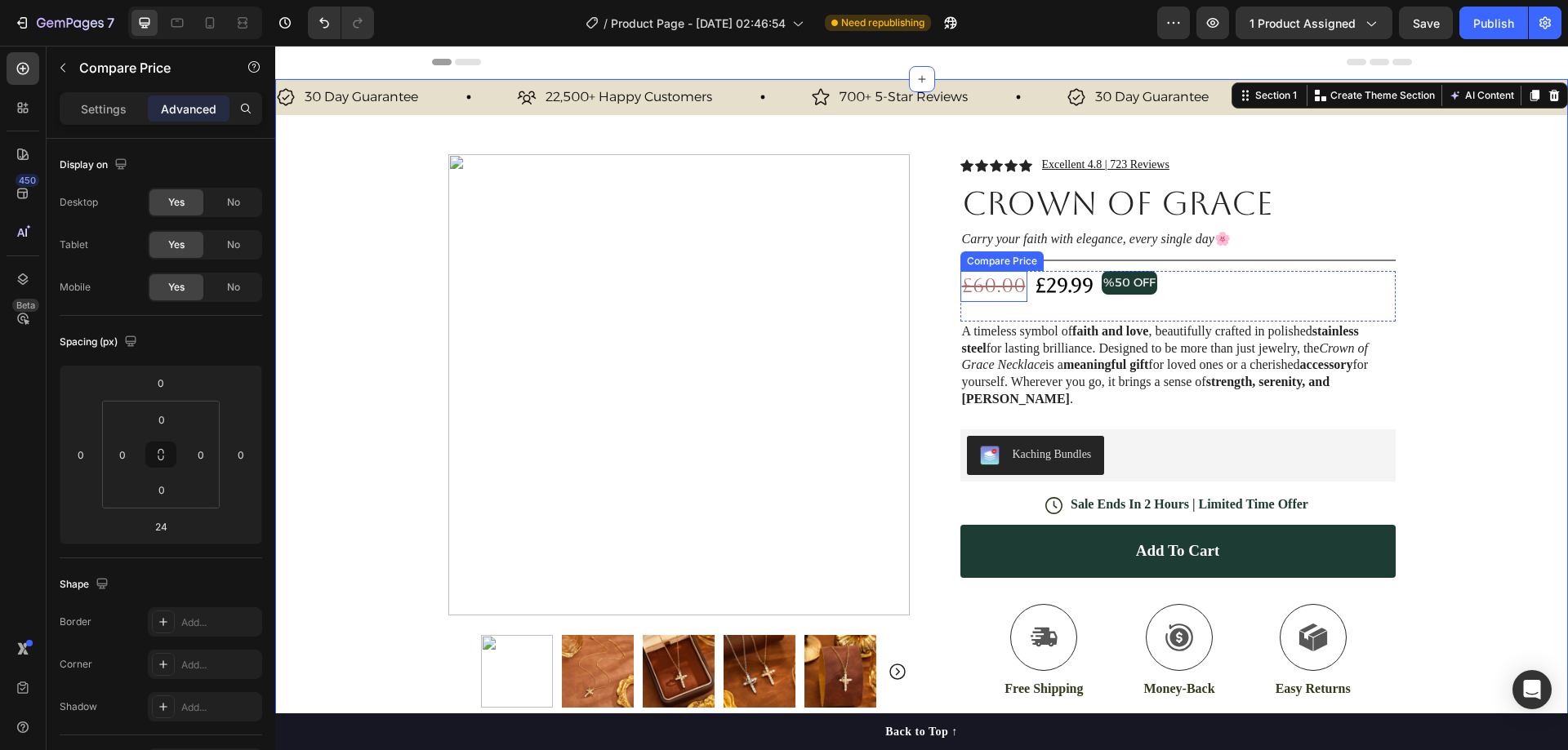
click at [983, 281] on div "£60.00" at bounding box center [993, 286] width 67 height 31
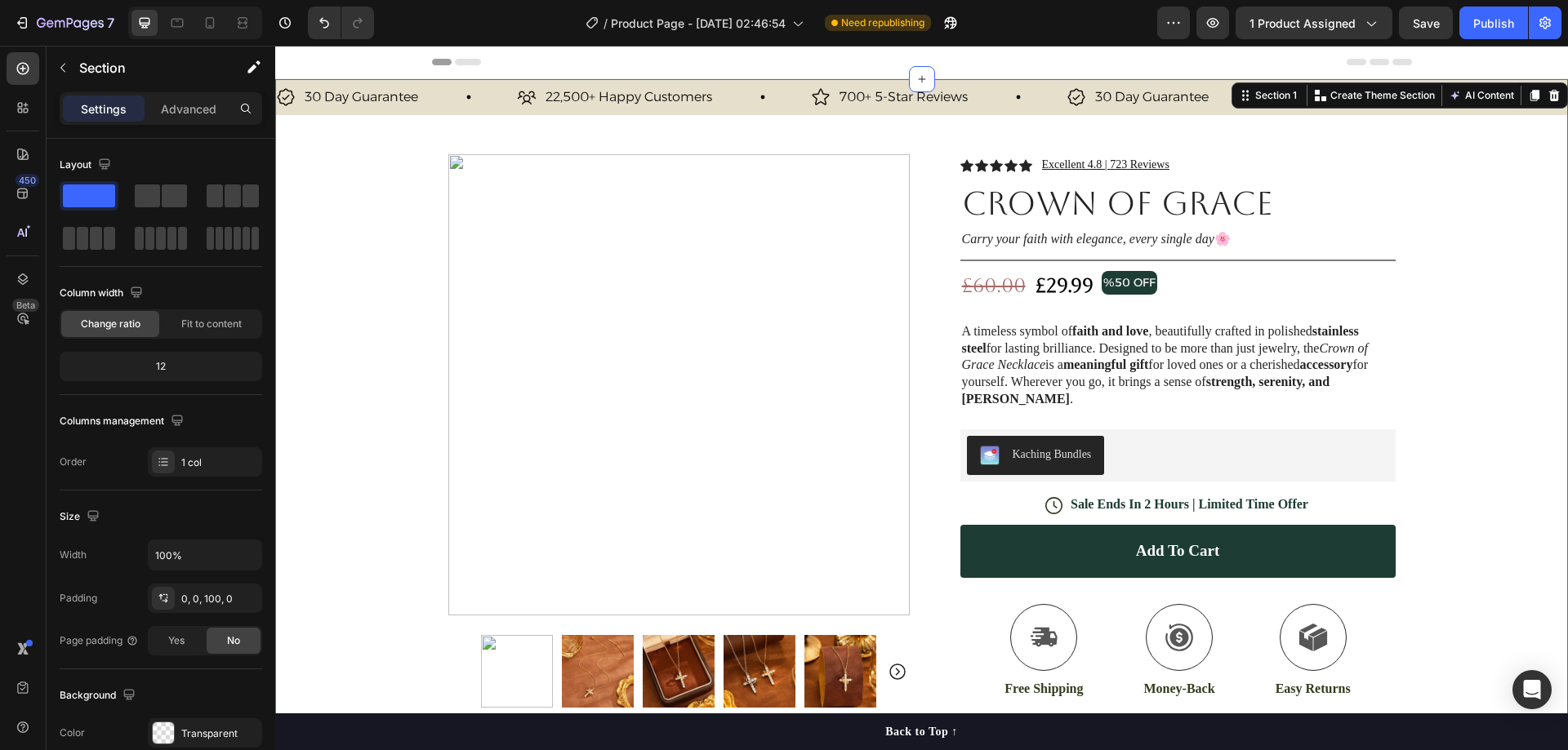
click at [1446, 218] on div "30 Day Guarantee Item List 22,500+ Happy Customers Item List 700+ 5-Star Review…" at bounding box center [922, 506] width 1293 height 854
click at [980, 279] on div "£60.00" at bounding box center [993, 286] width 67 height 31
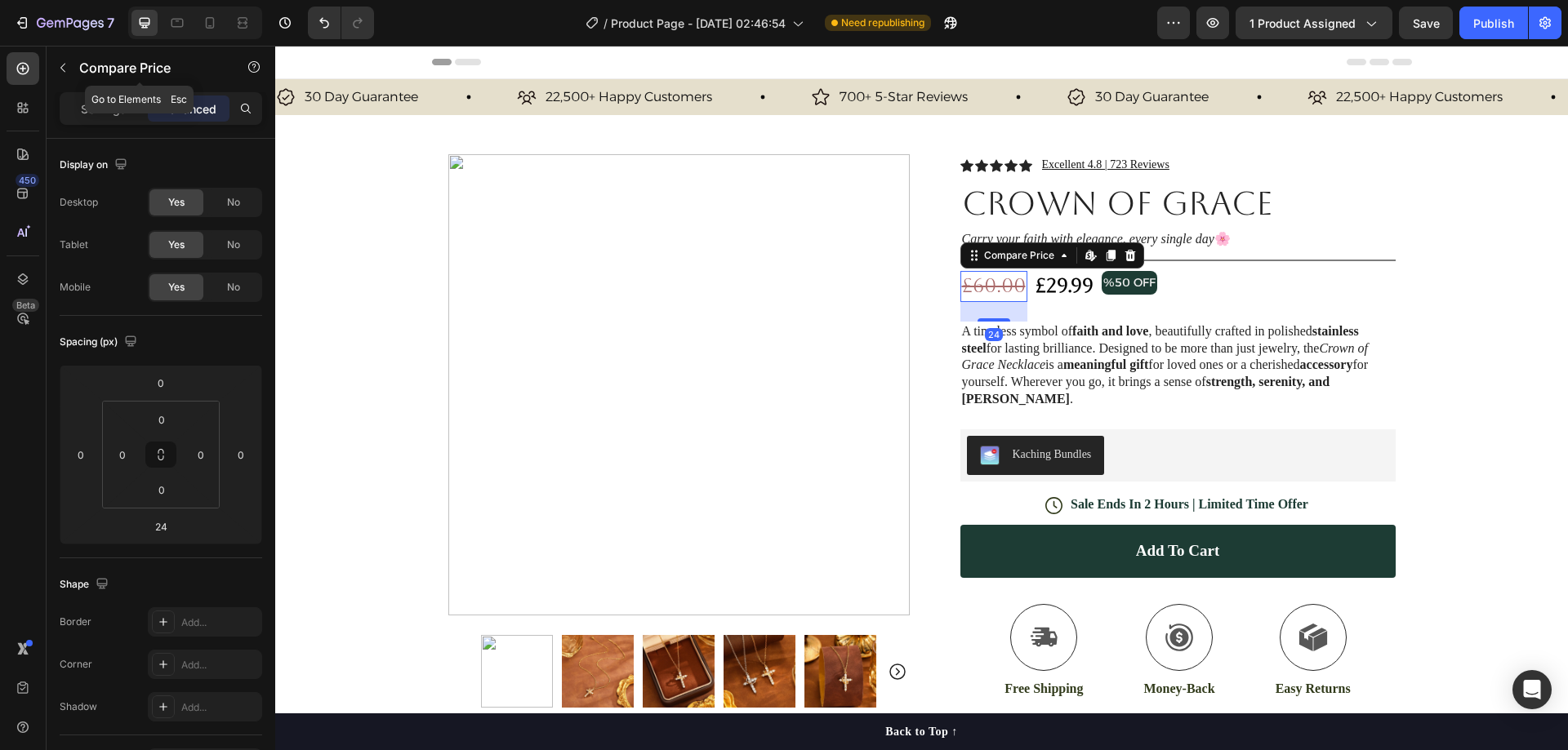
click at [50, 65] on button "button" at bounding box center [63, 68] width 26 height 26
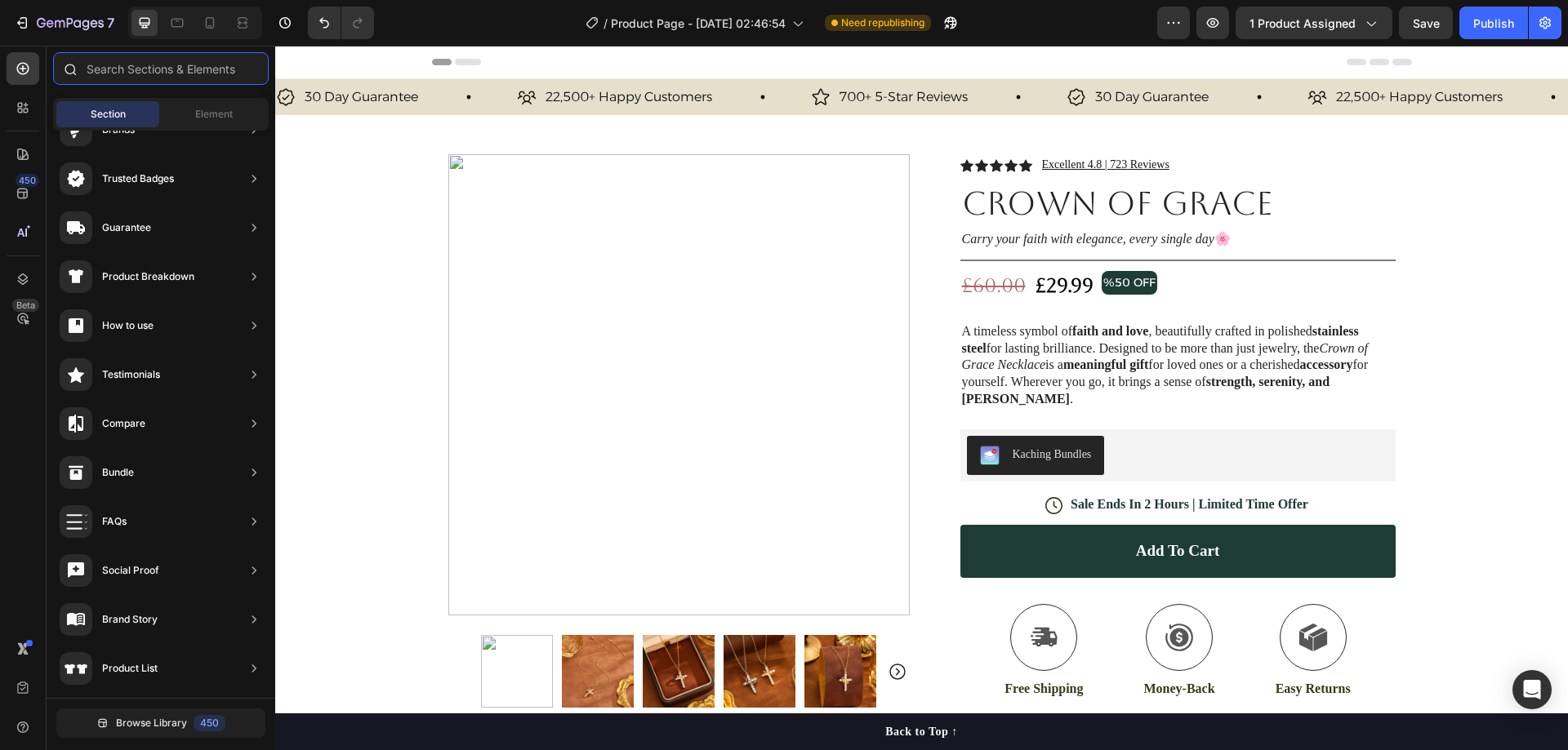
click at [112, 59] on input "text" at bounding box center [161, 68] width 216 height 32
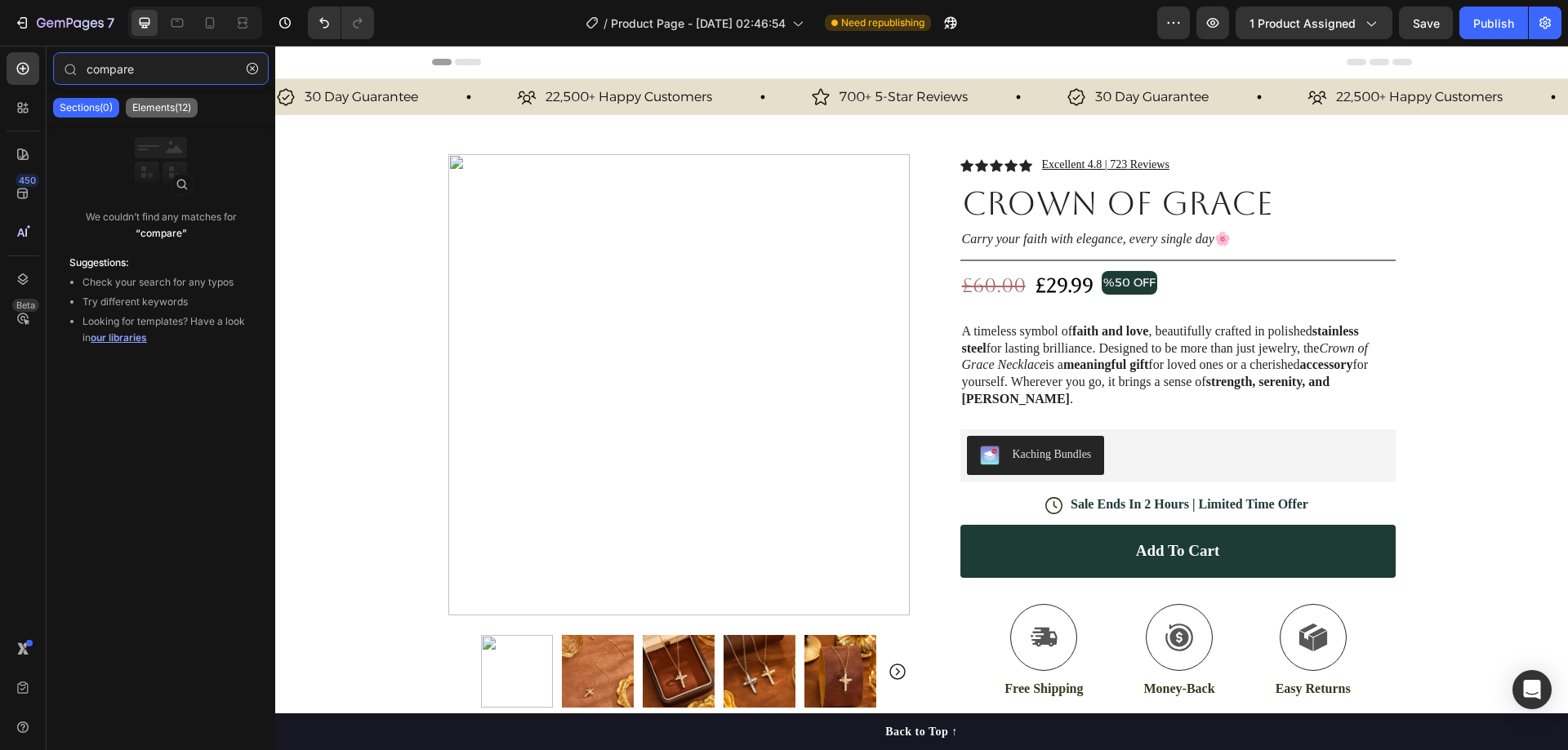
type input "compare"
click at [143, 105] on p "Elements(12)" at bounding box center [161, 108] width 59 height 13
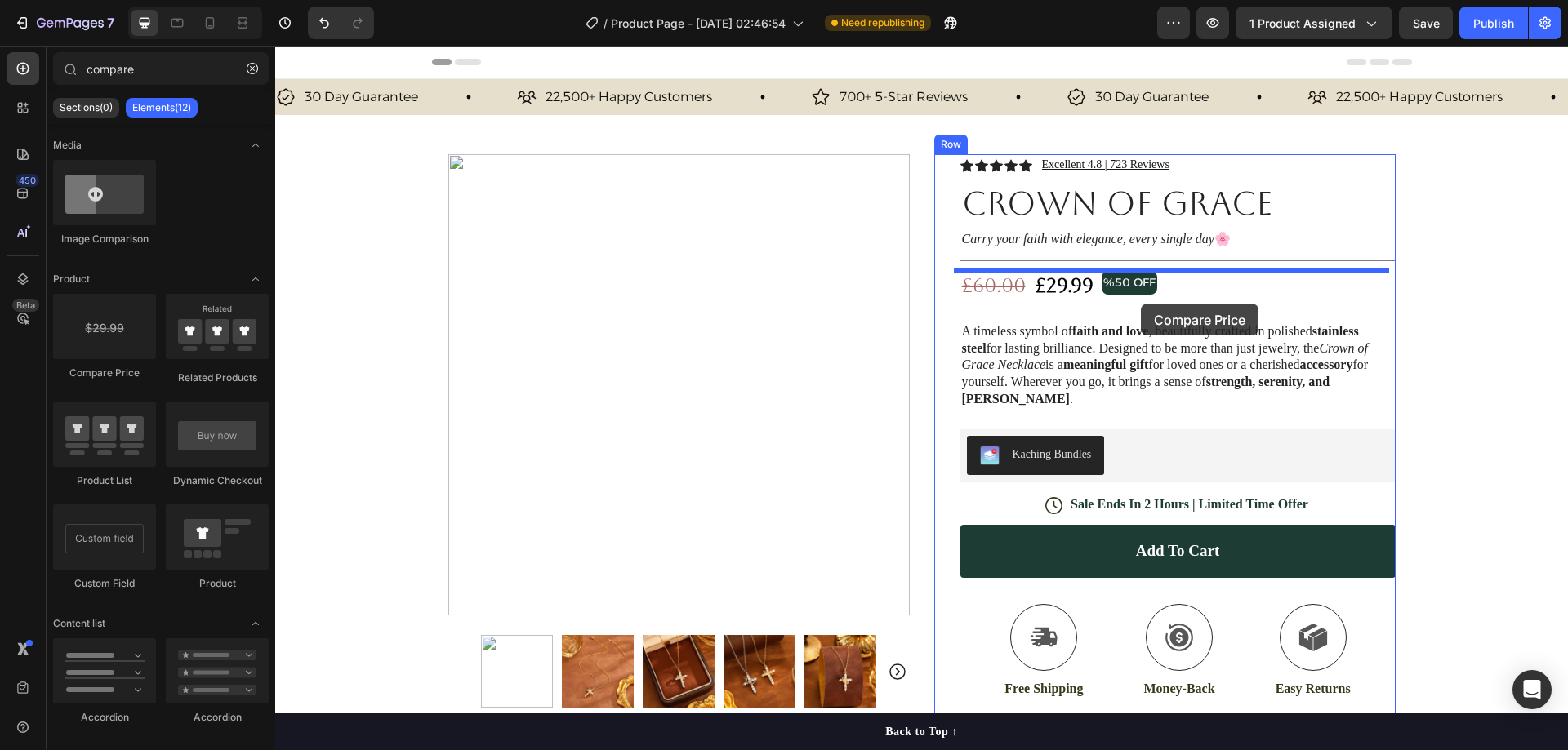
drag, startPoint x: 532, startPoint y: 397, endPoint x: 1141, endPoint y: 303, distance: 616.2
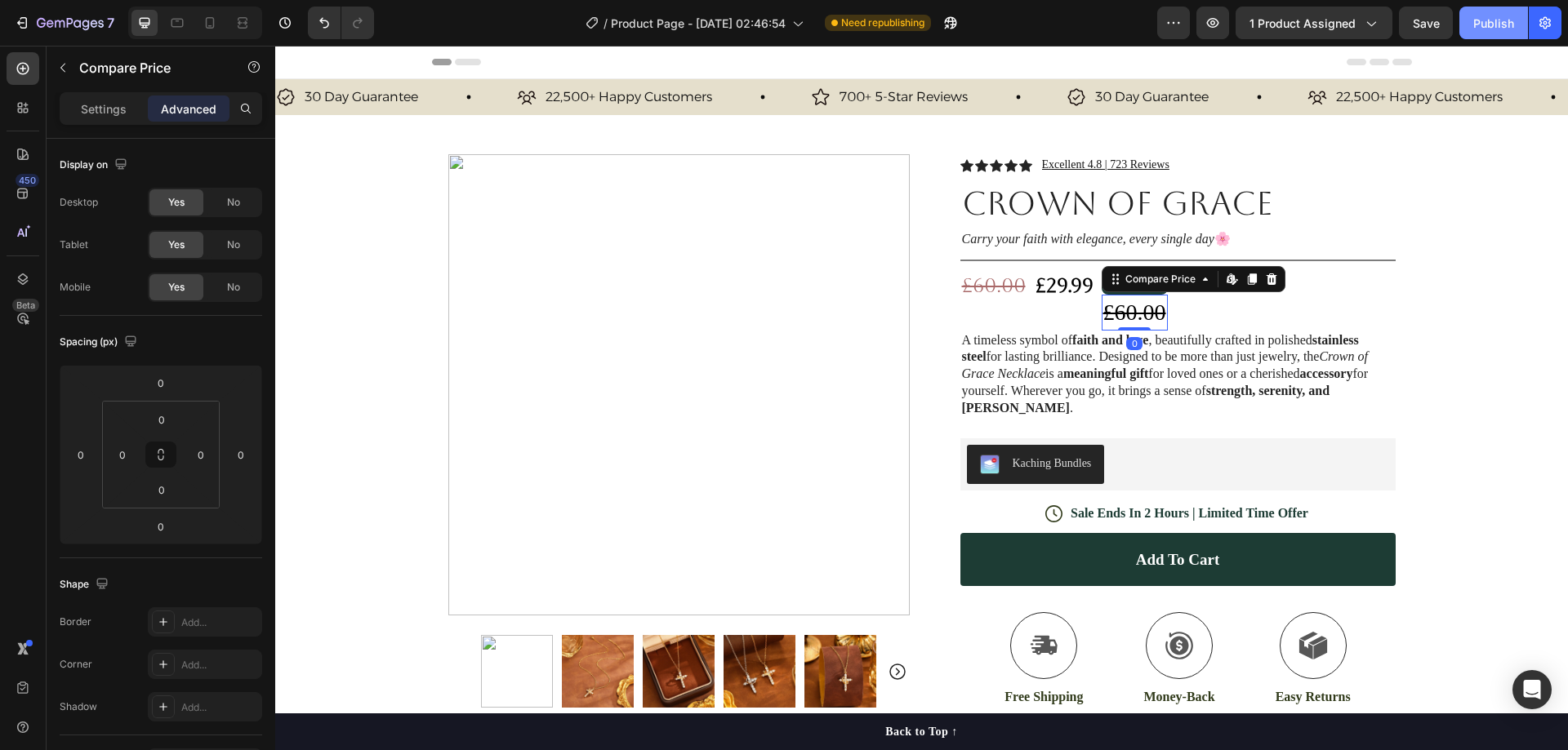
click at [1482, 18] on div "Publish" at bounding box center [1494, 24] width 41 height 17
click at [1266, 276] on icon at bounding box center [1272, 279] width 10 height 11
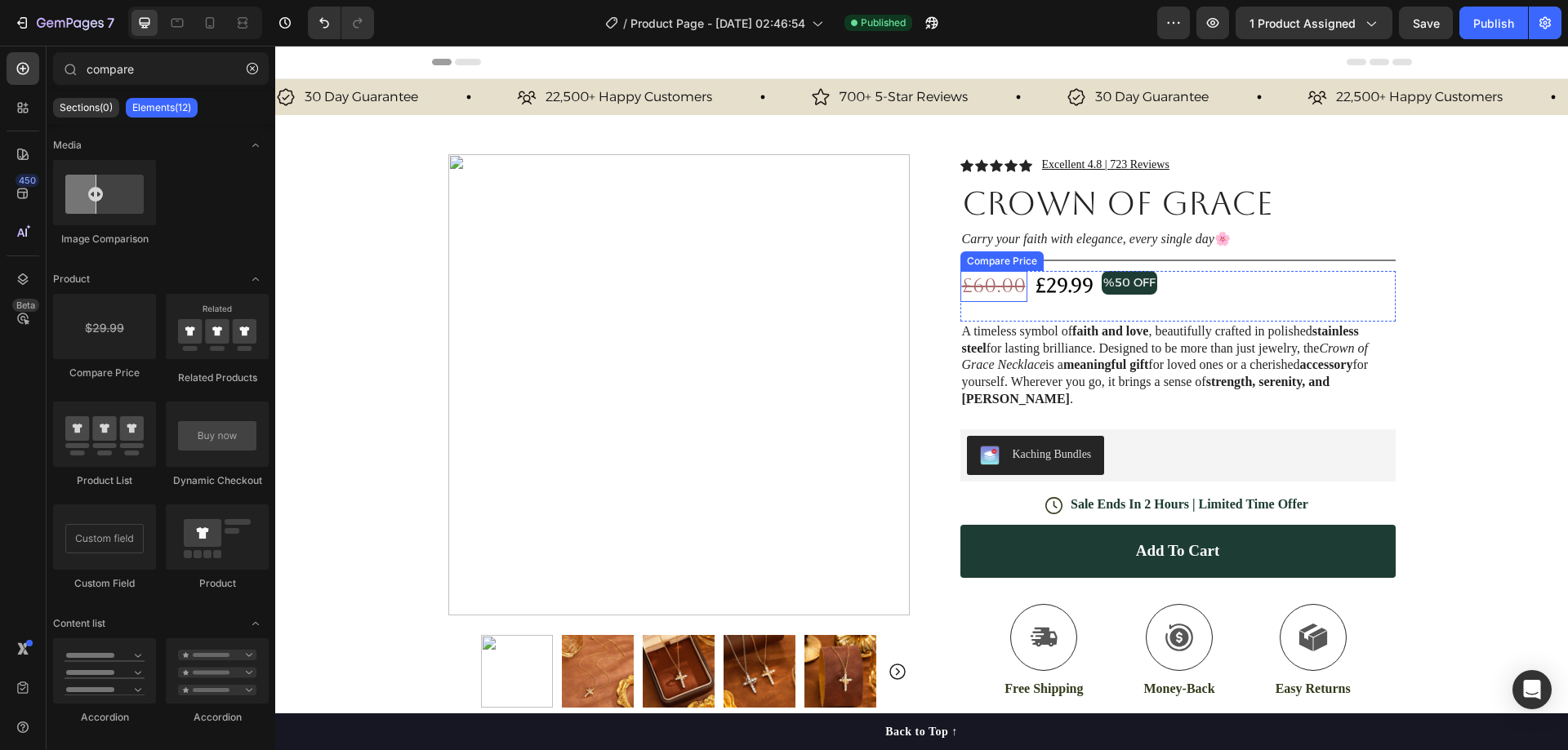
click at [984, 278] on div "£60.00" at bounding box center [993, 286] width 67 height 31
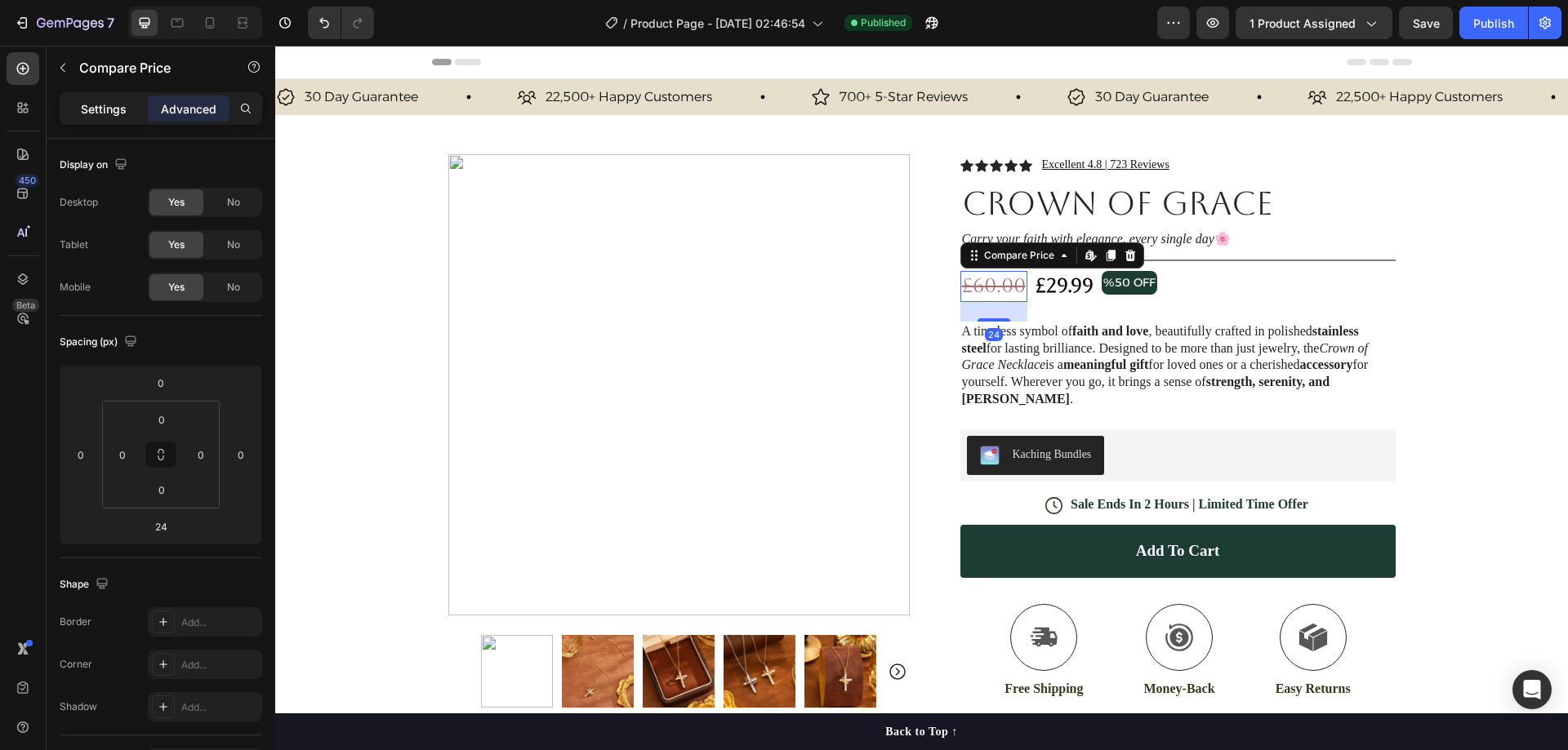
click at [122, 97] on div "Settings" at bounding box center [103, 108] width 81 height 26
click at [916, 274] on div "Product Images Row Icon Icon Icon Icon Icon Icon List Excellent 4.8 | 723 Revie…" at bounding box center [922, 524] width 980 height 817
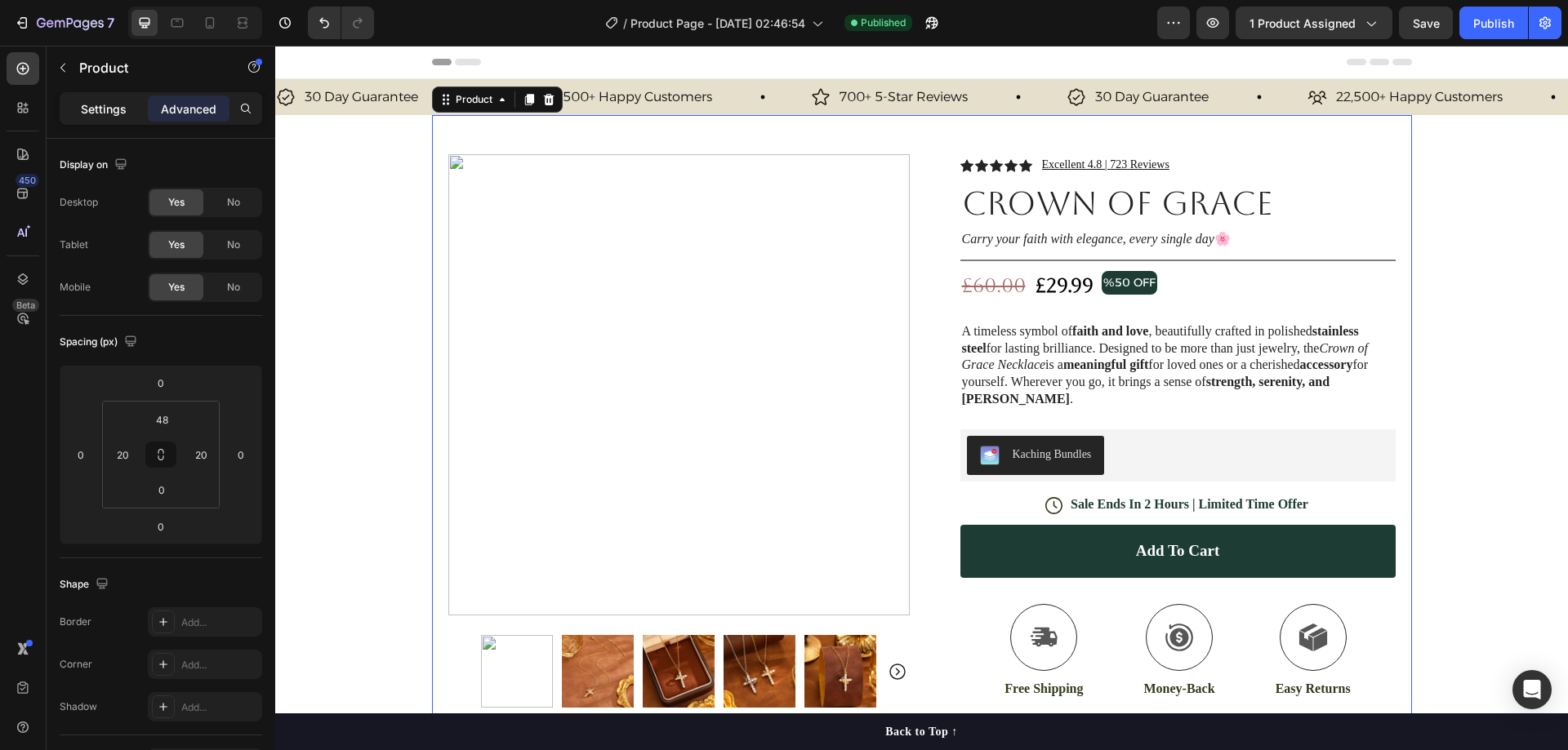
click at [105, 107] on p "Settings" at bounding box center [103, 109] width 45 height 17
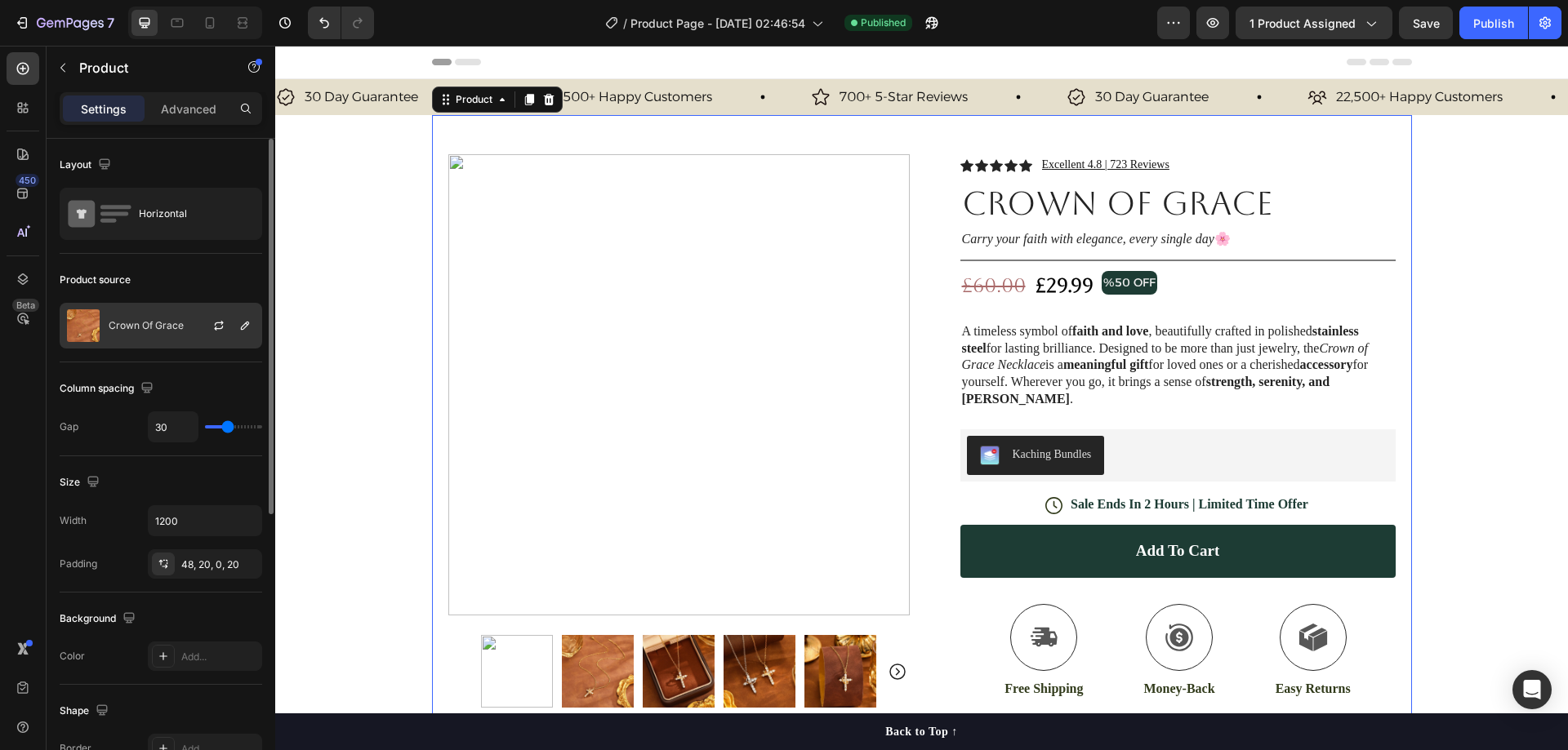
click at [161, 321] on p "Crown Of Grace" at bounding box center [146, 325] width 75 height 11
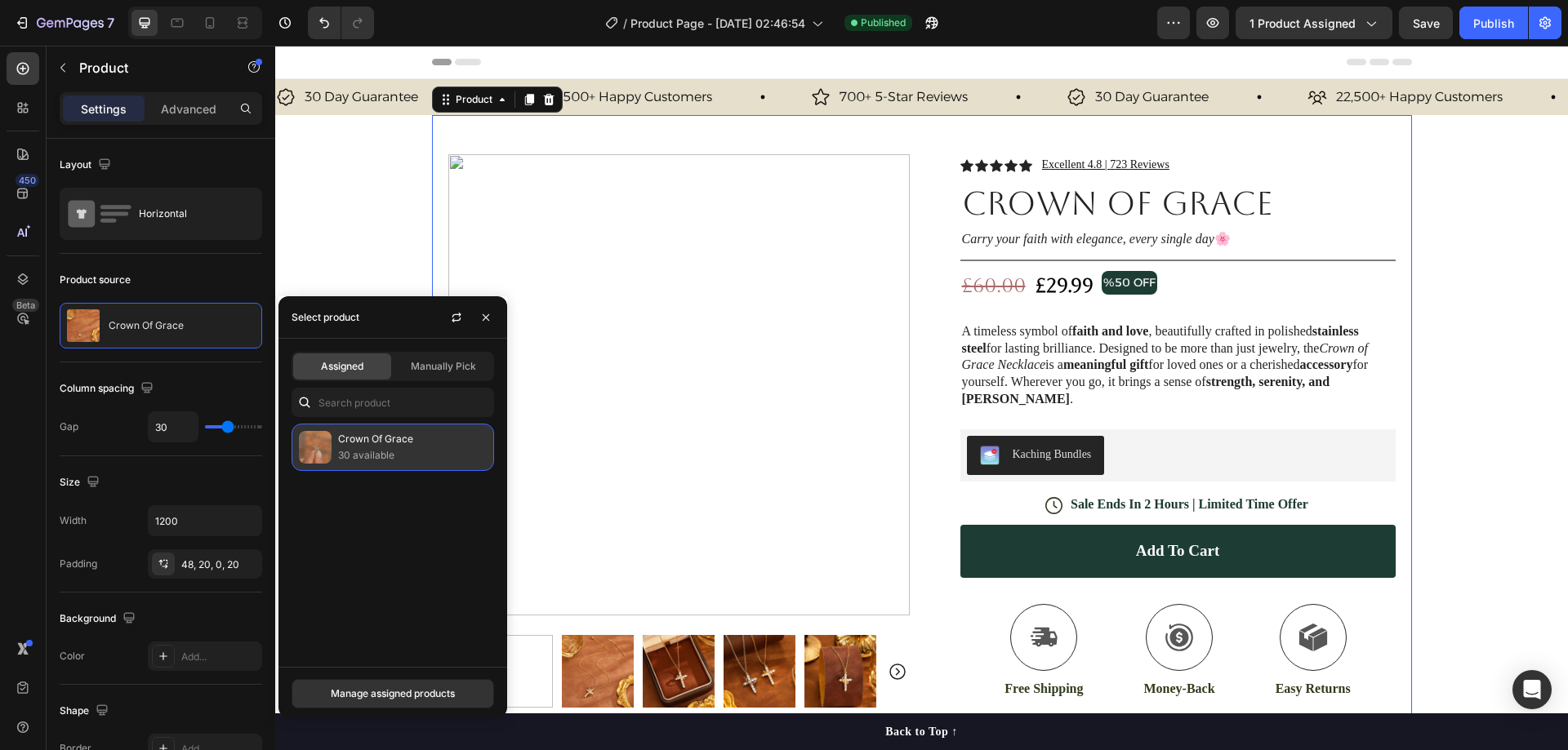
click at [387, 448] on p "30 available" at bounding box center [413, 455] width 149 height 17
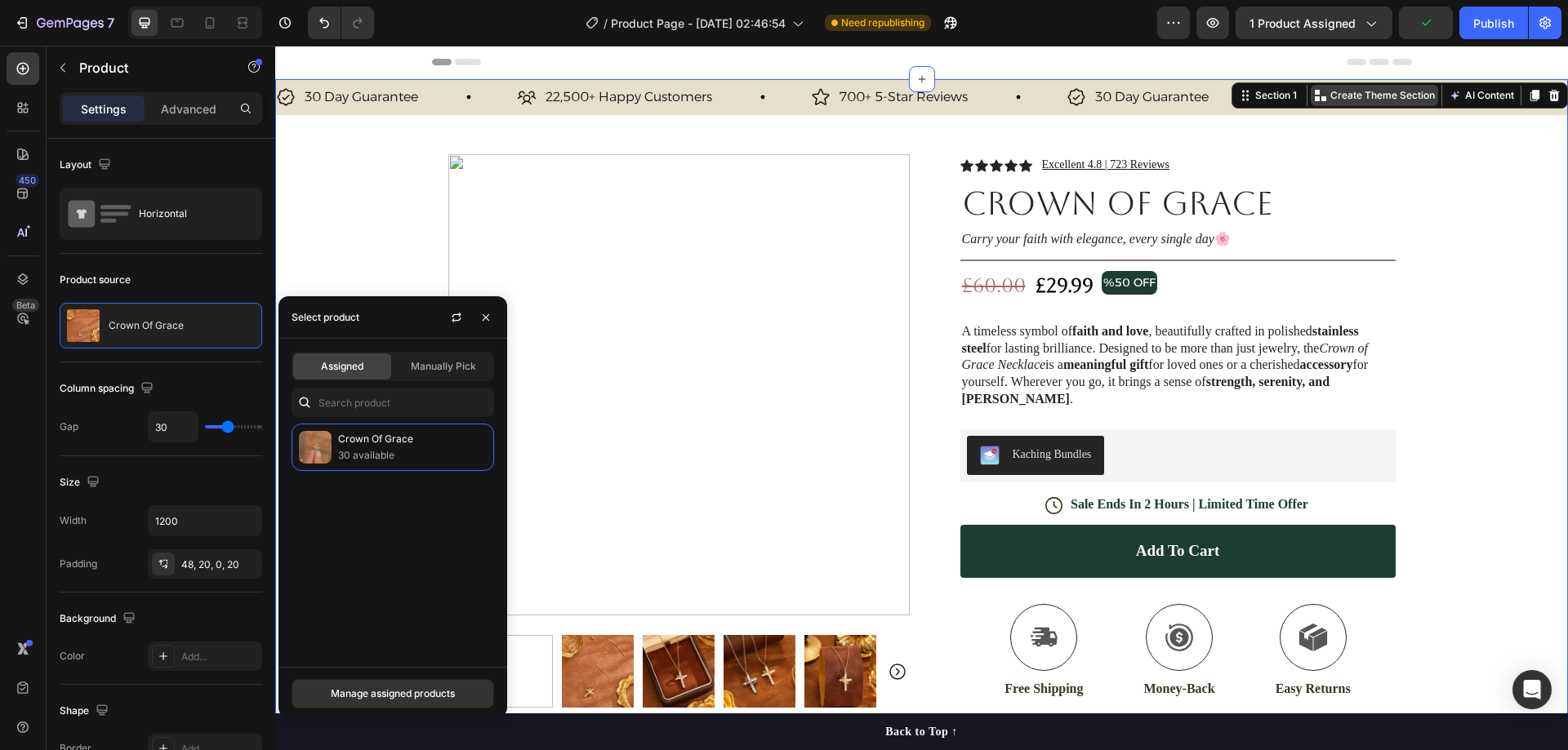
drag, startPoint x: 1453, startPoint y: 163, endPoint x: 1369, endPoint y: 100, distance: 105.0
click at [1453, 163] on div "30 Day Guarantee Item List 22,500+ Happy Customers Item List 700+ 5-Star Review…" at bounding box center [922, 506] width 1293 height 854
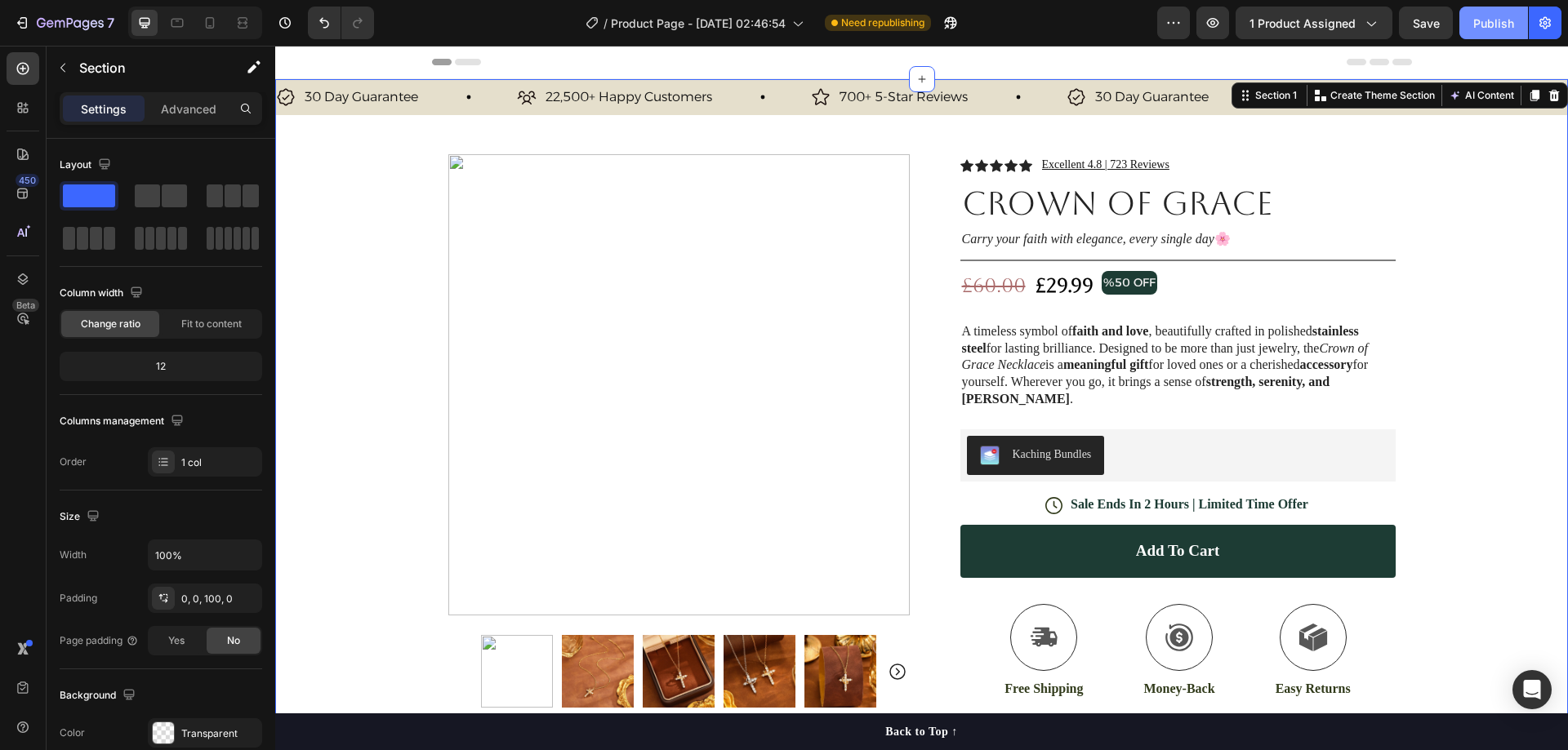
click at [1484, 25] on div "Publish" at bounding box center [1494, 24] width 41 height 17
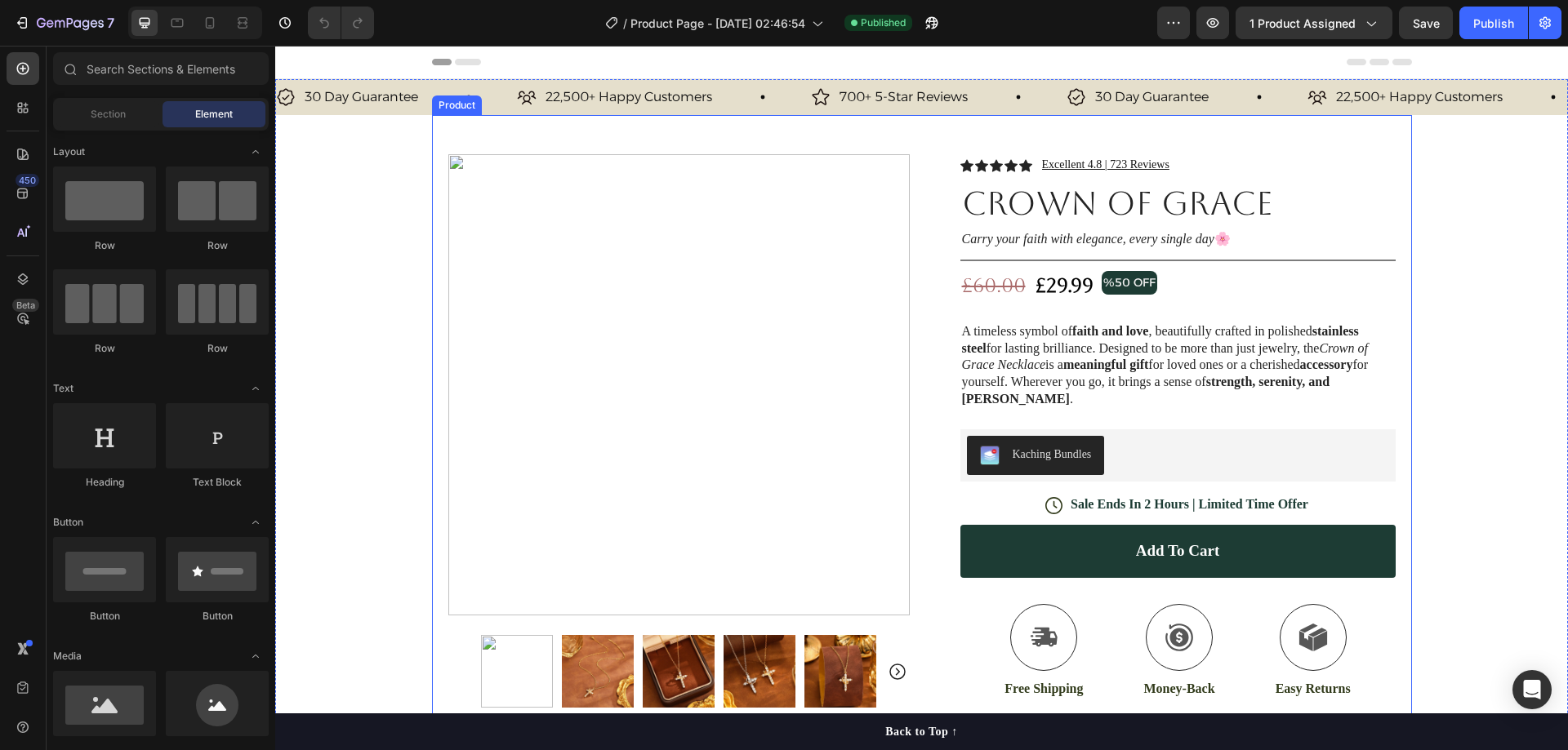
click at [909, 257] on div "Product Images Row Icon Icon Icon Icon Icon Icon List Excellent 4.8 | 723 Revie…" at bounding box center [922, 524] width 980 height 817
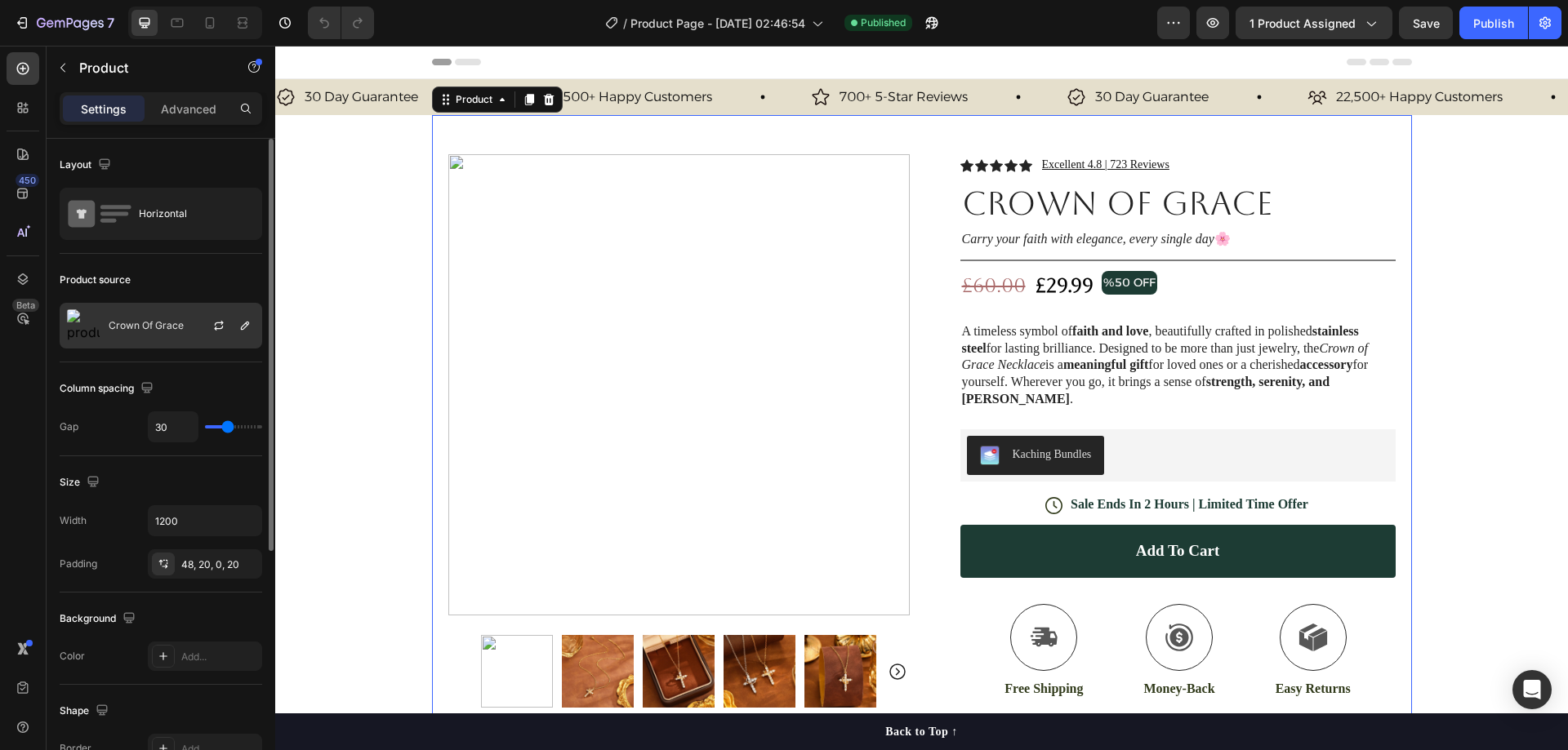
click at [178, 317] on div "Crown Of Grace" at bounding box center [161, 325] width 203 height 45
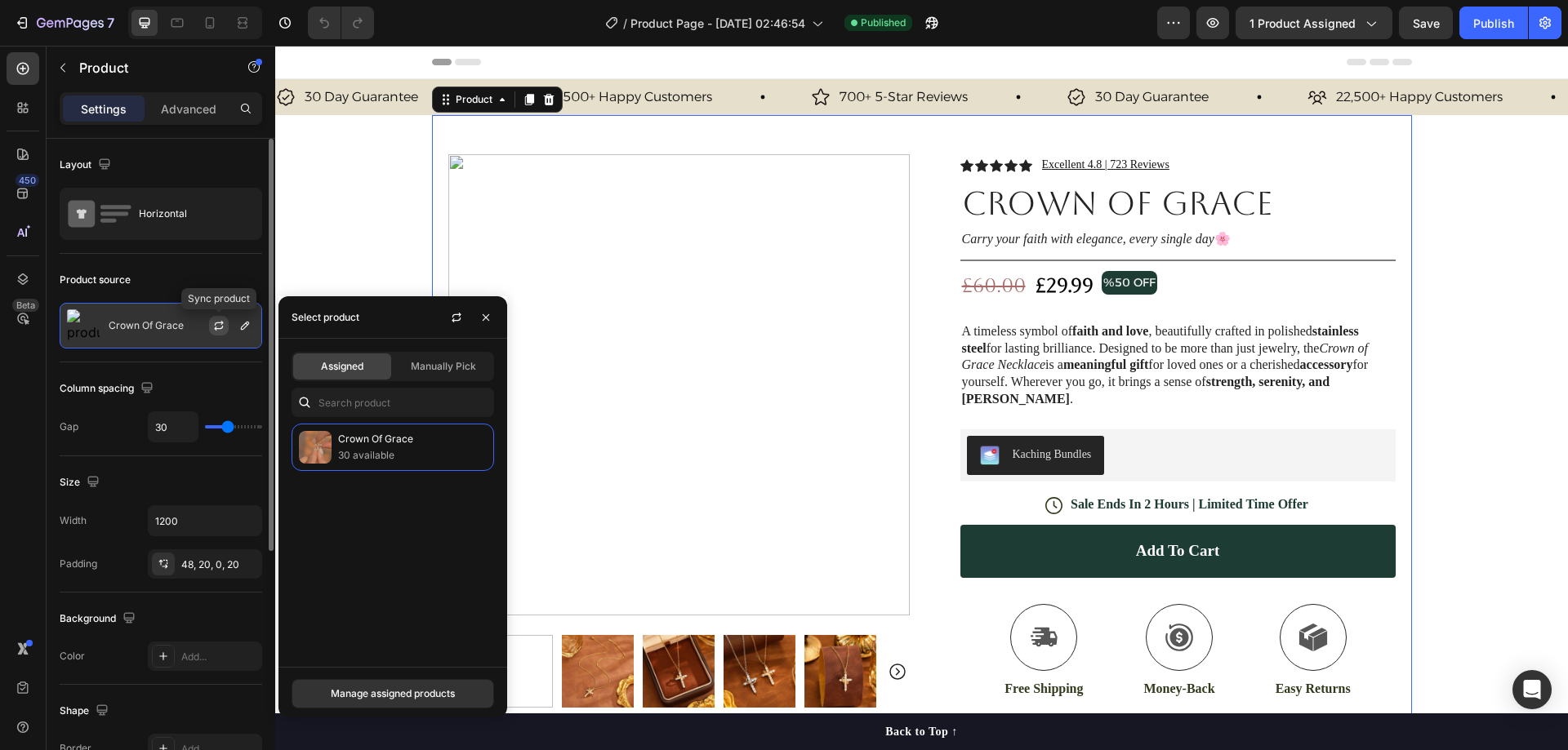
click at [220, 328] on icon "button" at bounding box center [219, 325] width 13 height 13
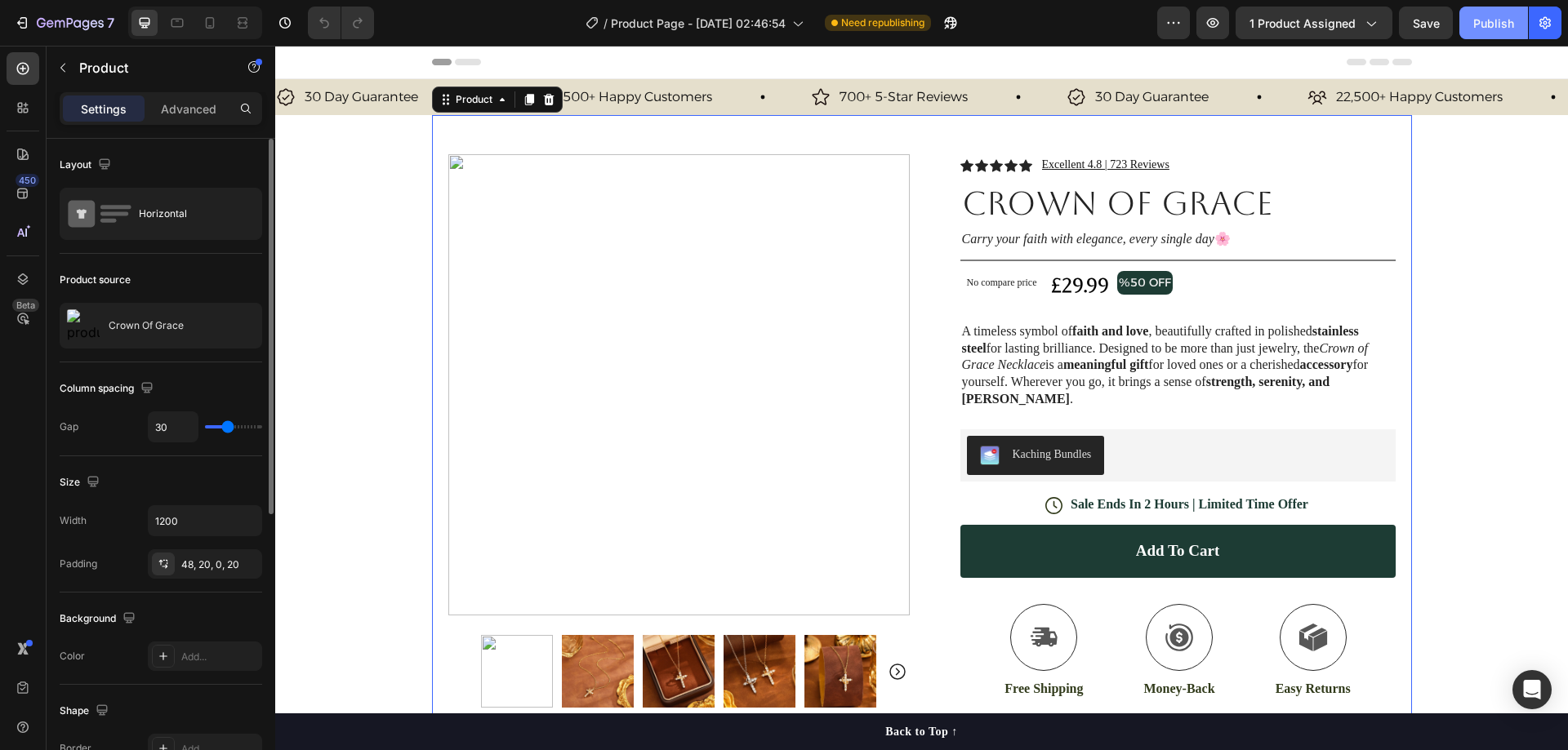
click at [1486, 21] on div "Publish" at bounding box center [1494, 24] width 41 height 17
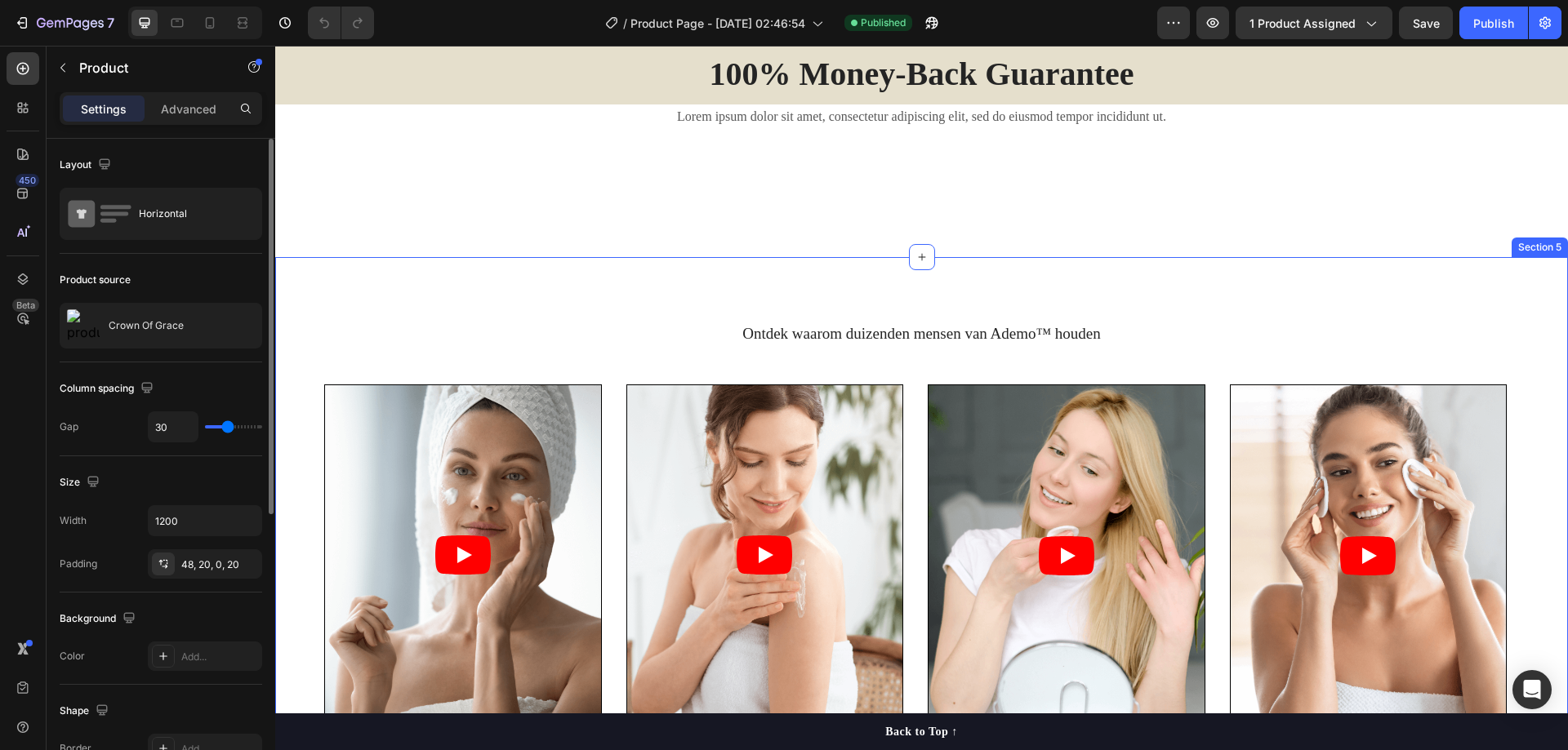
scroll to position [2775, 0]
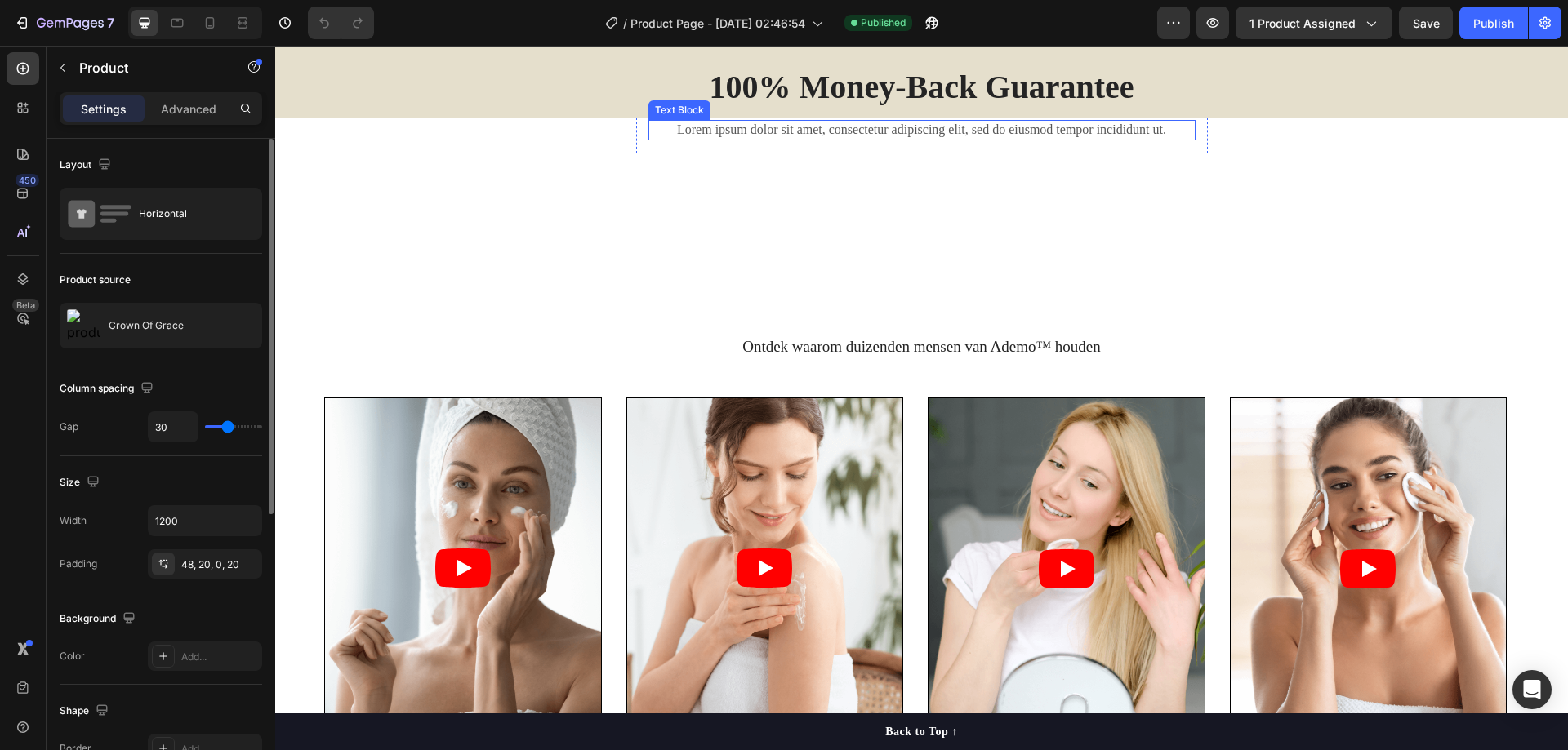
click at [856, 139] on p "Lorem ipsum dolor sit amet, consectetur adipiscing elit, sed do eiusmod tempor …" at bounding box center [922, 130] width 544 height 17
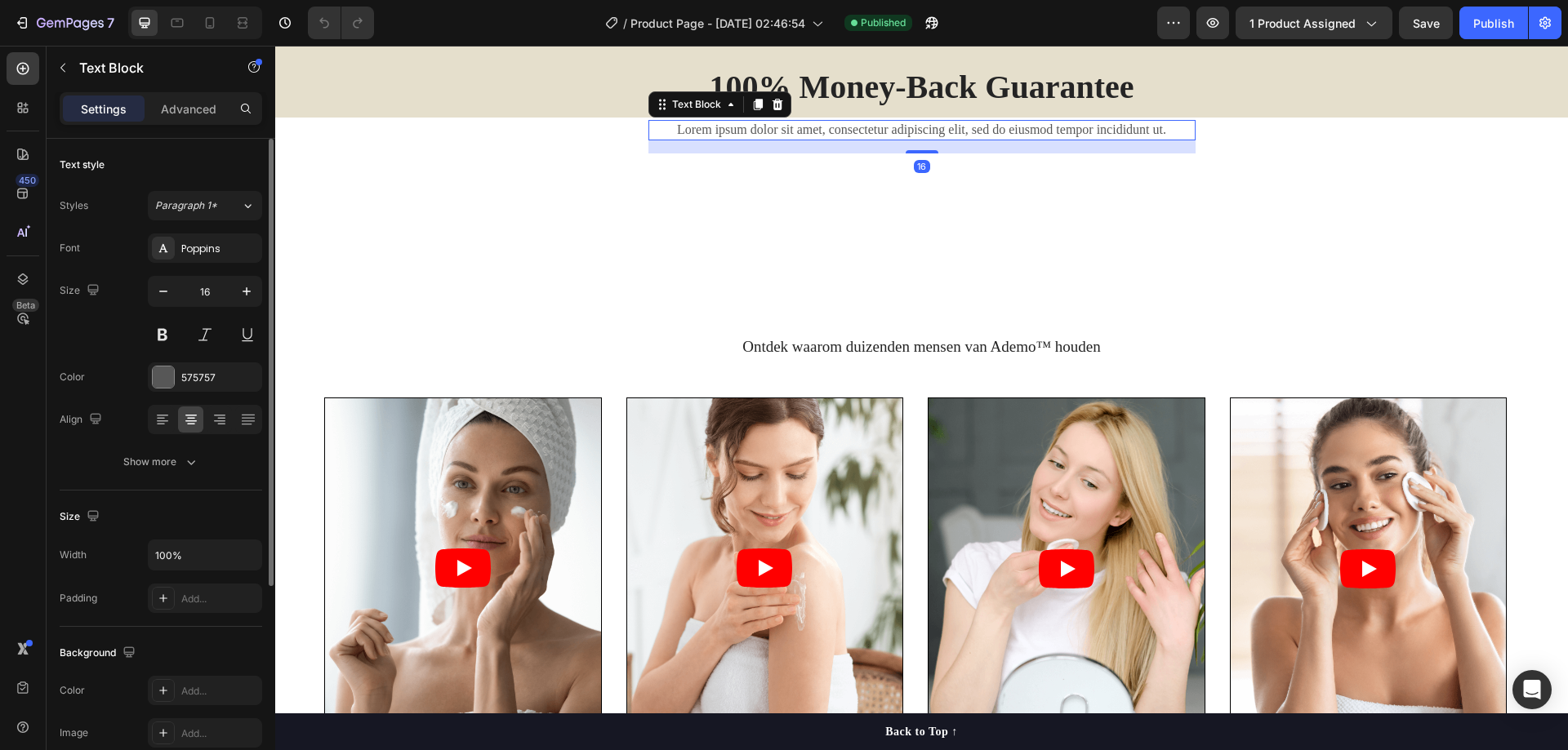
click at [856, 139] on p "Lorem ipsum dolor sit amet, consectetur adipiscing elit, sed do eiusmod tempor …" at bounding box center [922, 130] width 544 height 17
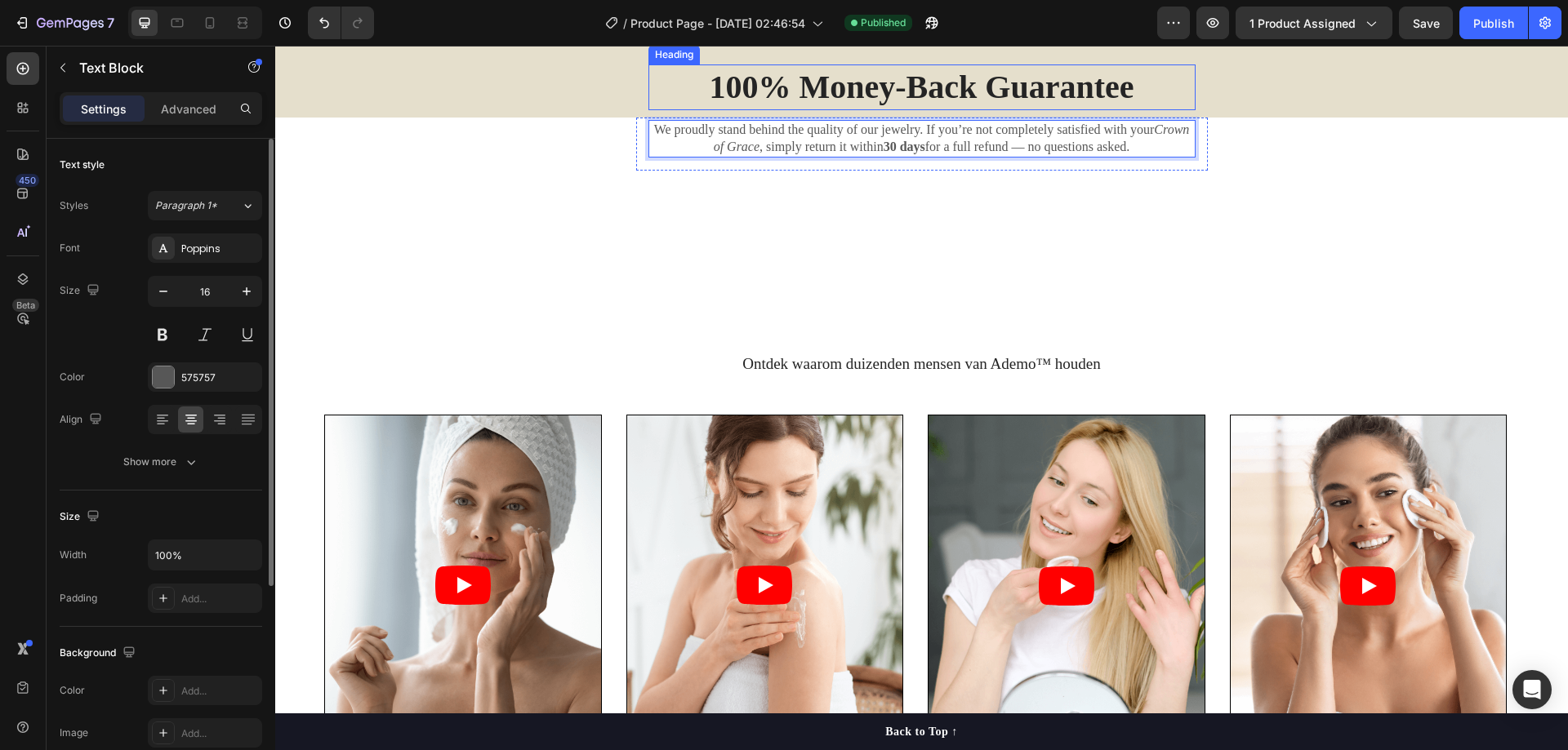
click at [930, 110] on h2 "100% Money-Back Guarantee" at bounding box center [923, 87] width 547 height 45
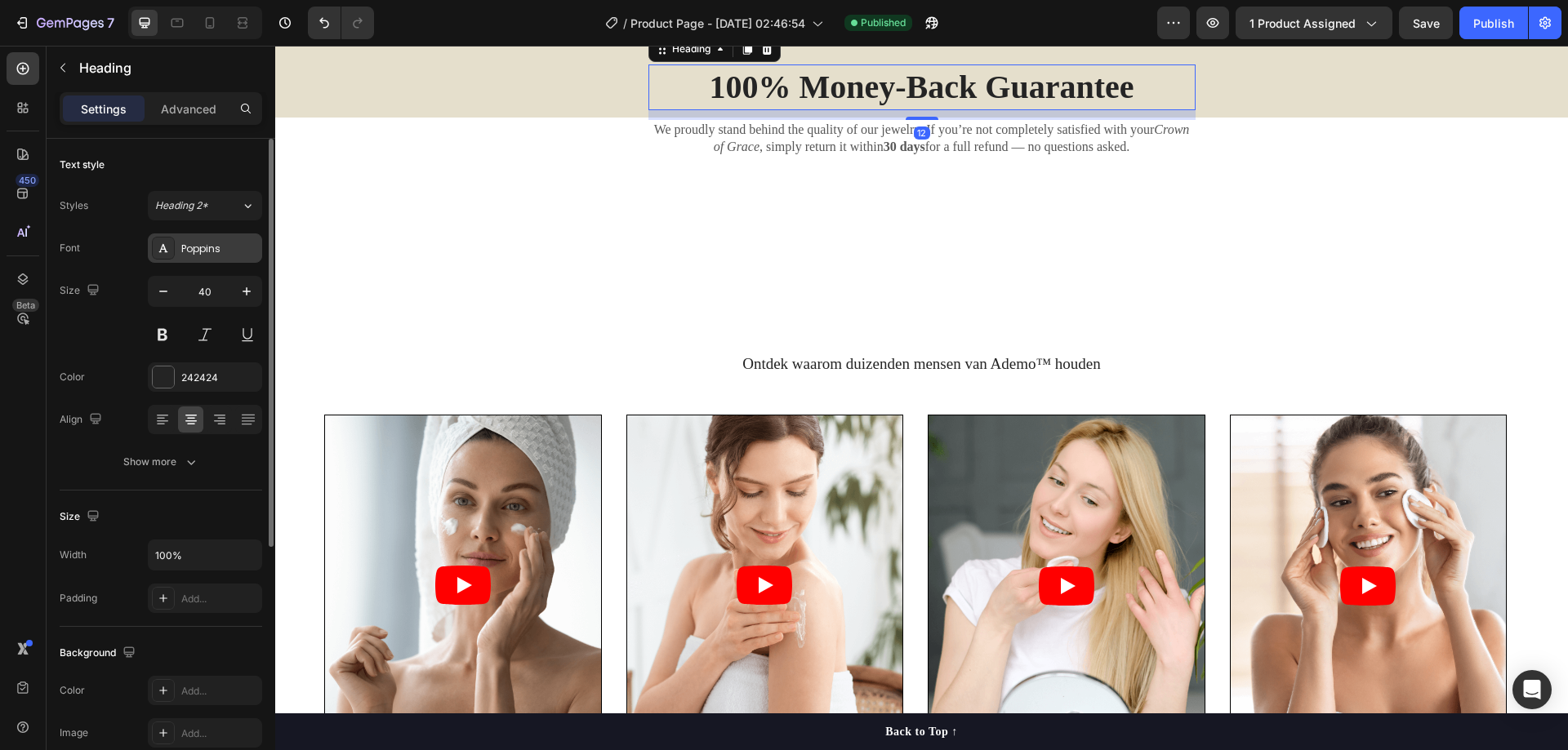
click at [216, 253] on div "Poppins" at bounding box center [220, 248] width 77 height 15
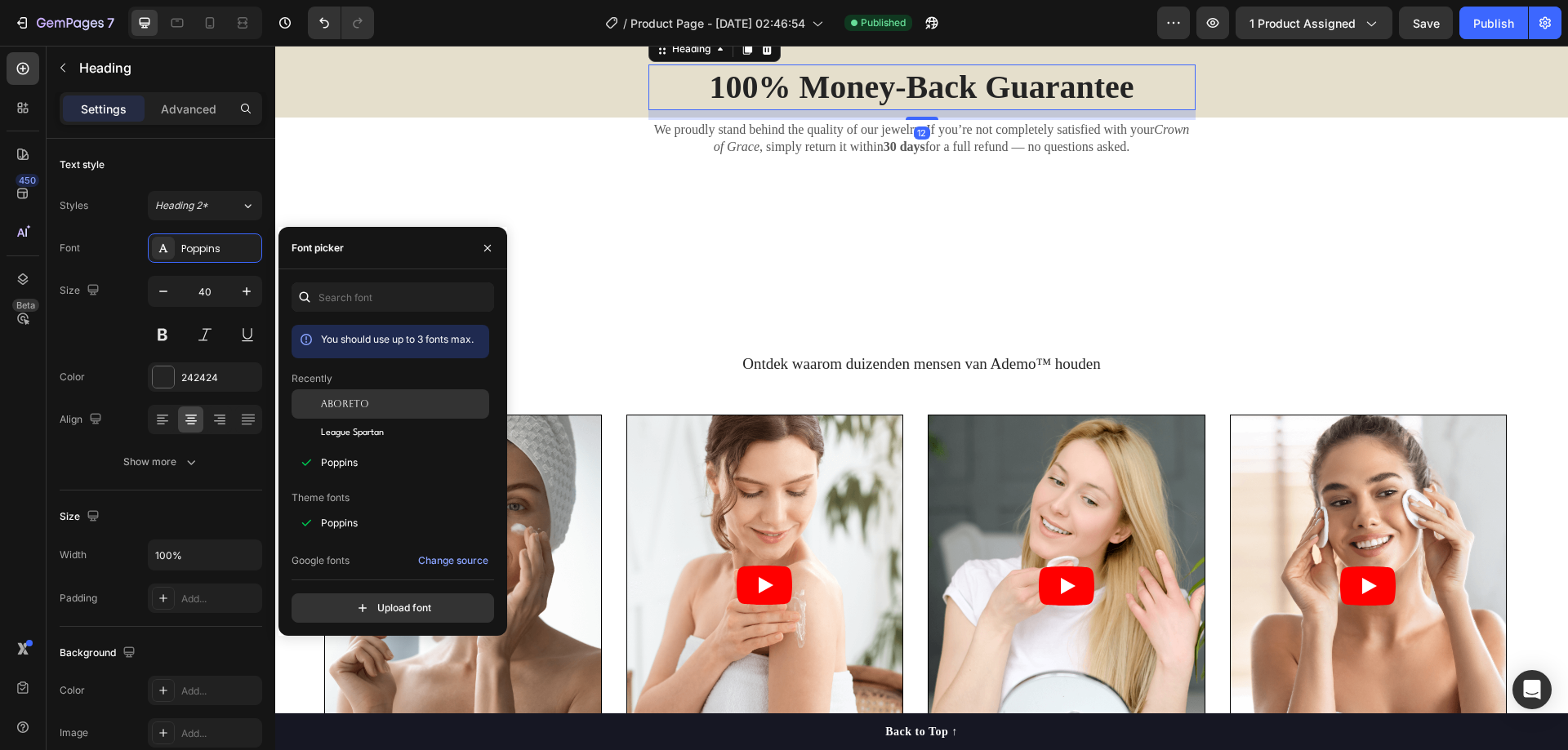
click at [351, 401] on span "Aboreto" at bounding box center [345, 404] width 48 height 15
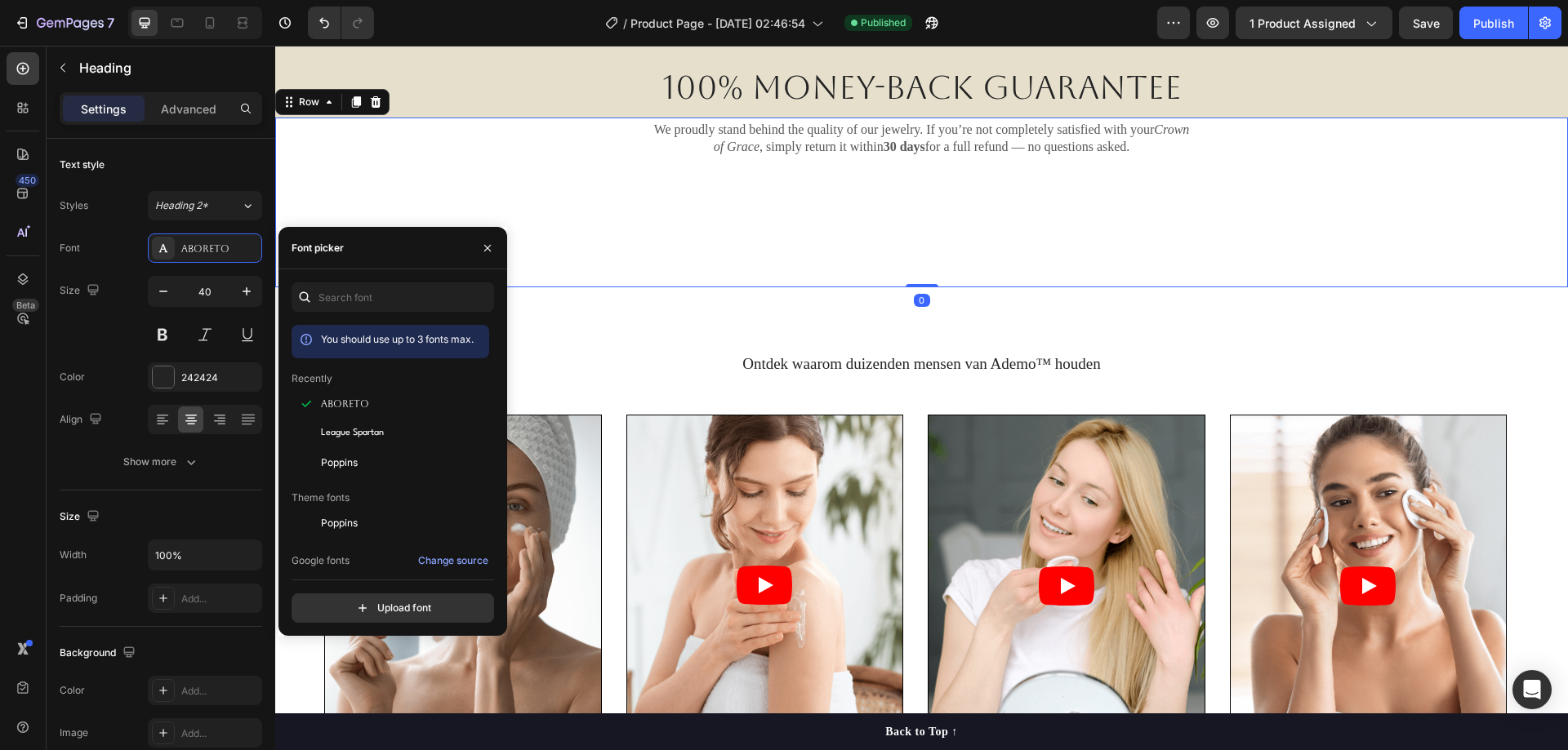
click at [1320, 184] on div "Image 100% Money-Back Guarantee Heading We proudly stand behind the quality of …" at bounding box center [922, 150] width 1293 height 66
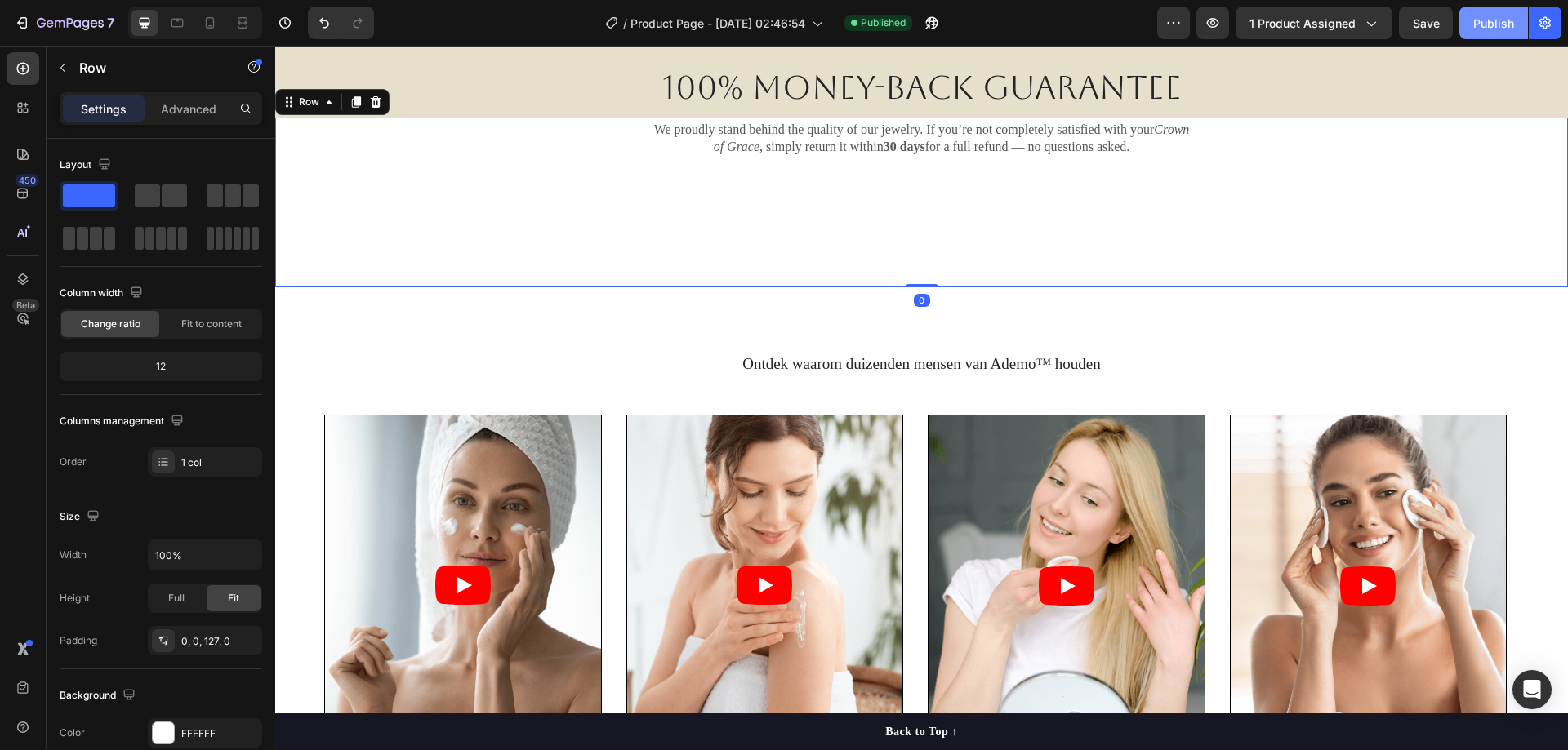
click at [1511, 13] on button "Publish" at bounding box center [1494, 22] width 68 height 32
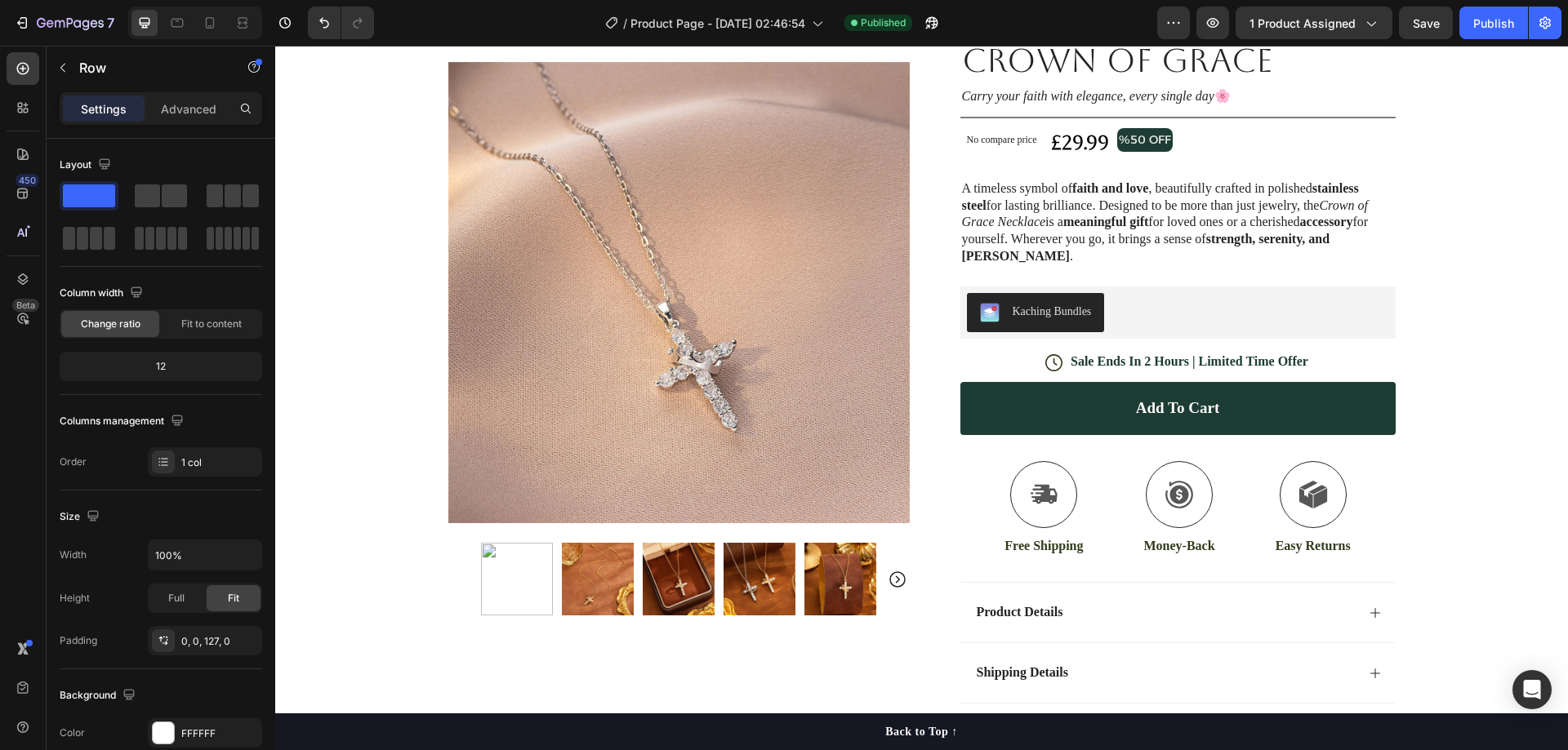
scroll to position [0, 0]
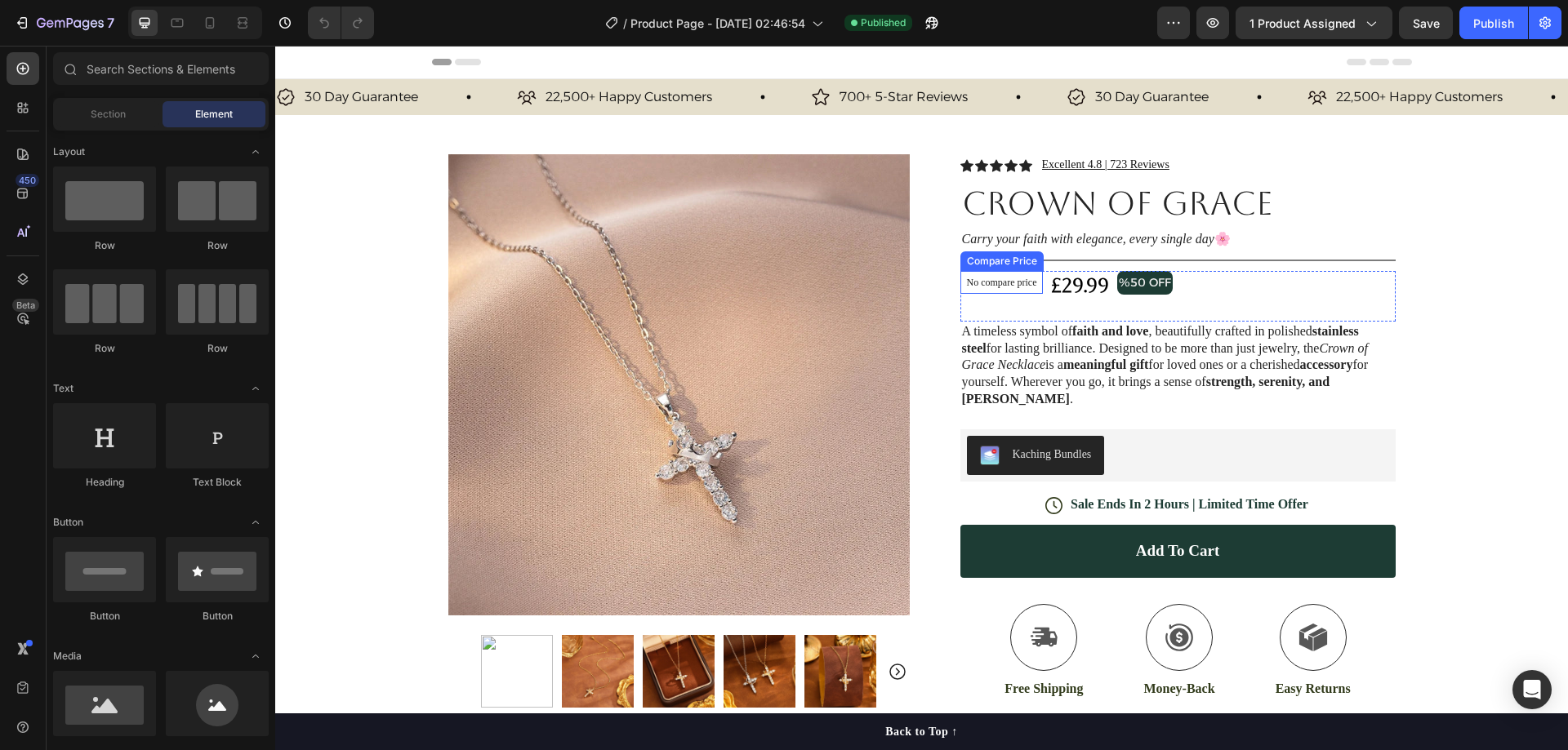
click at [1049, 282] on div "No compare price Compare Price £29.99 Product Price Product Price %50 OFF Text …" at bounding box center [1178, 296] width 436 height 51
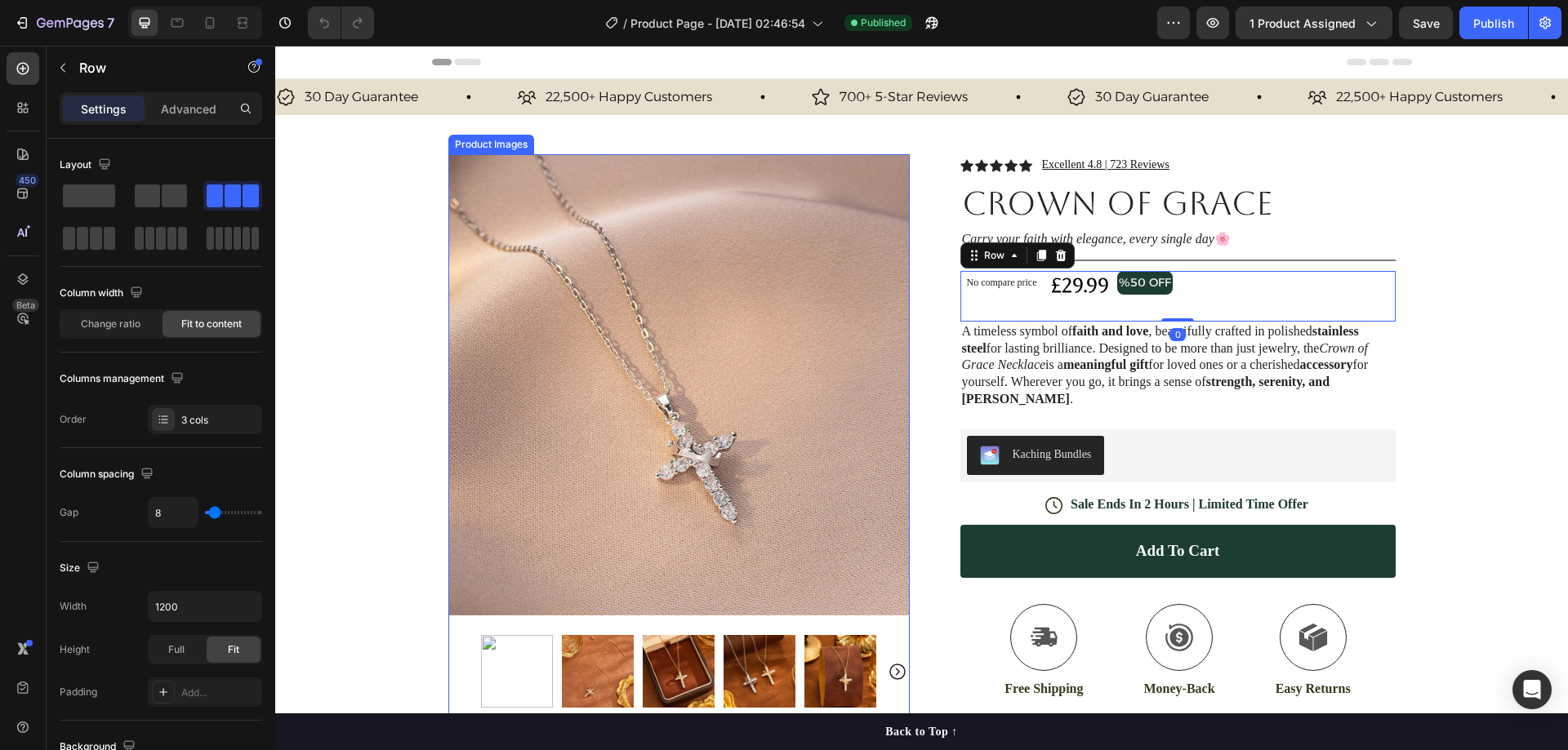
click at [912, 278] on div "Product Images Row Icon Icon Icon Icon Icon Icon List Excellent 4.8 | 723 Revie…" at bounding box center [922, 524] width 980 height 817
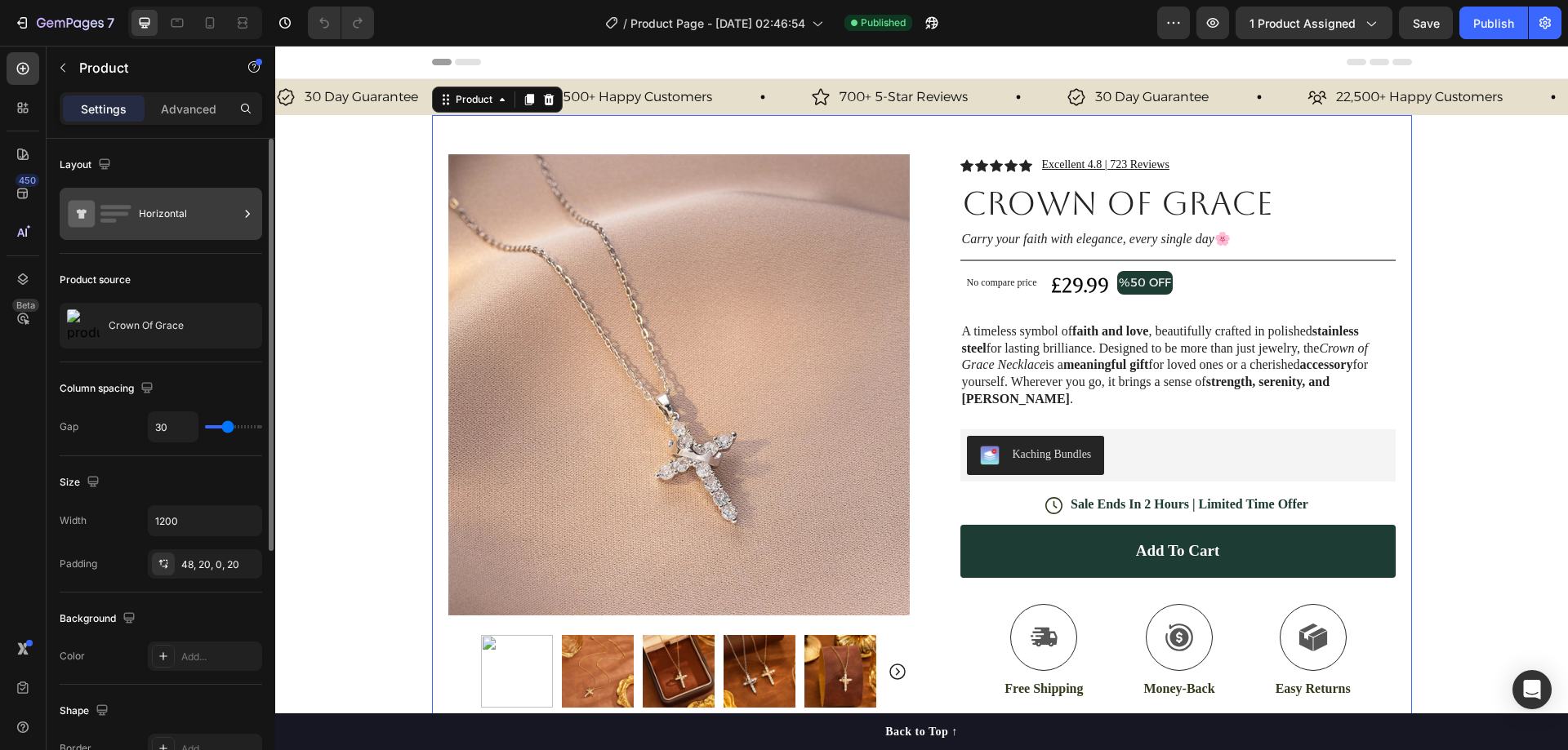
click at [189, 225] on div "Horizontal" at bounding box center [189, 213] width 100 height 38
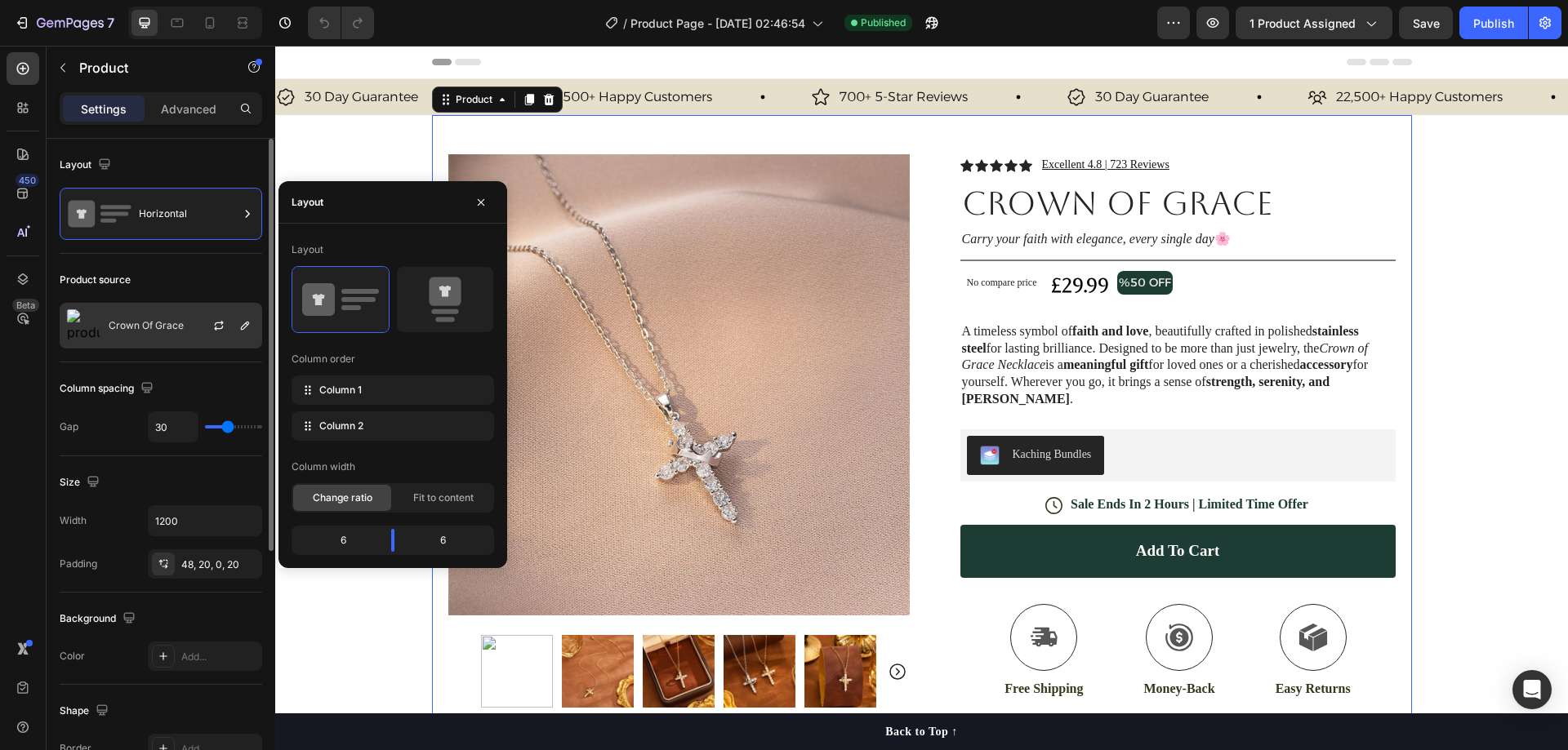
drag, startPoint x: 180, startPoint y: 325, endPoint x: 193, endPoint y: 340, distance: 19.8
click at [180, 326] on p "Crown Of Grace" at bounding box center [146, 325] width 75 height 11
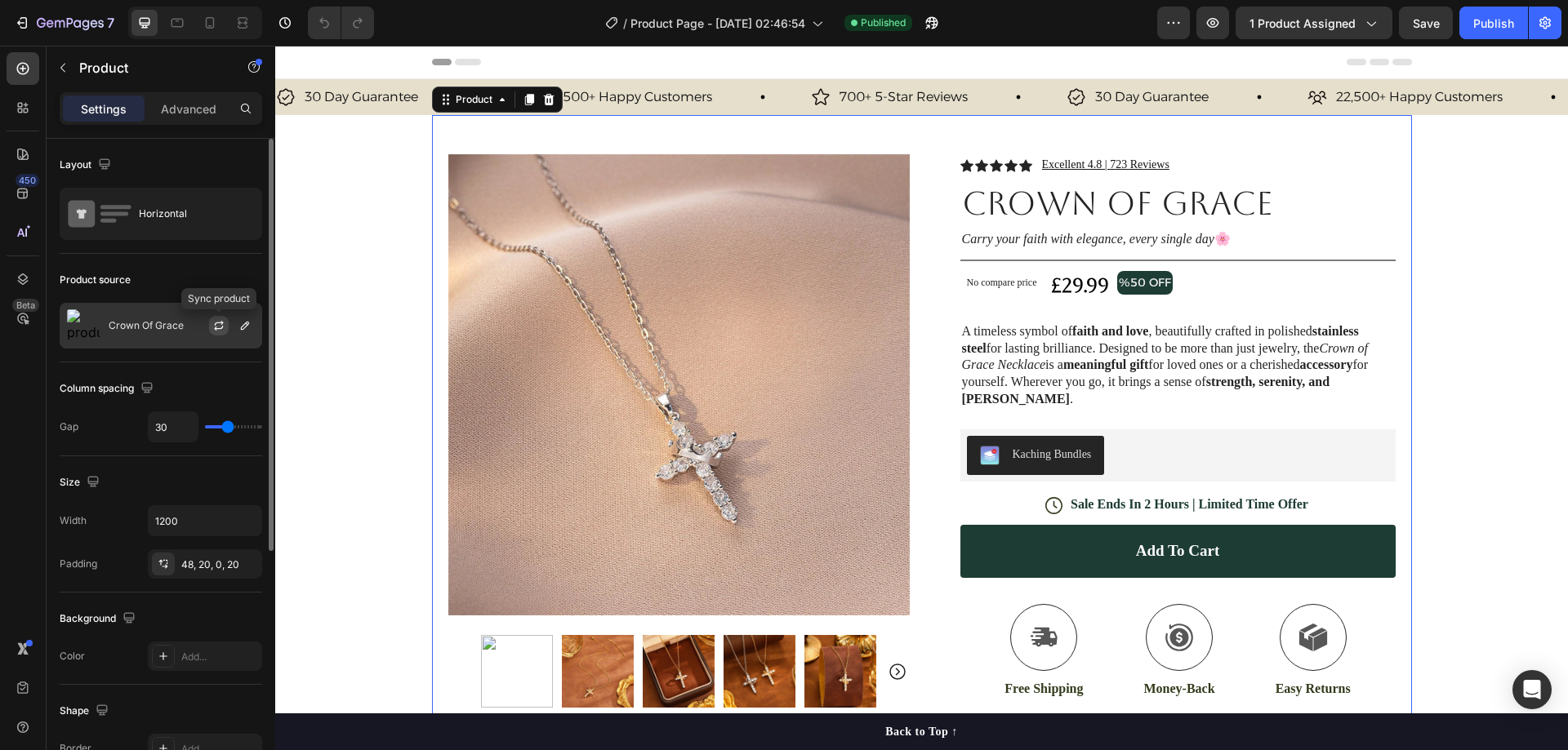
click at [220, 328] on icon "button" at bounding box center [219, 325] width 13 height 13
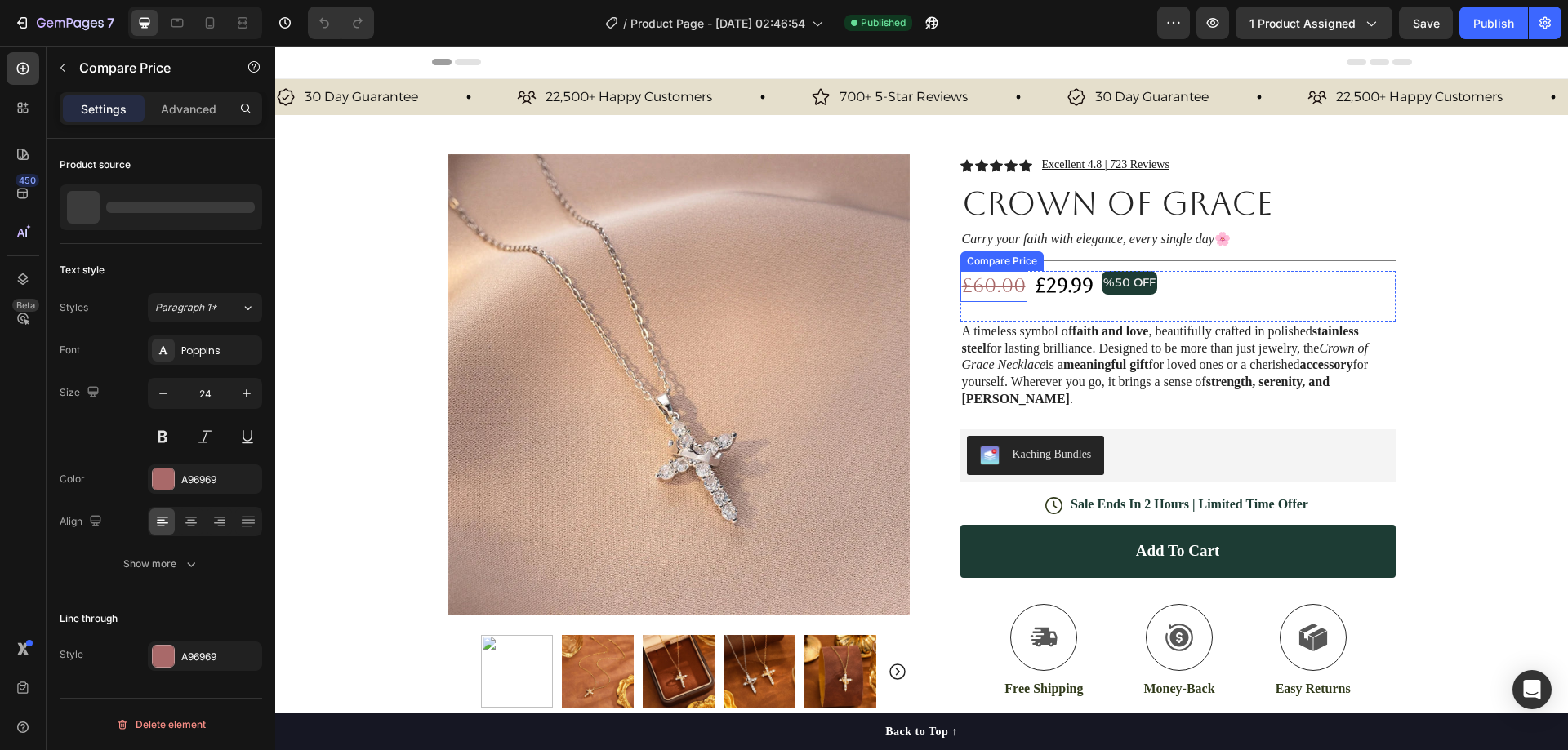
click at [964, 275] on div "£60.00" at bounding box center [993, 286] width 67 height 31
click at [1066, 255] on div "Compare Price" at bounding box center [1019, 255] width 109 height 19
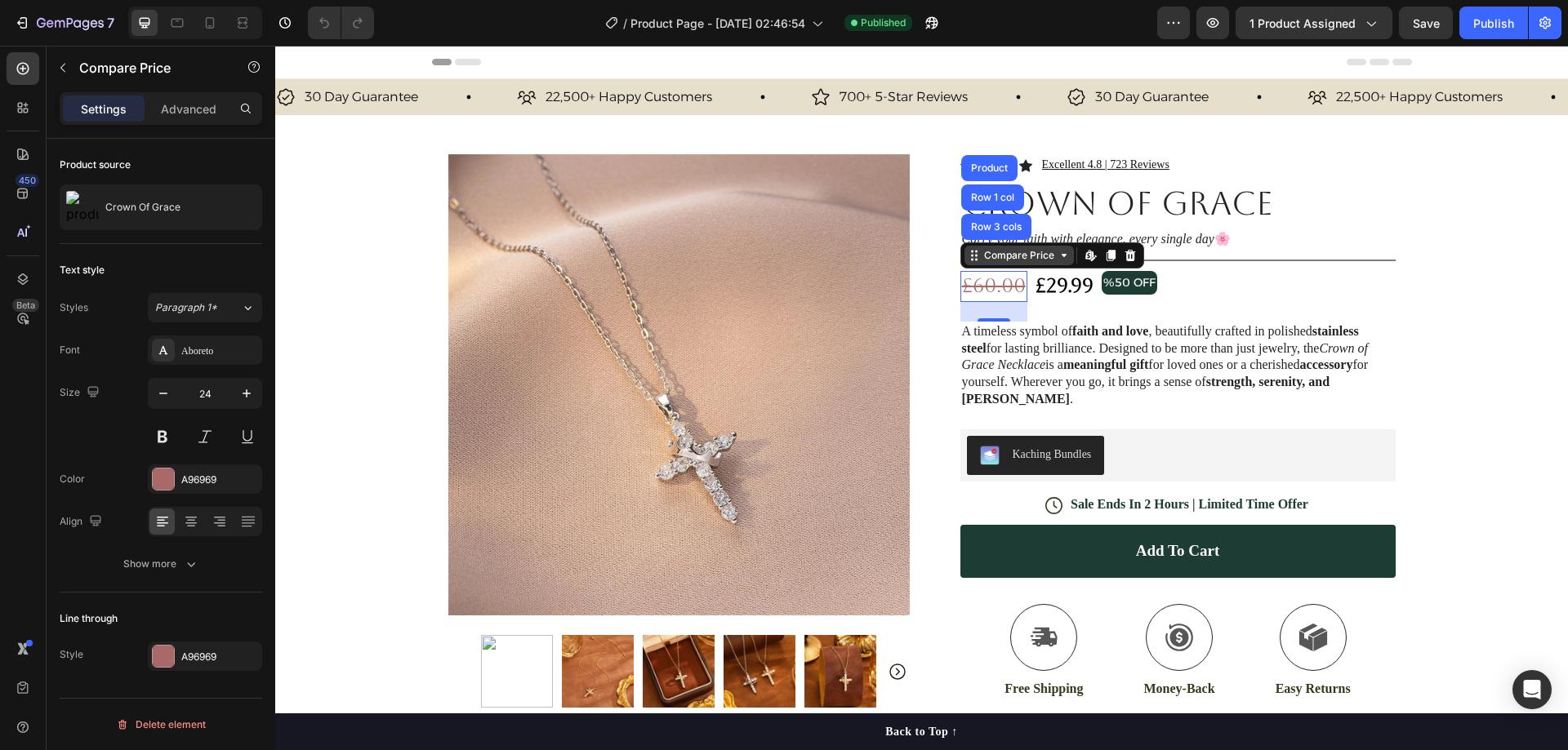
click at [1062, 255] on icon at bounding box center [1064, 255] width 5 height 3
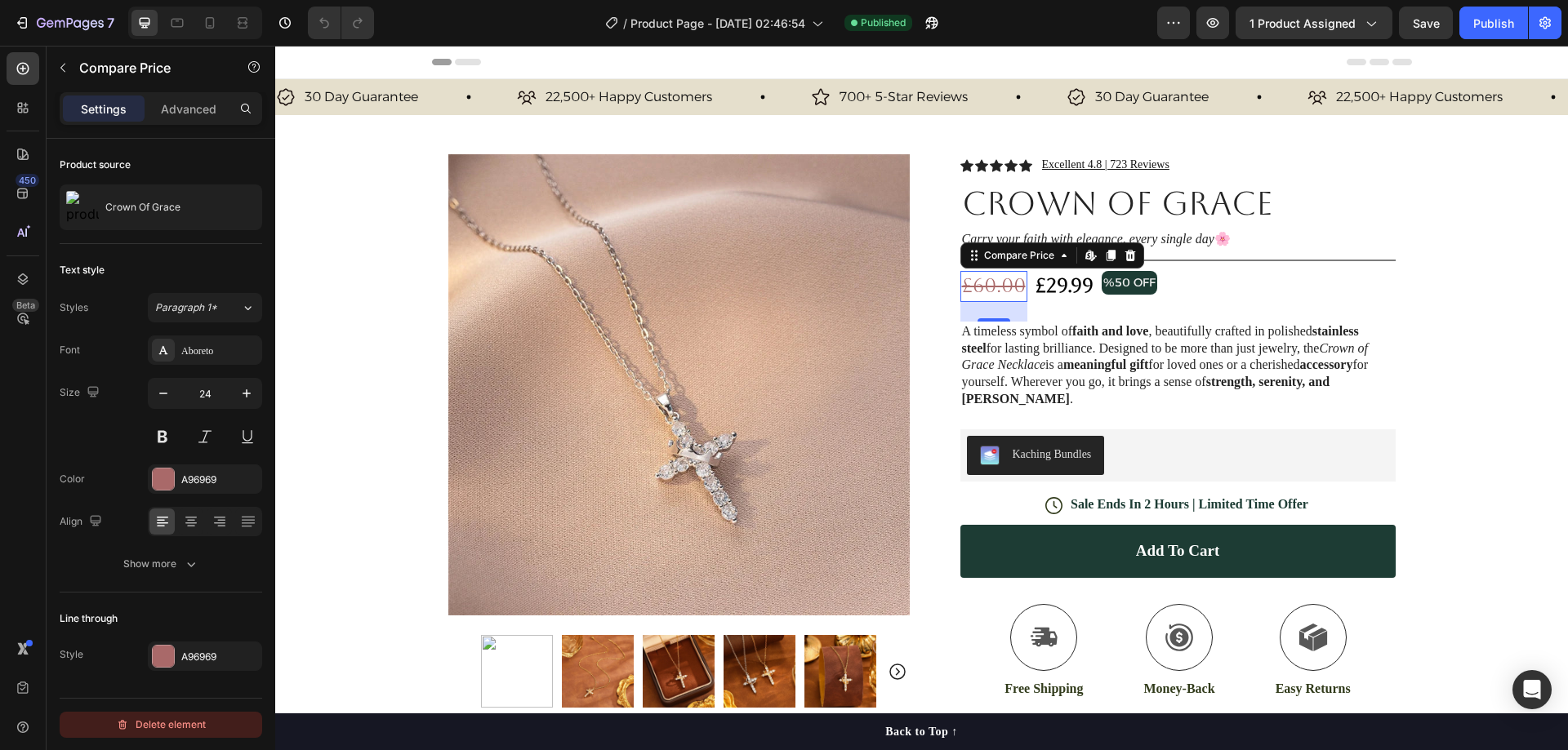
click at [178, 715] on div "Delete element" at bounding box center [161, 725] width 90 height 19
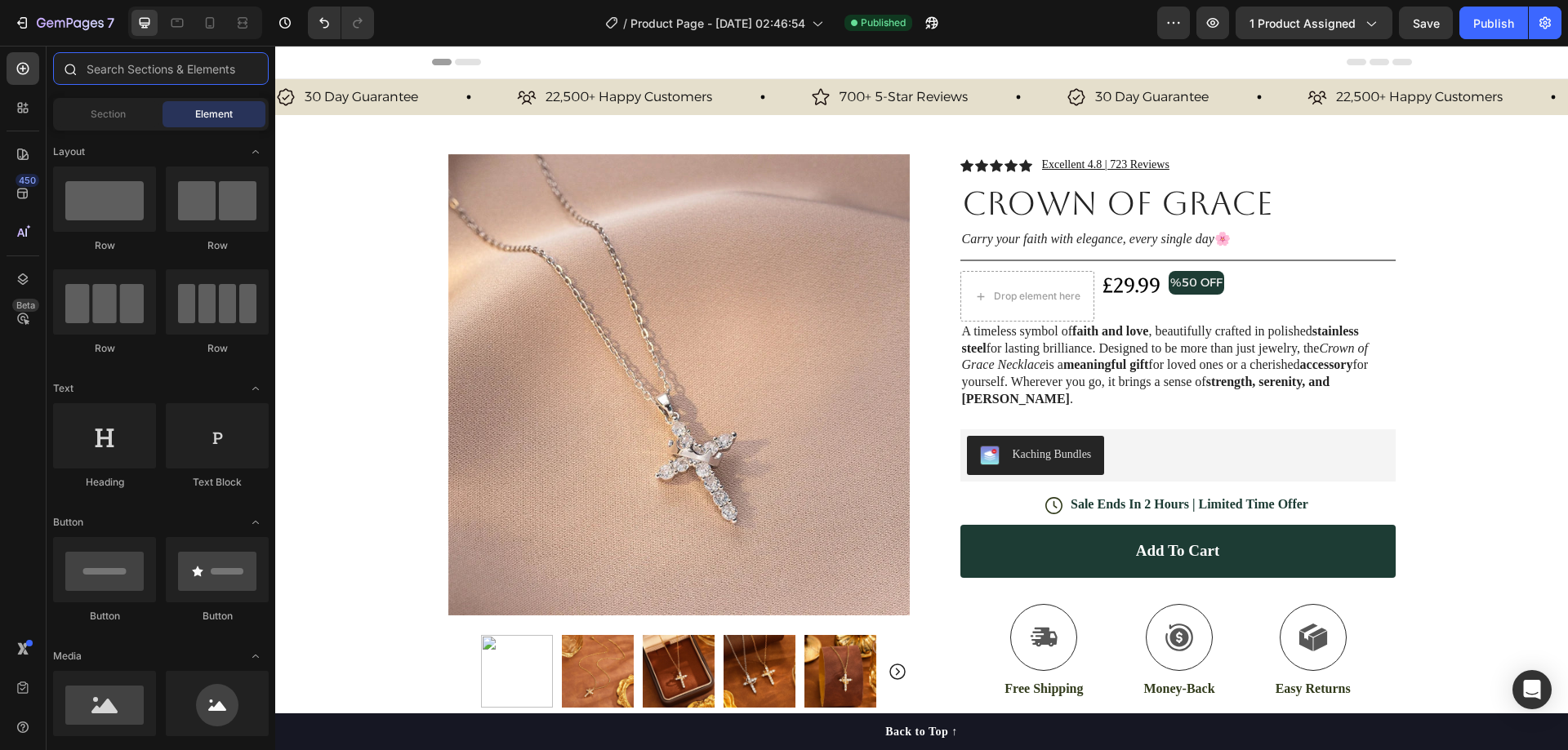
click at [116, 64] on input "text" at bounding box center [161, 68] width 216 height 32
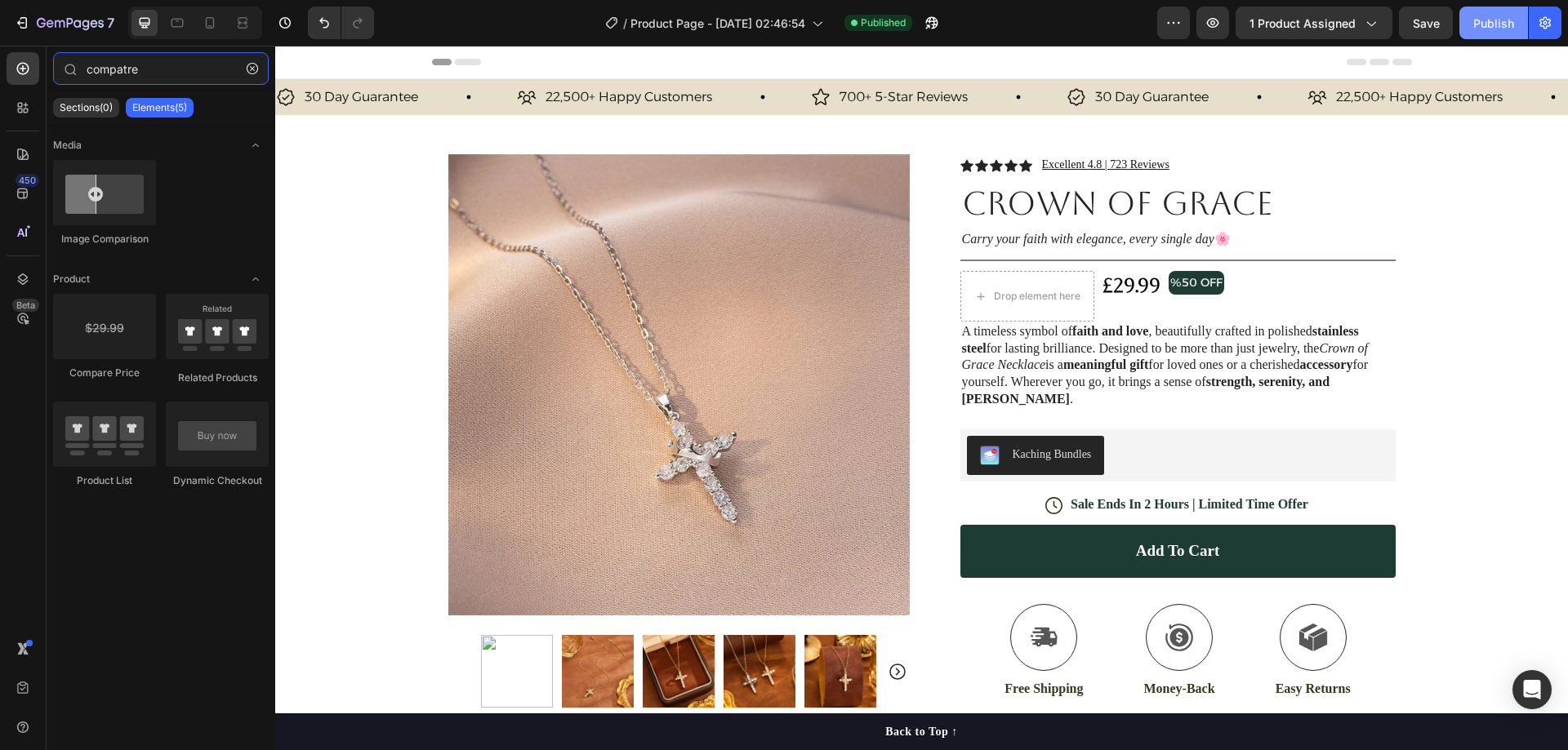
type input "compatre"
drag, startPoint x: 1482, startPoint y: 20, endPoint x: 1423, endPoint y: 45, distance: 64.1
click at [1481, 20] on div "Publish" at bounding box center [1494, 24] width 41 height 17
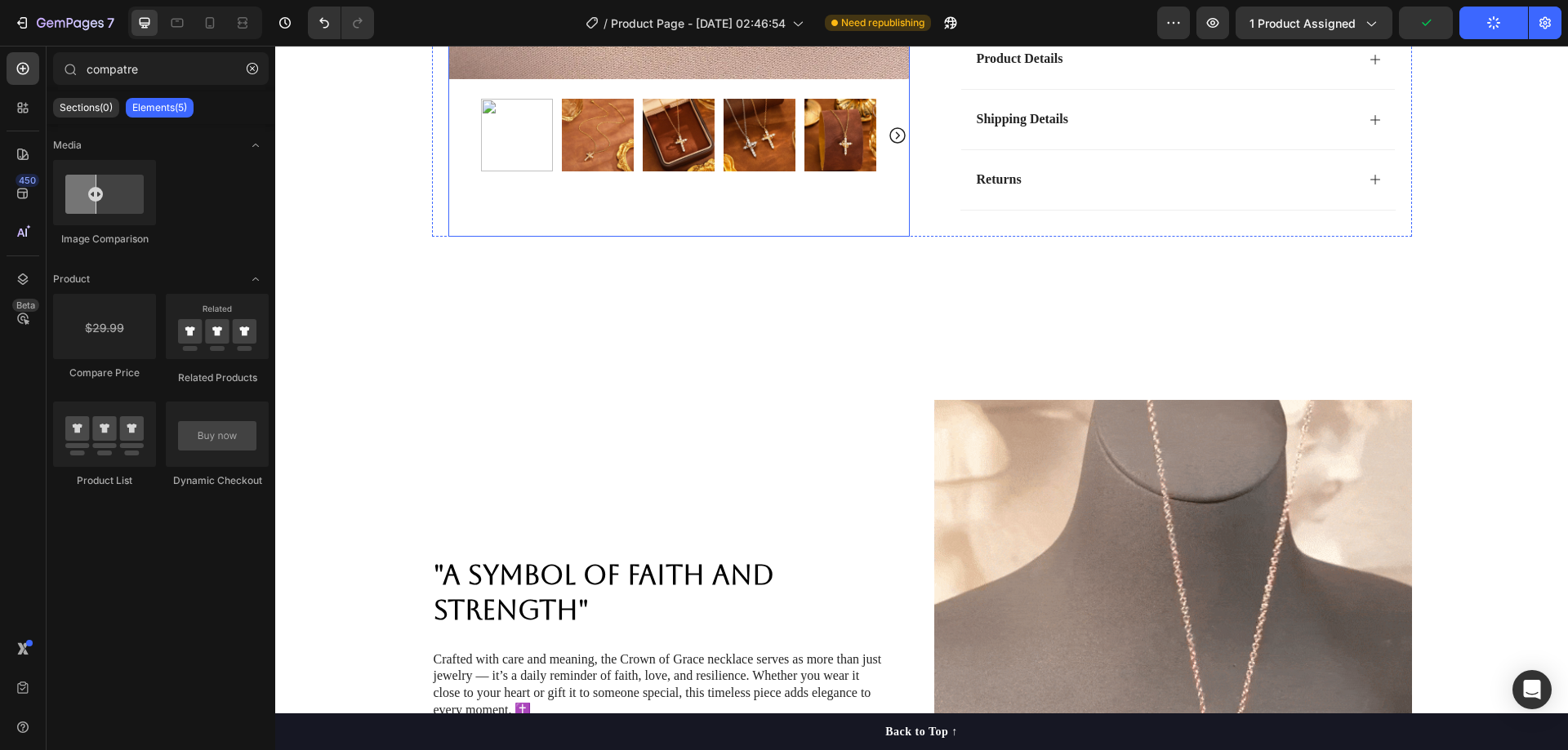
scroll to position [1143, 0]
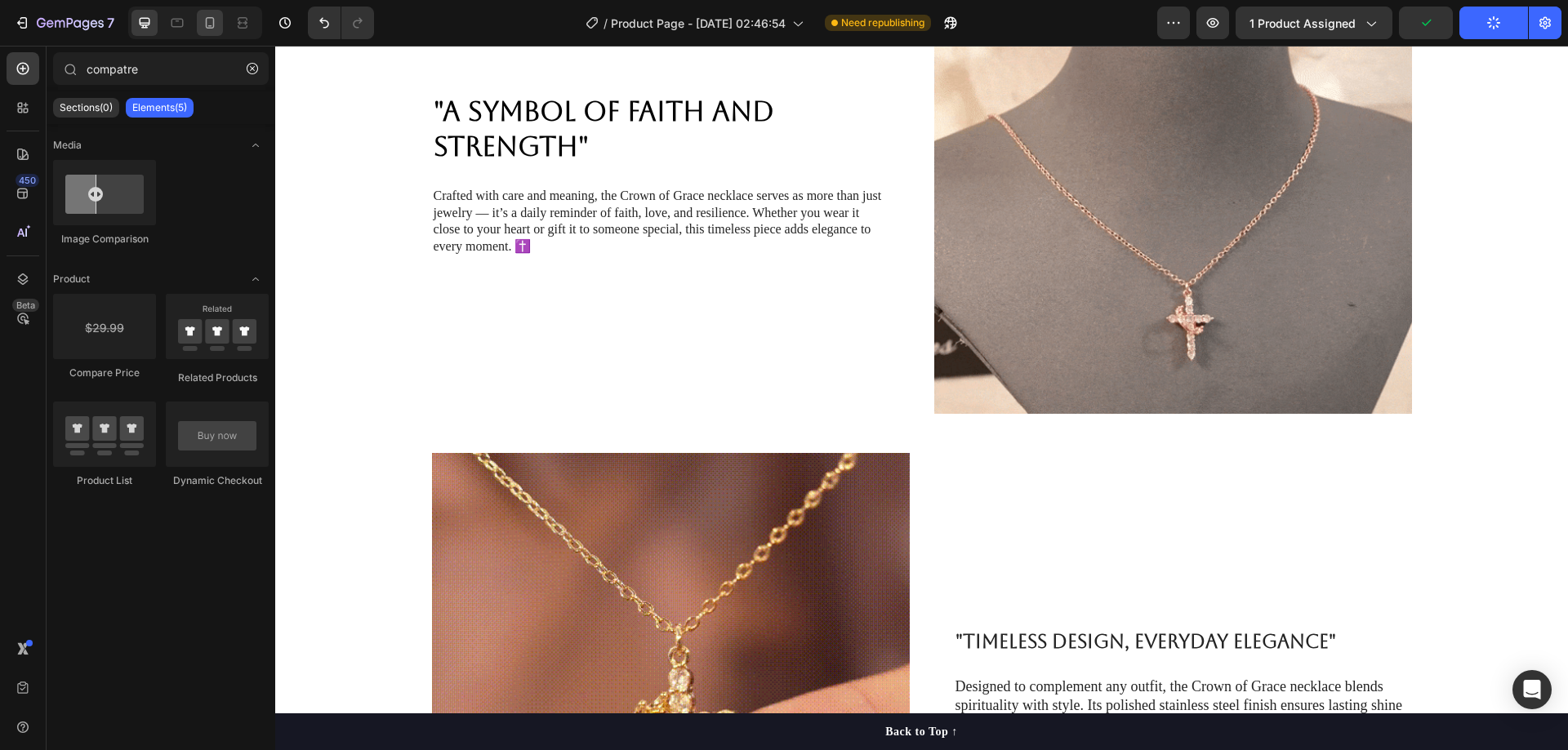
drag, startPoint x: 210, startPoint y: 10, endPoint x: 219, endPoint y: 16, distance: 10.8
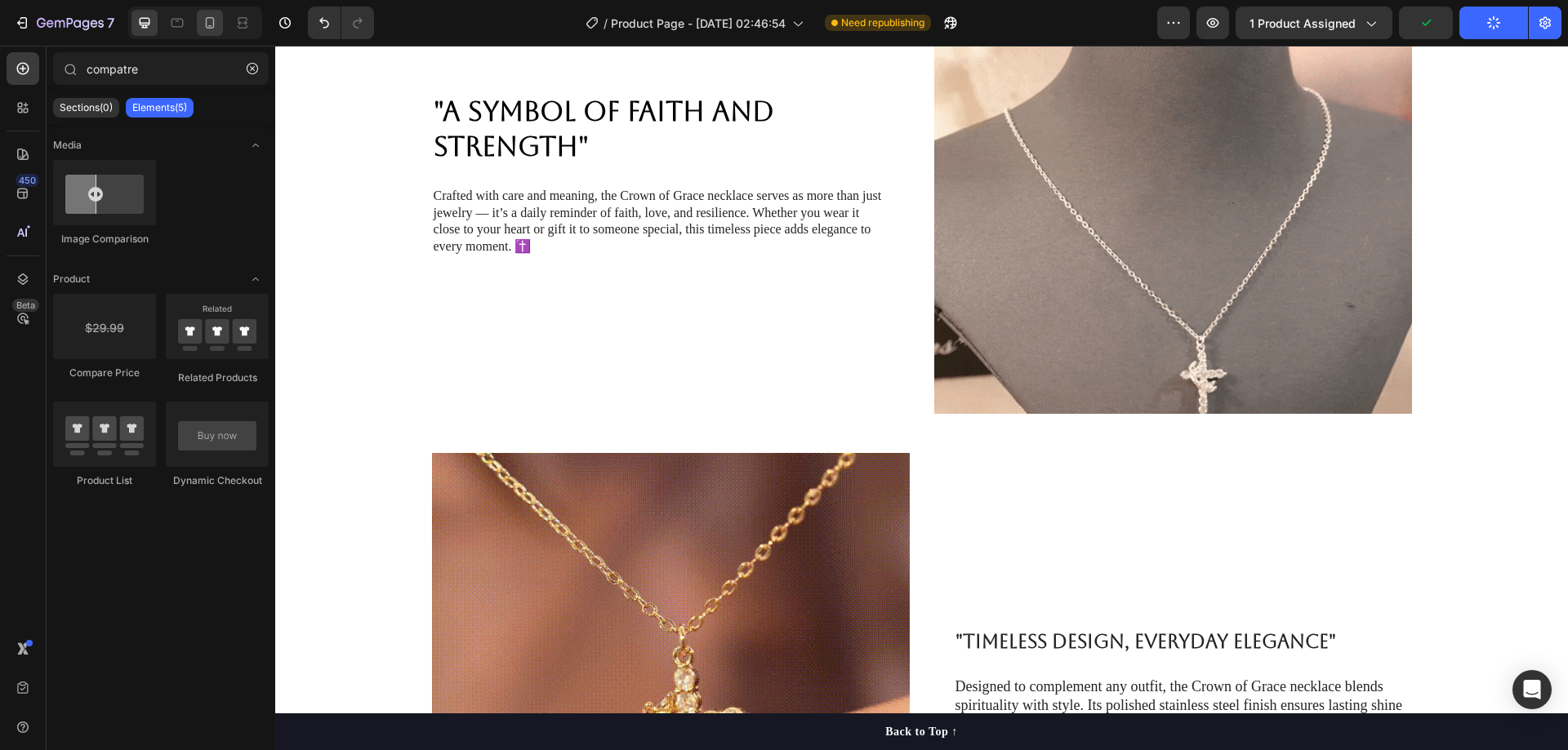
click at [210, 10] on div at bounding box center [210, 23] width 26 height 26
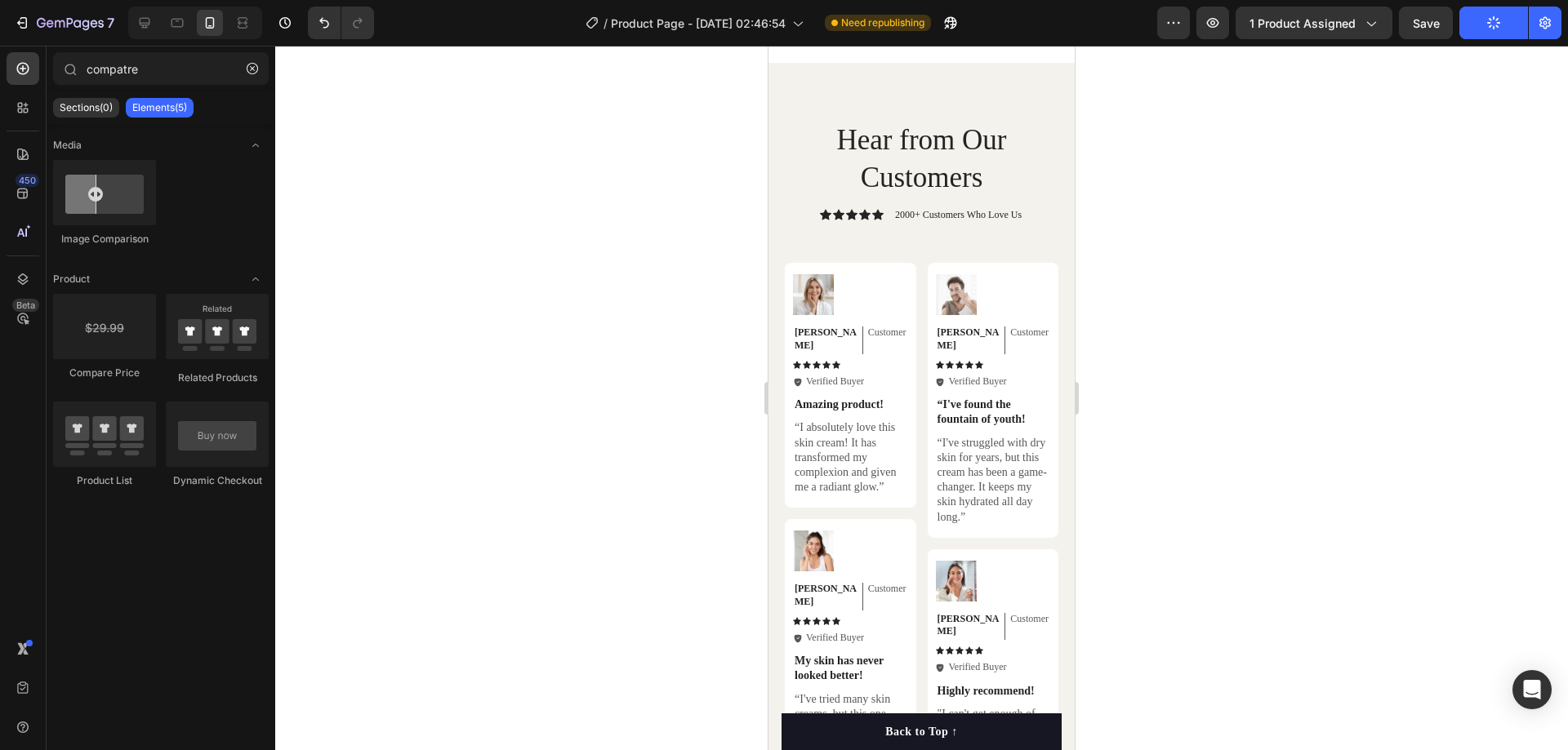
scroll to position [4624, 0]
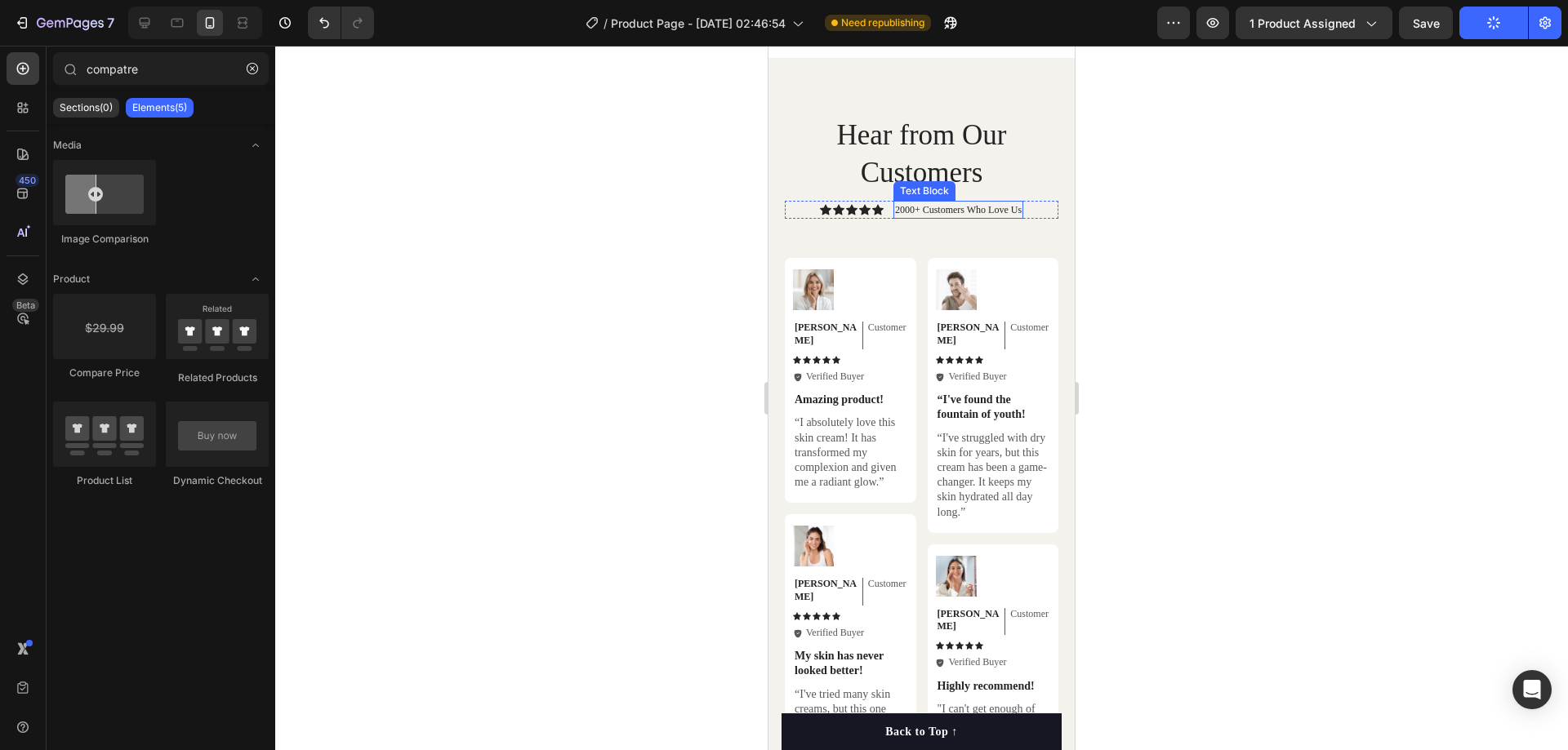
click at [1008, 154] on h2 "Hear from Our Customers" at bounding box center [922, 154] width 274 height 78
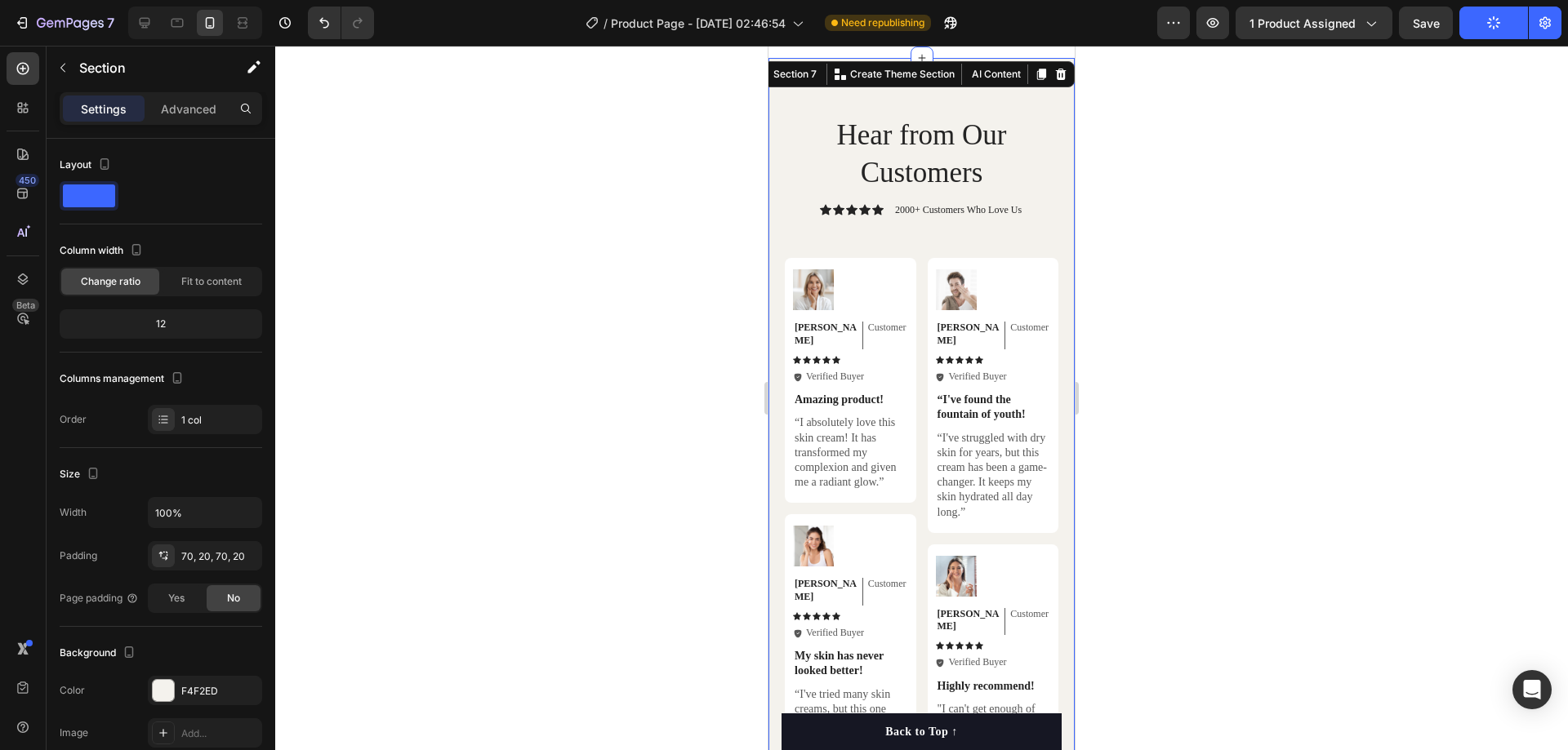
click at [1028, 92] on div "Hear from Our Customers Heading Icon Icon Icon Icon Icon Icon List 2000+ Custom…" at bounding box center [922, 602] width 306 height 1089
click at [1056, 71] on icon at bounding box center [1062, 73] width 10 height 11
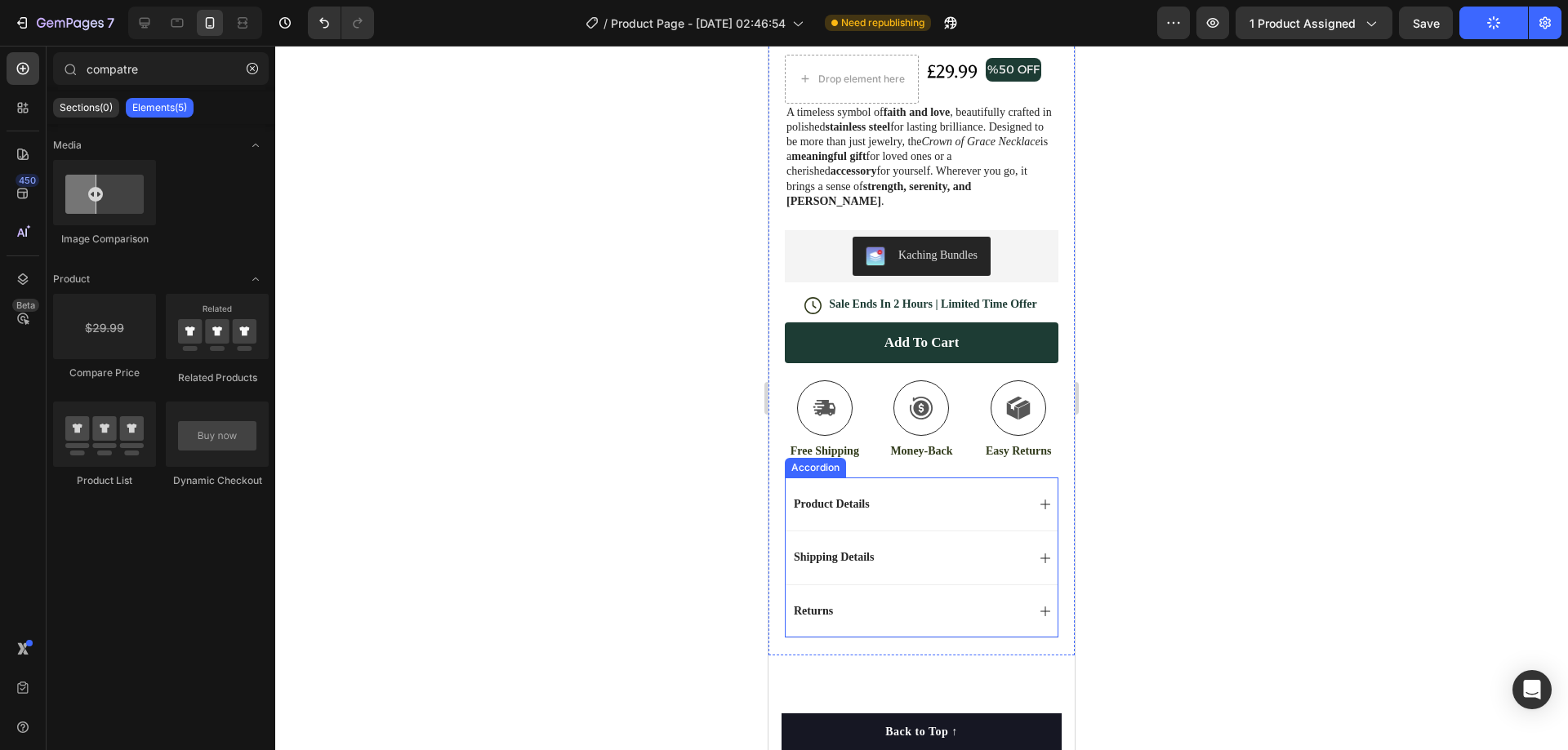
scroll to position [927, 0]
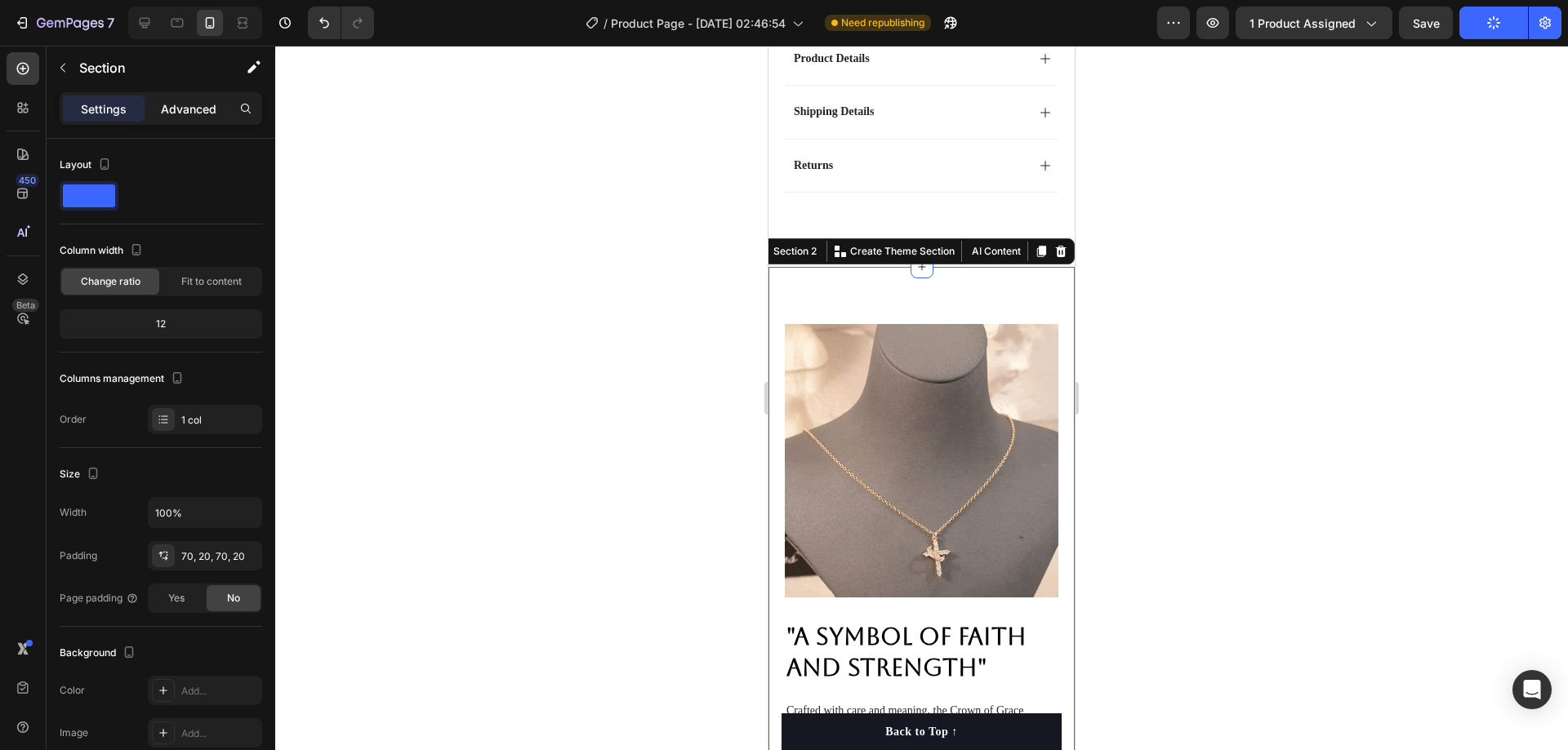
click at [188, 106] on p "Advanced" at bounding box center [189, 109] width 56 height 17
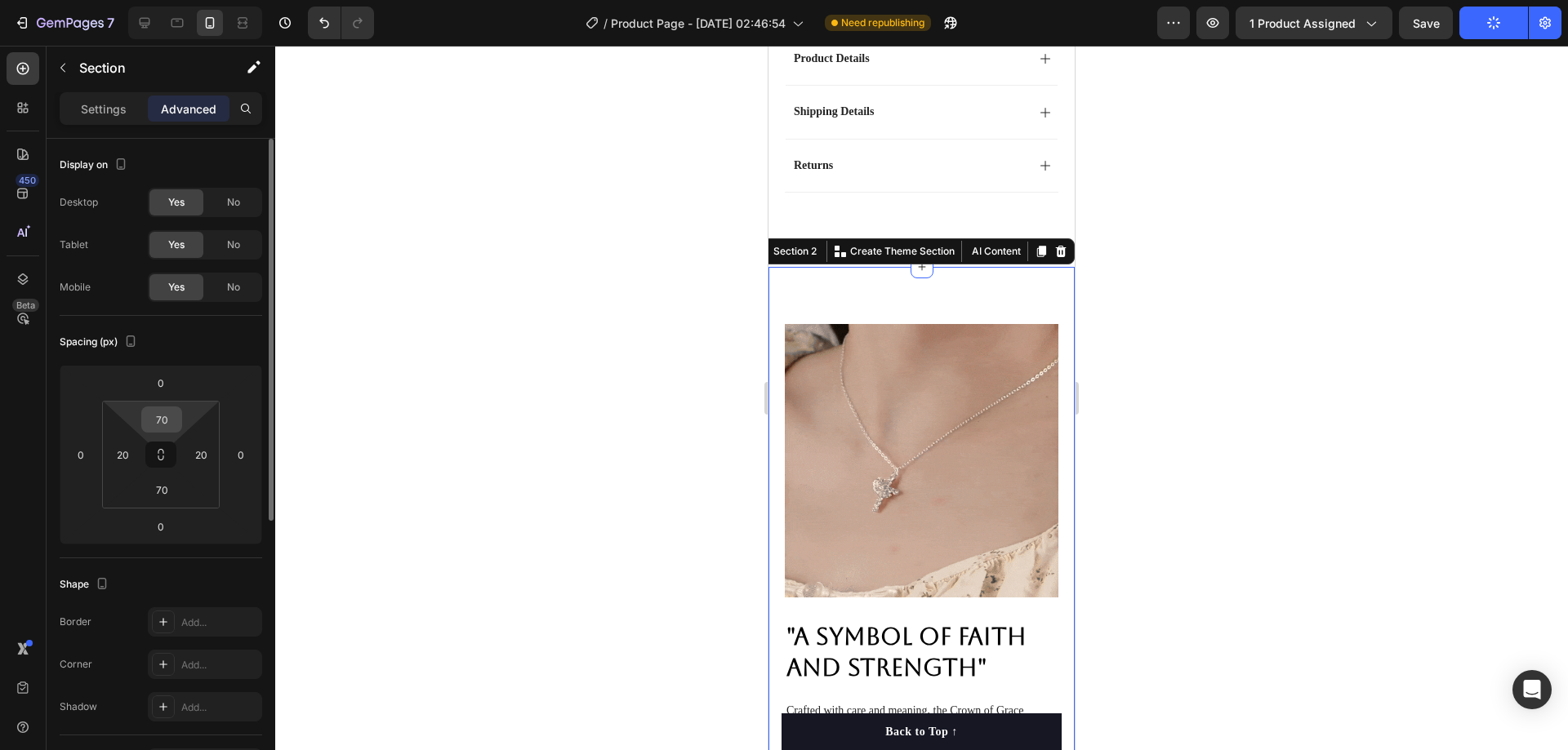
click at [167, 416] on input "70" at bounding box center [161, 420] width 32 height 24
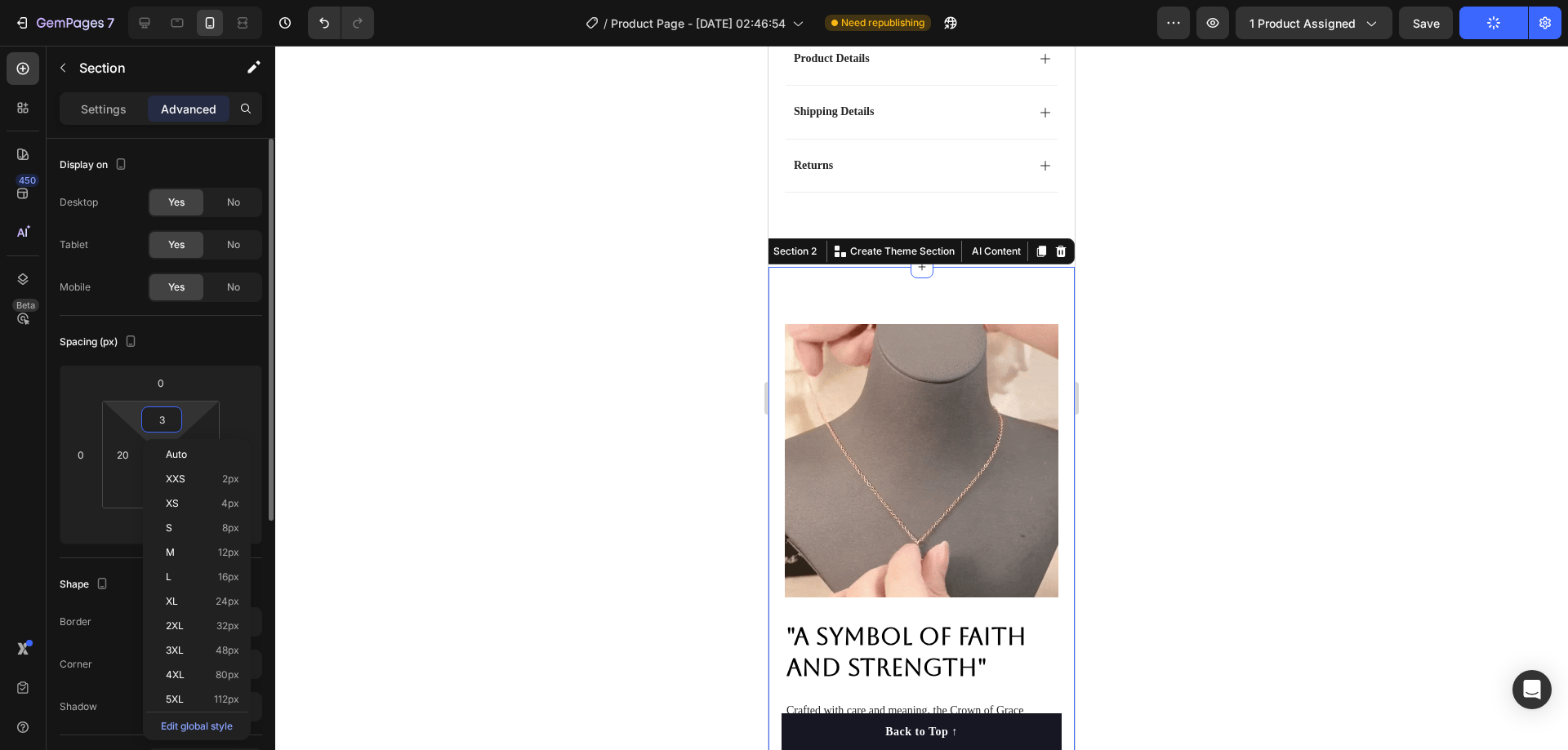
type input "30"
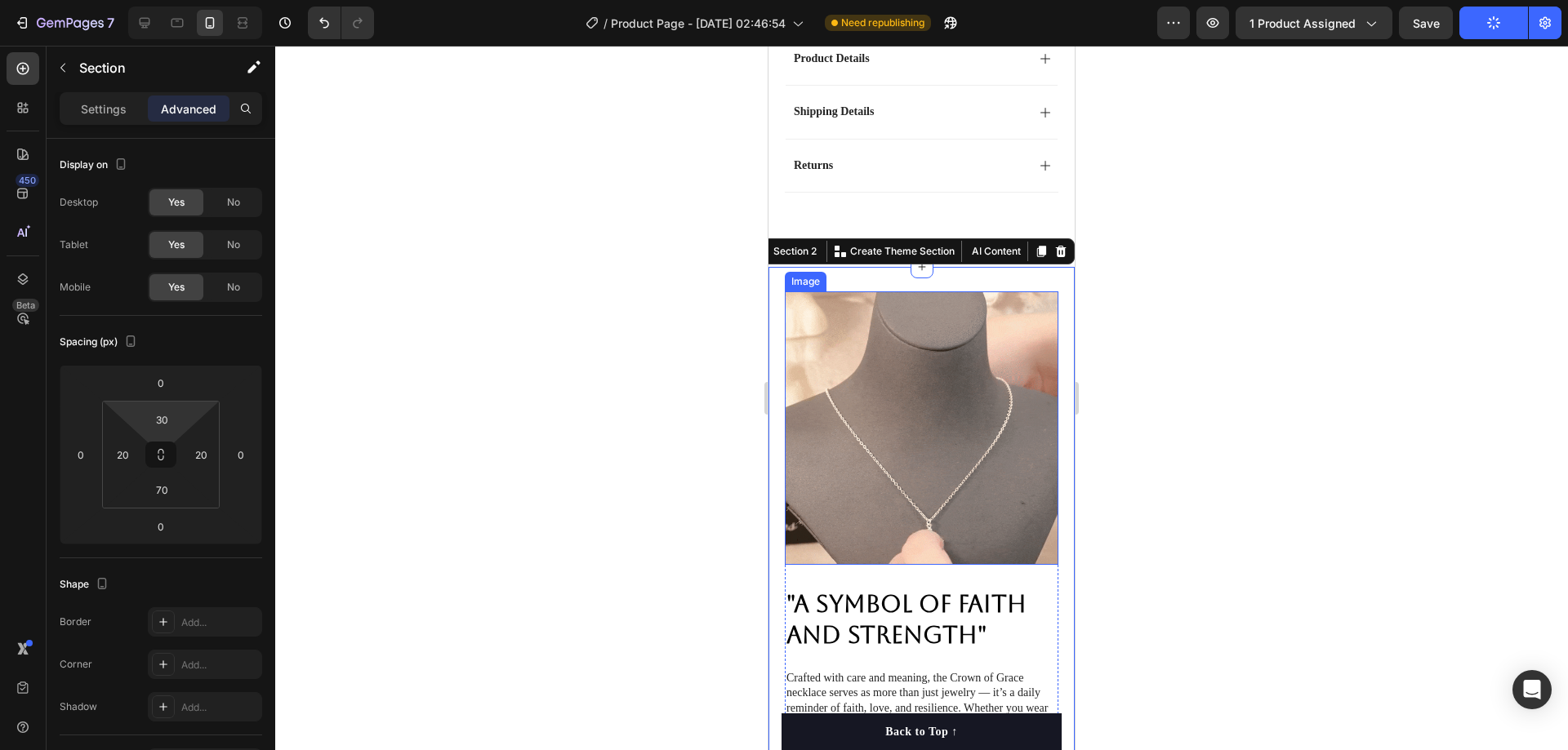
click at [1249, 287] on div at bounding box center [922, 398] width 1293 height 705
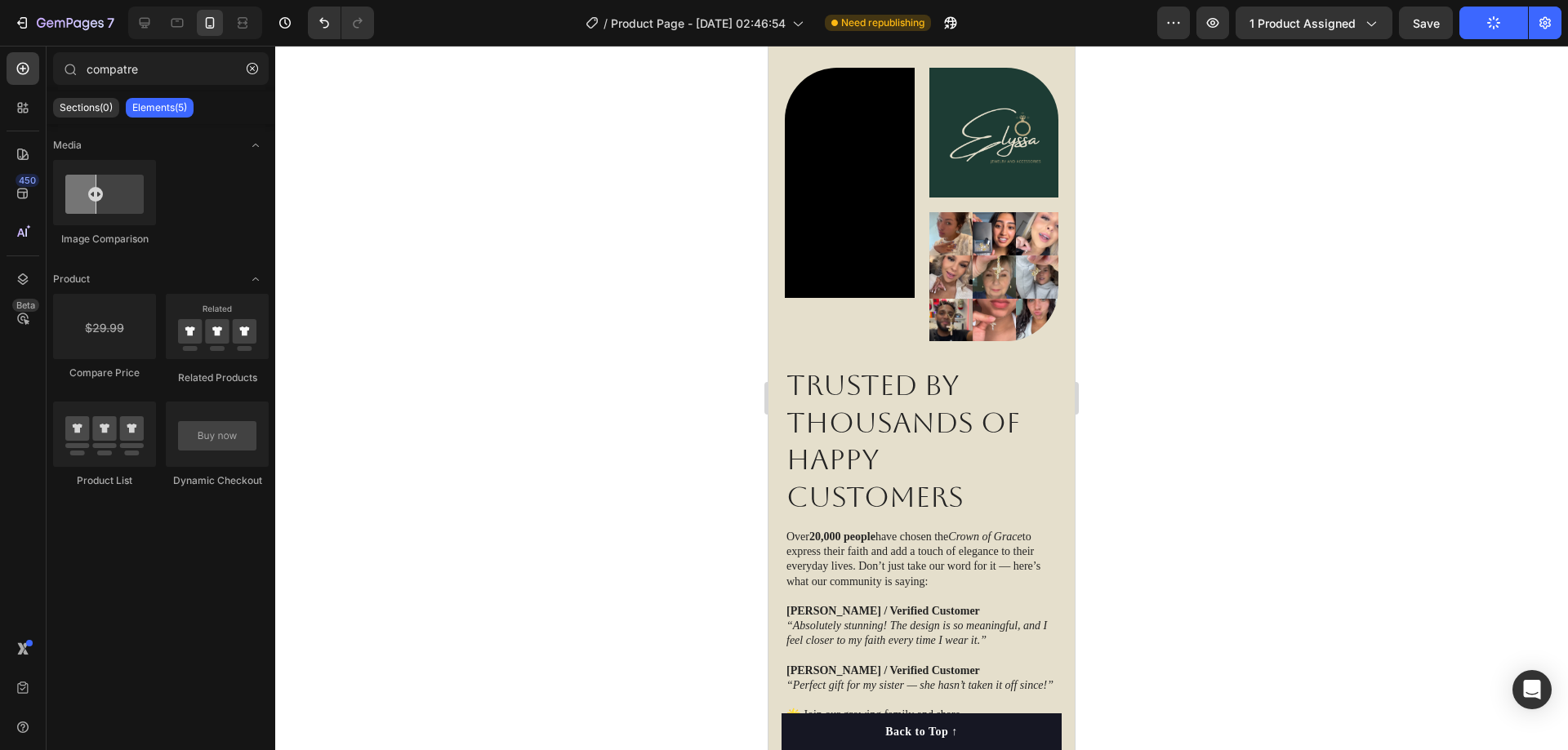
scroll to position [2151, 0]
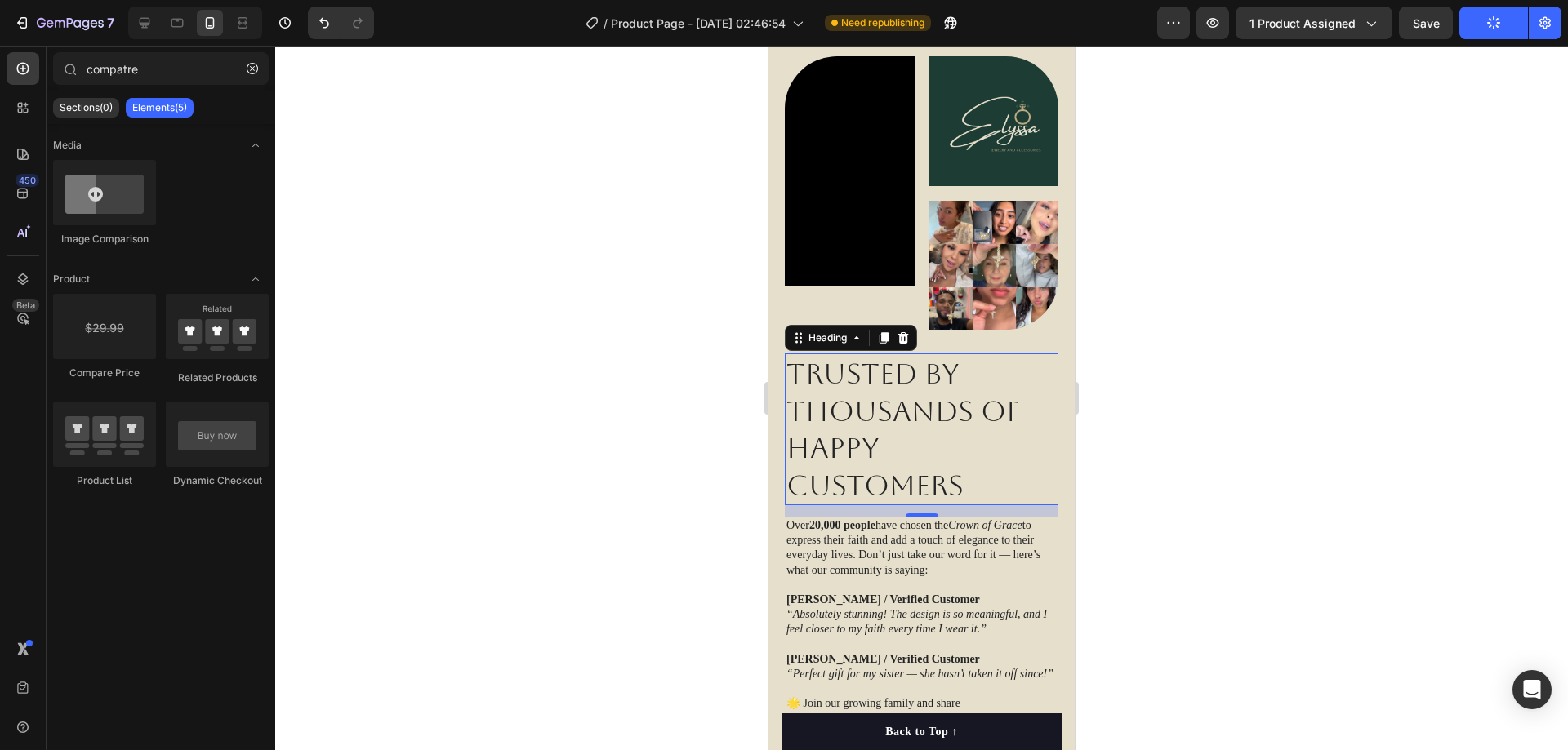
drag, startPoint x: 875, startPoint y: 373, endPoint x: 1530, endPoint y: 377, distance: 655.0
click at [875, 373] on h2 "TRUSTED BY THOUSANDS OF HAPPY CUSTOMERS" at bounding box center [922, 429] width 274 height 152
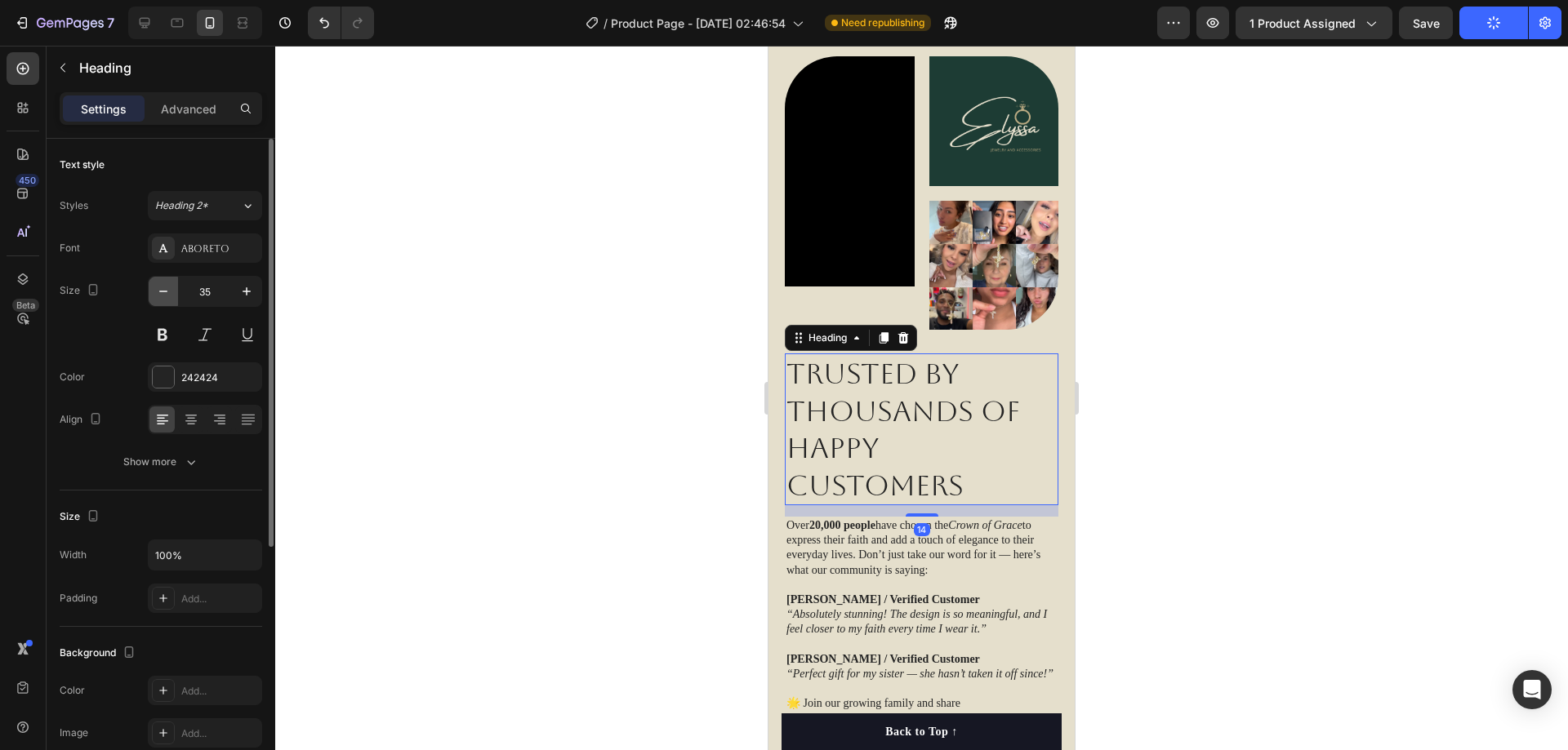
click at [166, 284] on icon "button" at bounding box center [163, 291] width 17 height 17
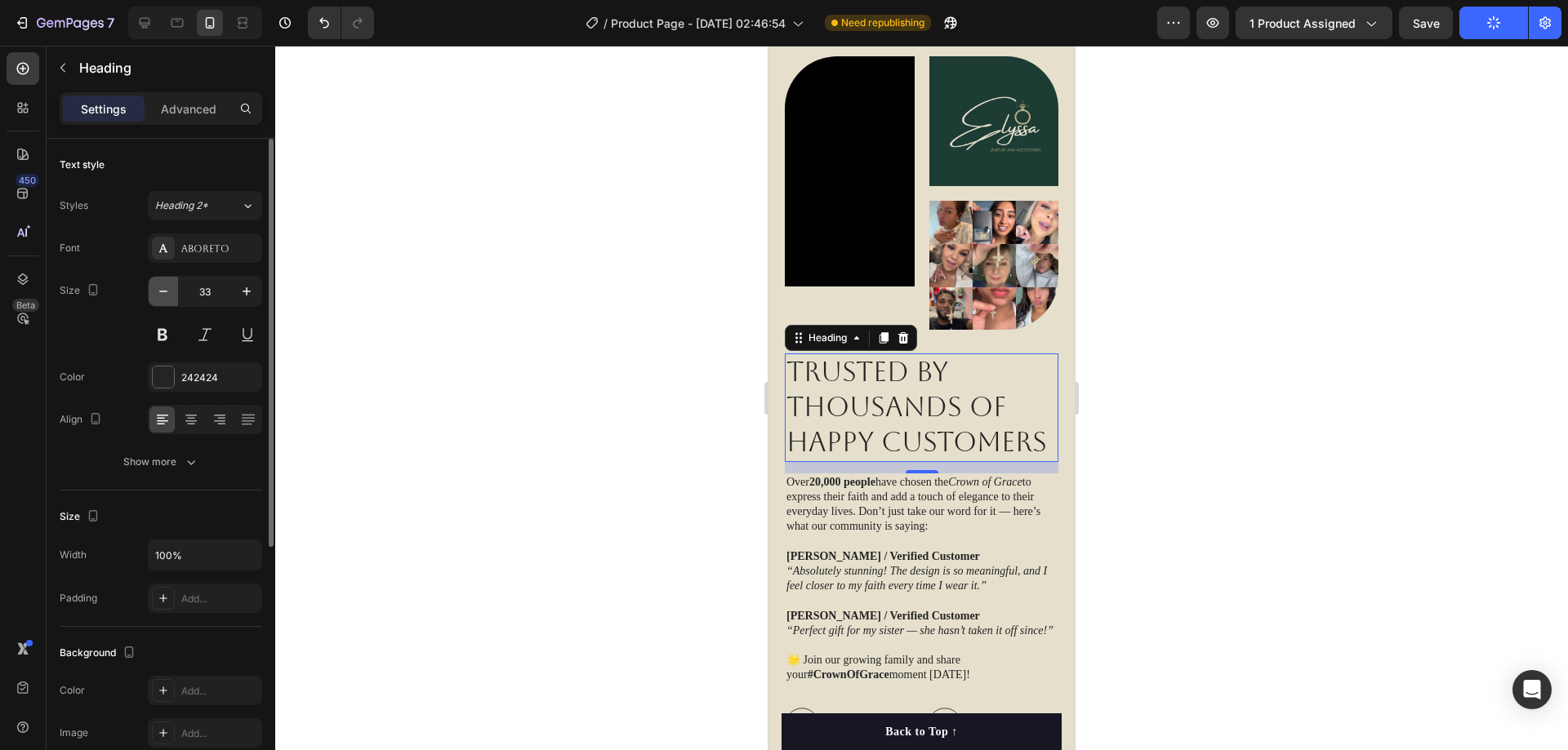
click at [166, 284] on icon "button" at bounding box center [163, 291] width 17 height 17
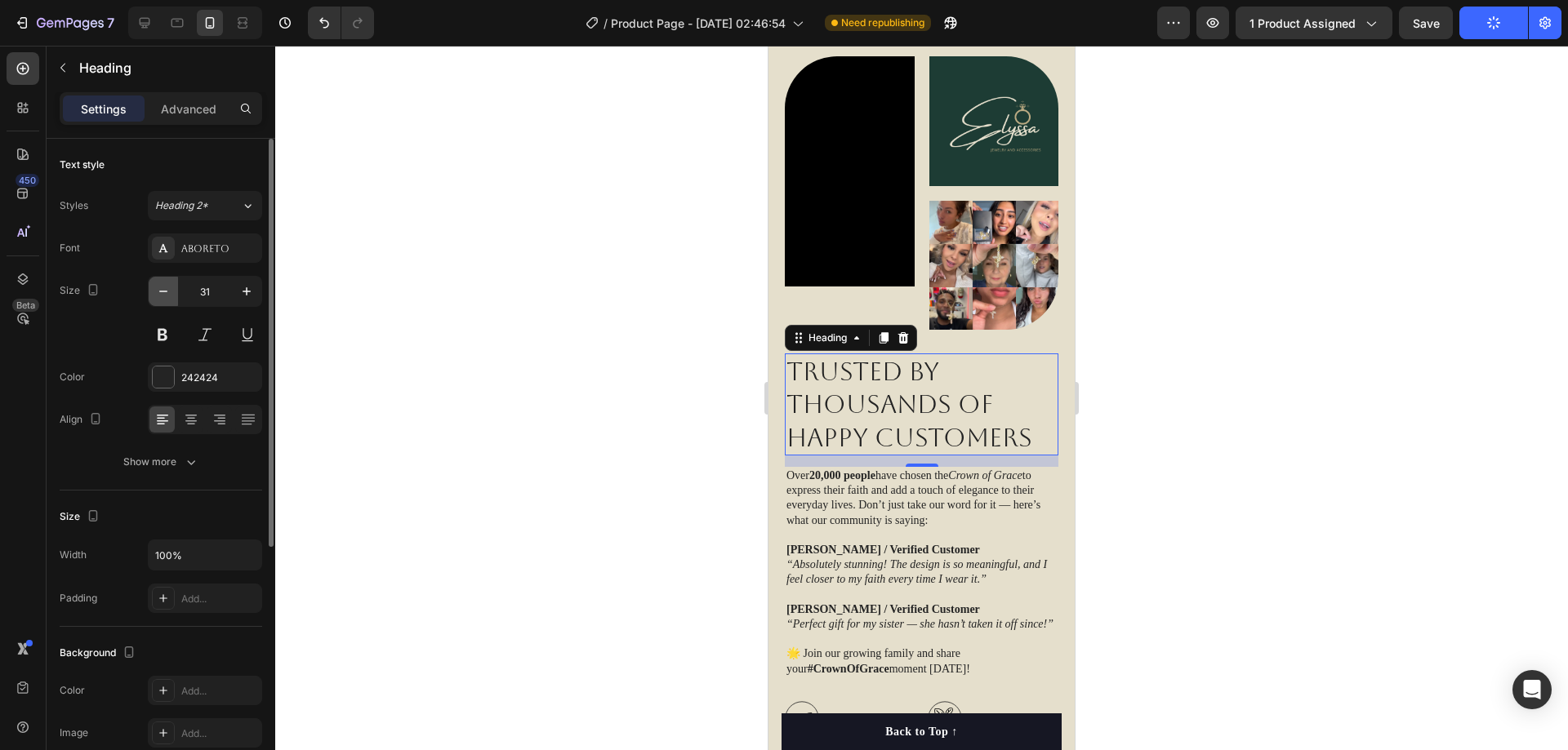
click at [166, 284] on icon "button" at bounding box center [163, 291] width 17 height 17
type input "29"
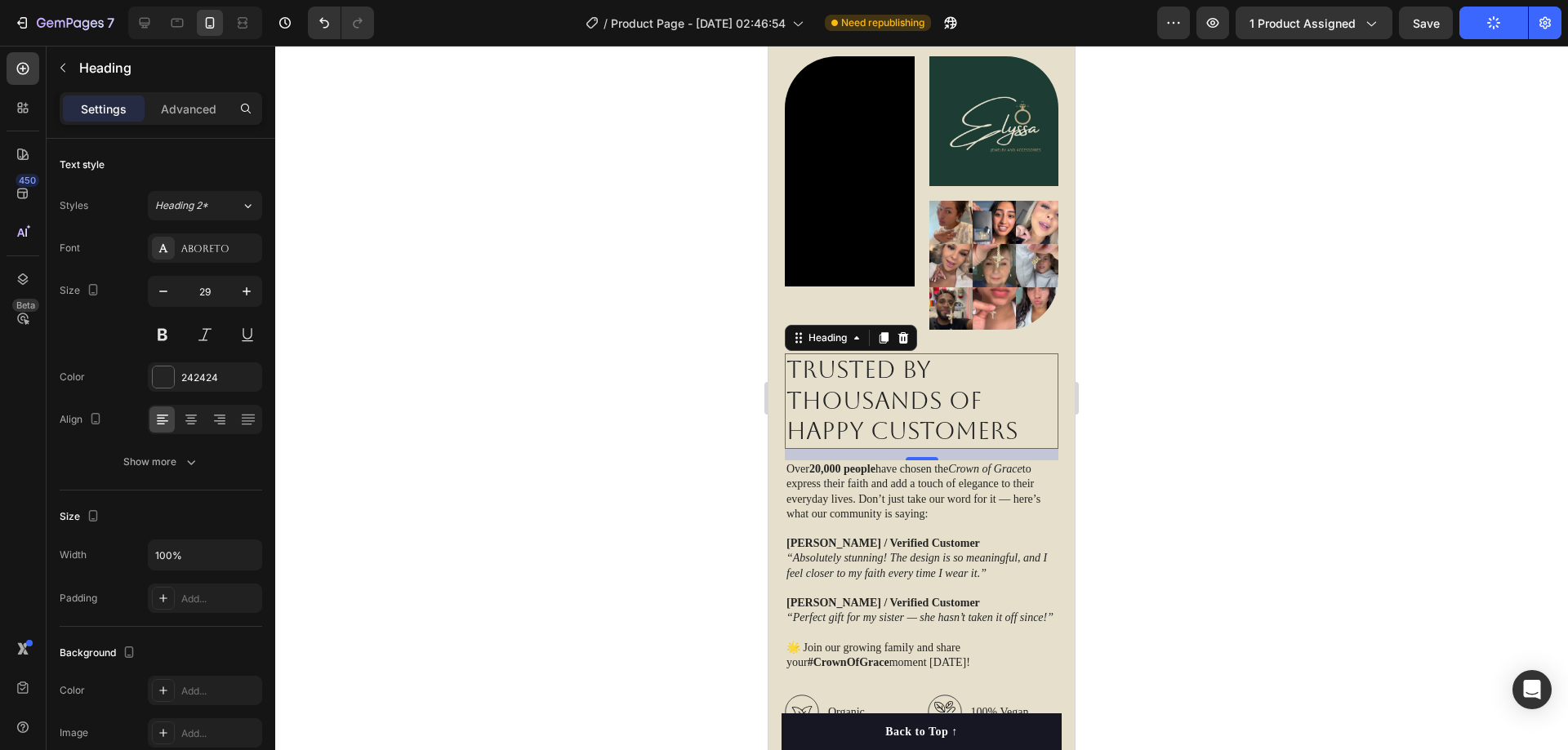
click at [1317, 212] on div at bounding box center [922, 398] width 1293 height 705
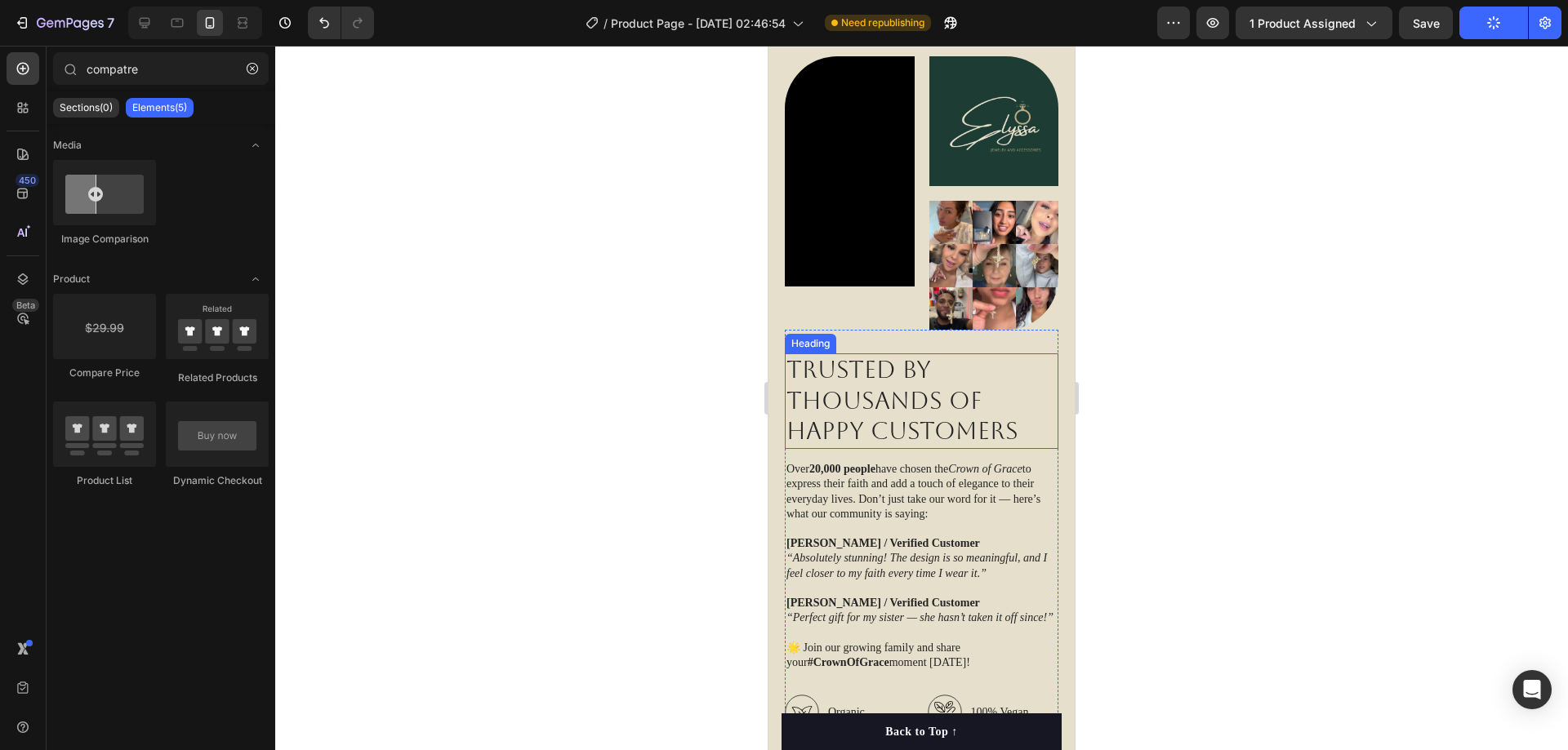
click at [837, 370] on h2 "TRUSTED BY THOUSANDS OF HAPPY CUSTOMERS" at bounding box center [922, 400] width 274 height 95
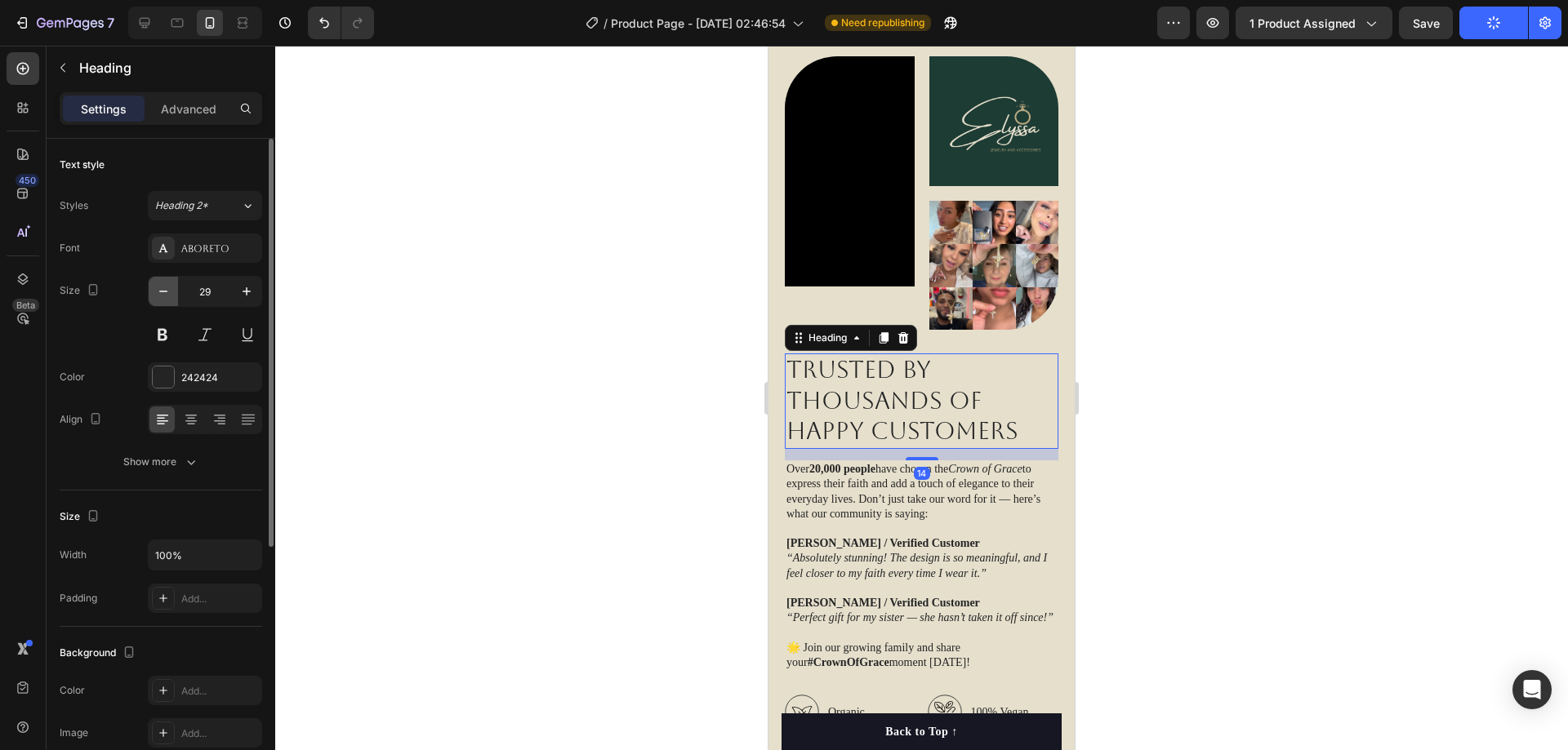
click at [164, 291] on icon "button" at bounding box center [163, 291] width 8 height 2
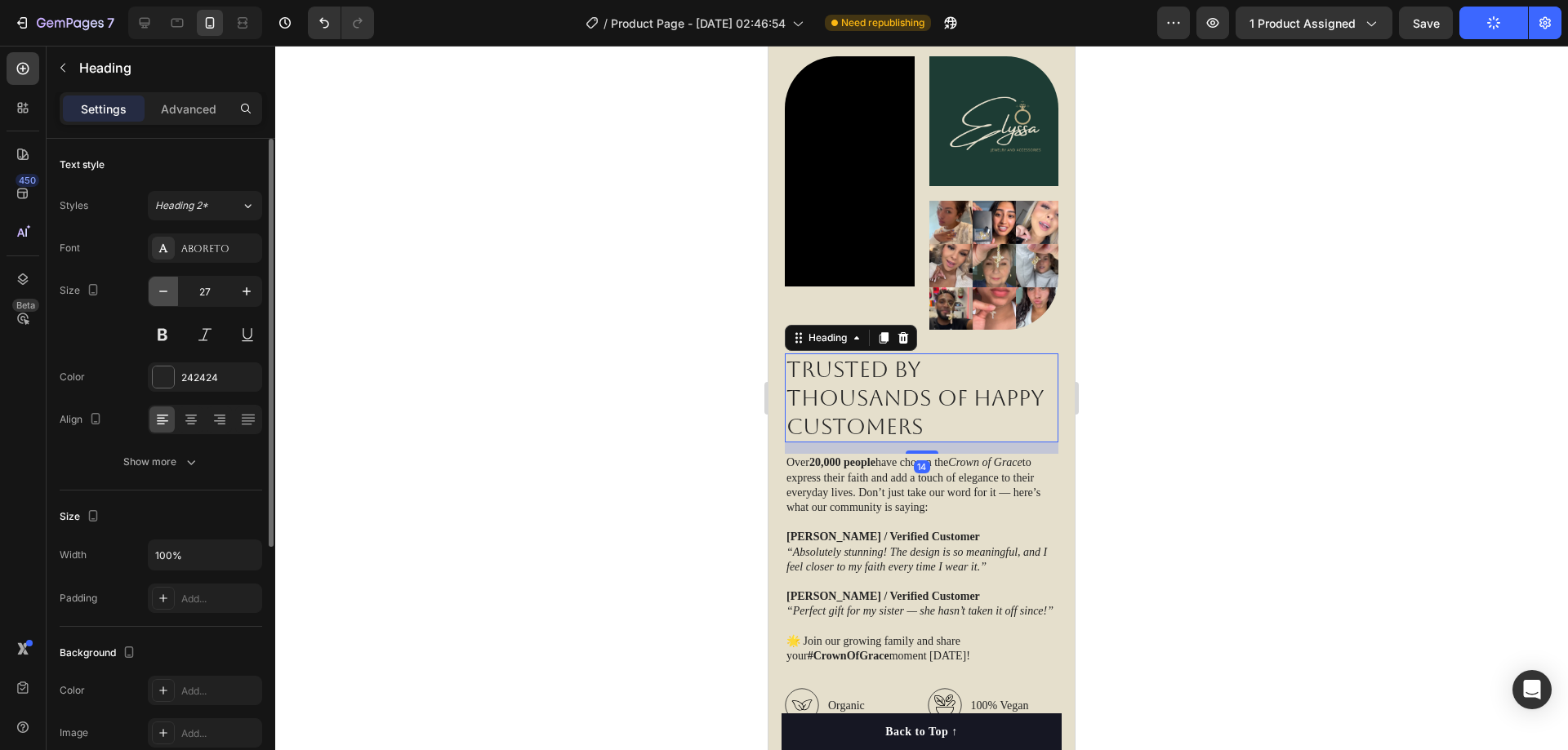
click at [164, 291] on icon "button" at bounding box center [163, 291] width 8 height 2
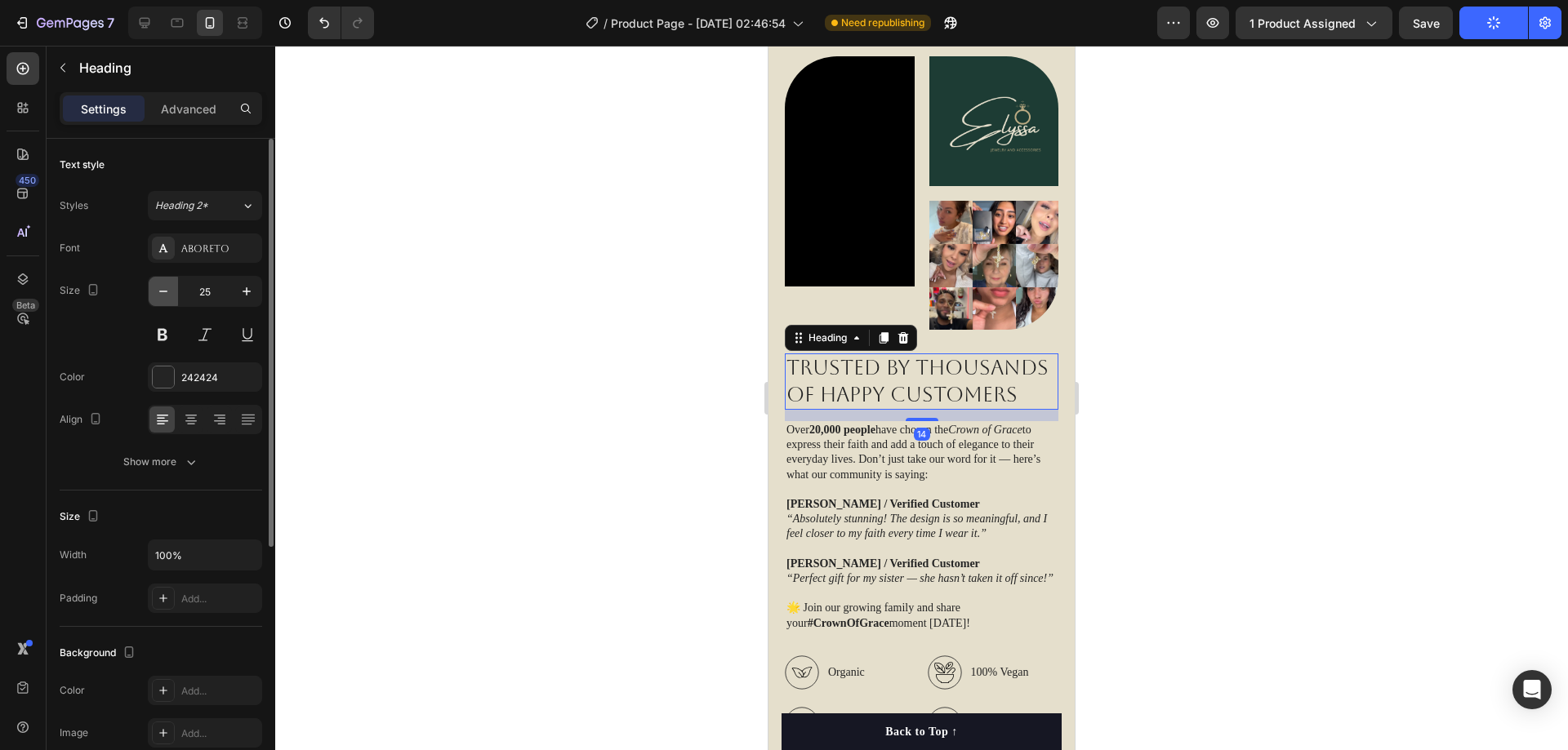
click at [164, 291] on icon "button" at bounding box center [163, 291] width 8 height 2
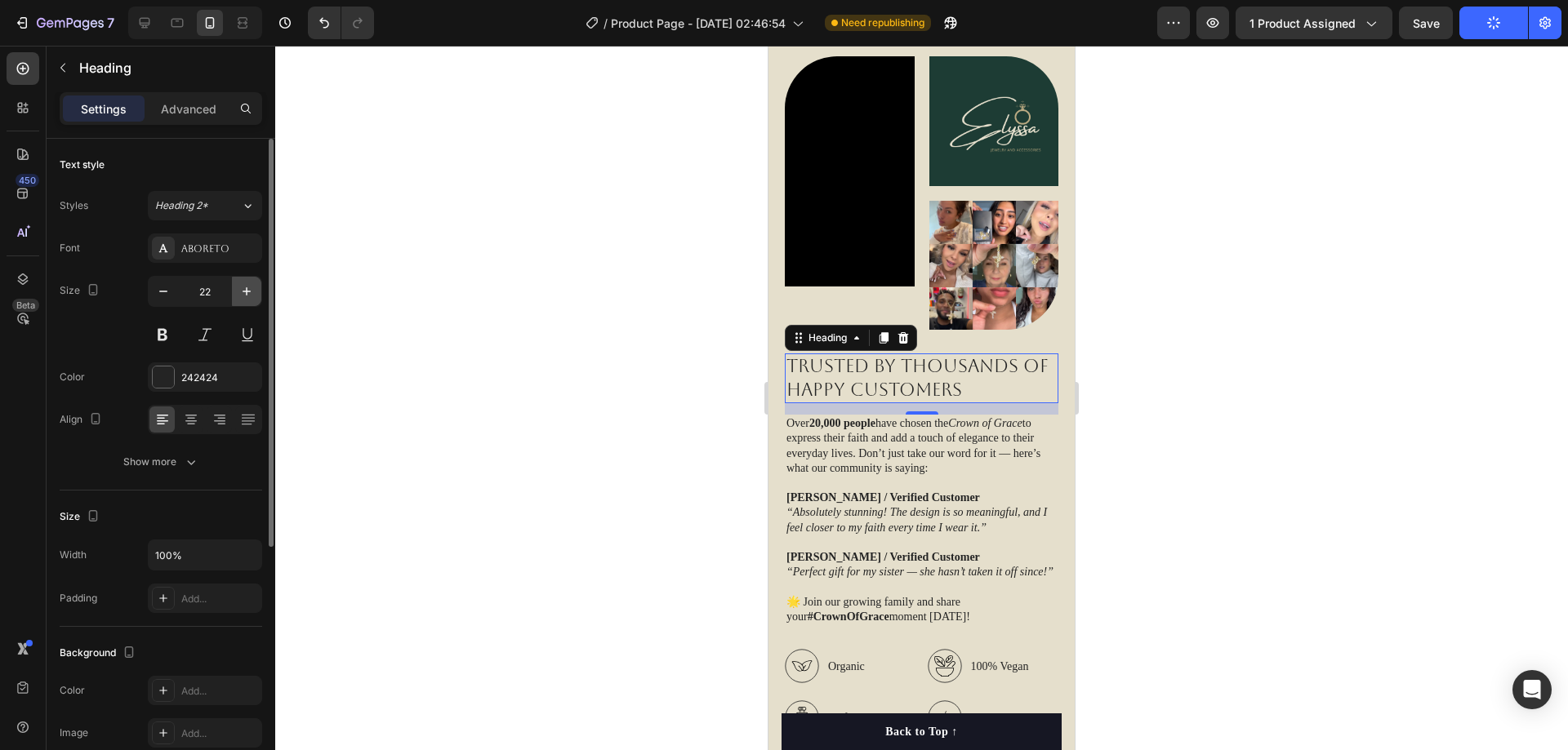
click at [254, 281] on button "button" at bounding box center [247, 292] width 30 height 30
click at [245, 282] on button "button" at bounding box center [247, 292] width 30 height 30
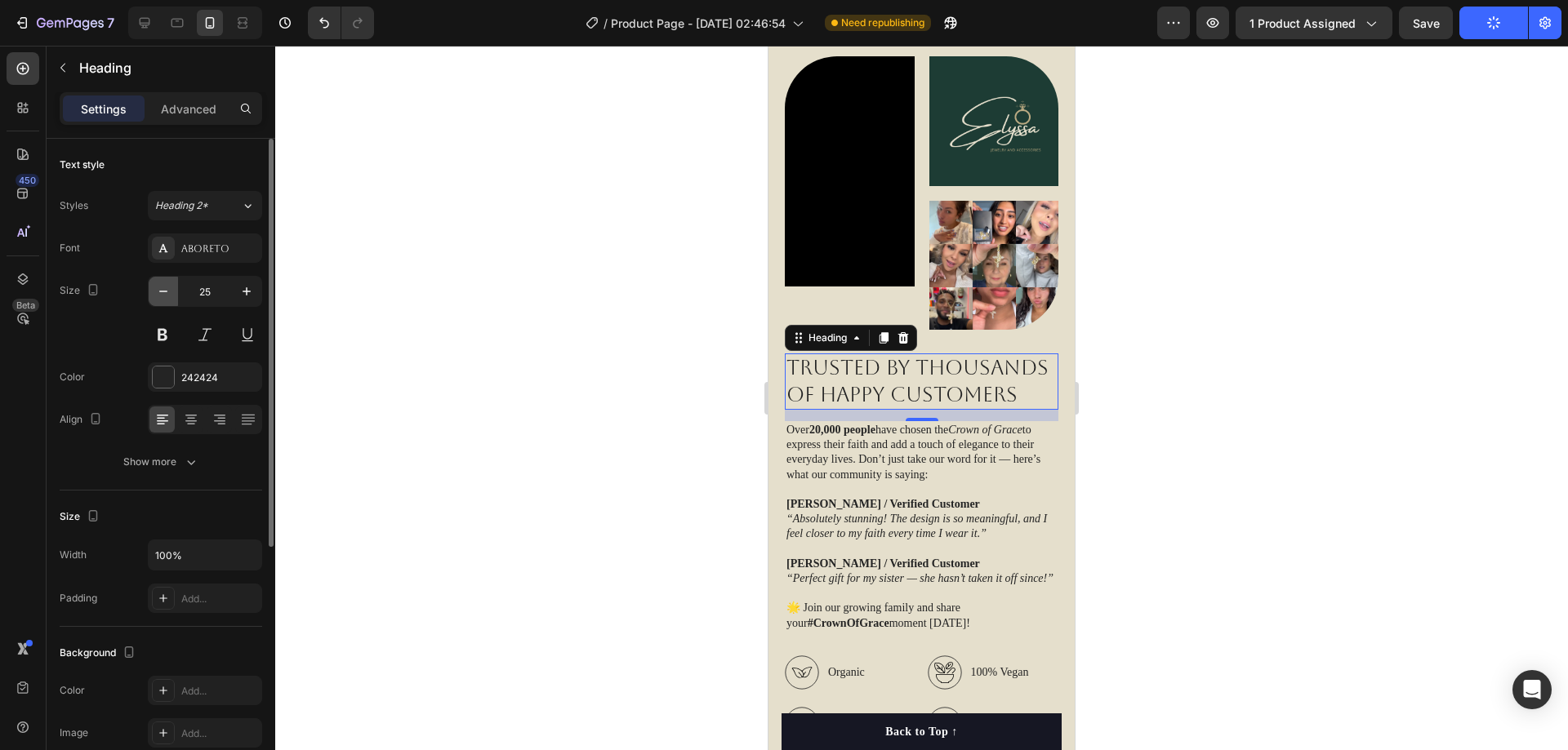
click at [176, 288] on button "button" at bounding box center [164, 292] width 30 height 30
type input "24"
click at [1341, 304] on div at bounding box center [922, 398] width 1293 height 705
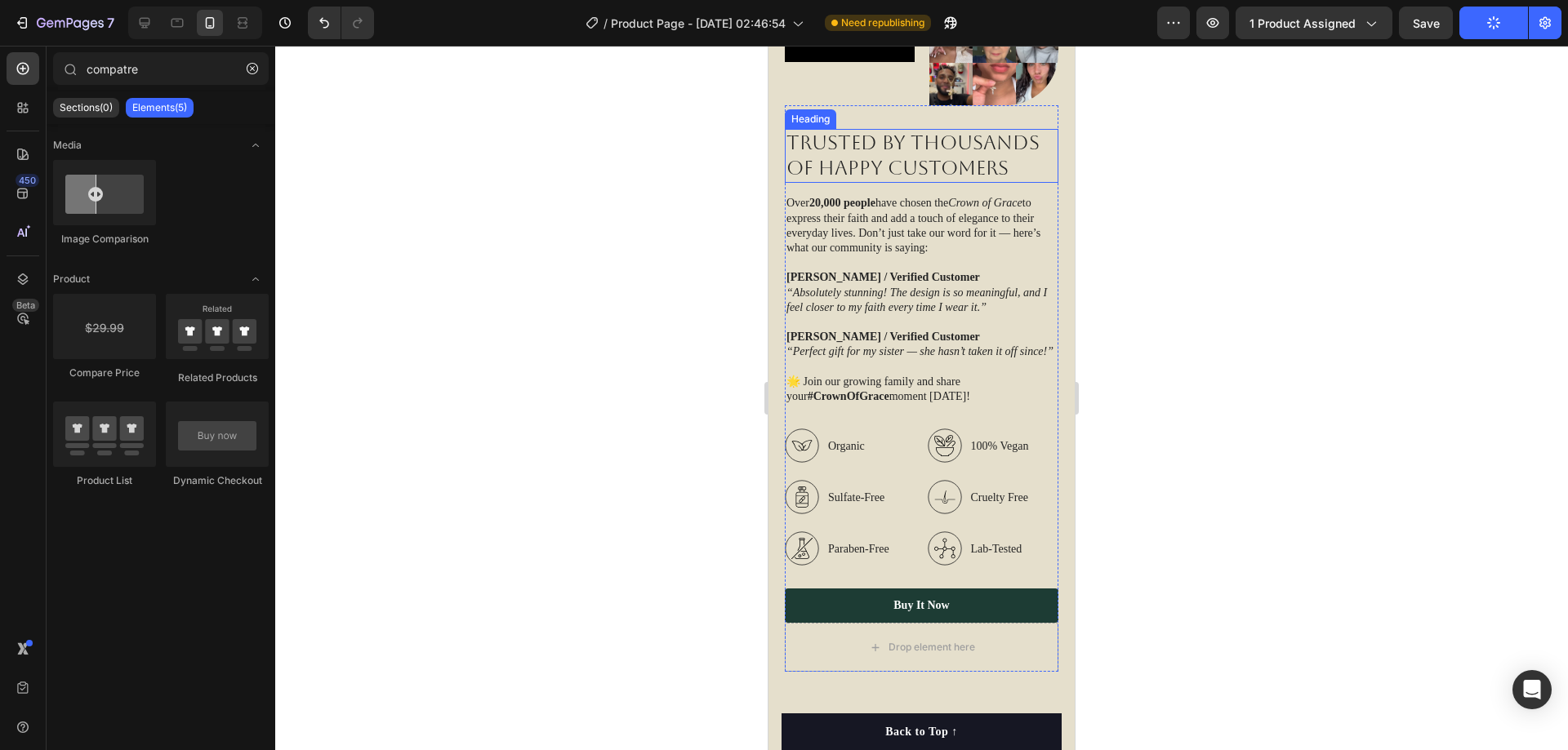
scroll to position [2396, 0]
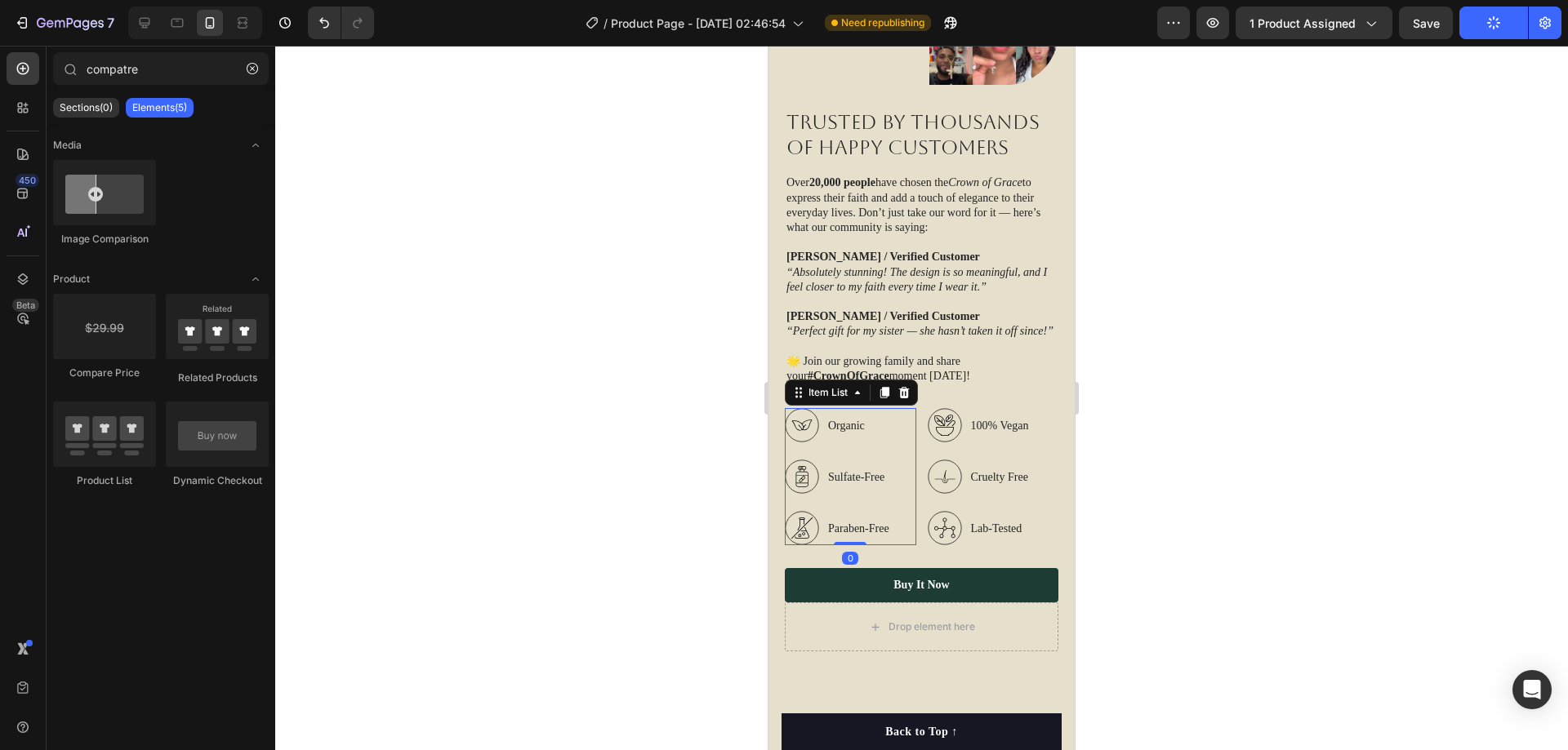
click at [909, 429] on div "Organic Sulfate-Free Paraben-Free" at bounding box center [851, 476] width 131 height 137
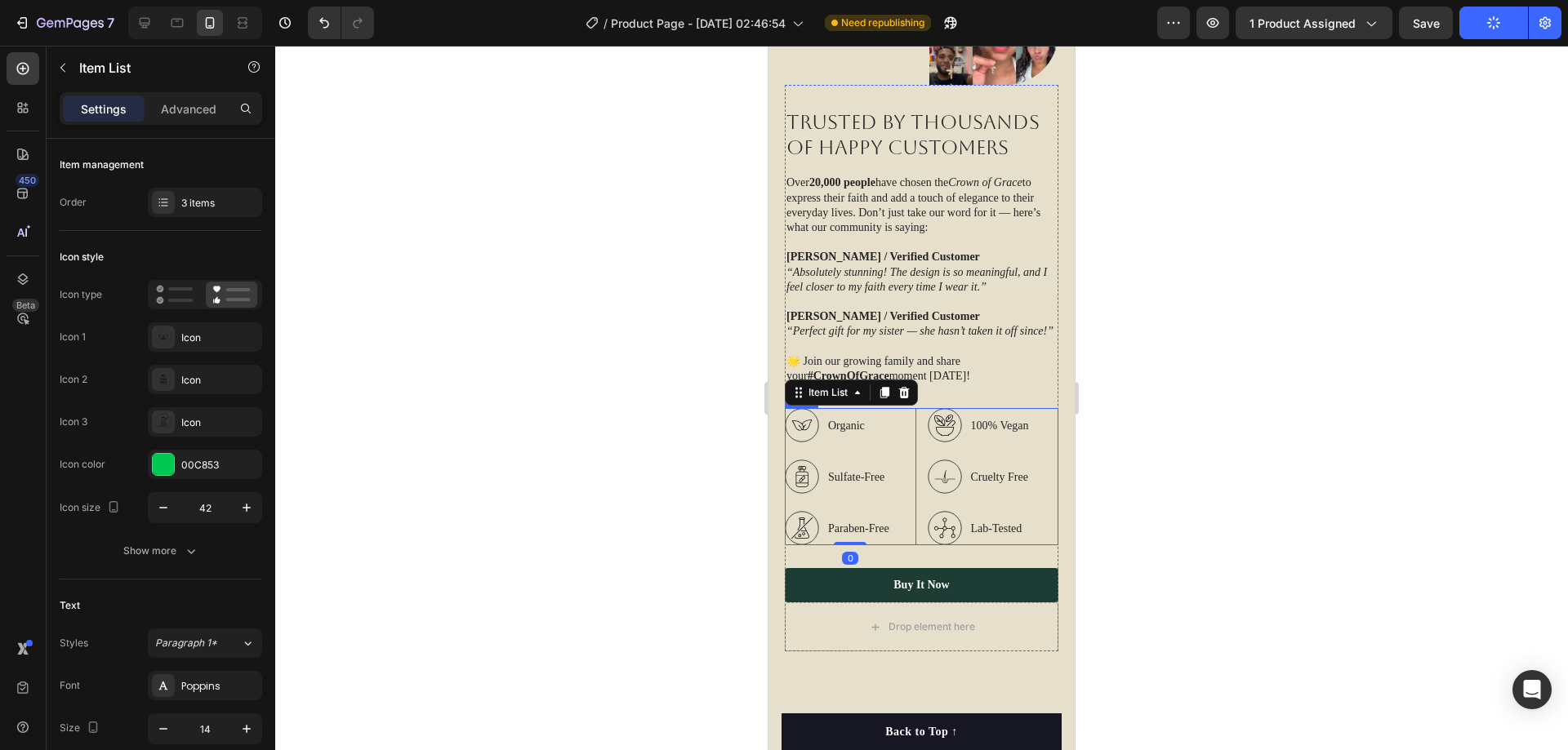
click at [916, 420] on div "Organic Sulfate-Free Paraben-Free Item List 0 100% Vegan Cruelty Free Lab-Teste…" at bounding box center [922, 476] width 274 height 137
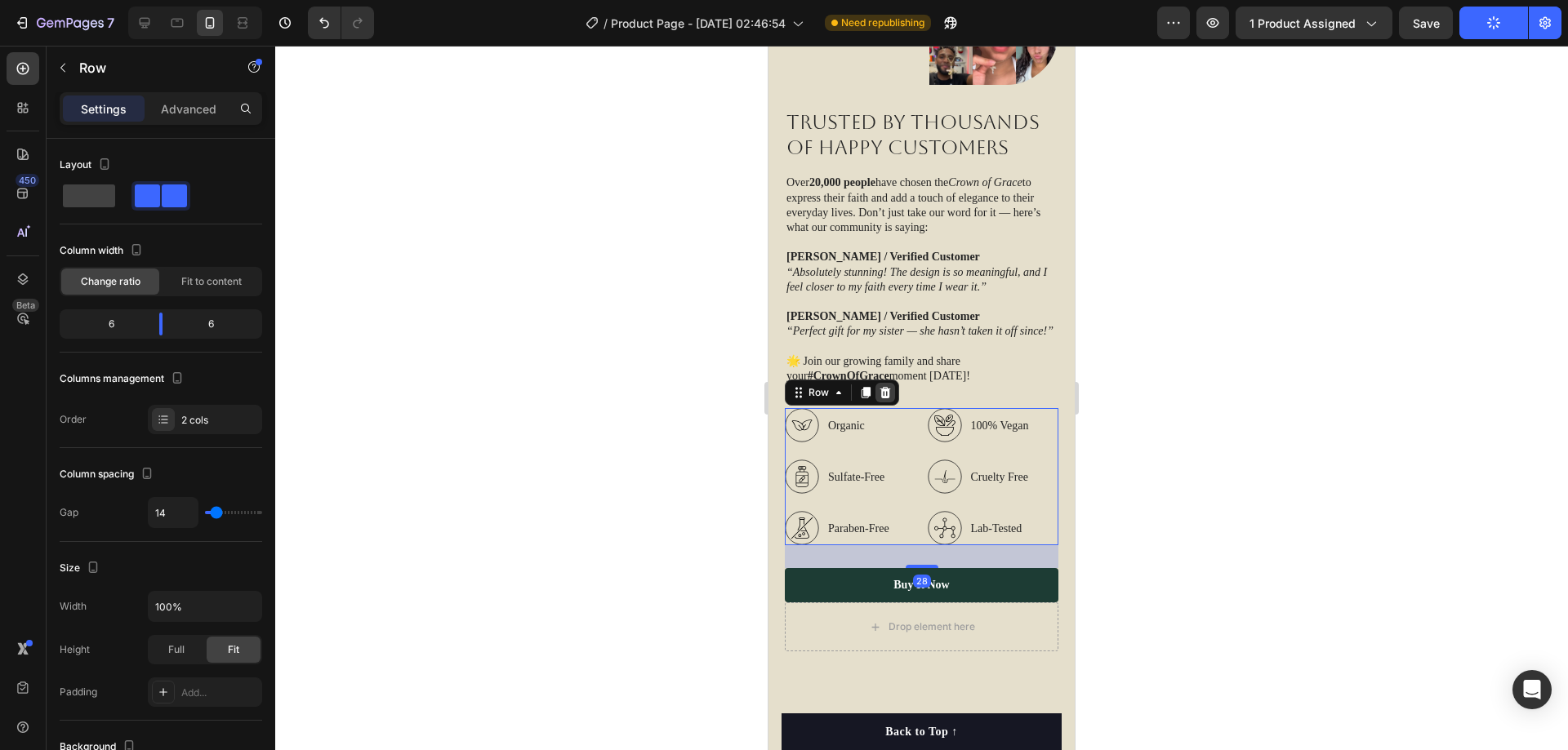
click at [882, 399] on icon at bounding box center [886, 392] width 10 height 11
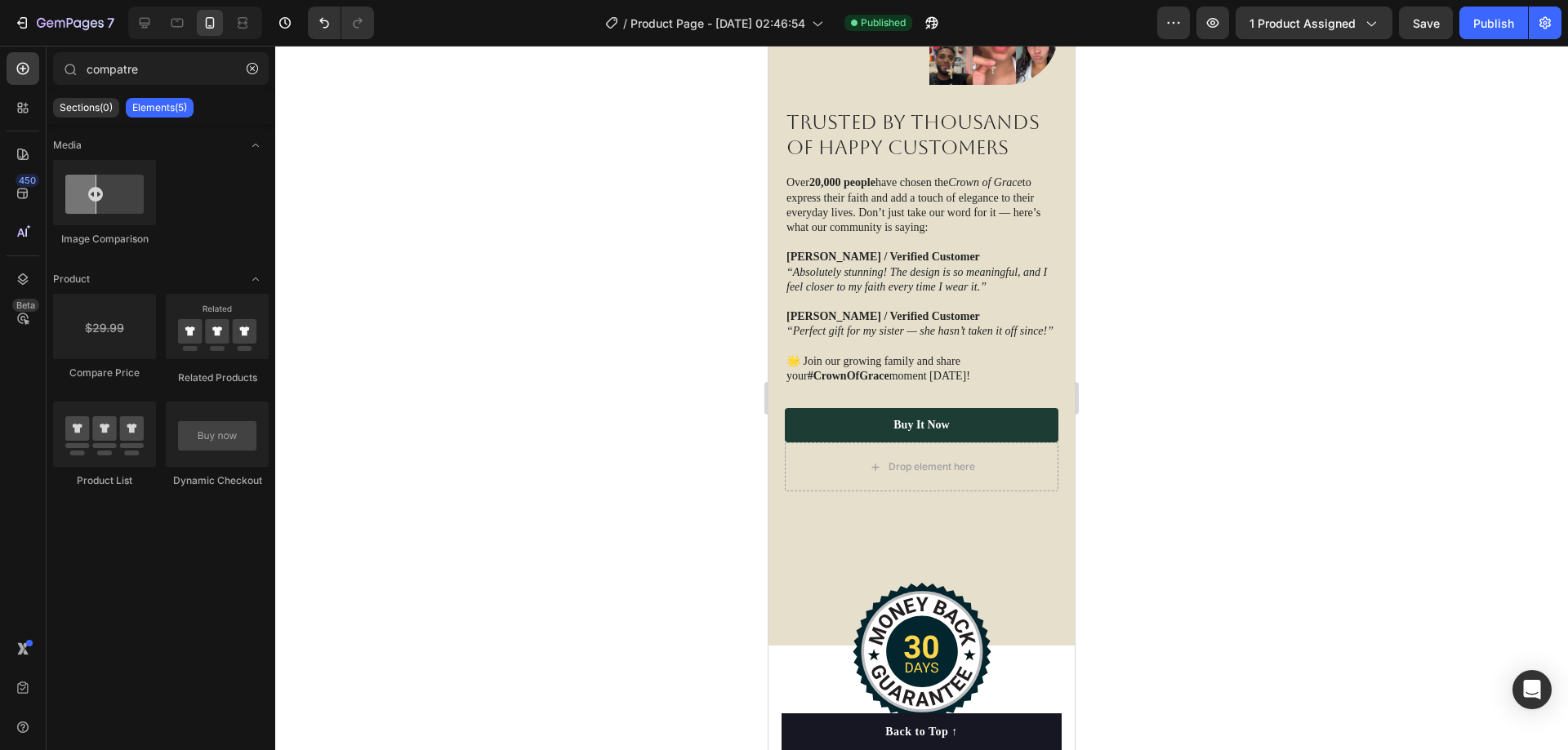
click at [1175, 340] on div at bounding box center [922, 398] width 1293 height 705
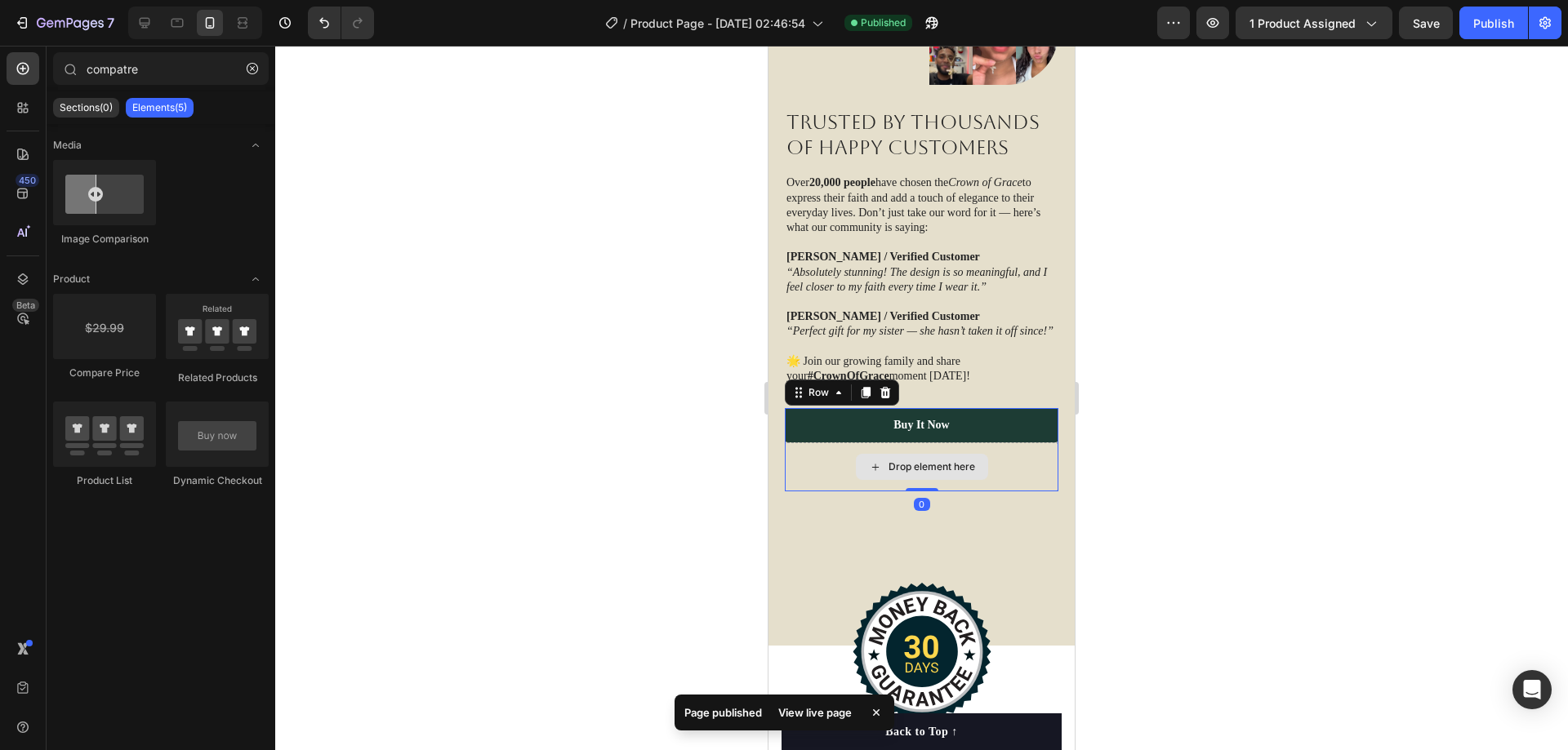
click at [1002, 468] on div "Drop element here" at bounding box center [922, 467] width 274 height 49
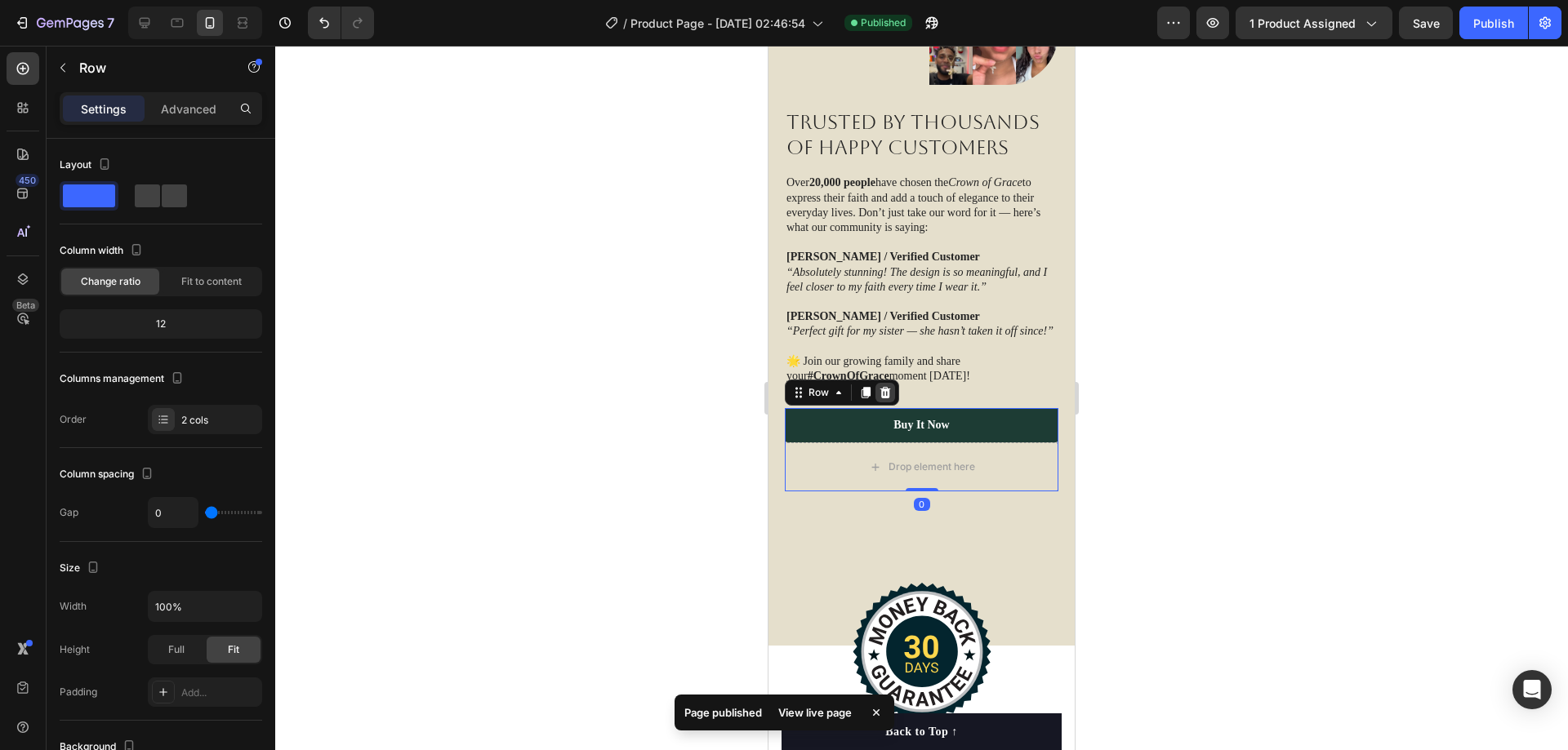
click at [889, 390] on icon at bounding box center [885, 392] width 13 height 13
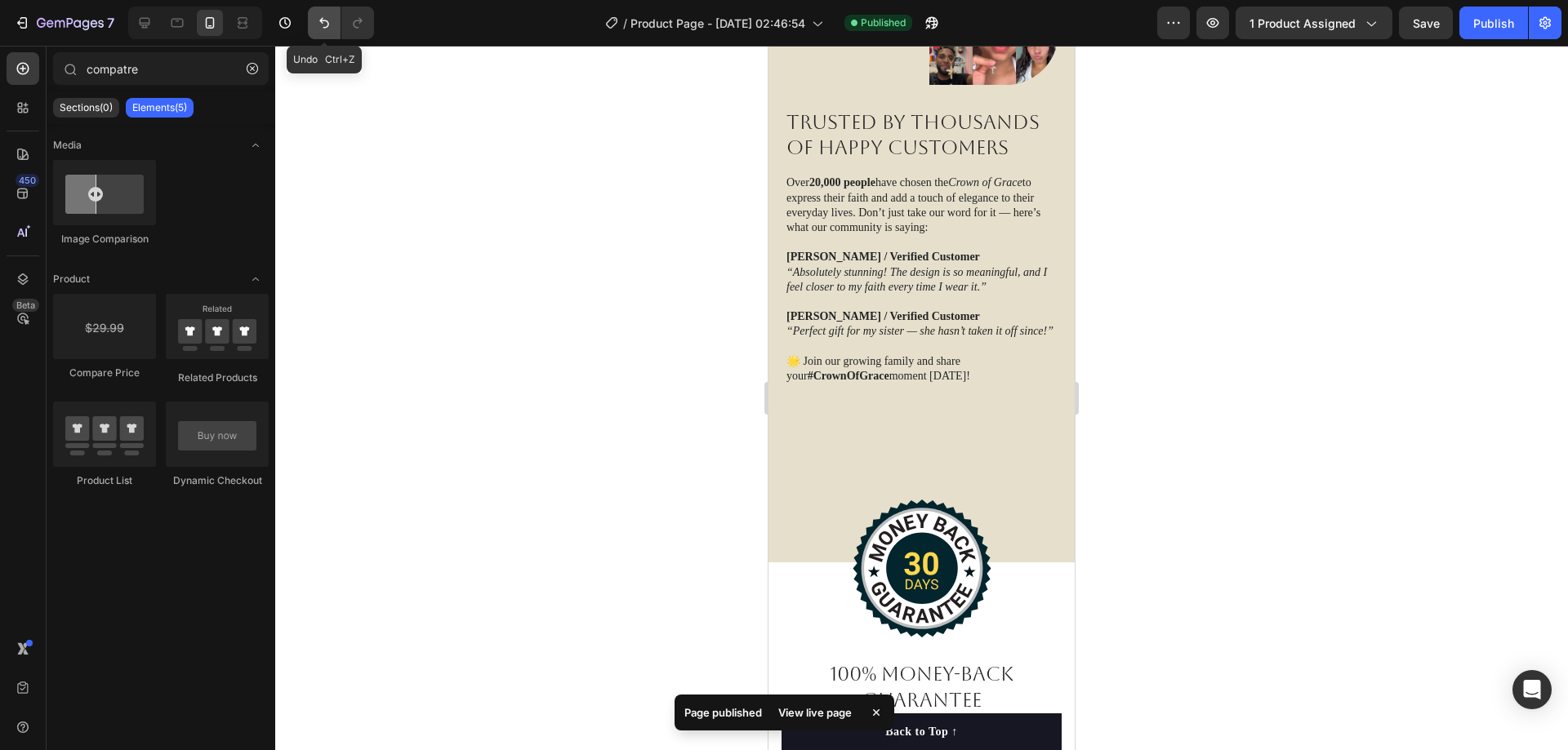
click at [312, 22] on button "Undo/Redo" at bounding box center [324, 22] width 32 height 32
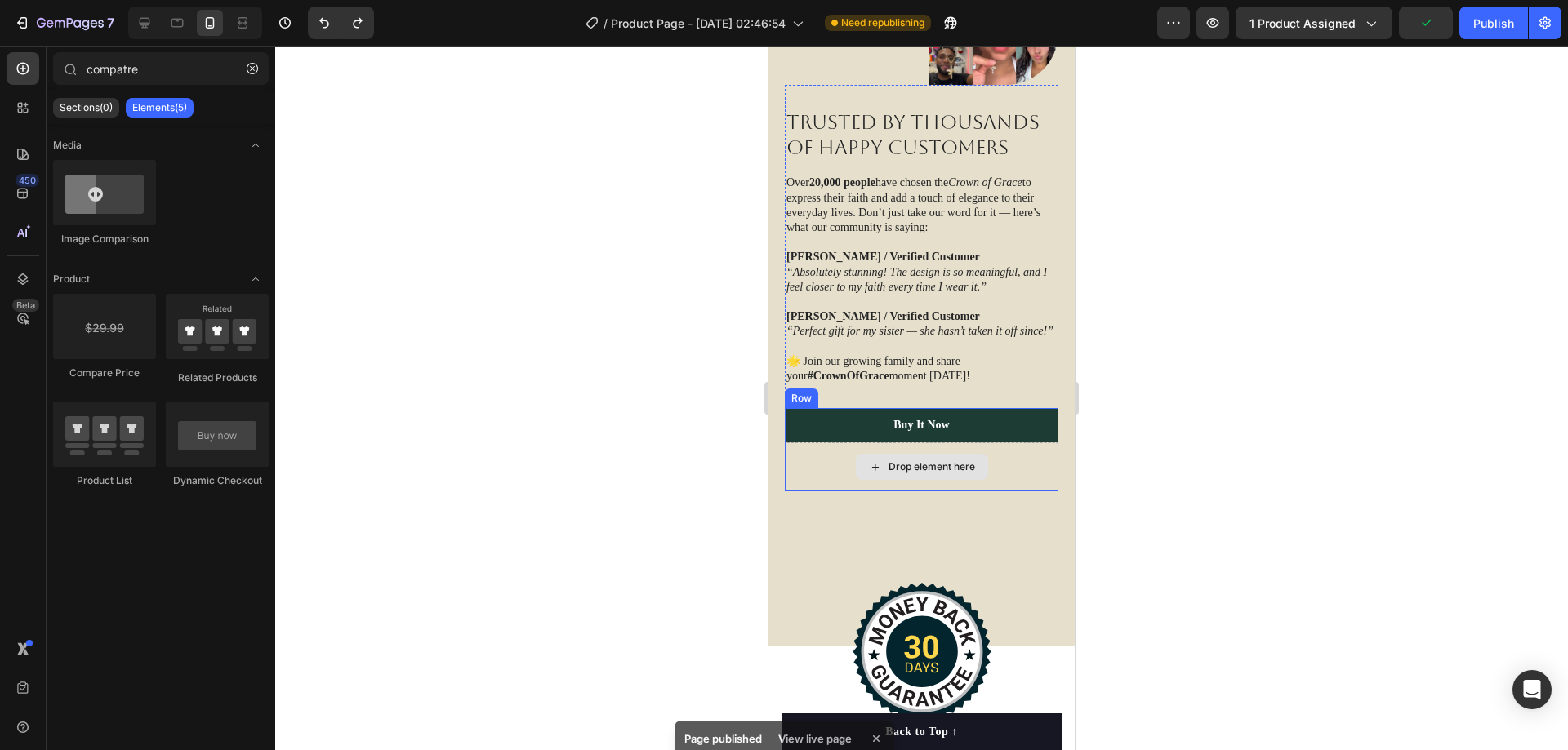
click at [1006, 478] on div "Drop element here" at bounding box center [922, 467] width 274 height 49
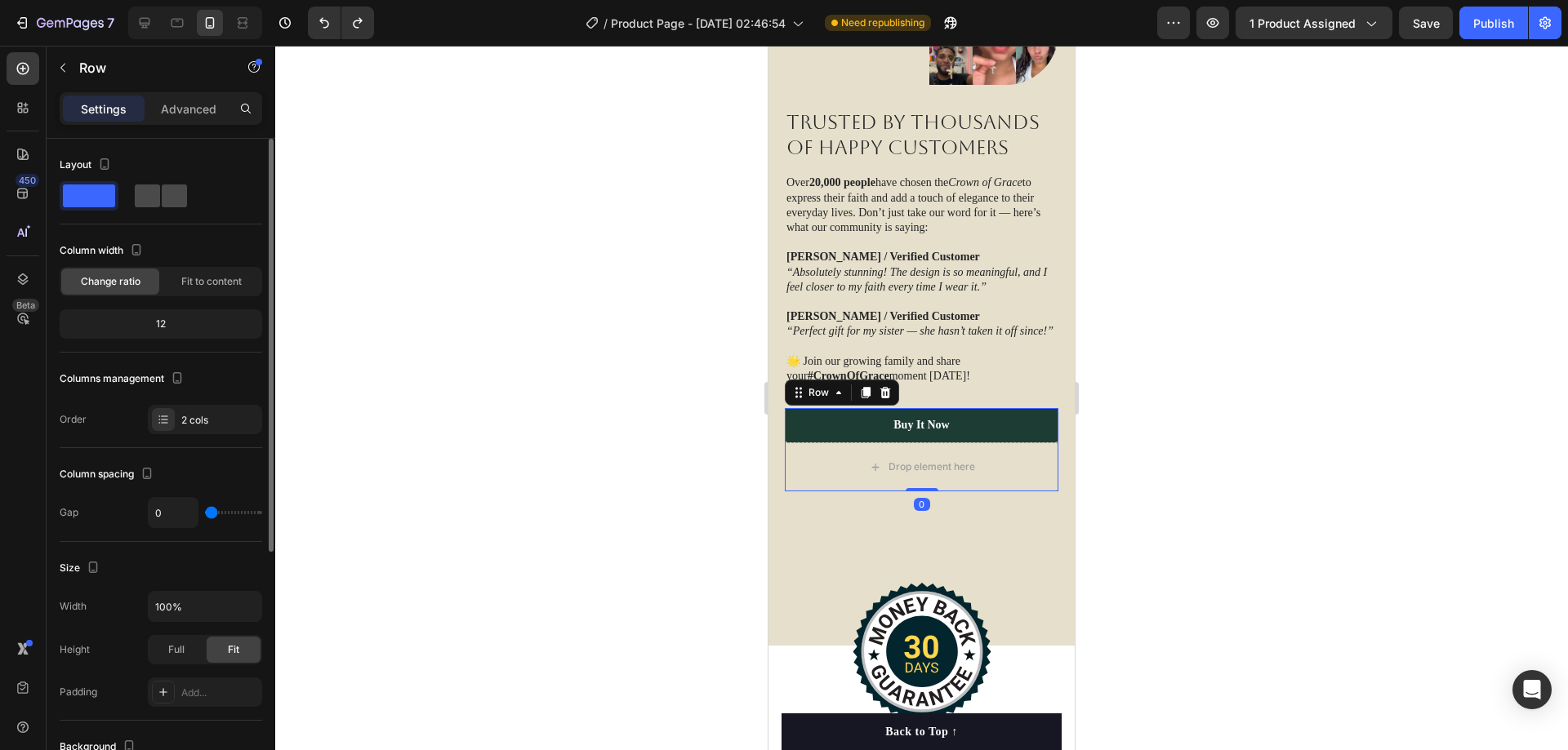
click at [162, 189] on span at bounding box center [174, 196] width 25 height 23
type input "30"
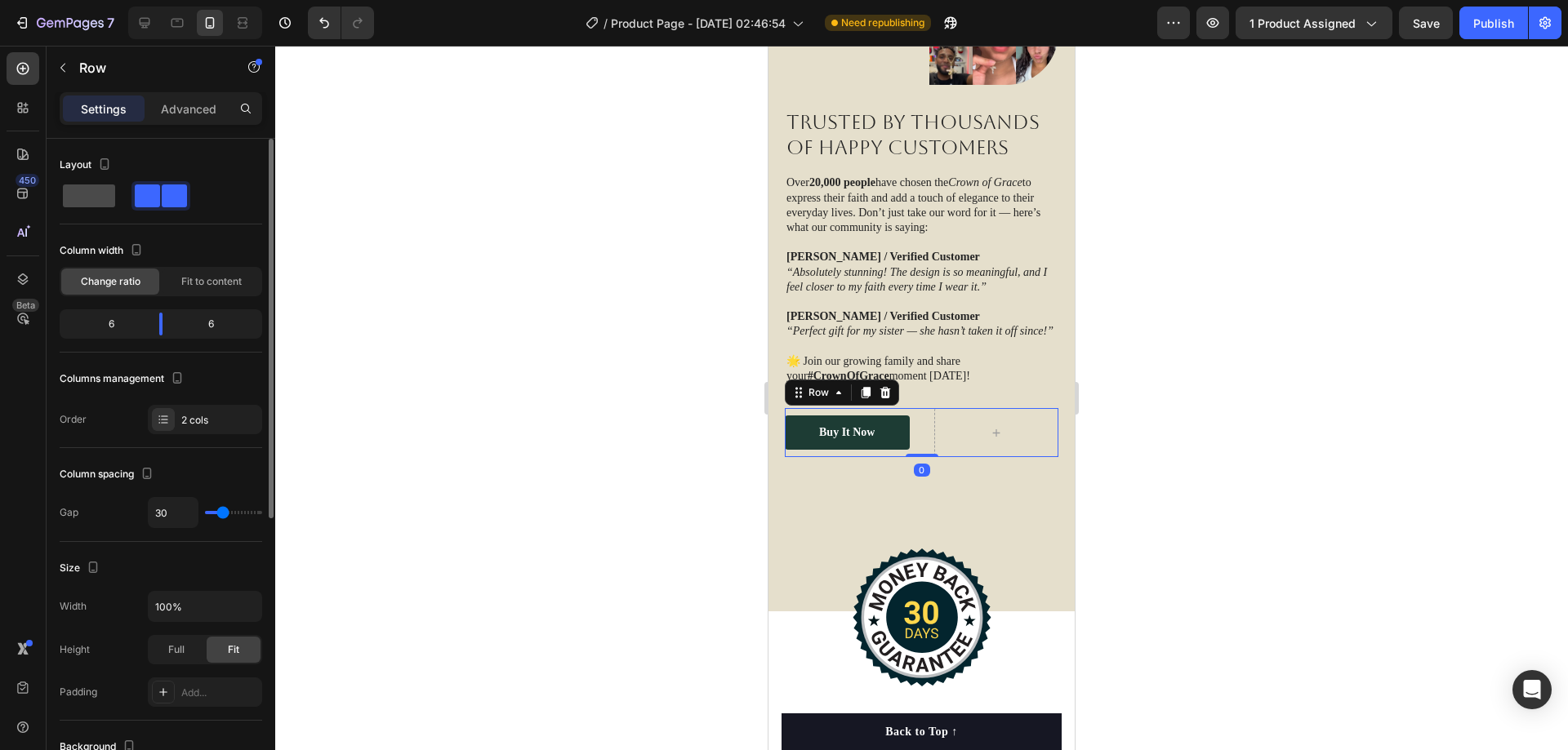
click at [105, 188] on span at bounding box center [89, 196] width 52 height 23
type input "0"
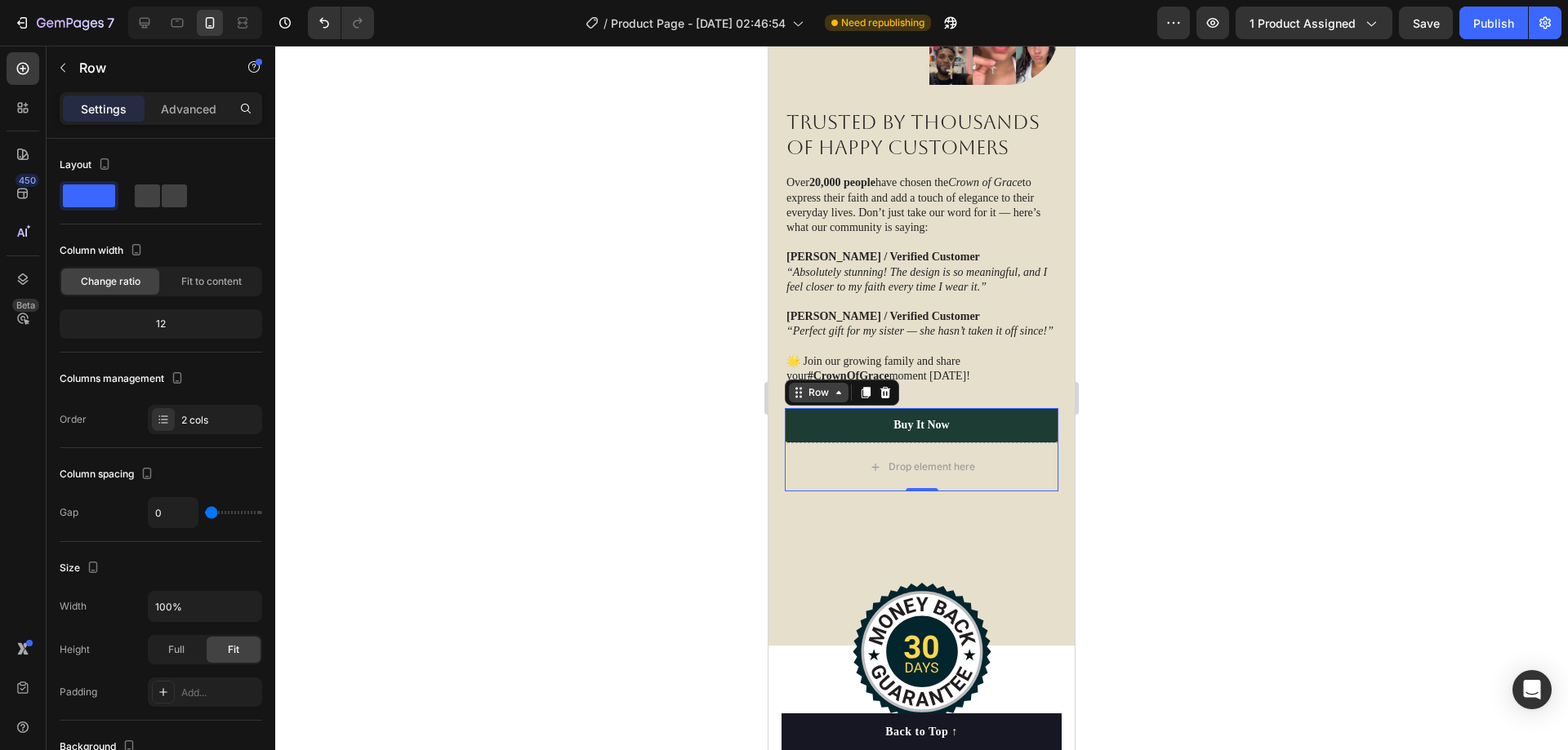
click at [845, 395] on icon at bounding box center [839, 392] width 13 height 13
click at [843, 395] on icon at bounding box center [839, 392] width 13 height 13
click at [213, 417] on div "2 cols" at bounding box center [220, 420] width 77 height 15
click at [162, 198] on span at bounding box center [174, 196] width 25 height 23
click at [103, 193] on span at bounding box center [89, 196] width 52 height 23
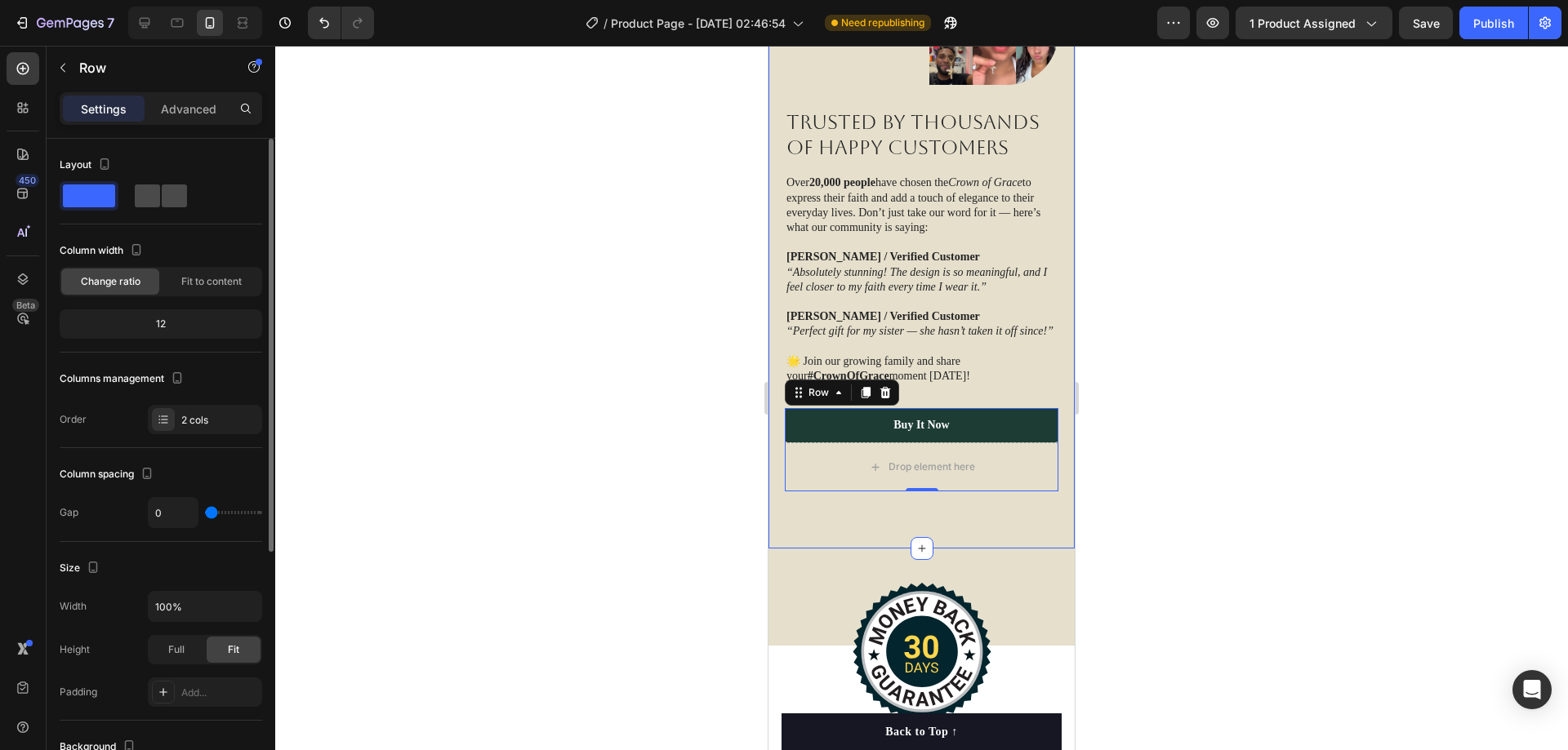
drag, startPoint x: 161, startPoint y: 203, endPoint x: 169, endPoint y: 201, distance: 8.2
click at [164, 202] on div at bounding box center [161, 196] width 52 height 23
type input "30"
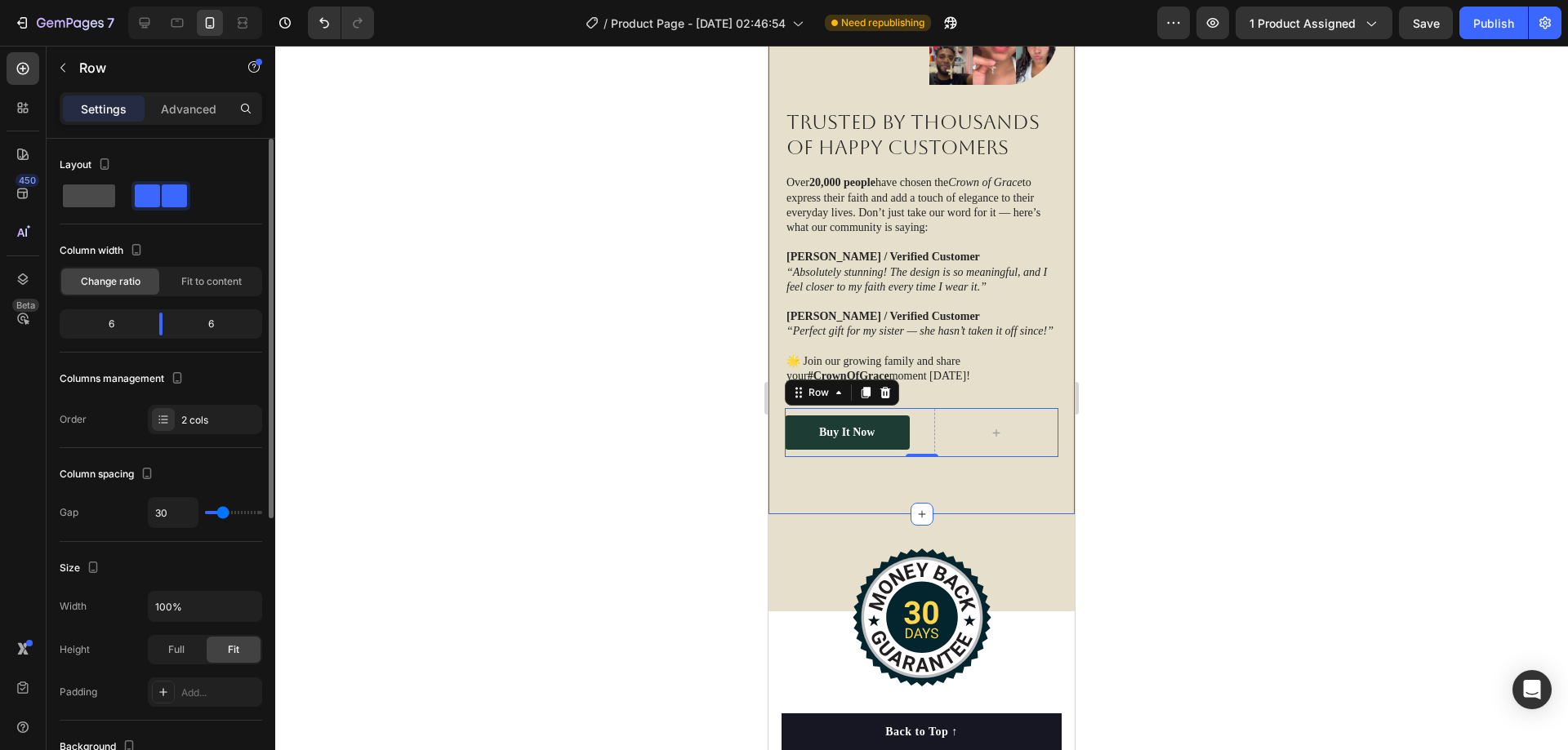
click at [76, 191] on span at bounding box center [89, 196] width 52 height 23
type input "0"
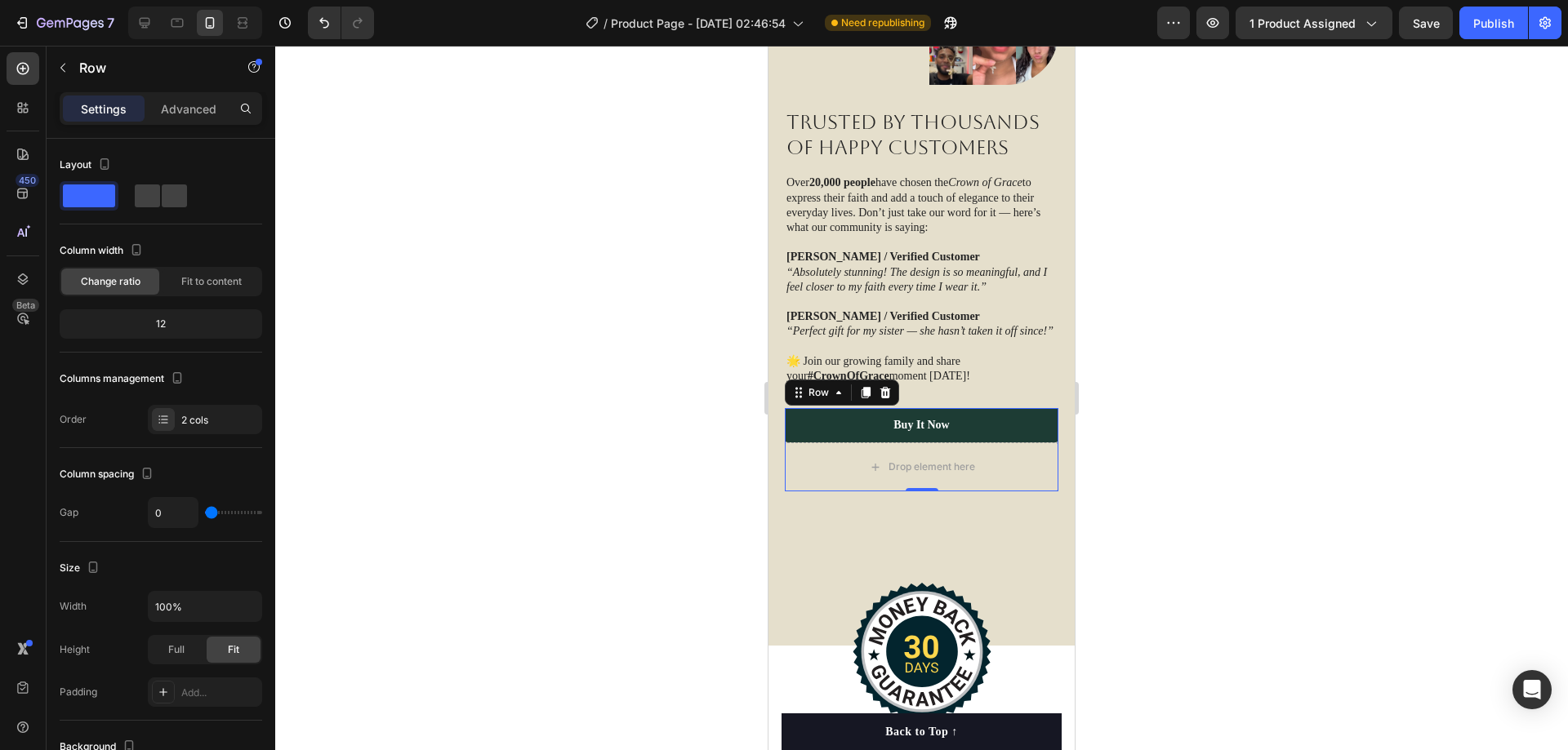
drag, startPoint x: 1230, startPoint y: 430, endPoint x: 1094, endPoint y: 409, distance: 137.6
click at [1225, 429] on div at bounding box center [922, 398] width 1293 height 705
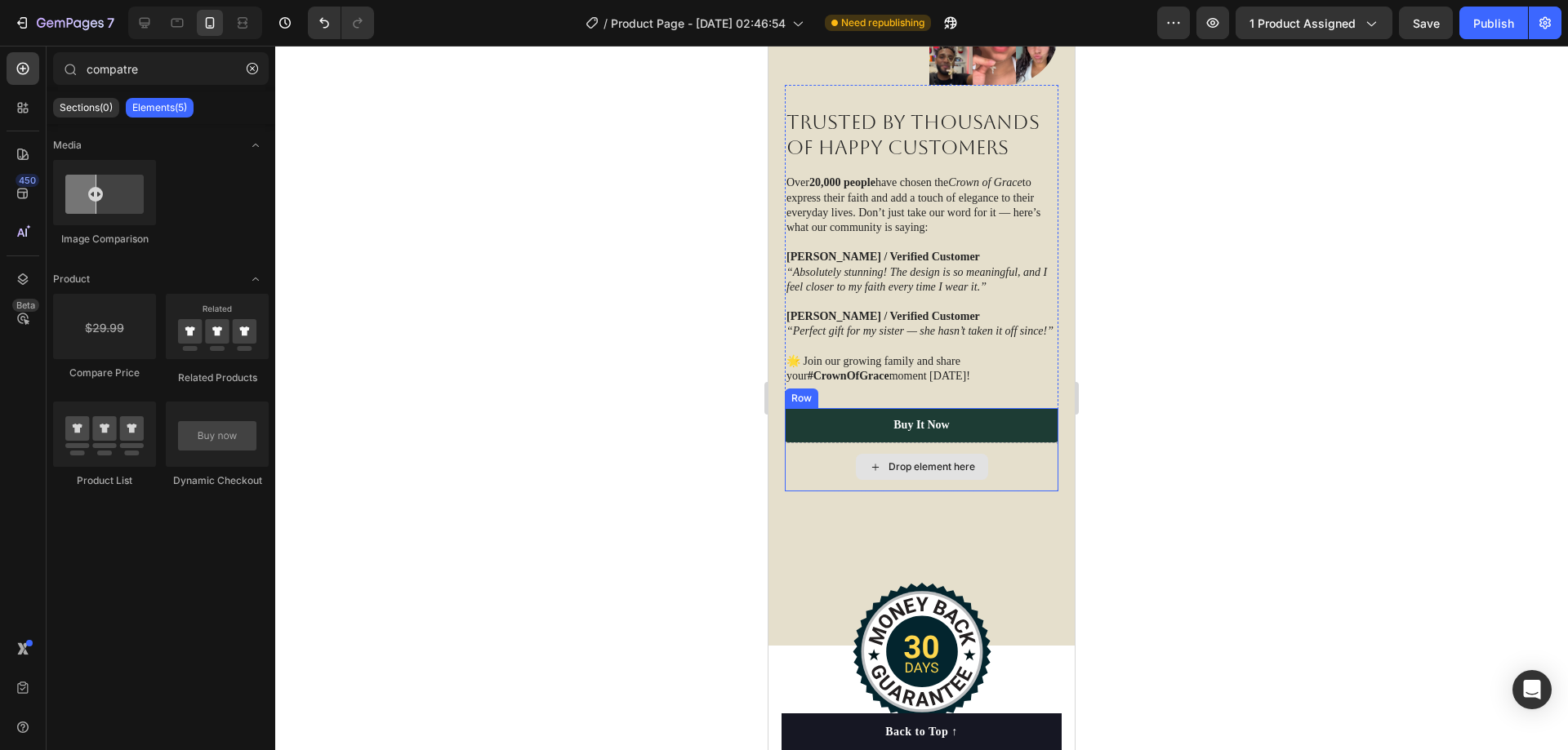
click at [814, 452] on div "Drop element here" at bounding box center [922, 467] width 274 height 49
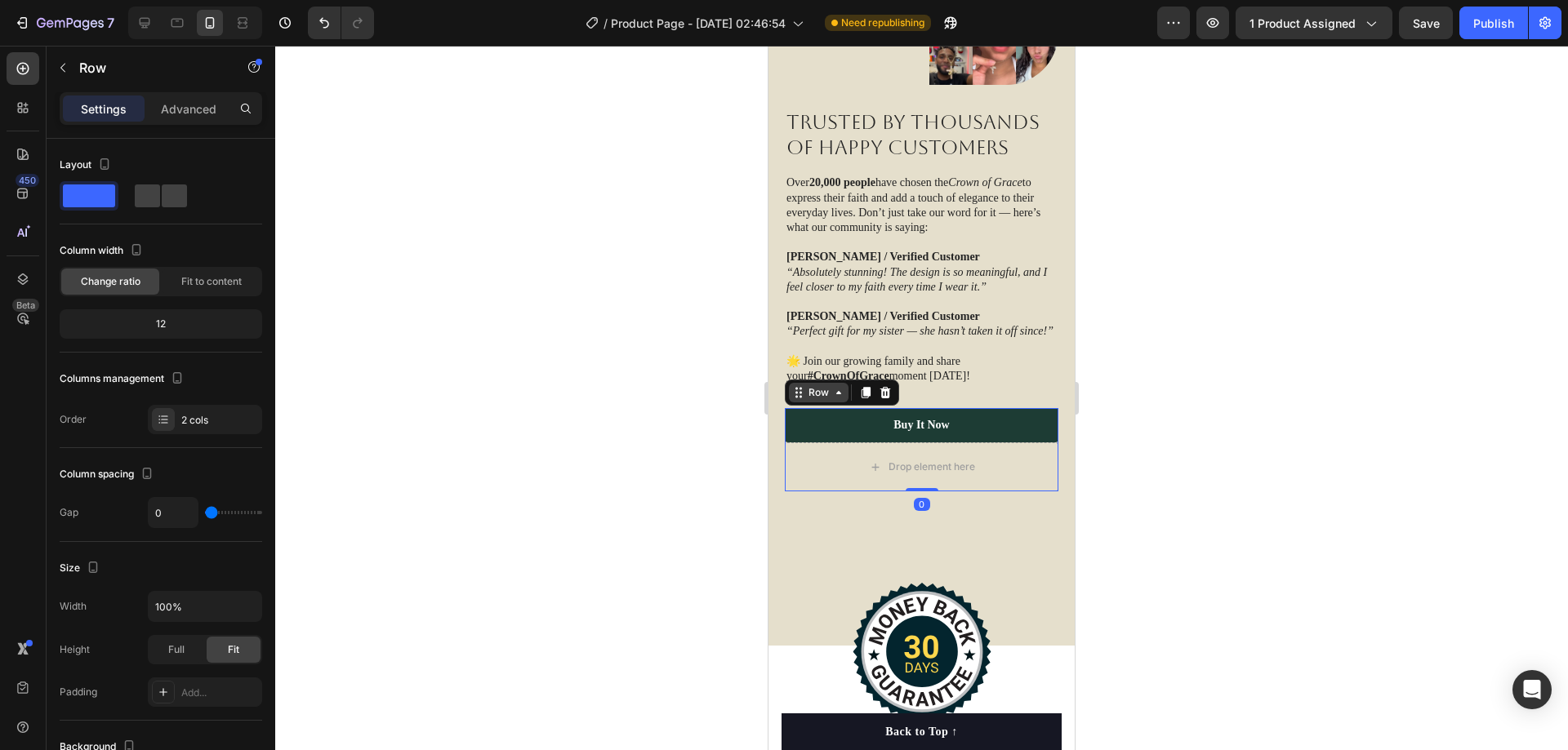
click at [839, 392] on icon at bounding box center [839, 392] width 13 height 13
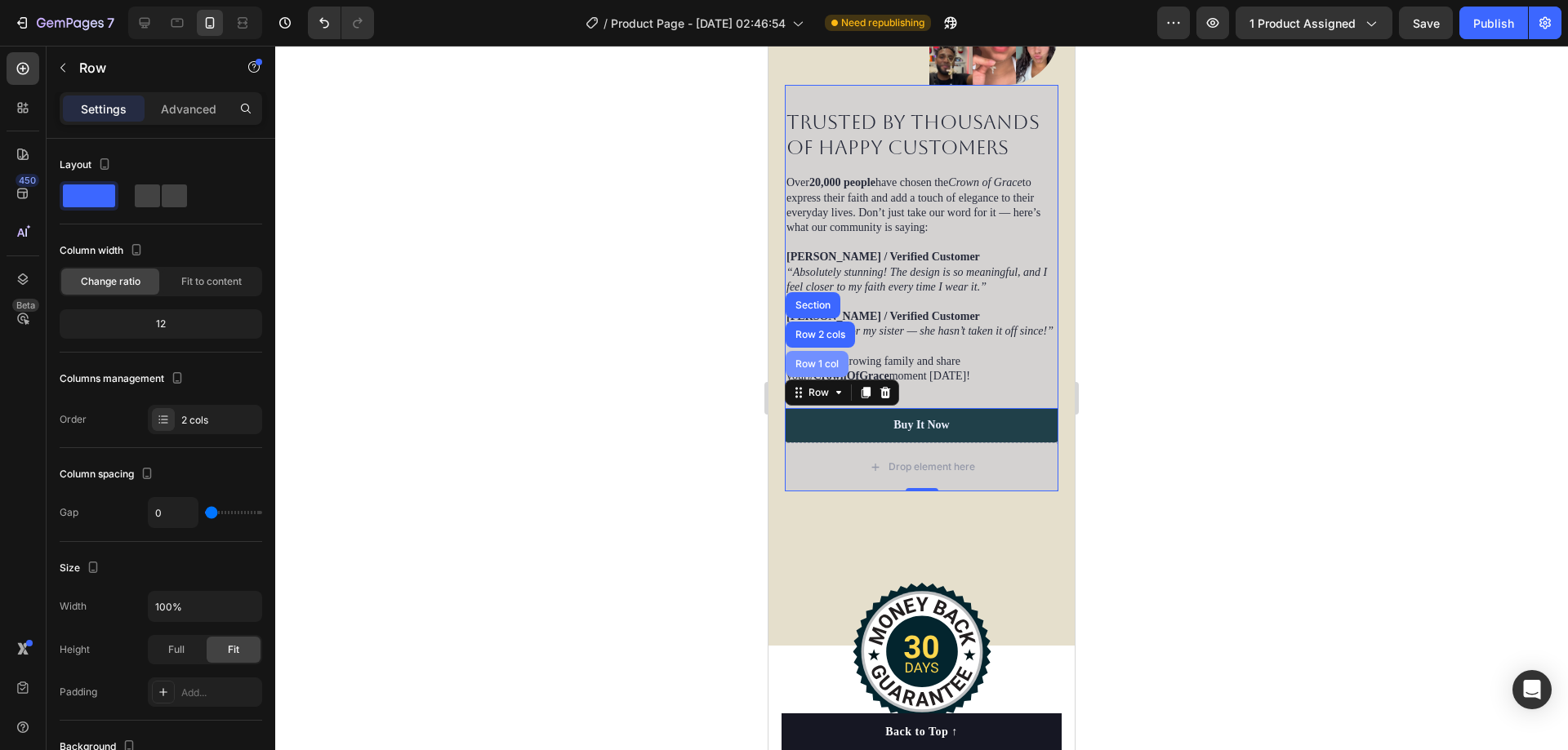
click at [812, 361] on div "Row 1 col" at bounding box center [817, 365] width 63 height 26
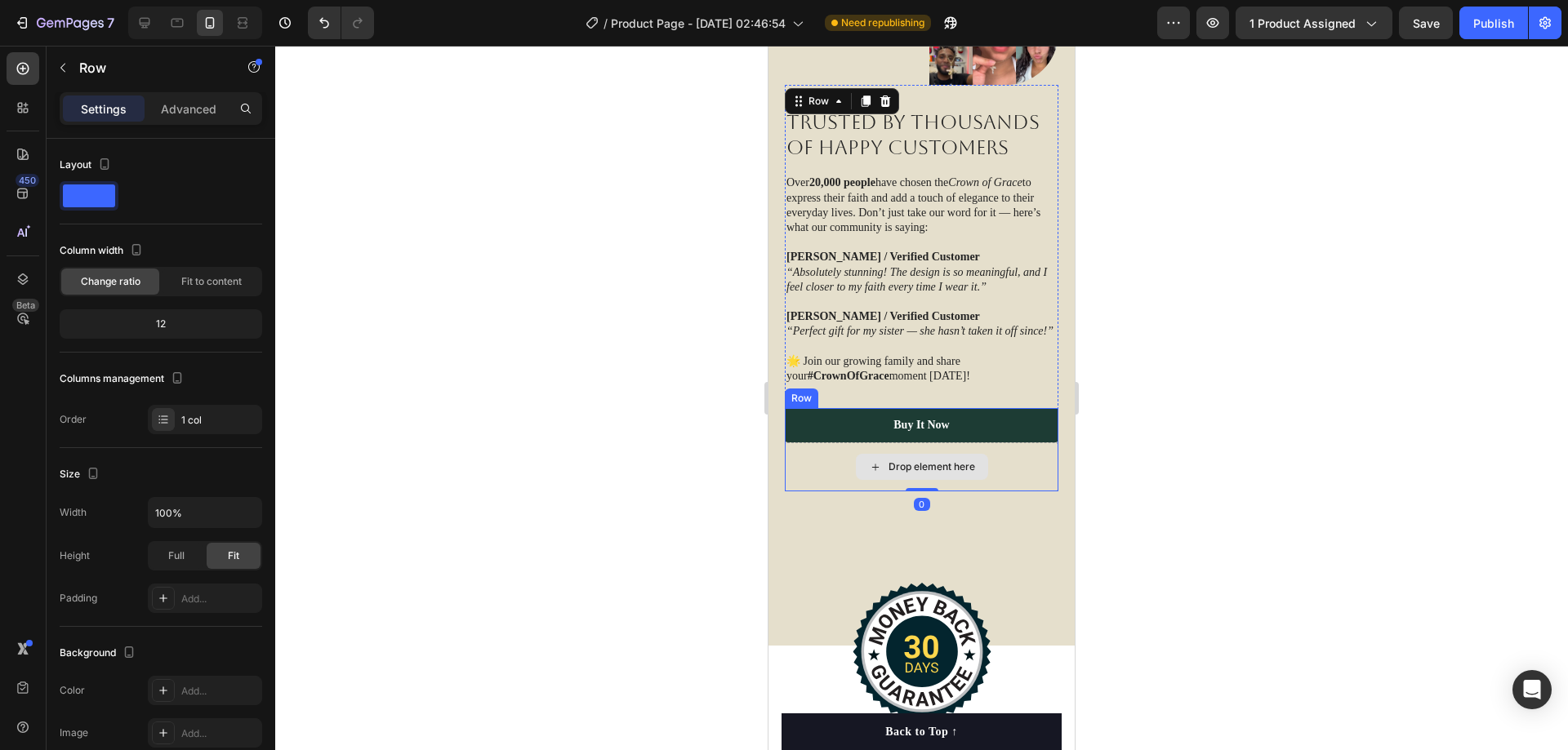
click at [832, 456] on div "Drop element here" at bounding box center [922, 467] width 274 height 49
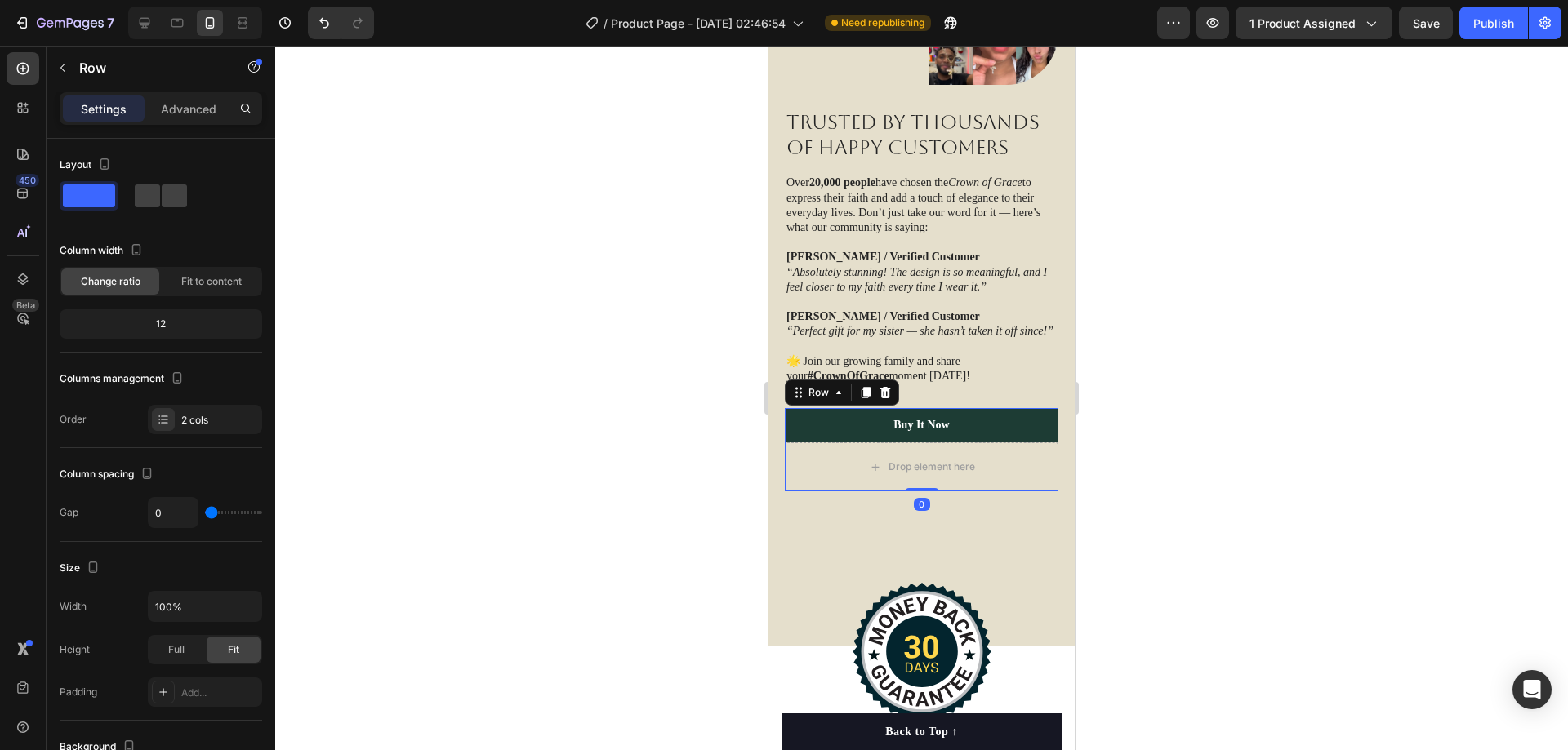
click at [1197, 352] on div at bounding box center [922, 398] width 1293 height 705
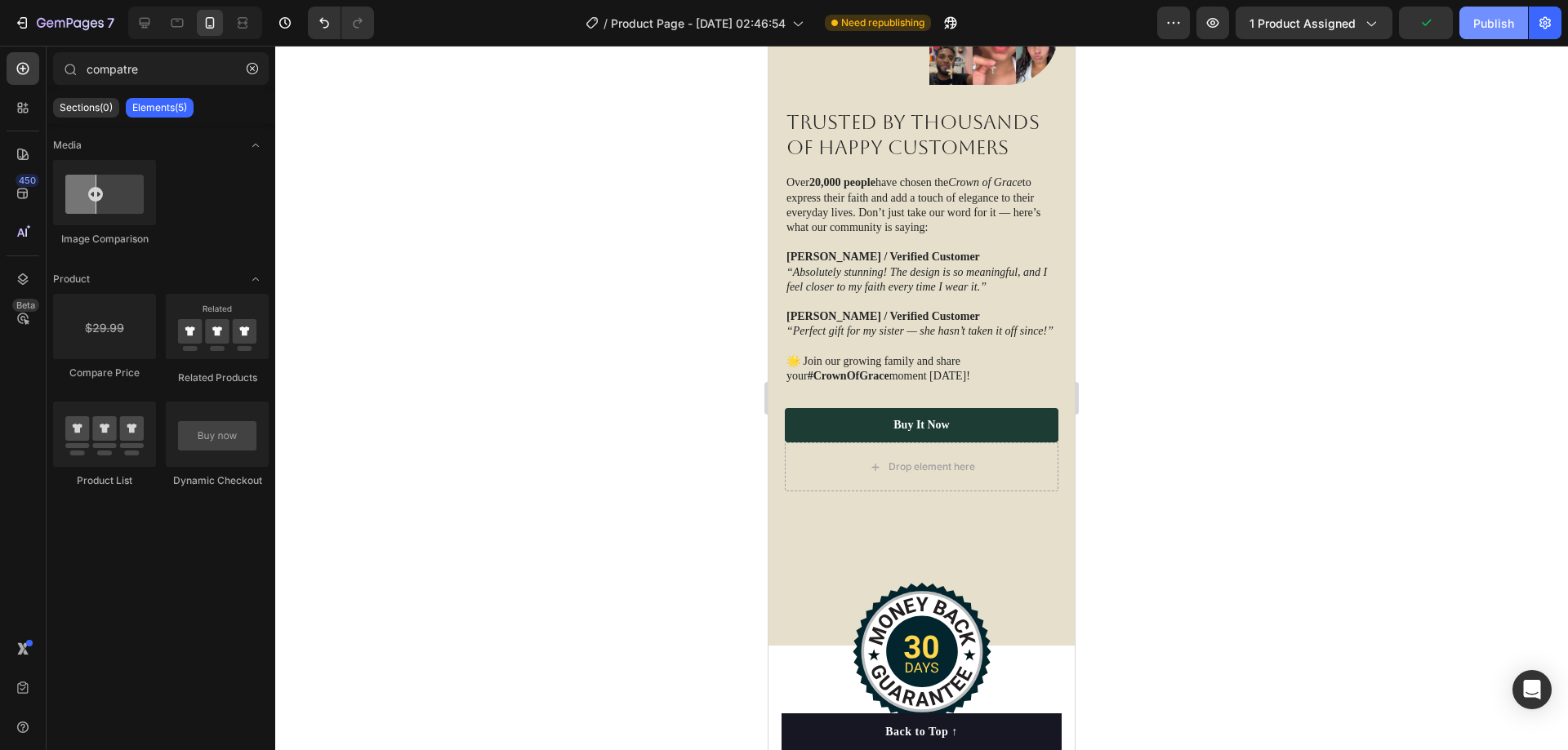
click at [1494, 18] on div "Publish" at bounding box center [1494, 24] width 41 height 17
click at [133, 15] on div at bounding box center [144, 23] width 26 height 26
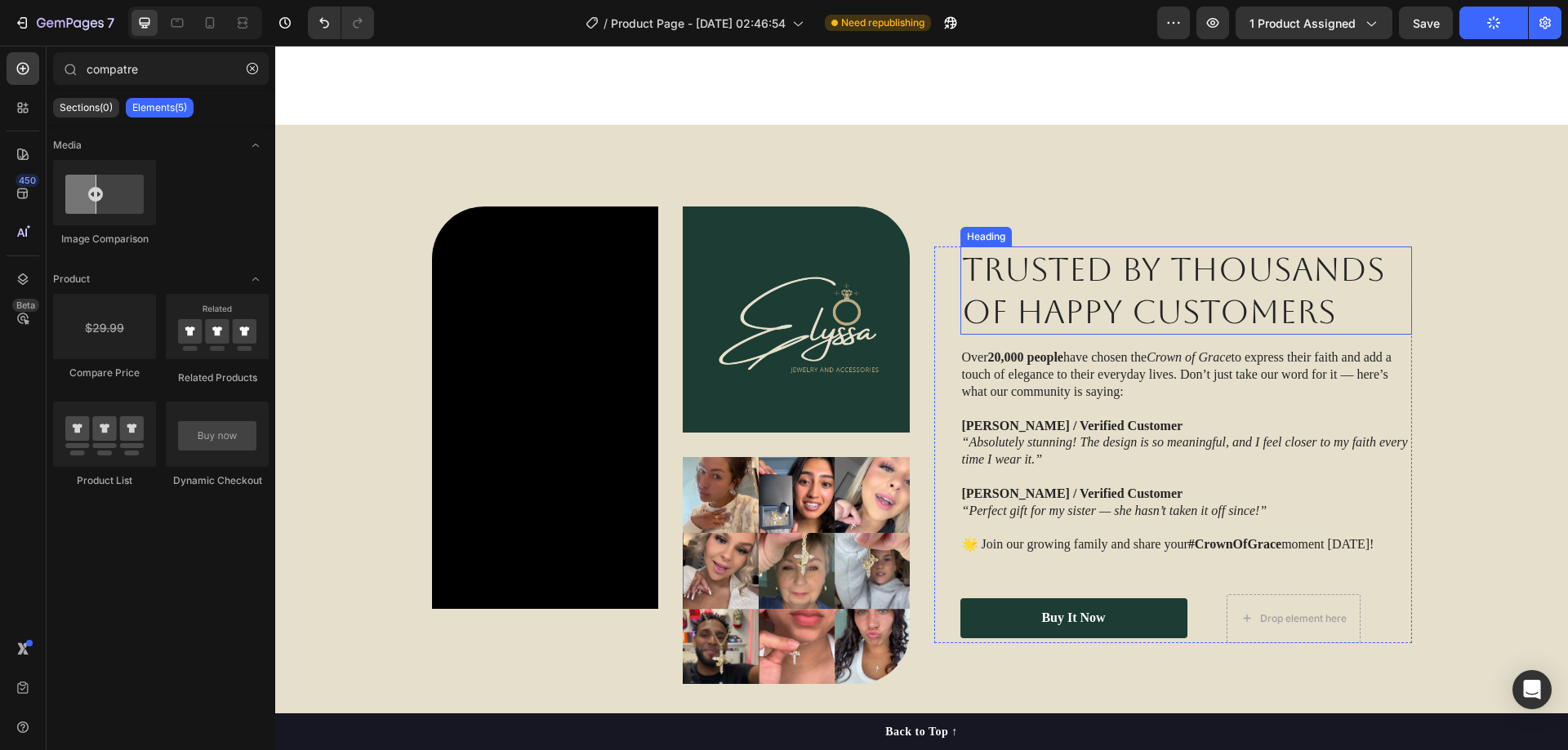
scroll to position [2559, 0]
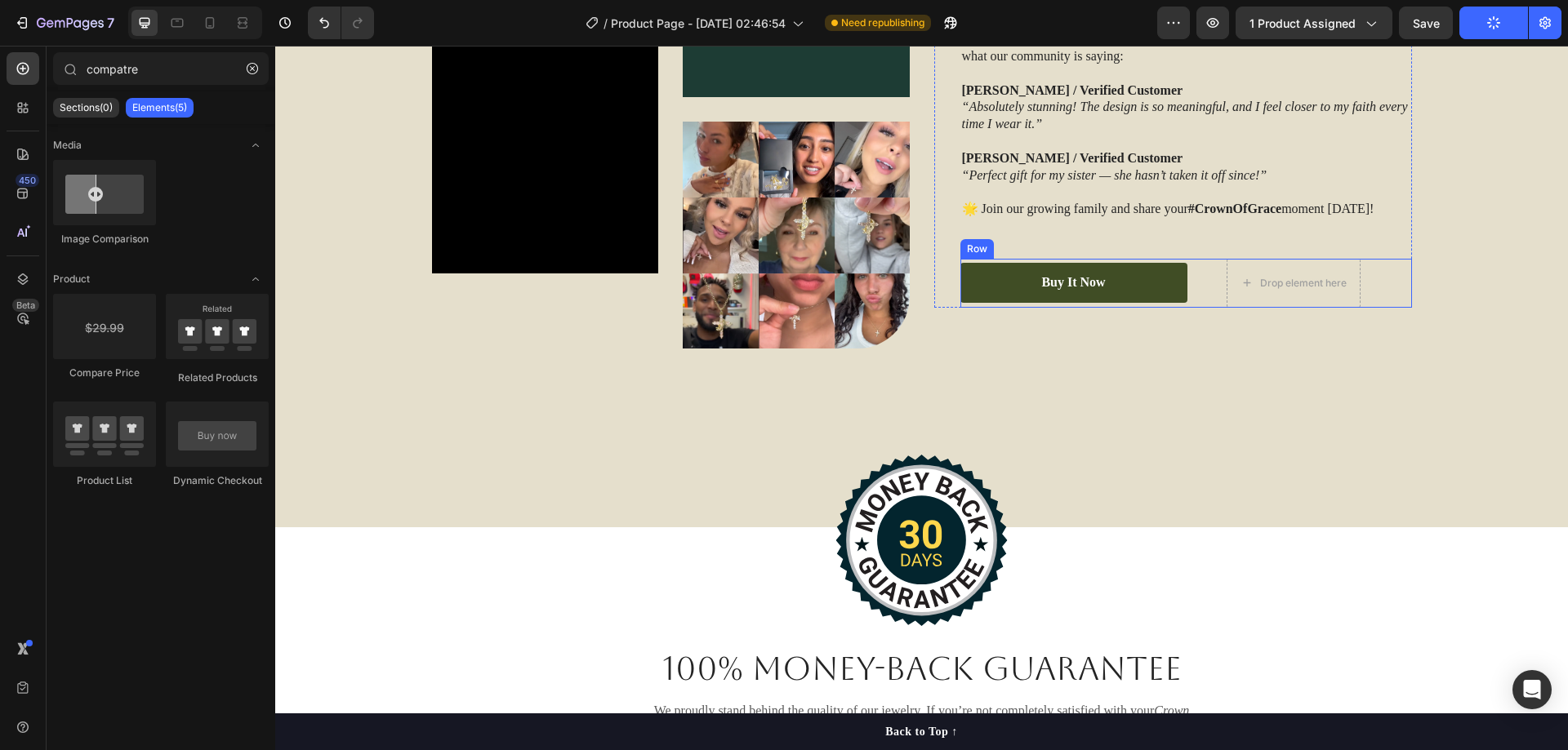
click at [989, 282] on link "Buy It Now" at bounding box center [1074, 283] width 227 height 40
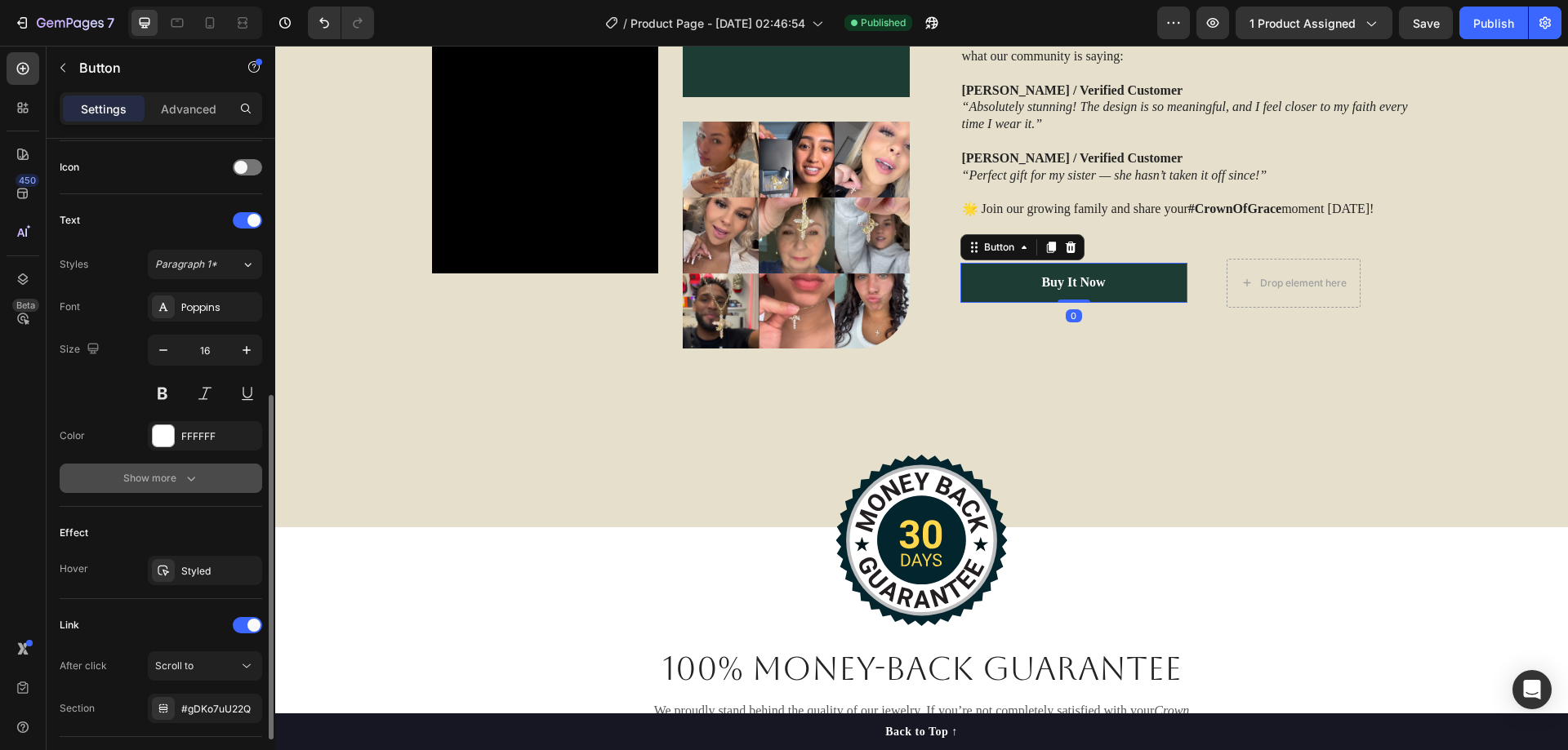
scroll to position [598, 0]
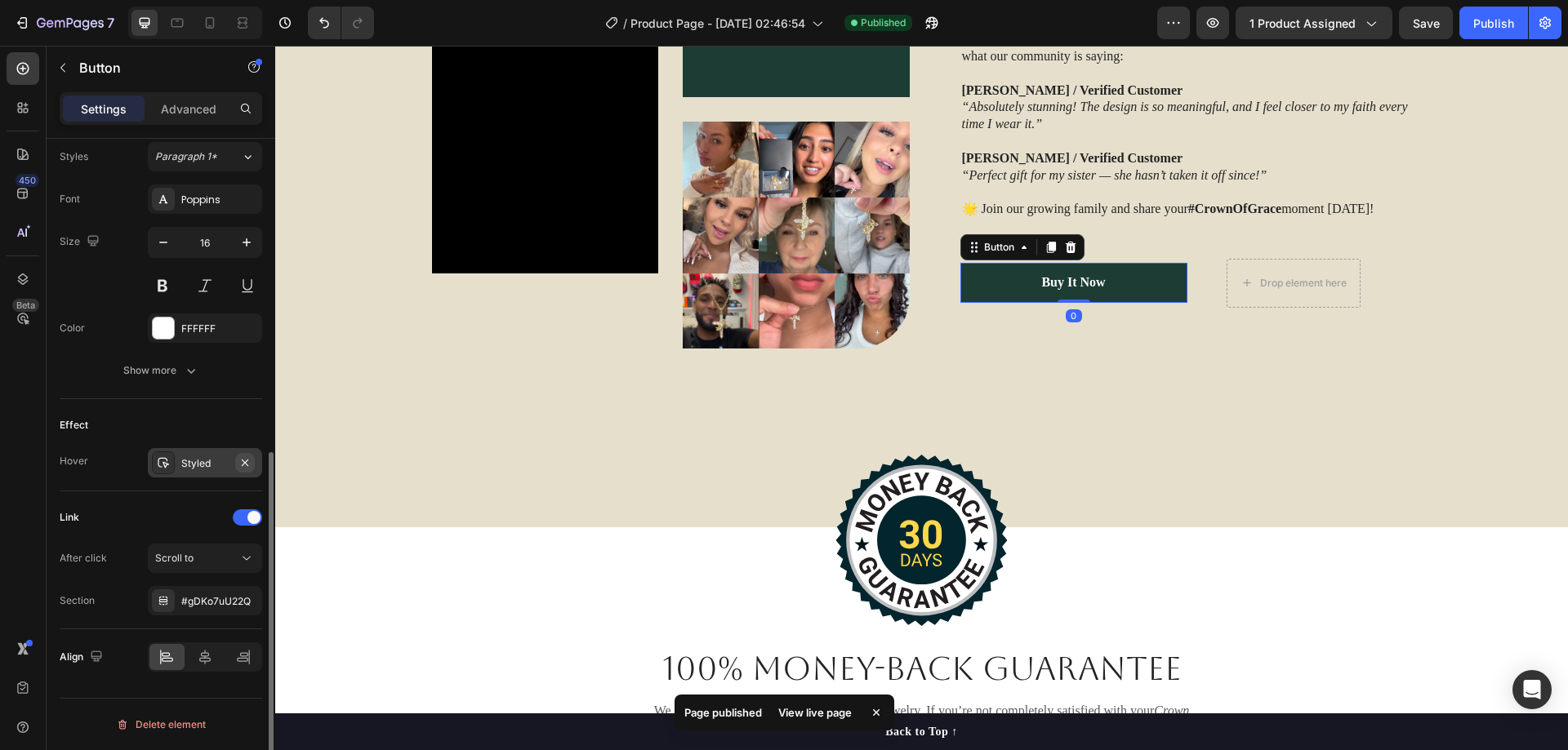
click at [244, 465] on icon "button" at bounding box center [245, 462] width 13 height 13
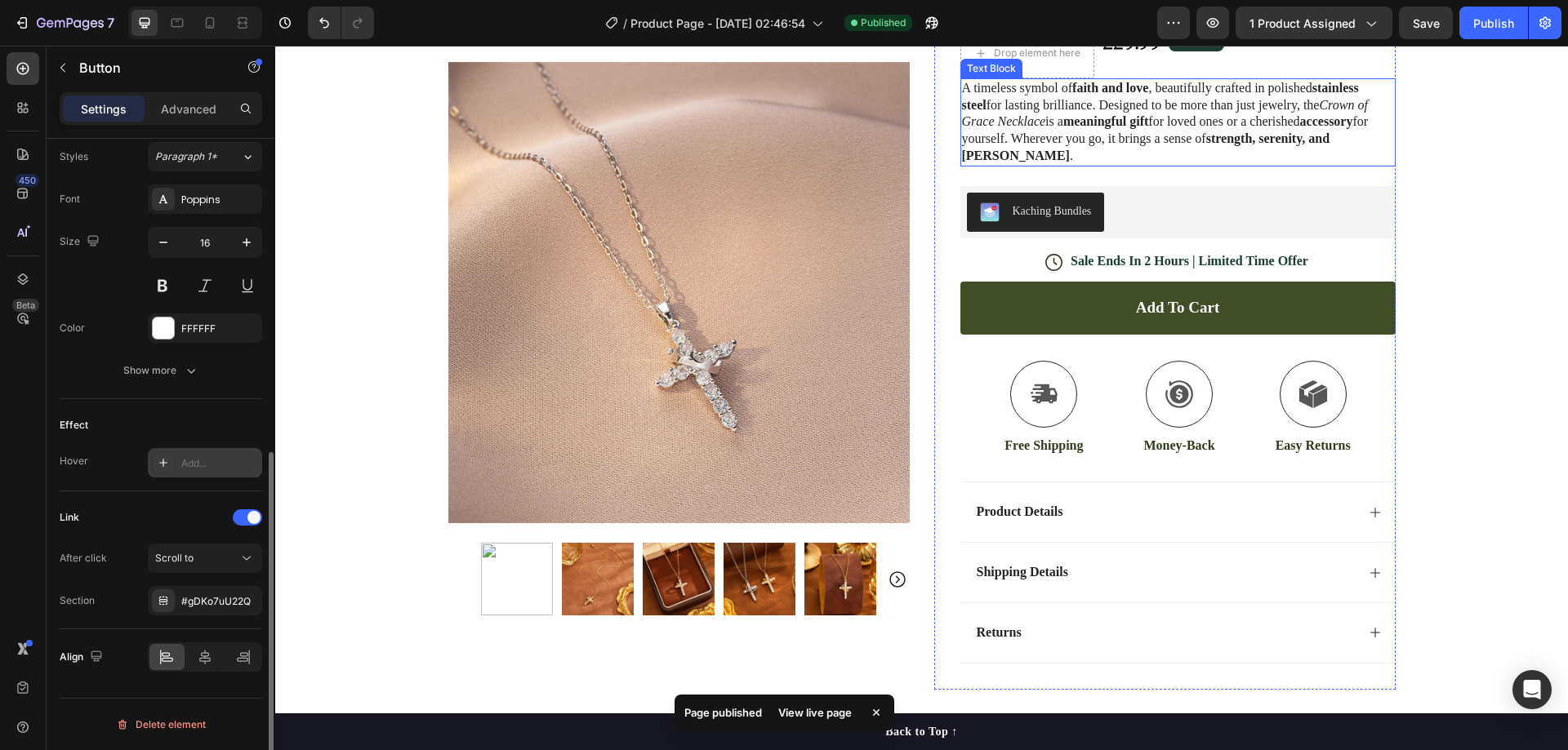
scroll to position [245, 0]
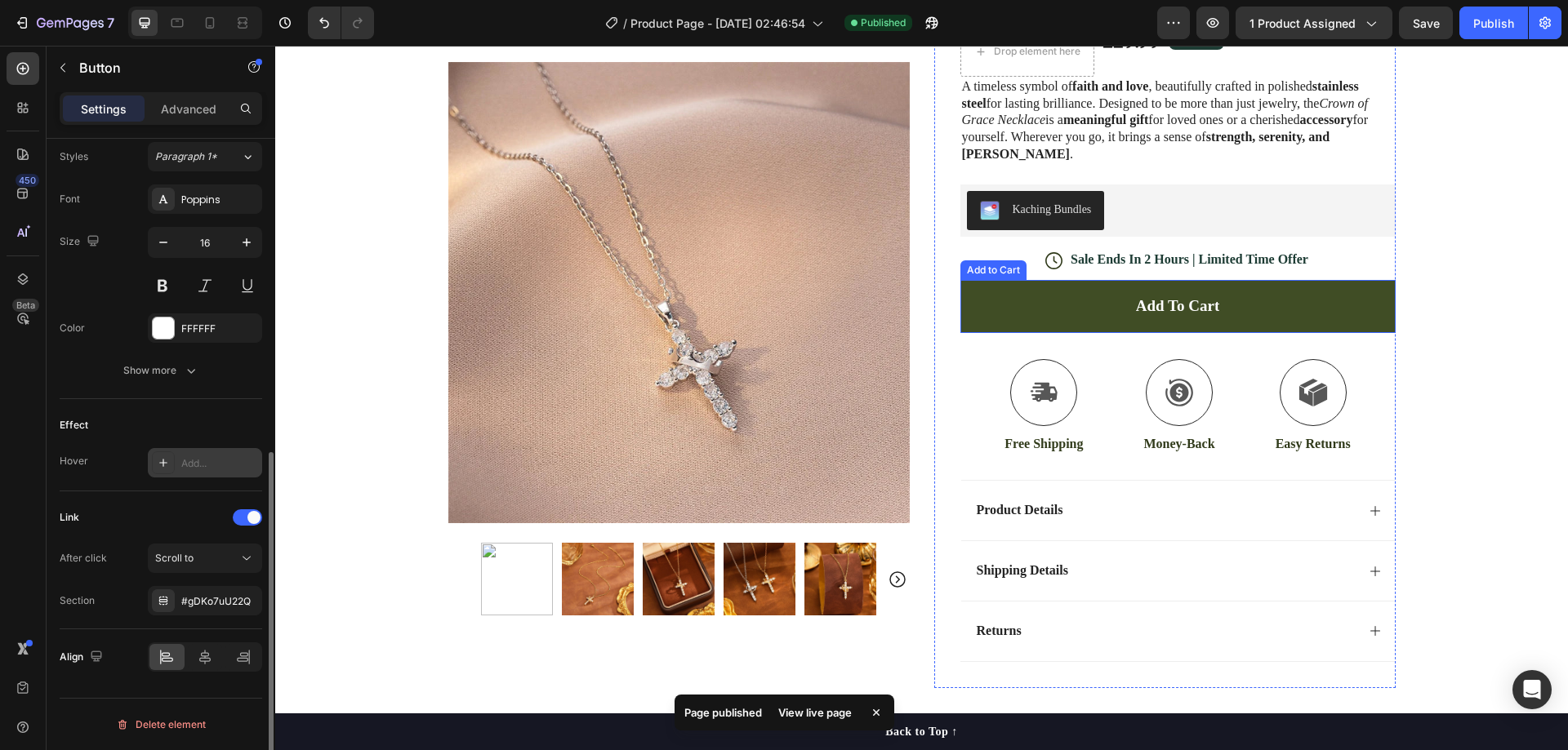
click at [999, 295] on button "Add to cart" at bounding box center [1178, 306] width 436 height 53
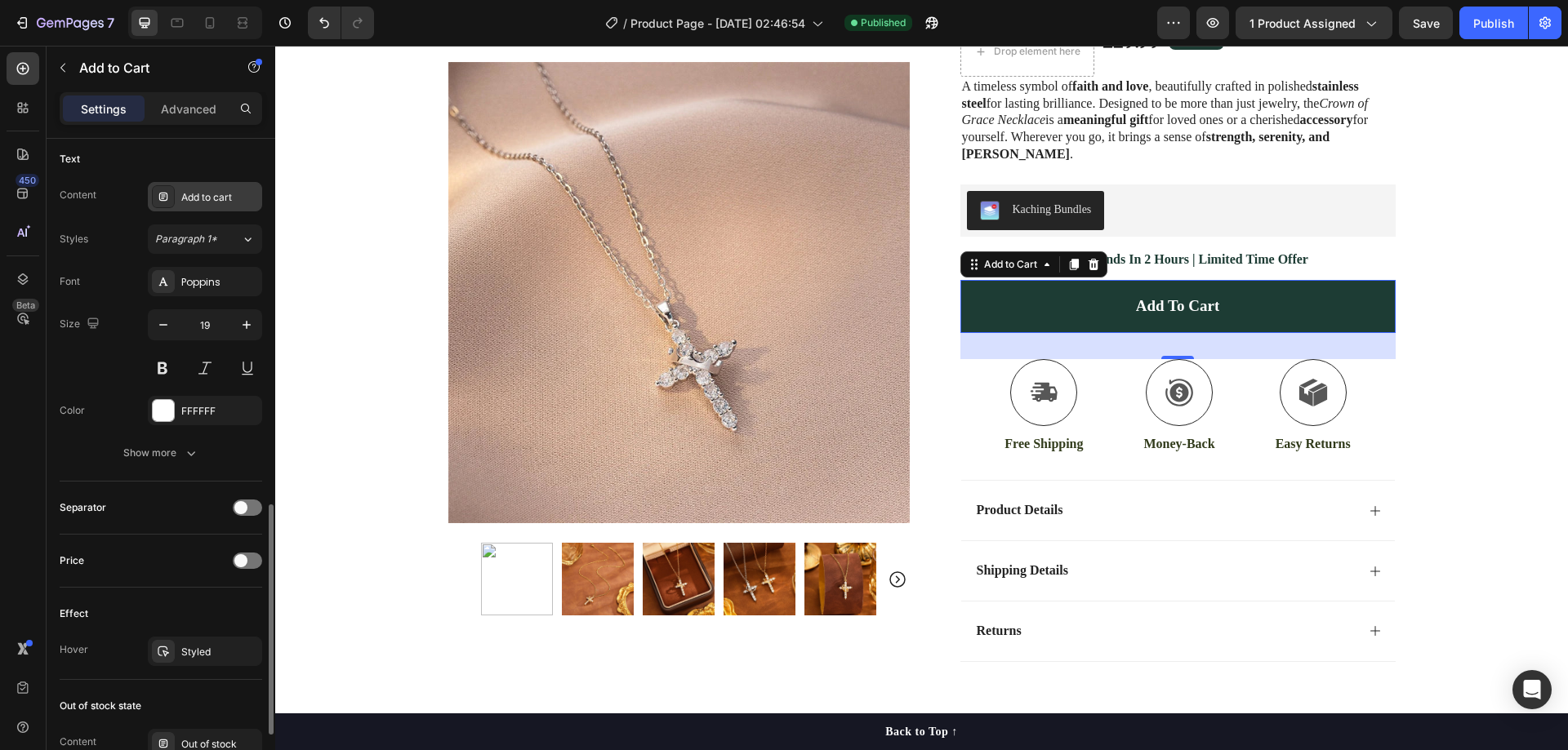
scroll to position [892, 0]
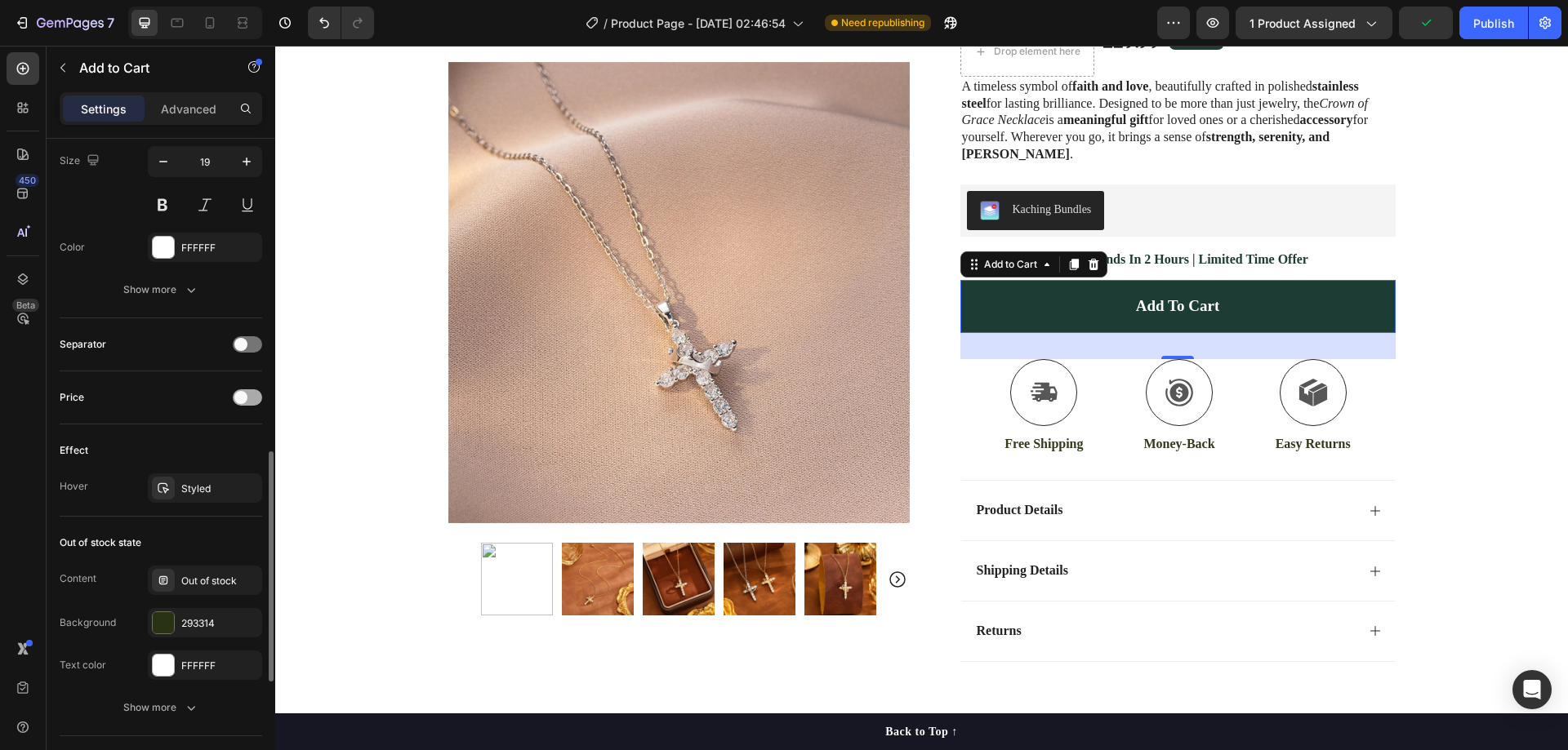
click at [242, 395] on span at bounding box center [240, 397] width 13 height 13
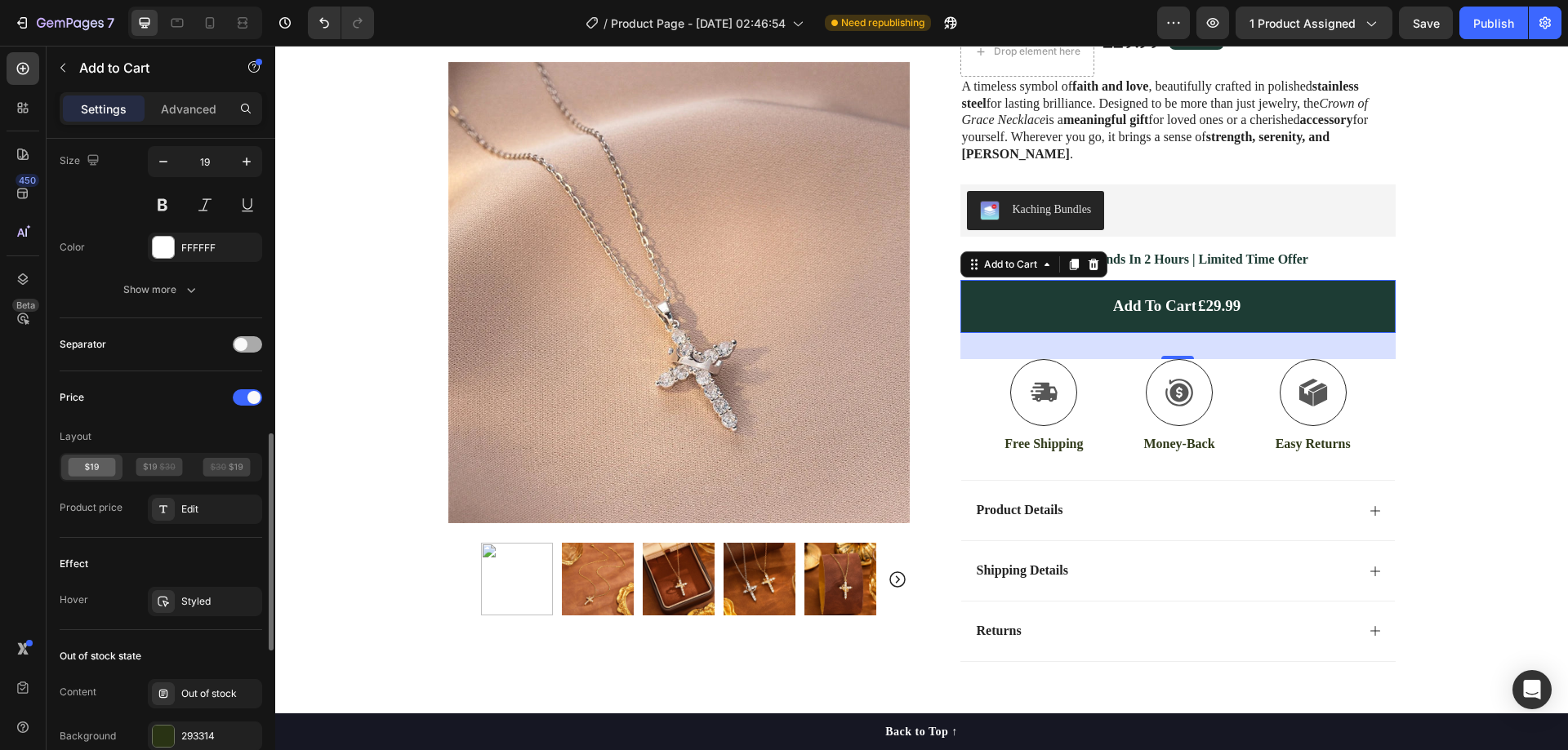
click at [247, 344] on span at bounding box center [240, 344] width 13 height 13
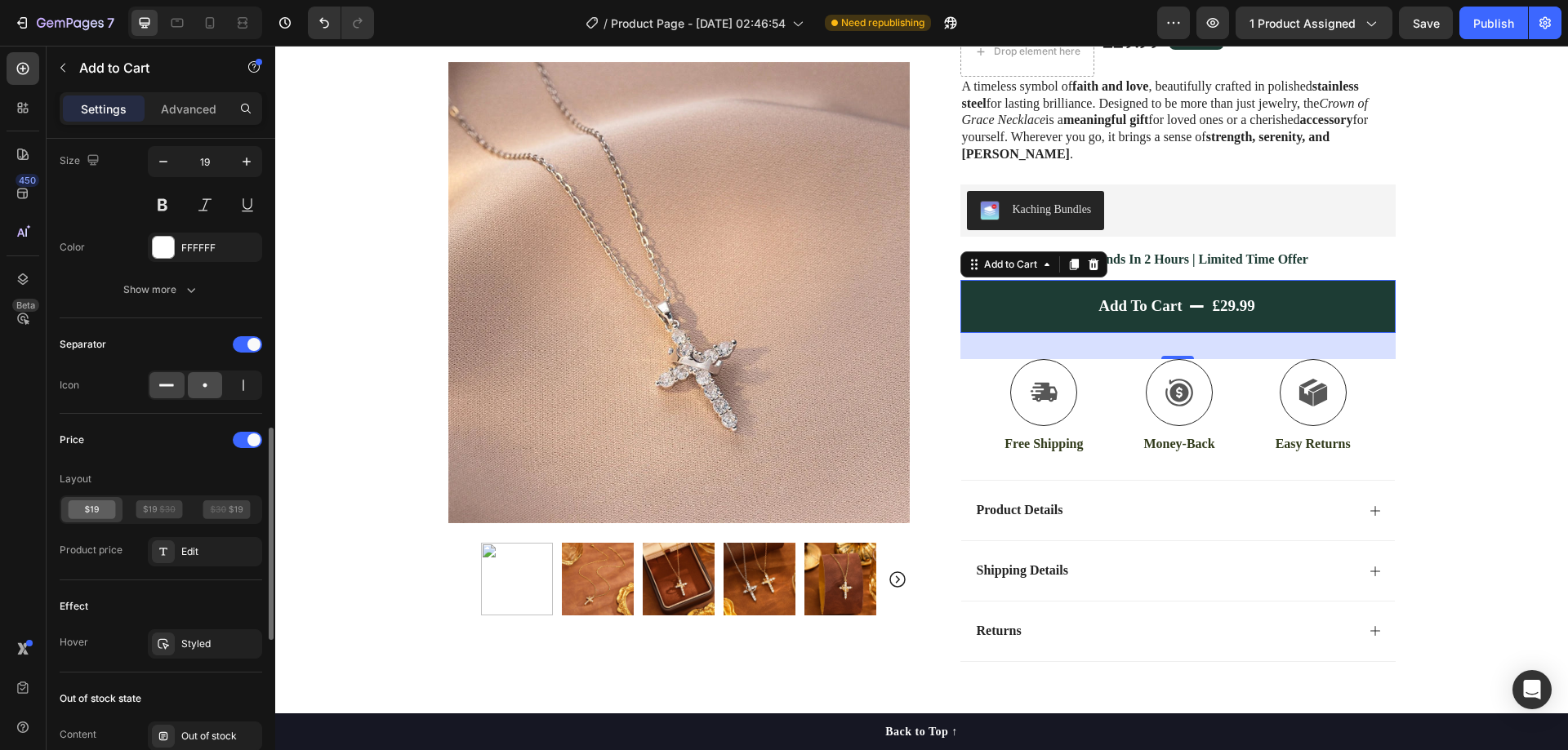
click at [213, 385] on div at bounding box center [206, 385] width 35 height 26
click at [215, 511] on icon at bounding box center [219, 509] width 16 height 7
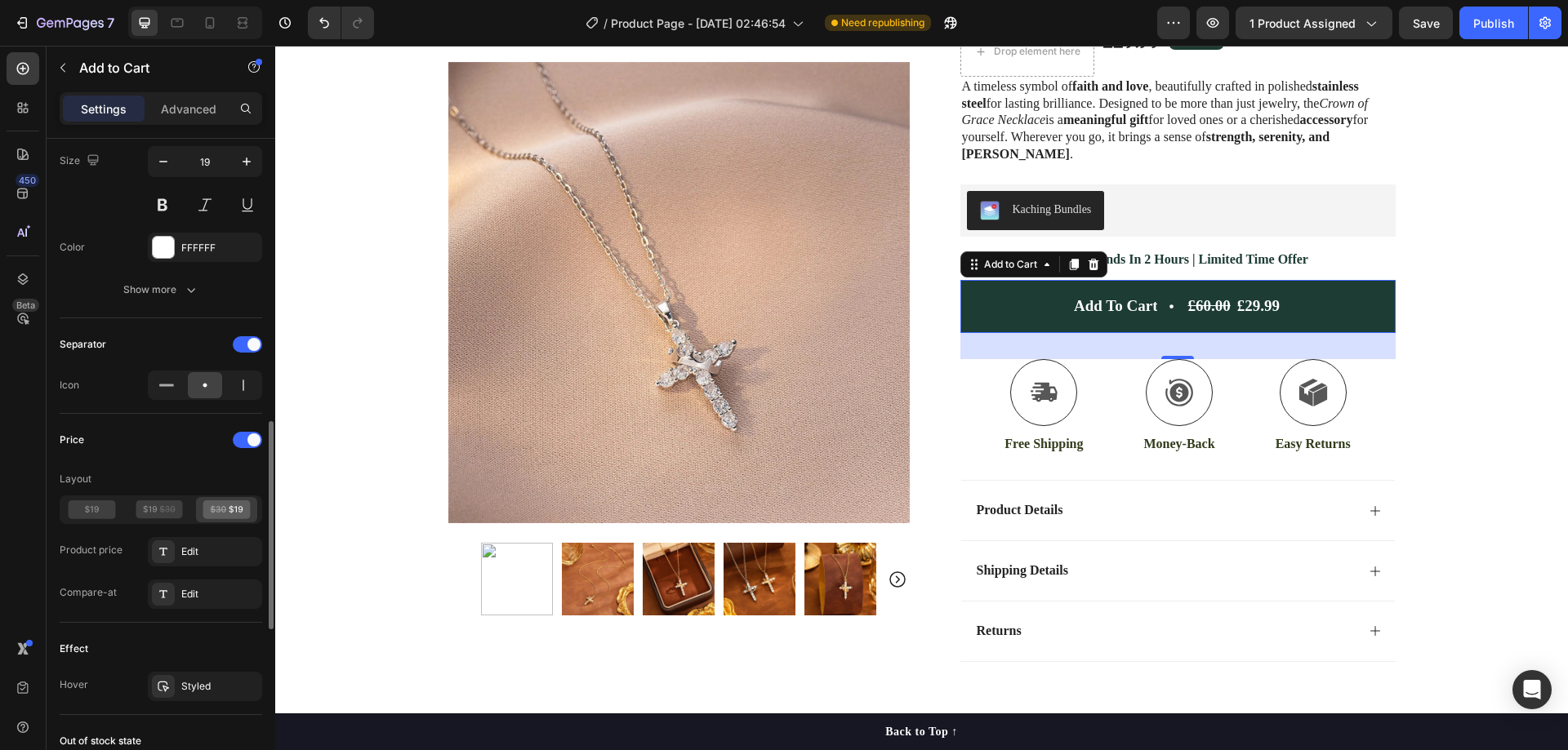
scroll to position [974, 0]
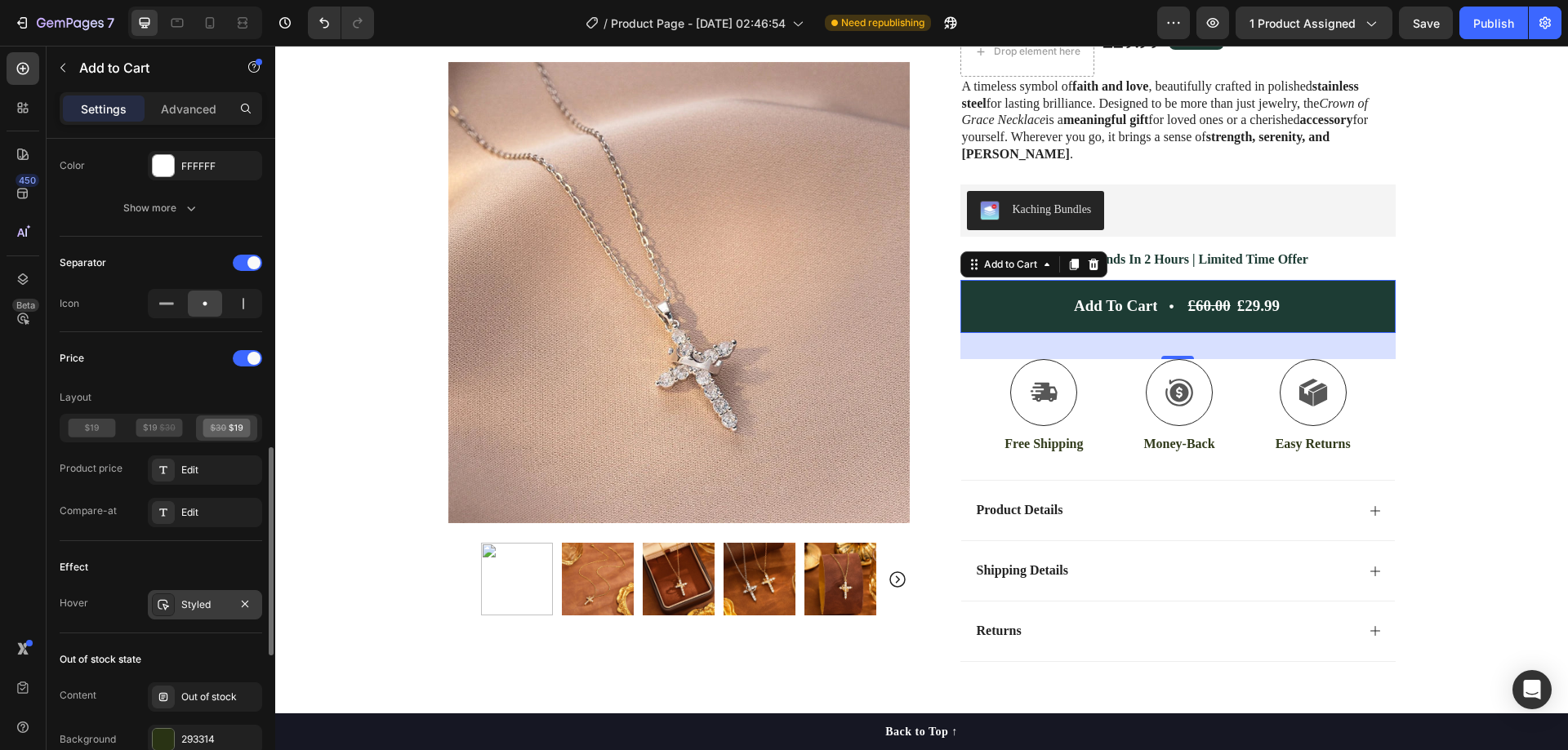
click at [208, 608] on div "Styled" at bounding box center [205, 605] width 47 height 15
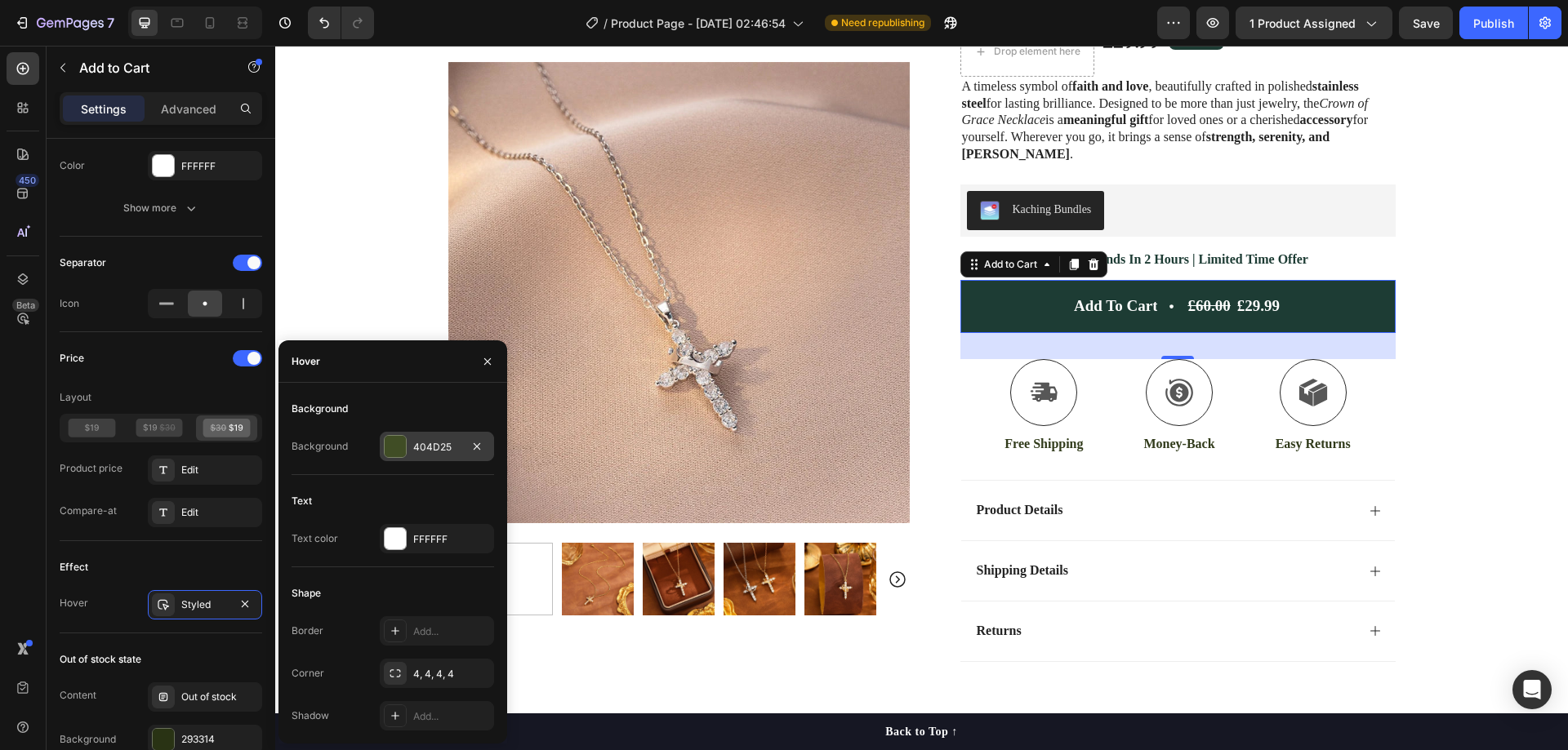
click at [426, 449] on div "404D25" at bounding box center [437, 447] width 47 height 15
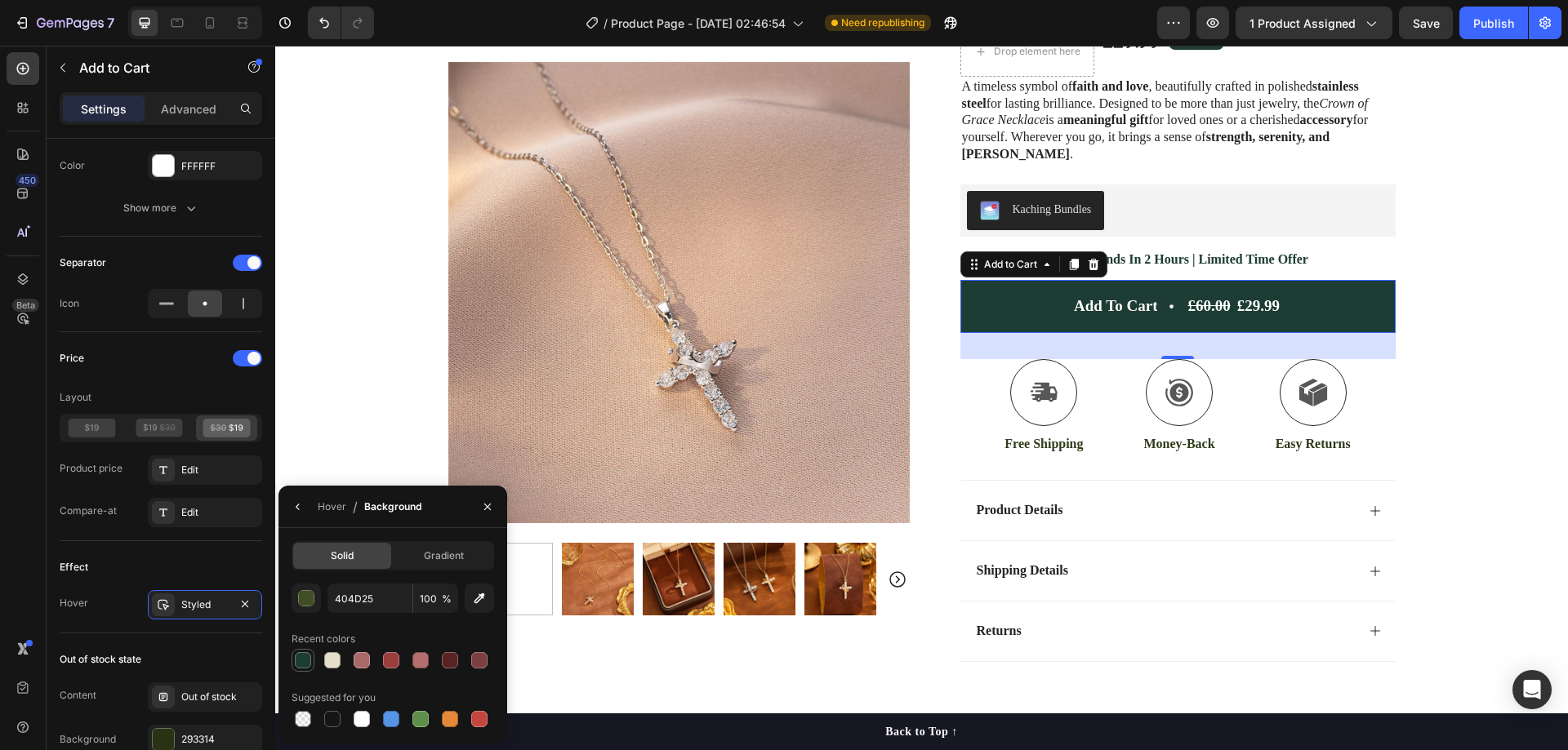
click at [299, 664] on div at bounding box center [303, 660] width 17 height 17
type input "1D3C34"
click at [433, 599] on input "100" at bounding box center [436, 599] width 45 height 30
click at [386, 596] on input "1D3C34" at bounding box center [370, 599] width 85 height 30
click at [429, 593] on input "50" at bounding box center [436, 599] width 45 height 30
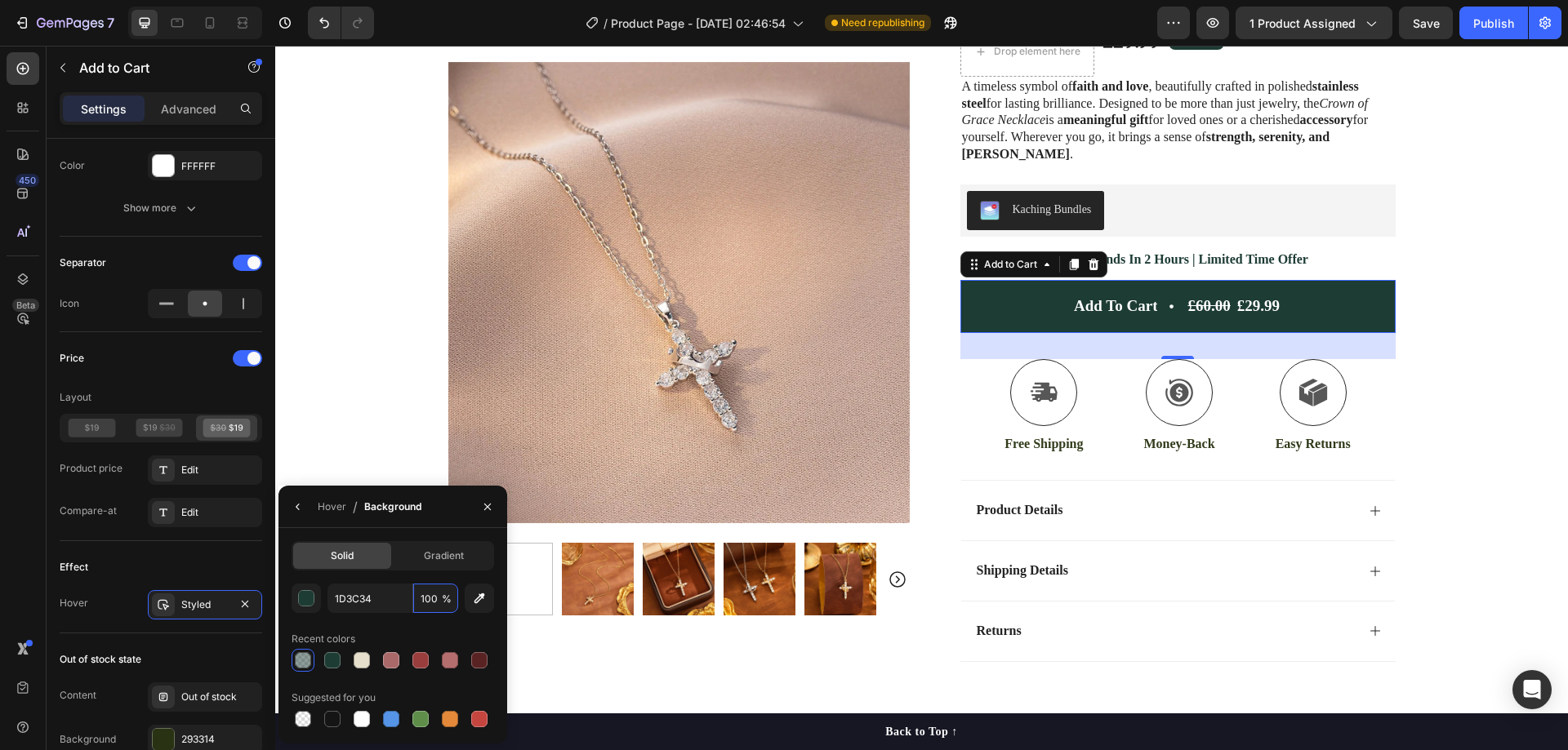
type input "100"
click at [331, 659] on div at bounding box center [332, 660] width 17 height 17
click at [311, 590] on div "button" at bounding box center [306, 598] width 17 height 17
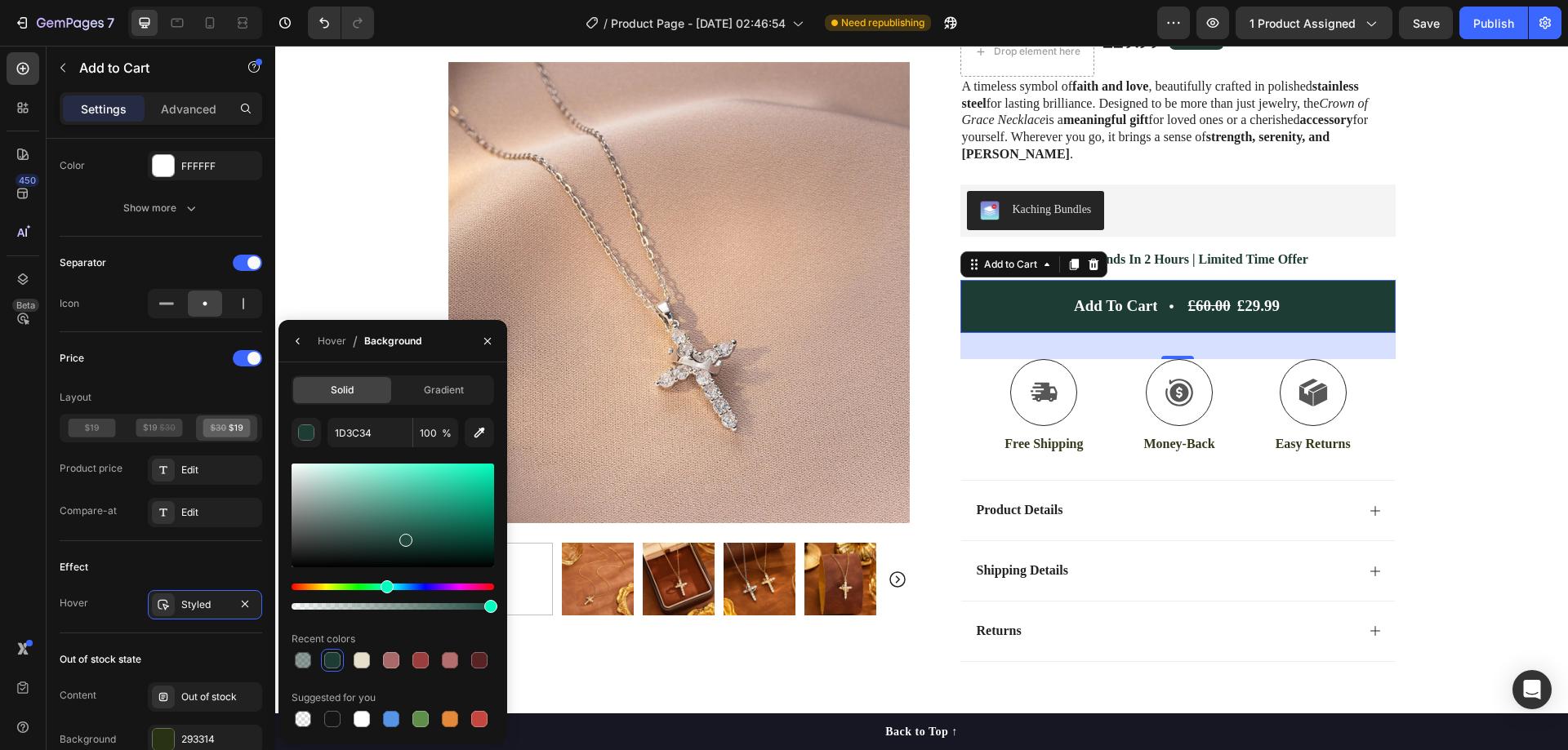
drag, startPoint x: 402, startPoint y: 540, endPoint x: 434, endPoint y: 516, distance: 40.0
click at [404, 536] on div at bounding box center [406, 540] width 13 height 13
drag, startPoint x: 415, startPoint y: 538, endPoint x: 430, endPoint y: 537, distance: 15.0
click at [425, 538] on div at bounding box center [418, 540] width 13 height 13
drag, startPoint x: 412, startPoint y: 517, endPoint x: 477, endPoint y: 478, distance: 75.8
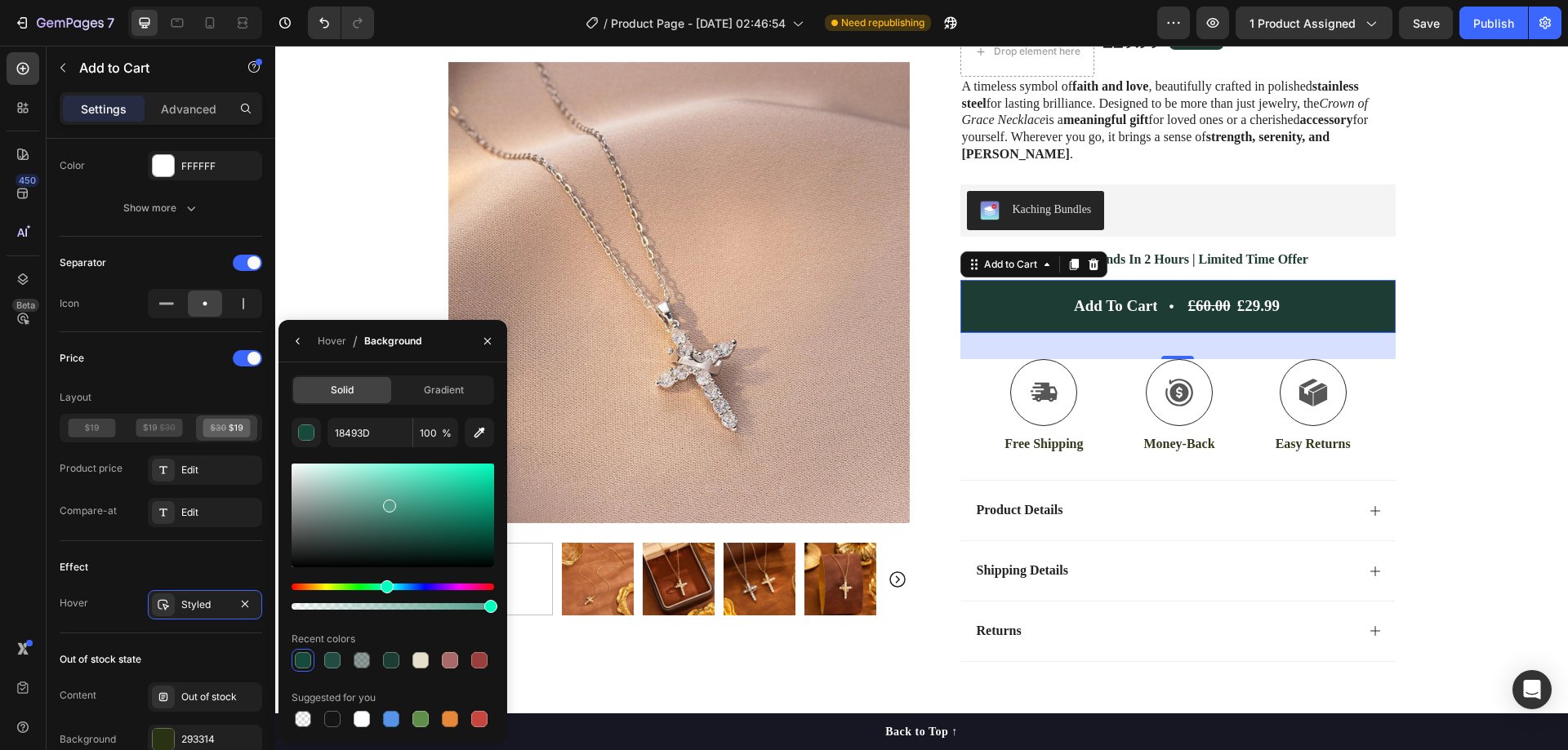
click at [386, 501] on div at bounding box center [393, 515] width 203 height 104
drag, startPoint x: 396, startPoint y: 515, endPoint x: 397, endPoint y: 530, distance: 15.0
click at [397, 530] on div at bounding box center [399, 532] width 13 height 13
click at [485, 661] on div at bounding box center [479, 660] width 17 height 17
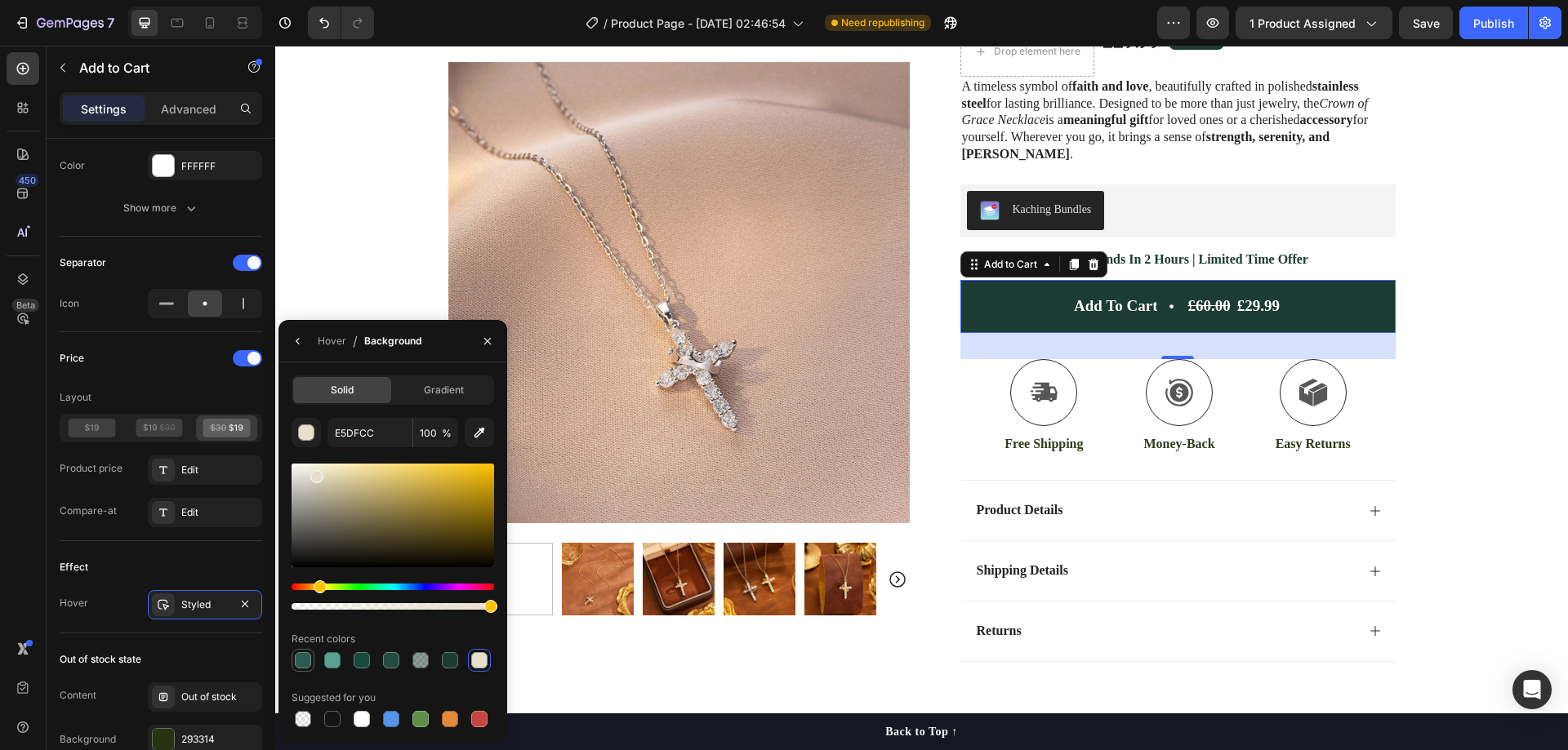
click at [303, 655] on div at bounding box center [303, 660] width 17 height 17
type input "2C5B4F"
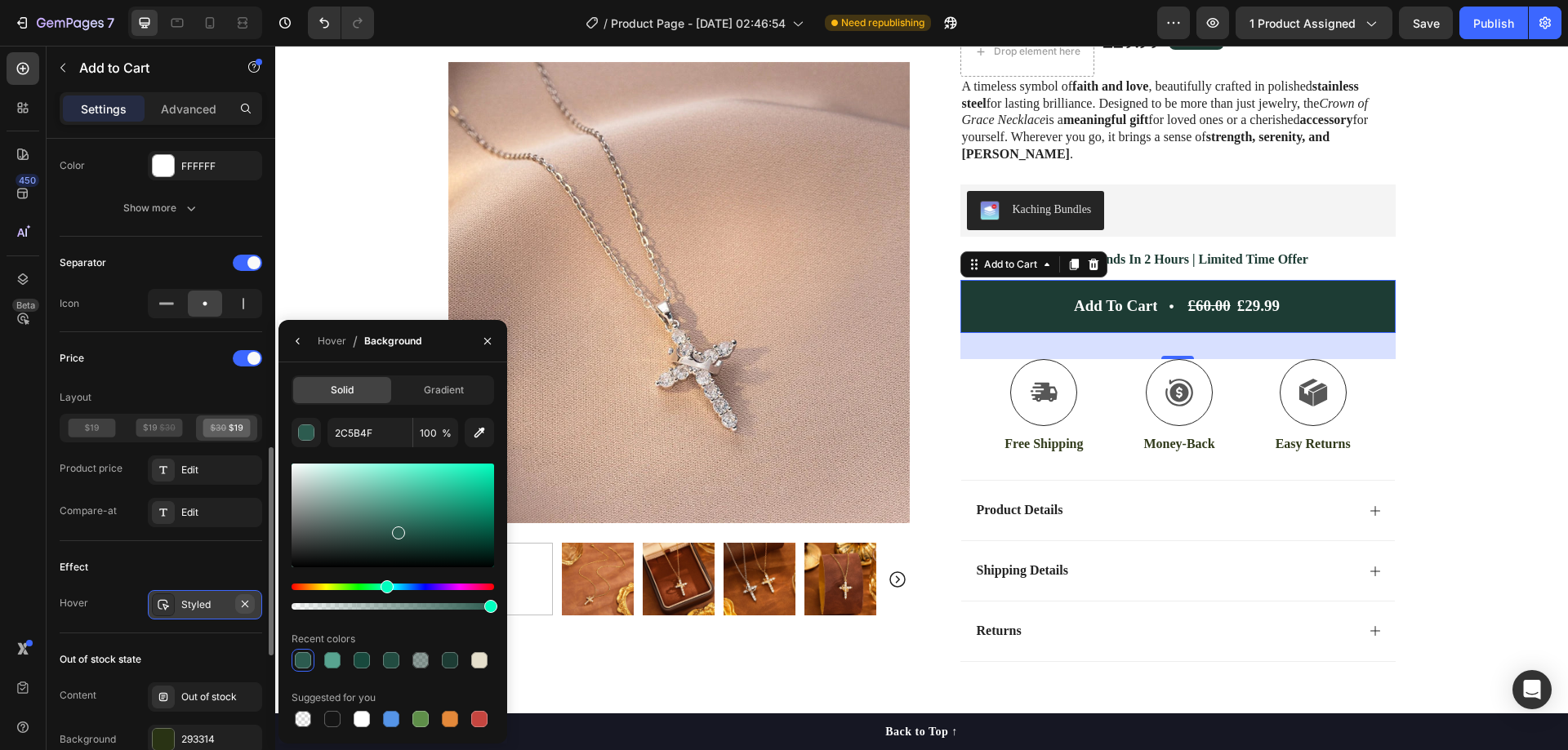
click at [249, 605] on icon "button" at bounding box center [245, 604] width 13 height 13
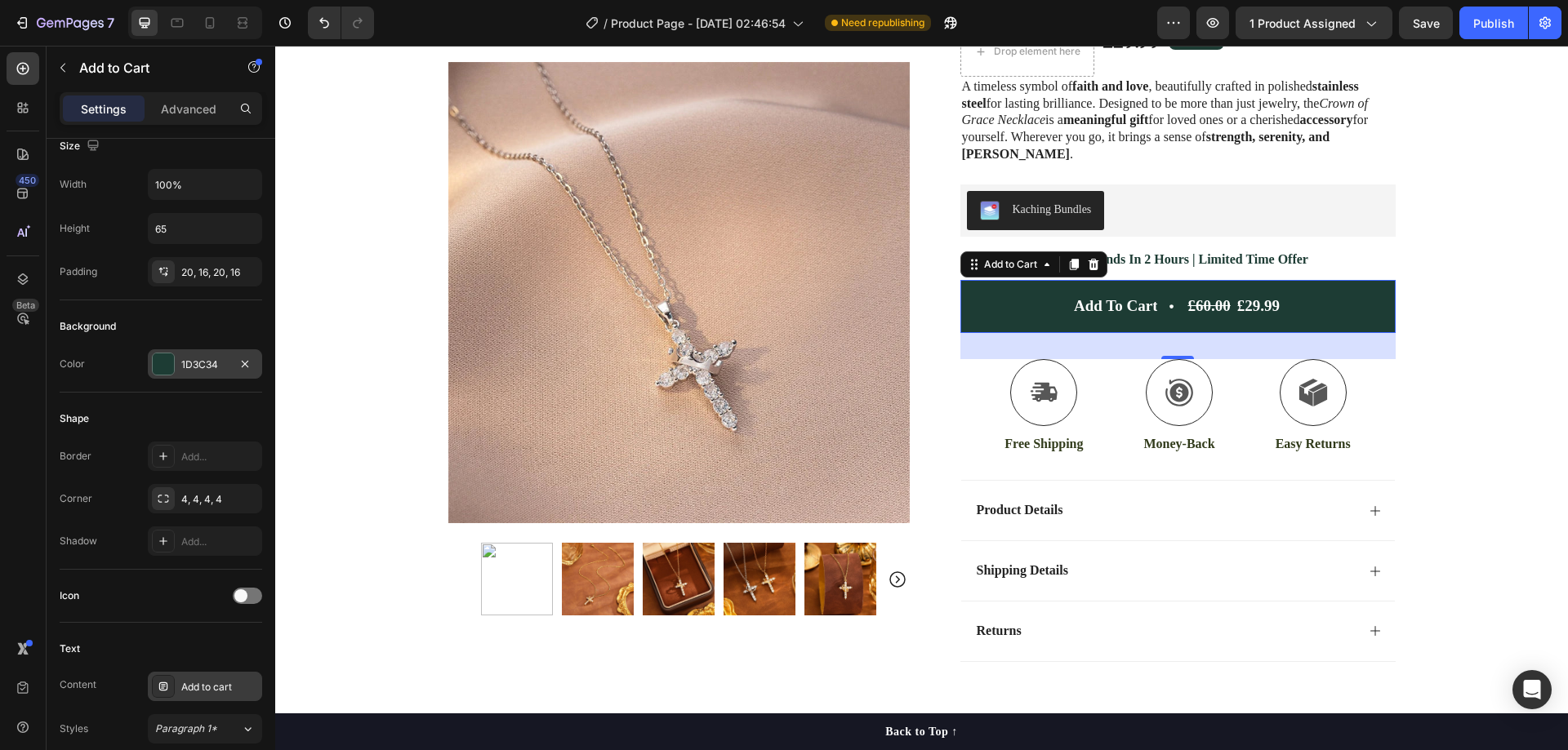
scroll to position [0, 0]
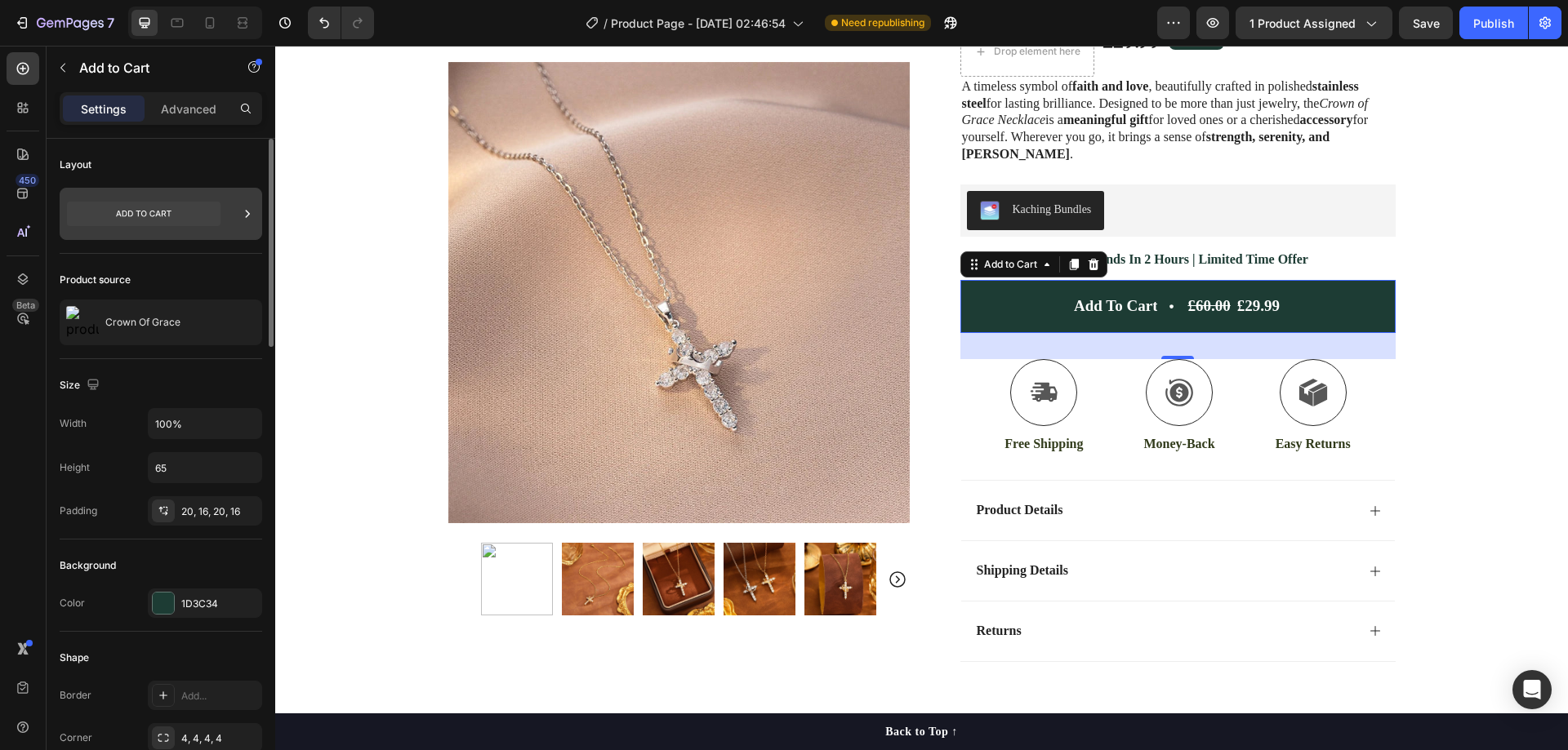
click at [193, 216] on icon at bounding box center [144, 214] width 154 height 24
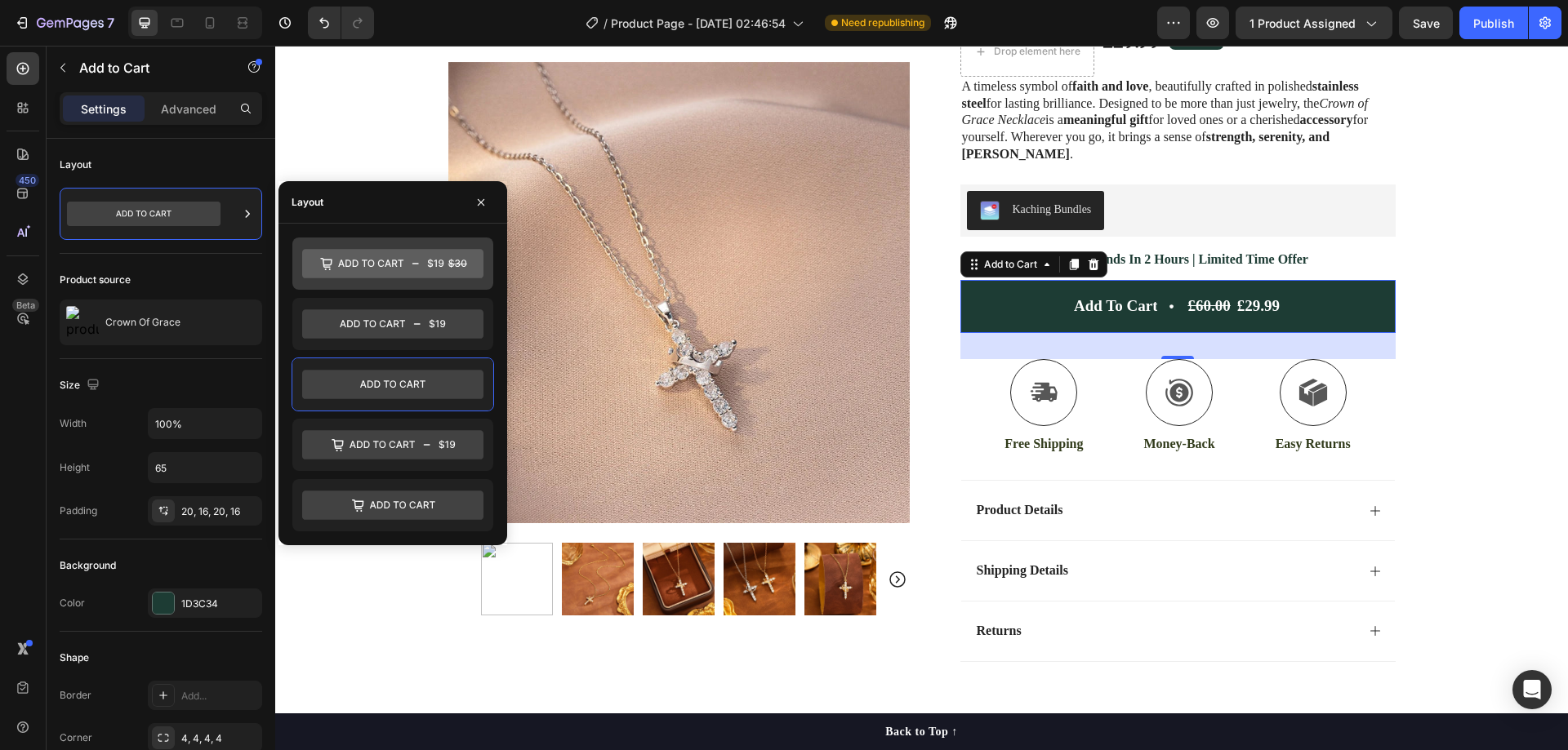
click at [379, 263] on icon at bounding box center [371, 263] width 66 height 7
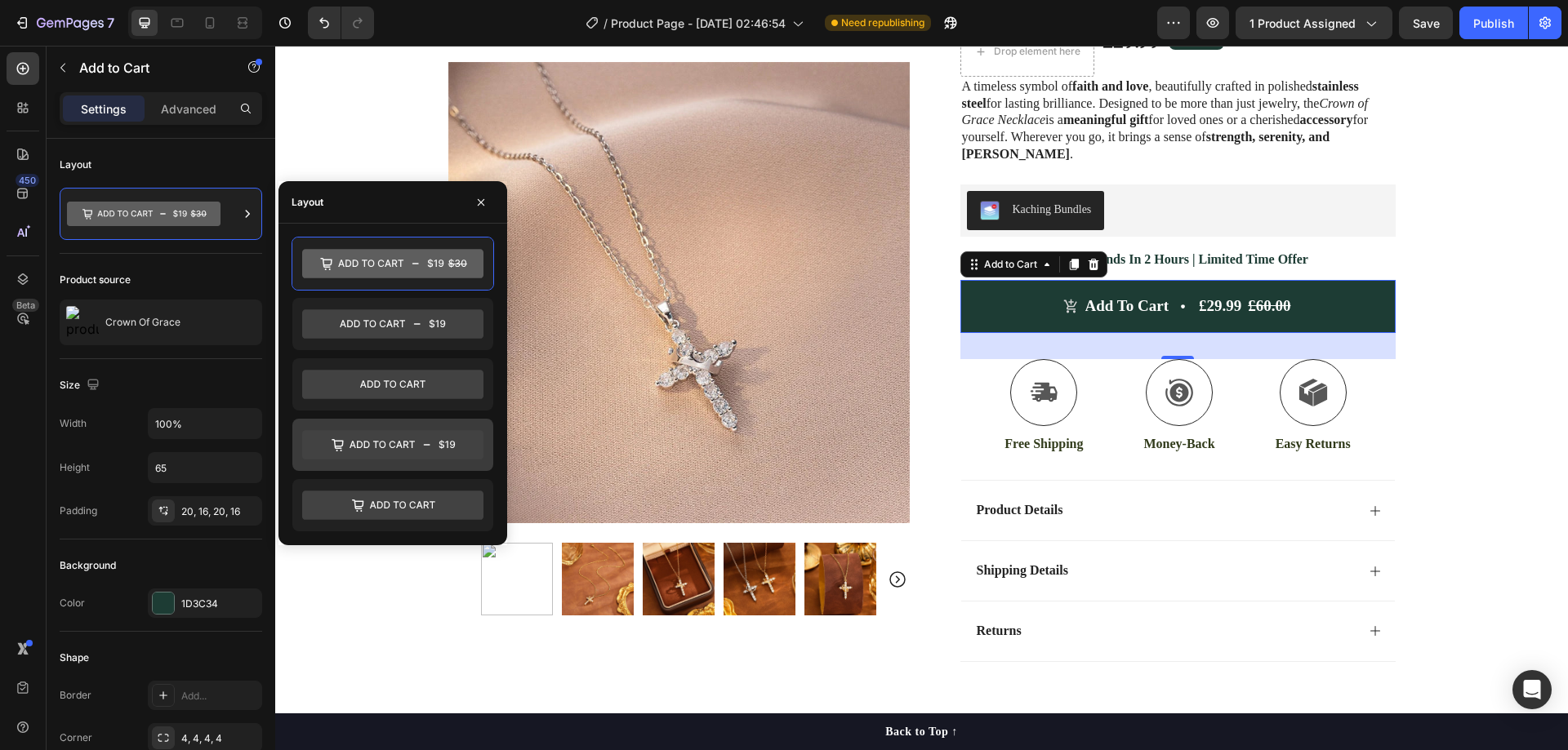
click at [411, 434] on icon at bounding box center [393, 445] width 181 height 30
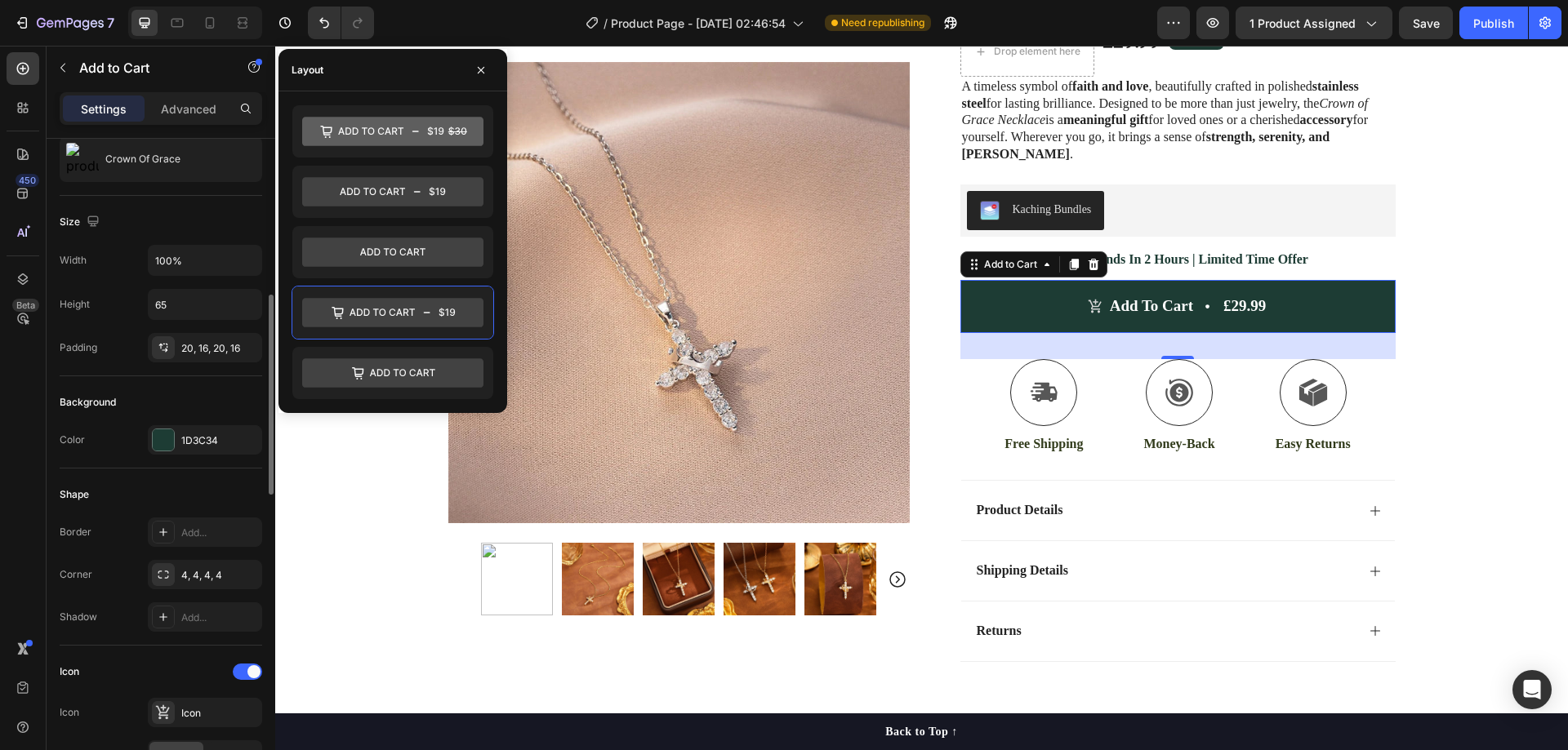
scroll to position [245, 0]
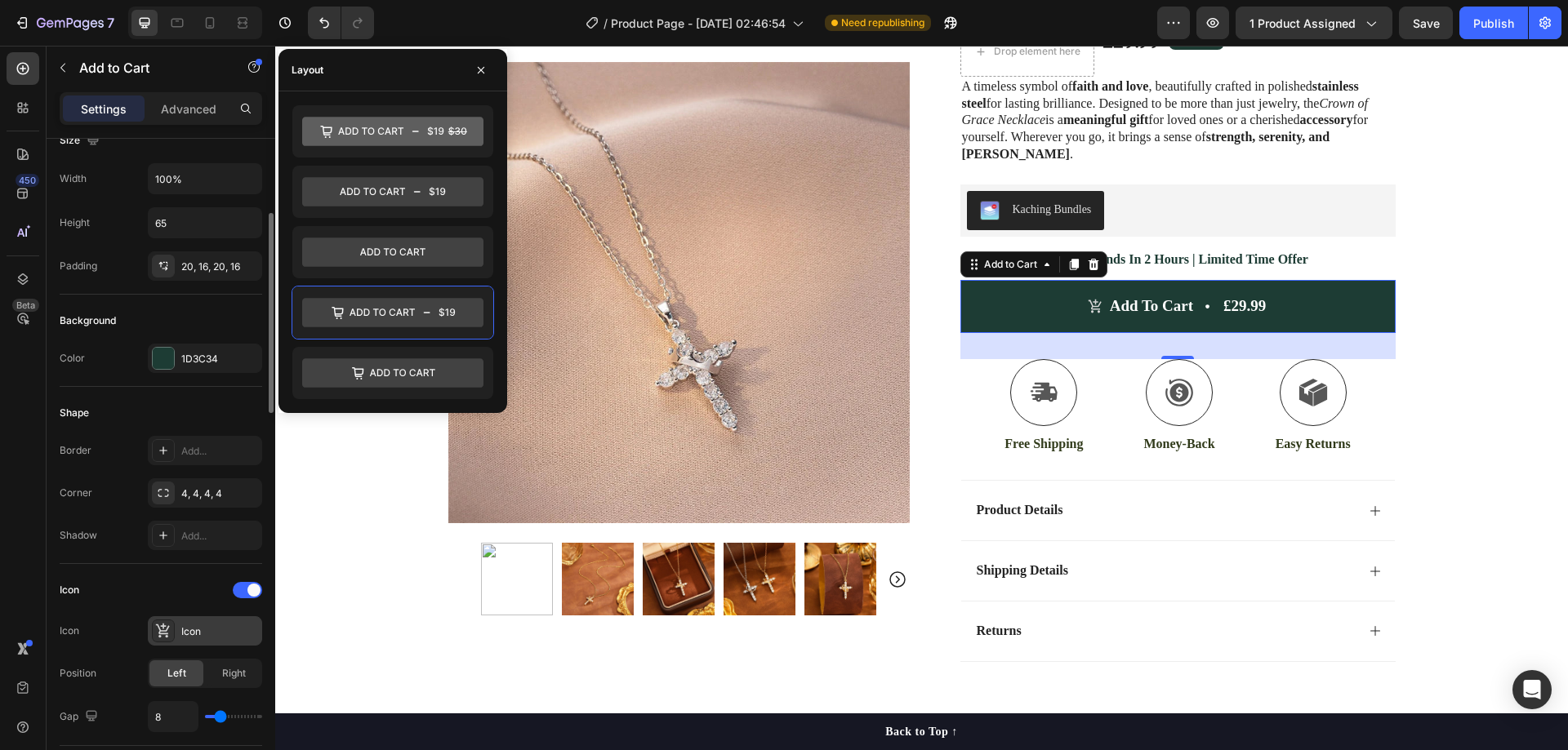
click at [207, 624] on div "Icon" at bounding box center [220, 631] width 77 height 15
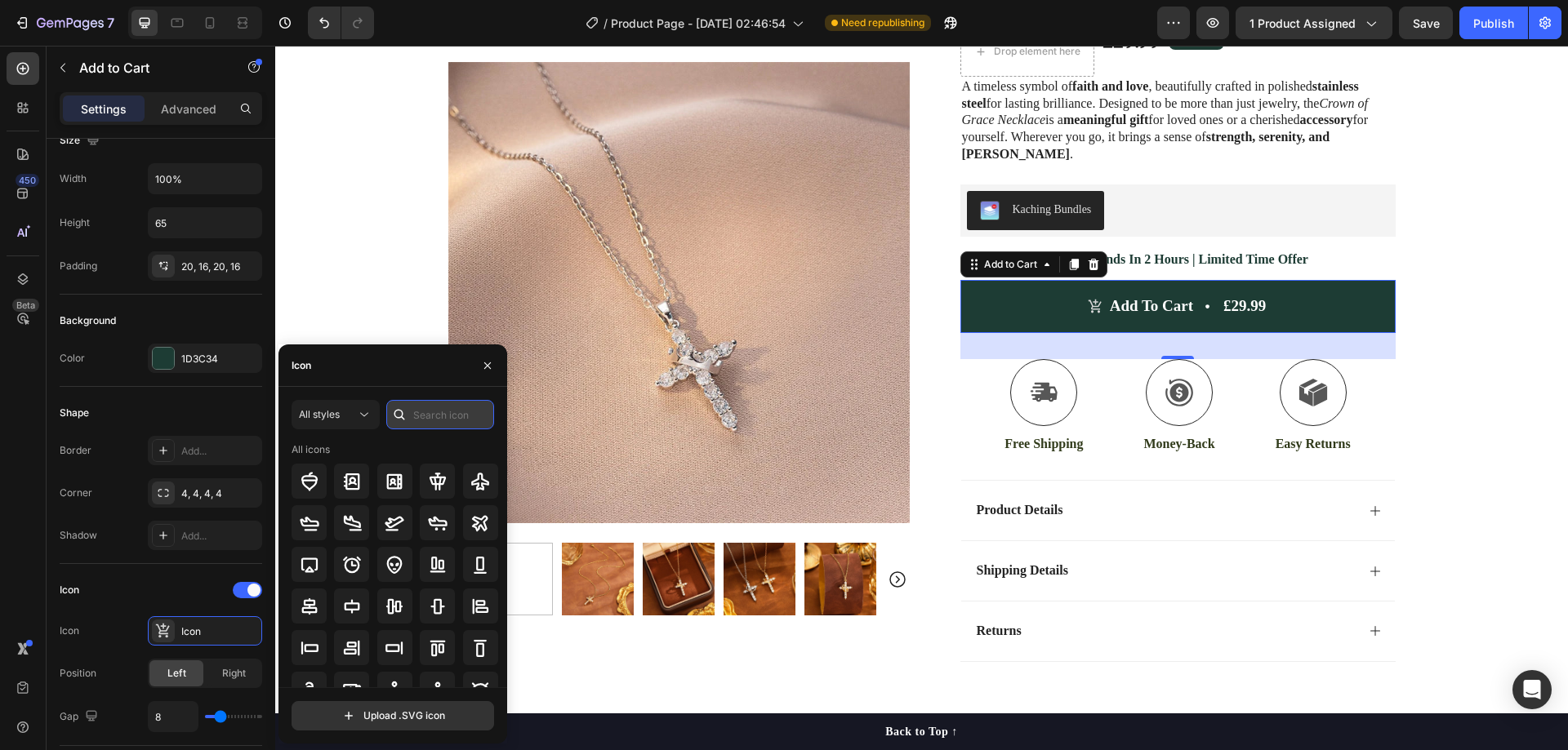
click at [435, 406] on input "text" at bounding box center [440, 415] width 108 height 30
type input "cart"
click at [487, 478] on div at bounding box center [481, 481] width 35 height 35
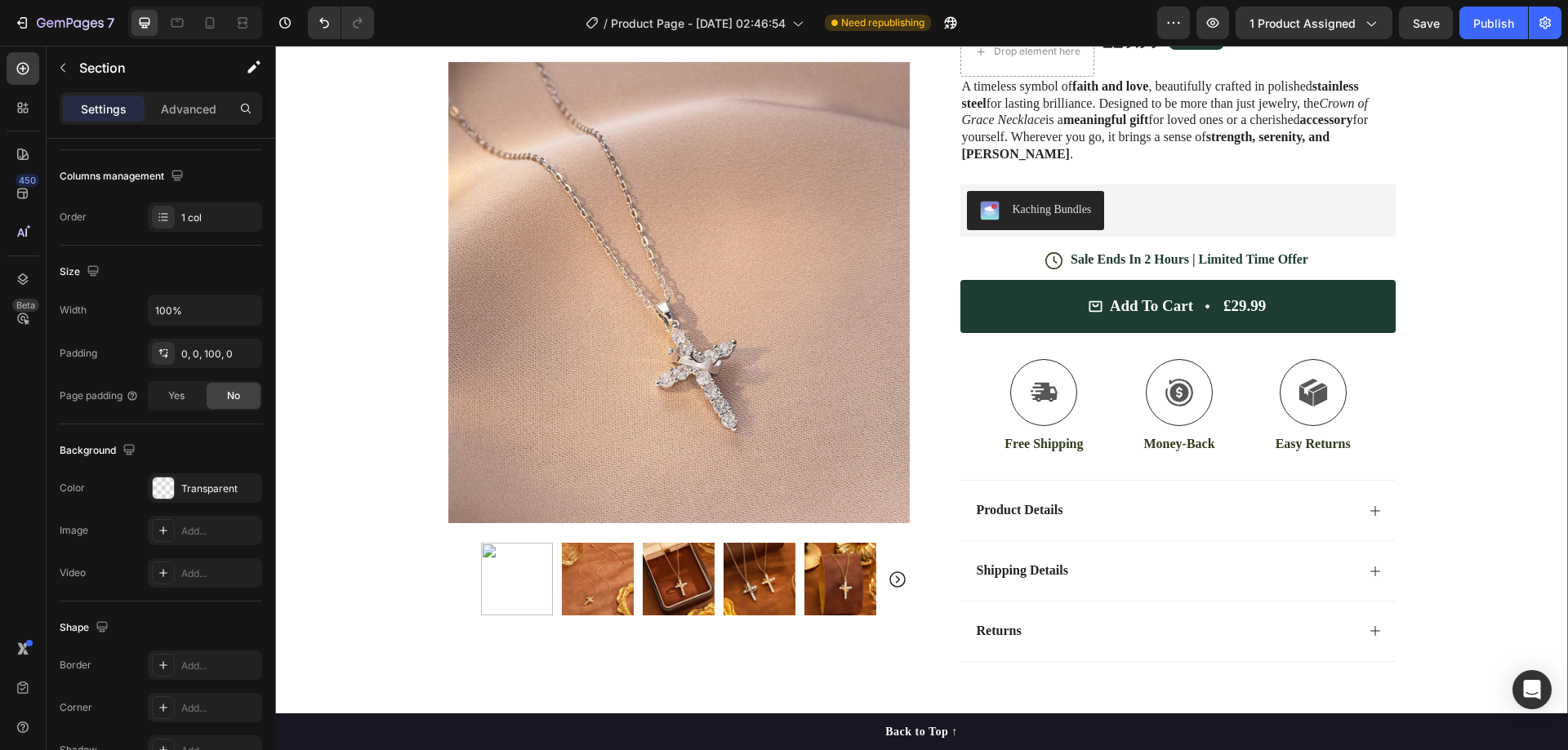
click at [1474, 260] on div "30 Day Guarantee Item List 22,500+ Happy Customers Item List 700+ 5-Star Review…" at bounding box center [922, 260] width 1293 height 854
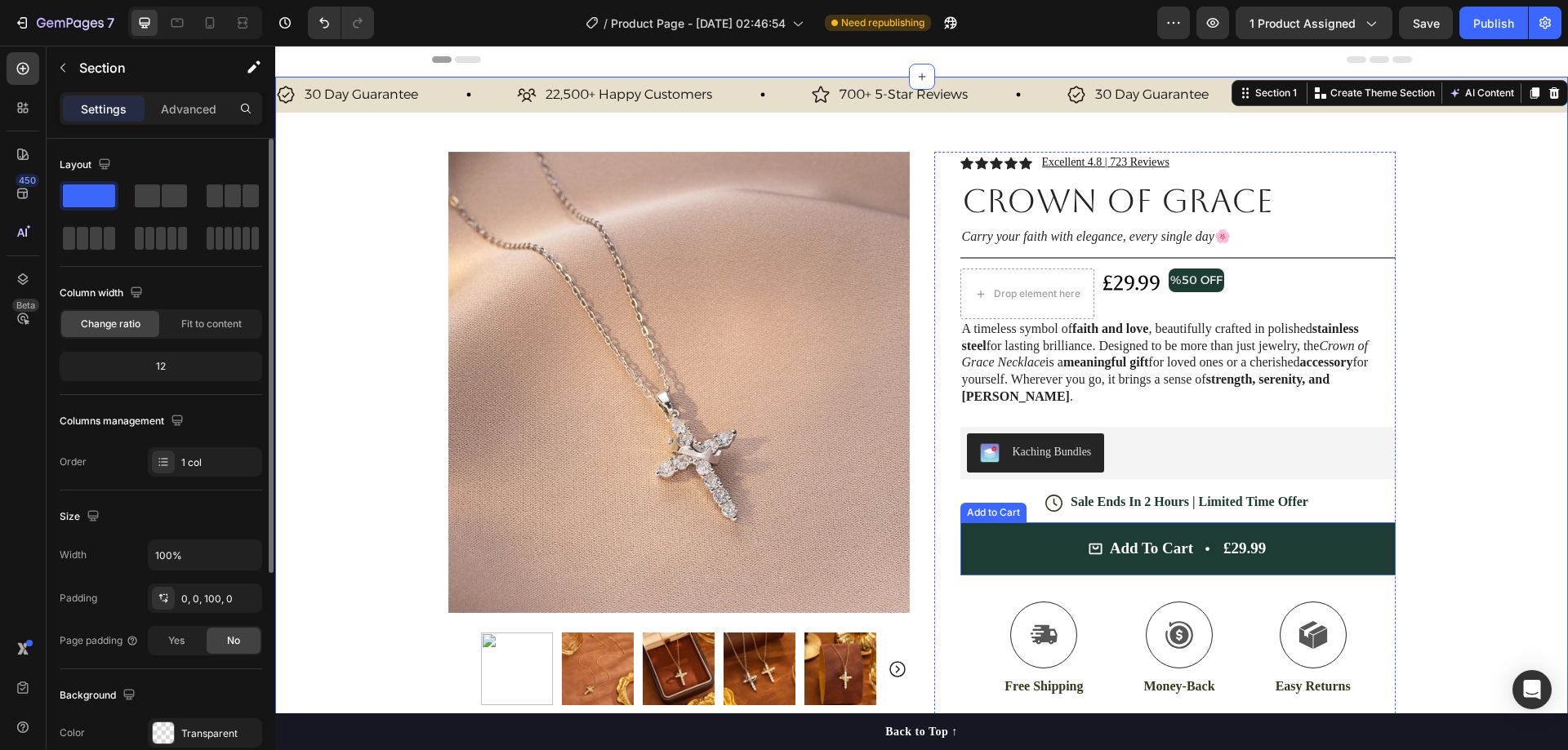
scroll to position [0, 0]
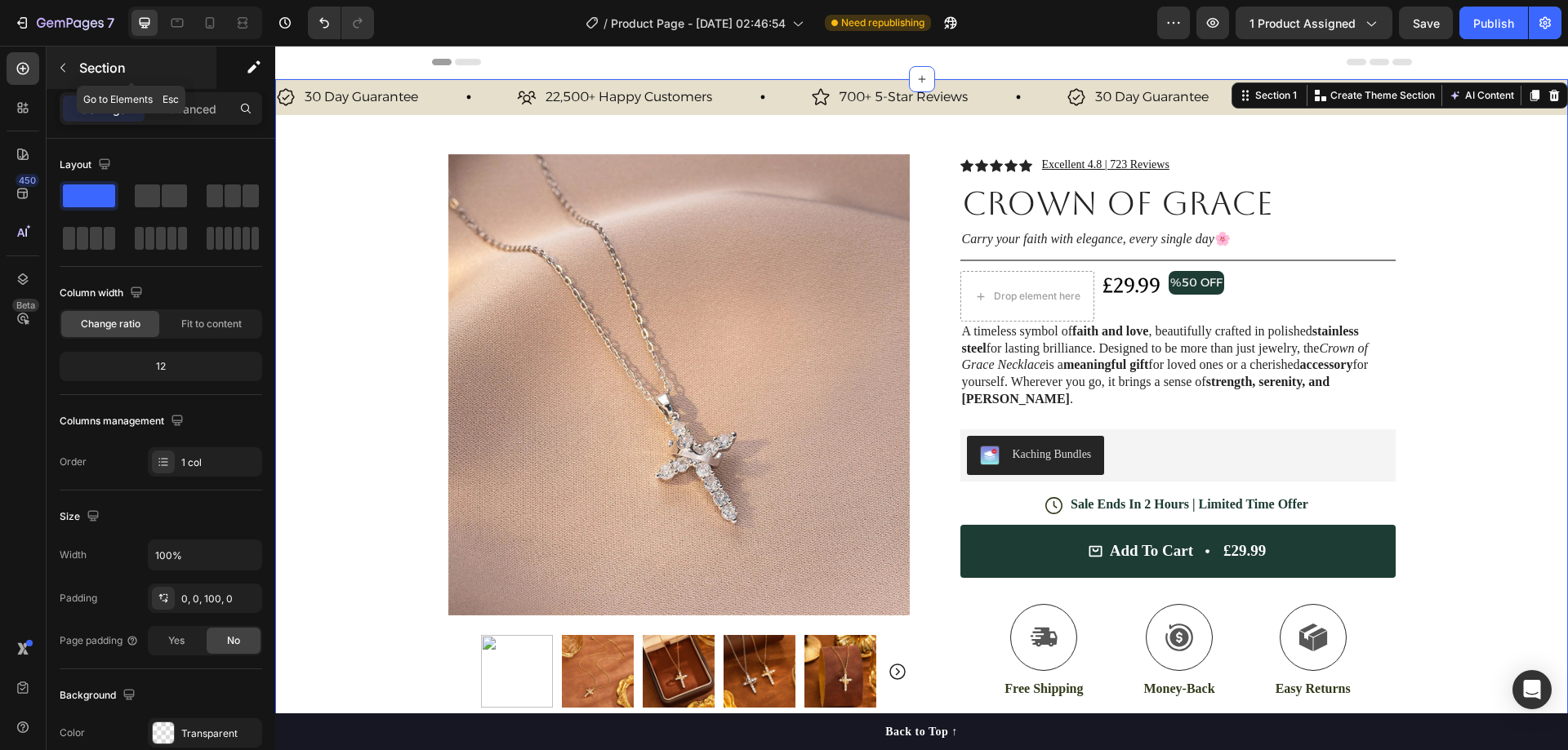
click at [78, 70] on div "Section" at bounding box center [131, 67] width 170 height 43
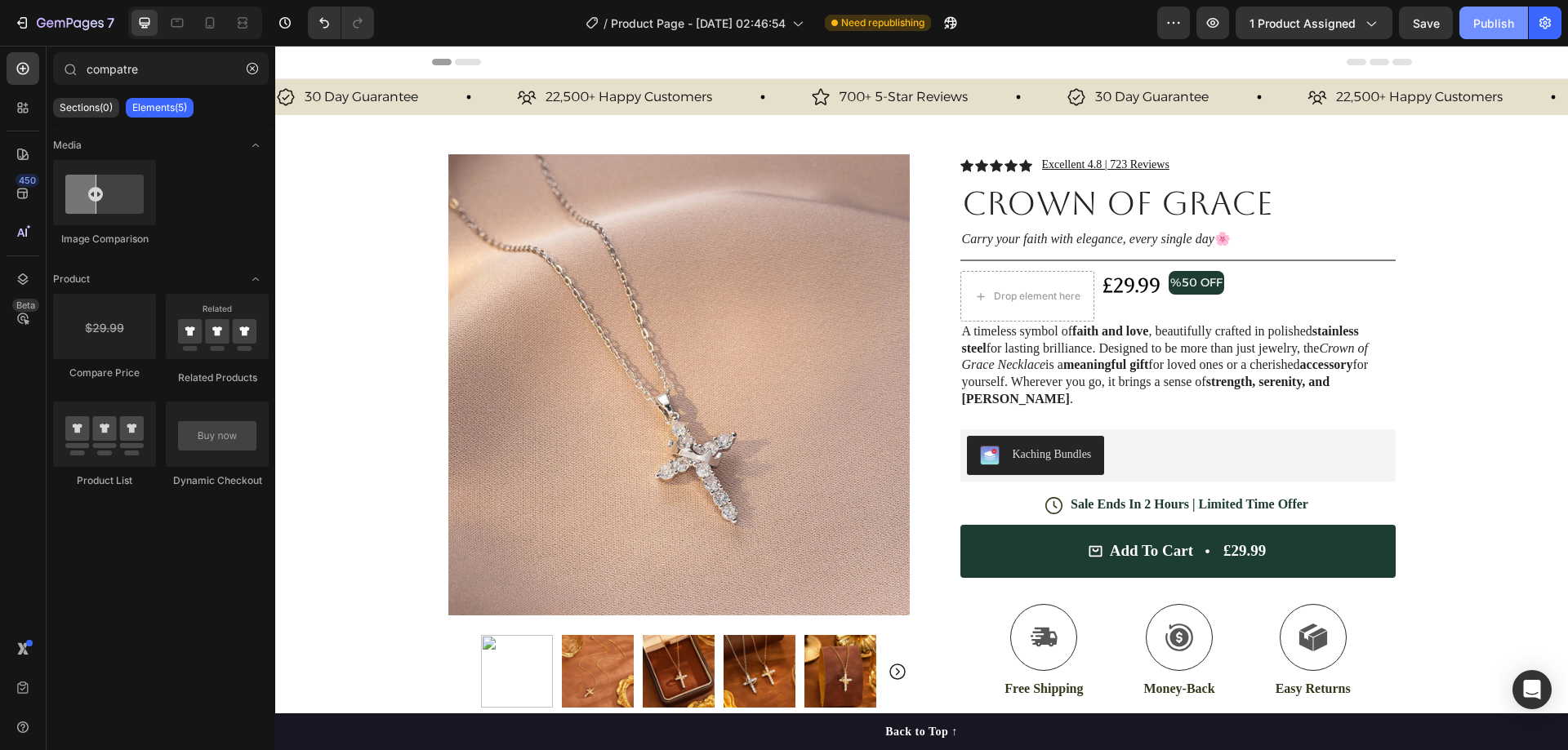
click at [1502, 31] on div "Publish" at bounding box center [1494, 24] width 41 height 17
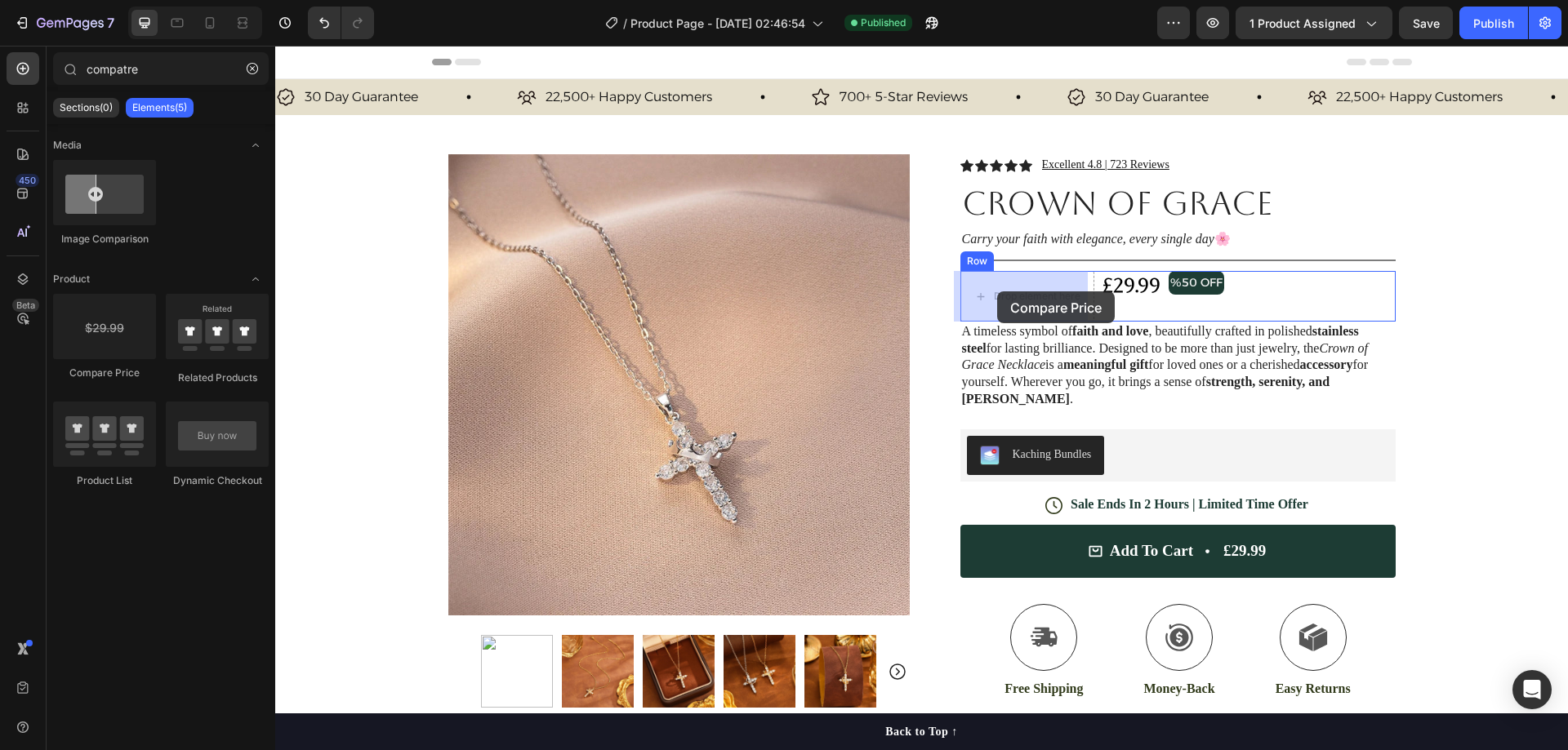
drag, startPoint x: 405, startPoint y: 377, endPoint x: 998, endPoint y: 293, distance: 598.9
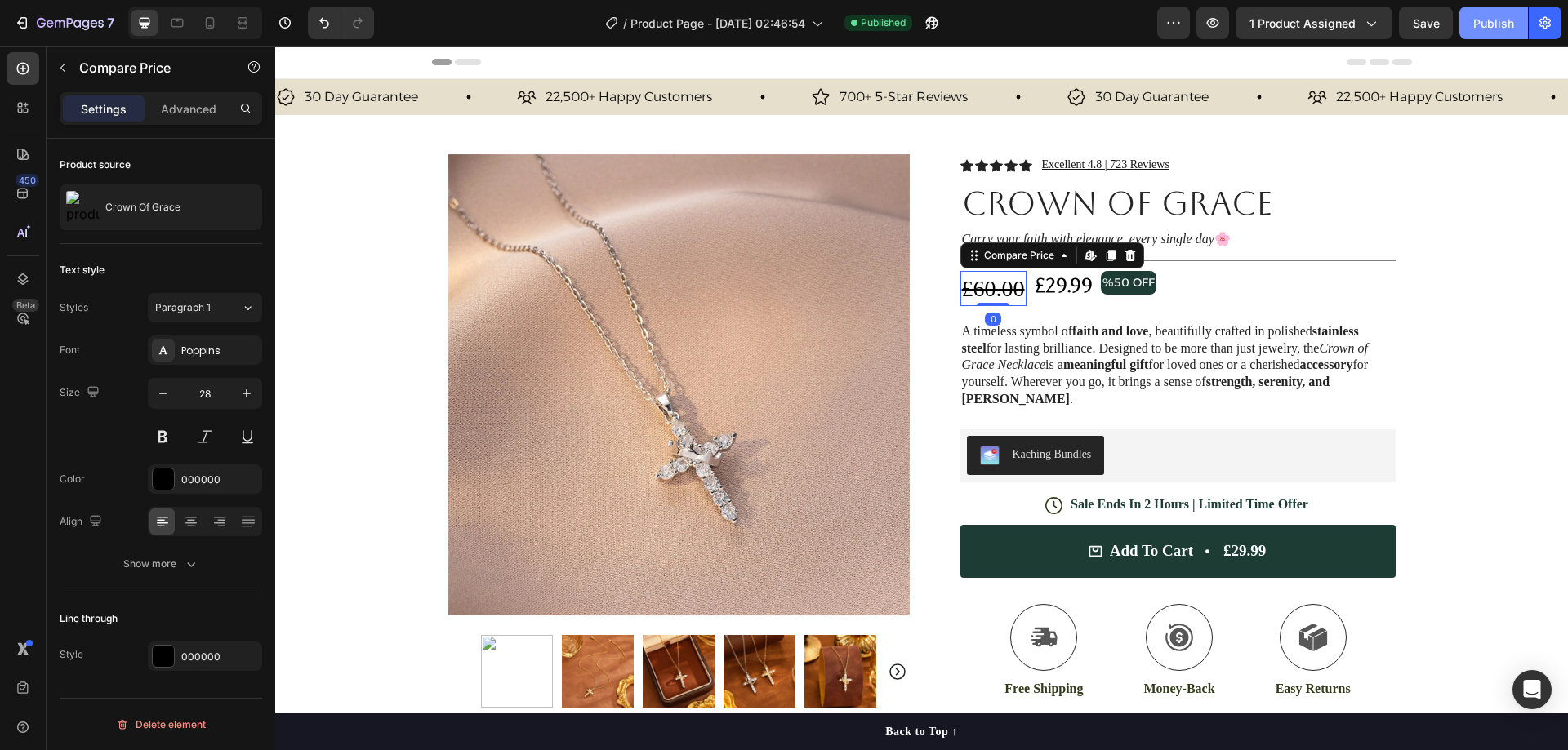
click at [1515, 24] on button "Publish" at bounding box center [1494, 22] width 68 height 32
click at [199, 464] on div "000000" at bounding box center [205, 479] width 115 height 30
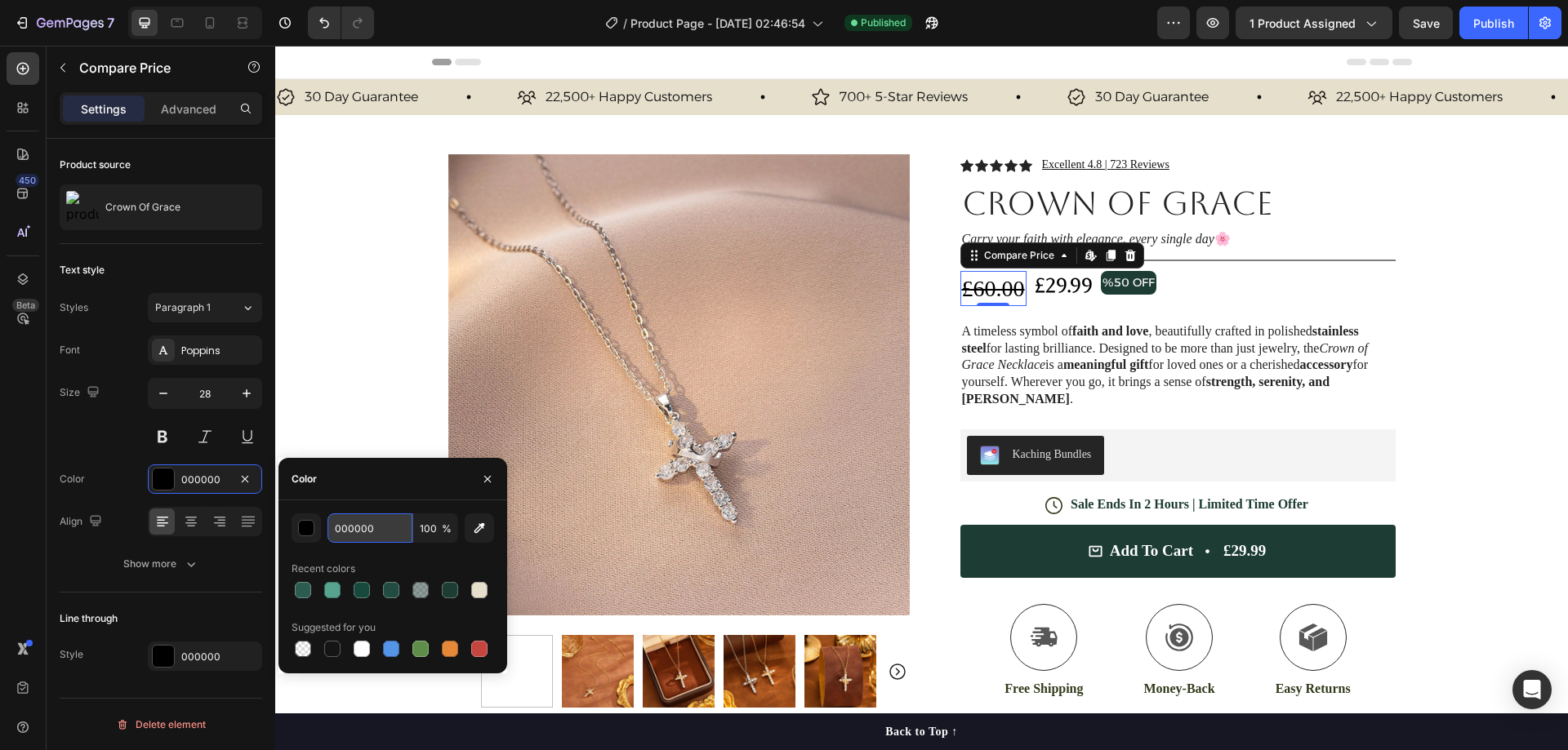
click at [389, 523] on input "000000" at bounding box center [370, 528] width 85 height 30
paste input "#ac7073"
type input "#ac7073"
click at [214, 658] on div "000000" at bounding box center [205, 656] width 47 height 15
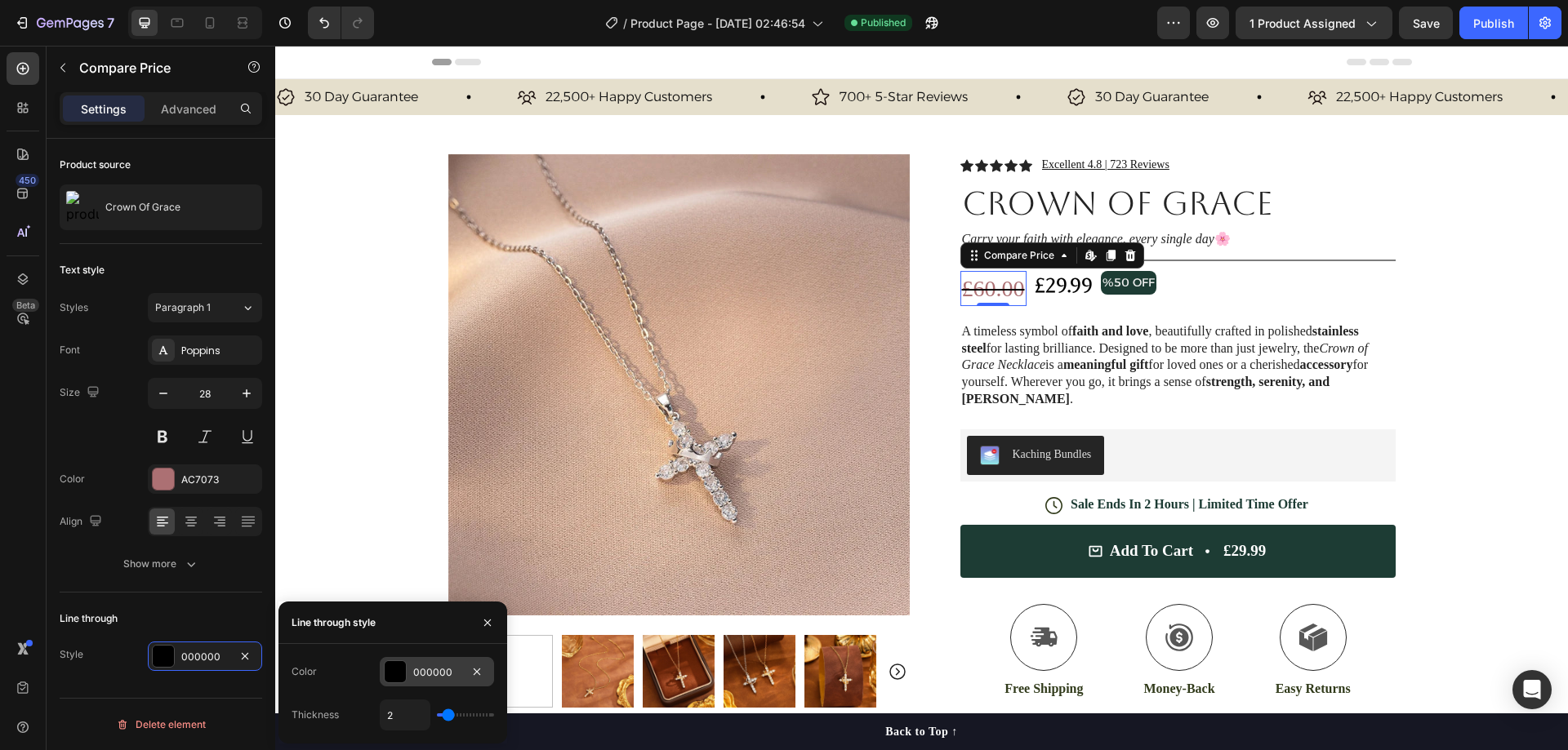
click at [440, 670] on div "000000" at bounding box center [437, 672] width 47 height 15
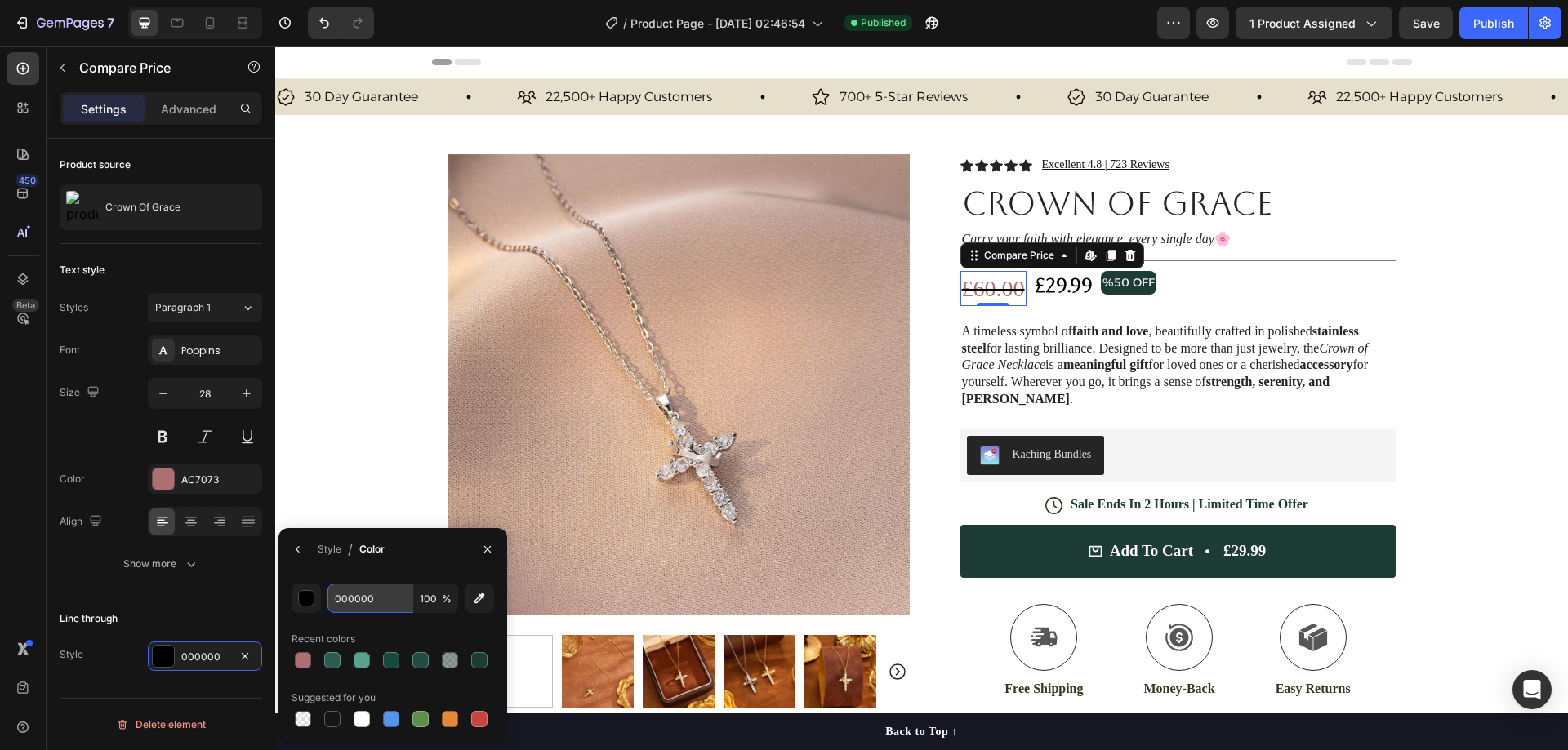
click at [0, 0] on input "000000" at bounding box center [0, 0] width 0 height 0
paste input "#ac7073"
type input "#ac7073"
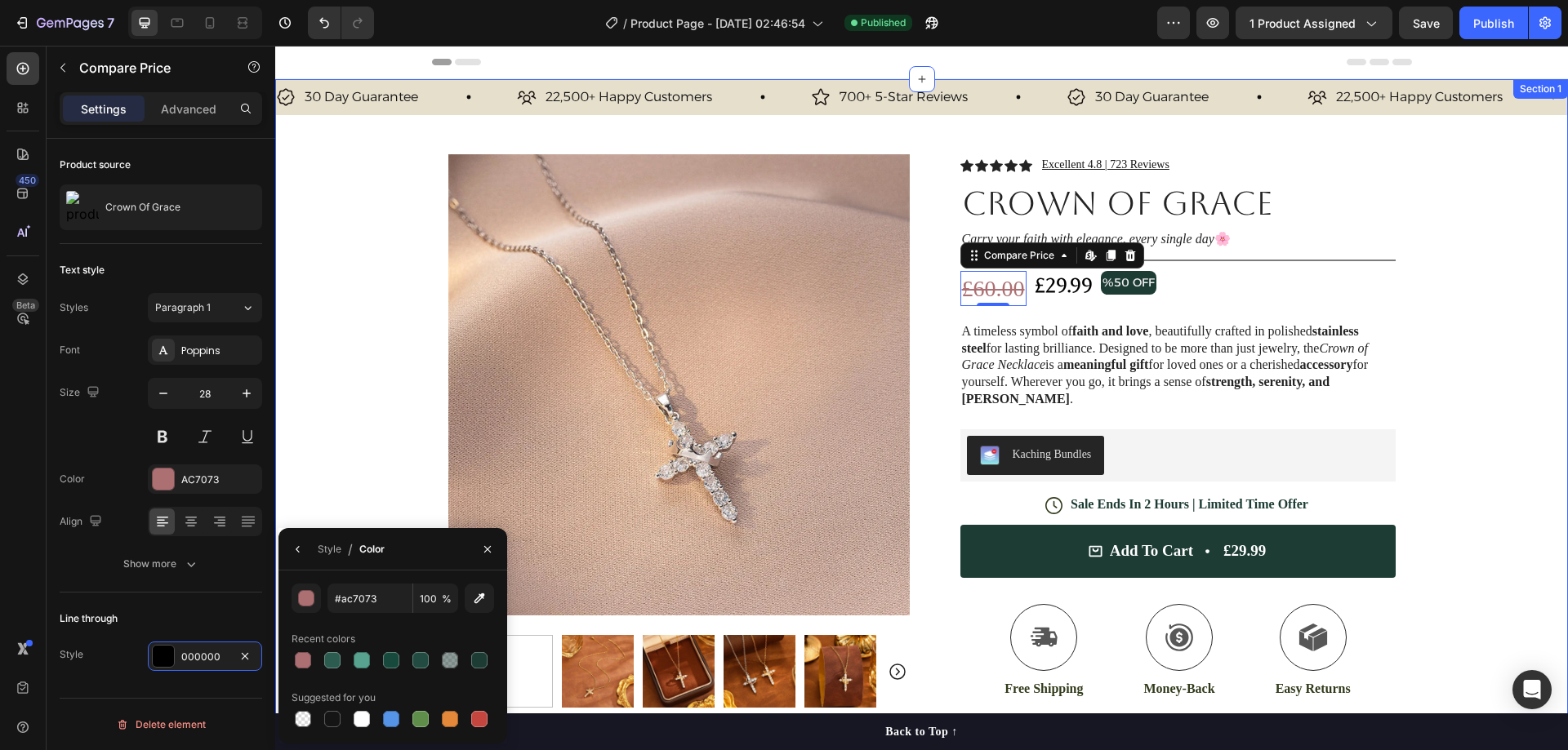
click at [1515, 187] on div "30 Day Guarantee Item List 22,500+ Happy Customers Item List 700+ 5-Star Review…" at bounding box center [922, 506] width 1293 height 854
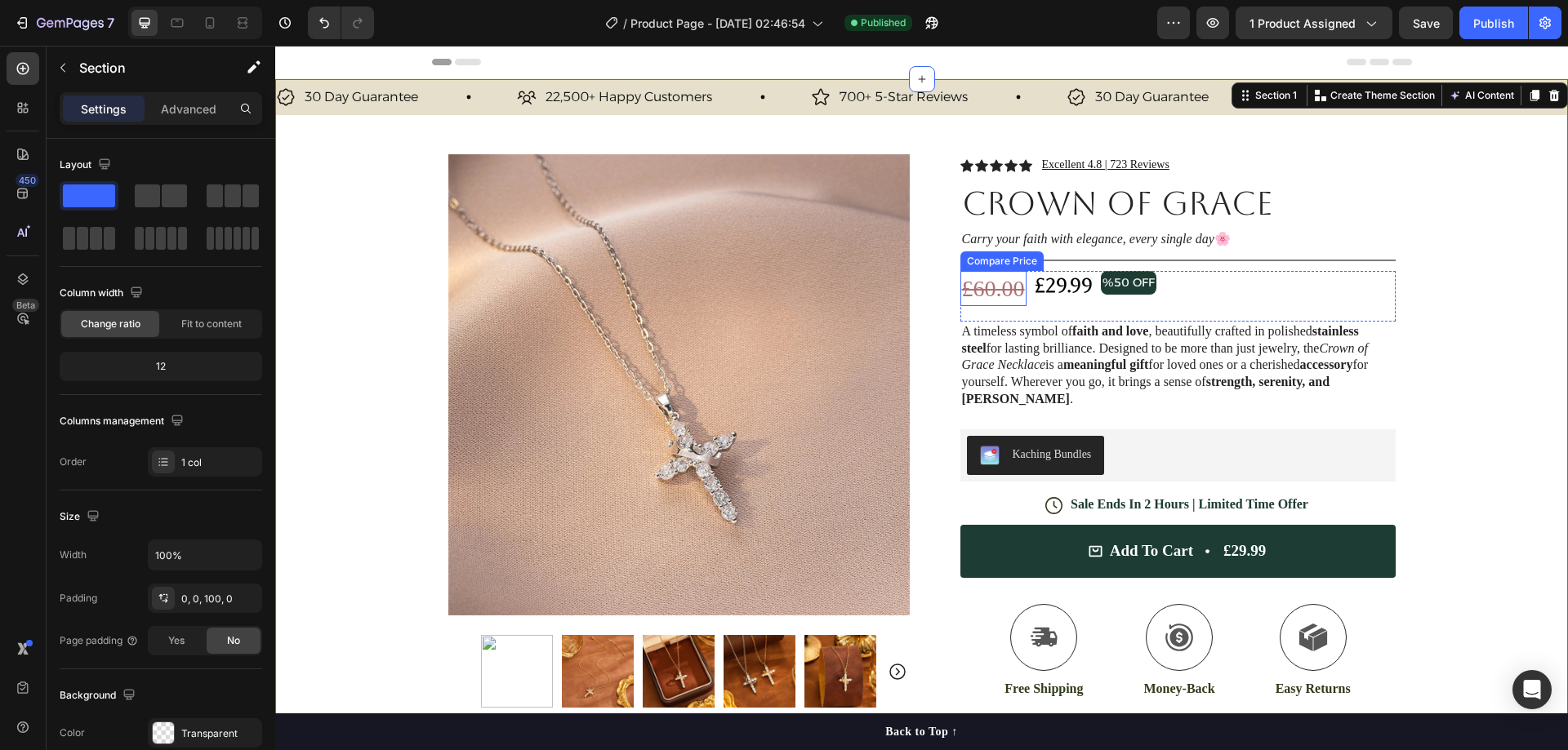
click at [1010, 288] on div "£60.00" at bounding box center [993, 288] width 66 height 35
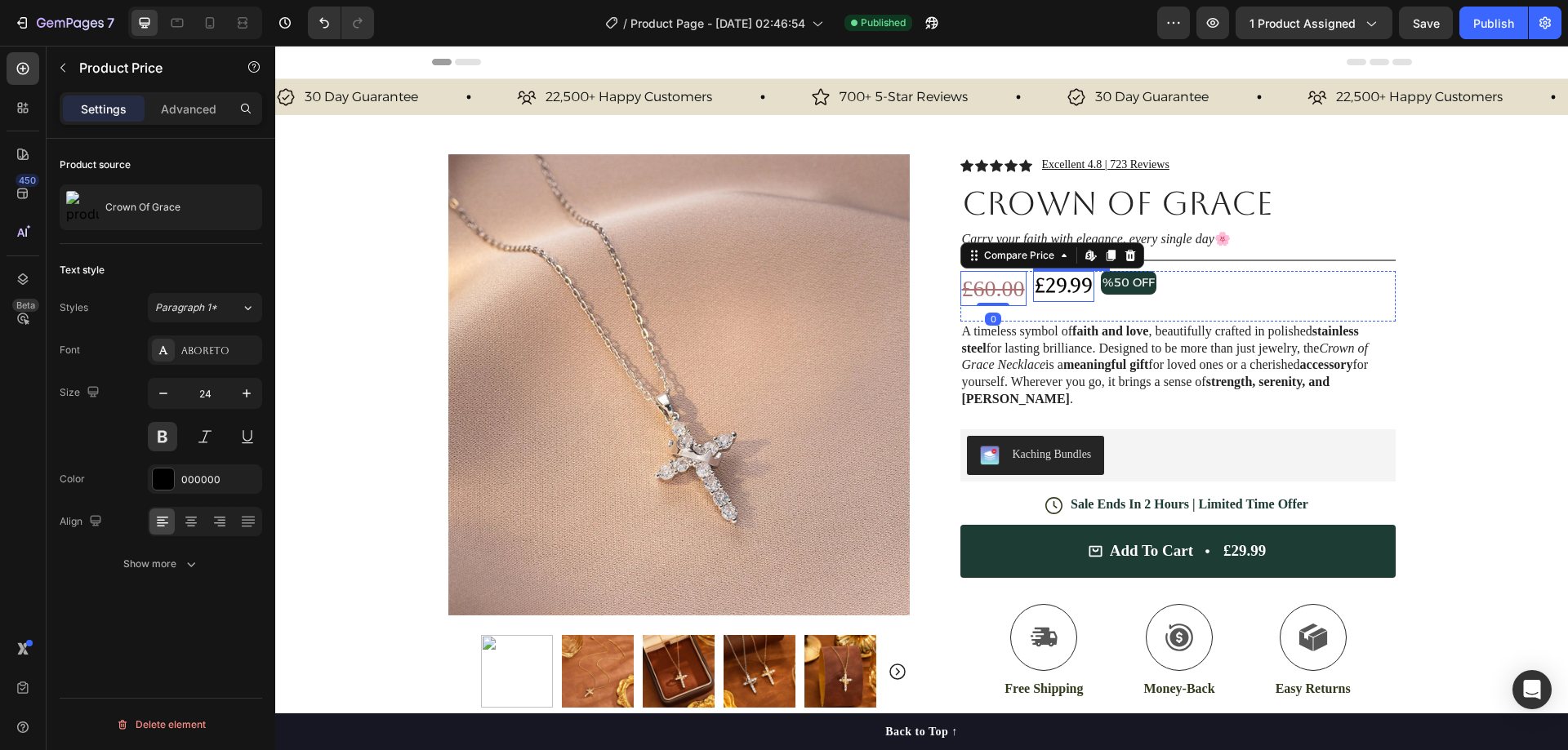
click at [1063, 278] on div "£29.99" at bounding box center [1063, 286] width 61 height 31
click at [203, 98] on div "Advanced" at bounding box center [188, 108] width 81 height 26
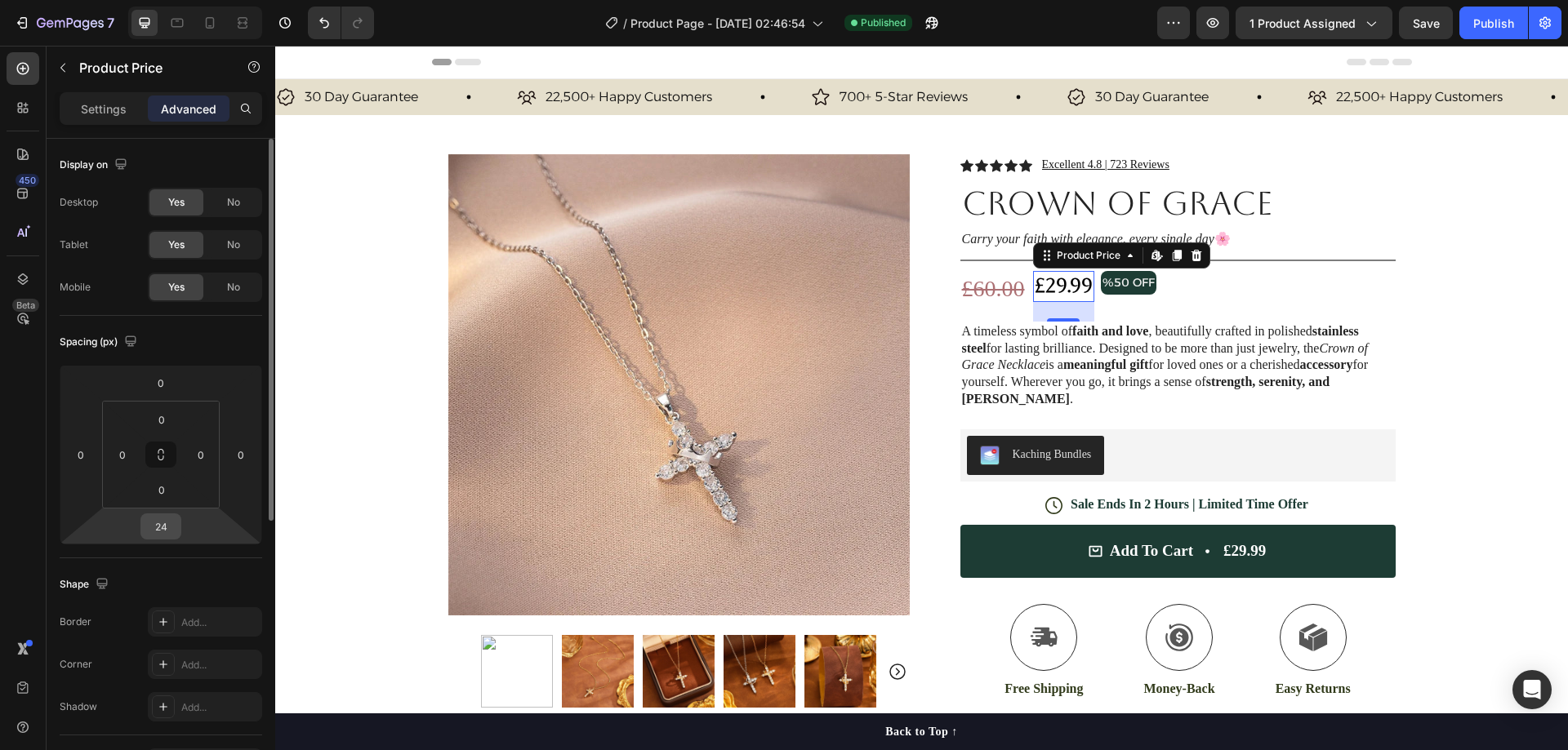
click at [158, 520] on input "24" at bounding box center [160, 526] width 32 height 24
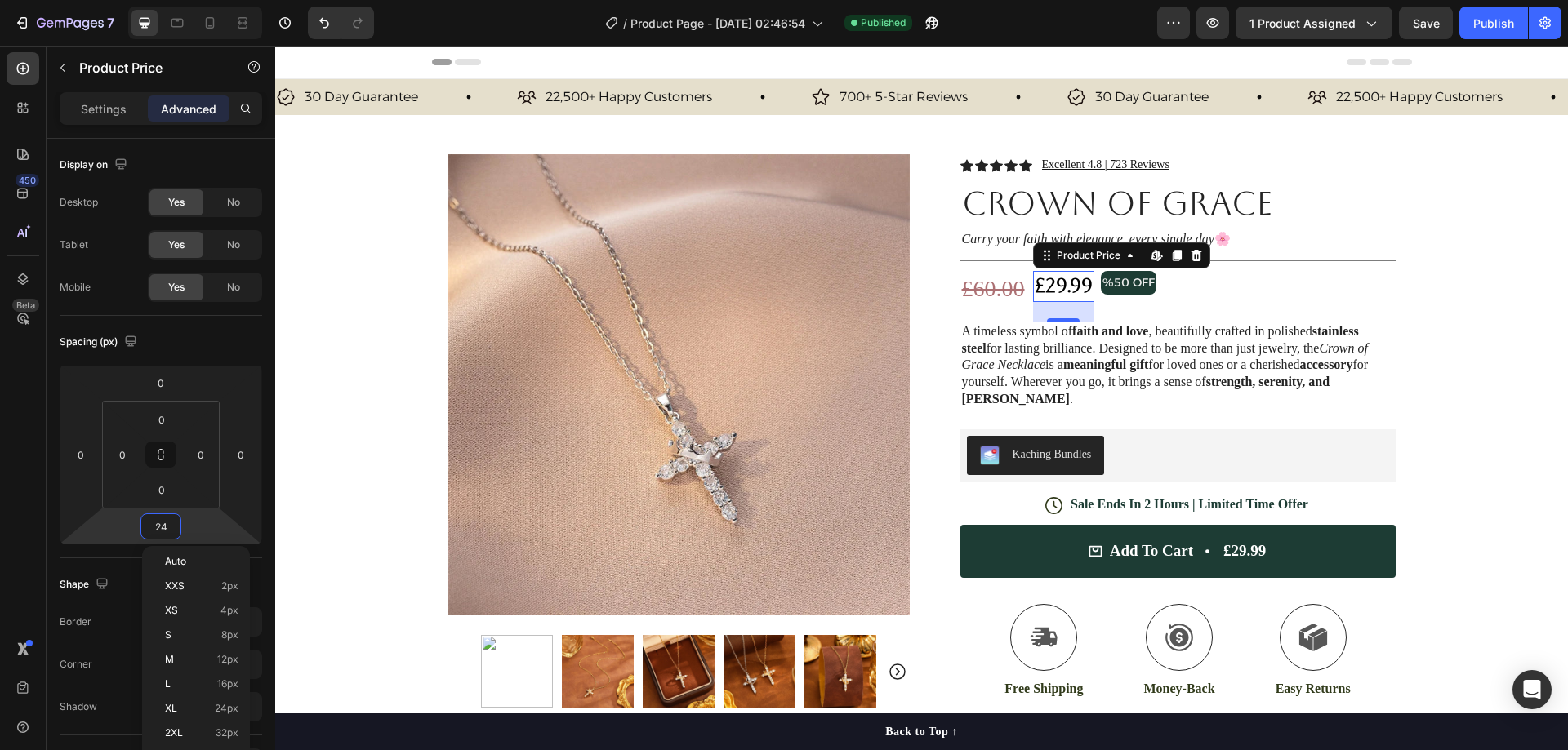
type input "0"
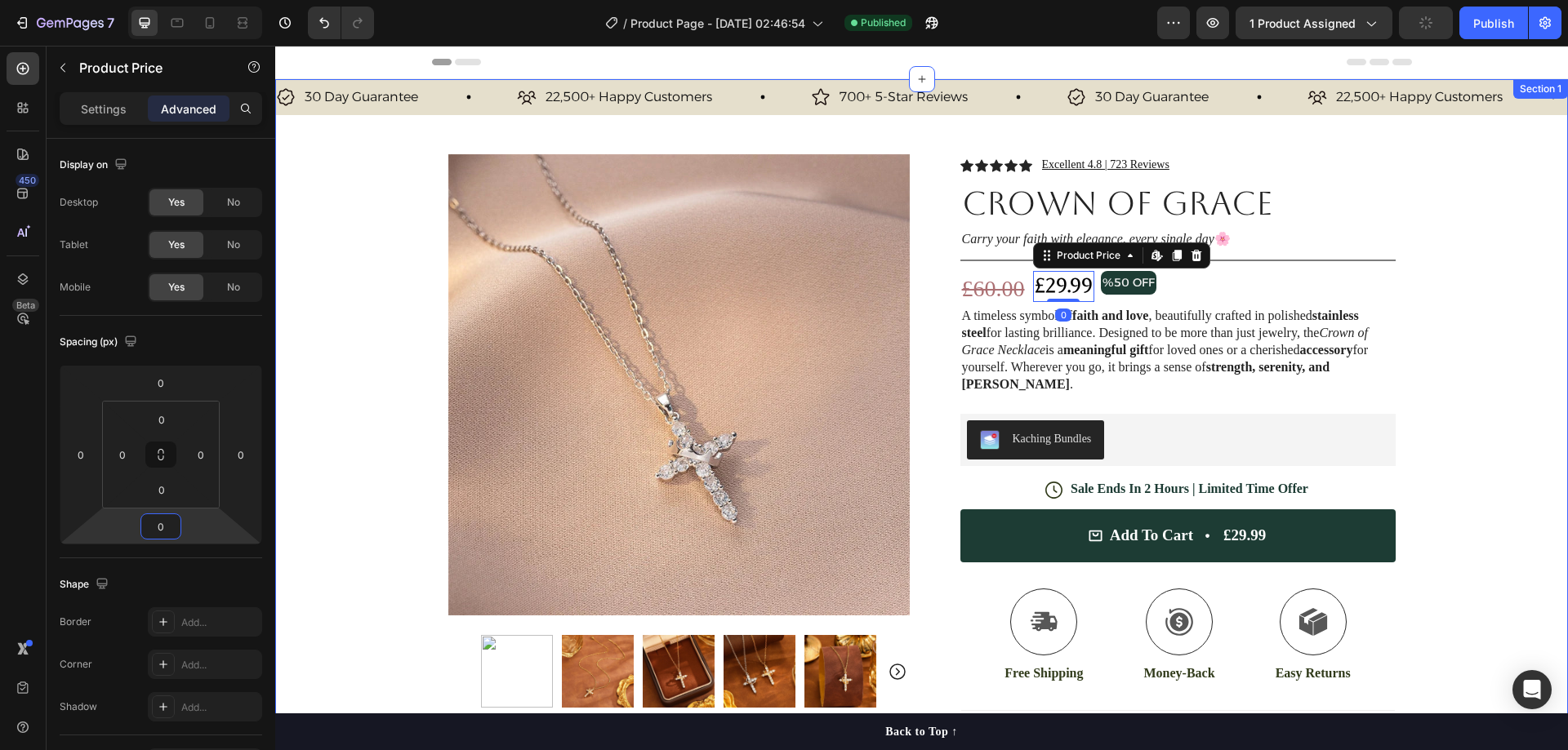
click at [1470, 286] on div "30 Day Guarantee Item List 22,500+ Happy Customers Item List 700+ 5-Star Review…" at bounding box center [922, 498] width 1293 height 838
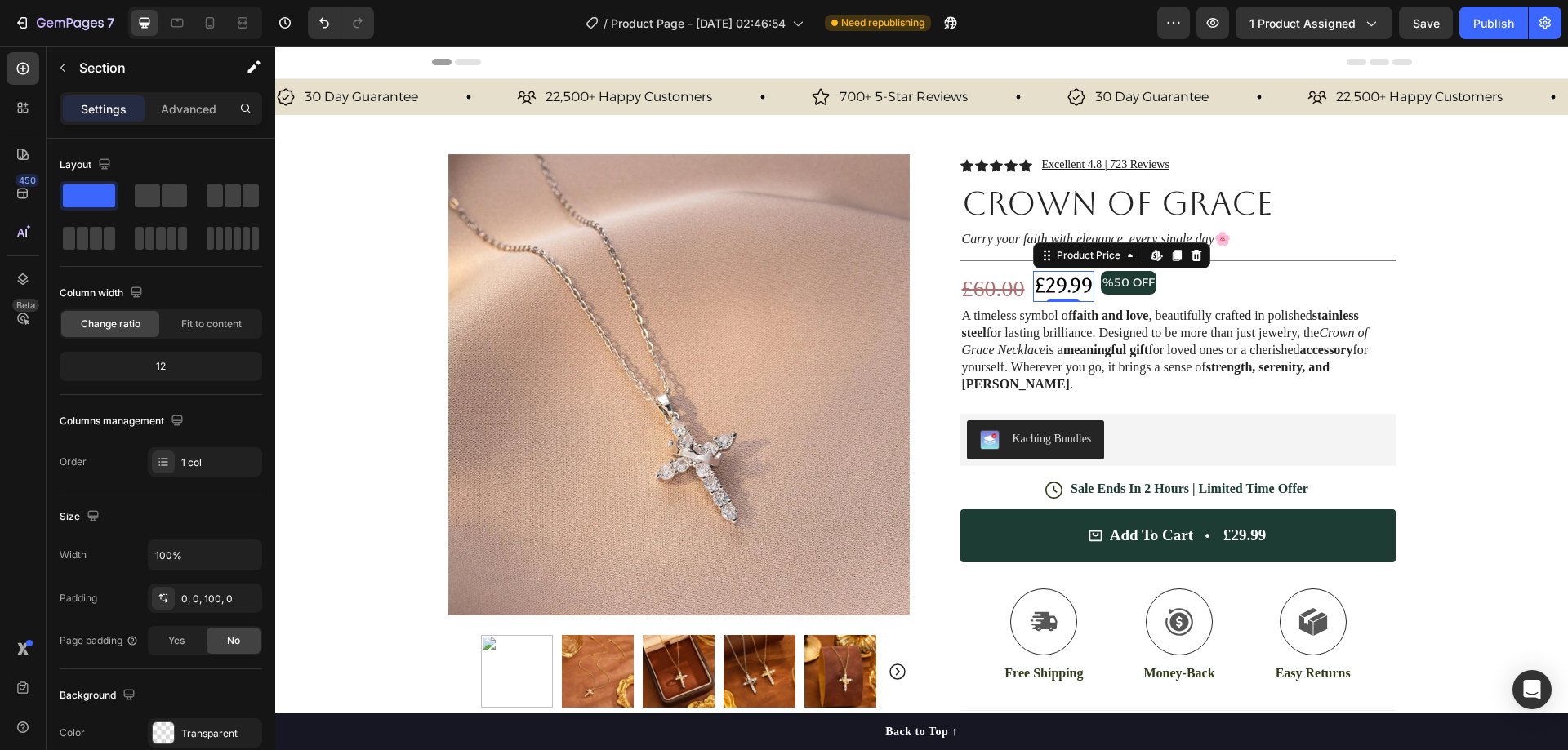
click at [1056, 278] on div "£29.99" at bounding box center [1063, 286] width 61 height 31
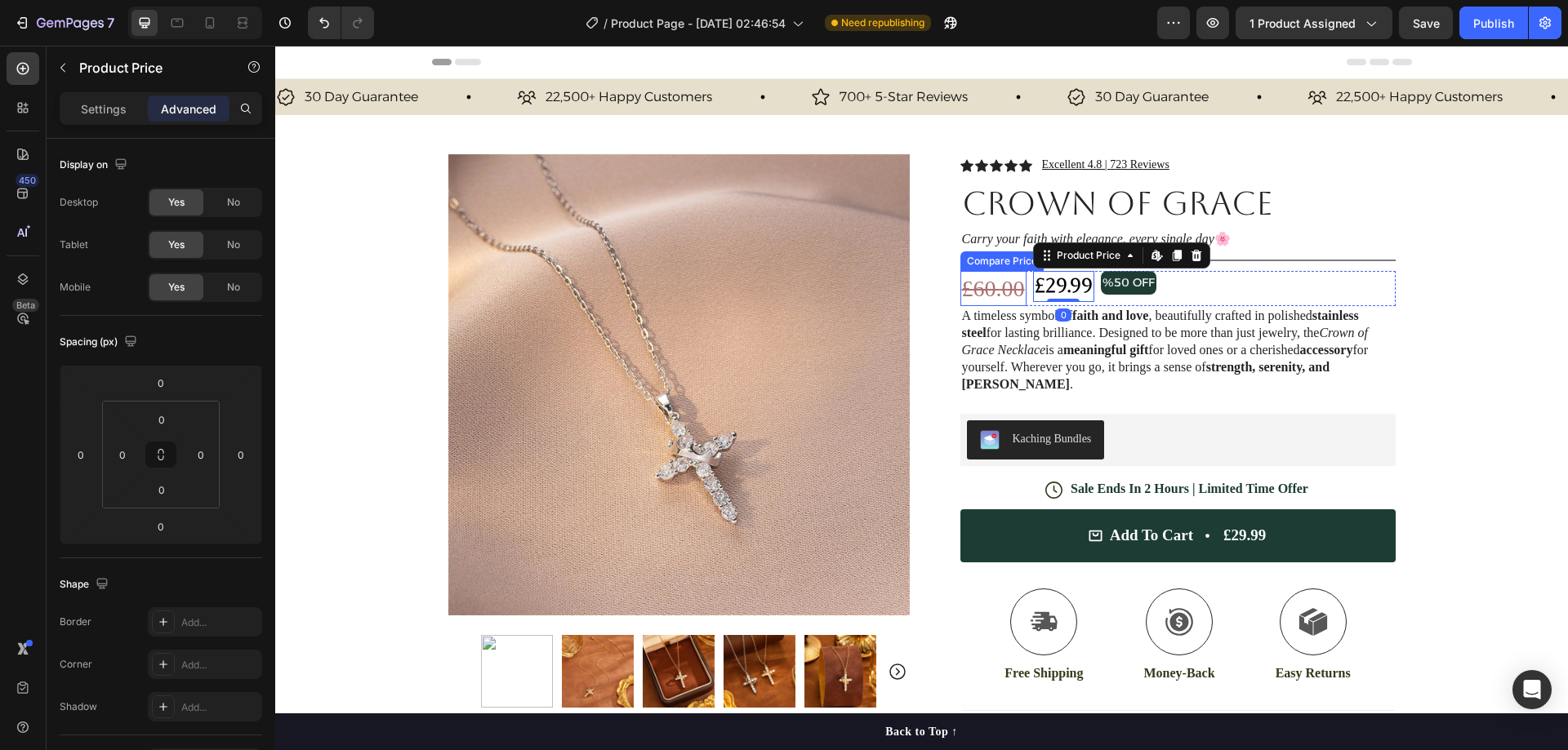
click at [1004, 285] on div "£60.00" at bounding box center [993, 288] width 66 height 35
click at [112, 94] on div "Settings Advanced" at bounding box center [161, 108] width 203 height 32
drag, startPoint x: 112, startPoint y: 96, endPoint x: 158, endPoint y: 134, distance: 59.7
click at [112, 97] on div "Settings" at bounding box center [103, 108] width 81 height 26
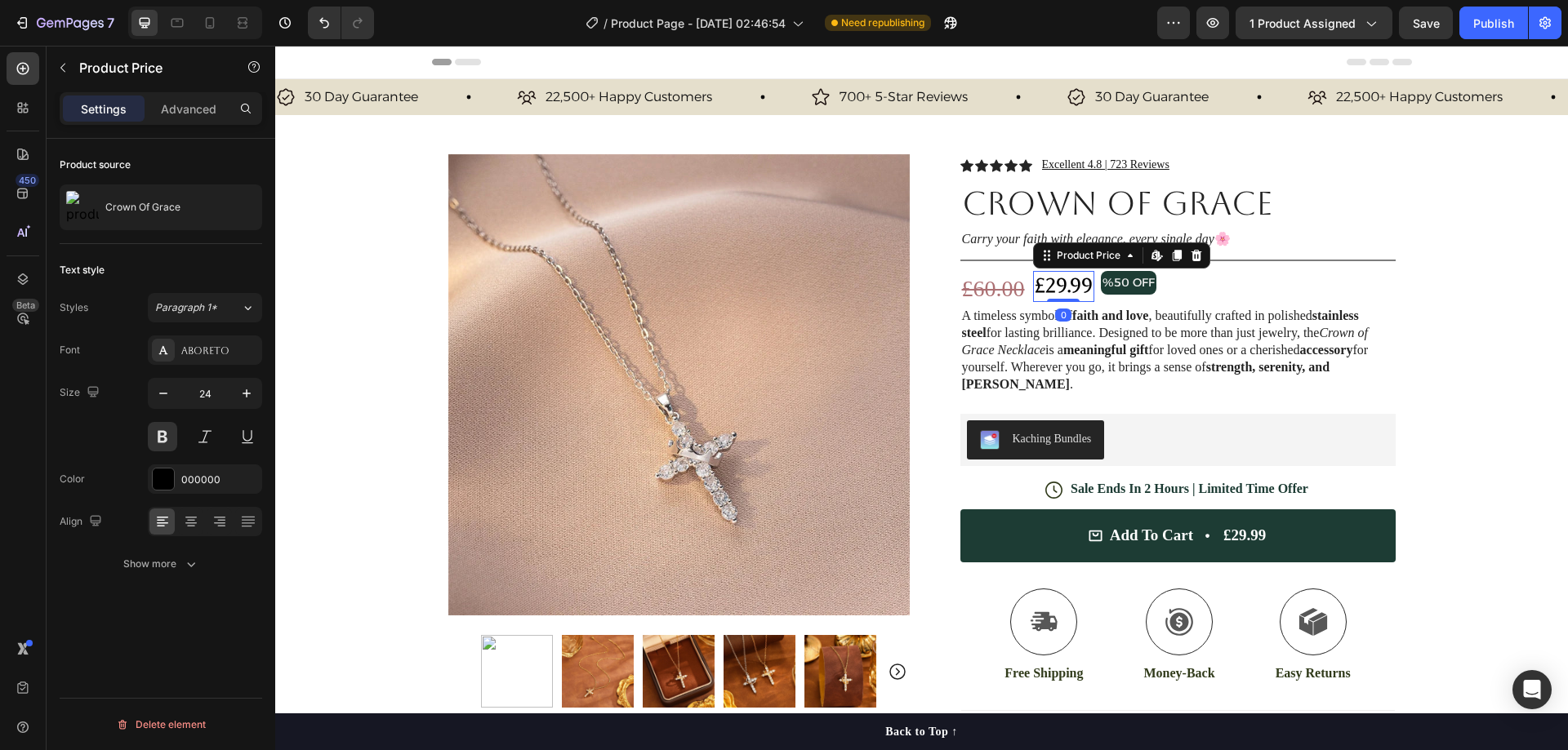
click at [1056, 279] on div "£29.99" at bounding box center [1063, 286] width 61 height 31
click at [960, 289] on div "£60.00" at bounding box center [993, 288] width 66 height 35
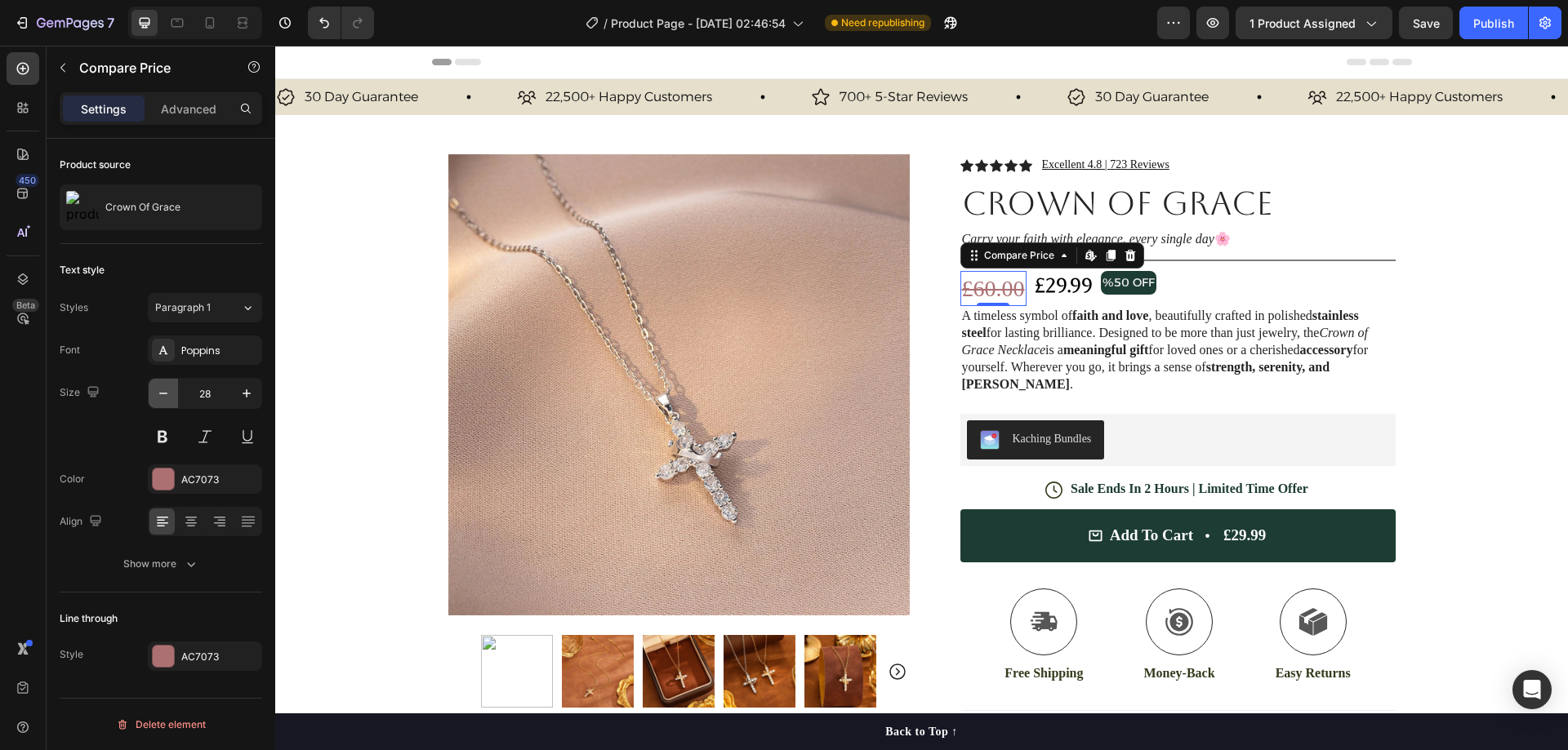
click at [172, 392] on button "button" at bounding box center [164, 393] width 30 height 30
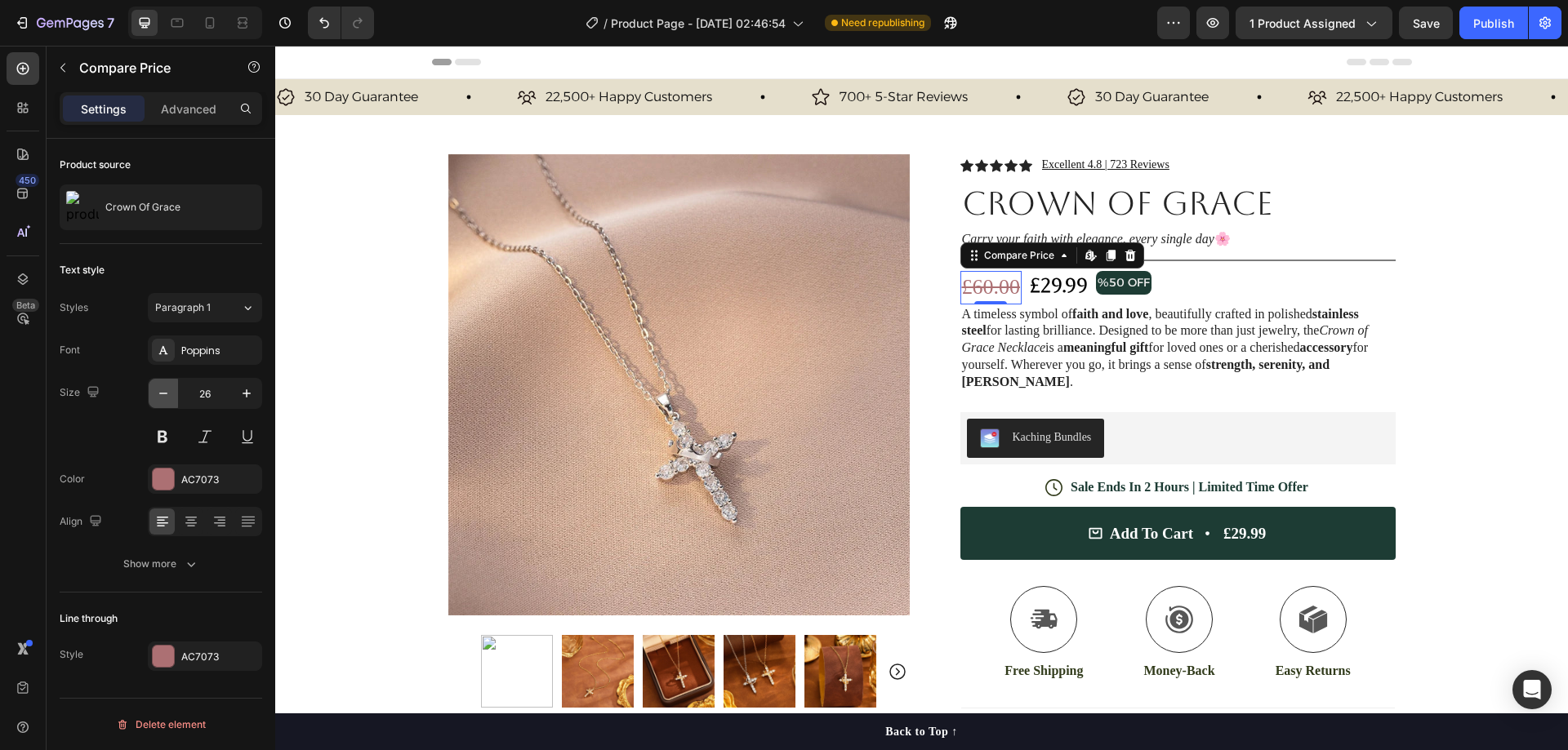
click at [172, 392] on button "button" at bounding box center [164, 393] width 30 height 30
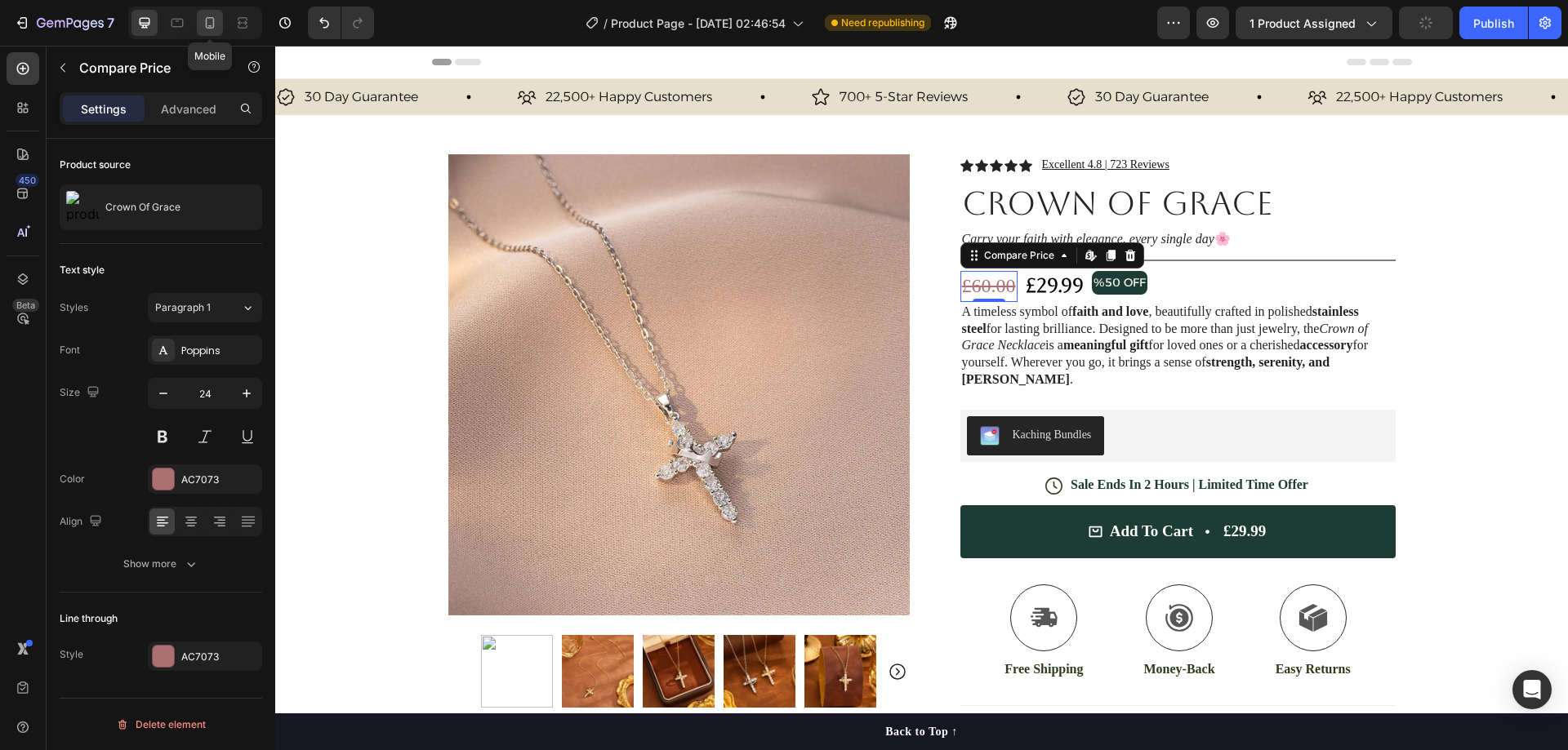
click at [219, 19] on div at bounding box center [210, 23] width 26 height 26
type input "21"
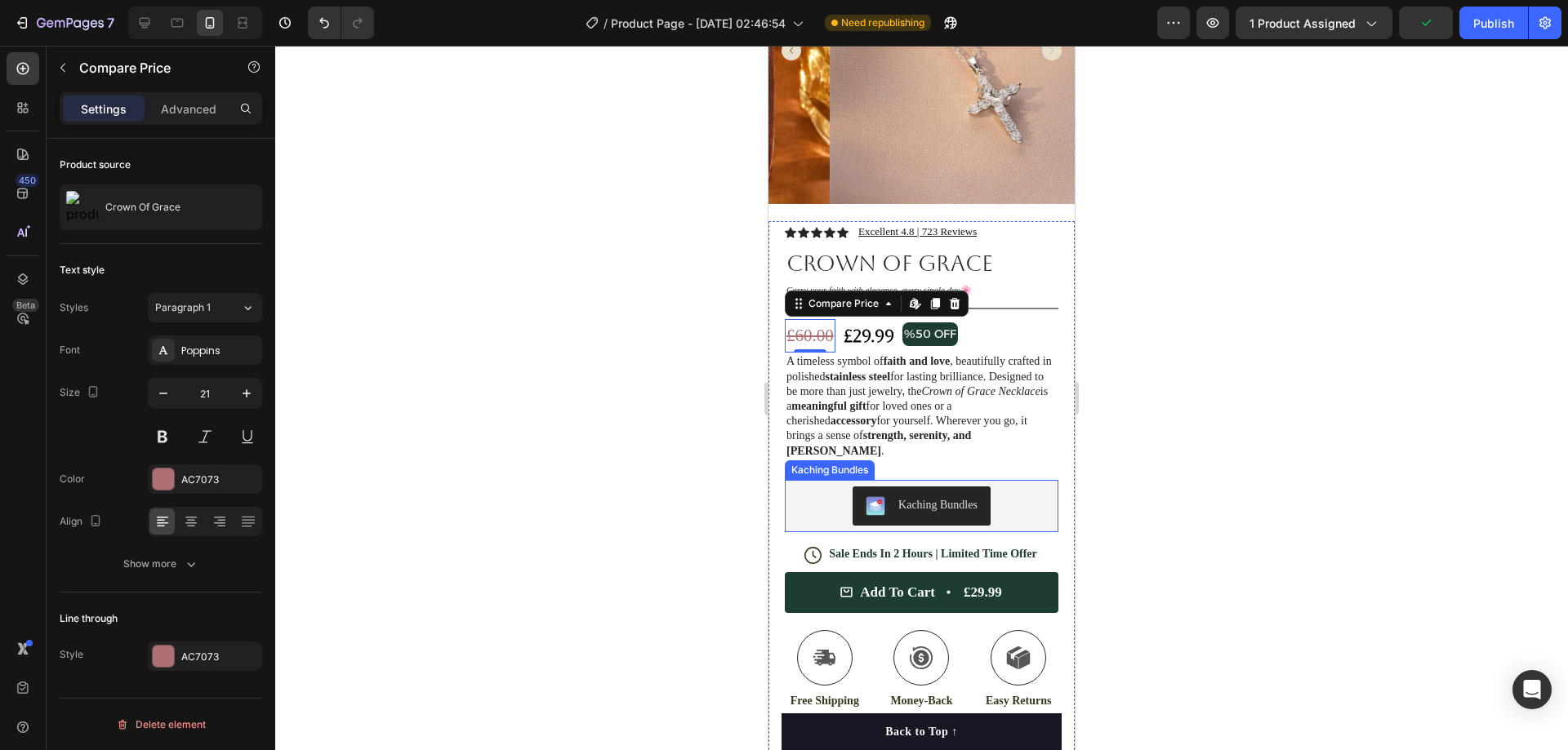
scroll to position [166, 0]
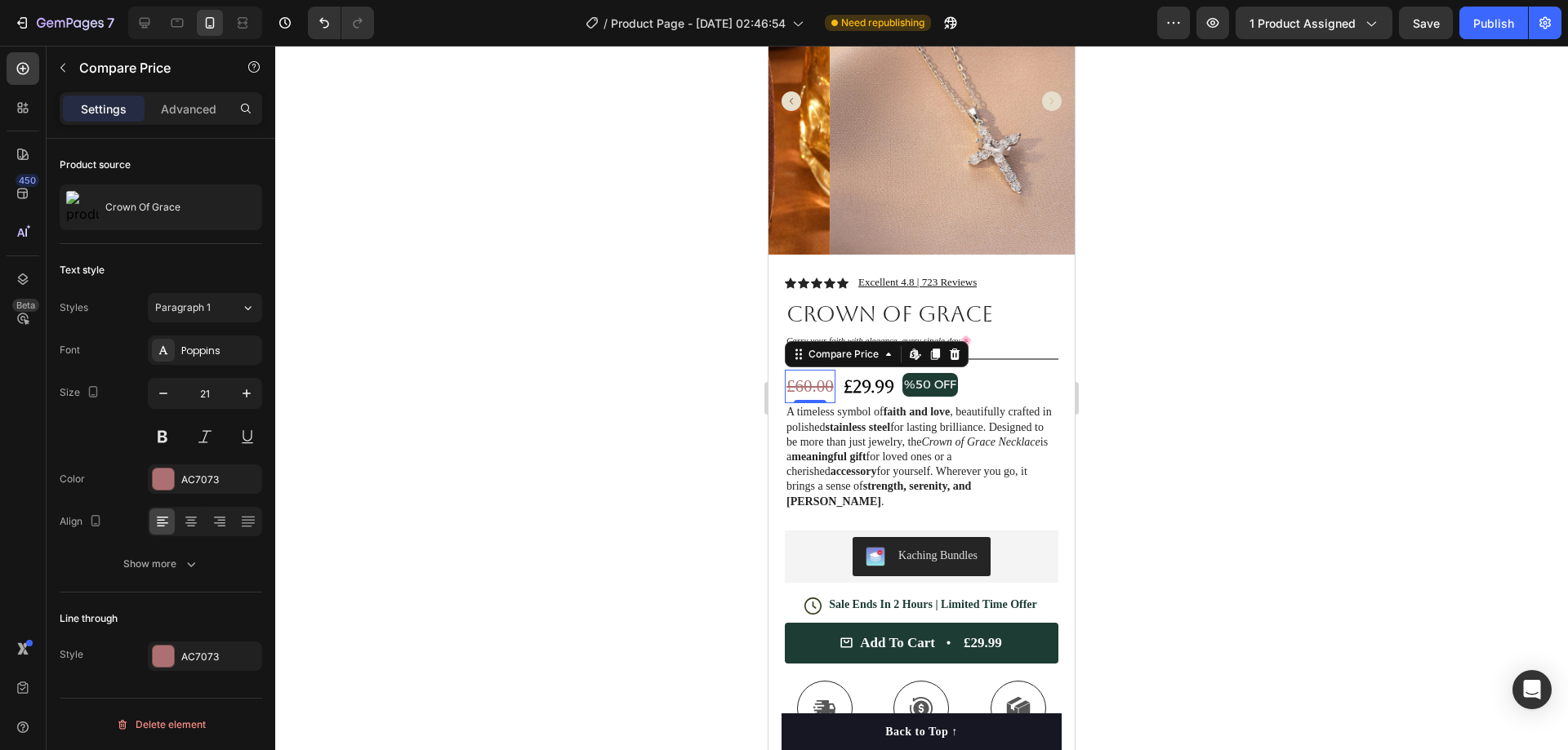
click at [1217, 252] on div at bounding box center [922, 398] width 1293 height 705
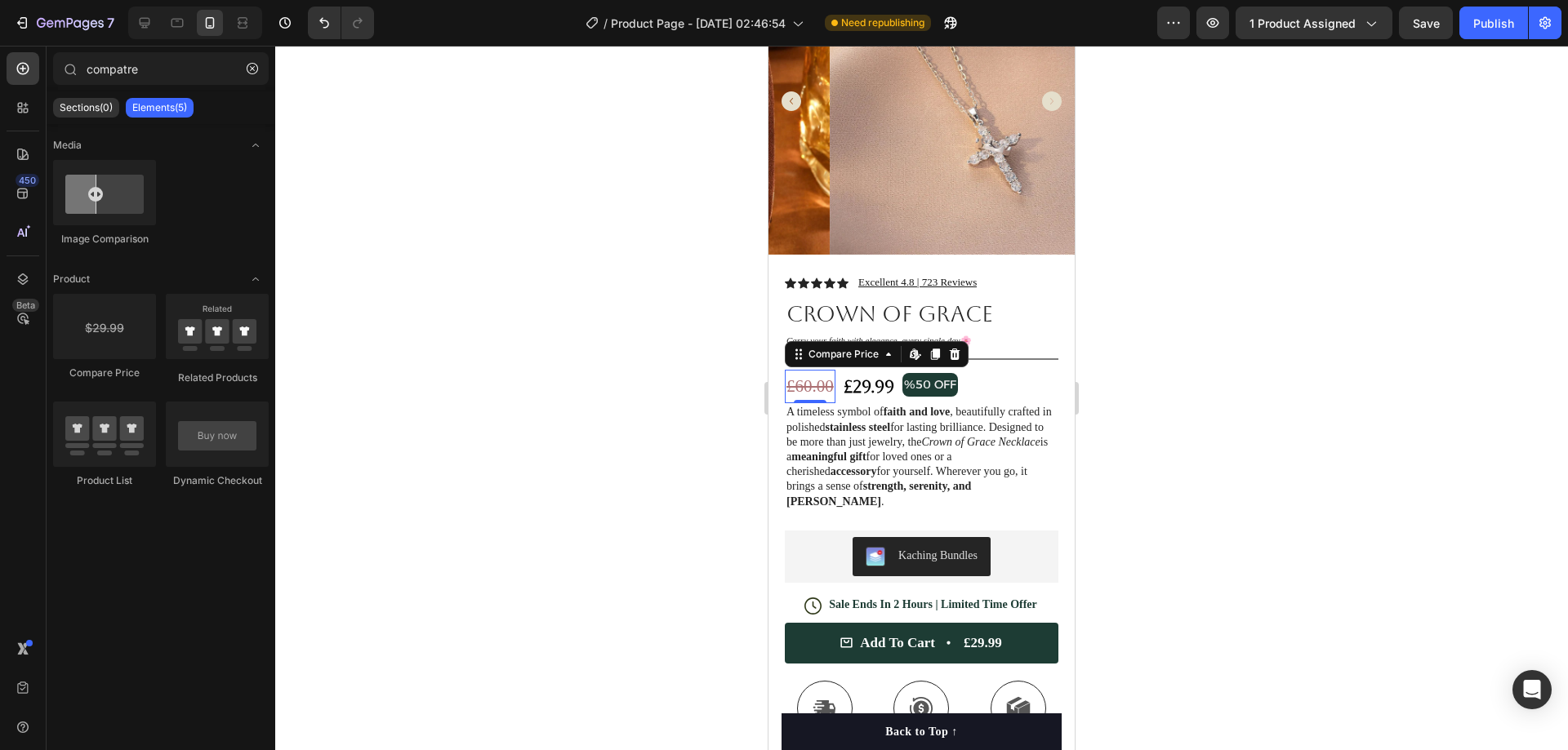
click at [824, 373] on div "£60.00" at bounding box center [811, 386] width 51 height 34
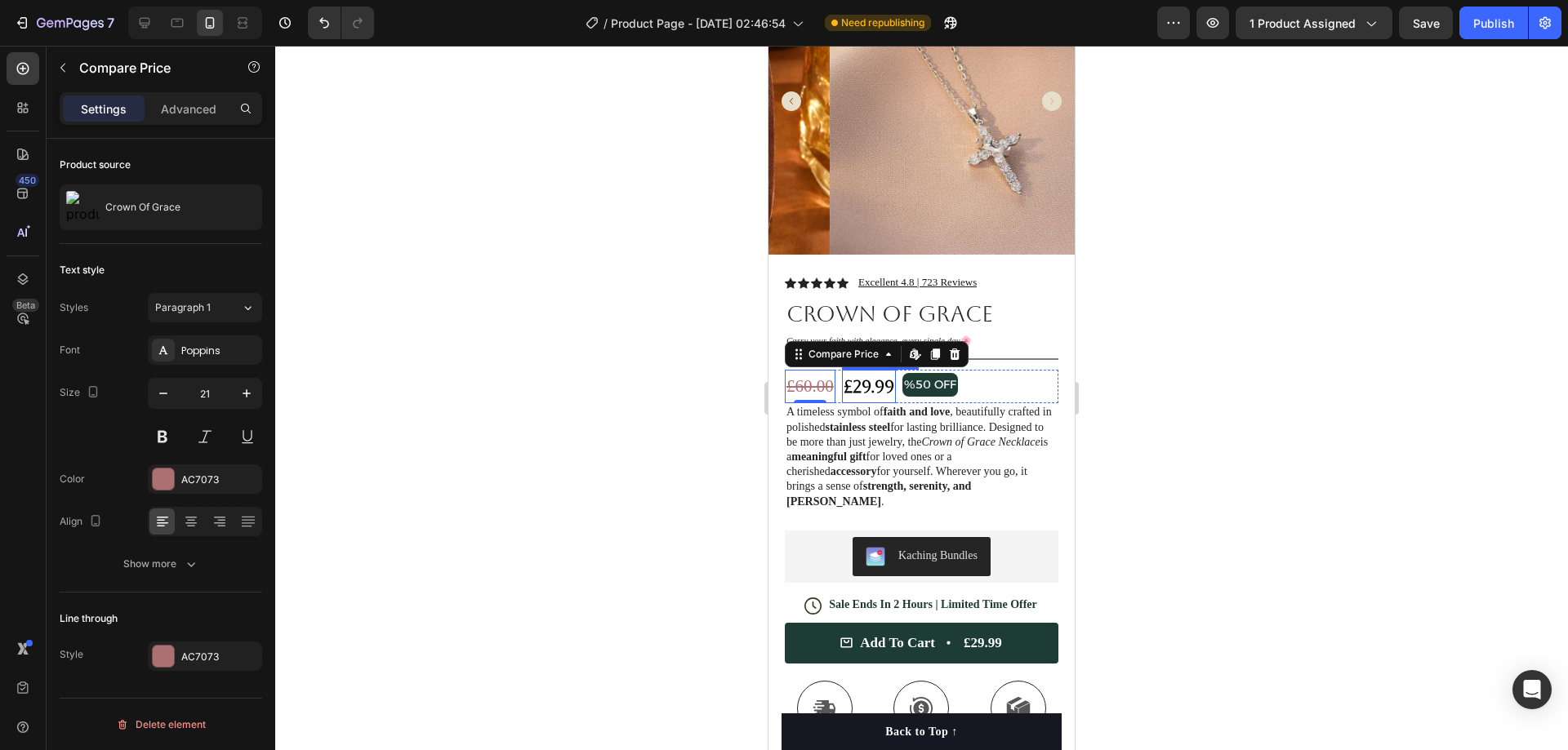
click at [868, 377] on div "£29.99" at bounding box center [869, 386] width 54 height 34
click at [818, 376] on div "£60.00" at bounding box center [811, 386] width 51 height 34
click at [859, 377] on div "£29.99" at bounding box center [869, 386] width 54 height 34
click at [815, 377] on div "£60.00" at bounding box center [811, 386] width 51 height 34
drag, startPoint x: 219, startPoint y: 346, endPoint x: 213, endPoint y: 362, distance: 17.1
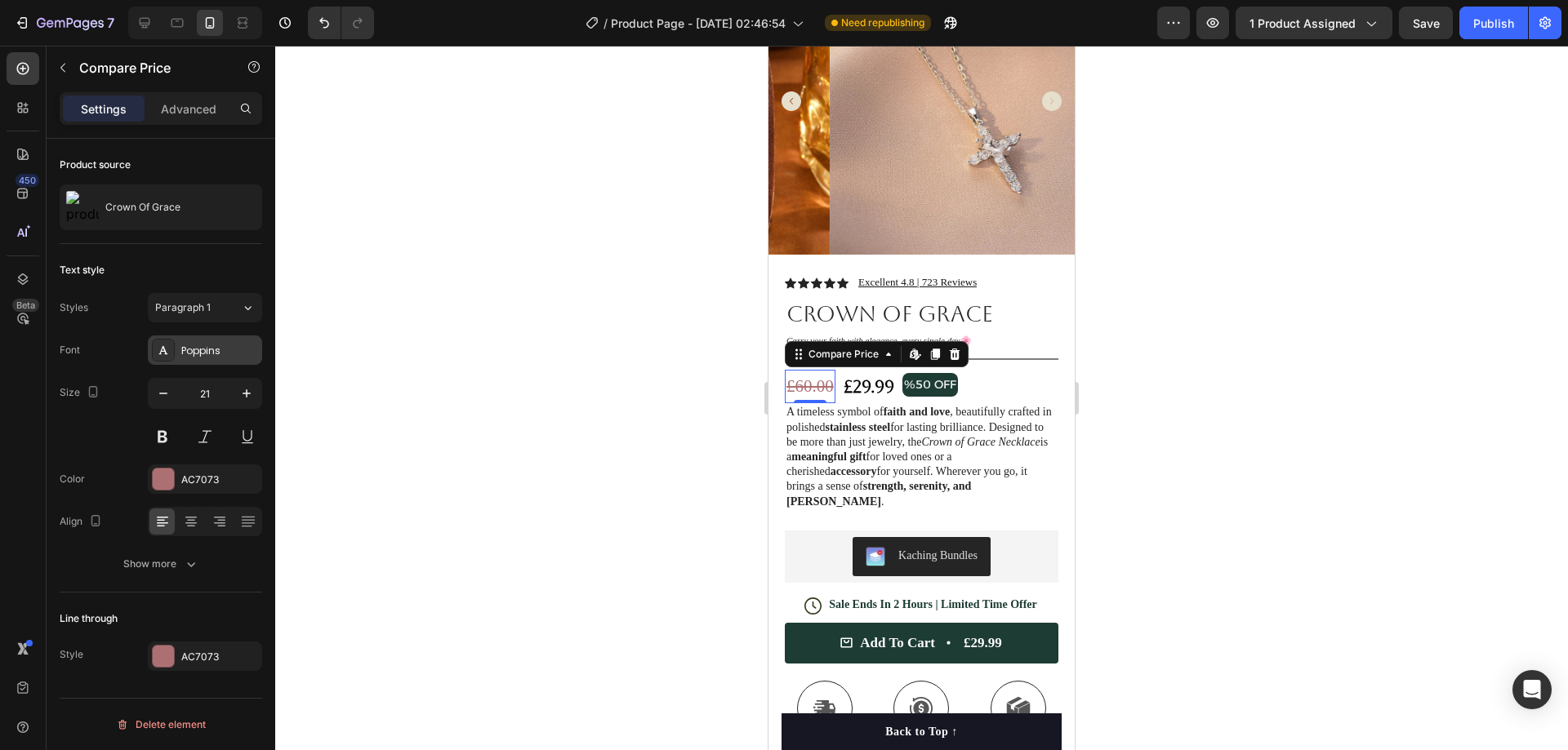
click at [219, 347] on div "Poppins" at bounding box center [220, 351] width 77 height 15
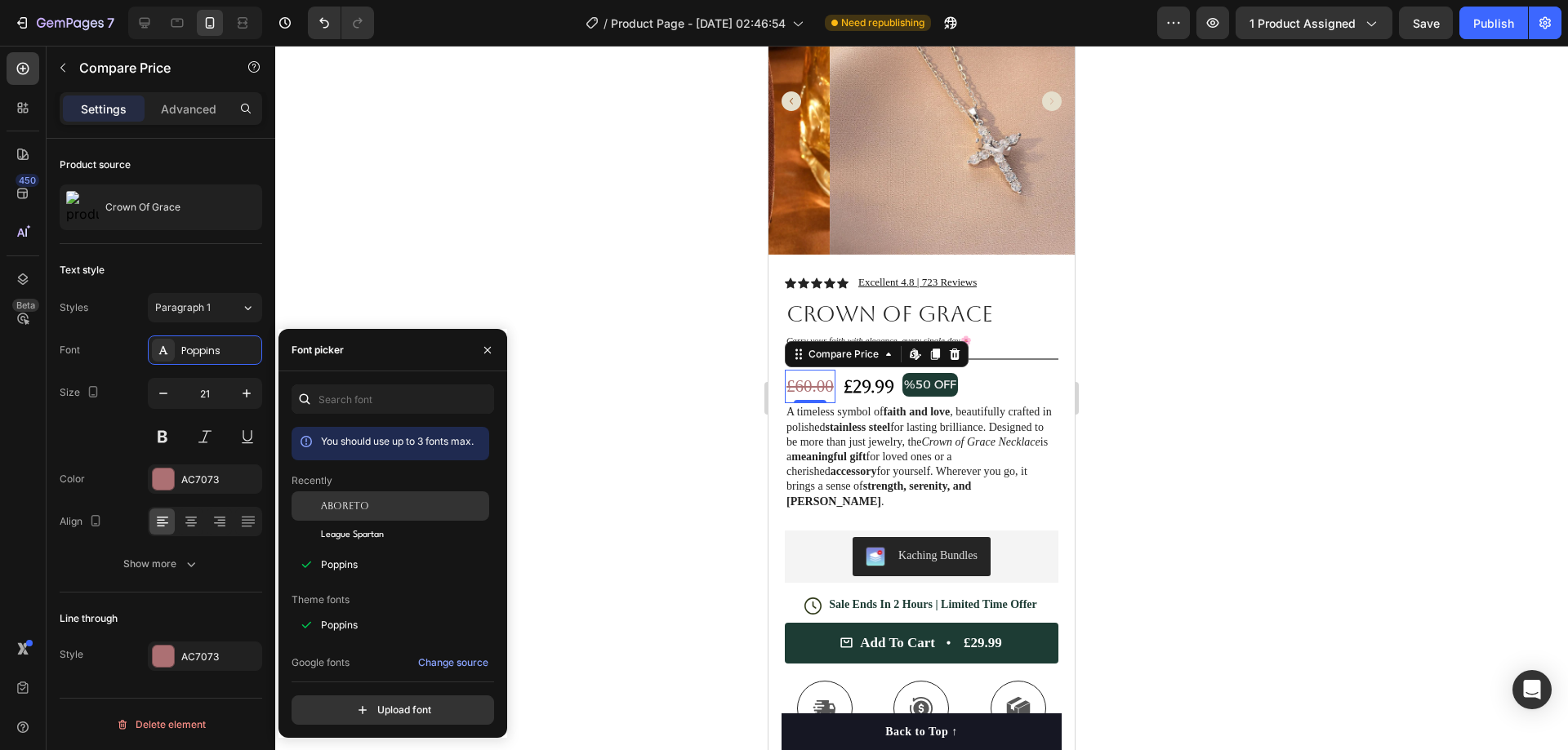
click at [372, 512] on div "Aboreto" at bounding box center [403, 506] width 165 height 15
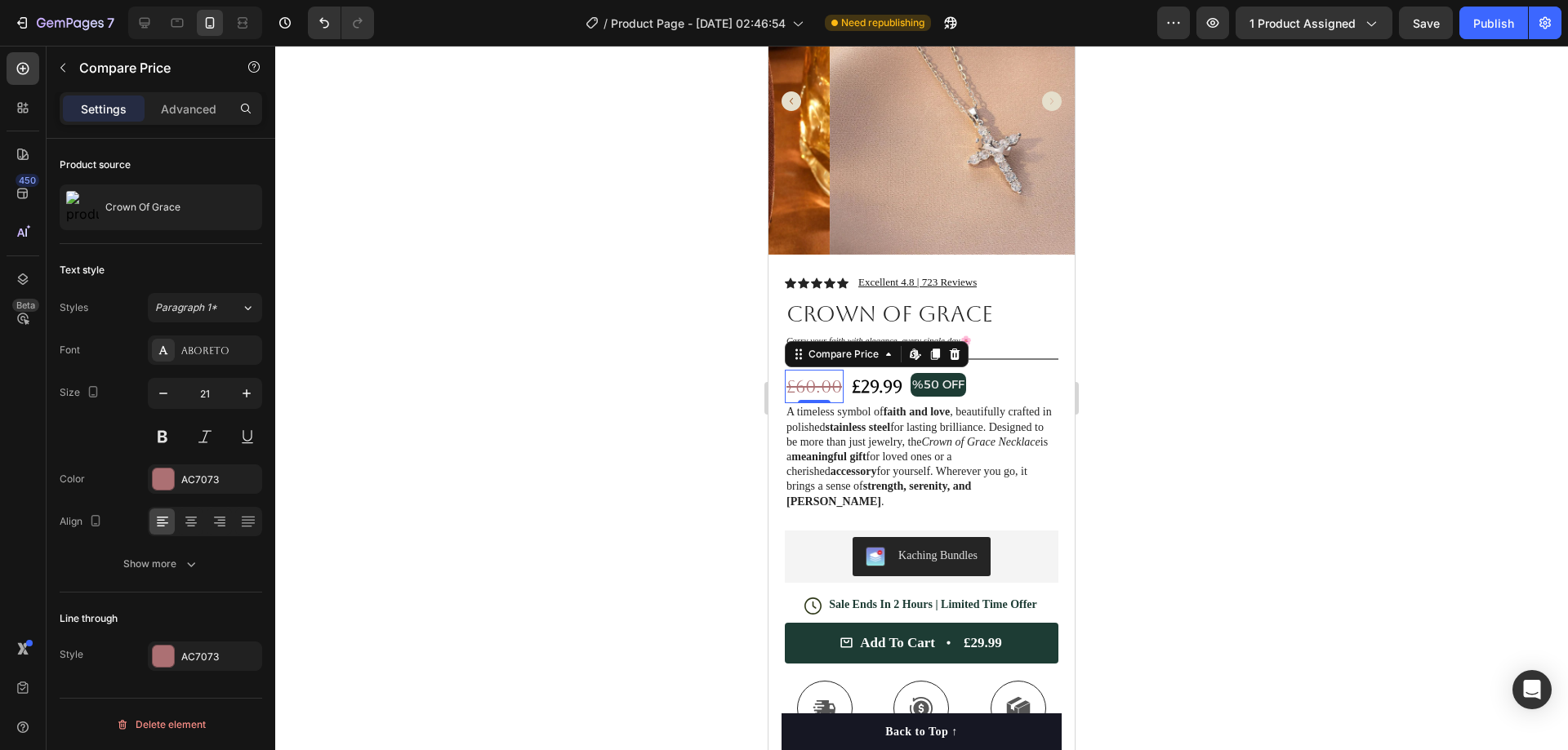
click at [1202, 274] on div at bounding box center [922, 398] width 1293 height 705
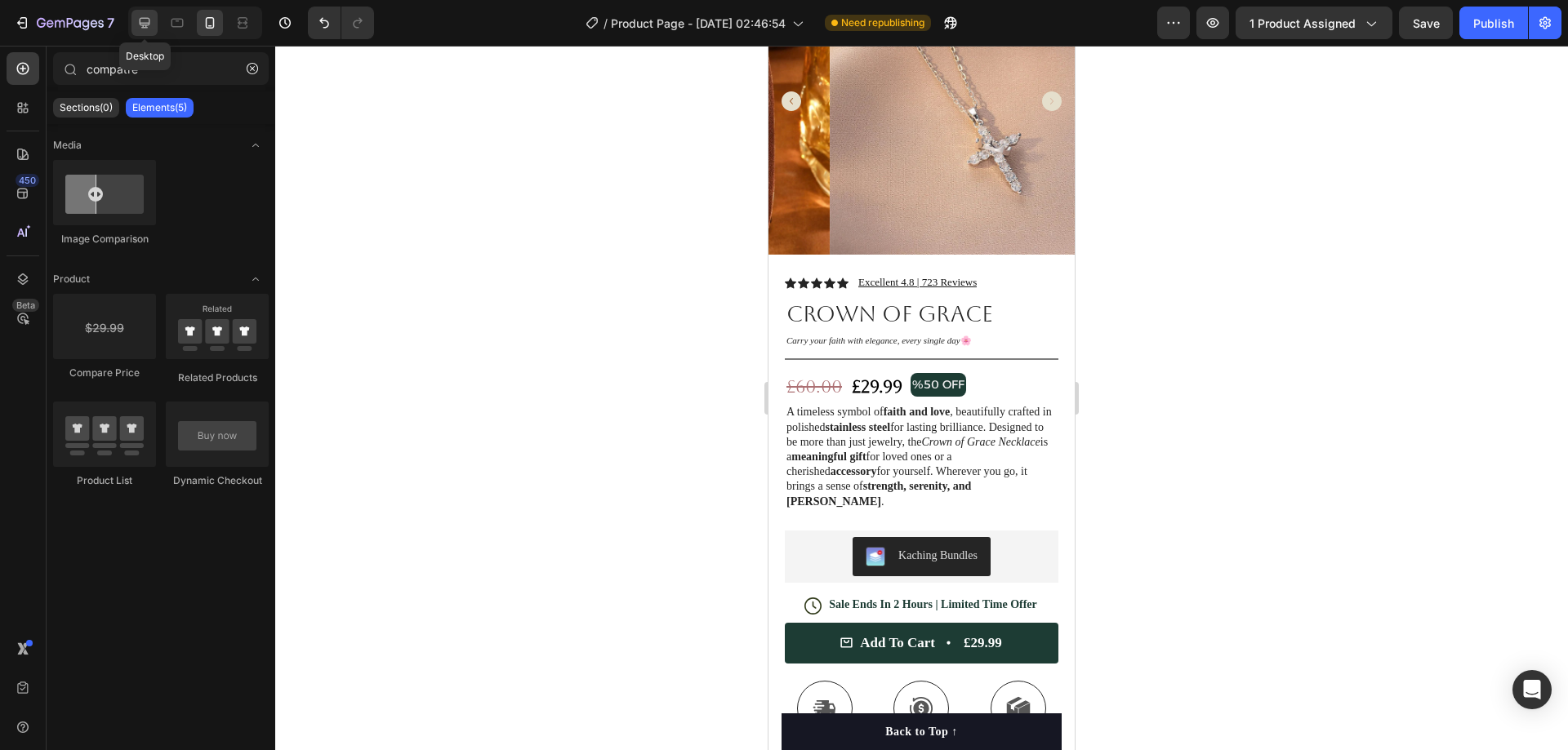
click at [149, 18] on icon at bounding box center [145, 24] width 10 height 10
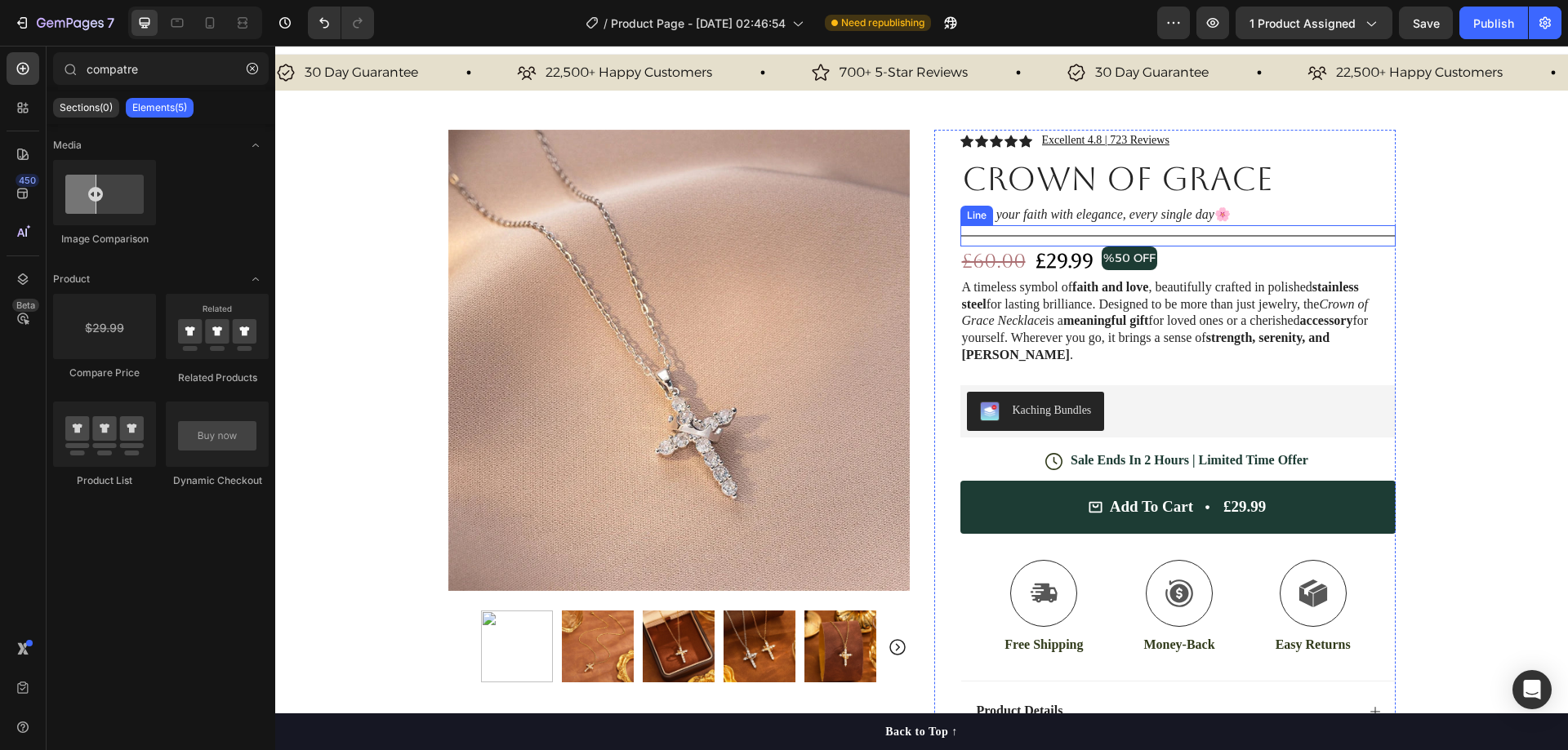
scroll to position [3, 0]
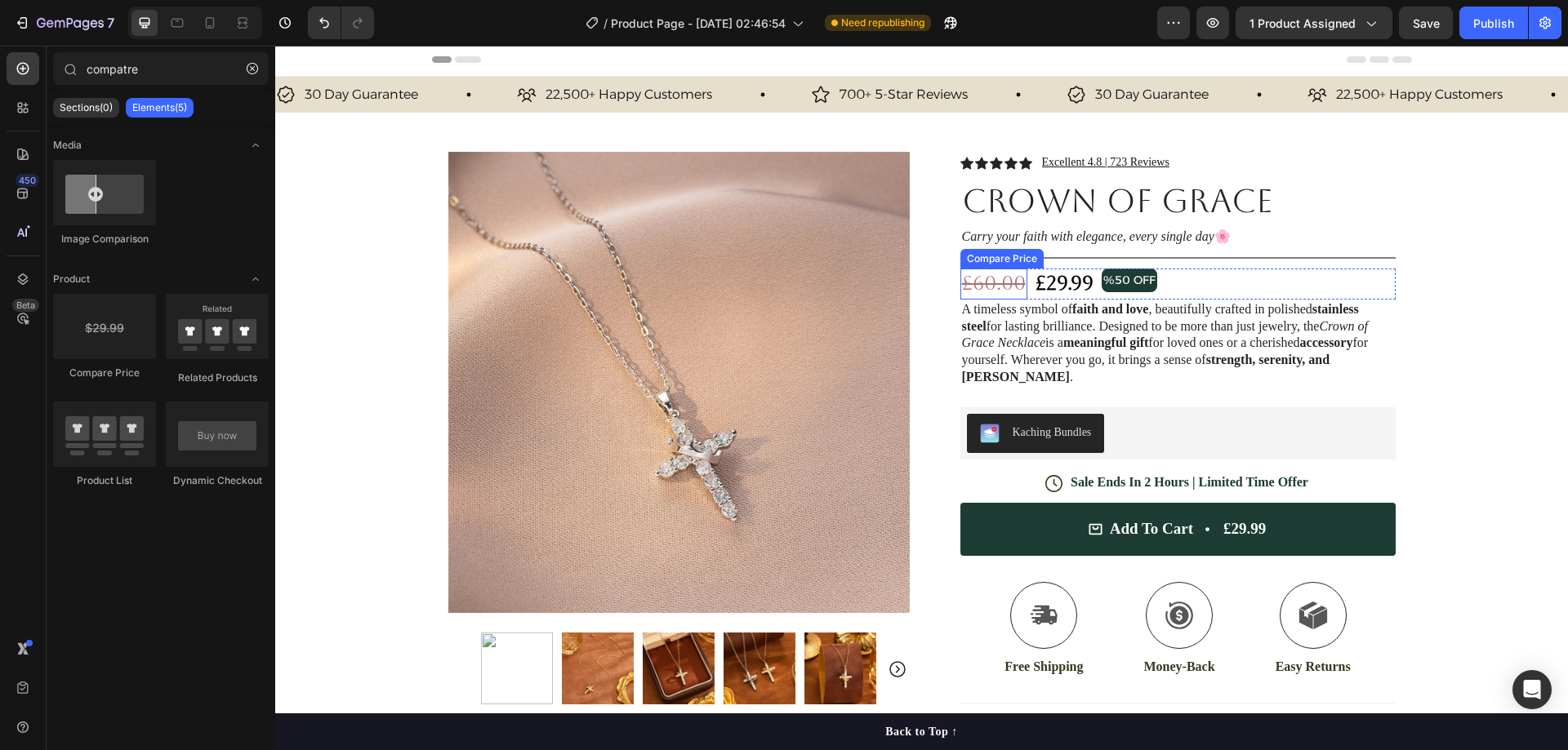
click at [1002, 282] on div "£60.00" at bounding box center [993, 283] width 67 height 31
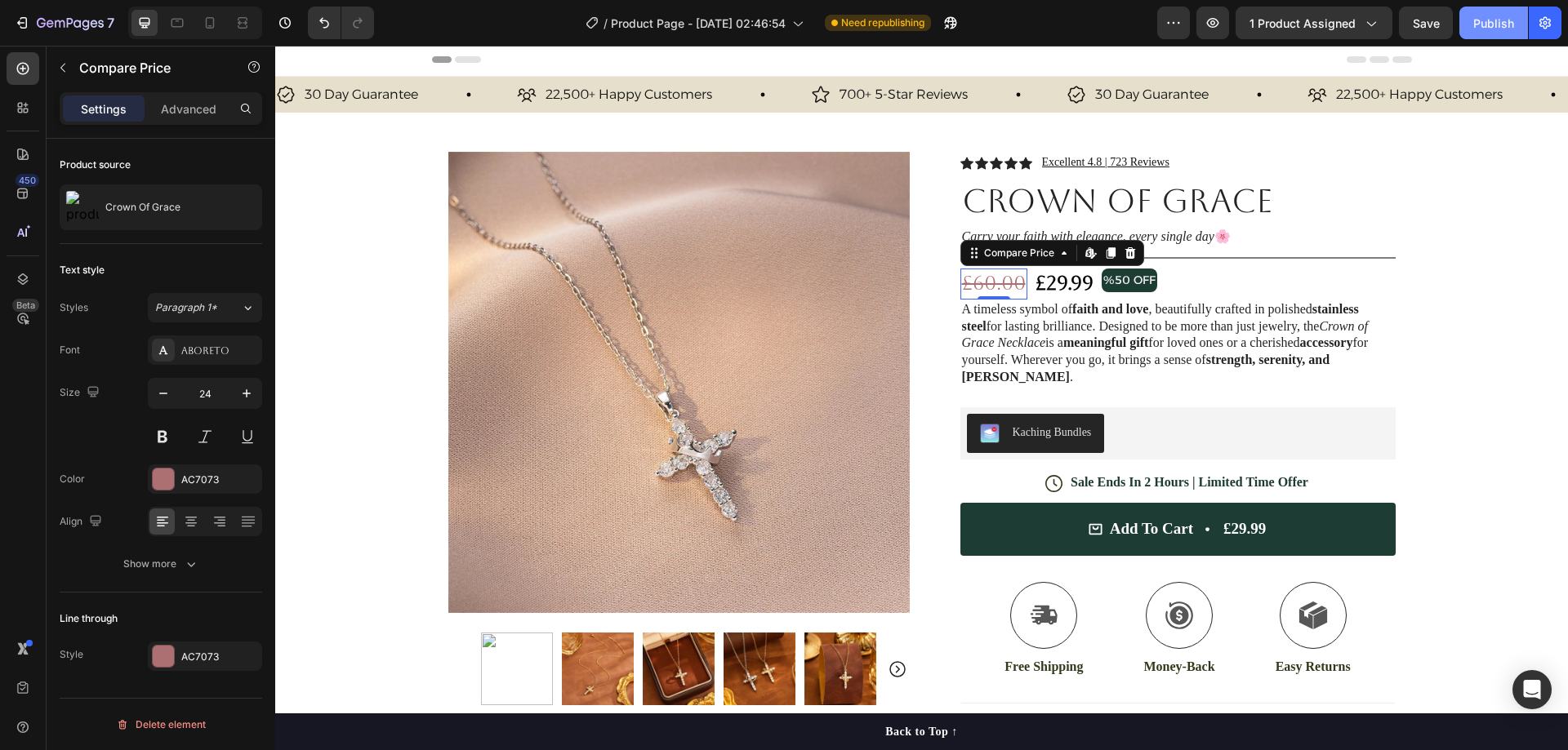
click at [1509, 16] on div "Publish" at bounding box center [1494, 24] width 41 height 17
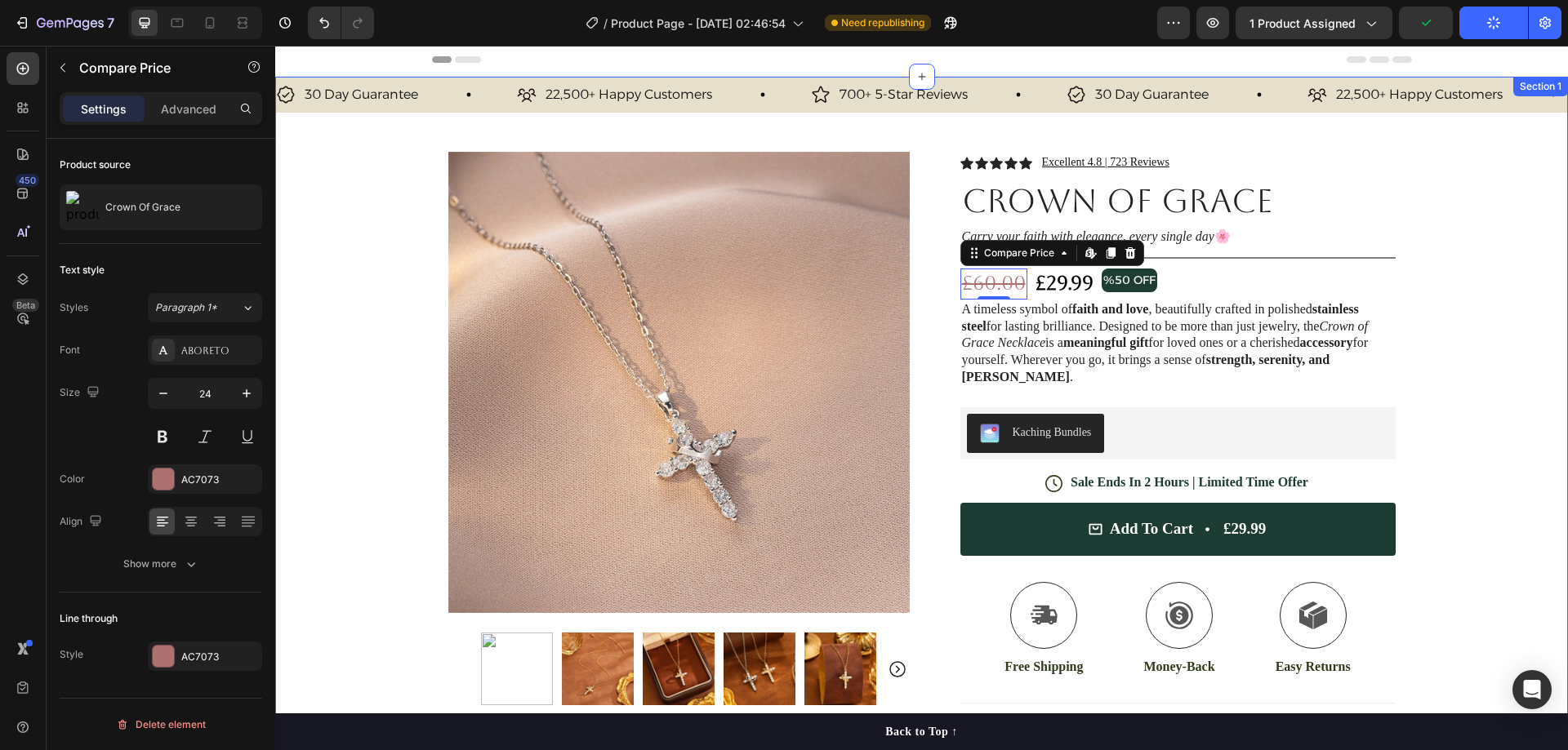
click at [1420, 196] on div "30 Day Guarantee Item List 22,500+ Happy Customers Item List 700+ 5-Star Review…" at bounding box center [922, 494] width 1293 height 834
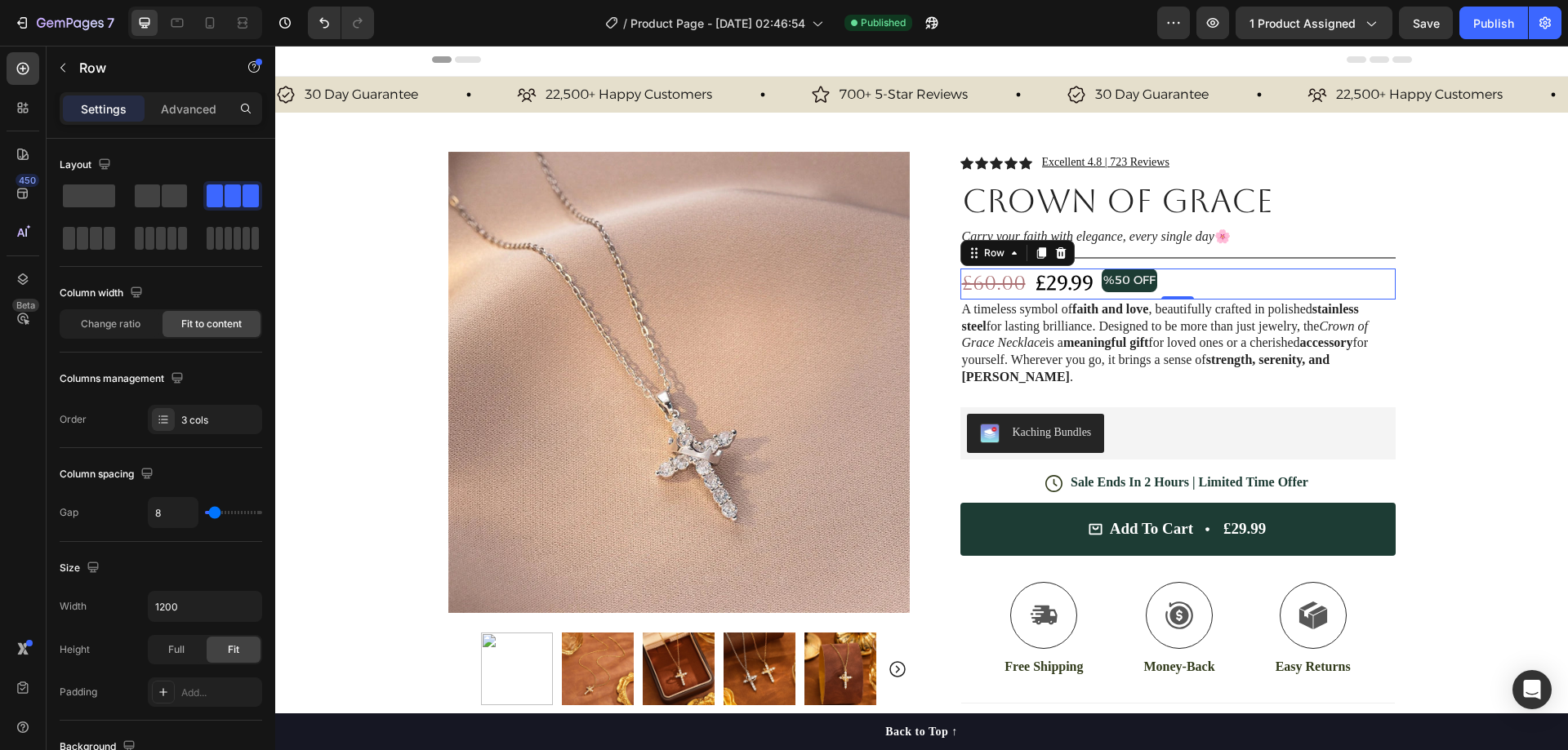
click at [1181, 282] on div "£60.00 Compare Price Compare Price £29.99 Product Price Product Price %50 OFF T…" at bounding box center [1178, 283] width 436 height 31
click at [205, 102] on p "Advanced" at bounding box center [189, 109] width 56 height 17
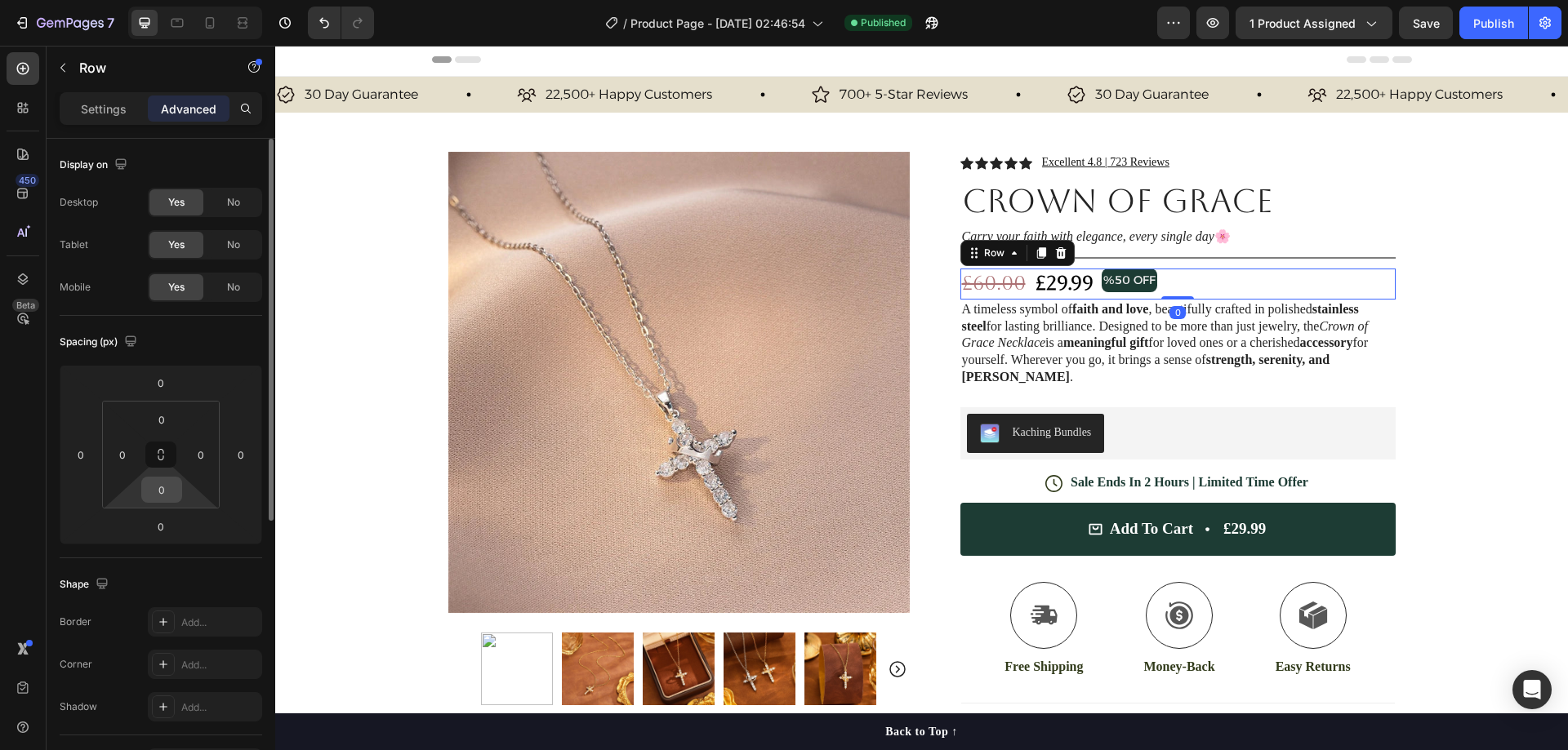
click at [166, 498] on input "0" at bounding box center [161, 490] width 32 height 24
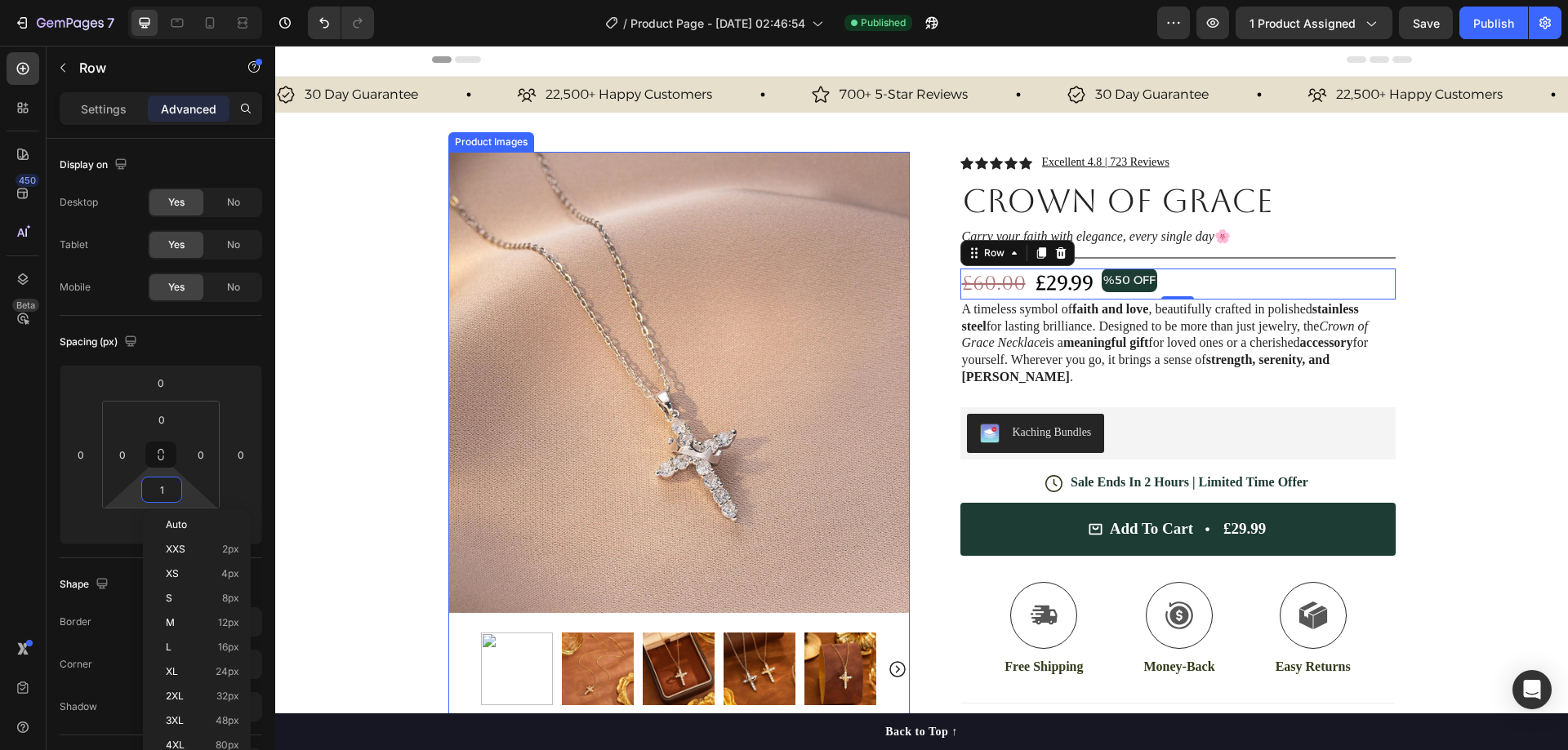
type input "12"
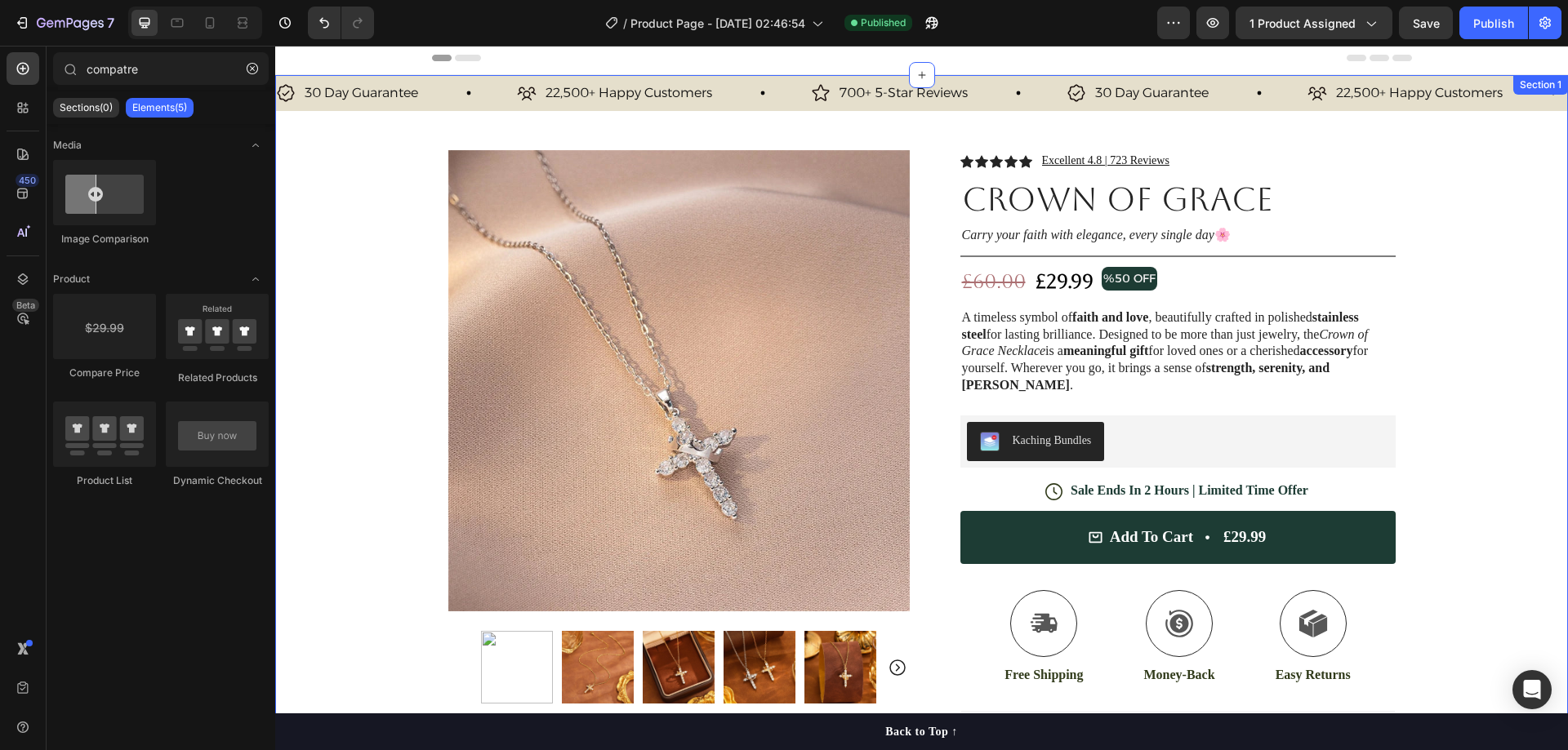
scroll to position [0, 0]
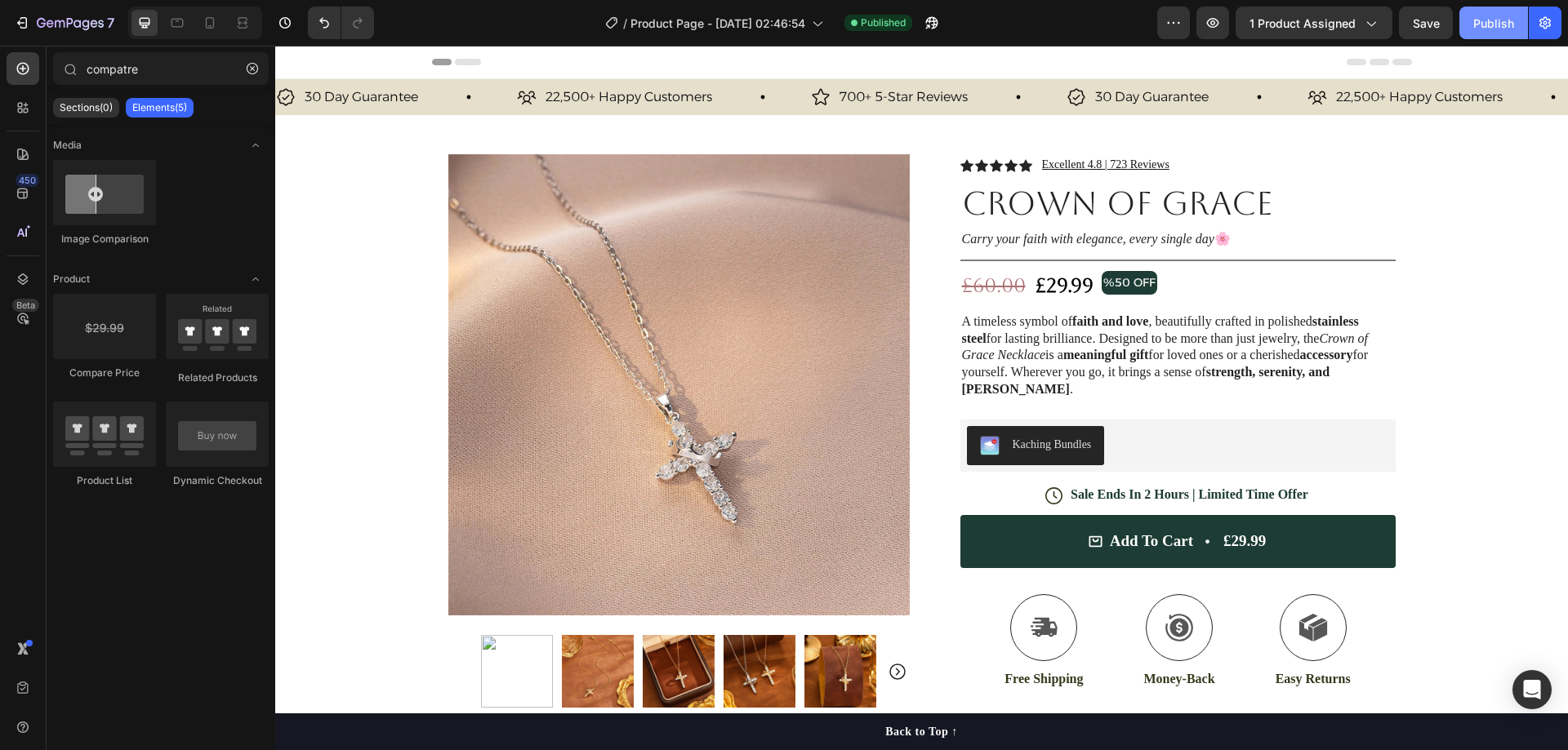
click at [1499, 29] on div "Publish" at bounding box center [1494, 24] width 41 height 17
click at [216, 27] on icon at bounding box center [210, 23] width 17 height 17
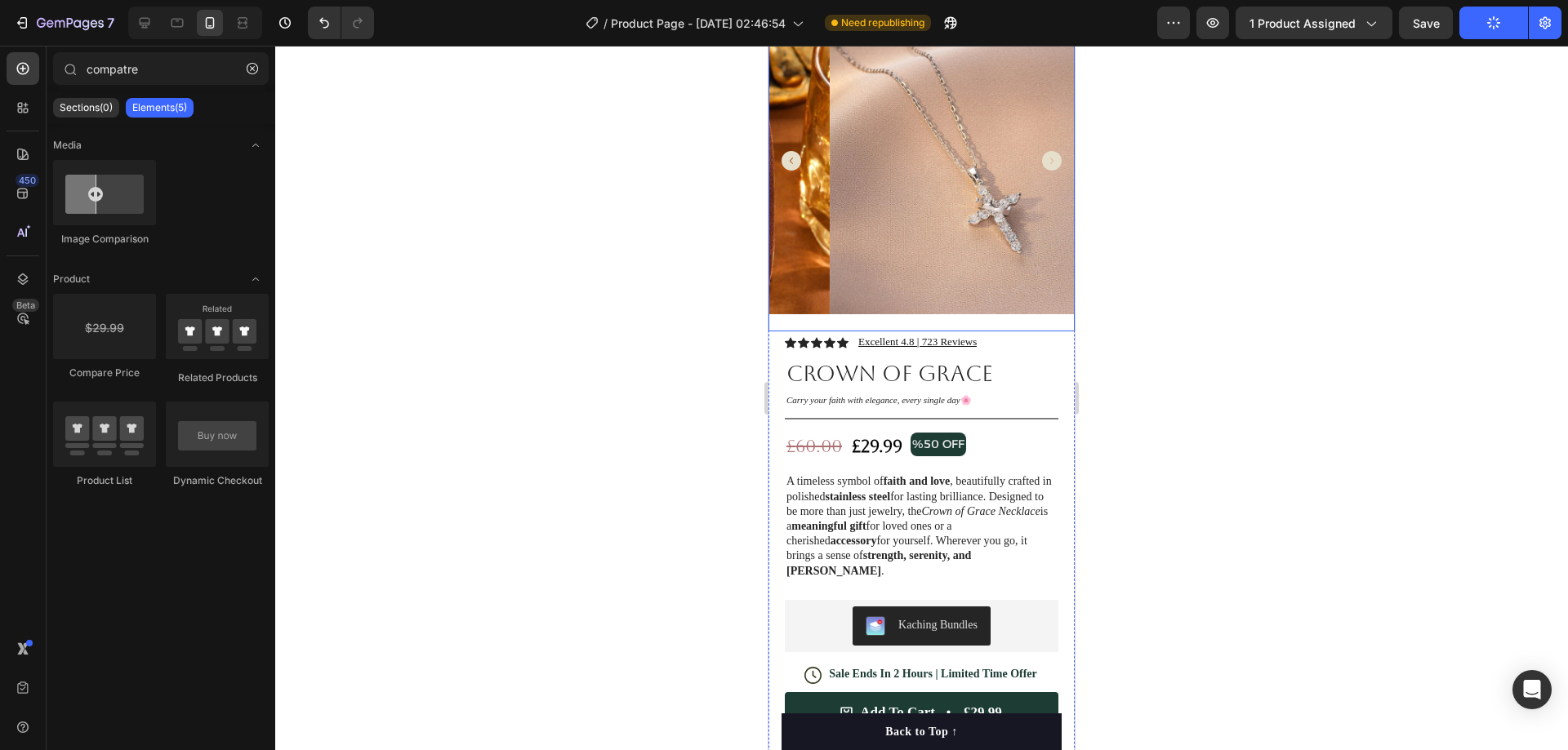
scroll to position [163, 0]
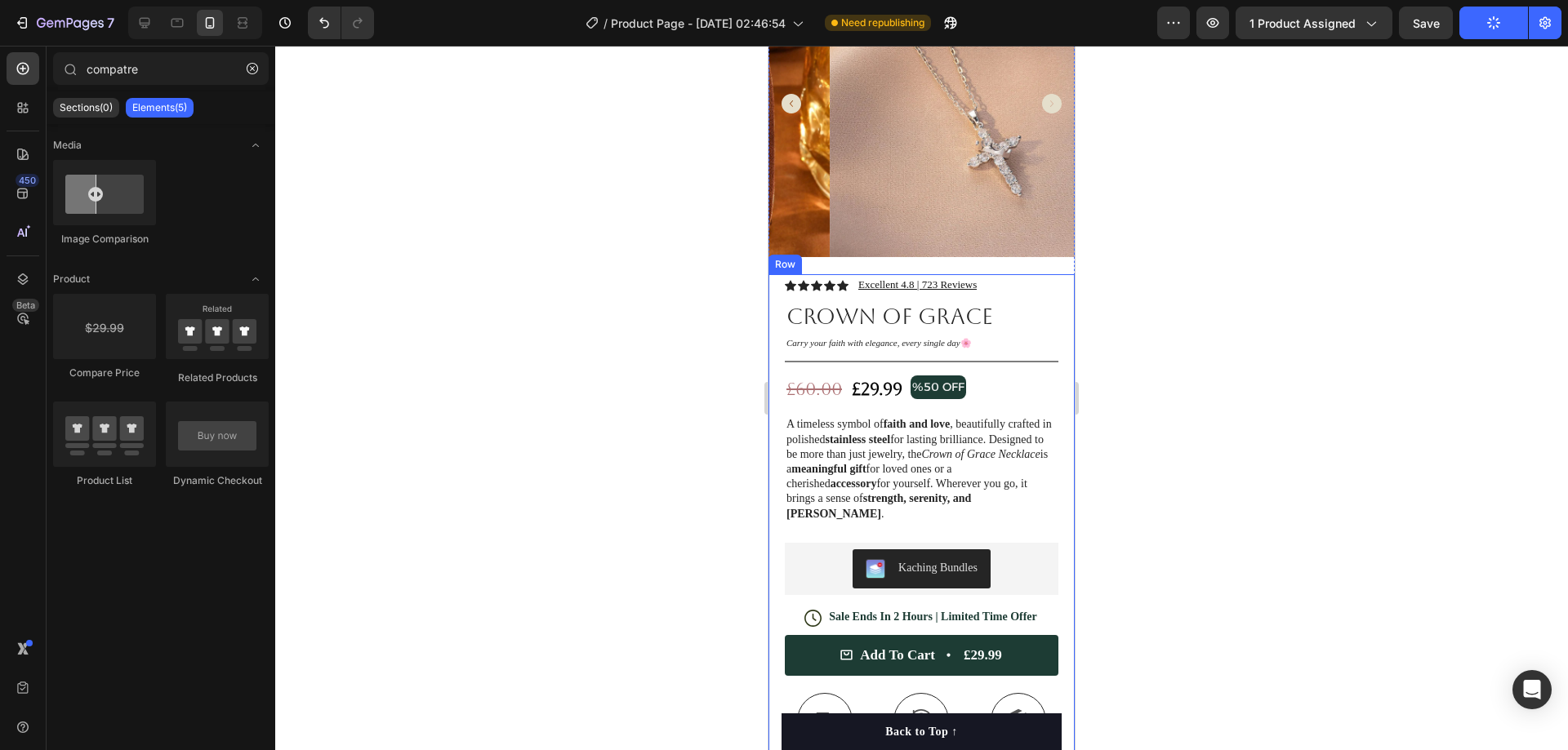
click at [1192, 274] on div at bounding box center [922, 398] width 1293 height 705
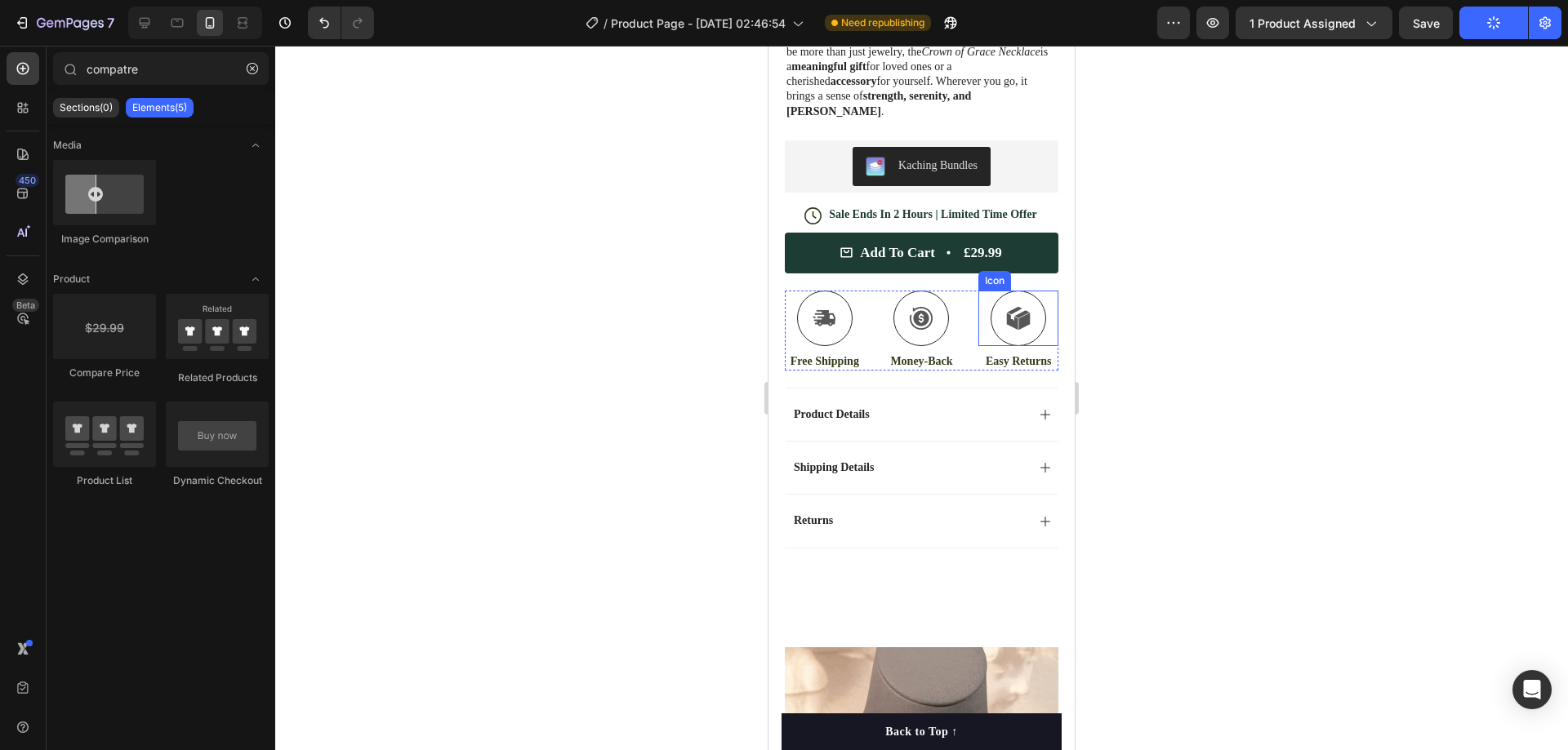
scroll to position [572, 0]
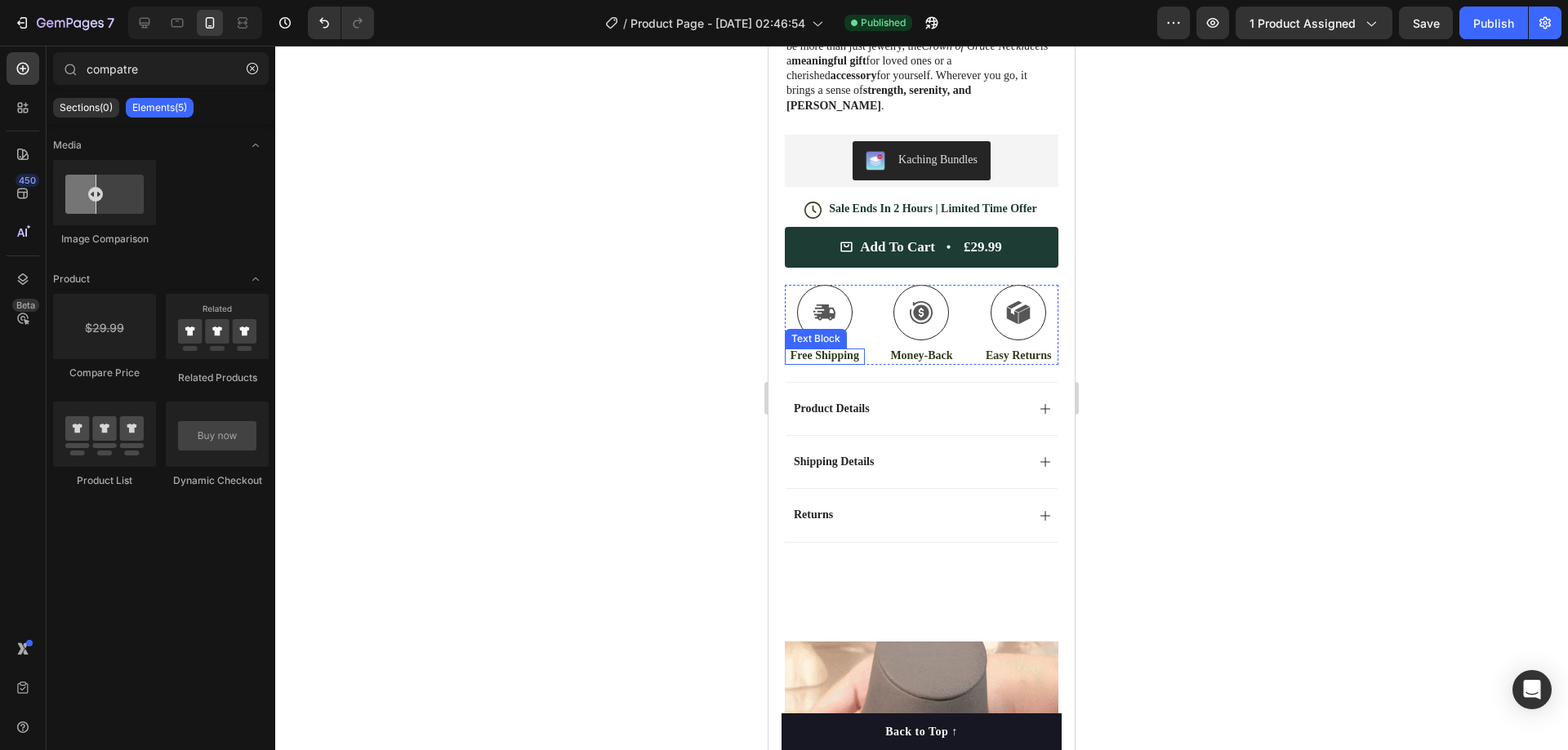
click at [815, 349] on p "Free Shipping" at bounding box center [825, 356] width 77 height 15
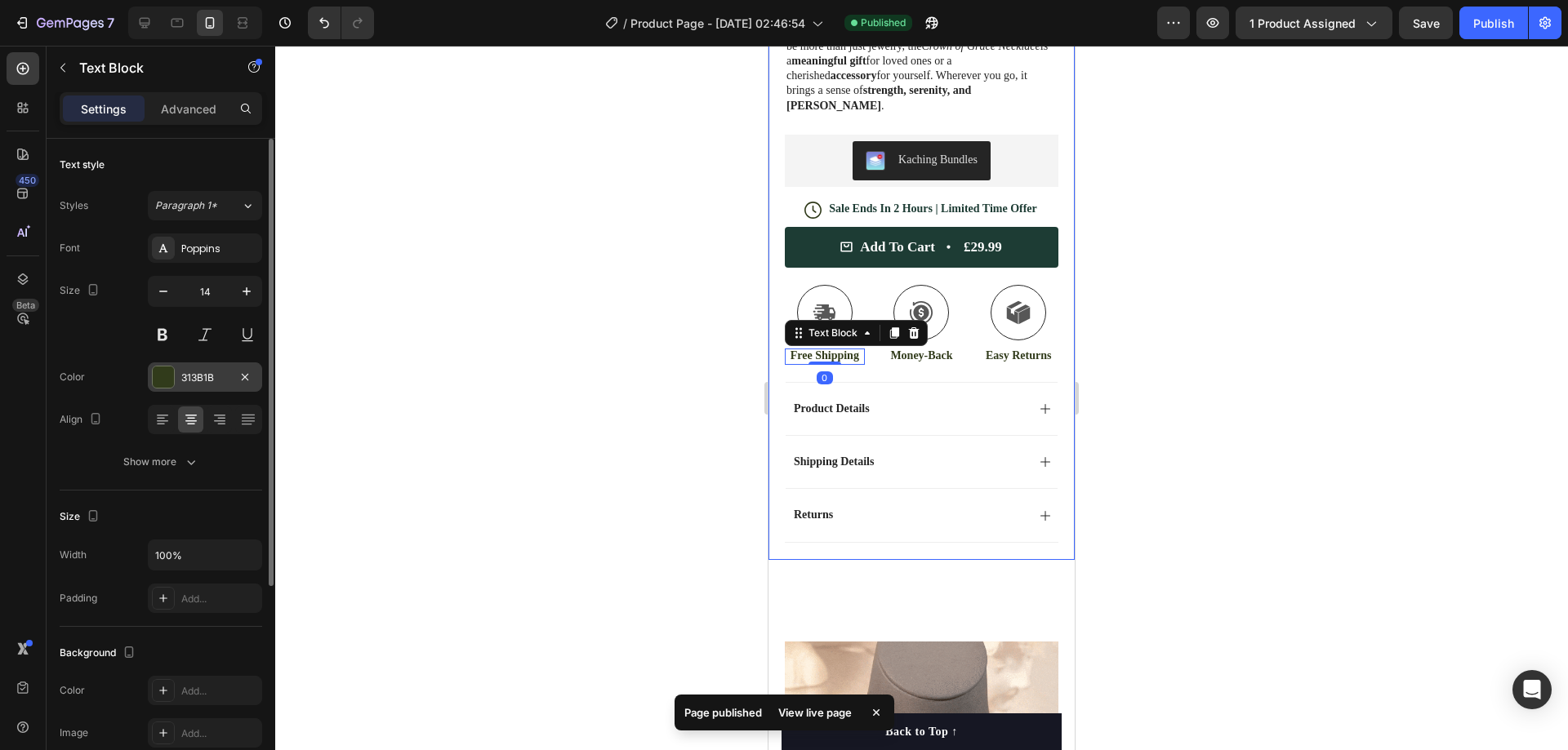
click at [200, 387] on div "313B1B" at bounding box center [205, 378] width 115 height 30
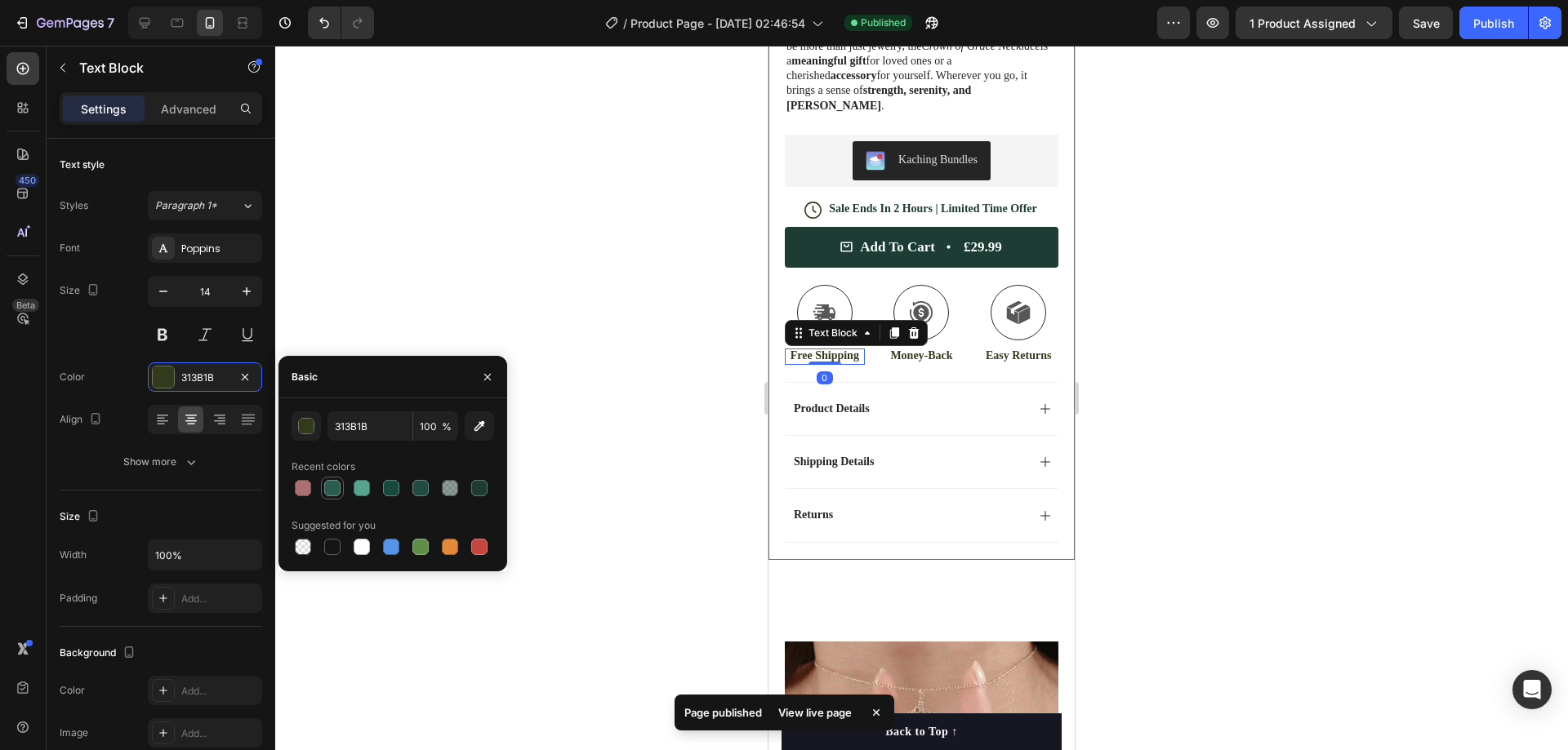
click at [335, 490] on div at bounding box center [332, 488] width 17 height 17
type input "2C5B4F"
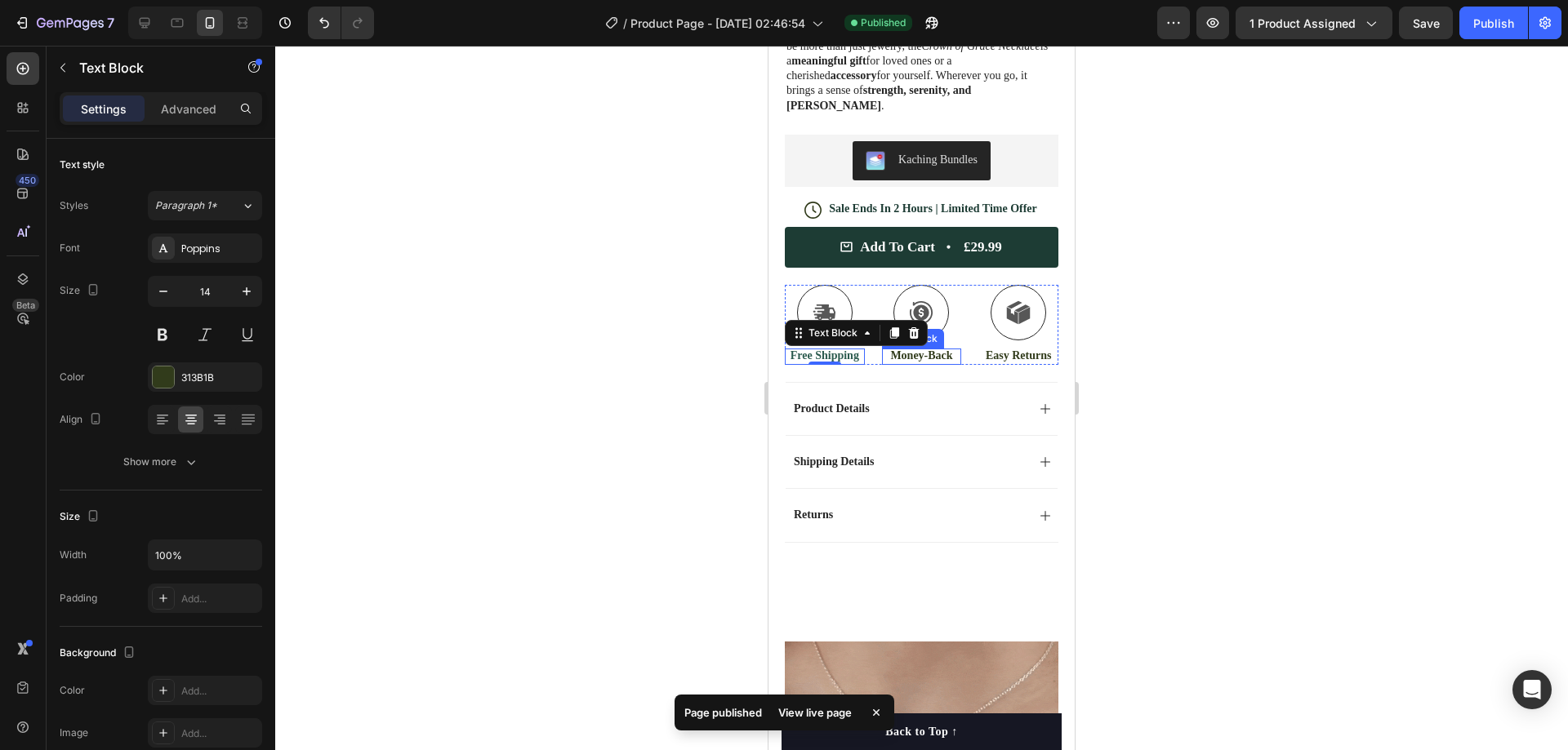
click at [896, 349] on p "Money-Back" at bounding box center [923, 356] width 77 height 15
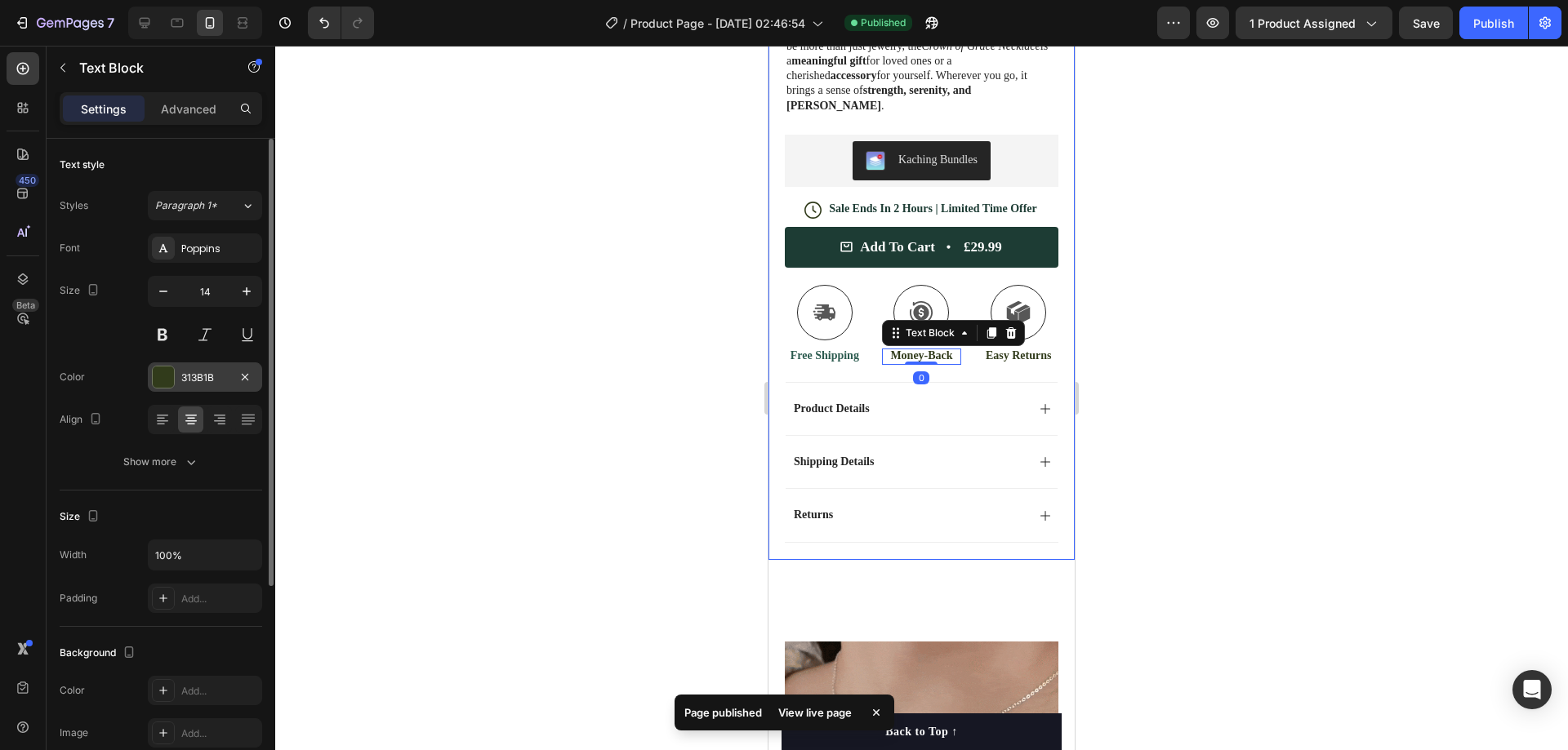
click at [191, 380] on div "313B1B" at bounding box center [205, 378] width 47 height 15
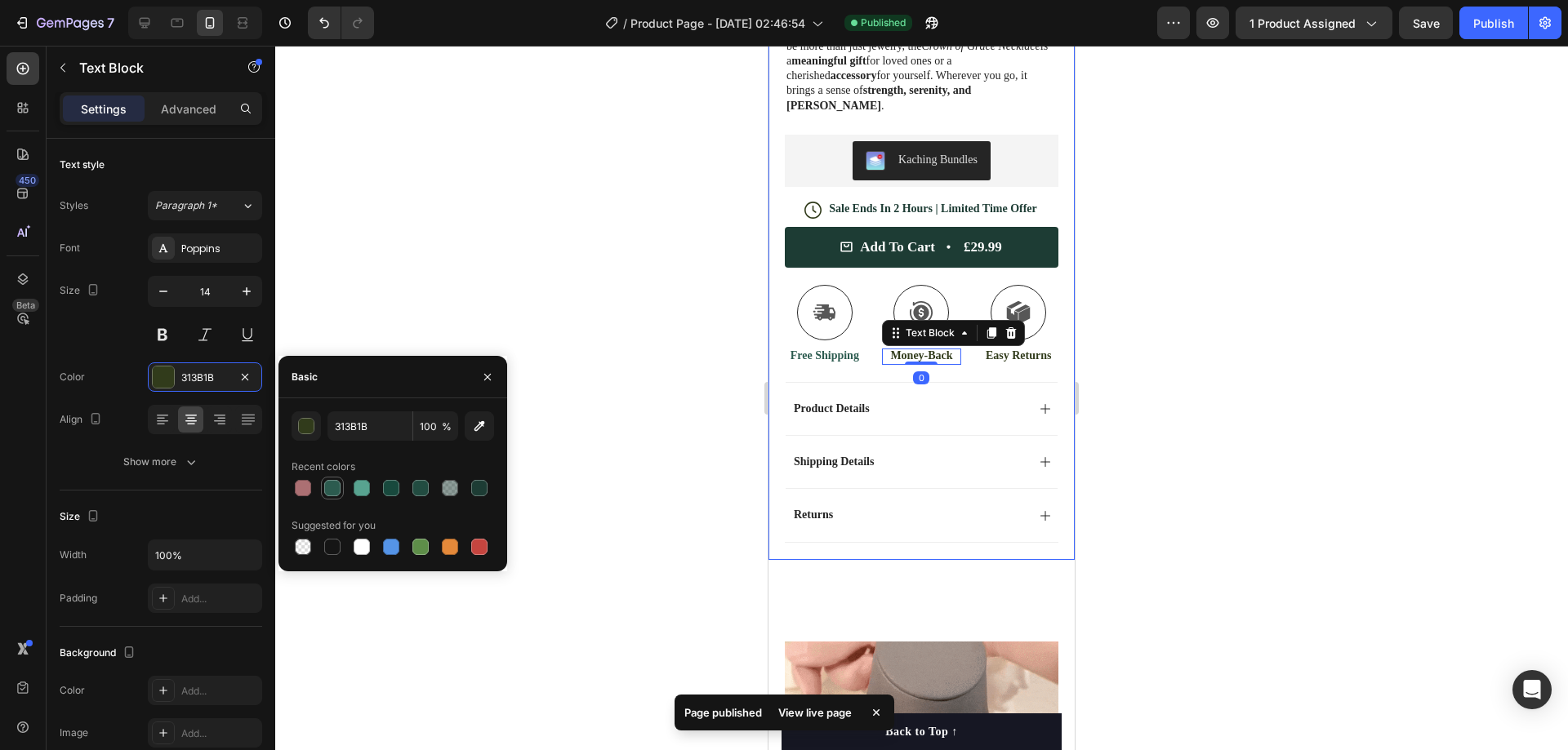
click at [338, 482] on div at bounding box center [332, 488] width 17 height 17
type input "2C5B4F"
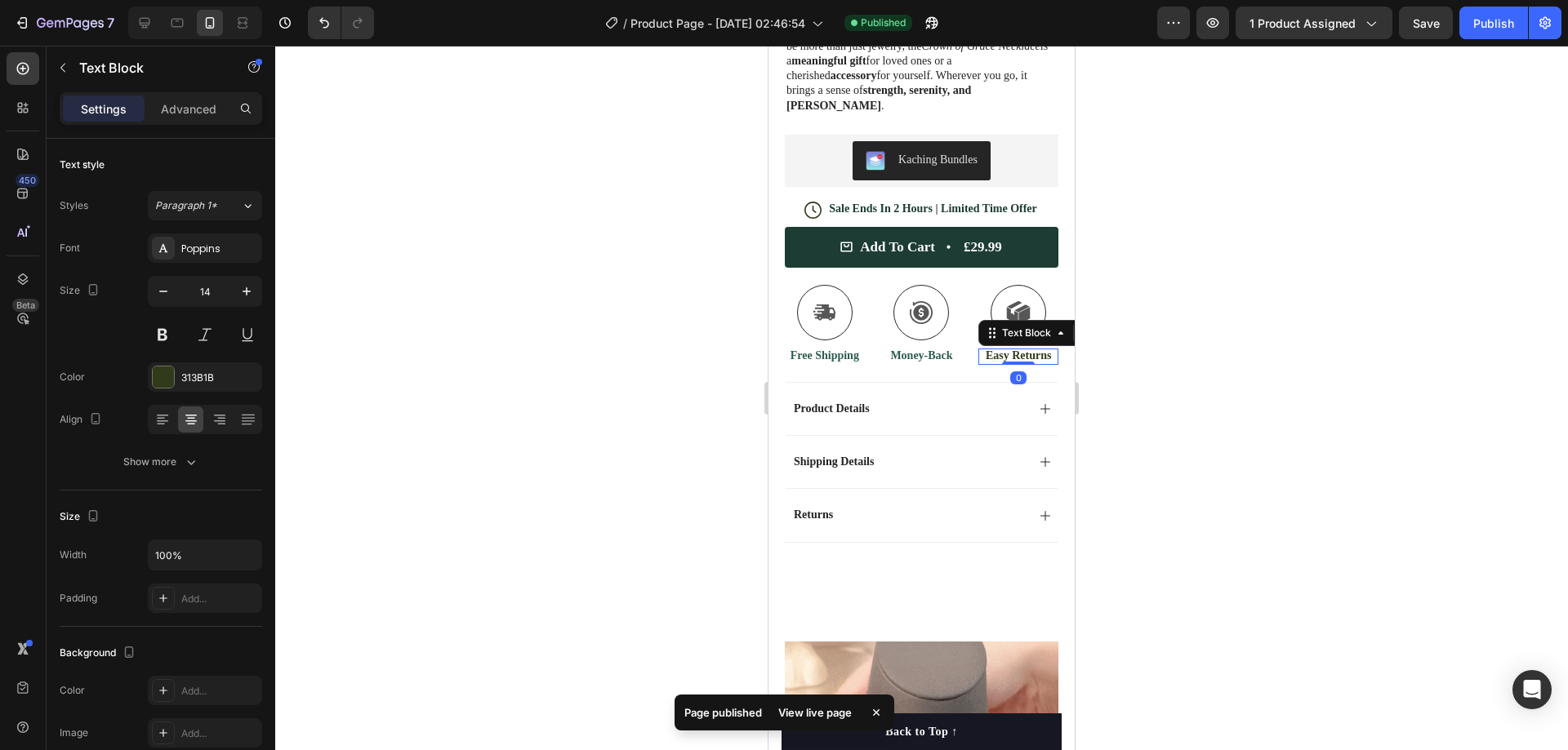
click at [986, 349] on p "Easy Returns" at bounding box center [1019, 356] width 77 height 15
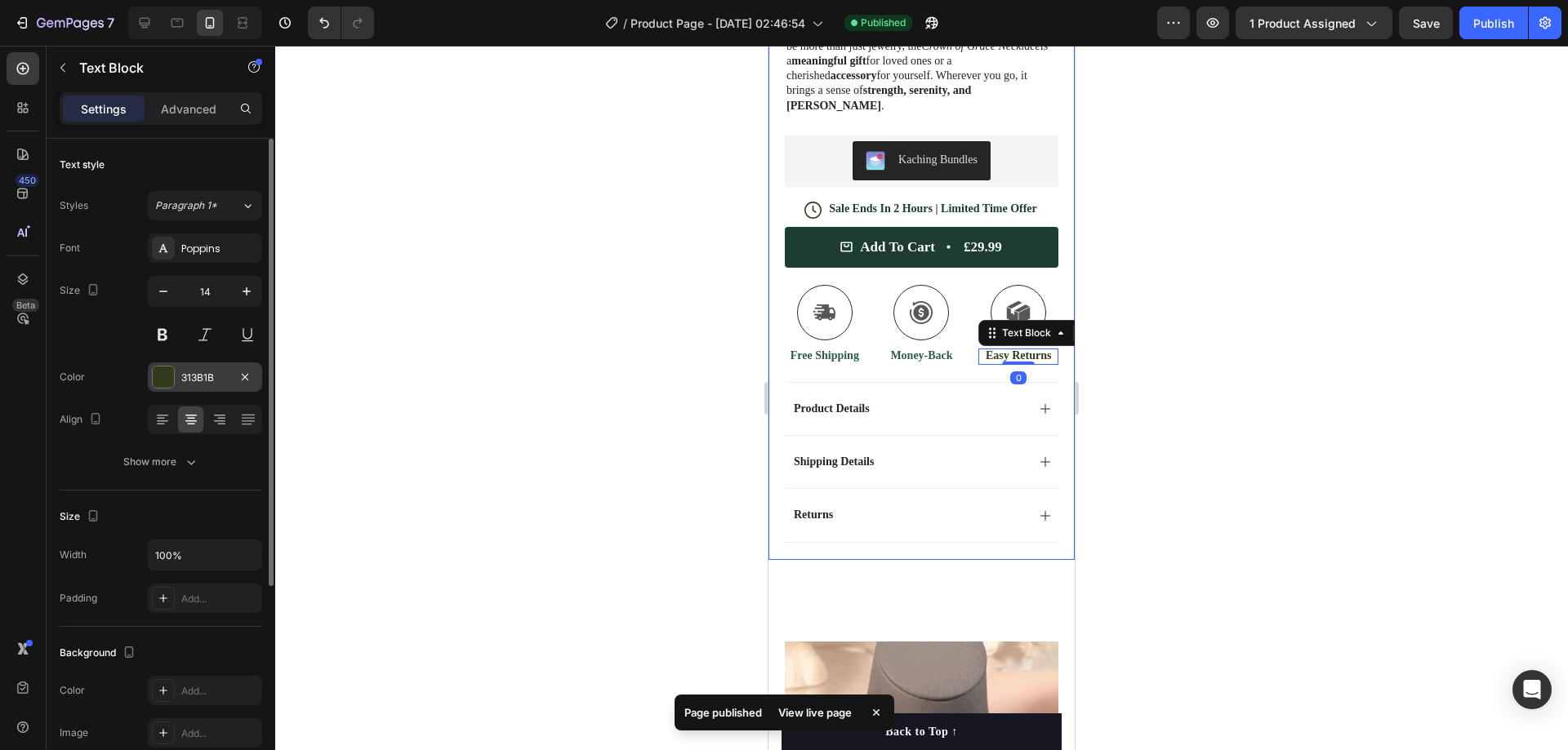
click at [205, 378] on div "313B1B" at bounding box center [205, 378] width 47 height 15
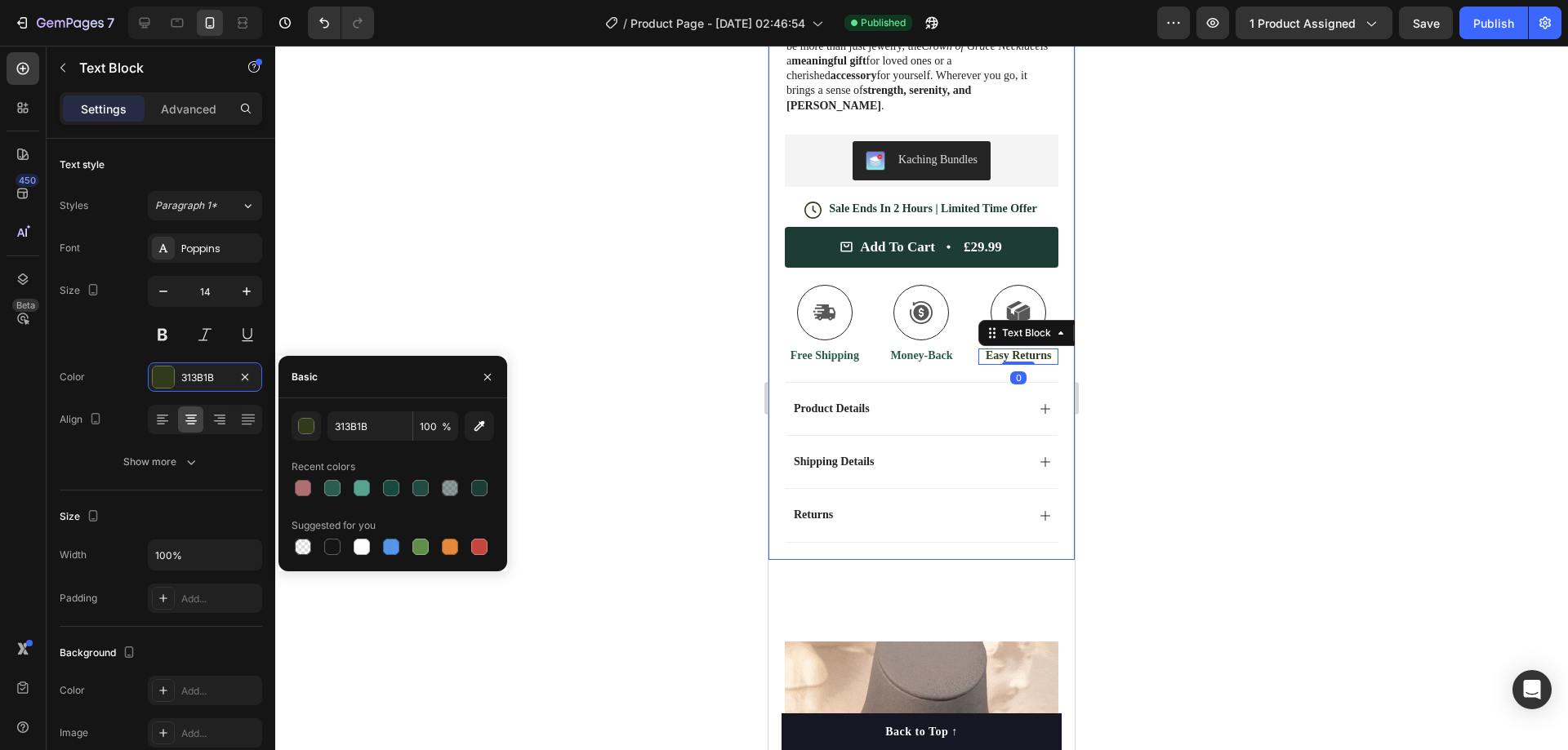
drag, startPoint x: 331, startPoint y: 484, endPoint x: 571, endPoint y: 439, distance: 244.2
click at [332, 484] on div at bounding box center [332, 488] width 17 height 17
type input "2C5B4F"
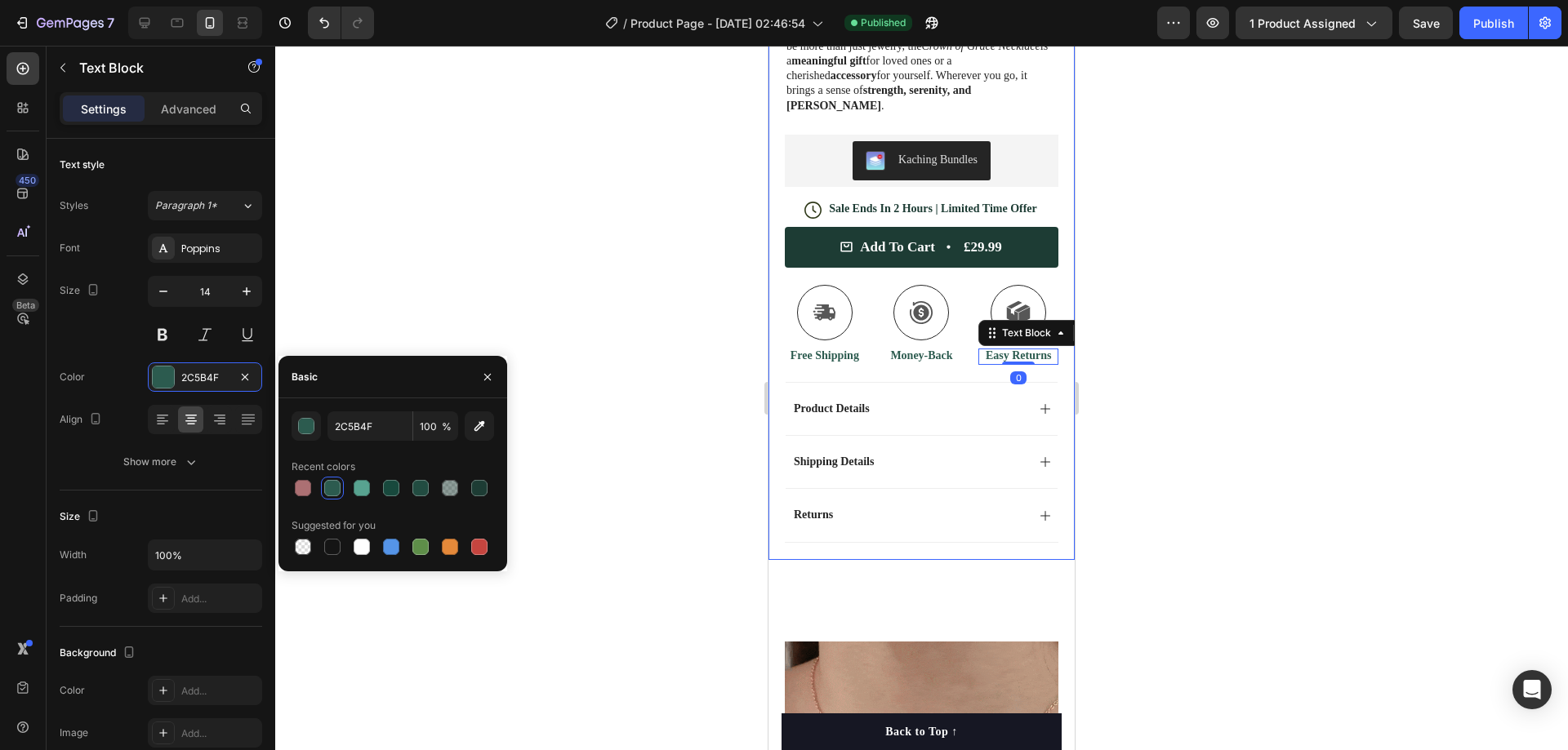
click at [1210, 288] on div at bounding box center [922, 398] width 1293 height 705
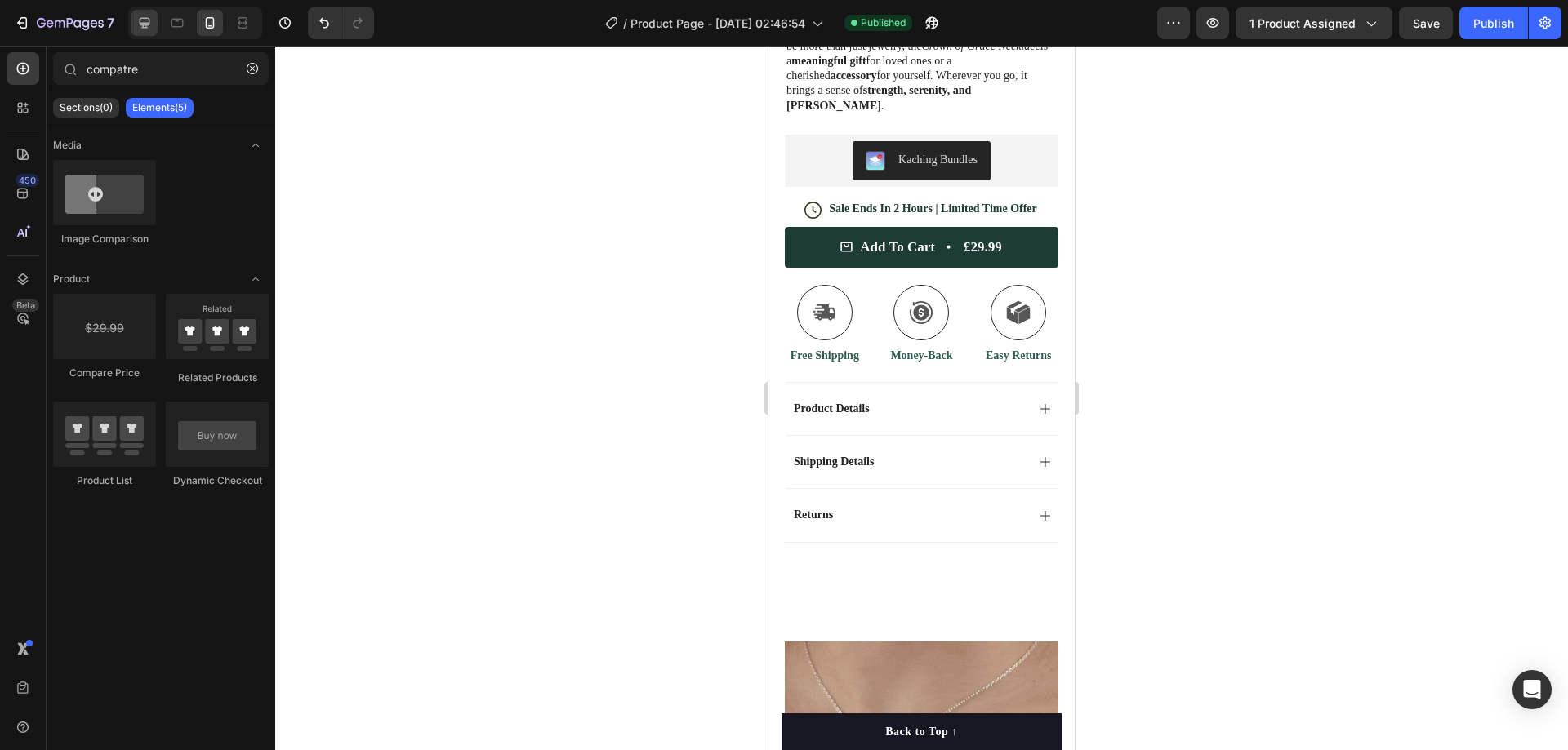
click at [142, 20] on icon at bounding box center [144, 23] width 17 height 17
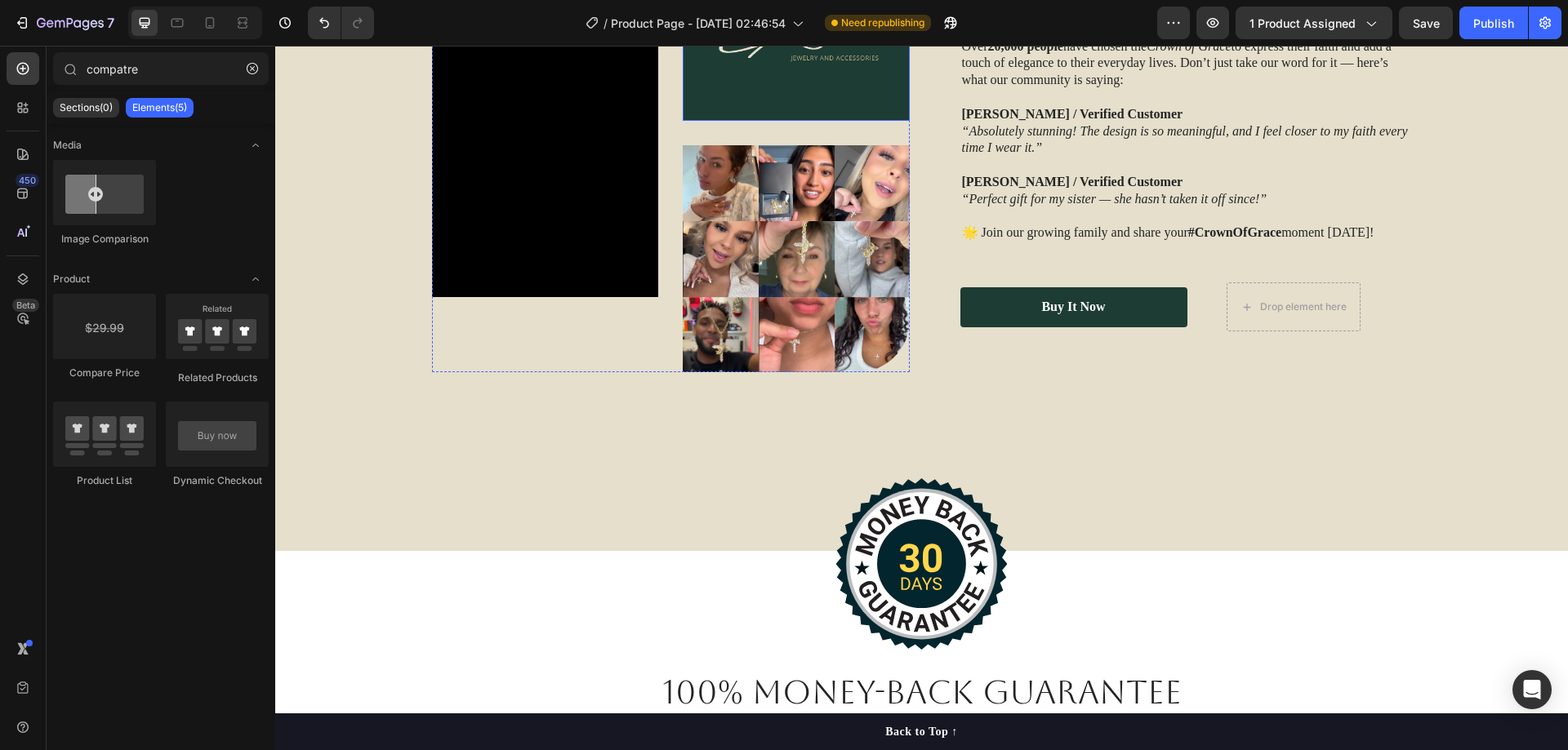
scroll to position [2367, 0]
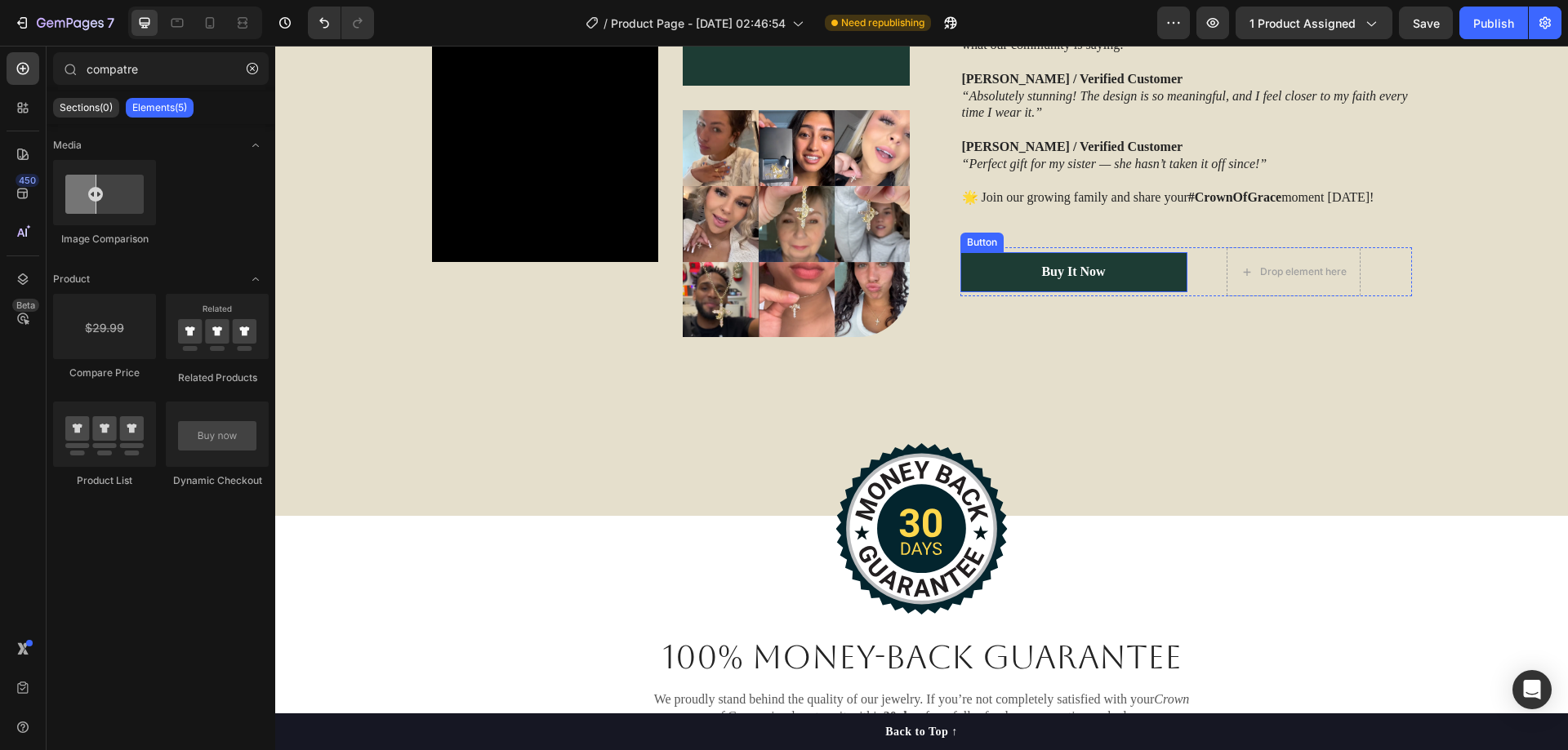
click at [1119, 278] on link "Buy It Now" at bounding box center [1074, 273] width 227 height 40
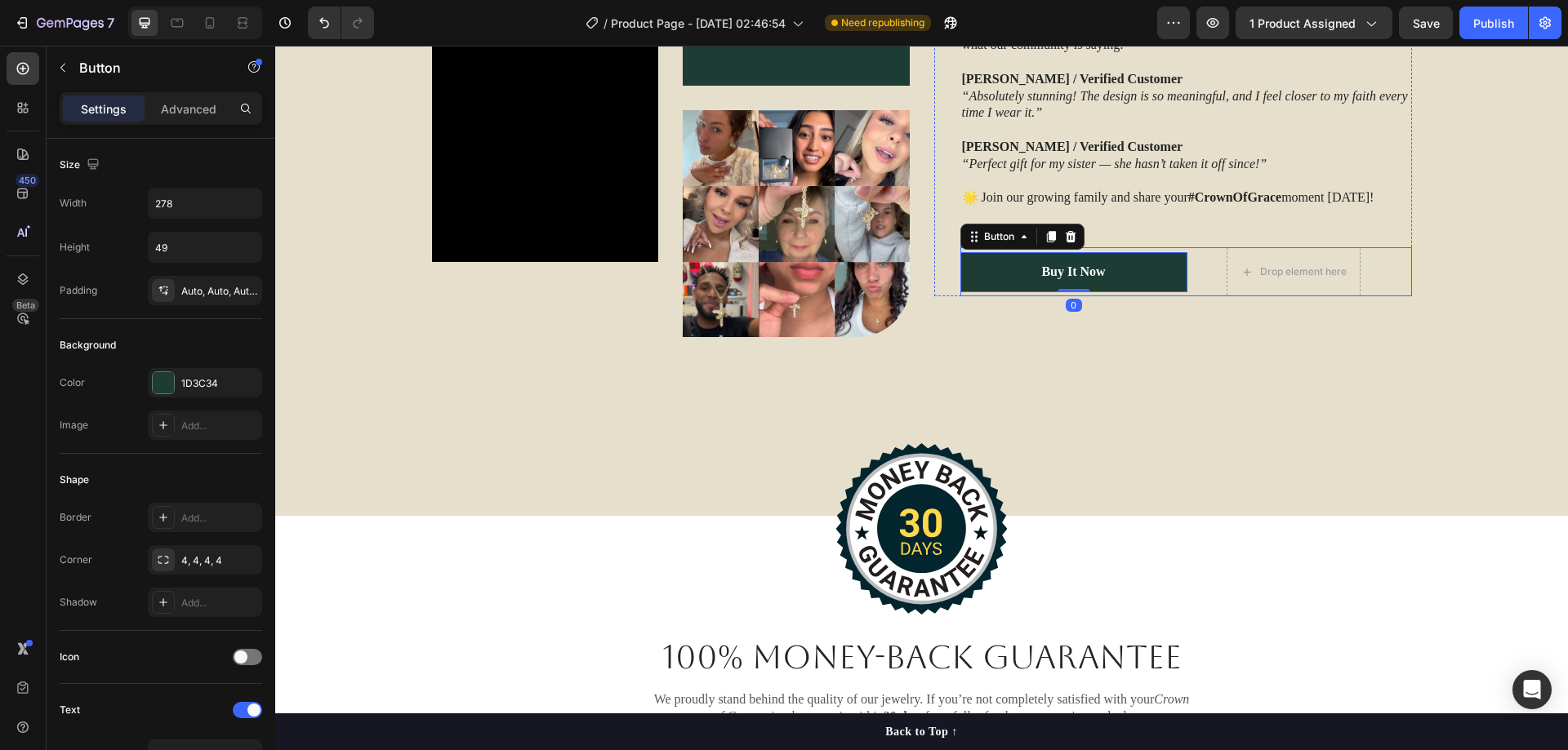
click at [1212, 274] on div "Buy It Now Button 0 Drop element here Row" at bounding box center [1186, 272] width 451 height 49
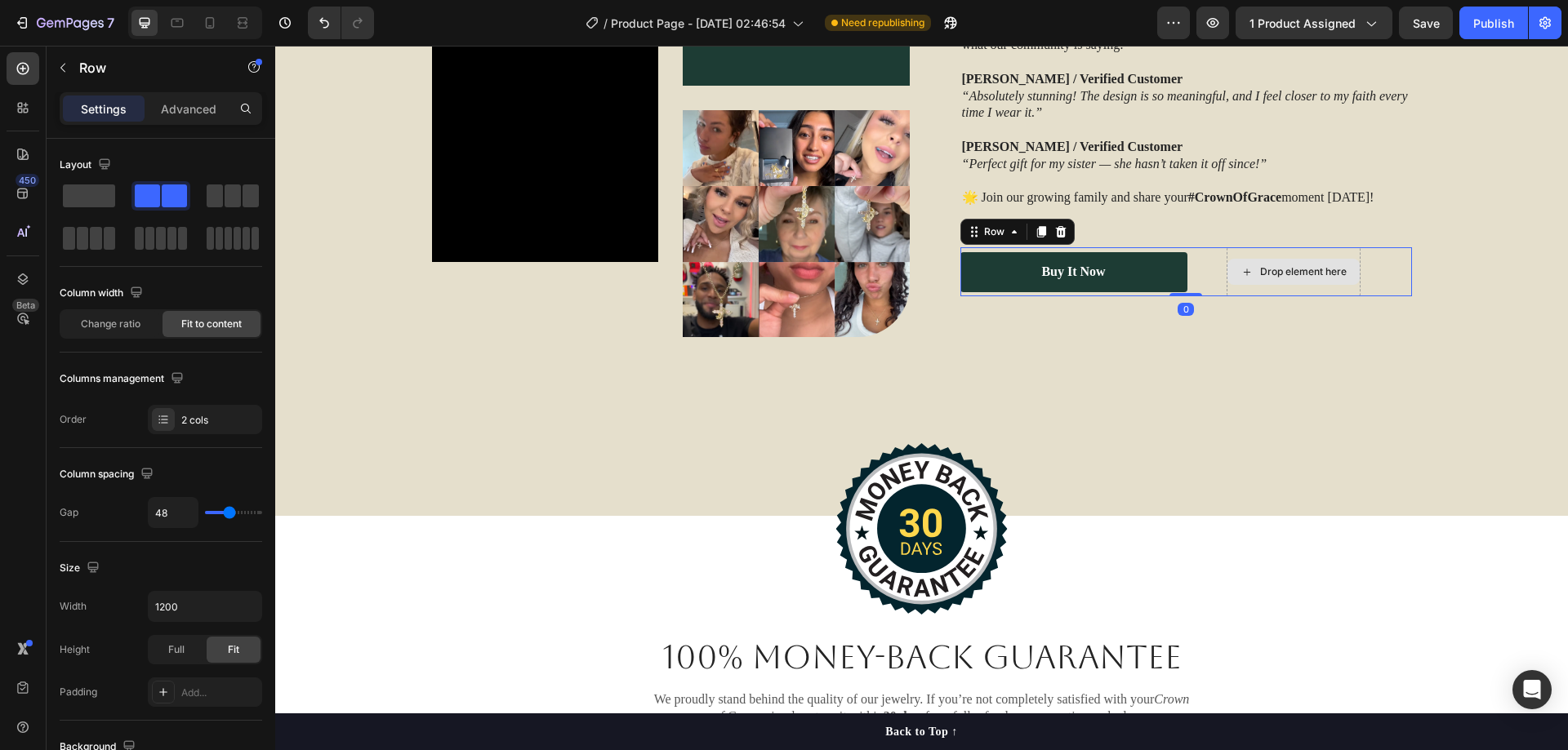
click at [1320, 255] on div "Drop element here" at bounding box center [1293, 272] width 134 height 49
click at [109, 195] on span at bounding box center [89, 196] width 52 height 23
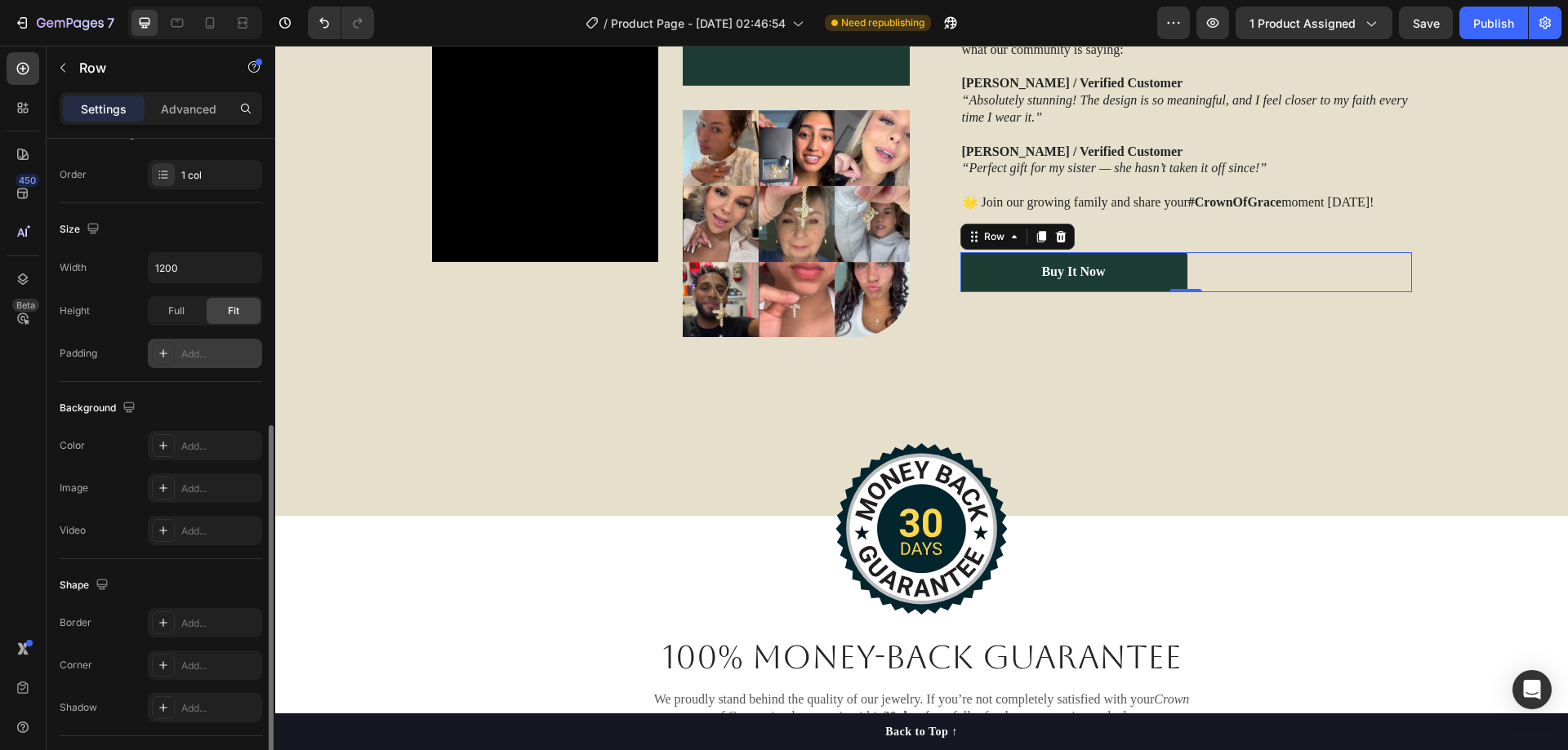
scroll to position [388, 0]
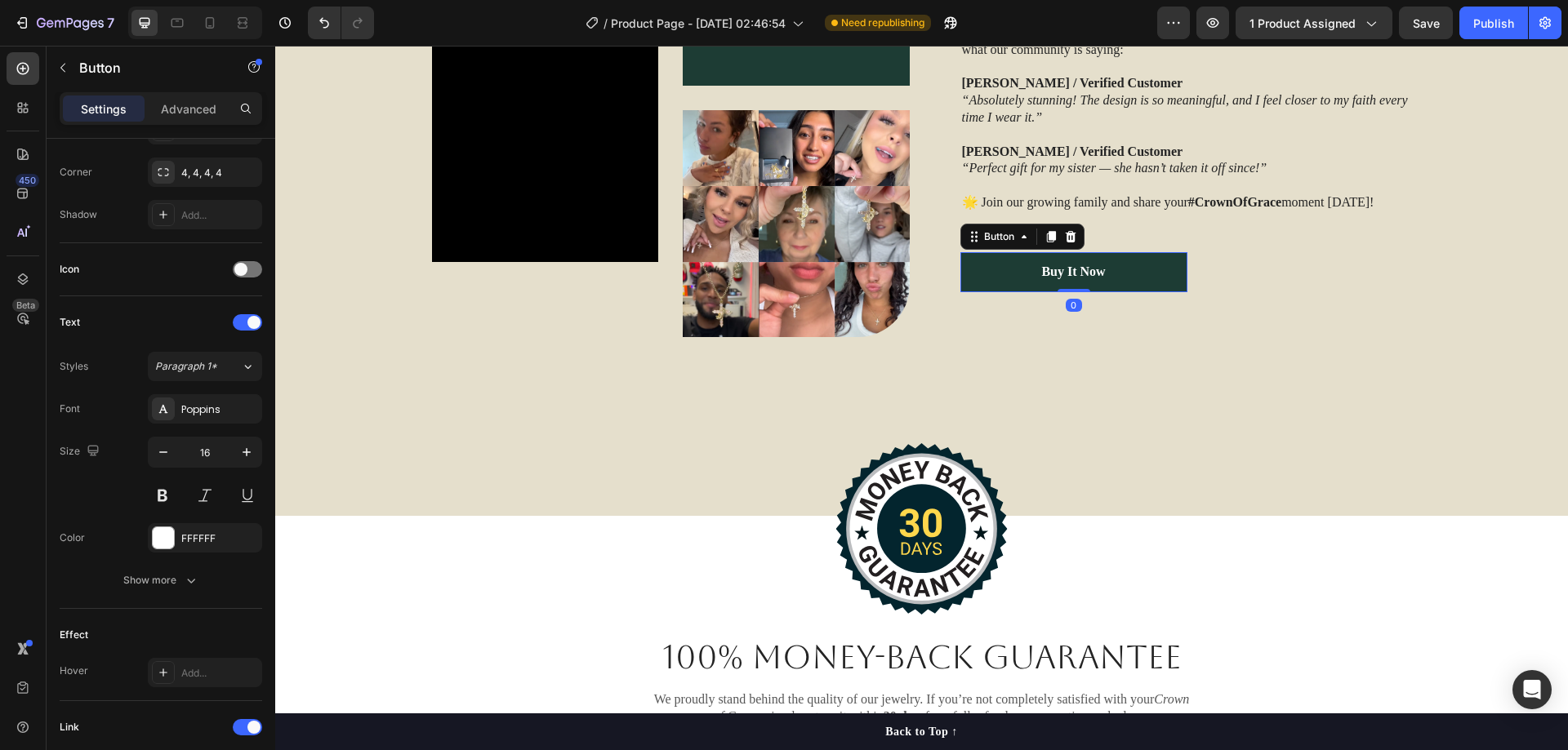
click at [1155, 281] on link "Buy It Now" at bounding box center [1074, 273] width 227 height 40
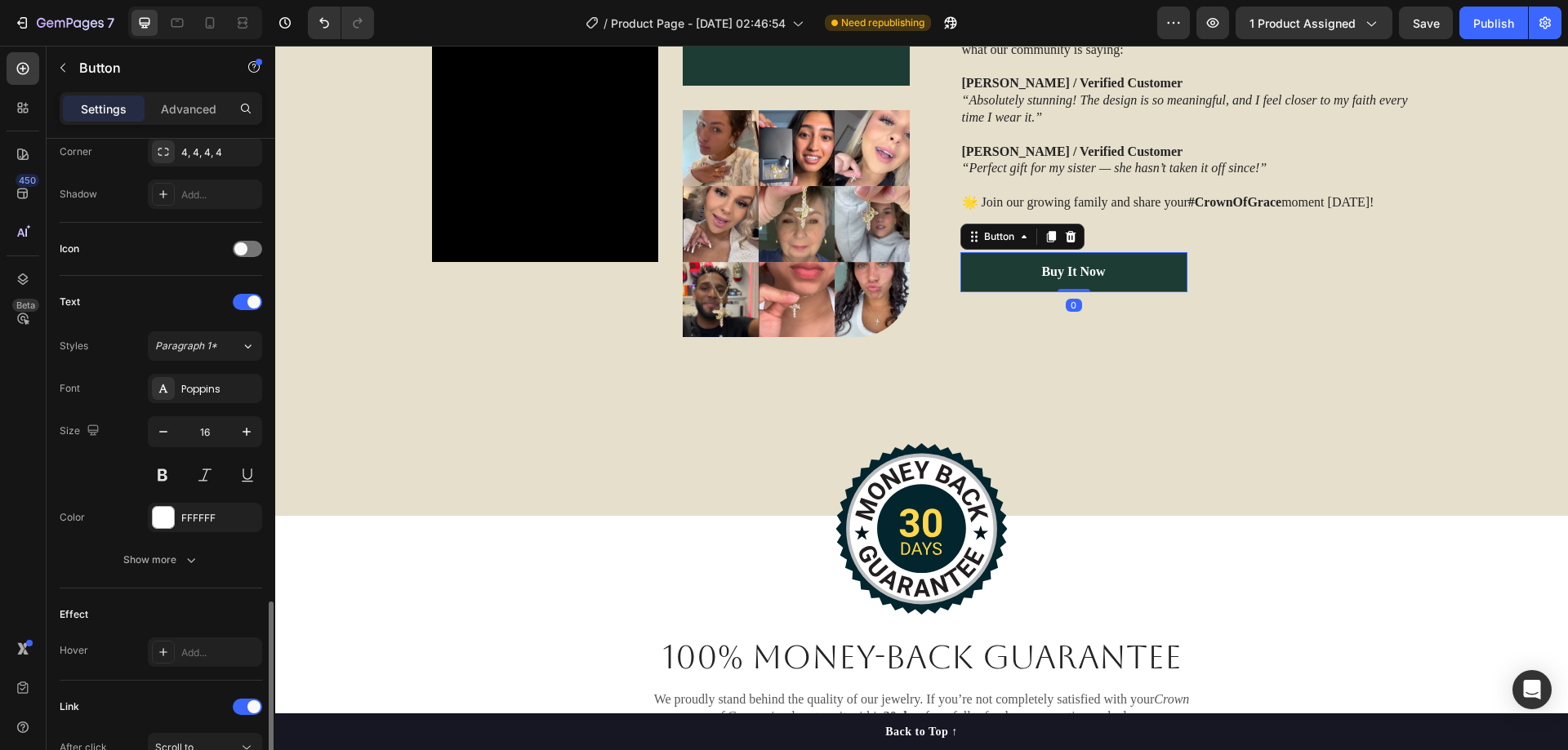
scroll to position [598, 0]
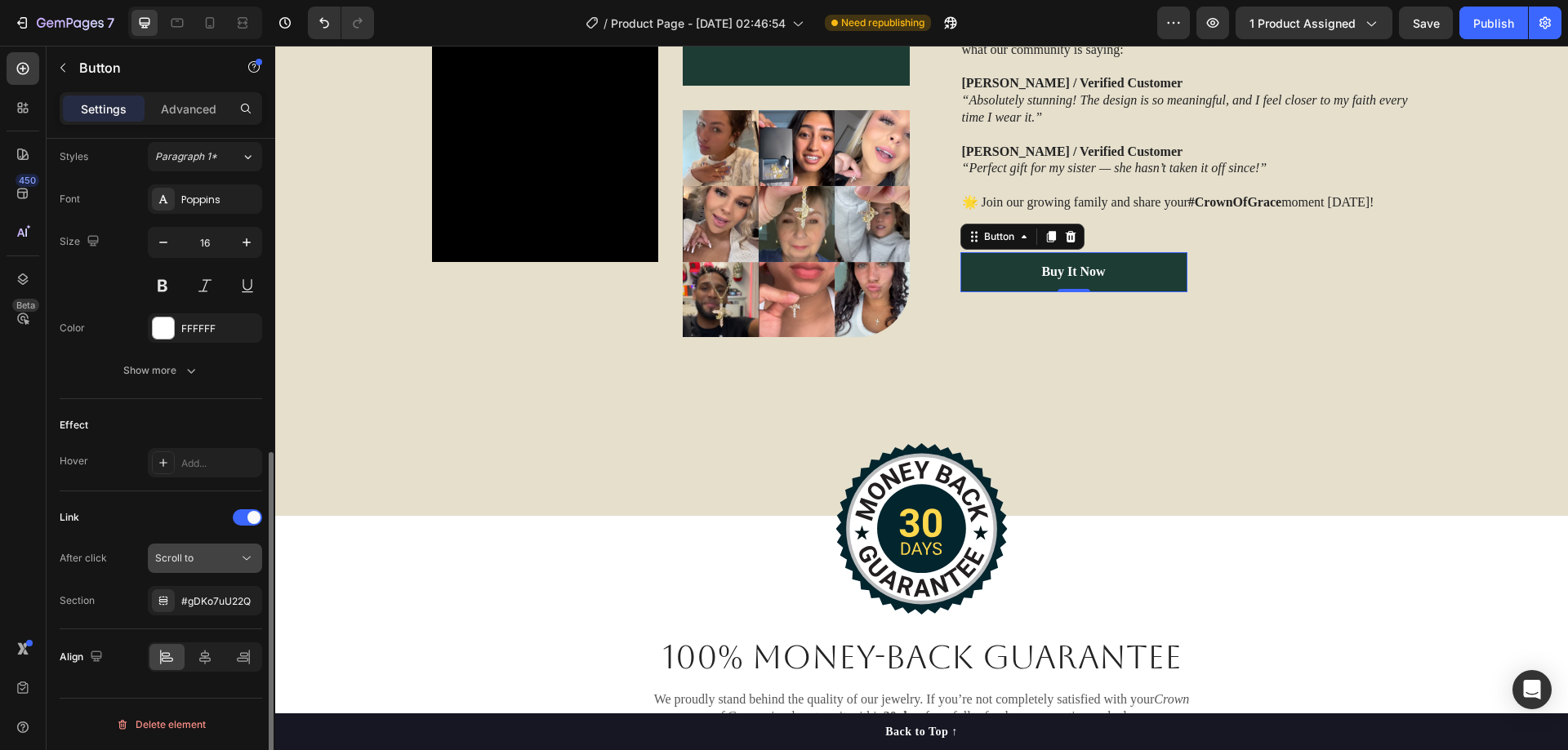
click at [206, 560] on div "Scroll to" at bounding box center [196, 558] width 83 height 15
click at [207, 560] on div "Scroll to" at bounding box center [196, 558] width 83 height 15
click at [206, 612] on div "#gDKo7uU22Q" at bounding box center [205, 601] width 115 height 30
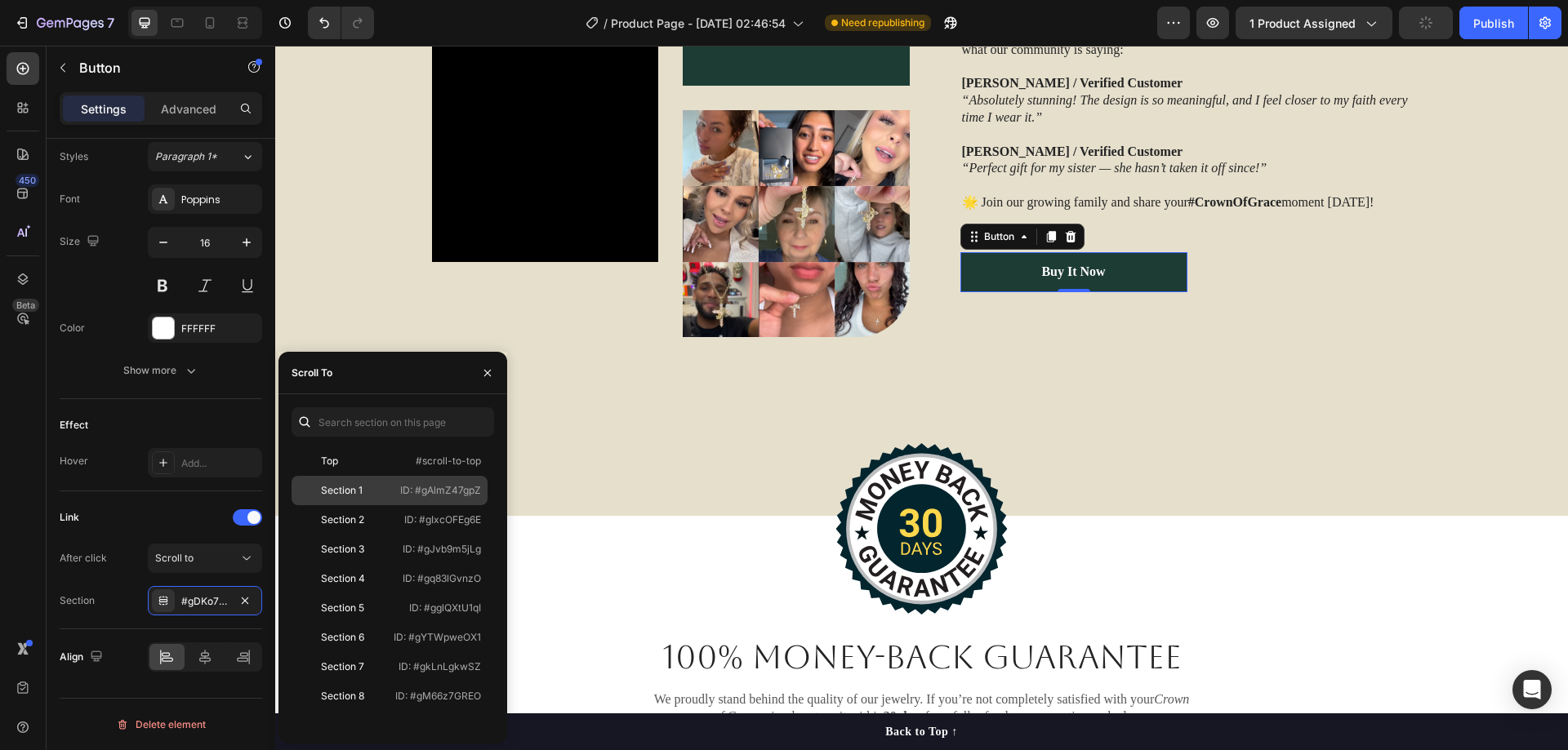
click at [336, 493] on div "Section 1" at bounding box center [342, 490] width 42 height 15
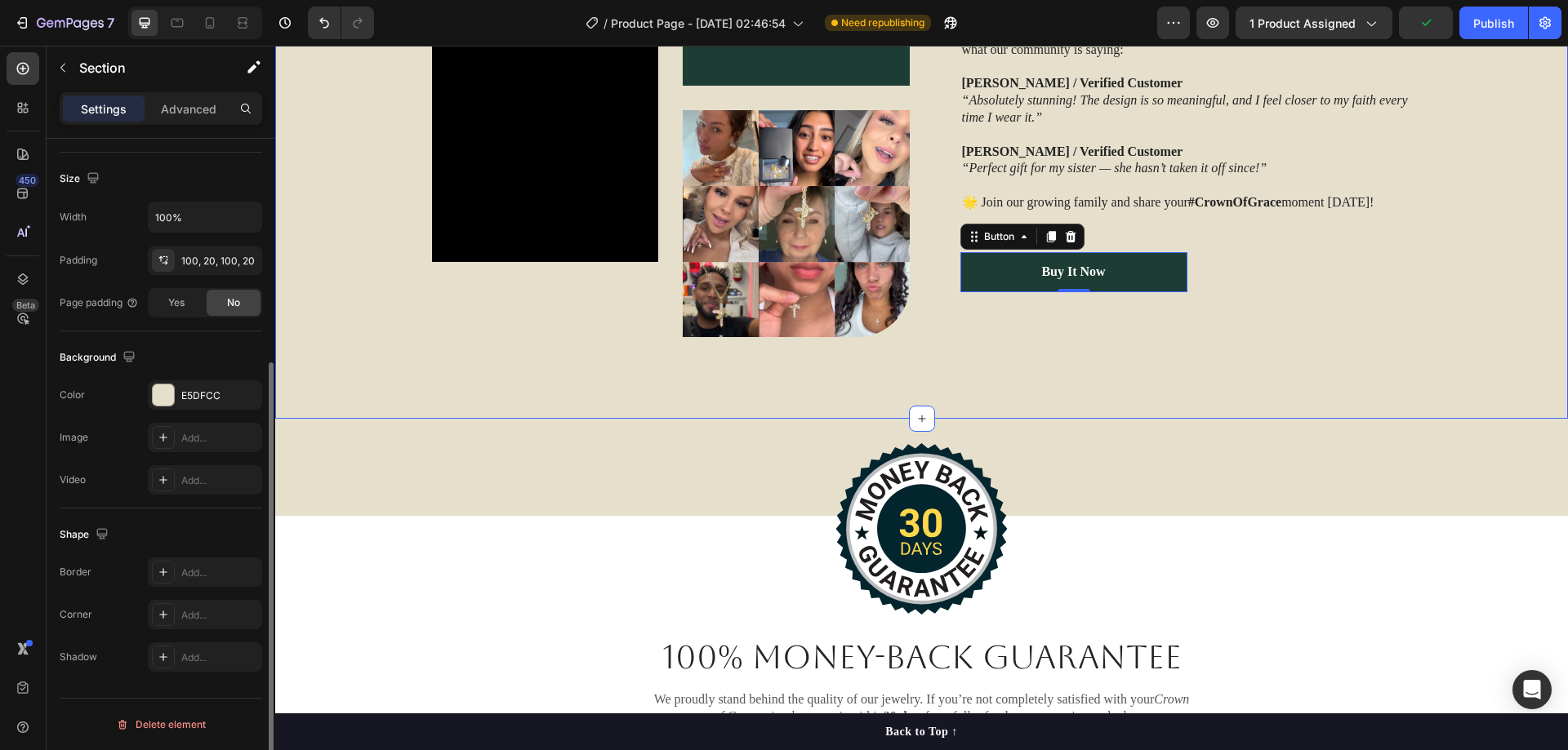
click at [1491, 233] on div "Video Image Image Row TRUSTED BY THOUSANDS OF HAPPY CUSTOMERS Heading Over 20,0…" at bounding box center [921, 98] width 1260 height 477
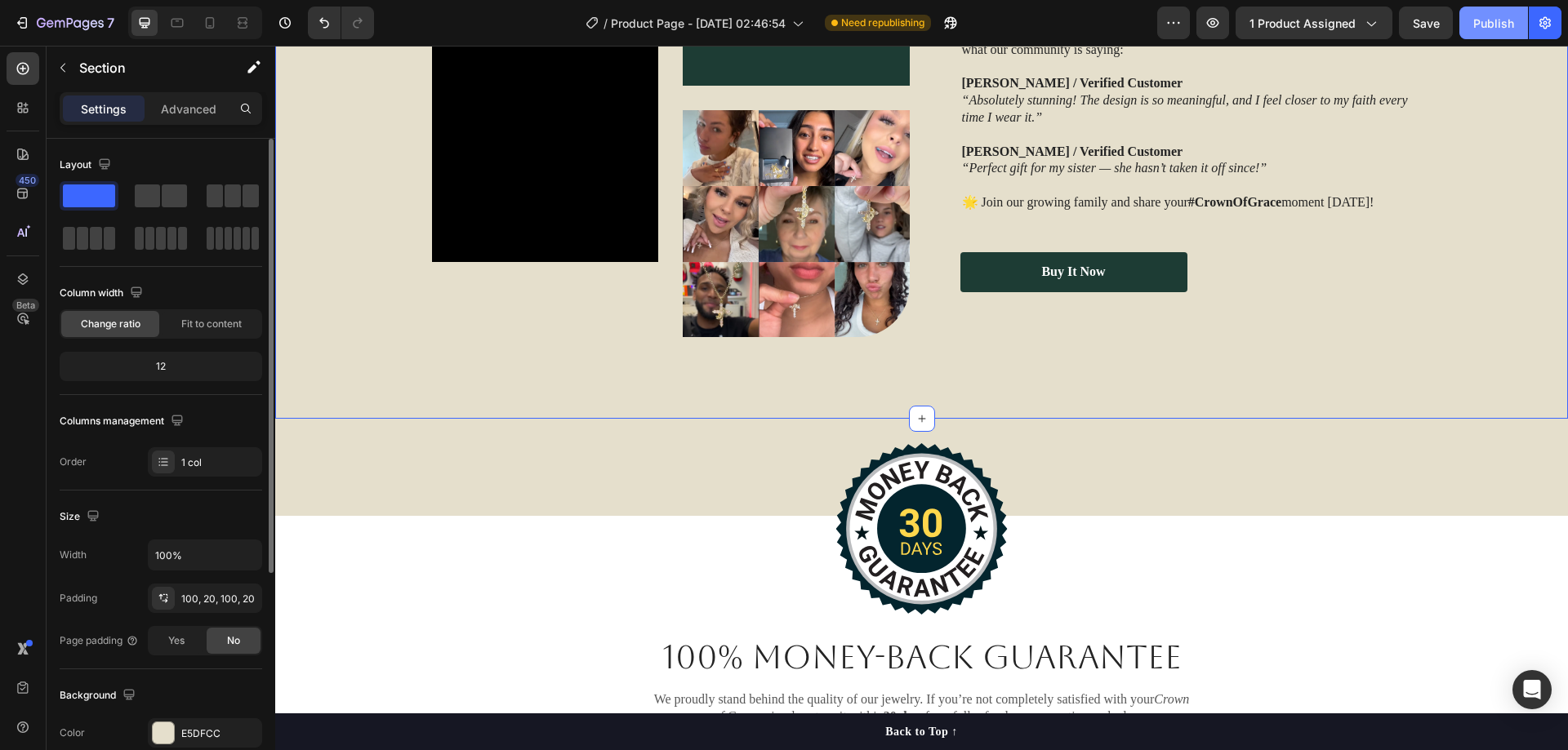
click at [1501, 23] on div "Publish" at bounding box center [1494, 24] width 41 height 17
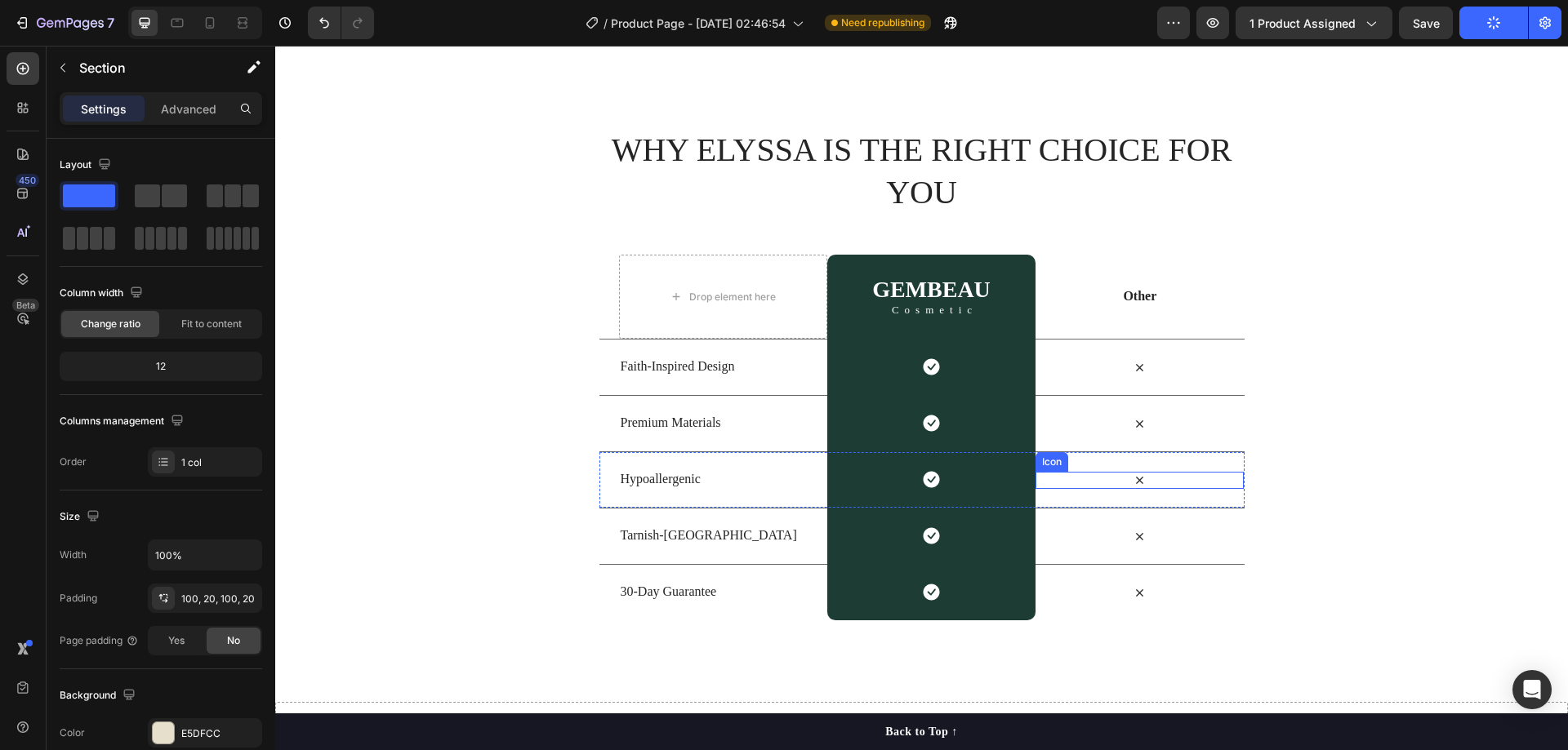
scroll to position [3874, 0]
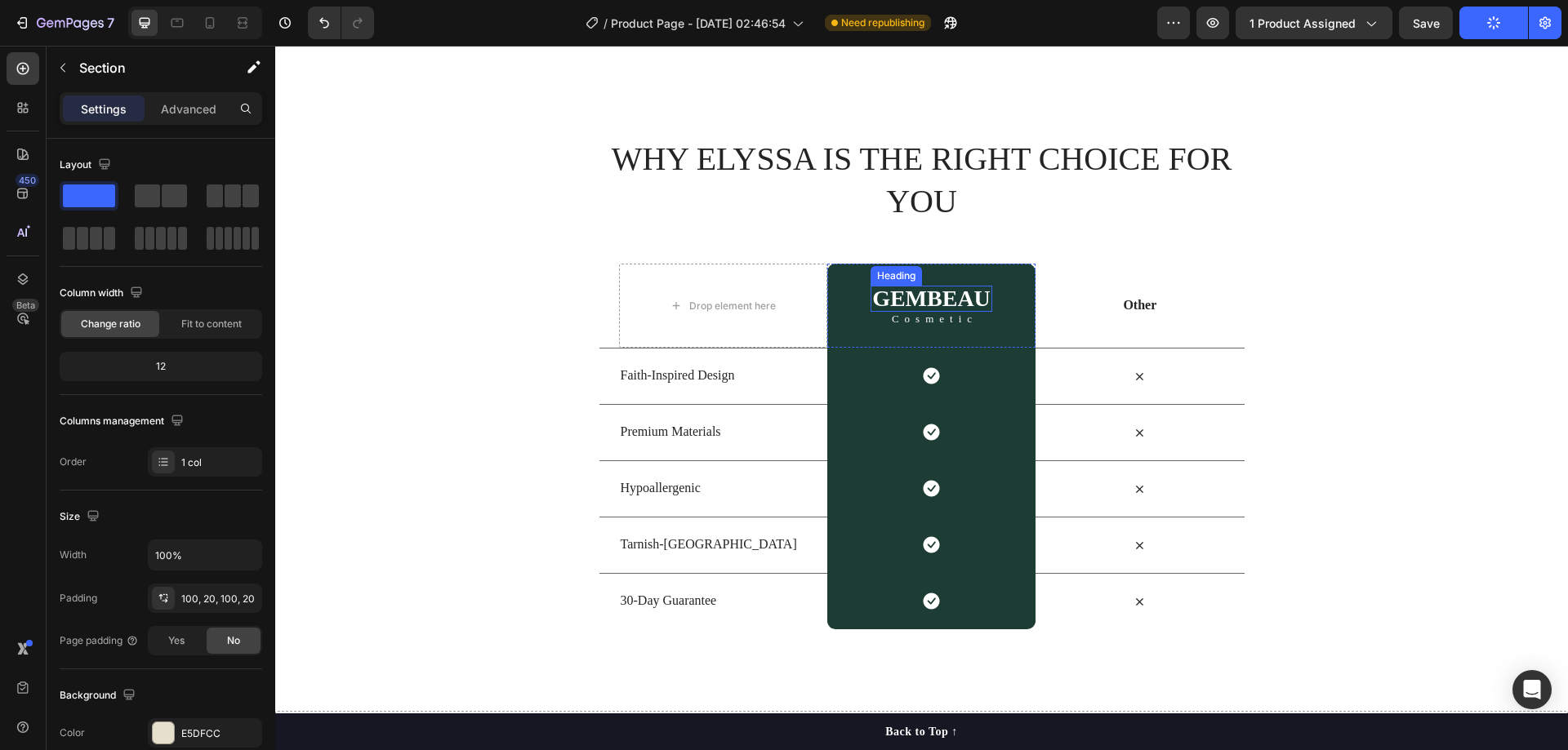
click at [935, 301] on h2 "GEMBEAU" at bounding box center [931, 299] width 122 height 26
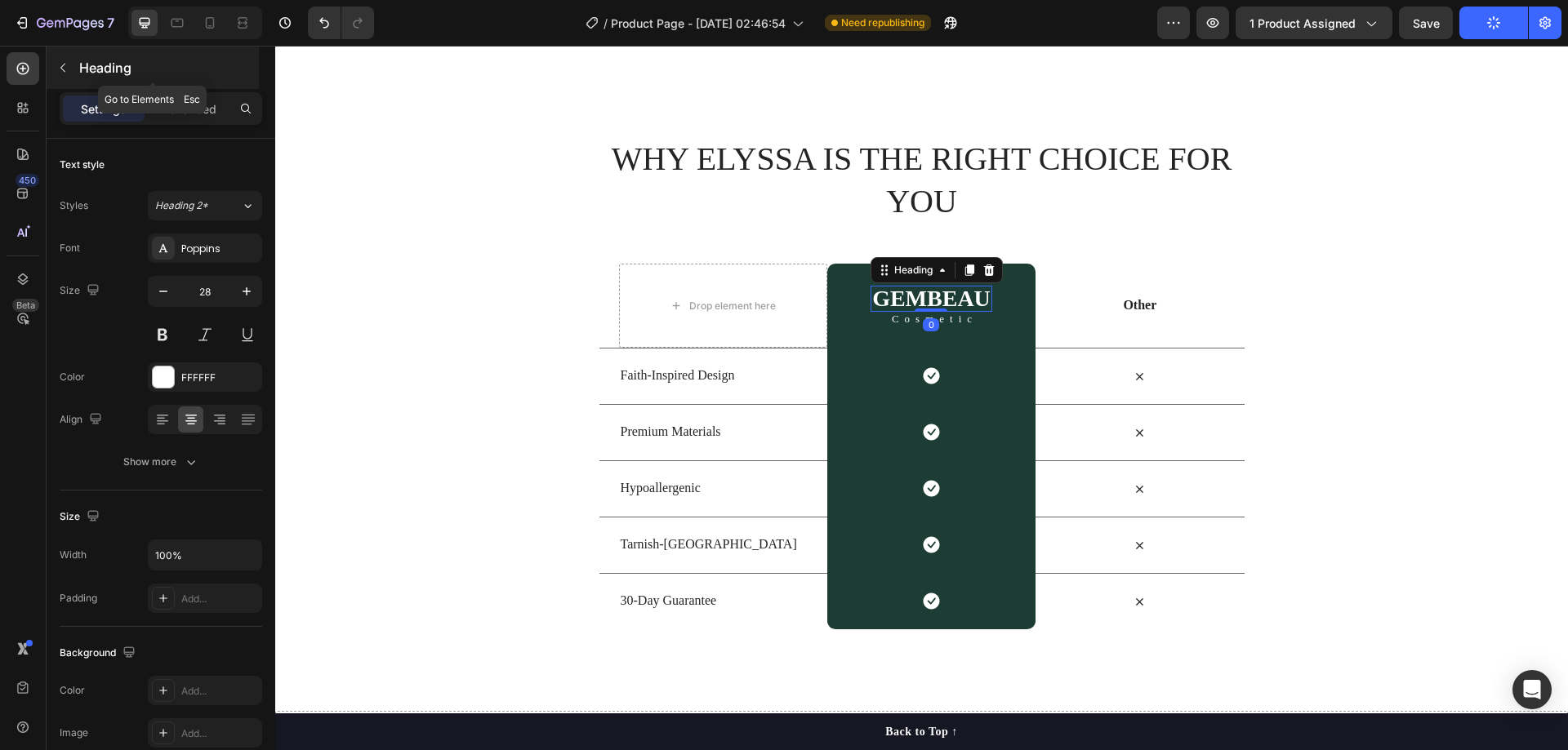
click at [73, 70] on button "button" at bounding box center [63, 68] width 26 height 26
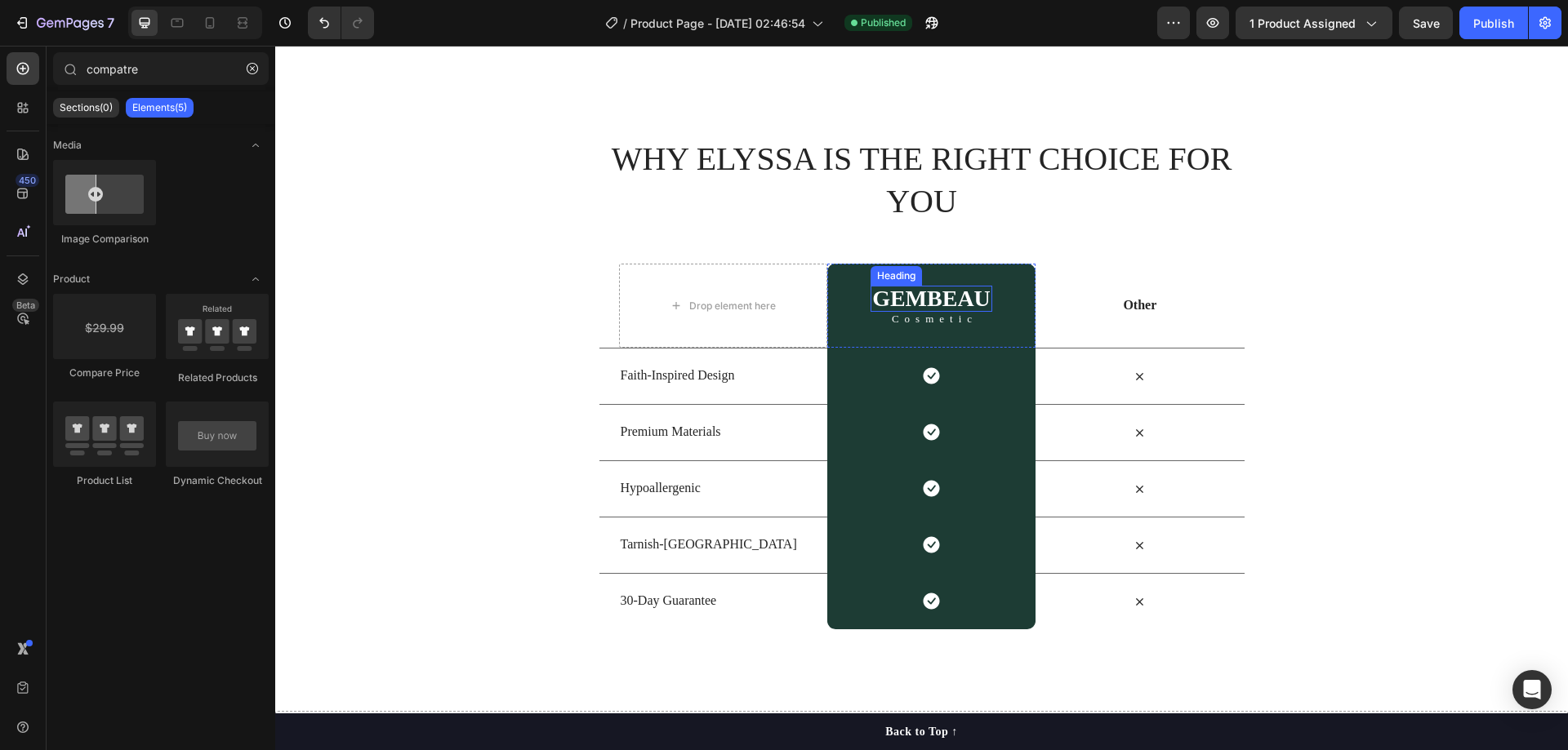
click at [903, 295] on h2 "GEMBEAU" at bounding box center [931, 299] width 122 height 26
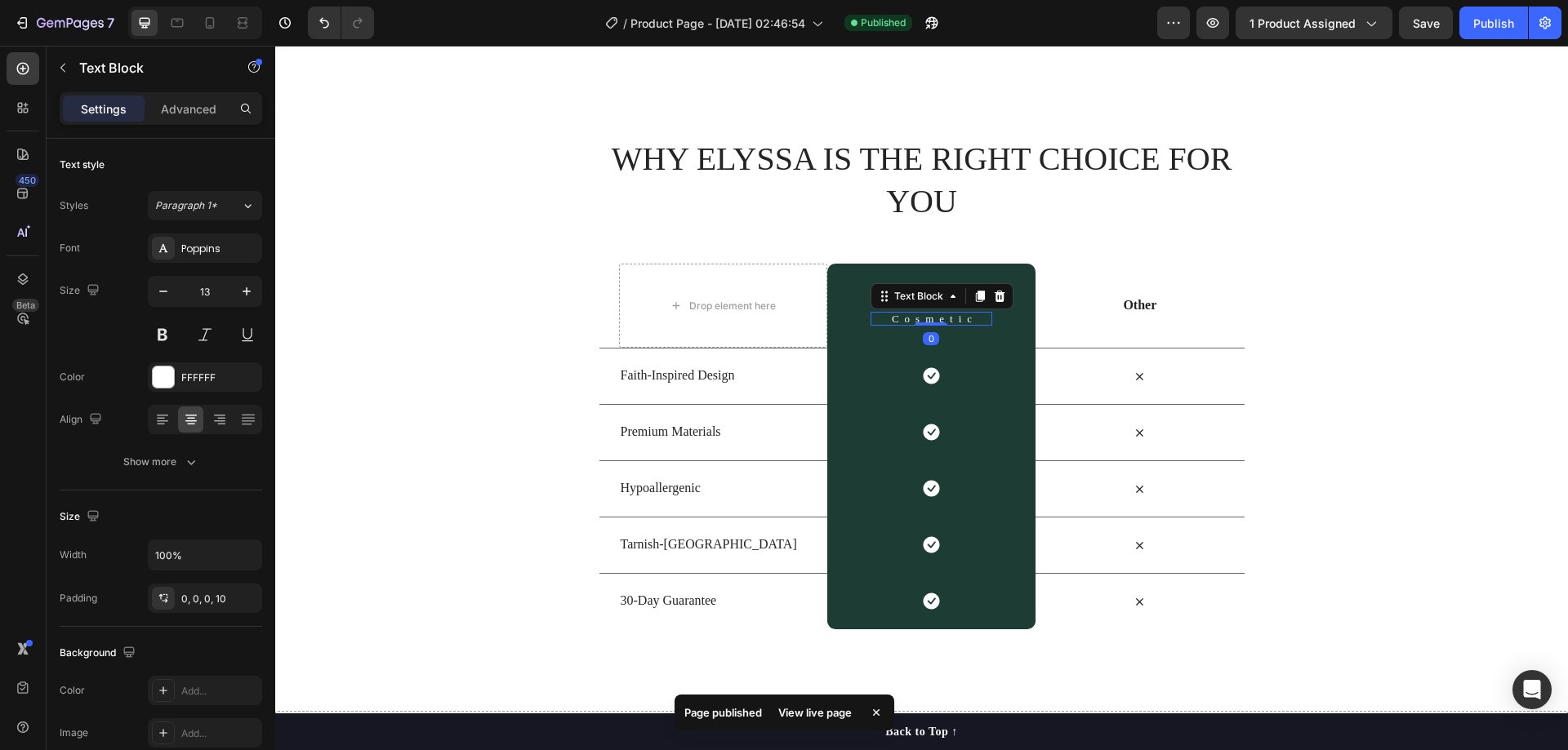
click at [898, 316] on p "Cosmetic" at bounding box center [935, 319] width 112 height 10
click at [995, 296] on icon at bounding box center [1000, 295] width 10 height 11
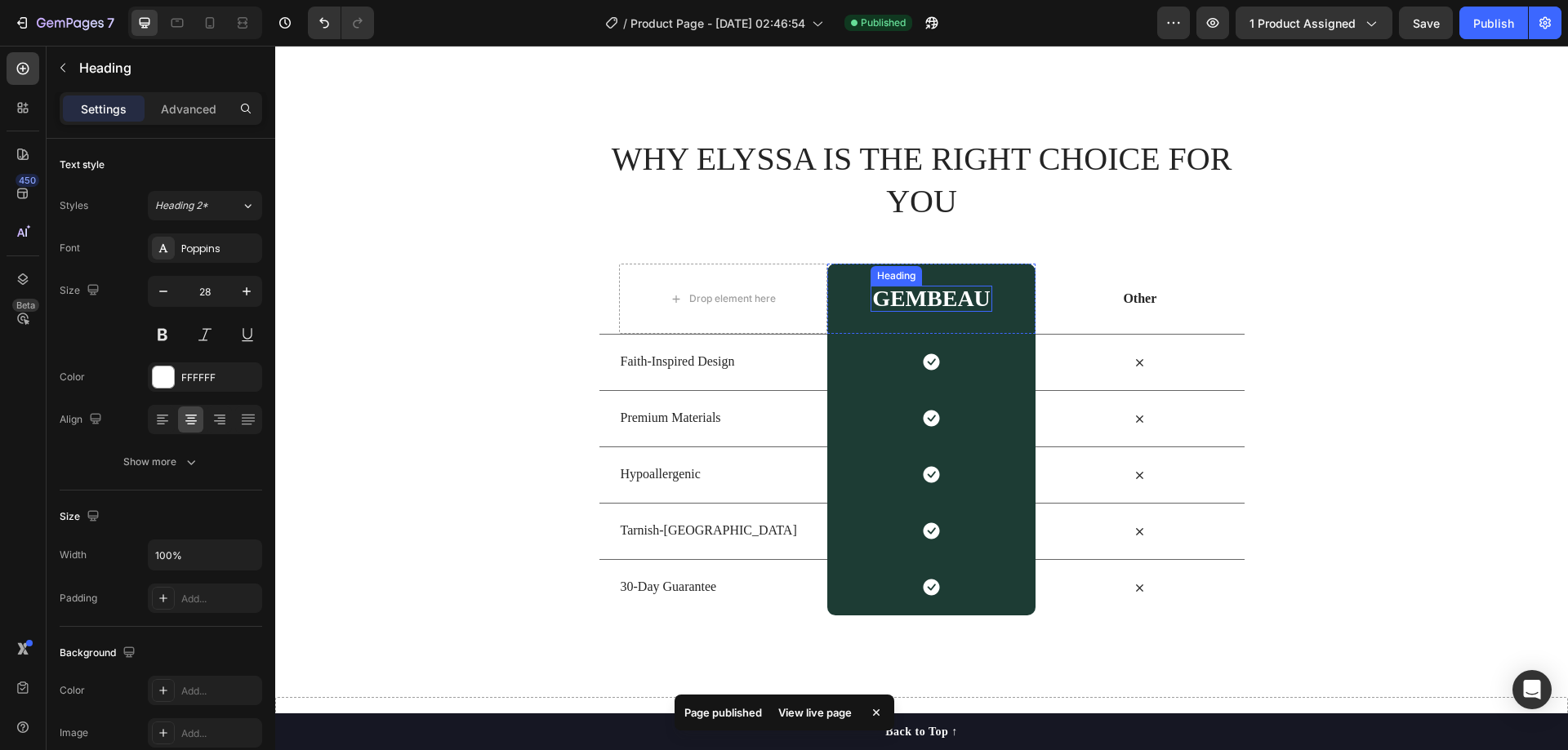
click at [933, 299] on h2 "GEMBEAU" at bounding box center [931, 299] width 122 height 26
click at [983, 267] on icon at bounding box center [989, 270] width 13 height 13
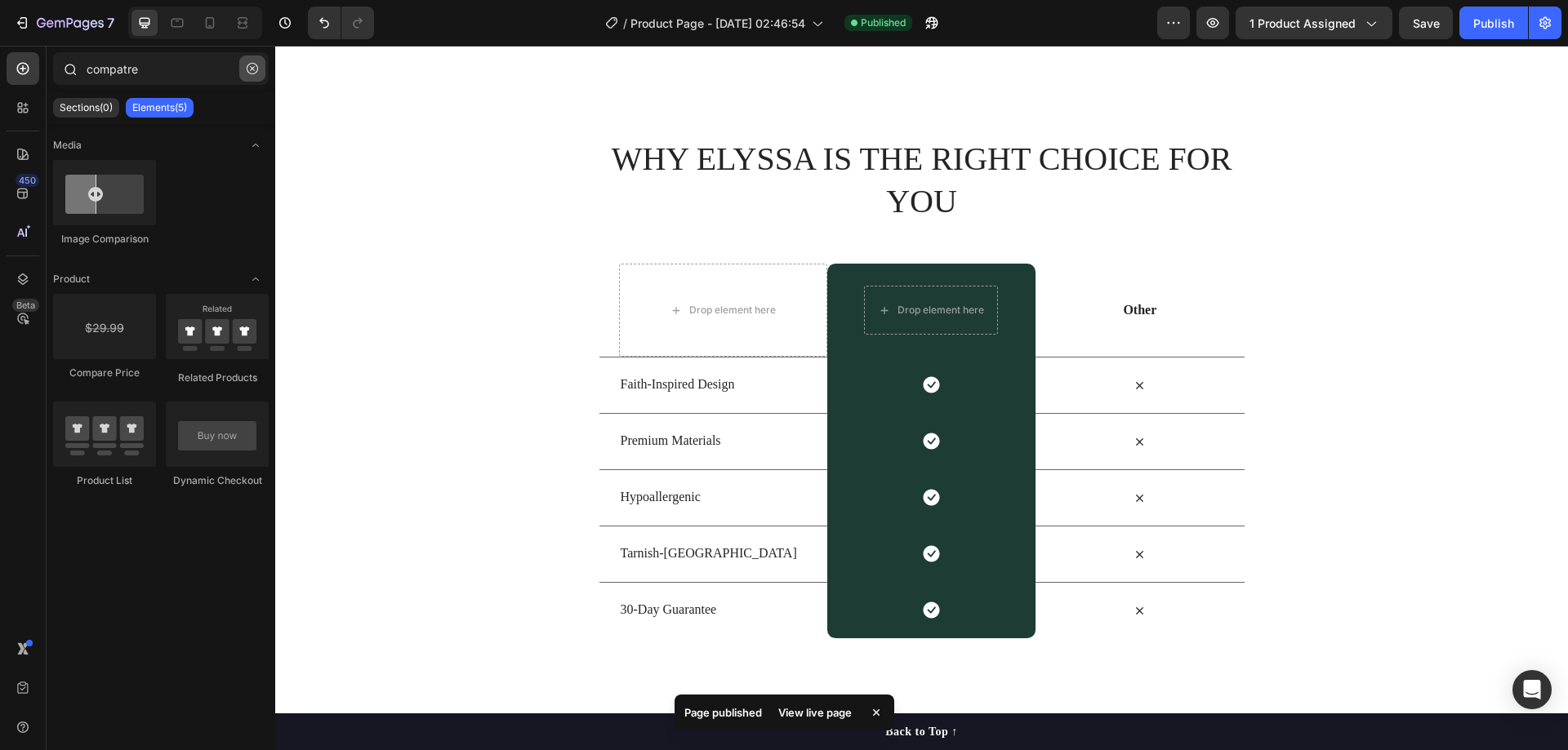
click at [256, 61] on button "button" at bounding box center [253, 69] width 26 height 26
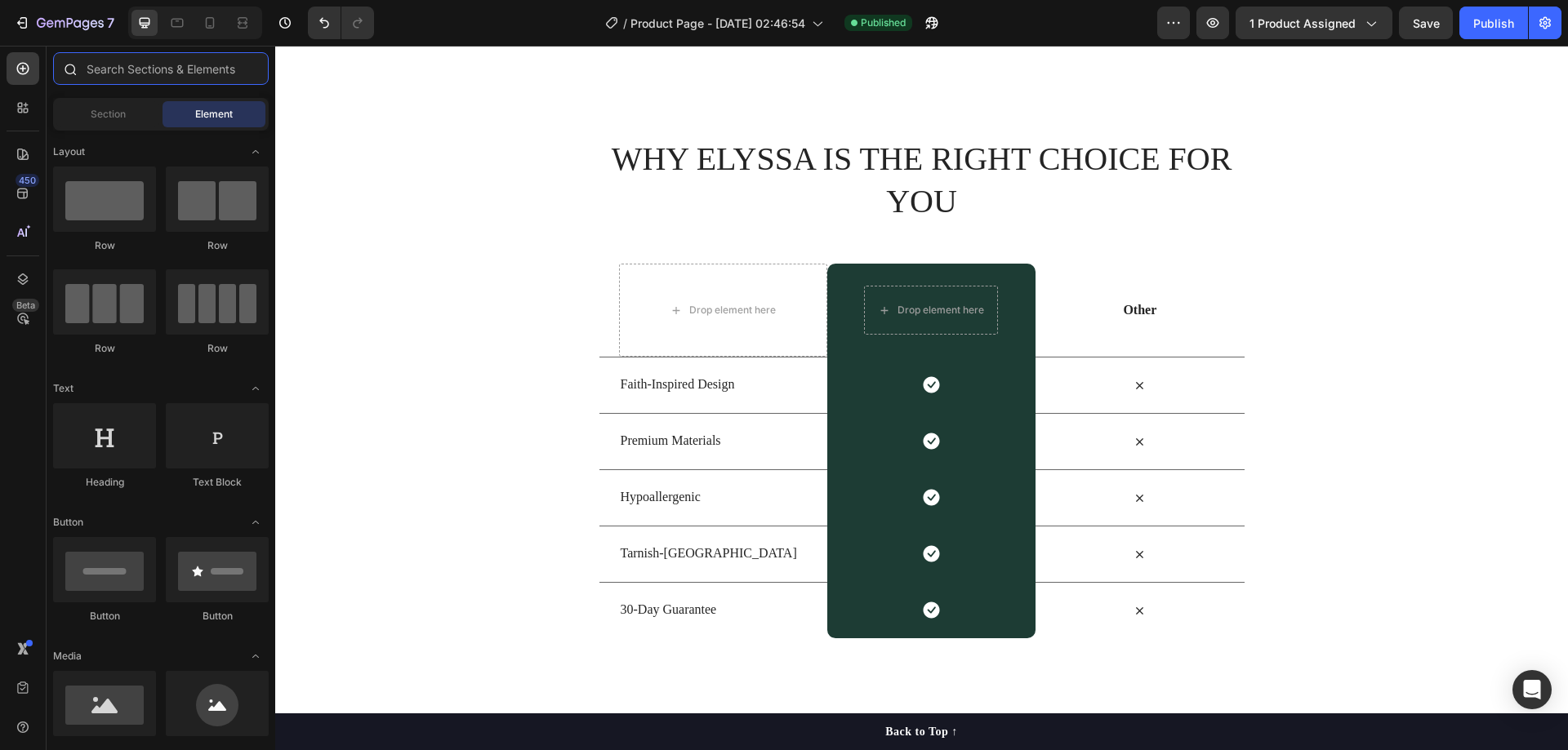
click at [157, 75] on input "text" at bounding box center [161, 68] width 216 height 32
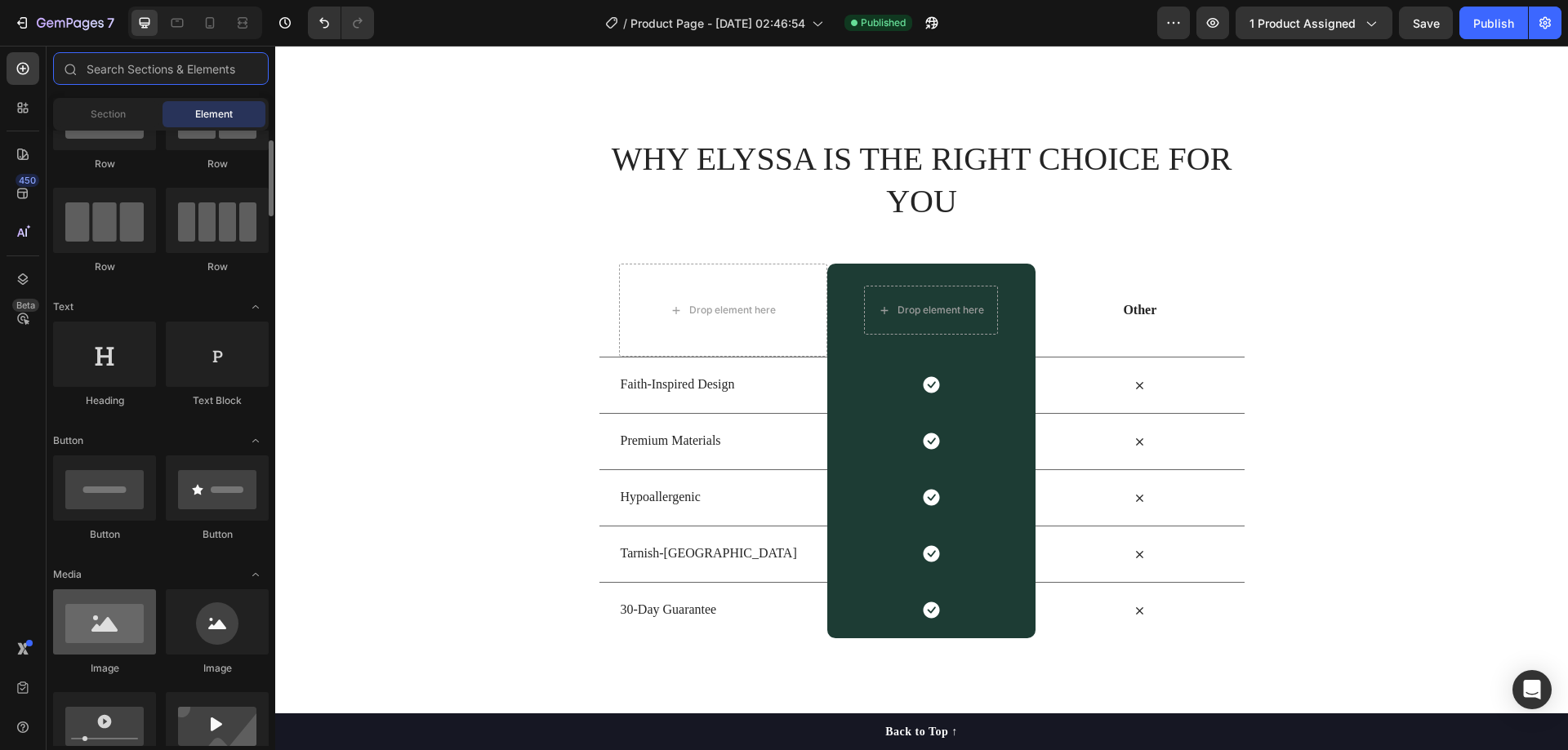
scroll to position [163, 0]
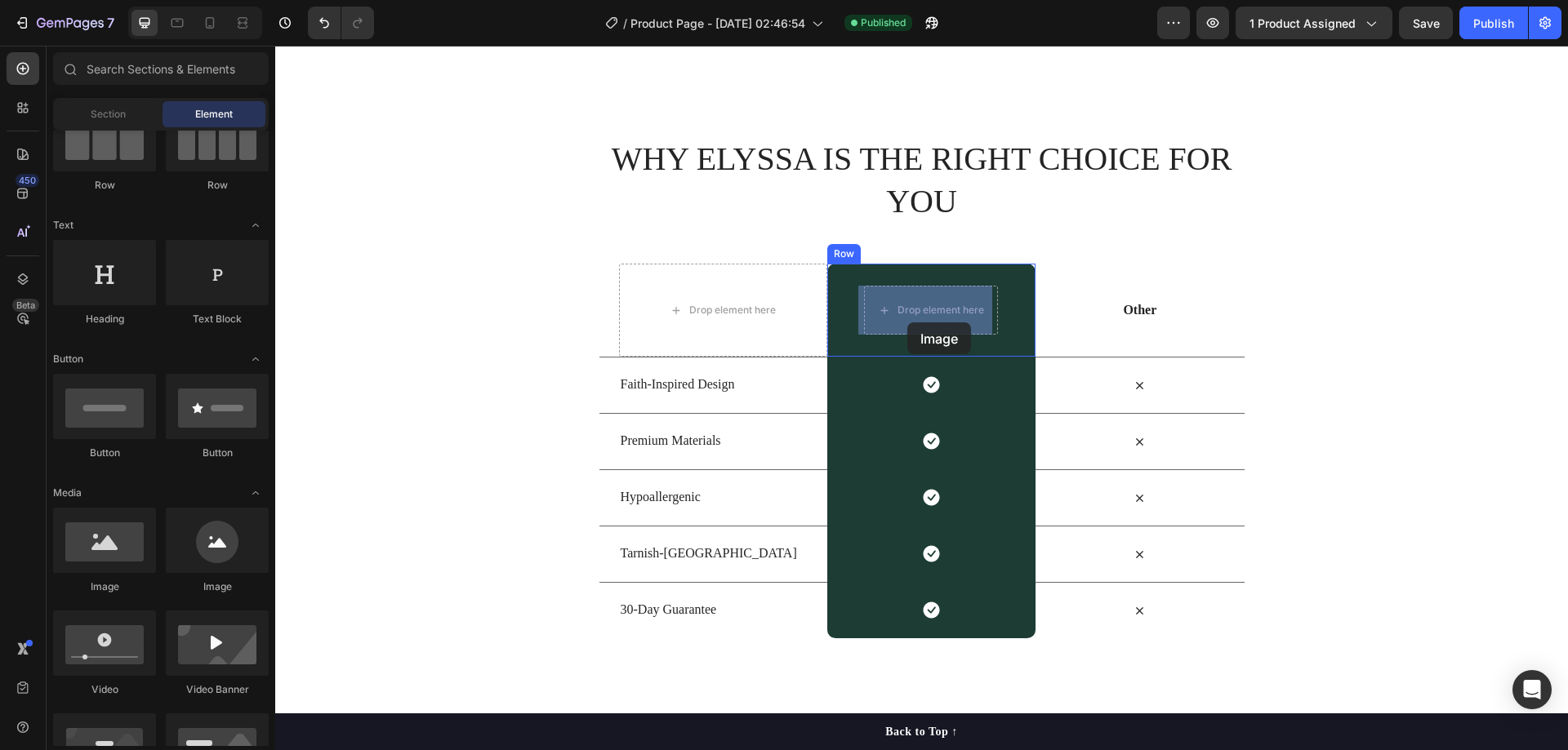
drag, startPoint x: 526, startPoint y: 594, endPoint x: 810, endPoint y: 389, distance: 350.3
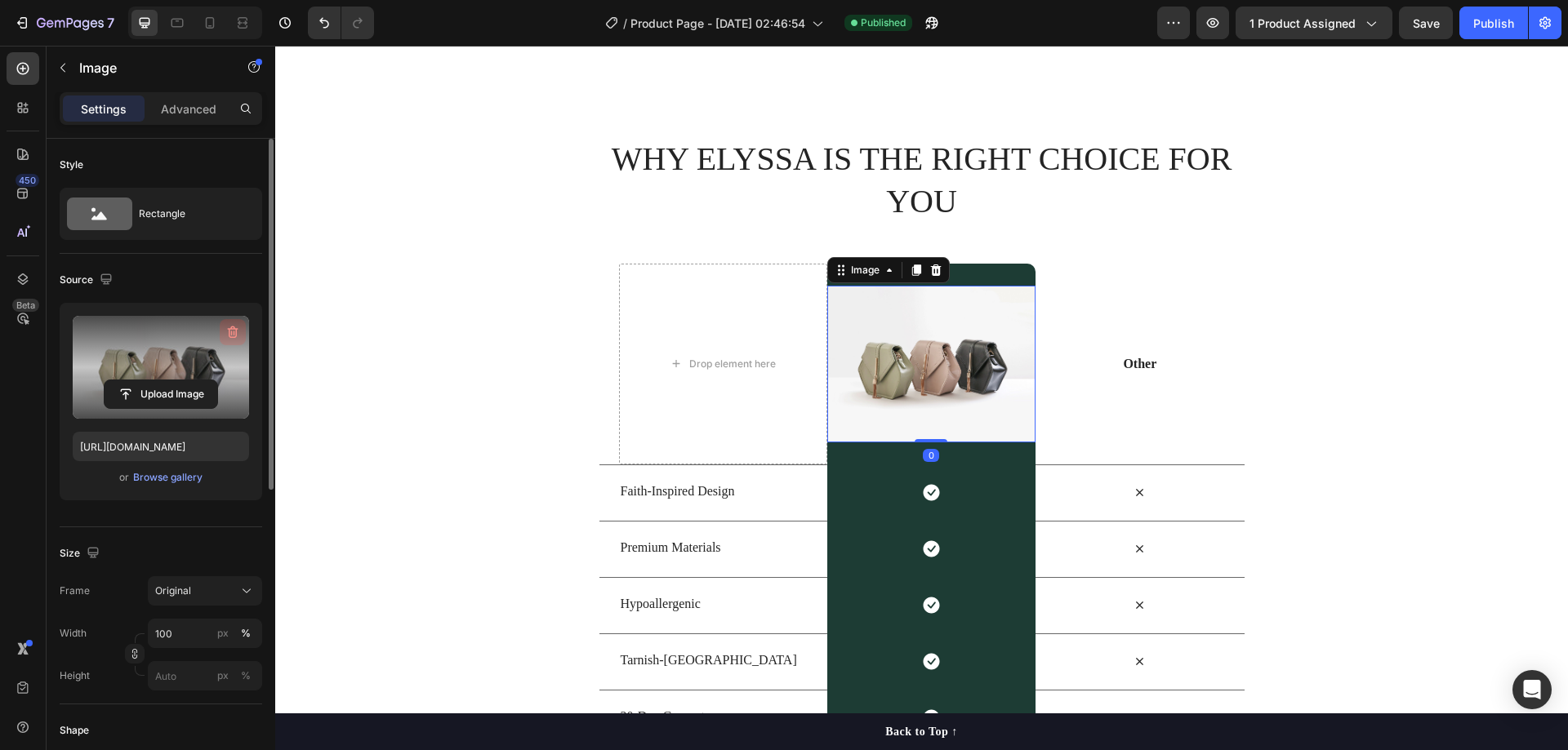
click at [236, 333] on icon "button" at bounding box center [233, 333] width 10 height 12
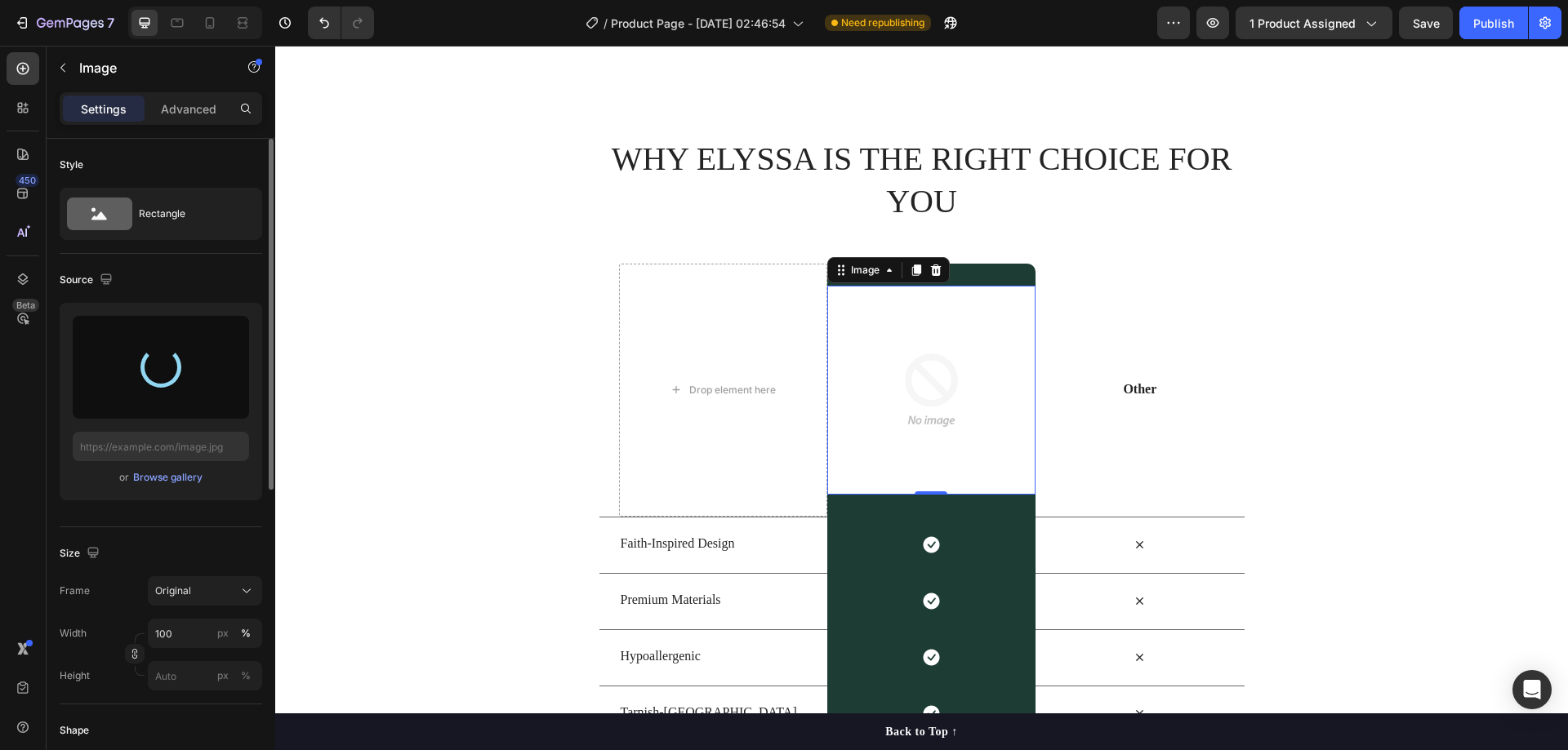
type input "https://cdn.shopify.com/s/files/1/0983/9565/2435/files/gempages_580694838337339…"
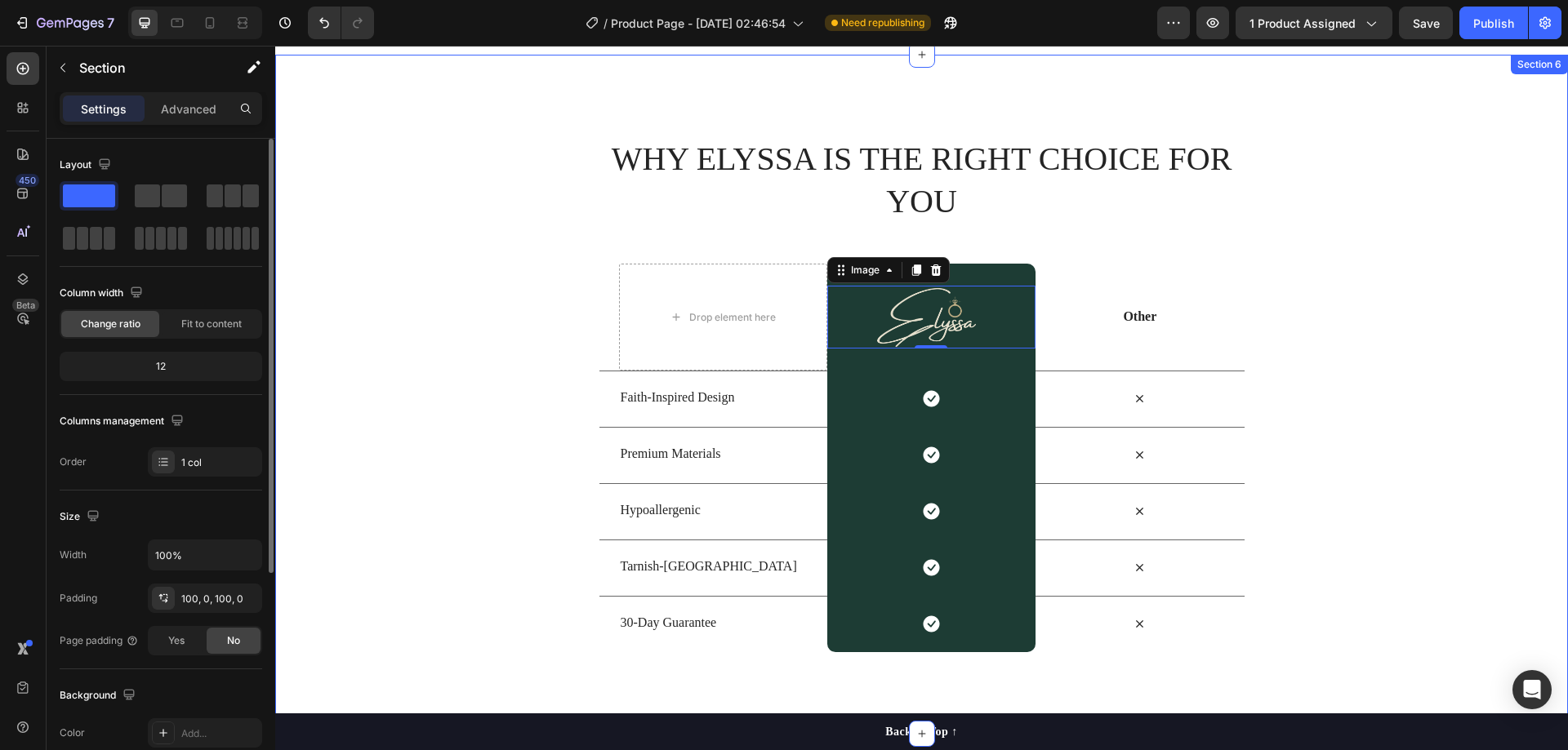
click at [1391, 224] on div "WHY ELYSSA IS THE RIGHT CHOICE FOR YOU Heading Row Drop element here Image 0 Ro…" at bounding box center [922, 394] width 1293 height 516
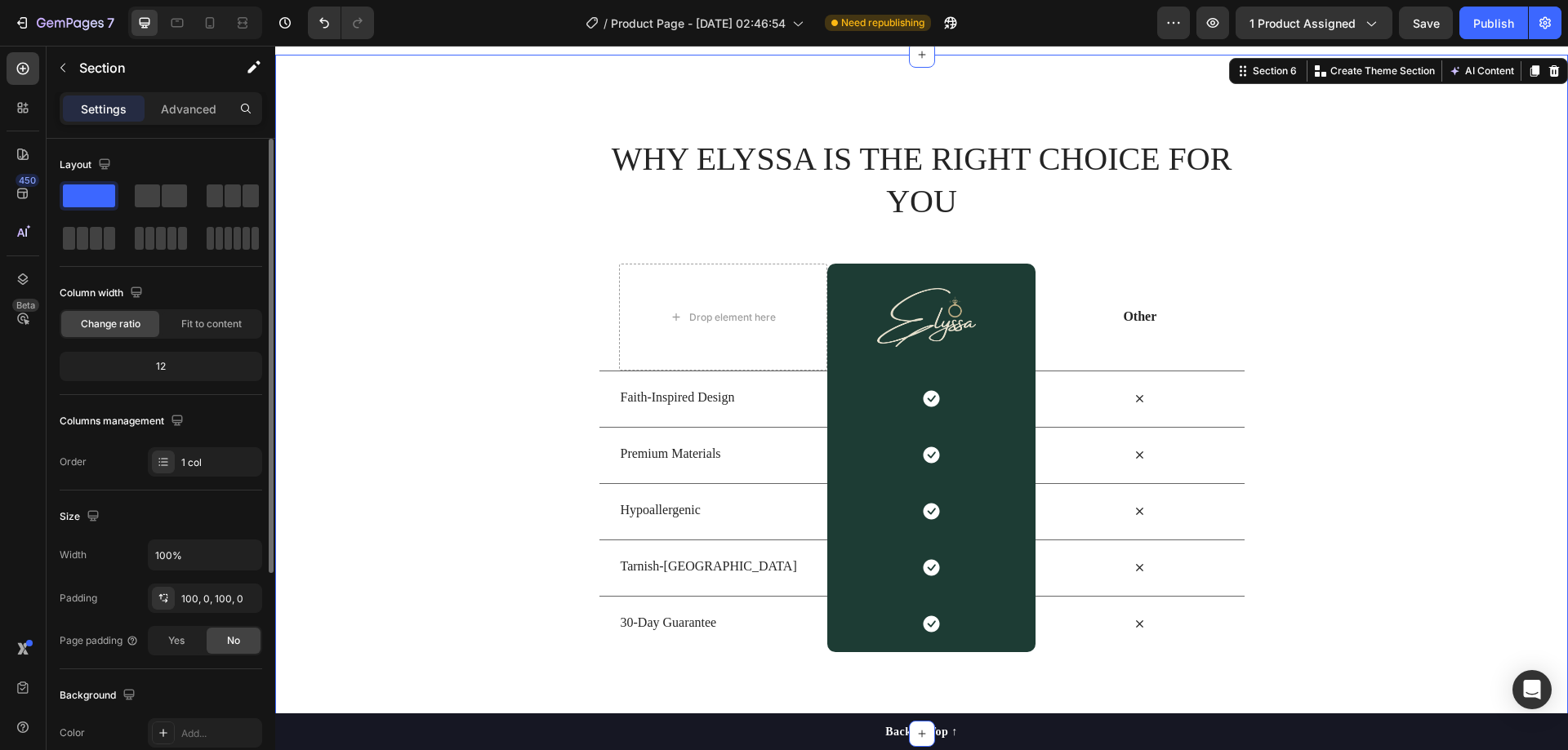
drag, startPoint x: 1509, startPoint y: 16, endPoint x: 1495, endPoint y: 45, distance: 32.2
click at [1509, 17] on div "Publish" at bounding box center [1494, 24] width 41 height 17
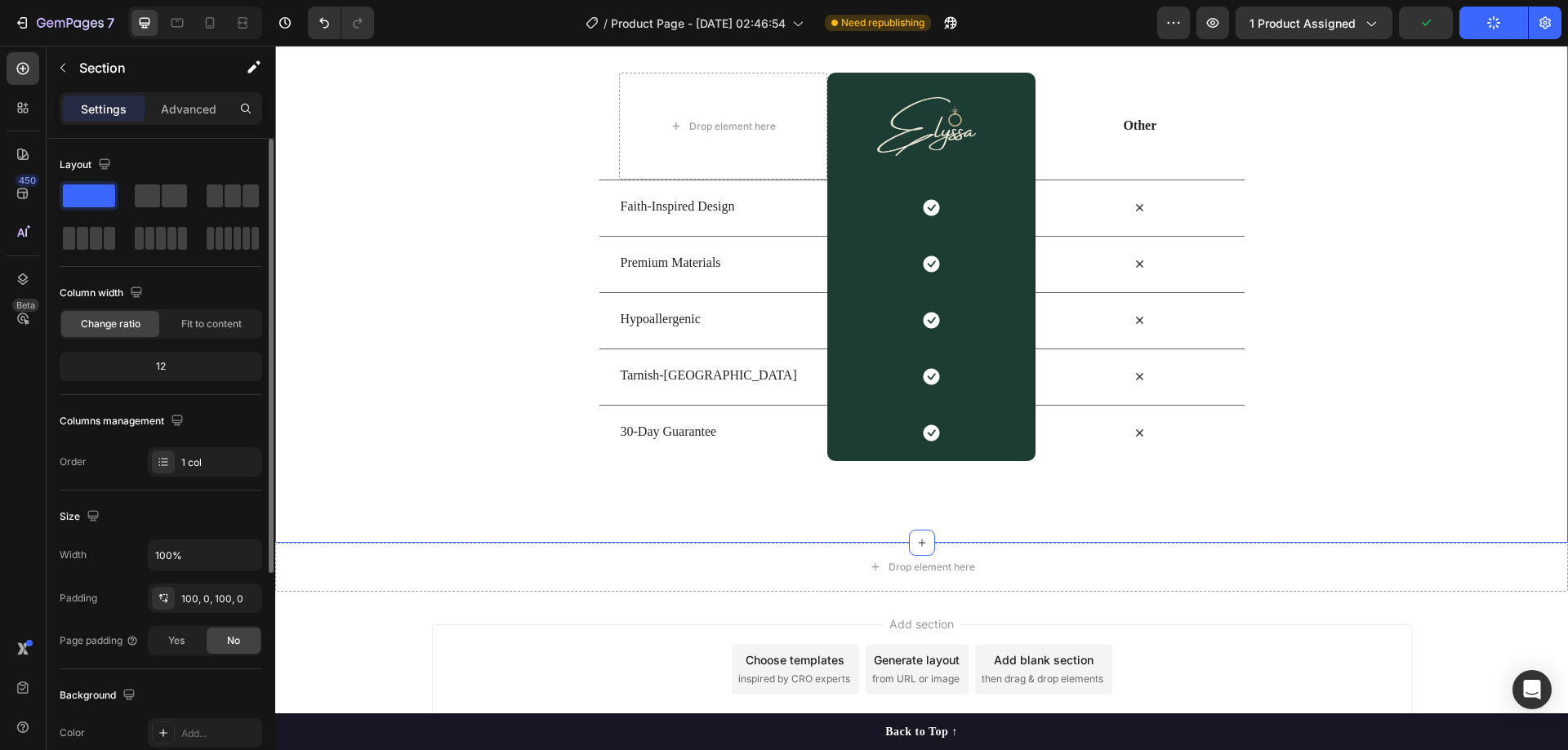
scroll to position [4059, 0]
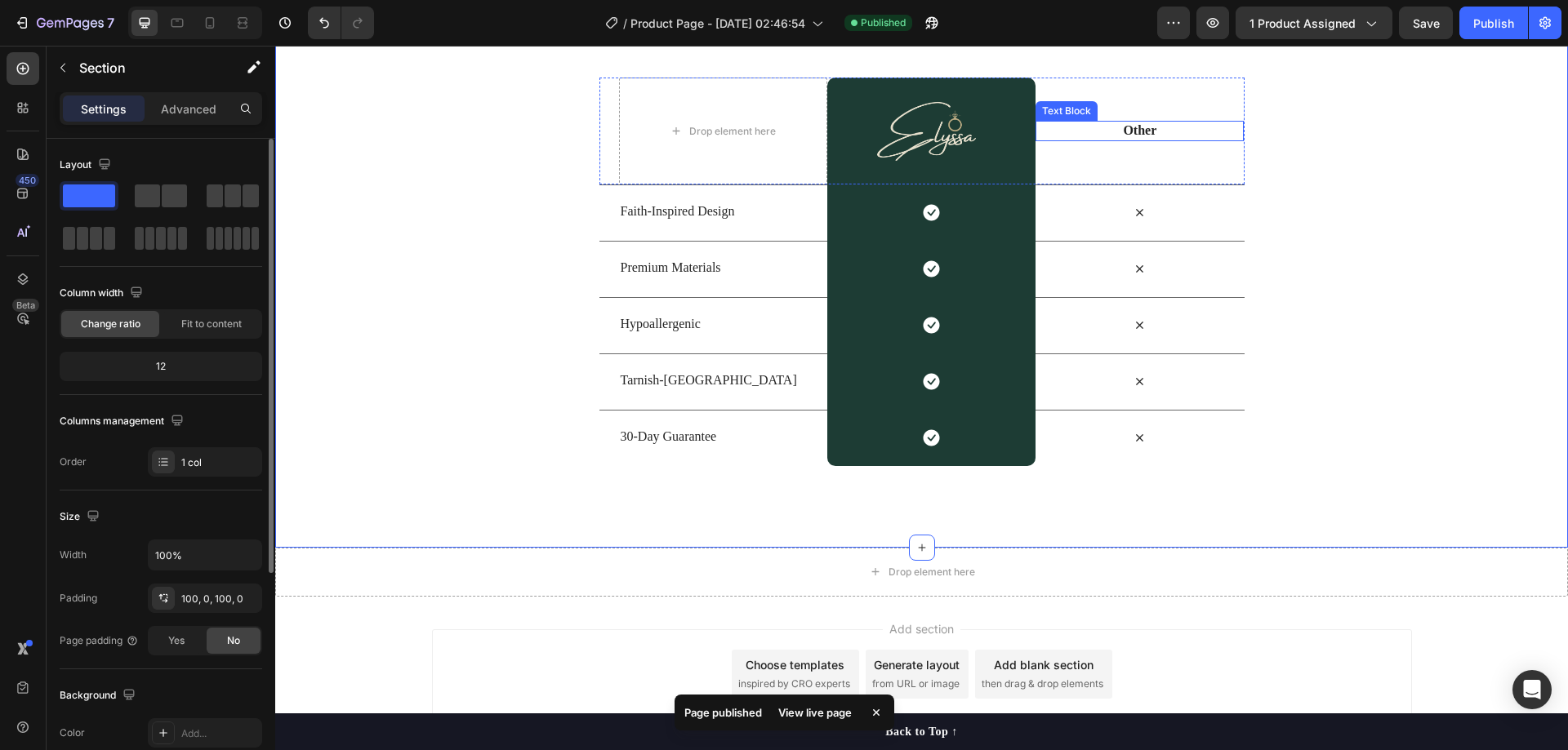
click at [1139, 133] on p "Other" at bounding box center [1139, 131] width 205 height 17
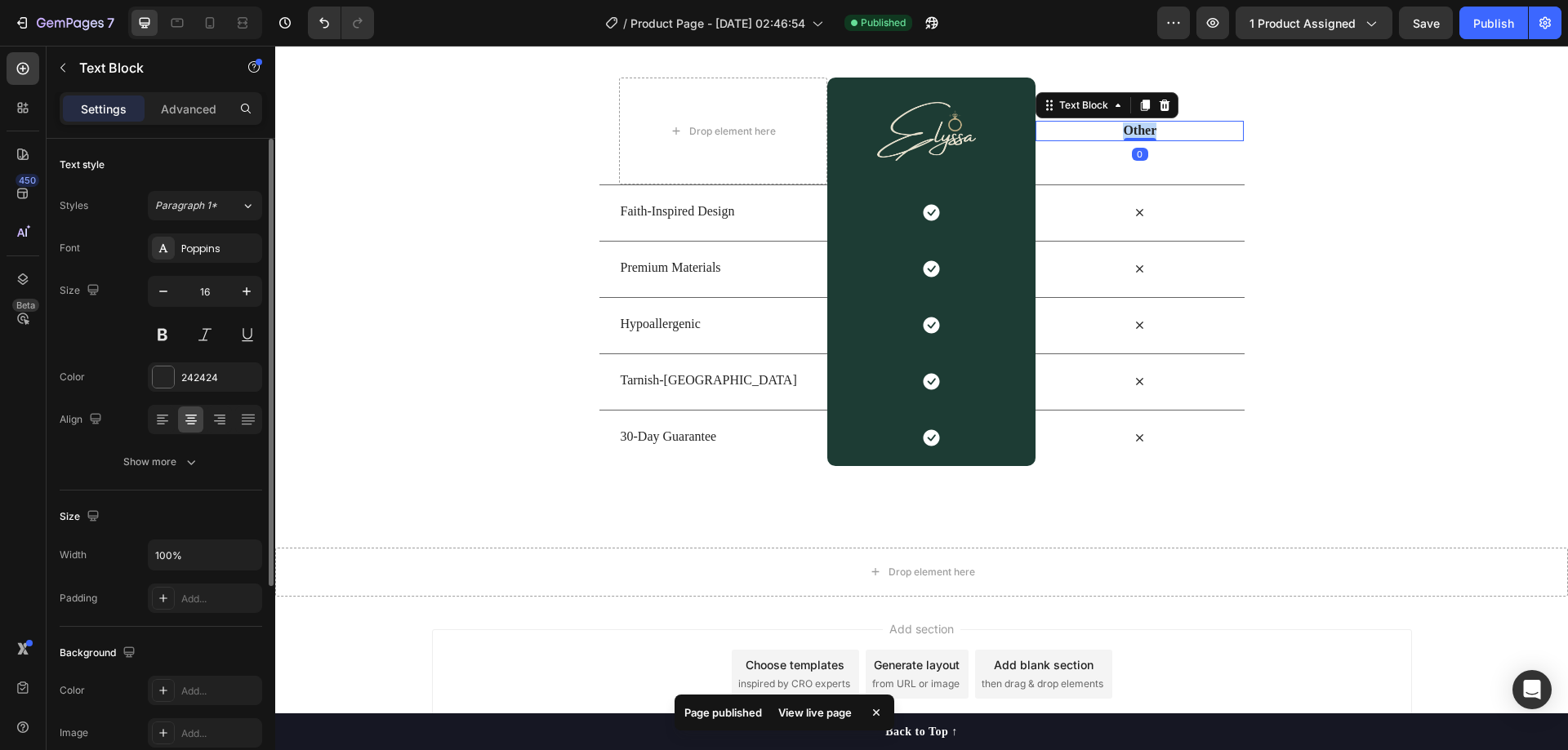
click at [1139, 133] on p "Other" at bounding box center [1139, 131] width 205 height 17
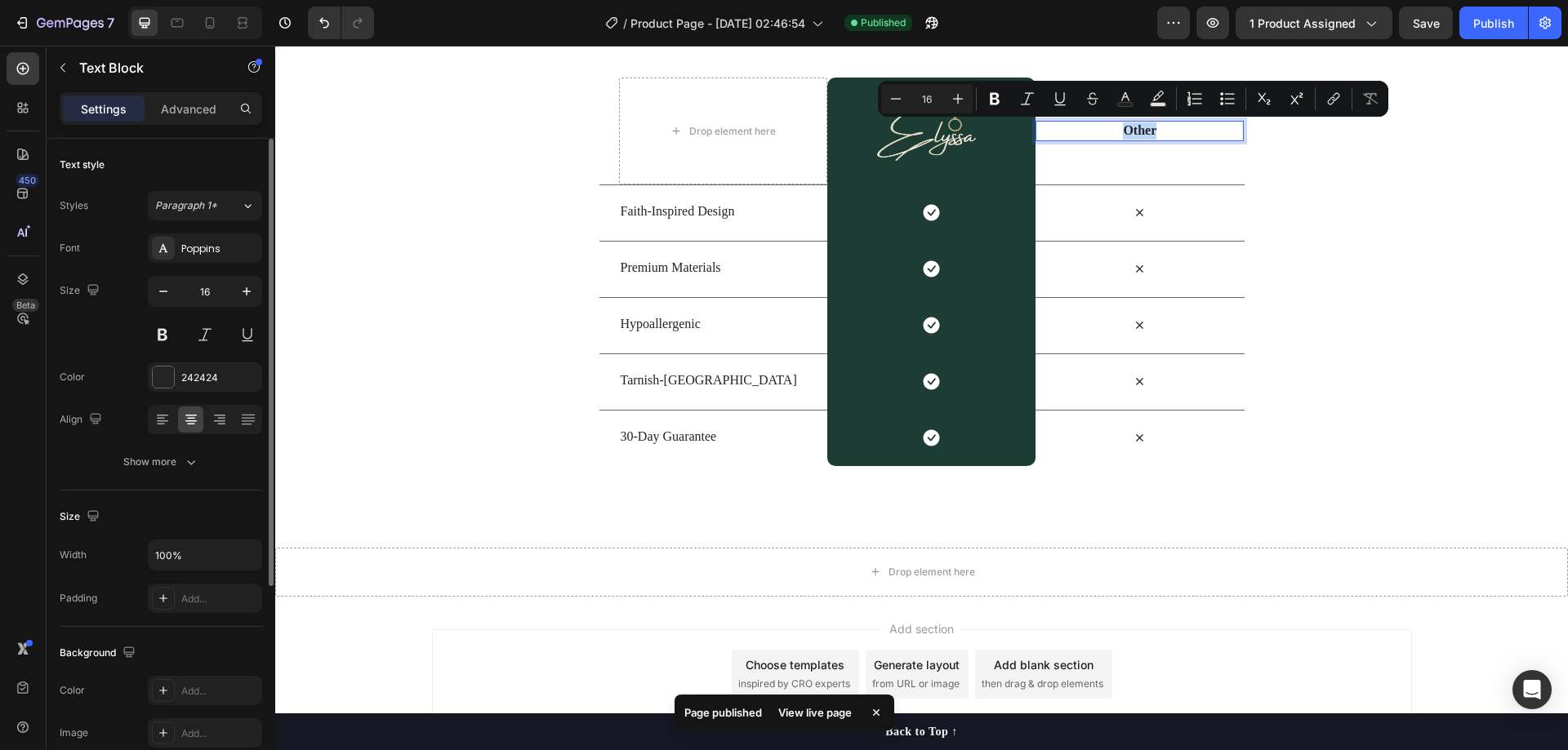
click at [1160, 129] on p "Other" at bounding box center [1139, 131] width 205 height 17
click at [1146, 134] on p "Other" at bounding box center [1139, 131] width 205 height 17
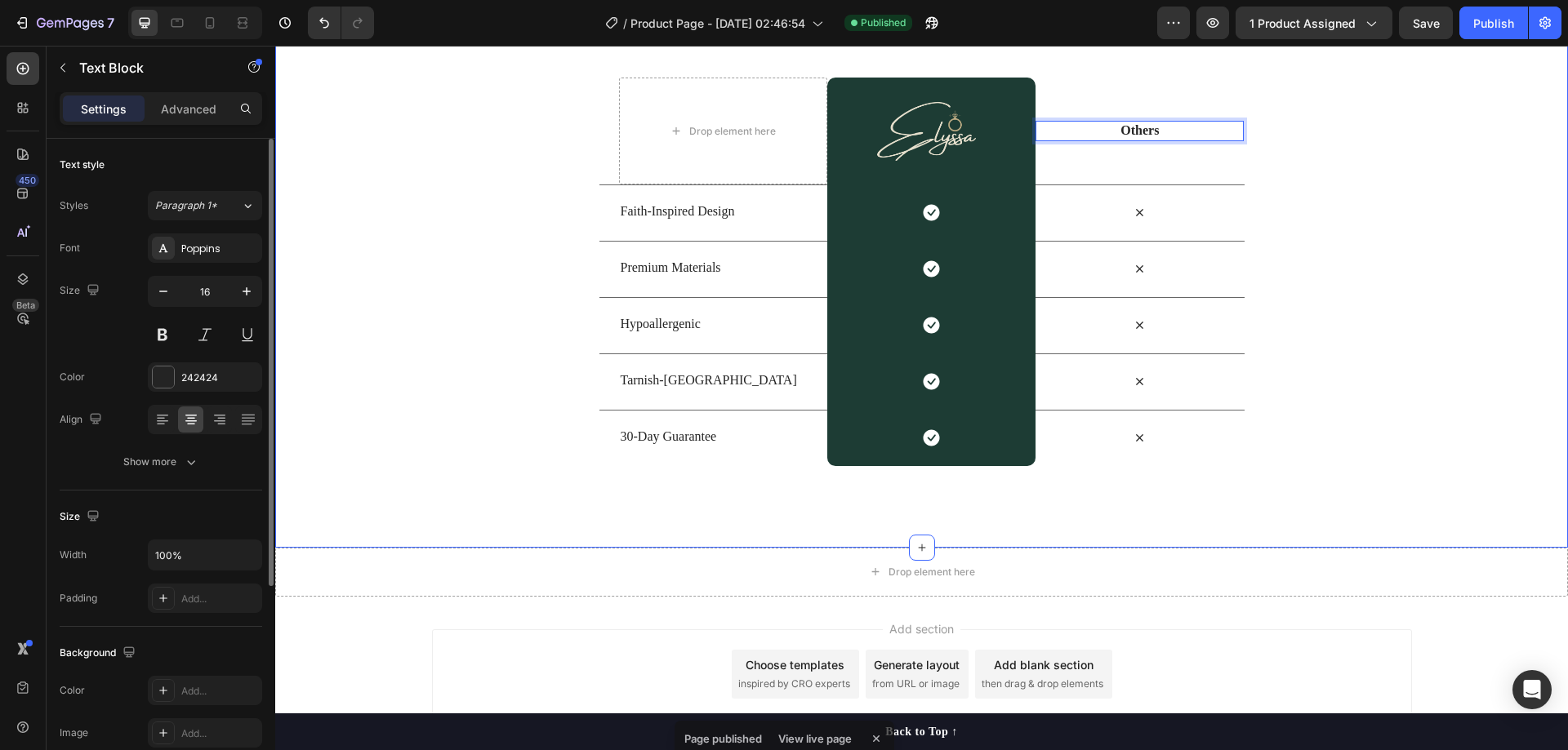
click at [1337, 197] on div "WHY ELYSSA IS THE RIGHT CHOICE FOR YOU Heading Row Drop element here Image Row …" at bounding box center [922, 208] width 1293 height 516
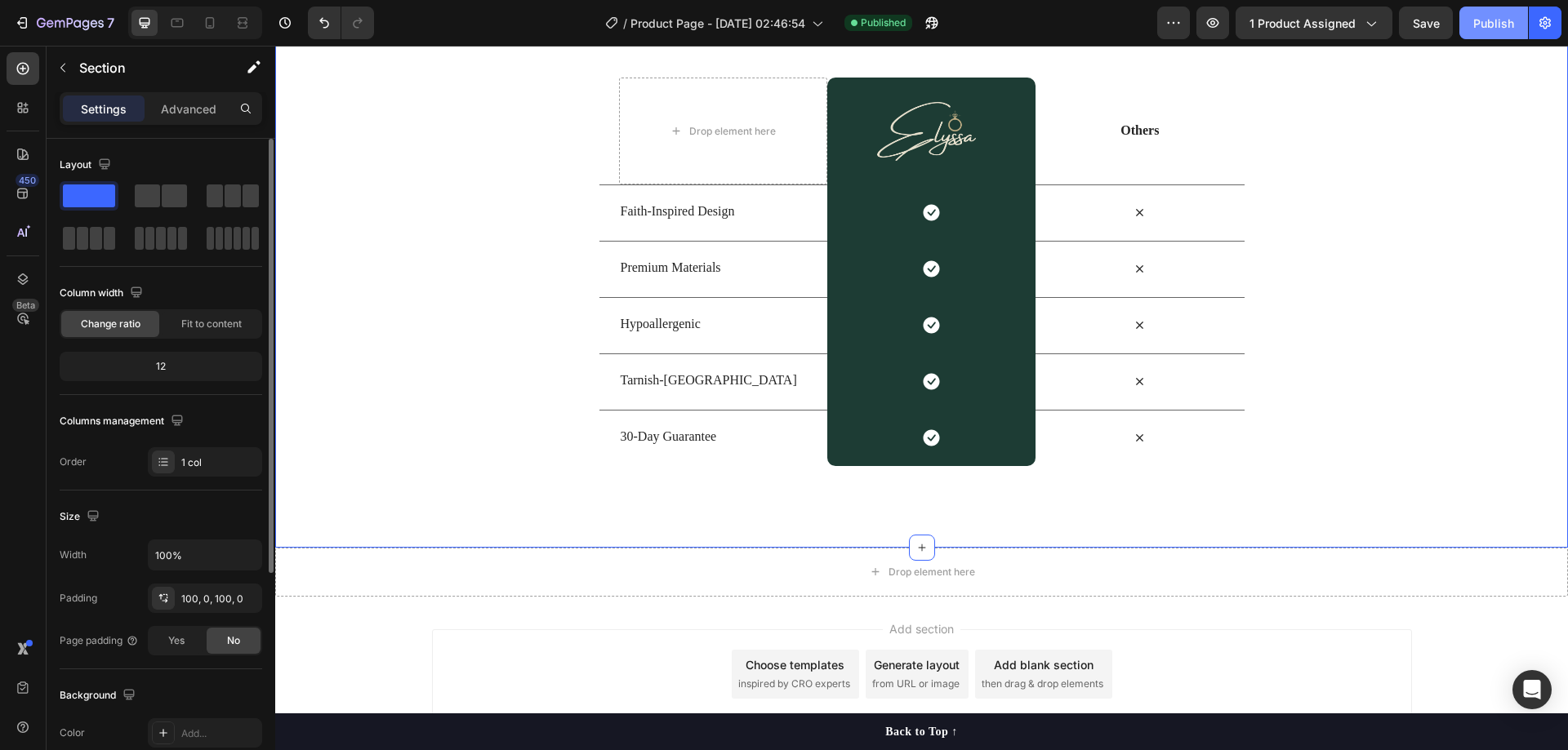
click at [1484, 24] on div "Publish" at bounding box center [1494, 24] width 41 height 17
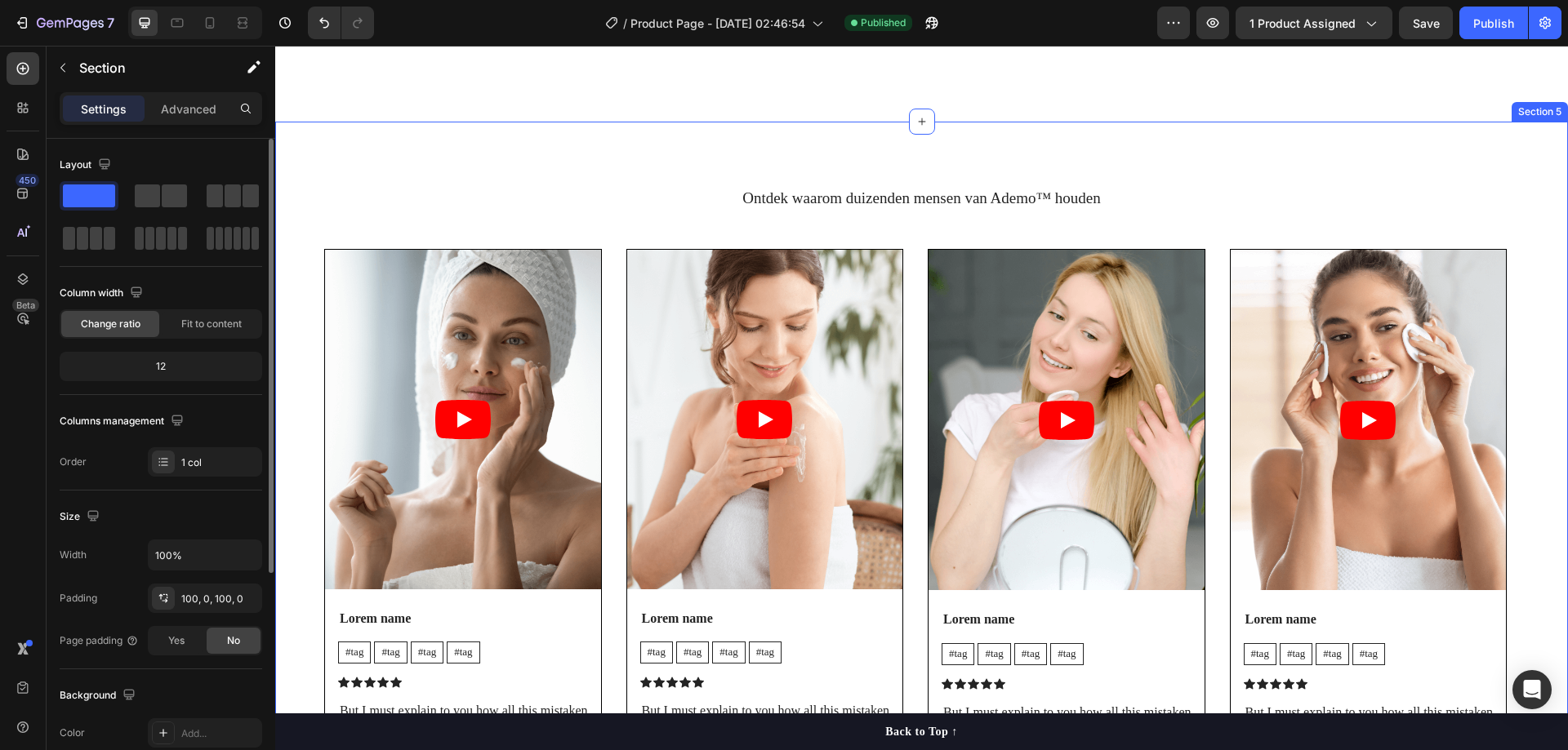
scroll to position [3755, 0]
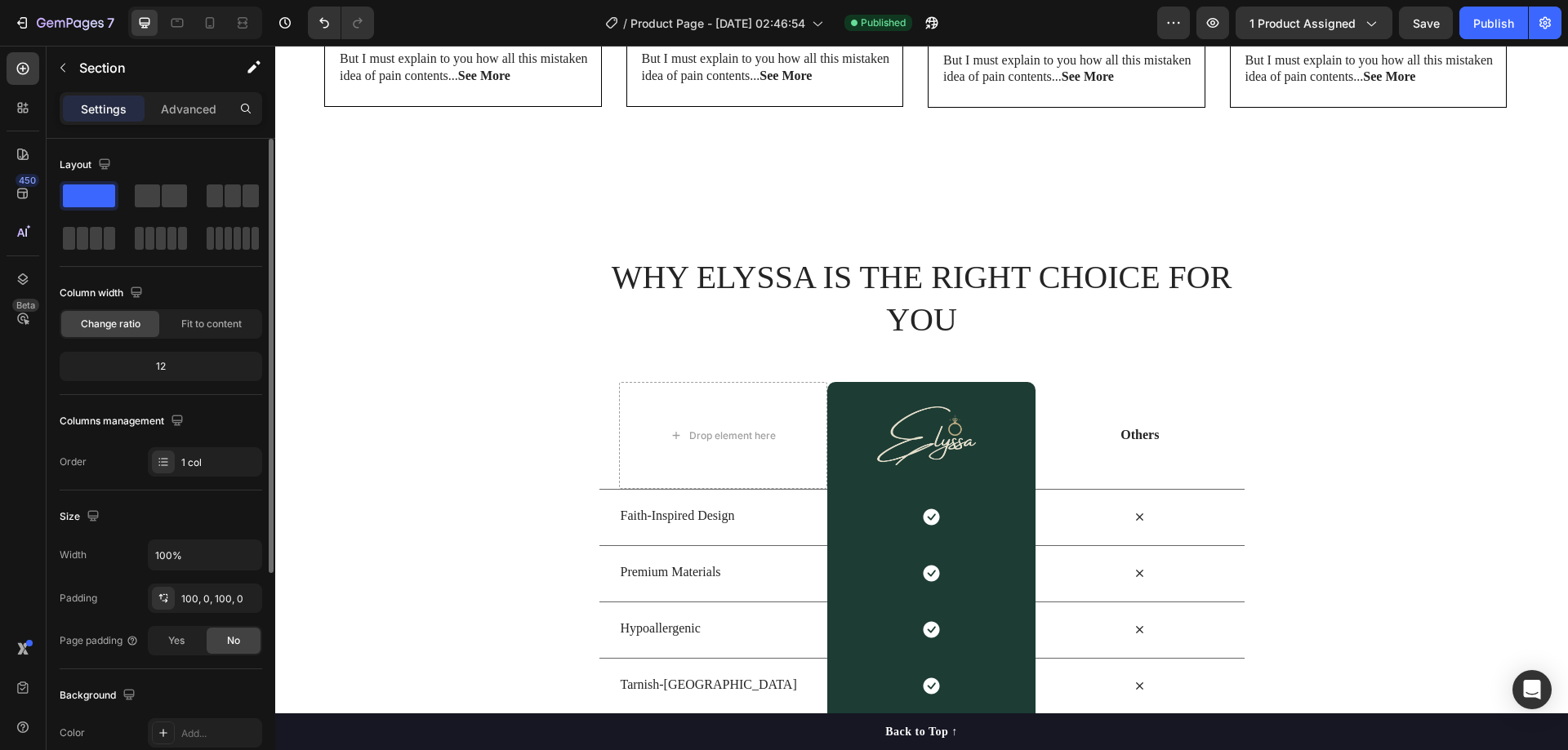
click at [800, 267] on h2 "WHY ELYSSA IS THE RIGHT CHOICE FOR YOU" at bounding box center [923, 298] width 645 height 88
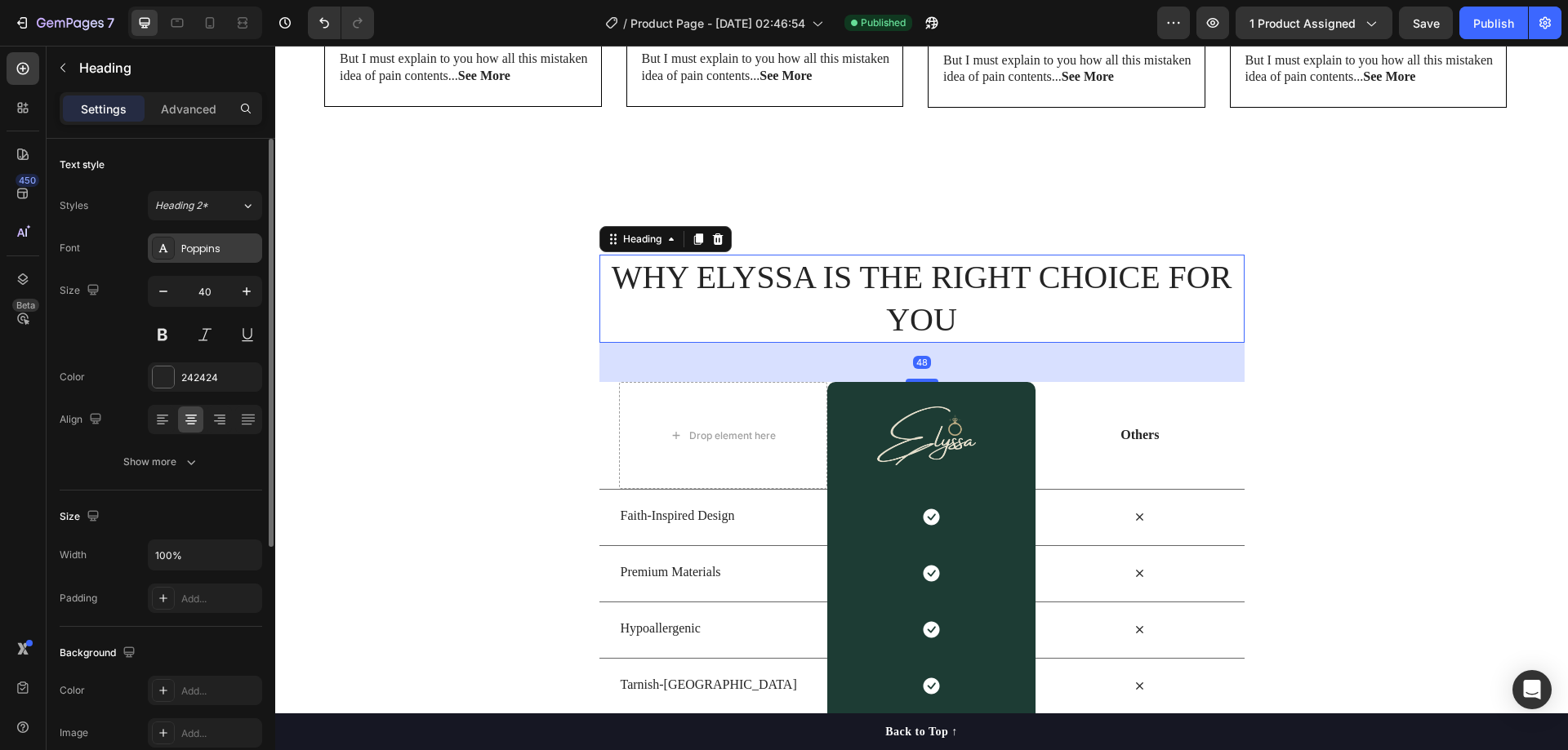
click at [194, 253] on div "Poppins" at bounding box center [220, 248] width 77 height 15
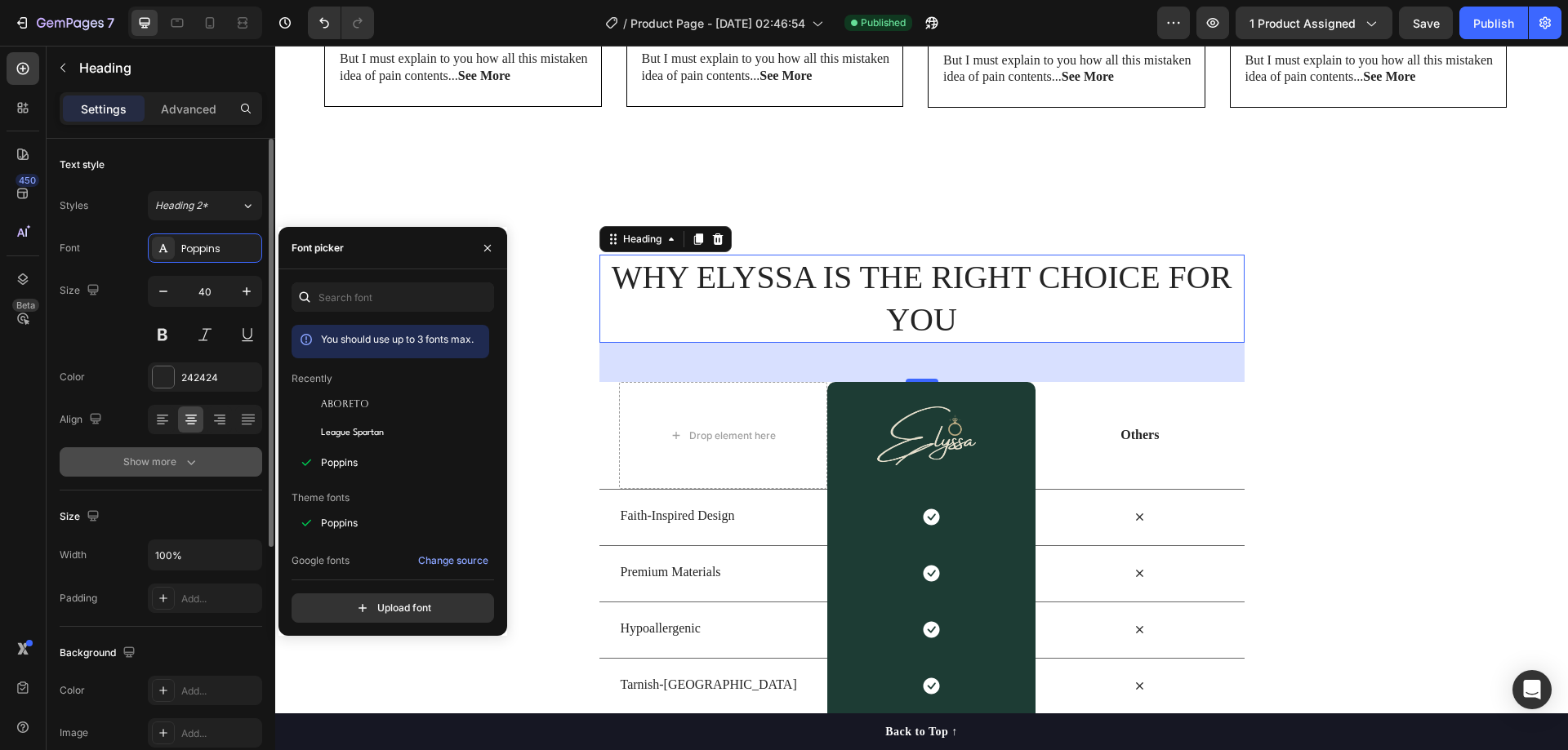
click at [191, 454] on icon "button" at bounding box center [191, 462] width 17 height 17
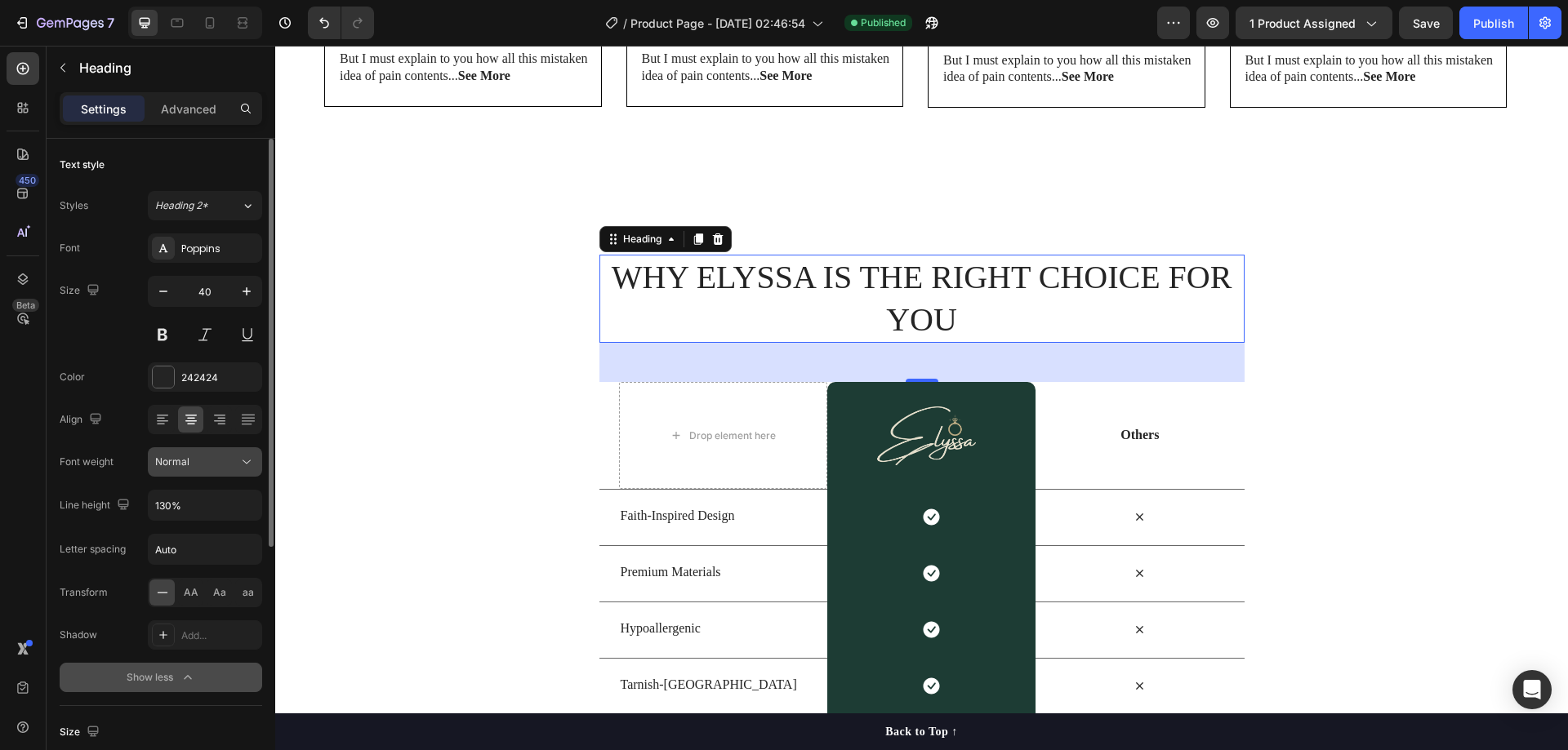
click at [185, 468] on span "Normal" at bounding box center [171, 462] width 34 height 15
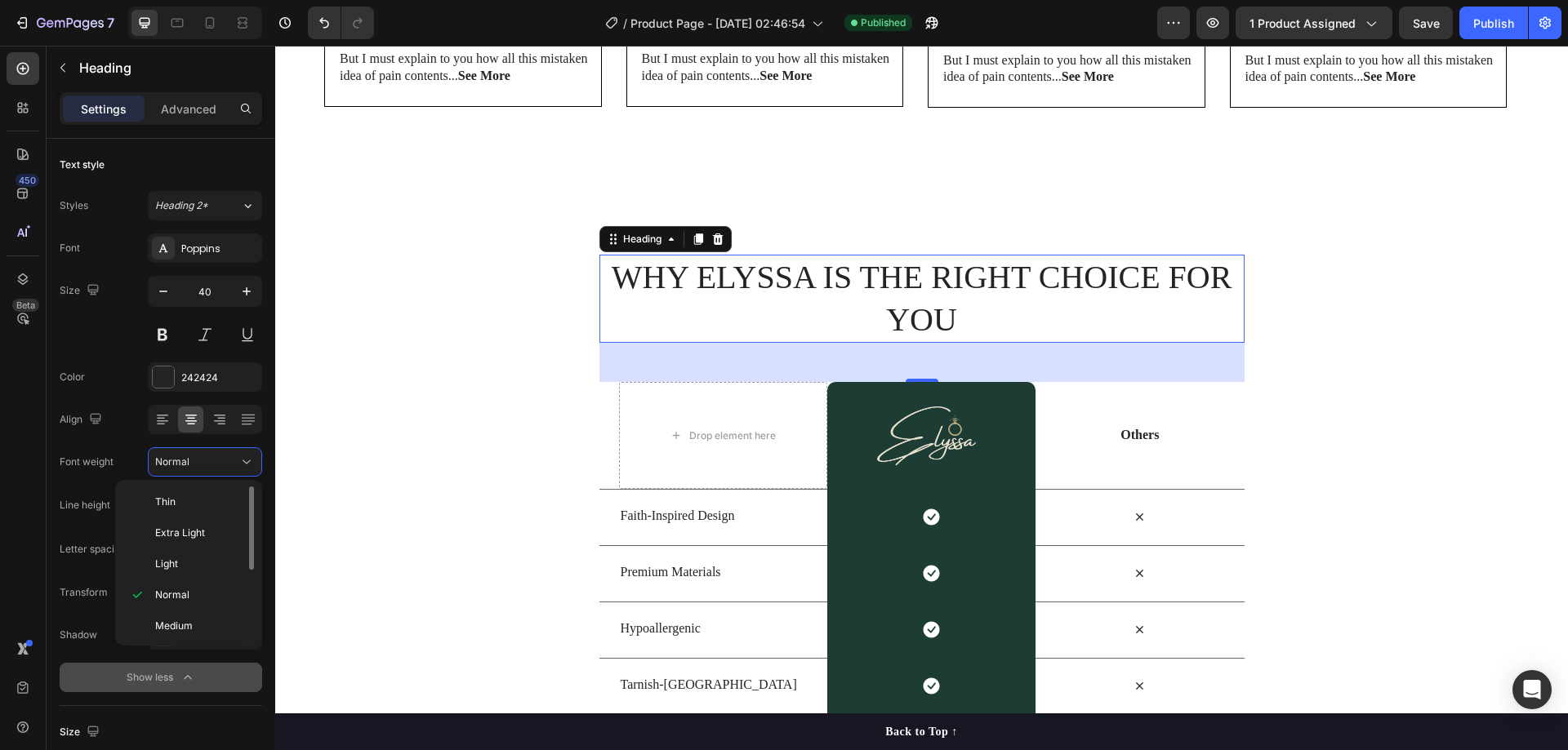
scroll to position [81, 0]
click at [184, 622] on div "Bold" at bounding box center [185, 637] width 128 height 31
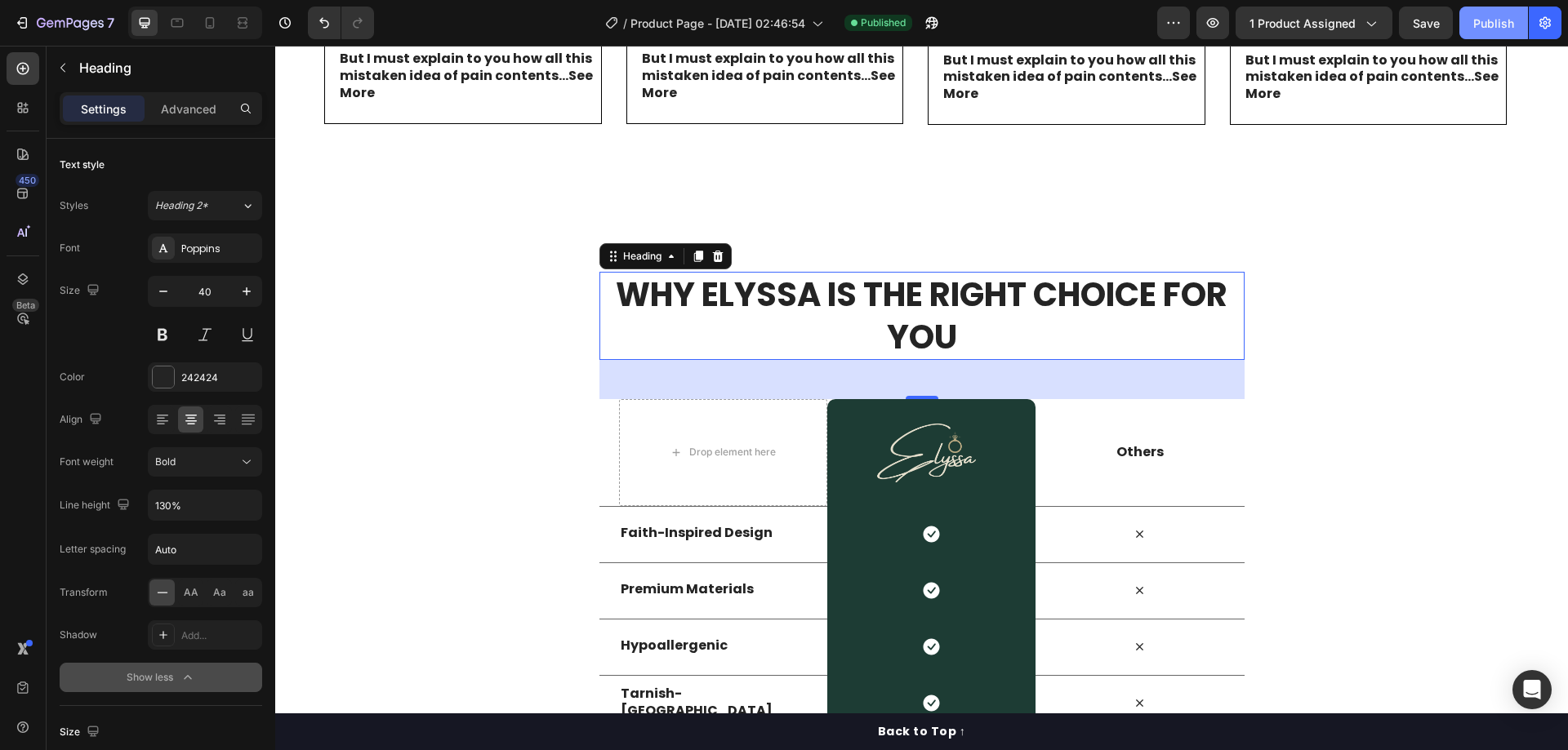
click at [1494, 18] on div "Publish" at bounding box center [1494, 24] width 41 height 17
click at [663, 312] on h2 "WHY ELYSSA IS THE RIGHT CHOICE FOR YOU" at bounding box center [923, 316] width 645 height 88
click at [166, 296] on icon "button" at bounding box center [163, 291] width 17 height 17
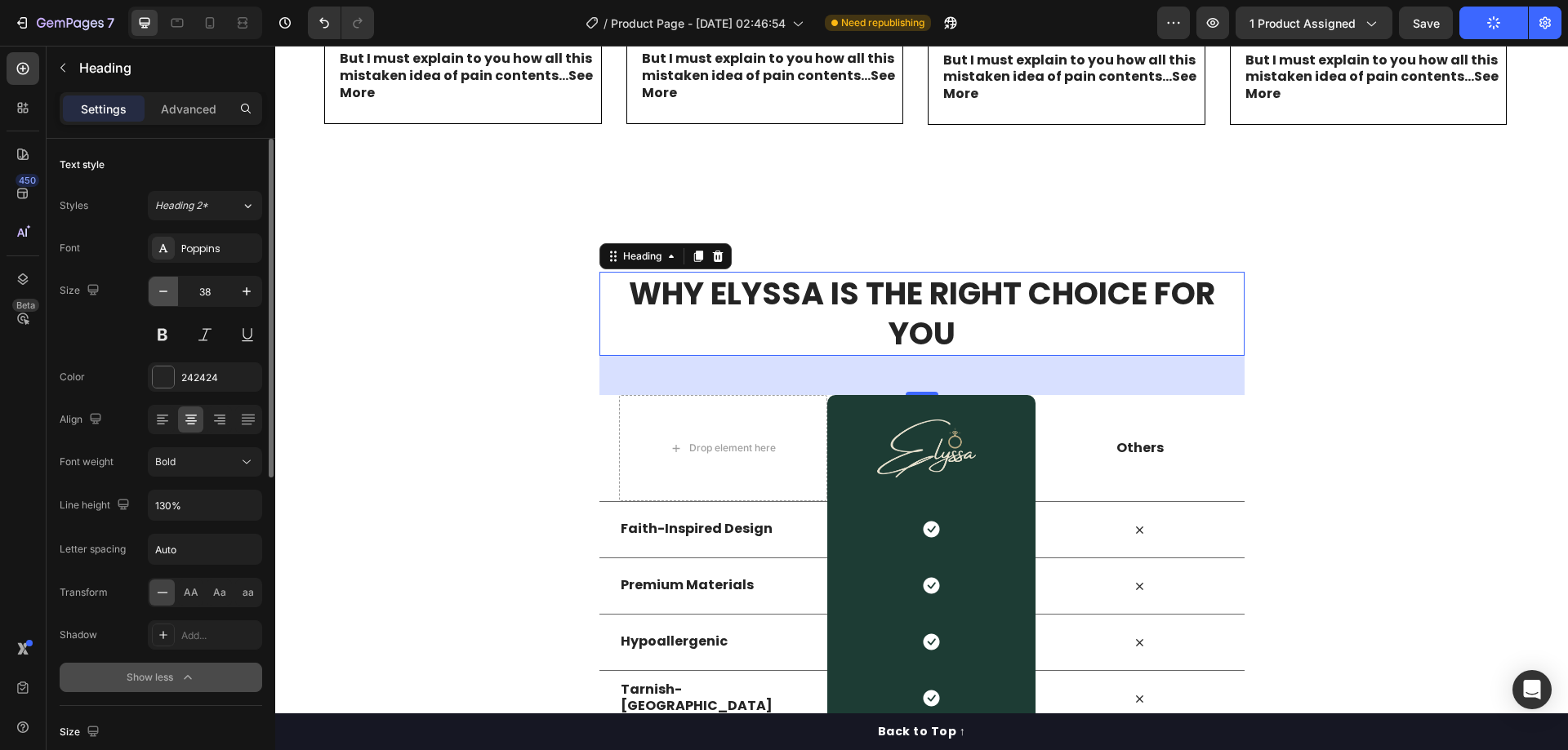
click at [166, 296] on icon "button" at bounding box center [163, 291] width 17 height 17
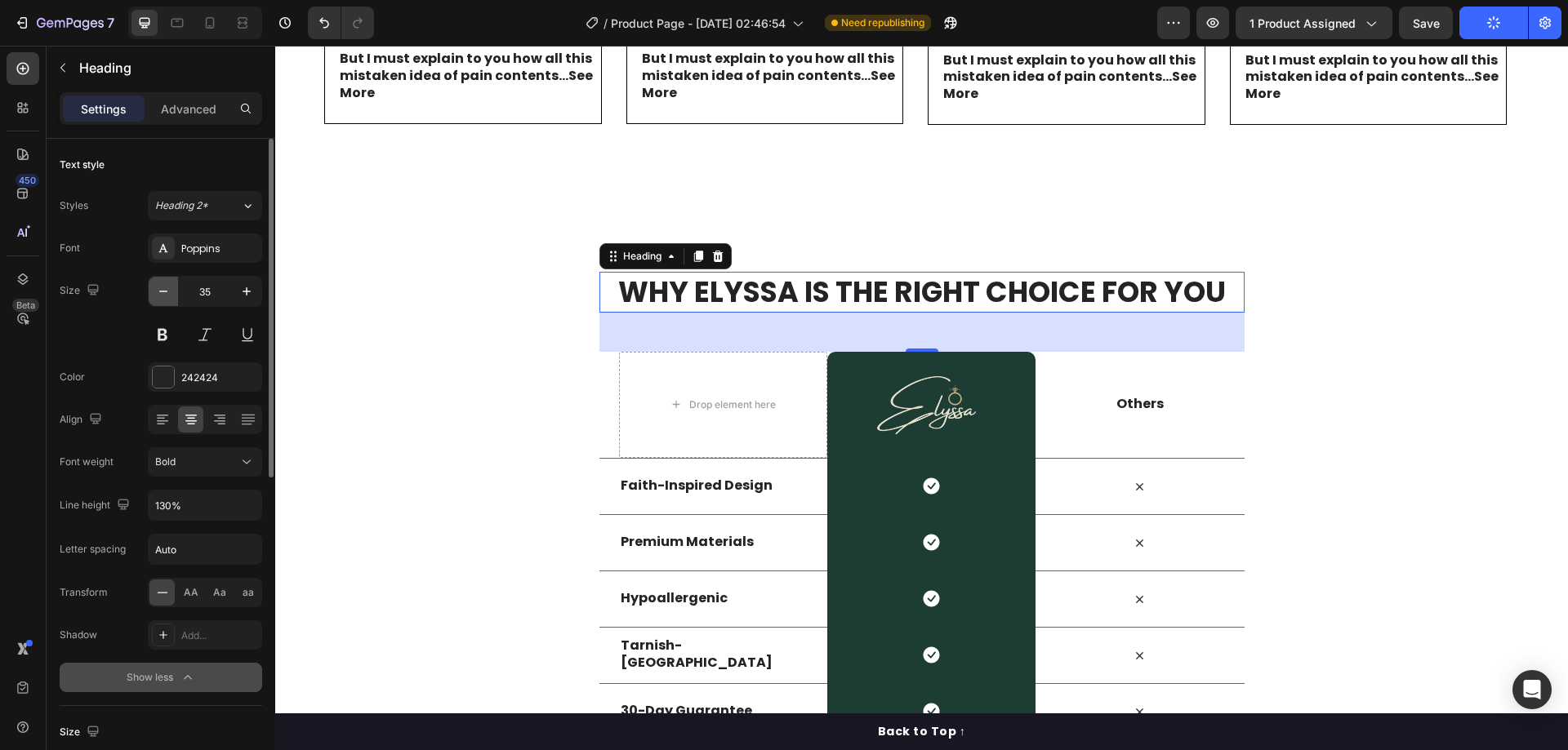
click at [166, 296] on icon "button" at bounding box center [163, 291] width 17 height 17
click at [247, 289] on icon "button" at bounding box center [246, 291] width 8 height 8
type input "36"
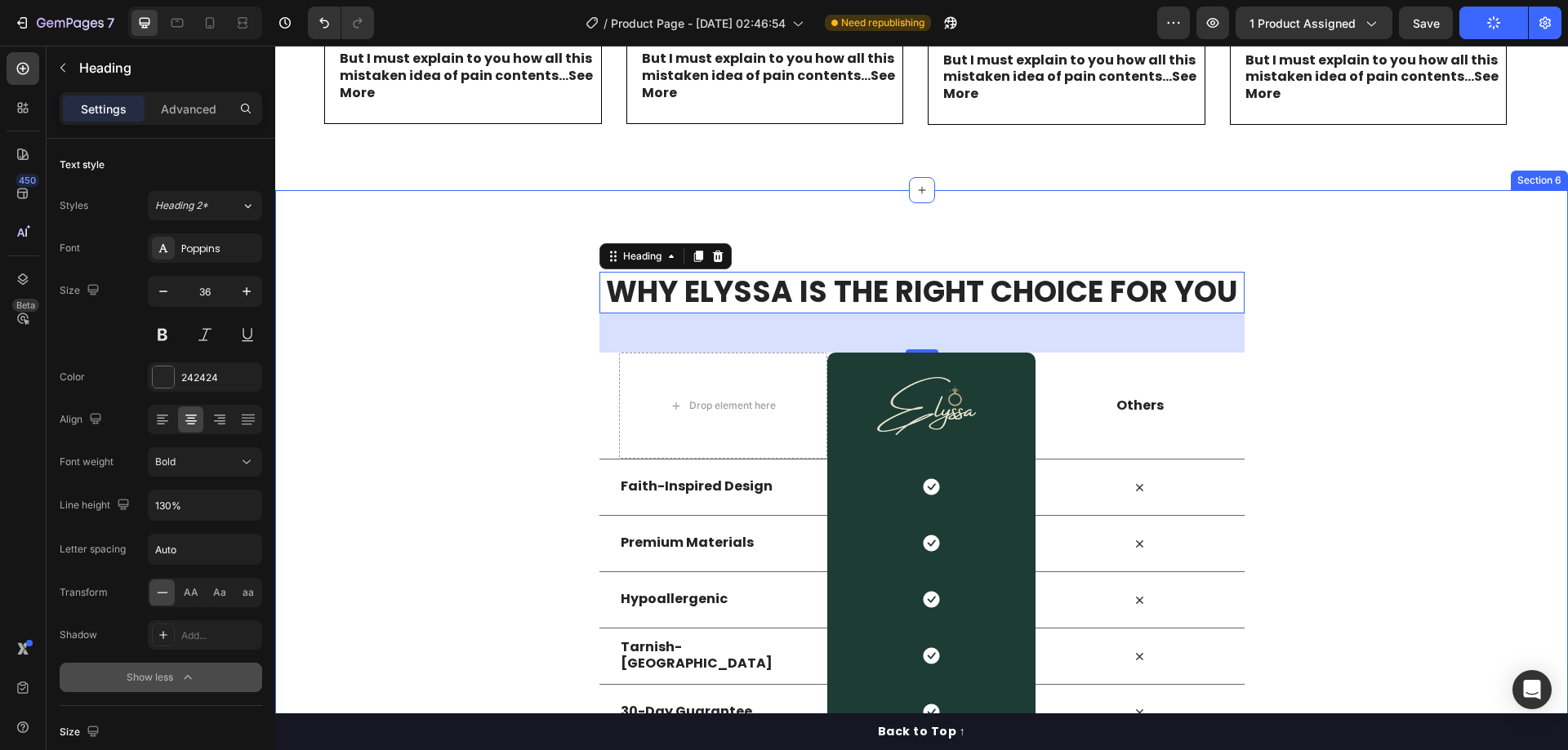
click at [1411, 230] on div "WHY ELYSSA IS THE RIGHT CHOICE FOR YOU Heading 48 Row Drop element here Image R…" at bounding box center [922, 506] width 1293 height 632
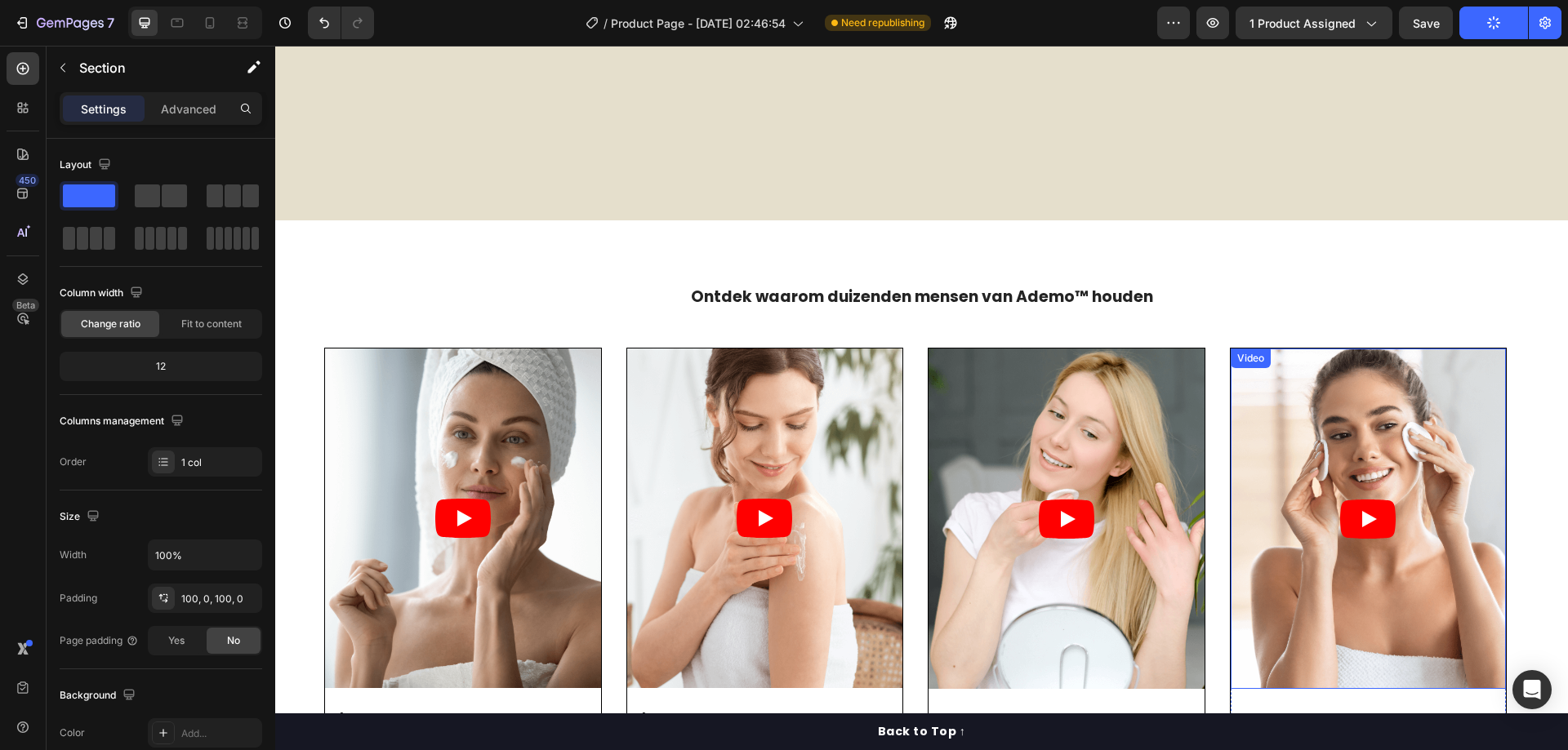
scroll to position [2969, 0]
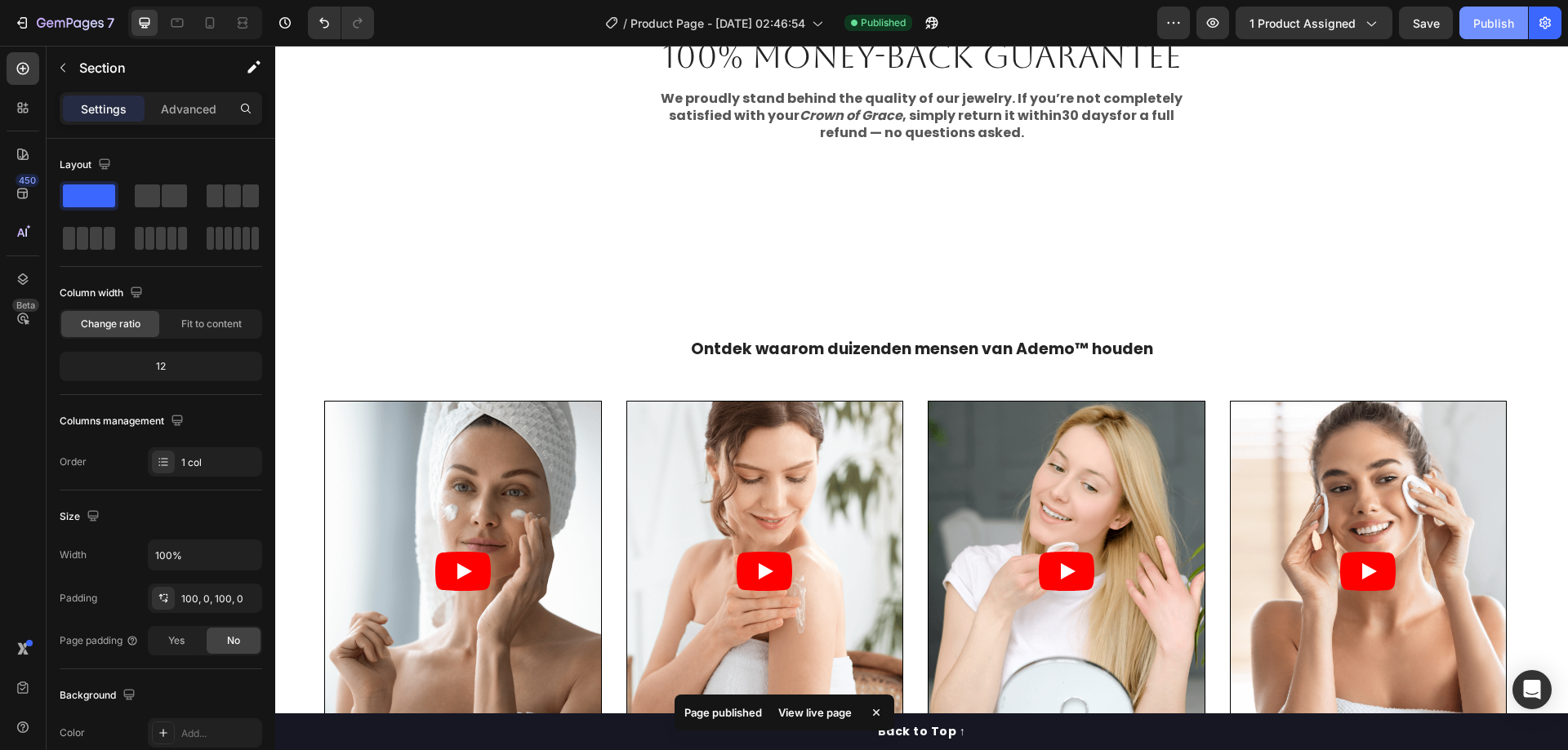
click at [1467, 35] on button "Publish" at bounding box center [1494, 22] width 68 height 32
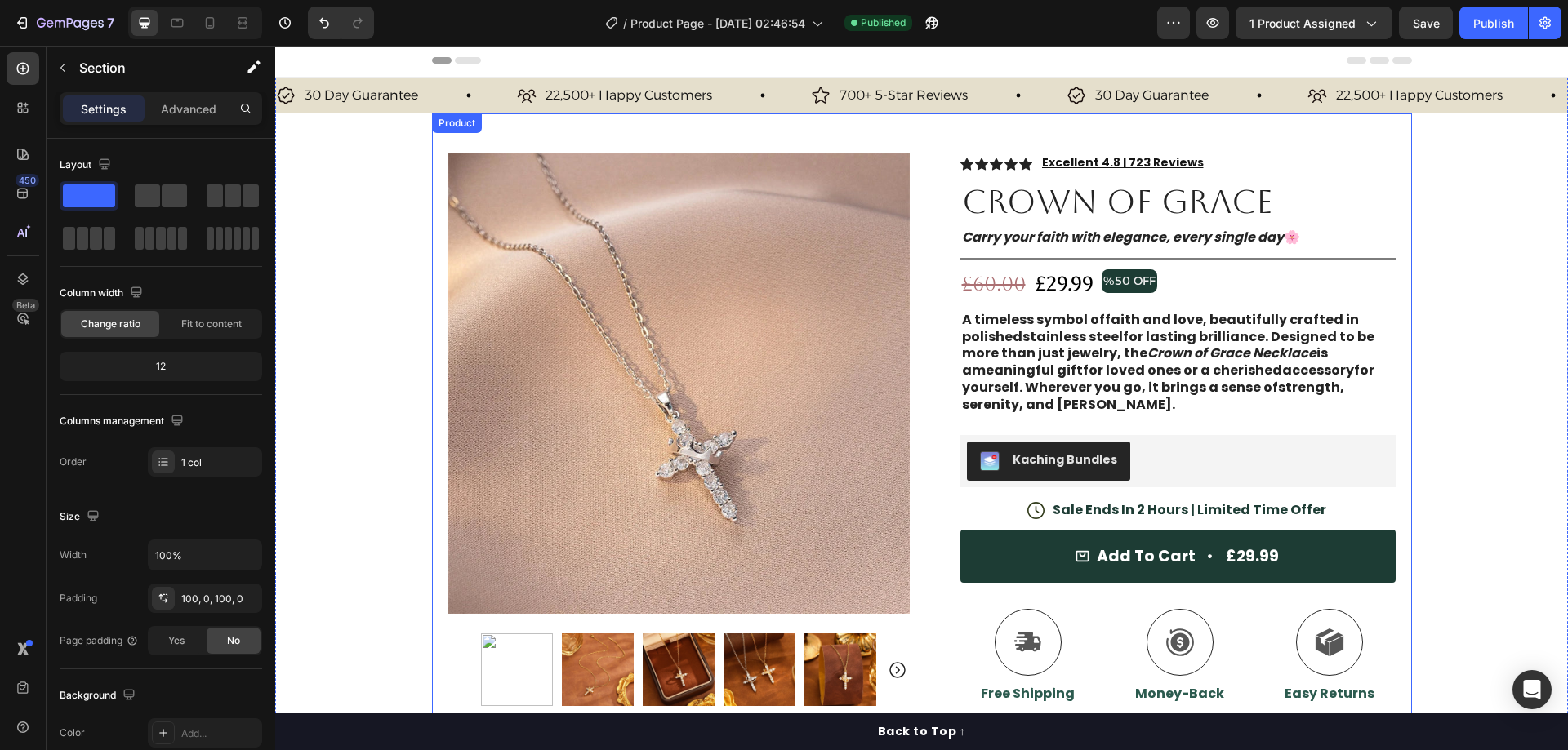
scroll to position [0, 0]
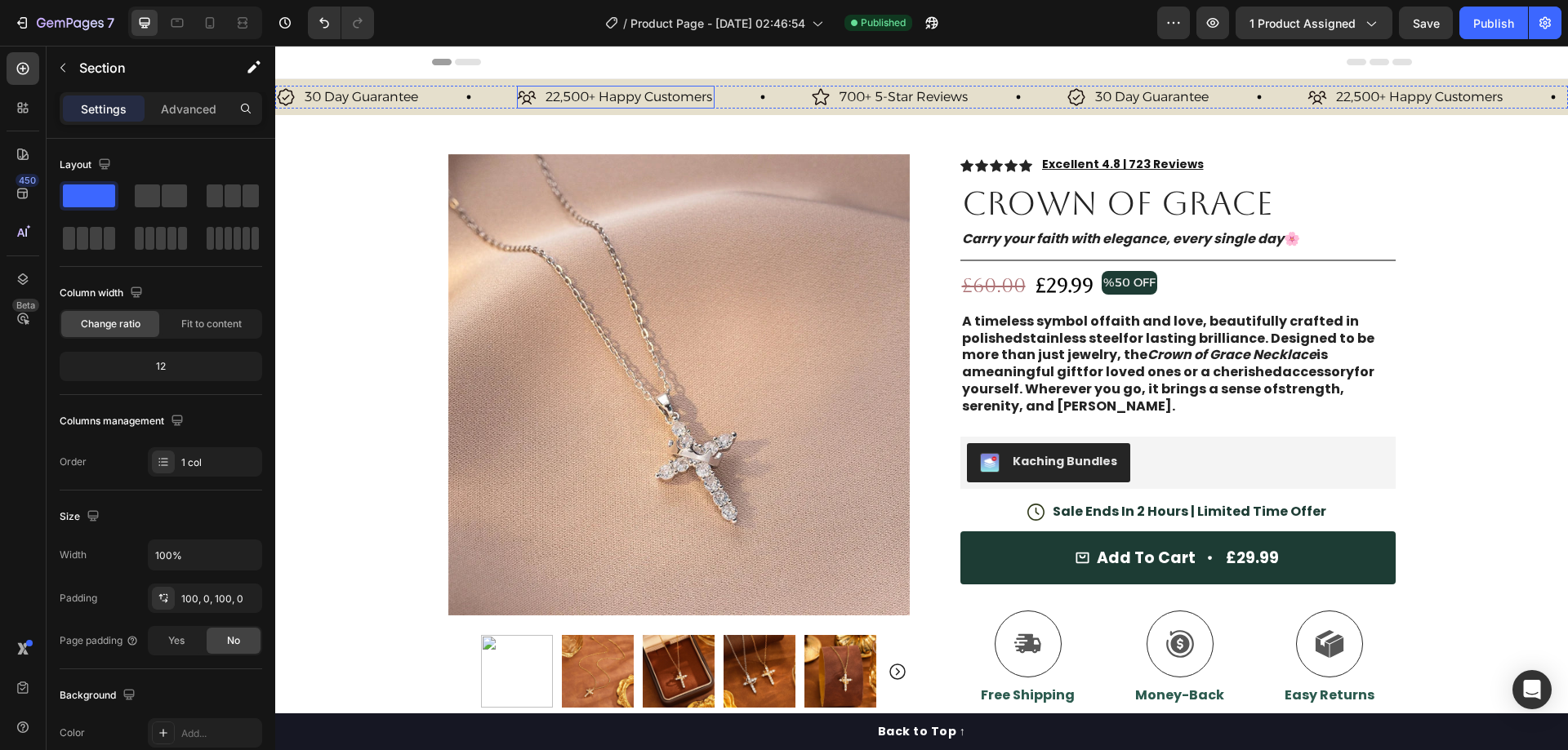
click at [637, 92] on p "22,500+ Happy Customers" at bounding box center [629, 97] width 167 height 18
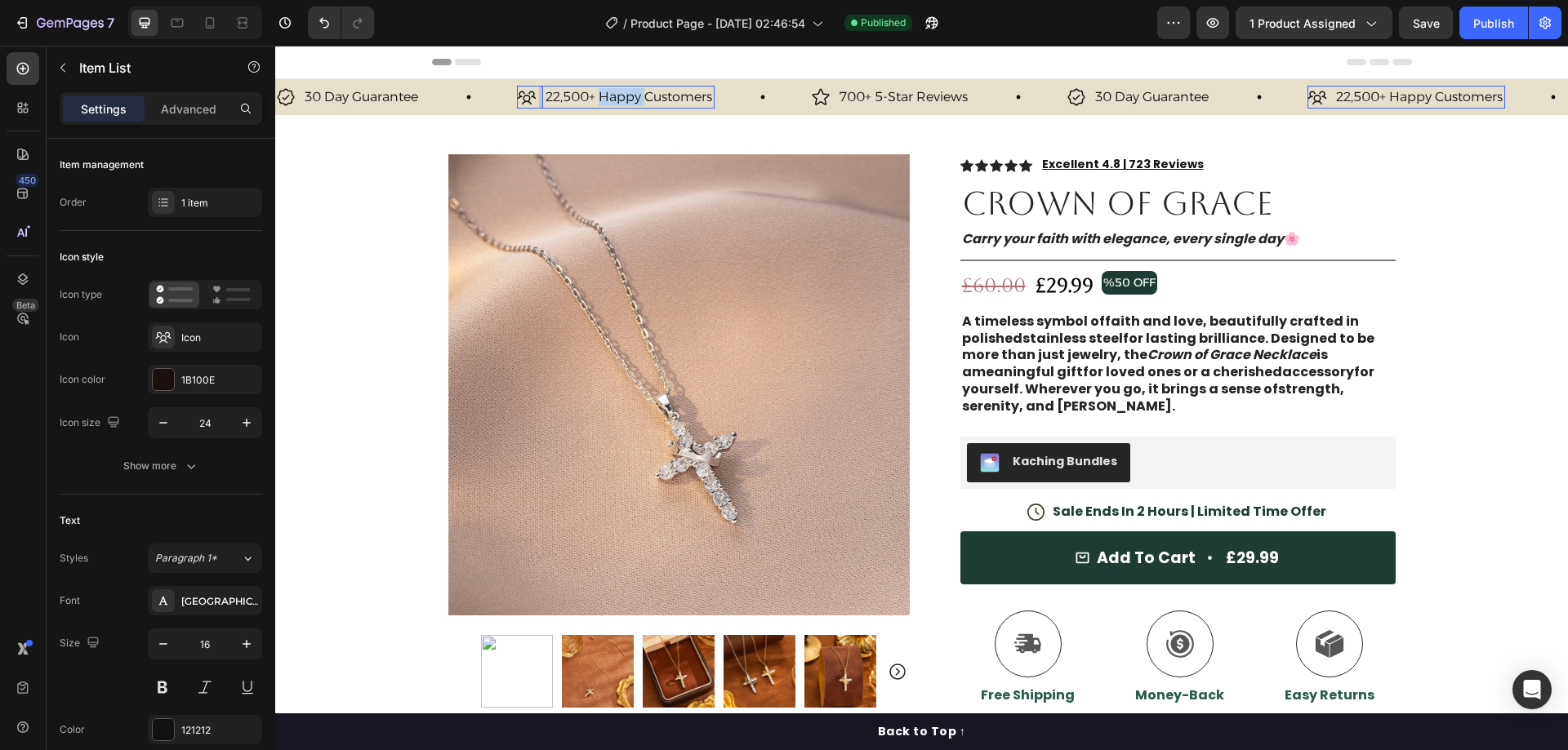
click at [637, 92] on p "22,500+ Happy Customers" at bounding box center [629, 97] width 167 height 18
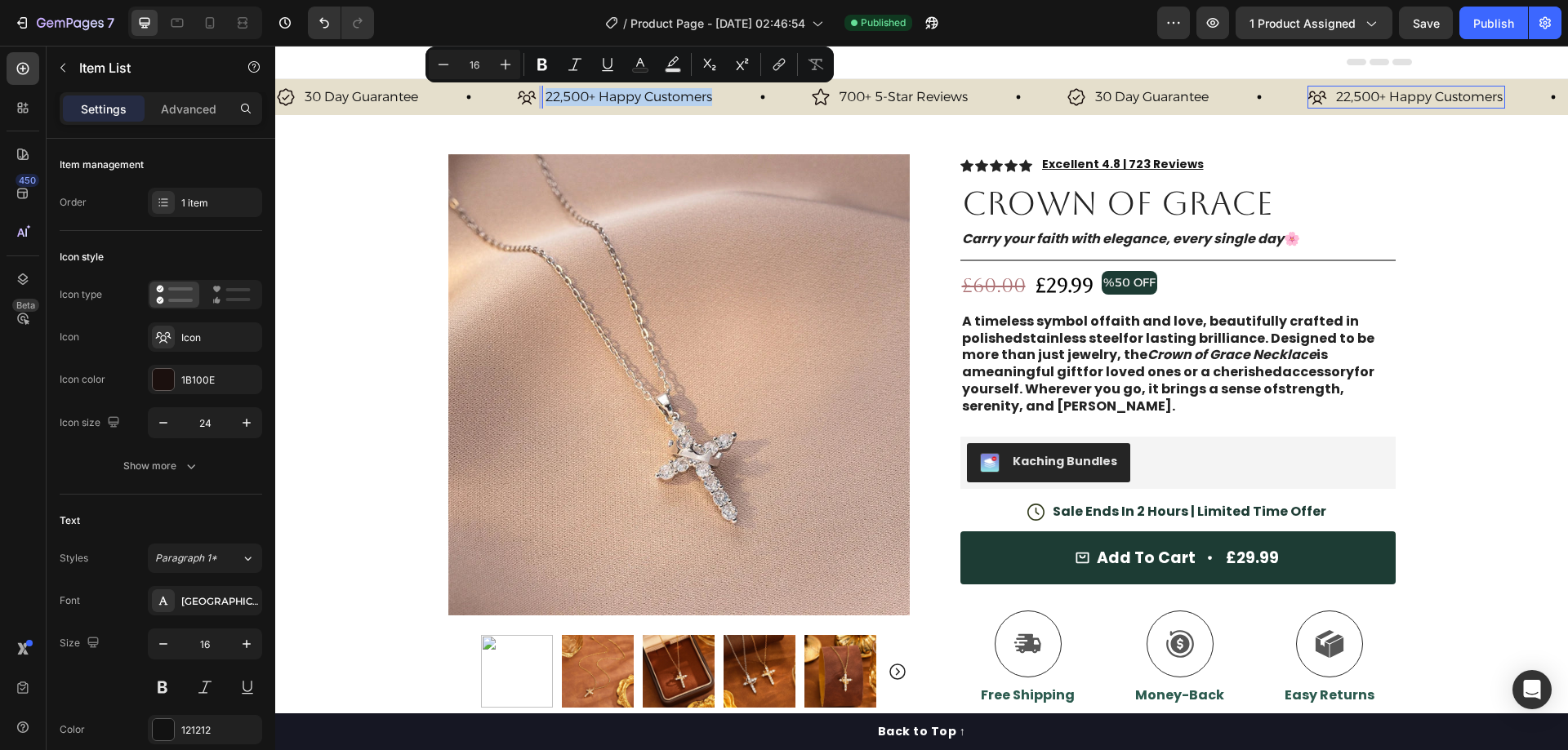
copy p "22,500+ Happy Customers"
click at [1166, 97] on p "30 Day Guarantee" at bounding box center [1152, 97] width 114 height 18
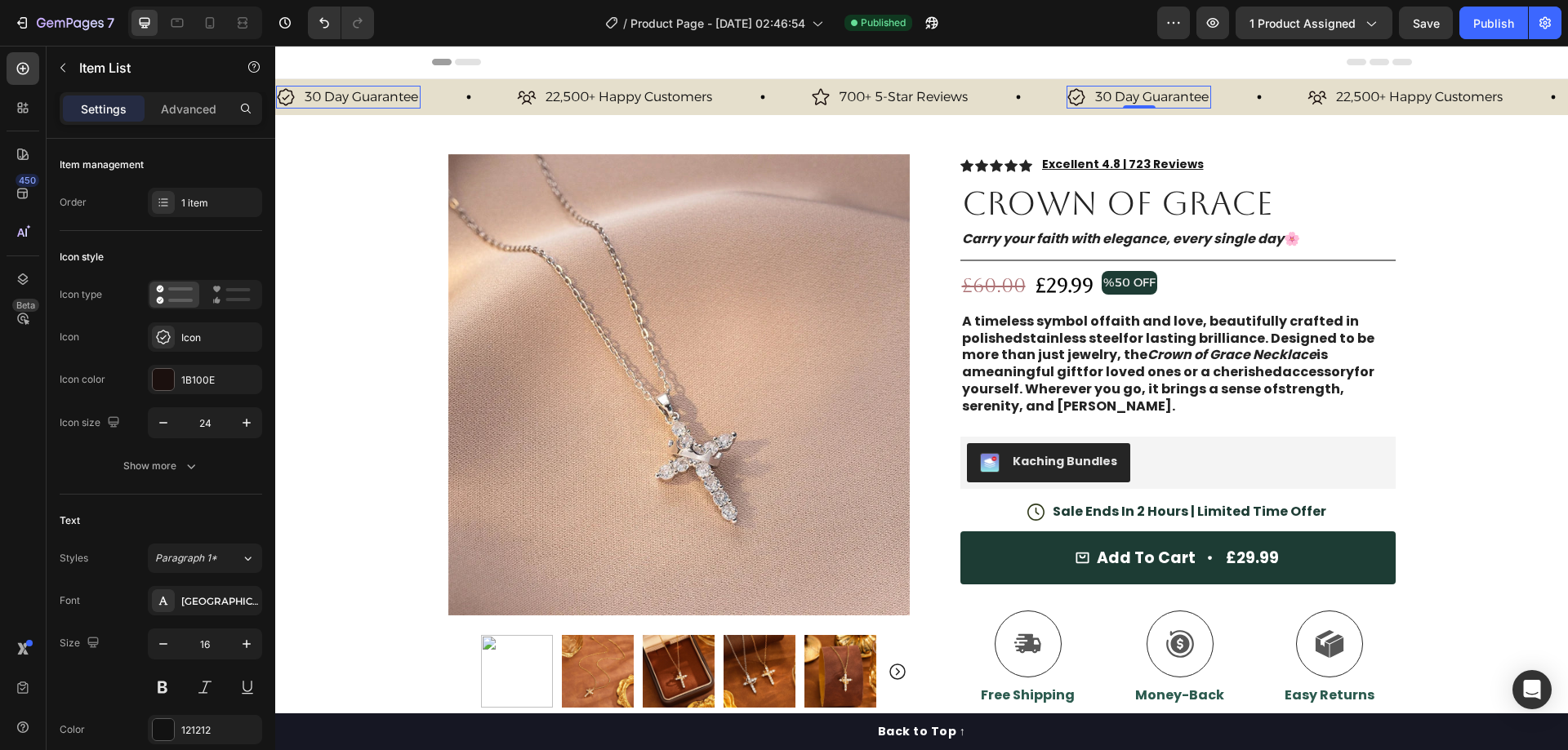
click at [1166, 97] on p "30 Day Guarantee" at bounding box center [1152, 97] width 114 height 18
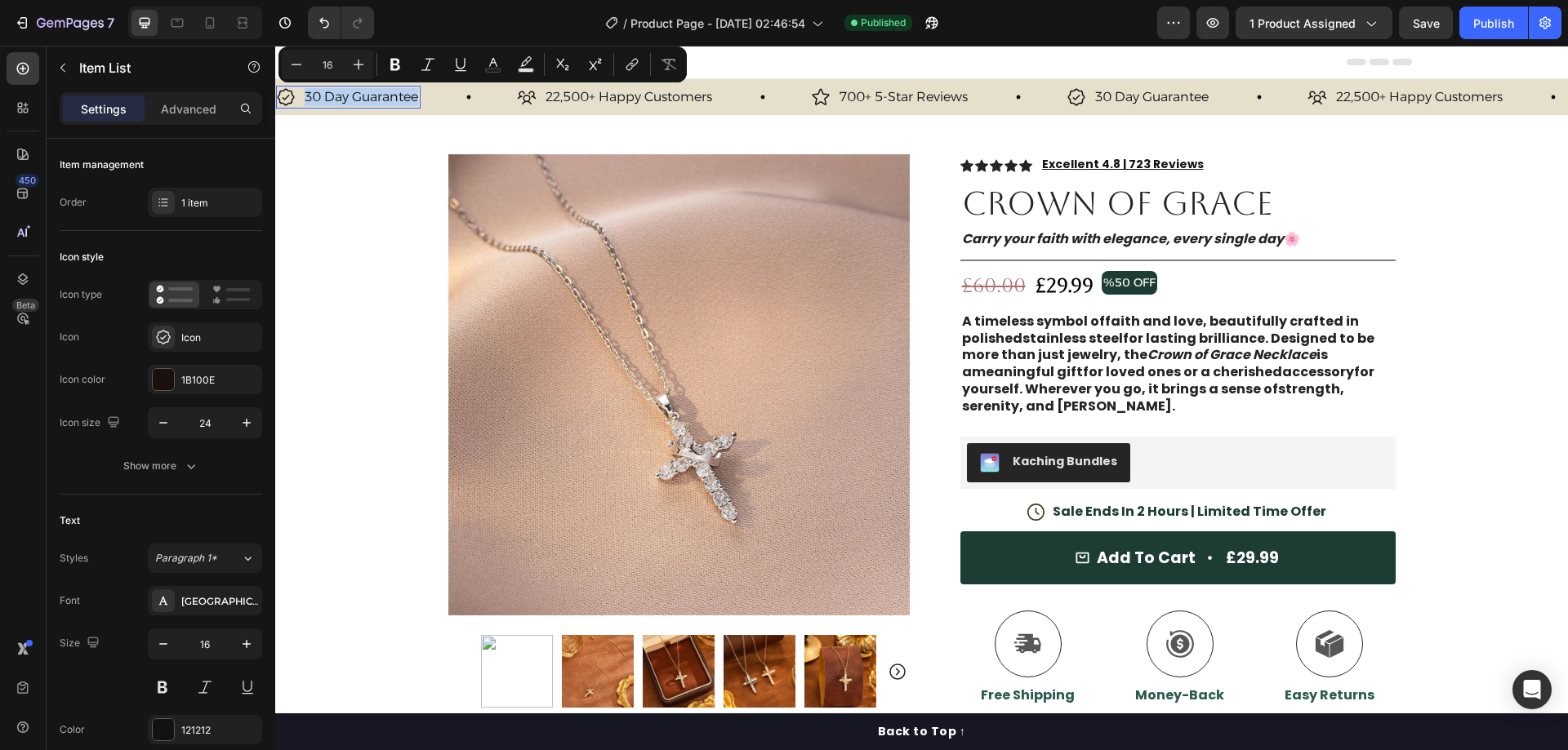
click at [1166, 97] on p "30 Day Guarantee" at bounding box center [1152, 97] width 114 height 18
click at [1129, 94] on p "30 Day Guarantee" at bounding box center [1152, 97] width 114 height 18
click at [1129, 93] on p "30 Day Guarantee" at bounding box center [1152, 97] width 114 height 18
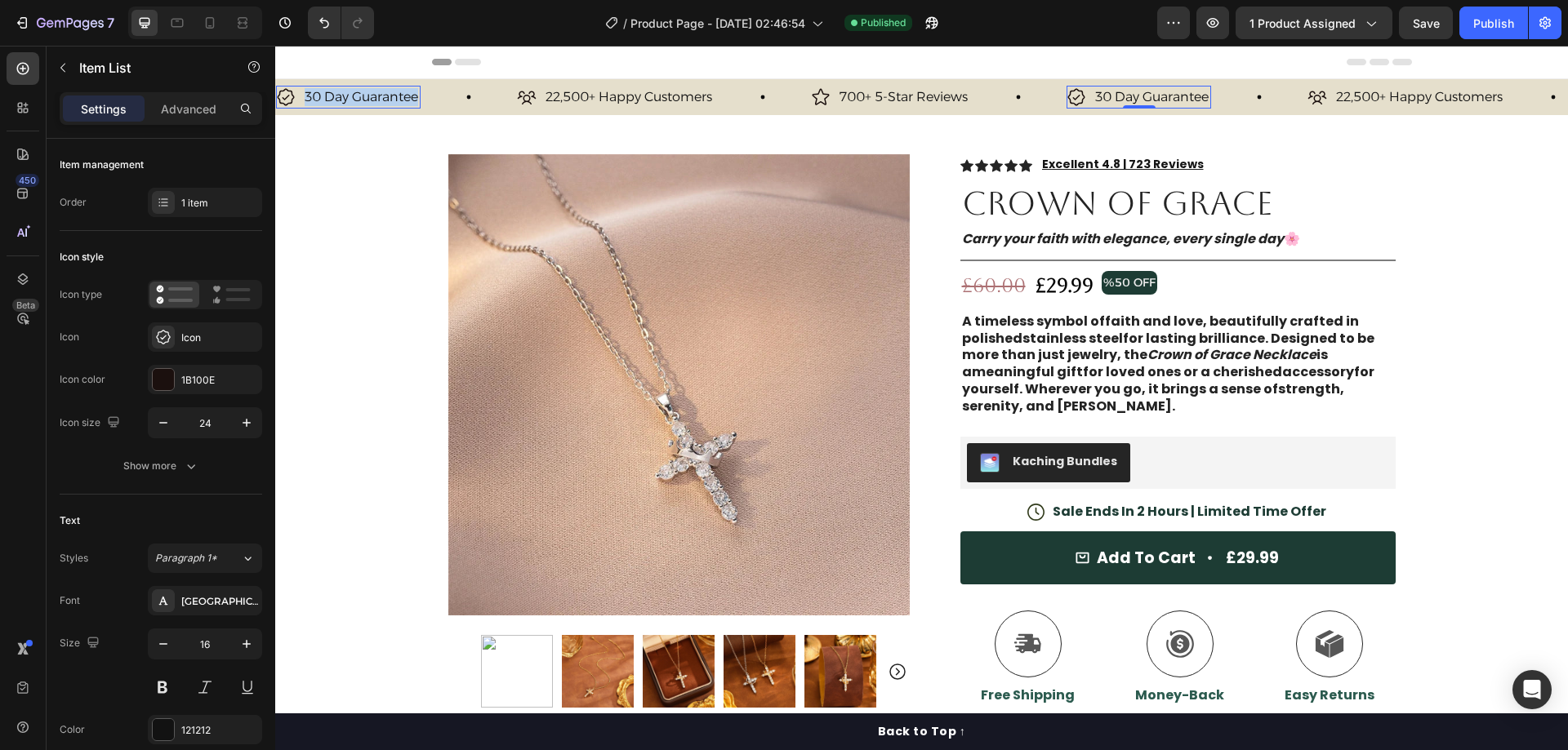
copy p "30 Day Guarantee"
click at [634, 99] on p "22,500+ Happy Customers" at bounding box center [629, 97] width 167 height 18
copy p "22,500+ Happy Customers"
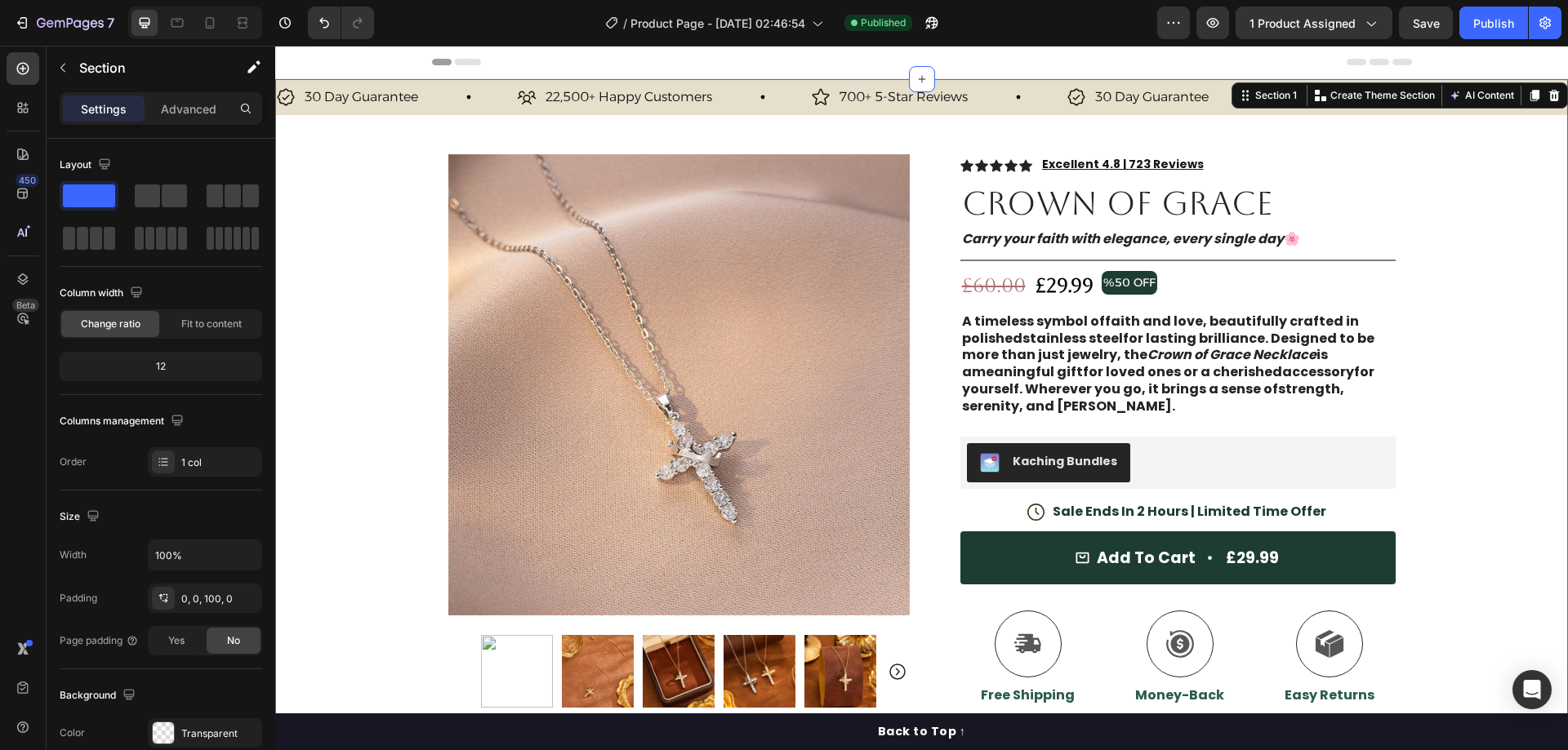
click at [389, 166] on div "30 Day Guarantee Item List 22,500+ Happy Customers Item List 700+ 5-Star Review…" at bounding box center [922, 510] width 1293 height 861
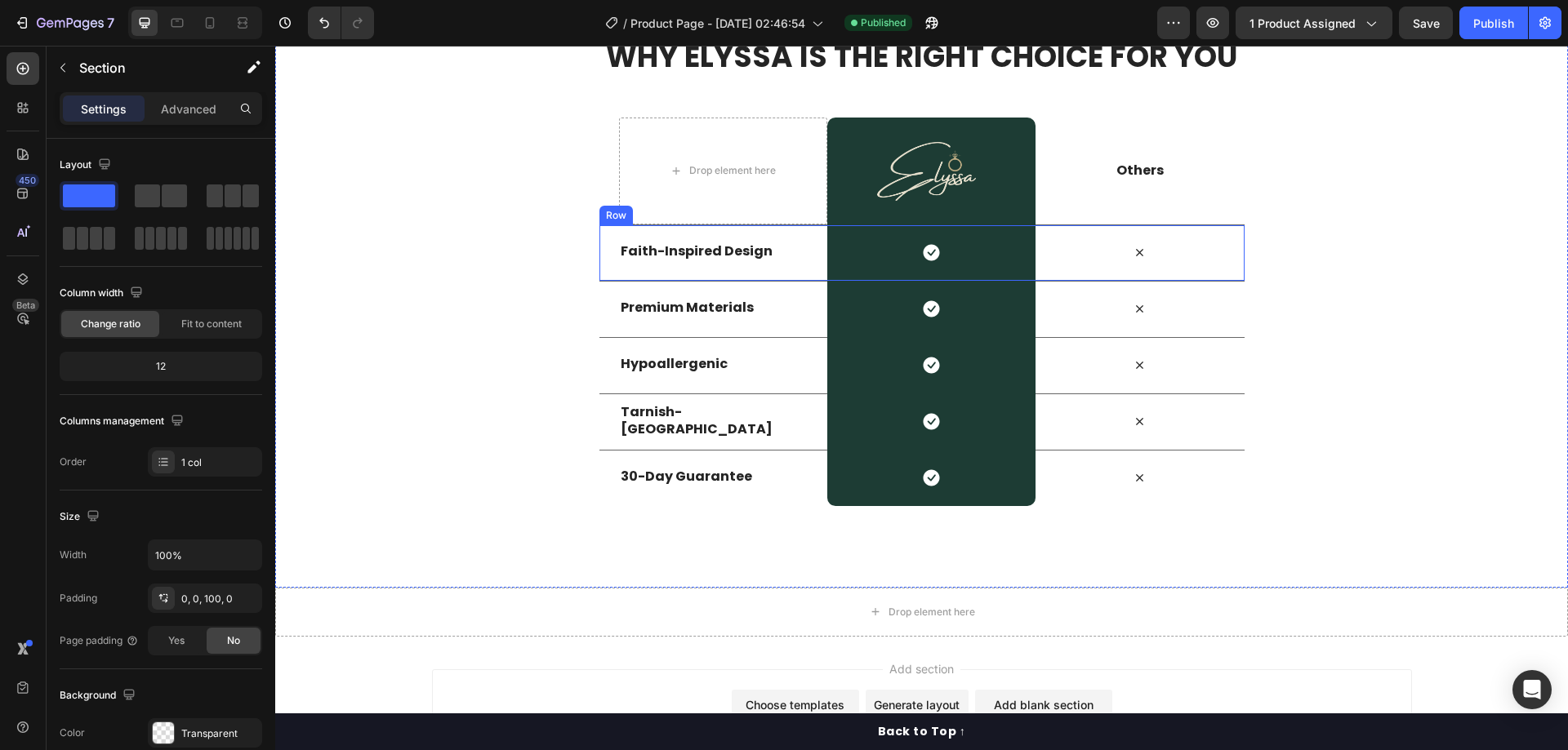
scroll to position [3918, 0]
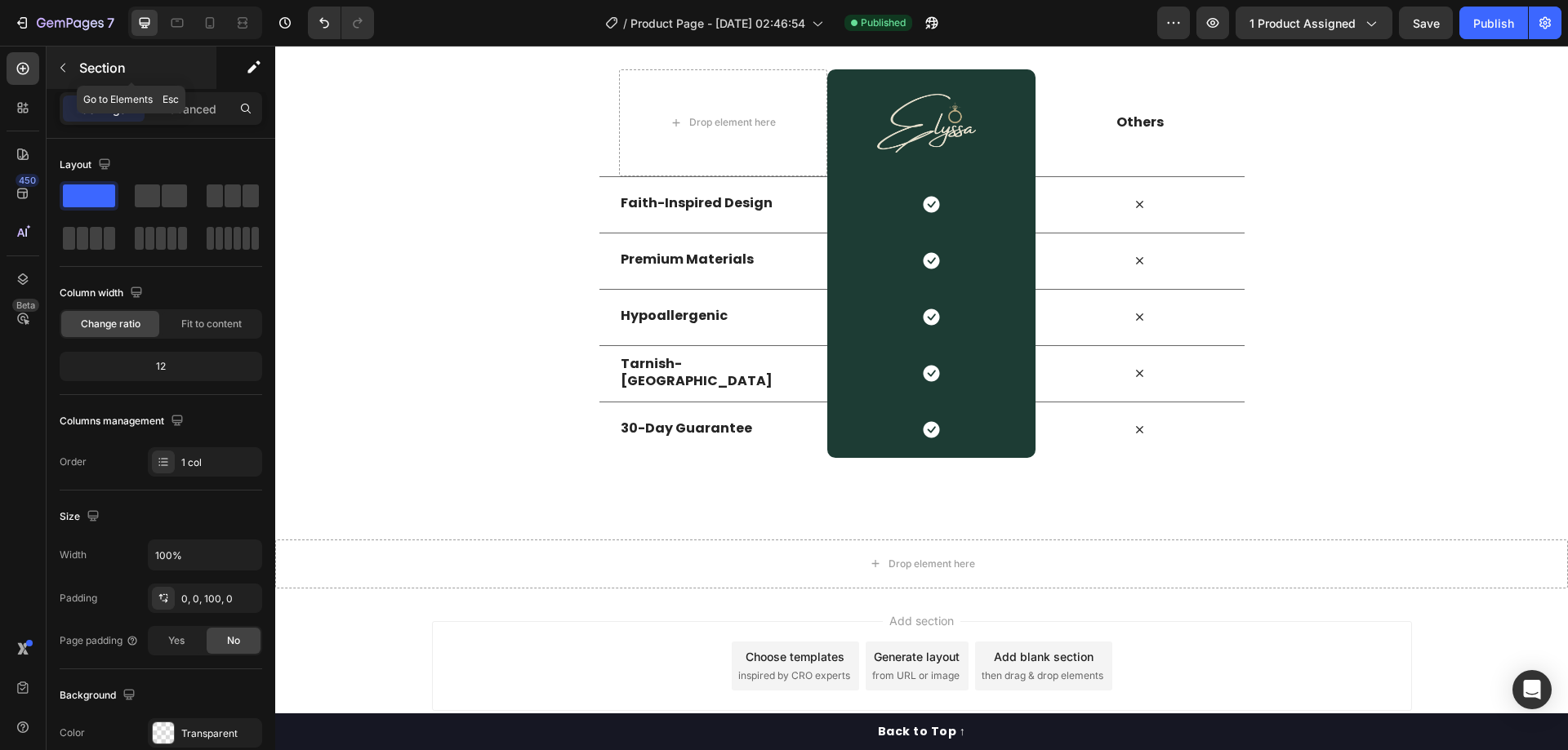
click at [52, 70] on button "button" at bounding box center [63, 68] width 26 height 26
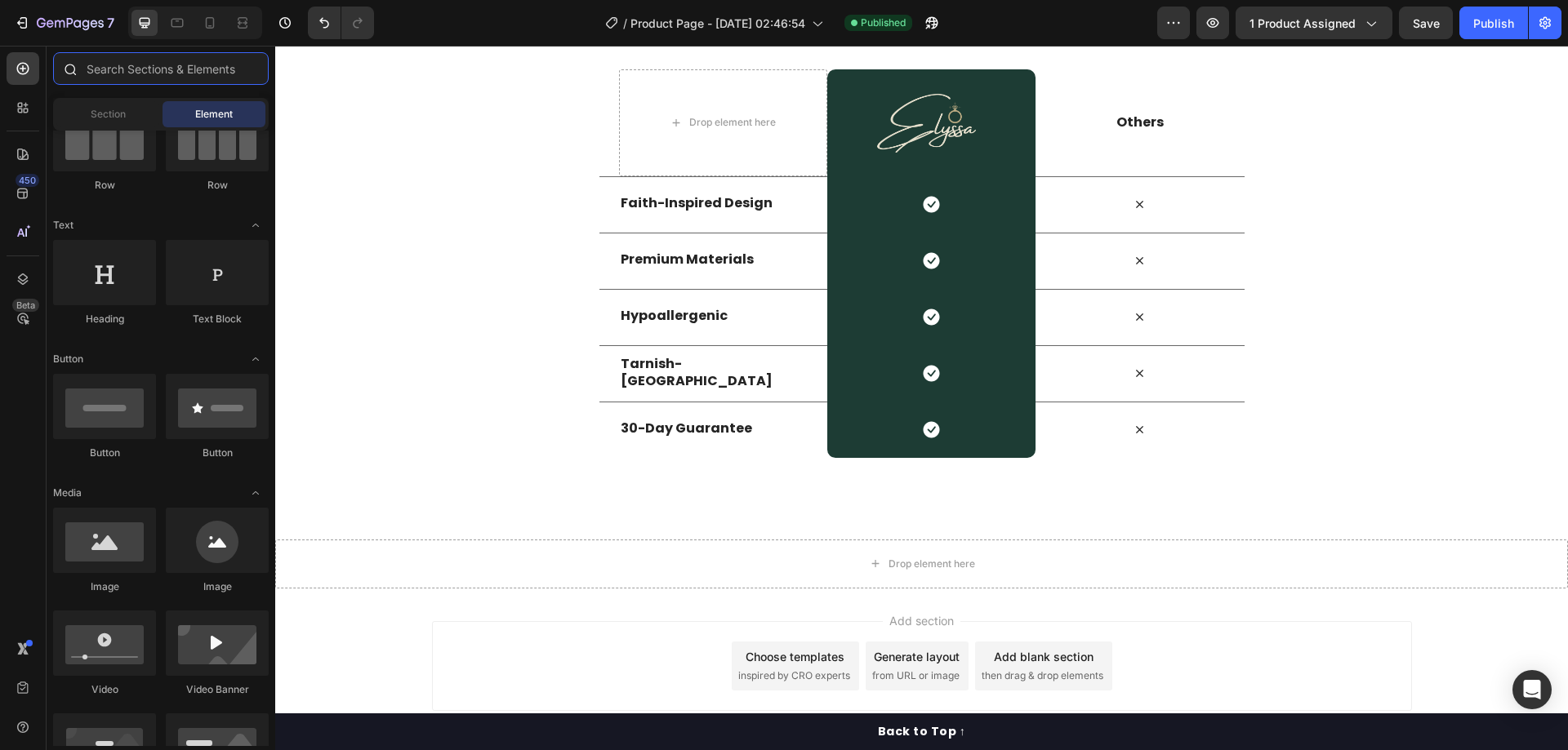
click at [117, 68] on input "text" at bounding box center [161, 68] width 216 height 32
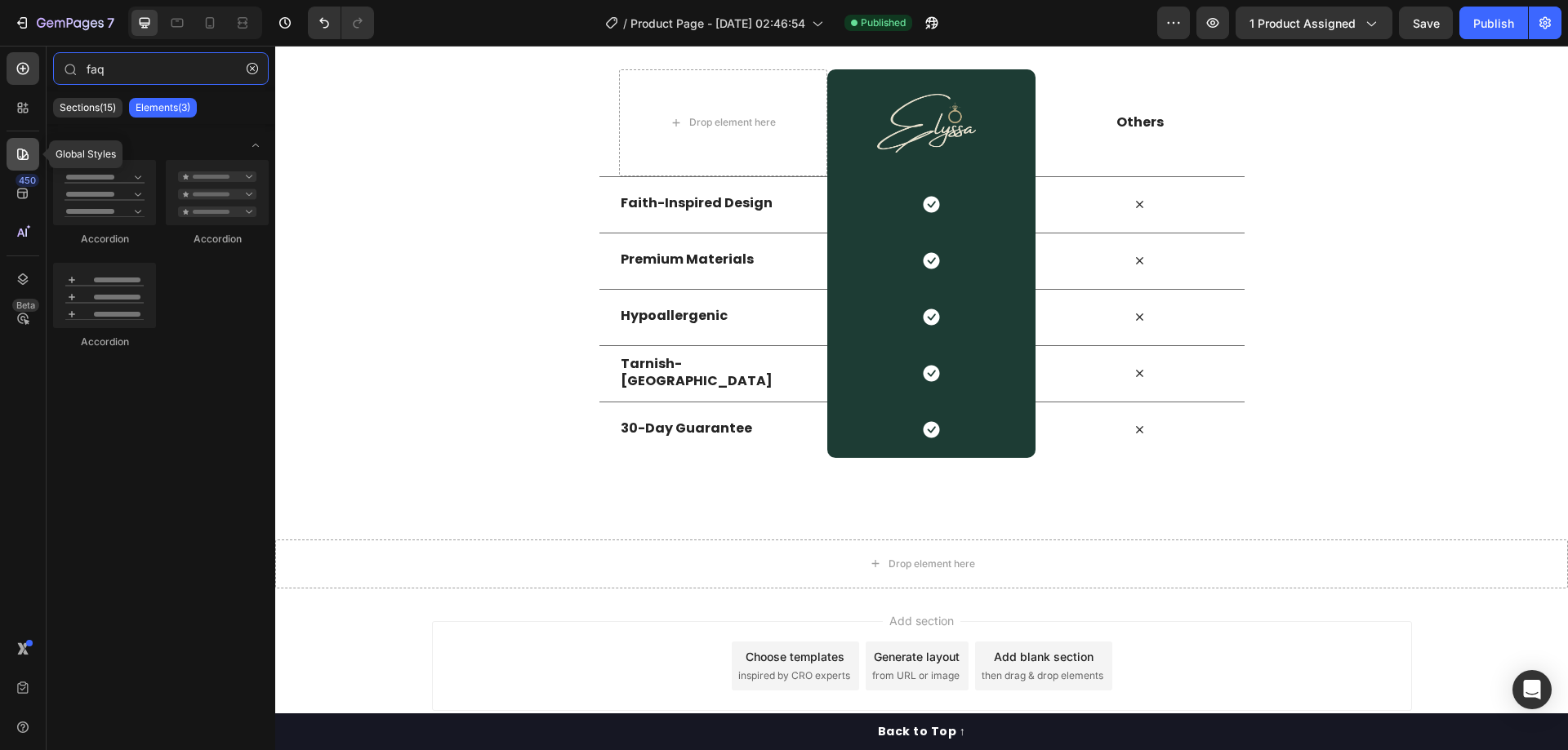
type input "faq"
click at [26, 158] on icon at bounding box center [23, 154] width 17 height 17
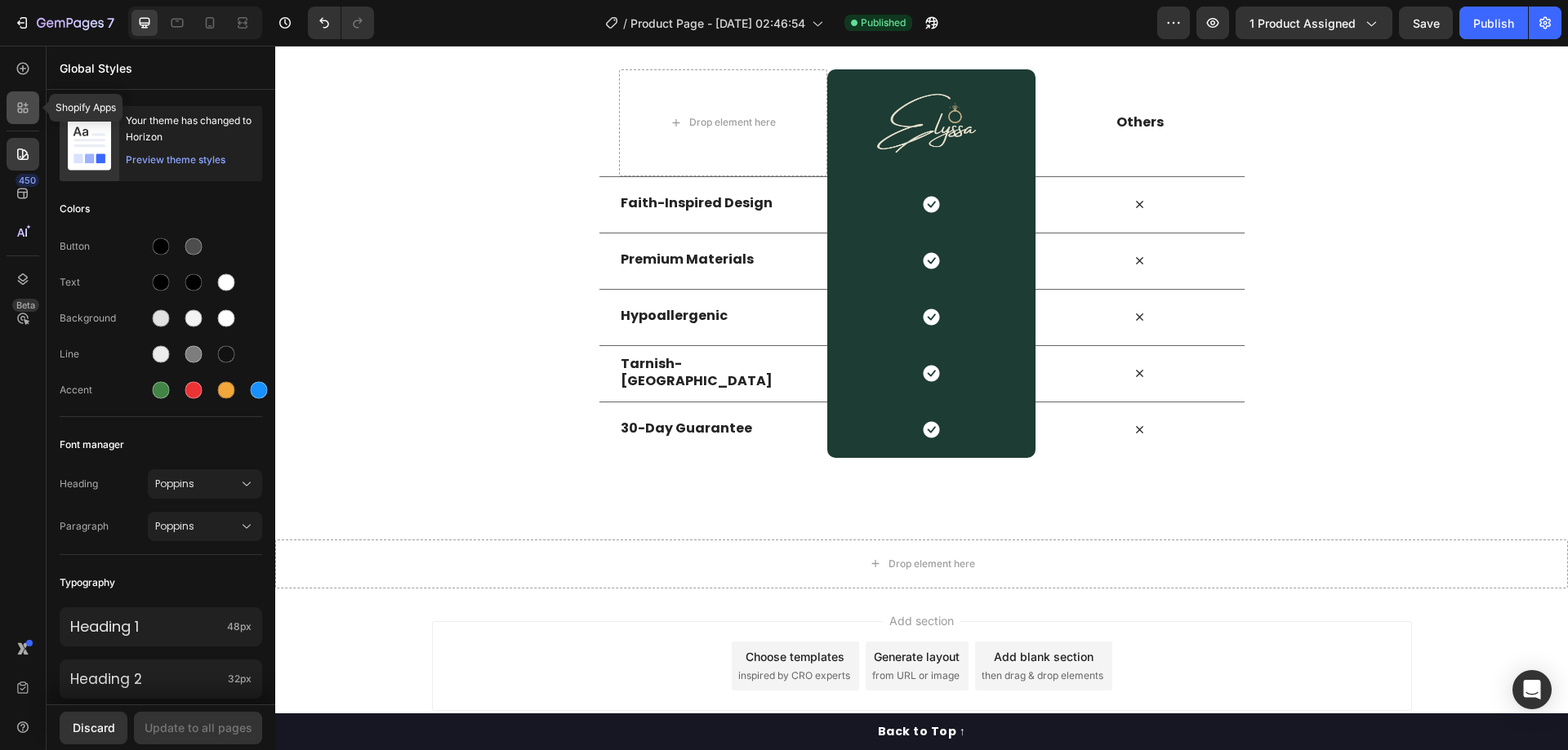
click at [18, 113] on icon at bounding box center [23, 108] width 17 height 17
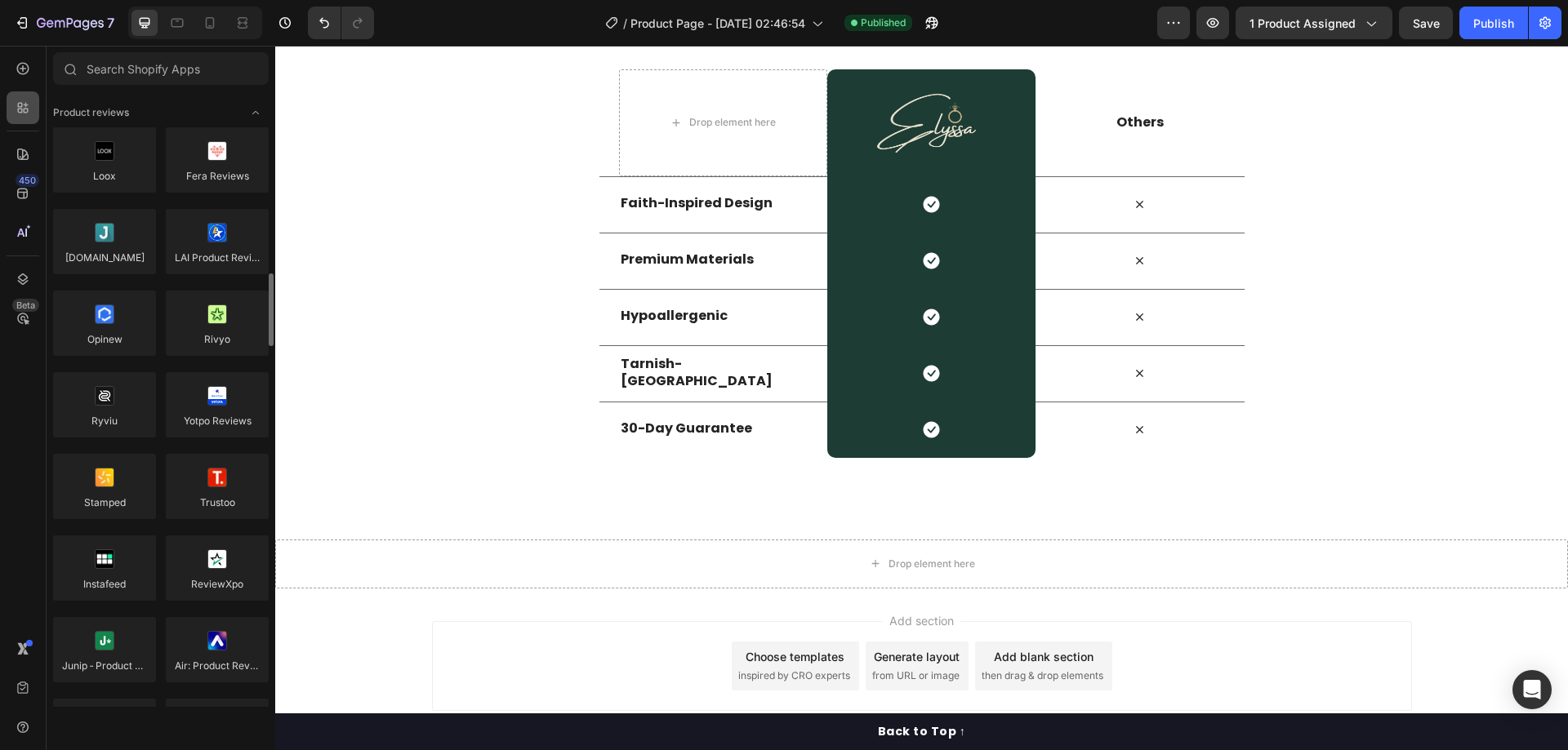
scroll to position [163, 0]
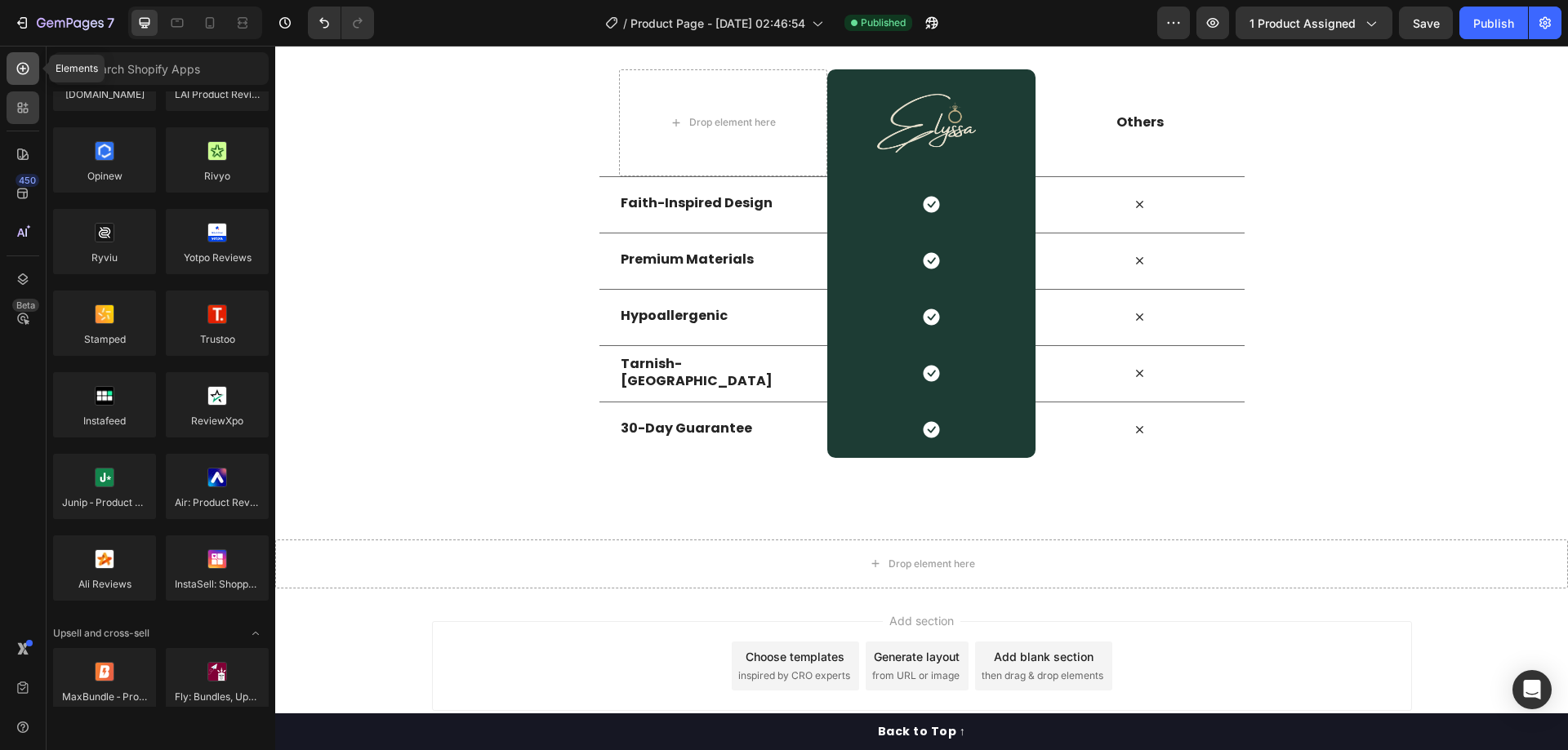
click at [12, 68] on div at bounding box center [22, 68] width 32 height 32
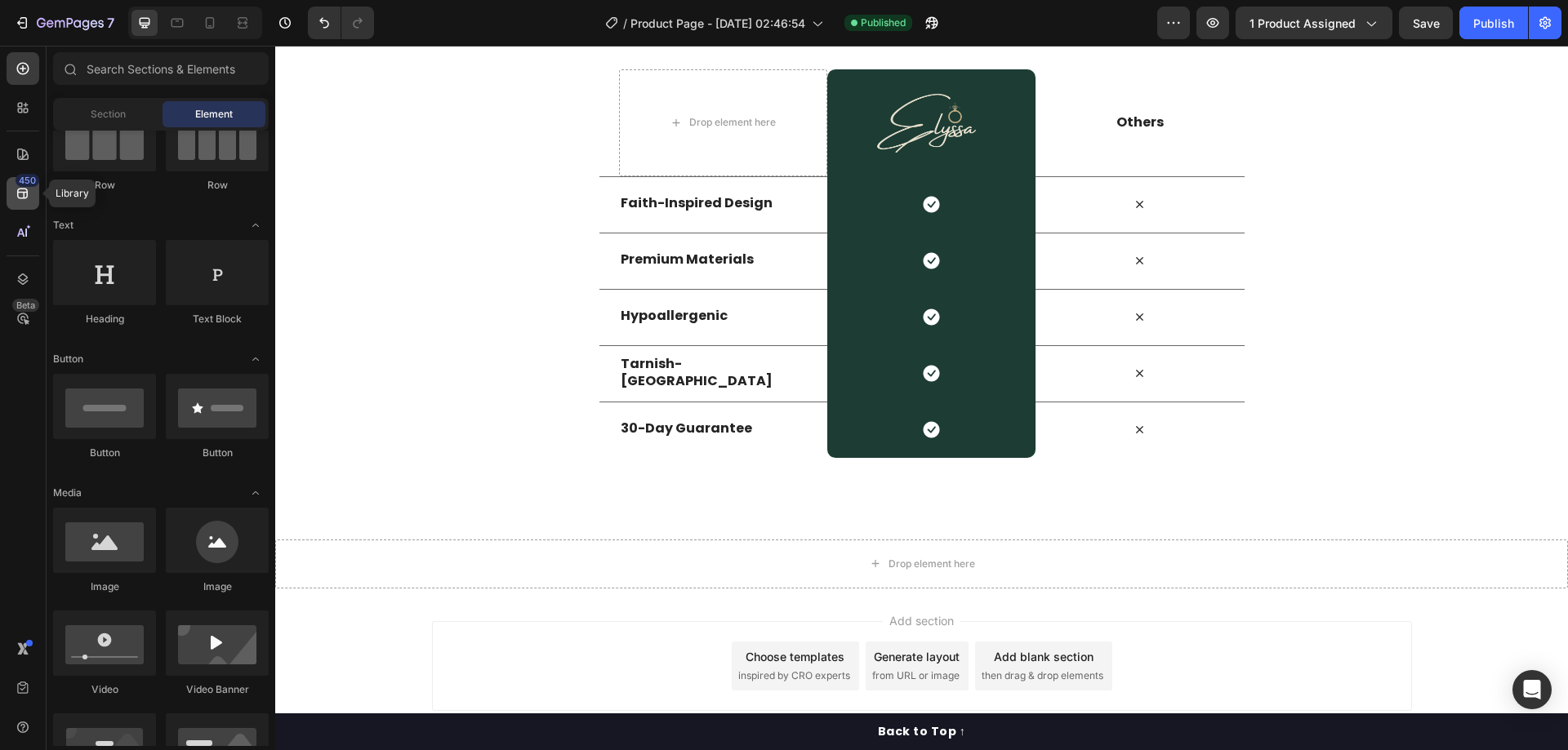
click at [31, 187] on div "450" at bounding box center [22, 193] width 32 height 32
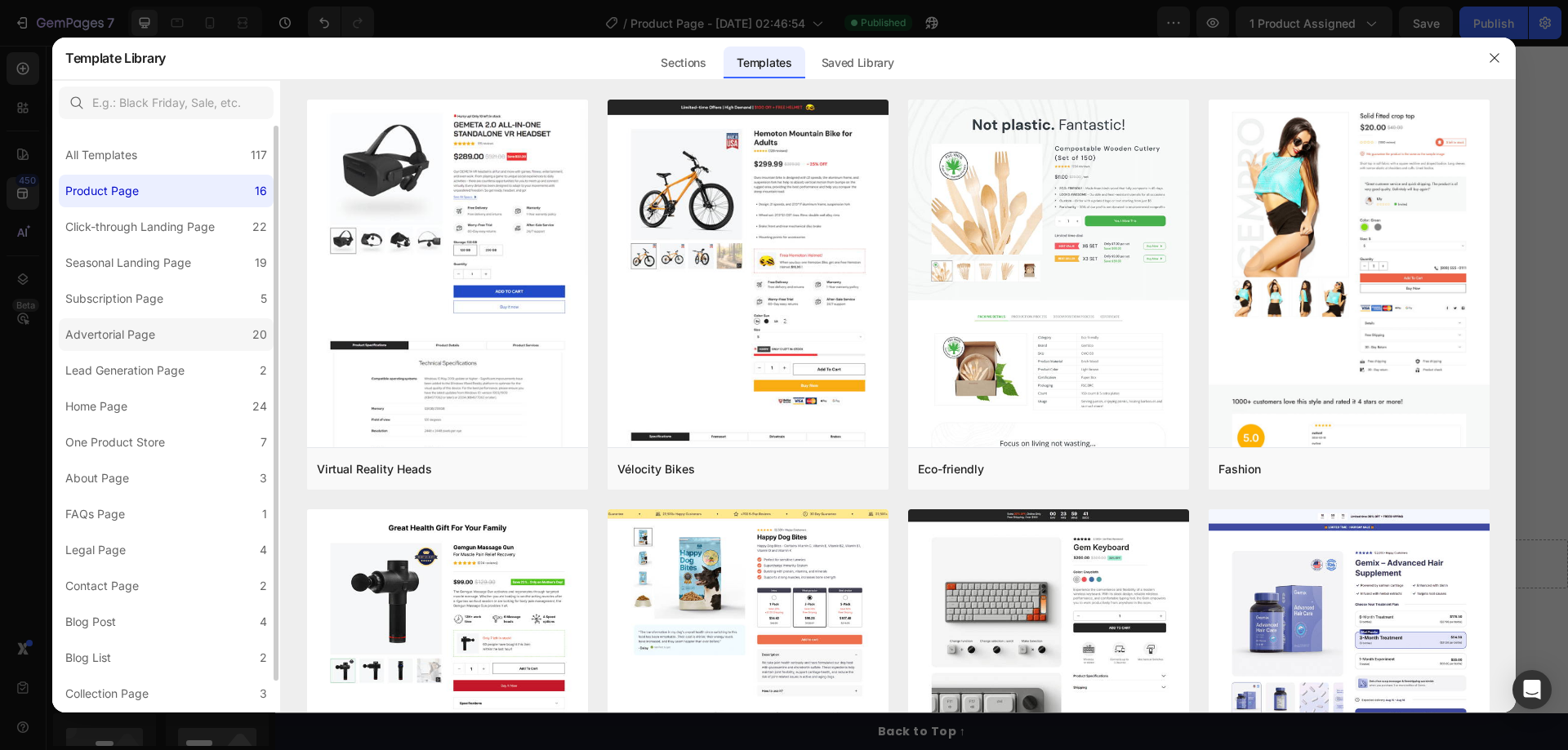
scroll to position [33, 0]
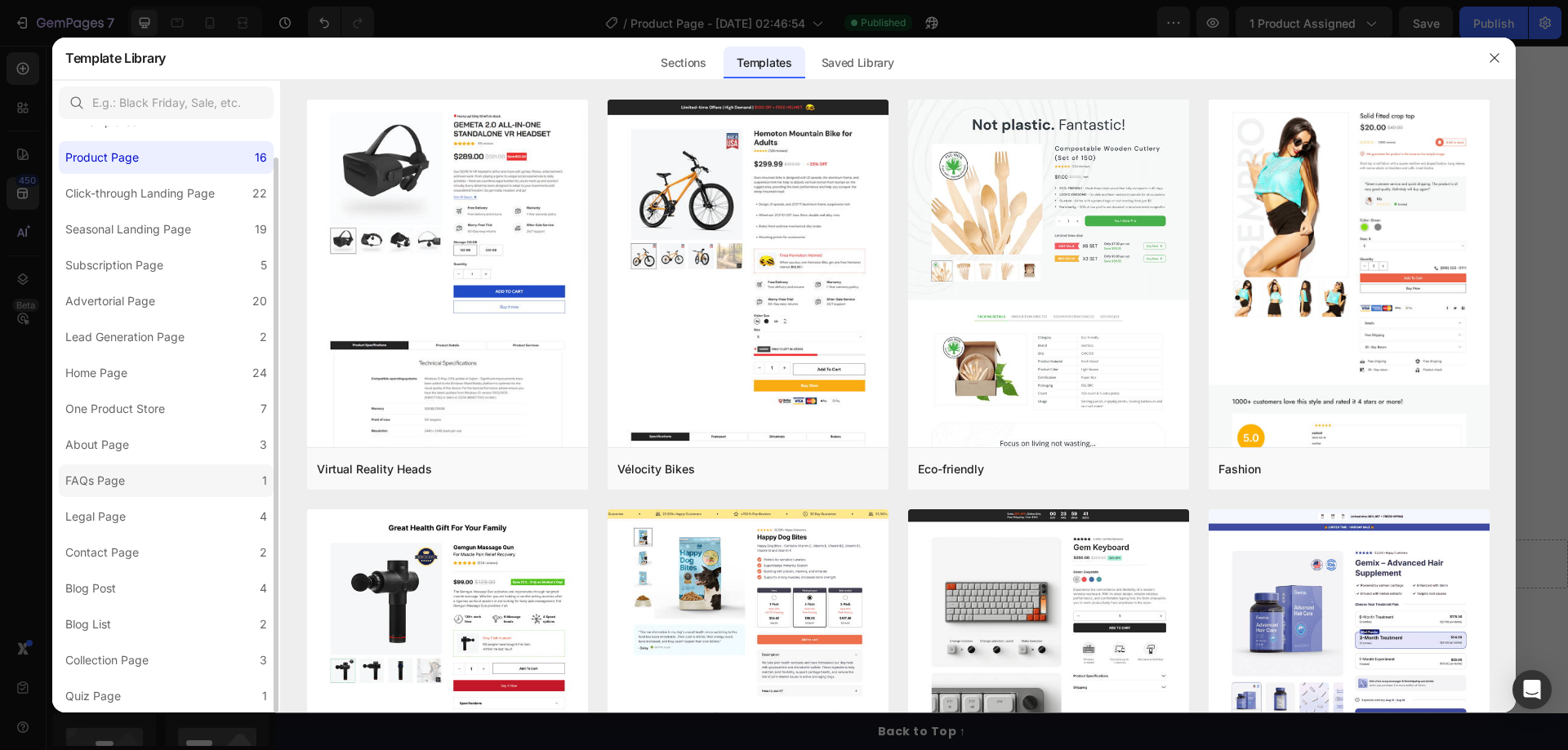
click at [136, 464] on label "FAQs Page 1" at bounding box center [166, 480] width 215 height 32
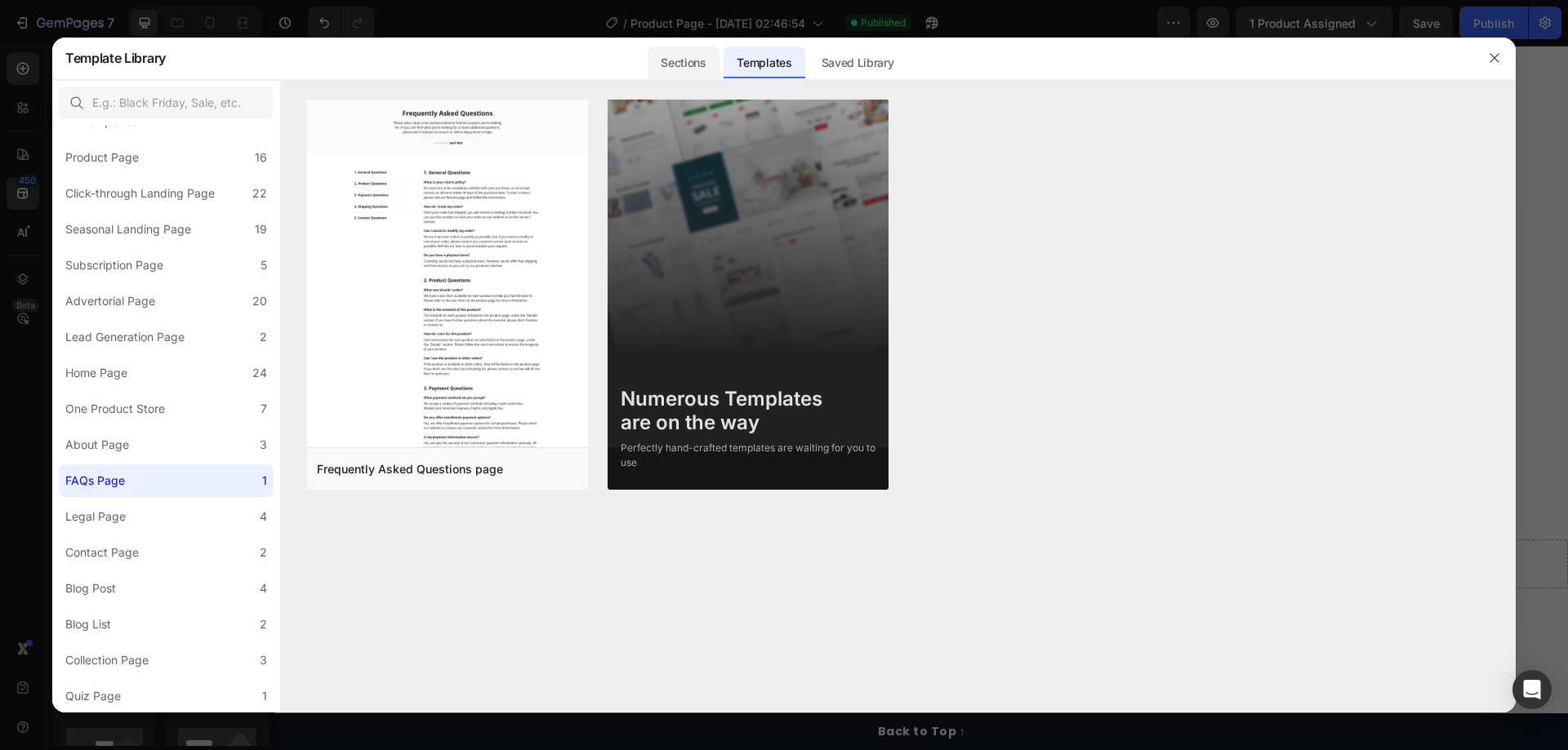
click at [718, 60] on div "Sections" at bounding box center [683, 62] width 71 height 32
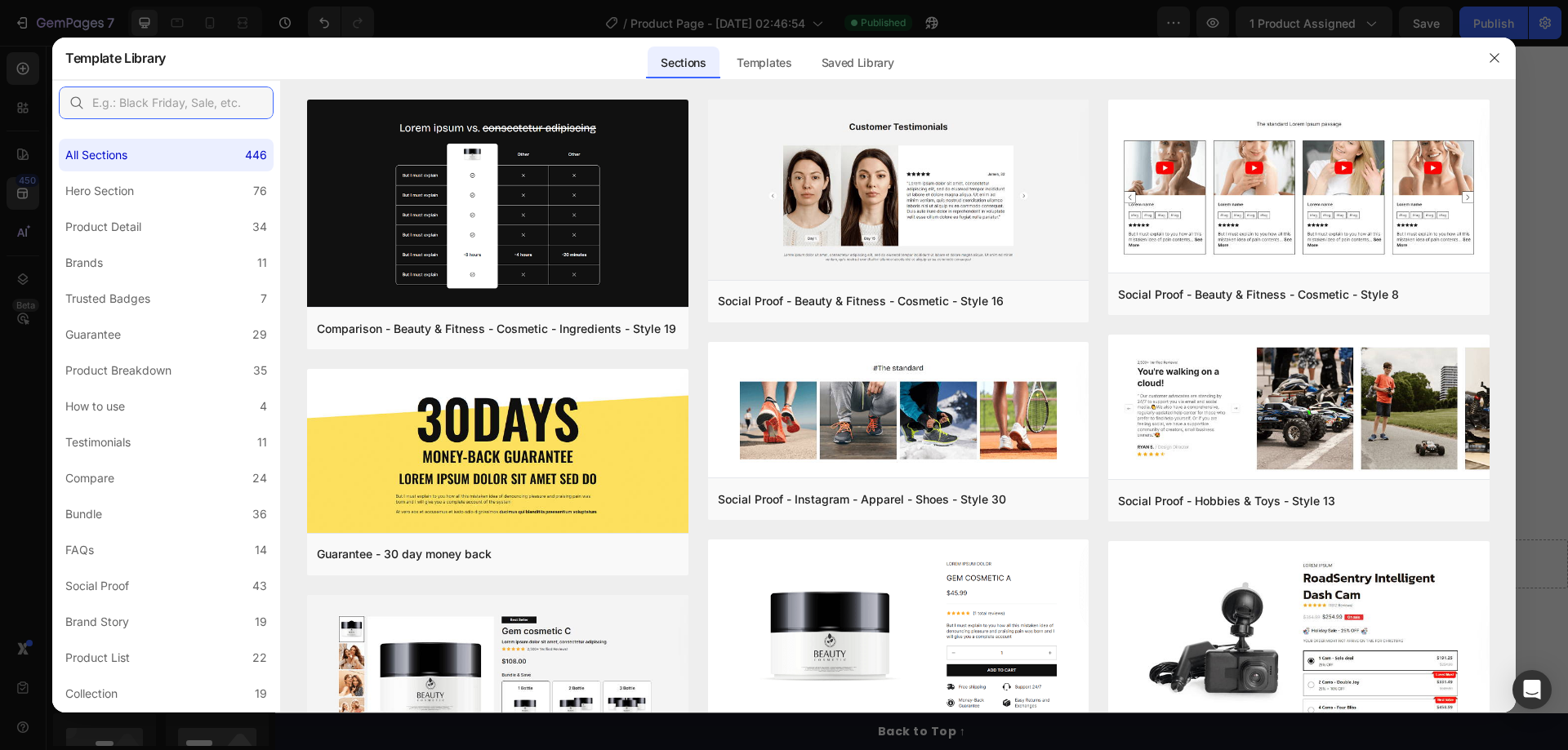
click at [218, 104] on input "text" at bounding box center [166, 102] width 215 height 32
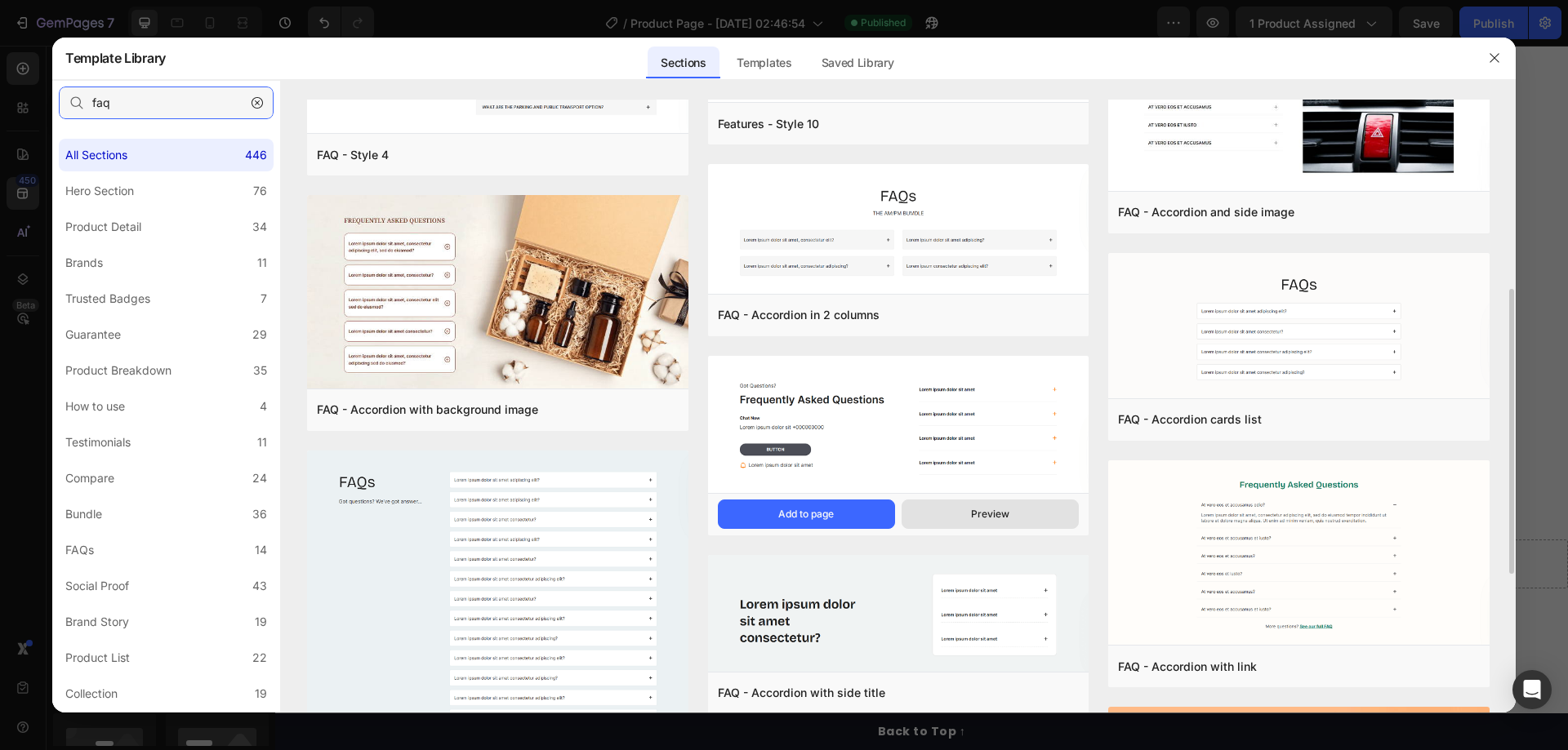
scroll to position [706, 0]
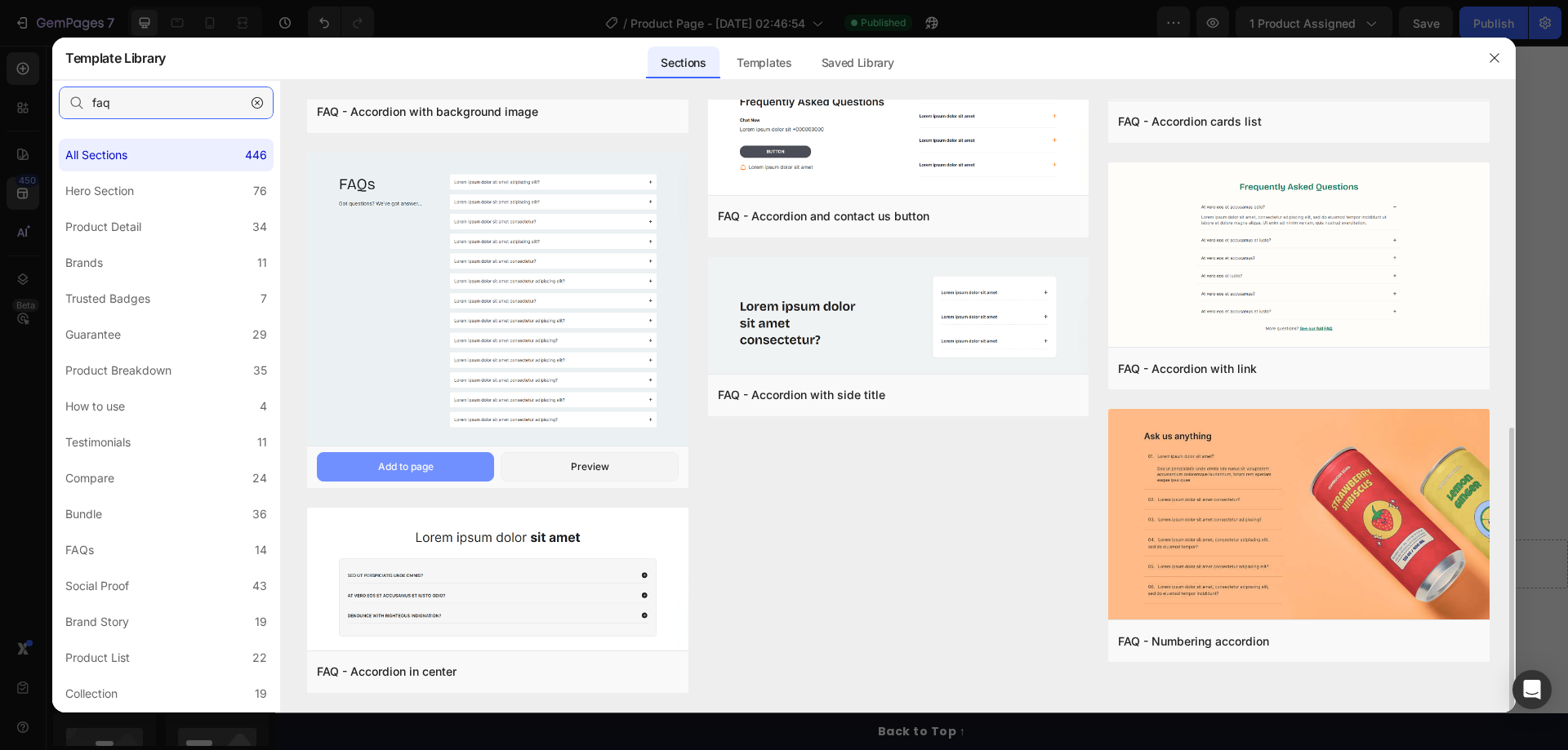
type input "faq"
click at [0, 0] on button "Add to page" at bounding box center [0, 0] width 0 height 0
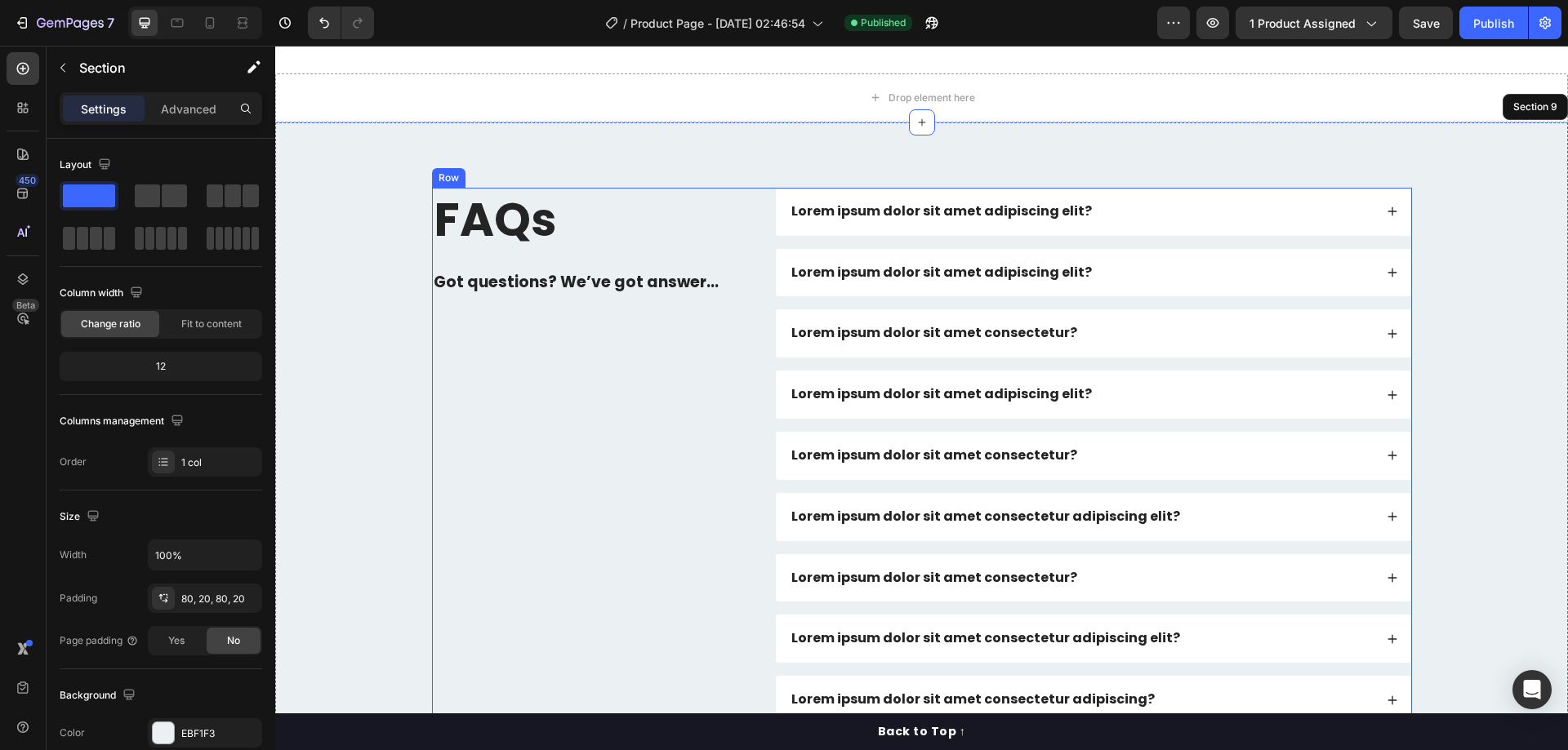
scroll to position [4134, 0]
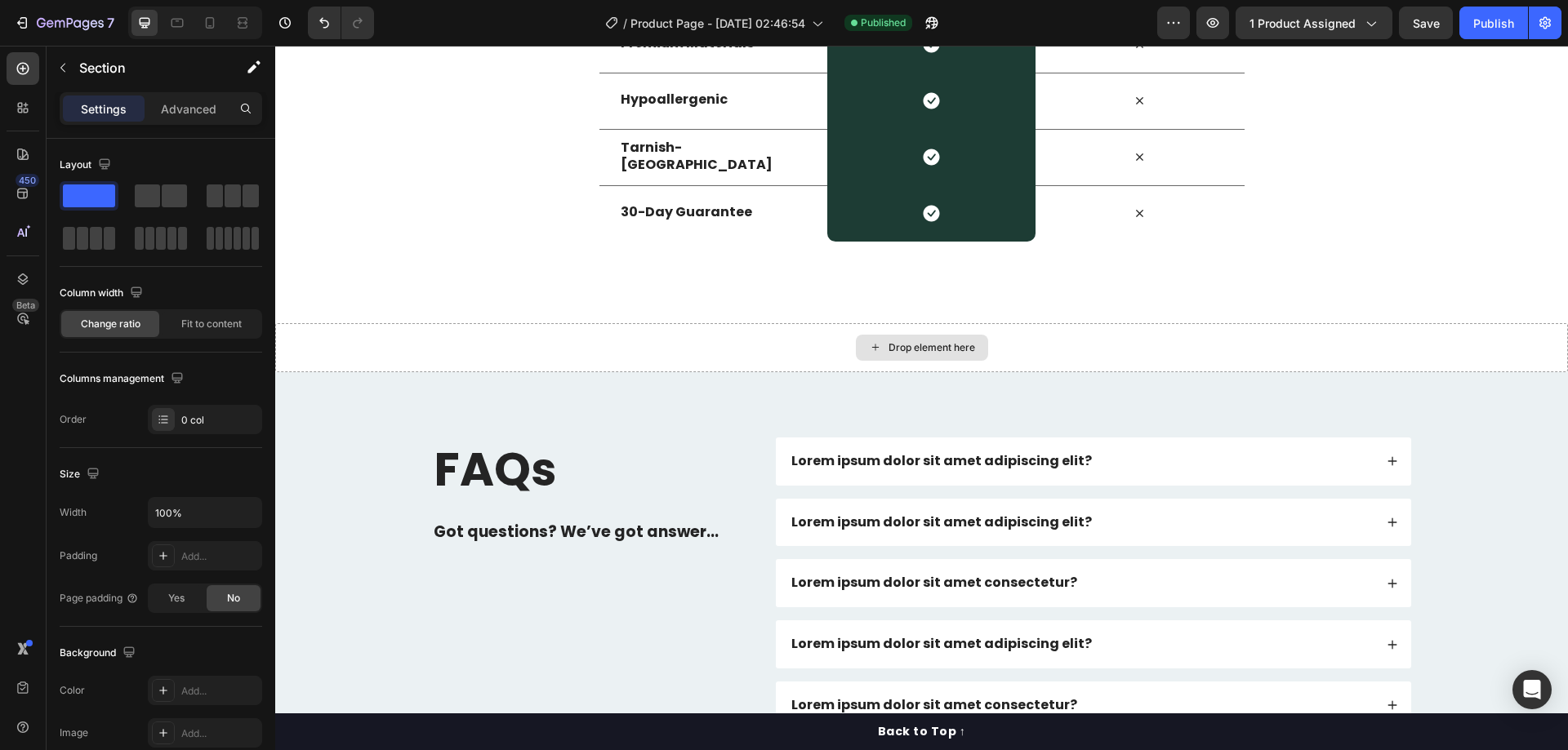
click at [659, 343] on div "Drop element here" at bounding box center [922, 348] width 1293 height 49
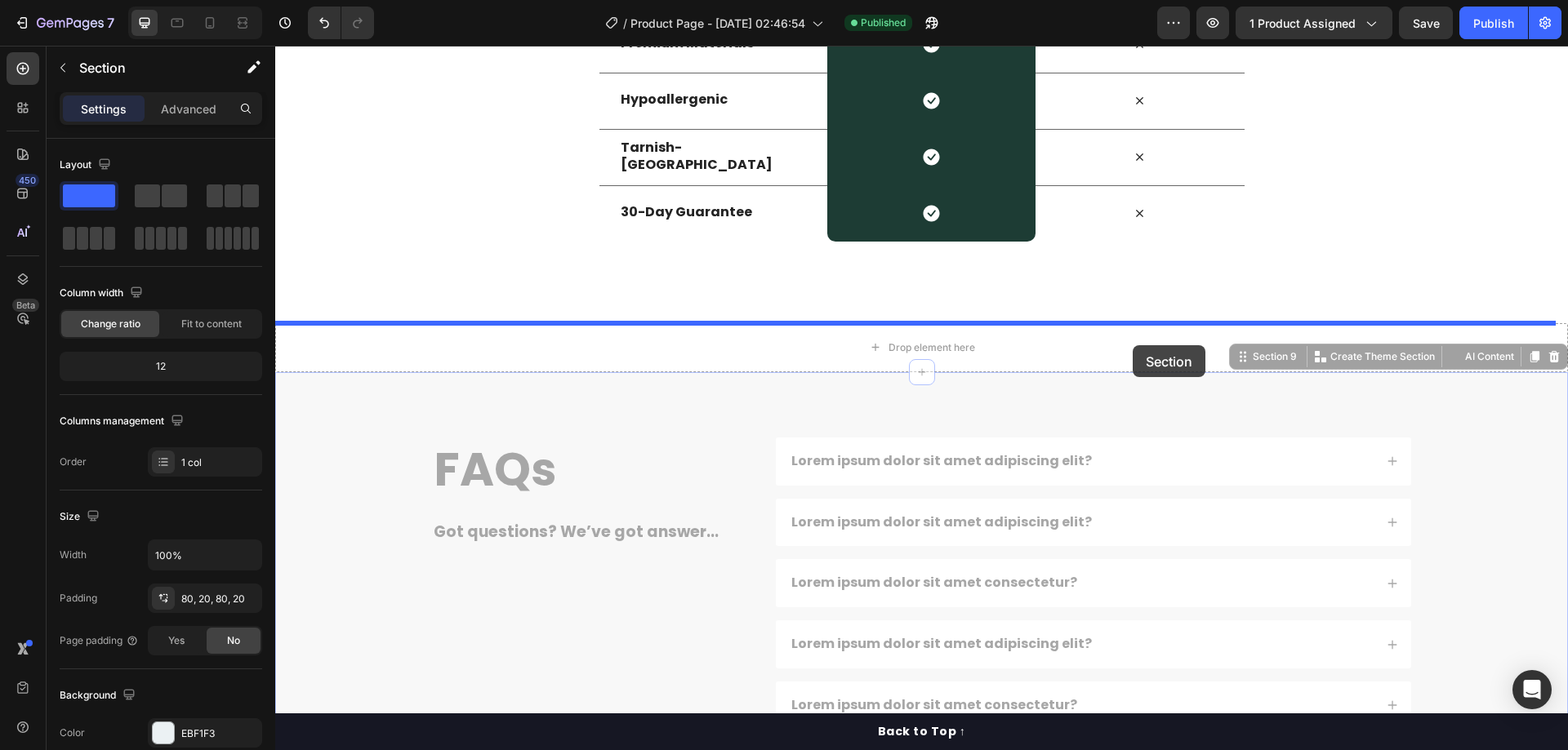
drag, startPoint x: 1134, startPoint y: 393, endPoint x: 1132, endPoint y: 344, distance: 49.0
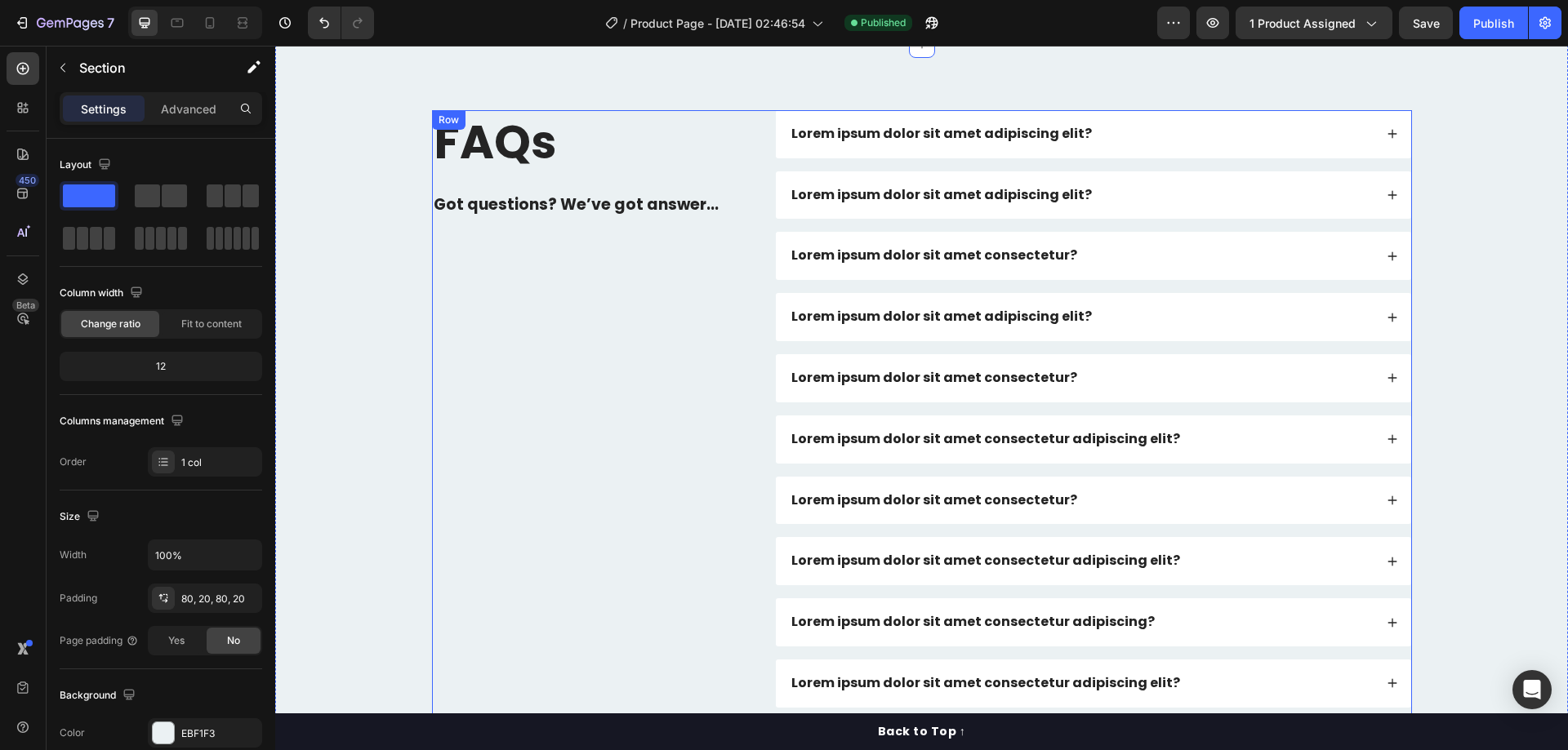
scroll to position [4249, 0]
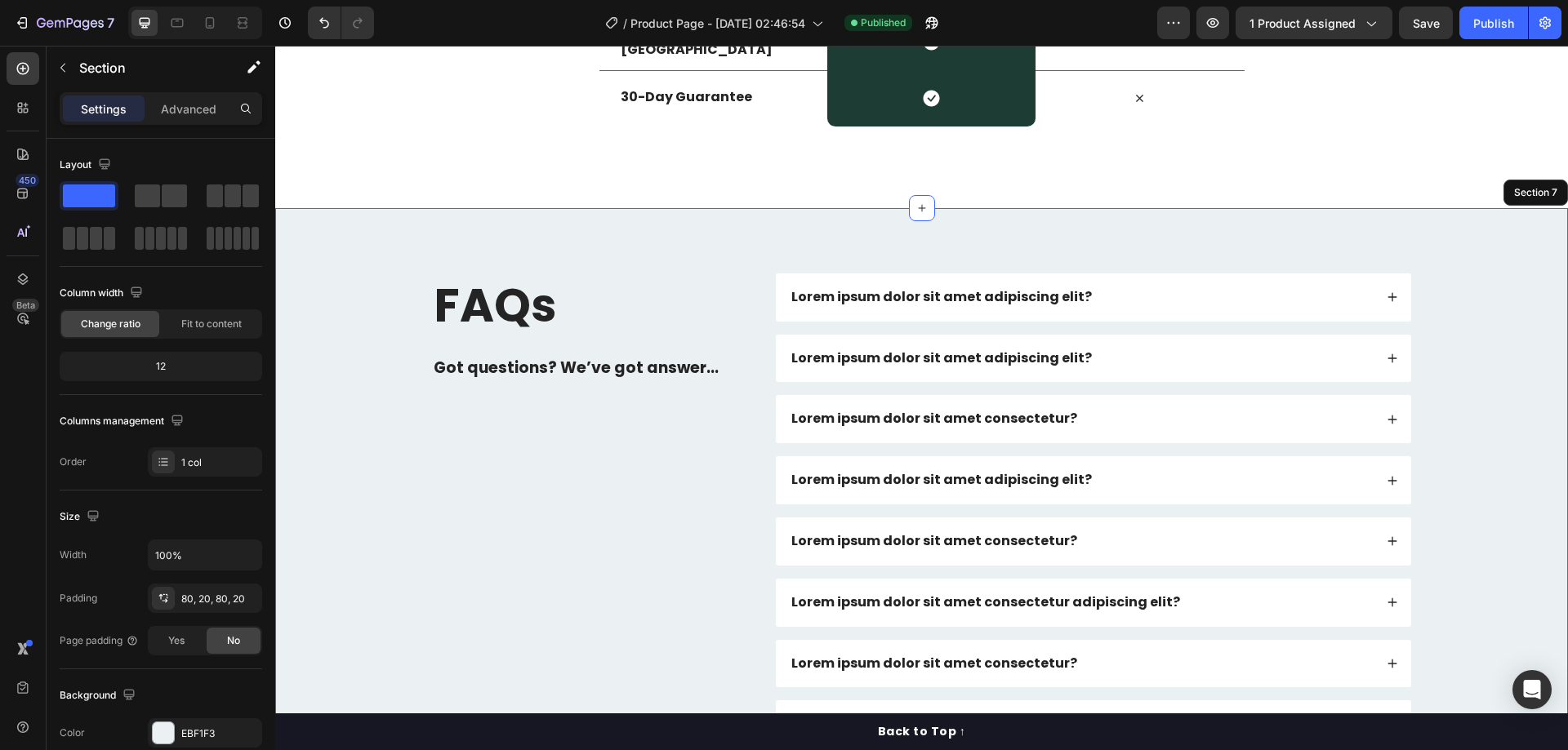
click at [357, 372] on div "FAQs Heading Got questions? We’ve got answer... Text Block Lorem ipsum dolor si…" at bounding box center [921, 663] width 1260 height 781
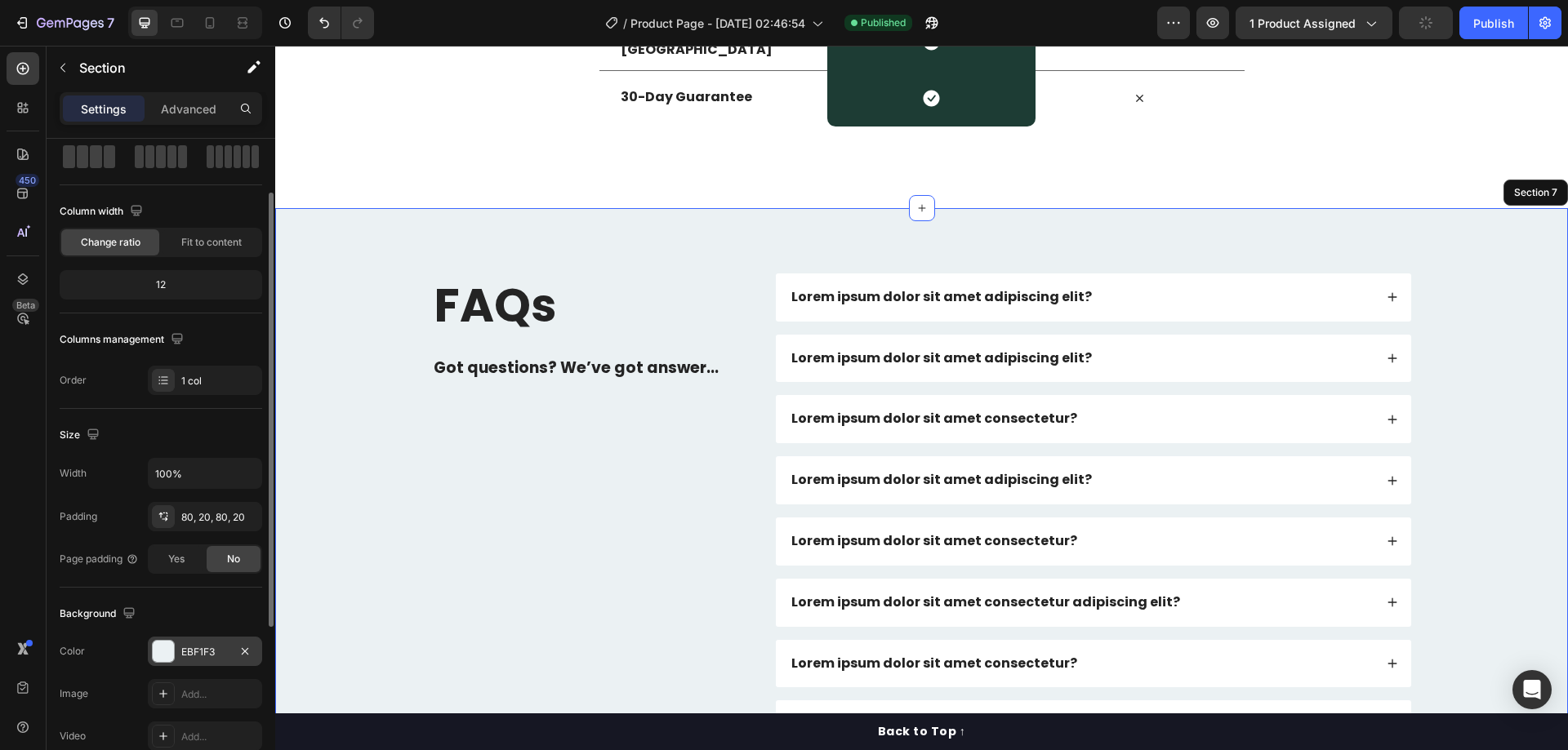
click at [194, 649] on div "EBF1F3" at bounding box center [205, 652] width 47 height 15
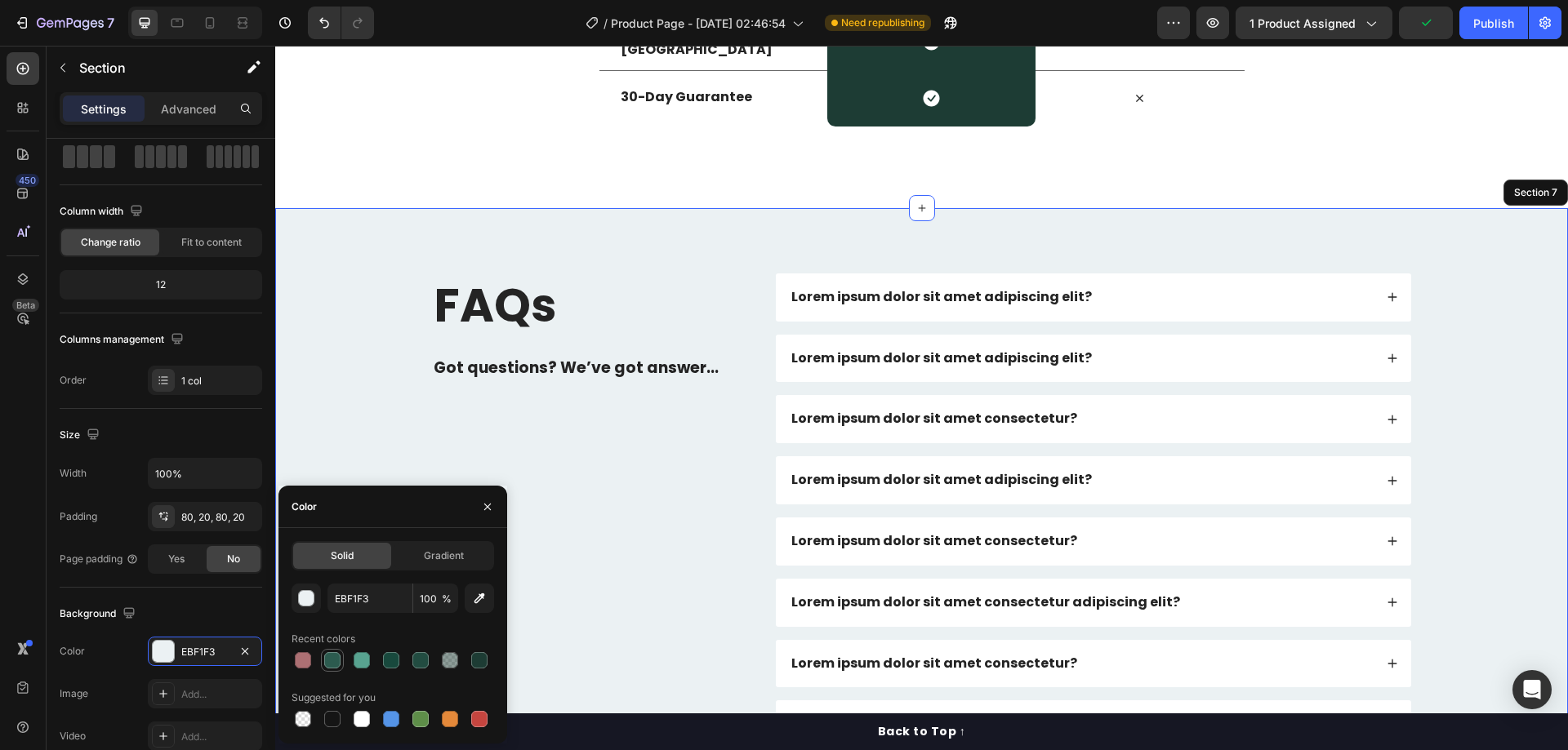
click at [327, 656] on div at bounding box center [332, 660] width 17 height 17
type input "2C5B4F"
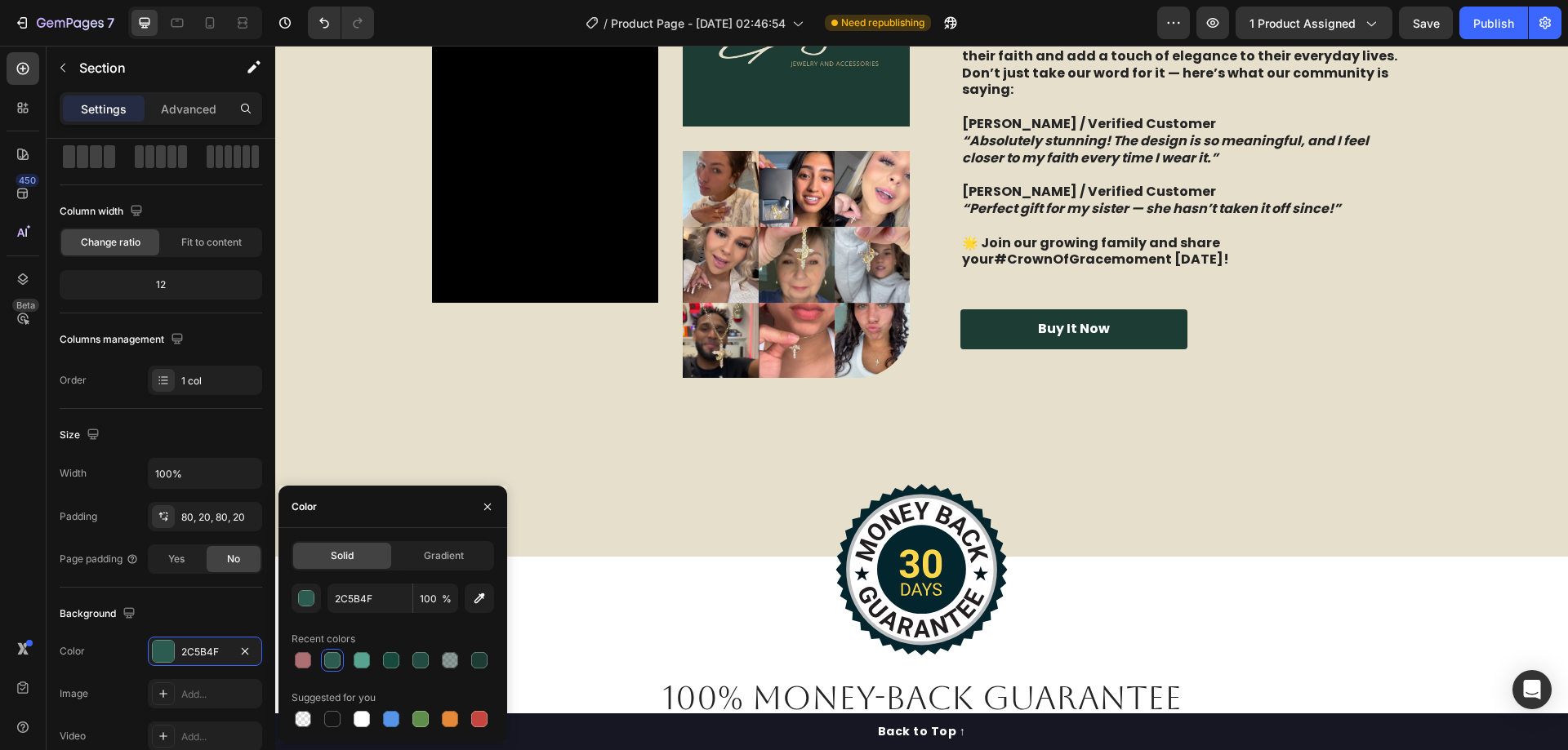
scroll to position [2045, 0]
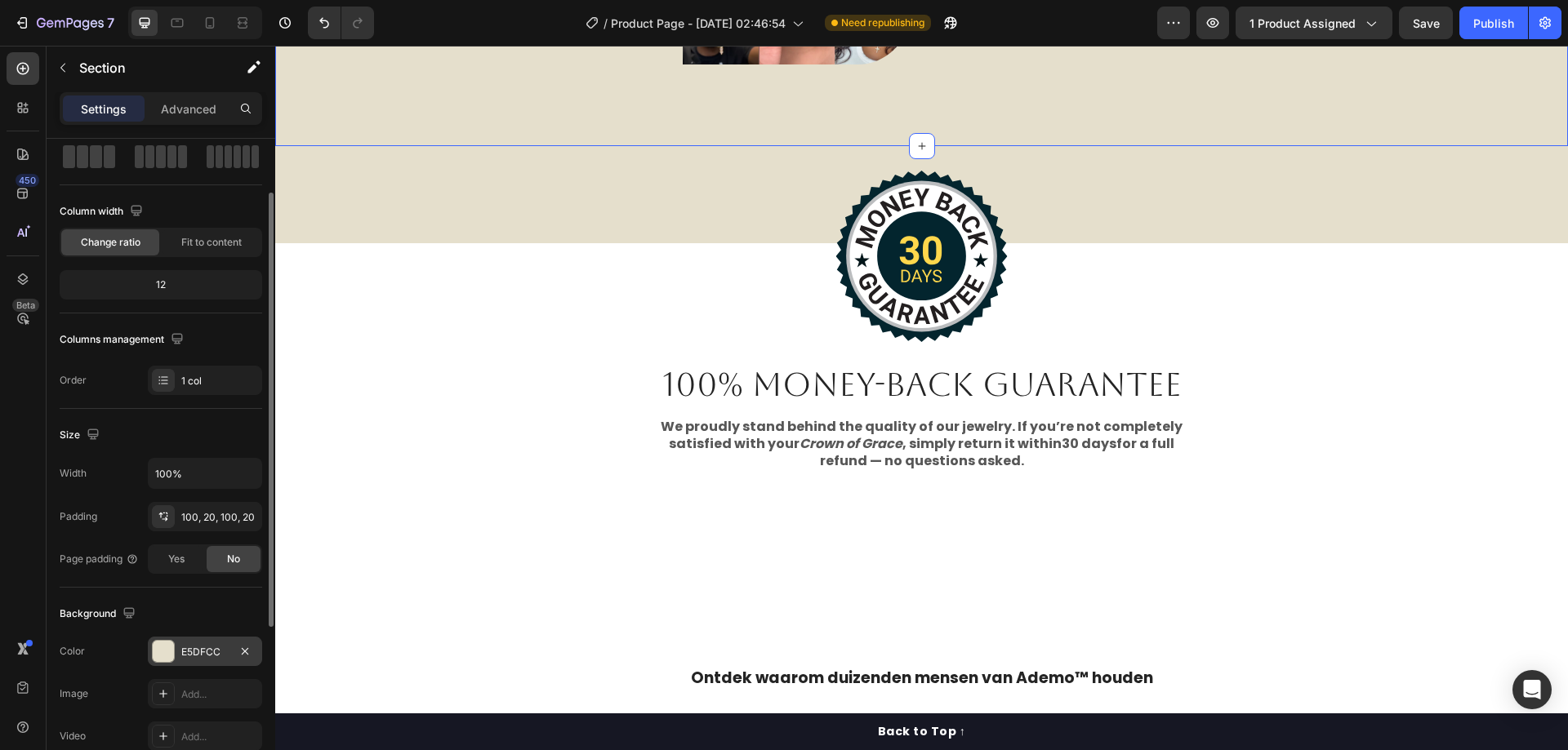
click at [212, 649] on div "E5DFCC" at bounding box center [205, 652] width 47 height 15
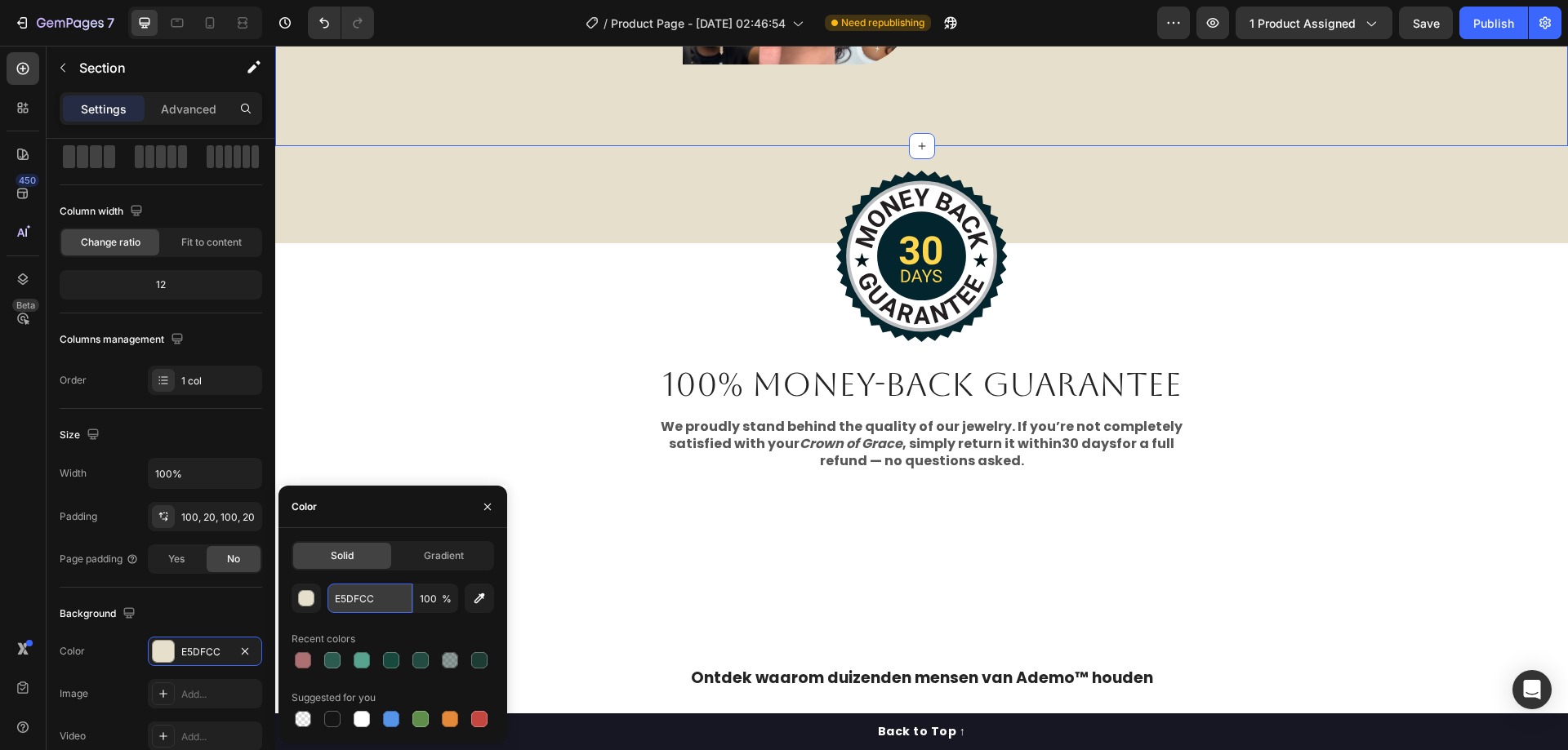
click at [387, 585] on input "E5DFCC" at bounding box center [370, 599] width 85 height 30
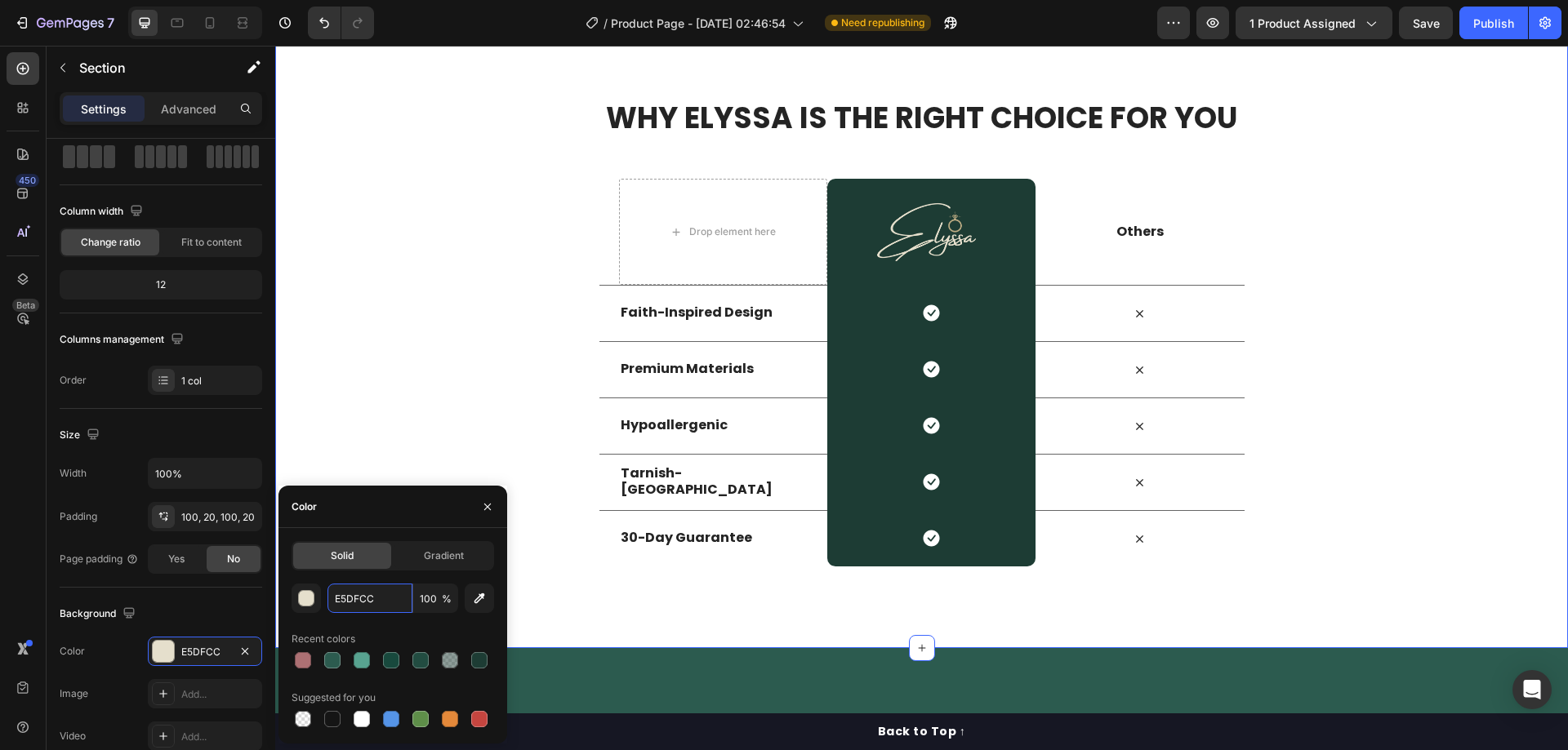
scroll to position [3842, 0]
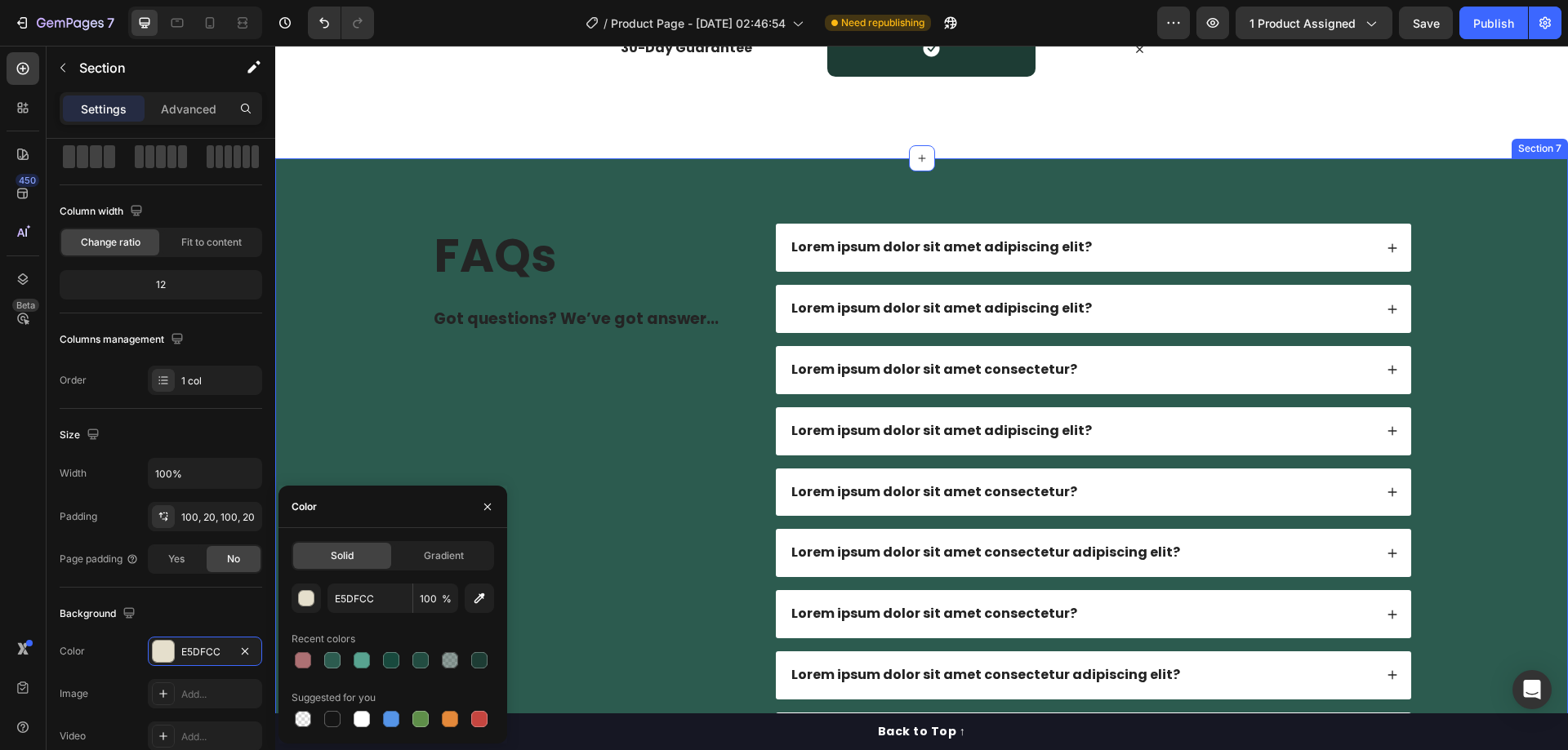
click at [346, 347] on div "FAQs Heading Got questions? We’ve got answer... Text Block Lorem ipsum dolor si…" at bounding box center [921, 614] width 1260 height 781
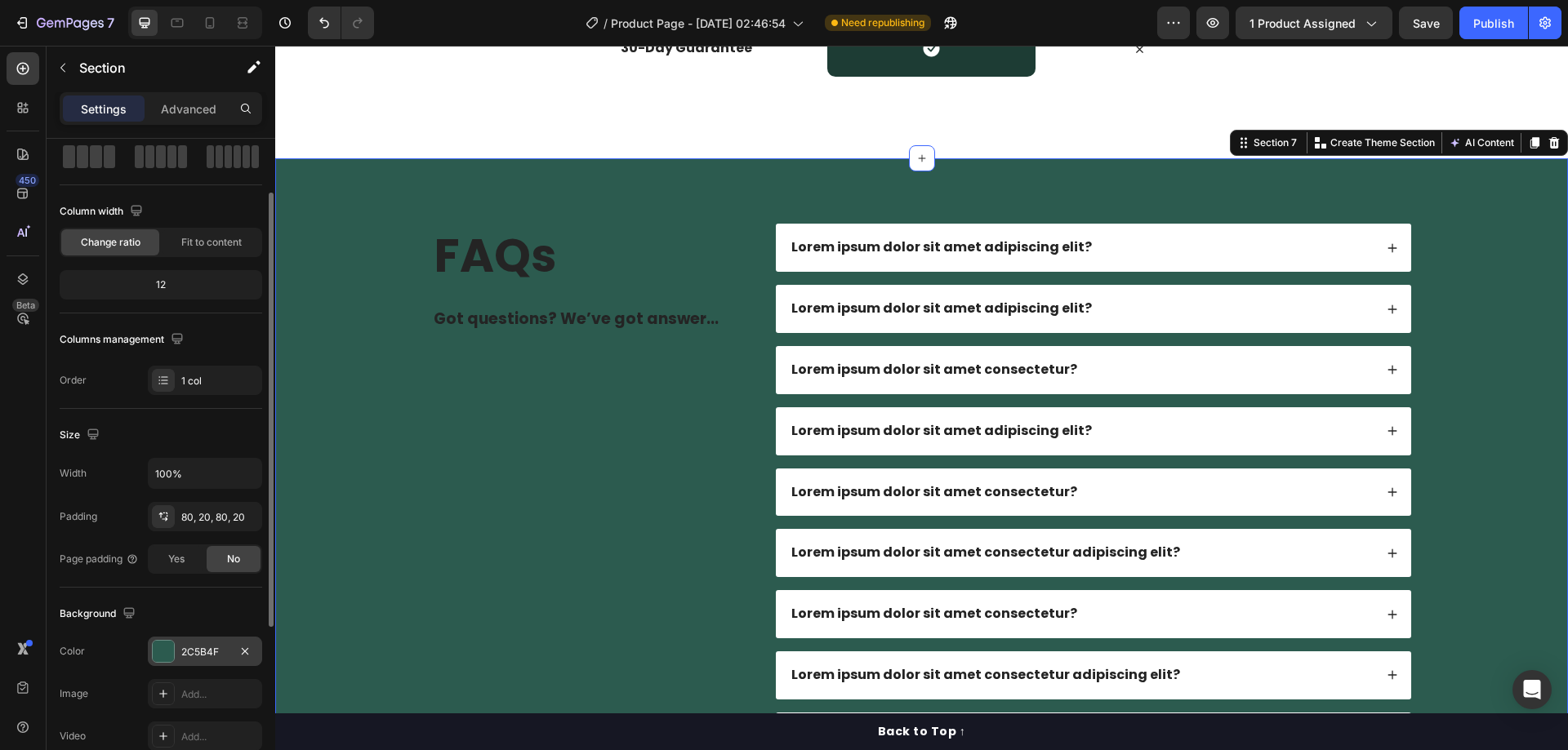
click at [204, 656] on div "2C5B4F" at bounding box center [205, 652] width 47 height 15
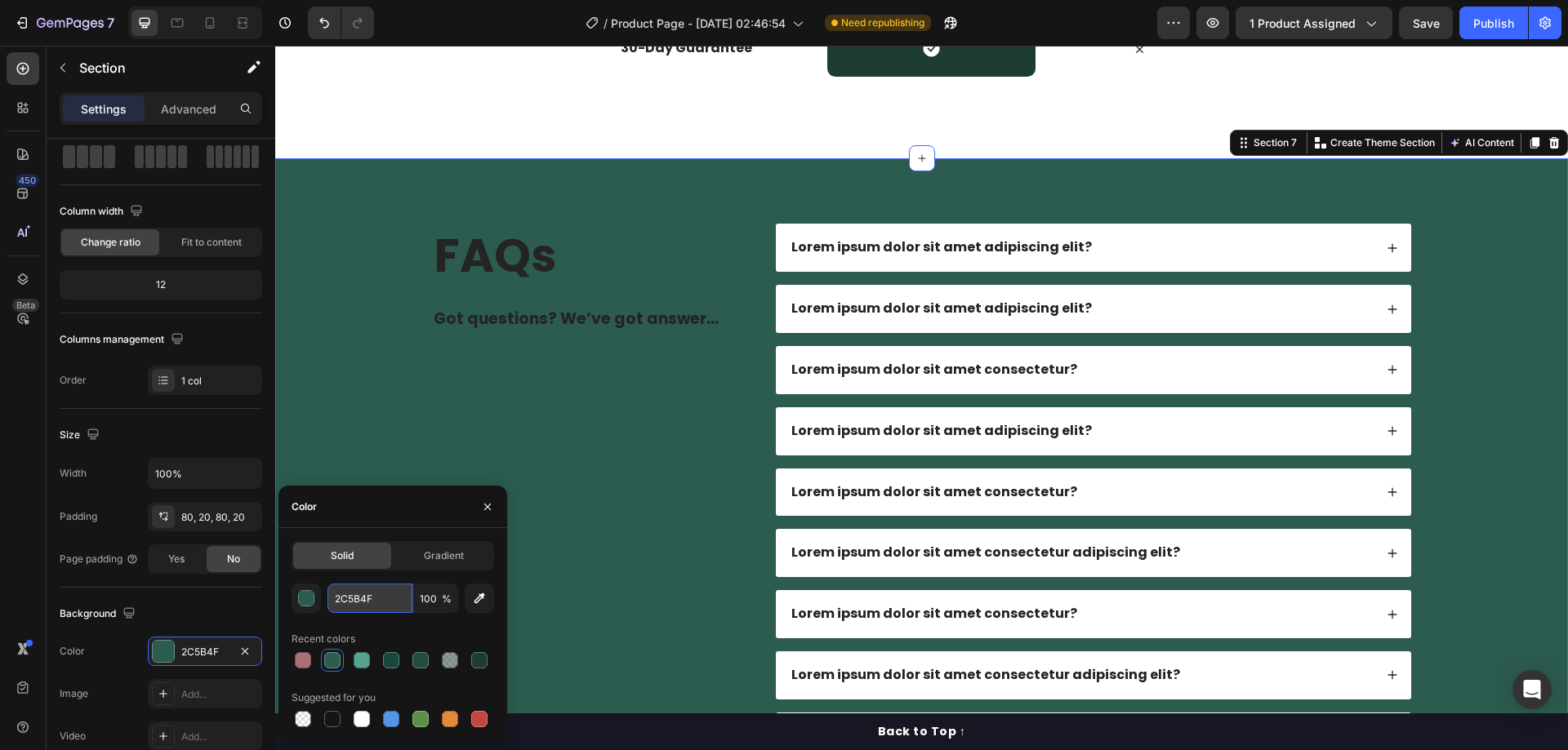
click at [377, 605] on input "2C5B4F" at bounding box center [370, 599] width 85 height 30
paste input "E5DFCC"
type input "E5DFCC"
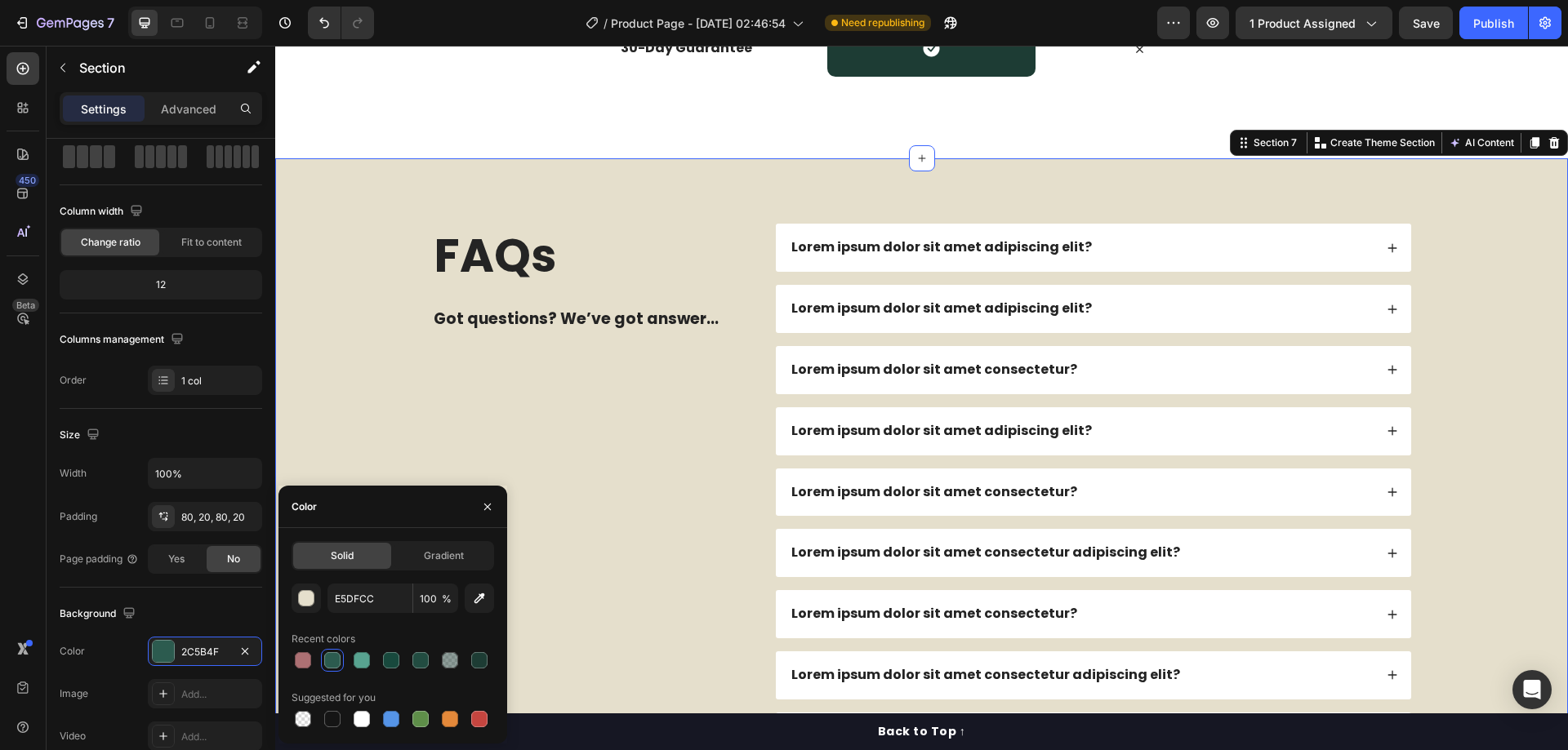
click at [321, 305] on div "FAQs Heading Got questions? We’ve got answer... Text Block Lorem ipsum dolor si…" at bounding box center [921, 614] width 1260 height 781
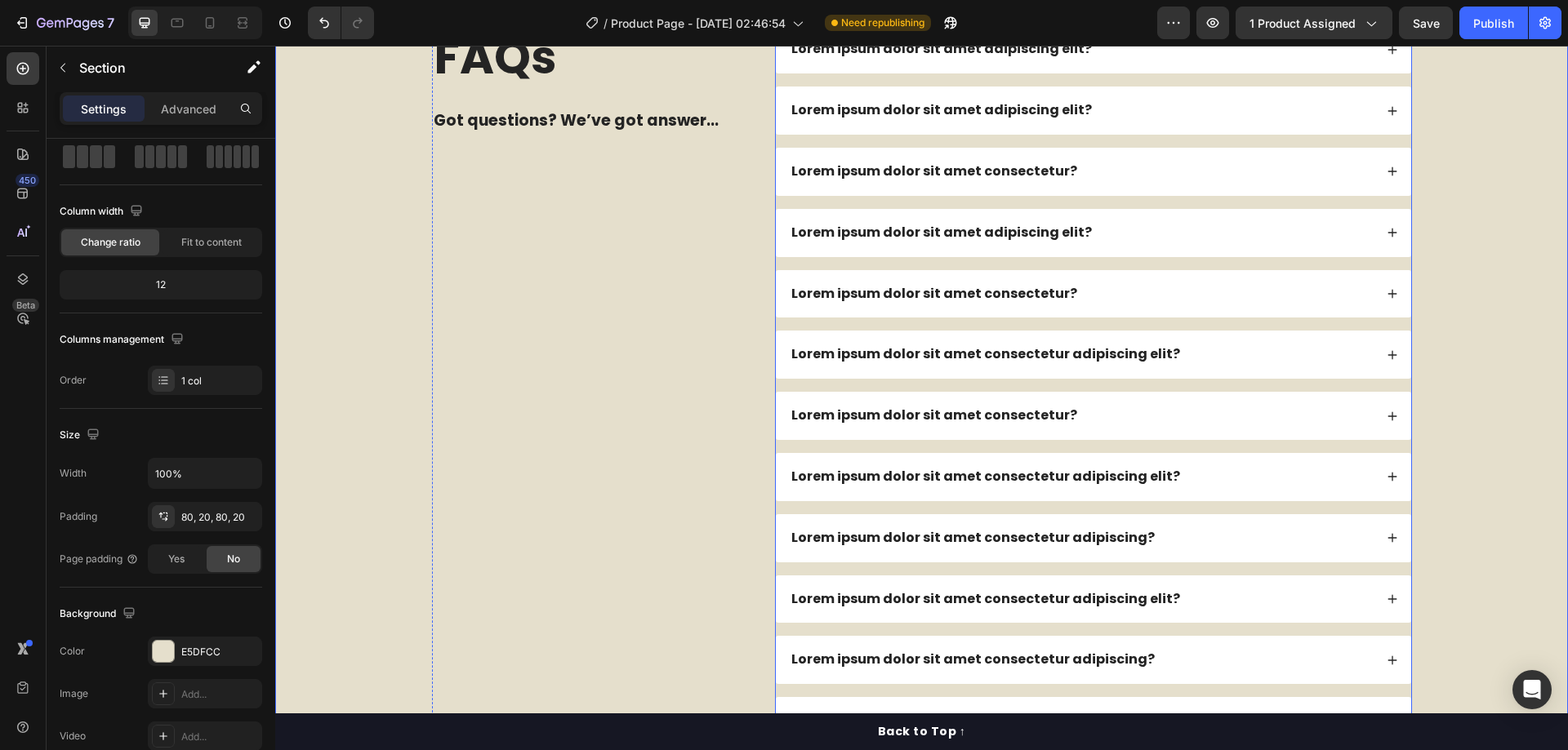
scroll to position [3924, 0]
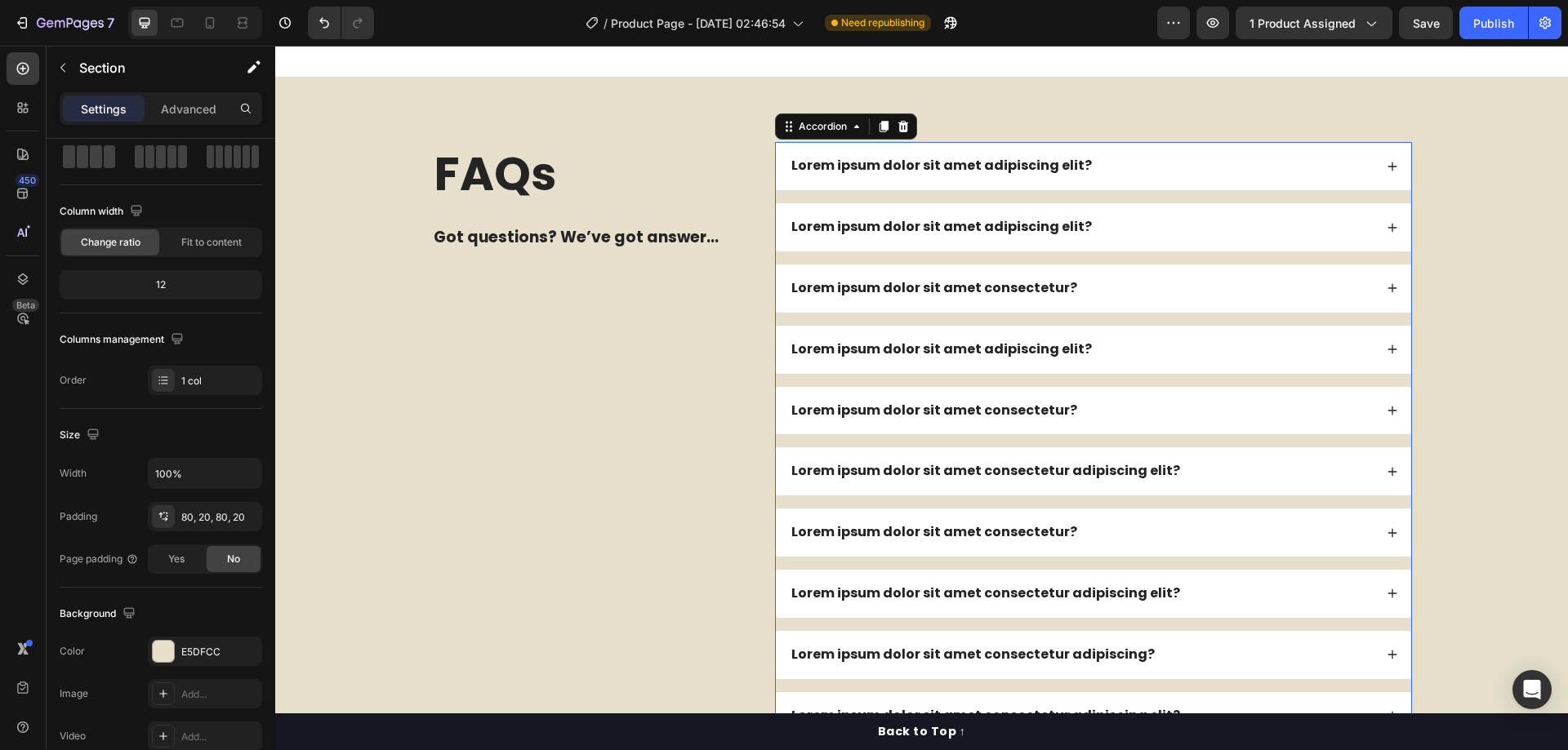
click at [887, 164] on p "Lorem ipsum dolor sit amet adipiscing elit?" at bounding box center [942, 166] width 301 height 17
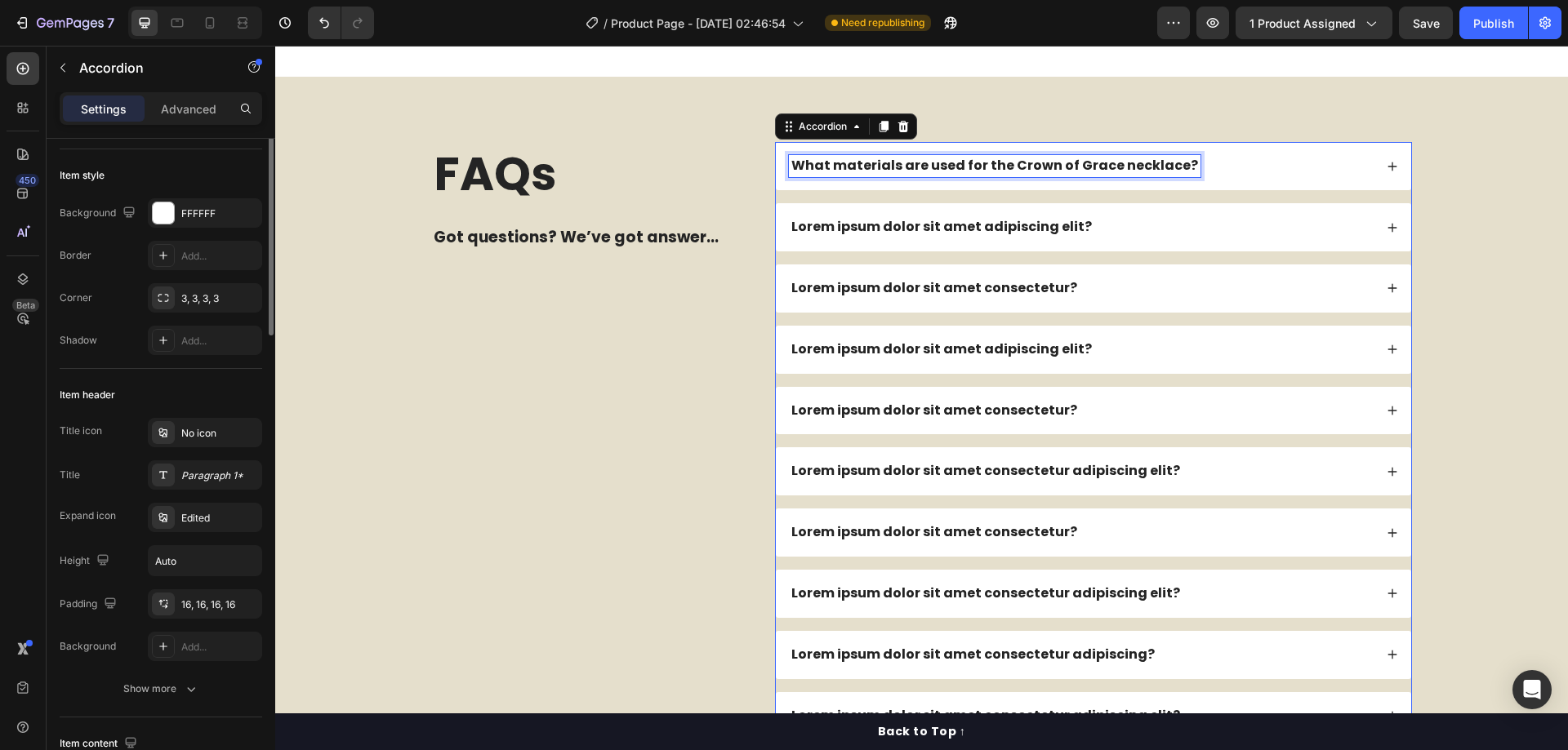
scroll to position [0, 0]
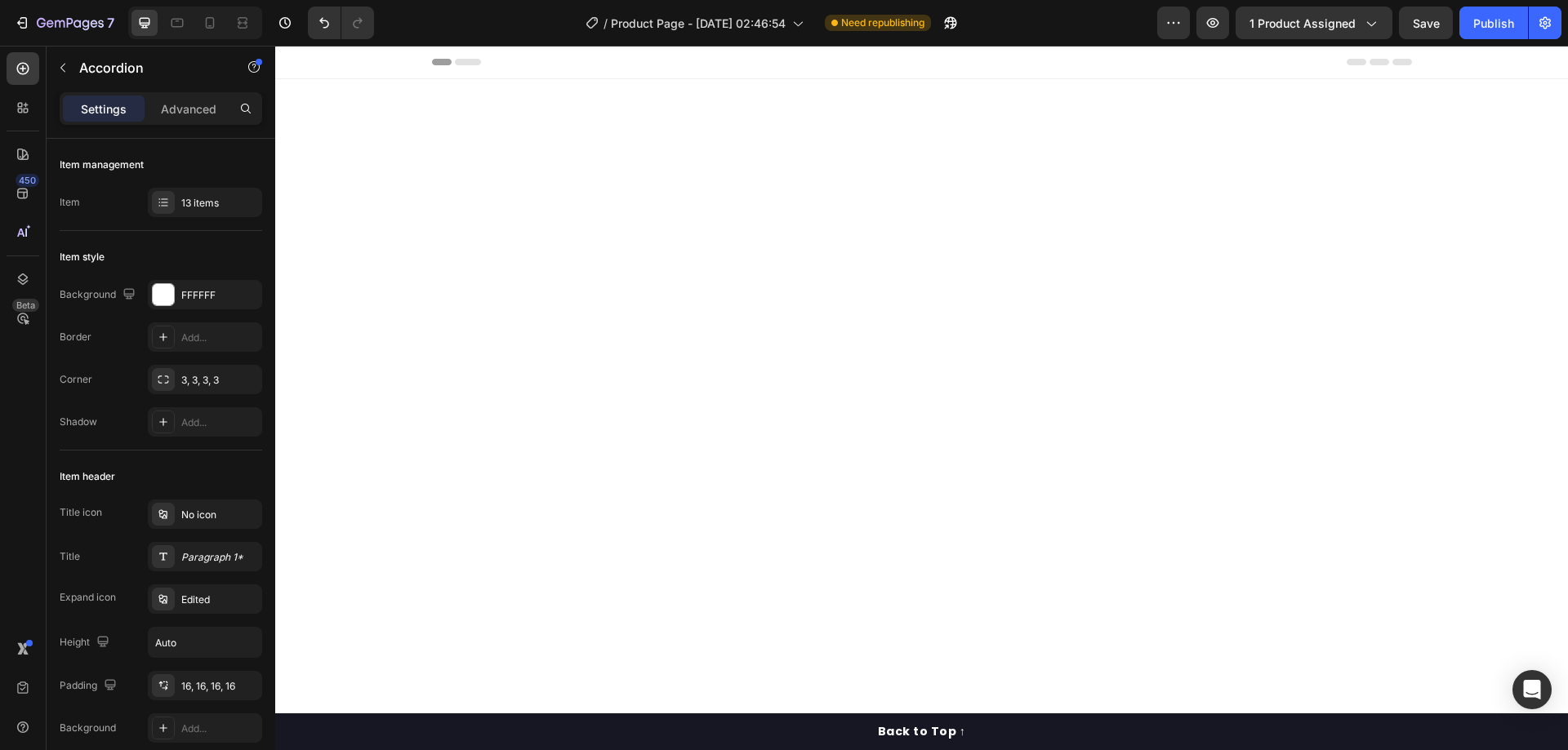
scroll to position [3924, 0]
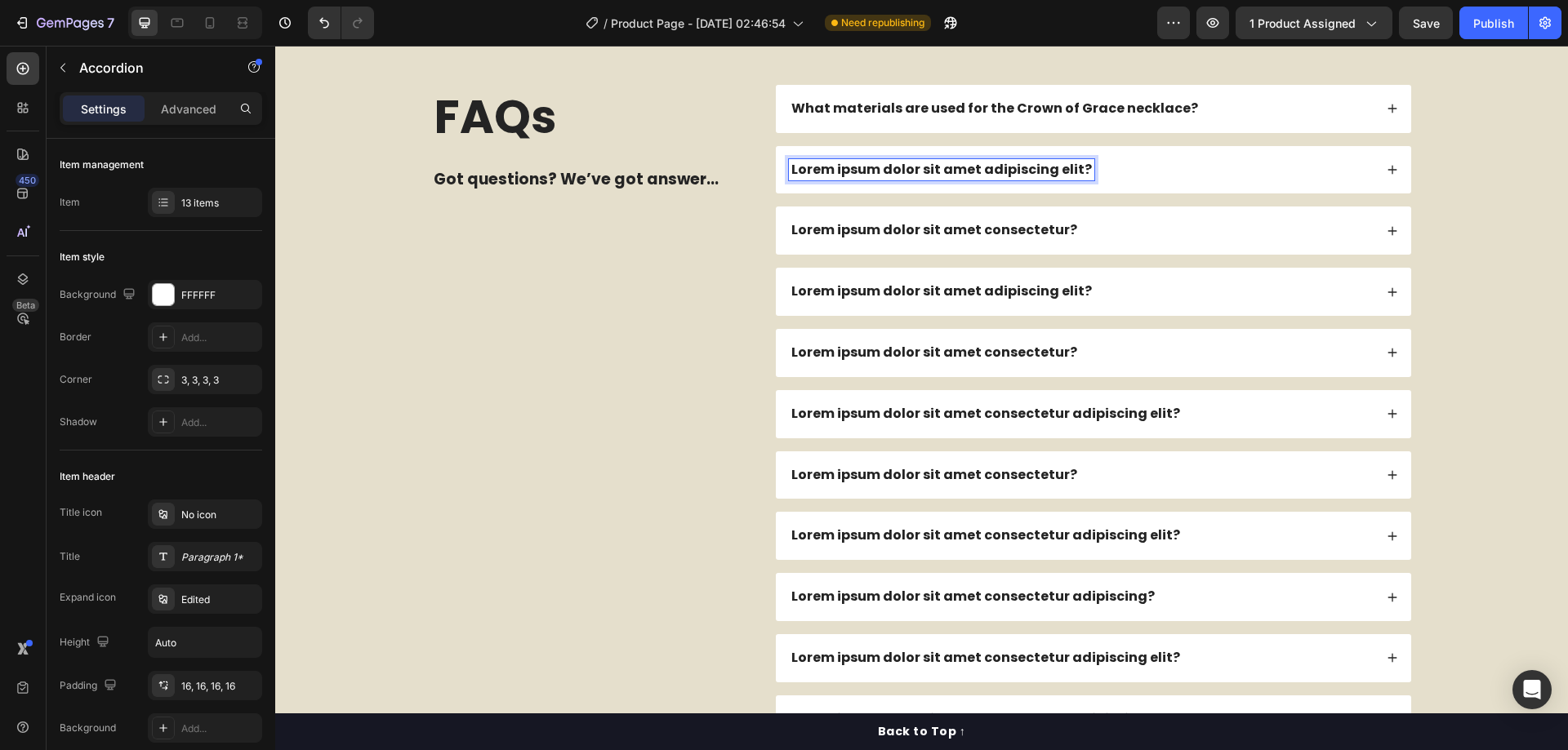
click at [872, 179] on p "Lorem ipsum dolor sit amet adipiscing elit?" at bounding box center [942, 170] width 301 height 17
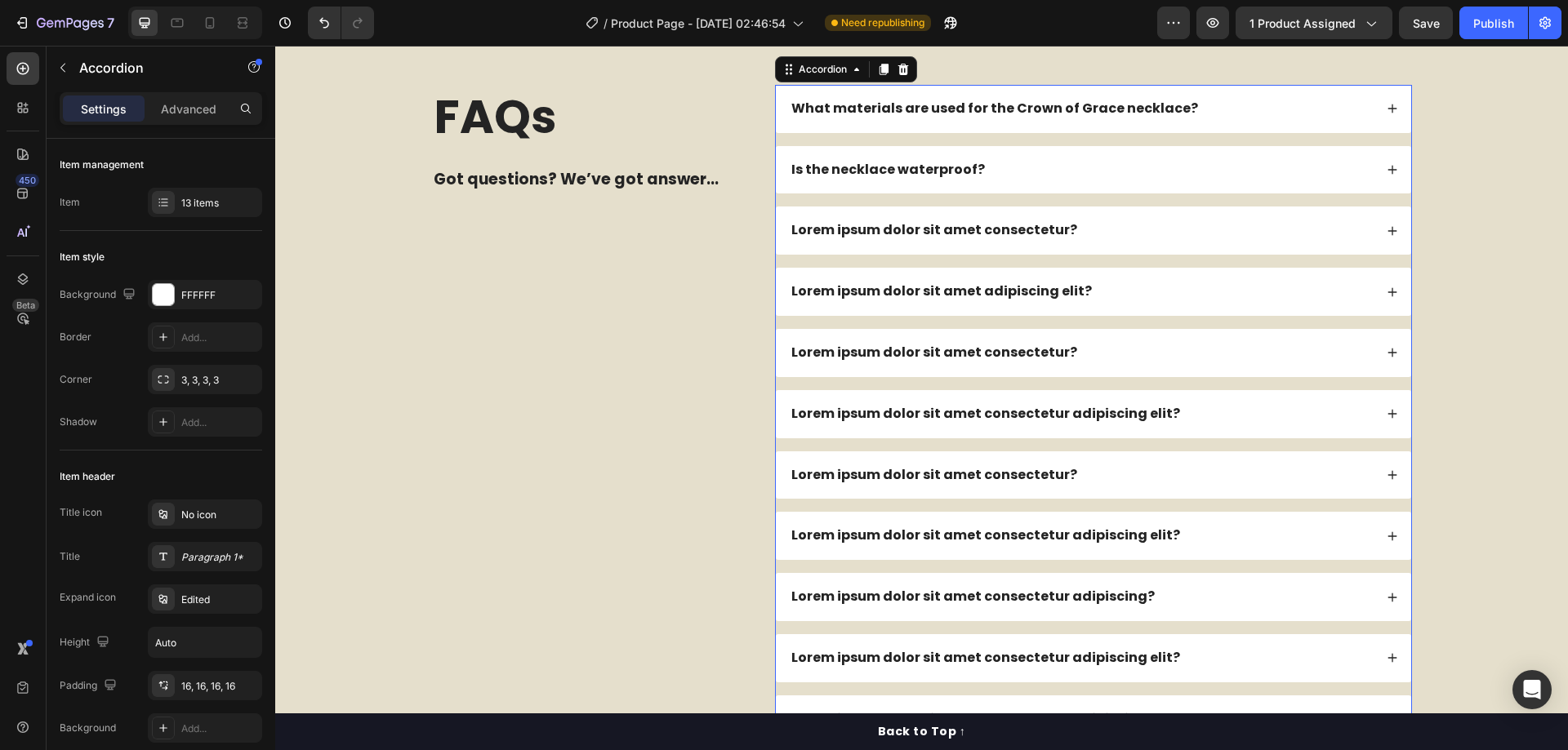
click at [872, 240] on p "Lorem ipsum dolor sit amet consectetur?" at bounding box center [934, 231] width 286 height 17
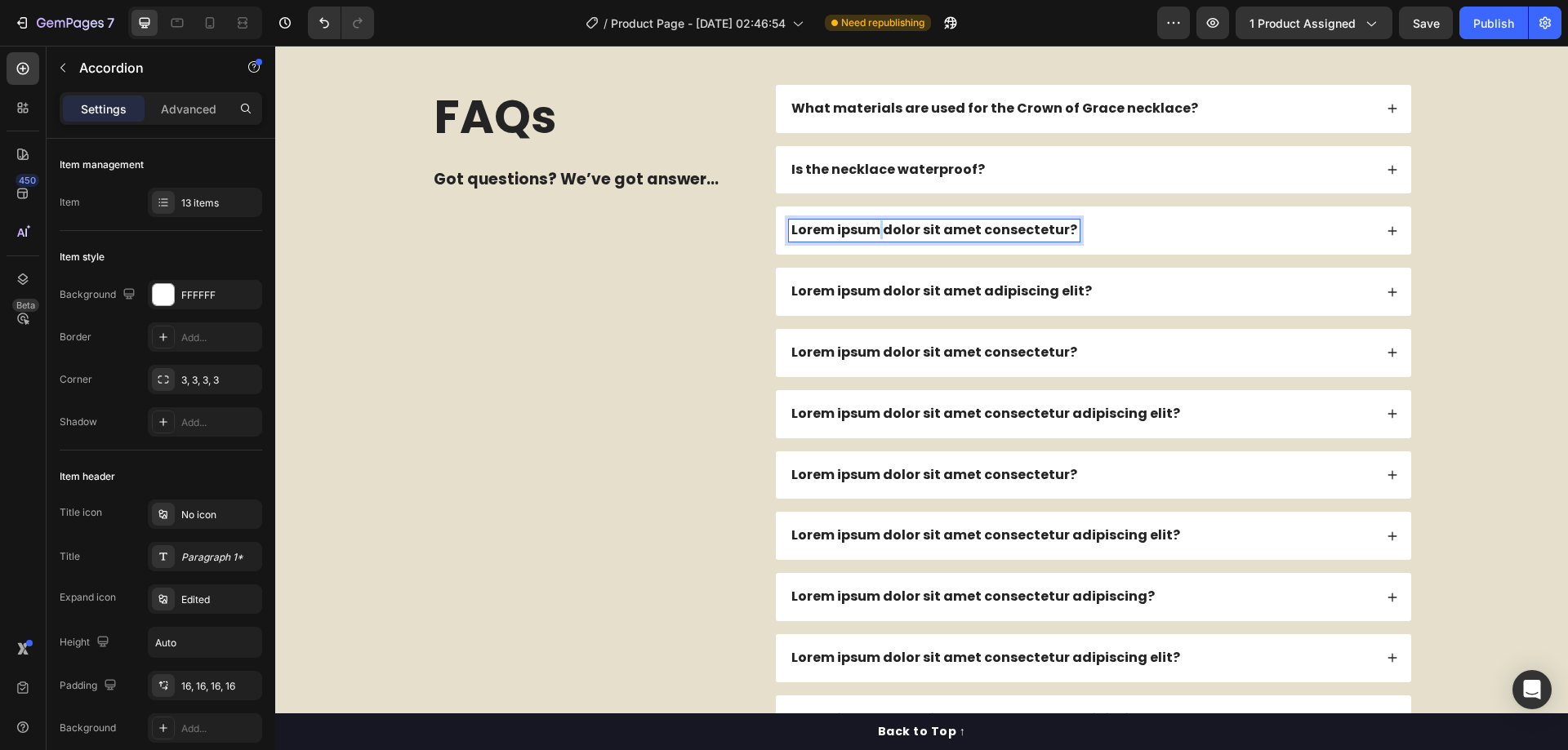
click at [868, 240] on p "Lorem ipsum dolor sit amet consectetur?" at bounding box center [934, 231] width 286 height 17
click at [904, 301] on p "Lorem ipsum dolor sit amet adipiscing elit?" at bounding box center [942, 292] width 301 height 17
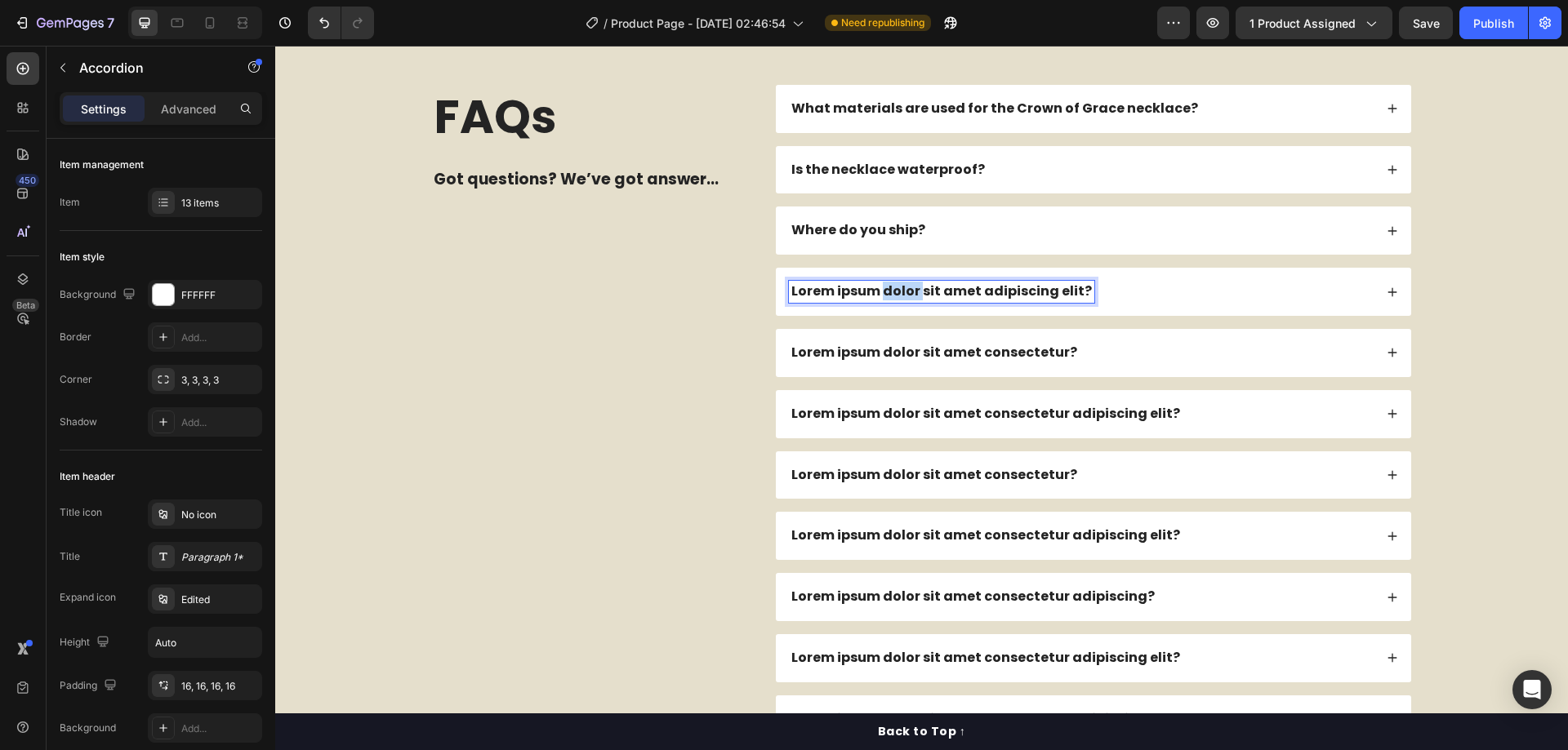
click at [904, 301] on p "Lorem ipsum dolor sit amet adipiscing elit?" at bounding box center [942, 292] width 301 height 17
click at [896, 362] on p "Lorem ipsum dolor sit amet consectetur?" at bounding box center [934, 353] width 286 height 17
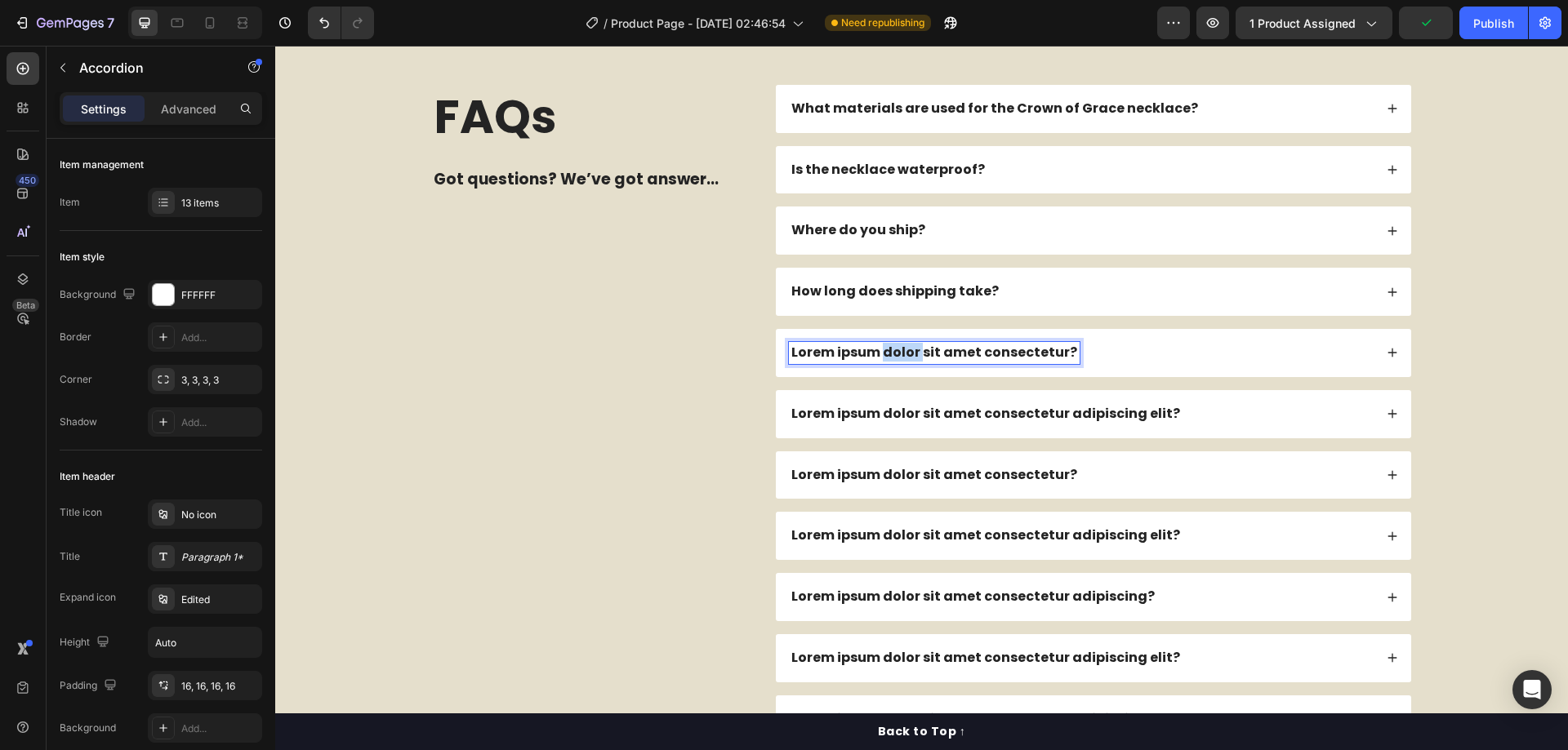
click at [896, 362] on p "Lorem ipsum dolor sit amet consectetur?" at bounding box center [934, 353] width 286 height 17
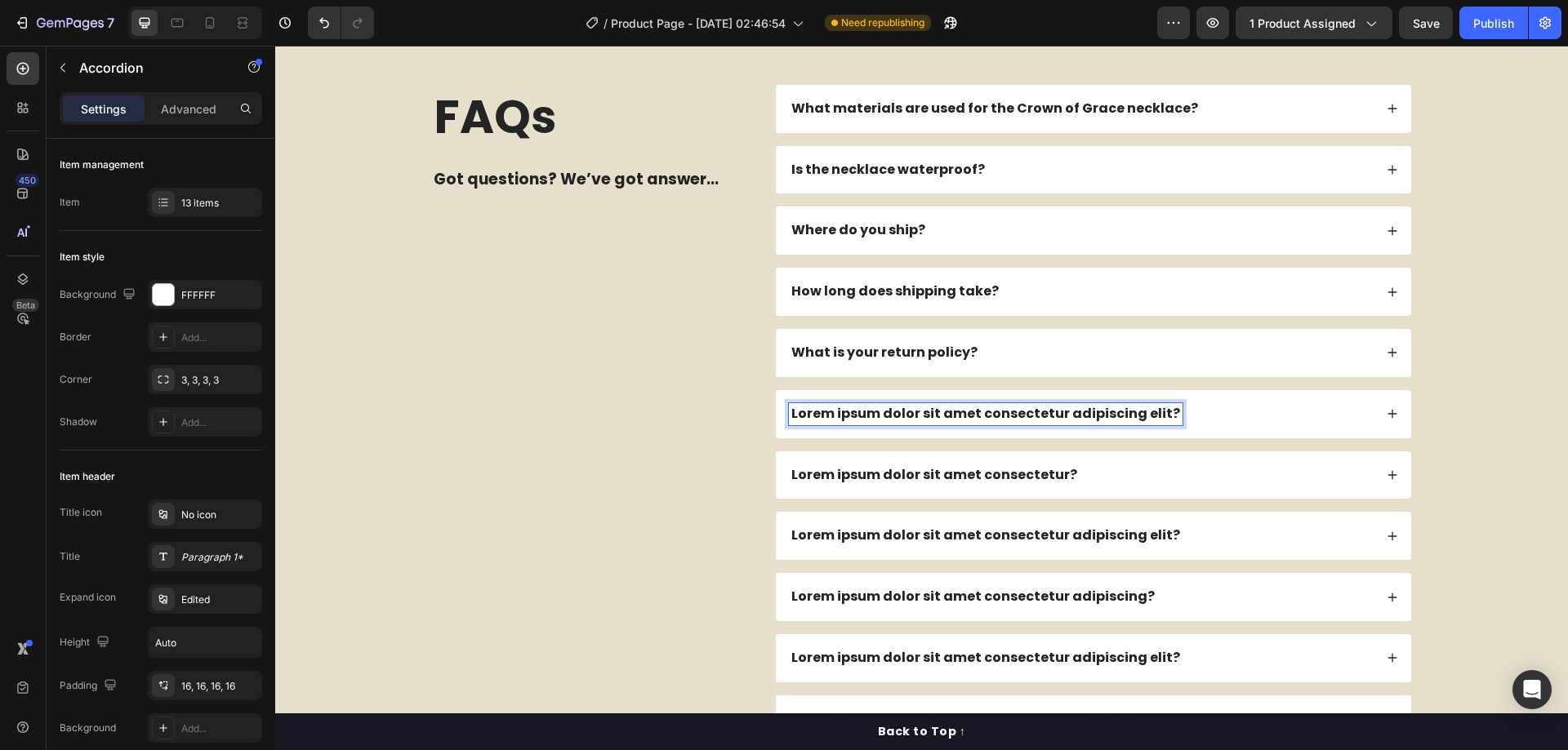
click at [872, 423] on p "Lorem ipsum dolor sit amet consectetur adipiscing elit?" at bounding box center [986, 414] width 389 height 17
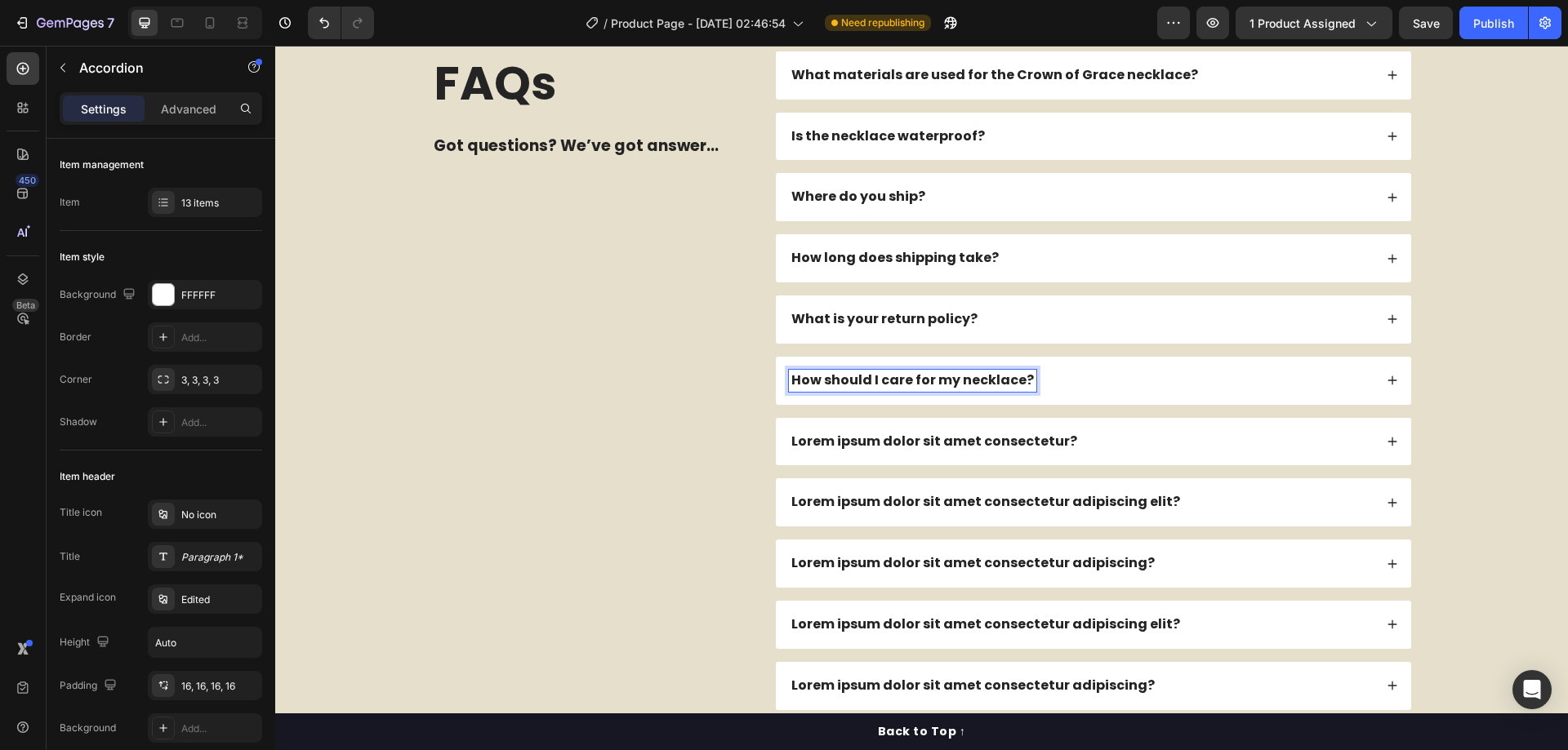
scroll to position [4005, 0]
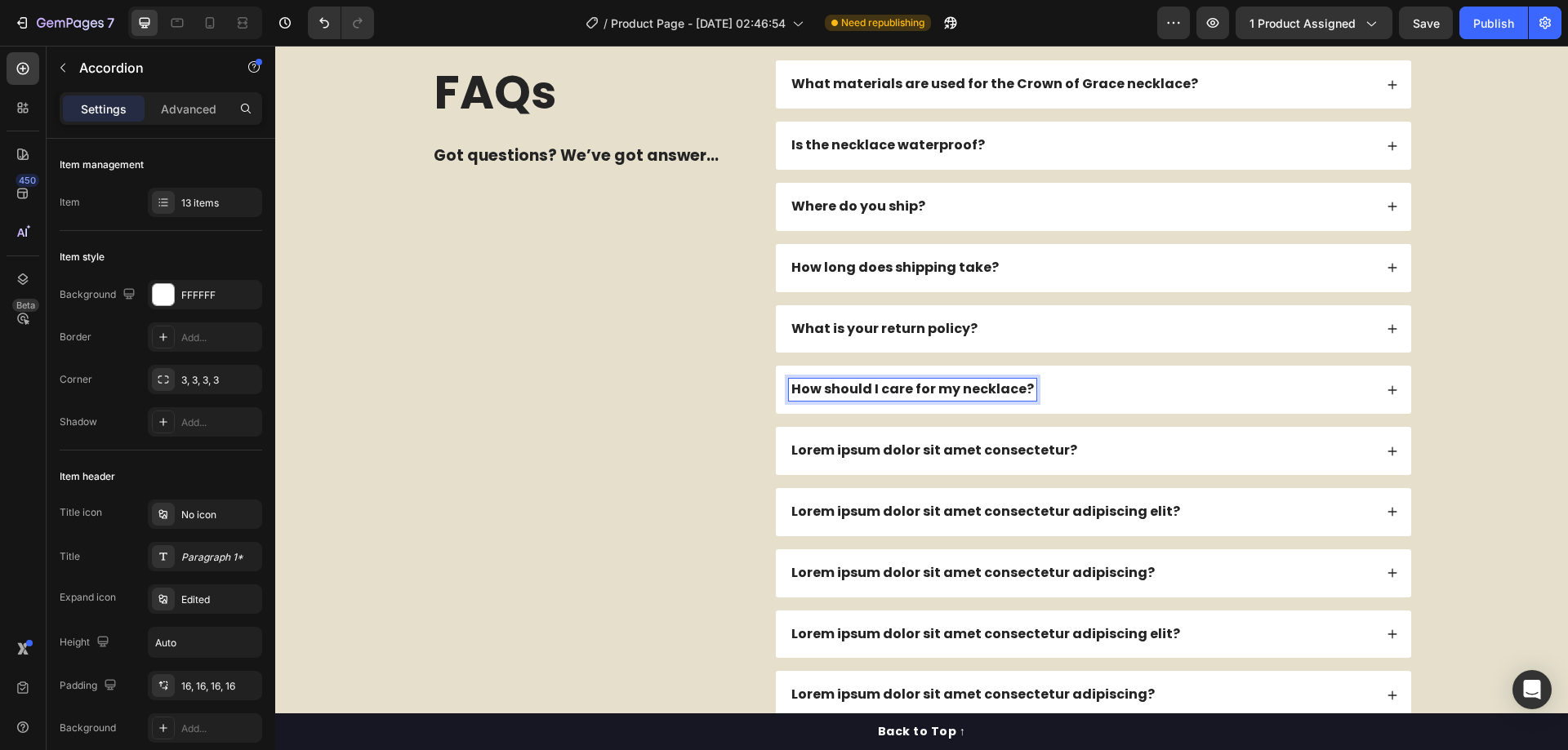
click at [1111, 443] on div "Lorem ipsum dolor sit amet consectetur?" at bounding box center [1081, 450] width 585 height 22
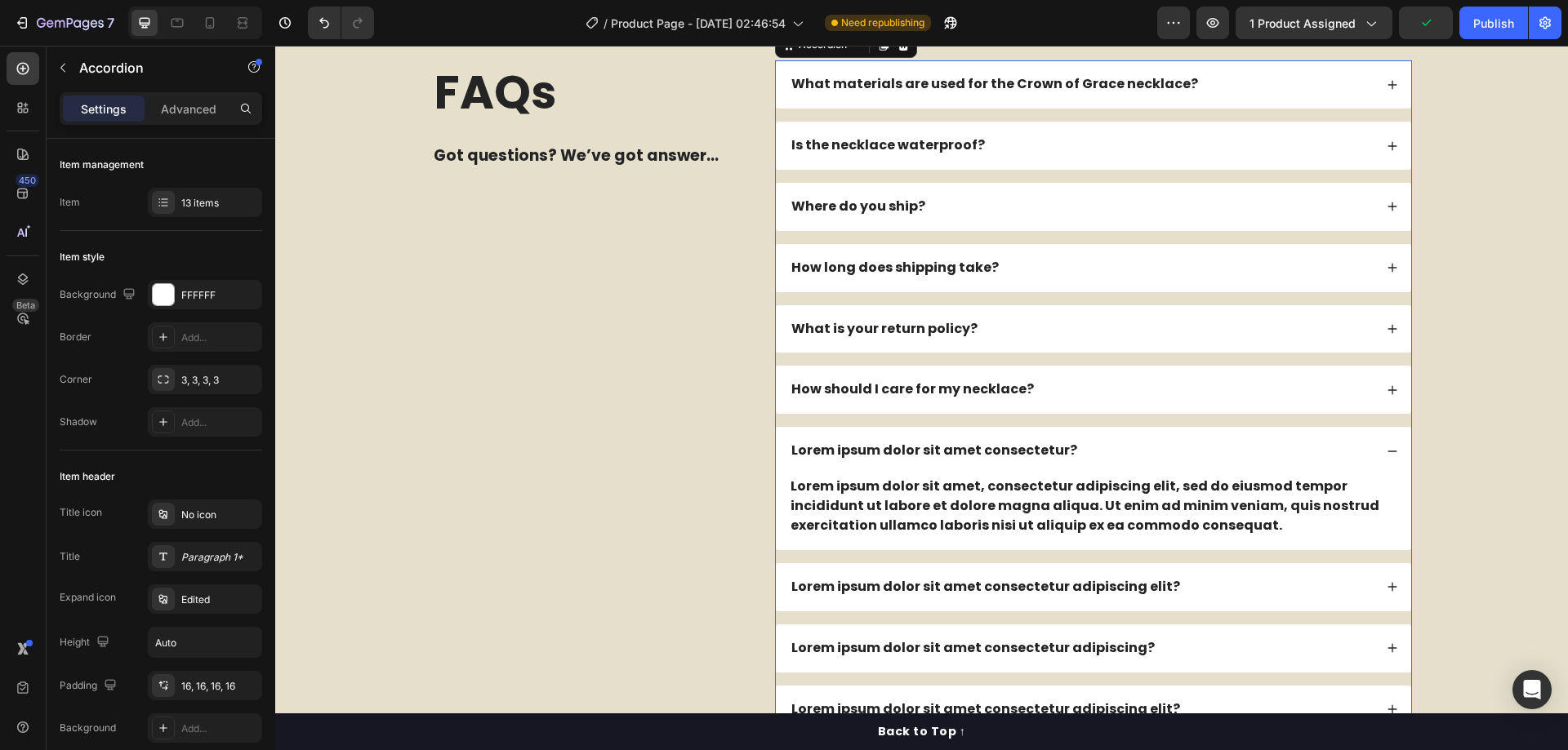
click at [963, 417] on div "What materials are used for the Crown of Grace necklace? Is the necklace waterp…" at bounding box center [1093, 488] width 637 height 856
click at [218, 204] on div "13 items" at bounding box center [220, 203] width 77 height 15
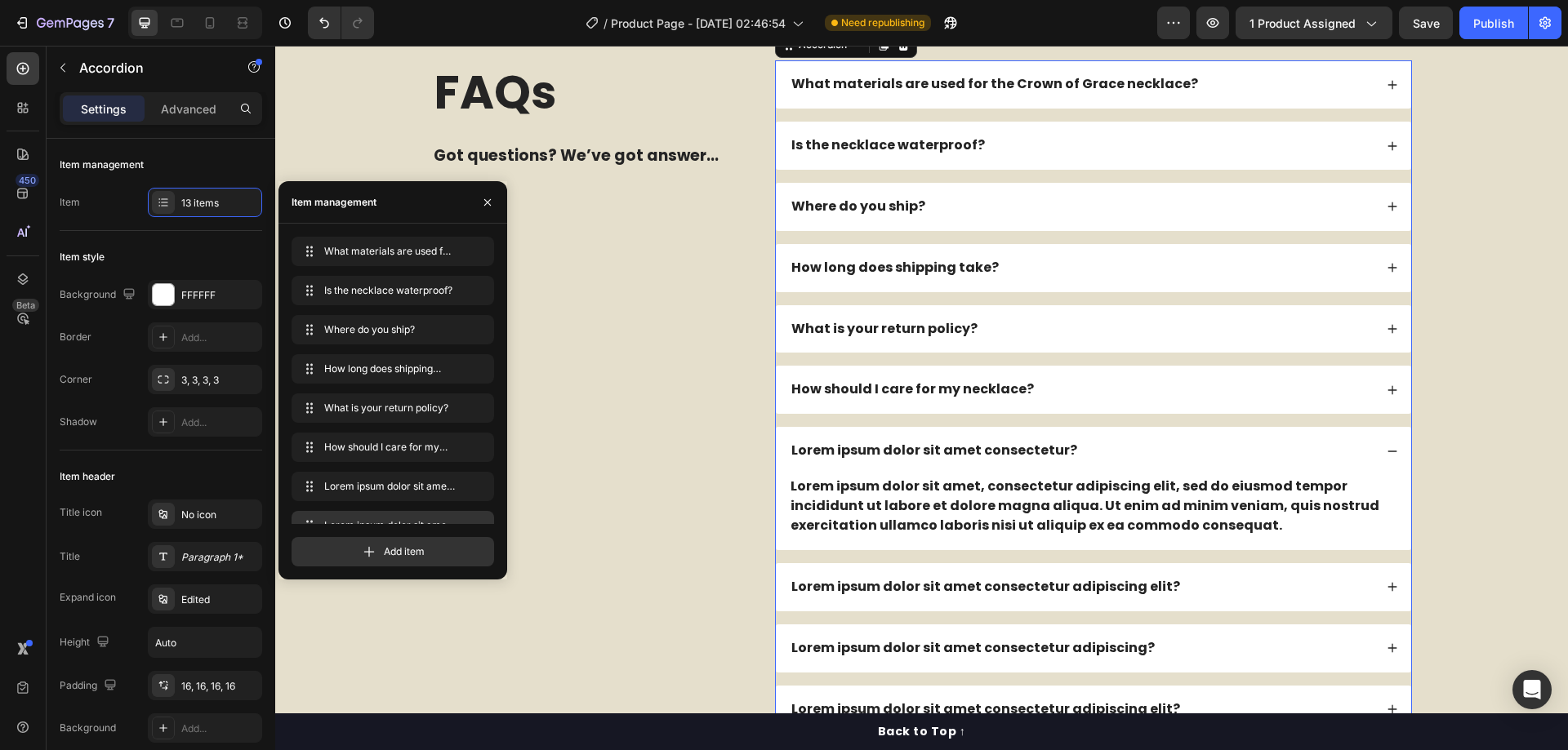
scroll to position [219, 0]
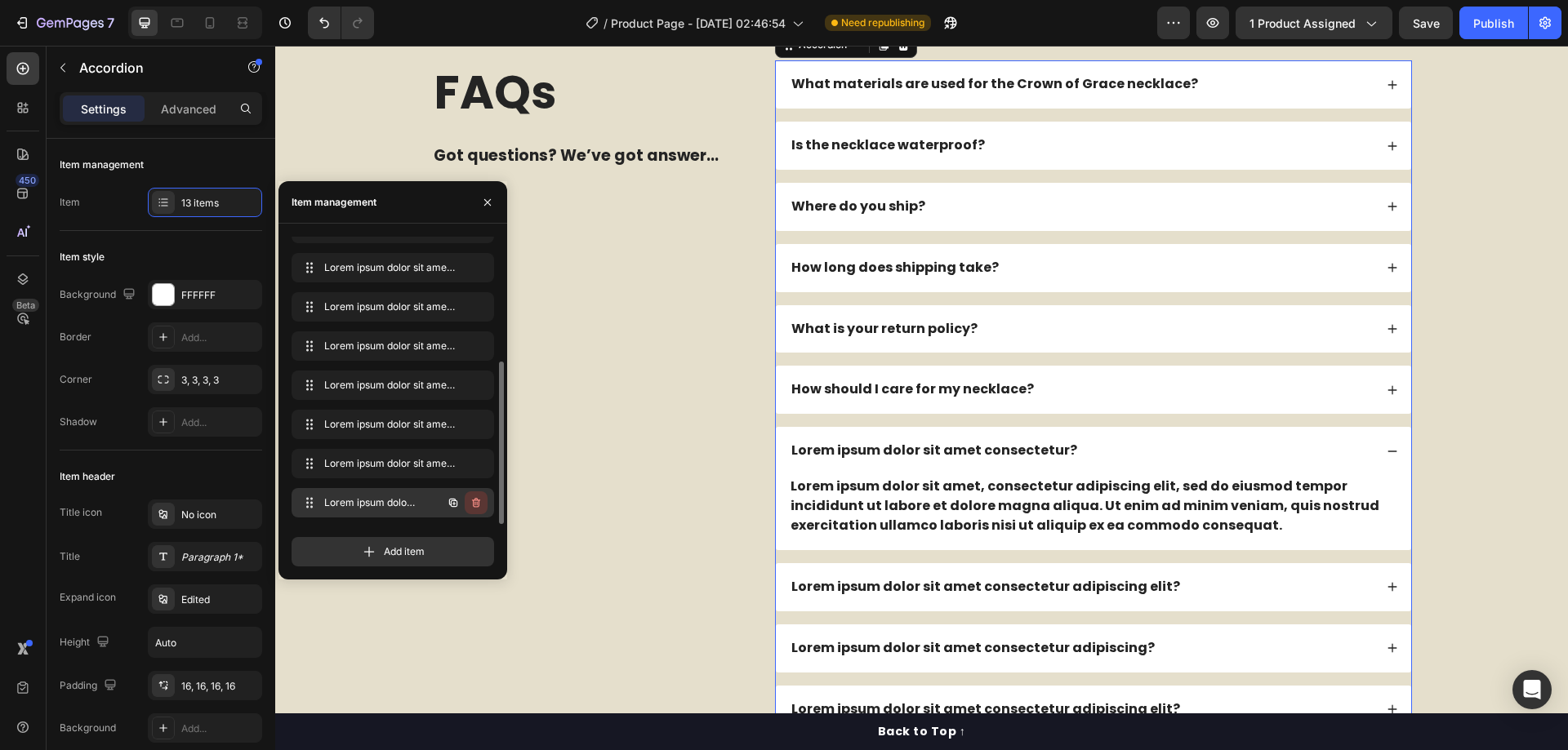
click at [473, 504] on icon "button" at bounding box center [476, 503] width 13 height 13
click at [469, 503] on div "Delete" at bounding box center [465, 503] width 31 height 15
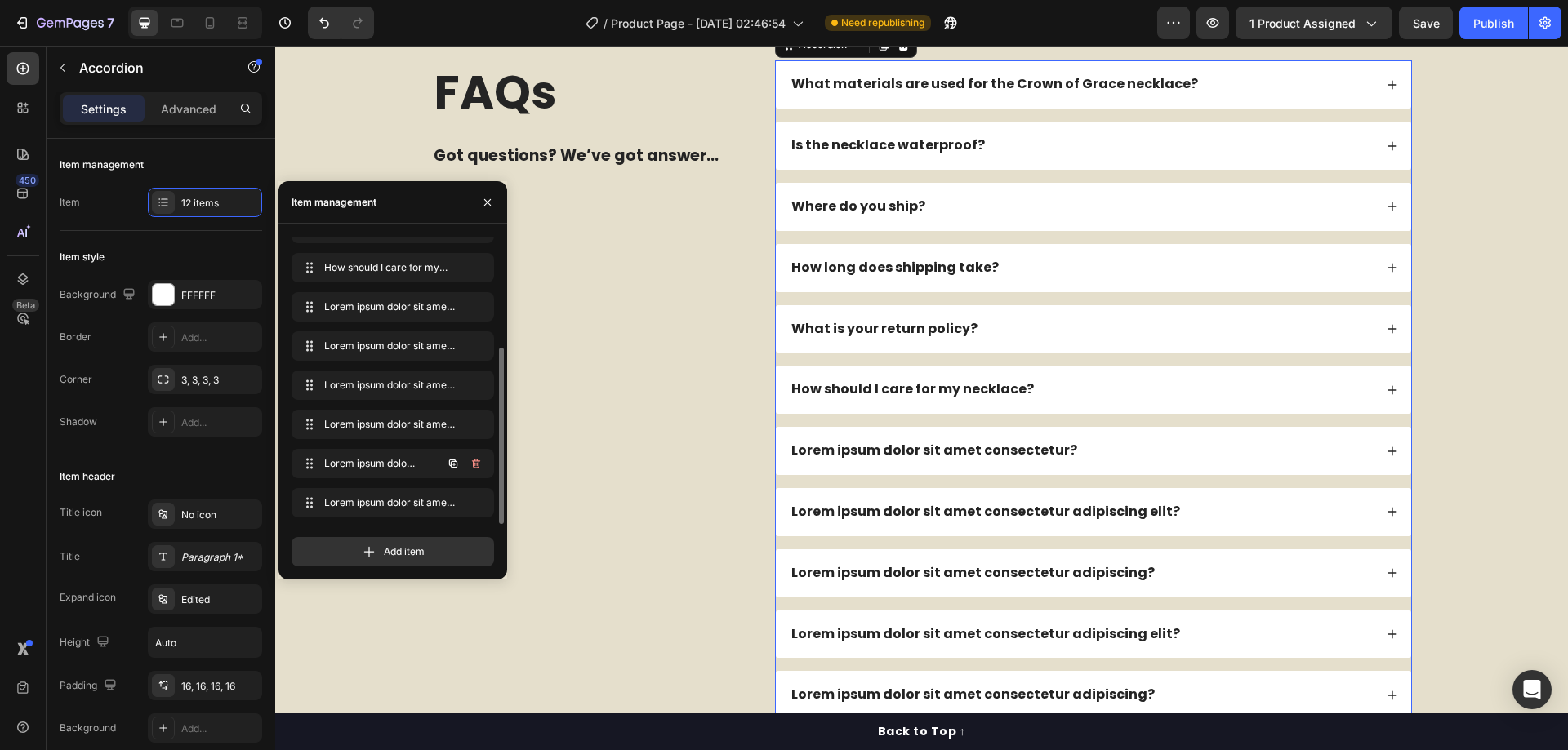
scroll to position [179, 0]
click at [477, 463] on icon "button" at bounding box center [476, 463] width 13 height 13
click at [477, 463] on div "Delete" at bounding box center [465, 463] width 31 height 15
click at [473, 468] on icon "button" at bounding box center [476, 463] width 13 height 13
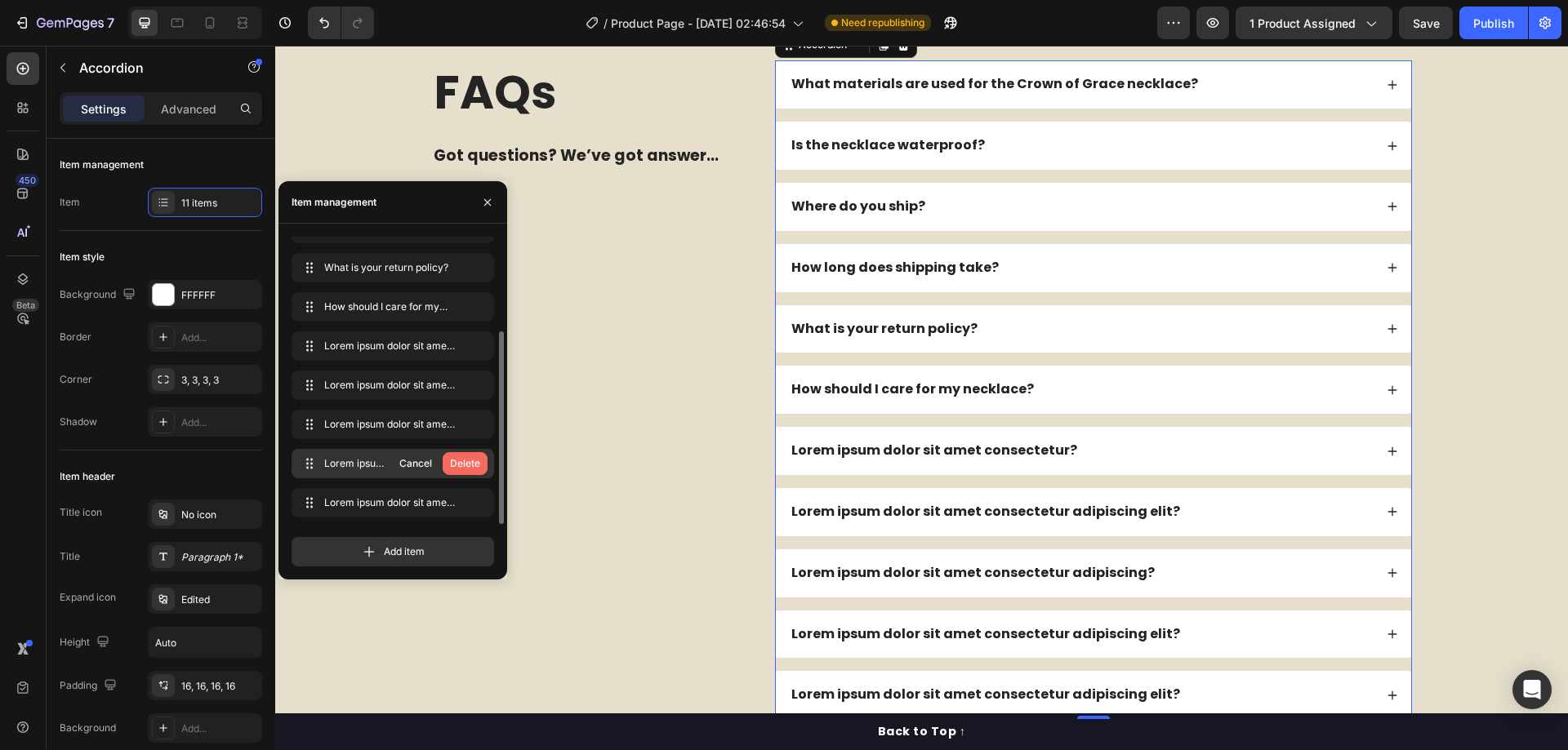
click at [476, 464] on div "Delete" at bounding box center [465, 463] width 31 height 15
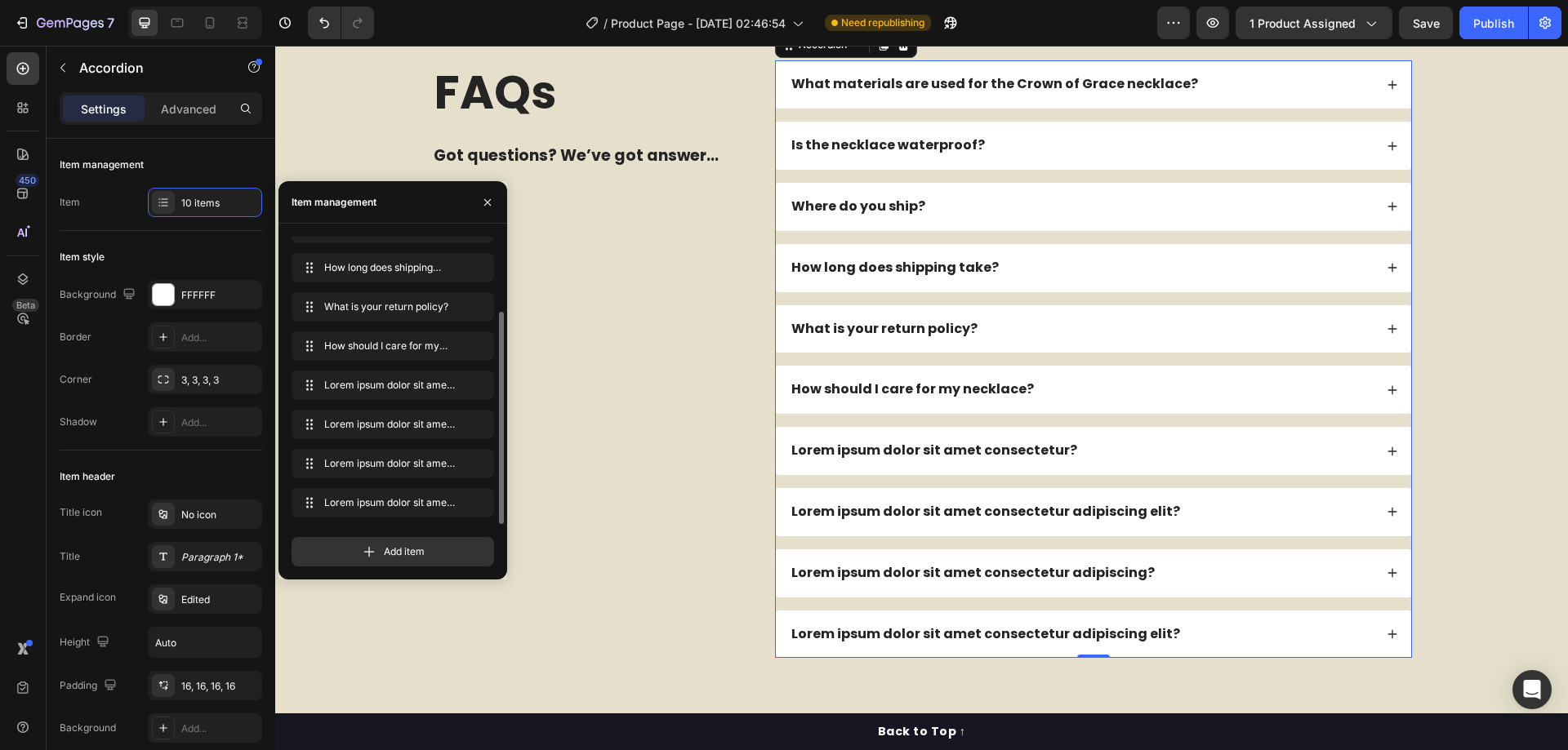
scroll to position [101, 0]
click at [470, 500] on icon "button" at bounding box center [476, 503] width 13 height 13
click at [470, 499] on div "Delete" at bounding box center [465, 503] width 31 height 15
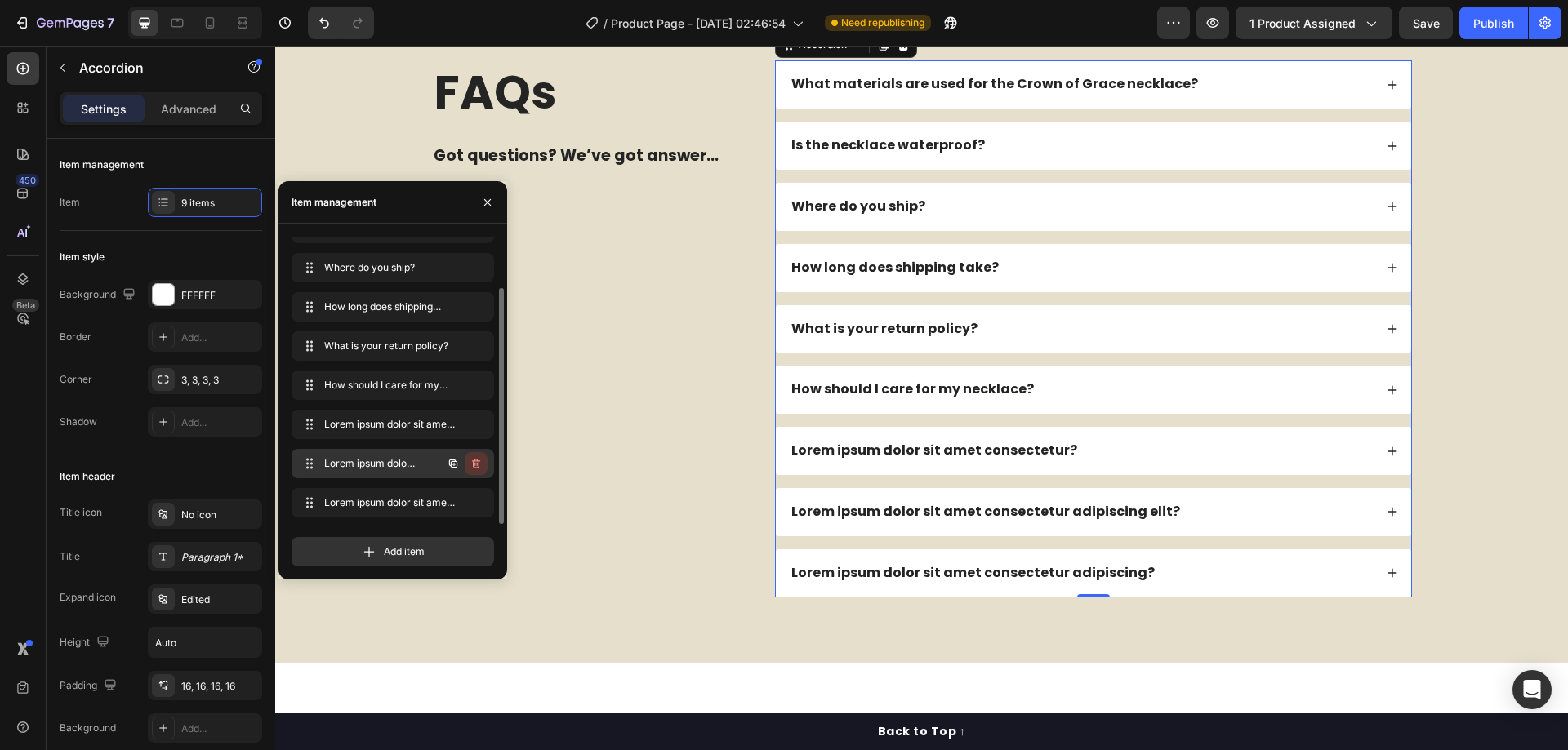
scroll to position [62, 0]
click at [477, 463] on icon "button" at bounding box center [476, 463] width 13 height 13
click at [477, 463] on div "Delete" at bounding box center [465, 463] width 31 height 15
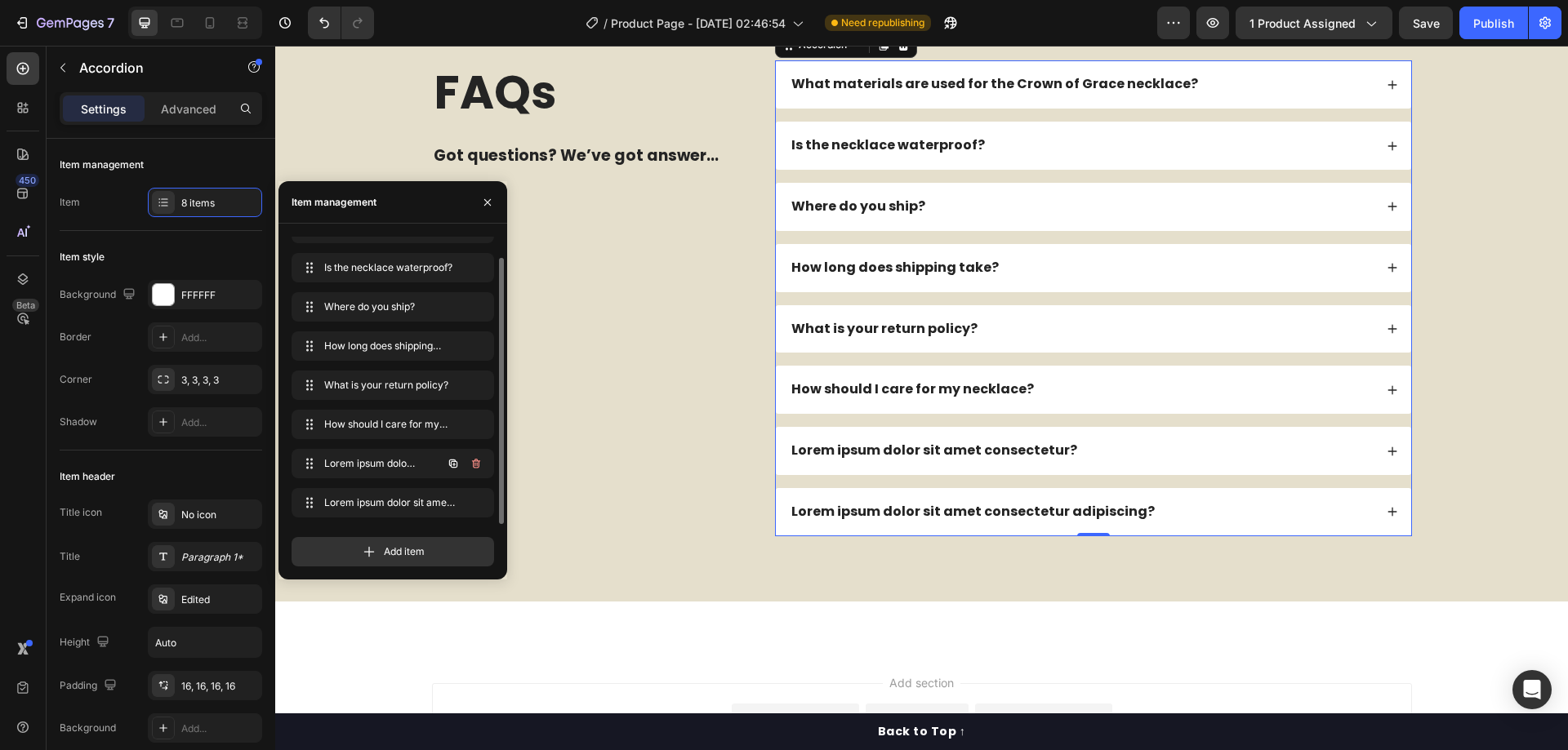
scroll to position [23, 0]
click at [477, 497] on icon "button" at bounding box center [476, 503] width 13 height 13
click at [476, 497] on div "Delete" at bounding box center [465, 503] width 31 height 15
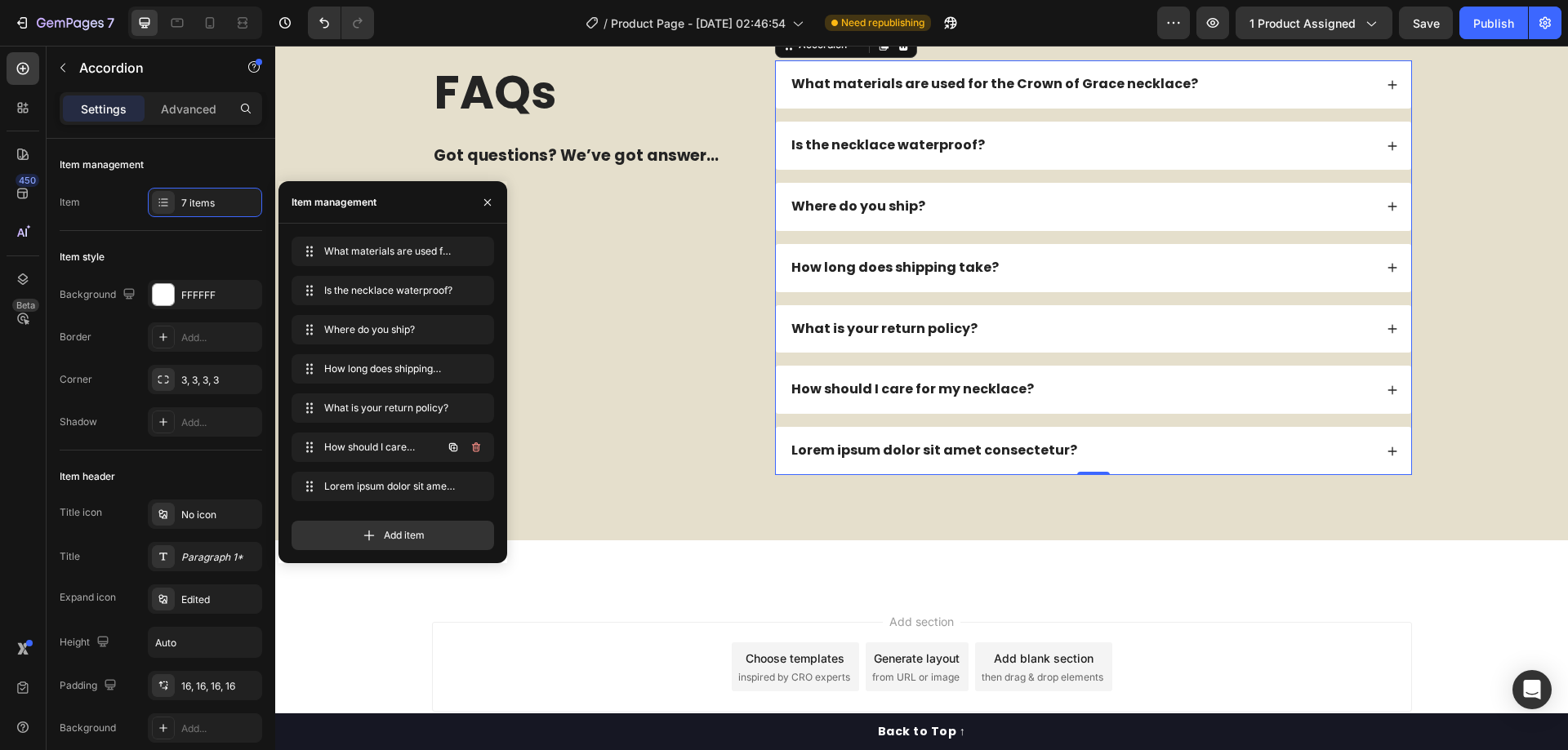
scroll to position [0, 0]
click at [470, 486] on icon "button" at bounding box center [476, 486] width 13 height 13
click at [474, 483] on div "Delete" at bounding box center [465, 486] width 31 height 15
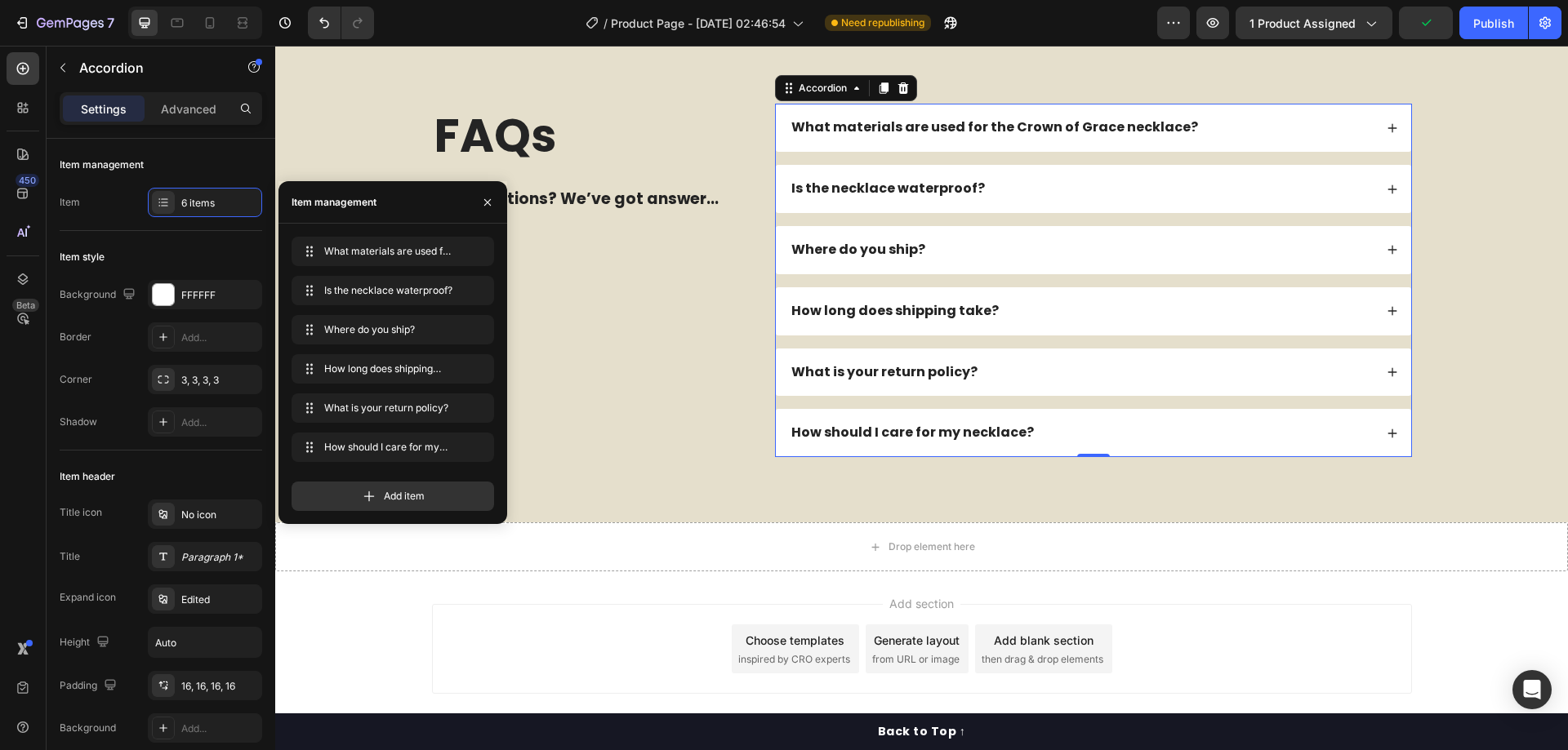
scroll to position [3760, 0]
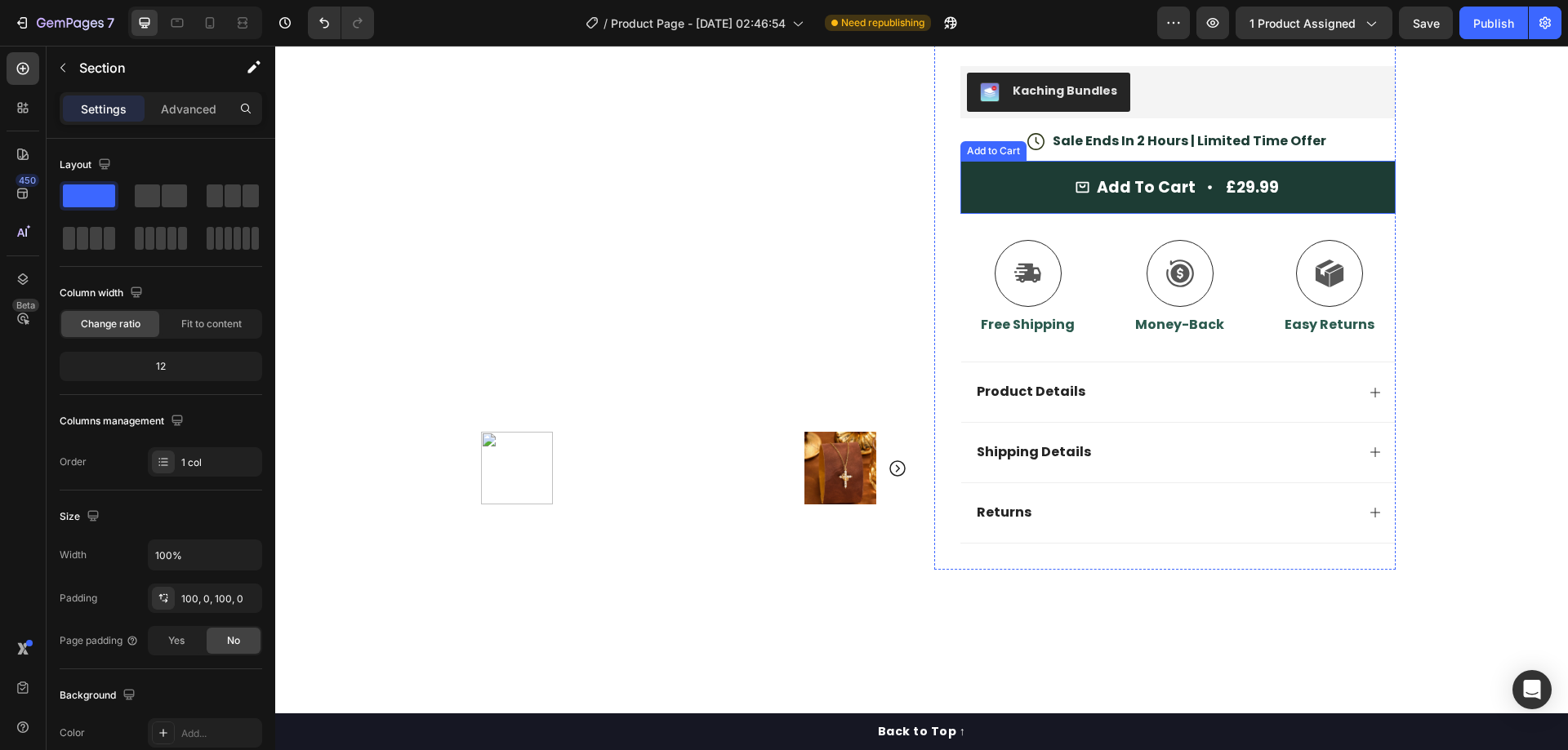
scroll to position [408, 0]
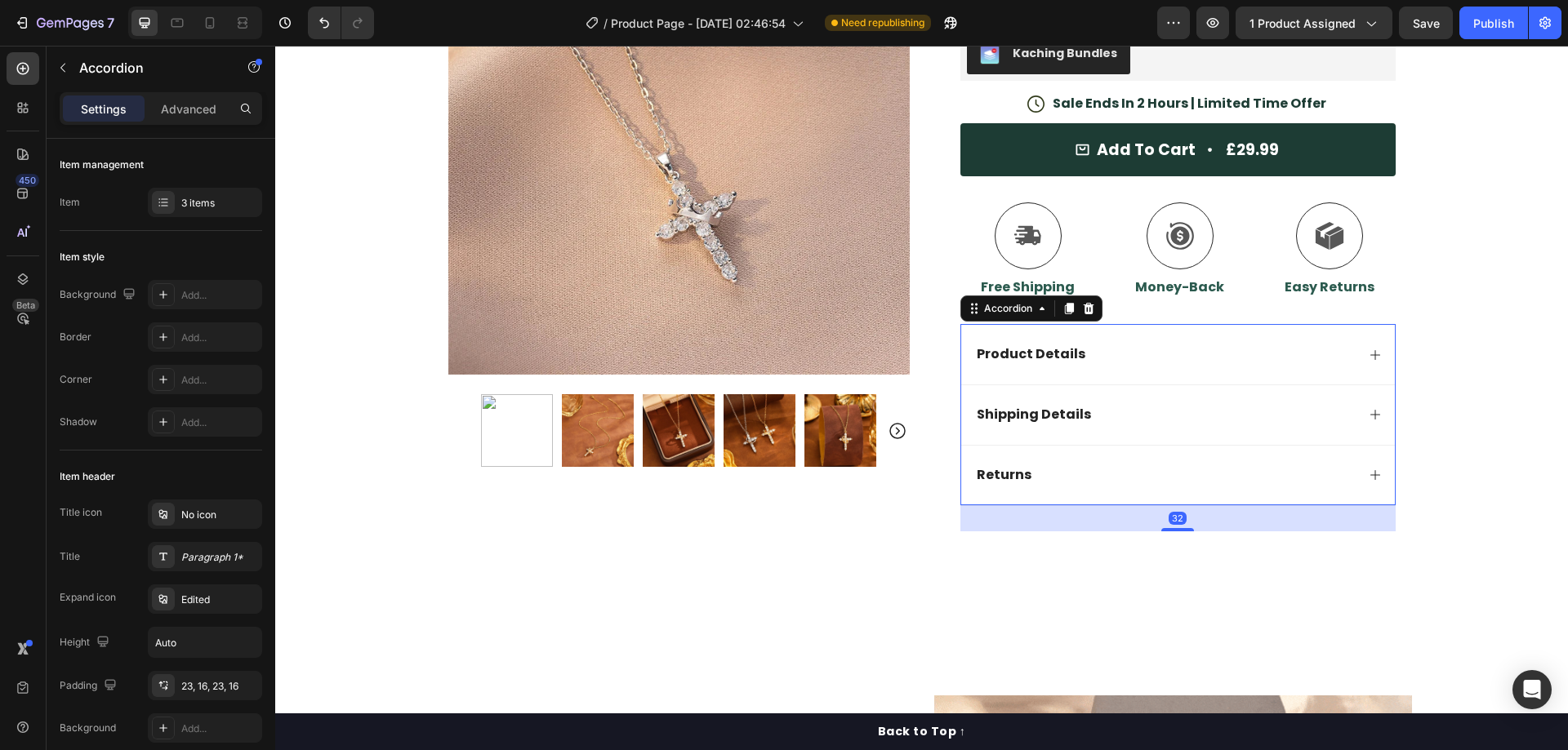
click at [1206, 352] on div "Product Details" at bounding box center [1165, 354] width 381 height 22
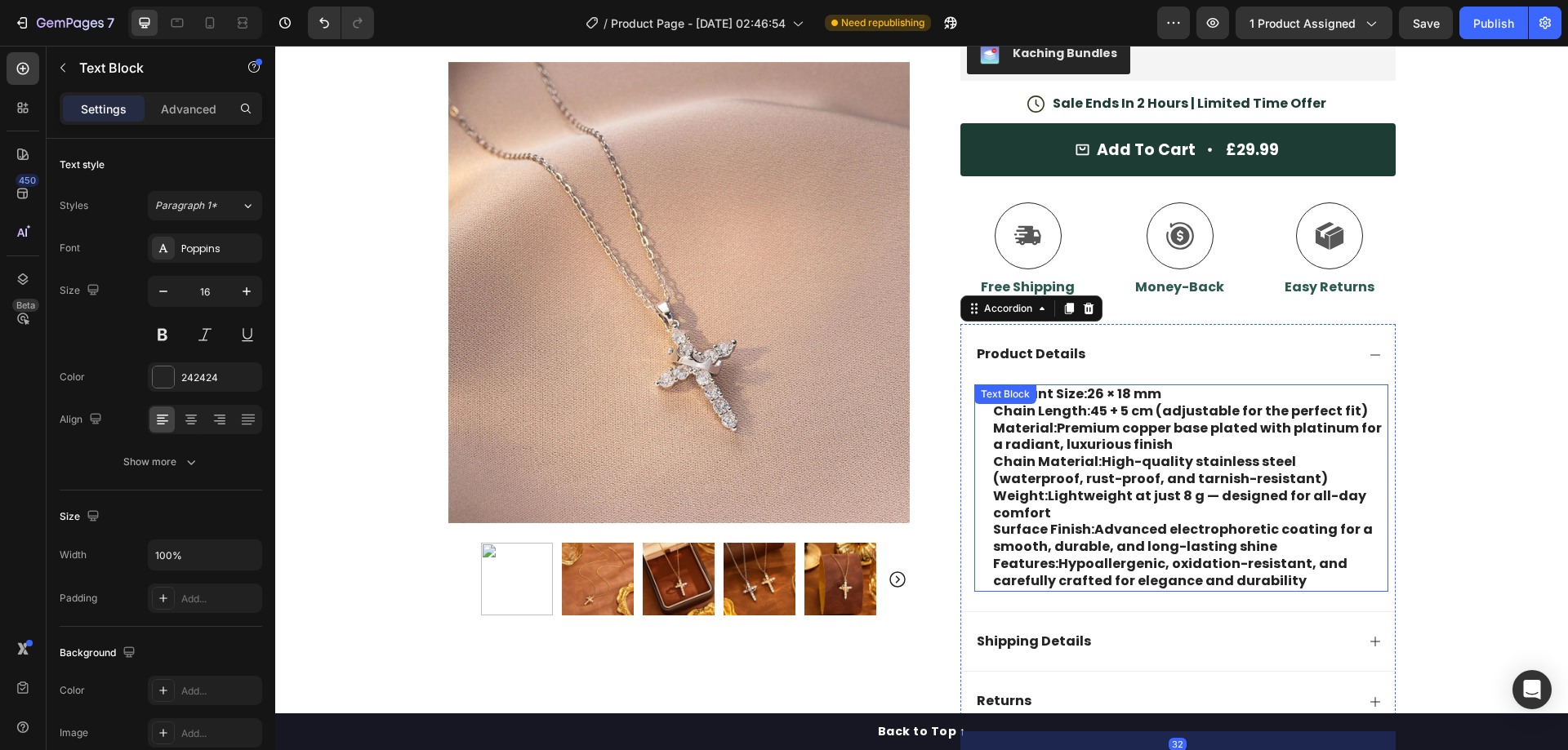
click at [1114, 443] on p "Material: Premium copper base plated with platinum for a radiant, luxurious fin…" at bounding box center [1190, 437] width 394 height 34
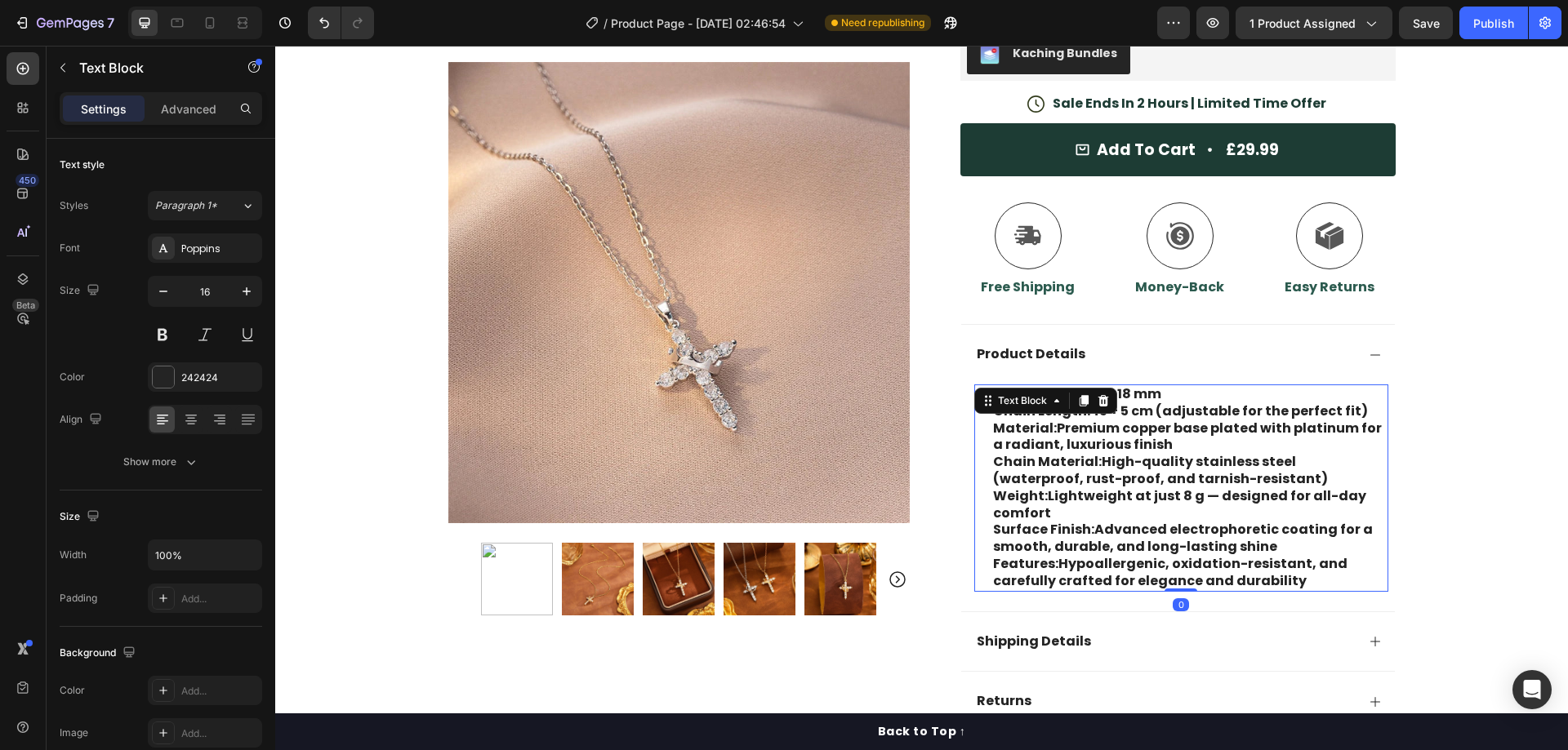
click at [1114, 443] on p "Material: Premium copper base plated with platinum for a radiant, luxurious fin…" at bounding box center [1190, 437] width 394 height 34
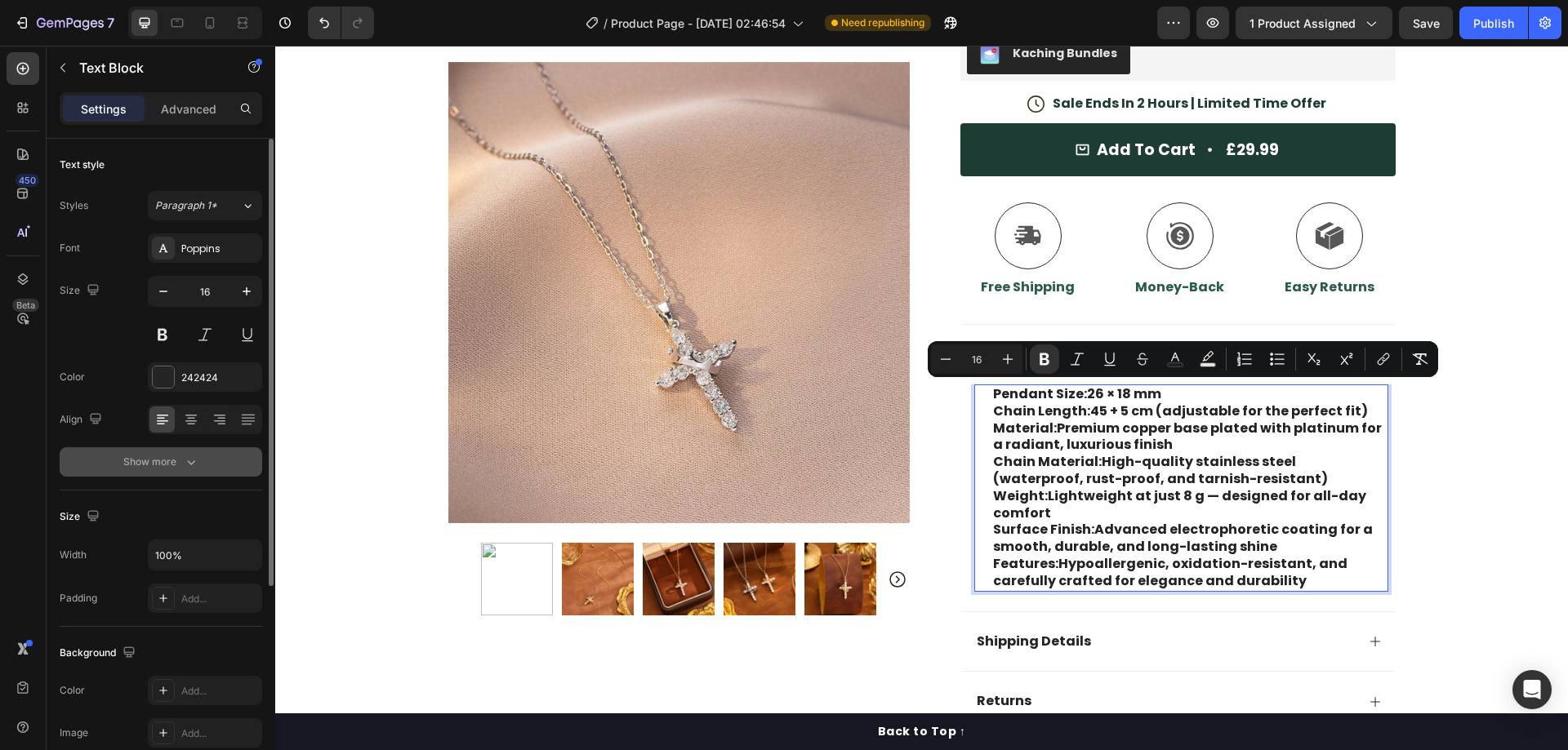
click at [172, 463] on div "Show more" at bounding box center [161, 462] width 76 height 17
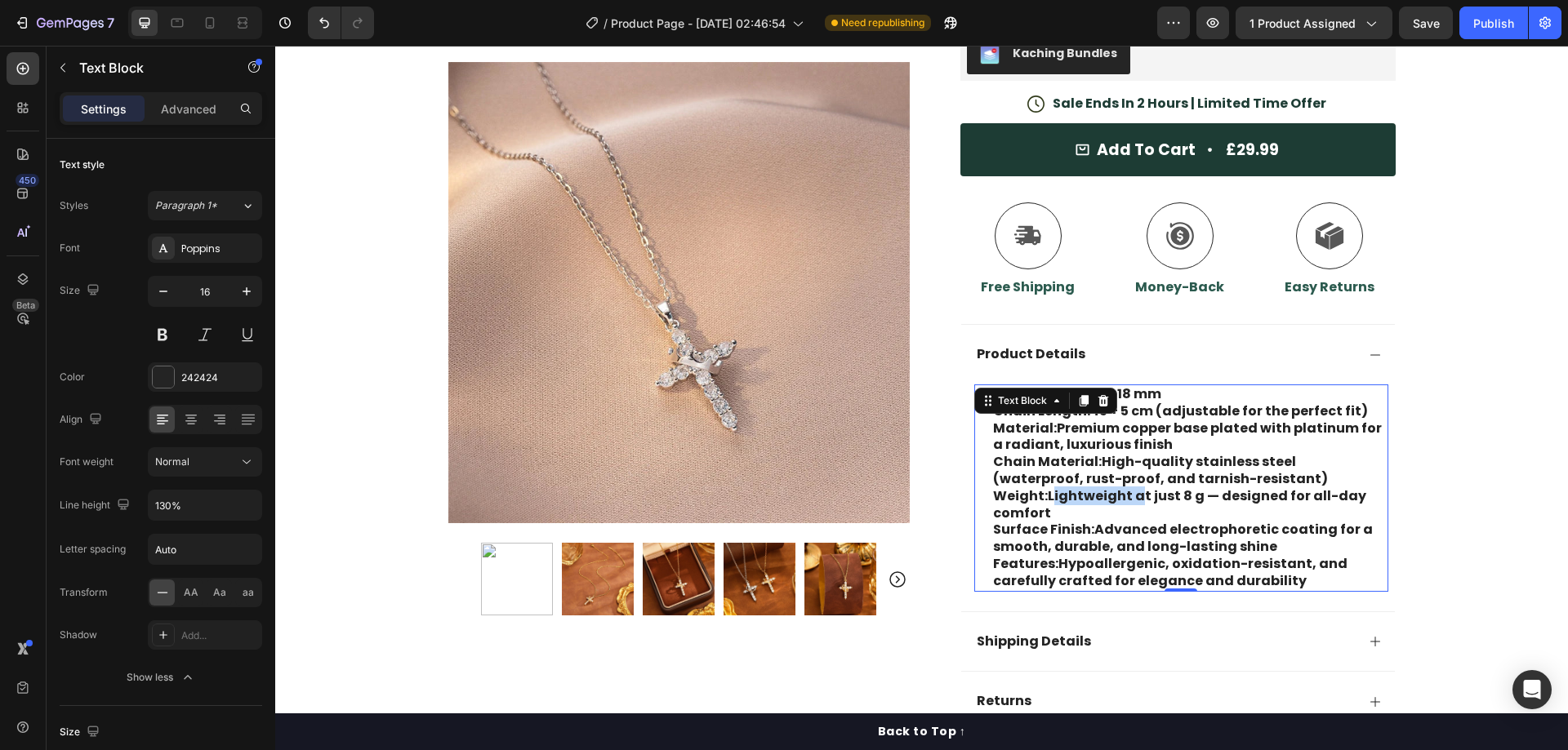
click at [1086, 491] on p "Weight: Lightweight at just 8 g — designed for all-day comfort" at bounding box center [1190, 504] width 394 height 34
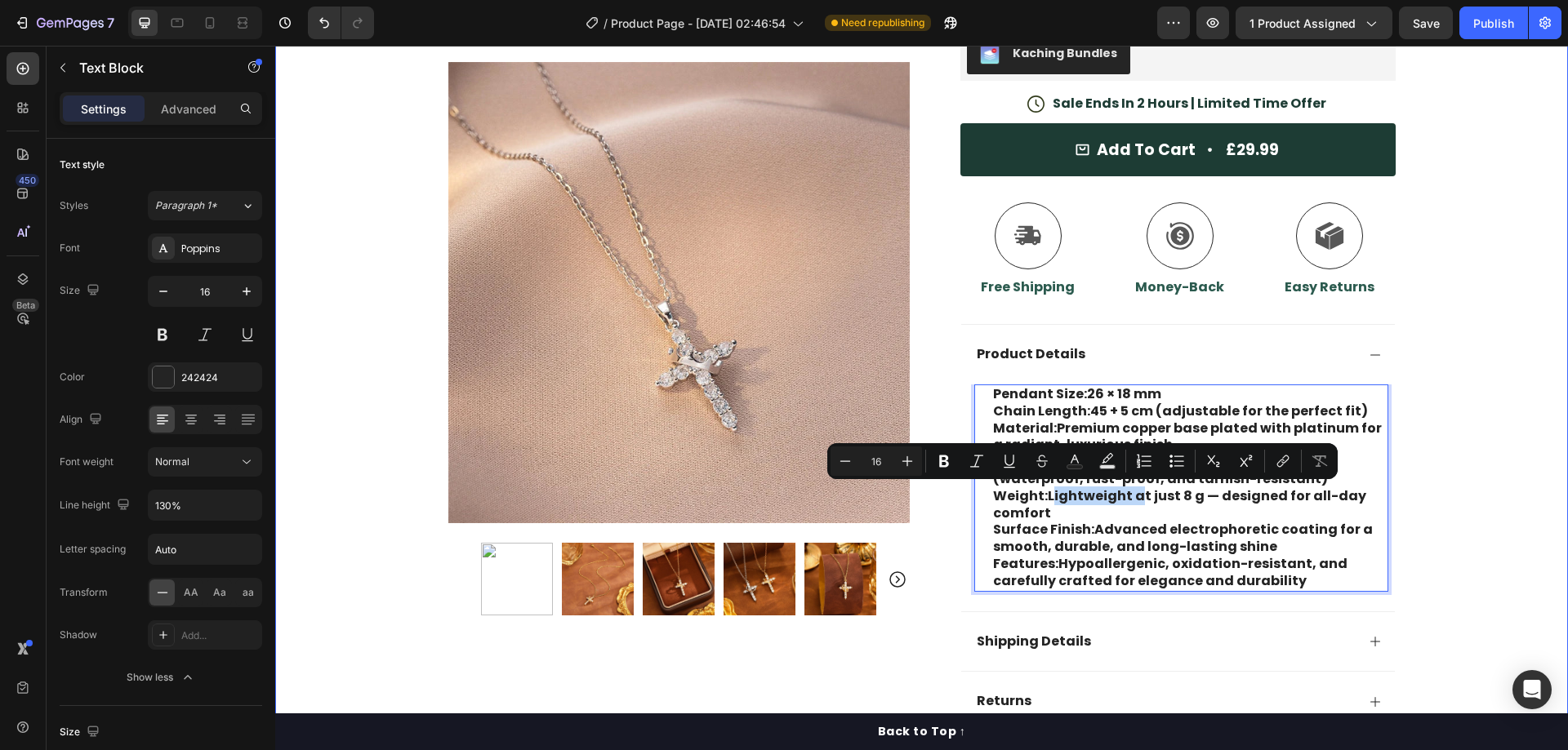
click at [1440, 177] on div "30 Day Guarantee Item List 22,500+ Happy Customers Item List 700+ 5-Star Review…" at bounding box center [922, 215] width 1293 height 1087
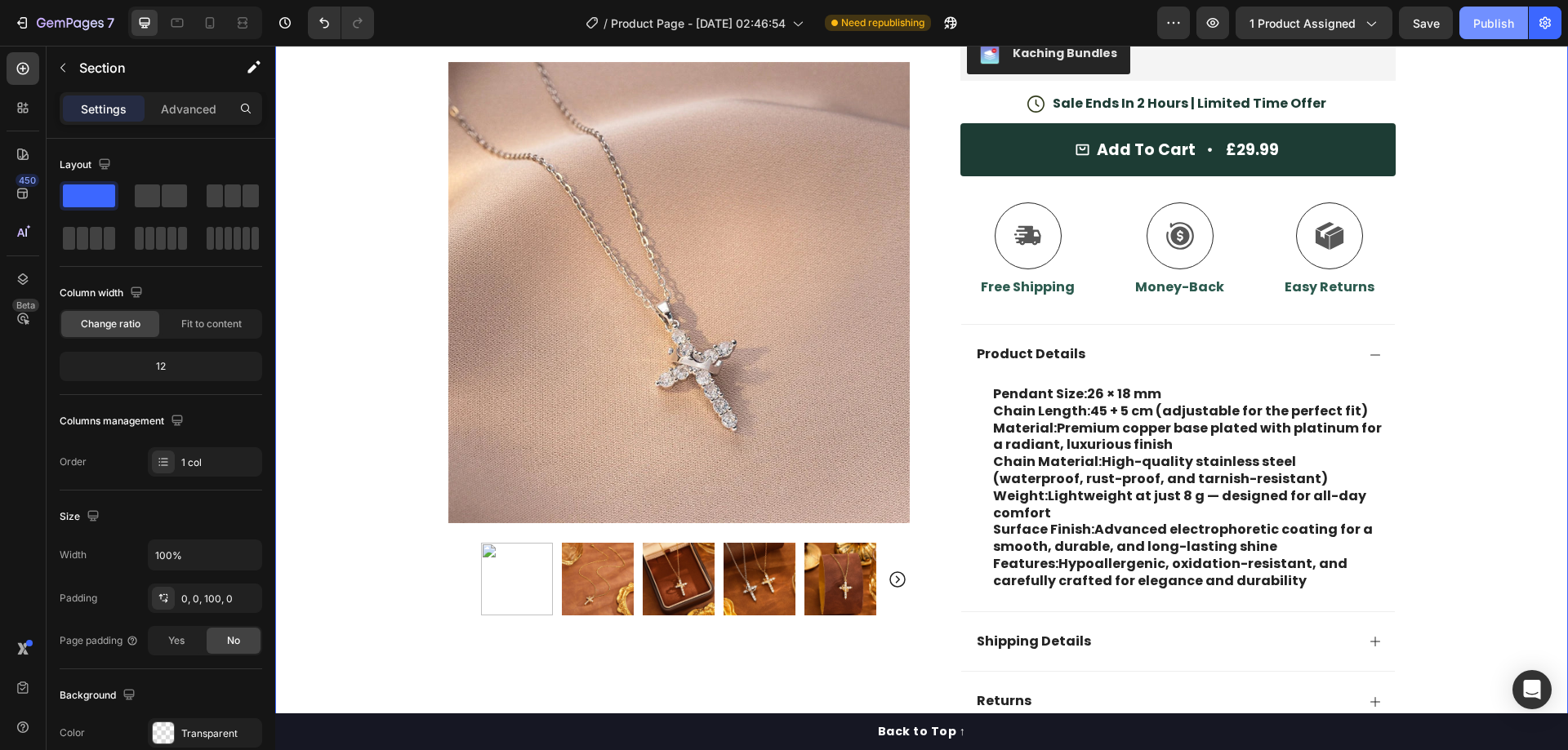
click at [1507, 10] on button "Publish" at bounding box center [1494, 22] width 68 height 32
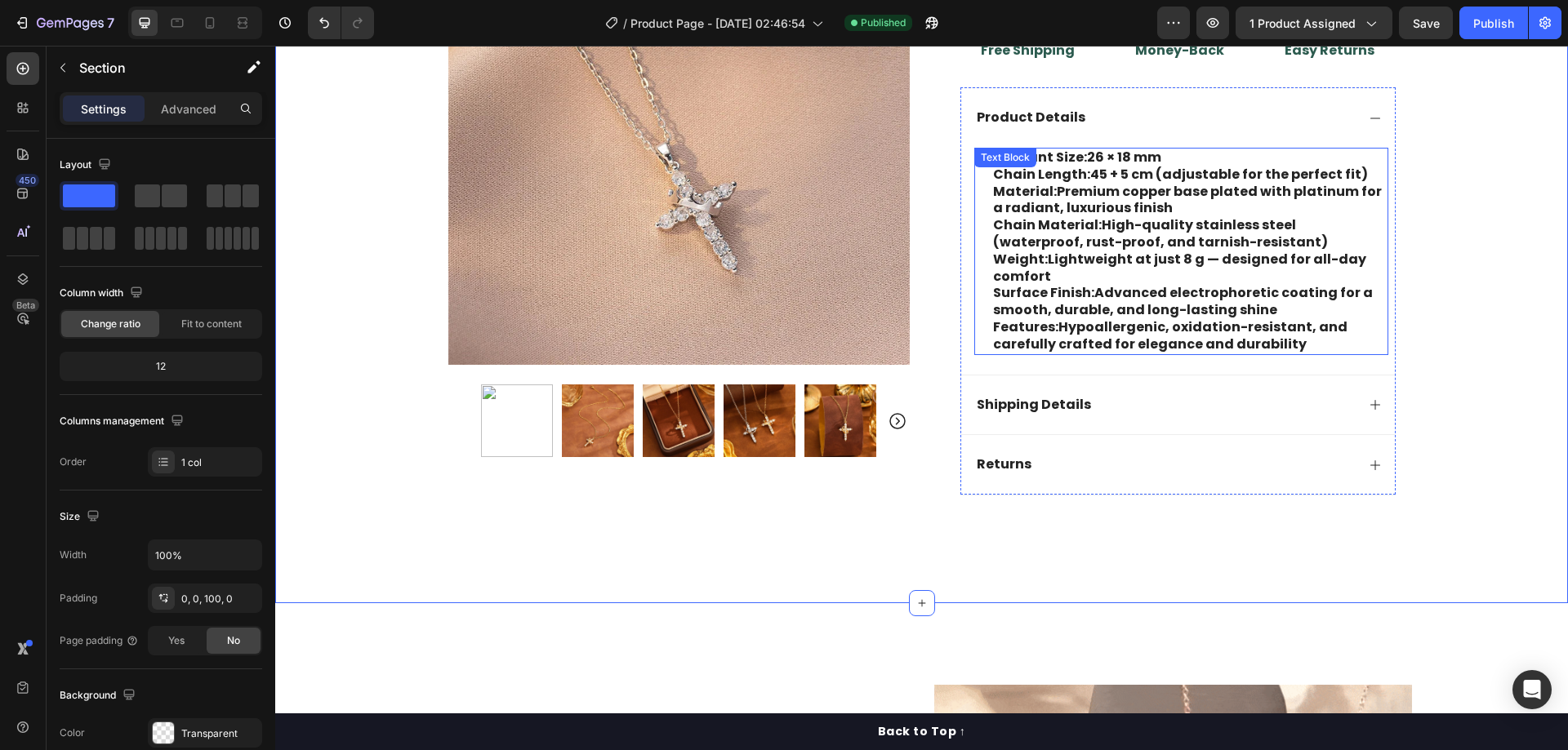
scroll to position [572, 0]
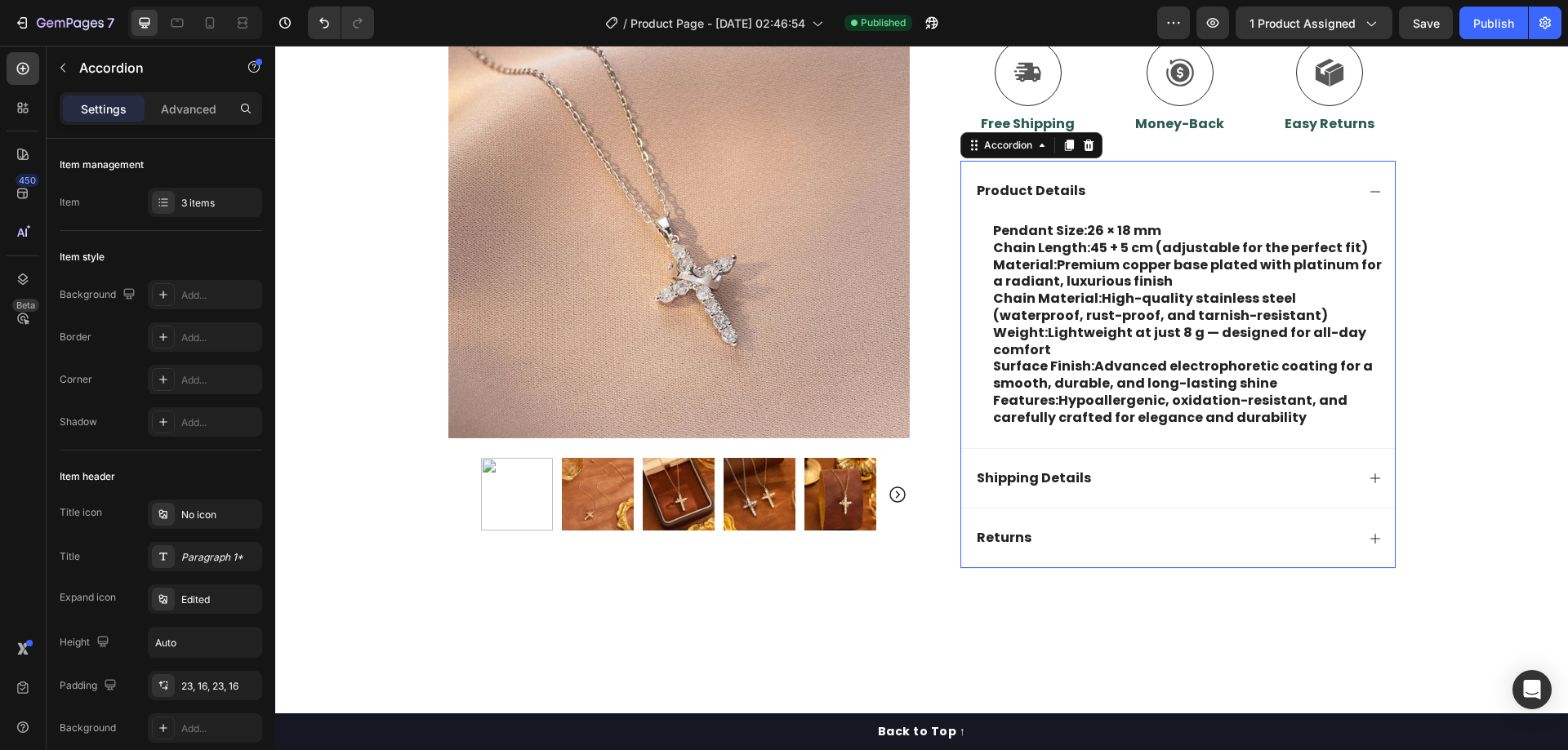
click at [1369, 187] on icon at bounding box center [1375, 191] width 13 height 13
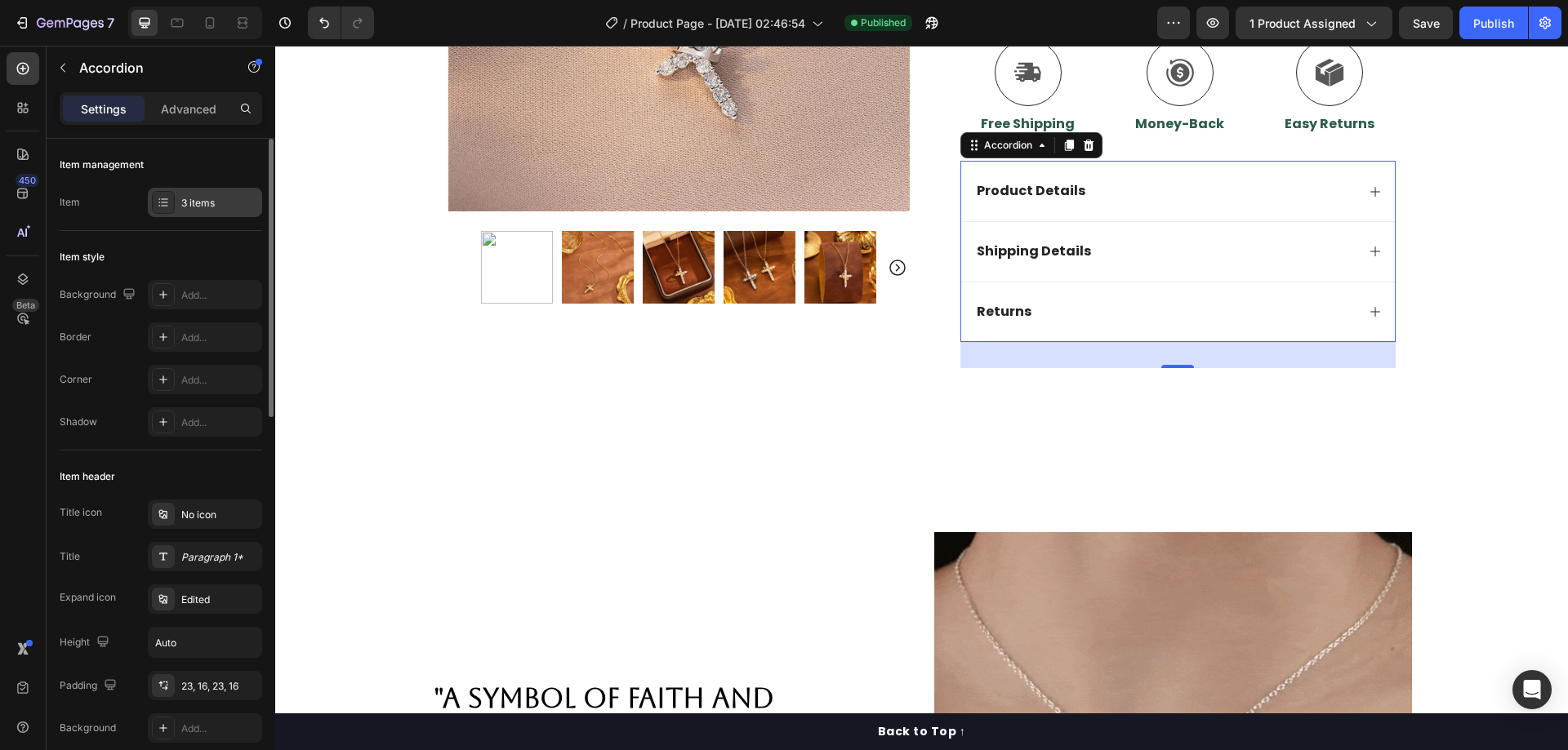
click at [219, 205] on div "3 items" at bounding box center [220, 203] width 77 height 15
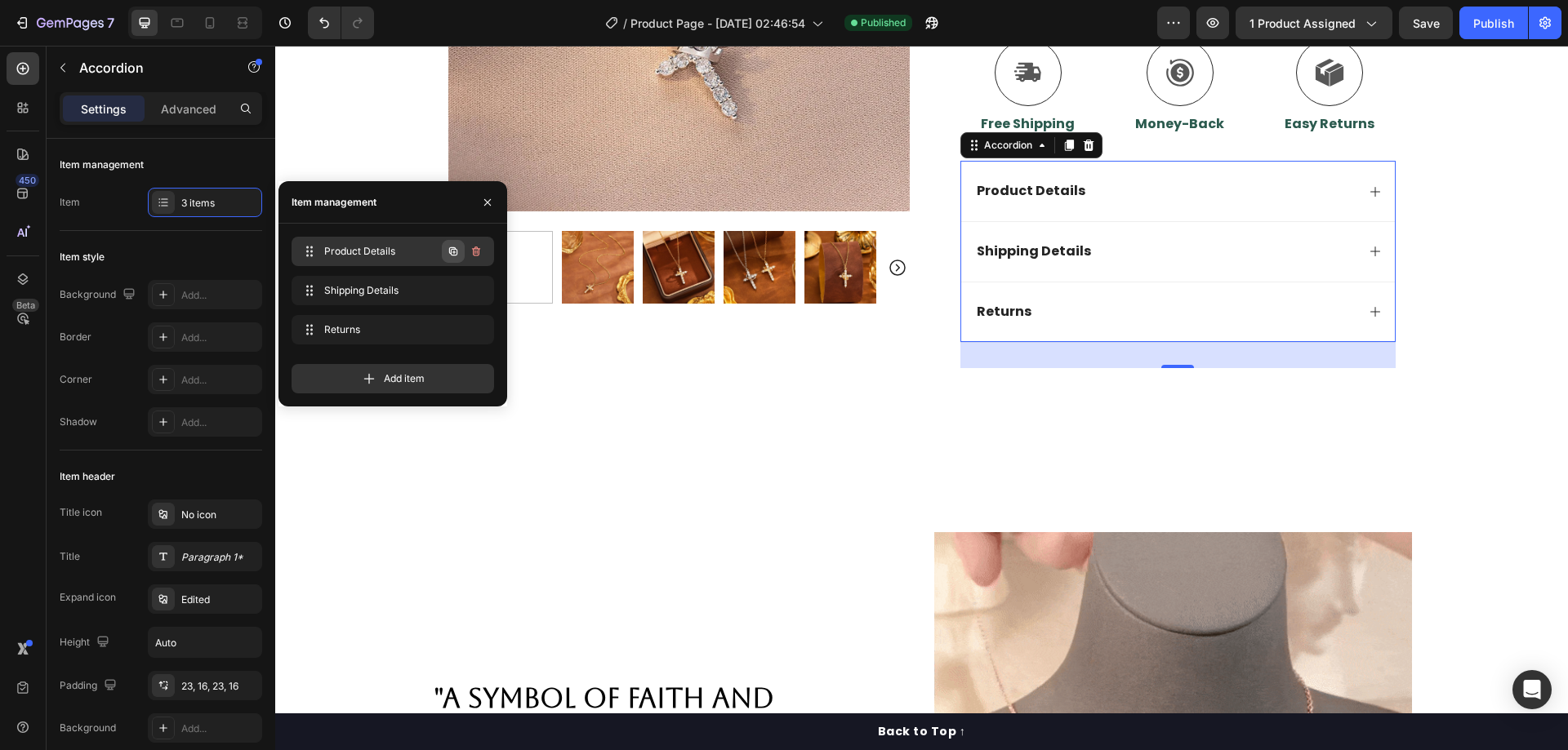
click at [456, 248] on icon "button" at bounding box center [453, 251] width 13 height 13
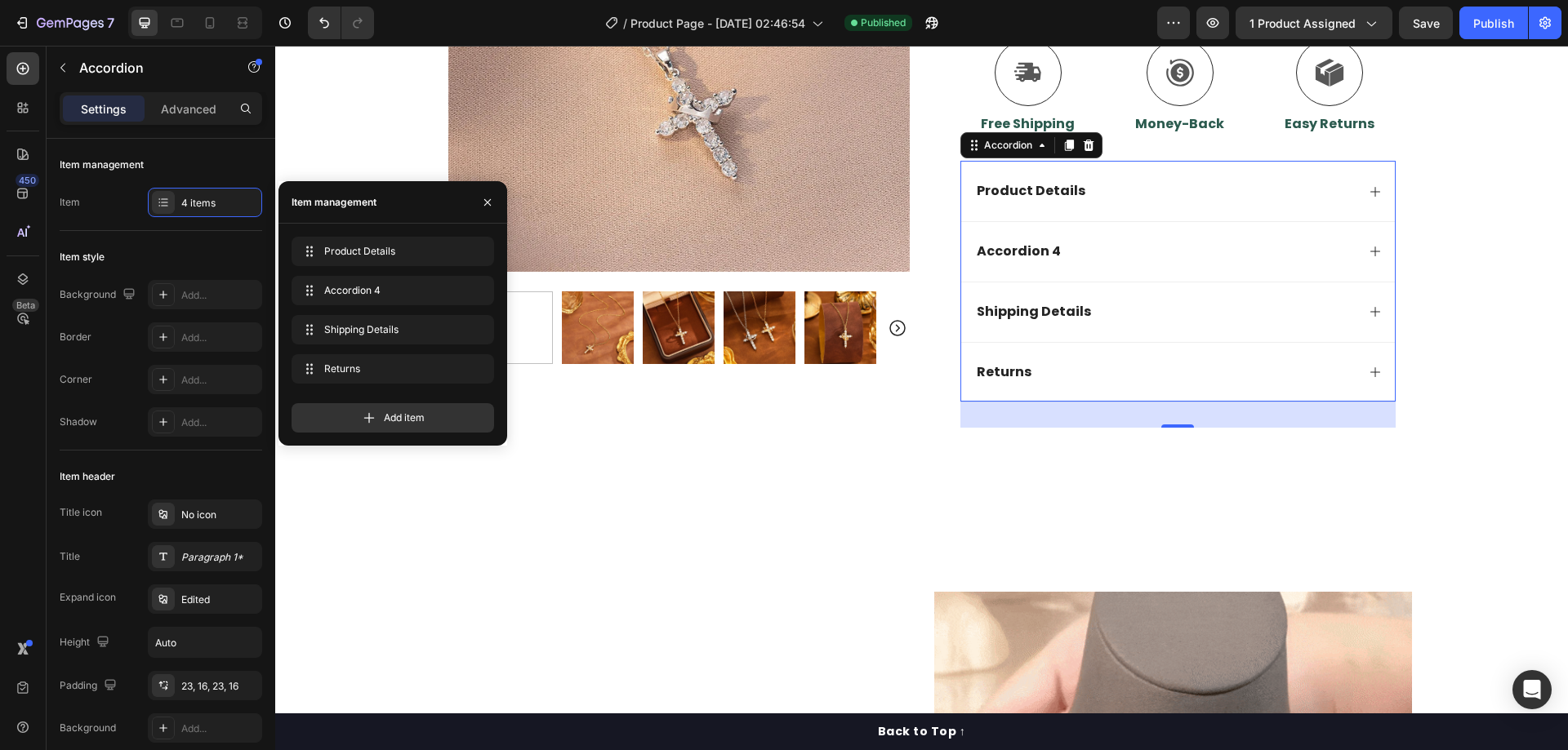
click at [1027, 247] on div "Accordion 4" at bounding box center [1019, 252] width 89 height 22
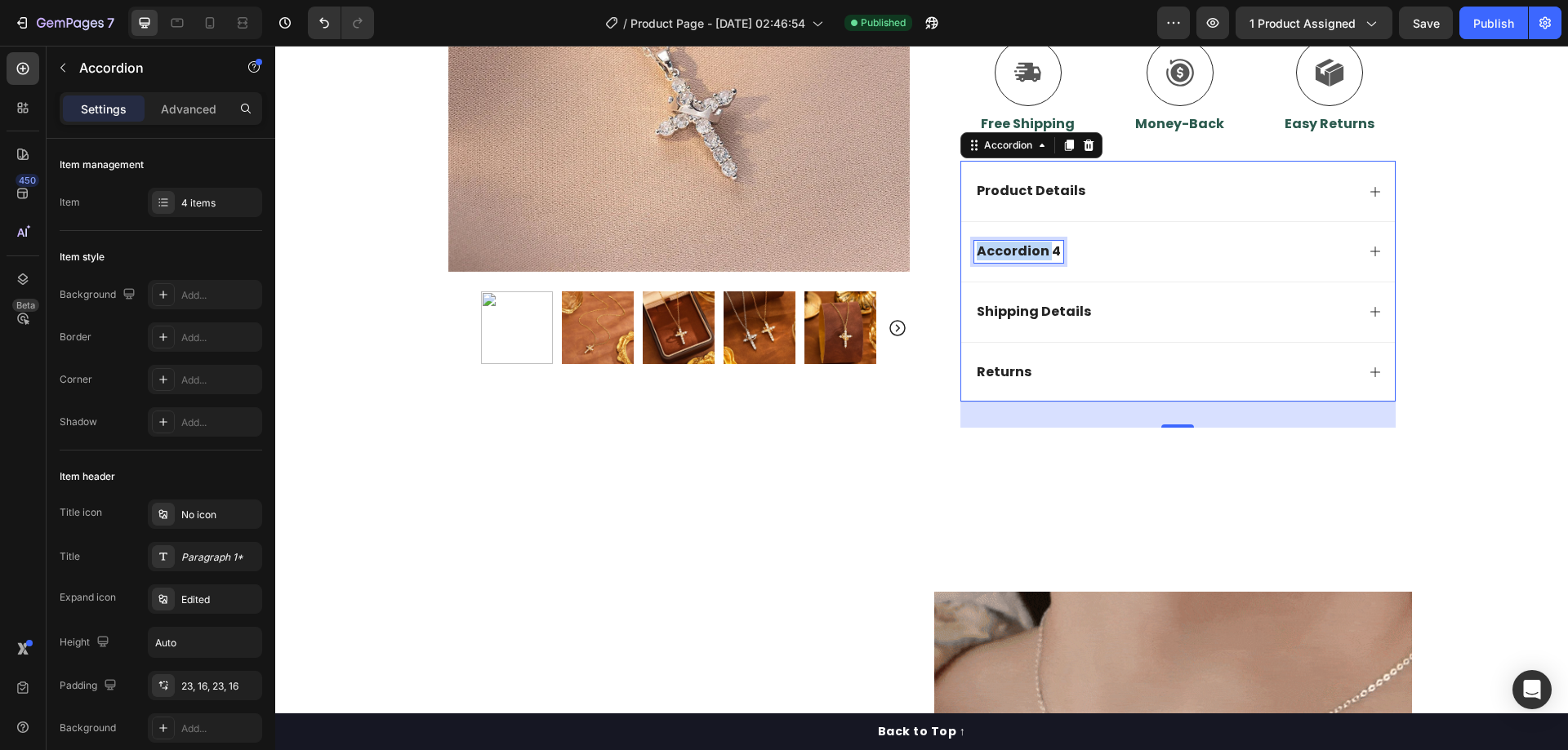
click at [1027, 247] on p "Accordion 4" at bounding box center [1019, 252] width 84 height 17
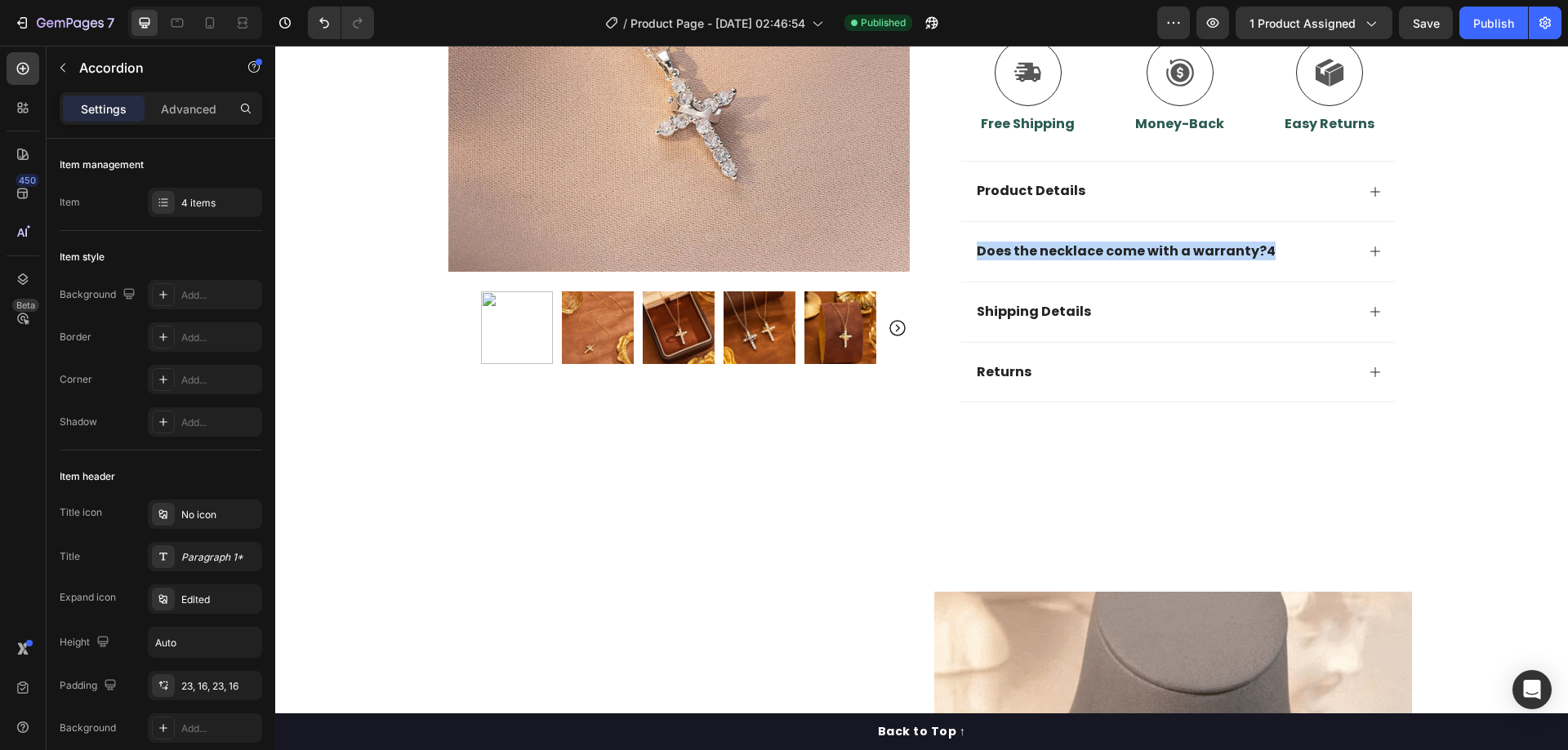
click at [1292, 247] on div "Does the necklace come with a warranty?4" at bounding box center [1165, 252] width 381 height 22
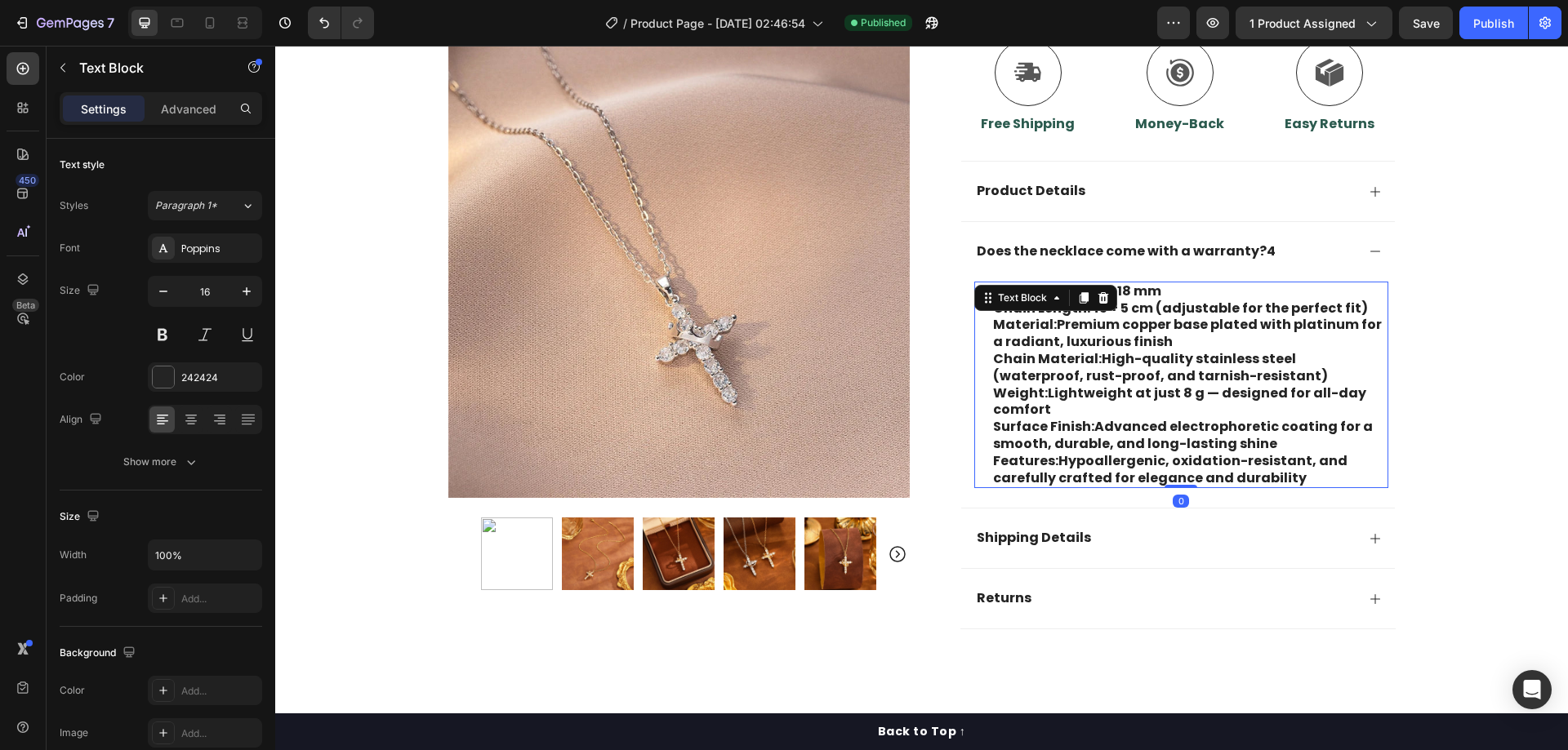
click at [1152, 322] on p "Material: Premium copper base plated with platinum for a radiant, luxurious fin…" at bounding box center [1190, 333] width 394 height 34
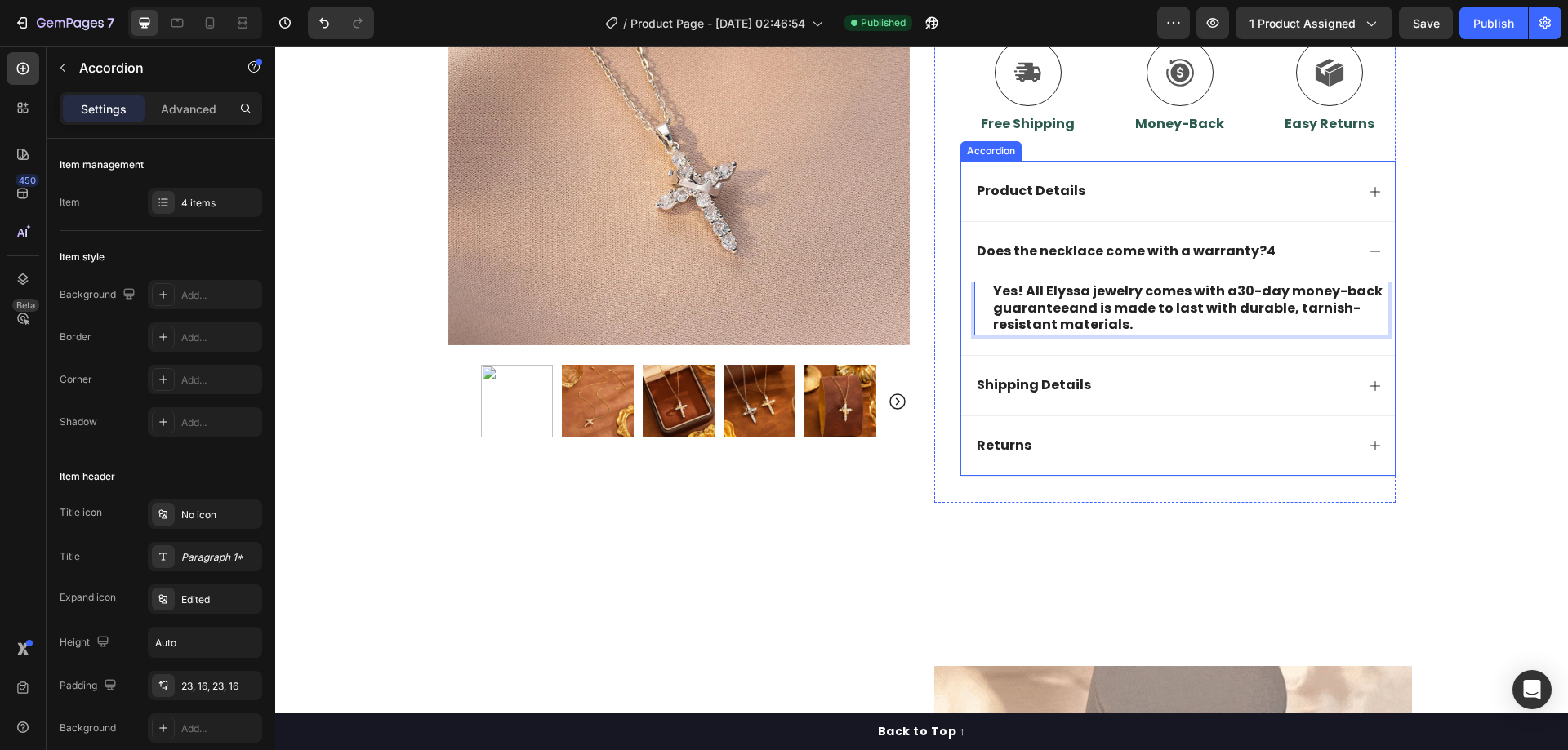
click at [1254, 252] on p "Does the necklace come with a warranty?4" at bounding box center [1126, 252] width 299 height 17
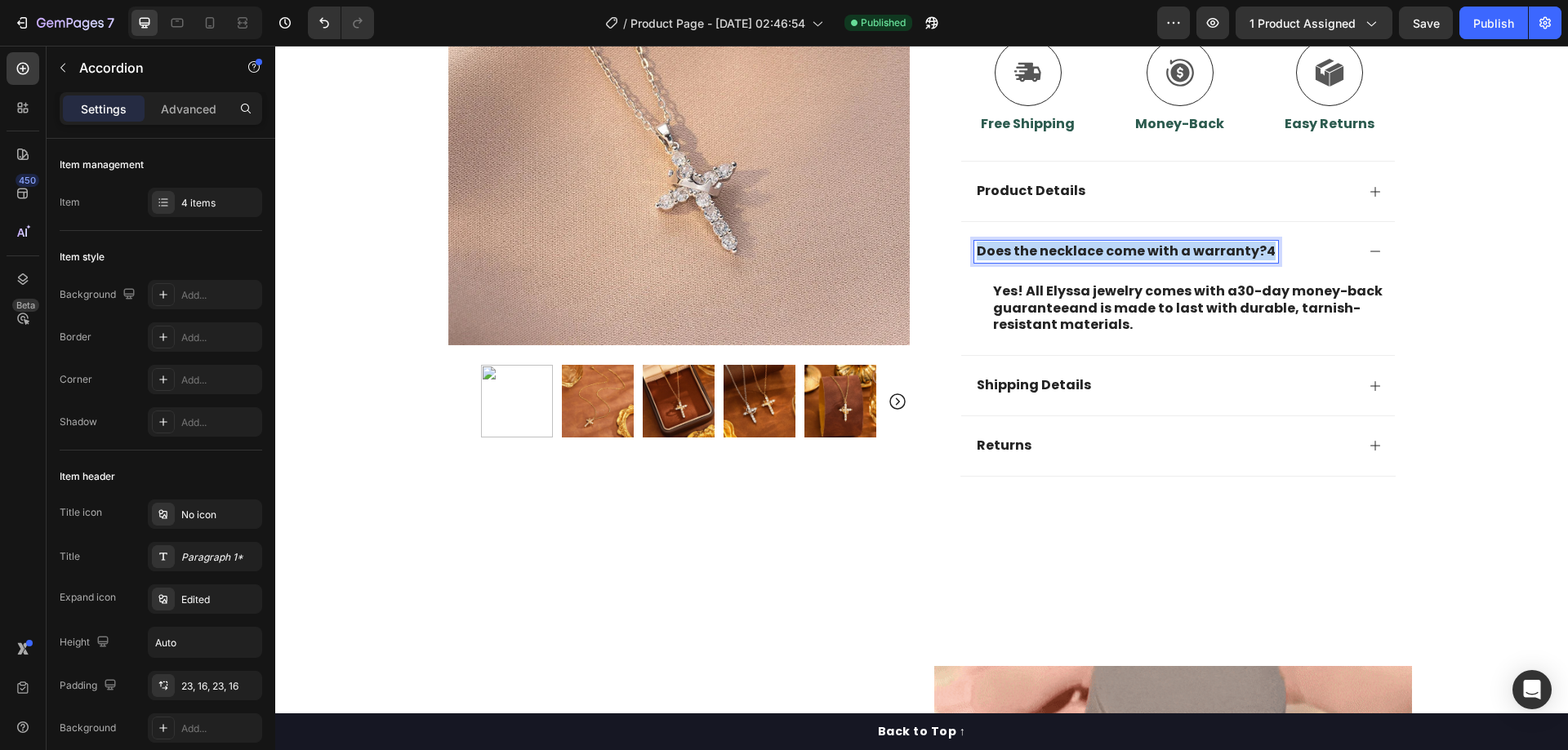
click at [1255, 251] on p "Does the necklace come with a warranty?4" at bounding box center [1126, 252] width 299 height 17
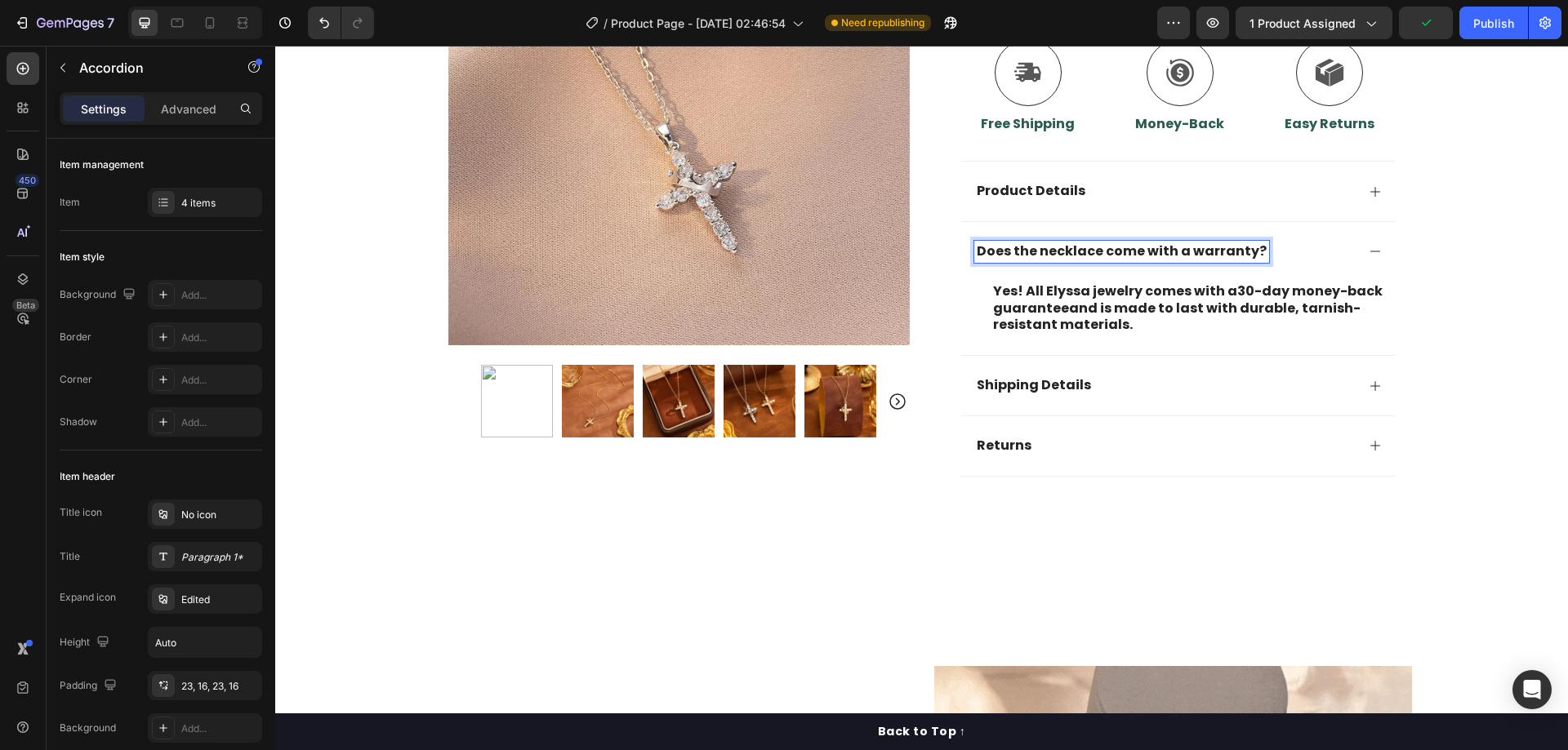
click at [1088, 307] on p "Yes! All Elyssa jewelry comes with a 30-day money-back guarantee and is made to…" at bounding box center [1190, 309] width 394 height 51
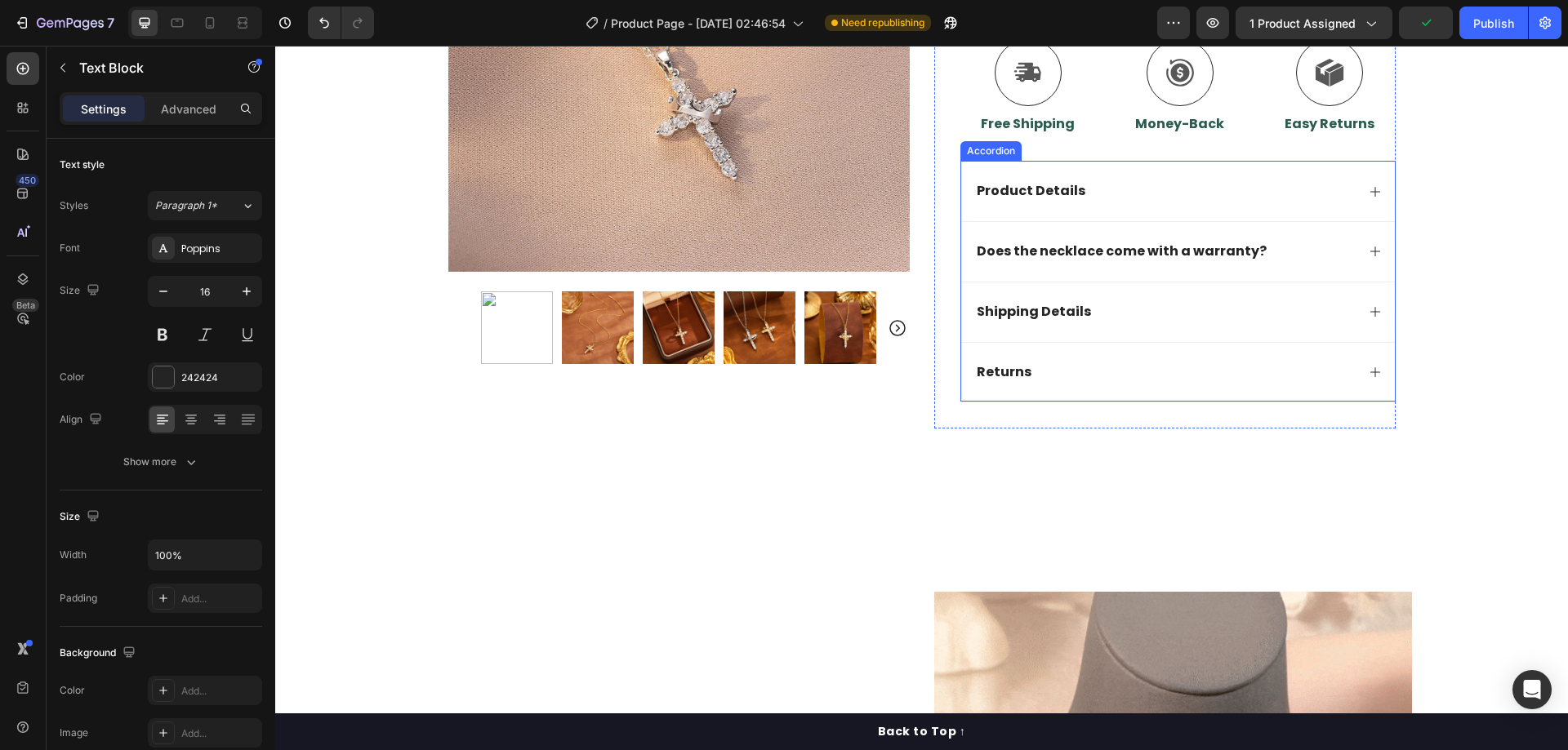
click at [1281, 266] on div "Does the necklace come with a warranty?" at bounding box center [1178, 251] width 434 height 60
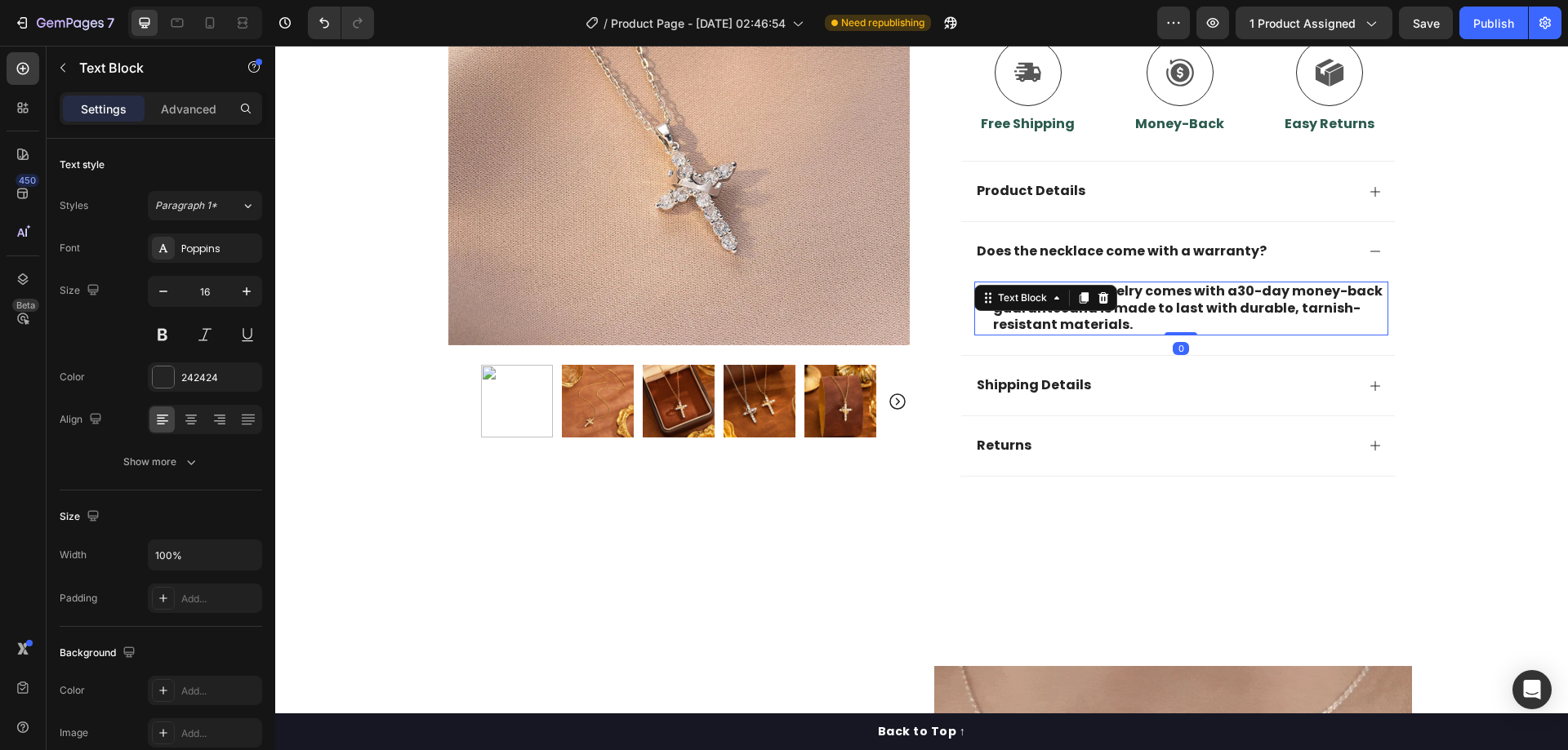
click at [1202, 296] on p "Yes! All Elyssa jewelry comes with a 30-day money-back guarantee and is made to…" at bounding box center [1190, 309] width 394 height 51
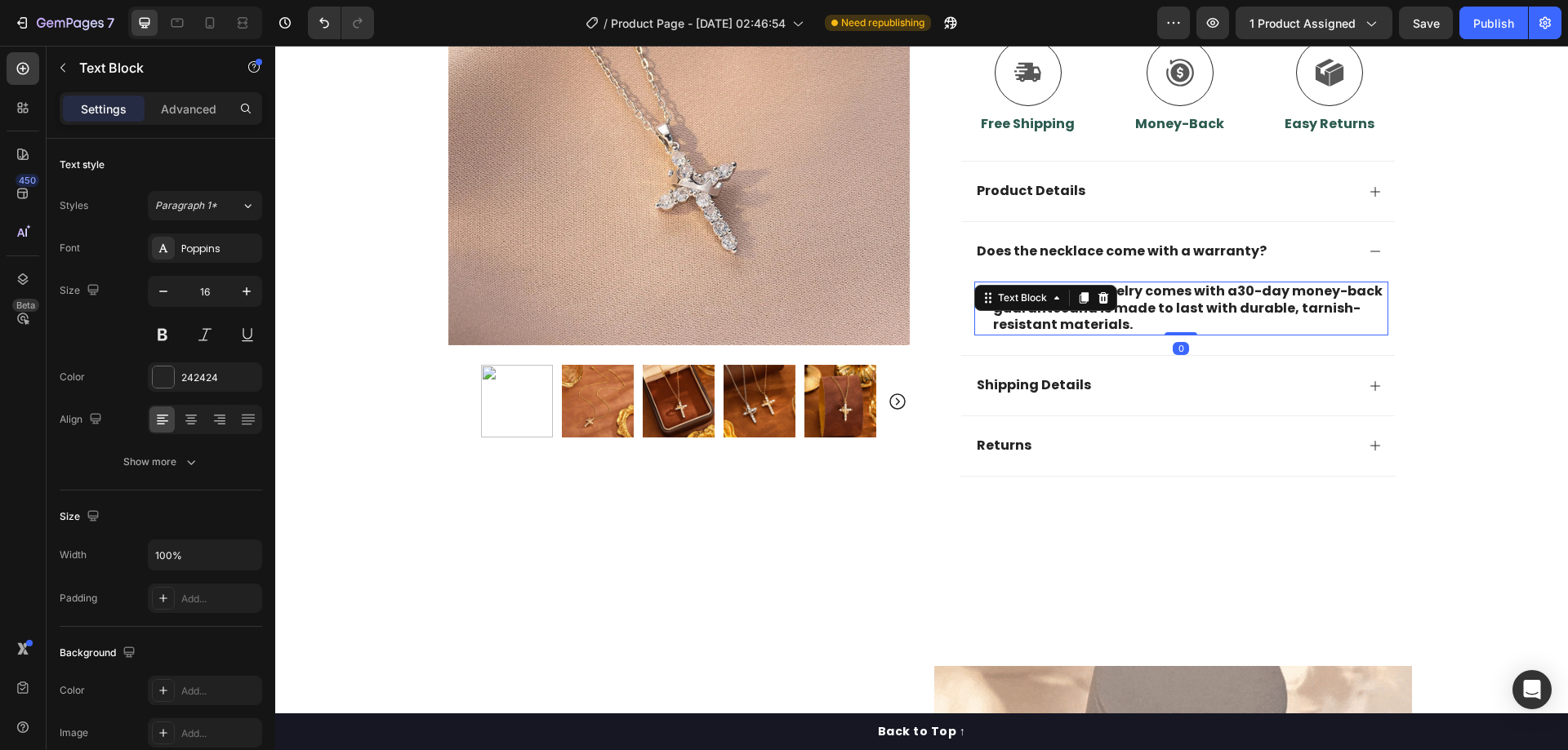
click at [1202, 296] on p "Yes! All Elyssa jewelry comes with a 30-day money-back guarantee and is made to…" at bounding box center [1190, 309] width 394 height 51
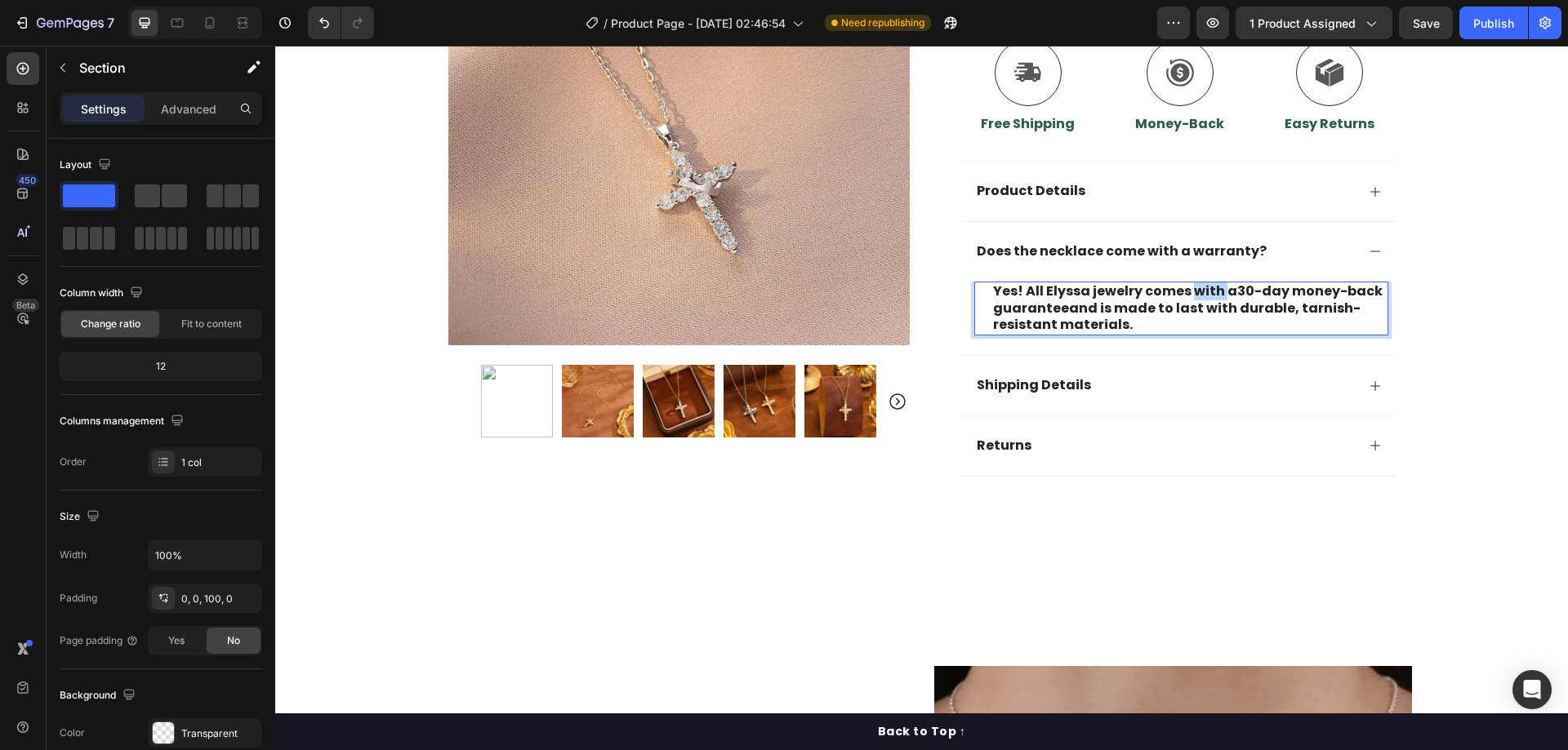
click at [1465, 294] on div "30 Day Guarantee Item List 22,500+ Happy Customers Item List 700+ 5-Star Review…" at bounding box center [922, 5] width 1293 height 995
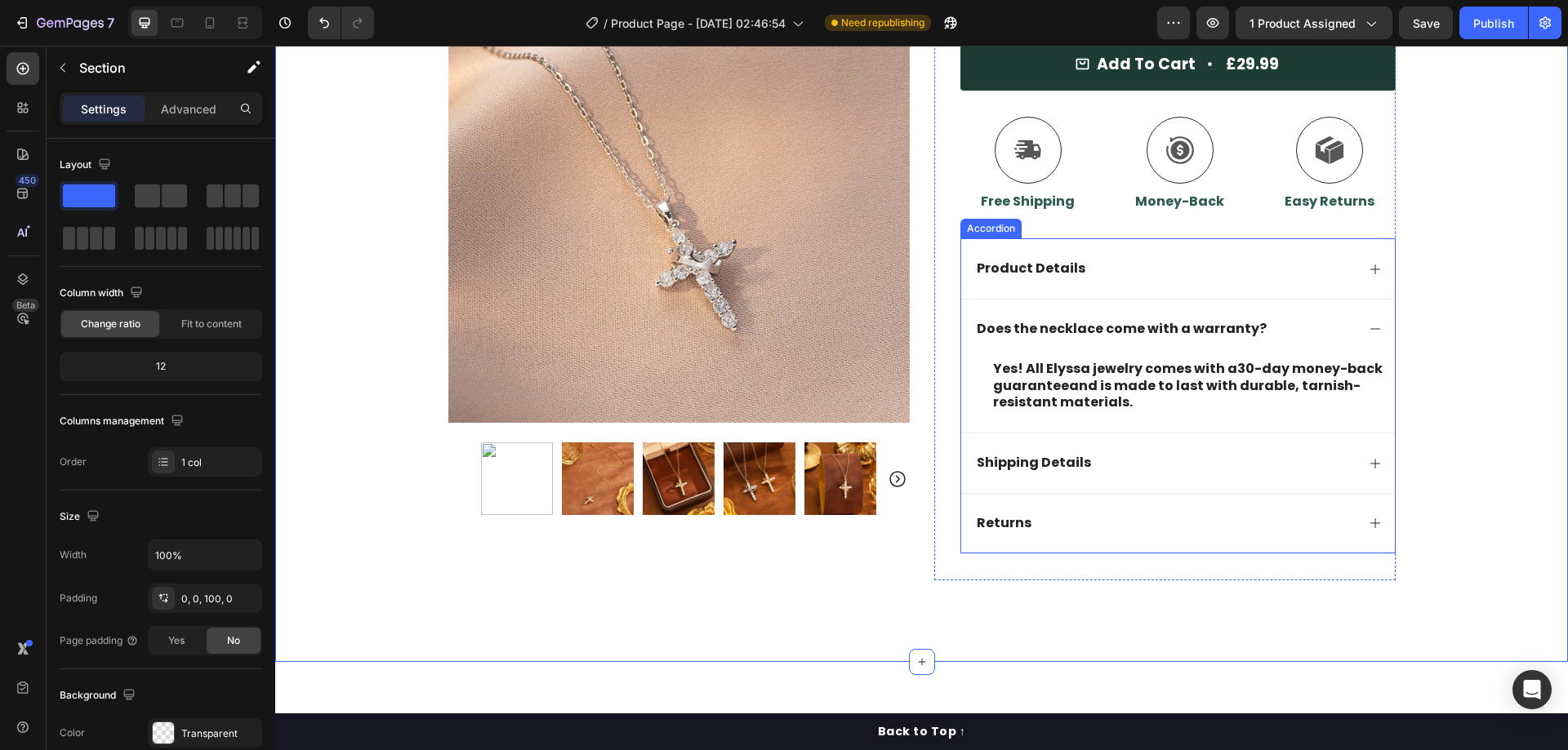
scroll to position [490, 0]
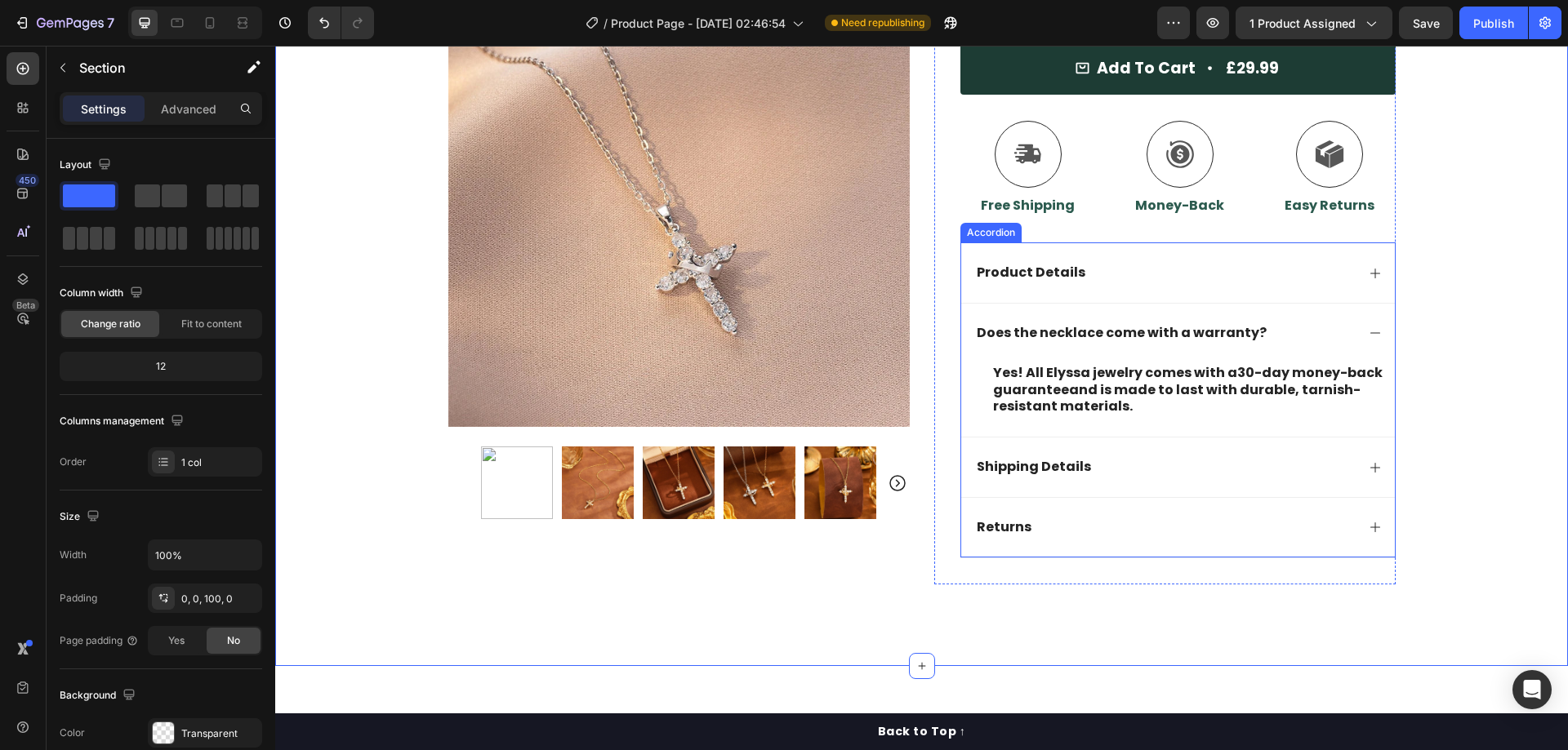
click at [1353, 330] on div "Does the necklace come with a warranty?" at bounding box center [1178, 332] width 434 height 60
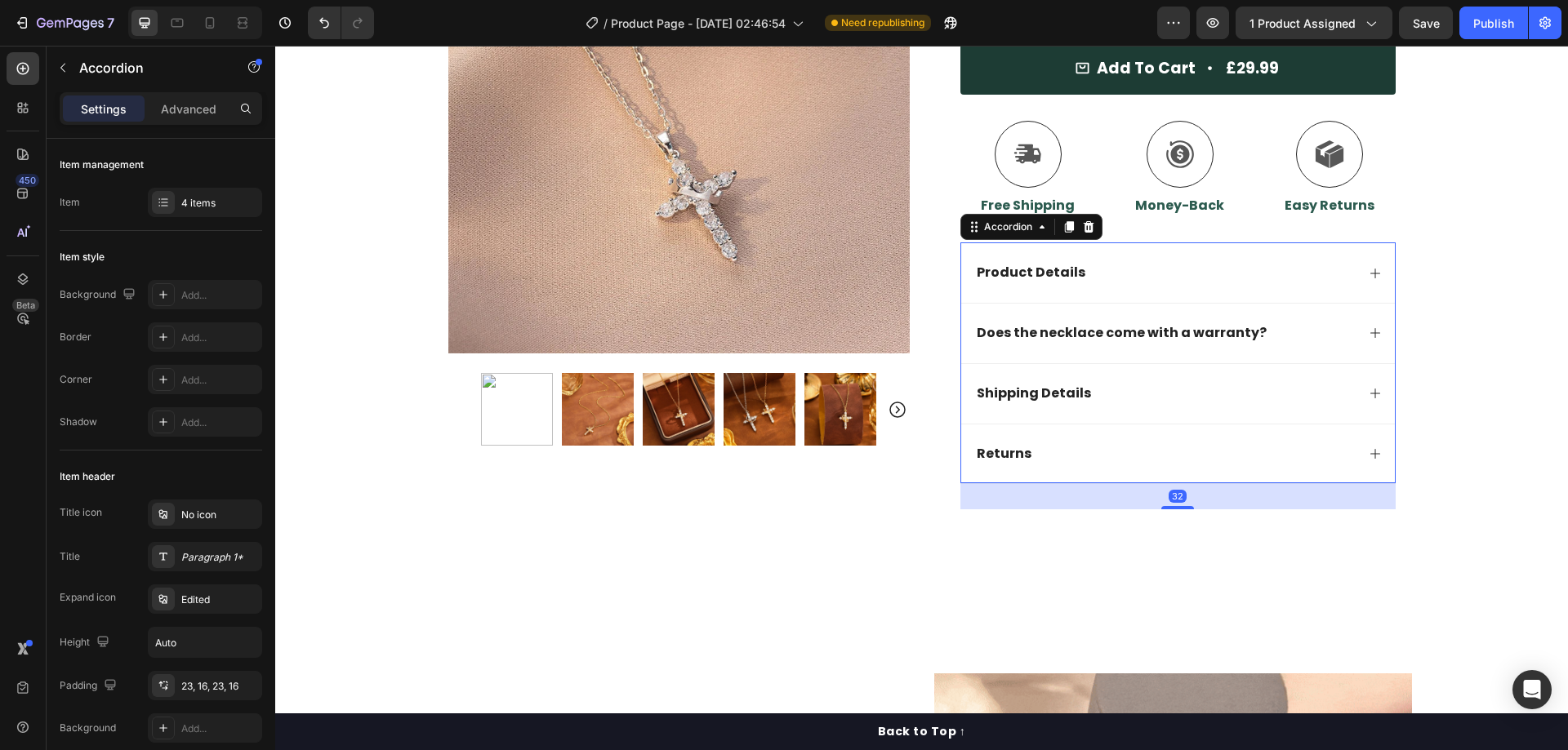
click at [1353, 330] on div "Does the necklace come with a warranty?" at bounding box center [1178, 332] width 434 height 60
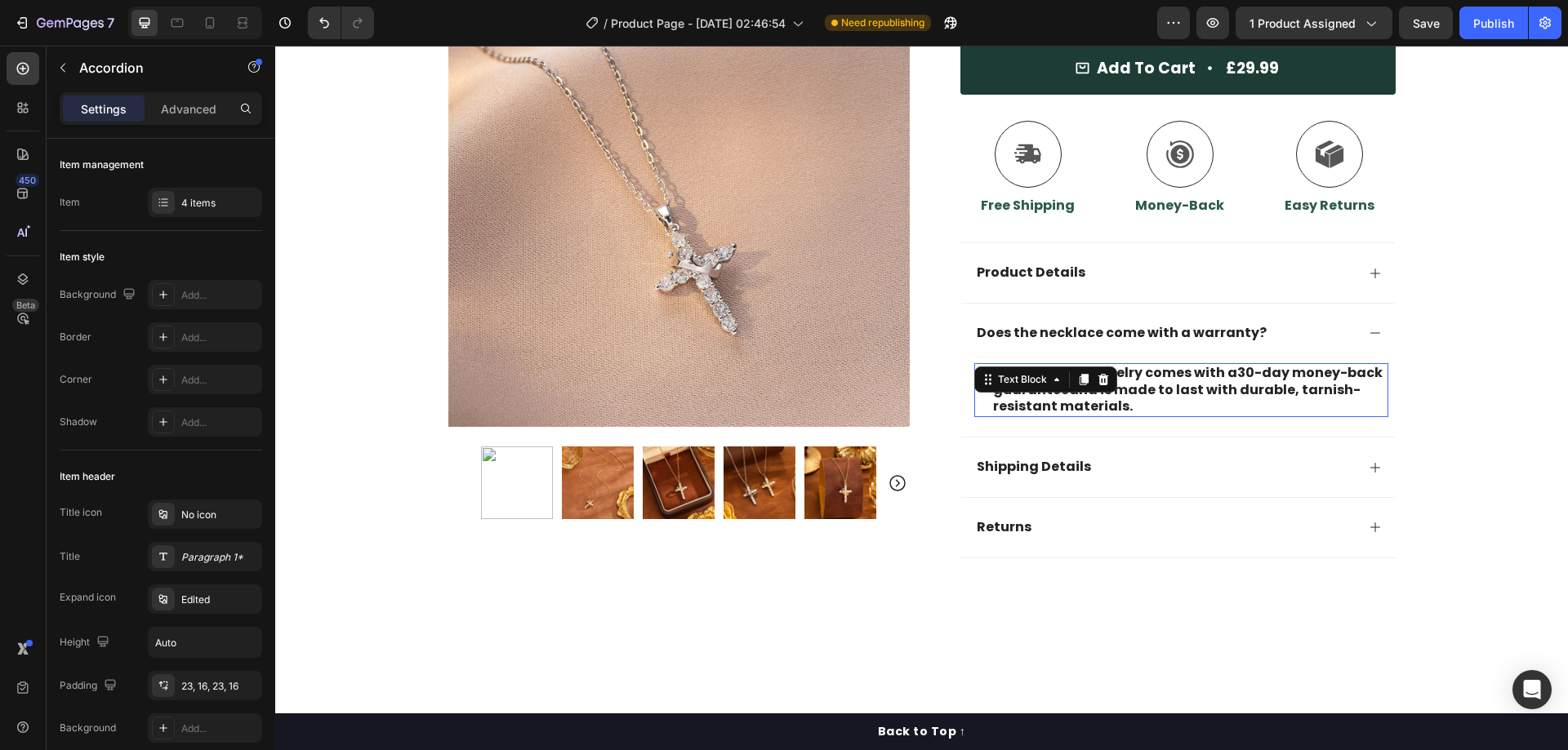
click at [1142, 372] on p "Yes! All Elyssa jewelry comes with a 30-day money-back guarantee and is made to…" at bounding box center [1190, 390] width 394 height 51
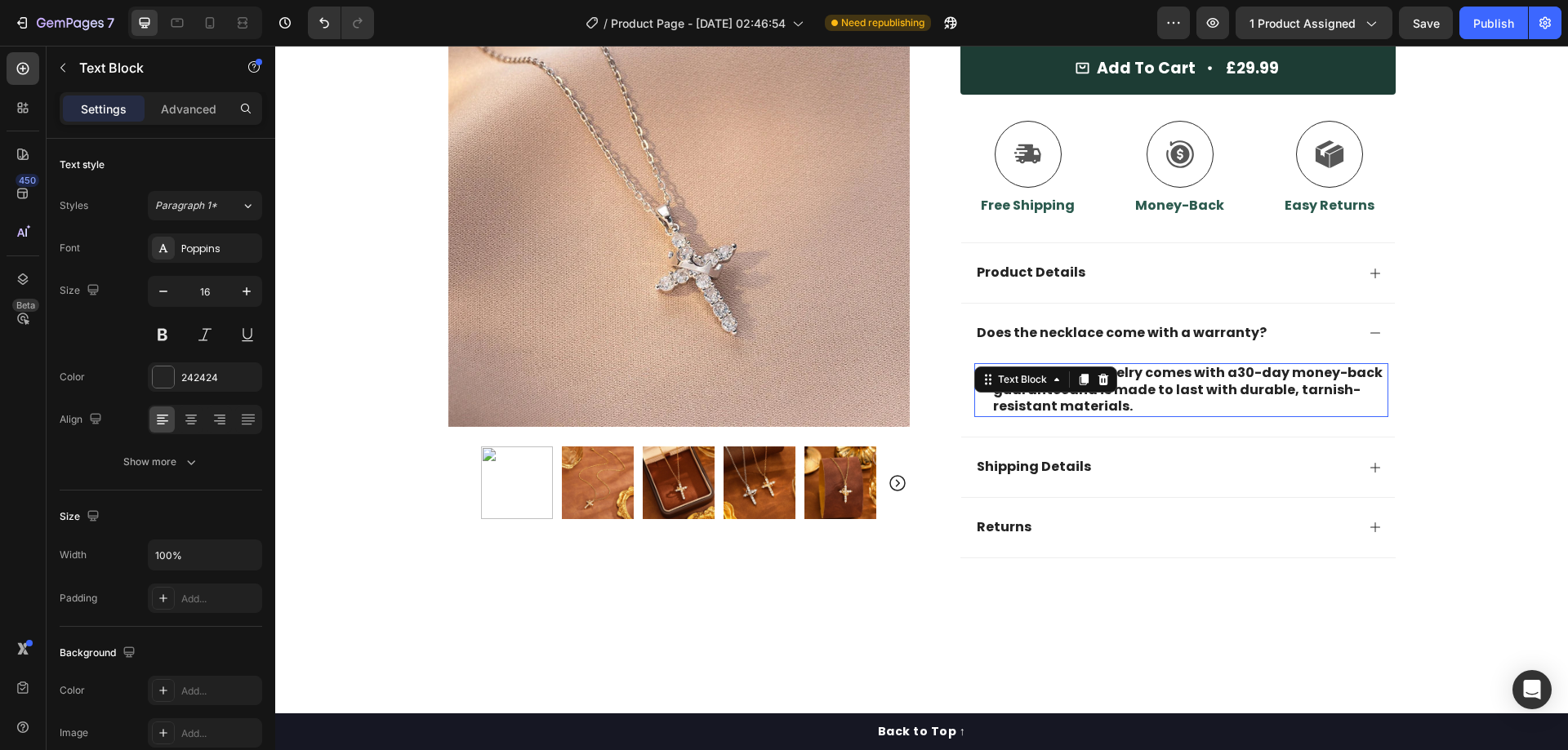
click at [1142, 372] on p "Yes! All Elyssa jewelry comes with a 30-day money-back guarantee and is made to…" at bounding box center [1190, 390] width 394 height 51
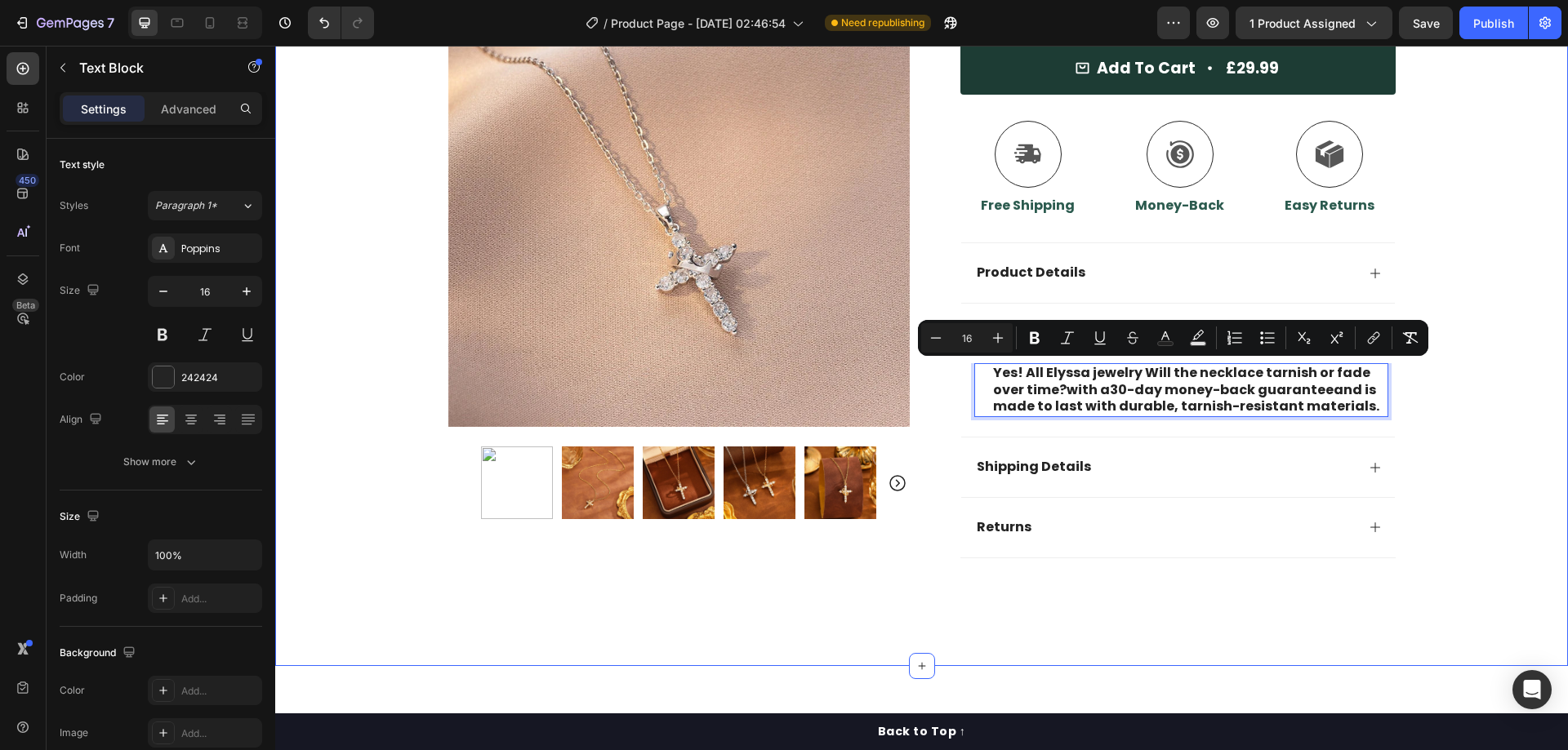
click at [1439, 374] on div "30 Day Guarantee Item List 22,500+ Happy Customers Item List 700+ 5-Star Review…" at bounding box center [922, 87] width 1293 height 995
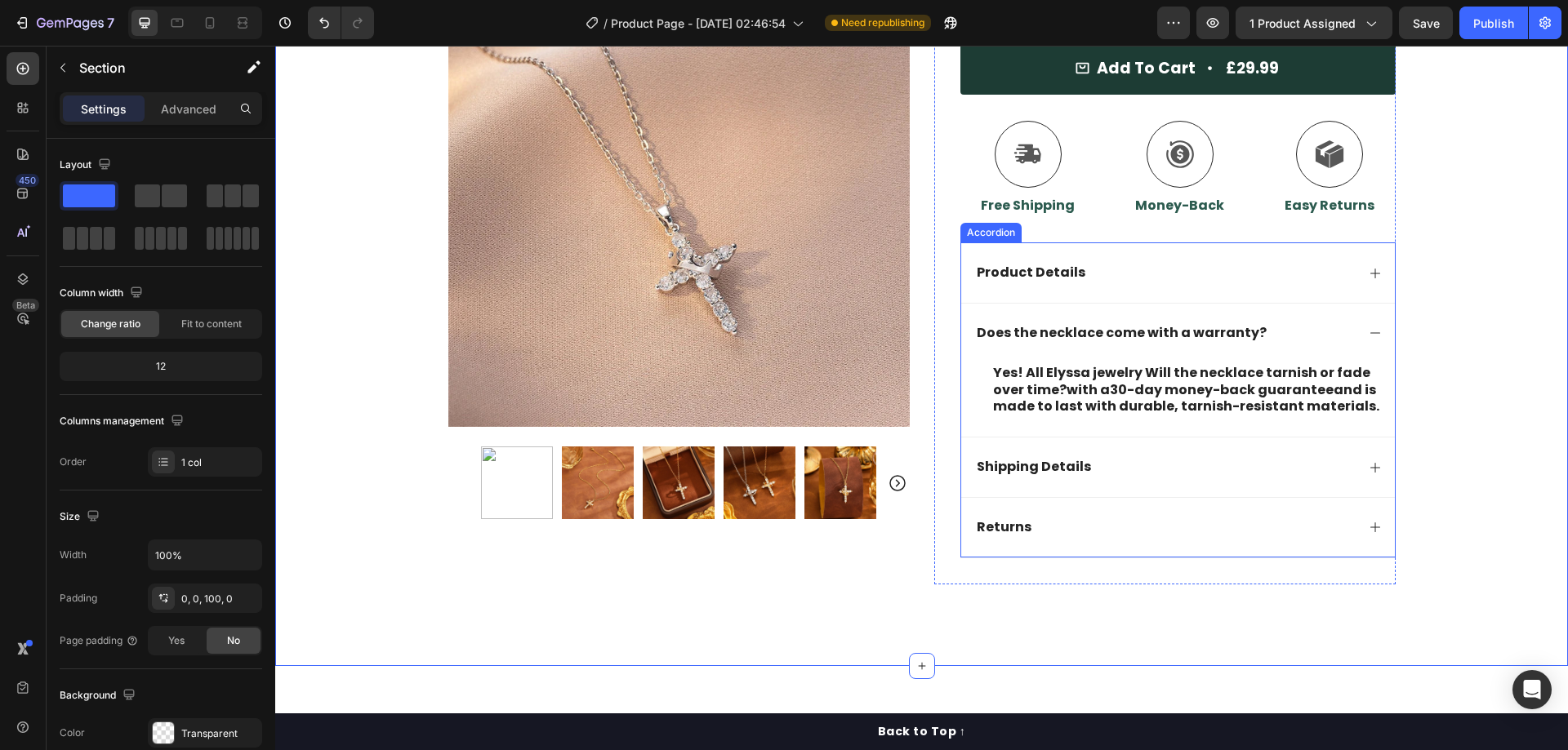
click at [1185, 330] on p "Does the necklace come with a warranty?" at bounding box center [1122, 334] width 290 height 17
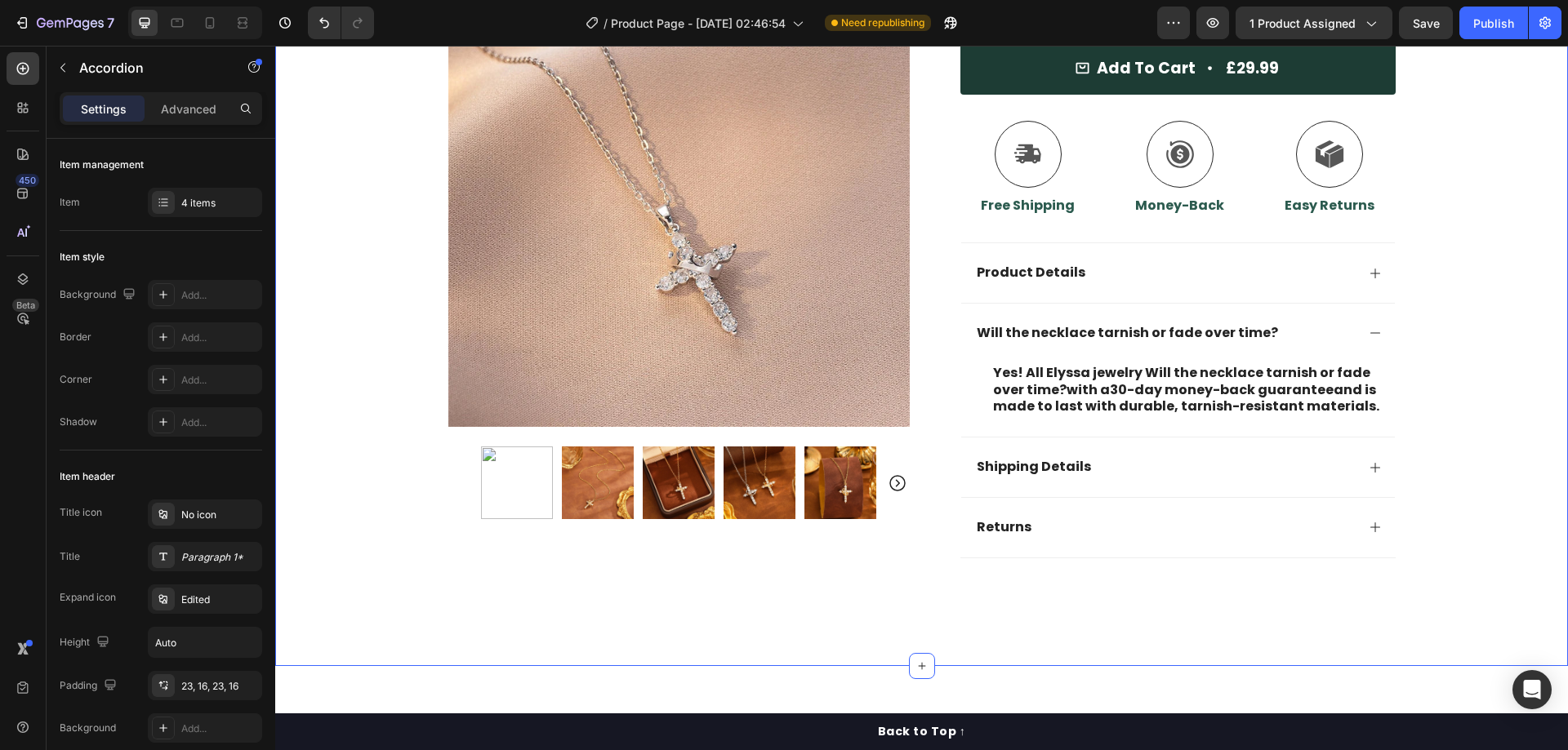
click at [1442, 315] on div "30 Day Guarantee Item List 22,500+ Happy Customers Item List 700+ 5-Star Review…" at bounding box center [922, 87] width 1293 height 995
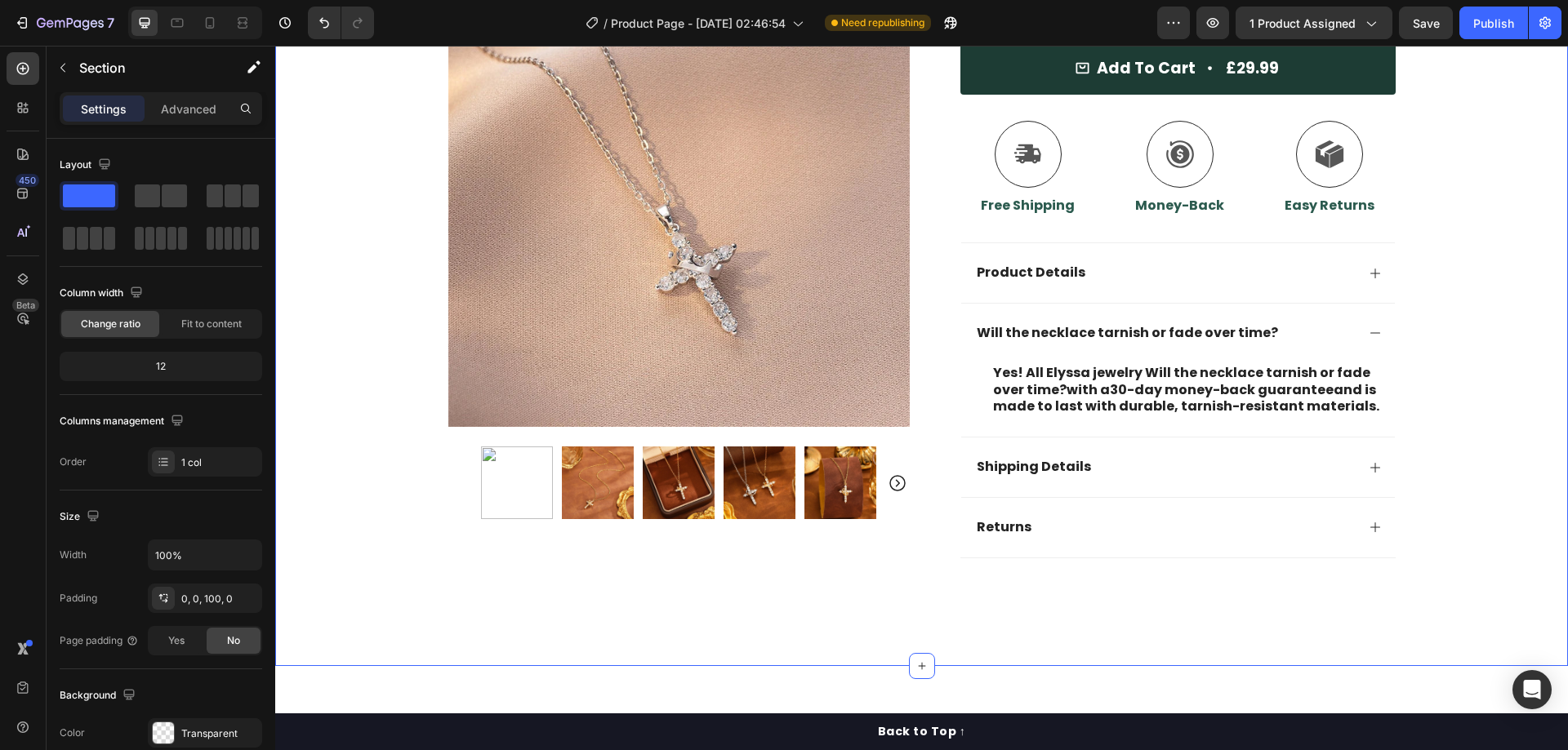
click at [1493, 28] on div "Publish" at bounding box center [1494, 24] width 41 height 17
click at [1368, 322] on div "Will the necklace tarnish or fade over time?" at bounding box center [1178, 332] width 434 height 60
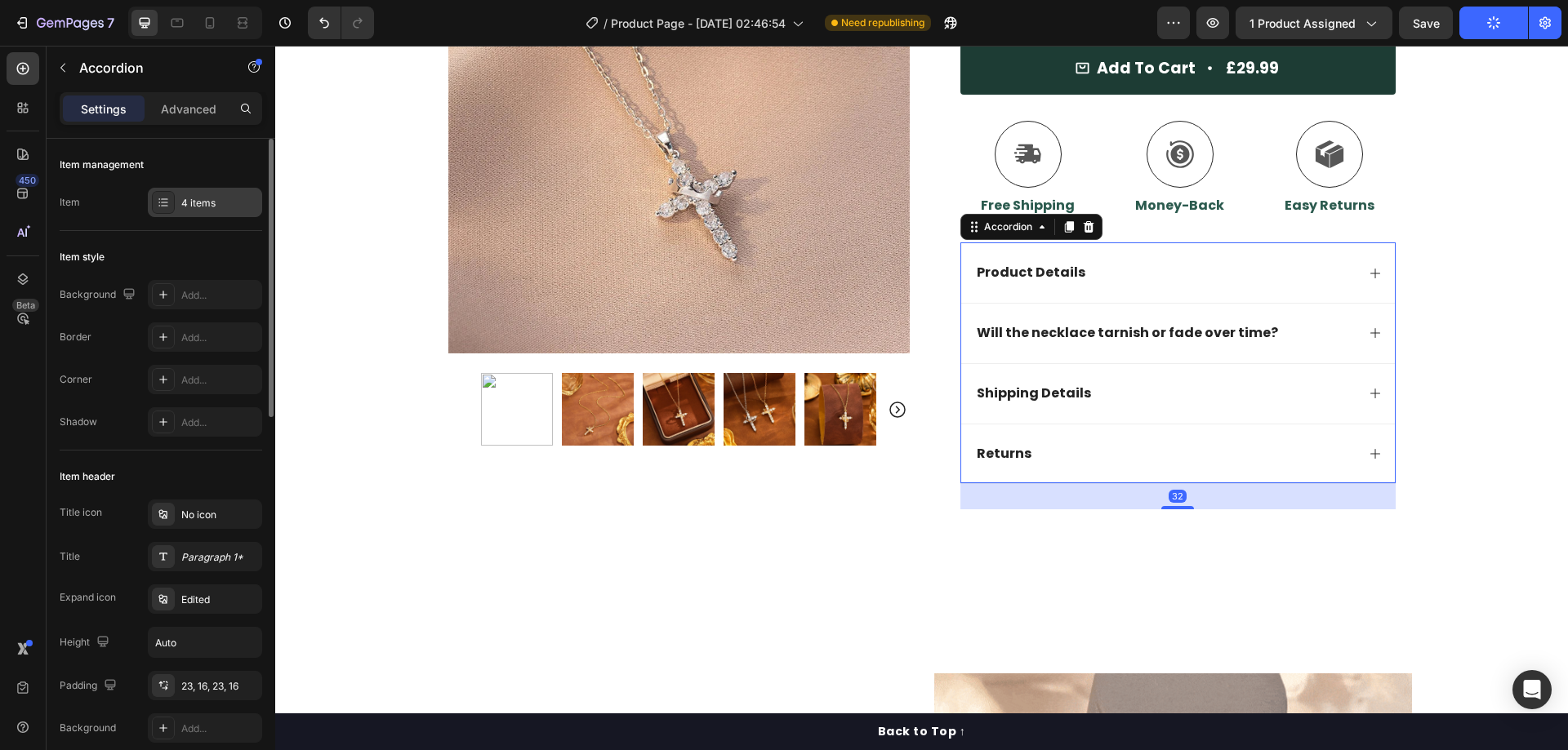
click at [197, 189] on div "4 items" at bounding box center [205, 203] width 115 height 30
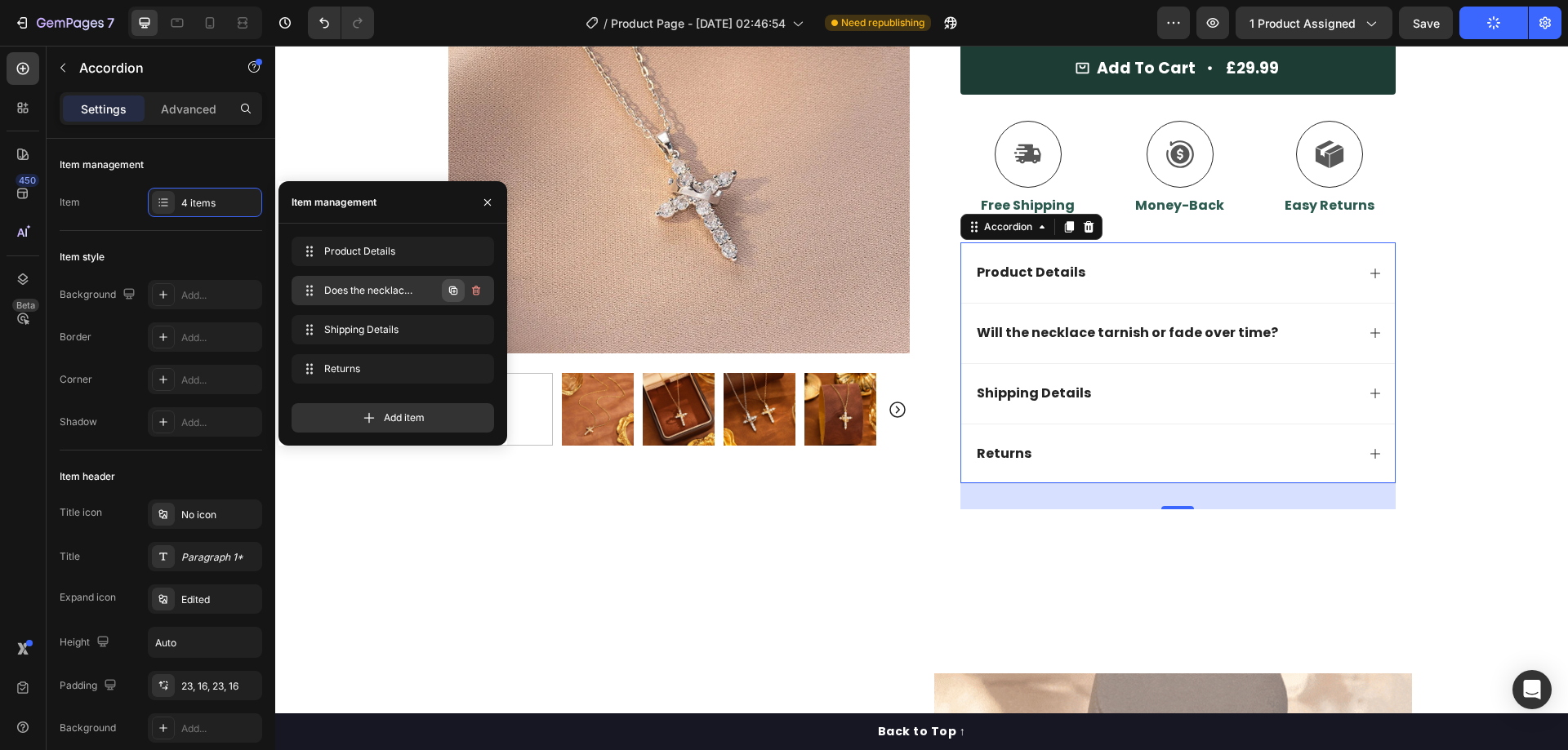
click at [456, 289] on icon "button" at bounding box center [453, 290] width 8 height 8
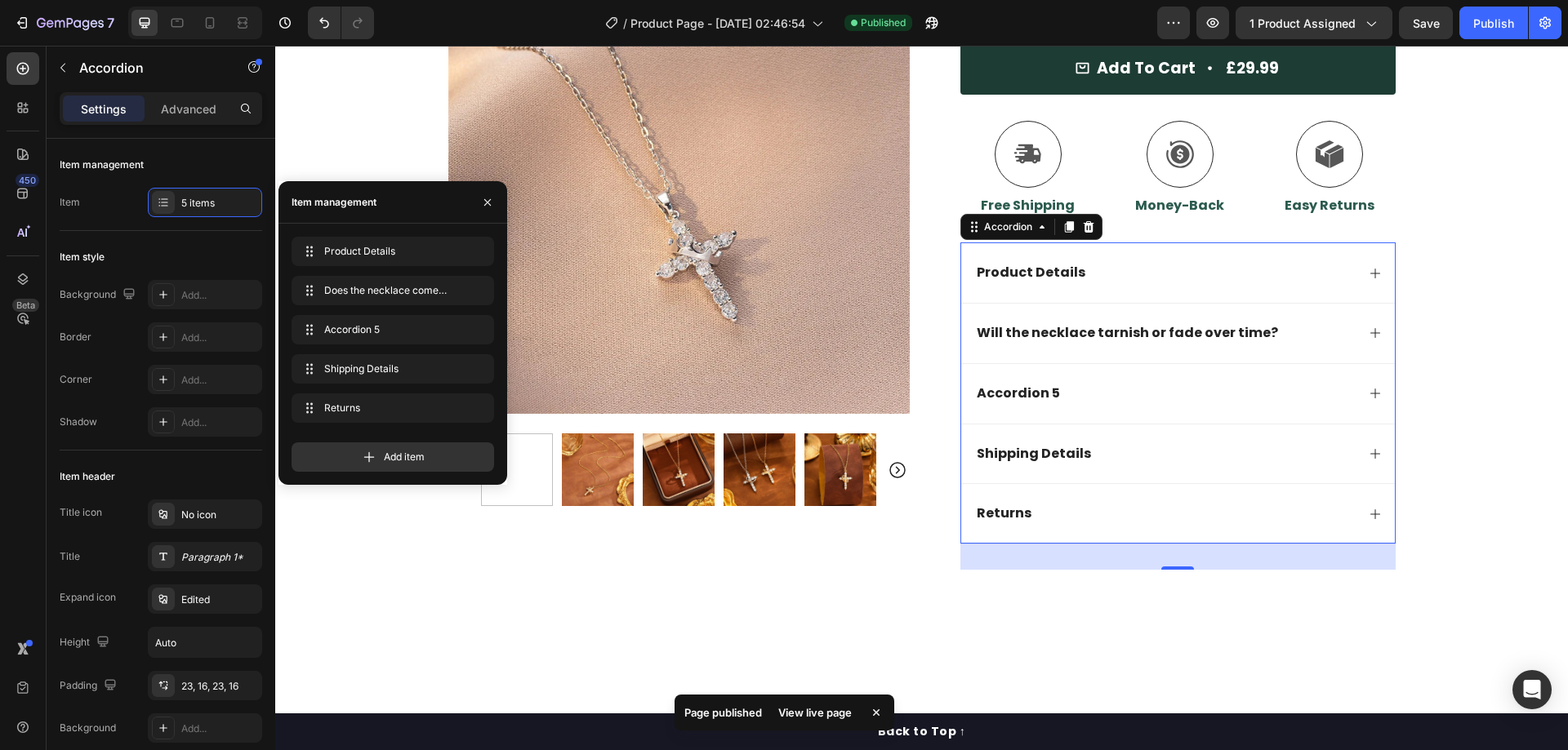
click at [1018, 392] on div "Accordion 5" at bounding box center [1018, 393] width 88 height 22
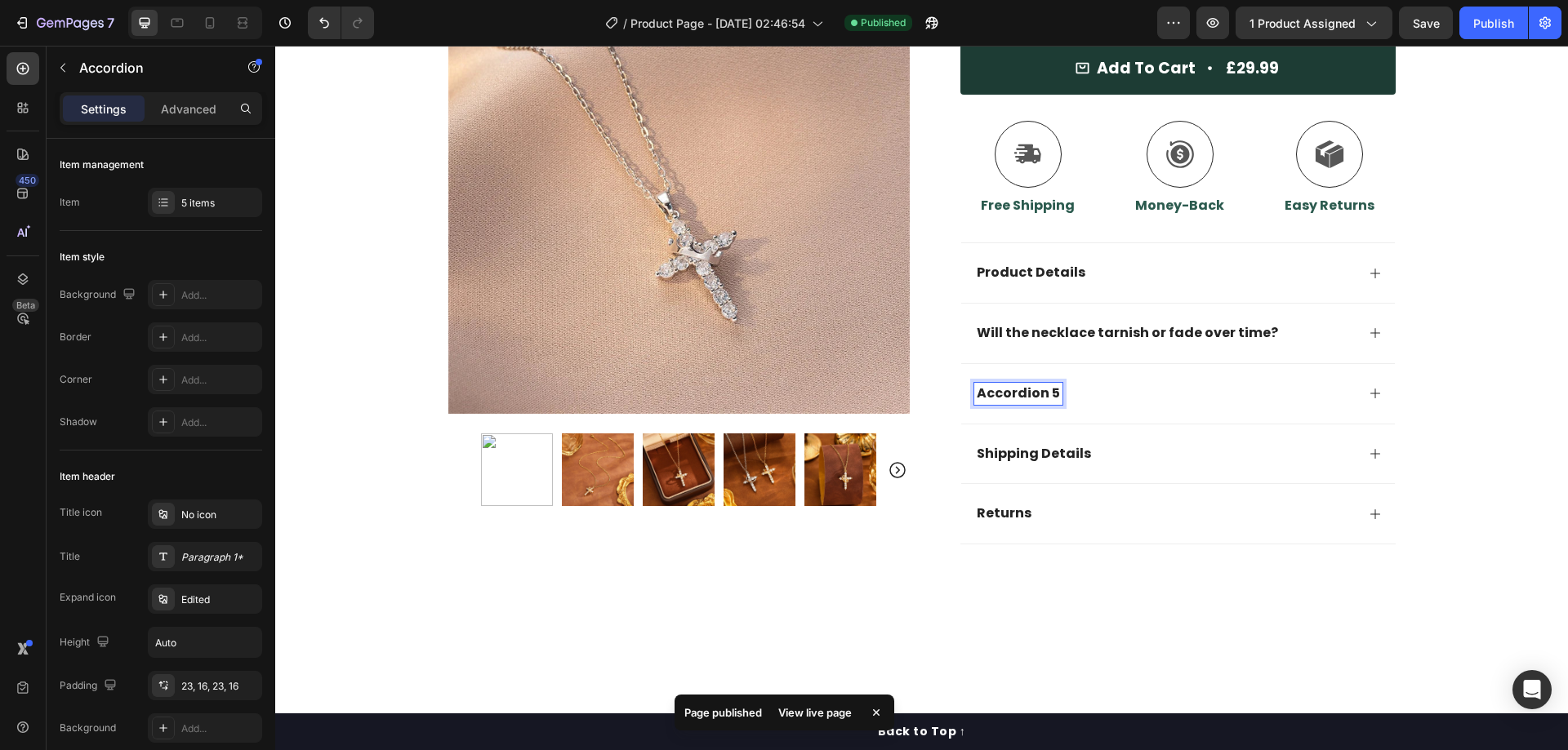
click at [1018, 392] on p "Accordion 5" at bounding box center [1018, 394] width 83 height 17
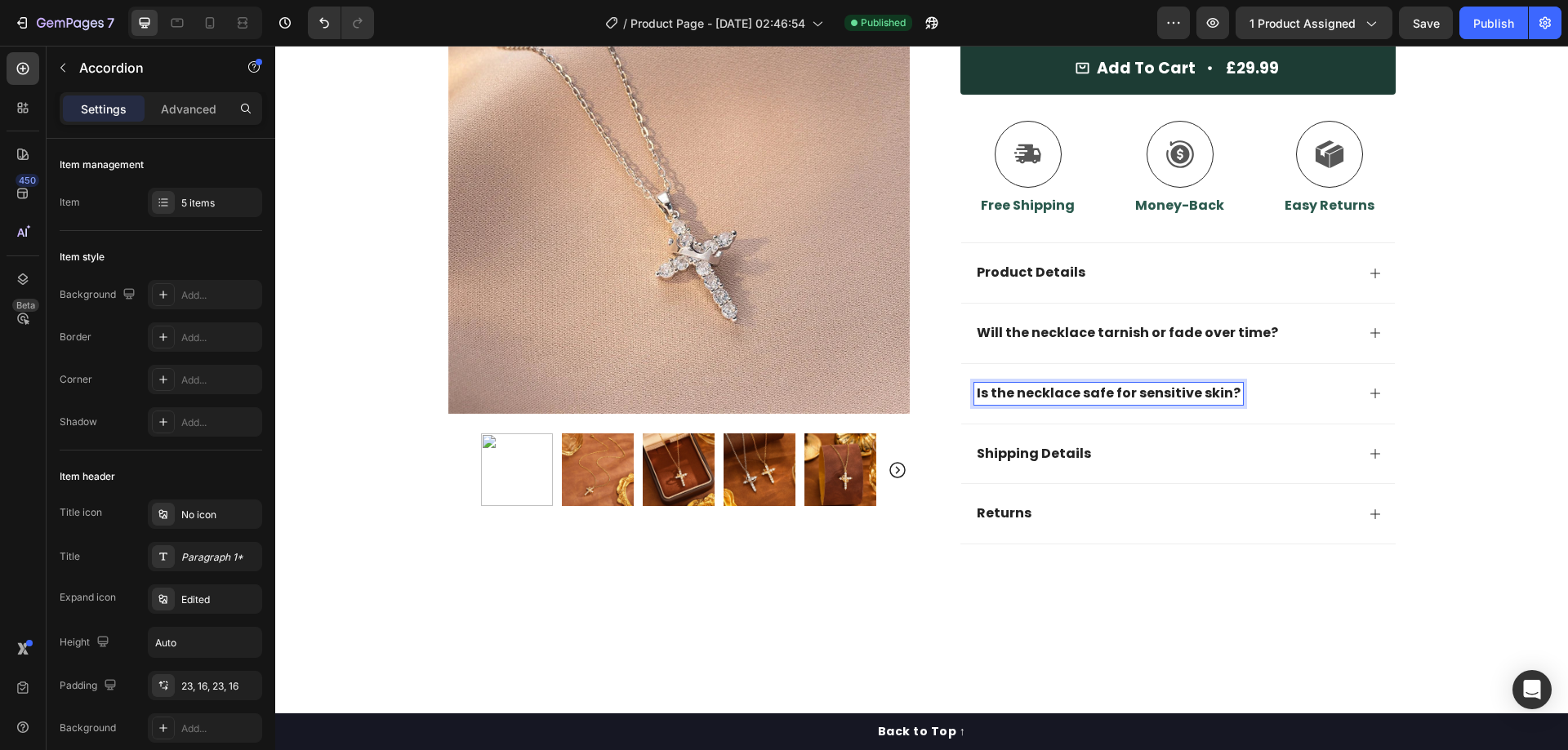
click at [1284, 389] on div "Is the necklace safe for sensitive skin?" at bounding box center [1165, 393] width 381 height 22
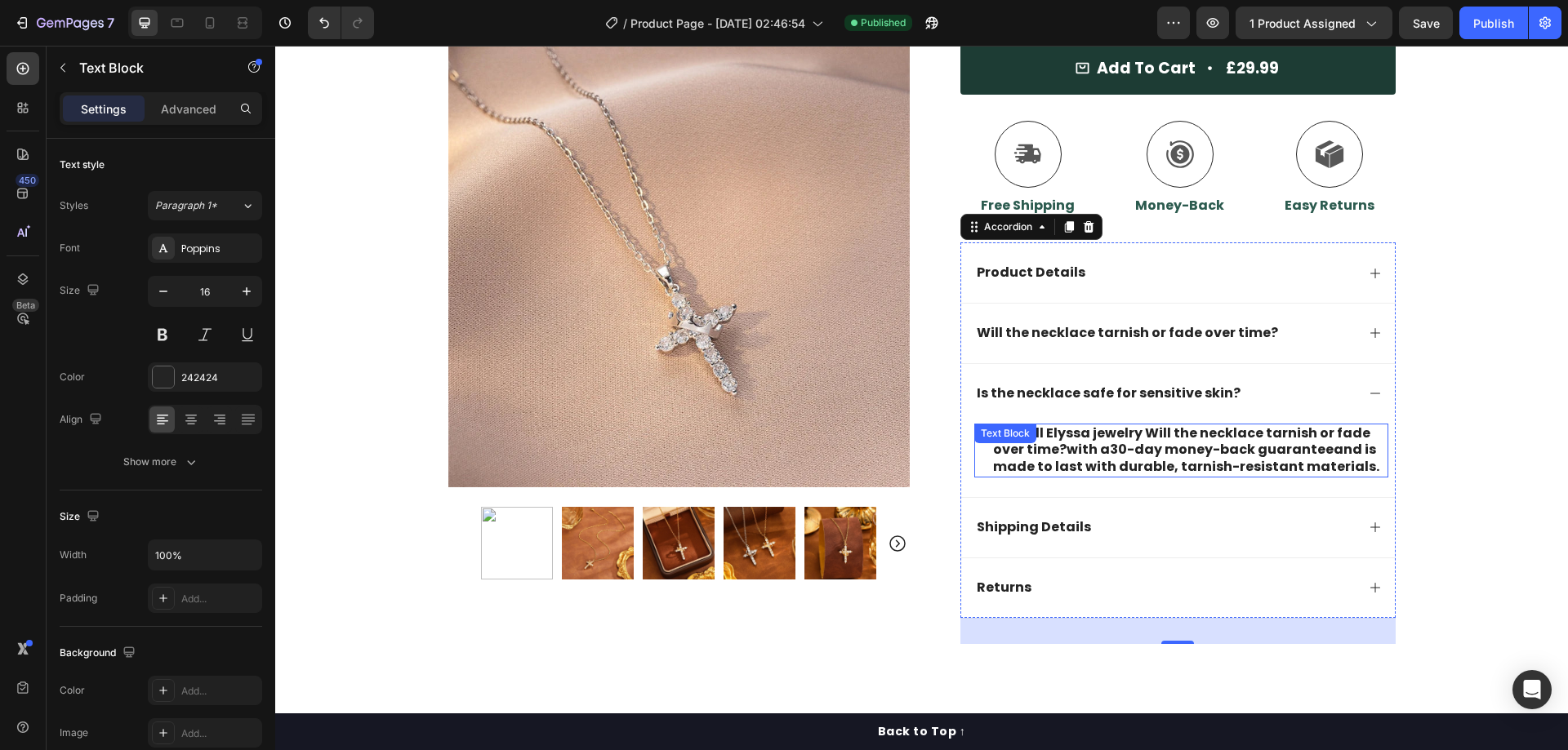
click at [1156, 434] on p "Yes! All Elyssa jewelry Will the necklace tarnish or fade over time?with a 30-d…" at bounding box center [1190, 451] width 394 height 51
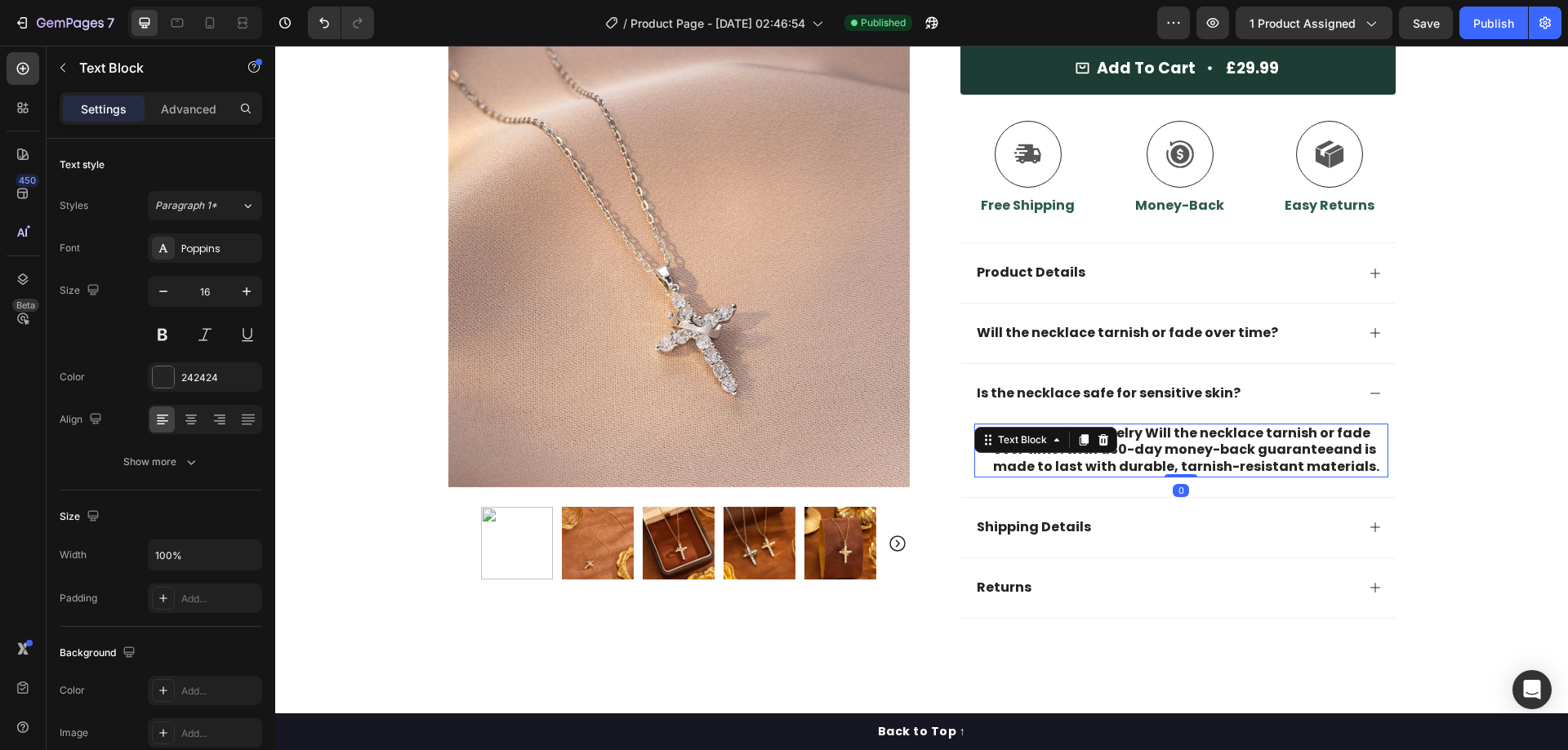
click at [1156, 434] on p "Yes! All Elyssa jewelry Will the necklace tarnish or fade over time?with a 30-d…" at bounding box center [1190, 451] width 394 height 51
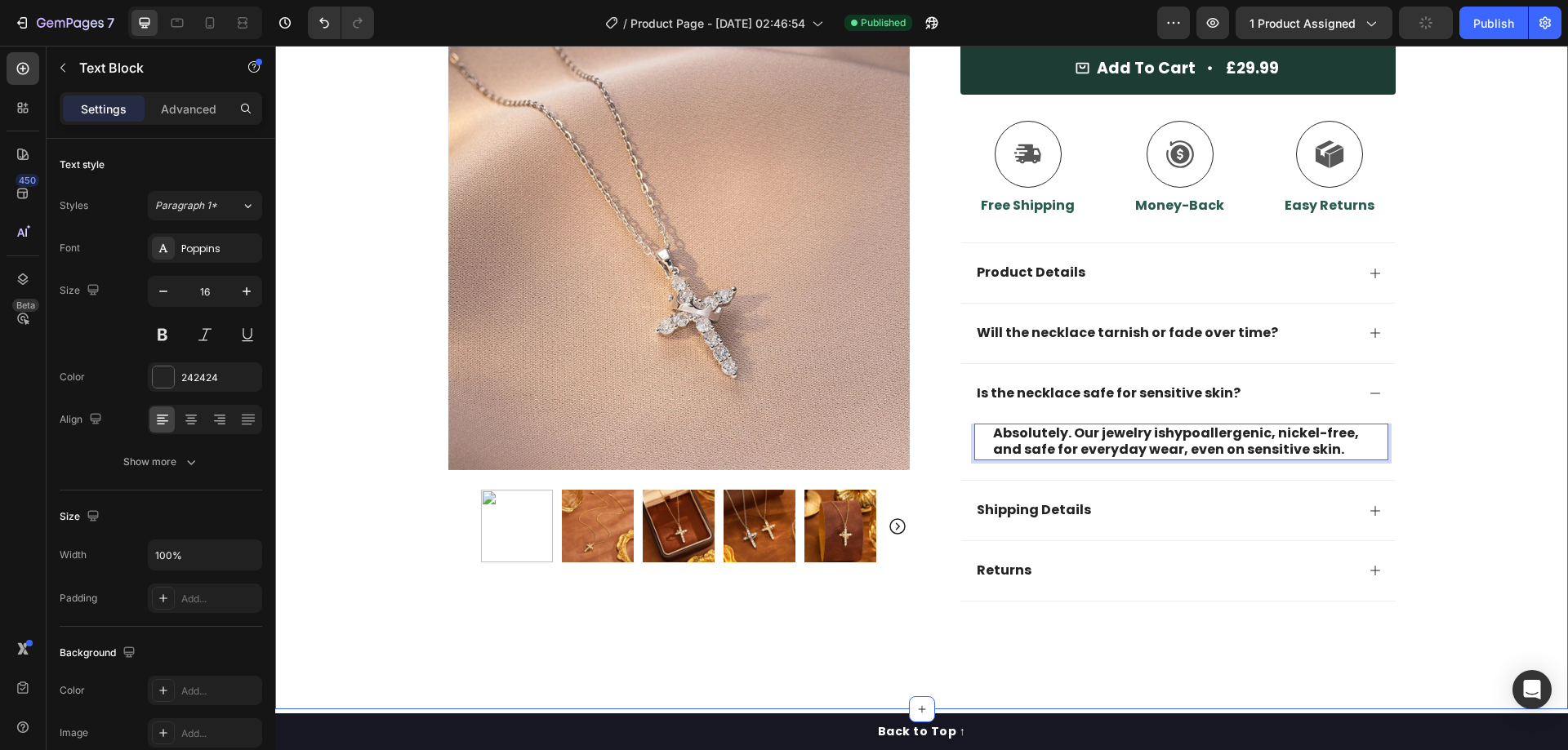
click at [1455, 372] on div "30 Day Guarantee Item List 22,500+ Happy Customers Item List 700+ 5-Star Review…" at bounding box center [922, 108] width 1293 height 1038
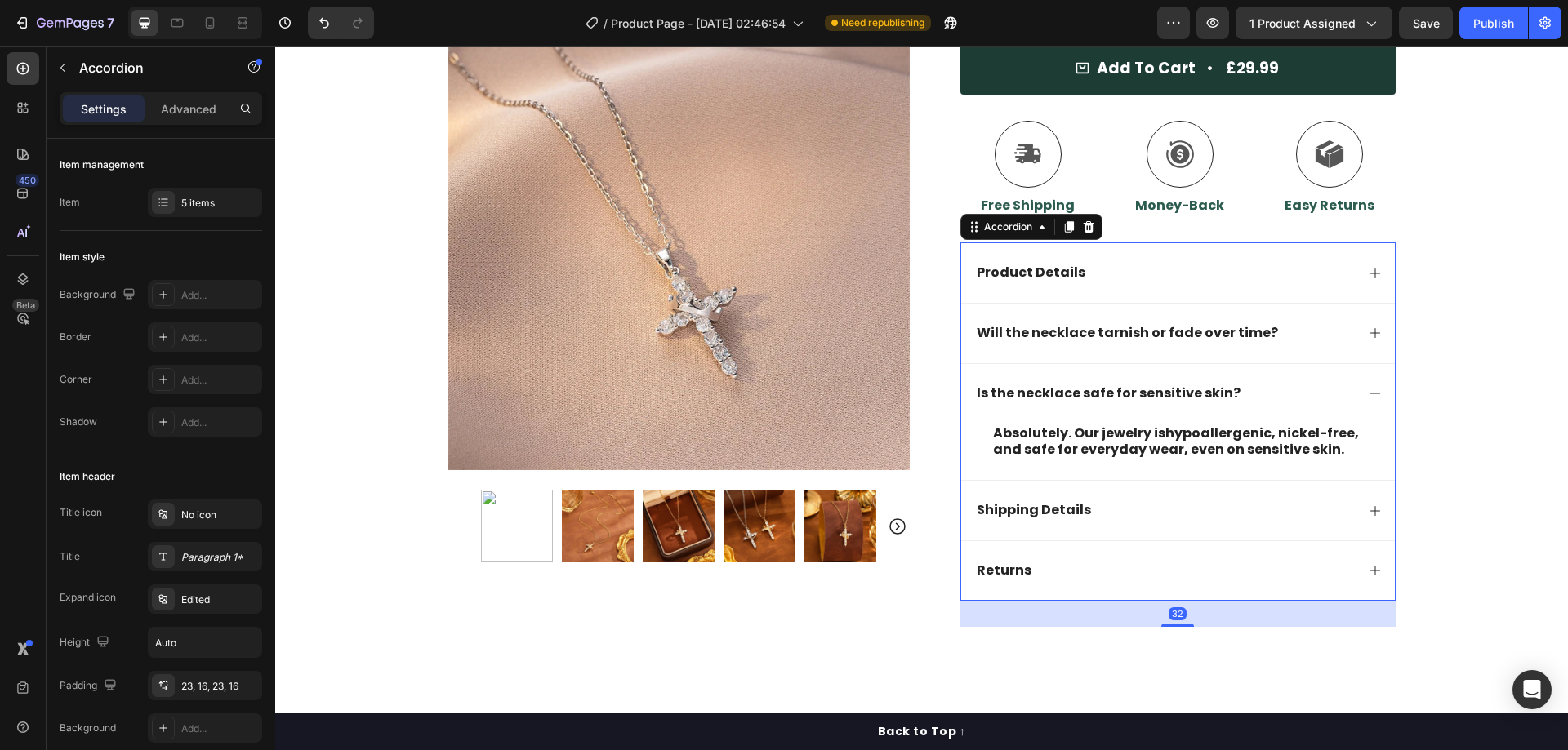
click at [1354, 382] on div "Is the necklace safe for sensitive skin?" at bounding box center [1178, 393] width 434 height 60
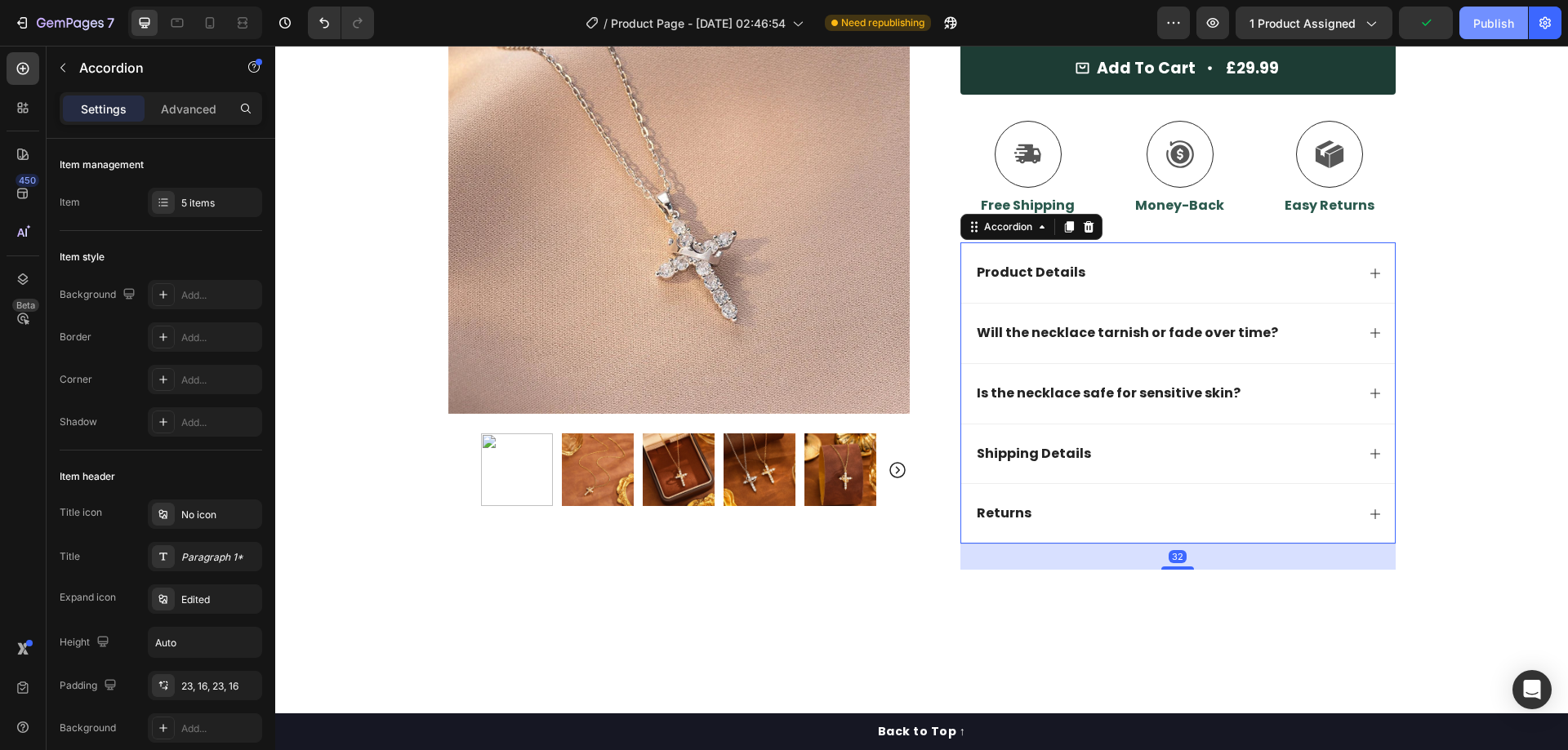
click at [1494, 17] on div "Publish" at bounding box center [1494, 24] width 41 height 17
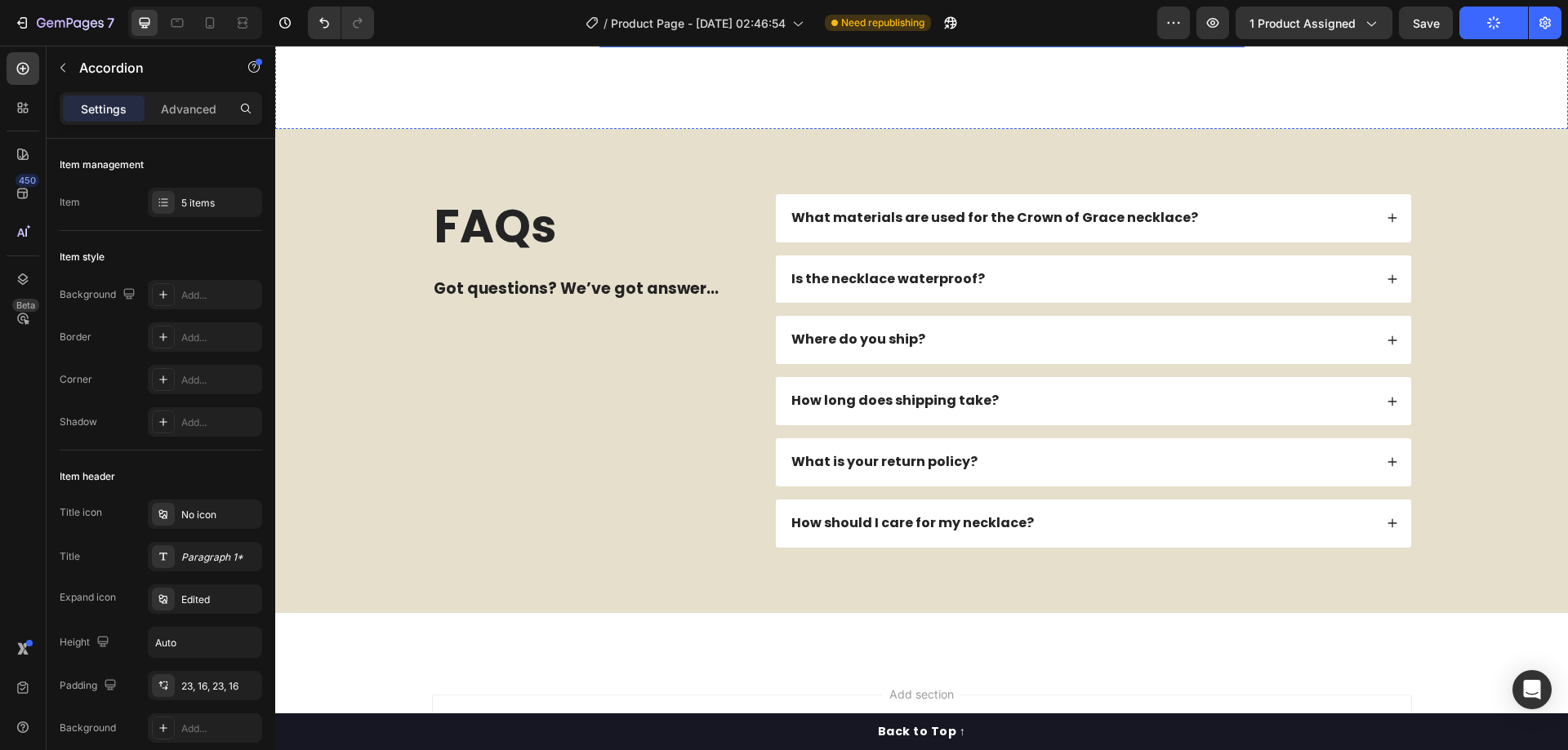
scroll to position [4653, 0]
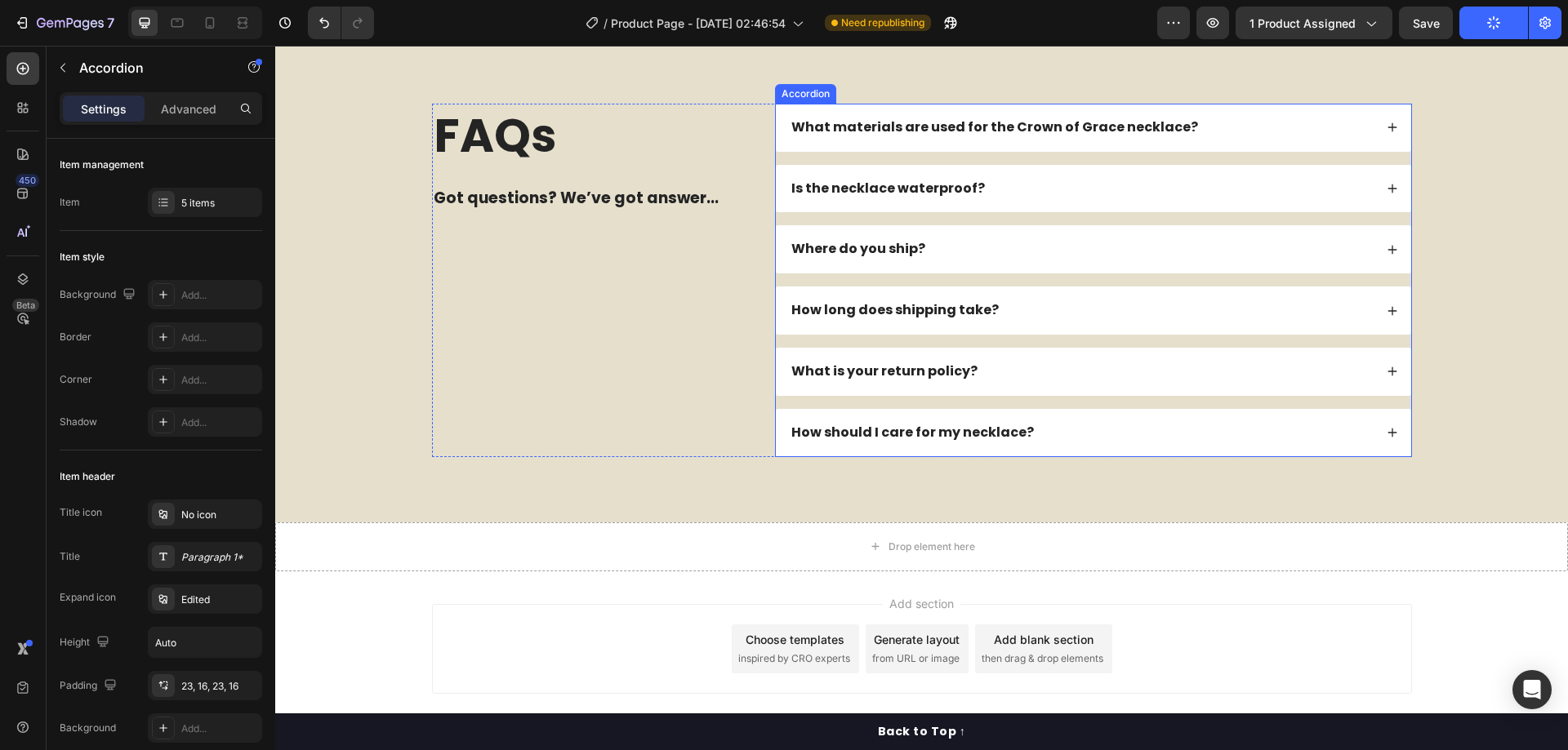
click at [1077, 260] on div "Where do you ship?" at bounding box center [1081, 249] width 585 height 22
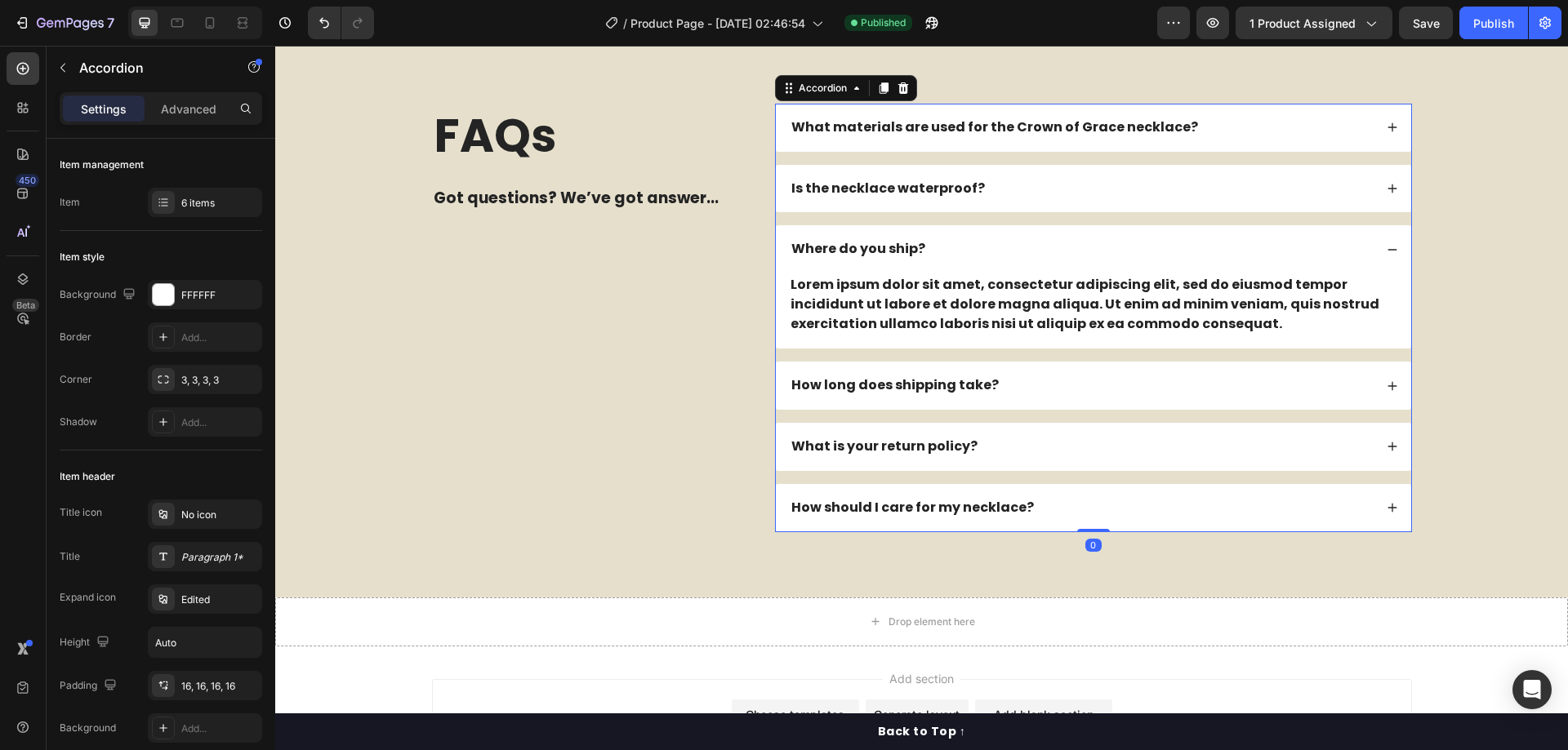
click at [1077, 260] on div "Where do you ship?" at bounding box center [1081, 249] width 585 height 22
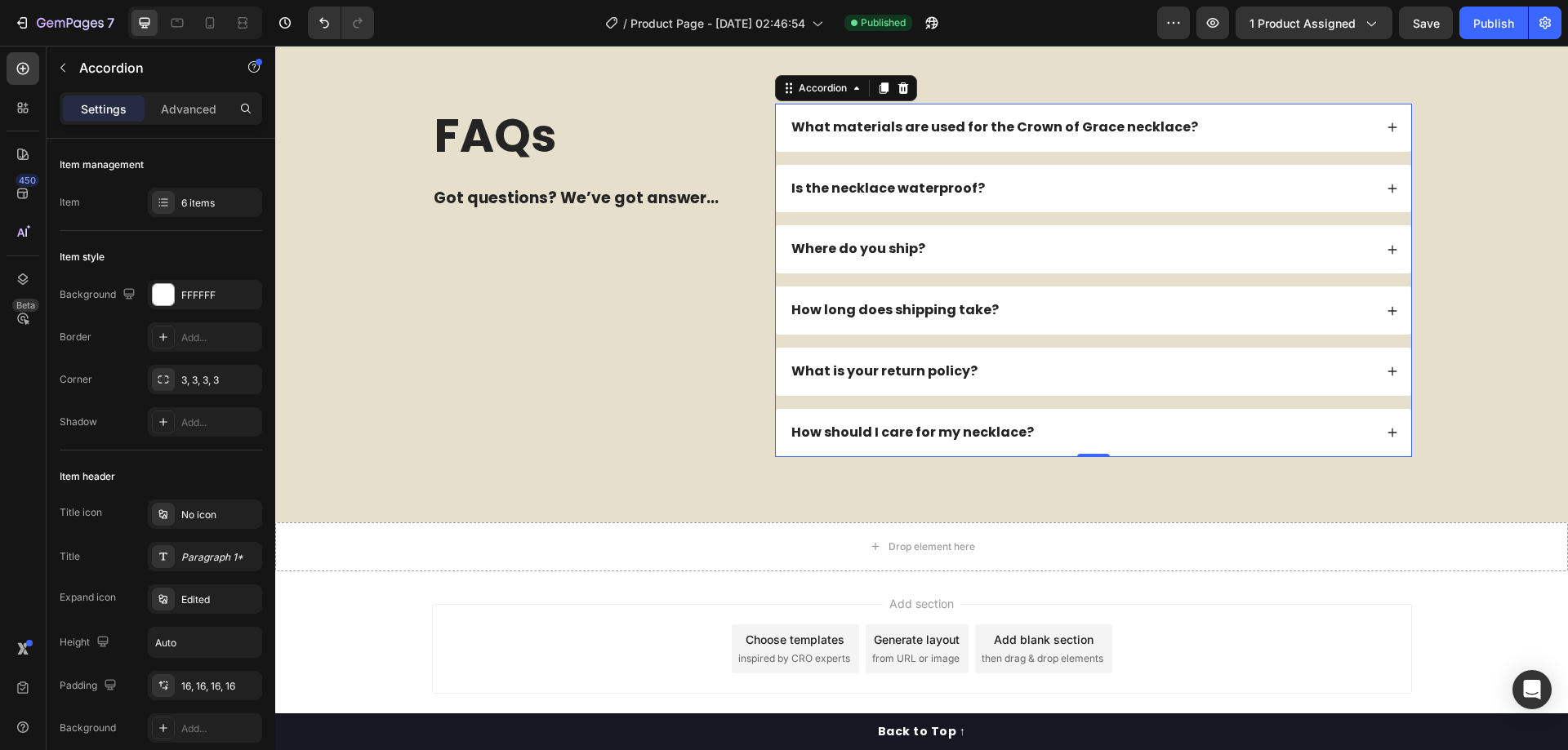
click at [1014, 200] on div "Is the necklace waterproof?" at bounding box center [1081, 189] width 585 height 22
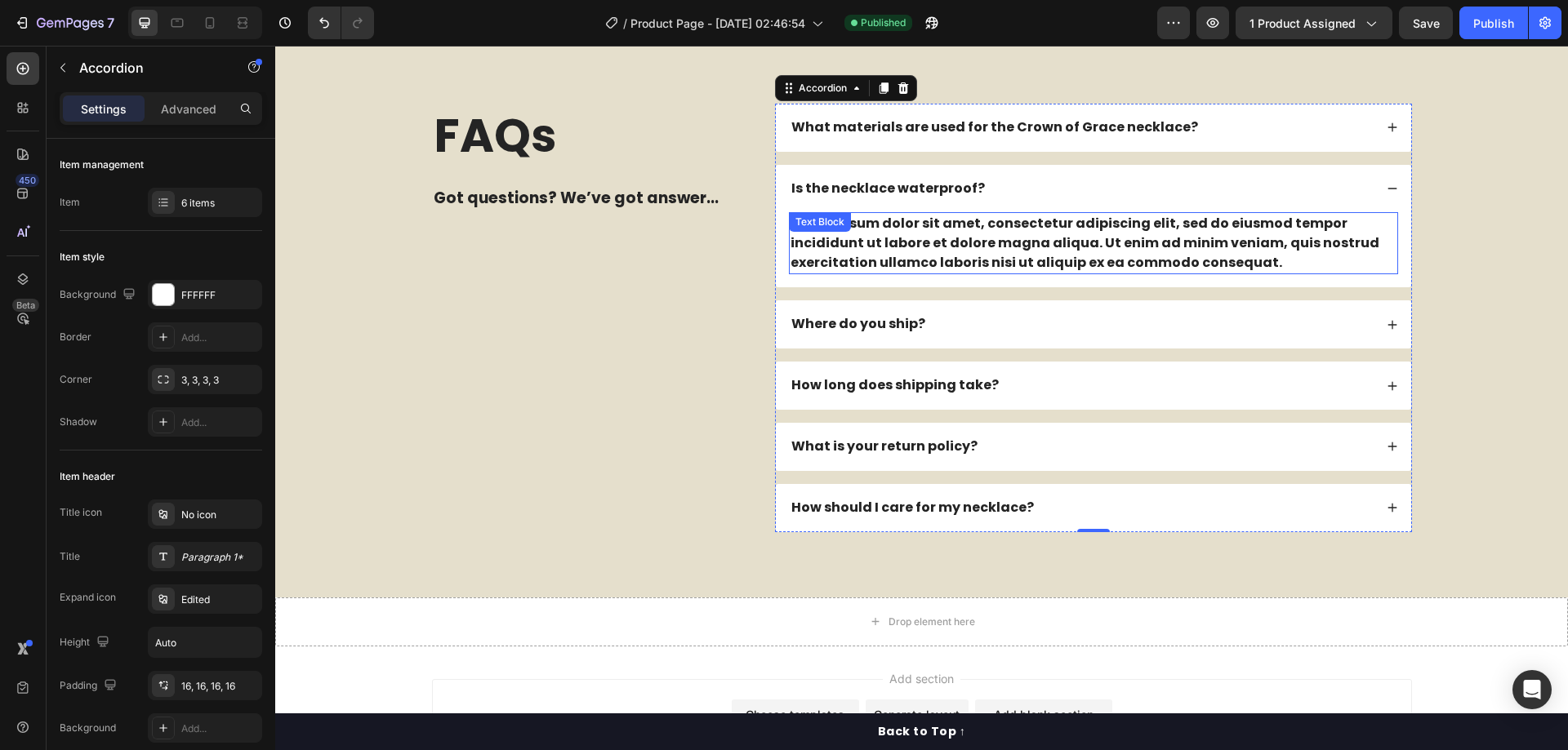
click at [944, 274] on div "Lorem ipsum dolor sit amet, consectetur adipiscing elit, sed do eiusmod tempor …" at bounding box center [1093, 243] width 610 height 62
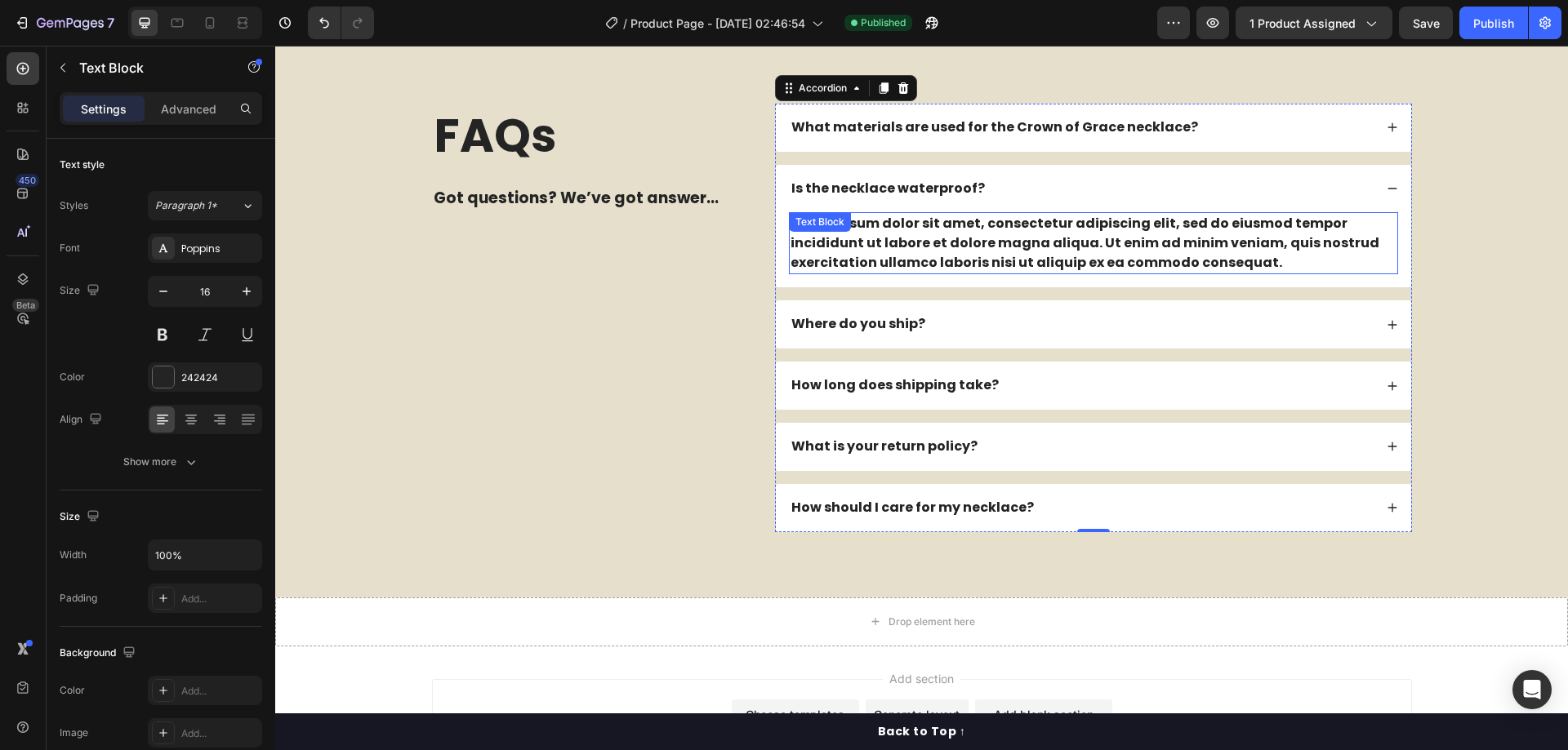
click at [944, 274] on div "Lorem ipsum dolor sit amet, consectetur adipiscing elit, sed do eiusmod tempor …" at bounding box center [1093, 243] width 610 height 62
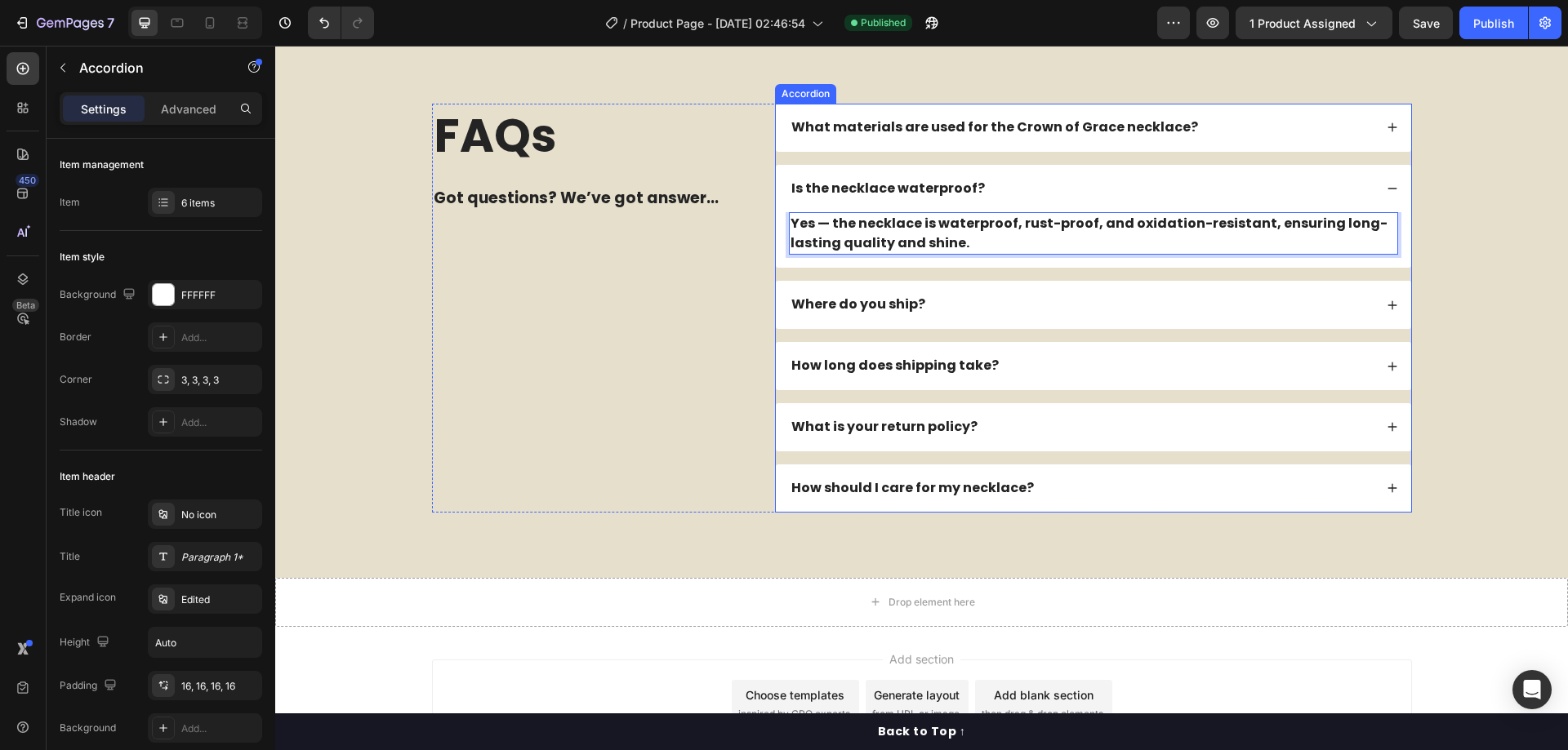
click at [958, 316] on div "Where do you ship?" at bounding box center [1081, 304] width 585 height 22
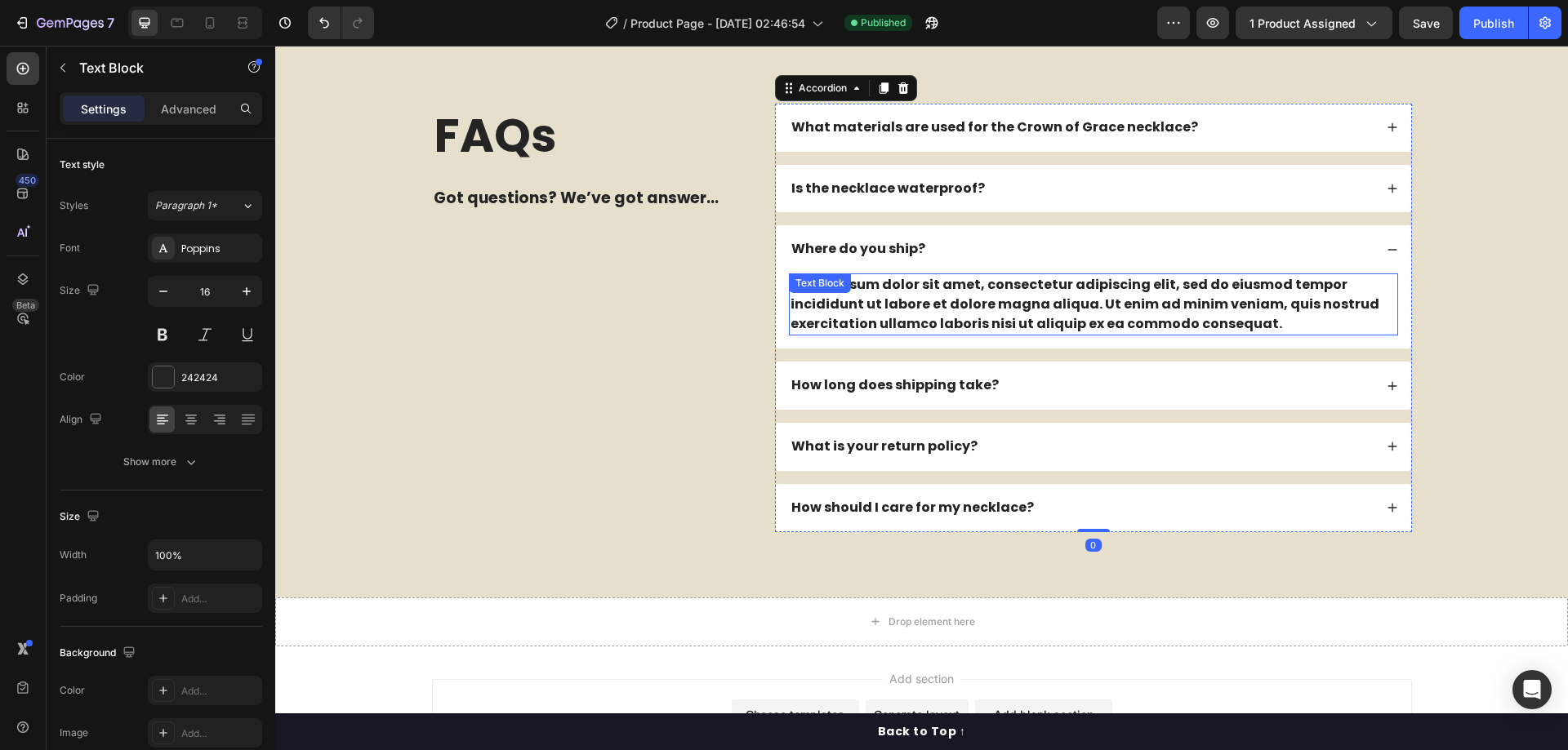
click at [930, 336] on div "Lorem ipsum dolor sit amet, consectetur adipiscing elit, sed do eiusmod tempor …" at bounding box center [1093, 304] width 610 height 62
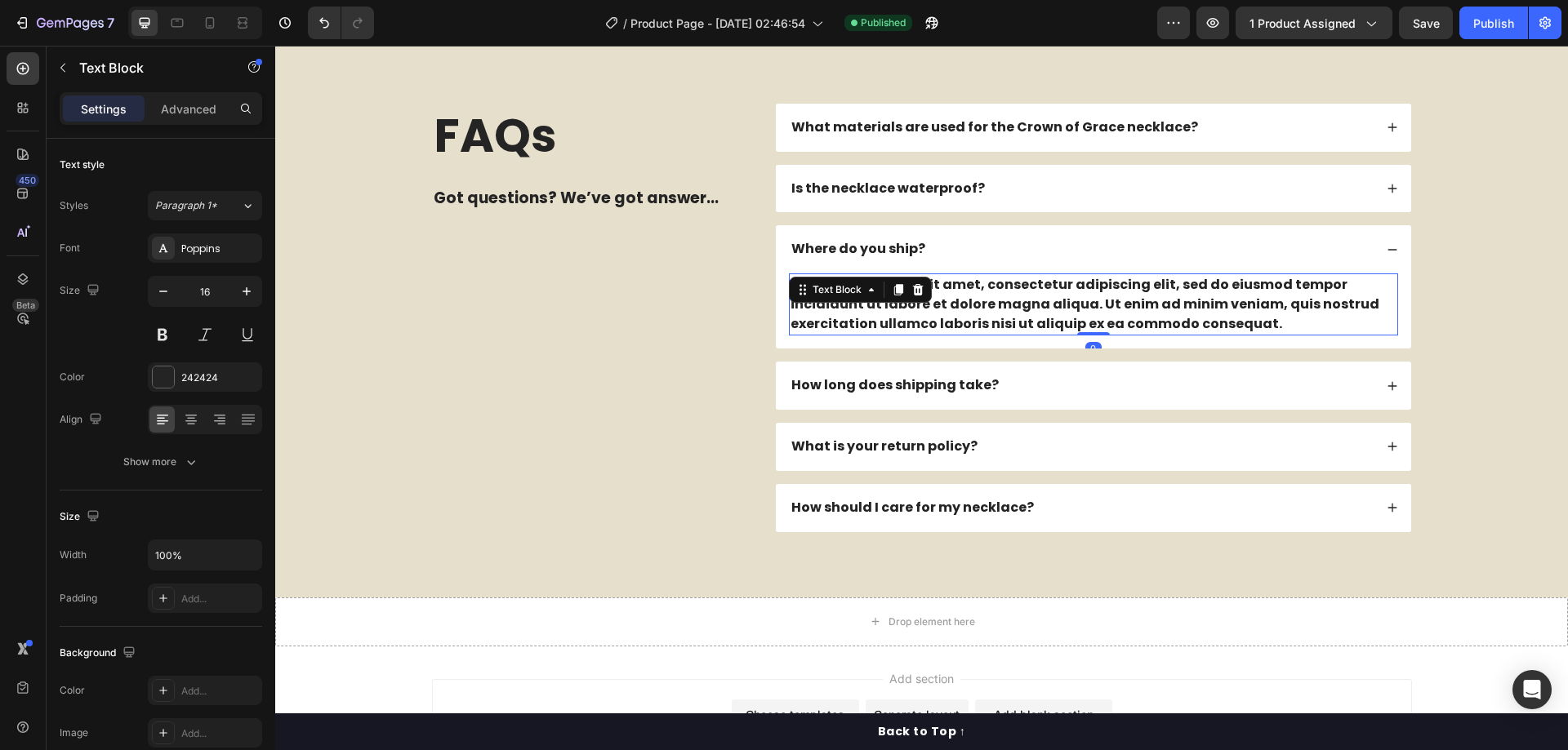
click at [930, 336] on div "Lorem ipsum dolor sit amet, consectetur adipiscing elit, sed do eiusmod tempor …" at bounding box center [1093, 304] width 610 height 62
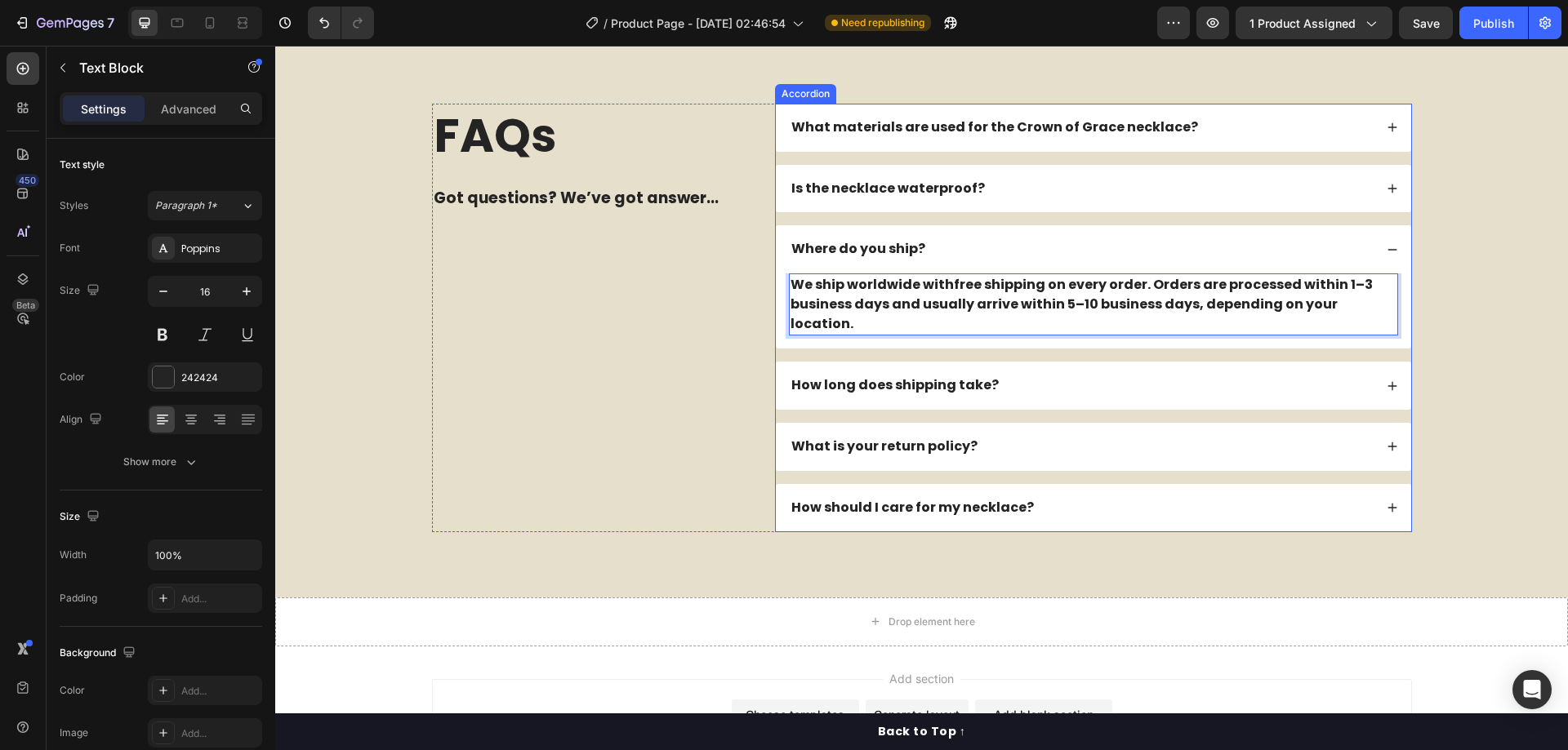
click at [1062, 397] on div "How long does shipping take?" at bounding box center [1081, 385] width 585 height 22
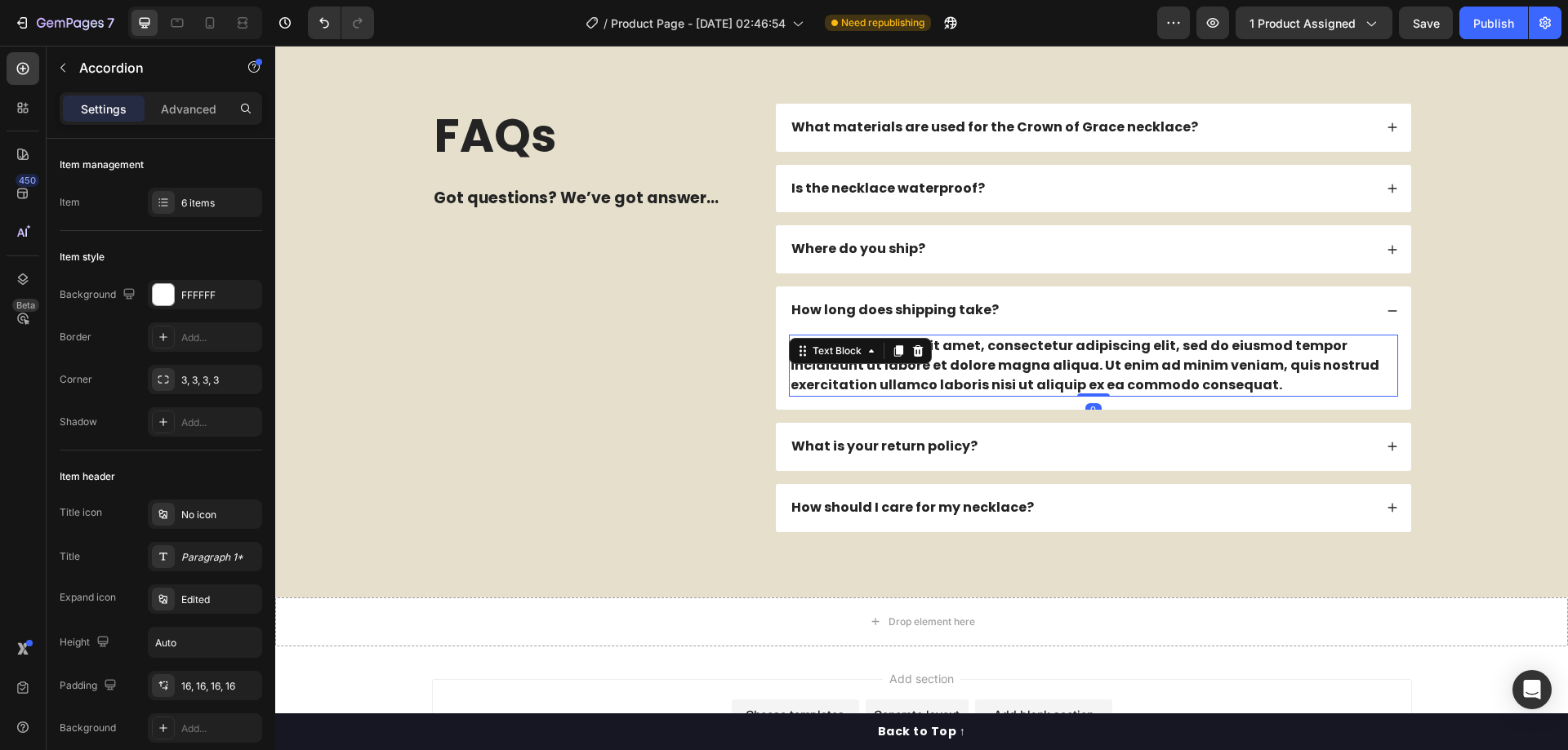
click at [951, 397] on div "Lorem ipsum dolor sit amet, consectetur adipiscing elit, sed do eiusmod tempor …" at bounding box center [1093, 365] width 610 height 62
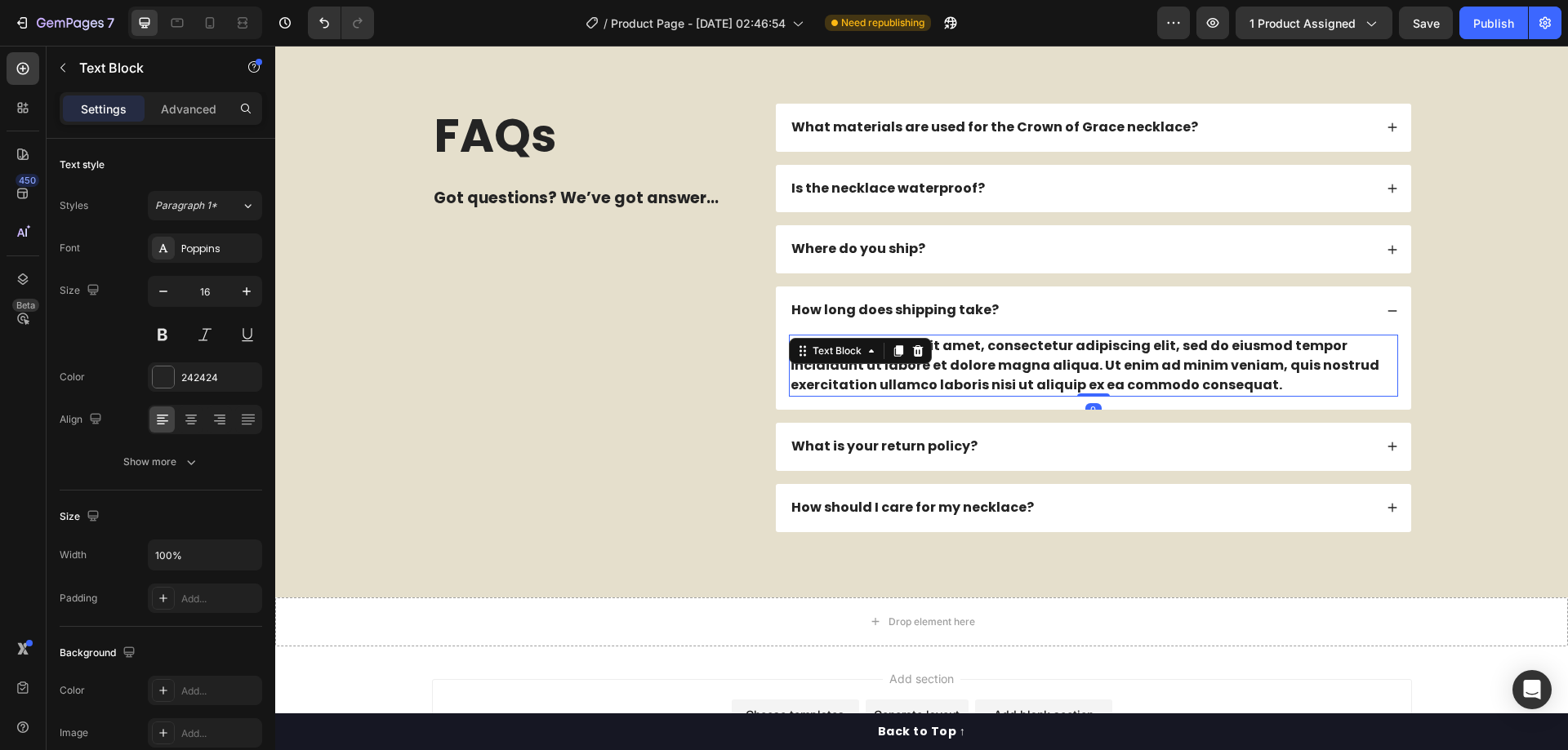
click at [951, 397] on div "Lorem ipsum dolor sit amet, consectetur adipiscing elit, sed do eiusmod tempor …" at bounding box center [1093, 365] width 610 height 62
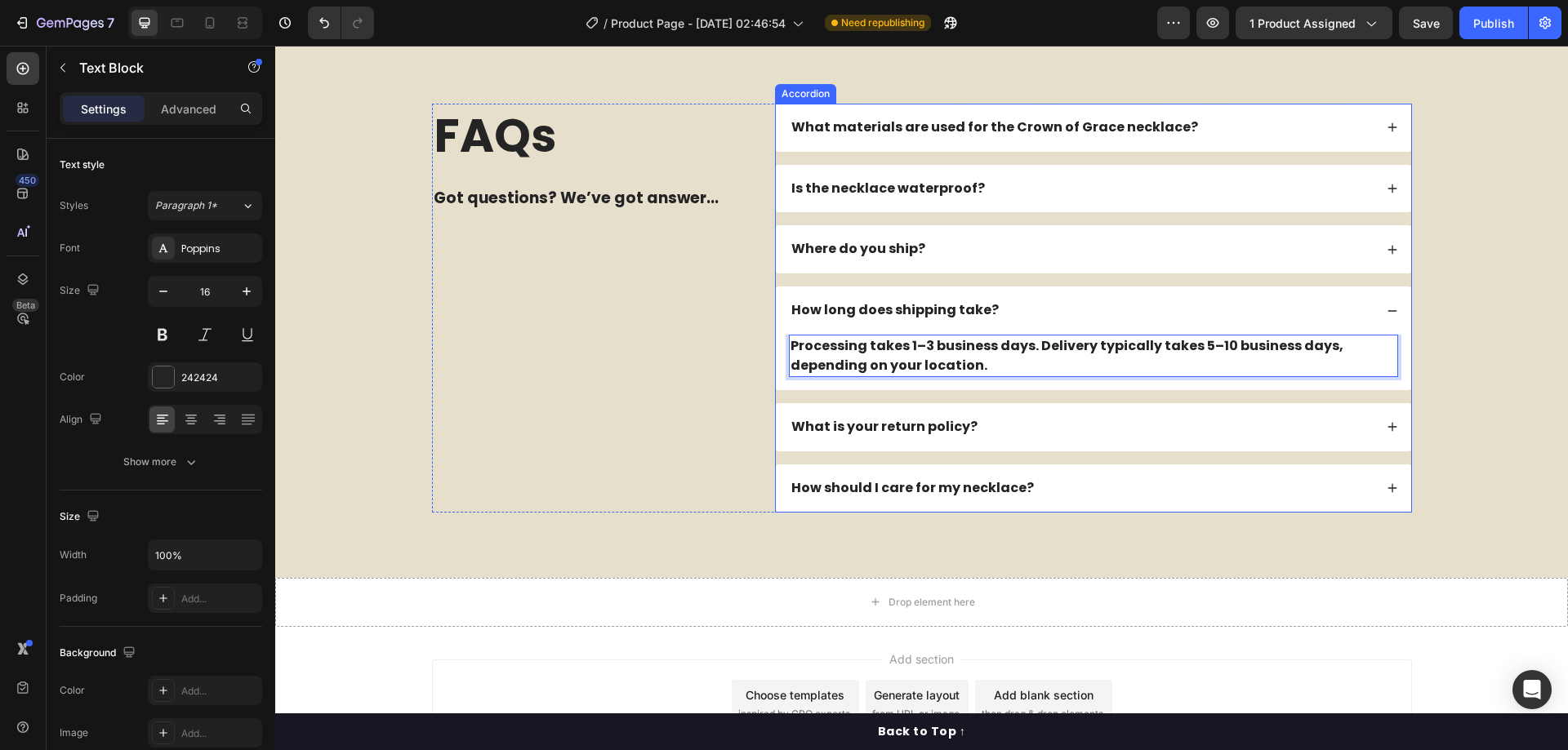
click at [1031, 439] on div "What is your return policy?" at bounding box center [1081, 427] width 585 height 22
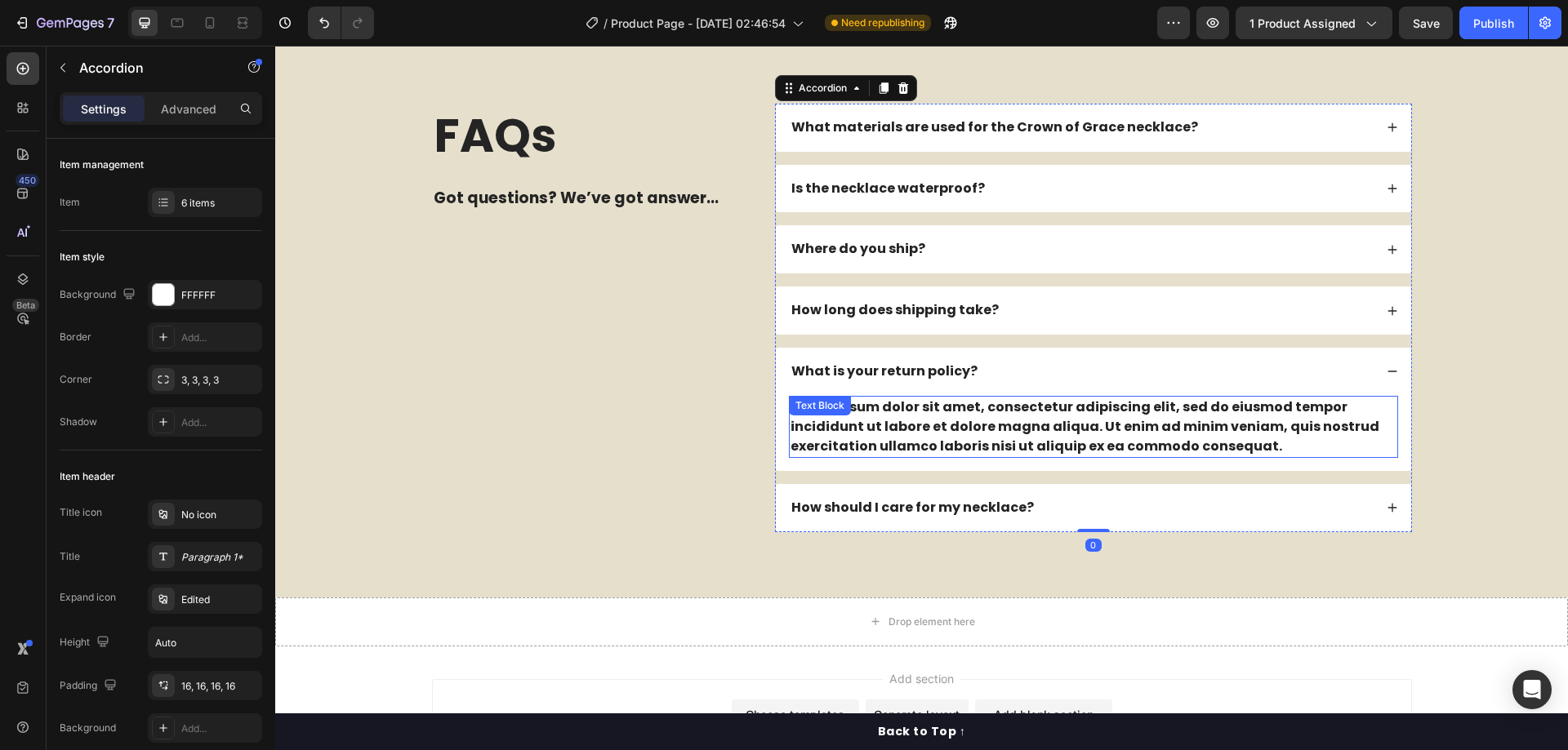
click at [975, 458] on div "Lorem ipsum dolor sit amet, consectetur adipiscing elit, sed do eiusmod tempor …" at bounding box center [1093, 427] width 610 height 62
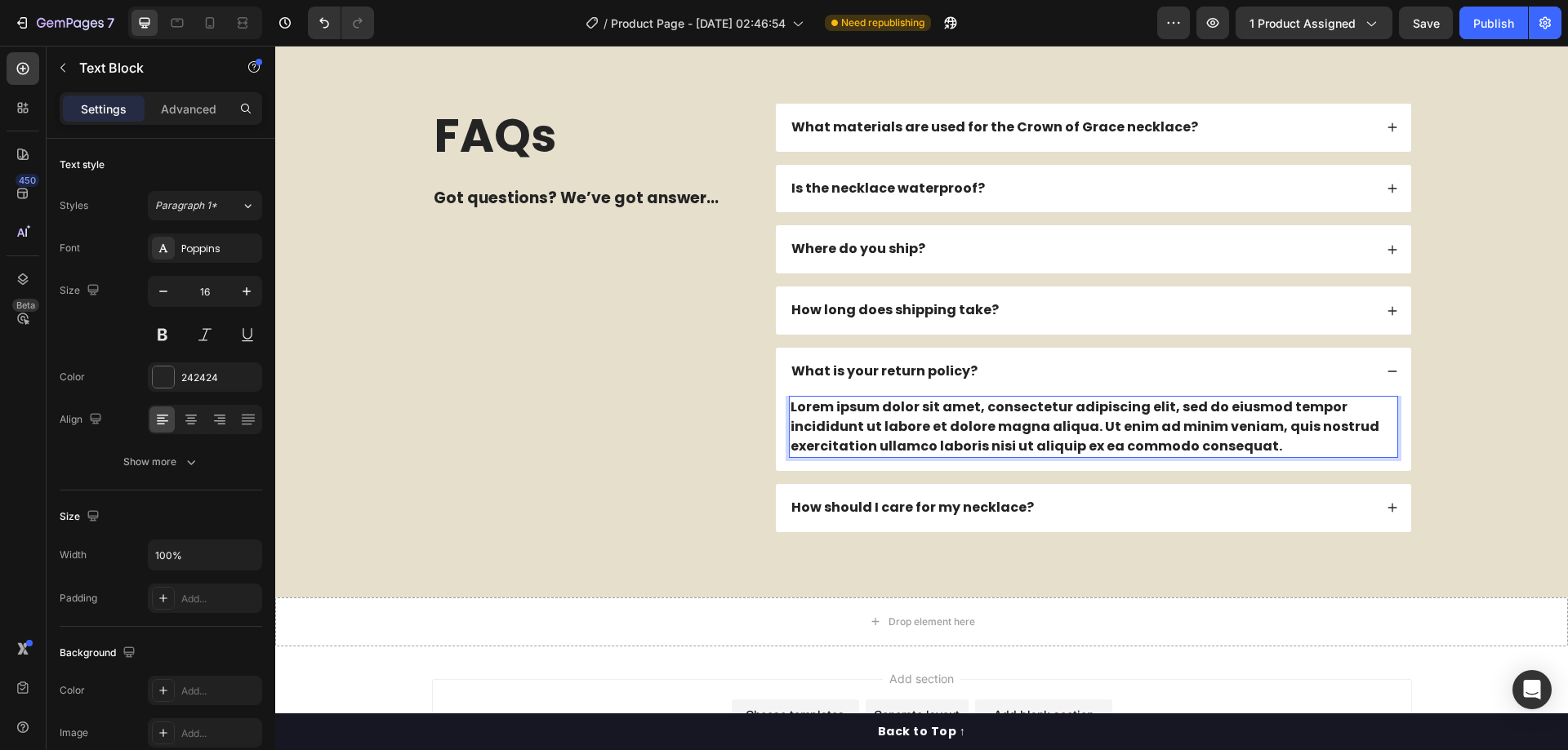
click at [975, 458] on div "Lorem ipsum dolor sit amet, consectetur adipiscing elit, sed do eiusmod tempor …" at bounding box center [1093, 427] width 610 height 62
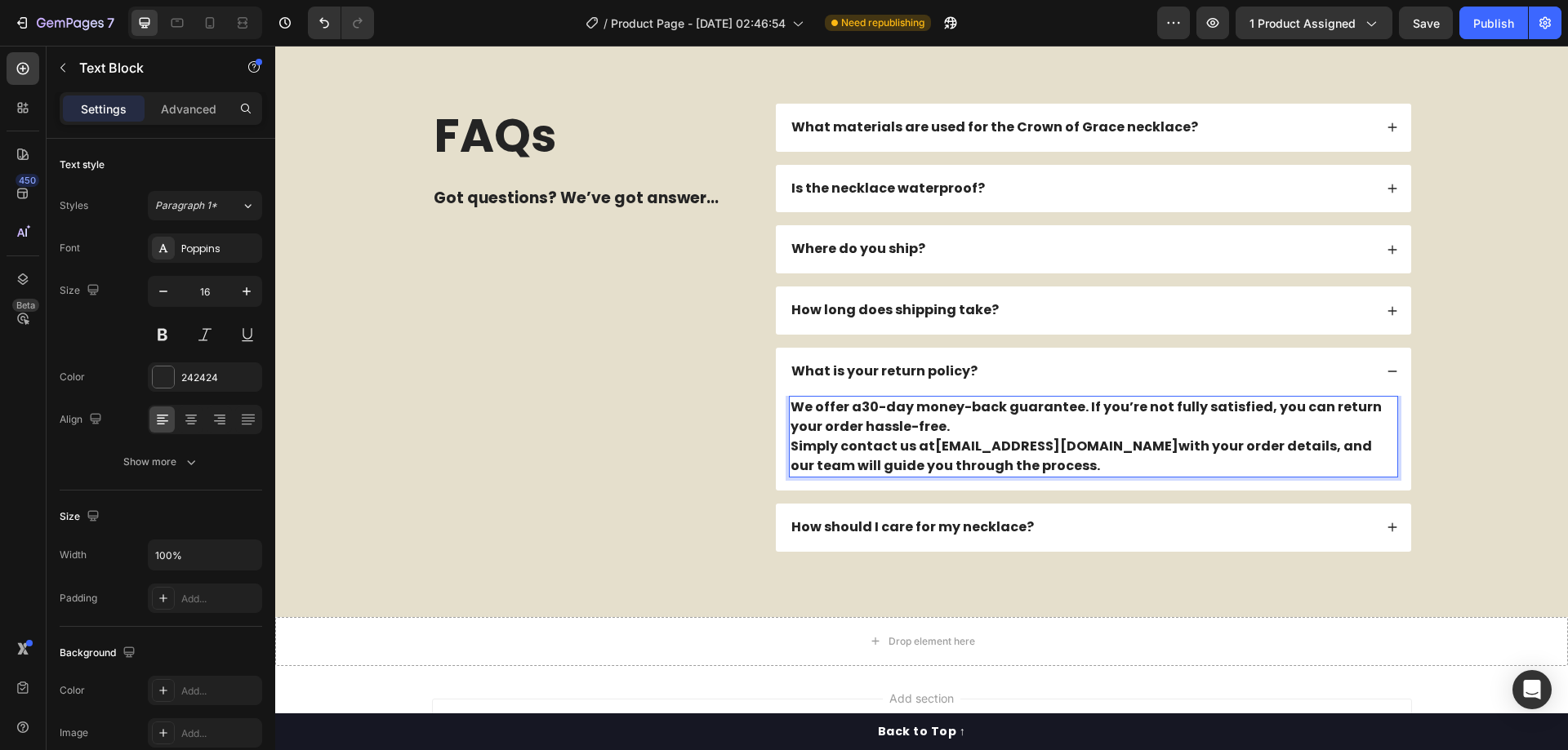
click at [975, 476] on p "We offer a 30-day money-back guarantee . If you’re not fully satisfied, you can…" at bounding box center [1093, 437] width 606 height 79
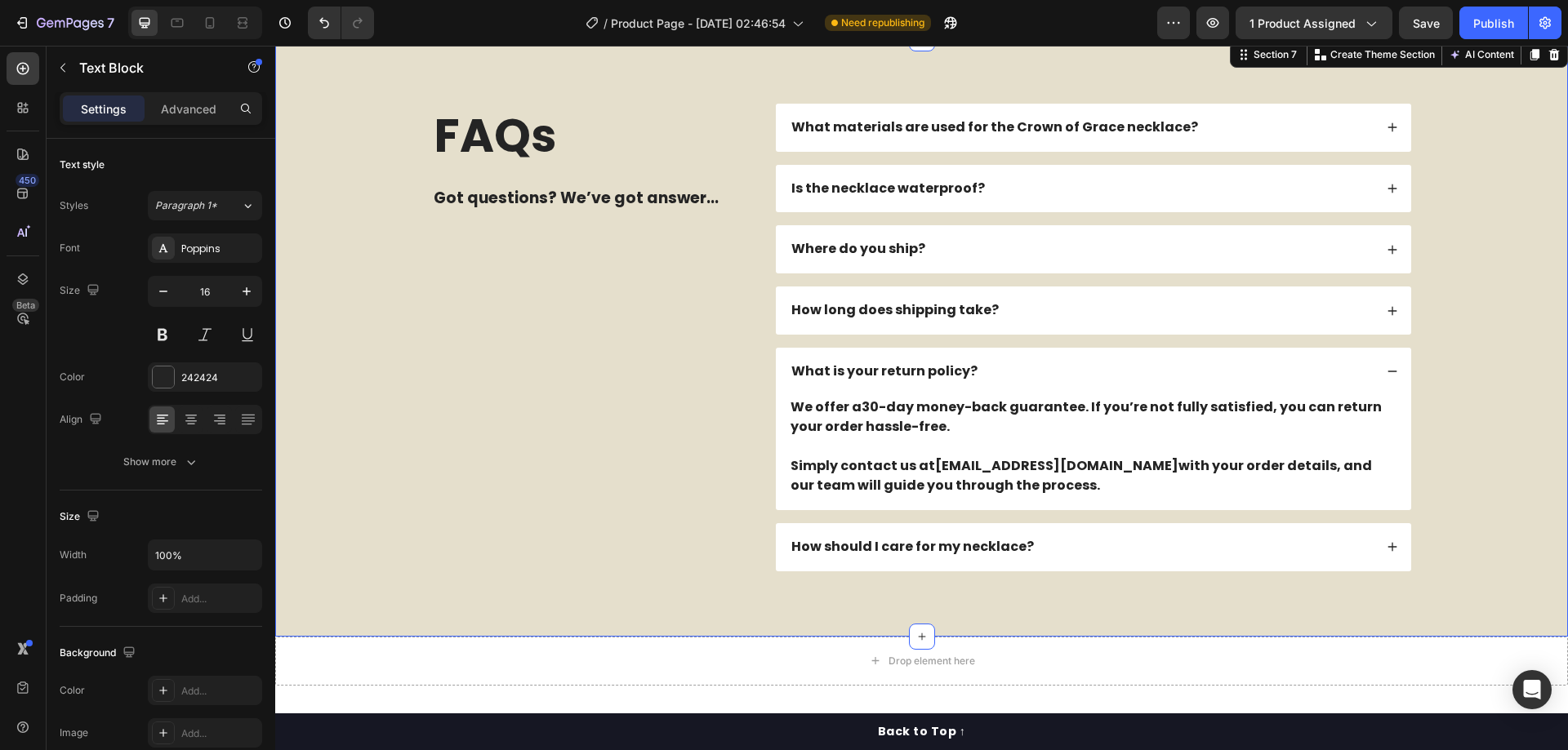
click at [1495, 436] on div "FAQs Heading Got questions? We’ve got answer... Text Block What materials are u…" at bounding box center [921, 337] width 1260 height 468
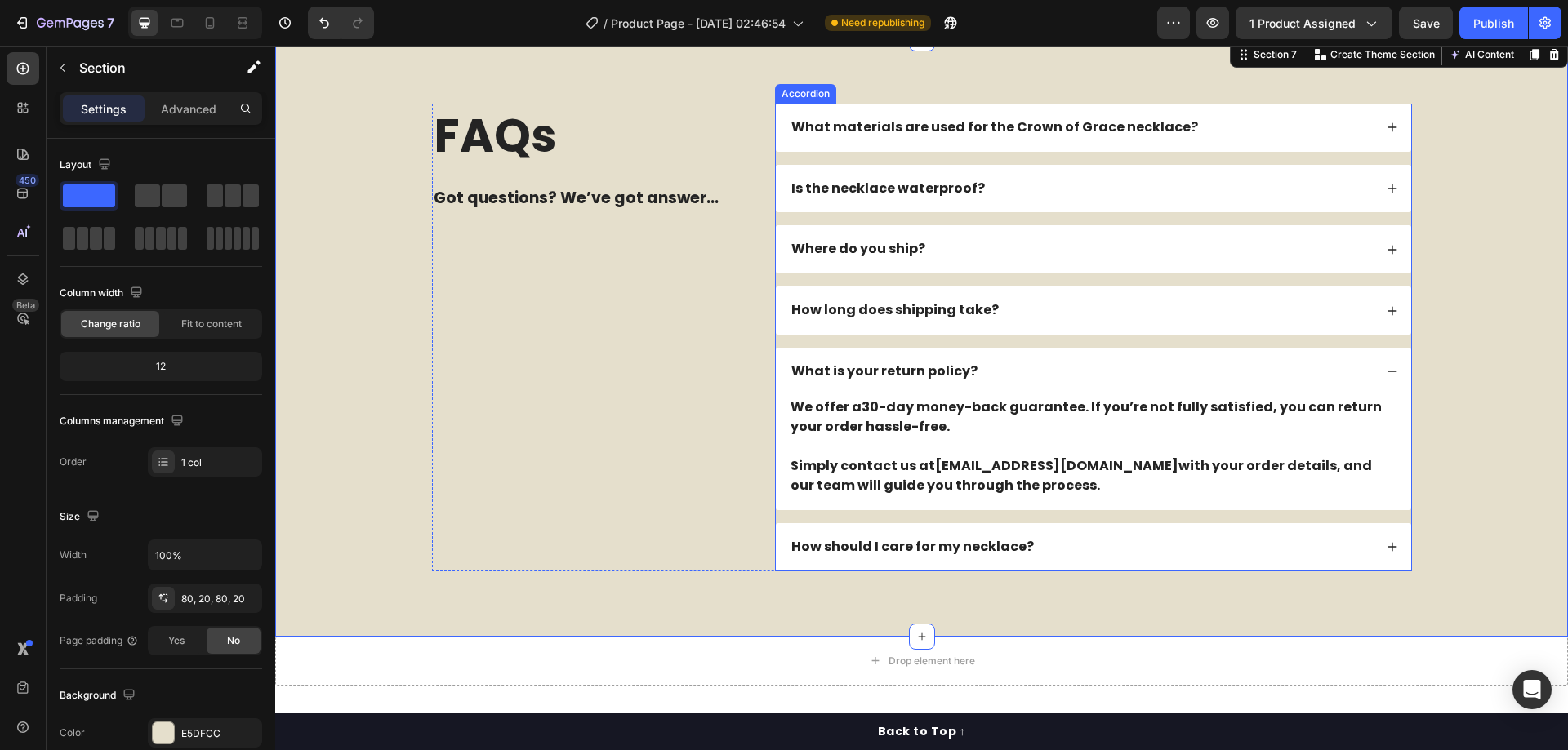
click at [1046, 559] on div "How should I care for my necklace?" at bounding box center [1081, 547] width 585 height 22
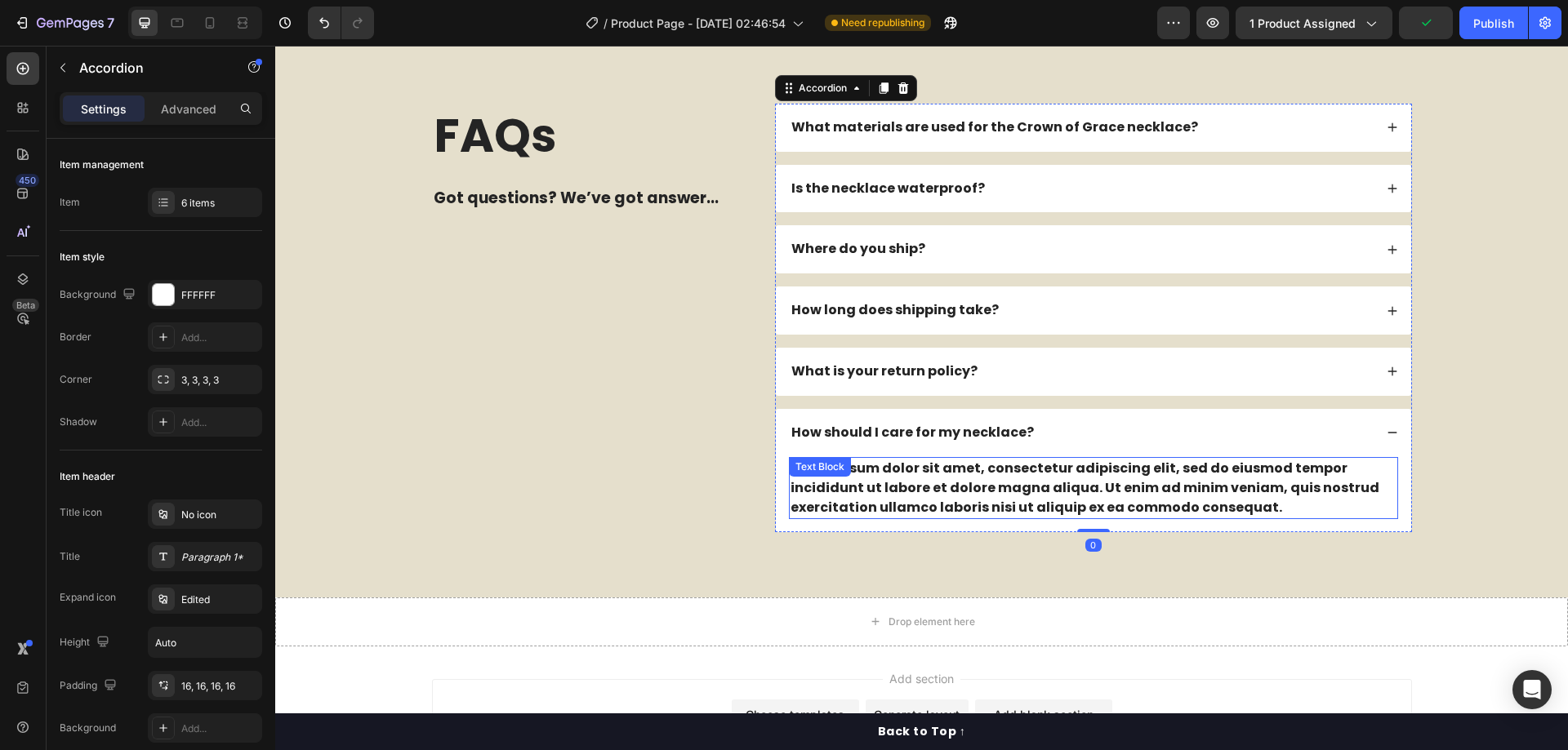
click at [985, 519] on div "Lorem ipsum dolor sit amet, consectetur adipiscing elit, sed do eiusmod tempor …" at bounding box center [1093, 488] width 610 height 62
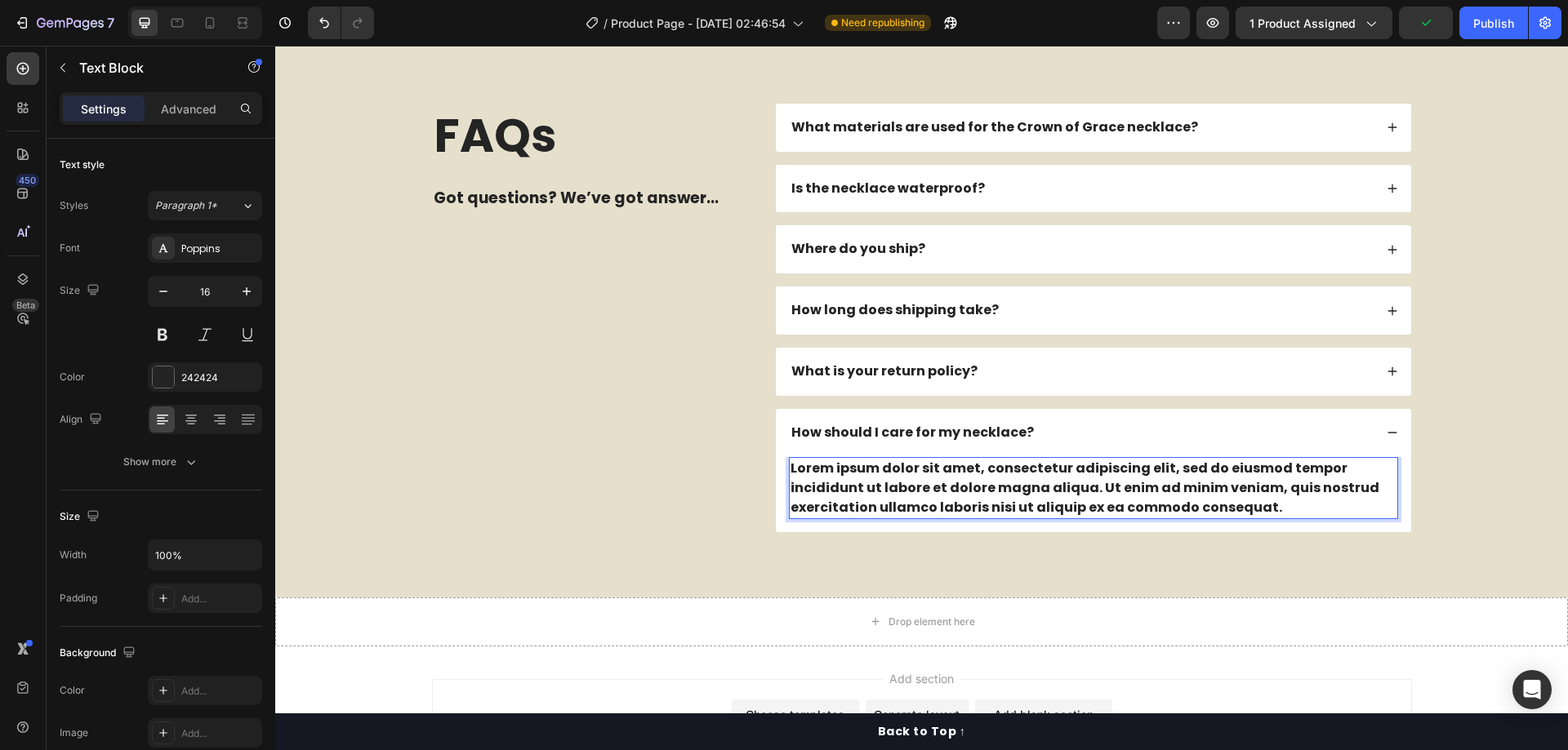
click at [985, 519] on div "Lorem ipsum dolor sit amet, consectetur adipiscing elit, sed do eiusmod tempor …" at bounding box center [1093, 488] width 610 height 62
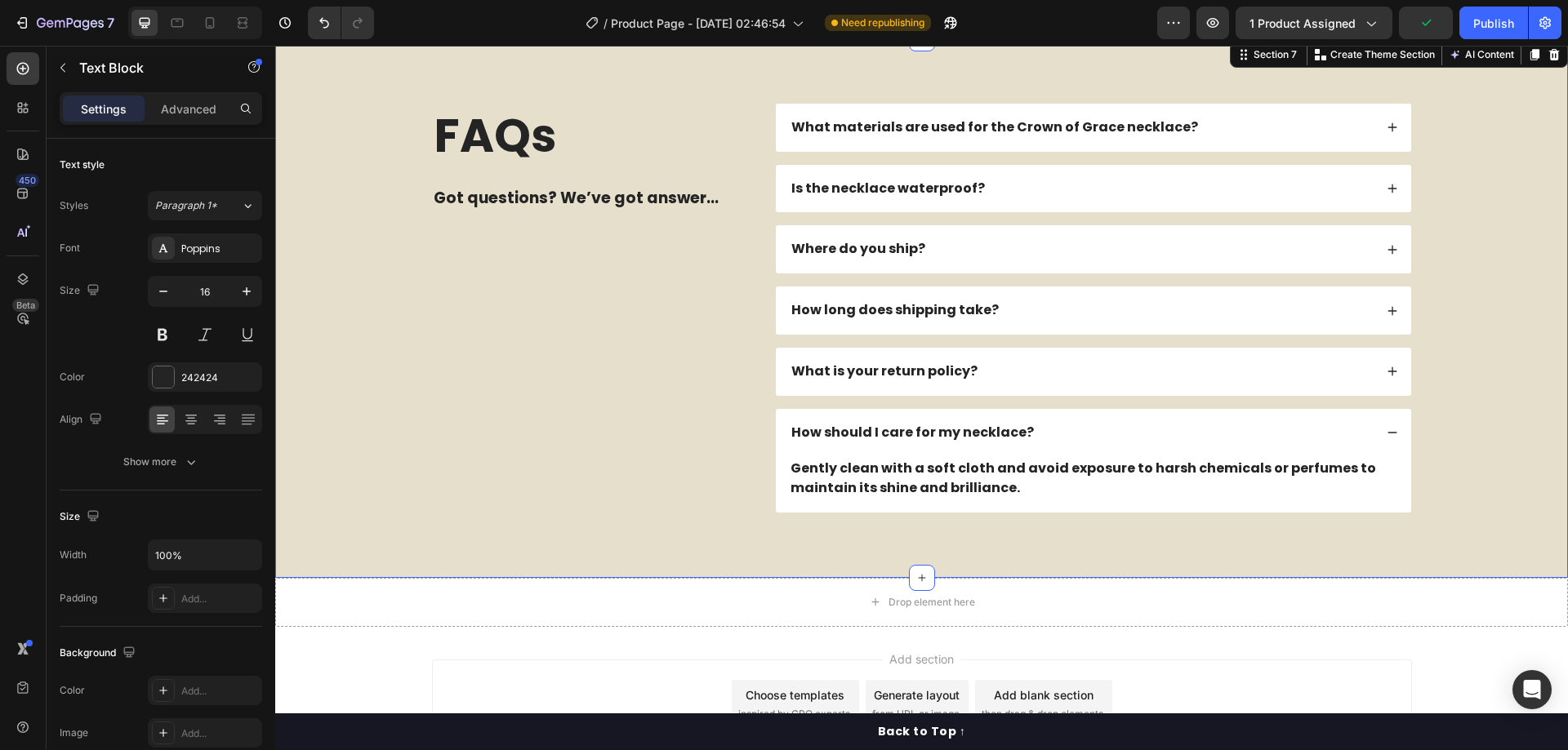
click at [1485, 402] on div "FAQs Heading Got questions? We’ve got answer... Text Block What materials are u…" at bounding box center [921, 309] width 1260 height 409
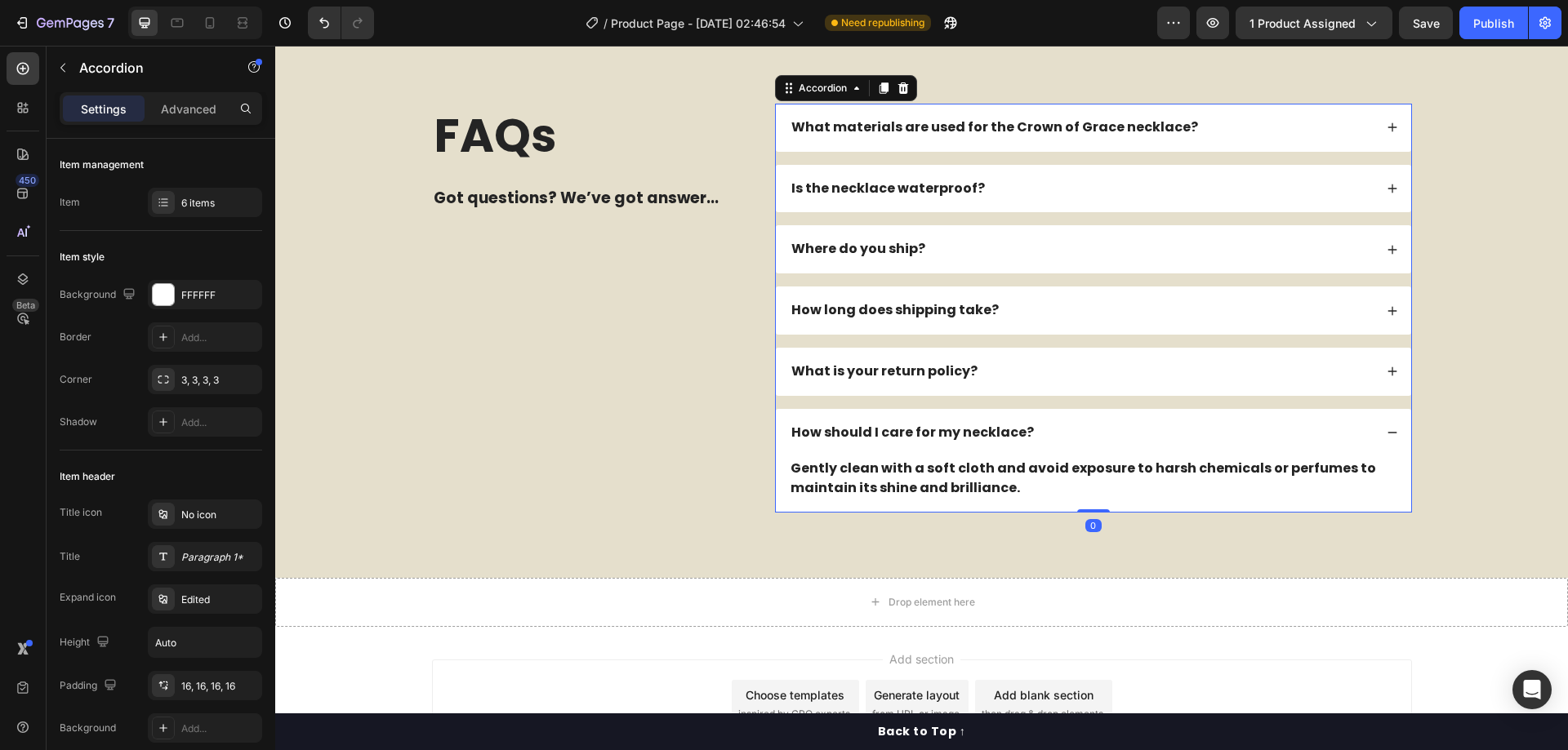
click at [971, 260] on div "Where do you ship?" at bounding box center [1081, 249] width 585 height 22
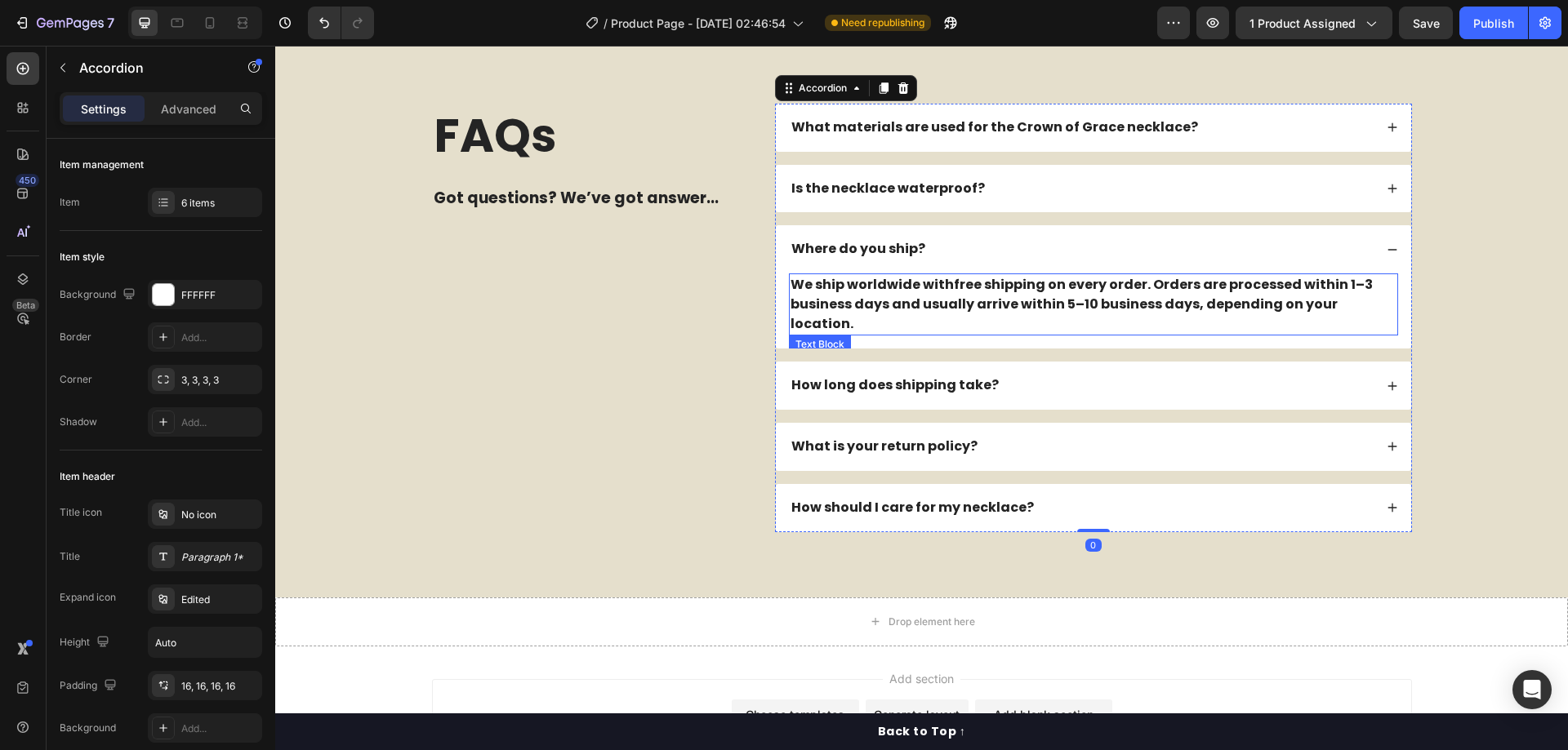
click at [916, 334] on p "We ship worldwide with free shipping on every order . Orders are processed with…" at bounding box center [1093, 304] width 606 height 59
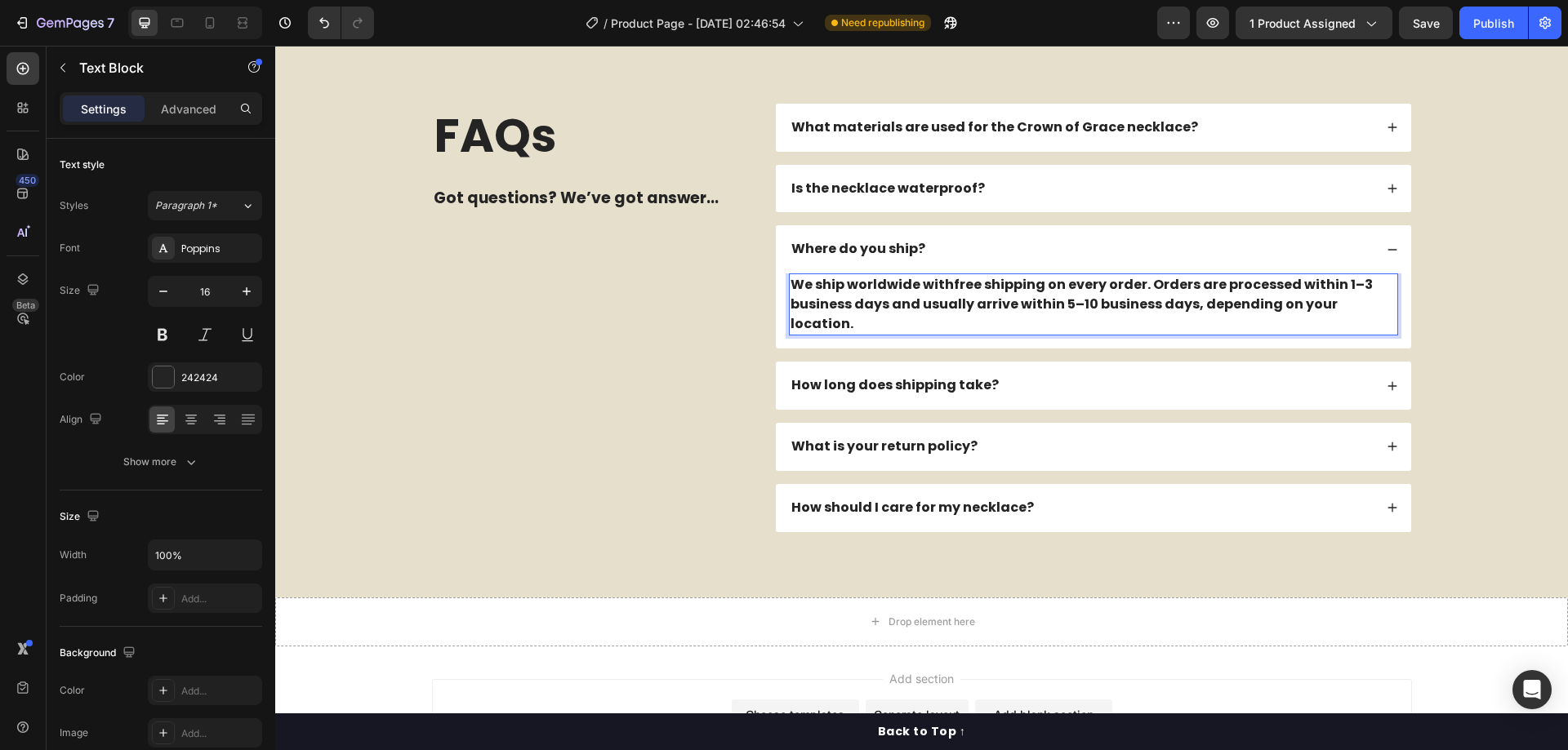
click at [916, 334] on p "We ship worldwide with free shipping on every order . Orders are processed with…" at bounding box center [1093, 304] width 606 height 59
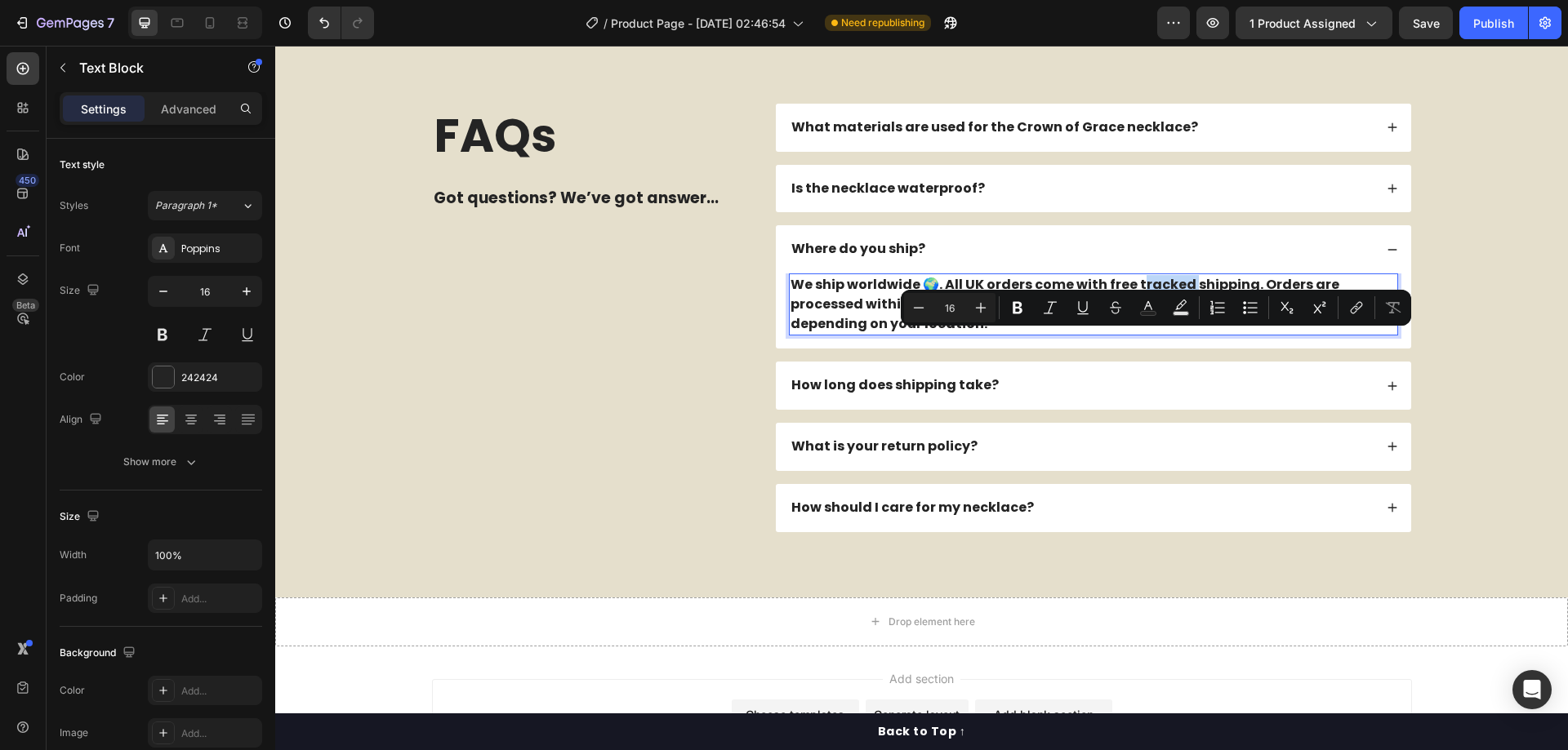
drag, startPoint x: 1130, startPoint y: 341, endPoint x: 1185, endPoint y: 341, distance: 55.0
click at [1185, 334] on p "We ship worldwide 🌍. All UK orders come with free tracked shipping. Orders are …" at bounding box center [1093, 304] width 606 height 59
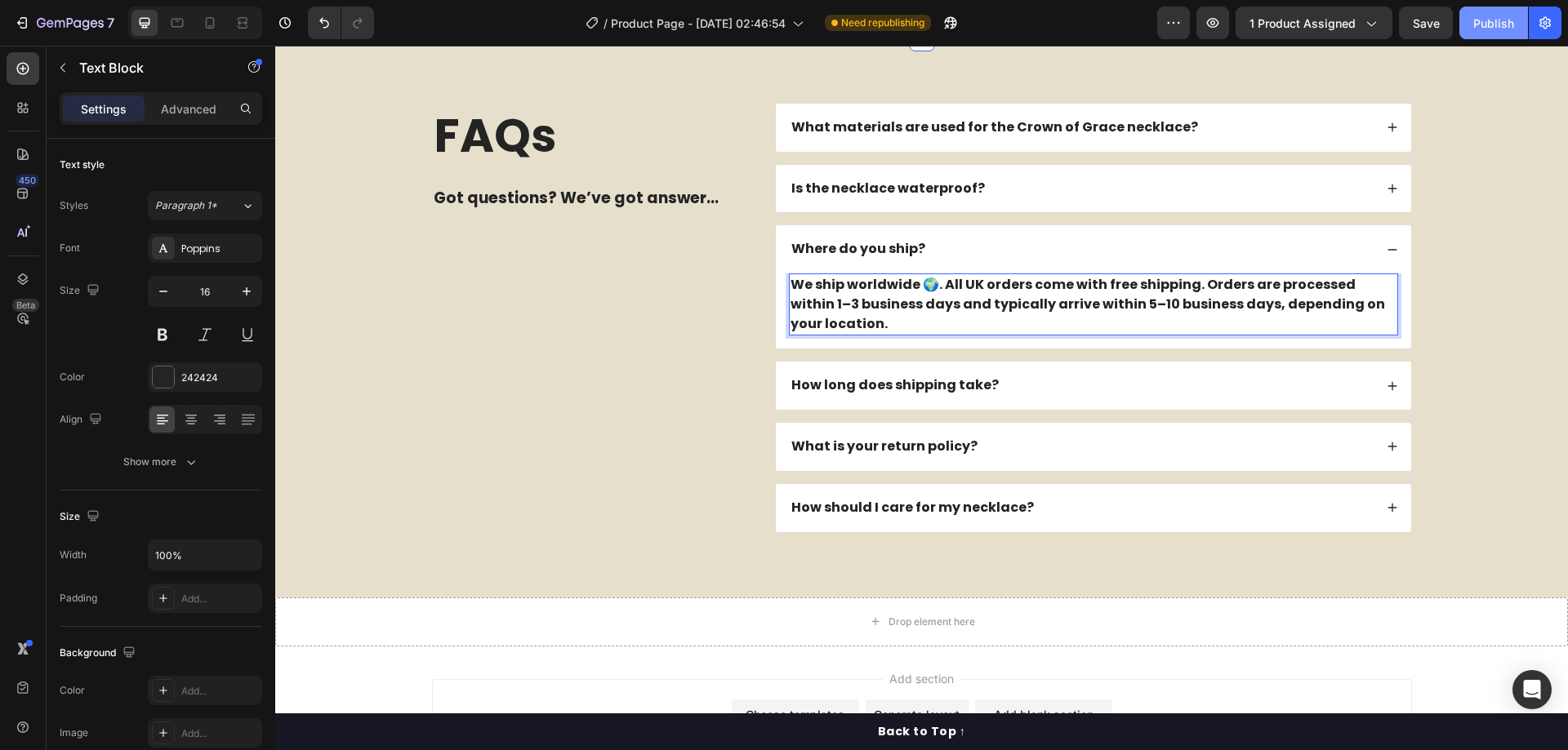
drag, startPoint x: 1474, startPoint y: 24, endPoint x: 1090, endPoint y: 32, distance: 384.1
click at [1474, 24] on div "Publish" at bounding box center [1494, 24] width 41 height 17
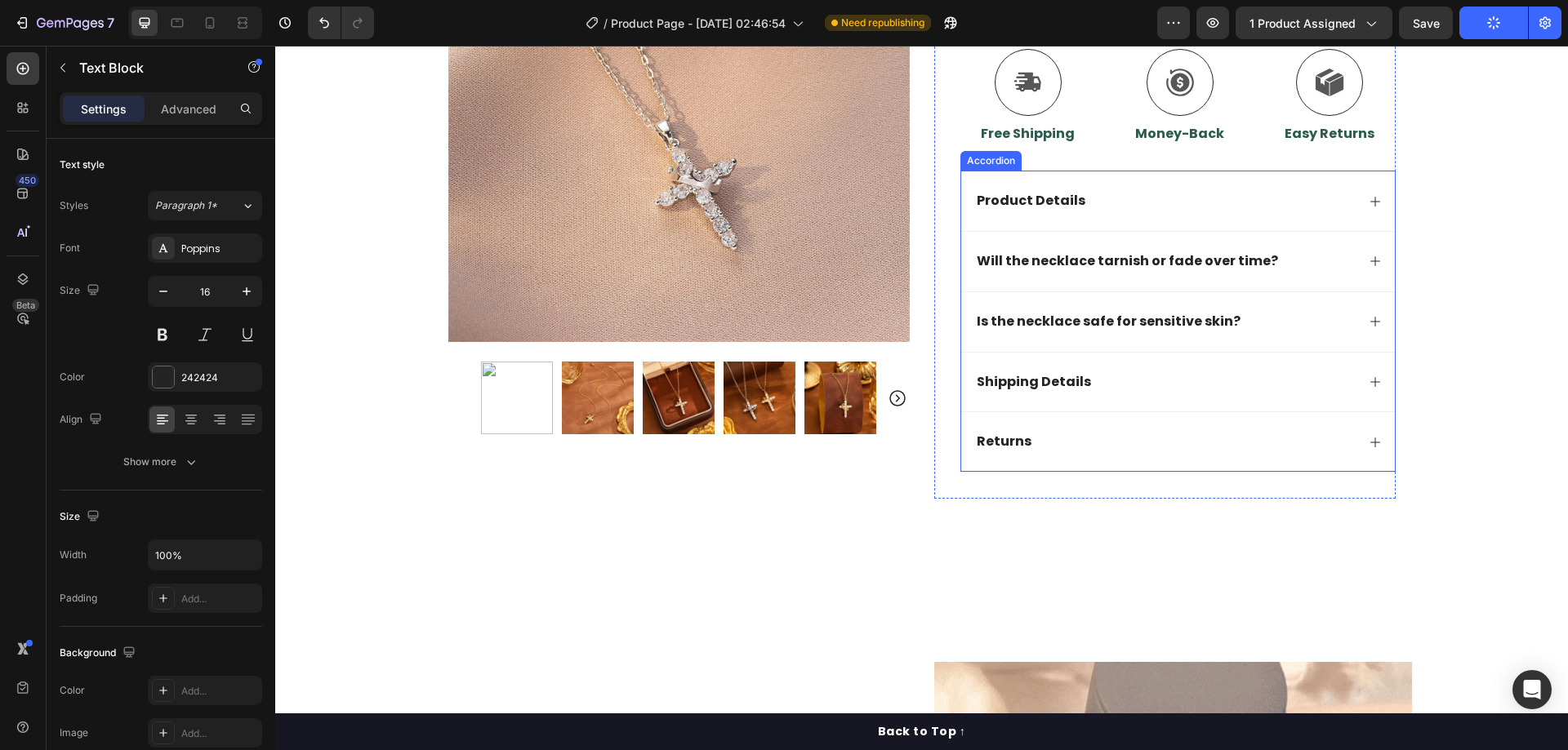
scroll to position [572, 0]
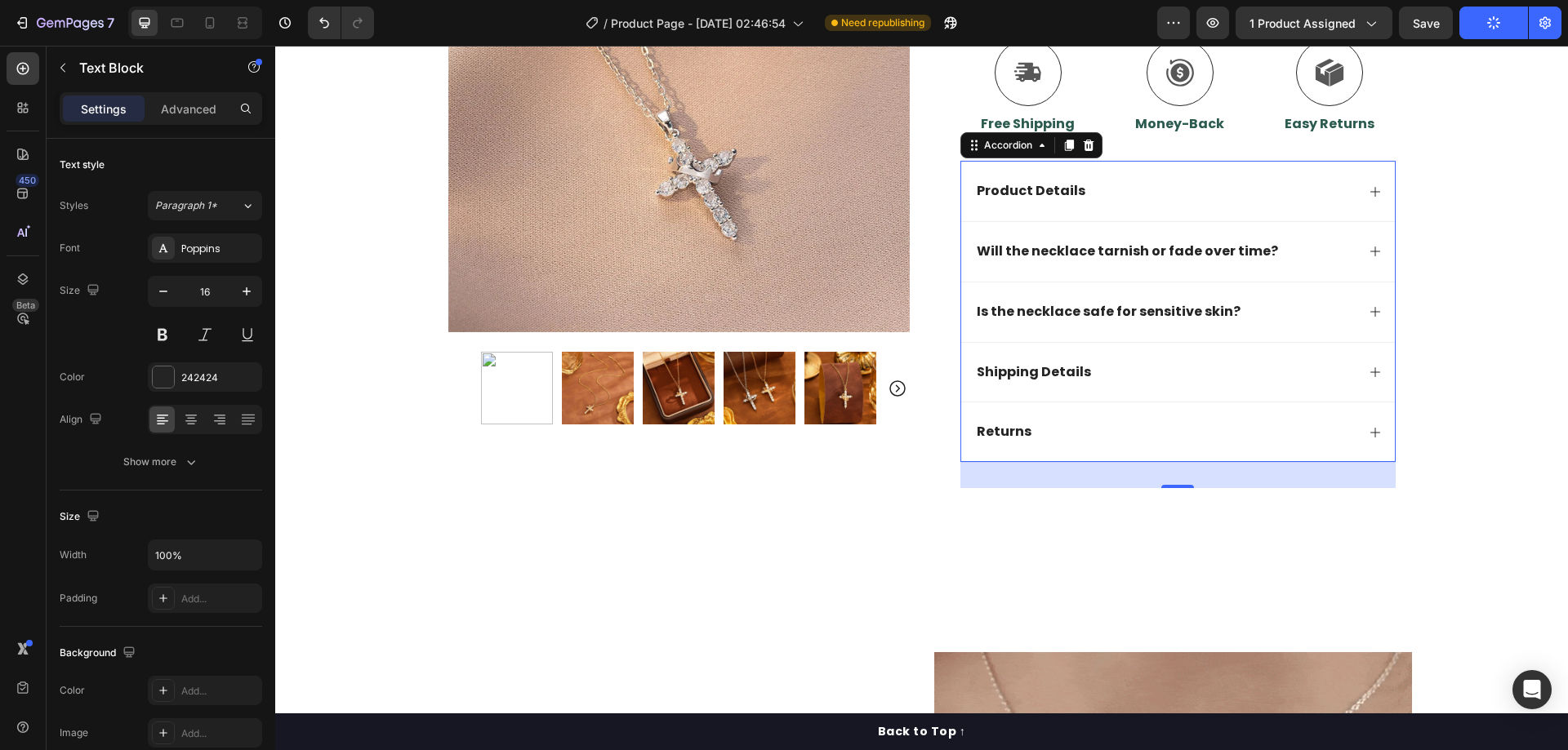
click at [1299, 251] on div "Will the necklace tarnish or fade over time?" at bounding box center [1165, 252] width 381 height 22
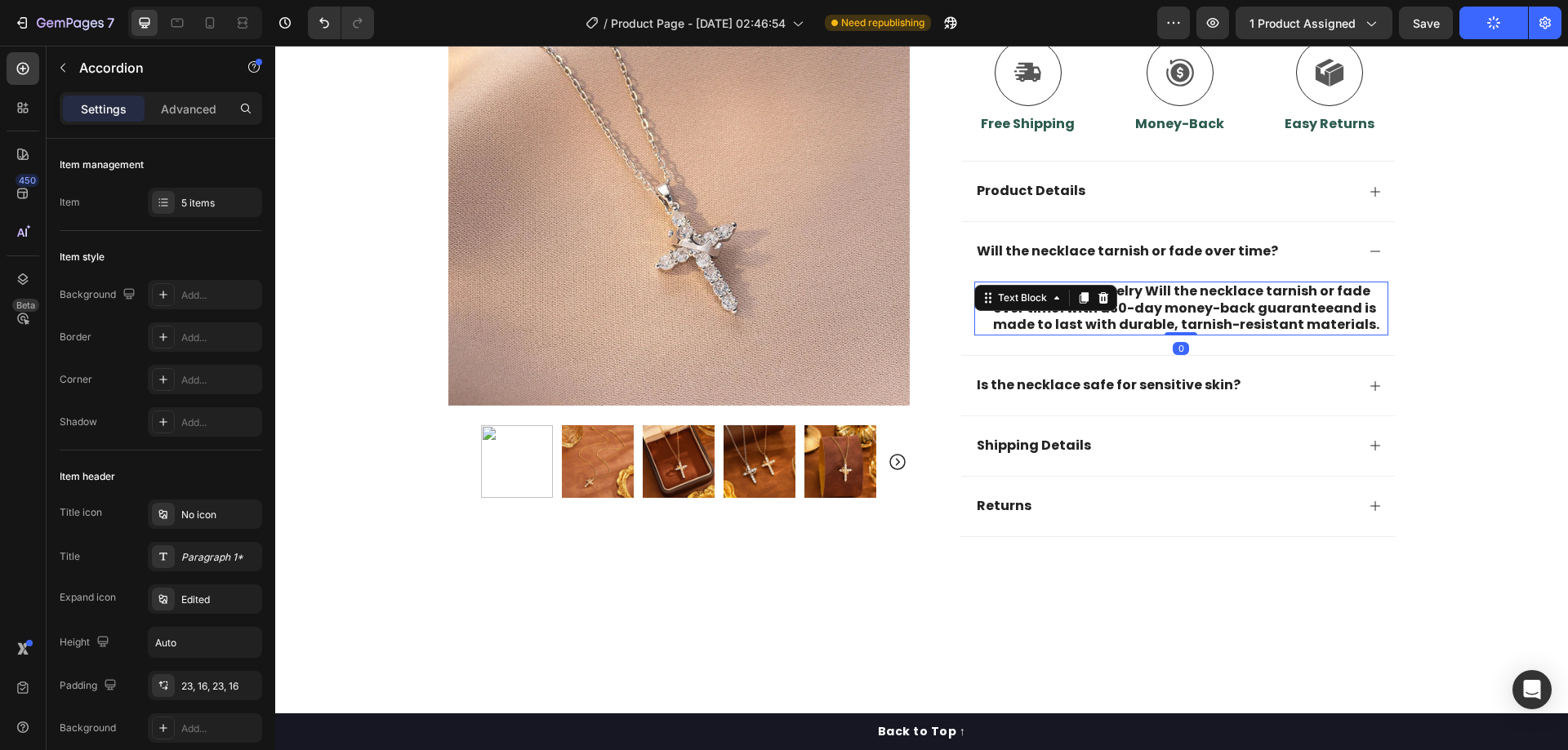
click at [1124, 315] on strong "30-day money-back guarantee" at bounding box center [1222, 308] width 224 height 18
click at [1124, 314] on strong "30-day money-back guarantee" at bounding box center [1222, 308] width 224 height 18
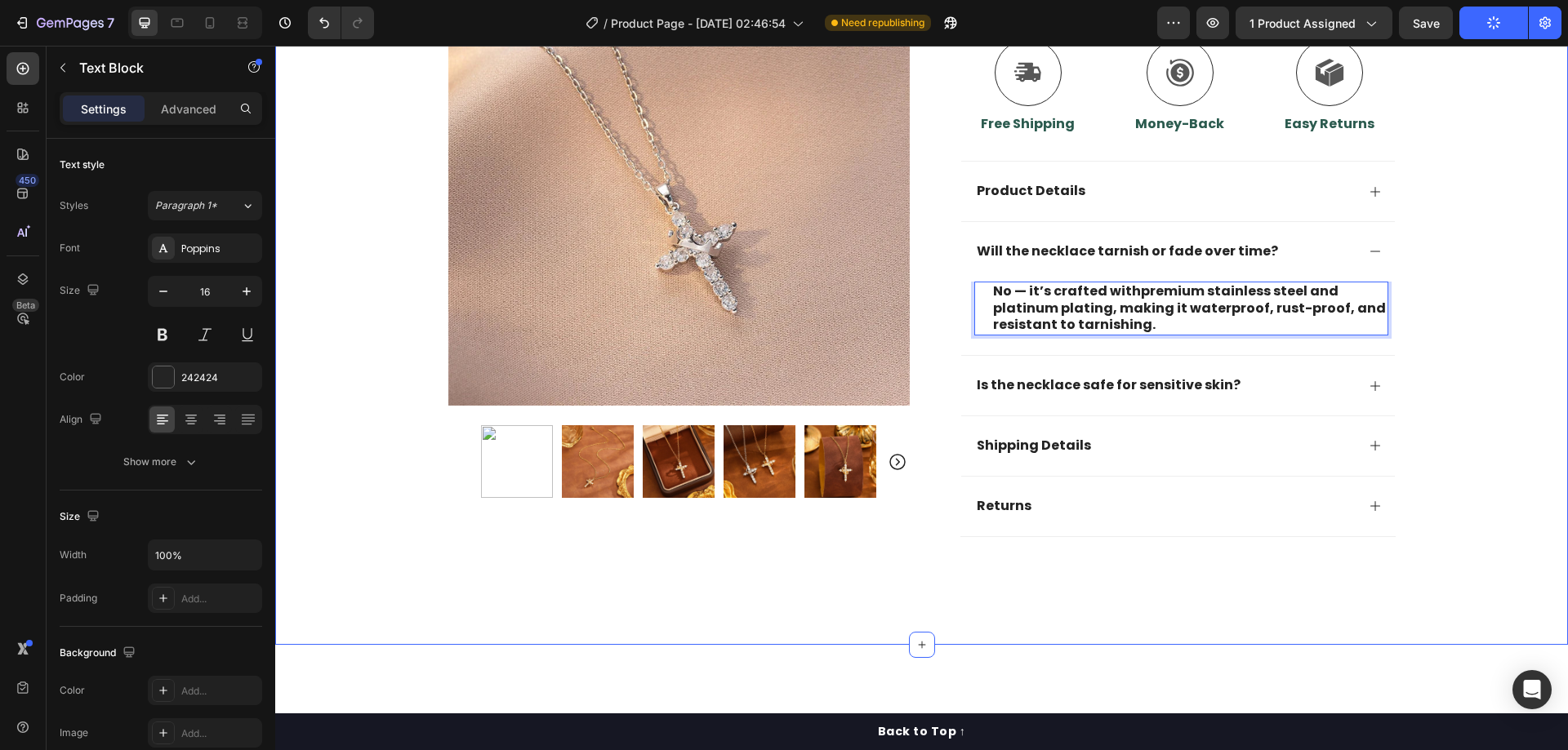
click at [1473, 263] on div "30 Day Guarantee Item List 22,500+ Happy Customers Item List 700+ 5-Star Review…" at bounding box center [922, 36] width 1293 height 1056
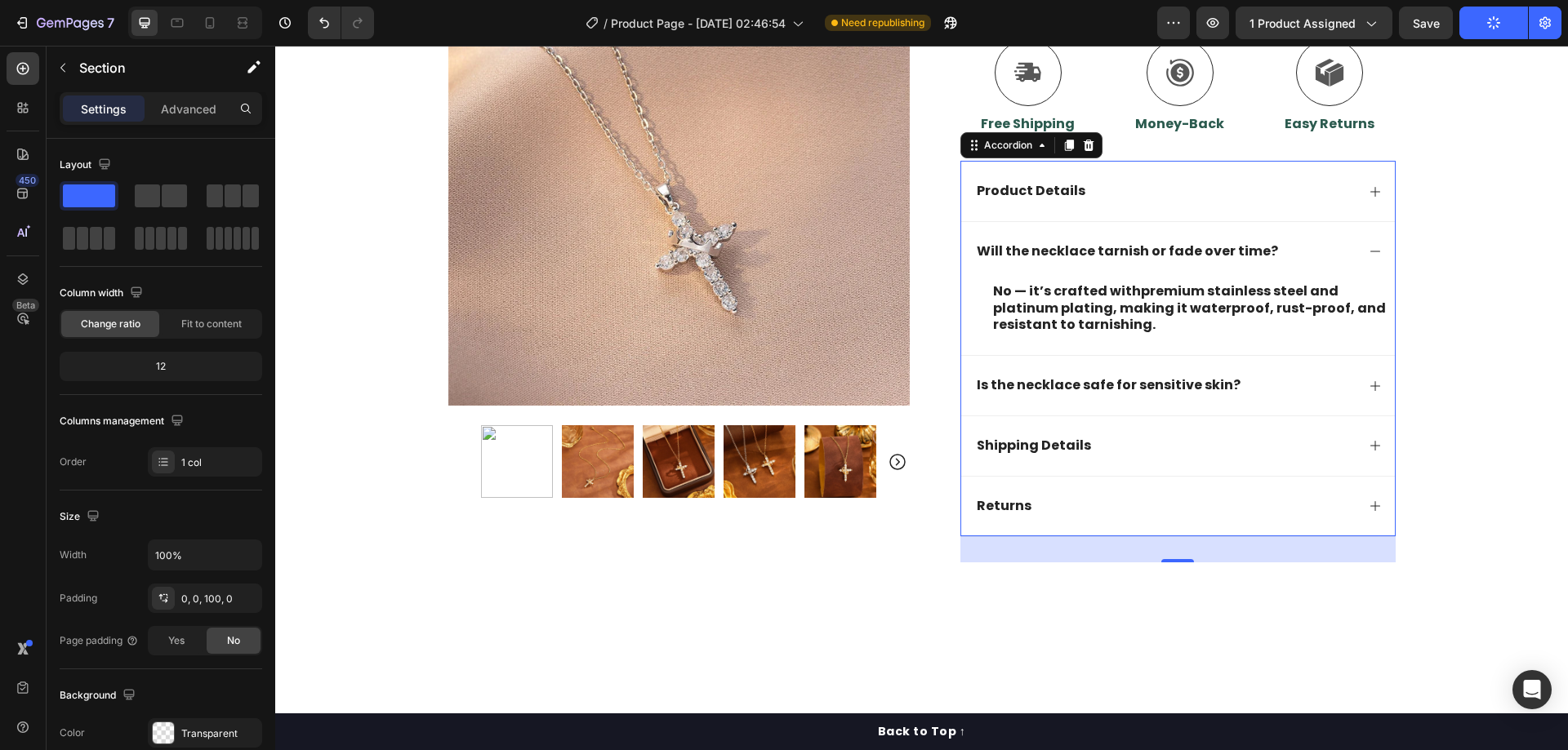
click at [1323, 392] on div "Is the necklace safe for sensitive skin?" at bounding box center [1165, 385] width 381 height 22
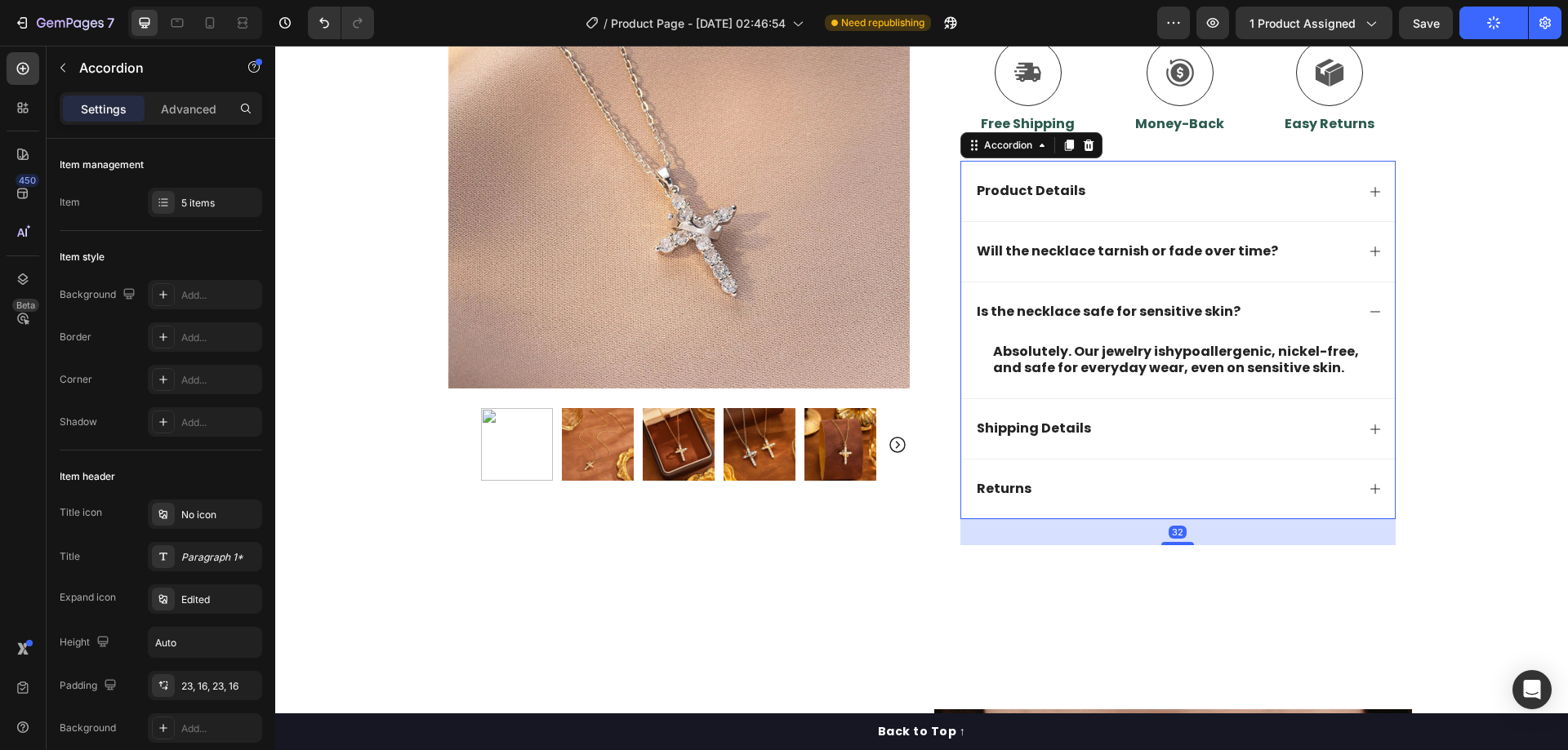
click at [1333, 311] on div "Is the necklace safe for sensitive skin?" at bounding box center [1165, 312] width 381 height 22
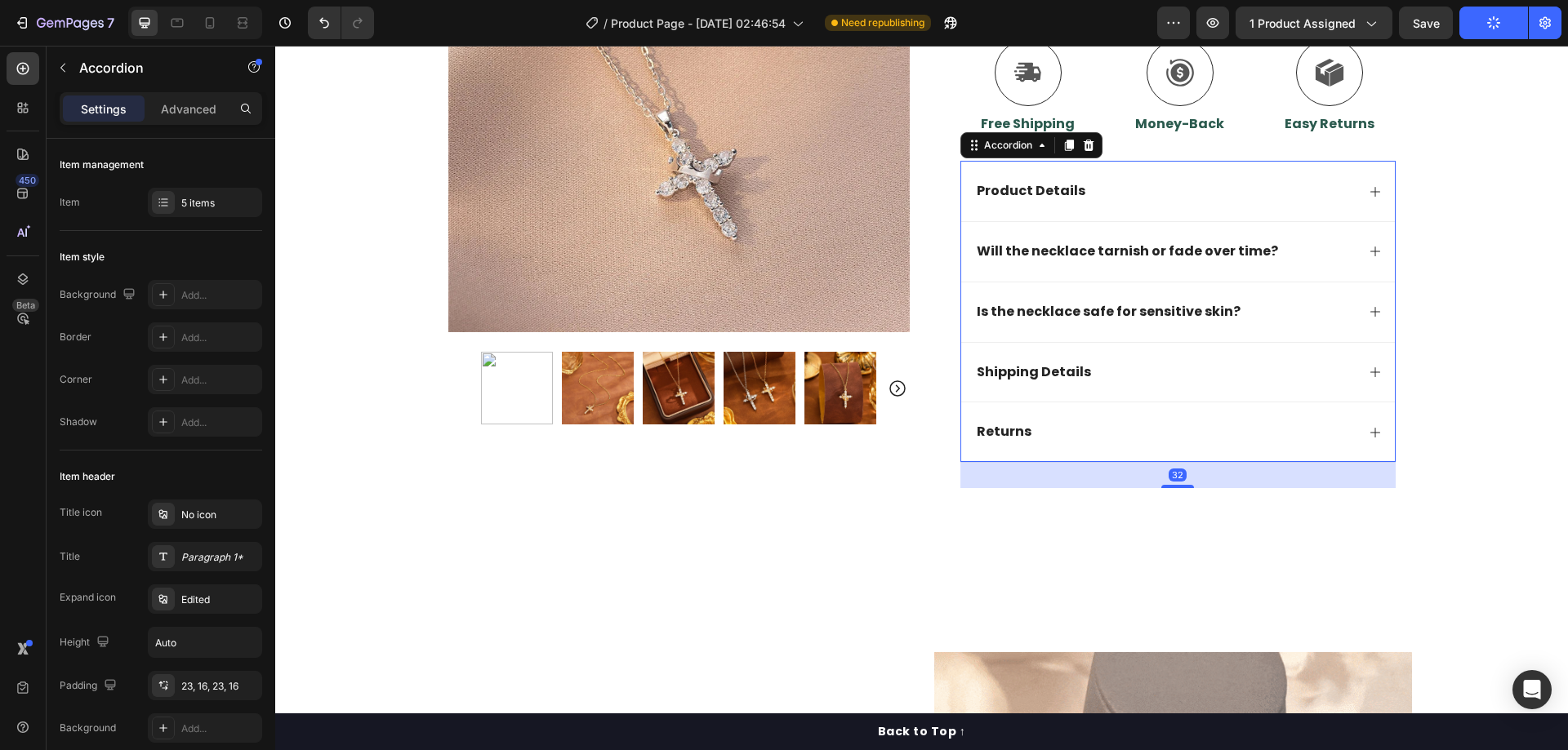
click at [1294, 202] on div "Product Details" at bounding box center [1165, 191] width 381 height 22
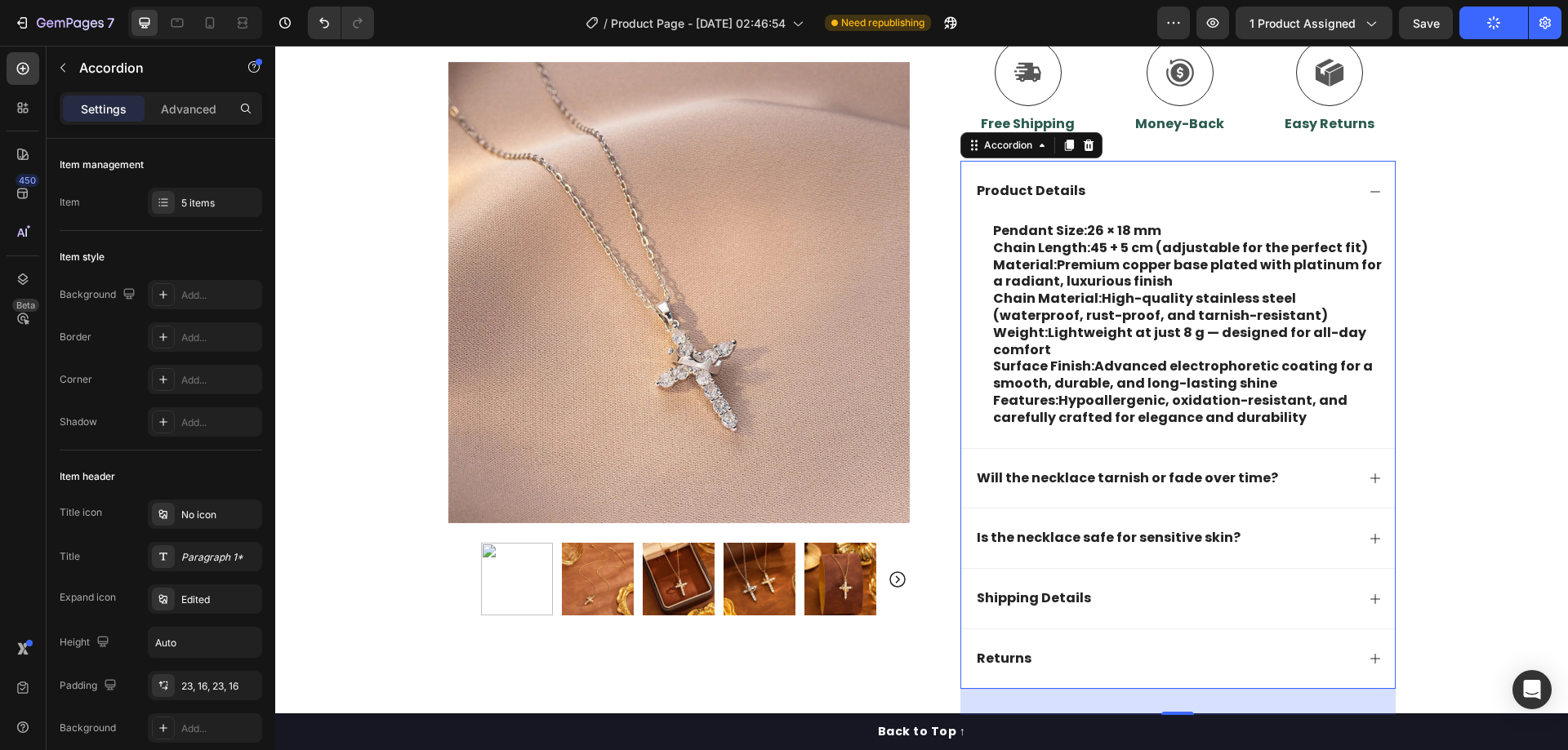
click at [1294, 202] on div "Product Details" at bounding box center [1165, 191] width 381 height 22
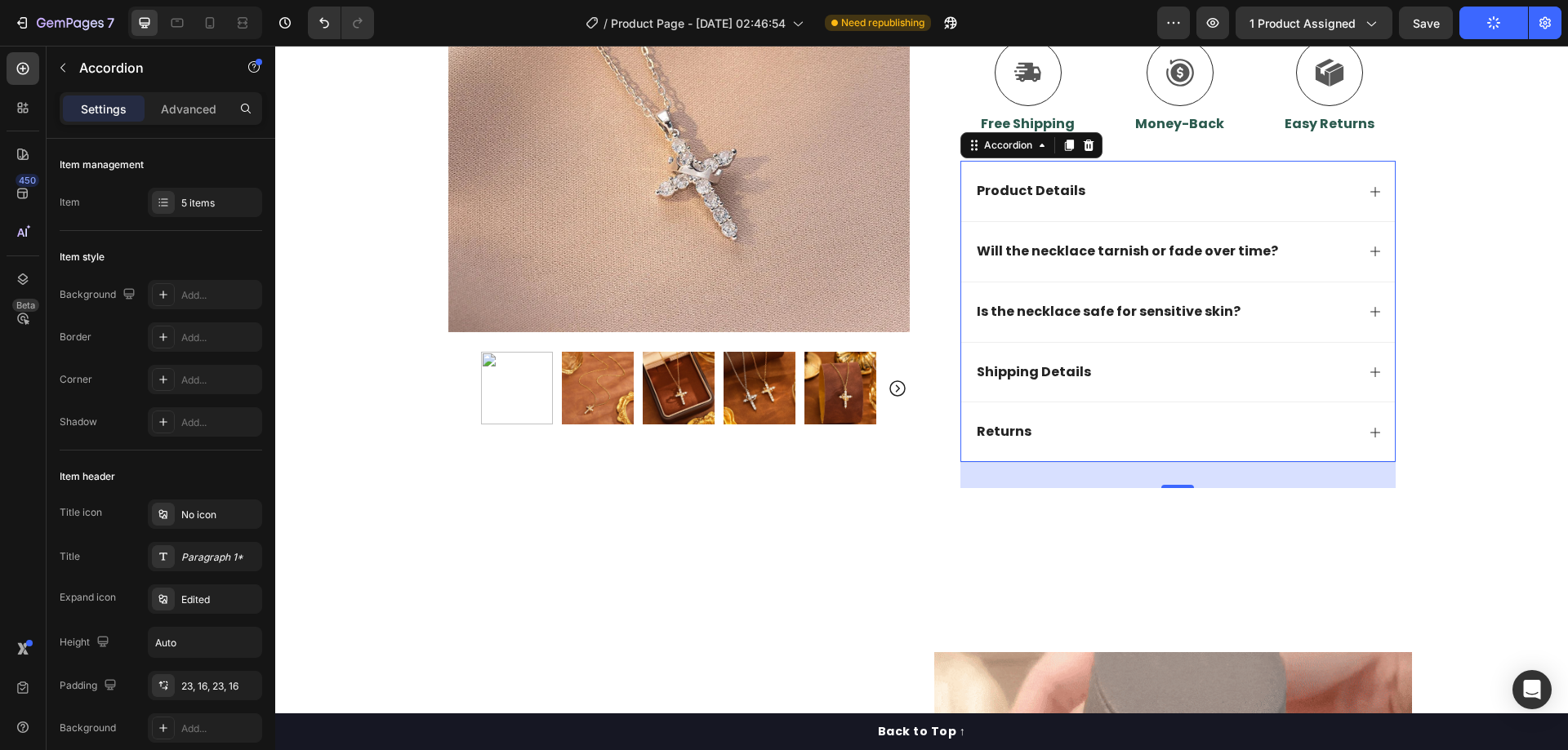
click at [1256, 354] on div "Shipping Details" at bounding box center [1178, 372] width 434 height 60
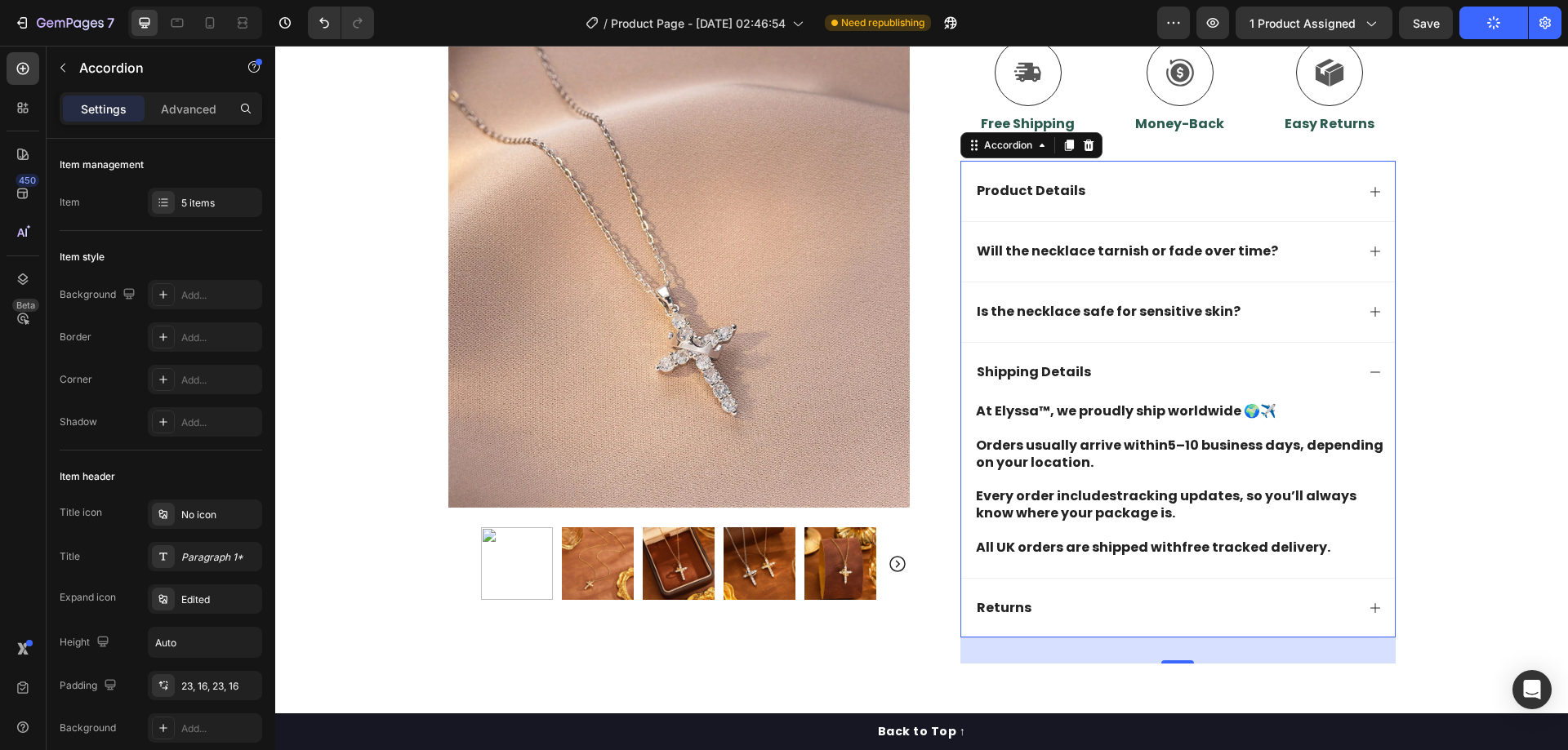
click at [1254, 360] on div "Shipping Details" at bounding box center [1178, 372] width 434 height 60
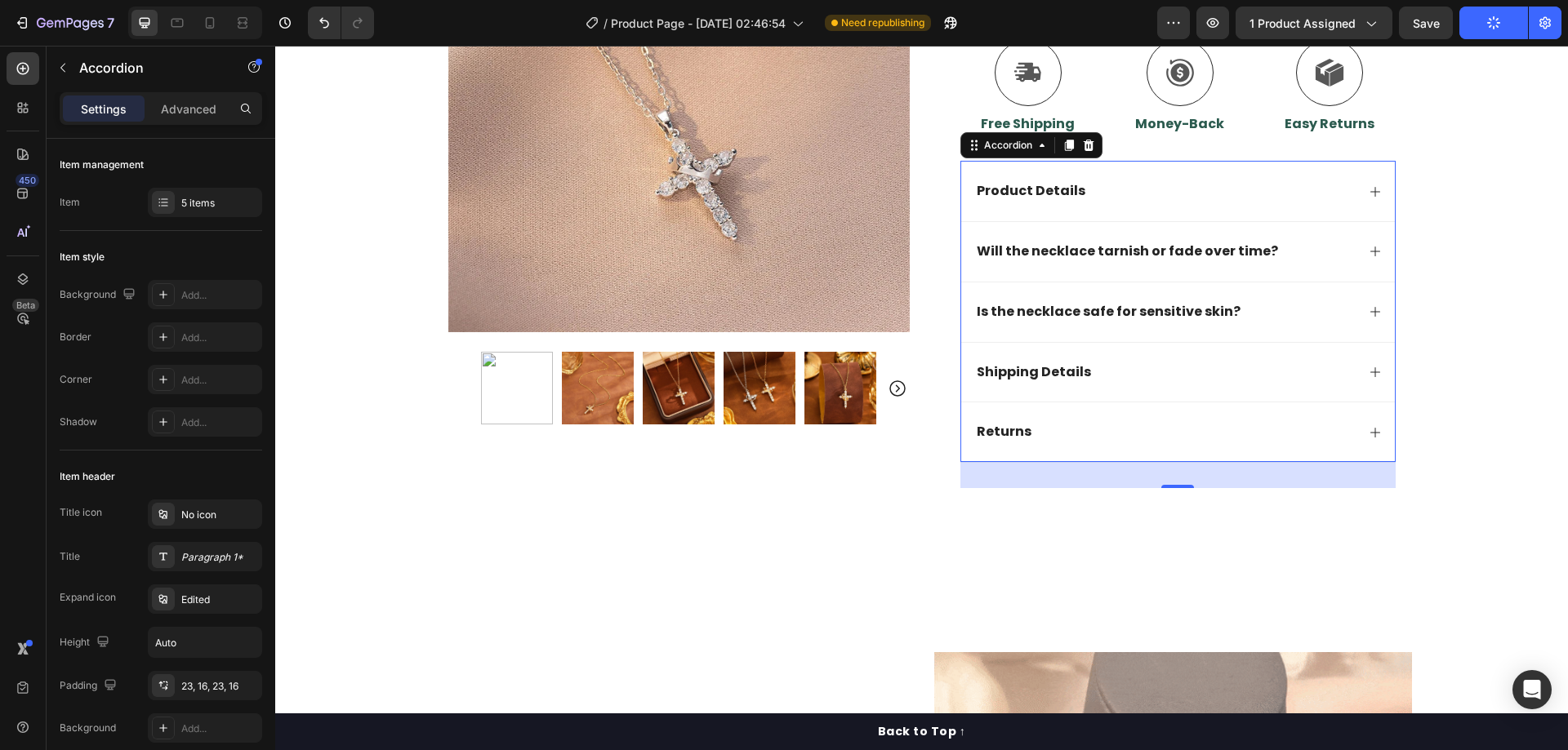
click at [1206, 424] on div "Returns" at bounding box center [1165, 432] width 381 height 22
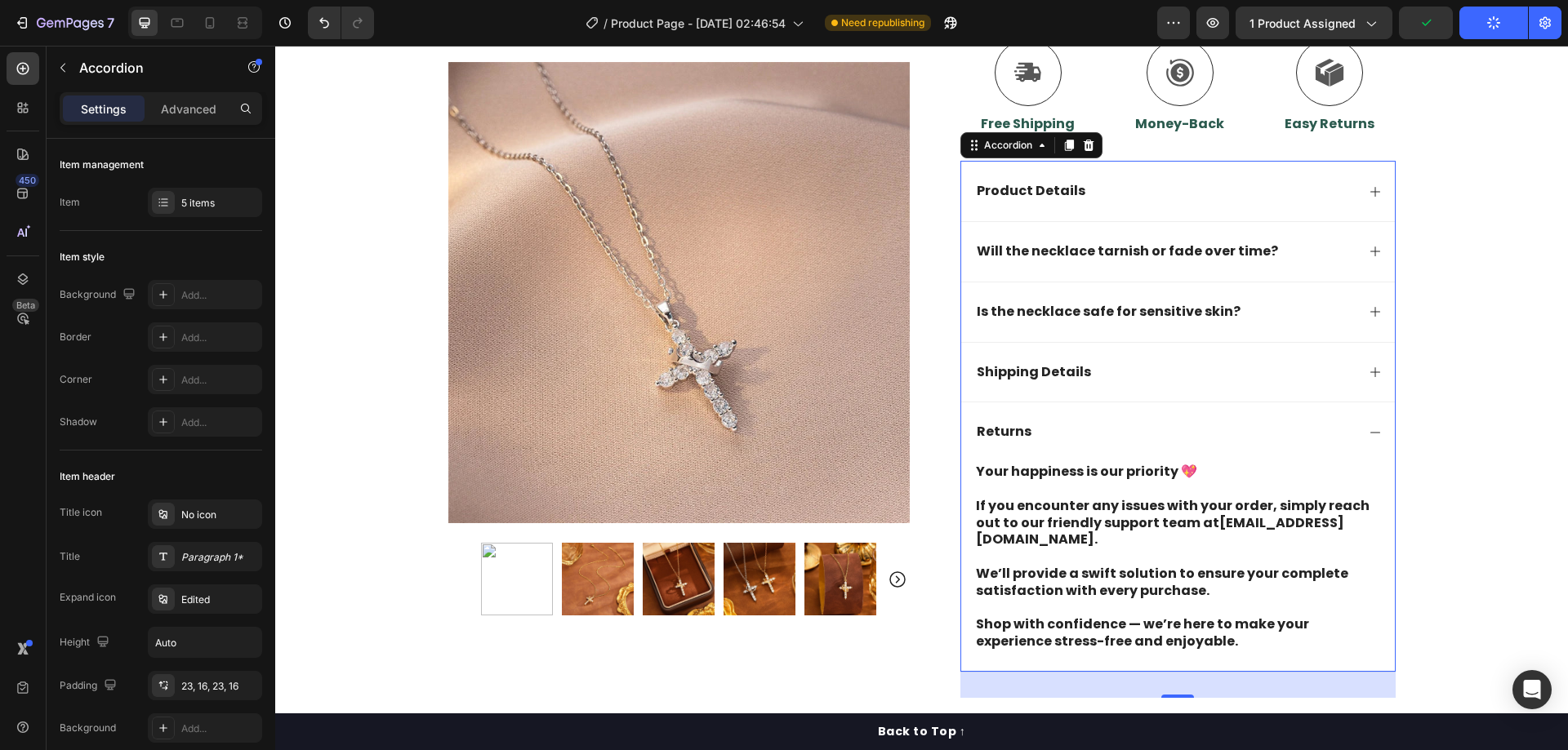
click at [1206, 425] on div "Returns" at bounding box center [1165, 432] width 381 height 22
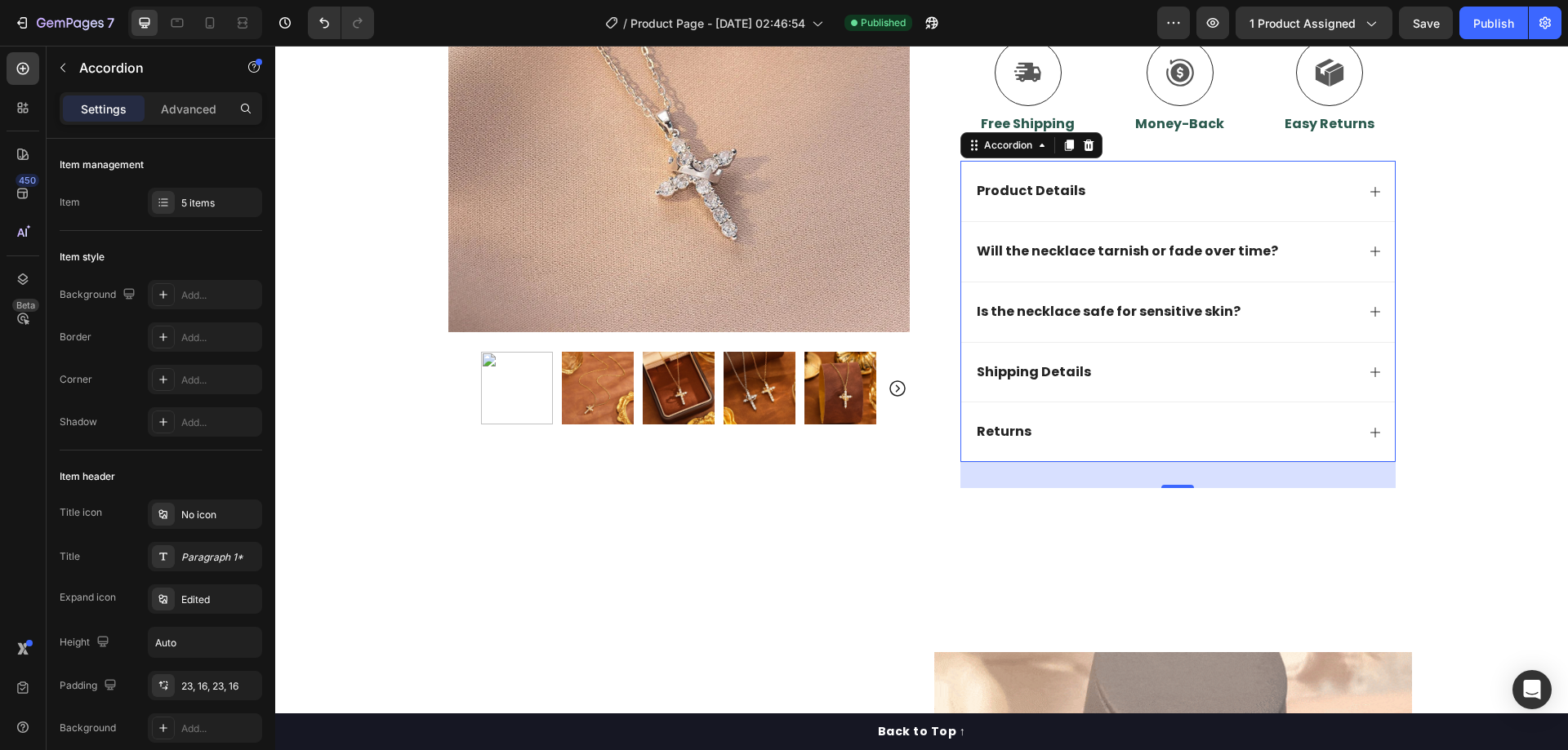
click at [1328, 258] on div "Will the necklace tarnish or fade over time?" at bounding box center [1165, 252] width 381 height 22
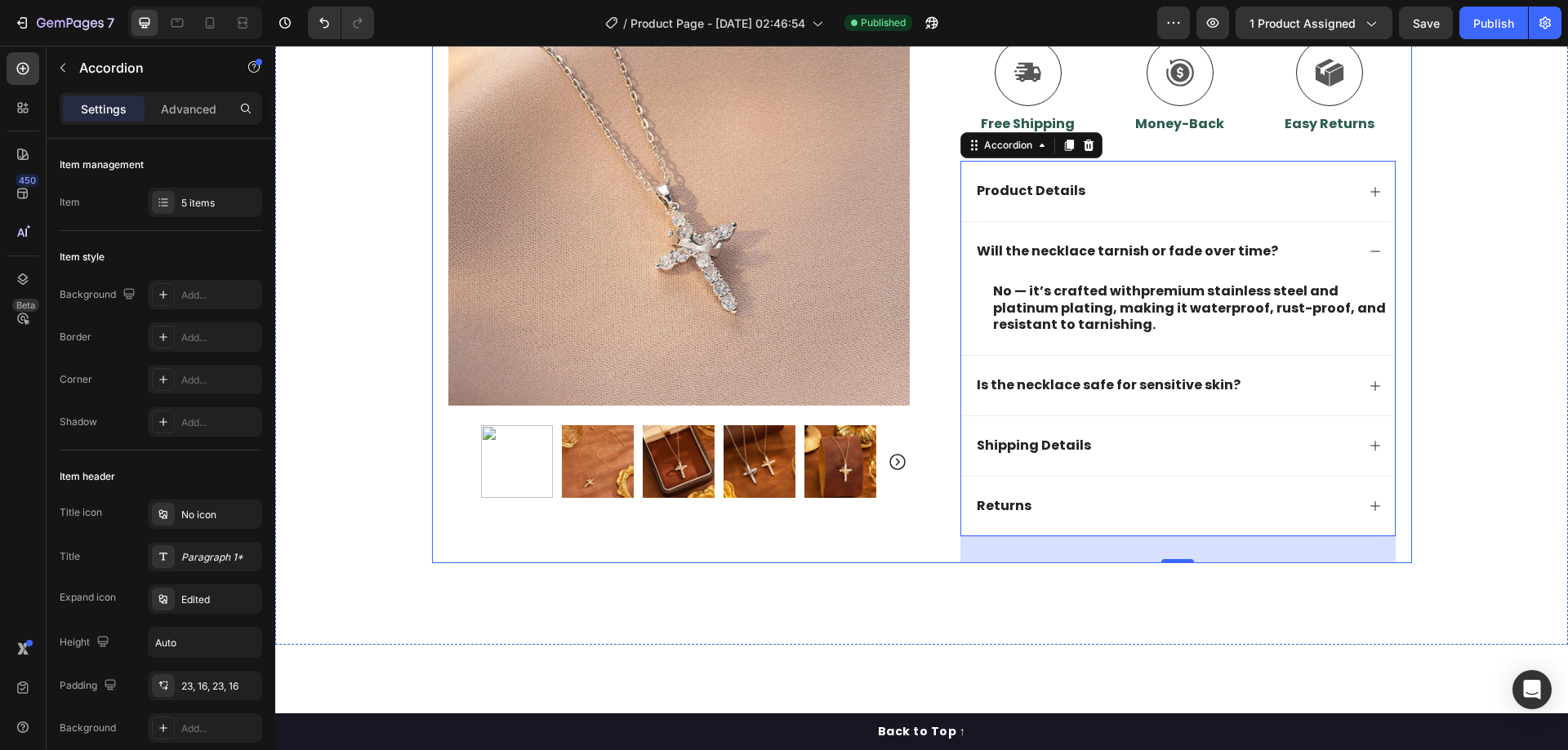
click at [1464, 239] on div "30 Day Guarantee Item List 22,500+ Happy Customers Item List 700+ 5-Star Review…" at bounding box center [922, 36] width 1293 height 1056
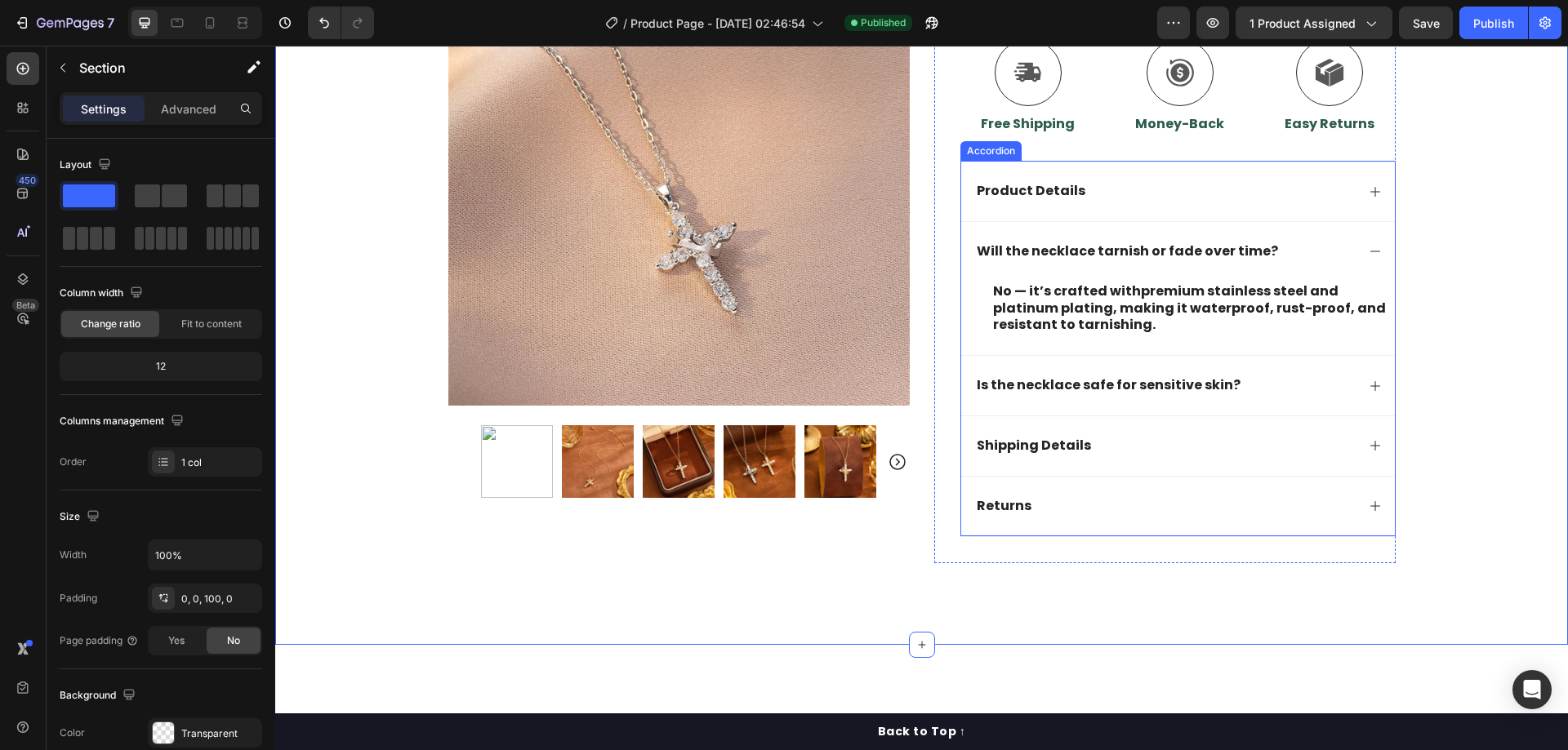
click at [1376, 253] on div "Will the necklace tarnish or fade over time?" at bounding box center [1178, 251] width 434 height 60
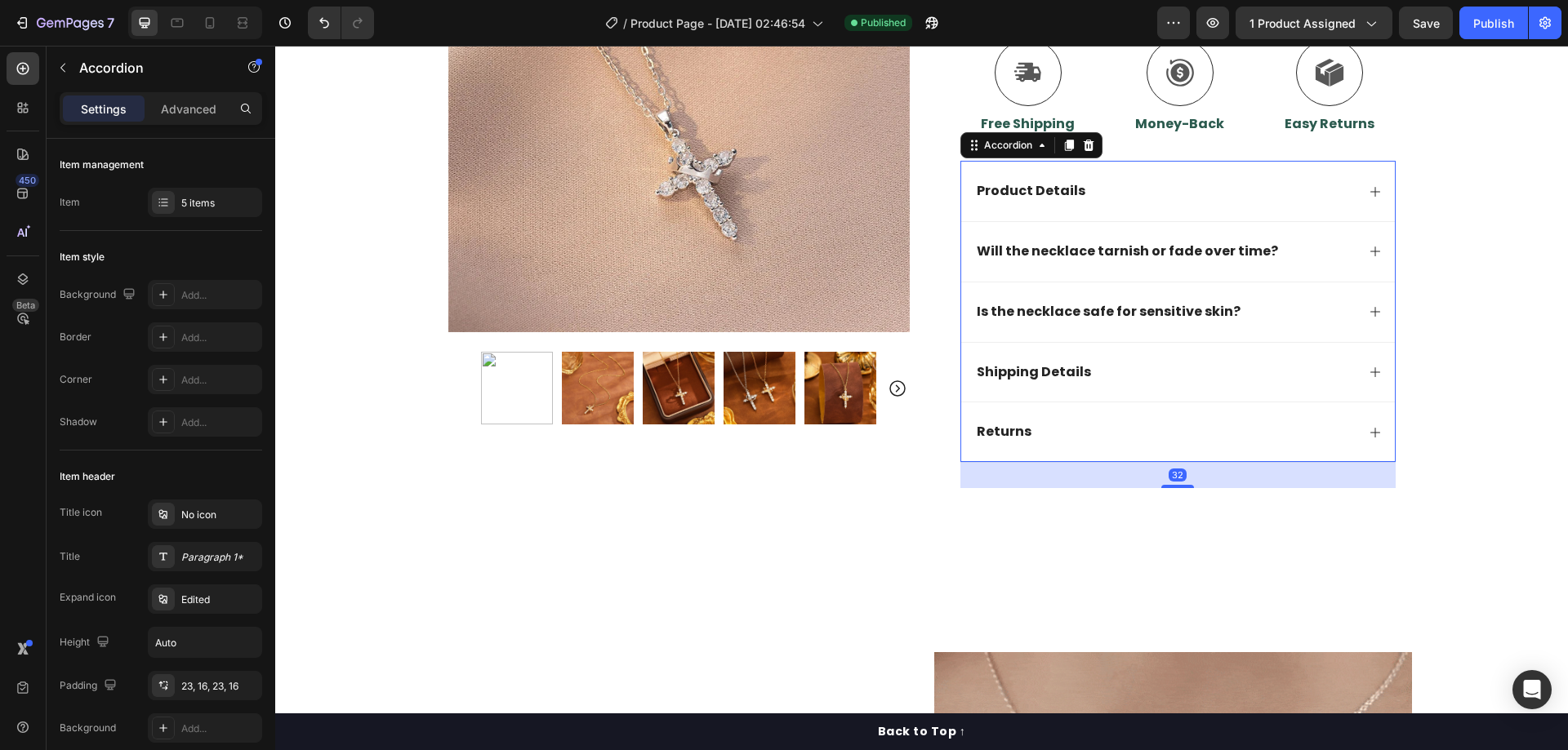
click at [1373, 253] on icon at bounding box center [1375, 251] width 13 height 13
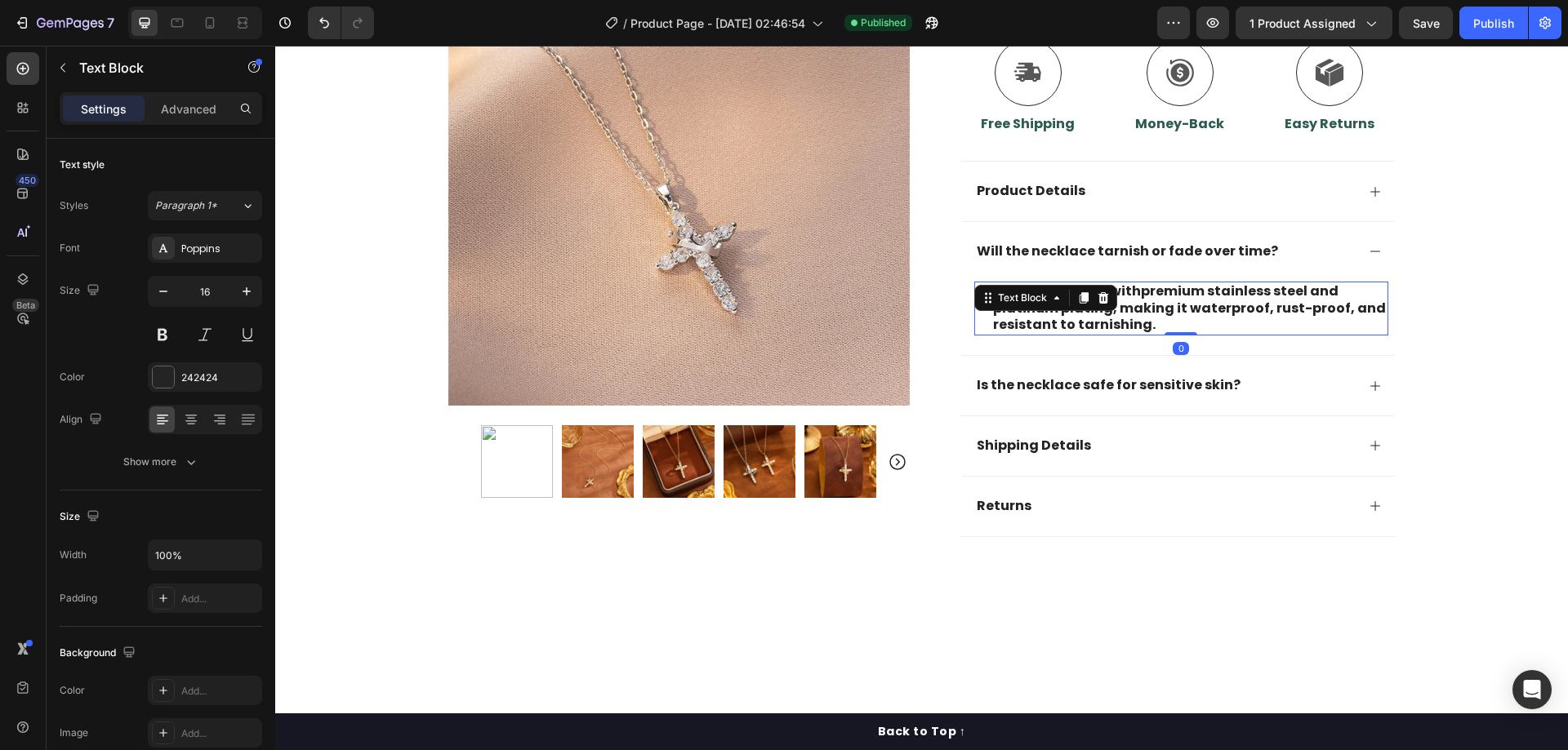
click at [1036, 309] on div "No — it’s crafted with premium stainless steel and platinum plating , making it…" at bounding box center [1181, 309] width 415 height 54
click at [1036, 309] on div "Text Block" at bounding box center [1045, 298] width 143 height 26
click at [1149, 323] on p "No — it’s crafted with premium stainless steel and platinum plating , making it…" at bounding box center [1190, 309] width 394 height 51
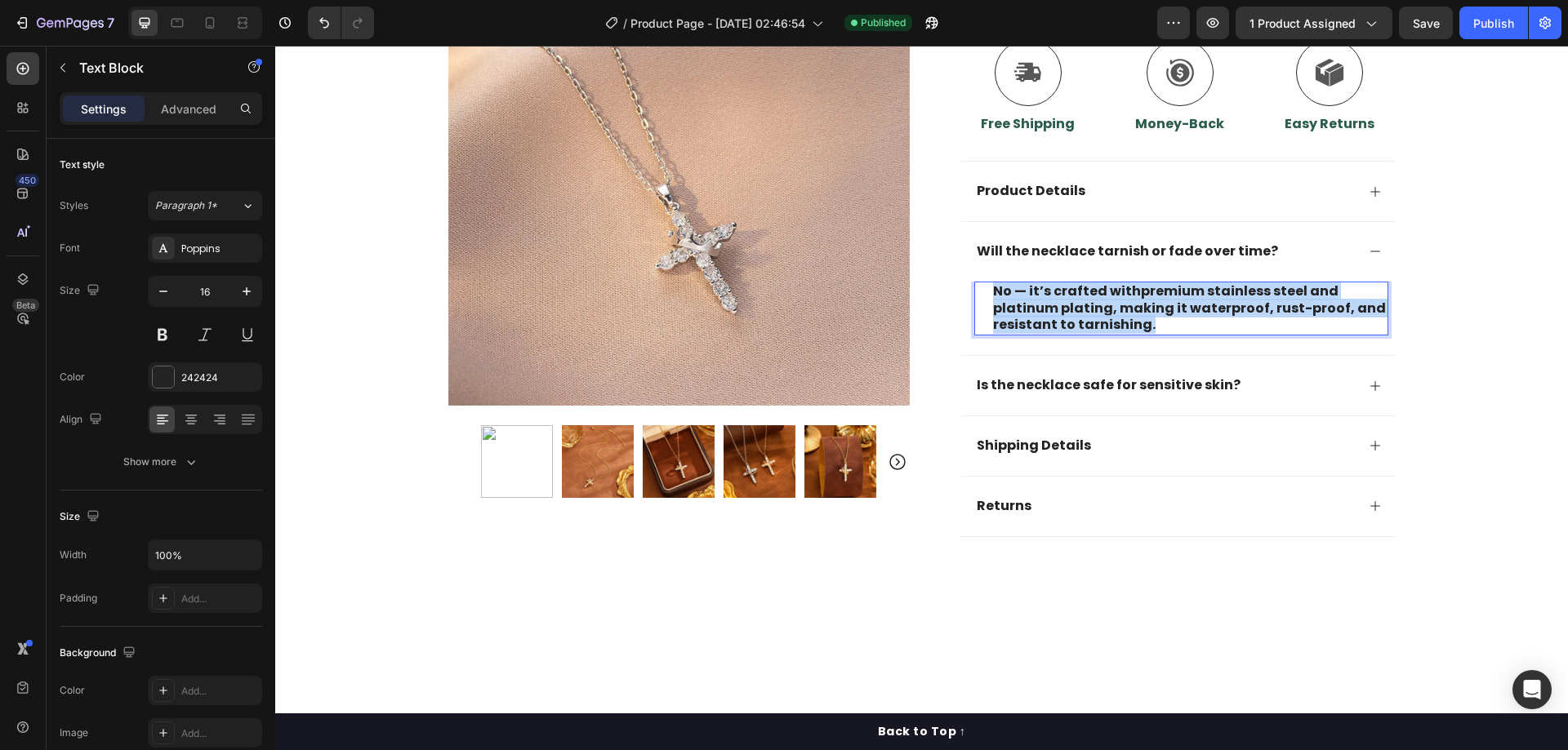
copy p "No — it’s crafted with premium stainless steel and platinum plating , making it…"
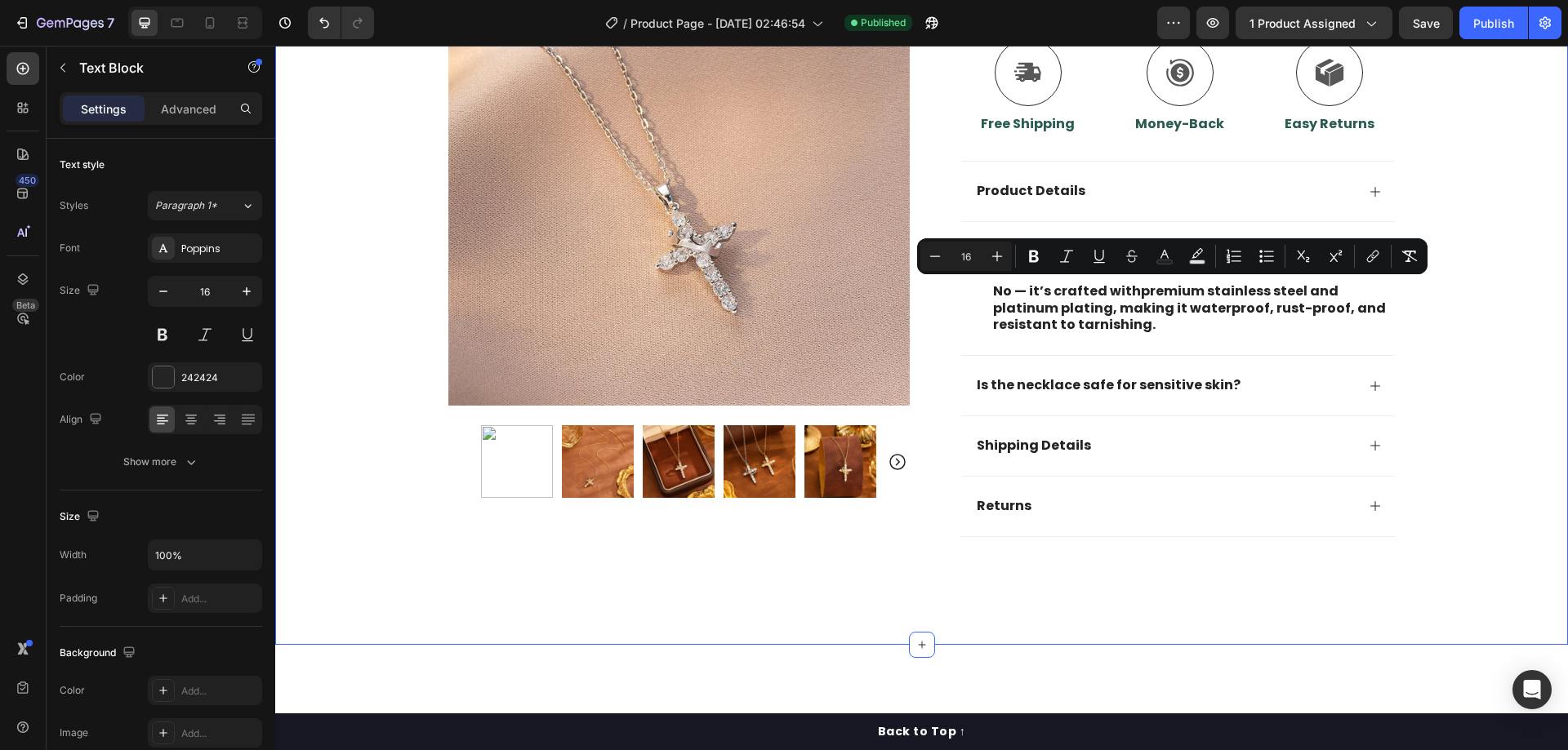
click at [1444, 299] on div "30 Day Guarantee Item List 22,500+ Happy Customers Item List 700+ 5-Star Review…" at bounding box center [922, 36] width 1293 height 1056
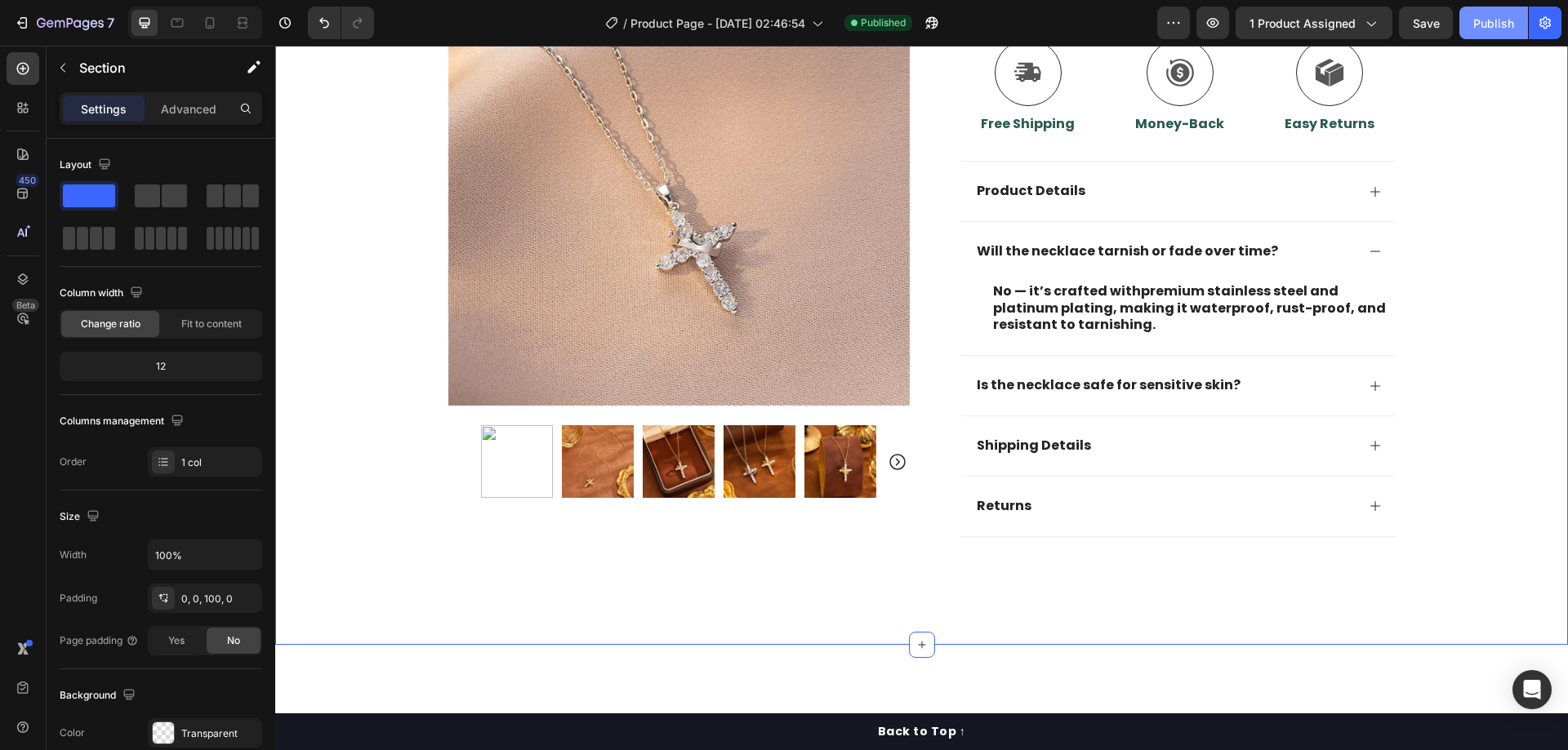
drag, startPoint x: 1481, startPoint y: 25, endPoint x: 1462, endPoint y: 31, distance: 19.9
click at [1481, 24] on div "Publish" at bounding box center [1494, 24] width 41 height 17
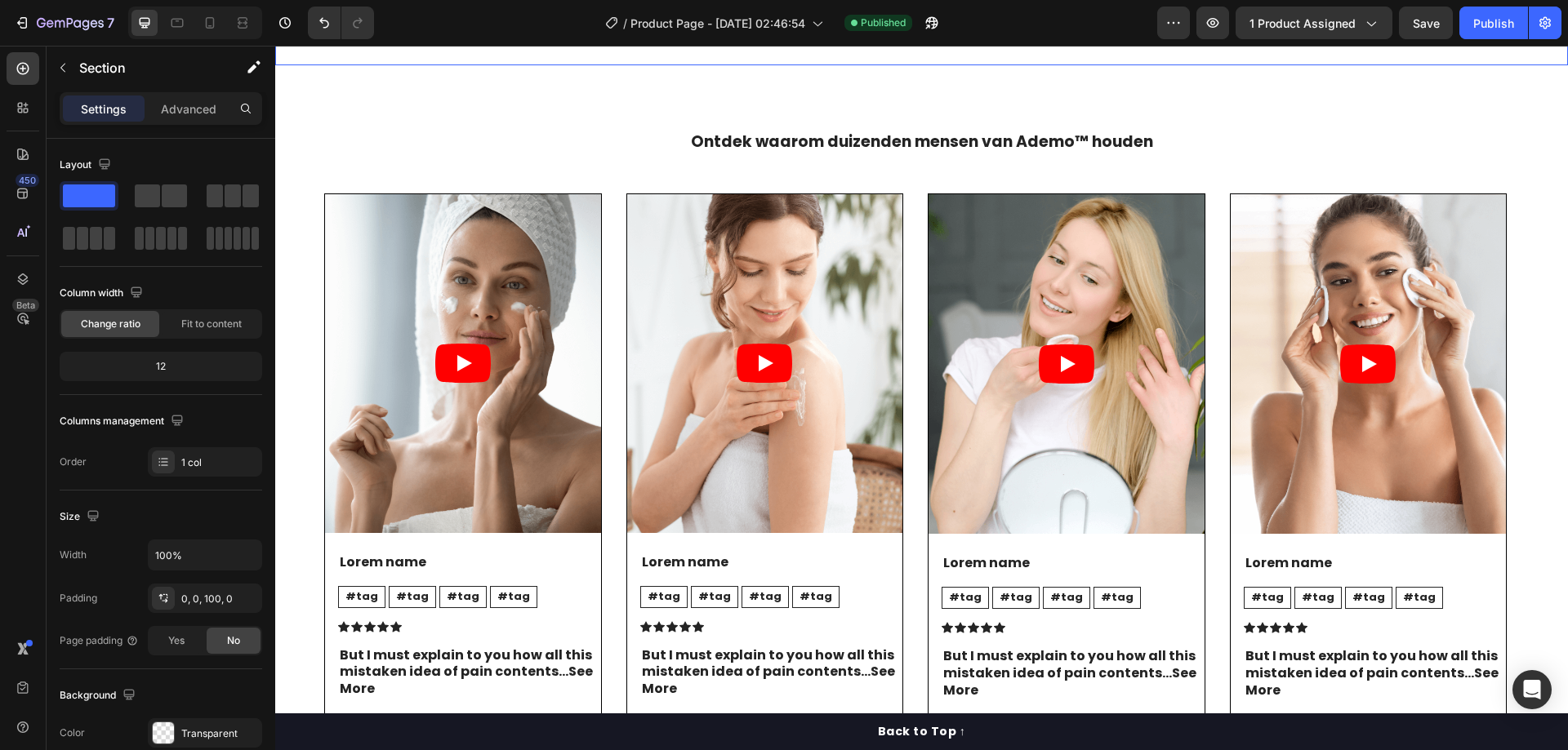
scroll to position [3102, 0]
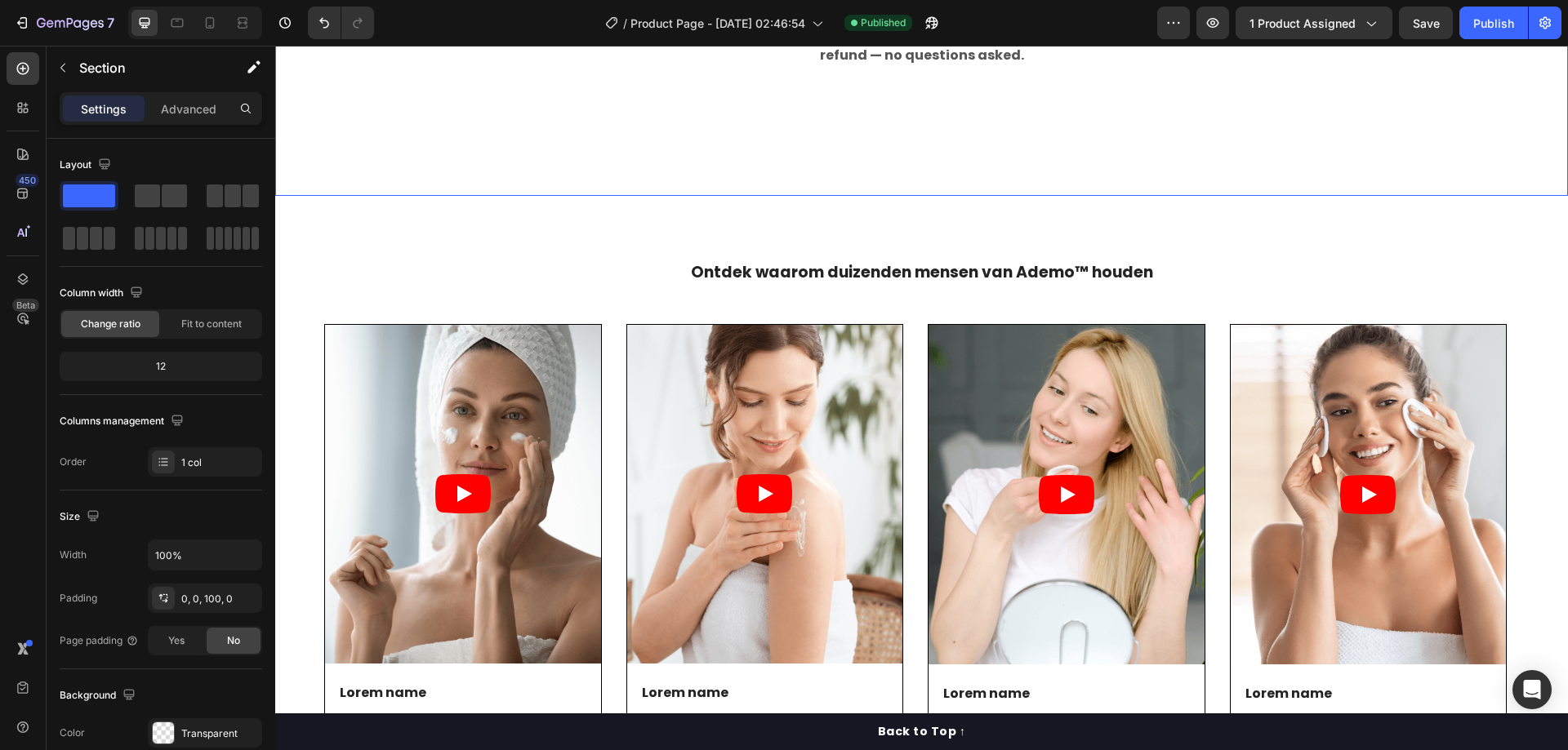
click at [566, 196] on div "Image 100% Money-Back Guarantee Heading We proudly stand behind the quality of …" at bounding box center [922, 102] width 1293 height 186
click at [177, 105] on p "Advanced" at bounding box center [189, 109] width 56 height 17
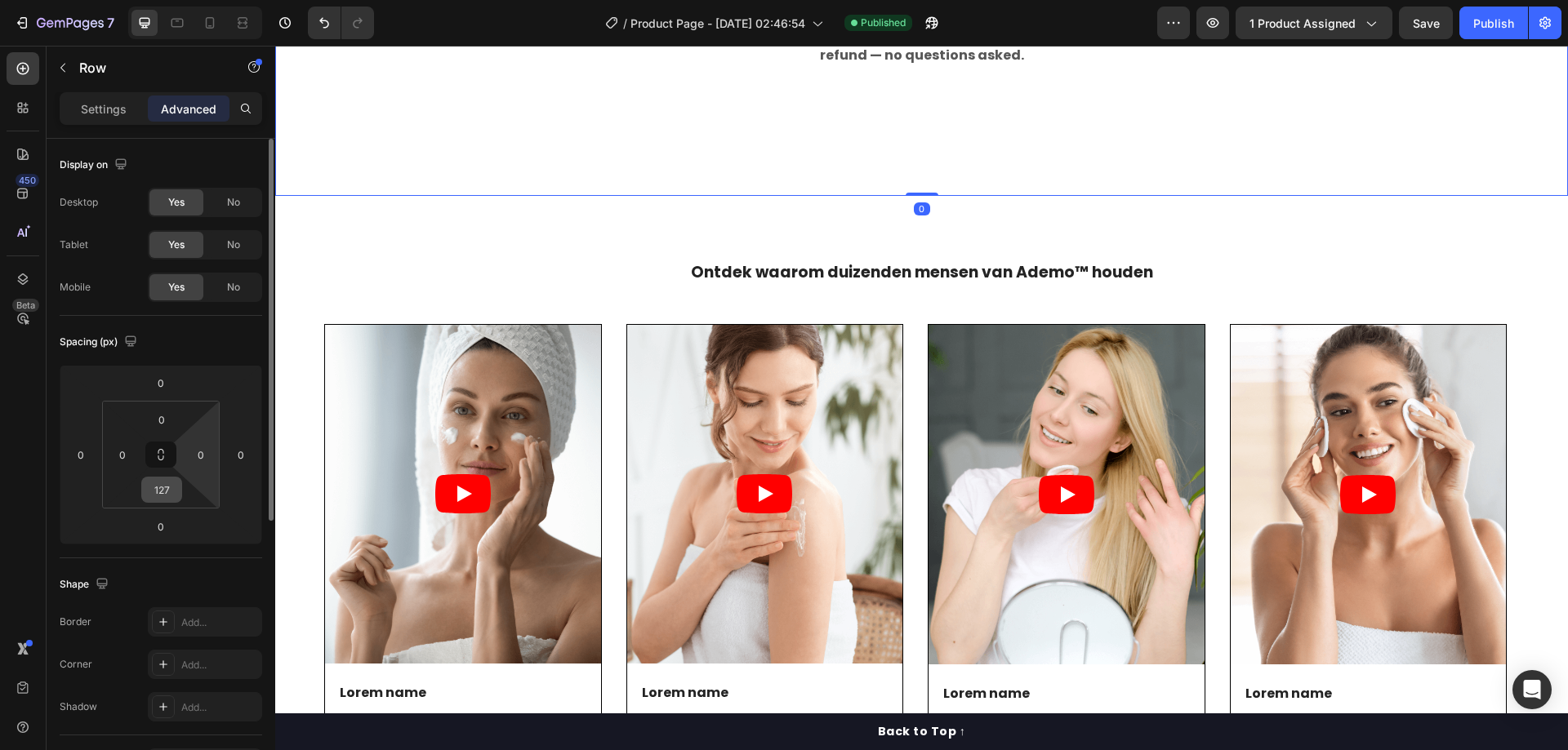
click at [164, 490] on input "127" at bounding box center [161, 490] width 32 height 24
type input "60"
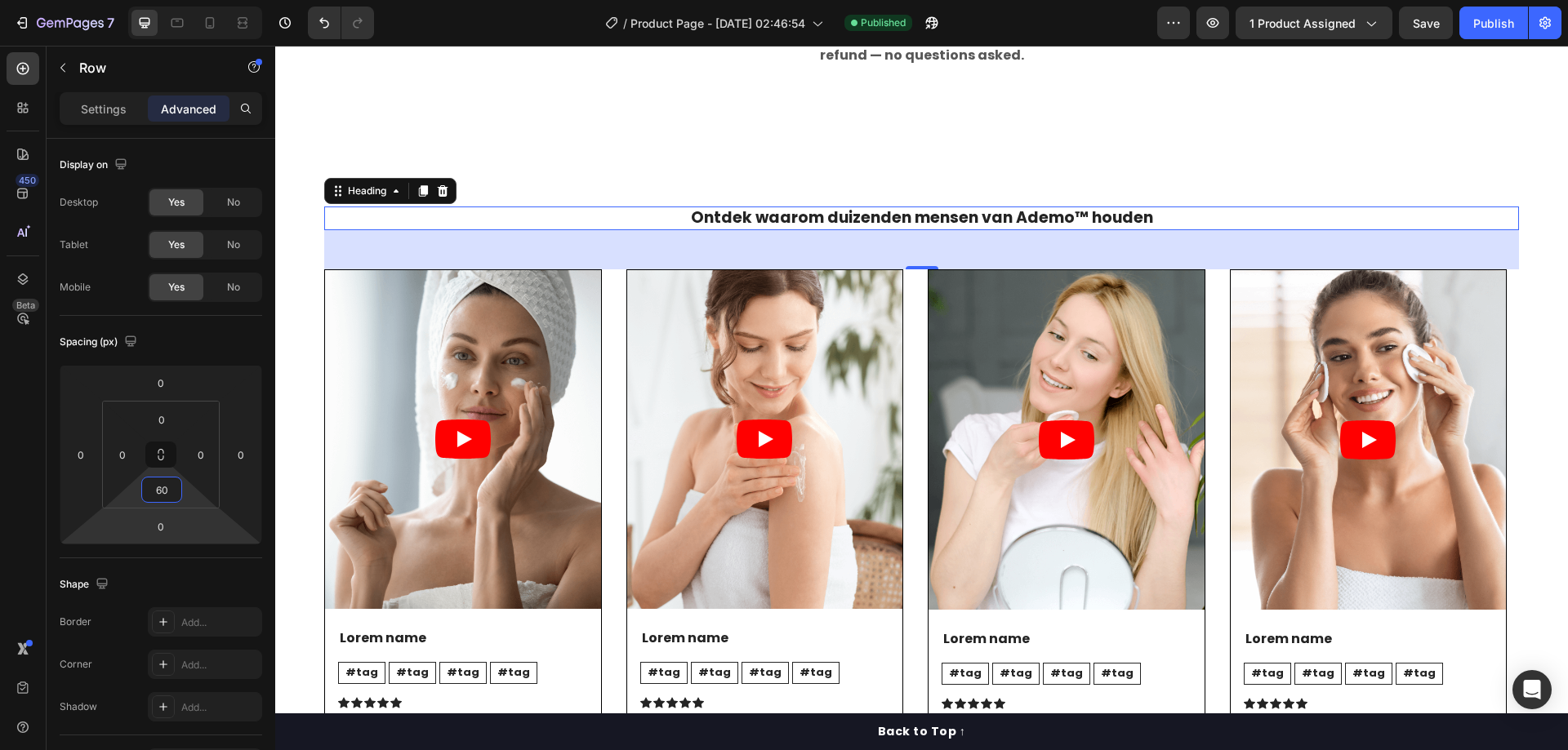
click at [428, 230] on h2 "Ontdek waarom duizenden mensen van Ademo™ houden" at bounding box center [922, 218] width 1195 height 24
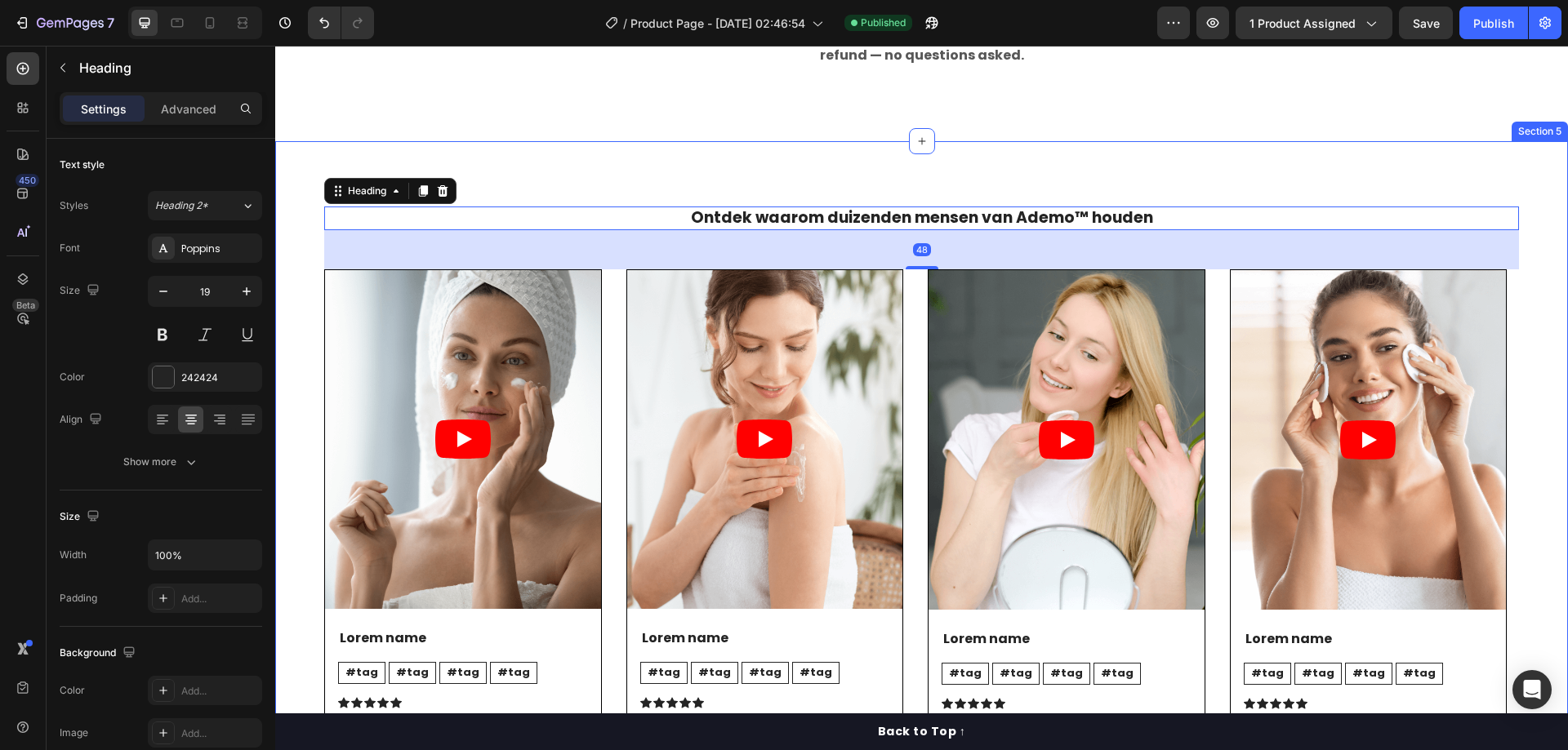
click at [503, 340] on div "Ontdek waarom duizenden mensen van Ademo™ houden Heading 48 Video Lorem name Te…" at bounding box center [922, 502] width 1293 height 721
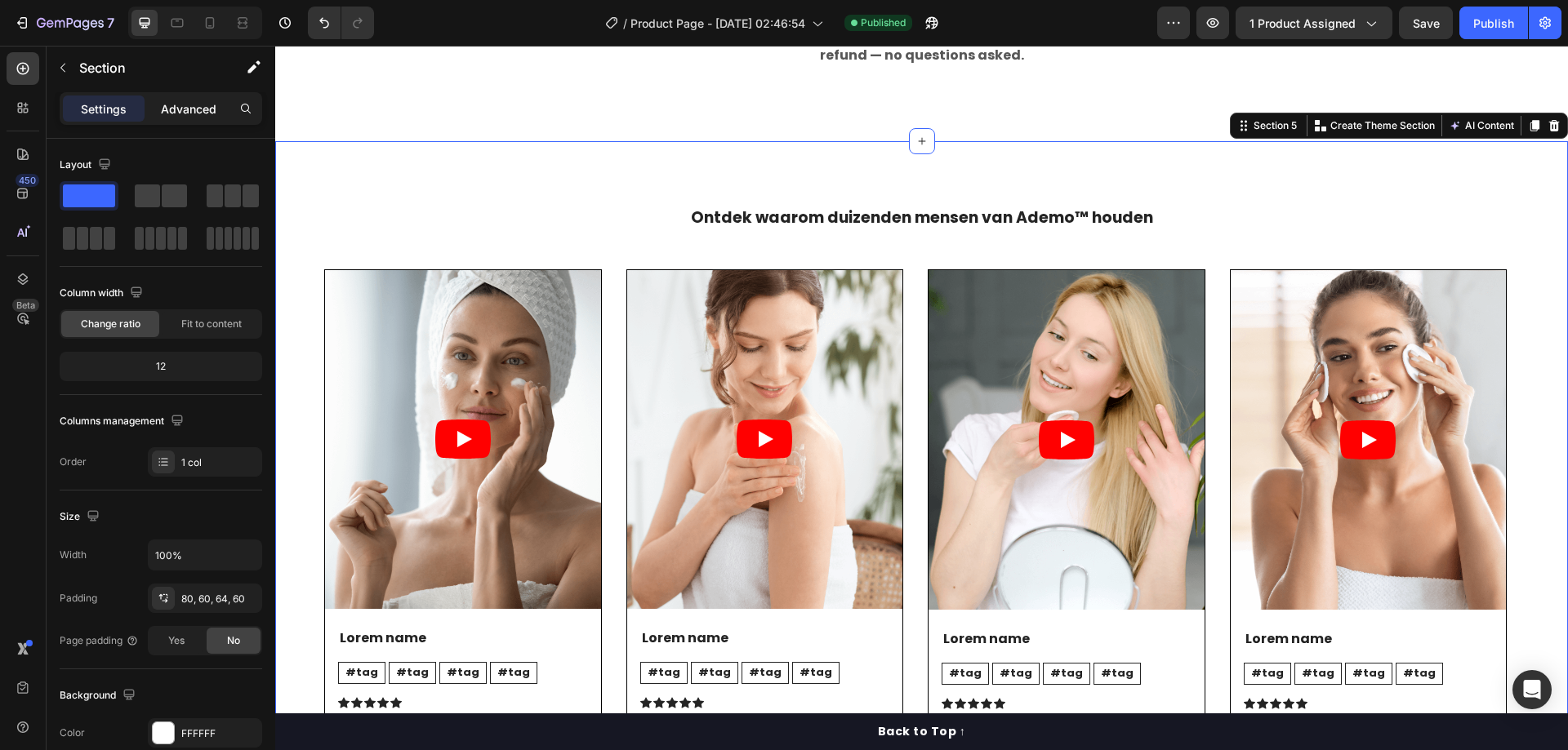
click at [181, 115] on p "Advanced" at bounding box center [189, 109] width 56 height 17
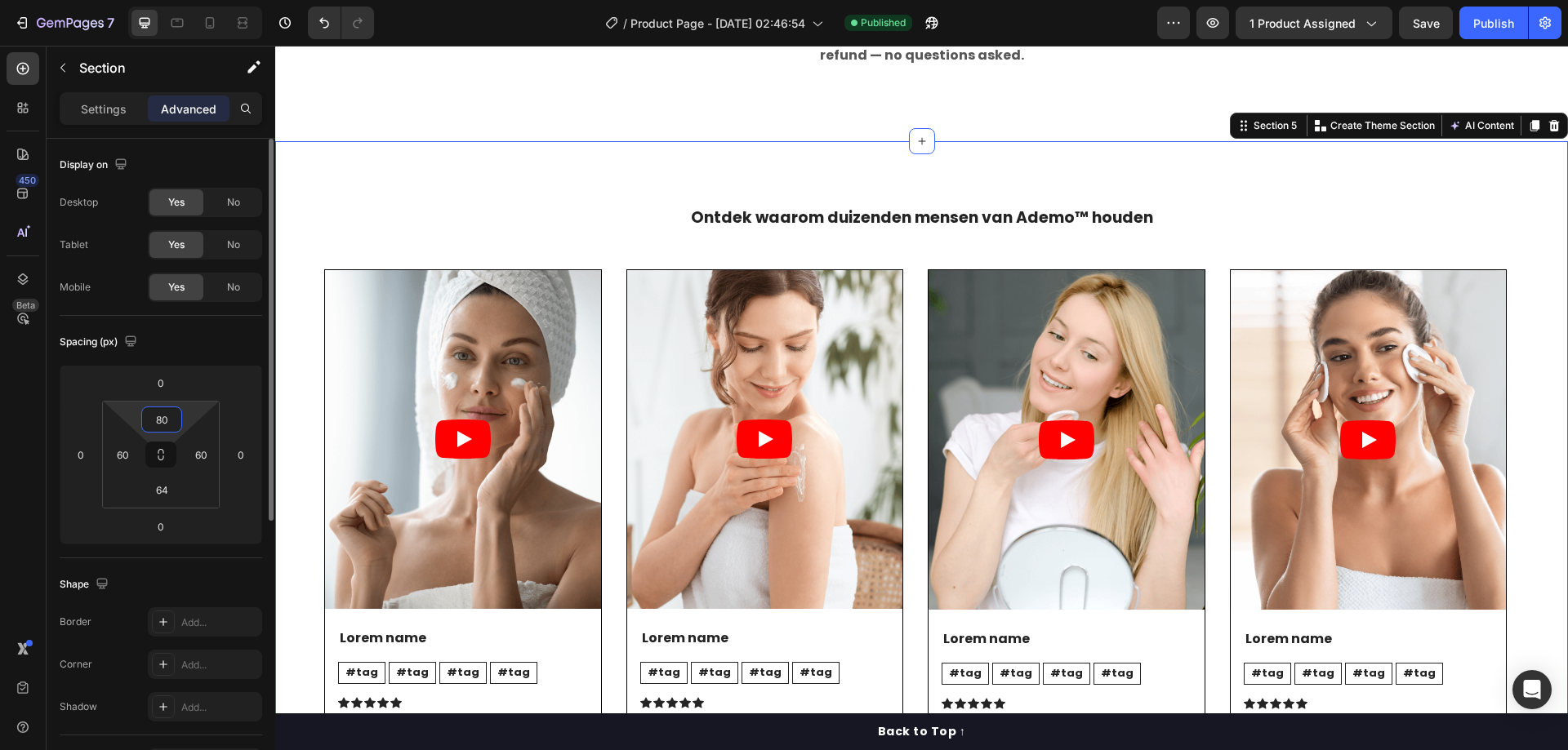
click at [171, 411] on input "80" at bounding box center [161, 420] width 32 height 24
type input "40"
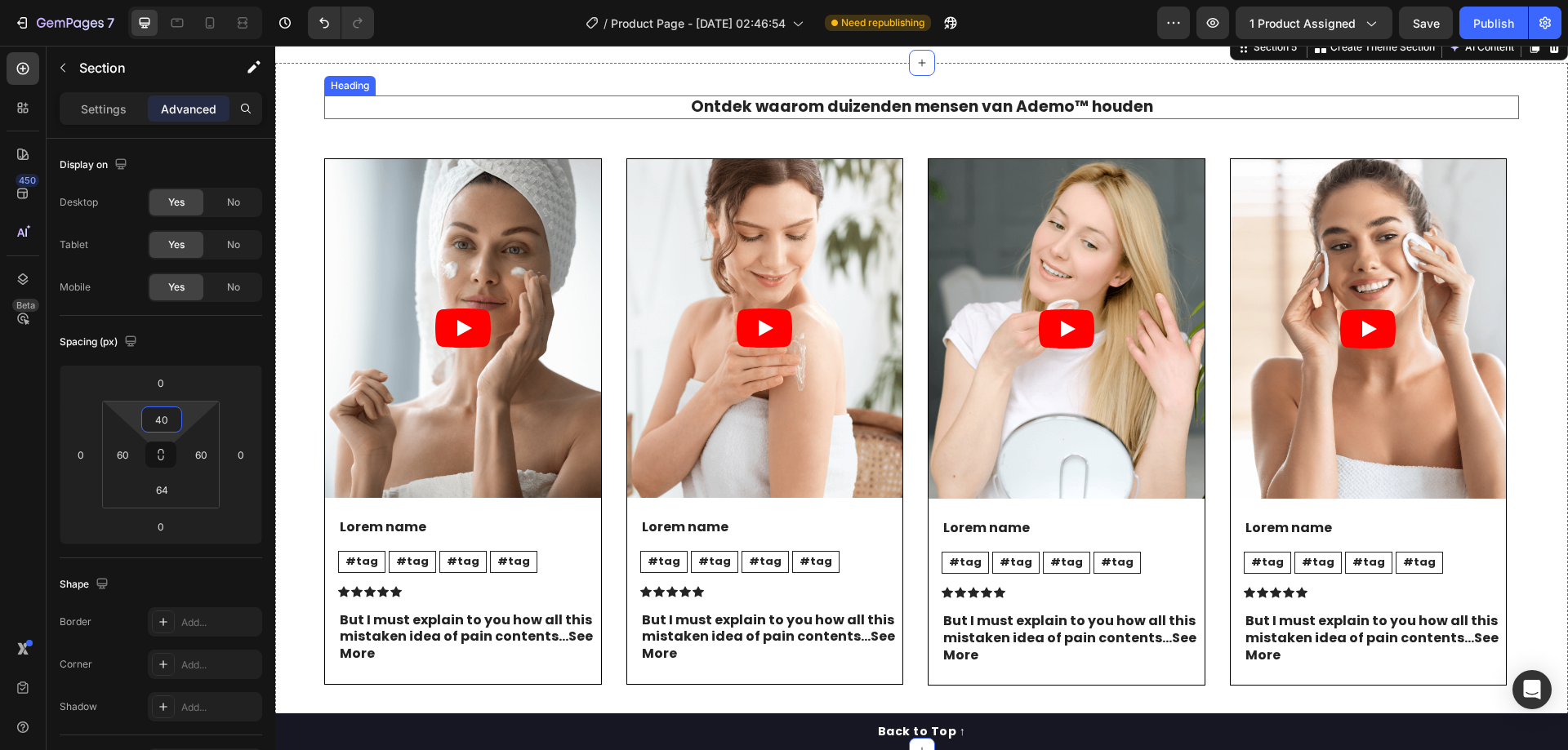
scroll to position [3184, 0]
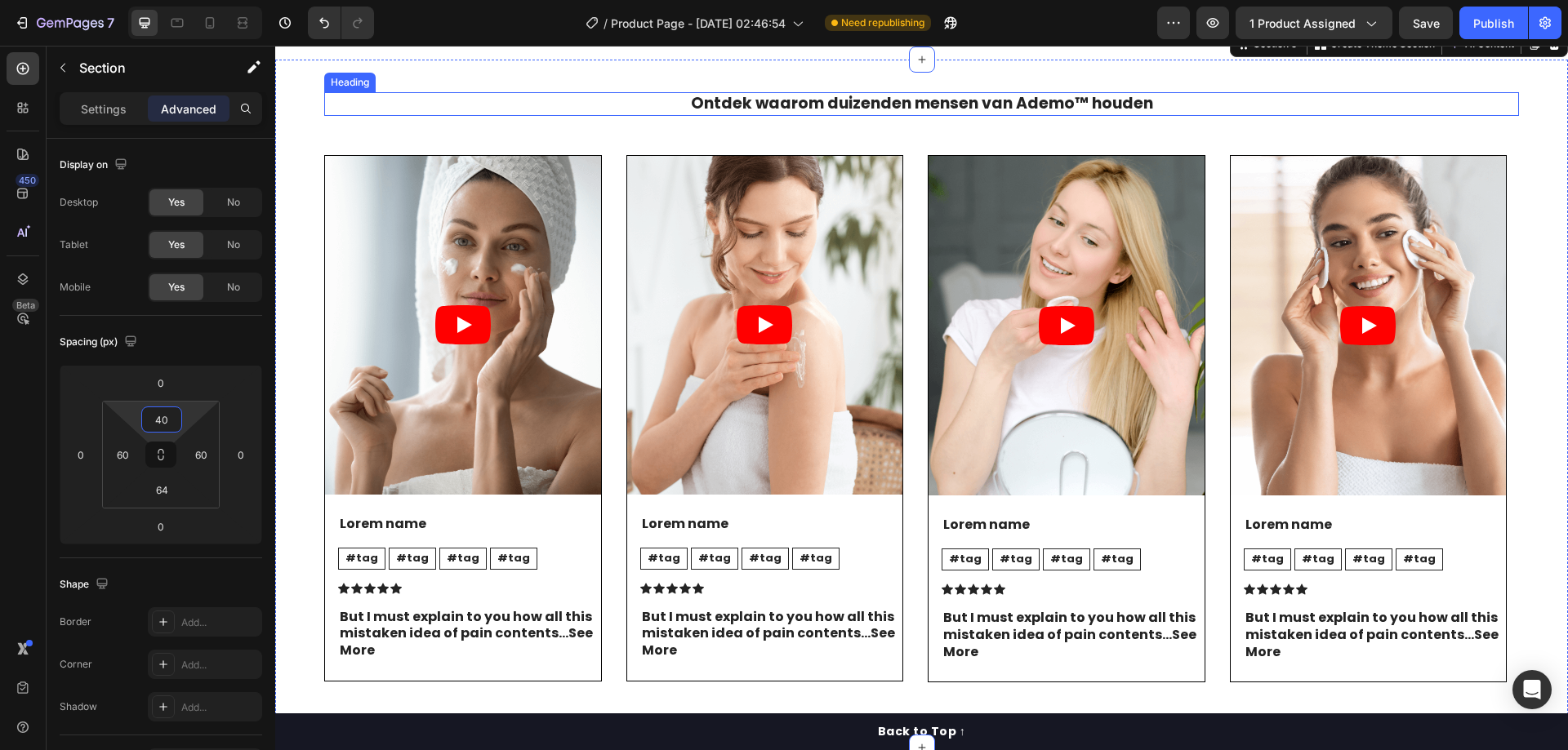
click at [830, 116] on h2 "Ontdek waarom duizenden mensen van Ademo™ houden" at bounding box center [922, 104] width 1195 height 24
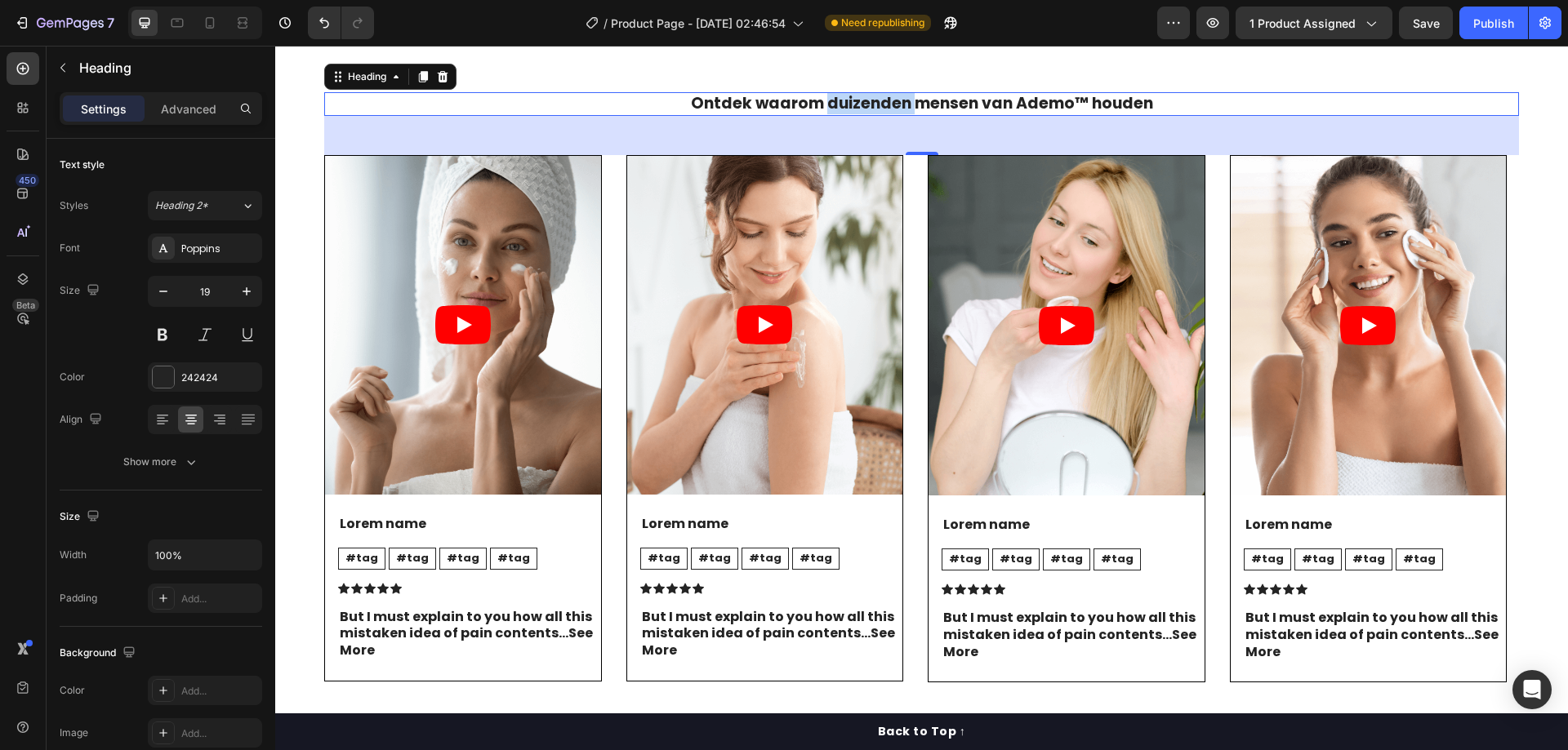
click at [830, 116] on h2 "Ontdek waarom duizenden mensen van Ademo™ houden" at bounding box center [922, 104] width 1195 height 24
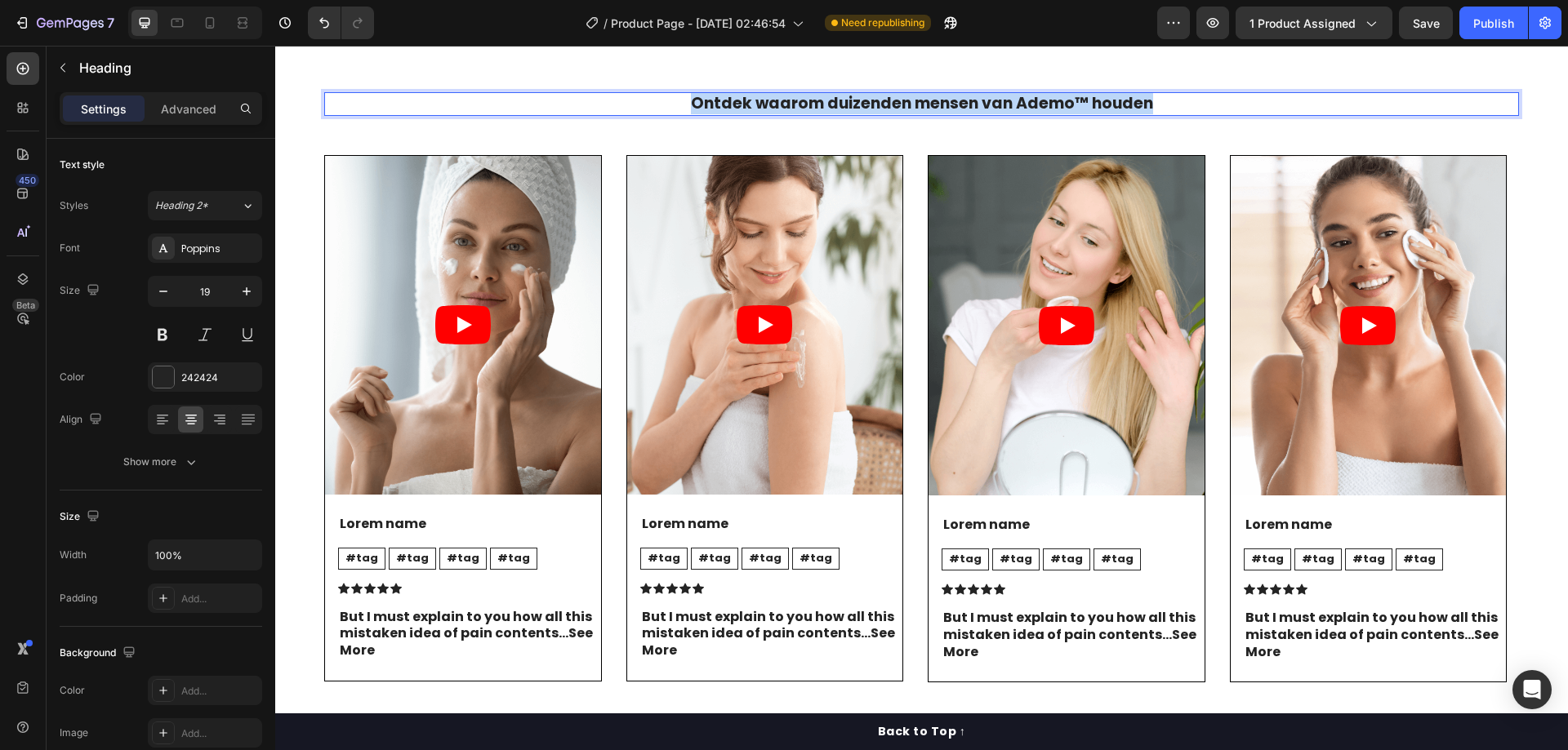
click at [830, 115] on p "Ontdek waarom duizenden mensen van Ademo™ houden" at bounding box center [922, 103] width 1192 height 20
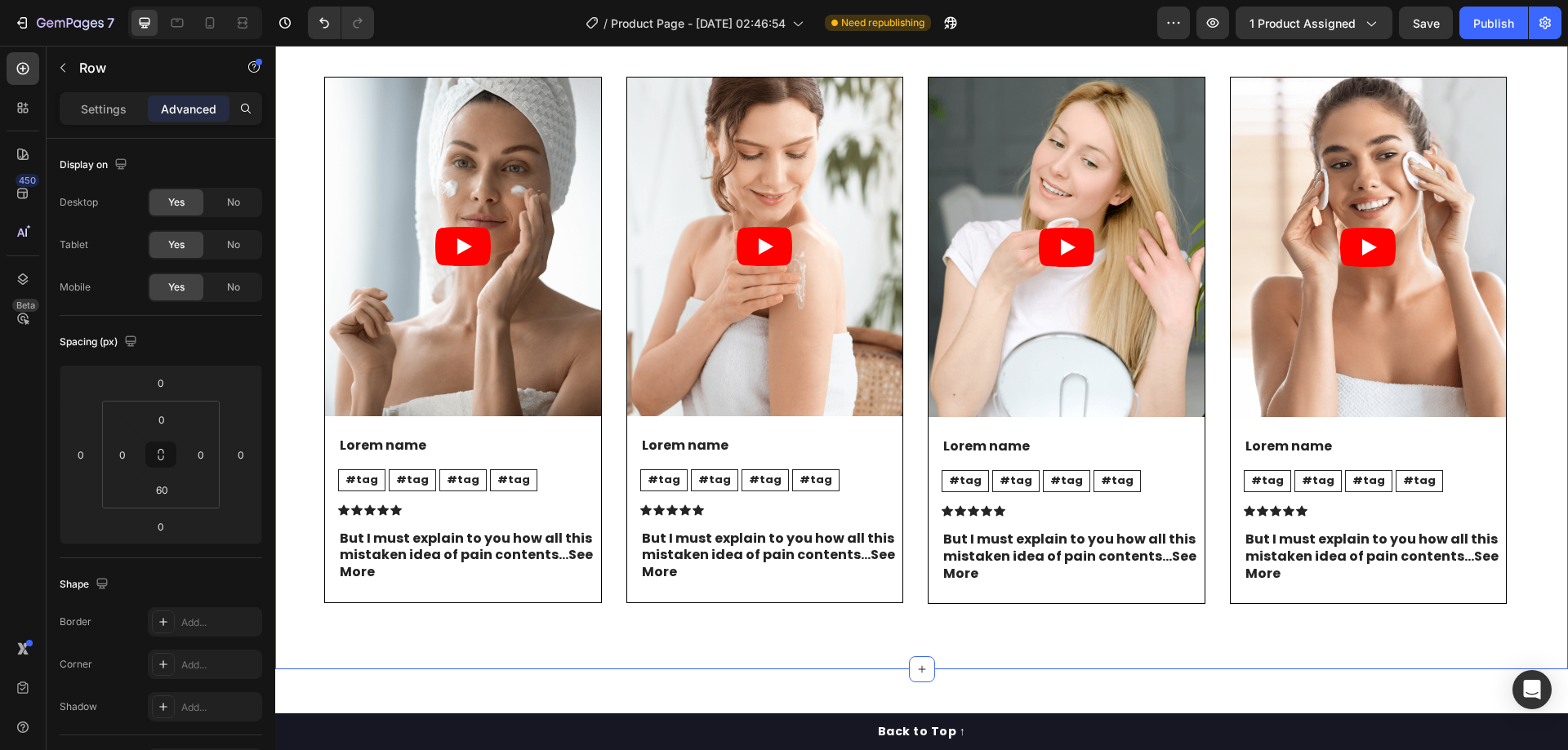
scroll to position [3266, 0]
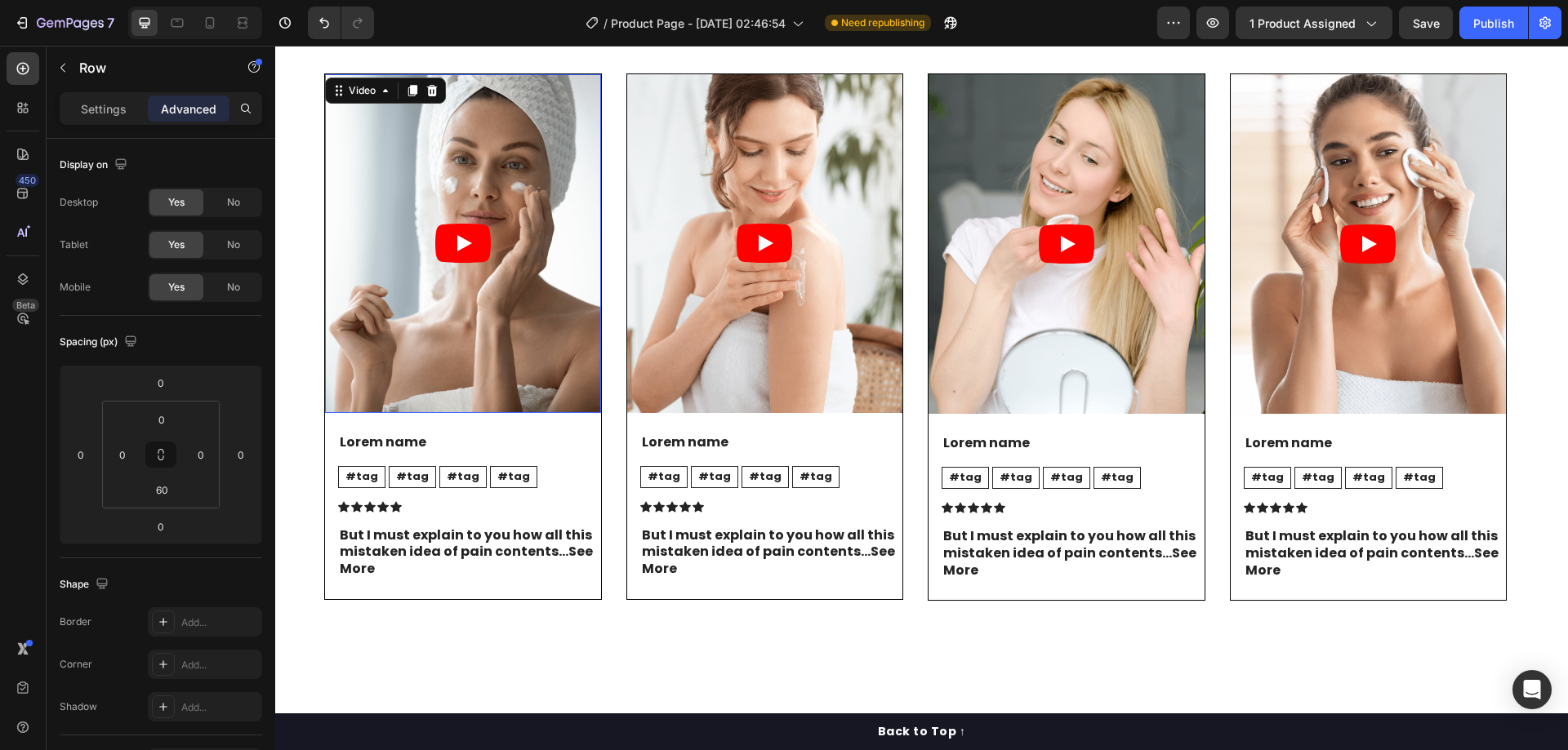
click at [488, 302] on article at bounding box center [463, 244] width 276 height 339
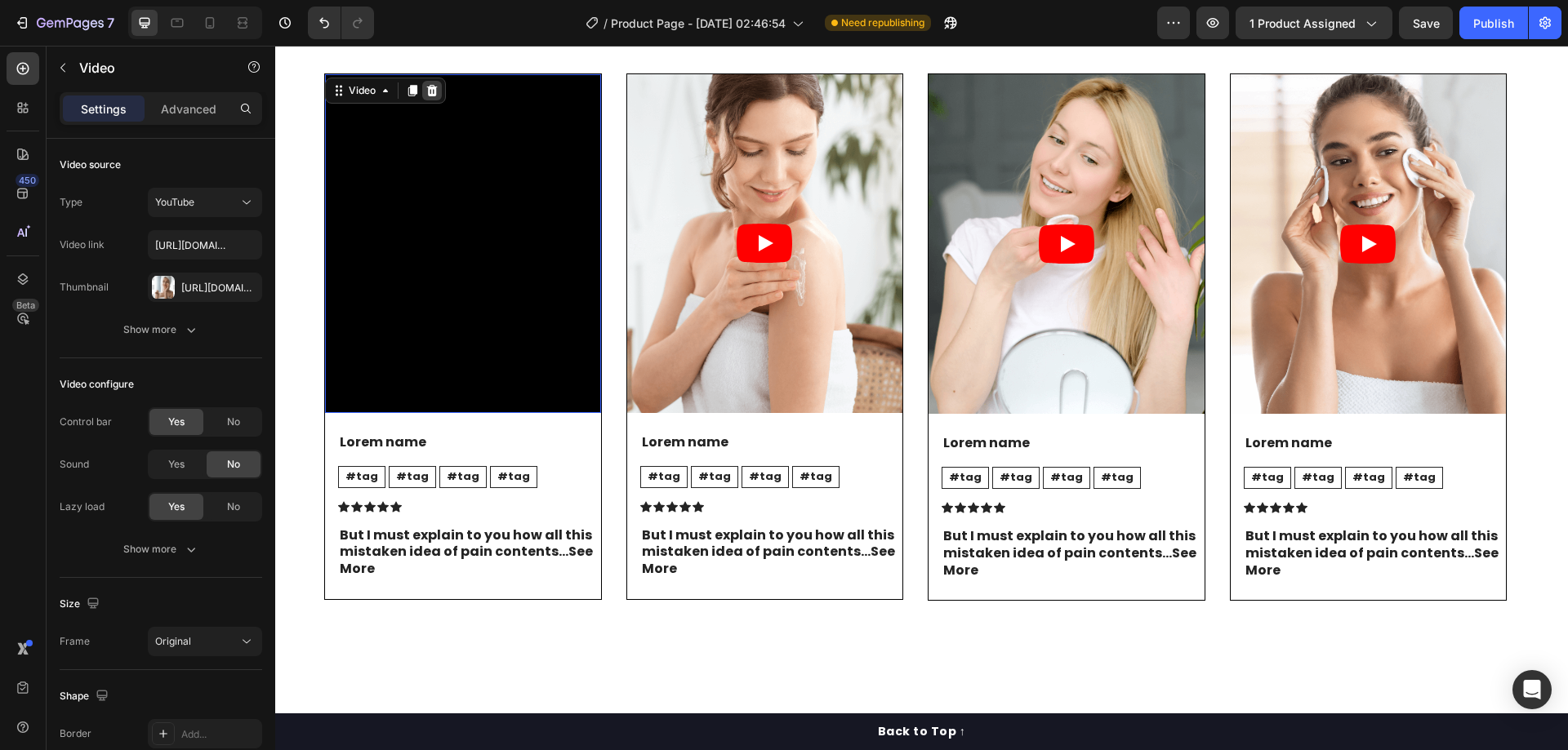
click at [434, 97] on icon at bounding box center [432, 90] width 13 height 13
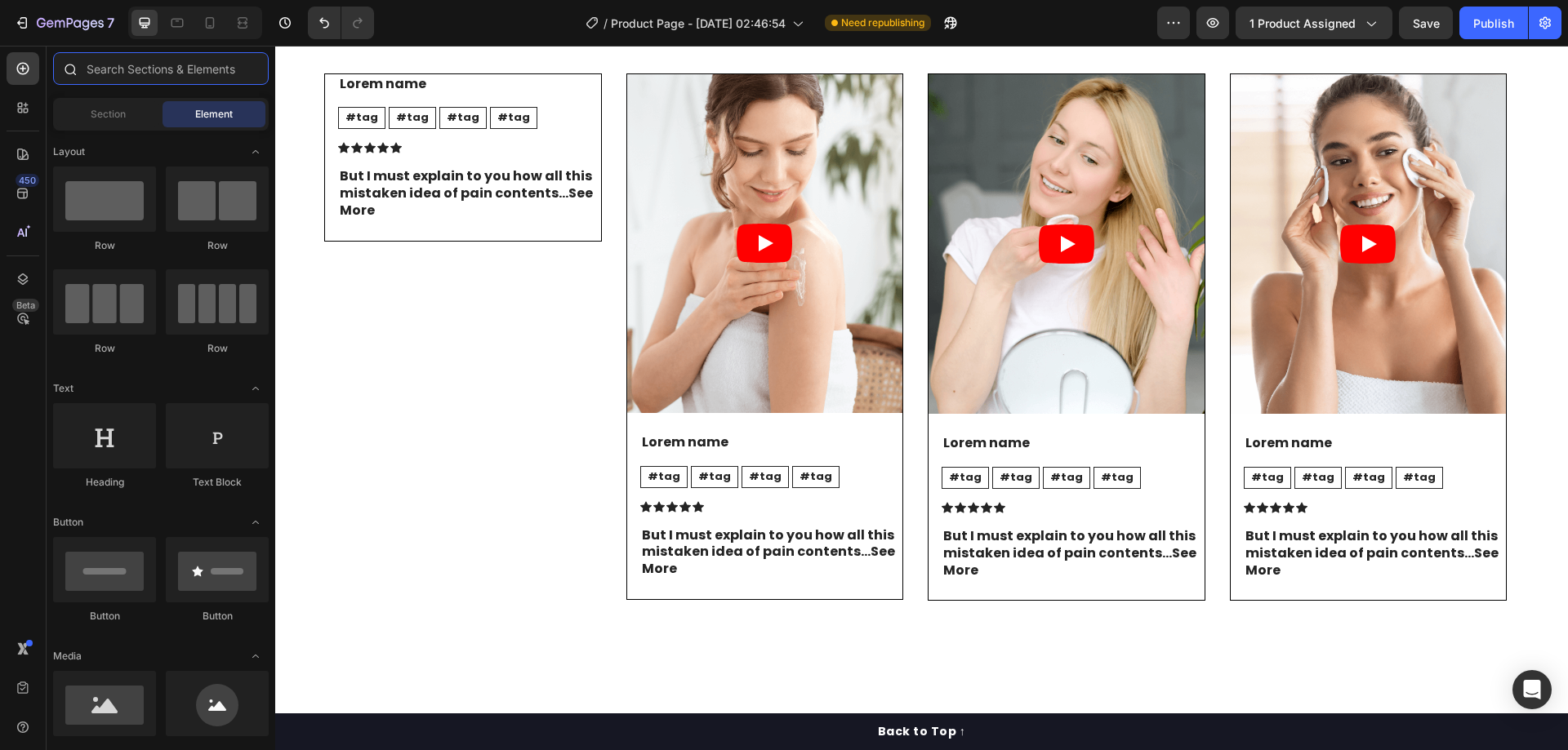
click at [120, 61] on input "text" at bounding box center [161, 68] width 216 height 32
drag, startPoint x: 206, startPoint y: 535, endPoint x: 199, endPoint y: 525, distance: 12.2
click at [205, 671] on div at bounding box center [218, 704] width 103 height 66
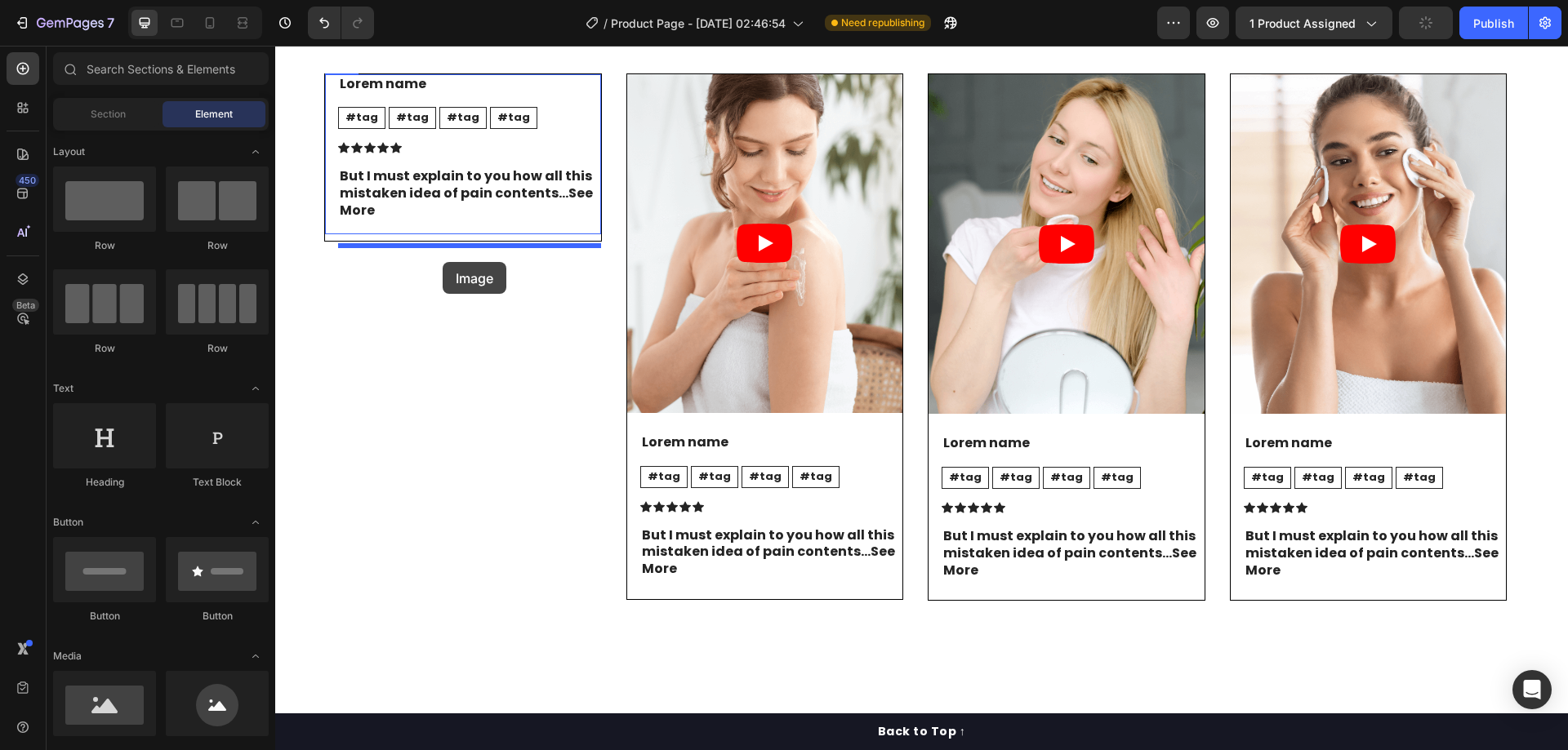
drag, startPoint x: 371, startPoint y: 587, endPoint x: 443, endPoint y: 262, distance: 332.9
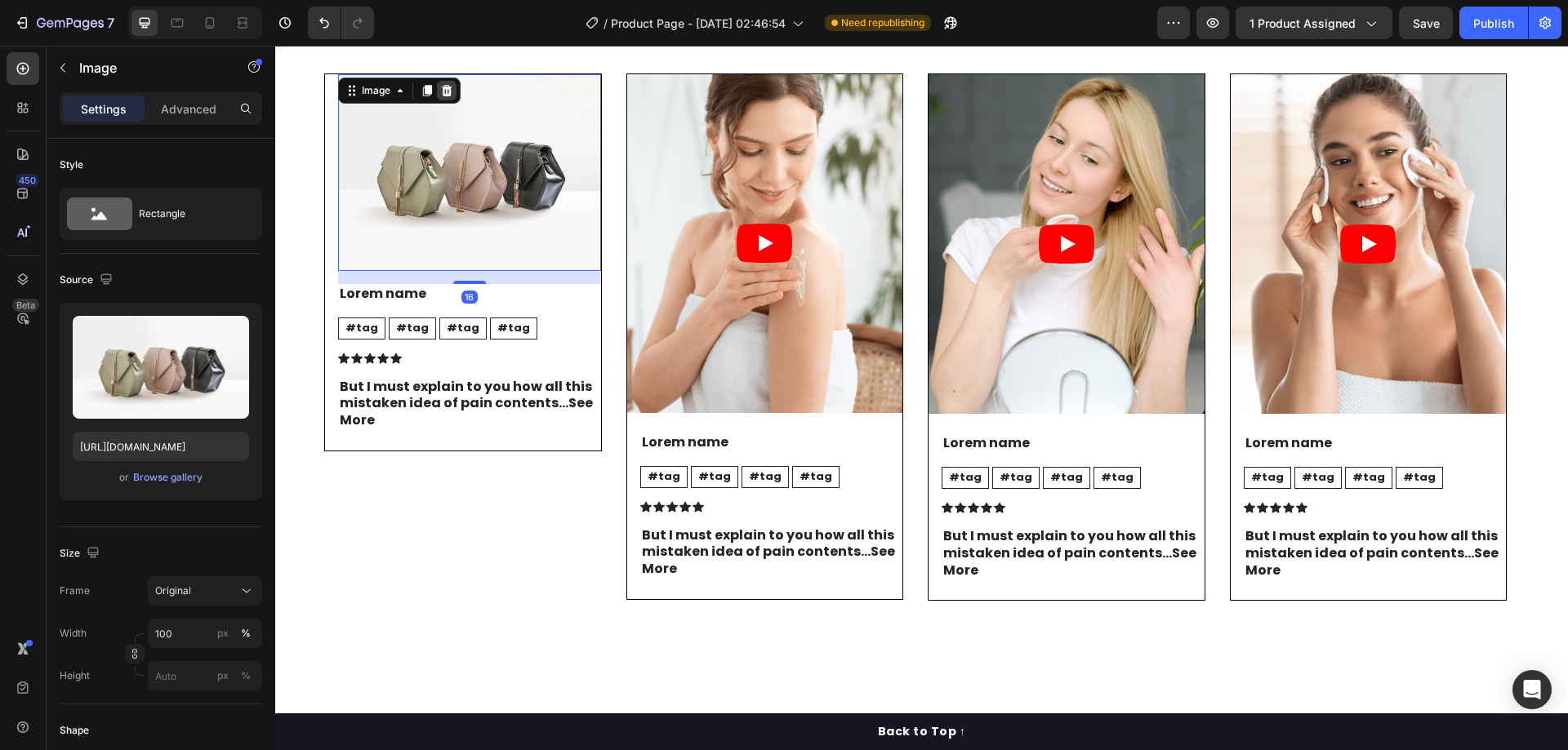
click at [443, 96] on icon at bounding box center [447, 90] width 10 height 11
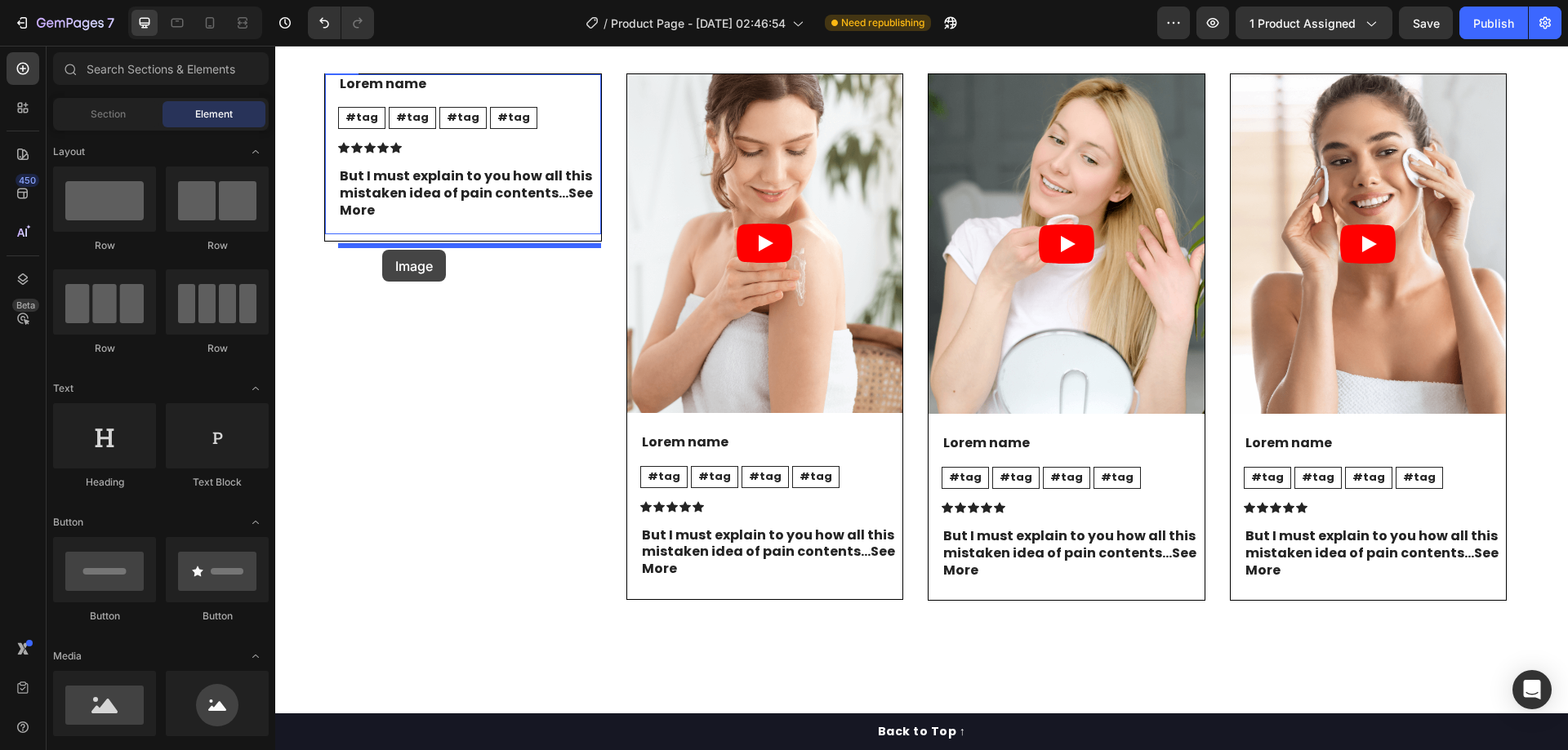
drag, startPoint x: 401, startPoint y: 588, endPoint x: 382, endPoint y: 250, distance: 338.5
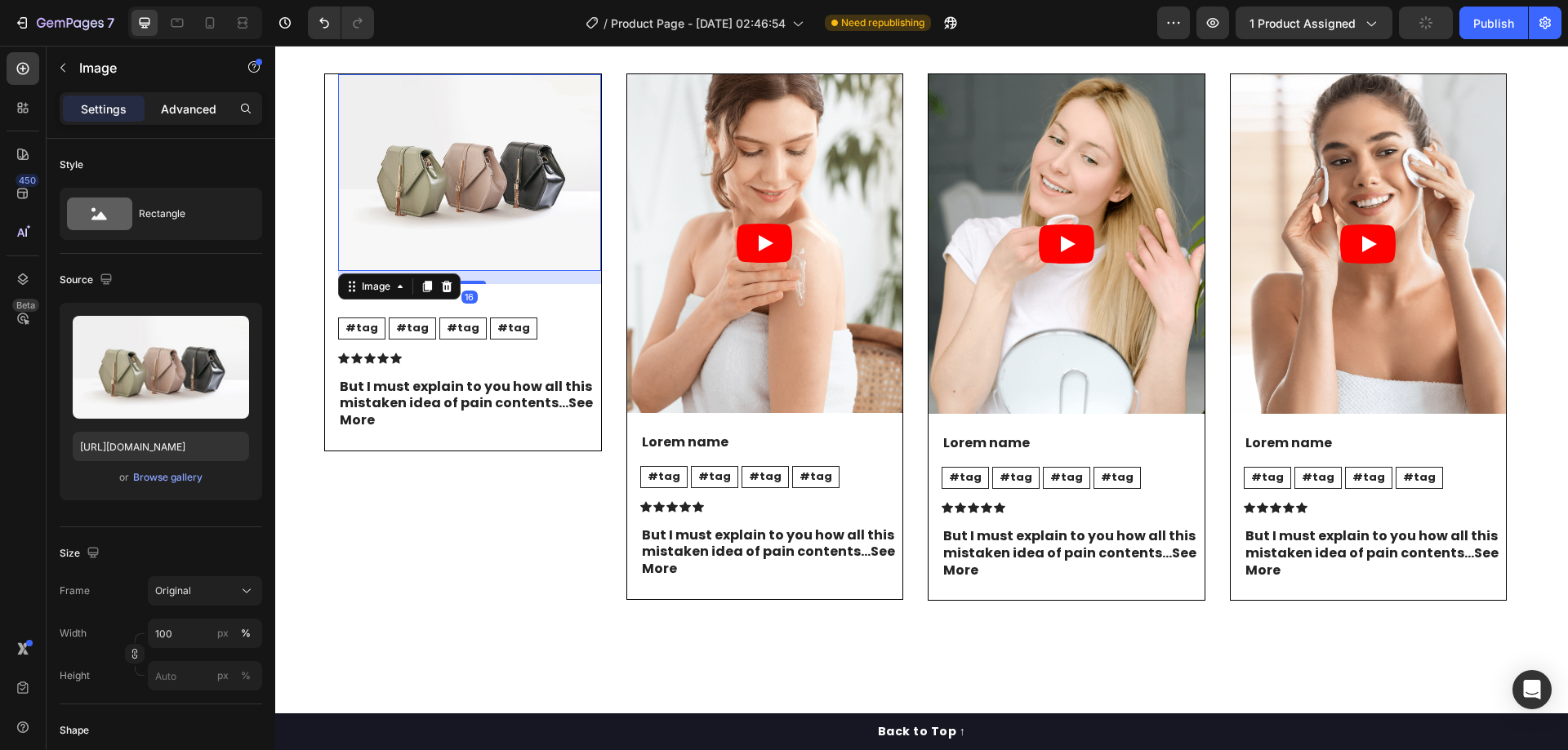
click at [171, 115] on p "Advanced" at bounding box center [189, 109] width 56 height 17
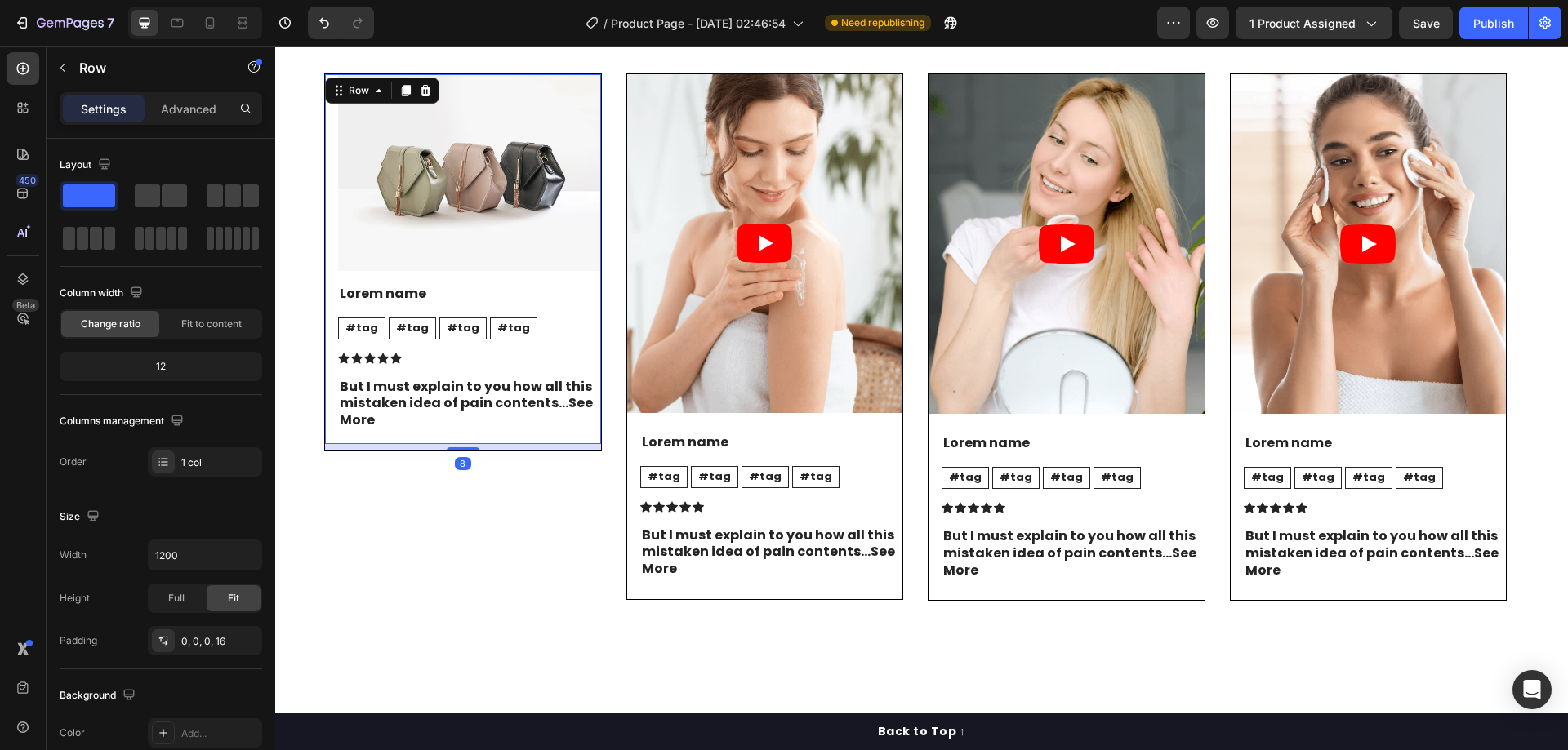
click at [327, 358] on div "Image Lorem name Text Block #tag Text Block #tag Text Block #tag Text Block #ta…" at bounding box center [463, 259] width 276 height 370
click at [189, 95] on div "Advanced" at bounding box center [188, 108] width 81 height 26
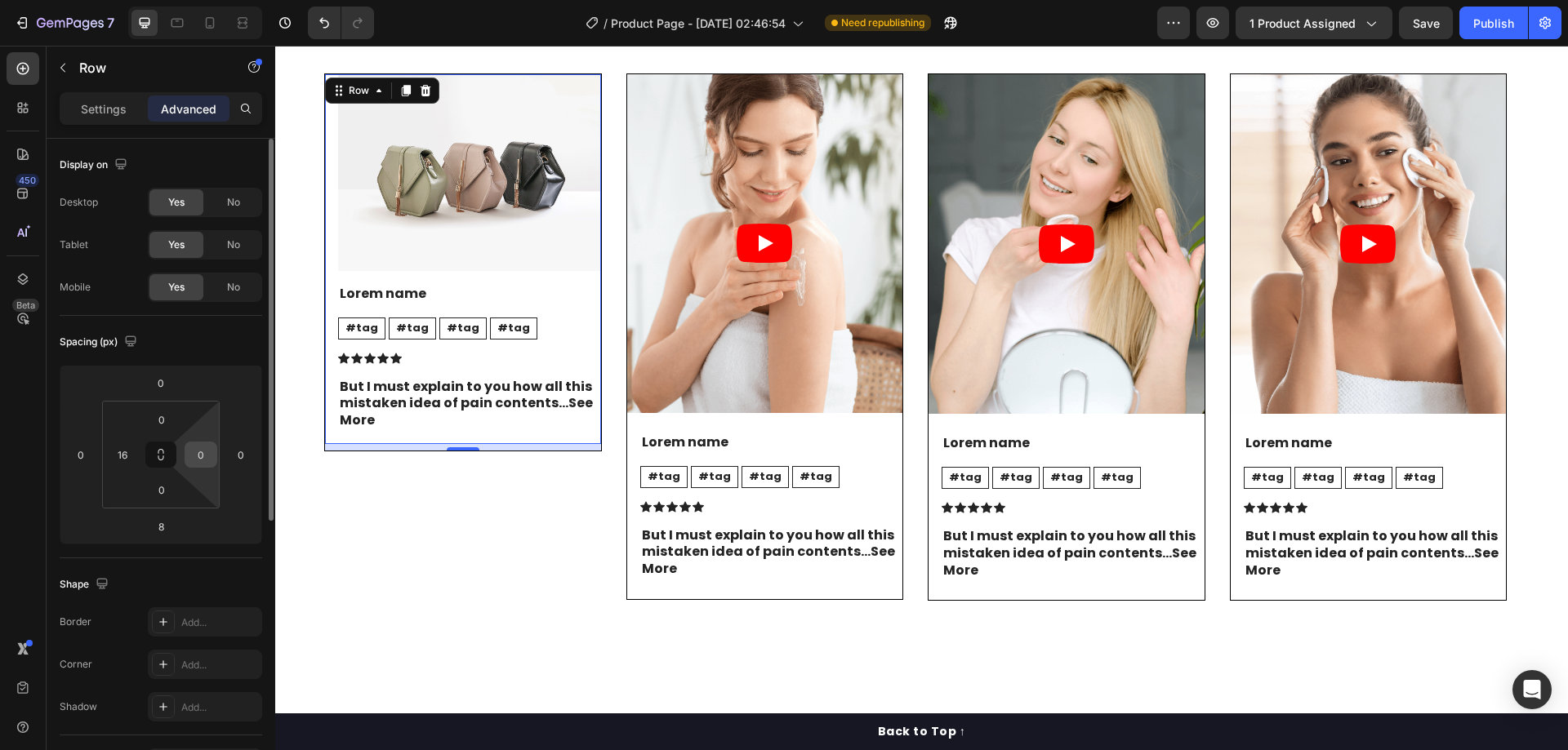
click at [204, 453] on input "0" at bounding box center [201, 455] width 24 height 24
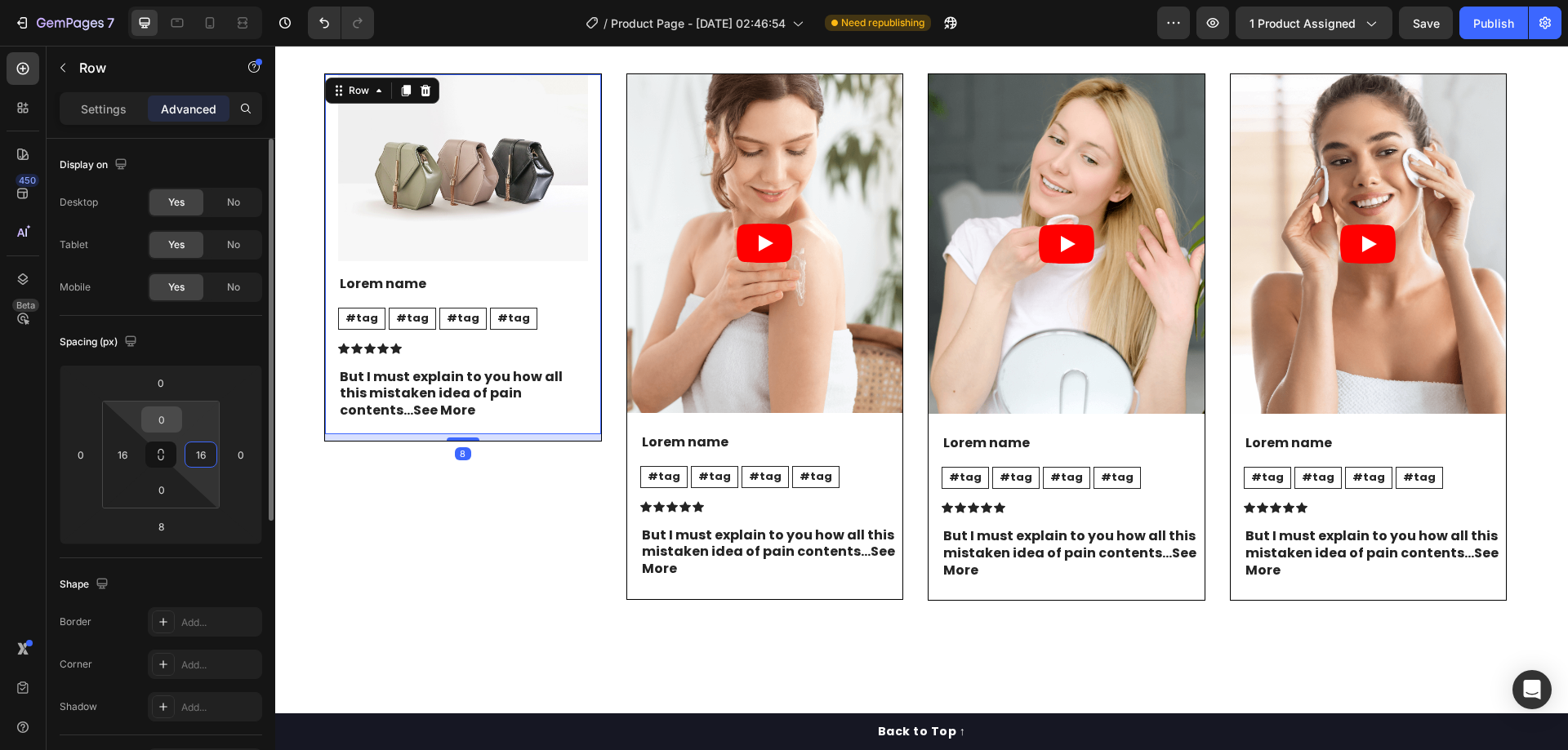
type input "16"
click at [171, 419] on input "0" at bounding box center [161, 420] width 32 height 24
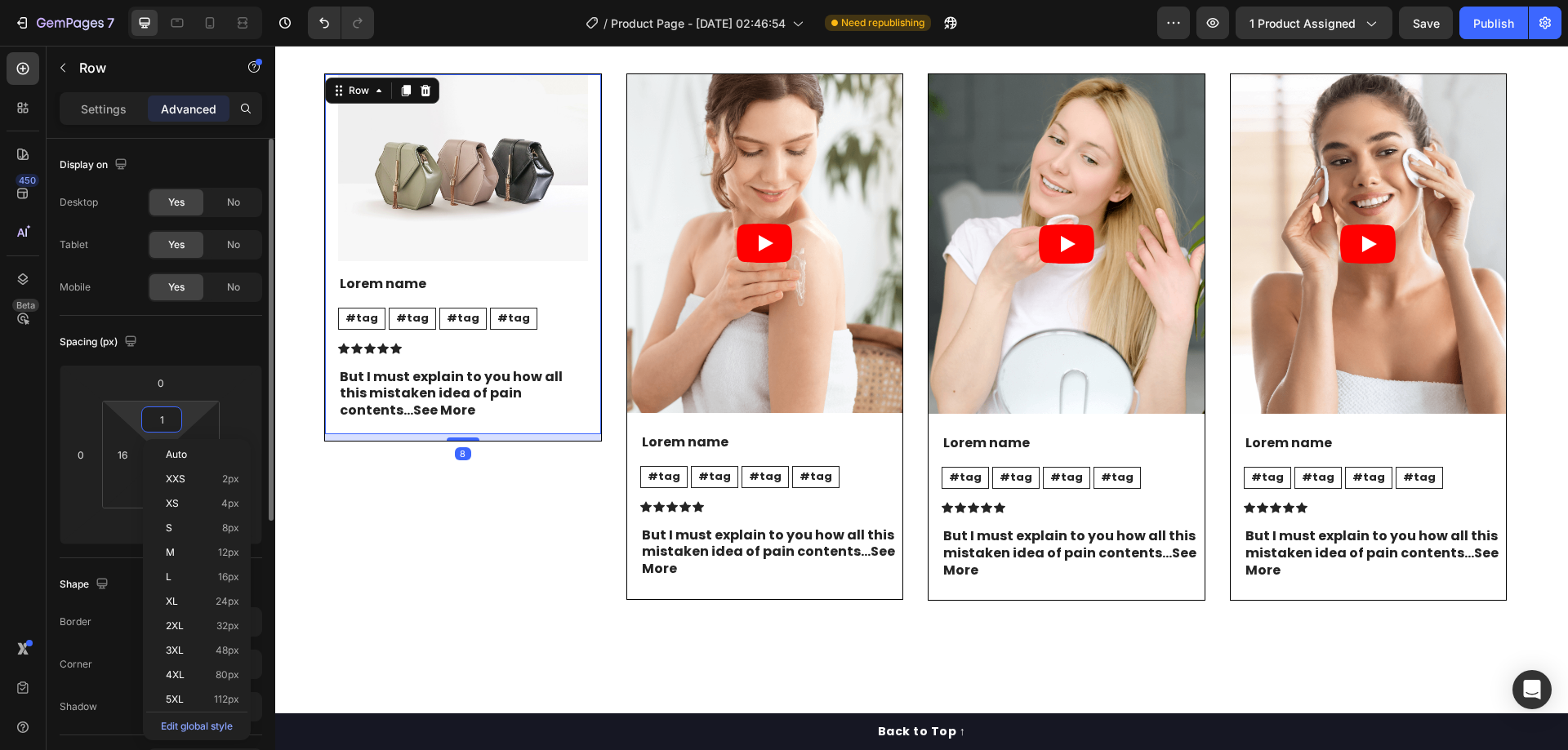
type input "16"
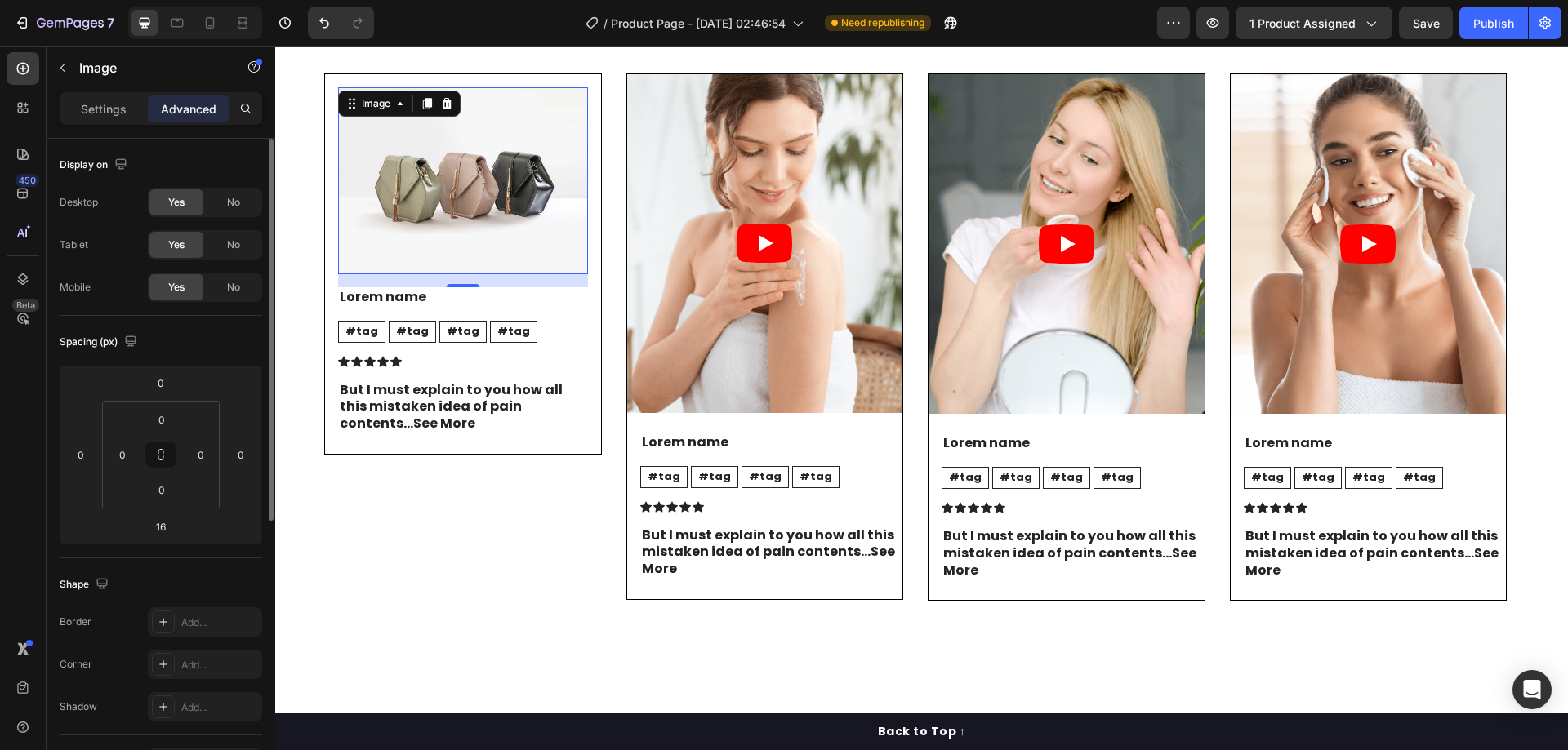
click at [511, 274] on img at bounding box center [463, 181] width 250 height 187
click at [93, 101] on p "Settings" at bounding box center [103, 109] width 45 height 17
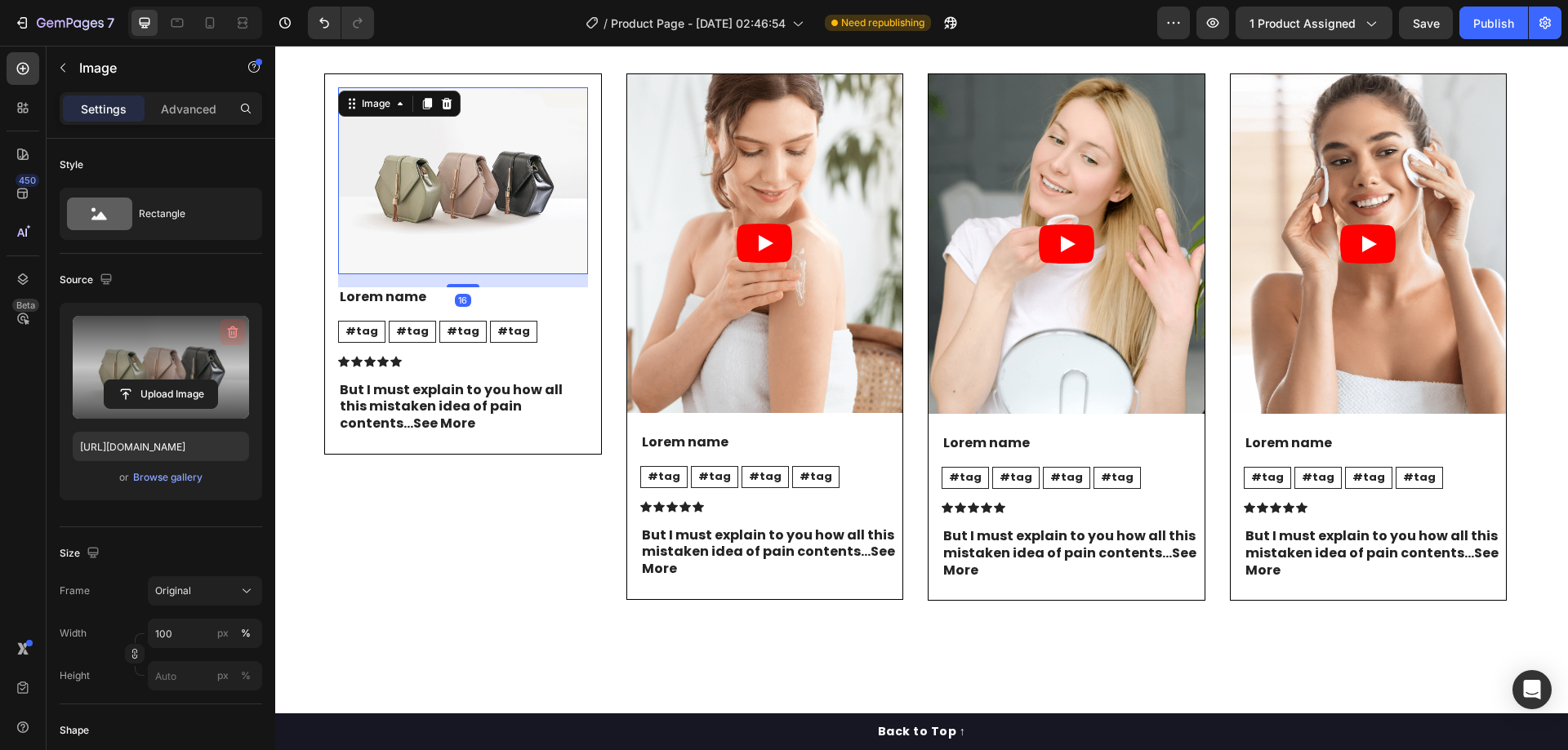
click at [227, 330] on icon "button" at bounding box center [233, 332] width 17 height 17
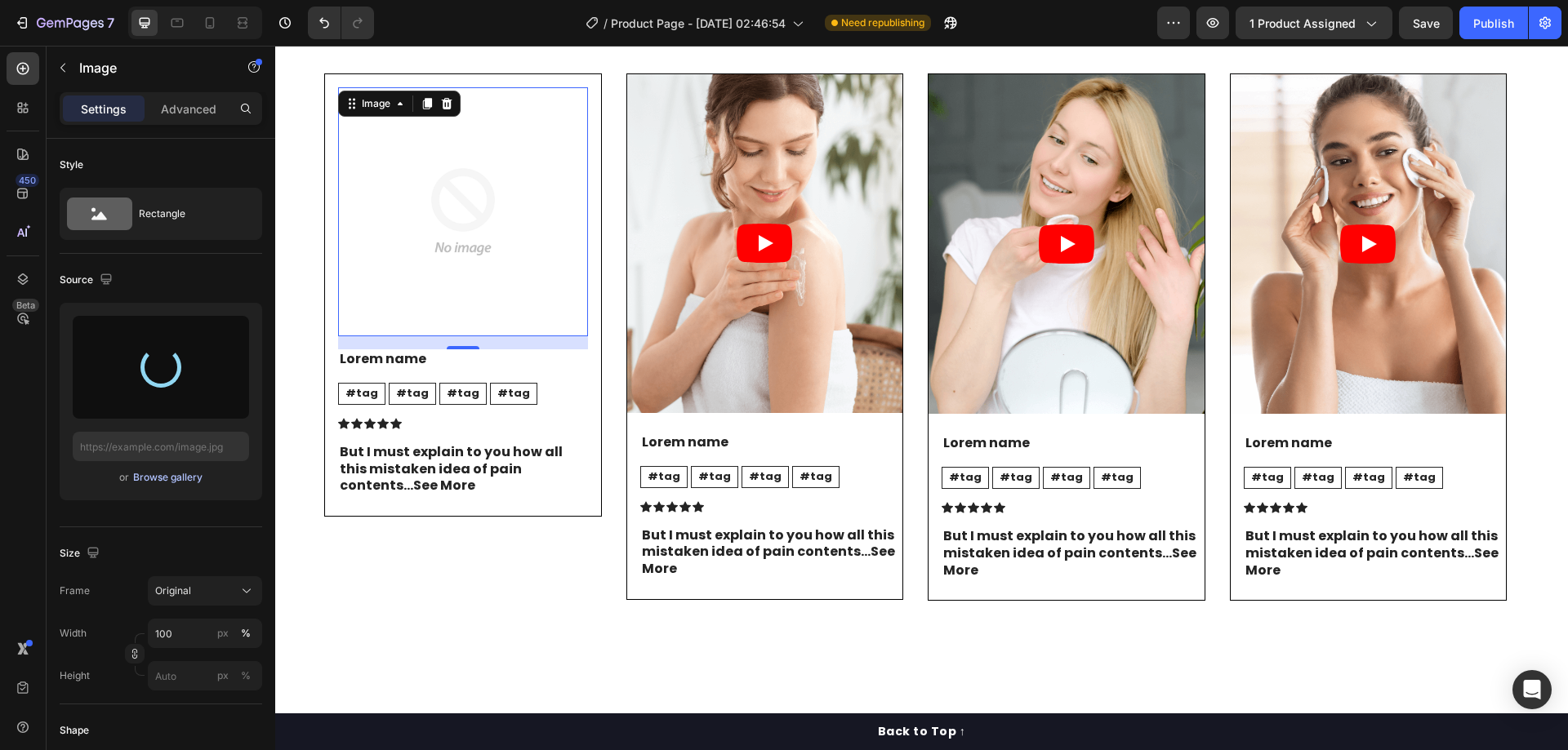
type input "[URL][DOMAIN_NAME]"
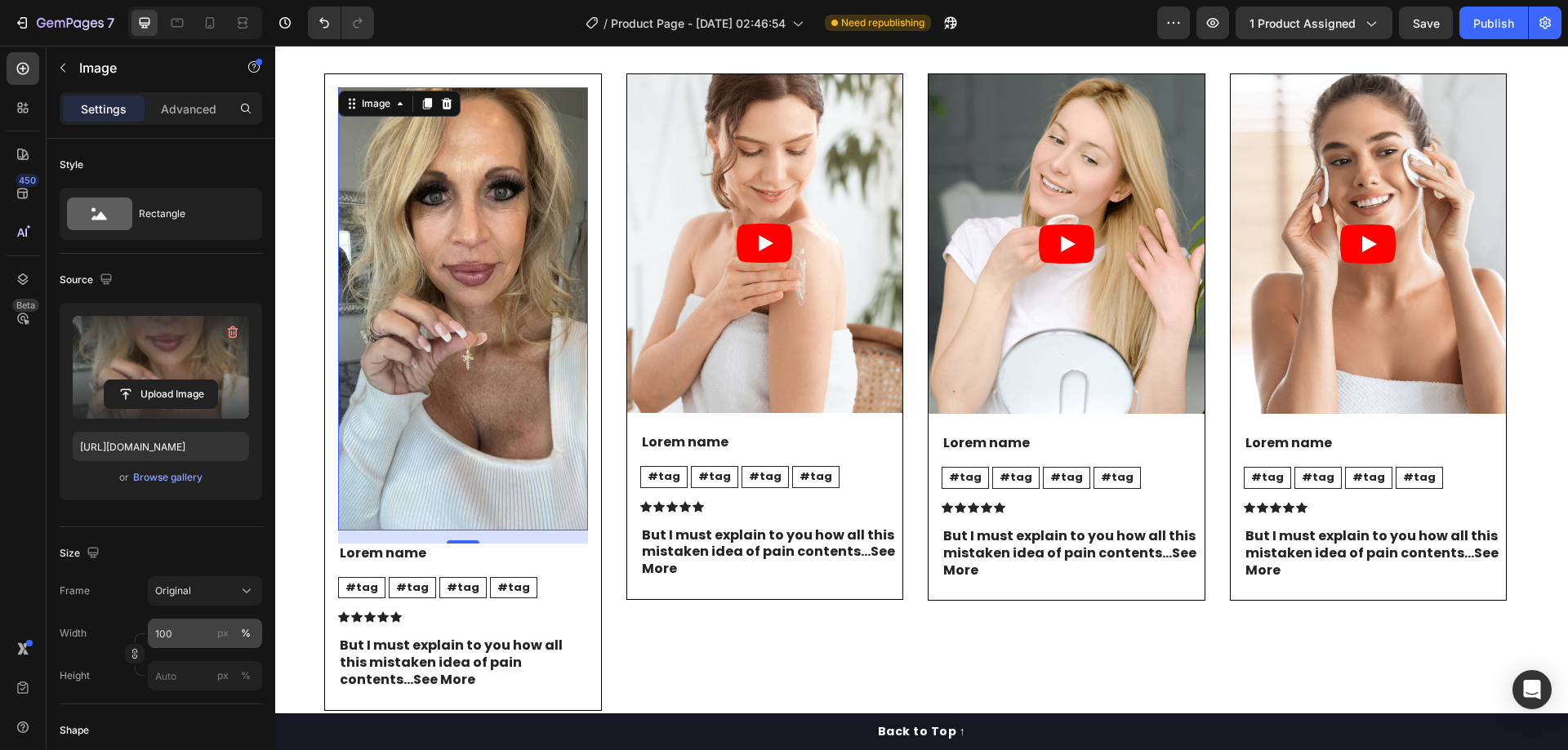
scroll to position [81, 0]
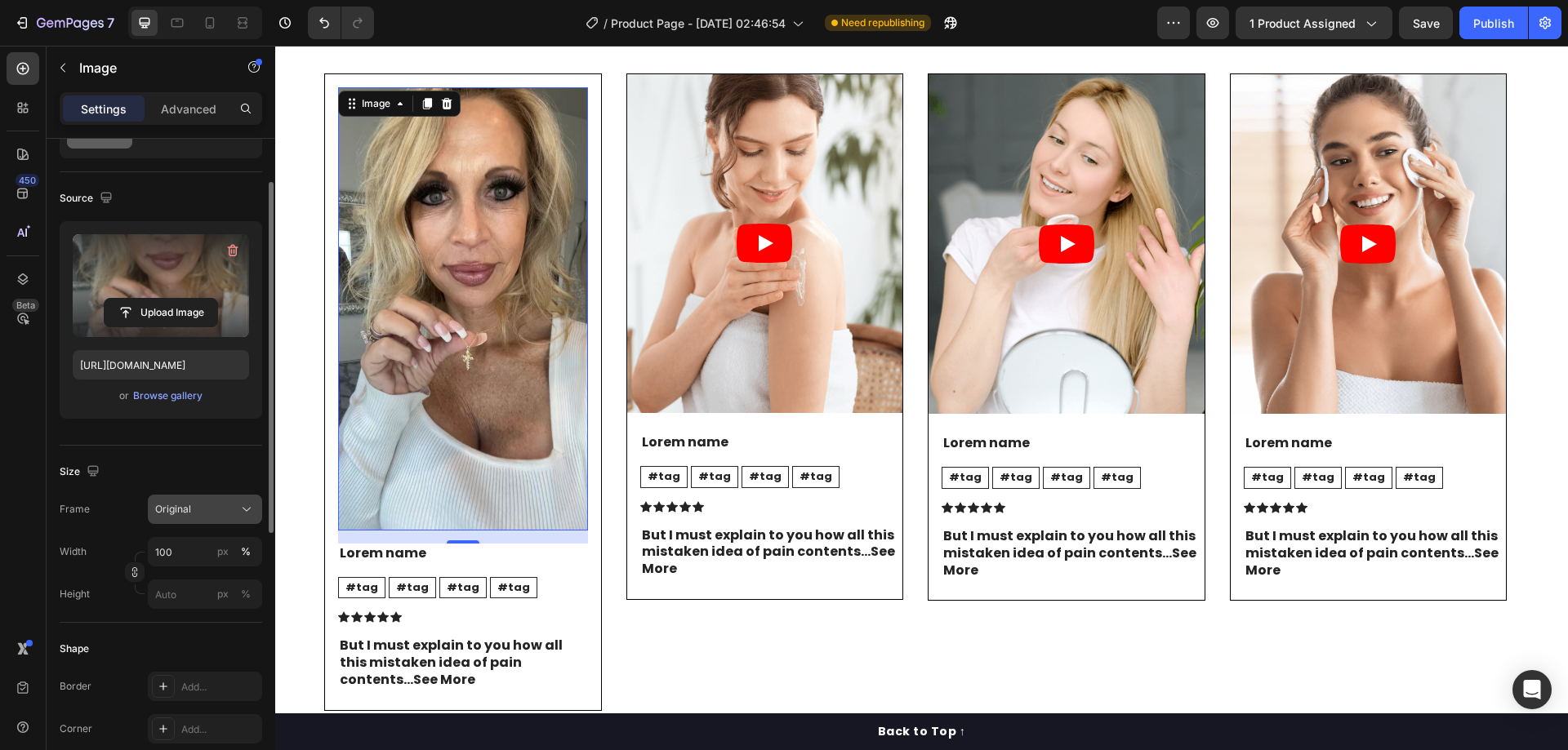
click at [206, 522] on button "Original" at bounding box center [205, 510] width 115 height 30
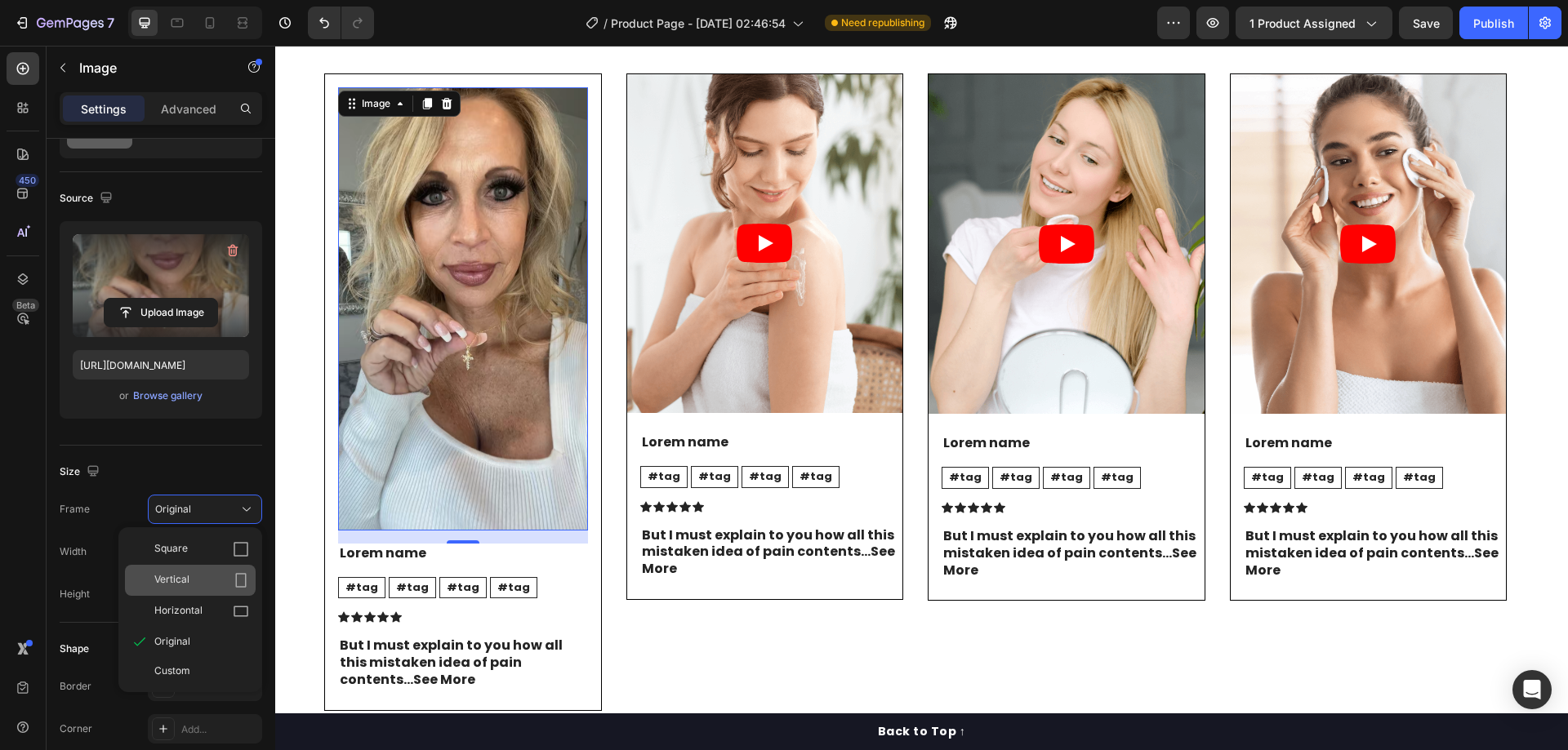
click at [186, 580] on span "Vertical" at bounding box center [172, 580] width 35 height 17
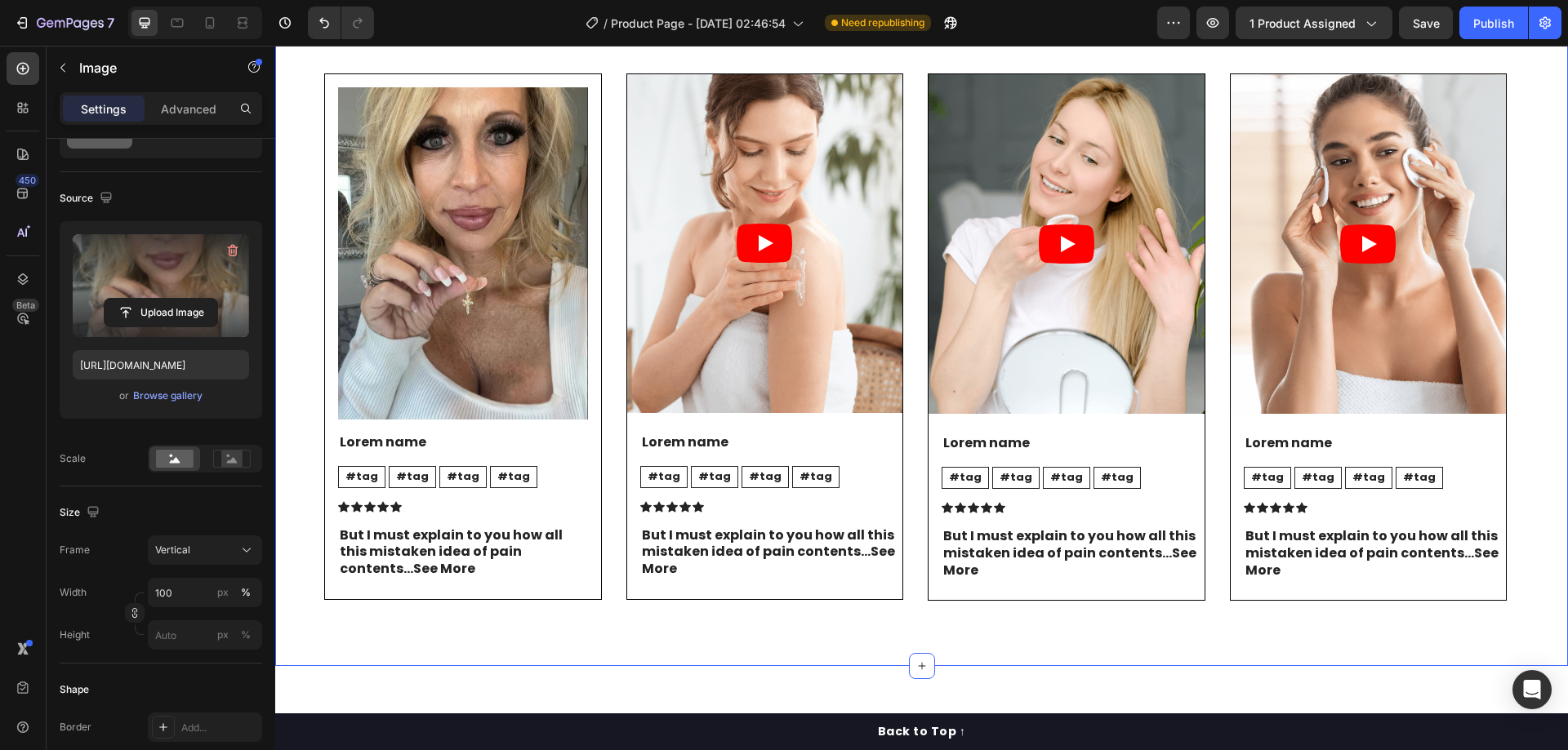
click at [446, 171] on div "Ontdek waarom duizenden mensen van Ademo™ houden Heading Image Lorem name Text …" at bounding box center [922, 322] width 1293 height 688
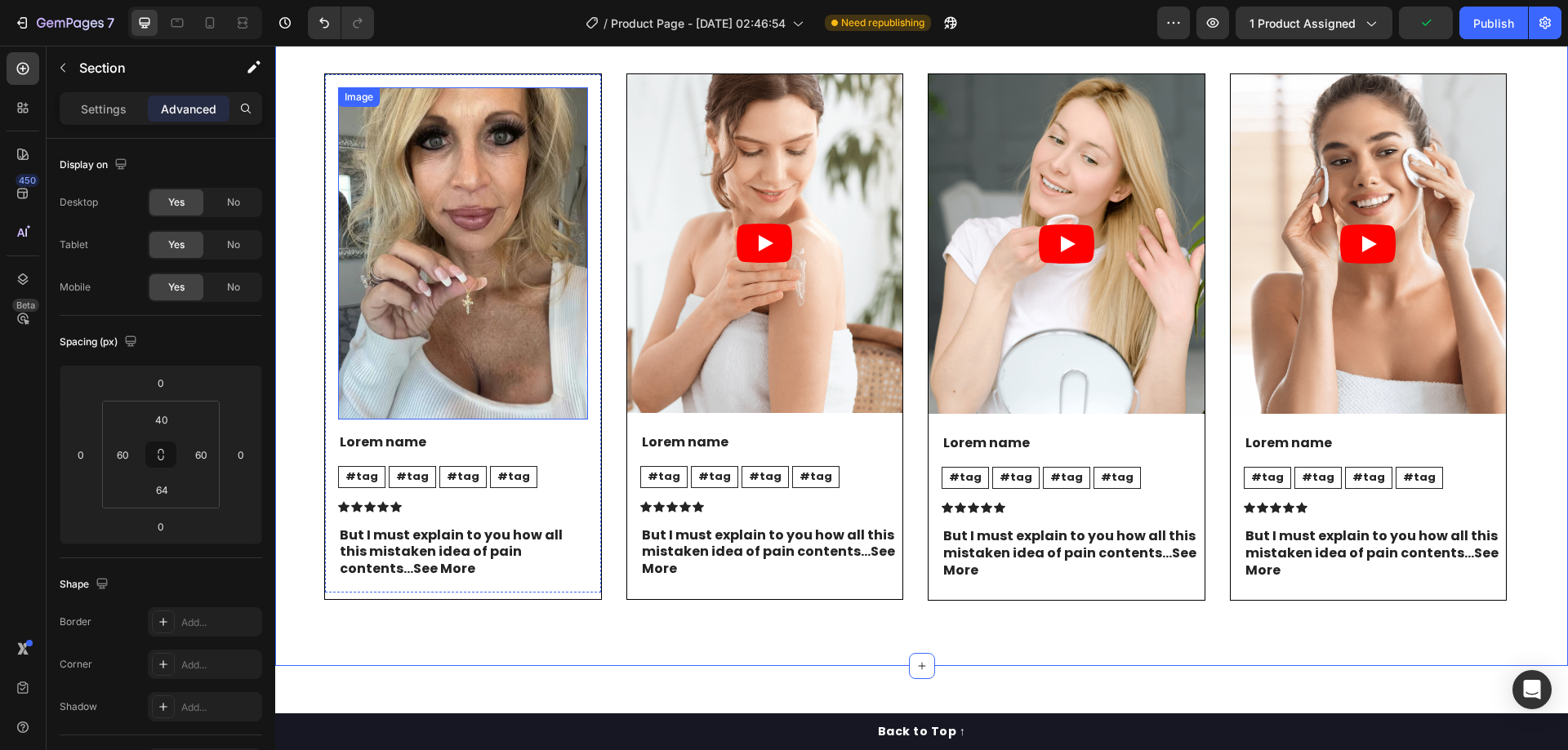
scroll to position [3347, 0]
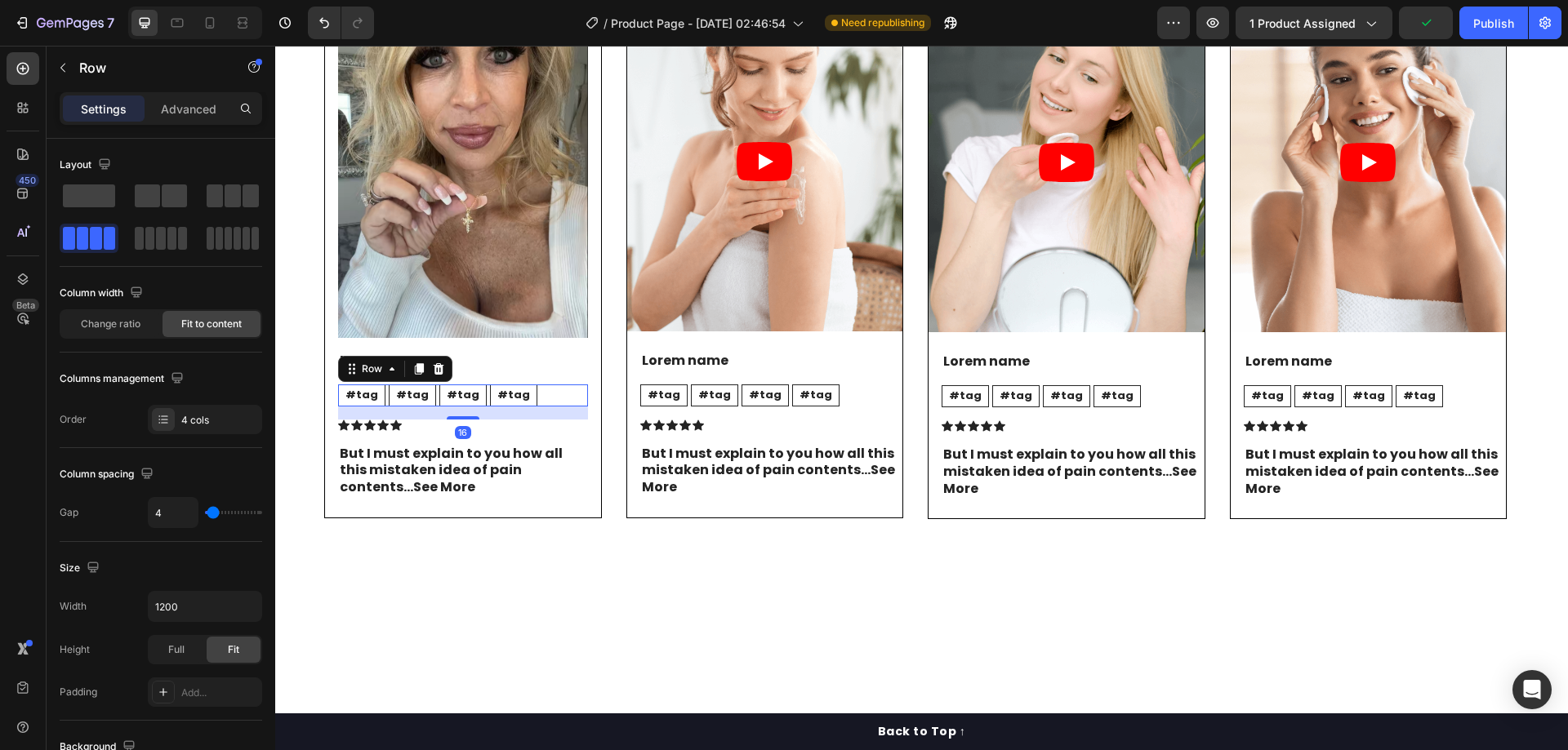
click at [526, 406] on div "#tag Text Block #tag Text Block #tag Text Block #tag Text Block Row 16" at bounding box center [463, 395] width 250 height 22
click at [443, 376] on icon at bounding box center [438, 369] width 13 height 13
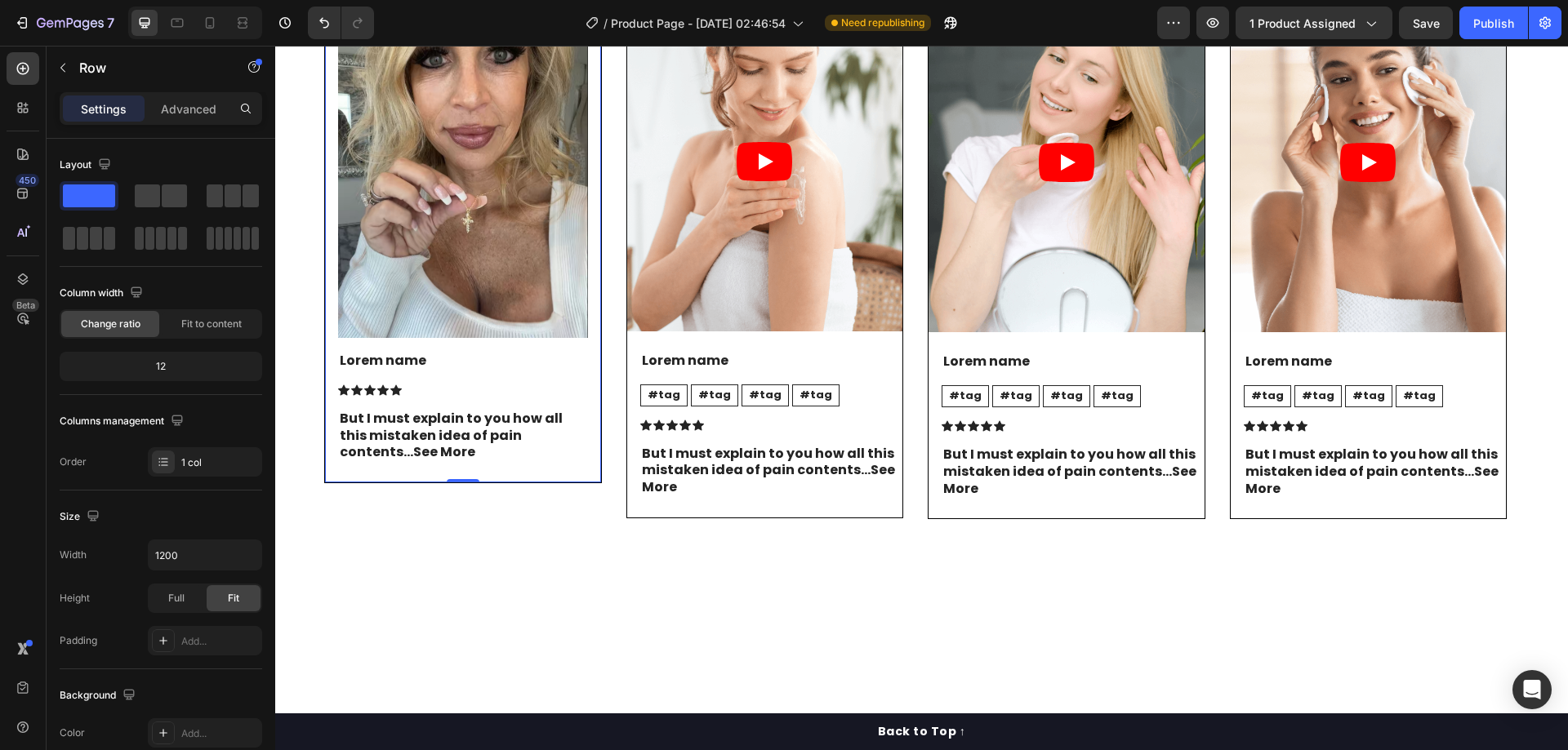
click at [477, 484] on div "Image Lorem name Text Block Icon Icon Icon Icon Icon Icon List But I must expla…" at bounding box center [463, 238] width 278 height 492
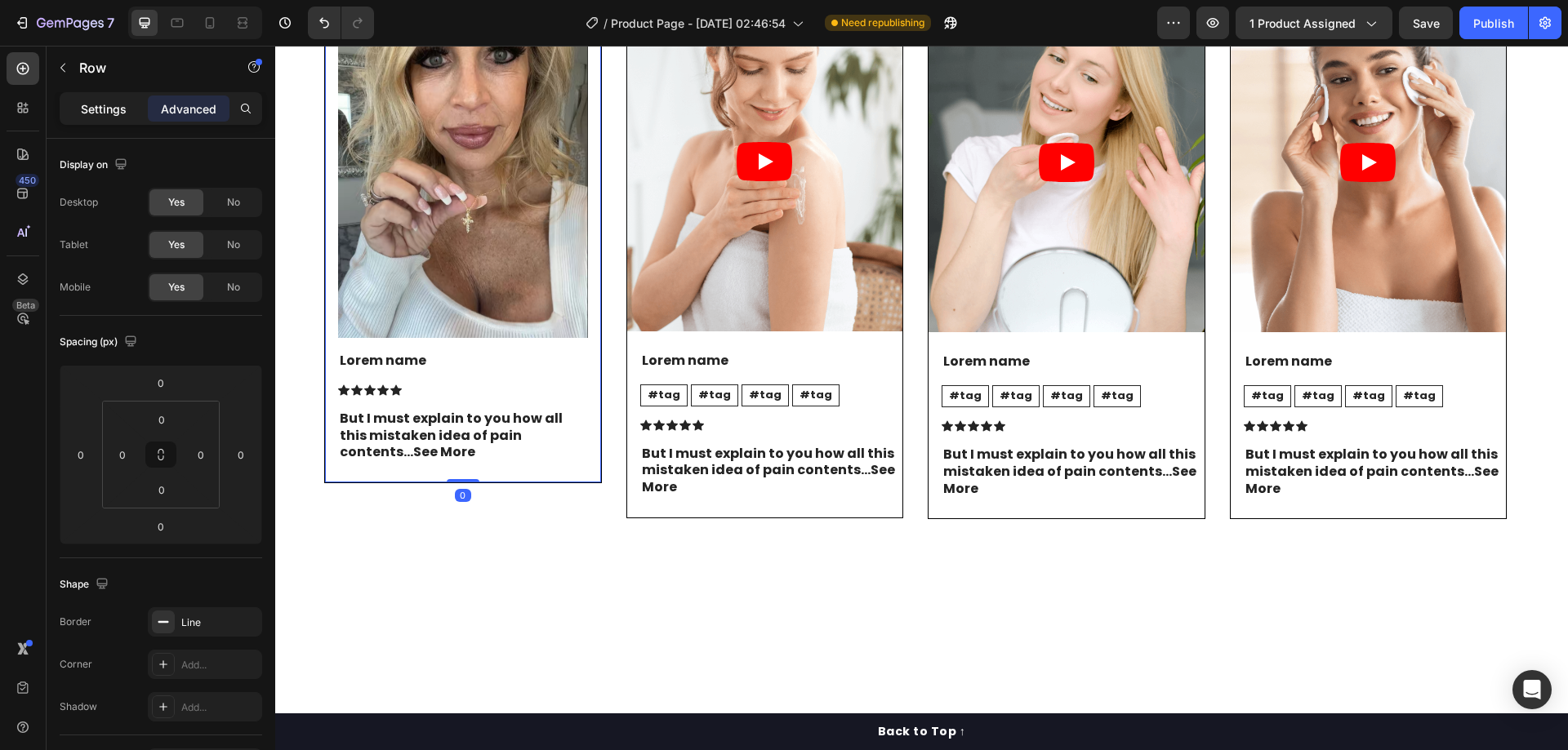
click at [112, 110] on p "Settings" at bounding box center [103, 109] width 45 height 17
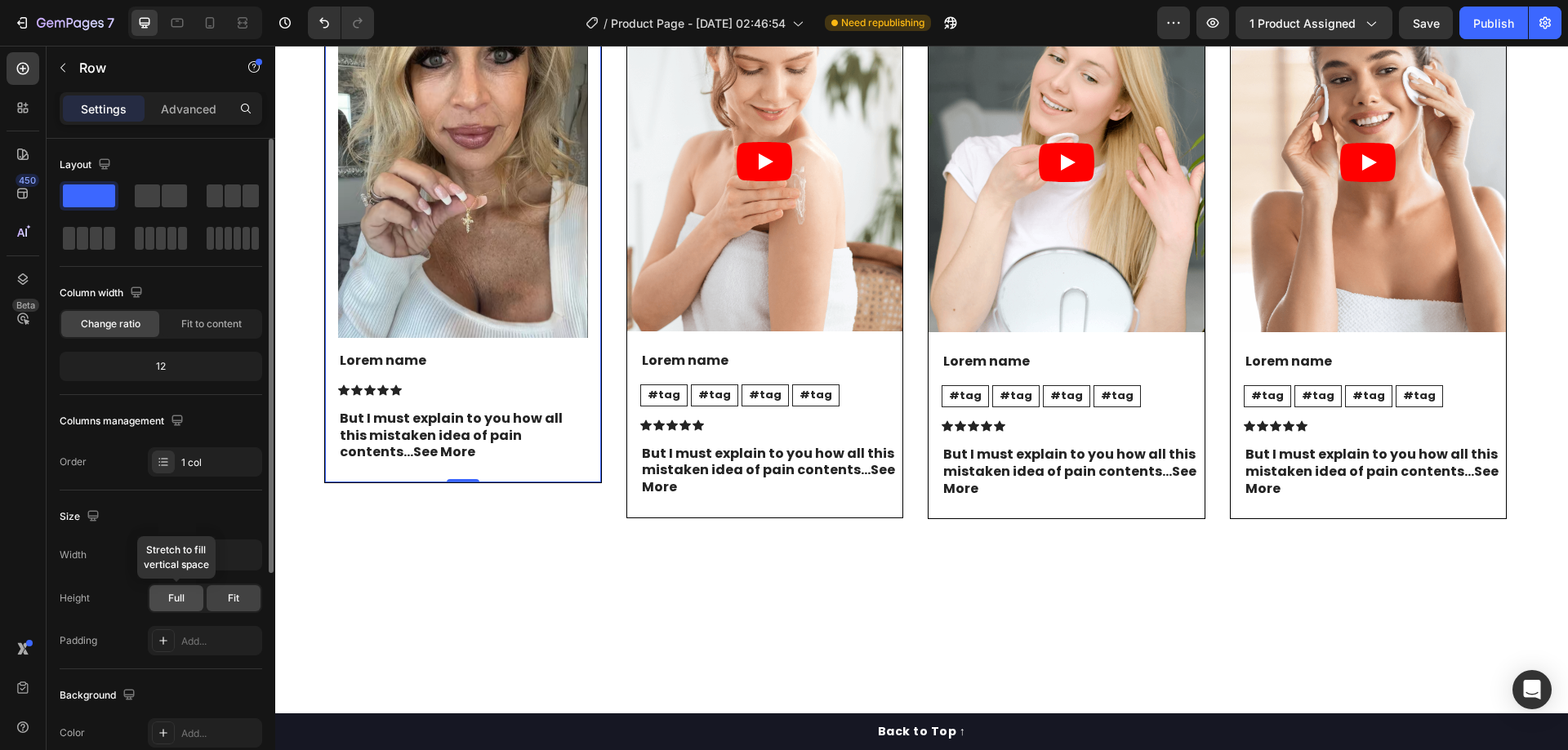
click at [170, 602] on span "Full" at bounding box center [176, 598] width 17 height 15
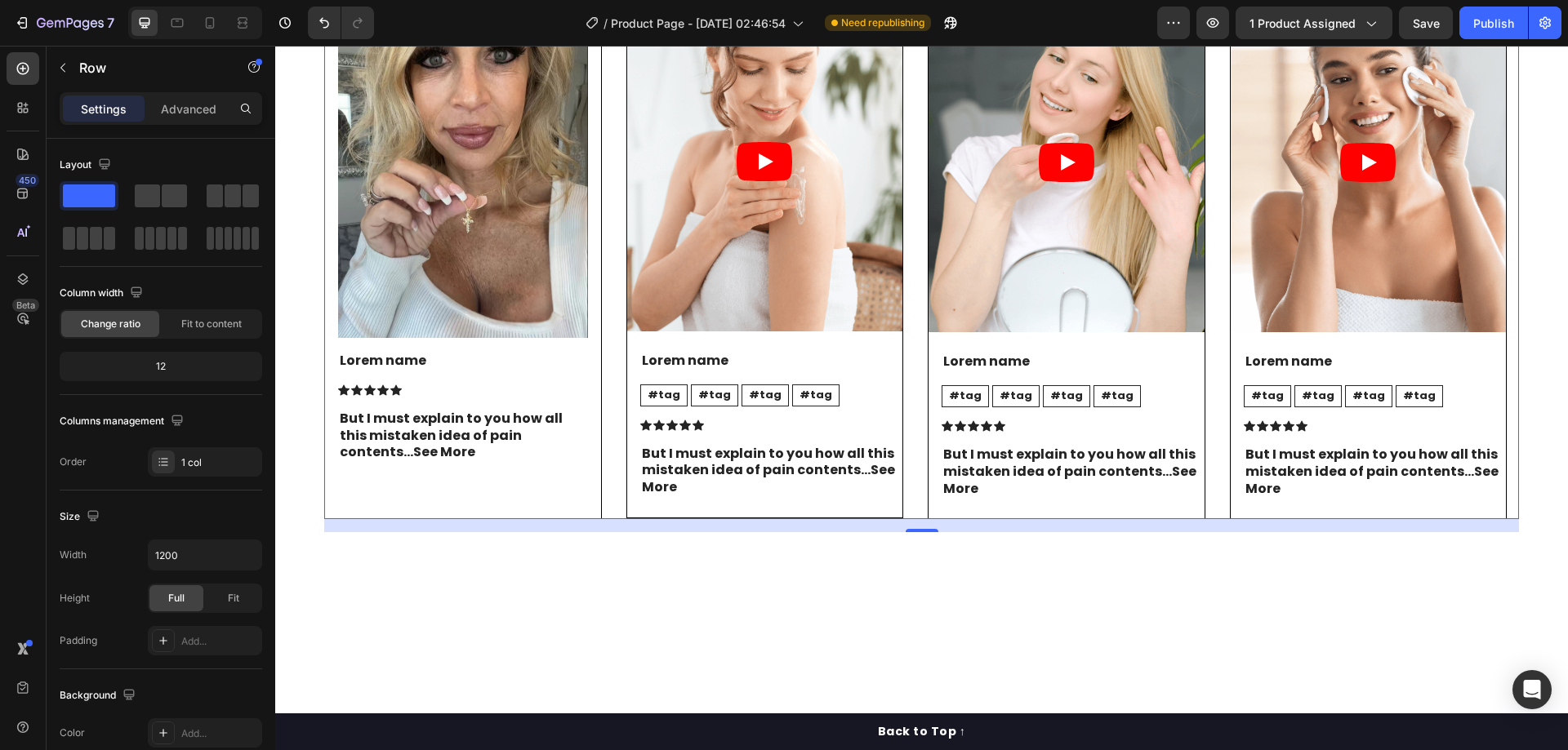
click at [617, 247] on div "Image Lorem name Text Block Icon Icon Icon Icon Icon Icon List But I must expla…" at bounding box center [922, 256] width 1195 height 528
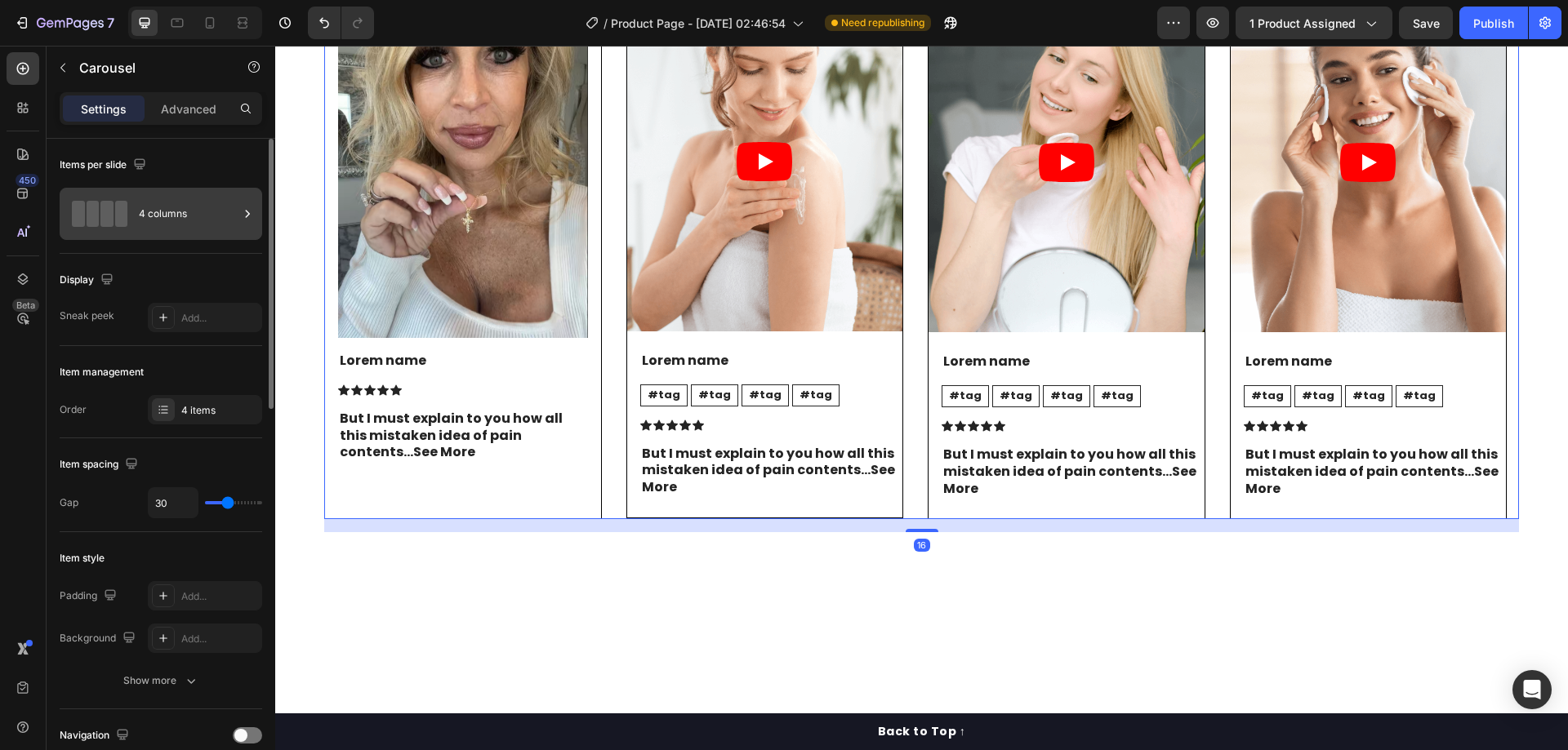
click at [198, 221] on div "4 columns" at bounding box center [189, 213] width 100 height 38
click at [224, 409] on div "4 items" at bounding box center [220, 410] width 77 height 15
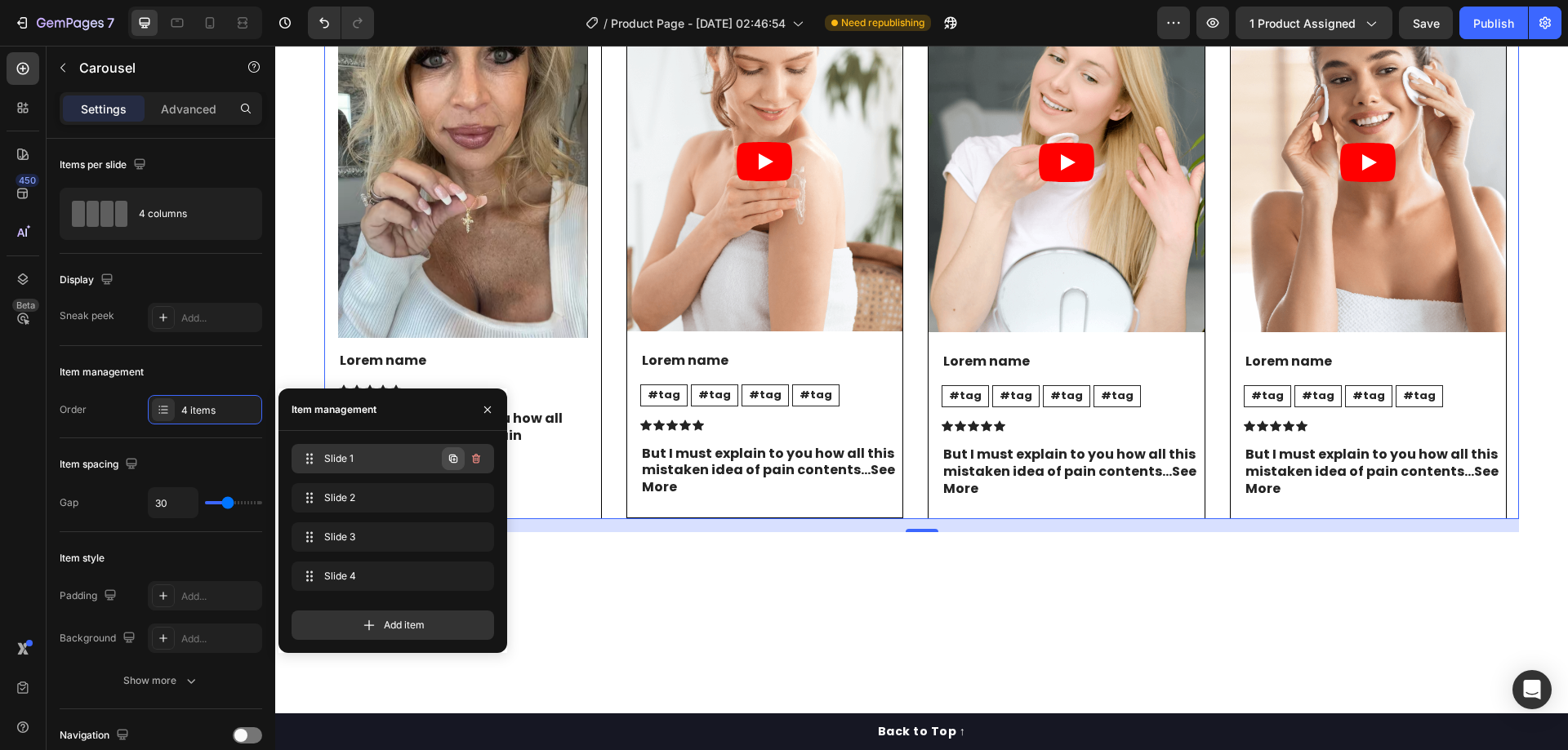
click at [461, 457] on button "button" at bounding box center [453, 459] width 23 height 23
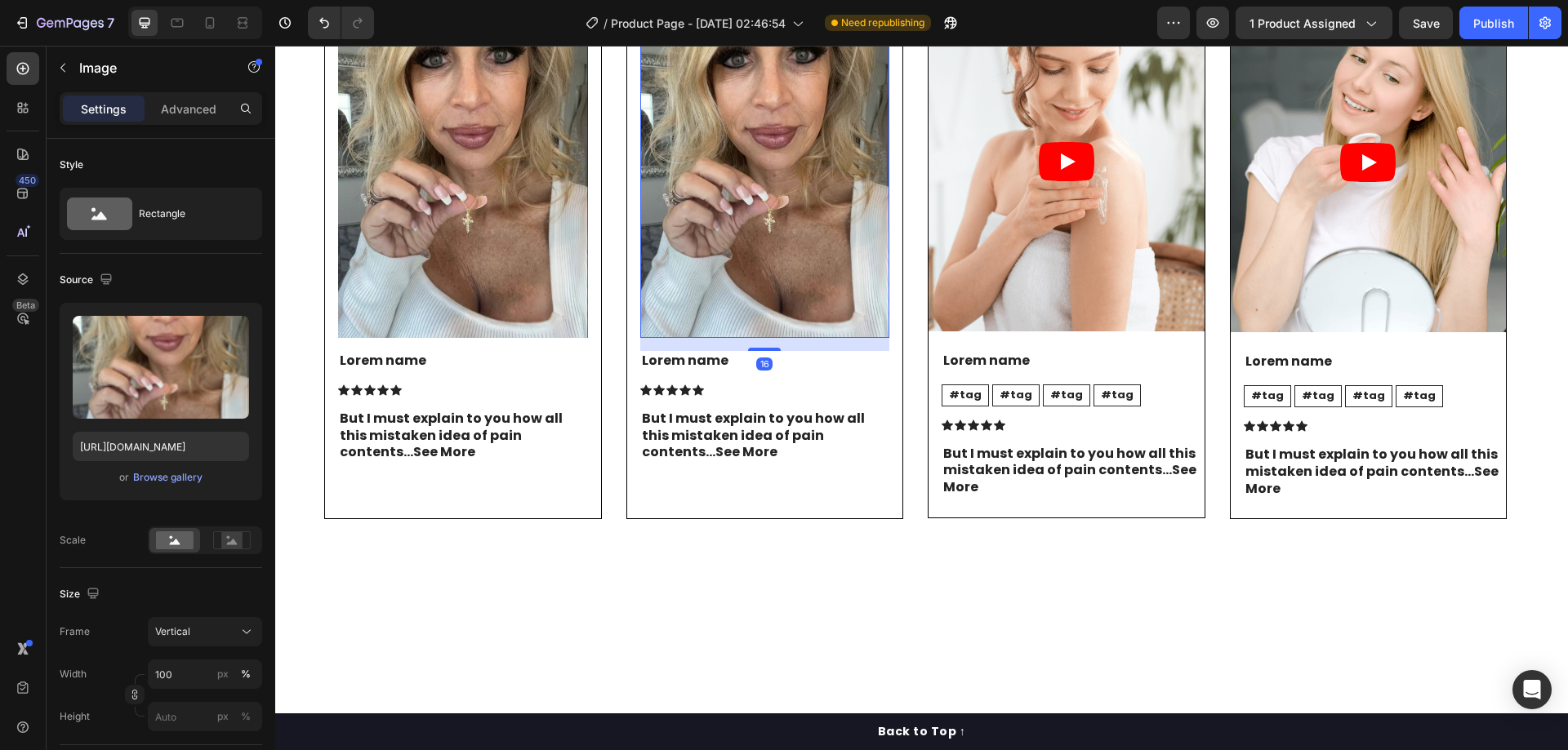
click at [718, 331] on img at bounding box center [765, 172] width 250 height 332
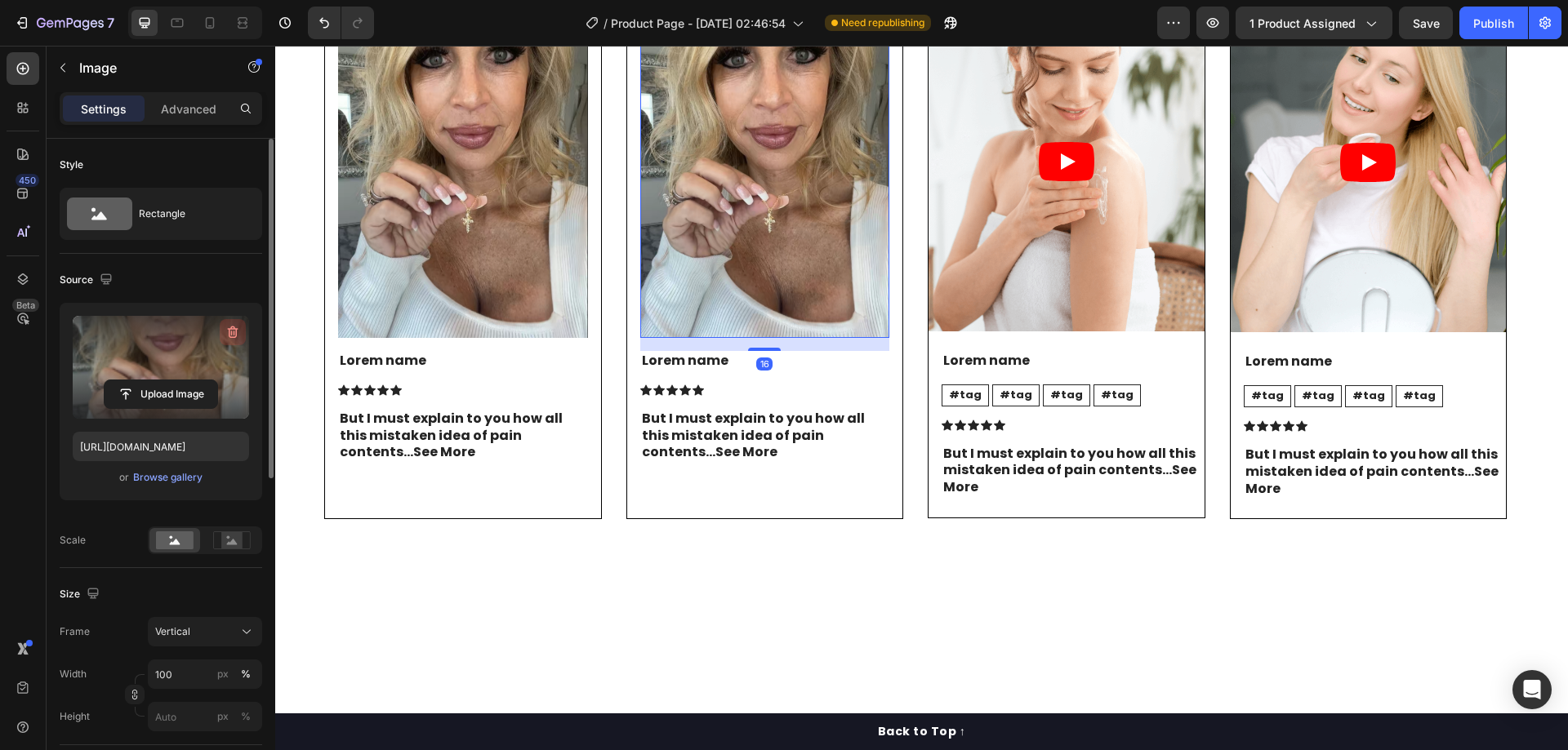
click at [231, 325] on icon "button" at bounding box center [233, 332] width 17 height 17
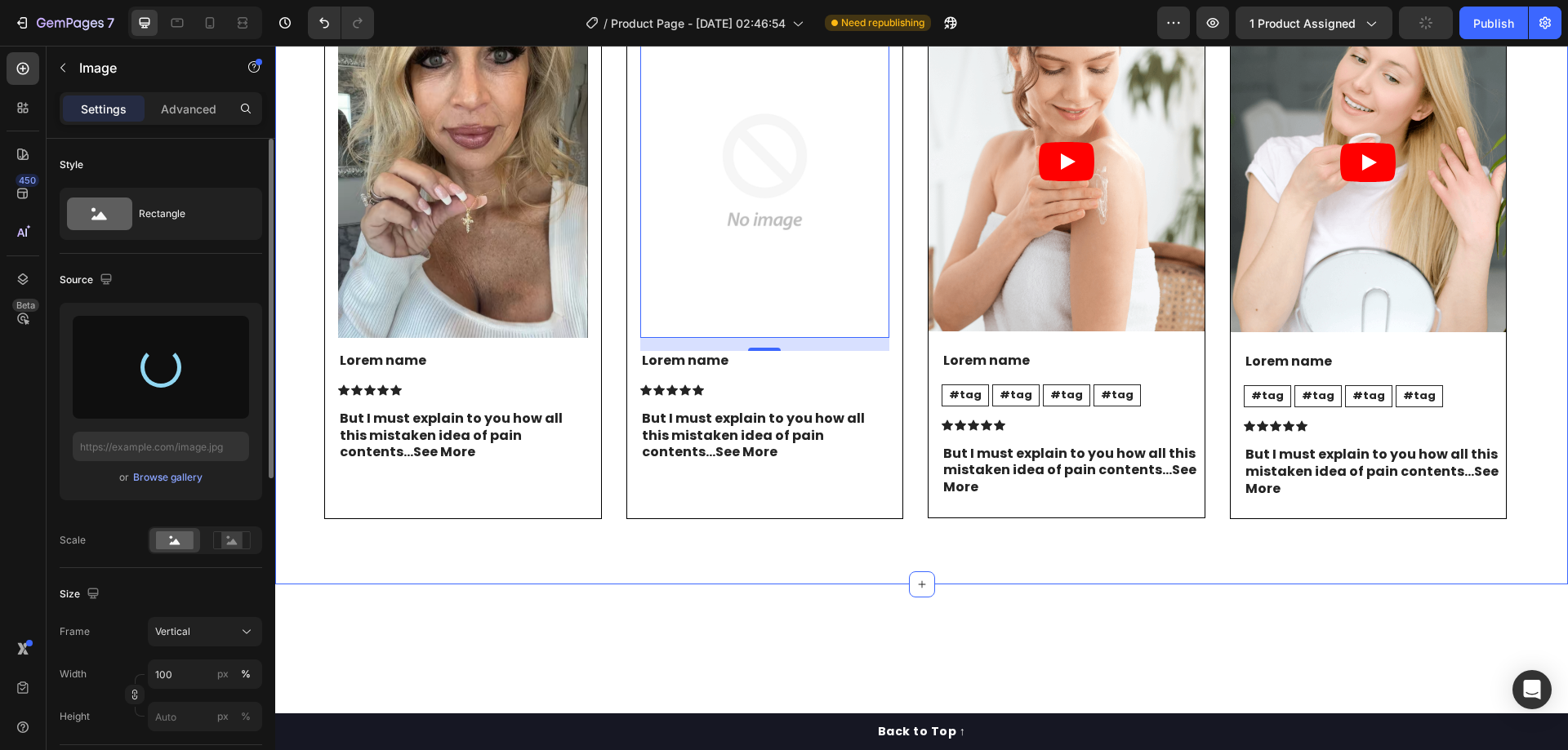
type input "[URL][DOMAIN_NAME]"
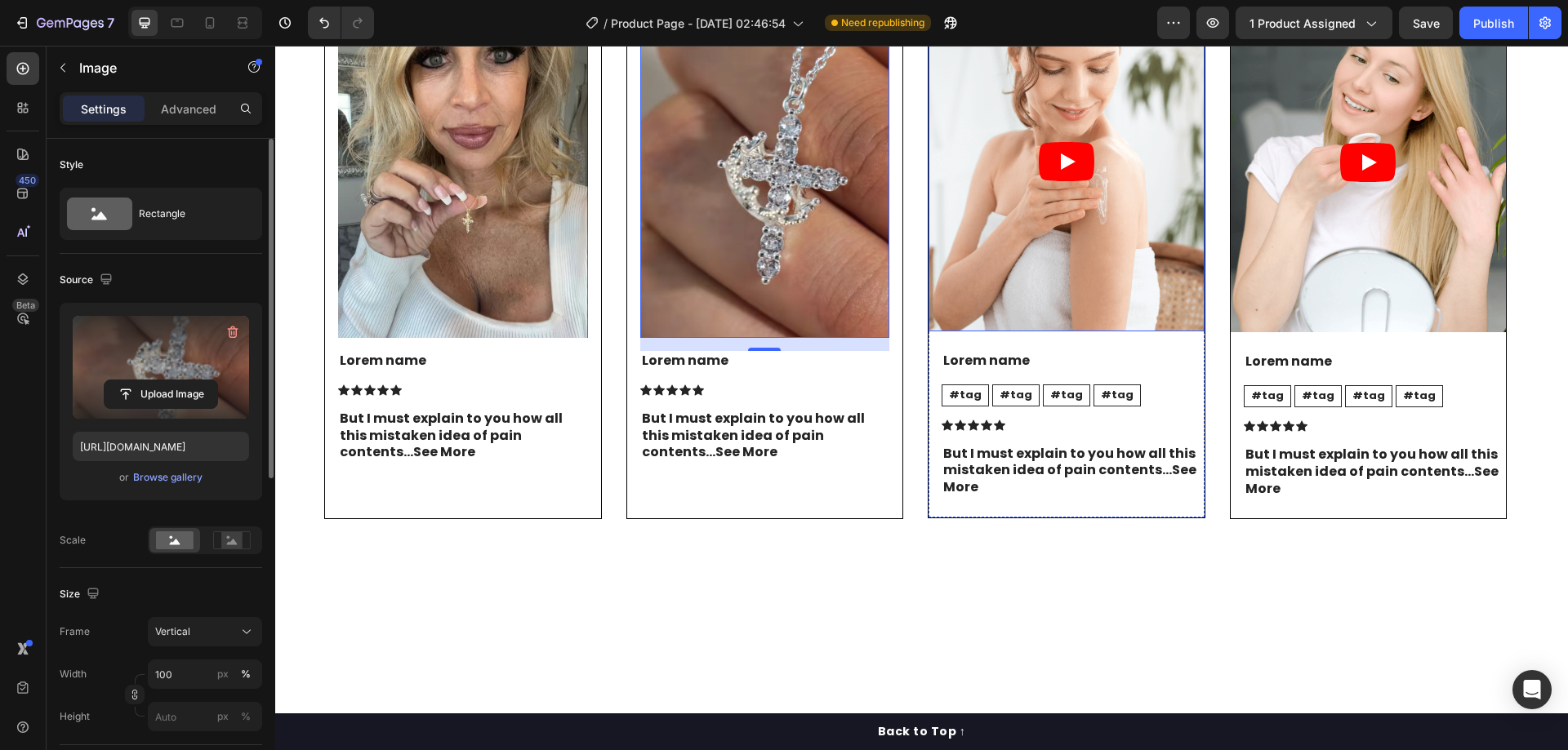
click at [1038, 235] on article at bounding box center [1067, 163] width 276 height 339
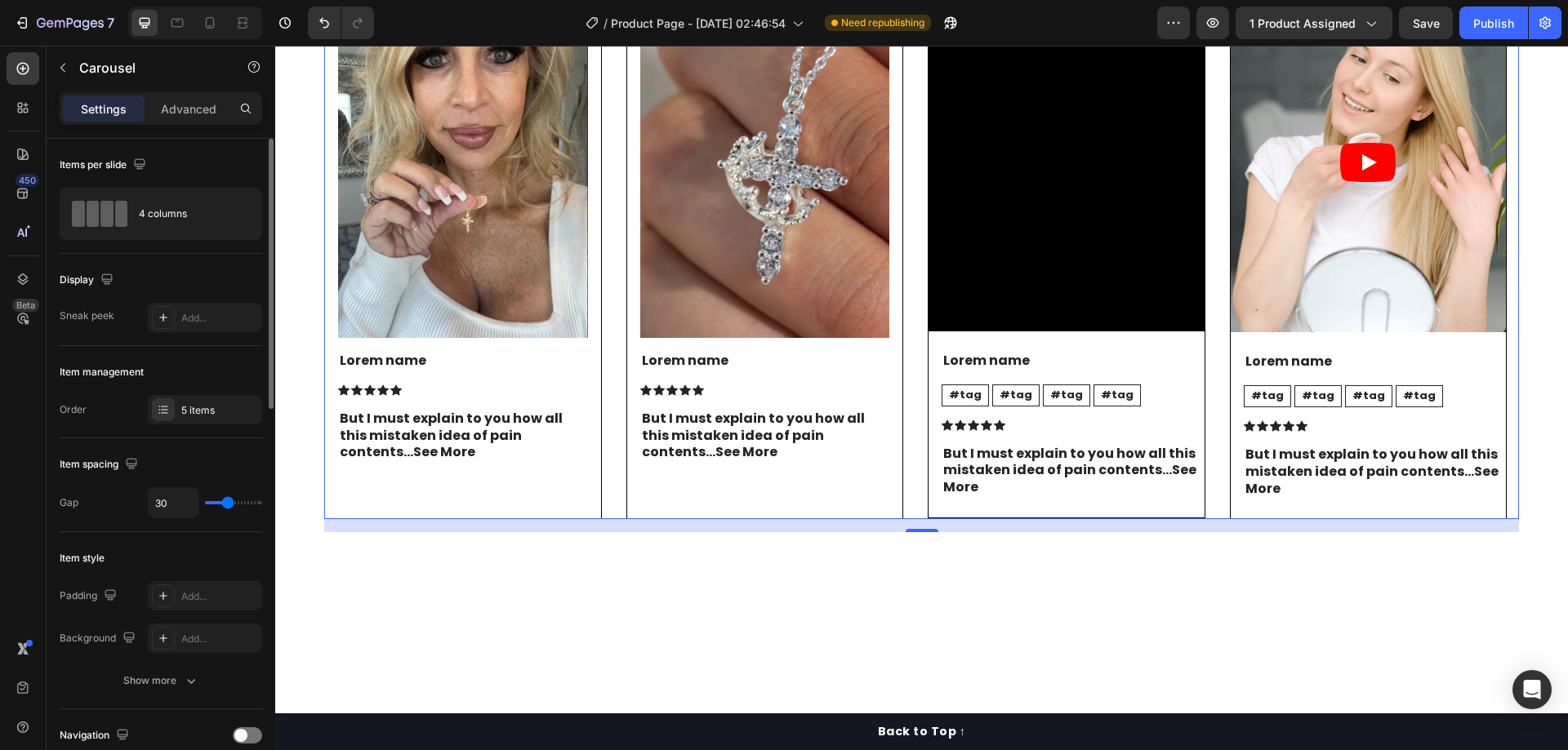
click at [612, 267] on div "Image Lorem name Text Block Icon Icon Icon Icon Icon Icon List But I must expla…" at bounding box center [922, 256] width 1195 height 528
click at [200, 407] on div "5 items" at bounding box center [220, 410] width 77 height 15
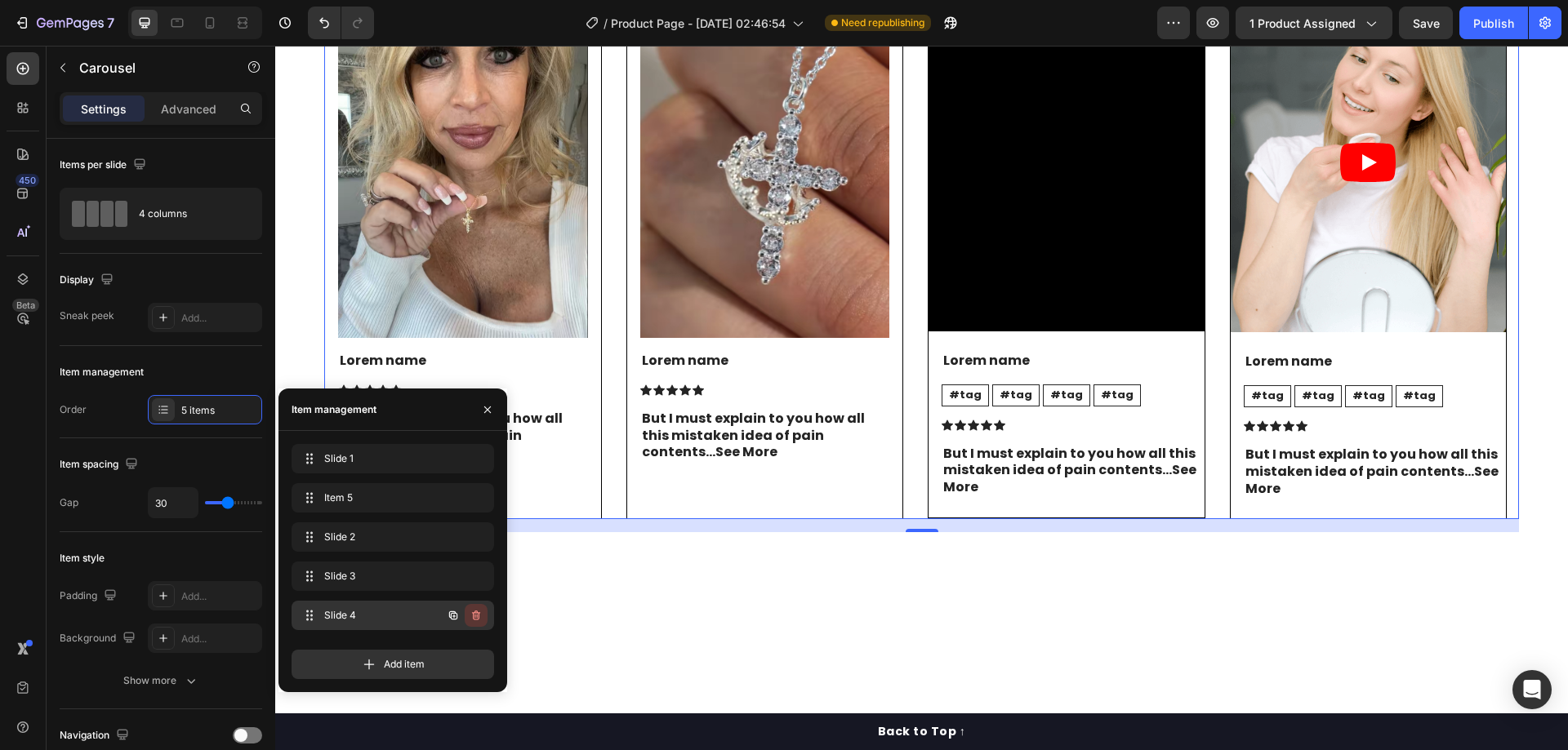
click at [474, 615] on icon "button" at bounding box center [476, 615] width 8 height 10
click at [476, 620] on div "Delete" at bounding box center [465, 615] width 31 height 15
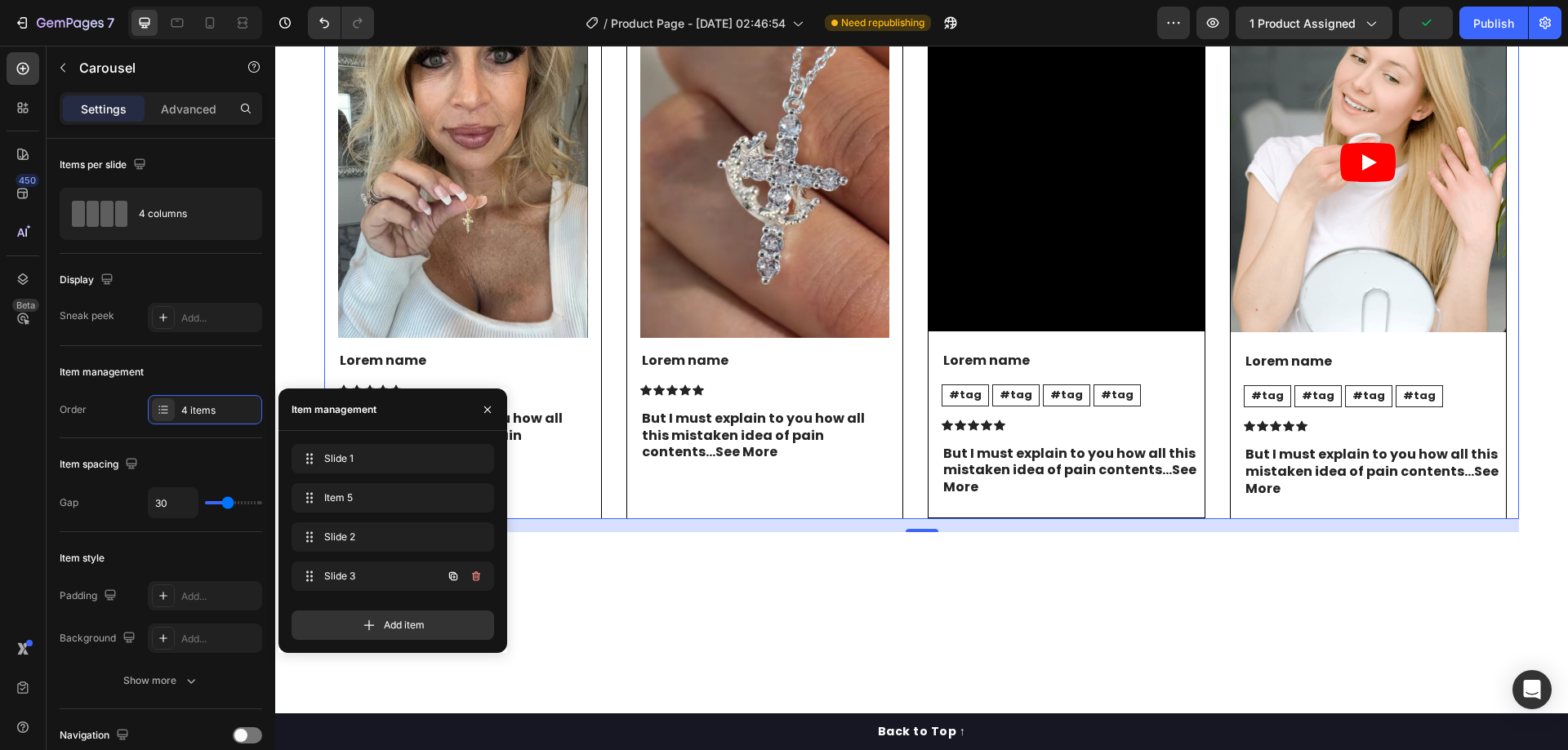
click at [477, 574] on icon "button" at bounding box center [476, 576] width 13 height 13
click at [477, 574] on div "Delete" at bounding box center [465, 576] width 31 height 15
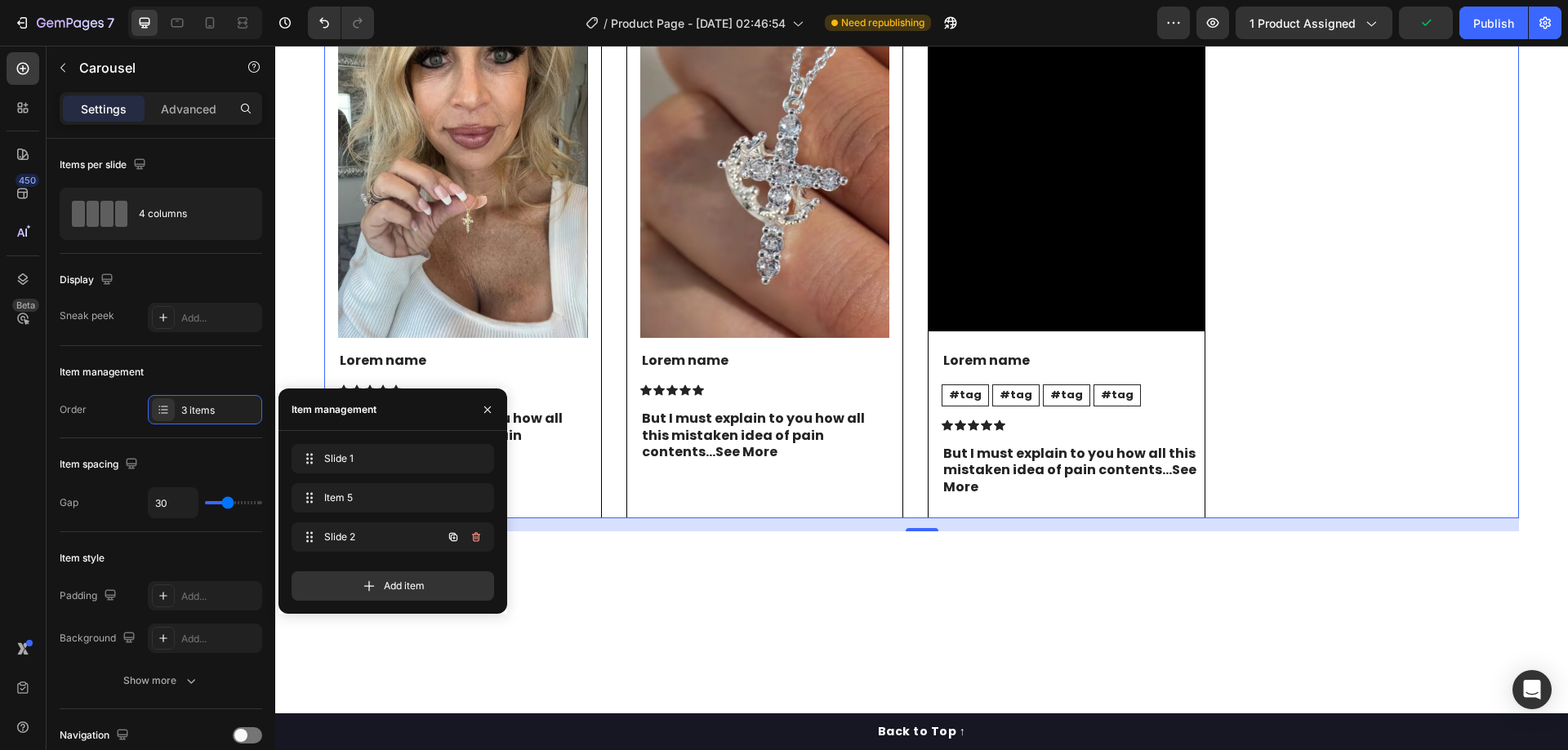
click at [476, 537] on icon "button" at bounding box center [475, 538] width 1 height 4
click at [476, 537] on div "Delete" at bounding box center [465, 537] width 31 height 15
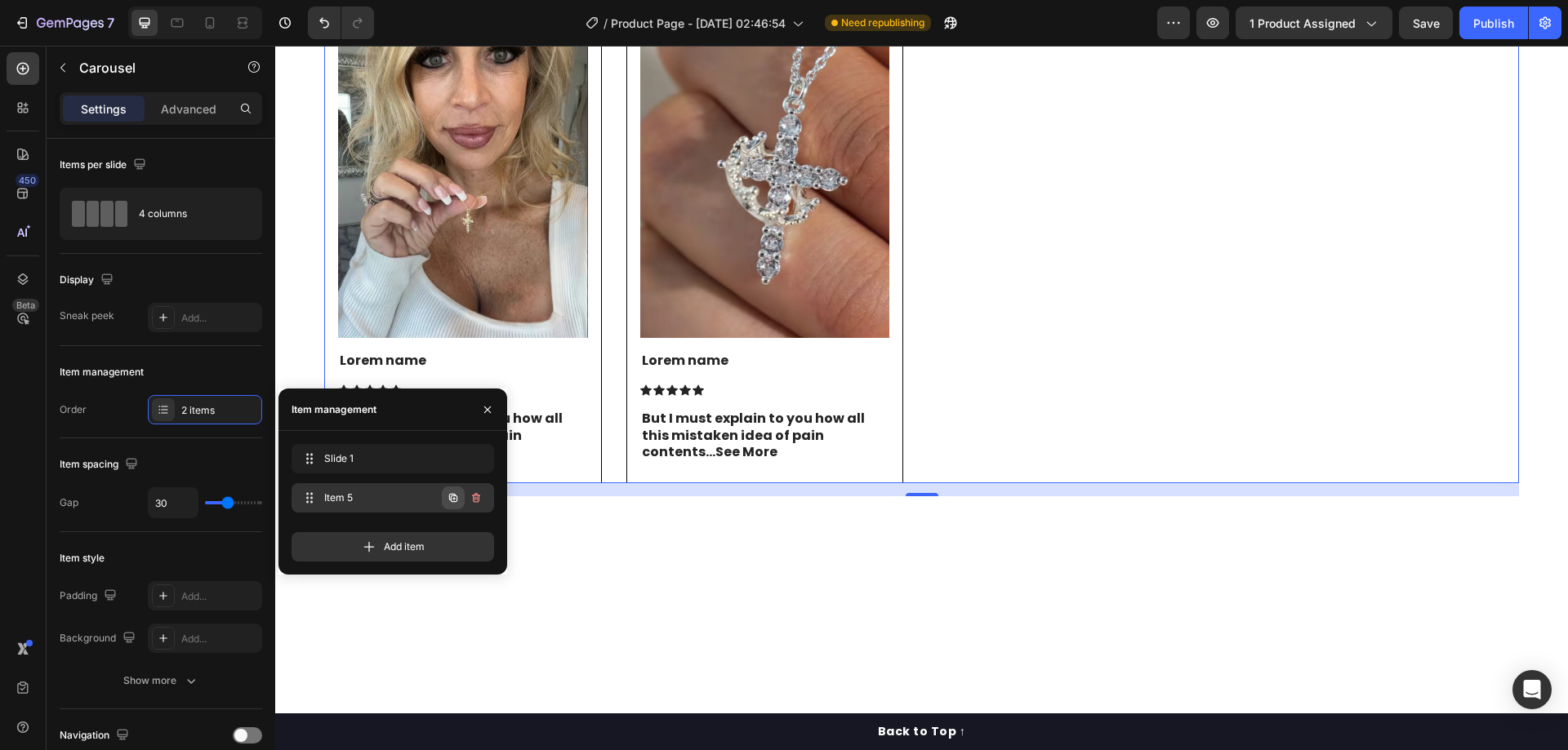
click at [452, 498] on icon "button" at bounding box center [453, 497] width 13 height 13
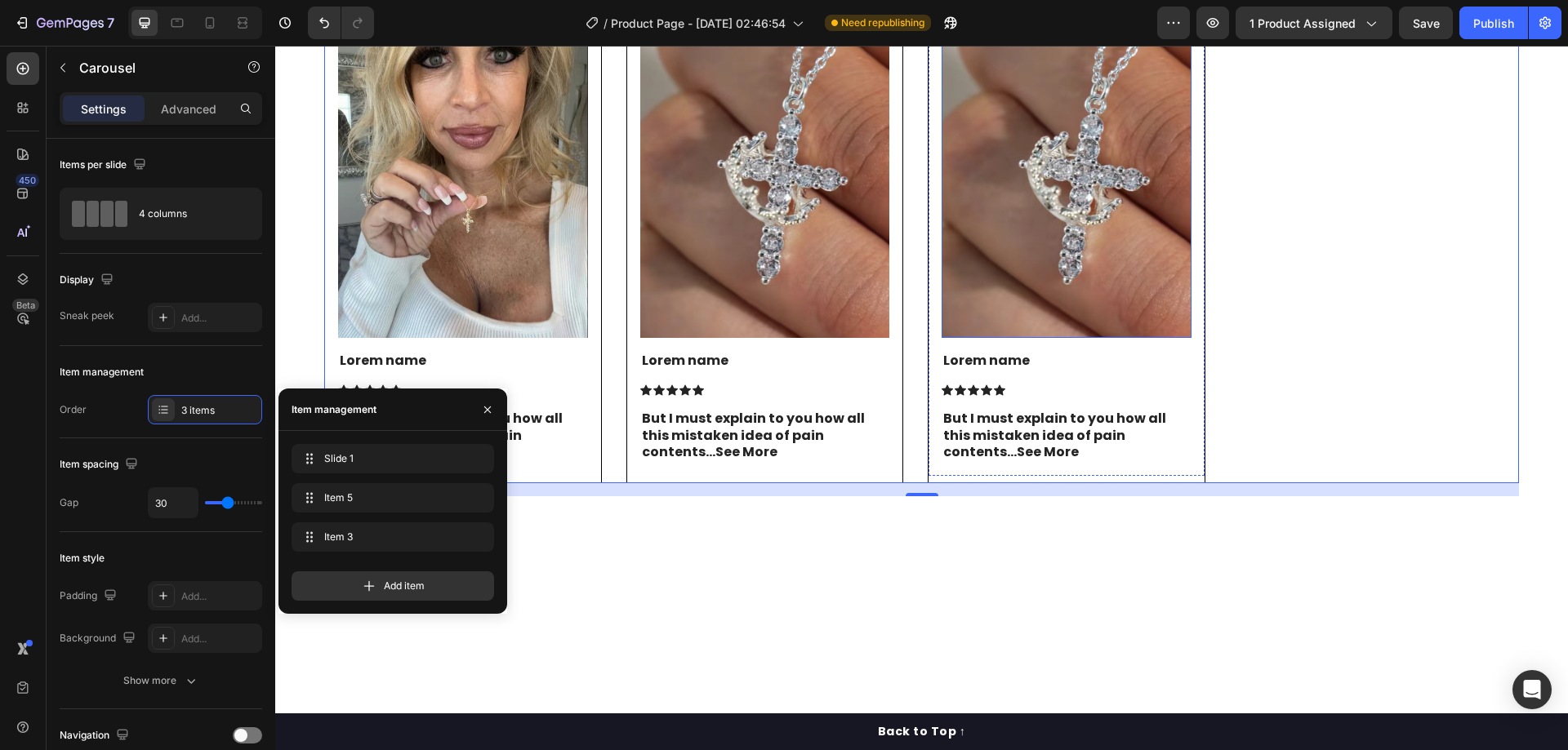
click at [1007, 316] on img at bounding box center [1067, 172] width 250 height 332
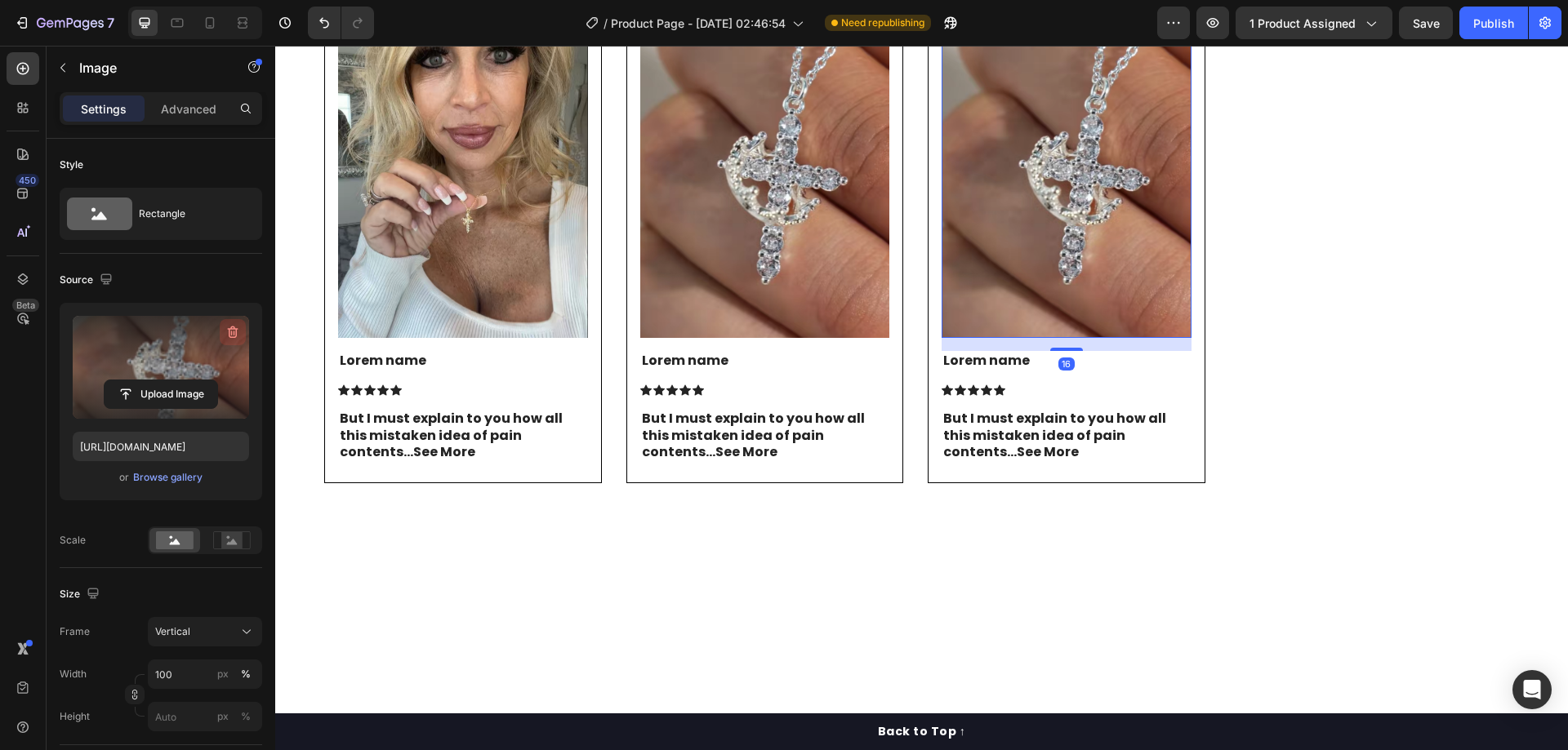
click at [220, 332] on button "button" at bounding box center [233, 332] width 26 height 26
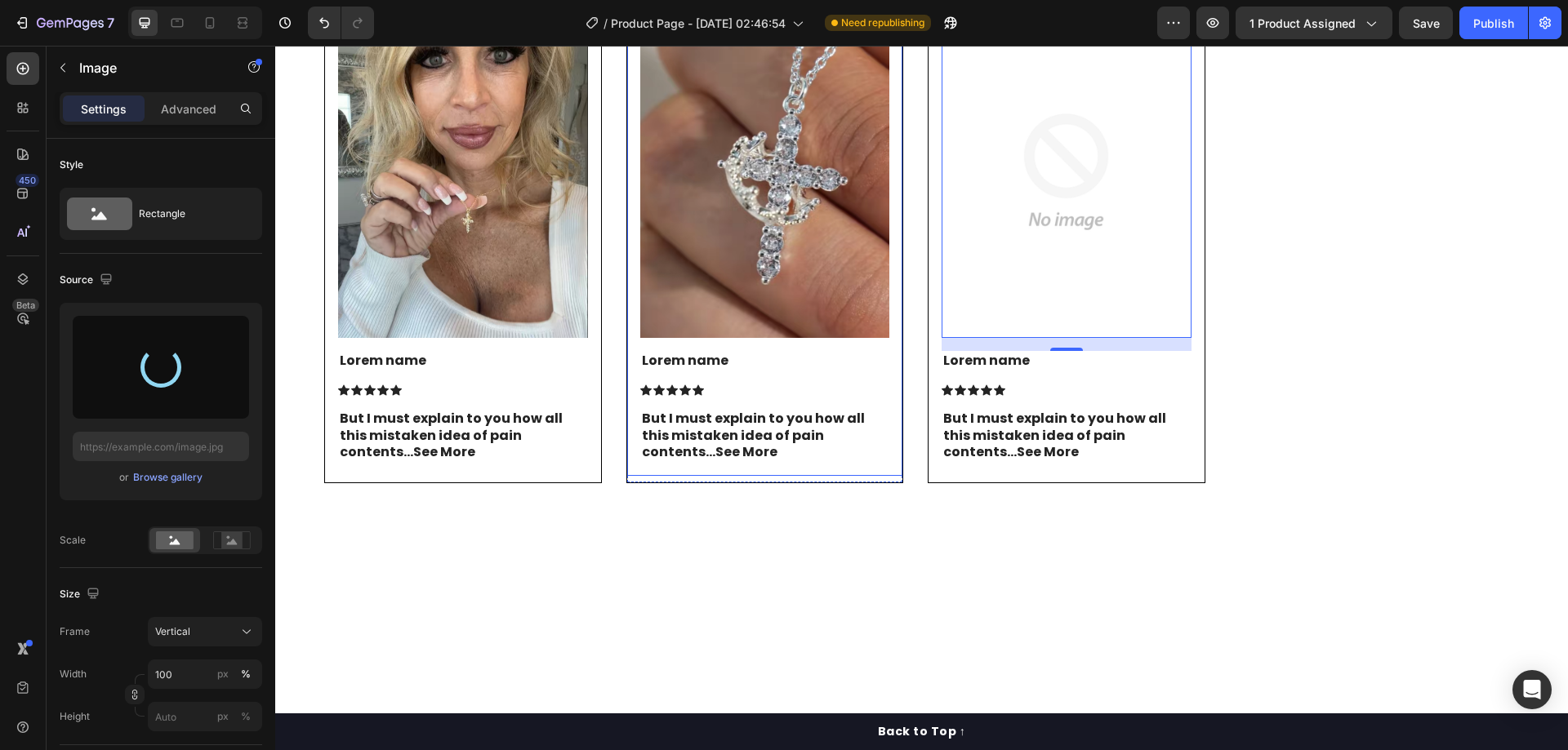
type input "[URL][DOMAIN_NAME]"
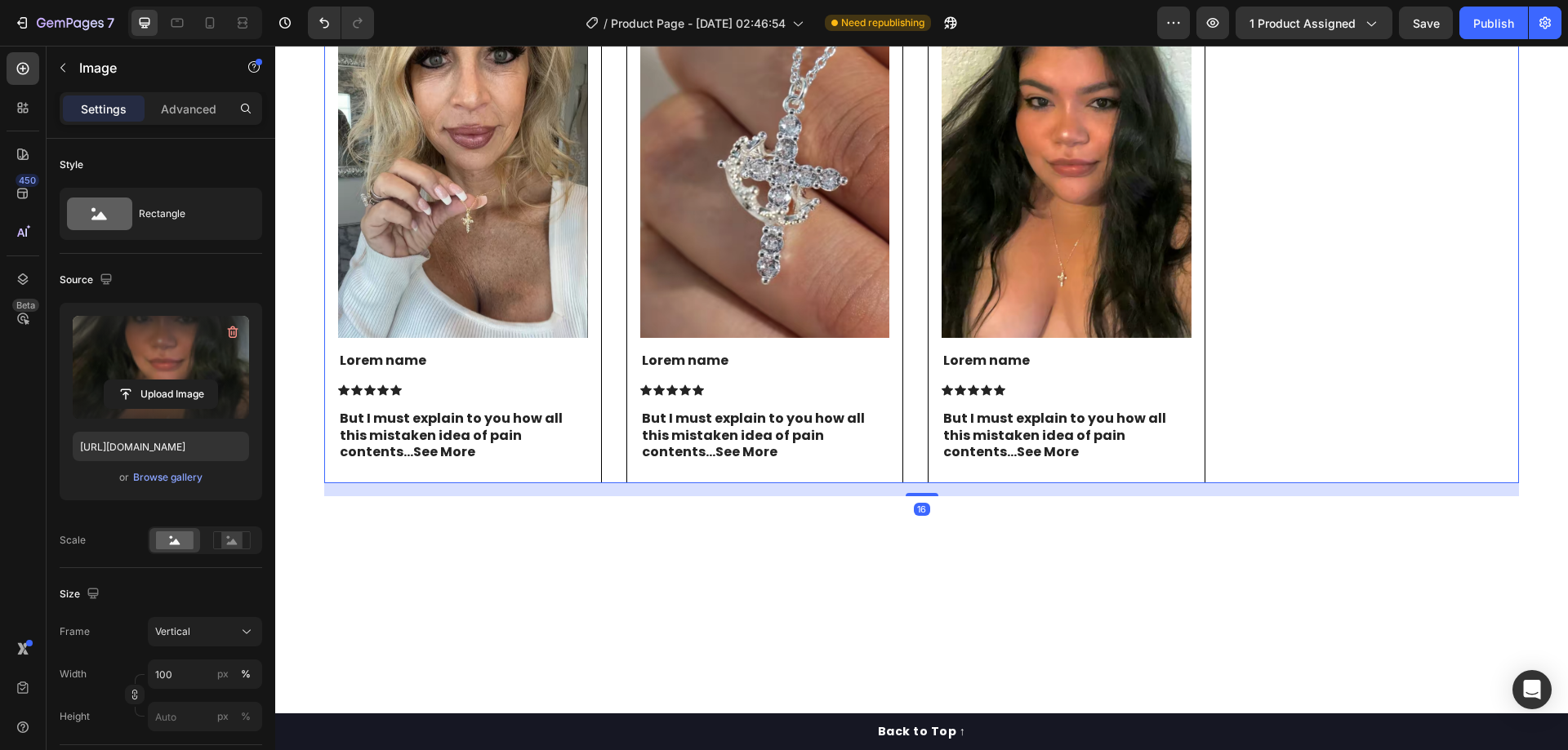
click at [908, 247] on div "Image Lorem name Text Block Icon Icon Icon Icon Icon Icon List But I must expla…" at bounding box center [922, 238] width 1195 height 492
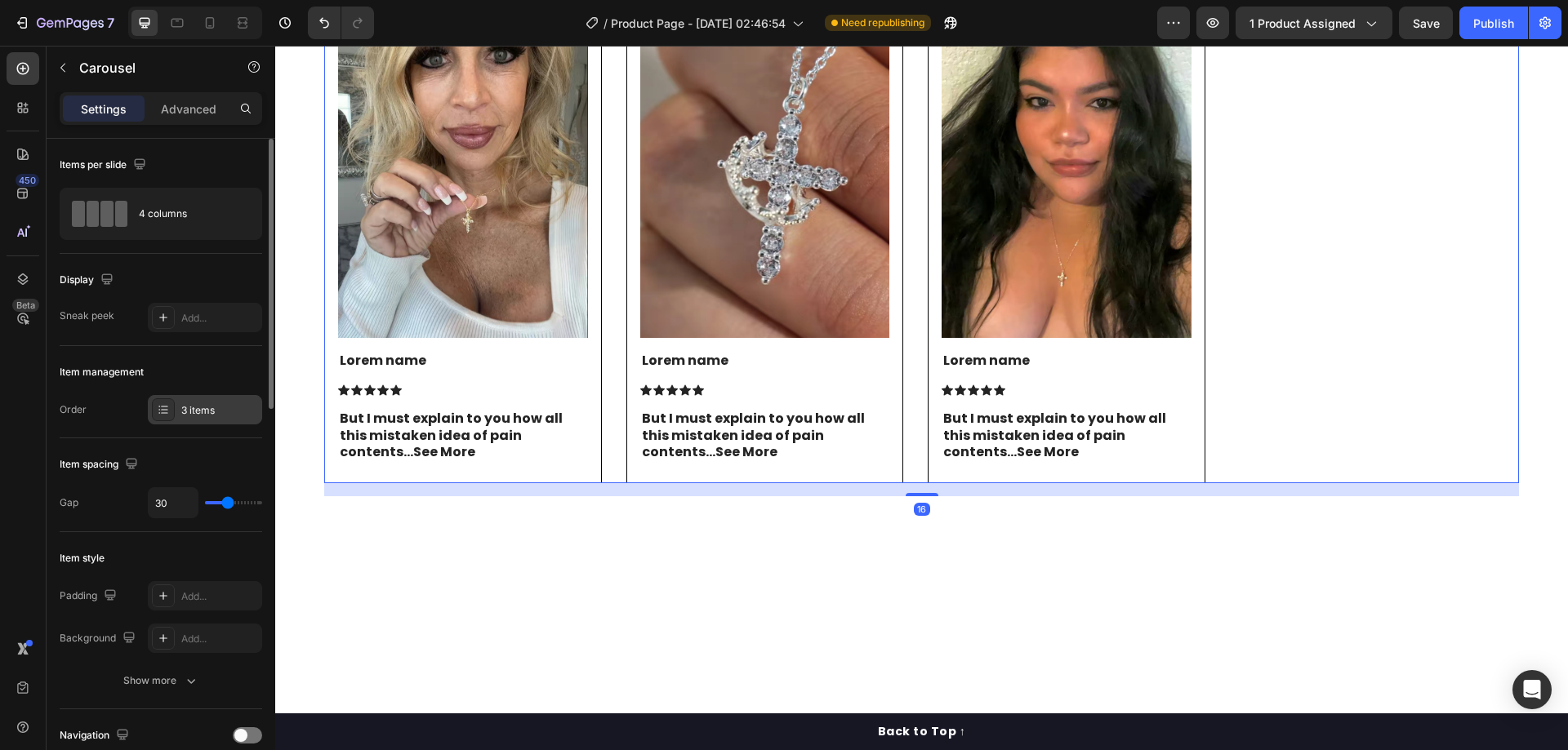
click at [199, 406] on div "3 items" at bounding box center [220, 410] width 77 height 15
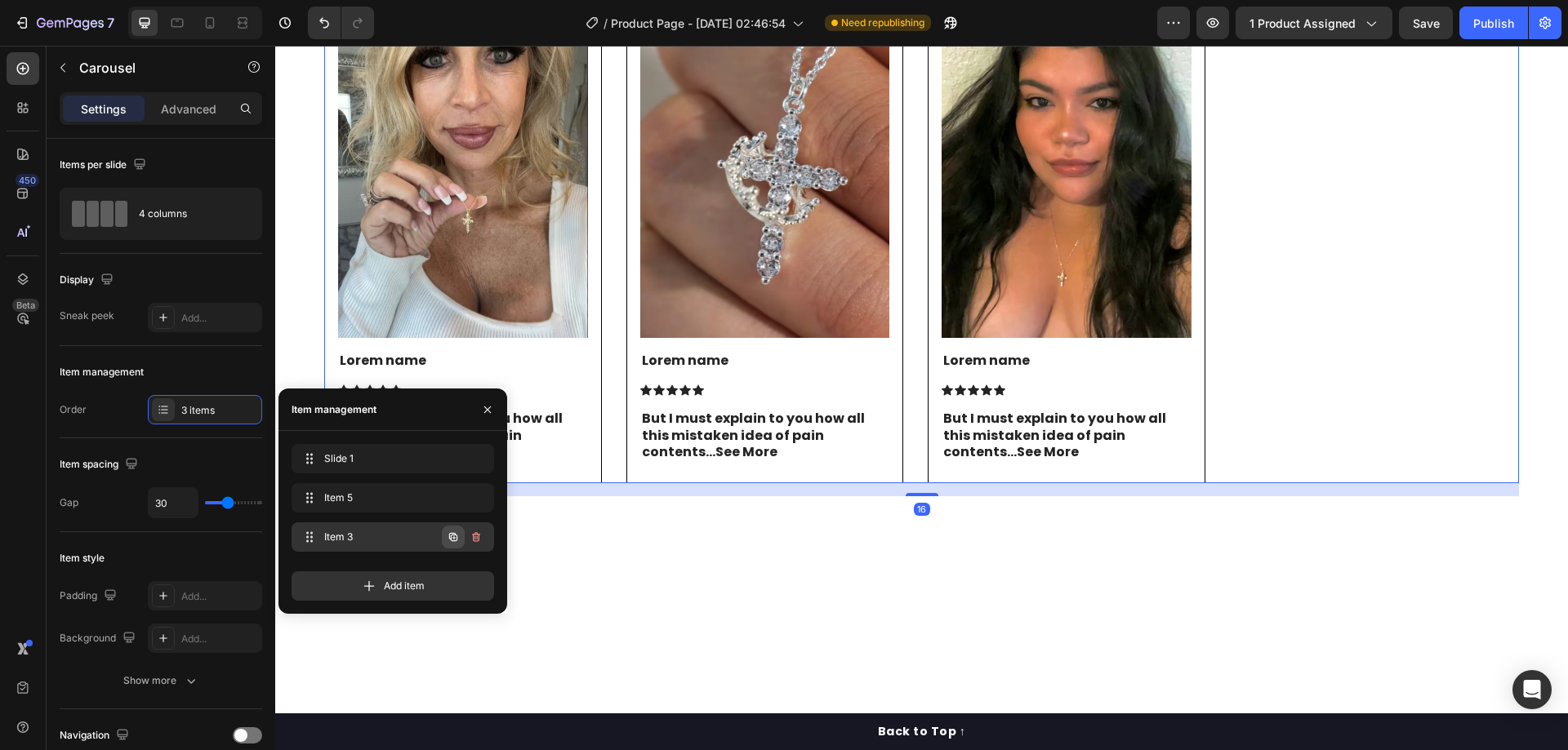
click at [456, 536] on icon "button" at bounding box center [453, 537] width 8 height 8
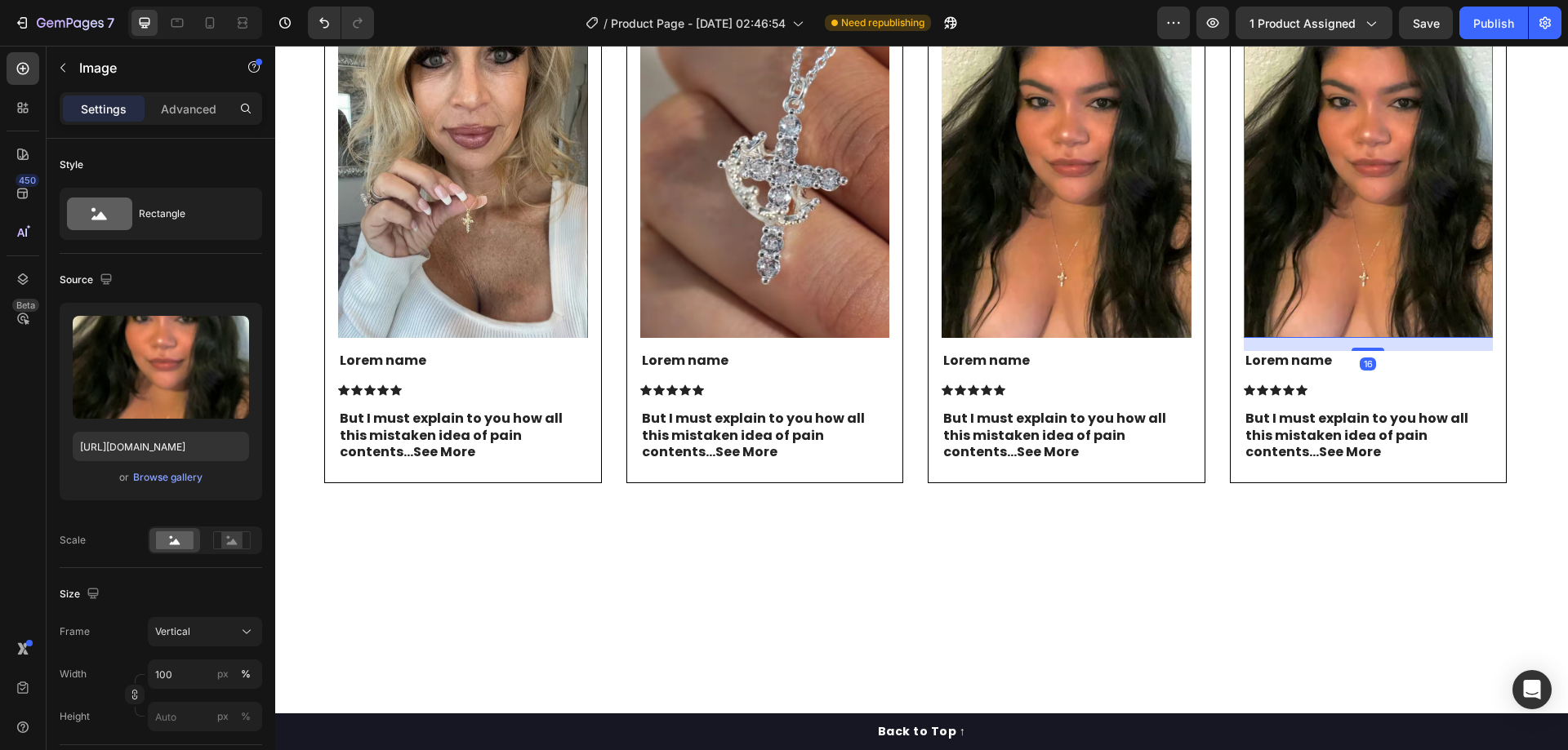
click at [1293, 277] on img at bounding box center [1369, 172] width 250 height 332
click at [235, 329] on icon "button" at bounding box center [233, 333] width 10 height 12
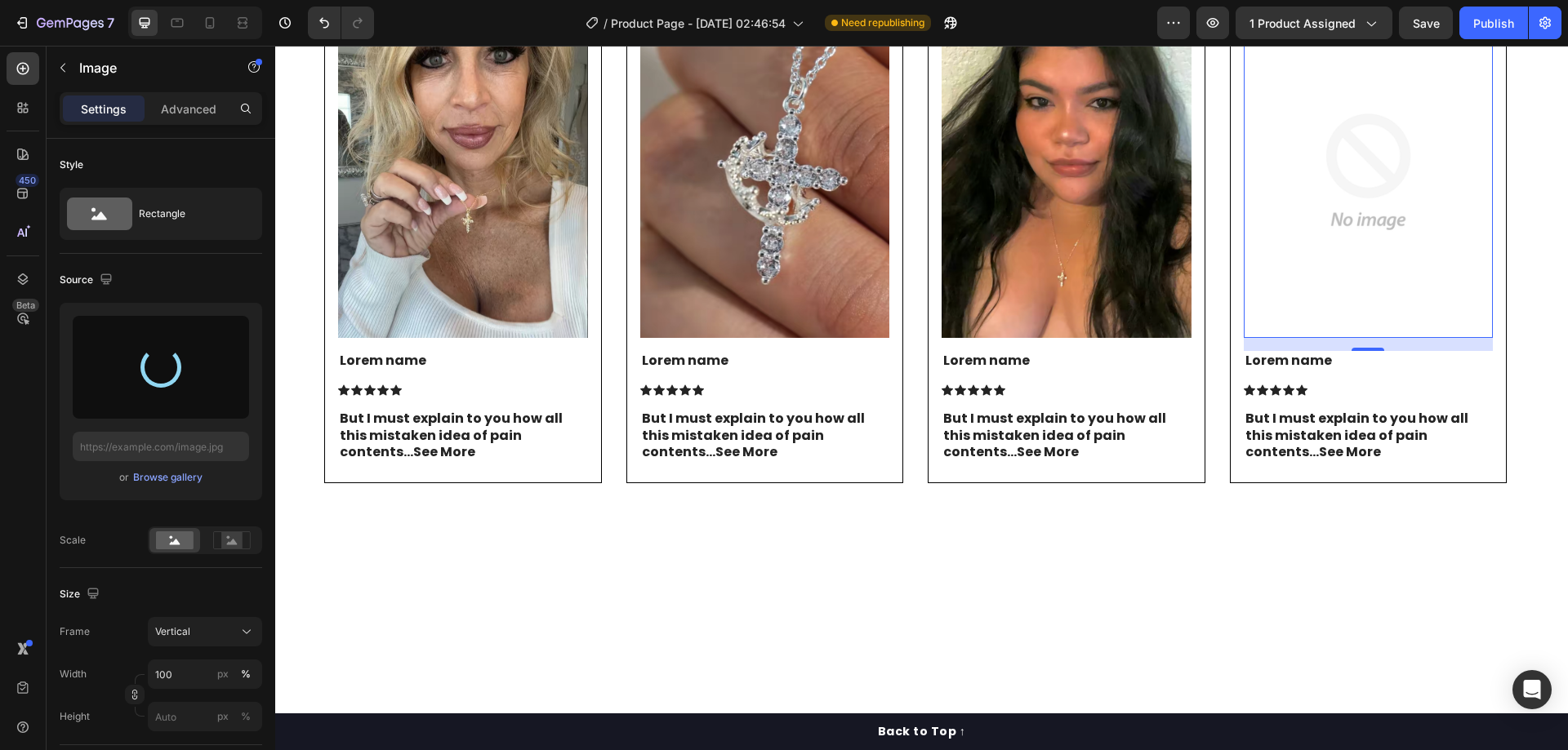
type input "[URL][DOMAIN_NAME]"
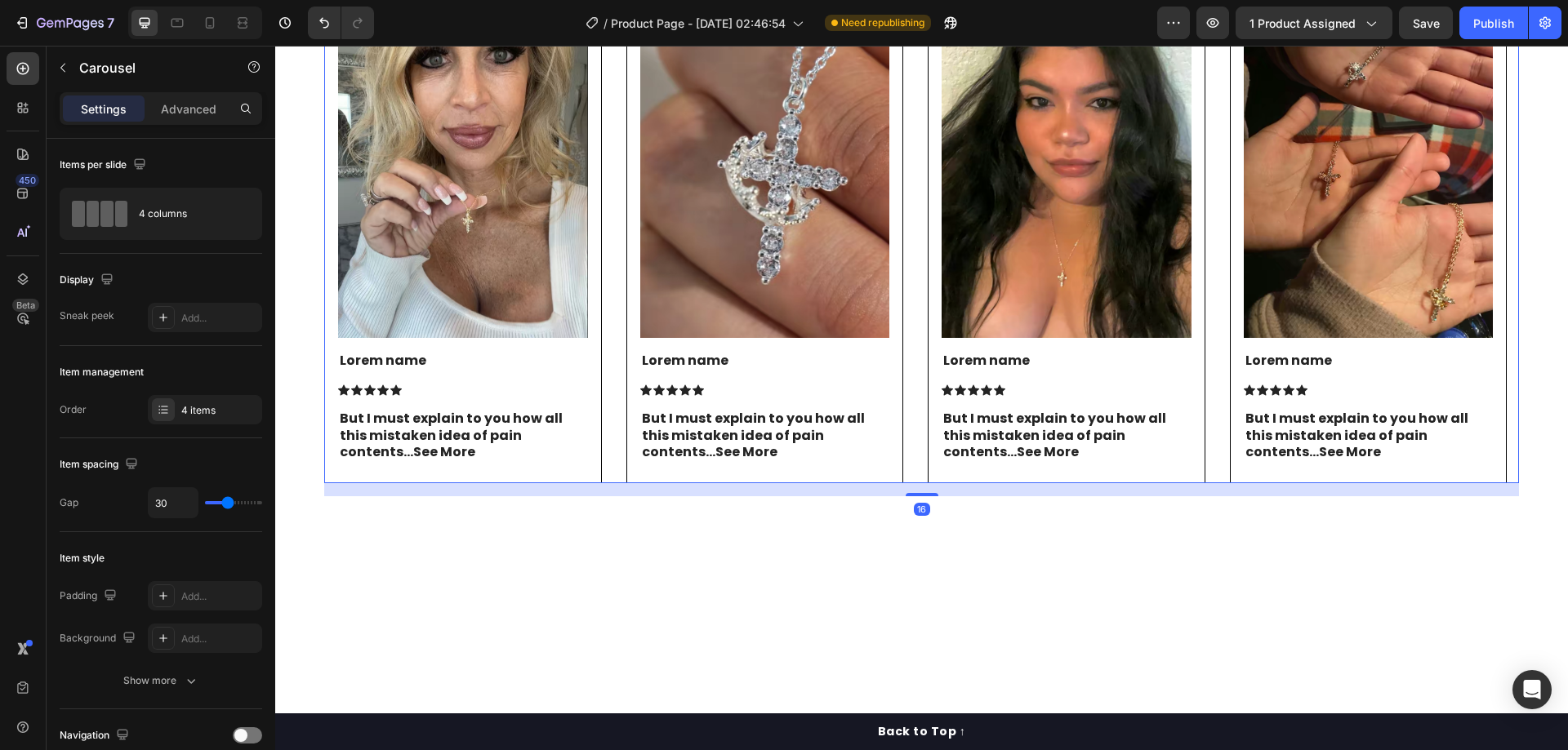
click at [613, 277] on div "Image Lorem name Text Block Icon Icon Icon Icon Icon Icon List But I must expla…" at bounding box center [922, 238] width 1195 height 492
click at [208, 397] on div "4 items" at bounding box center [205, 410] width 115 height 30
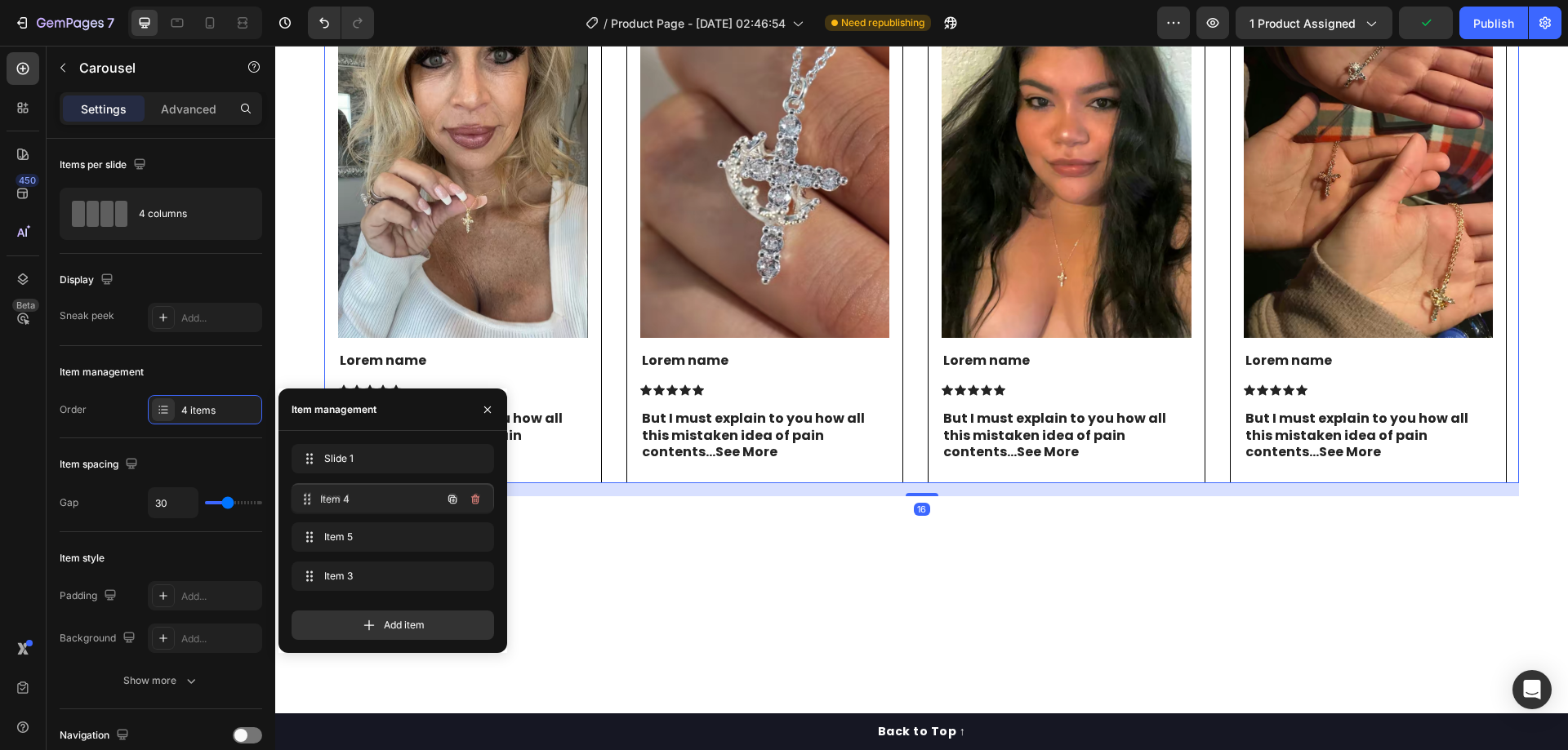
drag, startPoint x: 347, startPoint y: 568, endPoint x: 346, endPoint y: 491, distance: 77.0
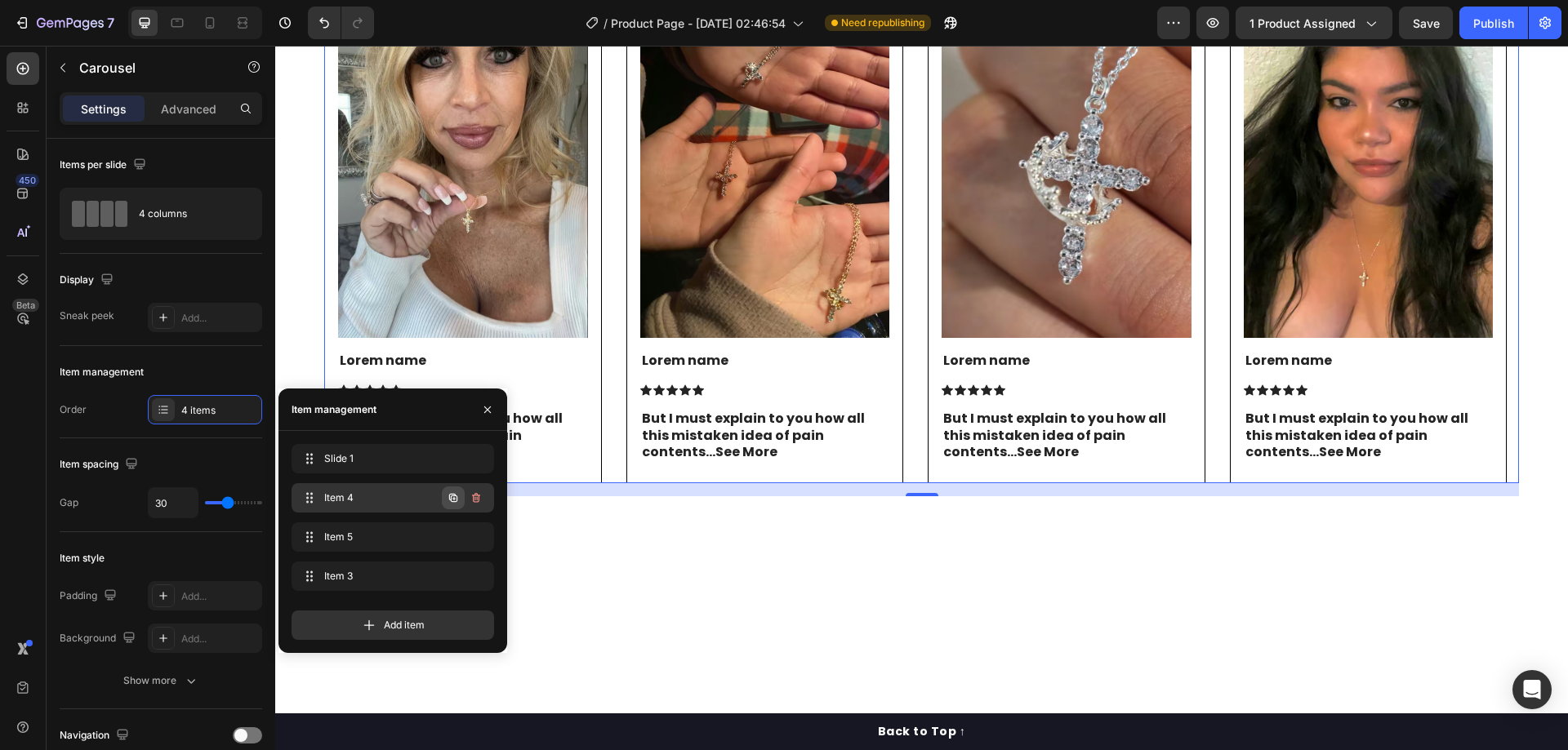
click at [456, 497] on icon "button" at bounding box center [453, 497] width 8 height 8
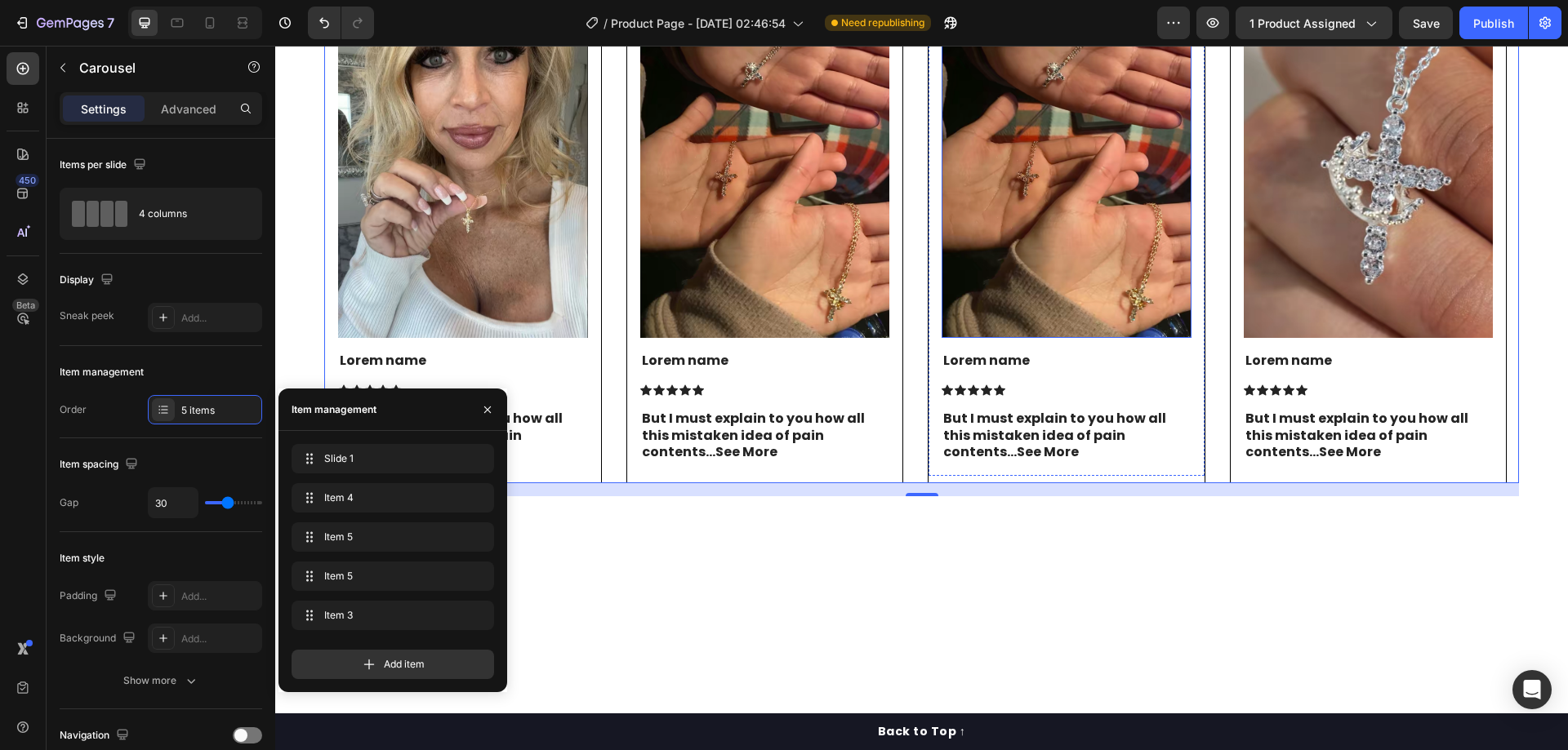
click at [1072, 298] on img at bounding box center [1067, 172] width 250 height 332
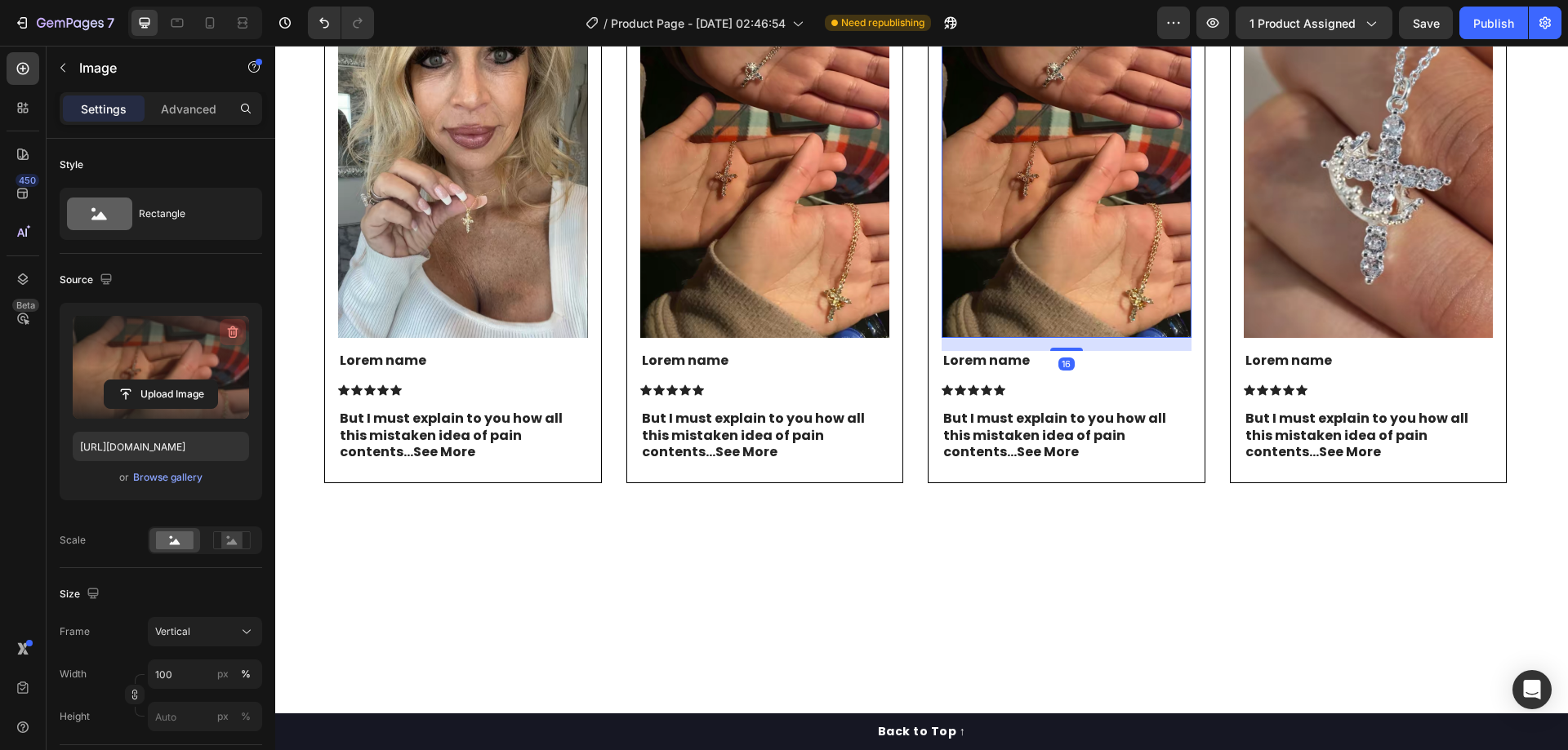
click at [245, 330] on button "button" at bounding box center [233, 332] width 26 height 26
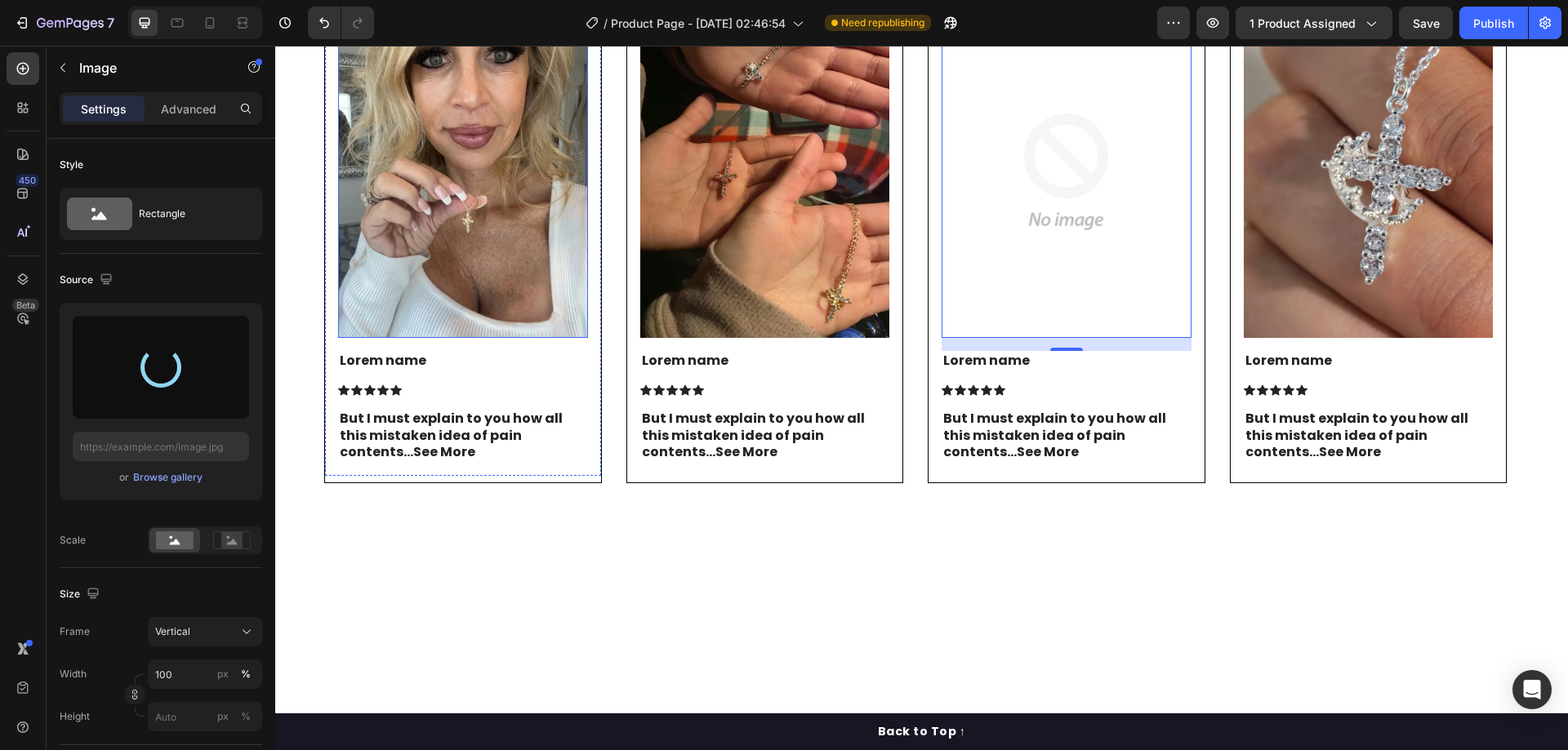
type input "[URL][DOMAIN_NAME]"
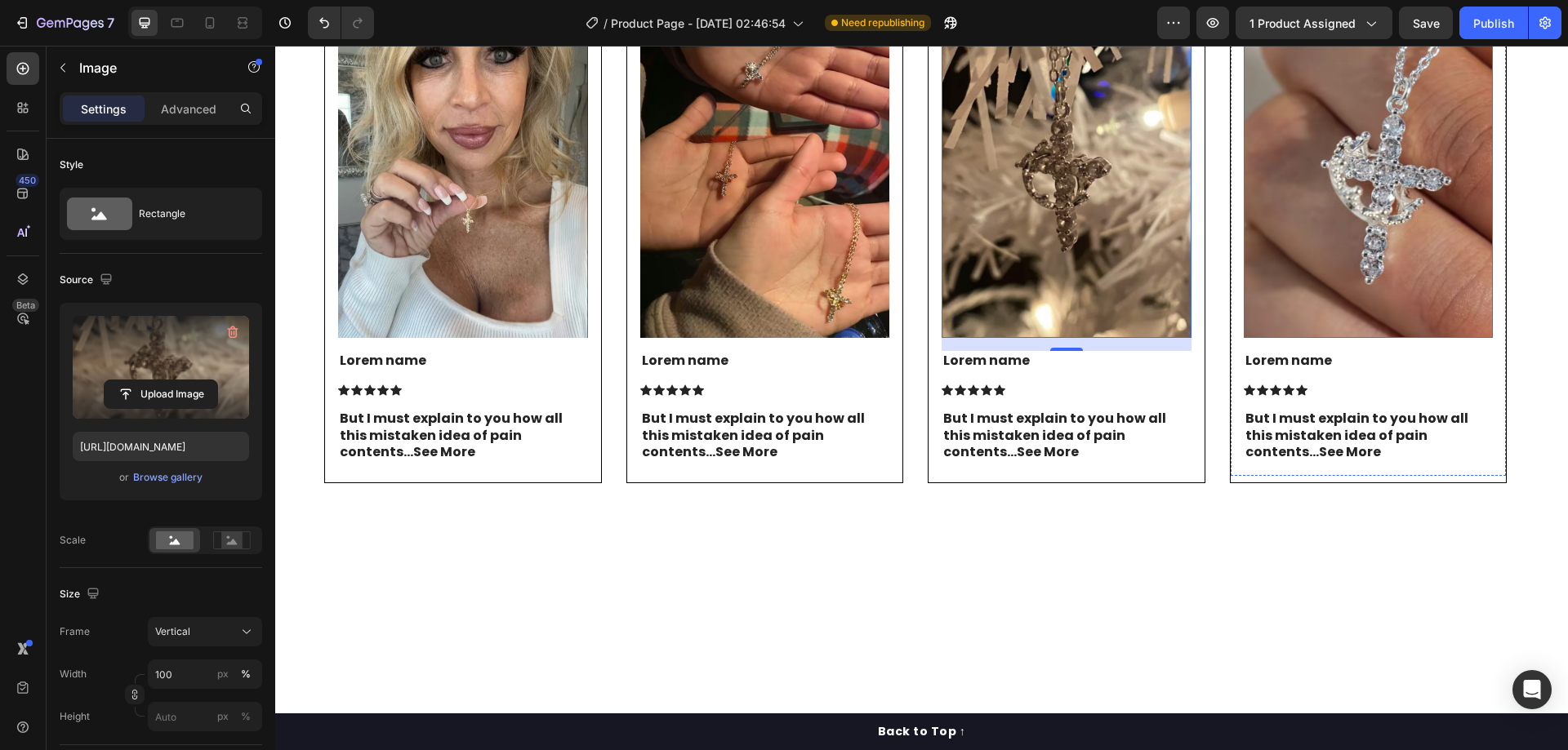
click at [1274, 290] on img at bounding box center [1369, 172] width 250 height 332
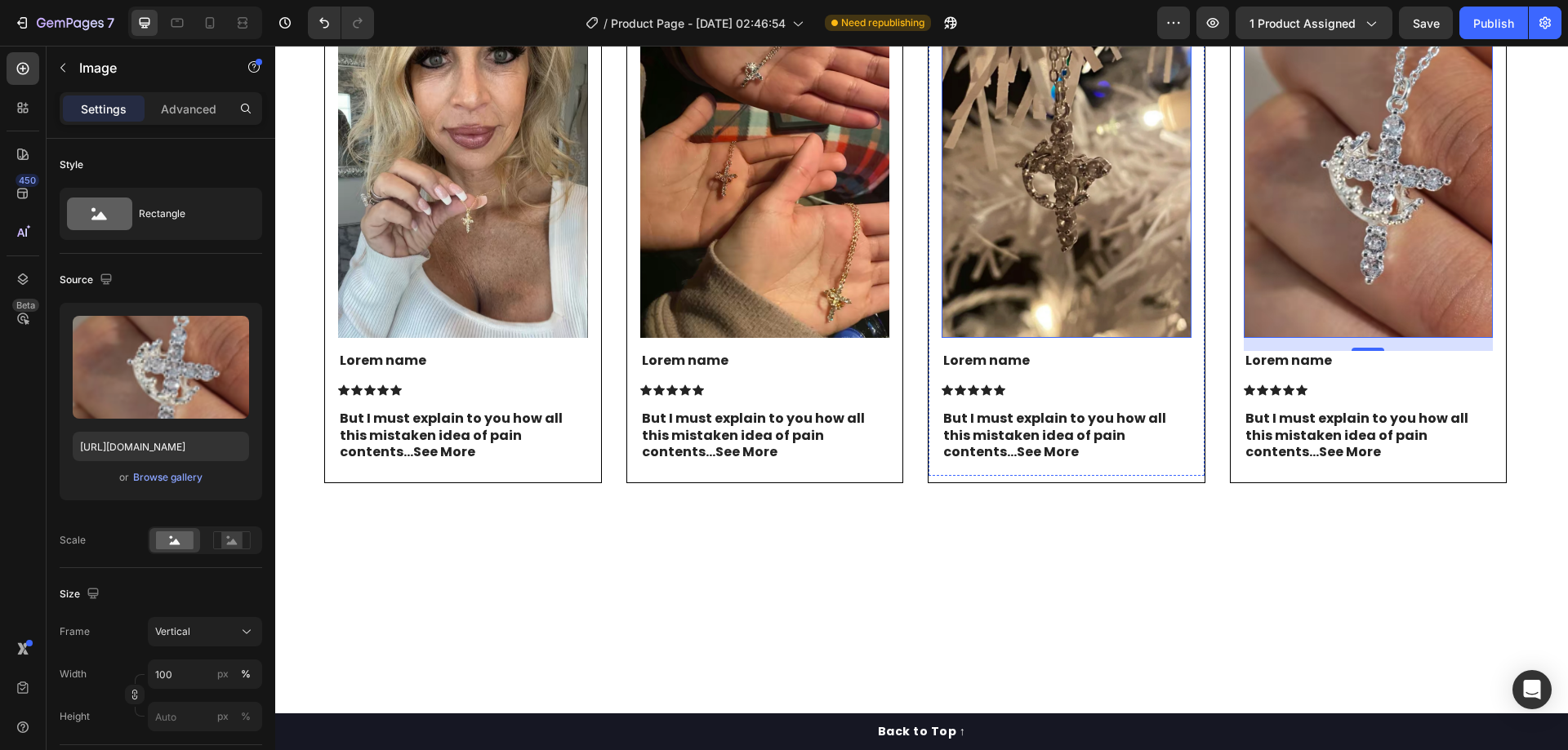
click at [1126, 274] on img at bounding box center [1067, 172] width 250 height 332
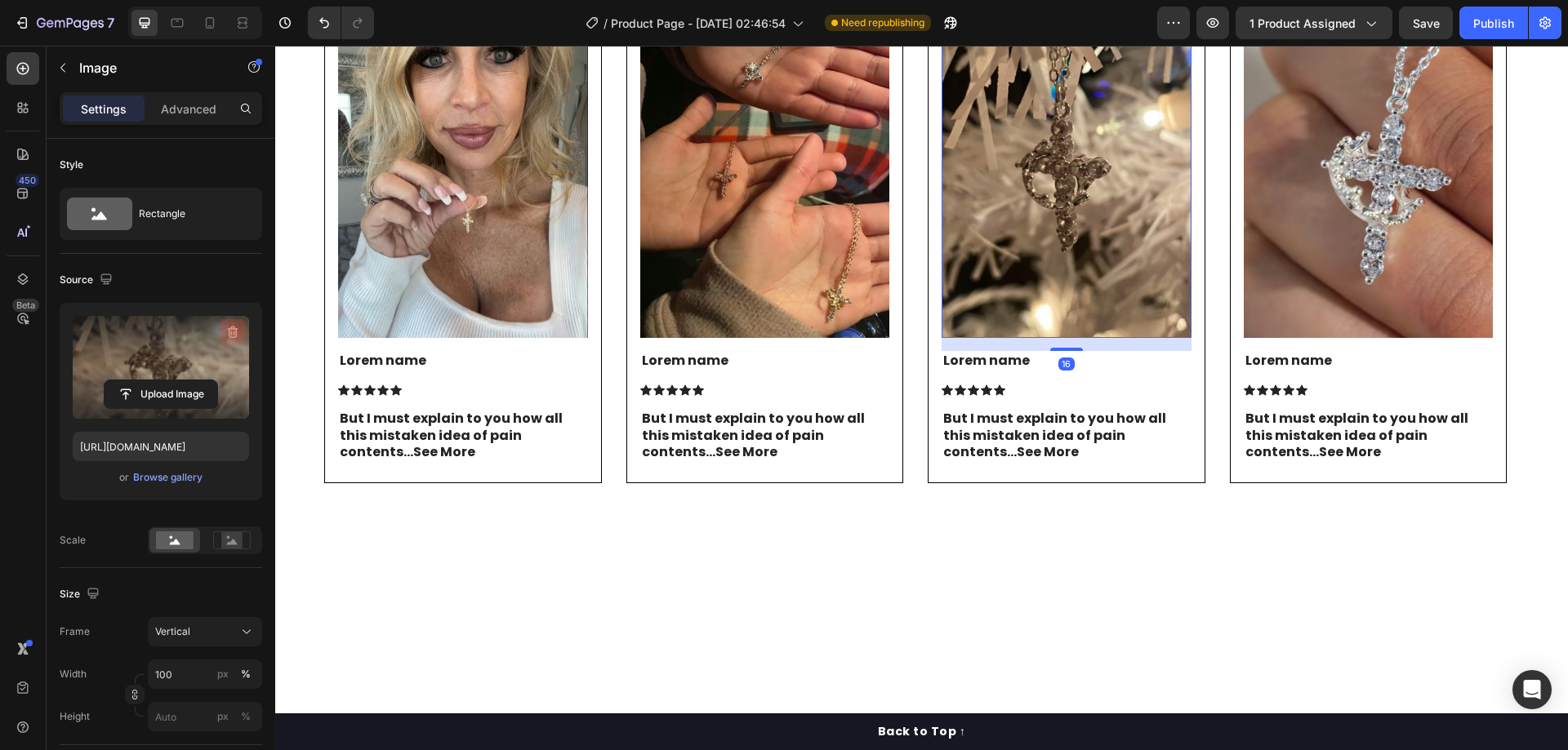
click at [237, 331] on icon "button" at bounding box center [233, 333] width 10 height 12
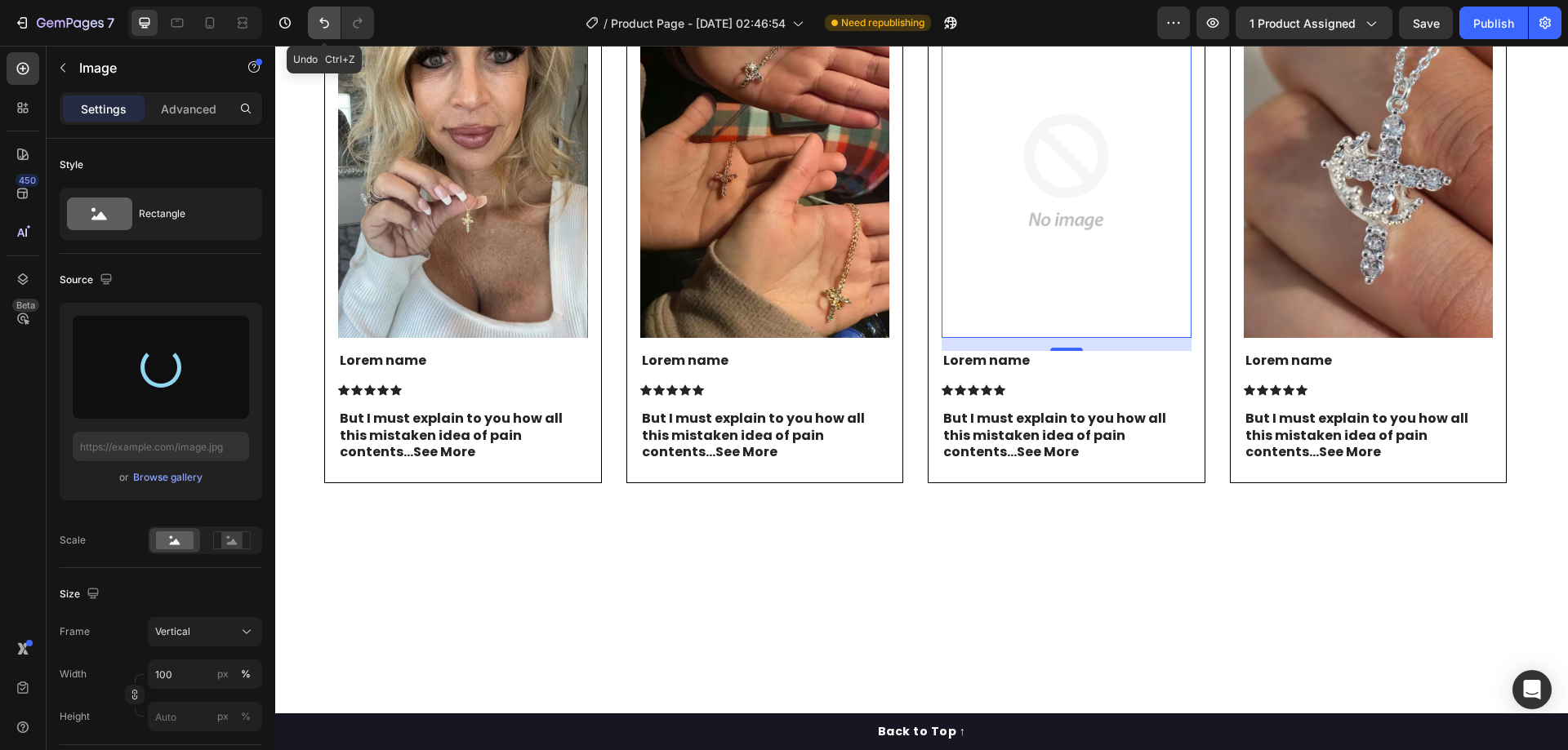
type input "[URL][DOMAIN_NAME]"
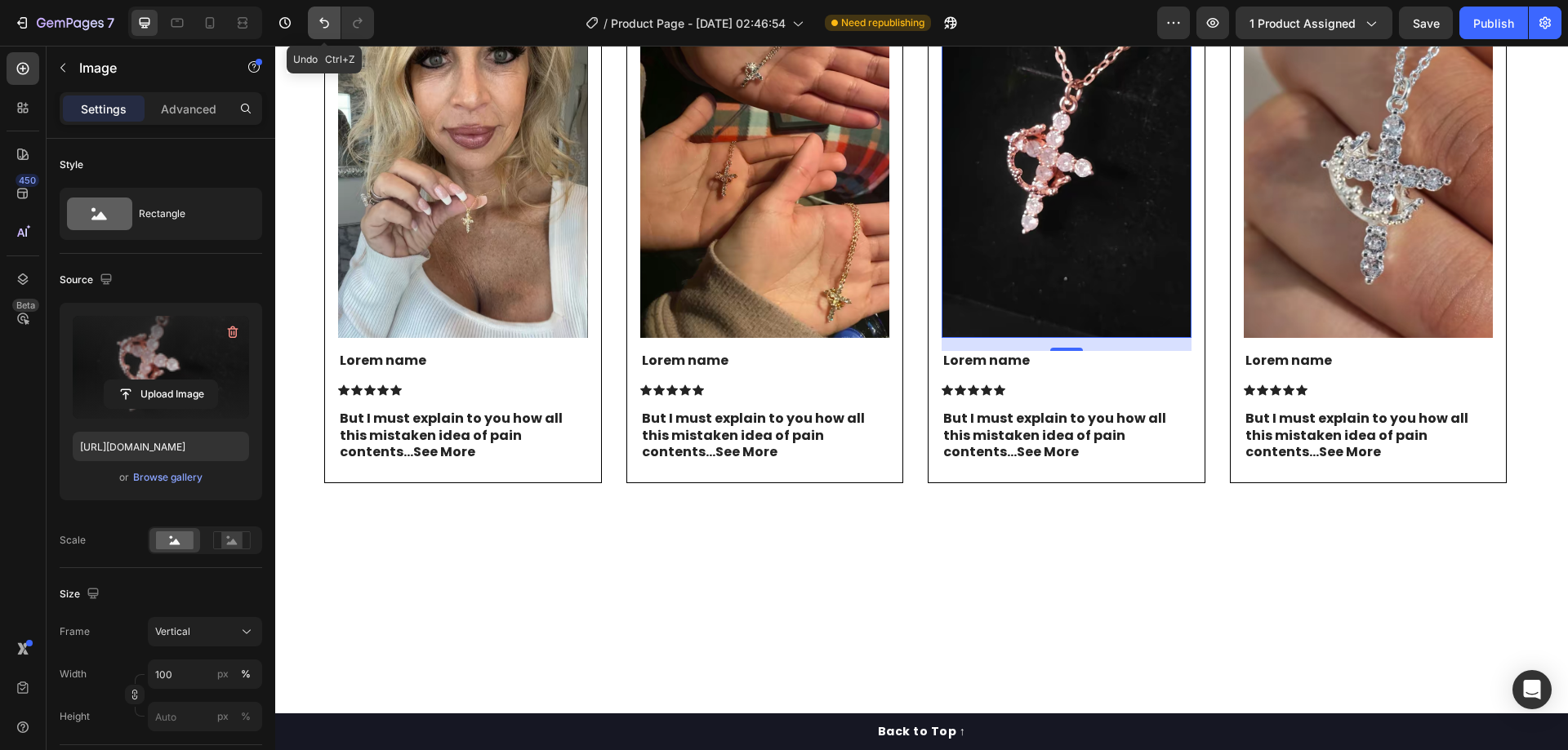
click at [316, 27] on icon "Undo/Redo" at bounding box center [324, 23] width 17 height 17
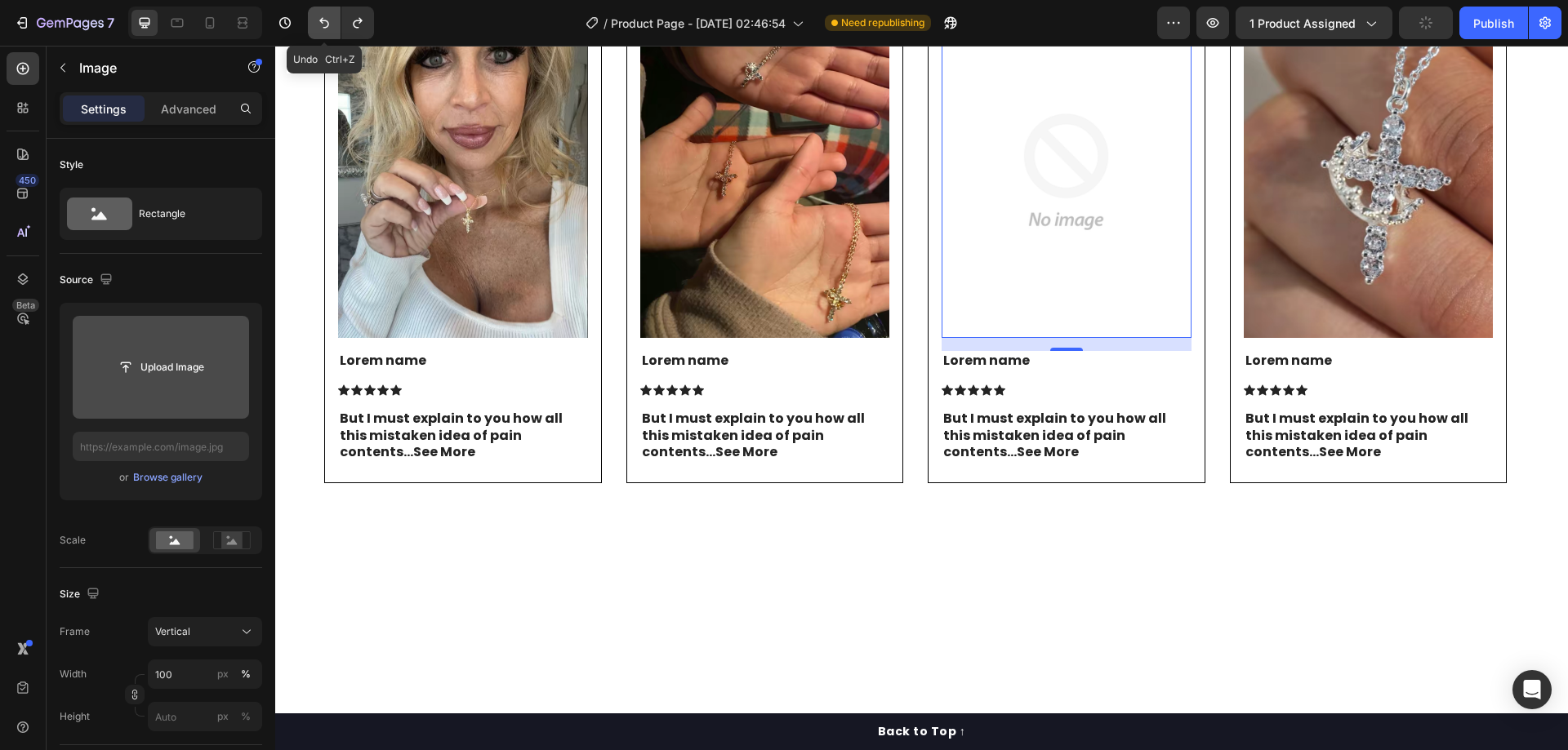
click at [316, 27] on icon "Undo/Redo" at bounding box center [324, 23] width 17 height 17
type input "[URL][DOMAIN_NAME]"
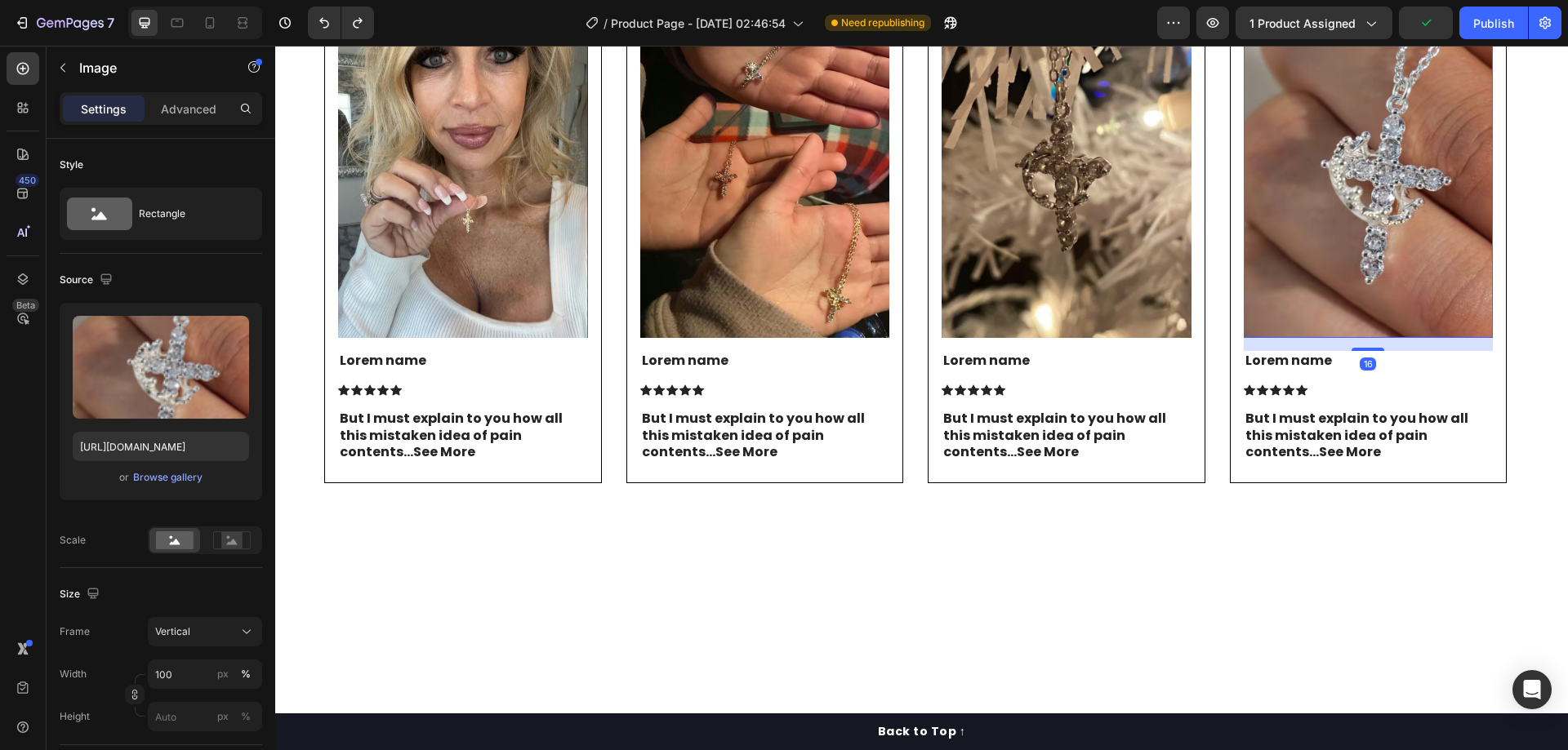
click at [1295, 255] on img at bounding box center [1369, 172] width 250 height 332
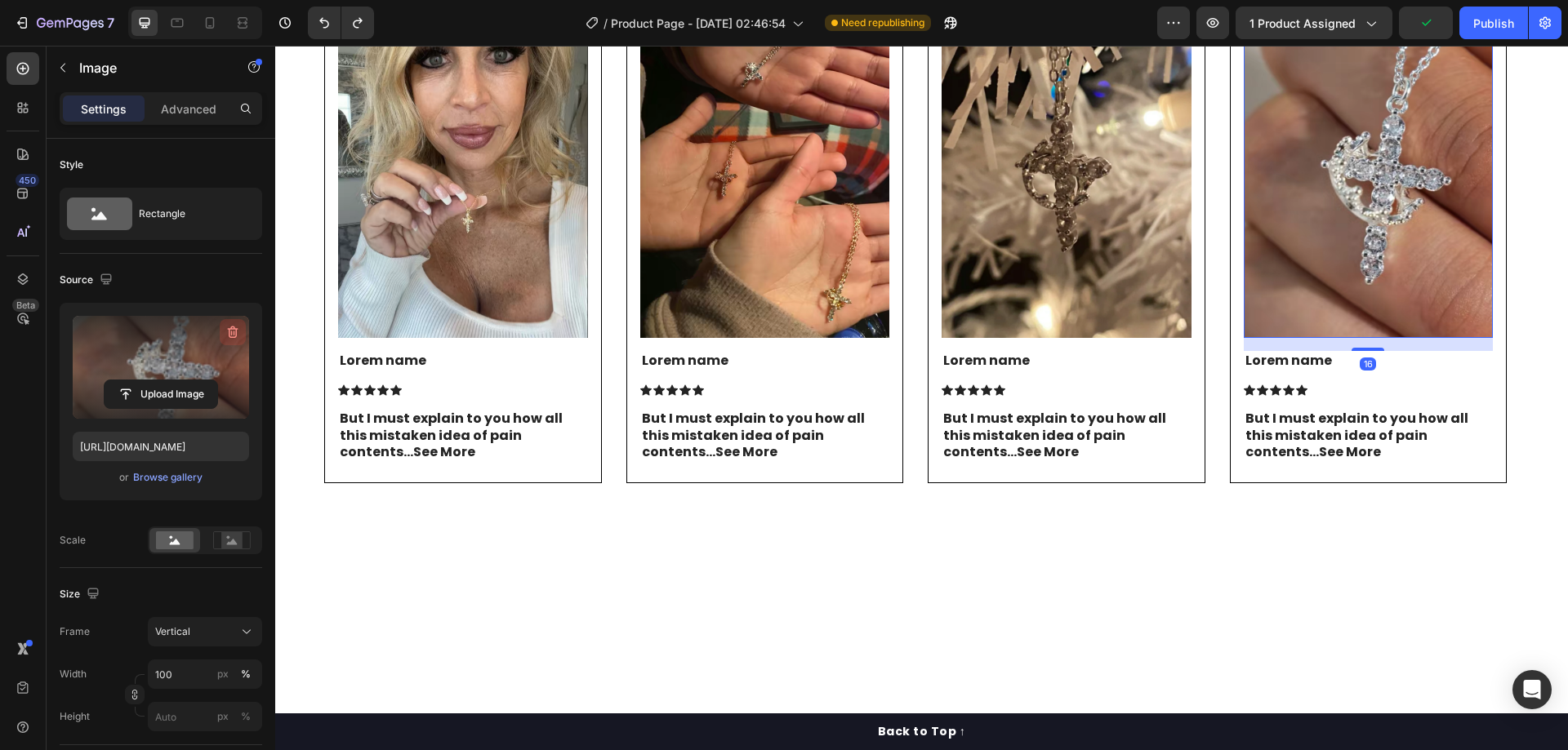
click at [242, 325] on button "button" at bounding box center [233, 332] width 26 height 26
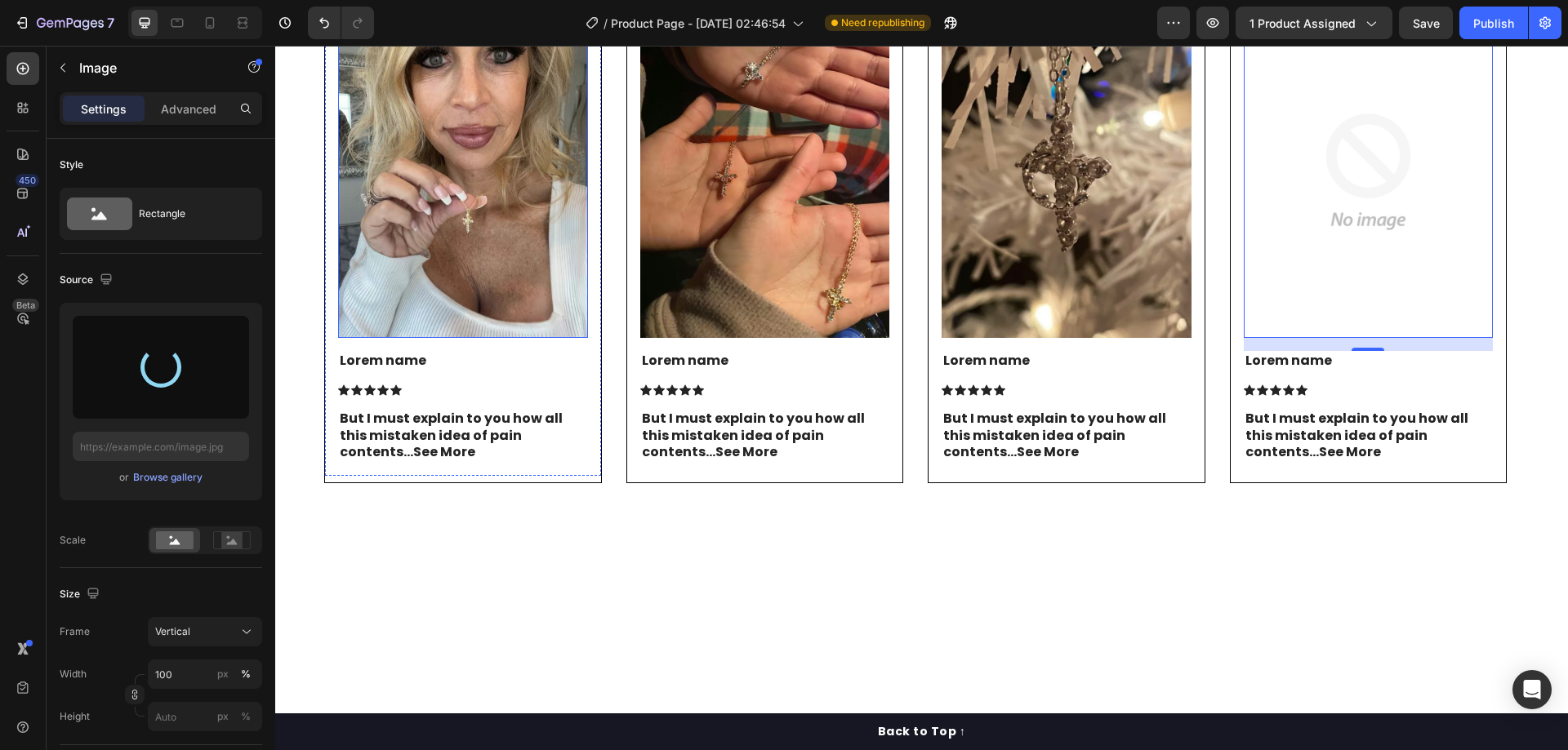
type input "[URL][DOMAIN_NAME]"
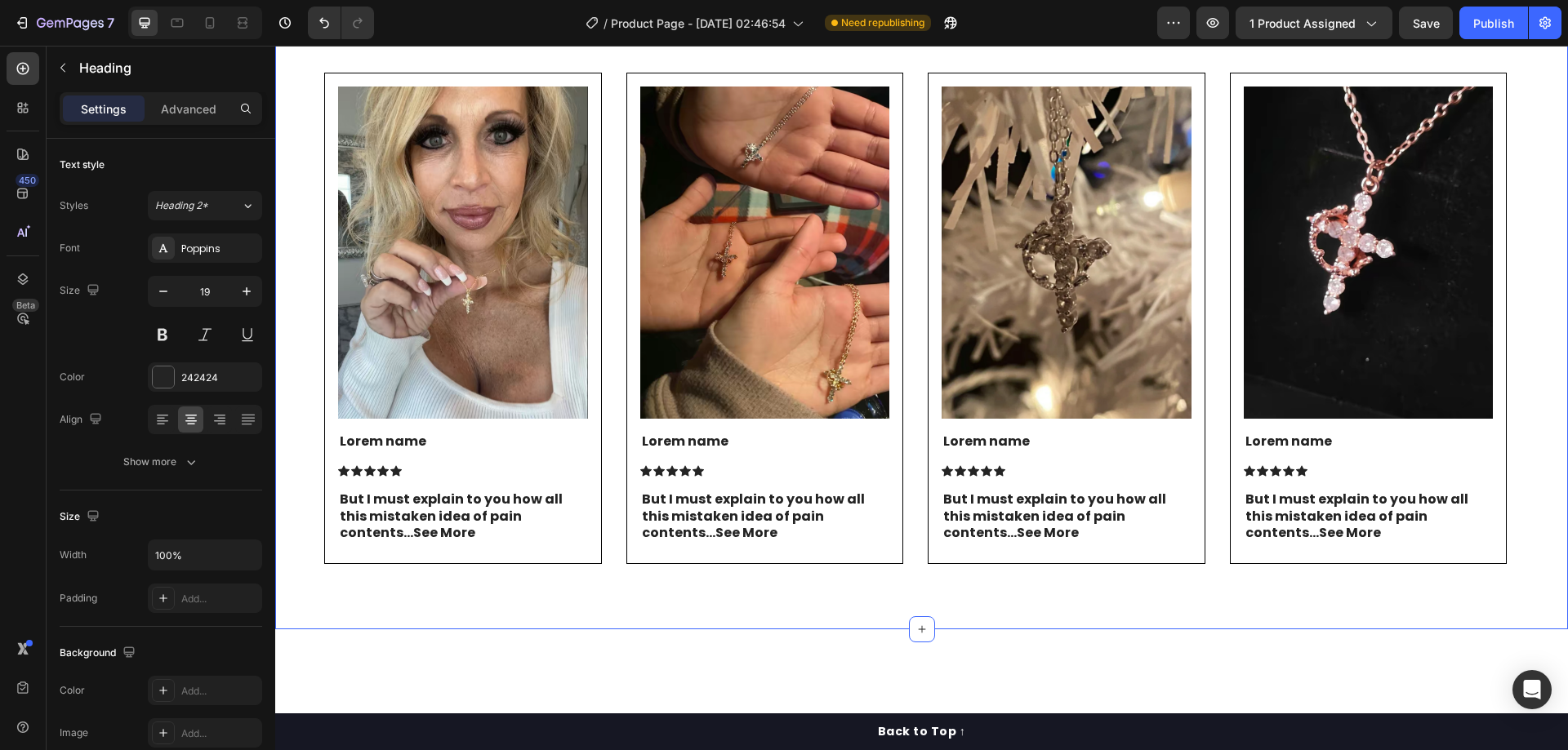
scroll to position [3266, 0]
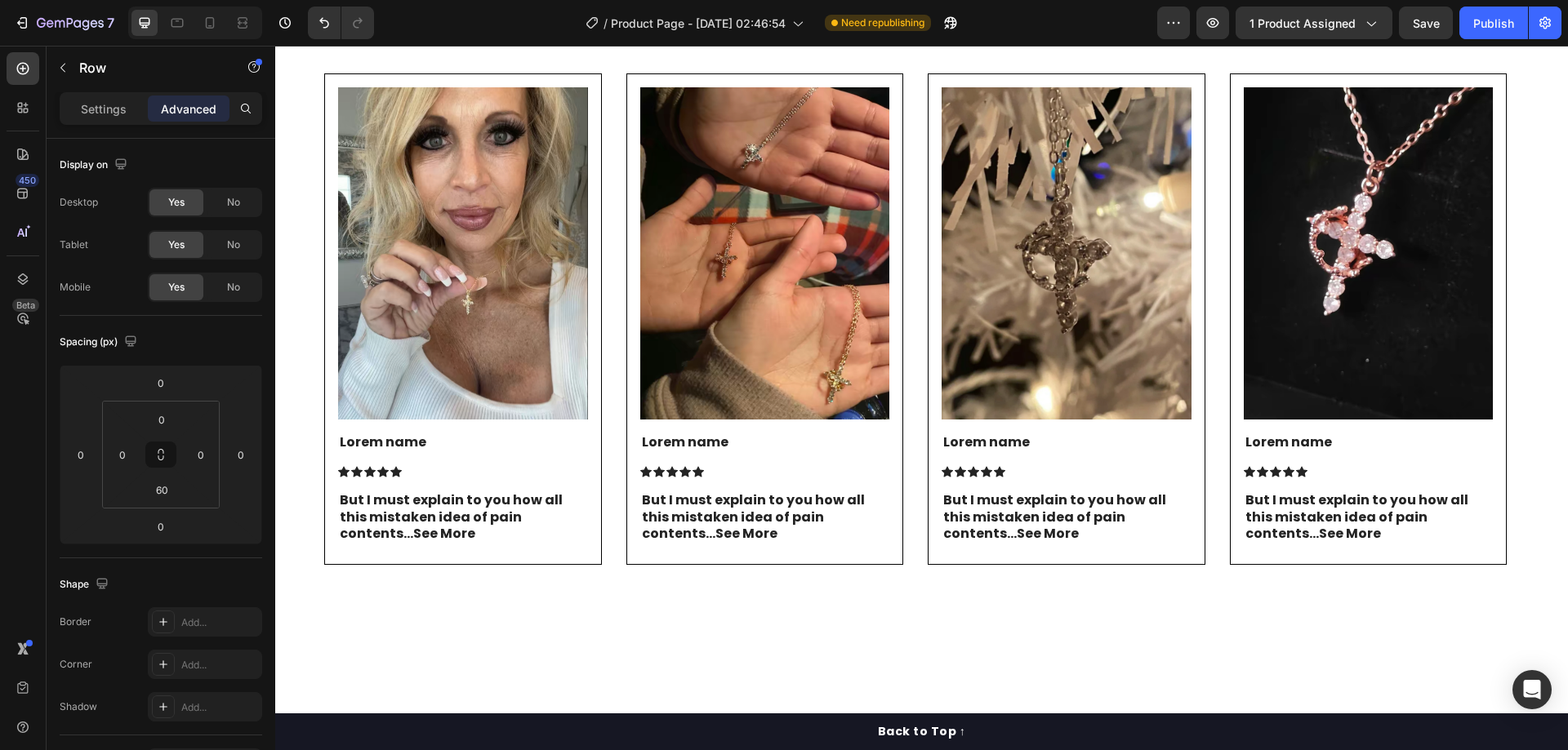
click at [1495, 17] on div "Publish" at bounding box center [1494, 24] width 41 height 17
click at [802, 32] on p "Loved by Thousands of Women of Faith" at bounding box center [922, 22] width 1192 height 20
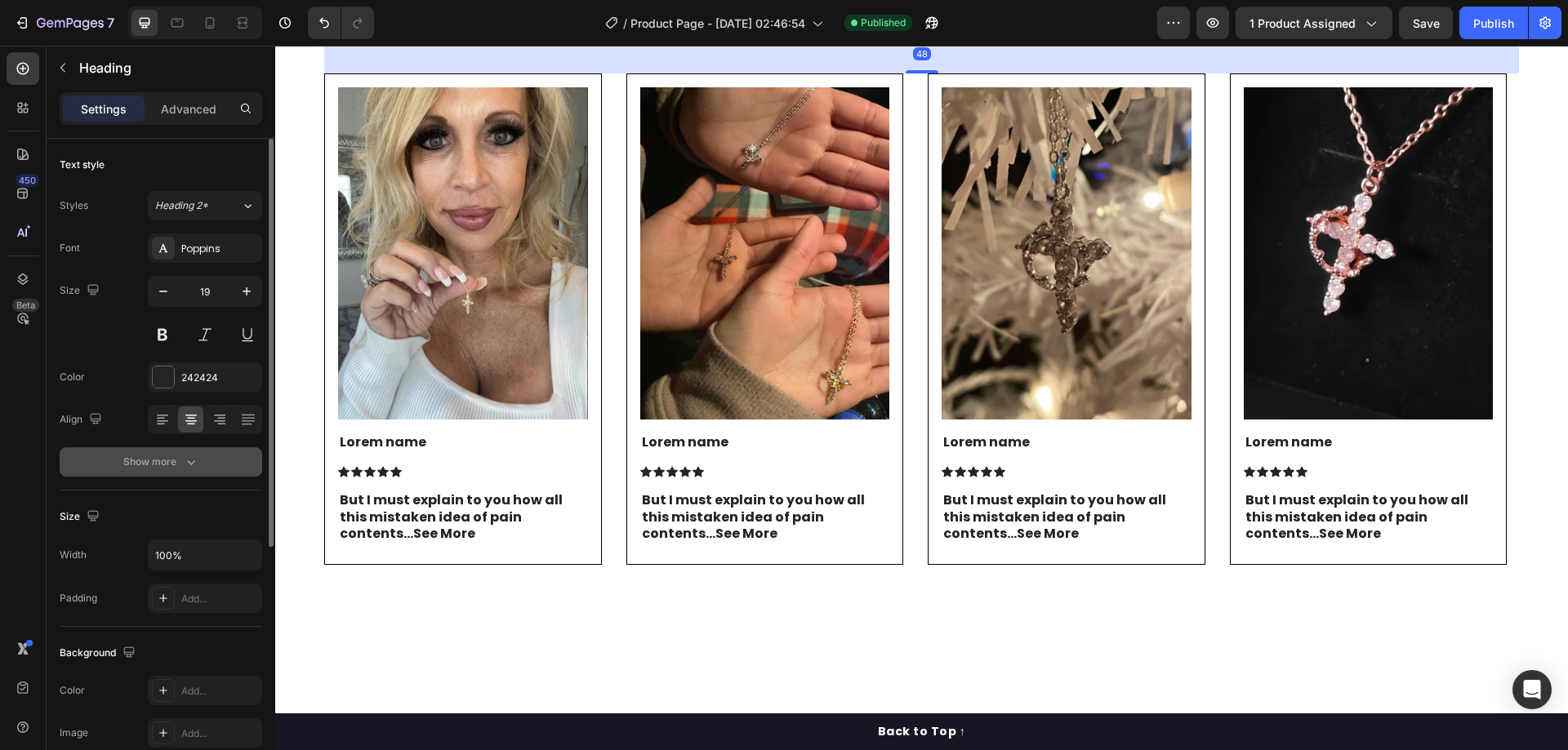
click at [160, 470] on button "Show more" at bounding box center [161, 462] width 203 height 30
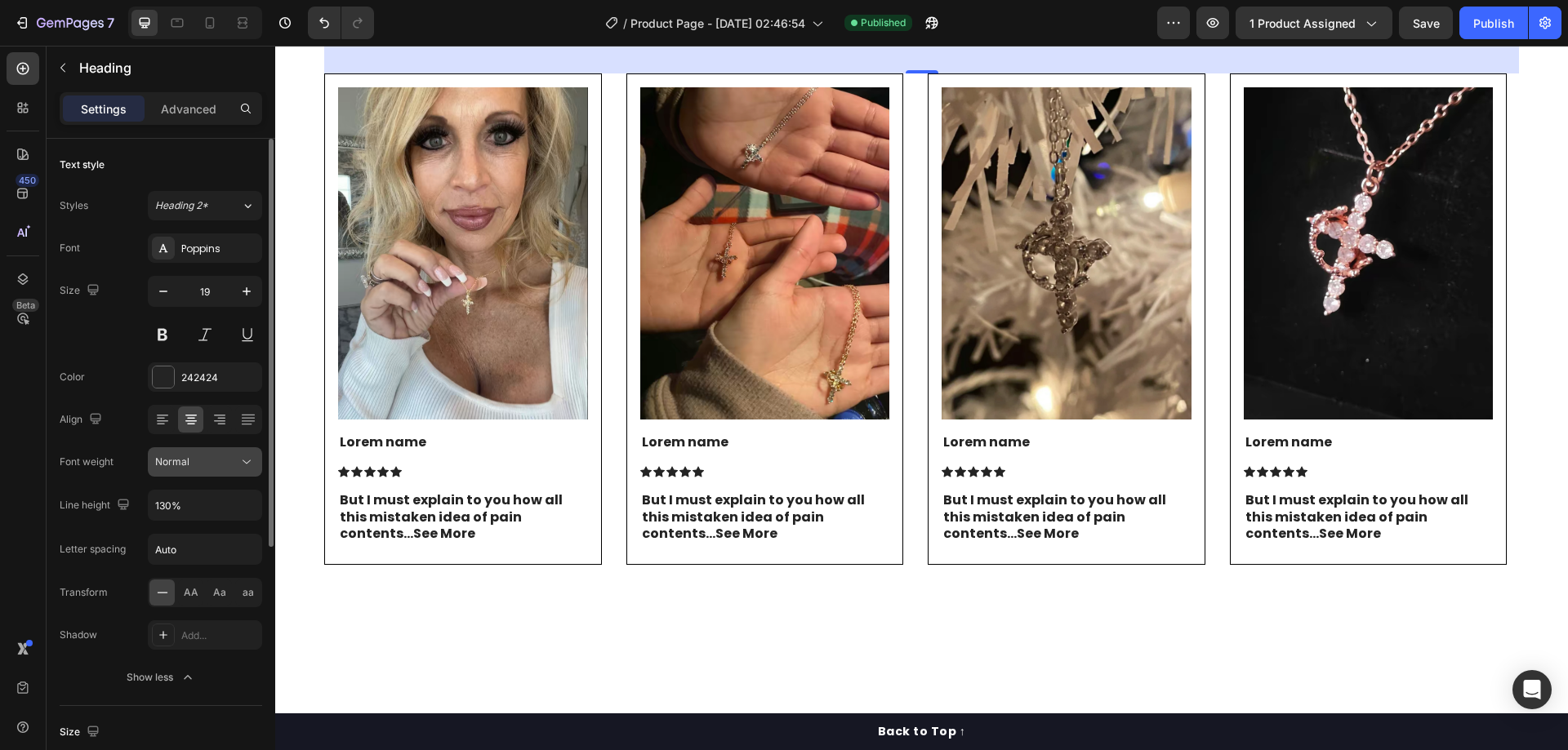
click at [196, 472] on button "Normal" at bounding box center [205, 462] width 115 height 30
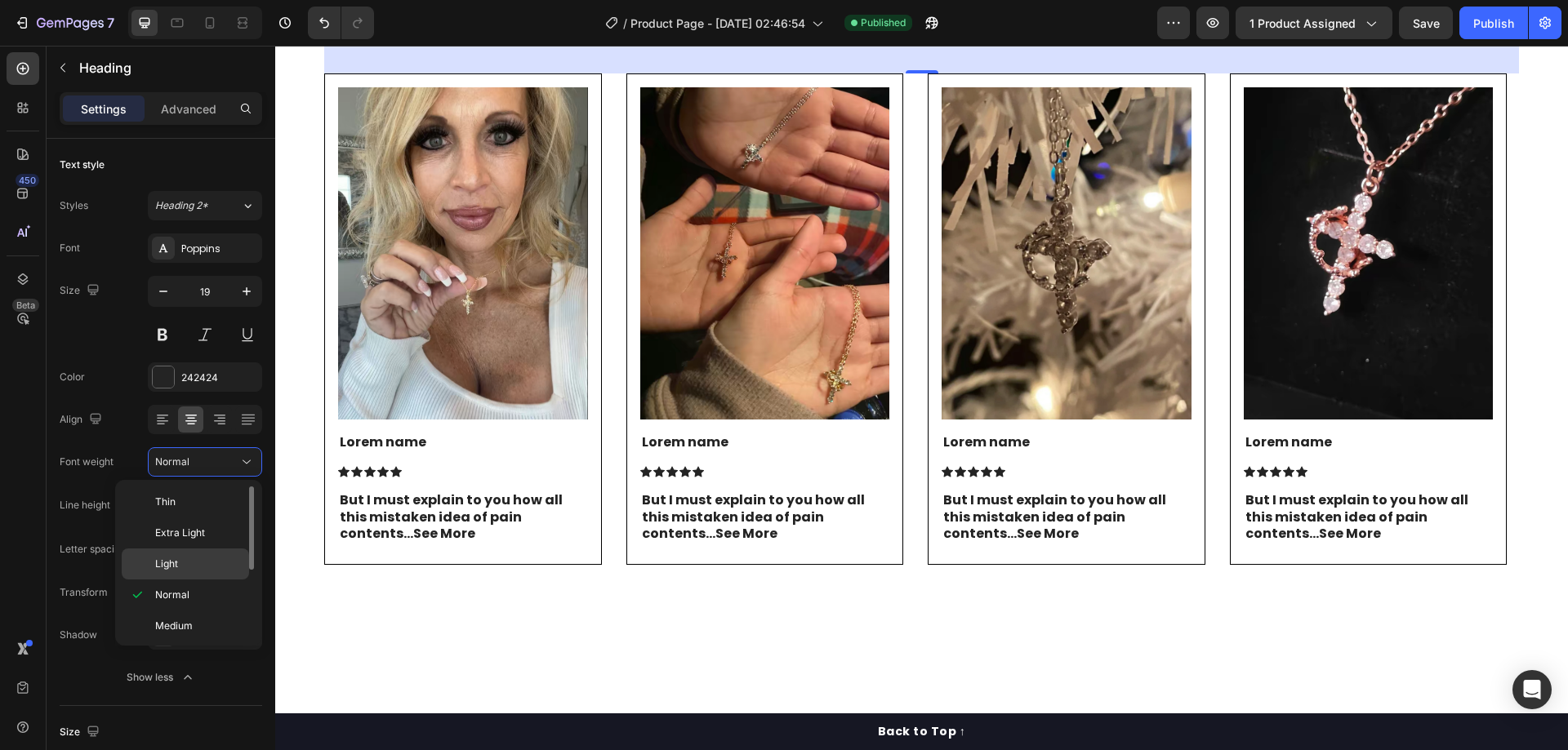
scroll to position [81, 0]
click at [186, 600] on p "Bold" at bounding box center [198, 607] width 87 height 15
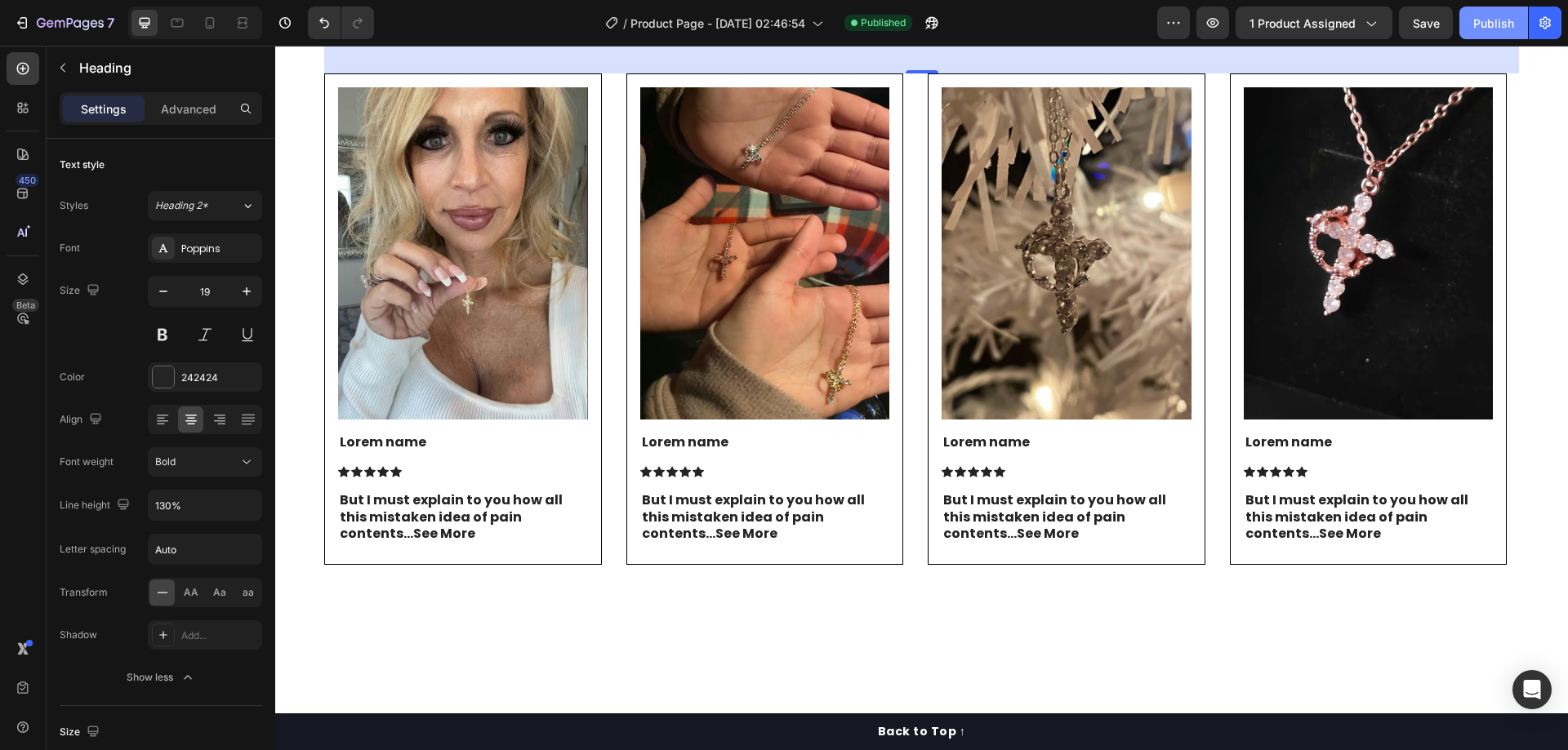
click at [1481, 18] on div "Publish" at bounding box center [1494, 24] width 41 height 17
click at [245, 290] on icon "button" at bounding box center [247, 291] width 17 height 17
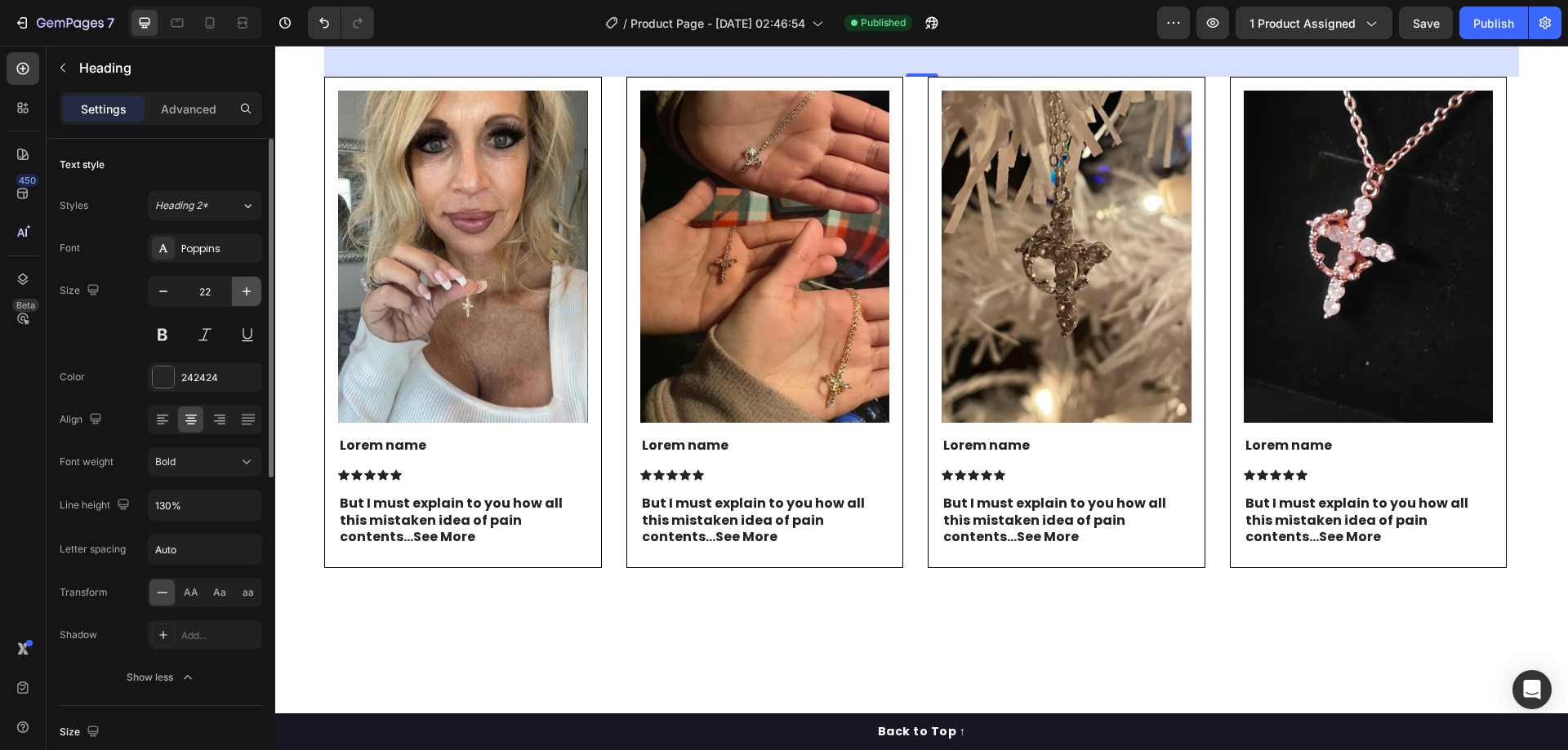
click at [245, 290] on icon "button" at bounding box center [247, 291] width 17 height 17
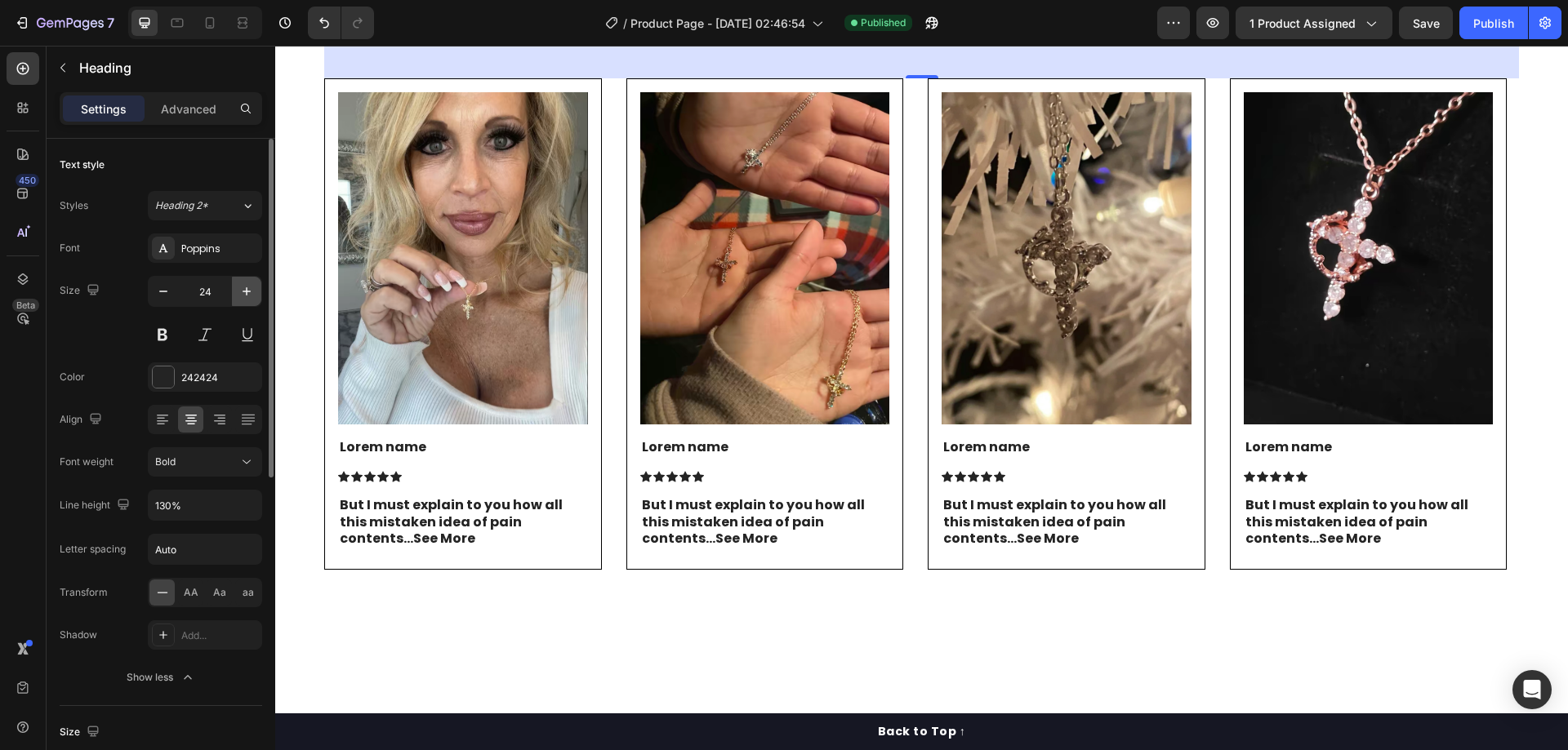
click at [245, 290] on icon "button" at bounding box center [247, 291] width 17 height 17
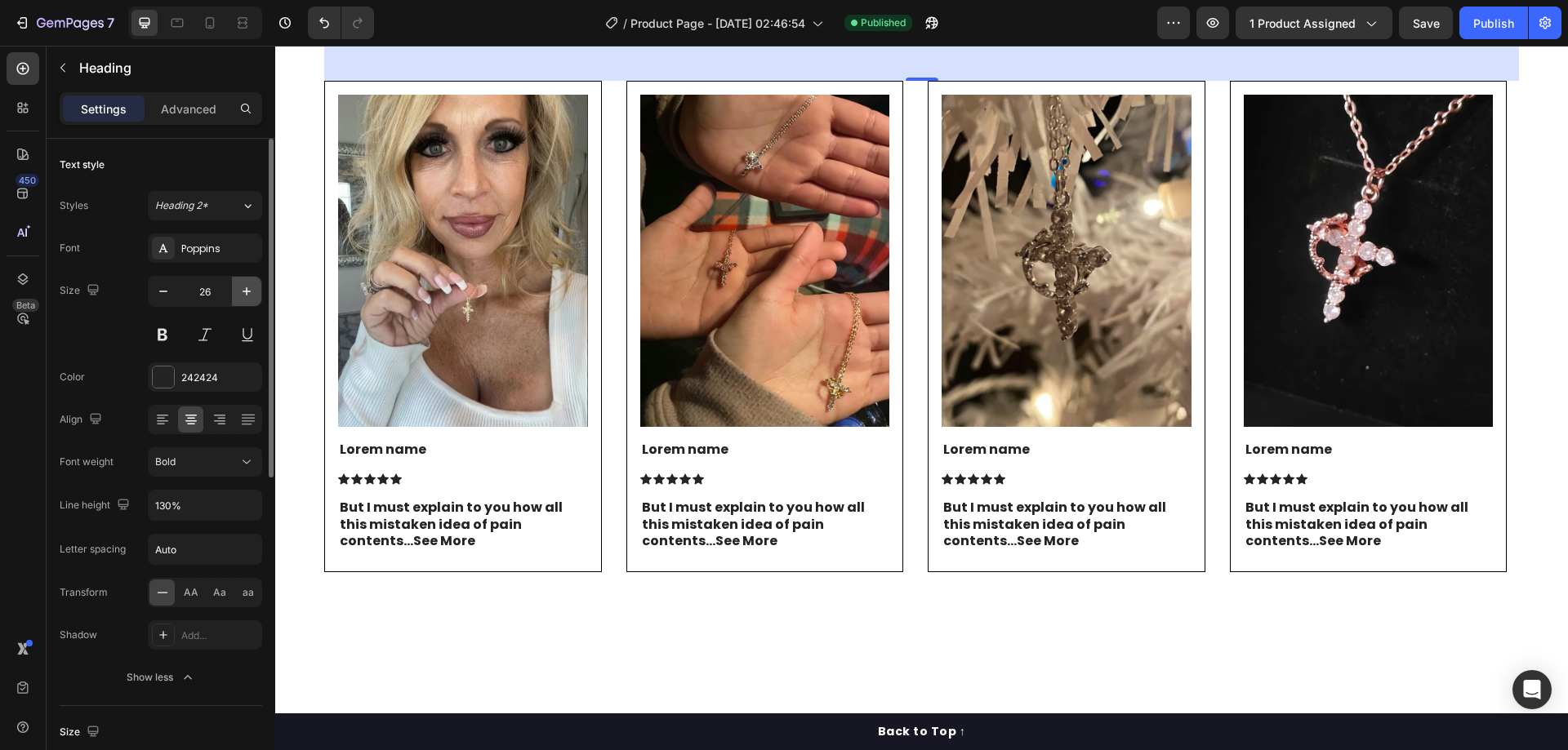
click at [245, 290] on icon "button" at bounding box center [247, 291] width 17 height 17
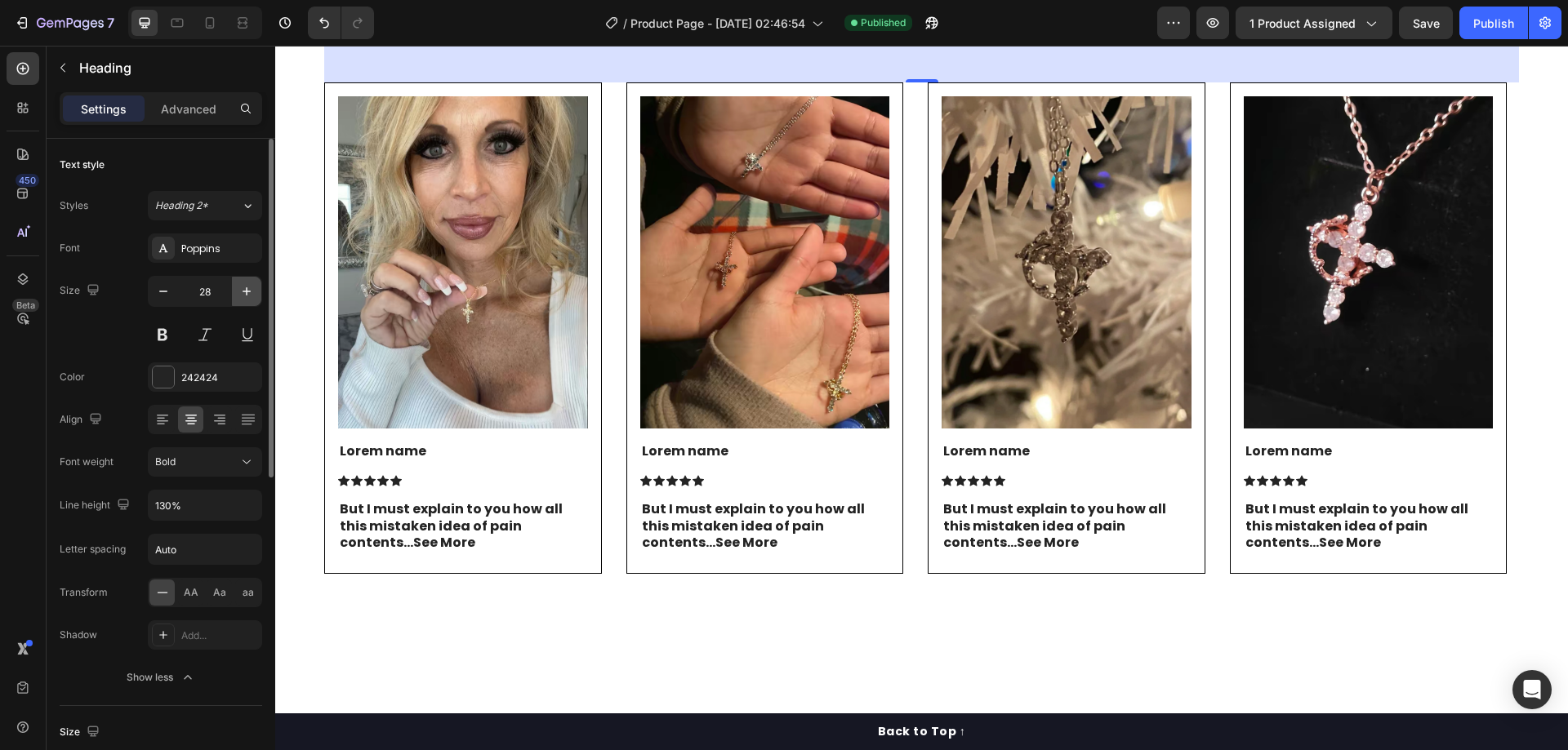
click at [245, 290] on icon "button" at bounding box center [247, 291] width 17 height 17
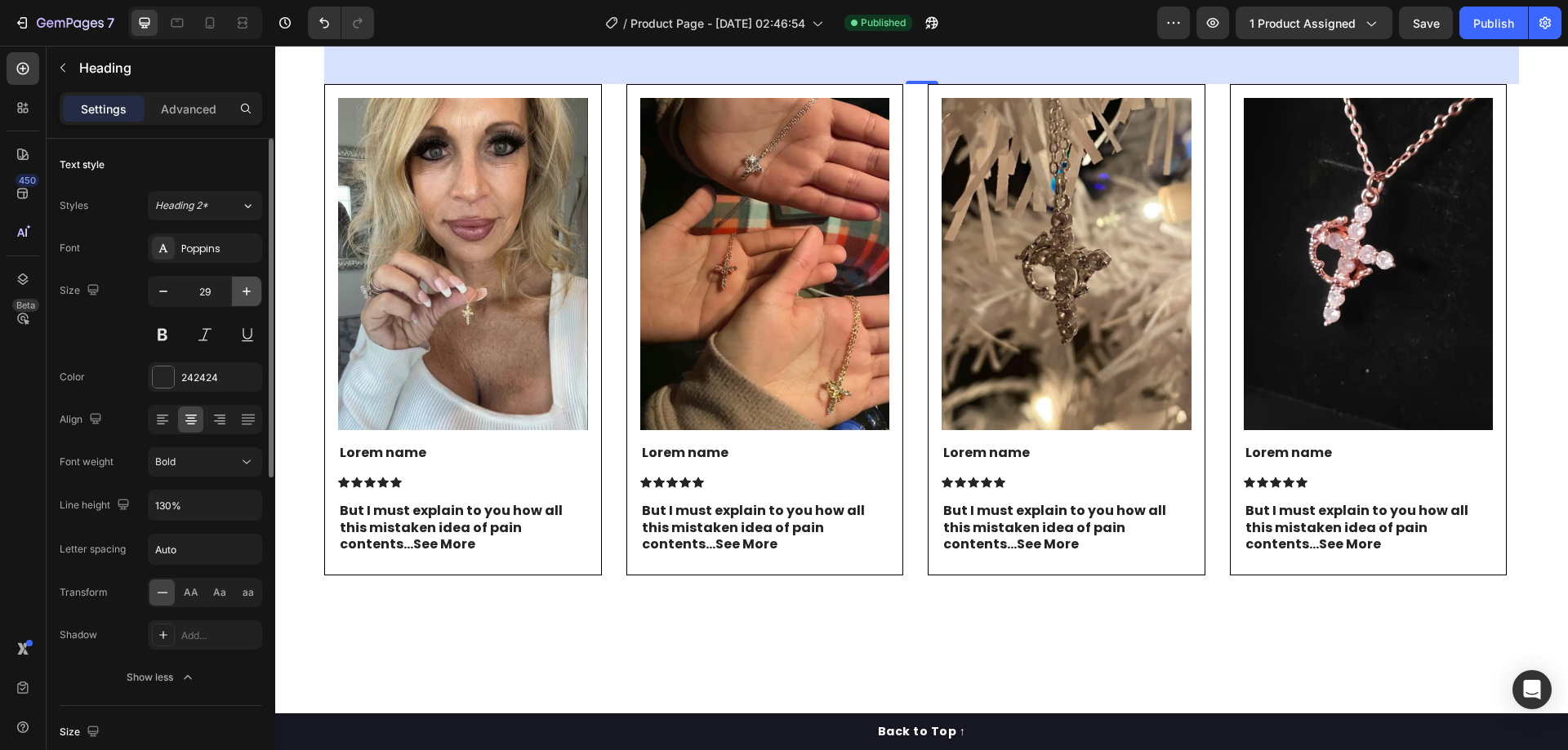
click at [245, 290] on icon "button" at bounding box center [247, 291] width 17 height 17
click at [216, 290] on input "30" at bounding box center [206, 292] width 54 height 30
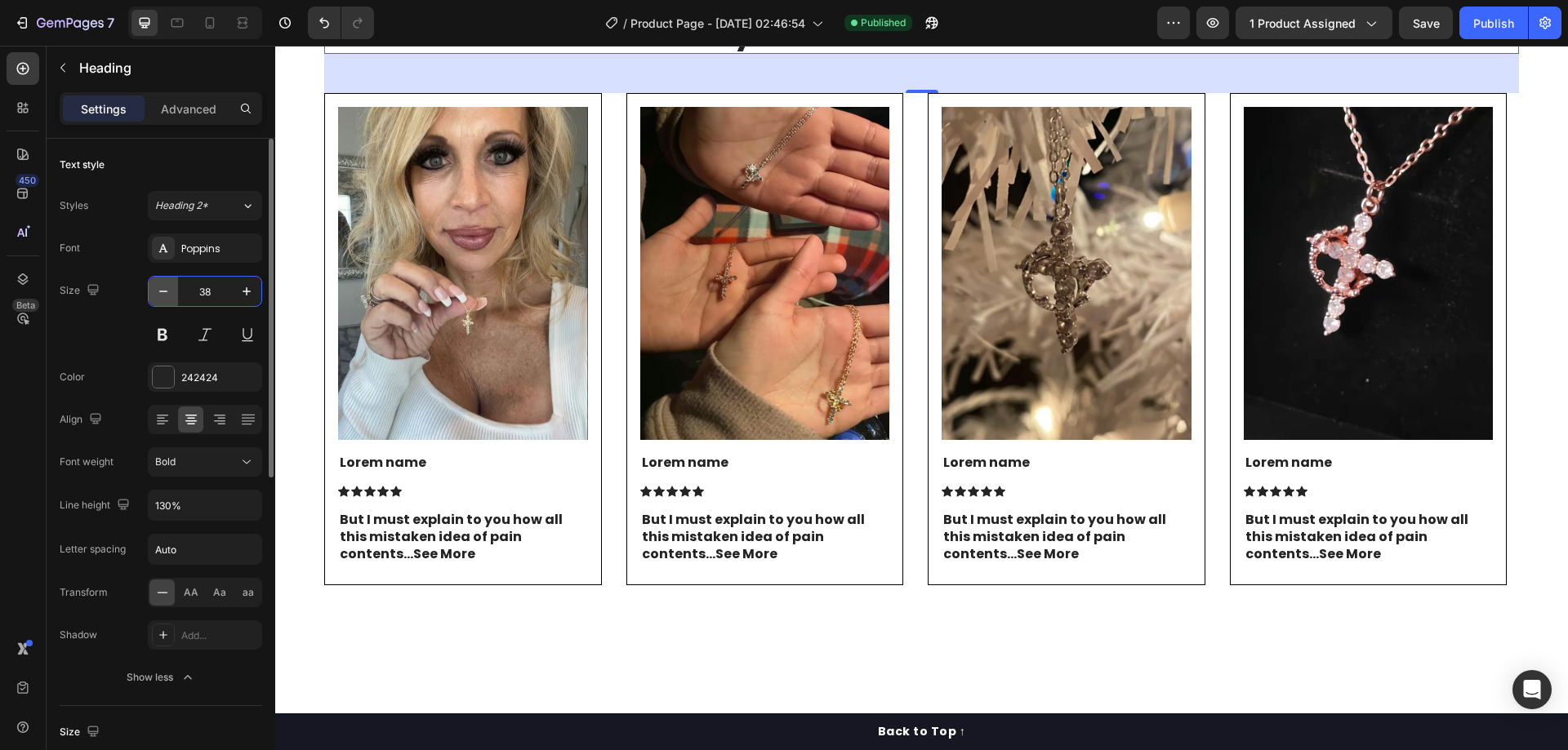
drag, startPoint x: 210, startPoint y: 295, endPoint x: 157, endPoint y: 295, distance: 53.0
click at [157, 295] on div "38" at bounding box center [205, 292] width 113 height 30
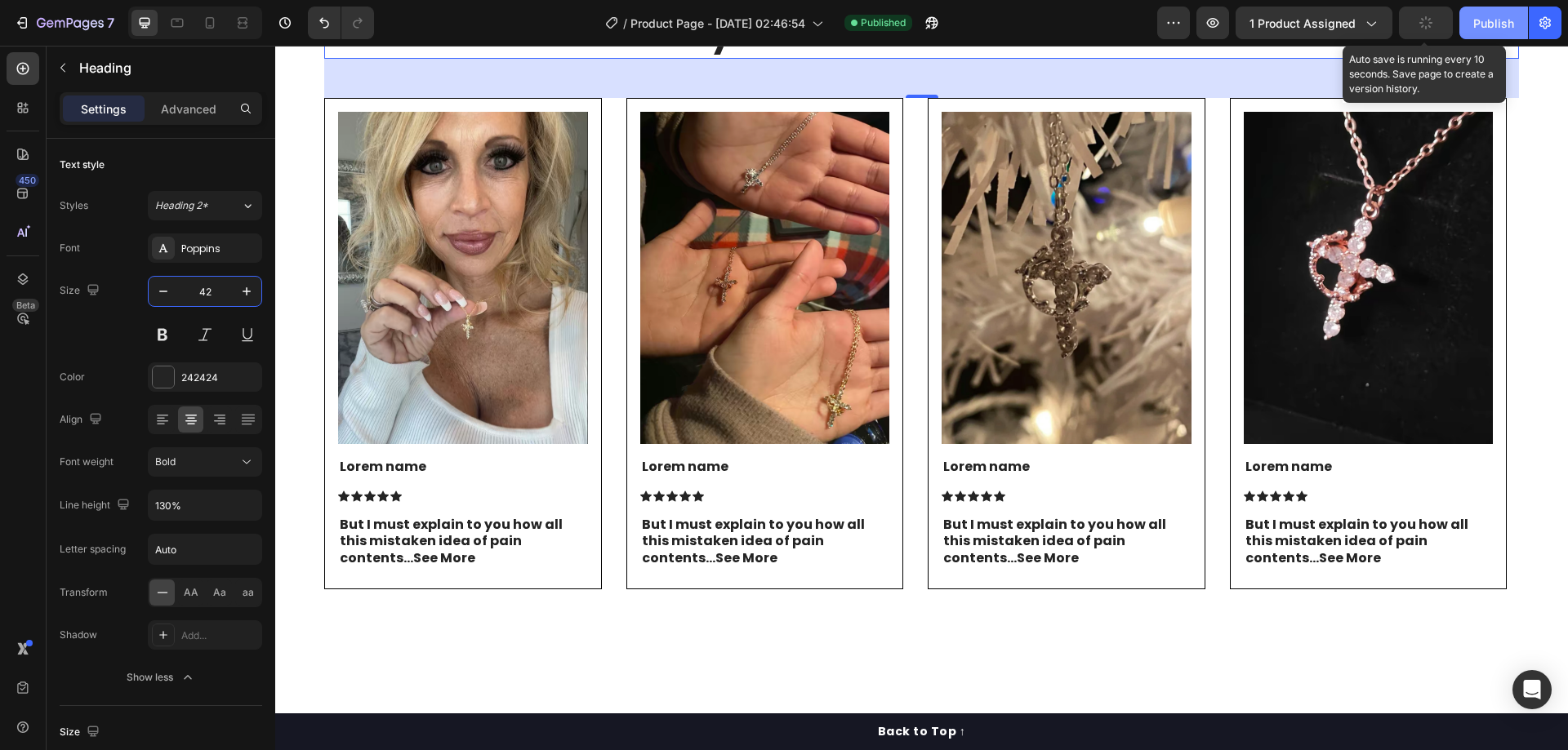
type input "42"
click at [1481, 17] on div "Publish" at bounding box center [1494, 24] width 41 height 17
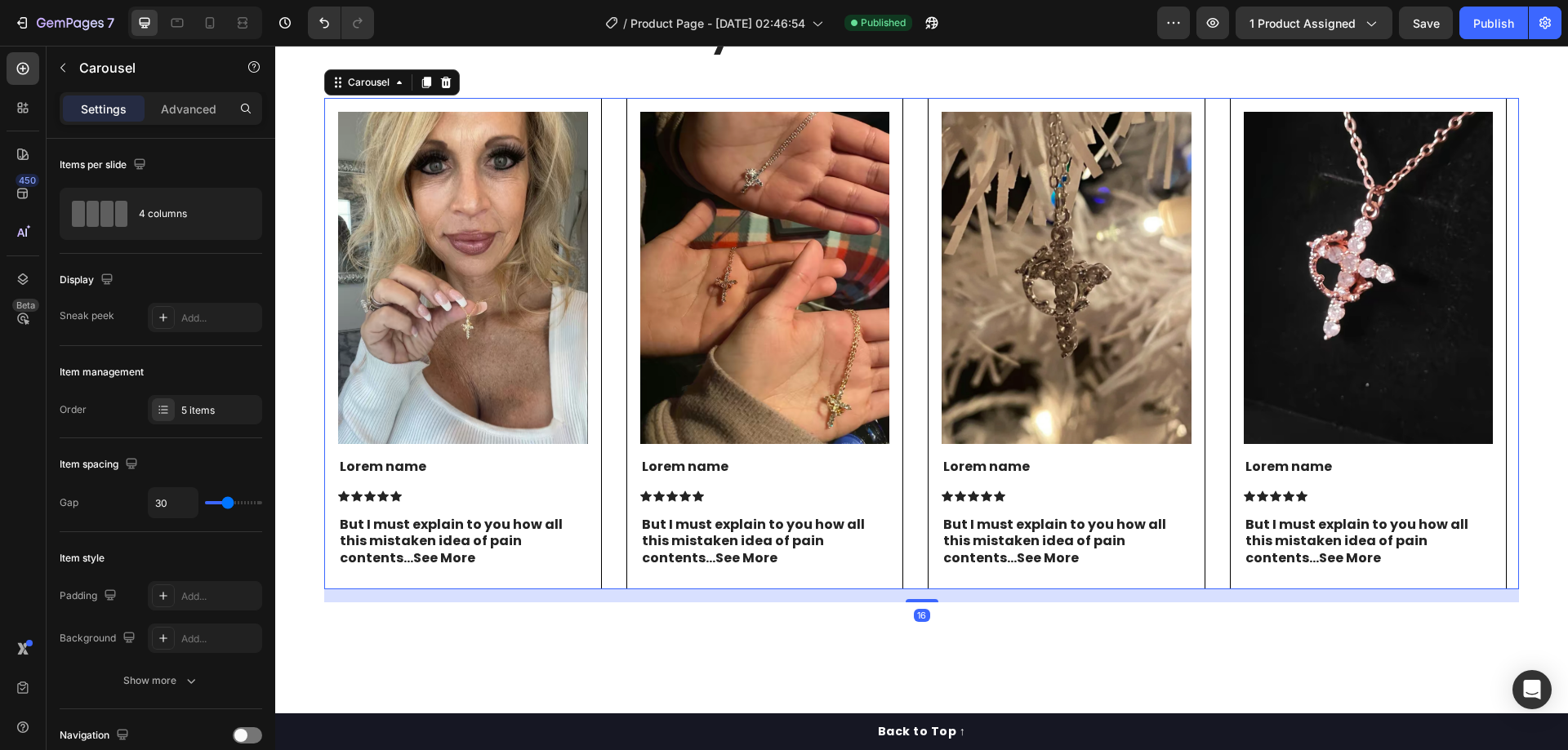
click at [1218, 332] on div "Image Lorem name Text Block Icon Icon Icon Icon Icon Icon List But I must expla…" at bounding box center [922, 344] width 1195 height 492
click at [211, 401] on div "5 items" at bounding box center [205, 410] width 115 height 30
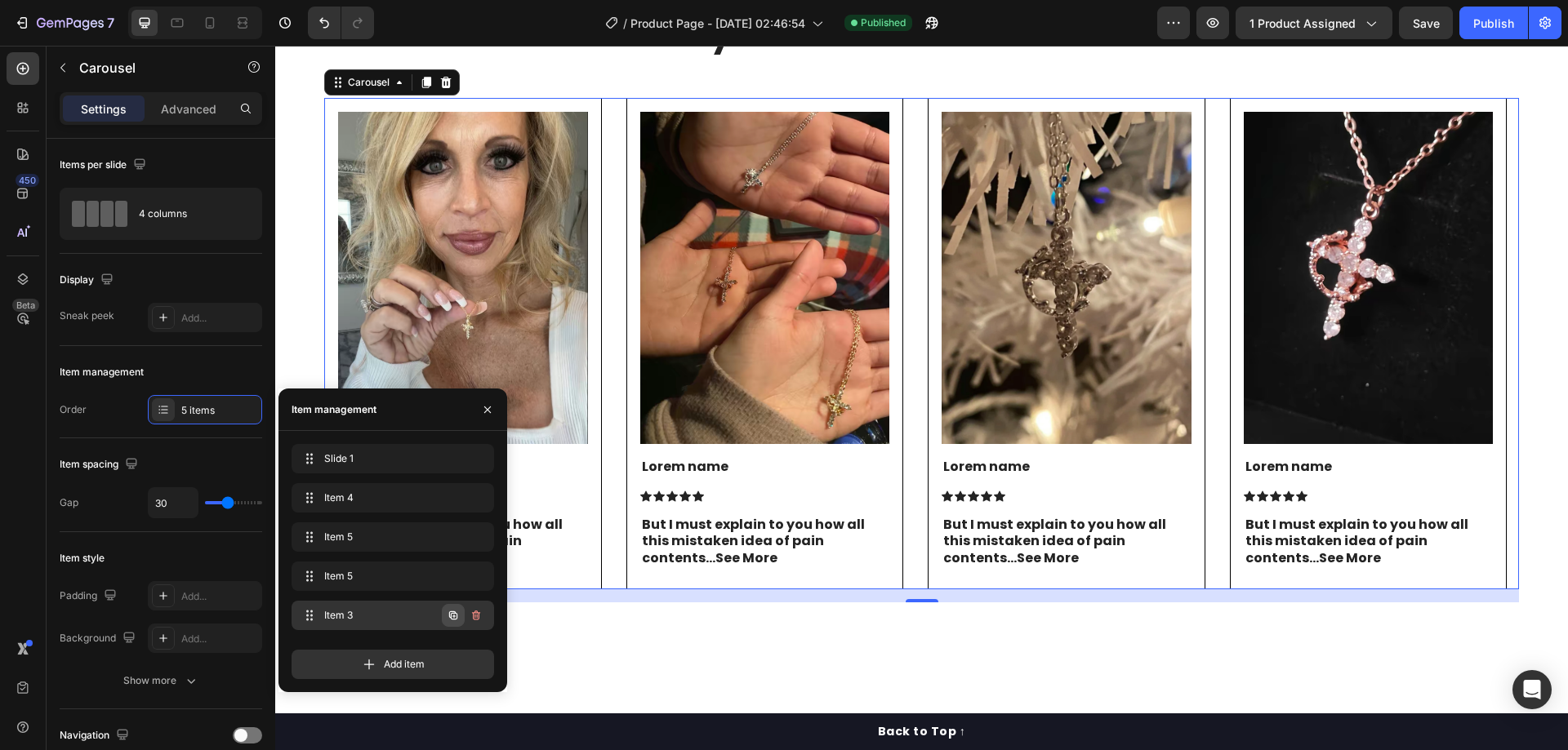
click at [453, 620] on icon "button" at bounding box center [453, 615] width 13 height 13
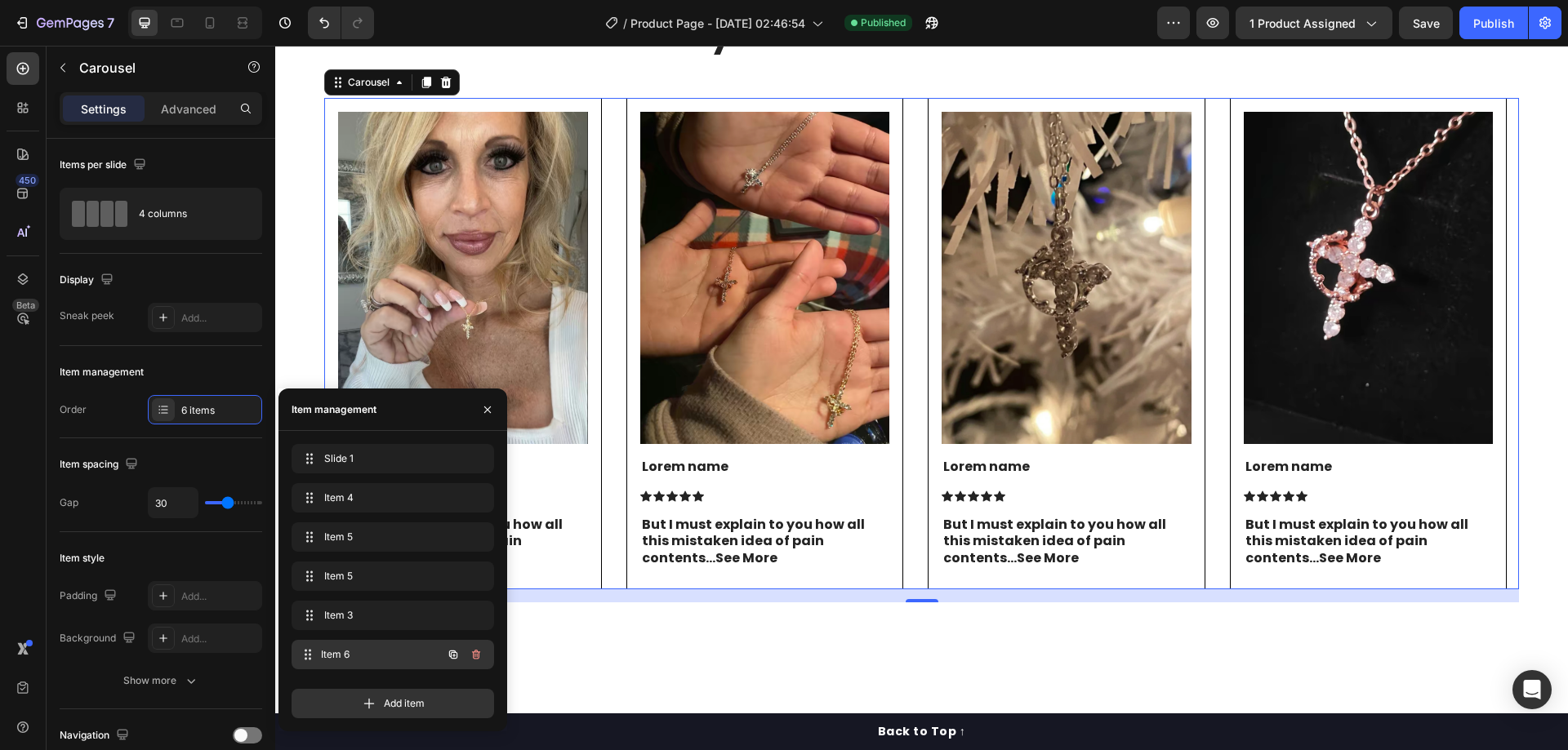
click at [365, 646] on div "Item 6 Item 6" at bounding box center [370, 655] width 143 height 23
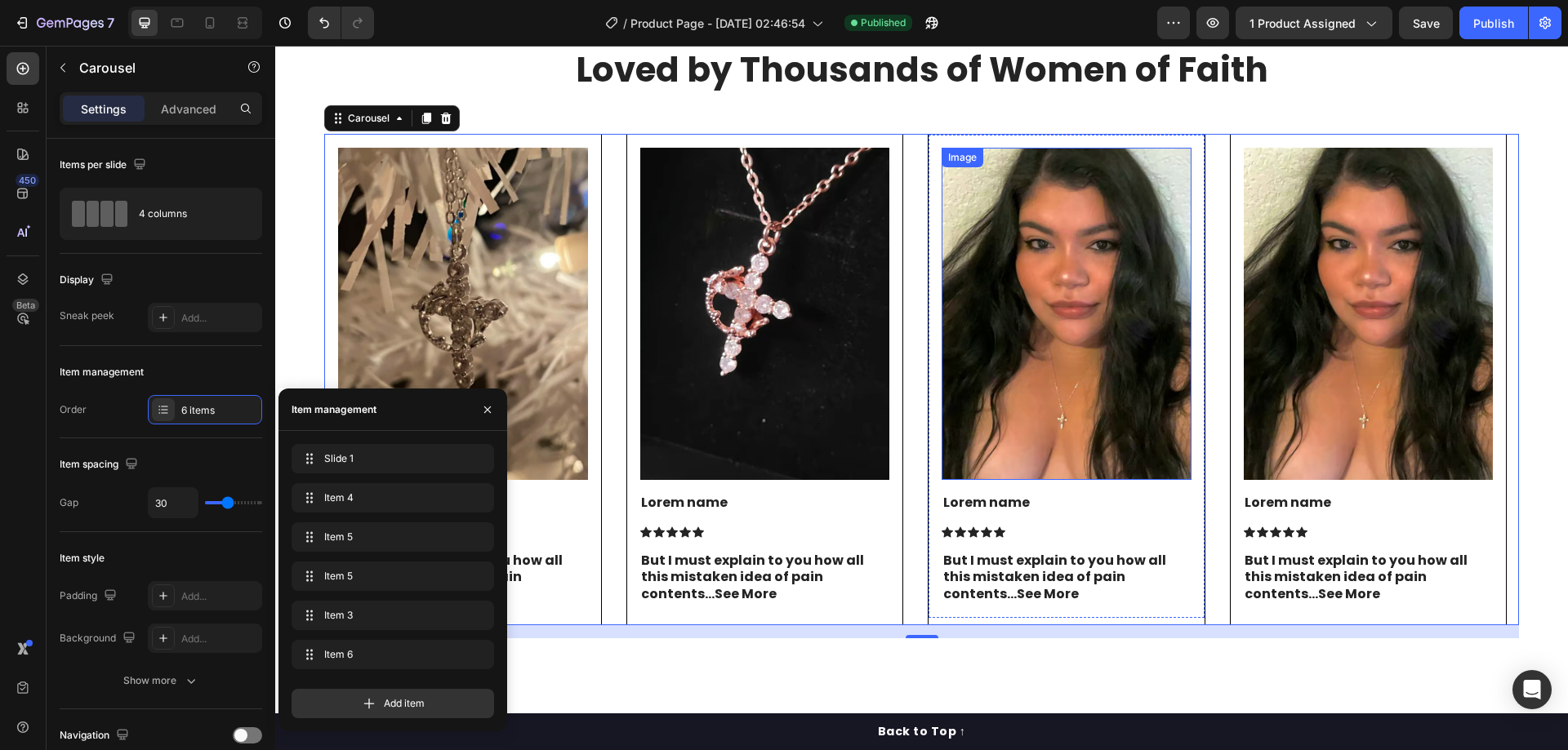
scroll to position [3429, 0]
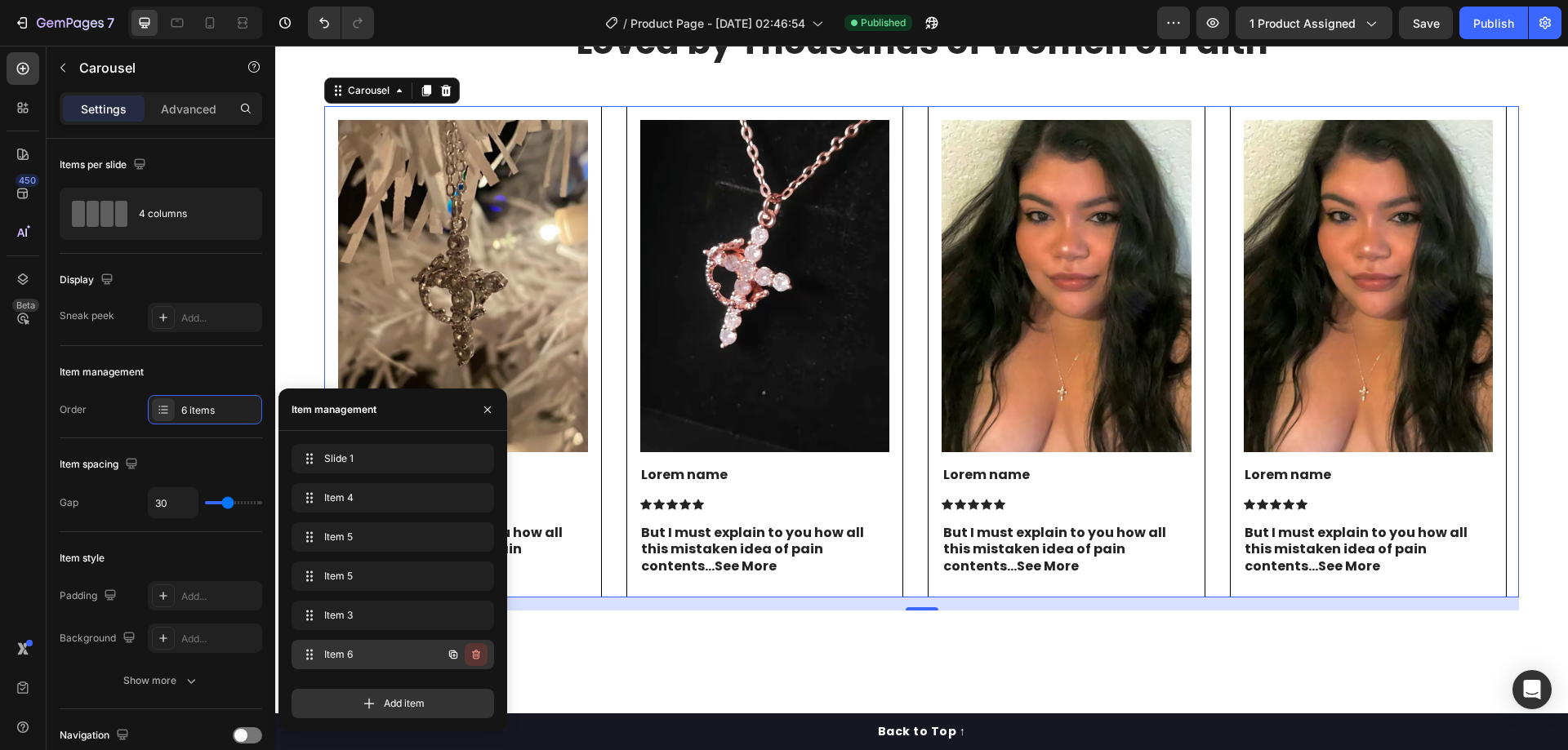
click at [479, 654] on icon "button" at bounding box center [476, 654] width 8 height 10
click at [474, 650] on div "Delete" at bounding box center [465, 655] width 31 height 15
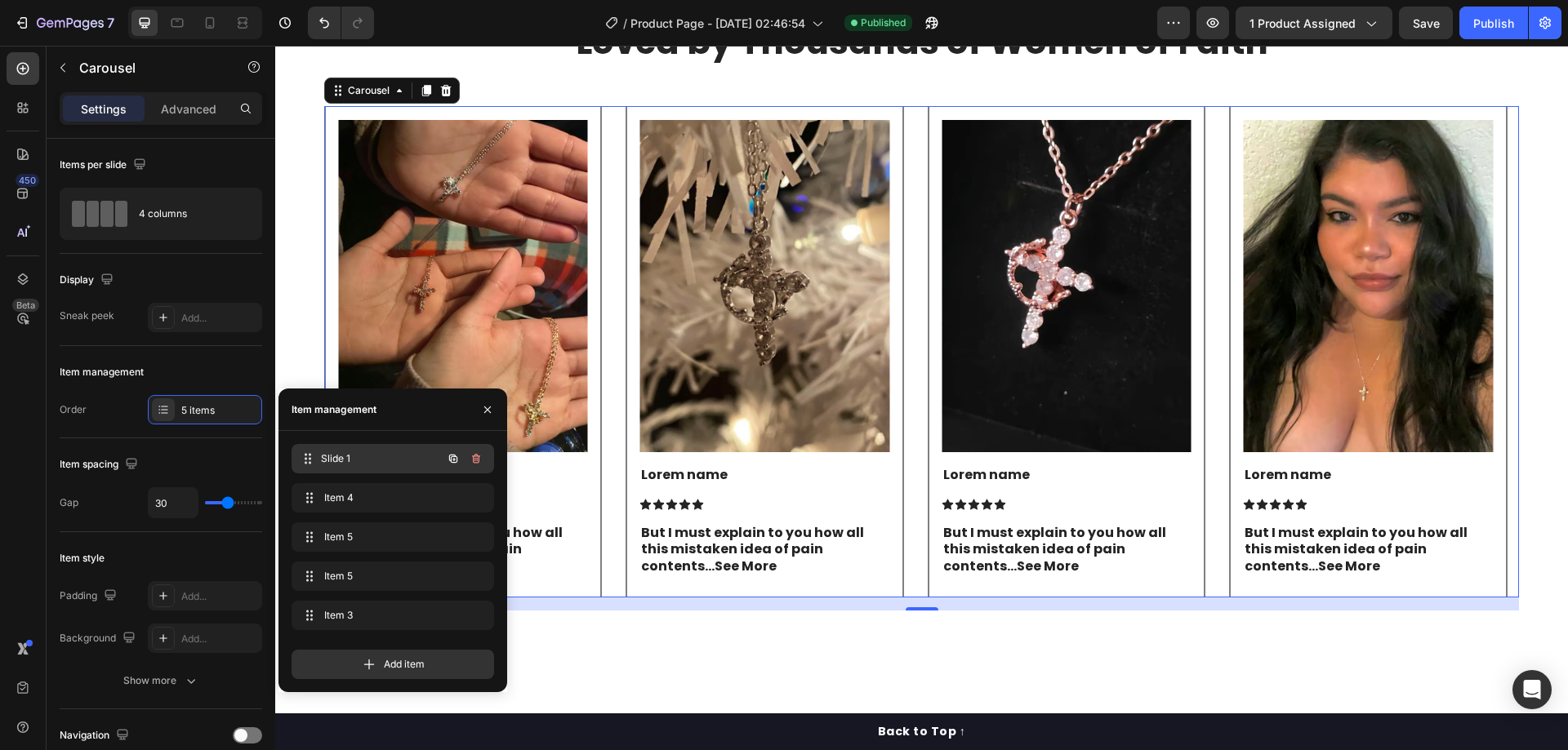
click at [380, 465] on span "Slide 1" at bounding box center [381, 458] width 121 height 15
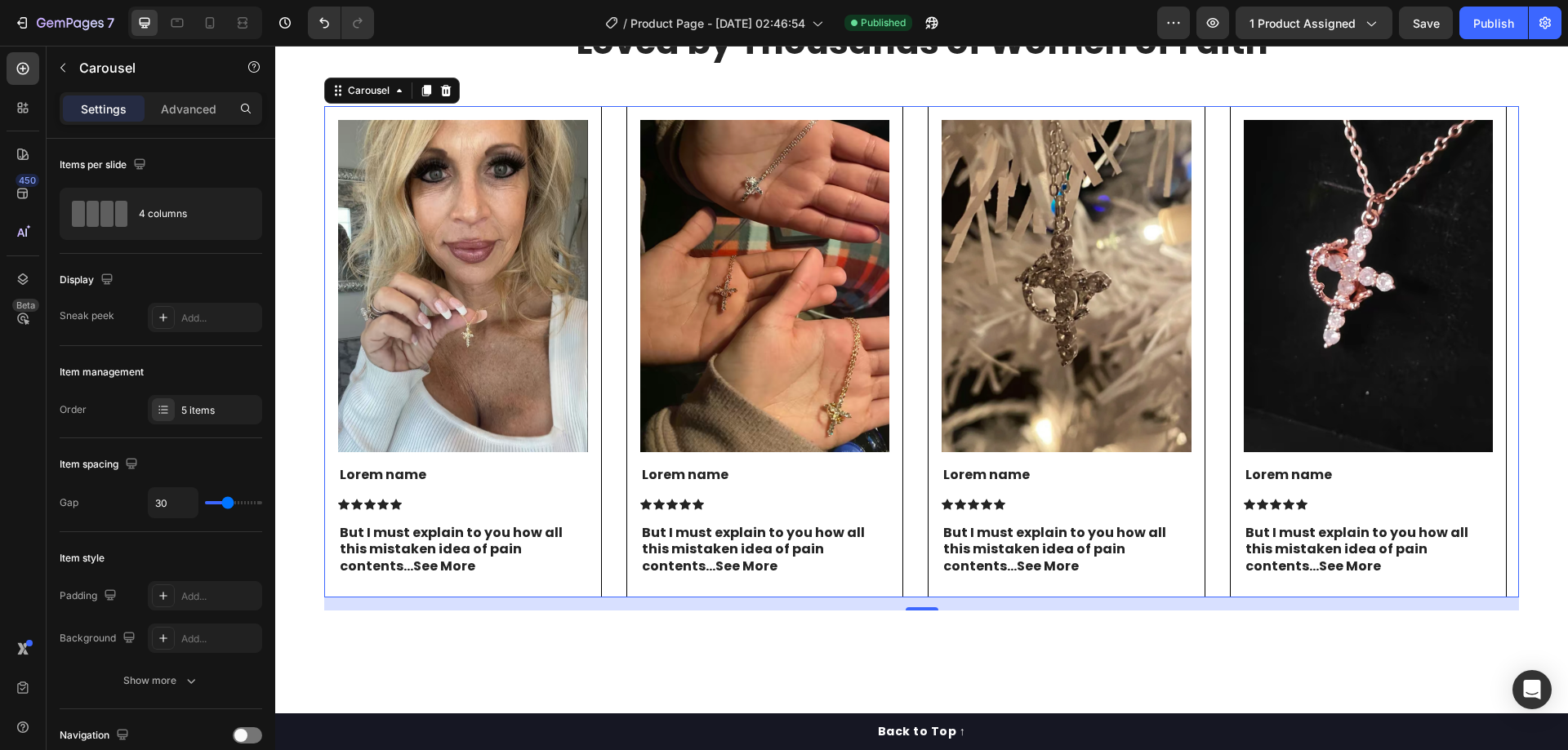
click at [621, 335] on div "Image Lorem name Text Block Icon Icon Icon Icon Icon Icon List But I must expla…" at bounding box center [922, 351] width 1195 height 492
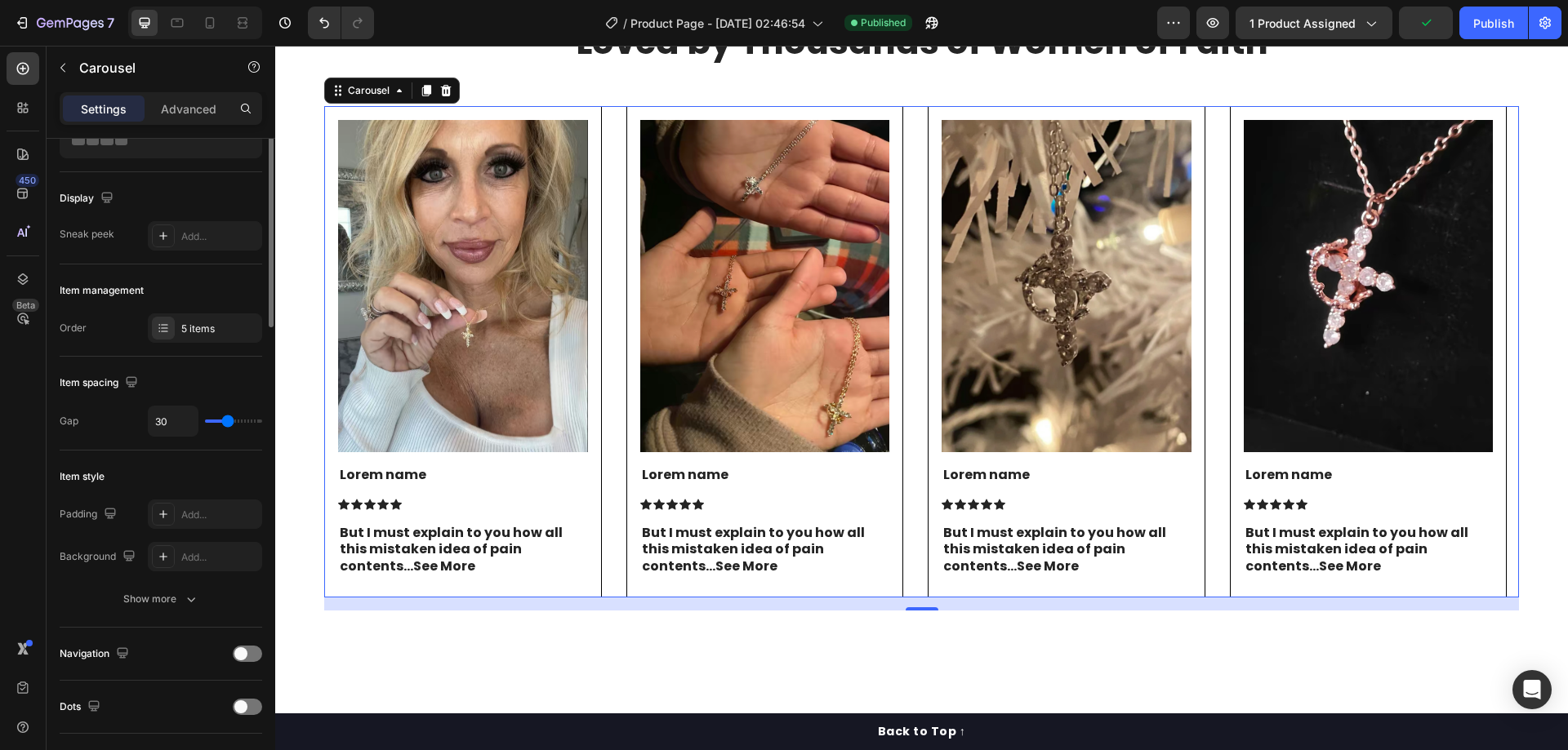
scroll to position [163, 0]
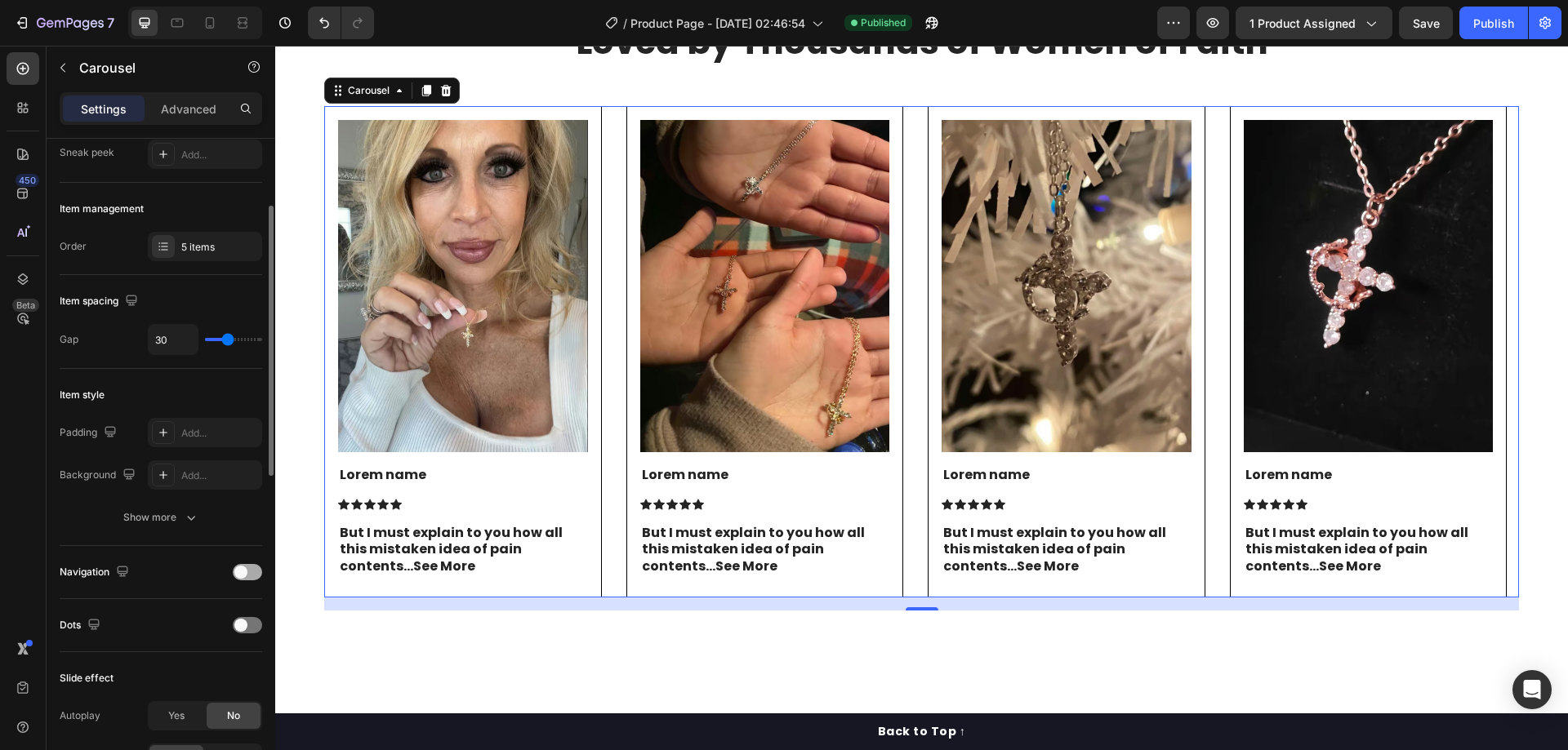
click at [237, 575] on span at bounding box center [240, 572] width 13 height 13
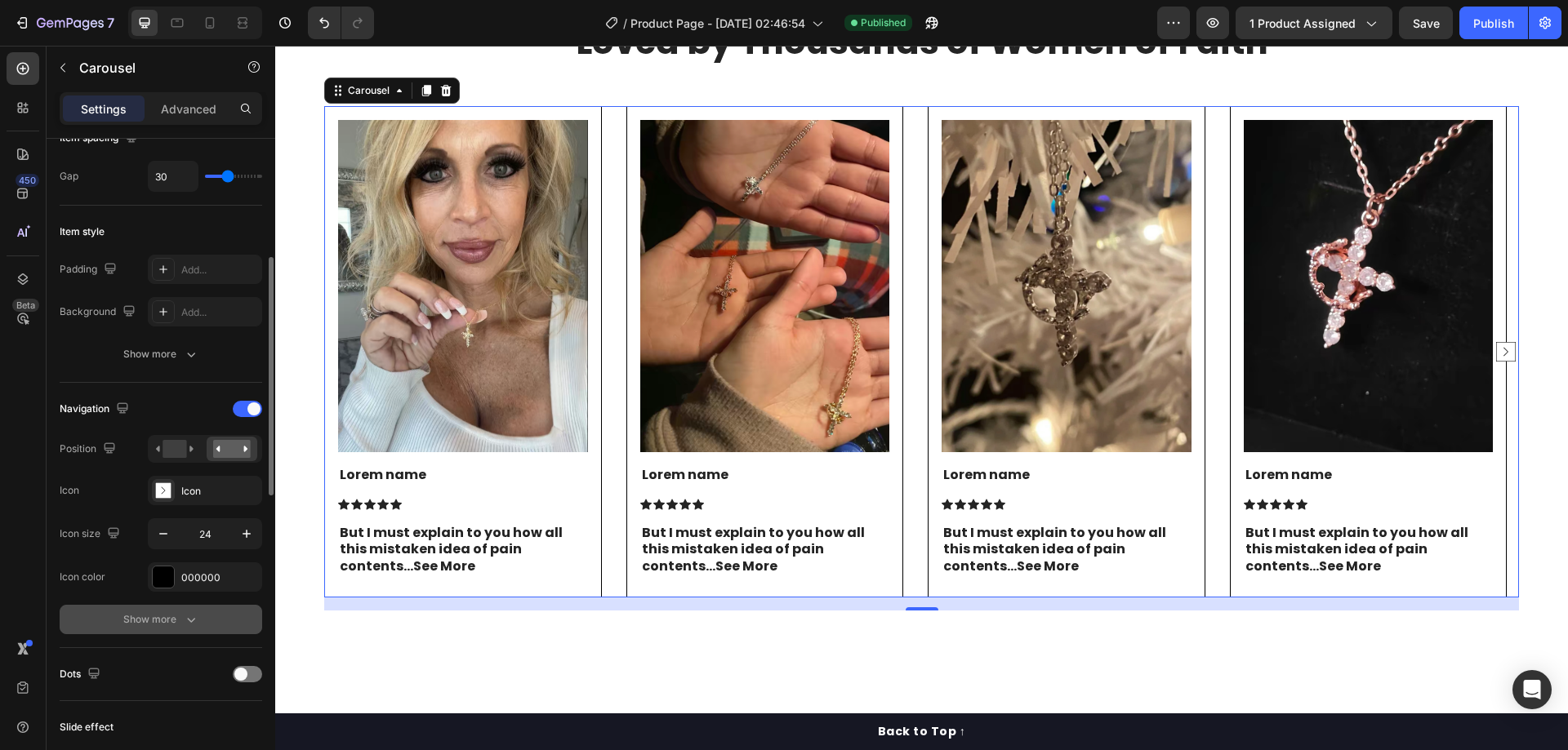
click at [178, 612] on div "Show more" at bounding box center [161, 620] width 76 height 17
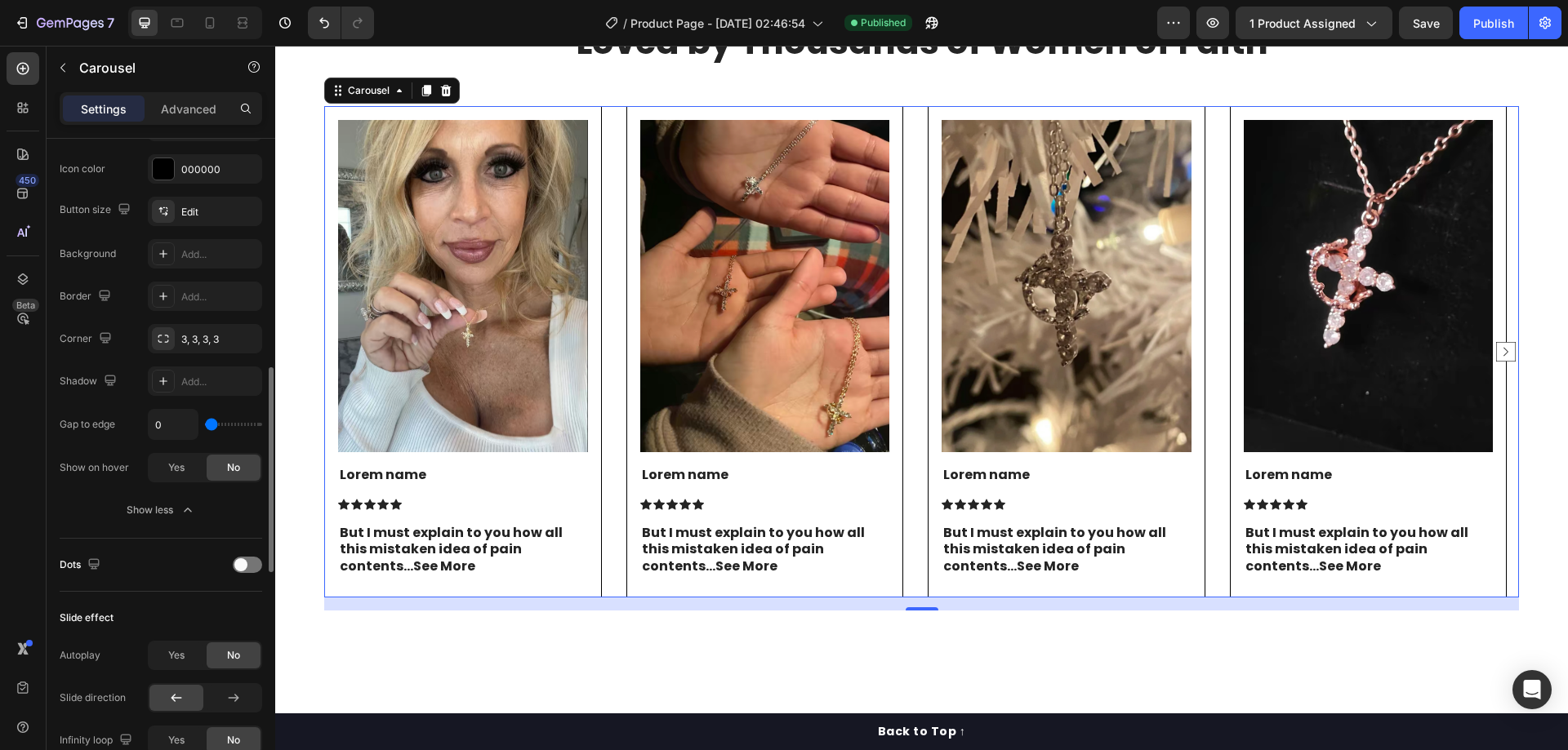
scroll to position [816, 0]
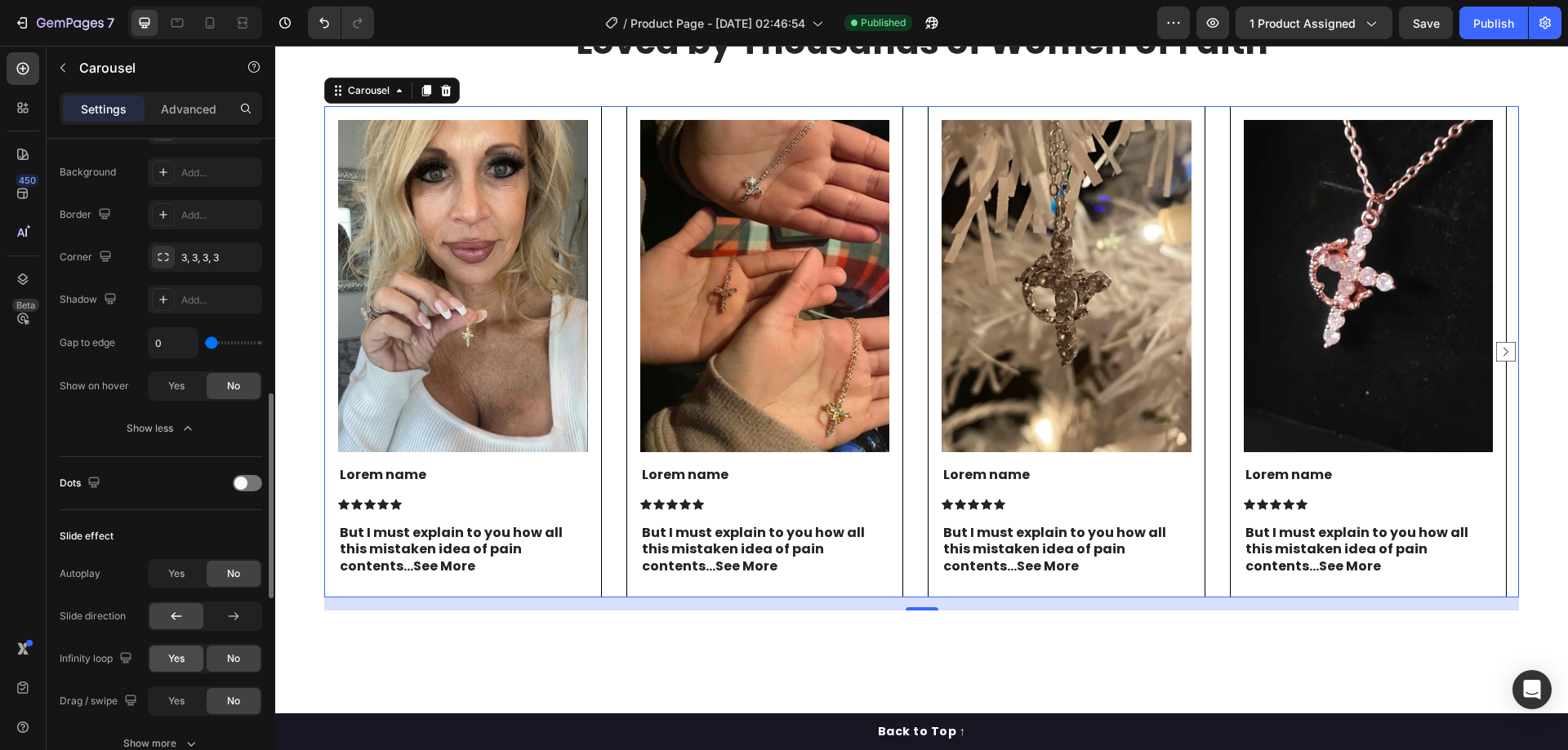
click at [183, 661] on span "Yes" at bounding box center [176, 658] width 17 height 15
click at [176, 692] on div "Yes" at bounding box center [177, 701] width 54 height 26
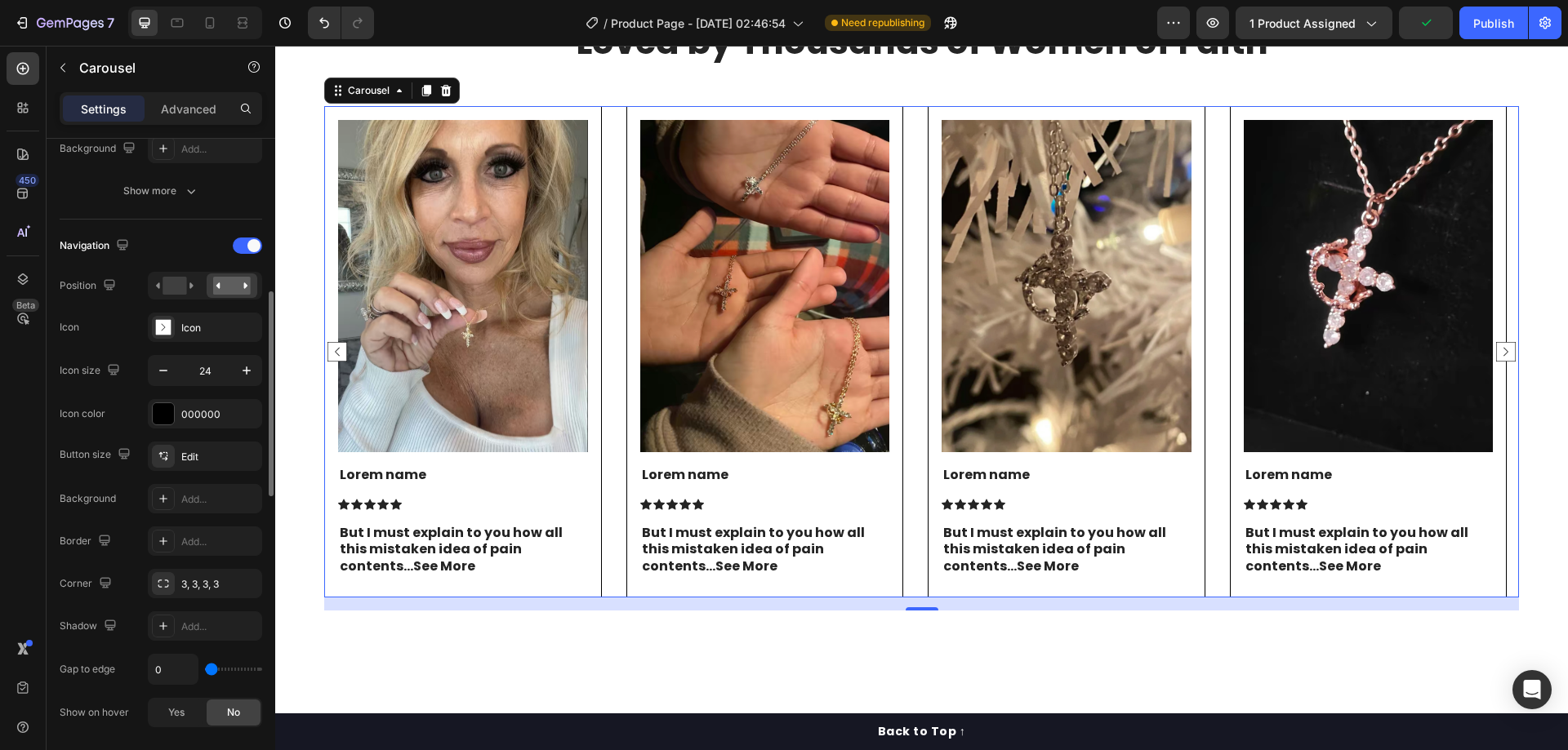
scroll to position [408, 0]
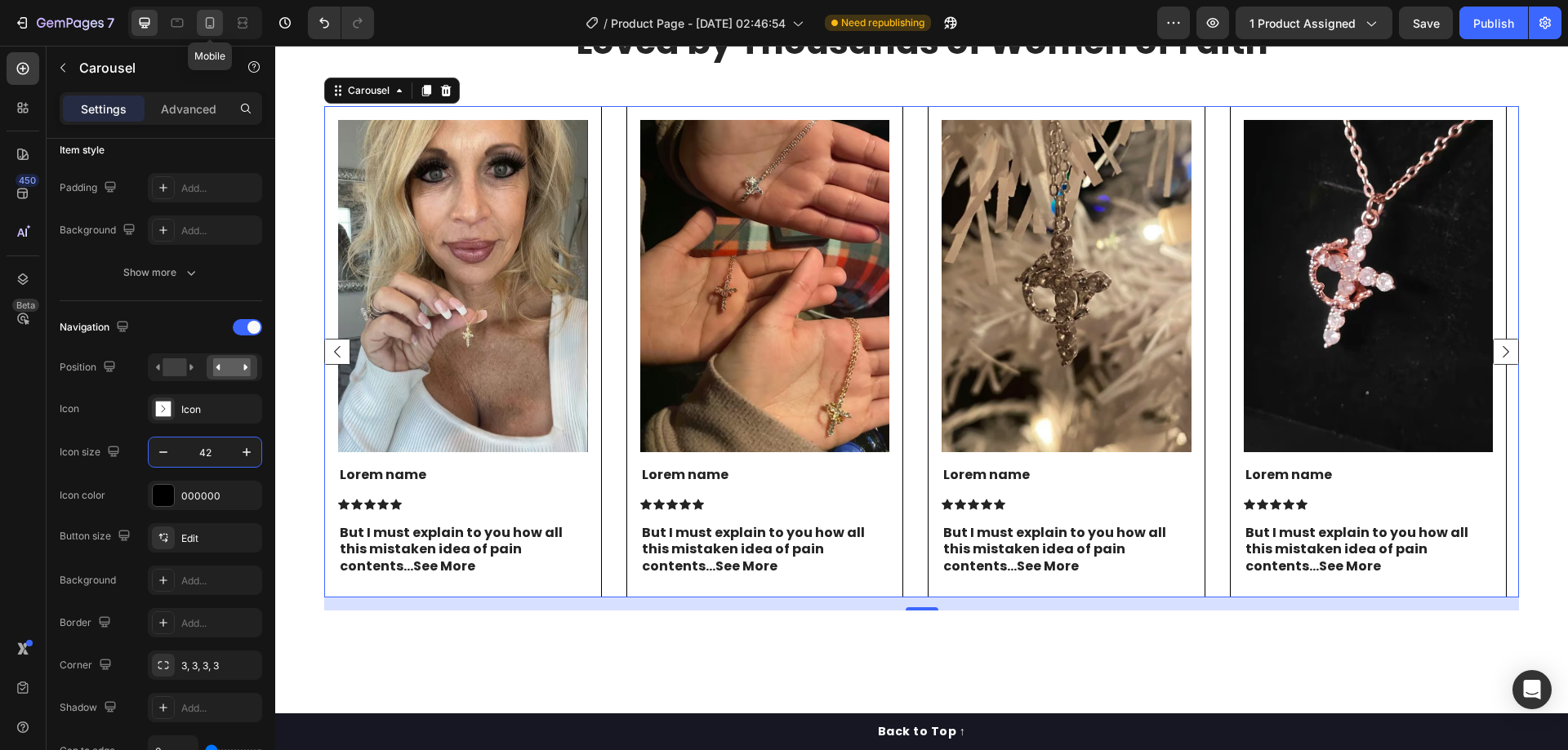
click at [220, 18] on div at bounding box center [210, 23] width 26 height 26
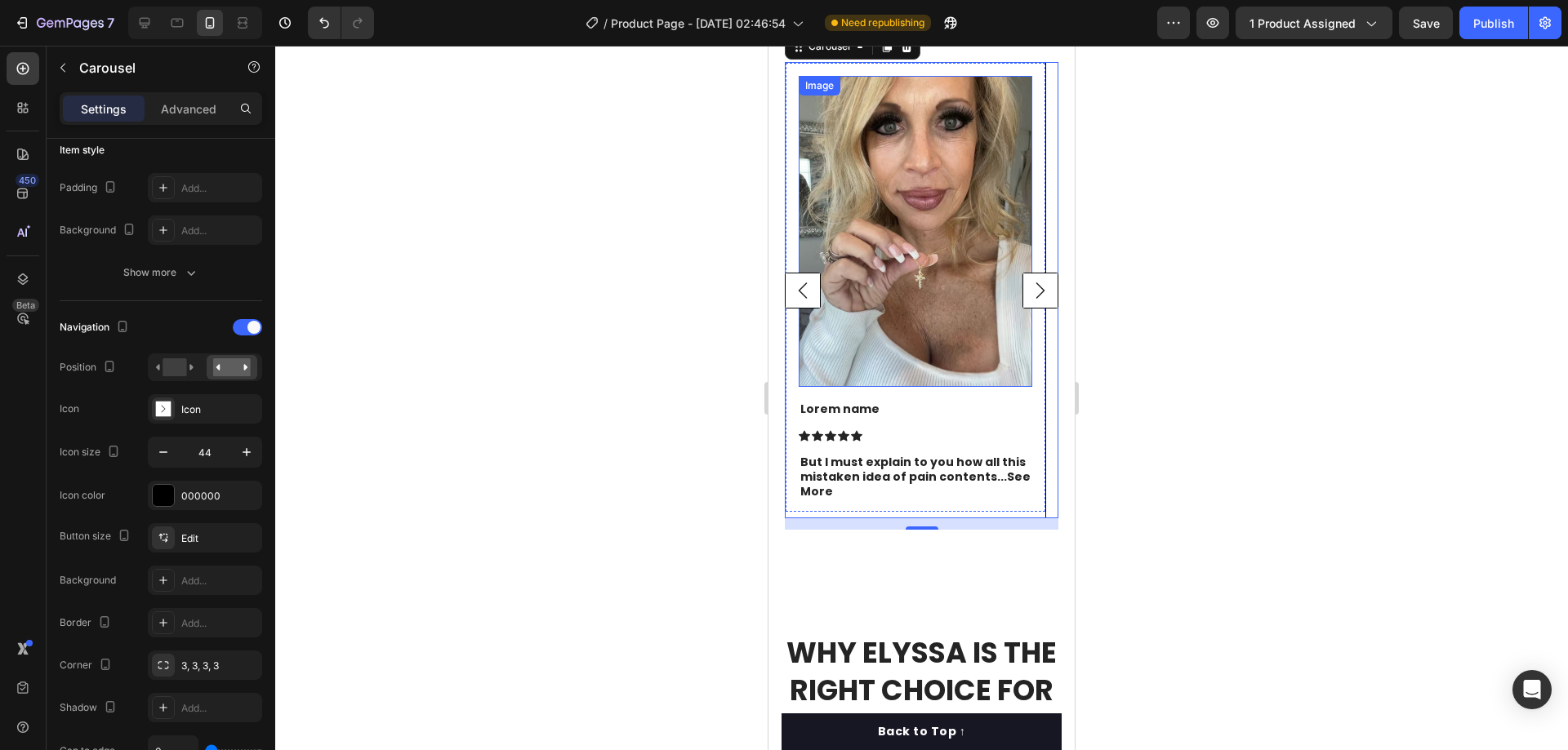
scroll to position [3276, 0]
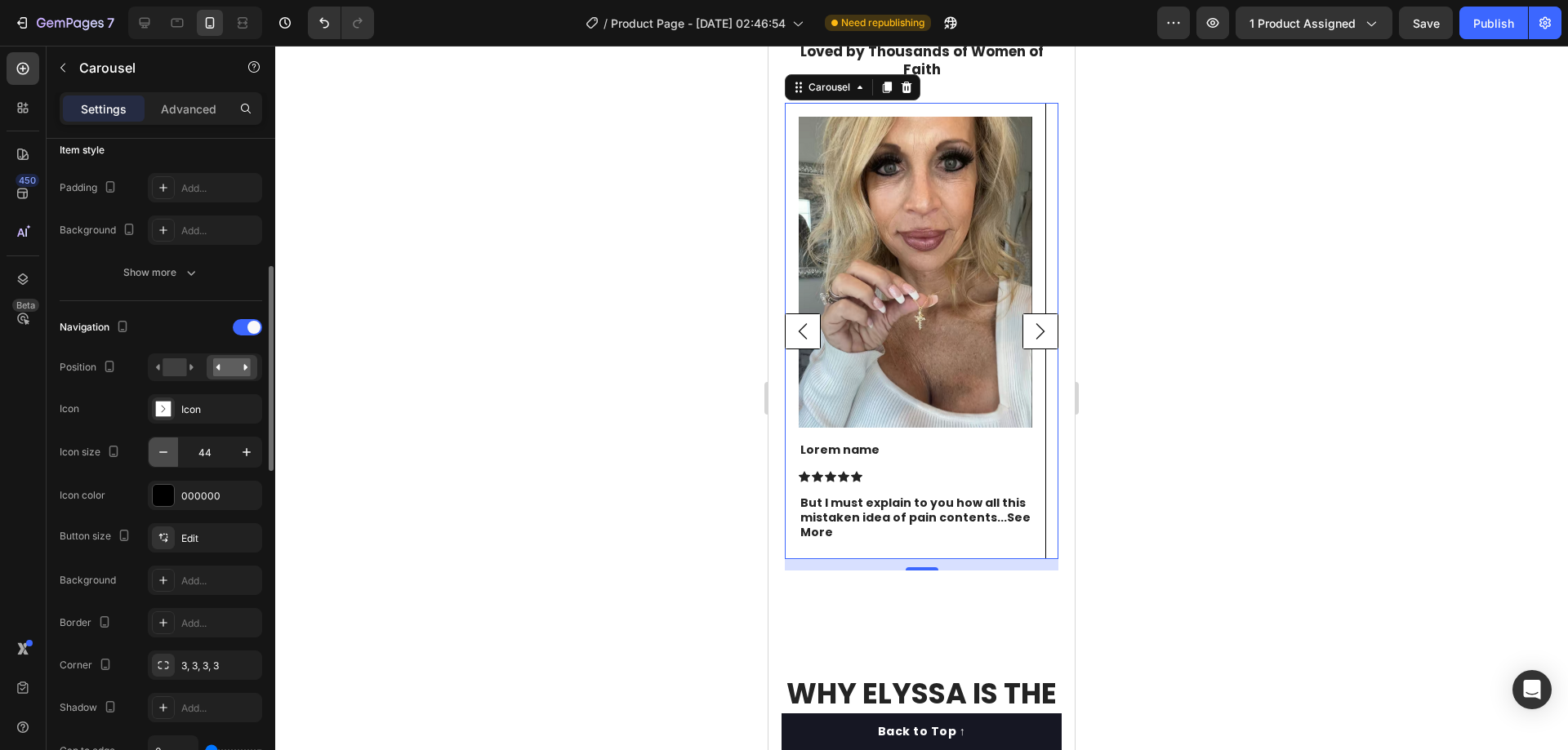
click at [168, 448] on icon "button" at bounding box center [163, 452] width 17 height 17
type input "32"
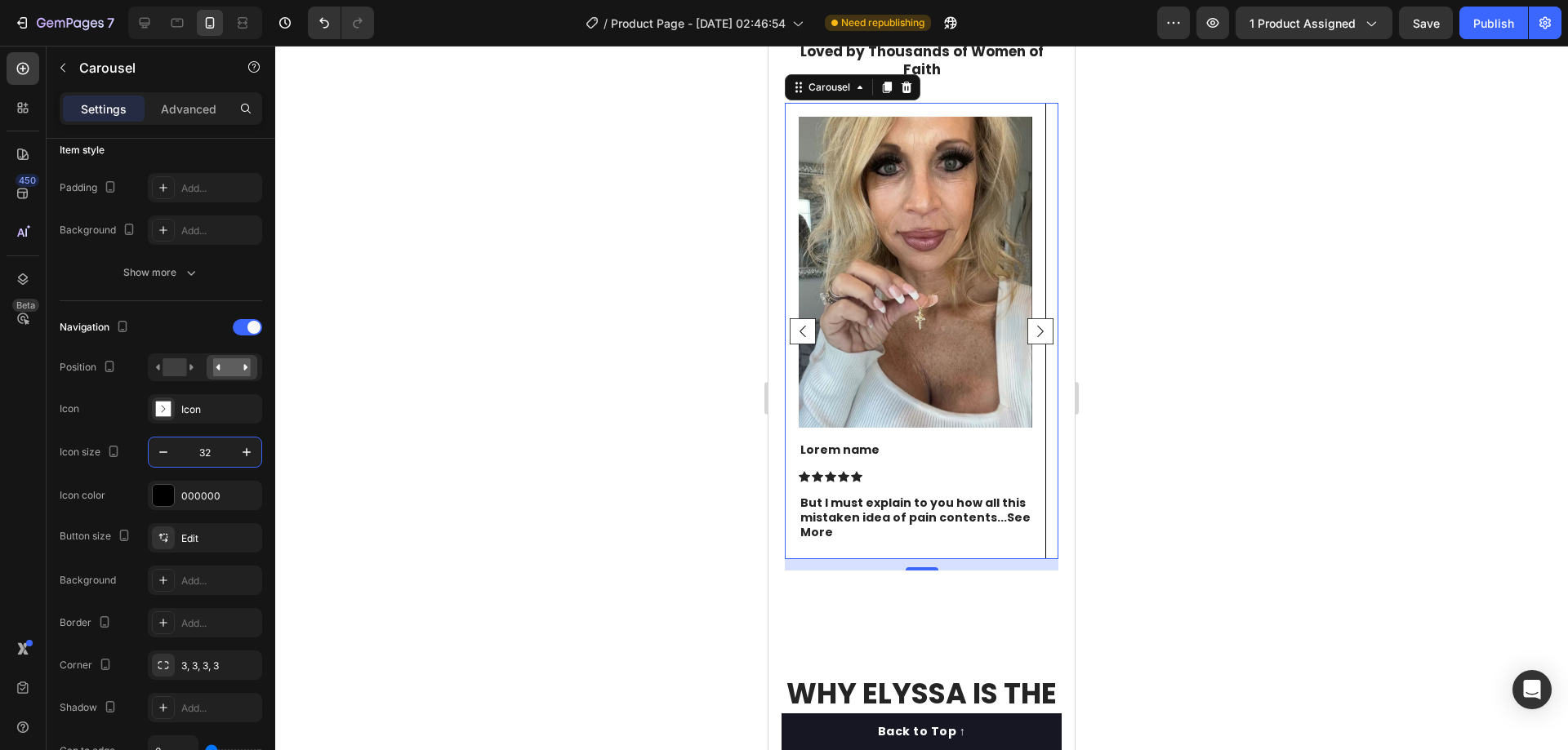
click at [1262, 232] on div at bounding box center [922, 398] width 1293 height 705
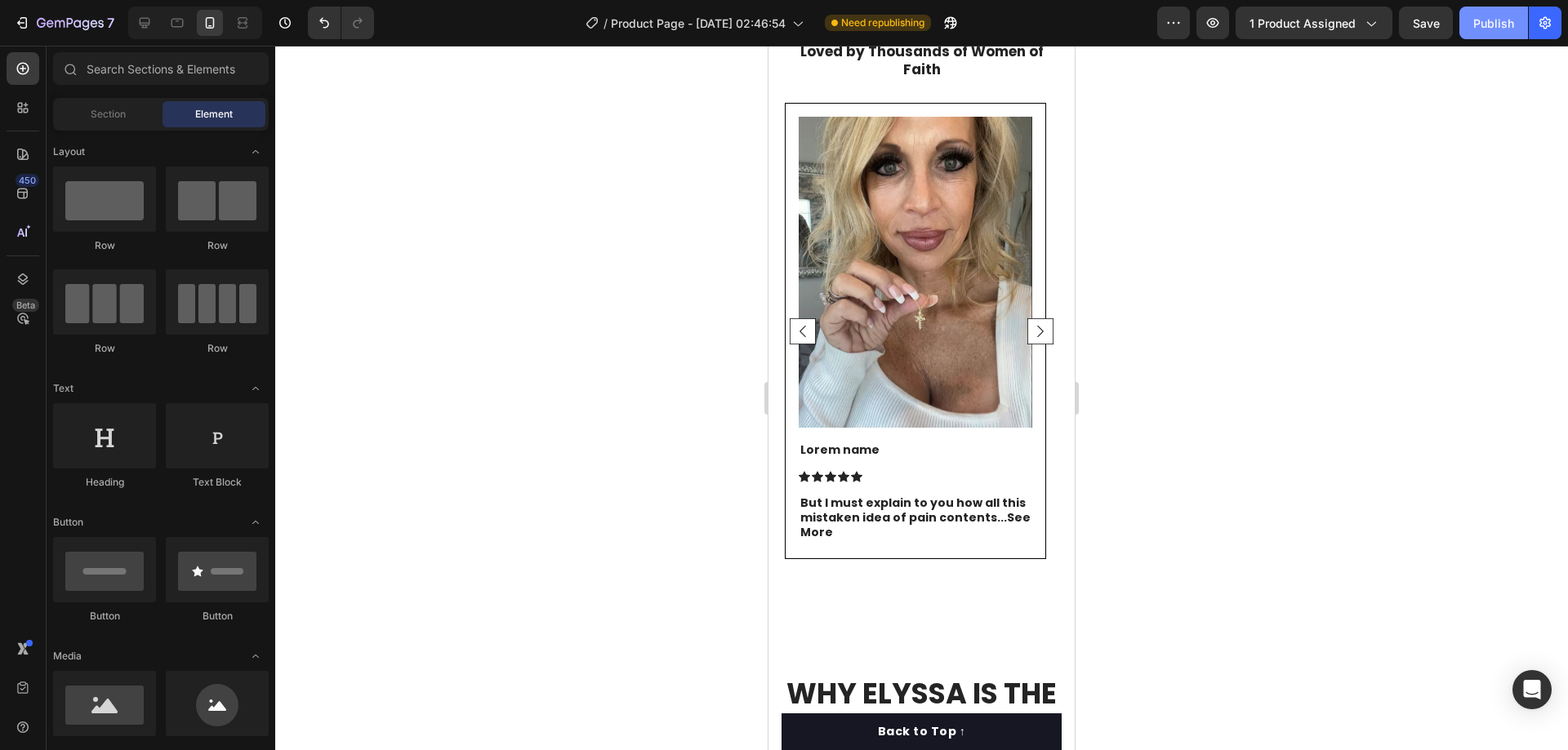
click at [1497, 29] on div "Publish" at bounding box center [1494, 24] width 41 height 17
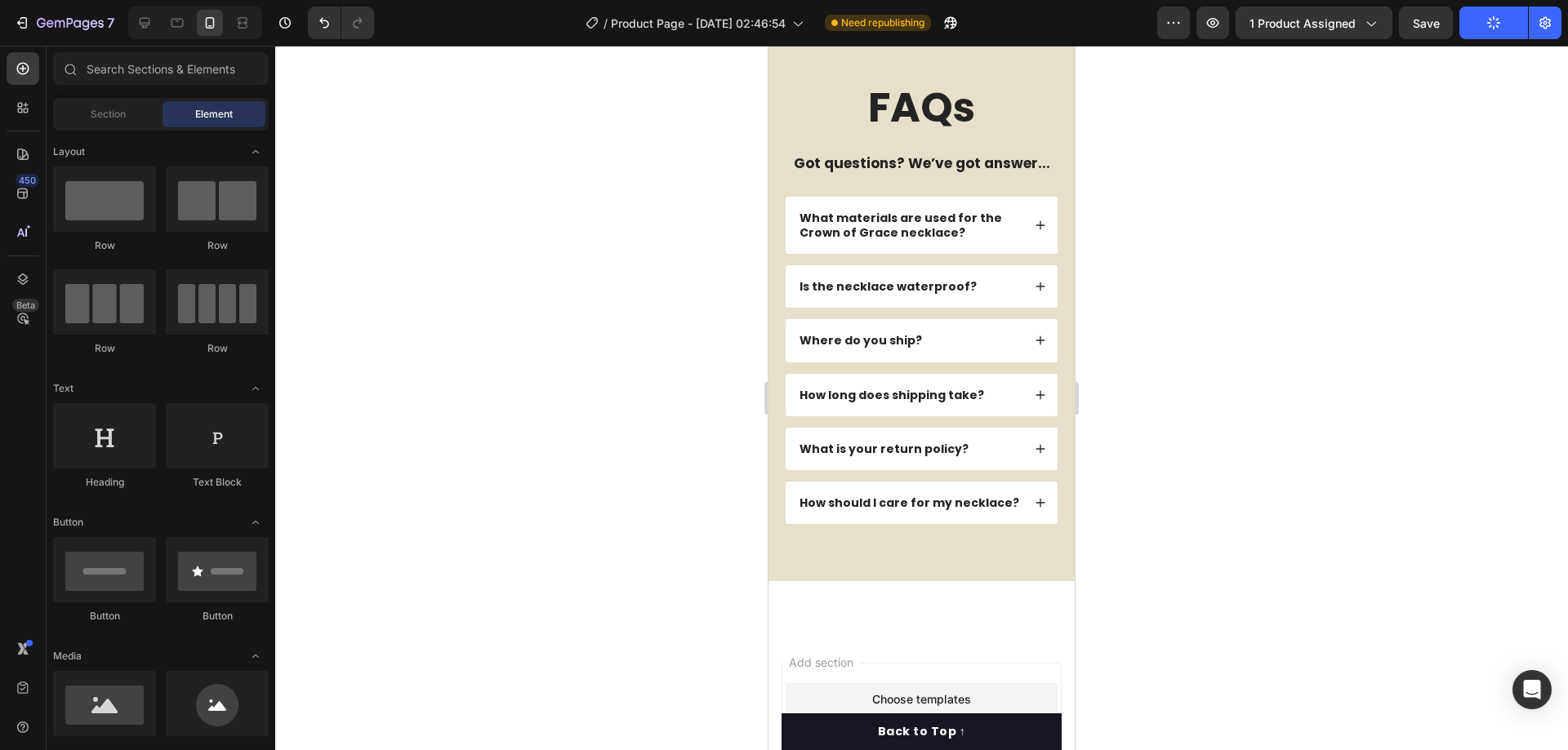
scroll to position [4705, 0]
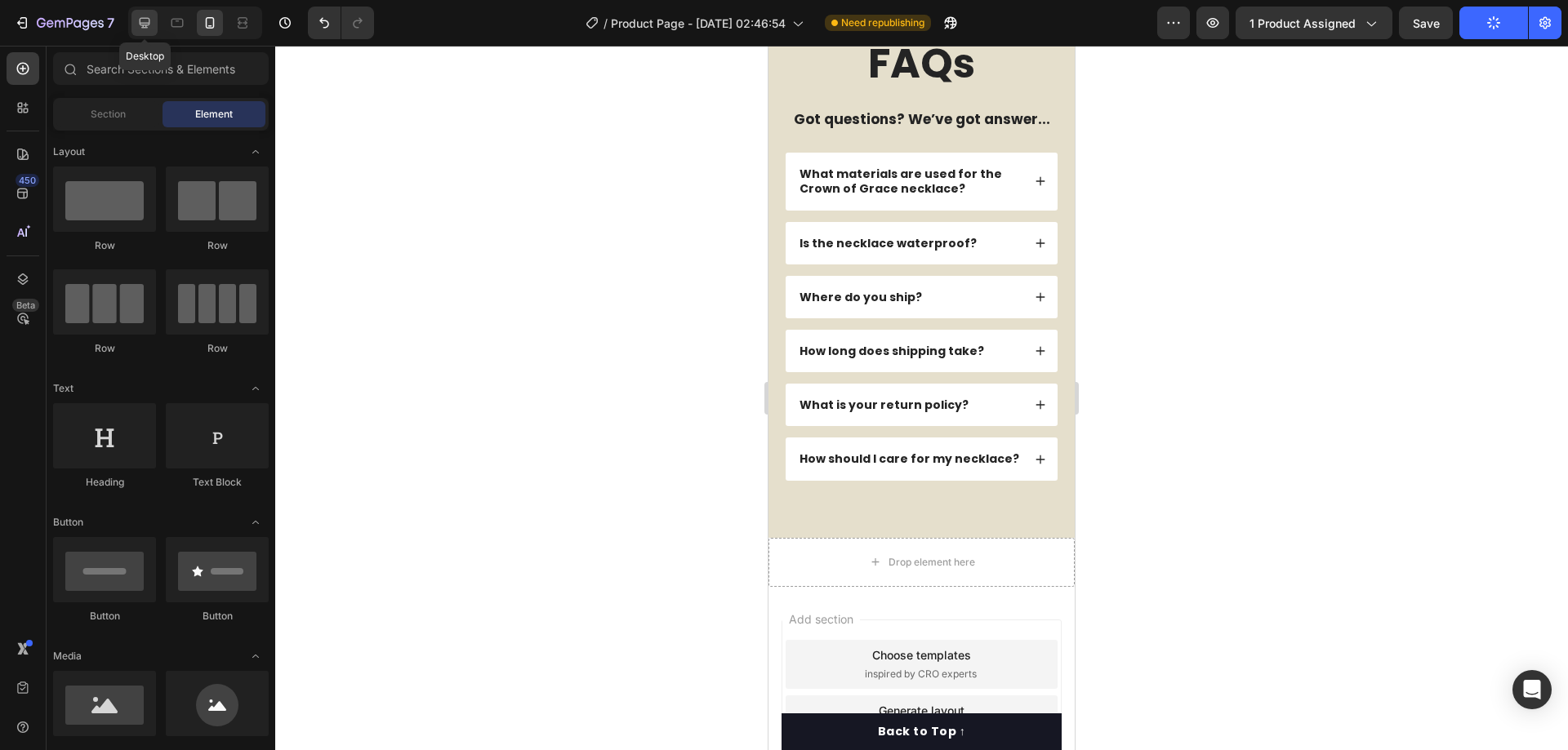
click at [145, 18] on icon at bounding box center [145, 24] width 10 height 10
